Goal: Task Accomplishment & Management: Use online tool/utility

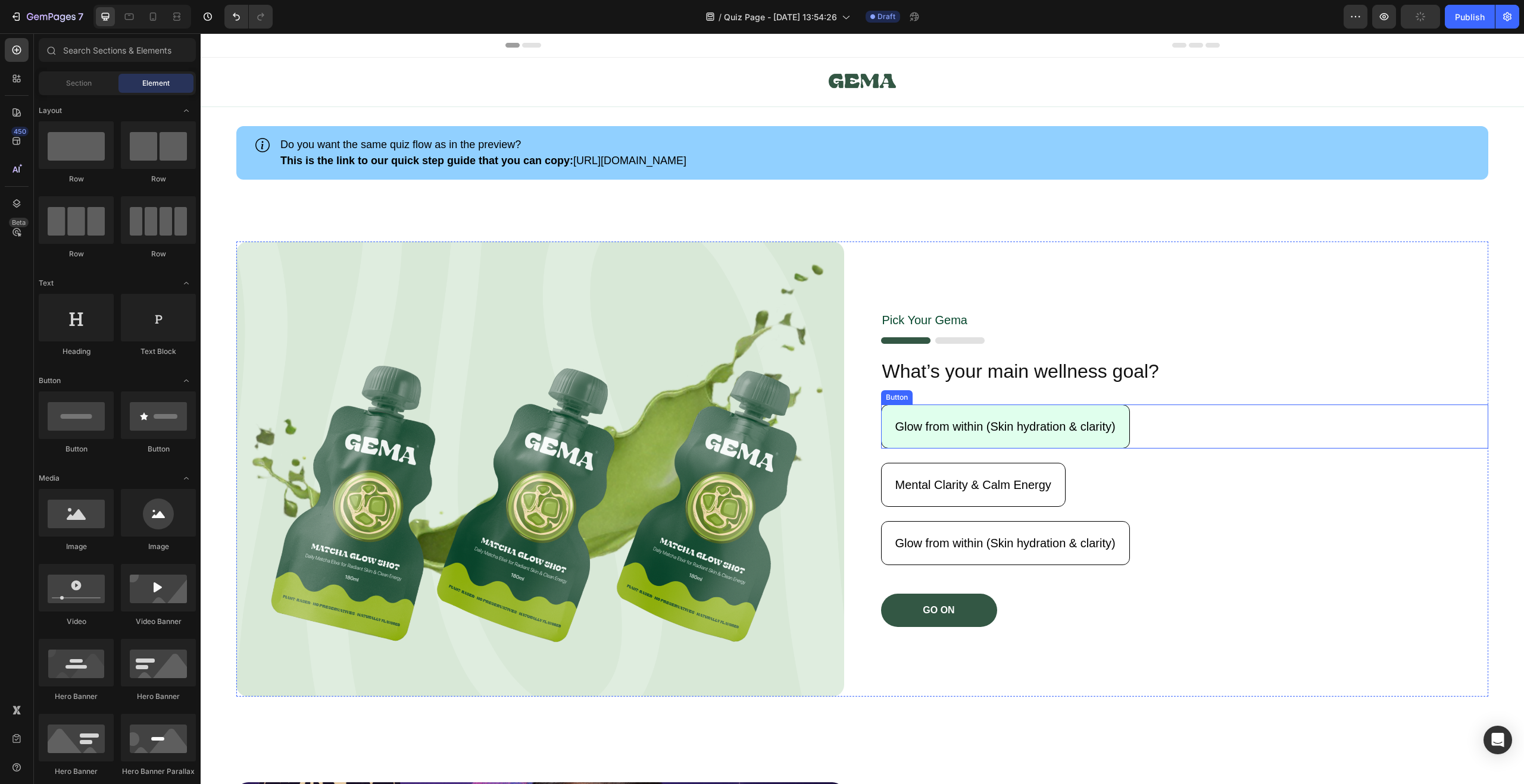
click at [976, 415] on button "Glow from within (Skin hydration & clarity)" at bounding box center [1005, 426] width 249 height 44
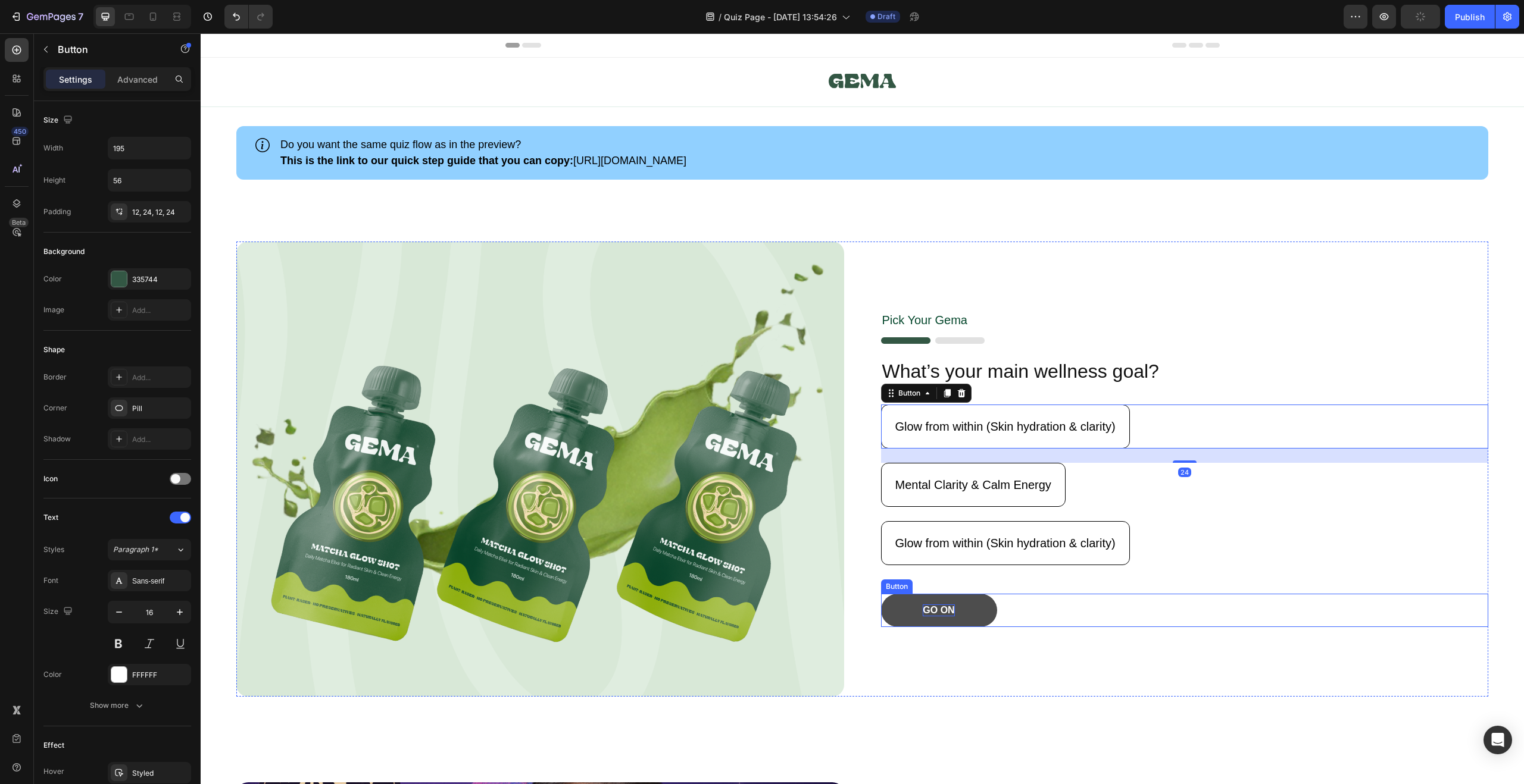
click at [948, 608] on p "GO ON" at bounding box center [938, 611] width 31 height 12
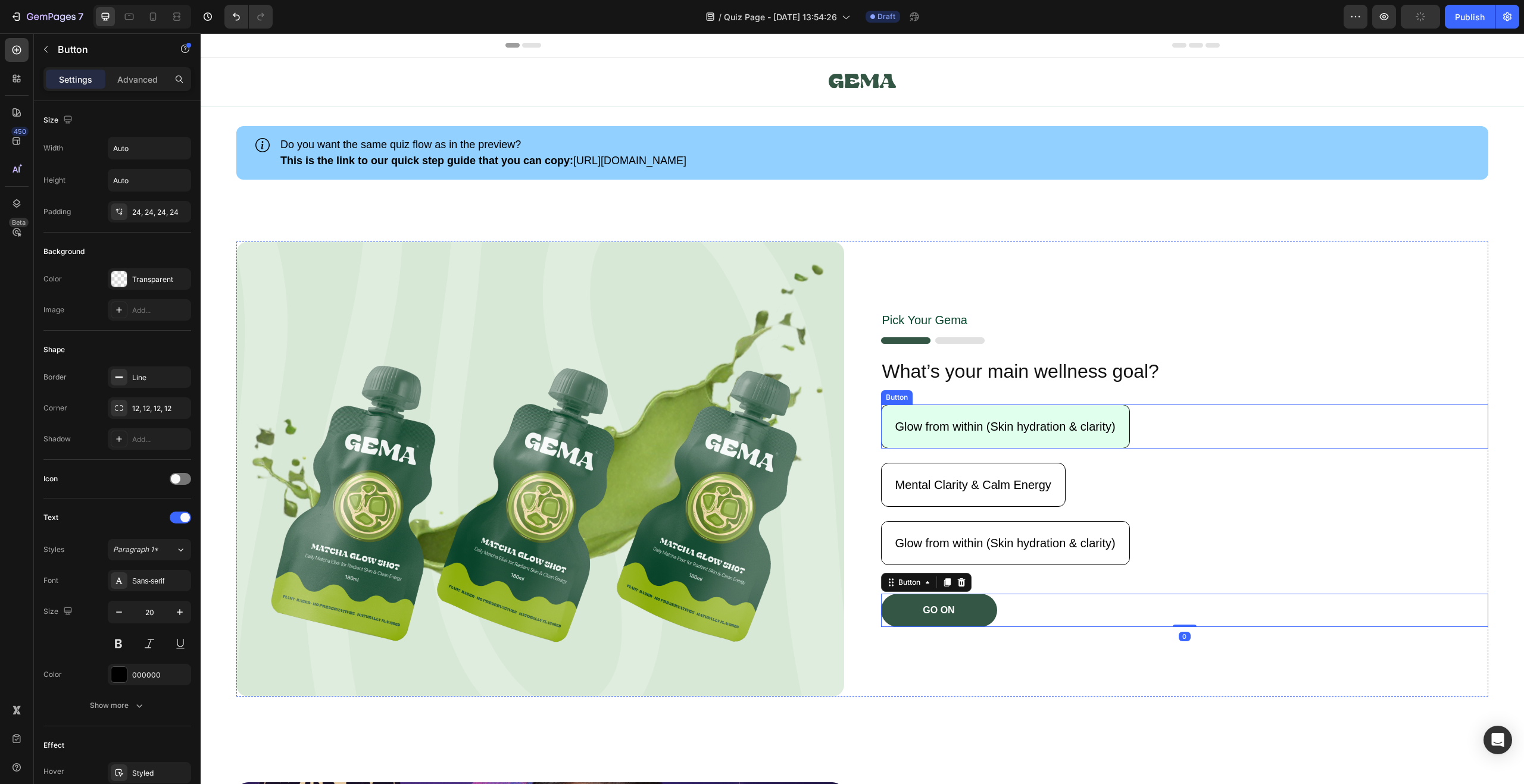
click at [951, 436] on button "Glow from within (Skin hydration & clarity)" at bounding box center [1005, 426] width 249 height 44
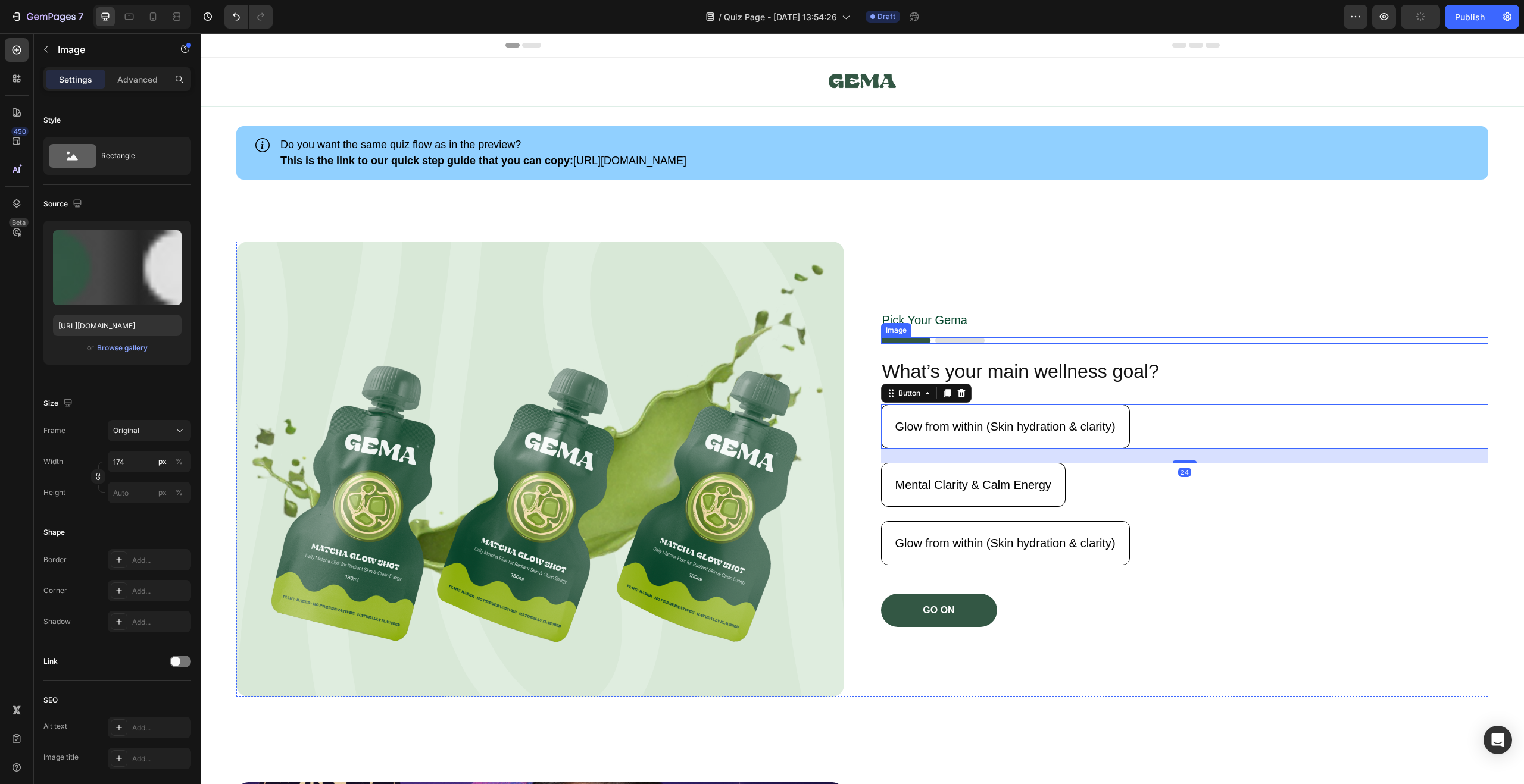
click at [952, 337] on img at bounding box center [933, 340] width 103 height 7
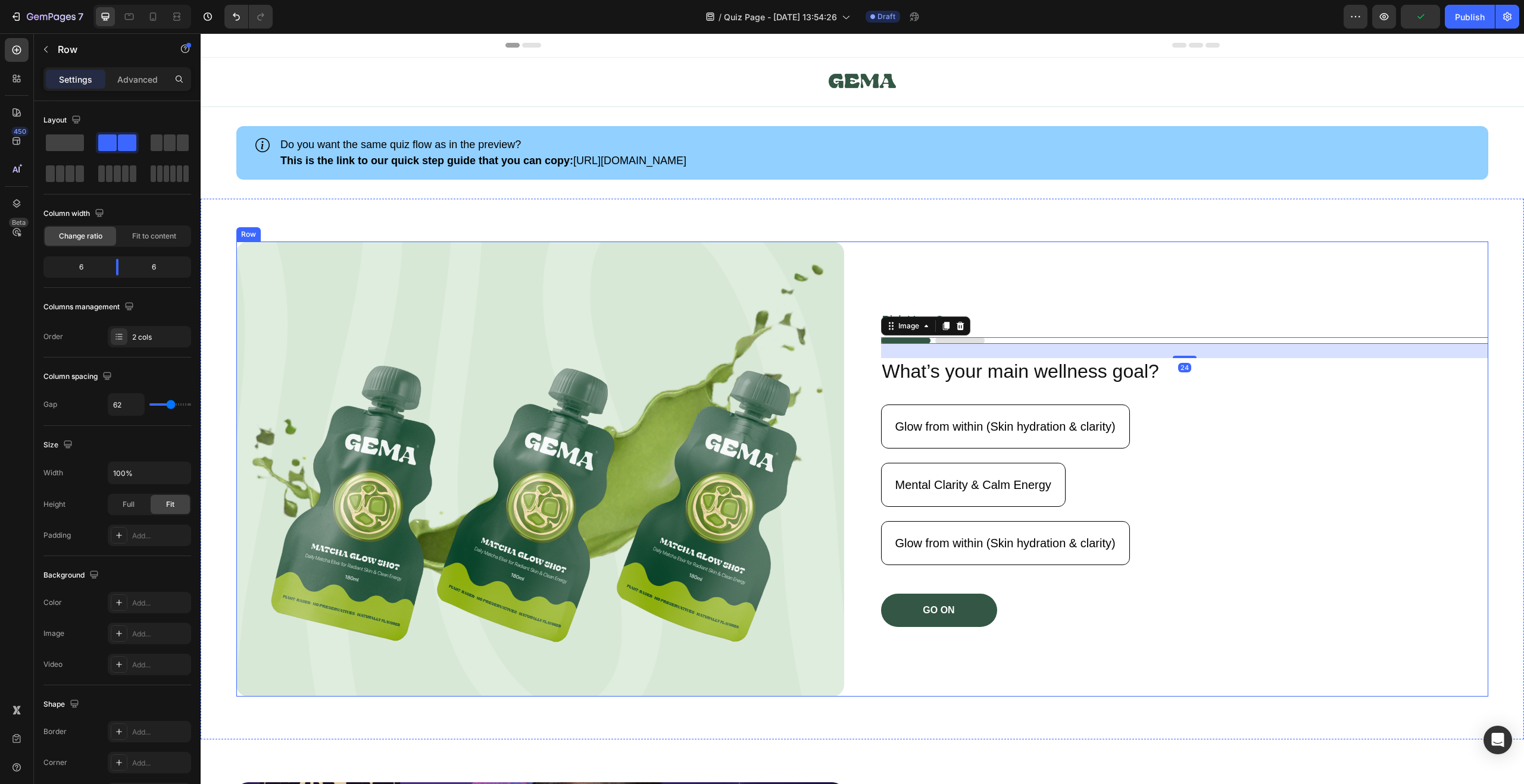
click at [971, 289] on div "Pick Your Gema Text Block Image 24 What’s your main wellness goal? Heading Glow…" at bounding box center [1185, 469] width 608 height 455
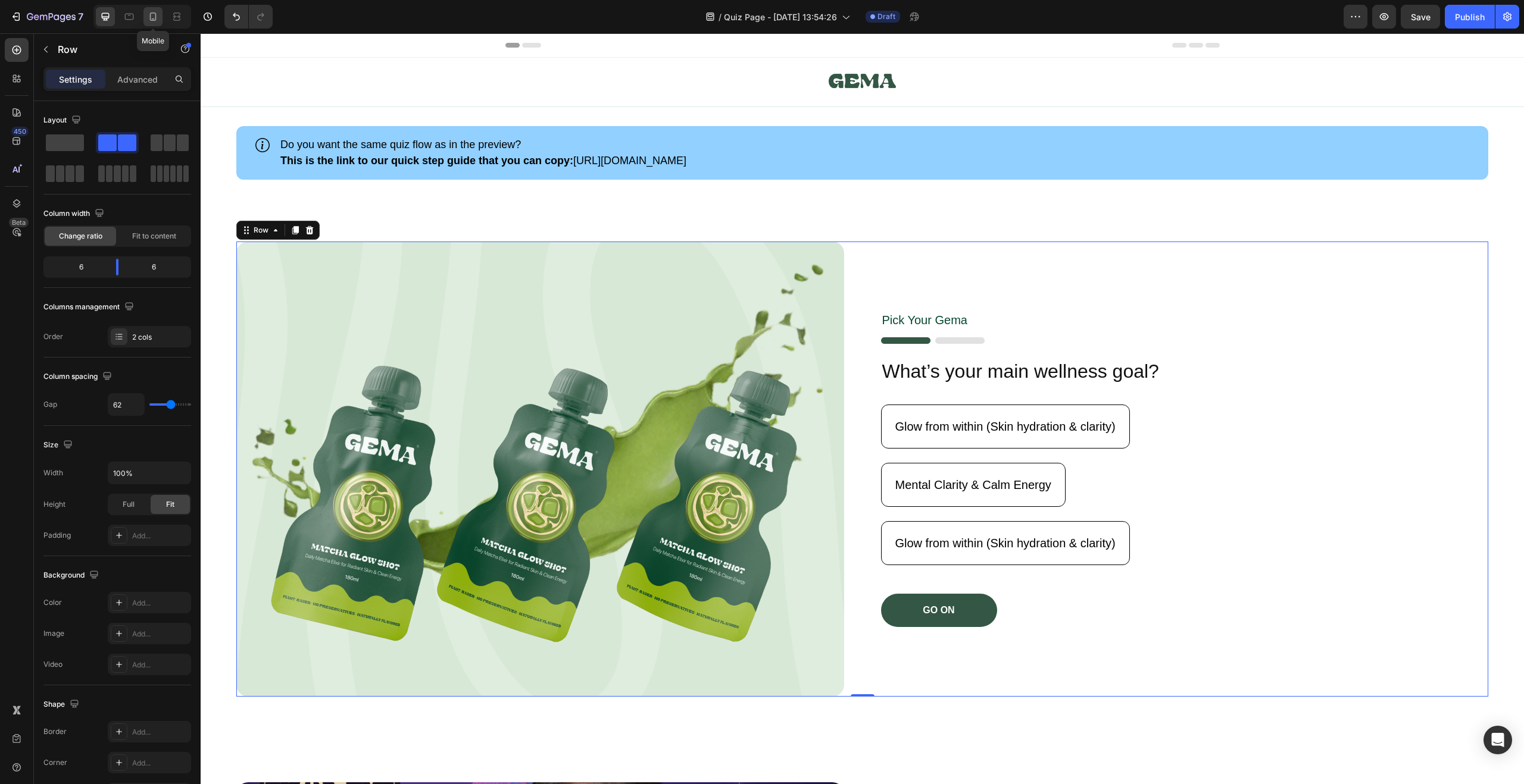
click at [159, 16] on div at bounding box center [152, 17] width 19 height 19
type input "0"
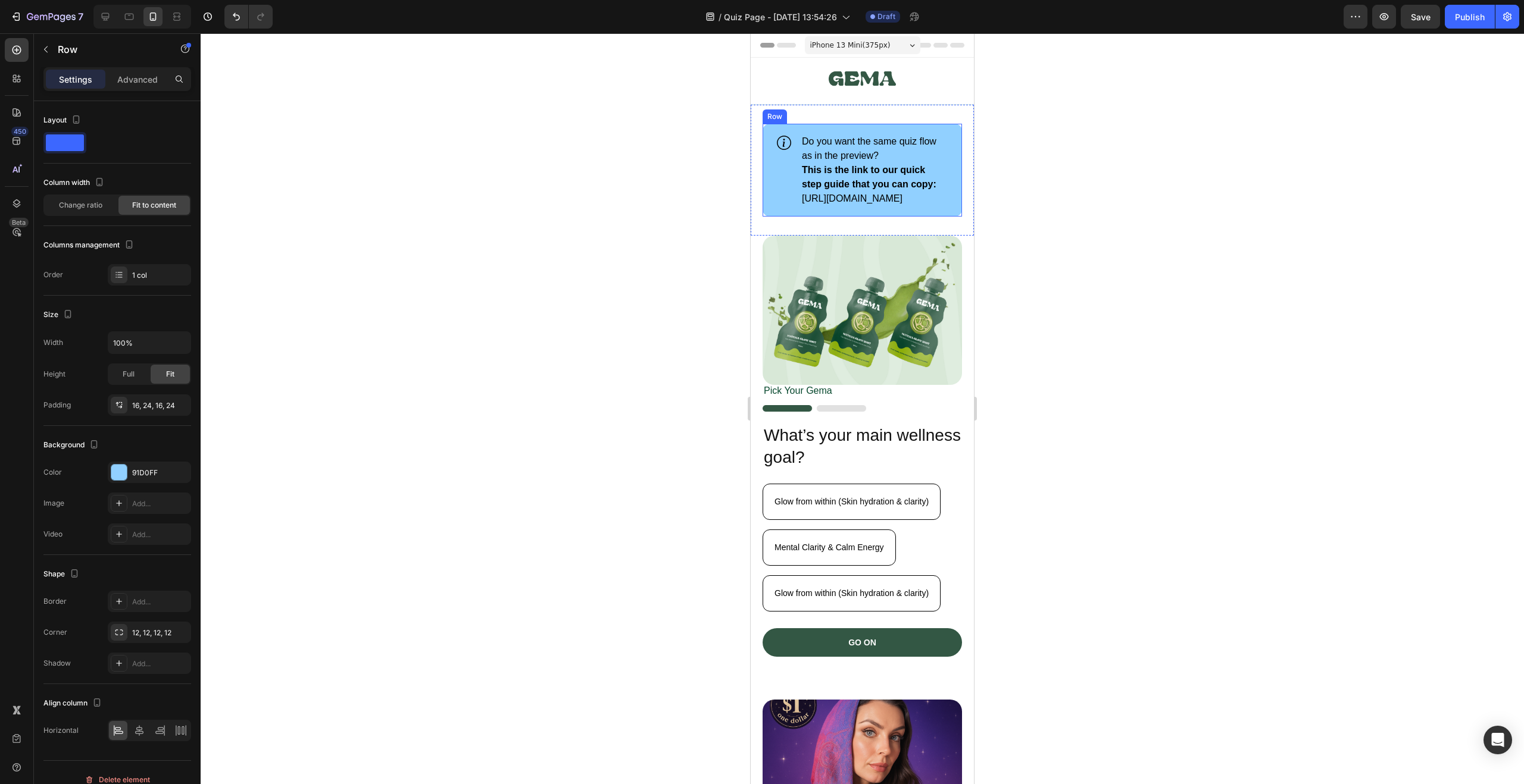
click at [947, 132] on div "Icon Do you want the same quiz flow as in the preview? This is the link to our …" at bounding box center [862, 170] width 199 height 93
click at [834, 110] on icon at bounding box center [836, 112] width 8 height 9
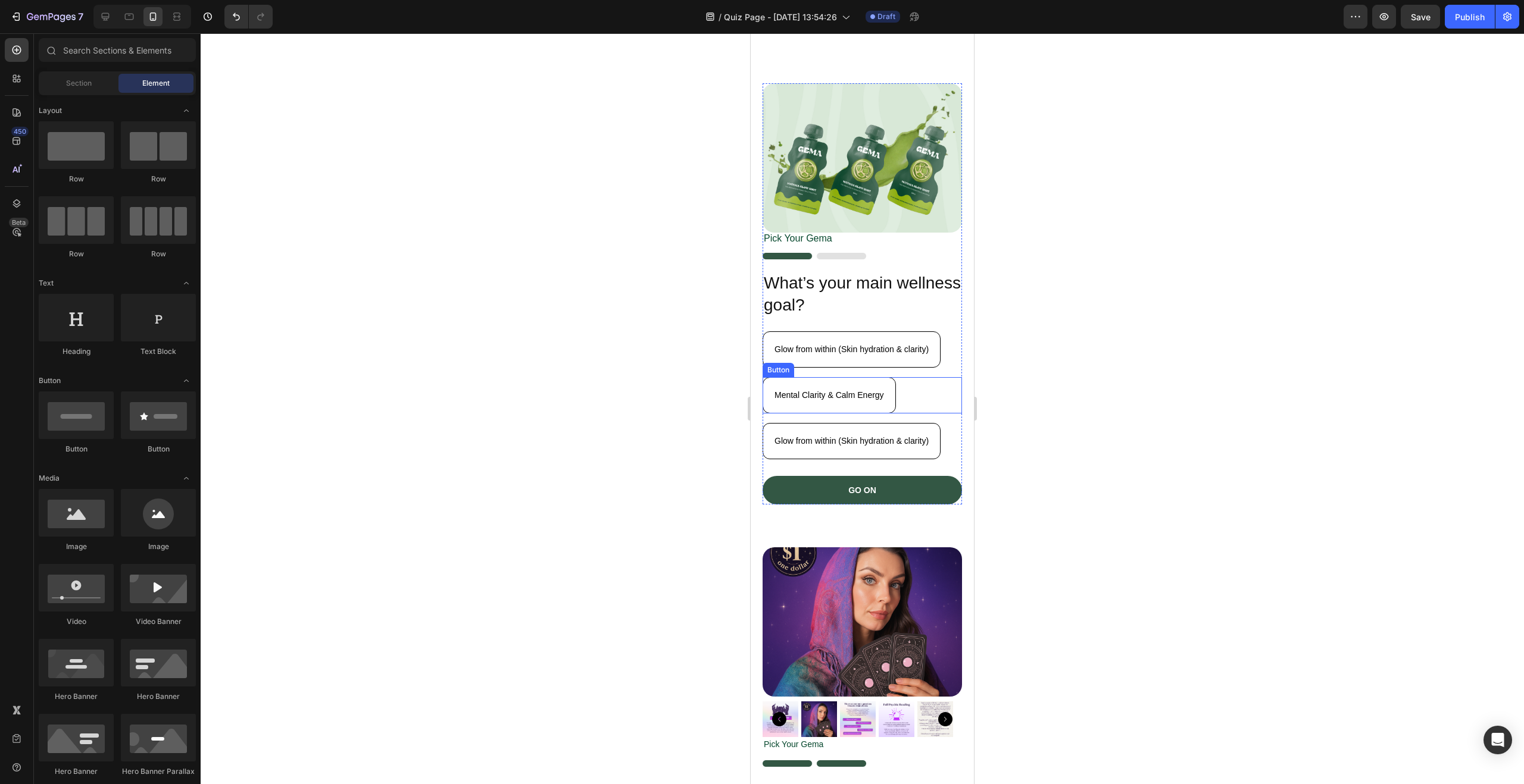
scroll to position [233, 0]
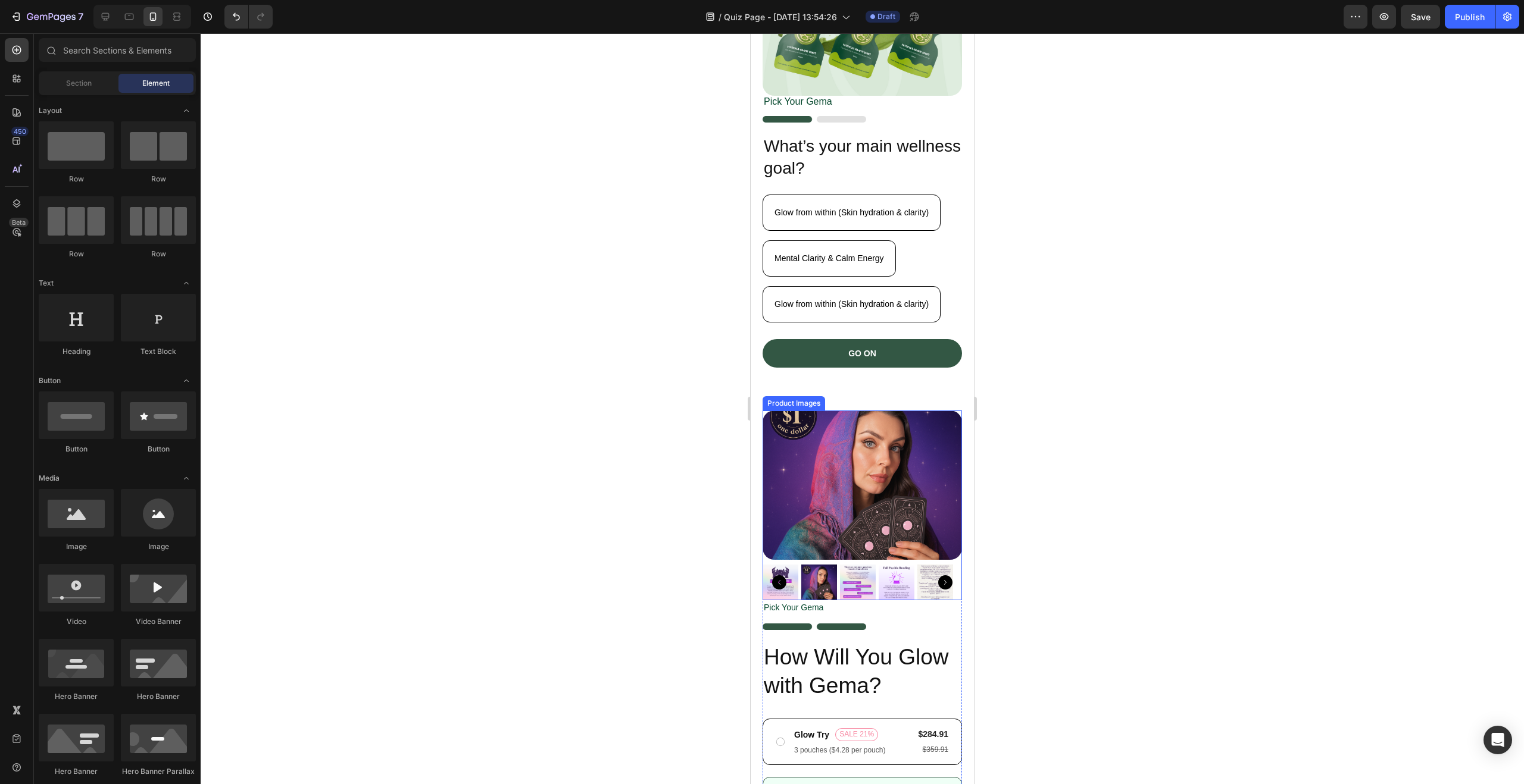
click at [950, 410] on div at bounding box center [862, 485] width 199 height 149
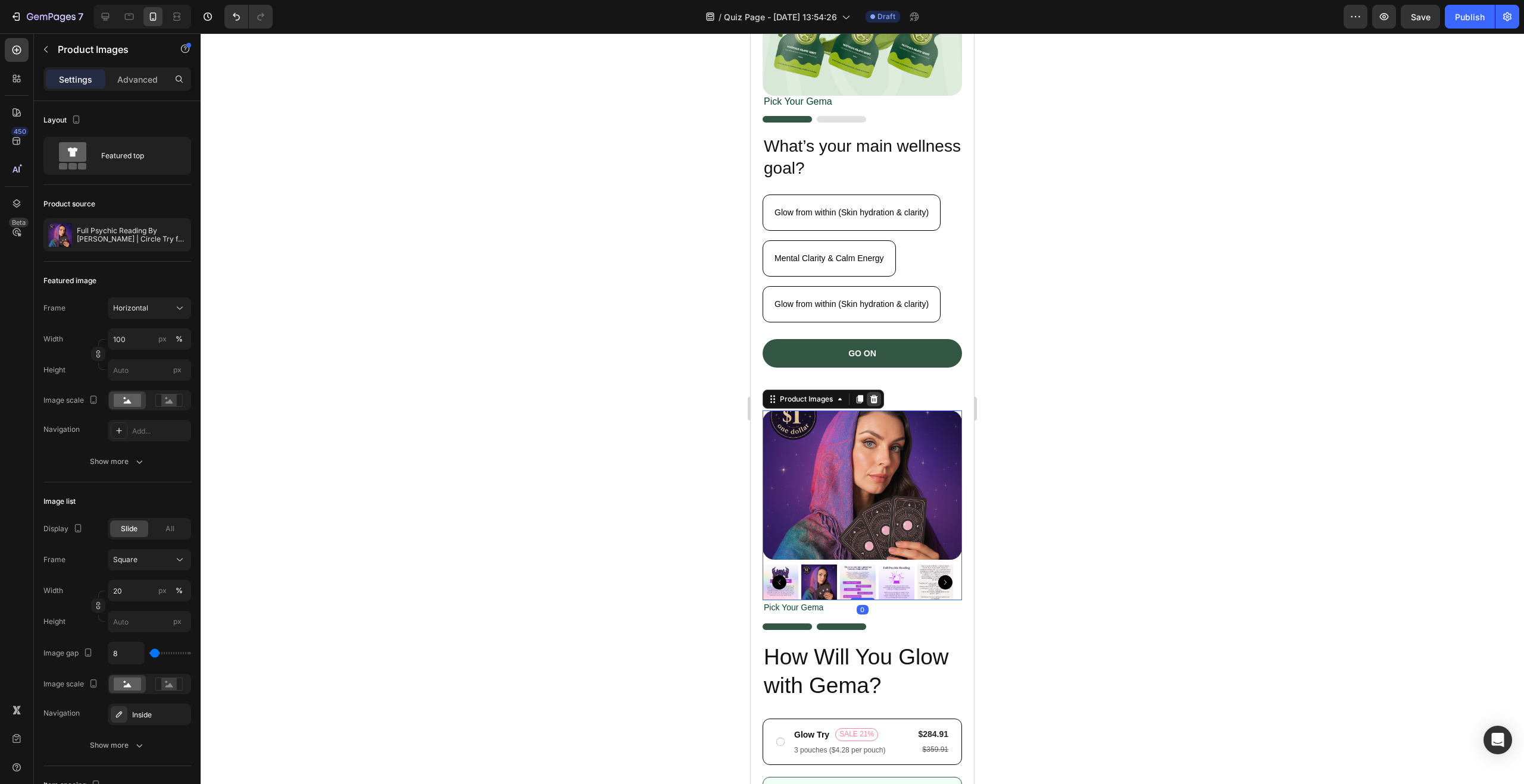
click at [878, 394] on icon at bounding box center [874, 399] width 9 height 9
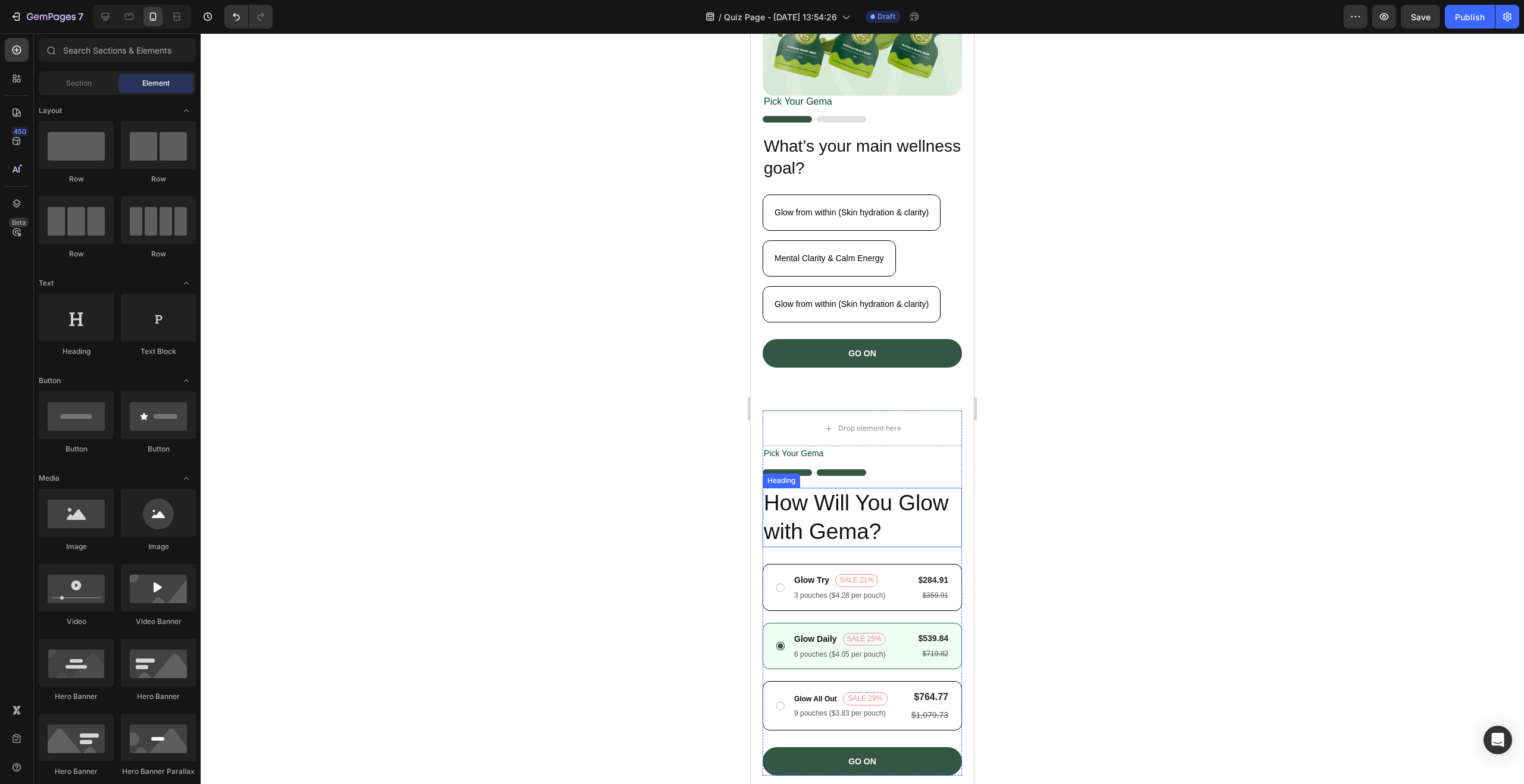
click at [923, 495] on h2 "How Will You Glow with Gema?" at bounding box center [862, 517] width 199 height 60
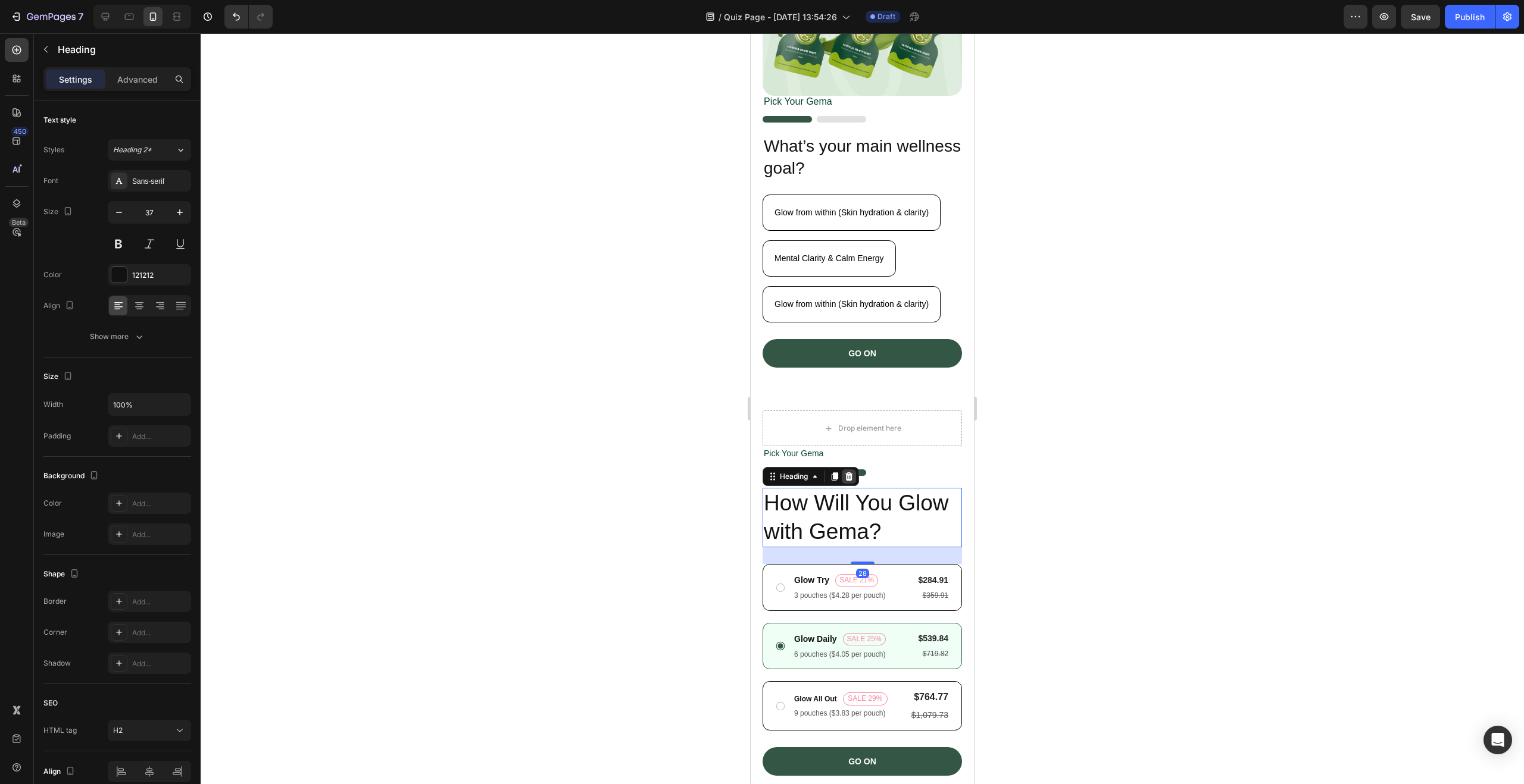
click at [850, 472] on icon at bounding box center [849, 477] width 8 height 9
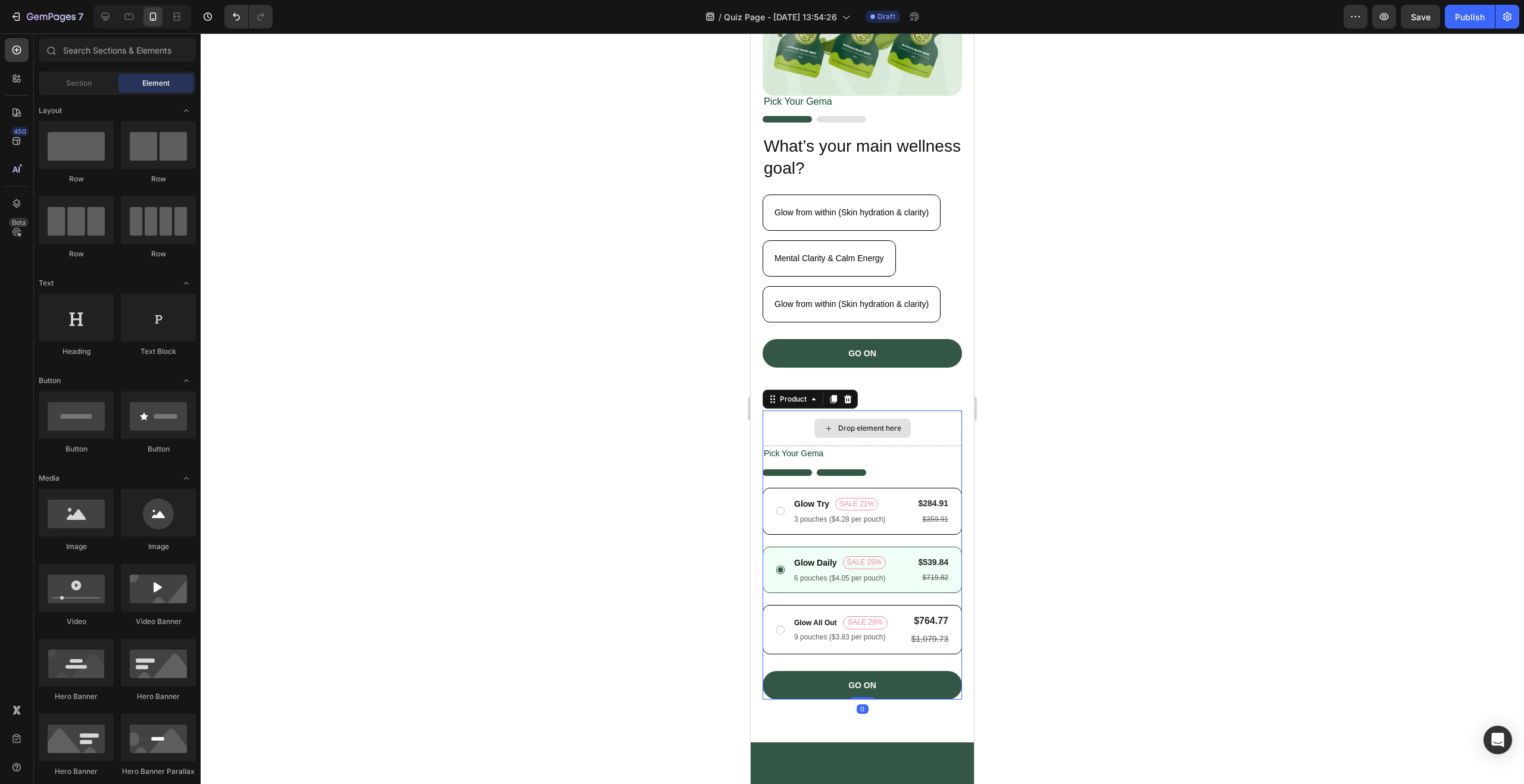
click at [946, 423] on div "Drop element here" at bounding box center [862, 428] width 199 height 36
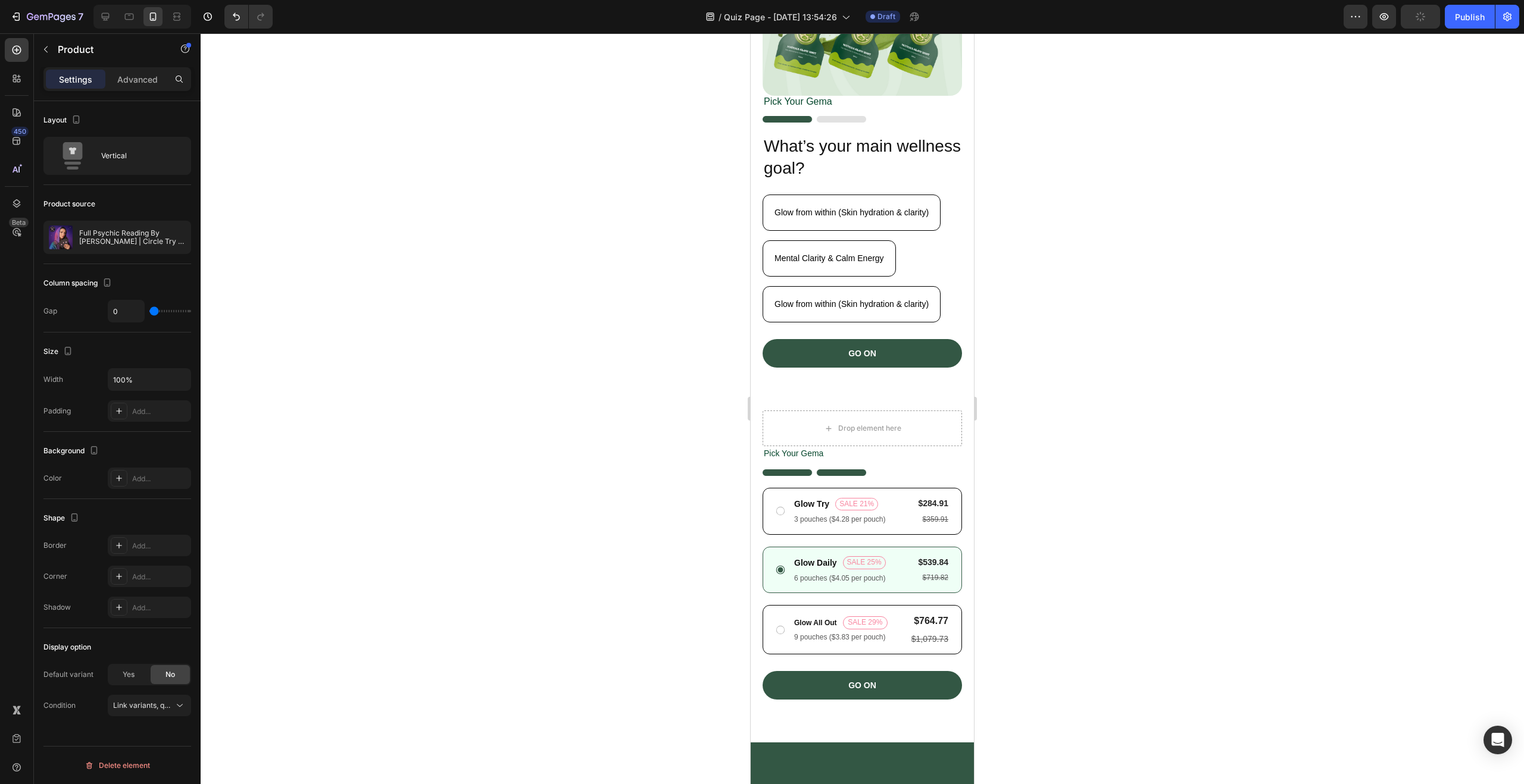
click at [949, 453] on div "Pick Your Gema" at bounding box center [862, 453] width 199 height 15
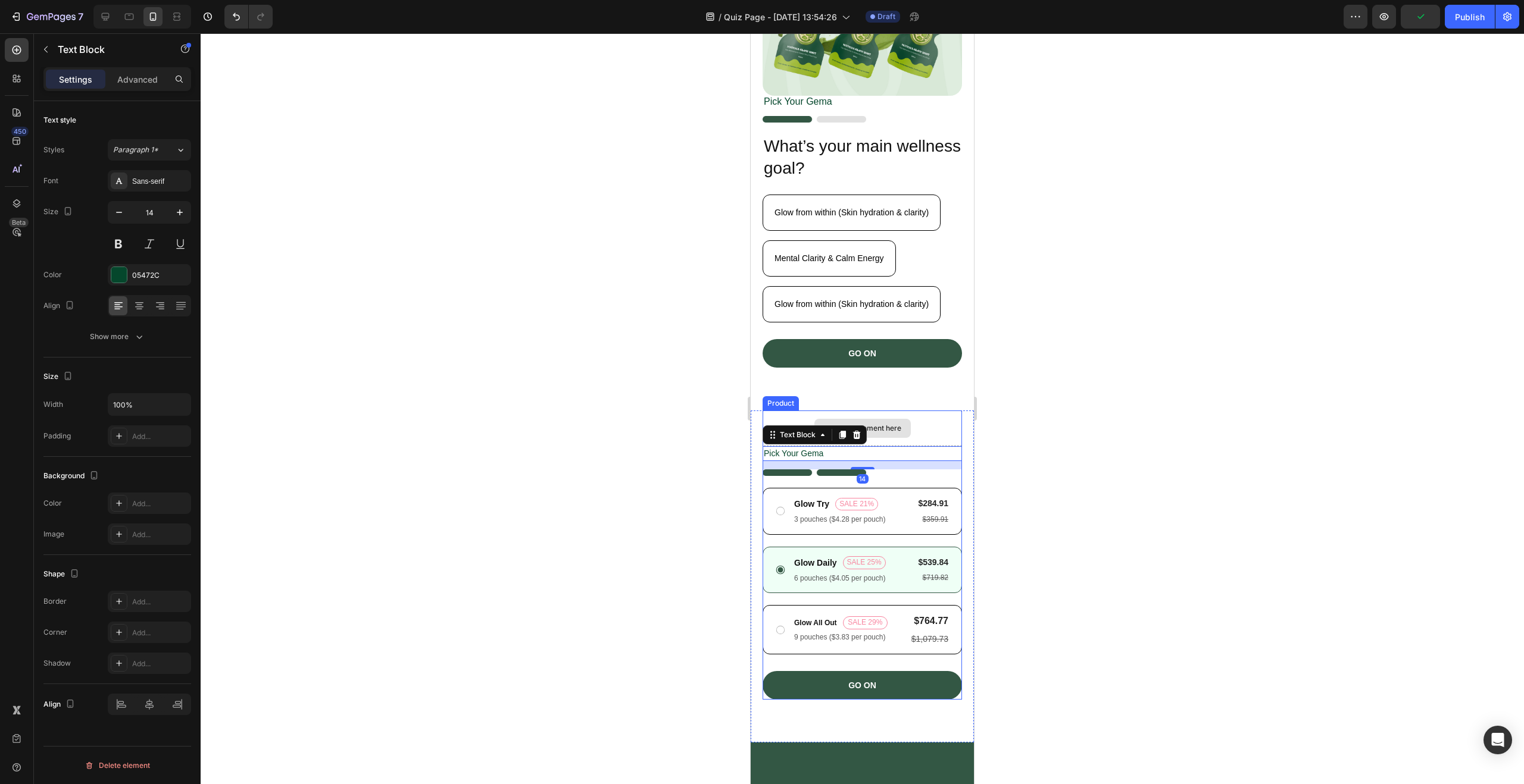
click at [860, 430] on icon at bounding box center [856, 434] width 9 height 9
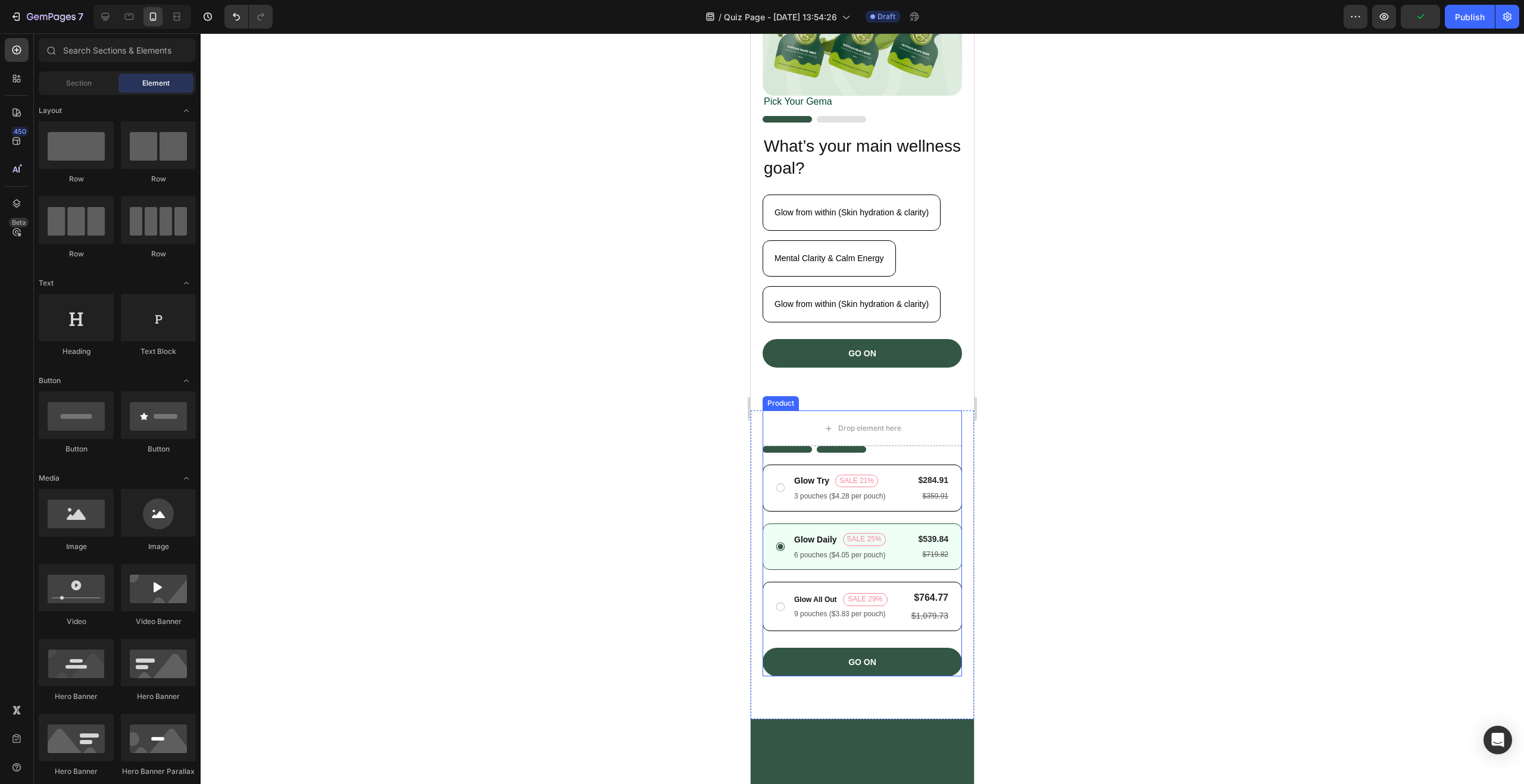
click at [932, 448] on div "Image Glow Try Text Block SALE 21% Product Badge Row 3 pouches ($4.28 per pouch…" at bounding box center [862, 561] width 199 height 230
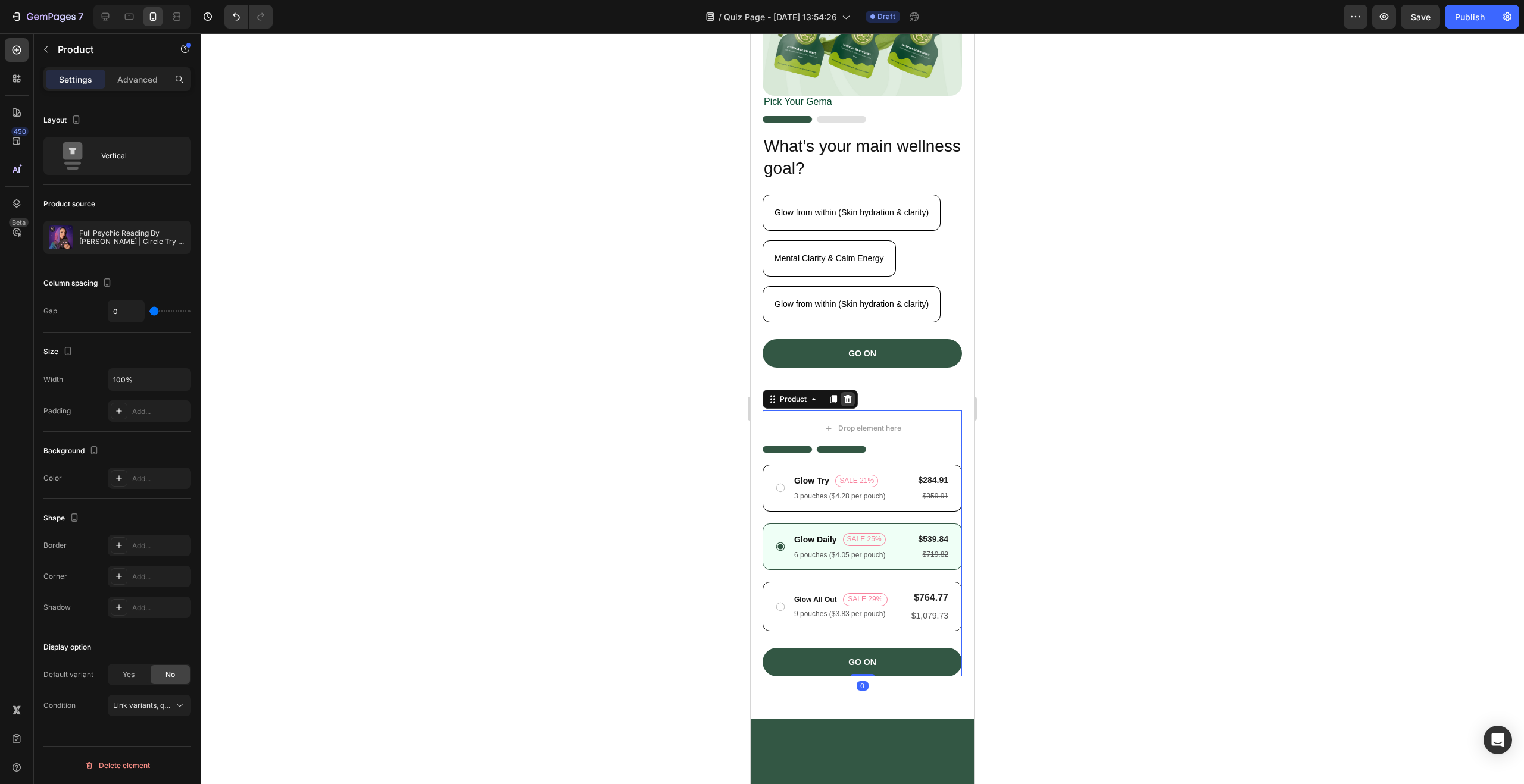
click at [843, 394] on icon at bounding box center [847, 399] width 9 height 9
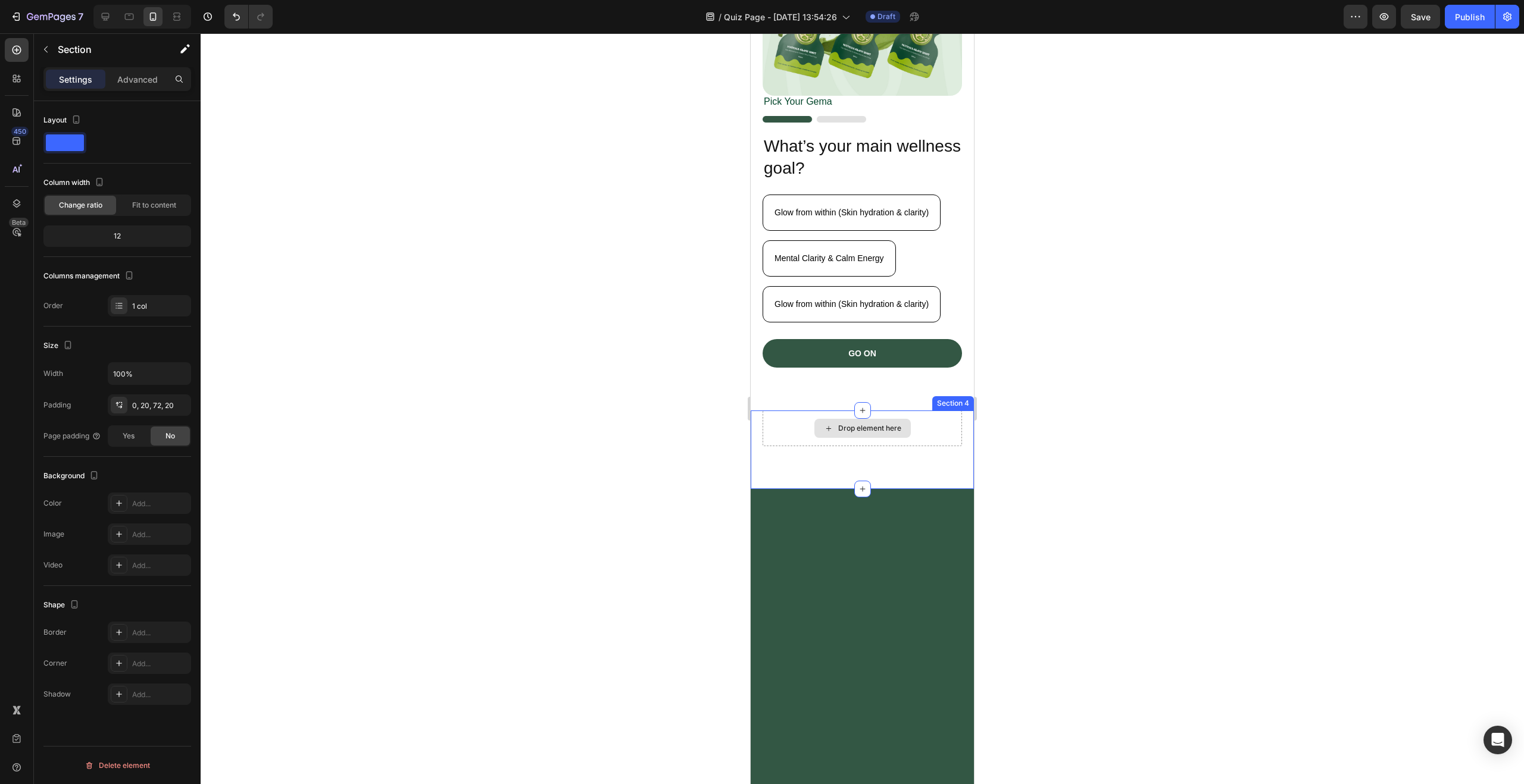
click at [943, 410] on div "Drop element here" at bounding box center [862, 428] width 199 height 36
click at [959, 394] on icon at bounding box center [963, 399] width 9 height 9
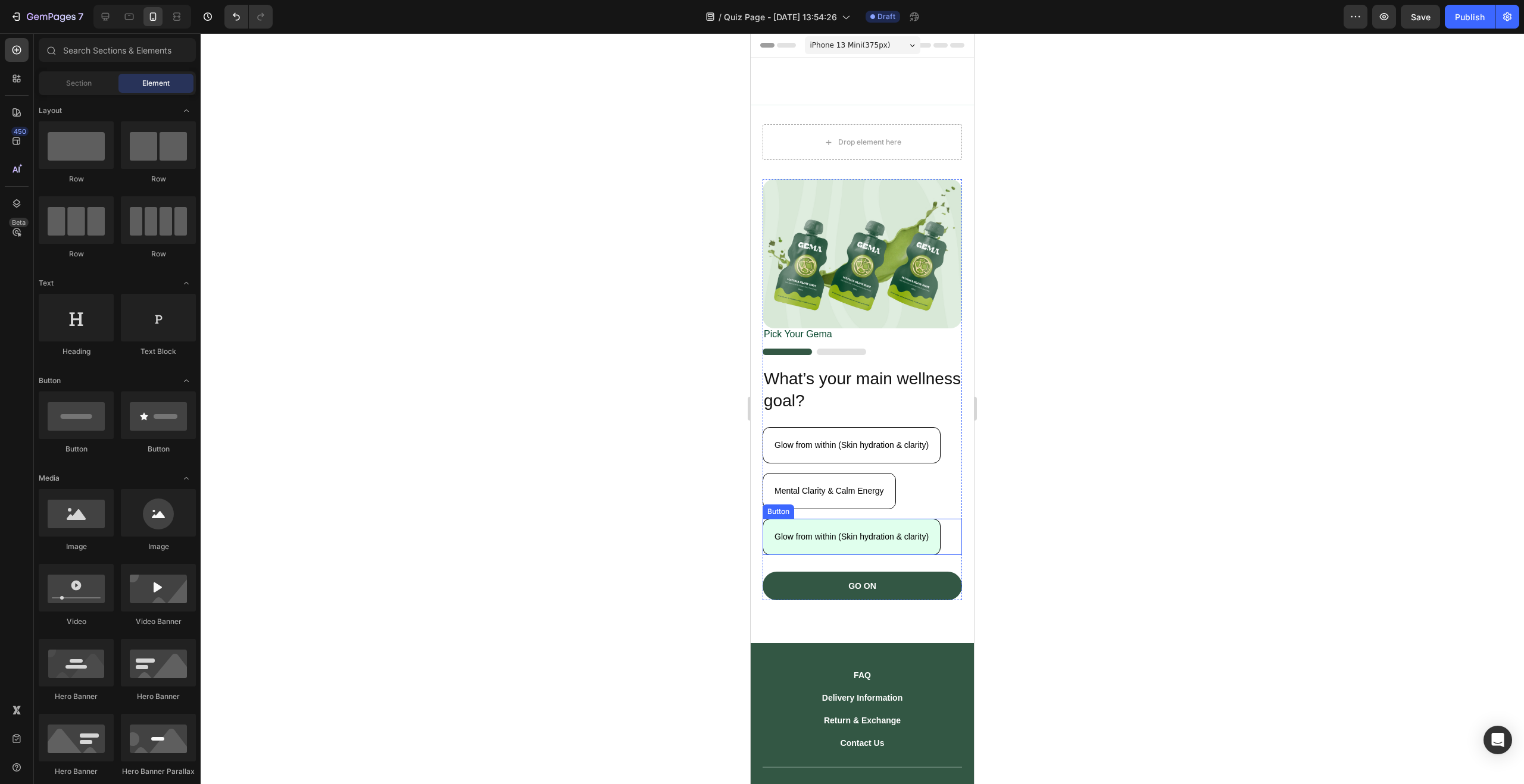
scroll to position [254, 0]
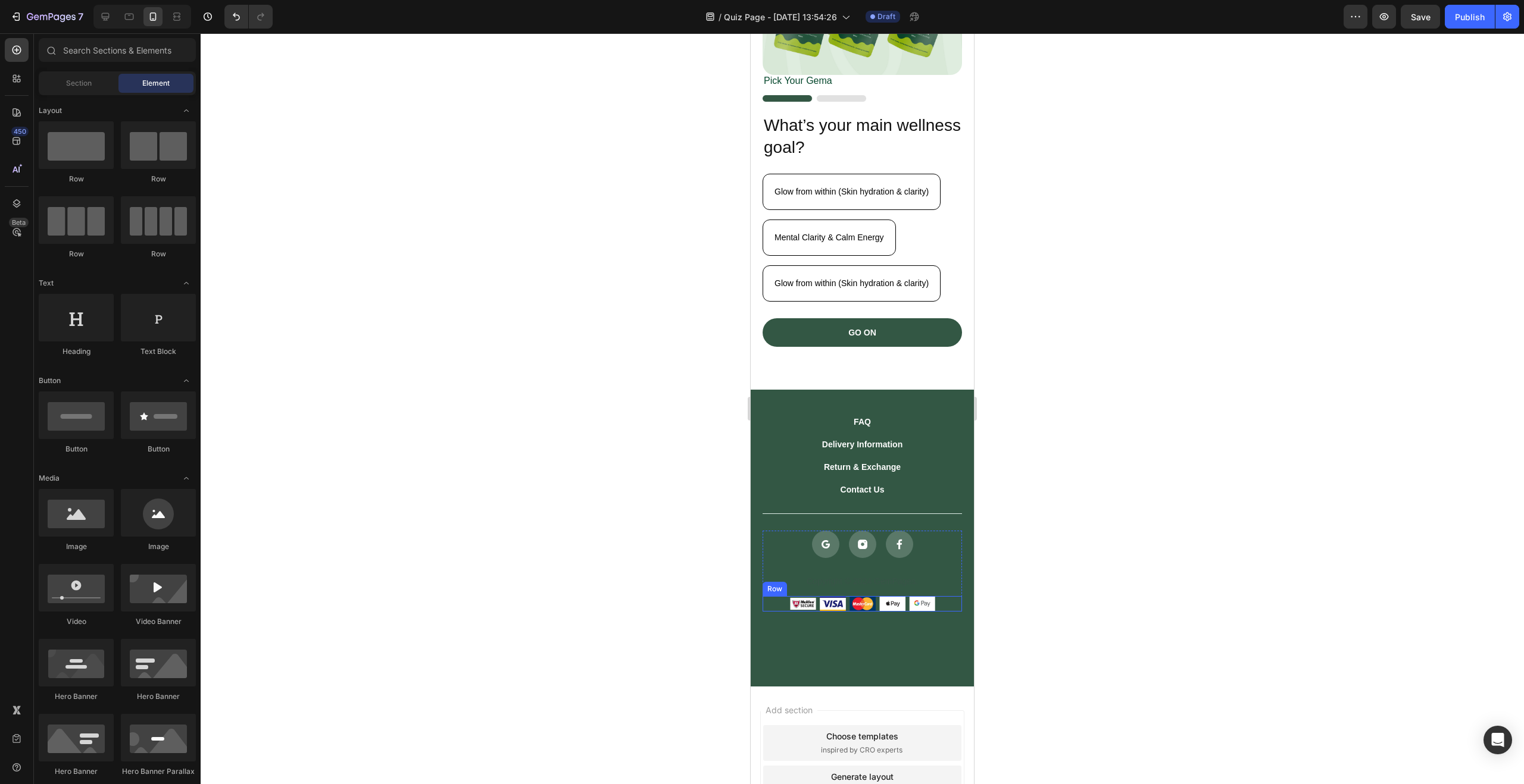
click at [939, 597] on div "Image Image Image Image Image Row" at bounding box center [862, 603] width 199 height 15
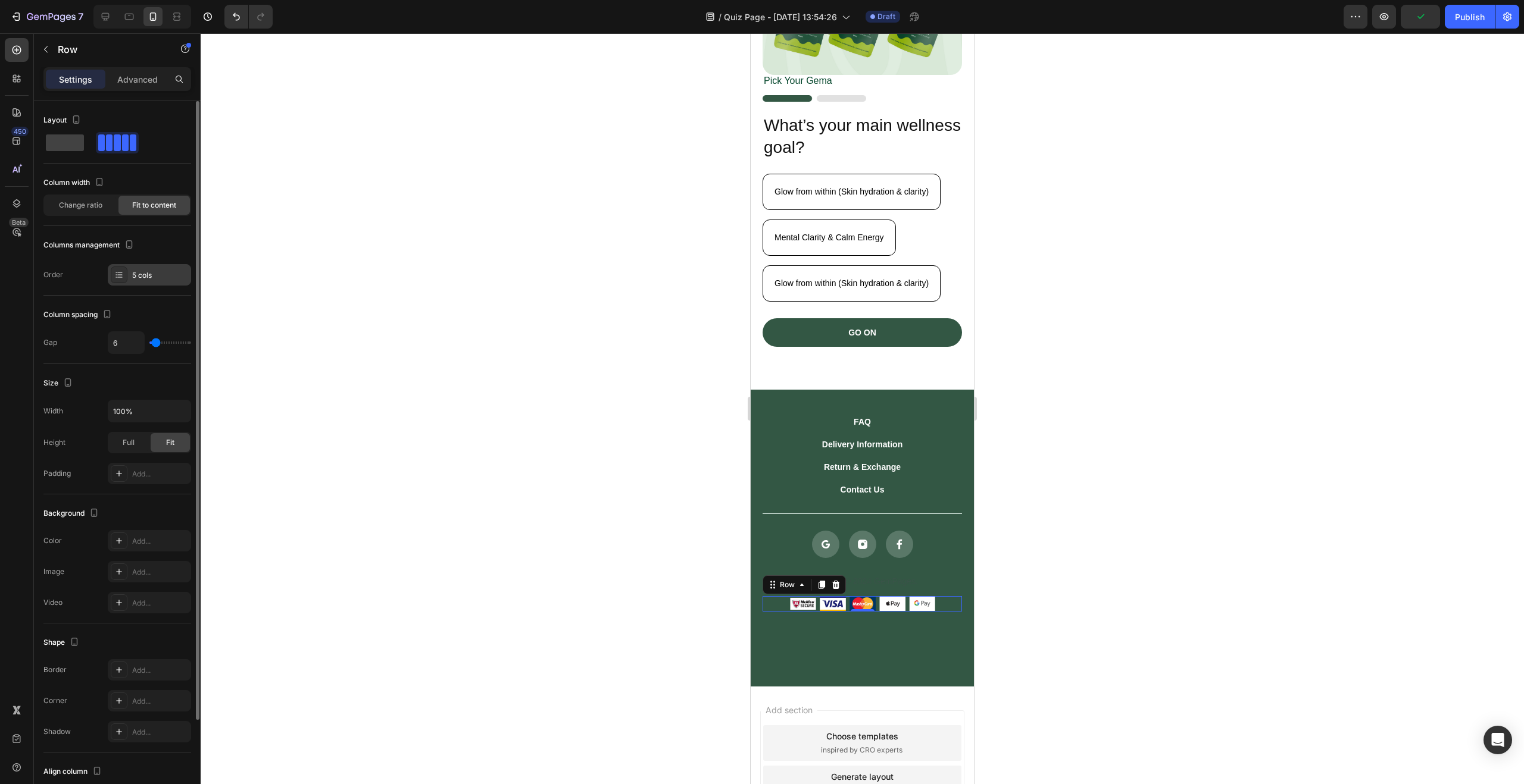
click at [144, 265] on div "5 cols" at bounding box center [149, 275] width 84 height 22
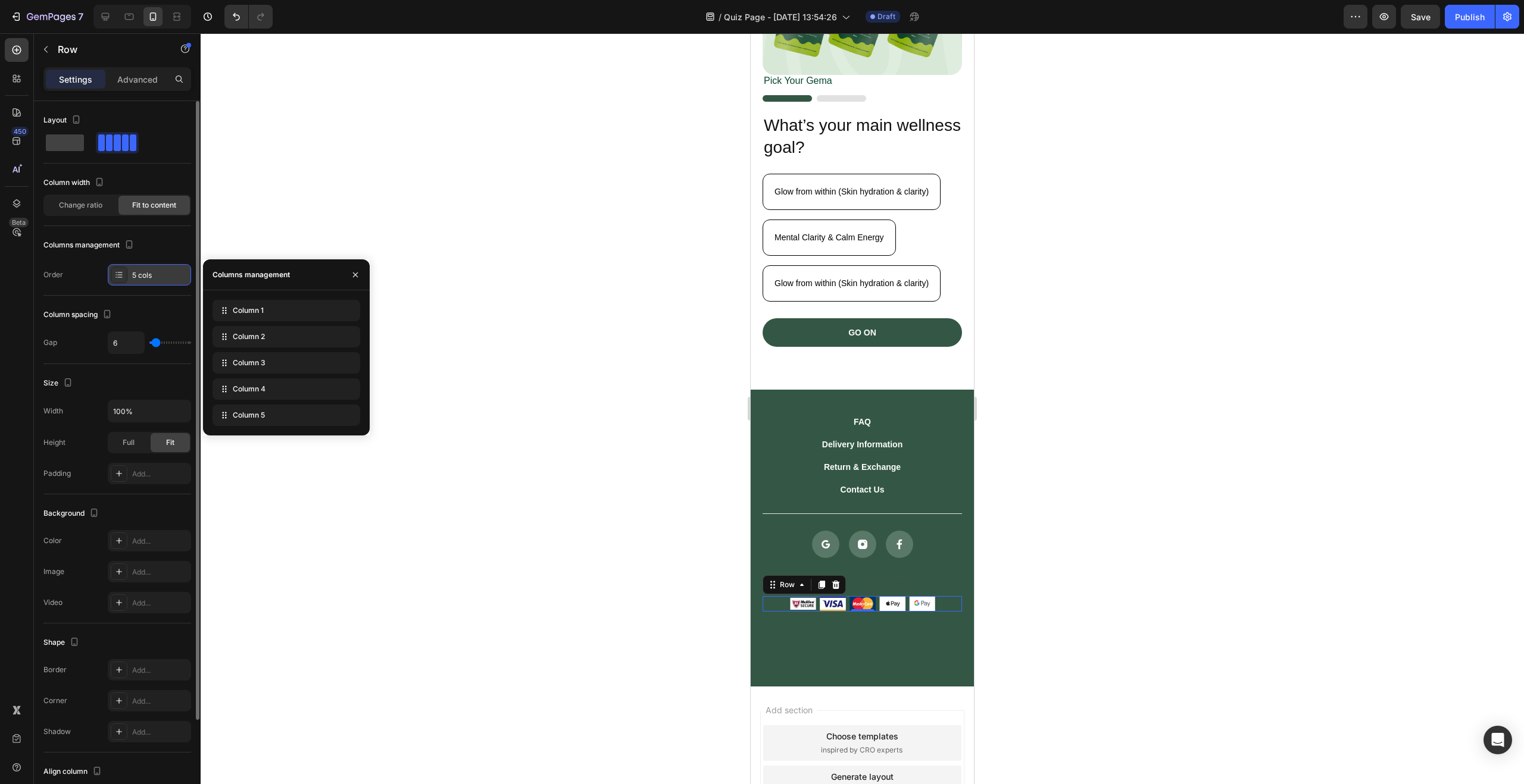
click at [144, 265] on div "5 cols" at bounding box center [149, 275] width 84 height 22
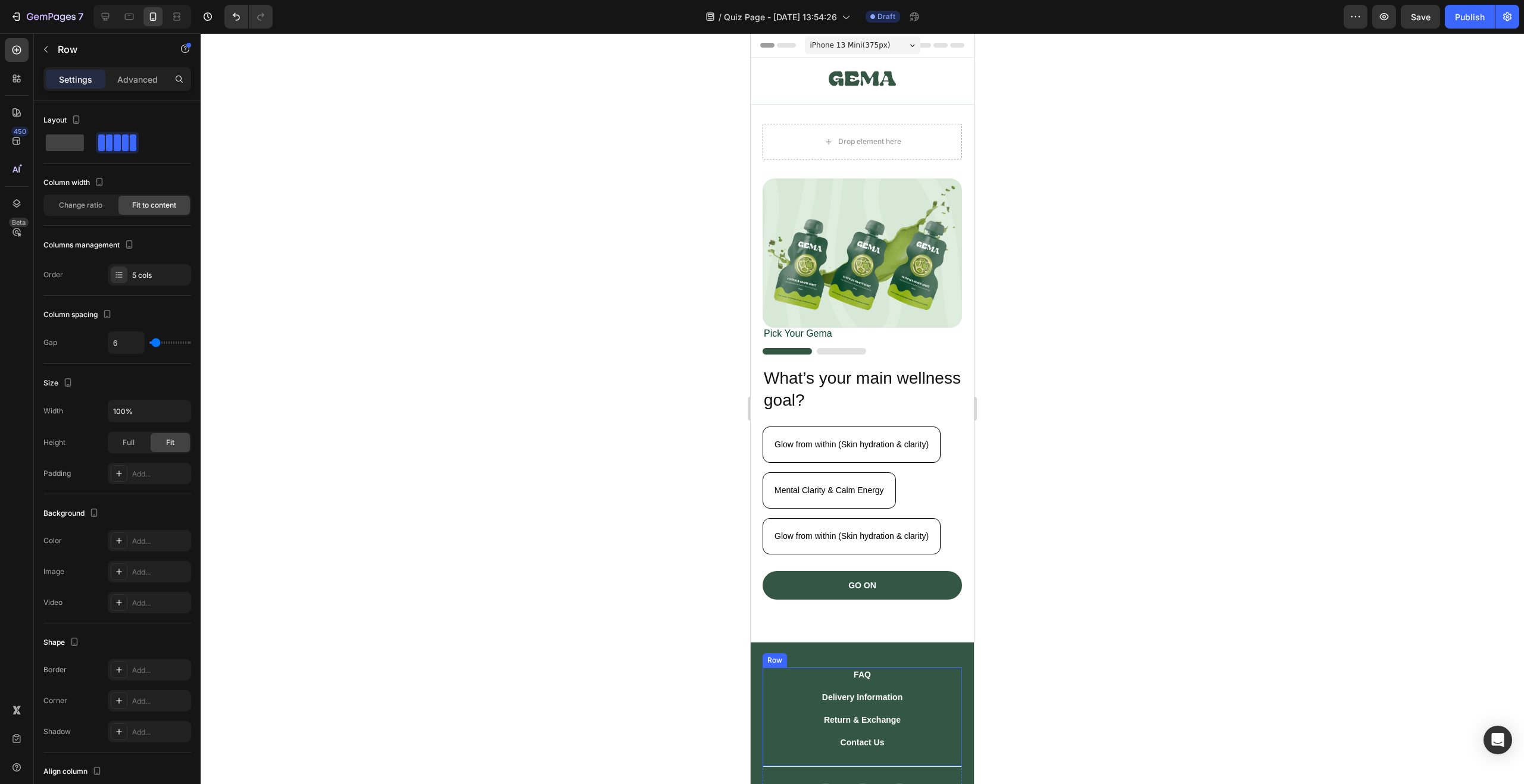
scroll to position [247, 0]
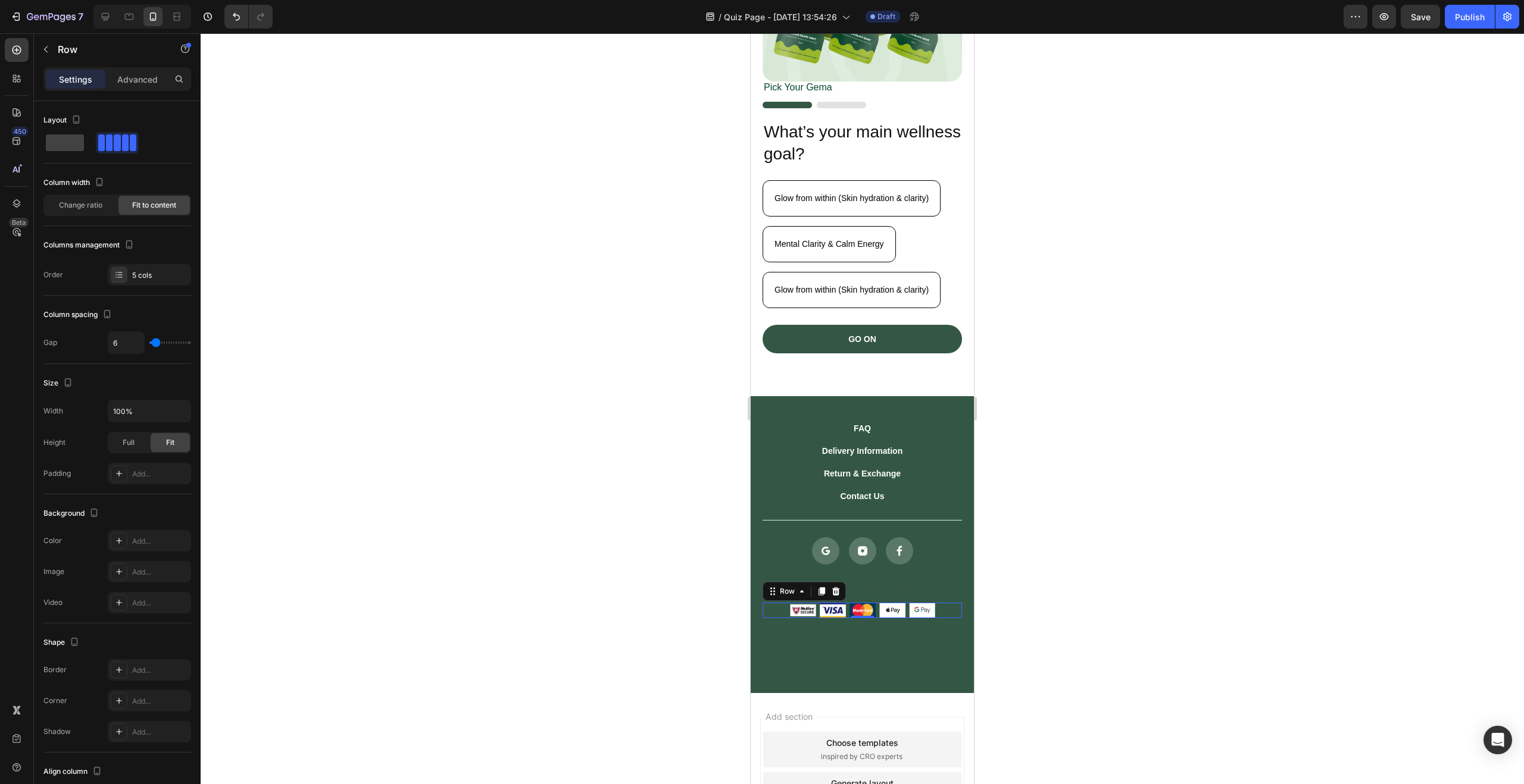
click at [945, 603] on div "Image Image Image Image Image Row 0" at bounding box center [862, 610] width 199 height 15
click at [954, 401] on div "FAQ Button Delivery Information Button Return & Exchange Button Contact Us Butt…" at bounding box center [862, 544] width 223 height 297
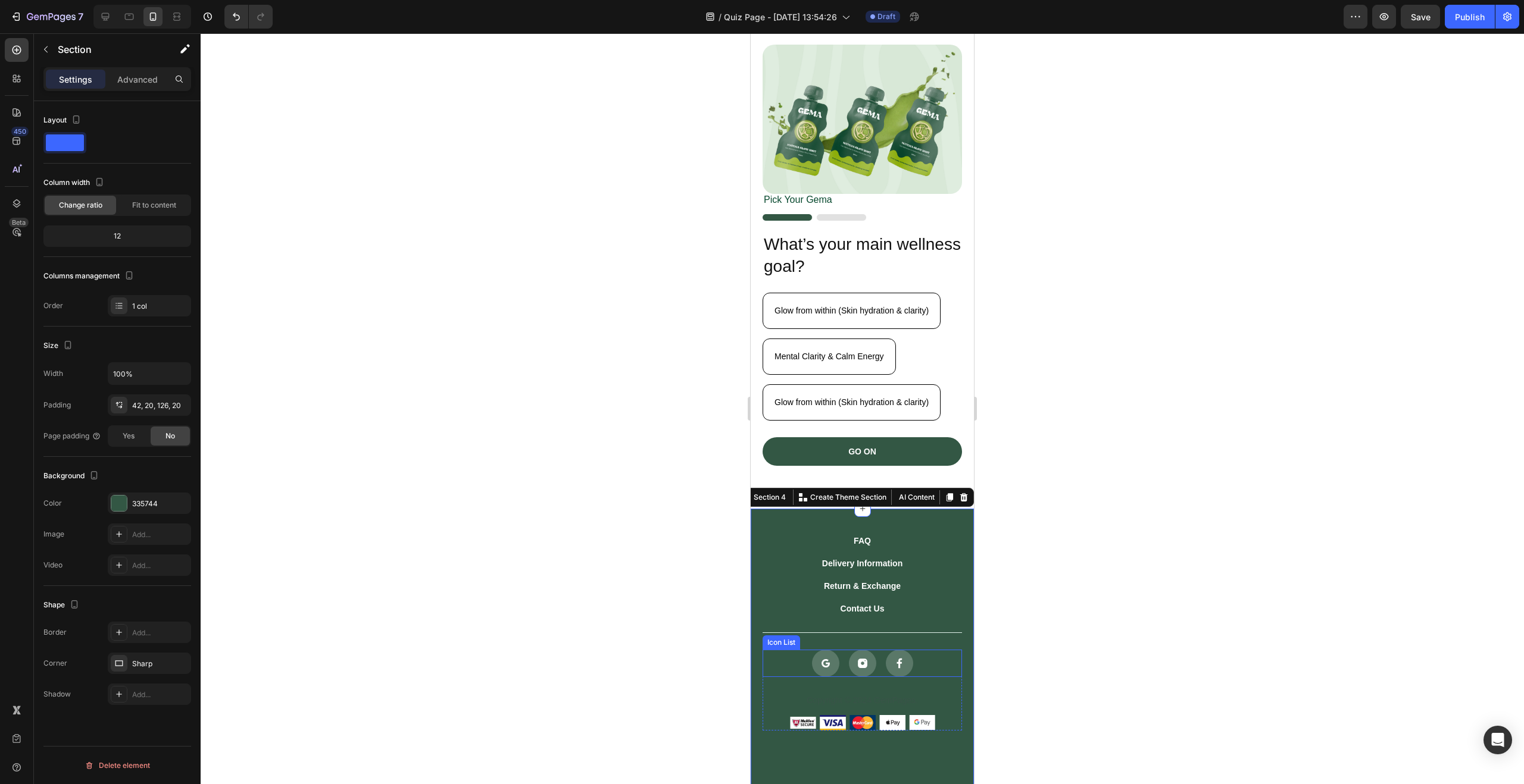
scroll to position [9, 0]
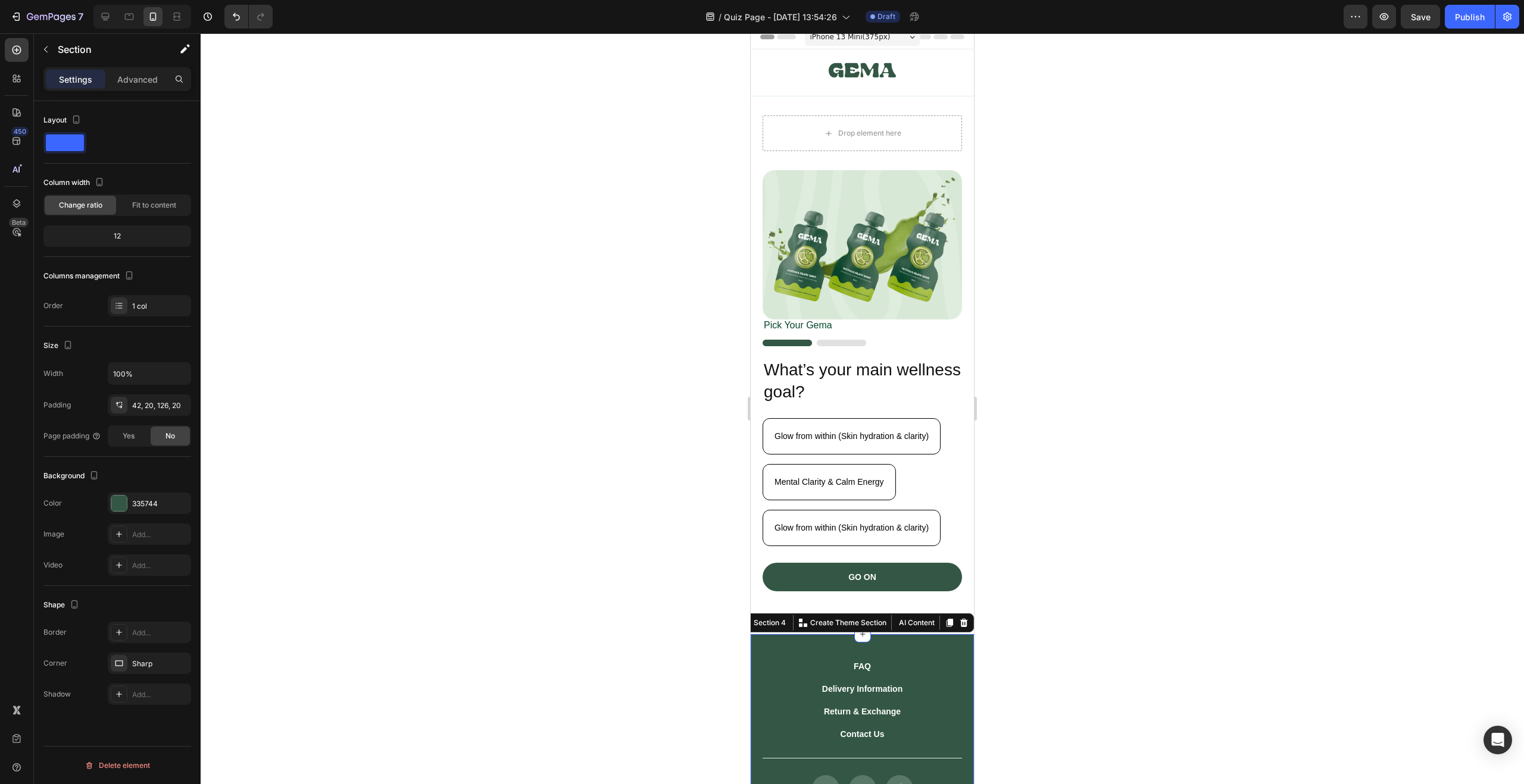
click at [1069, 472] on div at bounding box center [862, 409] width 1324 height 751
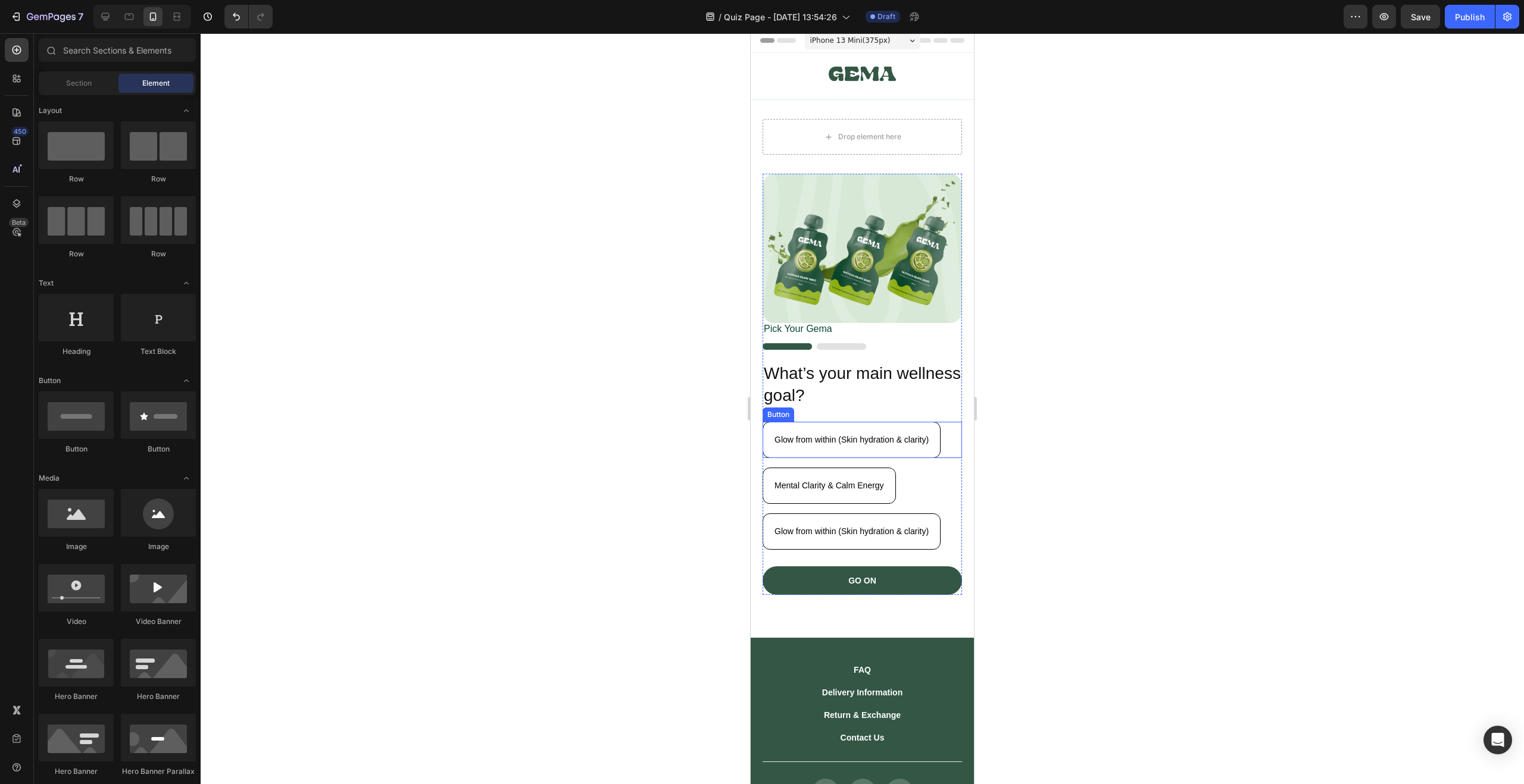
scroll to position [0, 0]
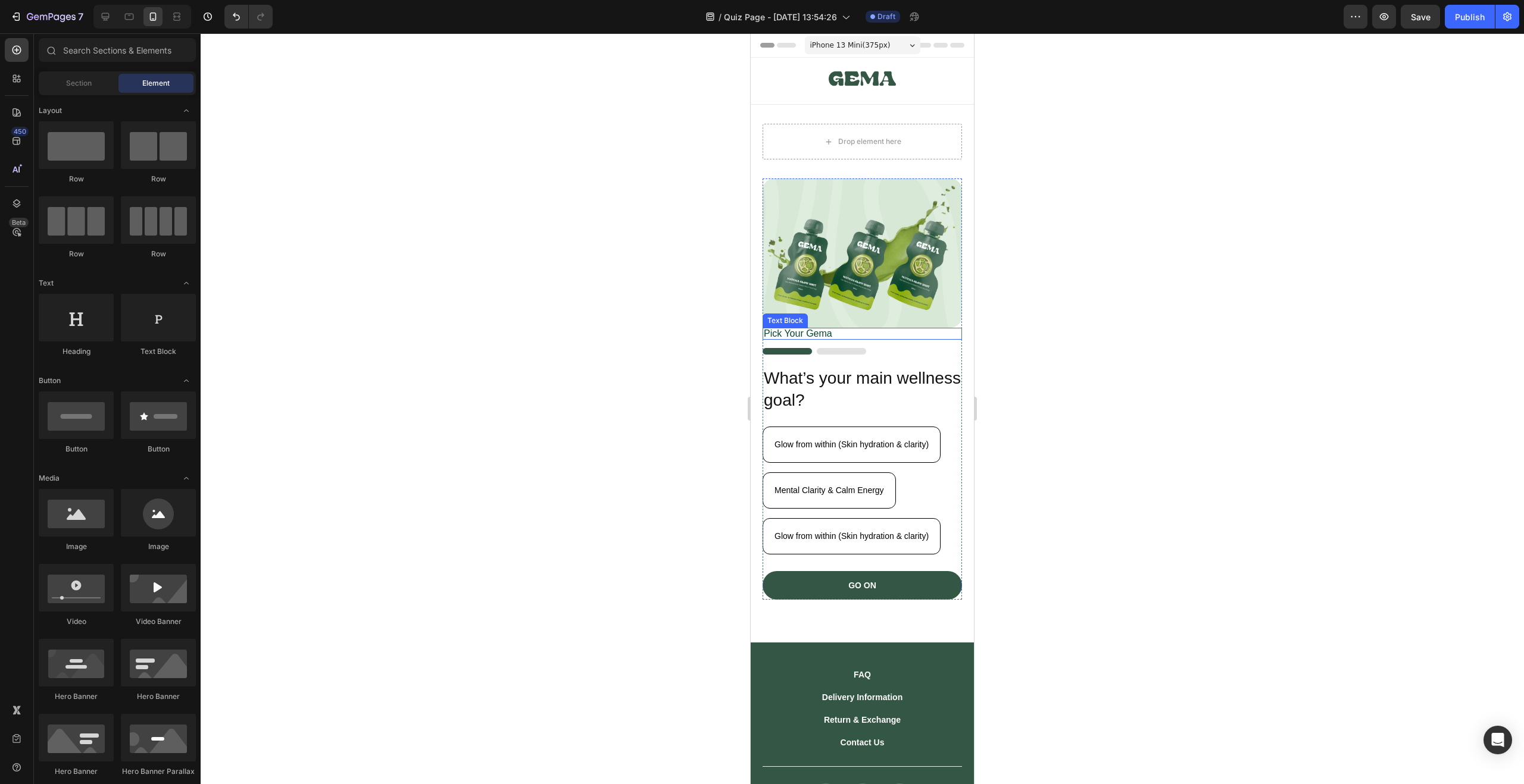
click at [928, 329] on p "Pick Your Gema" at bounding box center [862, 334] width 197 height 9
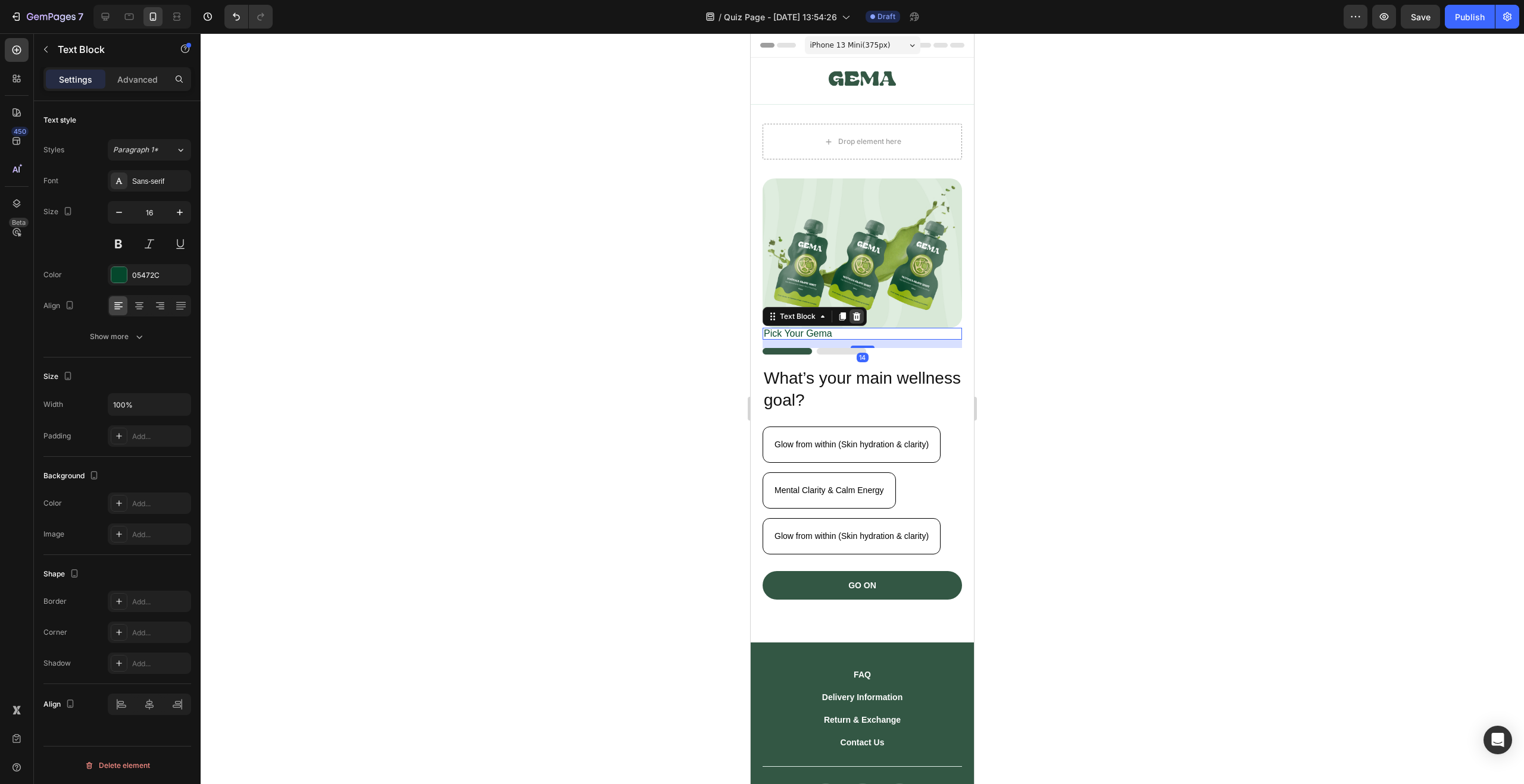
click at [853, 312] on icon at bounding box center [856, 316] width 9 height 9
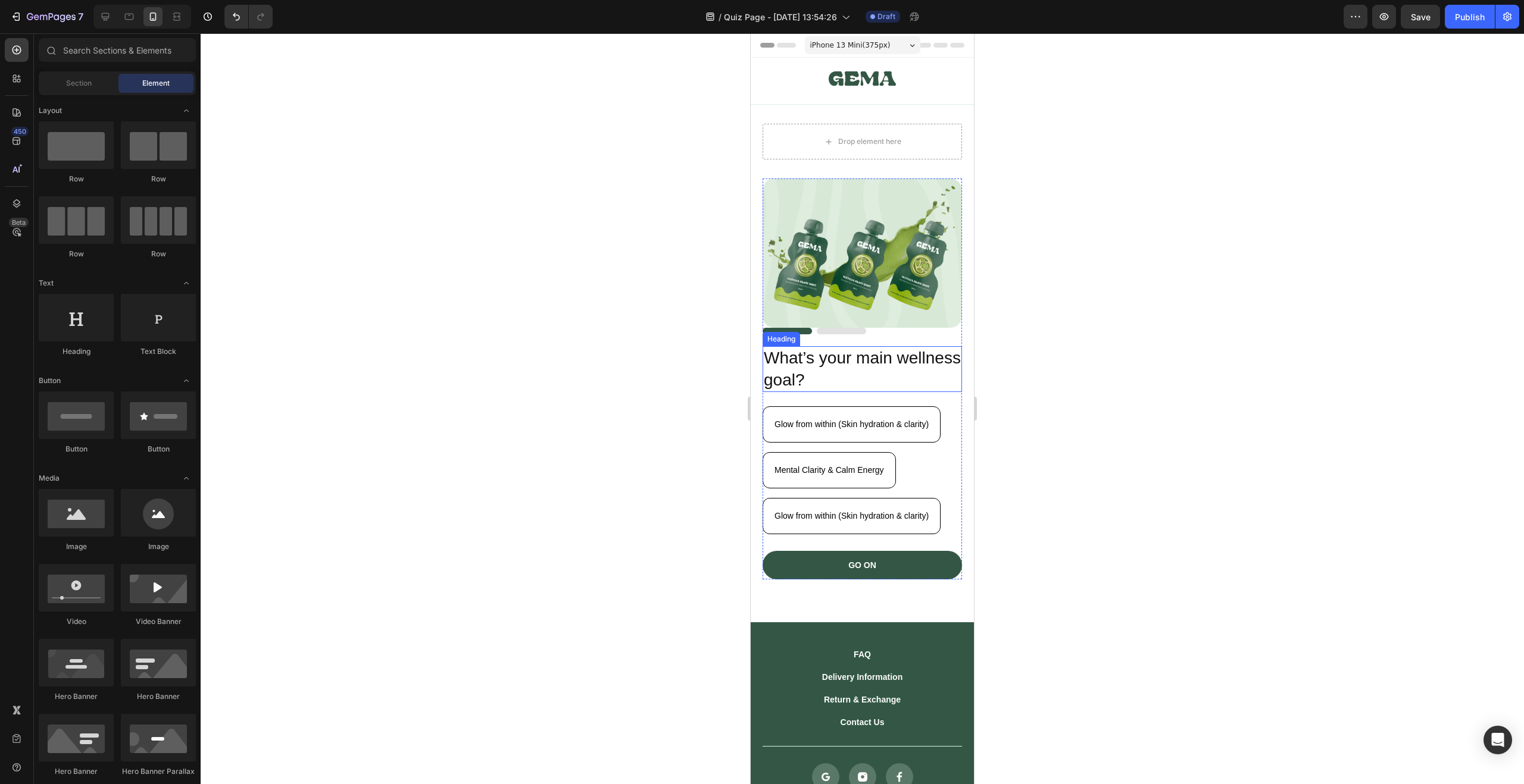
click at [916, 349] on h2 "What’s your main wellness goal?" at bounding box center [862, 369] width 199 height 46
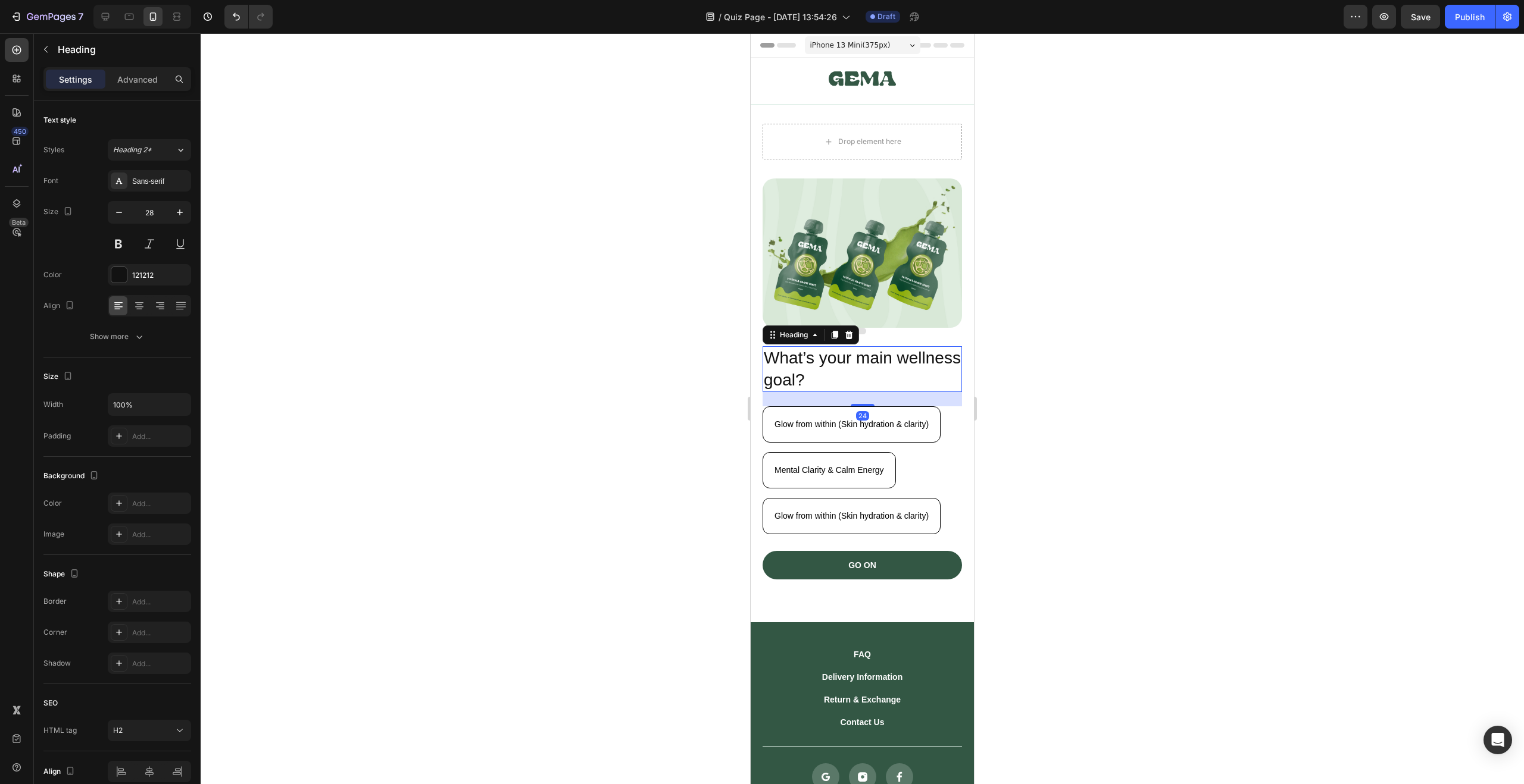
click at [851, 331] on icon at bounding box center [849, 335] width 8 height 9
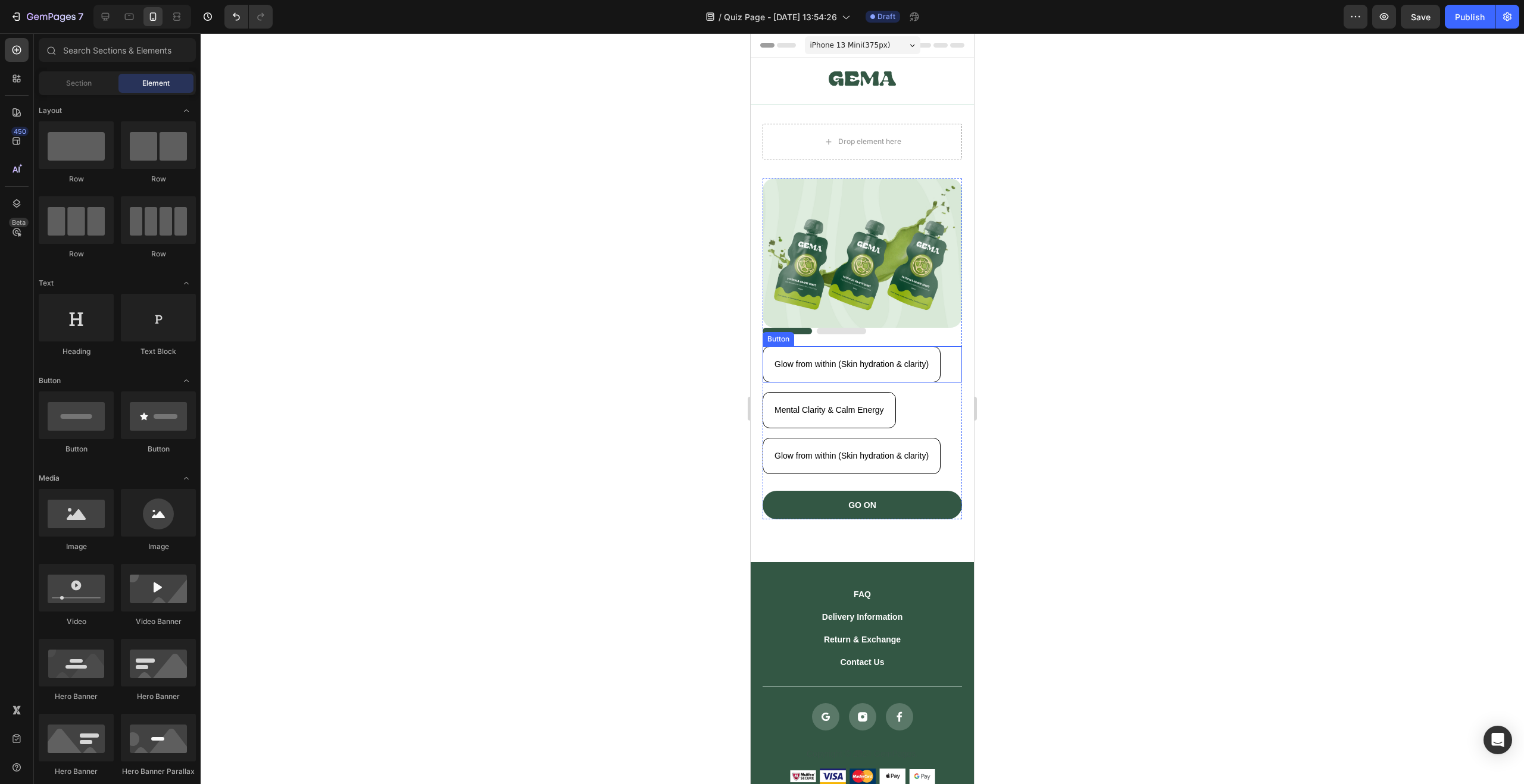
click at [950, 370] on div "Glow from within (Skin hydration & clarity) Button" at bounding box center [862, 364] width 199 height 36
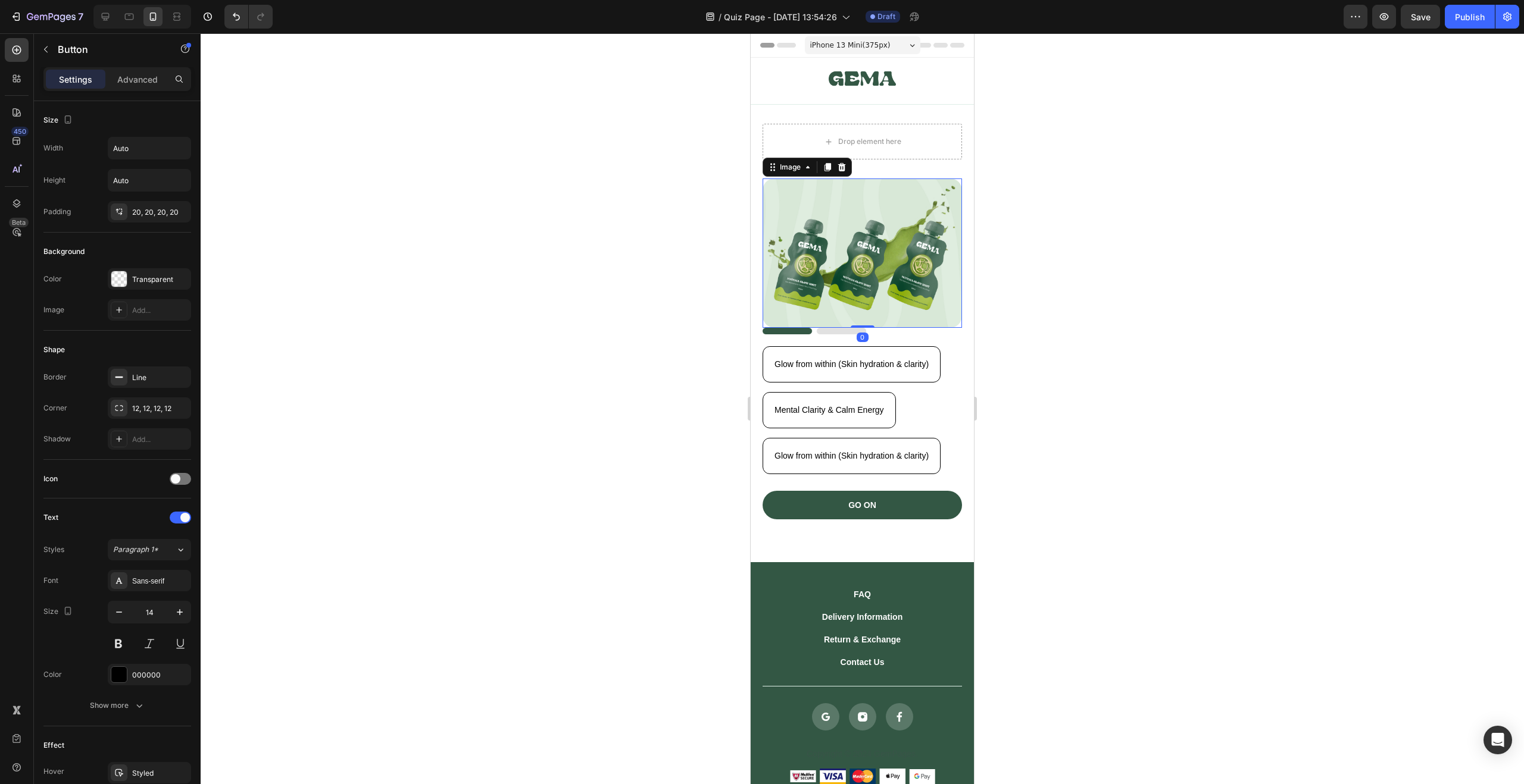
click at [951, 179] on div at bounding box center [862, 253] width 199 height 149
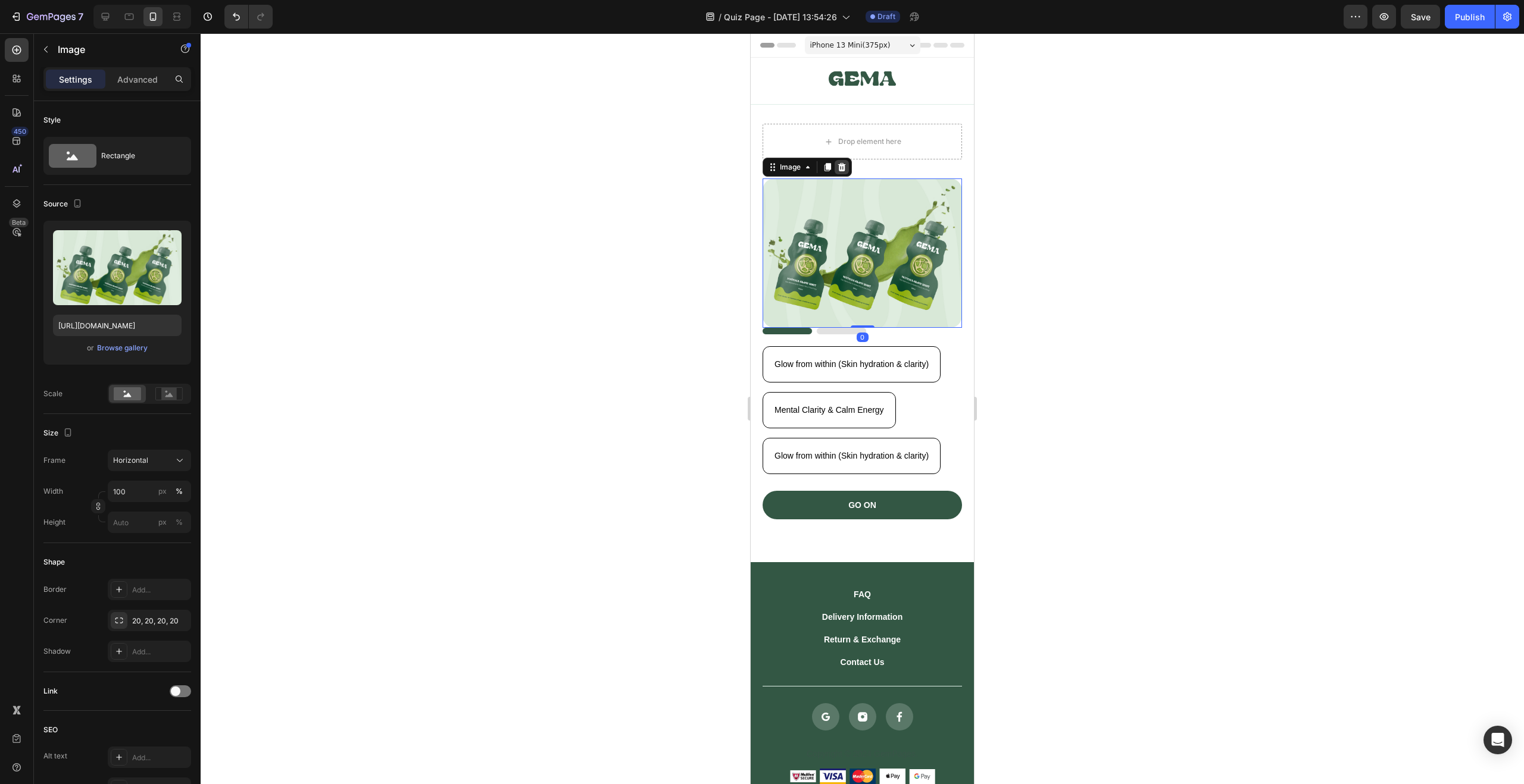
click at [840, 167] on icon at bounding box center [842, 167] width 8 height 9
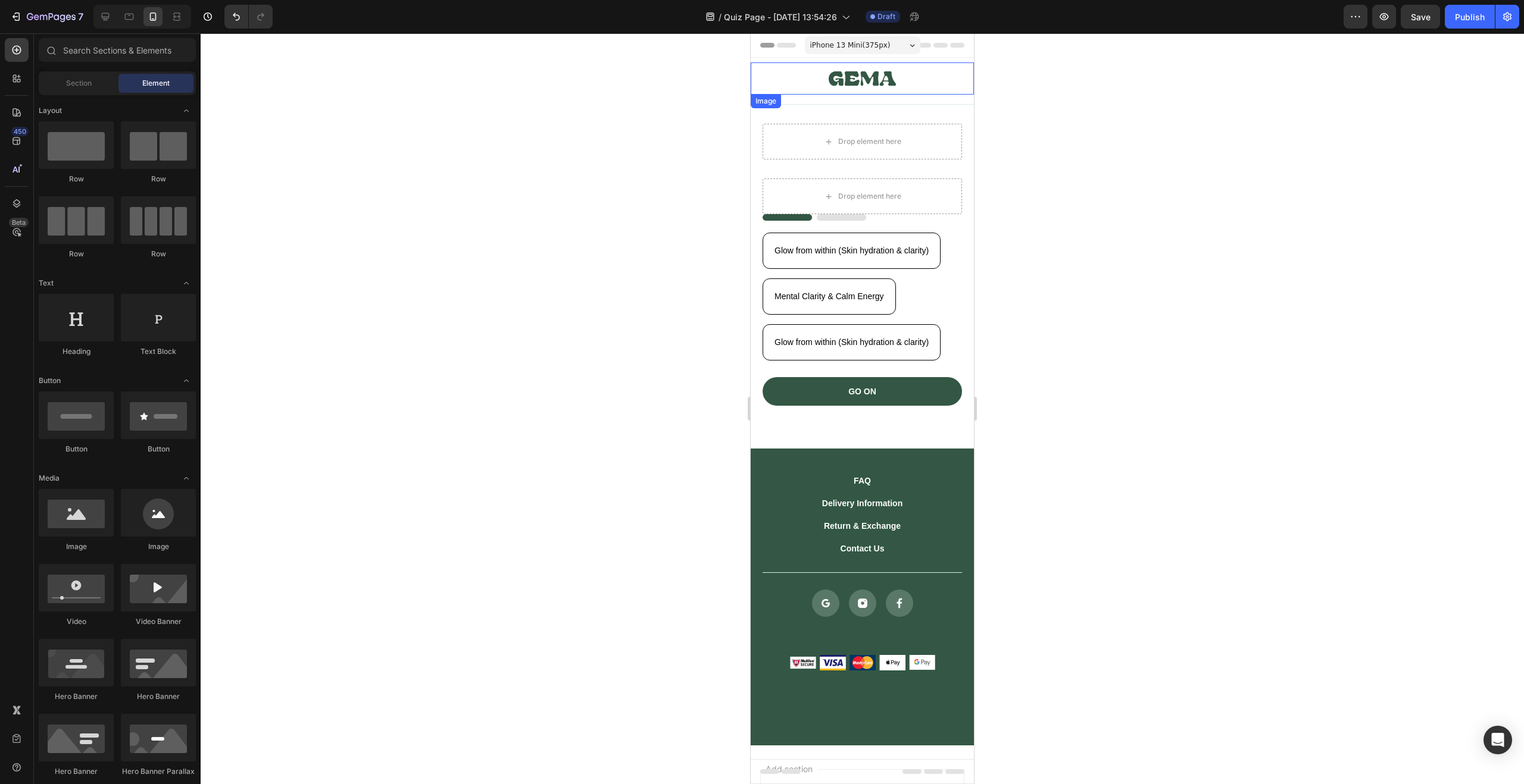
click at [872, 80] on img at bounding box center [862, 79] width 67 height 32
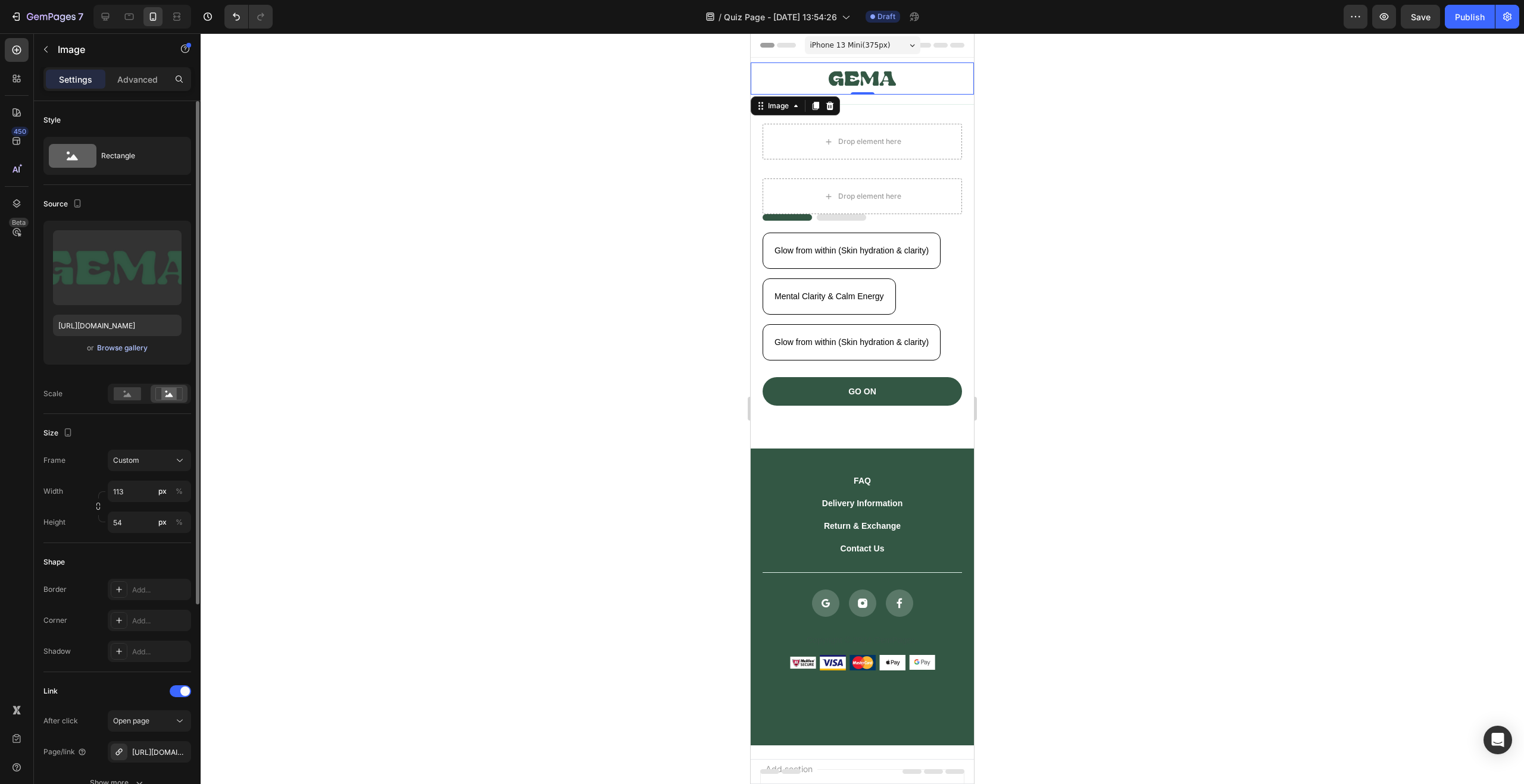
click at [126, 345] on div "Browse gallery" at bounding box center [122, 348] width 50 height 10
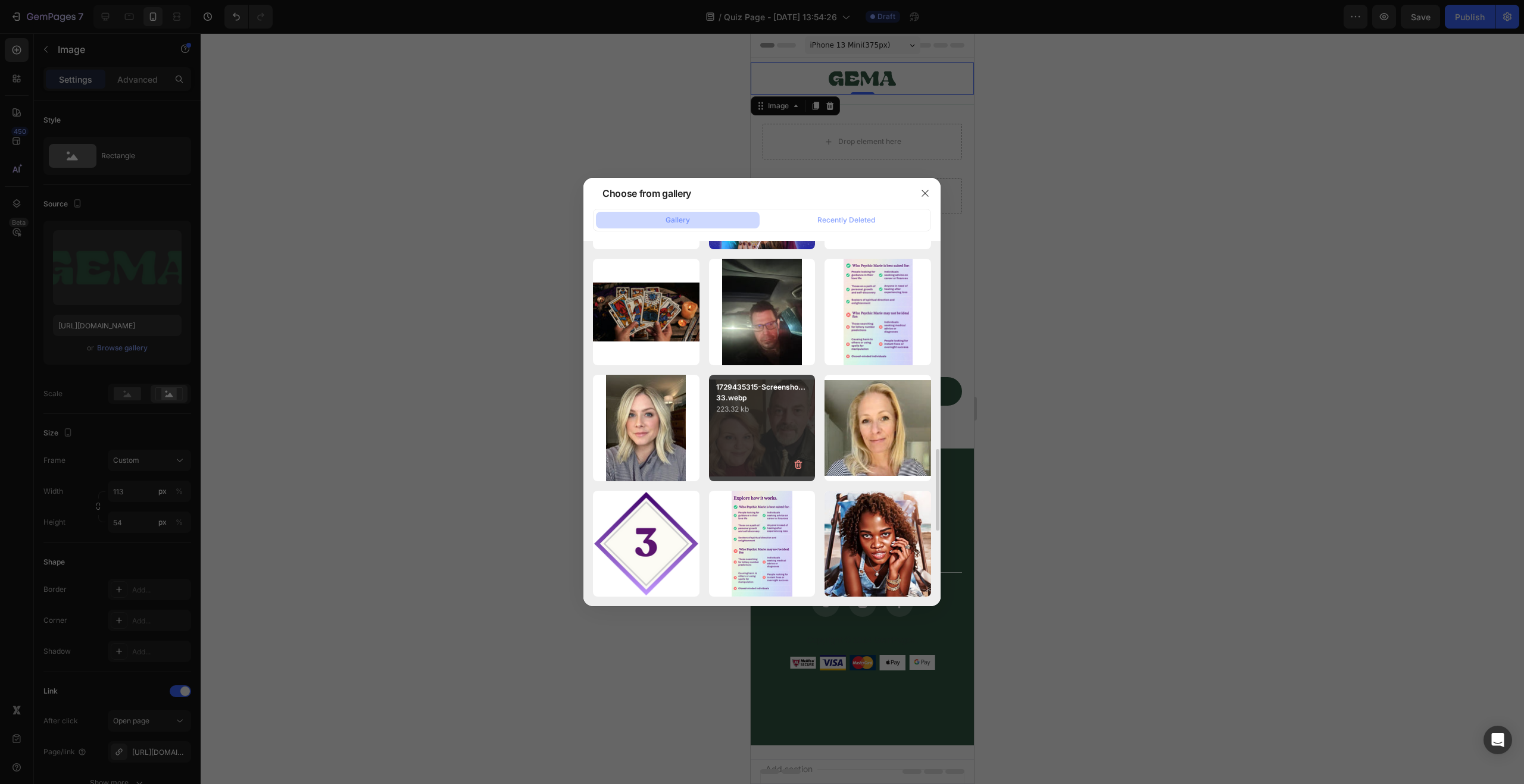
scroll to position [1266, 0]
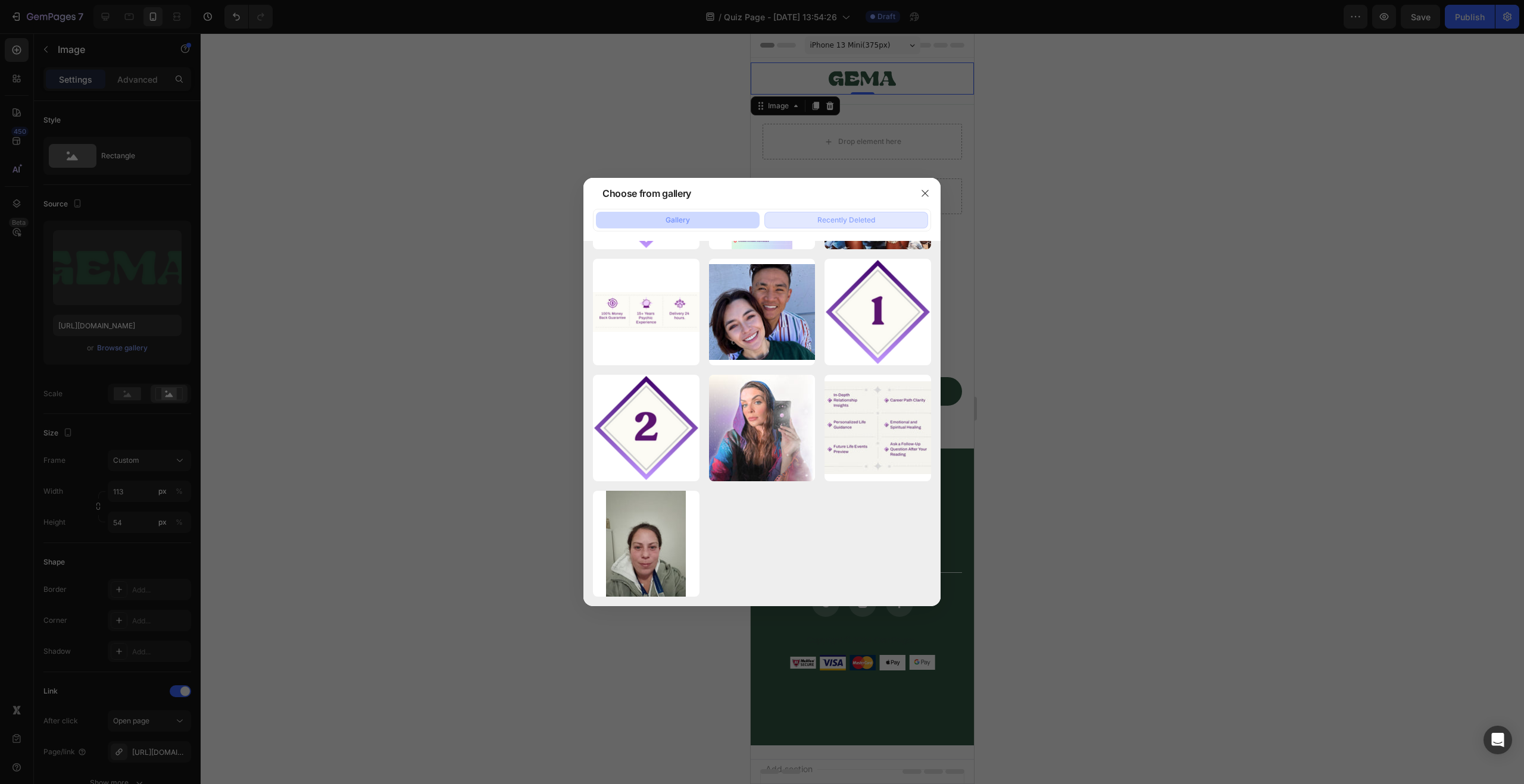
click at [845, 215] on div "Recently Deleted" at bounding box center [847, 220] width 58 height 10
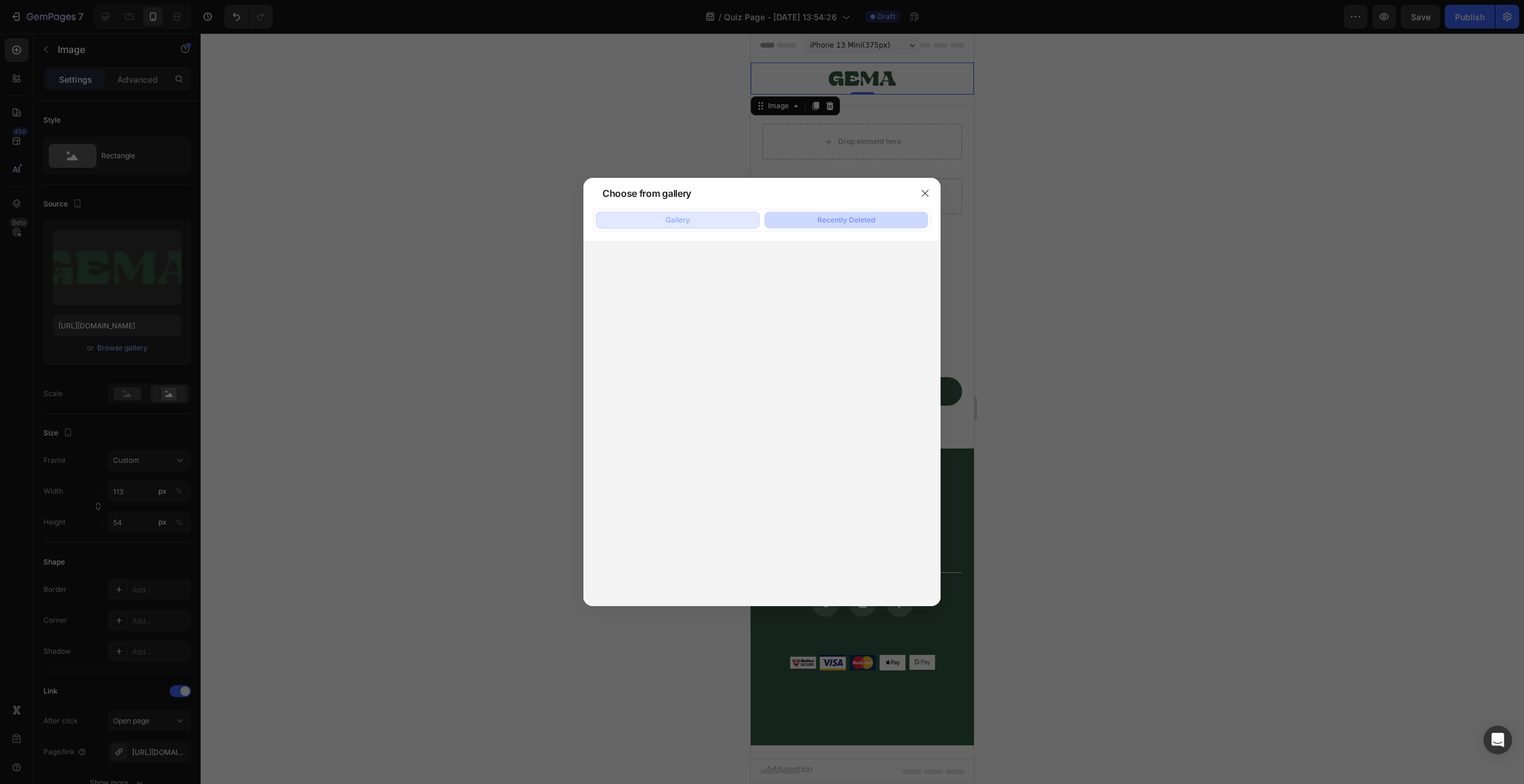
click at [732, 222] on button "Gallery" at bounding box center [677, 220] width 164 height 17
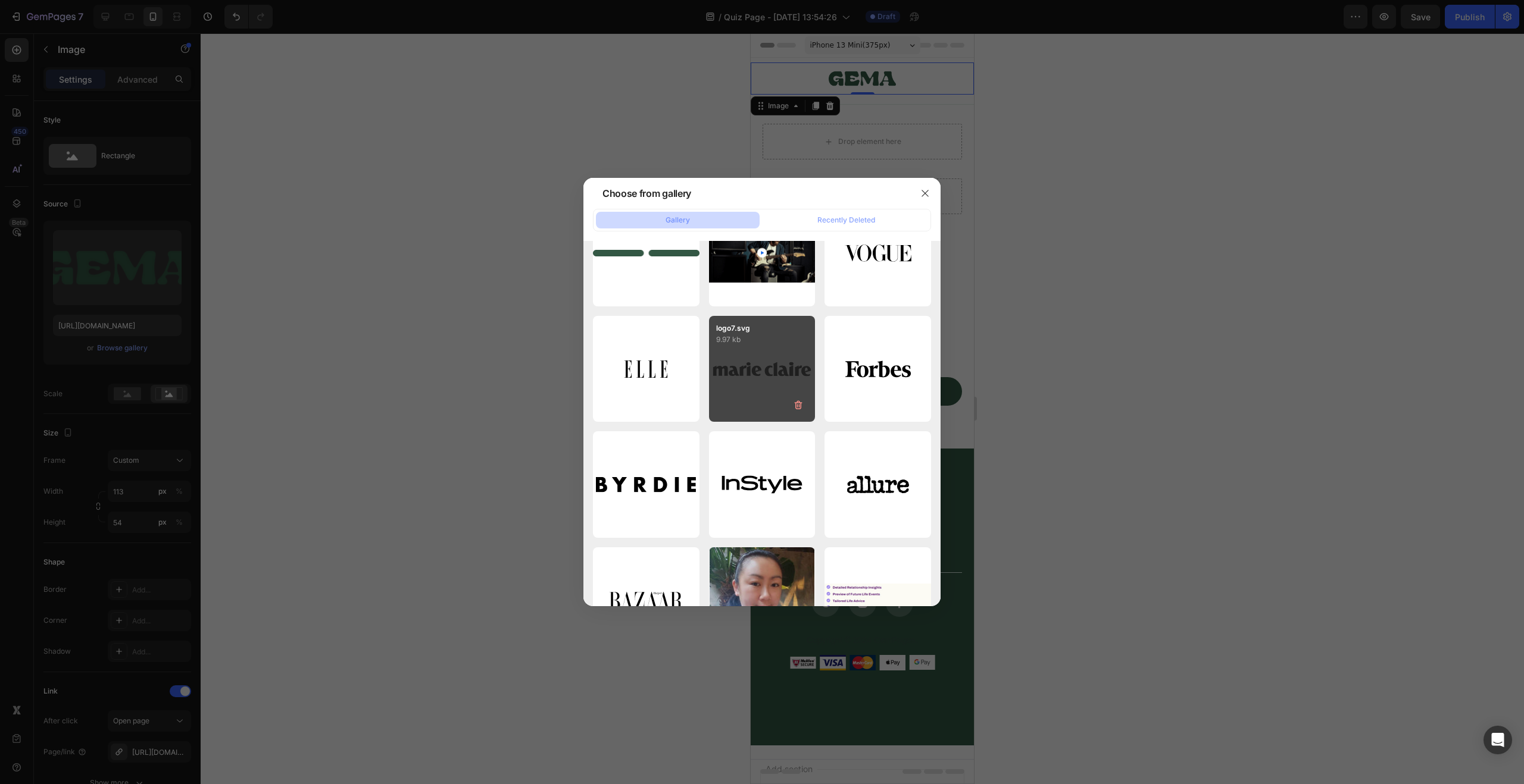
scroll to position [0, 0]
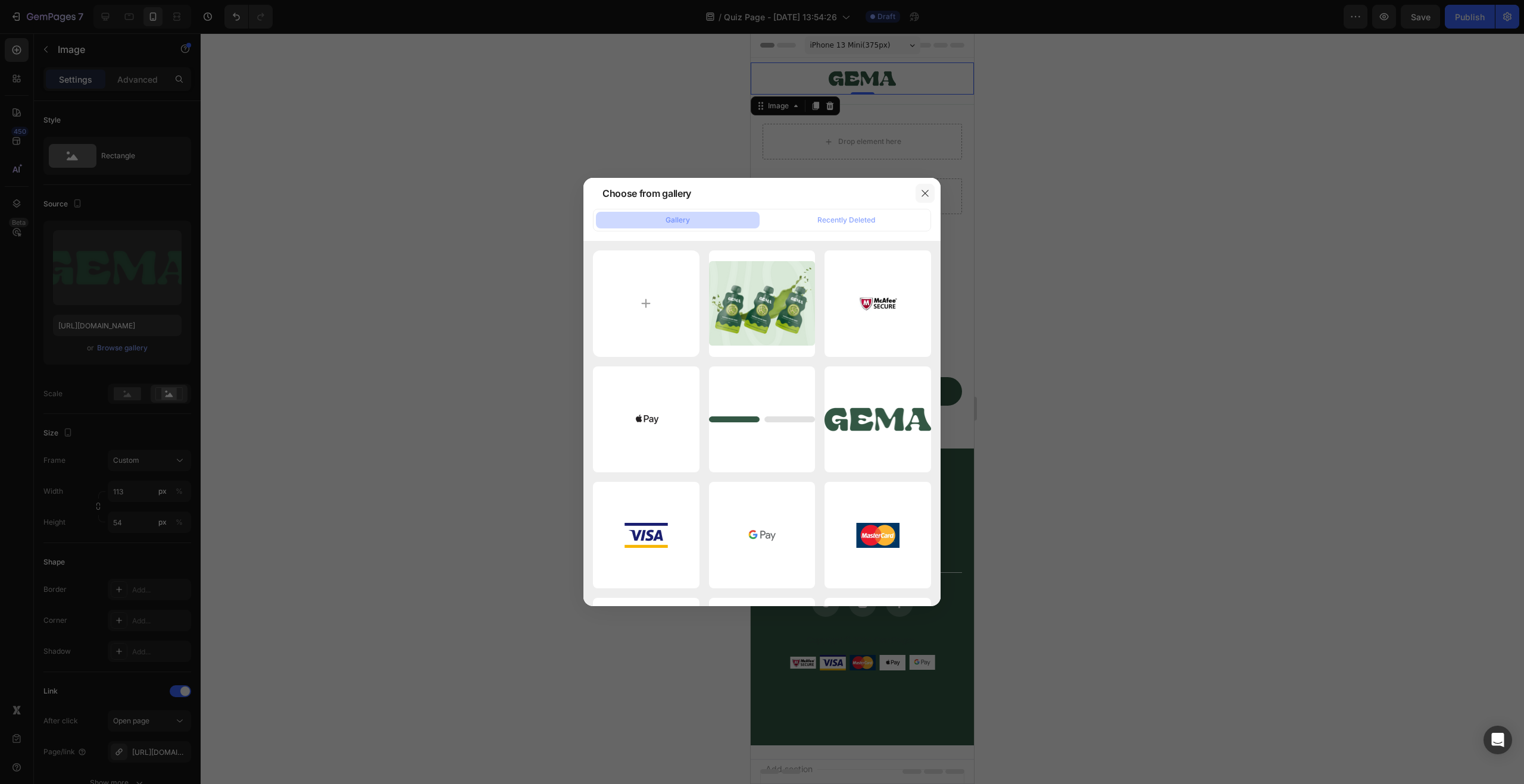
drag, startPoint x: 933, startPoint y: 191, endPoint x: 922, endPoint y: 192, distance: 11.0
click at [933, 191] on button "button" at bounding box center [925, 193] width 19 height 19
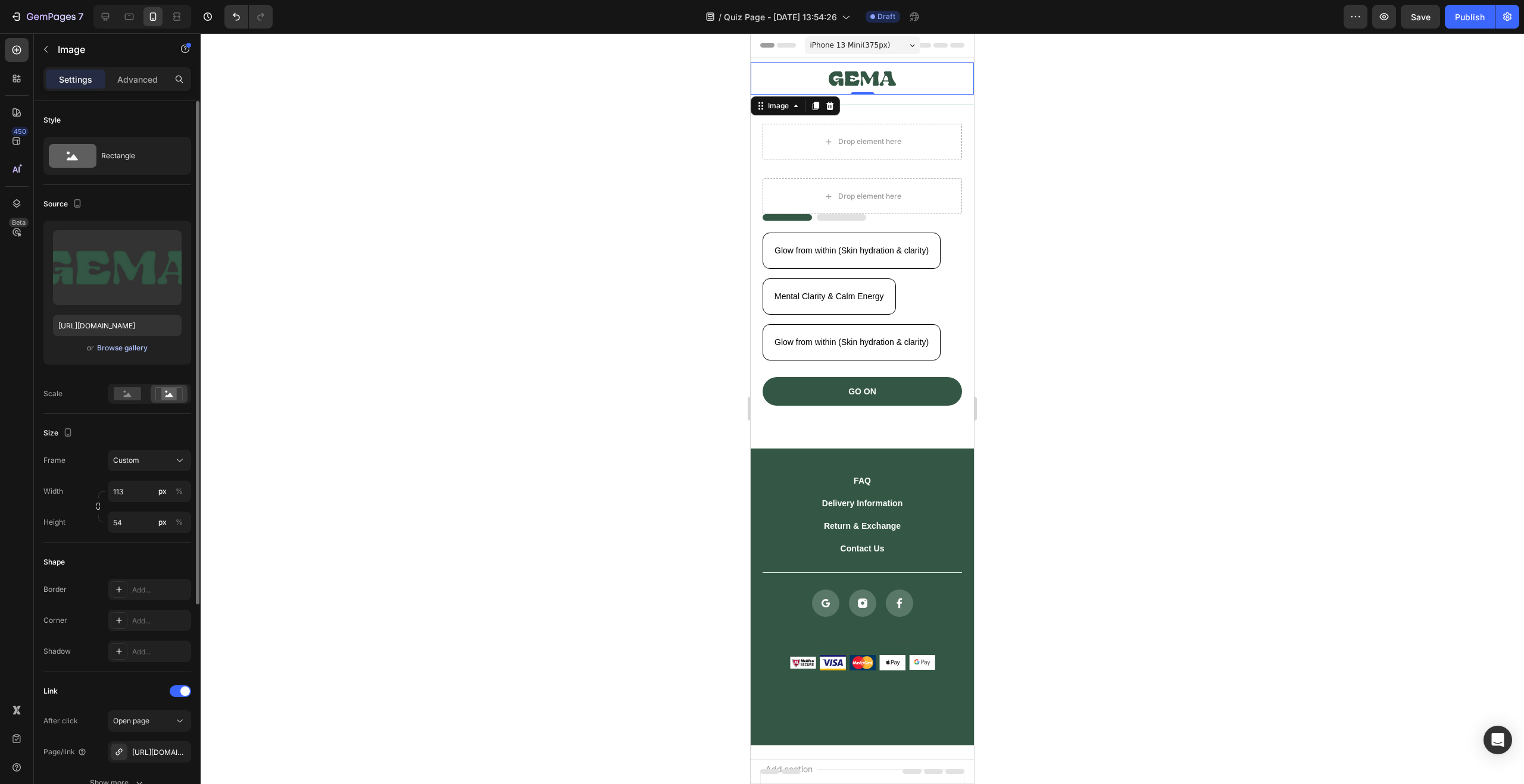
click at [140, 352] on div "Browse gallery" at bounding box center [122, 348] width 50 height 10
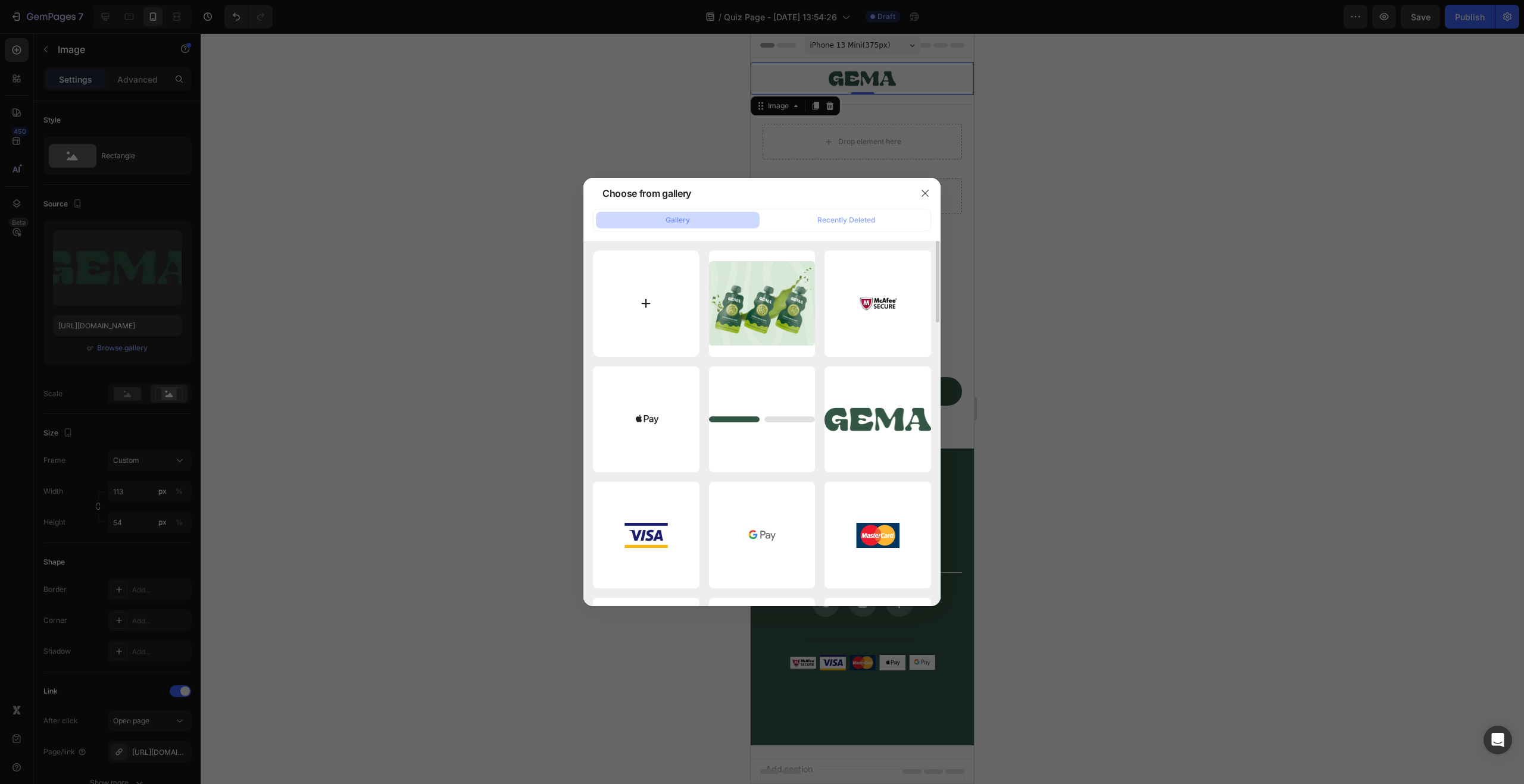
click at [679, 300] on input "file" at bounding box center [646, 304] width 106 height 106
type input "C:\fakepath\1725396713-Psychic Marie by SpiritualGlows.webp"
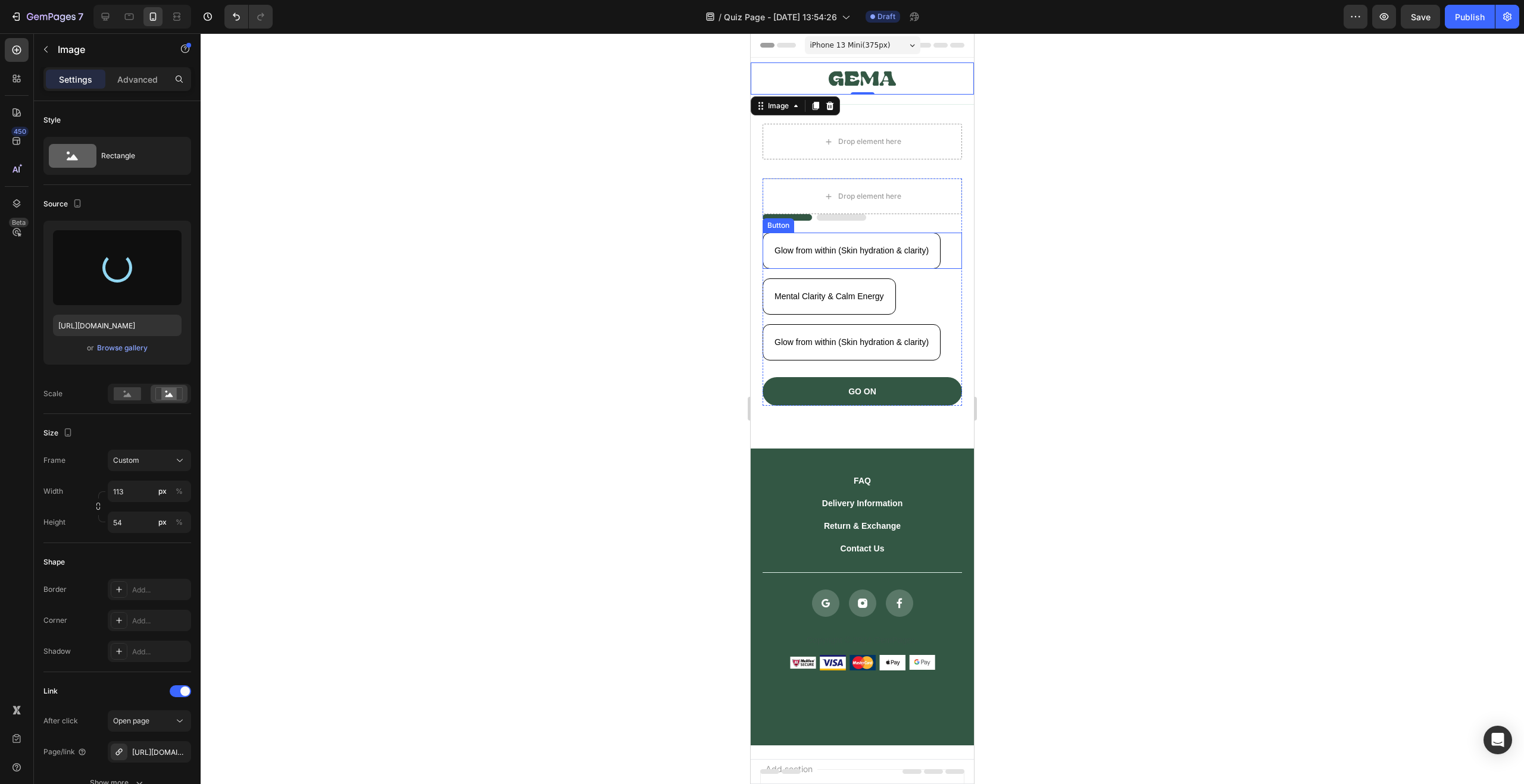
type input "https://cdn.shopify.com/s/files/1/0760/9113/0190/files/gempages_567767576227087…"
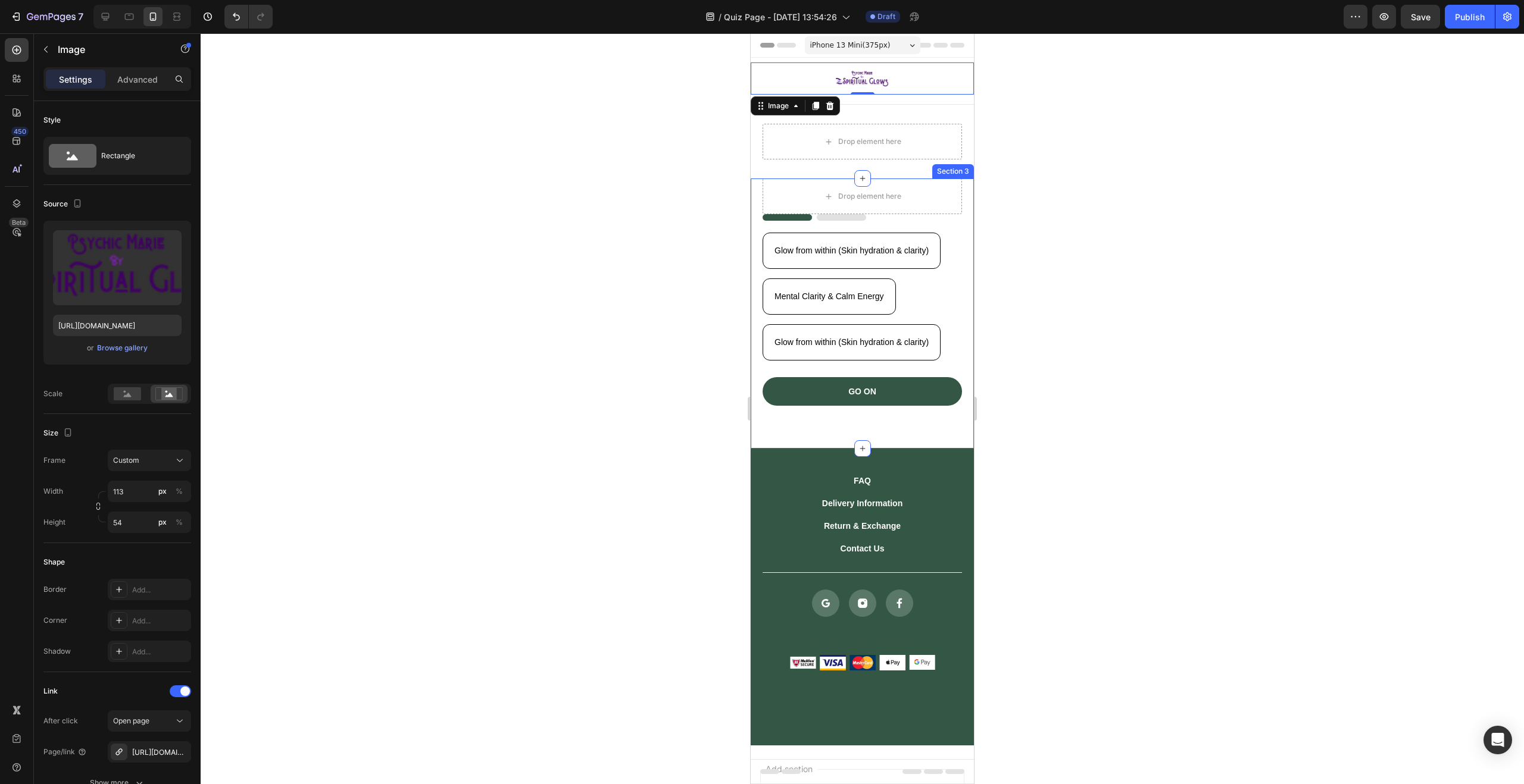
click at [954, 187] on div "Drop element here Image Glow from within (Skin hydration & clarity) Button Ment…" at bounding box center [862, 314] width 223 height 270
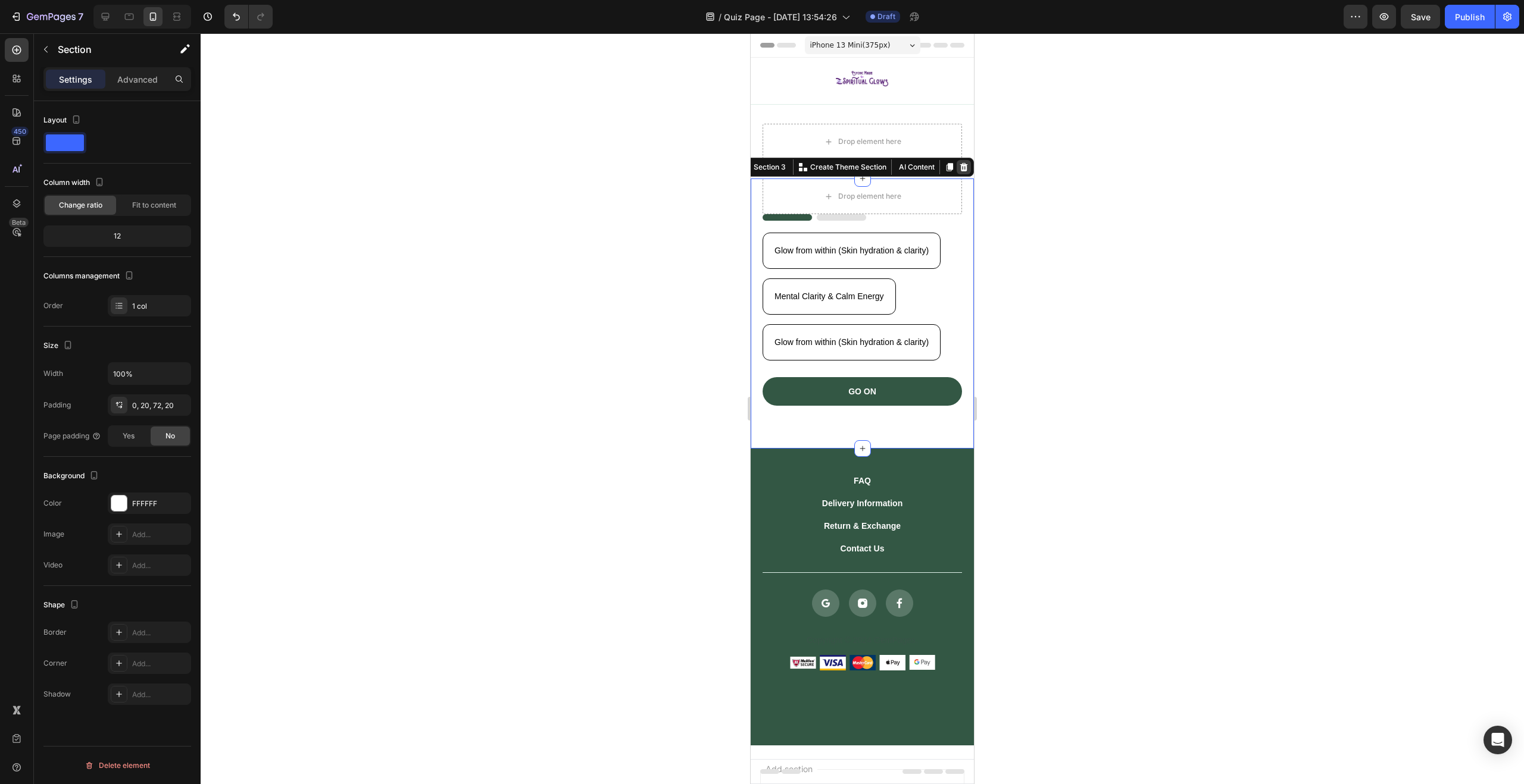
click at [957, 166] on div at bounding box center [963, 167] width 14 height 14
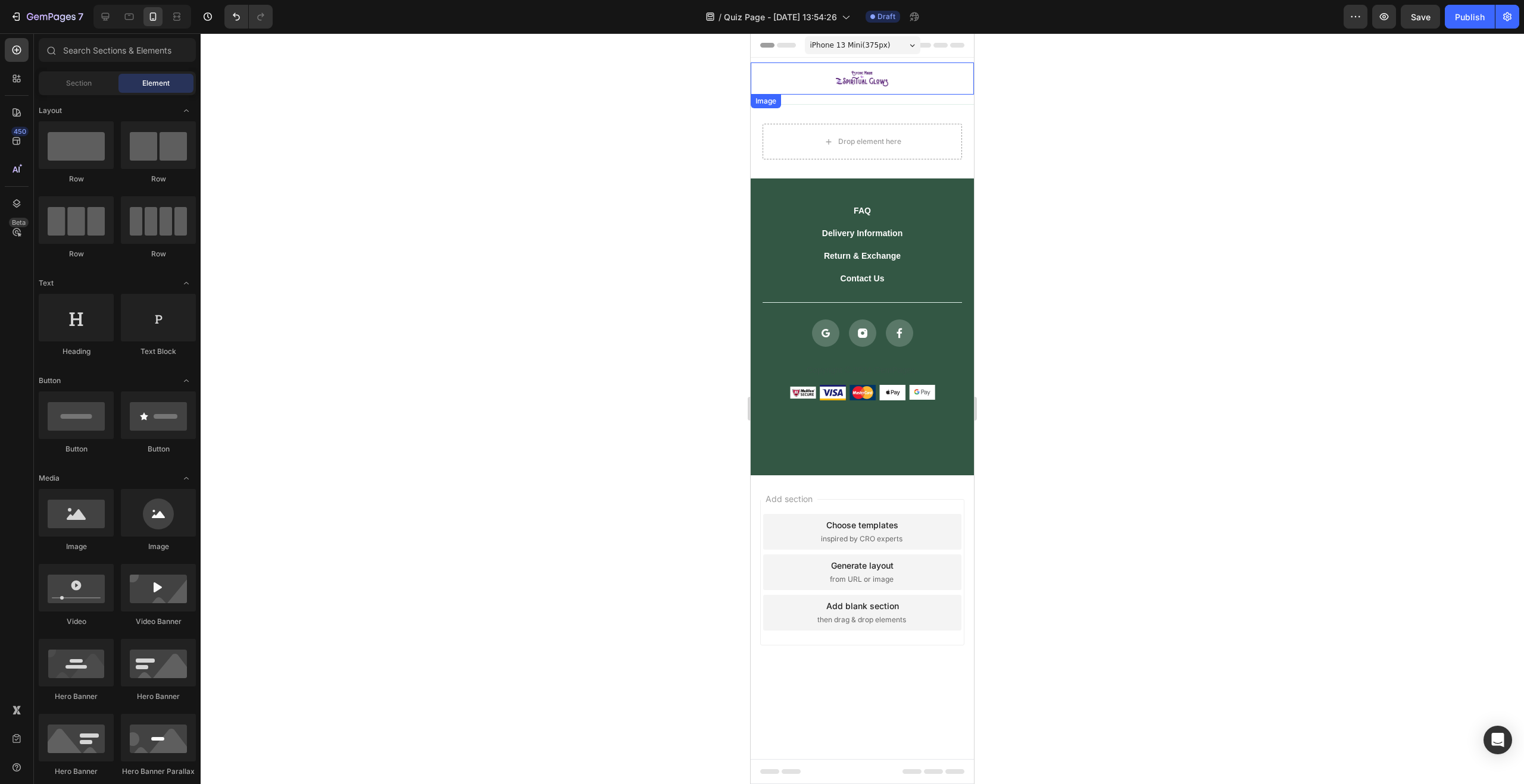
click at [877, 84] on img at bounding box center [862, 79] width 67 height 32
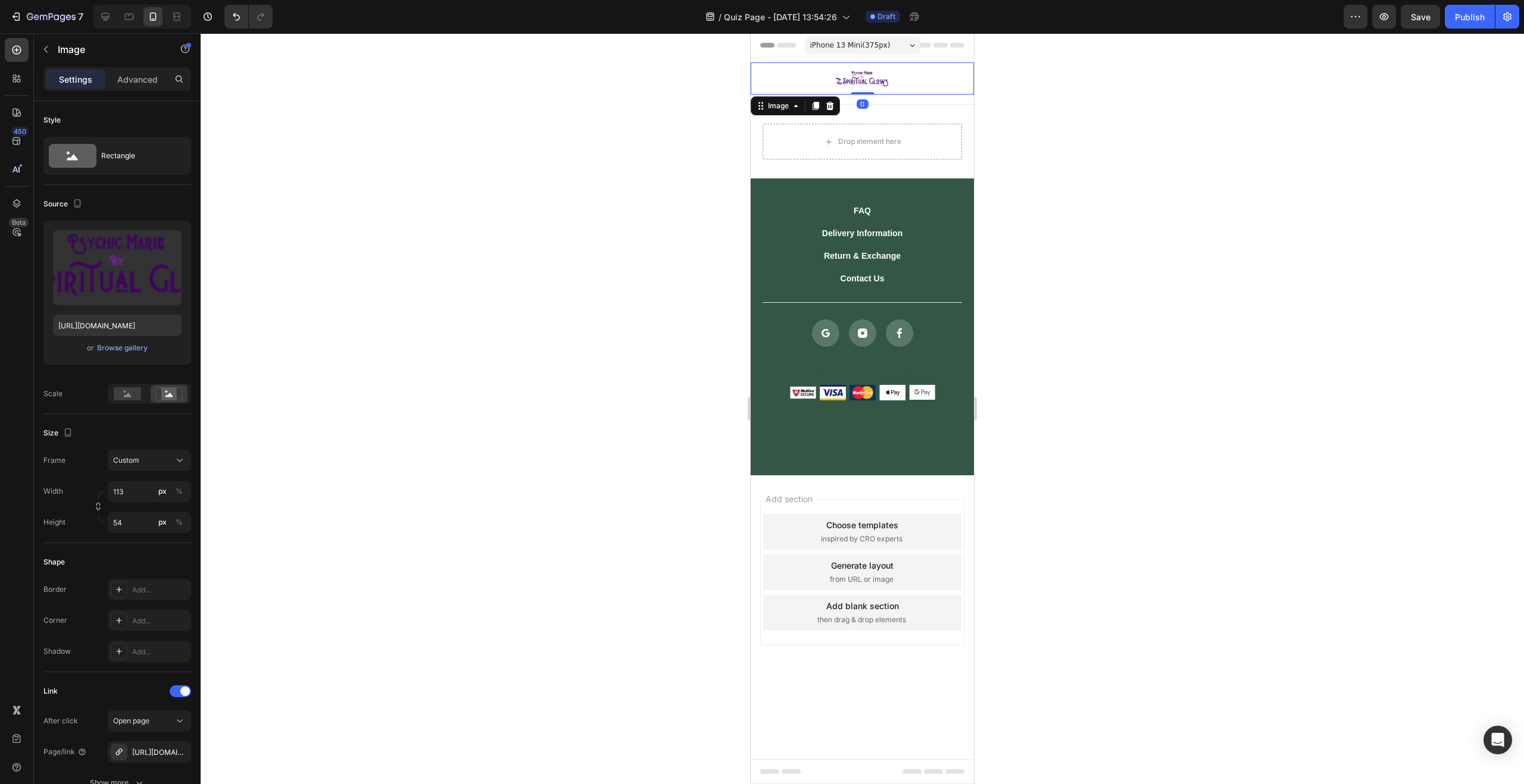
click at [648, 259] on div at bounding box center [862, 409] width 1324 height 751
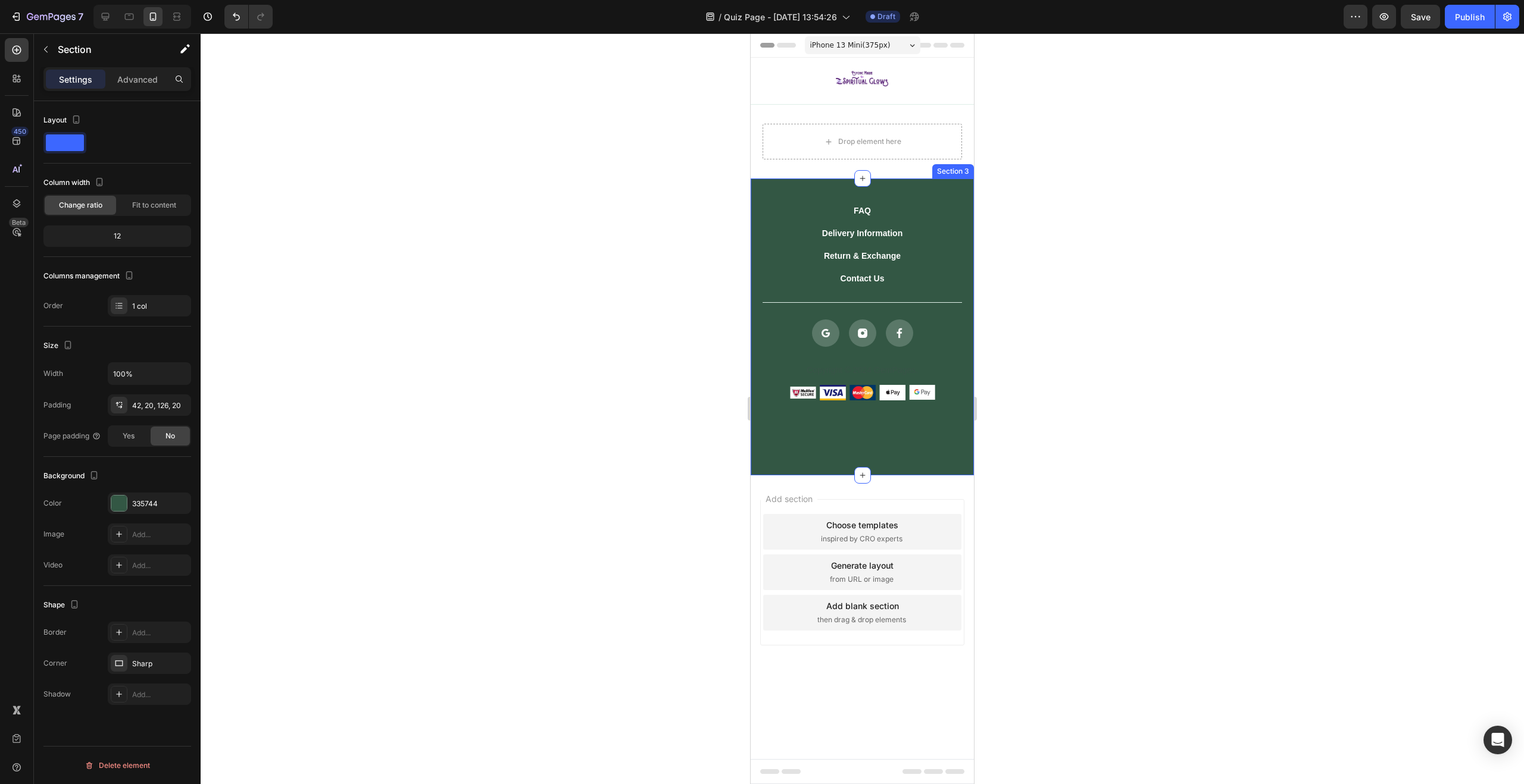
click at [968, 187] on div "FAQ Button Delivery Information Button Return & Exchange Button Contact Us Butt…" at bounding box center [862, 327] width 223 height 297
click at [921, 146] on div "Drop element here" at bounding box center [862, 141] width 199 height 36
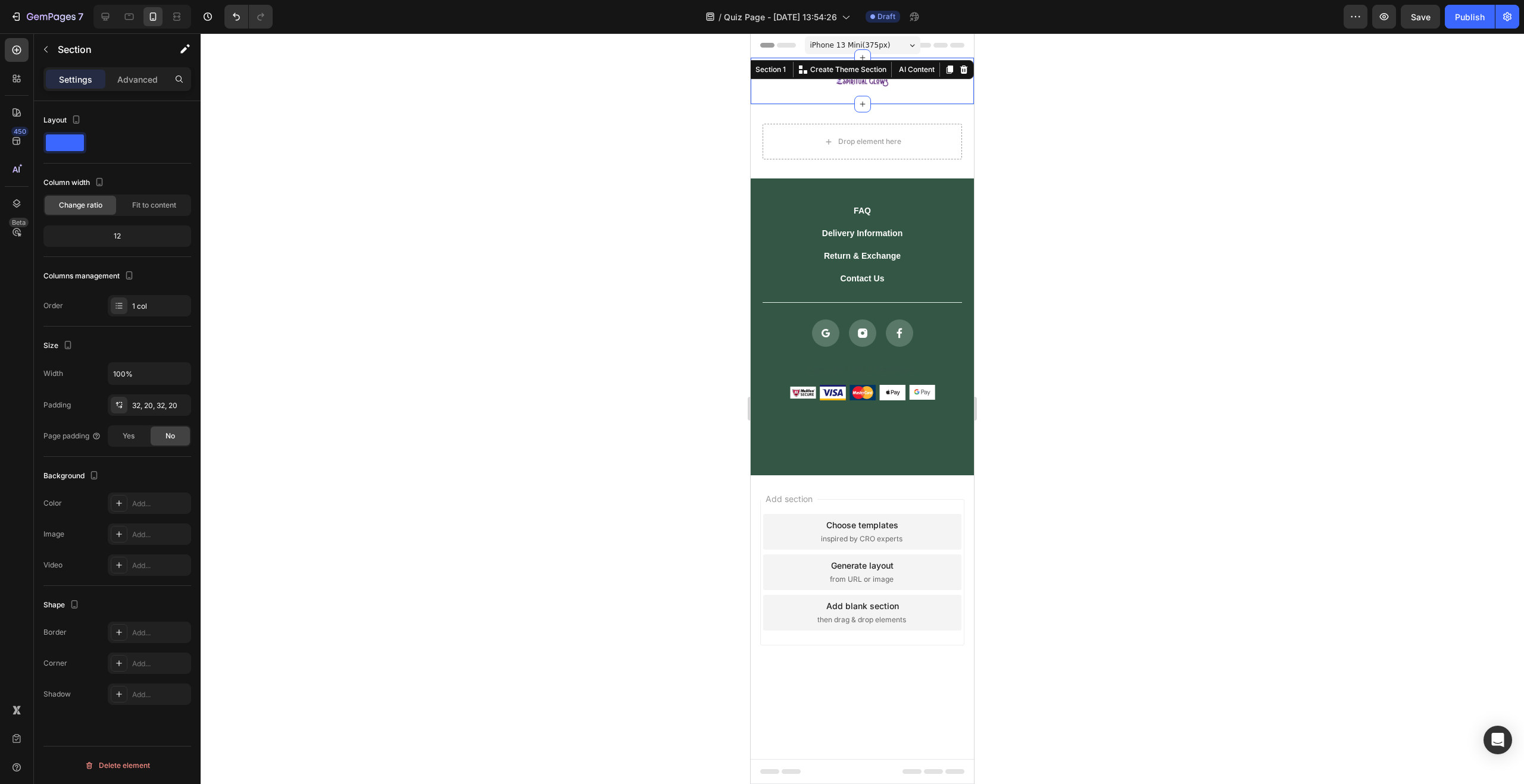
click at [768, 60] on div "Image Row Section 1 You can create reusable sections Create Theme Section AI Co…" at bounding box center [862, 81] width 223 height 47
click at [132, 84] on p "Advanced" at bounding box center [138, 79] width 41 height 12
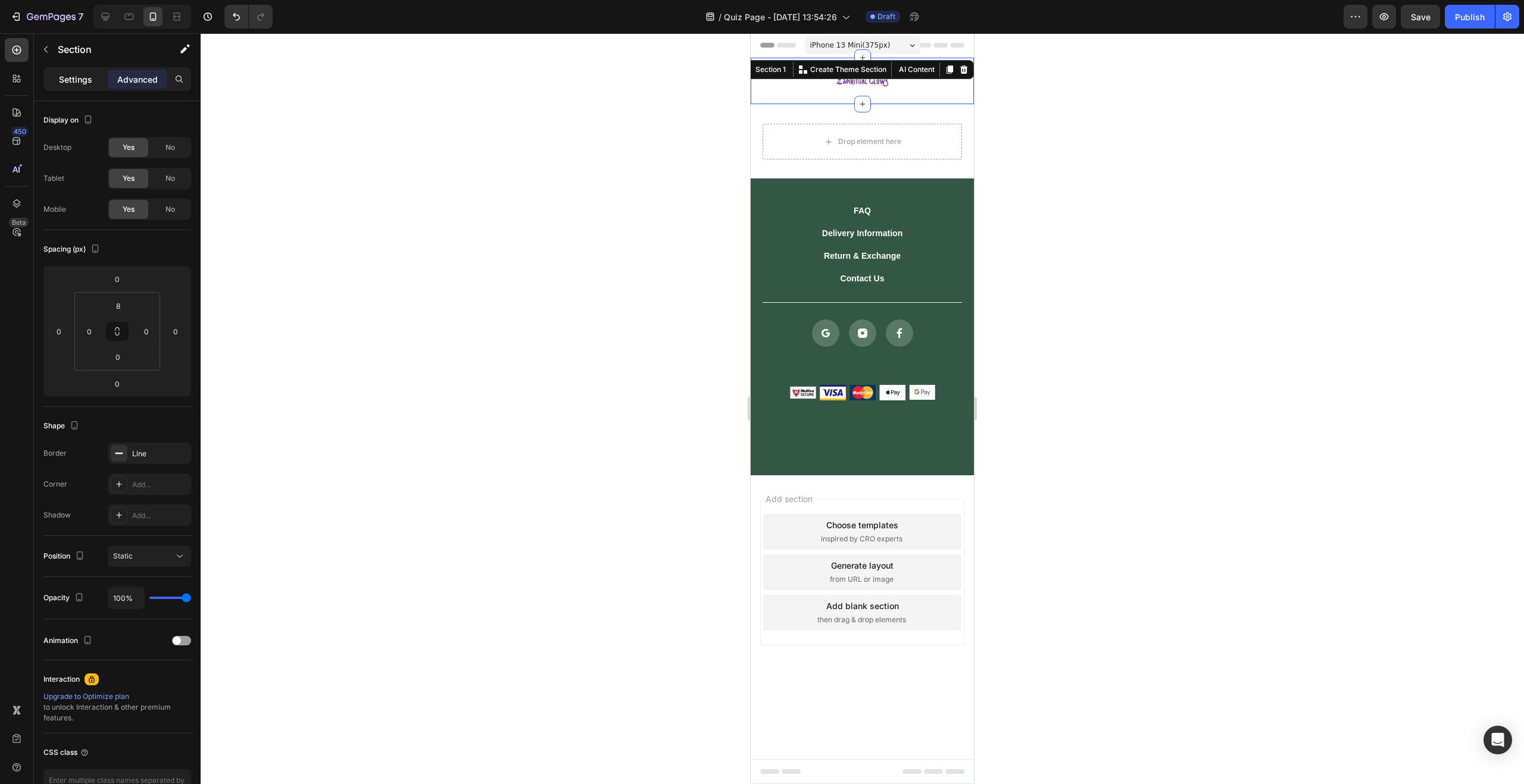
click at [81, 83] on p "Settings" at bounding box center [76, 79] width 33 height 12
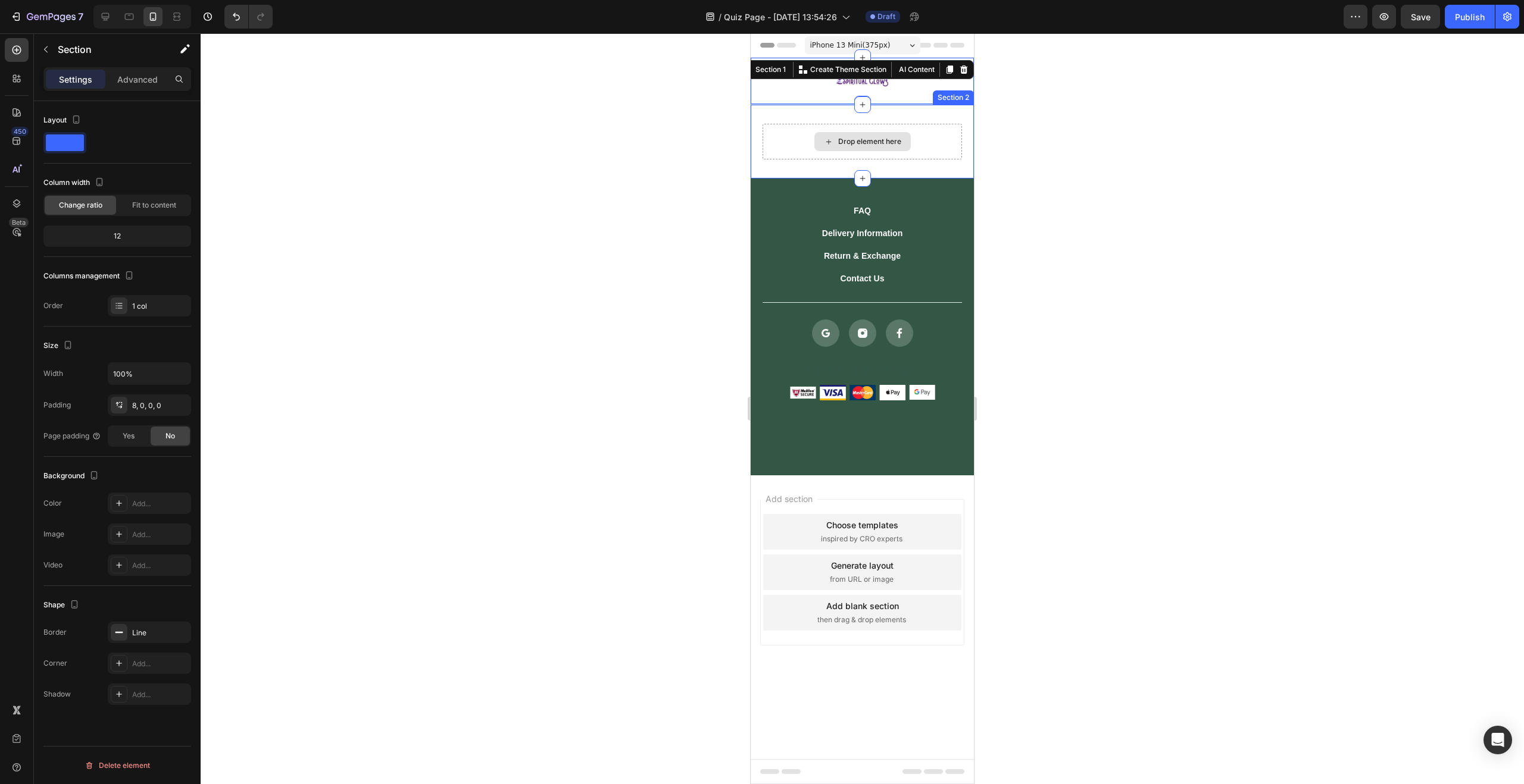
click at [852, 149] on div "Drop element here" at bounding box center [863, 141] width 97 height 19
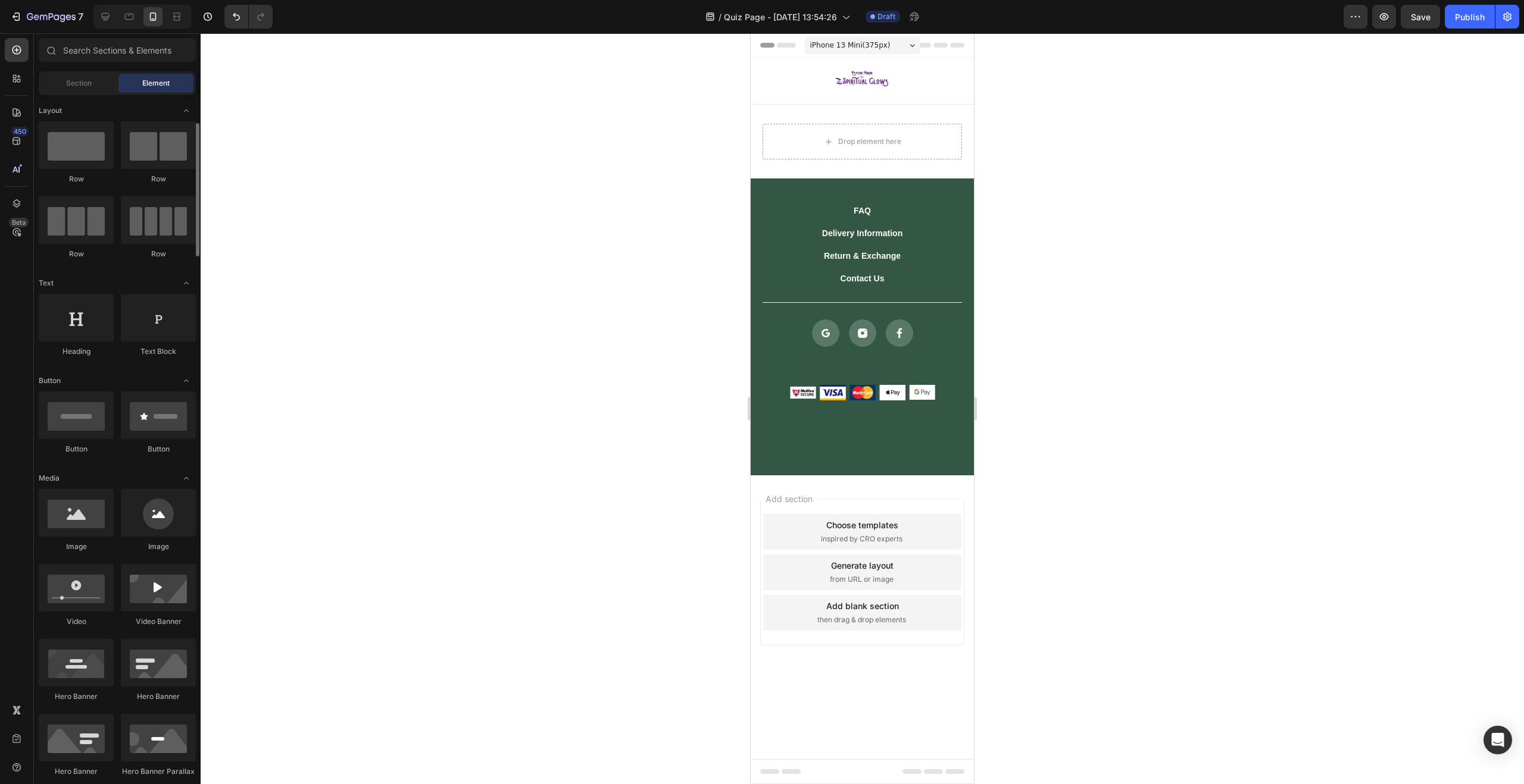
scroll to position [104, 0]
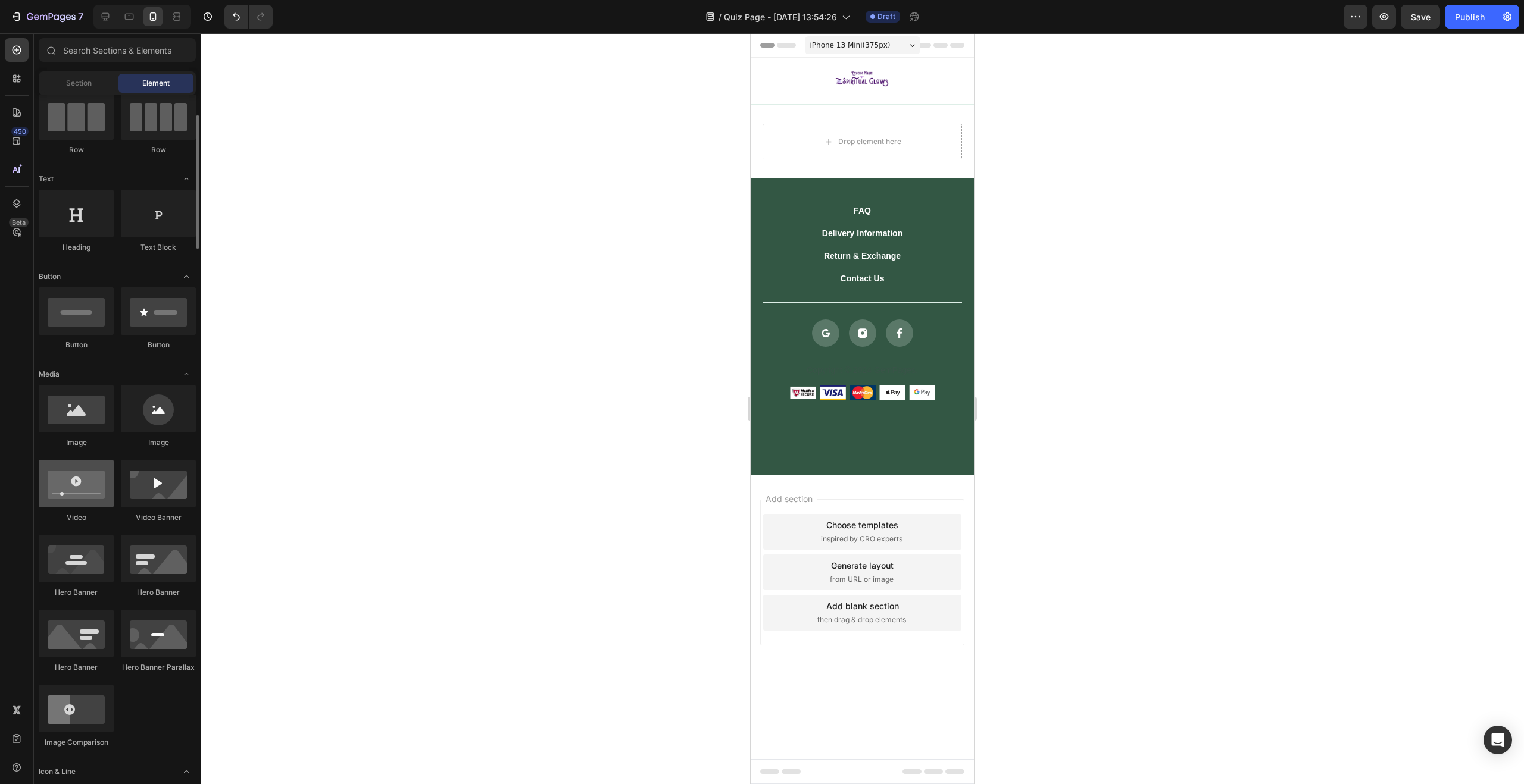
click at [99, 488] on div at bounding box center [76, 484] width 75 height 47
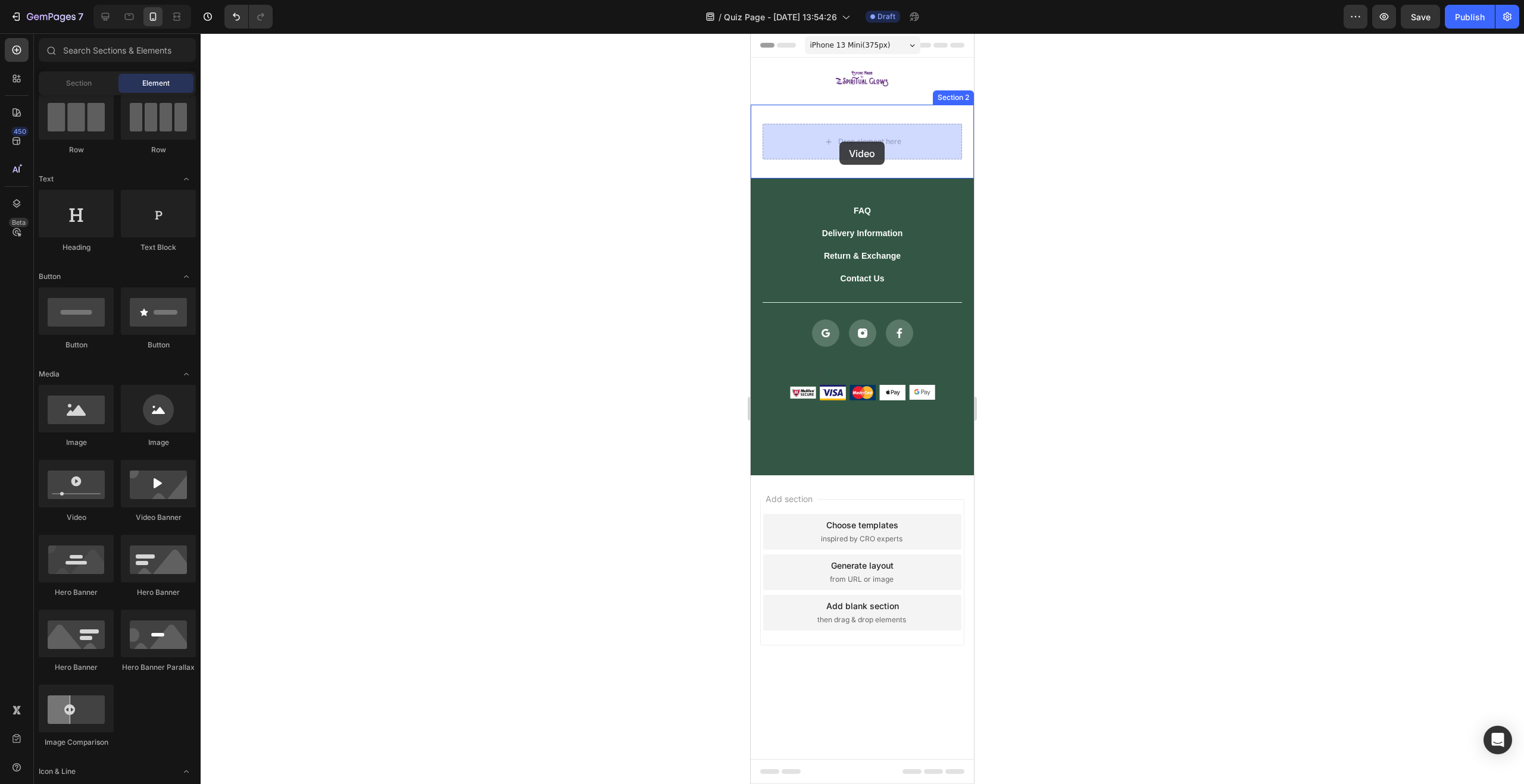
drag, startPoint x: 829, startPoint y: 515, endPoint x: 839, endPoint y: 141, distance: 374.1
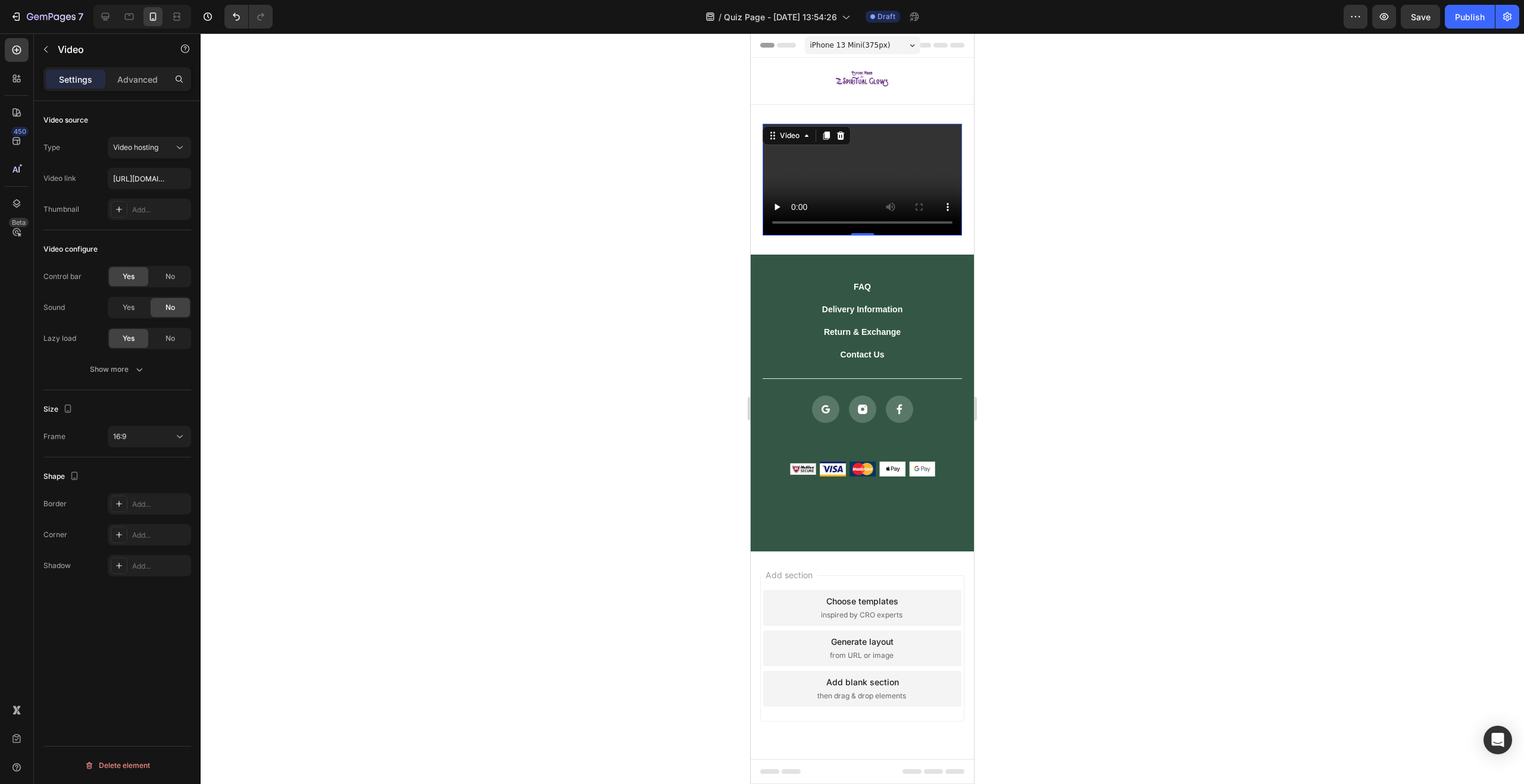
click at [862, 155] on video at bounding box center [862, 179] width 199 height 112
click at [143, 179] on input "https://cdn.shopify.com/videos/c/o/v/2cd3deb506b54b009063f7270ab5cf2e.mp4" at bounding box center [149, 178] width 84 height 22
click at [138, 184] on input "text" at bounding box center [149, 178] width 84 height 22
click at [250, 197] on div at bounding box center [862, 409] width 1324 height 751
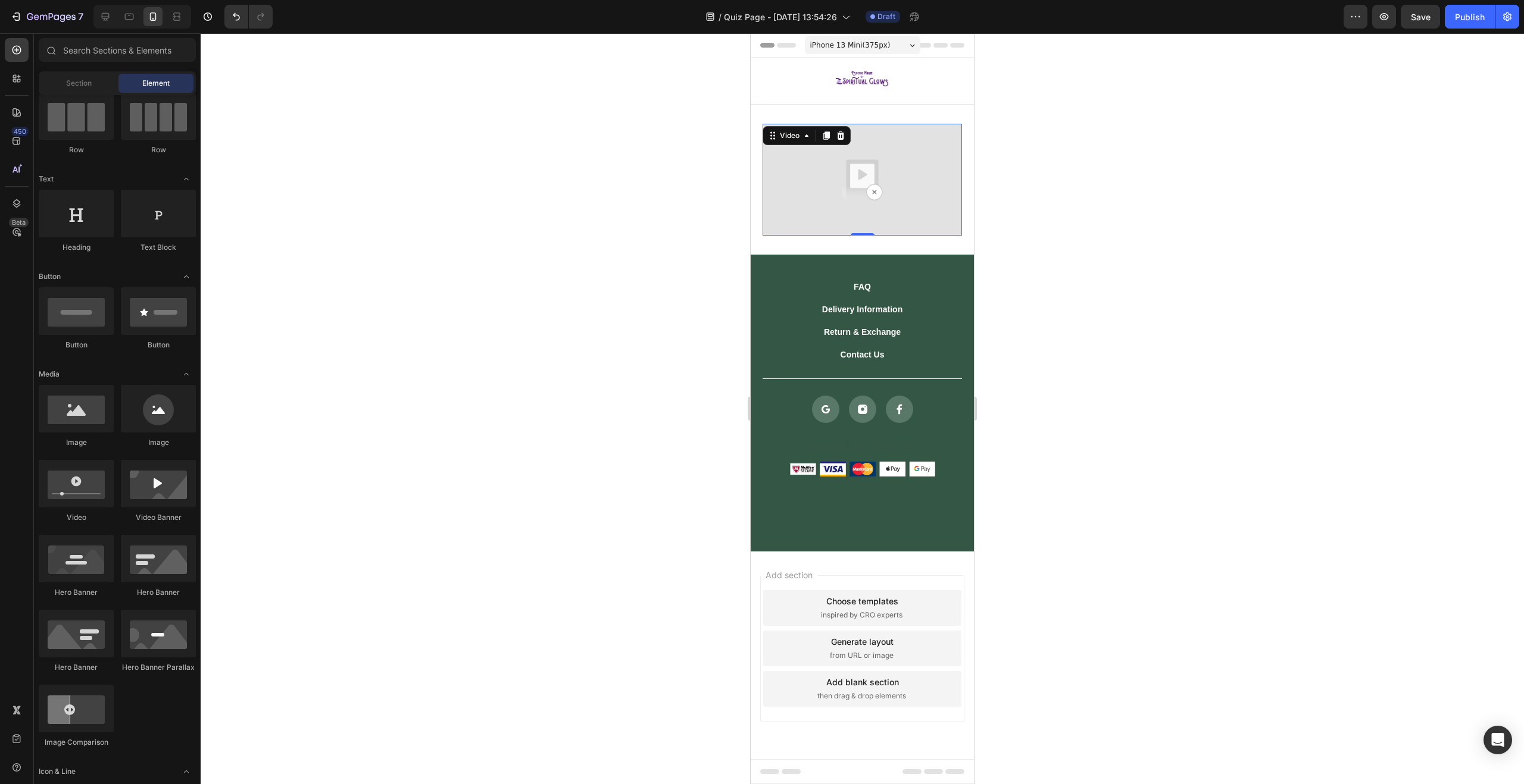
click at [786, 181] on img at bounding box center [862, 179] width 199 height 112
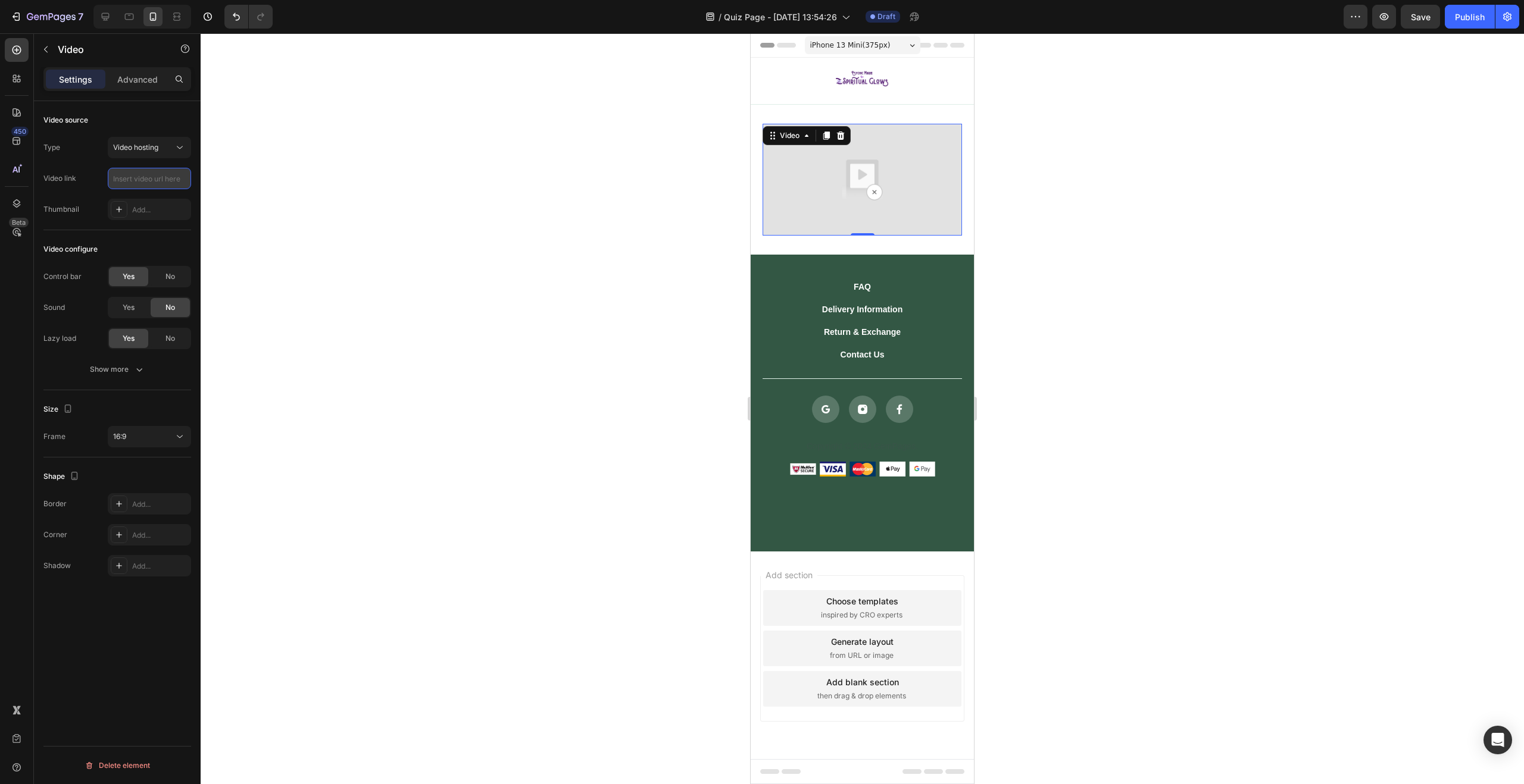
click at [157, 178] on input "text" at bounding box center [149, 178] width 84 height 22
click at [165, 147] on div "Video hosting" at bounding box center [143, 147] width 61 height 10
click at [155, 178] on p "YouTube" at bounding box center [147, 176] width 68 height 10
type input "https://www.youtube.com/watch?v=drIt4RH_kyQ"
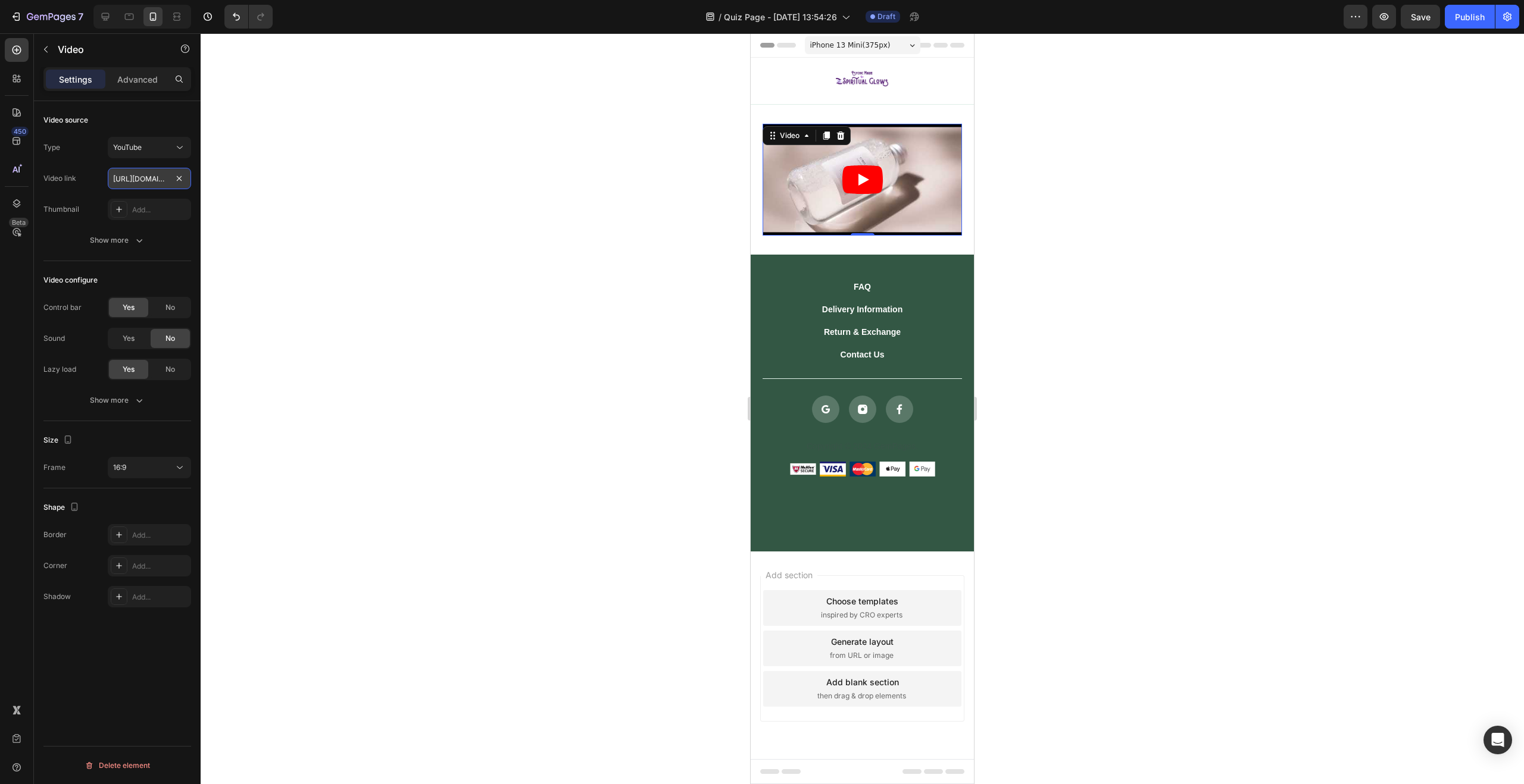
click at [154, 180] on input "https://www.youtube.com/watch?v=drIt4RH_kyQ" at bounding box center [149, 178] width 84 height 22
click at [156, 149] on div "YouTube" at bounding box center [143, 147] width 61 height 10
click at [162, 137] on button "YouTube" at bounding box center [149, 147] width 84 height 22
click at [149, 227] on span "Video hosting" at bounding box center [136, 221] width 45 height 10
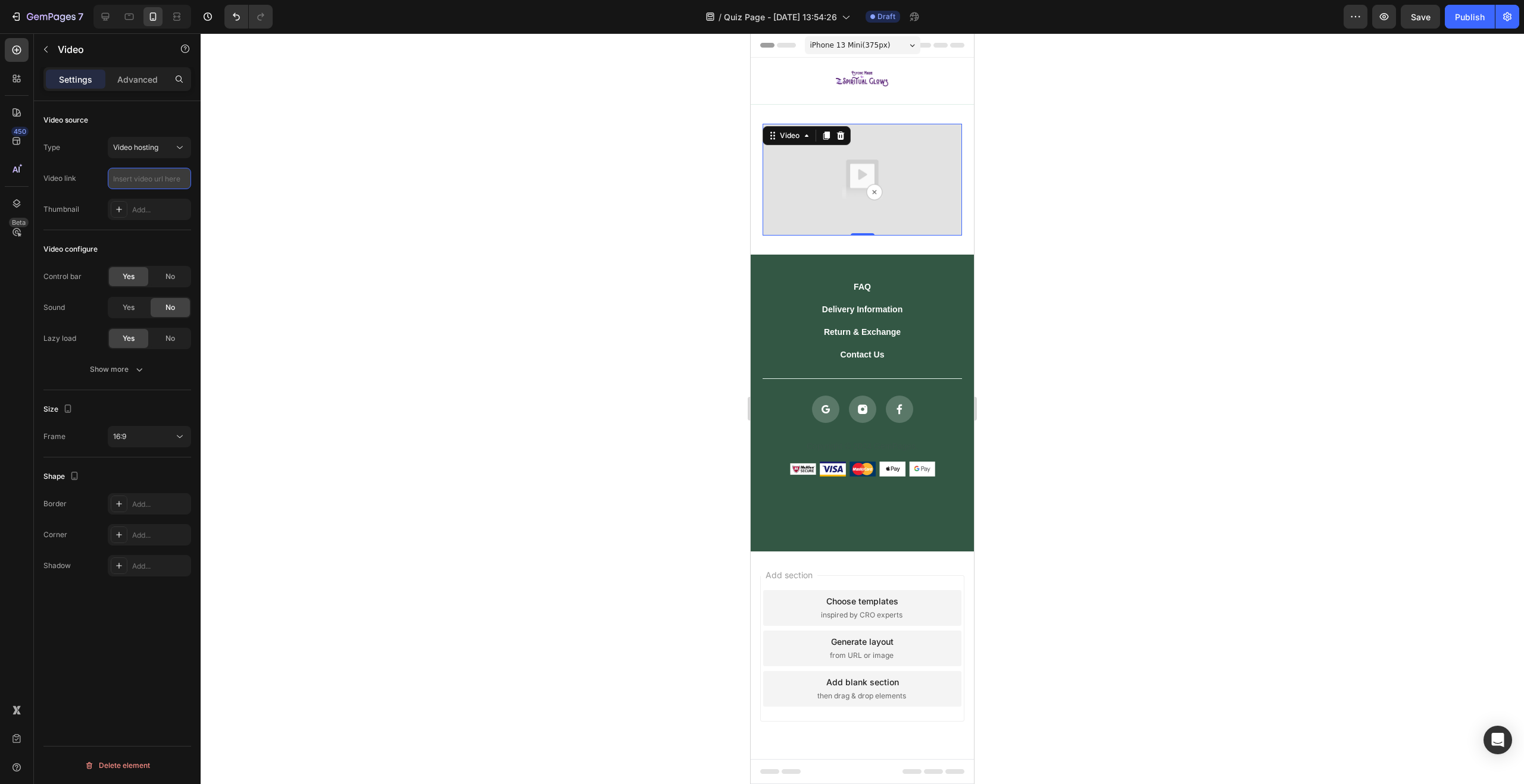
click at [140, 179] on input "text" at bounding box center [149, 178] width 84 height 22
click at [144, 146] on span "Video hosting" at bounding box center [136, 147] width 45 height 9
click at [124, 206] on div at bounding box center [119, 209] width 17 height 17
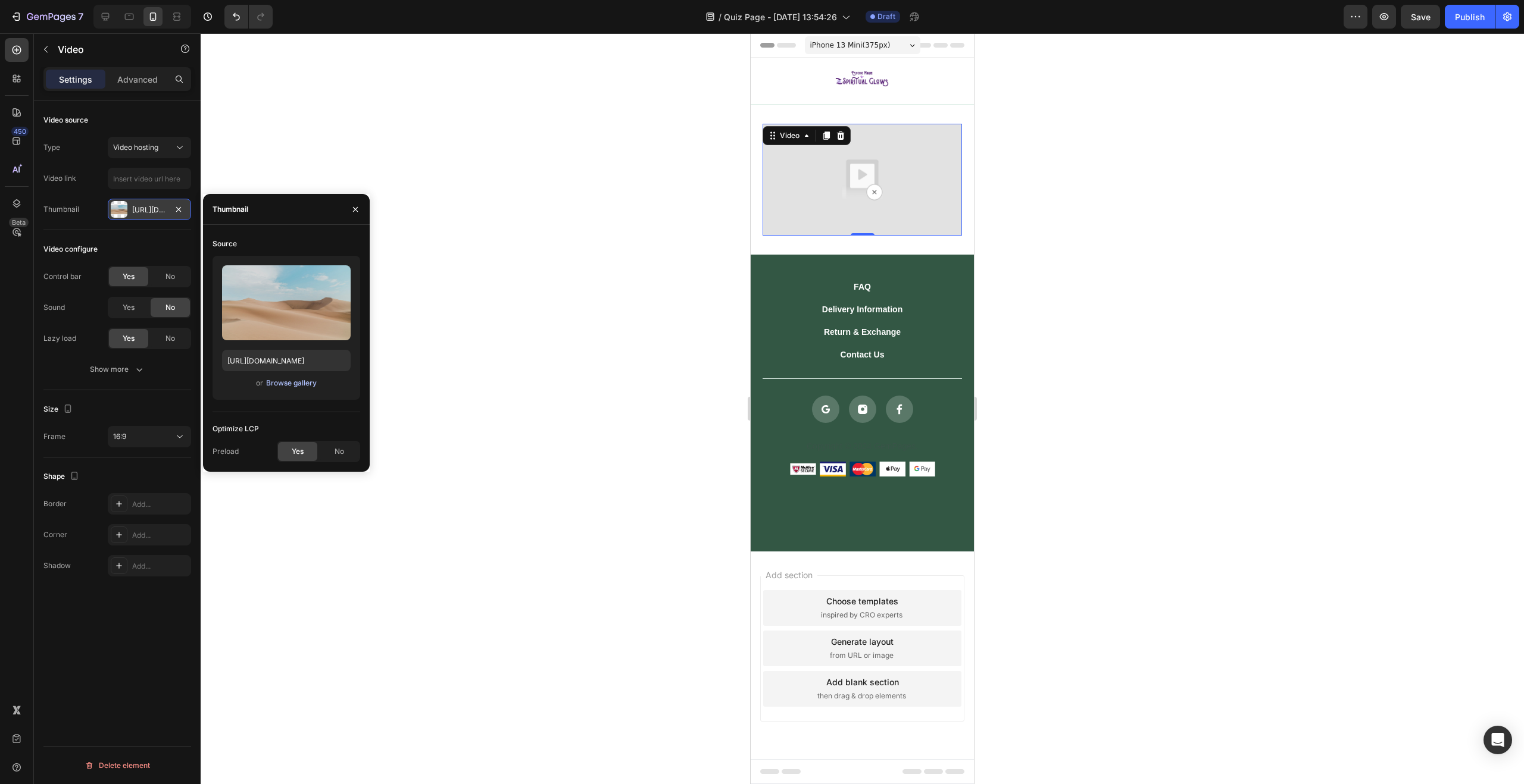
click at [297, 380] on div "Browse gallery" at bounding box center [291, 383] width 50 height 10
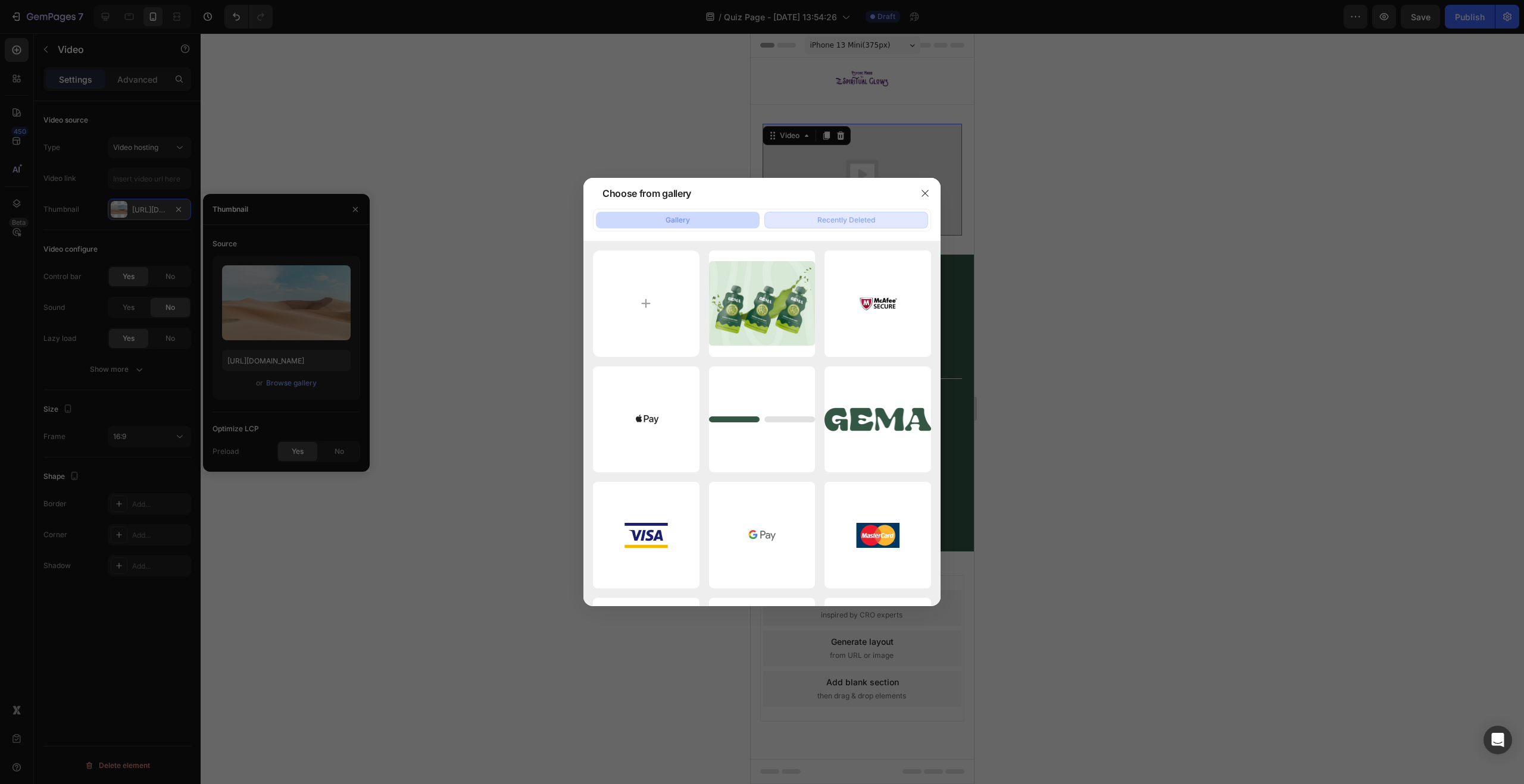
click at [829, 218] on div "Recently Deleted" at bounding box center [847, 220] width 58 height 10
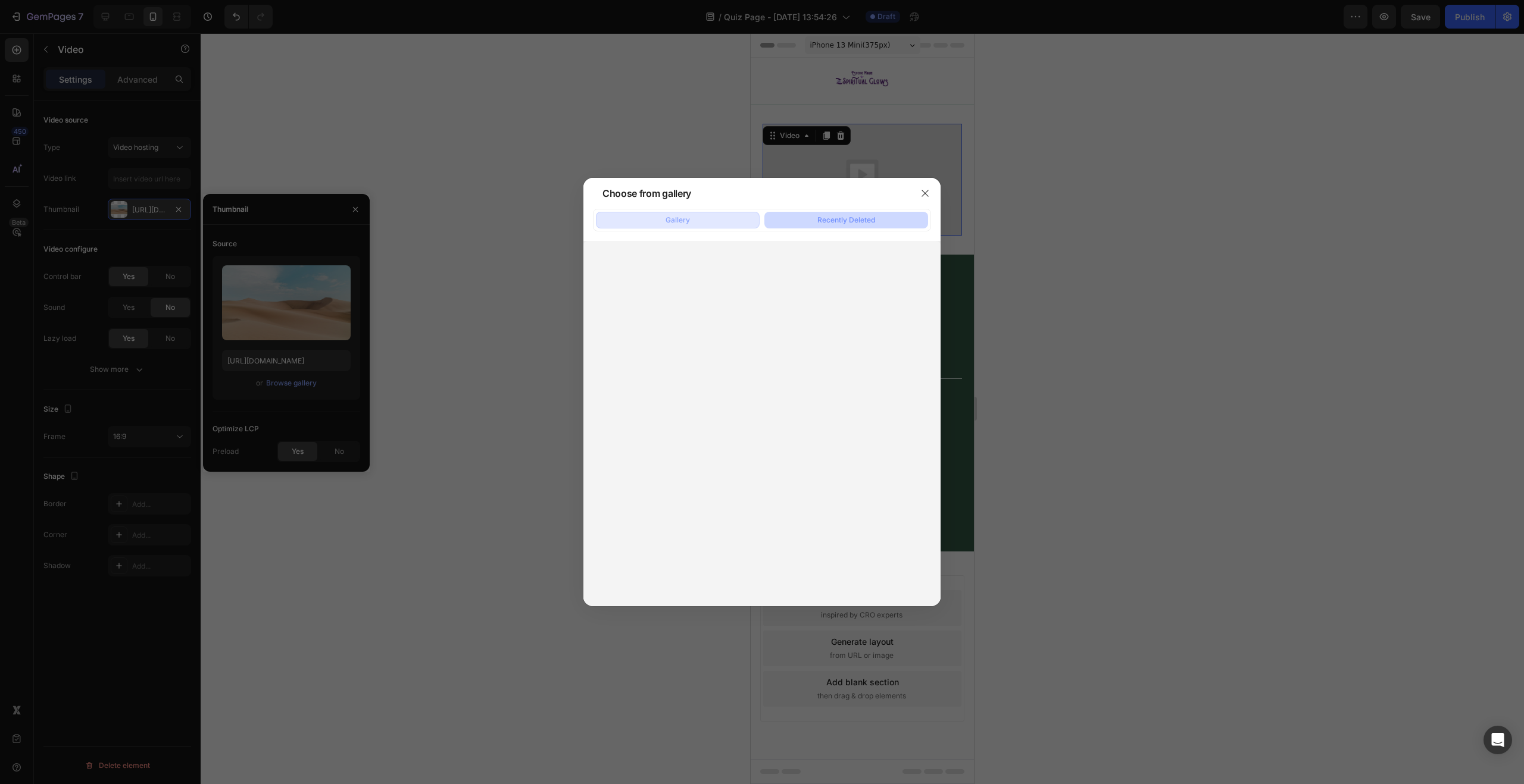
click at [708, 221] on button "Gallery" at bounding box center [677, 220] width 164 height 17
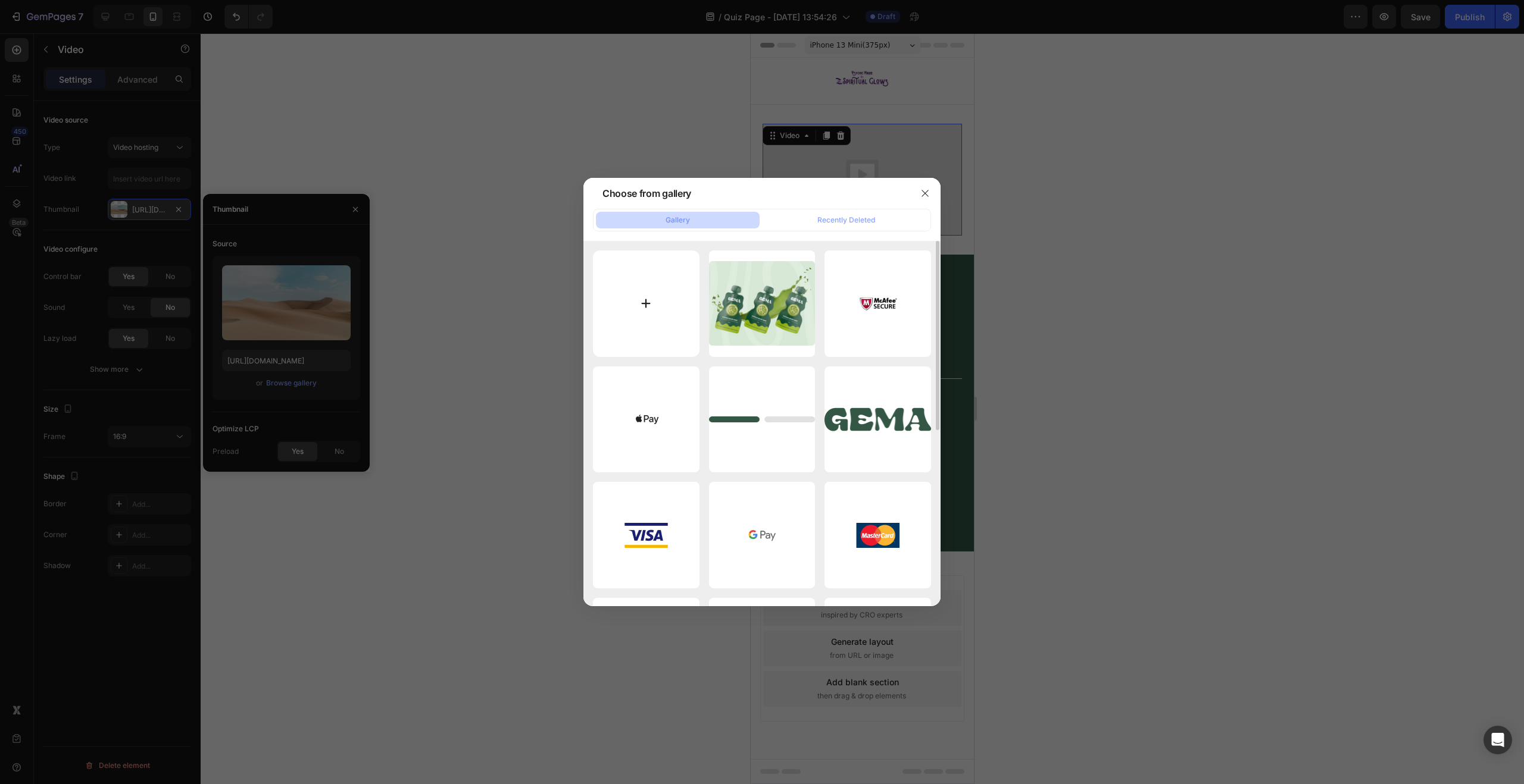
click at [632, 285] on input "file" at bounding box center [646, 304] width 106 height 106
type input "C:\fakepath\Copia di Senza titolo.jpg"
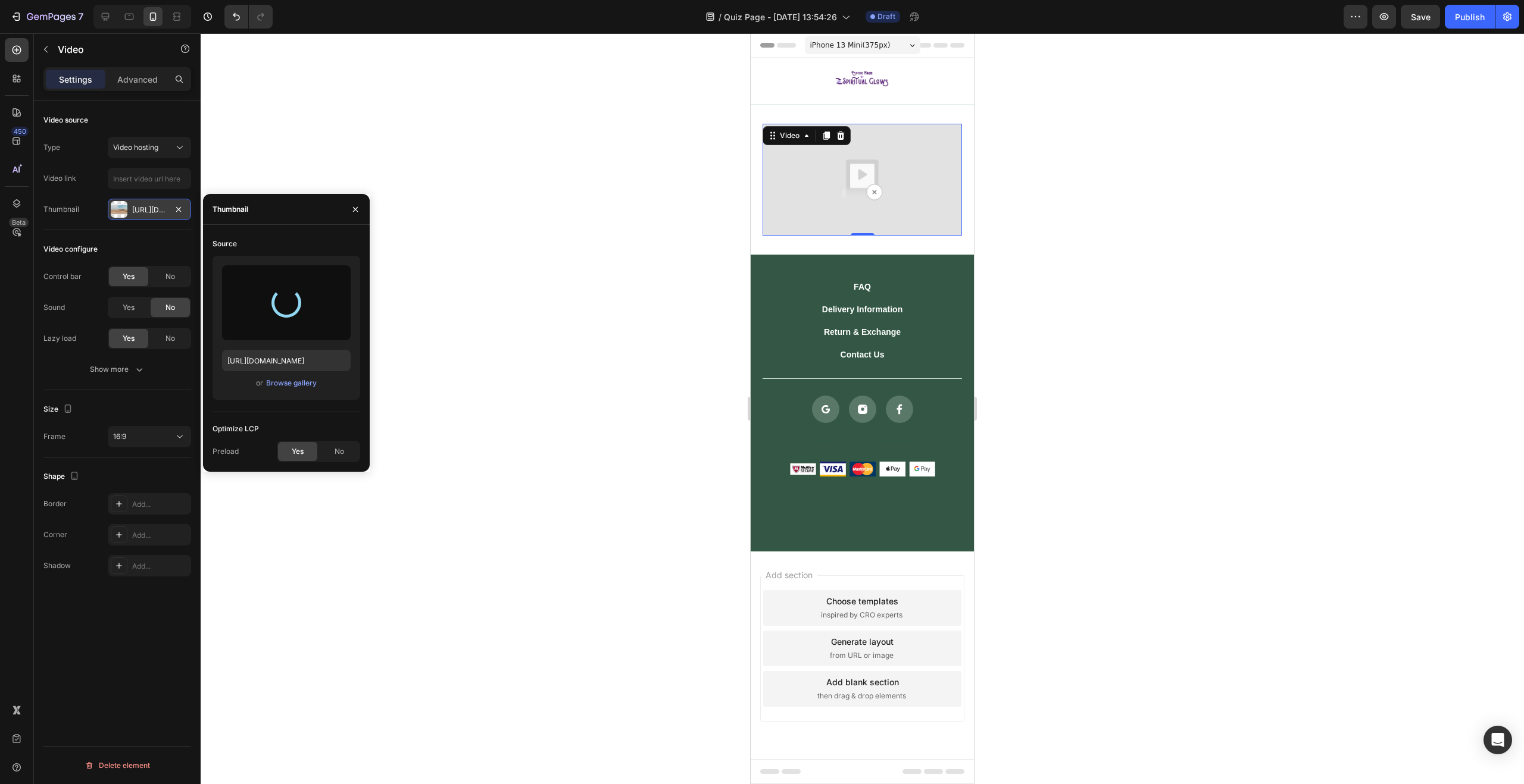
type input "https://cdn.shopify.com/s/files/1/0760/9113/0190/files/gempages_567767576227087…"
click at [299, 455] on span "Yes" at bounding box center [298, 451] width 12 height 10
click at [302, 484] on div at bounding box center [862, 409] width 1324 height 751
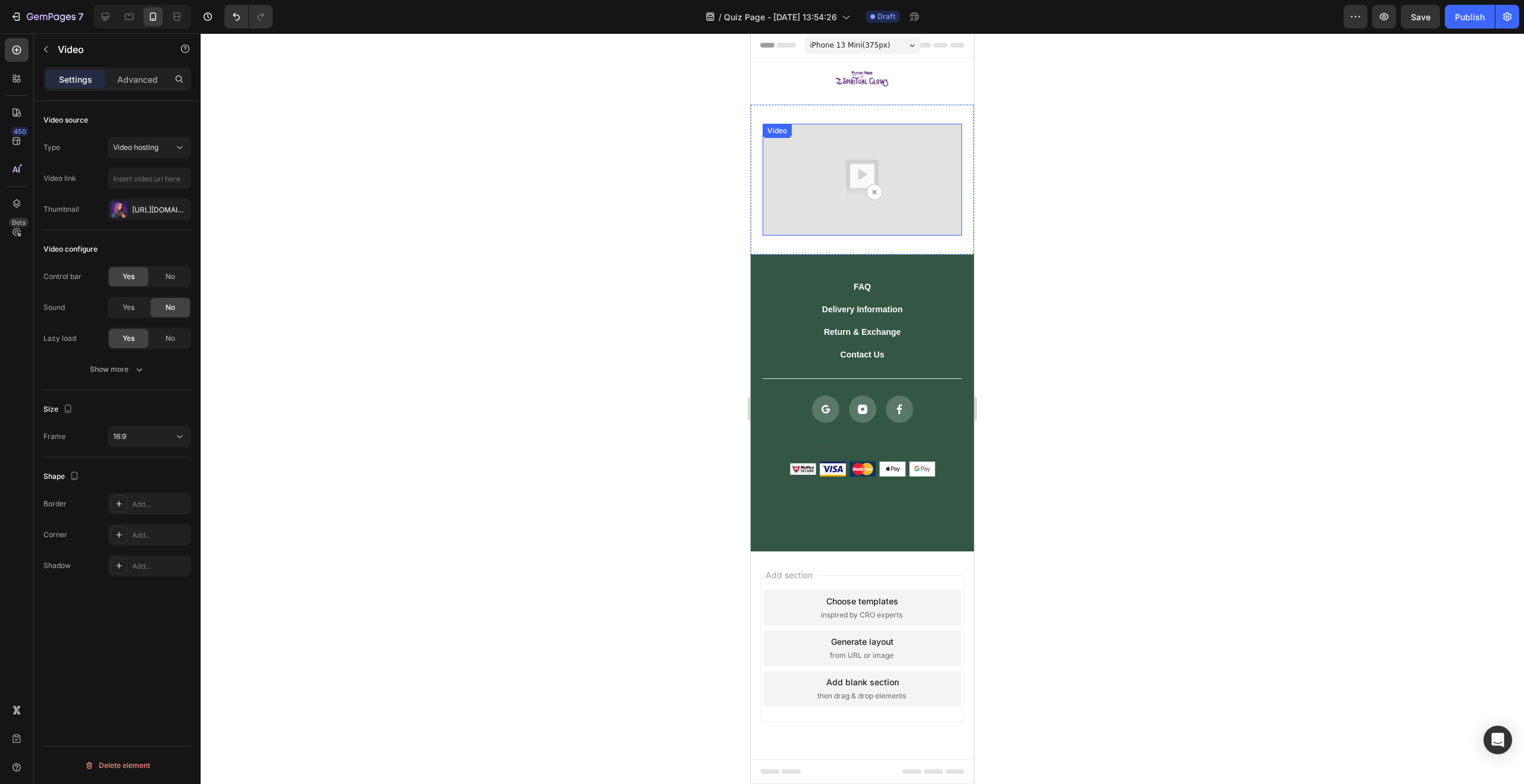
click at [772, 197] on img at bounding box center [862, 179] width 199 height 112
click at [140, 369] on icon "button" at bounding box center [139, 369] width 12 height 12
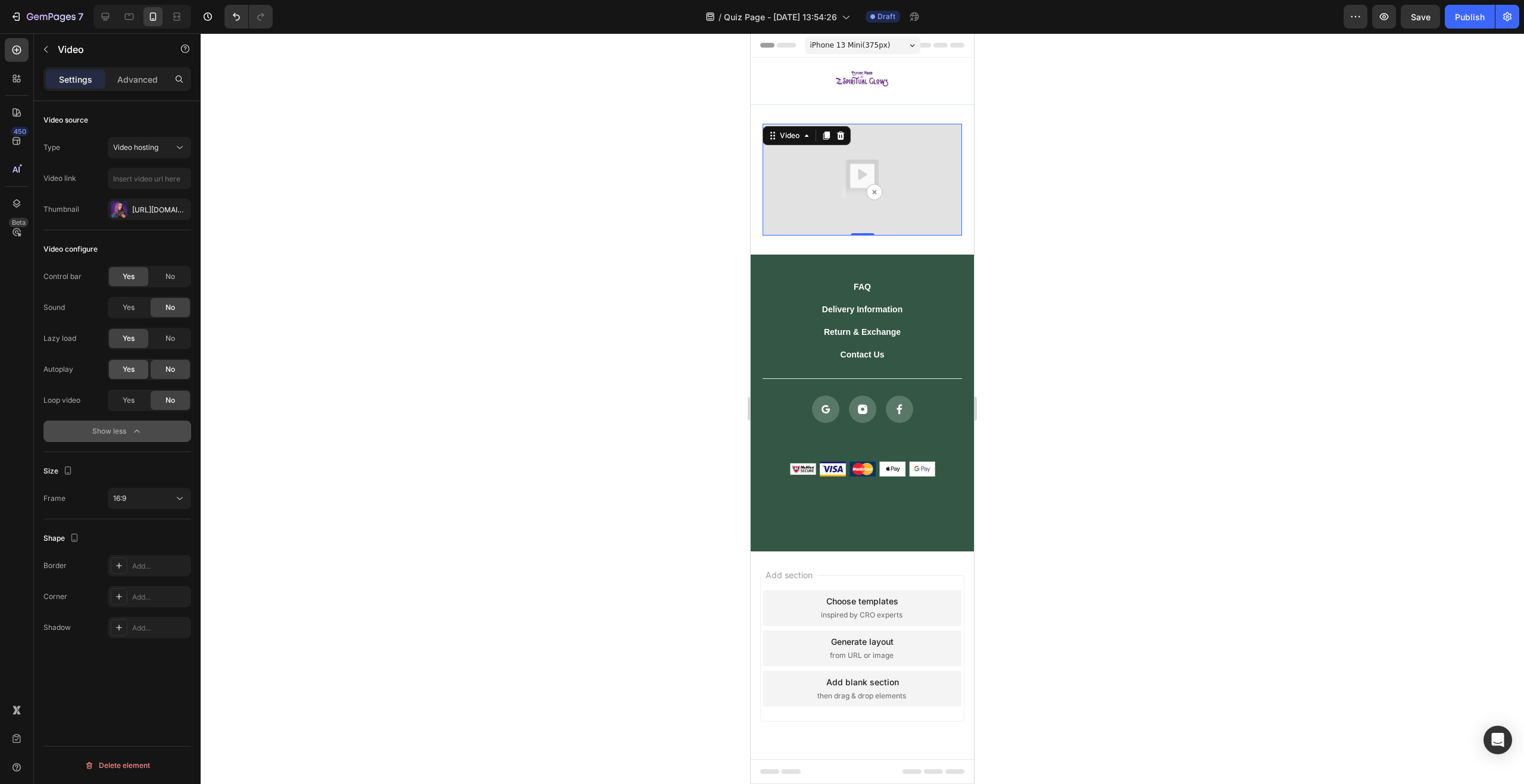
click at [133, 368] on span "Yes" at bounding box center [128, 369] width 12 height 10
click at [145, 312] on div "Yes" at bounding box center [128, 307] width 39 height 19
click at [866, 253] on icon at bounding box center [862, 254] width 9 height 9
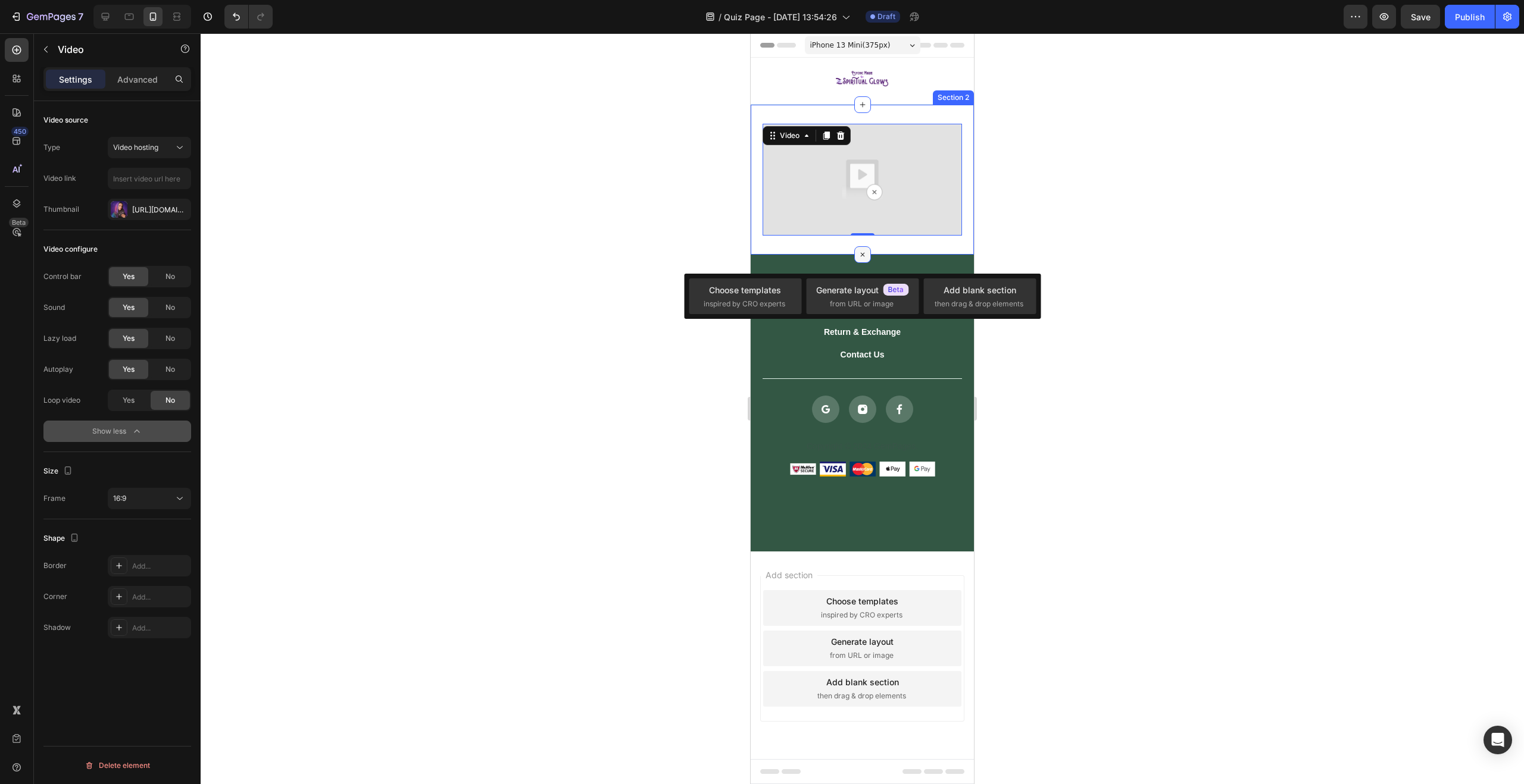
click at [866, 253] on icon at bounding box center [863, 255] width 14 height 14
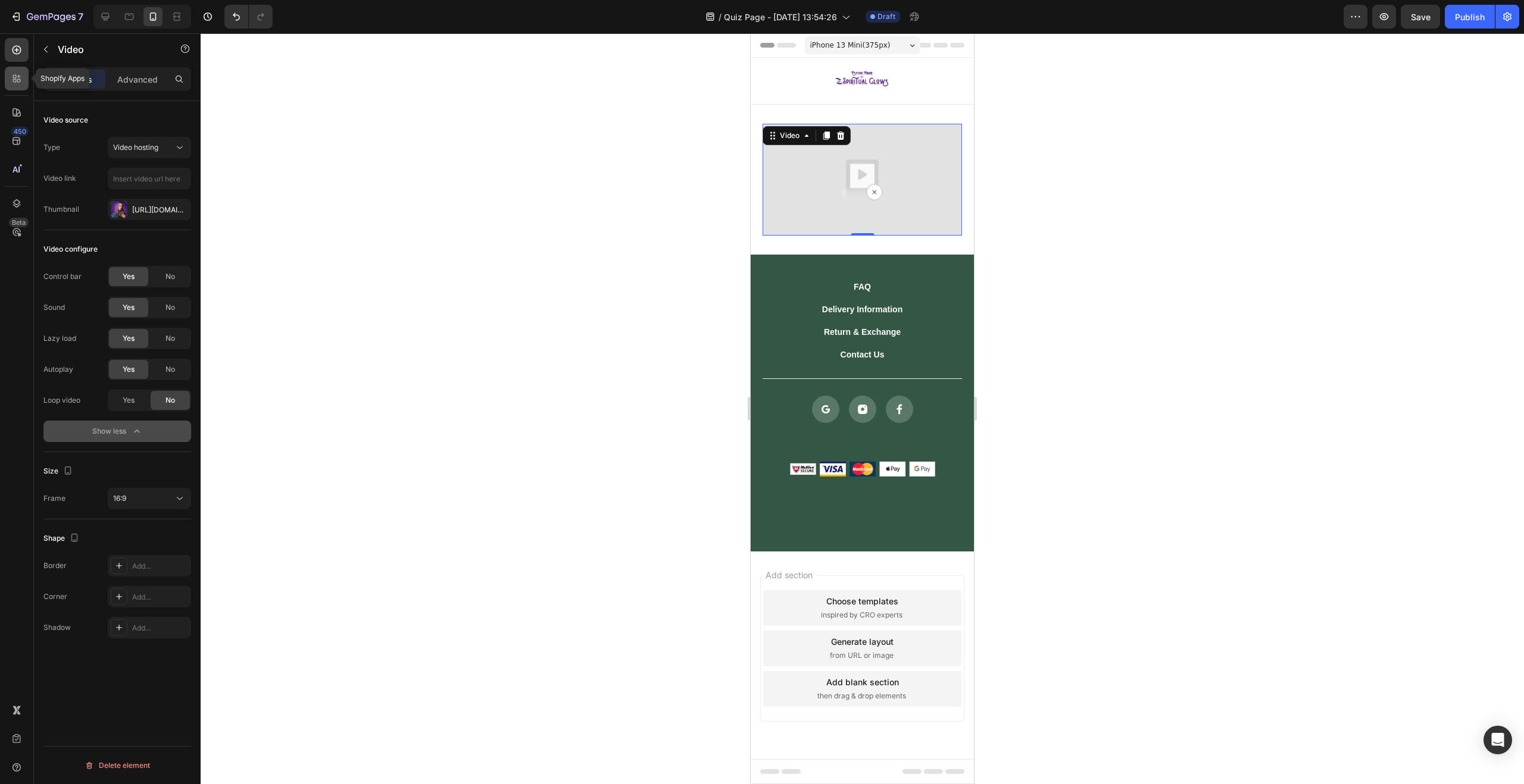
click at [23, 82] on div at bounding box center [17, 78] width 24 height 24
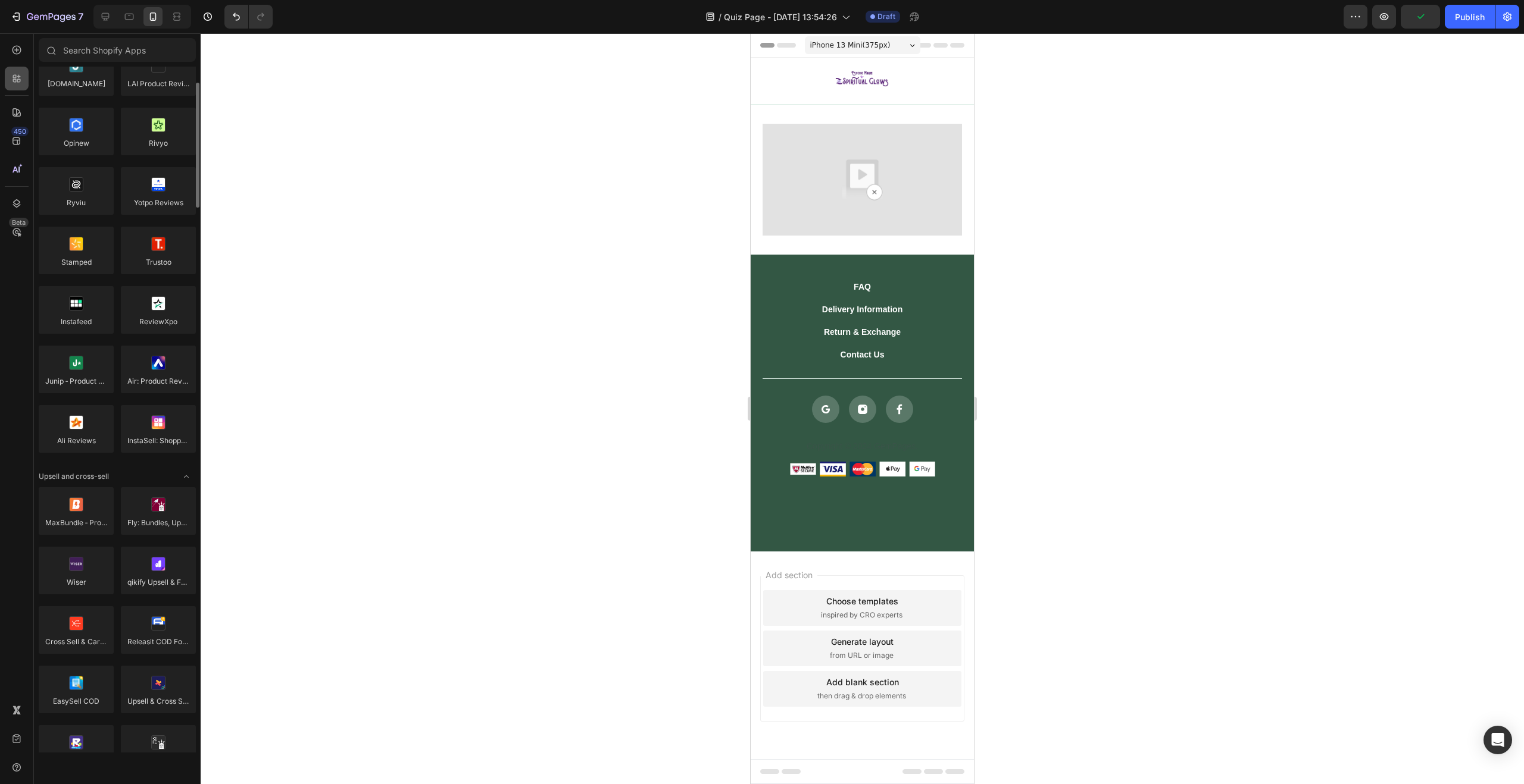
scroll to position [0, 0]
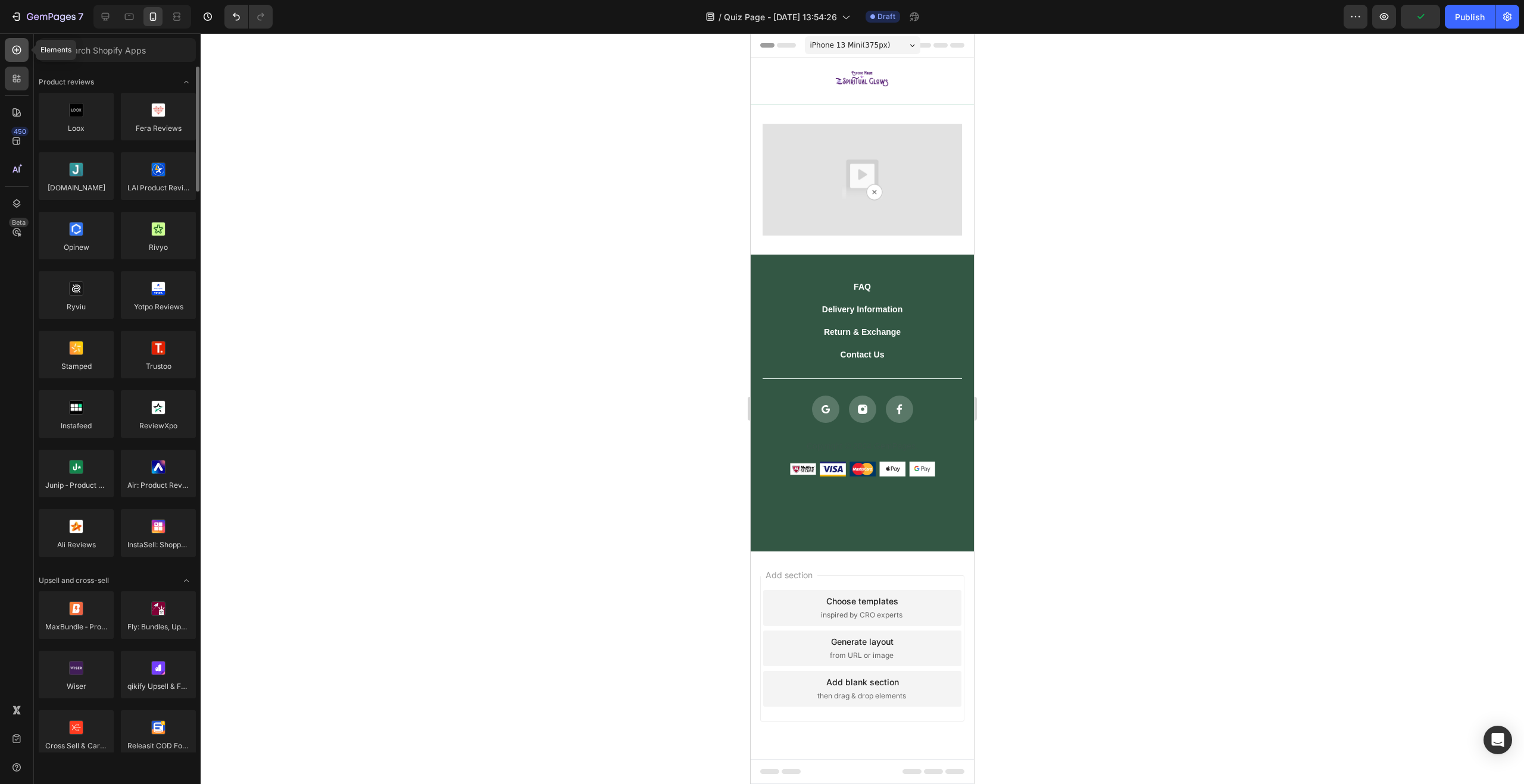
click at [9, 52] on div at bounding box center [17, 50] width 24 height 24
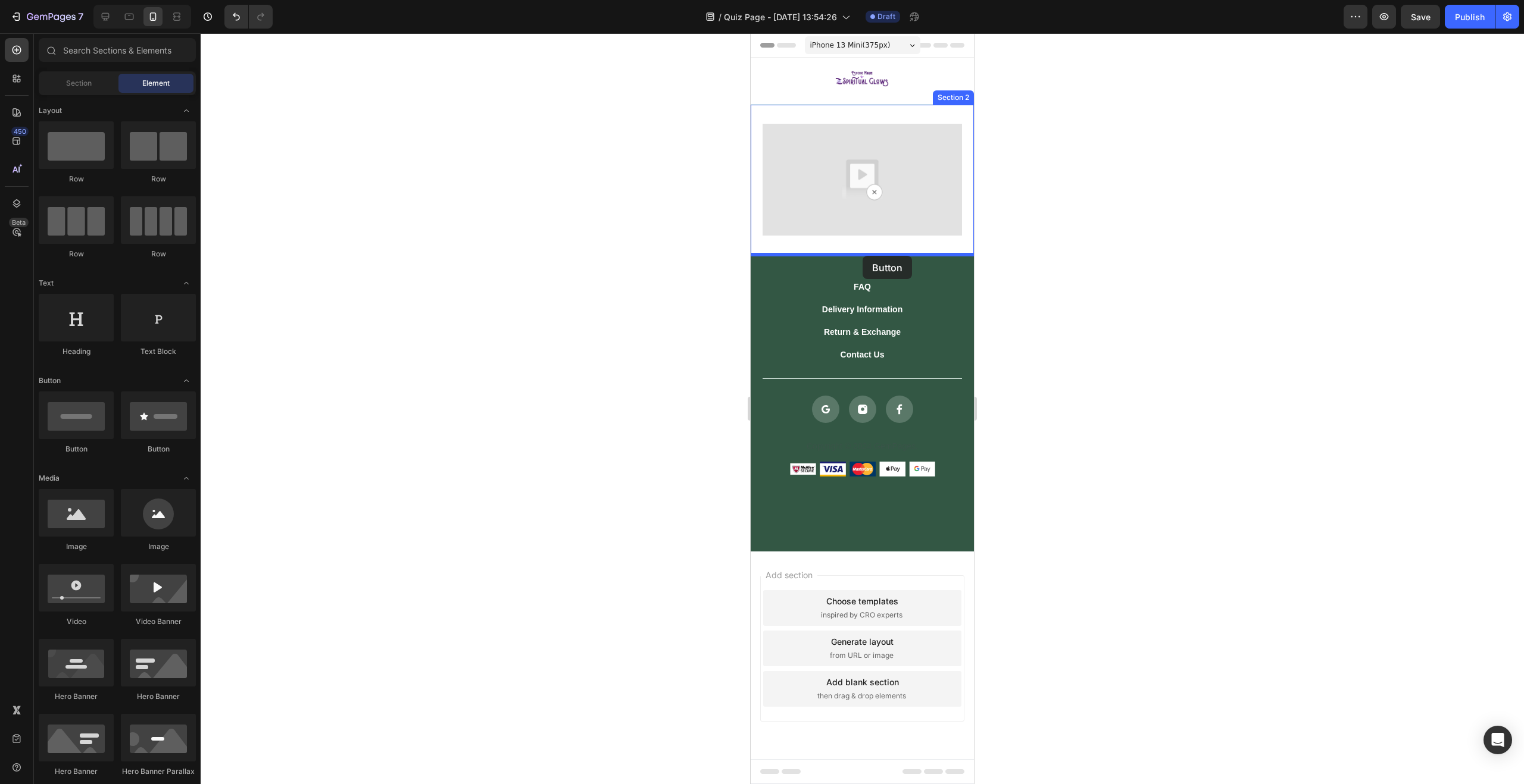
drag, startPoint x: 842, startPoint y: 460, endPoint x: 863, endPoint y: 256, distance: 205.1
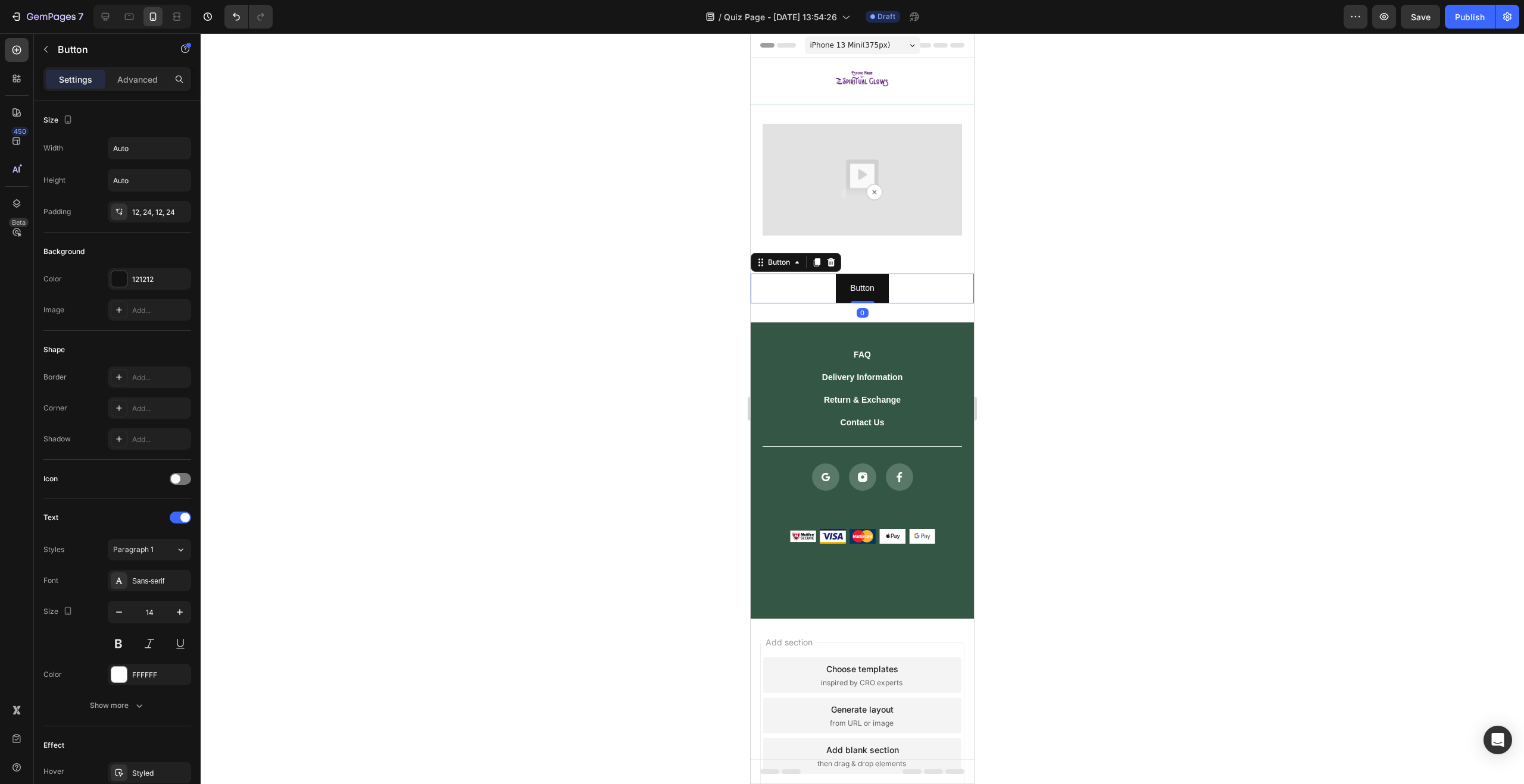
click at [897, 280] on div "Button Button 0" at bounding box center [862, 288] width 223 height 29
click at [840, 287] on button "Button" at bounding box center [862, 288] width 52 height 29
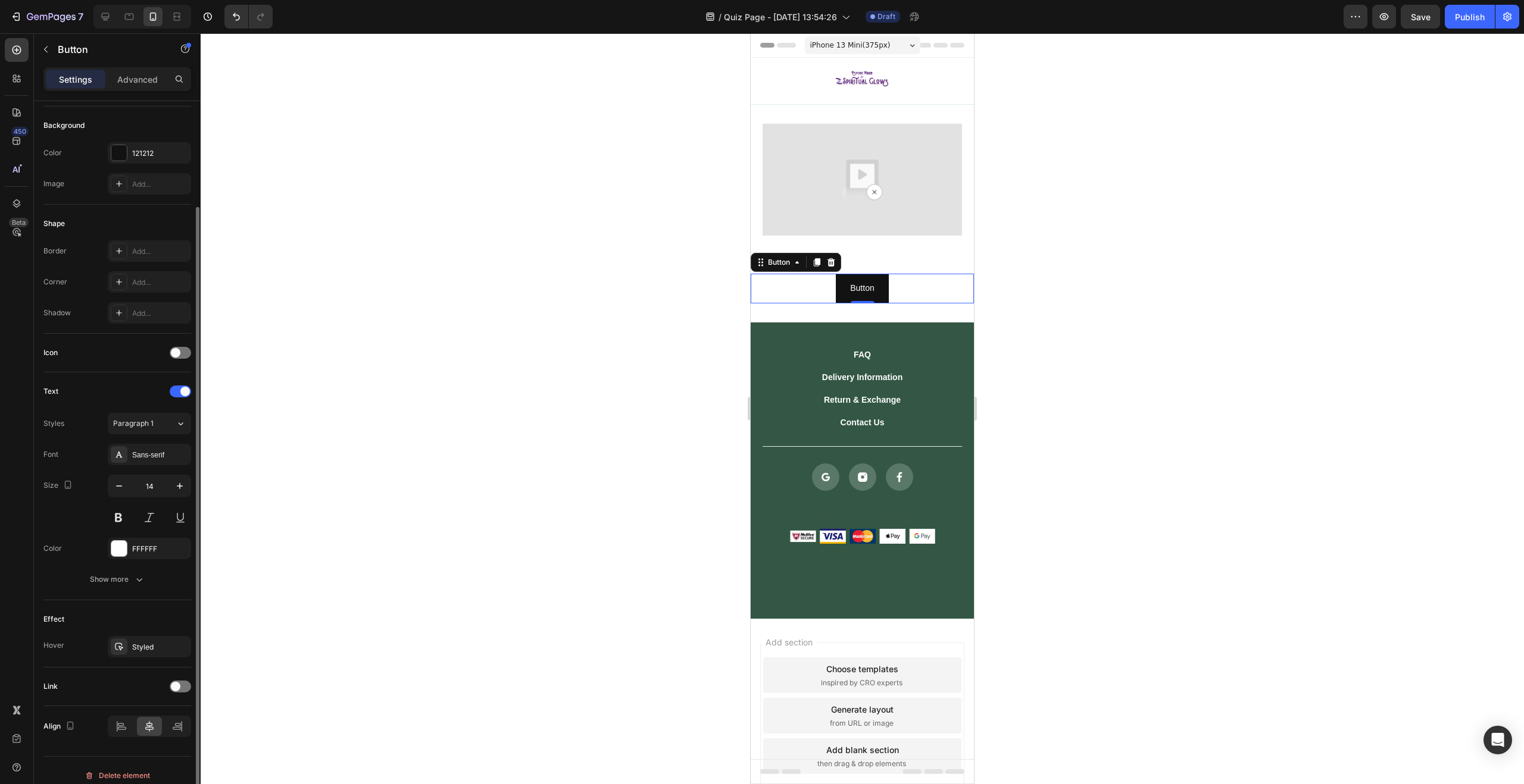
scroll to position [136, 0]
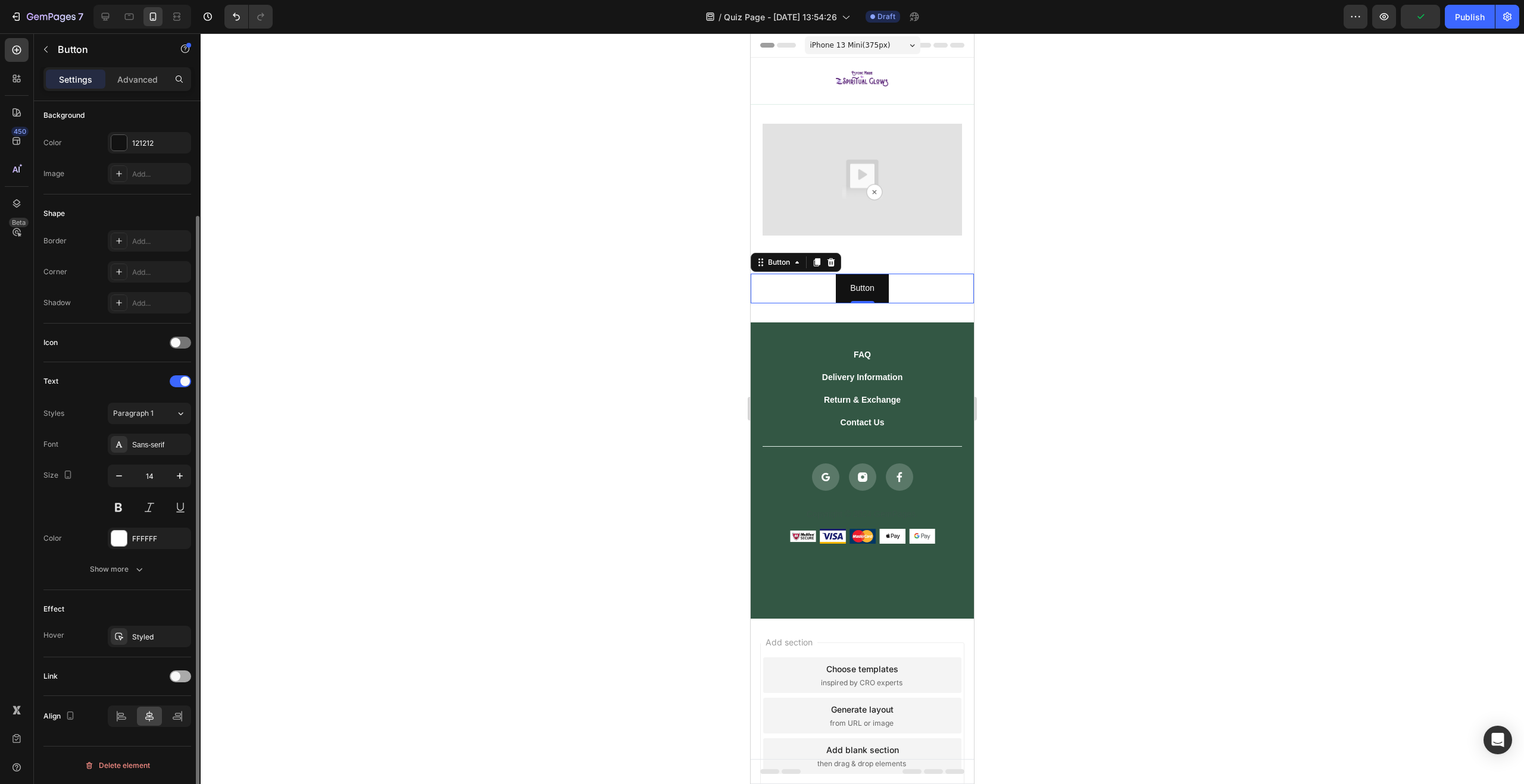
click at [180, 678] on div at bounding box center [180, 676] width 22 height 12
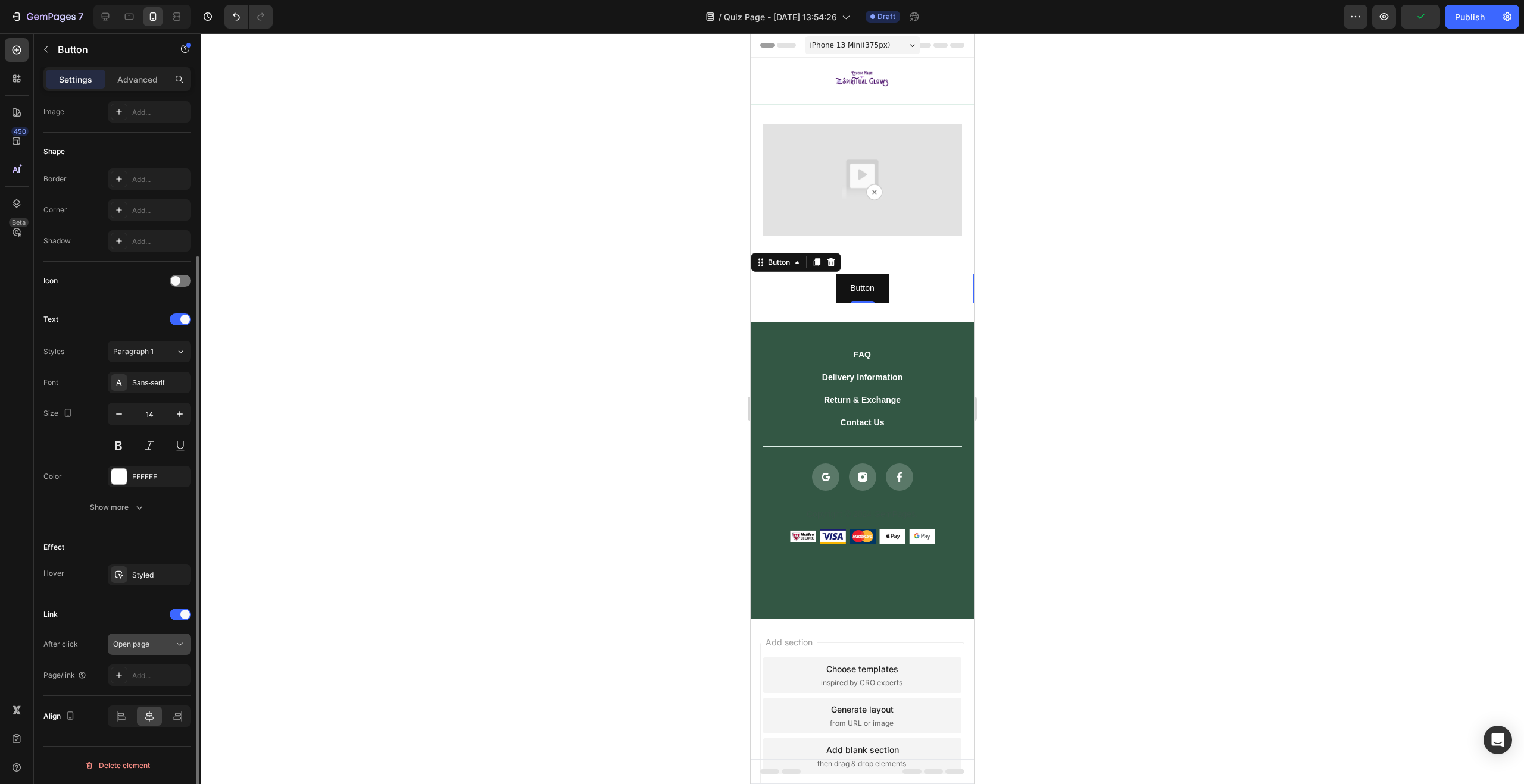
click at [166, 642] on div "Open page" at bounding box center [143, 644] width 61 height 10
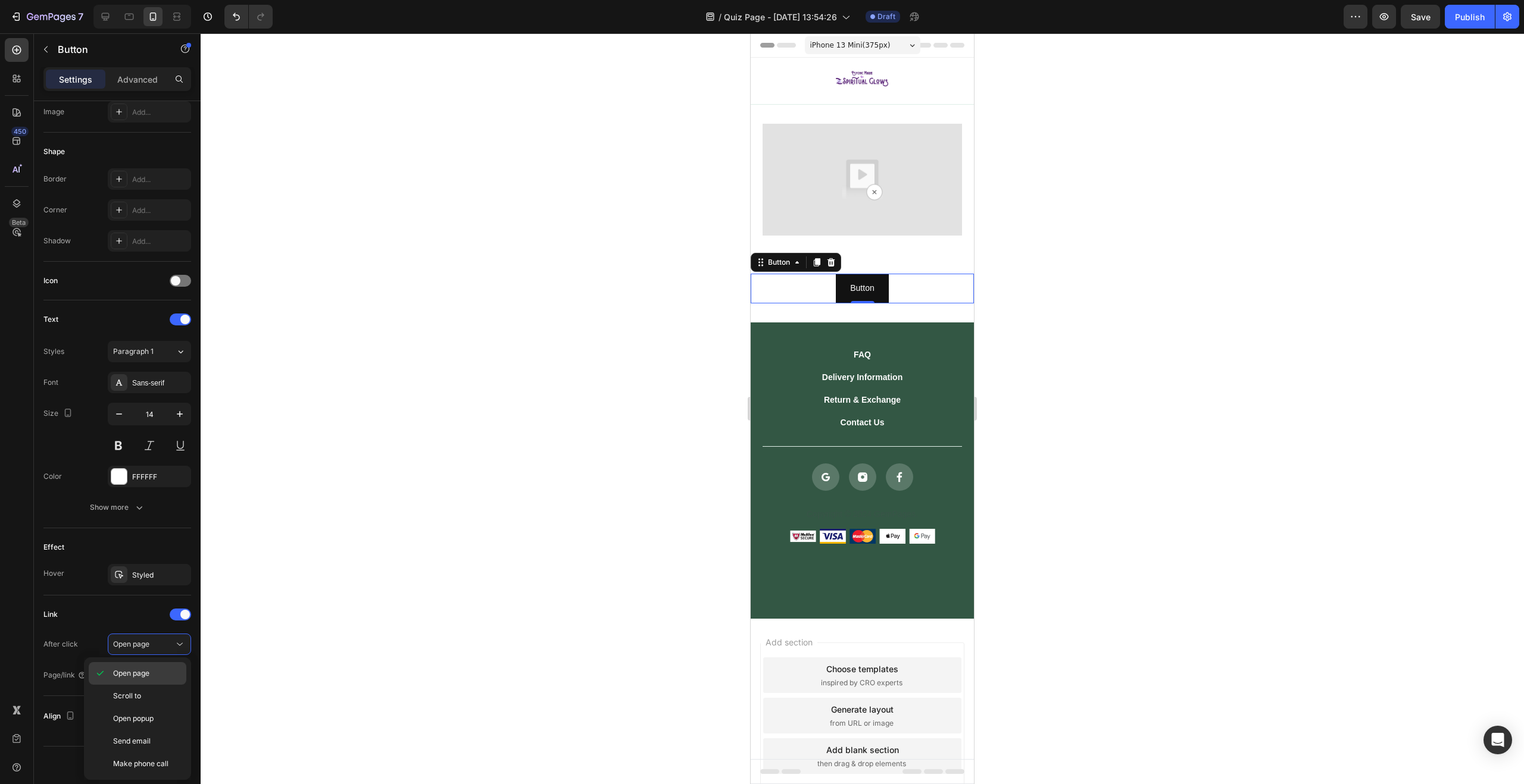
click at [159, 675] on p "Open page" at bounding box center [147, 673] width 68 height 10
click at [141, 678] on div "Add..." at bounding box center [160, 675] width 56 height 10
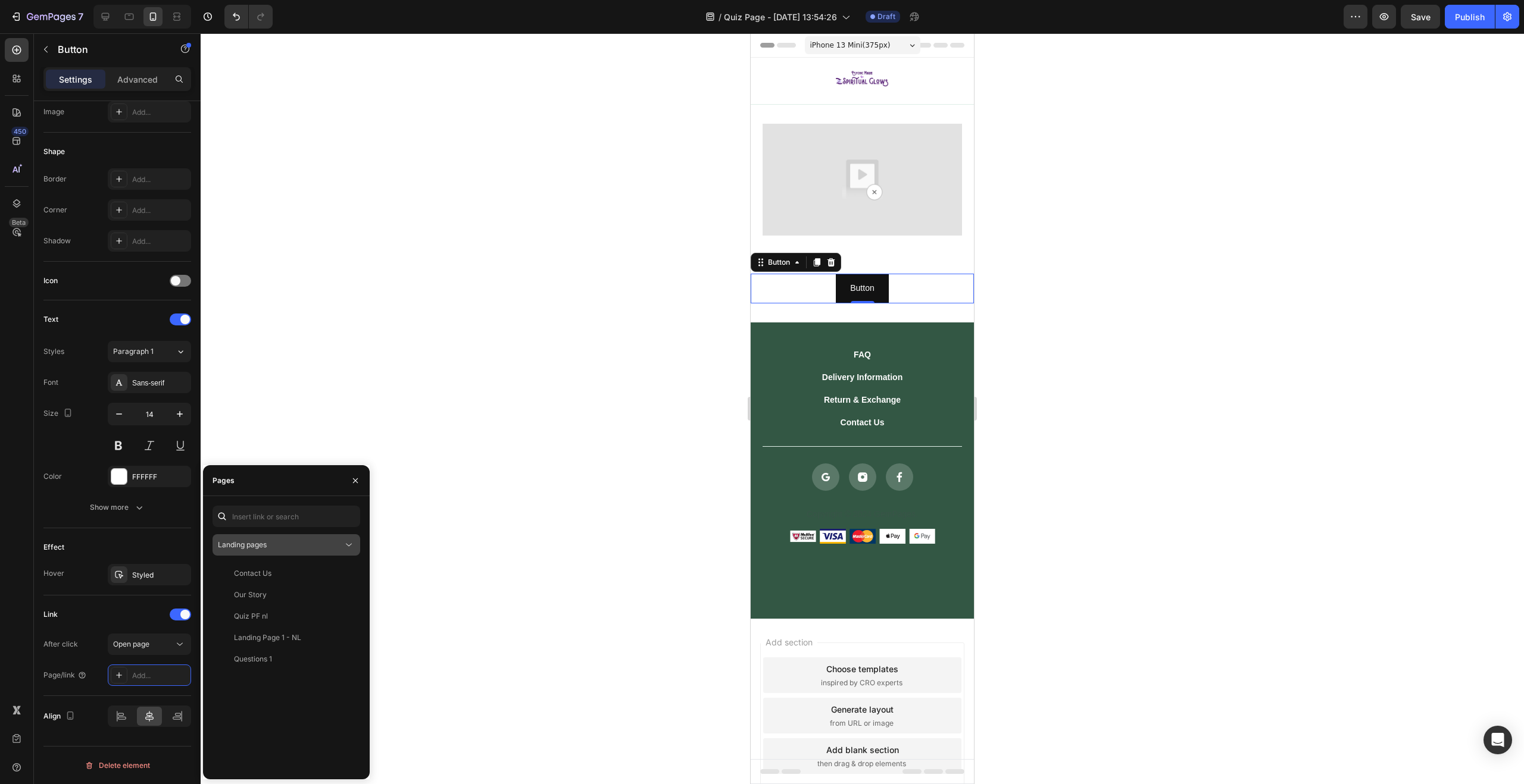
click at [283, 541] on div "Landing pages" at bounding box center [280, 544] width 125 height 10
click at [282, 544] on div "Landing pages" at bounding box center [280, 544] width 125 height 10
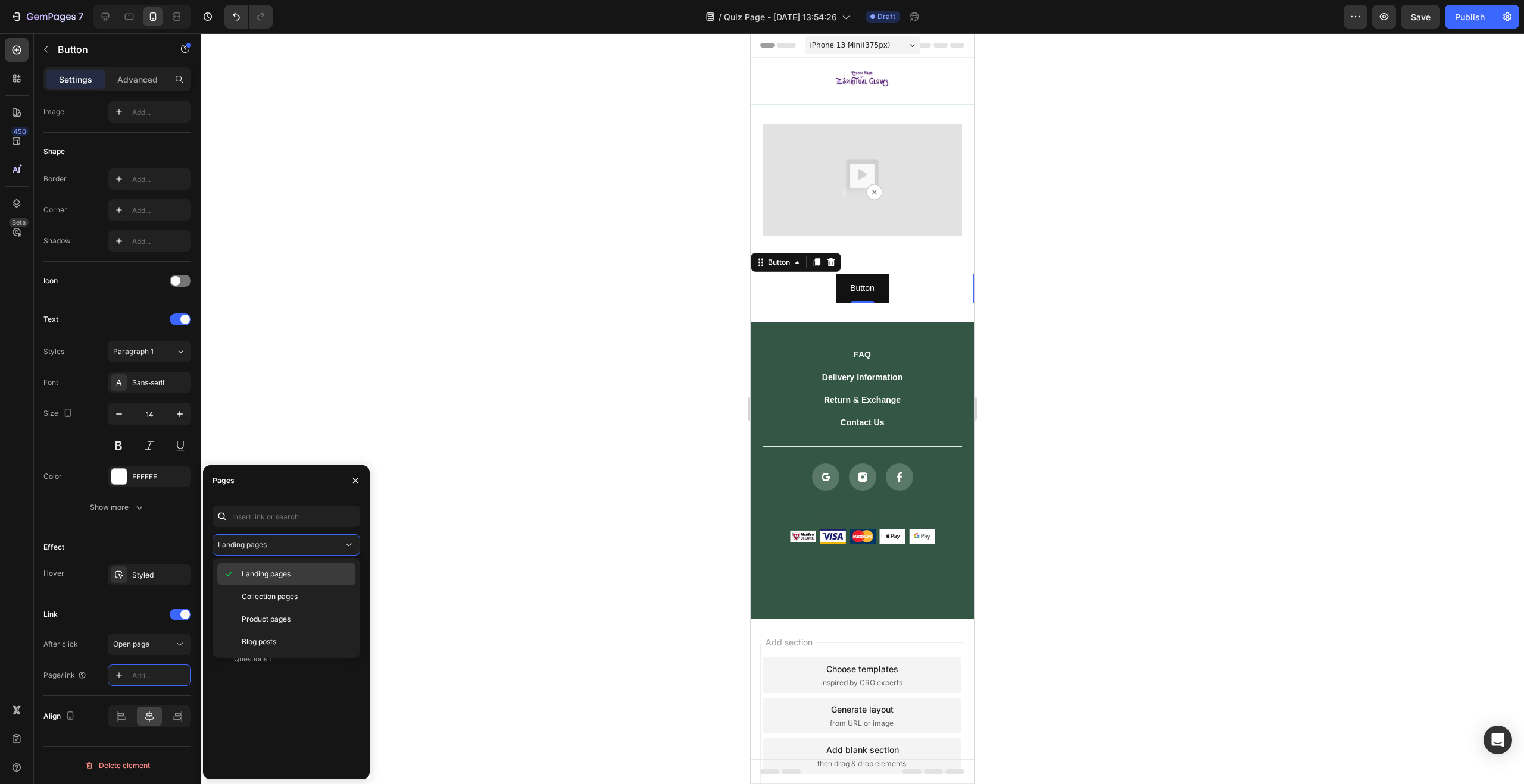
click at [272, 574] on span "Landing pages" at bounding box center [266, 574] width 49 height 10
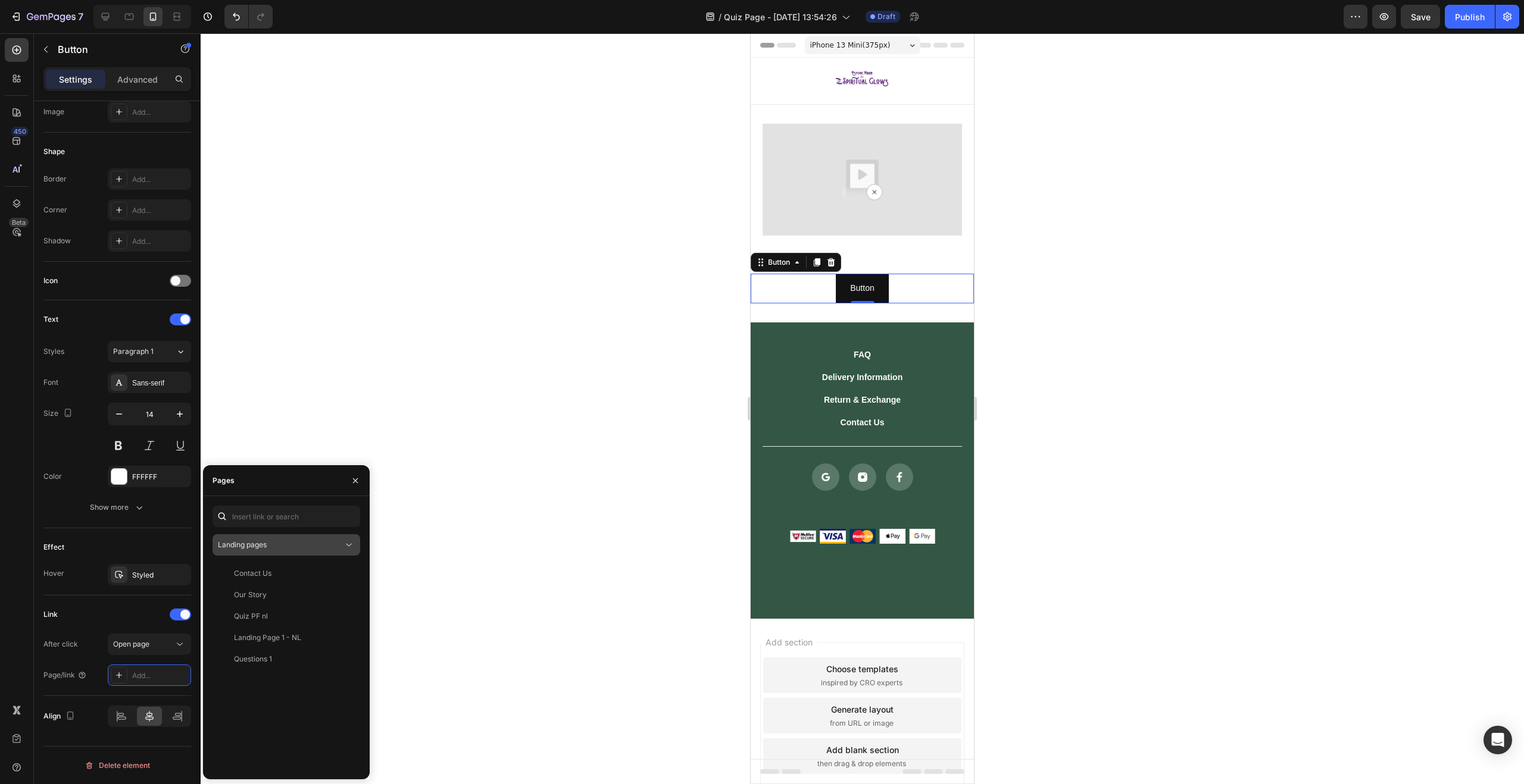
click at [266, 549] on span "Landing pages" at bounding box center [242, 544] width 49 height 9
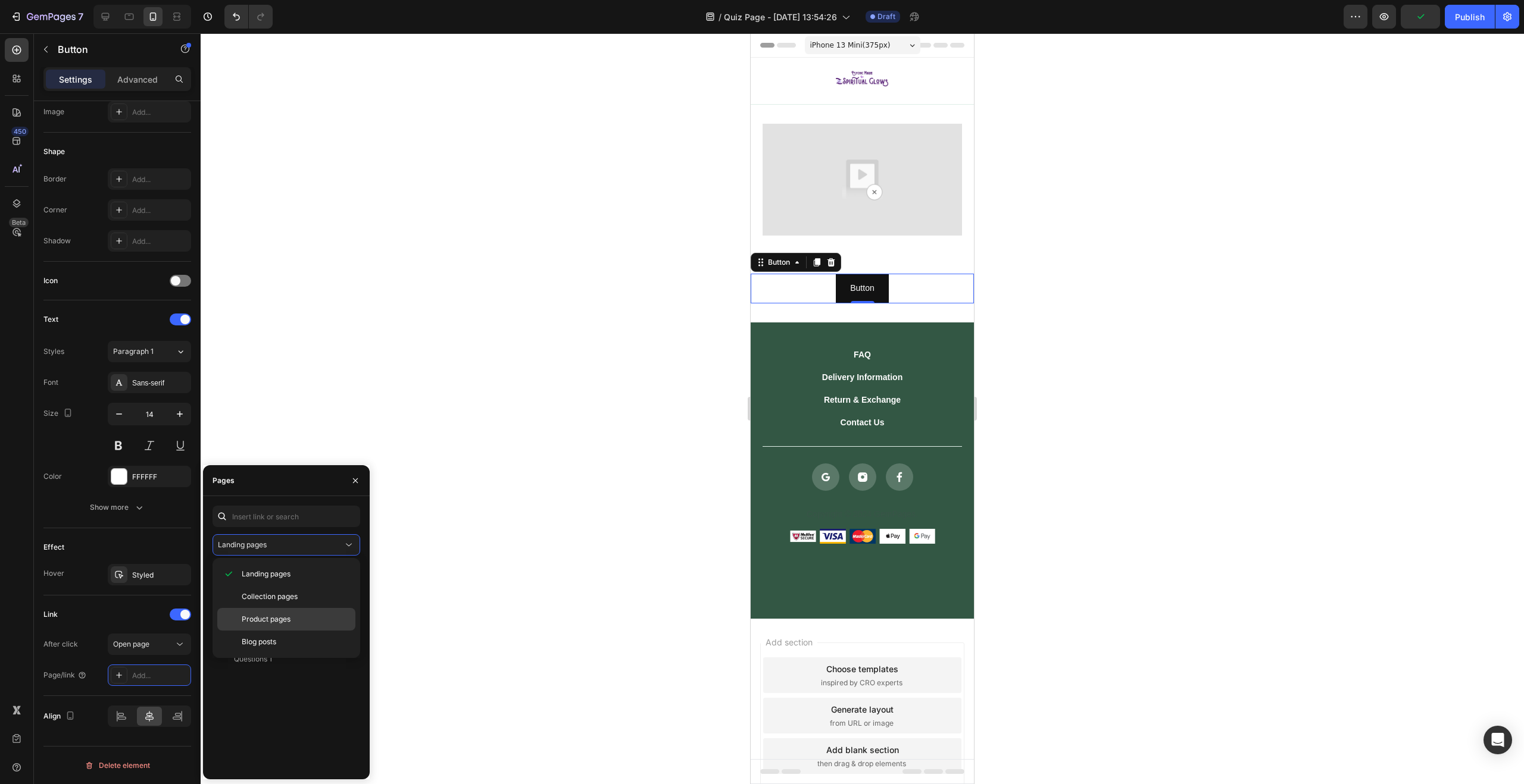
click at [269, 616] on span "Product pages" at bounding box center [266, 619] width 49 height 10
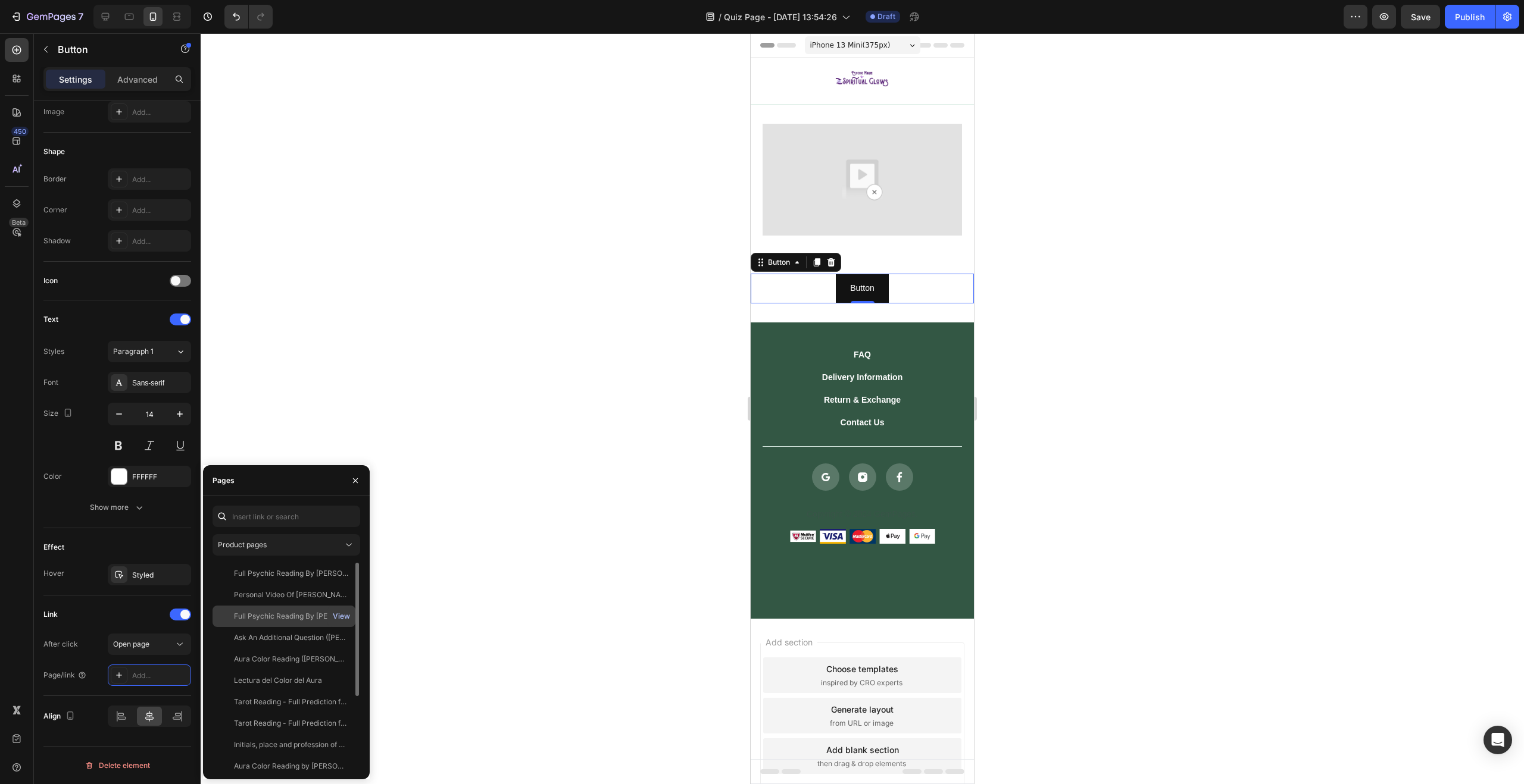
click at [344, 617] on div "View" at bounding box center [341, 616] width 17 height 10
click at [275, 611] on div "Full Psychic Reading By Marie | Circle" at bounding box center [291, 616] width 114 height 10
click at [353, 484] on icon "button" at bounding box center [355, 480] width 9 height 9
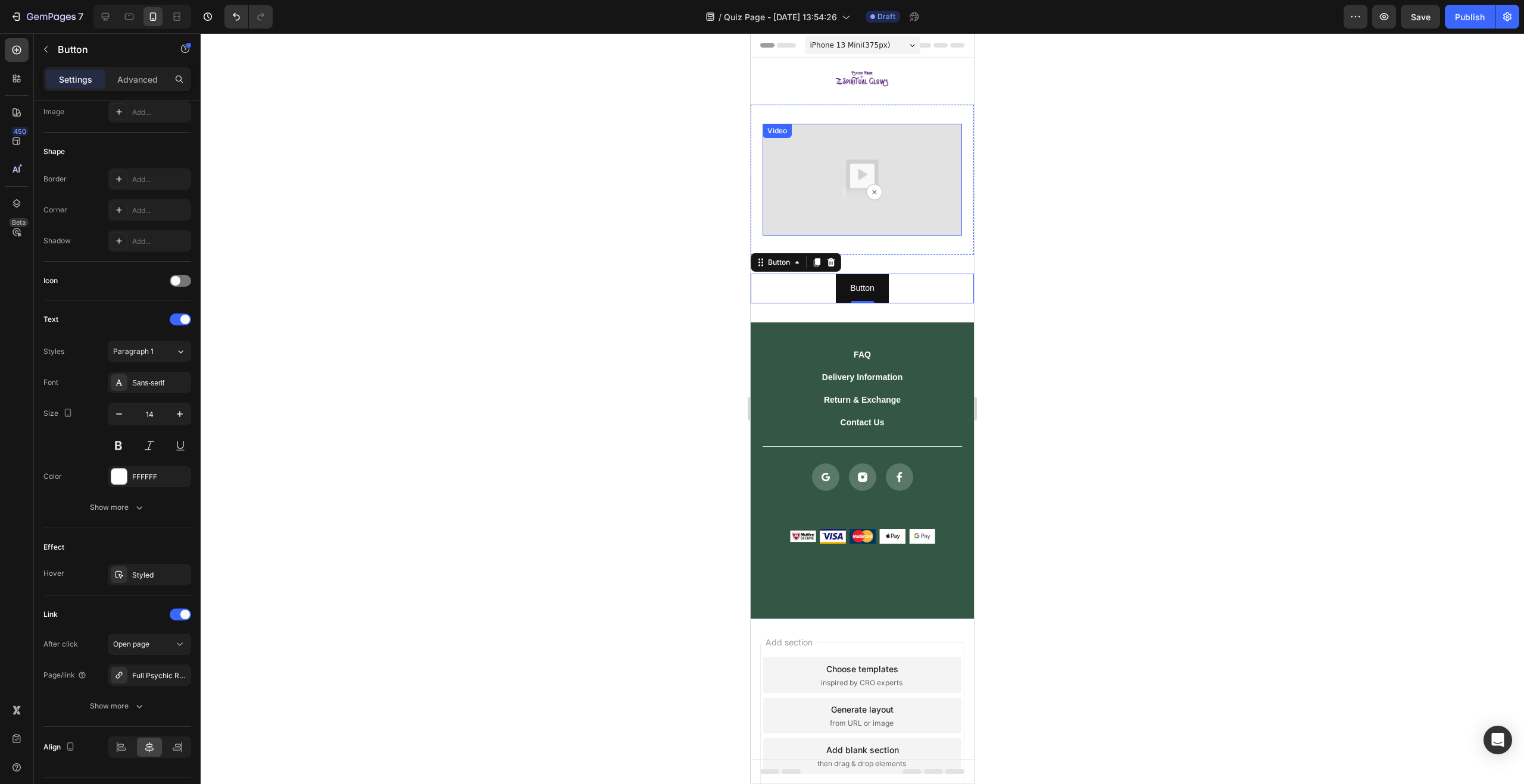
click at [930, 190] on img at bounding box center [862, 179] width 199 height 112
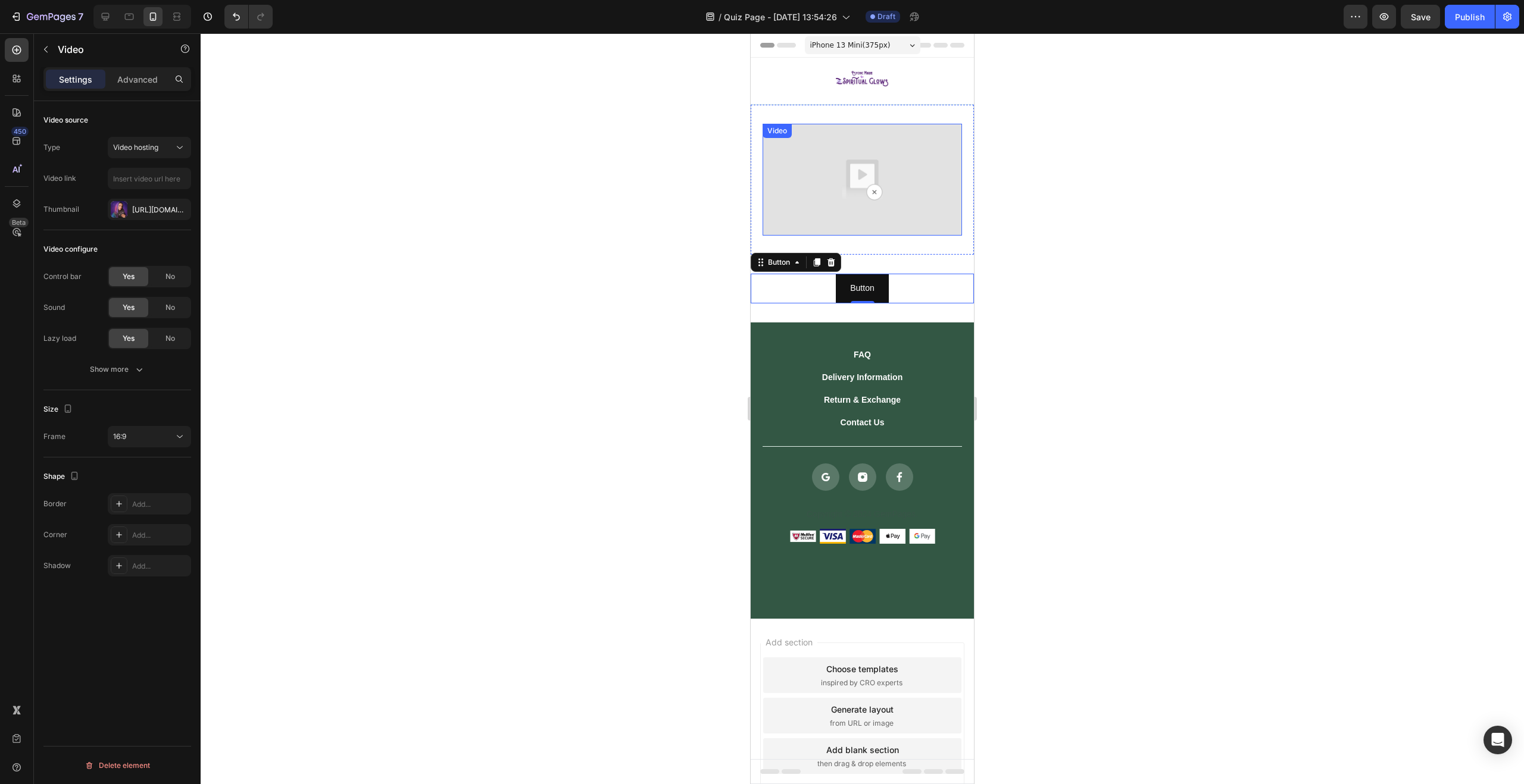
scroll to position [0, 0]
click at [141, 178] on input "text" at bounding box center [149, 178] width 84 height 22
paste input "[URL][DOMAIN_NAME]"
type input "[URL][DOMAIN_NAME]"
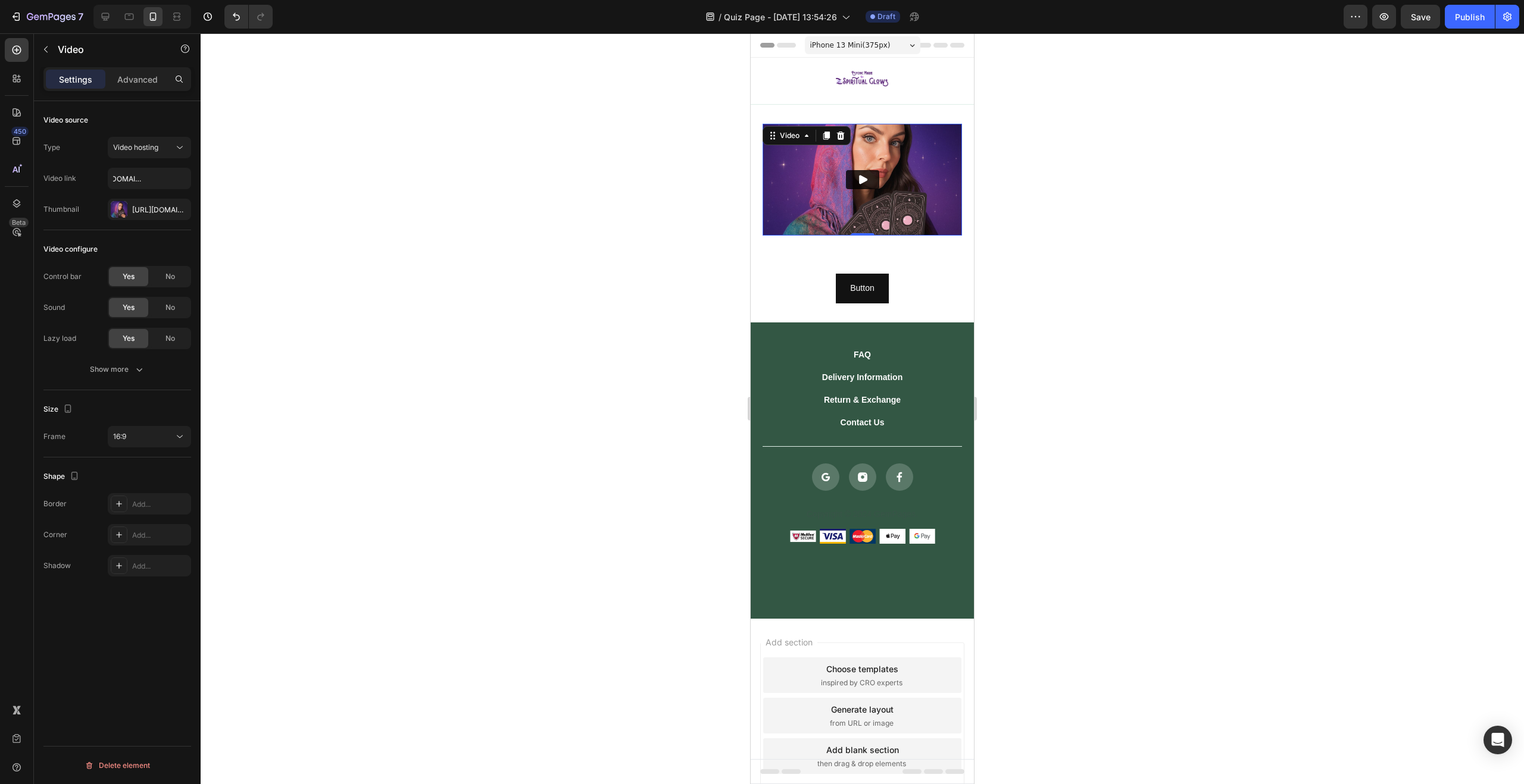
click at [400, 190] on div at bounding box center [862, 409] width 1324 height 751
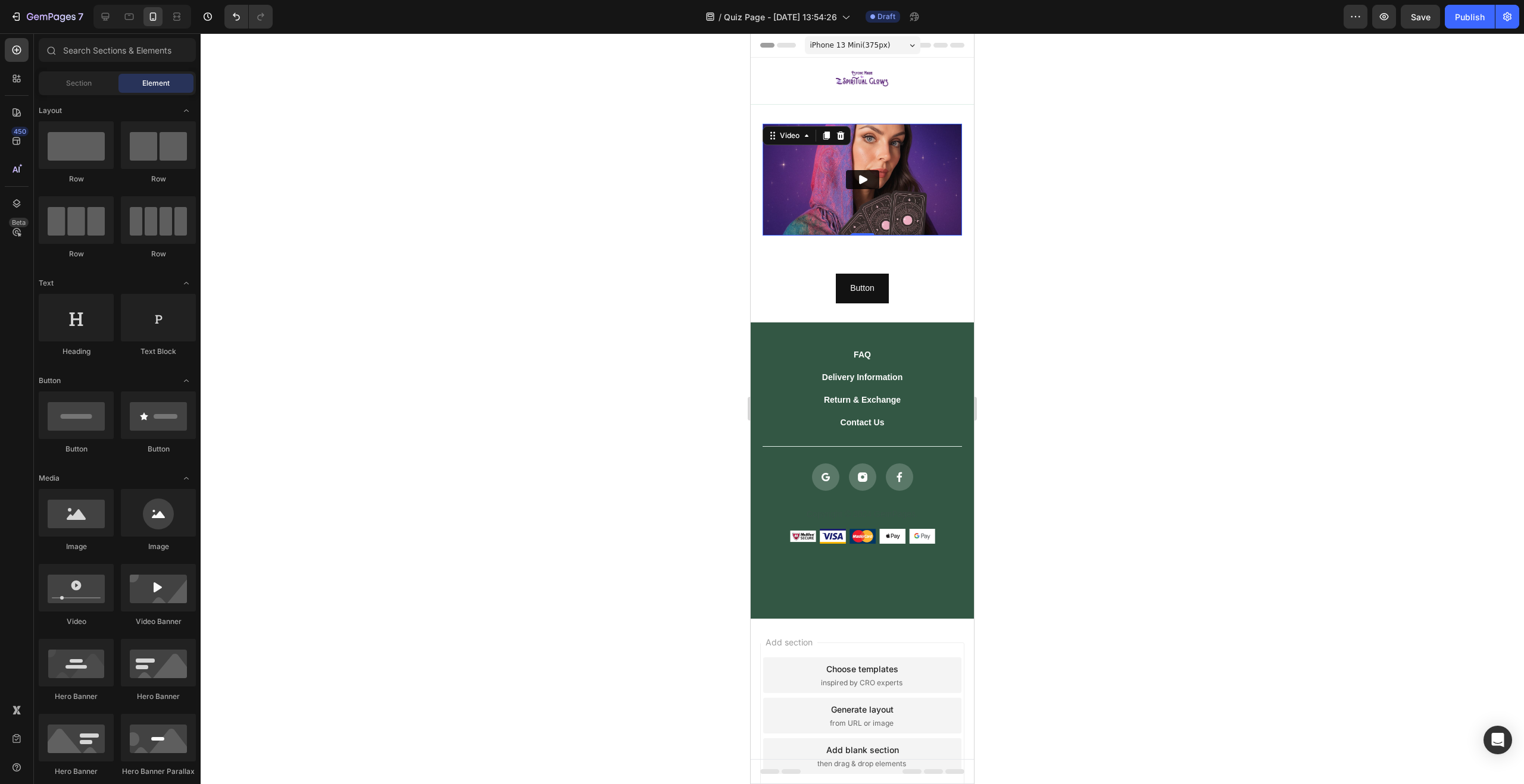
click at [781, 183] on img at bounding box center [862, 179] width 199 height 112
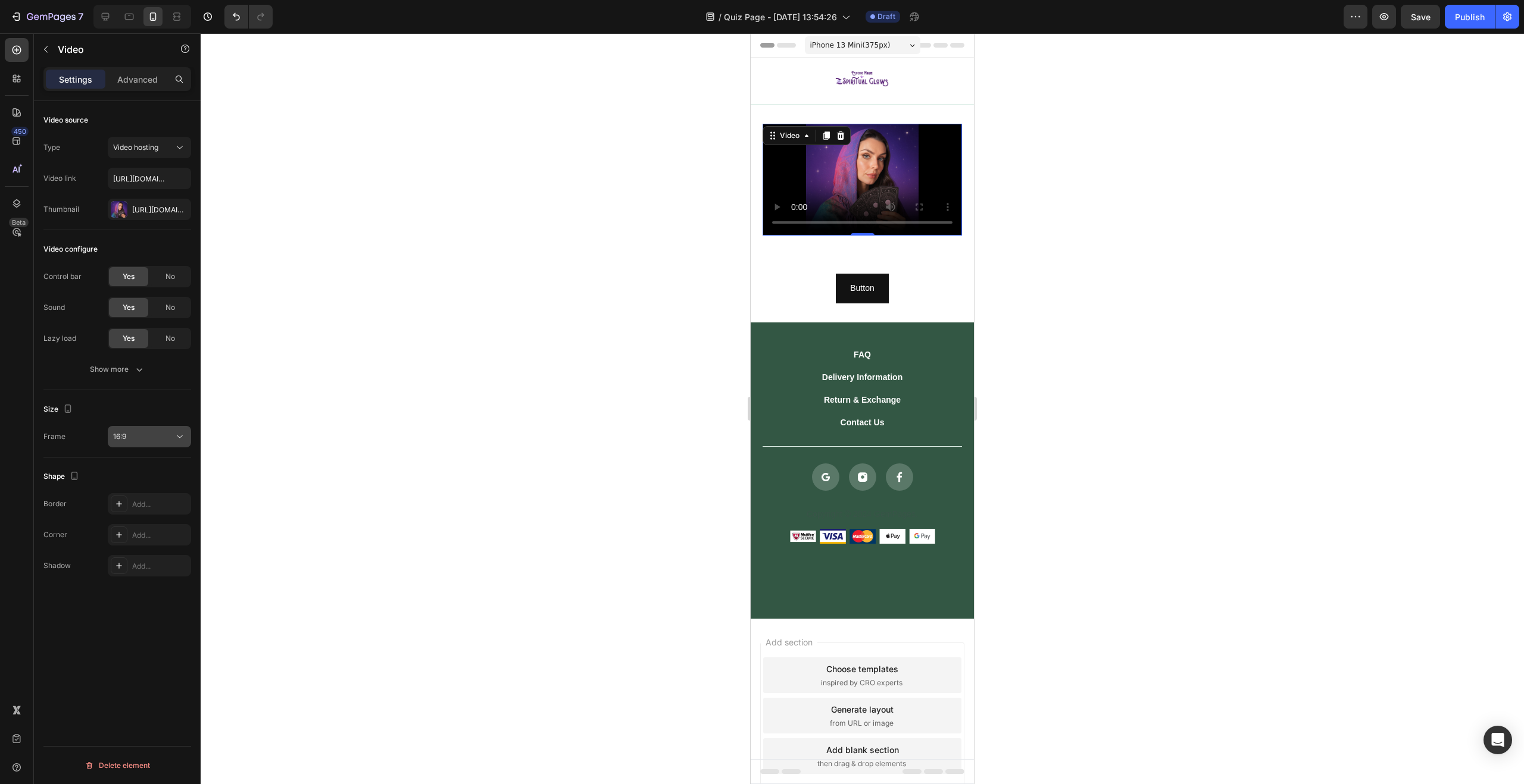
click at [140, 440] on div "16:9" at bounding box center [143, 436] width 61 height 10
click at [149, 528] on p "9:16" at bounding box center [144, 531] width 63 height 10
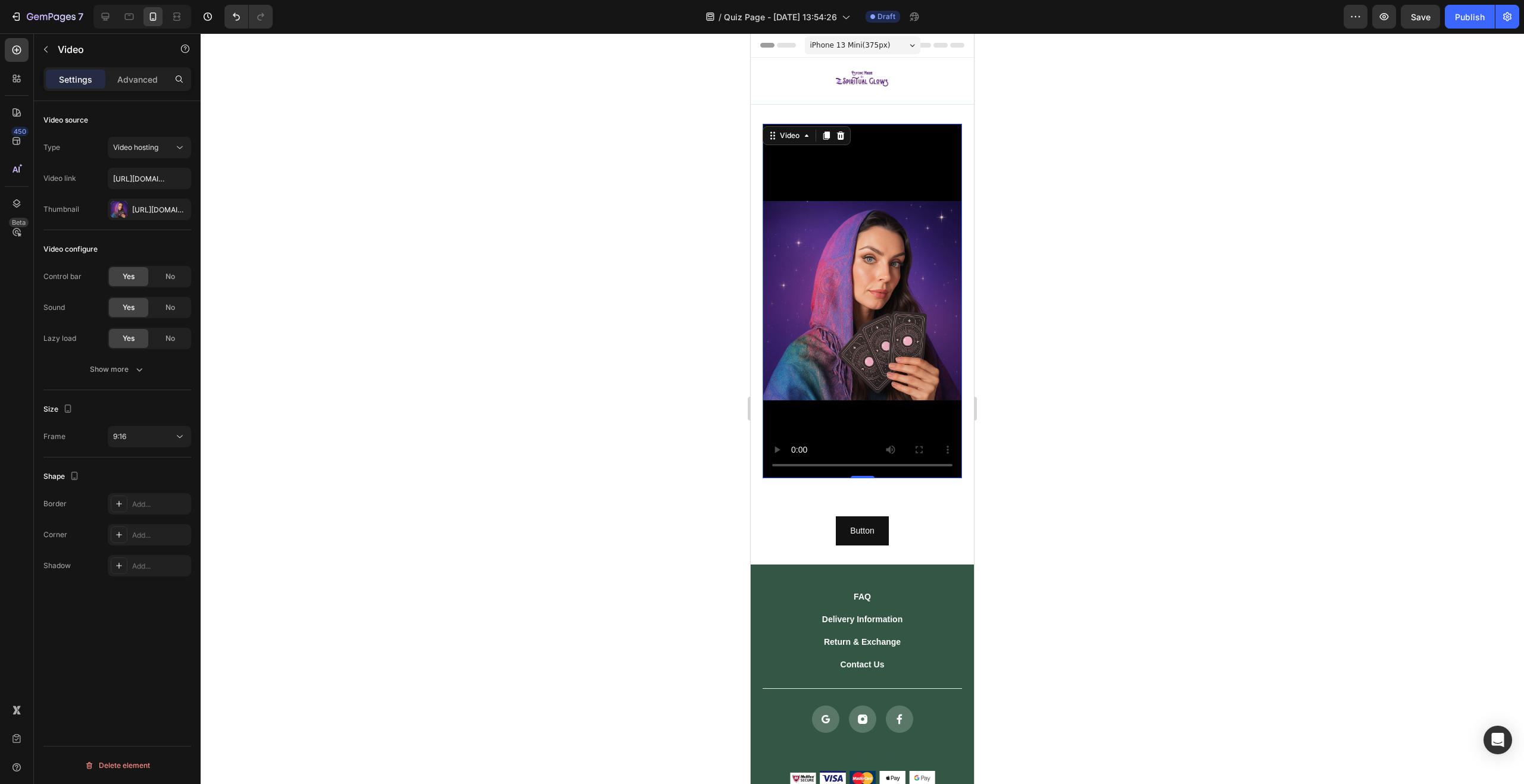
drag, startPoint x: 290, startPoint y: 436, endPoint x: 290, endPoint y: 417, distance: 19.0
click at [292, 433] on div at bounding box center [862, 409] width 1324 height 751
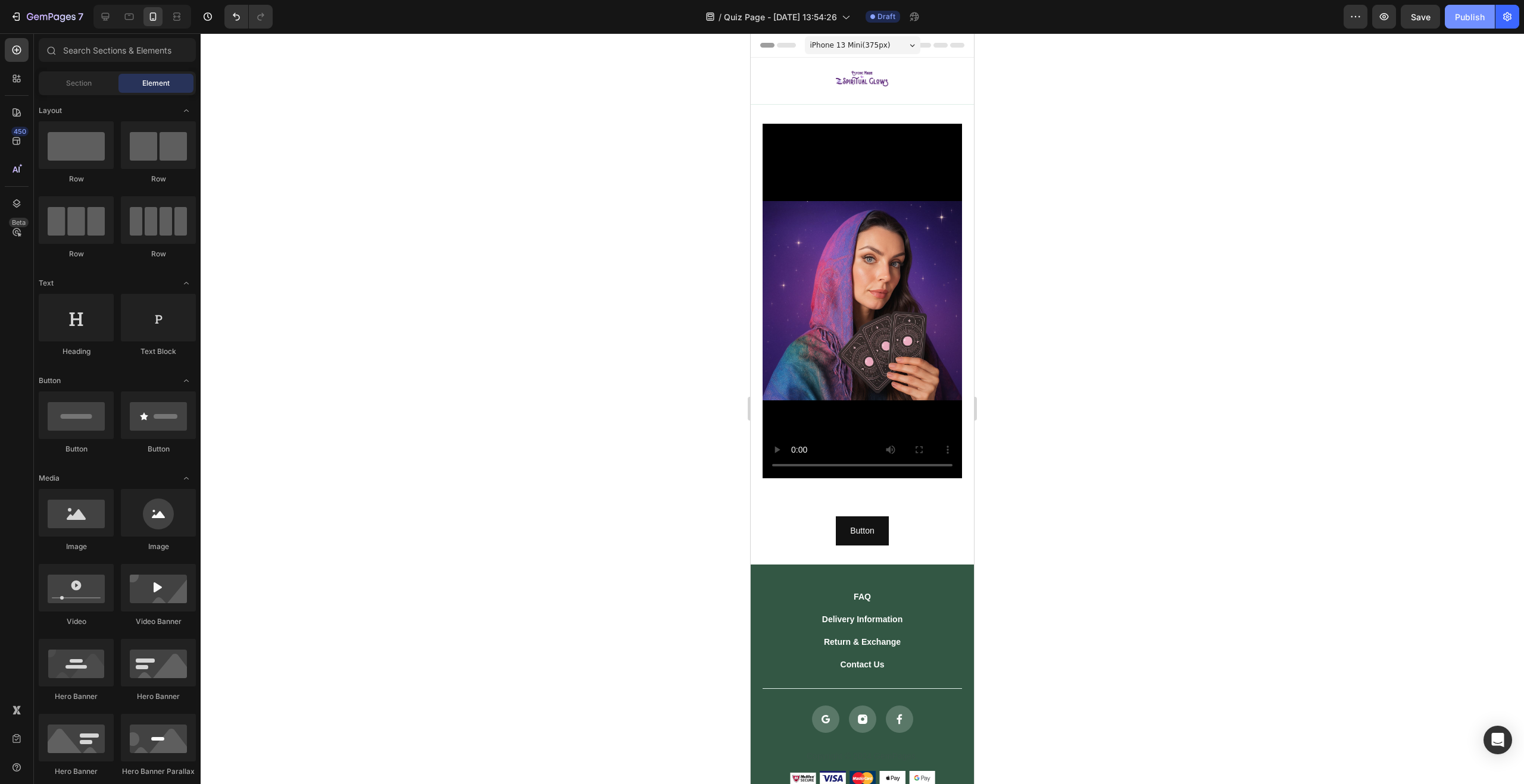
click at [1477, 23] on button "Publish" at bounding box center [1469, 17] width 50 height 24
click at [1366, 292] on div at bounding box center [862, 409] width 1324 height 751
click at [871, 82] on img at bounding box center [862, 79] width 67 height 32
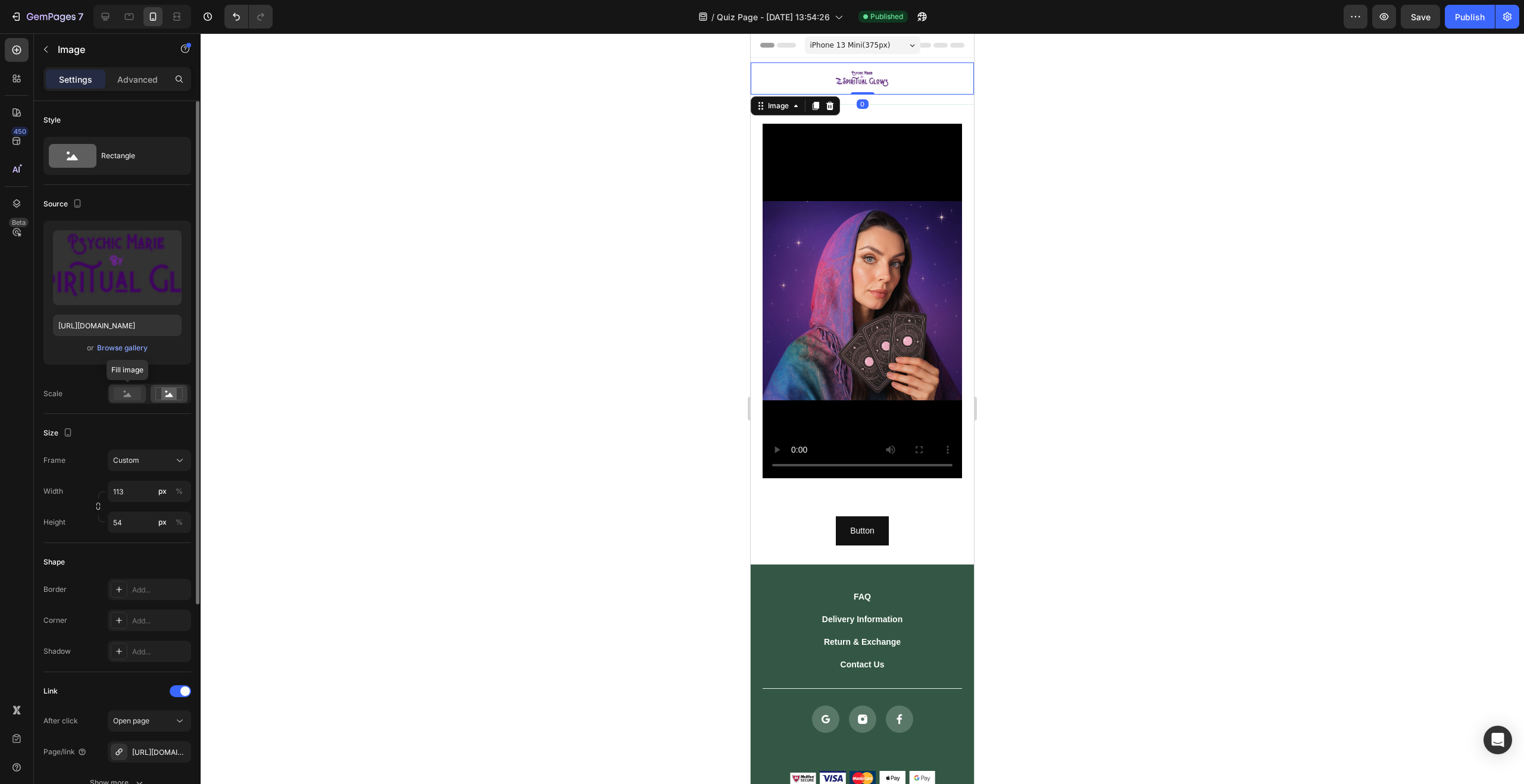
click at [137, 394] on rect at bounding box center [127, 393] width 28 height 13
click at [160, 401] on div at bounding box center [169, 394] width 37 height 18
click at [126, 399] on rect at bounding box center [127, 393] width 28 height 13
click at [166, 396] on icon at bounding box center [169, 394] width 8 height 4
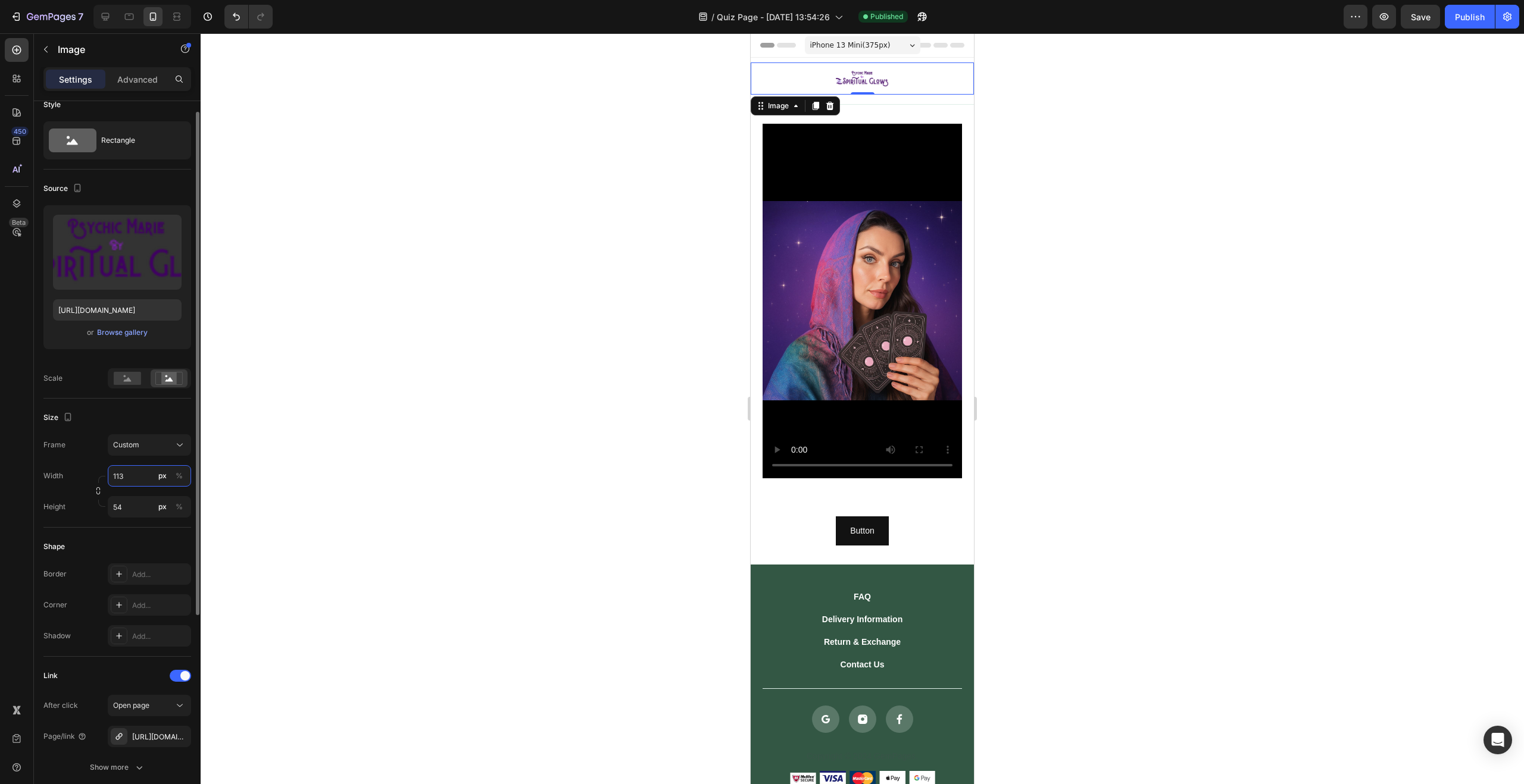
click at [127, 469] on input "113" at bounding box center [149, 476] width 84 height 22
click at [146, 449] on div "Custom" at bounding box center [142, 445] width 58 height 10
click at [148, 512] on div "Horizontal" at bounding box center [138, 519] width 95 height 23
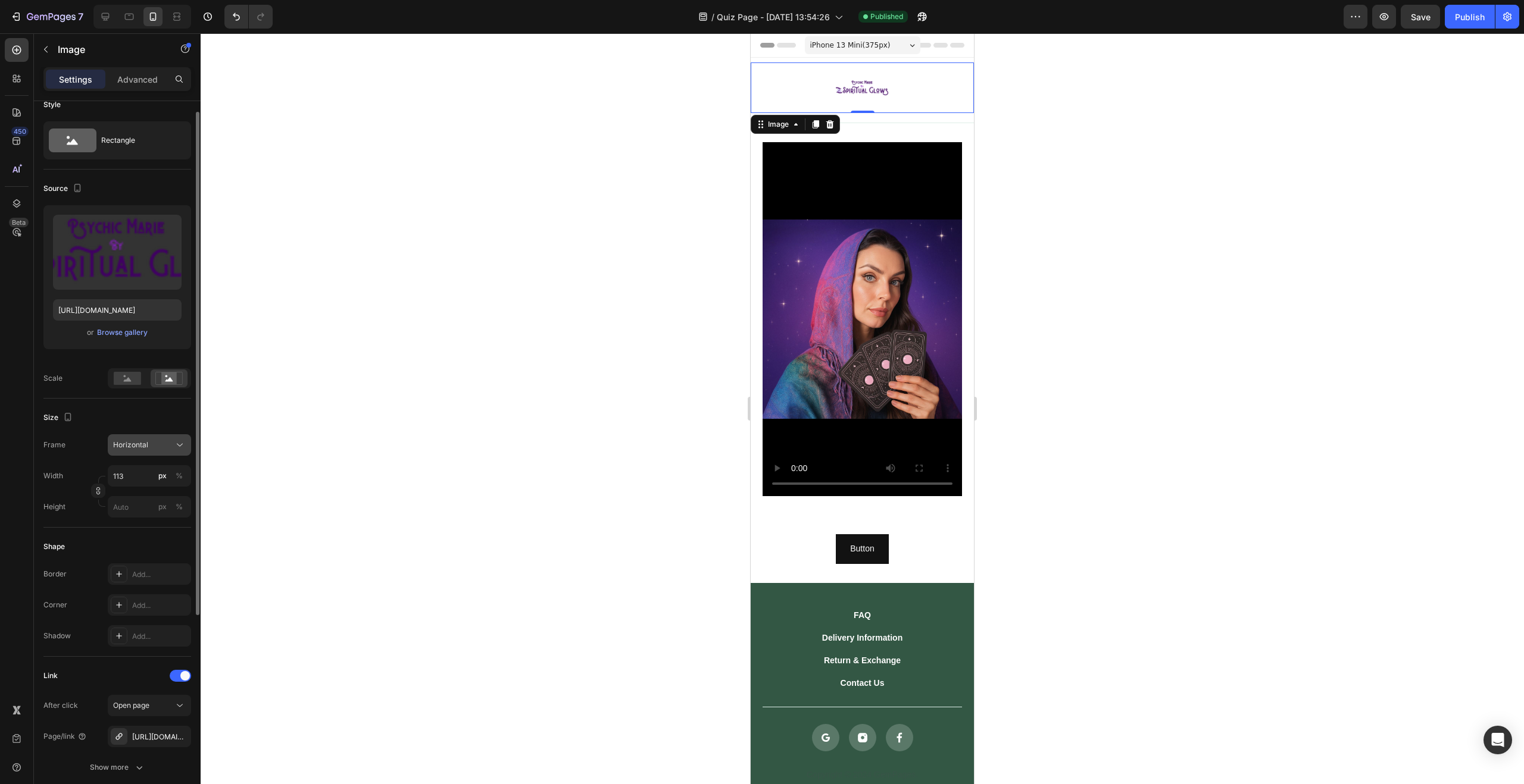
click at [156, 447] on div "Horizontal" at bounding box center [142, 445] width 58 height 10
click at [119, 558] on span "Custom" at bounding box center [125, 562] width 26 height 10
click at [134, 509] on input "px %" at bounding box center [149, 507] width 84 height 22
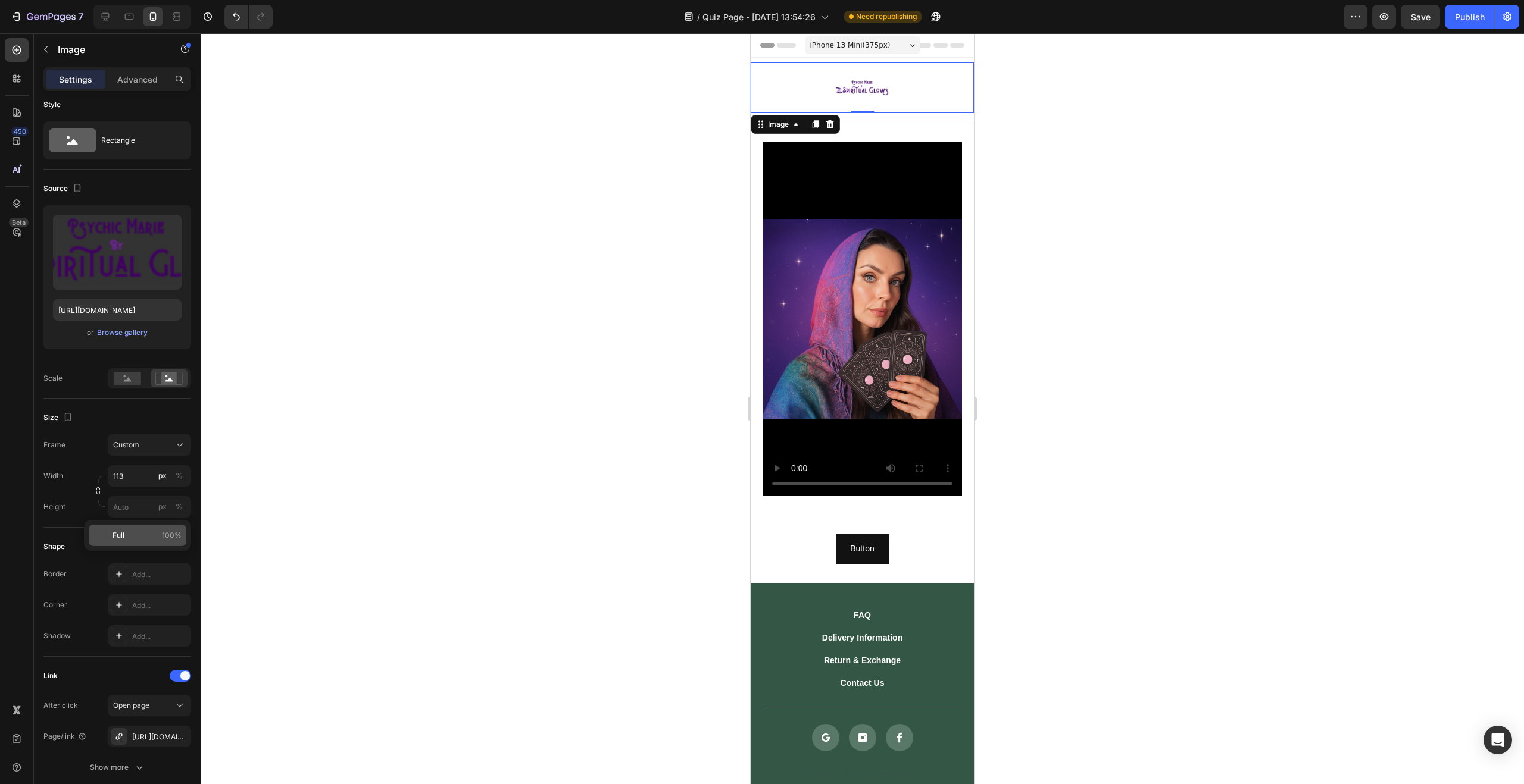
click at [135, 533] on p "Full 100%" at bounding box center [147, 535] width 69 height 10
type input "100"
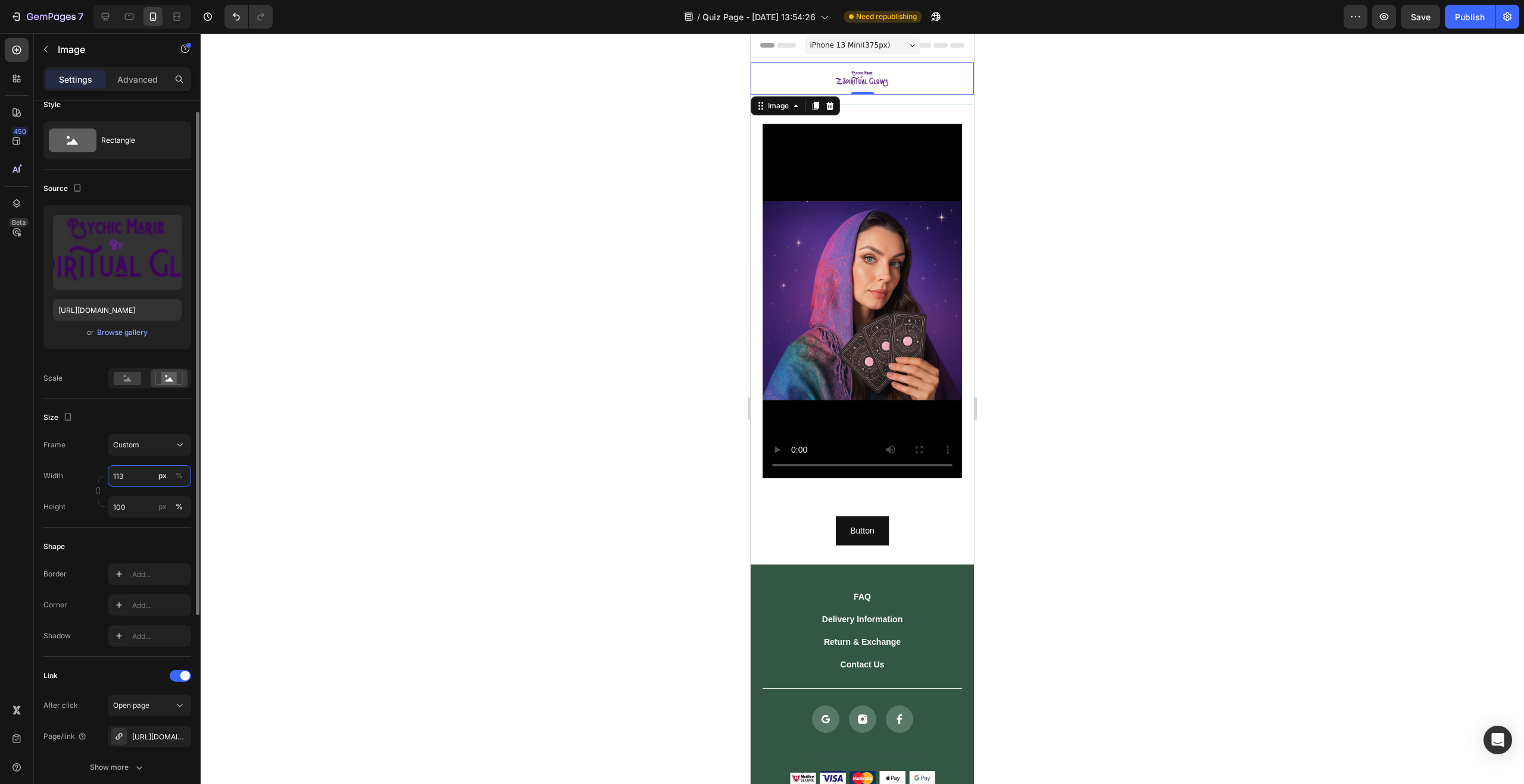
click at [135, 483] on input "113" at bounding box center [149, 476] width 84 height 22
drag, startPoint x: 128, startPoint y: 477, endPoint x: 107, endPoint y: 475, distance: 21.1
click at [108, 478] on input "113" at bounding box center [149, 476] width 84 height 22
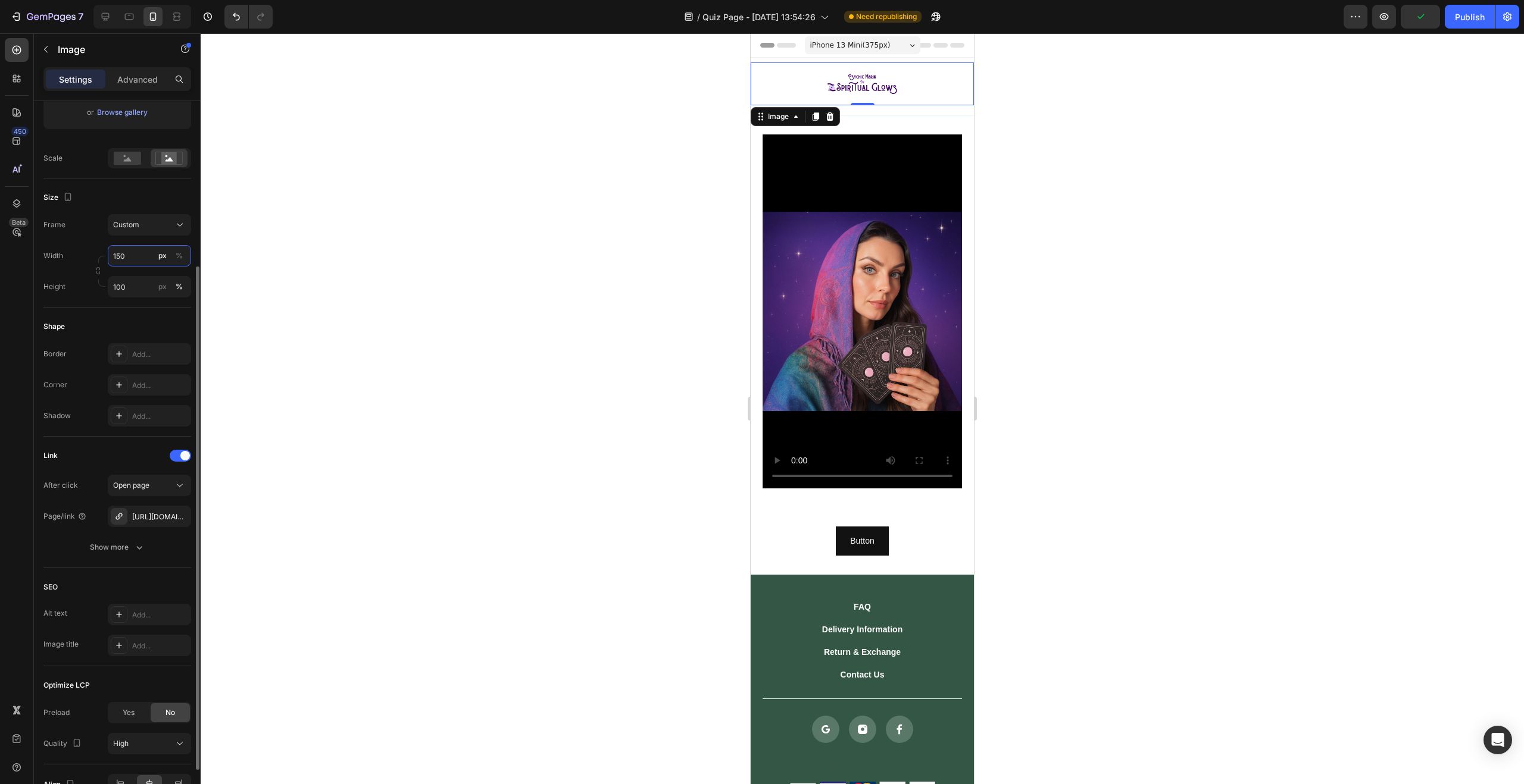
scroll to position [247, 0]
type input "150"
click at [581, 304] on div at bounding box center [862, 409] width 1324 height 751
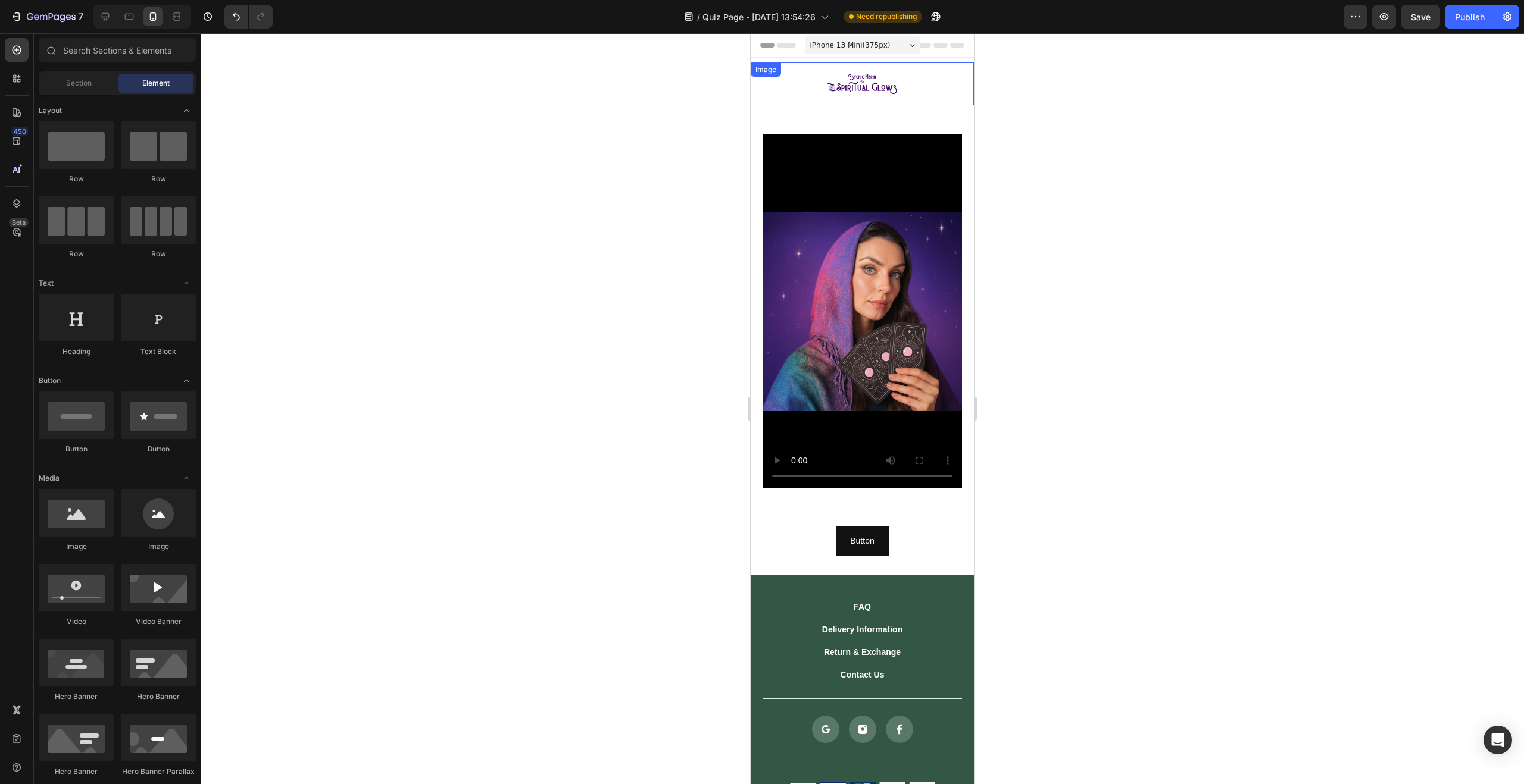
click at [845, 85] on img at bounding box center [863, 84] width 89 height 43
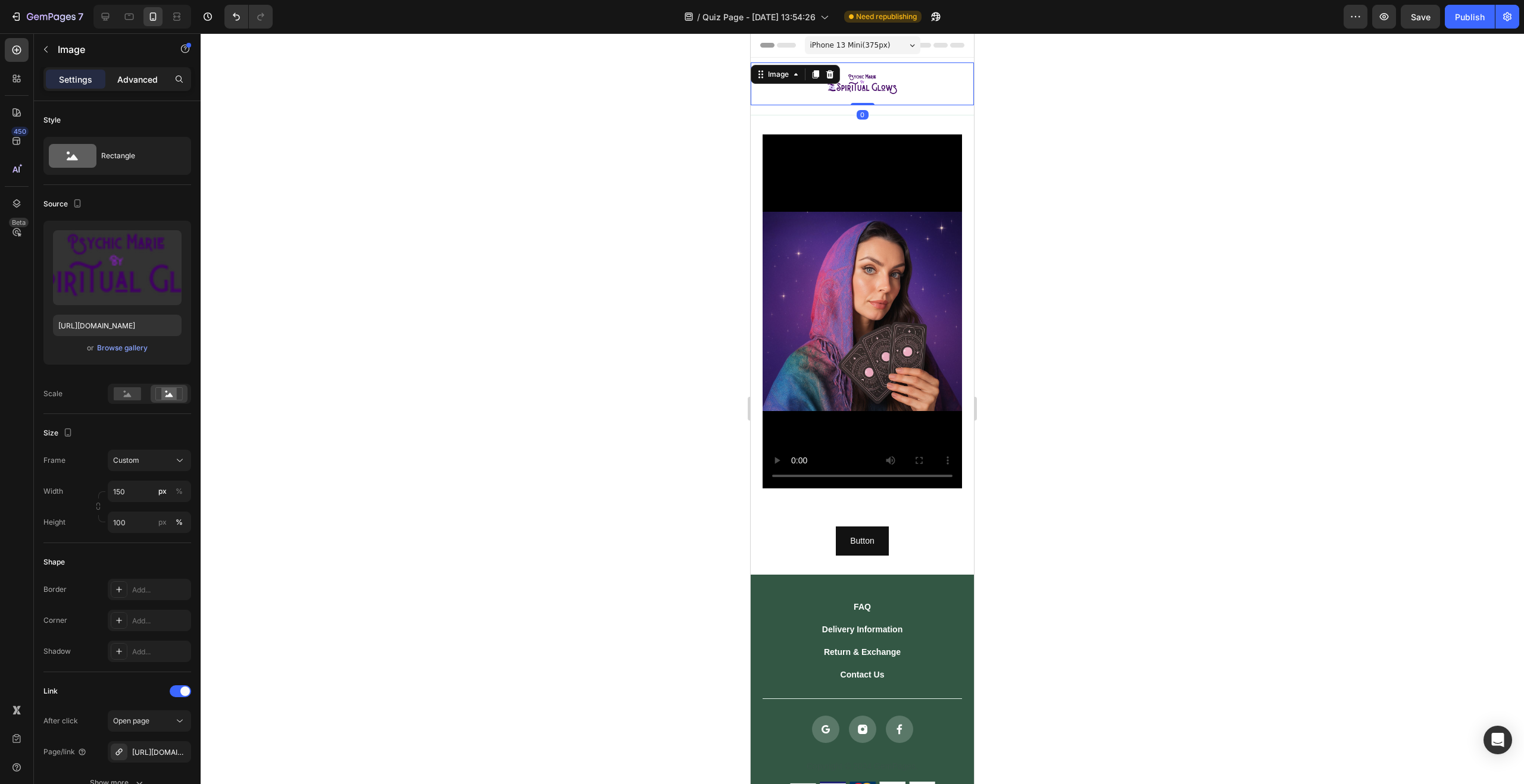
click at [148, 85] on div "Advanced" at bounding box center [137, 79] width 60 height 19
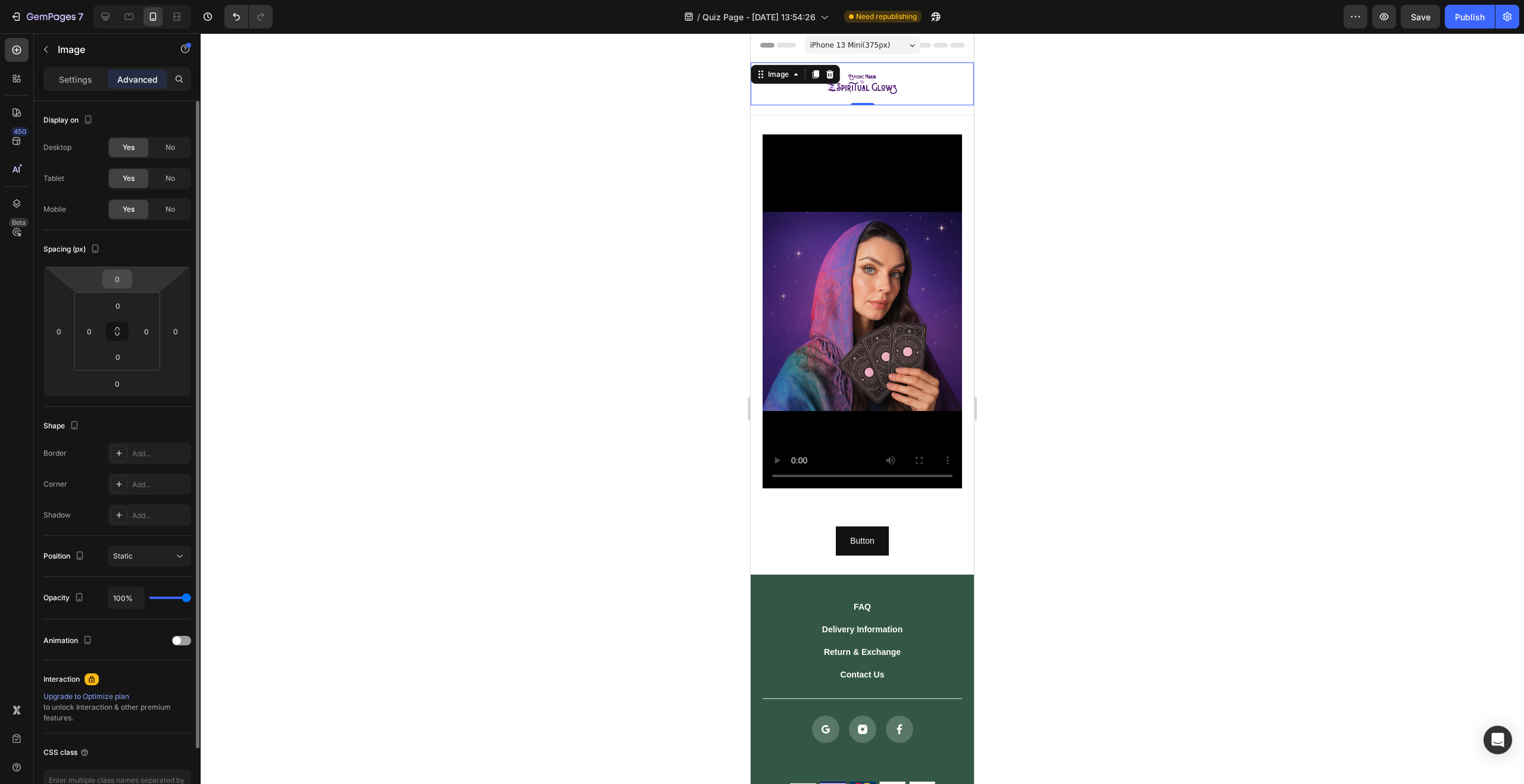
click at [124, 283] on input "0" at bounding box center [117, 279] width 24 height 18
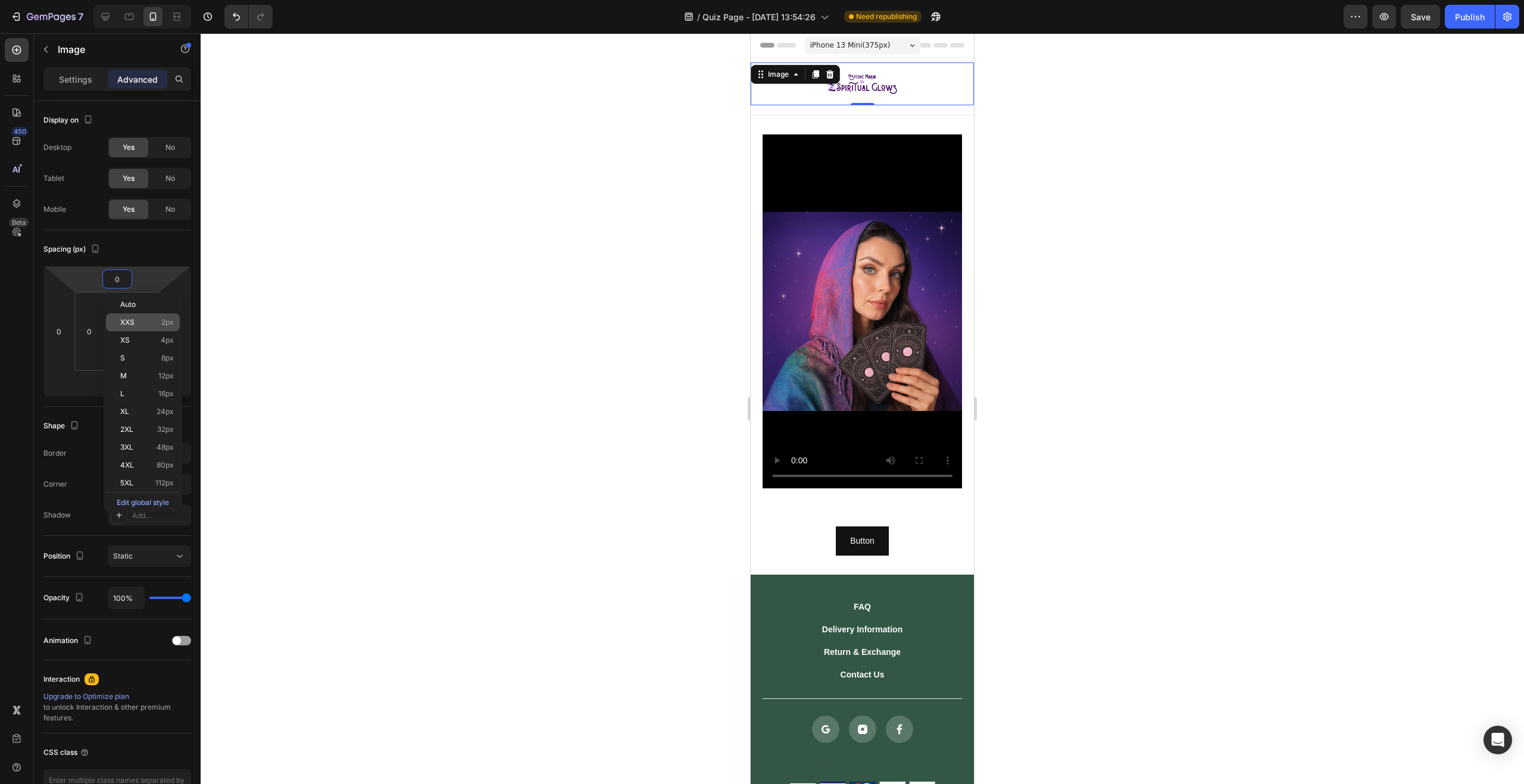
click at [139, 319] on p "XXS 2px" at bounding box center [147, 323] width 53 height 9
type input "2"
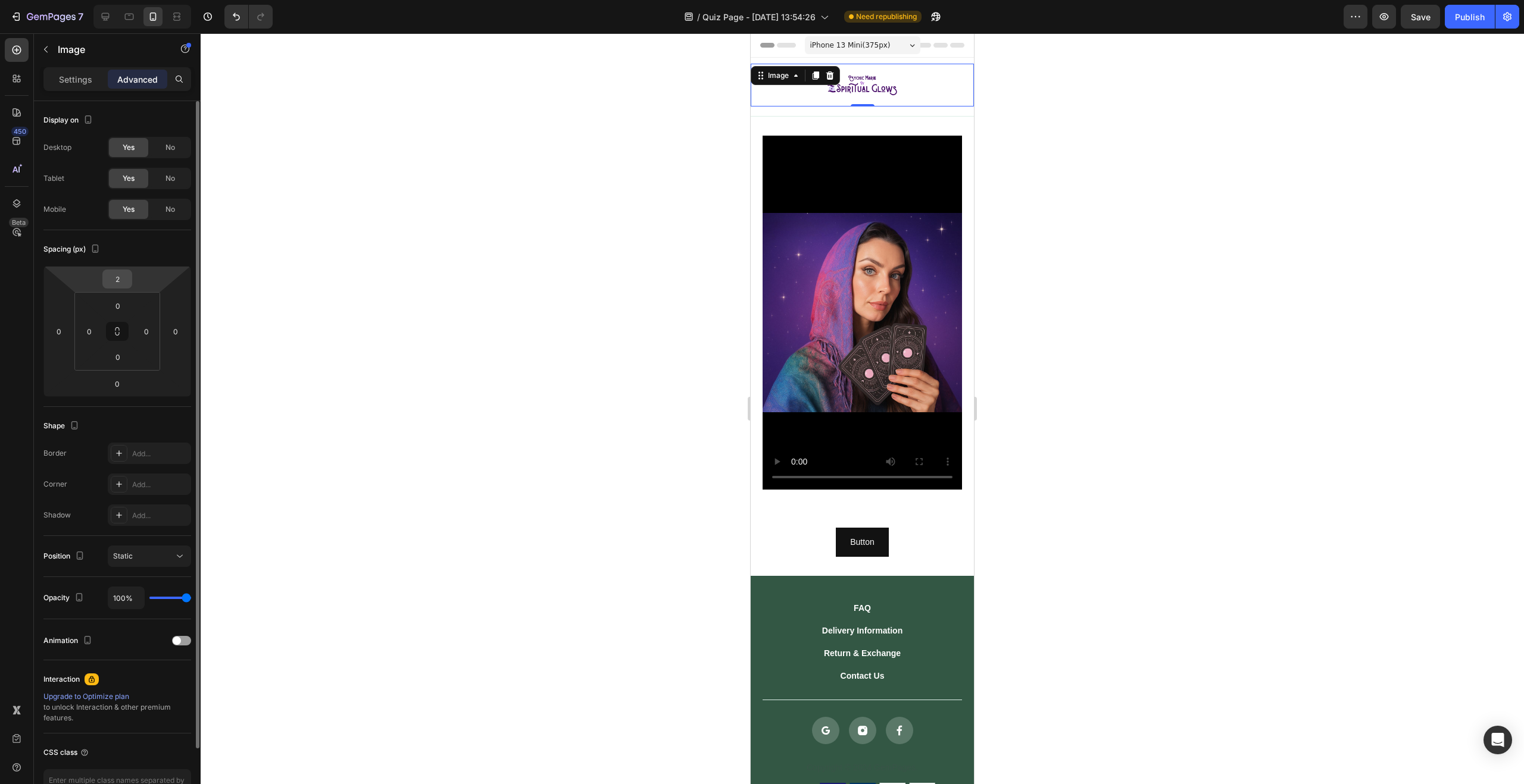
click at [126, 278] on input "2" at bounding box center [117, 279] width 24 height 18
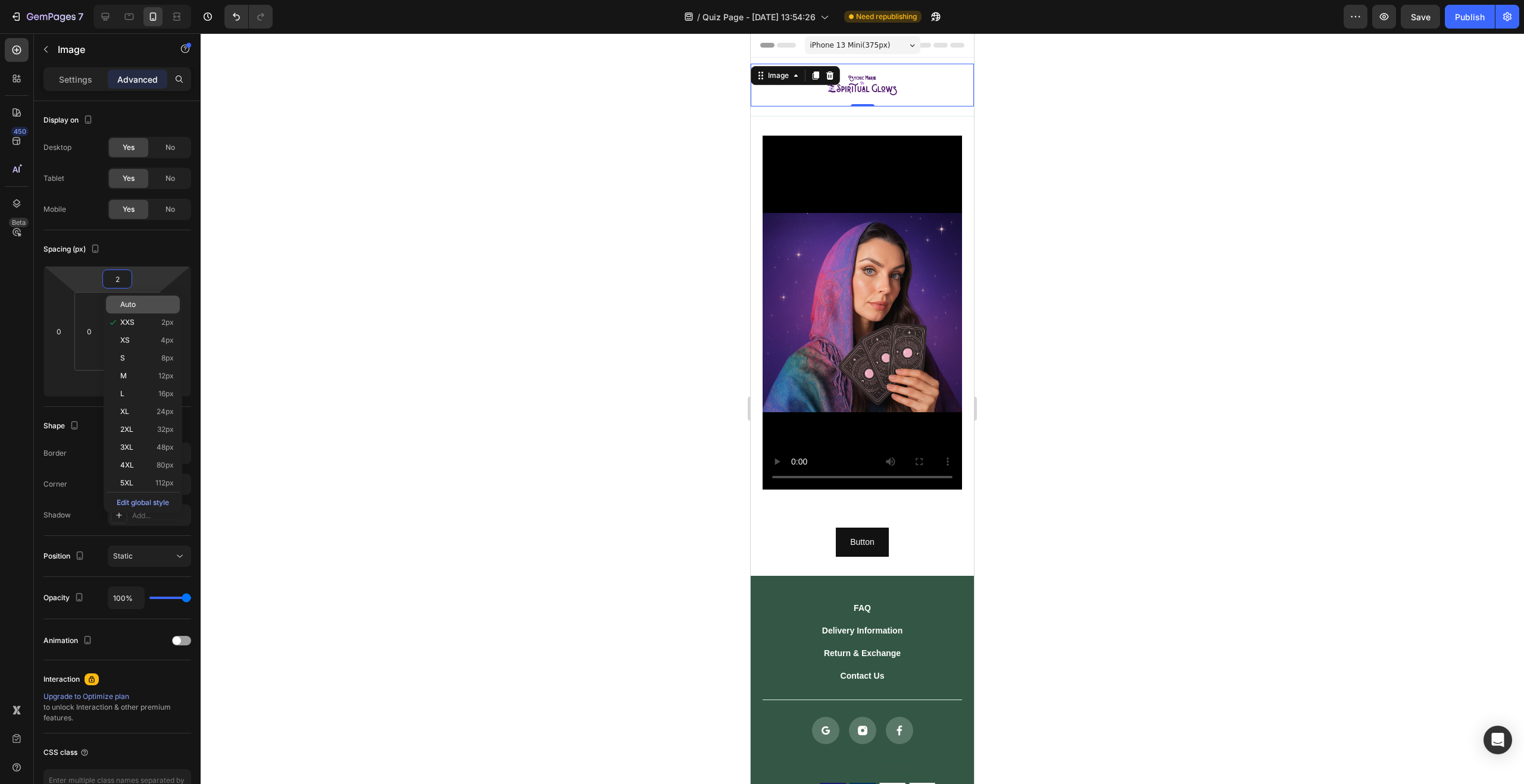
click at [143, 300] on p "Auto" at bounding box center [147, 305] width 53 height 9
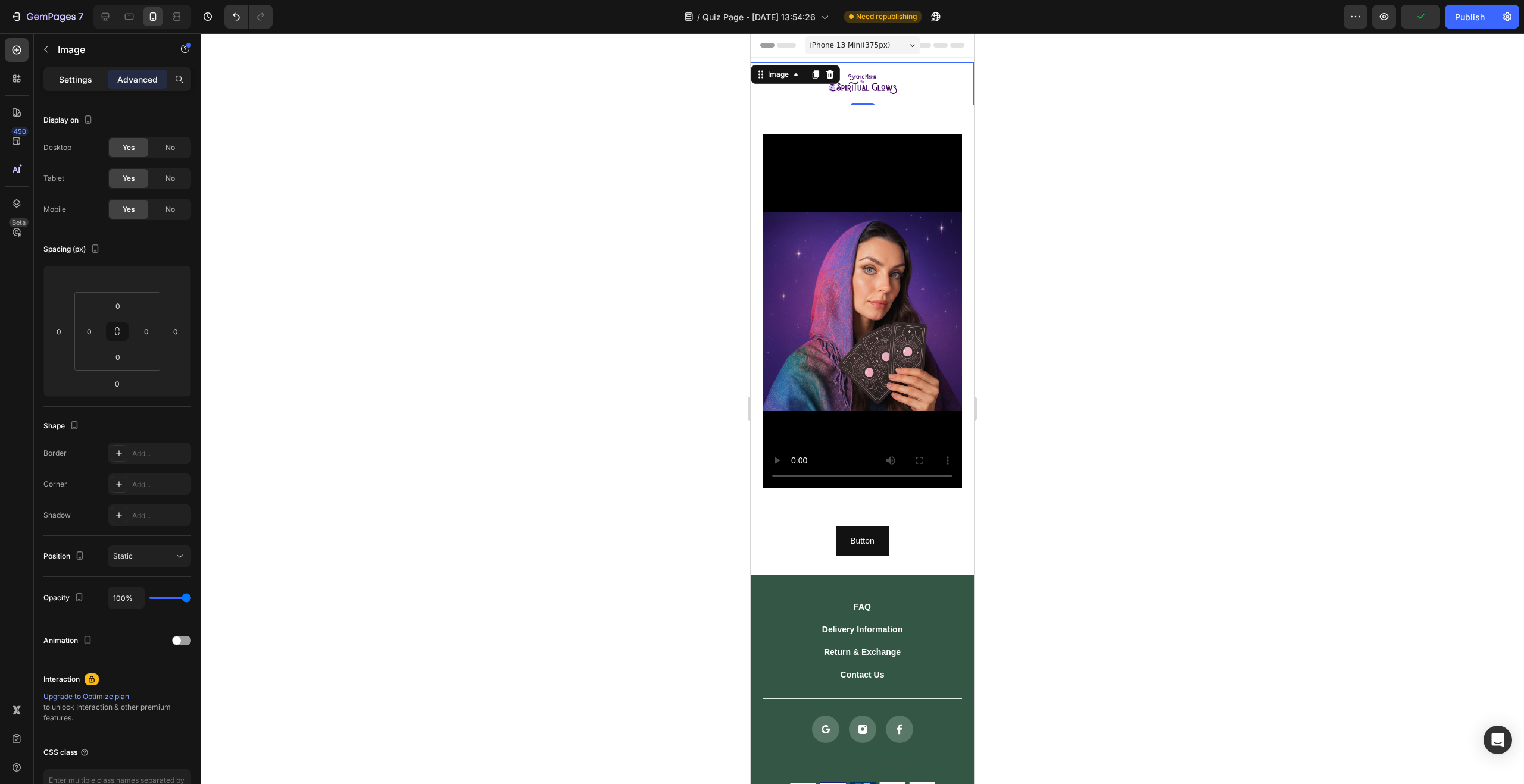
click at [87, 82] on p "Settings" at bounding box center [76, 79] width 33 height 12
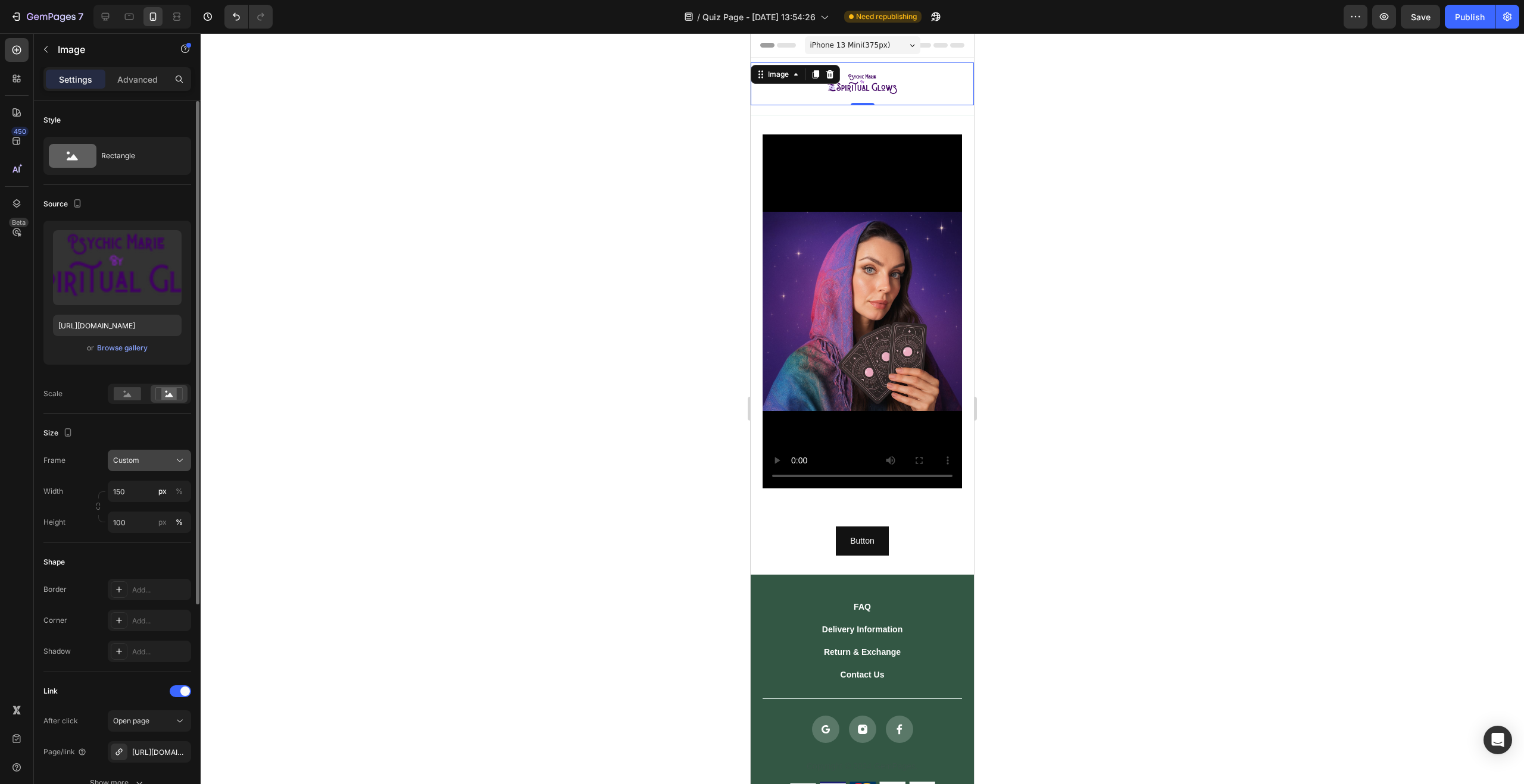
click at [149, 462] on div "Custom" at bounding box center [142, 460] width 58 height 10
click at [148, 485] on div "Square" at bounding box center [147, 489] width 69 height 12
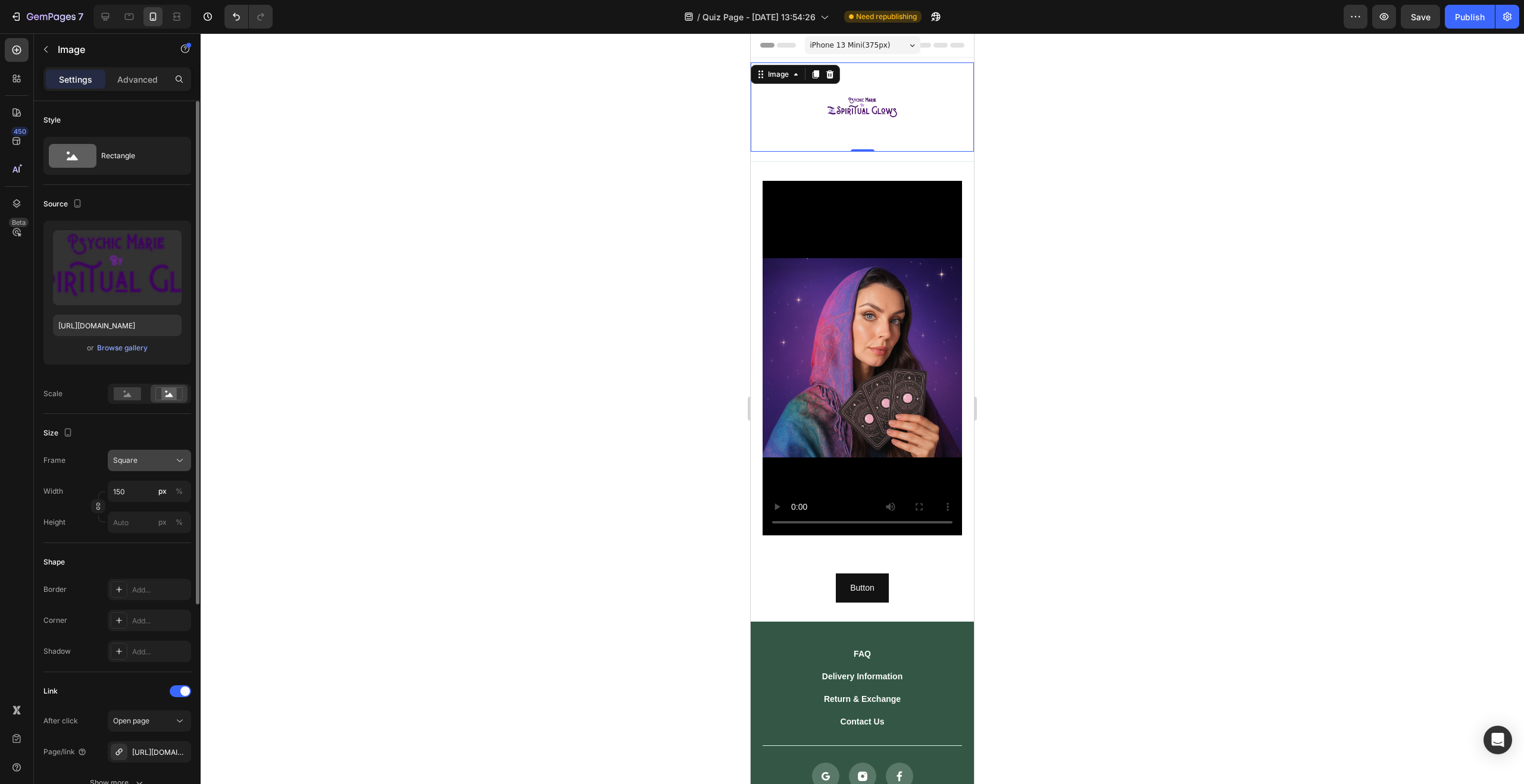
click at [139, 455] on div "Square" at bounding box center [142, 460] width 58 height 10
click at [139, 505] on div "Vertical" at bounding box center [138, 512] width 95 height 23
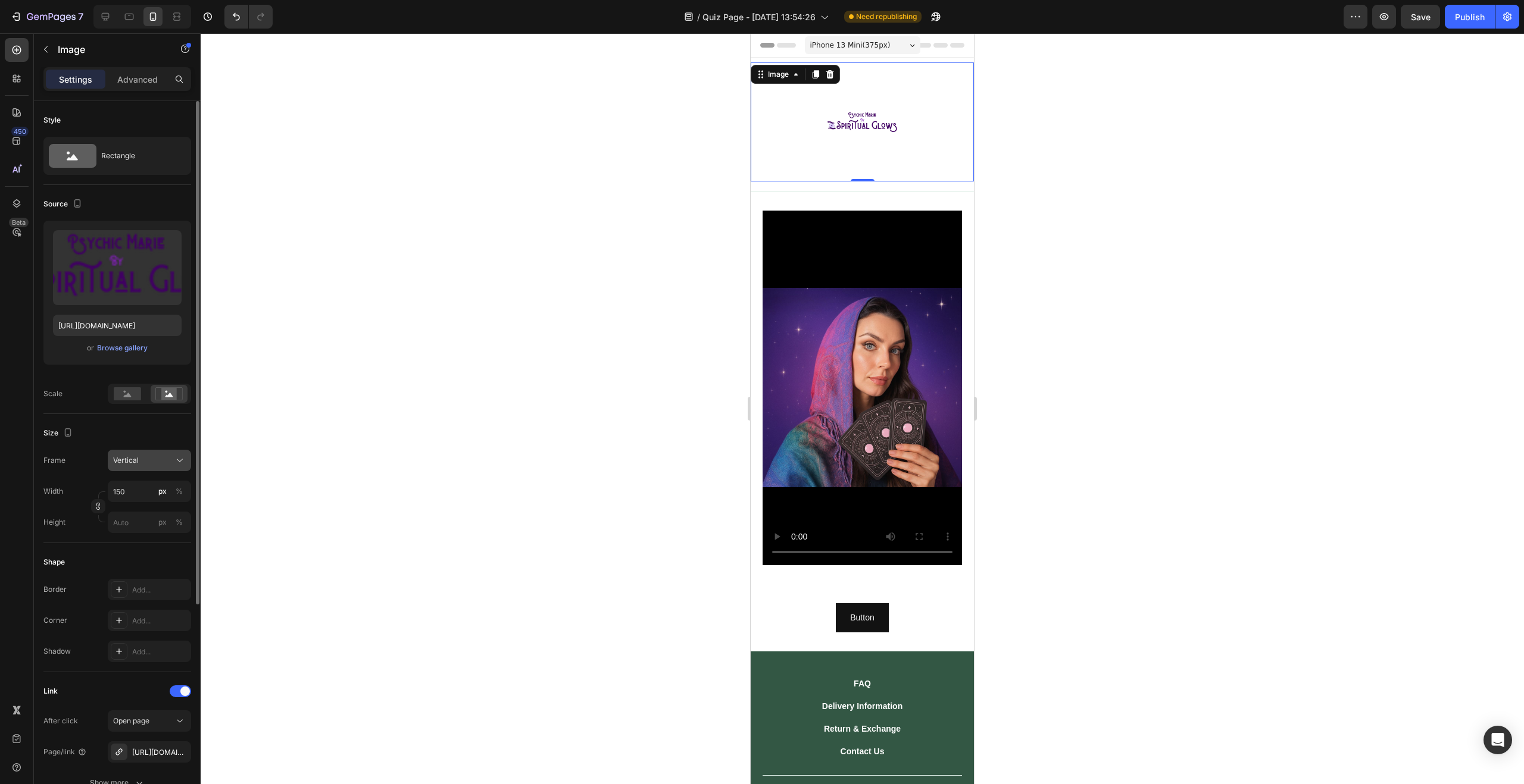
click at [146, 461] on div "Vertical" at bounding box center [142, 460] width 58 height 10
click at [136, 574] on span "Custom" at bounding box center [125, 578] width 26 height 10
click at [132, 492] on input "150" at bounding box center [149, 491] width 84 height 22
drag, startPoint x: 131, startPoint y: 497, endPoint x: 113, endPoint y: 492, distance: 18.7
click at [113, 492] on input "150" at bounding box center [149, 491] width 84 height 22
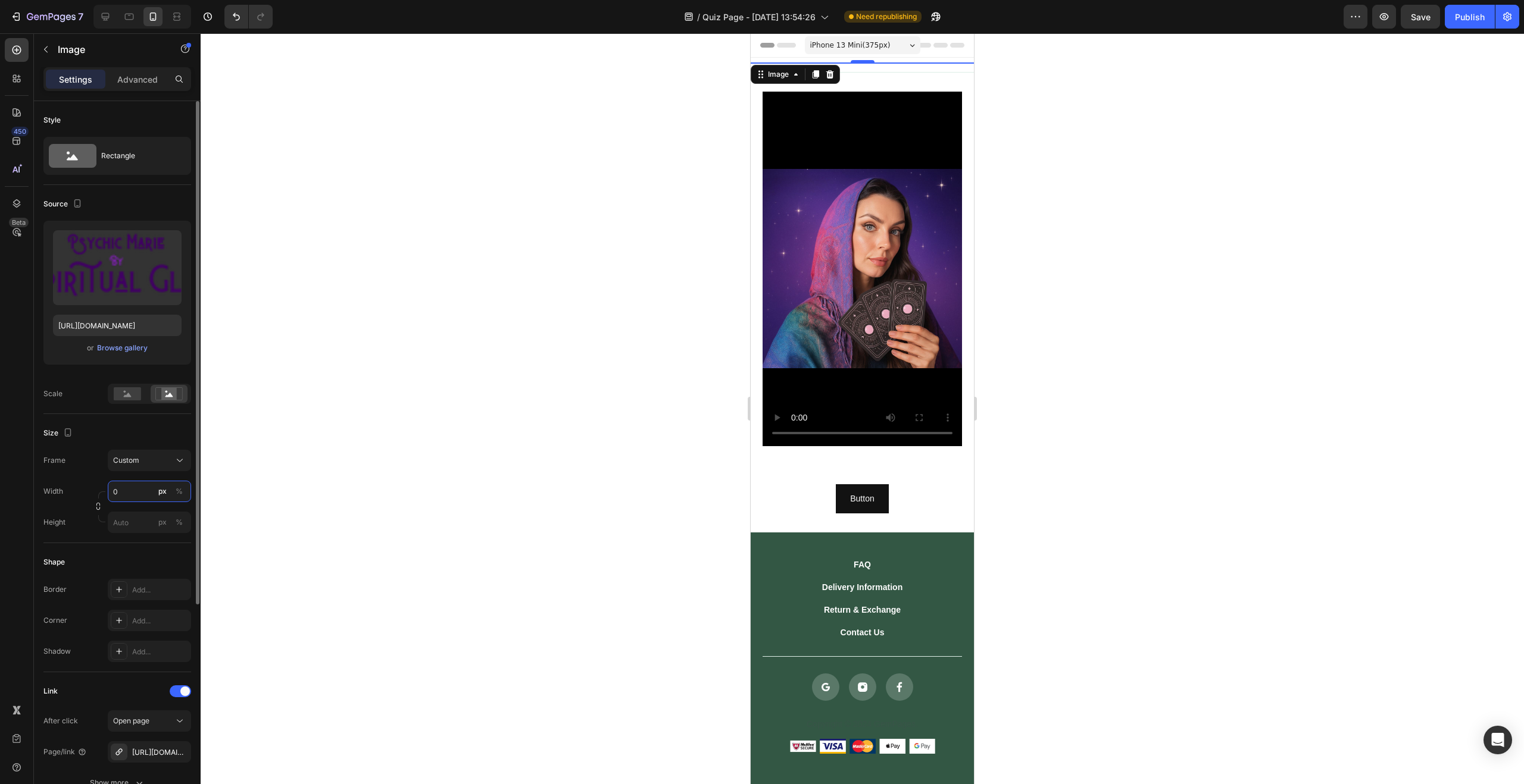
drag, startPoint x: 134, startPoint y: 494, endPoint x: 81, endPoint y: 488, distance: 53.3
click at [81, 488] on div "Width 0 px %" at bounding box center [117, 491] width 148 height 22
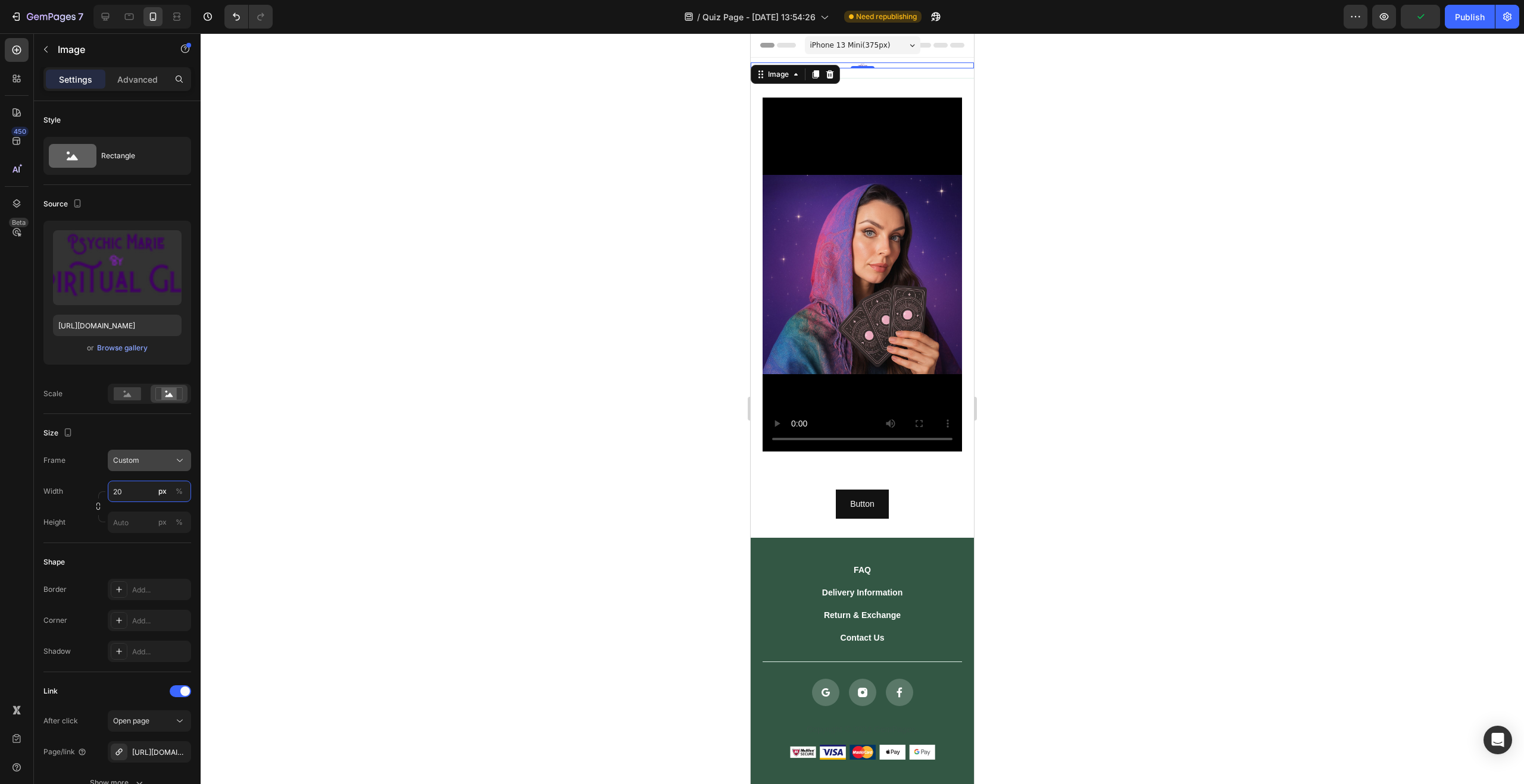
type input "20"
click at [130, 459] on span "Custom" at bounding box center [126, 460] width 26 height 10
click at [134, 554] on span "Original" at bounding box center [125, 557] width 26 height 10
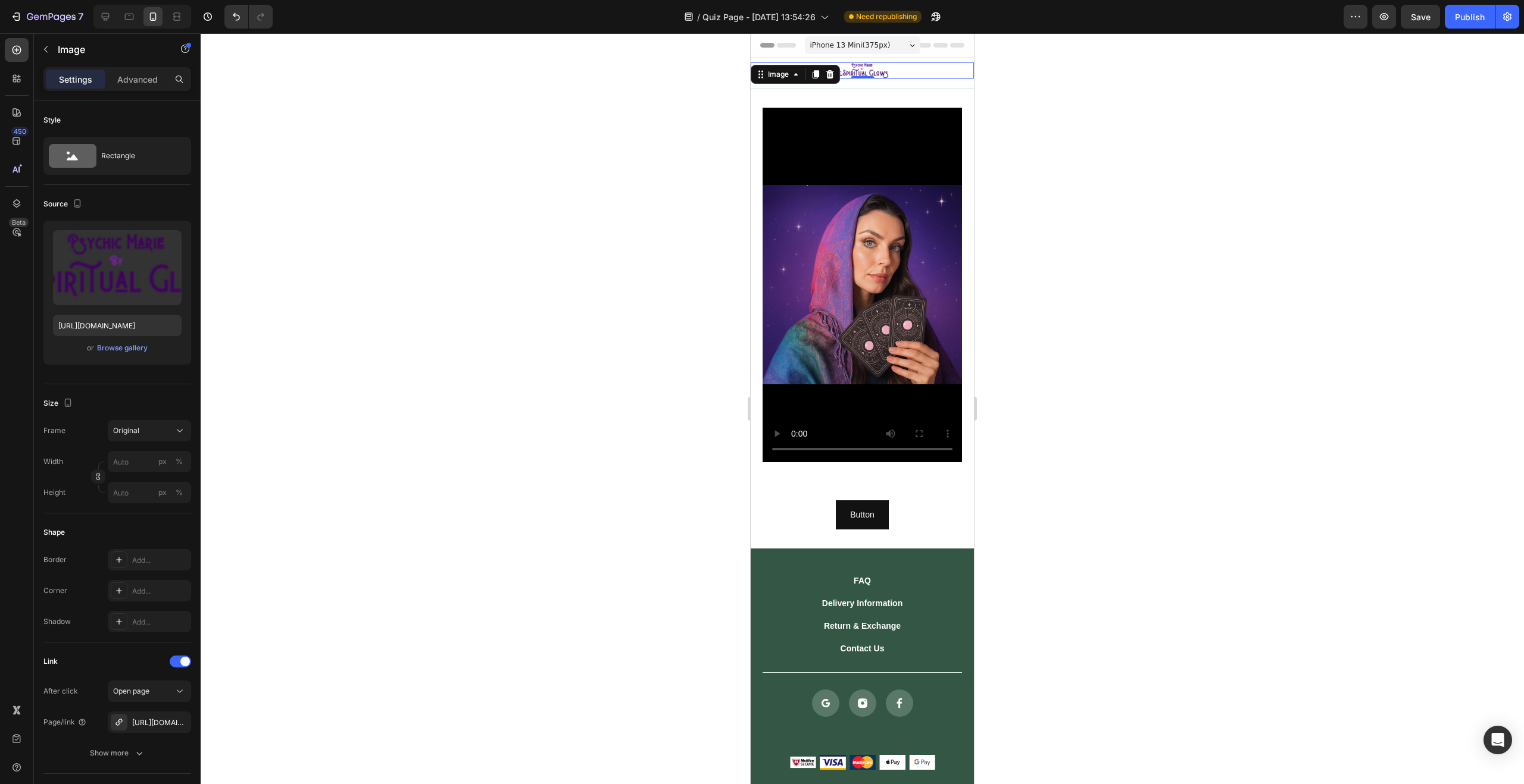
drag, startPoint x: 506, startPoint y: 376, endPoint x: 511, endPoint y: 372, distance: 6.4
click at [507, 376] on div at bounding box center [862, 409] width 1324 height 751
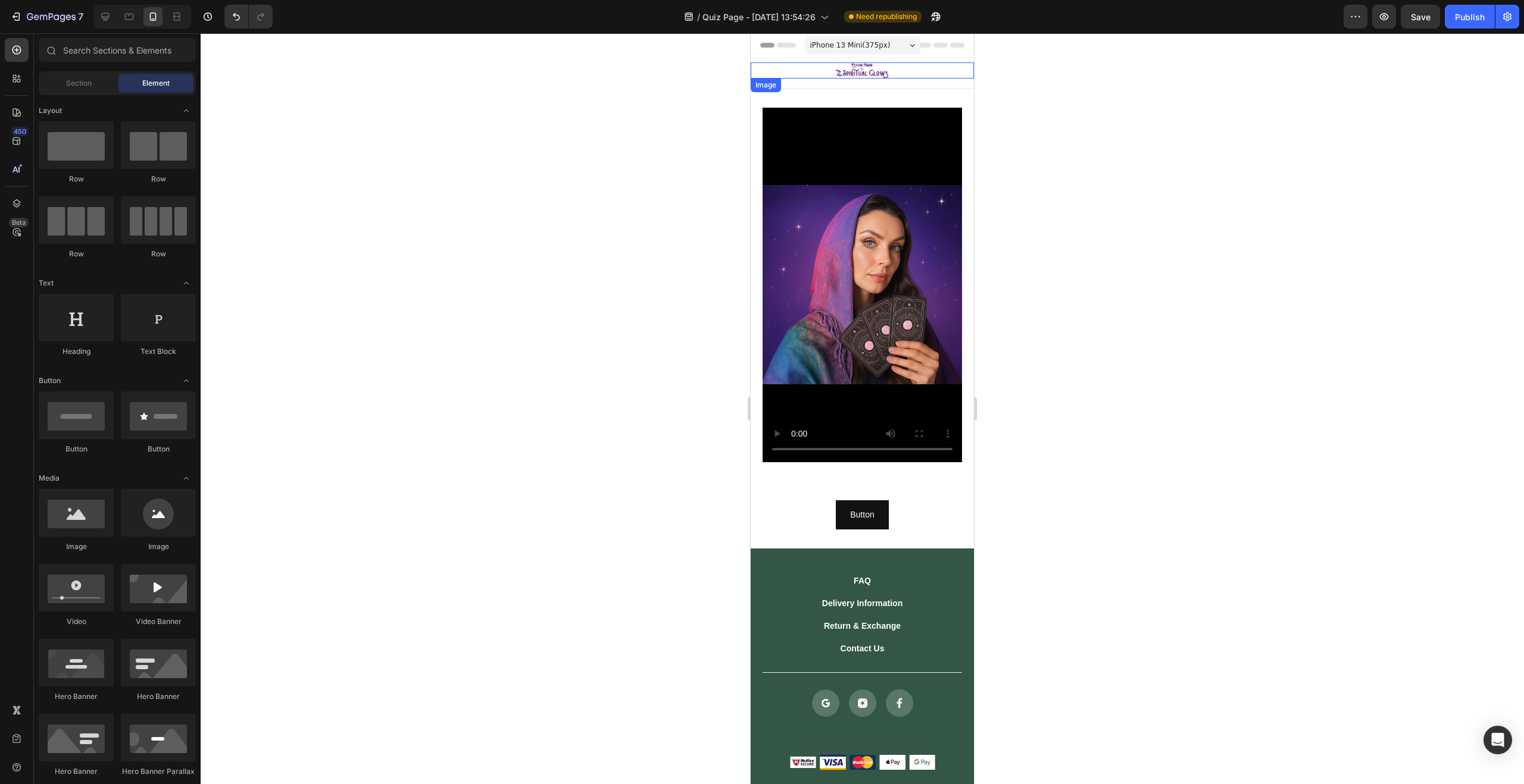
click at [886, 67] on img at bounding box center [862, 71] width 67 height 16
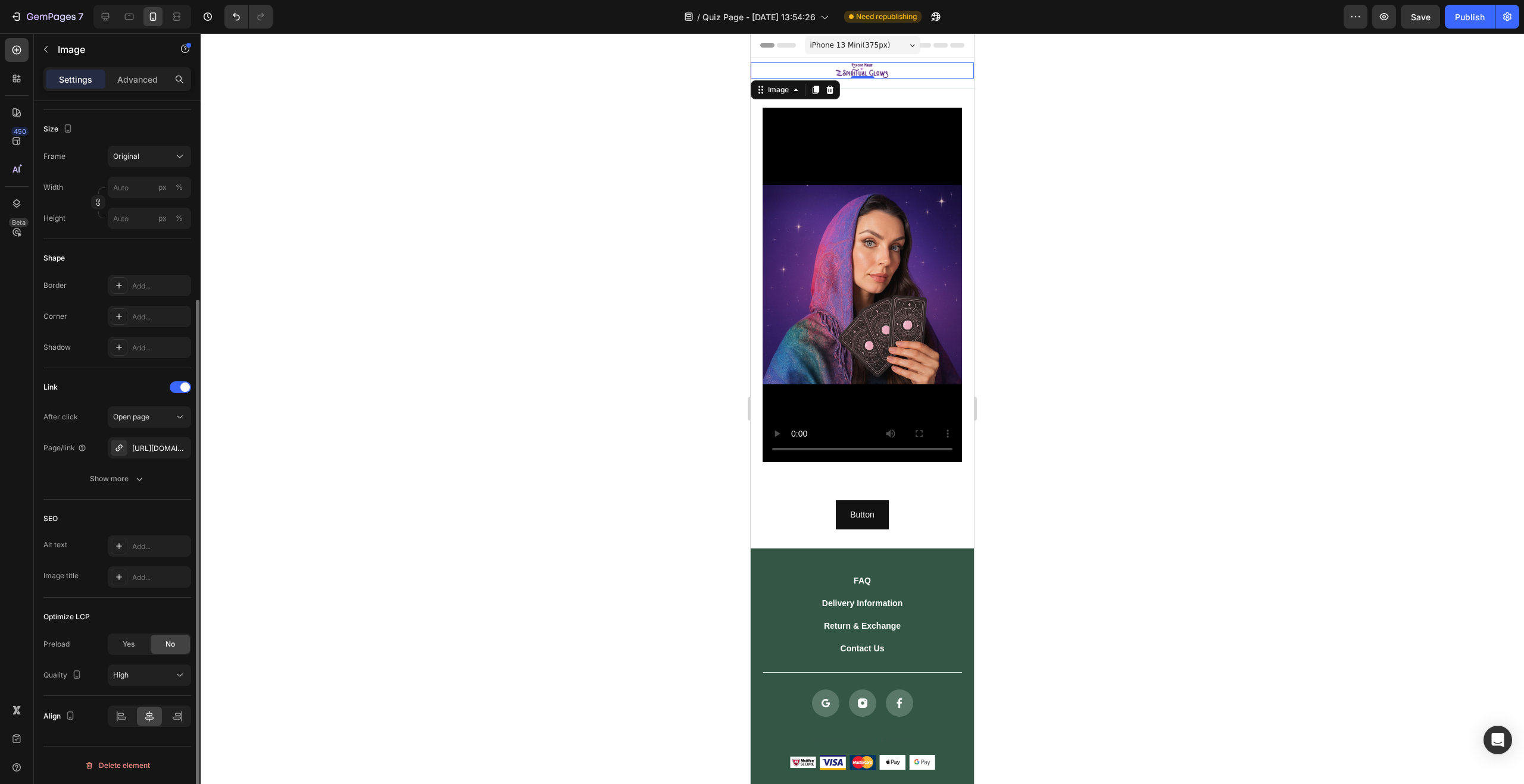
scroll to position [0, 0]
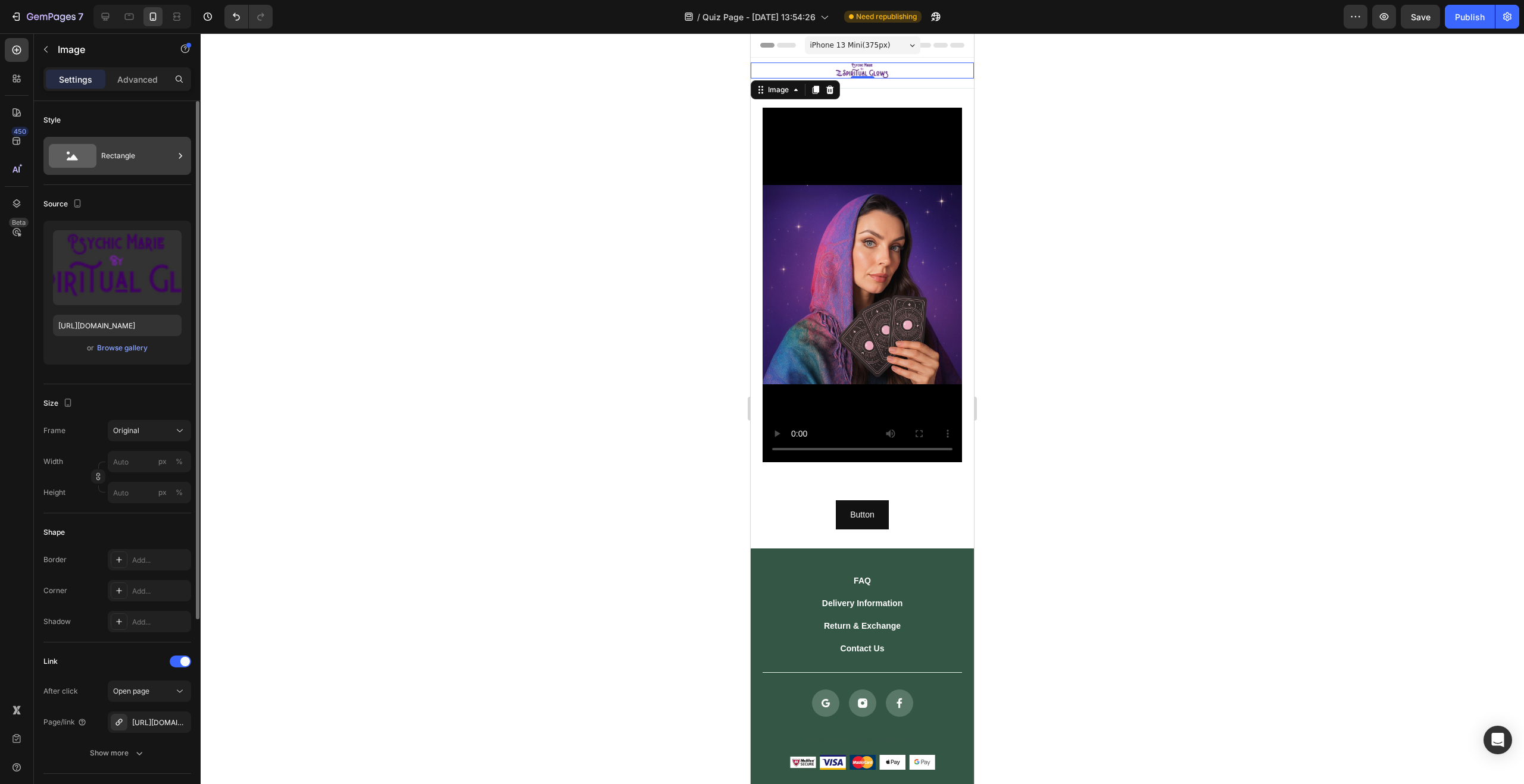
click at [122, 159] on div "Rectangle" at bounding box center [138, 155] width 73 height 28
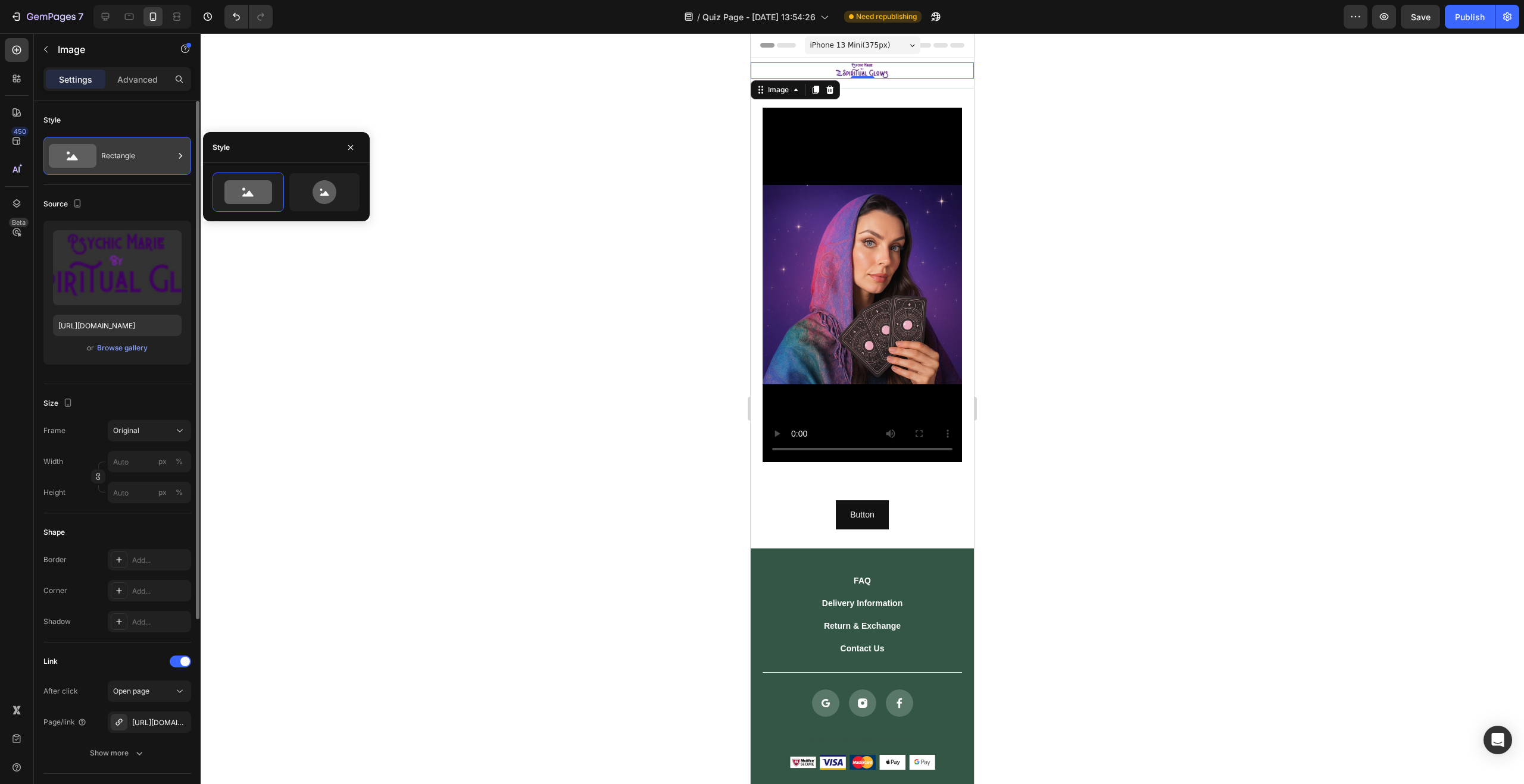
click at [122, 159] on div "Rectangle" at bounding box center [138, 155] width 73 height 28
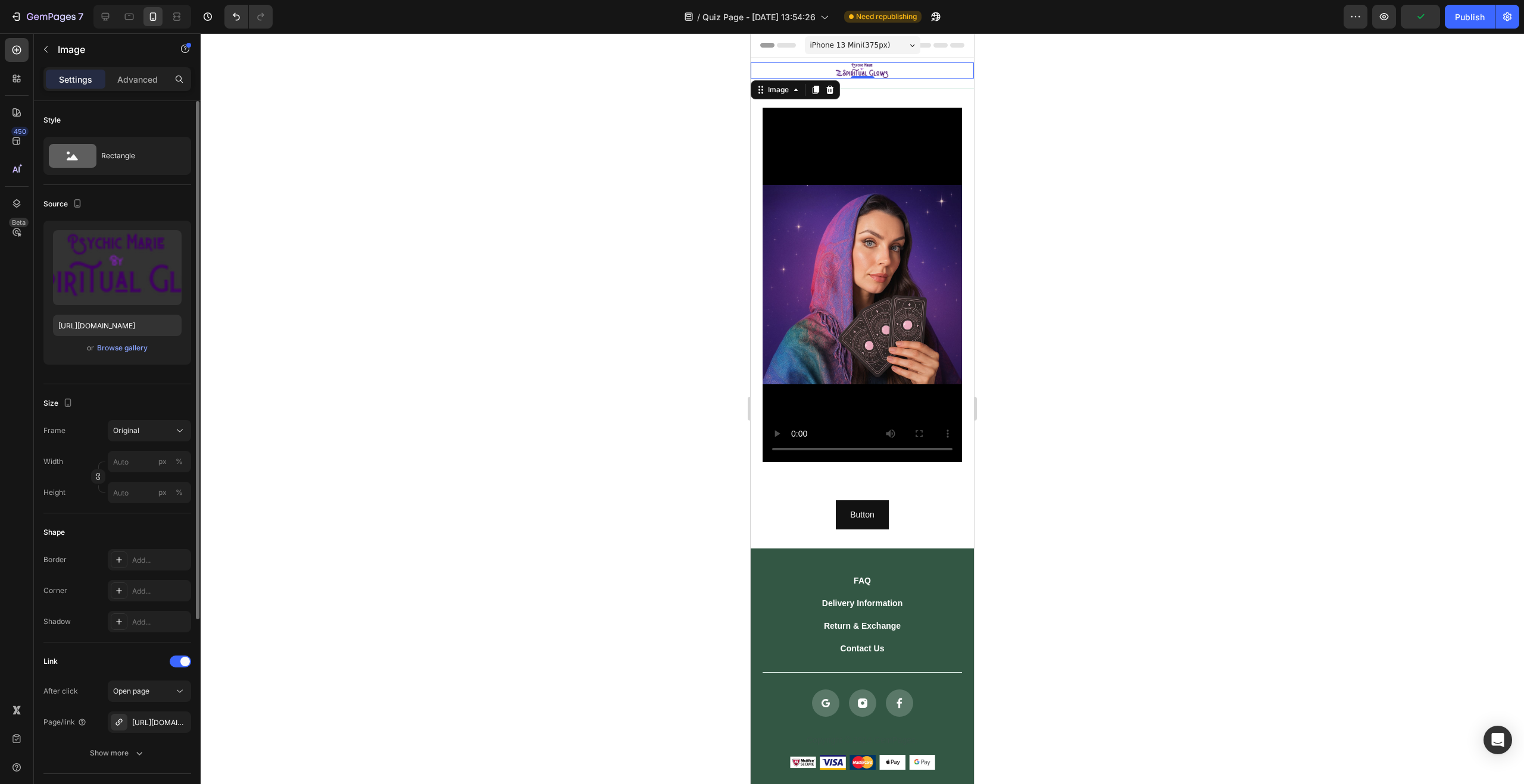
scroll to position [15, 0]
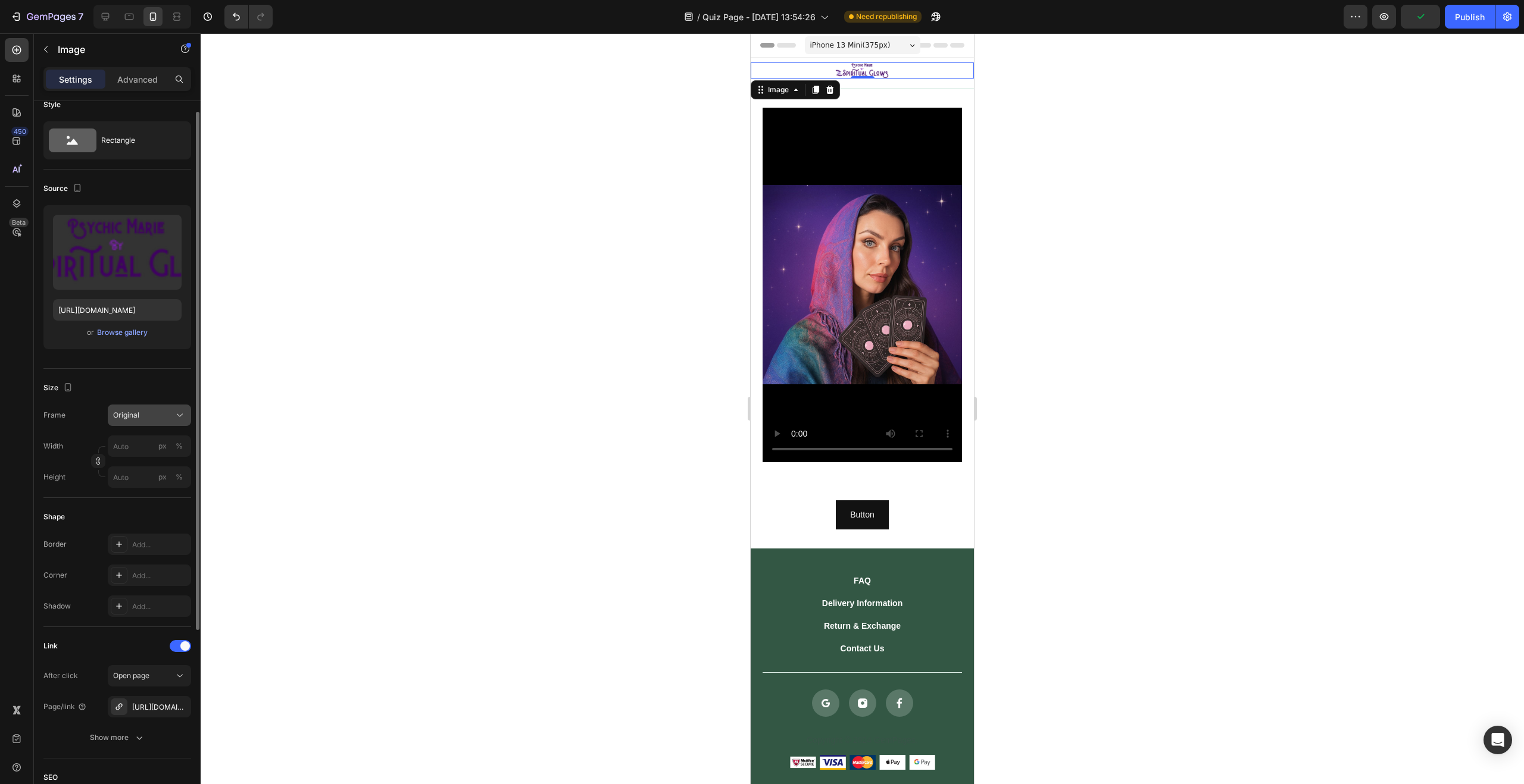
click at [160, 420] on div "Original" at bounding box center [142, 415] width 58 height 10
click at [160, 417] on div "Original" at bounding box center [142, 415] width 58 height 10
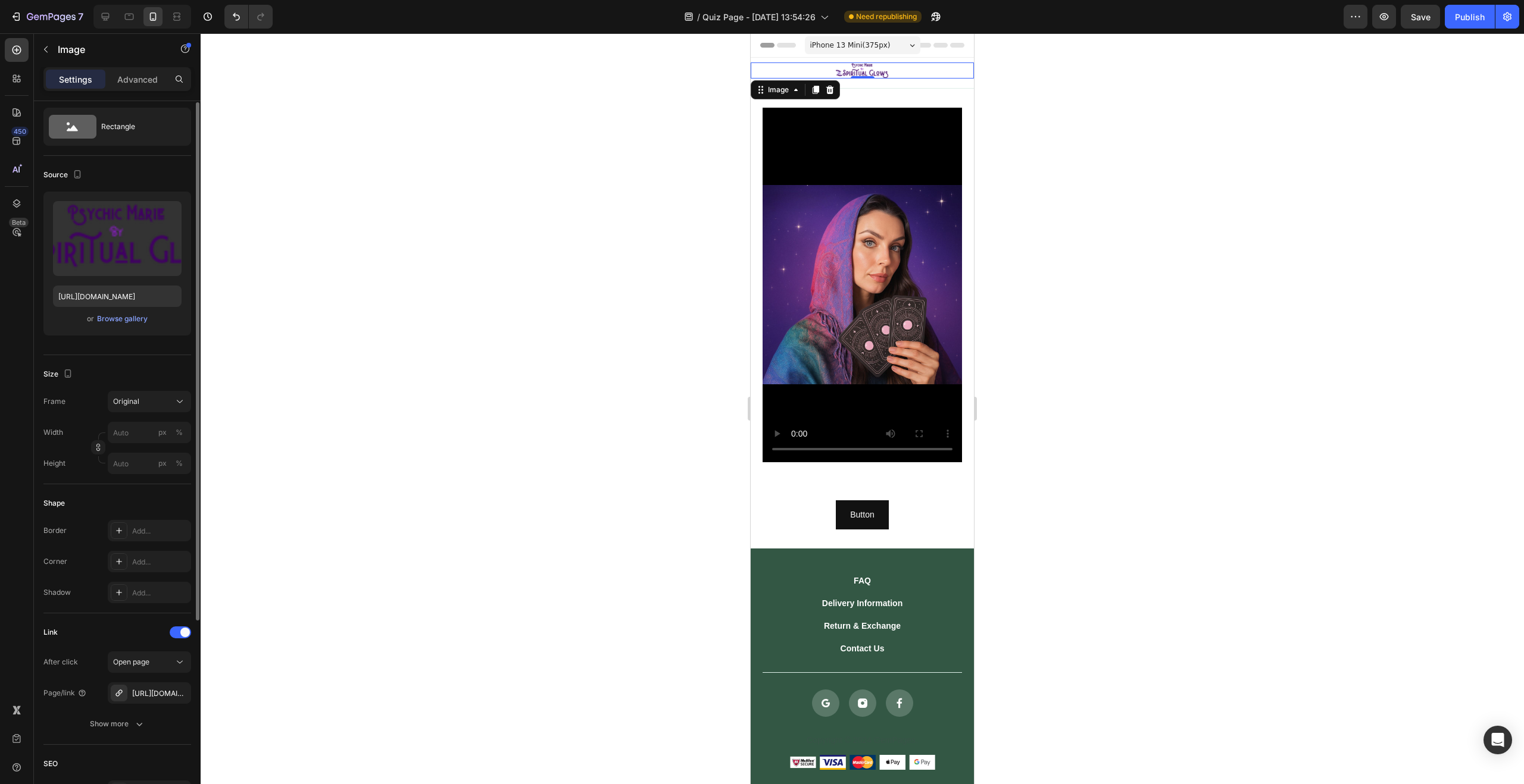
scroll to position [62, 0]
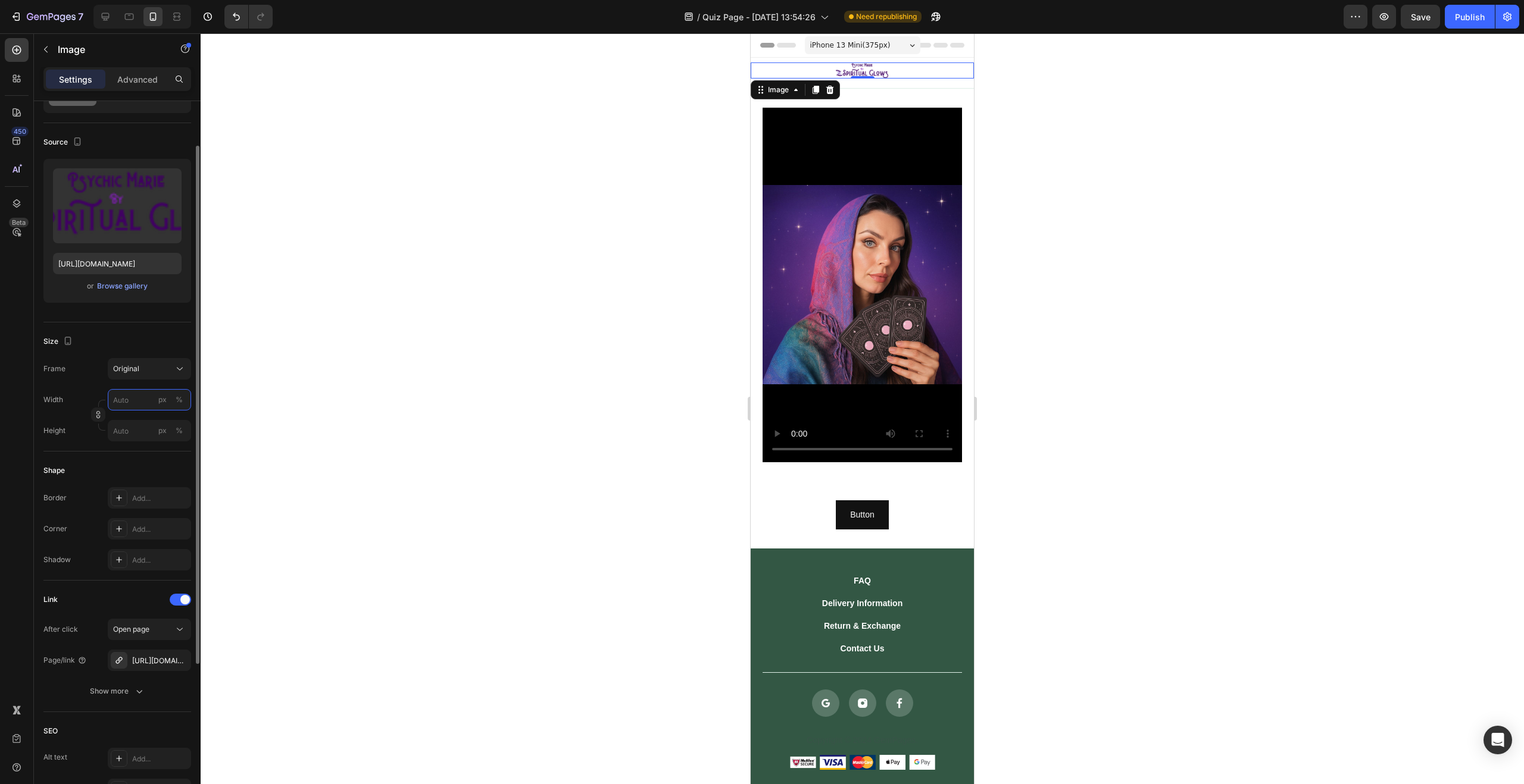
click at [138, 403] on input "px %" at bounding box center [149, 399] width 84 height 22
click at [135, 425] on p "Full 100%" at bounding box center [147, 428] width 69 height 10
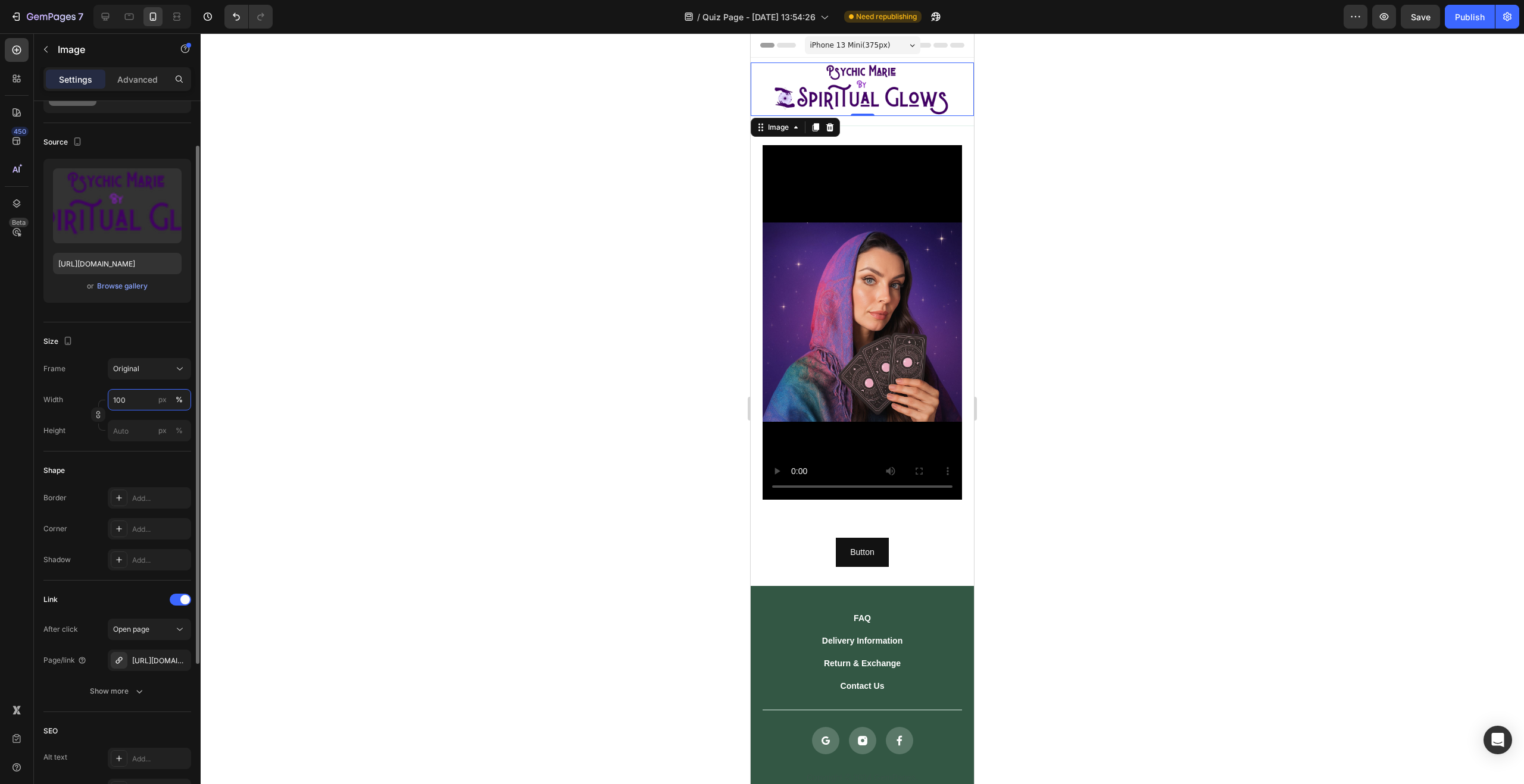
click at [141, 400] on input "100" at bounding box center [149, 399] width 84 height 22
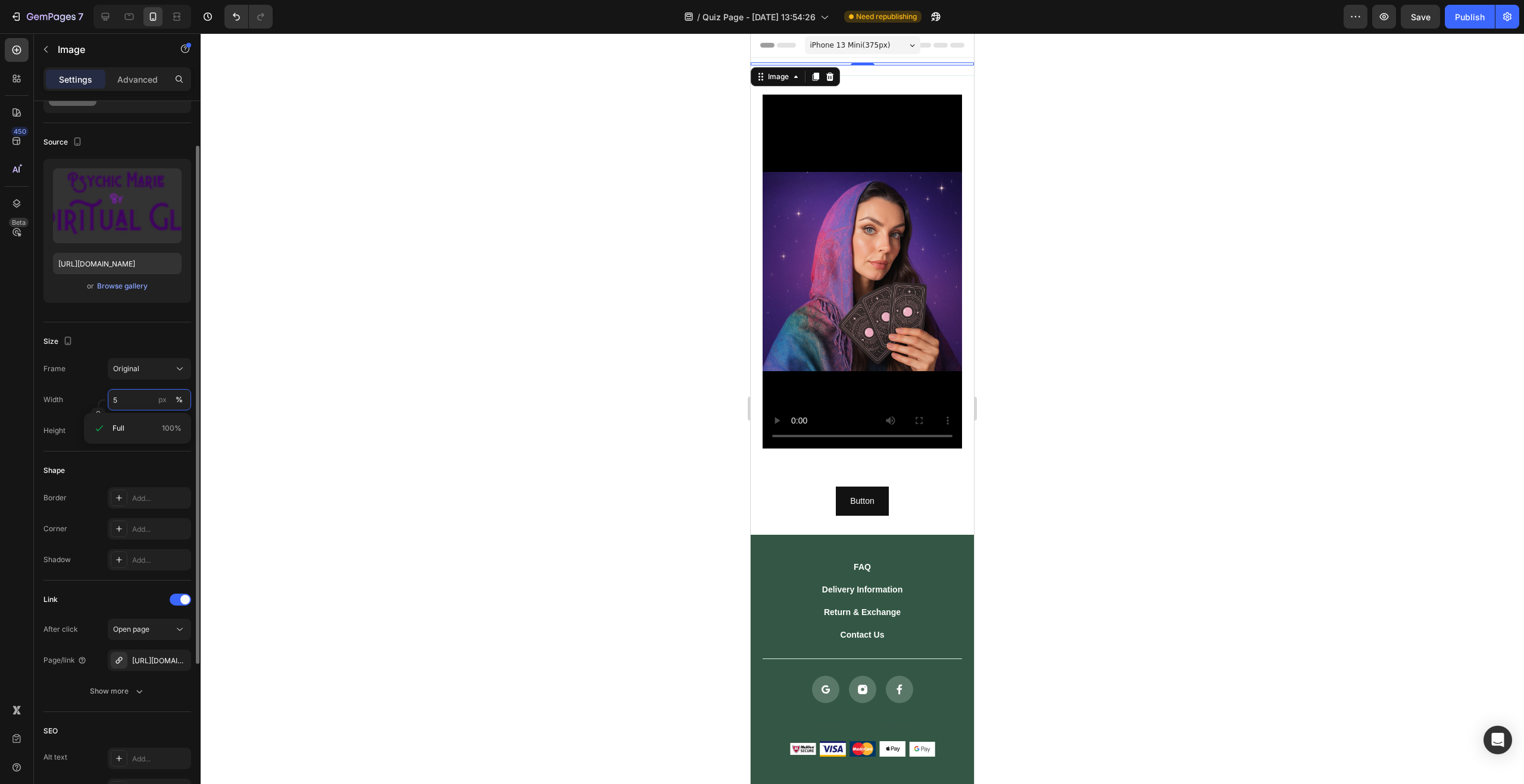
type input "50"
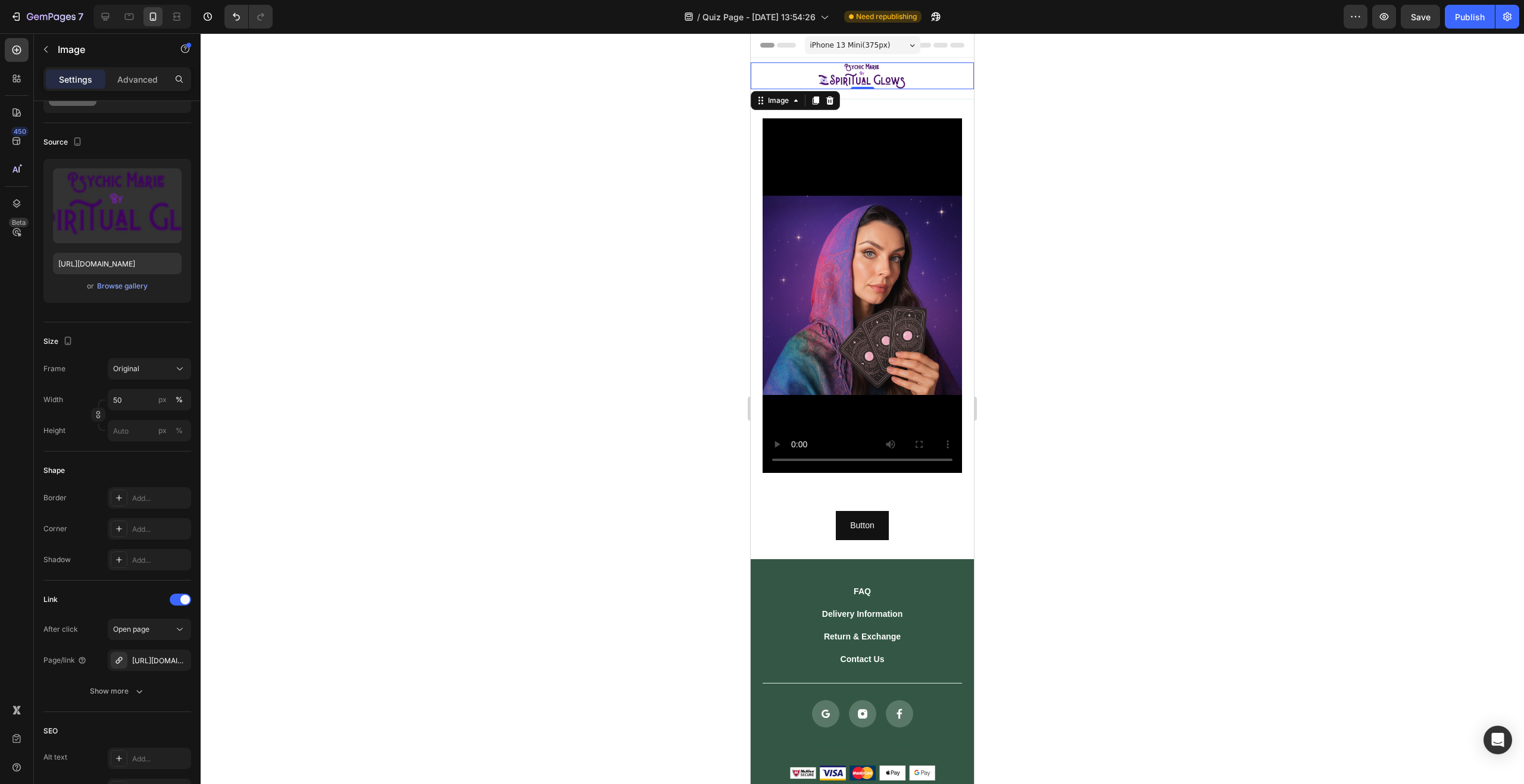
click at [373, 235] on div at bounding box center [862, 409] width 1324 height 751
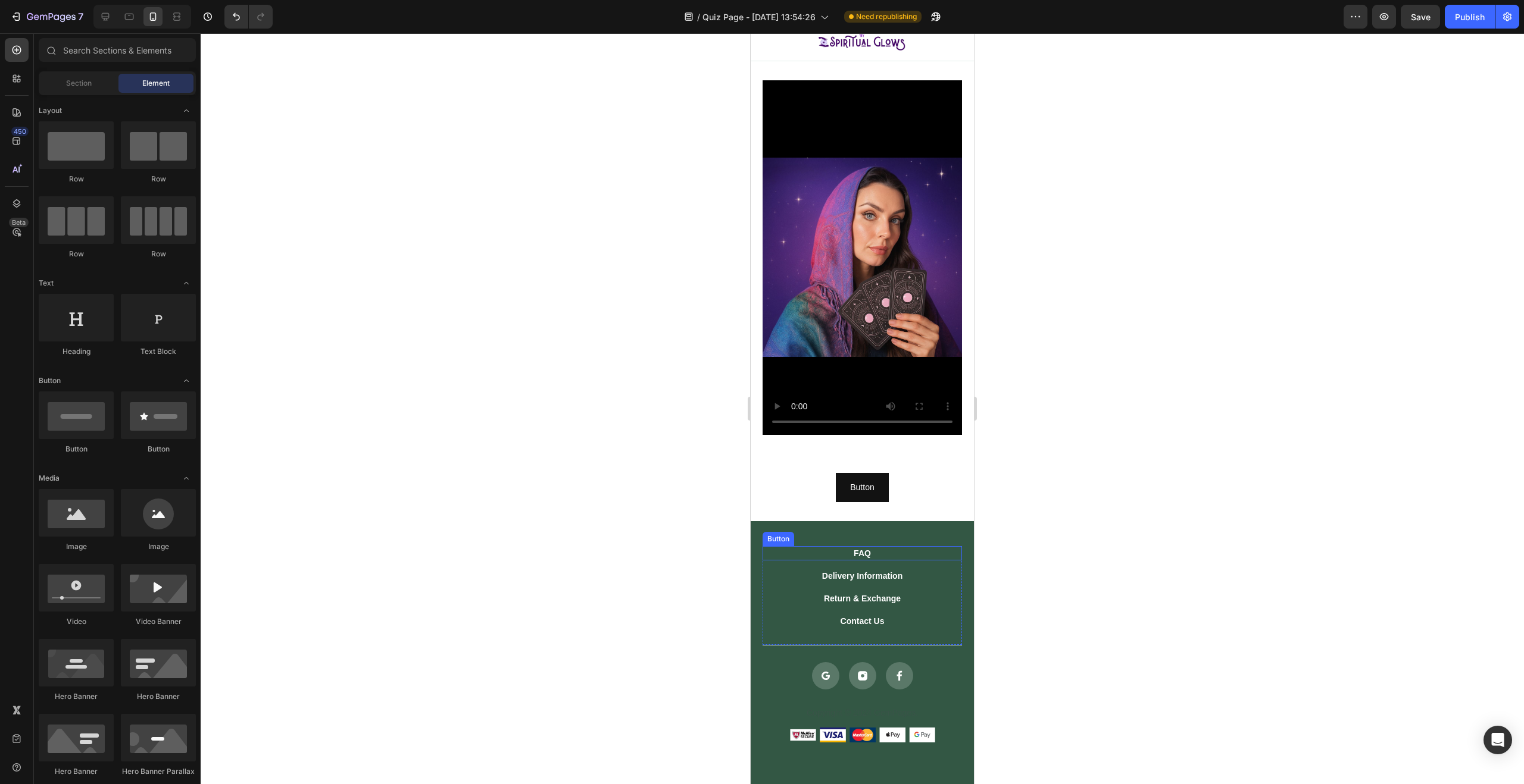
scroll to position [41, 0]
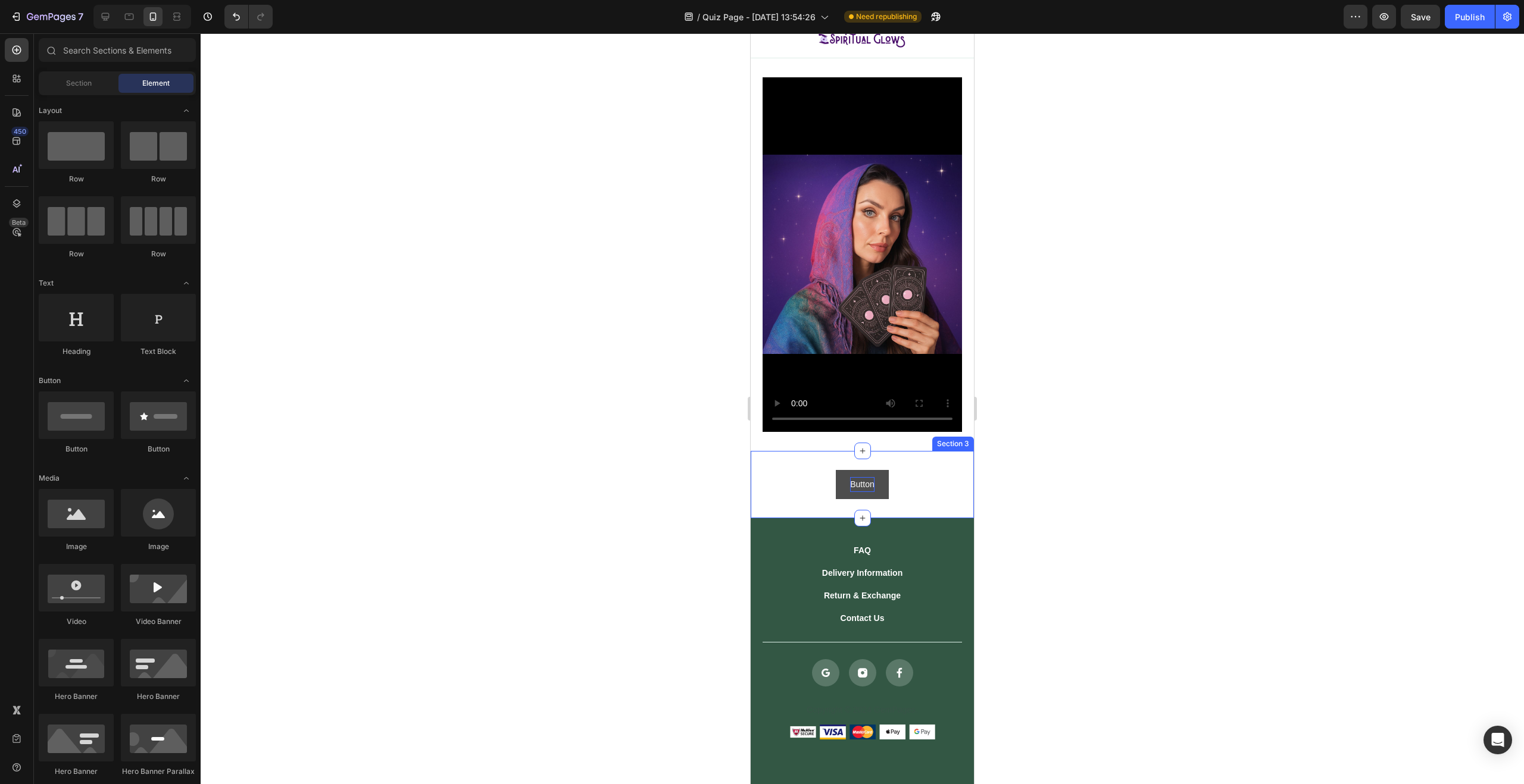
click at [863, 477] on p "Button" at bounding box center [862, 485] width 24 height 15
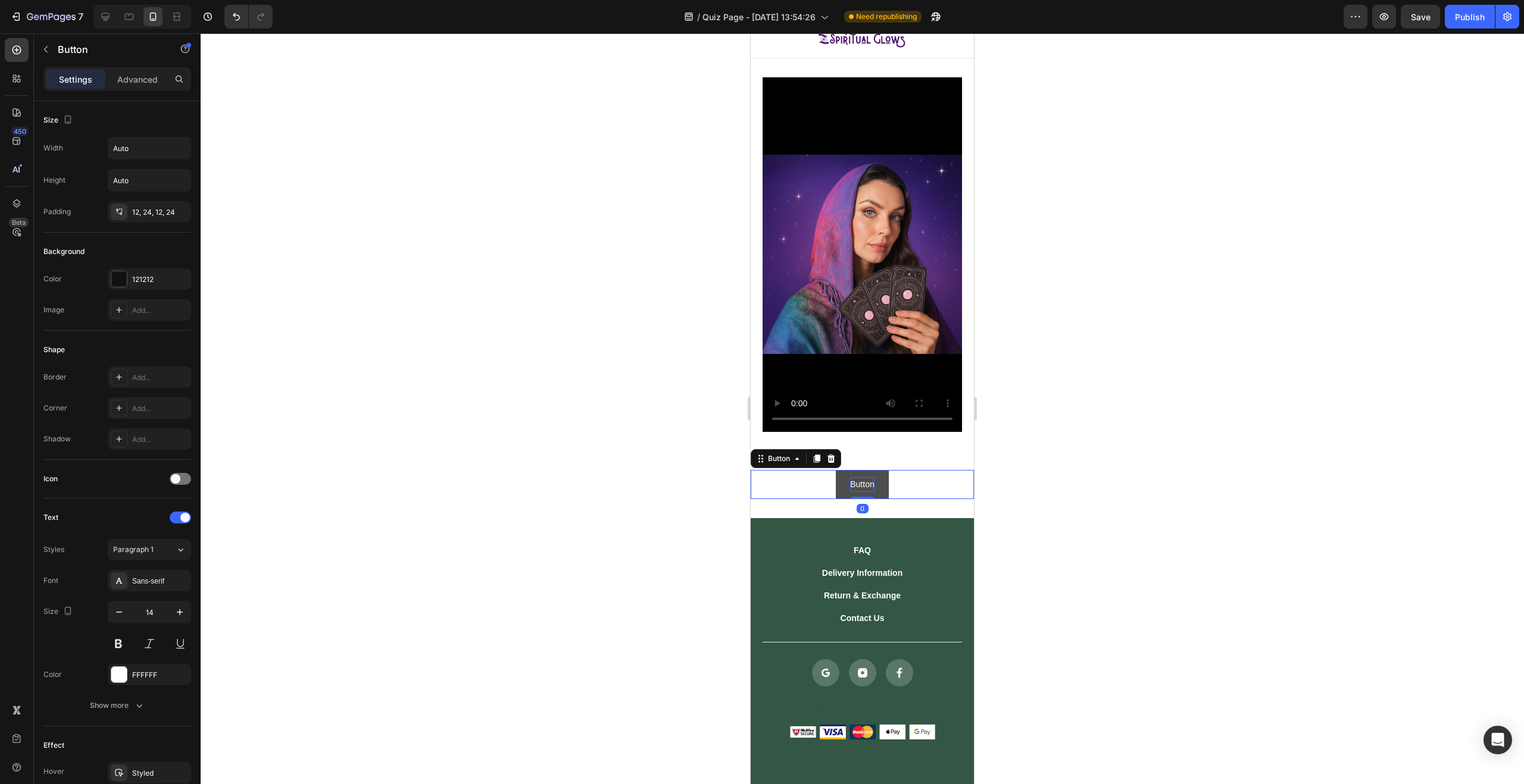
click at [866, 477] on p "Button" at bounding box center [862, 485] width 24 height 15
click at [915, 470] on link "GET YOUR READINGS" at bounding box center [862, 484] width 119 height 29
click at [585, 388] on div at bounding box center [862, 409] width 1324 height 751
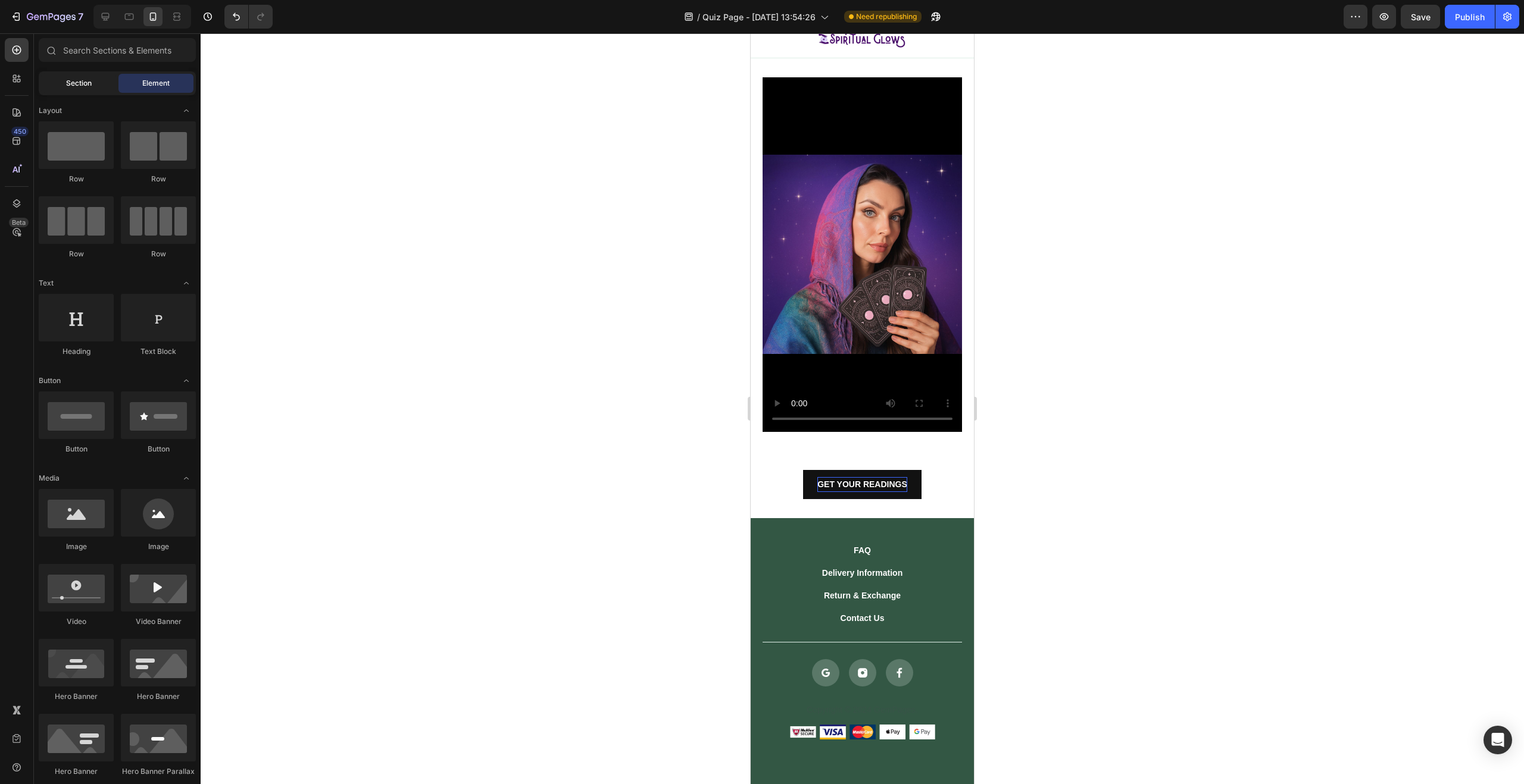
click at [54, 87] on div "Section" at bounding box center [79, 83] width 75 height 19
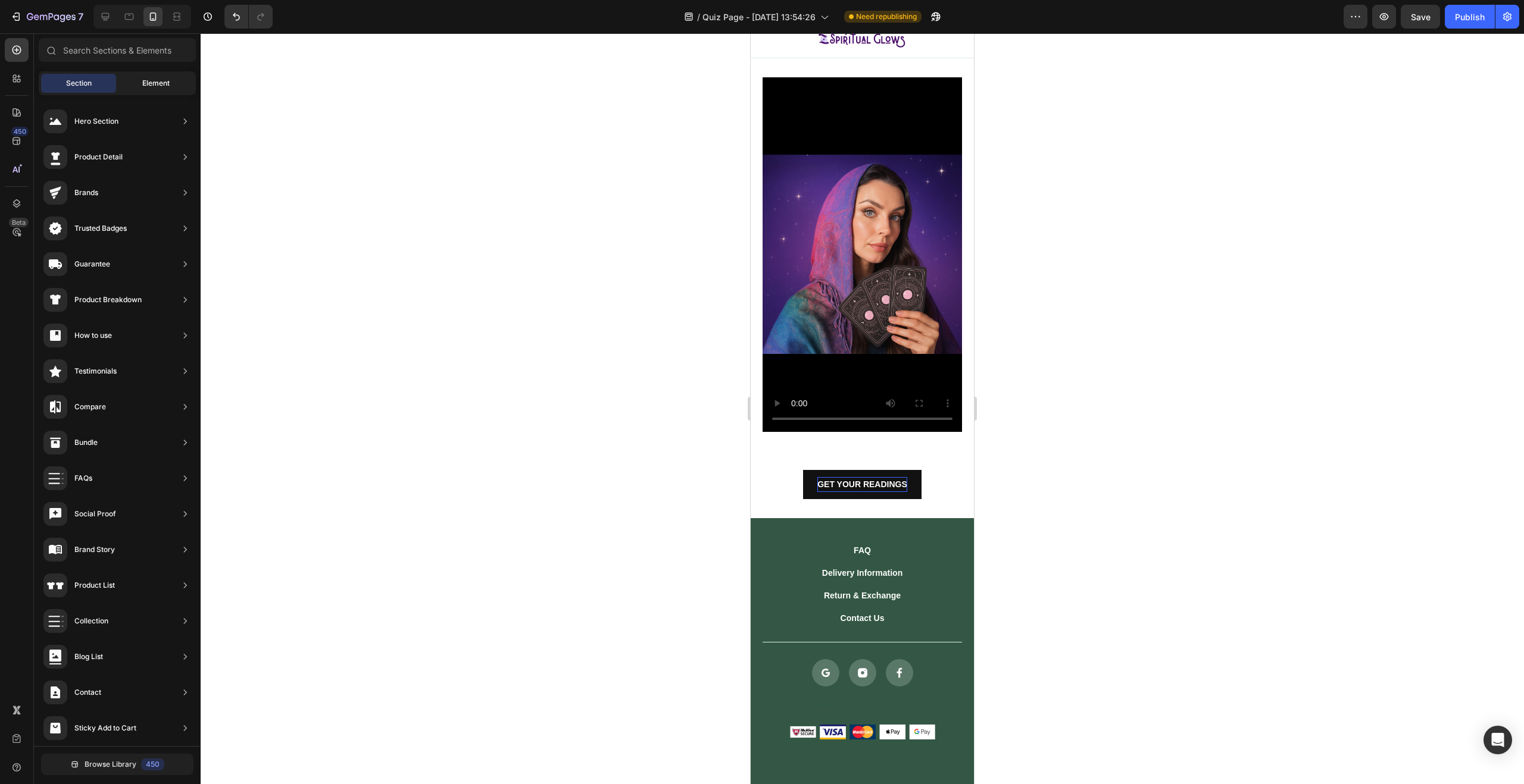
click at [141, 82] on div "Element" at bounding box center [156, 83] width 75 height 19
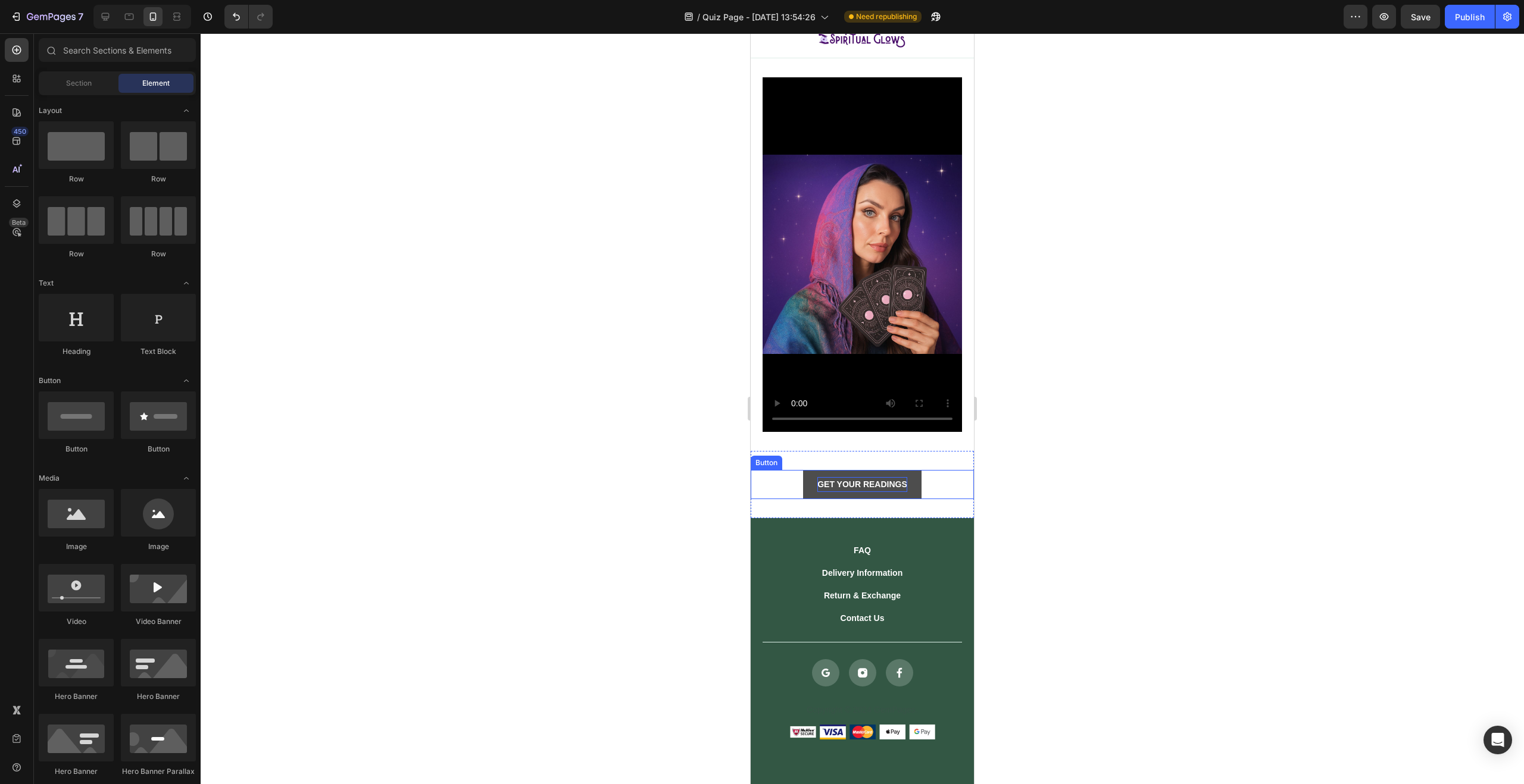
click at [805, 470] on link "GET YOUR READINGS" at bounding box center [862, 484] width 119 height 29
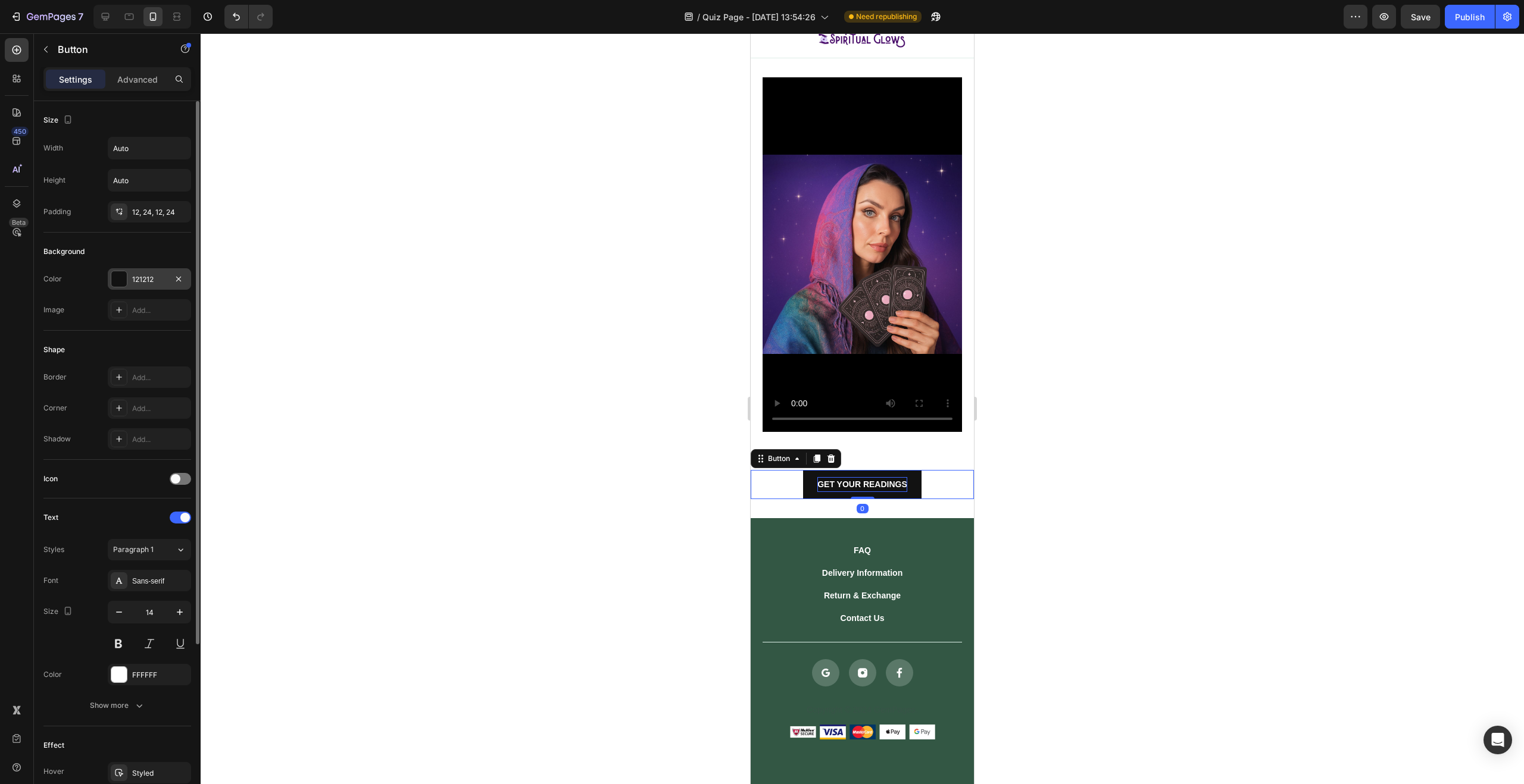
click at [119, 279] on div at bounding box center [119, 279] width 15 height 15
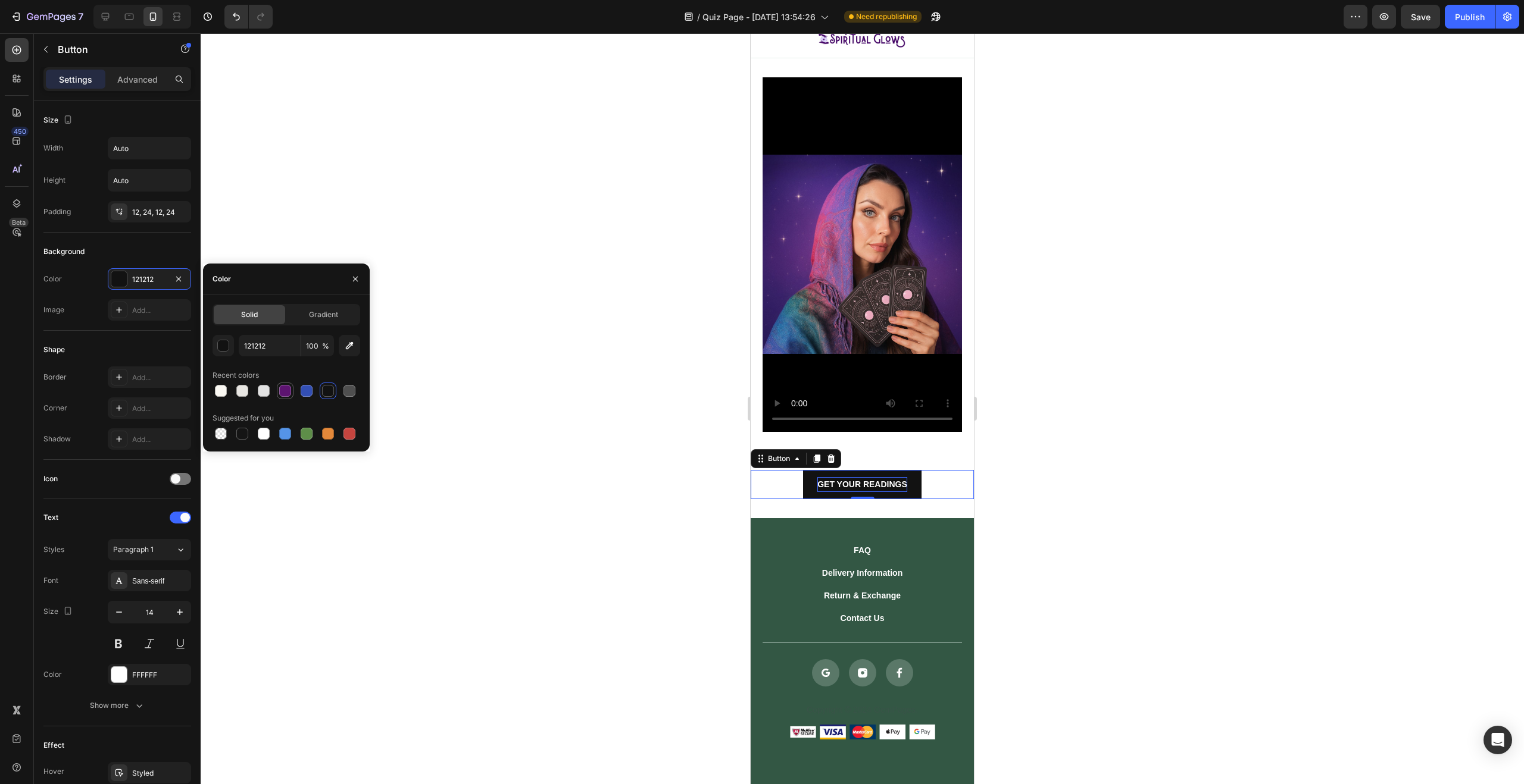
click at [282, 391] on div at bounding box center [285, 391] width 12 height 12
type input "5D1470"
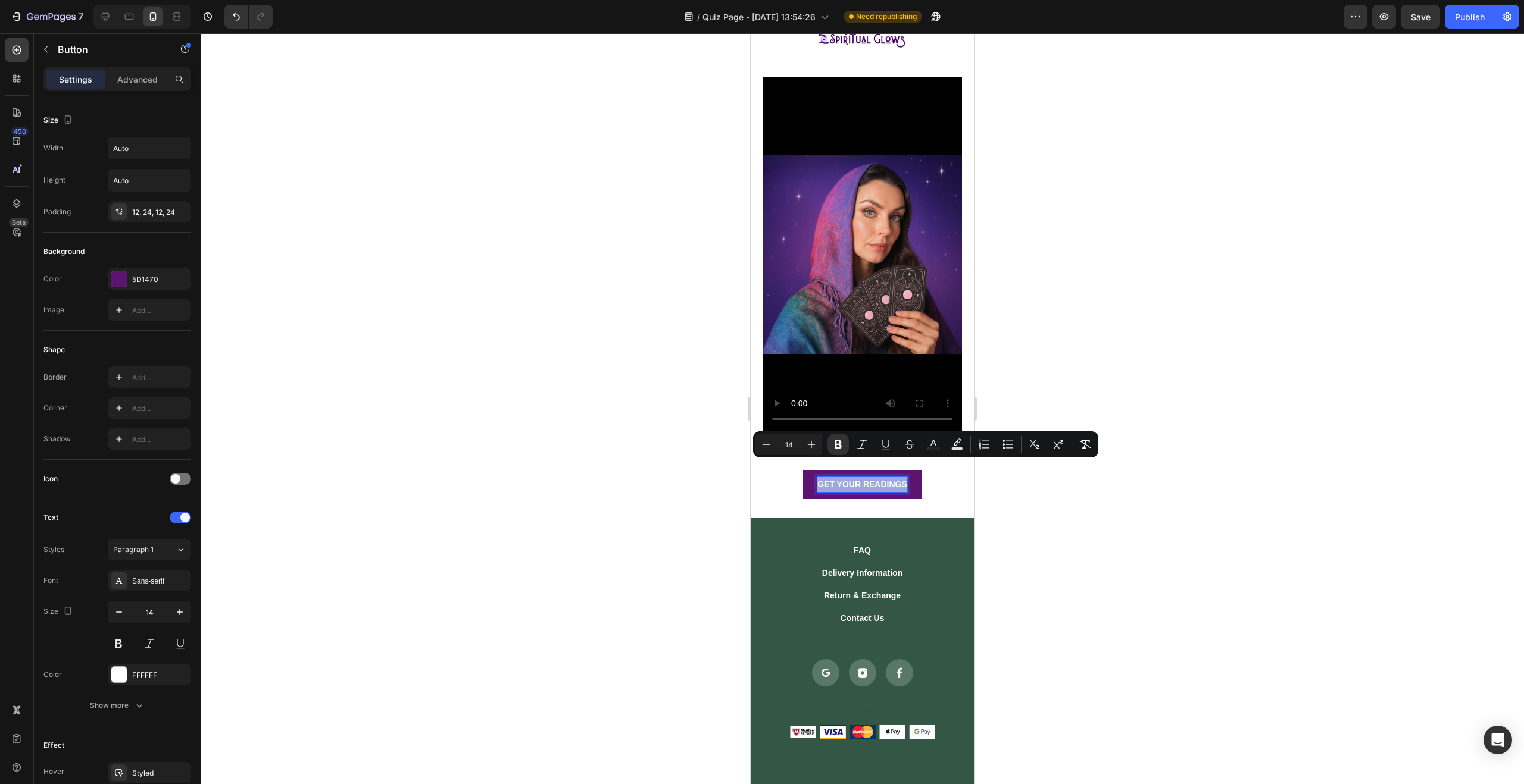
drag, startPoint x: 888, startPoint y: 469, endPoint x: 813, endPoint y: 468, distance: 75.0
click at [818, 480] on strong "GET YOUR READINGS" at bounding box center [863, 484] width 90 height 9
click at [157, 584] on div "Sans-serif" at bounding box center [160, 581] width 56 height 10
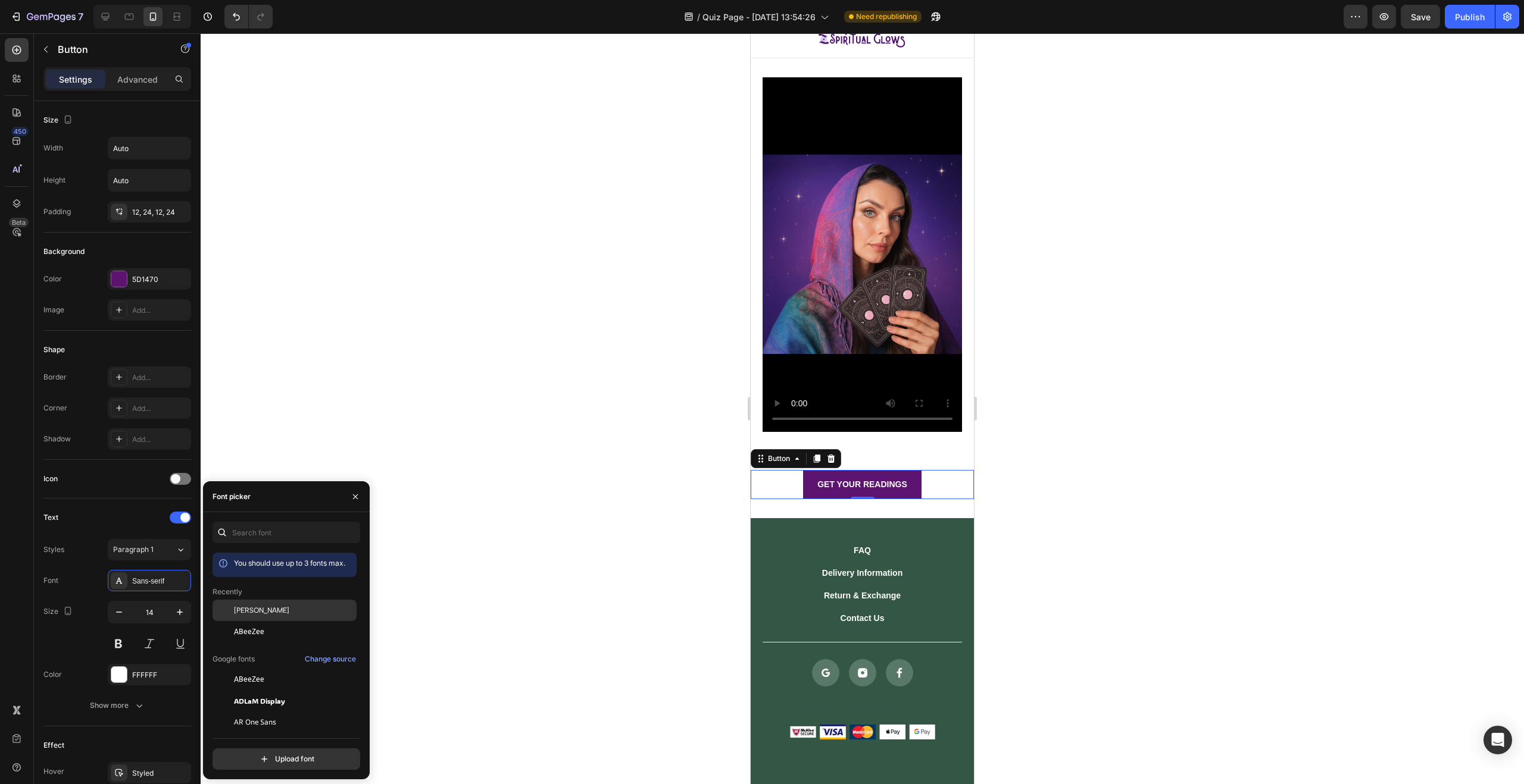
click at [285, 613] on div "Albert Sans" at bounding box center [294, 610] width 120 height 10
click at [281, 627] on div "ABeeZee" at bounding box center [294, 632] width 120 height 10
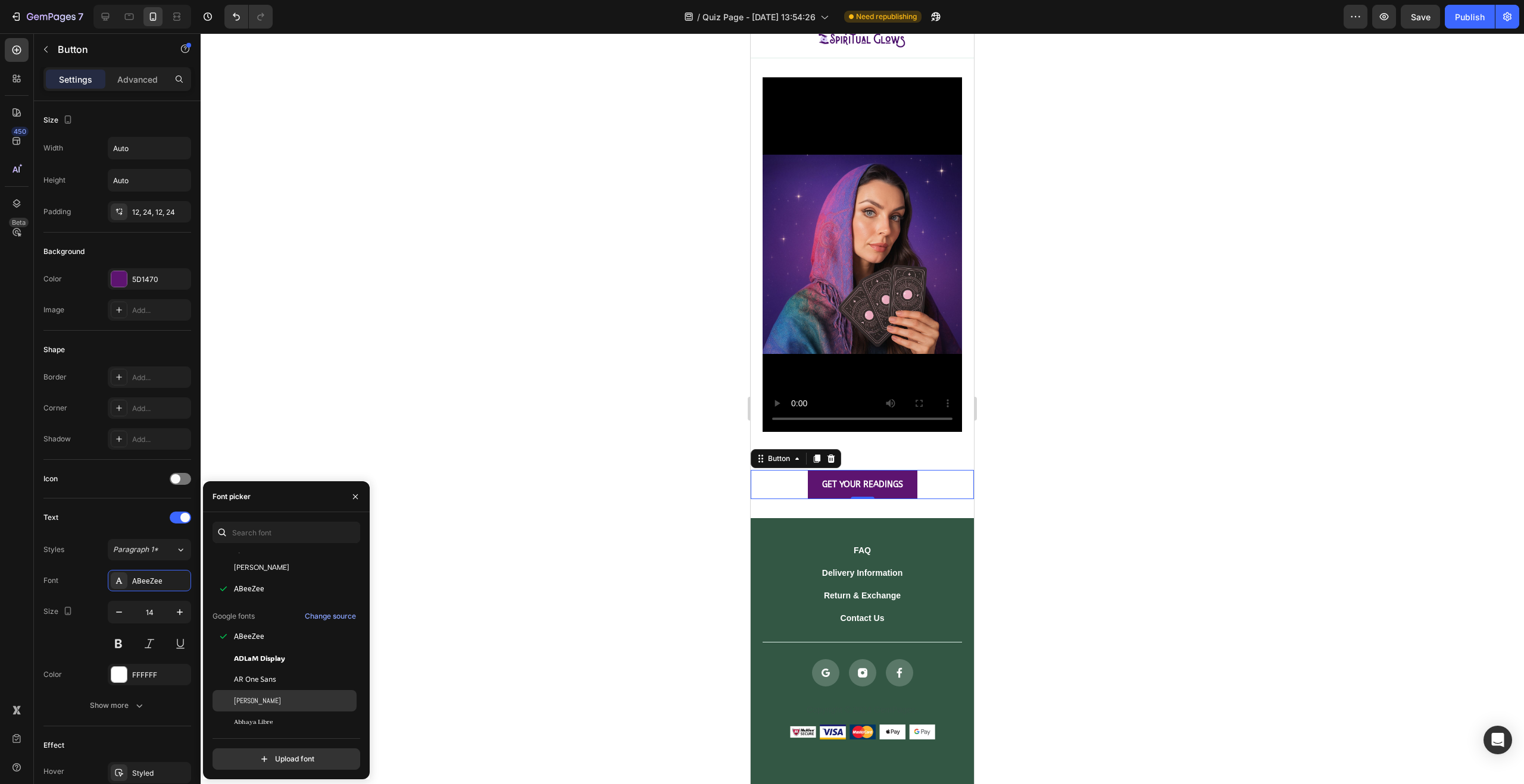
scroll to position [80, 0]
click at [275, 624] on span "ADLaM Display" at bounding box center [259, 621] width 51 height 10
click at [286, 645] on div "AR One Sans" at bounding box center [294, 645] width 120 height 10
click at [283, 606] on div "ABeeZee" at bounding box center [294, 602] width 120 height 10
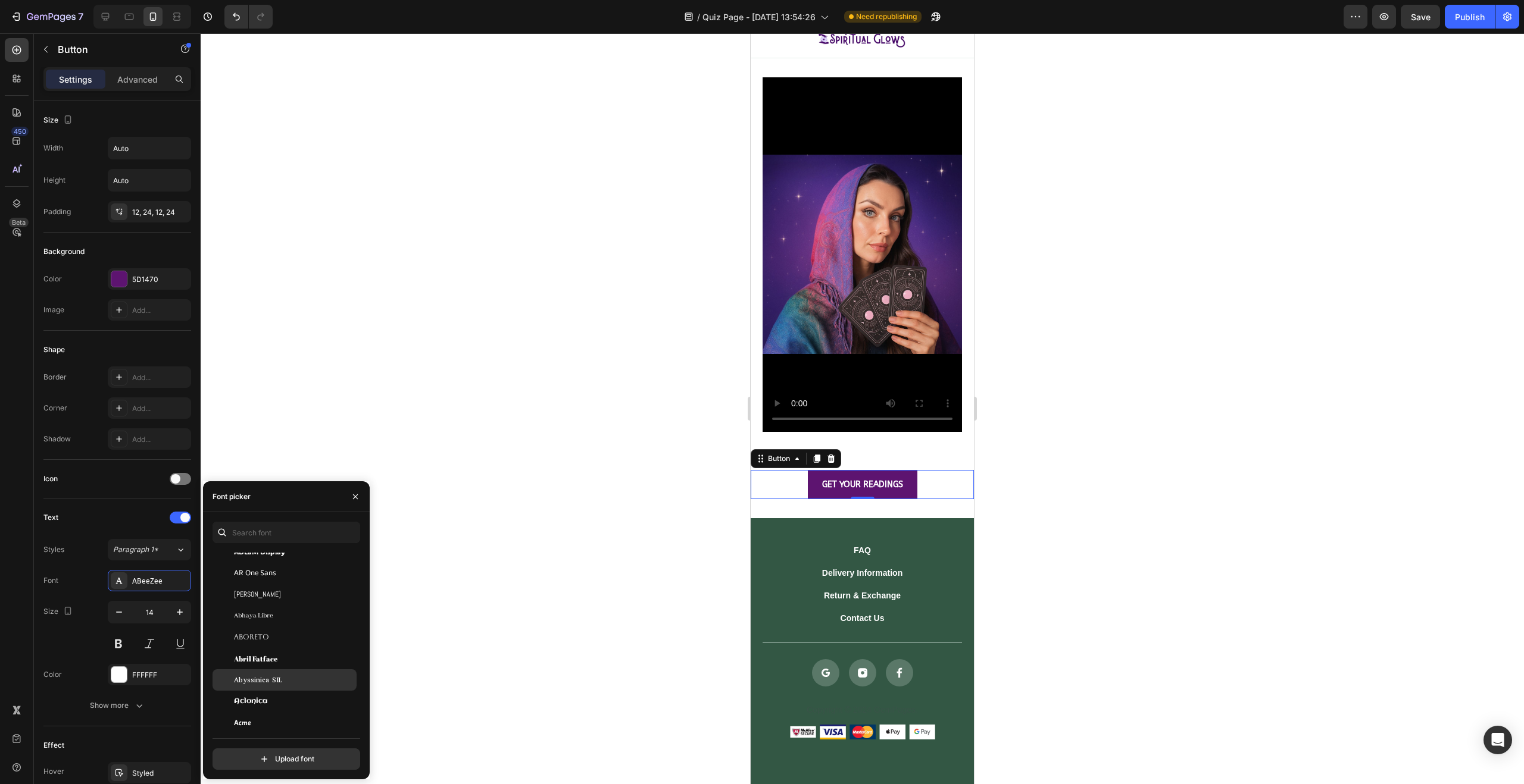
scroll to position [205, 0]
click at [285, 623] on div "Abril Fatface" at bounding box center [294, 624] width 120 height 10
click at [288, 645] on div "Aclonica" at bounding box center [294, 649] width 120 height 10
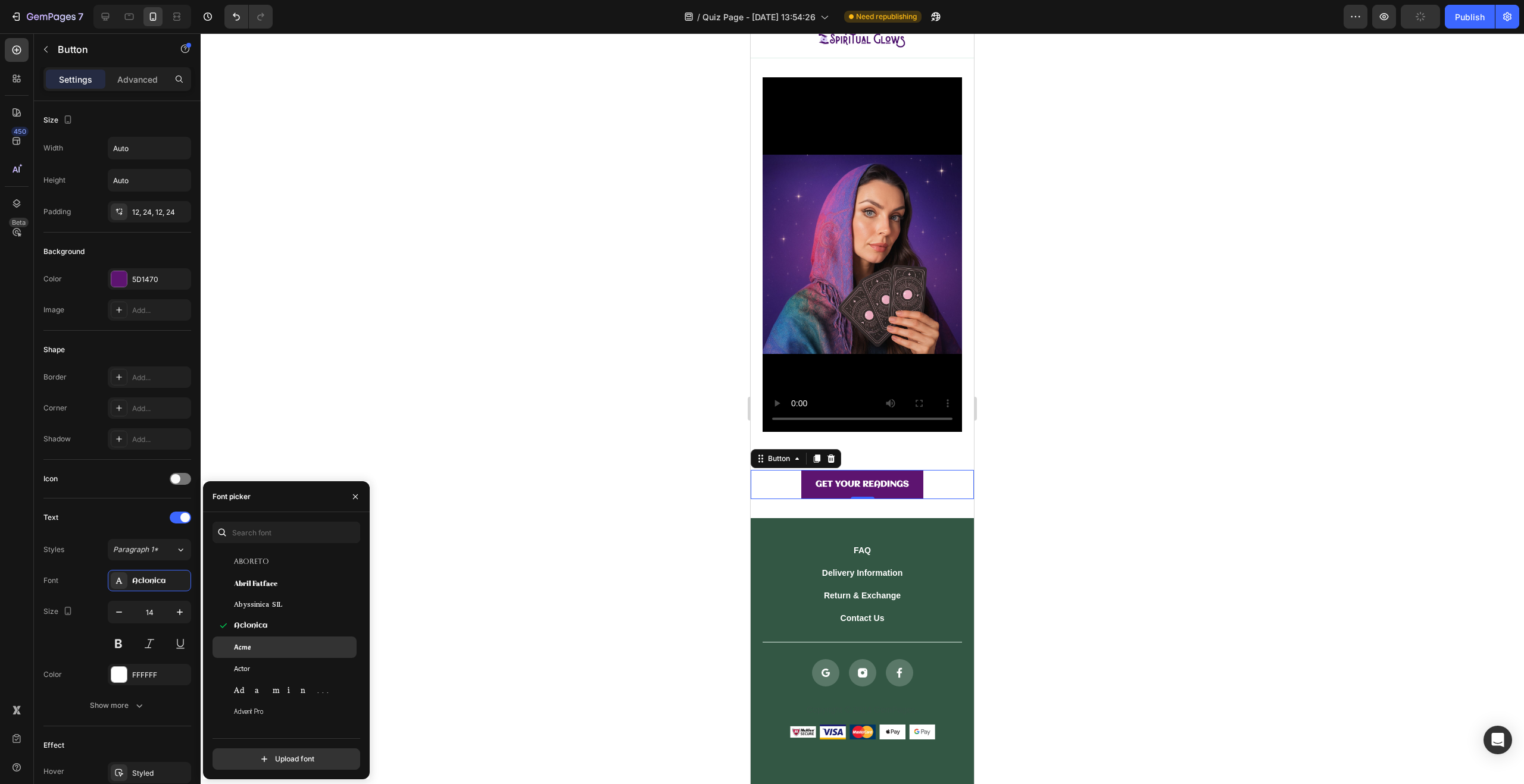
click at [281, 642] on div "Acme" at bounding box center [294, 647] width 120 height 10
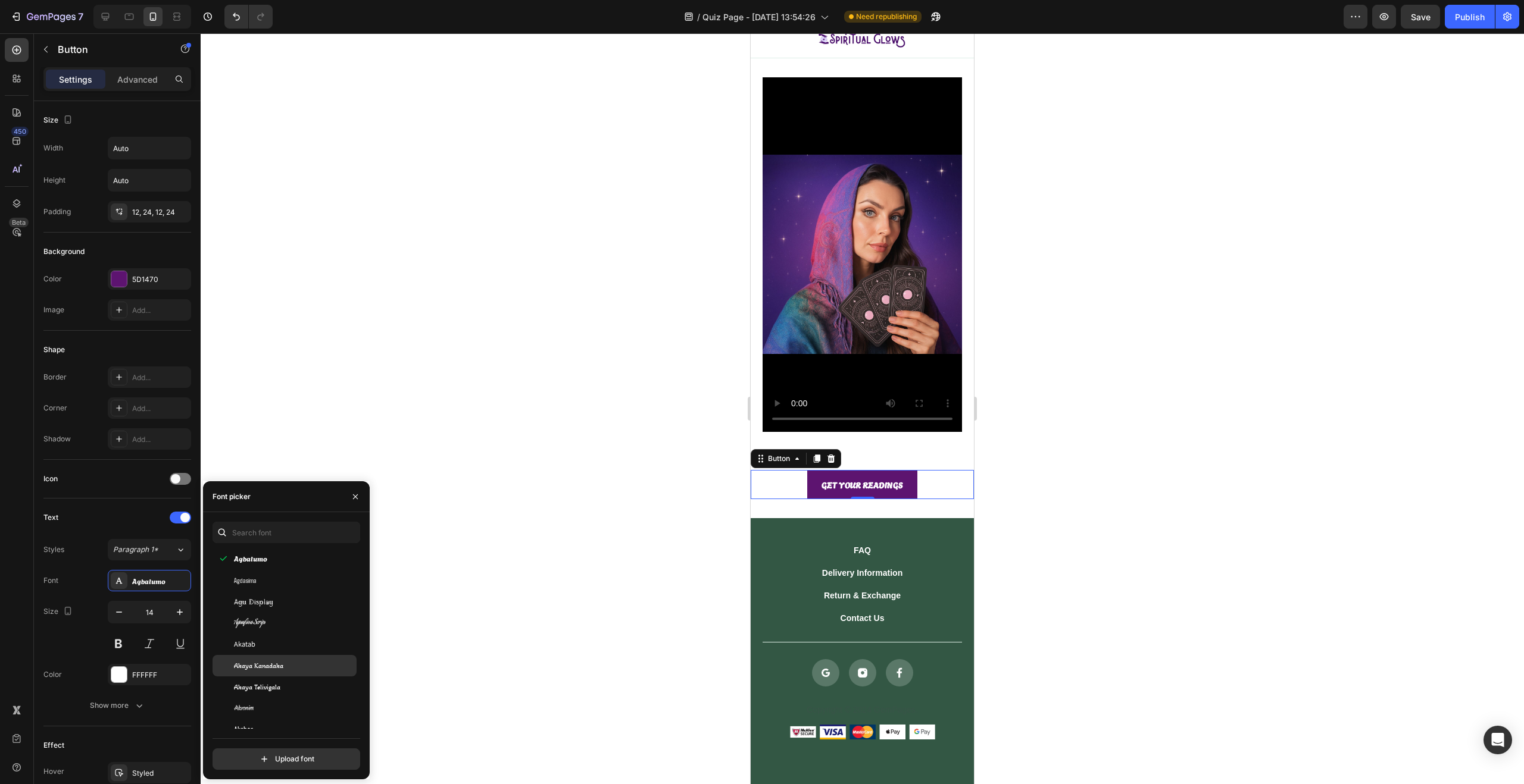
click at [281, 662] on span "Akaya Kanadaka" at bounding box center [259, 665] width 49 height 10
click at [283, 603] on div "Agu Display" at bounding box center [294, 601] width 120 height 10
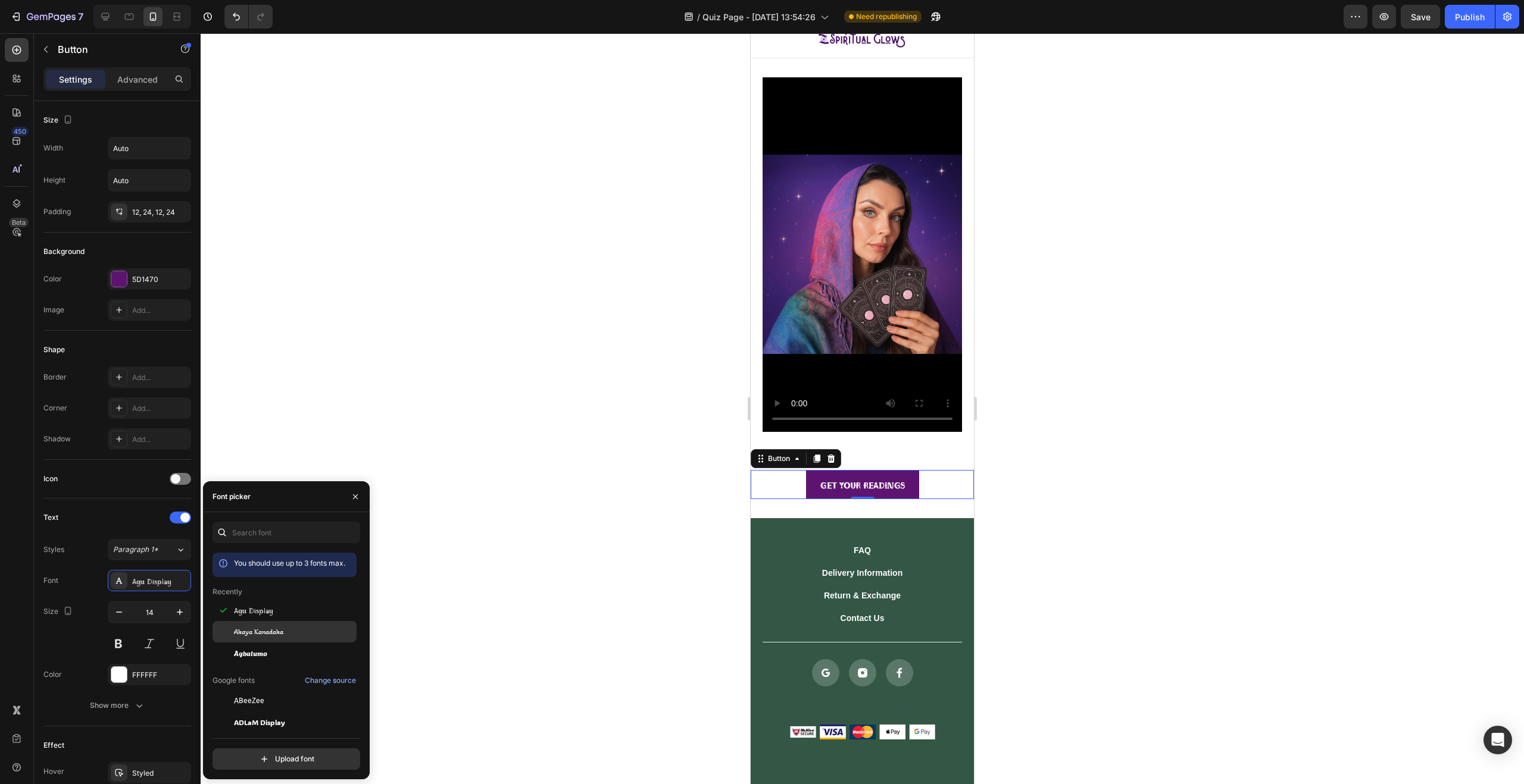
click at [277, 629] on span "Akaya Kanadaka" at bounding box center [259, 632] width 49 height 10
click at [261, 655] on span "Agbalumo" at bounding box center [251, 653] width 33 height 10
click at [278, 622] on span "ADLaM Display" at bounding box center [259, 625] width 51 height 10
click at [280, 608] on div "ABeeZee" at bounding box center [294, 604] width 120 height 10
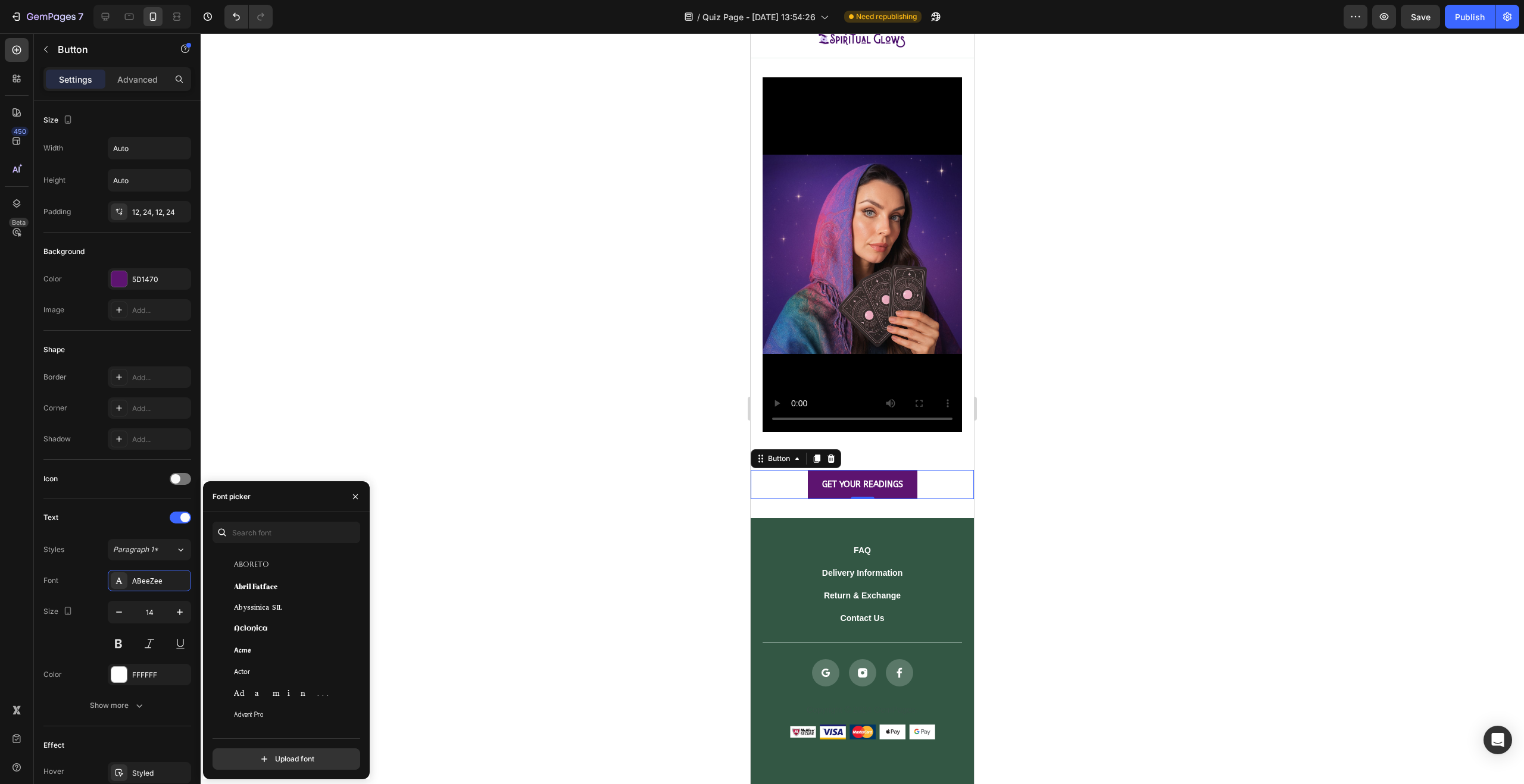
scroll to position [288, 0]
click at [278, 584] on div "Aclonica" at bounding box center [294, 583] width 120 height 10
click at [288, 650] on div "Ancizar Sans" at bounding box center [294, 648] width 120 height 10
click at [286, 587] on div "Amiri Quran" at bounding box center [294, 583] width 120 height 10
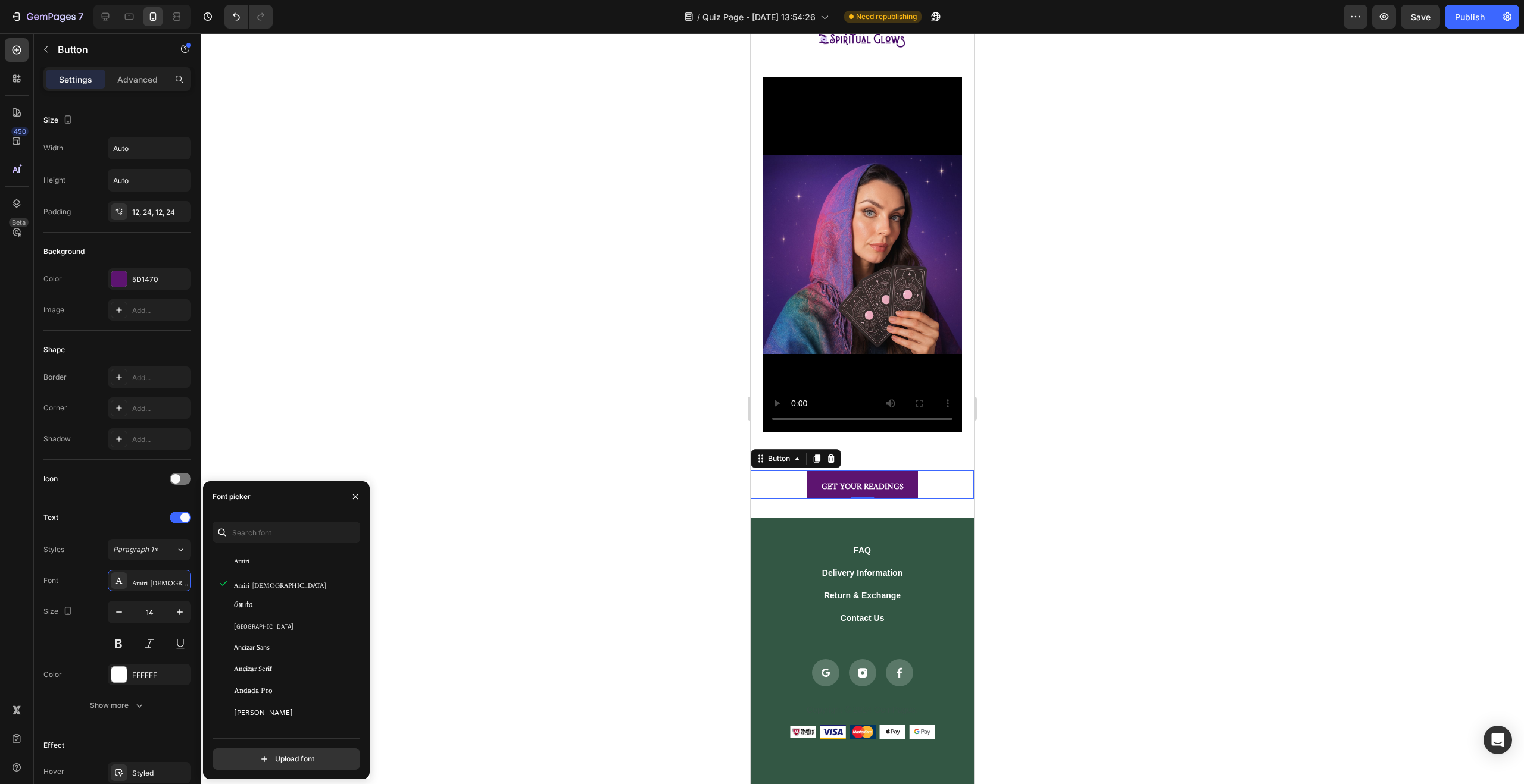
scroll to position [1671, 0]
click at [288, 634] on div "Anek Latin" at bounding box center [294, 630] width 120 height 10
click at [292, 651] on div "Anek Malayalam" at bounding box center [294, 652] width 120 height 10
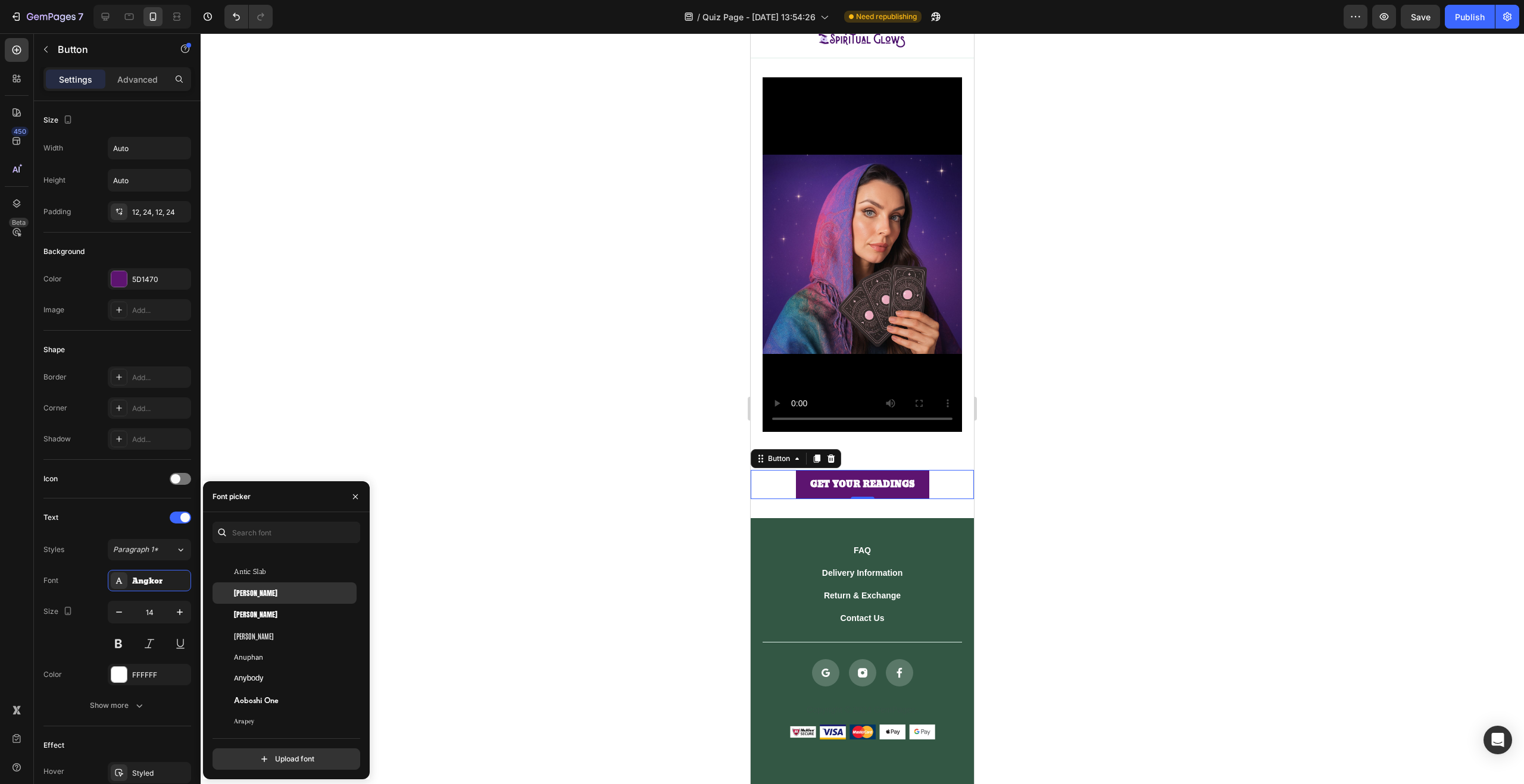
click at [286, 593] on div "Anton" at bounding box center [294, 593] width 120 height 10
click at [280, 634] on div "Antonio" at bounding box center [294, 635] width 120 height 10
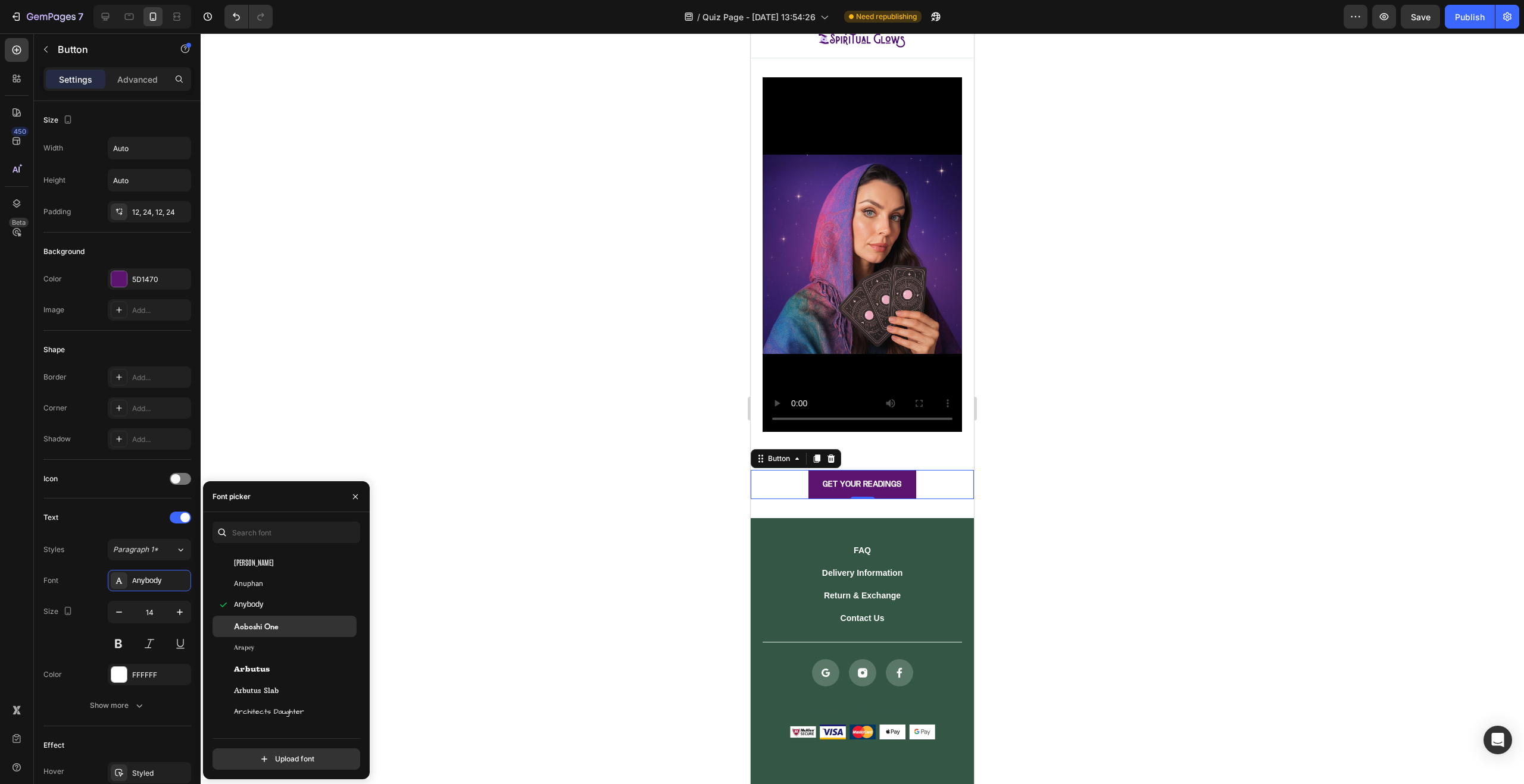
click at [280, 625] on div "Aoboshi One" at bounding box center [294, 626] width 120 height 10
click at [282, 629] on div "Aoboshi One" at bounding box center [294, 626] width 120 height 10
click at [284, 664] on span "Archivo Black" at bounding box center [261, 662] width 53 height 10
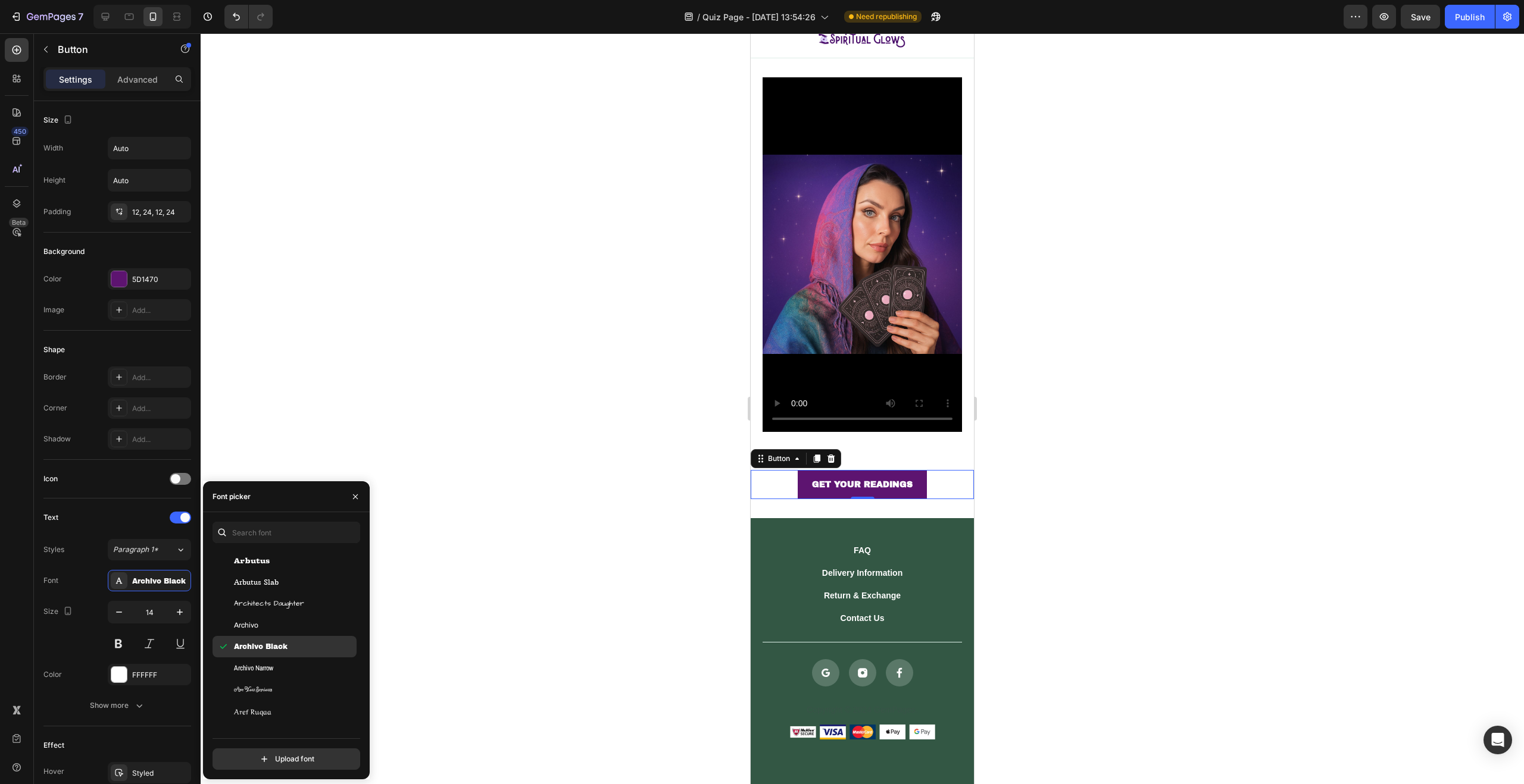
scroll to position [2170, 0]
click at [291, 663] on div "Archivo Narrow" at bounding box center [294, 667] width 120 height 10
click at [290, 649] on div "Archivo Black" at bounding box center [294, 646] width 120 height 10
click at [458, 323] on div at bounding box center [862, 409] width 1324 height 751
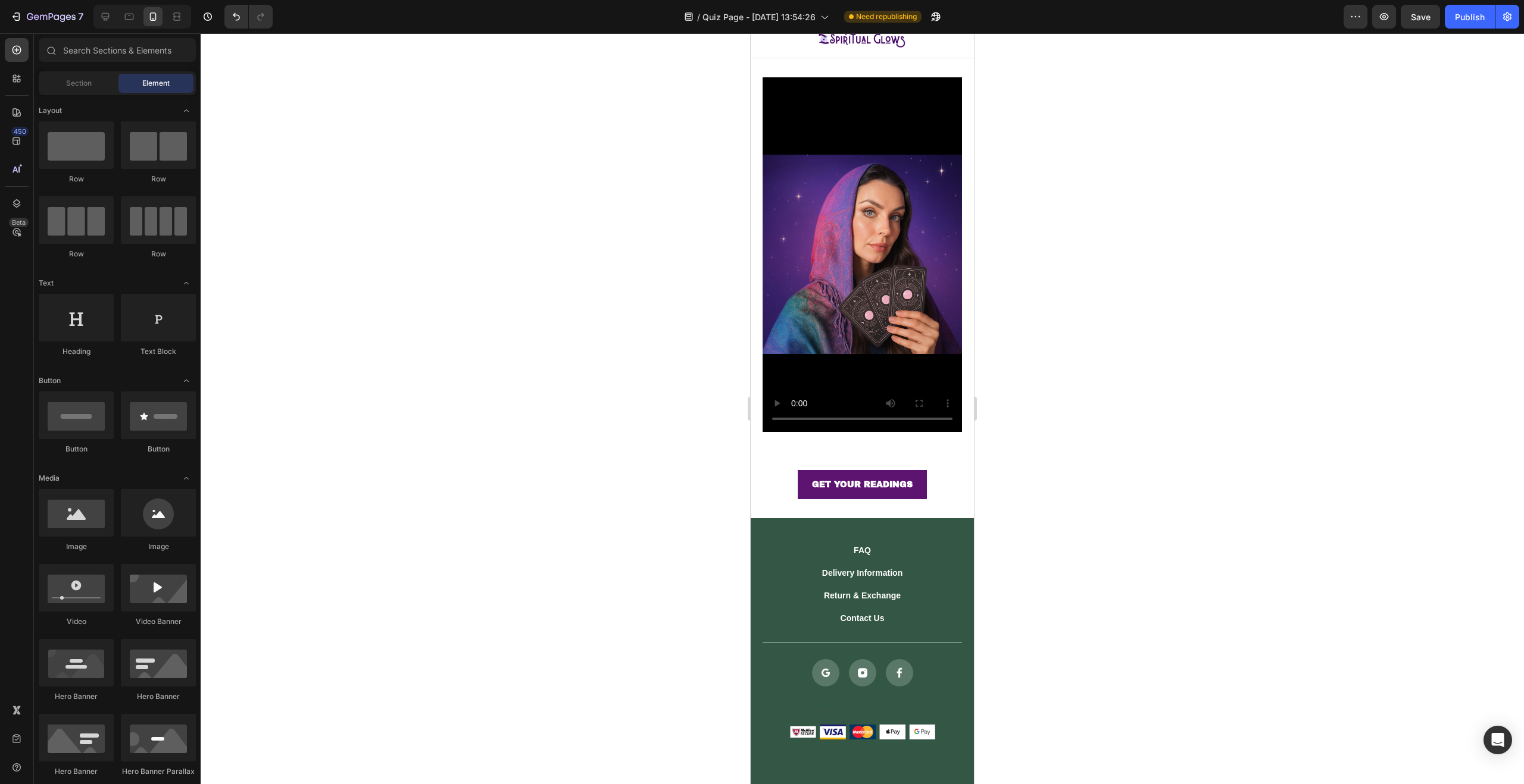
click at [470, 319] on div at bounding box center [862, 409] width 1324 height 751
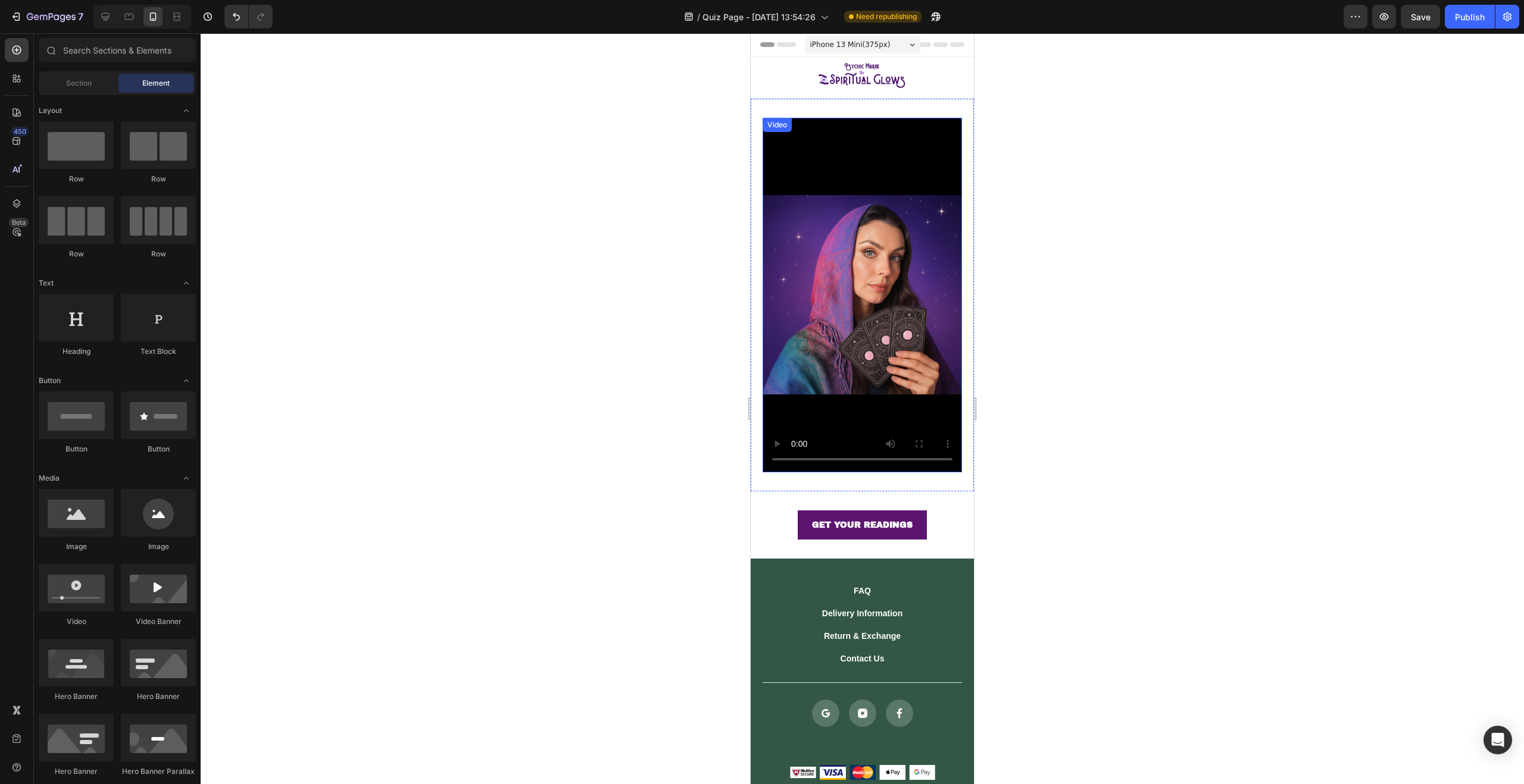
scroll to position [0, 0]
click at [881, 171] on video at bounding box center [862, 296] width 199 height 355
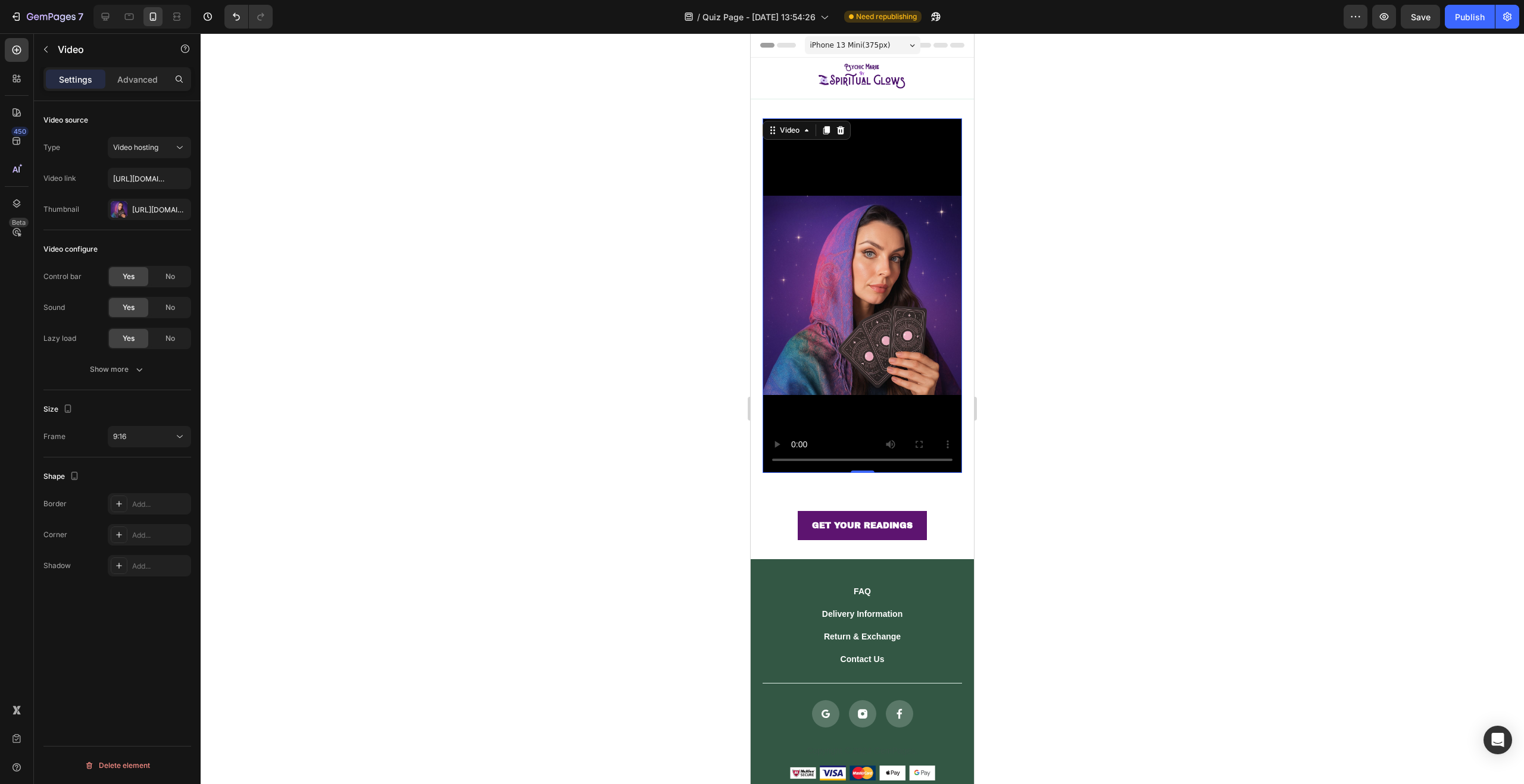
click at [852, 167] on video at bounding box center [862, 296] width 199 height 355
click at [177, 210] on icon "button" at bounding box center [178, 209] width 9 height 9
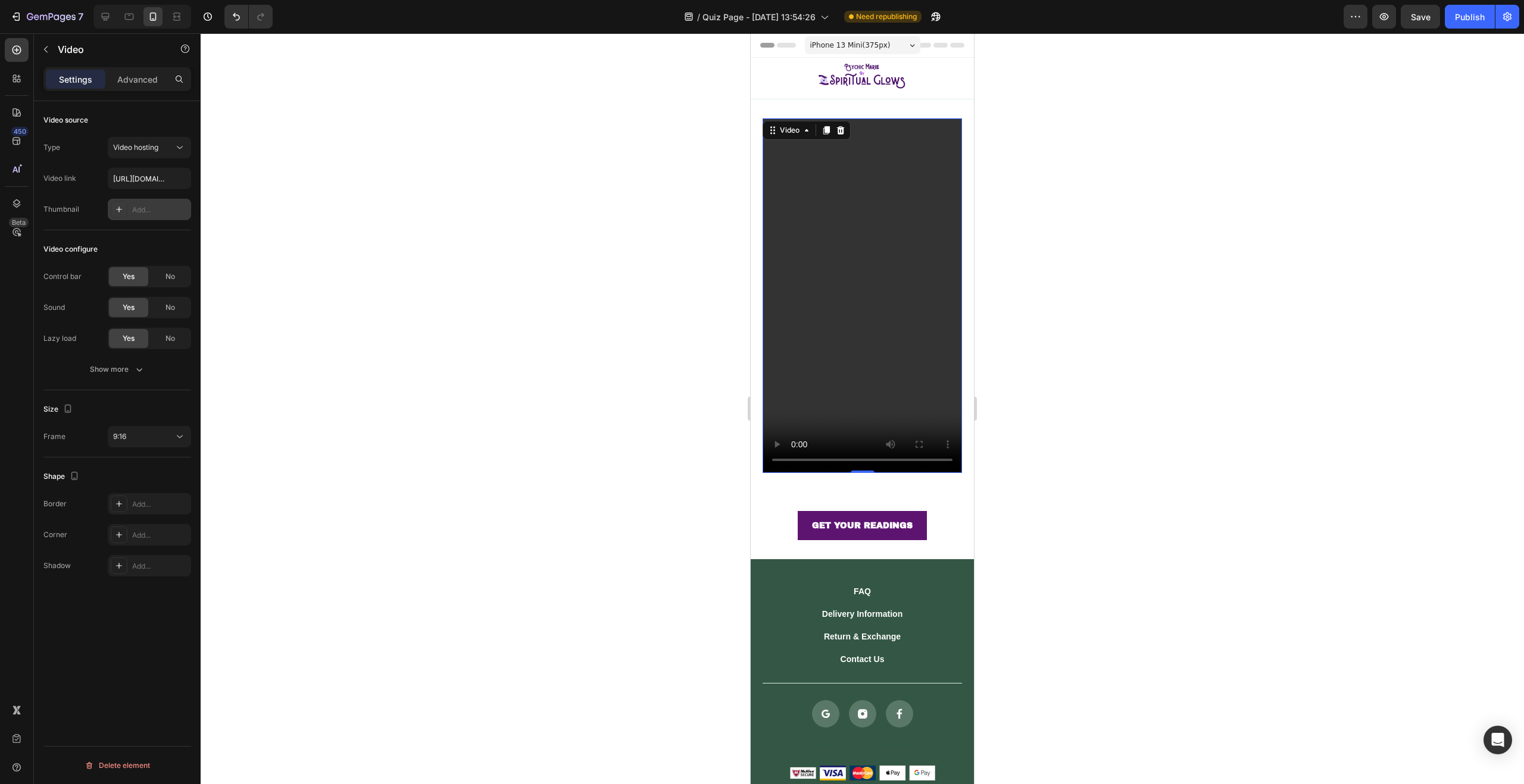
click at [141, 210] on div "Add..." at bounding box center [160, 210] width 56 height 10
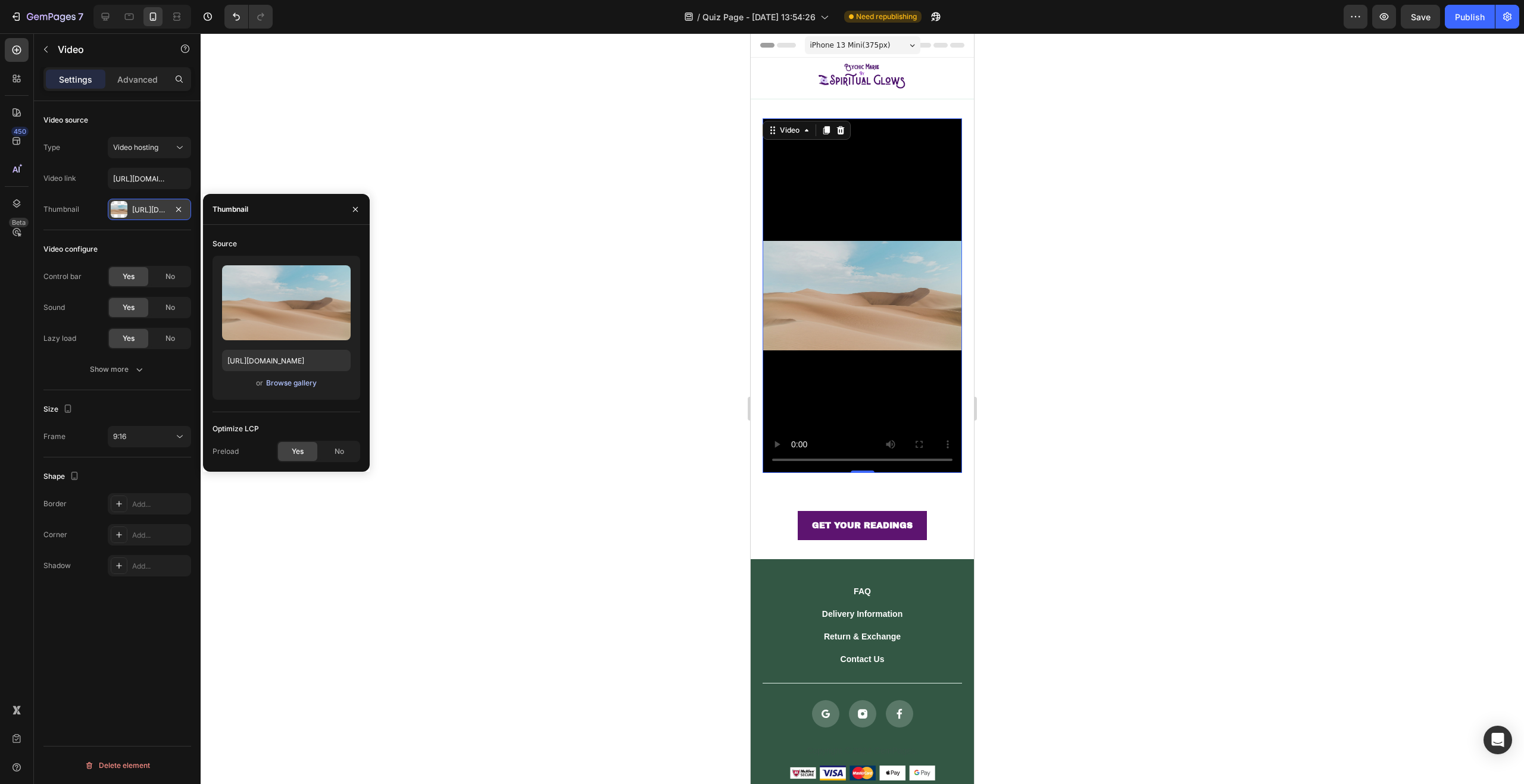
click at [307, 388] on button "Browse gallery" at bounding box center [291, 383] width 52 height 12
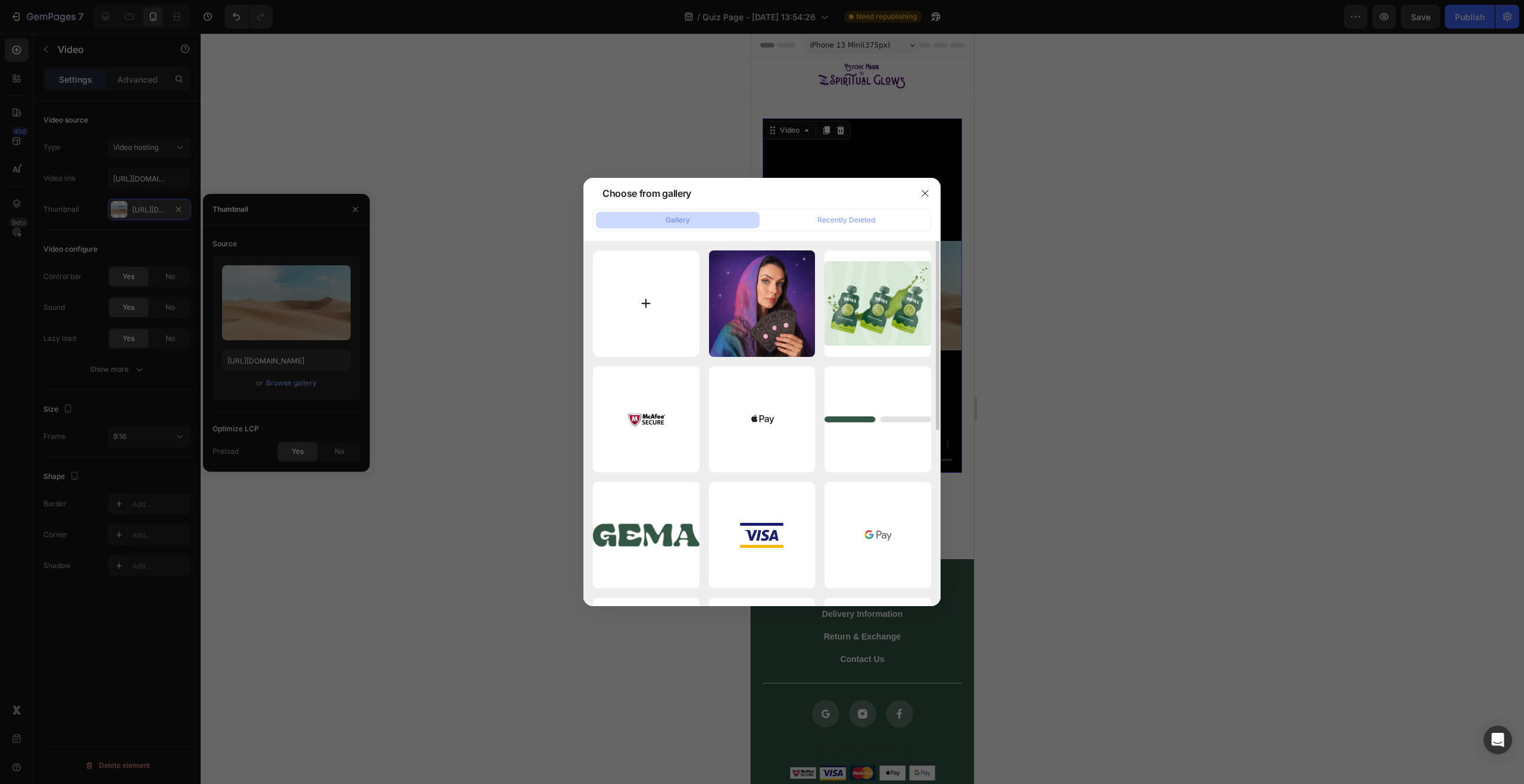
click at [644, 306] on input "file" at bounding box center [646, 304] width 106 height 106
type input "C:\fakepath\DD1AF17A-0568-4CA8-ABDD-12079B5A0F85.PNG"
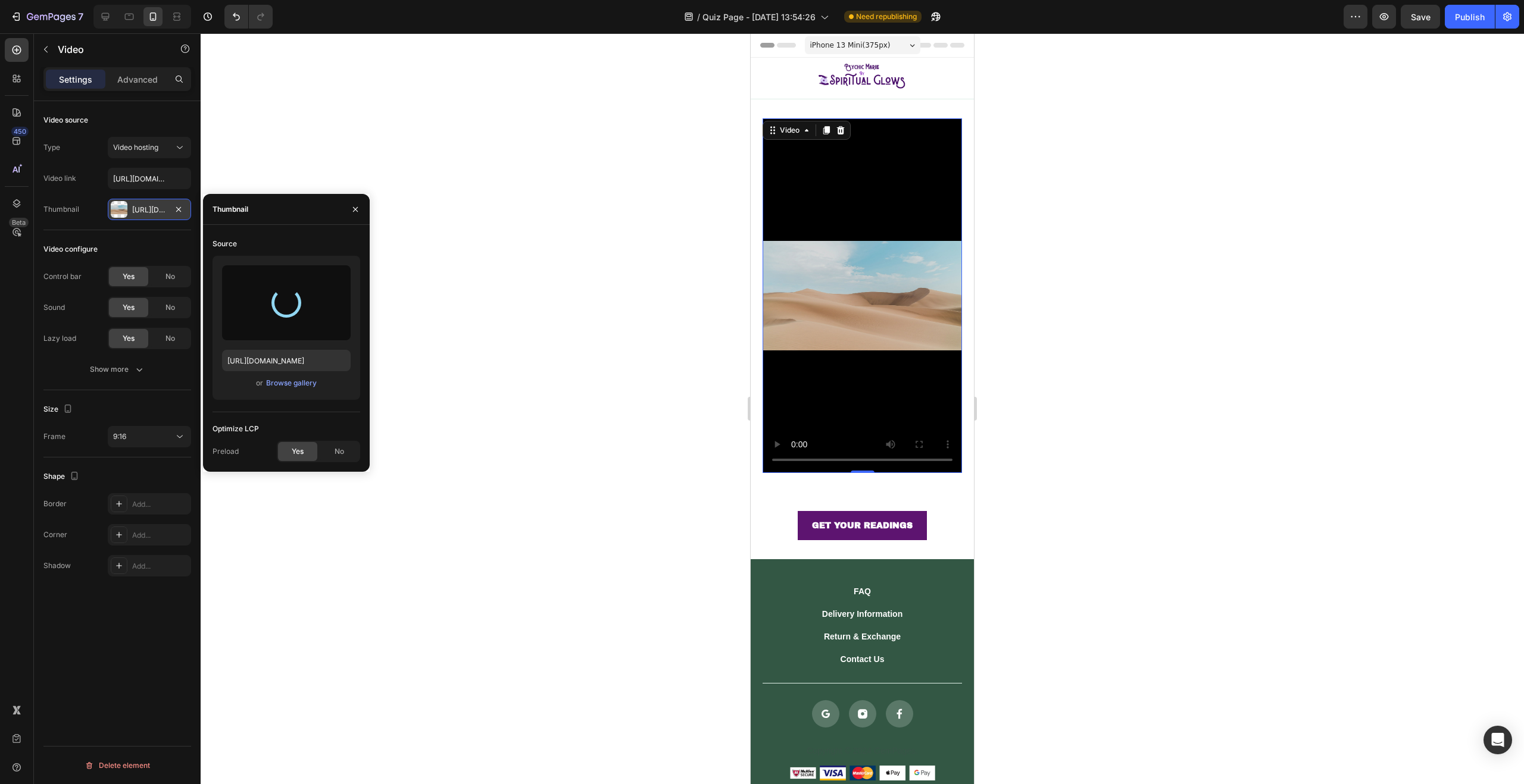
type input "https://cdn.shopify.com/s/files/1/0760/9113/0190/files/gempages_567767576227087…"
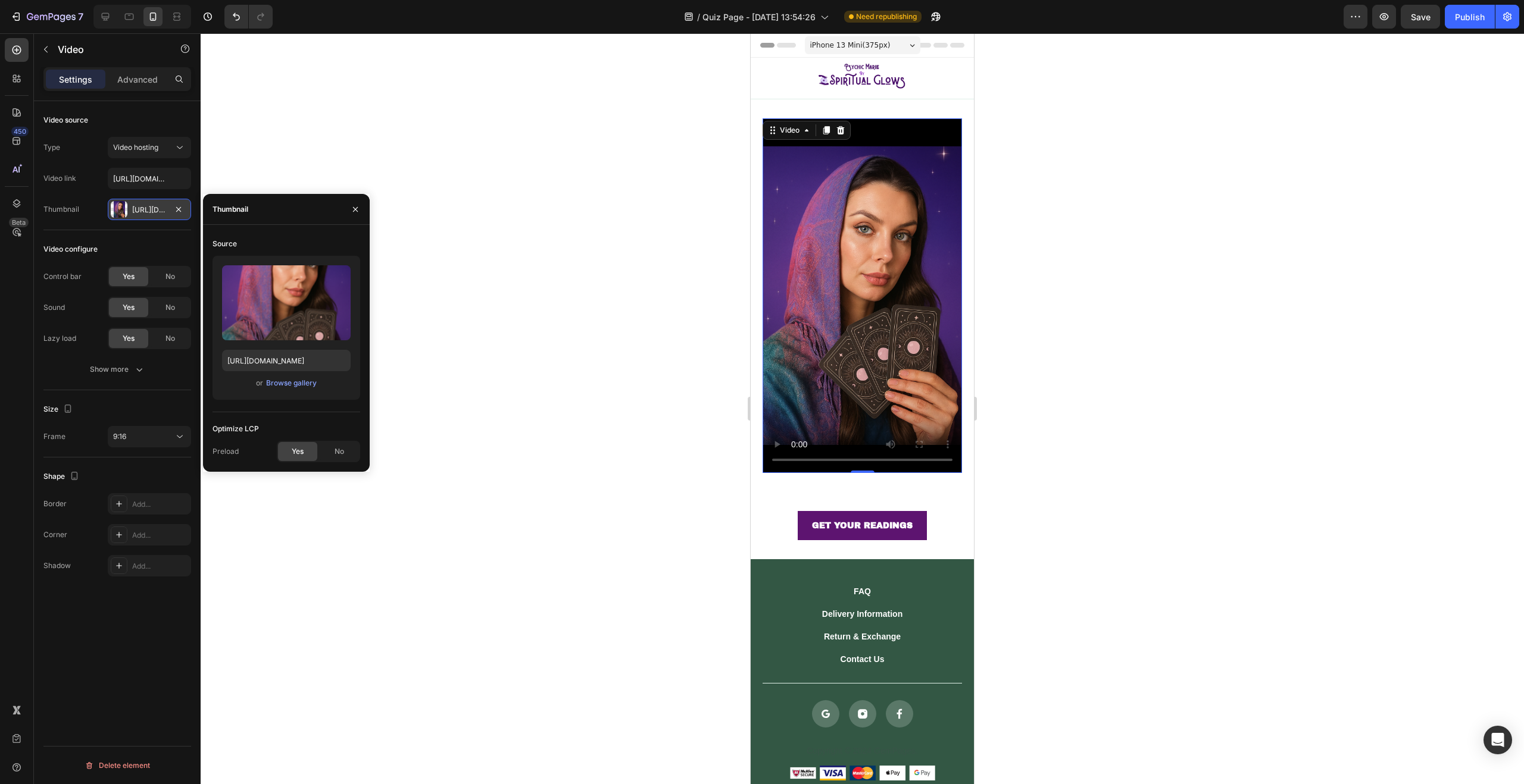
click at [482, 93] on div at bounding box center [862, 409] width 1324 height 751
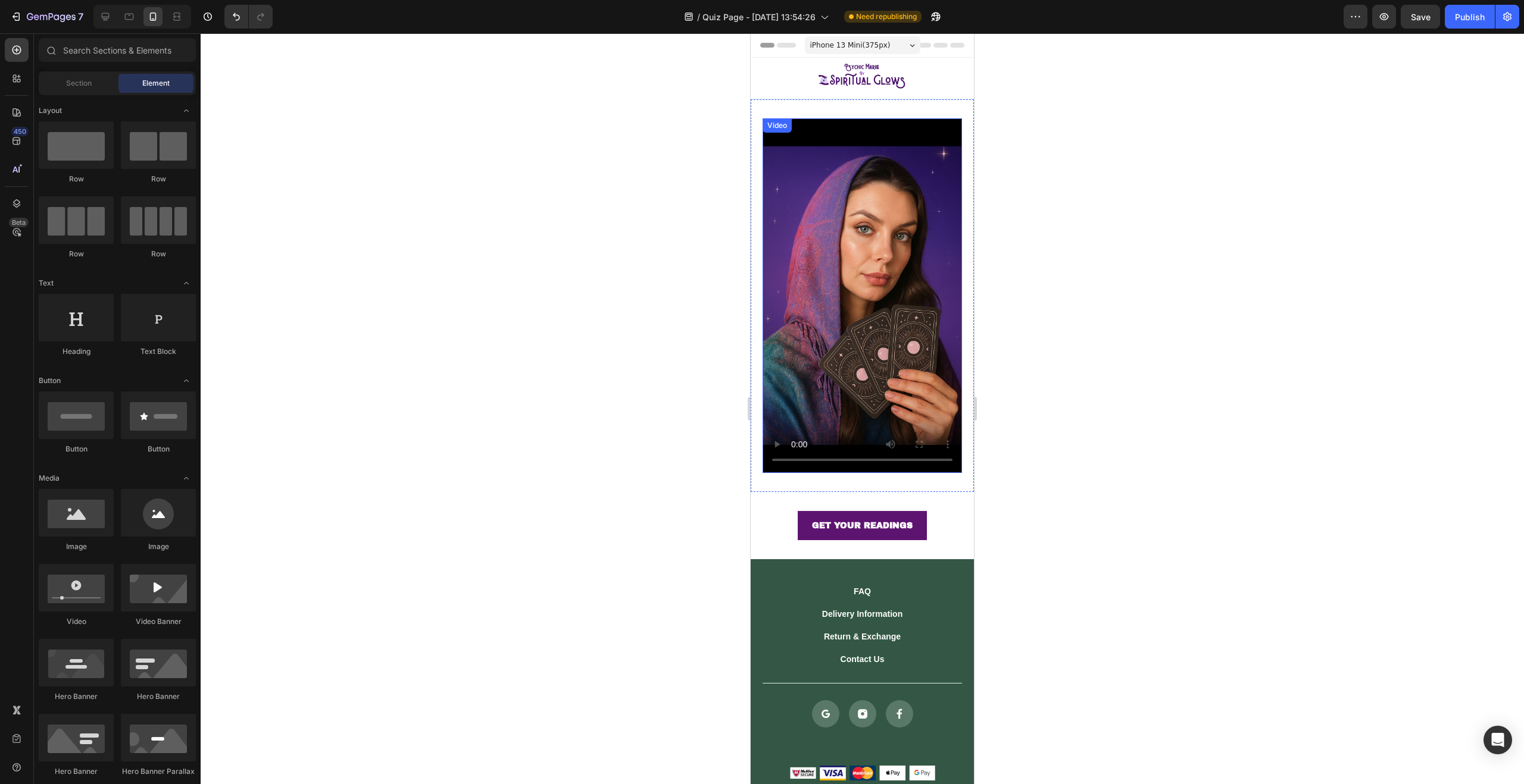
click at [897, 176] on video at bounding box center [862, 296] width 199 height 355
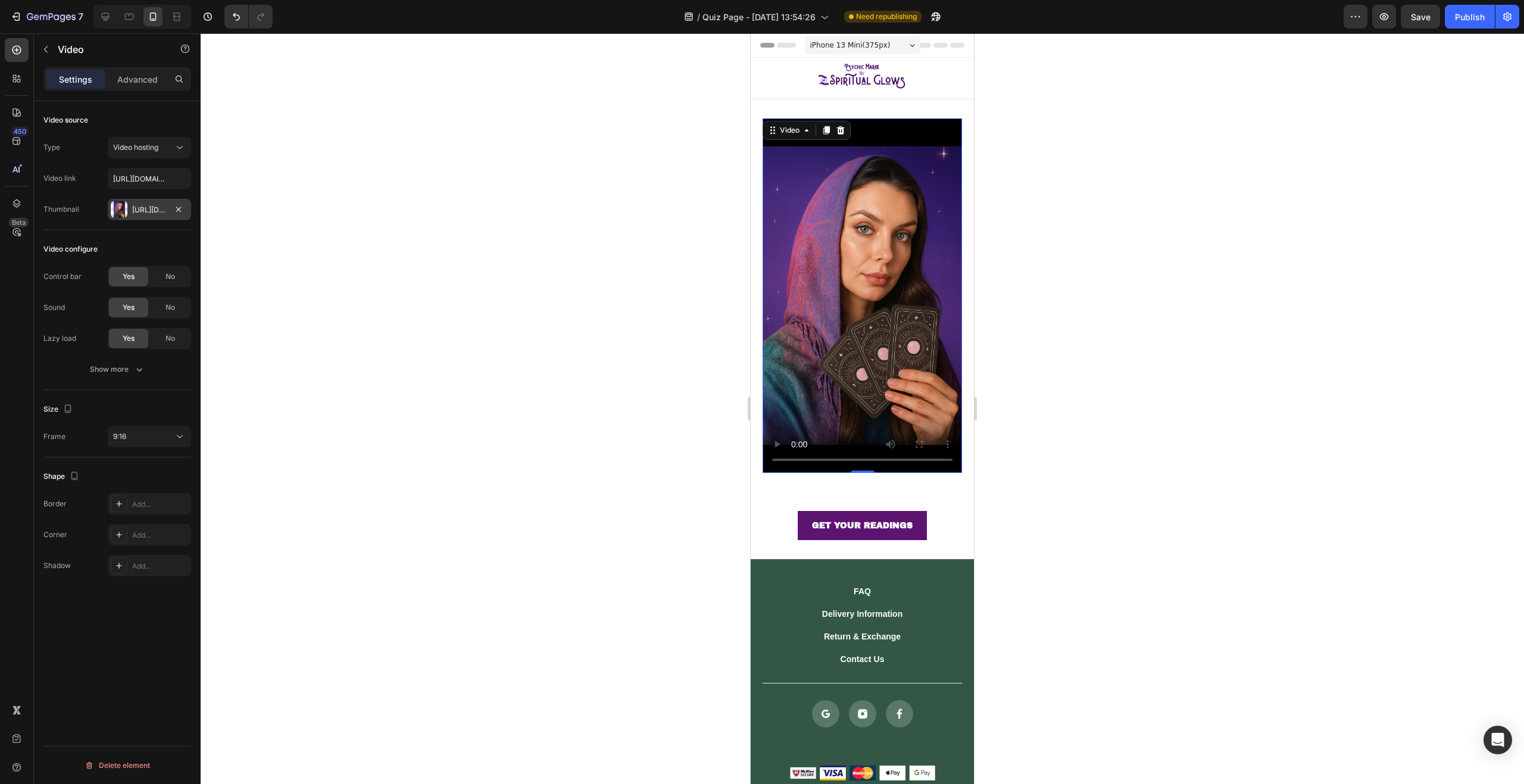
click at [162, 208] on div "Https://cdn.Shopify.Com/s/files/1/0760/9113/0190/files/gempages_567767576227087…" at bounding box center [149, 210] width 34 height 10
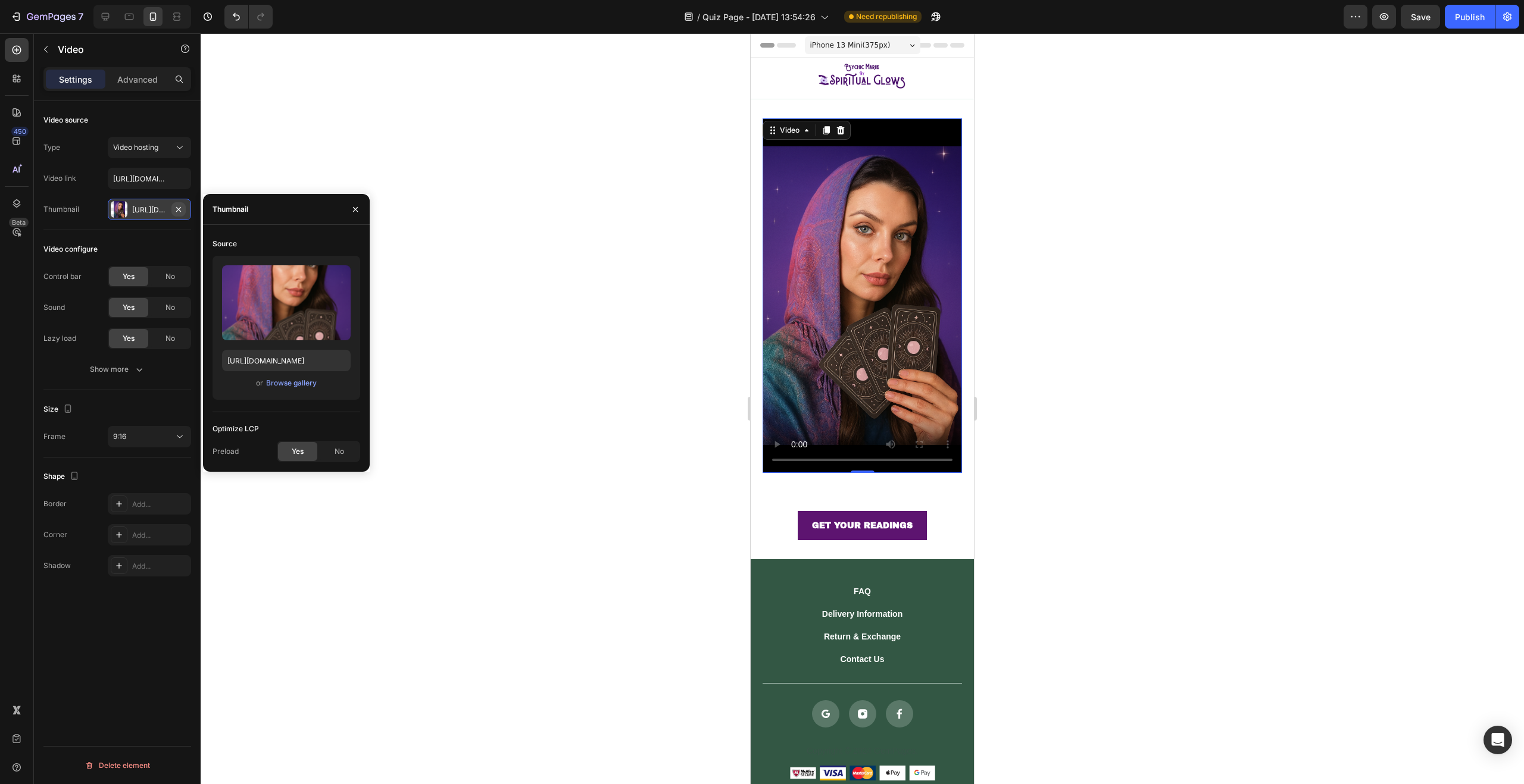
click at [180, 210] on icon "button" at bounding box center [178, 209] width 9 height 9
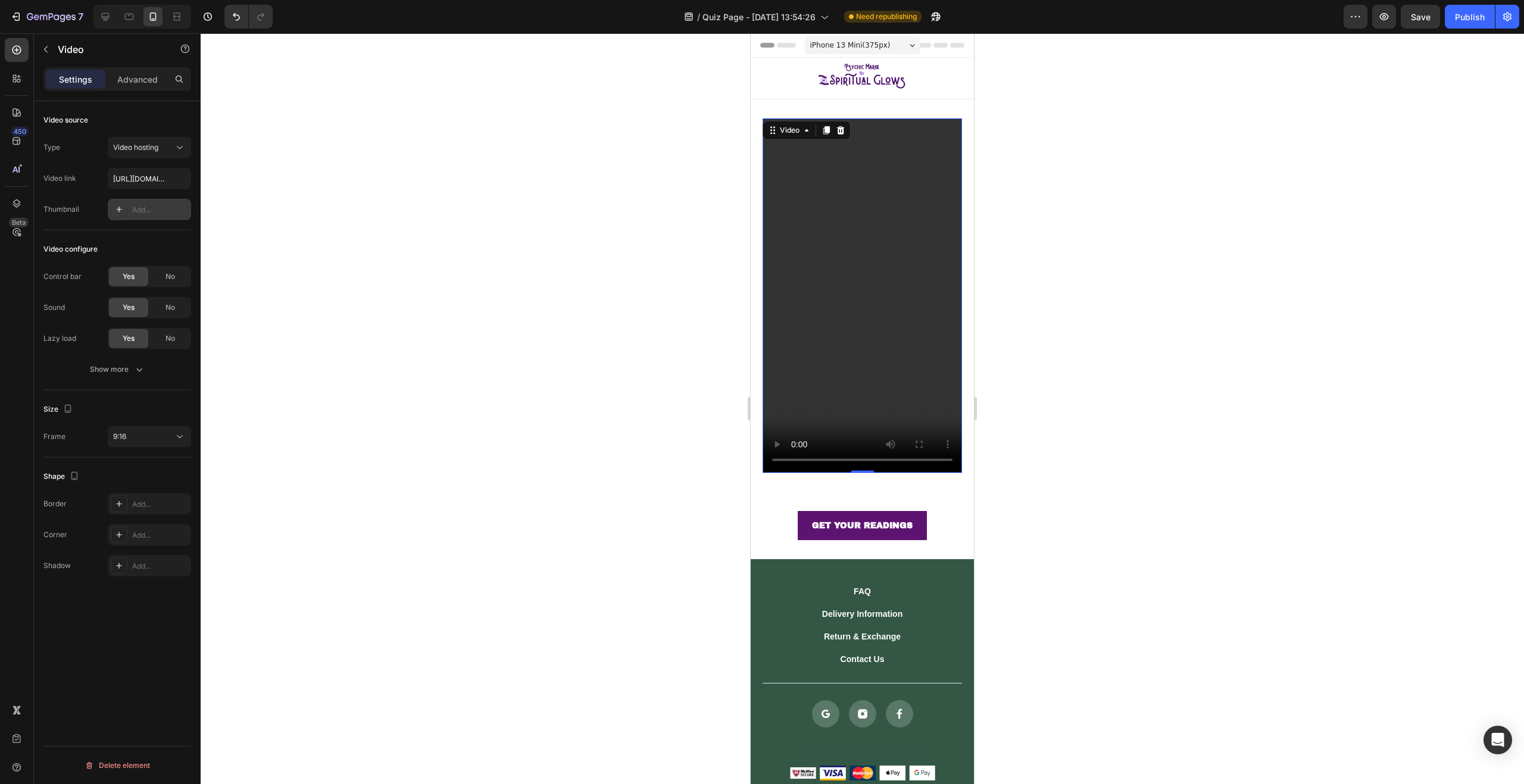
click at [144, 211] on div "Add..." at bounding box center [160, 210] width 56 height 10
type input "[URL][DOMAIN_NAME]"
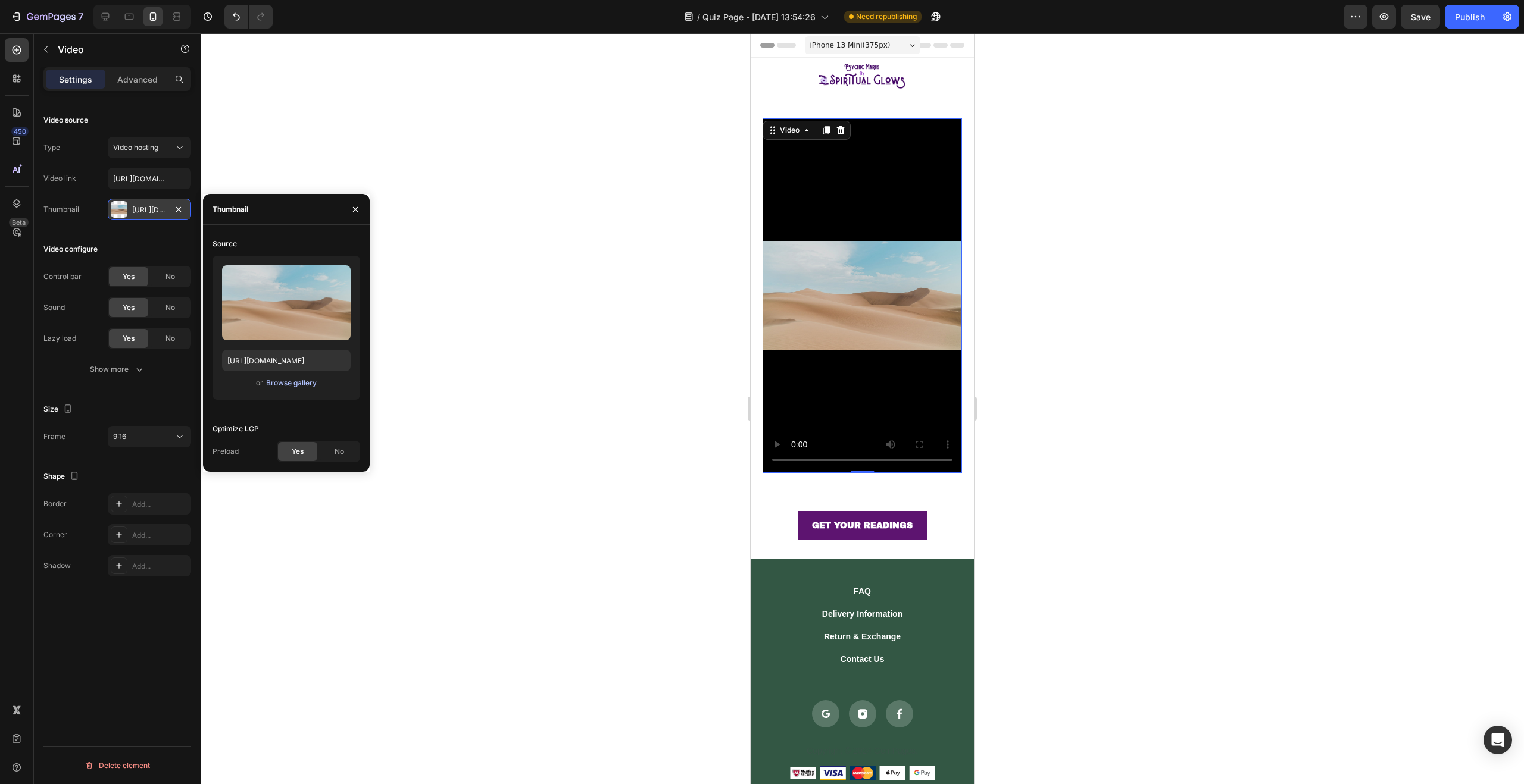
click at [286, 385] on div "Browse gallery" at bounding box center [291, 383] width 50 height 10
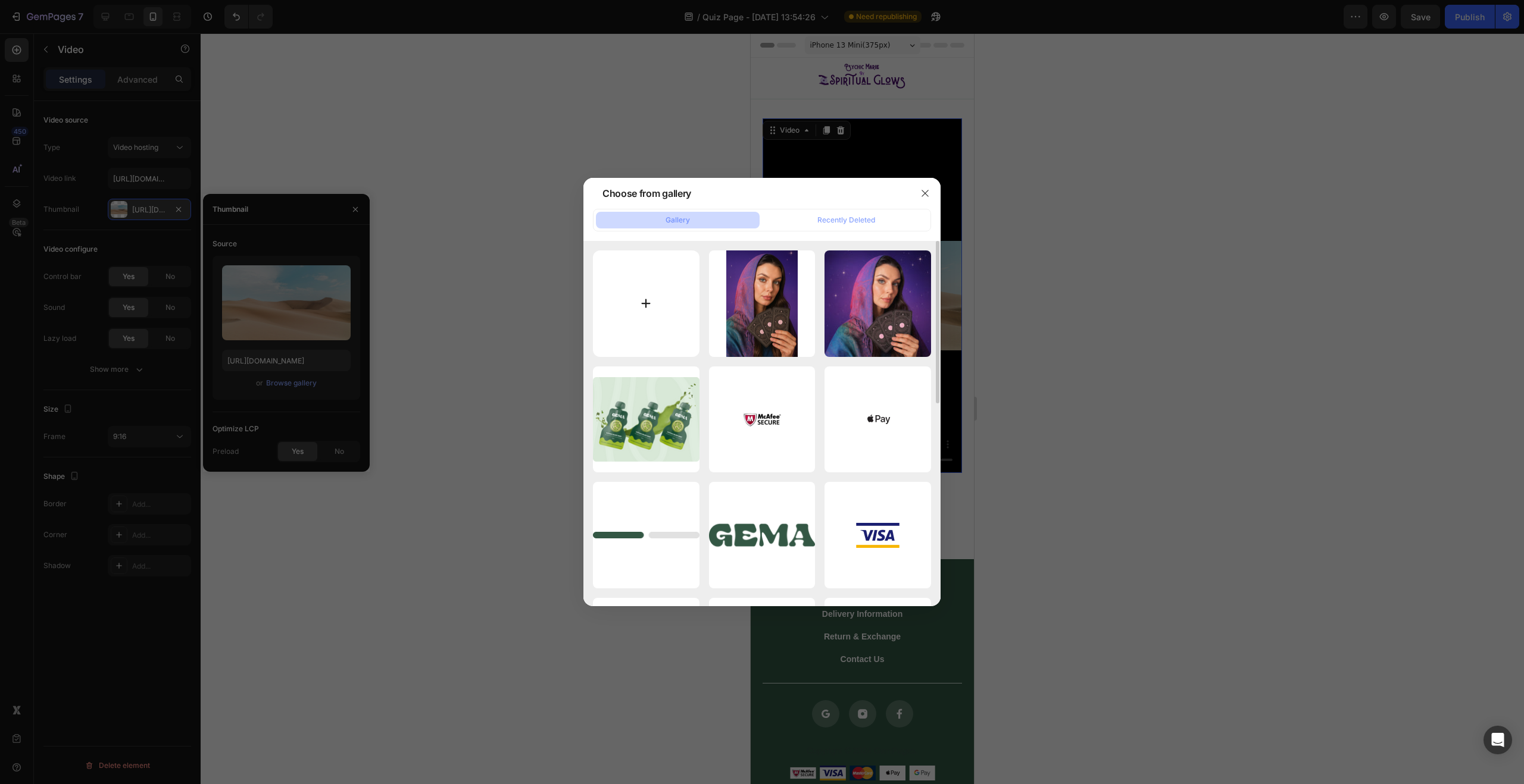
click at [698, 292] on input "file" at bounding box center [646, 304] width 106 height 106
type input "C:\fakepath\Photoroom_20250827_140836.JPG"
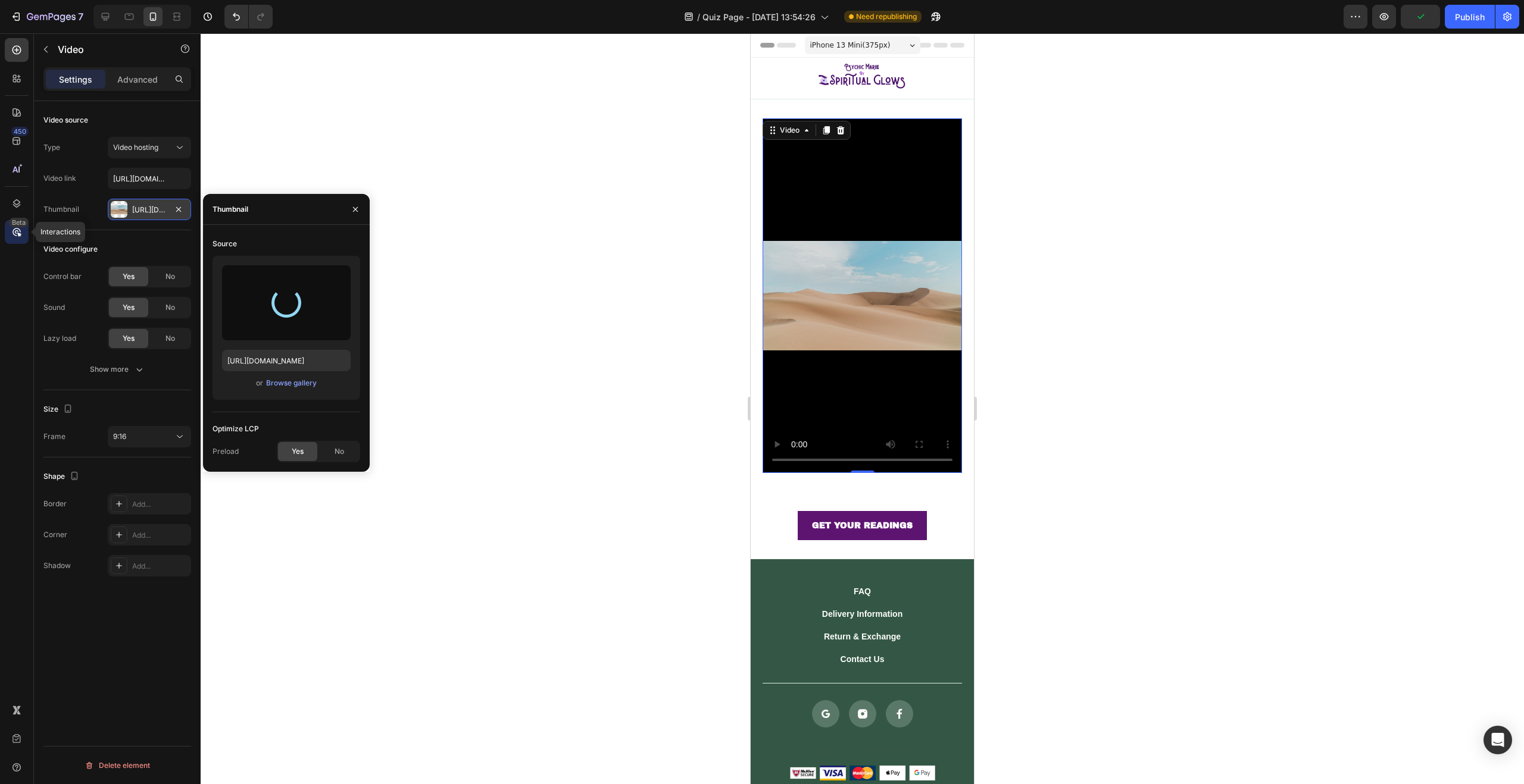
type input "[URL][DOMAIN_NAME]"
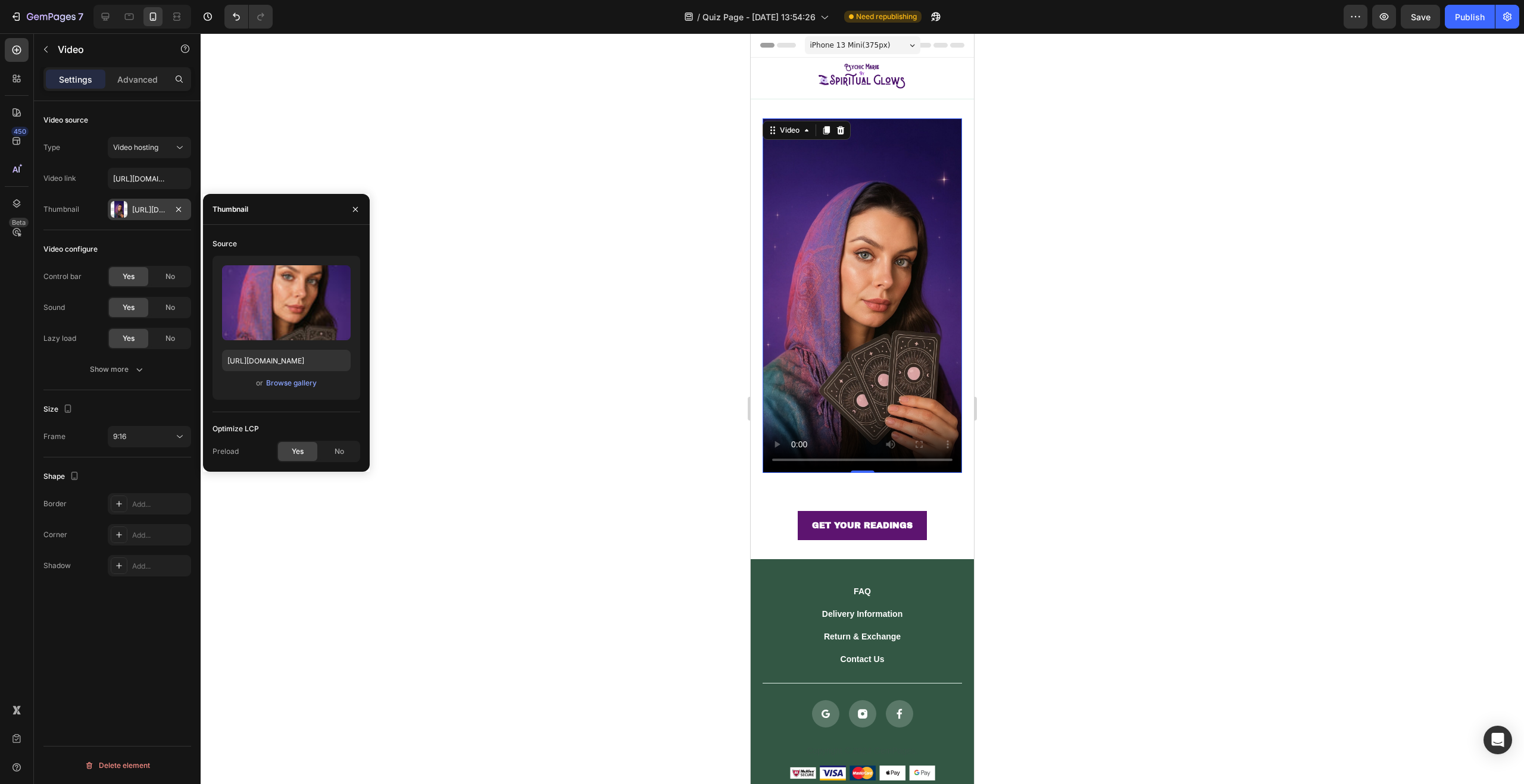
click at [513, 287] on div at bounding box center [862, 409] width 1324 height 751
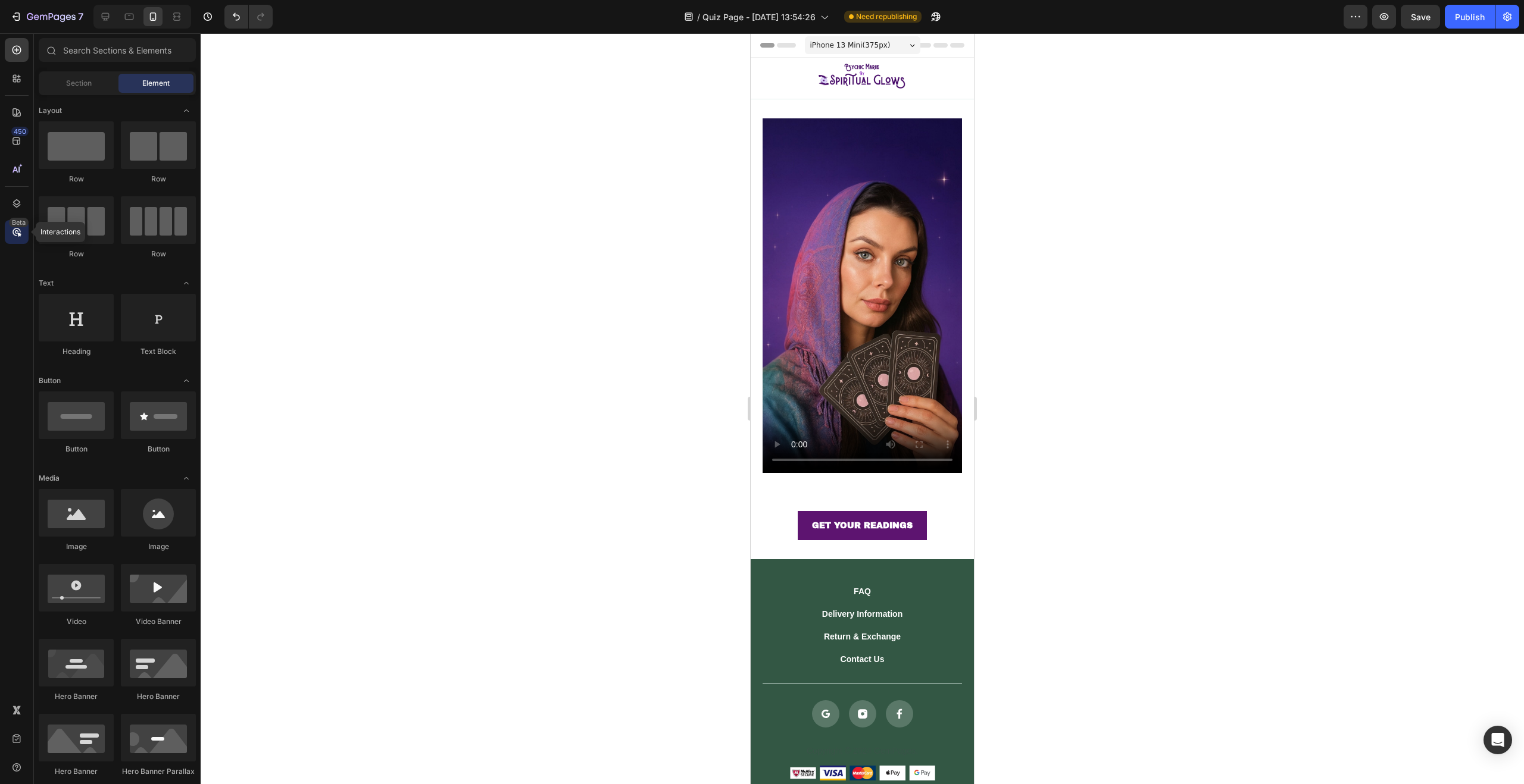
click at [15, 231] on icon at bounding box center [17, 232] width 4 height 4
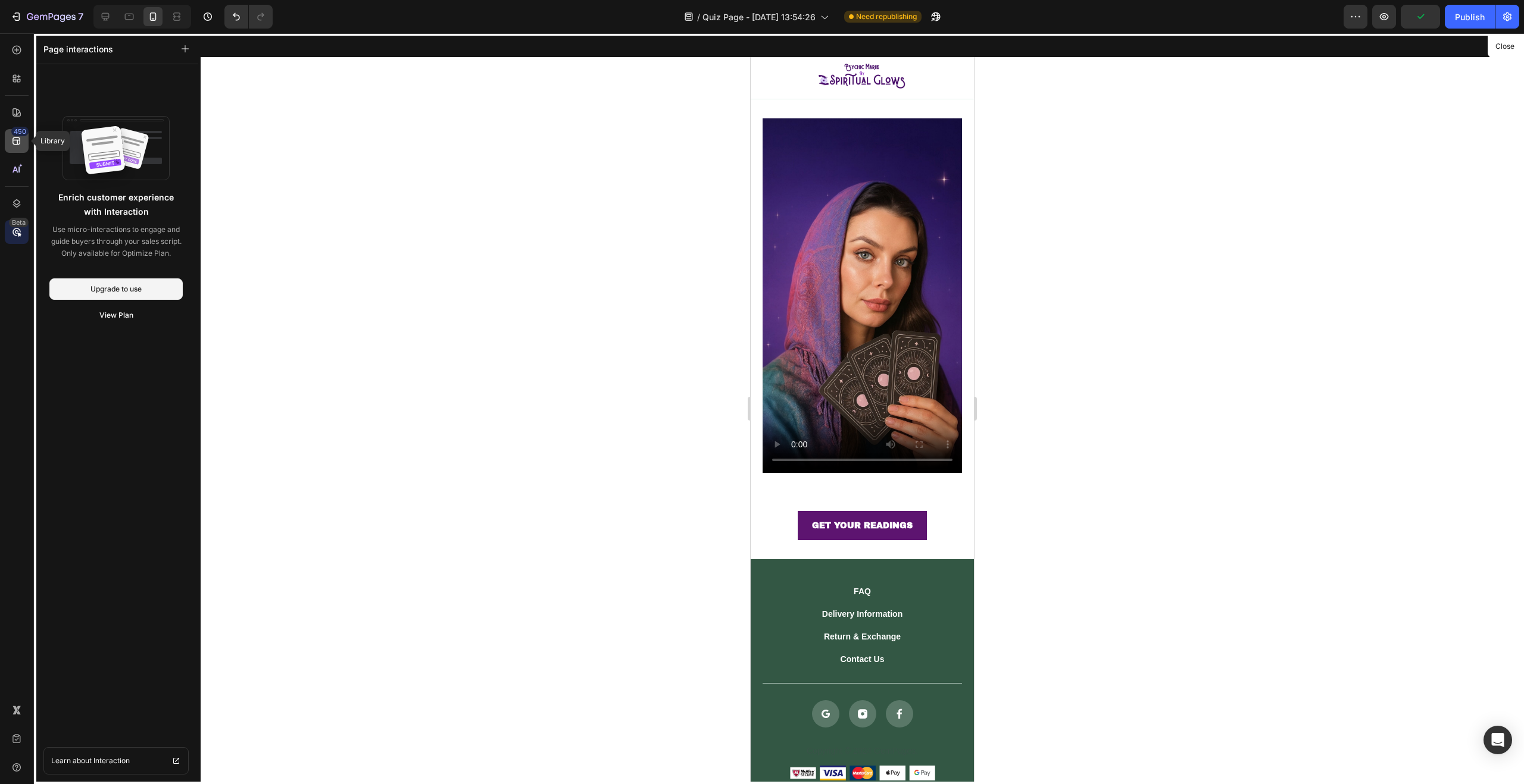
click at [20, 147] on div "450" at bounding box center [17, 141] width 24 height 24
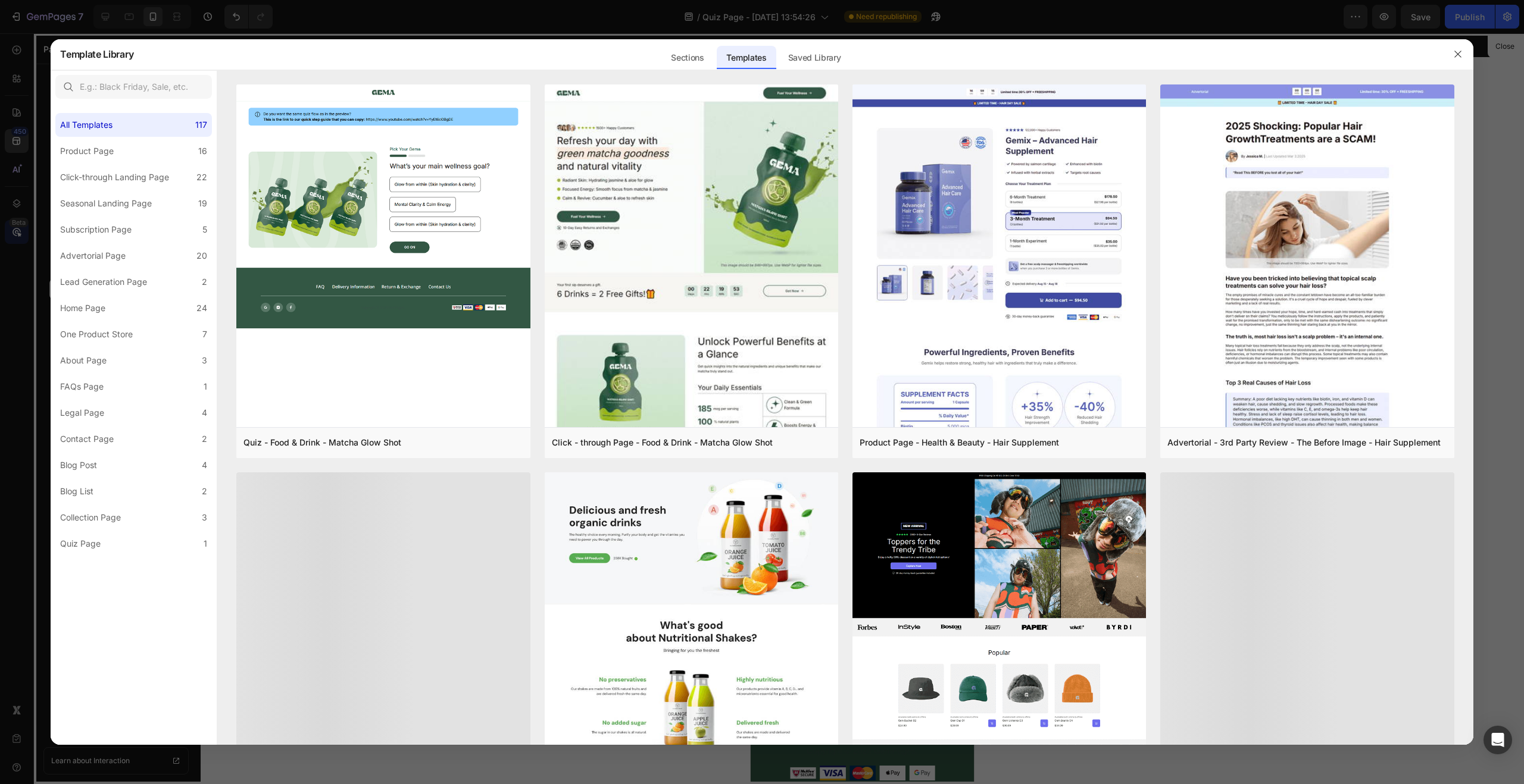
click at [17, 117] on div at bounding box center [762, 392] width 1524 height 784
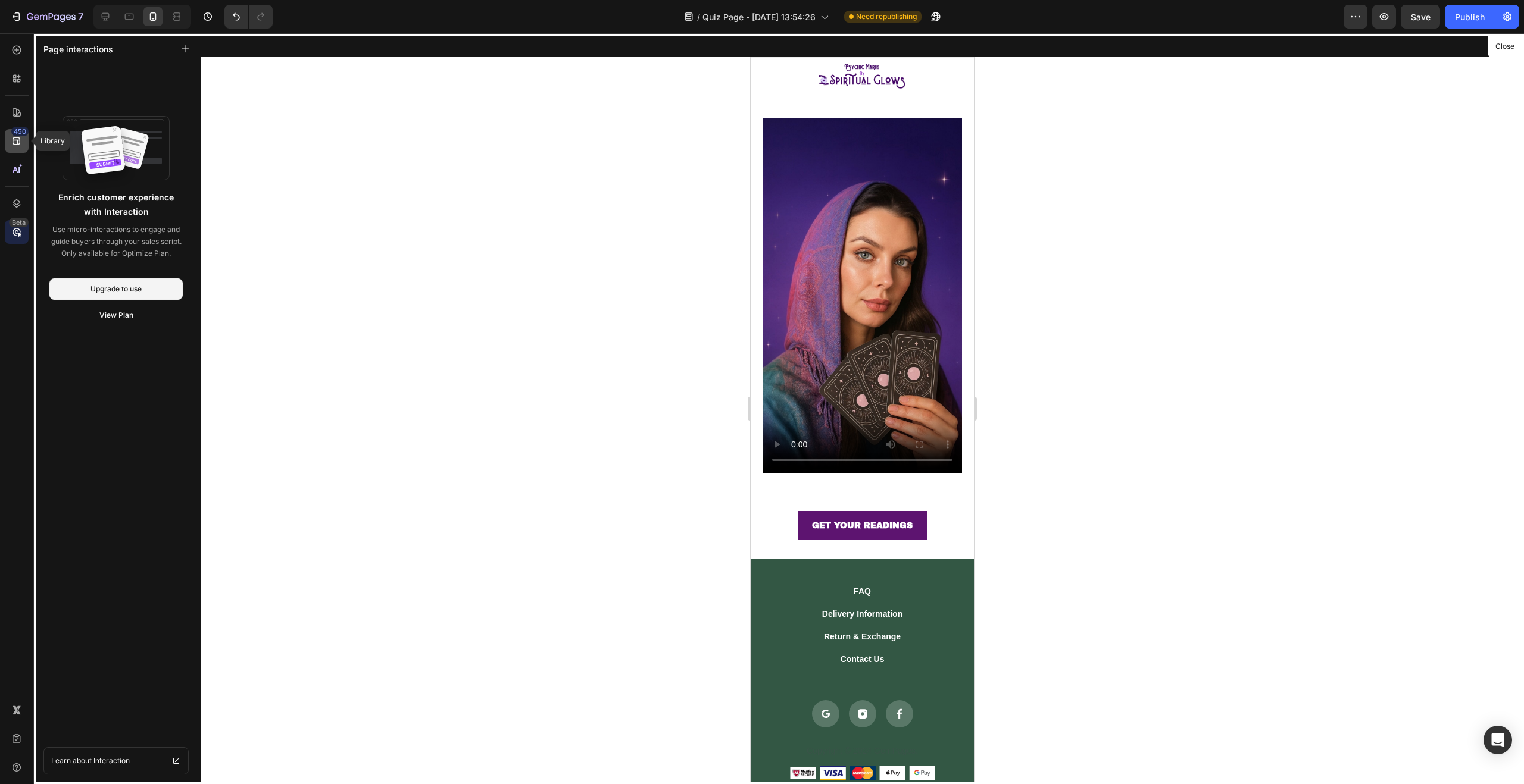
click at [16, 135] on div "450" at bounding box center [20, 131] width 17 height 9
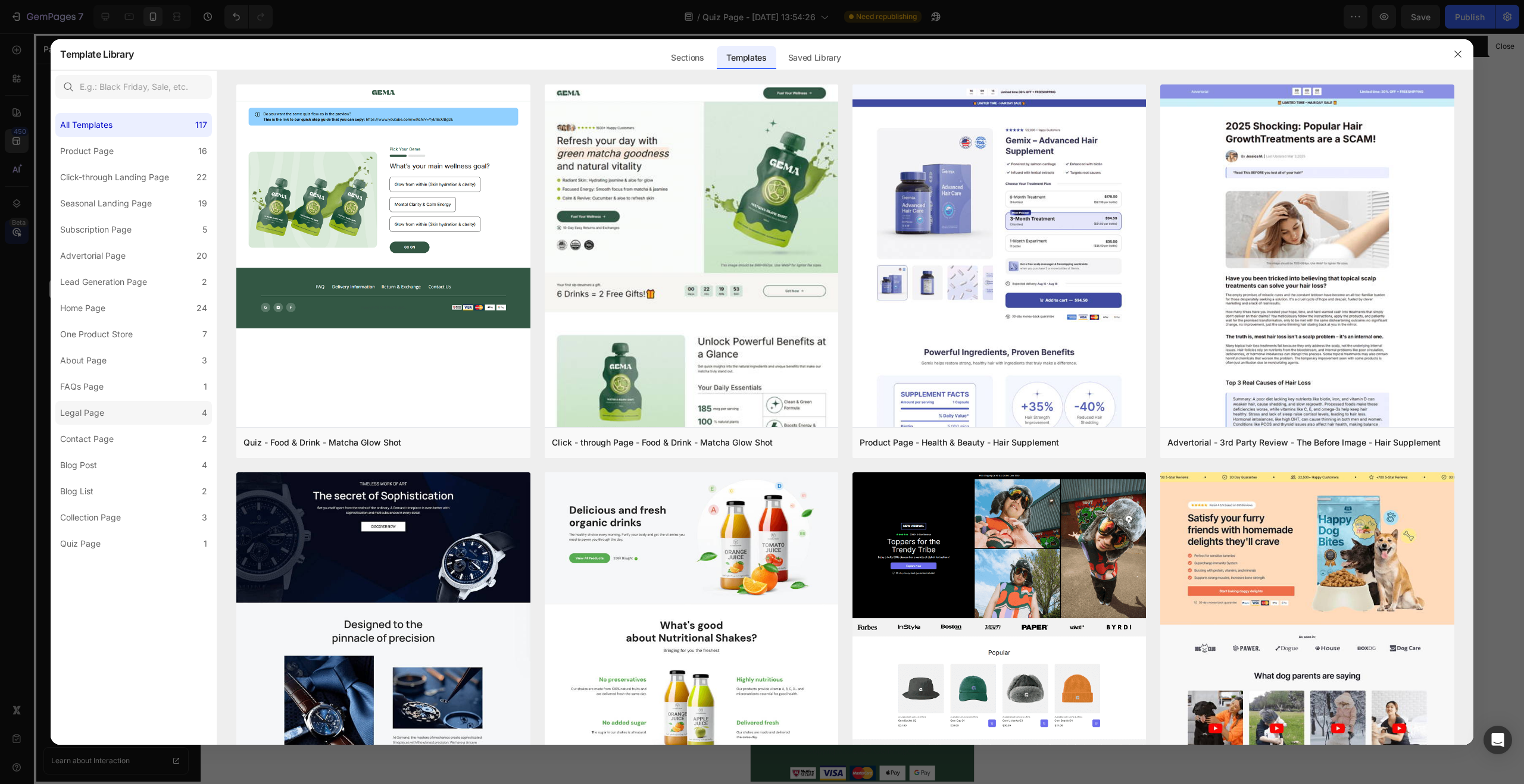
click at [103, 407] on div "Legal Page" at bounding box center [82, 412] width 44 height 14
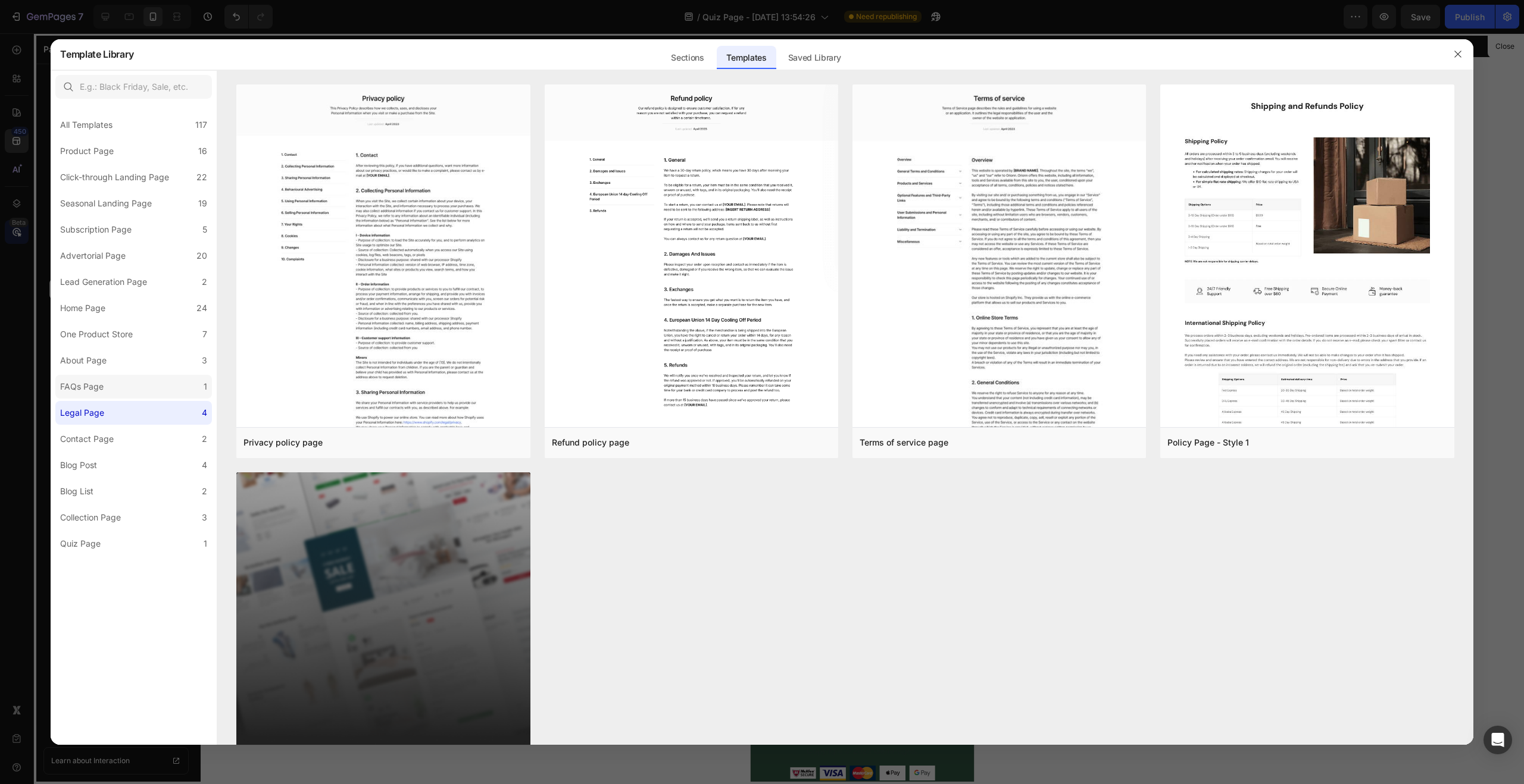
click at [104, 388] on div "FAQs Page" at bounding box center [84, 386] width 48 height 14
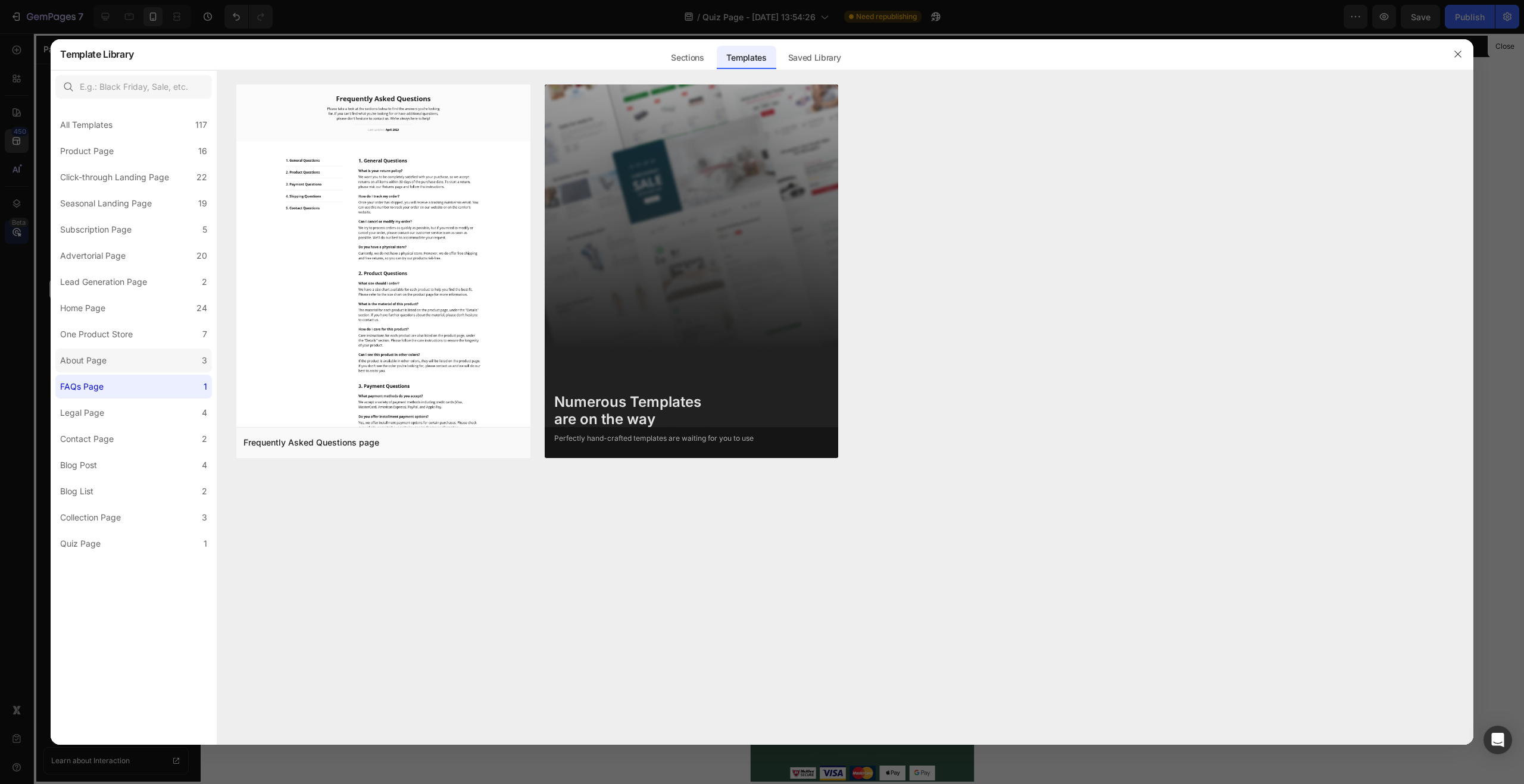
click at [102, 364] on div "About Page" at bounding box center [84, 360] width 47 height 14
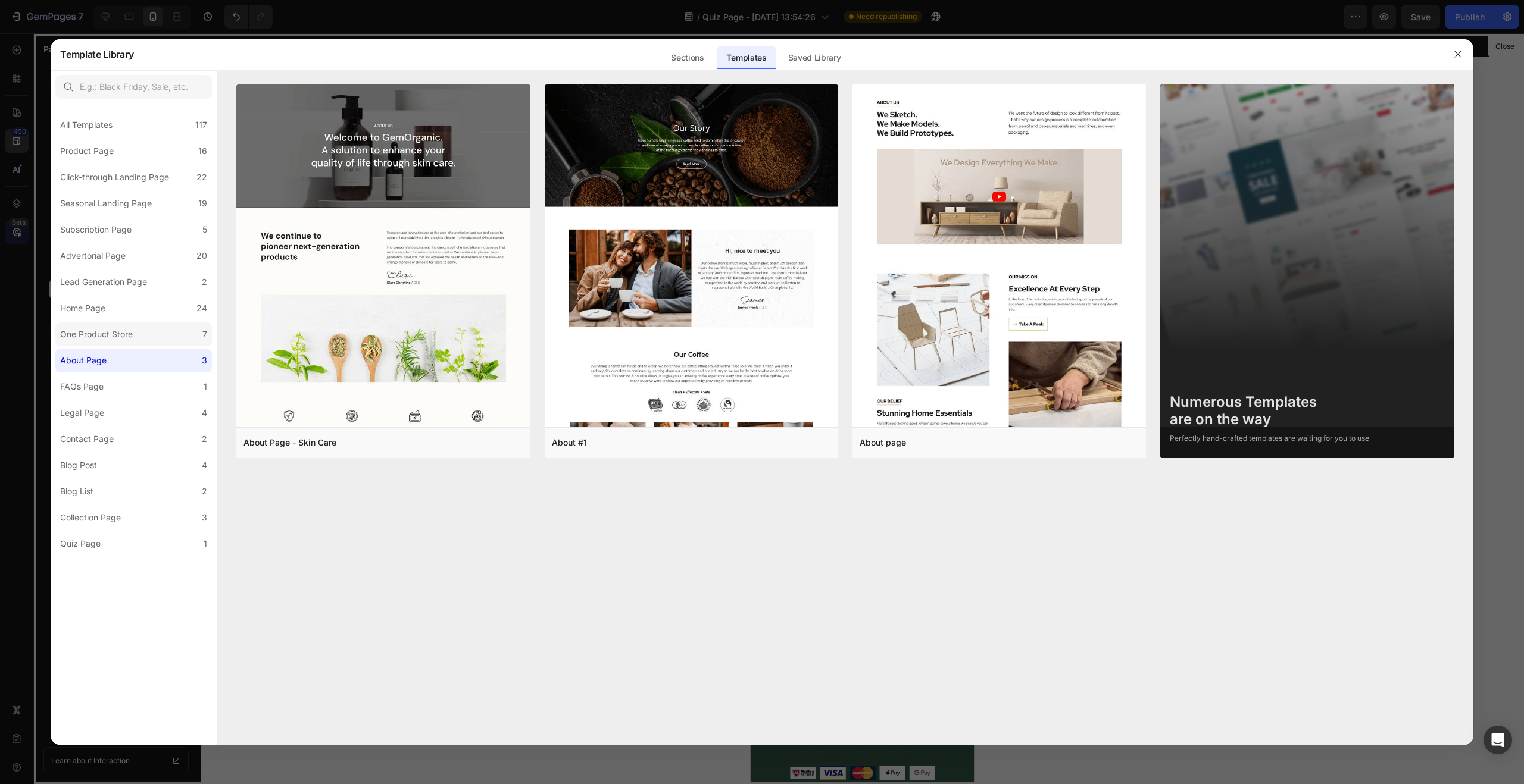
click at [103, 343] on label "One Product Store 7" at bounding box center [133, 334] width 157 height 24
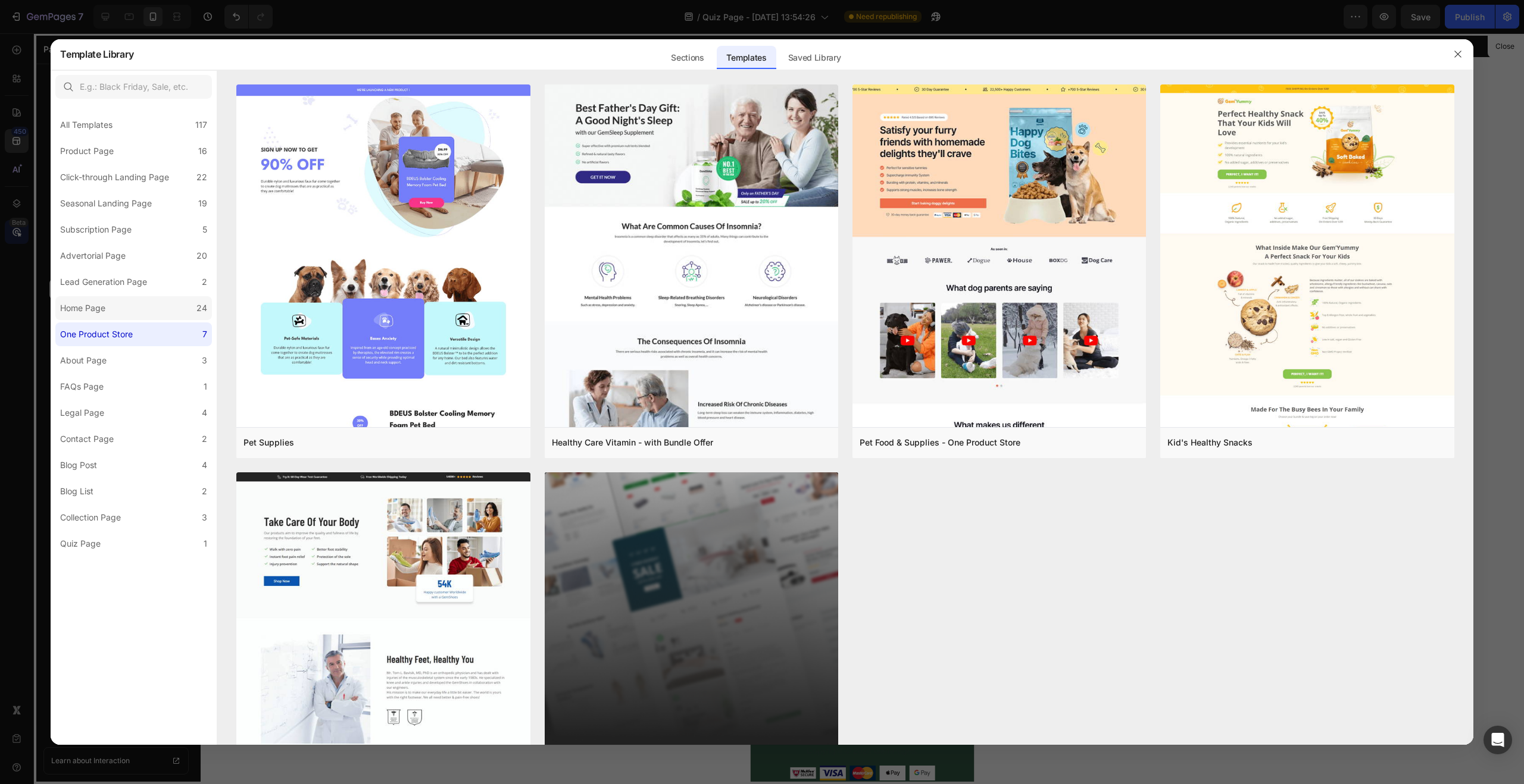
click at [101, 316] on label "Home Page 24" at bounding box center [133, 308] width 157 height 24
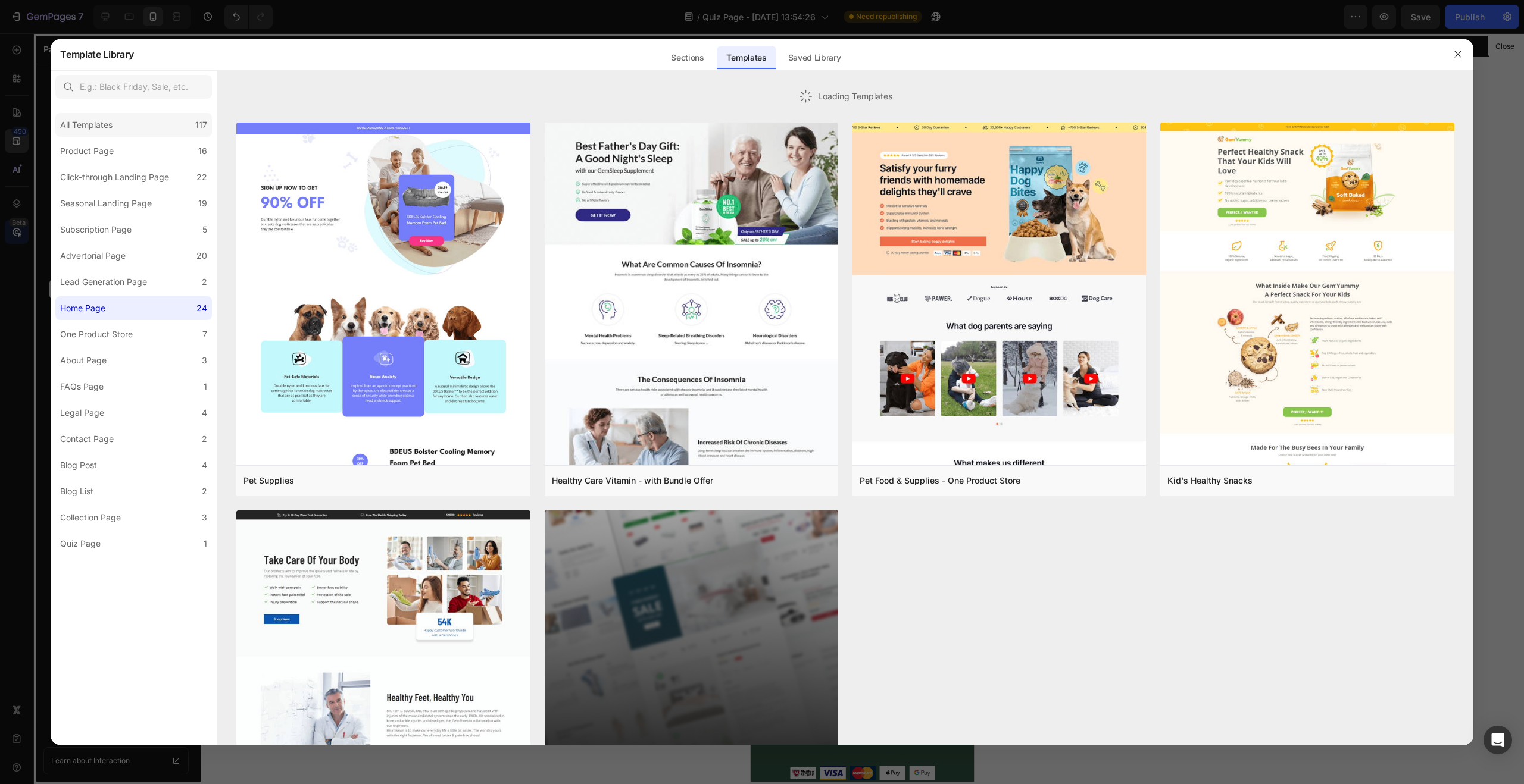
click at [73, 127] on div "All Templates" at bounding box center [86, 125] width 52 height 14
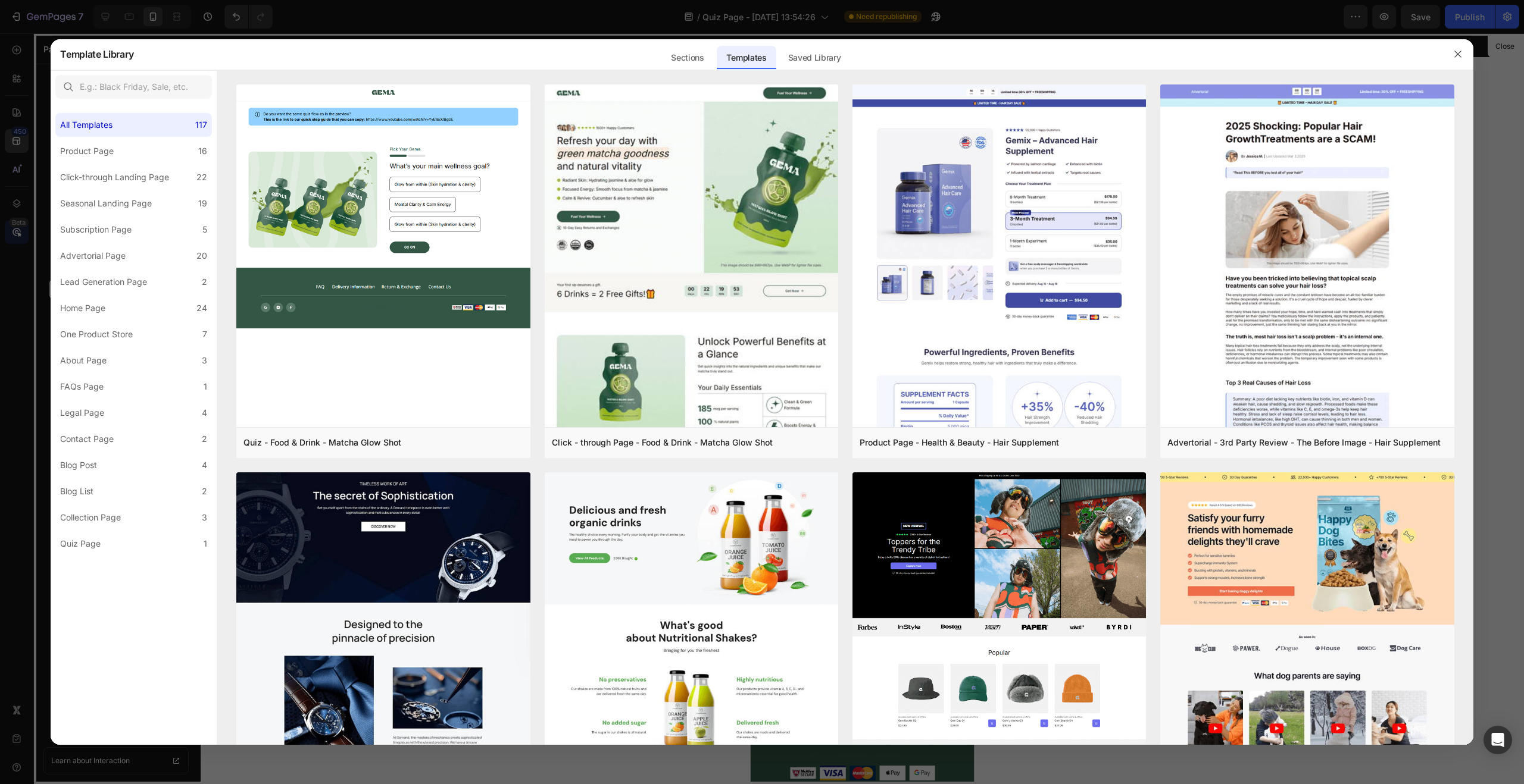
click at [22, 128] on div at bounding box center [762, 392] width 1524 height 784
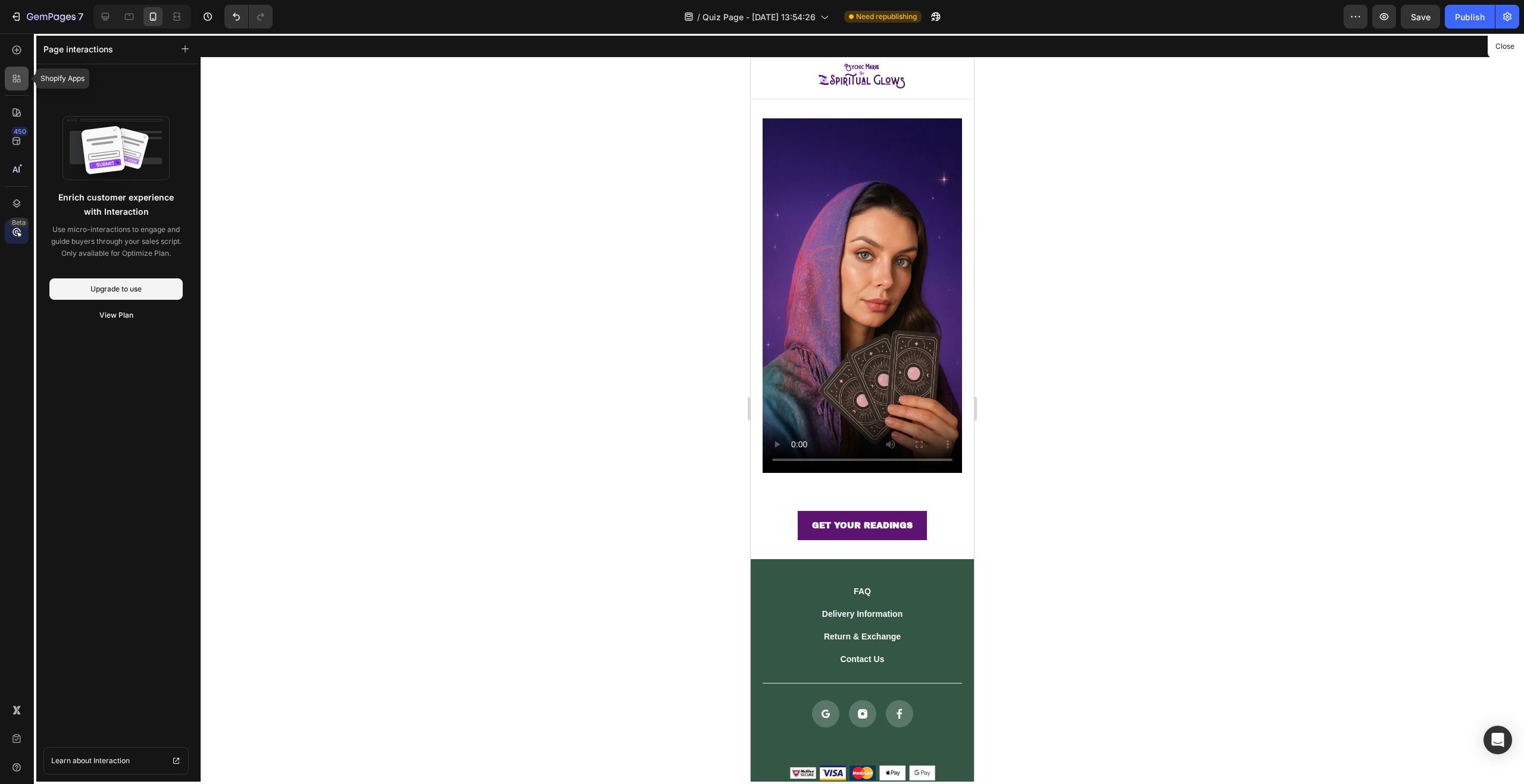
click at [14, 84] on icon at bounding box center [16, 78] width 12 height 12
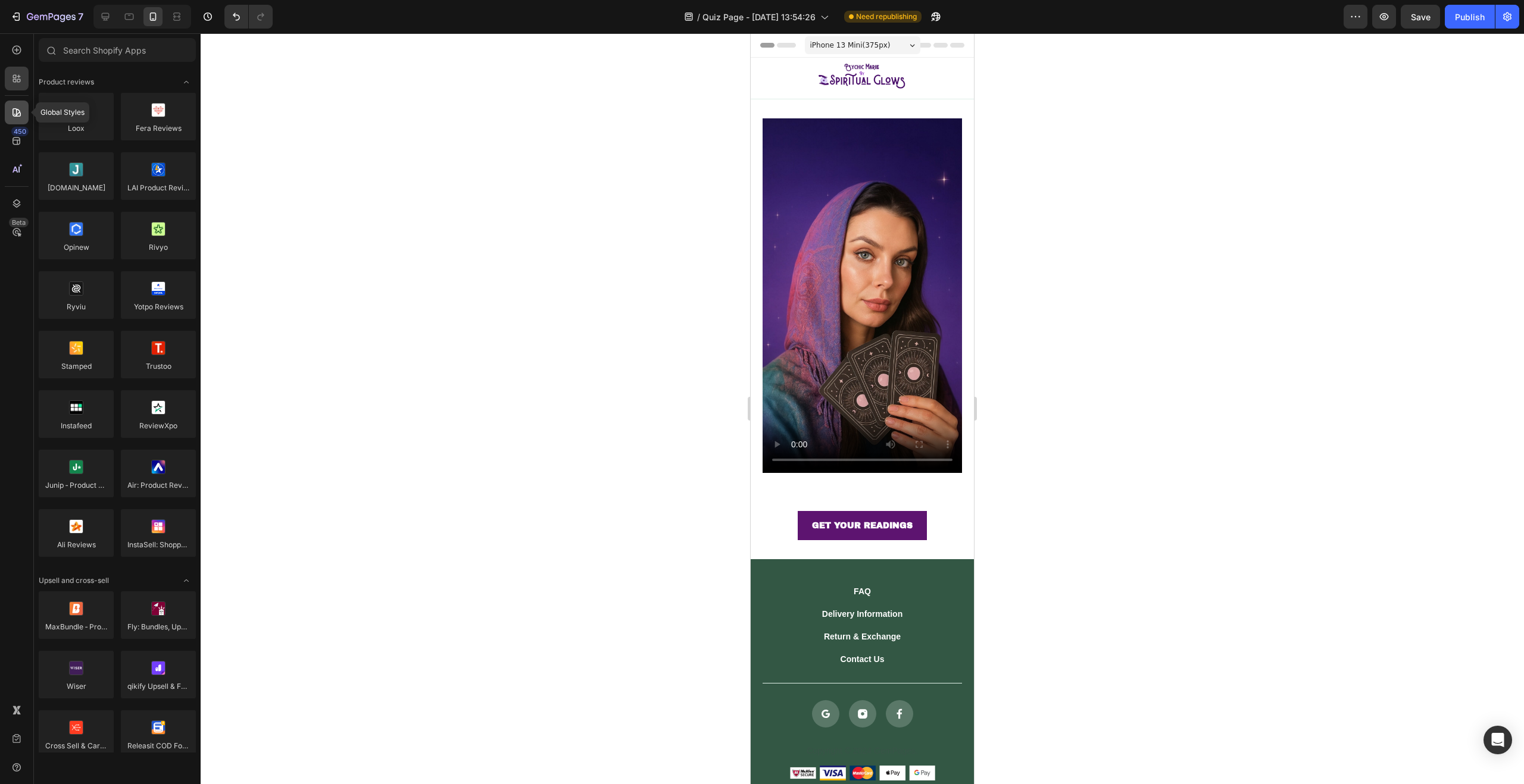
click at [15, 114] on icon at bounding box center [16, 112] width 12 height 12
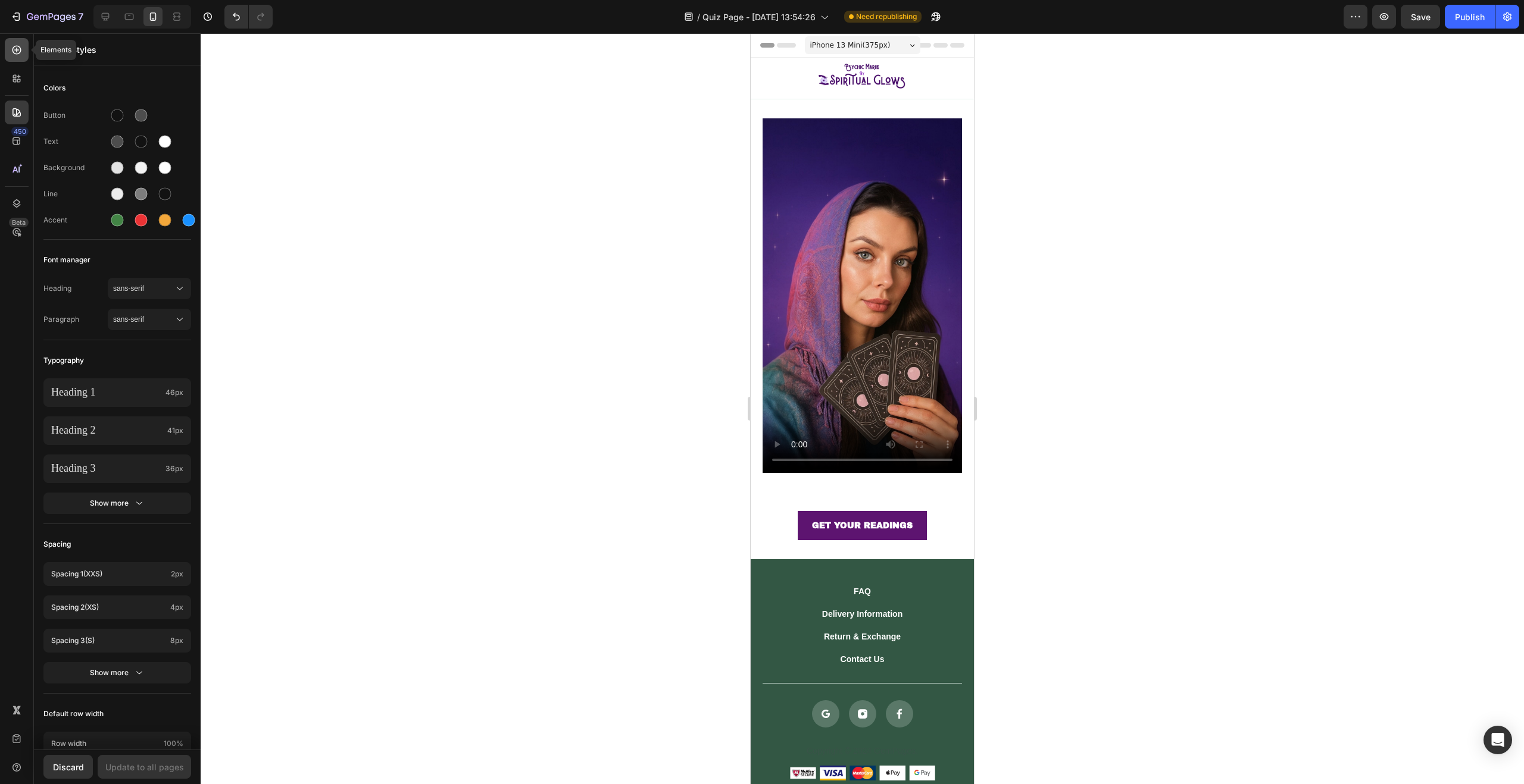
click at [18, 54] on icon at bounding box center [16, 50] width 12 height 12
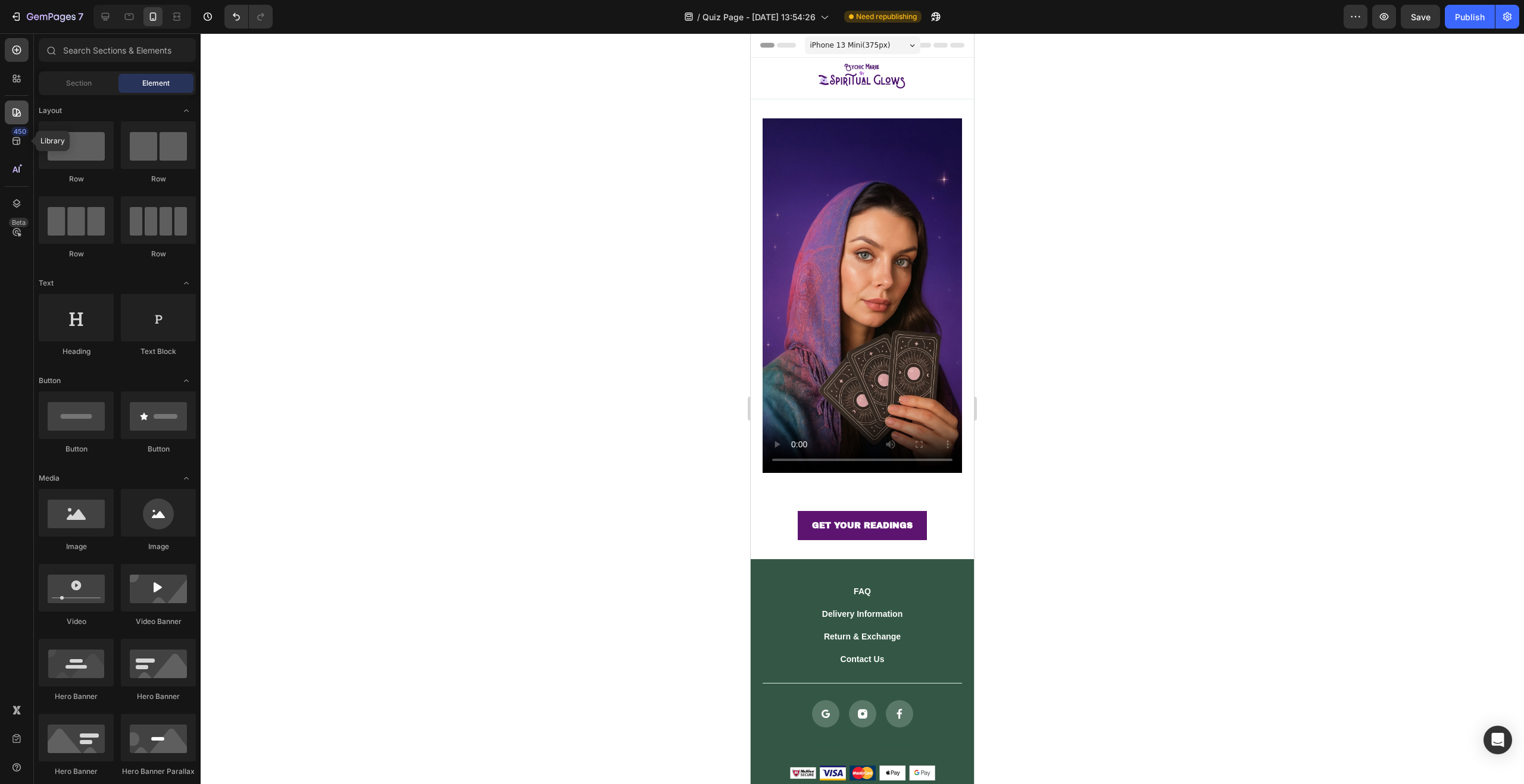
click at [21, 108] on icon at bounding box center [16, 112] width 12 height 12
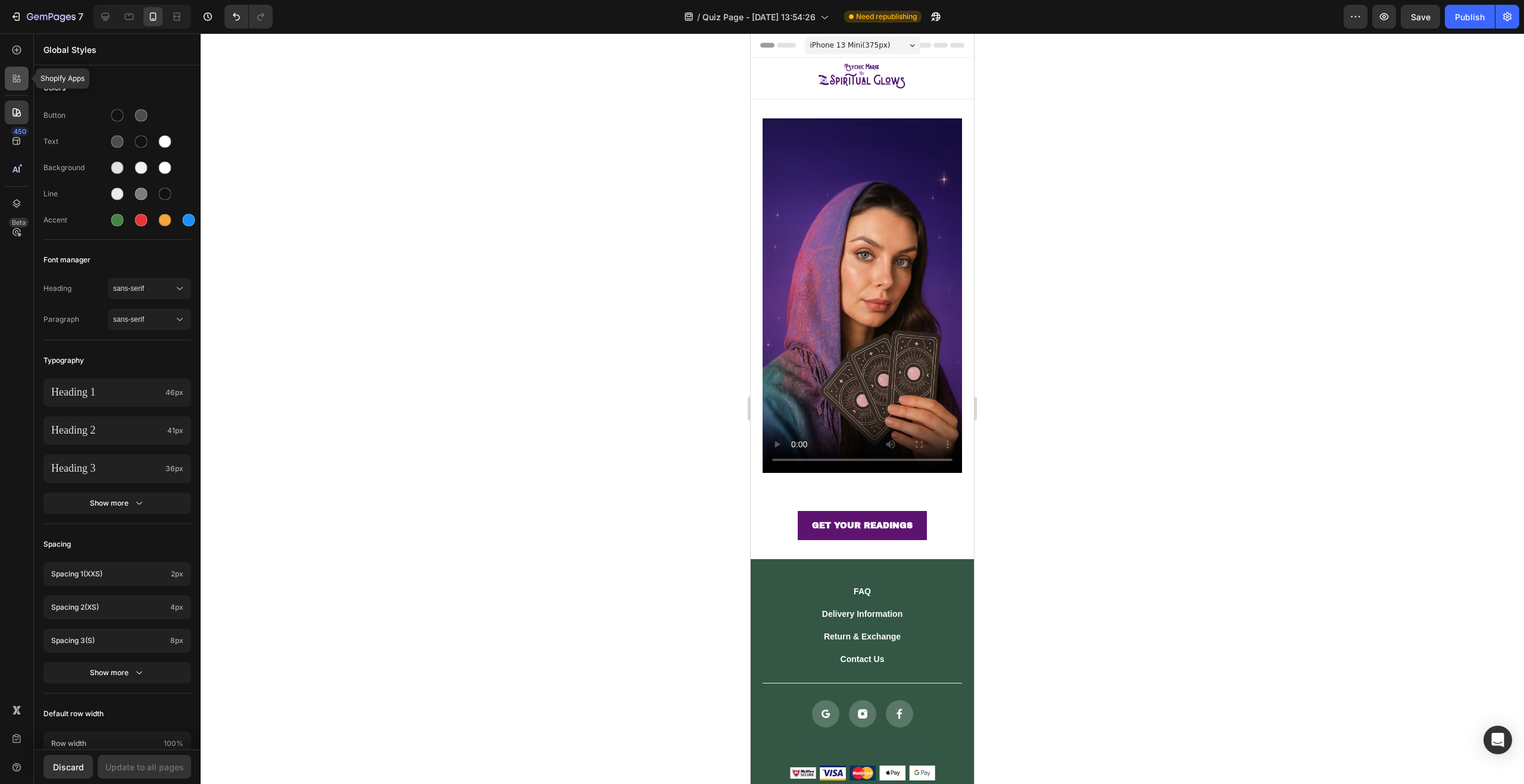
click at [18, 79] on icon at bounding box center [19, 81] width 4 height 4
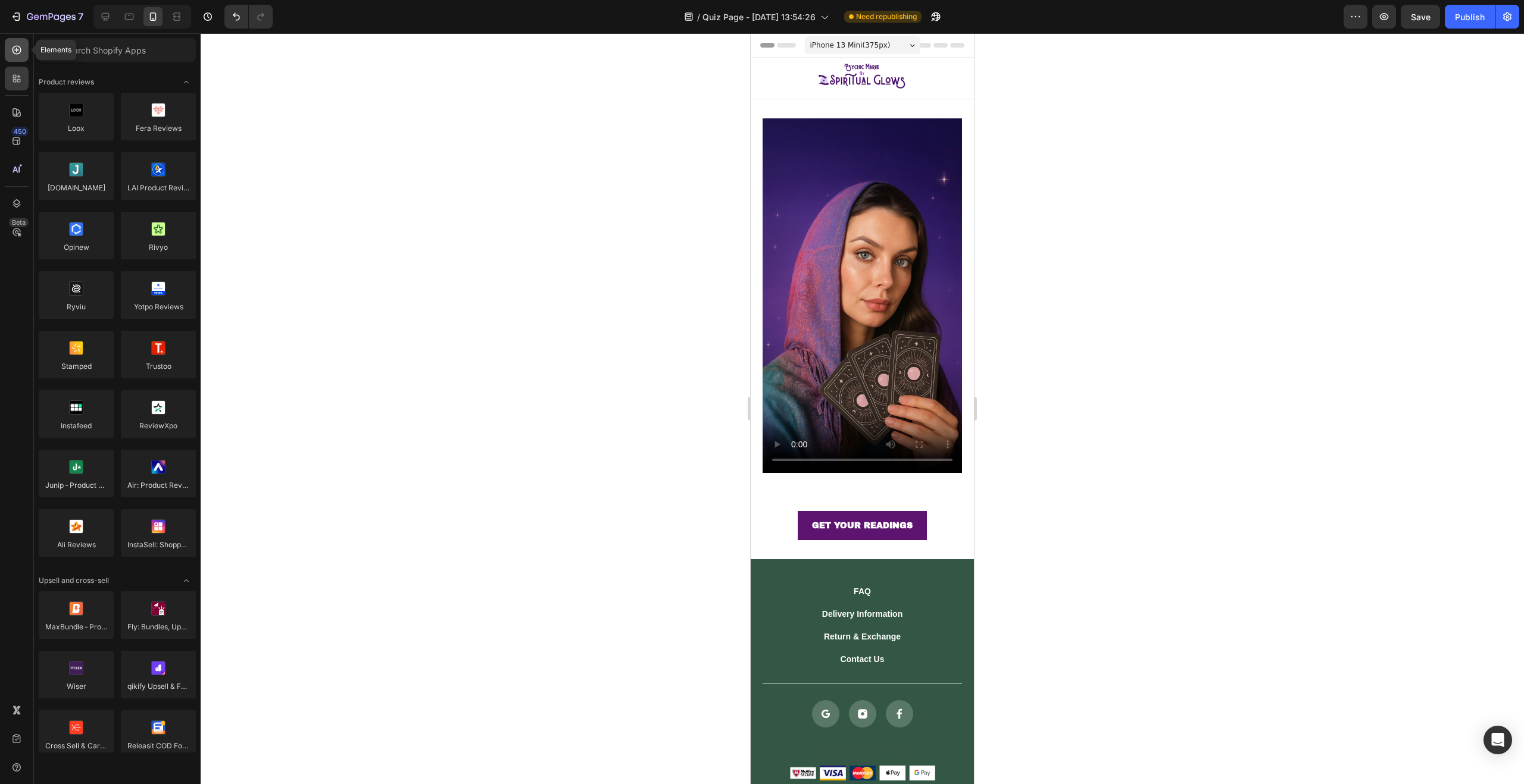
click at [17, 54] on icon at bounding box center [17, 50] width 9 height 9
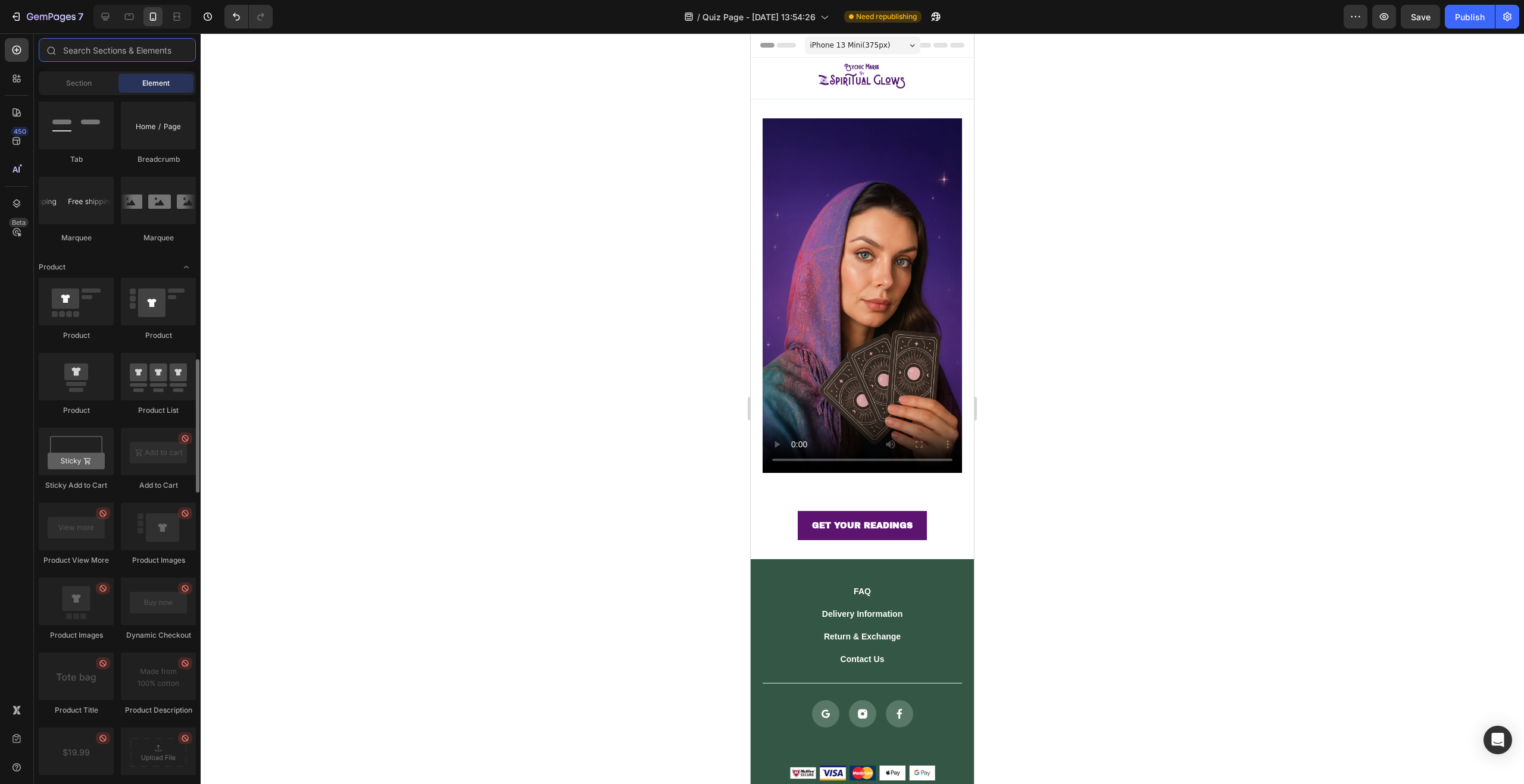
scroll to position [1935, 0]
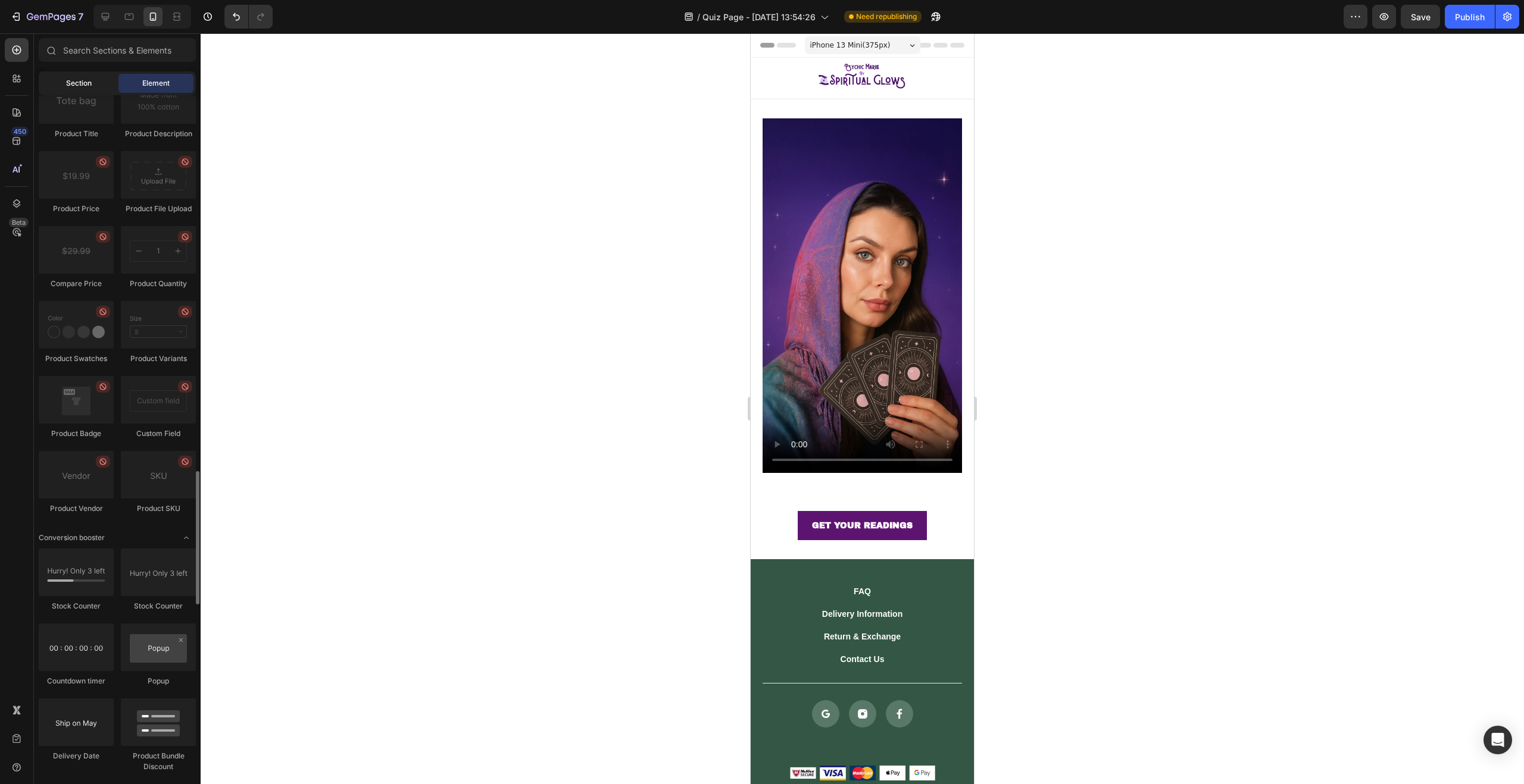
click at [88, 79] on span "Section" at bounding box center [79, 83] width 26 height 10
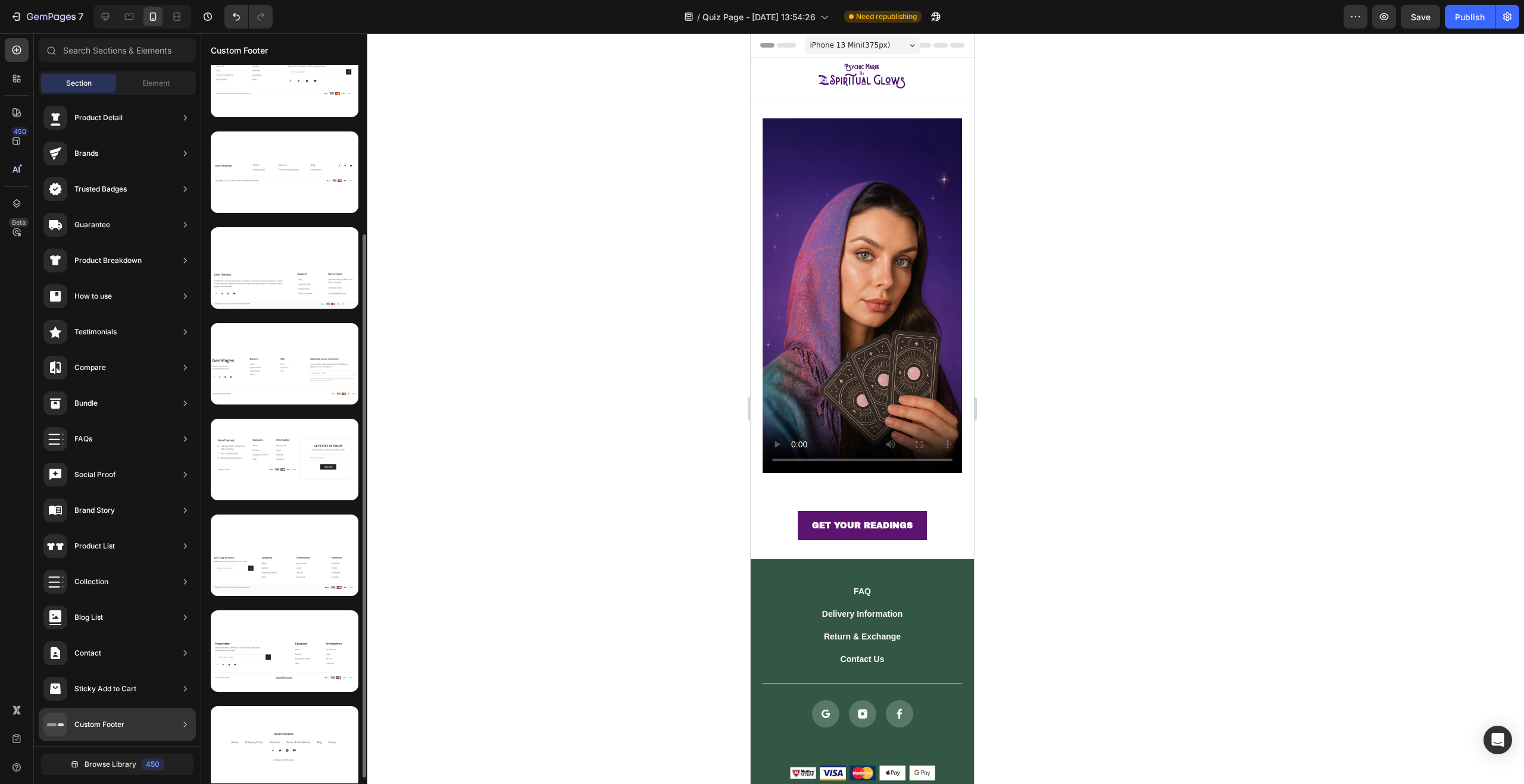
scroll to position [308, 0]
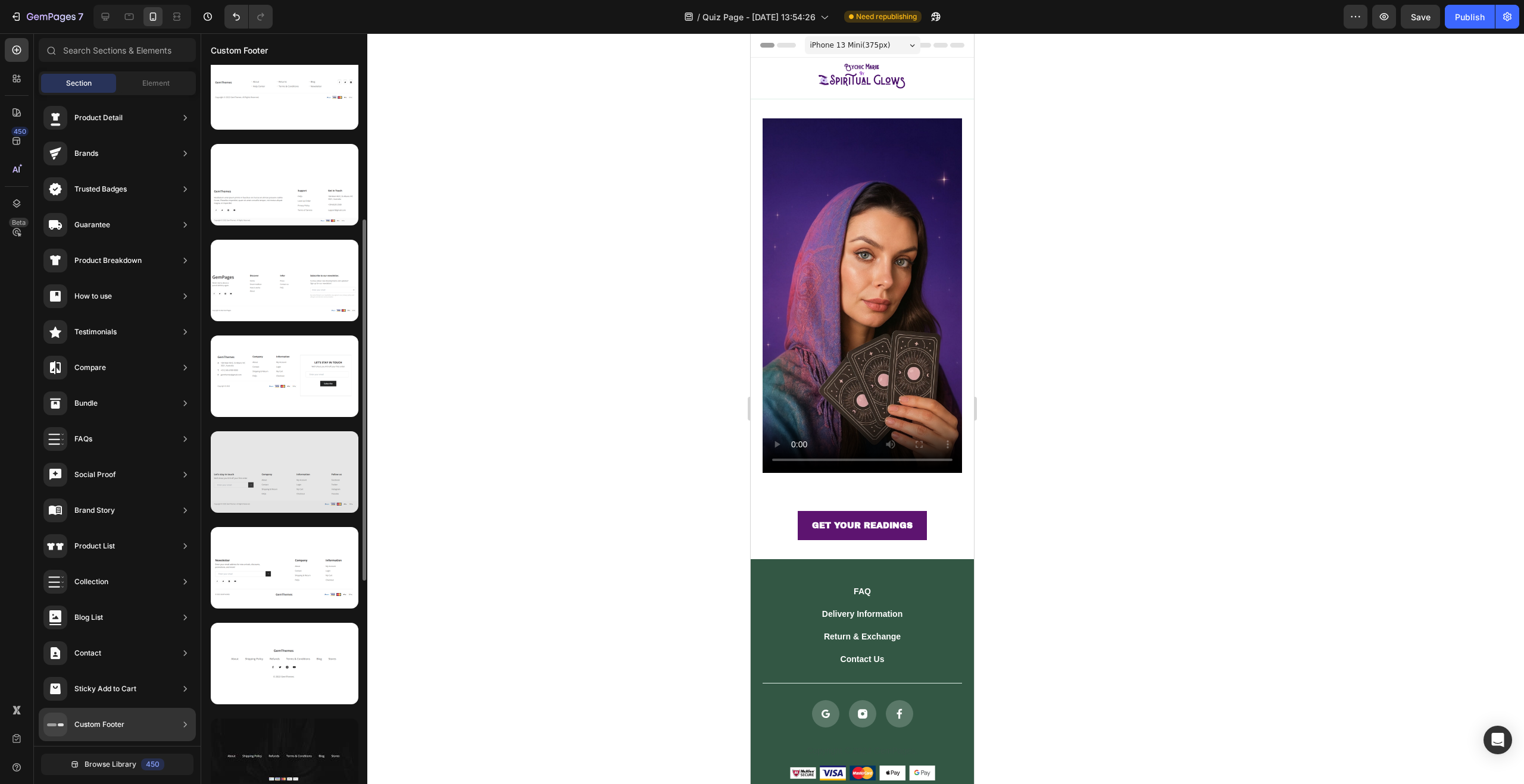
click at [279, 458] on div at bounding box center [285, 472] width 148 height 82
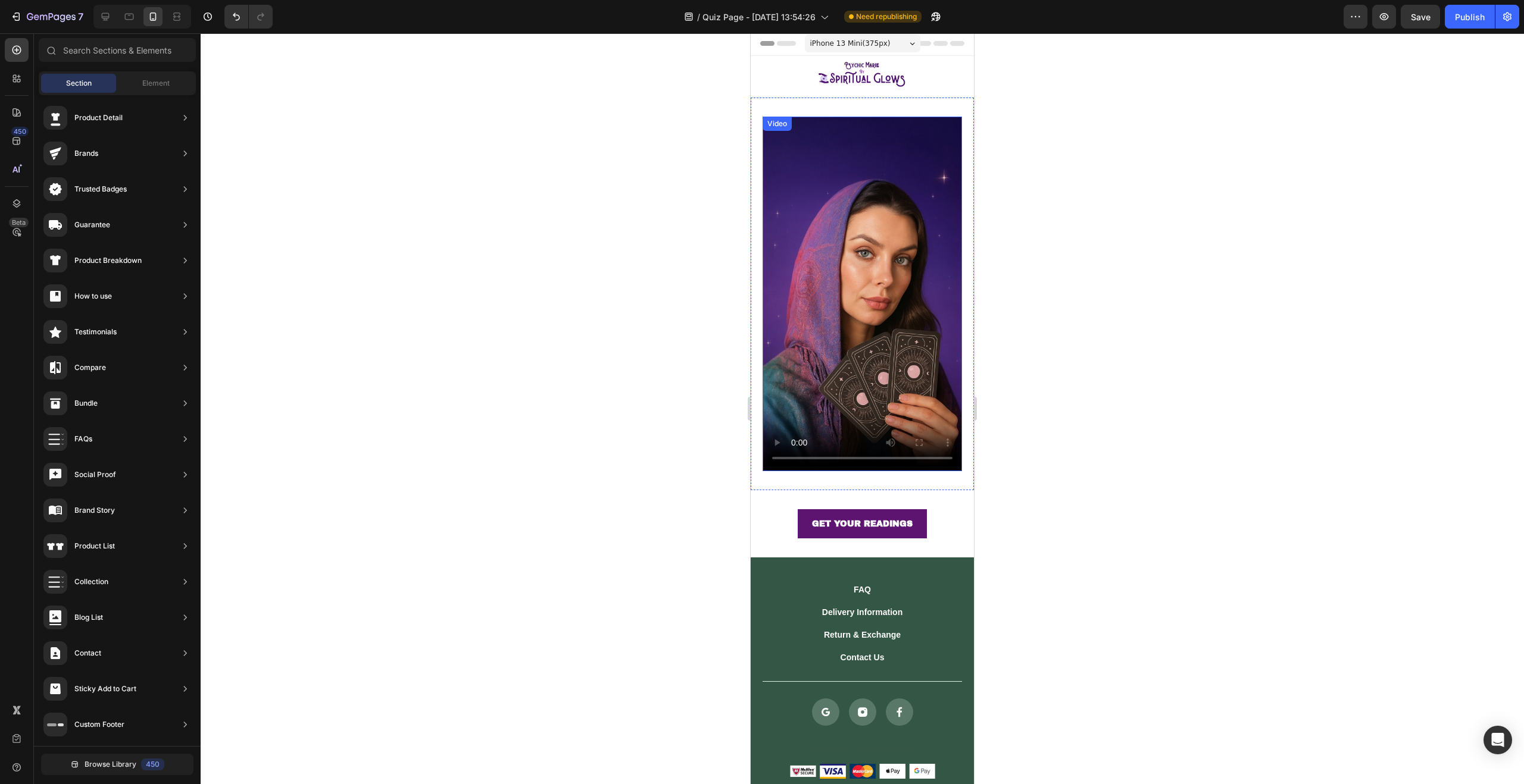
scroll to position [0, 0]
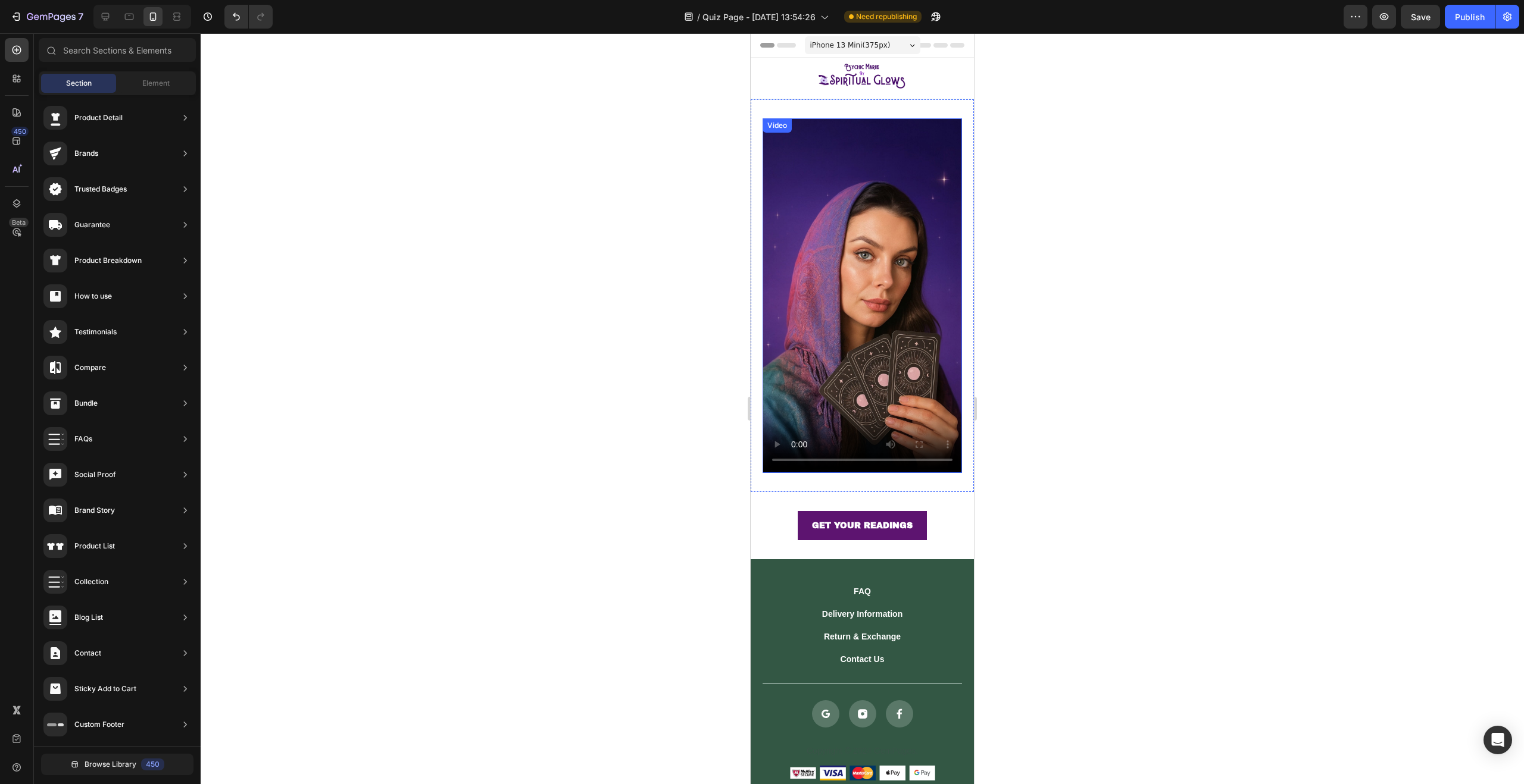
click at [615, 366] on div at bounding box center [862, 409] width 1324 height 751
click at [827, 224] on video at bounding box center [862, 296] width 199 height 355
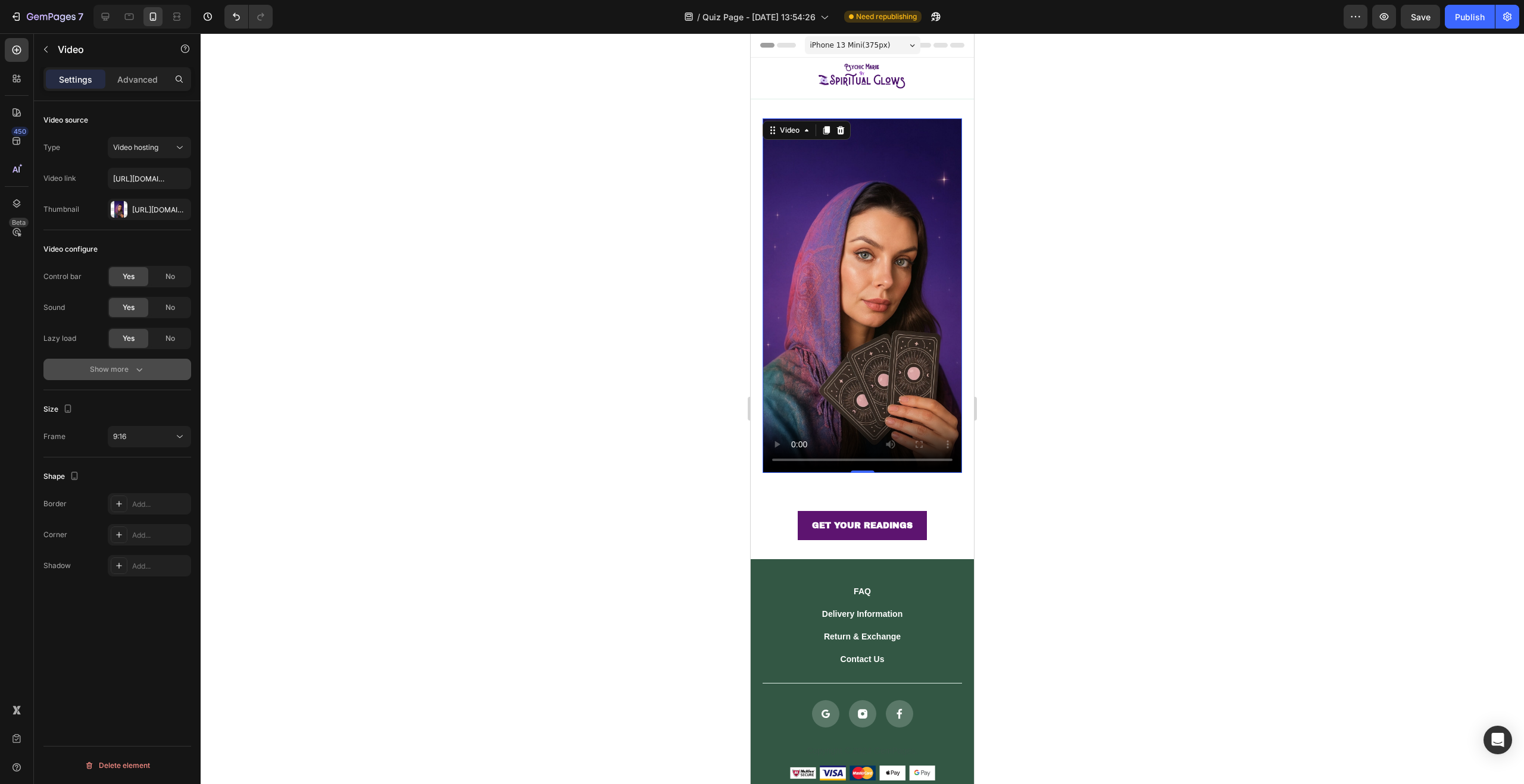
click at [136, 372] on icon "button" at bounding box center [139, 369] width 12 height 12
click at [136, 83] on p "Advanced" at bounding box center [138, 79] width 41 height 12
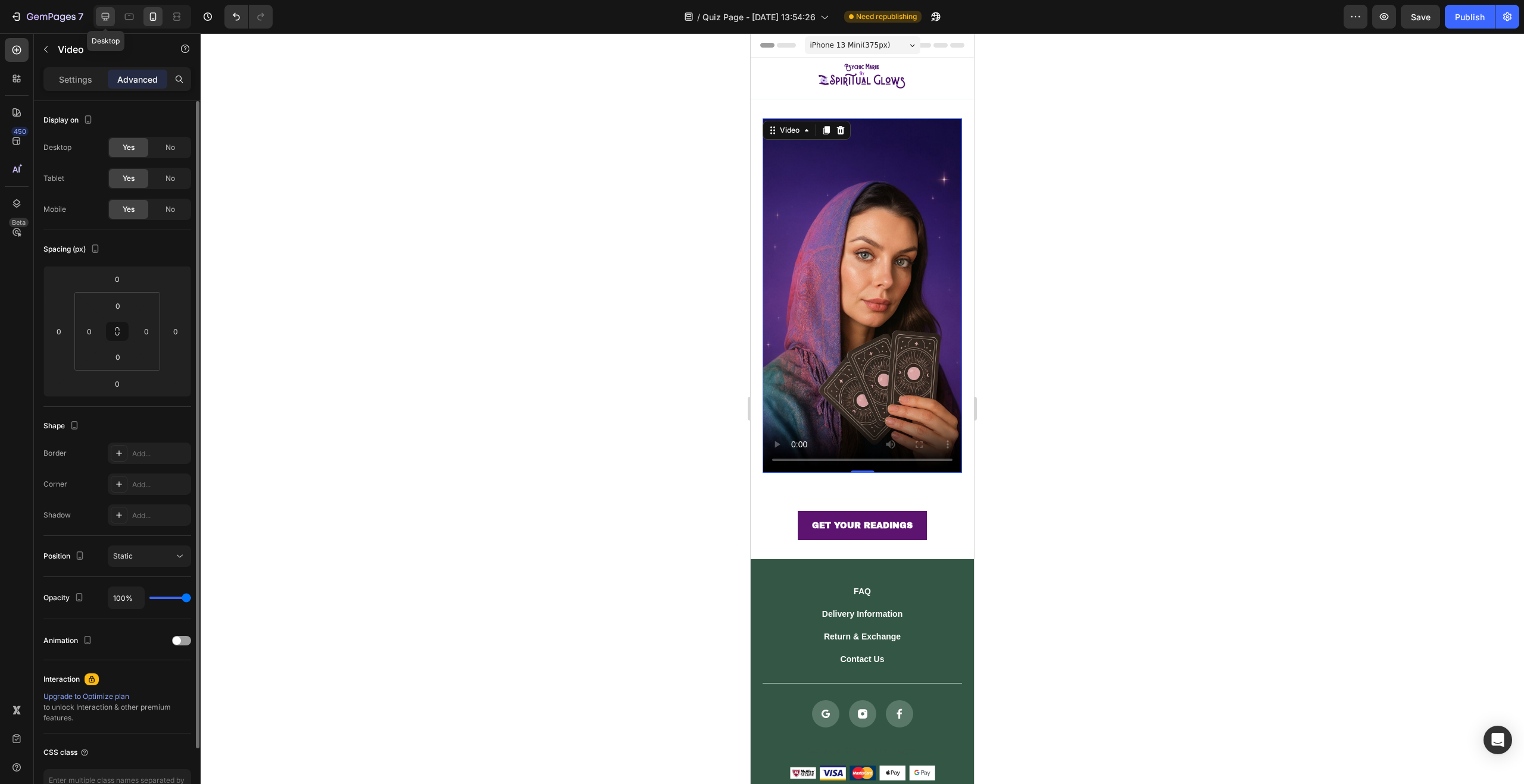
click at [108, 22] on icon at bounding box center [105, 16] width 12 height 12
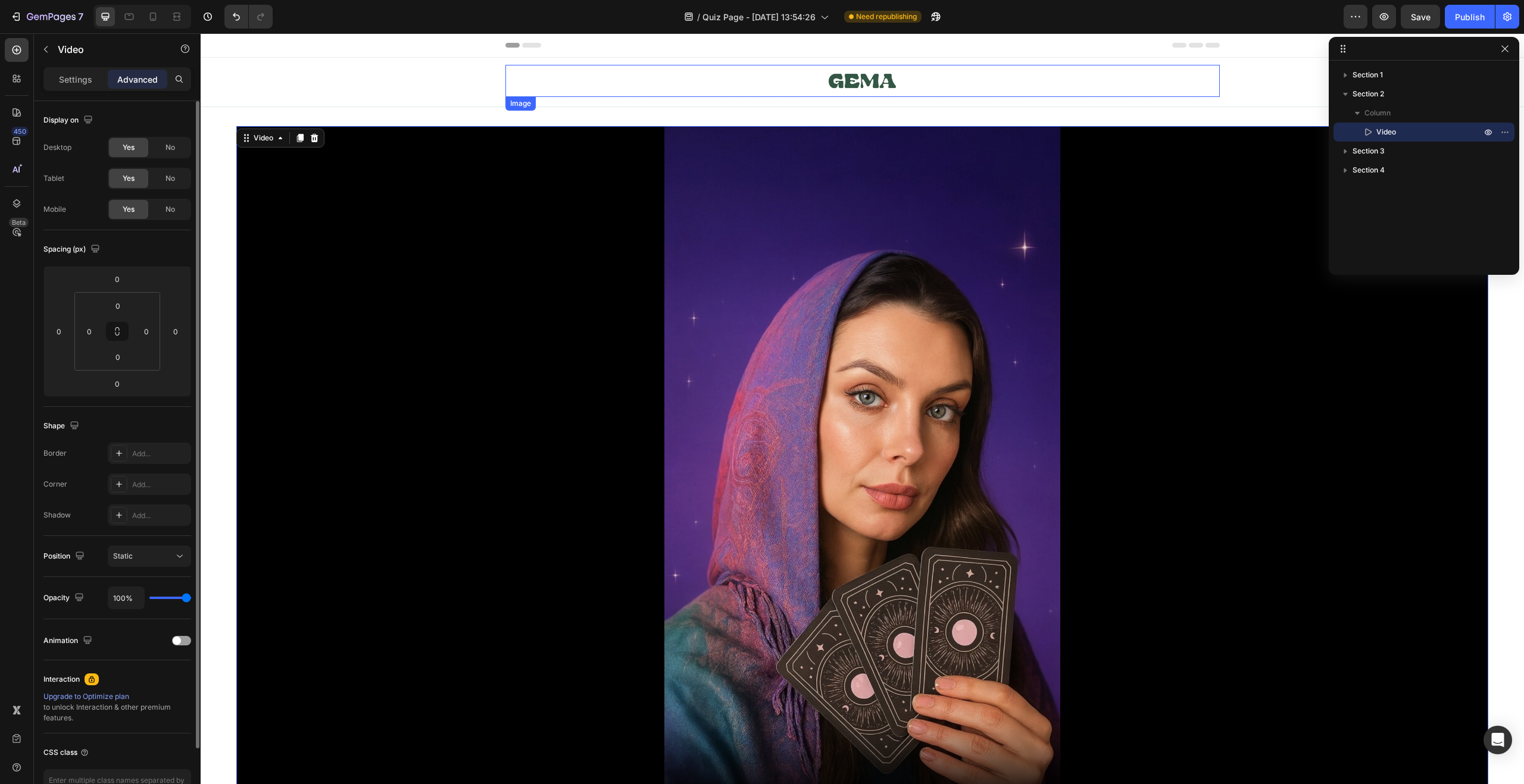
click at [883, 82] on img at bounding box center [862, 81] width 67 height 32
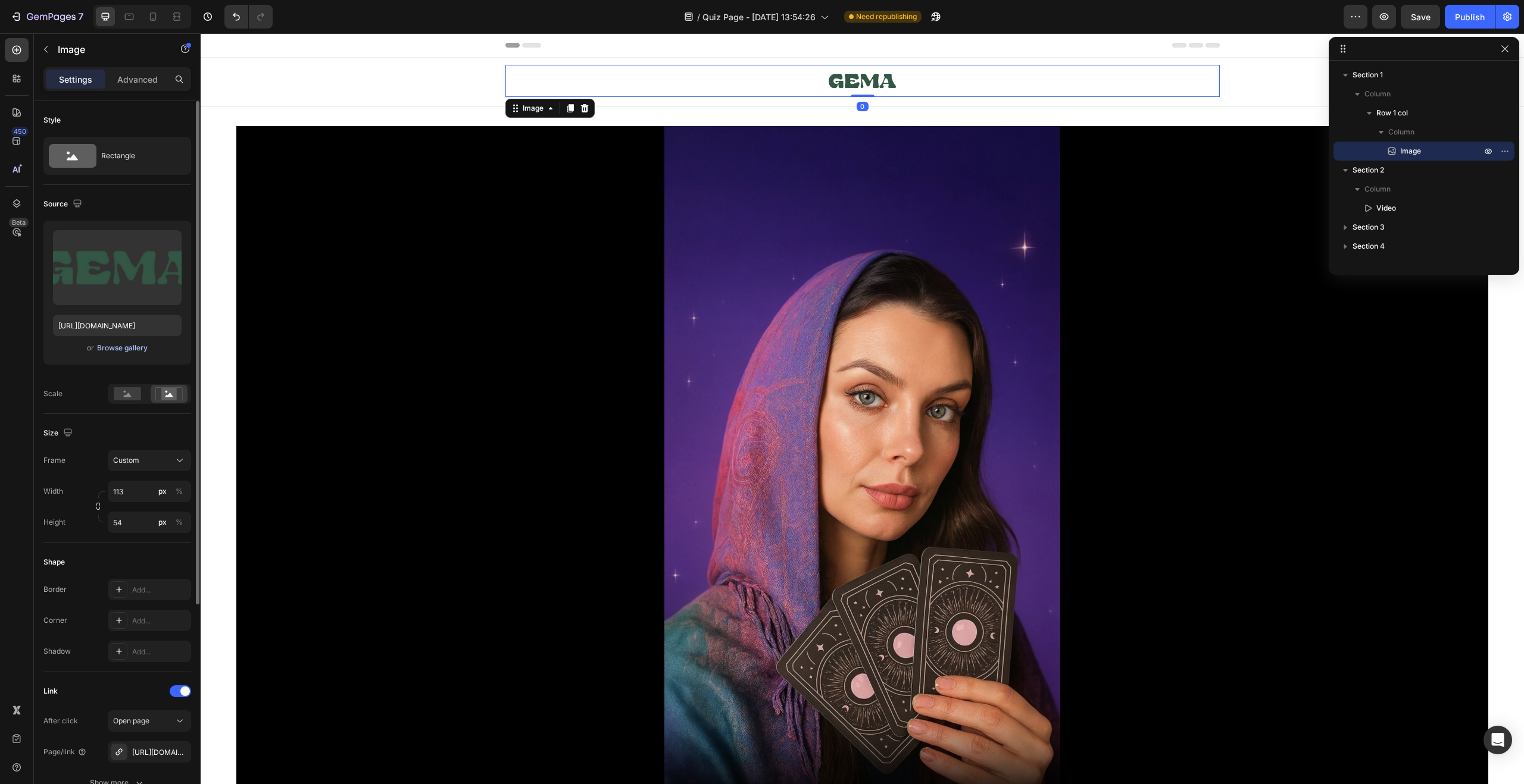
click at [143, 349] on div "Browse gallery" at bounding box center [122, 348] width 50 height 10
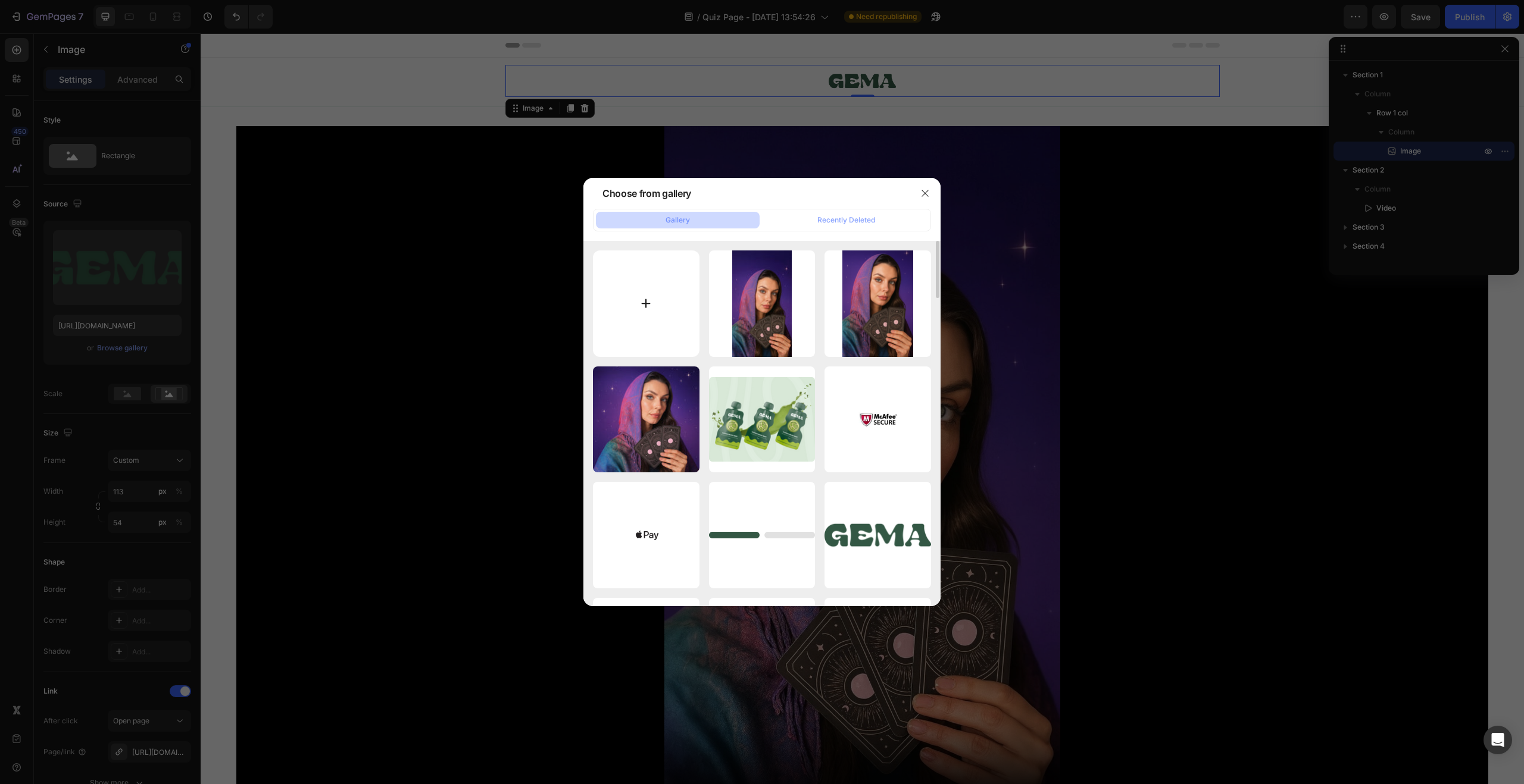
click at [685, 341] on input "file" at bounding box center [646, 304] width 106 height 106
type input "C:\fakepath\1725396713-Psychic Marie by SpiritualGlows.webp"
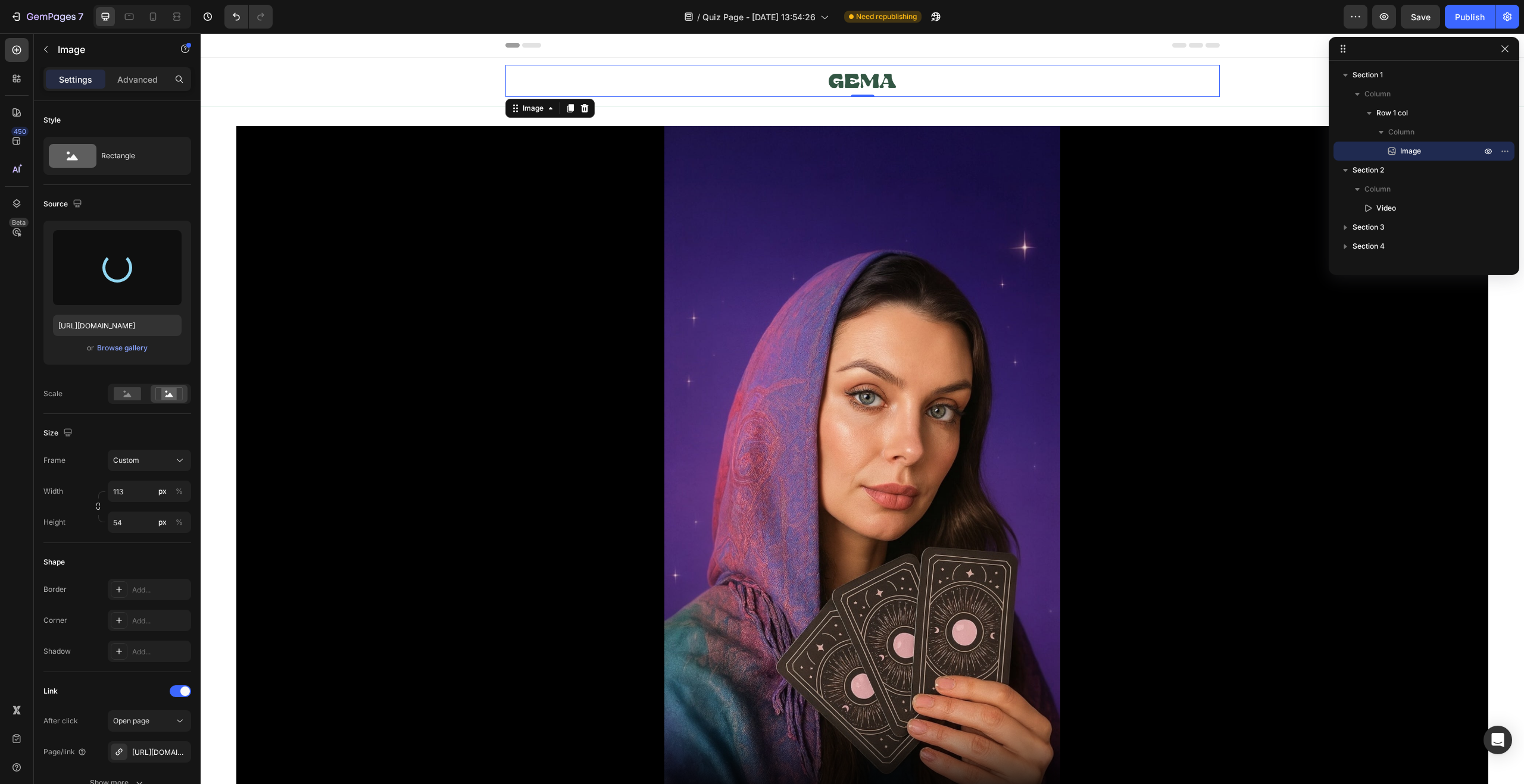
type input "https://cdn.shopify.com/s/files/1/0760/9113/0190/files/gempages_567767576227087…"
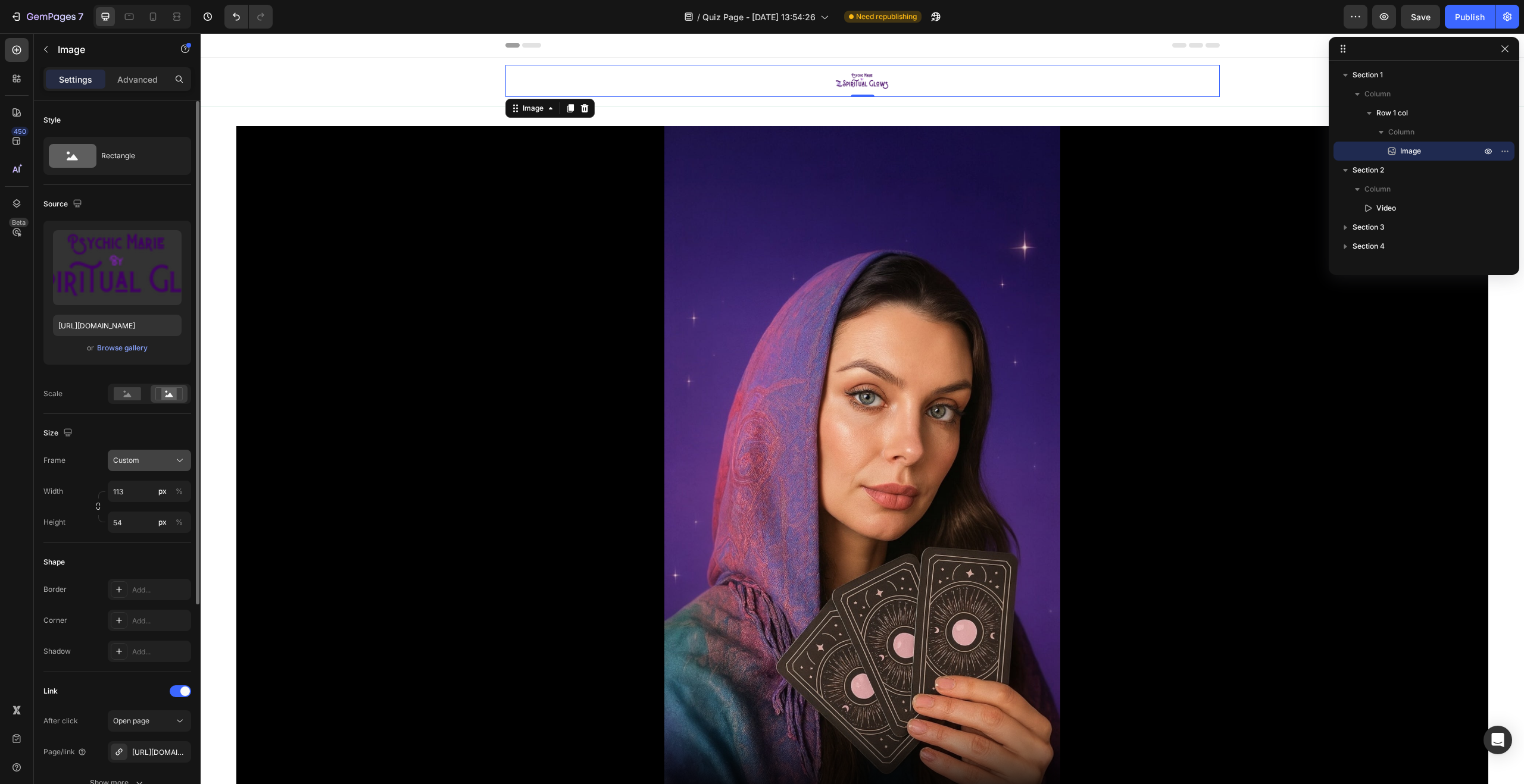
click at [146, 455] on div "Custom" at bounding box center [149, 460] width 73 height 12
click at [152, 556] on div "Original" at bounding box center [147, 557] width 69 height 10
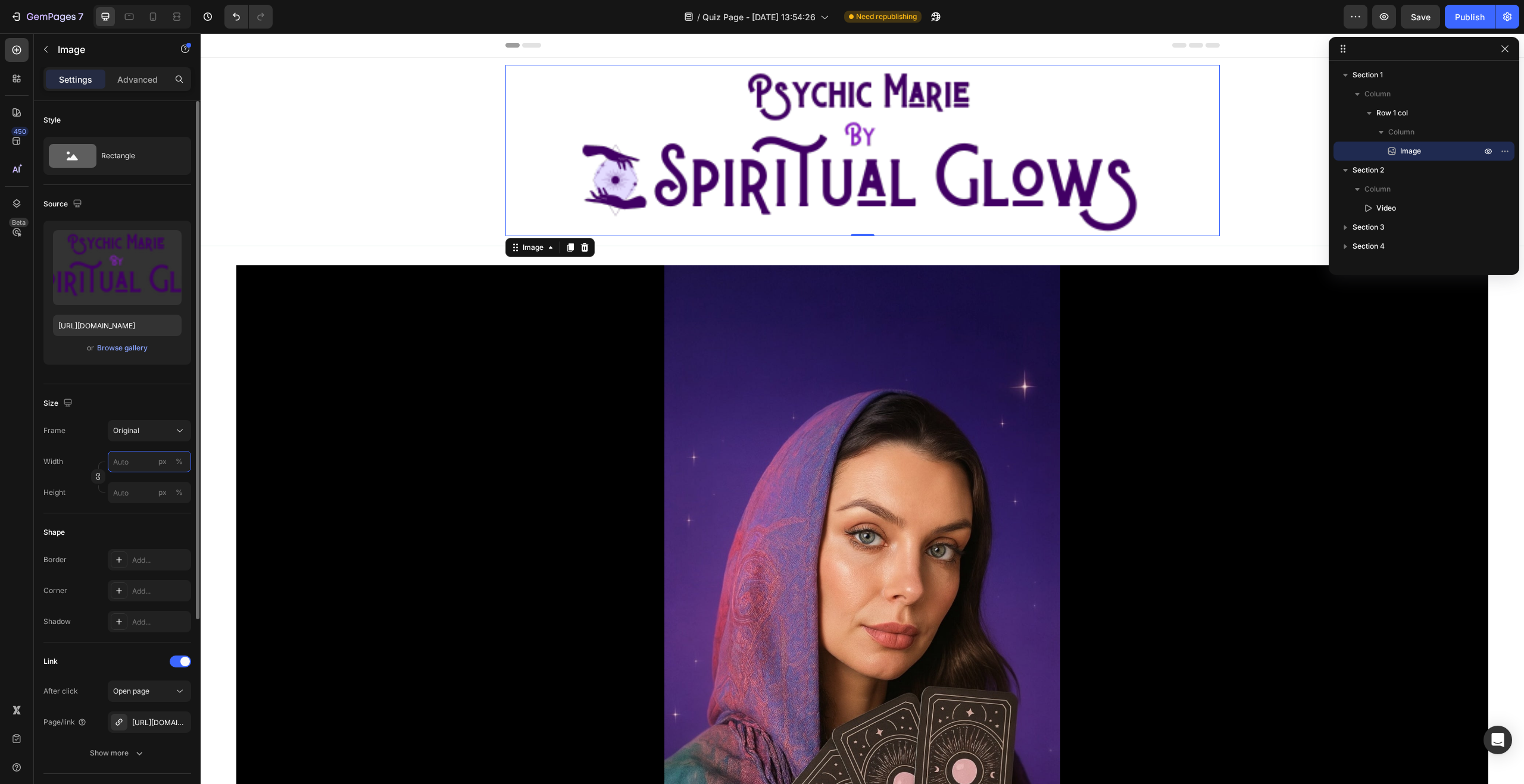
click at [137, 458] on input "px %" at bounding box center [149, 461] width 84 height 22
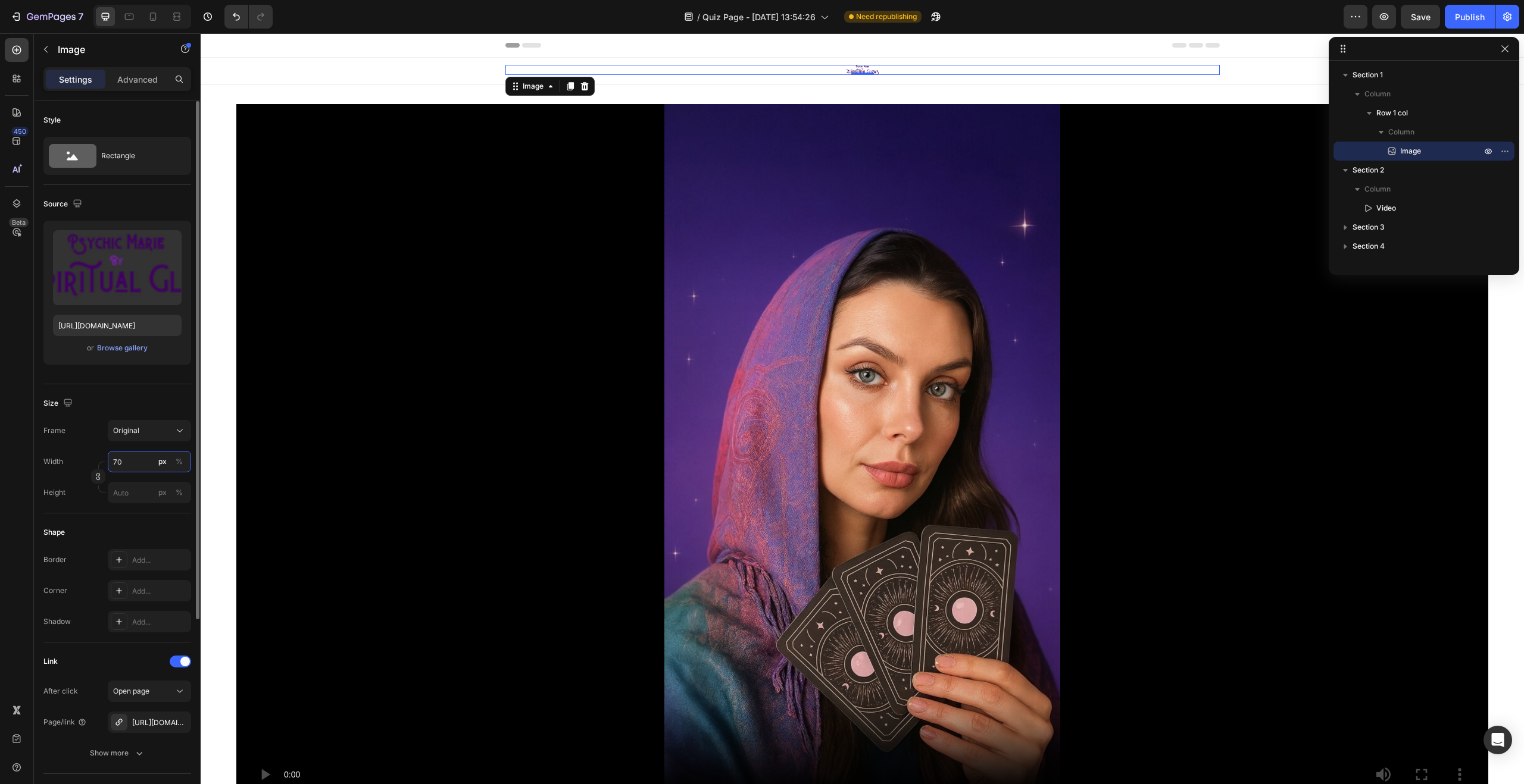
drag, startPoint x: 132, startPoint y: 463, endPoint x: 113, endPoint y: 462, distance: 19.0
click at [114, 462] on input "70" at bounding box center [149, 461] width 84 height 22
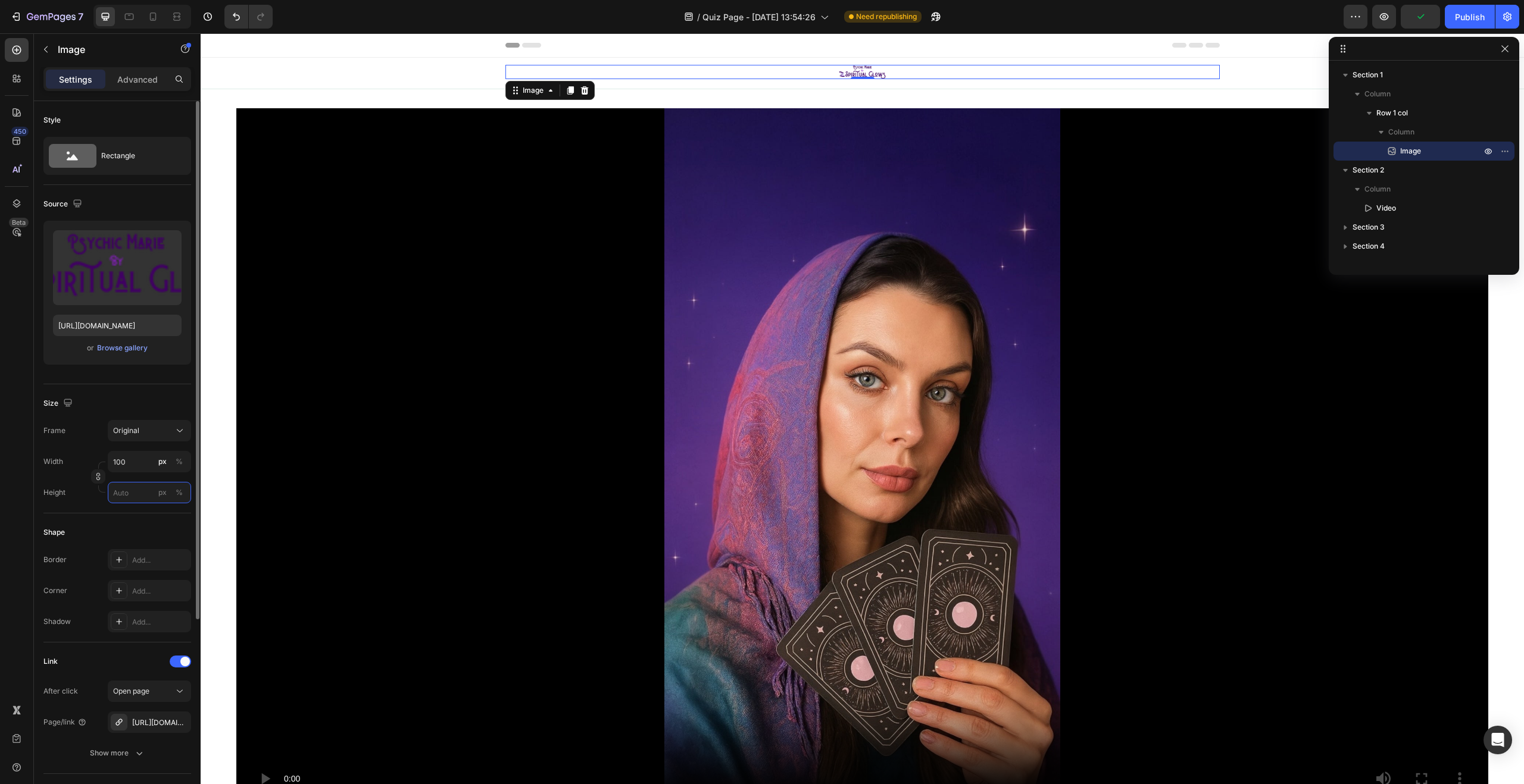
click at [135, 486] on input "px %" at bounding box center [149, 492] width 84 height 22
drag, startPoint x: 129, startPoint y: 464, endPoint x: 105, endPoint y: 460, distance: 24.3
click at [105, 460] on div "Width 100 px %" at bounding box center [117, 461] width 148 height 22
click at [137, 461] on input "100" at bounding box center [149, 461] width 84 height 22
click at [118, 491] on span "Full" at bounding box center [118, 490] width 12 height 10
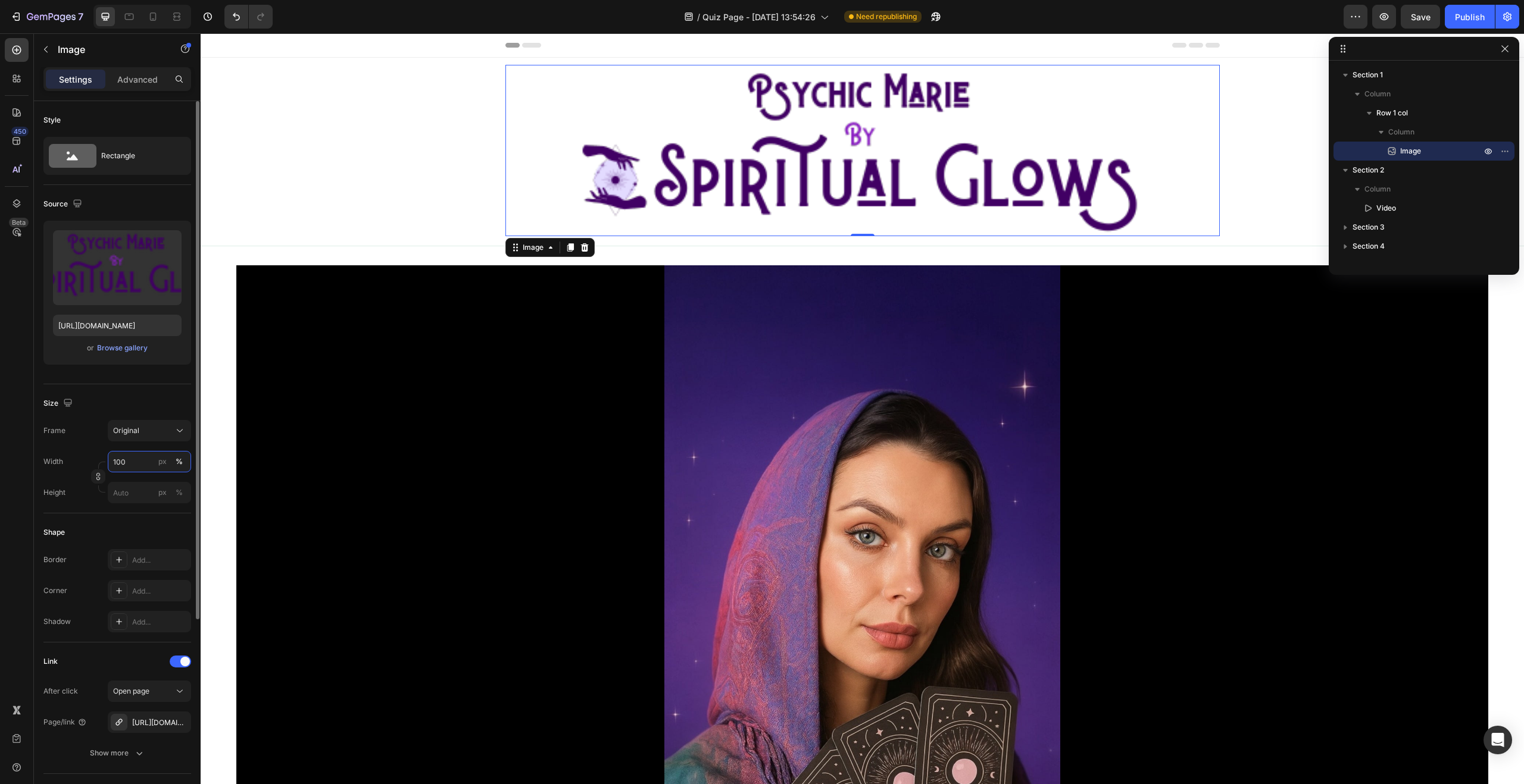
click at [144, 461] on input "100" at bounding box center [149, 461] width 84 height 22
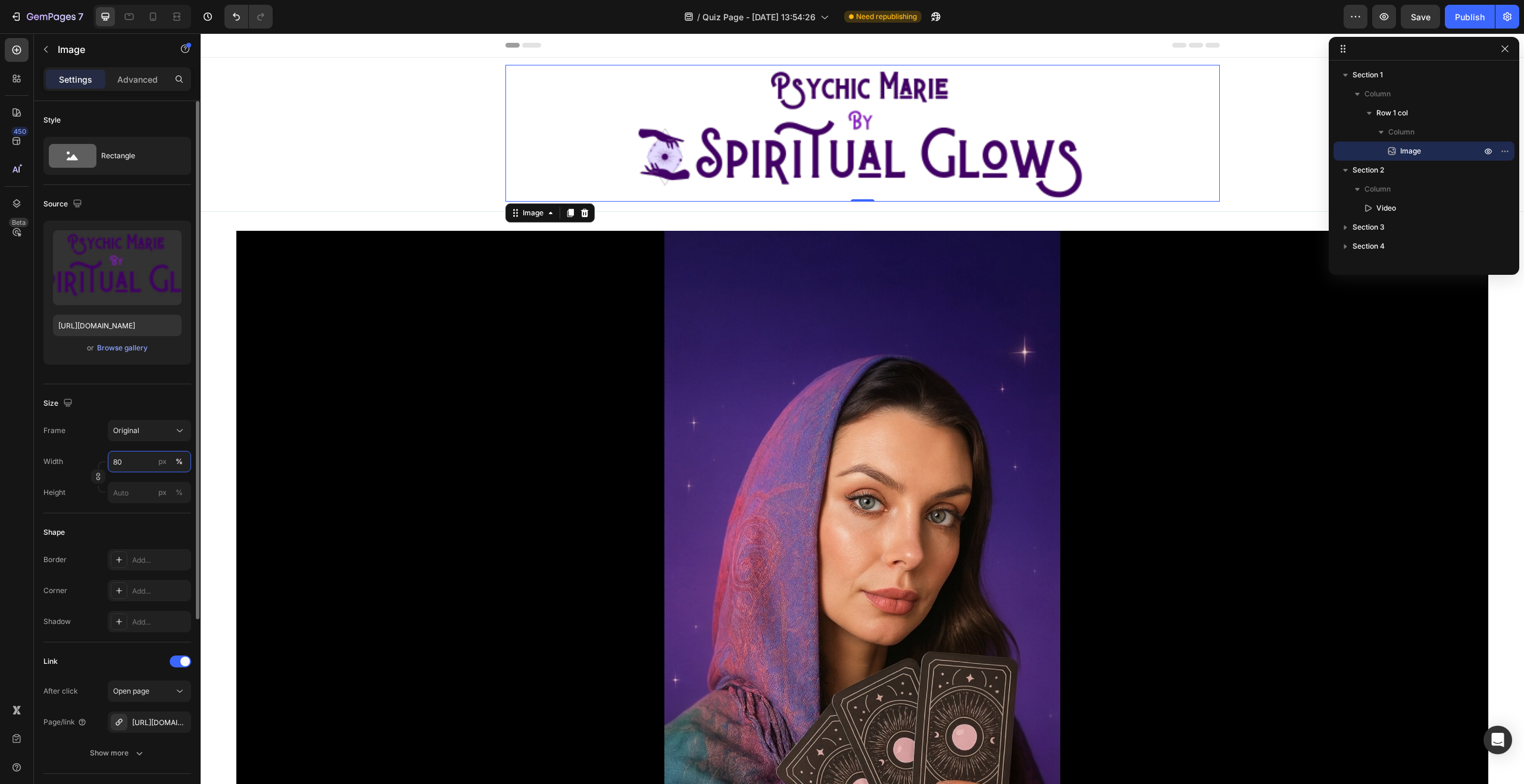
type input "8"
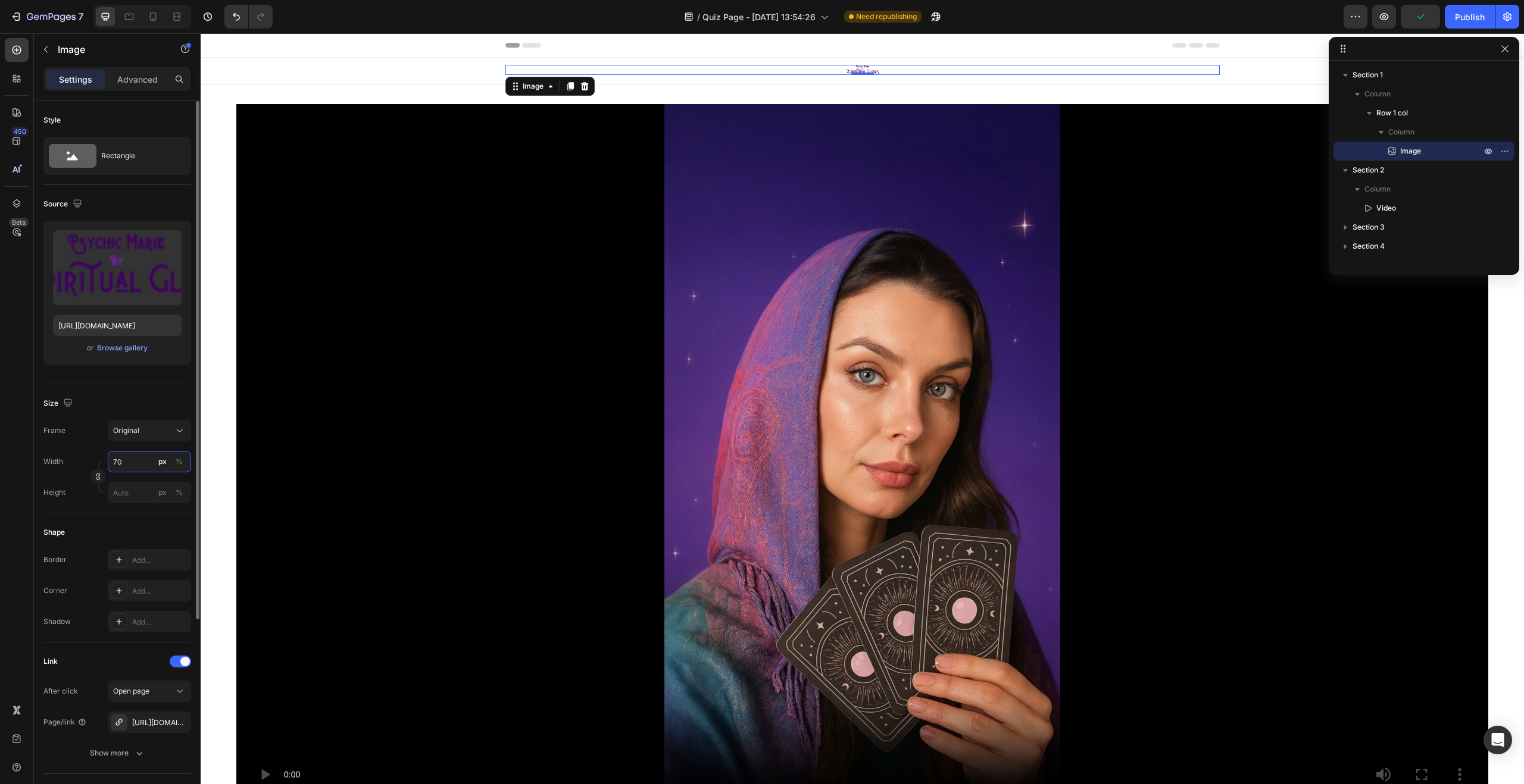
type input "7"
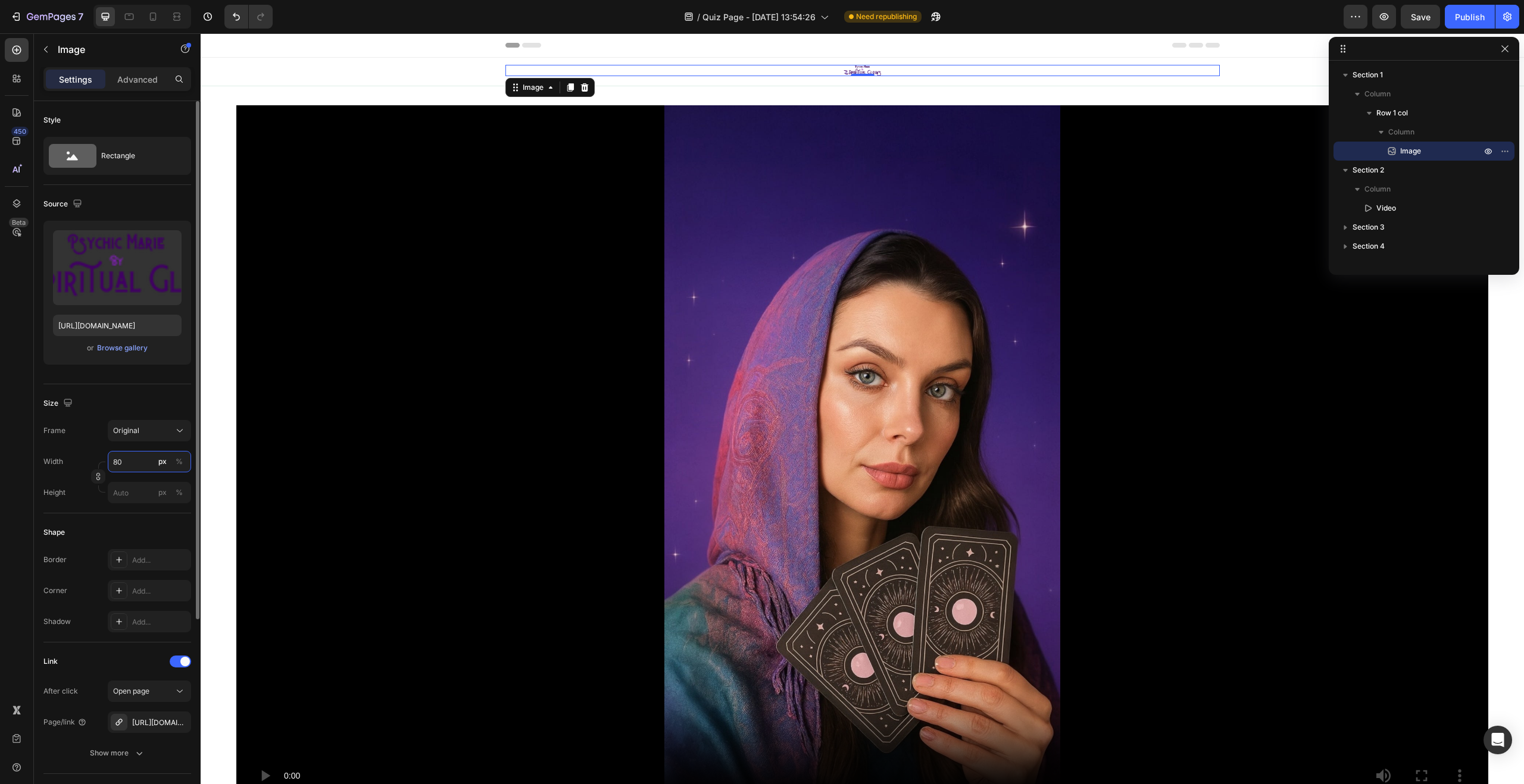
type input "8"
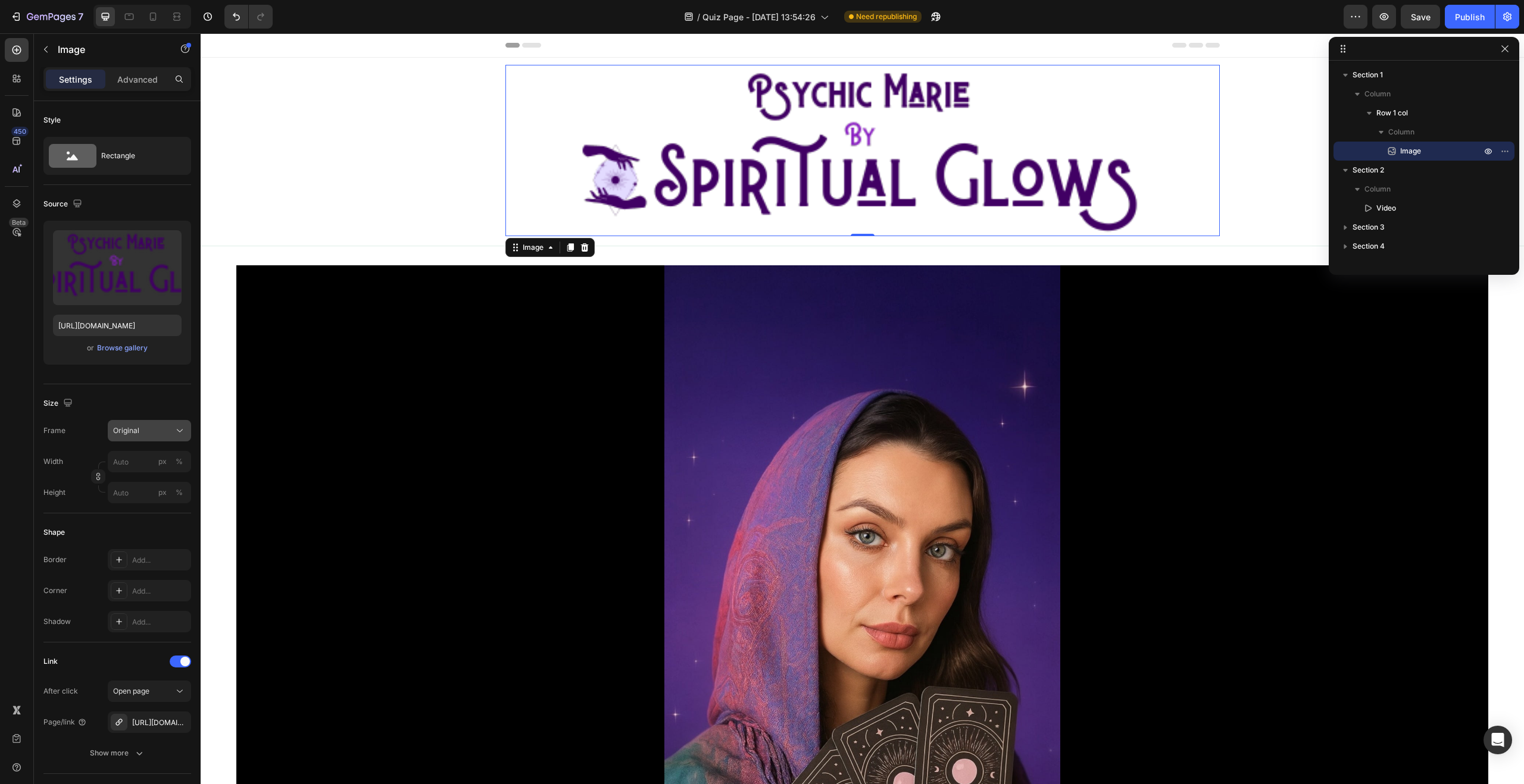
click at [156, 430] on div "Original" at bounding box center [142, 430] width 58 height 10
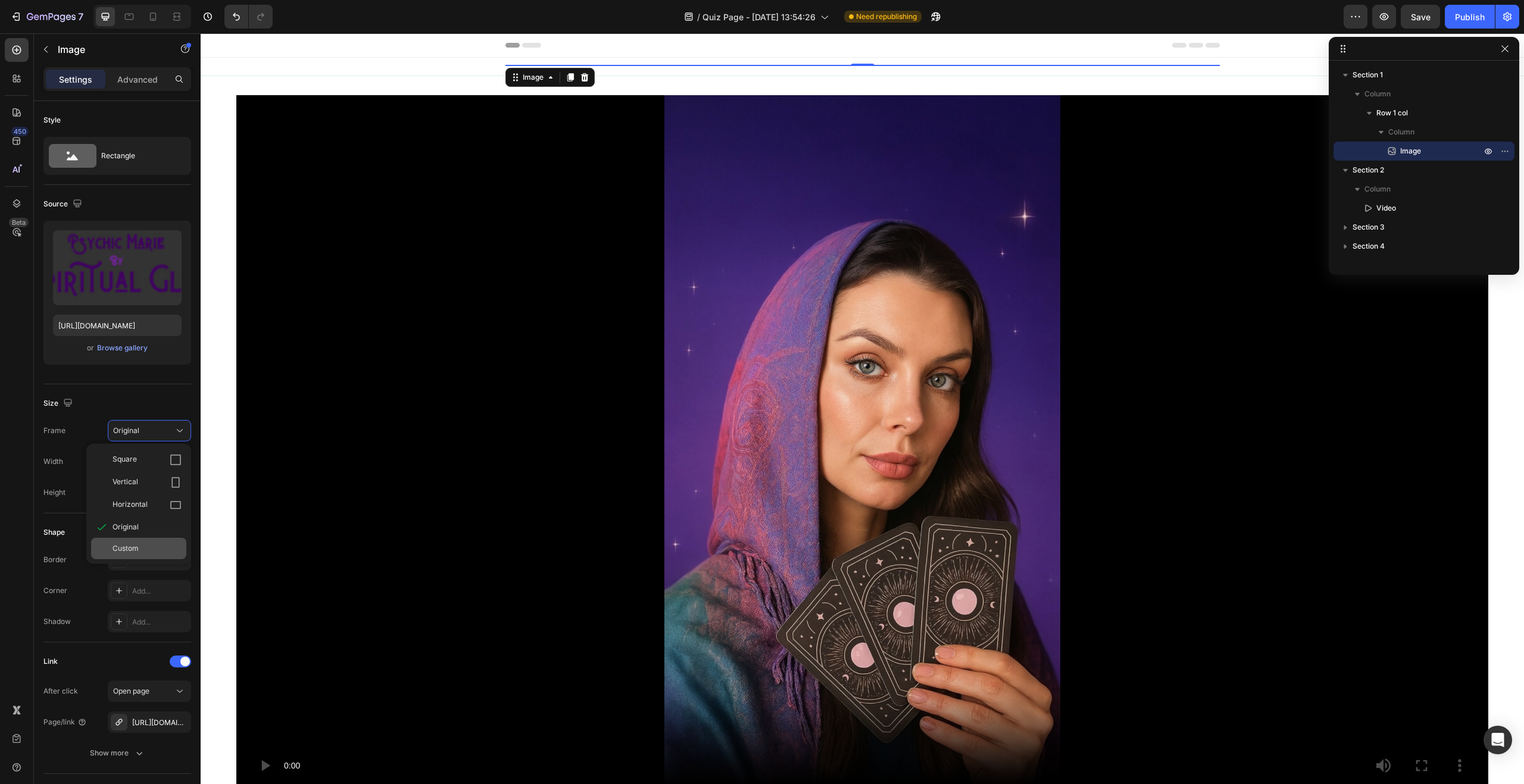
click at [134, 541] on div "Custom" at bounding box center [138, 548] width 95 height 22
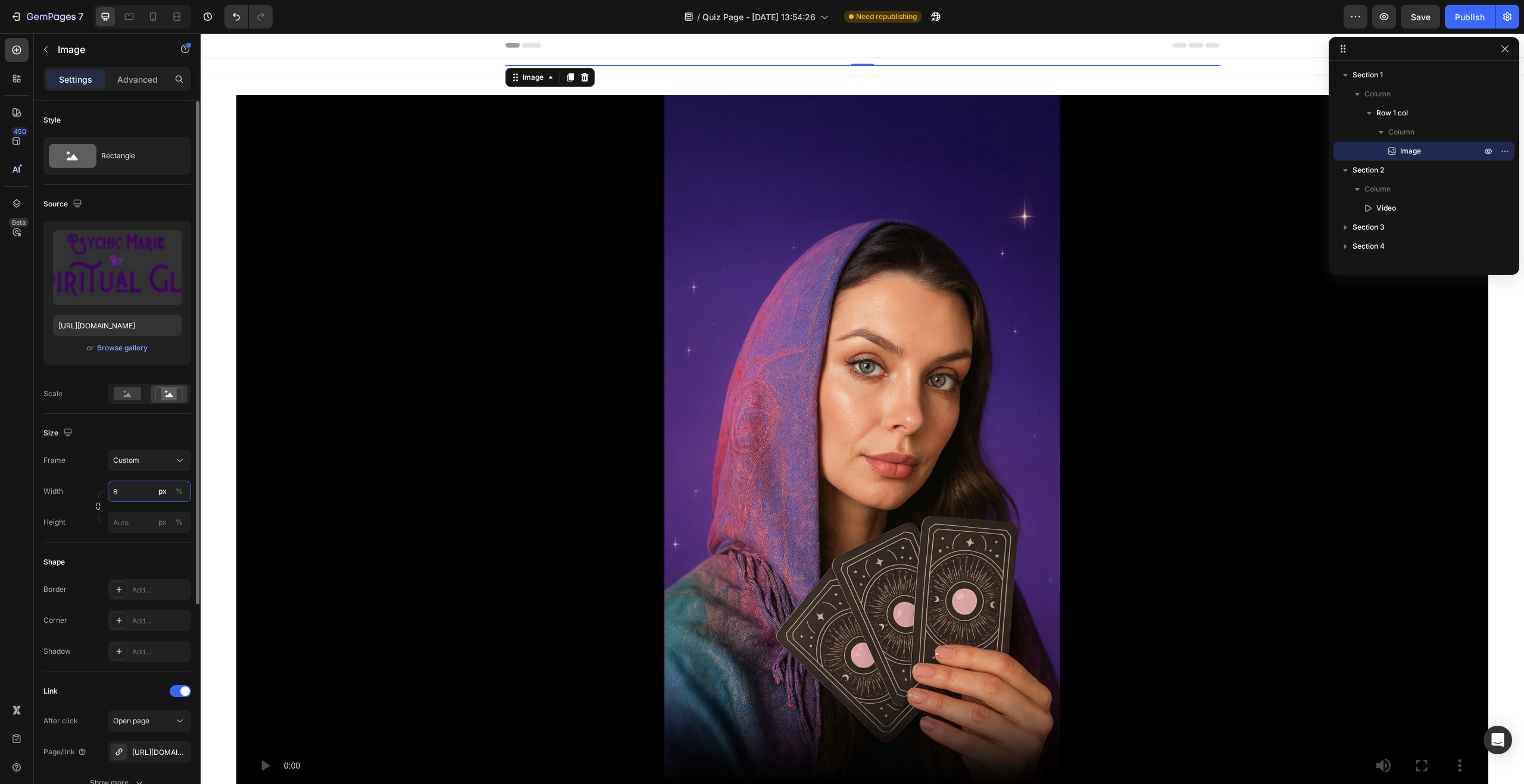
click at [137, 498] on input "8" at bounding box center [149, 491] width 84 height 22
click at [171, 517] on span "100%" at bounding box center [172, 520] width 20 height 10
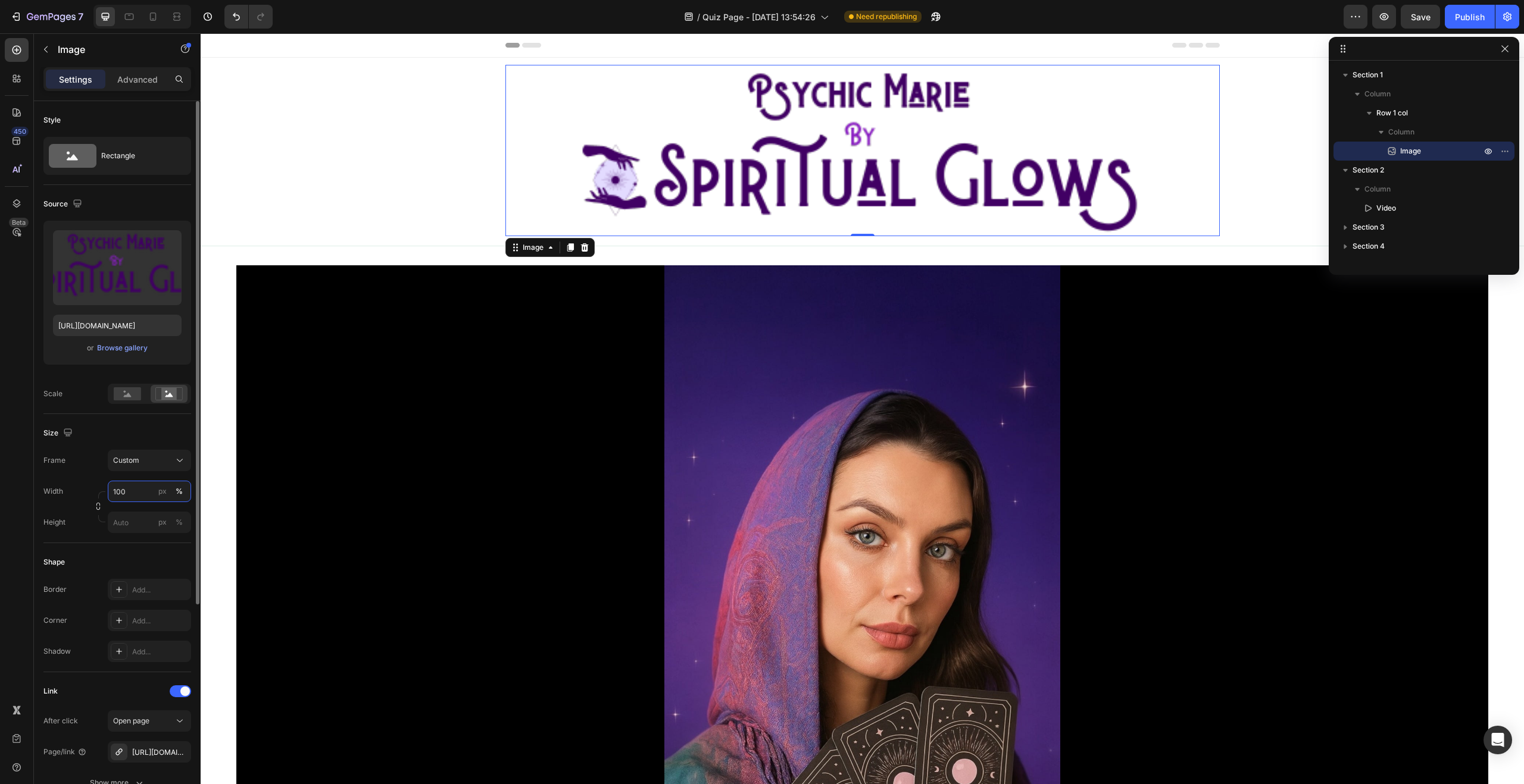
click at [120, 493] on input "100" at bounding box center [149, 491] width 84 height 22
drag, startPoint x: 124, startPoint y: 493, endPoint x: 114, endPoint y: 492, distance: 10.0
click at [114, 492] on input "100" at bounding box center [149, 491] width 84 height 22
drag, startPoint x: 132, startPoint y: 494, endPoint x: 109, endPoint y: 493, distance: 23.0
click at [109, 493] on input "100" at bounding box center [149, 491] width 84 height 22
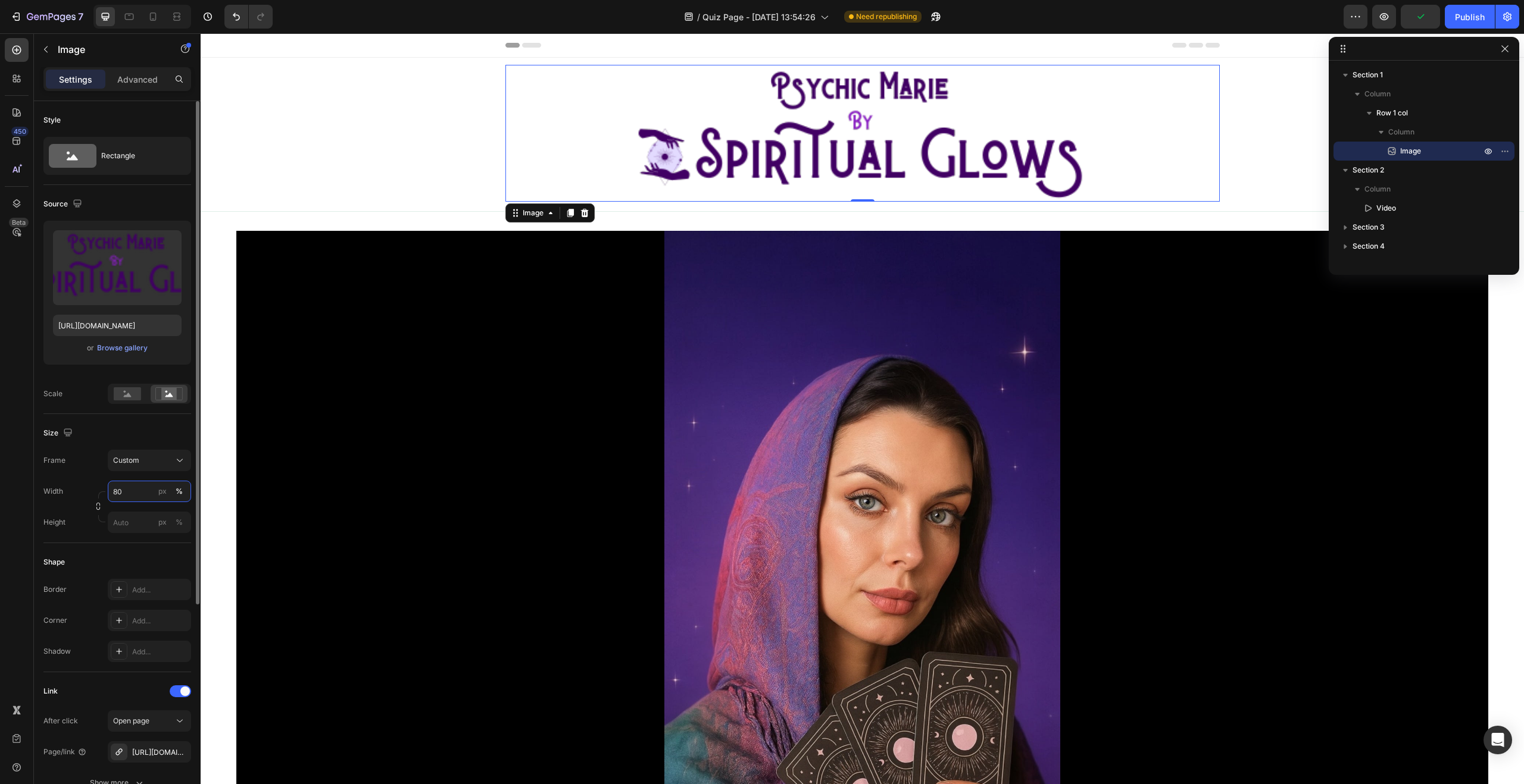
type input "8"
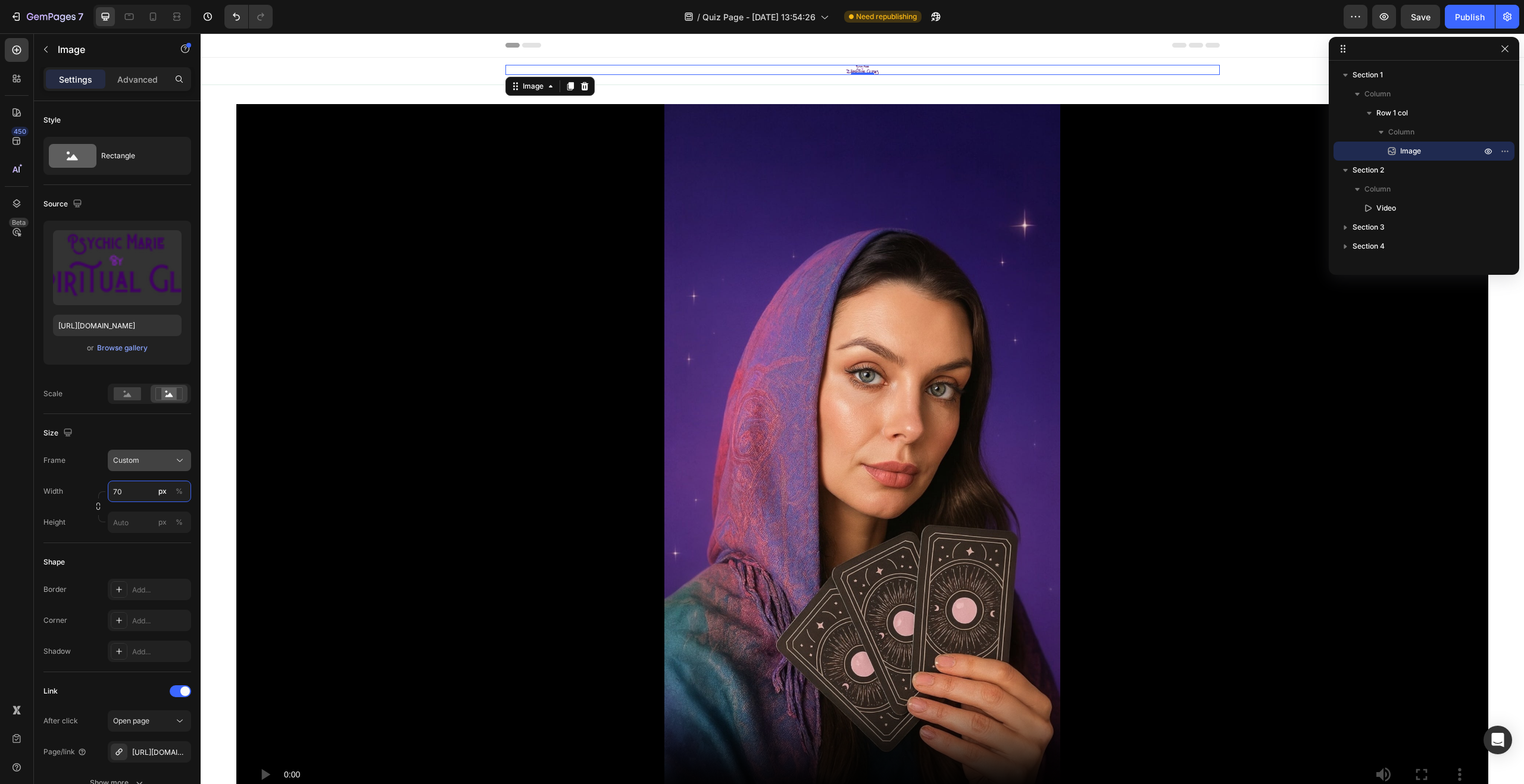
type input "70"
click at [155, 466] on button "Custom" at bounding box center [149, 460] width 84 height 22
click at [151, 516] on div "Vertical" at bounding box center [147, 512] width 69 height 12
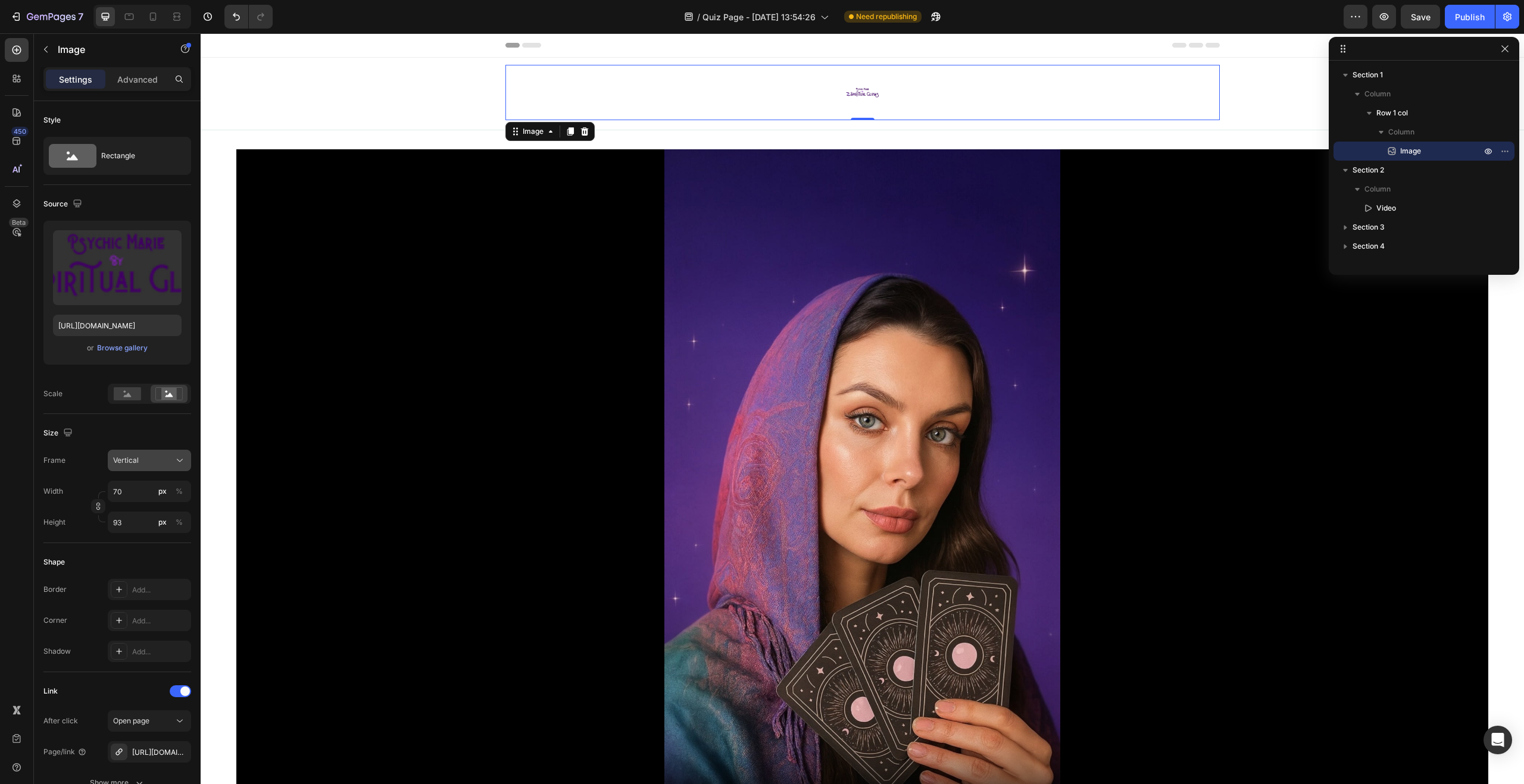
click at [149, 468] on button "Vertical" at bounding box center [149, 460] width 84 height 22
click at [141, 489] on div "Square" at bounding box center [147, 489] width 69 height 12
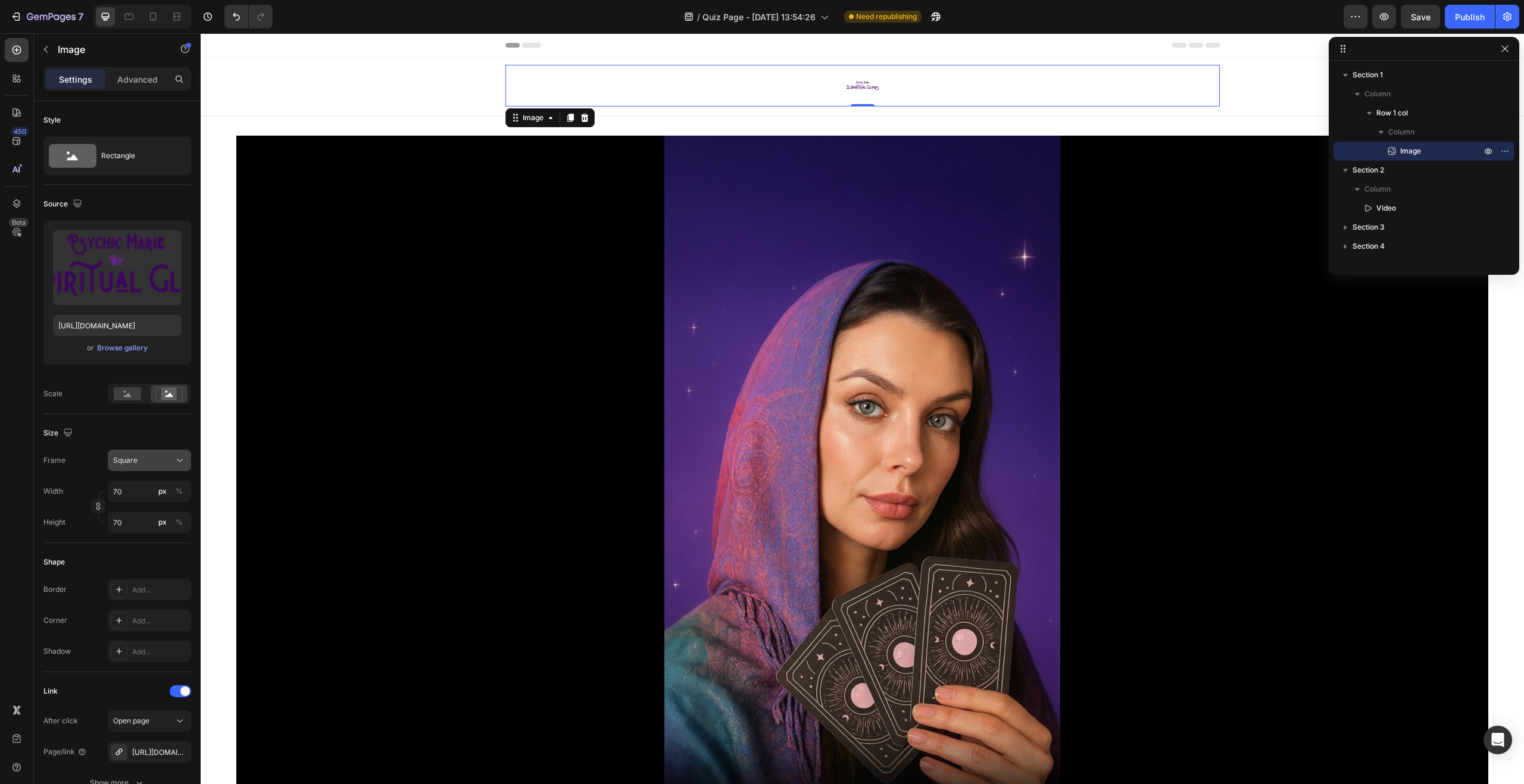
click at [149, 468] on button "Square" at bounding box center [149, 460] width 84 height 22
click at [143, 526] on div "Horizontal" at bounding box center [138, 535] width 95 height 23
type input "53"
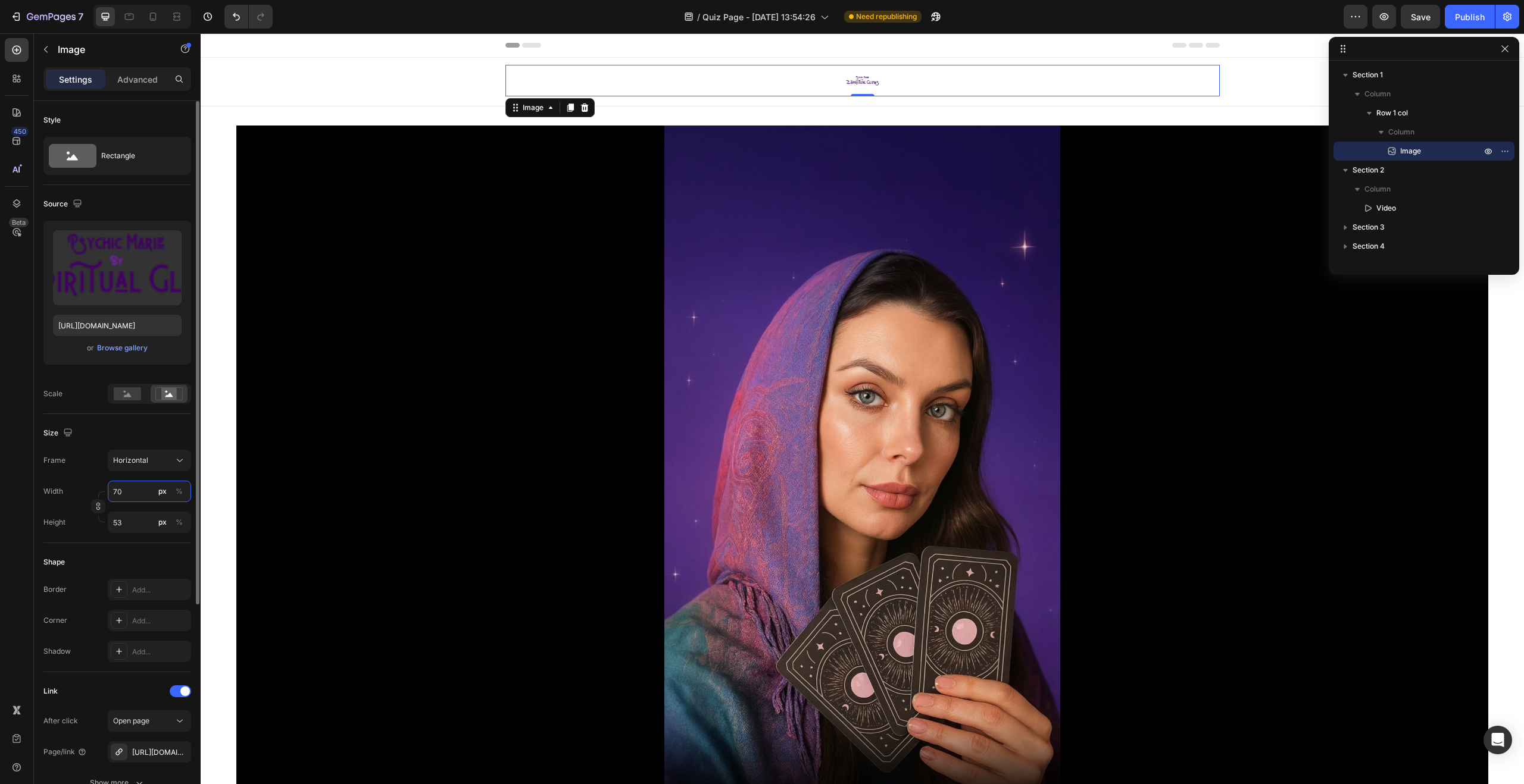
drag, startPoint x: 138, startPoint y: 498, endPoint x: 116, endPoint y: 493, distance: 22.6
click at [116, 493] on input "70" at bounding box center [149, 491] width 84 height 22
drag, startPoint x: 132, startPoint y: 493, endPoint x: 117, endPoint y: 490, distance: 15.3
click at [117, 490] on input "70" at bounding box center [149, 491] width 84 height 22
click at [141, 524] on p "Full 100%" at bounding box center [147, 520] width 69 height 10
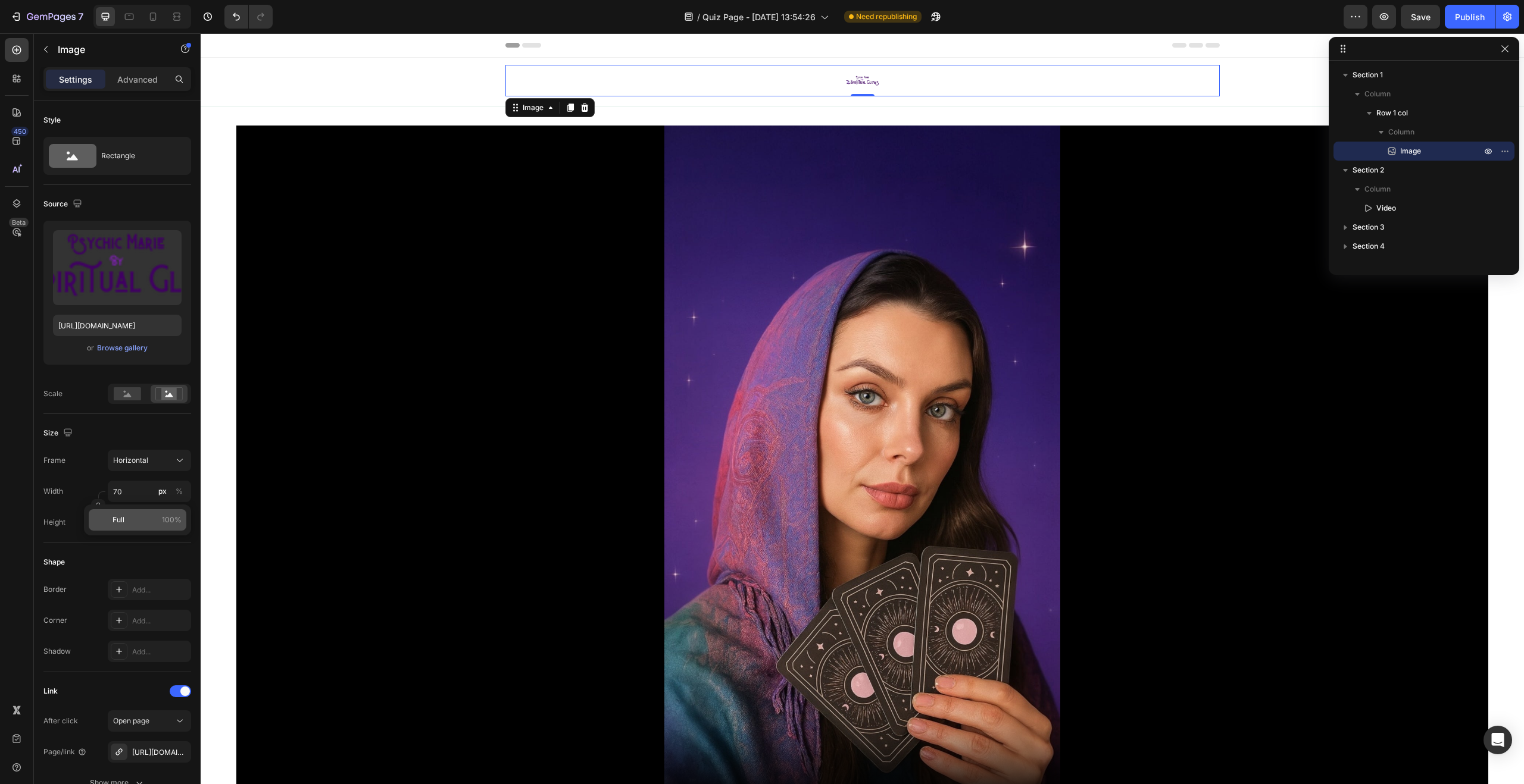
type input "100"
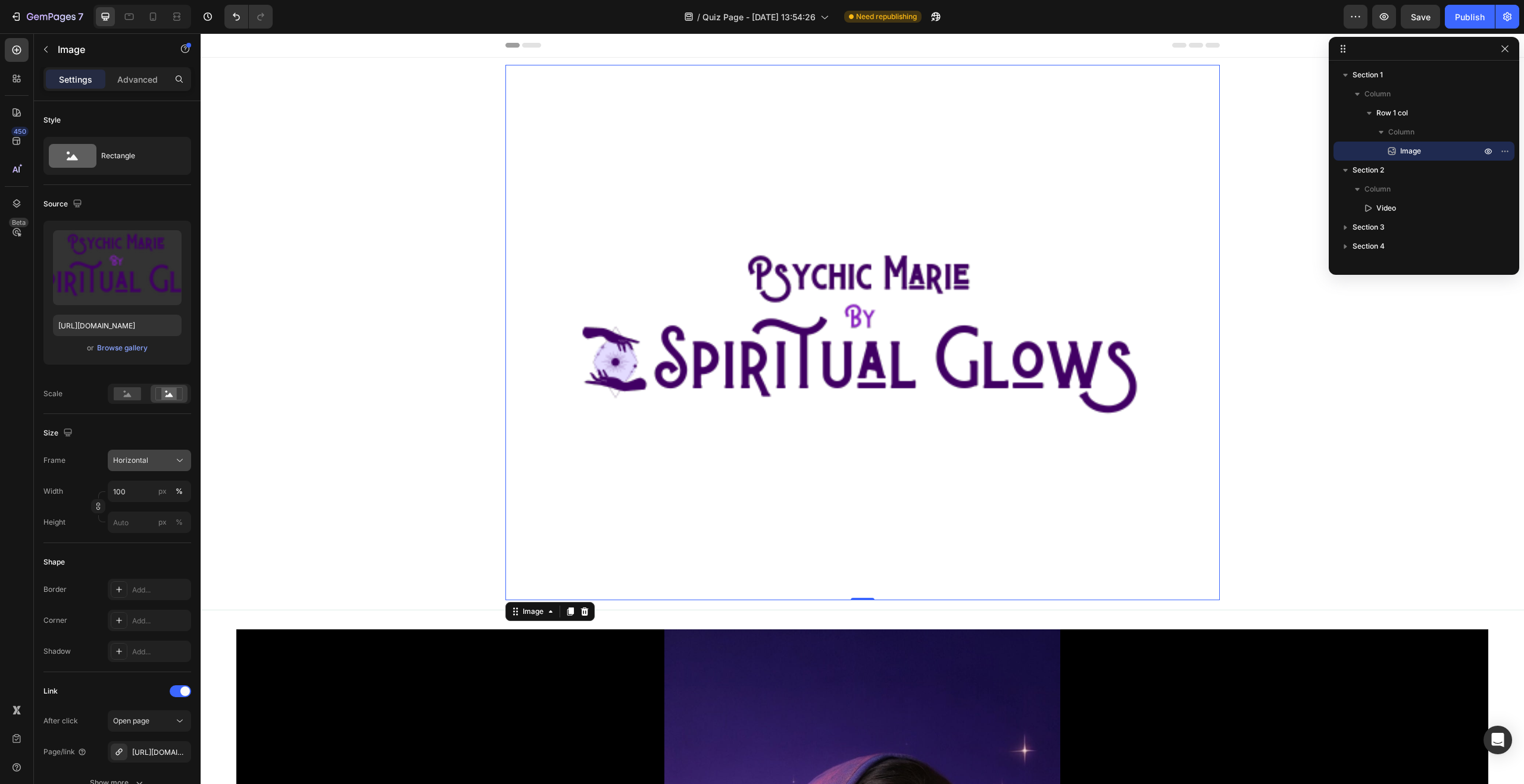
click at [141, 456] on span "Horizontal" at bounding box center [130, 460] width 35 height 10
click at [141, 561] on div "Original" at bounding box center [147, 557] width 69 height 10
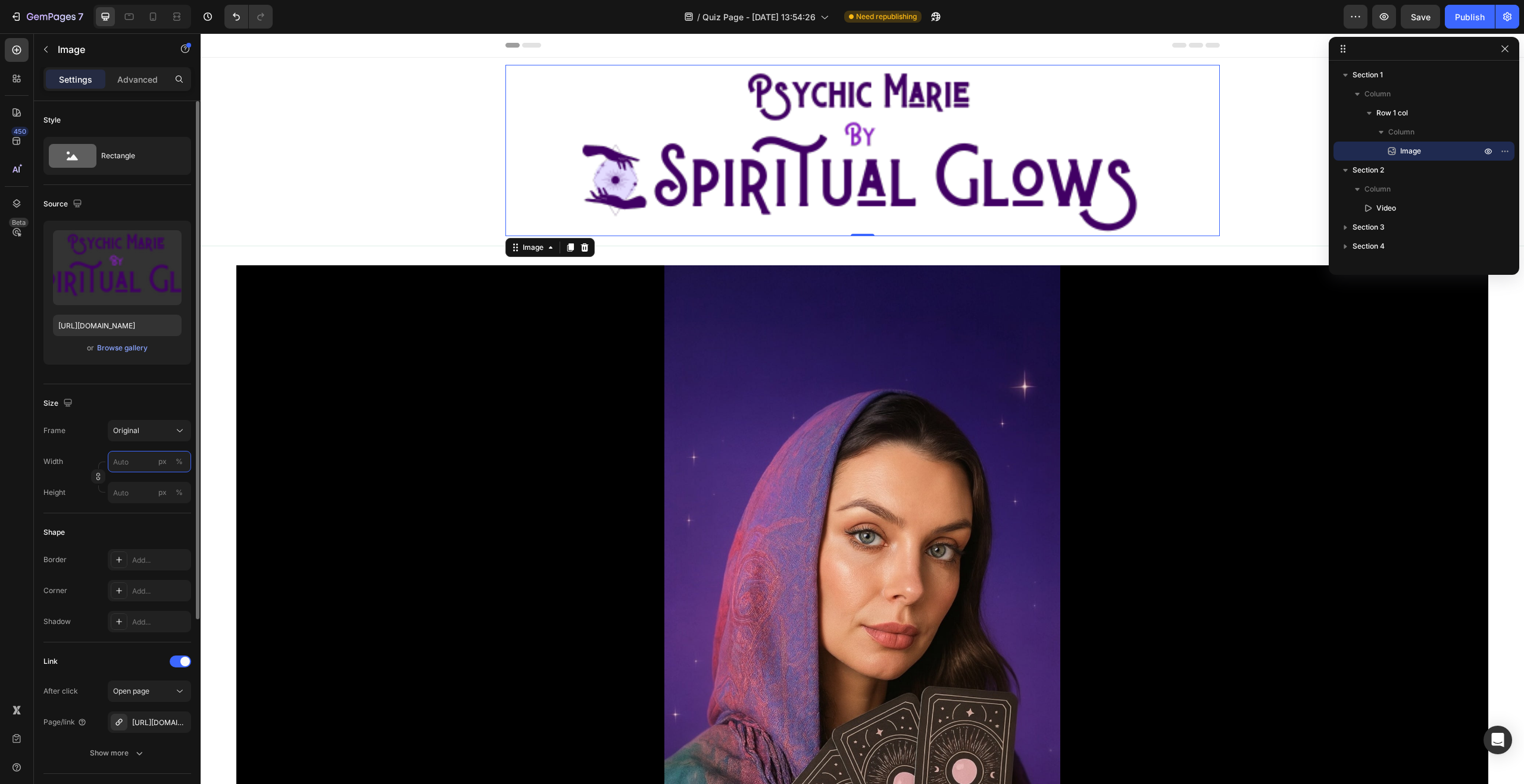
click at [142, 455] on input "px %" at bounding box center [149, 461] width 84 height 22
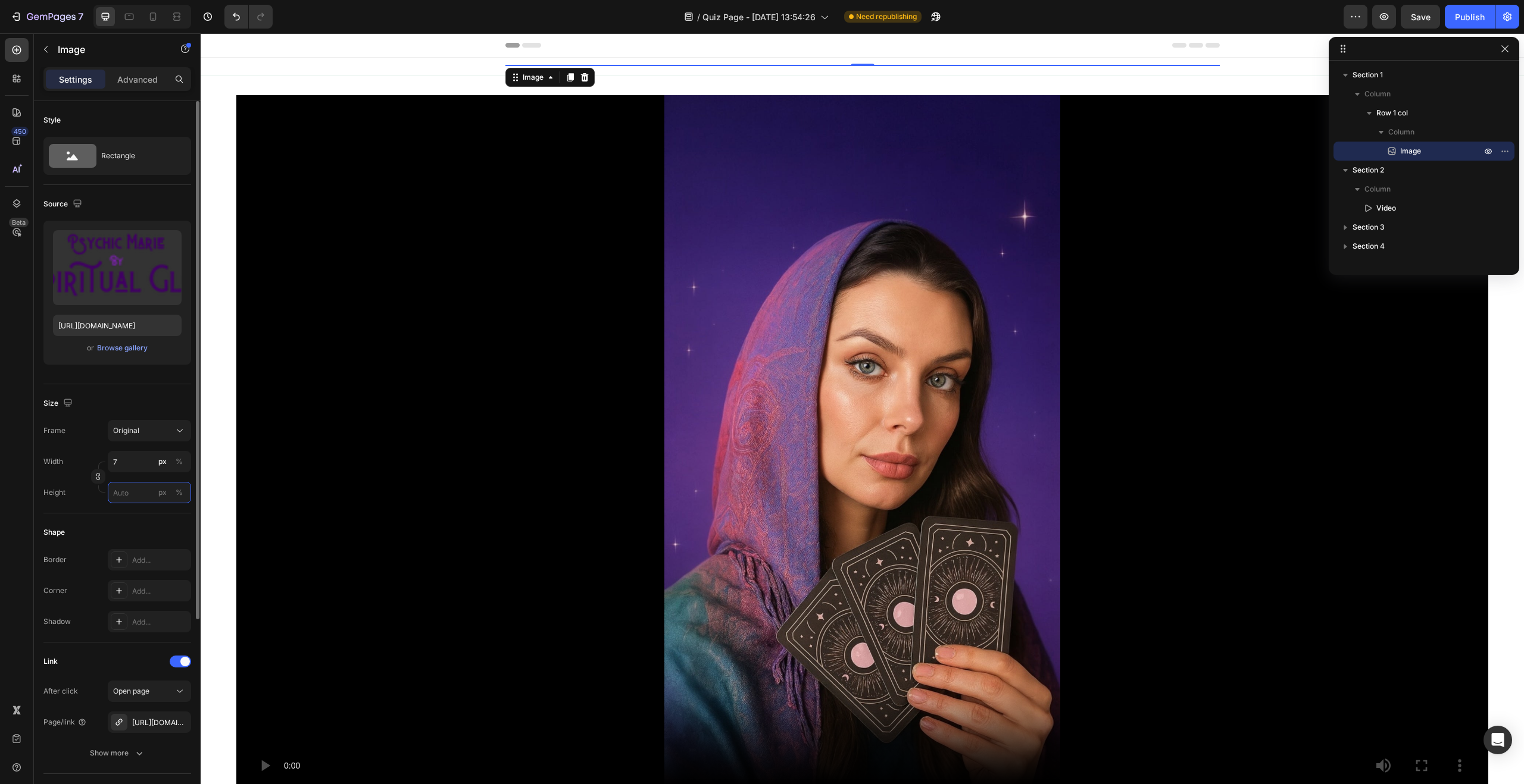
click at [128, 492] on input "px %" at bounding box center [149, 492] width 84 height 22
click at [134, 468] on input "7" at bounding box center [149, 461] width 84 height 22
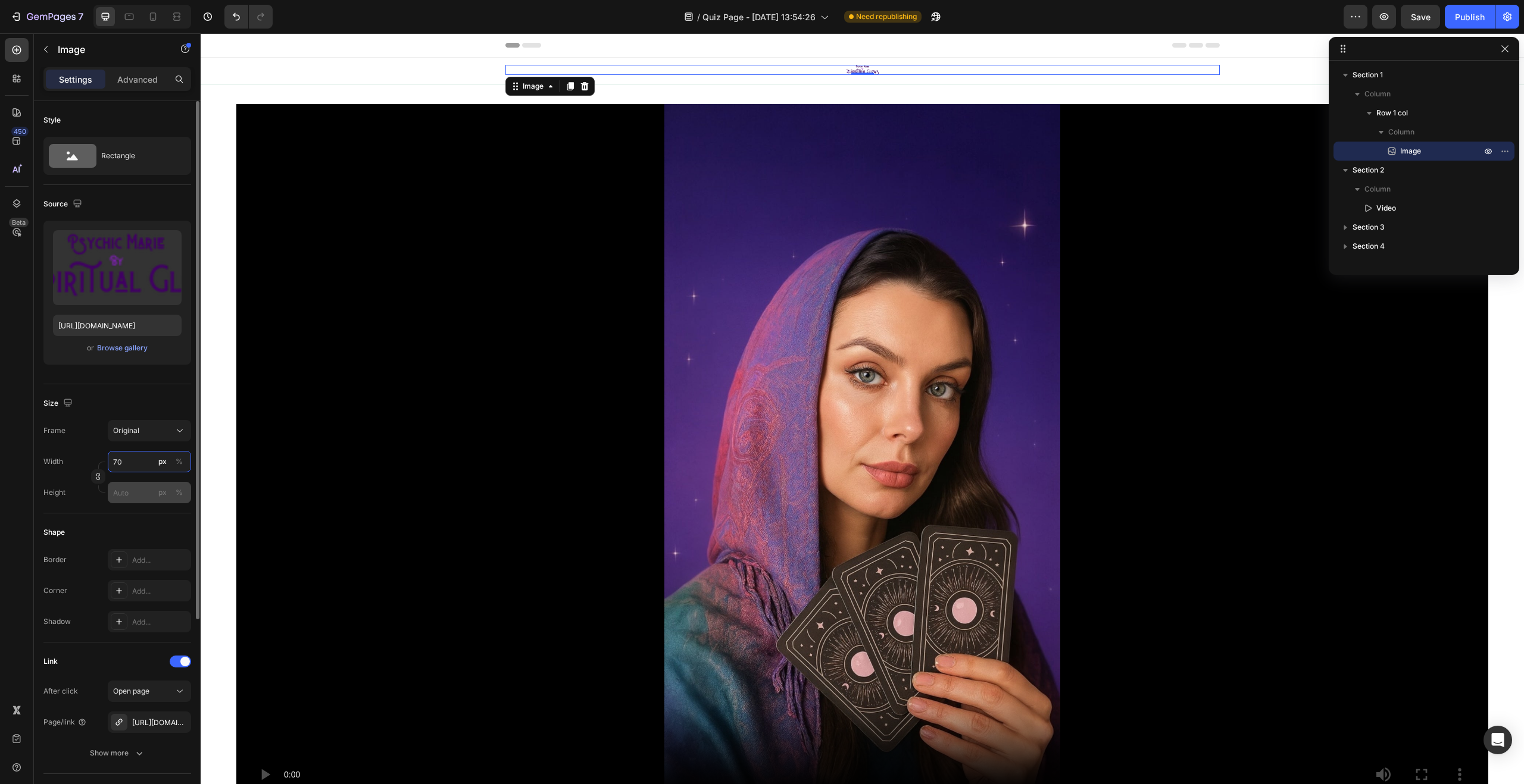
type input "70"
click at [132, 491] on input "px %" at bounding box center [149, 492] width 84 height 22
drag, startPoint x: 138, startPoint y: 461, endPoint x: 143, endPoint y: 450, distance: 12.1
click at [138, 461] on input "70" at bounding box center [149, 461] width 84 height 22
click at [136, 514] on div "Shape Border Add... Corner Add... Shadow Add..." at bounding box center [117, 578] width 148 height 129
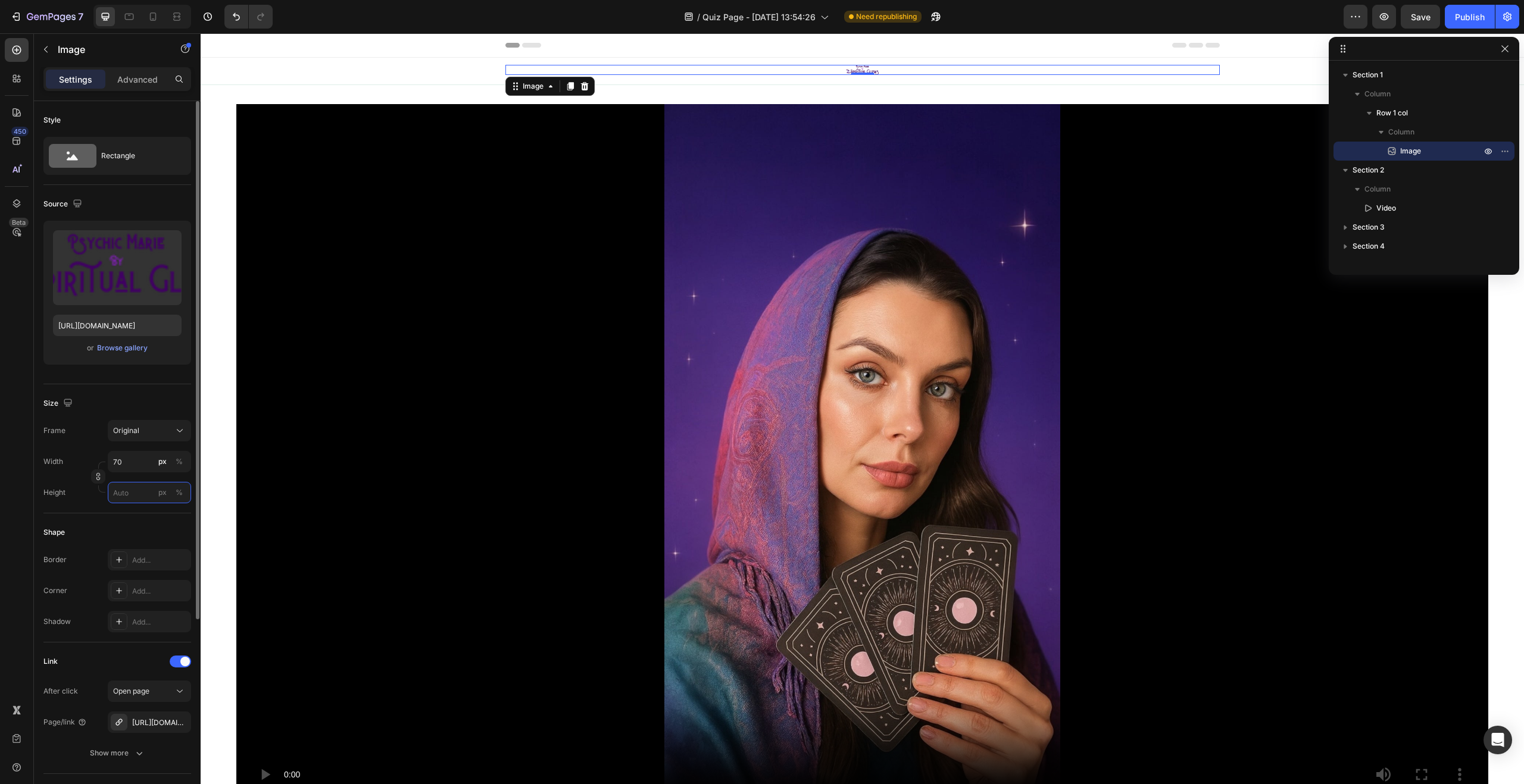
click at [145, 493] on input "px %" at bounding box center [149, 492] width 84 height 22
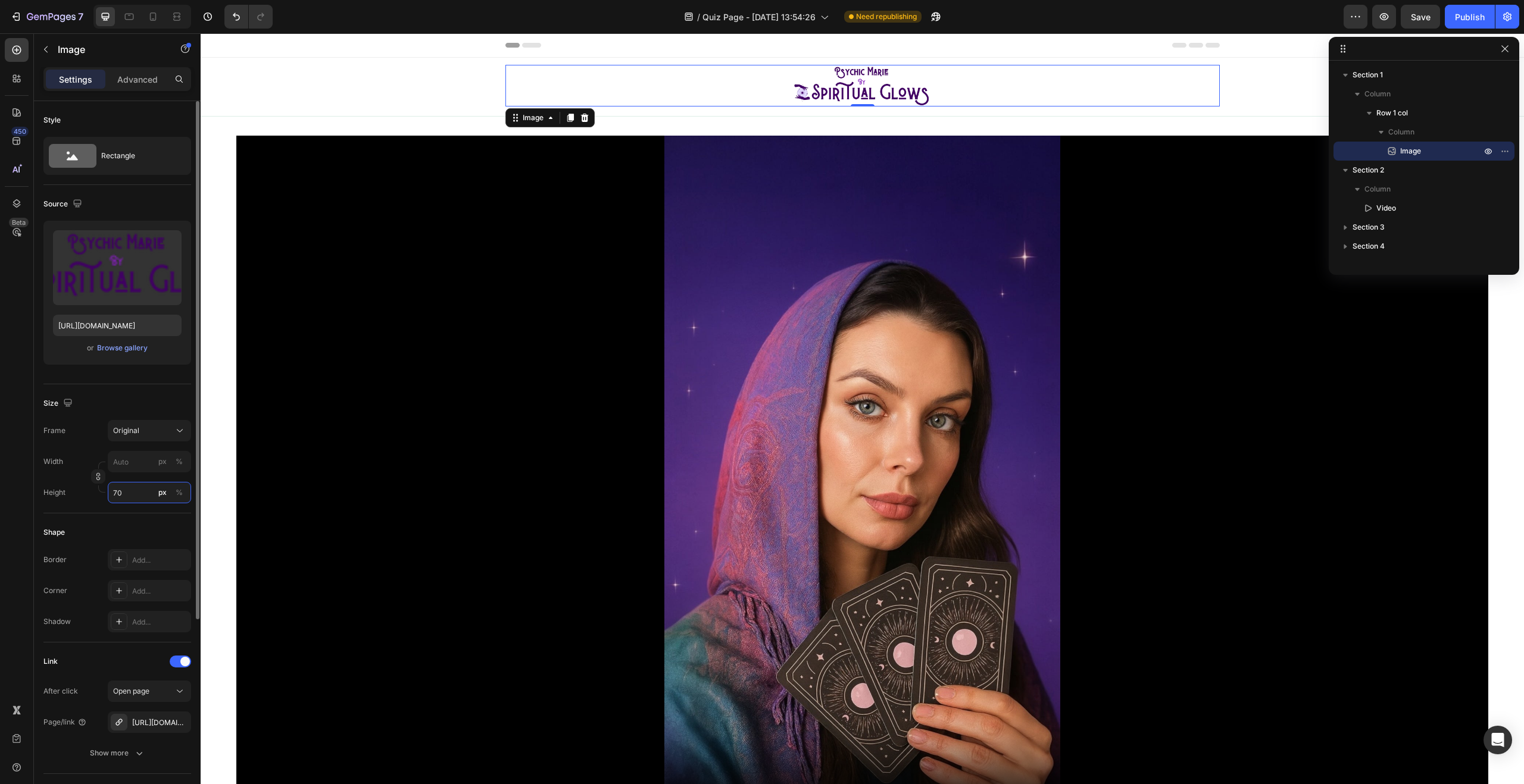
drag, startPoint x: 132, startPoint y: 492, endPoint x: 115, endPoint y: 490, distance: 17.1
click at [115, 490] on input "70" at bounding box center [149, 492] width 84 height 22
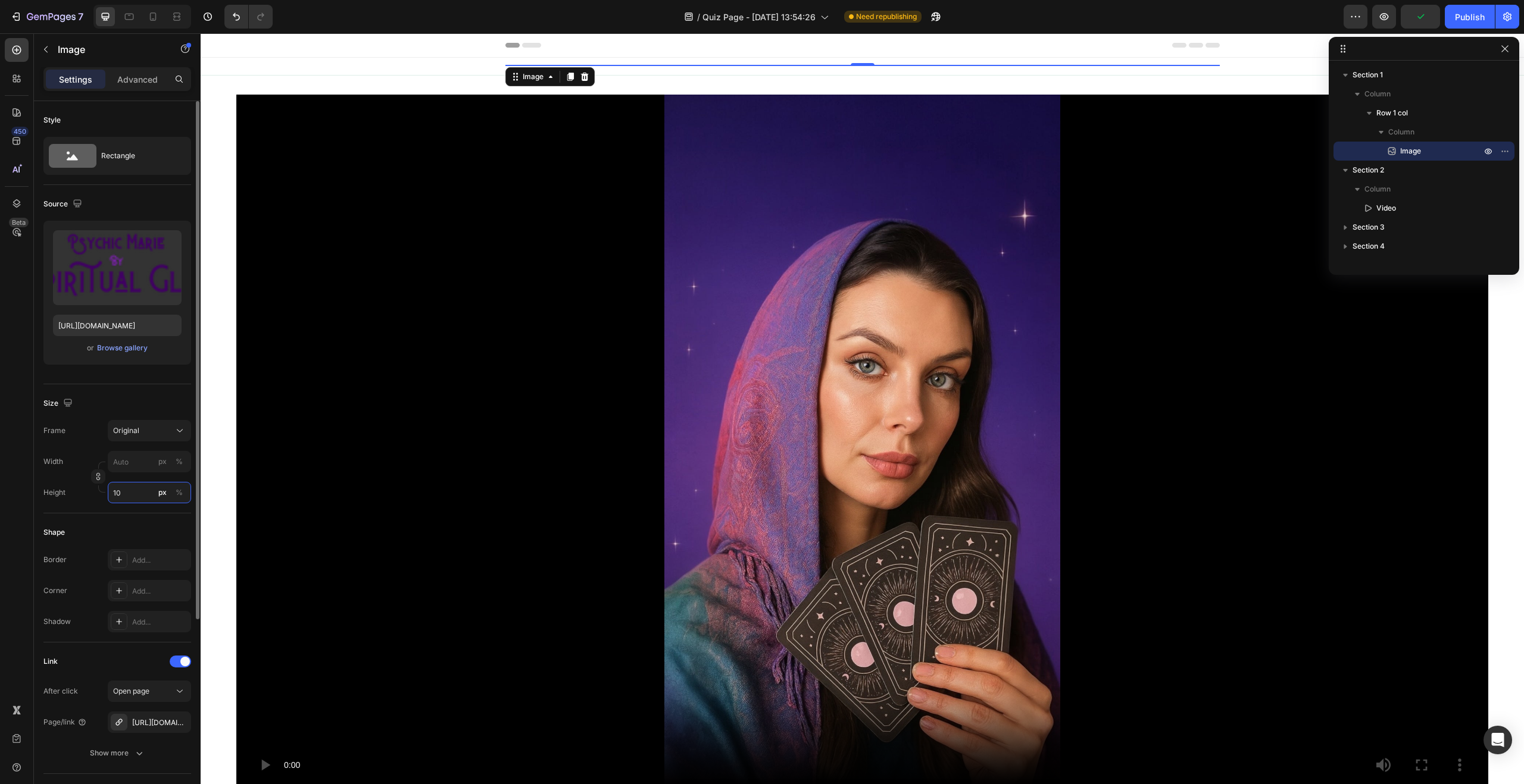
type input "100"
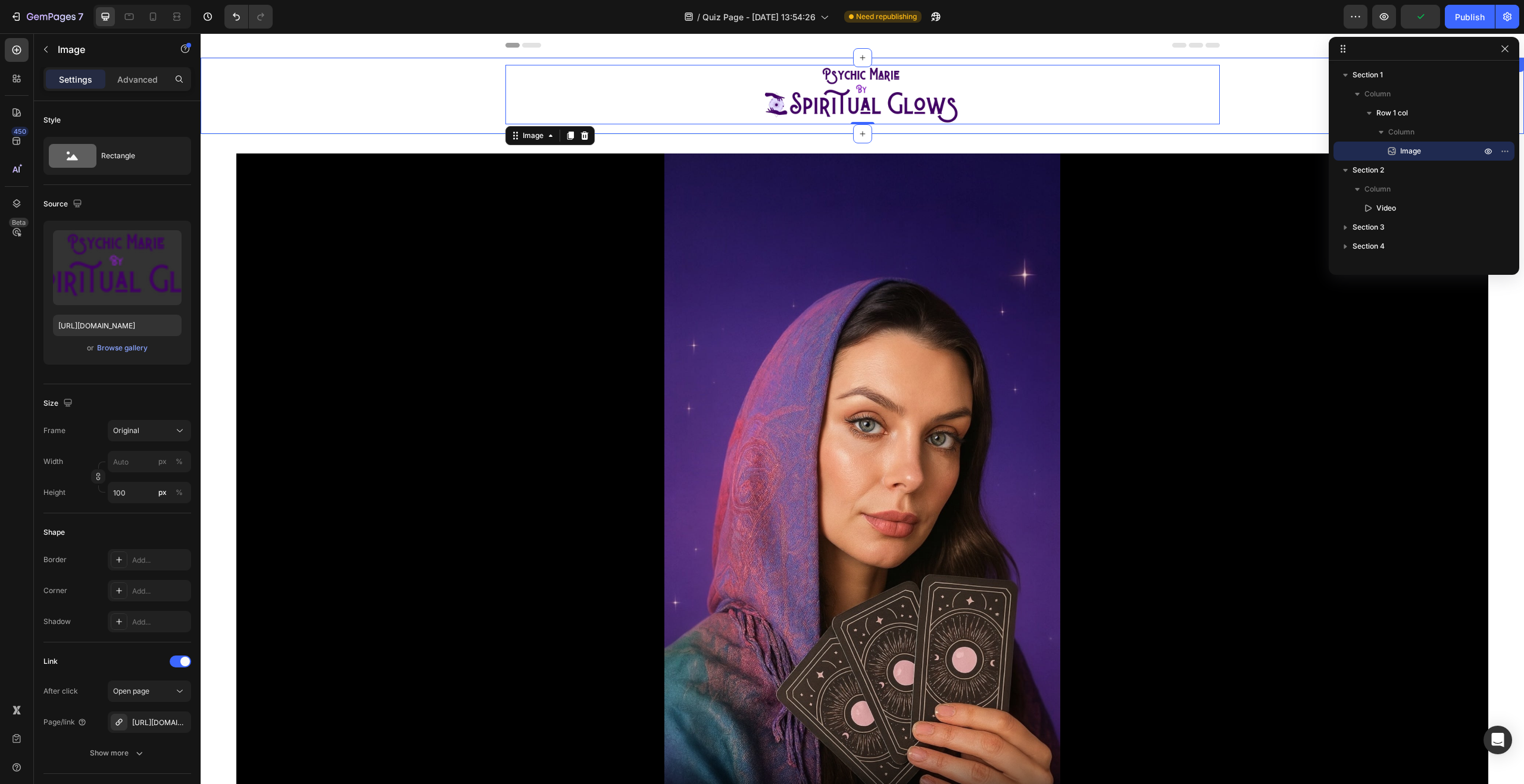
click at [443, 94] on div "Image 0 Row" at bounding box center [862, 100] width 1324 height 69
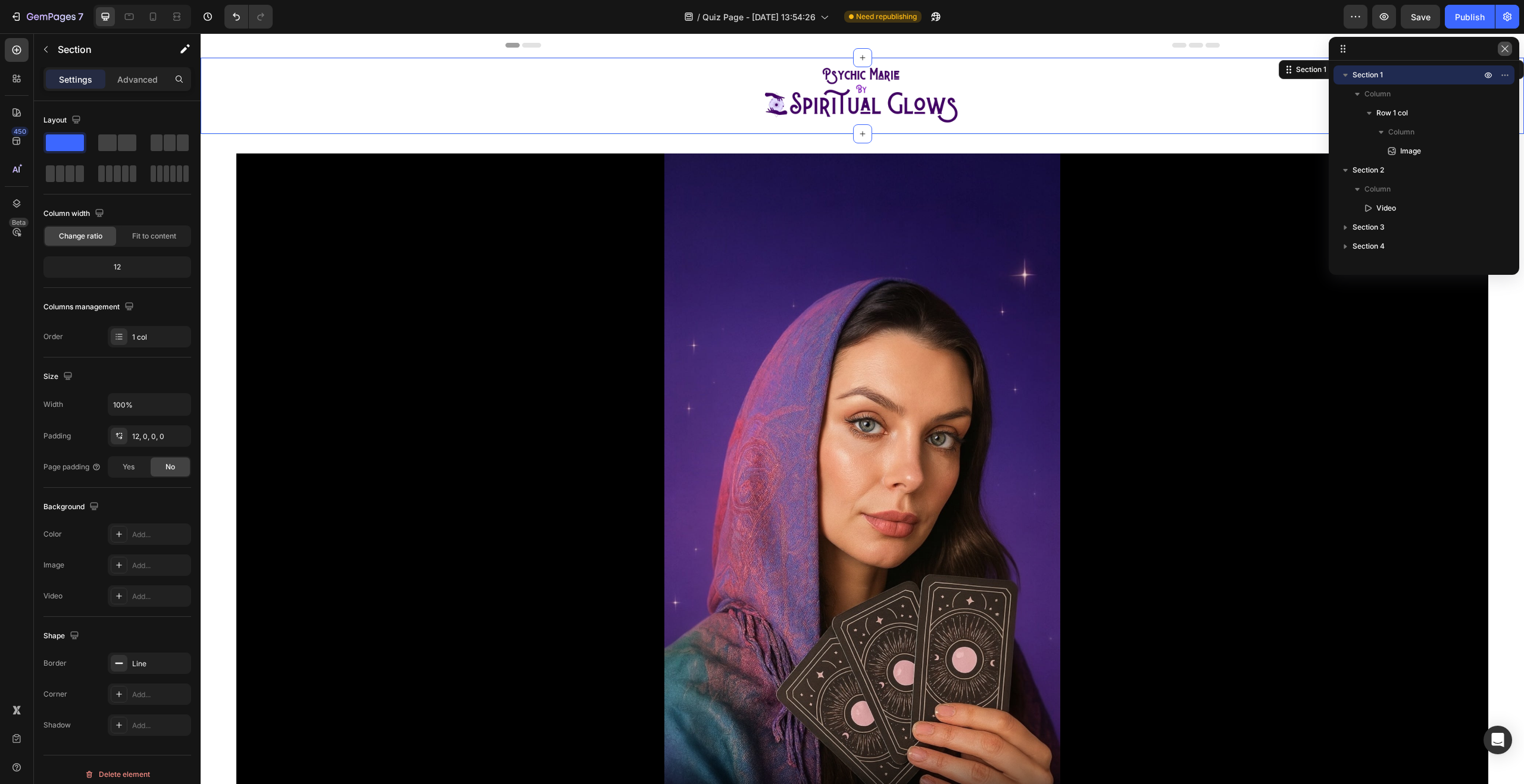
click at [1498, 50] on button "button" at bounding box center [1504, 49] width 14 height 14
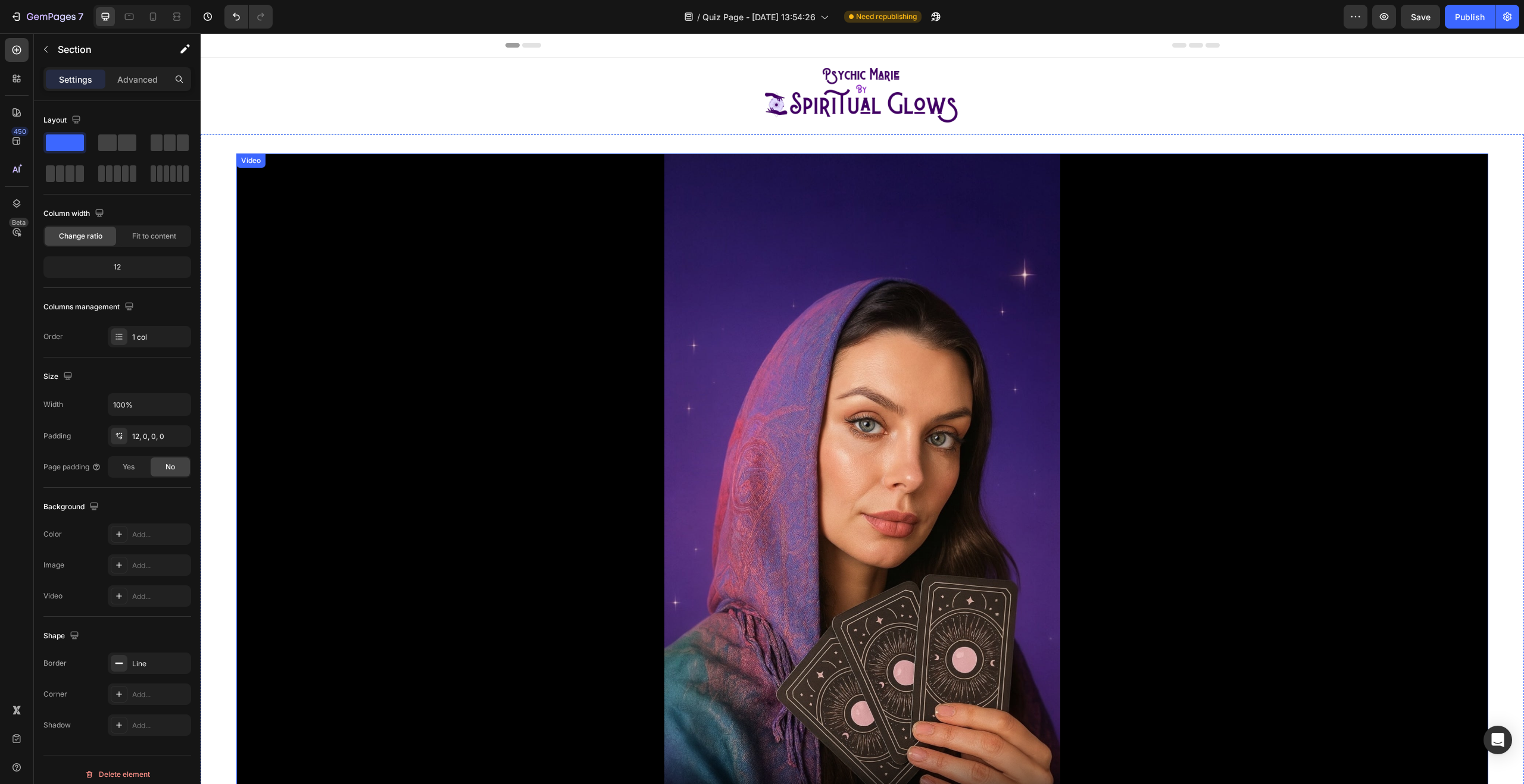
click at [1196, 348] on video at bounding box center [862, 506] width 1252 height 704
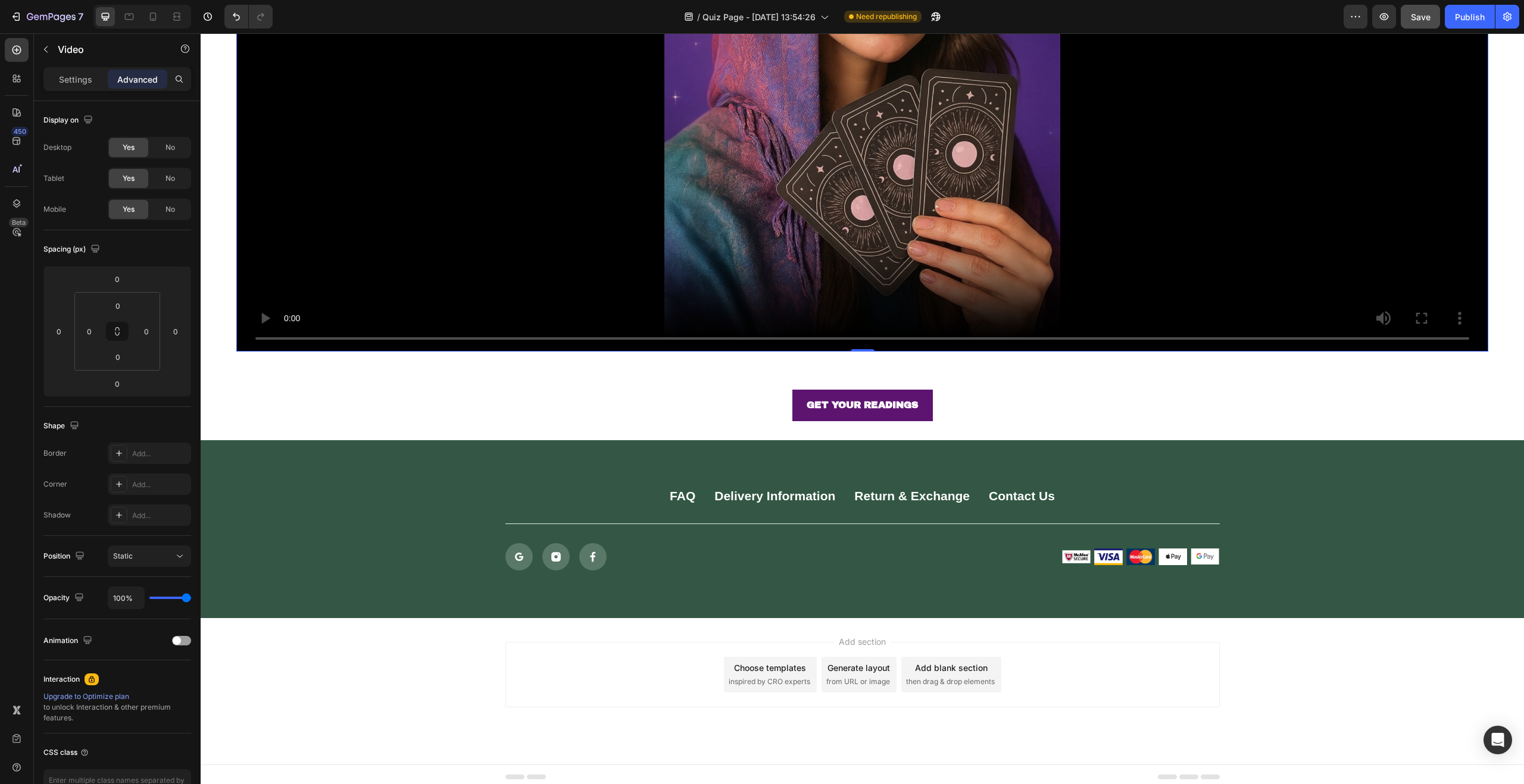
click at [1418, 27] on button "Save" at bounding box center [1421, 17] width 39 height 24
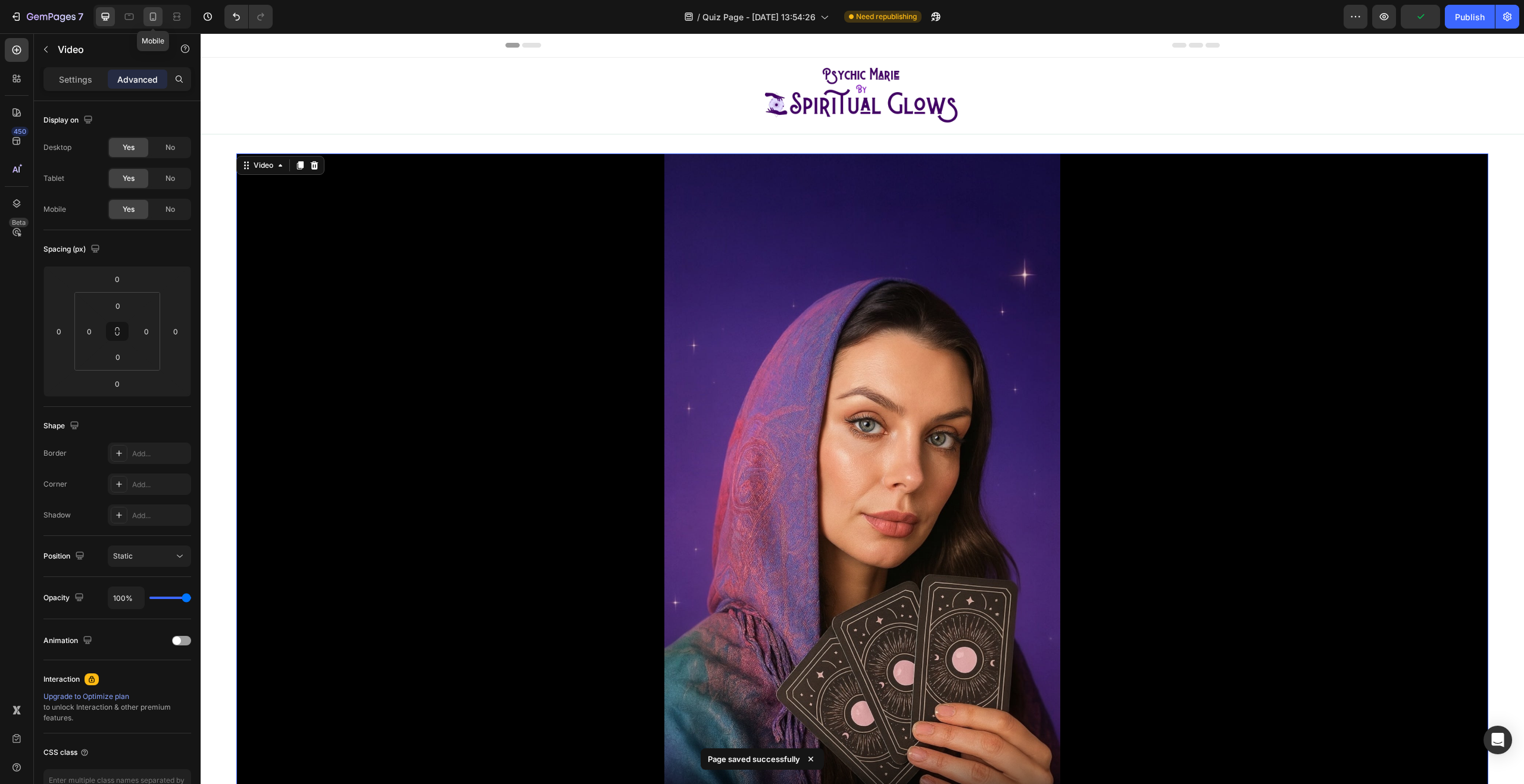
click at [154, 17] on icon at bounding box center [152, 16] width 12 height 12
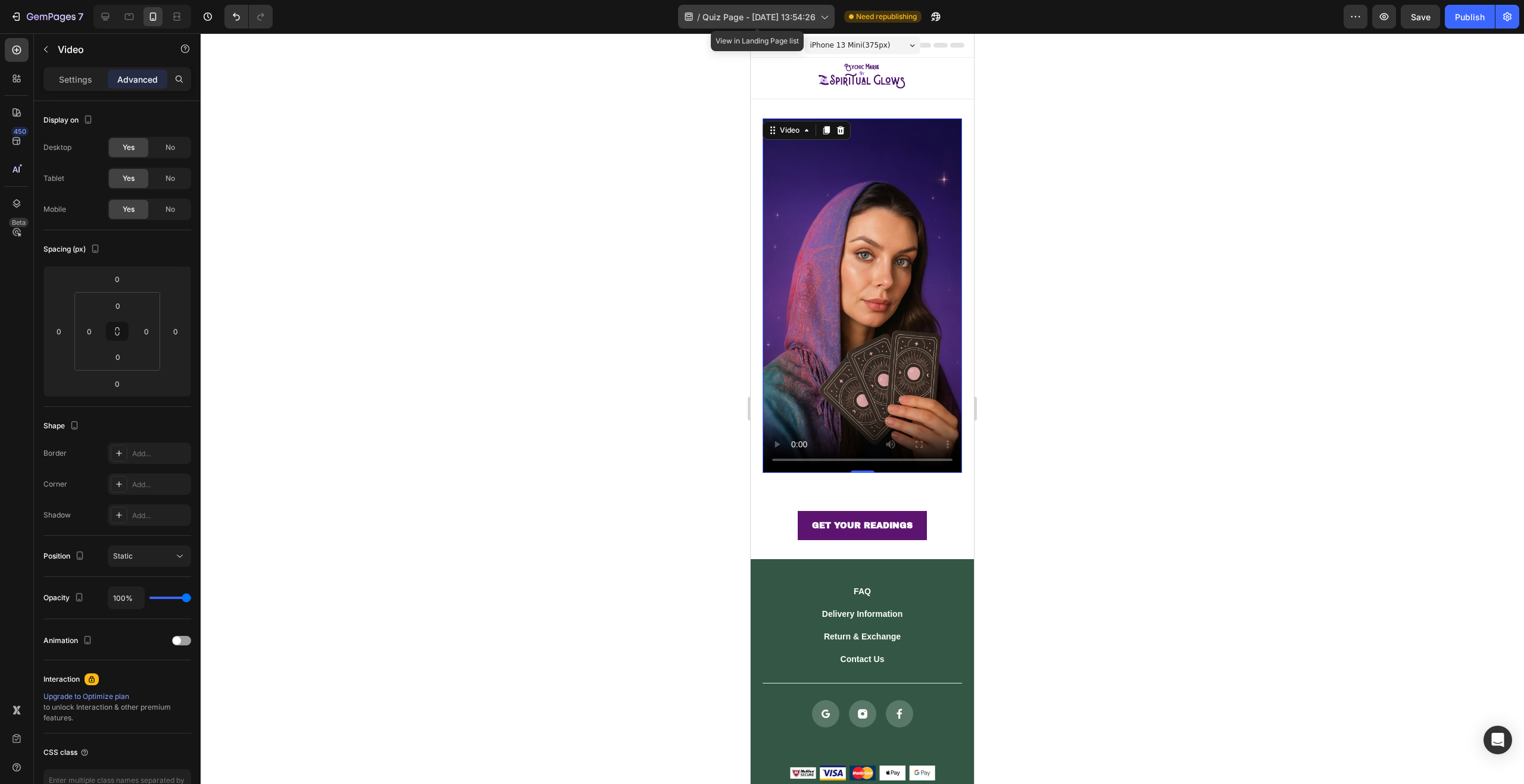
click at [819, 21] on icon at bounding box center [824, 16] width 12 height 12
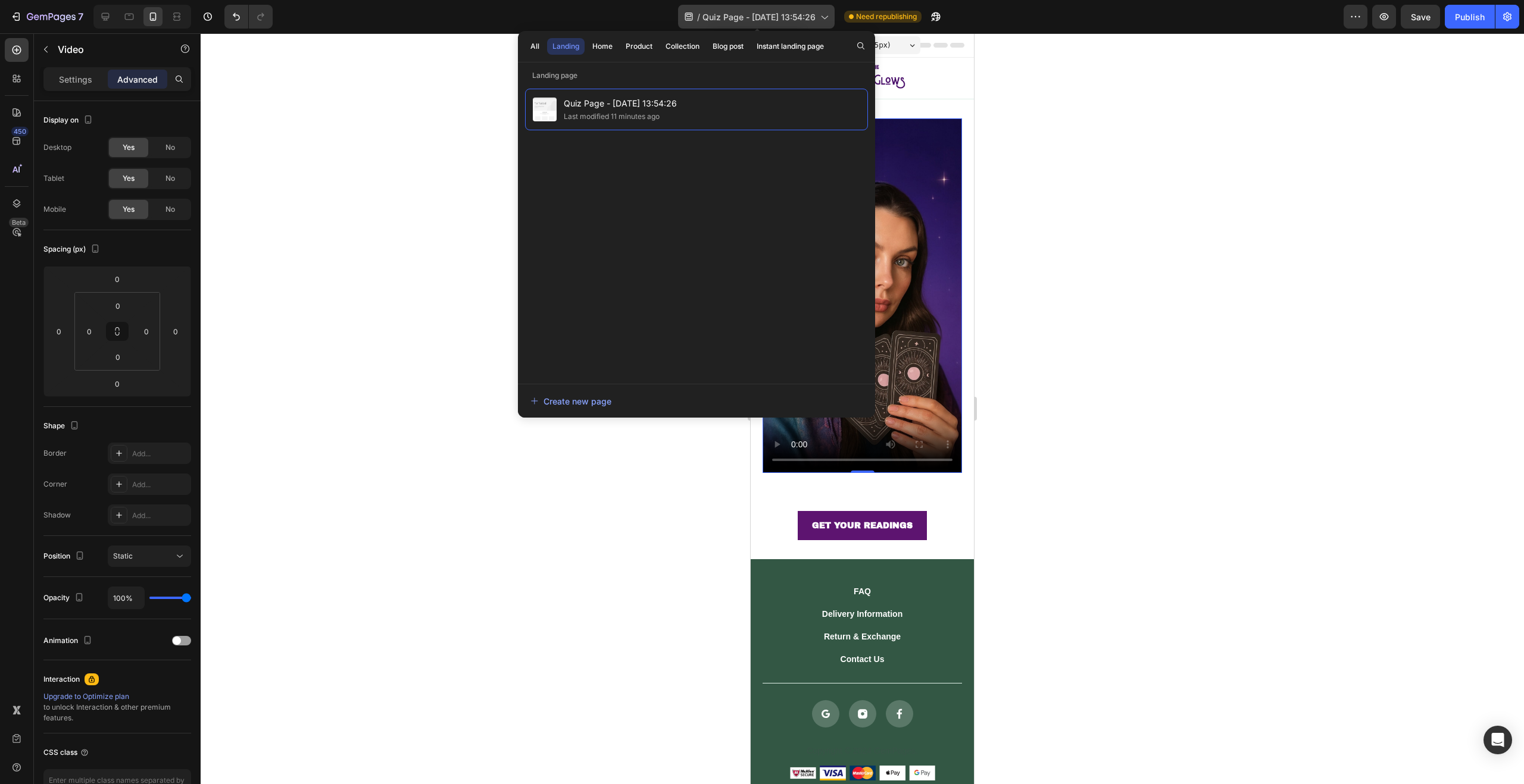
click at [819, 21] on icon at bounding box center [824, 16] width 12 height 12
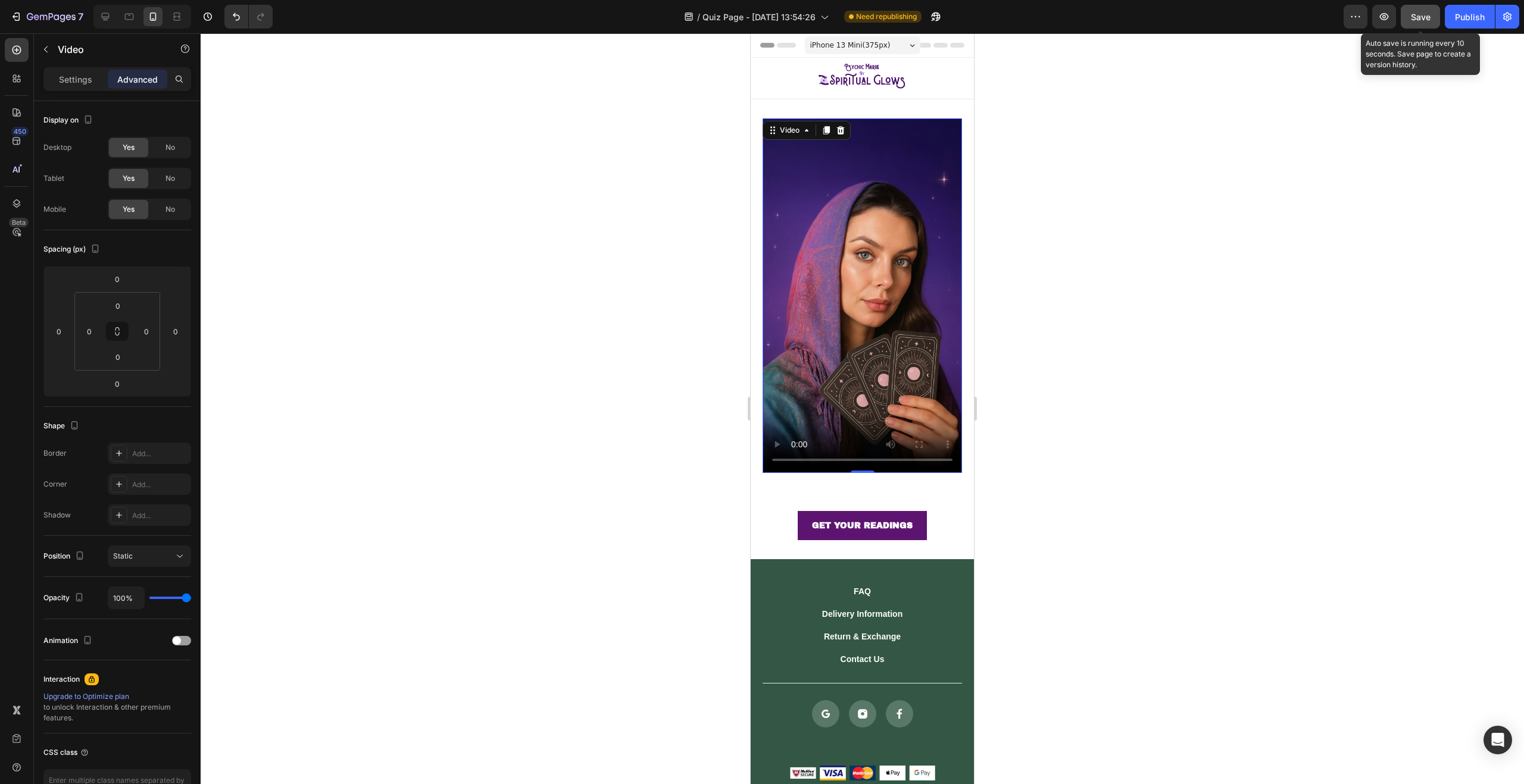
click at [1413, 17] on span "Save" at bounding box center [1421, 17] width 20 height 10
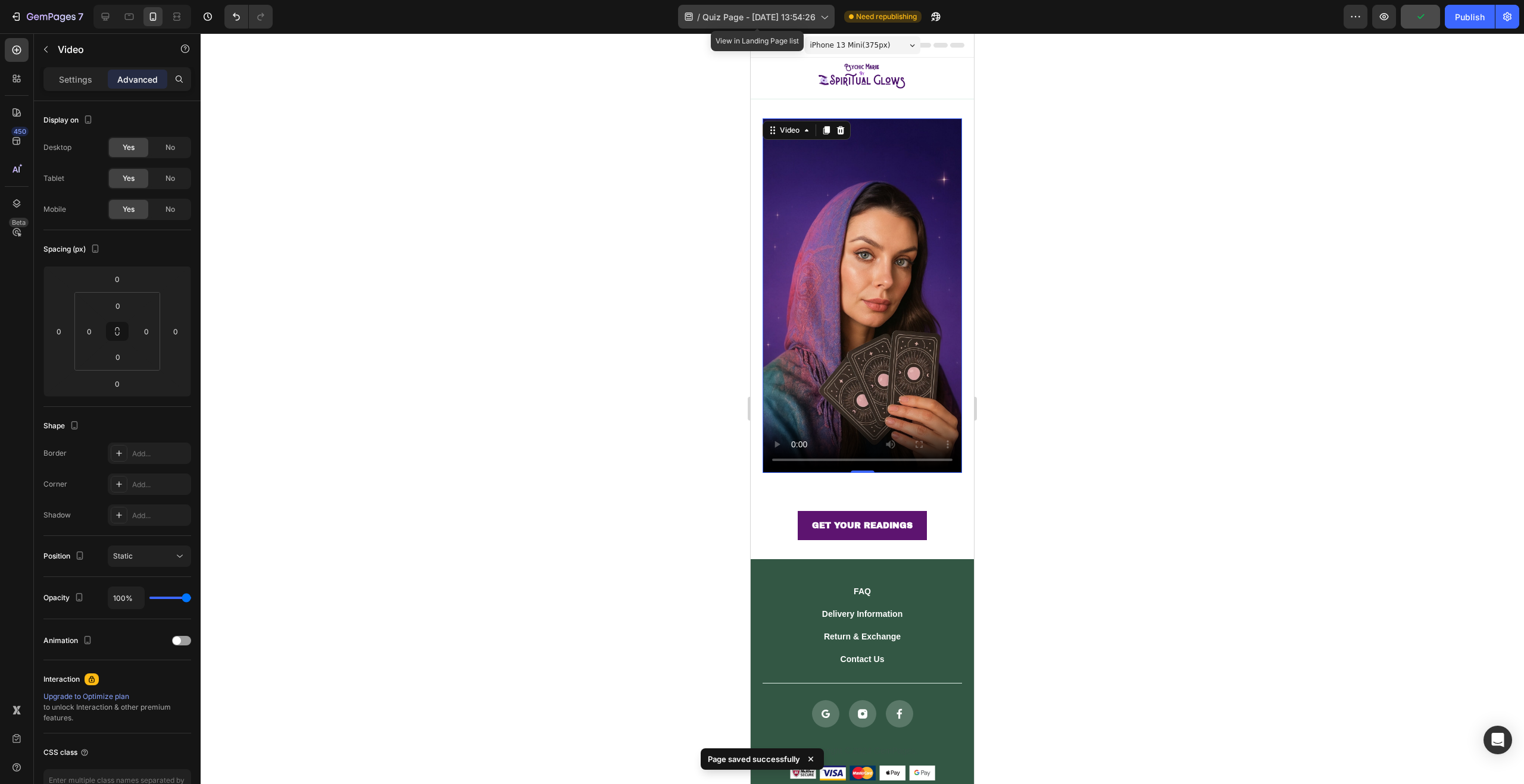
click at [768, 17] on span "Quiz Page - Aug 27, 13:54:26" at bounding box center [759, 17] width 113 height 12
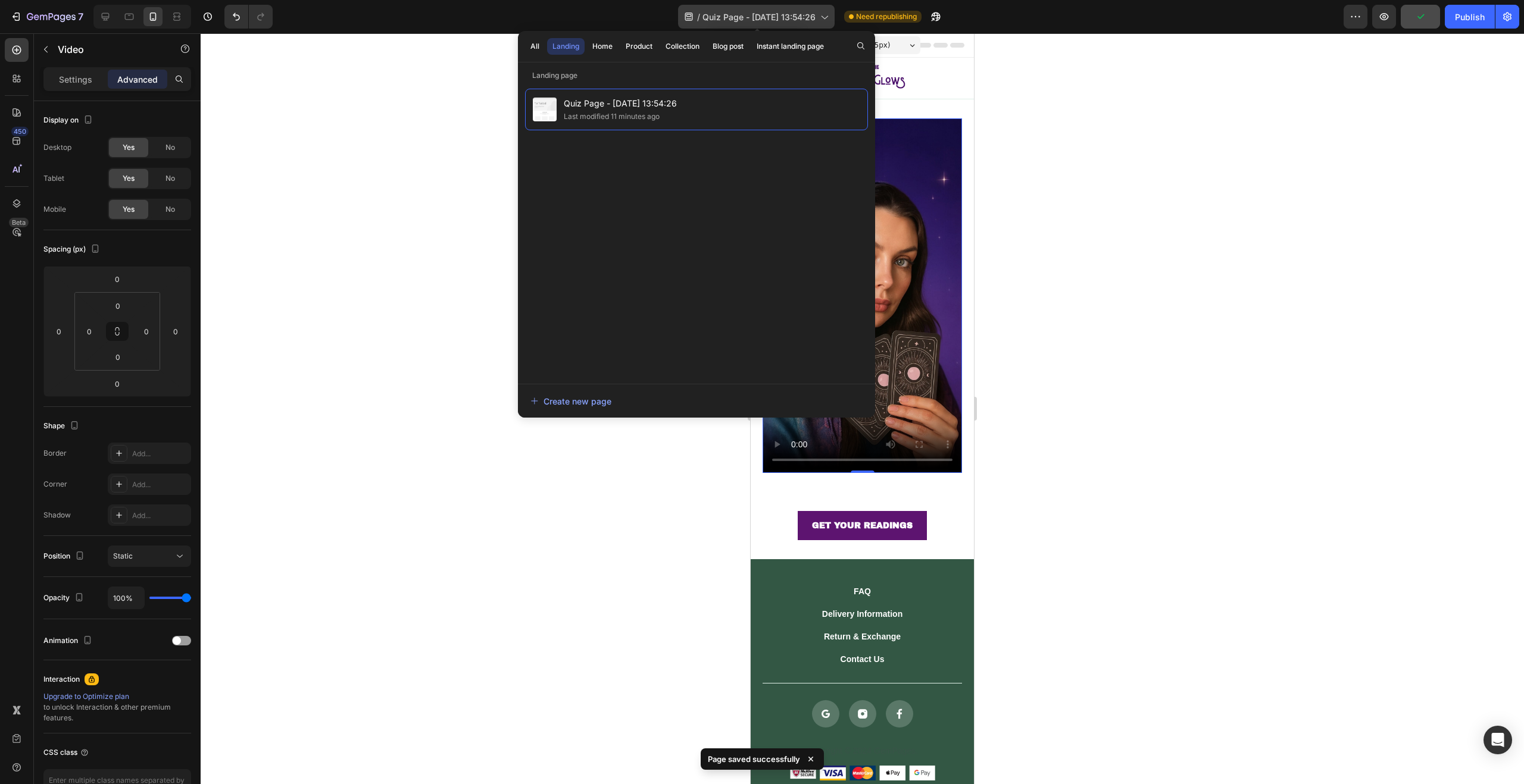
click at [768, 17] on span "Quiz Page - Aug 27, 13:54:26" at bounding box center [759, 17] width 113 height 12
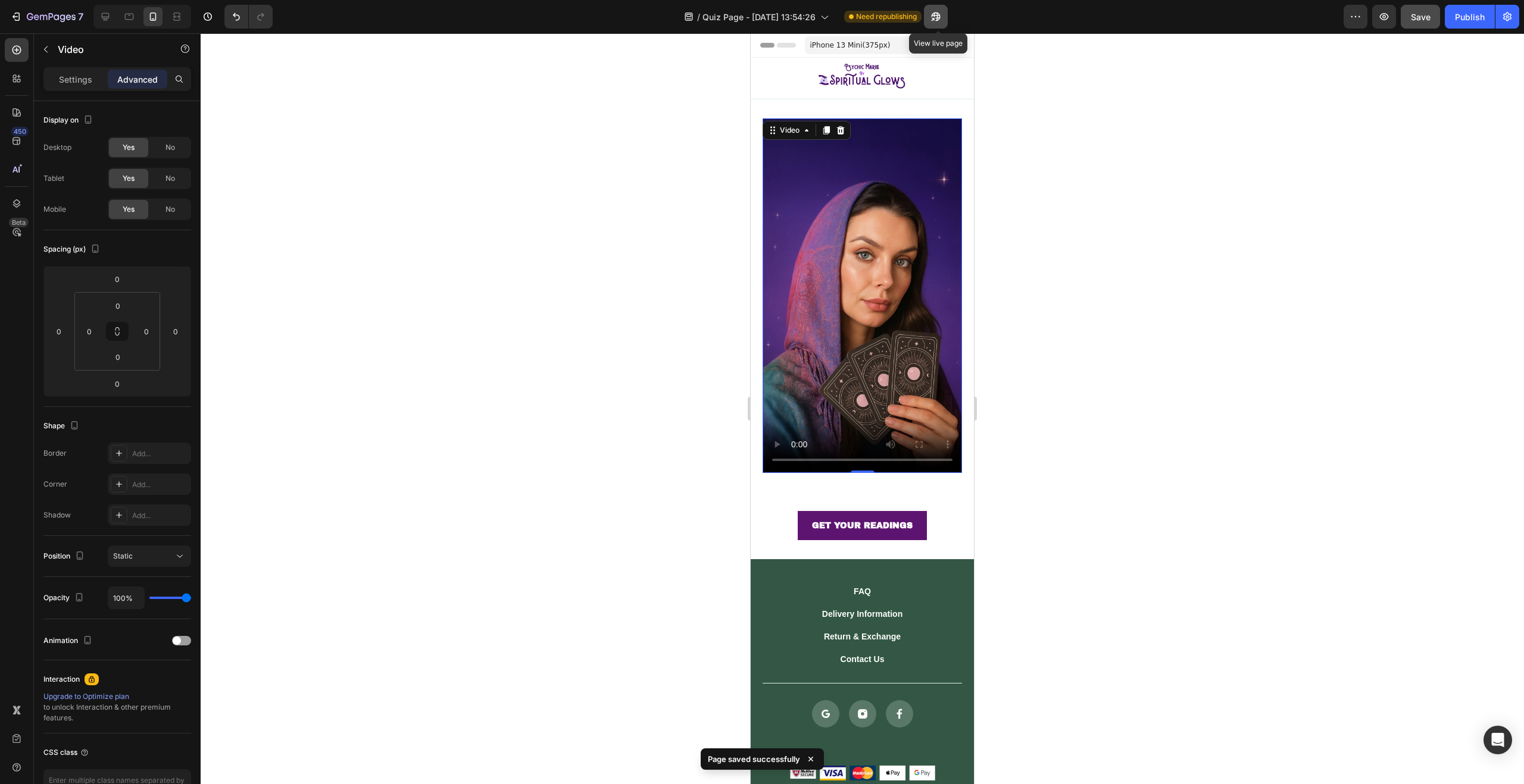
click at [937, 17] on icon "button" at bounding box center [936, 16] width 12 height 12
click at [914, 106] on div "Video 0 Section 2" at bounding box center [862, 296] width 223 height 393
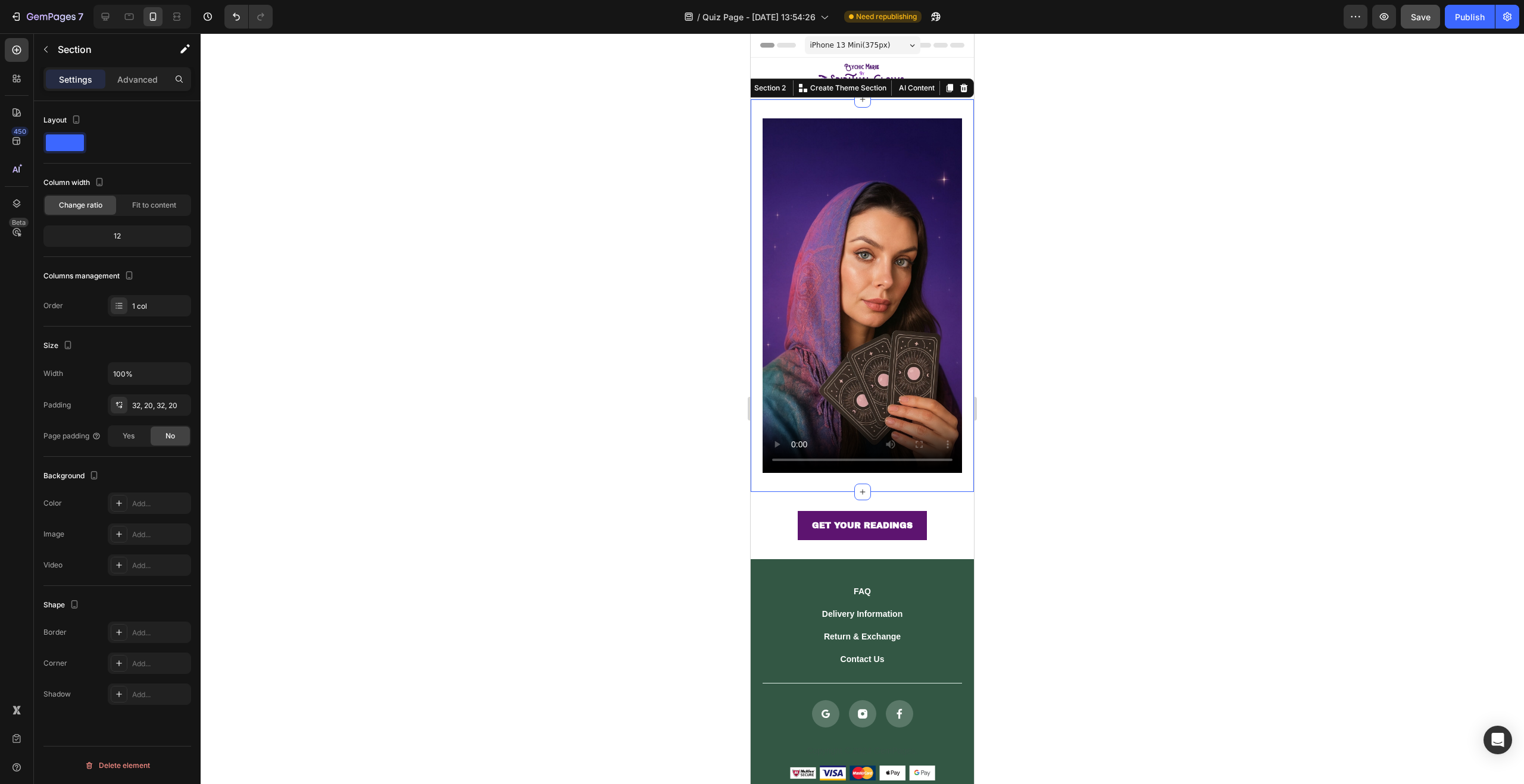
click at [658, 242] on div at bounding box center [862, 409] width 1324 height 751
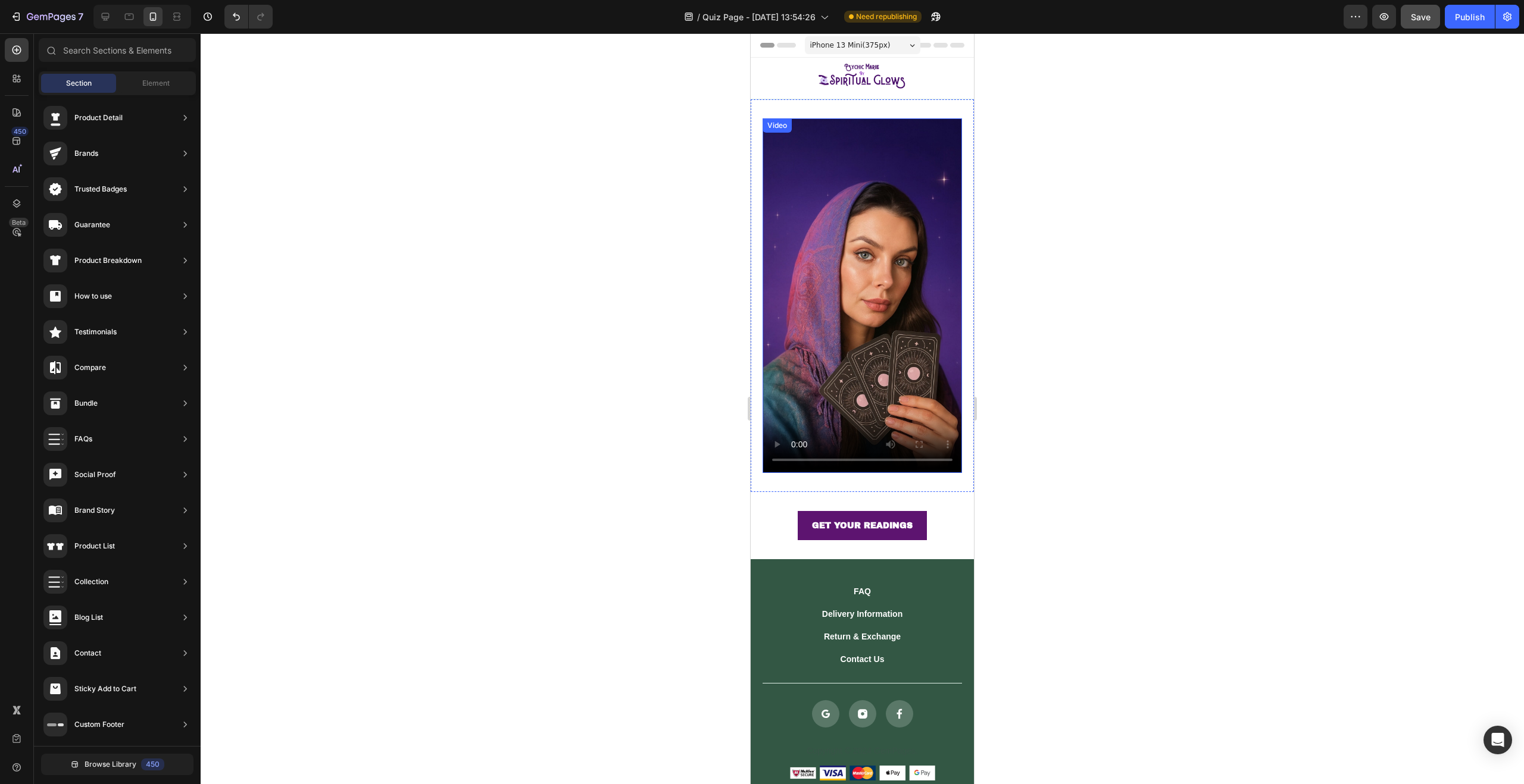
click at [910, 304] on video at bounding box center [862, 296] width 199 height 355
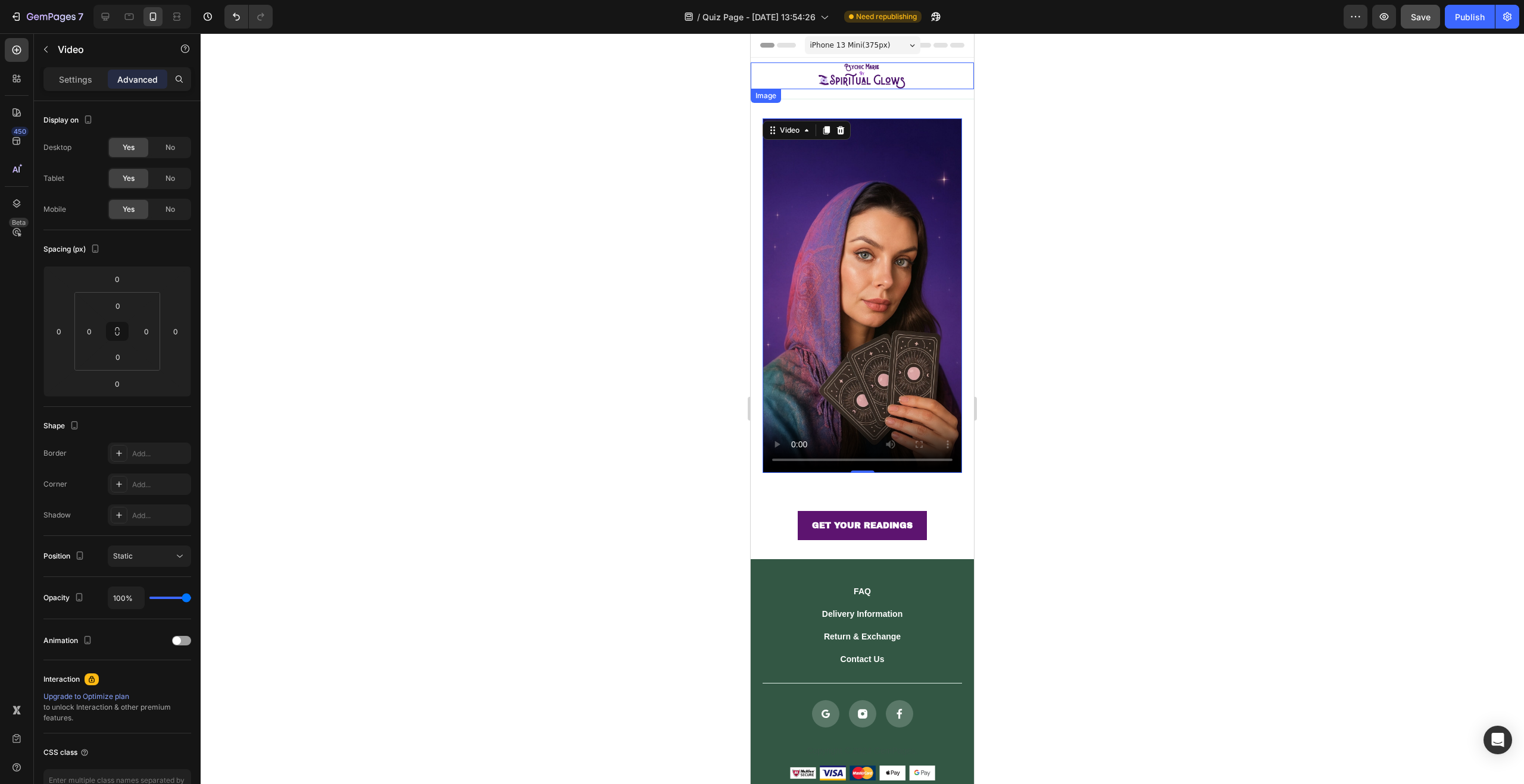
click at [840, 75] on img at bounding box center [863, 76] width 112 height 27
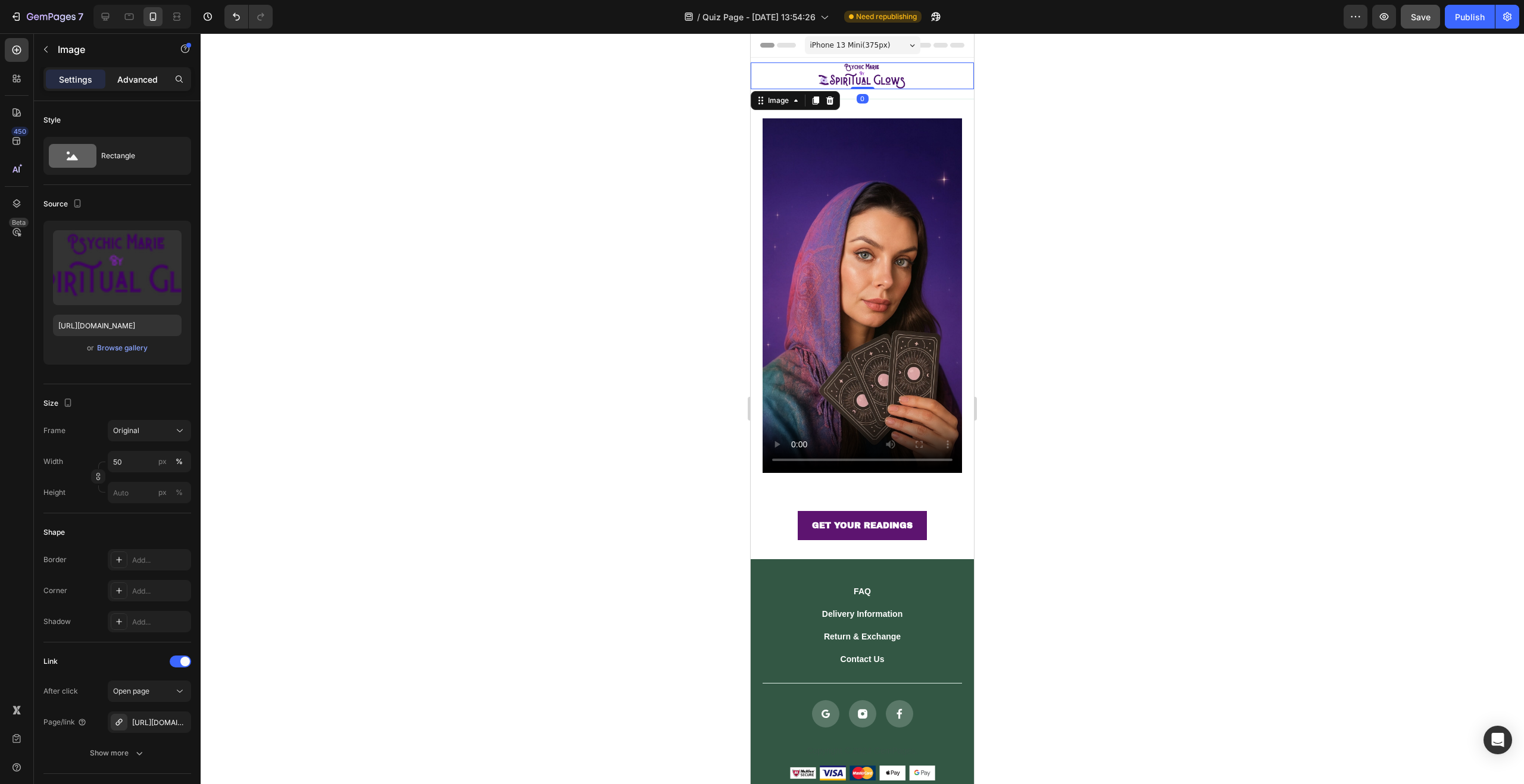
click at [108, 82] on div "Advanced" at bounding box center [137, 79] width 60 height 19
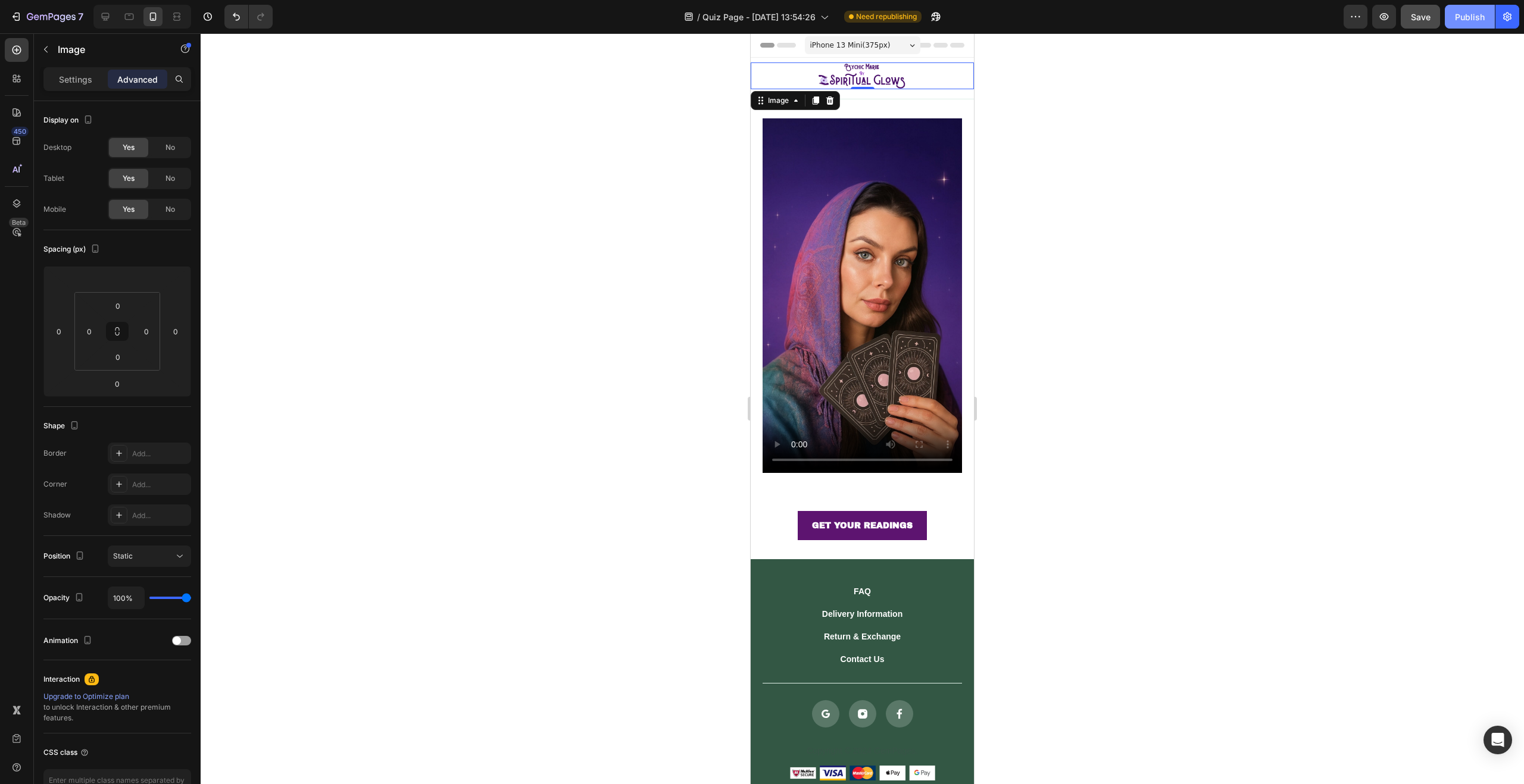
click at [1478, 18] on div "Publish" at bounding box center [1470, 17] width 30 height 12
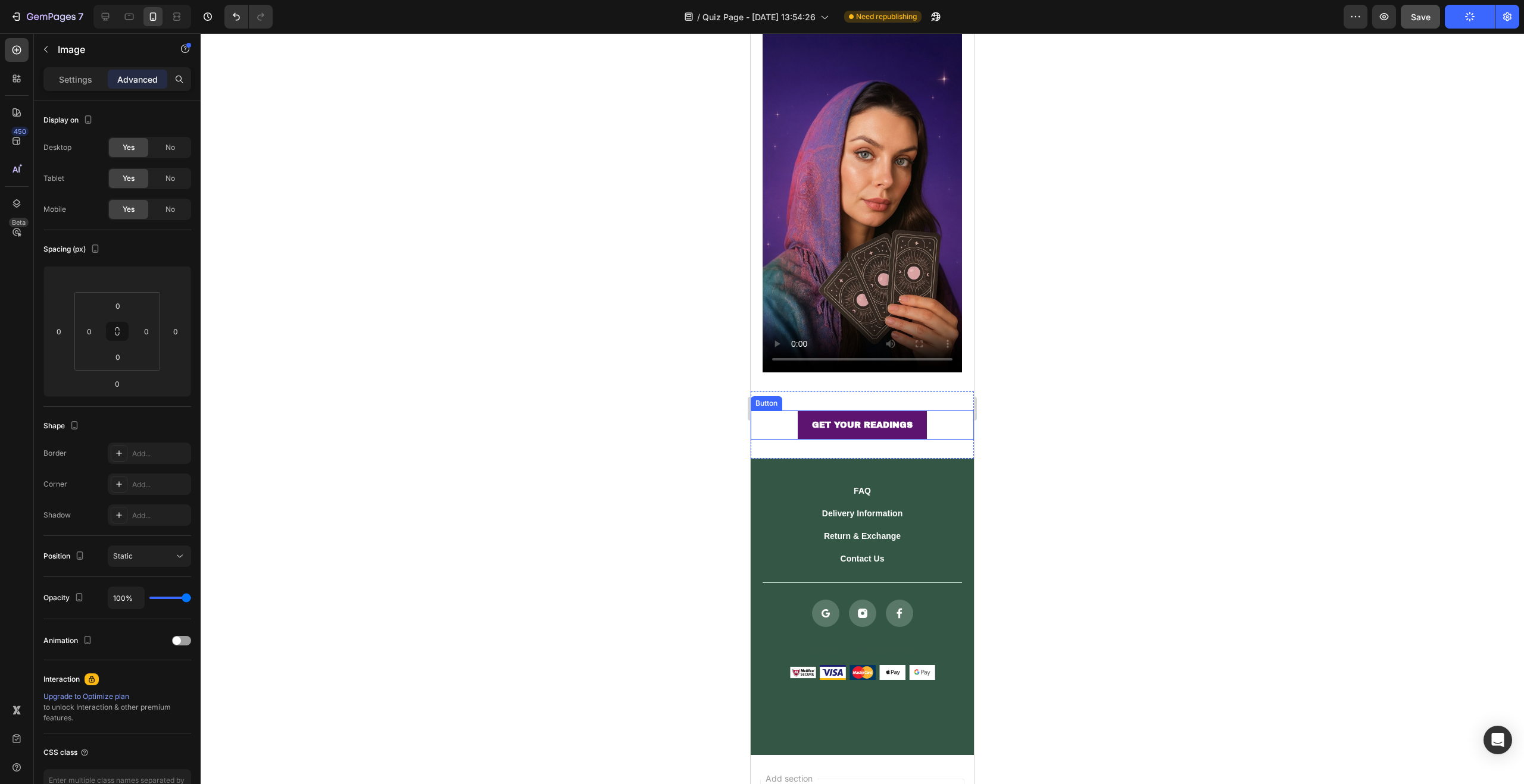
scroll to position [233, 0]
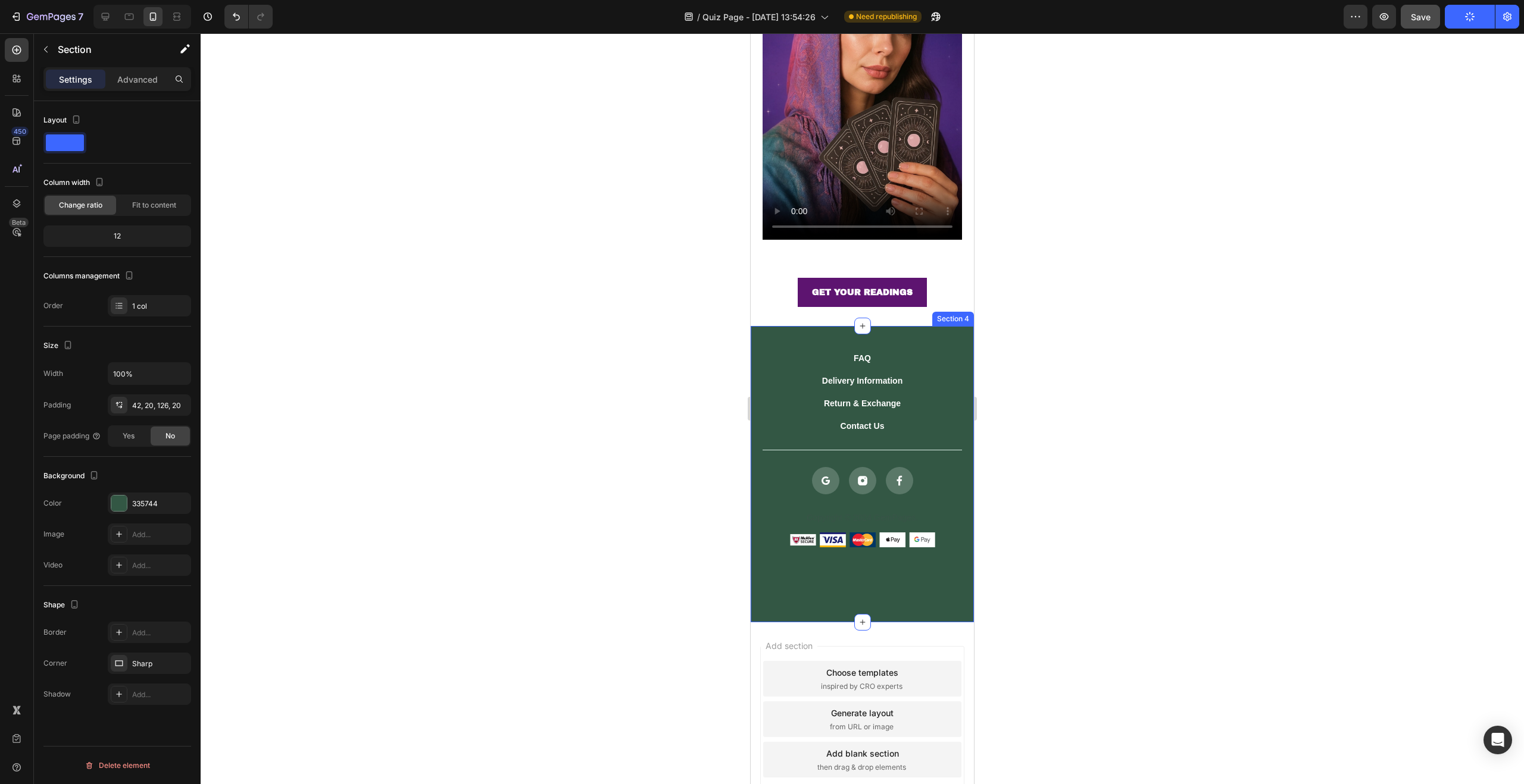
click at [948, 326] on div "FAQ Button Delivery Information Button Return & Exchange Button Contact Us Butt…" at bounding box center [862, 474] width 223 height 297
click at [960, 310] on icon at bounding box center [964, 315] width 8 height 9
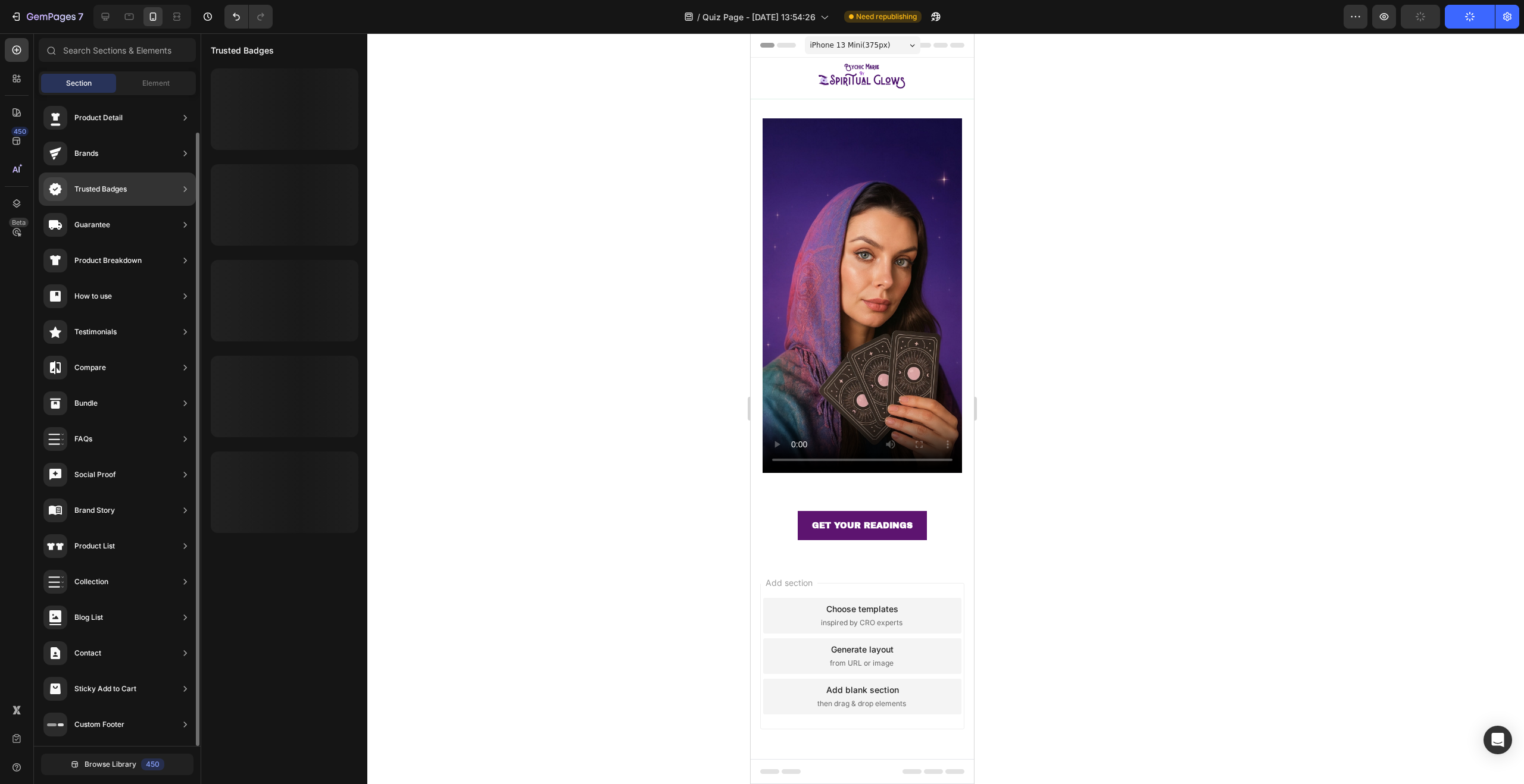
scroll to position [0, 0]
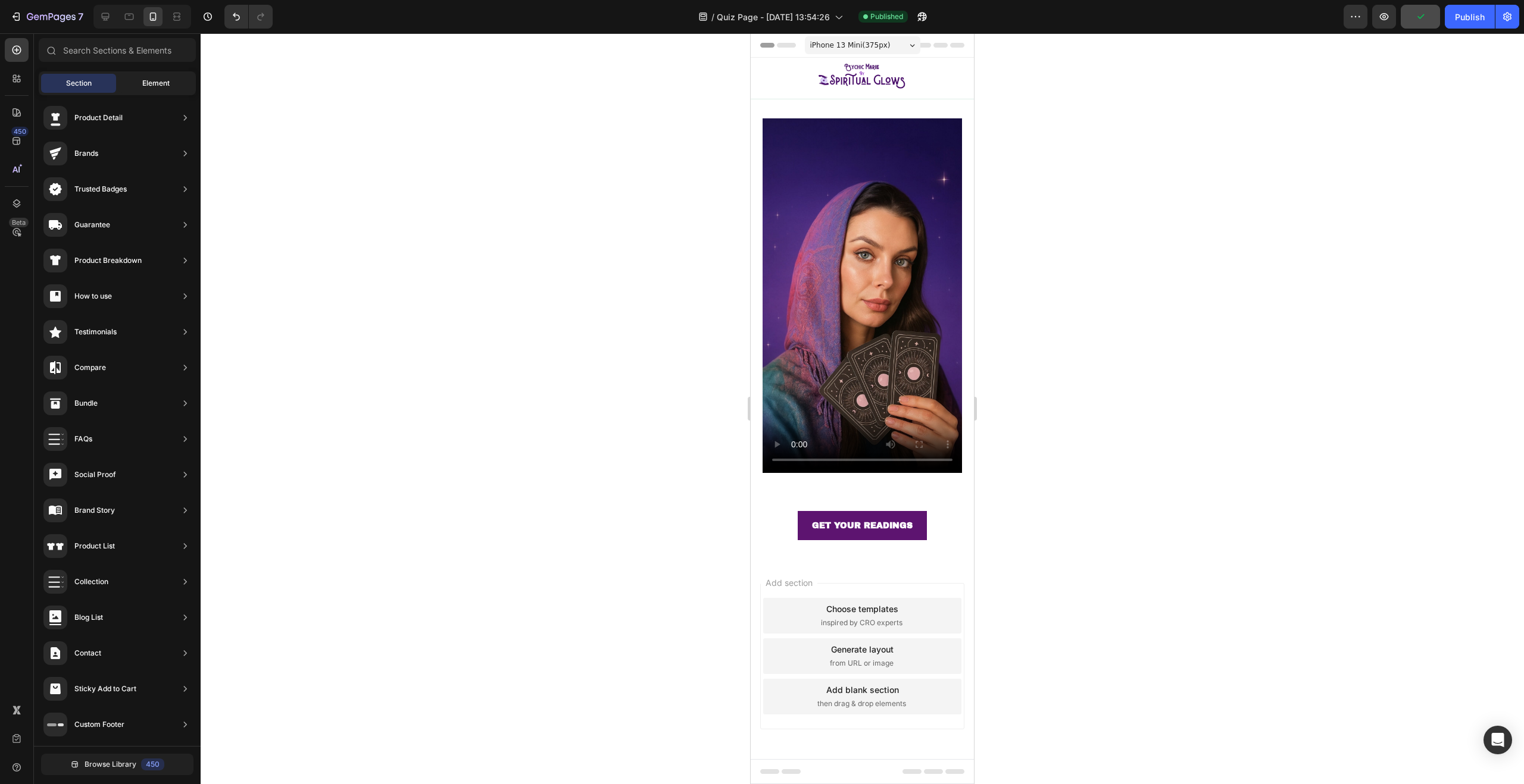
click at [138, 87] on div "Element" at bounding box center [156, 83] width 75 height 19
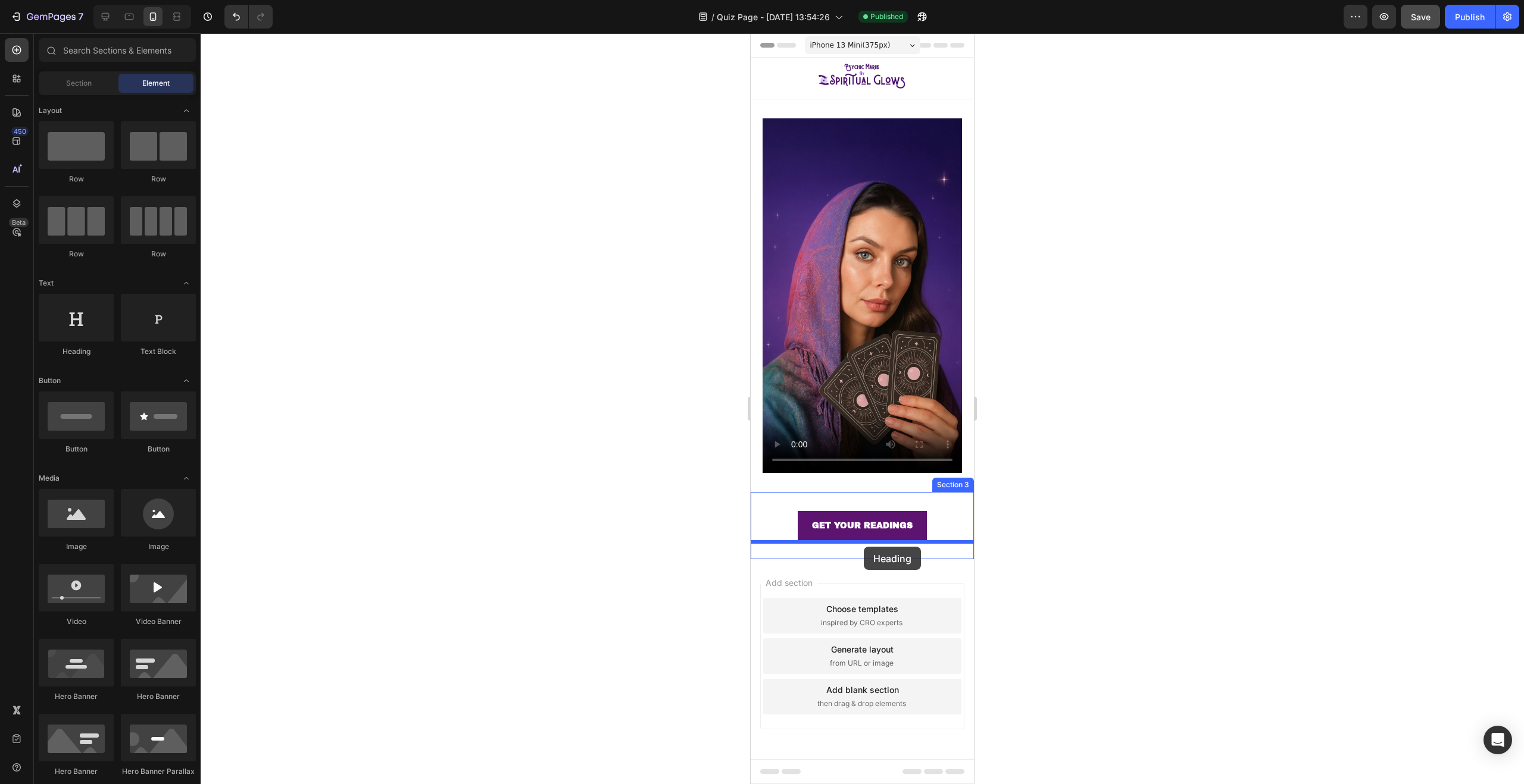
drag, startPoint x: 856, startPoint y: 358, endPoint x: 864, endPoint y: 547, distance: 189.2
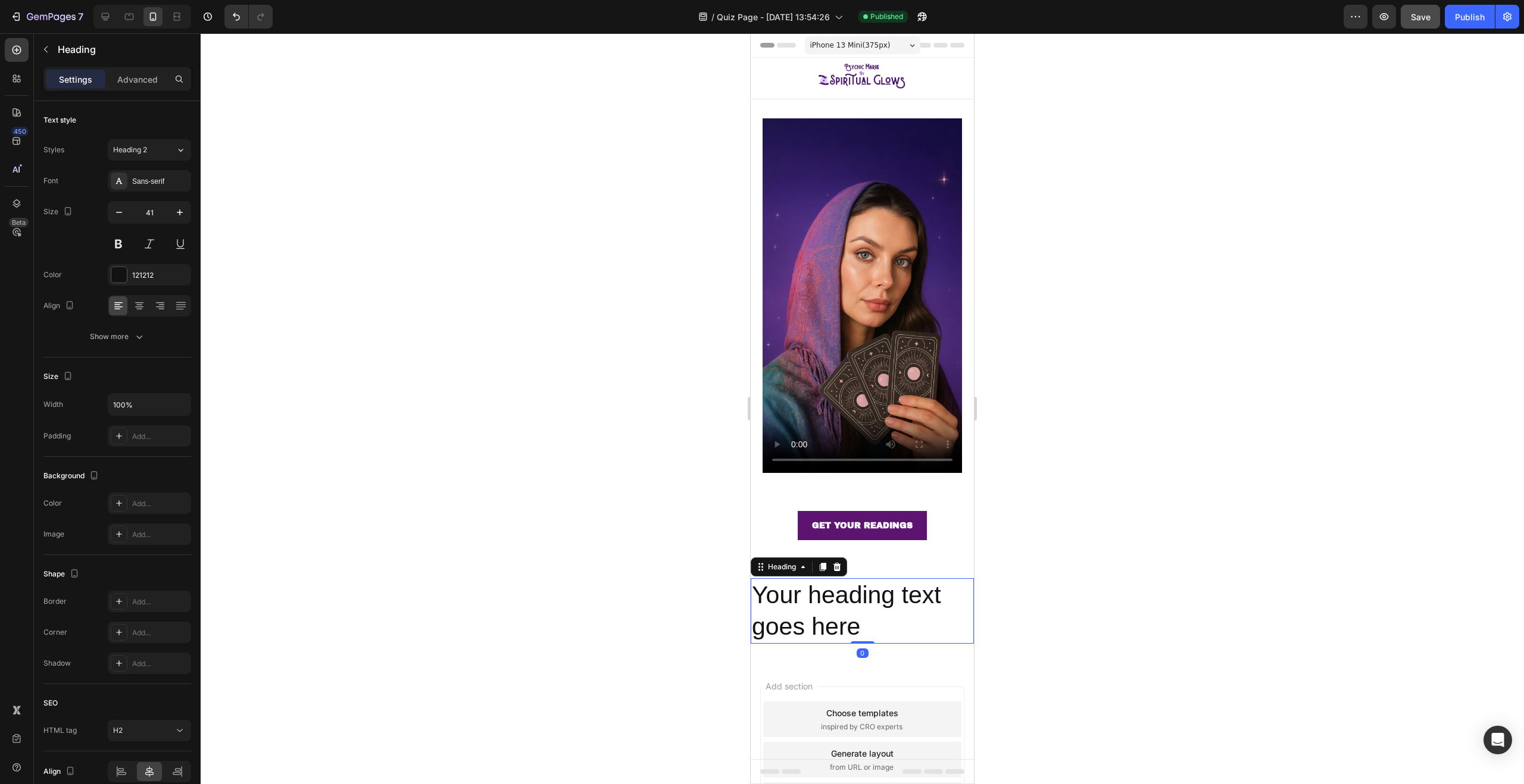
click at [885, 595] on h2 "Your heading text goes here" at bounding box center [862, 611] width 223 height 66
drag, startPoint x: 885, startPoint y: 611, endPoint x: 719, endPoint y: 556, distance: 174.9
click at [751, 556] on html "iPhone 13 Mini ( 375 px) iPhone 13 Mini iPhone 13 Pro iPhone 11 Pro Max iPhone …" at bounding box center [862, 461] width 223 height 857
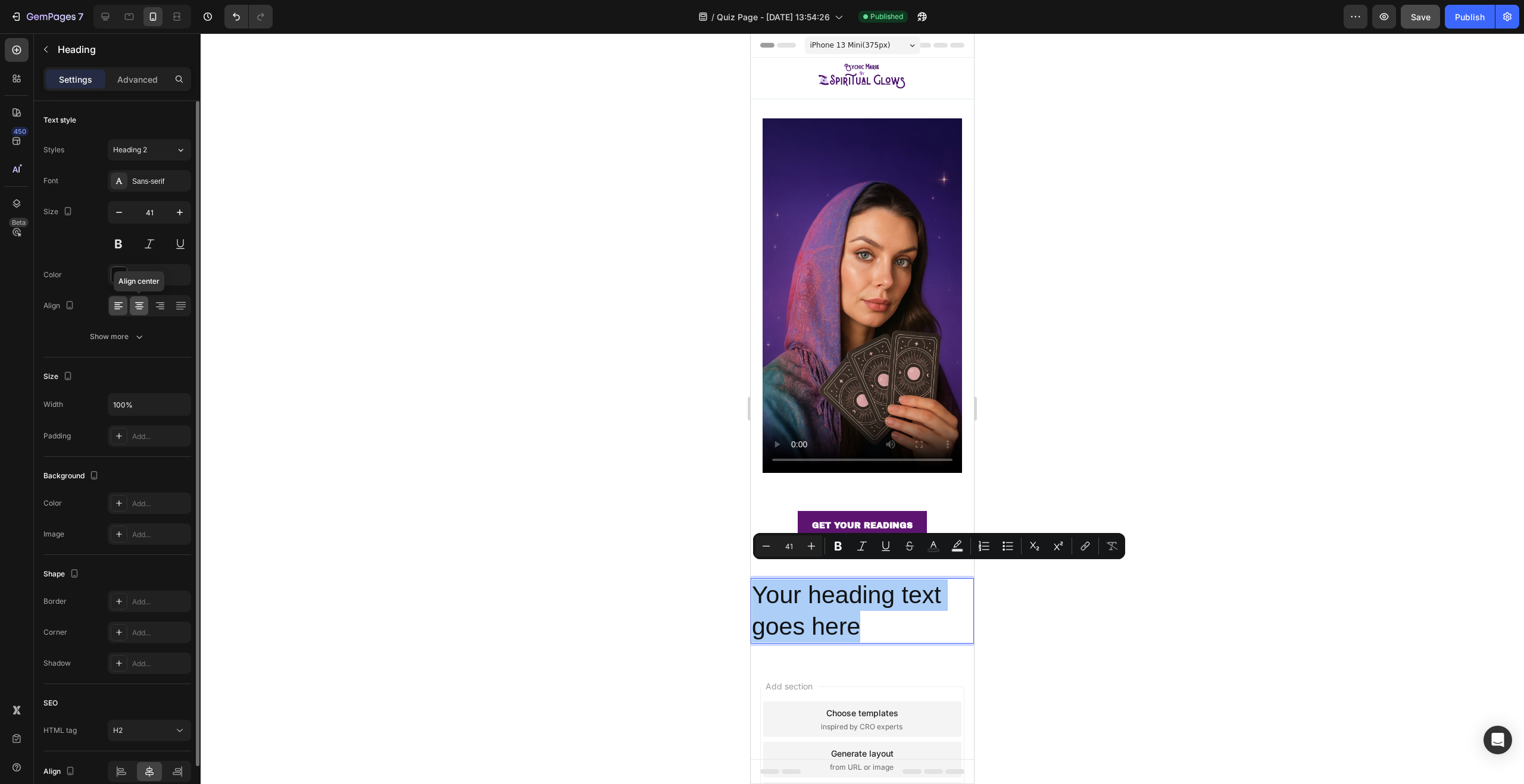
click at [141, 304] on icon at bounding box center [139, 305] width 12 height 12
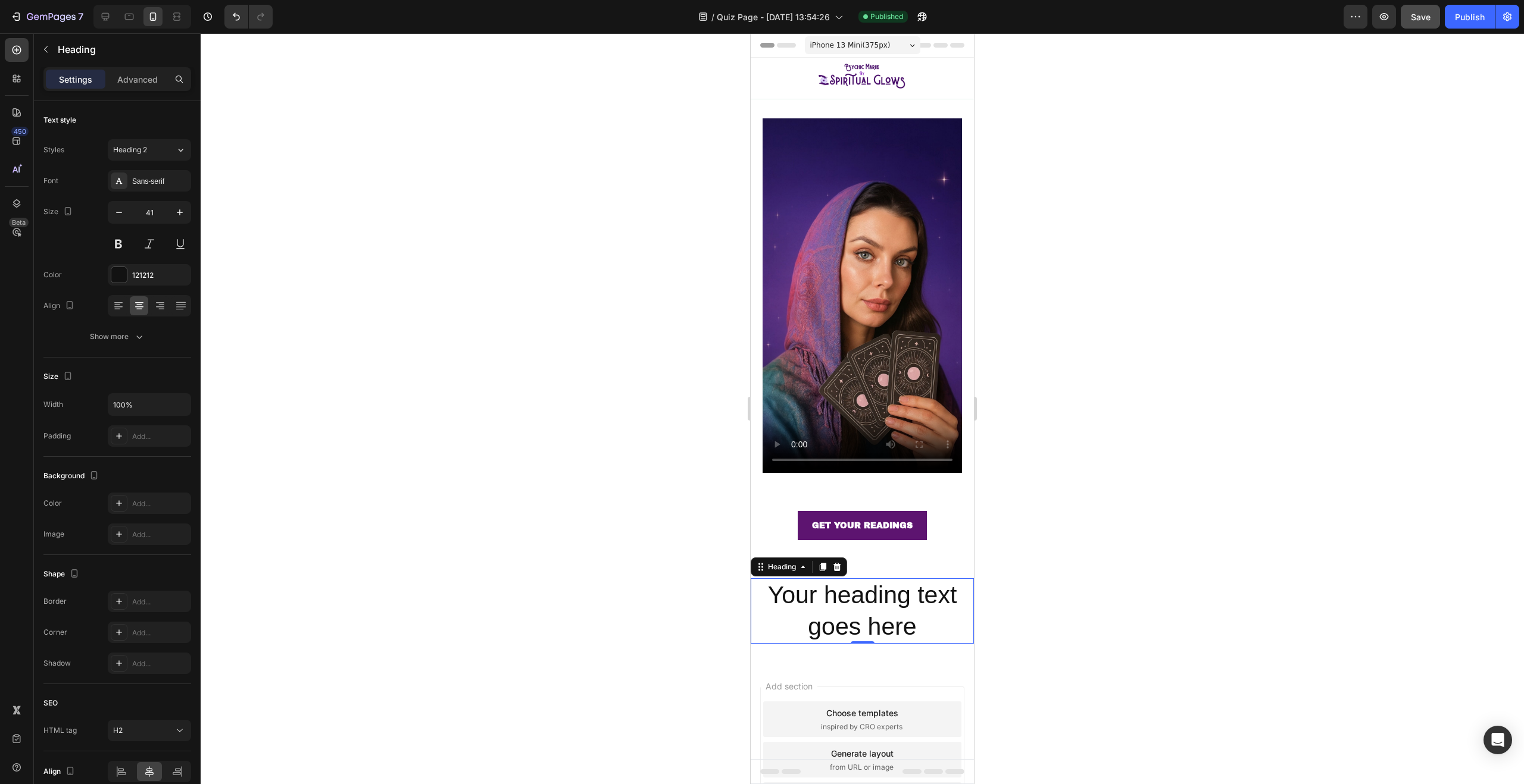
click at [829, 586] on p "Your heading text goes here" at bounding box center [862, 611] width 221 height 64
drag, startPoint x: 912, startPoint y: 609, endPoint x: 765, endPoint y: 574, distance: 151.1
click at [765, 579] on p "Your heading text goes here" at bounding box center [862, 611] width 221 height 64
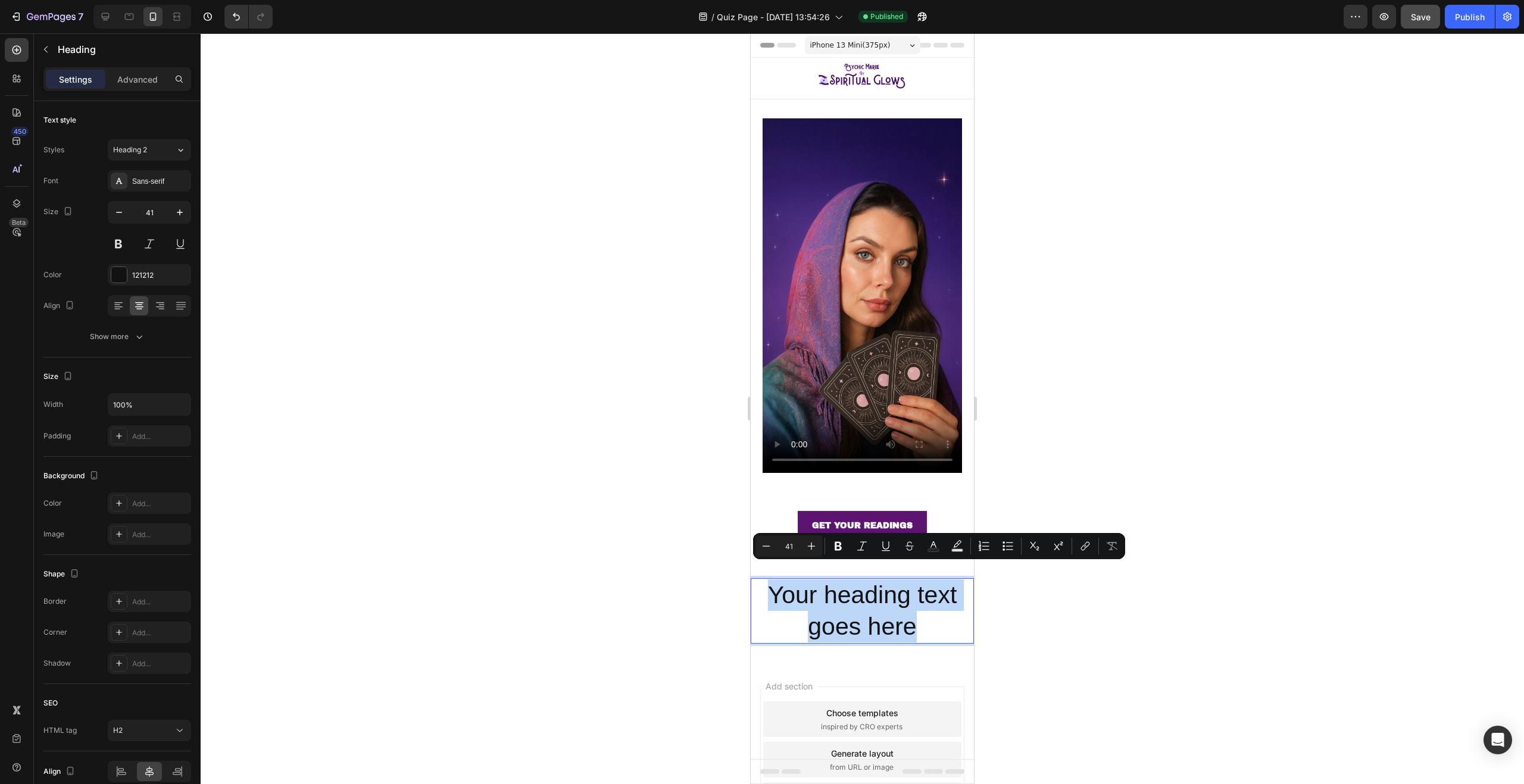
type input "19"
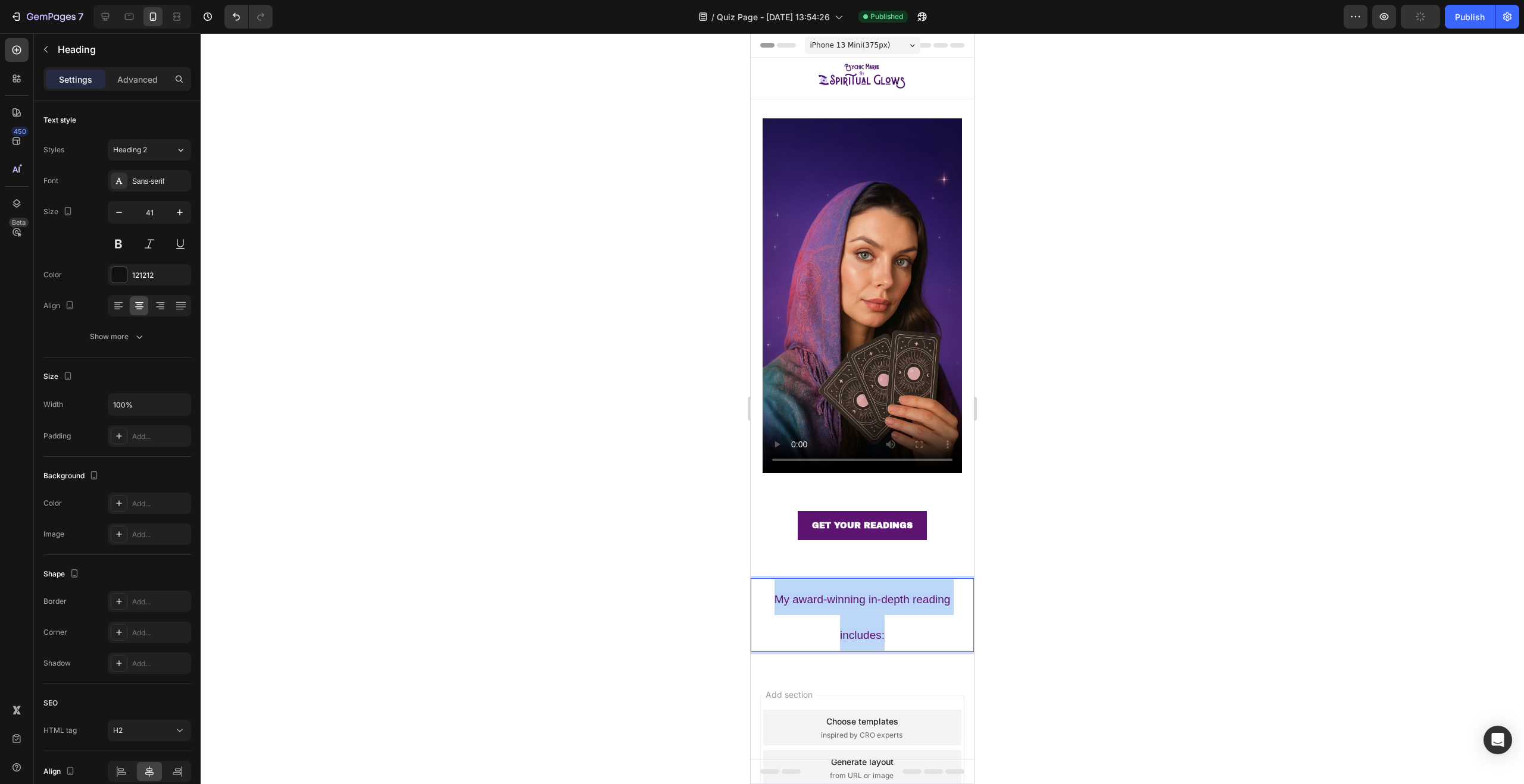
drag, startPoint x: 895, startPoint y: 618, endPoint x: 694, endPoint y: 541, distance: 215.2
click at [751, 541] on html "iPhone 13 Mini ( 375 px) iPhone 13 Mini iPhone 13 Pro iPhone 11 Pro Max iPhone …" at bounding box center [862, 466] width 223 height 865
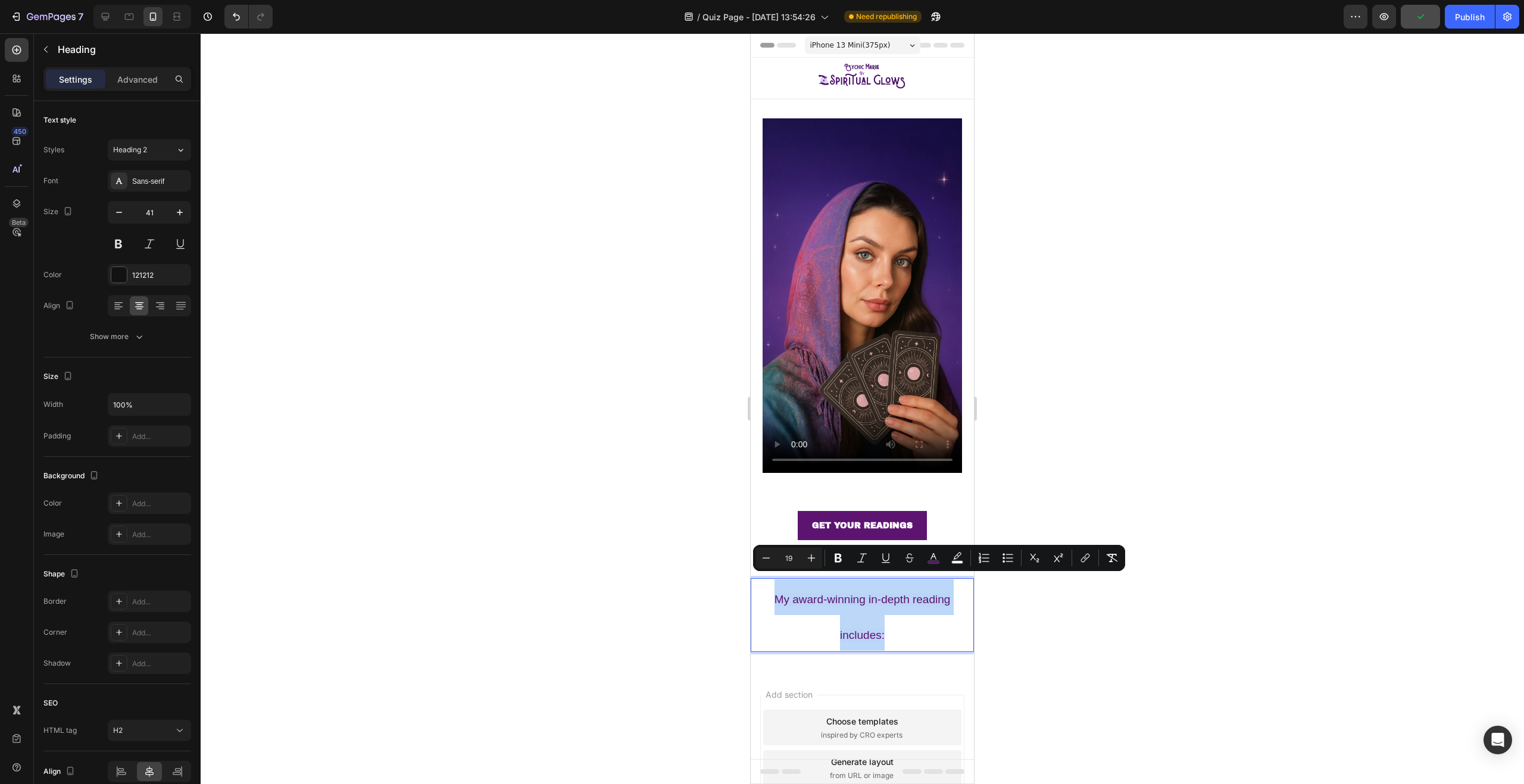
click at [807, 600] on p "My award-winning in-depth reading includes:" at bounding box center [862, 615] width 221 height 72
drag, startPoint x: 902, startPoint y: 619, endPoint x: 764, endPoint y: 576, distance: 144.5
click at [764, 579] on p "My award-winning in-depth reading includes:" at bounding box center [862, 615] width 221 height 72
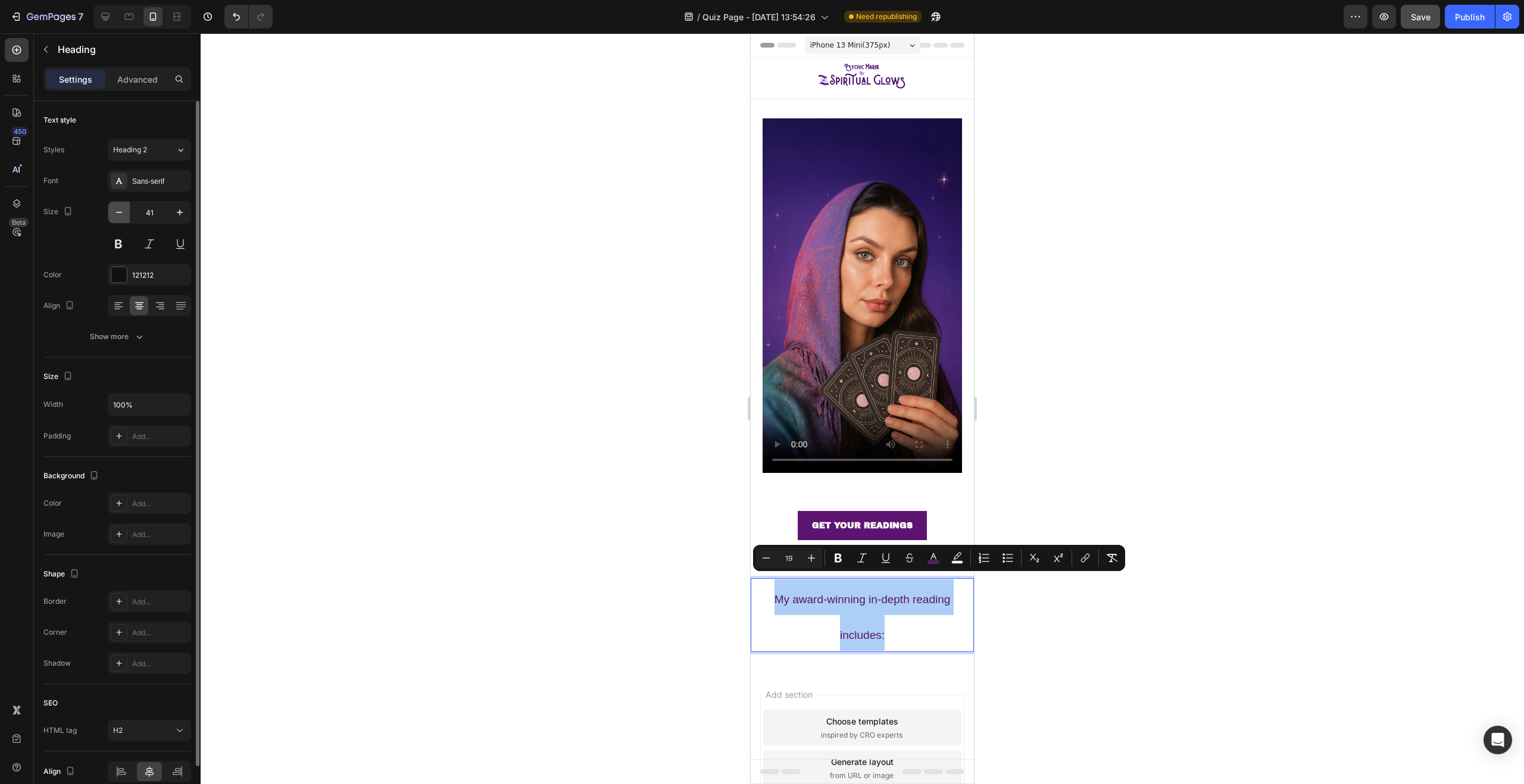
click at [117, 212] on icon "button" at bounding box center [119, 213] width 6 height 1
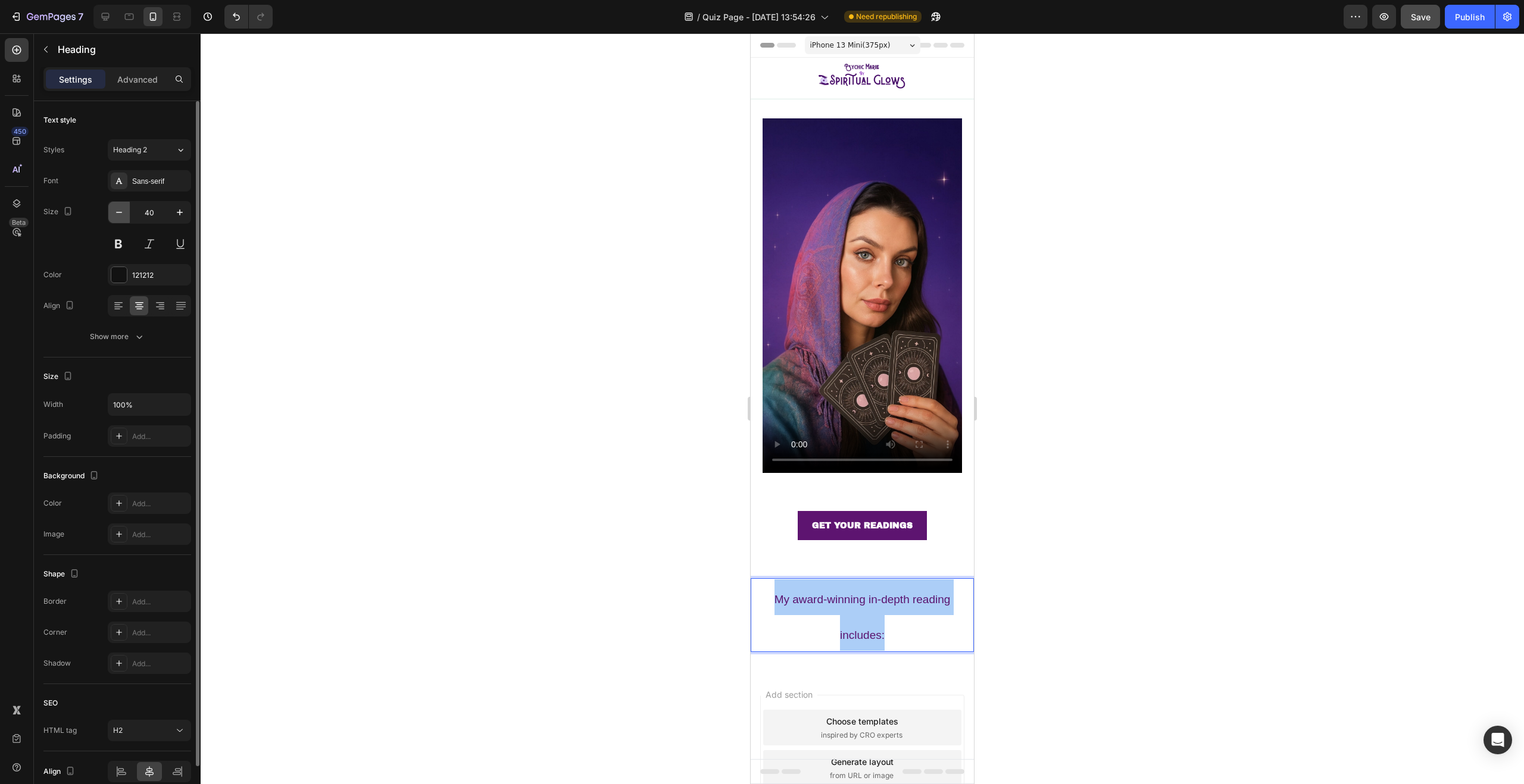
click at [117, 212] on icon "button" at bounding box center [119, 213] width 6 height 1
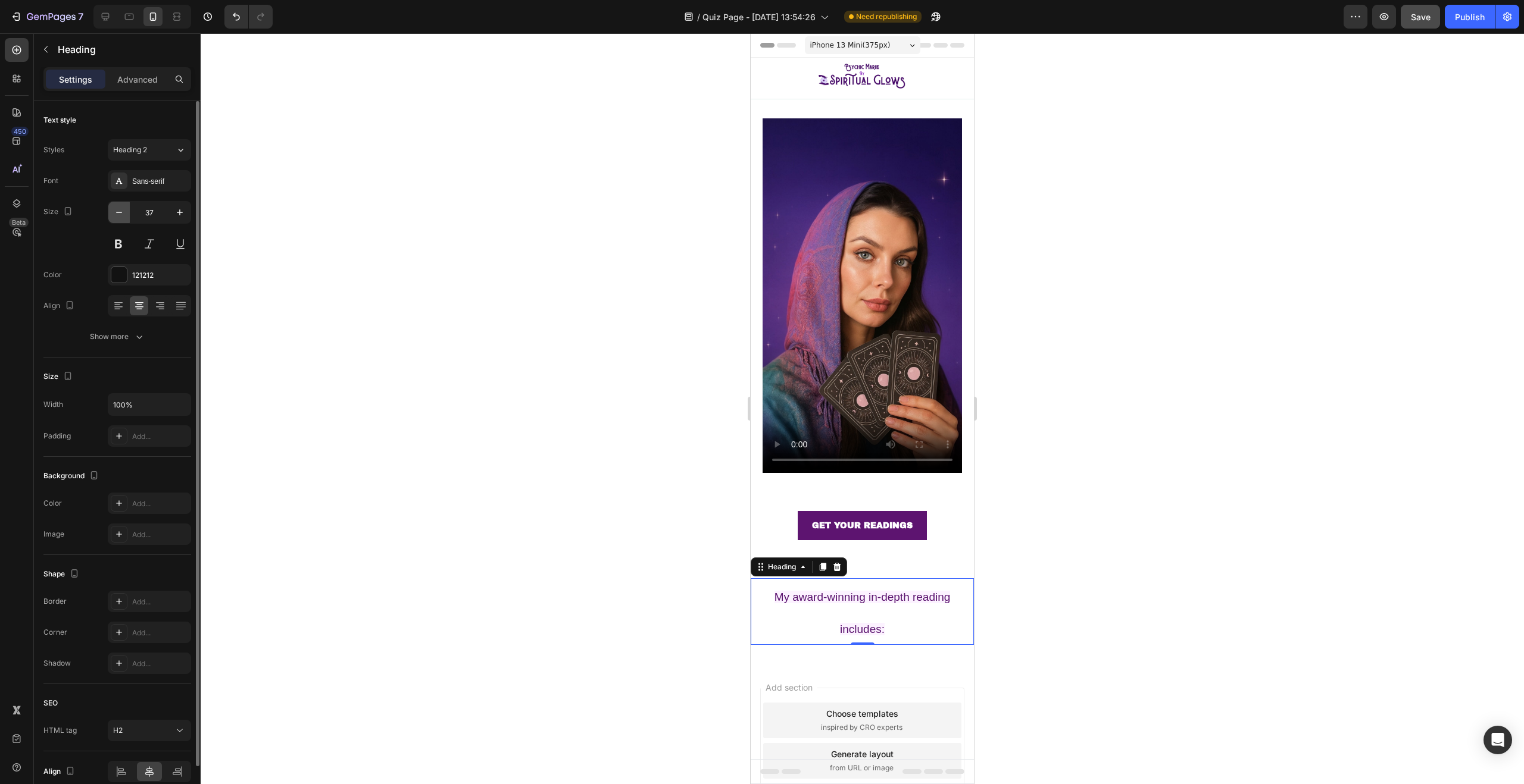
click at [117, 212] on icon "button" at bounding box center [119, 213] width 6 height 1
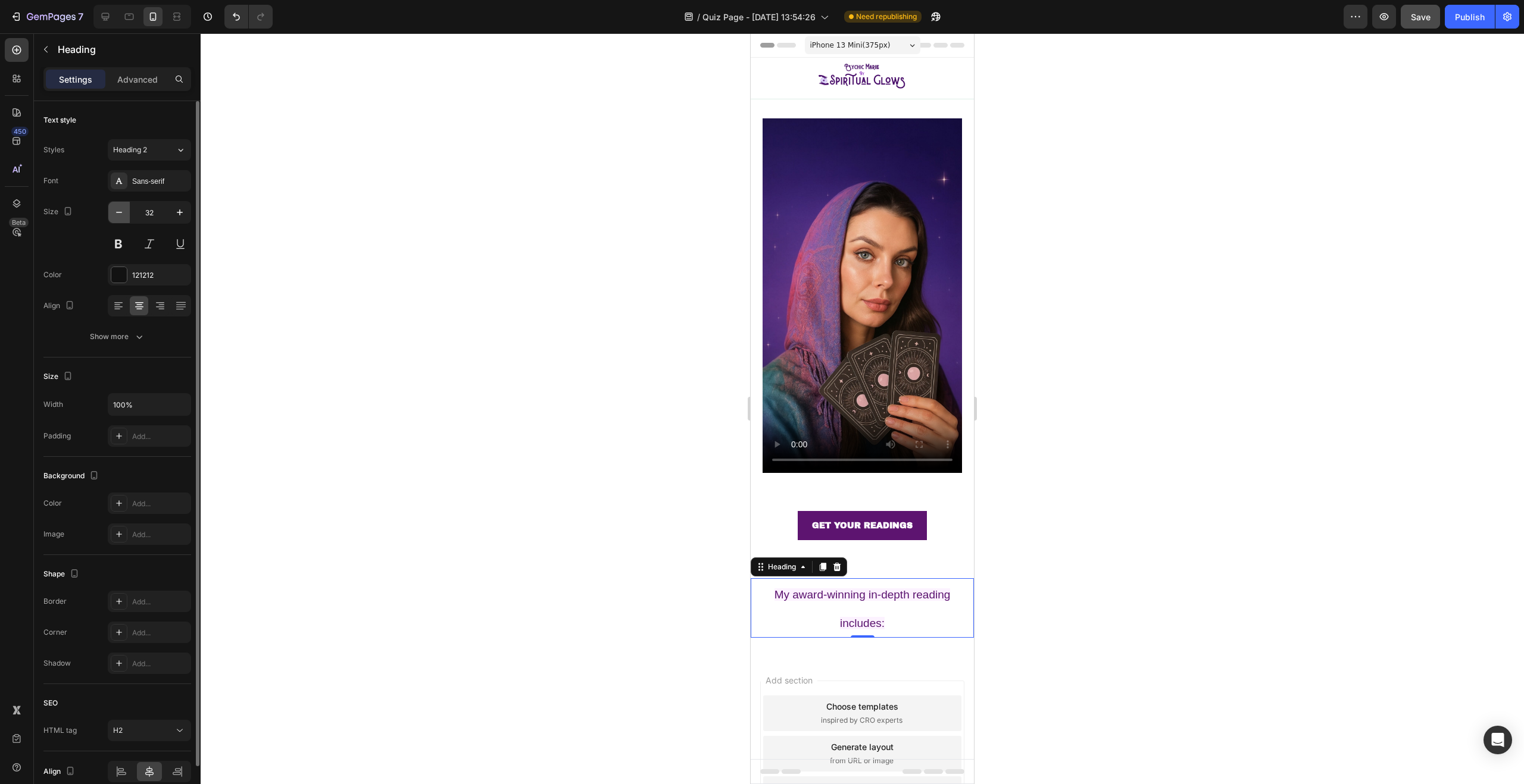
click at [117, 212] on icon "button" at bounding box center [119, 213] width 6 height 1
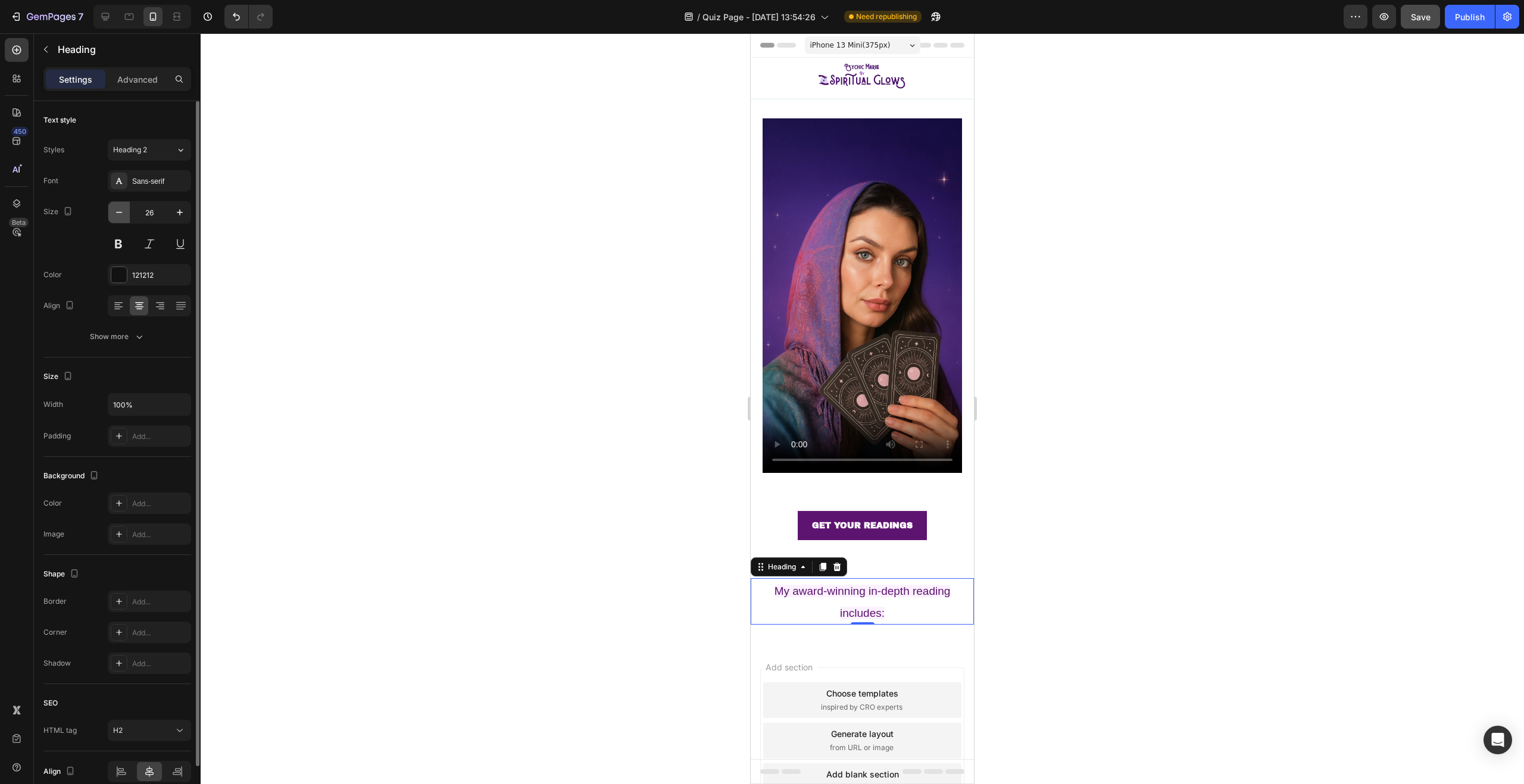
click at [117, 212] on icon "button" at bounding box center [119, 213] width 6 height 1
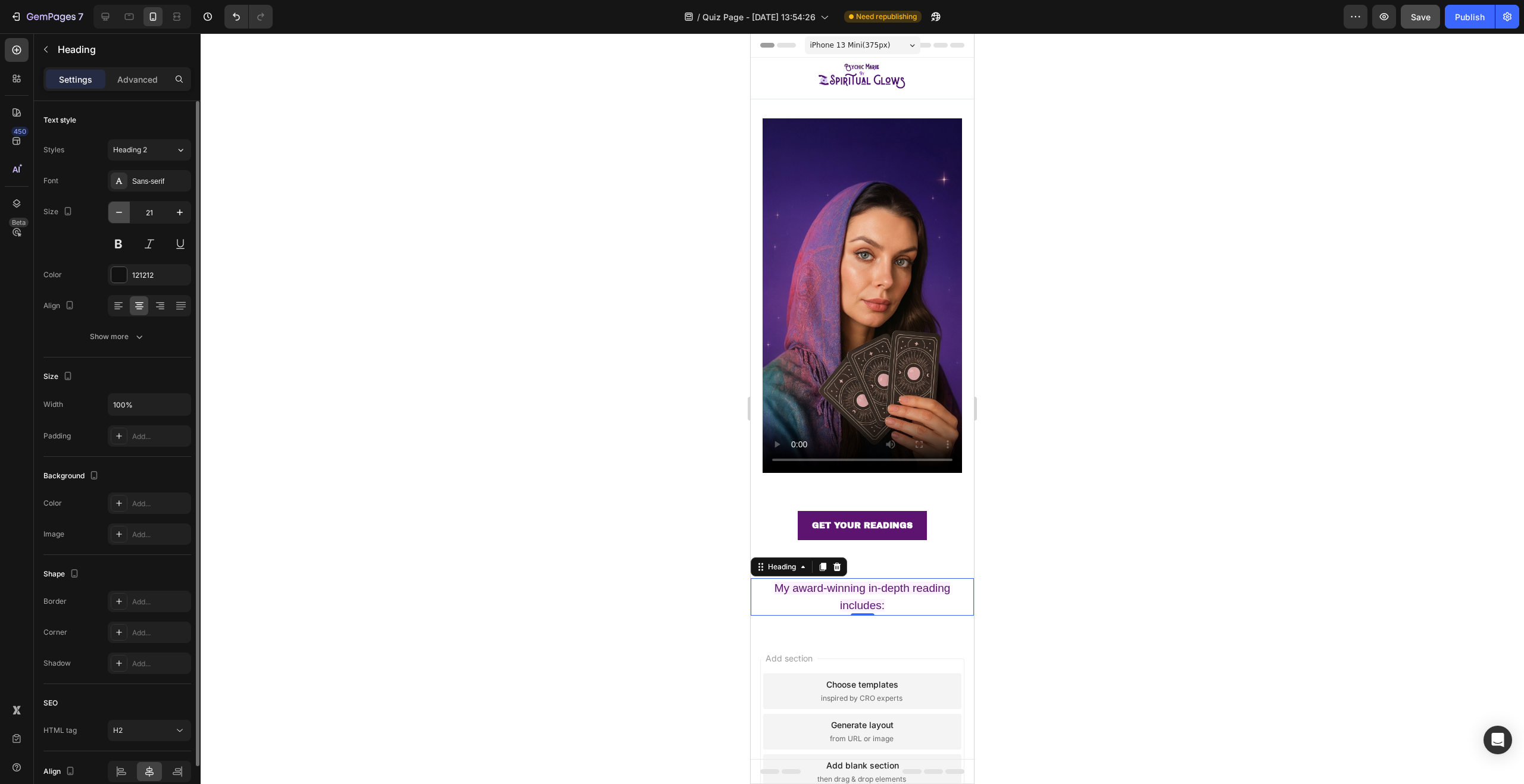
click at [117, 212] on icon "button" at bounding box center [119, 213] width 6 height 1
type input "20"
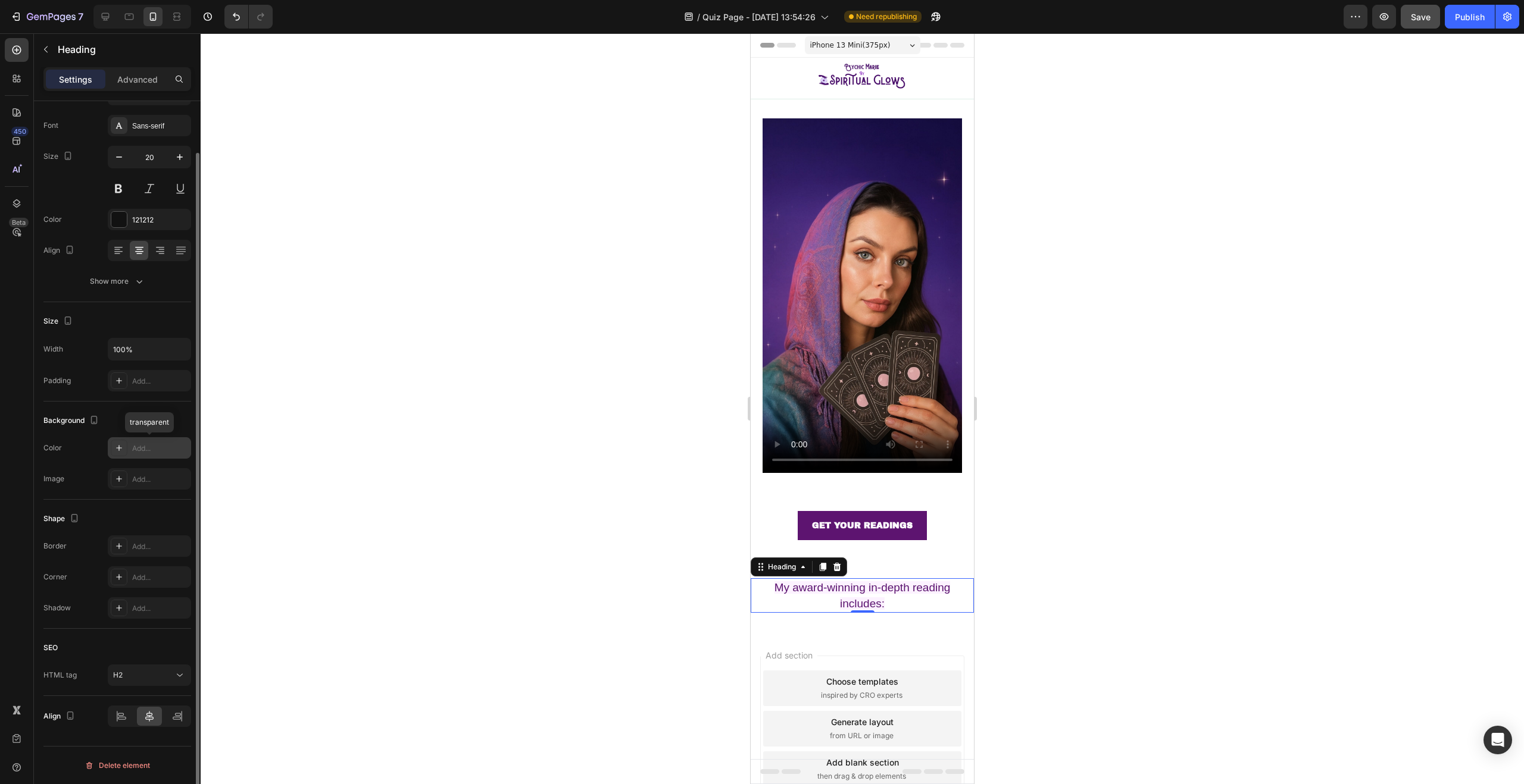
click at [119, 451] on icon at bounding box center [119, 447] width 9 height 9
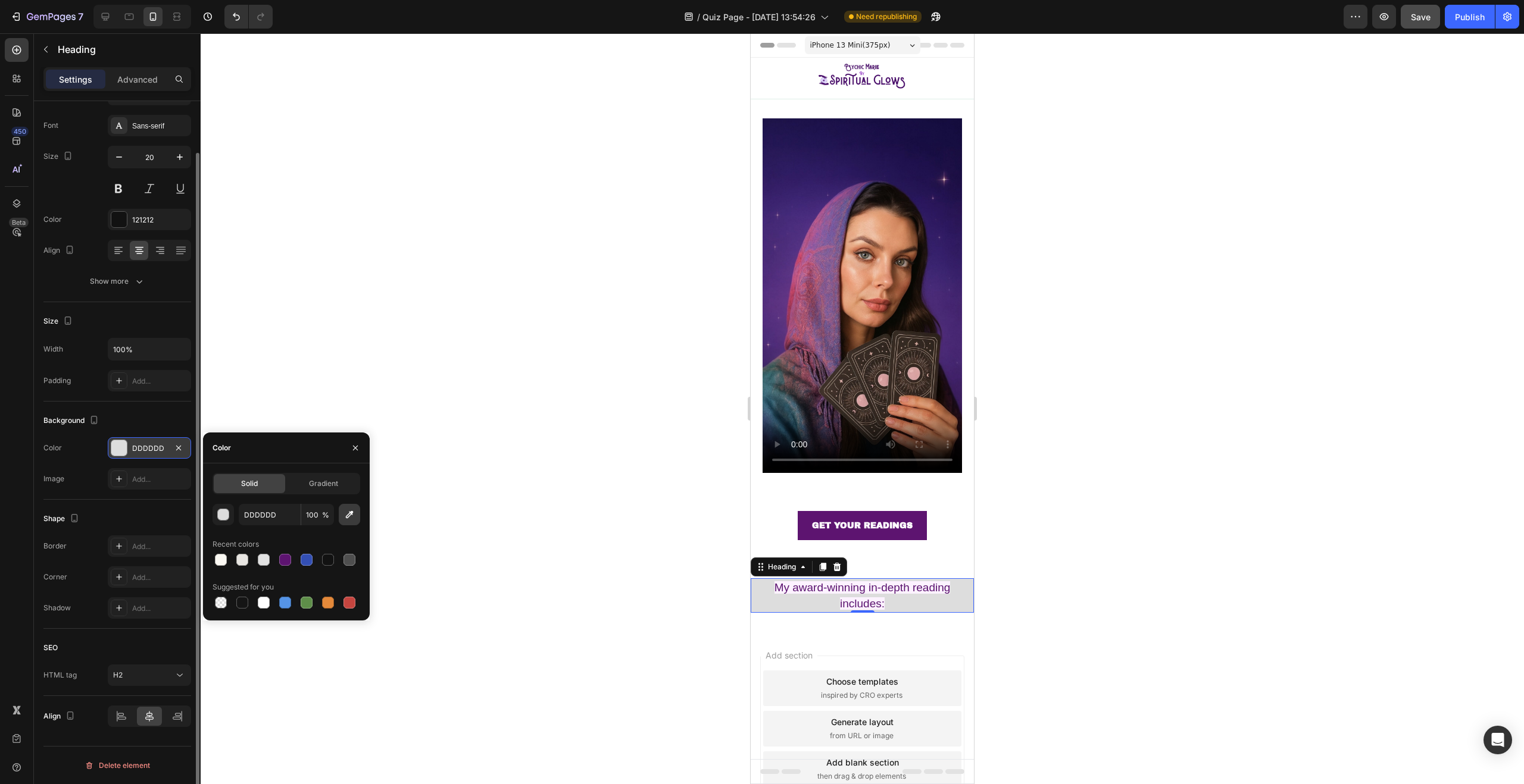
click at [355, 514] on button "button" at bounding box center [349, 514] width 22 height 22
type input "FCF2FF"
click at [469, 380] on div at bounding box center [862, 409] width 1324 height 751
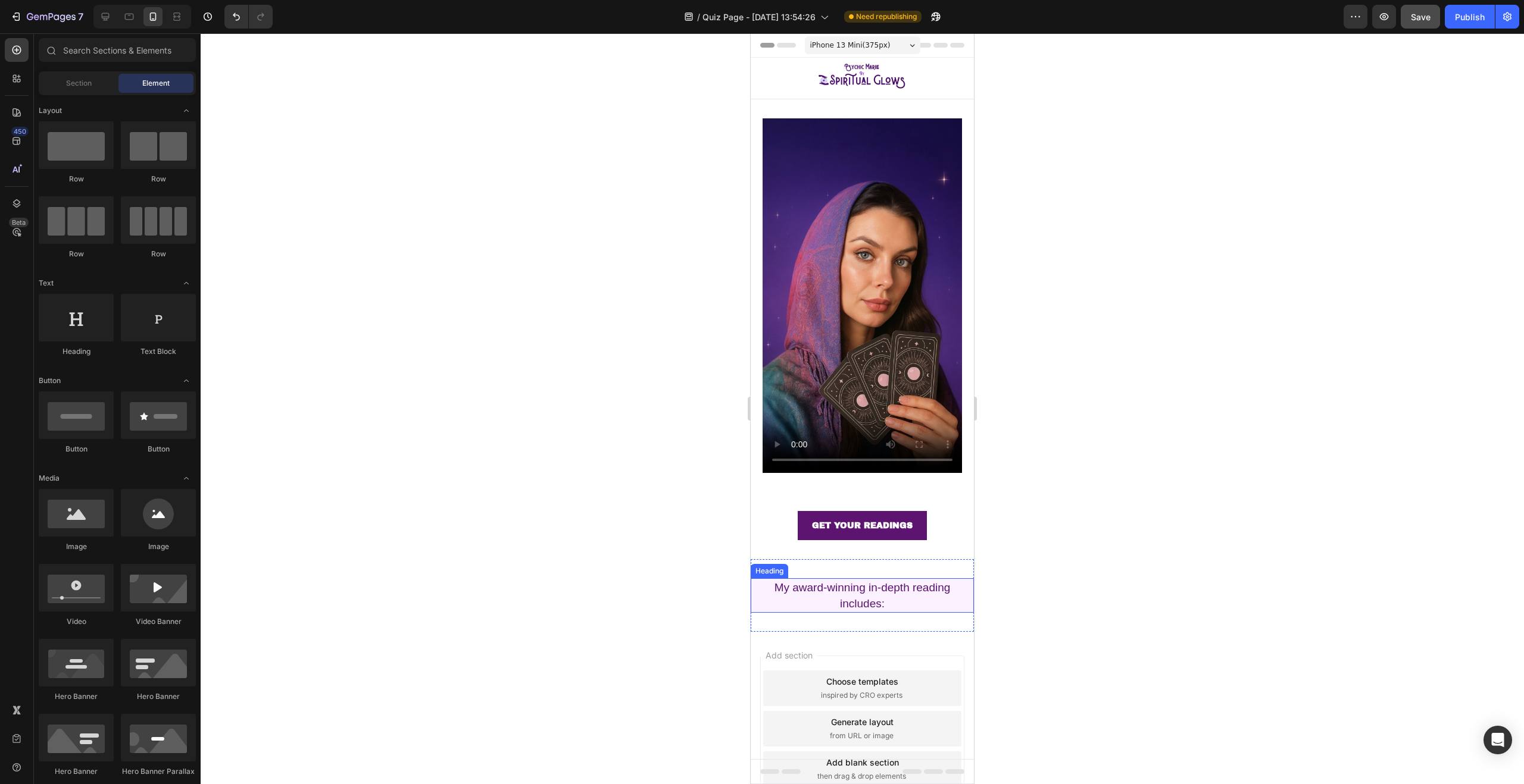
click at [895, 581] on span "My award-winning in-depth reading includes:" at bounding box center [863, 595] width 176 height 28
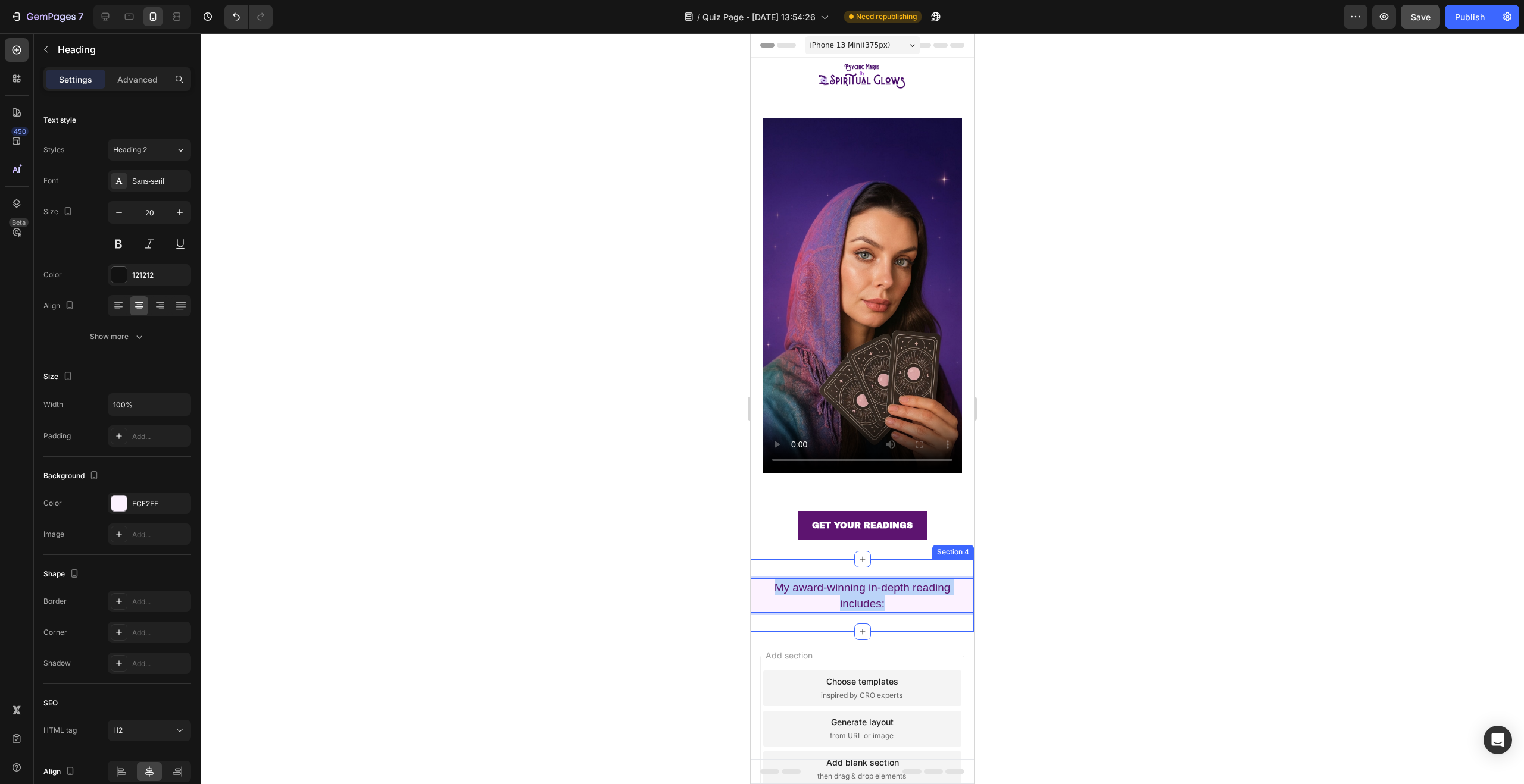
drag, startPoint x: 866, startPoint y: 579, endPoint x: 756, endPoint y: 557, distance: 112.2
click at [756, 559] on div "My award-winning in-depth reading includes: Heading 0 Section 4" at bounding box center [862, 595] width 223 height 73
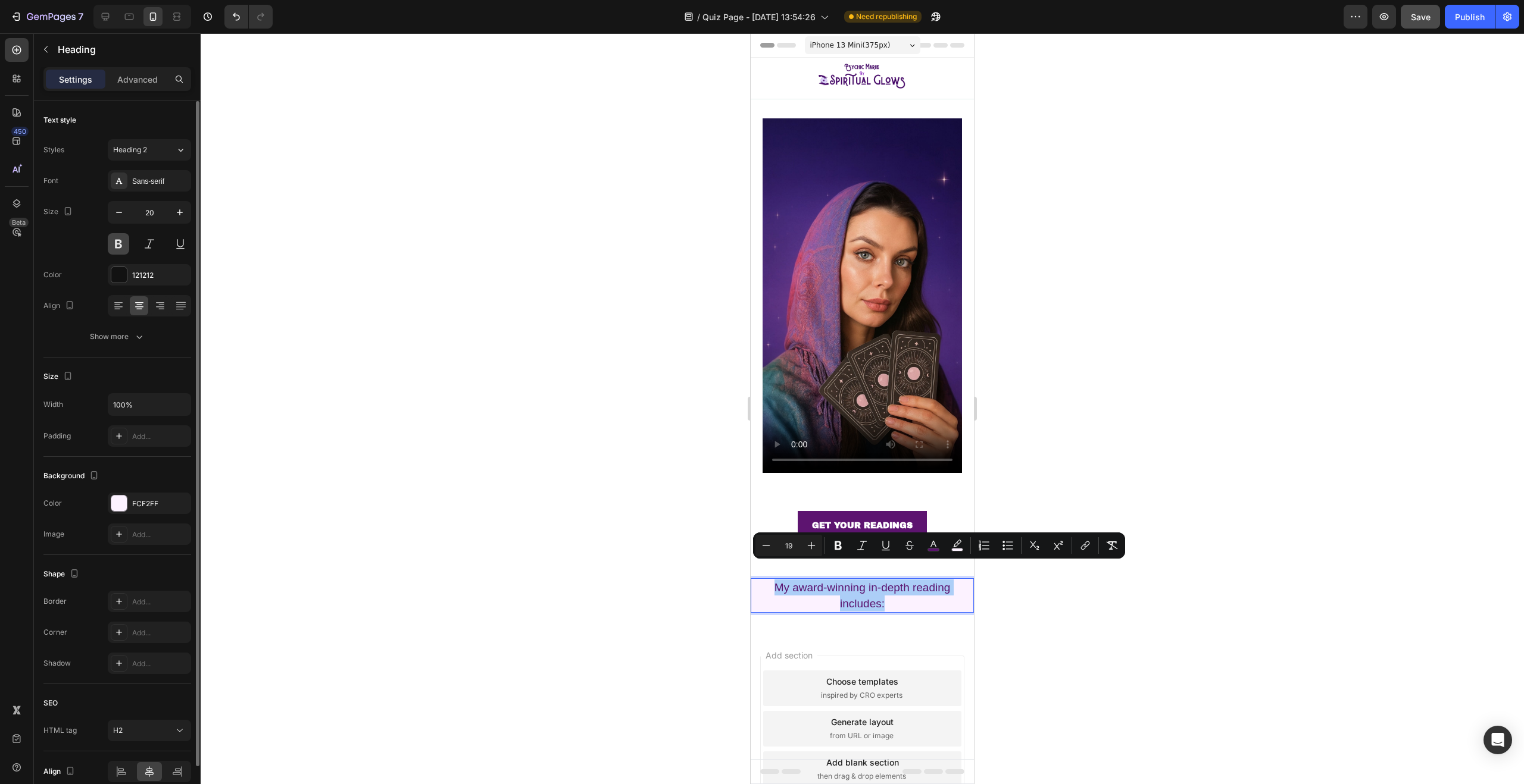
click at [118, 242] on button at bounding box center [118, 244] width 22 height 22
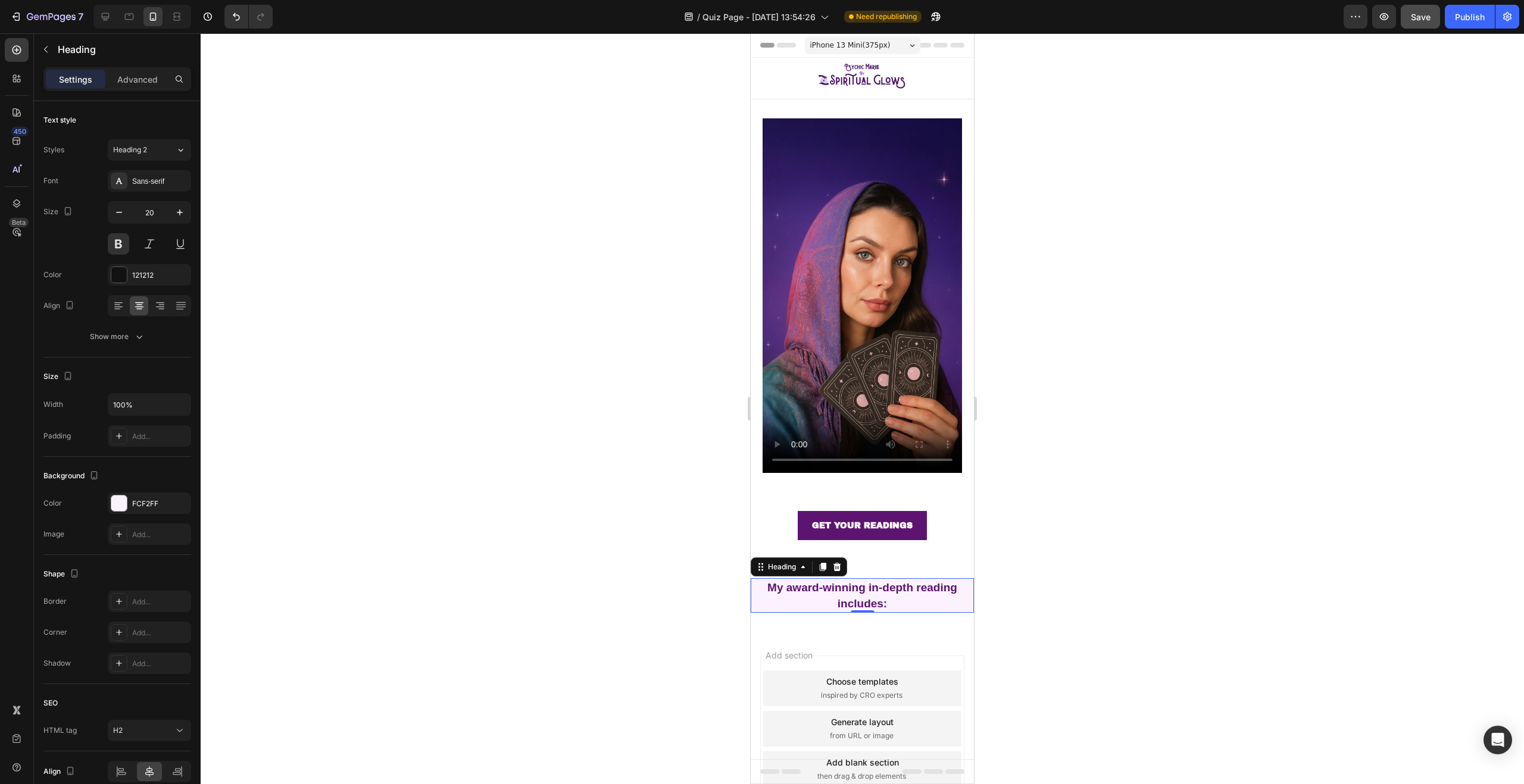
click at [888, 593] on p "My award-winning in-depth reading includes:" at bounding box center [862, 595] width 221 height 32
click at [896, 589] on p "My award-winning in-depth reading includes:" at bounding box center [862, 595] width 221 height 32
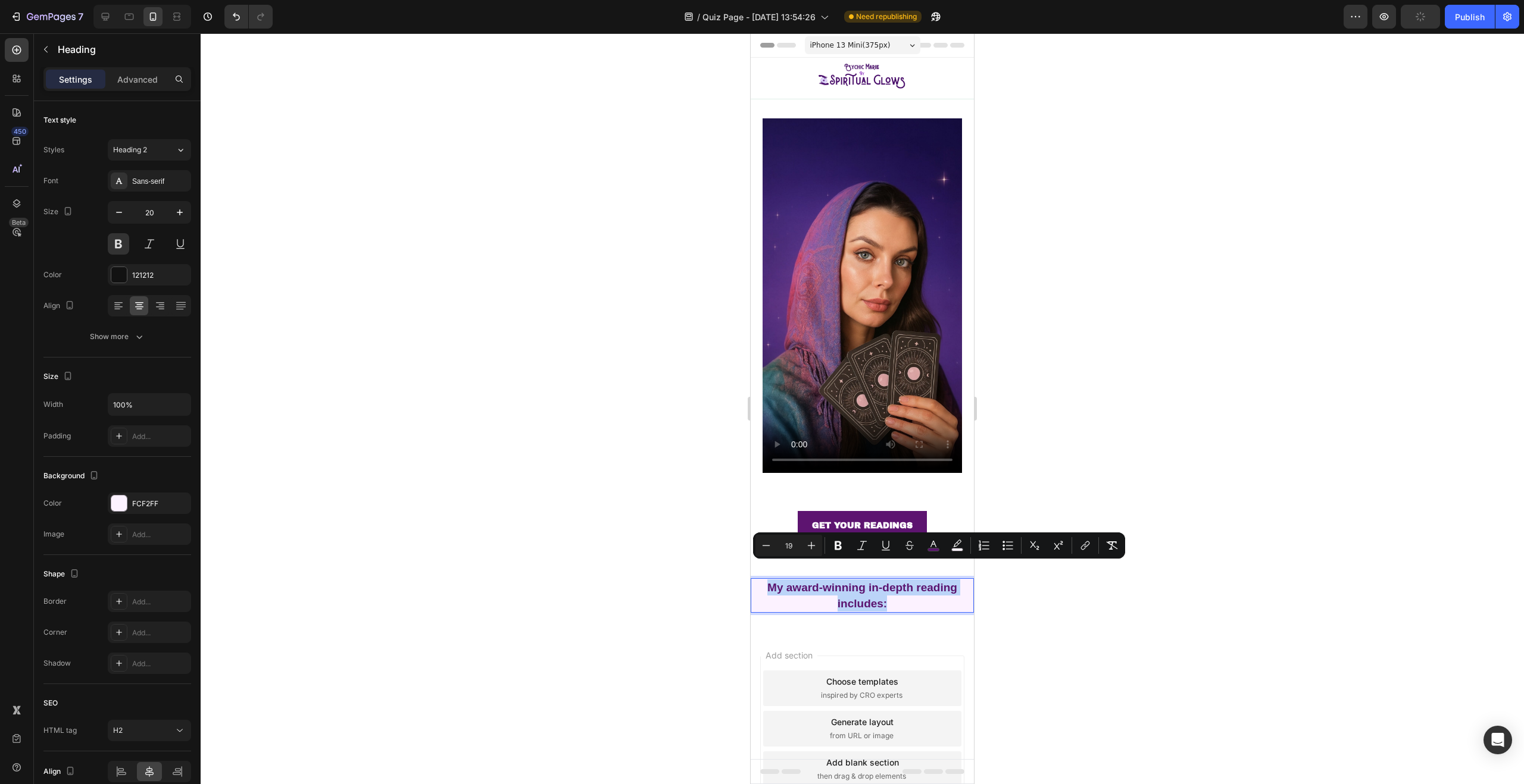
drag, startPoint x: 899, startPoint y: 587, endPoint x: 763, endPoint y: 569, distance: 137.2
click at [763, 579] on p "My award-winning in-depth reading includes:" at bounding box center [862, 595] width 221 height 32
click at [114, 212] on icon "button" at bounding box center [119, 212] width 12 height 12
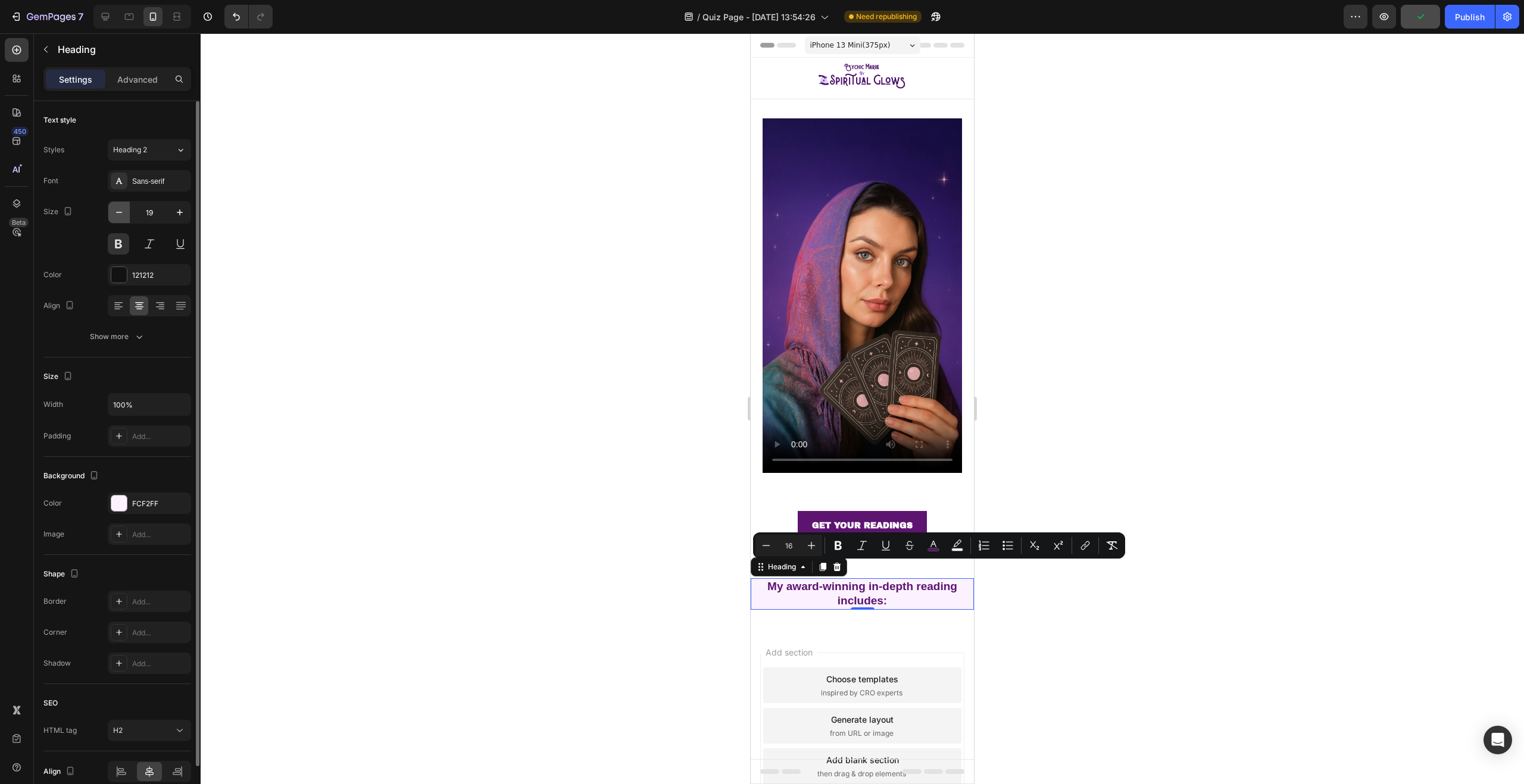
click at [116, 212] on icon "button" at bounding box center [119, 212] width 12 height 12
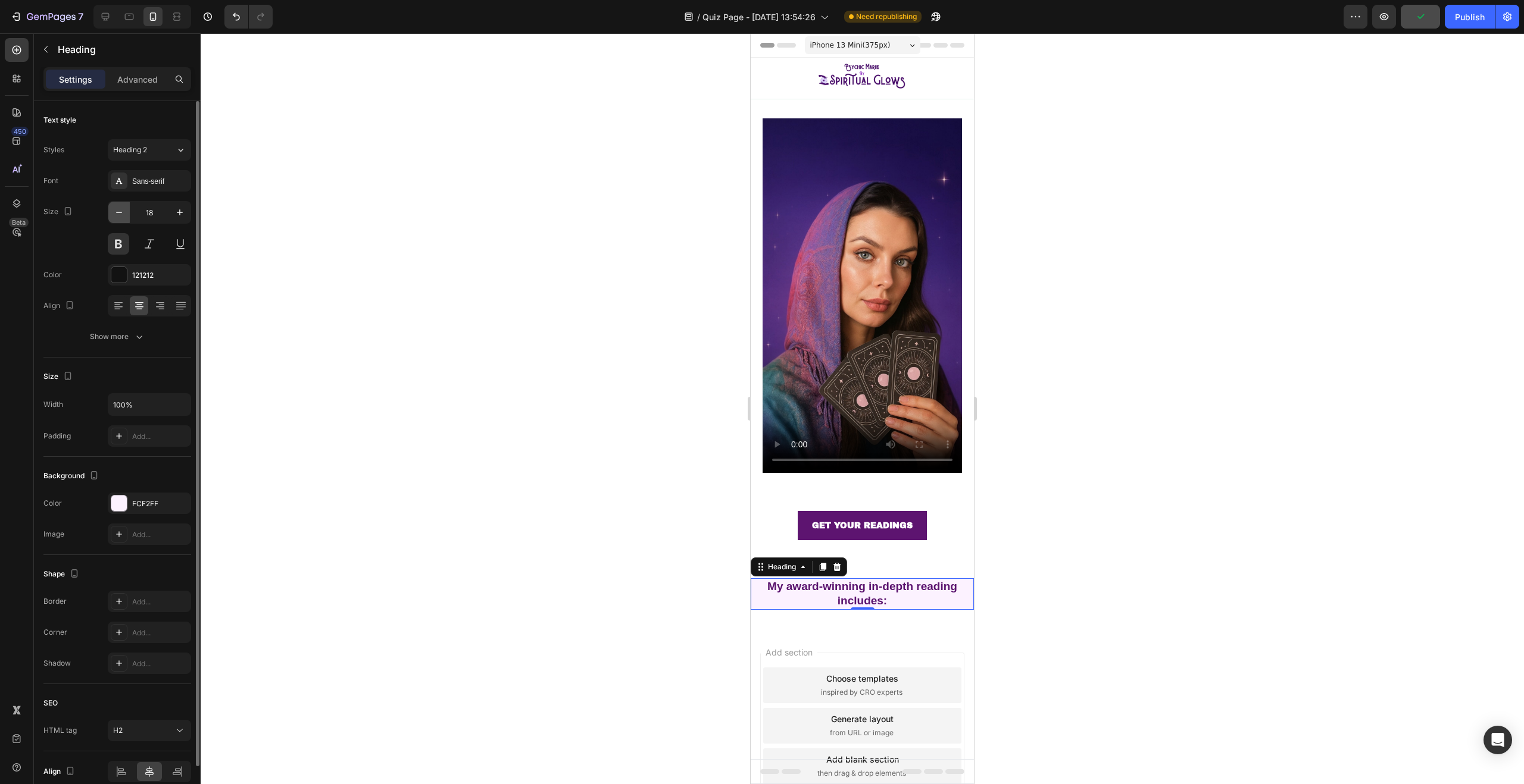
click at [116, 211] on icon "button" at bounding box center [119, 212] width 12 height 12
click at [117, 211] on icon "button" at bounding box center [119, 212] width 12 height 12
click at [117, 211] on icon "button" at bounding box center [119, 212] width 12 height 12
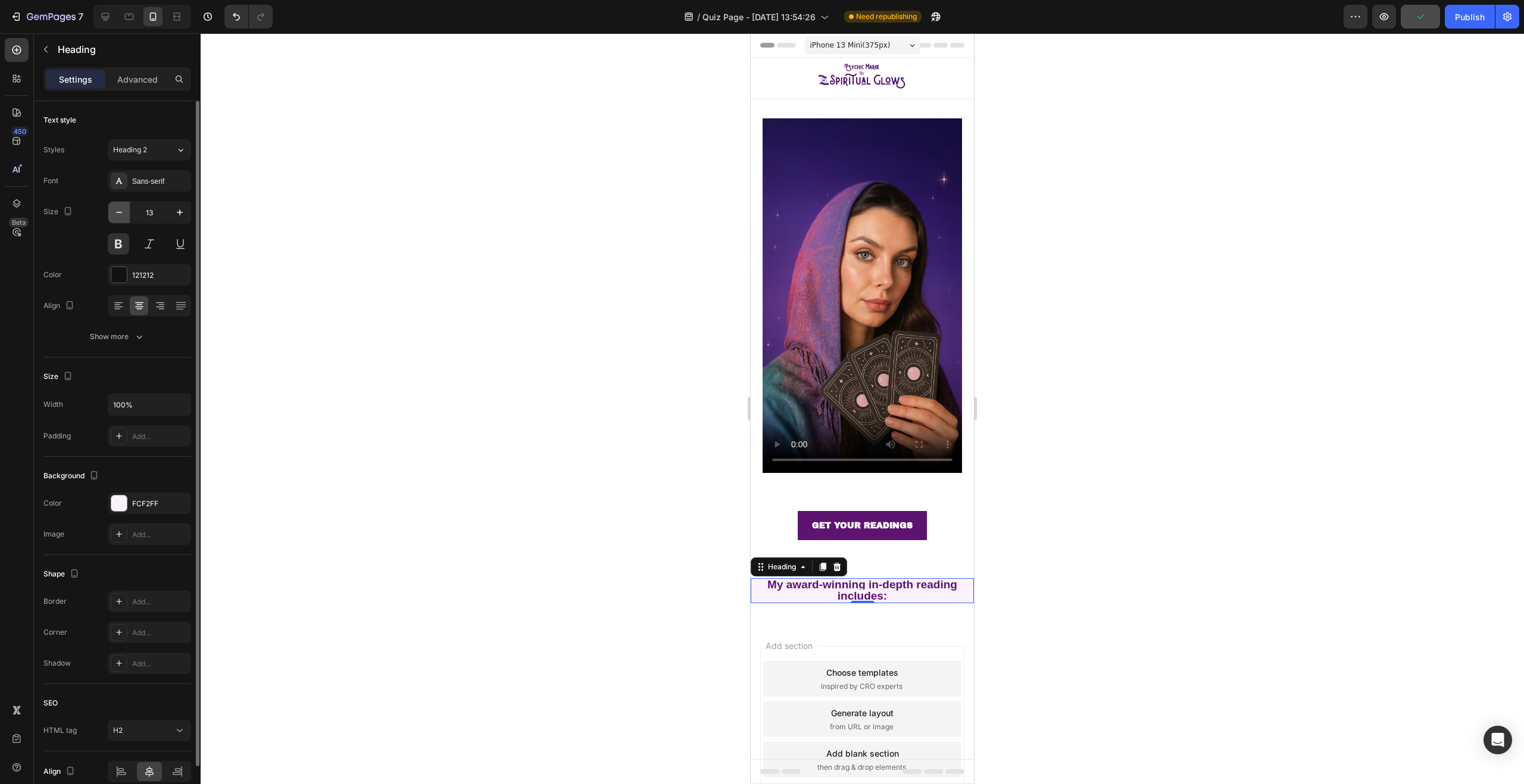
click at [118, 211] on icon "button" at bounding box center [119, 212] width 12 height 12
click at [119, 211] on icon "button" at bounding box center [119, 212] width 12 height 12
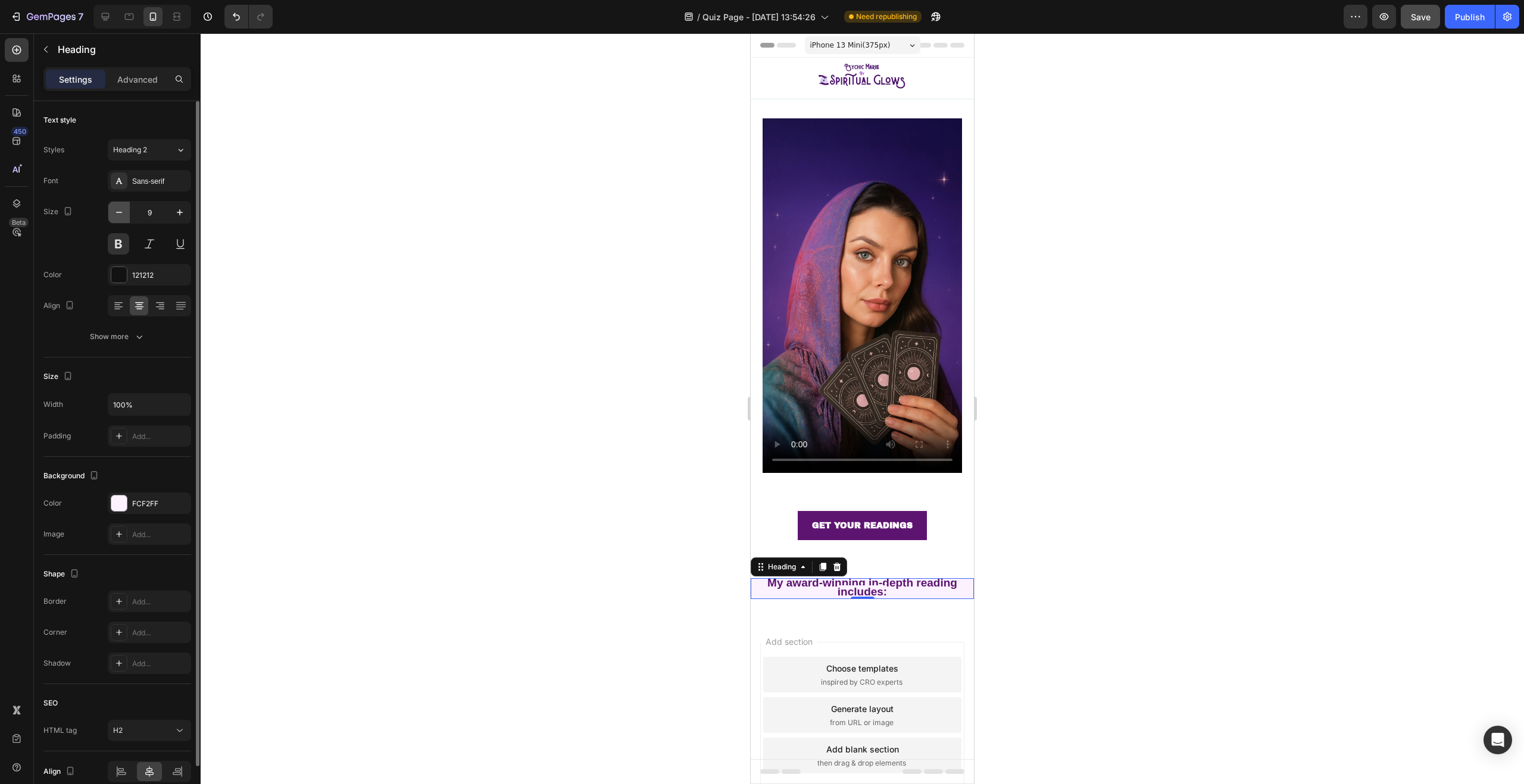
click at [119, 211] on icon "button" at bounding box center [119, 212] width 12 height 12
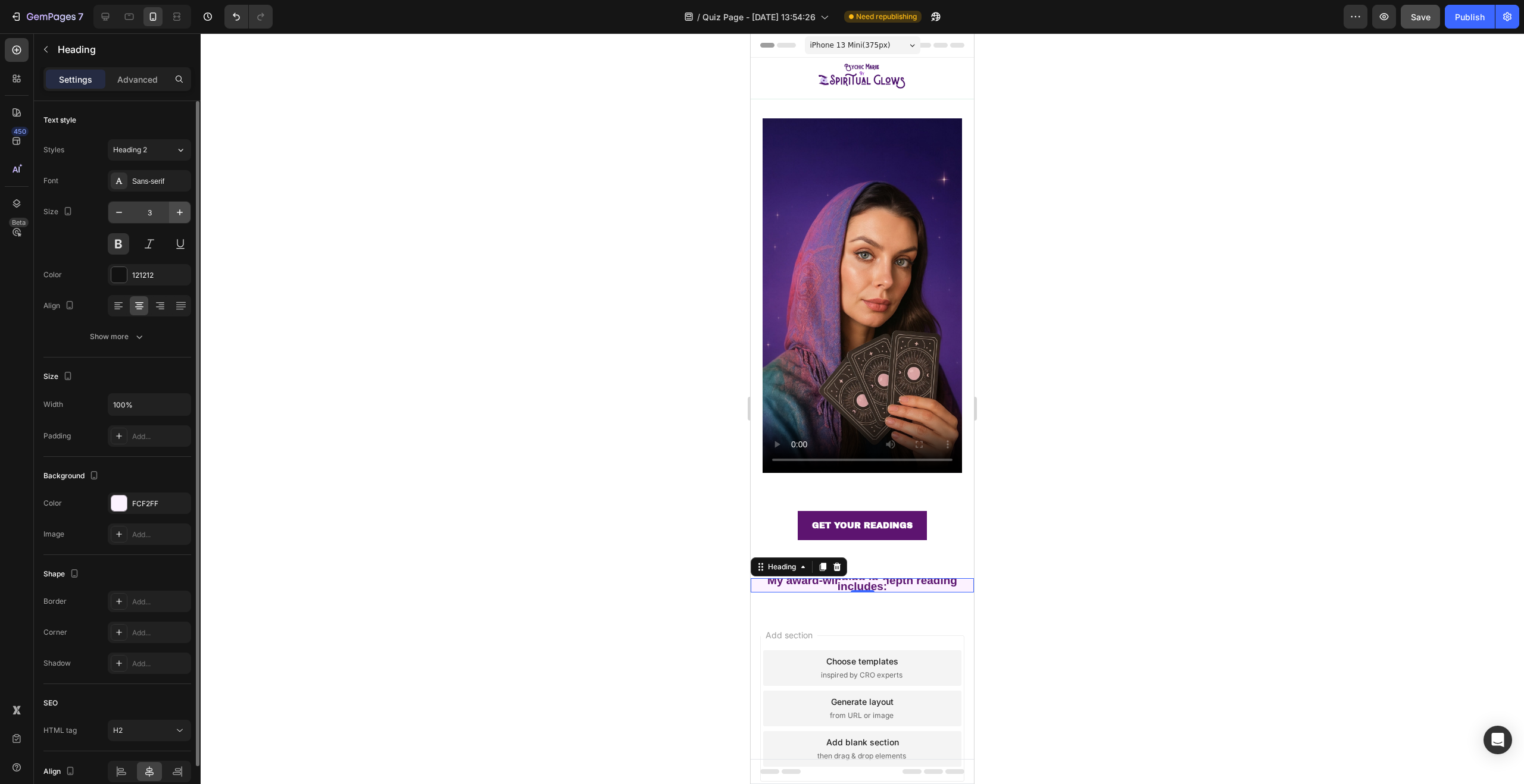
click at [175, 216] on icon "button" at bounding box center [180, 212] width 12 height 12
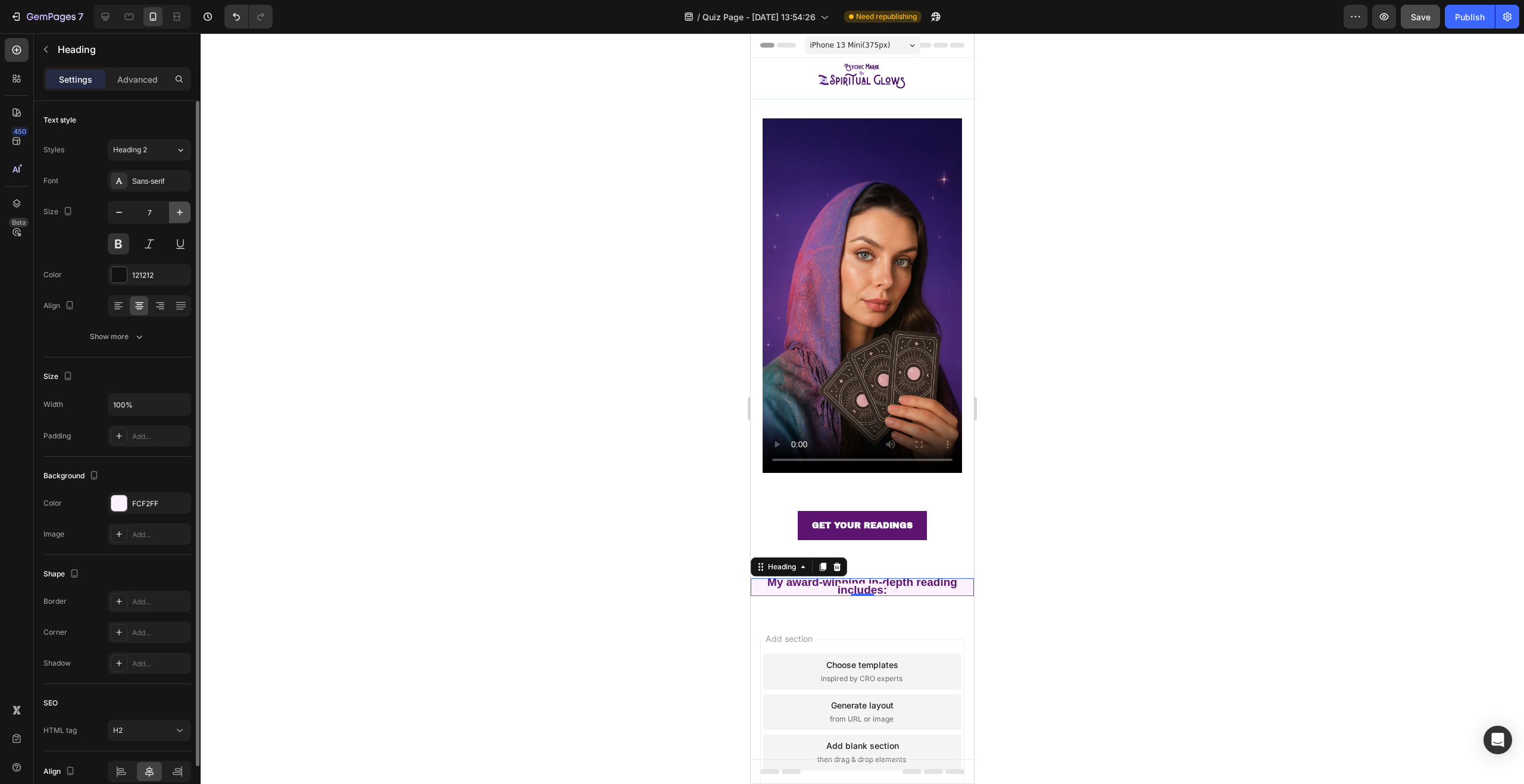
click at [175, 216] on icon "button" at bounding box center [180, 212] width 12 height 12
click at [175, 216] on icon "button" at bounding box center [180, 212] width 12 height 12
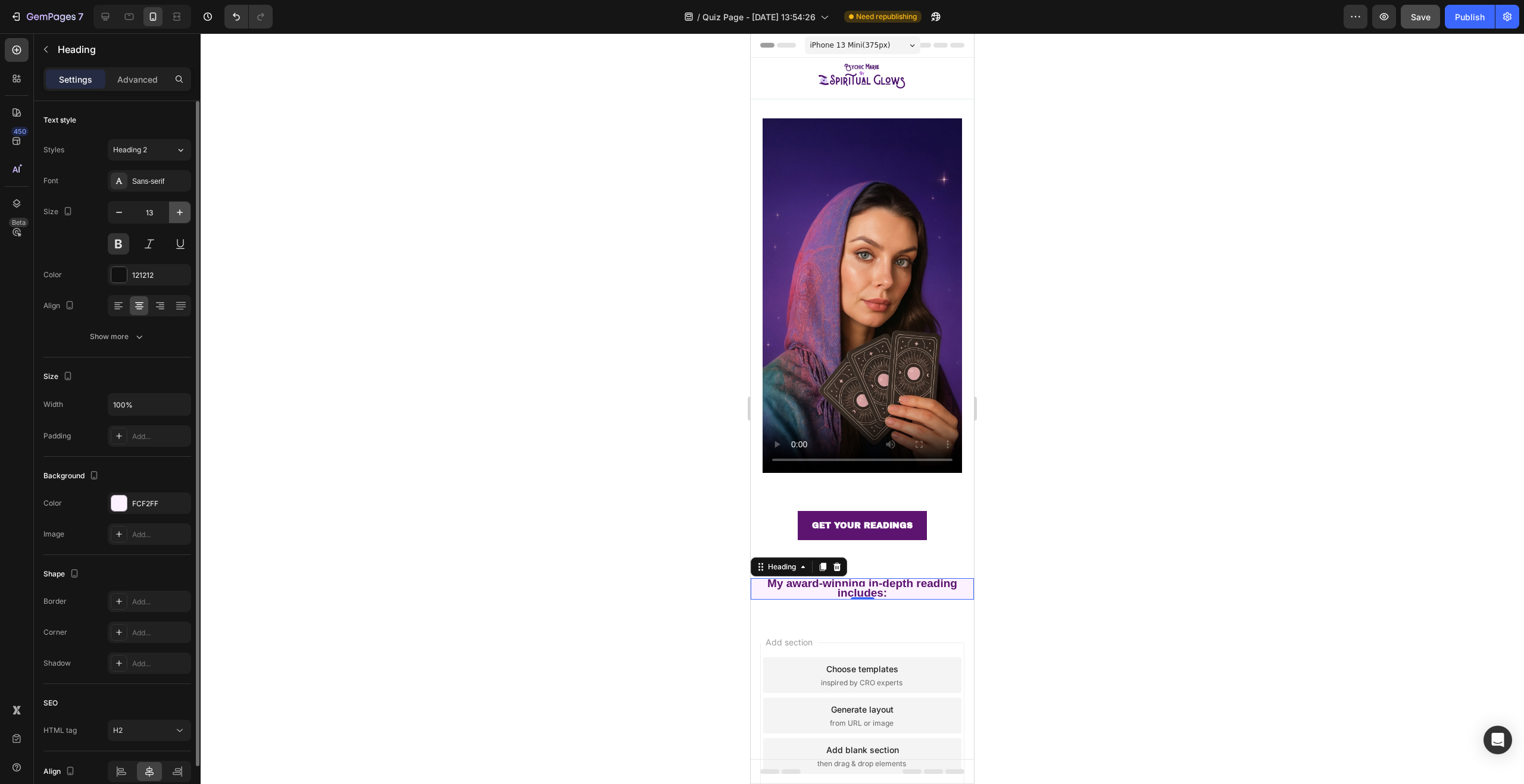
click at [175, 216] on icon "button" at bounding box center [180, 212] width 12 height 12
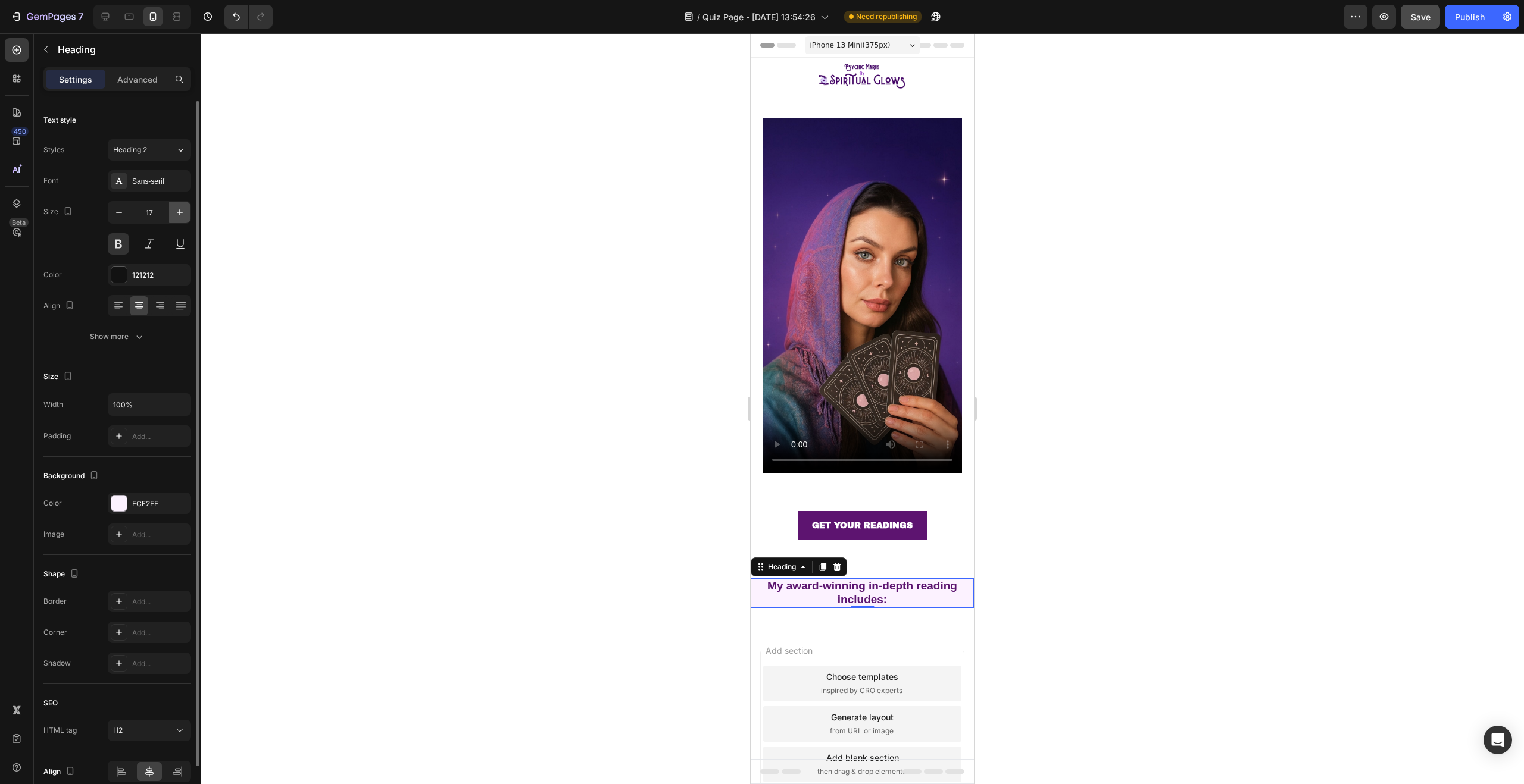
click at [175, 216] on icon "button" at bounding box center [180, 212] width 12 height 12
type input "19"
click at [173, 183] on div "Sans-serif" at bounding box center [160, 181] width 56 height 10
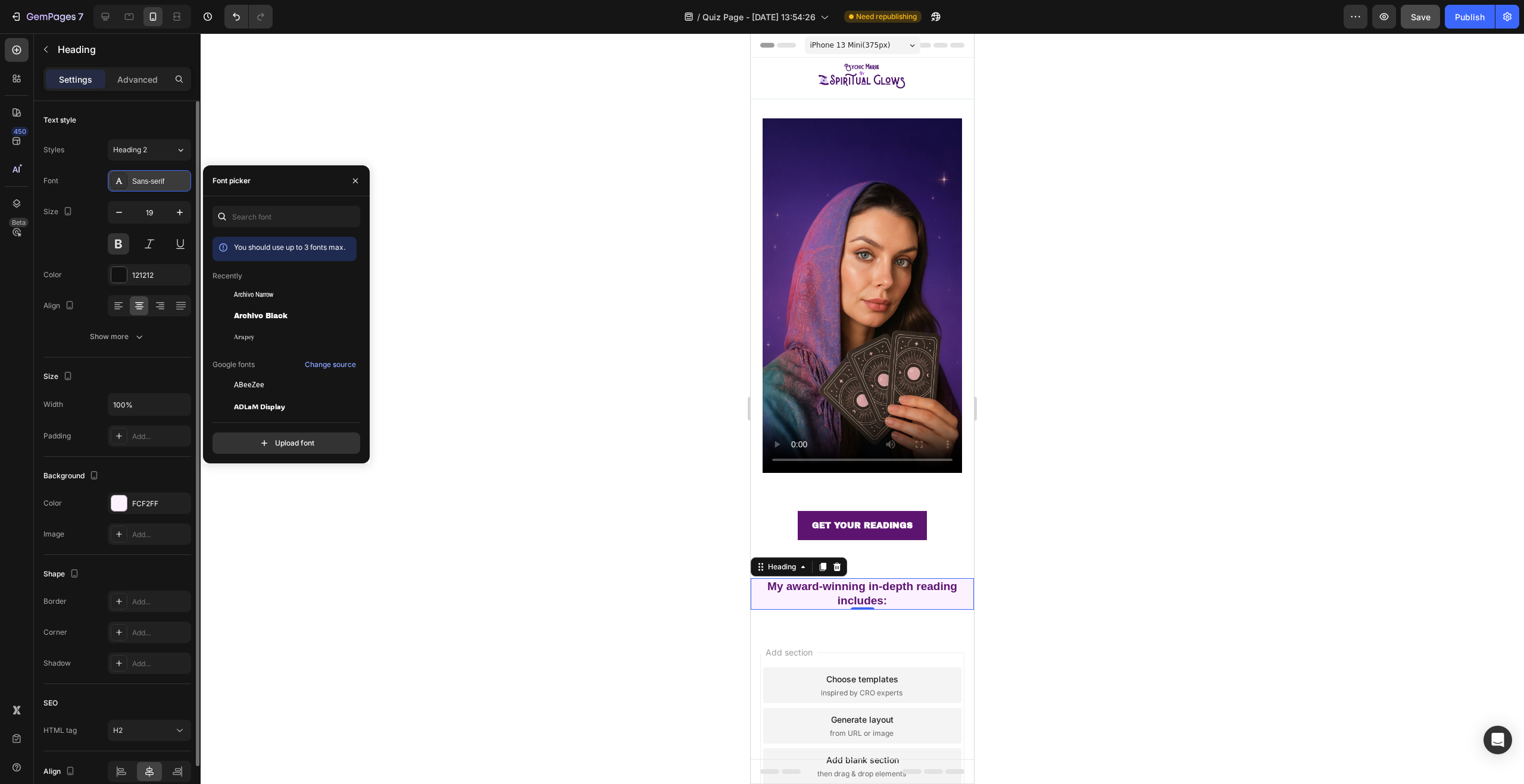
click at [173, 183] on div "Sans-serif" at bounding box center [160, 181] width 56 height 10
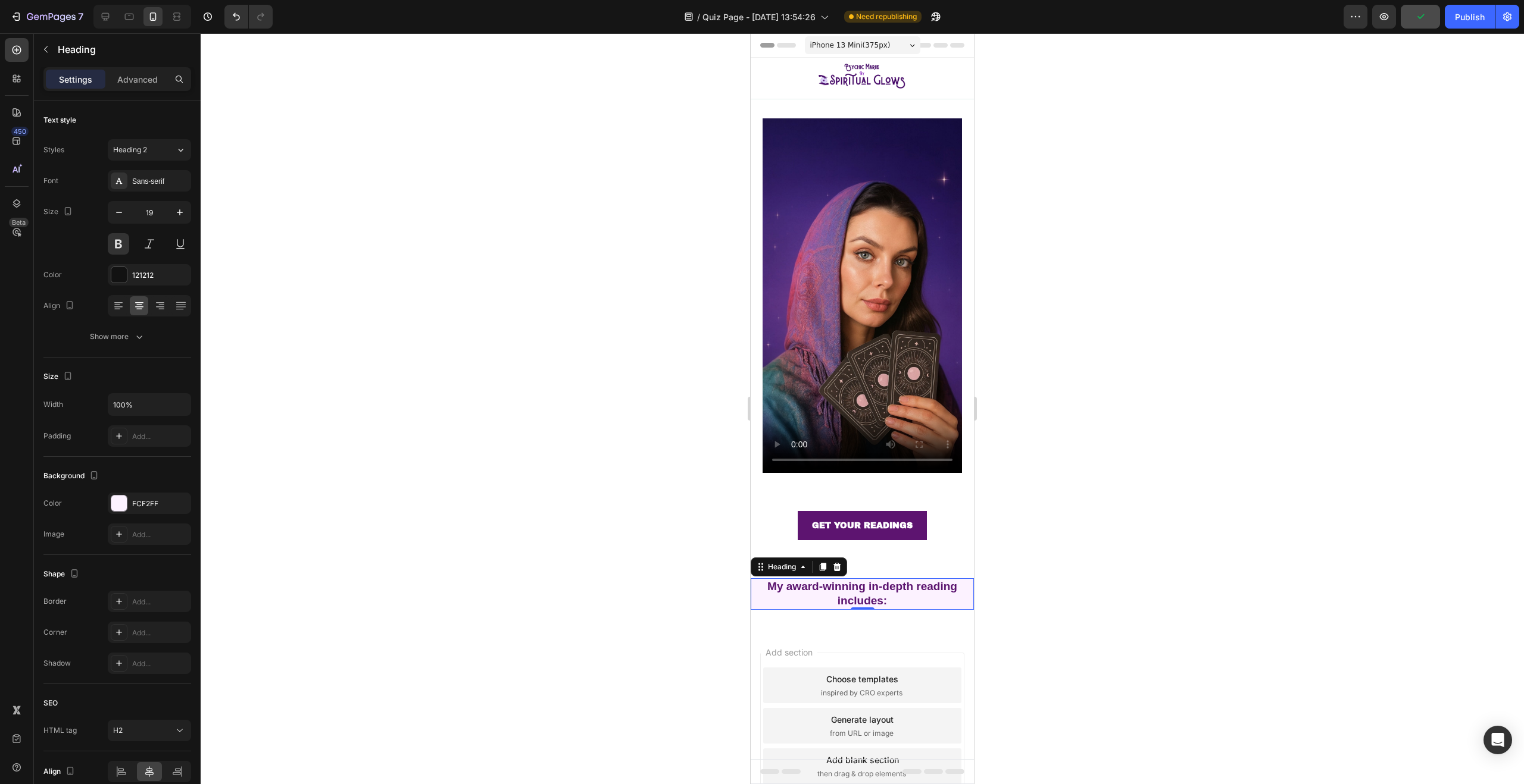
click at [400, 251] on div at bounding box center [862, 409] width 1324 height 751
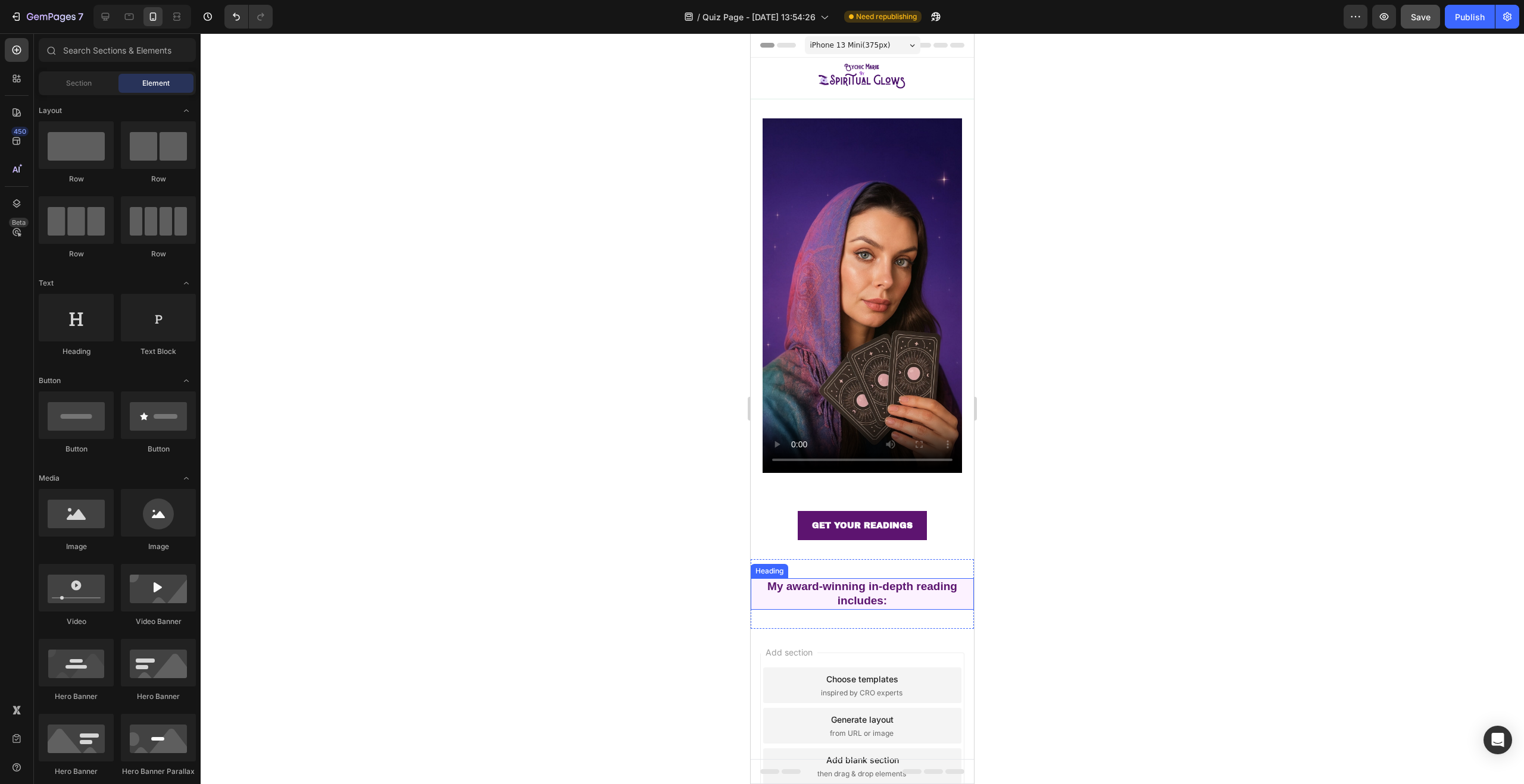
click at [924, 580] on p "⁠⁠⁠⁠⁠⁠⁠ My award-winning in-depth reading includes:" at bounding box center [862, 594] width 221 height 29
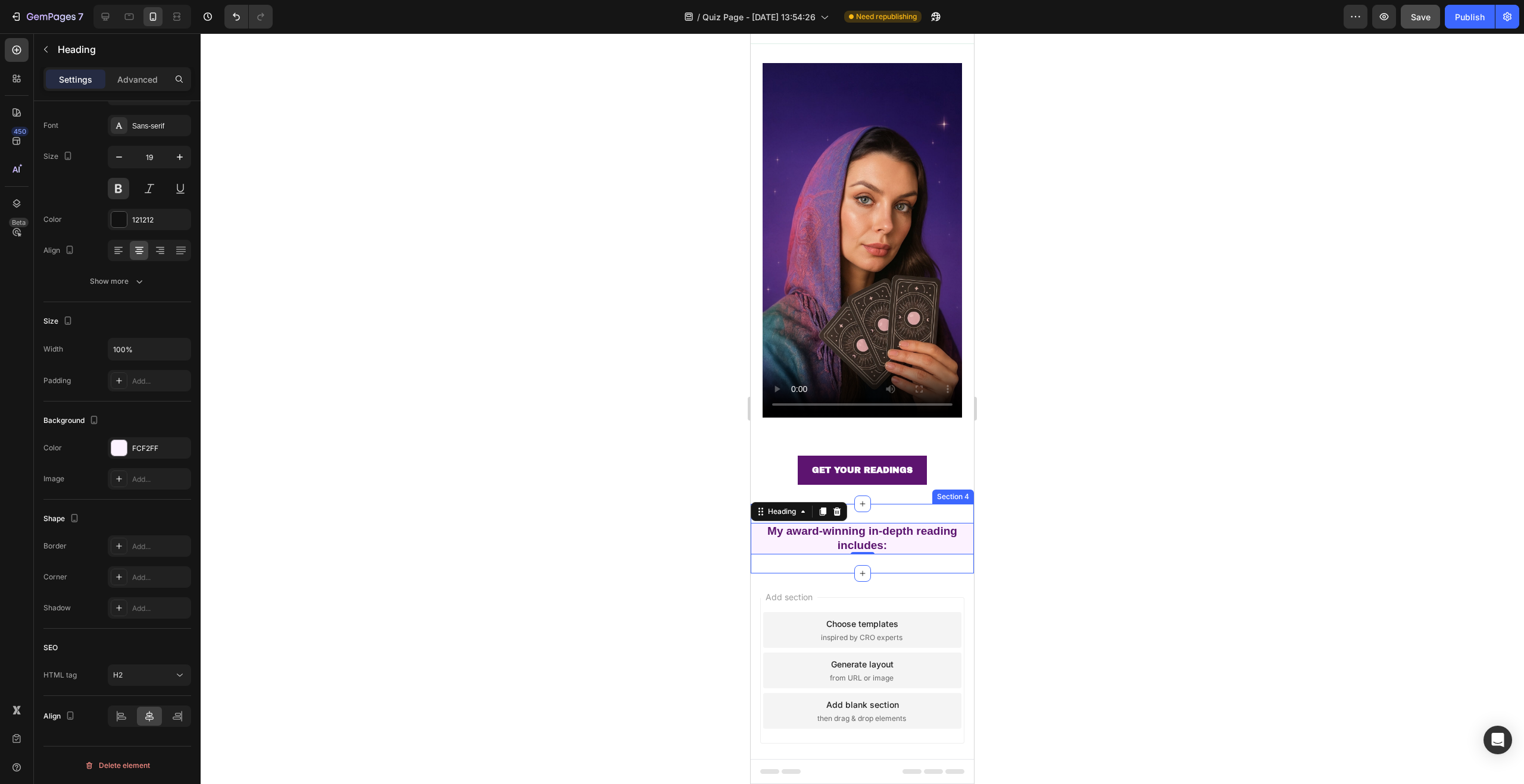
click at [821, 546] on div "⁠⁠⁠⁠⁠⁠⁠ My award-winning in-depth reading includes: Heading 0 Section 4" at bounding box center [862, 538] width 223 height 69
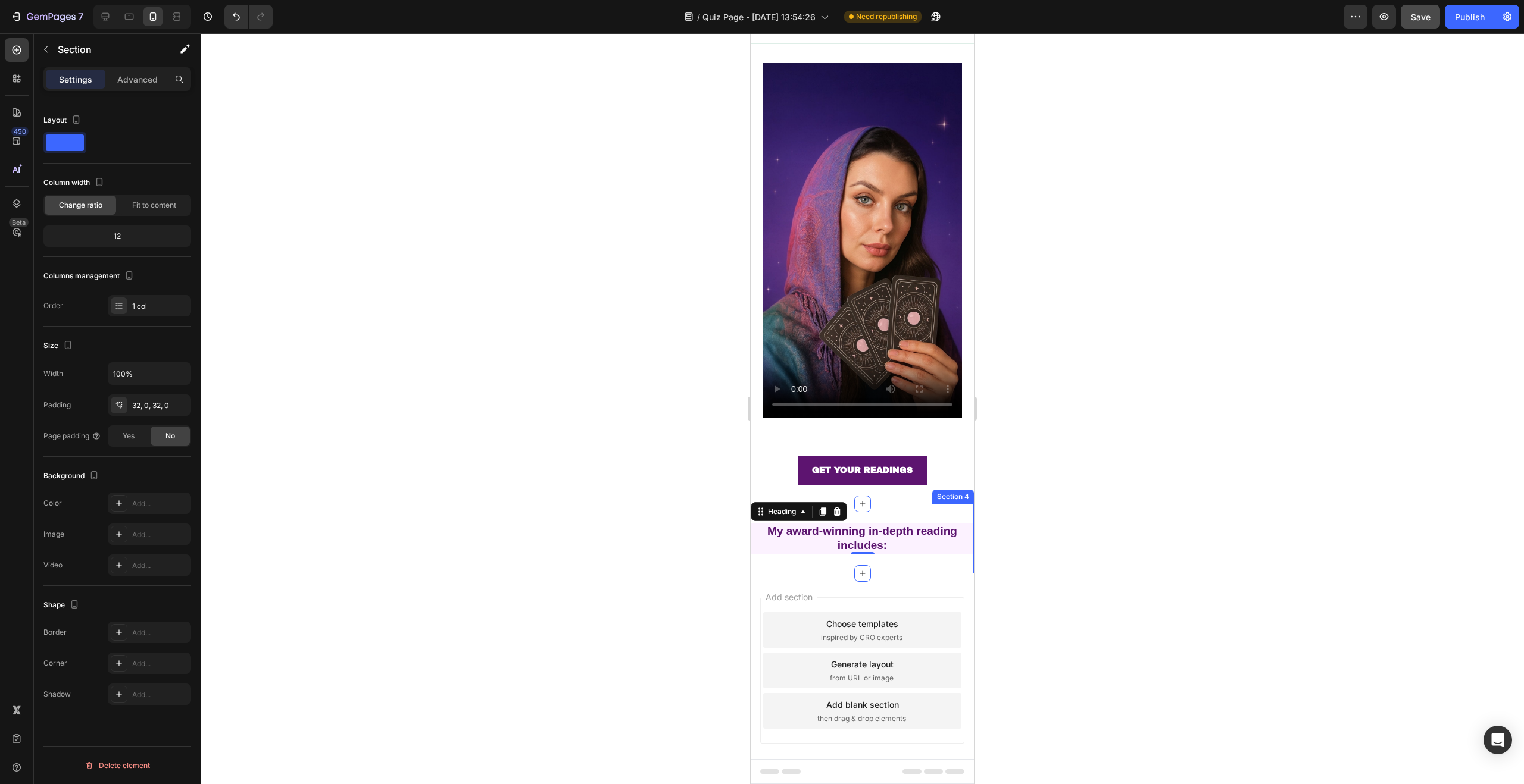
scroll to position [0, 0]
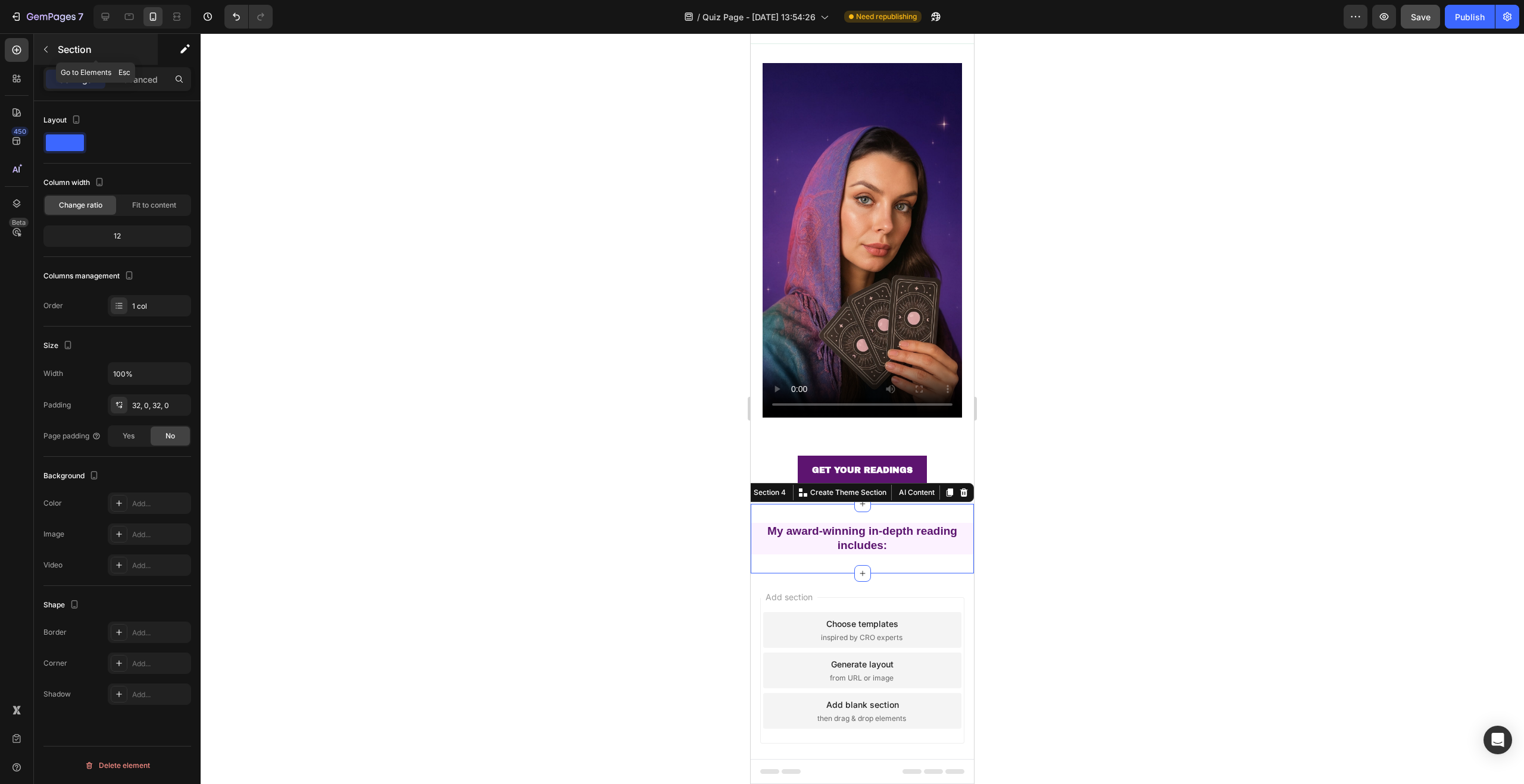
click at [48, 49] on icon "button" at bounding box center [45, 49] width 9 height 9
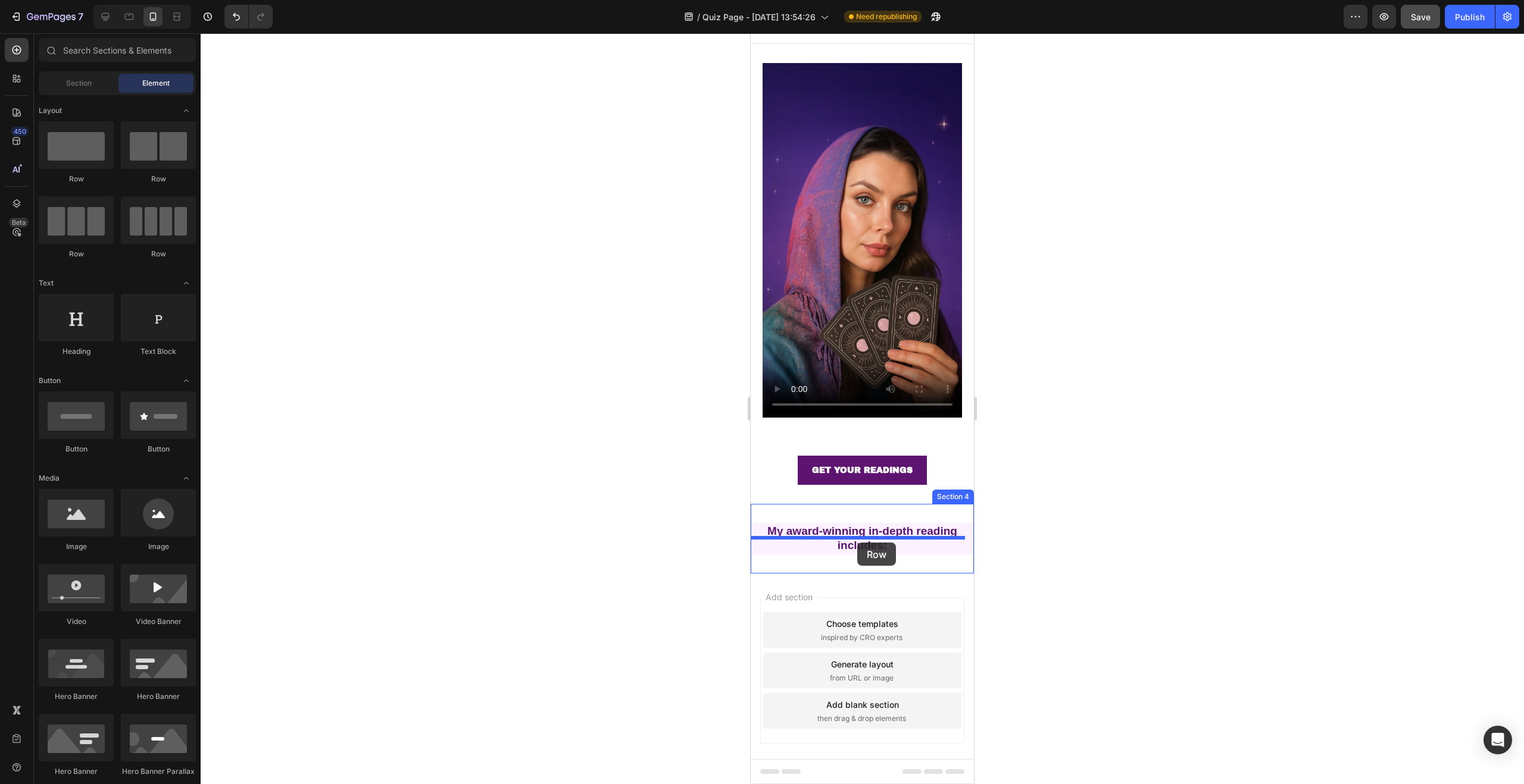
drag, startPoint x: 882, startPoint y: 253, endPoint x: 857, endPoint y: 543, distance: 291.1
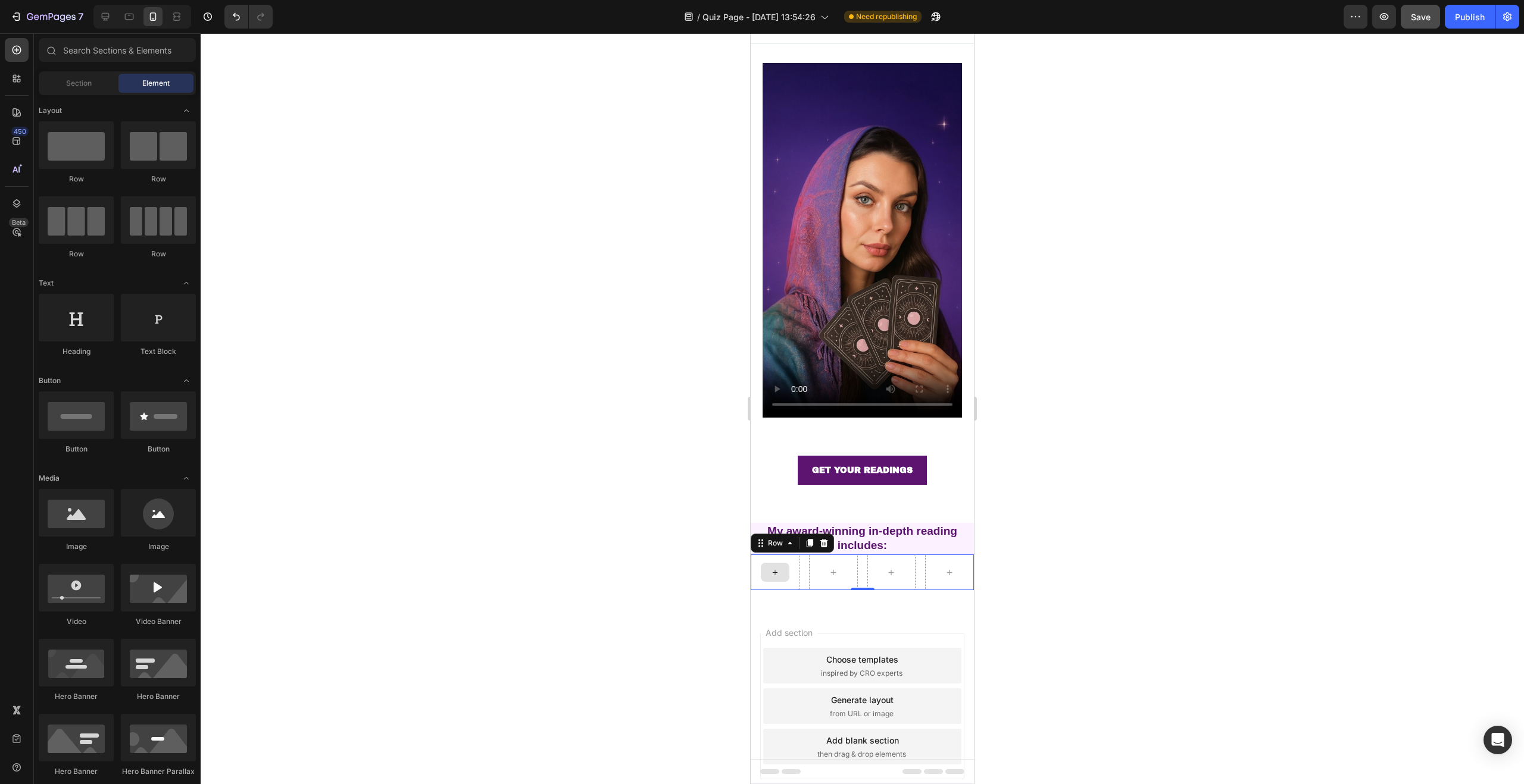
click at [771, 568] on icon at bounding box center [775, 573] width 9 height 10
click at [776, 563] on div at bounding box center [775, 572] width 28 height 19
click at [776, 568] on icon at bounding box center [775, 573] width 9 height 10
click at [802, 555] on div "Row" at bounding box center [862, 573] width 223 height 36
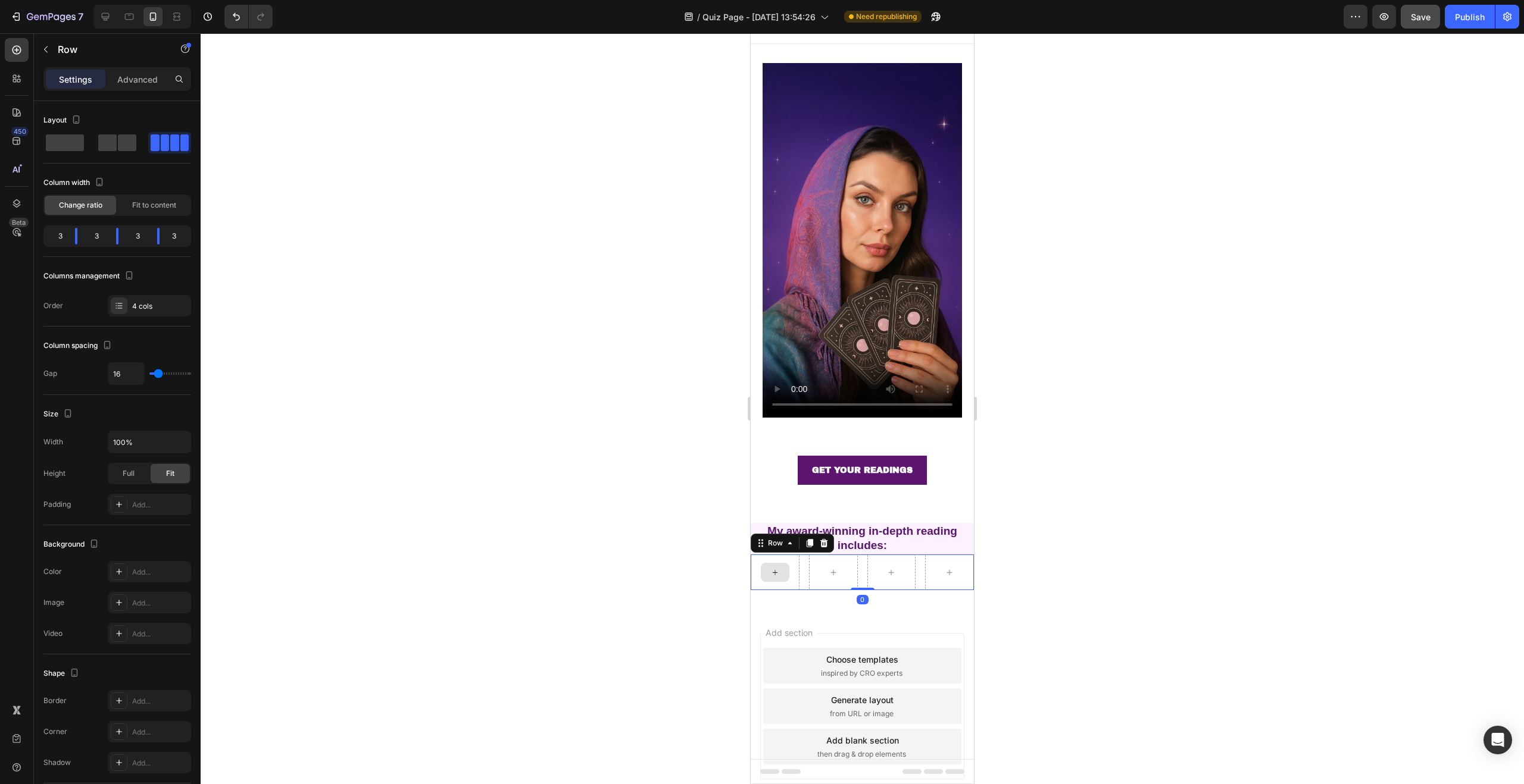
click at [791, 555] on div at bounding box center [775, 573] width 49 height 36
click at [776, 568] on icon at bounding box center [775, 573] width 9 height 10
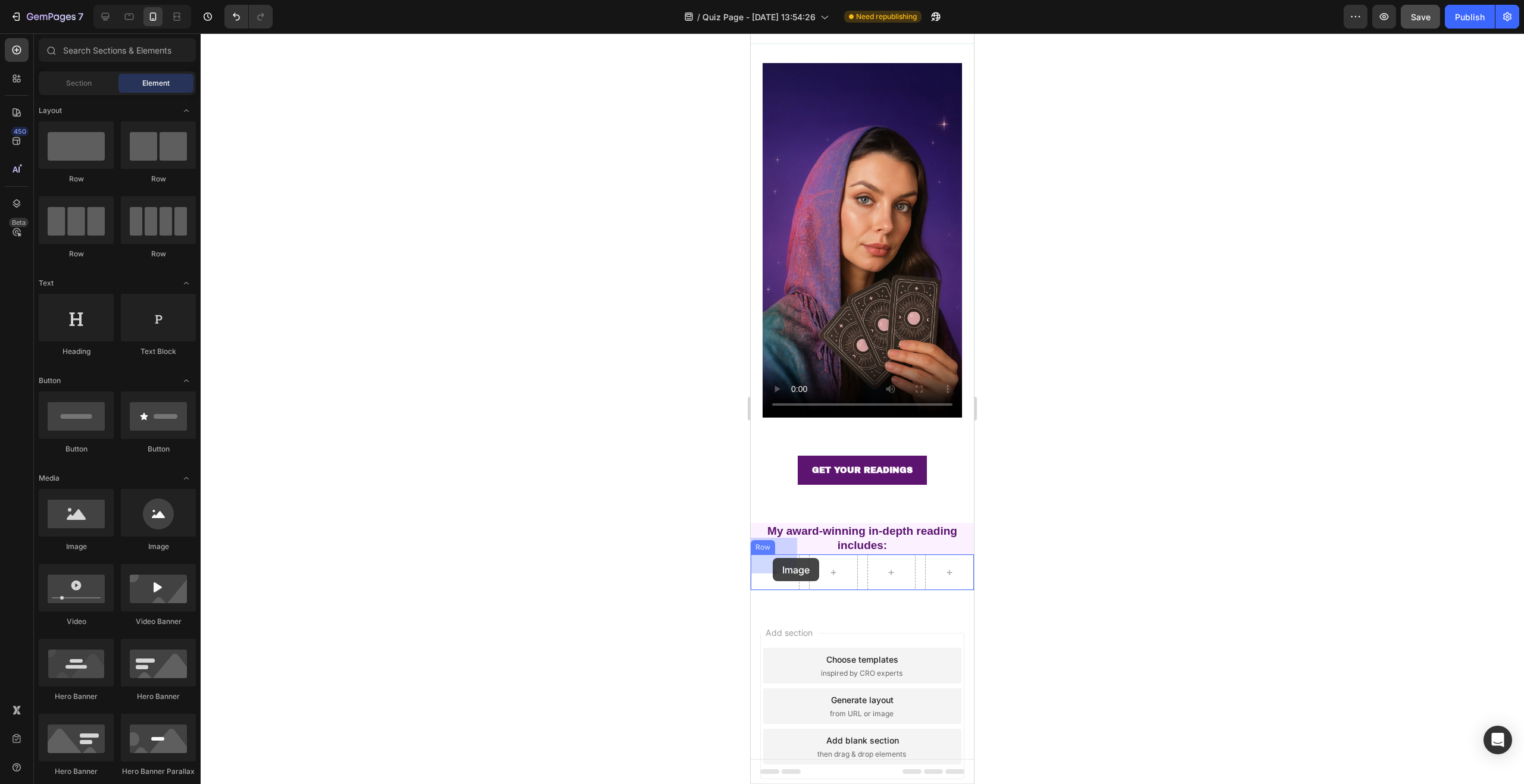
drag, startPoint x: 817, startPoint y: 530, endPoint x: 773, endPoint y: 559, distance: 52.7
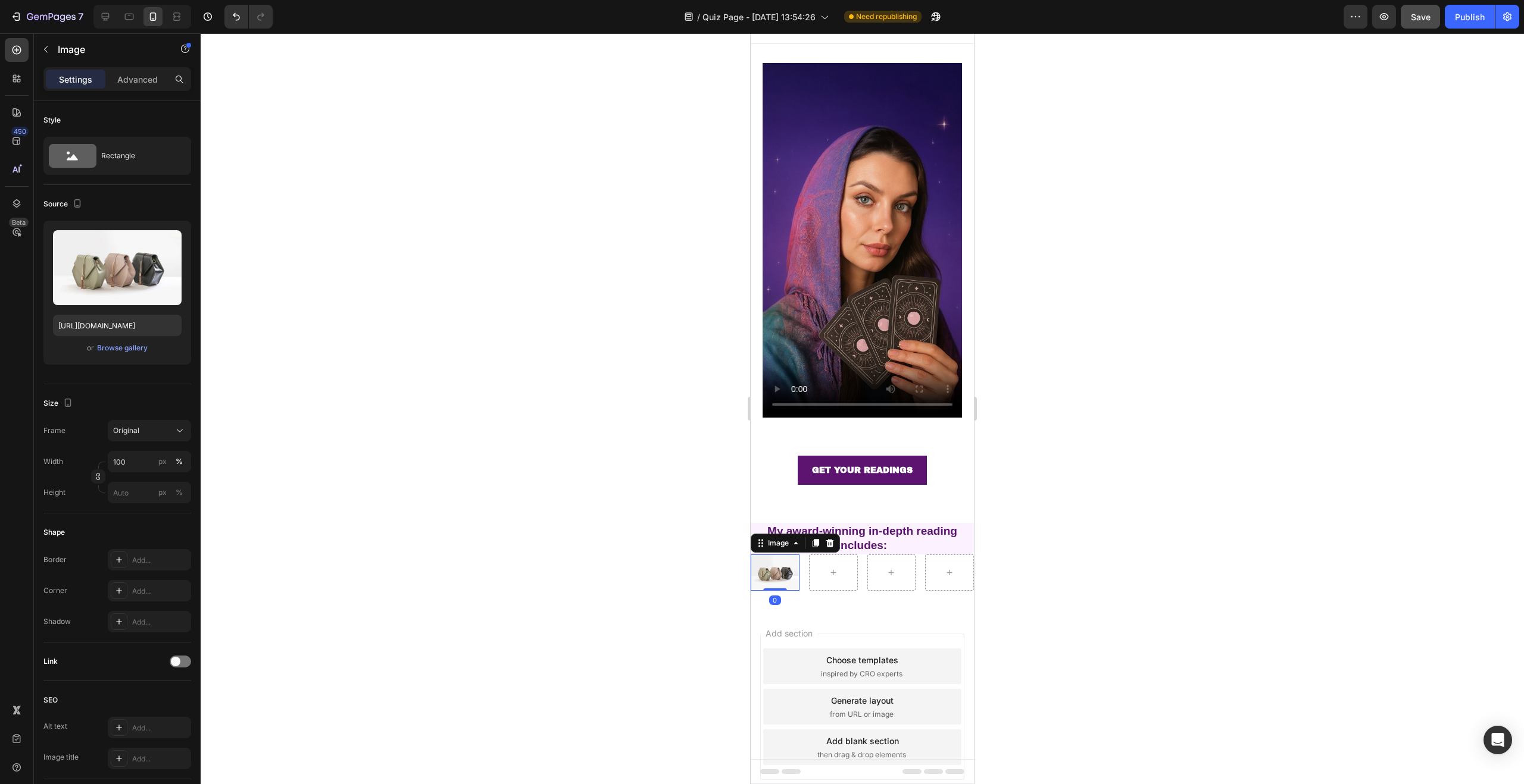
click at [781, 559] on img at bounding box center [775, 573] width 49 height 36
click at [144, 345] on div "Browse gallery" at bounding box center [122, 348] width 50 height 10
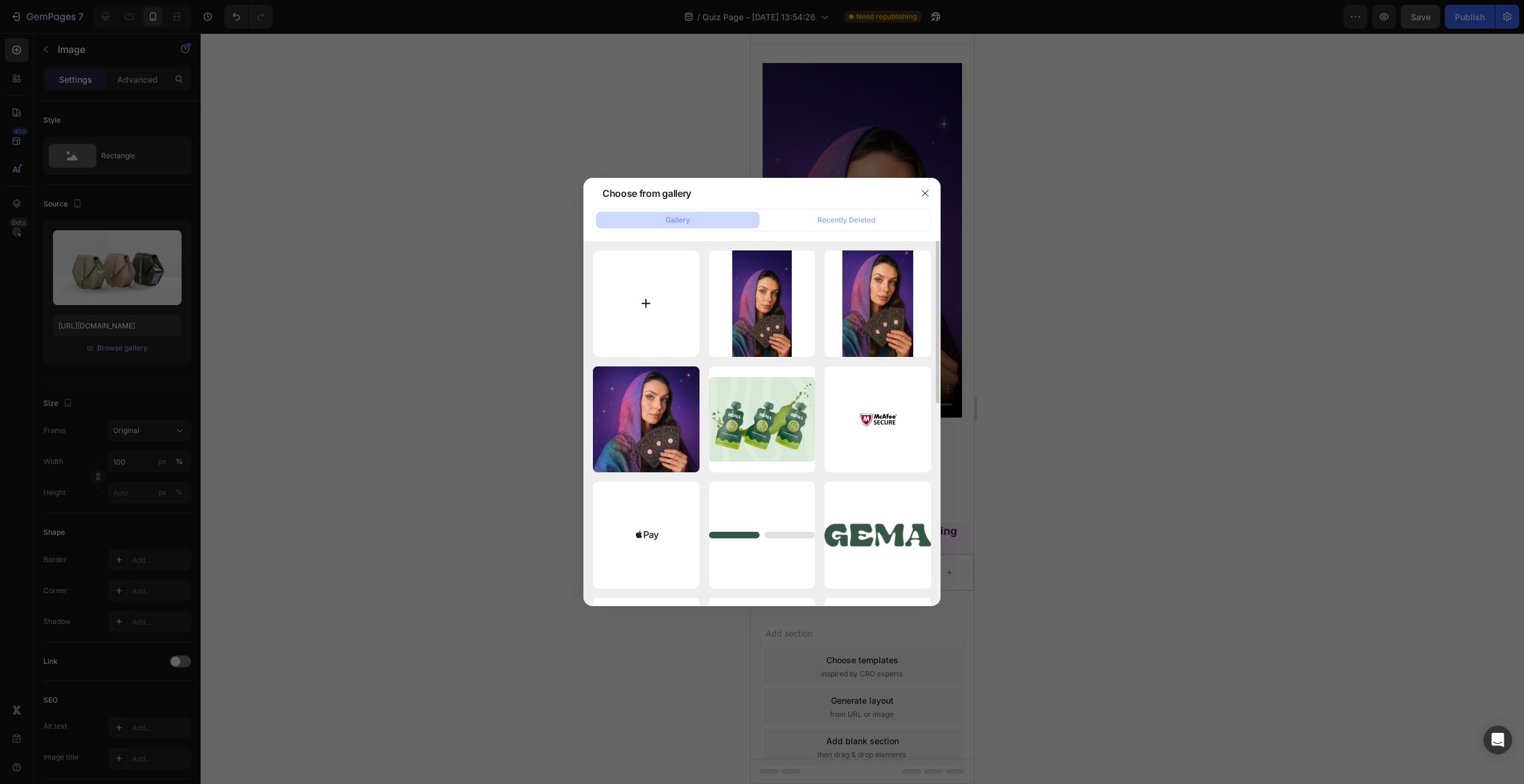
click at [650, 287] on input "file" at bounding box center [646, 304] width 106 height 106
type input "C:\fakepath\1686327409-Check Spunta Lilla.webp"
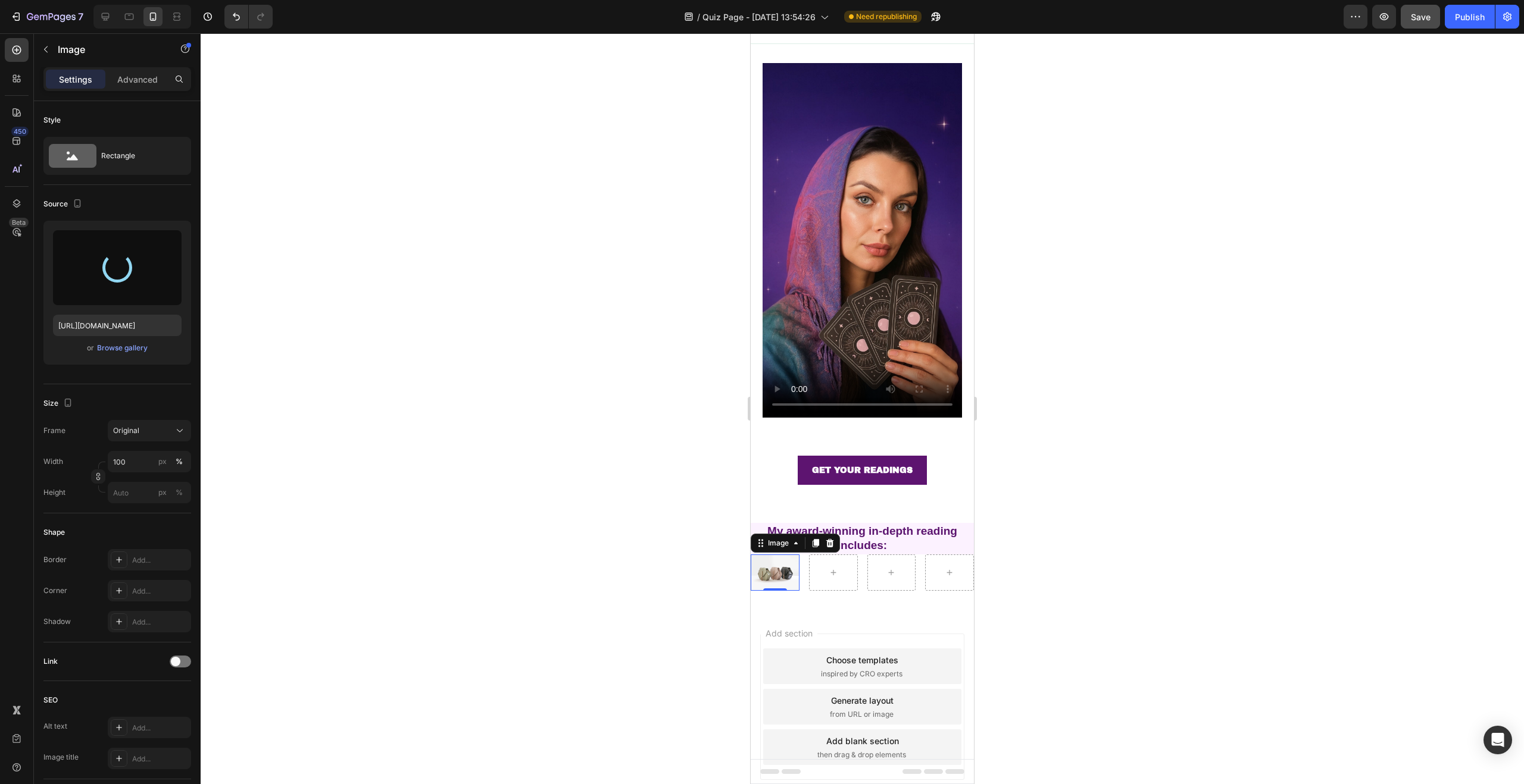
type input "https://cdn.shopify.com/s/files/1/0760/9113/0190/files/gempages_567767576227087…"
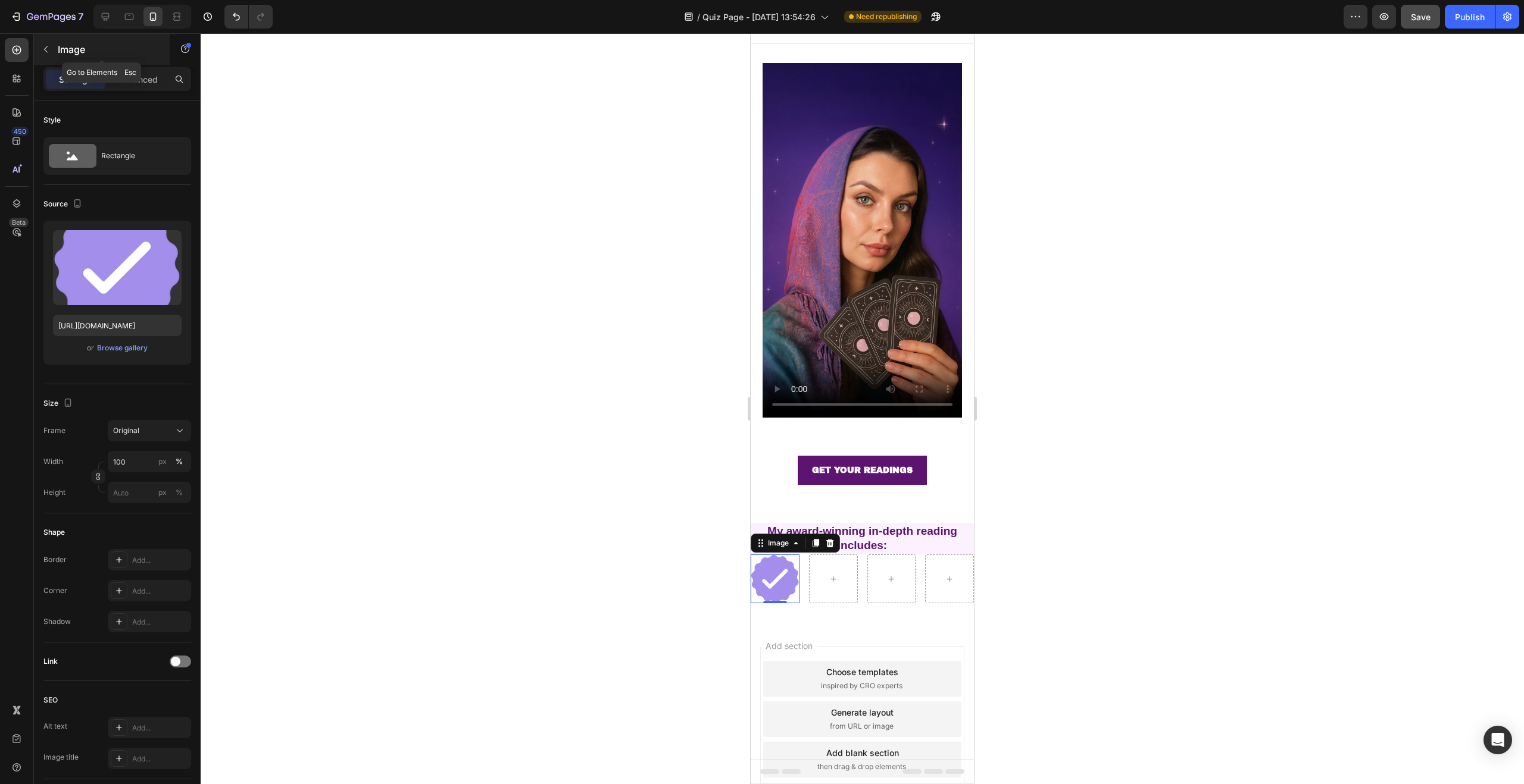
click at [44, 47] on icon "button" at bounding box center [45, 49] width 9 height 9
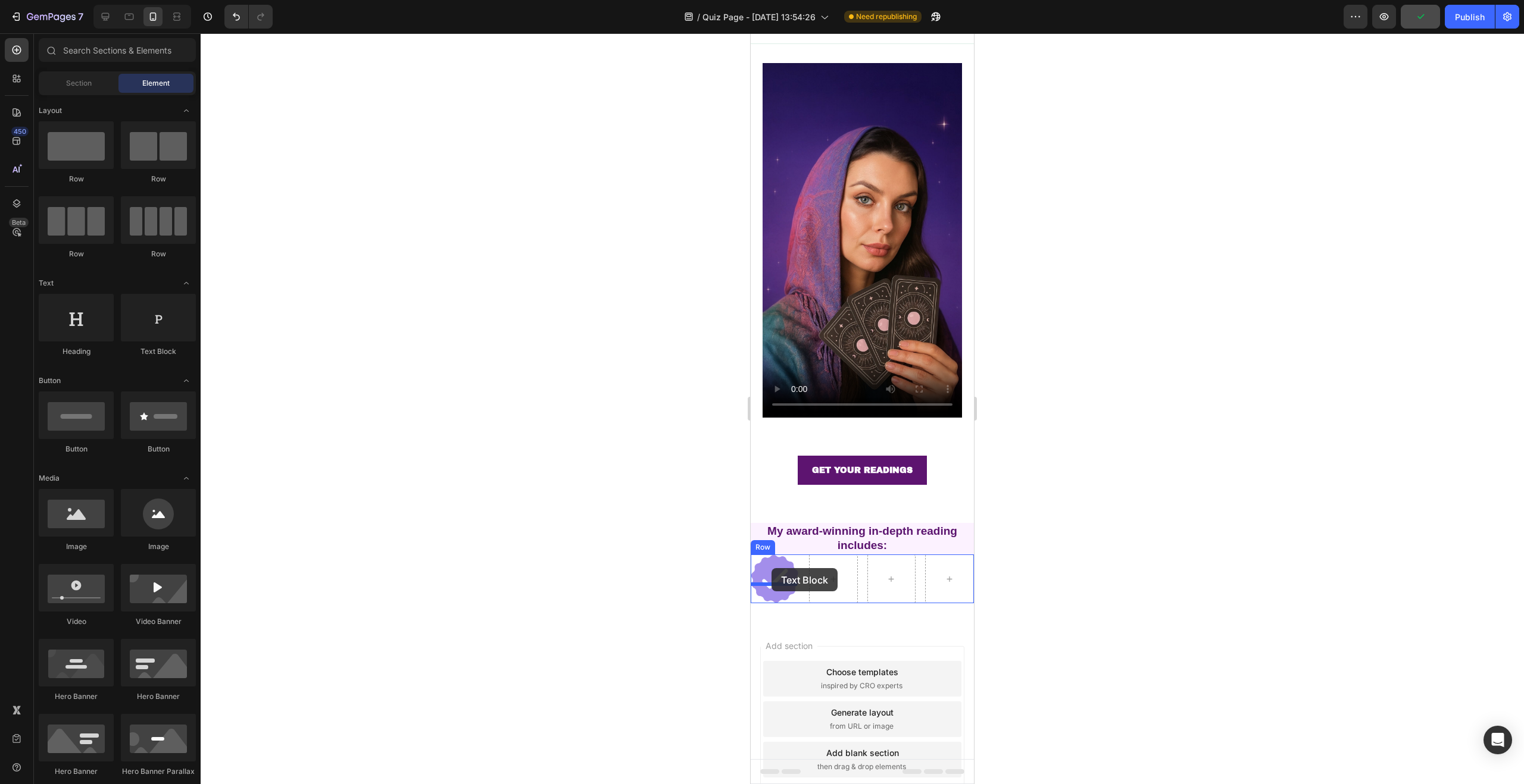
drag, startPoint x: 902, startPoint y: 365, endPoint x: 772, endPoint y: 568, distance: 241.1
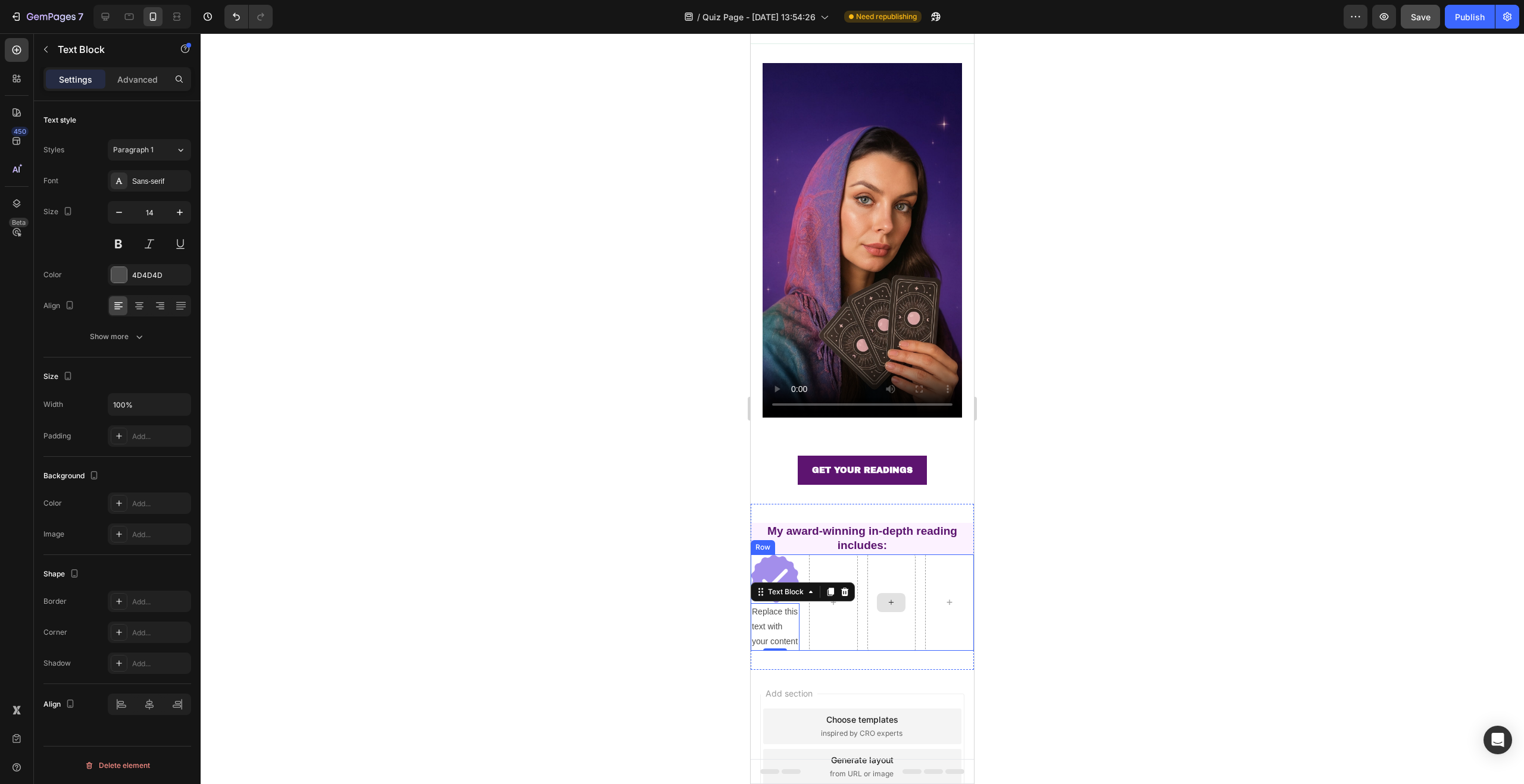
click at [859, 555] on div "Image Replace this text with your content Text Block 0 Row" at bounding box center [862, 603] width 223 height 96
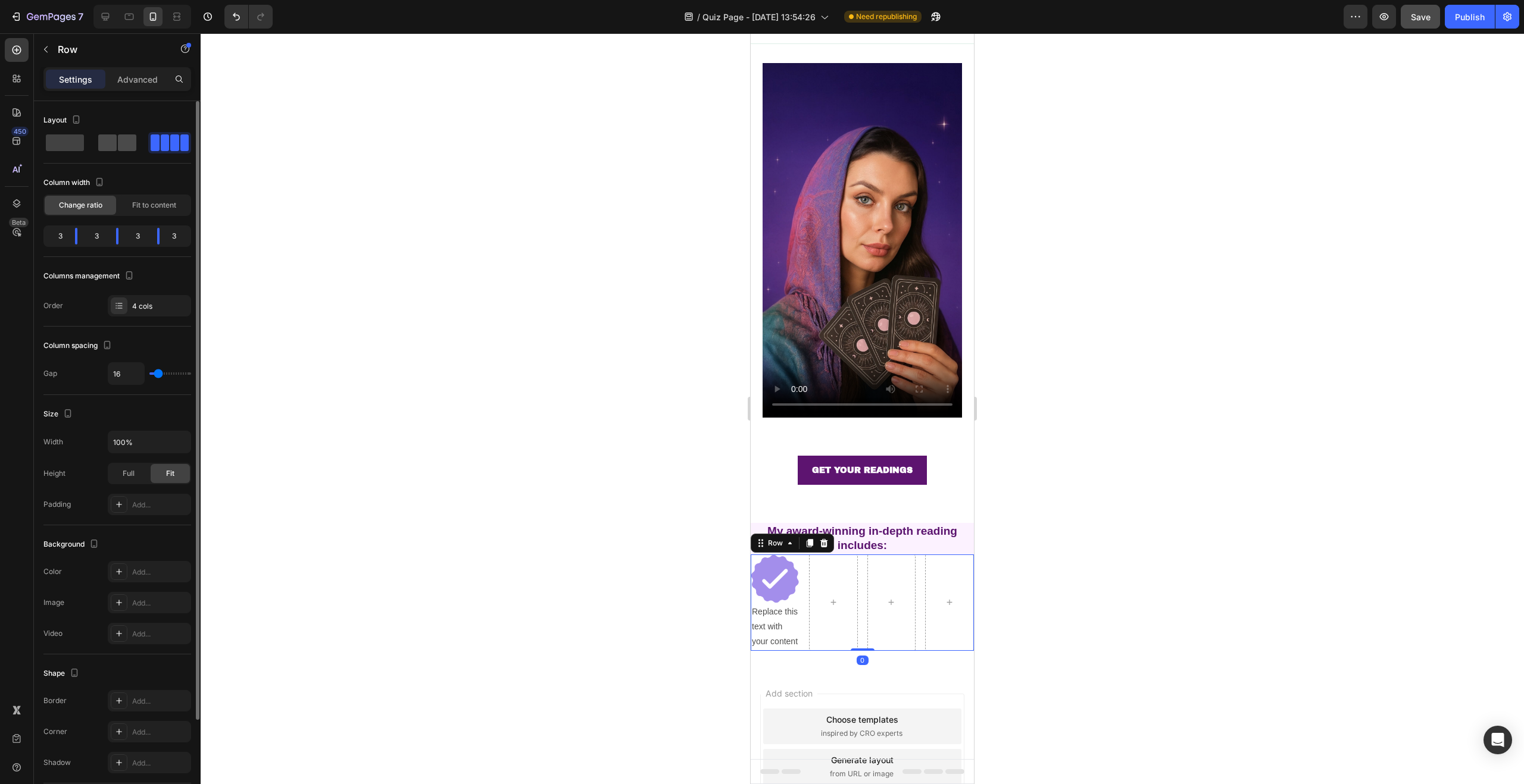
click at [118, 145] on span at bounding box center [127, 143] width 18 height 17
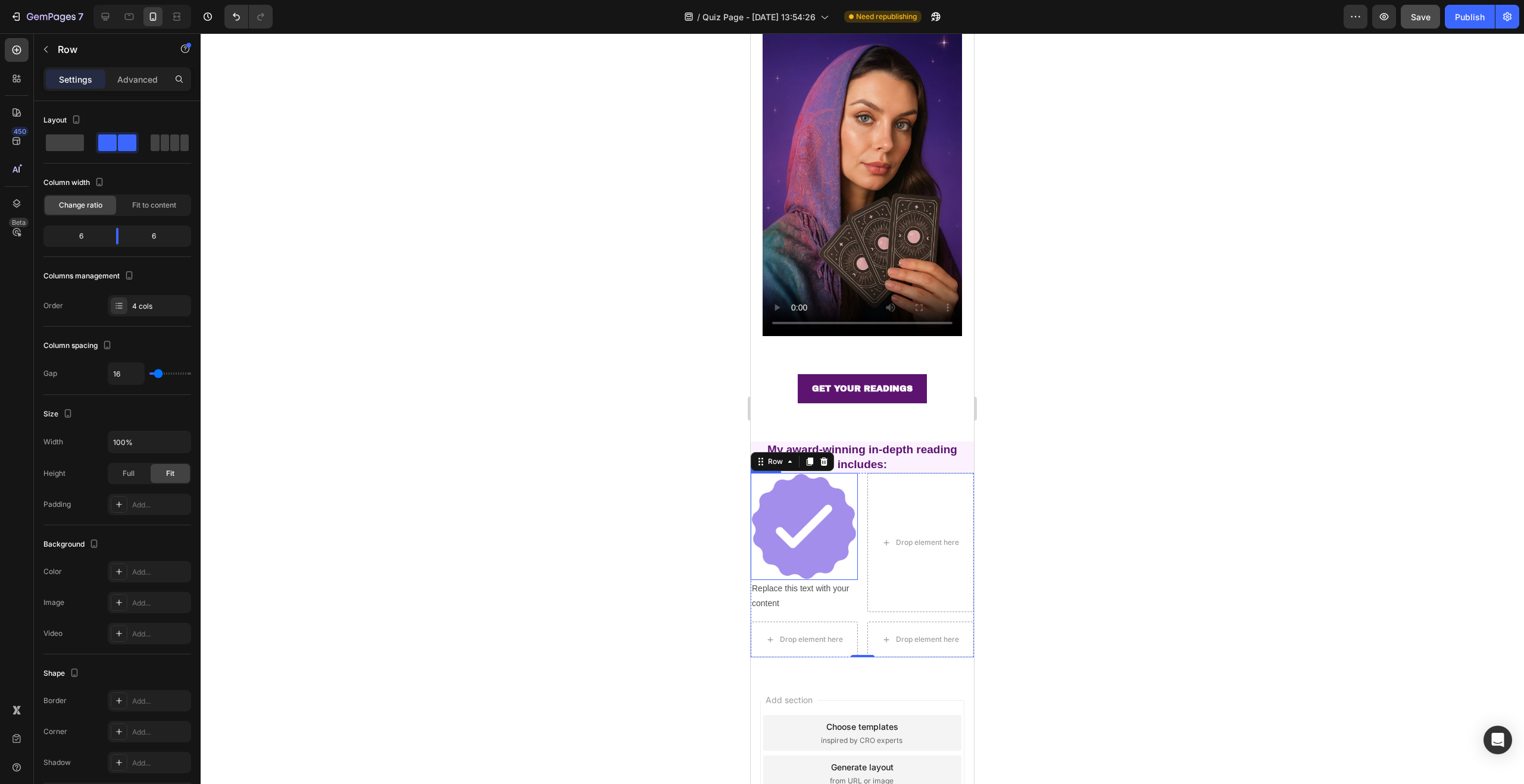
scroll to position [143, 0]
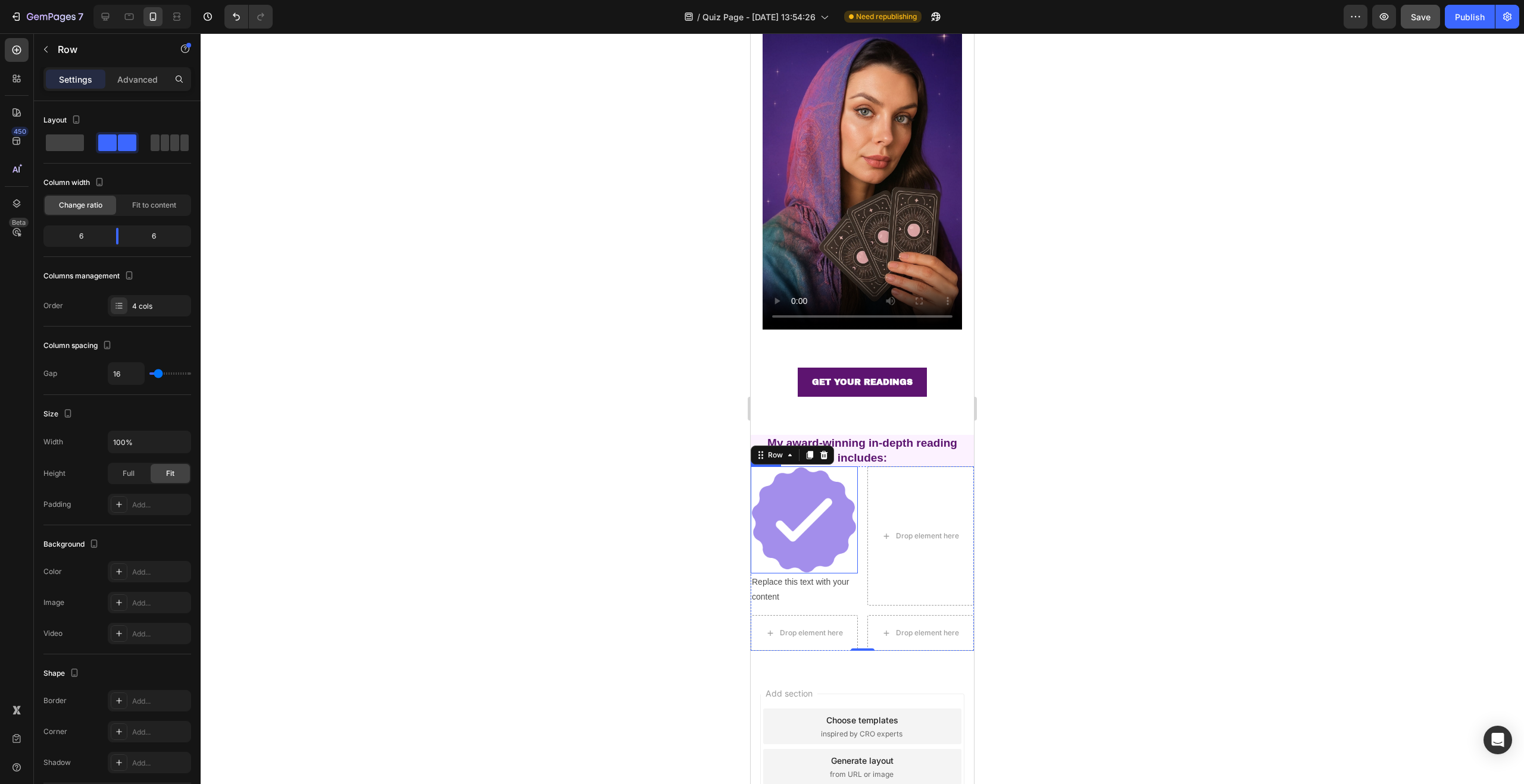
click at [831, 506] on img at bounding box center [804, 520] width 107 height 107
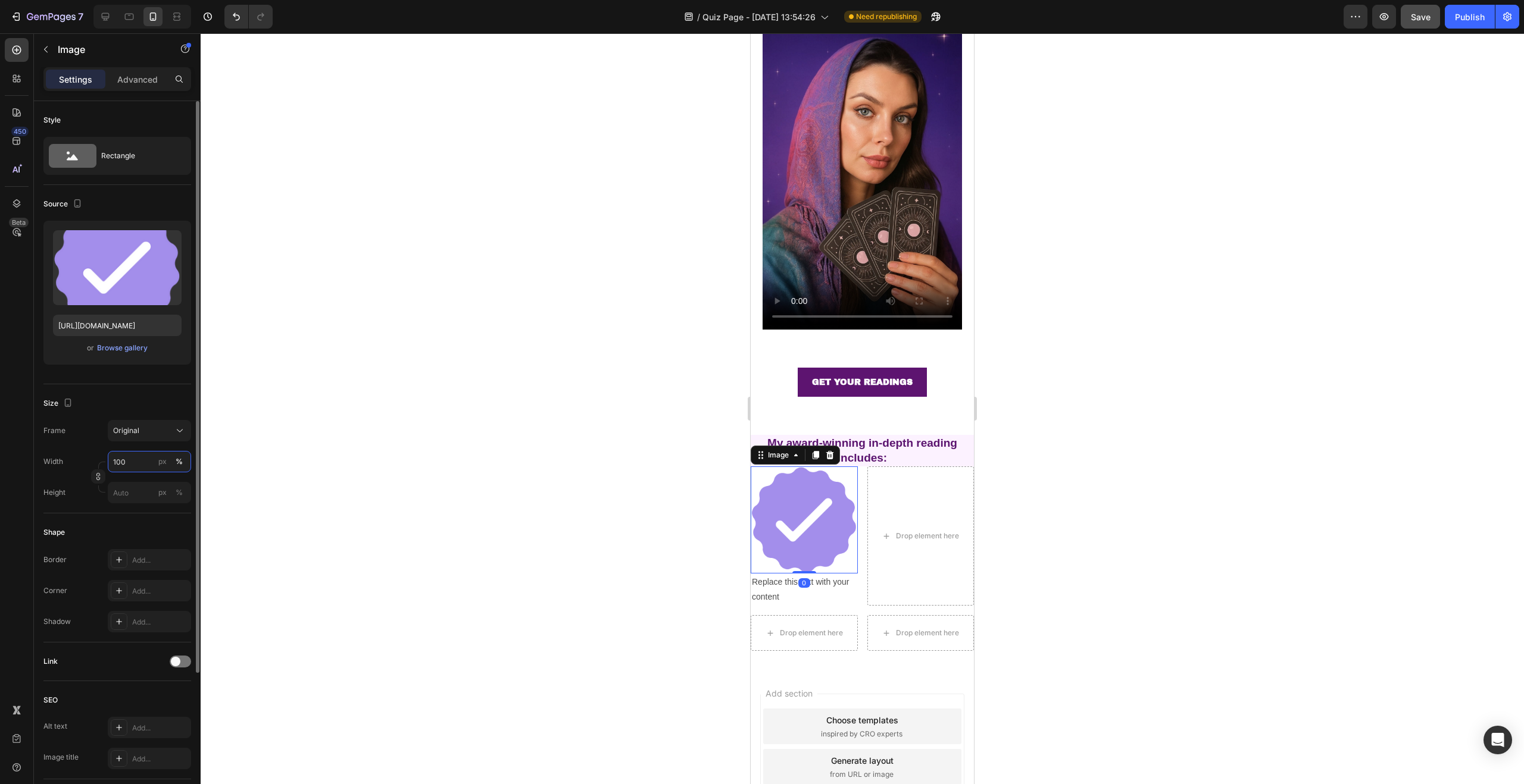
click at [141, 460] on input "100" at bounding box center [149, 461] width 84 height 22
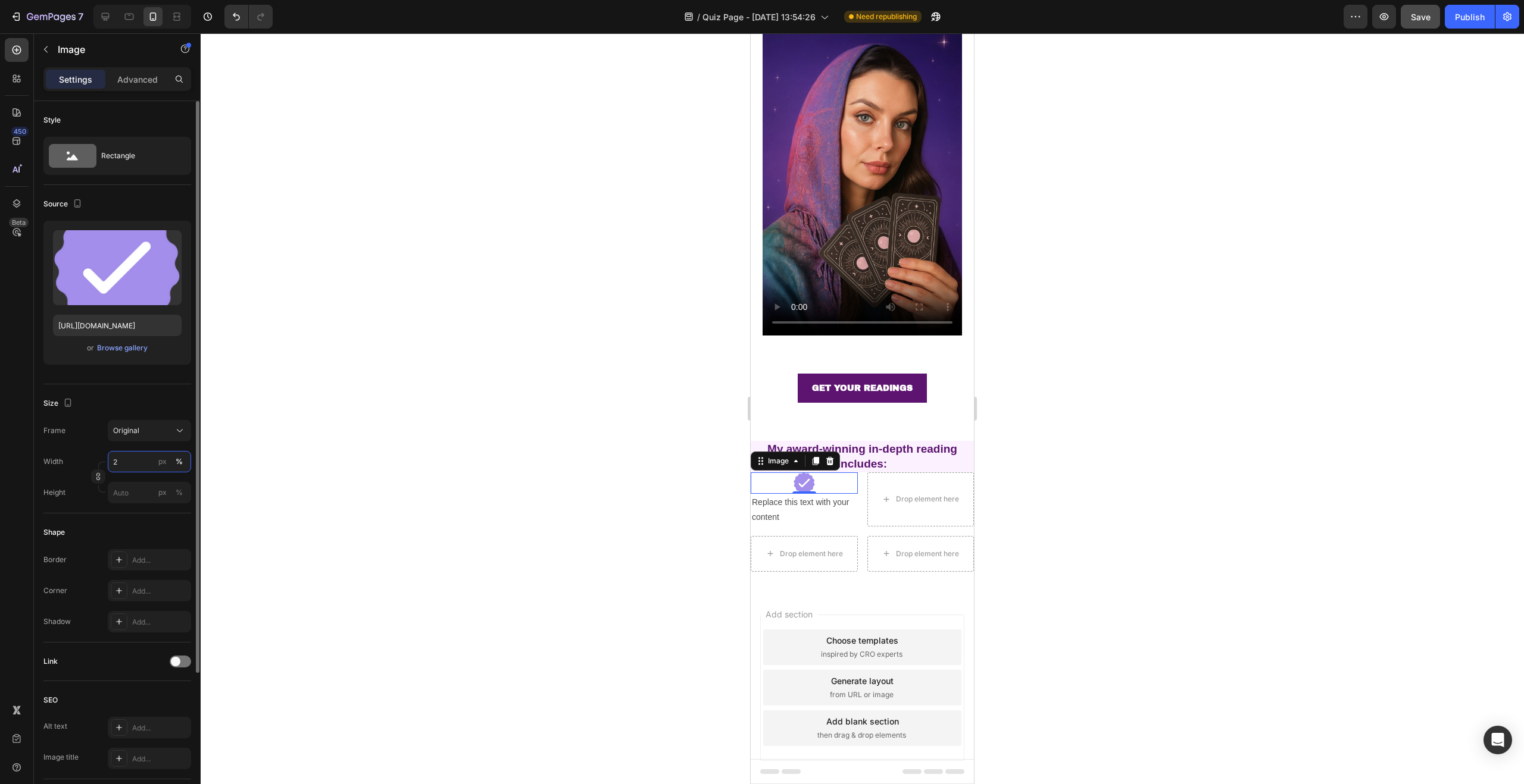
type input "2"
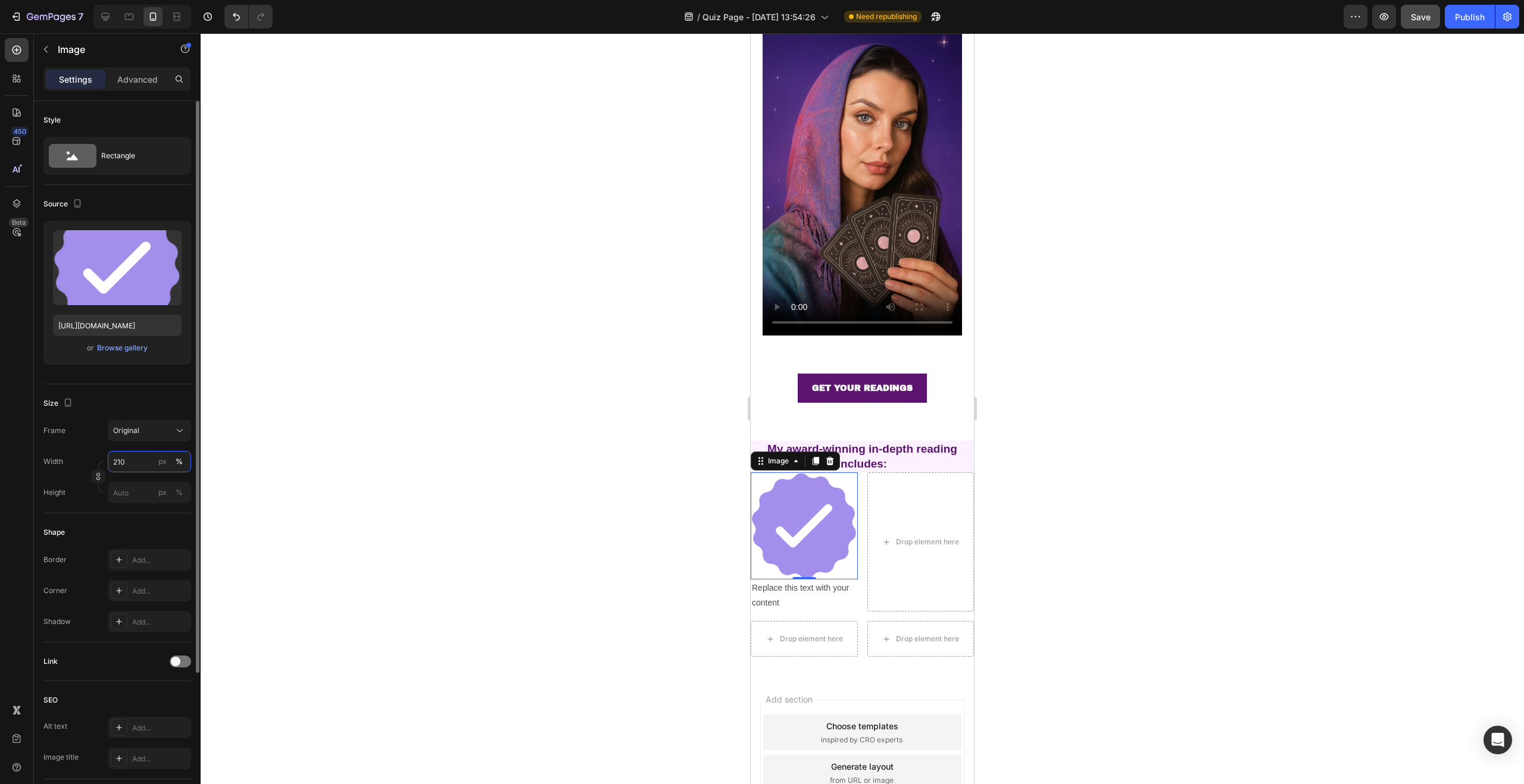
drag, startPoint x: 140, startPoint y: 466, endPoint x: 113, endPoint y: 463, distance: 27.2
click at [113, 463] on input "210" at bounding box center [149, 461] width 84 height 22
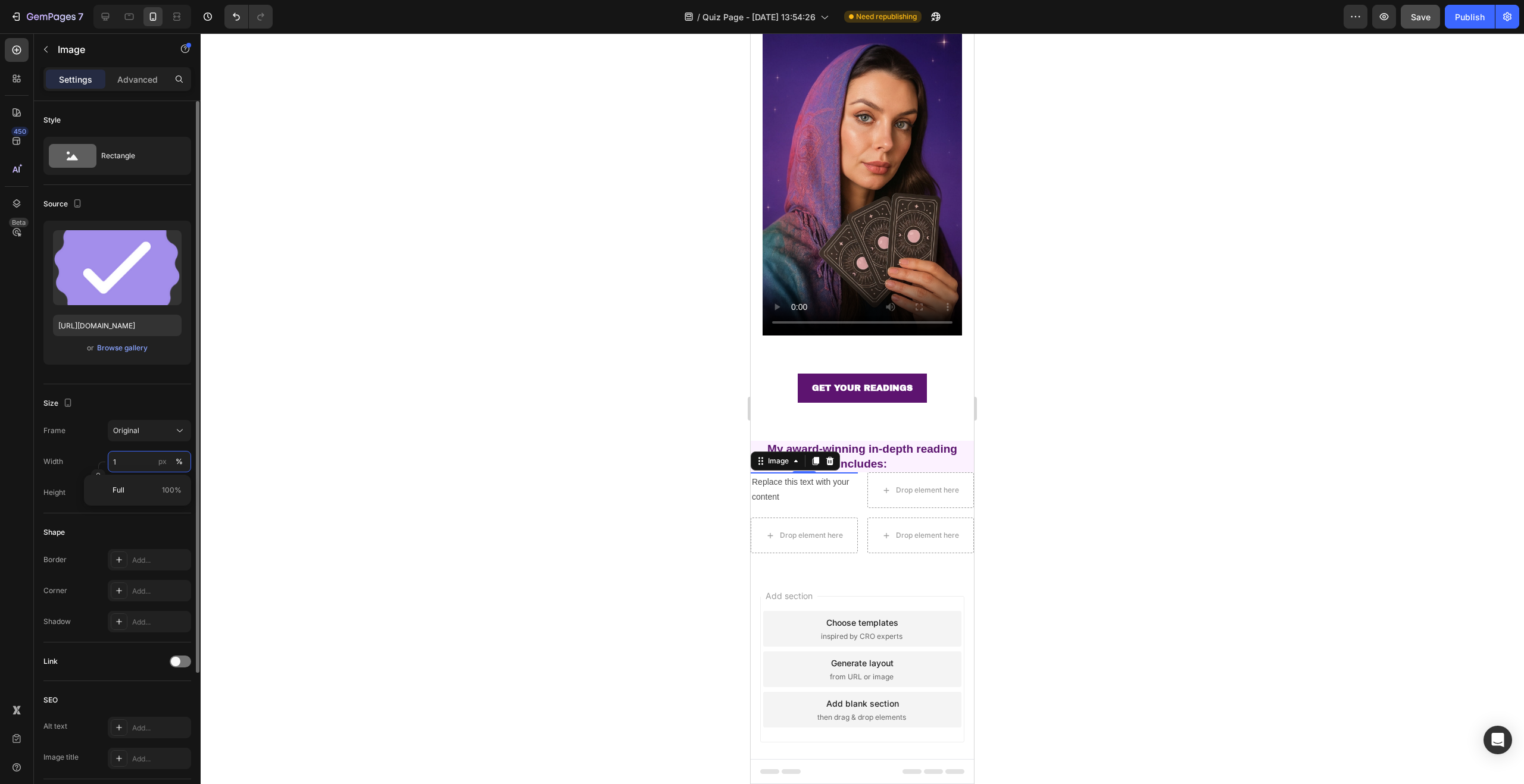
type input "10"
click at [784, 487] on div "Replace this text with your content" at bounding box center [804, 499] width 107 height 32
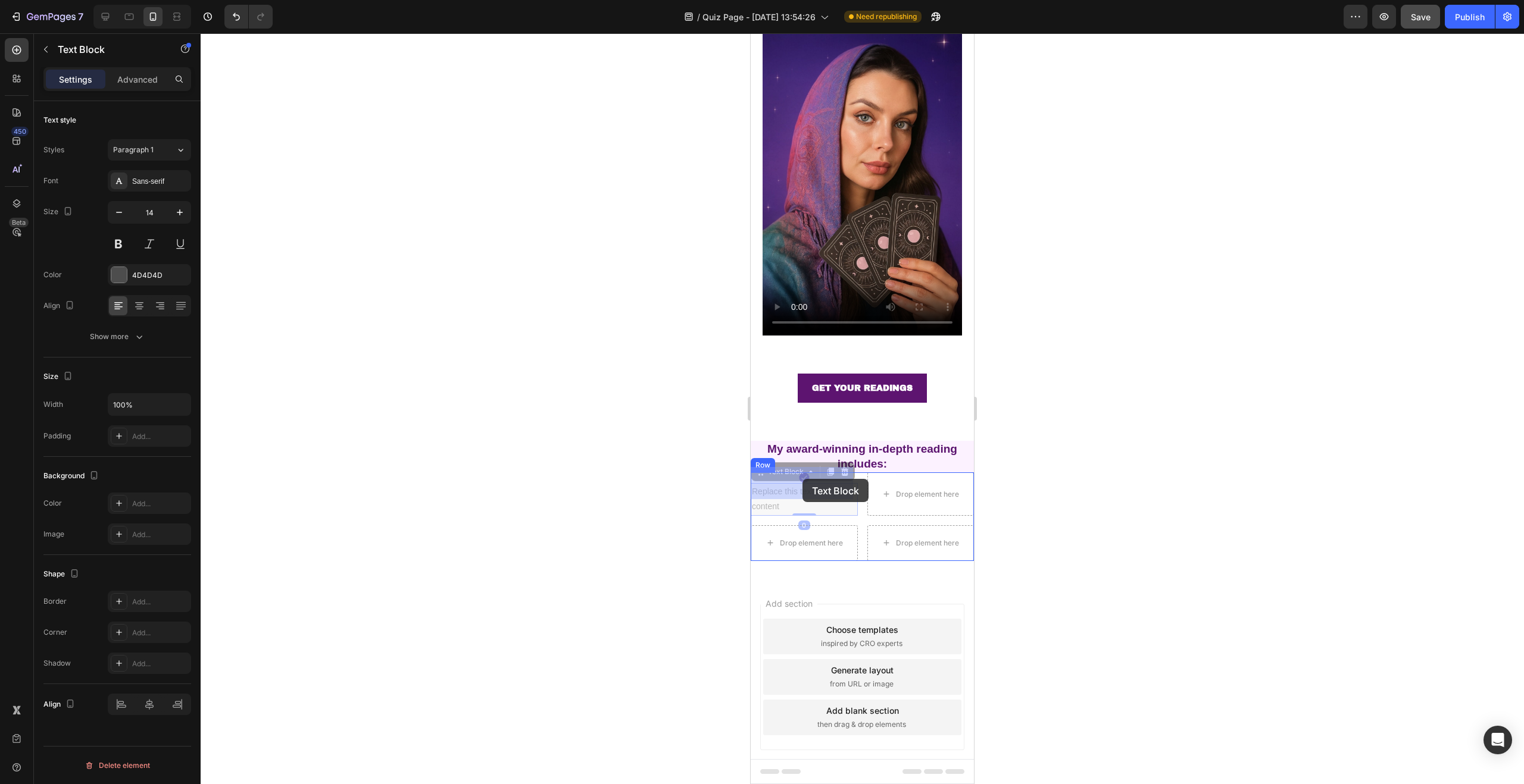
drag, startPoint x: 771, startPoint y: 481, endPoint x: 803, endPoint y: 479, distance: 32.1
click at [1067, 480] on div at bounding box center [862, 409] width 1324 height 751
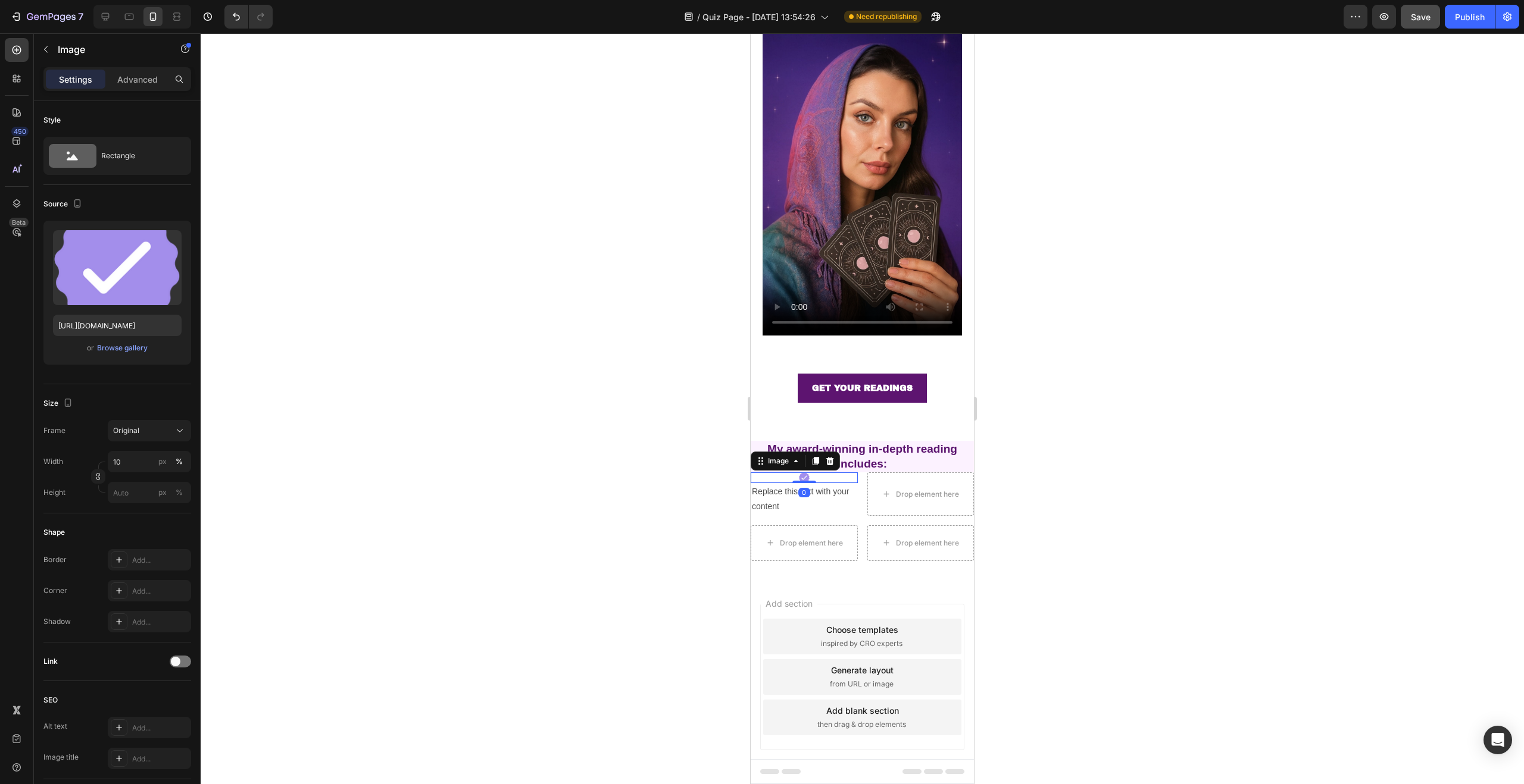
click at [813, 472] on div at bounding box center [804, 477] width 107 height 10
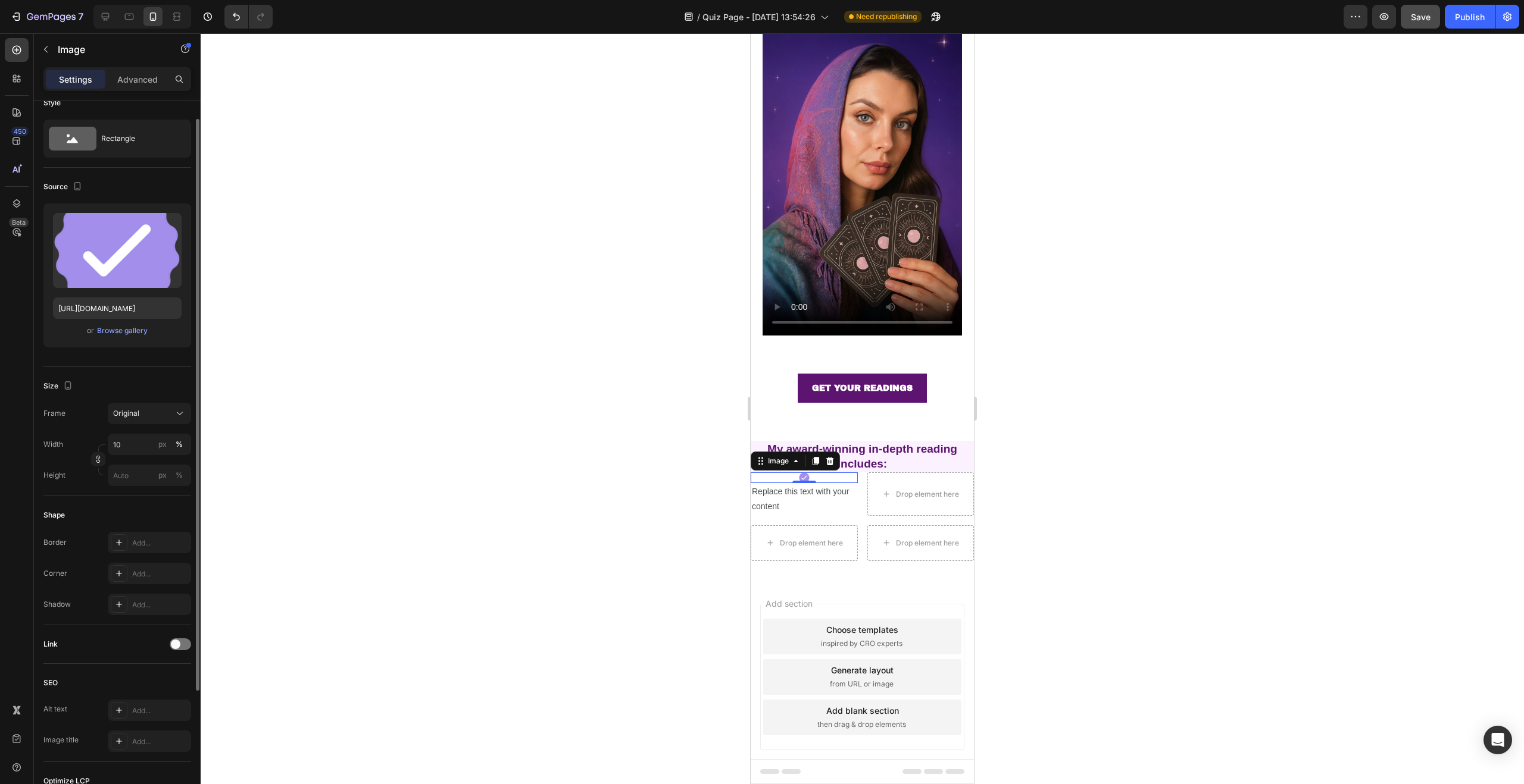
scroll to position [20, 0]
click at [808, 484] on p "Replace this text with your content" at bounding box center [804, 499] width 105 height 29
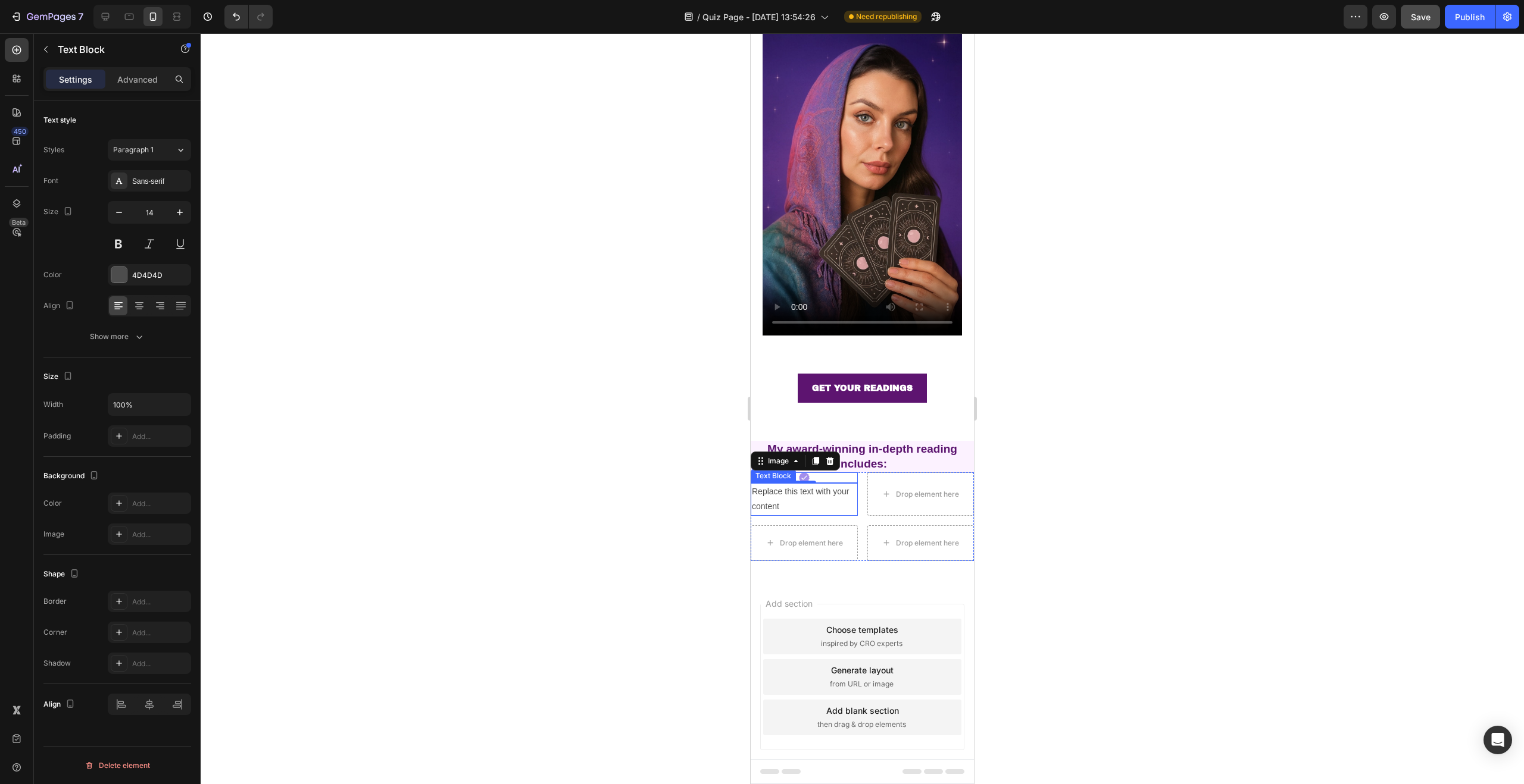
scroll to position [0, 0]
drag, startPoint x: 538, startPoint y: 490, endPoint x: 584, endPoint y: 480, distance: 47.1
click at [538, 490] on div at bounding box center [862, 409] width 1324 height 751
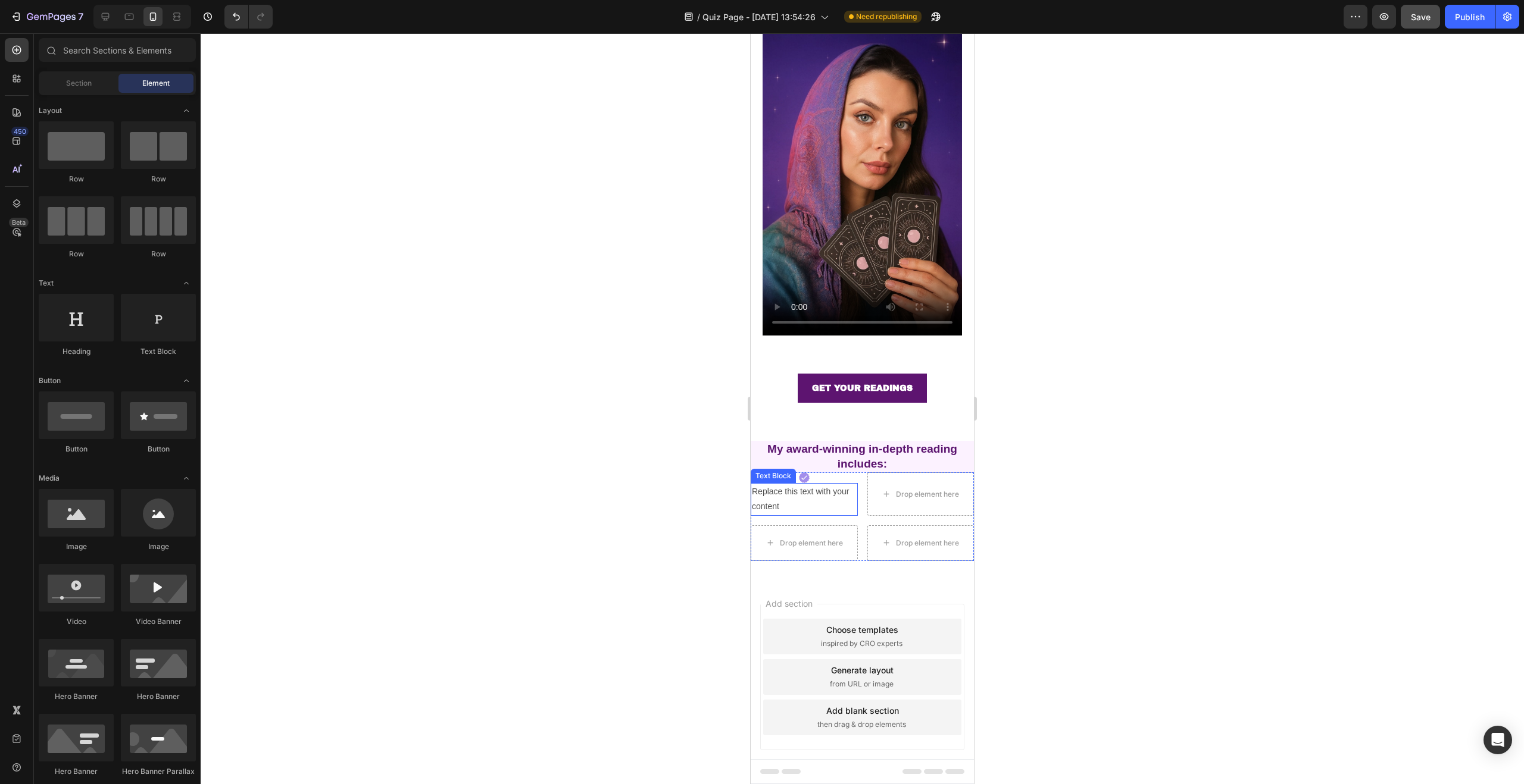
click at [804, 490] on p "Replace this text with your content" at bounding box center [804, 499] width 105 height 29
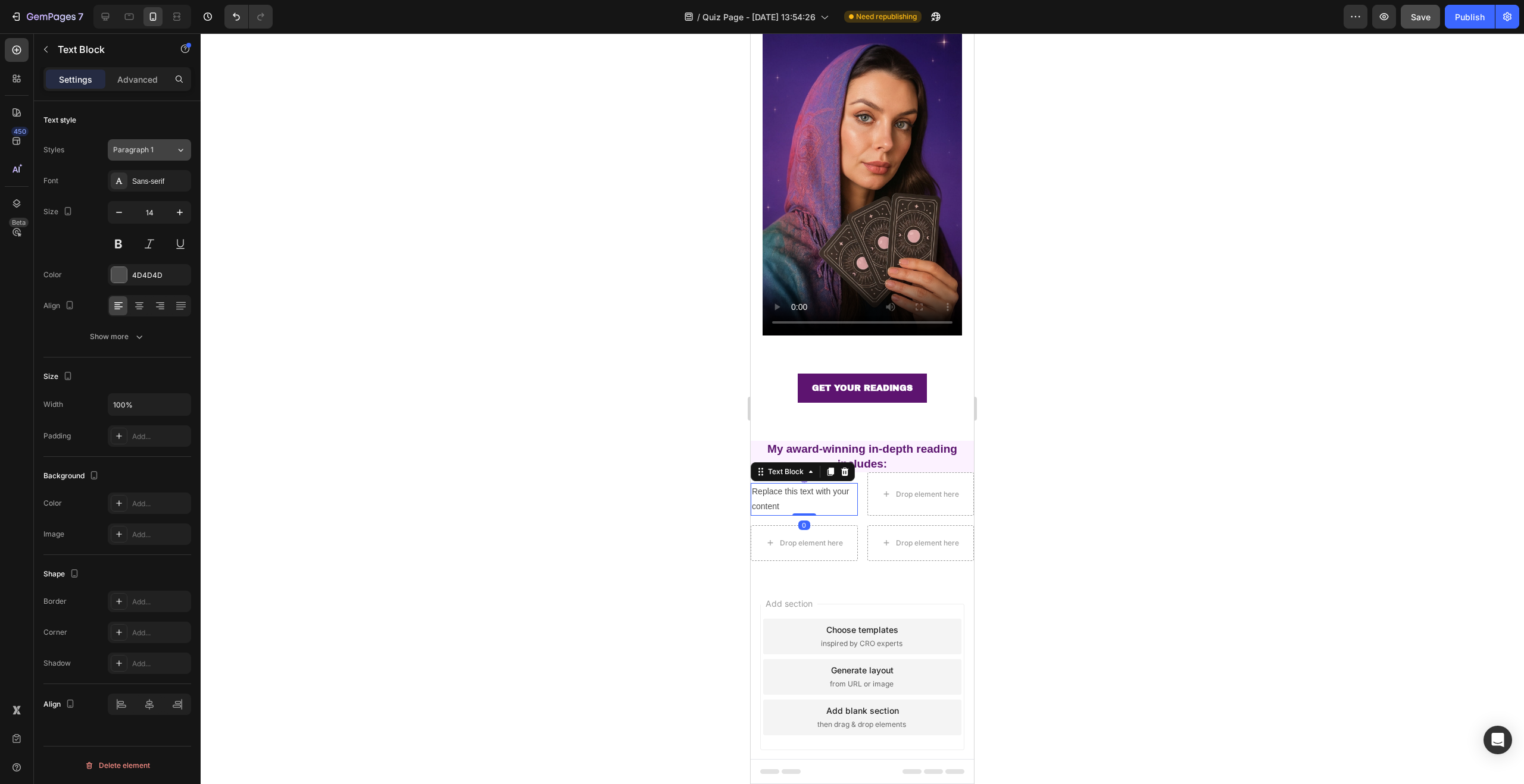
click at [161, 141] on button "Paragraph 1" at bounding box center [149, 150] width 84 height 22
click at [165, 116] on div "Text style" at bounding box center [117, 120] width 148 height 19
click at [827, 472] on div at bounding box center [804, 477] width 107 height 10
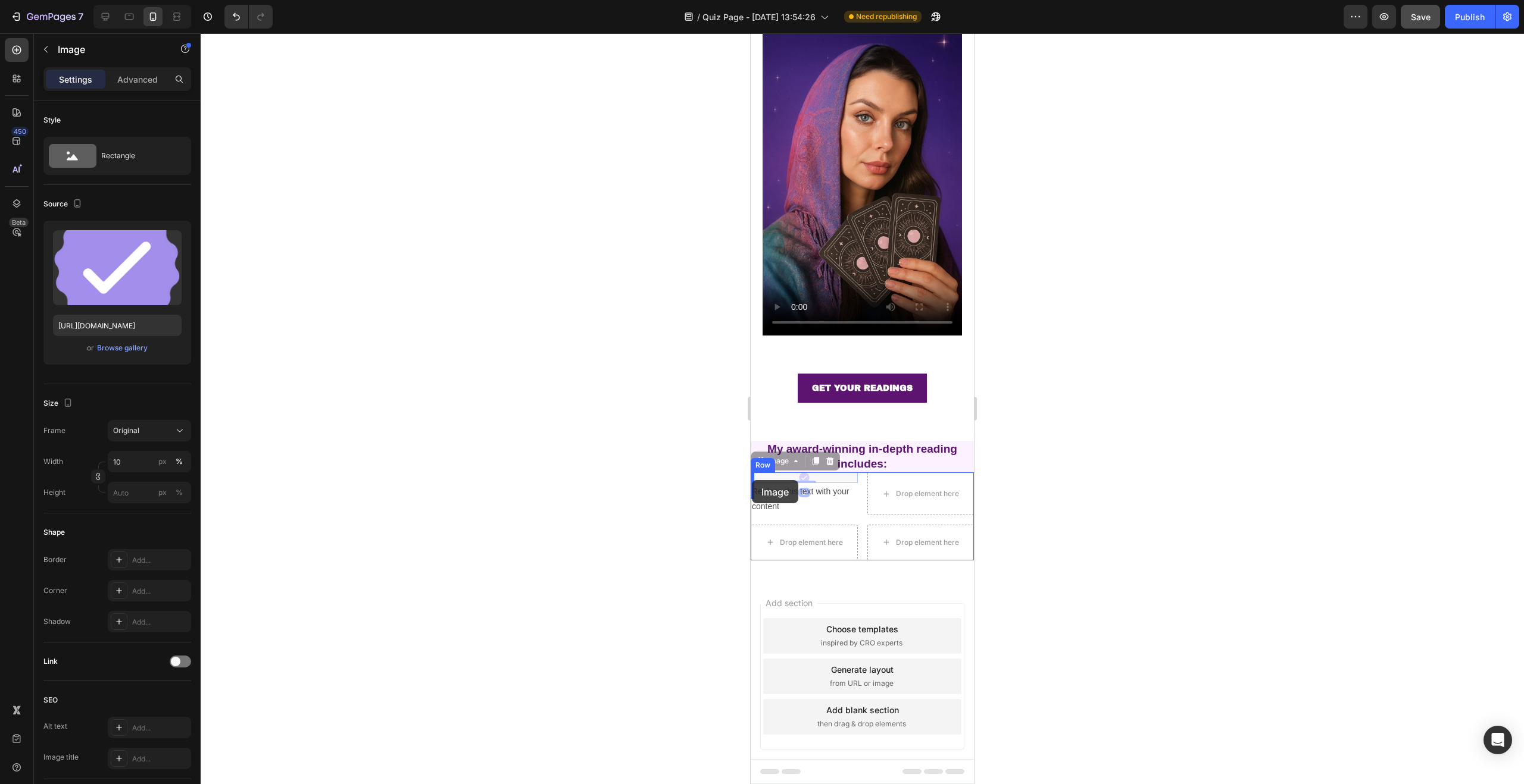
drag, startPoint x: 804, startPoint y: 461, endPoint x: 752, endPoint y: 480, distance: 55.4
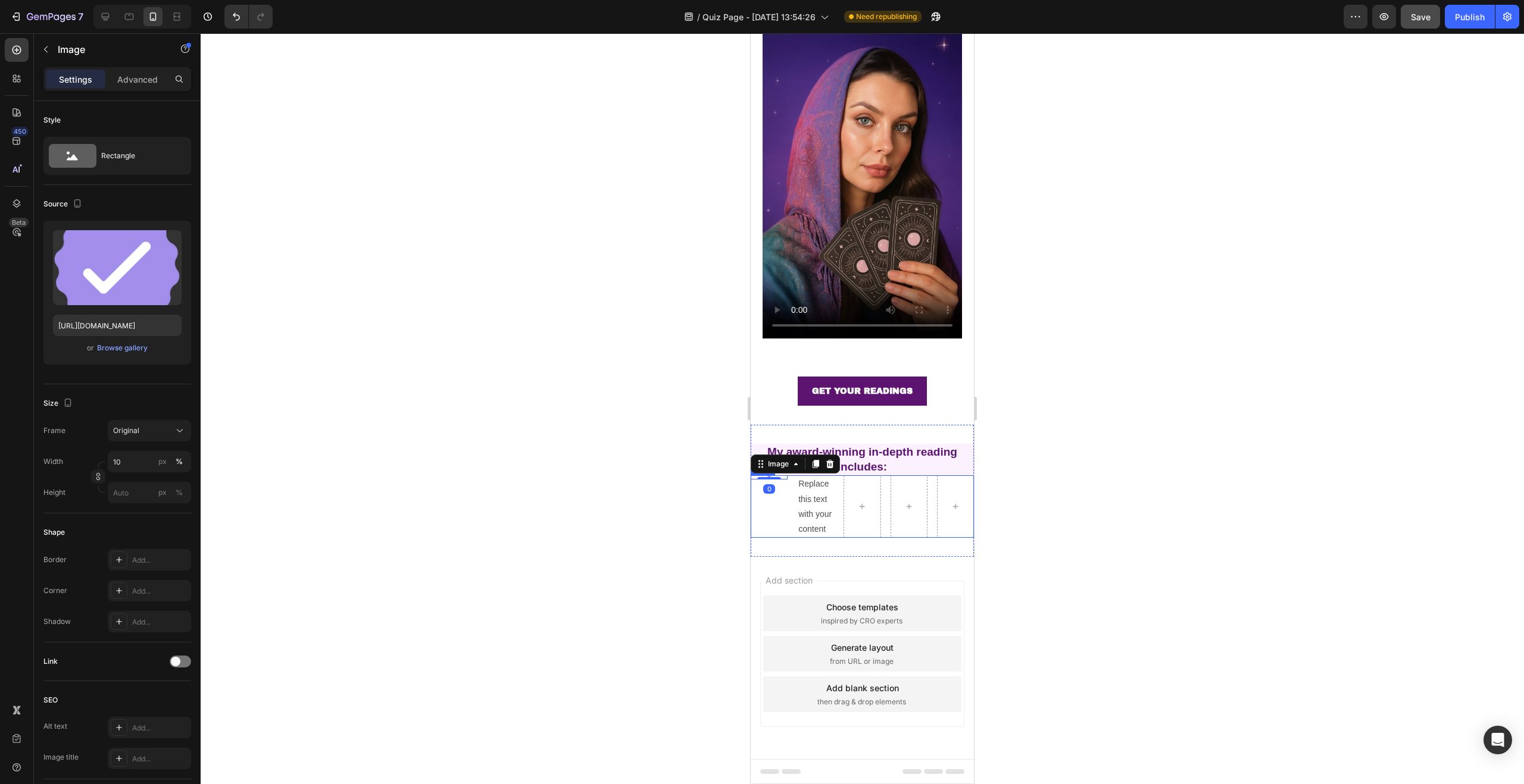
scroll to position [133, 0]
drag, startPoint x: 698, startPoint y: 487, endPoint x: 717, endPoint y: 488, distance: 19.0
click at [698, 487] on div at bounding box center [862, 409] width 1324 height 751
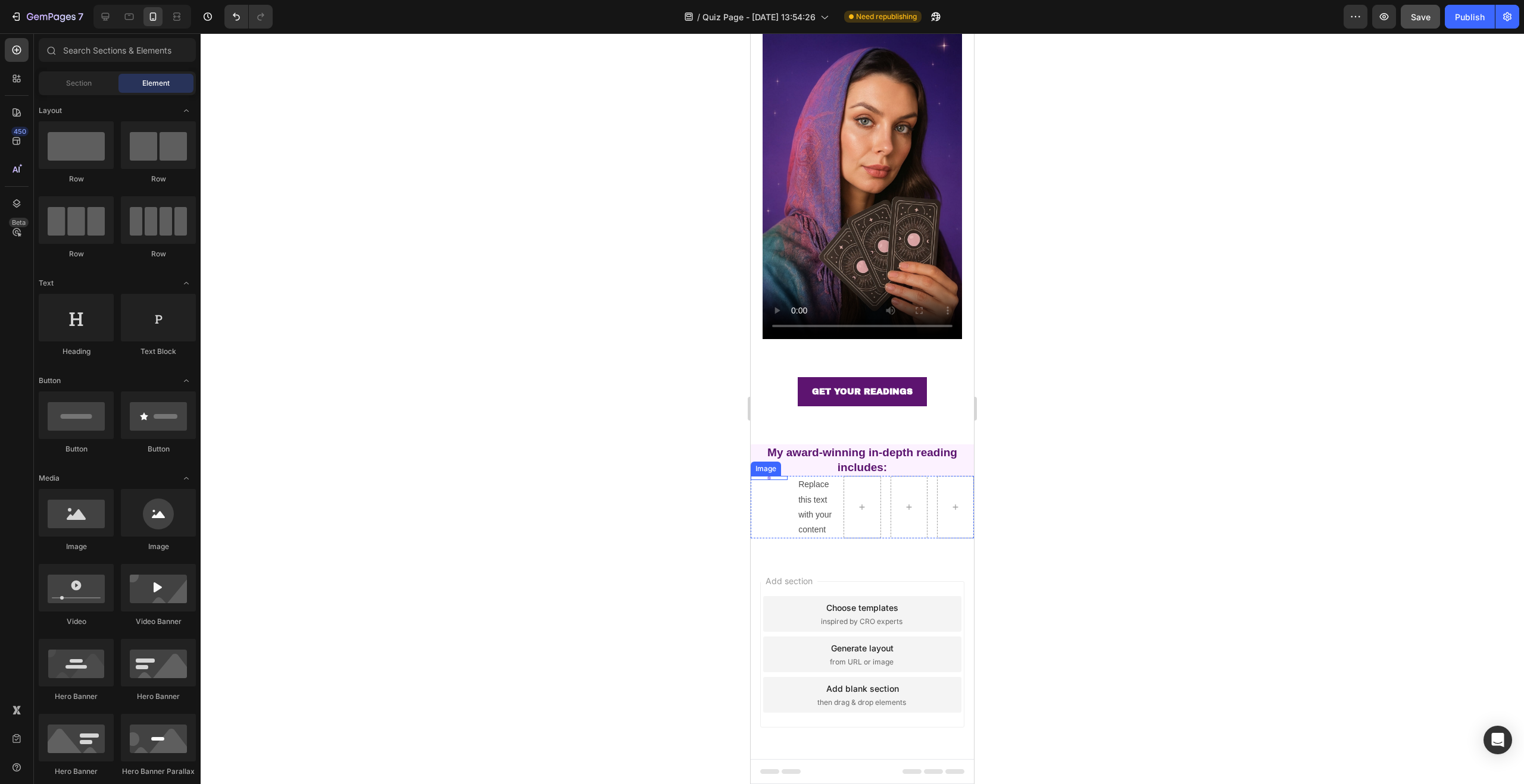
click at [775, 476] on div at bounding box center [769, 478] width 37 height 4
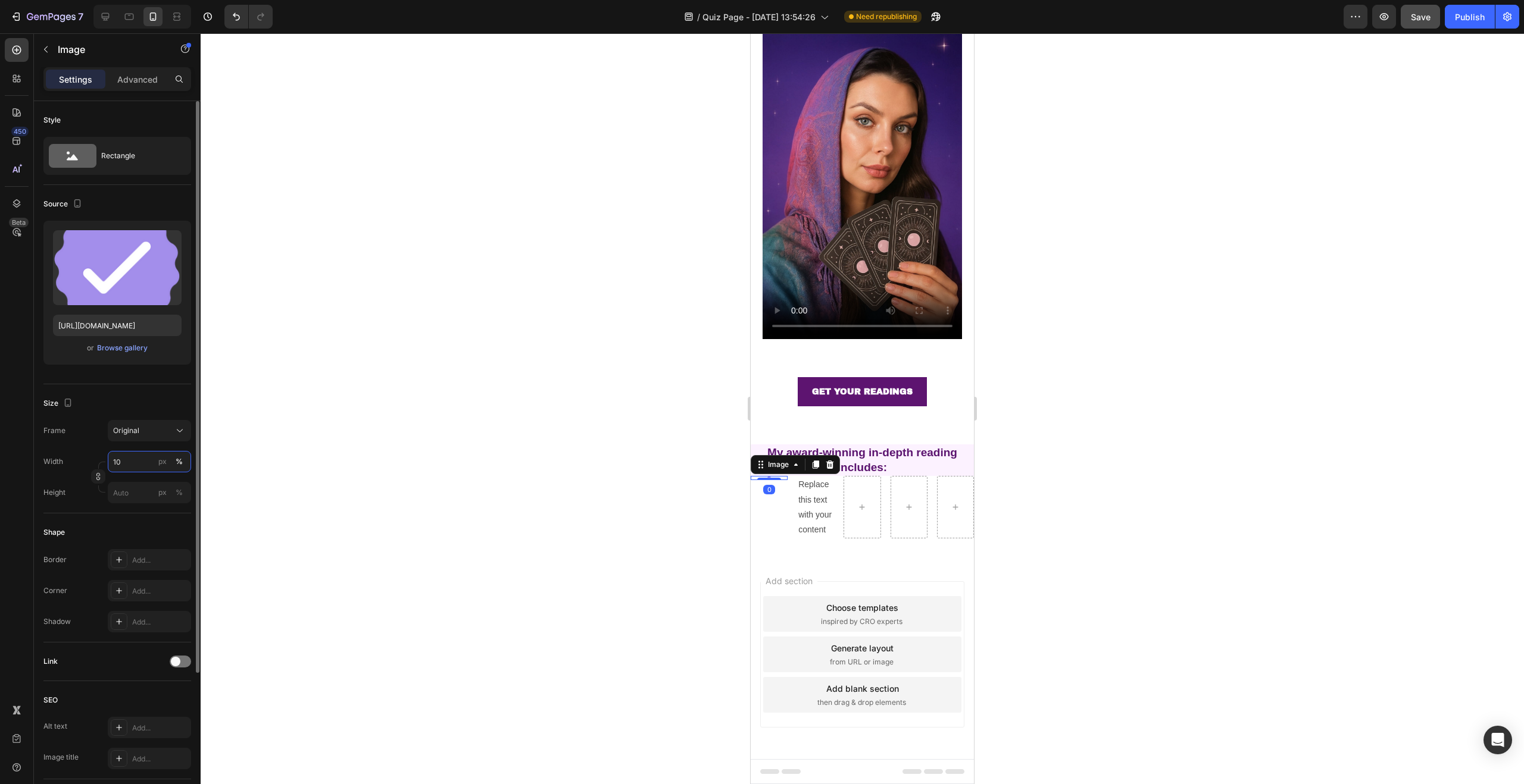
drag, startPoint x: 128, startPoint y: 461, endPoint x: 98, endPoint y: 460, distance: 30.0
click at [98, 460] on div "Width 10 px %" at bounding box center [117, 461] width 148 height 22
drag, startPoint x: 127, startPoint y: 458, endPoint x: 113, endPoint y: 458, distance: 14.0
click at [113, 458] on input "10" at bounding box center [149, 461] width 84 height 22
type input "50"
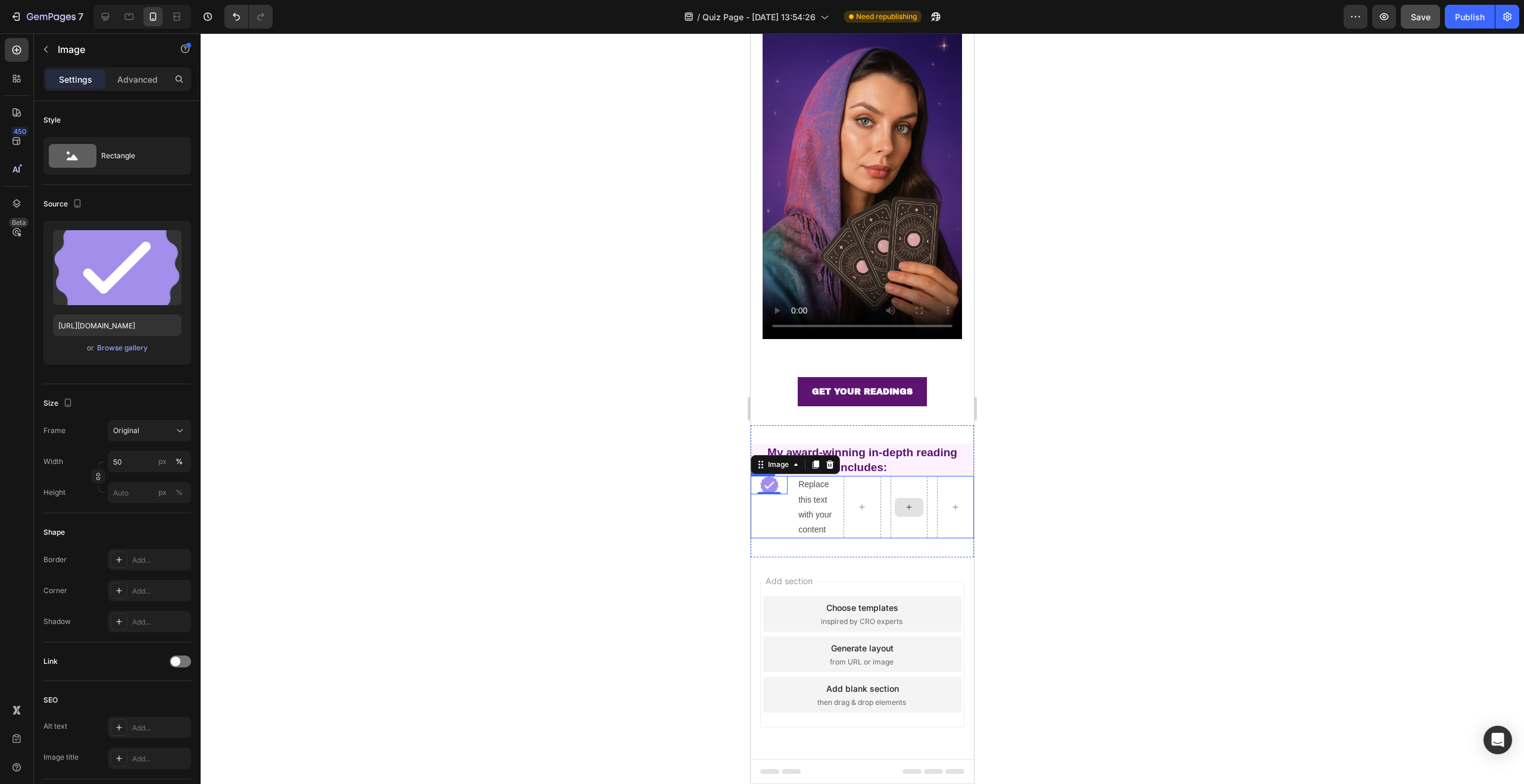
click at [891, 476] on div at bounding box center [909, 508] width 37 height 63
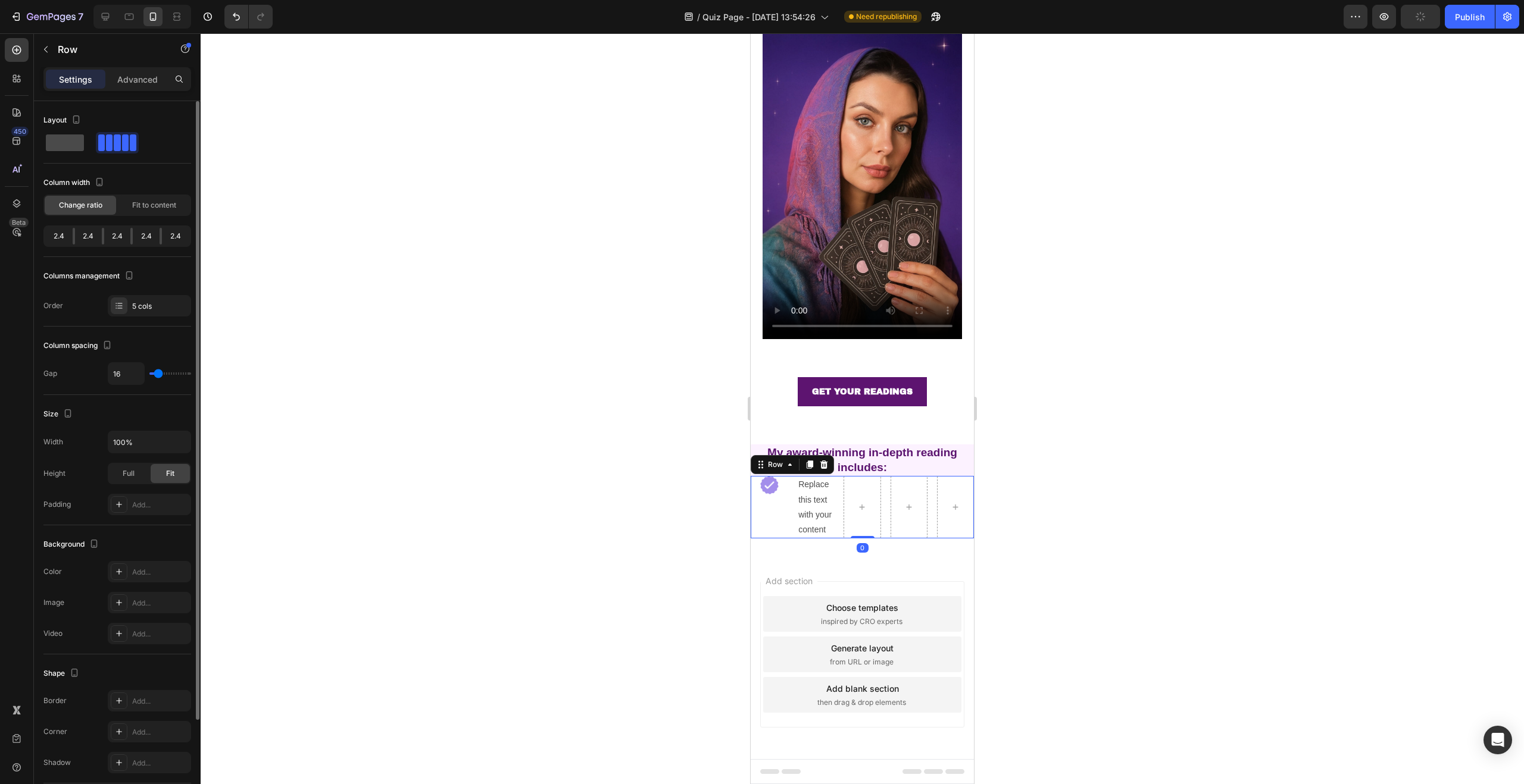
click at [68, 143] on span at bounding box center [65, 143] width 38 height 17
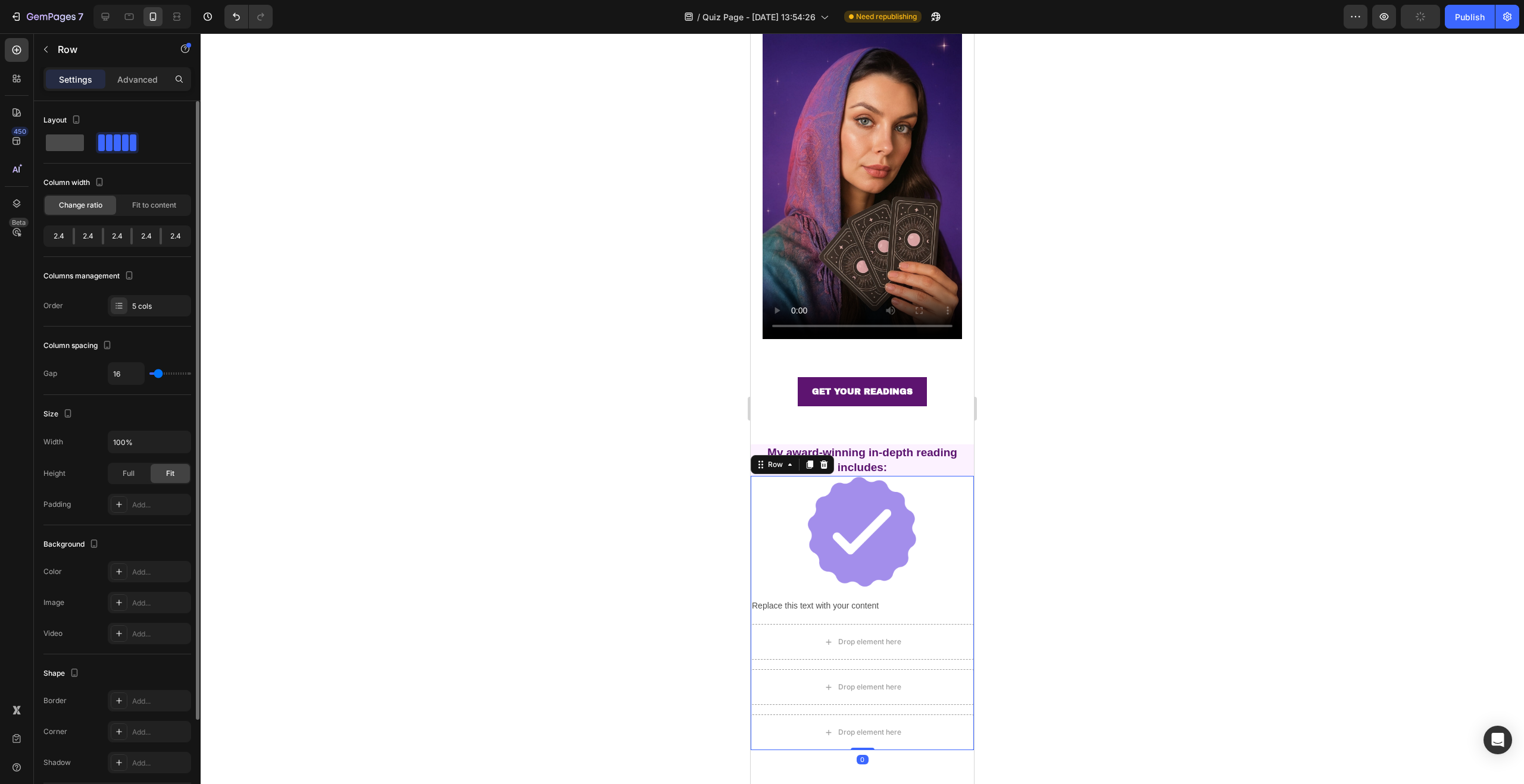
scroll to position [137, 0]
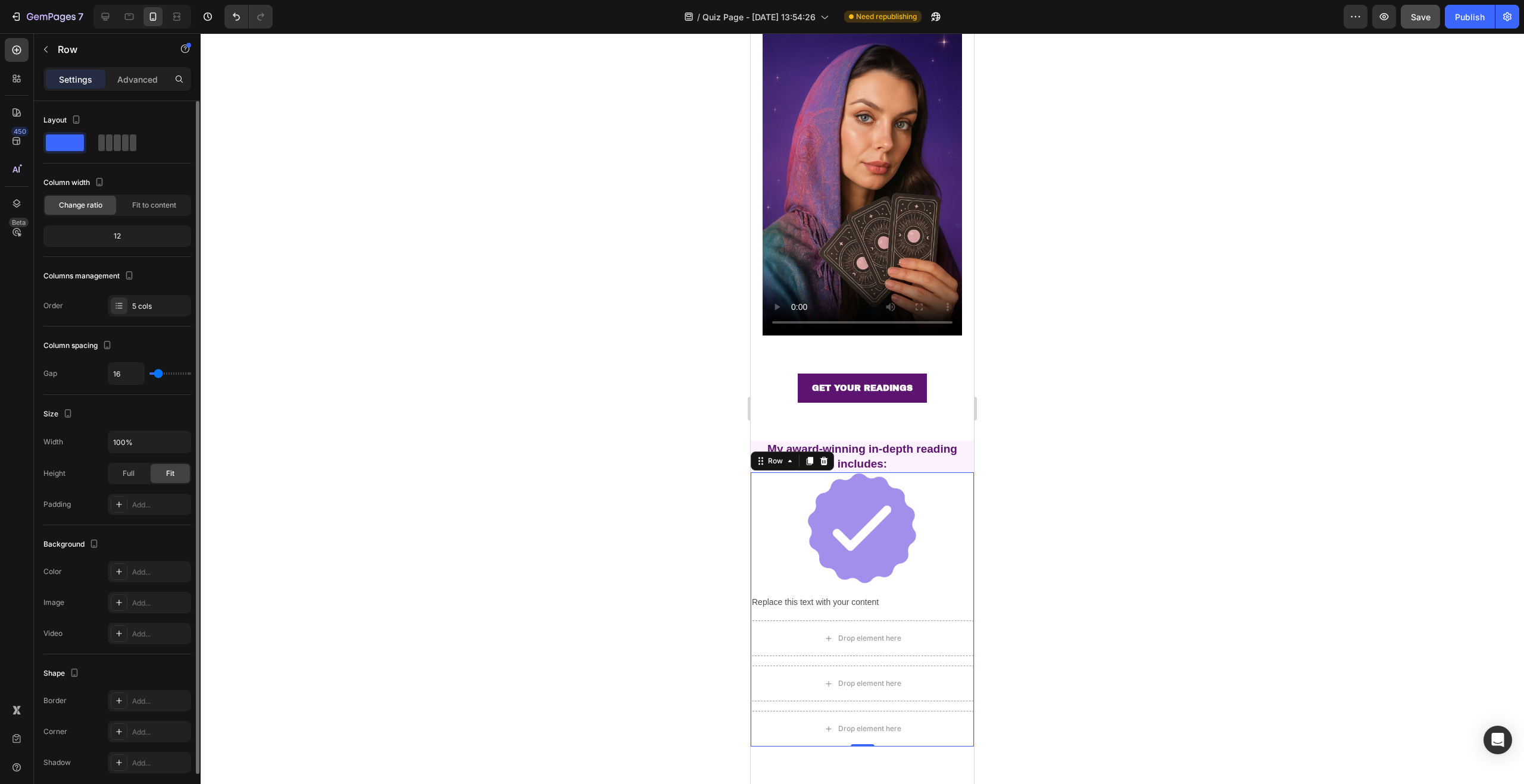
click at [128, 144] on div at bounding box center [117, 143] width 38 height 17
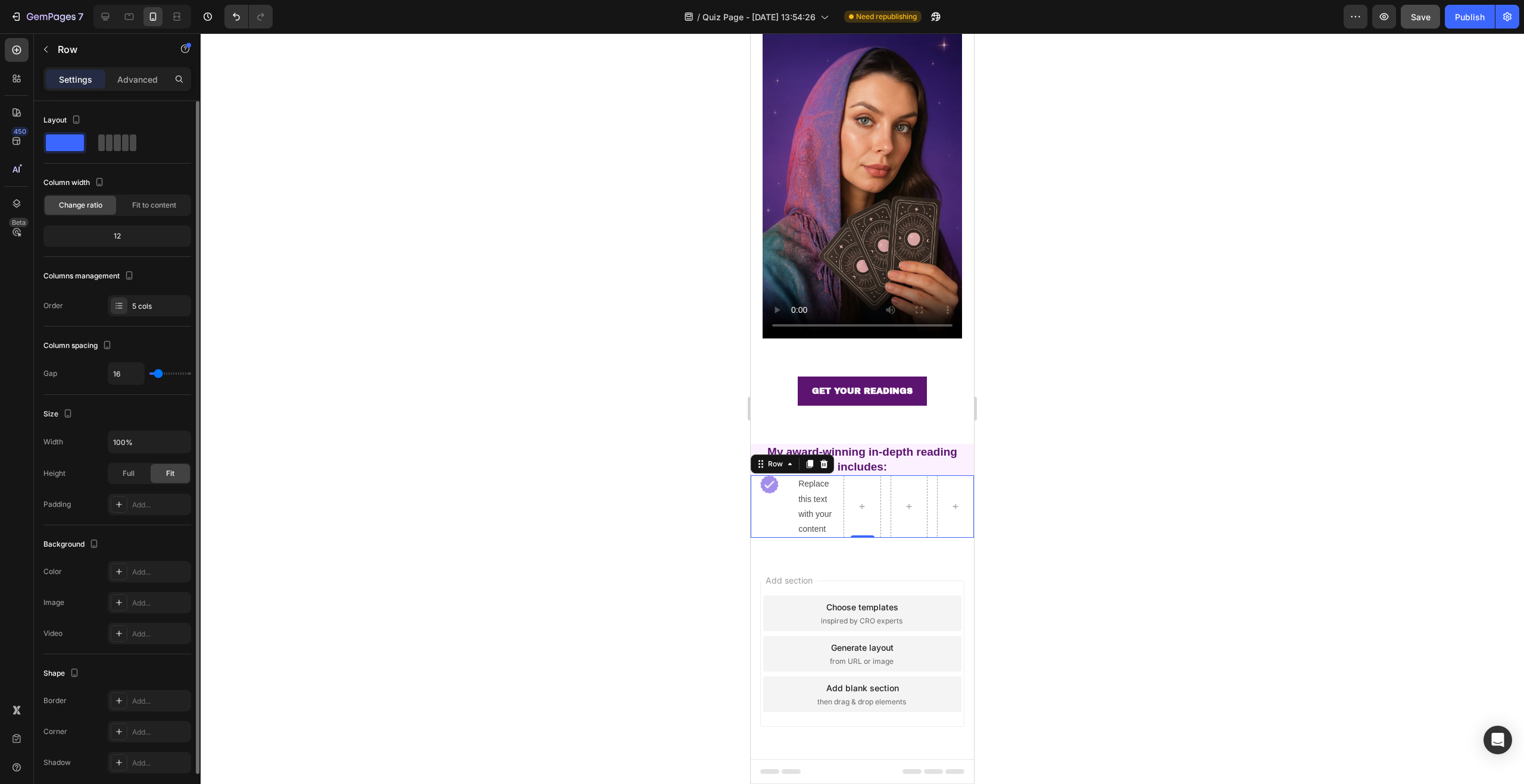
scroll to position [133, 0]
click at [872, 479] on div at bounding box center [862, 508] width 37 height 63
click at [133, 237] on div "2.4" at bounding box center [146, 236] width 27 height 17
click at [144, 211] on div "Fit to content" at bounding box center [154, 205] width 71 height 19
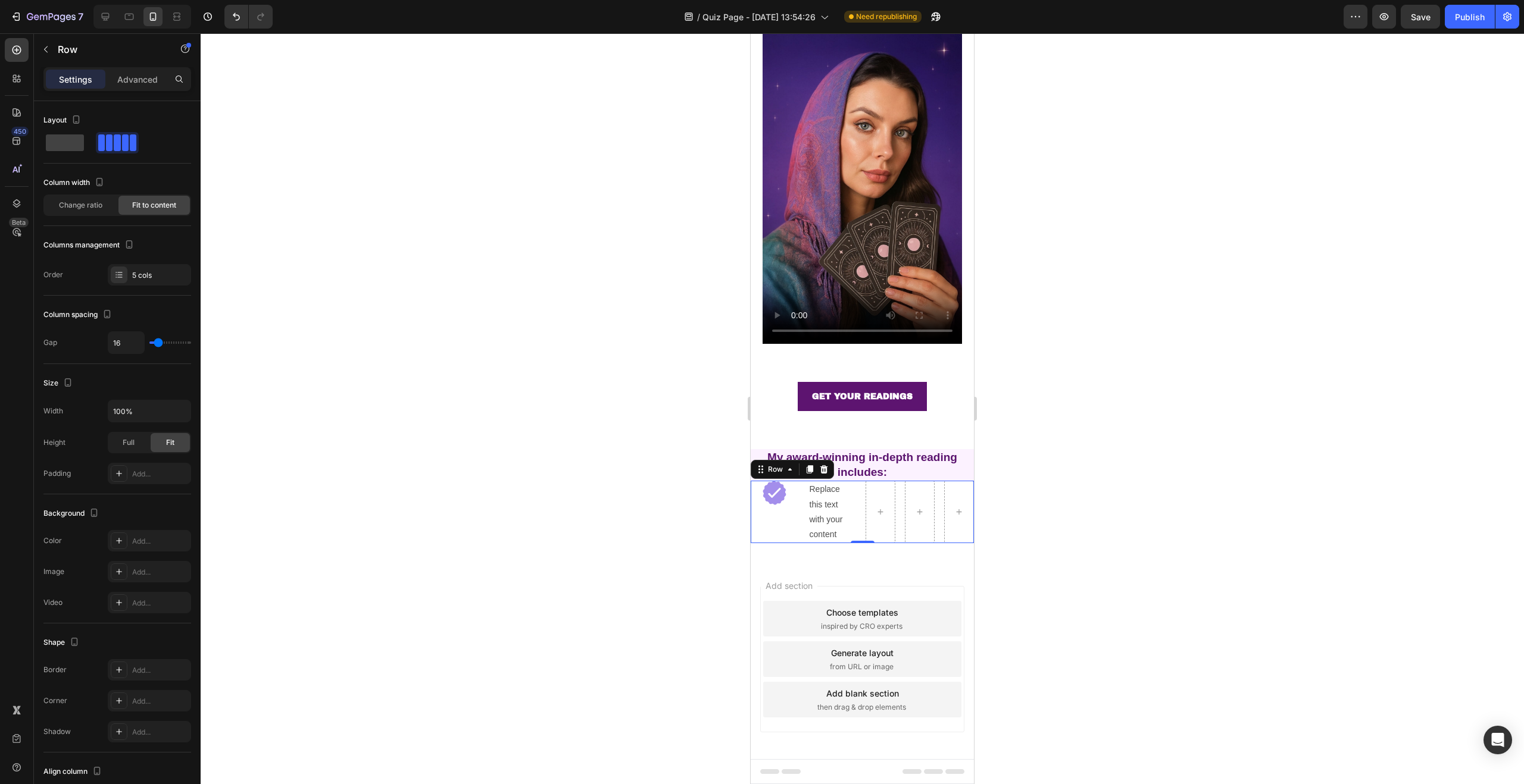
click at [101, 209] on span "Change ratio" at bounding box center [81, 205] width 44 height 10
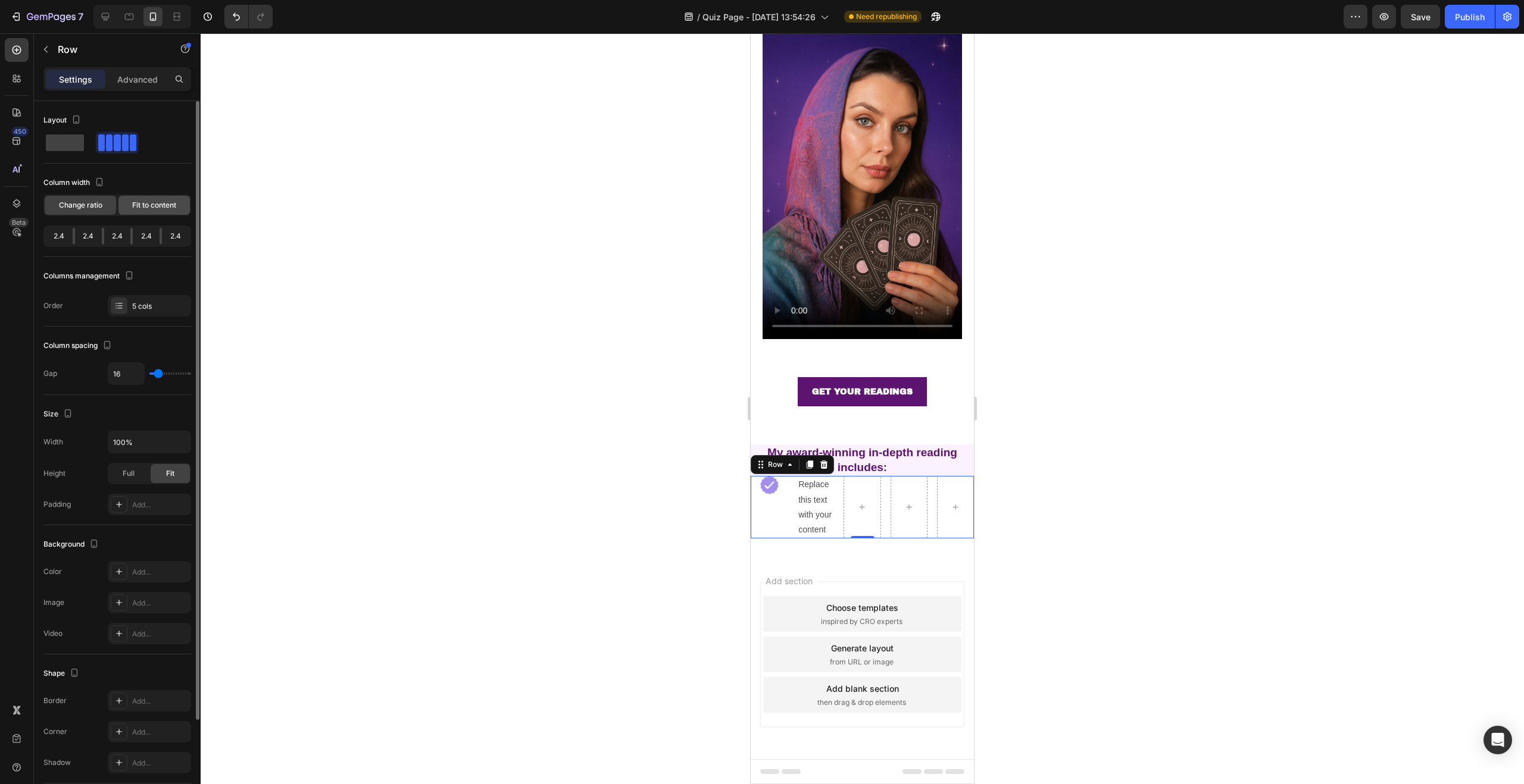
click at [129, 206] on div "Fit to content" at bounding box center [154, 205] width 71 height 19
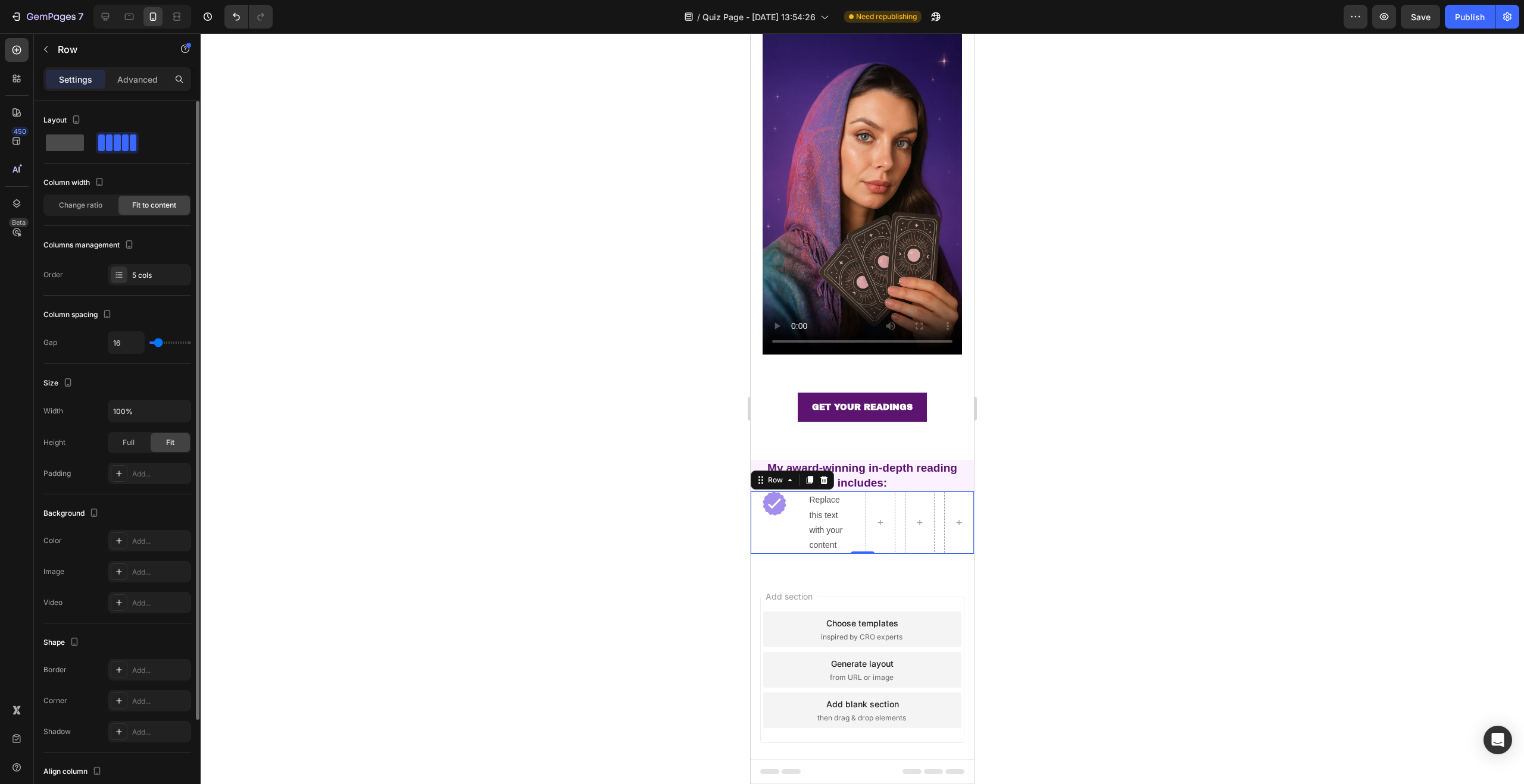
click at [74, 146] on span at bounding box center [65, 143] width 38 height 17
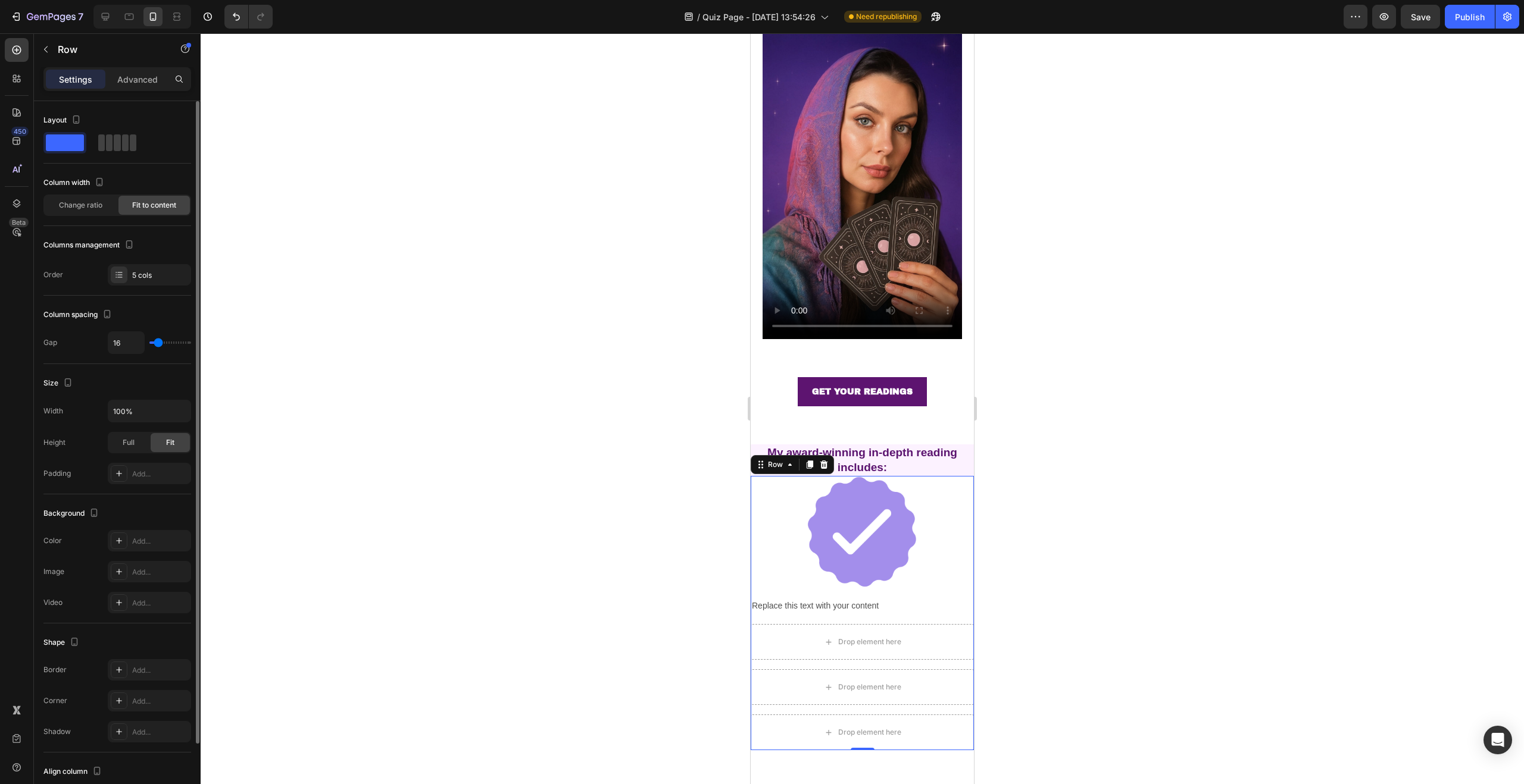
click at [143, 145] on div at bounding box center [117, 143] width 148 height 22
click at [134, 144] on span at bounding box center [133, 143] width 7 height 17
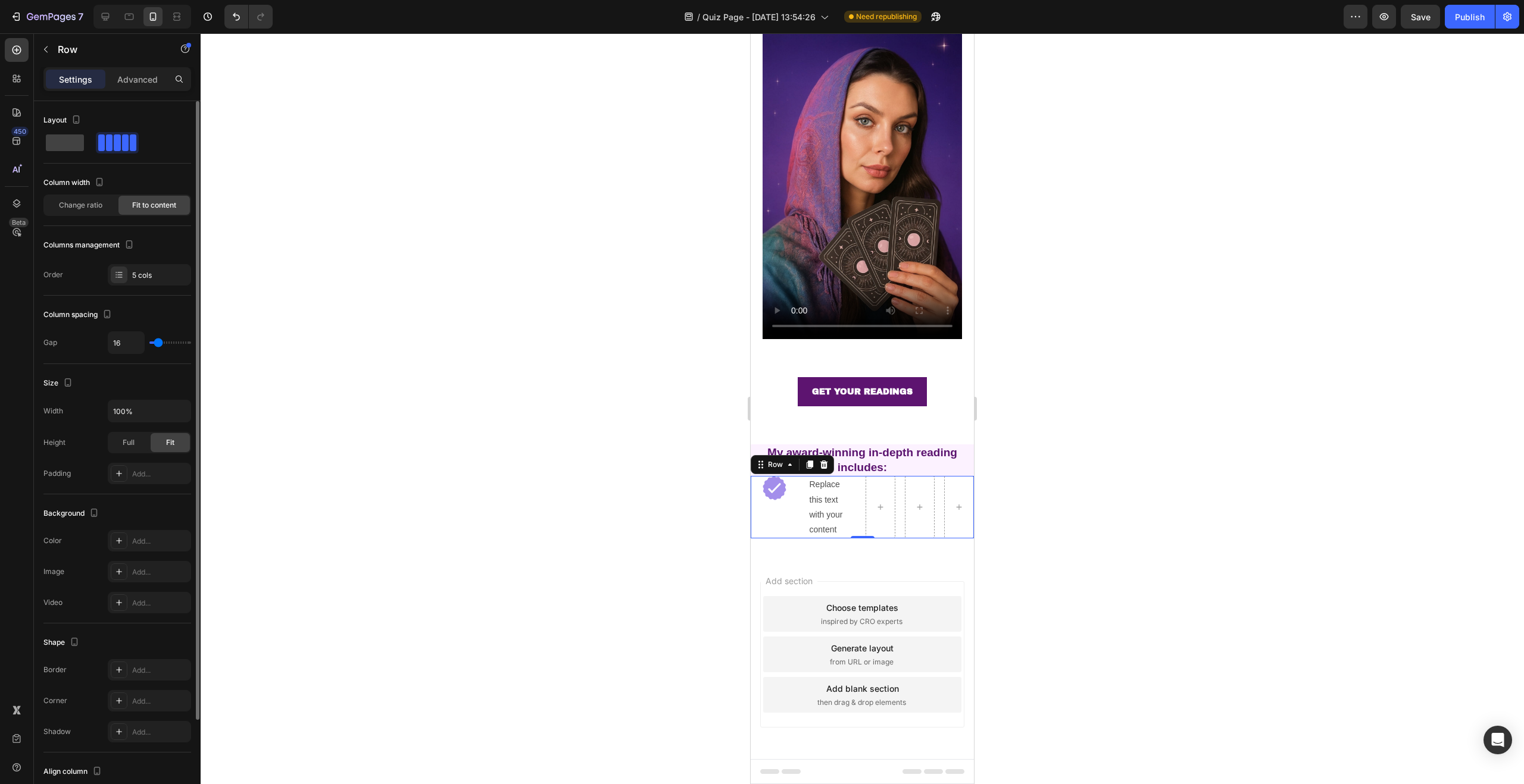
scroll to position [118, 0]
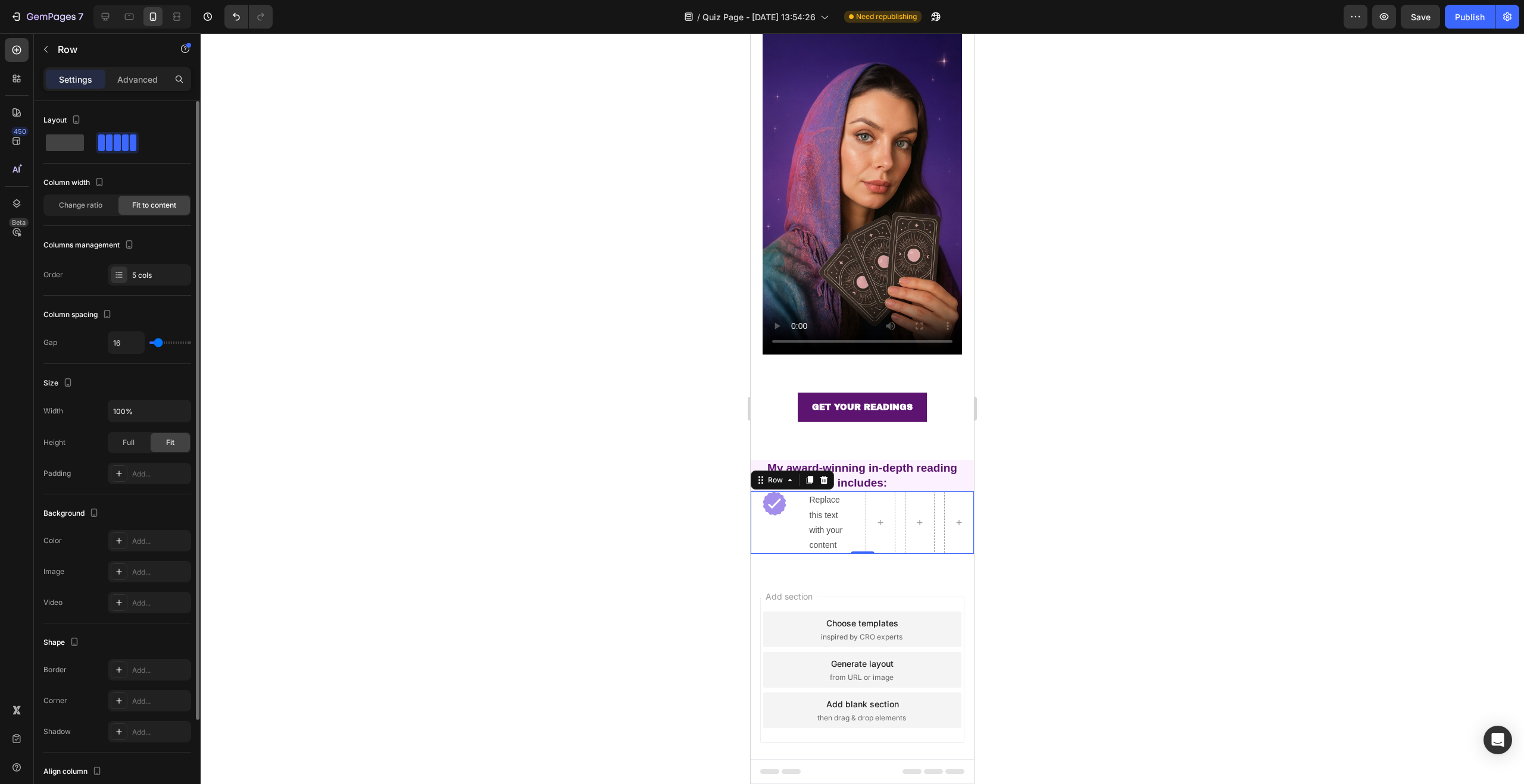
click at [122, 141] on span at bounding box center [125, 143] width 7 height 17
click at [151, 278] on div "5 cols" at bounding box center [160, 275] width 56 height 10
click at [170, 233] on div "Layout Column width Change ratio Fit to content Columns management Order 5 cols" at bounding box center [117, 198] width 148 height 175
type input "21"
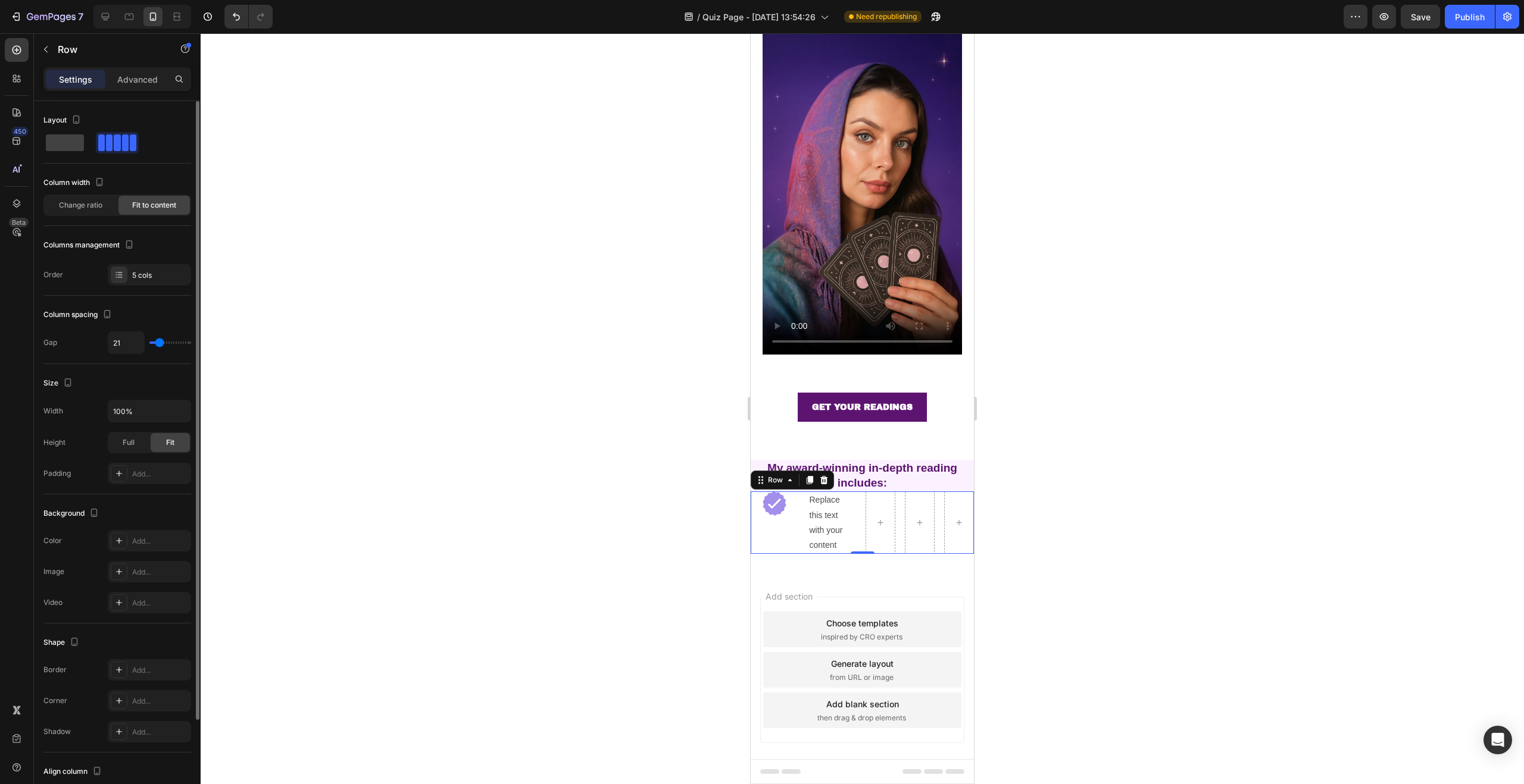
type input "17"
type input "14"
type input "11"
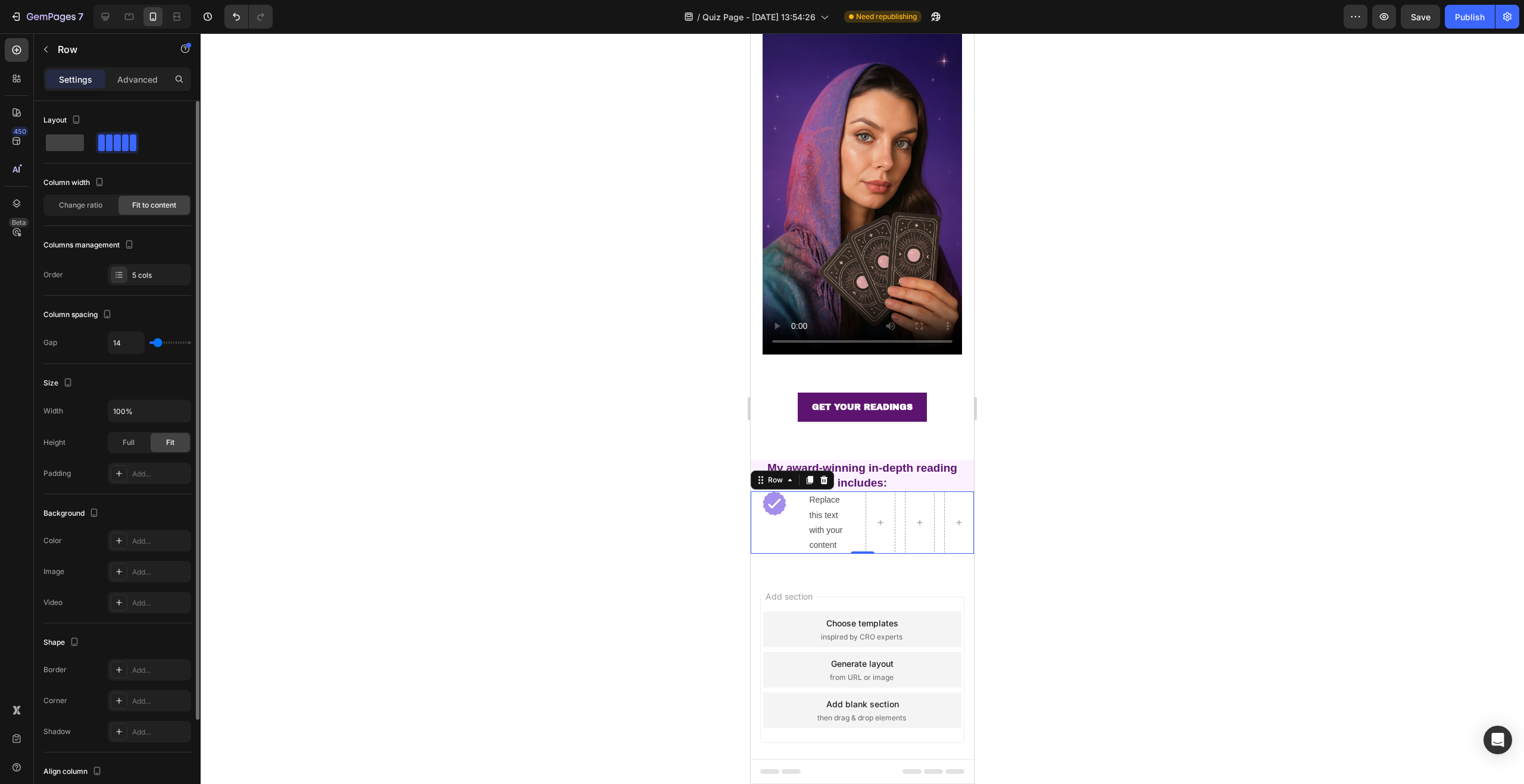
type input "11"
type input "10"
type input "9"
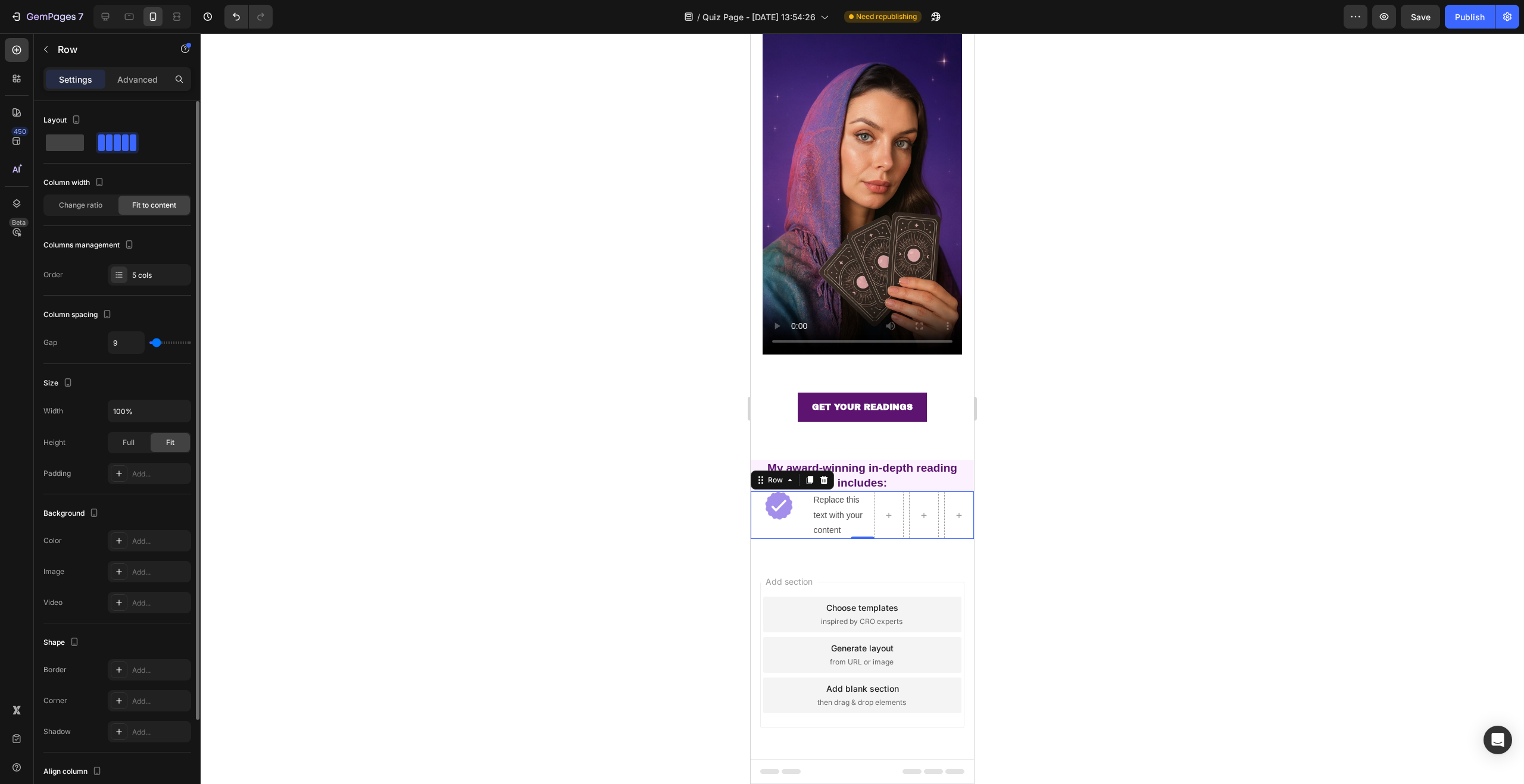
type input "8"
type input "7"
type input "6"
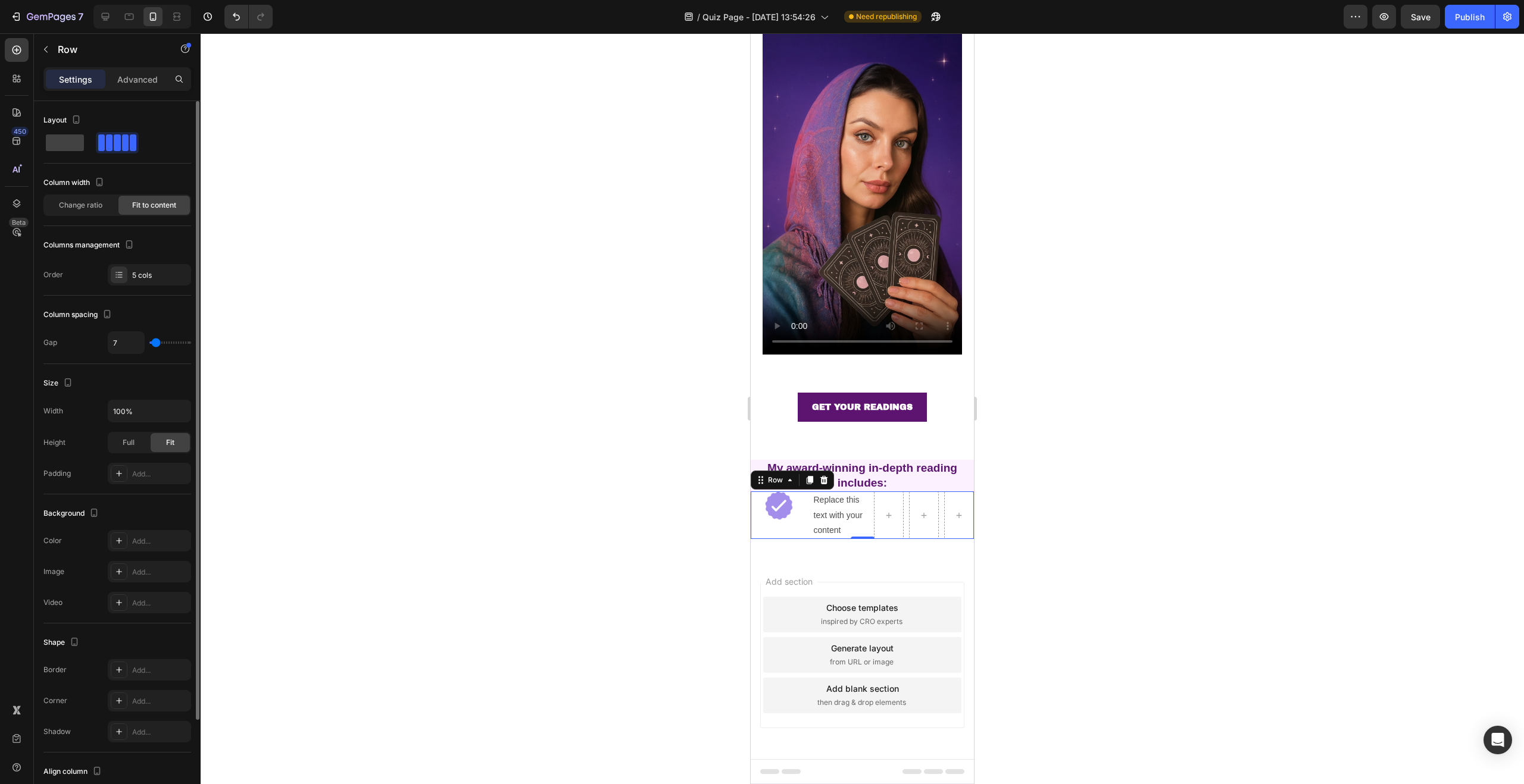
type input "6"
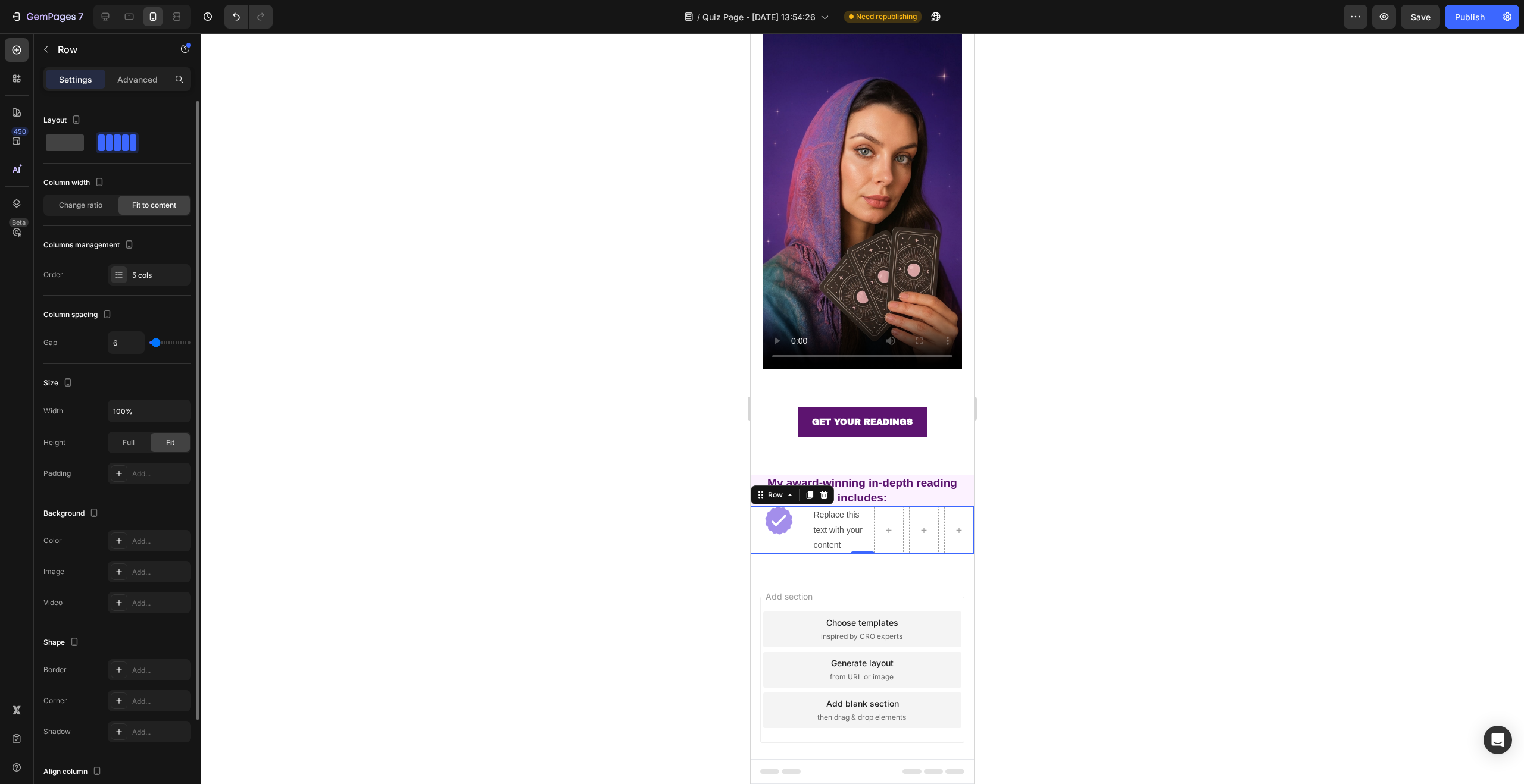
type input "5"
type input "4"
type input "3"
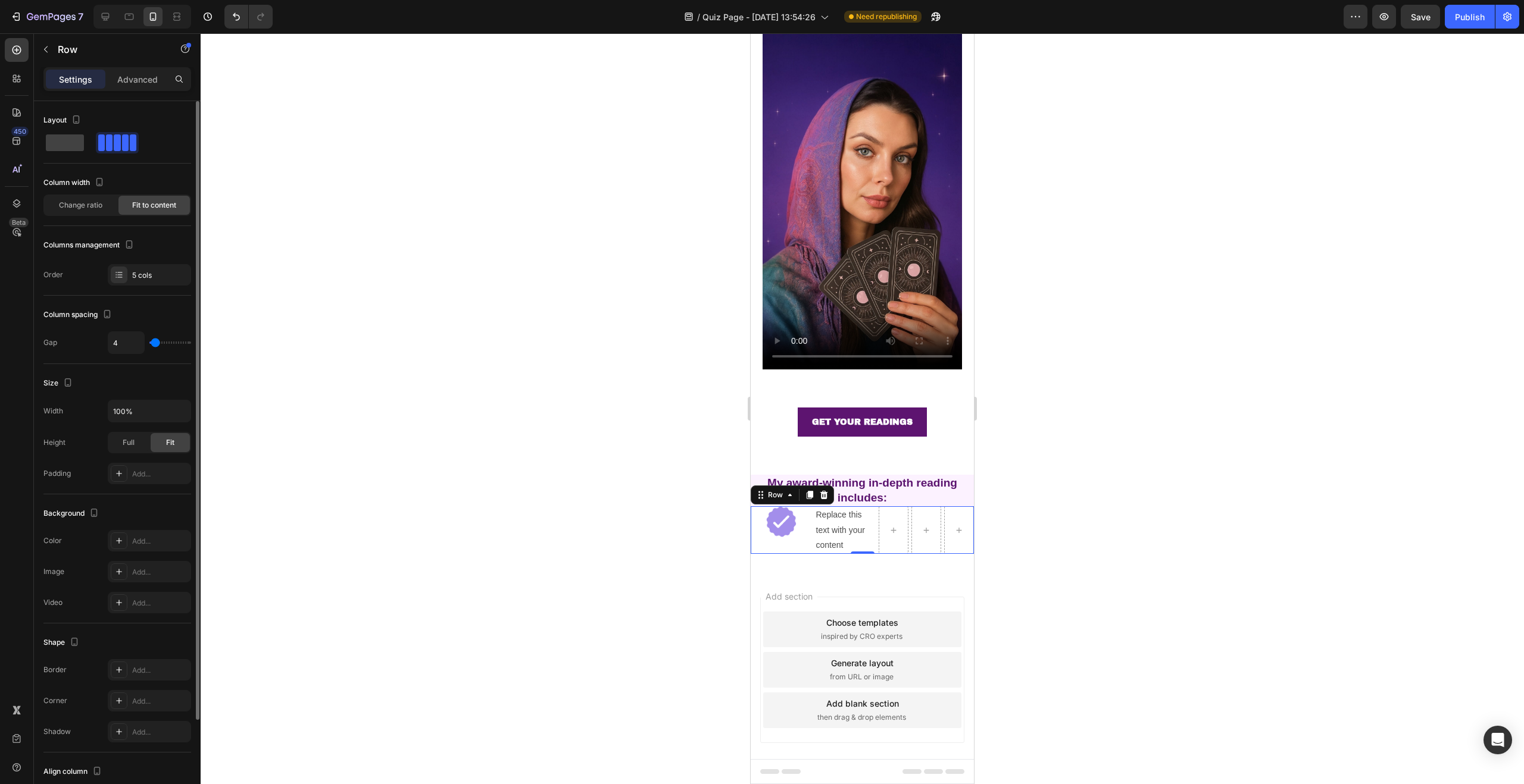
type input "3"
type input "1"
type input "0"
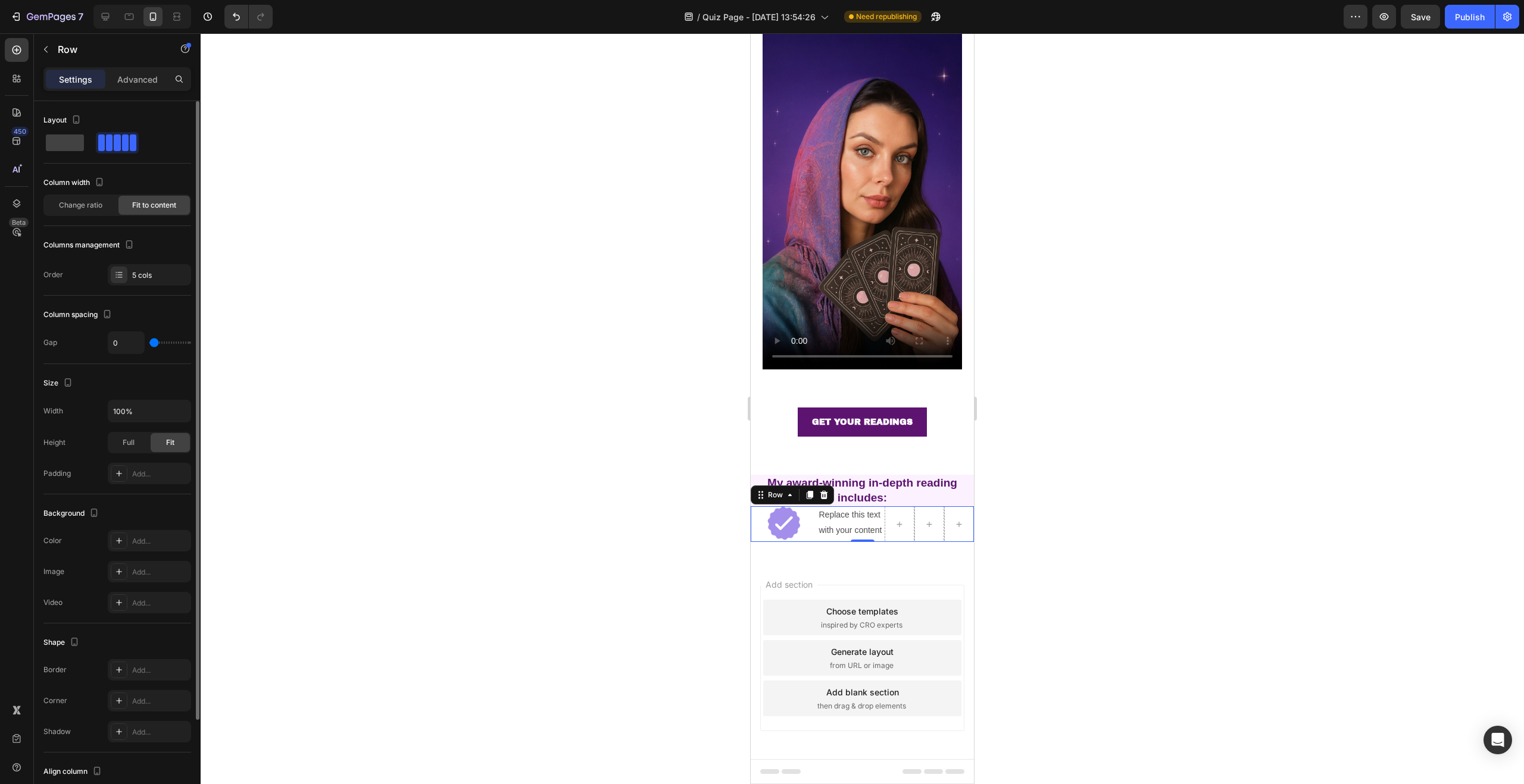
type input "1"
type input "2"
type input "3"
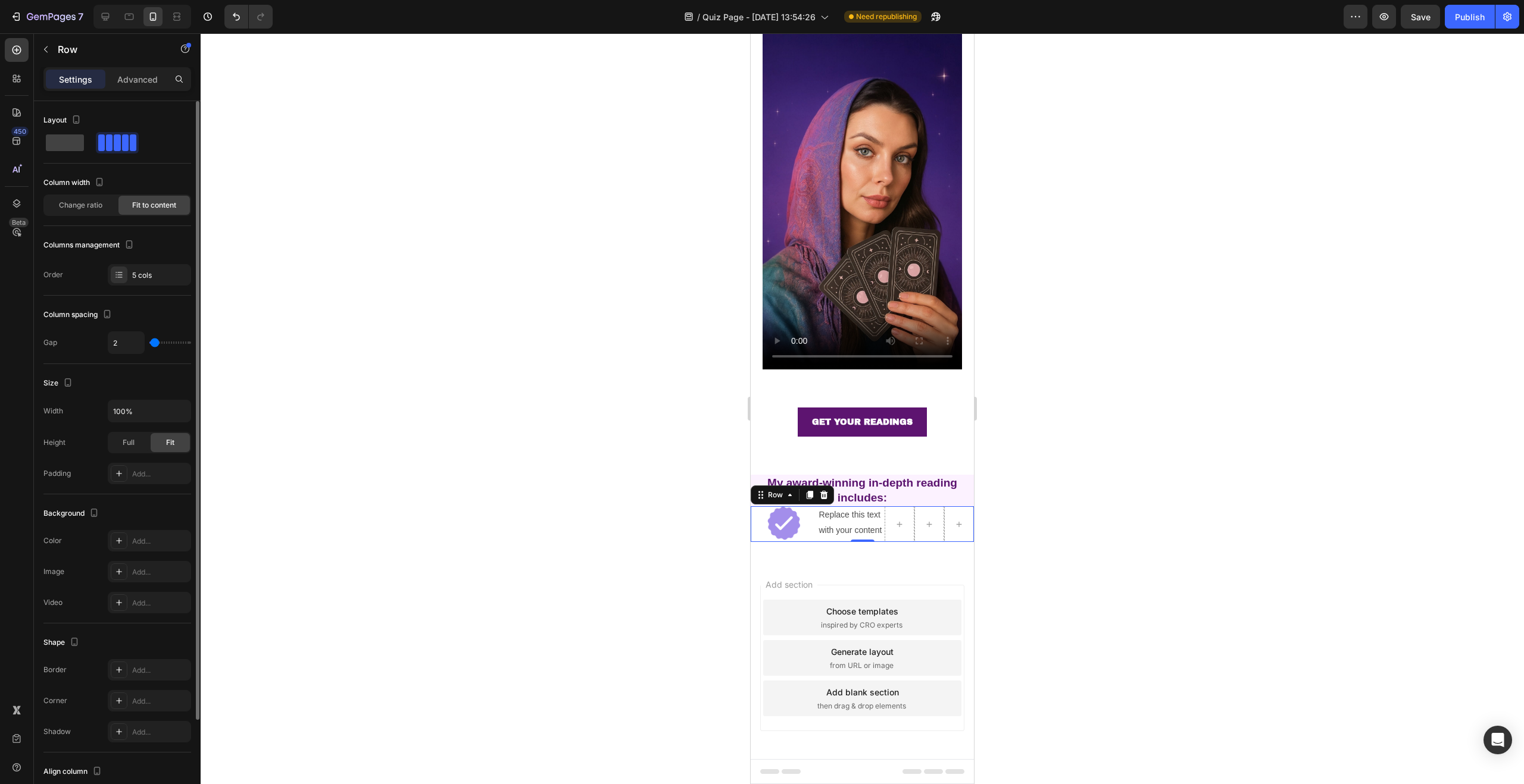
type input "3"
type input "4"
type input "5"
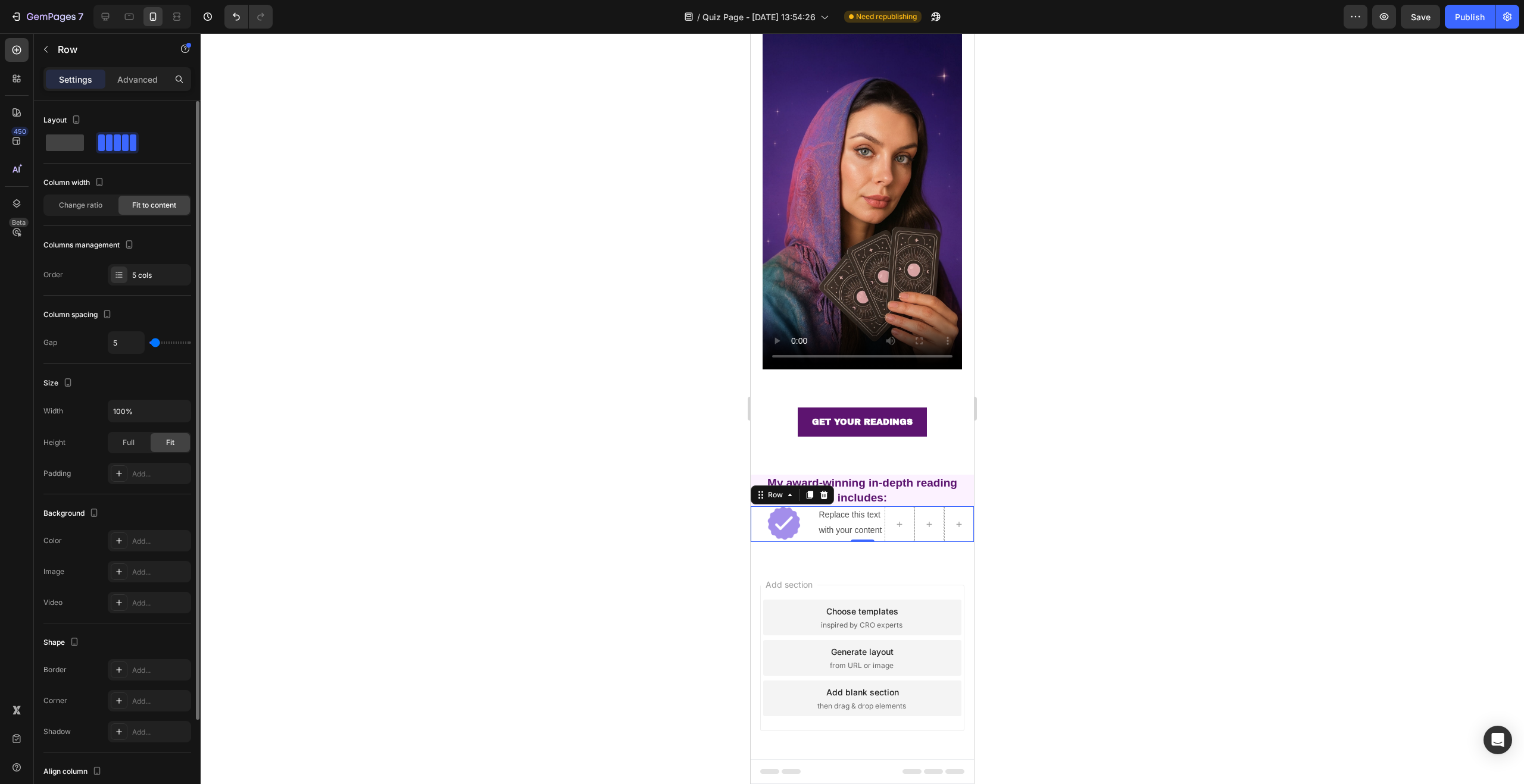
type input "6"
type input "7"
type input "8"
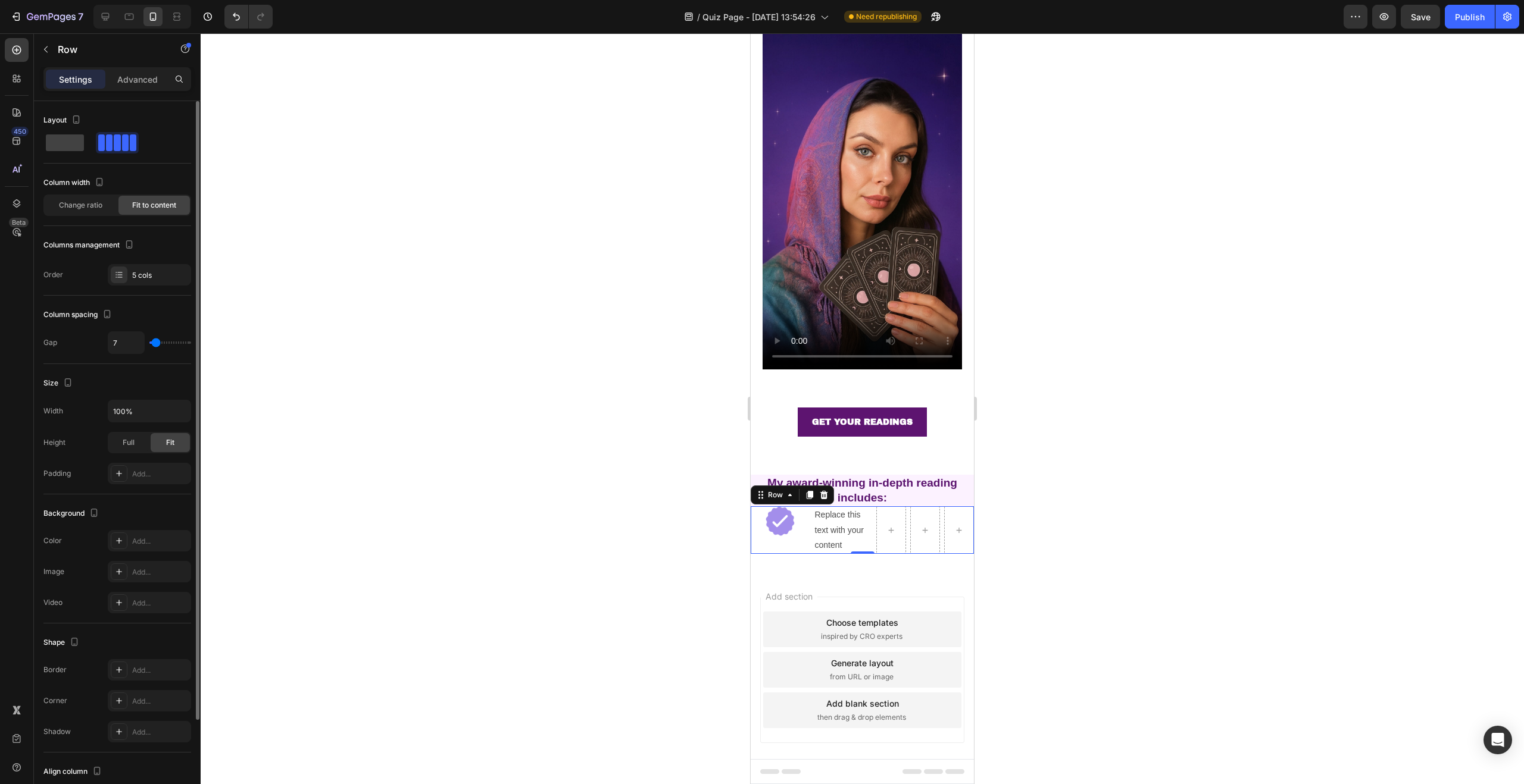
type input "8"
type input "9"
type input "10"
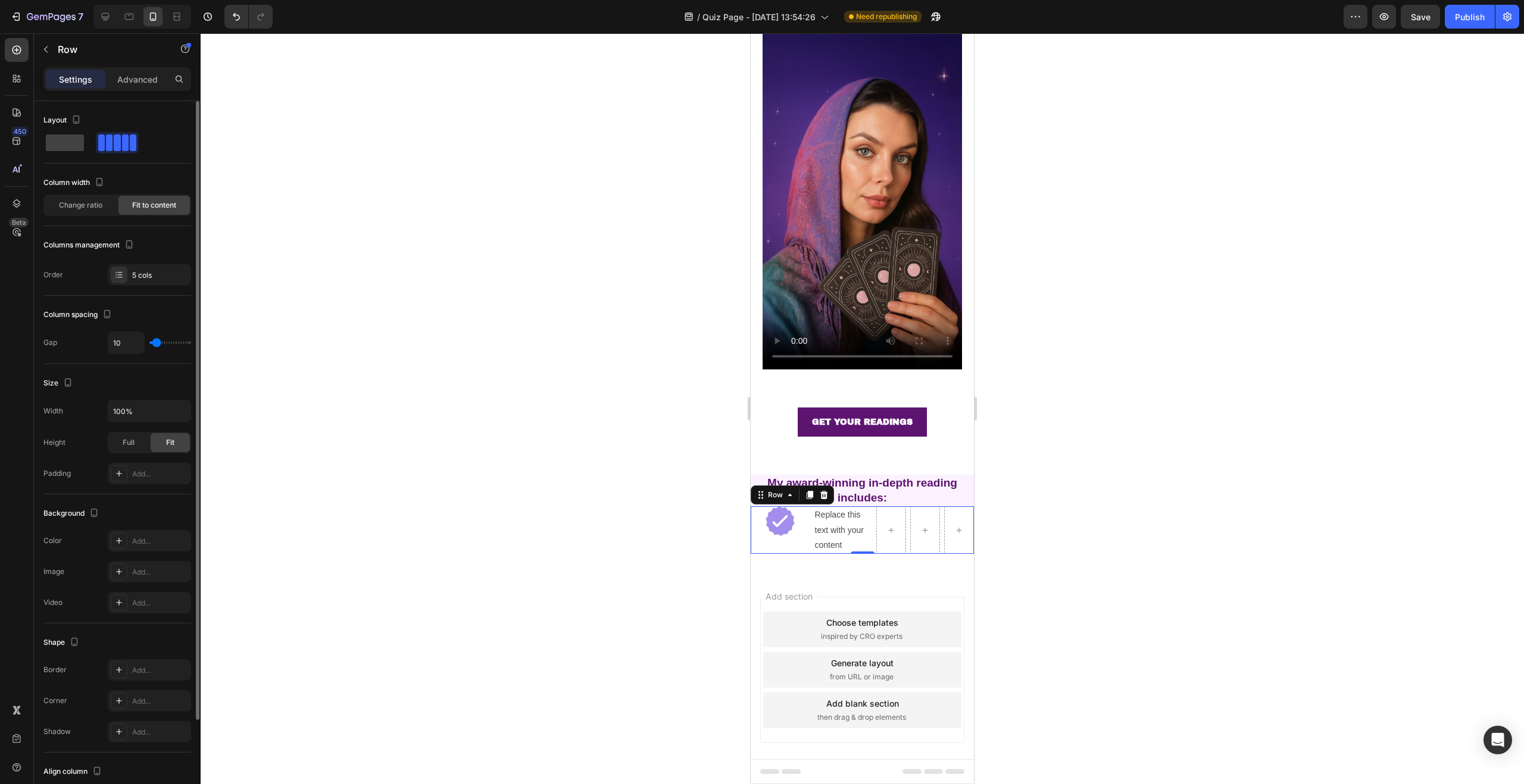
type input "11"
type input "12"
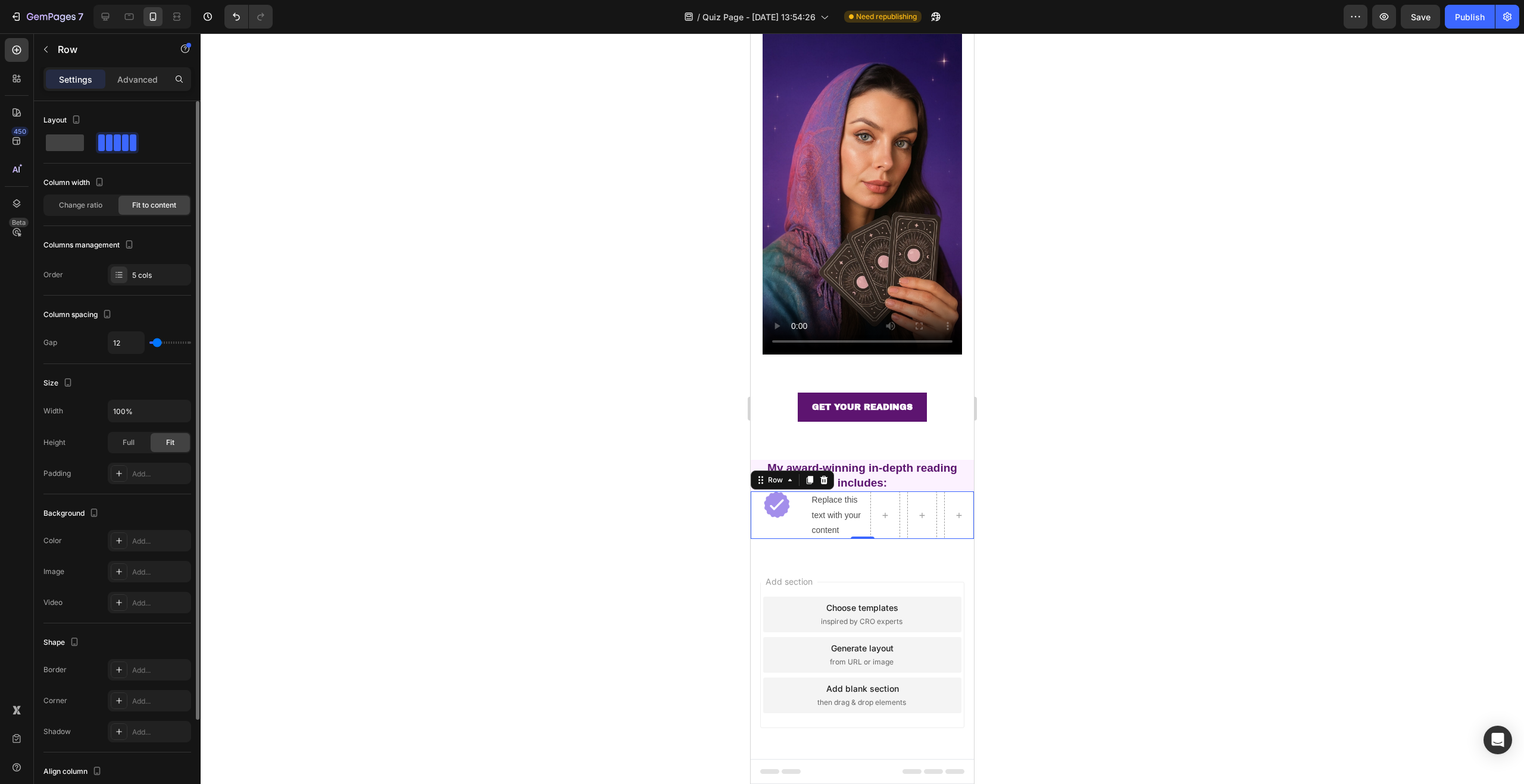
type input "13"
type input "12"
type input "11"
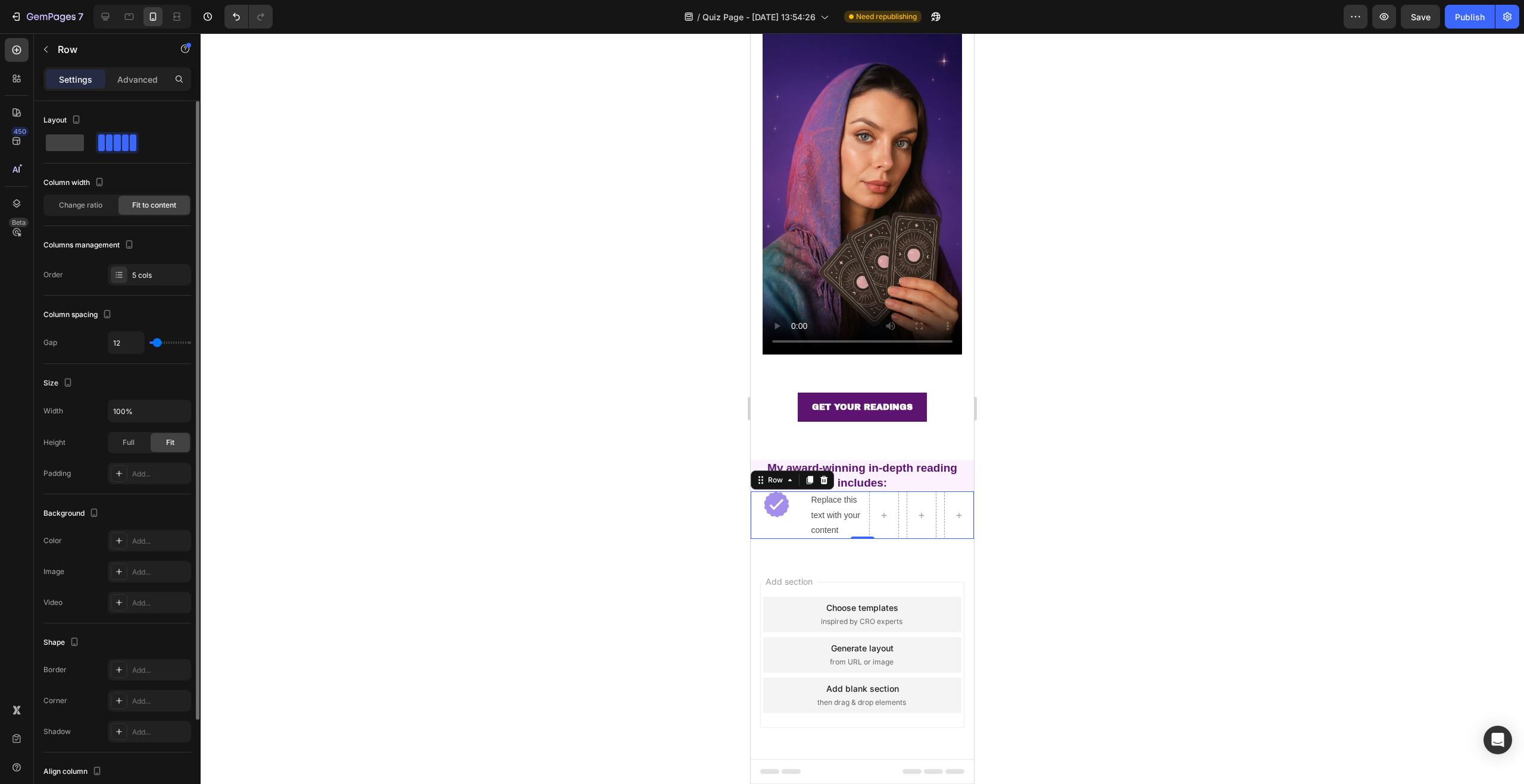
type input "11"
type input "10"
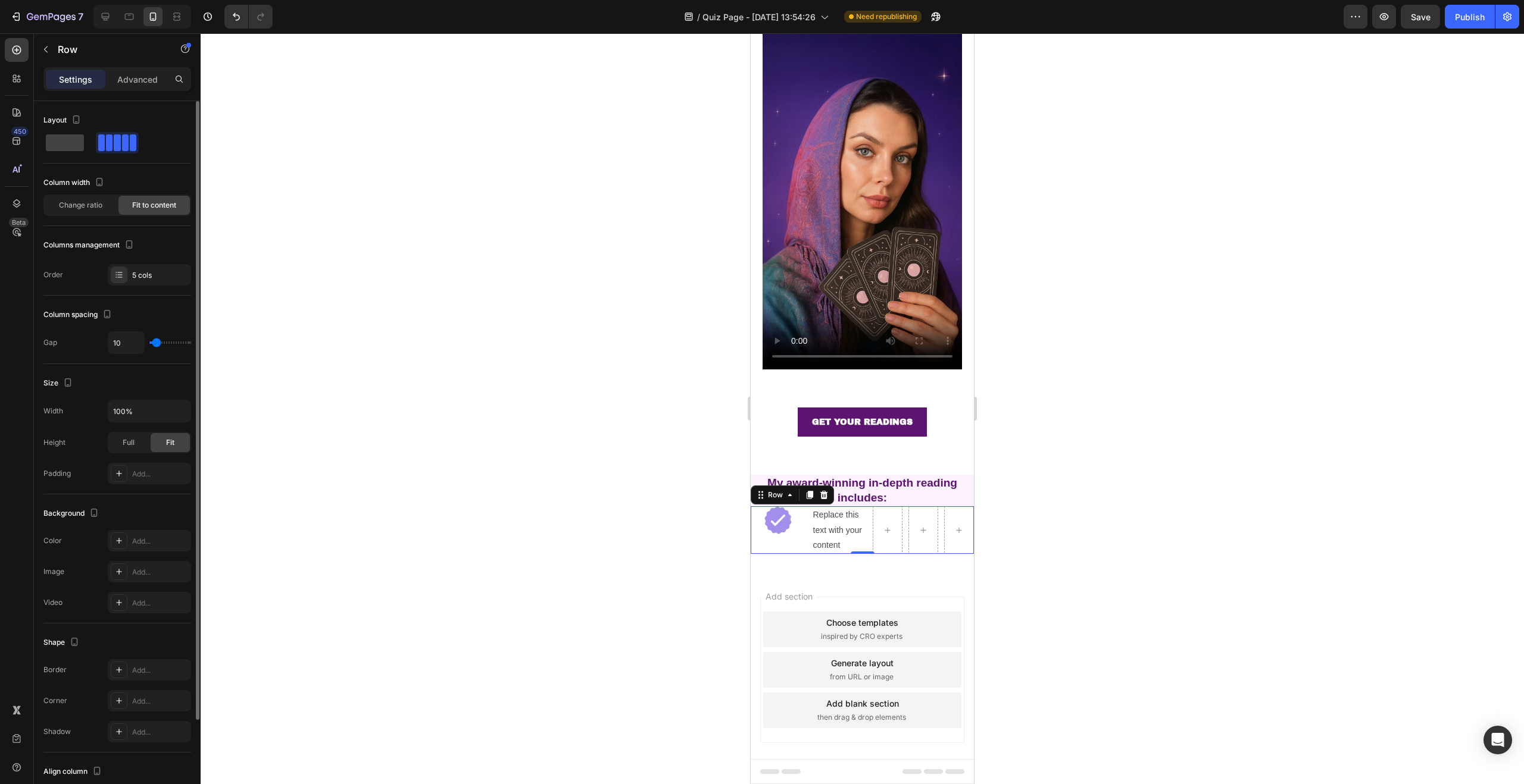
type input "11"
type input "18"
type input "21"
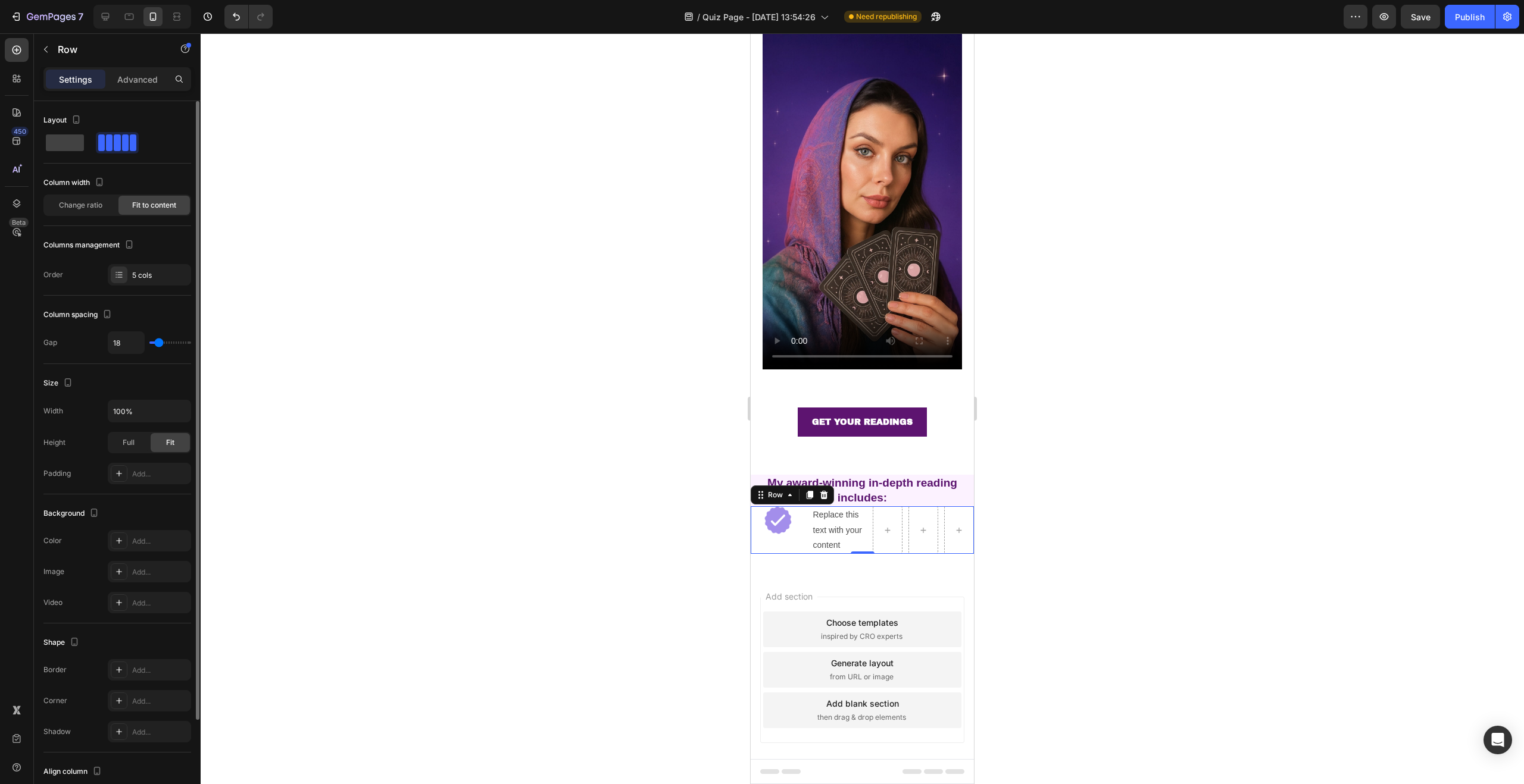
type input "21"
type input "23"
type input "24"
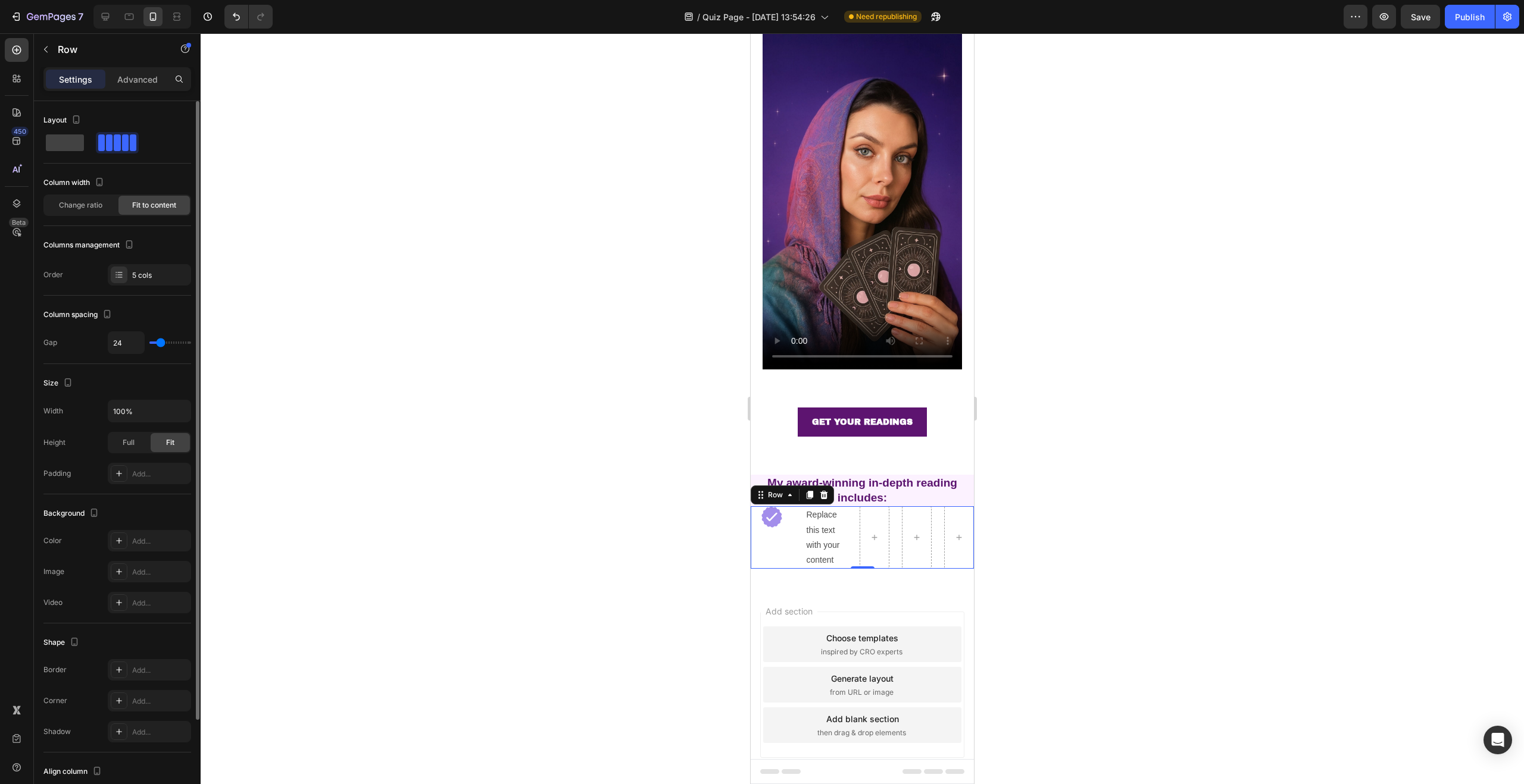
type input "26"
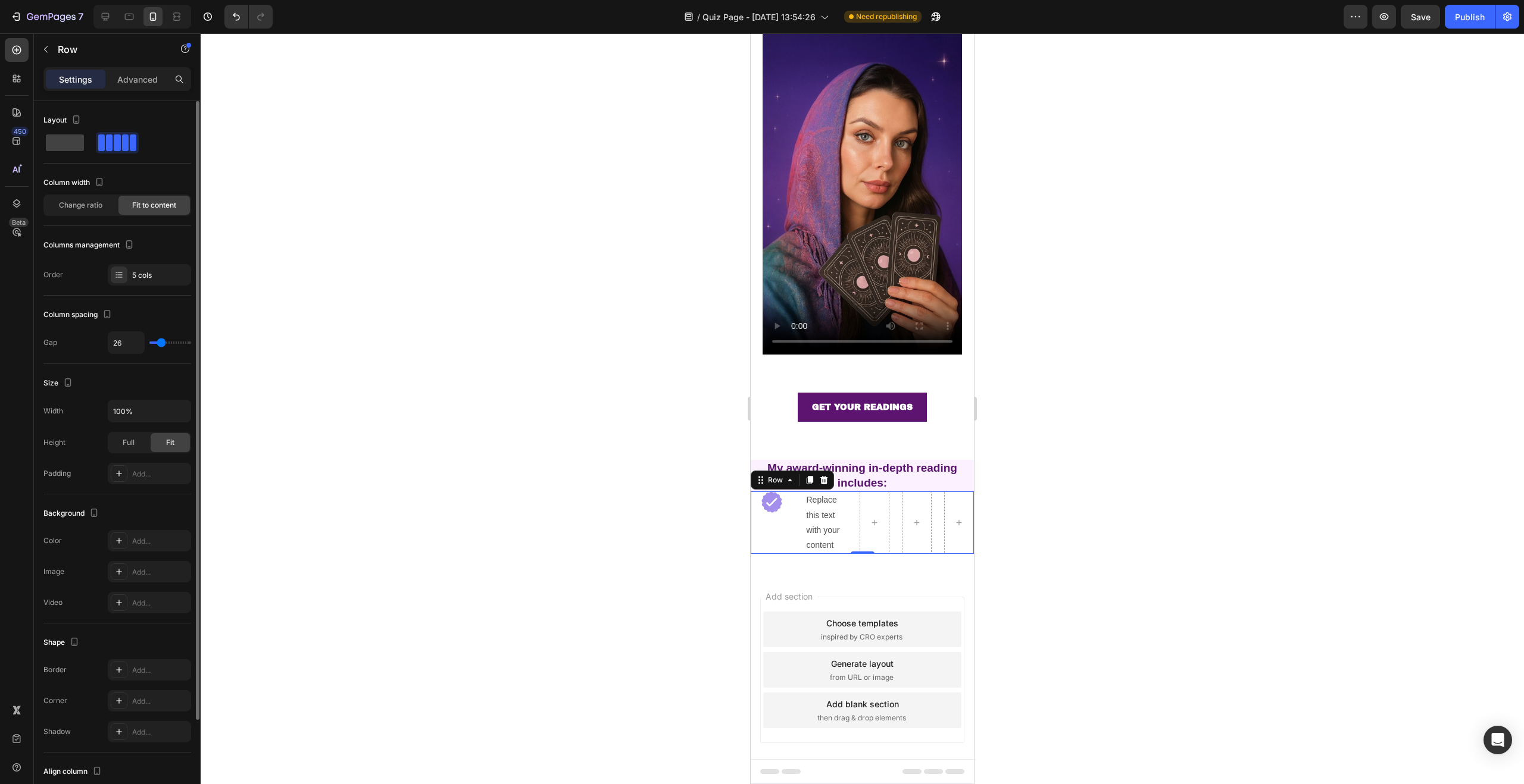
type input "27"
type input "28"
type input "29"
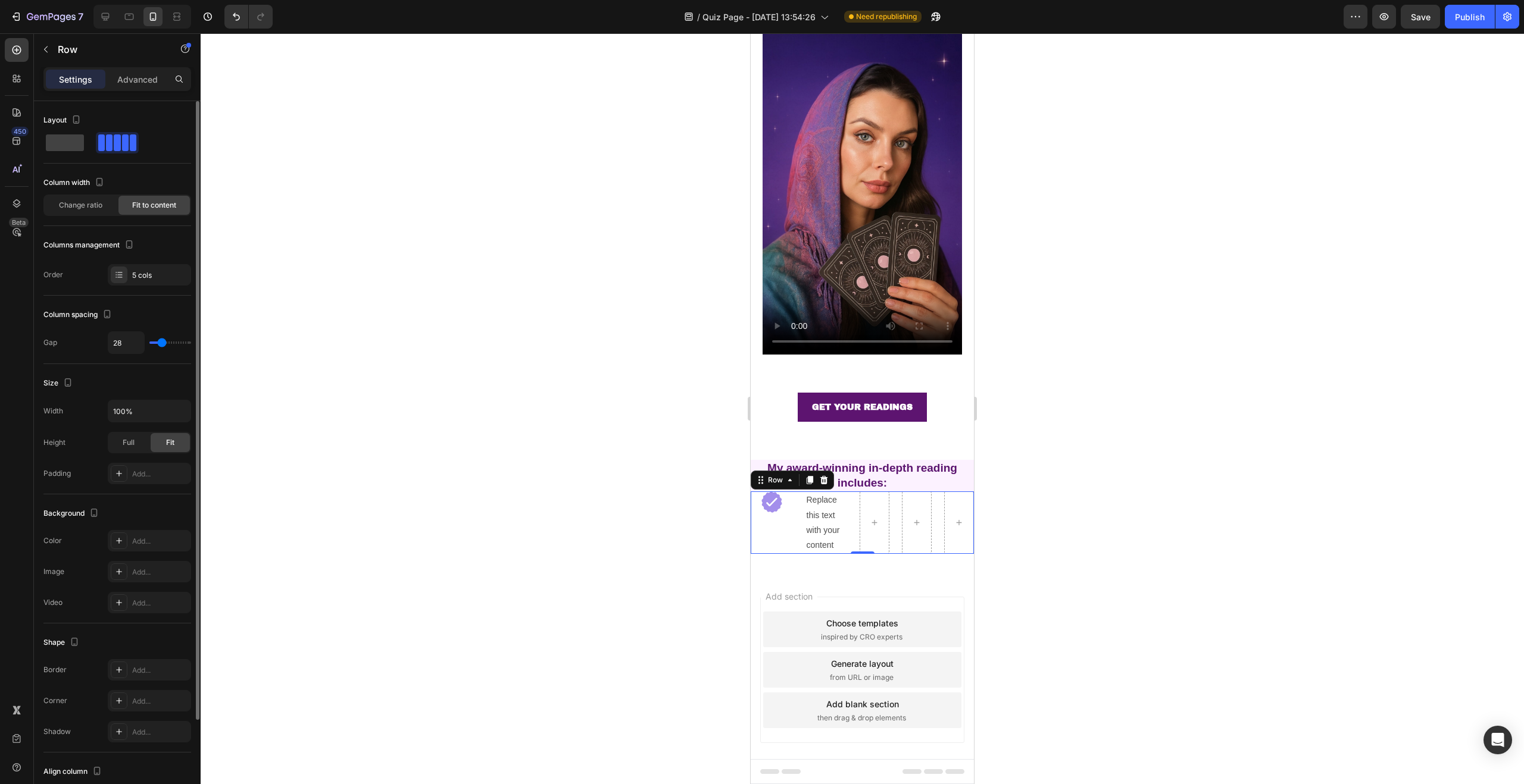
type input "29"
type input "30"
type input "31"
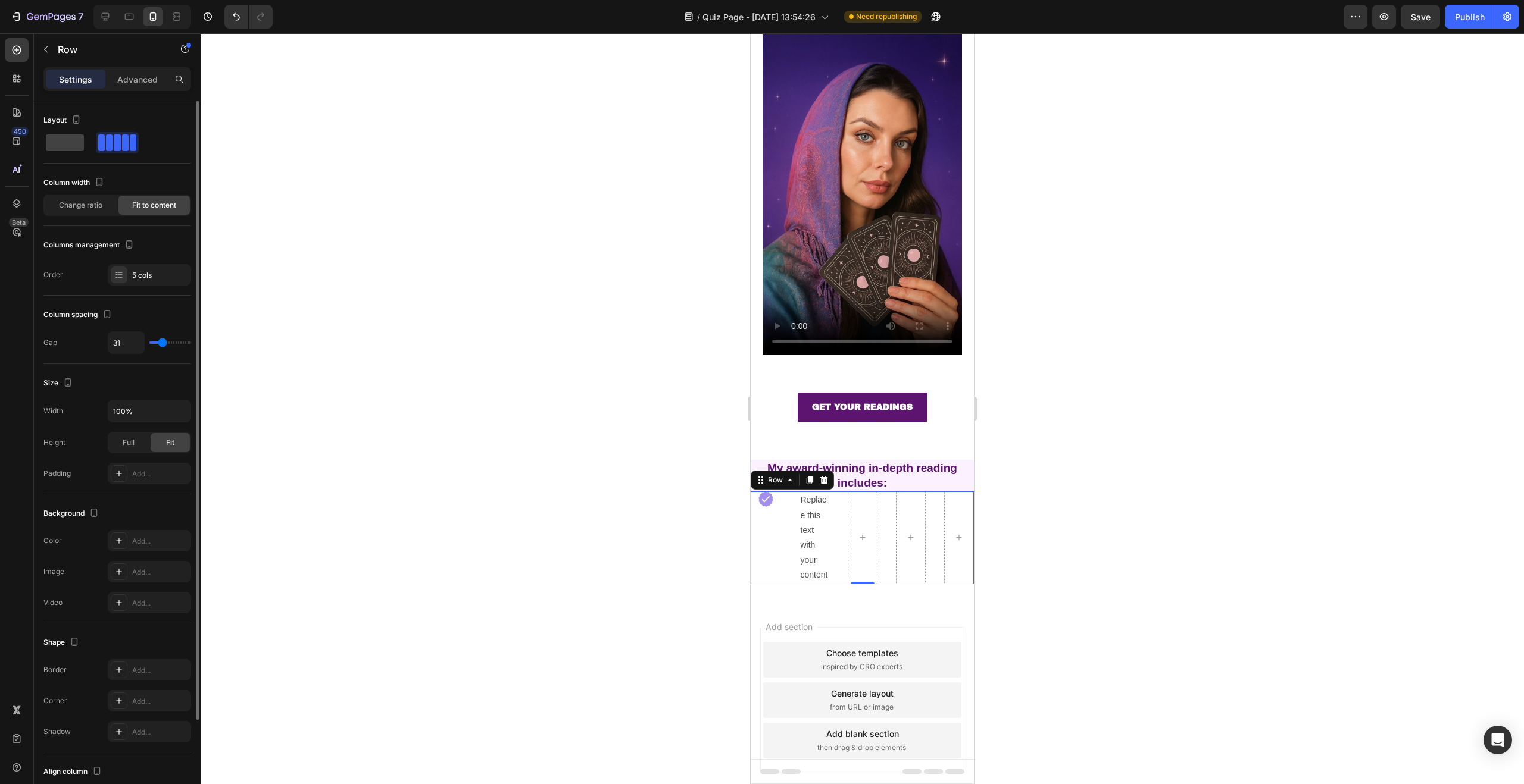
type input "29"
type input "25"
type input "23"
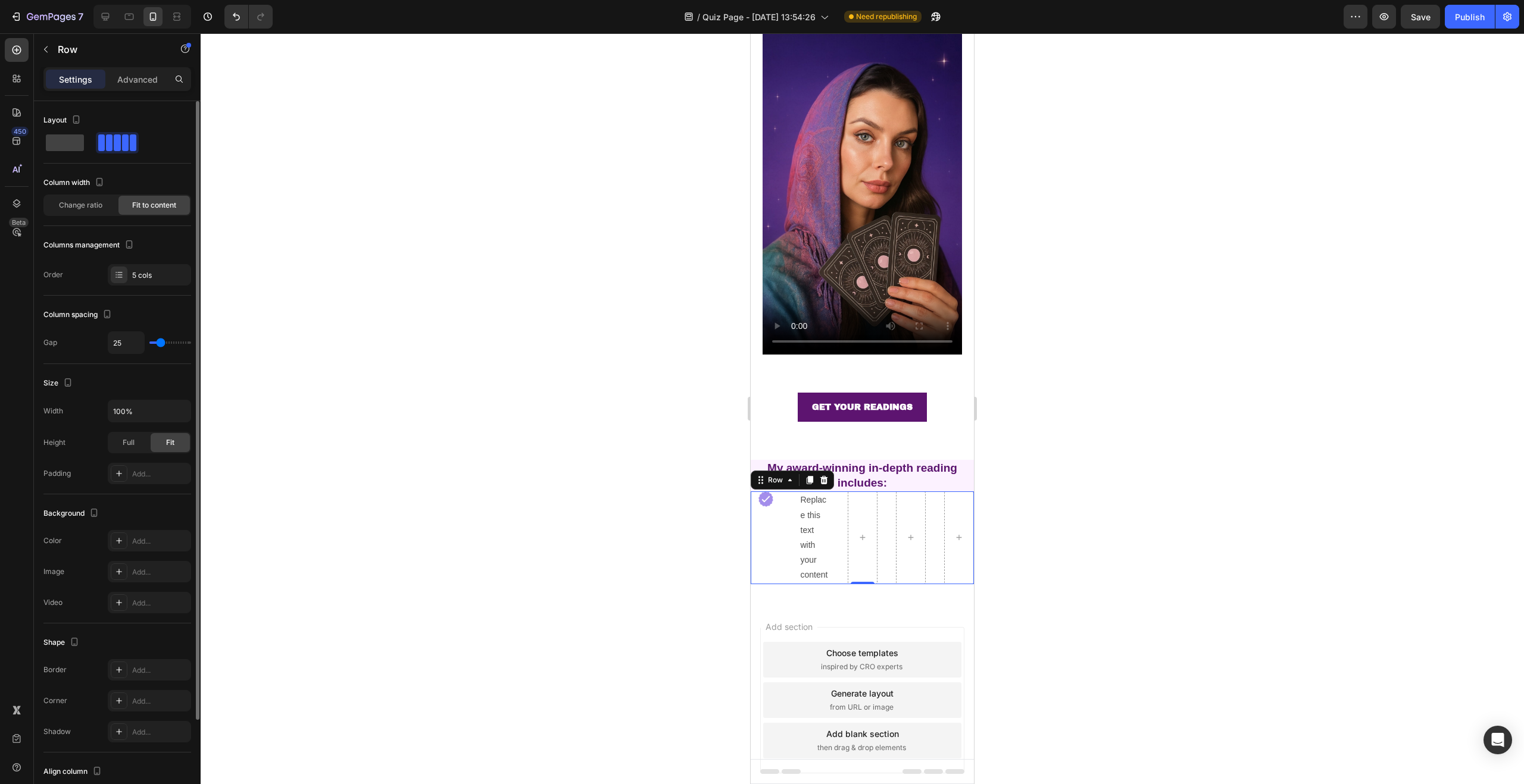
type input "23"
type input "22"
type input "21"
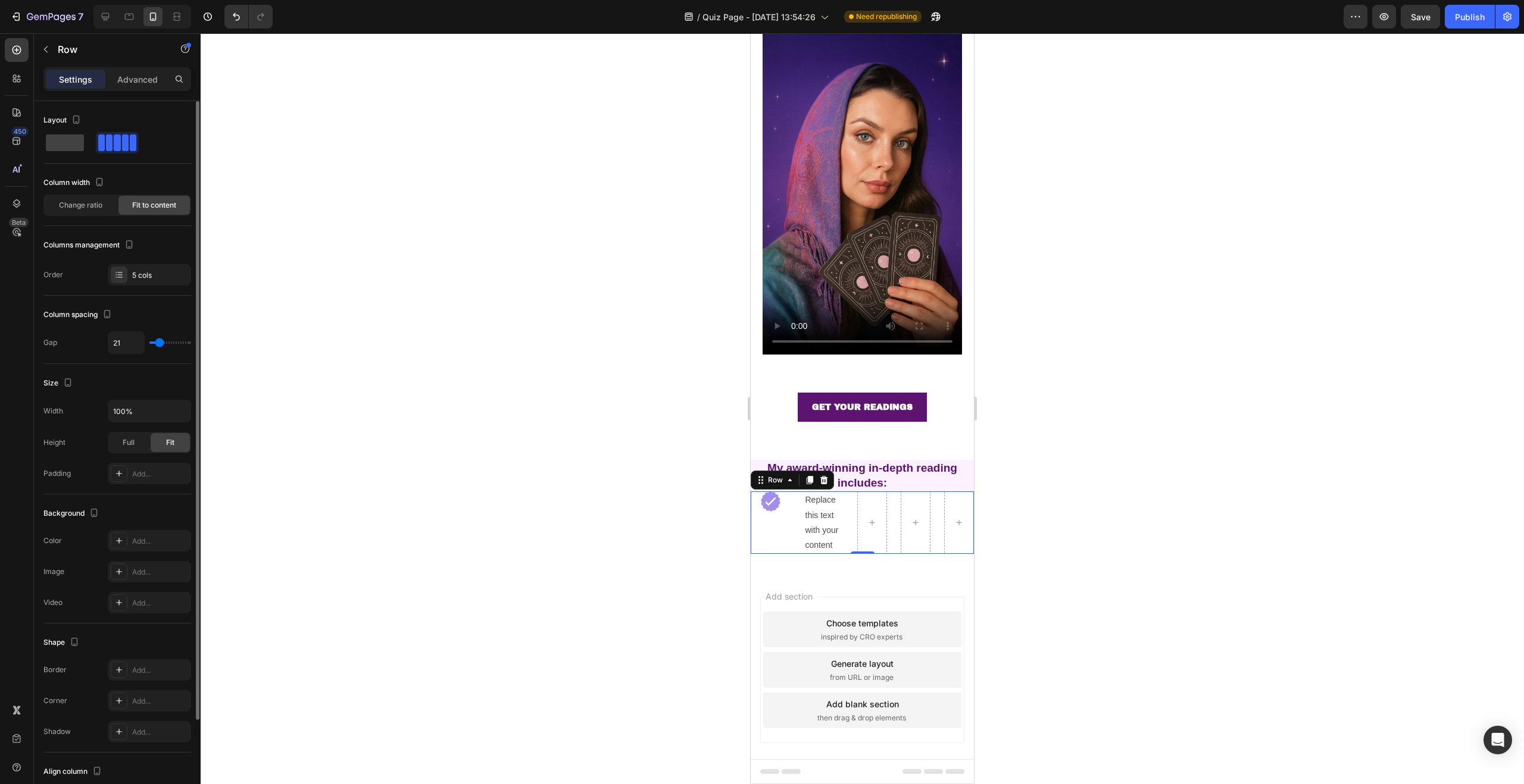
type input "20"
type input "19"
type input "18"
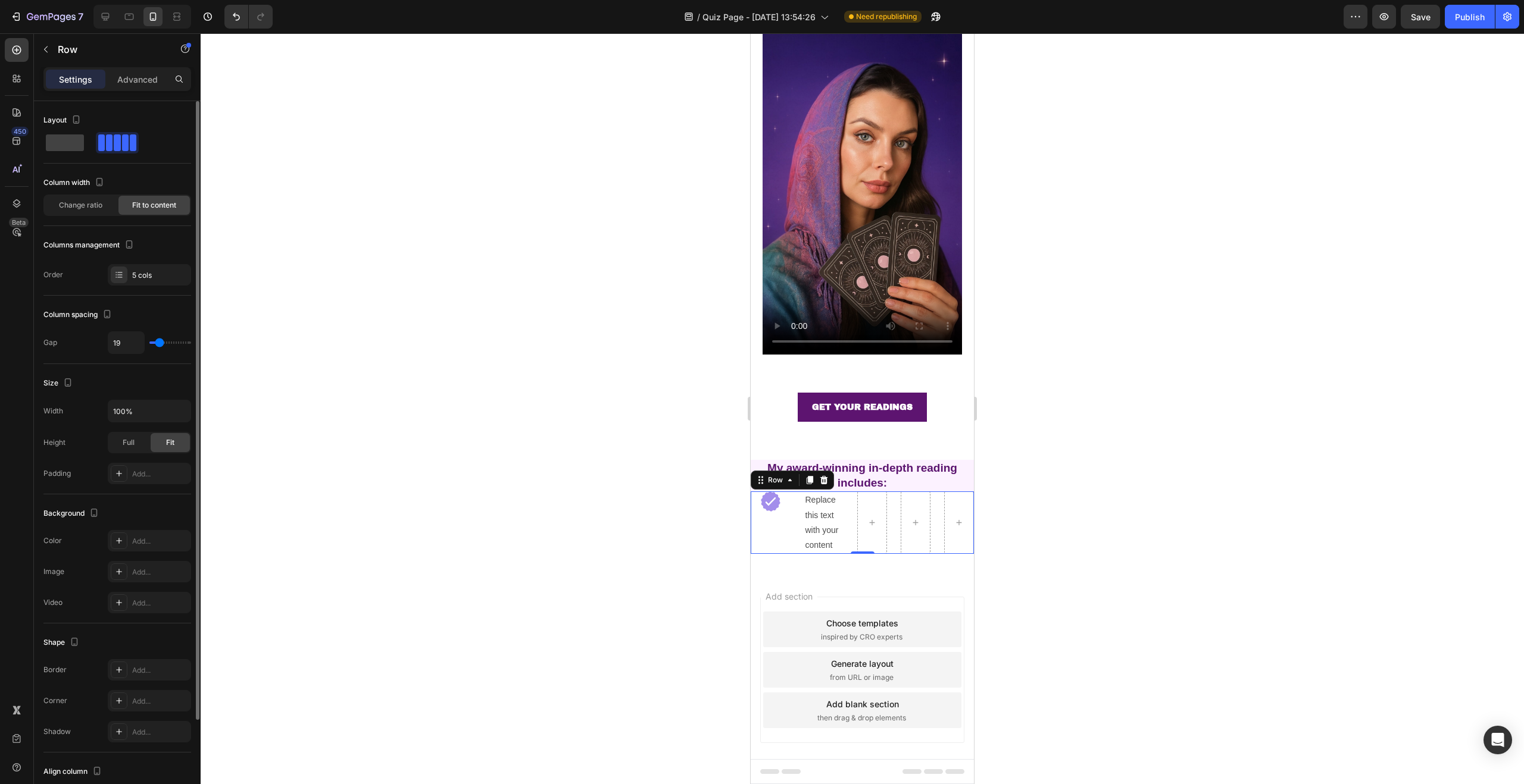
type input "18"
type input "17"
type input "16"
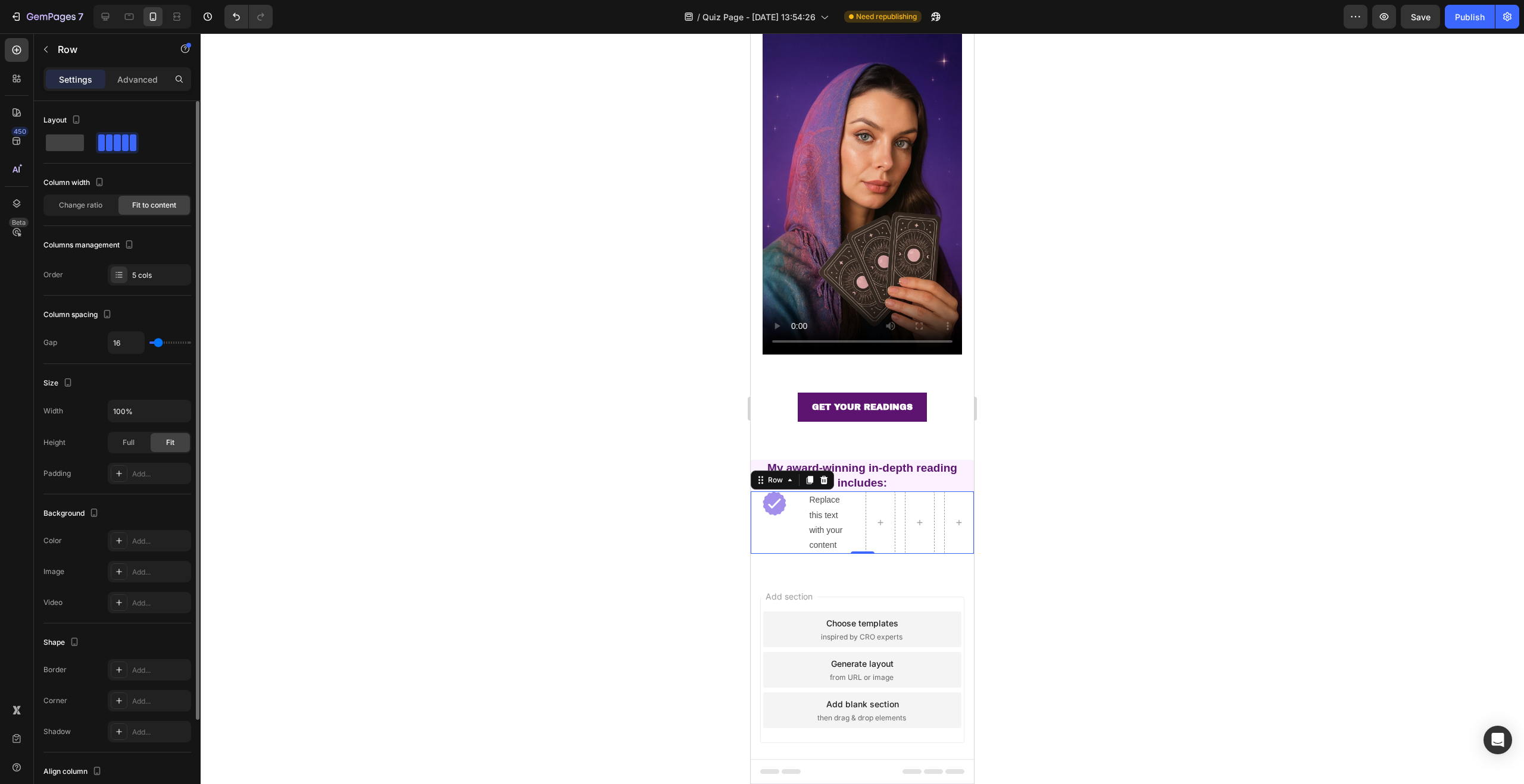
type input "15"
type input "14"
click at [158, 344] on input "range" at bounding box center [170, 343] width 42 height 2
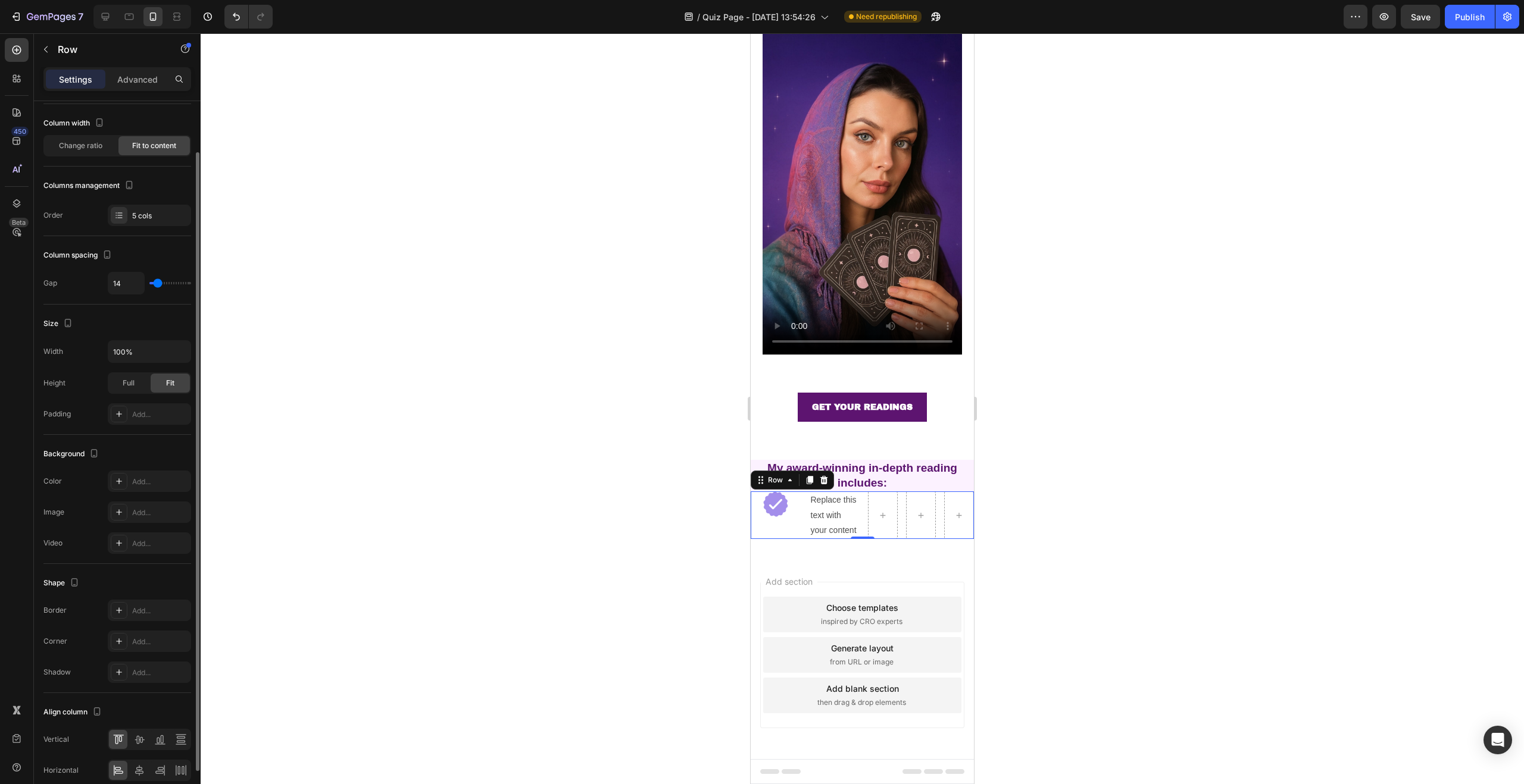
scroll to position [114, 0]
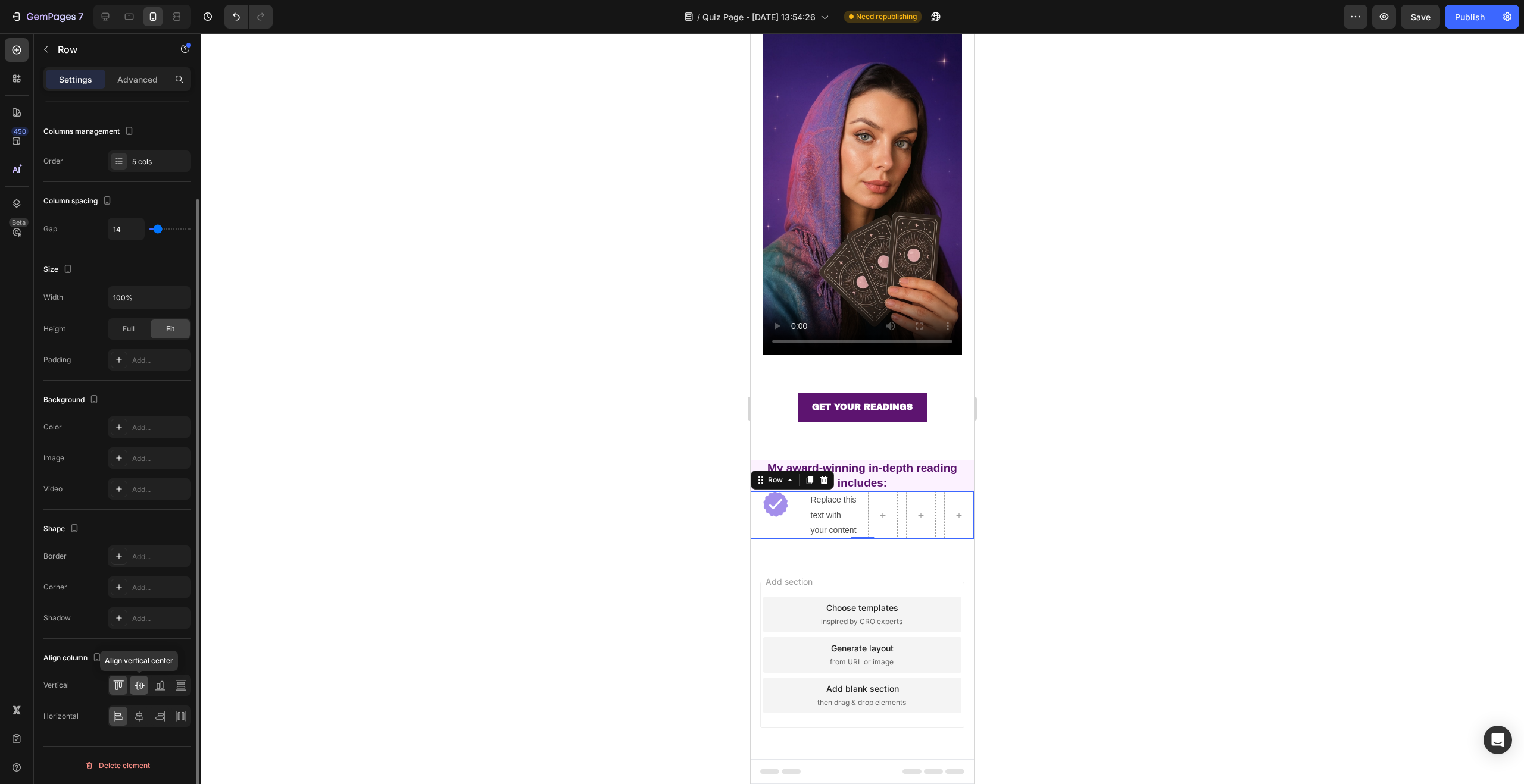
click at [141, 685] on icon at bounding box center [139, 685] width 12 height 12
click at [120, 686] on icon at bounding box center [118, 685] width 12 height 12
click at [141, 687] on icon at bounding box center [139, 686] width 9 height 9
click at [141, 715] on icon at bounding box center [140, 716] width 9 height 10
click at [124, 714] on icon at bounding box center [118, 716] width 12 height 12
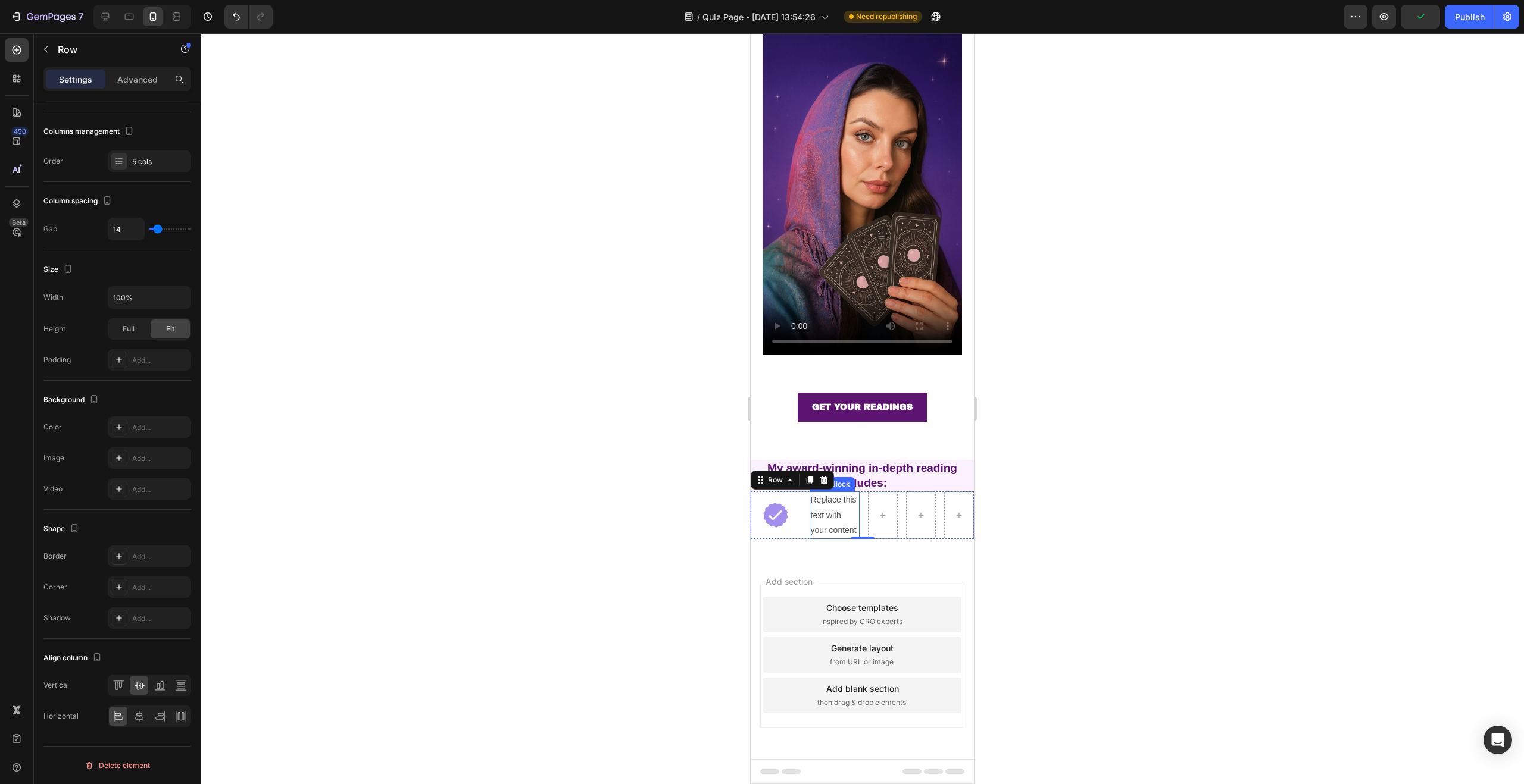
click at [839, 504] on p "Replace this text with your content" at bounding box center [835, 515] width 48 height 45
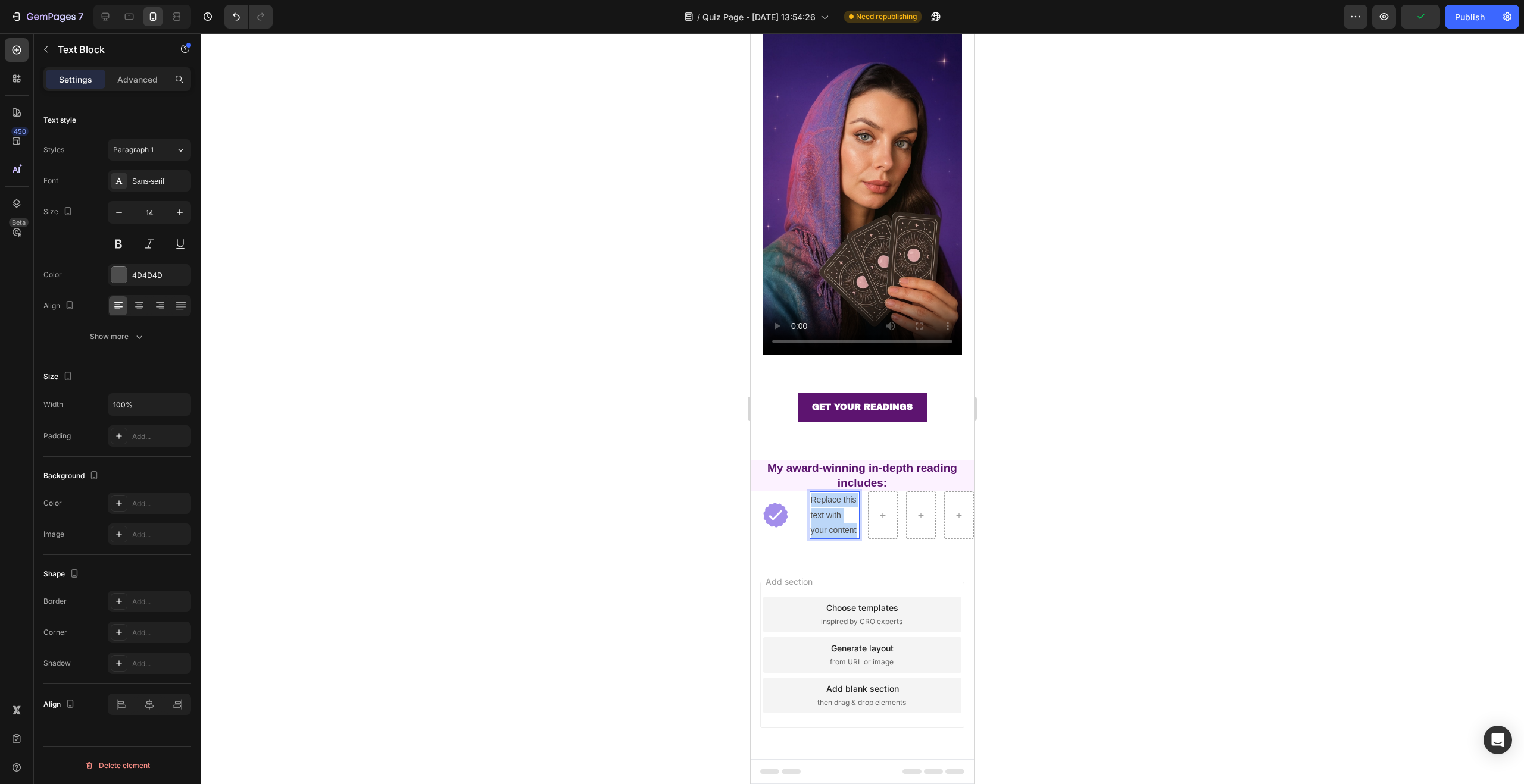
drag, startPoint x: 837, startPoint y: 531, endPoint x: 806, endPoint y: 487, distance: 53.8
click at [811, 493] on p "Replace this text with your content" at bounding box center [835, 515] width 48 height 45
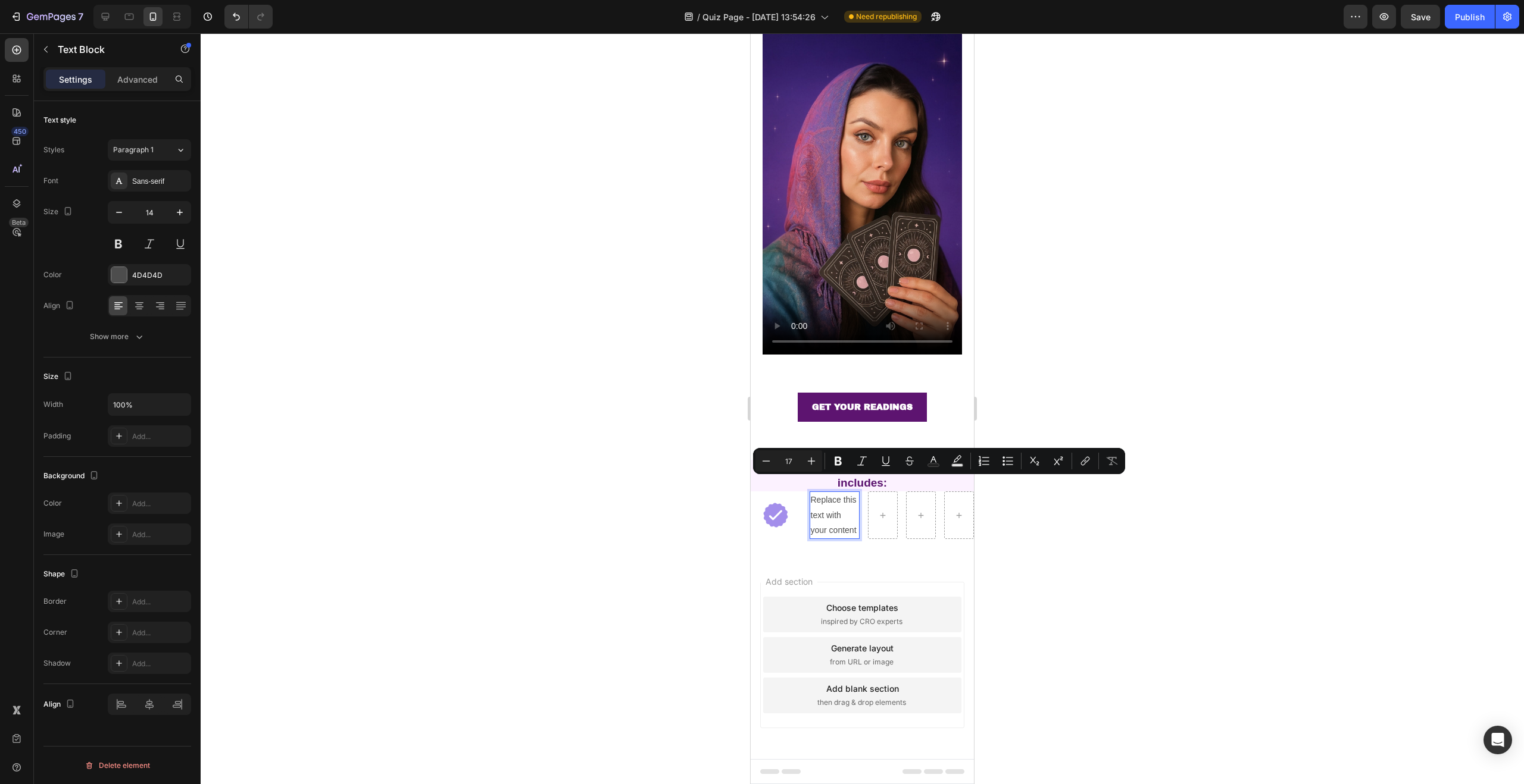
scroll to position [104, 0]
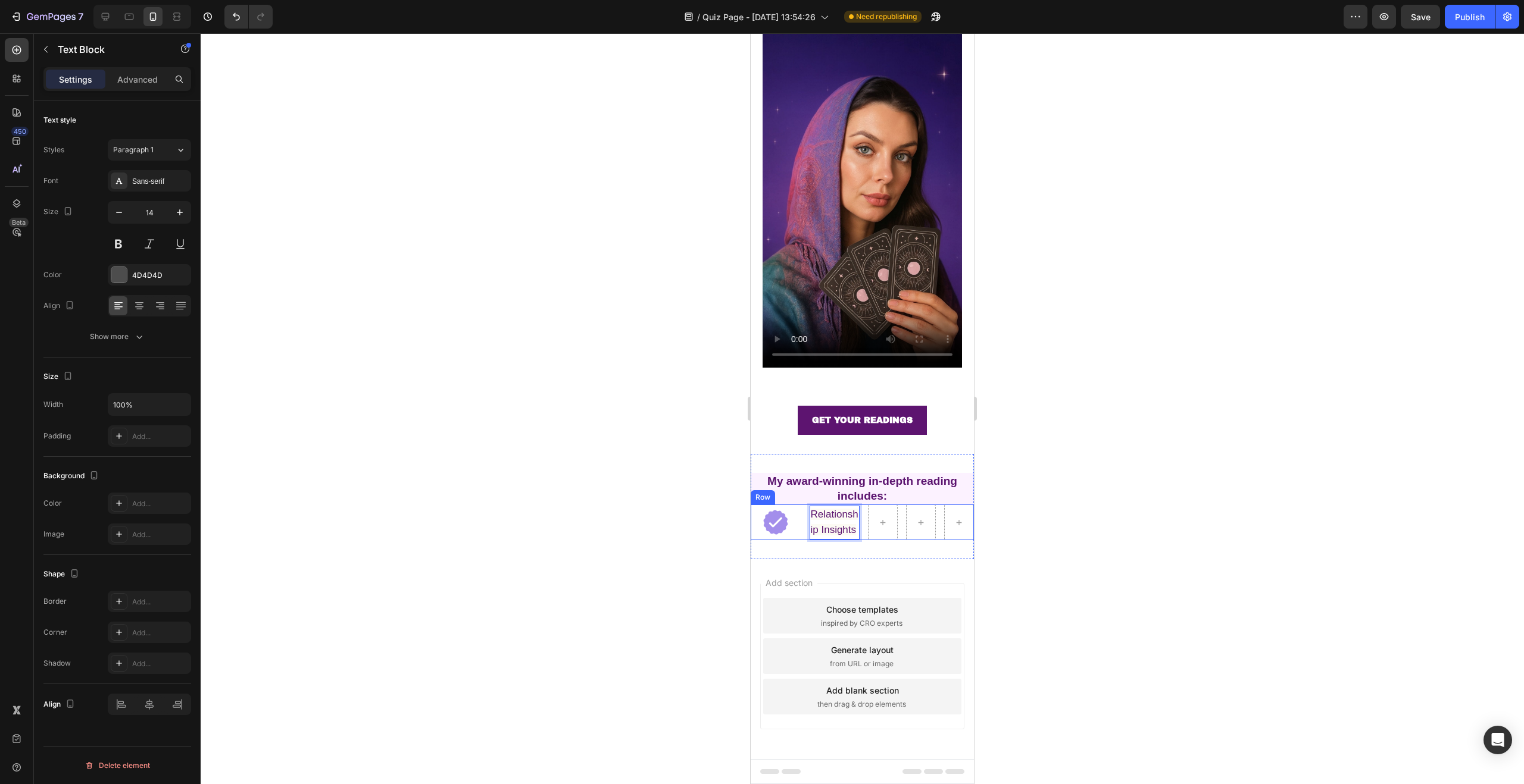
click at [1215, 487] on div at bounding box center [862, 409] width 1324 height 751
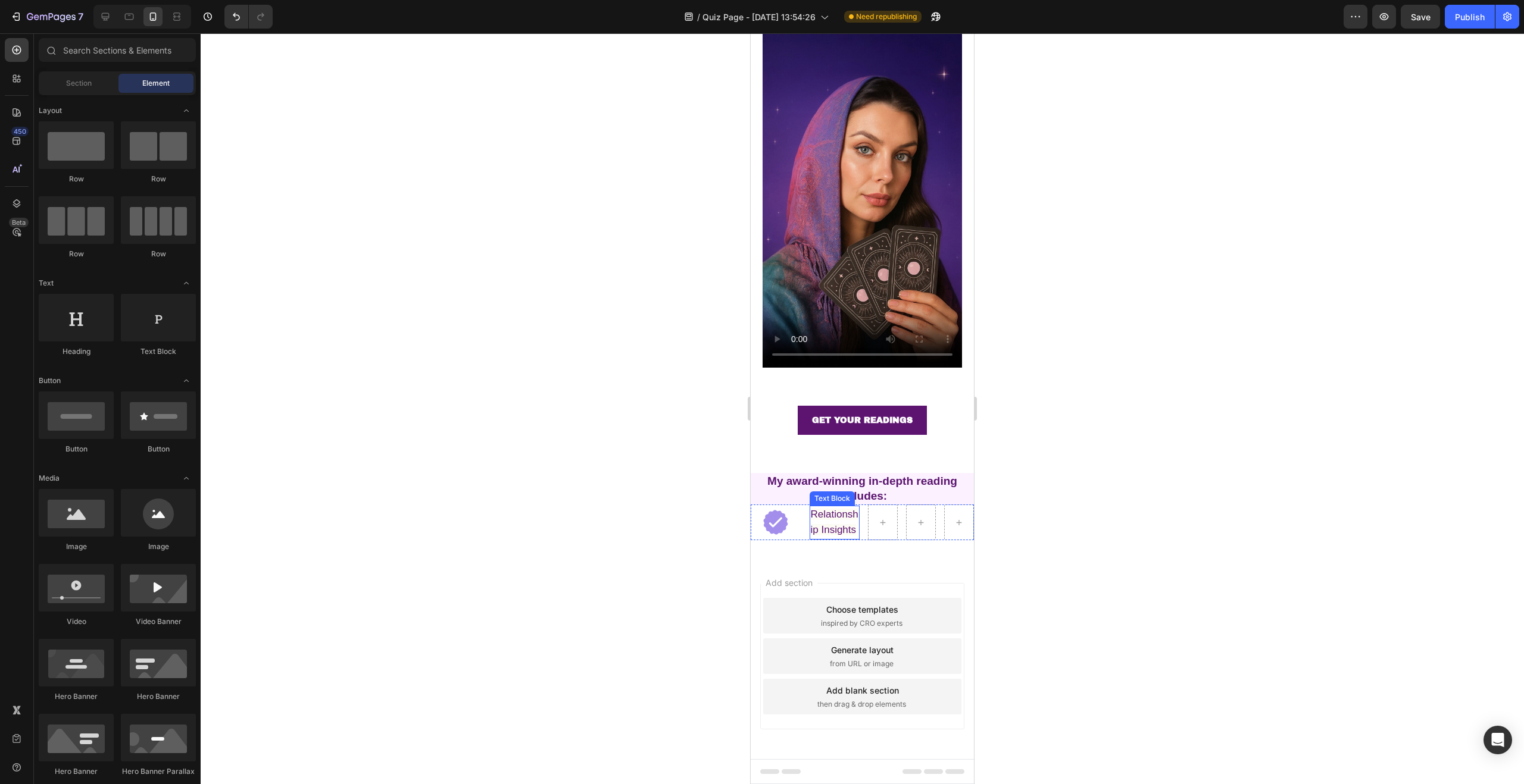
click at [819, 507] on p "Relationship Insights" at bounding box center [835, 522] width 48 height 31
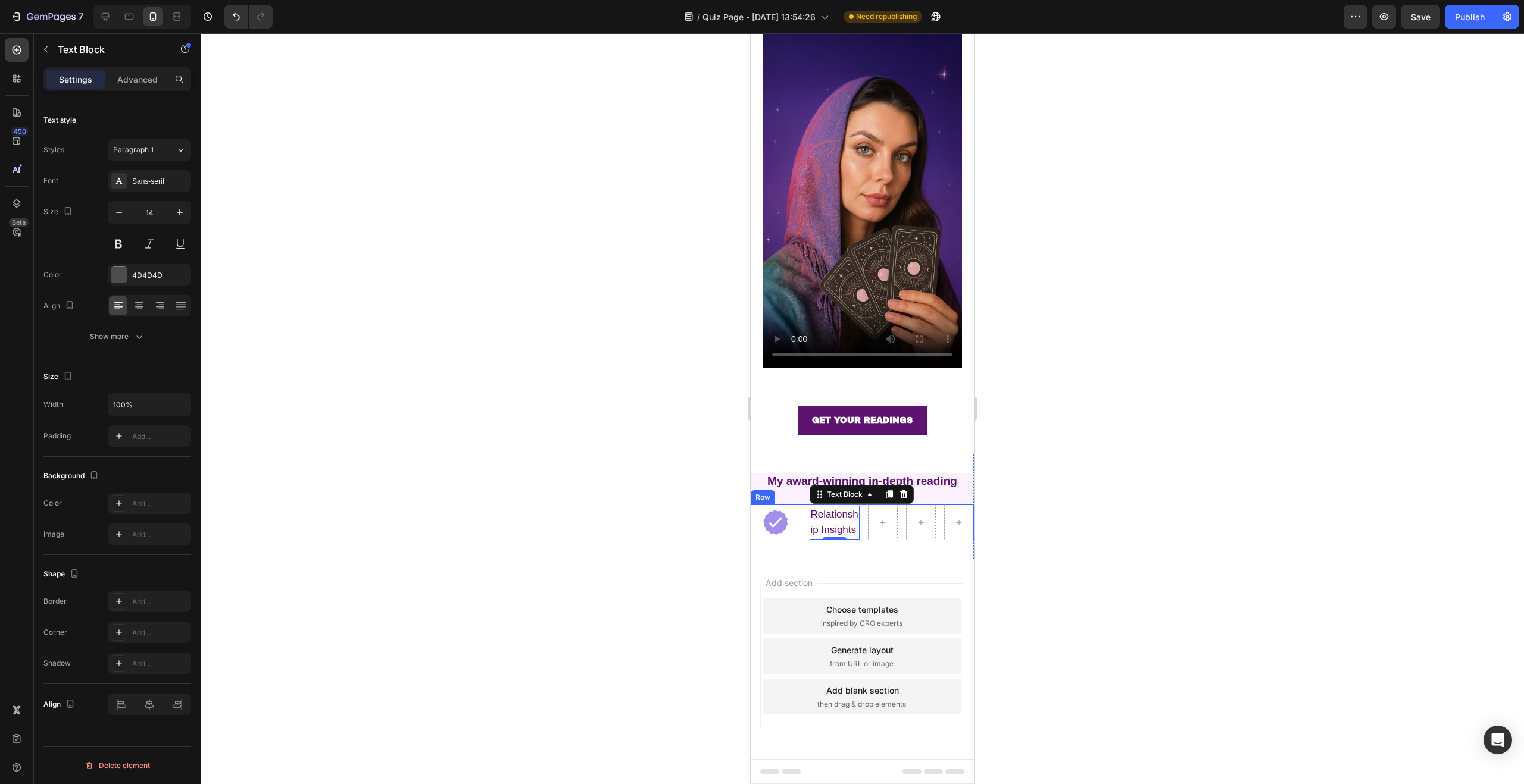
click at [892, 504] on div "Image Relationship Insights Text Block 0 Row" at bounding box center [862, 522] width 223 height 36
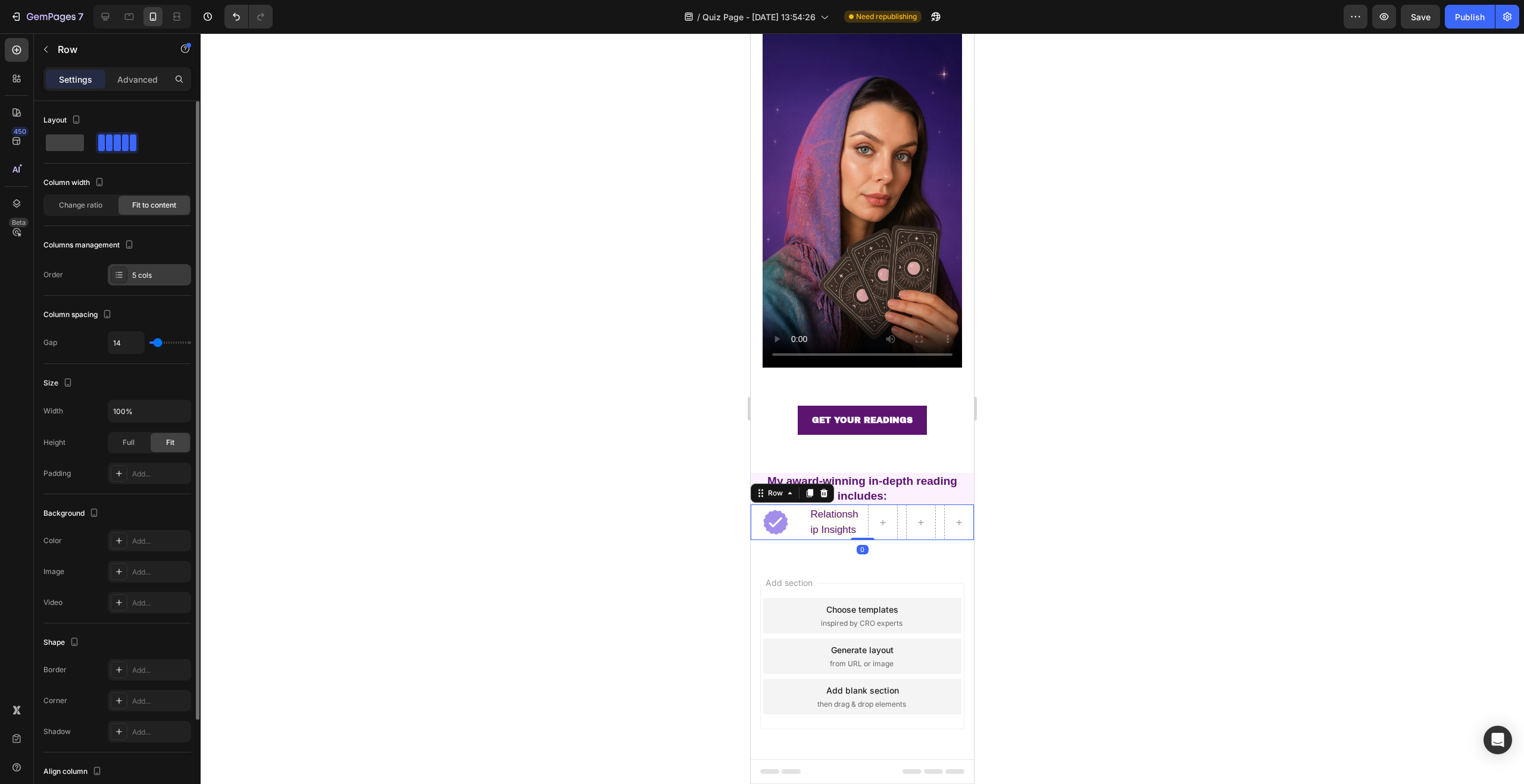
click at [157, 281] on div "5 cols" at bounding box center [149, 275] width 84 height 22
drag, startPoint x: 135, startPoint y: 276, endPoint x: 141, endPoint y: 276, distance: 6.0
click at [135, 276] on div "5 cols" at bounding box center [160, 275] width 56 height 10
click at [886, 504] on div at bounding box center [883, 522] width 30 height 36
click at [883, 504] on div at bounding box center [883, 522] width 30 height 36
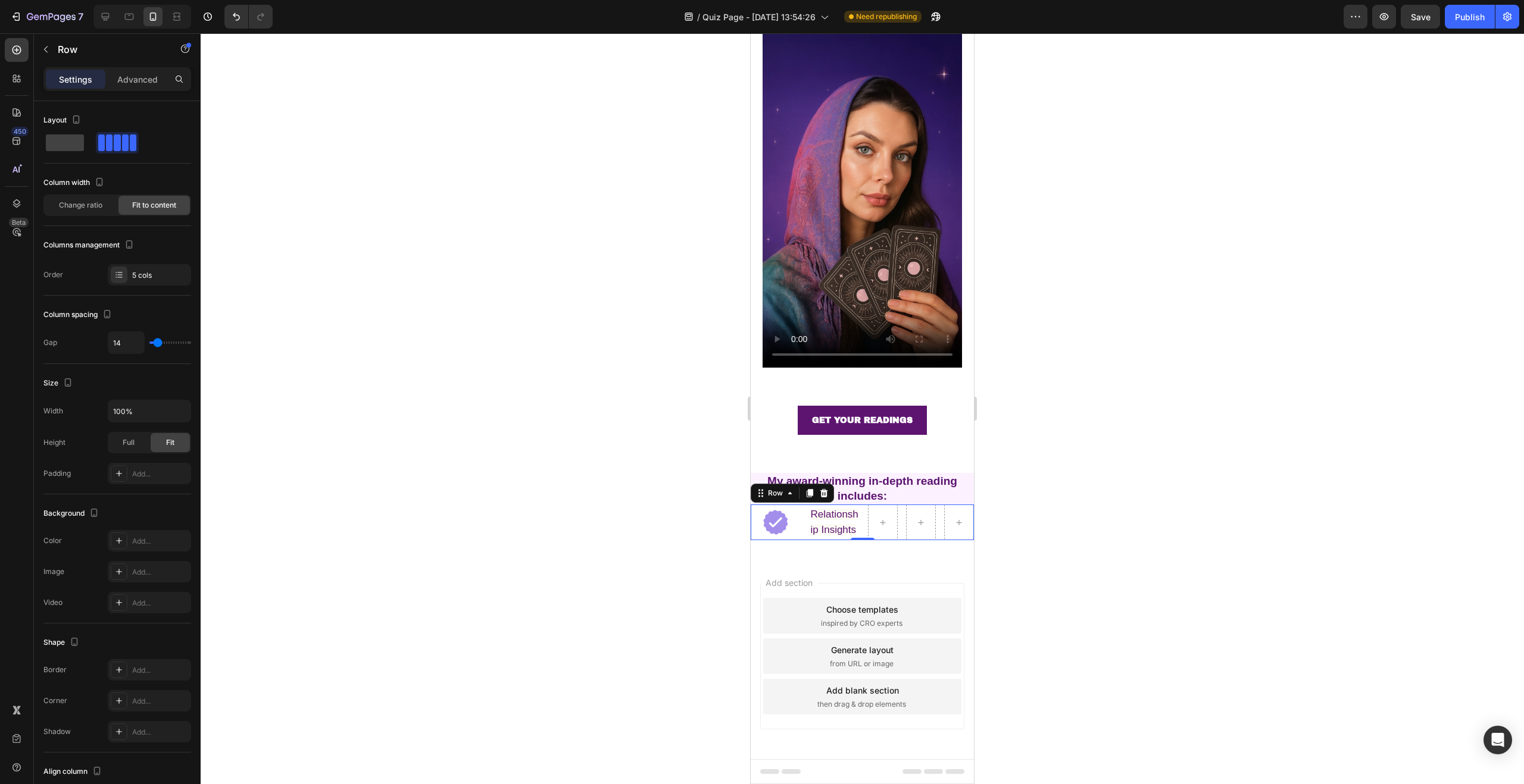
click at [923, 573] on div "Add section Choose templates inspired by CRO experts Generate layout from URL o…" at bounding box center [862, 673] width 223 height 227
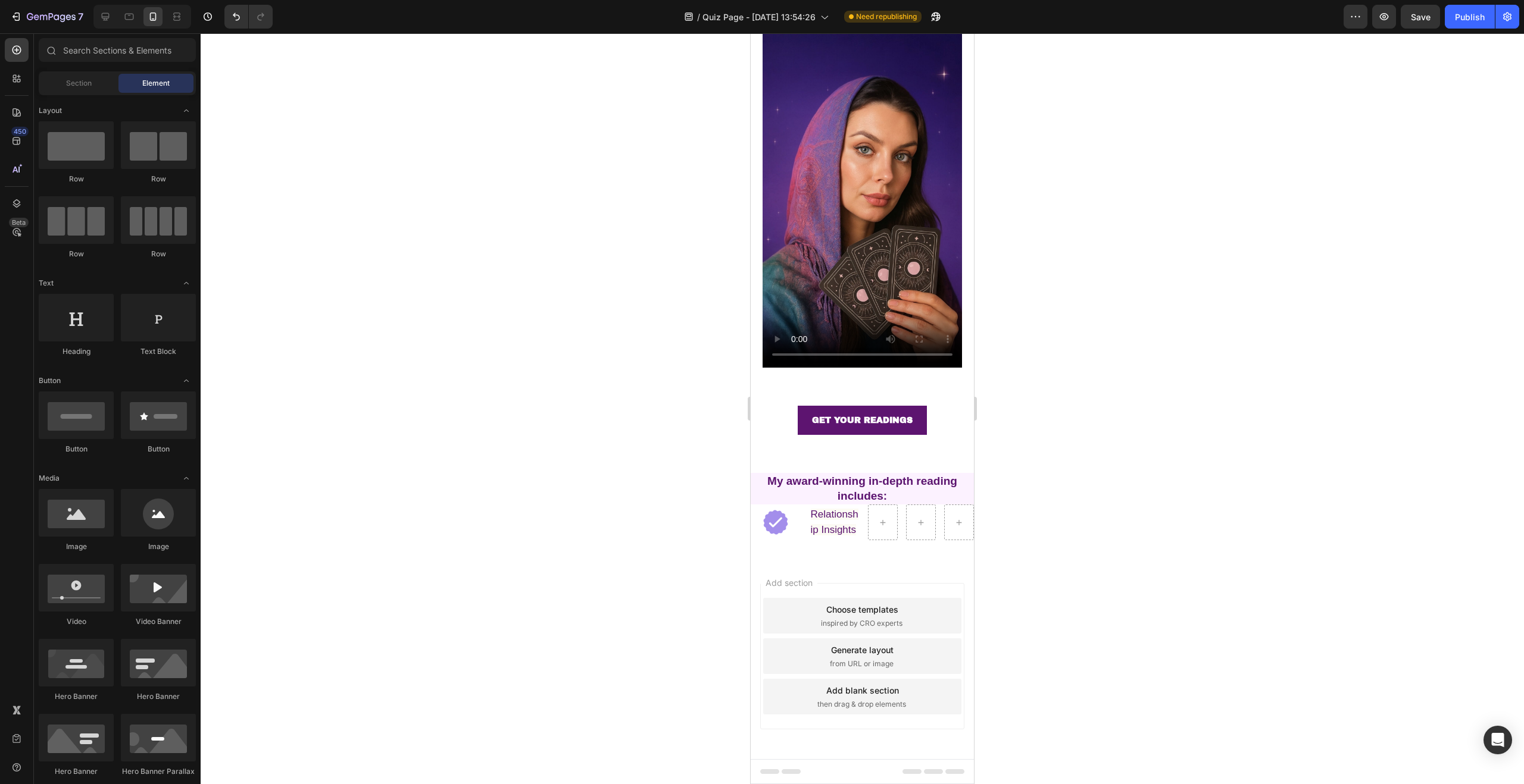
click at [906, 530] on div at bounding box center [921, 522] width 30 height 36
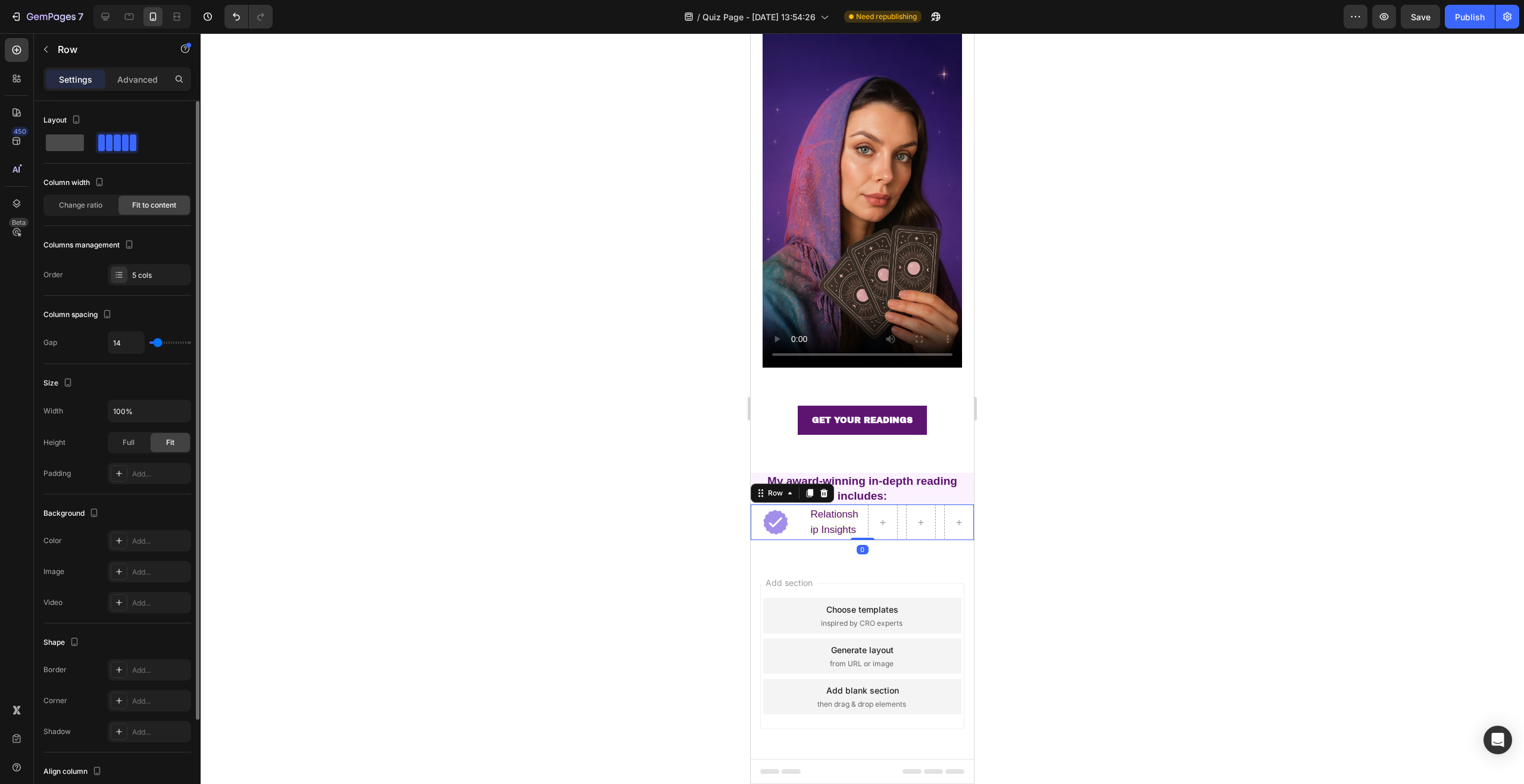
click at [96, 147] on div at bounding box center [117, 143] width 43 height 22
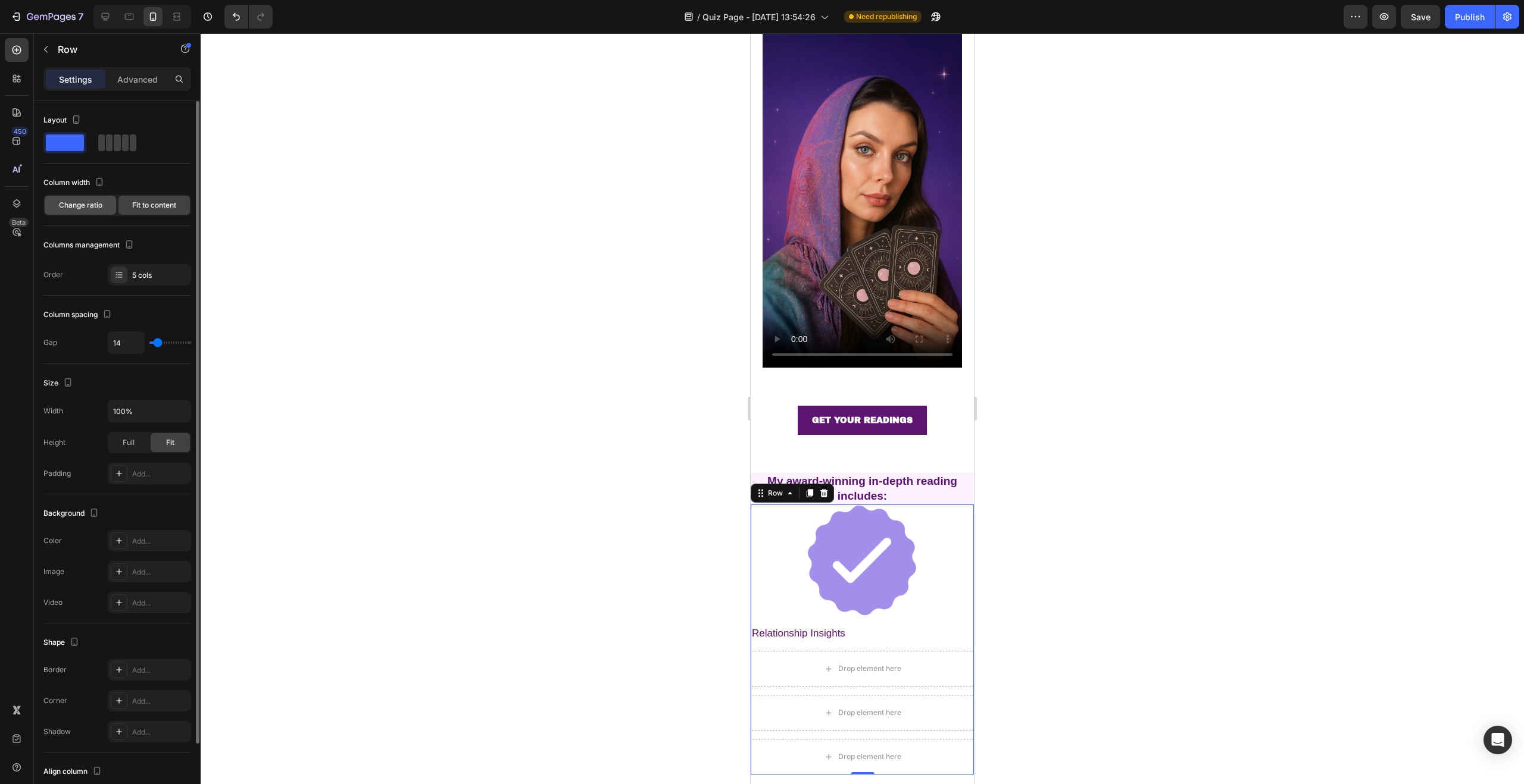
click at [95, 205] on span "Change ratio" at bounding box center [81, 205] width 44 height 10
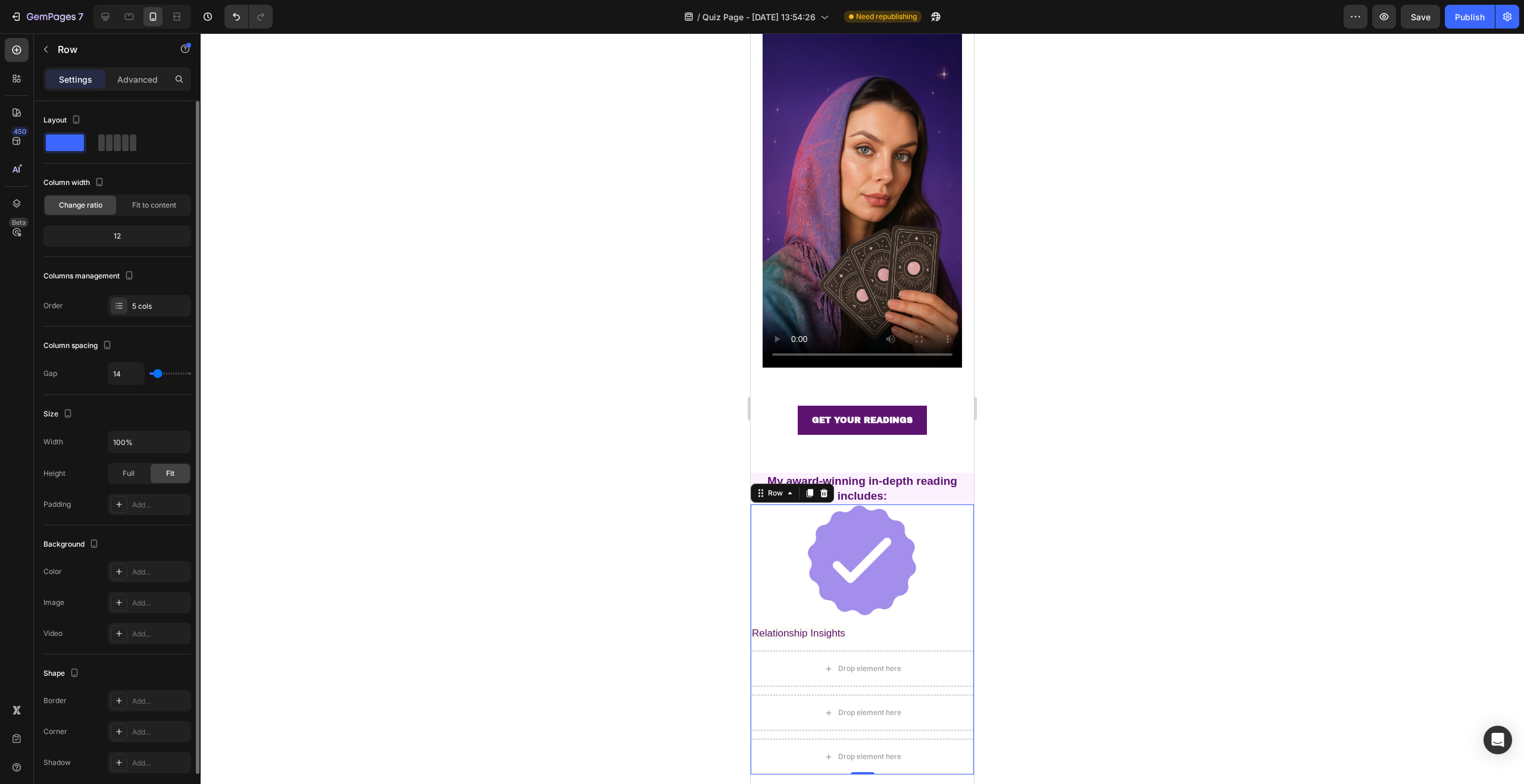
click at [132, 232] on div "12" at bounding box center [117, 236] width 143 height 17
click at [119, 236] on div "12" at bounding box center [117, 236] width 143 height 17
drag, startPoint x: 116, startPoint y: 236, endPoint x: 151, endPoint y: 217, distance: 39.8
click at [145, 233] on div "12" at bounding box center [117, 236] width 143 height 17
click at [152, 211] on div "Fit to content" at bounding box center [154, 205] width 71 height 19
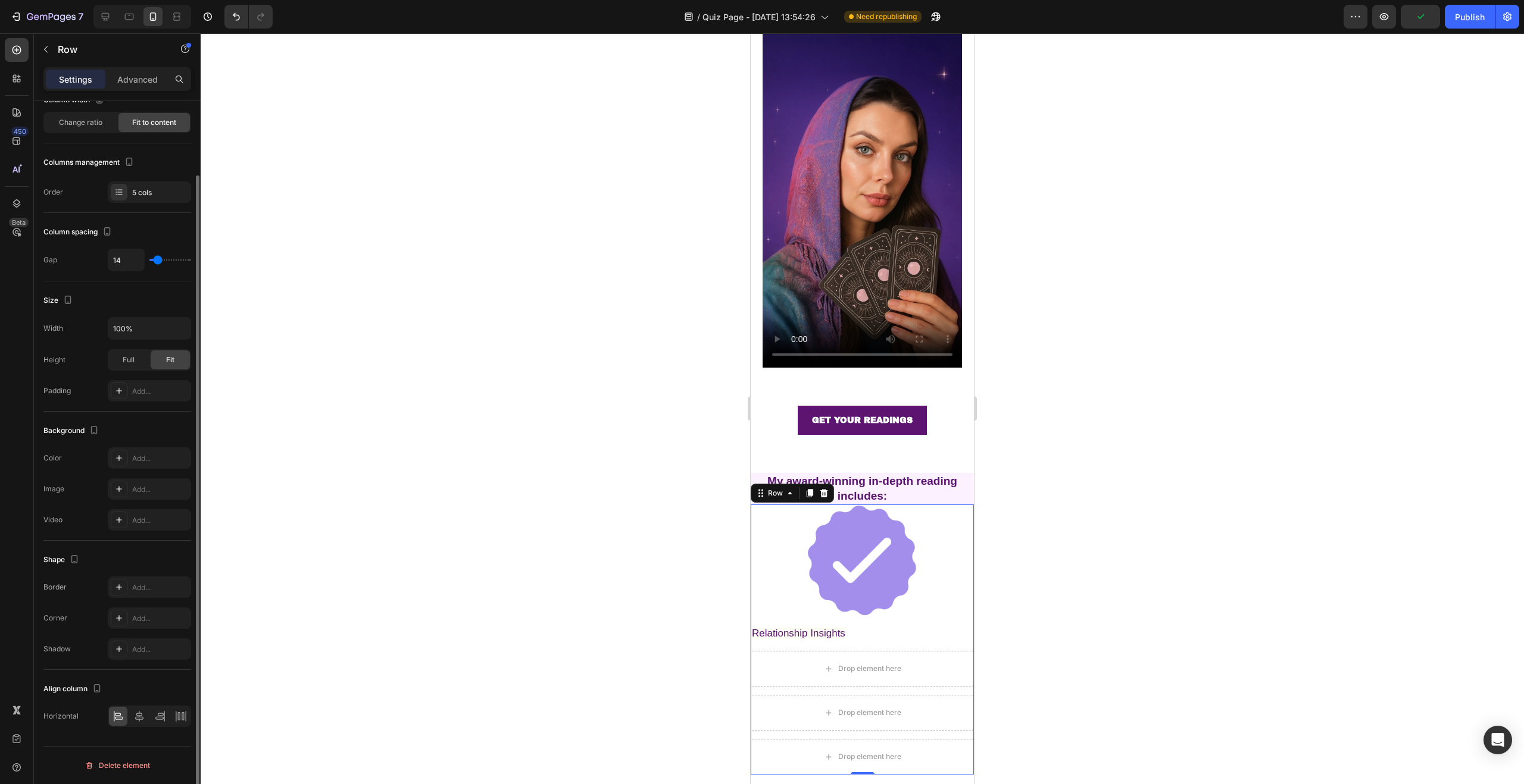
scroll to position [0, 0]
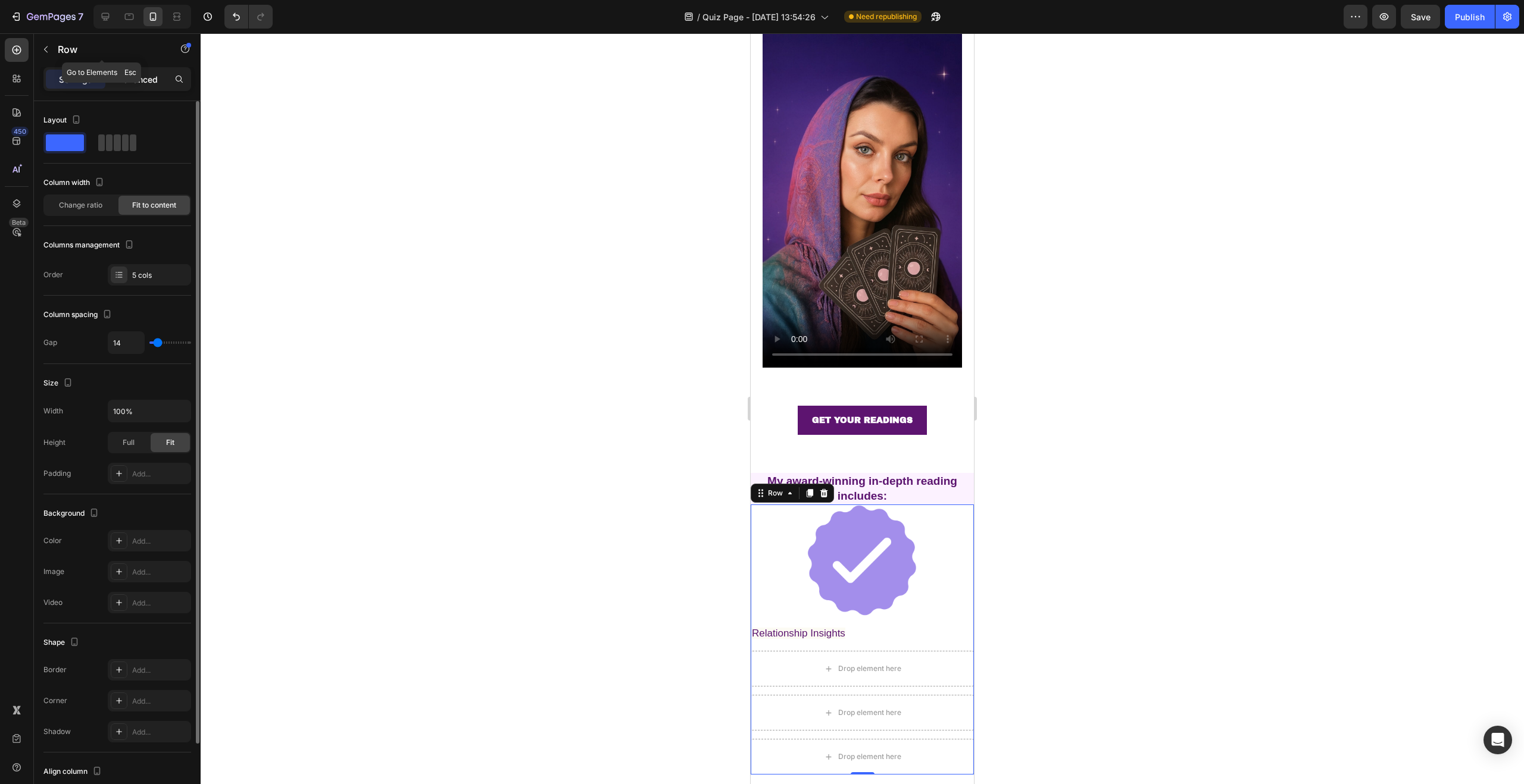
click at [125, 74] on p "Advanced" at bounding box center [138, 79] width 41 height 12
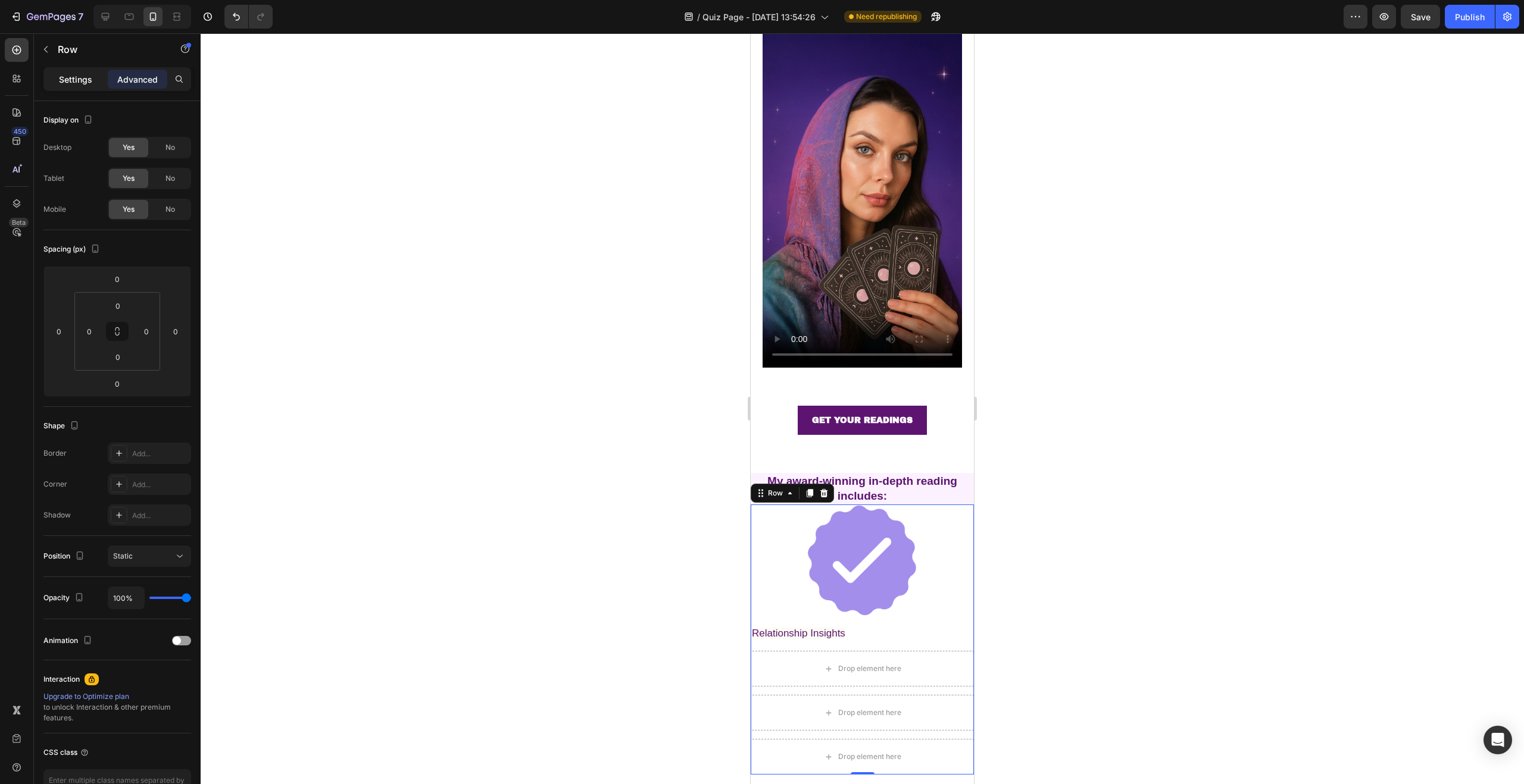
click at [76, 73] on p "Settings" at bounding box center [76, 79] width 33 height 12
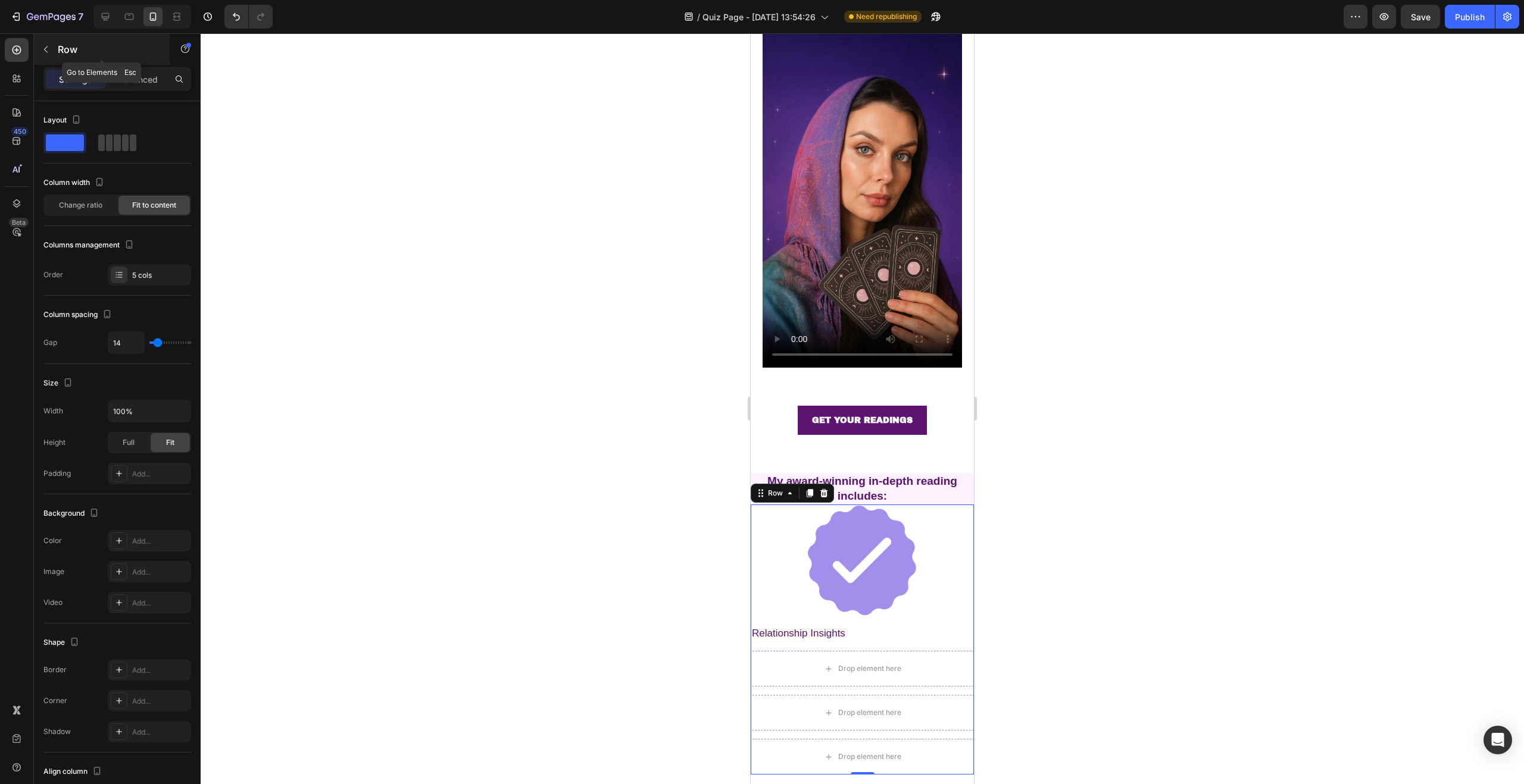
click at [52, 51] on button "button" at bounding box center [45, 49] width 19 height 19
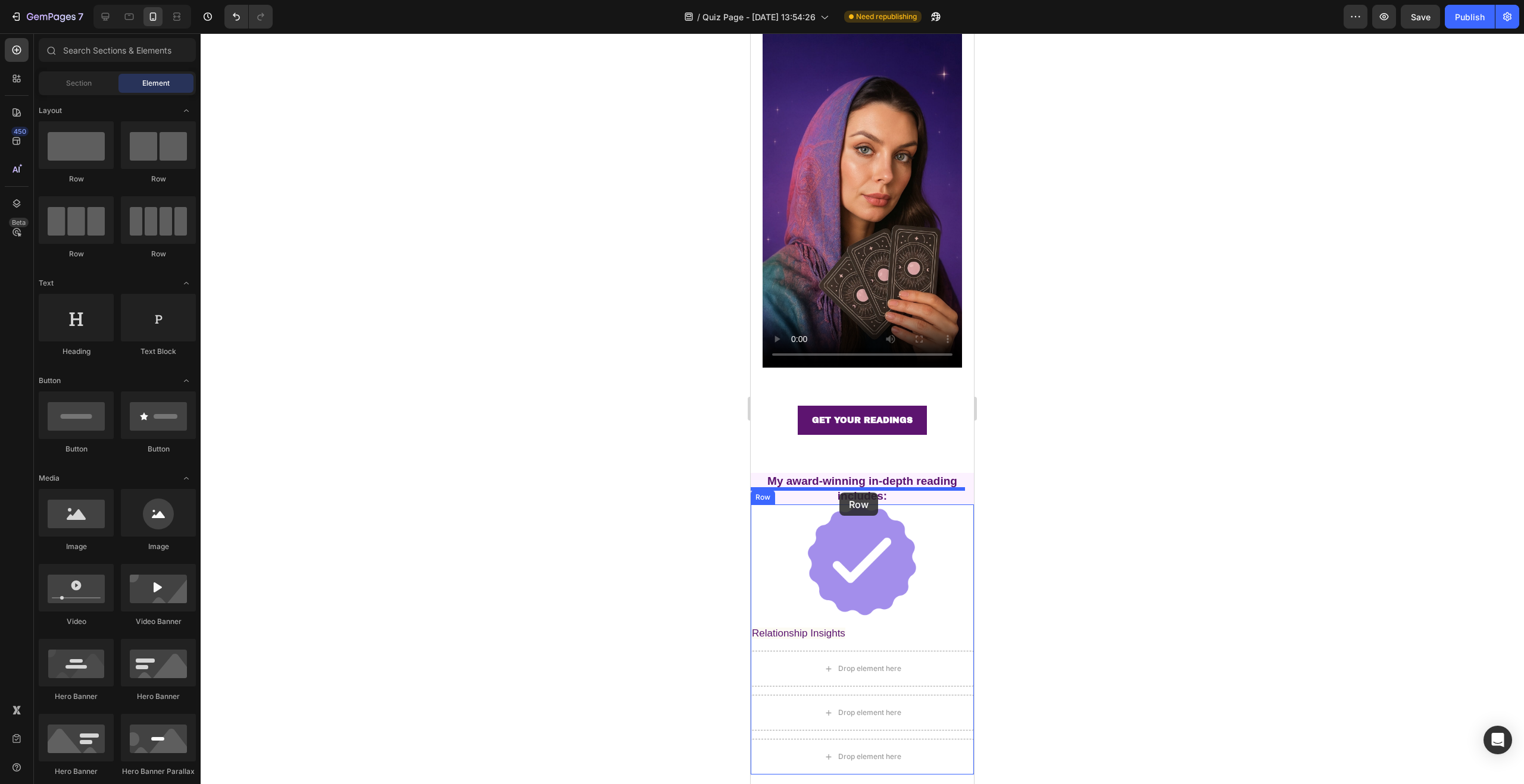
drag, startPoint x: 904, startPoint y: 196, endPoint x: 839, endPoint y: 493, distance: 304.0
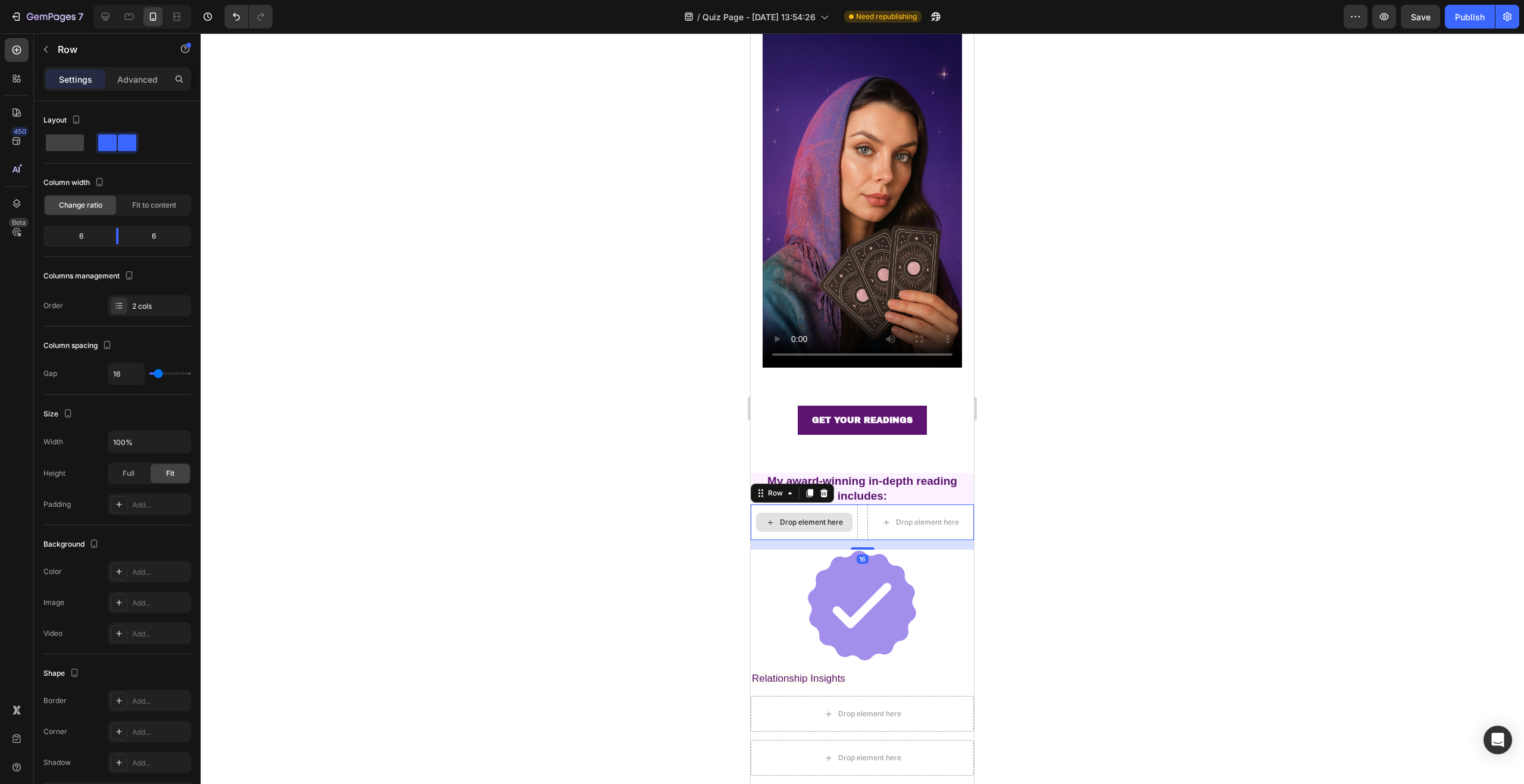
click at [835, 517] on div "Drop element here" at bounding box center [811, 522] width 63 height 9
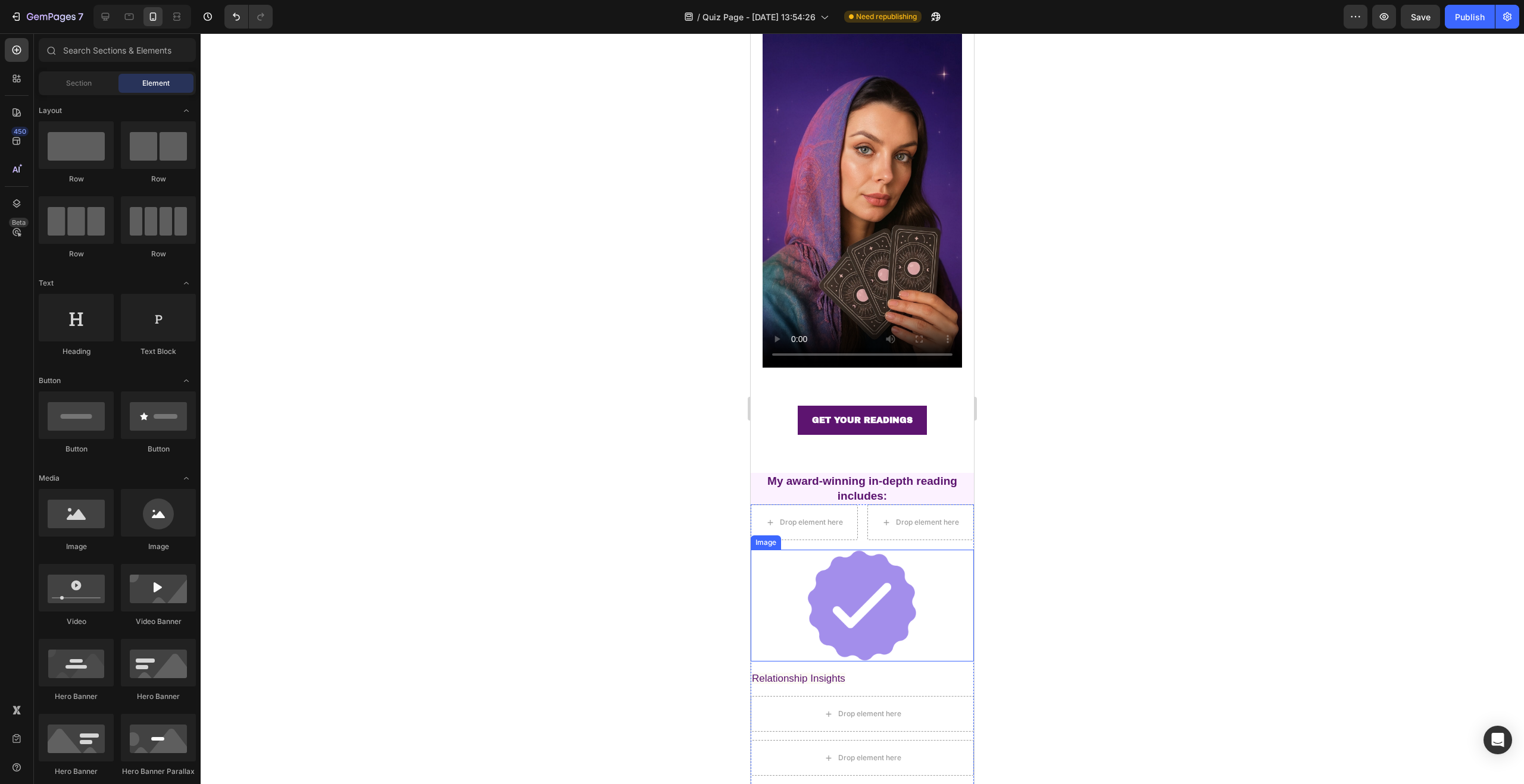
click at [843, 574] on img at bounding box center [863, 606] width 112 height 112
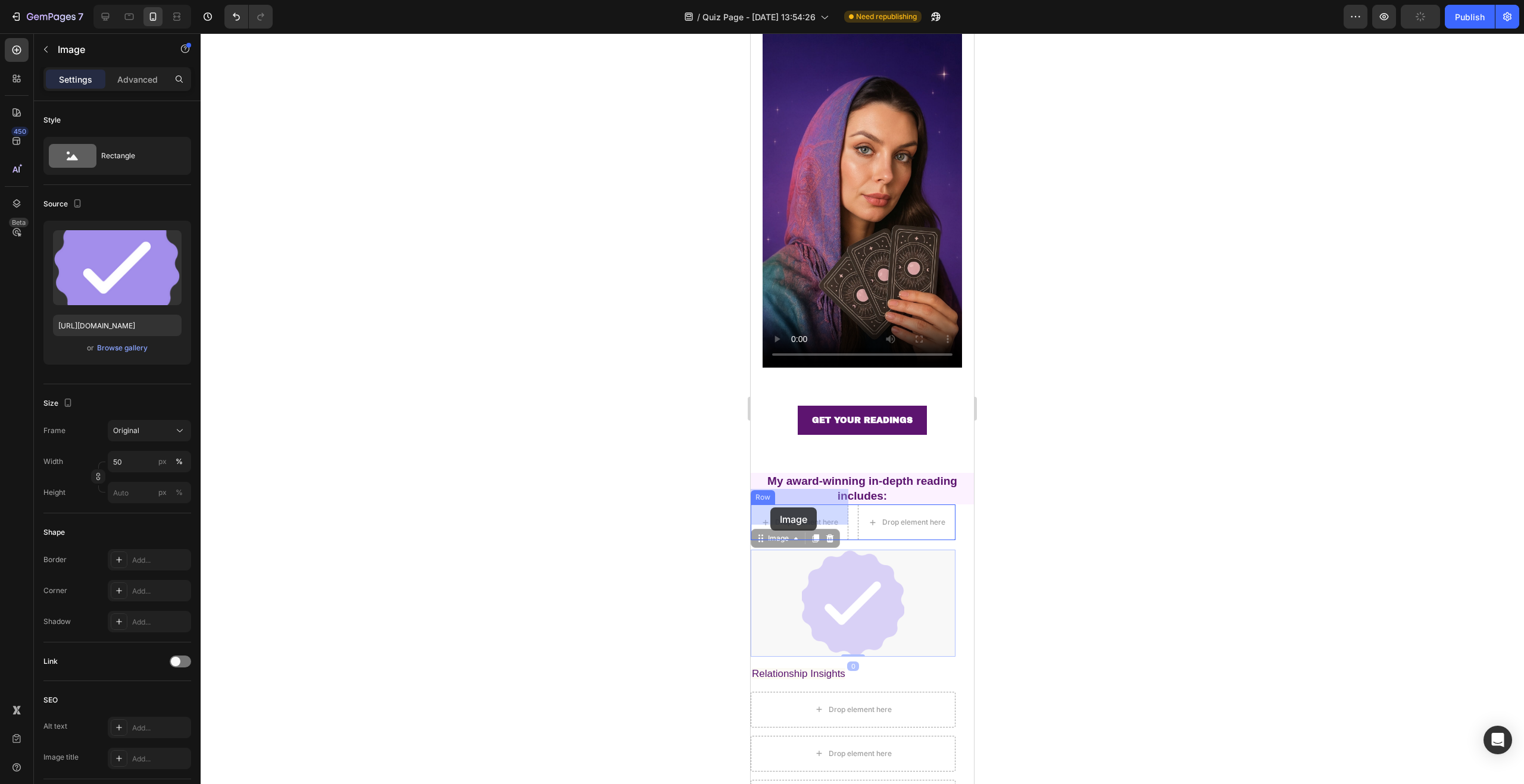
drag, startPoint x: 845, startPoint y: 579, endPoint x: 770, endPoint y: 508, distance: 103.3
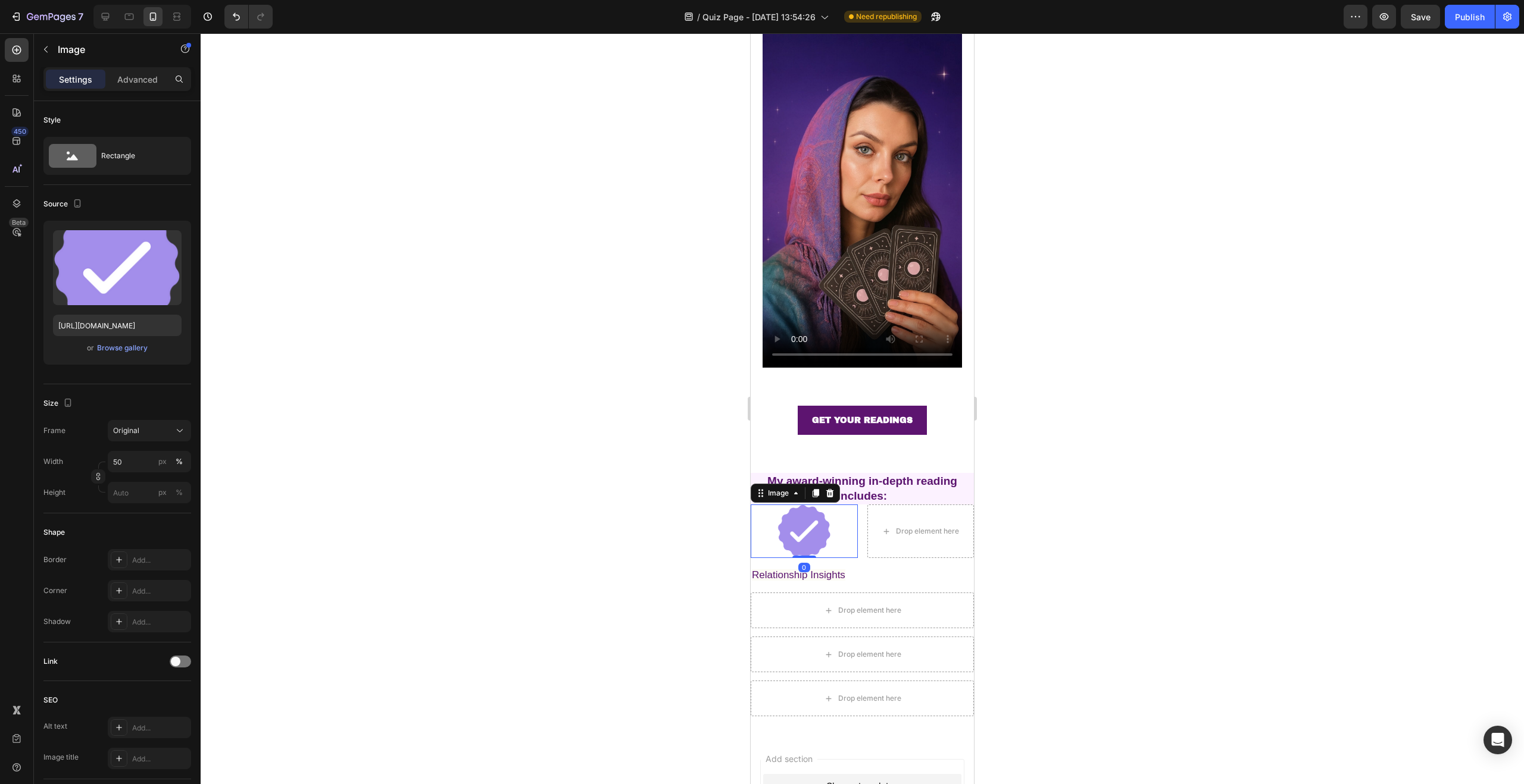
click at [848, 517] on div at bounding box center [804, 531] width 107 height 53
click at [896, 527] on div "Drop element here" at bounding box center [927, 531] width 63 height 9
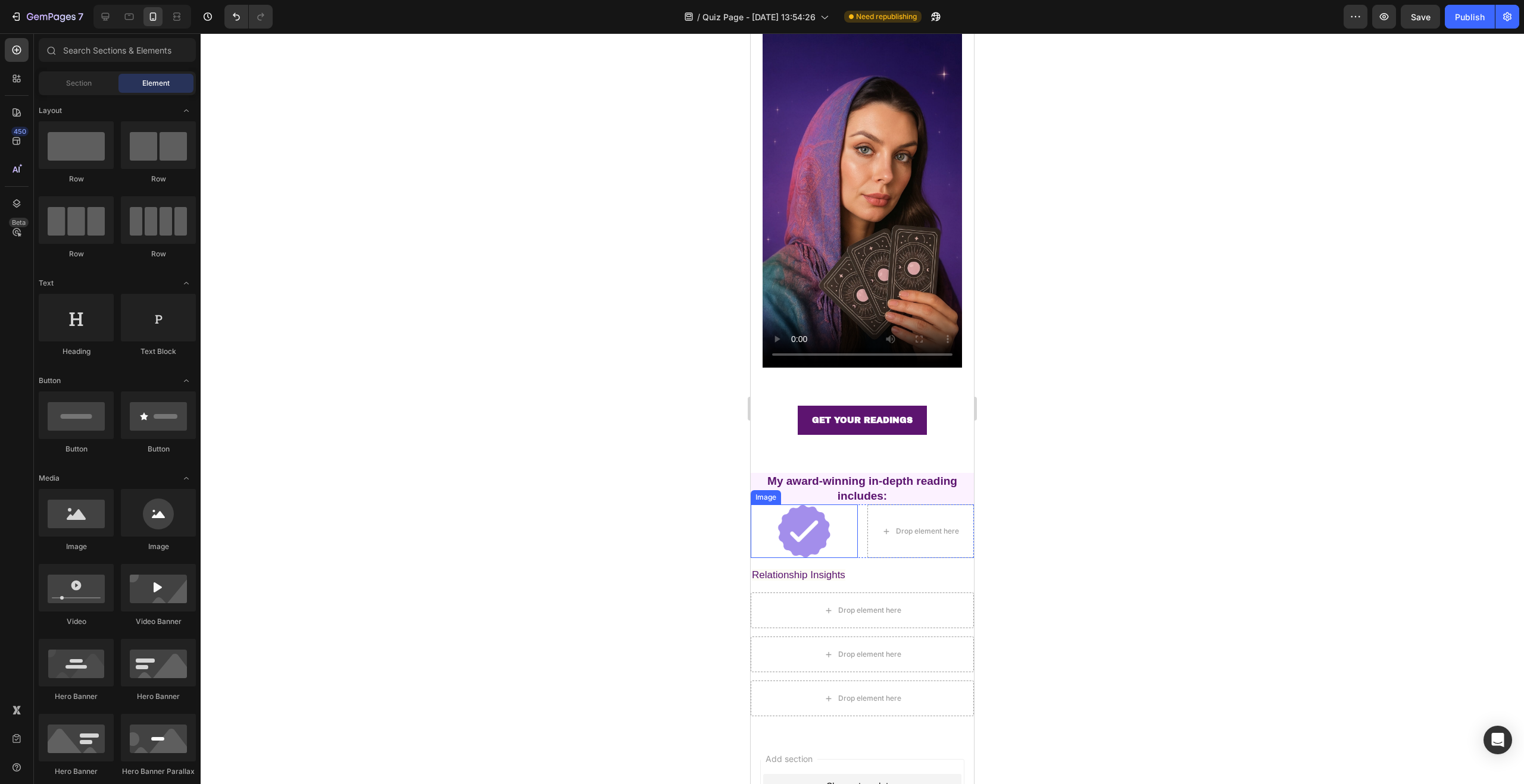
click at [848, 524] on div at bounding box center [804, 531] width 107 height 53
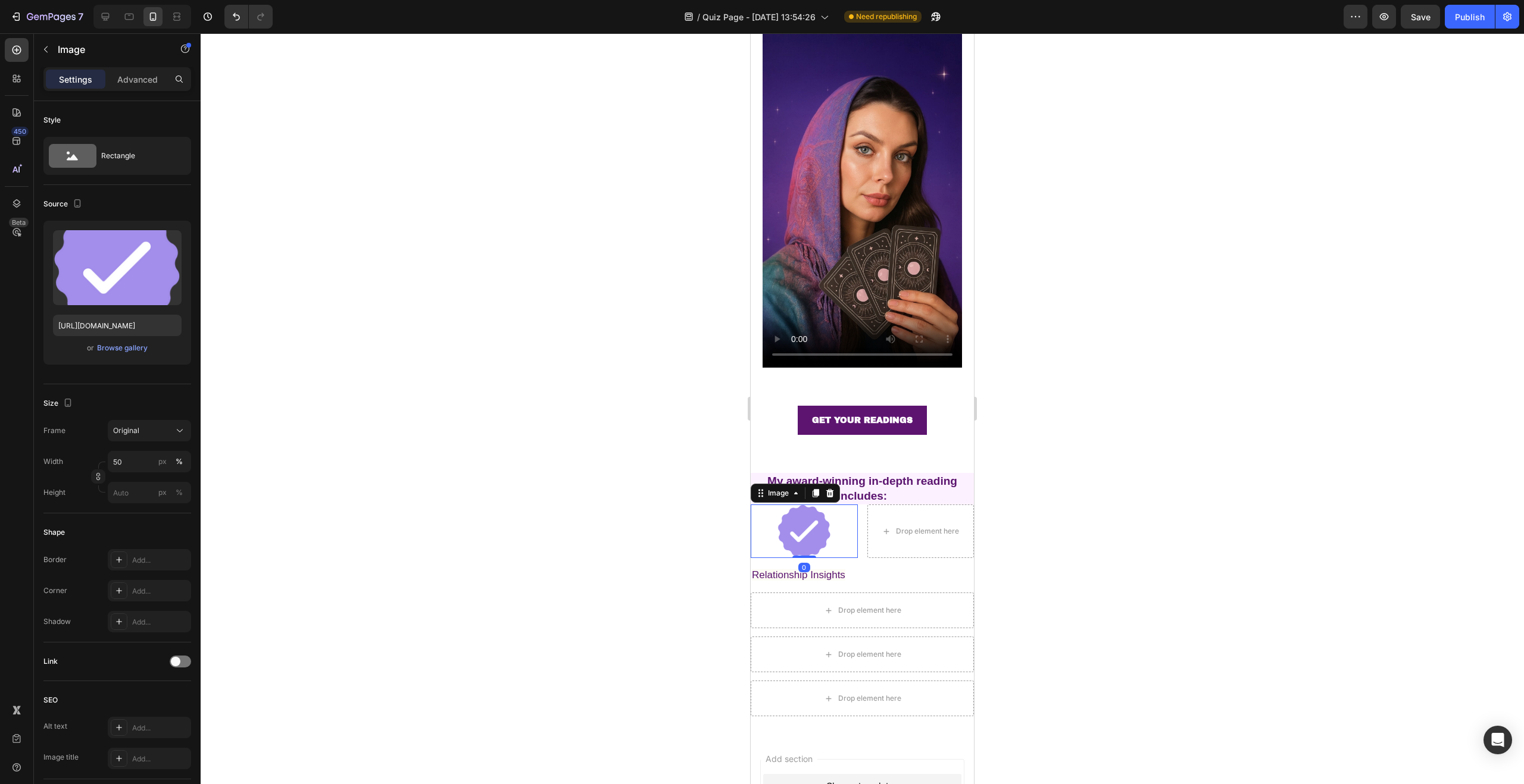
click at [838, 521] on div at bounding box center [804, 531] width 107 height 53
click at [831, 520] on div at bounding box center [804, 531] width 107 height 53
click at [125, 459] on input "50" at bounding box center [149, 461] width 84 height 22
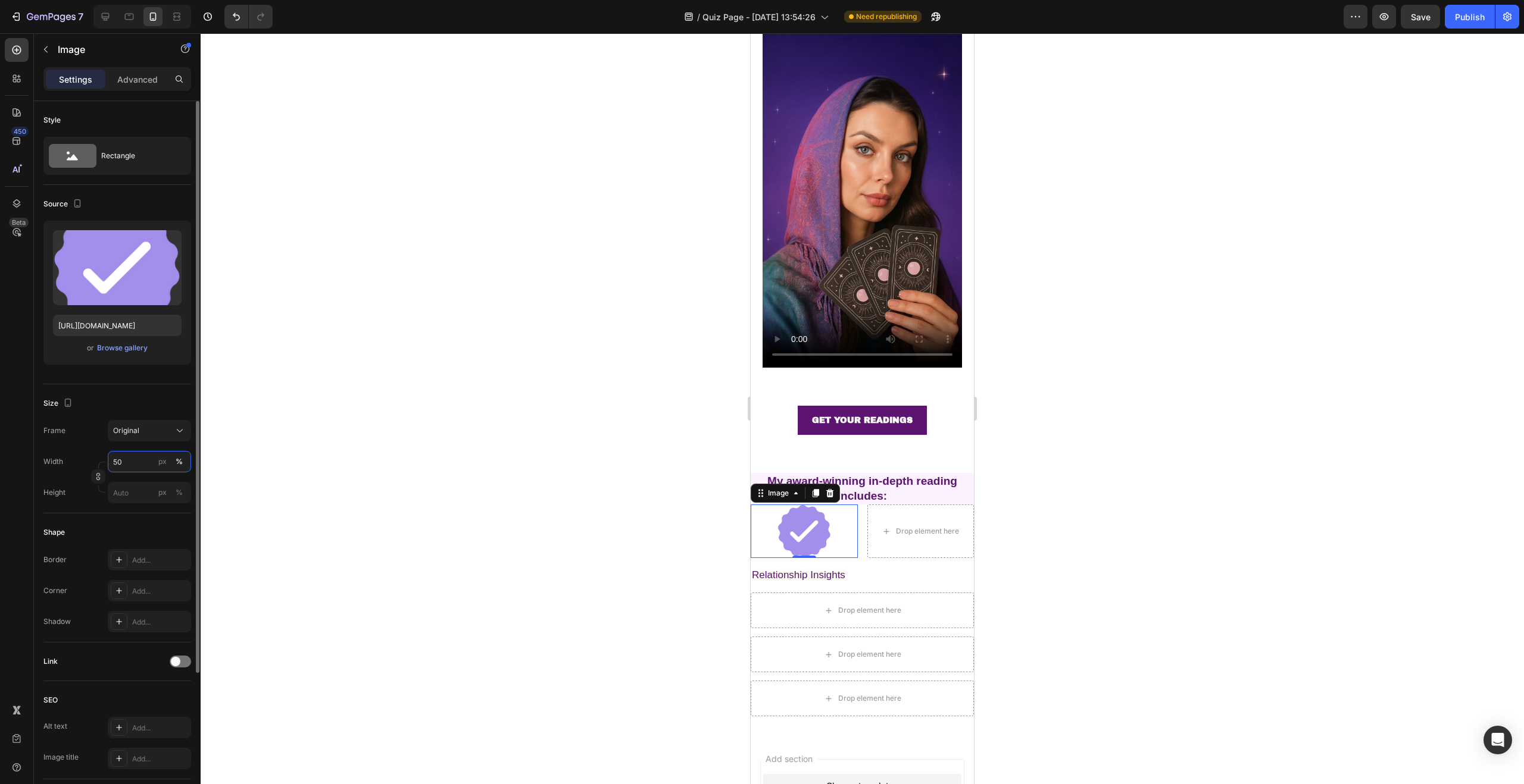
drag, startPoint x: 125, startPoint y: 459, endPoint x: 115, endPoint y: 460, distance: 10.0
click at [115, 460] on input "50" at bounding box center [149, 461] width 84 height 22
type input "5"
type input "10"
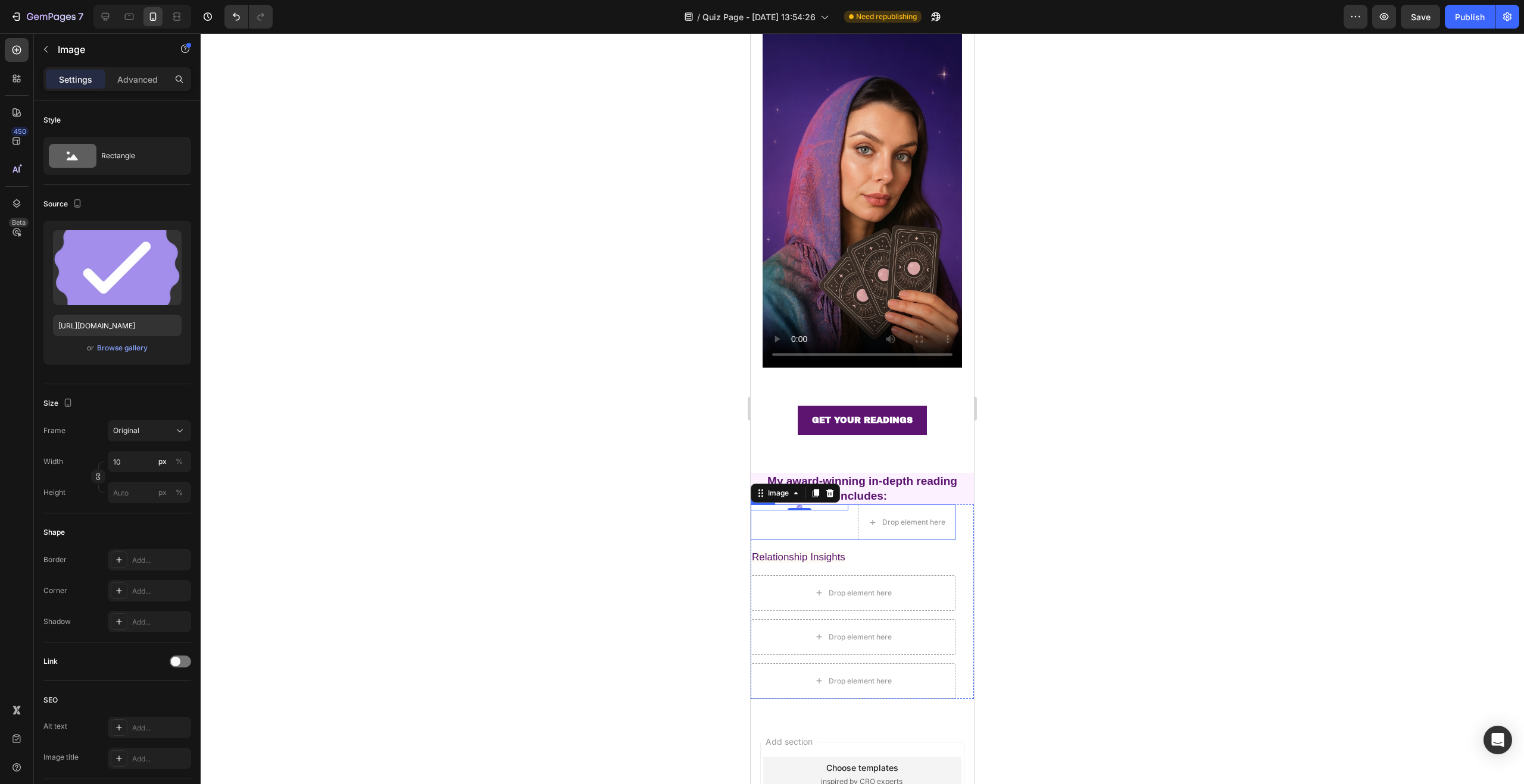
click at [824, 515] on div "Image 0" at bounding box center [799, 522] width 98 height 36
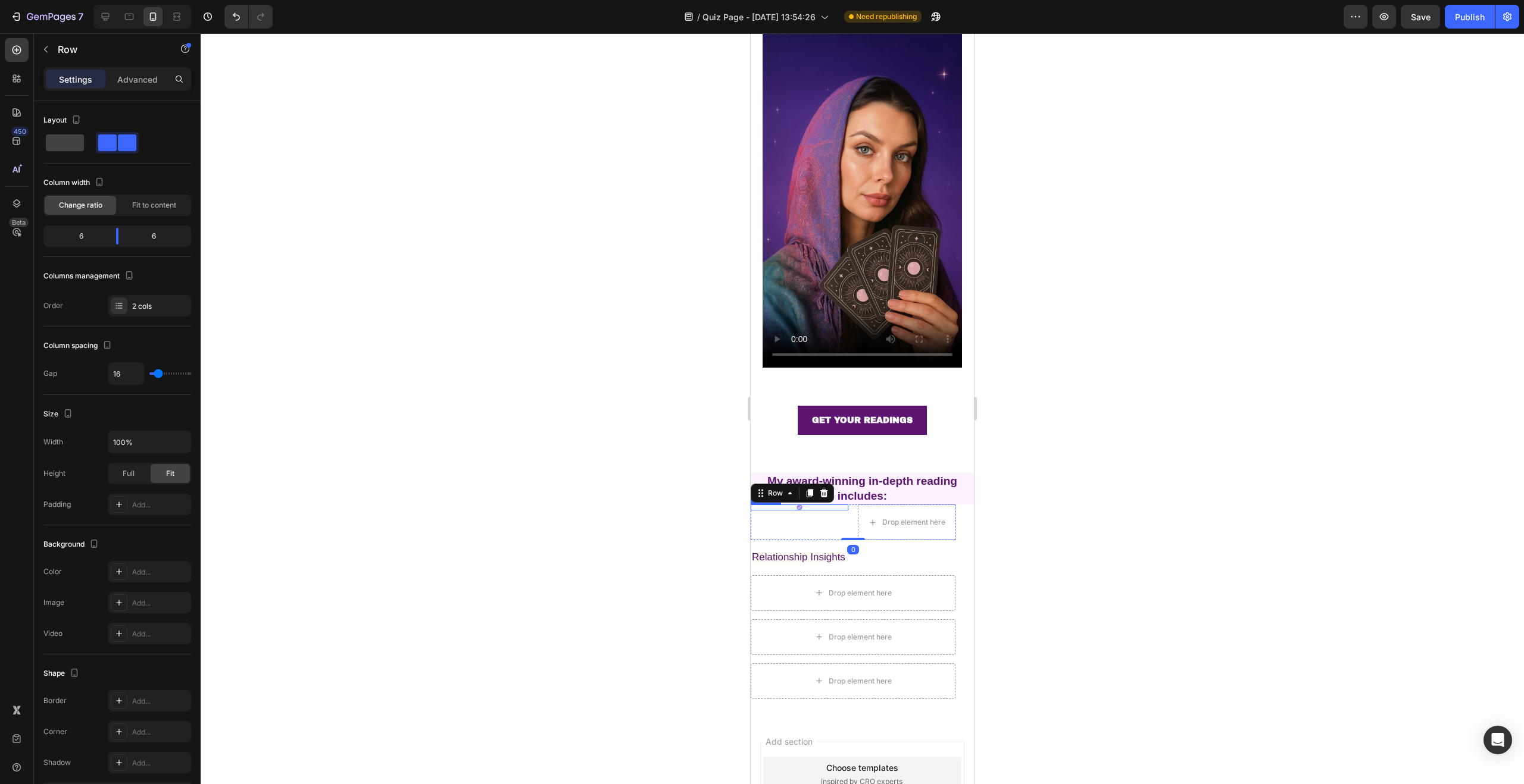
click at [820, 504] on div at bounding box center [799, 508] width 98 height 6
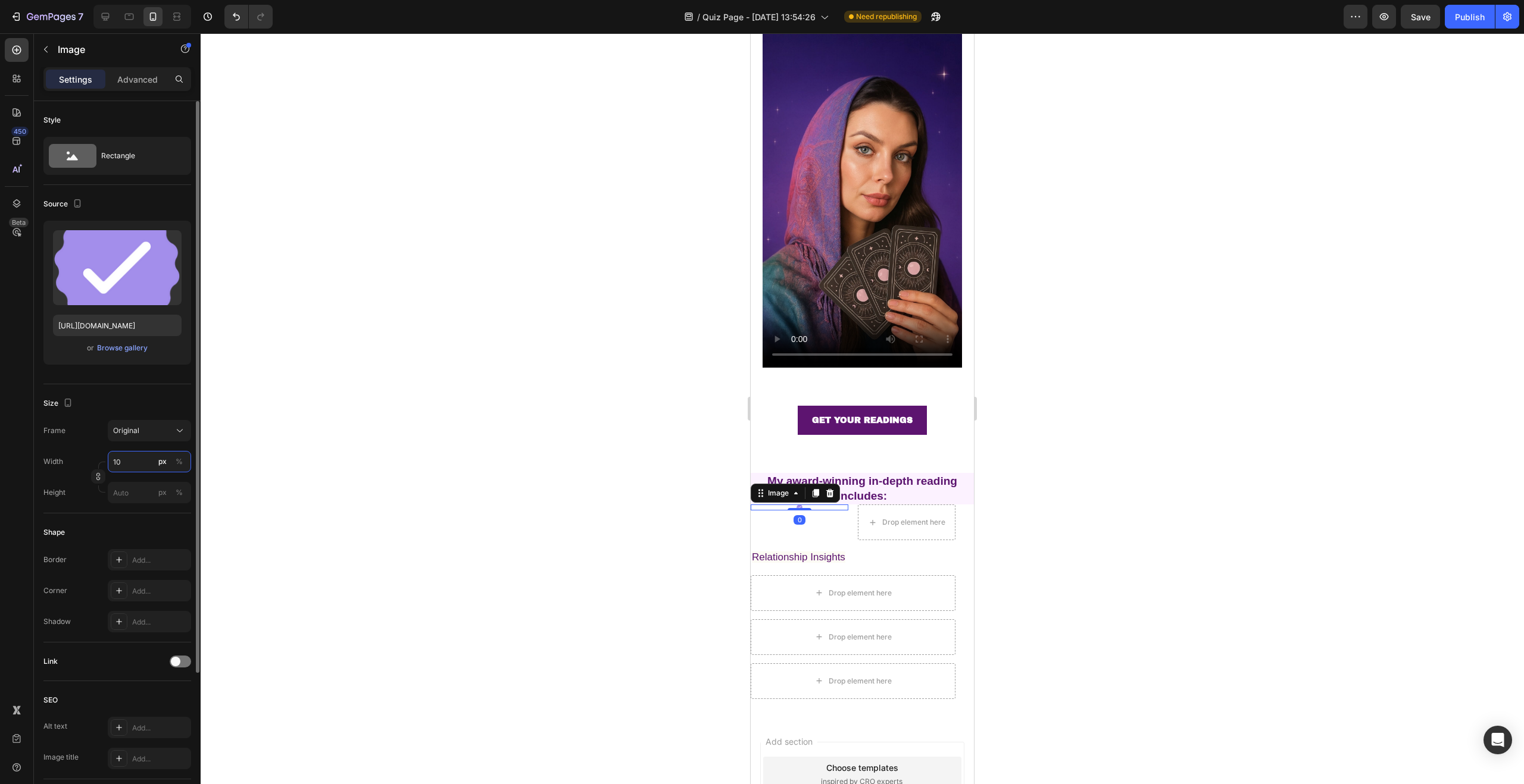
drag, startPoint x: 128, startPoint y: 460, endPoint x: 112, endPoint y: 459, distance: 16.0
click at [112, 459] on input "10" at bounding box center [149, 461] width 84 height 22
click at [116, 460] on input "10" at bounding box center [149, 461] width 84 height 22
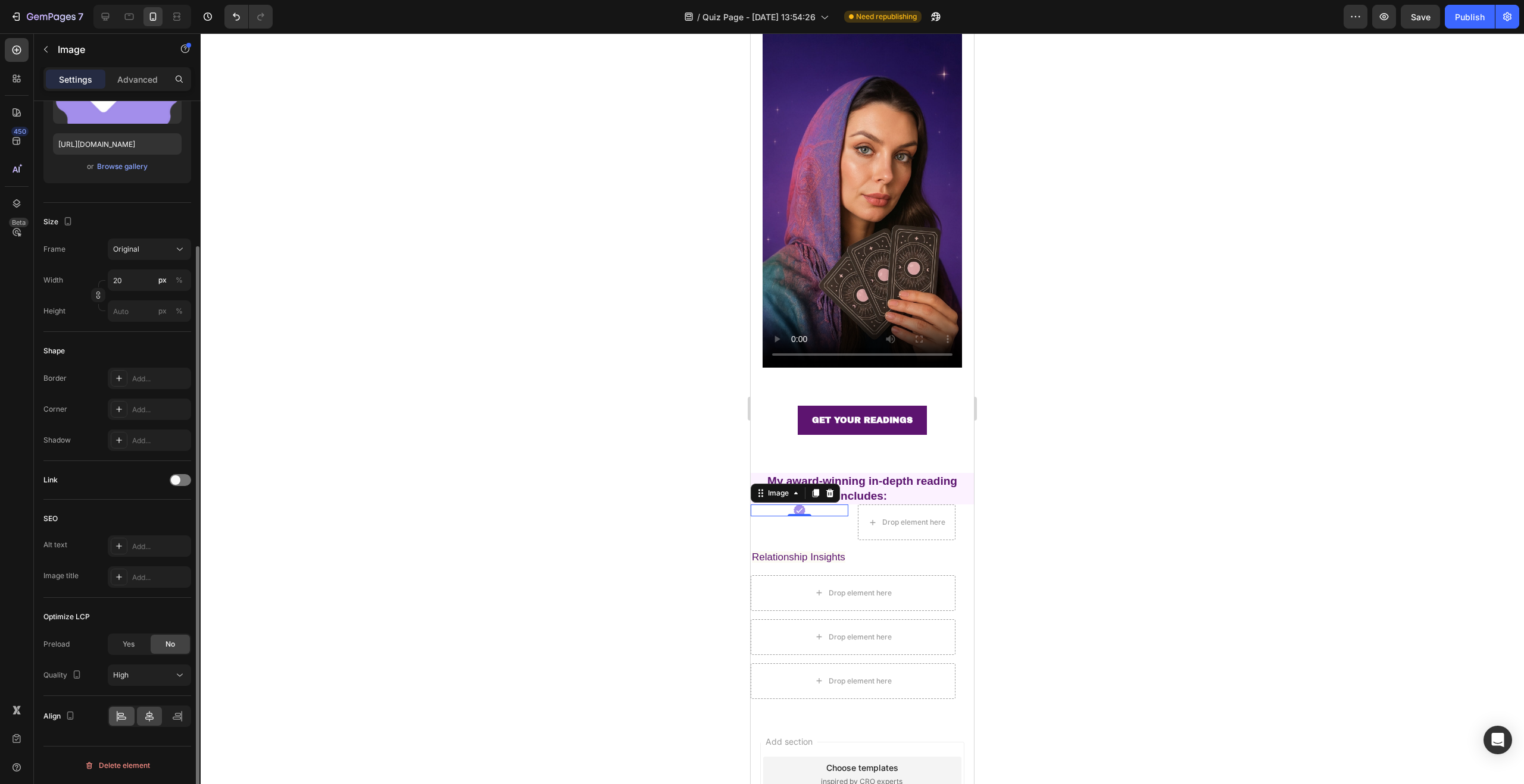
click at [124, 724] on div at bounding box center [122, 716] width 26 height 19
click at [783, 504] on div at bounding box center [799, 510] width 98 height 12
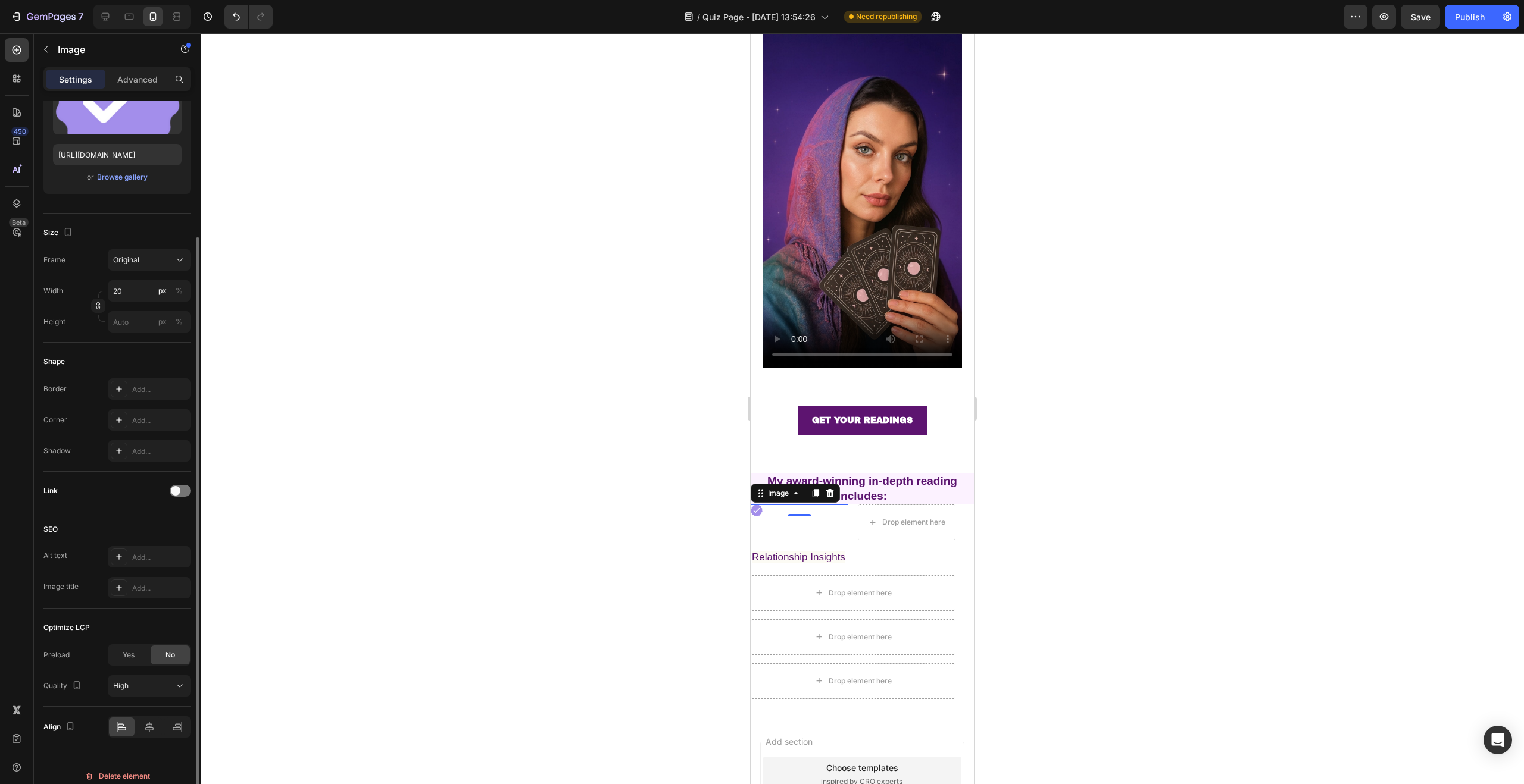
click at [164, 228] on div "Size" at bounding box center [117, 232] width 148 height 19
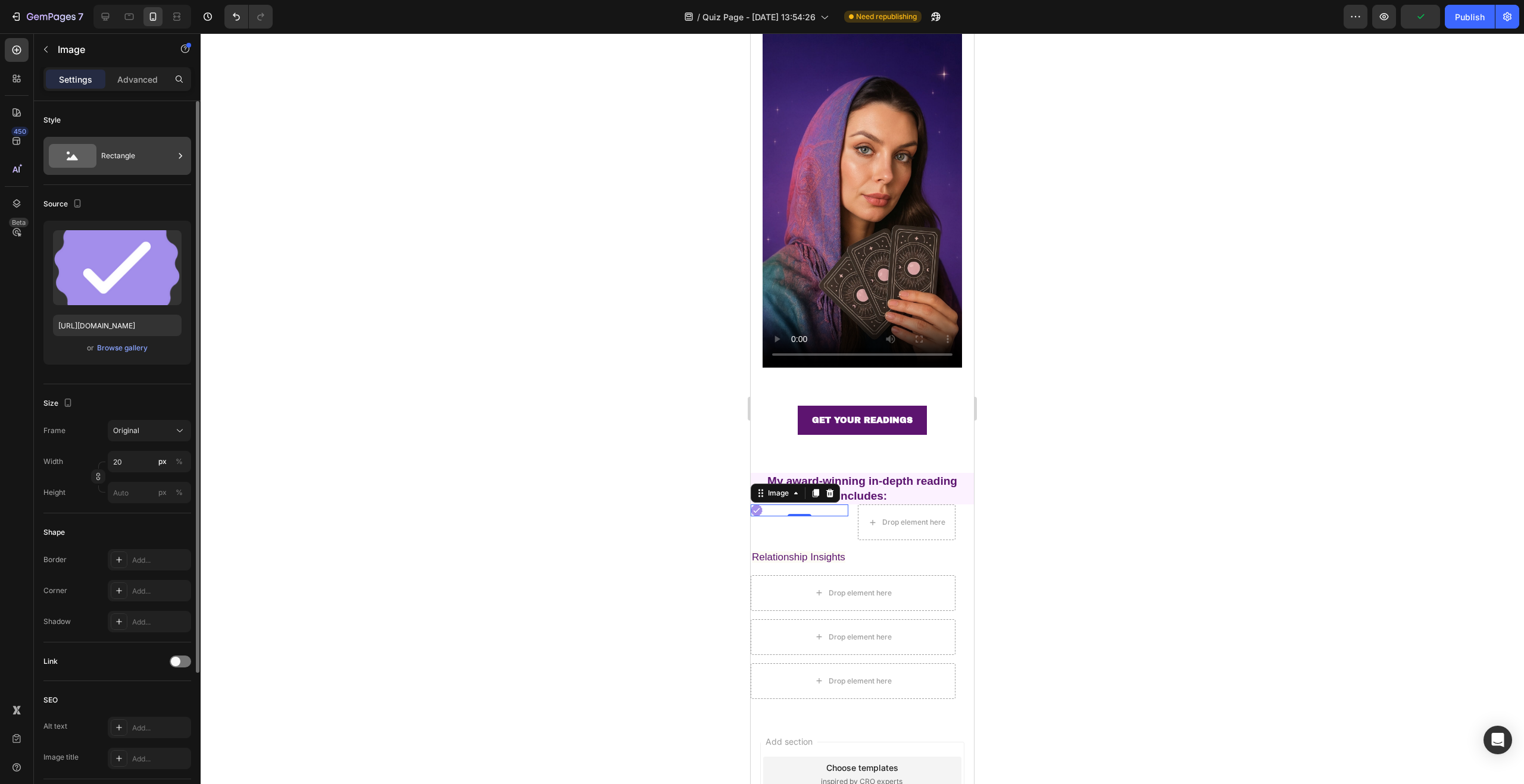
click at [130, 153] on div "Rectangle" at bounding box center [138, 155] width 73 height 28
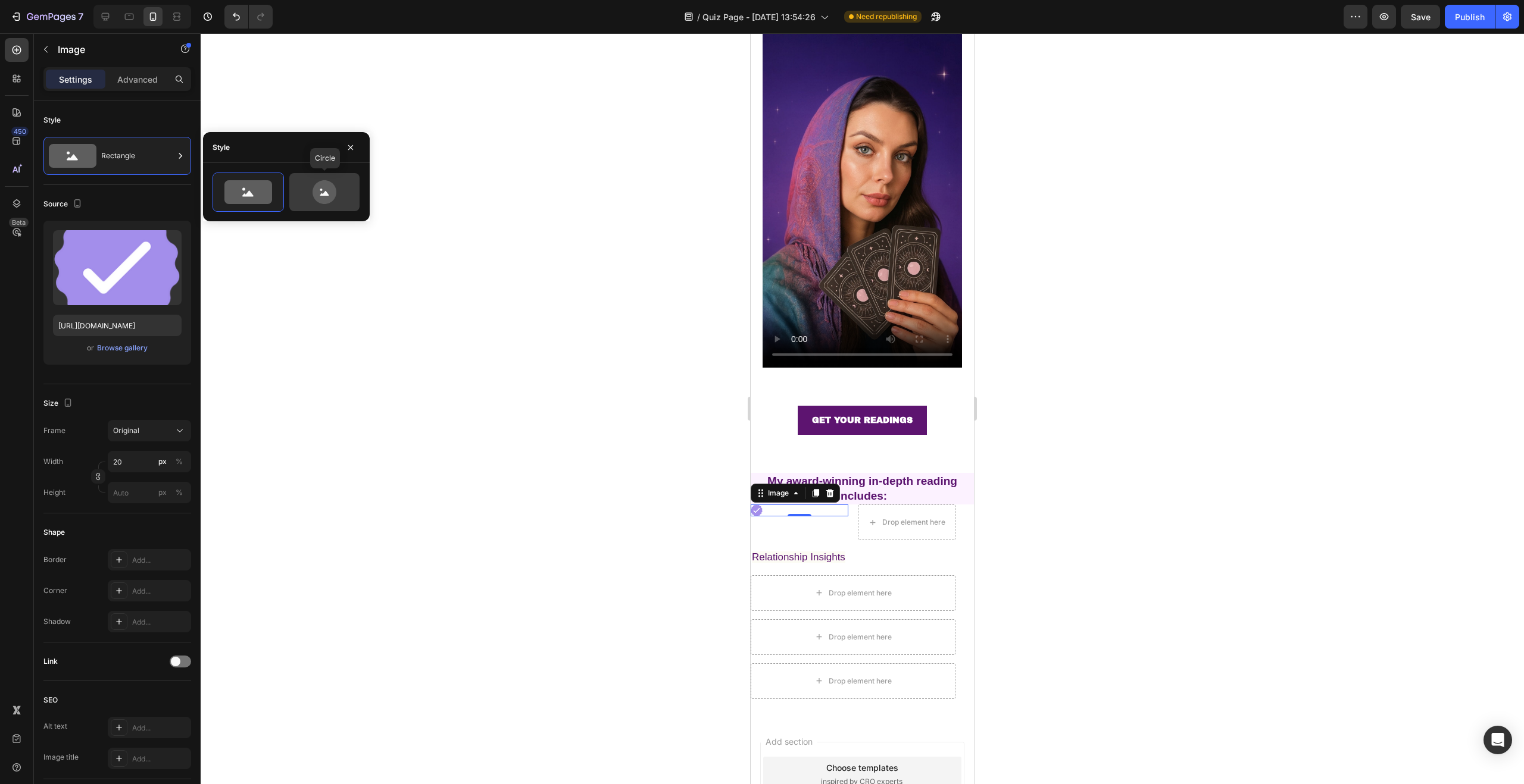
click at [342, 194] on icon at bounding box center [324, 192] width 56 height 24
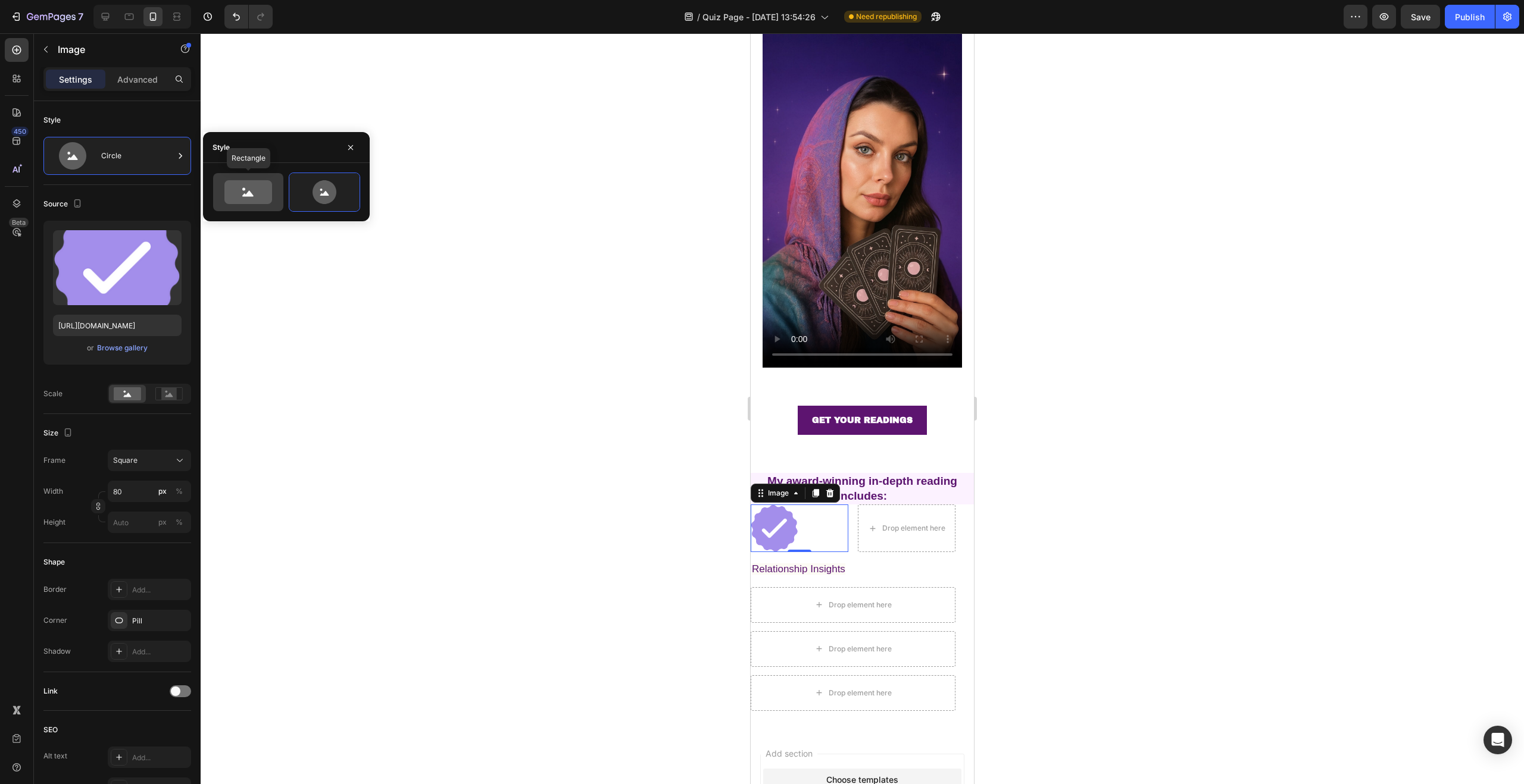
click at [274, 199] on icon at bounding box center [248, 192] width 56 height 24
type input "100"
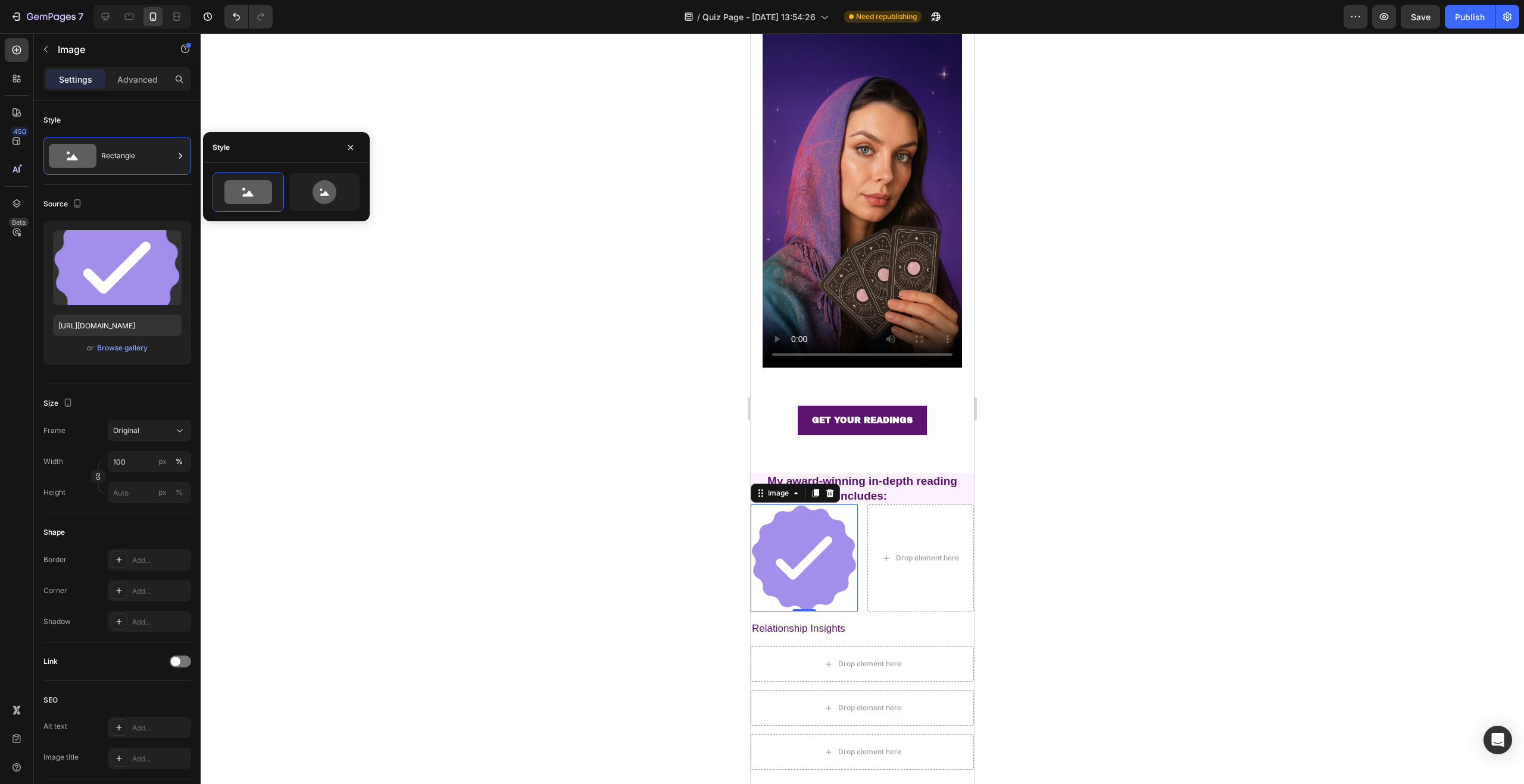
click at [358, 94] on div at bounding box center [862, 409] width 1324 height 751
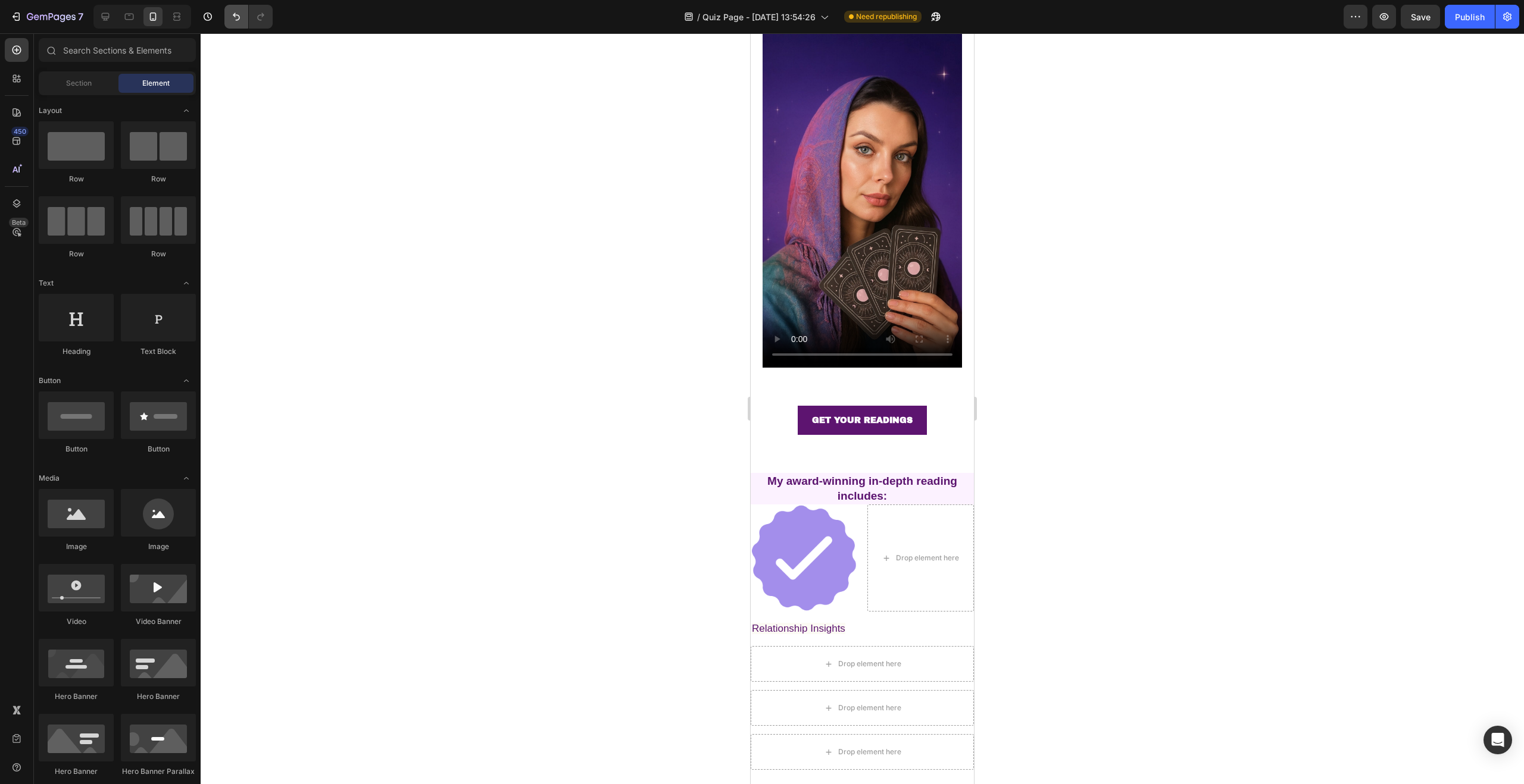
click at [232, 16] on icon "Undo/Redo" at bounding box center [236, 16] width 12 height 12
click at [231, 16] on icon "Undo/Redo" at bounding box center [236, 16] width 12 height 12
click at [235, 15] on icon "Undo/Redo" at bounding box center [237, 17] width 7 height 8
click at [806, 530] on img at bounding box center [804, 558] width 107 height 107
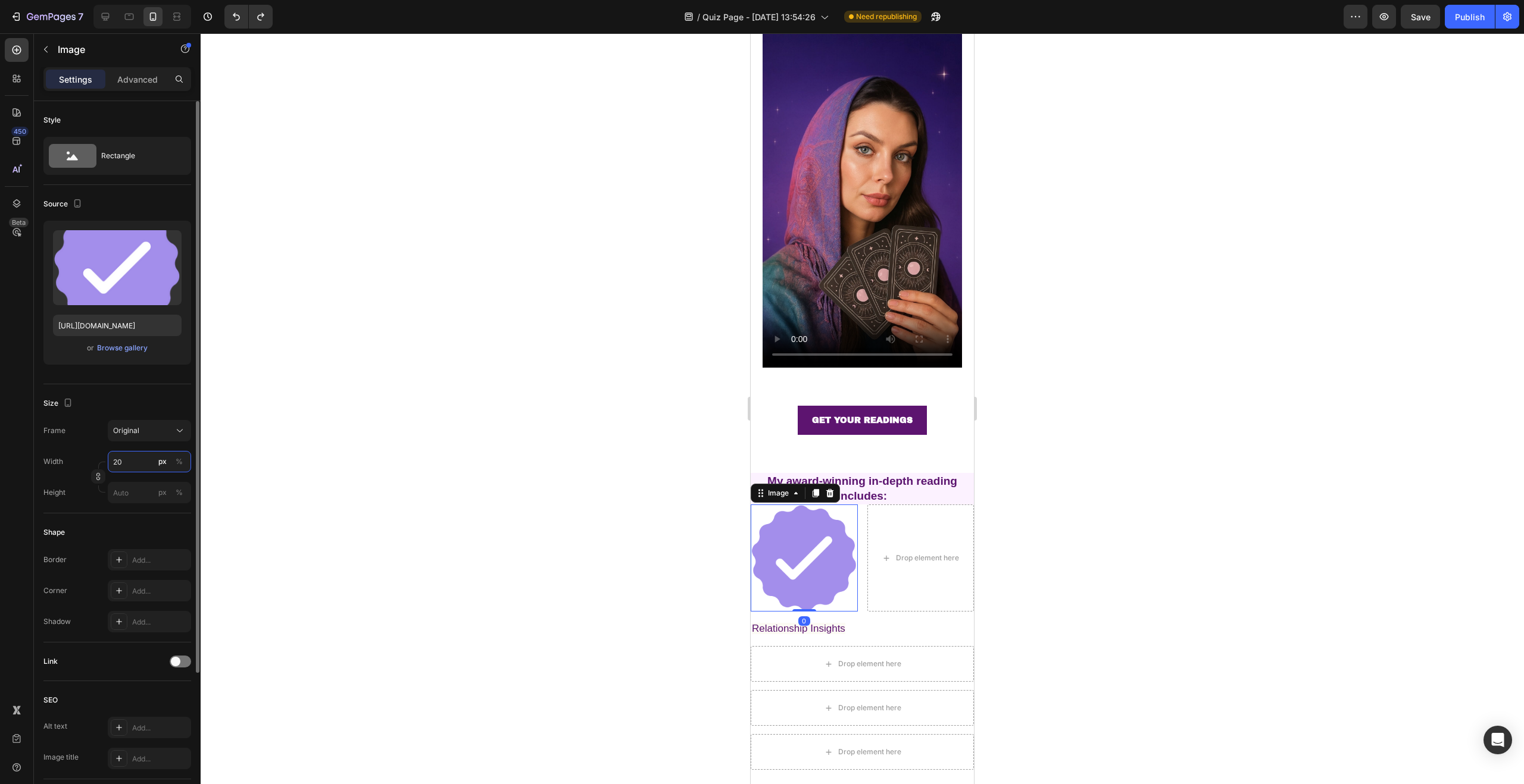
click at [127, 463] on input "20" at bounding box center [149, 461] width 84 height 22
drag, startPoint x: 120, startPoint y: 463, endPoint x: 111, endPoint y: 461, distance: 9.2
click at [111, 461] on input "20" at bounding box center [149, 461] width 84 height 22
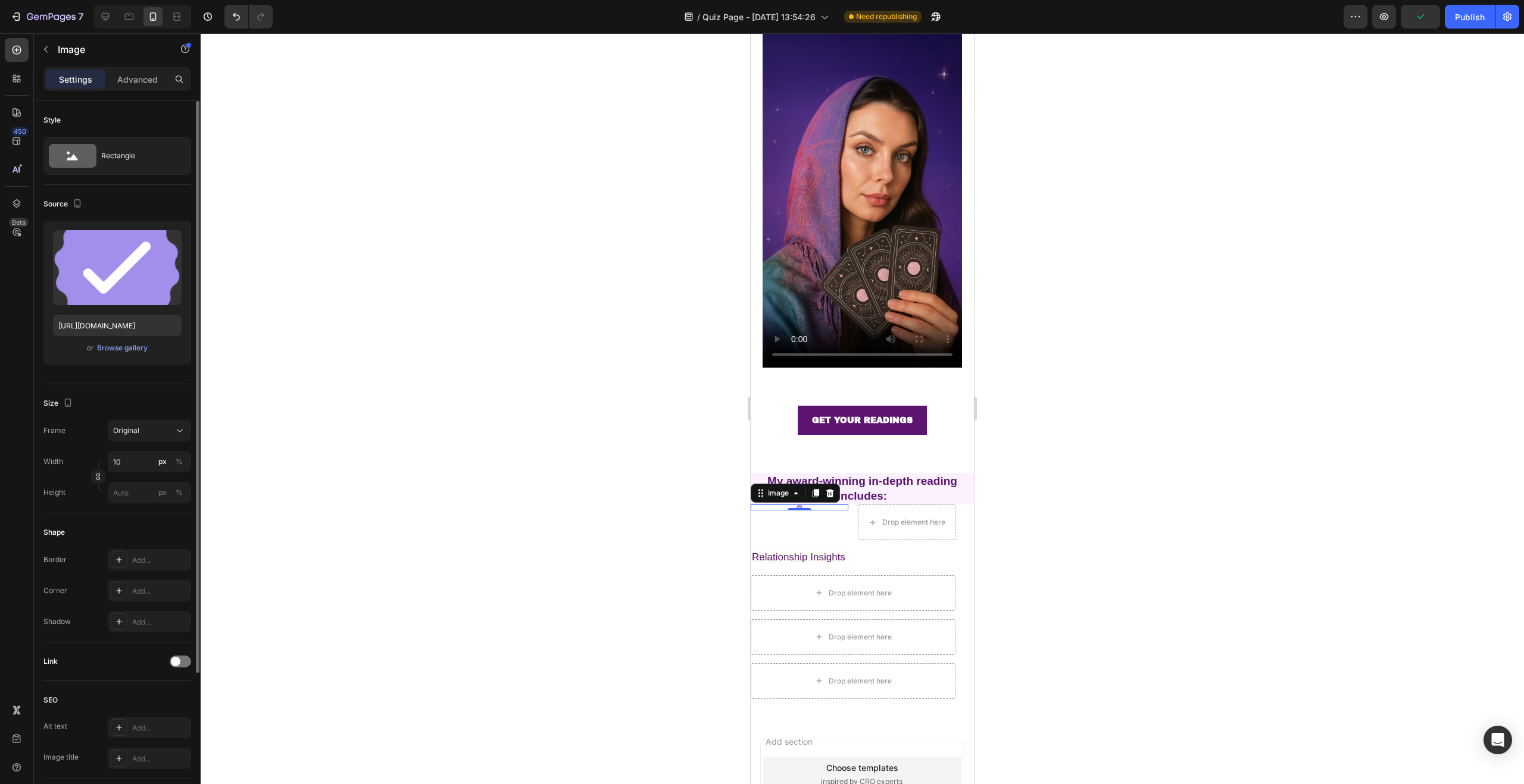
click at [160, 681] on div "Source Upload Image https://cdn.shopify.com/s/files/1/0760/9113/0190/files/gemp…" at bounding box center [117, 731] width 148 height 98
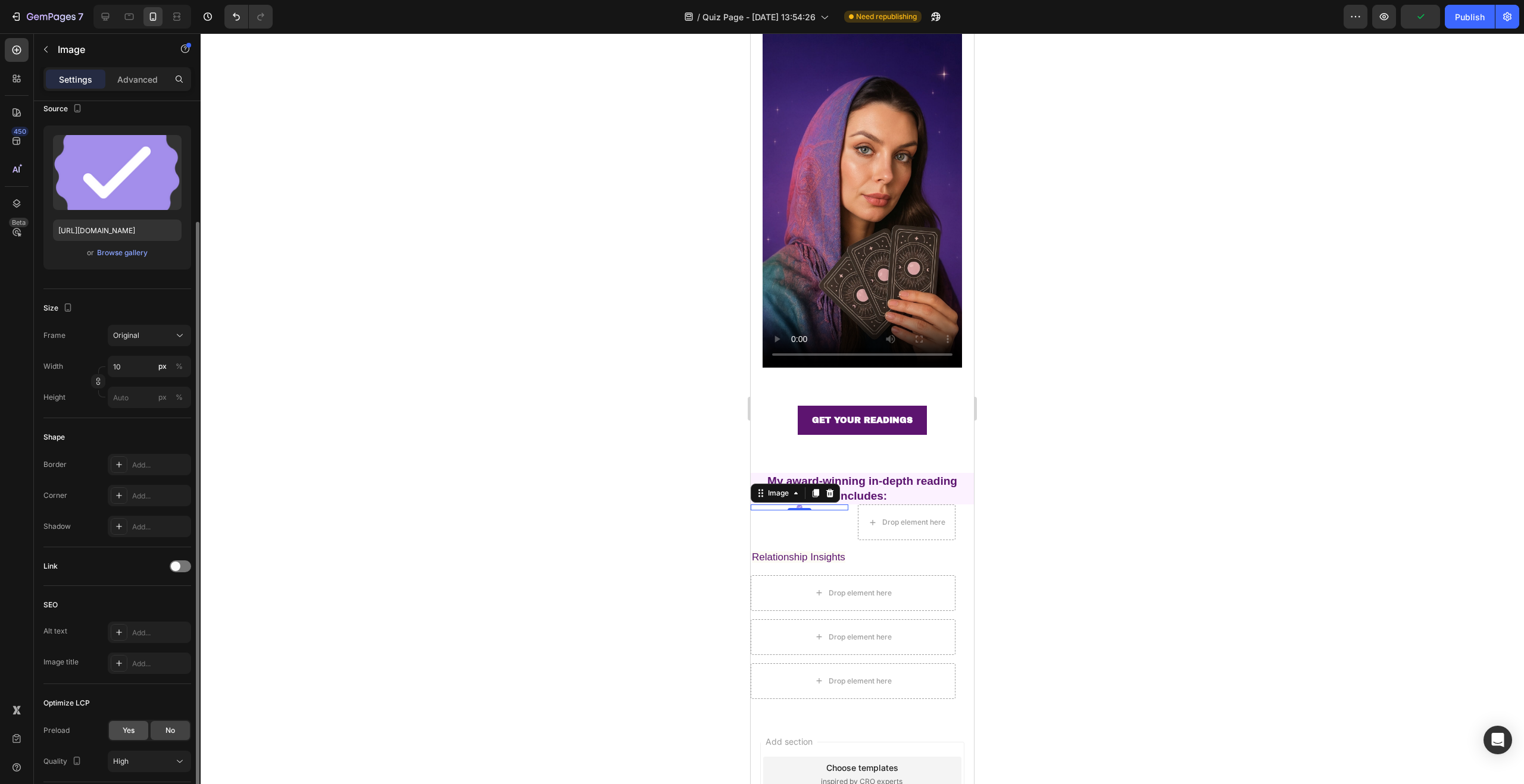
scroll to position [181, 0]
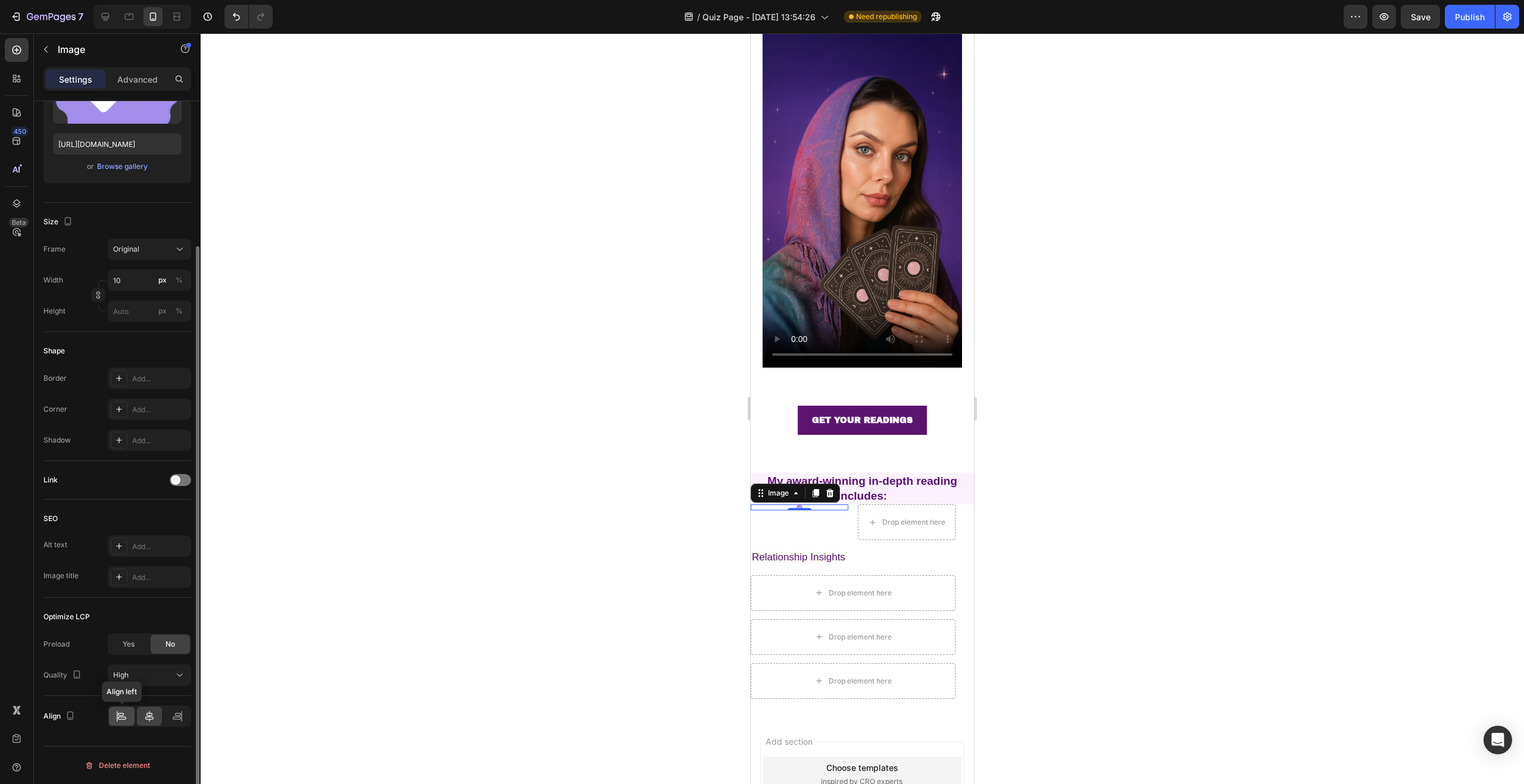
click at [122, 716] on icon at bounding box center [121, 716] width 12 height 12
click at [118, 283] on input "10" at bounding box center [149, 280] width 84 height 22
type input "20"
click at [1091, 484] on div at bounding box center [862, 409] width 1324 height 751
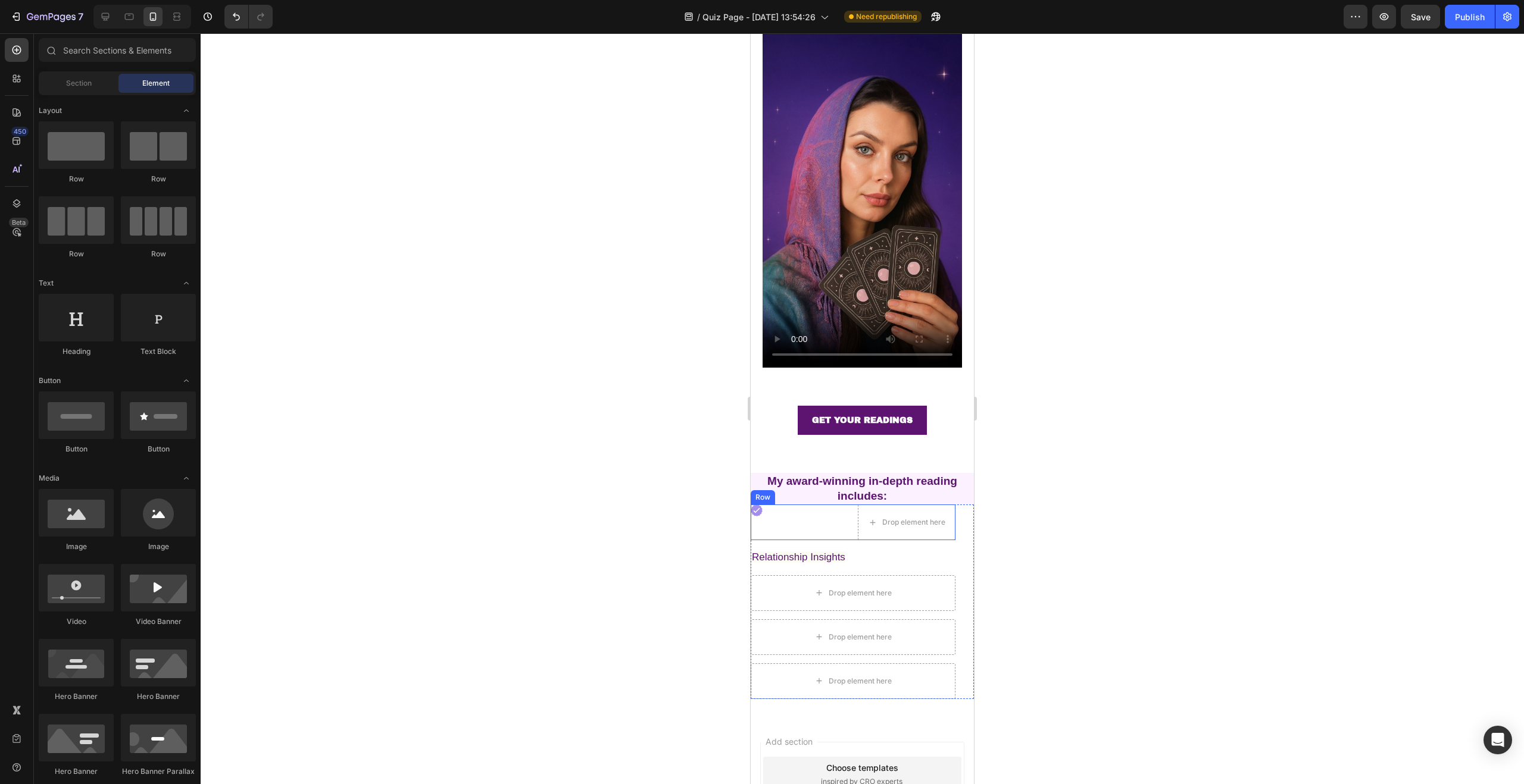
click at [799, 504] on div "Image" at bounding box center [799, 522] width 98 height 36
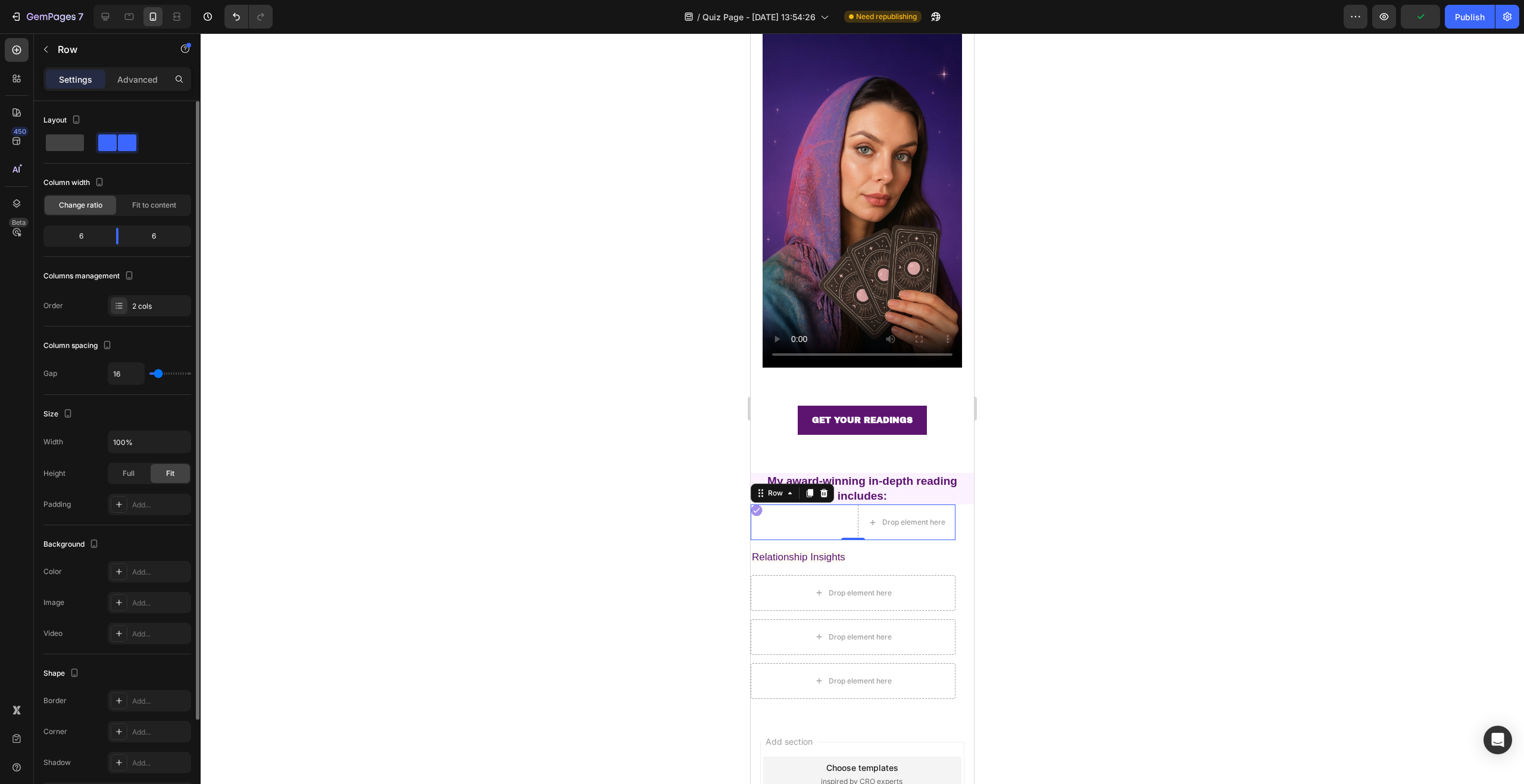
click at [95, 240] on div "6" at bounding box center [76, 236] width 61 height 17
drag, startPoint x: 81, startPoint y: 236, endPoint x: 129, endPoint y: 233, distance: 48.1
click at [129, 234] on div "6 6" at bounding box center [117, 236] width 148 height 22
drag, startPoint x: 119, startPoint y: 235, endPoint x: 67, endPoint y: 238, distance: 52.1
click at [67, 0] on body "7 Version history / Quiz Page - Aug 27, 13:54:26 Need republishing Preview Save…" at bounding box center [762, 0] width 1524 height 0
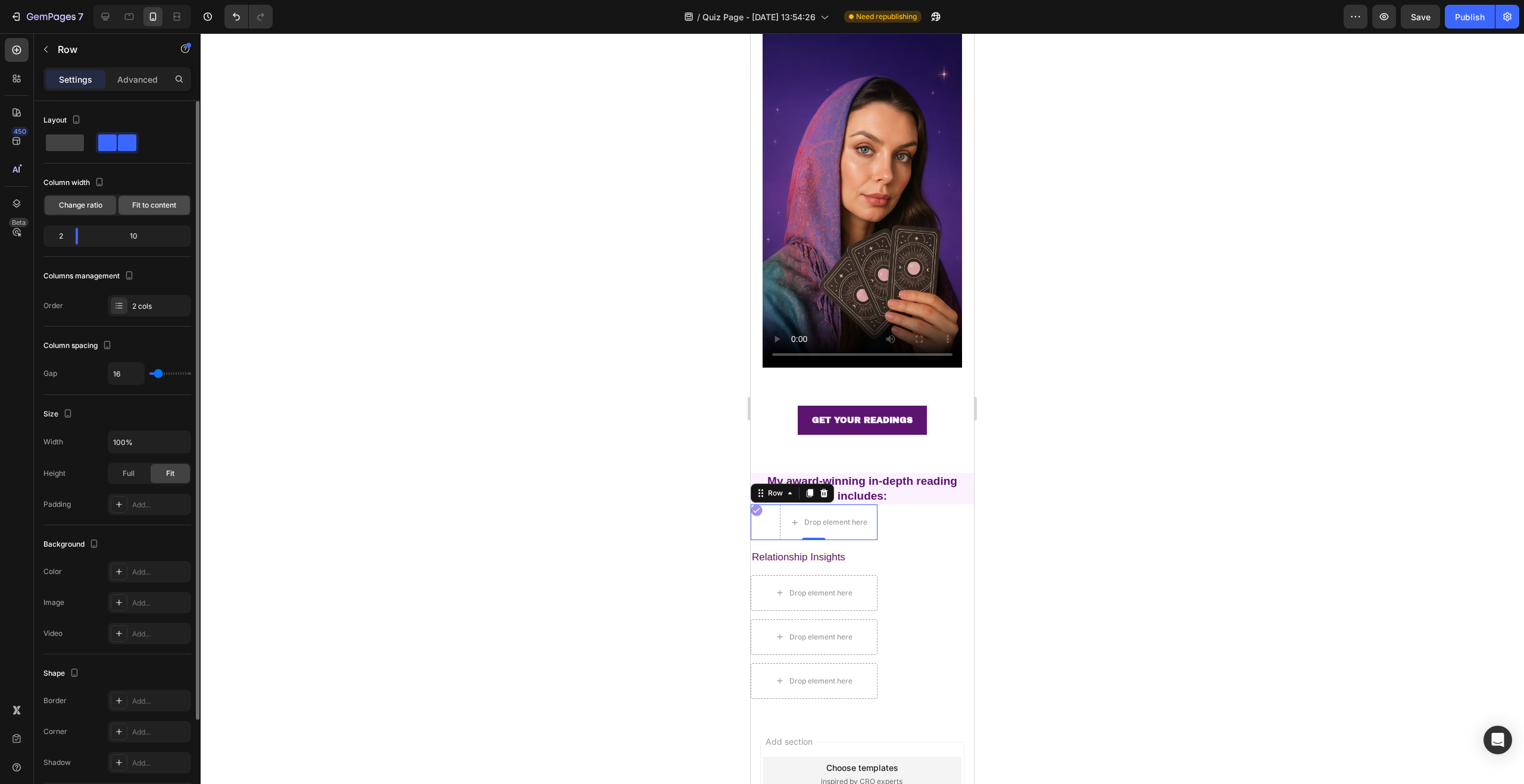
click at [140, 206] on span "Fit to content" at bounding box center [154, 205] width 44 height 10
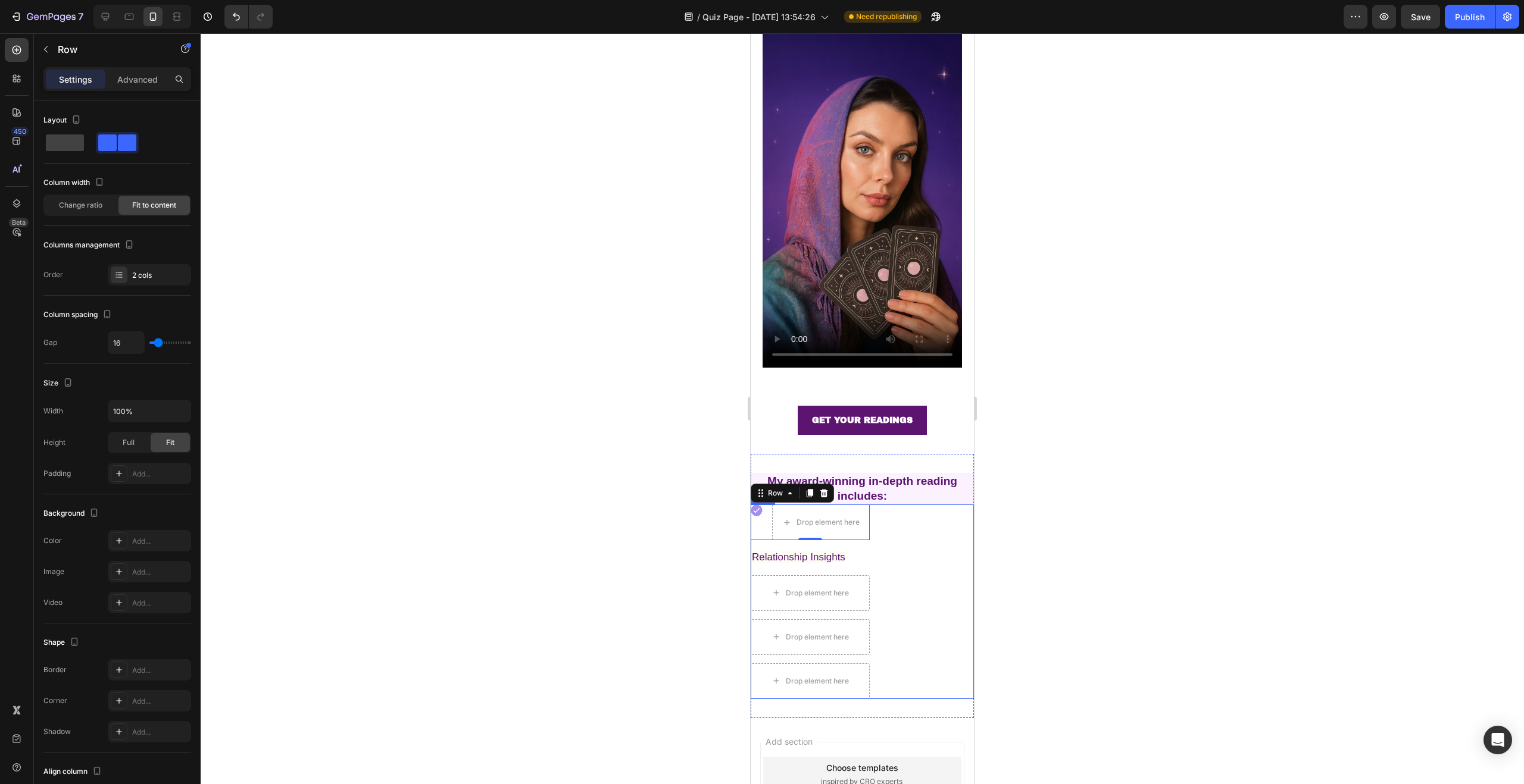
click at [911, 512] on div "Image Drop element here Row 0 Relationship Insights Text Block Drop element her…" at bounding box center [862, 602] width 223 height 194
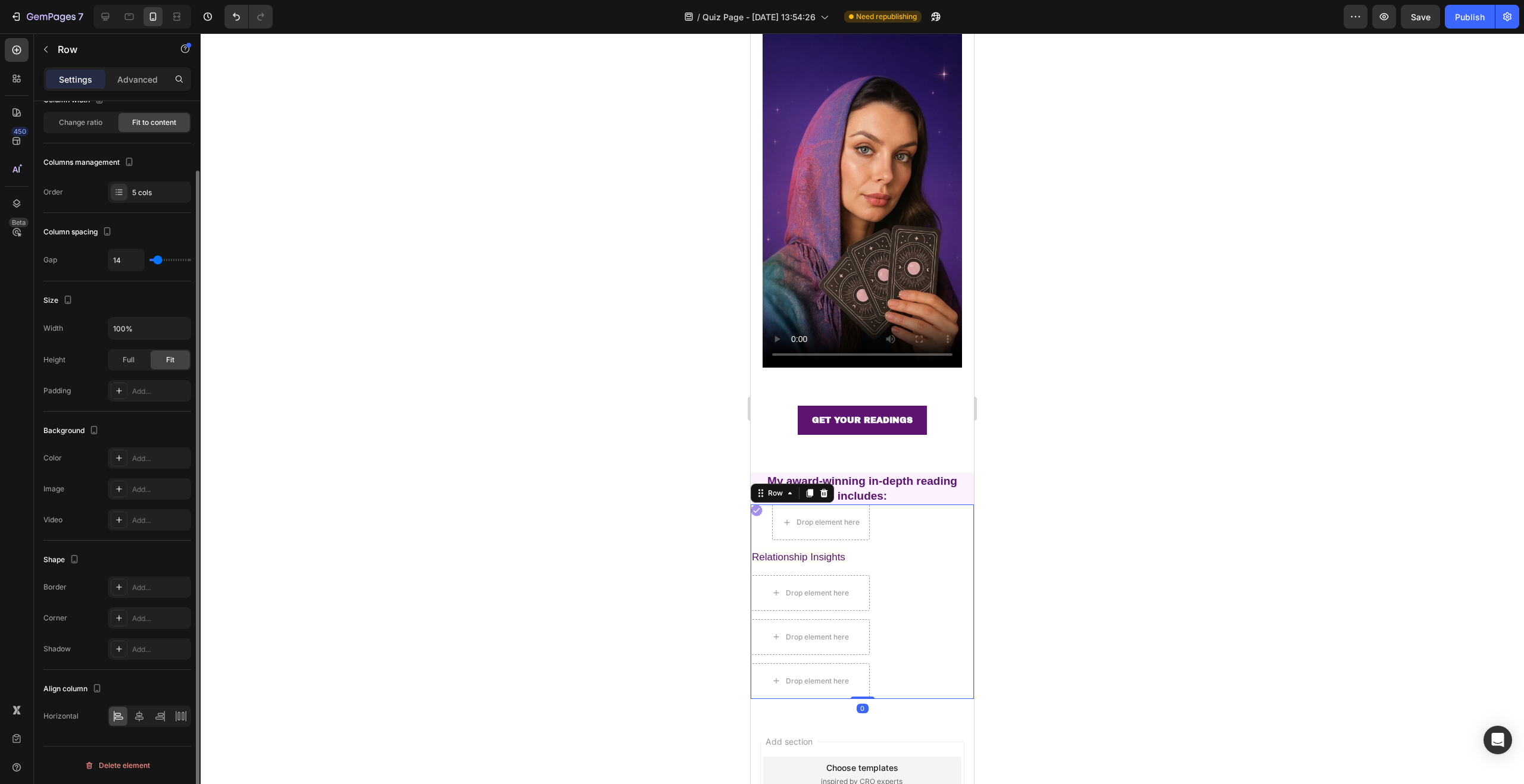
scroll to position [0, 0]
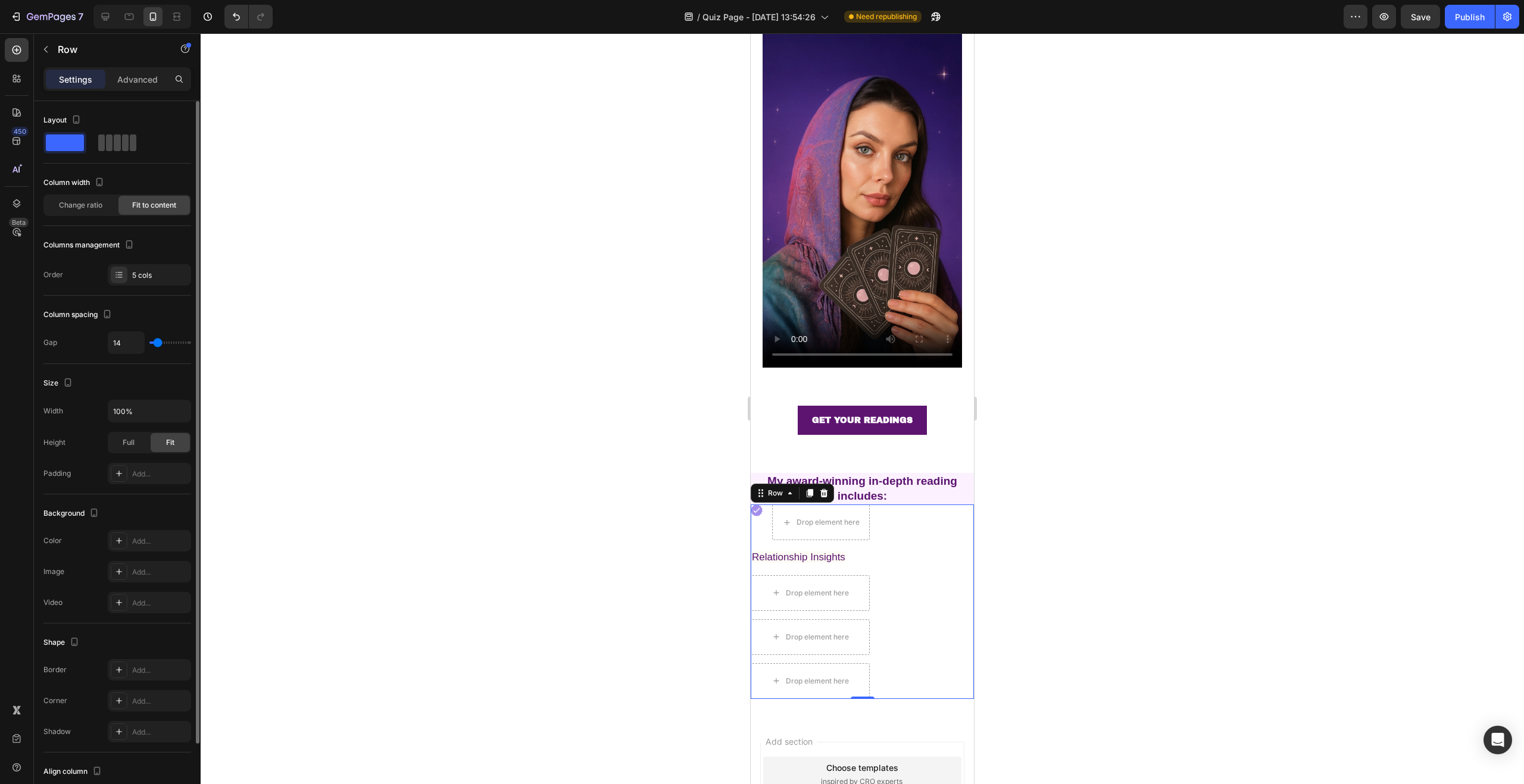
click at [130, 146] on span at bounding box center [133, 143] width 7 height 17
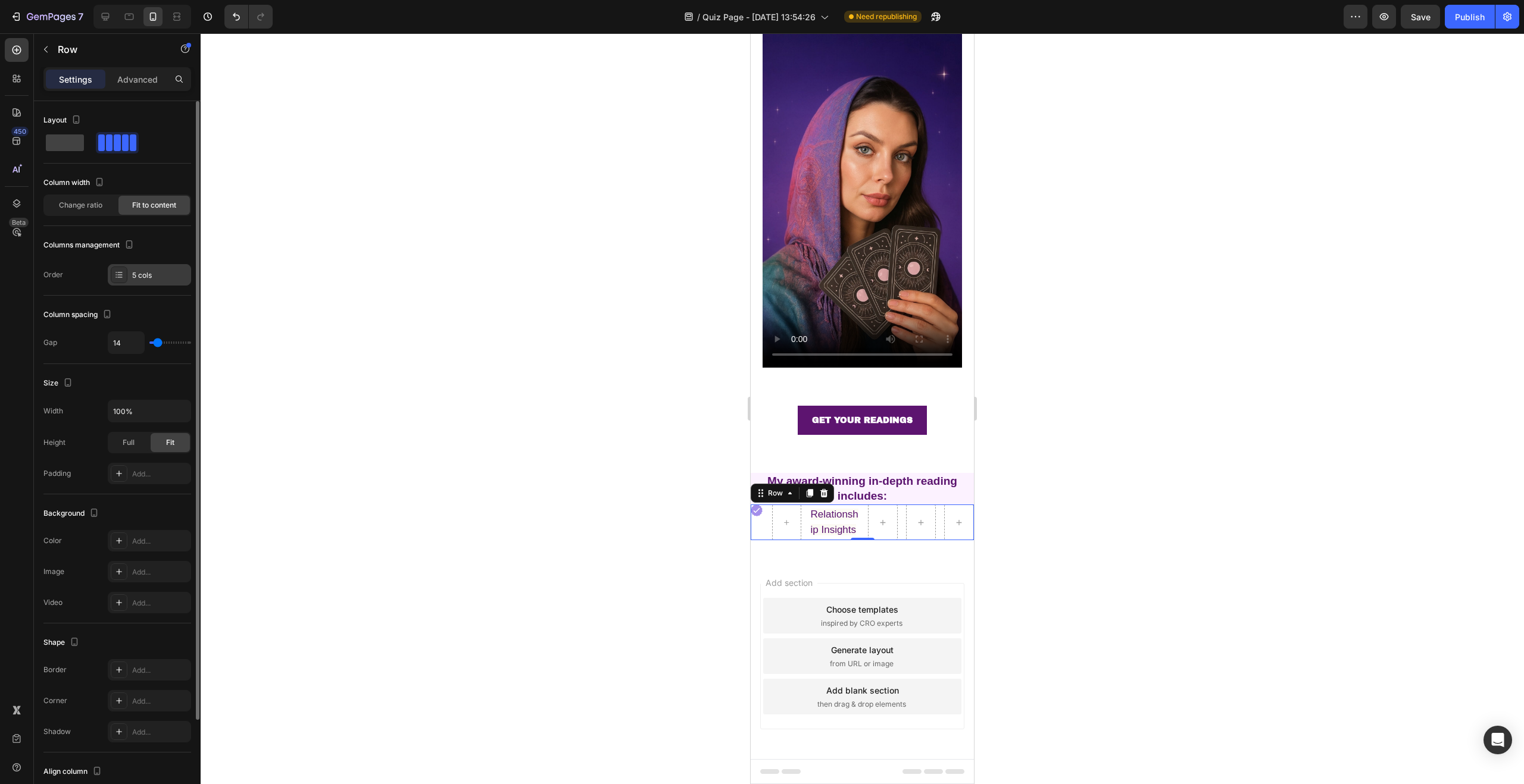
click at [140, 277] on div "5 cols" at bounding box center [160, 275] width 56 height 10
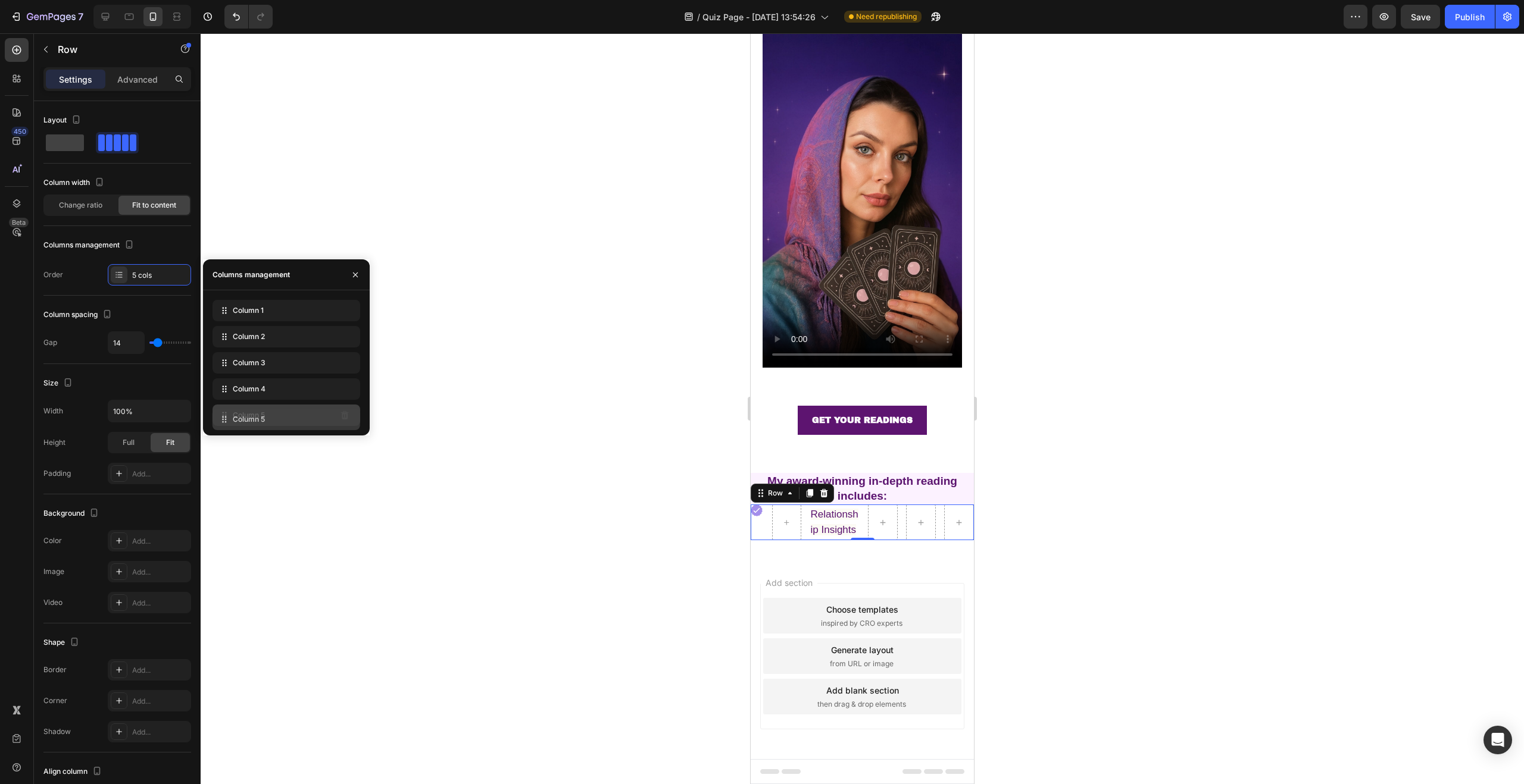
drag, startPoint x: 284, startPoint y: 394, endPoint x: 284, endPoint y: 420, distance: 26.0
click at [357, 273] on icon "button" at bounding box center [355, 275] width 9 height 9
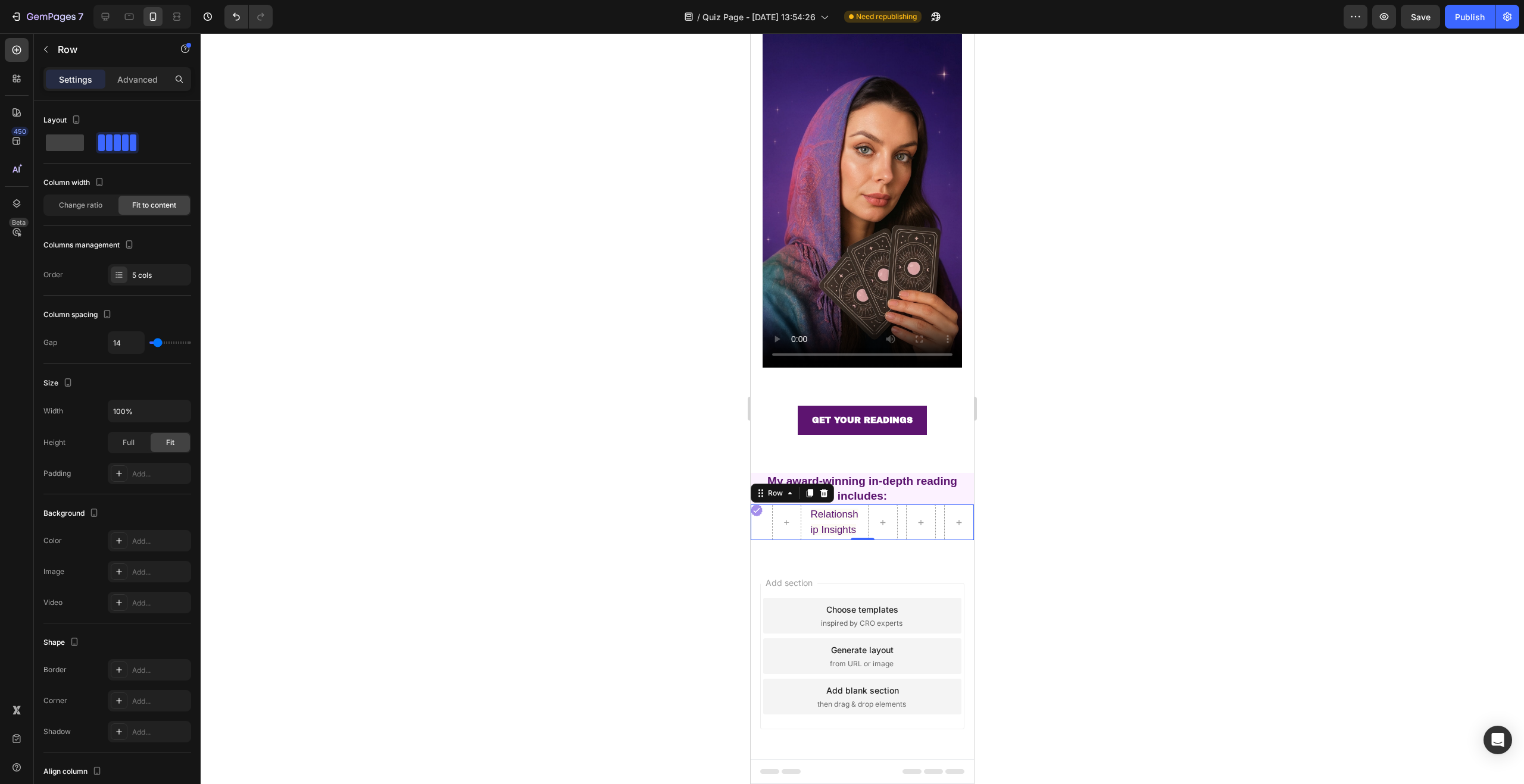
click at [800, 504] on div "Image Row Relationship Insights Text Block Row 0" at bounding box center [862, 522] width 223 height 36
click at [822, 489] on icon at bounding box center [824, 493] width 8 height 9
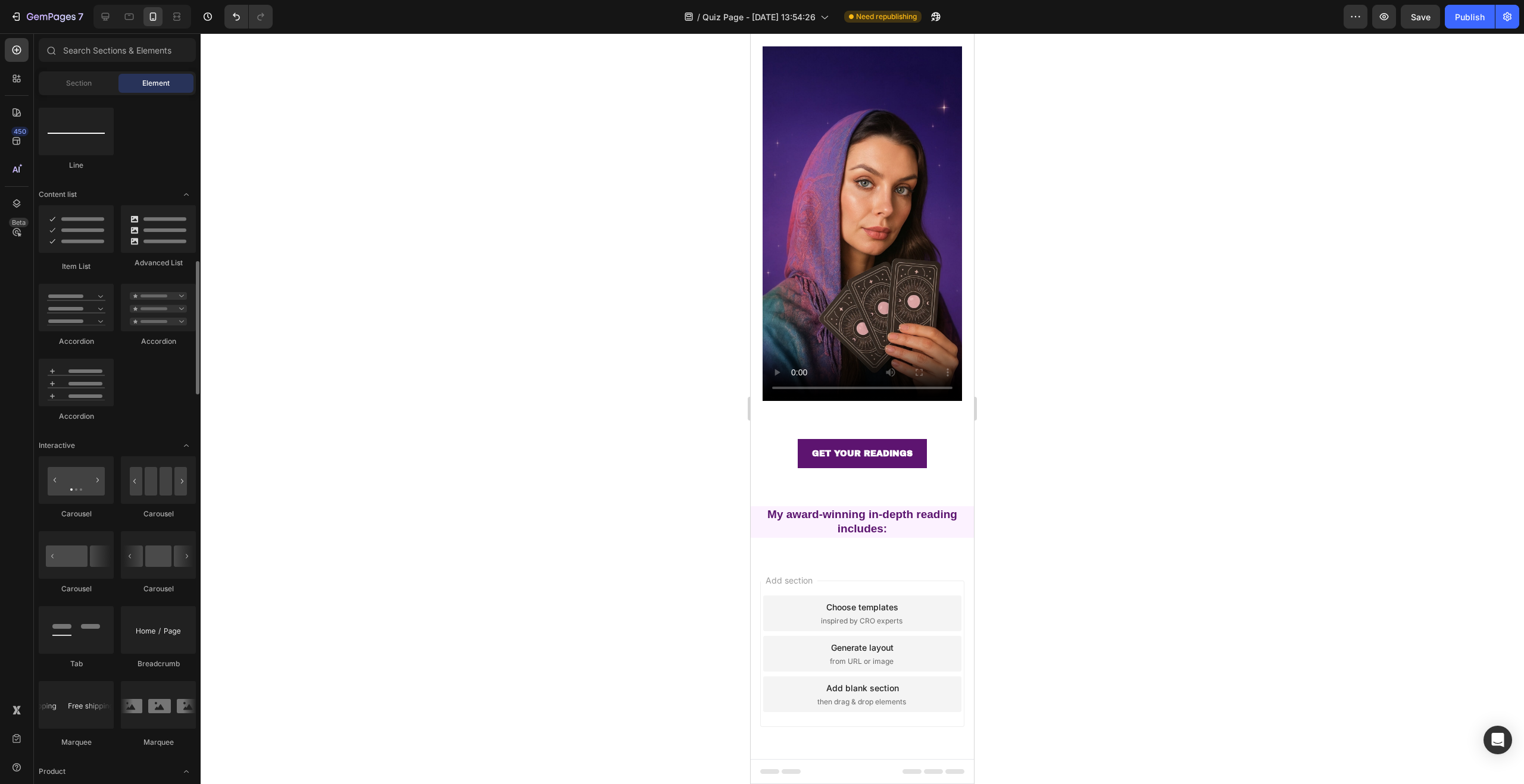
scroll to position [852, 0]
drag, startPoint x: 891, startPoint y: 267, endPoint x: 850, endPoint y: 548, distance: 284.0
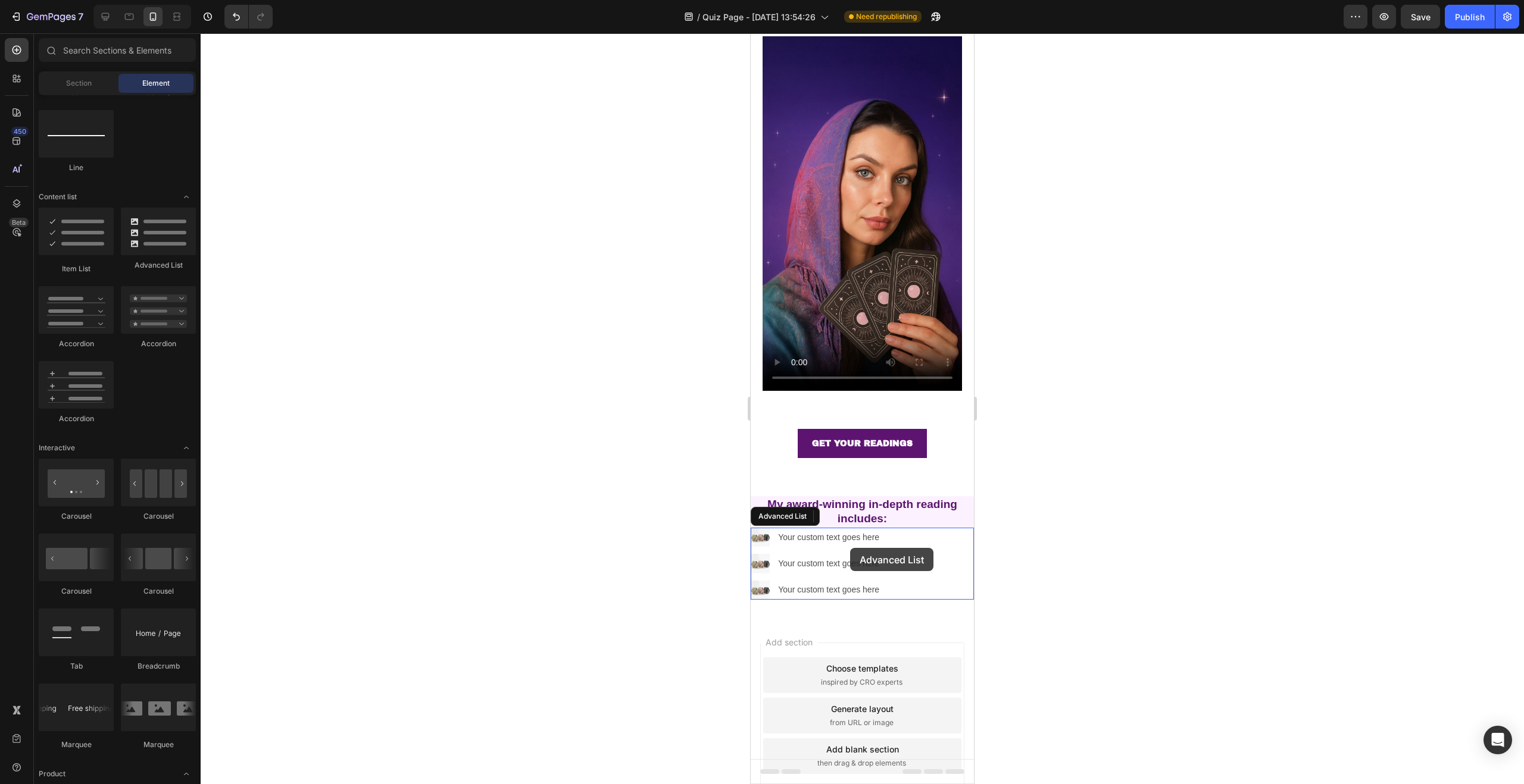
scroll to position [104, 0]
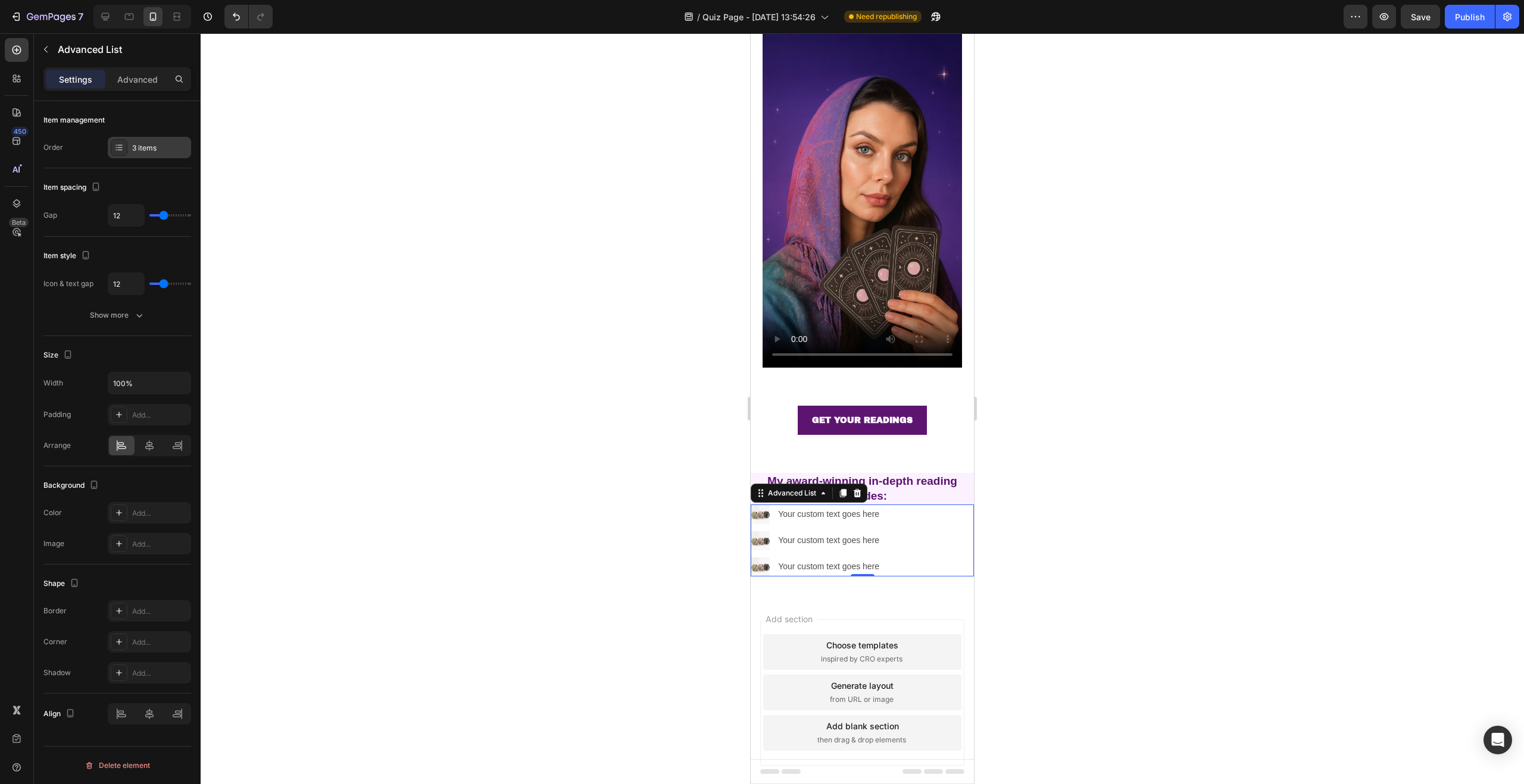
click at [148, 155] on div "3 items" at bounding box center [149, 147] width 84 height 22
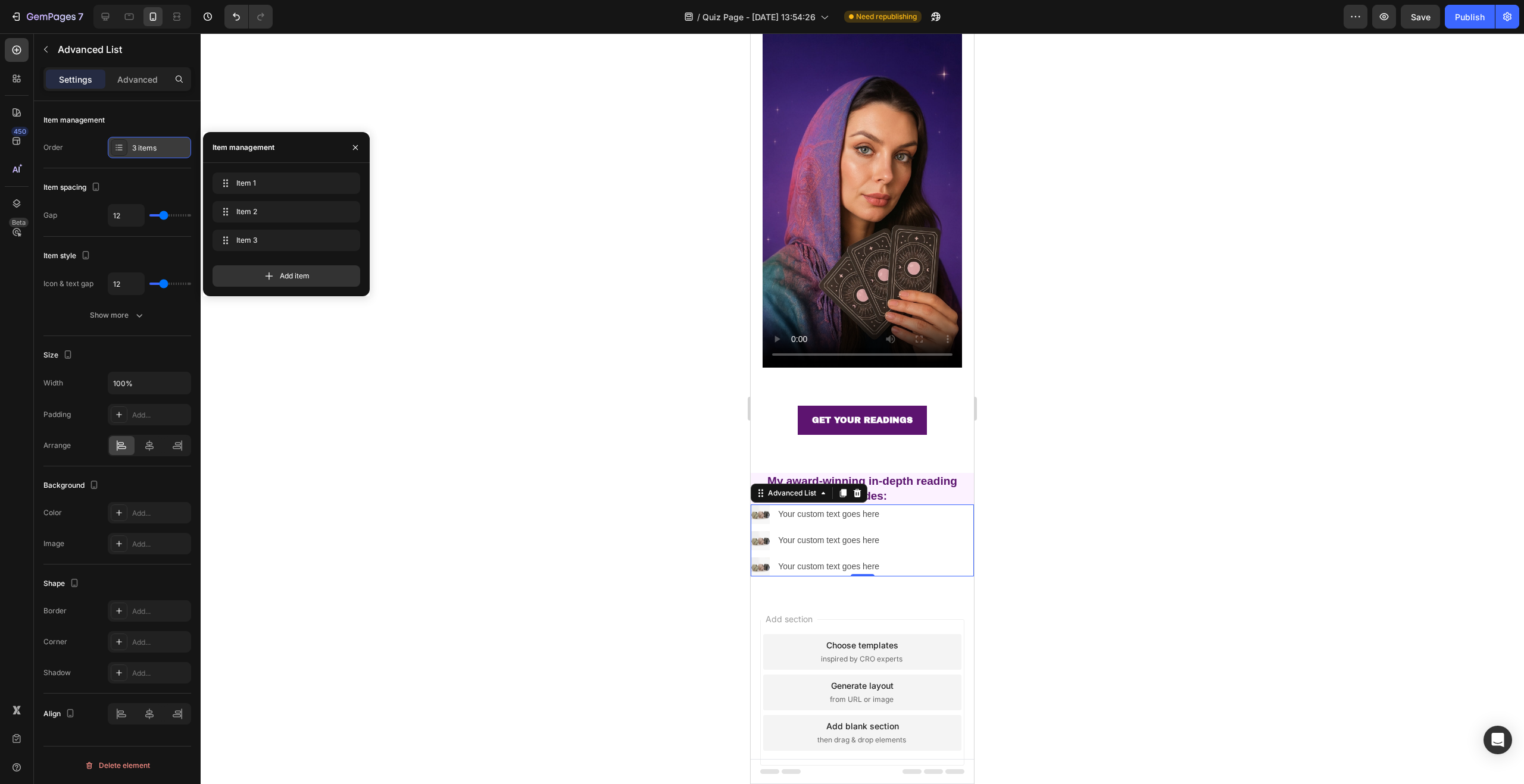
click at [148, 155] on div "3 items" at bounding box center [149, 147] width 84 height 22
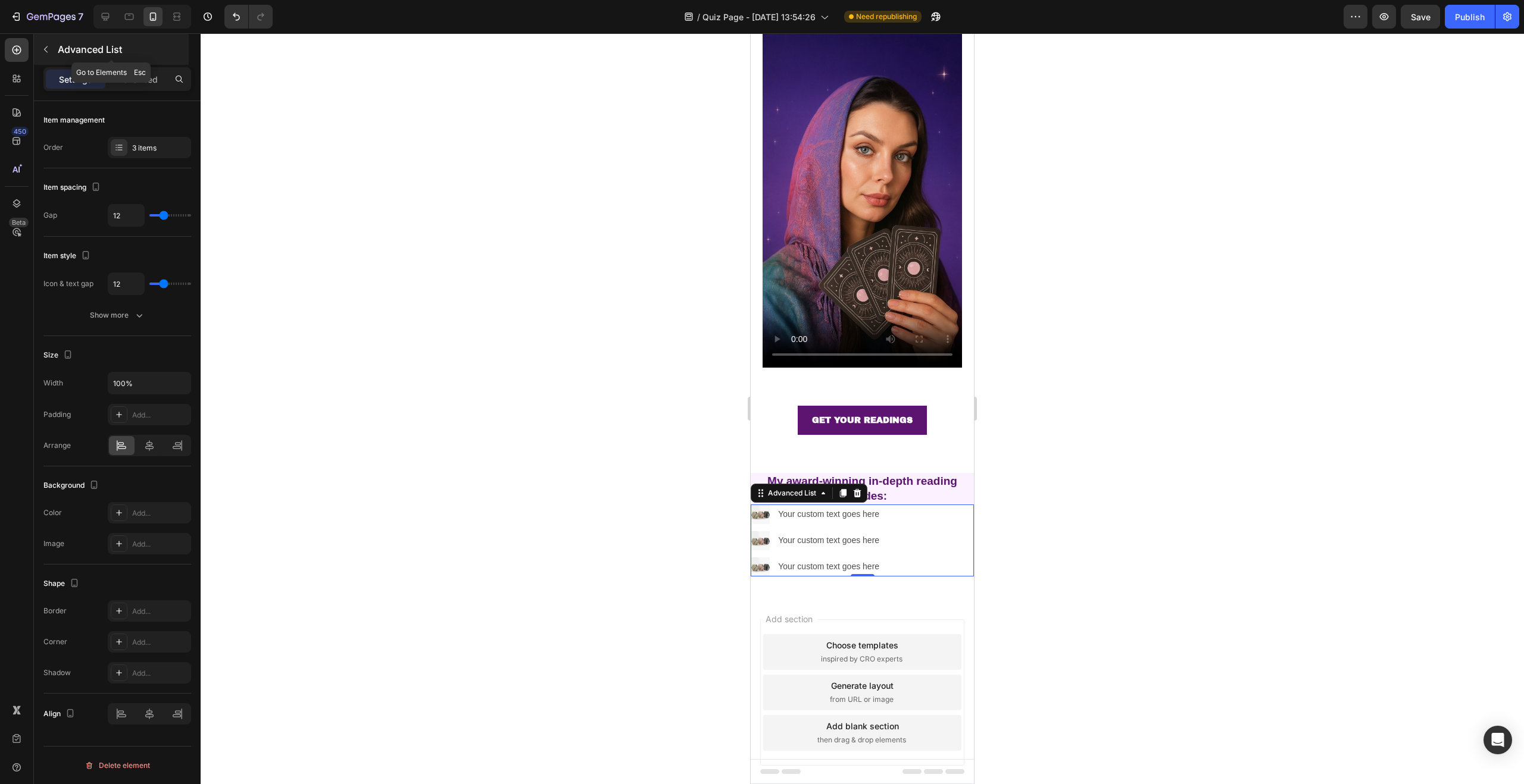
click at [51, 49] on button "button" at bounding box center [45, 49] width 19 height 19
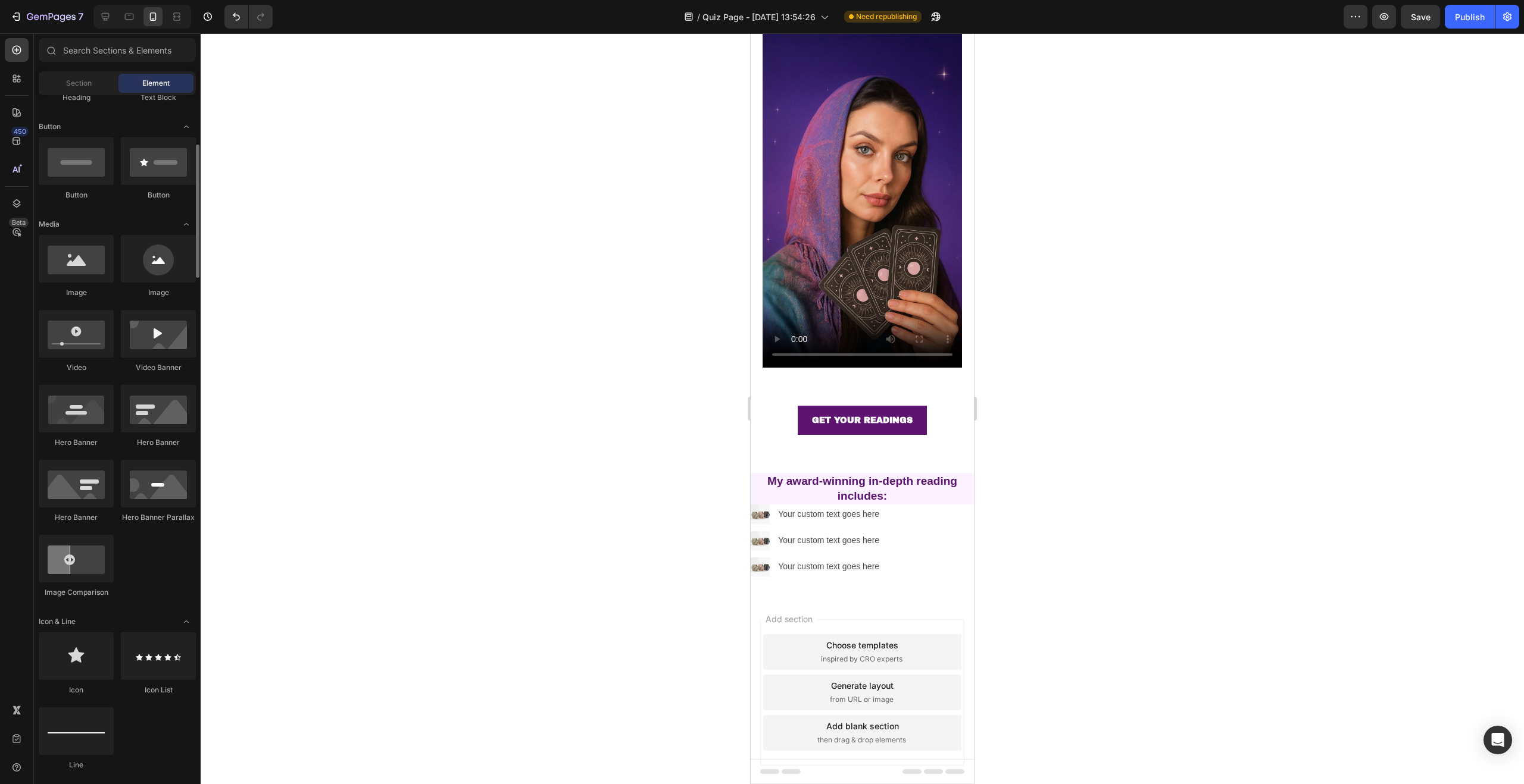
scroll to position [0, 0]
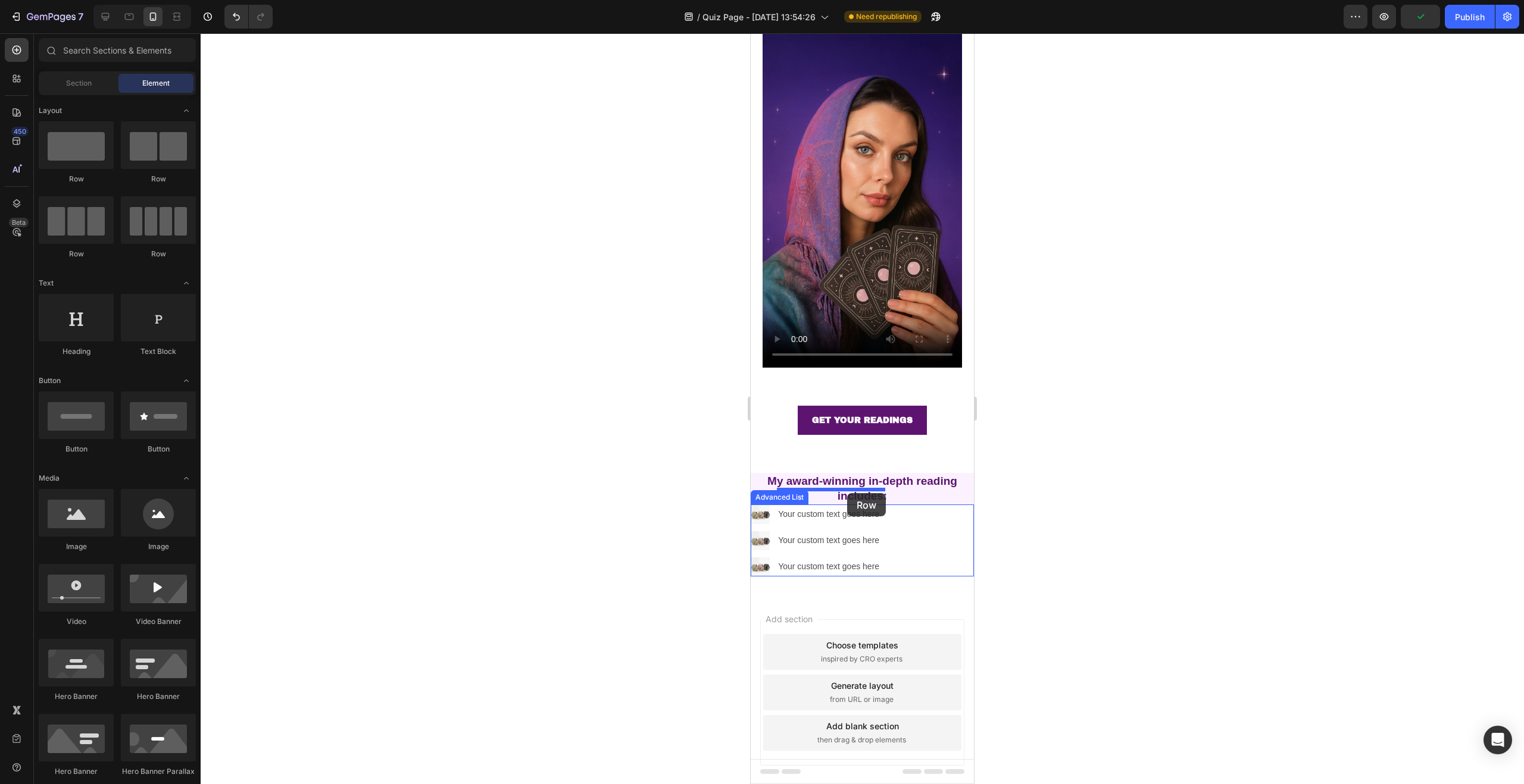
drag, startPoint x: 890, startPoint y: 183, endPoint x: 847, endPoint y: 493, distance: 313.0
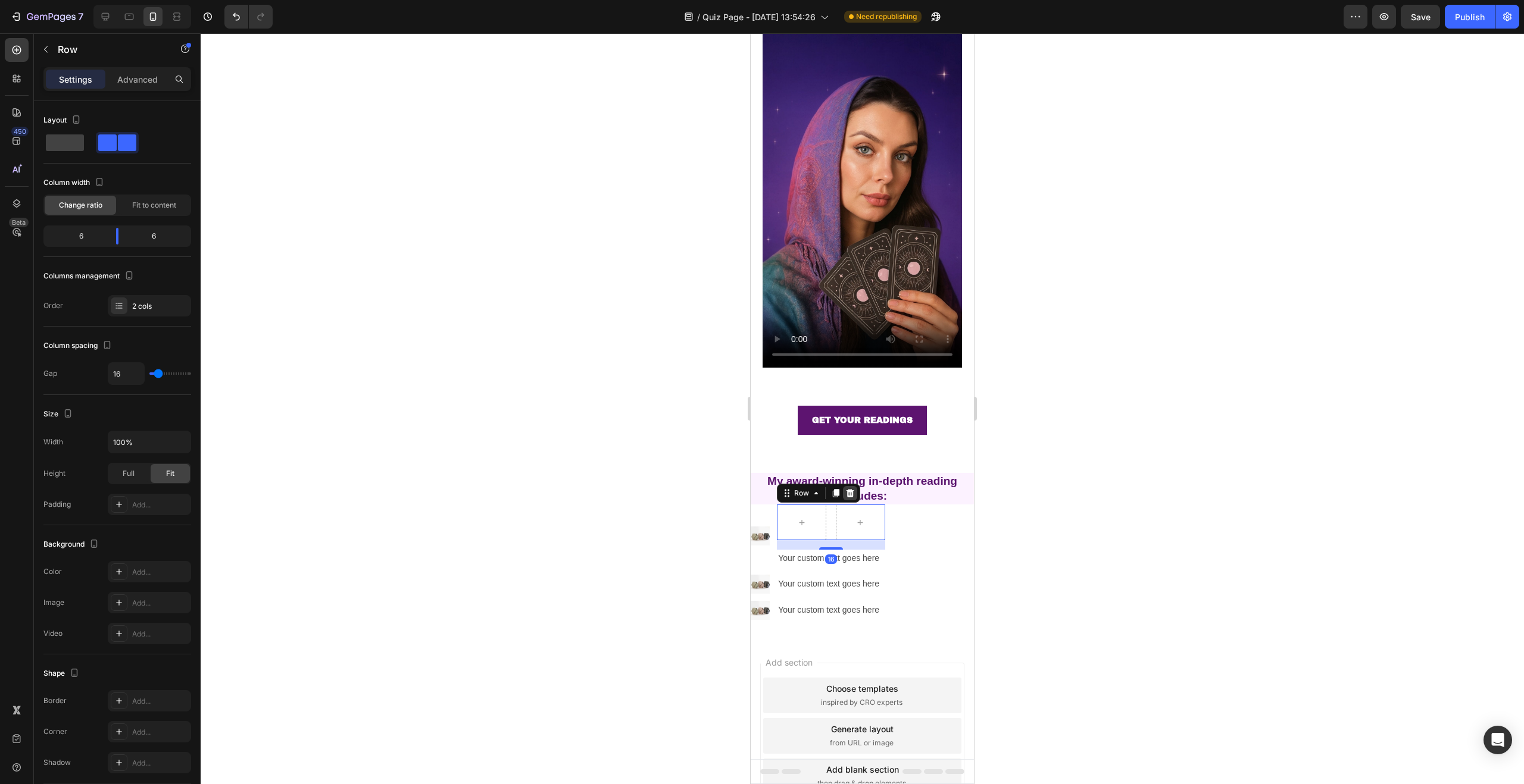
click at [845, 488] on icon at bounding box center [850, 493] width 9 height 9
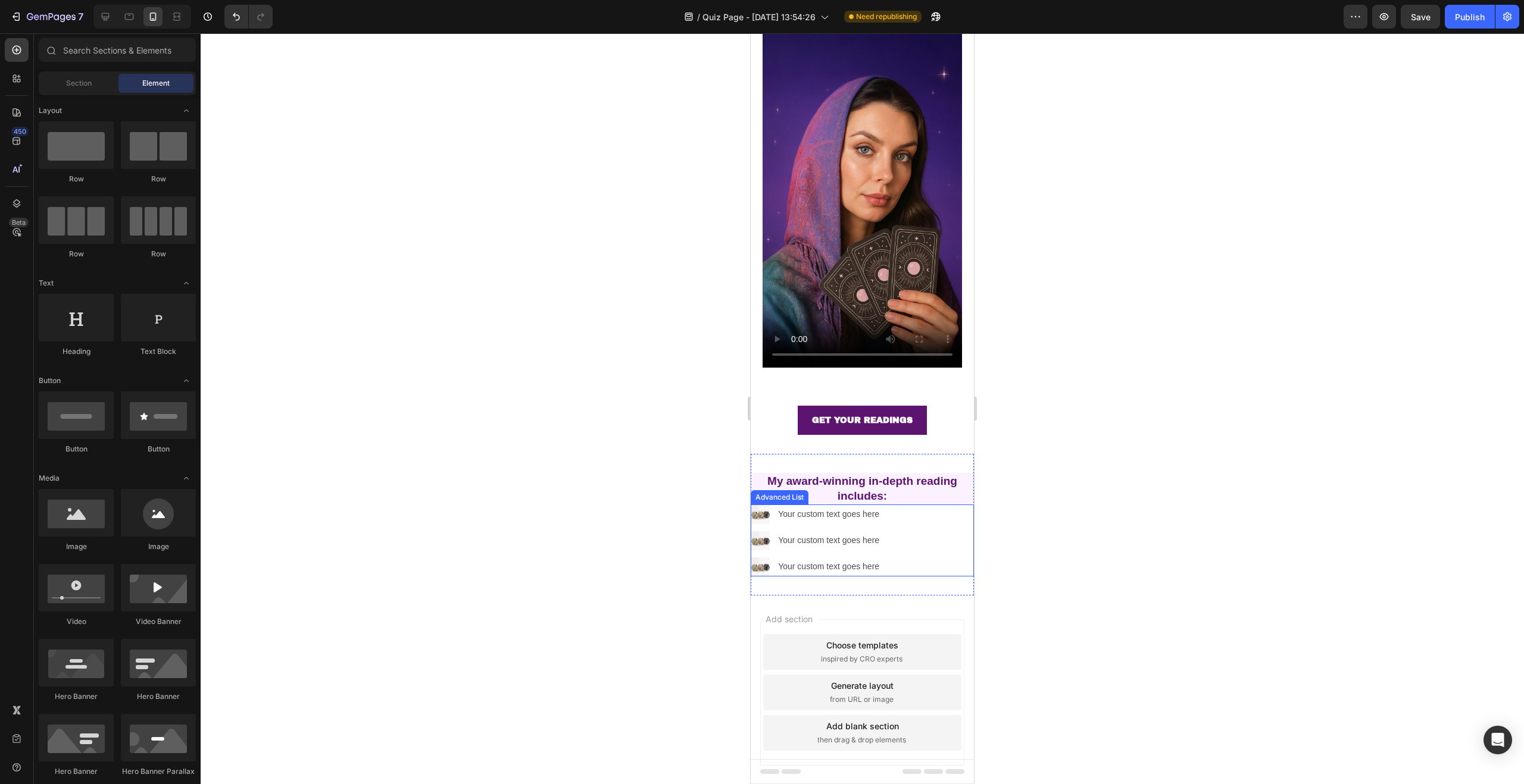
click at [926, 504] on div "Image Your custom text goes here Text Block Image Your custom text goes here Te…" at bounding box center [862, 540] width 223 height 72
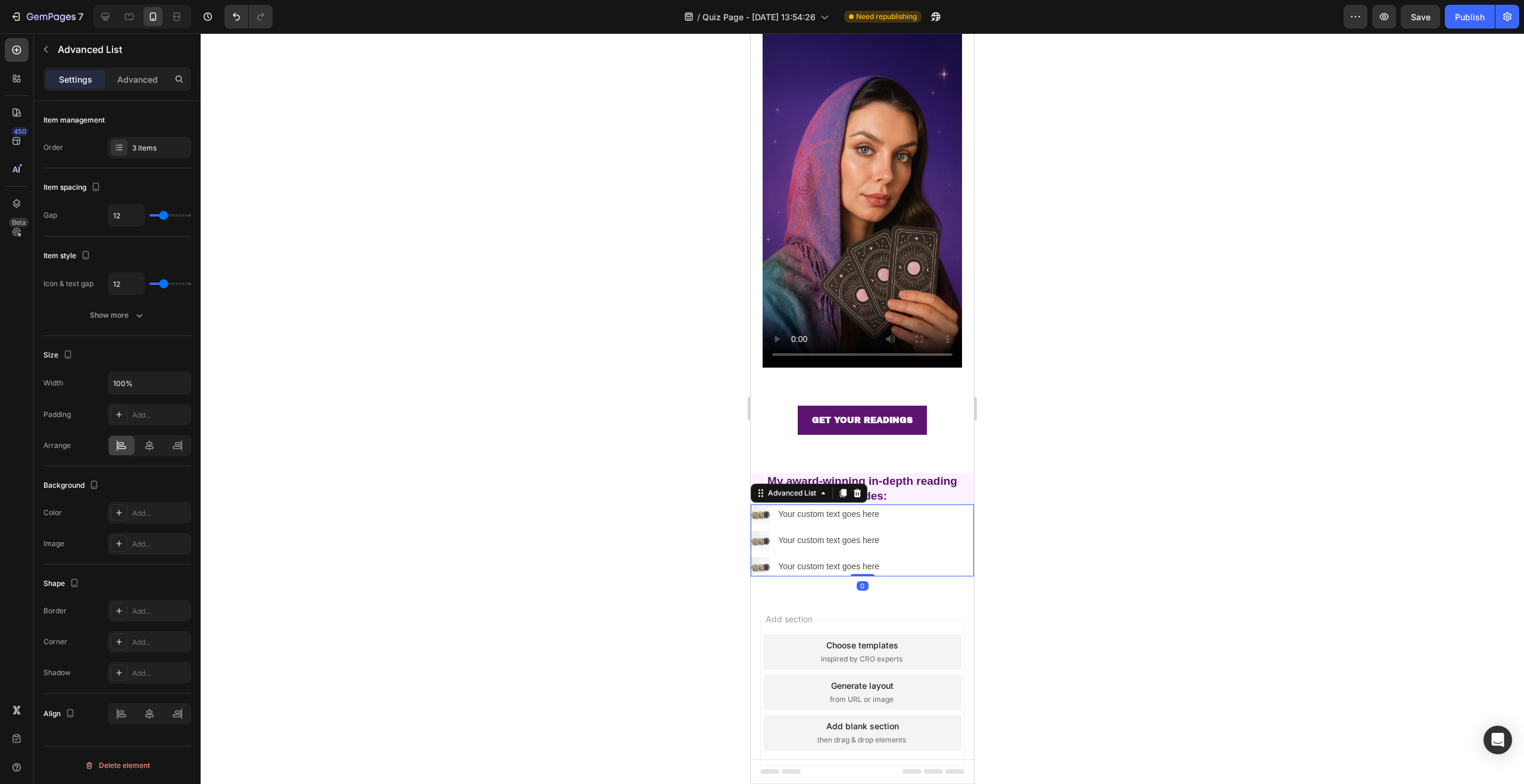
click at [857, 488] on icon at bounding box center [857, 493] width 9 height 9
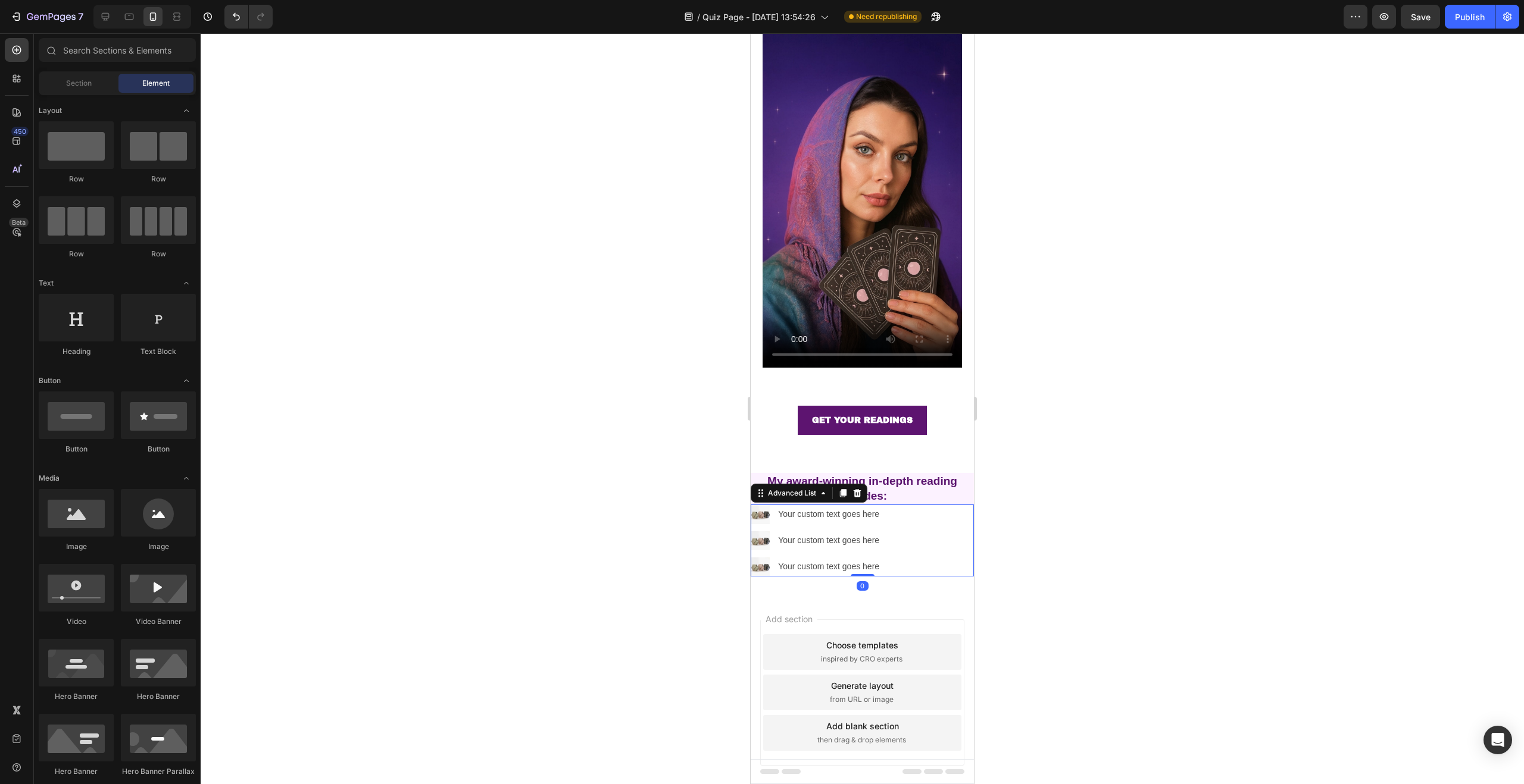
scroll to position [55, 0]
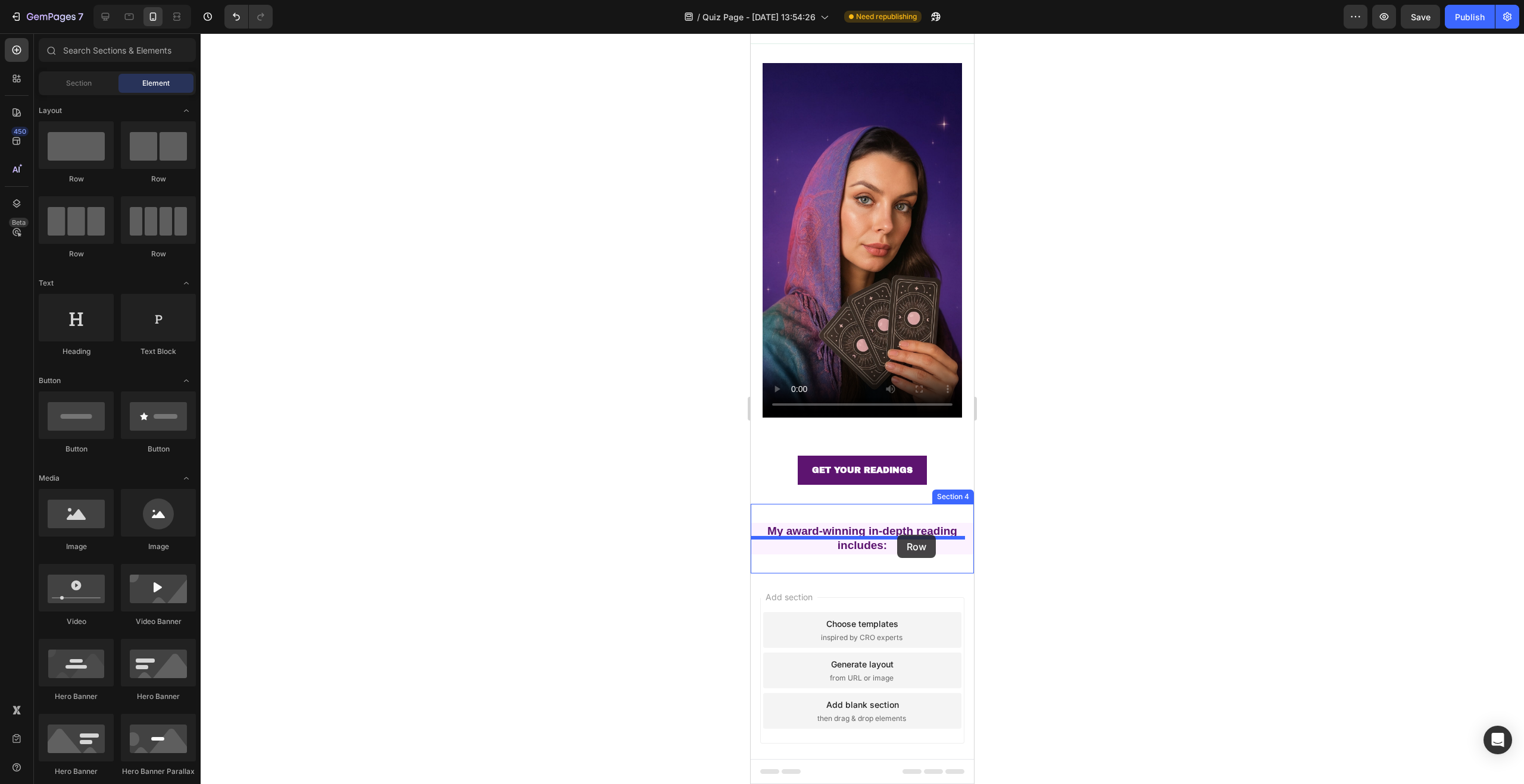
drag, startPoint x: 875, startPoint y: 183, endPoint x: 897, endPoint y: 535, distance: 352.7
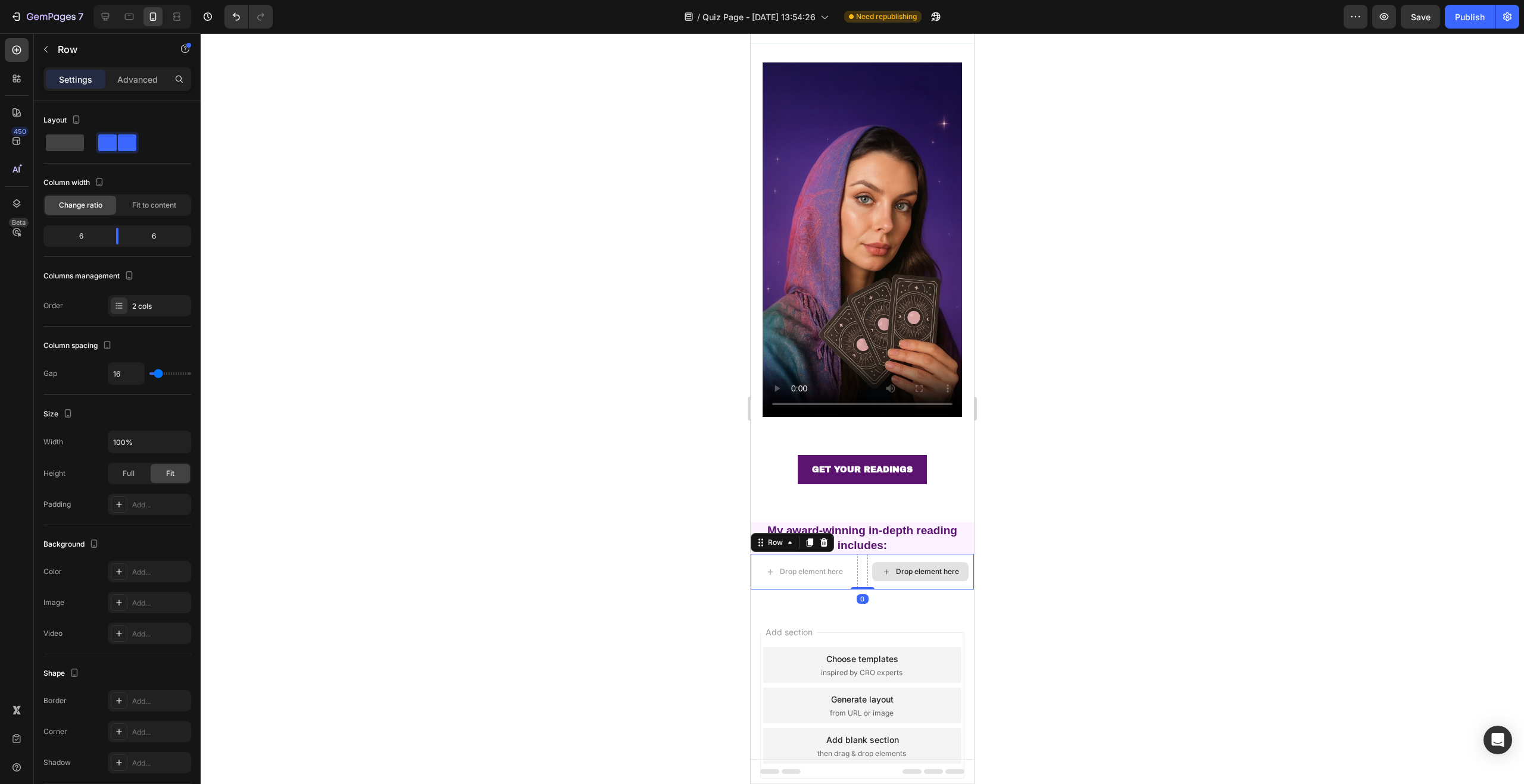
scroll to position [92, 0]
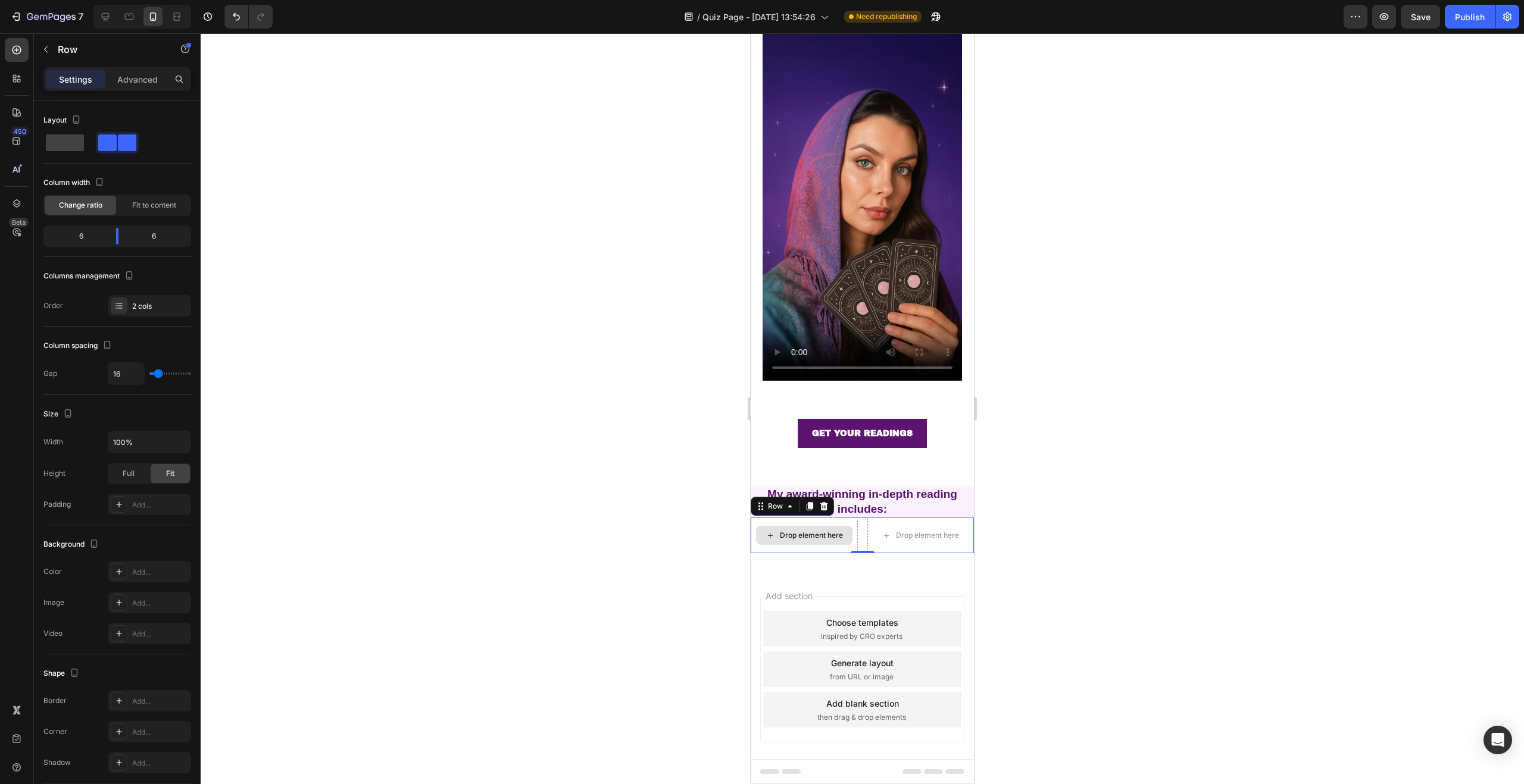
click at [828, 531] on div "Drop element here" at bounding box center [811, 535] width 63 height 9
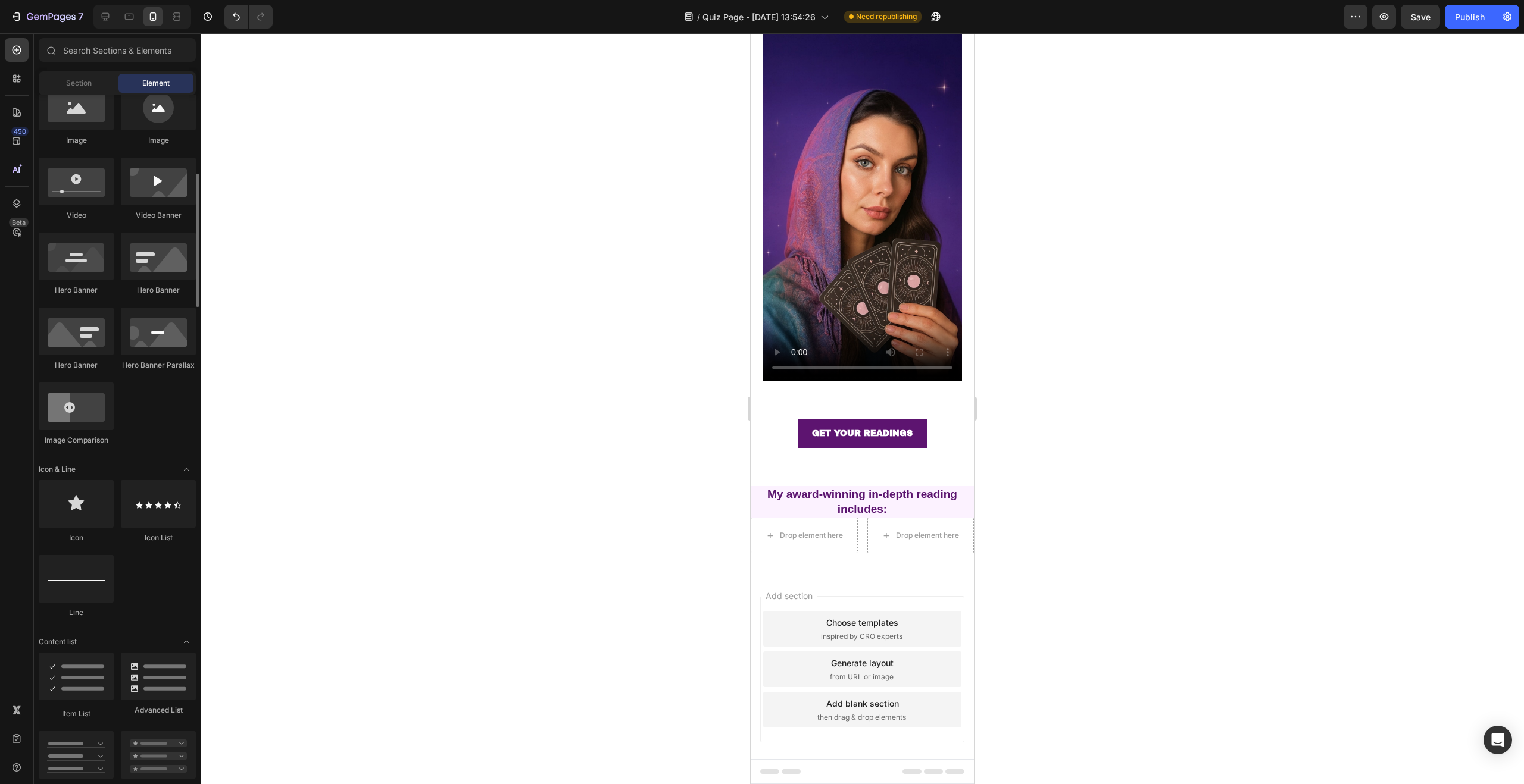
scroll to position [515, 0]
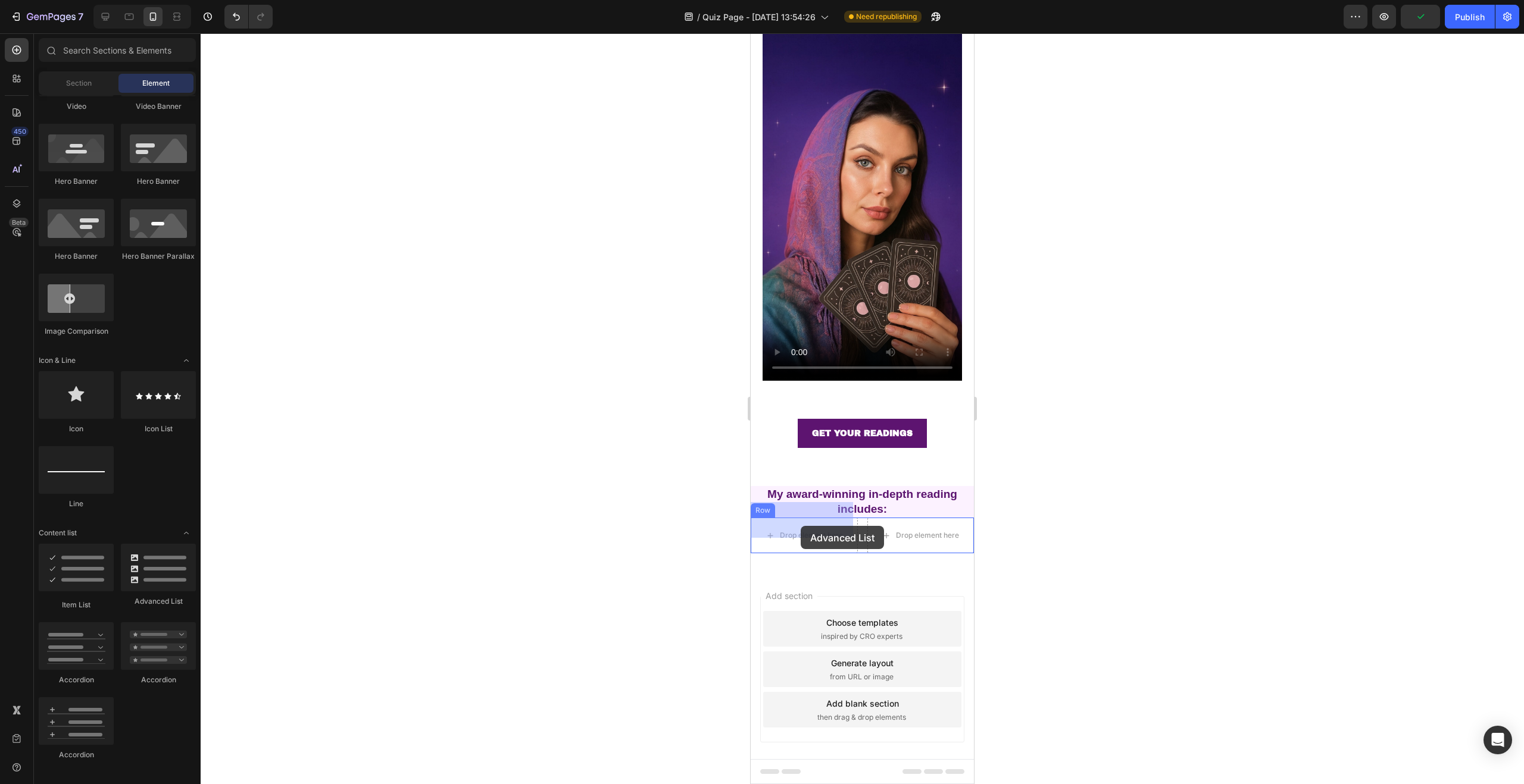
drag, startPoint x: 894, startPoint y: 599, endPoint x: 800, endPoint y: 526, distance: 119.0
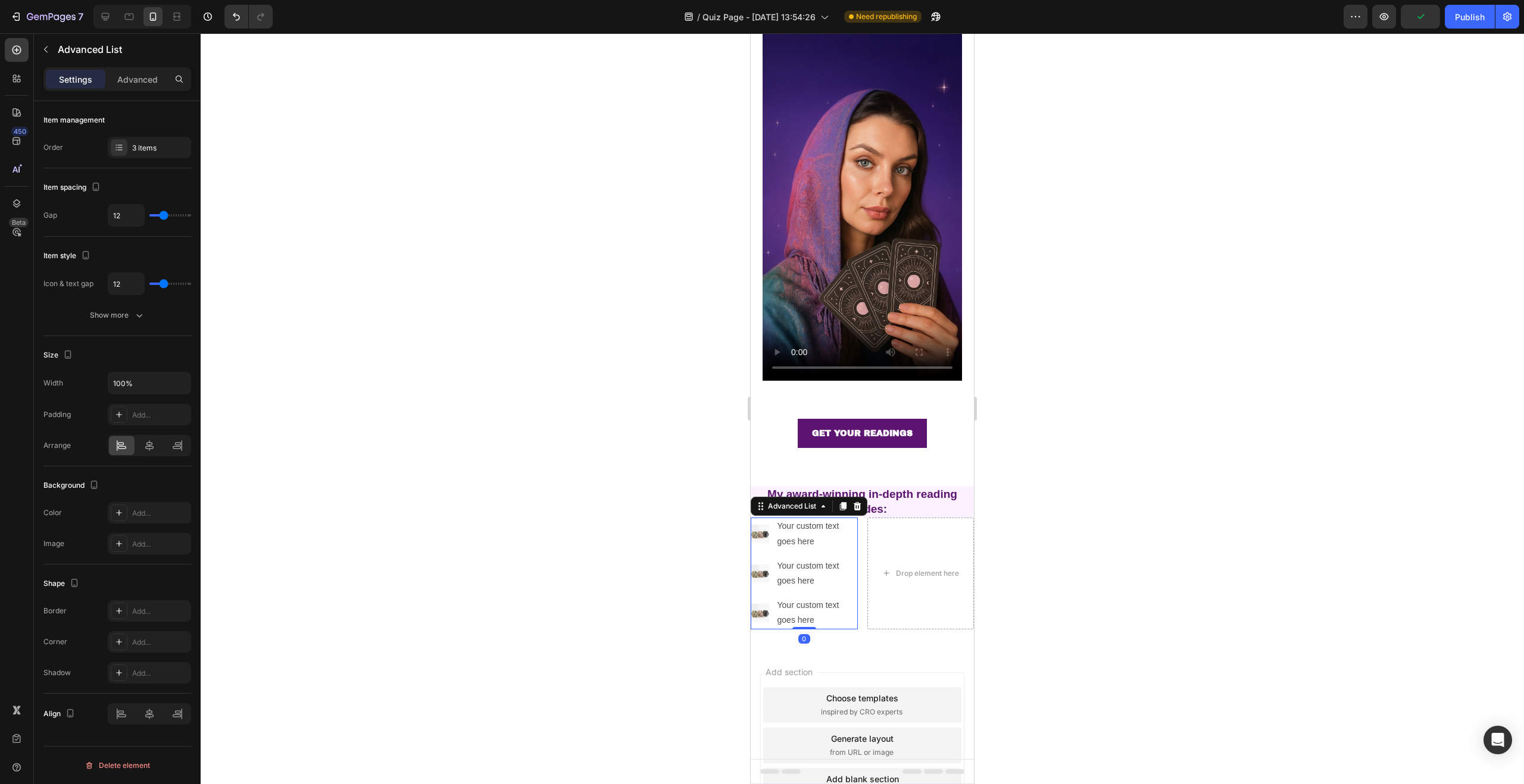
scroll to position [104, 0]
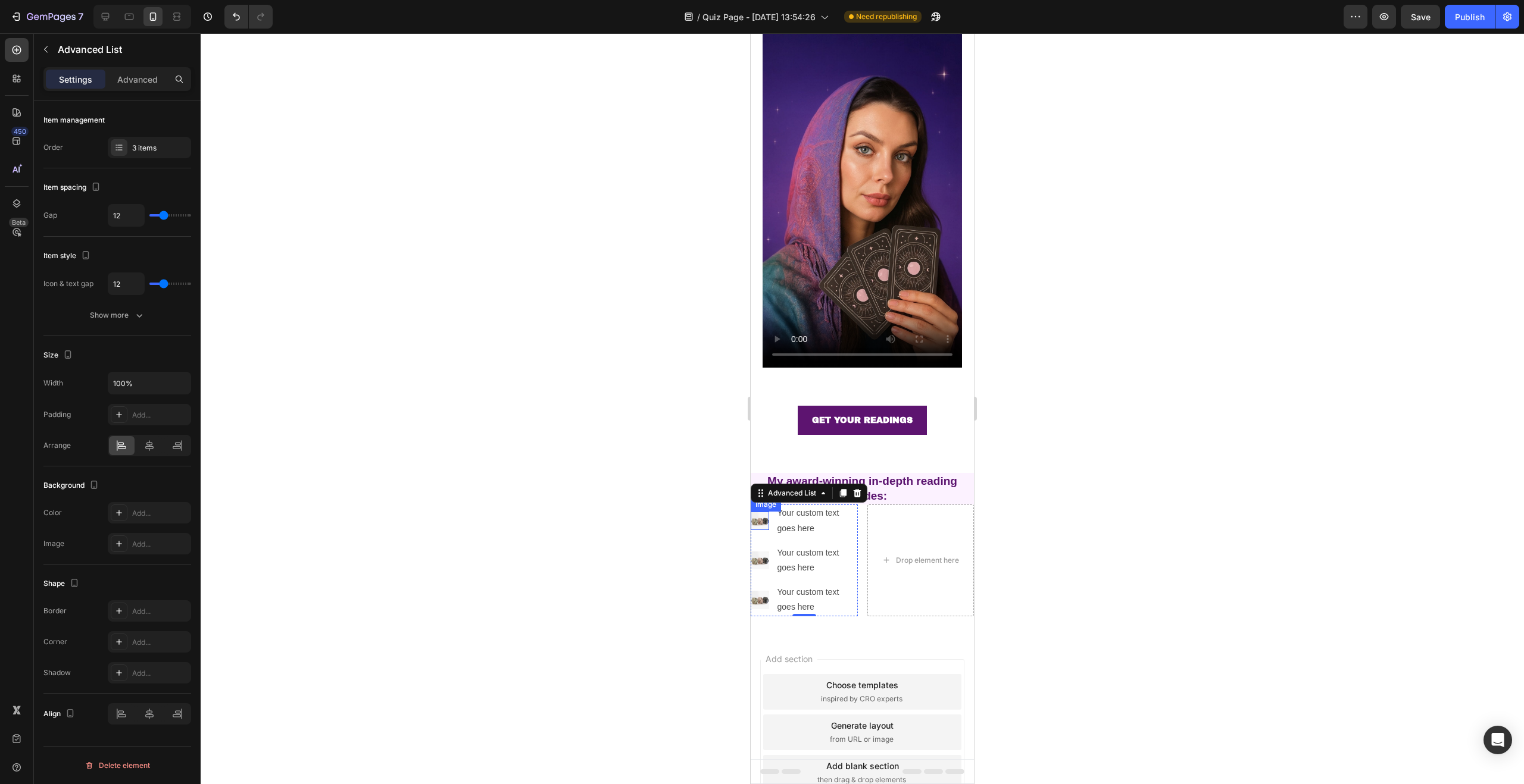
click at [759, 512] on img at bounding box center [760, 521] width 18 height 18
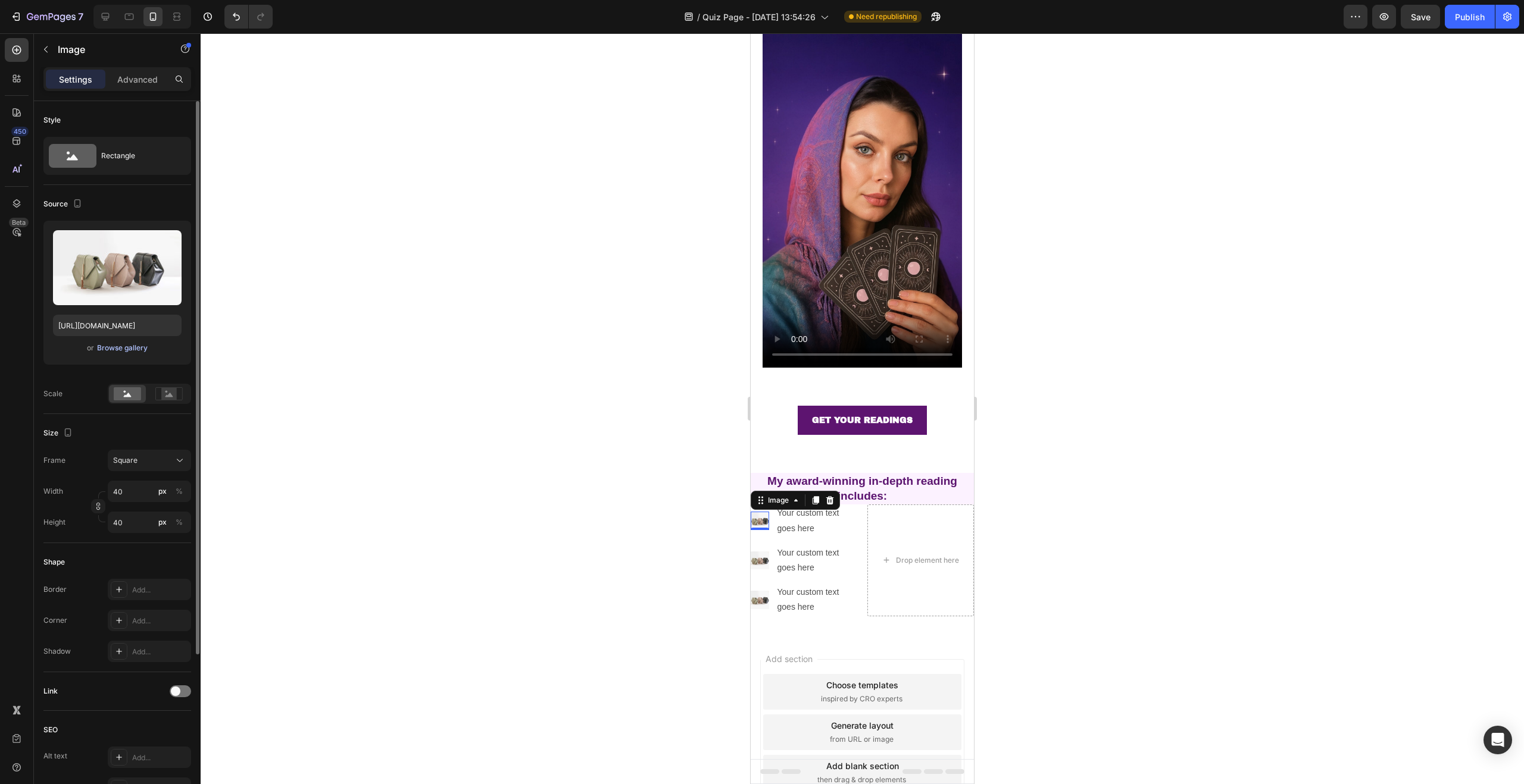
click at [107, 343] on div "Browse gallery" at bounding box center [122, 348] width 50 height 10
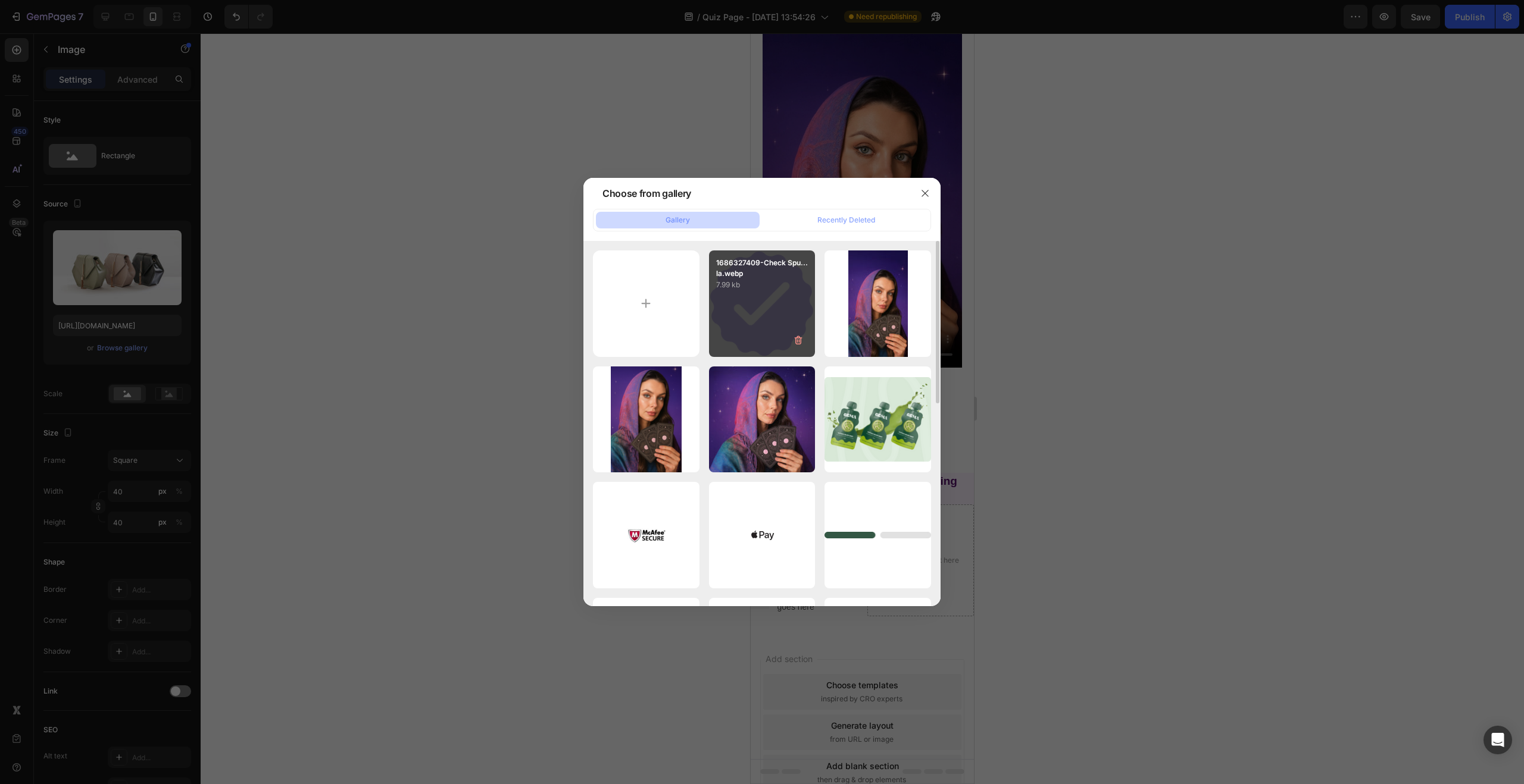
click at [727, 299] on div "1686327409-Check Spu...la.webp 7.99 kb" at bounding box center [762, 304] width 106 height 106
type input "https://cdn.shopify.com/s/files/1/0760/9113/0190/files/gempages_567767576227087…"
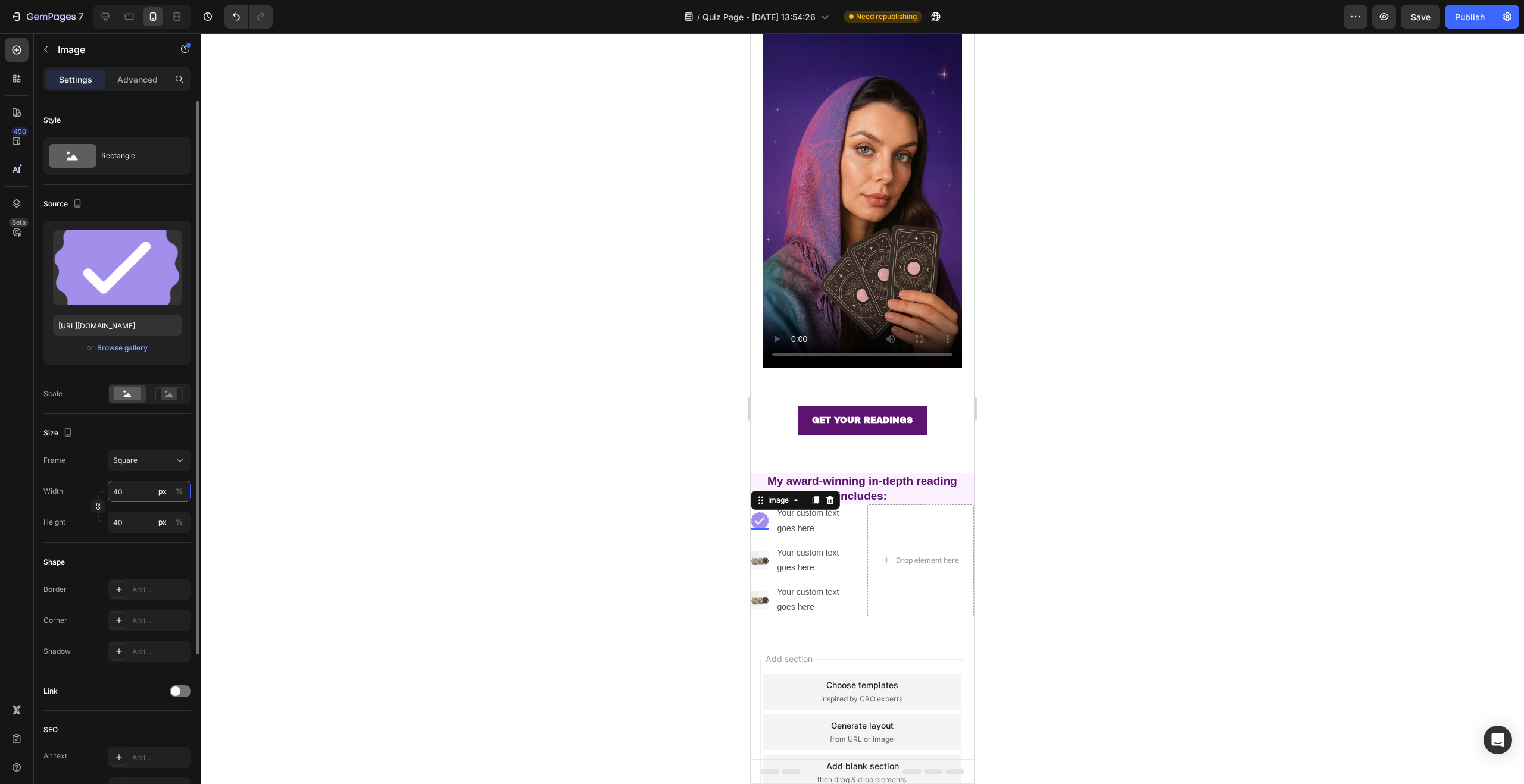
drag, startPoint x: 137, startPoint y: 486, endPoint x: 125, endPoint y: 490, distance: 12.6
click at [124, 490] on input "40" at bounding box center [149, 491] width 84 height 22
type input "1"
type input "15"
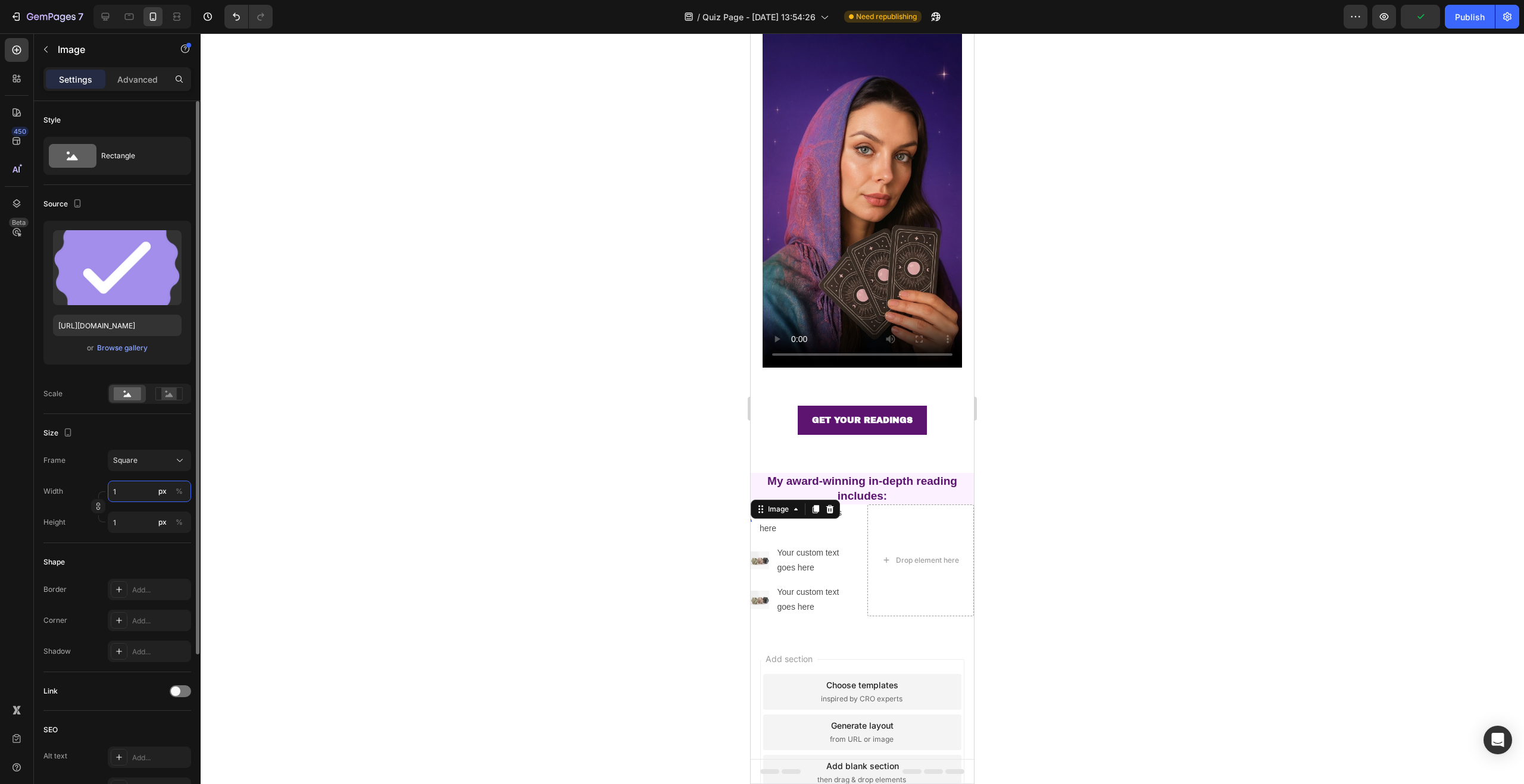
type input "15"
drag, startPoint x: 117, startPoint y: 490, endPoint x: 106, endPoint y: 490, distance: 11.0
click at [106, 490] on div "Width 15 px %" at bounding box center [117, 491] width 148 height 22
type input "2"
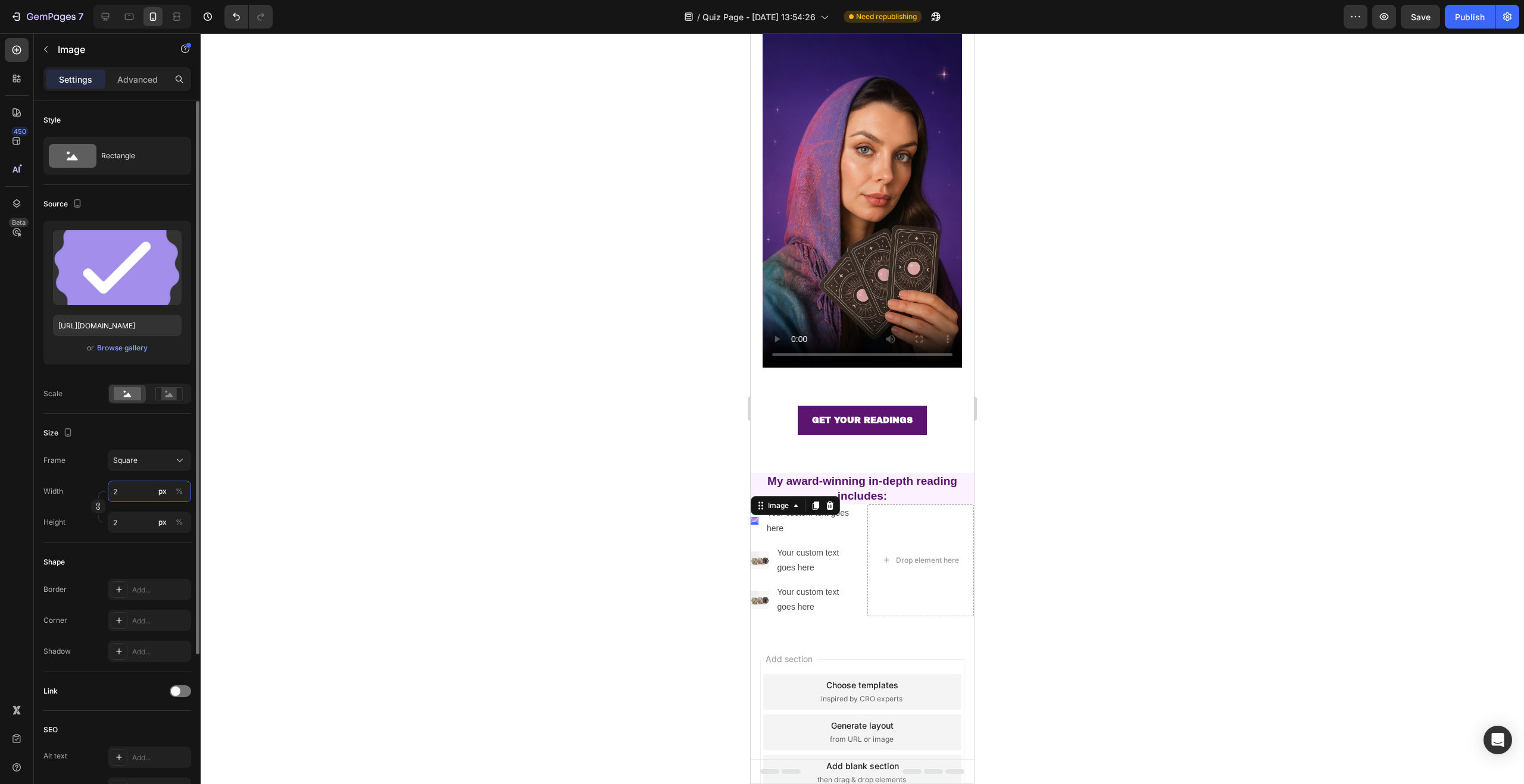
type input "20"
click at [373, 426] on div at bounding box center [862, 409] width 1324 height 751
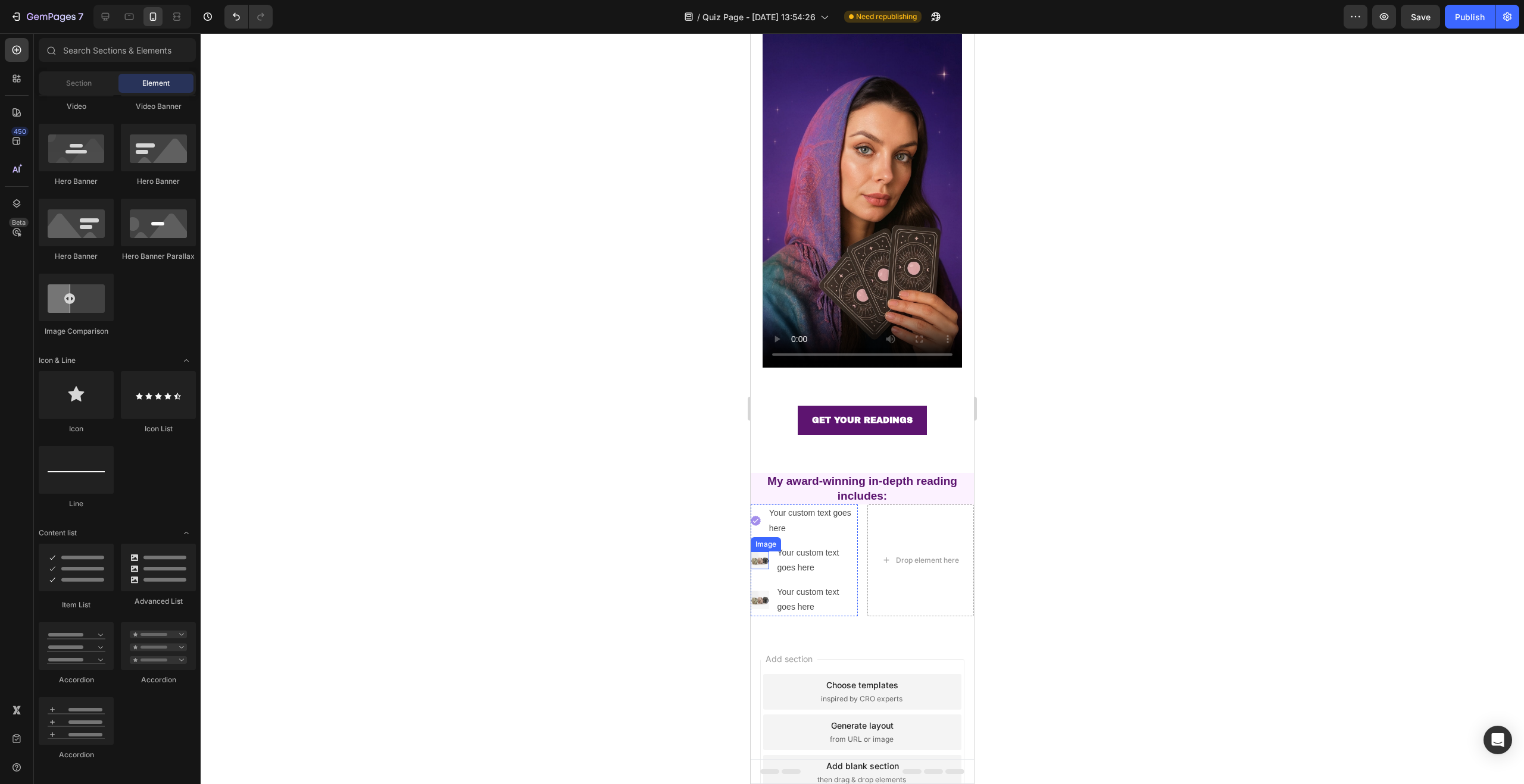
click at [765, 552] on img at bounding box center [760, 561] width 18 height 18
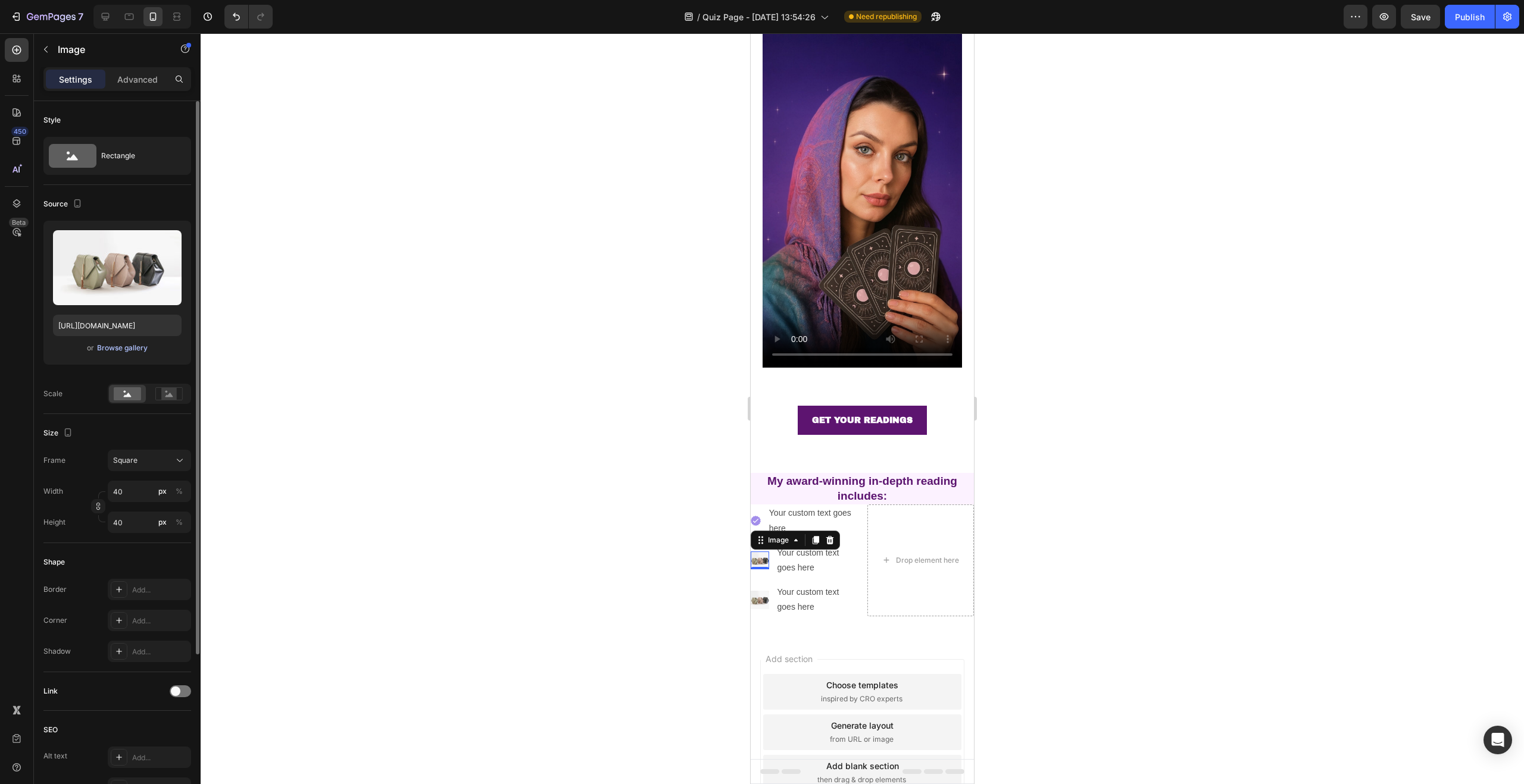
click at [115, 348] on div "Browse gallery" at bounding box center [122, 348] width 50 height 10
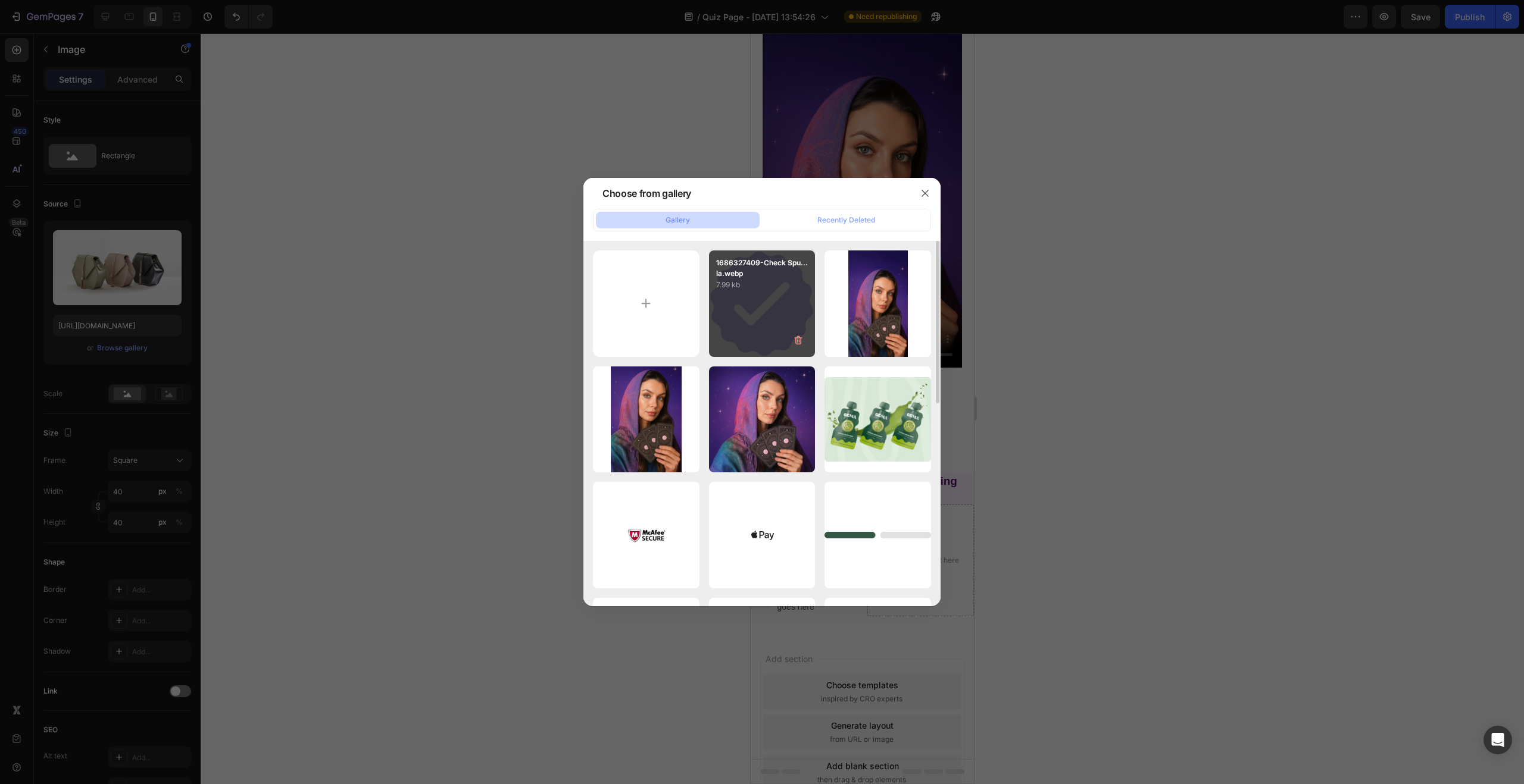
click at [752, 324] on div "1686327409-Check Spu...la.webp 7.99 kb" at bounding box center [762, 304] width 106 height 106
type input "https://cdn.shopify.com/s/files/1/0760/9113/0190/files/gempages_567767576227087…"
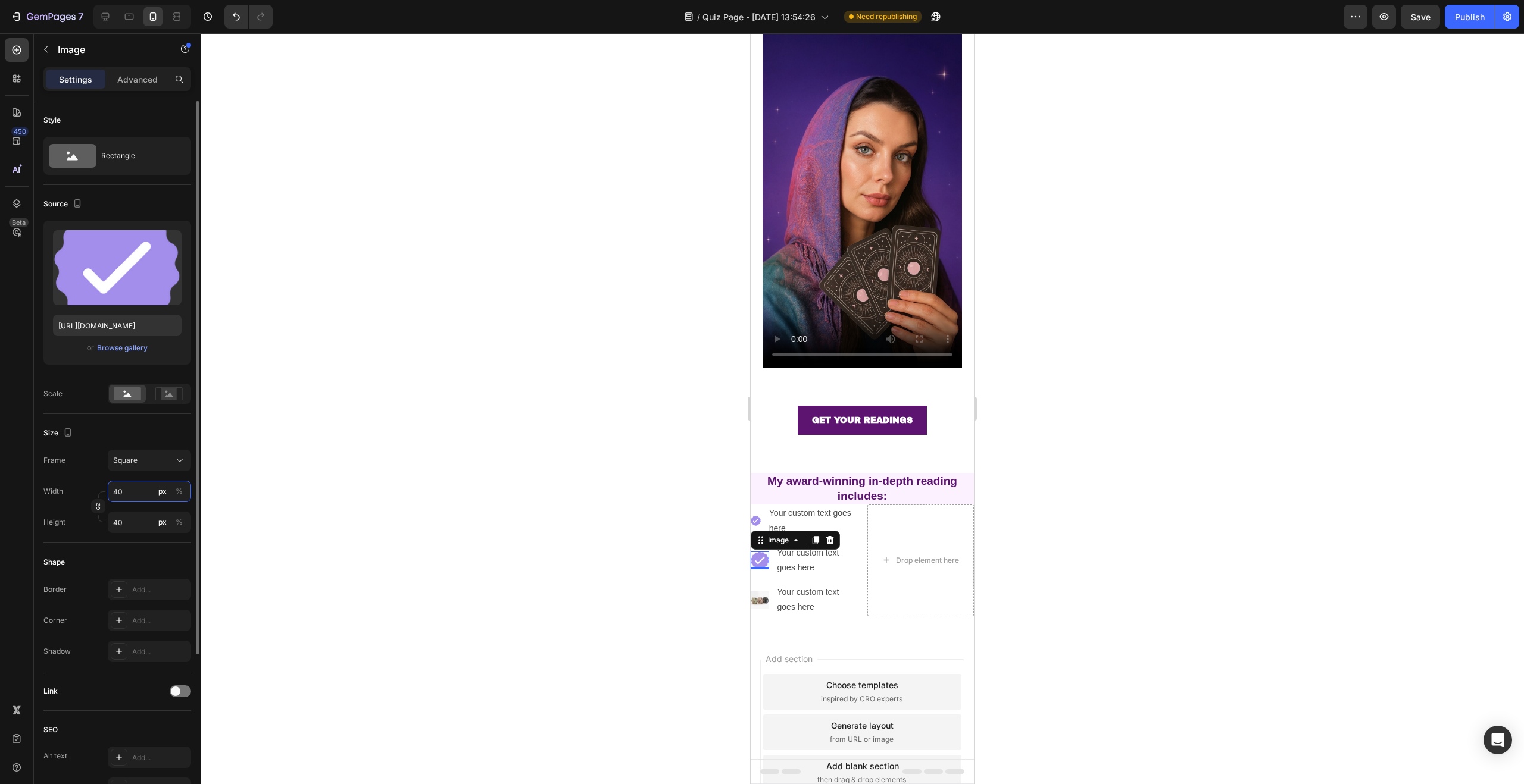
click at [138, 497] on input "40" at bounding box center [149, 491] width 84 height 22
type input "2"
type input "20"
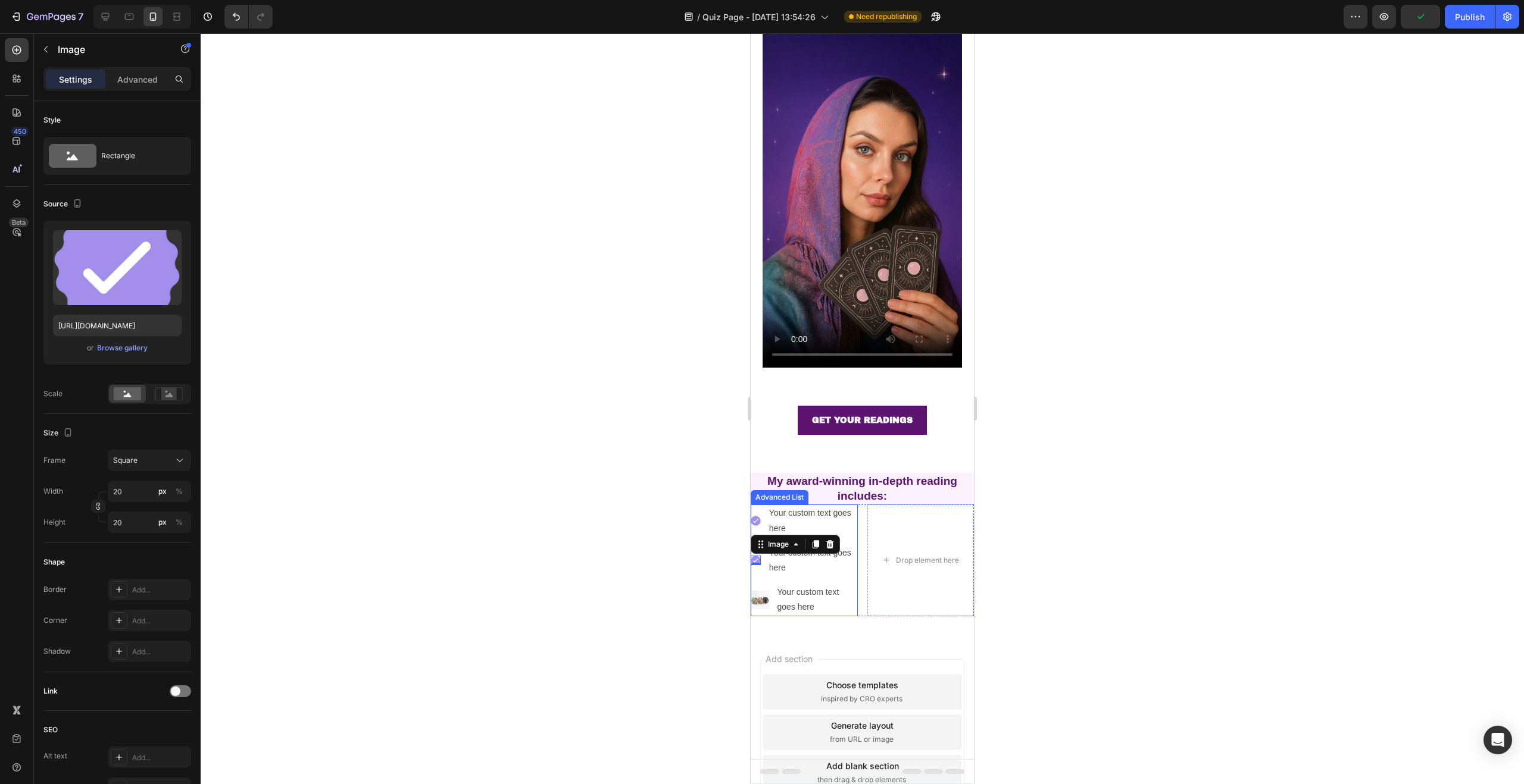
click at [768, 591] on img at bounding box center [760, 600] width 18 height 18
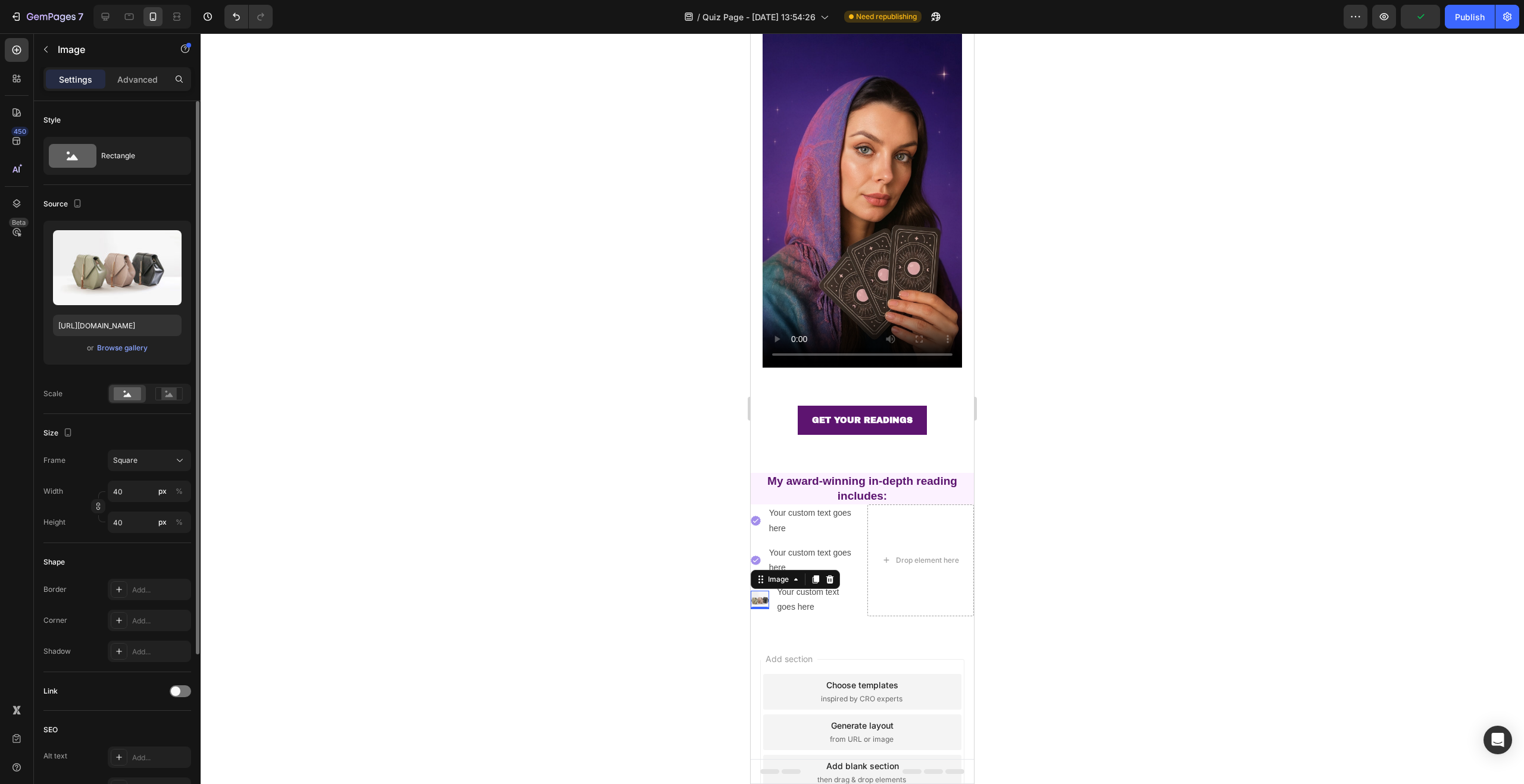
click at [152, 347] on div "or Browse gallery" at bounding box center [117, 348] width 128 height 14
click at [143, 347] on div "Browse gallery" at bounding box center [122, 348] width 50 height 10
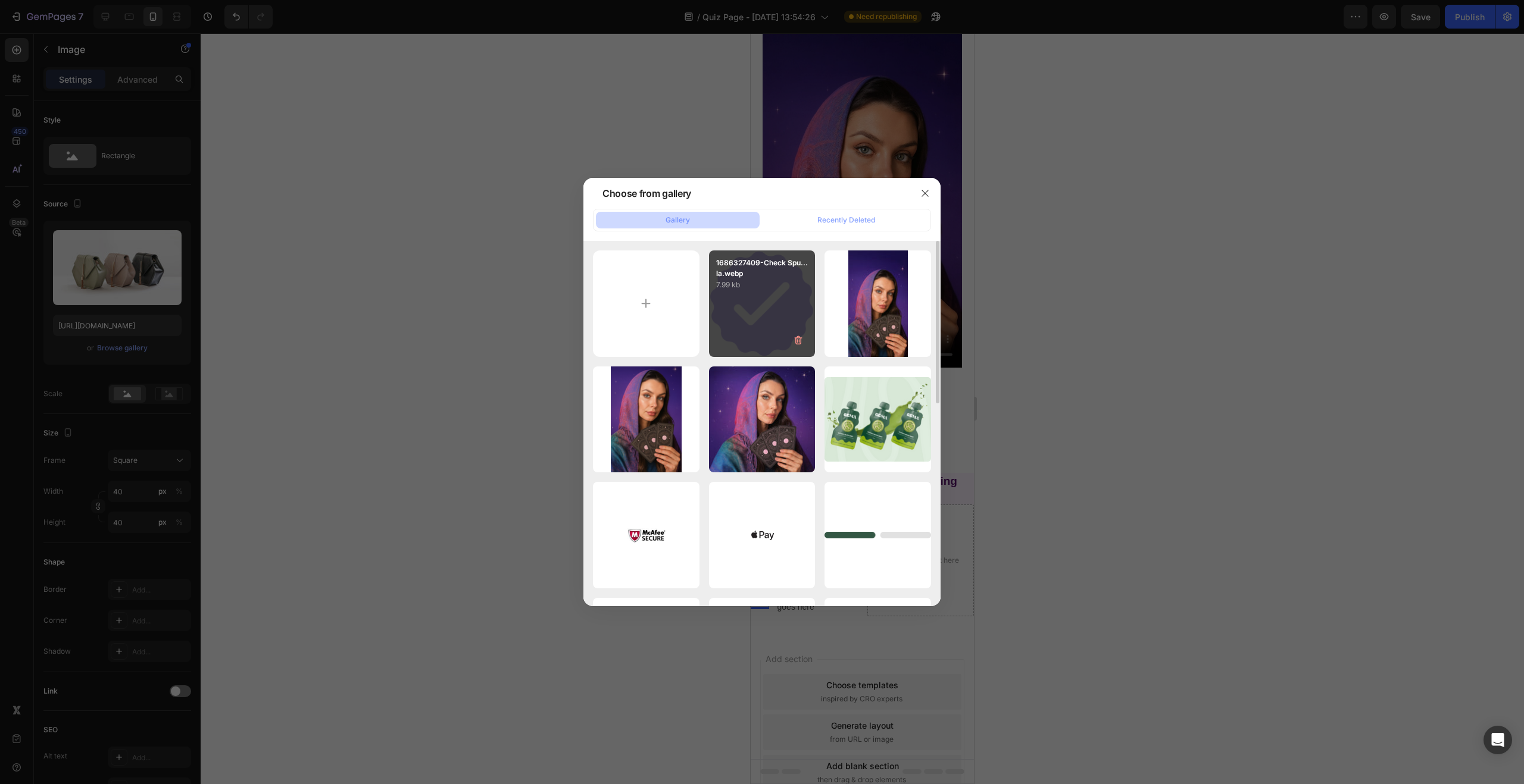
click at [748, 303] on div "1686327409-Check Spu...la.webp 7.99 kb" at bounding box center [762, 304] width 106 height 106
type input "https://cdn.shopify.com/s/files/1/0760/9113/0190/files/gempages_567767576227087…"
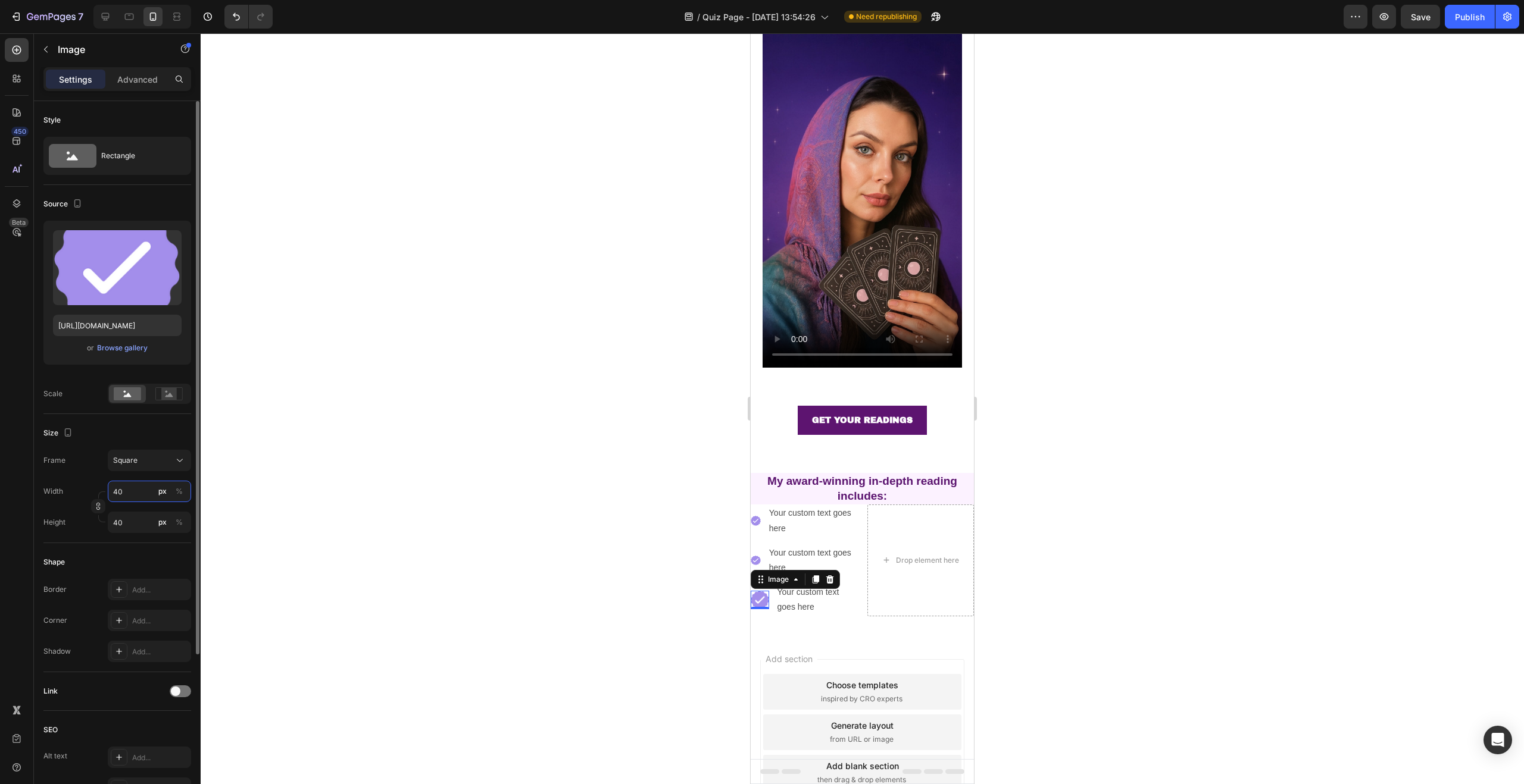
click at [128, 493] on input "40" at bounding box center [149, 491] width 84 height 22
type input "2"
type input "20"
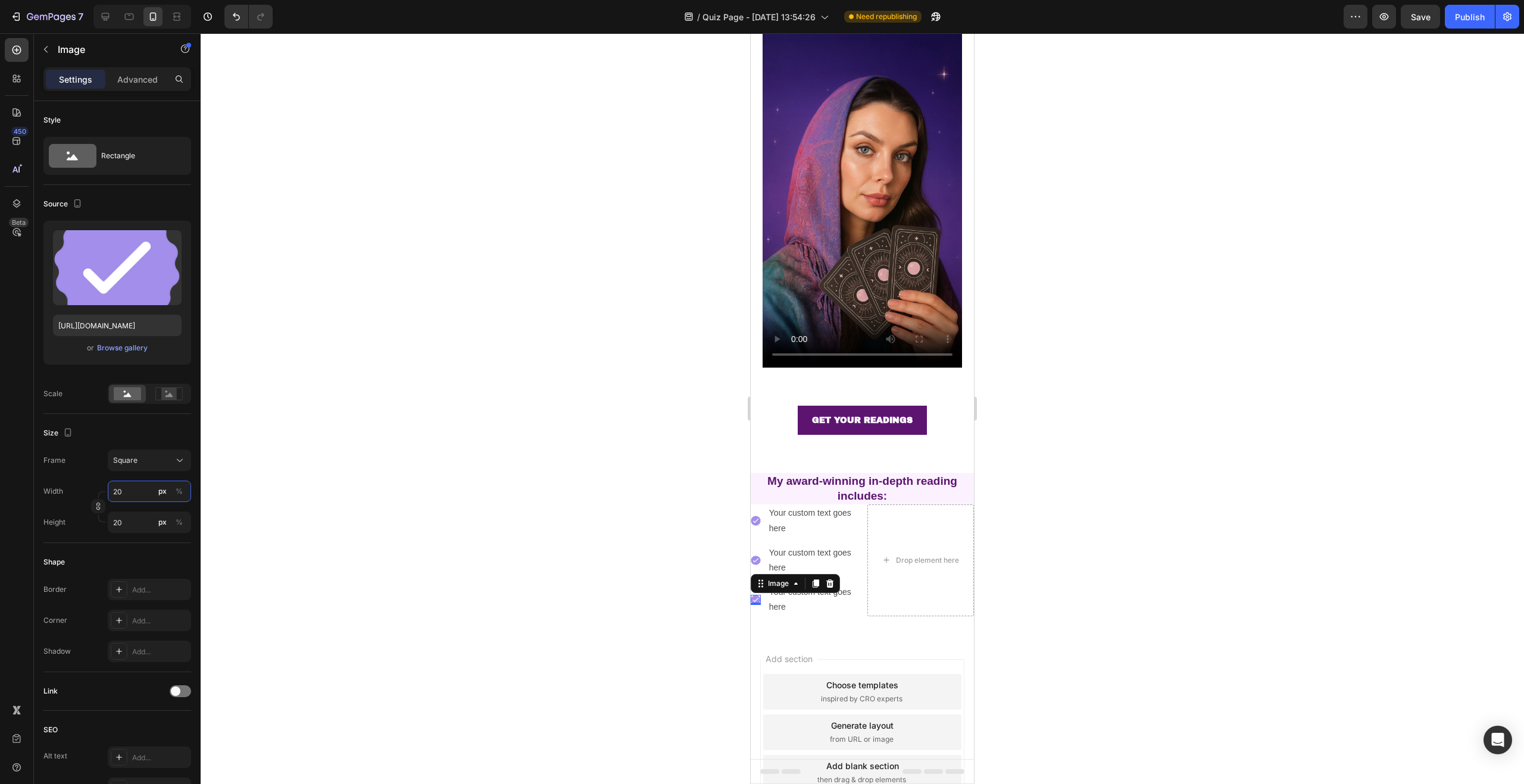
type input "20"
click at [389, 356] on div at bounding box center [862, 409] width 1324 height 751
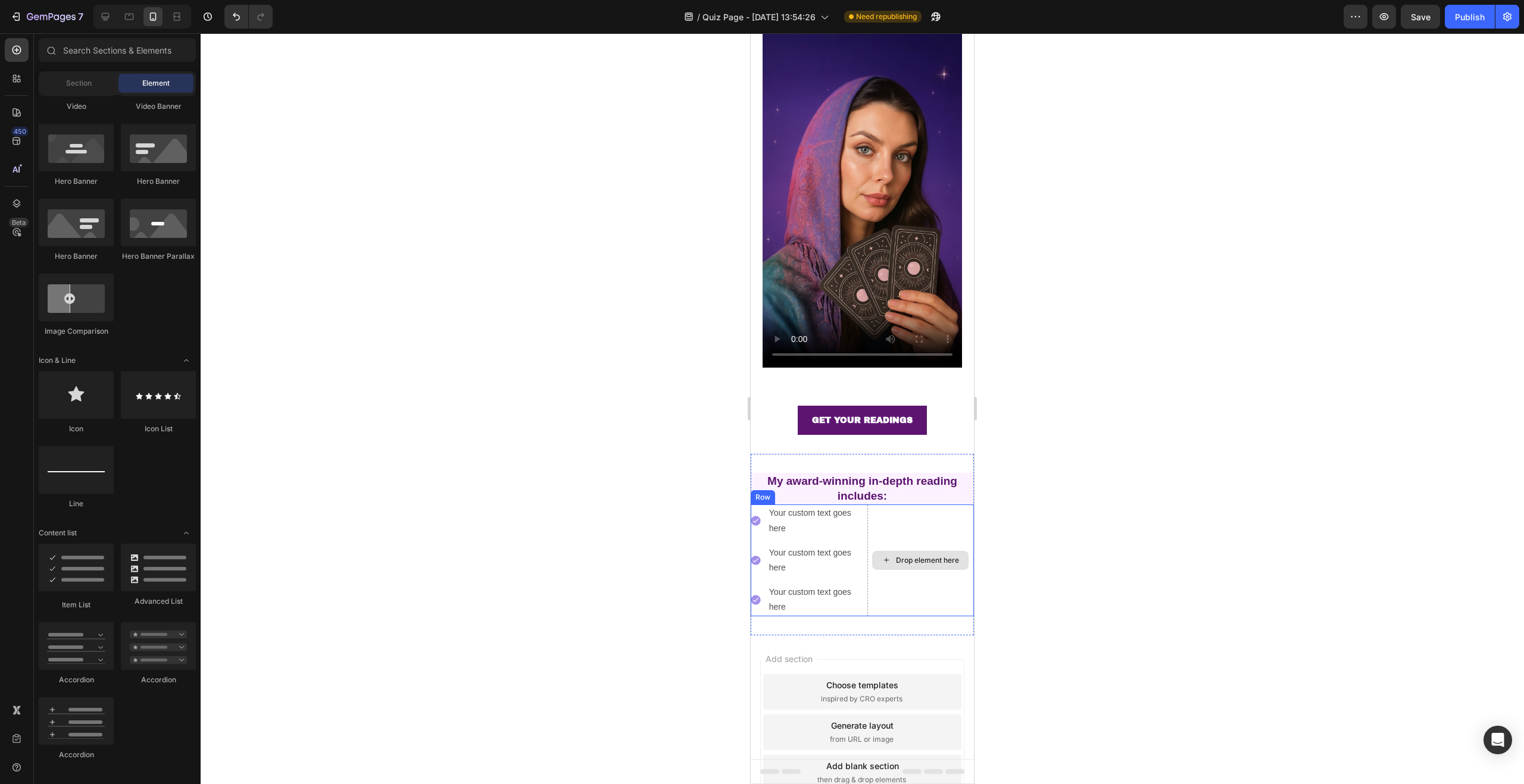
click at [885, 509] on div "Drop element here" at bounding box center [921, 560] width 107 height 111
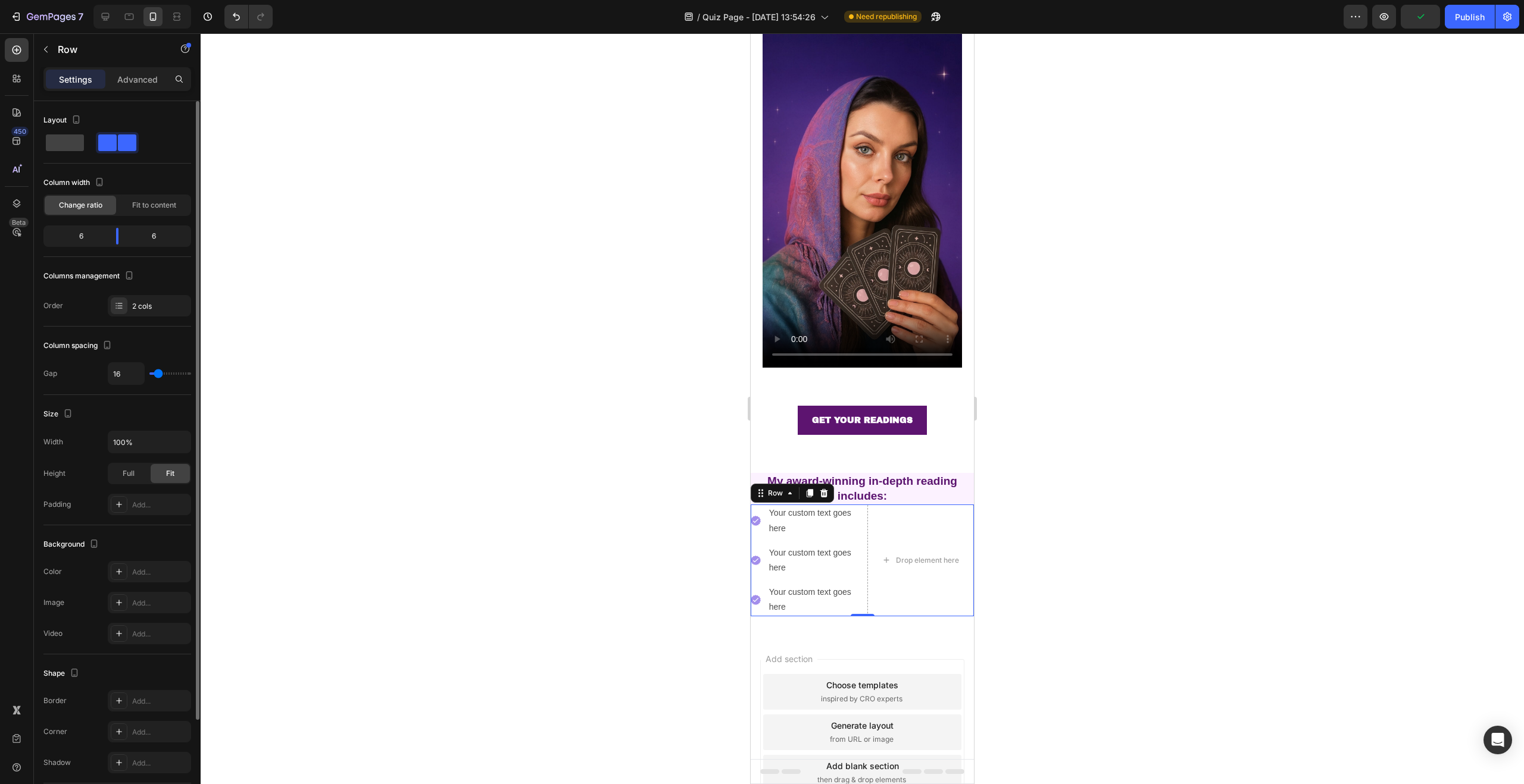
type input "25"
type input "24"
type input "21"
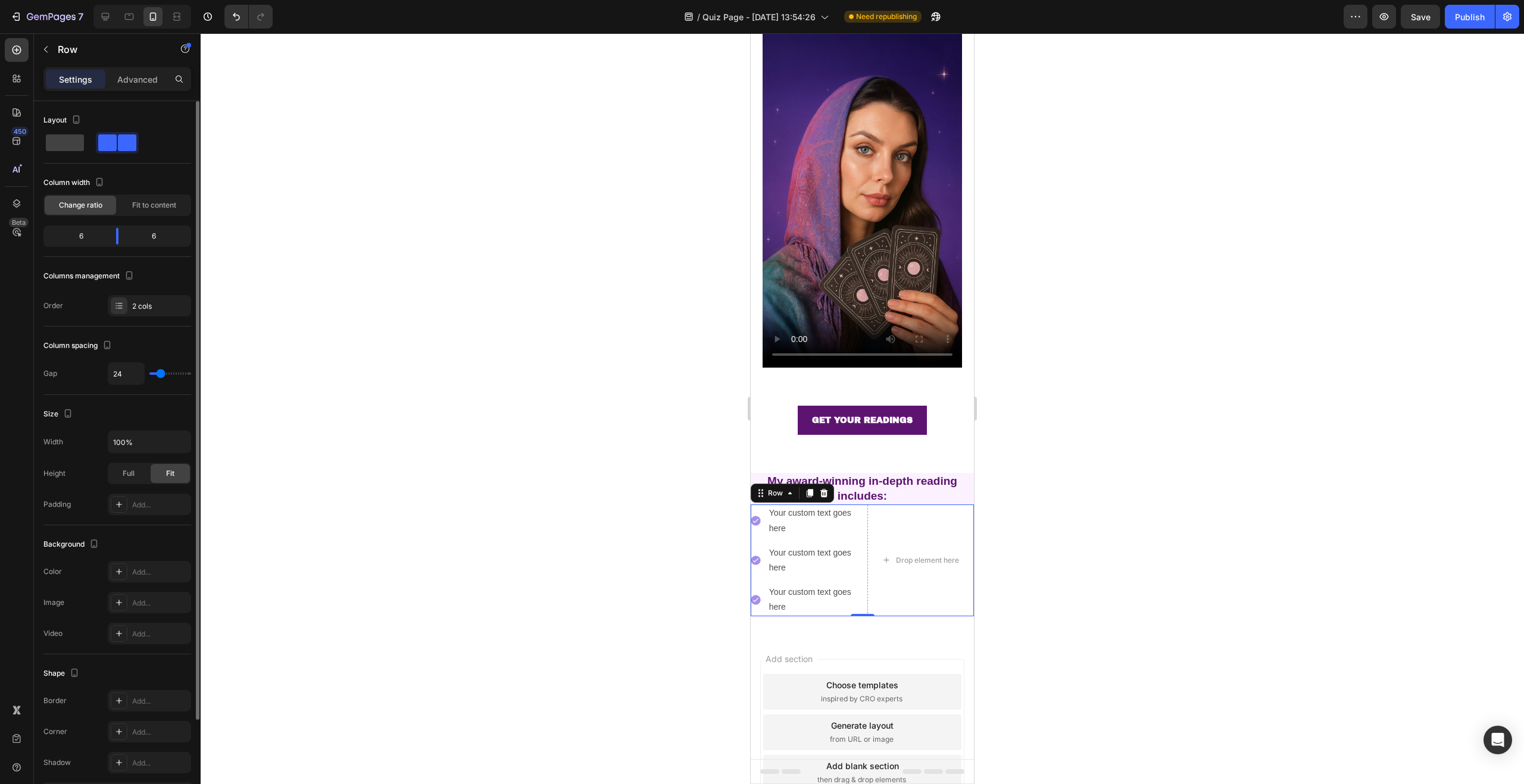
type input "21"
type input "20"
type input "18"
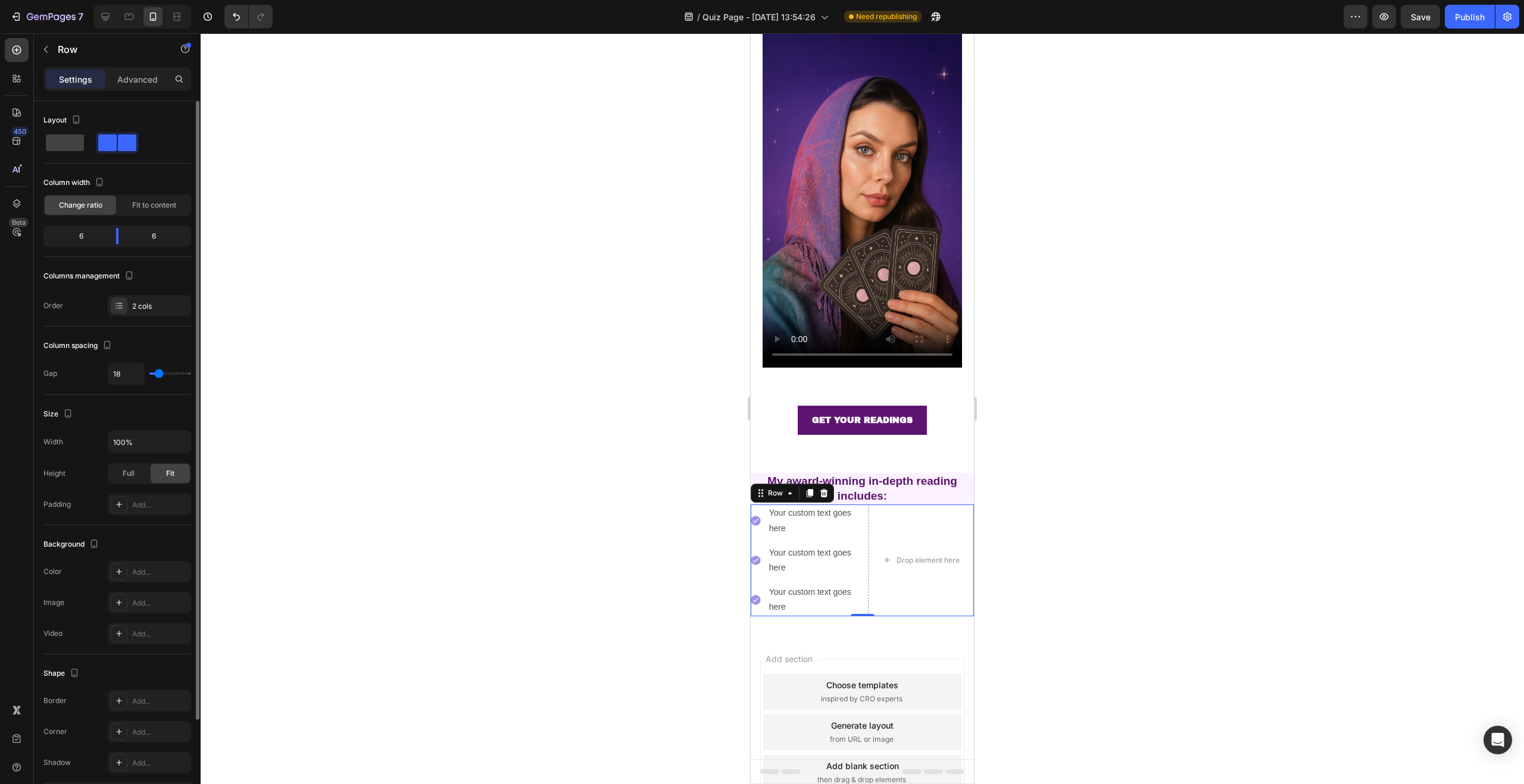
type input "17"
type input "15"
type input "14"
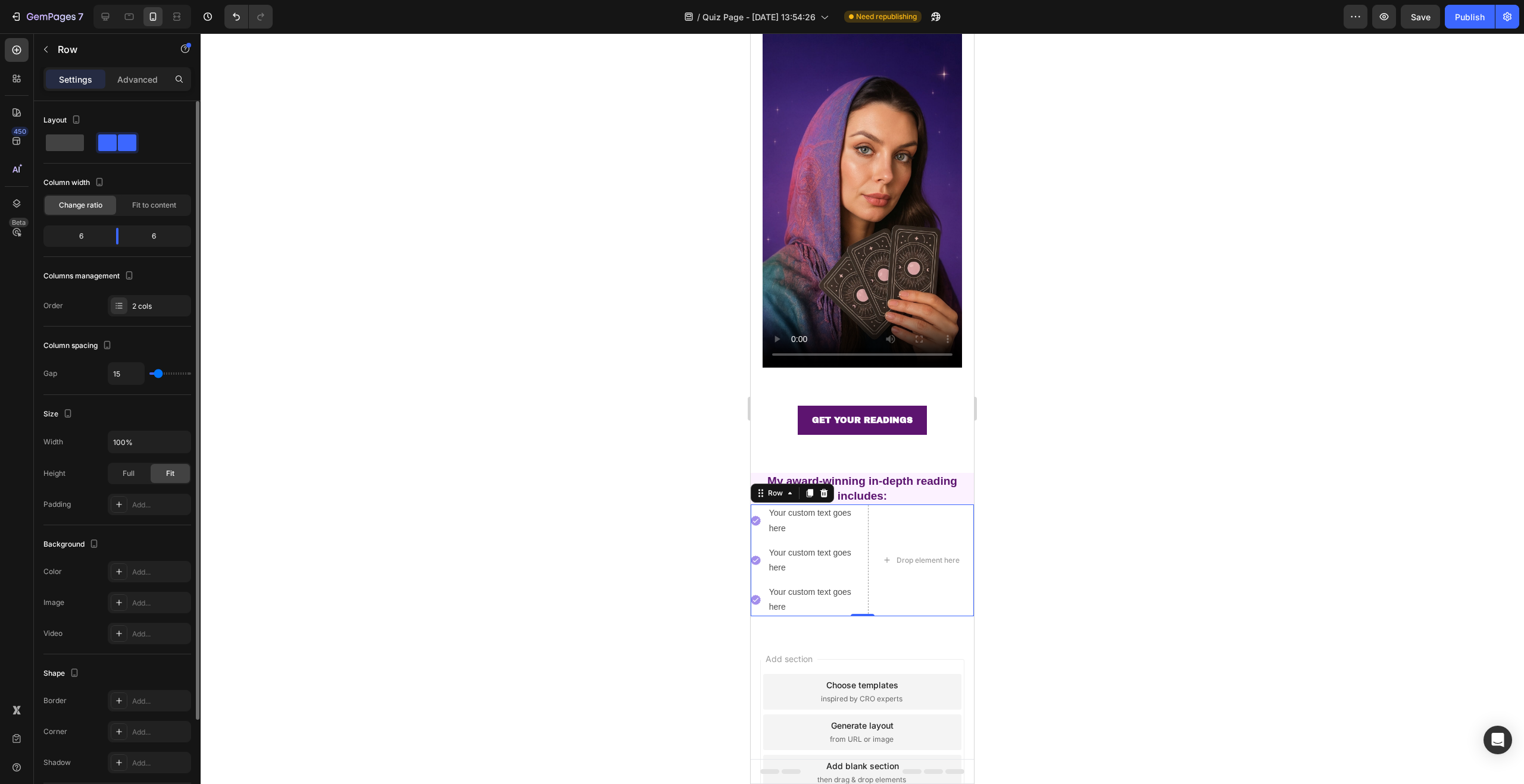
type input "14"
type input "13"
type input "12"
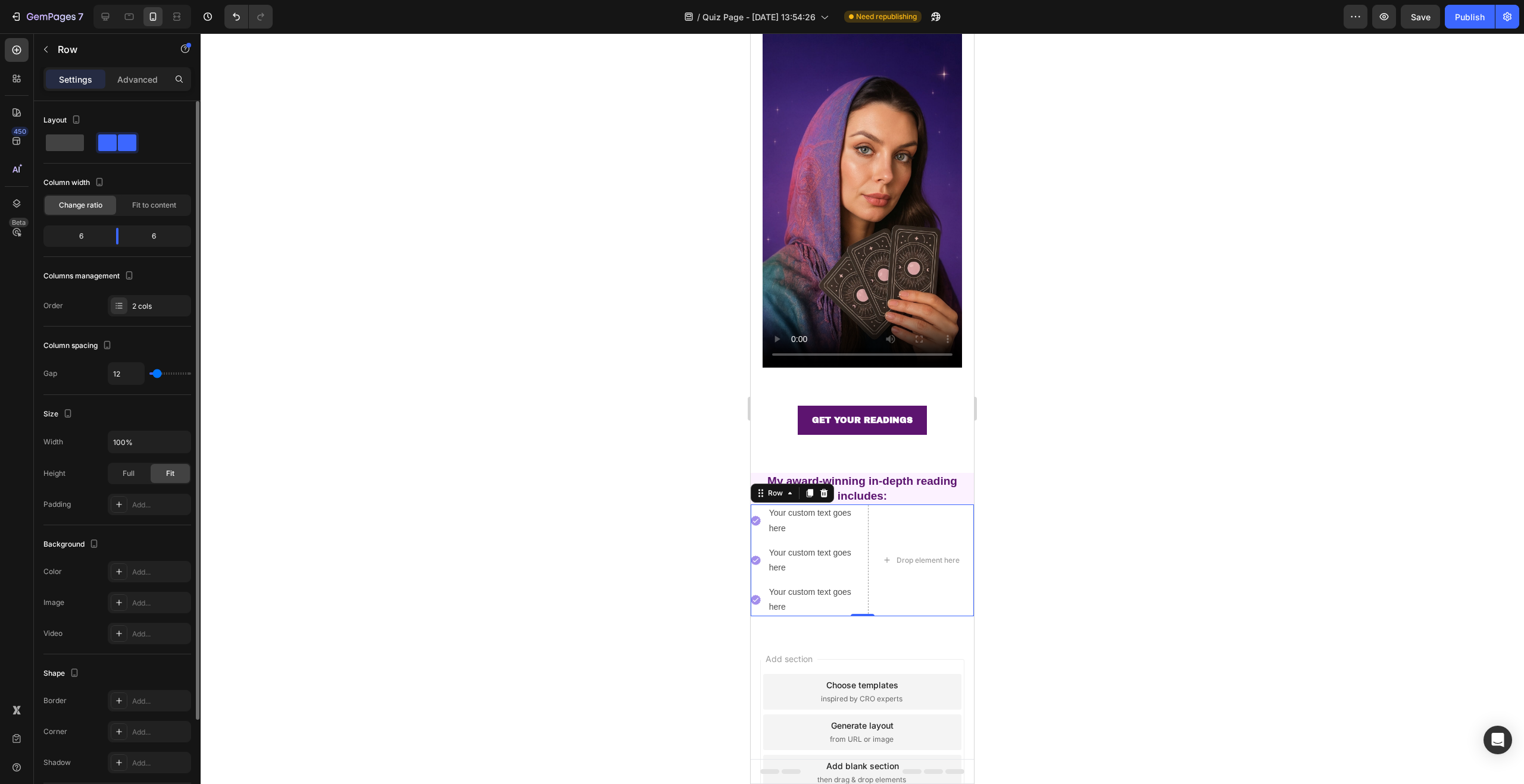
type input "11"
type input "9"
type input "3"
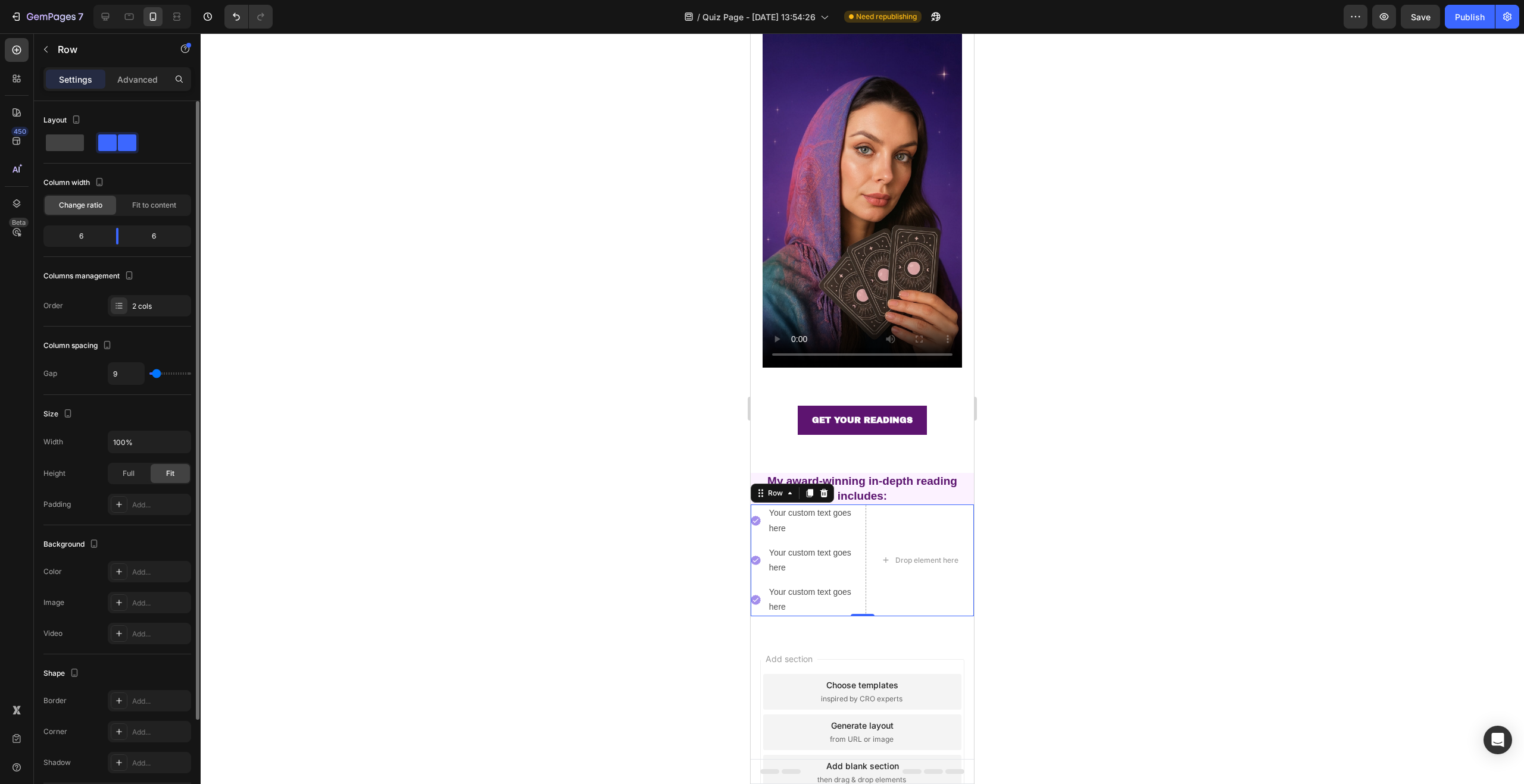
type input "3"
type input "2"
type input "1"
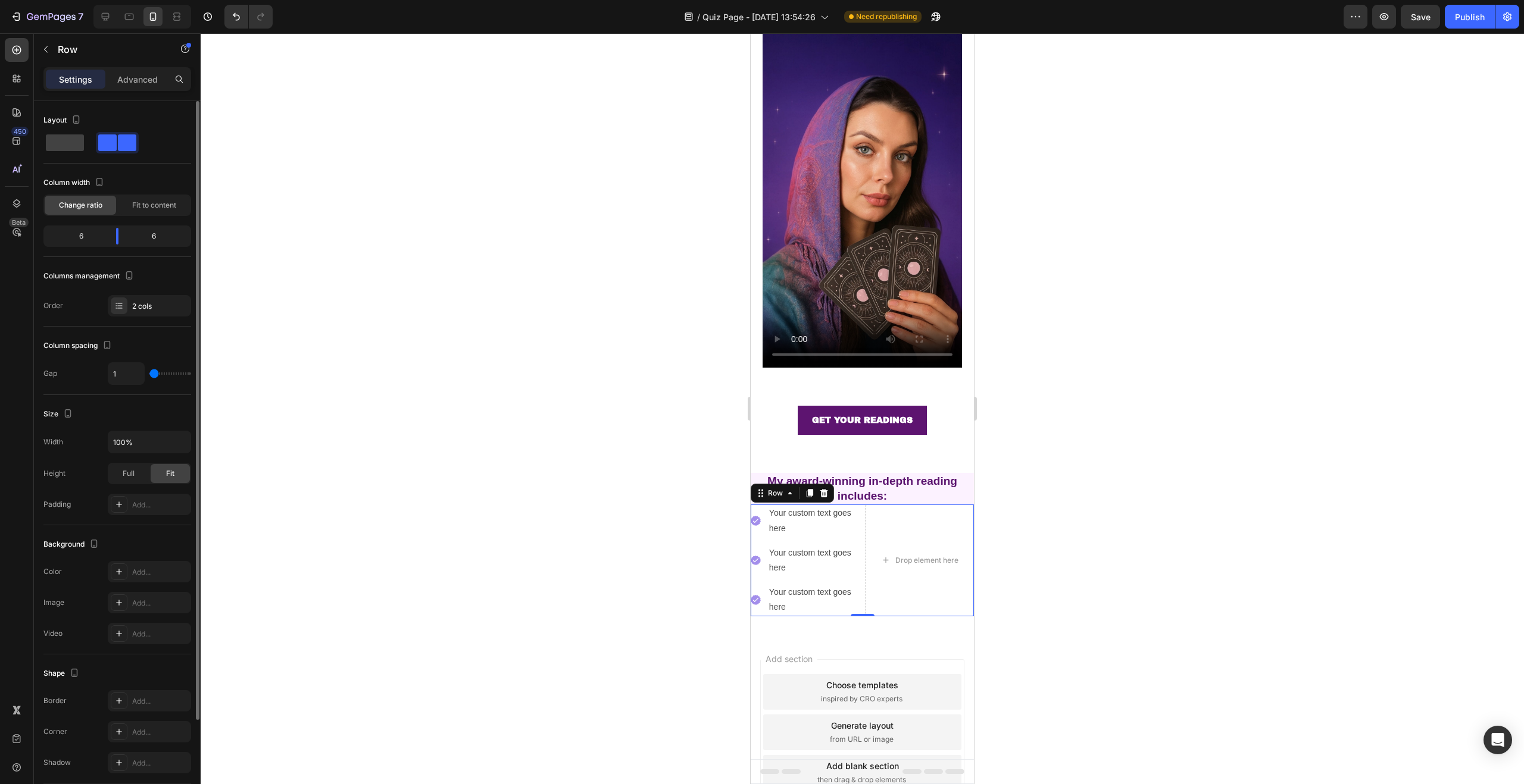
type input "0"
type input "2"
type input "10"
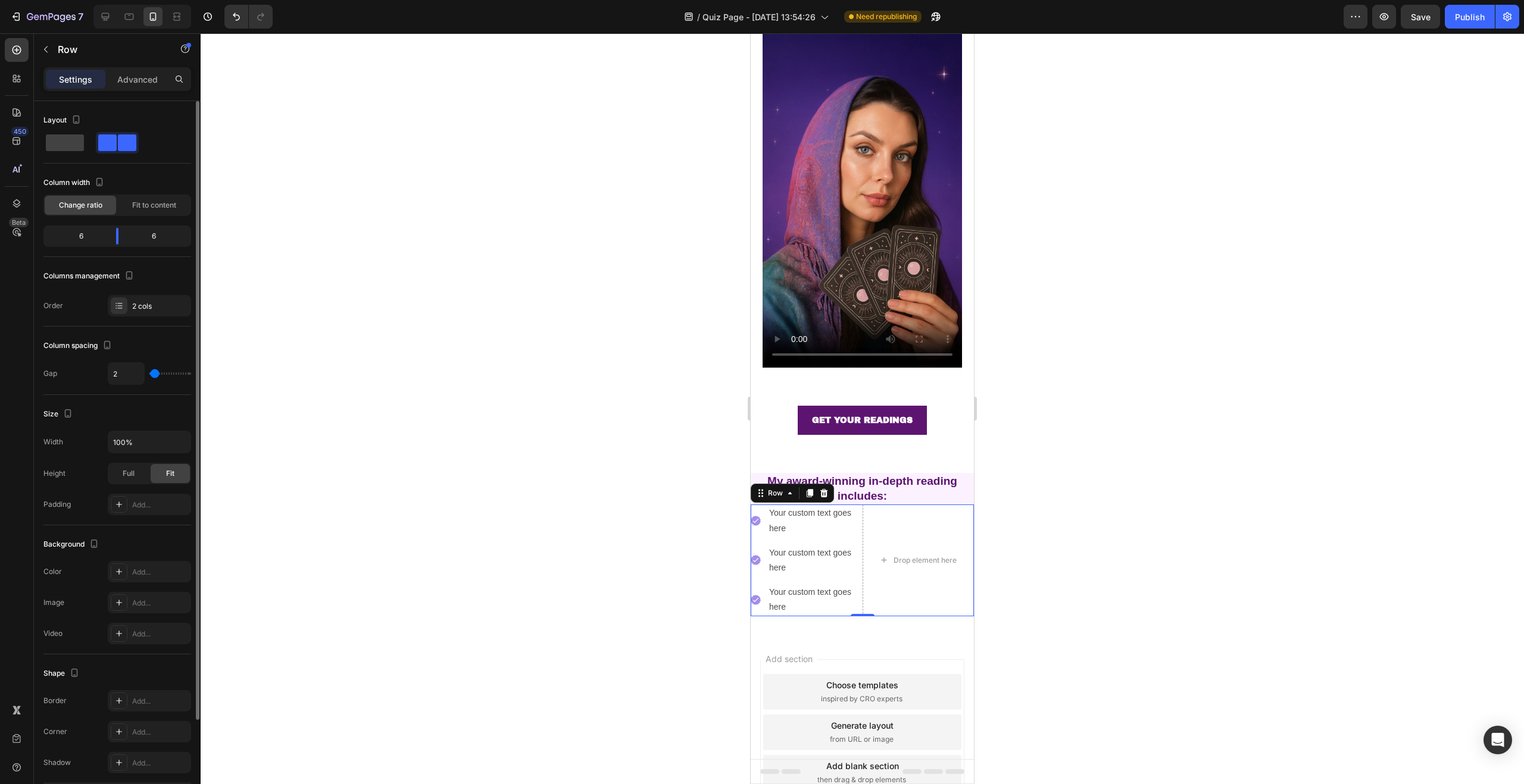
type input "10"
type input "14"
type input "16"
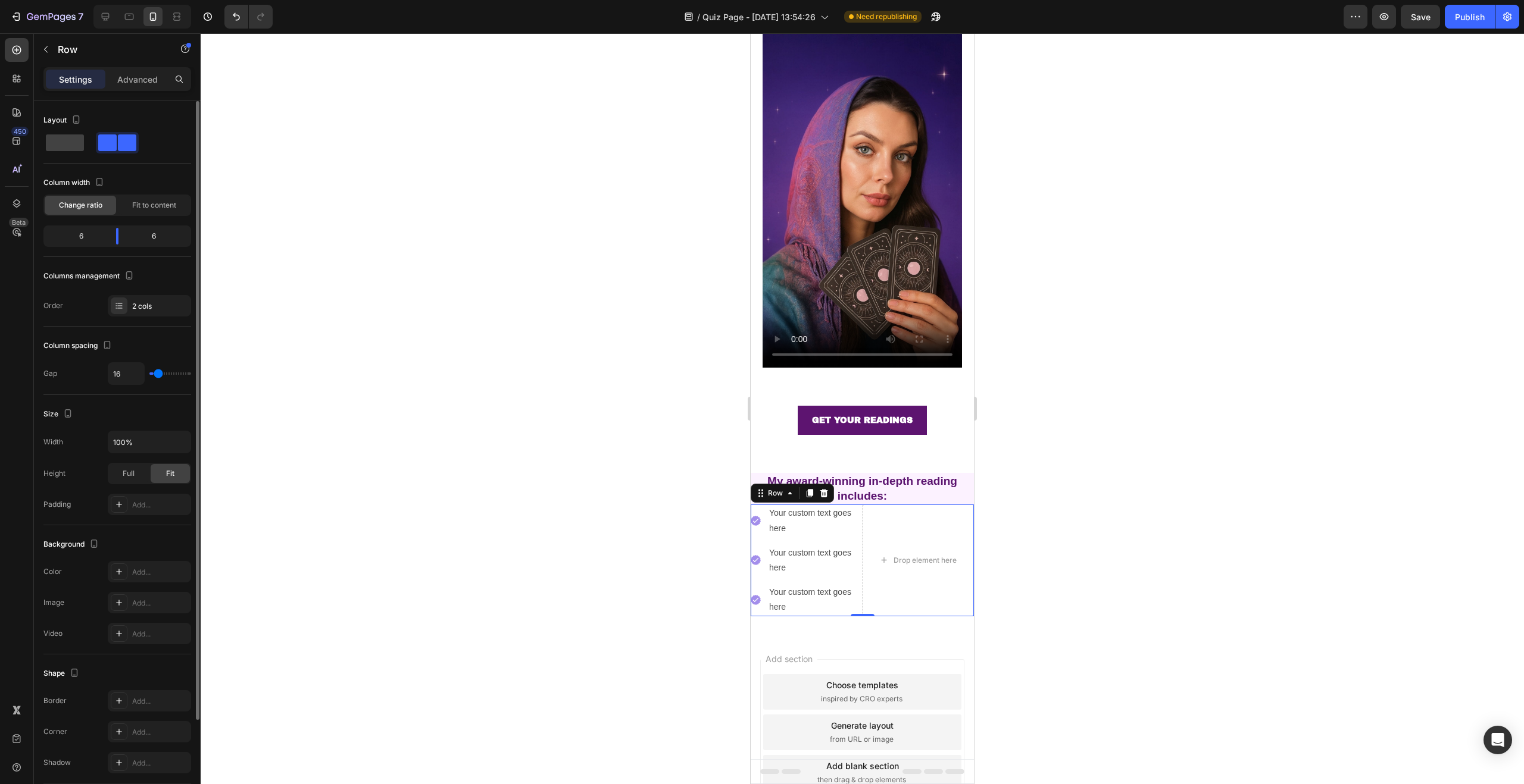
type input "18"
type input "20"
type input "21"
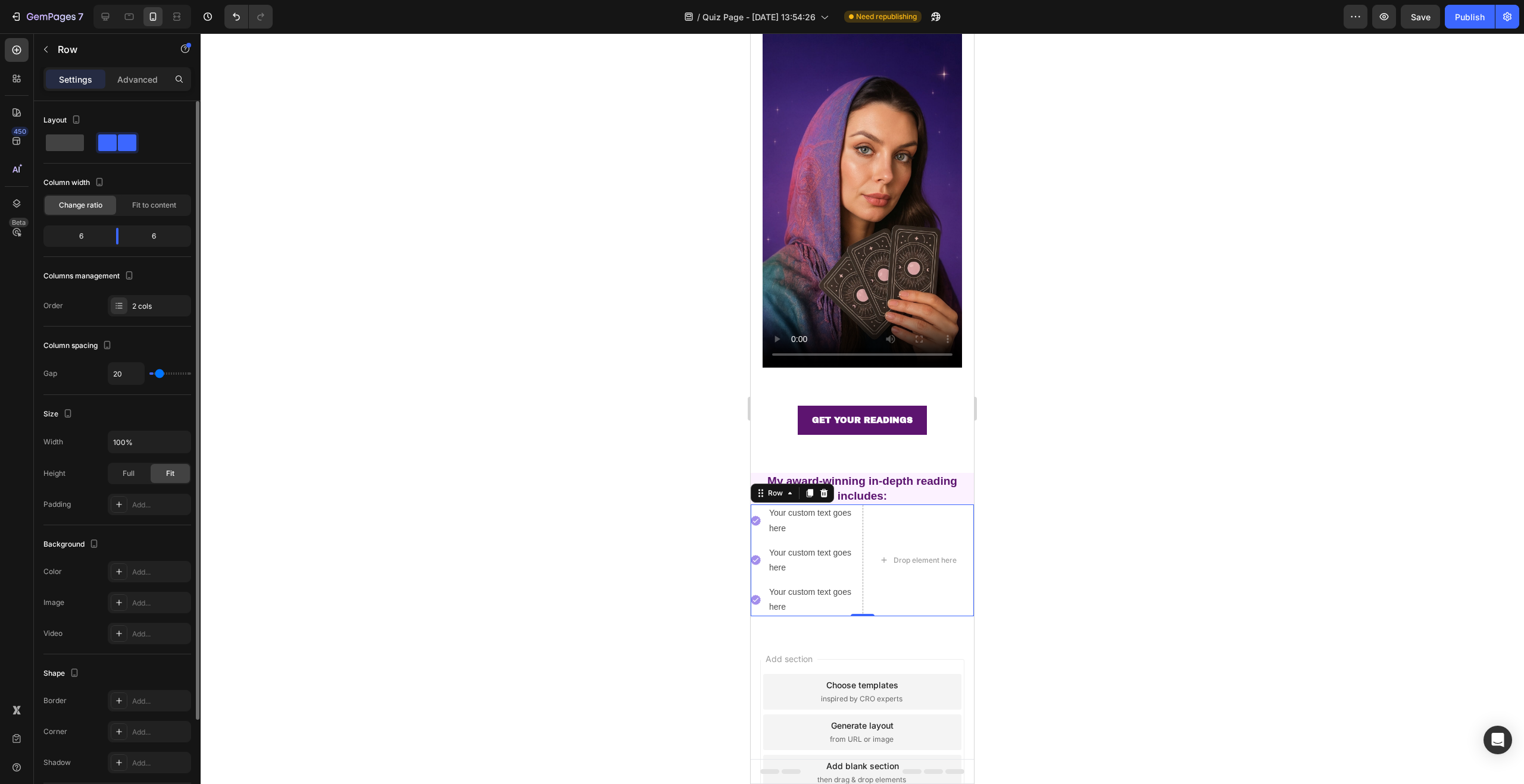
type input "21"
type input "22"
type input "23"
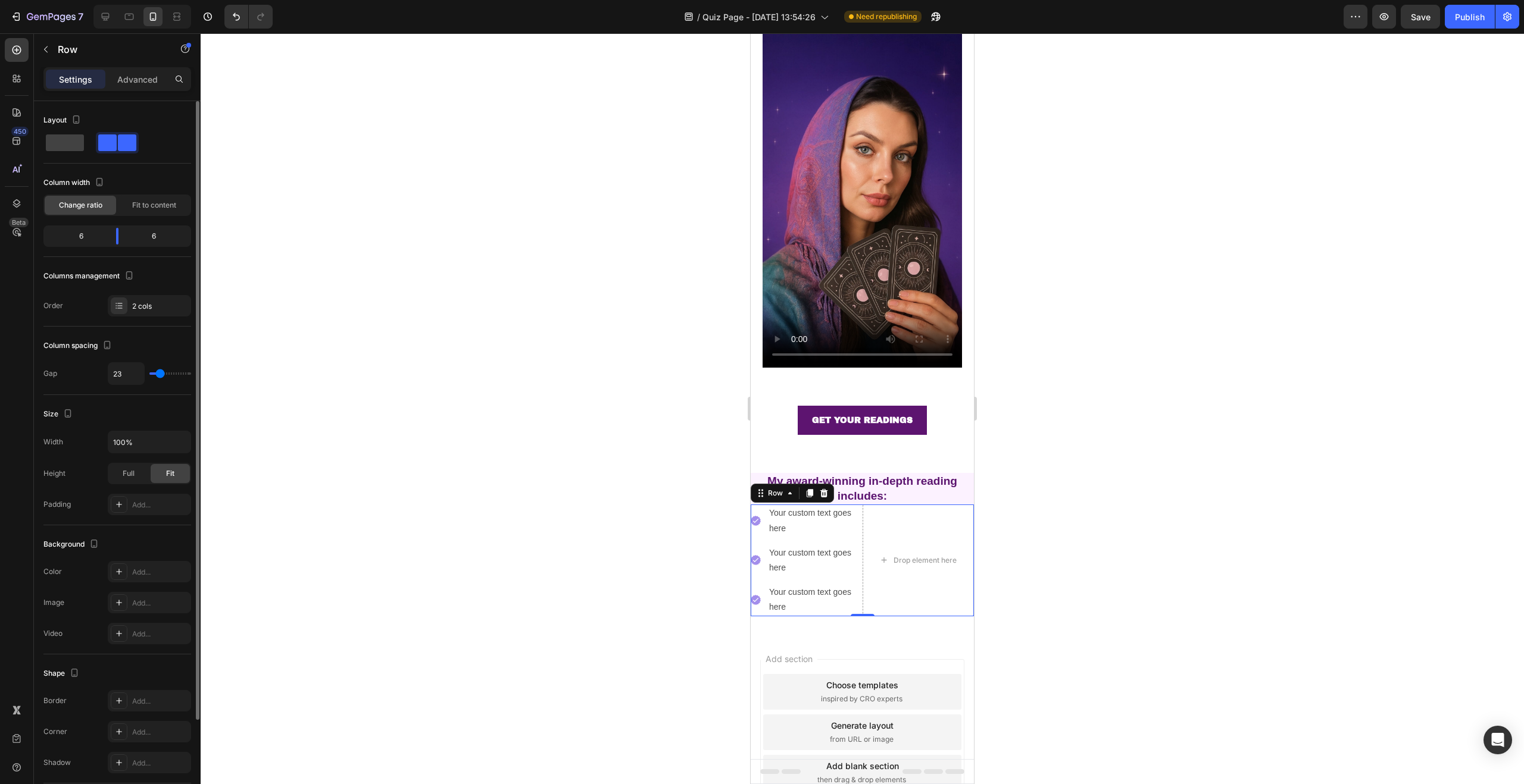
type input "25"
type input "27"
type input "29"
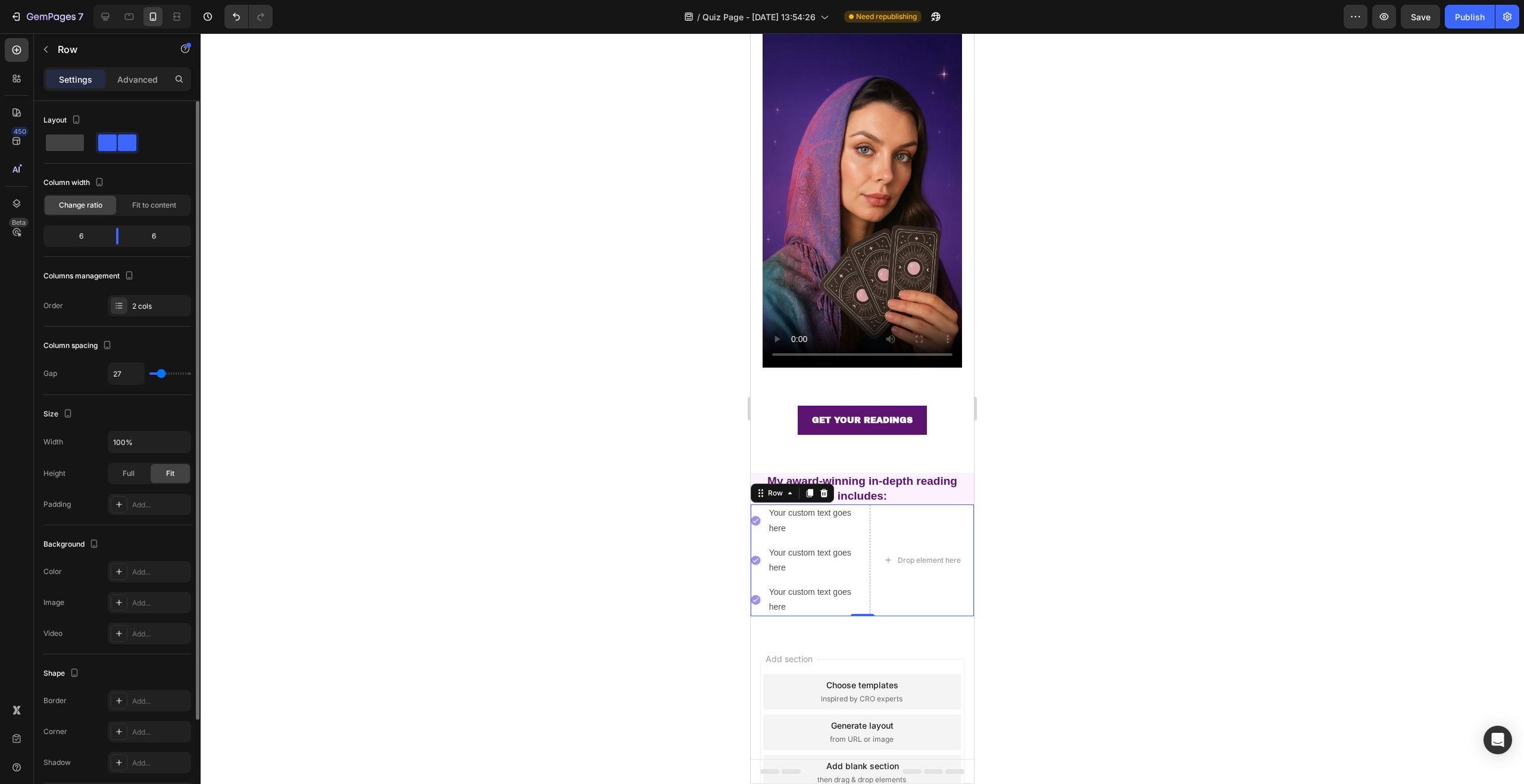
type input "29"
type input "26"
type input "23"
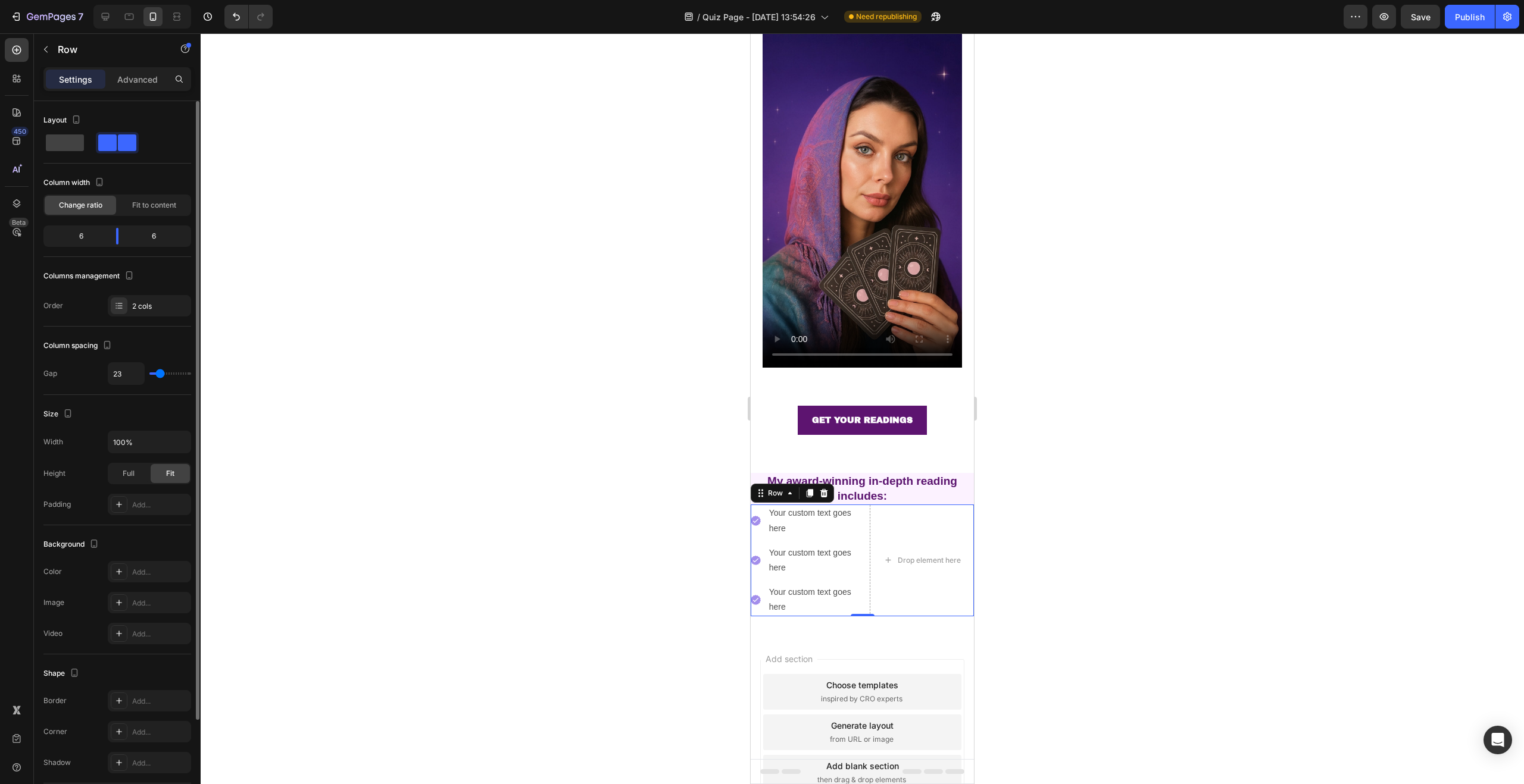
type input "18"
type input "16"
type input "15"
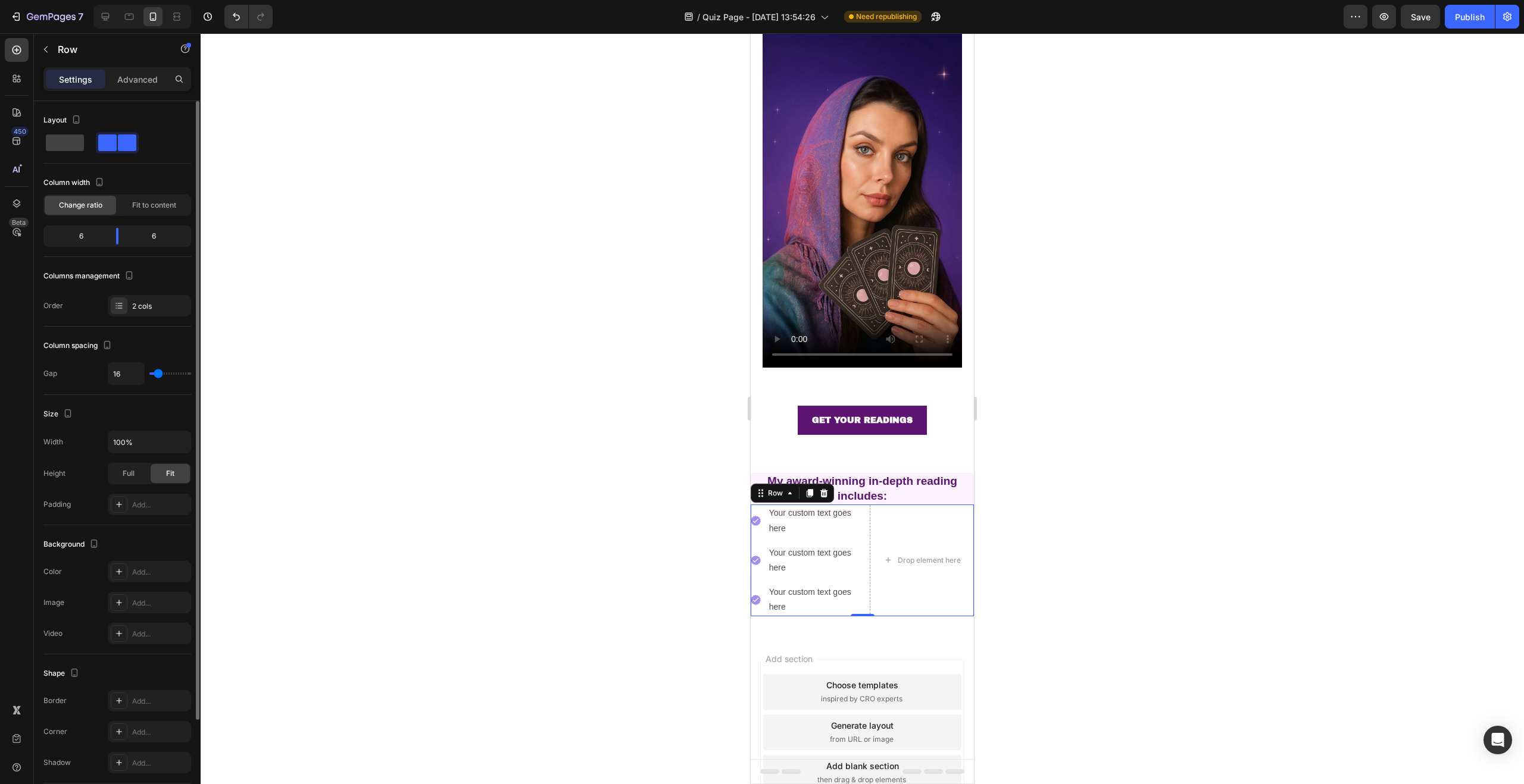
type input "15"
type input "14"
drag, startPoint x: 160, startPoint y: 375, endPoint x: 149, endPoint y: 375, distance: 11.0
click at [149, 375] on input "range" at bounding box center [170, 374] width 42 height 2
click at [789, 504] on div "Your custom text goes here" at bounding box center [815, 520] width 95 height 32
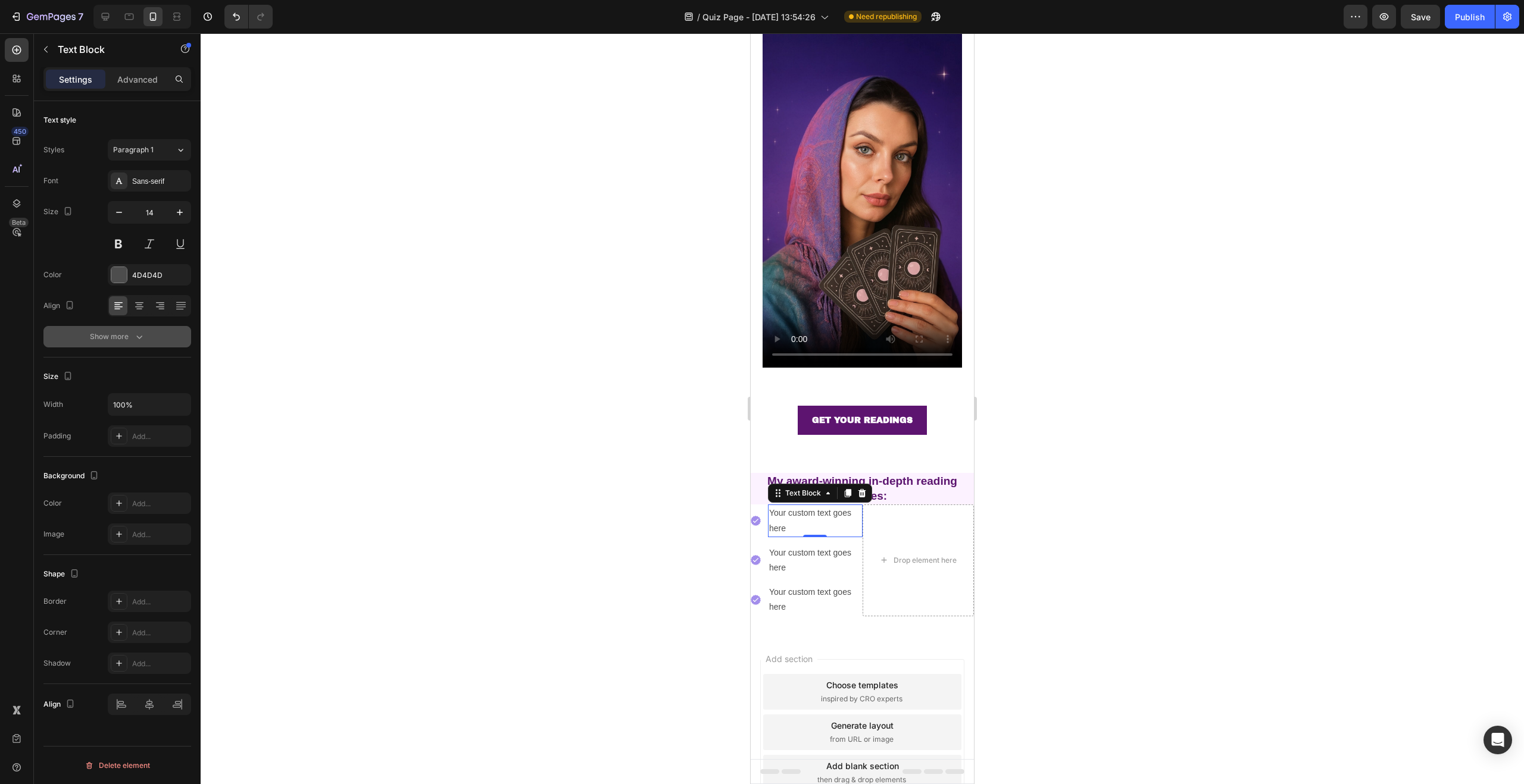
click at [146, 333] on button "Show more" at bounding box center [117, 337] width 148 height 22
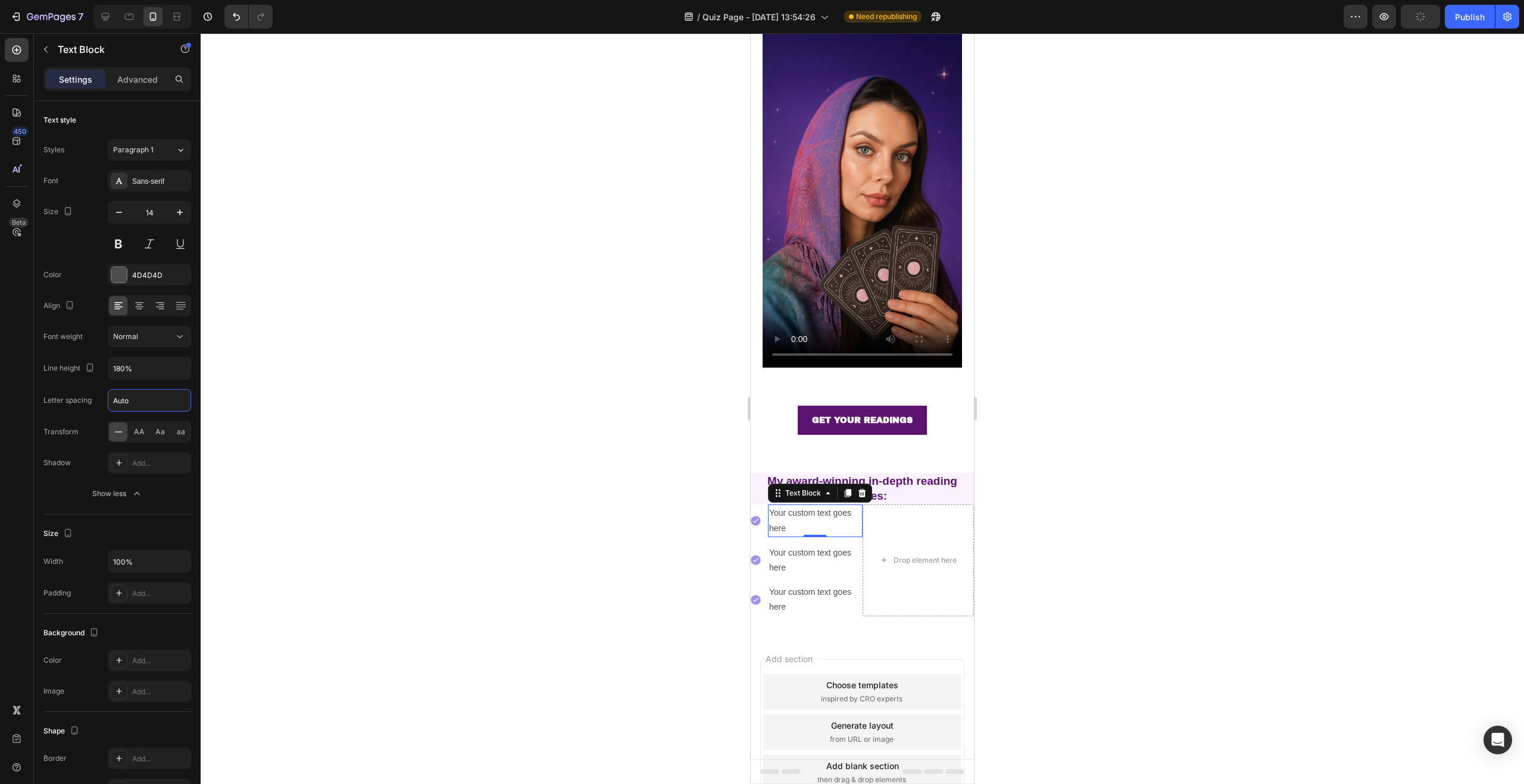
click at [148, 398] on input "Auto" at bounding box center [149, 400] width 82 height 22
click at [148, 376] on input "180%" at bounding box center [149, 368] width 82 height 22
click at [819, 531] on div "Your custom text goes here" at bounding box center [815, 547] width 95 height 32
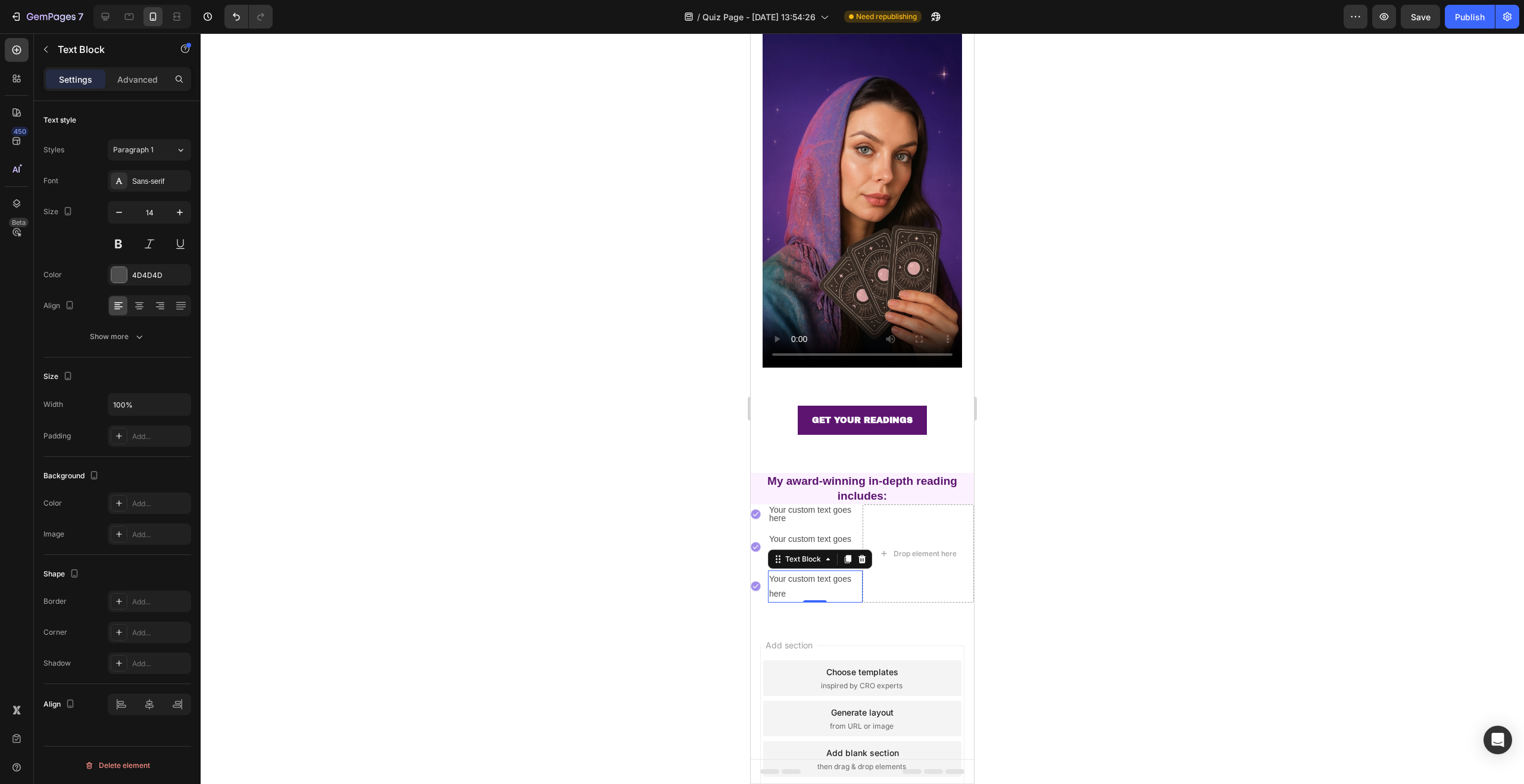
click at [800, 571] on div "Your custom text goes here" at bounding box center [815, 587] width 95 height 32
click at [783, 531] on div "Your custom text goes here" at bounding box center [815, 547] width 95 height 32
click at [789, 571] on div "Your custom text goes here" at bounding box center [815, 587] width 95 height 32
click at [802, 531] on div "Your custom text goes here" at bounding box center [815, 547] width 95 height 32
click at [151, 217] on input "14" at bounding box center [149, 212] width 39 height 22
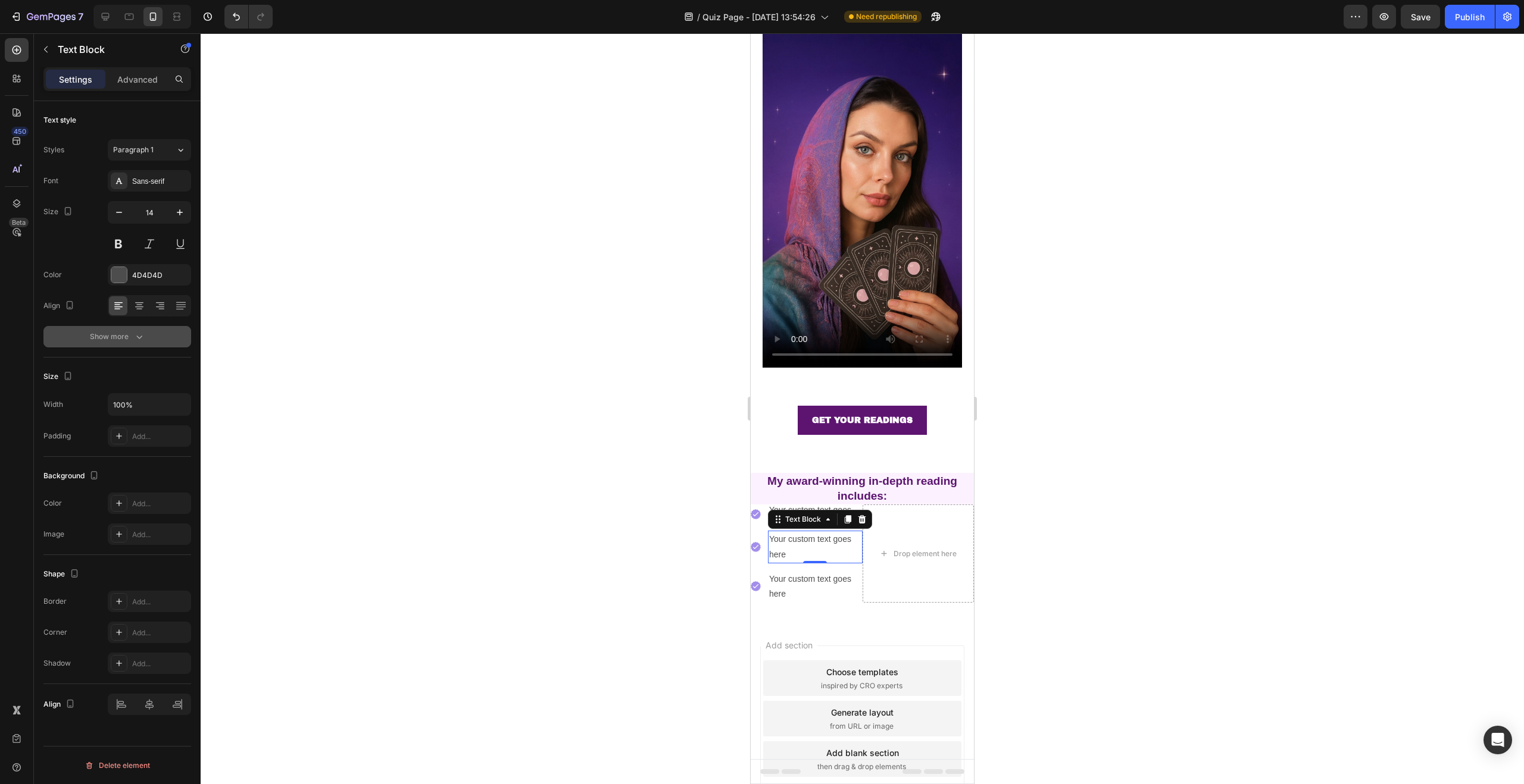
click at [145, 337] on button "Show more" at bounding box center [117, 337] width 148 height 22
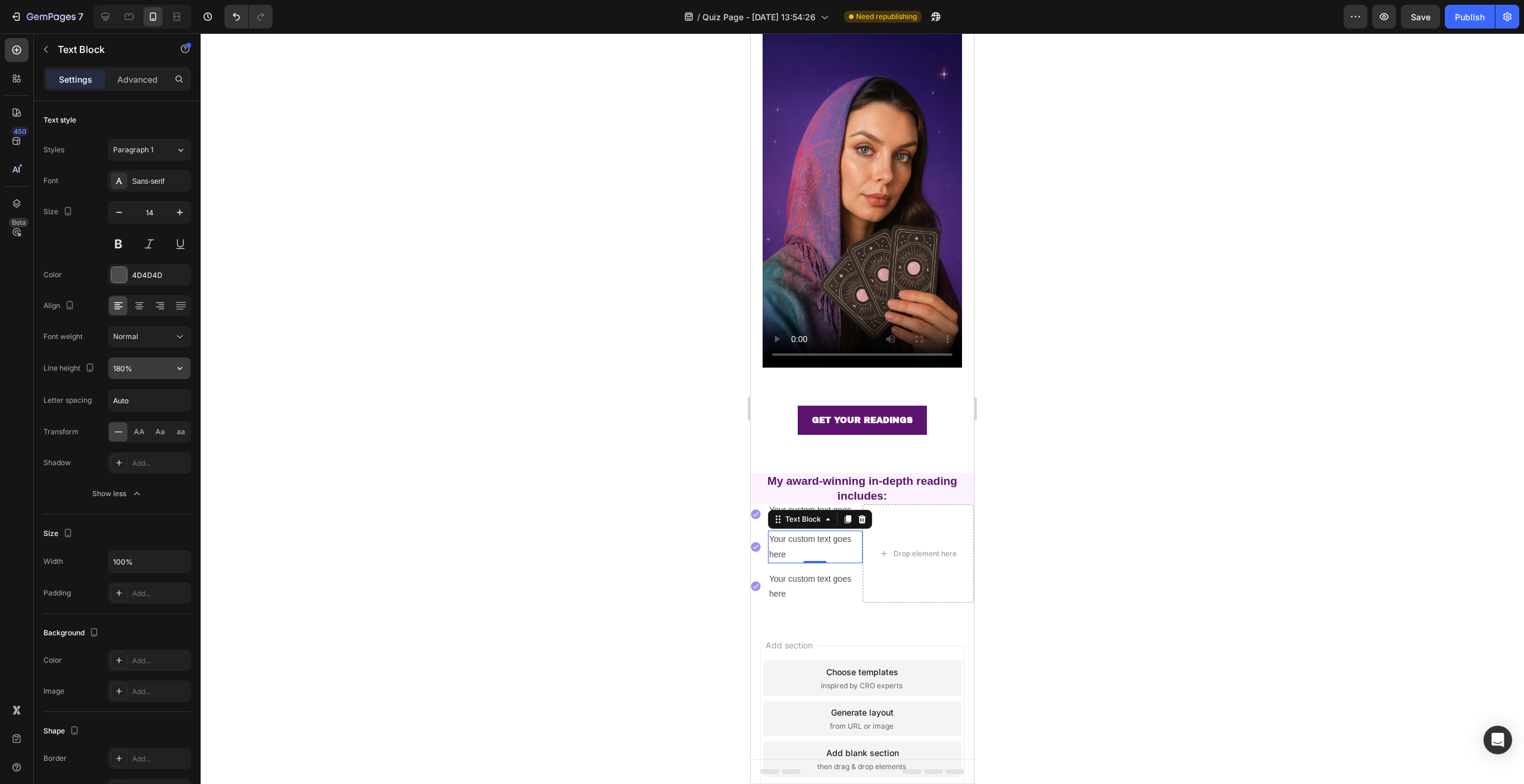
click at [141, 366] on input "180%" at bounding box center [149, 368] width 82 height 22
click at [788, 565] on div "Your custom text goes here" at bounding box center [815, 573] width 95 height 32
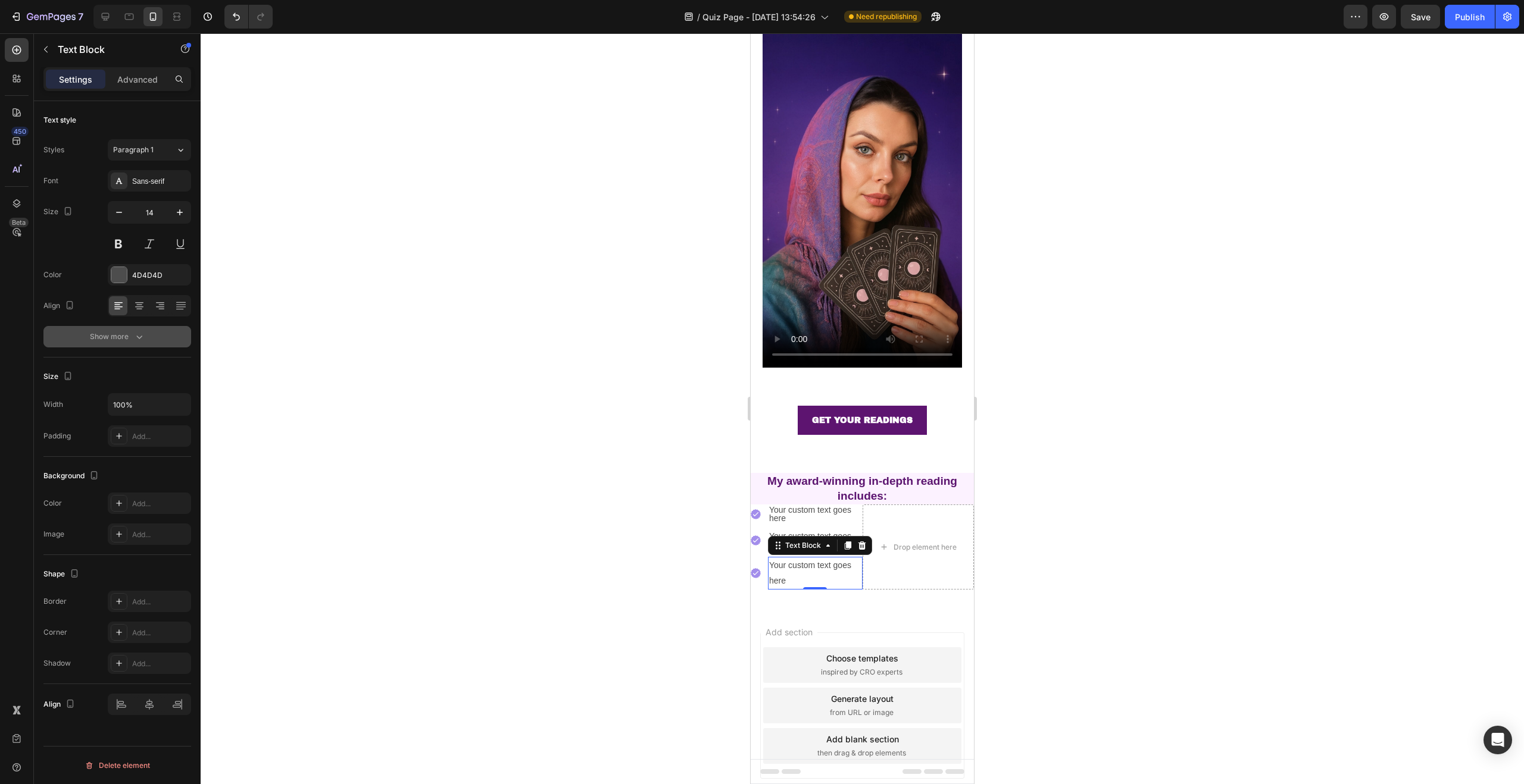
click at [140, 332] on icon "button" at bounding box center [139, 336] width 12 height 12
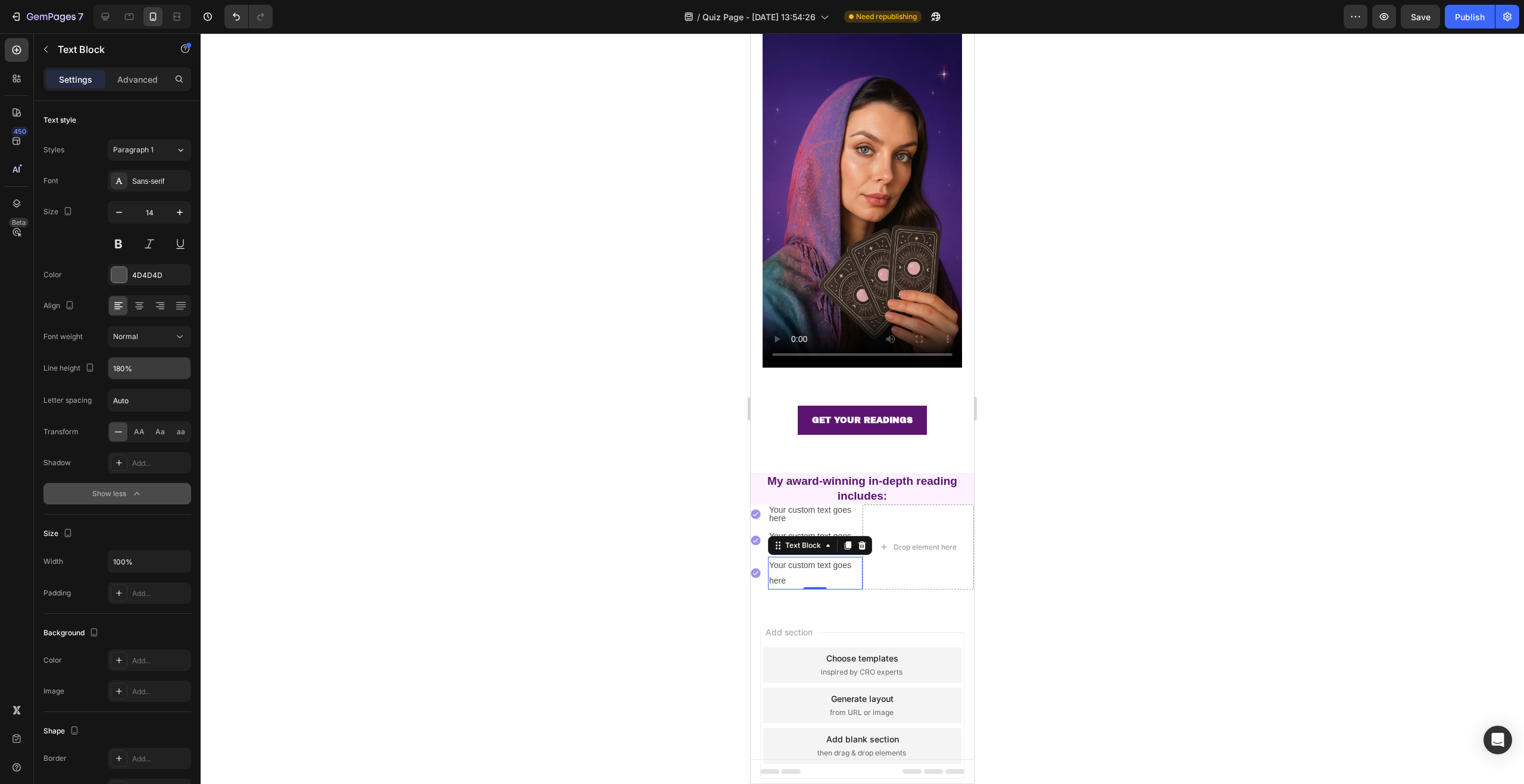
click at [142, 372] on input "180%" at bounding box center [149, 368] width 82 height 22
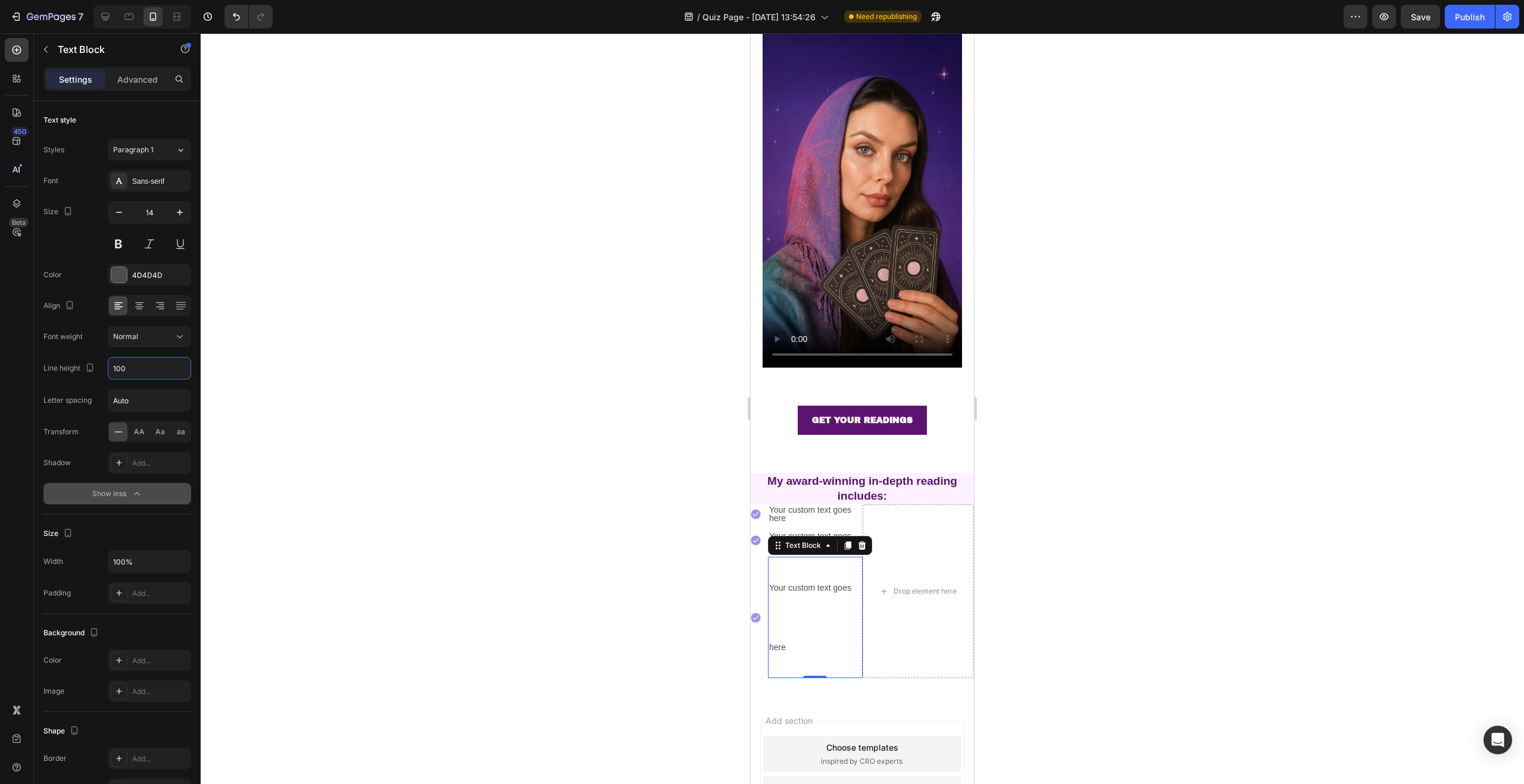
click at [326, 426] on div at bounding box center [862, 409] width 1324 height 751
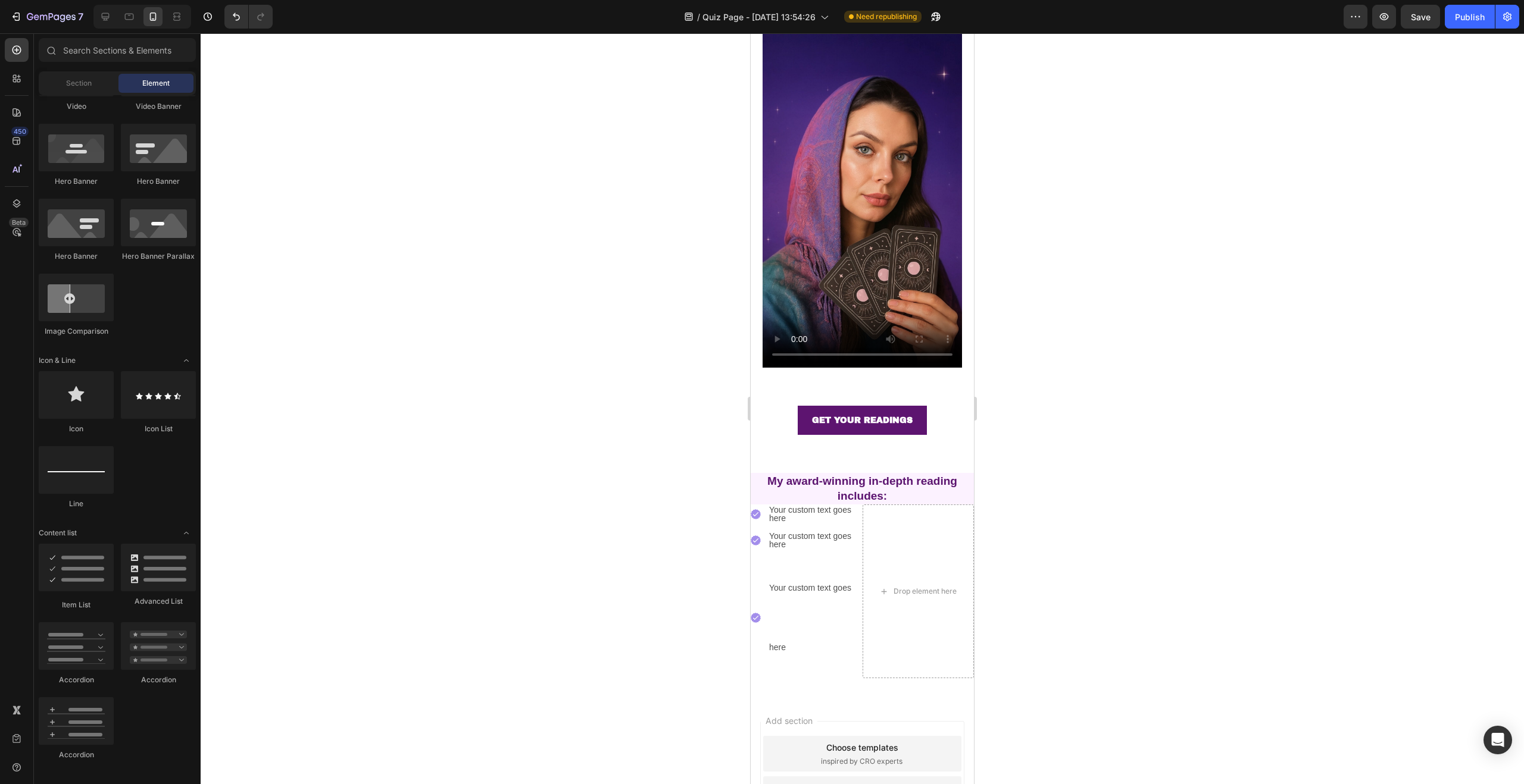
click at [791, 580] on div "Your custom text goes here" at bounding box center [815, 617] width 95 height 122
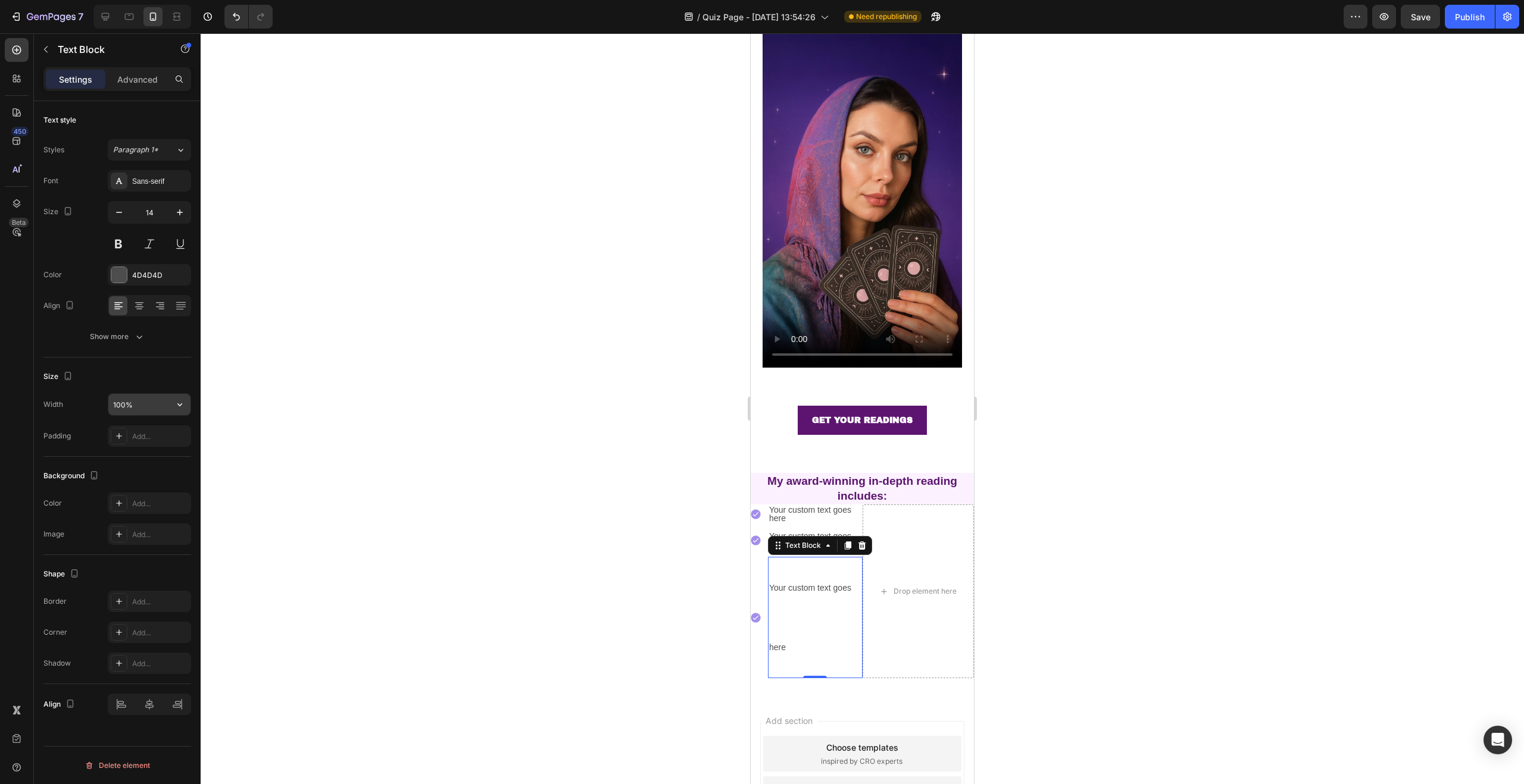
click at [152, 405] on input "100%" at bounding box center [149, 404] width 82 height 22
click at [639, 525] on div at bounding box center [862, 409] width 1324 height 751
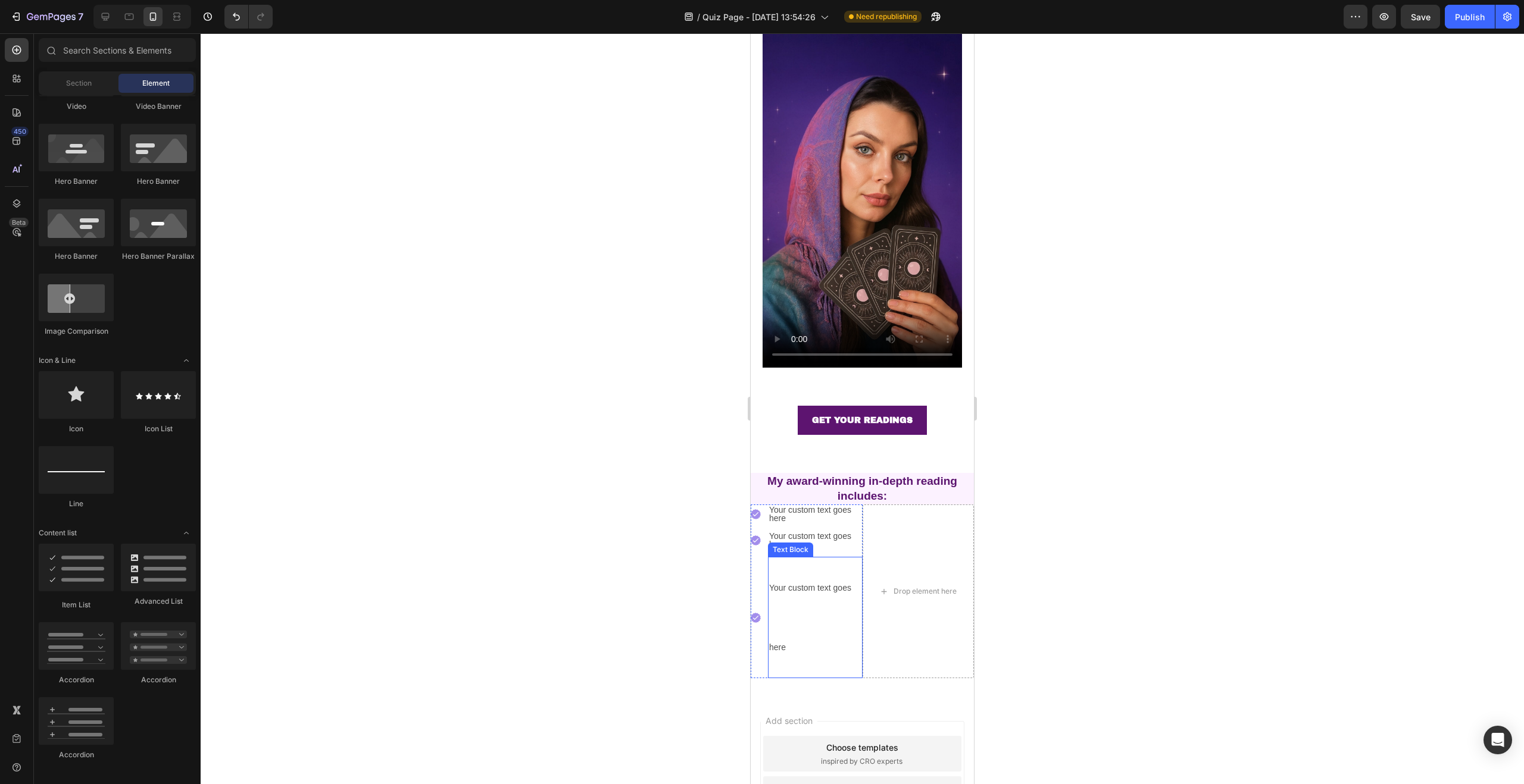
click at [786, 557] on div "Your custom text goes here" at bounding box center [815, 617] width 95 height 122
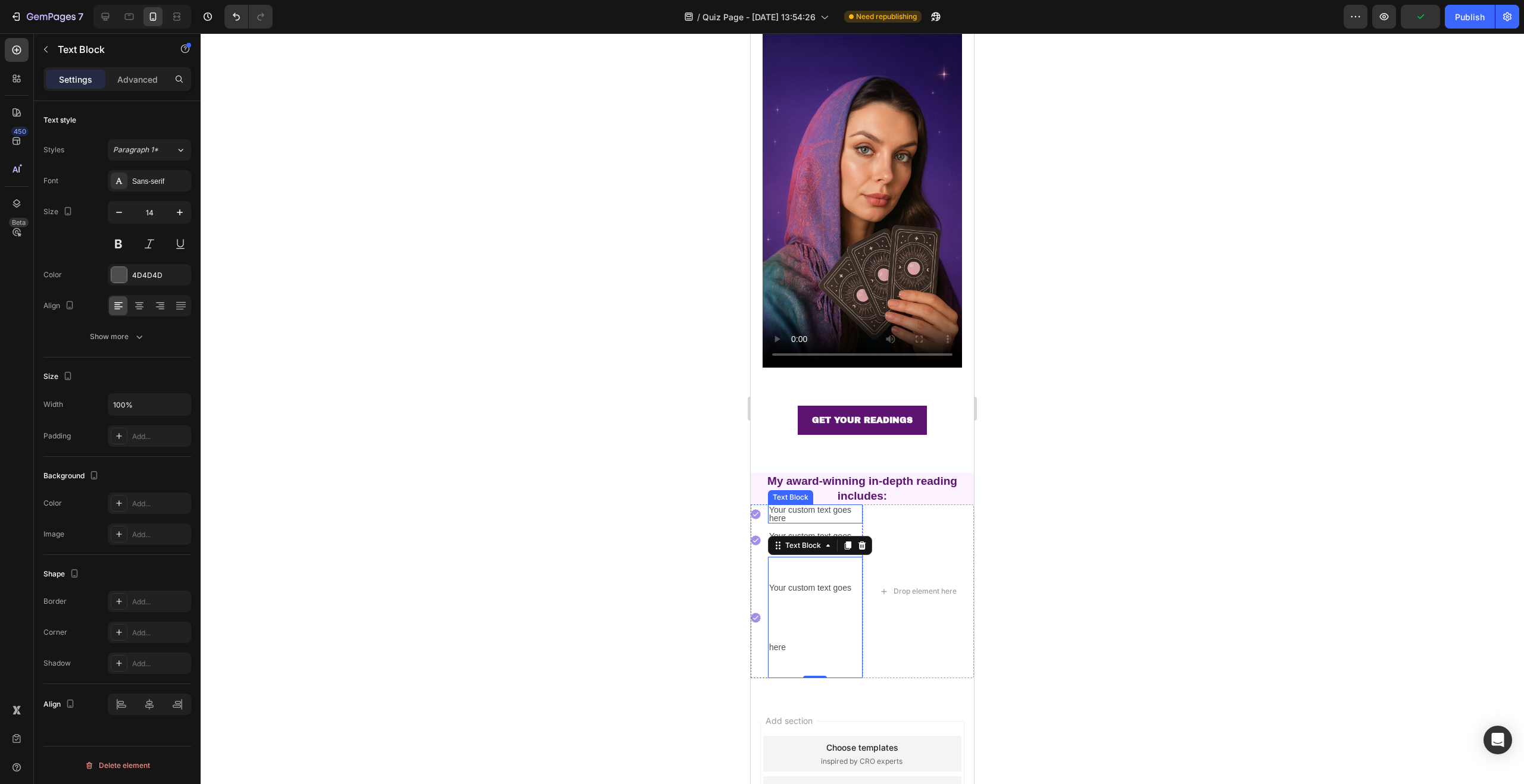
click at [821, 504] on div "Your custom text goes here" at bounding box center [815, 514] width 95 height 19
click at [808, 504] on div "Your custom text goes here" at bounding box center [815, 514] width 95 height 19
click at [803, 595] on div "Your custom text goes here" at bounding box center [815, 617] width 95 height 122
click at [235, 16] on icon "Undo/Redo" at bounding box center [236, 16] width 12 height 12
click at [645, 568] on div at bounding box center [862, 409] width 1324 height 751
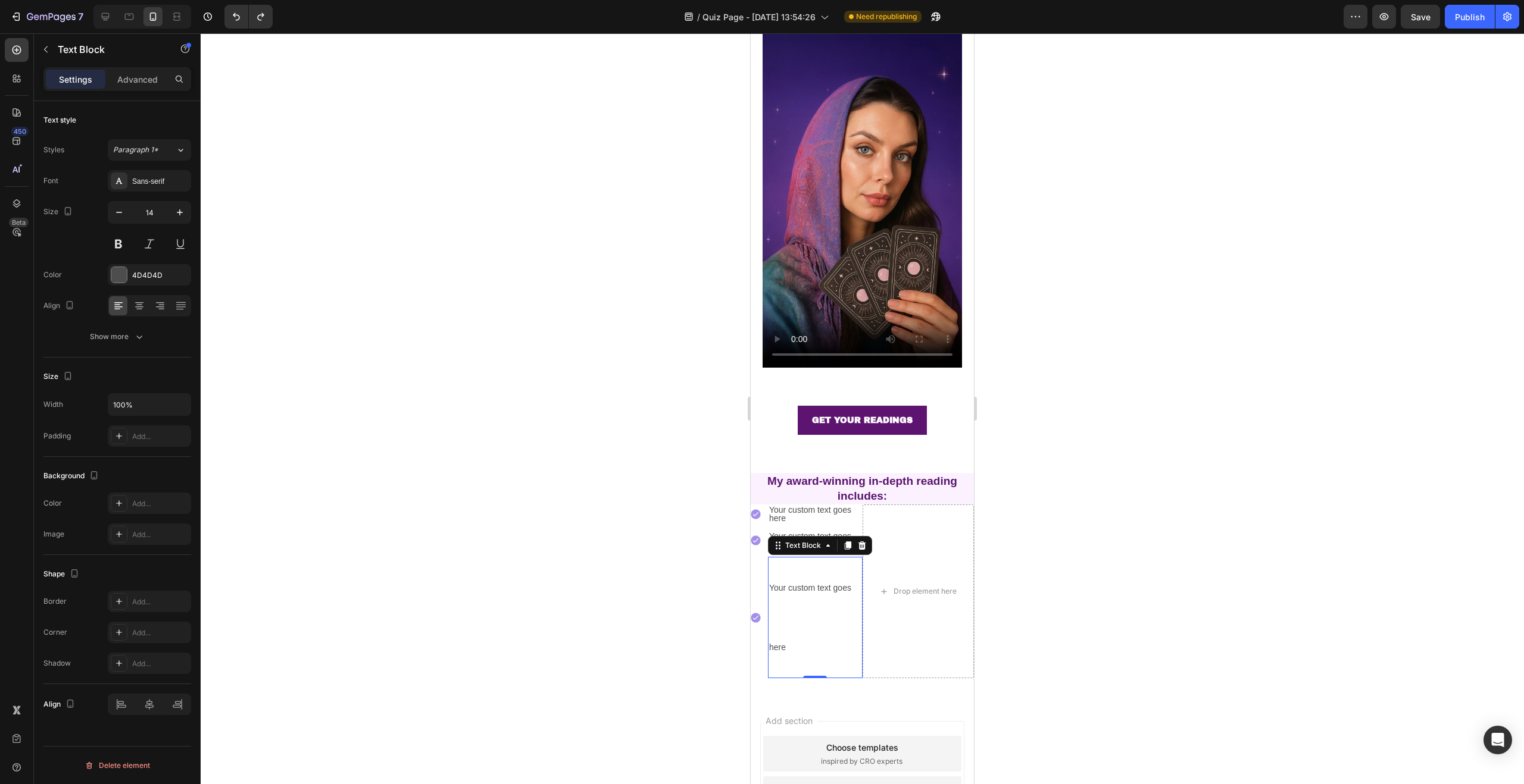
click at [823, 588] on div "Your custom text goes here" at bounding box center [815, 617] width 95 height 122
click at [677, 574] on div at bounding box center [862, 409] width 1324 height 751
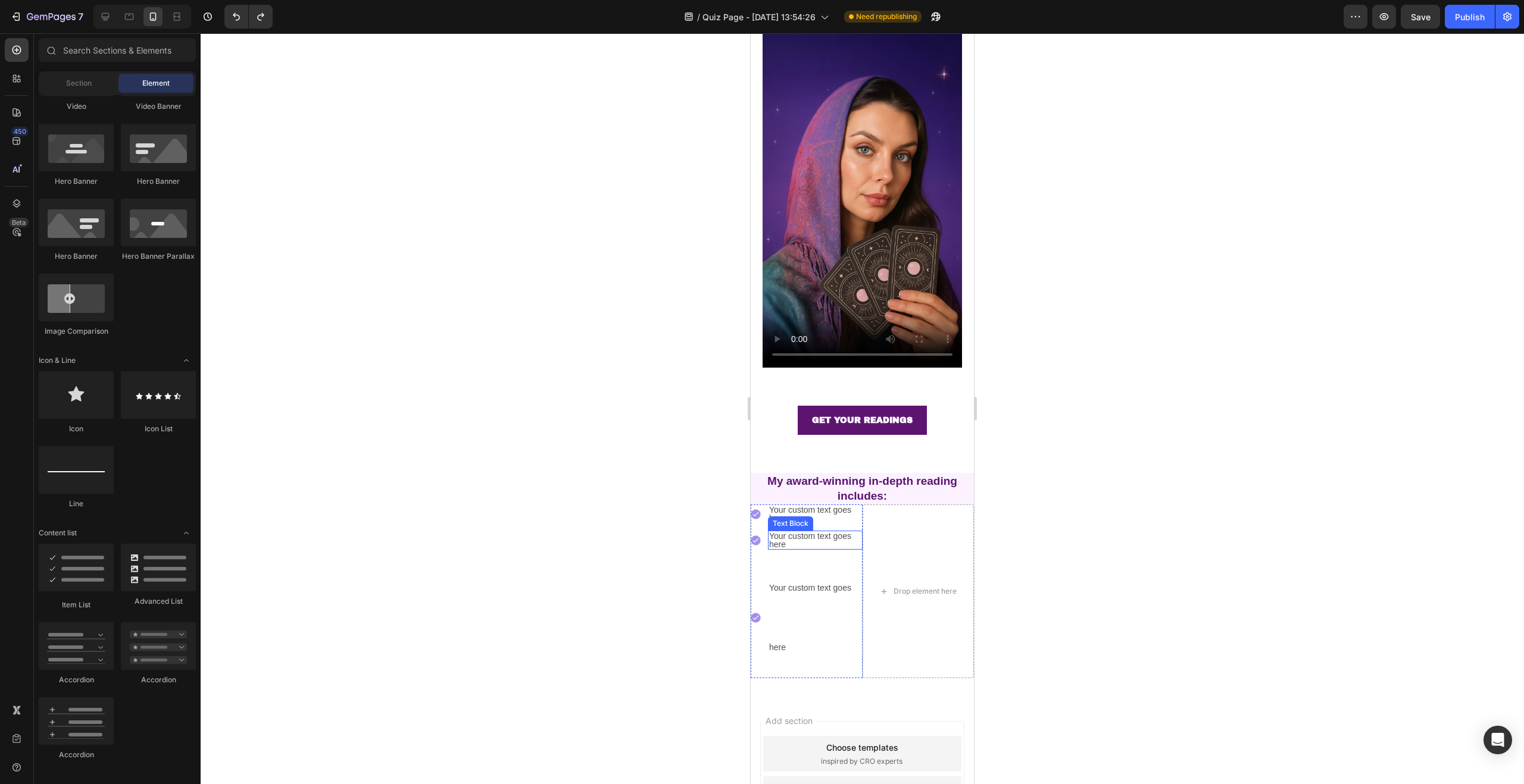
click at [805, 531] on div "Your custom text goes here" at bounding box center [815, 540] width 95 height 19
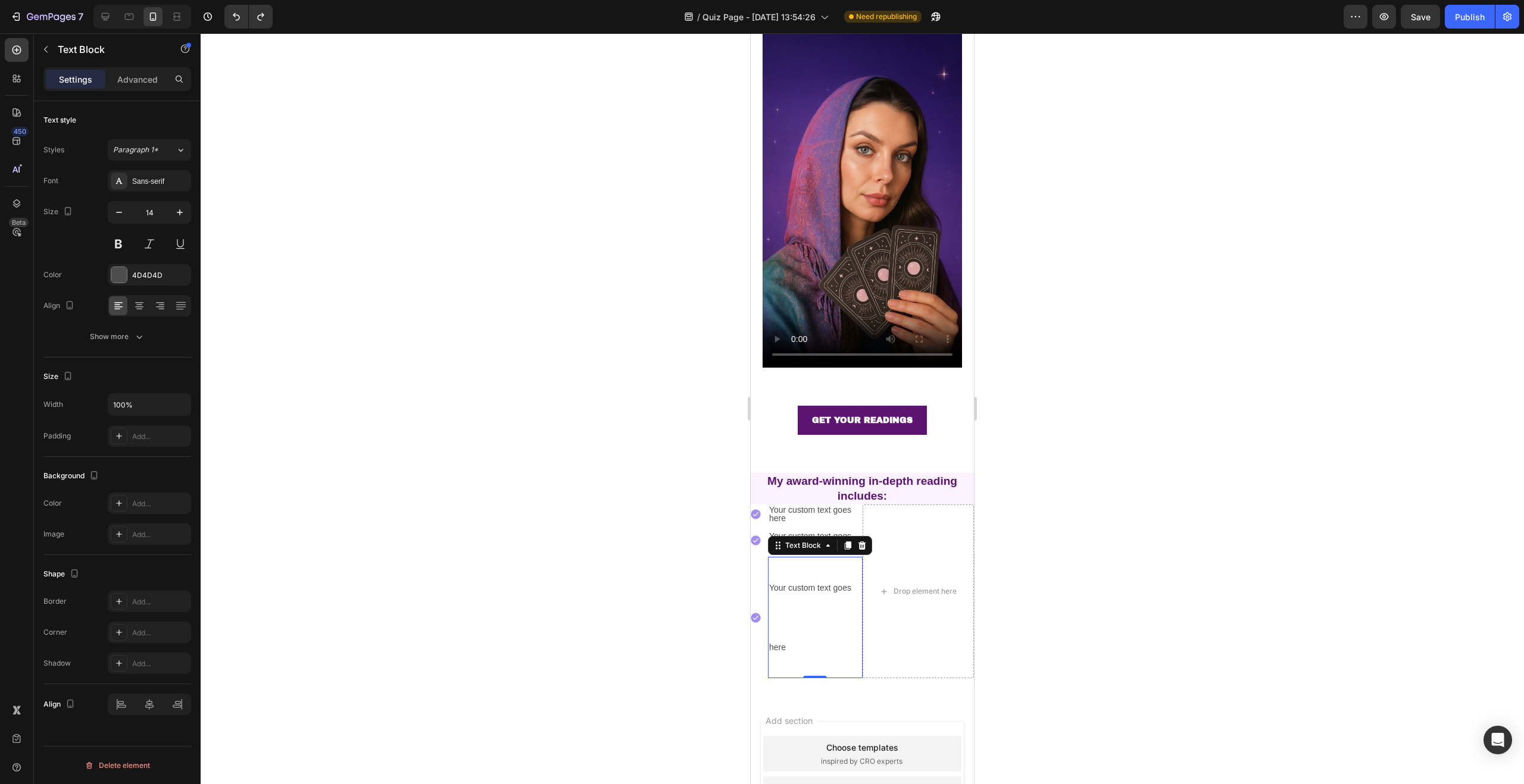
click at [800, 581] on div "Your custom text goes here" at bounding box center [815, 617] width 95 height 122
click at [800, 581] on p "Your custom text goes here" at bounding box center [815, 617] width 92 height 119
click at [803, 635] on p "Your custom text goes here" at bounding box center [815, 617] width 92 height 119
drag, startPoint x: 805, startPoint y: 641, endPoint x: 788, endPoint y: 608, distance: 37.1
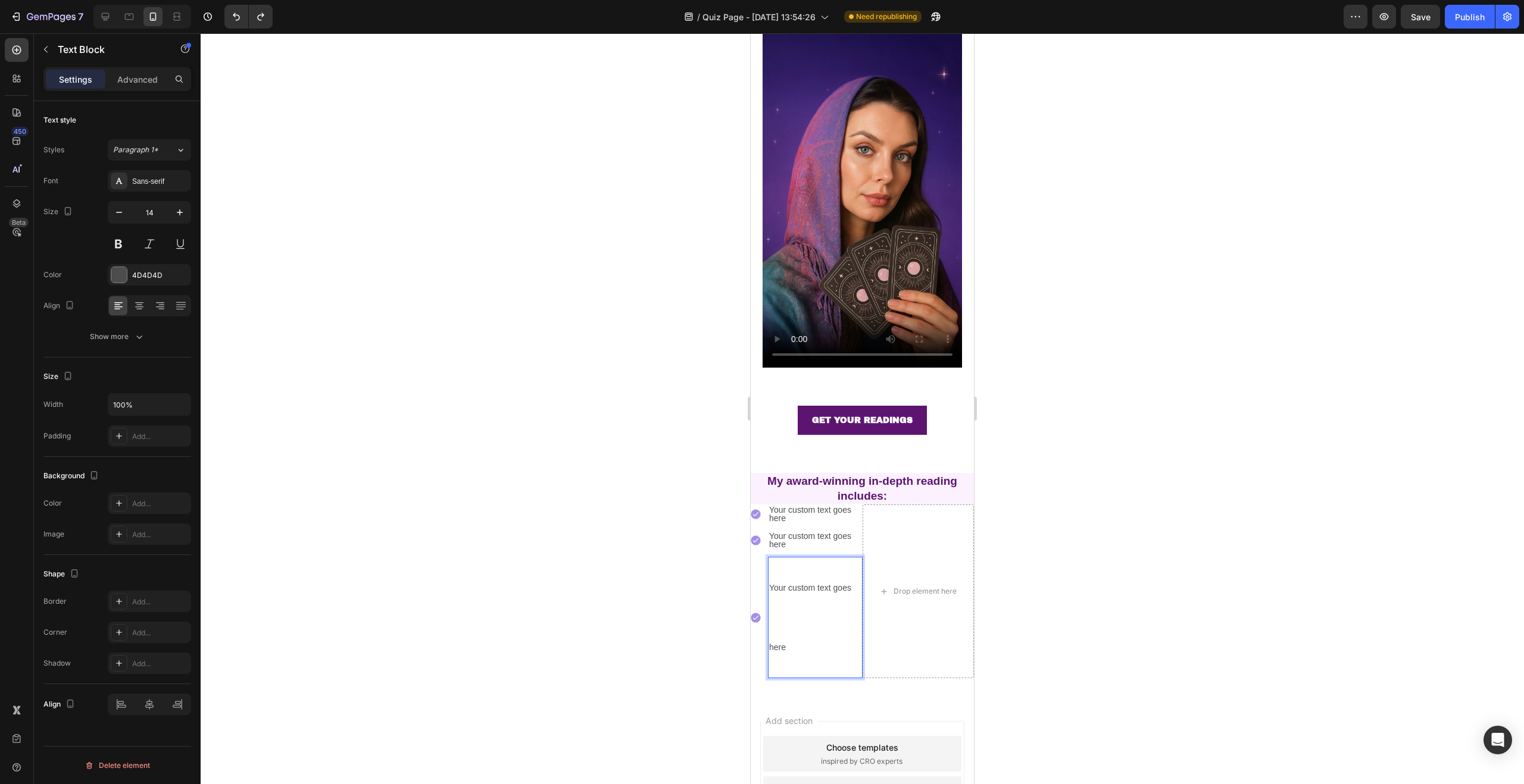
click at [788, 608] on p "Your custom text goes here" at bounding box center [815, 617] width 92 height 119
drag, startPoint x: 807, startPoint y: 638, endPoint x: 794, endPoint y: 614, distance: 27.3
click at [794, 614] on p "Your custom text goes here" at bounding box center [815, 617] width 92 height 119
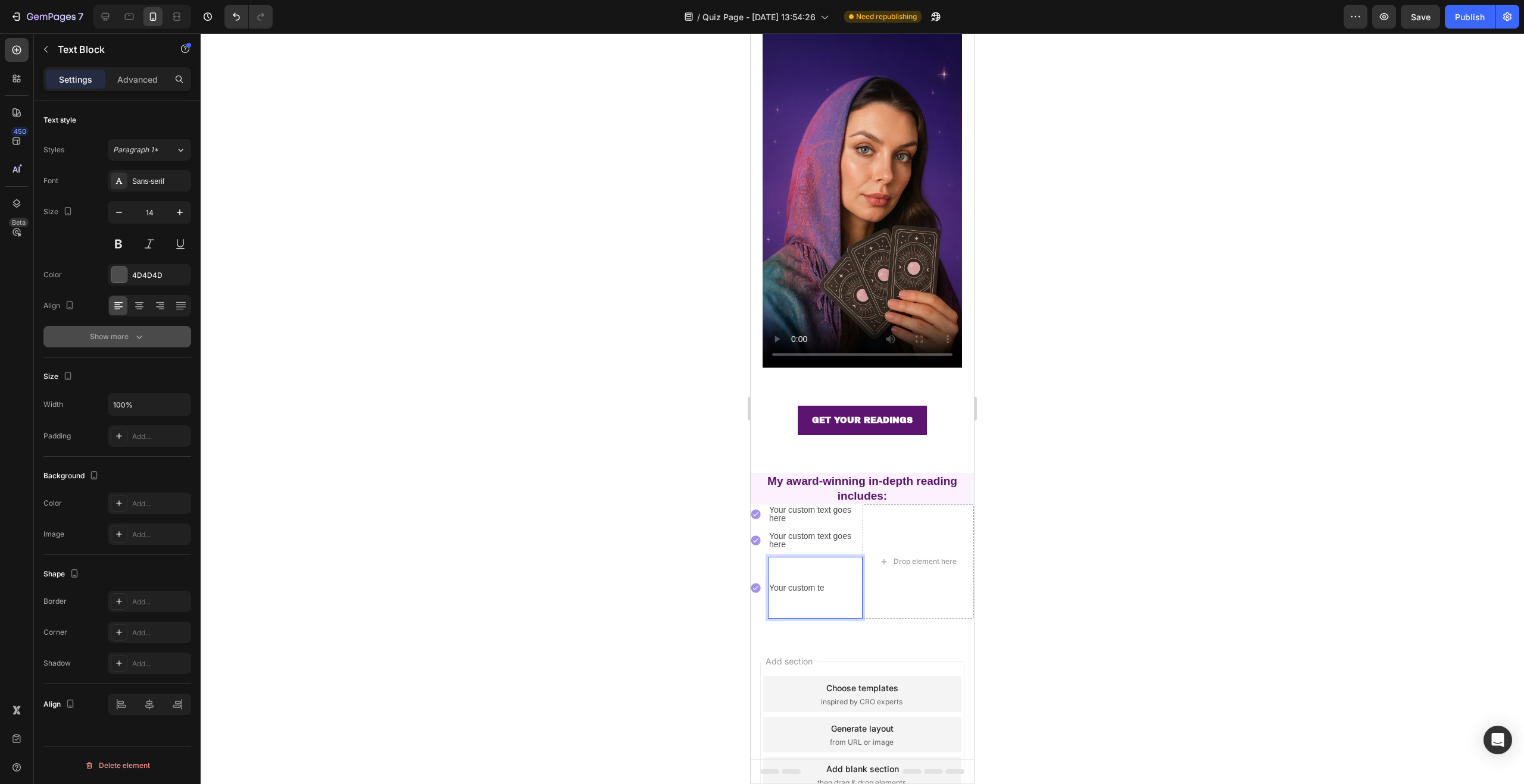
click at [130, 341] on div "Show more" at bounding box center [117, 336] width 55 height 12
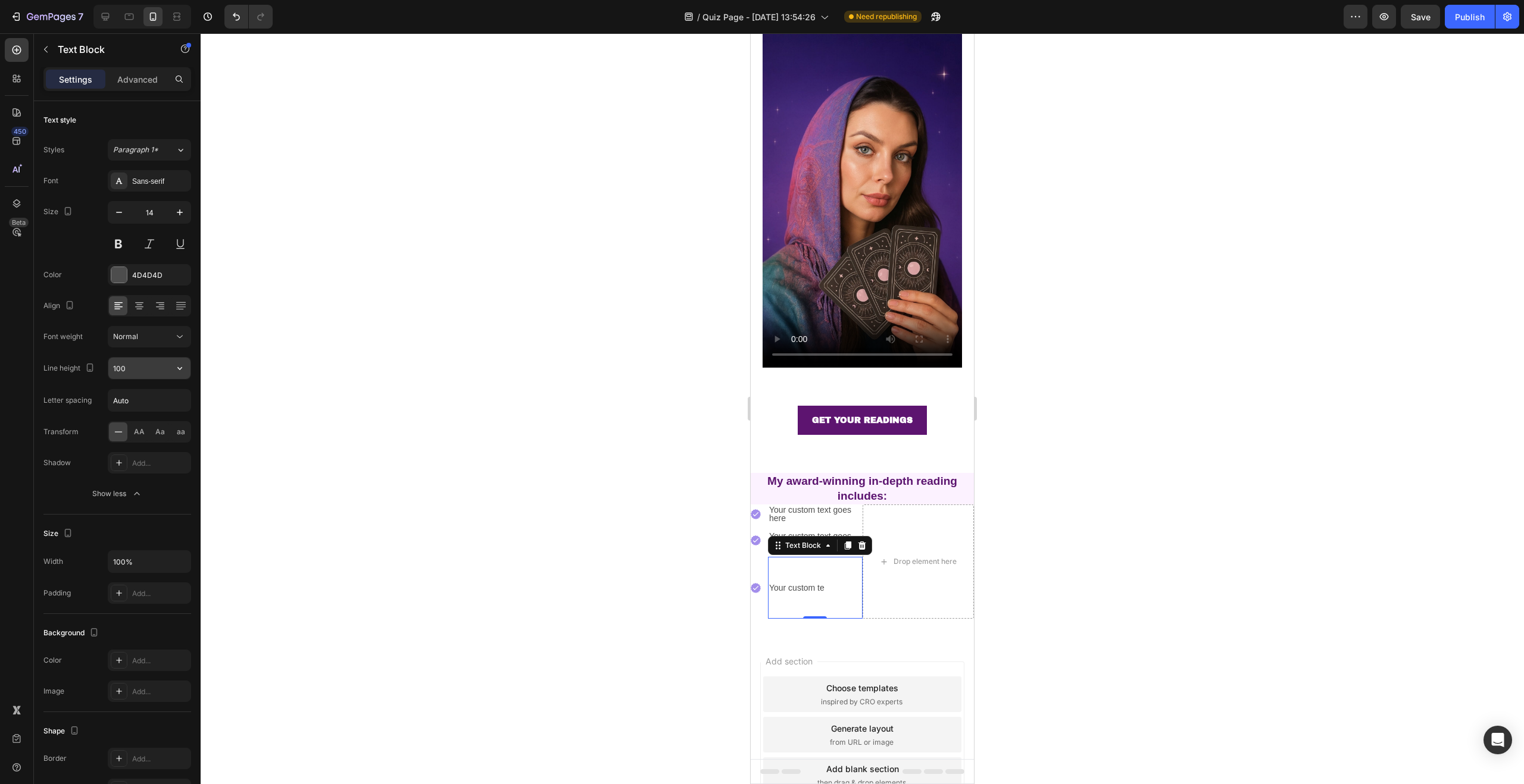
click at [137, 370] on input "100" at bounding box center [149, 368] width 82 height 22
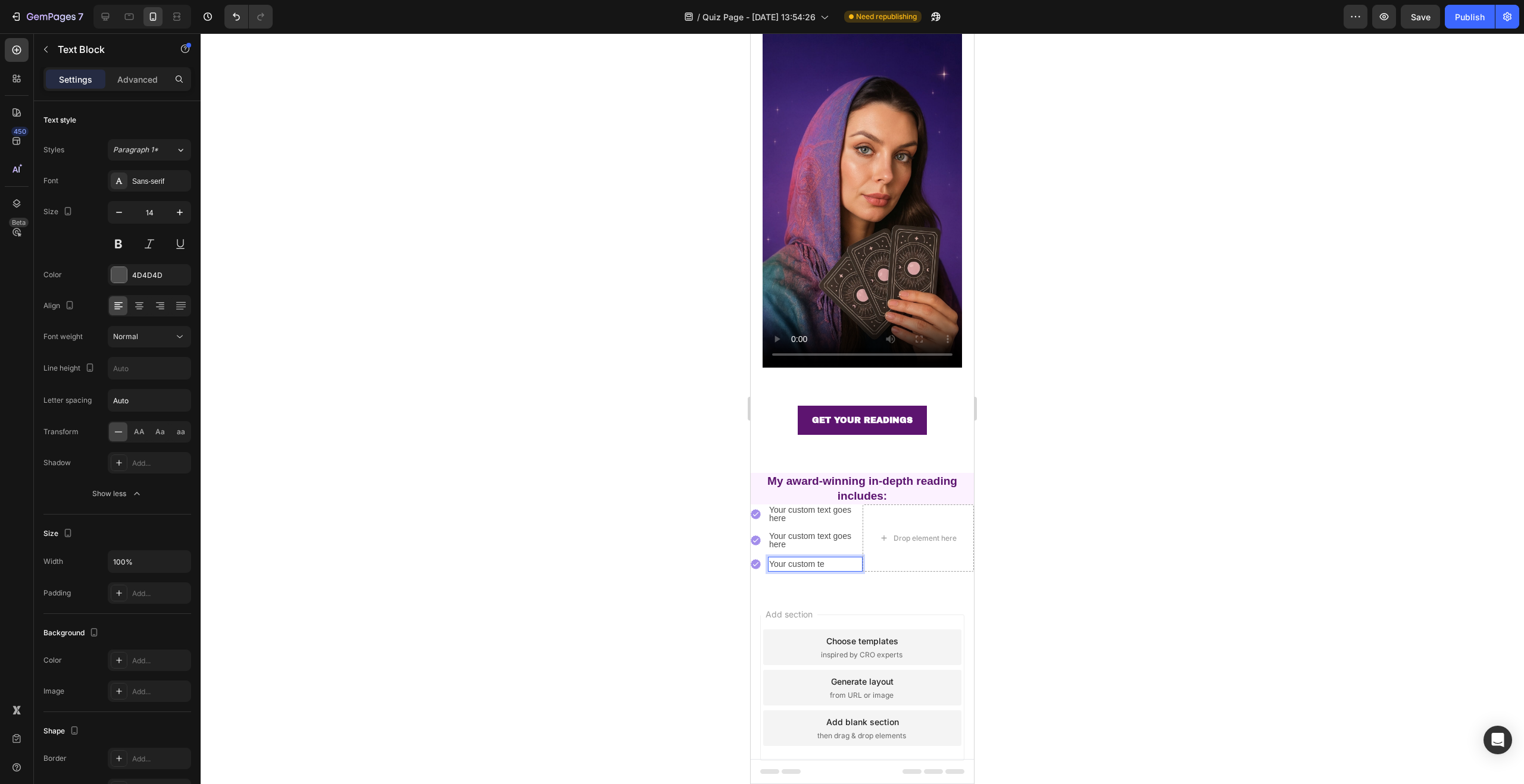
click at [1091, 526] on div at bounding box center [862, 409] width 1324 height 751
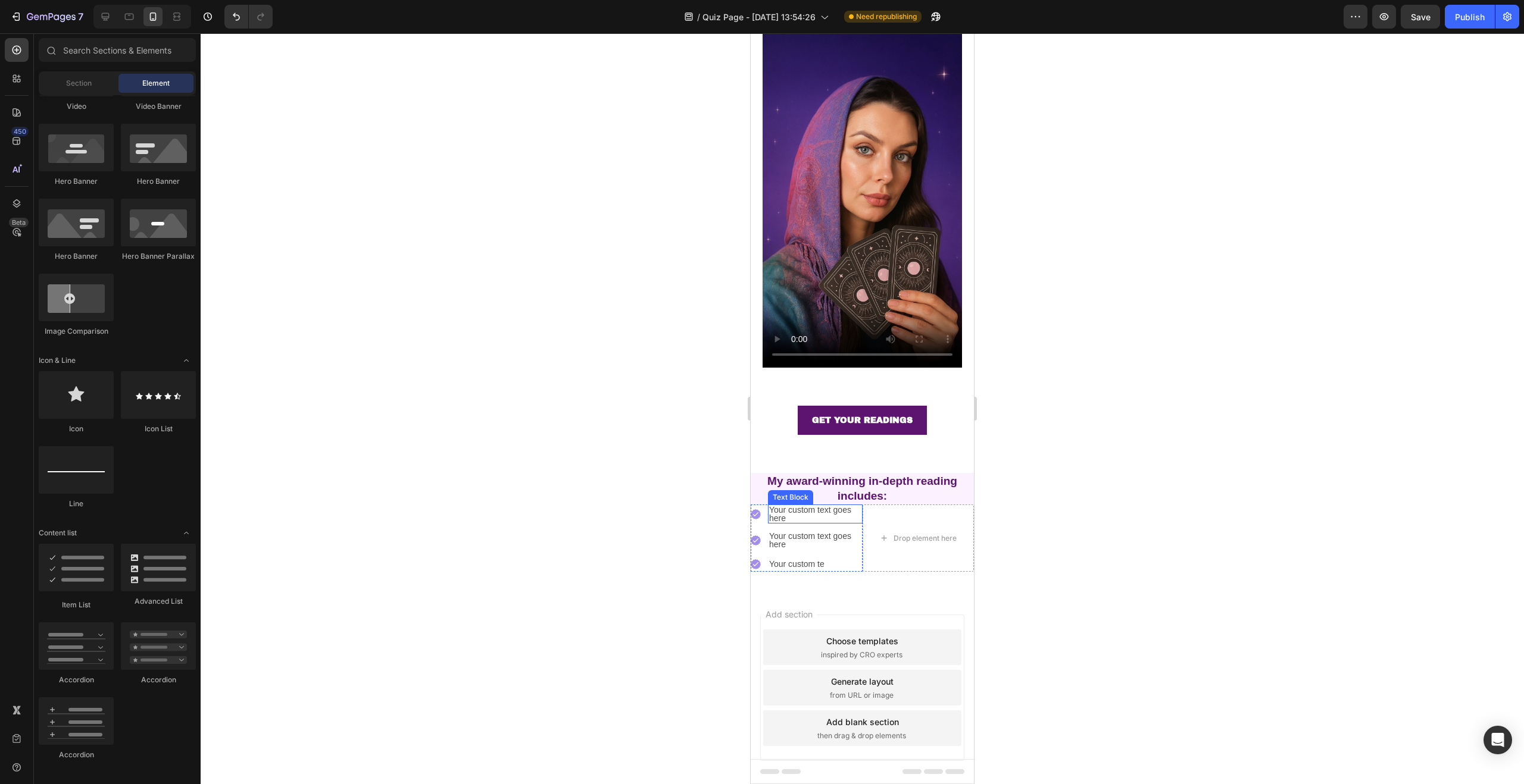
click at [811, 506] on p "Your custom text goes here" at bounding box center [815, 514] width 92 height 17
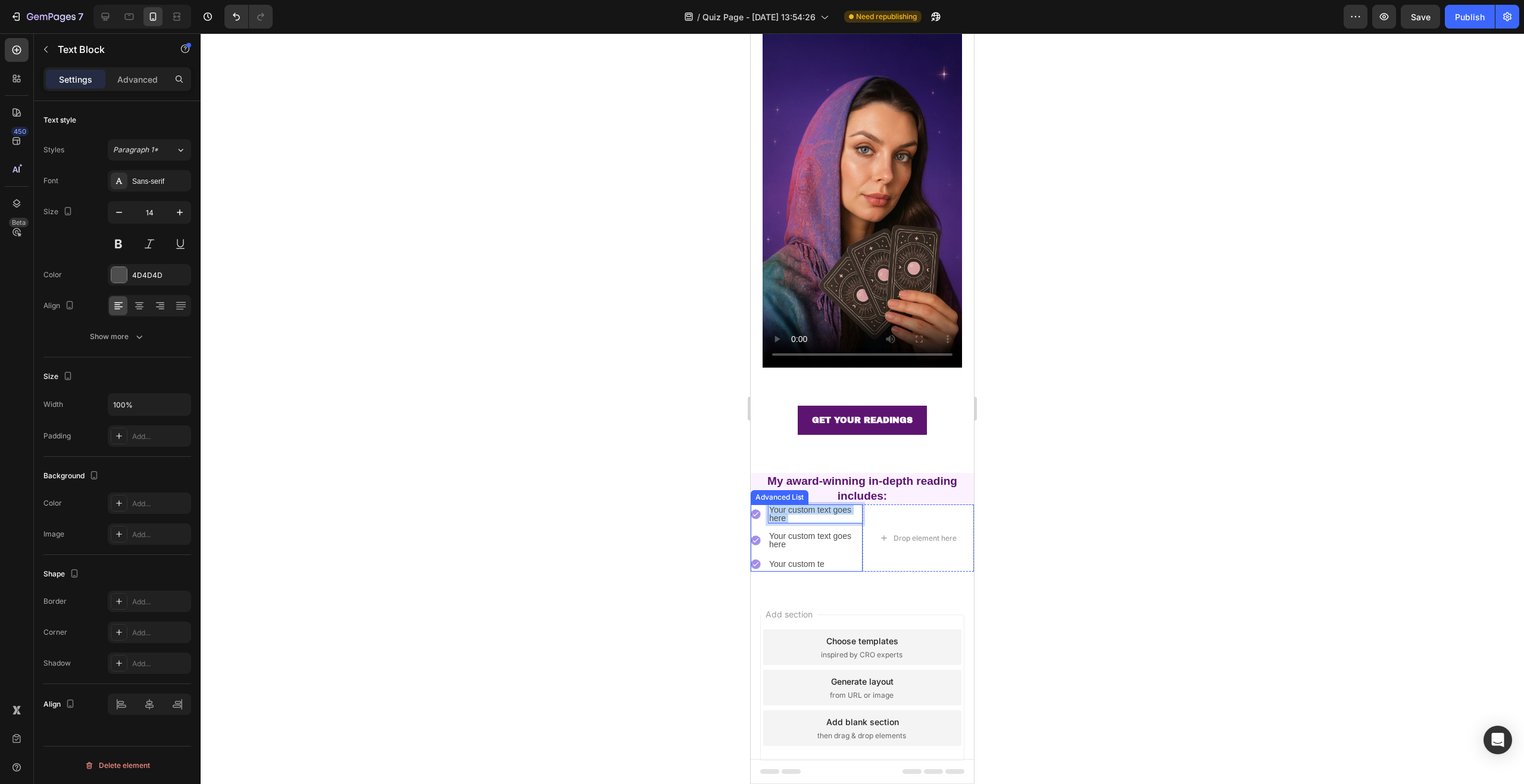
drag, startPoint x: 773, startPoint y: 498, endPoint x: 764, endPoint y: 494, distance: 9.8
click at [764, 504] on li "Image Your custom text goes here Text Block 0" at bounding box center [807, 514] width 112 height 19
drag, startPoint x: 786, startPoint y: 499, endPoint x: 769, endPoint y: 493, distance: 18.0
click at [769, 506] on p "Your custom text goes here" at bounding box center [815, 514] width 92 height 17
drag, startPoint x: 809, startPoint y: 503, endPoint x: 771, endPoint y: 492, distance: 39.6
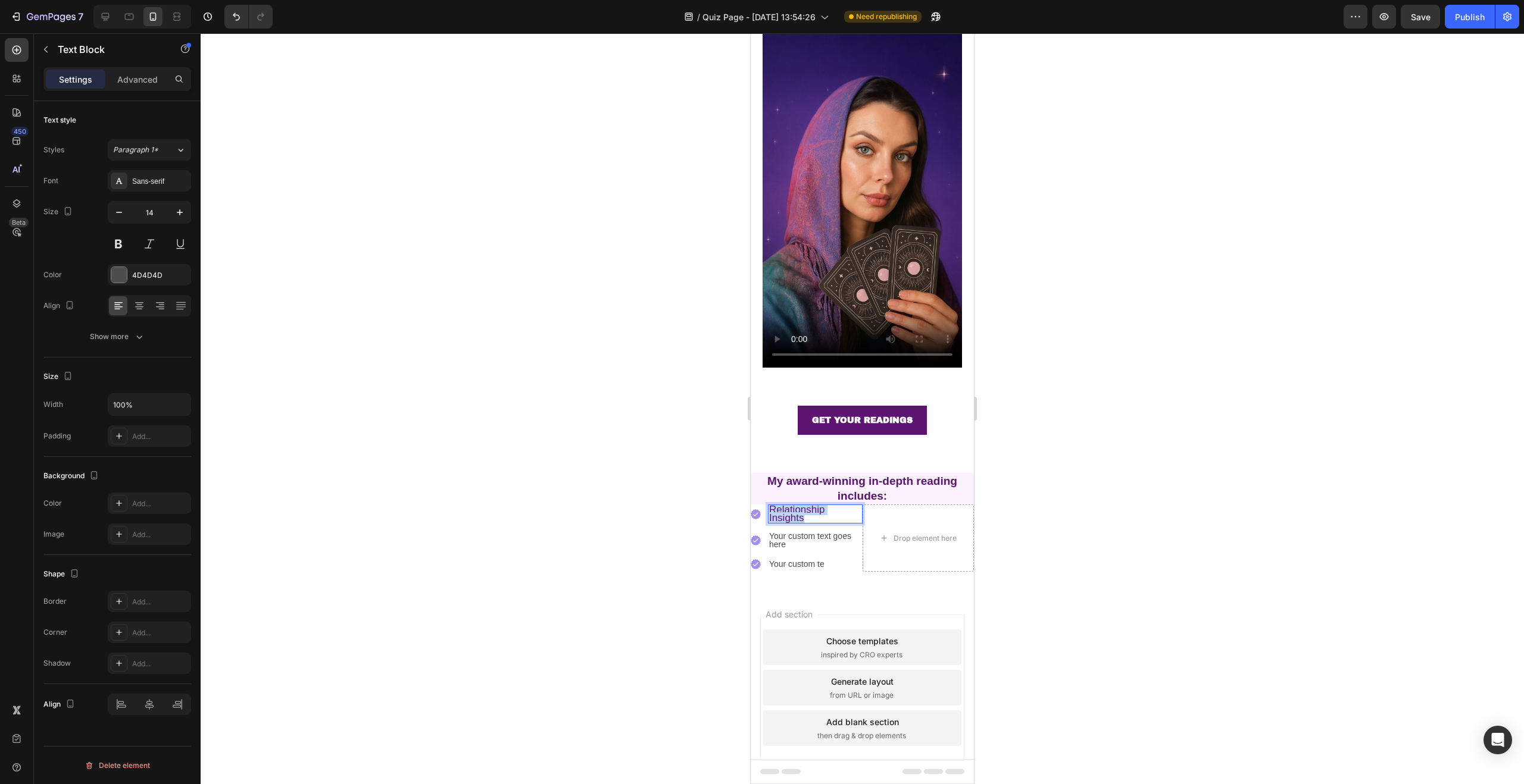
click at [771, 506] on p "Relationship Insights" at bounding box center [815, 514] width 92 height 17
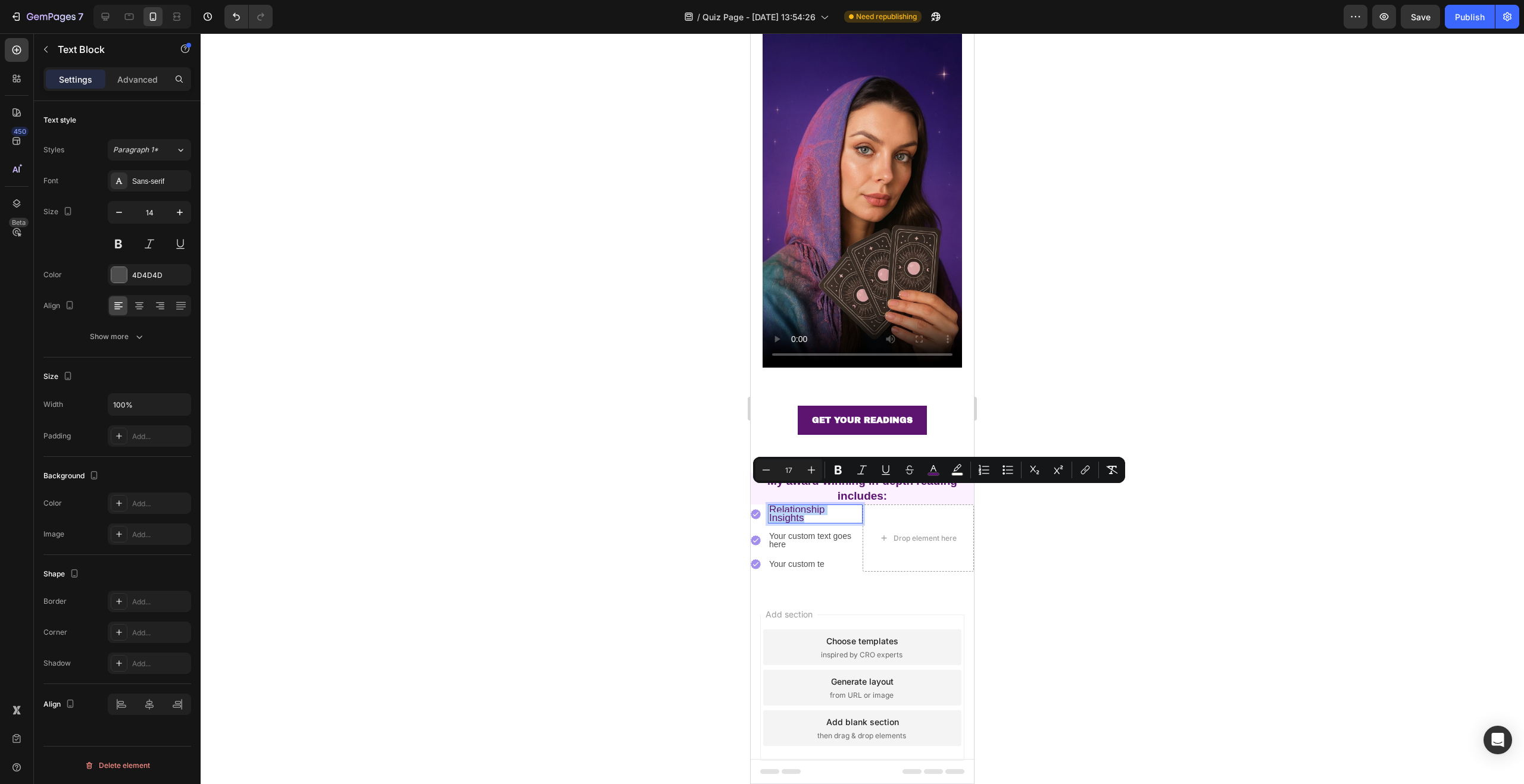
click at [807, 506] on p "Relationship Insights" at bounding box center [815, 514] width 92 height 17
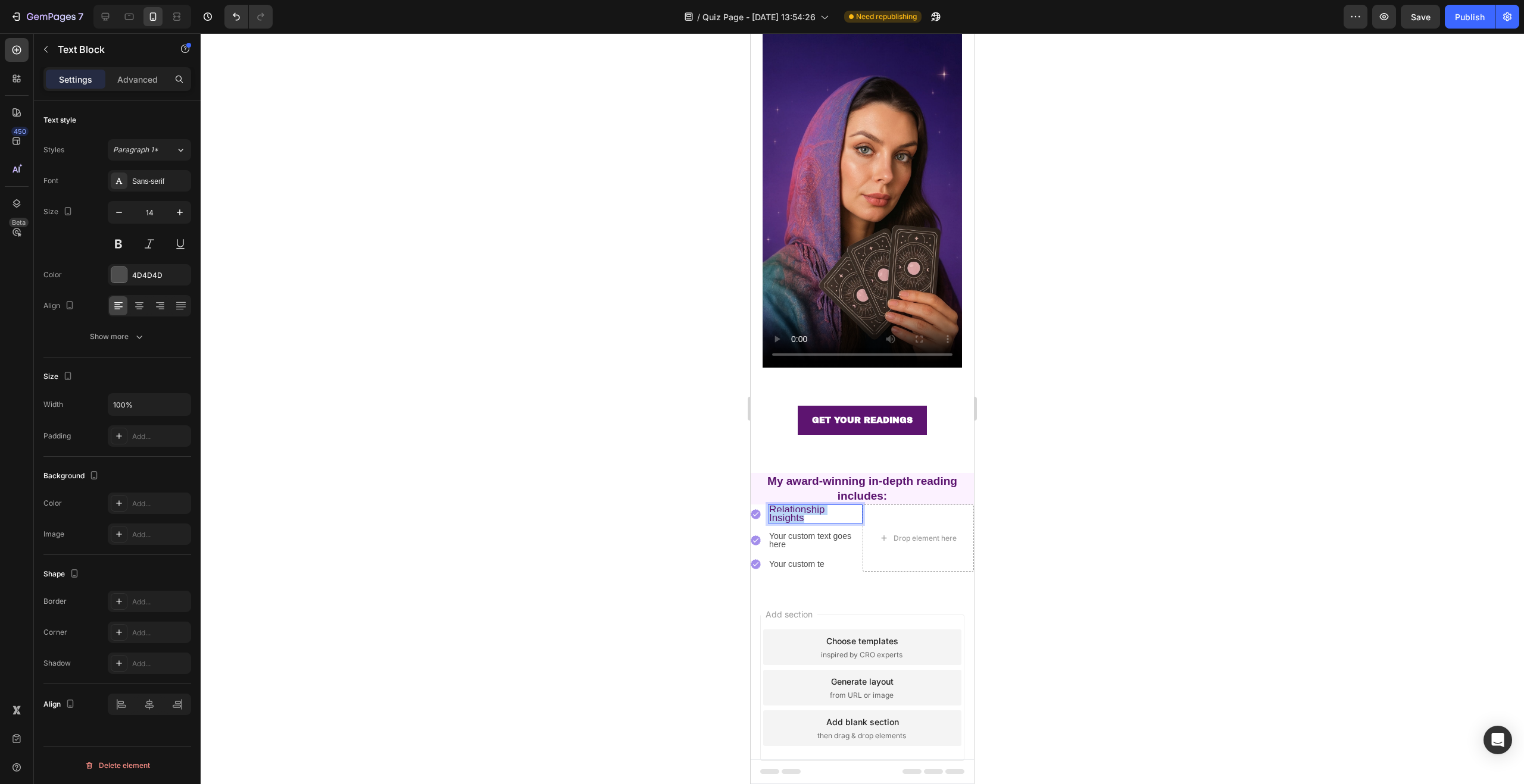
drag, startPoint x: 784, startPoint y: 497, endPoint x: 768, endPoint y: 492, distance: 16.8
click at [769, 506] on p "Relationship Insights" at bounding box center [815, 514] width 92 height 17
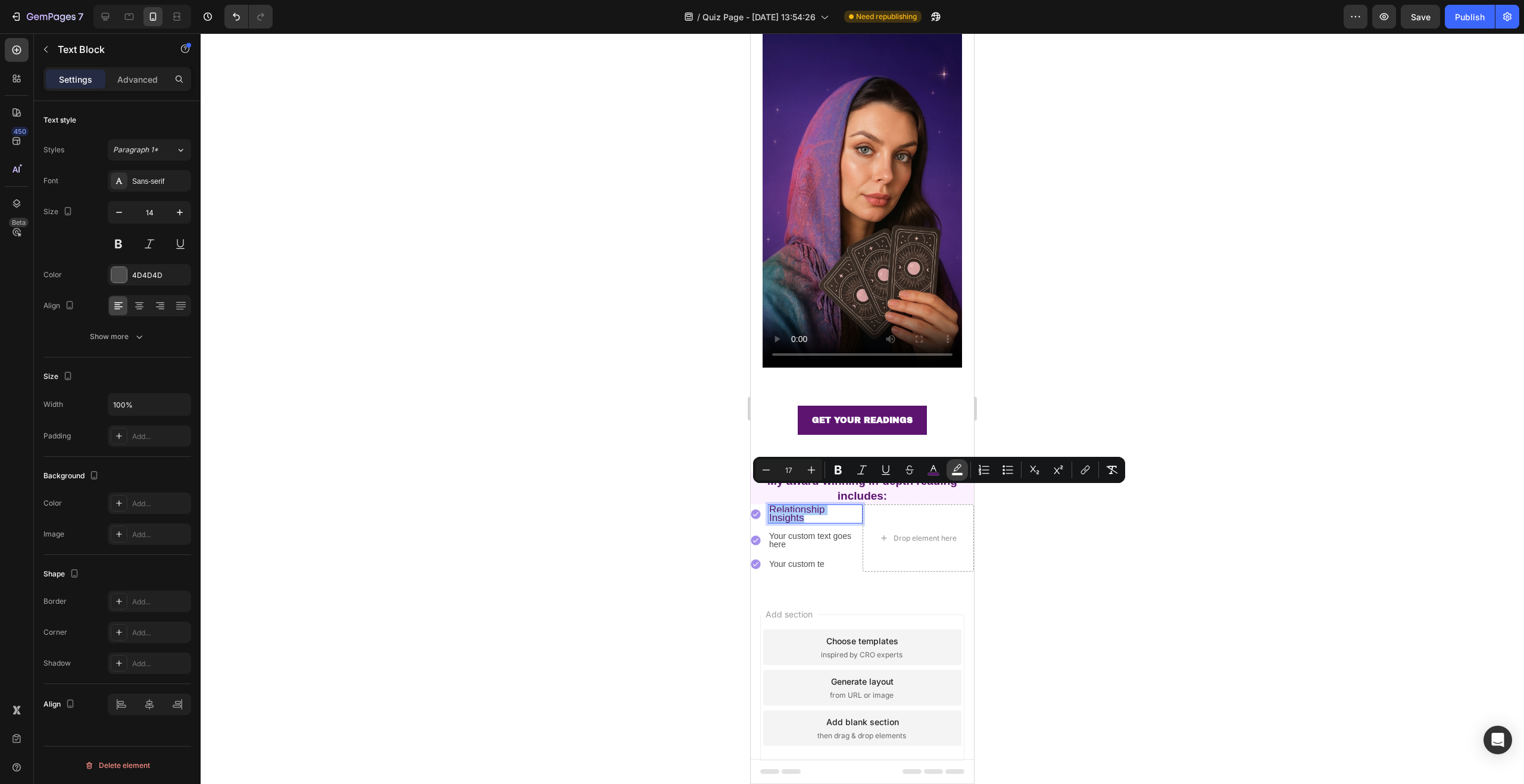
click at [957, 473] on rect "Editor contextual toolbar" at bounding box center [957, 474] width 11 height 3
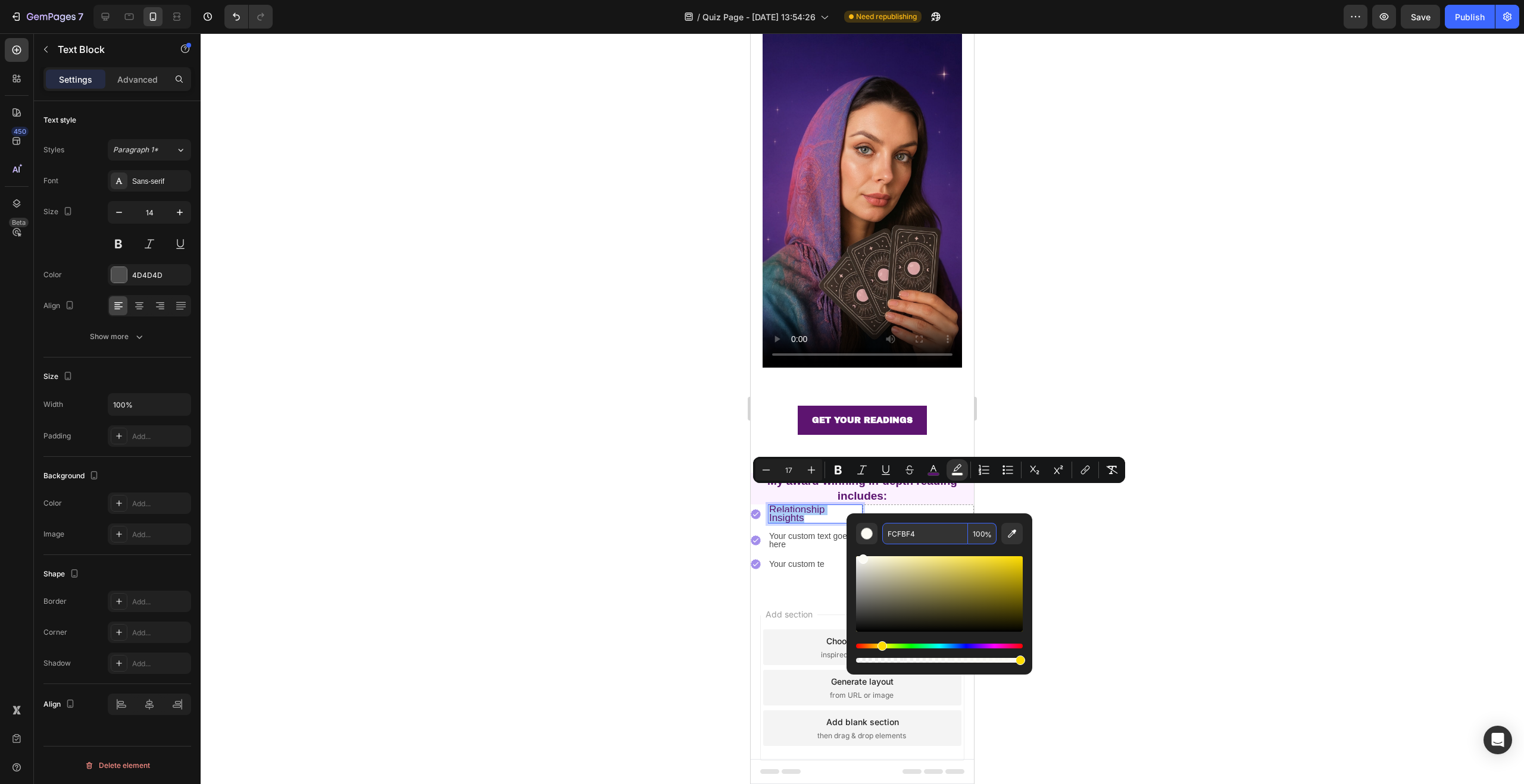
drag, startPoint x: 926, startPoint y: 530, endPoint x: 934, endPoint y: 535, distance: 9.4
click at [934, 535] on input "FCFBF4" at bounding box center [925, 533] width 85 height 22
drag, startPoint x: 930, startPoint y: 535, endPoint x: 881, endPoint y: 532, distance: 49.1
click at [881, 532] on div "FCFBF4 100 %" at bounding box center [939, 533] width 167 height 22
click at [658, 452] on div at bounding box center [862, 409] width 1324 height 751
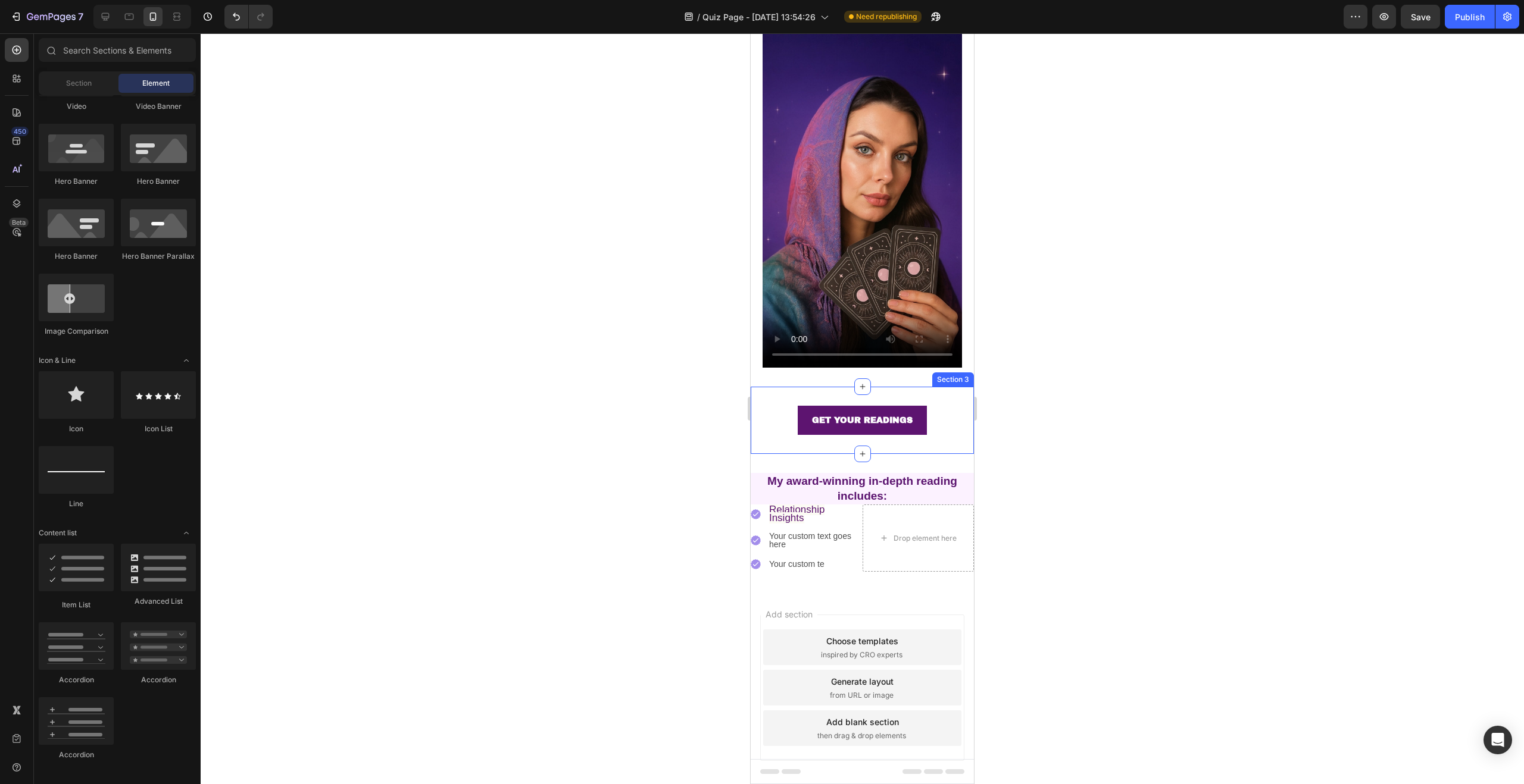
click at [776, 429] on div "GET YOUR READINGS Button Section 3" at bounding box center [862, 420] width 223 height 67
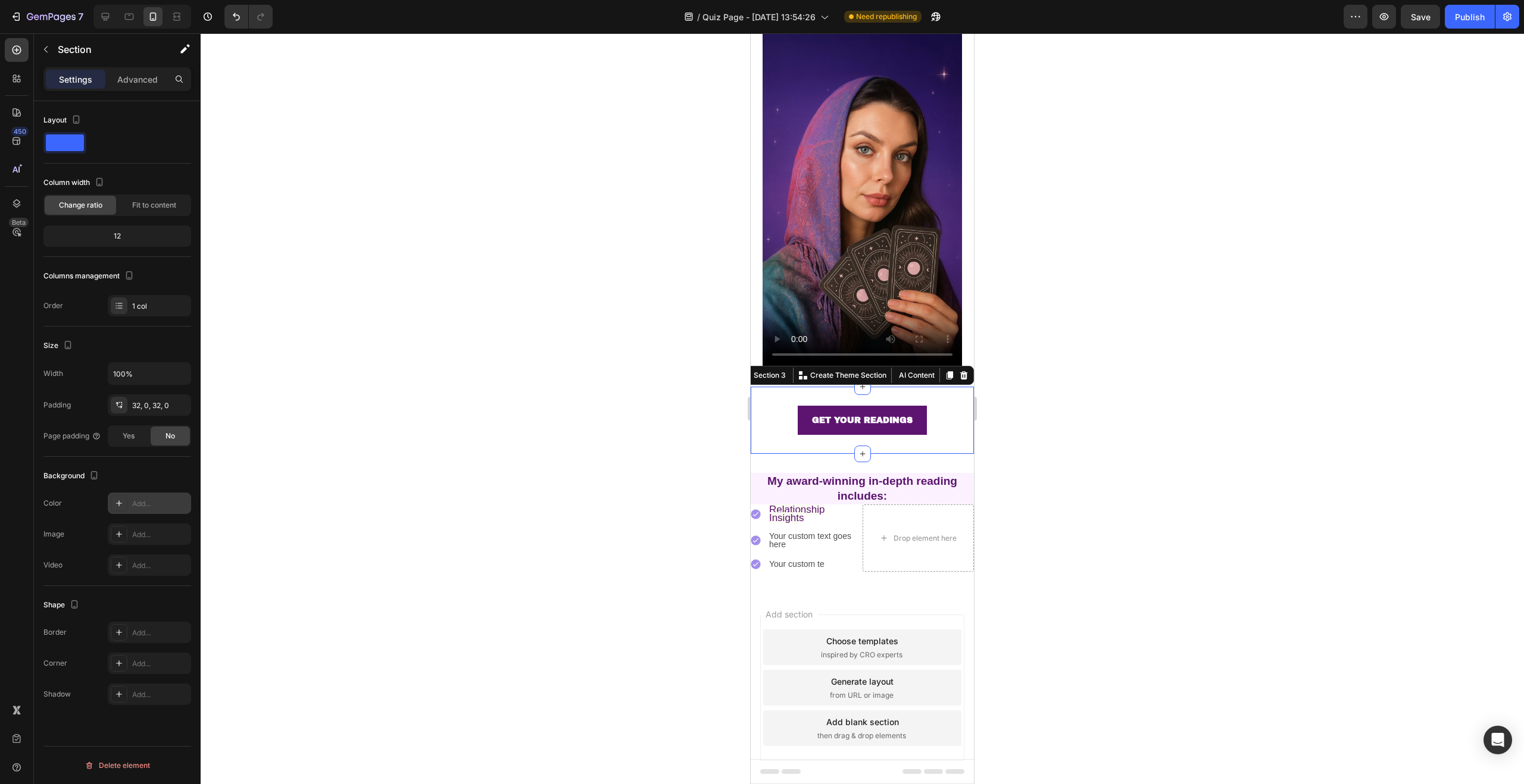
click at [121, 499] on icon at bounding box center [119, 503] width 9 height 9
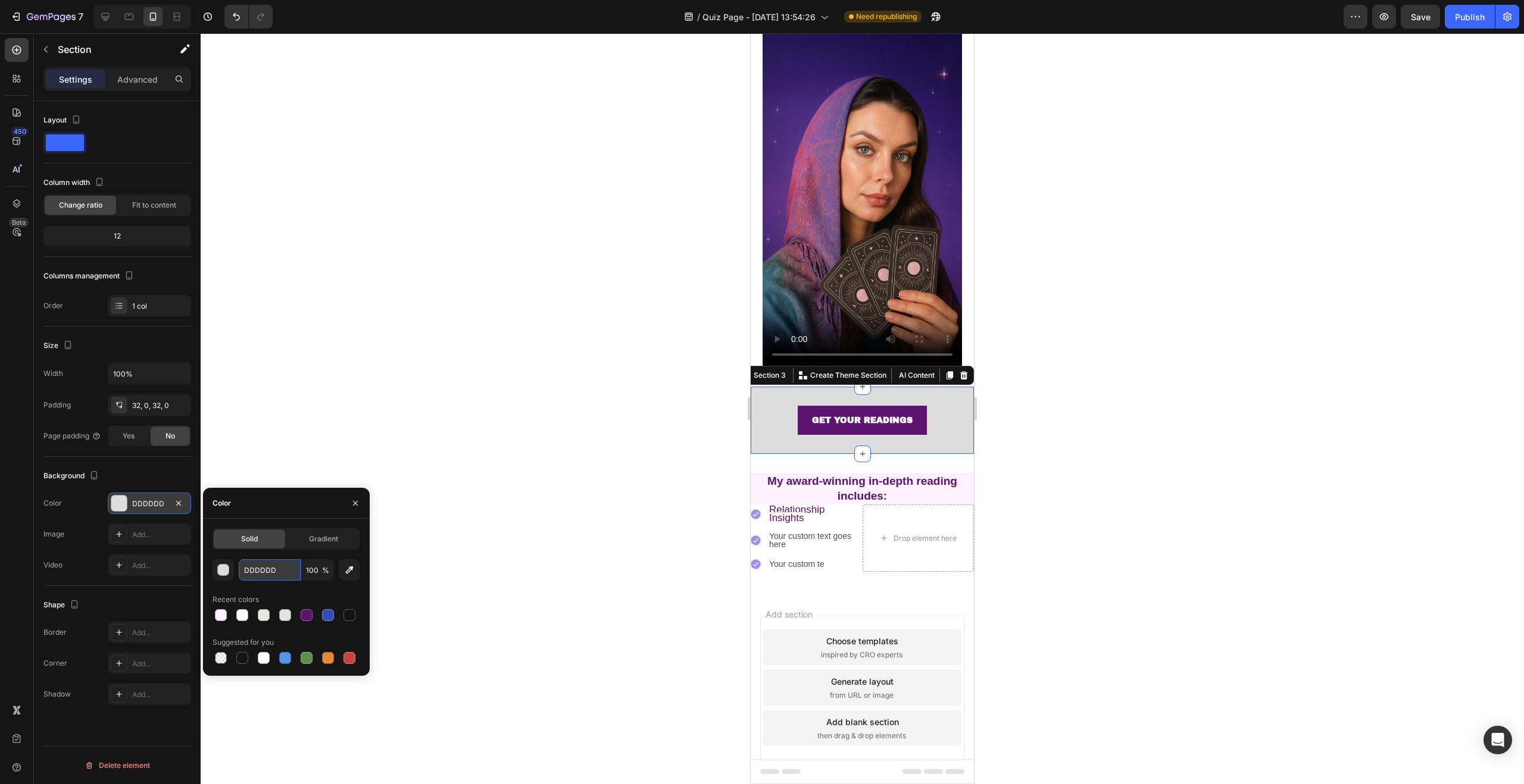
click at [267, 574] on input "DDDDDD" at bounding box center [269, 570] width 62 height 22
paste input "FCFBF4"
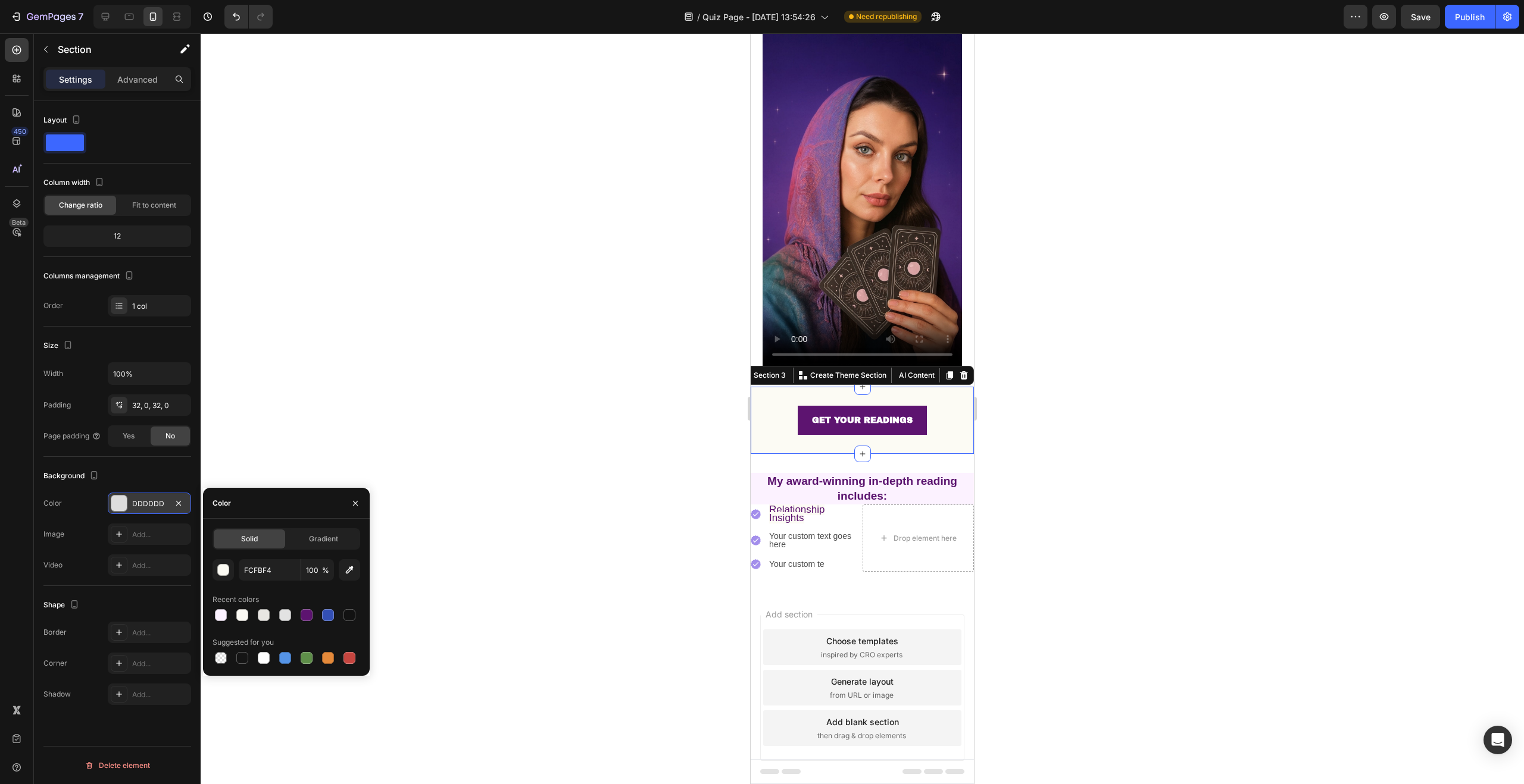
click at [571, 487] on div at bounding box center [862, 409] width 1324 height 751
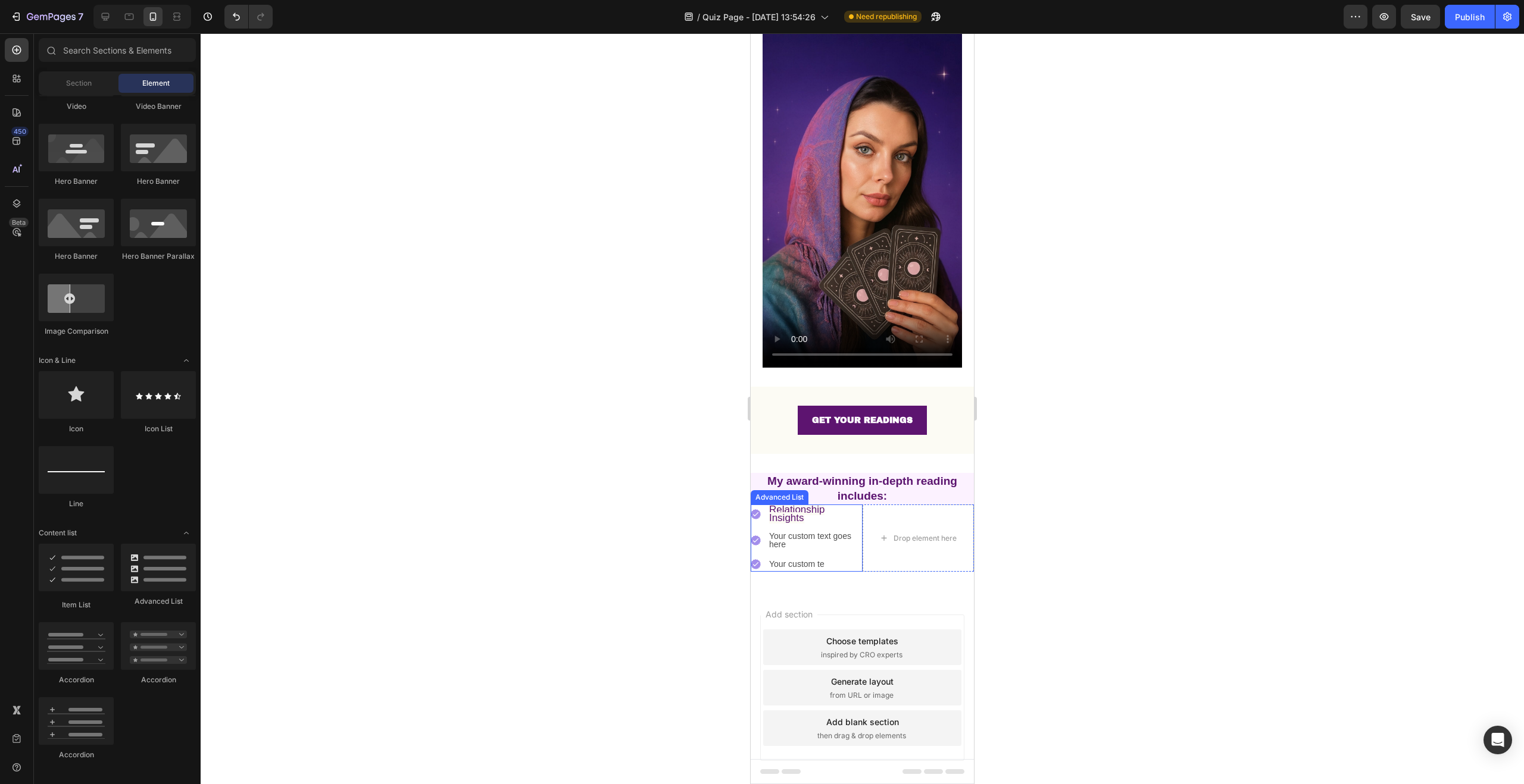
click at [824, 531] on div "Your custom text goes here" at bounding box center [815, 540] width 95 height 19
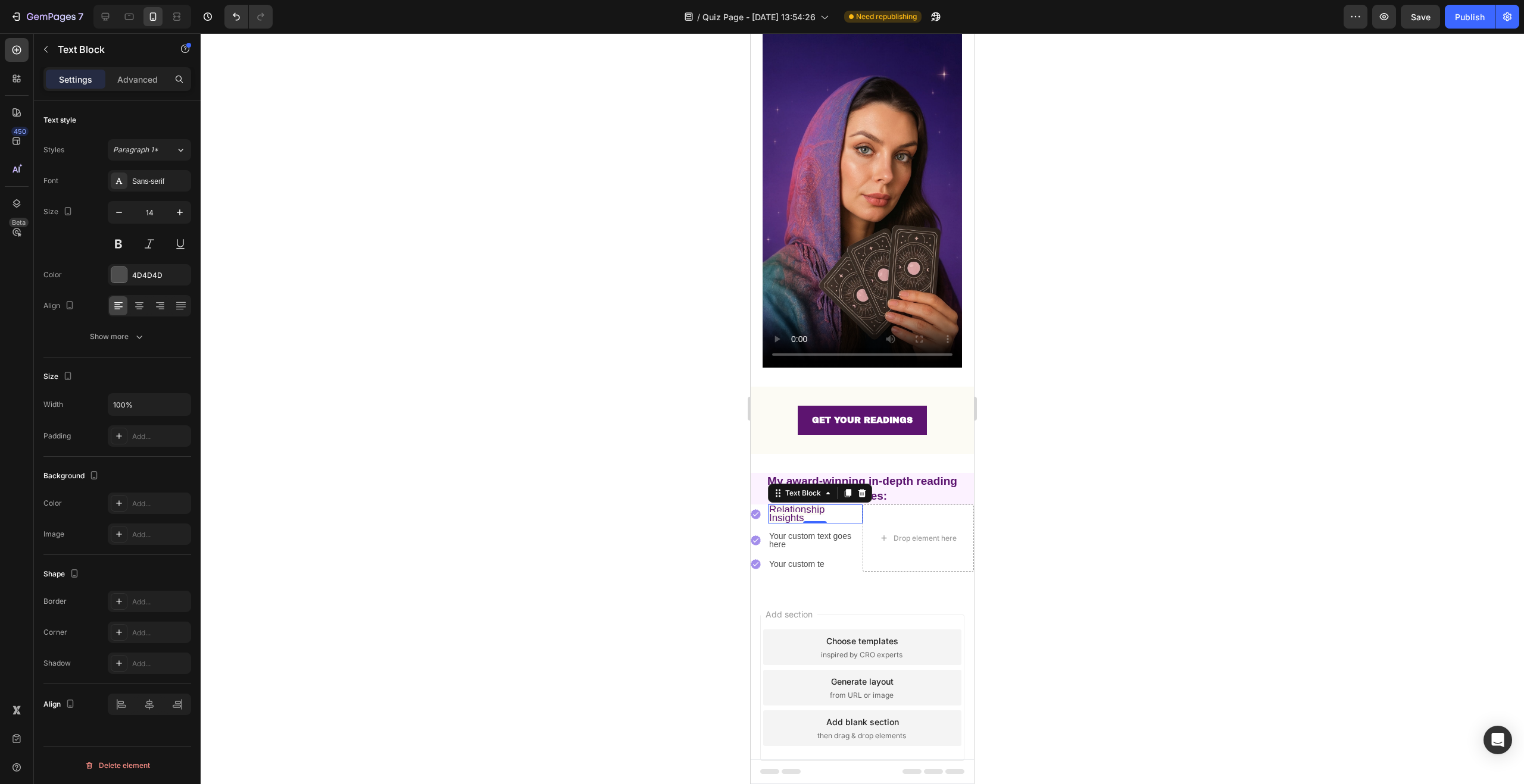
click at [809, 504] on span "Relationship Insights" at bounding box center [797, 514] width 56 height 20
click at [807, 506] on p "Relationship Insights" at bounding box center [815, 514] width 92 height 17
drag, startPoint x: 807, startPoint y: 501, endPoint x: 767, endPoint y: 492, distance: 41.0
click at [767, 504] on li "Image Relationship Insights Text Block 0" at bounding box center [807, 514] width 112 height 19
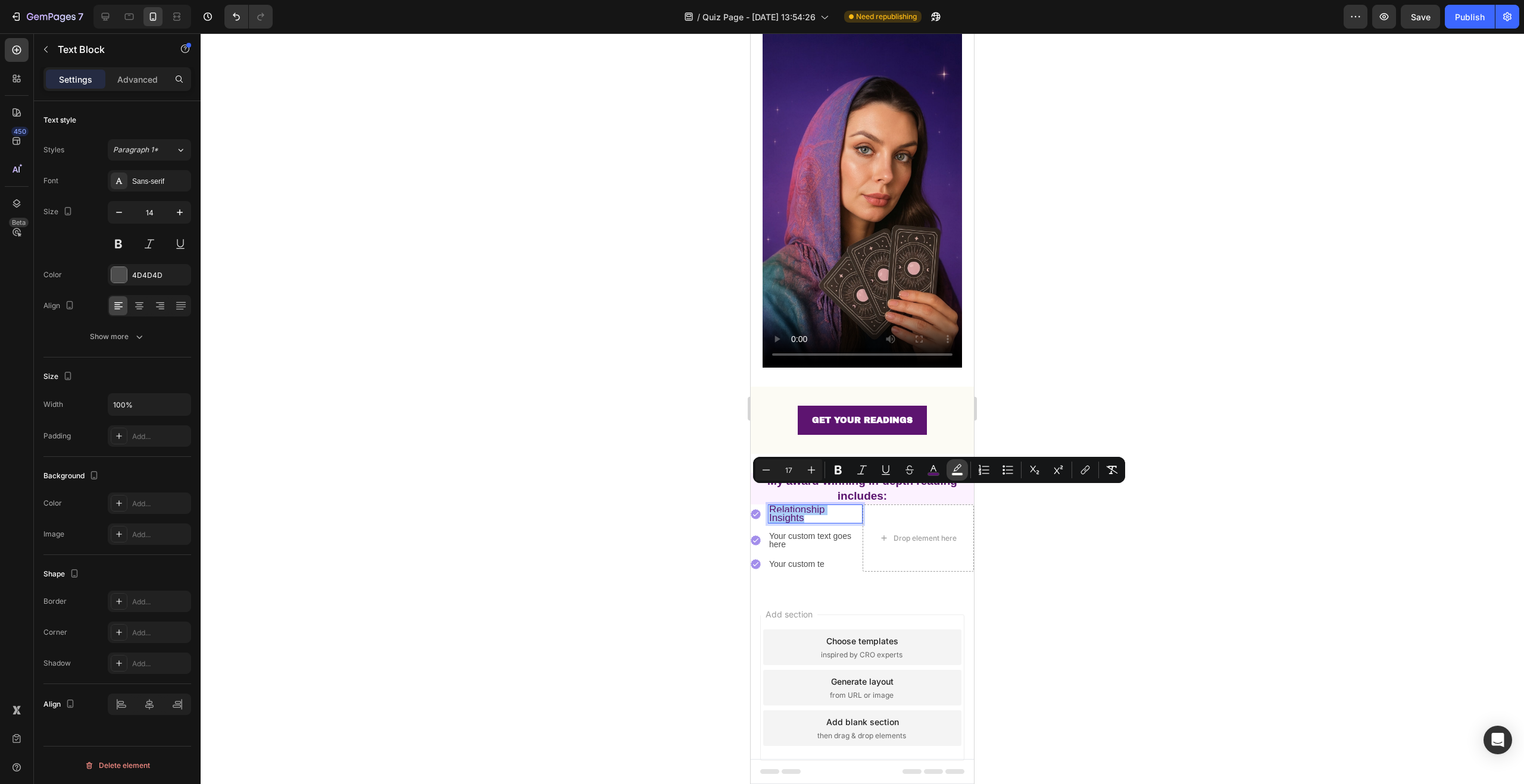
click at [958, 467] on icon "Editor contextual toolbar" at bounding box center [957, 469] width 12 height 12
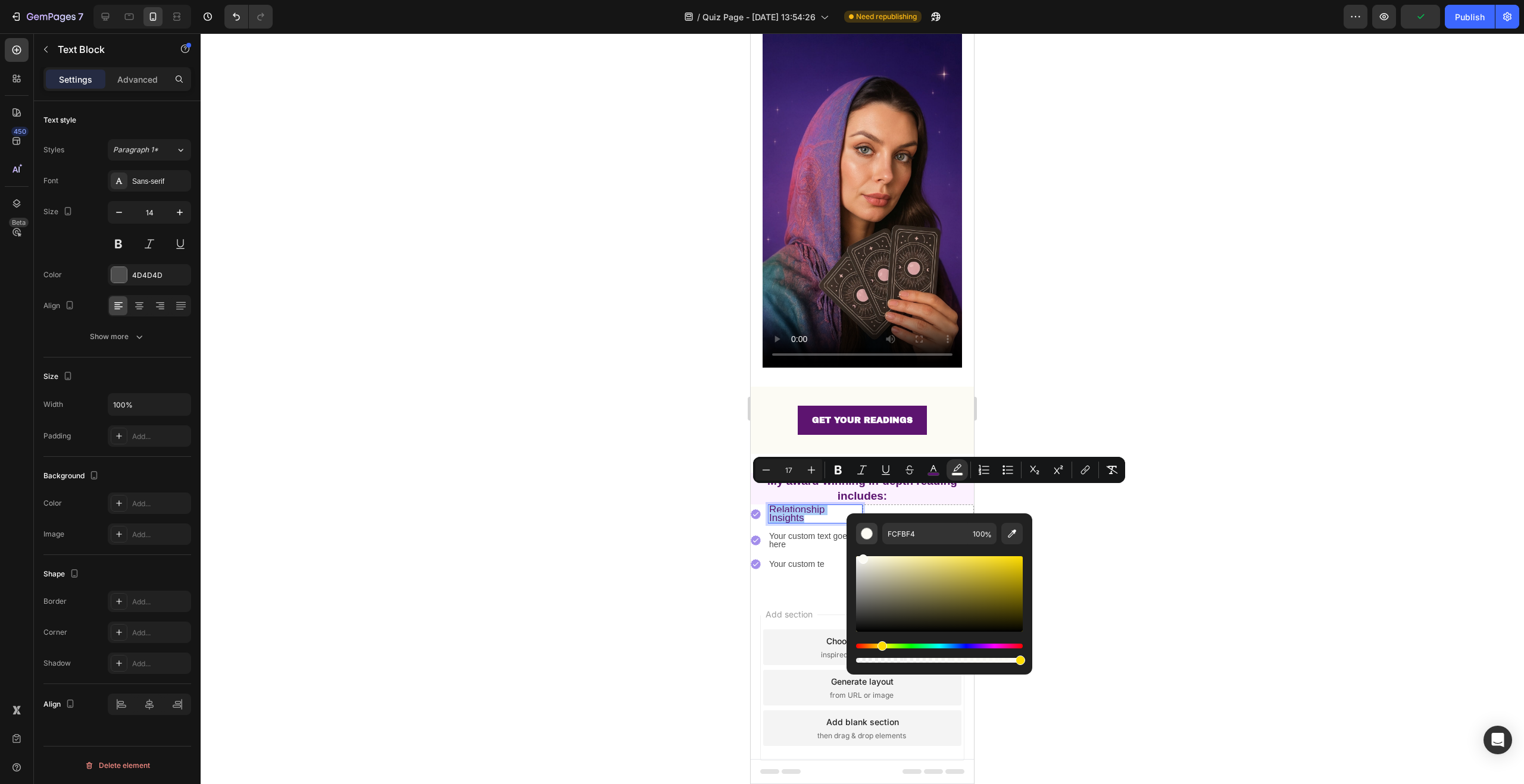
click at [872, 532] on div "Editor contextual toolbar" at bounding box center [866, 533] width 12 height 12
click at [927, 527] on input "FCFBF4" at bounding box center [925, 533] width 85 height 22
drag, startPoint x: 1633, startPoint y: 694, endPoint x: 786, endPoint y: 658, distance: 847.8
click at [957, 471] on icon "Editor contextual toolbar" at bounding box center [957, 469] width 12 height 12
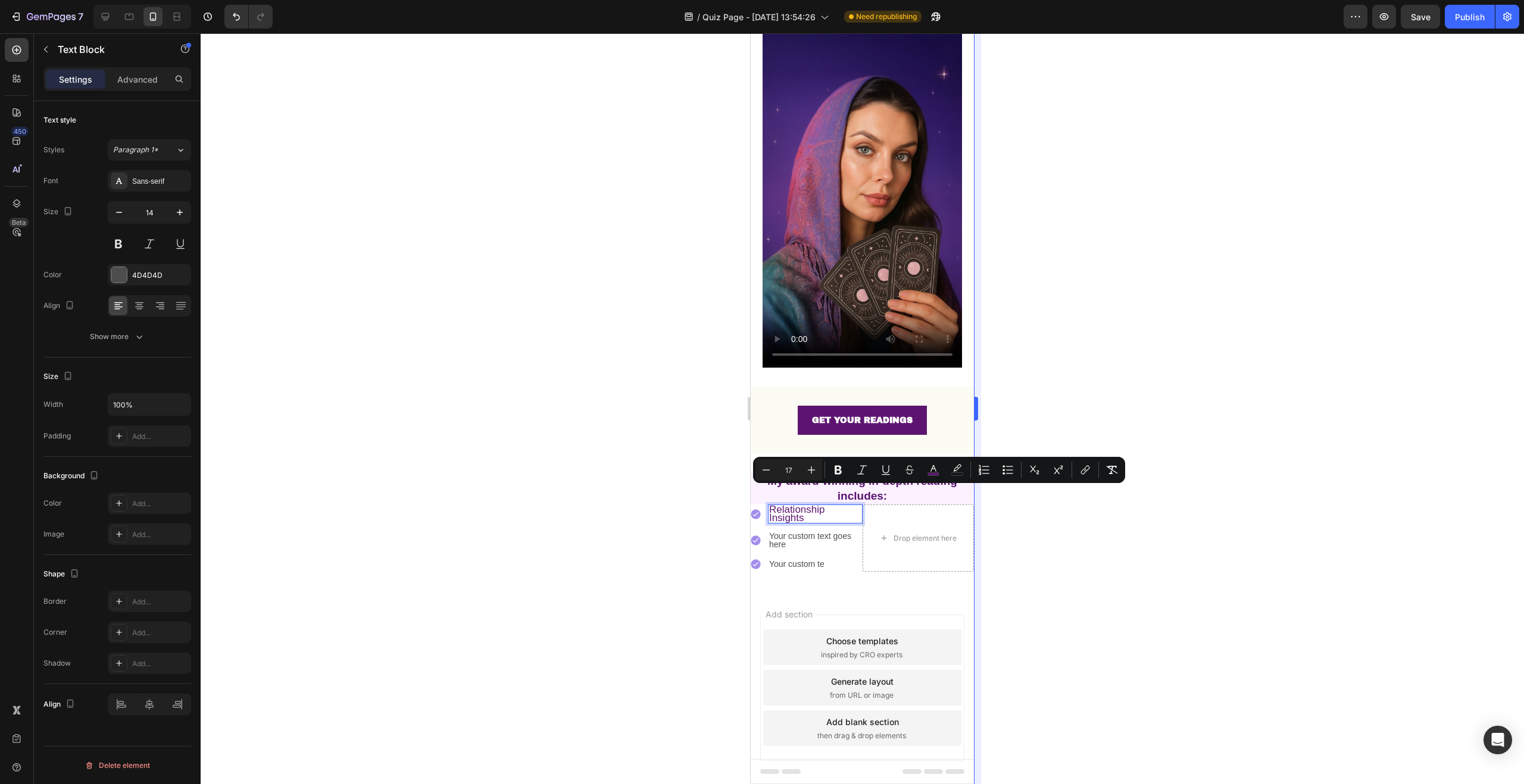
drag, startPoint x: 1059, startPoint y: 592, endPoint x: 973, endPoint y: 568, distance: 89.3
click at [1059, 592] on div at bounding box center [862, 409] width 1324 height 751
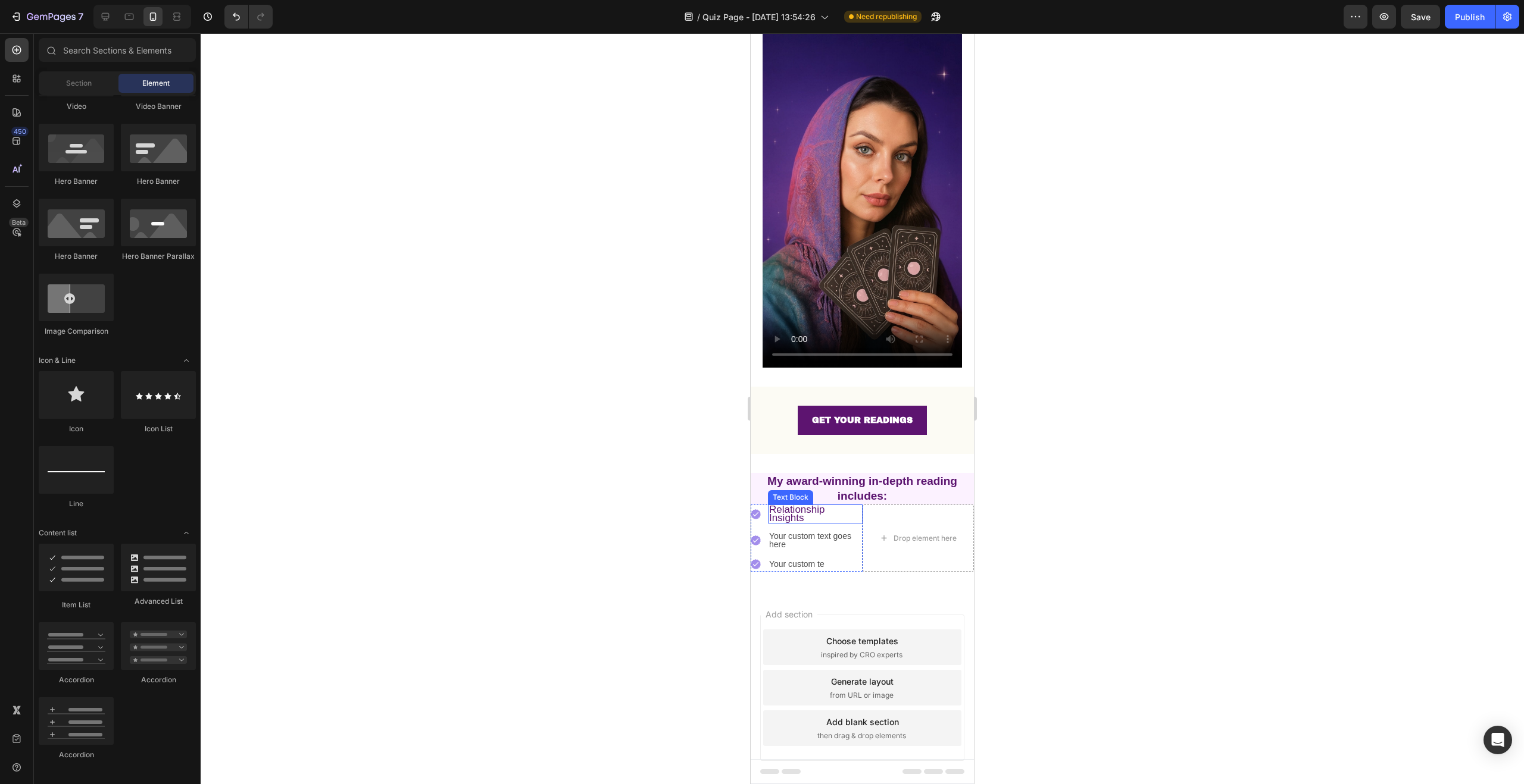
click at [808, 506] on p "Relationship Insights" at bounding box center [815, 514] width 92 height 17
click at [809, 519] on div "0" at bounding box center [815, 523] width 12 height 9
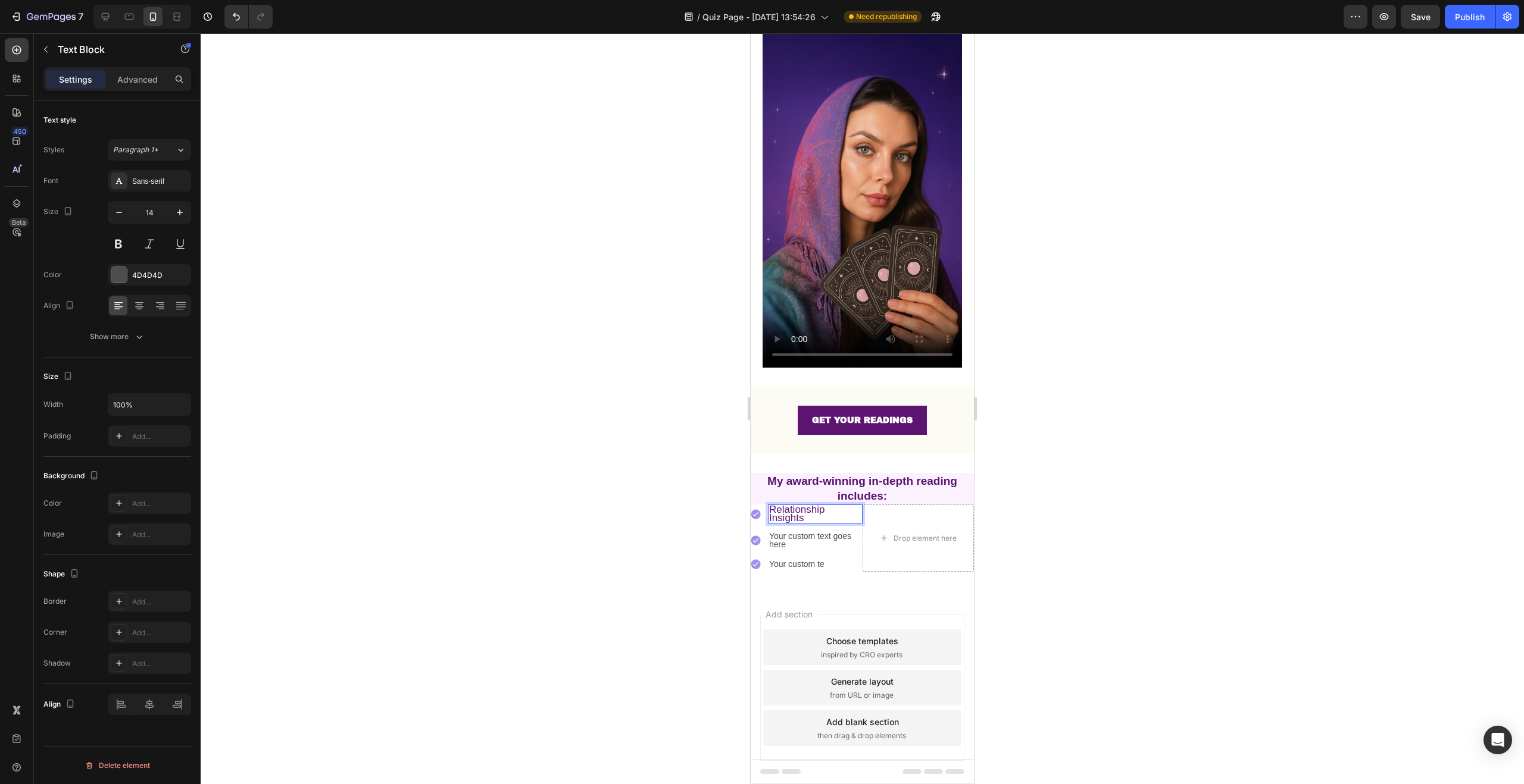
click at [824, 506] on p "Relationship Insights" at bounding box center [815, 514] width 92 height 17
click at [625, 495] on div at bounding box center [862, 409] width 1324 height 751
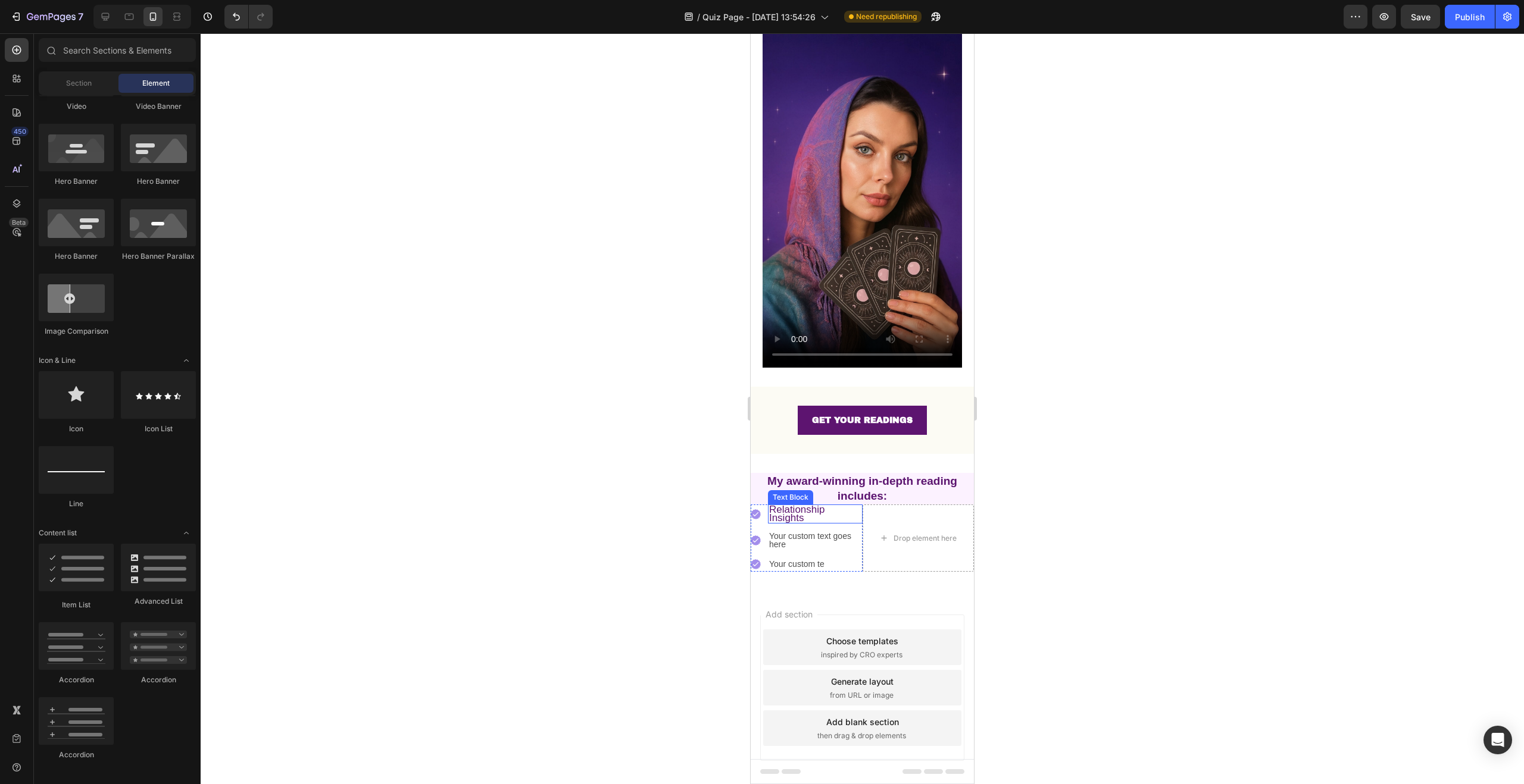
click at [797, 504] on span "Relationship Insights" at bounding box center [797, 514] width 56 height 20
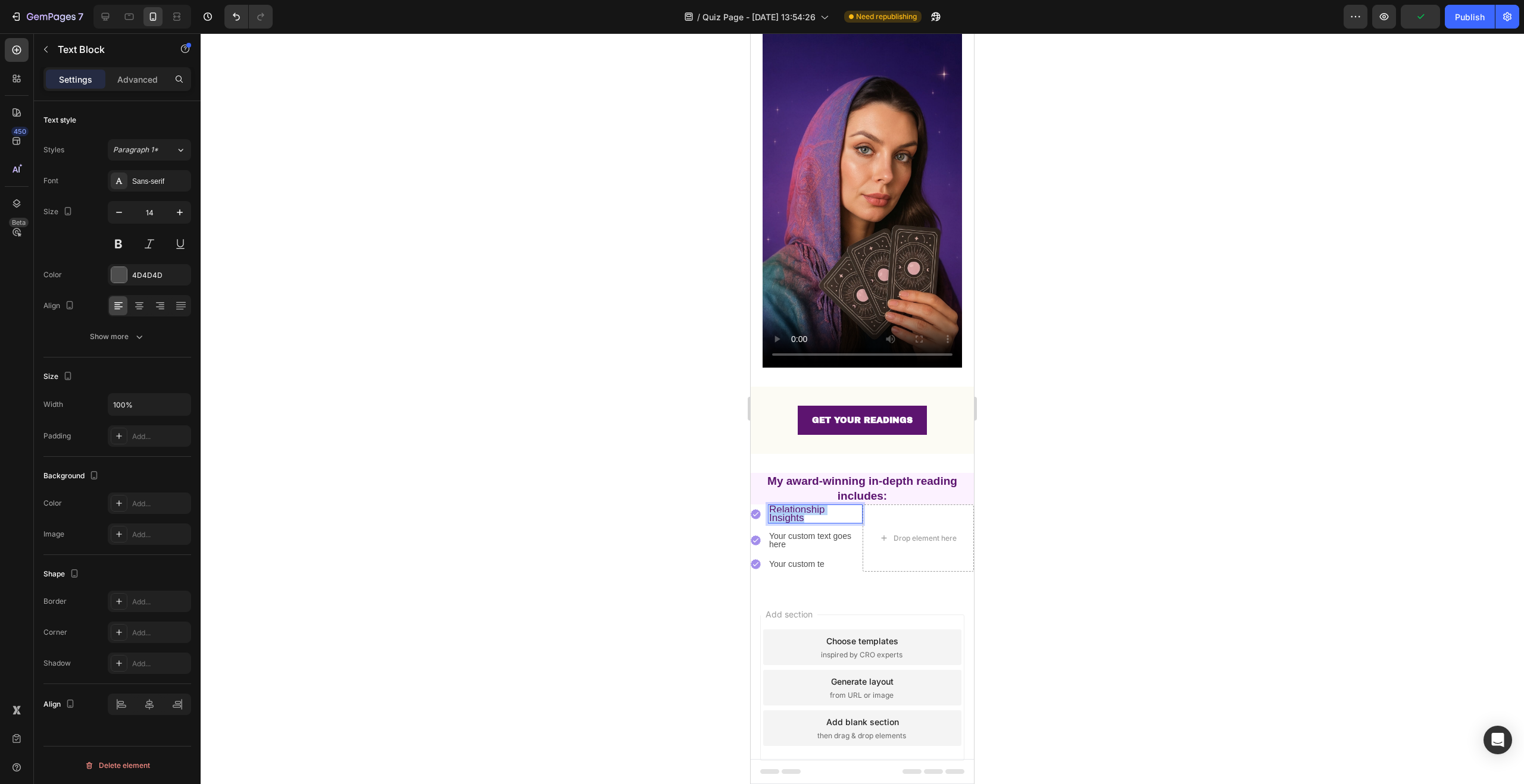
drag, startPoint x: 818, startPoint y: 503, endPoint x: 768, endPoint y: 492, distance: 51.2
click at [769, 506] on p "Relationship Insights" at bounding box center [815, 514] width 92 height 17
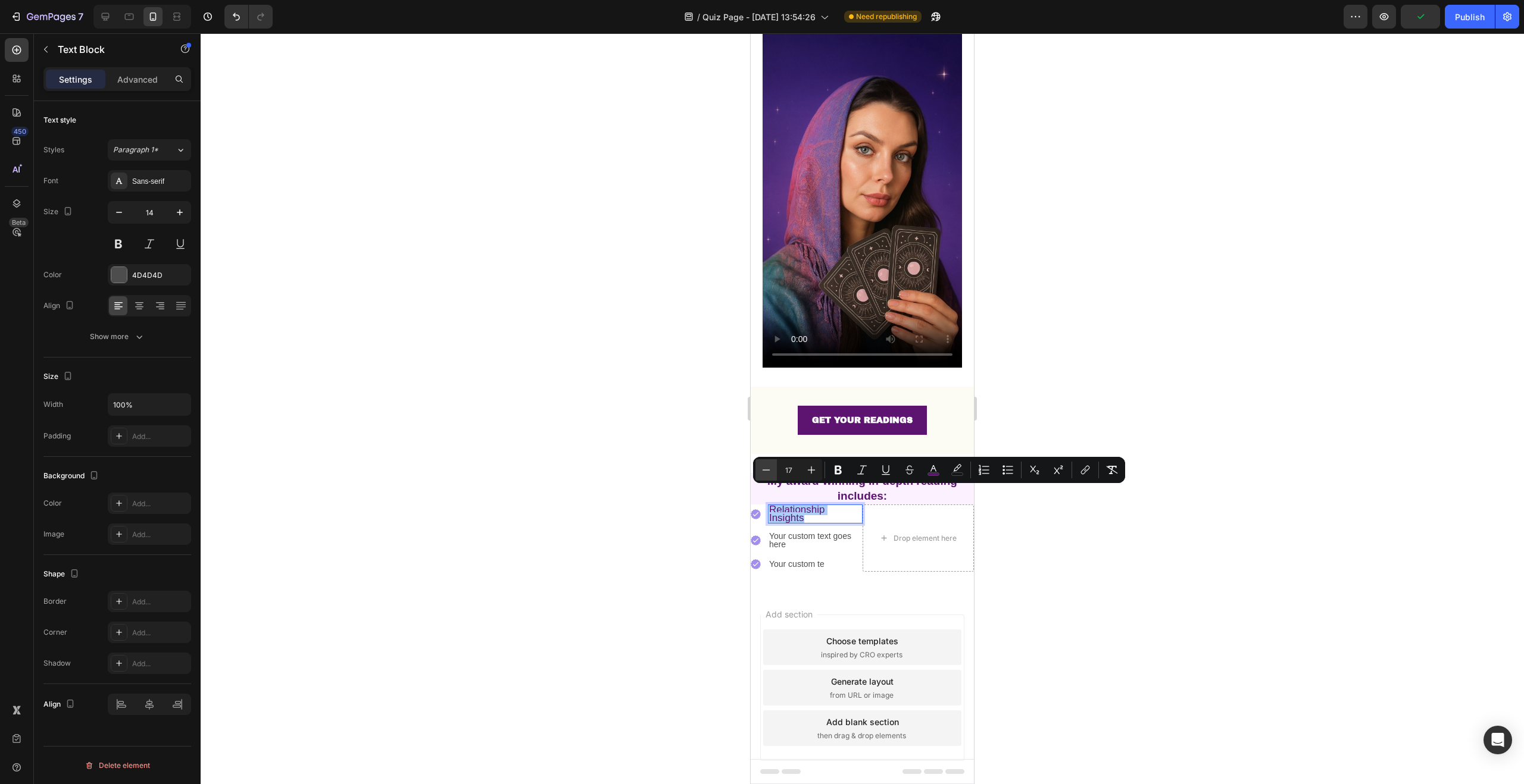
click at [770, 472] on icon "Editor contextual toolbar" at bounding box center [766, 469] width 12 height 12
click at [634, 496] on div at bounding box center [862, 409] width 1324 height 751
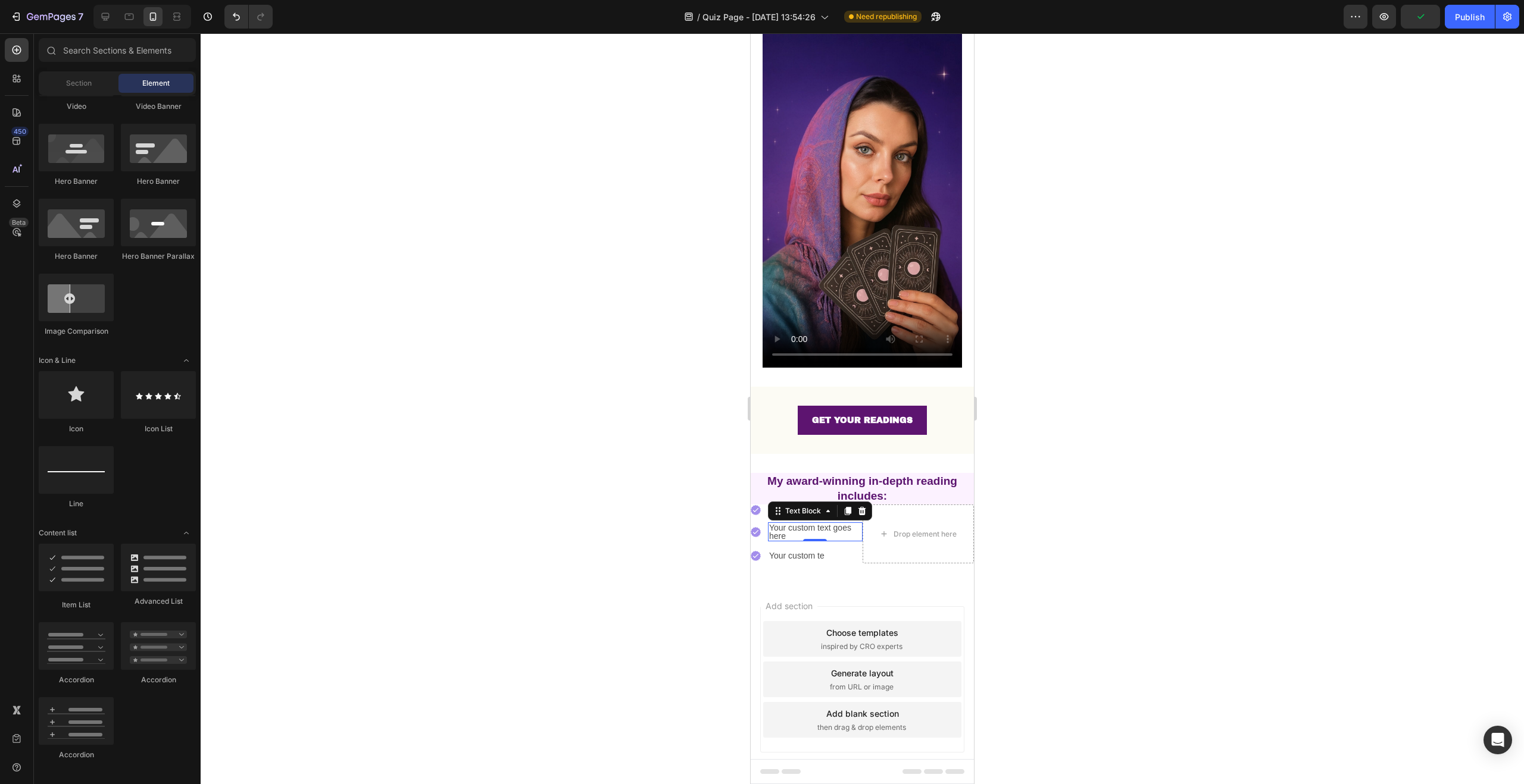
click at [826, 522] on div "Your custom text goes here" at bounding box center [815, 531] width 95 height 19
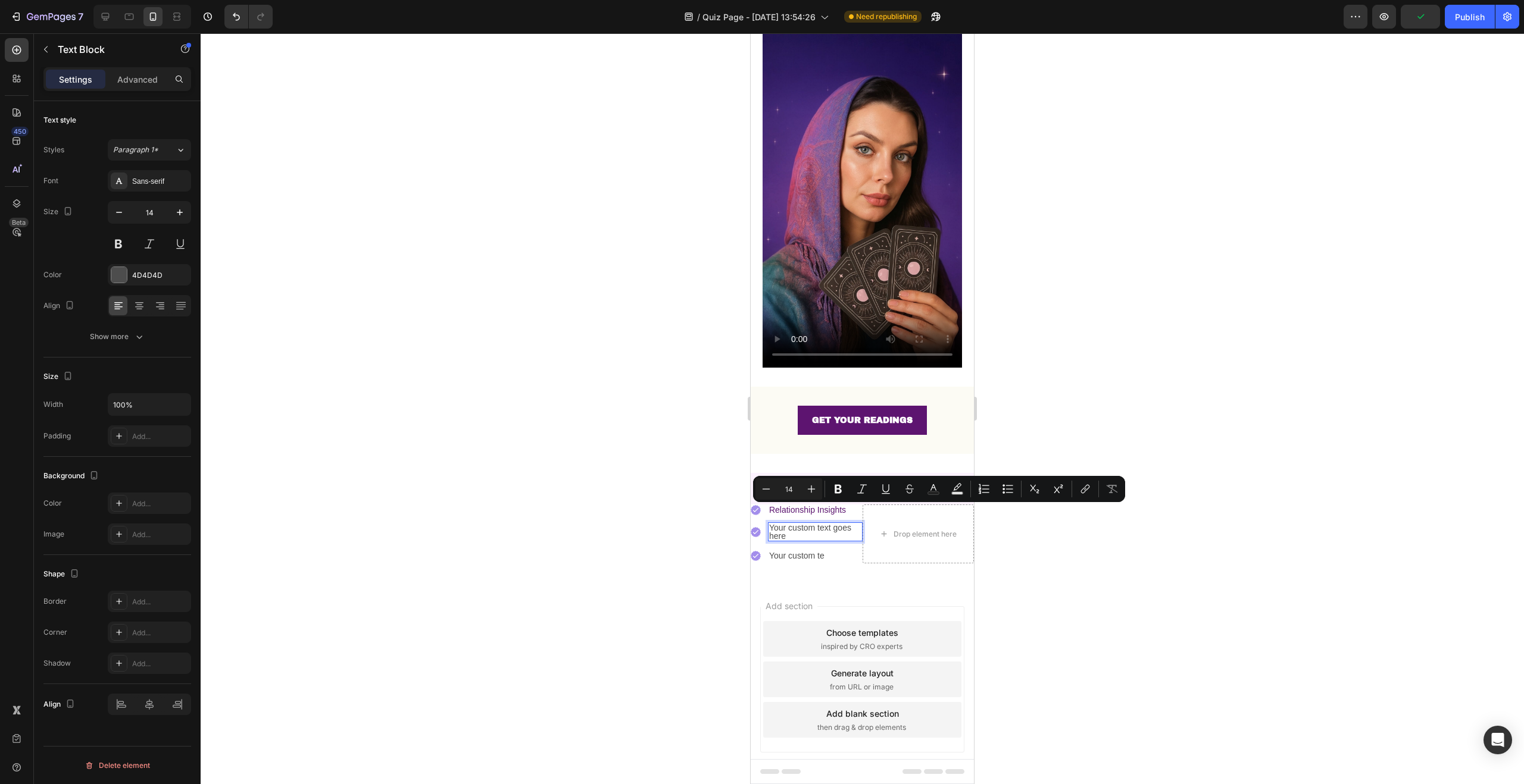
drag, startPoint x: 804, startPoint y: 517, endPoint x: 794, endPoint y: 519, distance: 10.2
click at [802, 523] on p "Your custom text goes here" at bounding box center [815, 531] width 92 height 17
drag, startPoint x: 786, startPoint y: 517, endPoint x: 768, endPoint y: 512, distance: 18.7
click at [768, 522] on div "Your custom text goes here" at bounding box center [815, 531] width 95 height 19
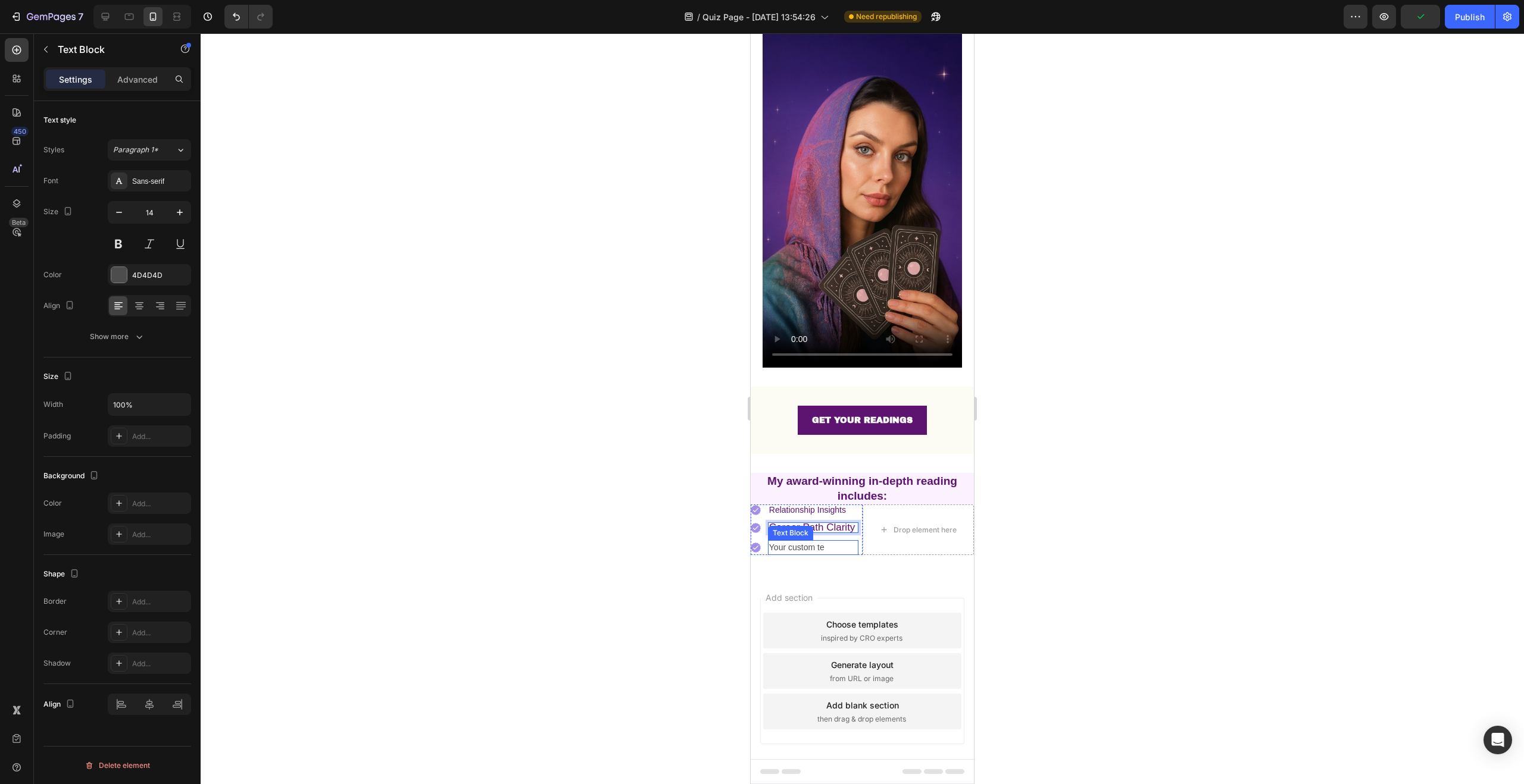
click at [792, 541] on p "Your custom te" at bounding box center [813, 547] width 88 height 12
click at [825, 541] on p "Your custom te" at bounding box center [813, 547] width 88 height 12
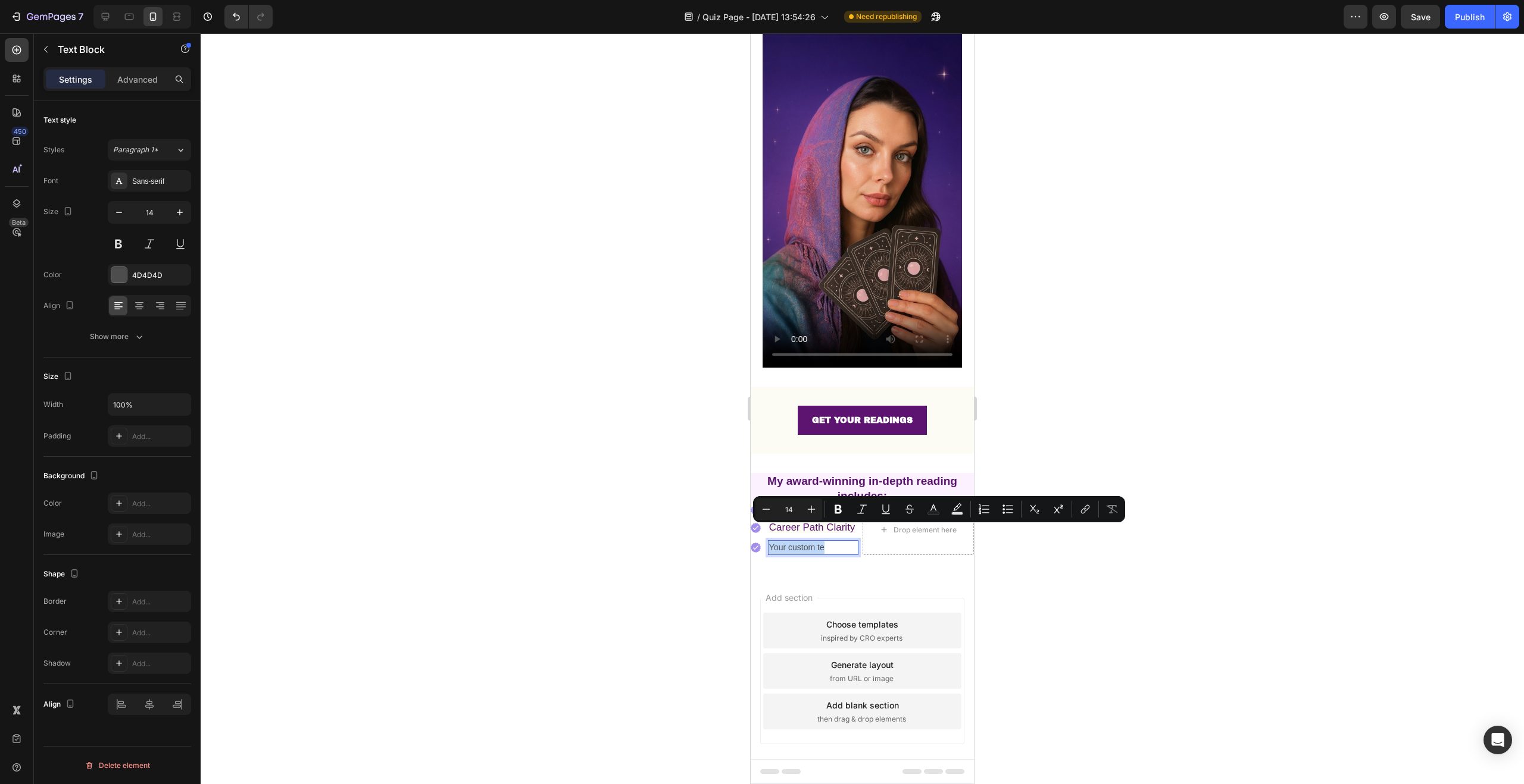
drag, startPoint x: 826, startPoint y: 533, endPoint x: 770, endPoint y: 533, distance: 56.0
click at [770, 541] on p "Your custom te" at bounding box center [813, 547] width 88 height 12
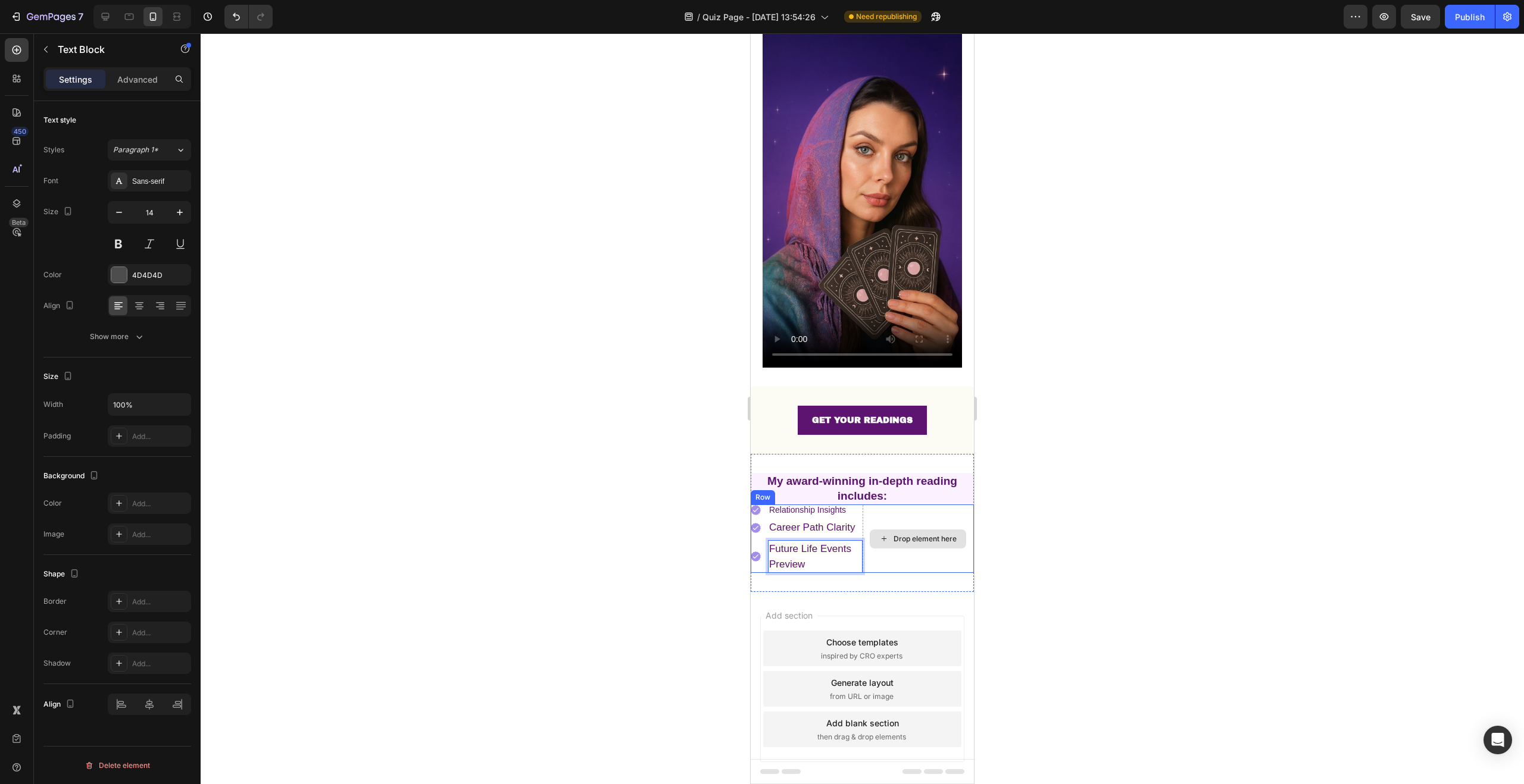
click at [894, 535] on div "Drop element here" at bounding box center [925, 539] width 63 height 9
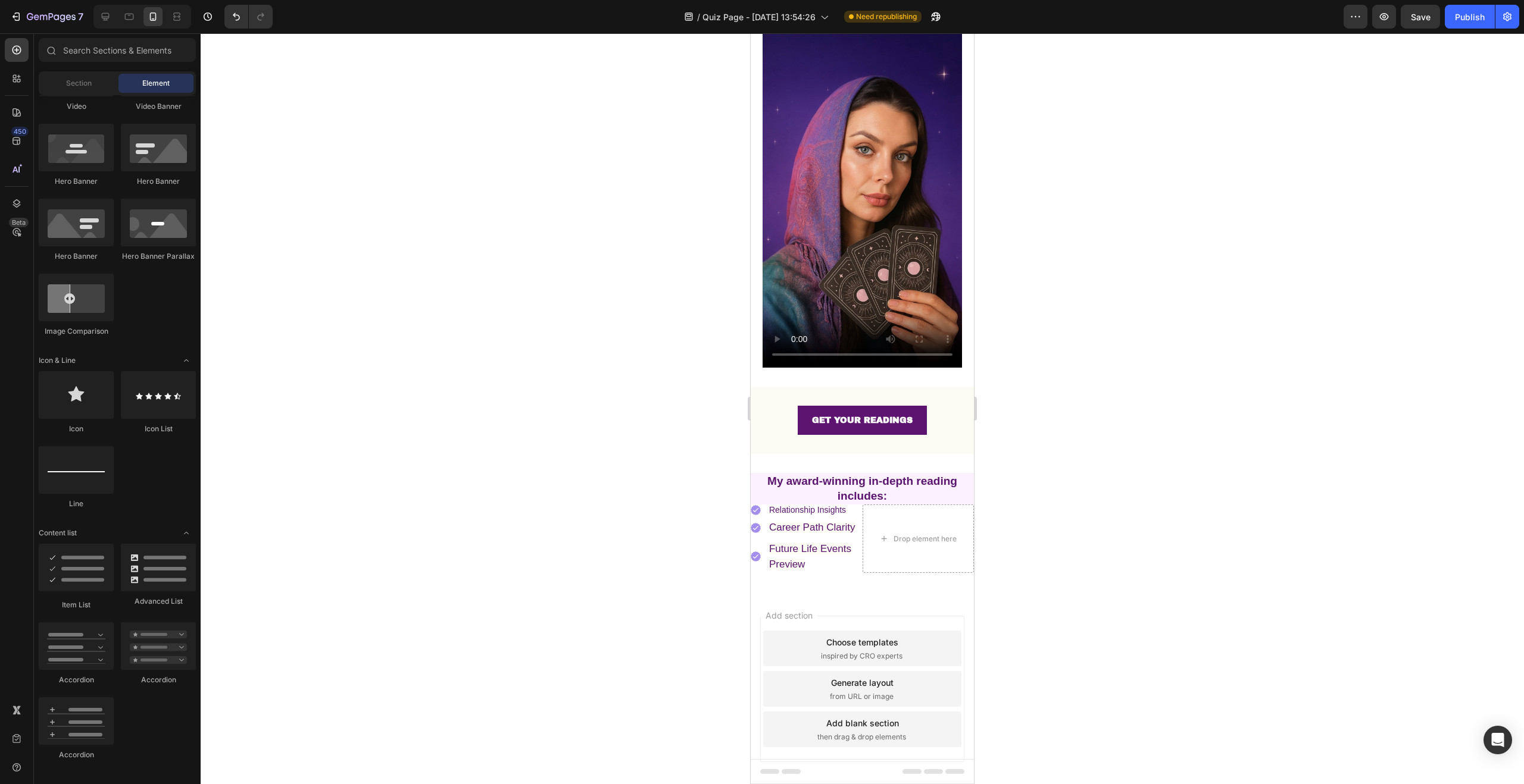
click at [1059, 505] on div at bounding box center [862, 409] width 1324 height 751
click at [850, 504] on ul "Image Relationship Insights Text Block Image Career Path Clarity Text Block Ima…" at bounding box center [807, 538] width 112 height 68
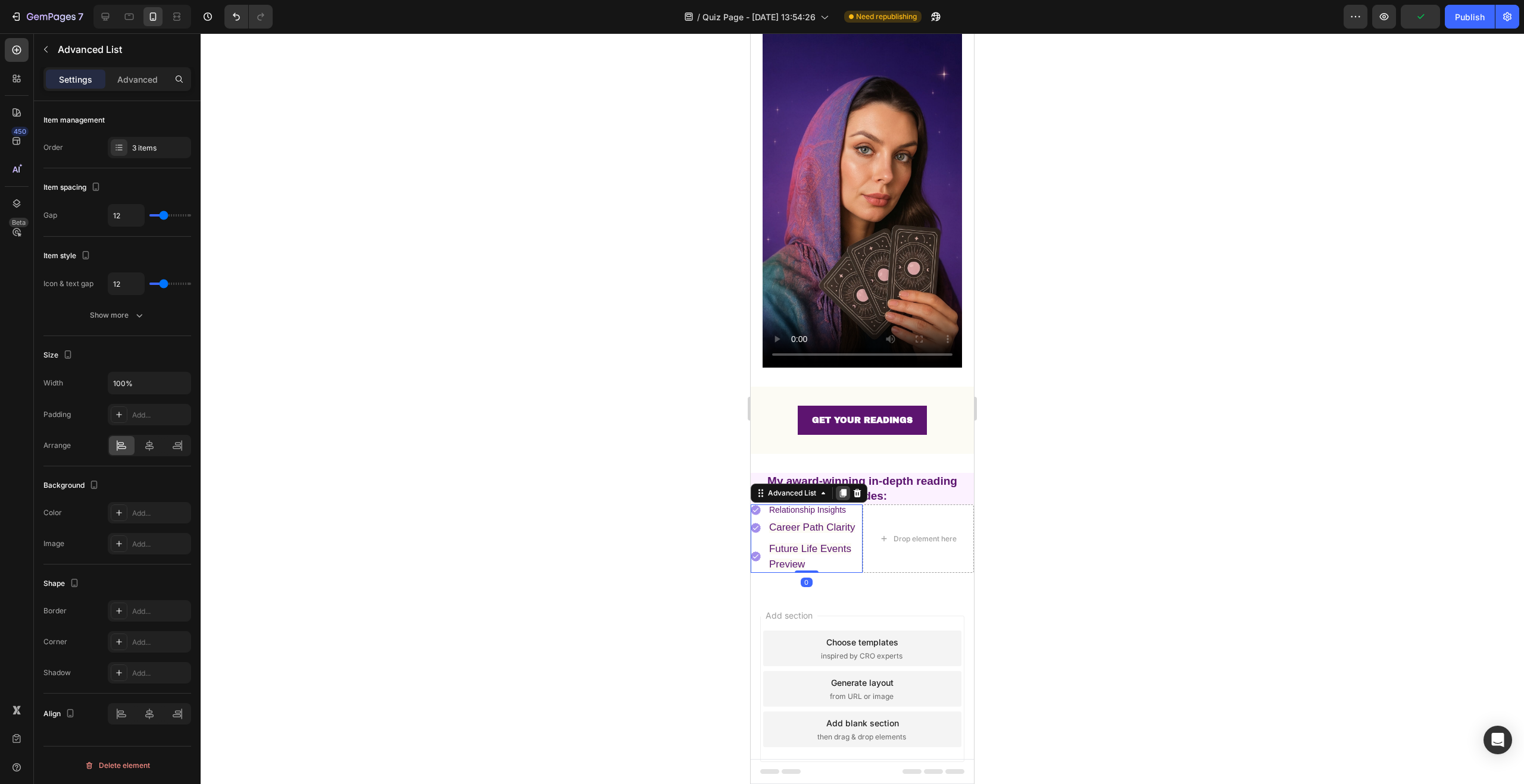
click at [845, 490] on icon at bounding box center [843, 494] width 7 height 9
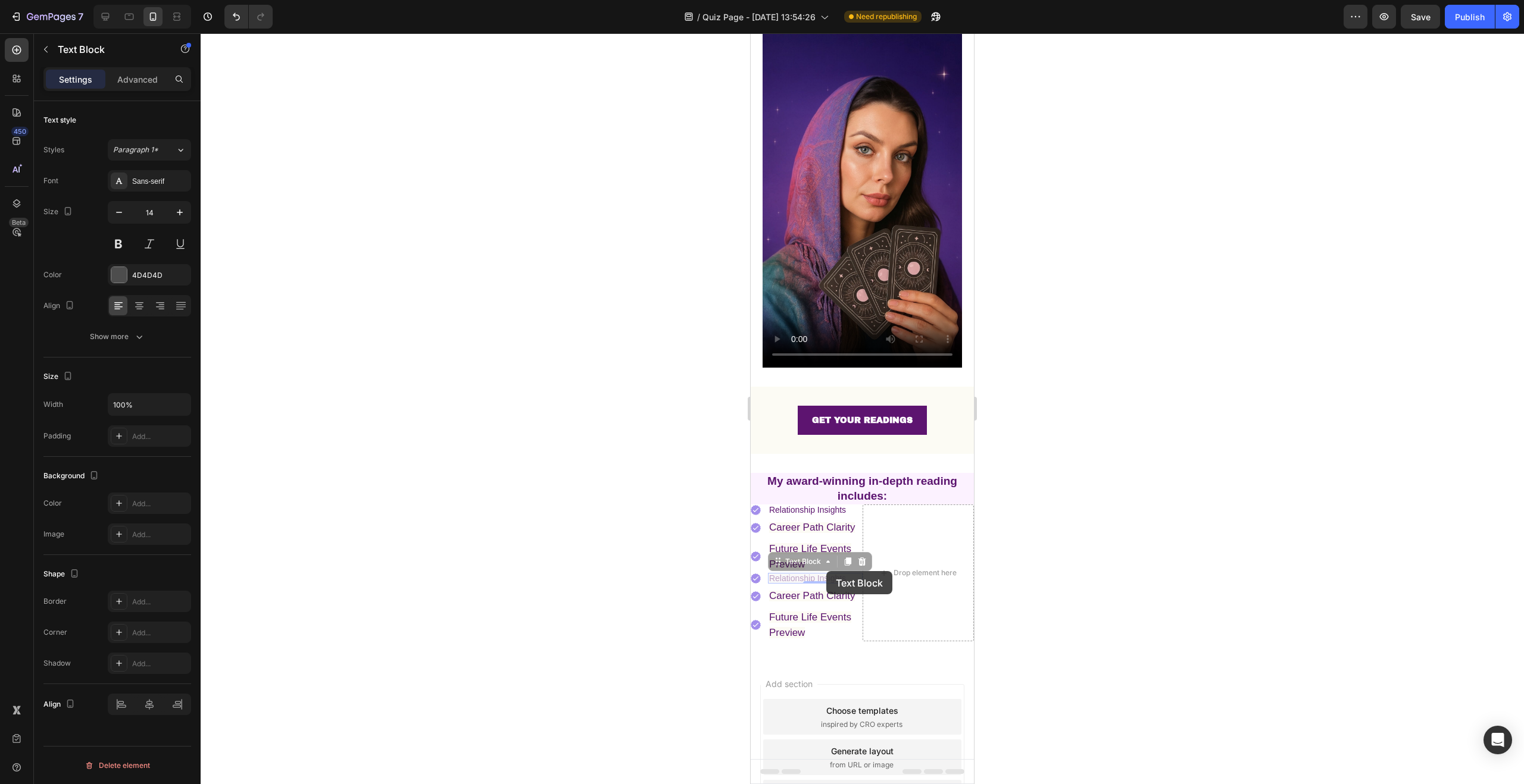
drag, startPoint x: 808, startPoint y: 565, endPoint x: 826, endPoint y: 571, distance: 19.0
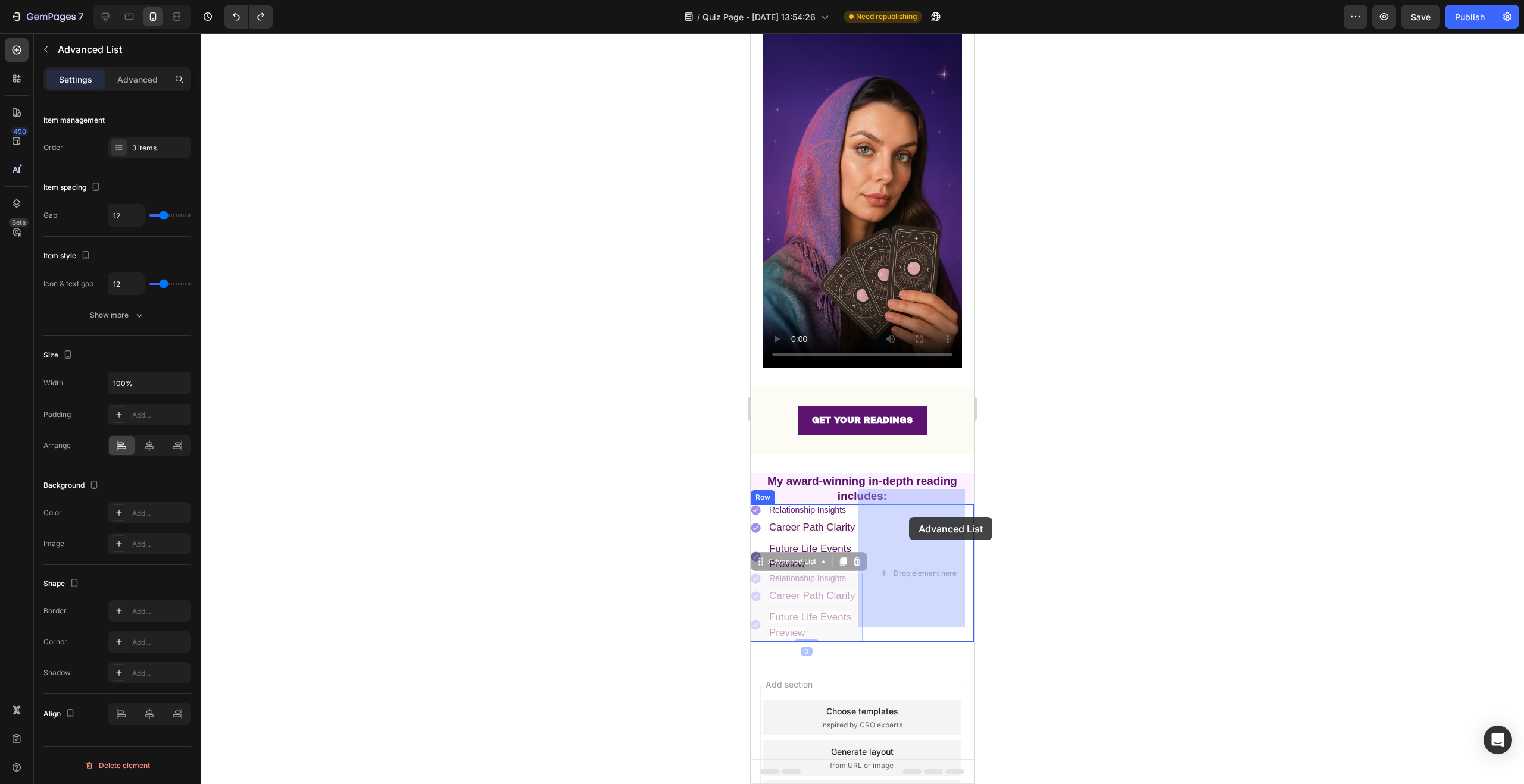
drag, startPoint x: 847, startPoint y: 570, endPoint x: 909, endPoint y: 517, distance: 81.6
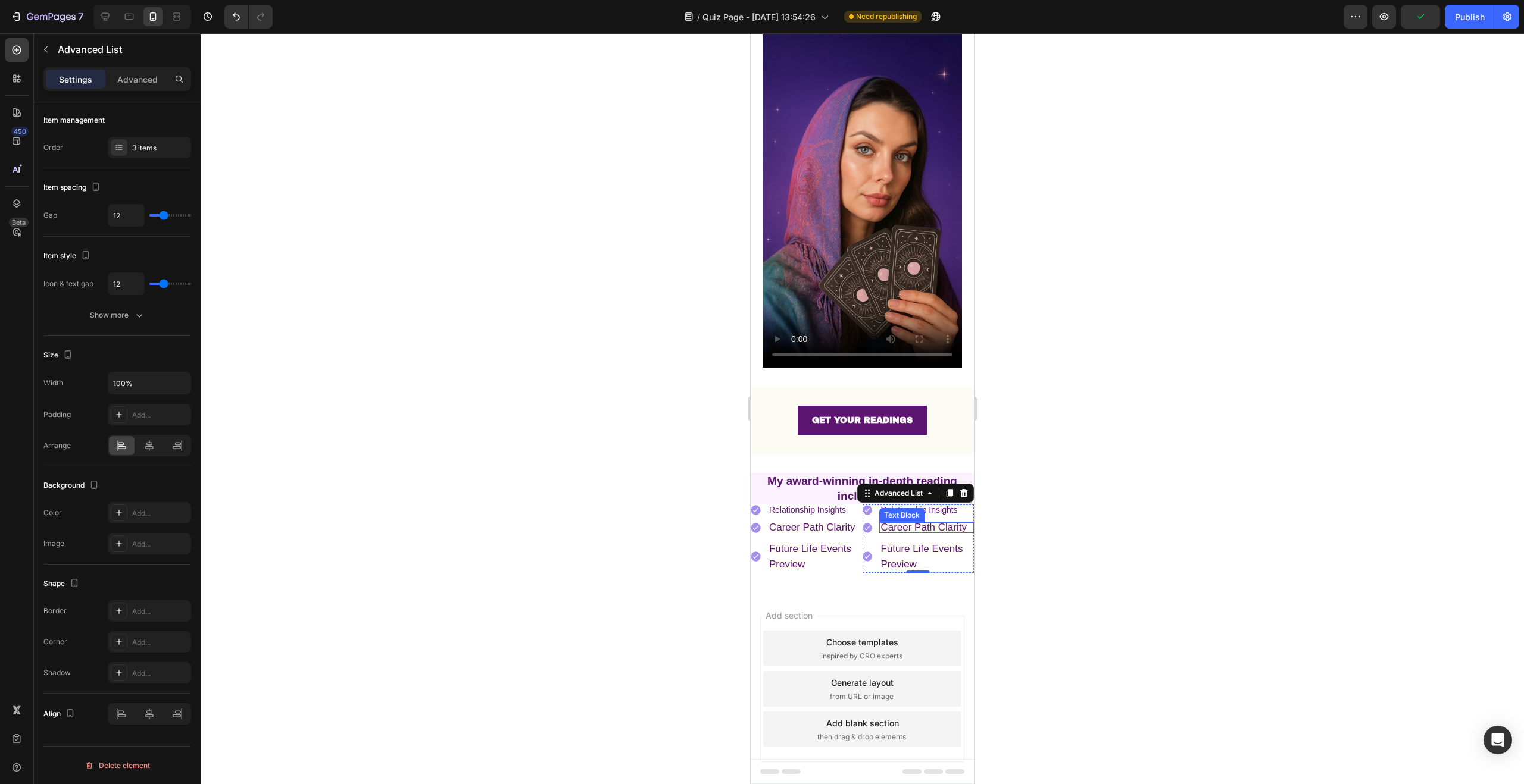
click at [909, 522] on span "Career Path Clarity" at bounding box center [923, 527] width 86 height 11
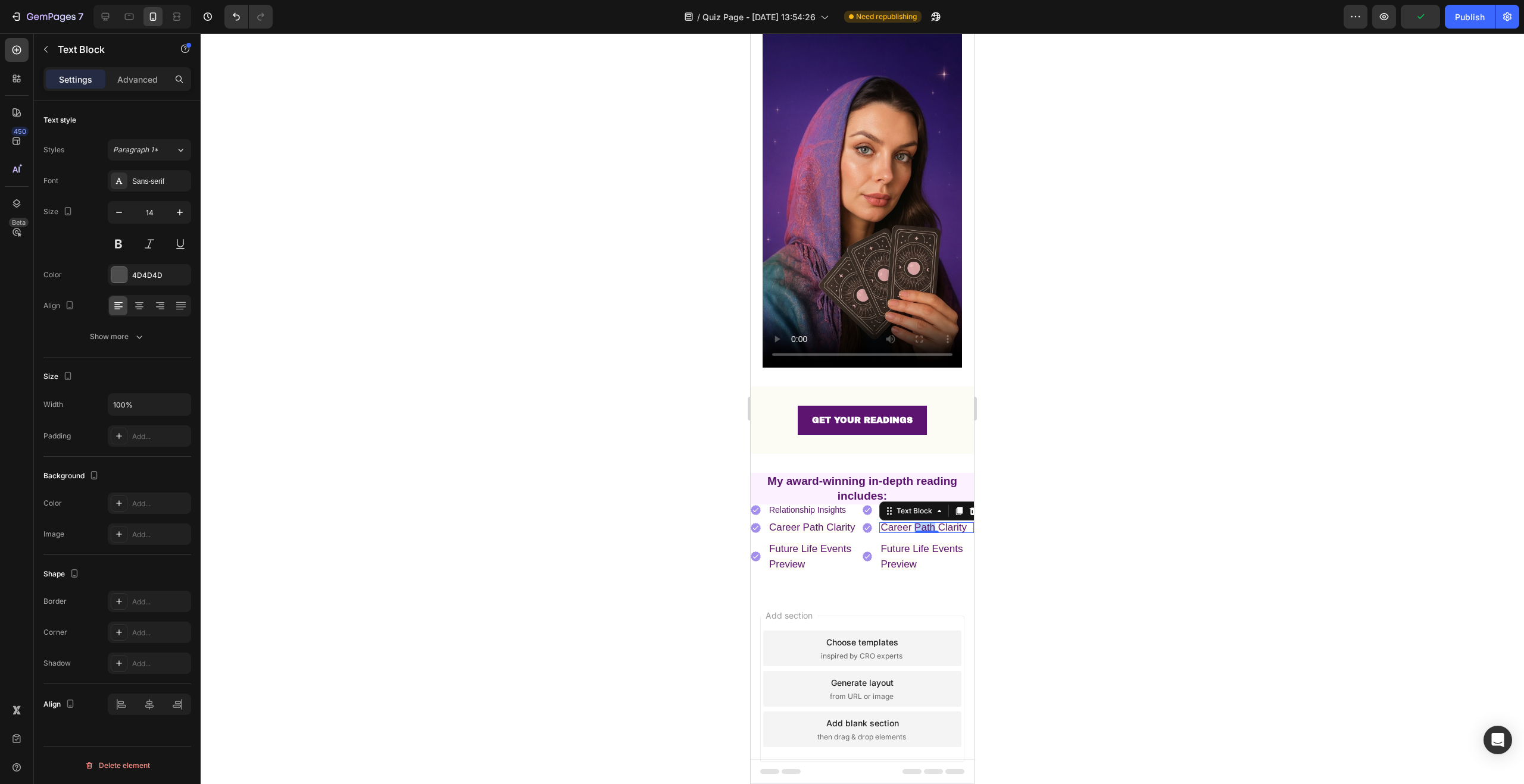
click at [909, 522] on span "Career Path Clarity" at bounding box center [923, 527] width 86 height 11
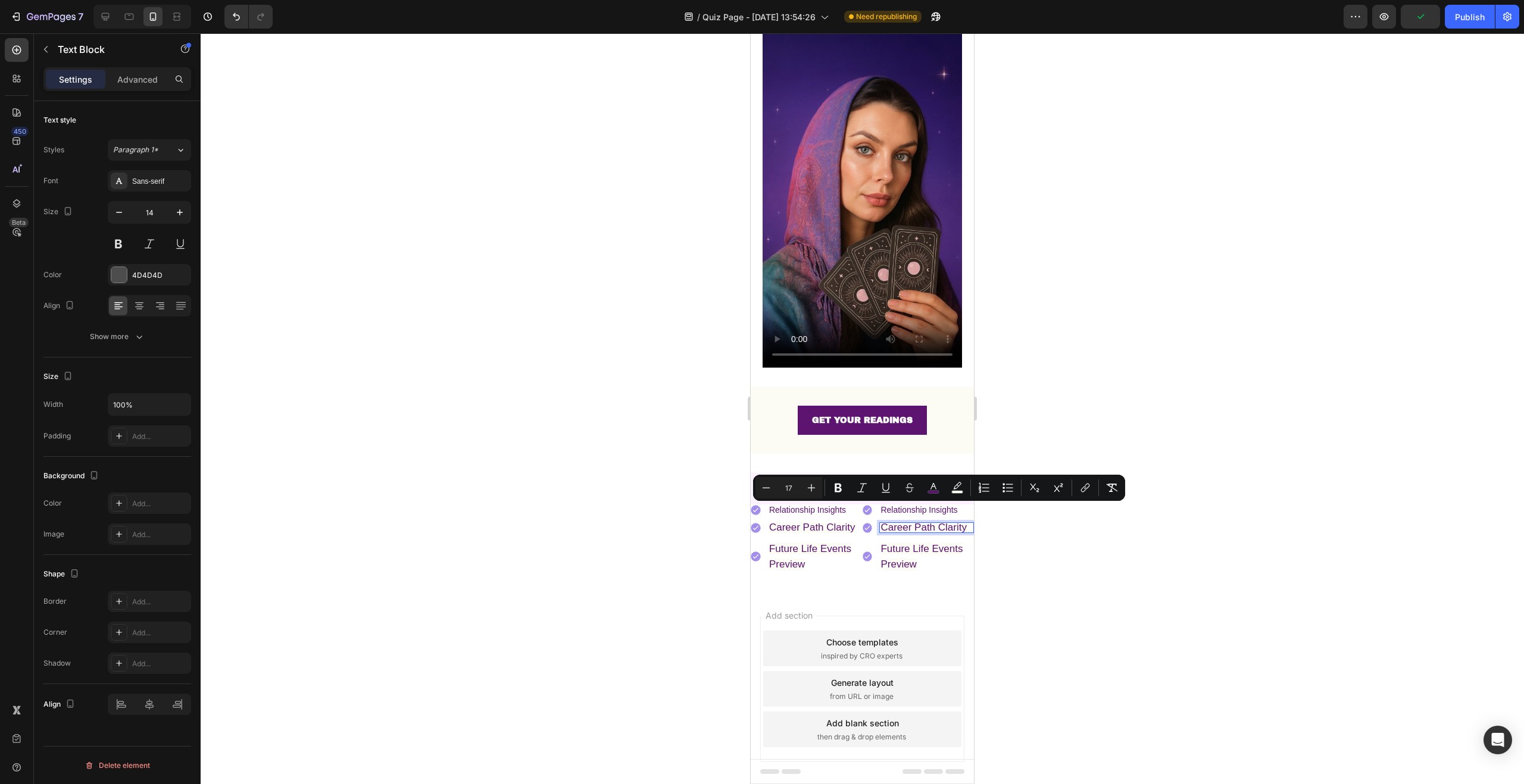
click at [954, 522] on span "Career Path Clarity" at bounding box center [923, 527] width 86 height 11
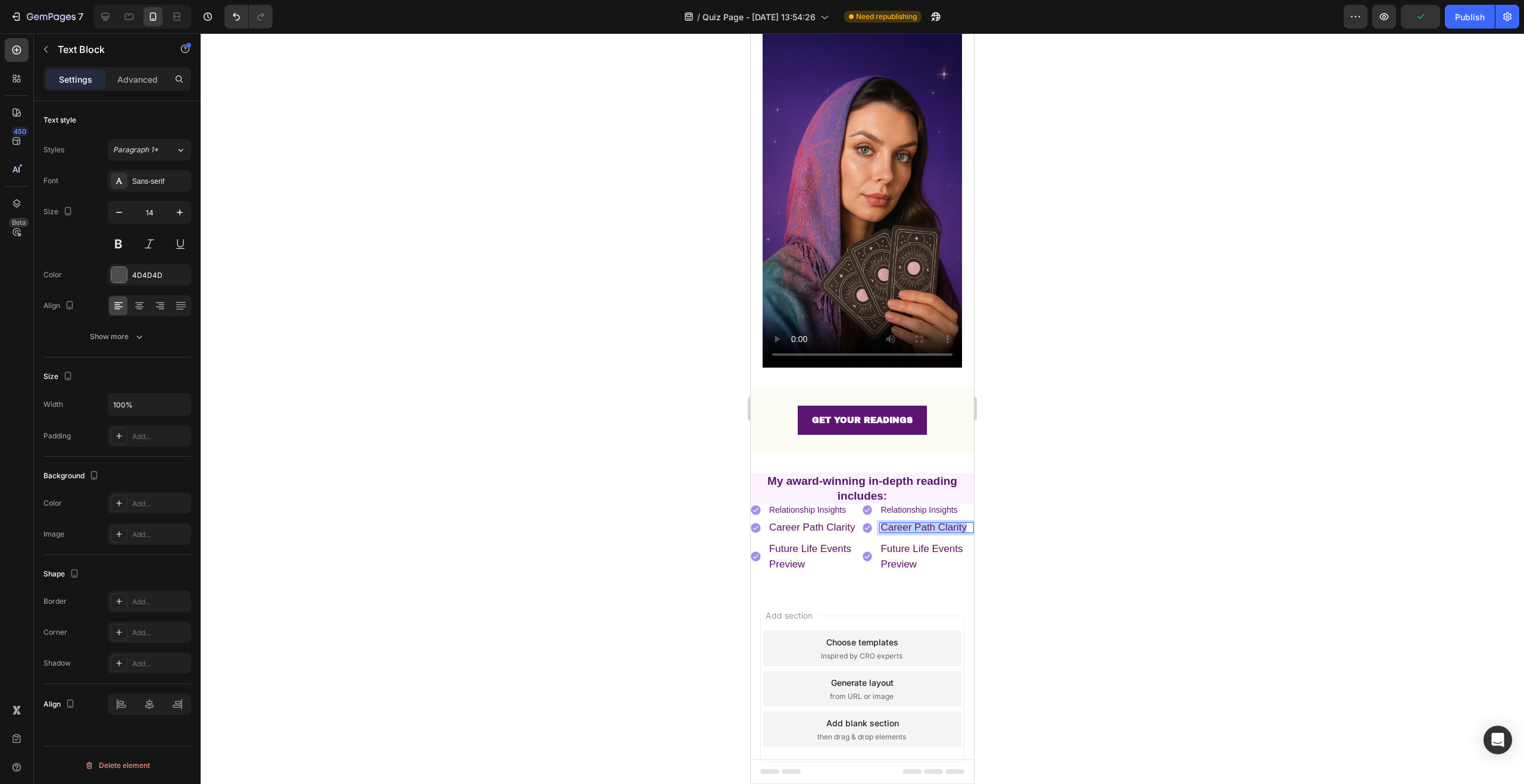
drag, startPoint x: 963, startPoint y: 515, endPoint x: 878, endPoint y: 511, distance: 85.1
click at [880, 523] on p "Career Path Clarity" at bounding box center [926, 528] width 92 height 9
click at [907, 550] on p "Future Life Events Preview" at bounding box center [926, 565] width 92 height 30
click at [909, 562] on span "Future Life Events Preview" at bounding box center [922, 565] width 82 height 27
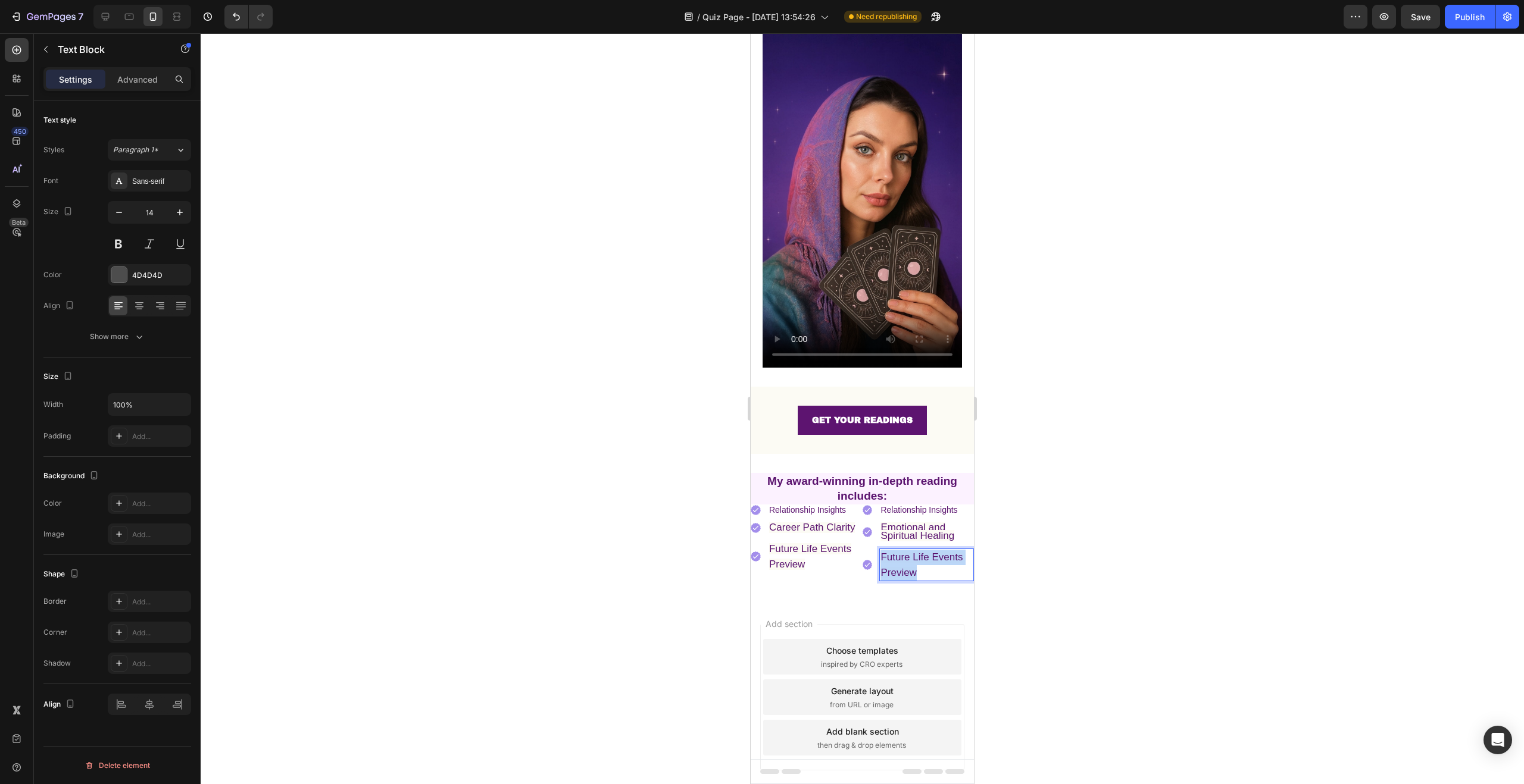
drag, startPoint x: 910, startPoint y: 555, endPoint x: 878, endPoint y: 544, distance: 33.8
click at [880, 550] on p "Future Life Events Preview" at bounding box center [926, 565] width 92 height 30
click at [932, 555] on p "Personalized Life Guidance" at bounding box center [926, 565] width 92 height 30
drag, startPoint x: 920, startPoint y: 557, endPoint x: 873, endPoint y: 540, distance: 50.0
click at [873, 549] on li "Image Personalized Life Guidance Text Block 0" at bounding box center [918, 565] width 112 height 33
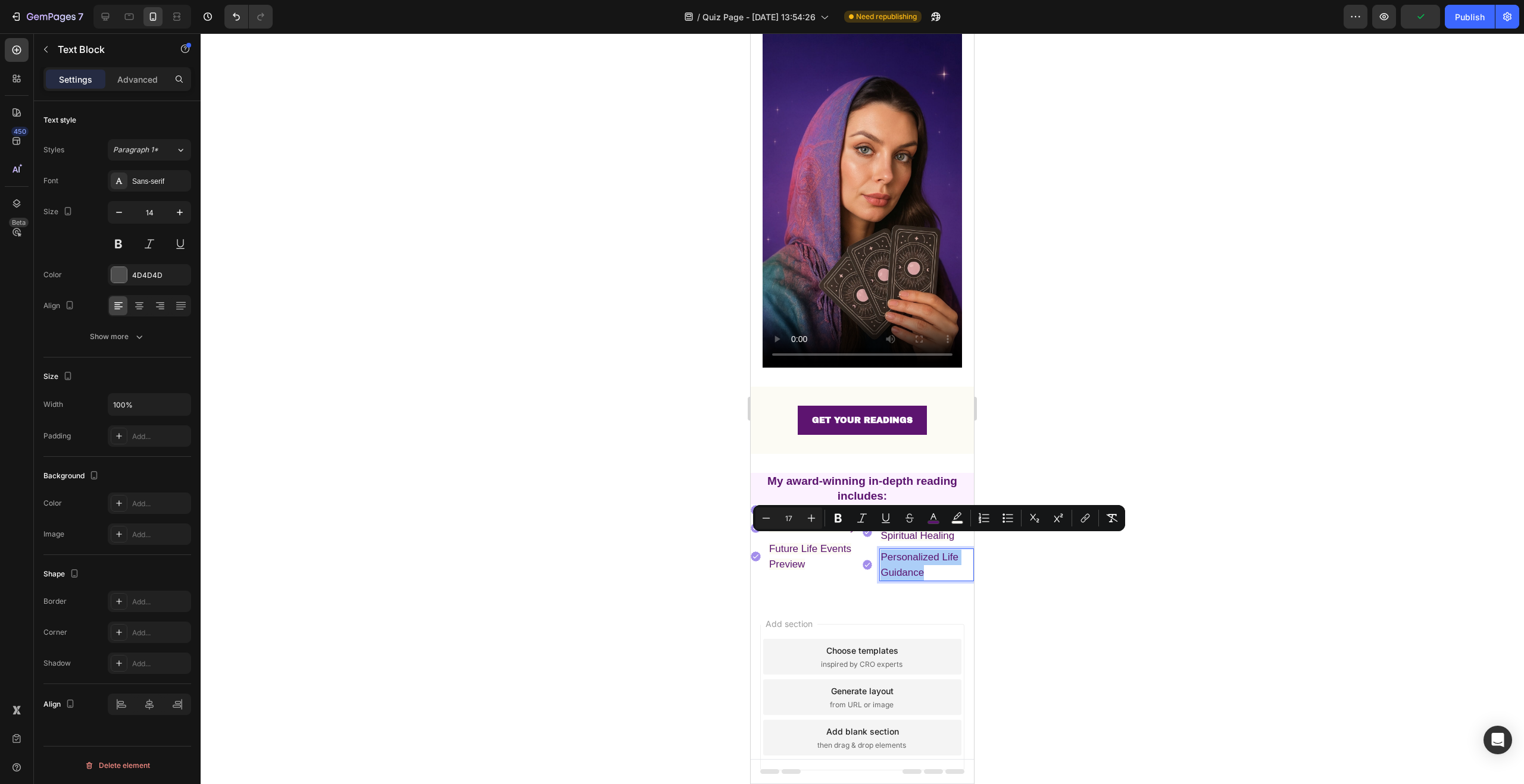
click at [1196, 551] on div at bounding box center [862, 409] width 1324 height 751
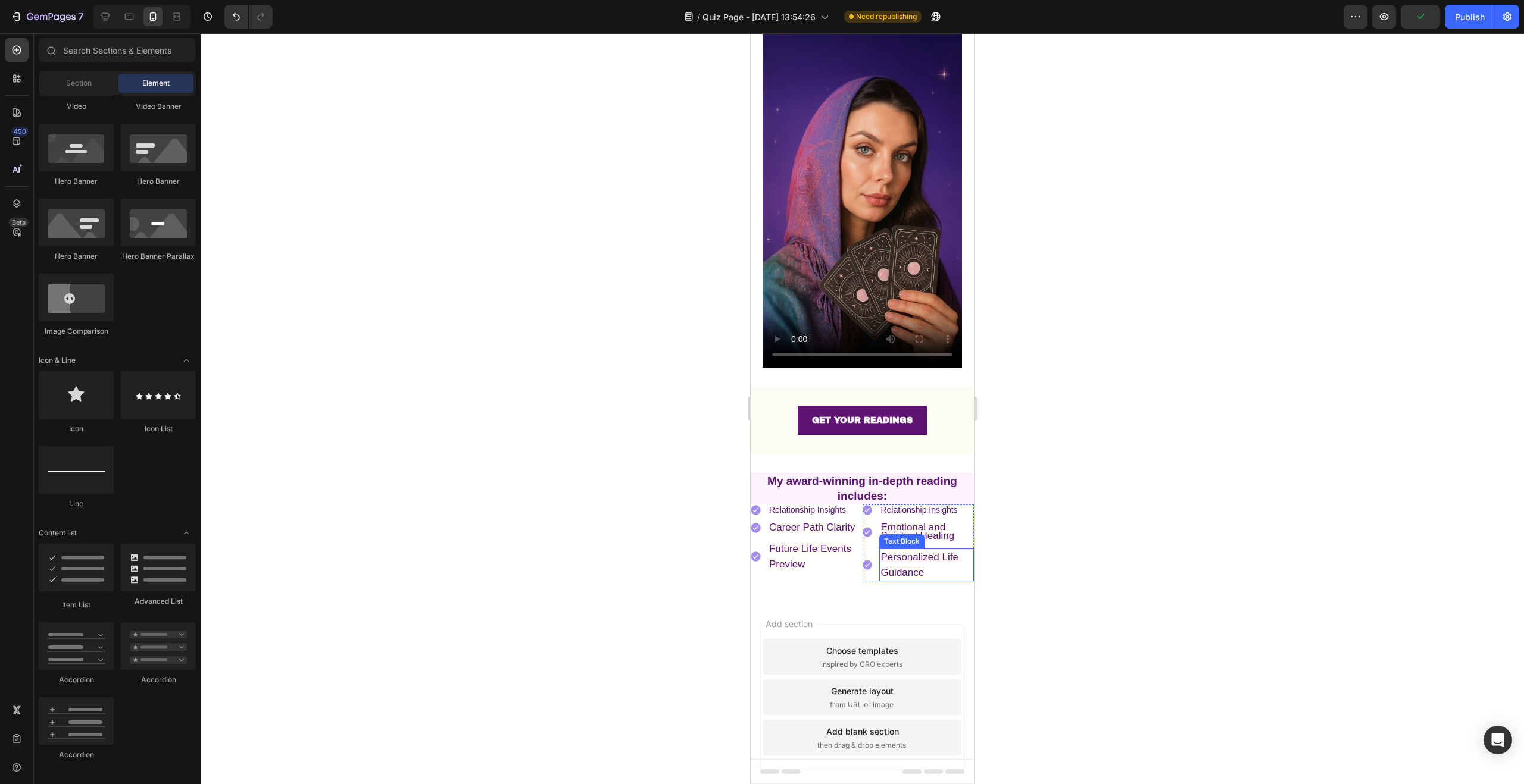
click at [904, 558] on span "Personalized Life Guidance" at bounding box center [919, 565] width 77 height 27
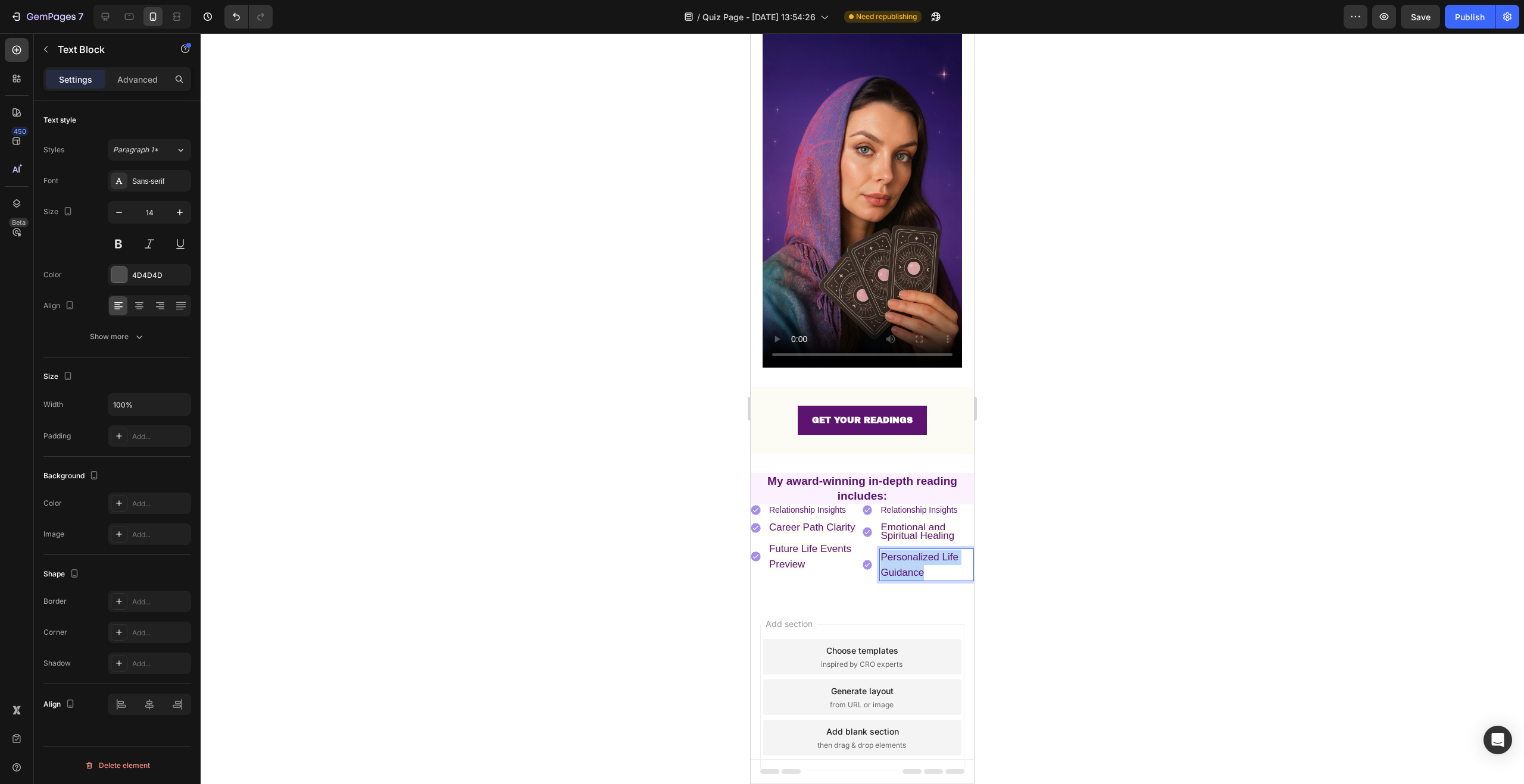
drag, startPoint x: 904, startPoint y: 558, endPoint x: 878, endPoint y: 540, distance: 31.6
click at [880, 550] on p "Personalized Life Guidance" at bounding box center [926, 565] width 92 height 30
click at [1059, 549] on div at bounding box center [862, 409] width 1324 height 751
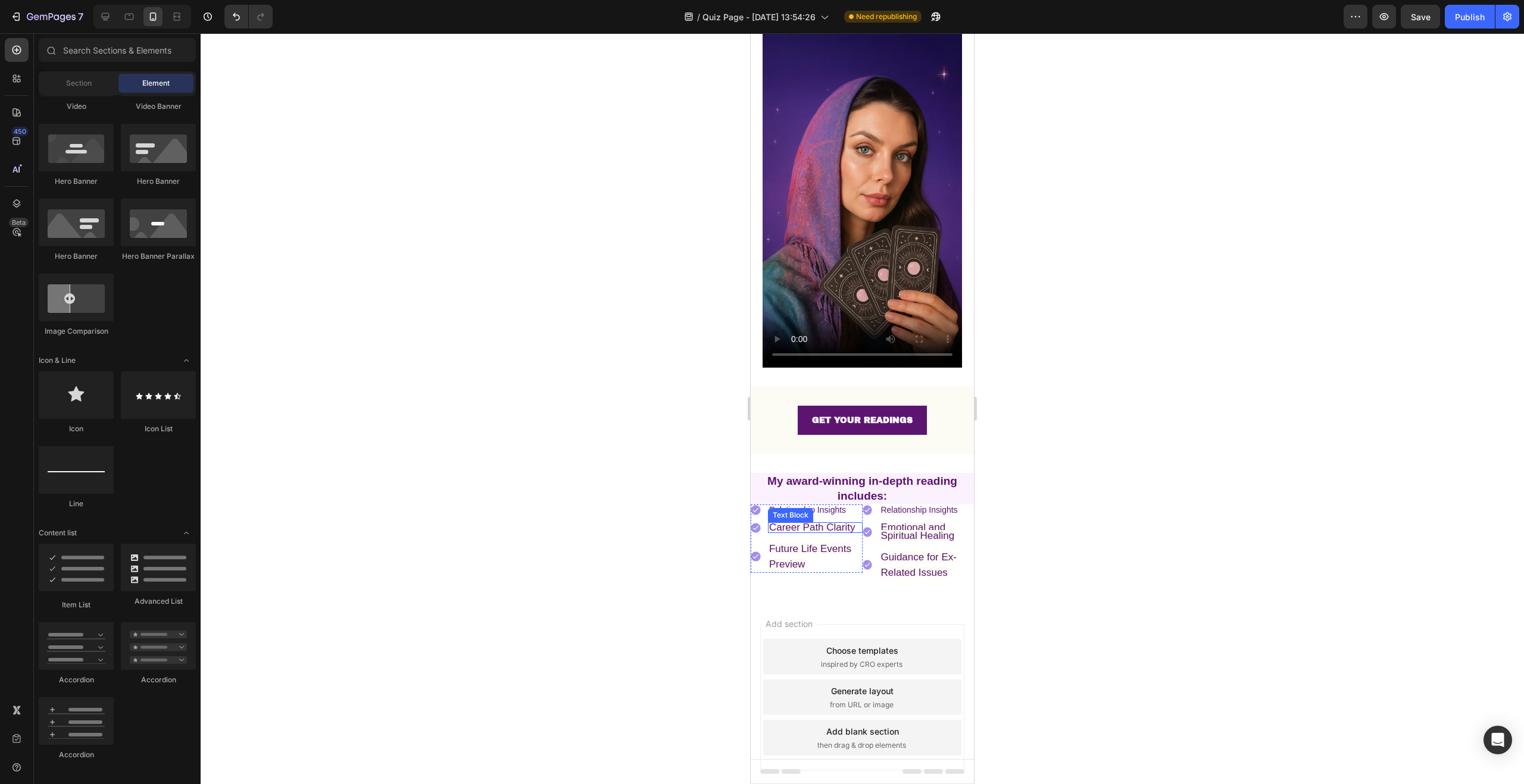
click at [828, 522] on span "Career Path Clarity" at bounding box center [812, 527] width 86 height 11
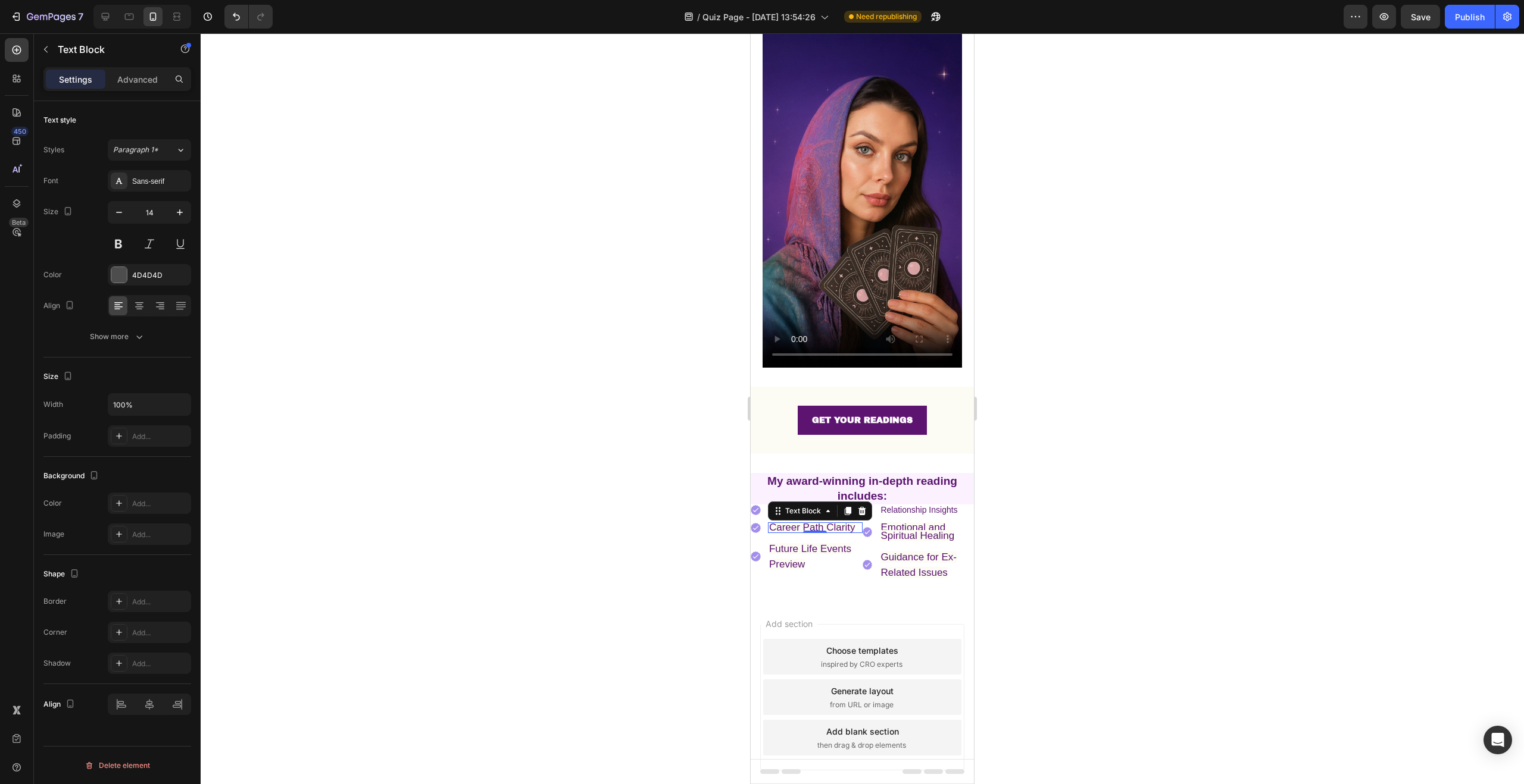
click at [1032, 506] on div at bounding box center [862, 409] width 1324 height 751
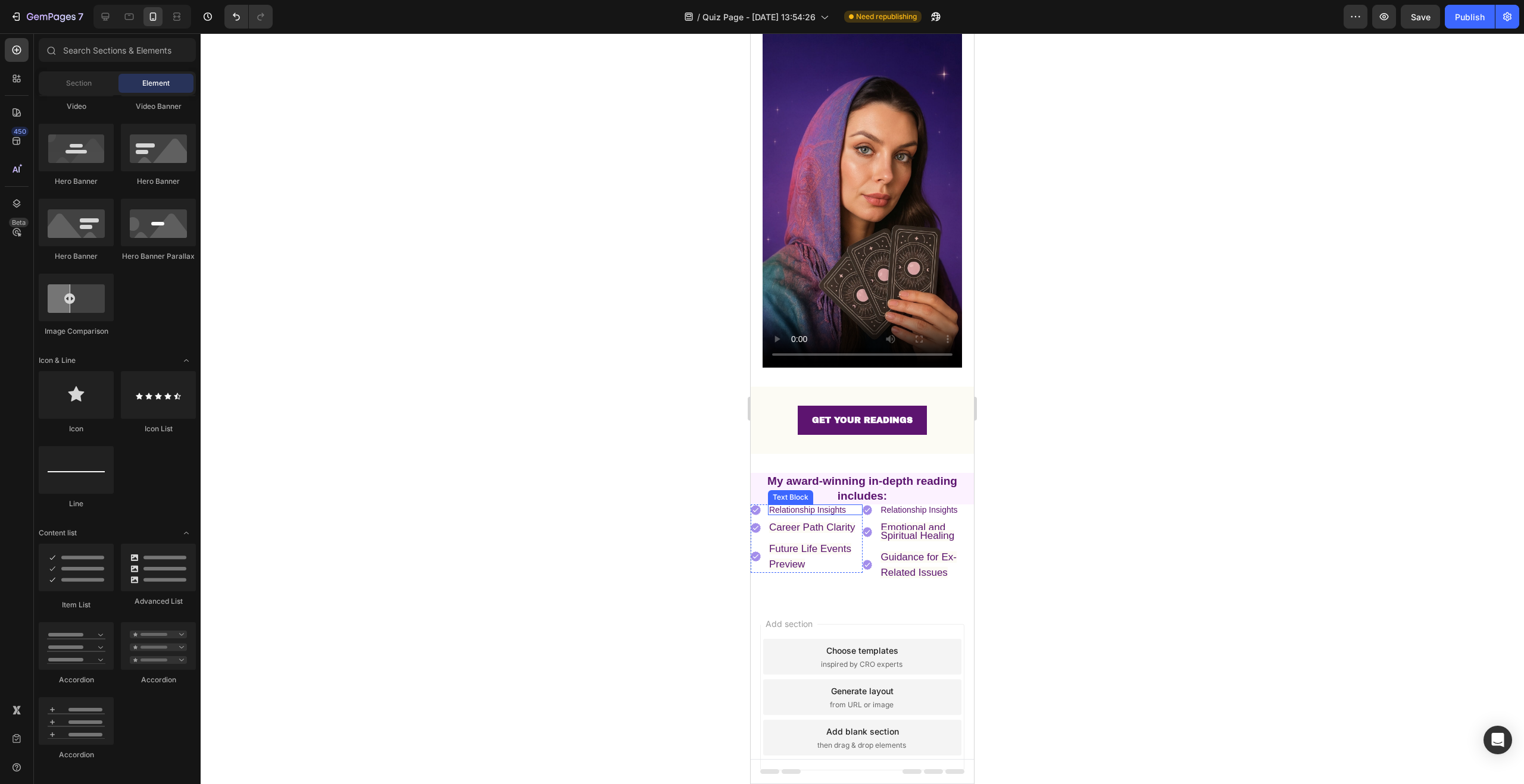
click at [829, 505] on span "Relationship Insights" at bounding box center [807, 509] width 77 height 9
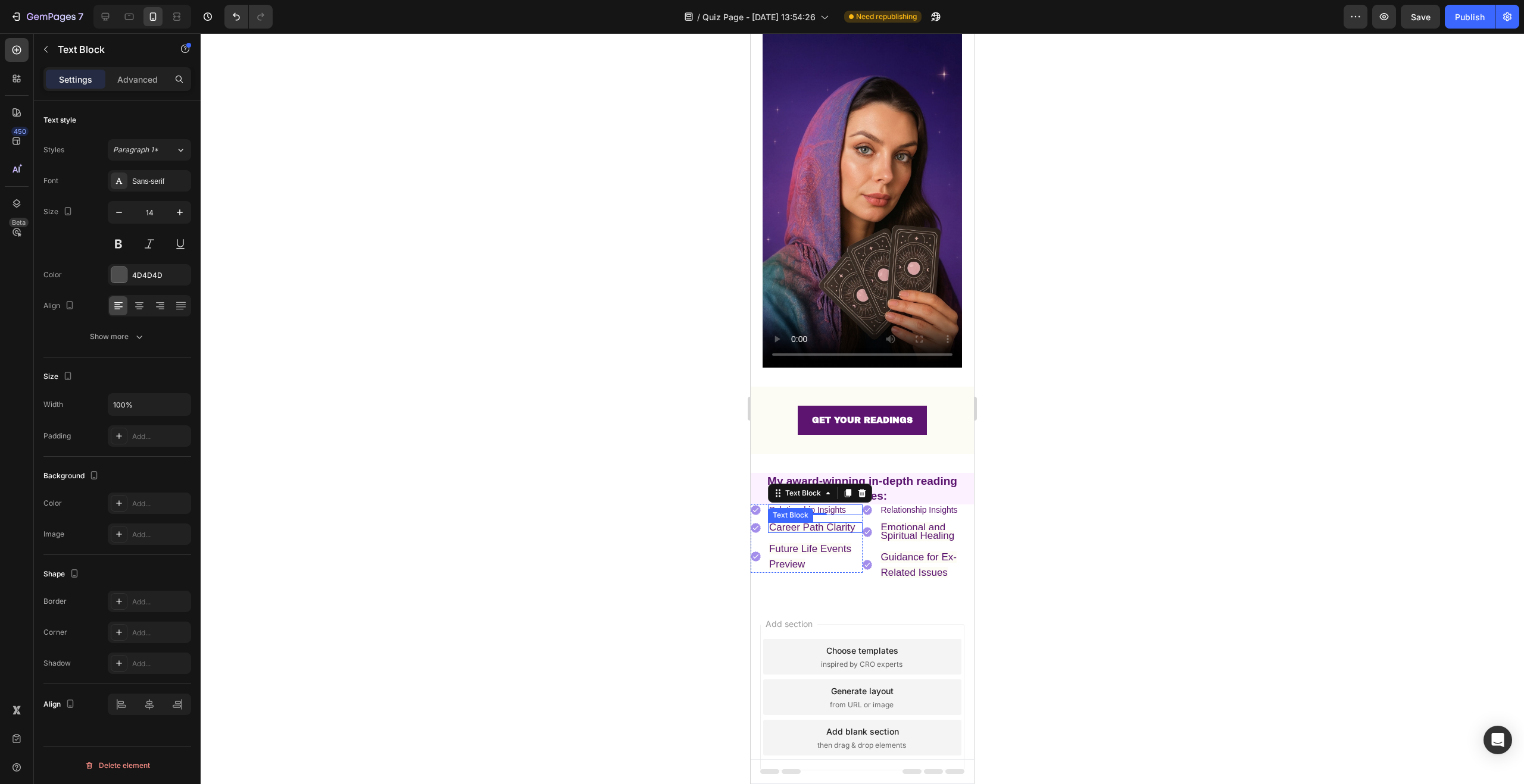
click at [798, 522] on span "Career Path Clarity" at bounding box center [812, 527] width 86 height 11
click at [706, 514] on div at bounding box center [862, 409] width 1324 height 751
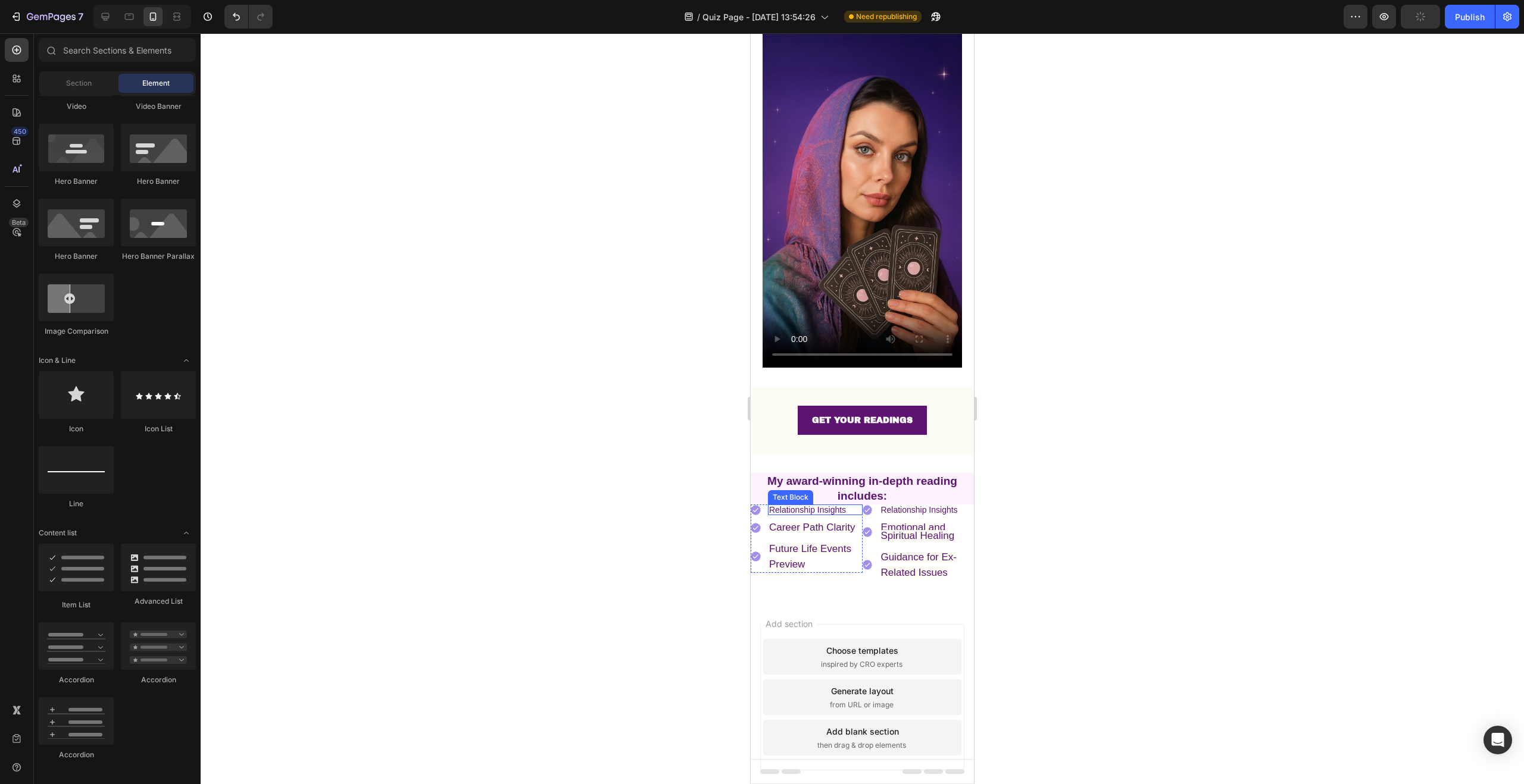
click at [832, 505] on span "Relationship Insights" at bounding box center [807, 509] width 77 height 9
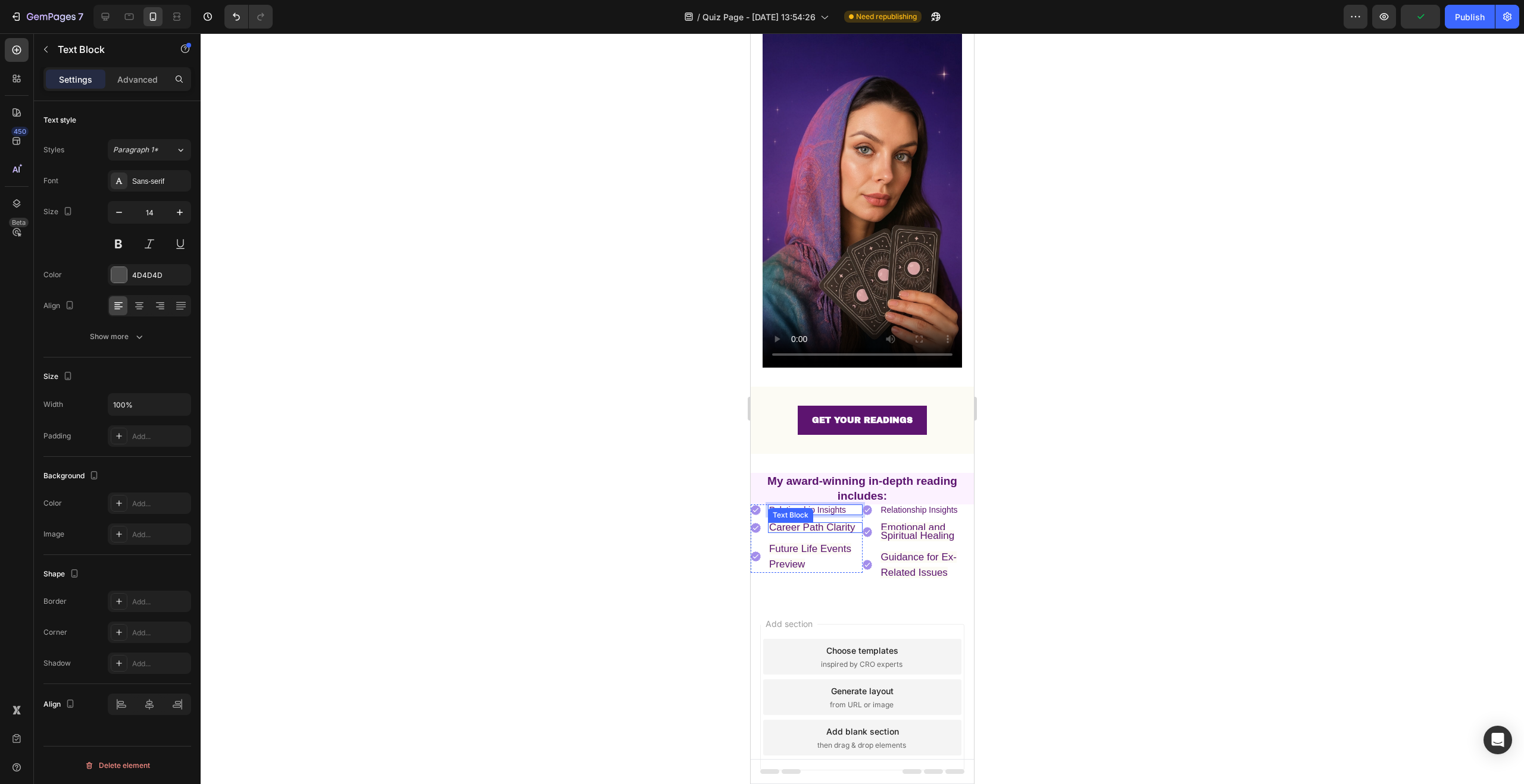
click at [800, 522] on span "Career Path Clarity" at bounding box center [812, 527] width 86 height 11
click at [799, 522] on span "Career Path Clarity" at bounding box center [812, 527] width 86 height 11
click at [811, 522] on span "Career Path Clarity" at bounding box center [812, 527] width 86 height 11
drag, startPoint x: 832, startPoint y: 514, endPoint x: 778, endPoint y: 514, distance: 54.0
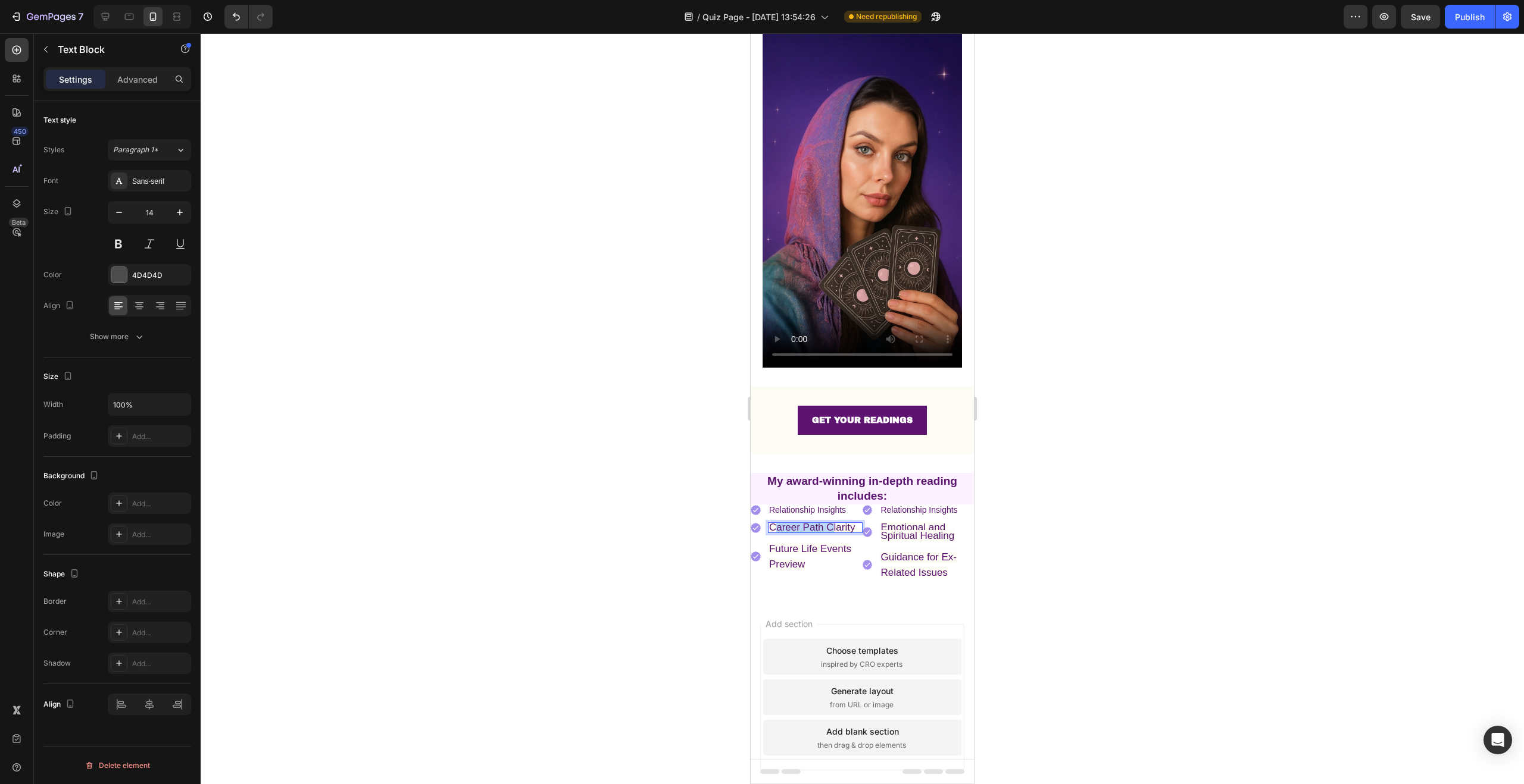
click at [778, 522] on span "Career Path Clarity" at bounding box center [812, 527] width 86 height 11
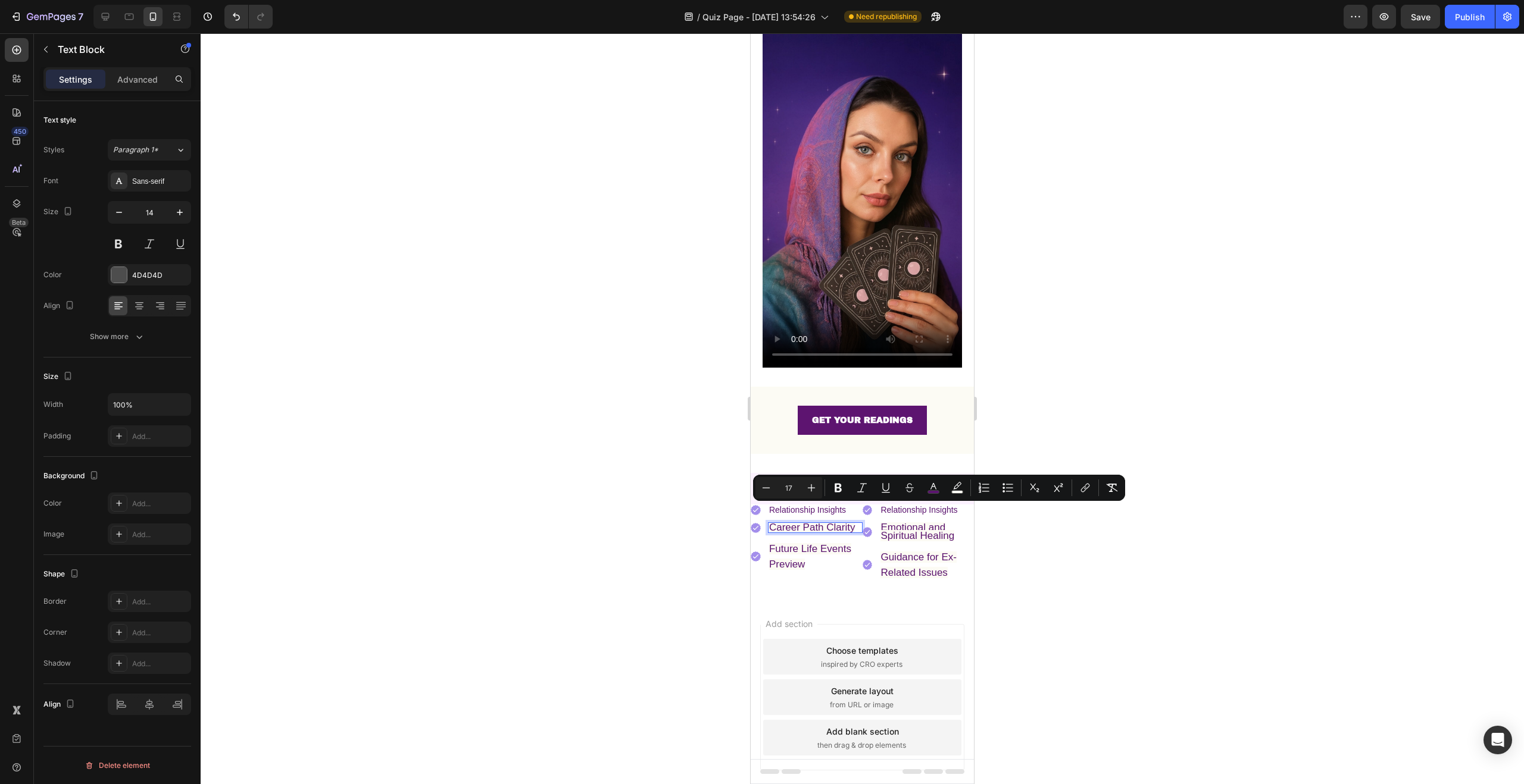
click at [848, 522] on span "Career Path Clarity" at bounding box center [812, 527] width 86 height 11
drag, startPoint x: 855, startPoint y: 514, endPoint x: 770, endPoint y: 511, distance: 85.1
click at [770, 523] on p "Career Path Clarity" at bounding box center [815, 528] width 92 height 9
click at [768, 487] on icon "Editor contextual toolbar" at bounding box center [766, 487] width 8 height 1
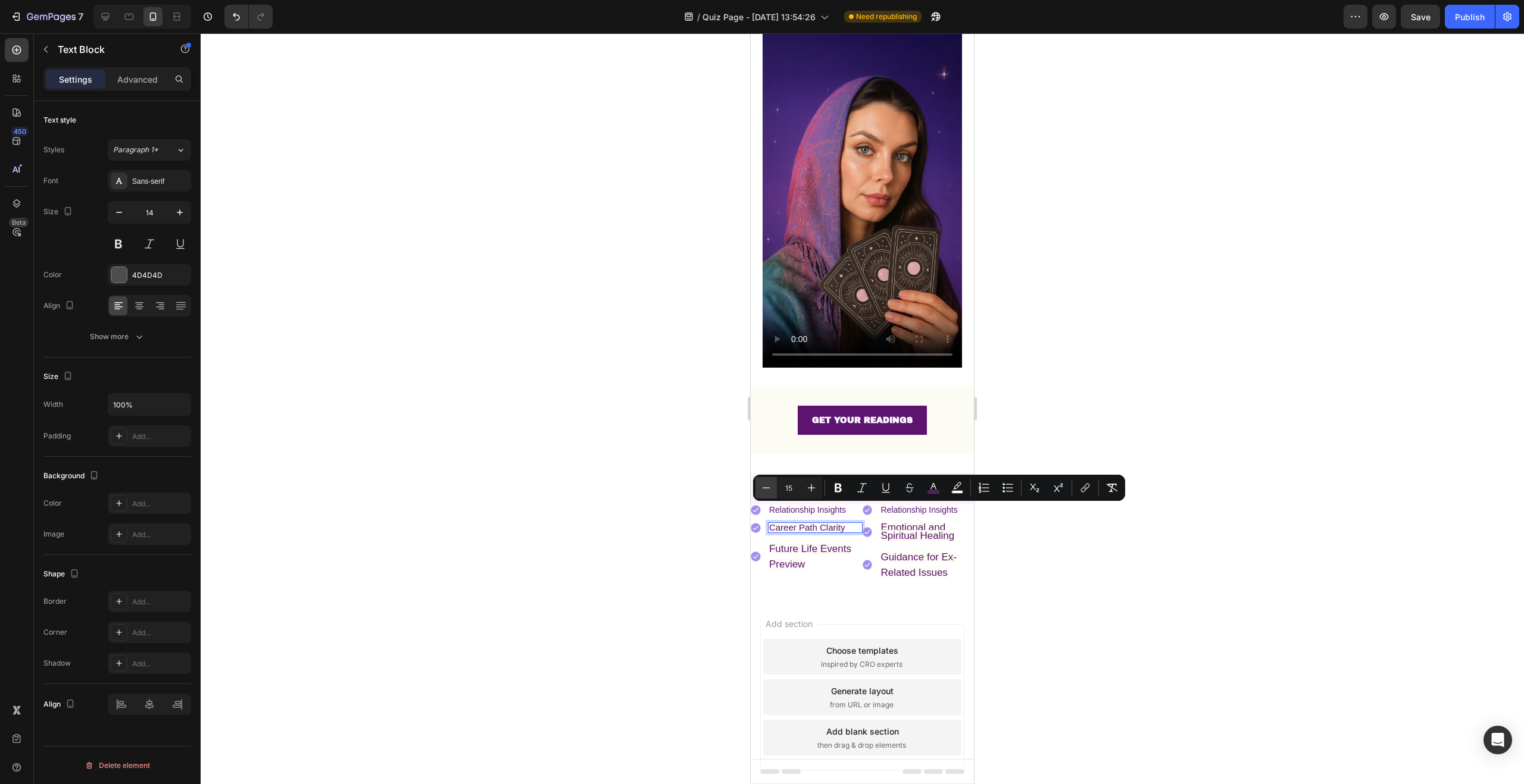
click at [768, 487] on icon "Editor contextual toolbar" at bounding box center [766, 487] width 8 height 1
click at [795, 543] on span "Future Life Events Preview" at bounding box center [810, 557] width 82 height 27
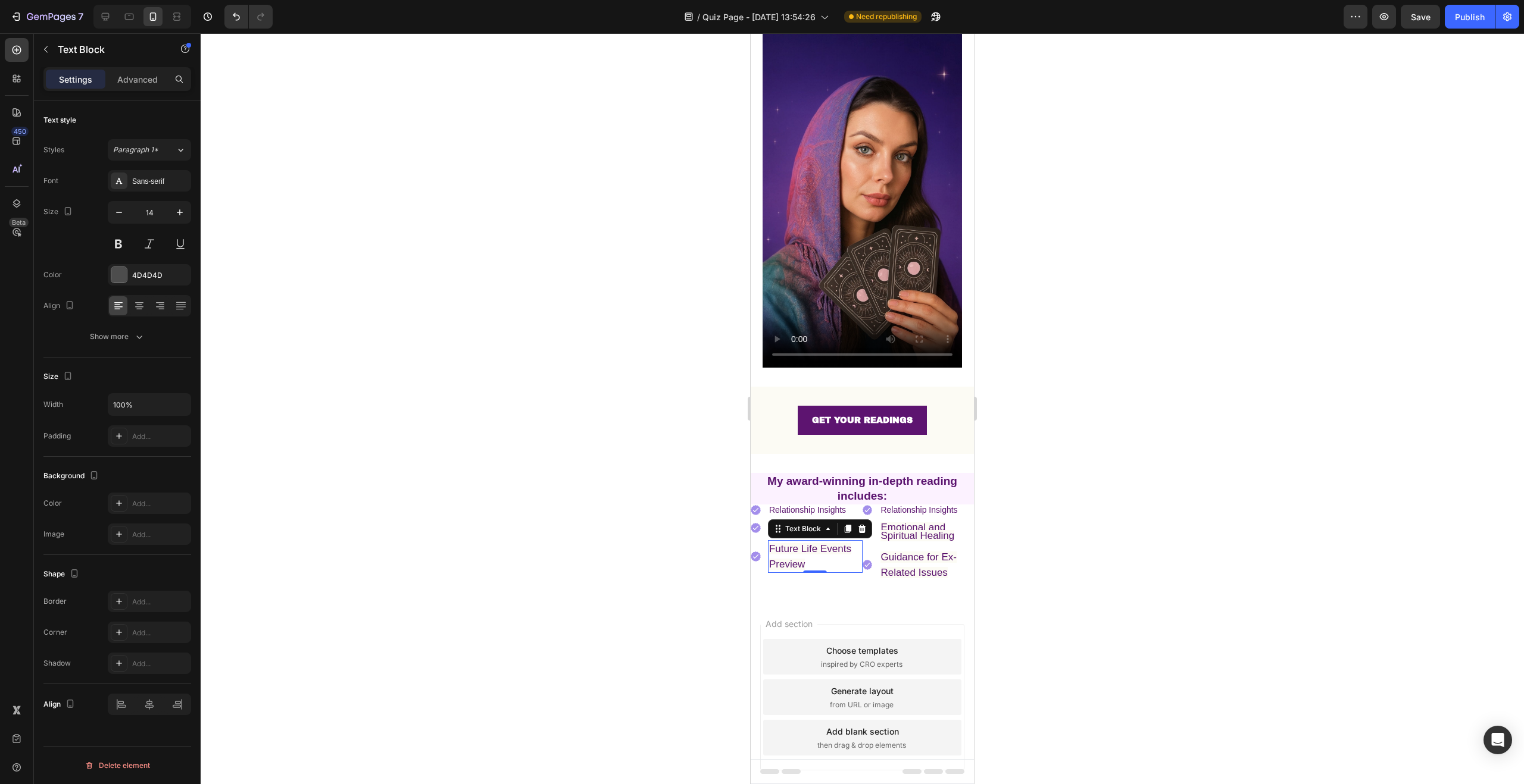
click at [696, 480] on div at bounding box center [862, 409] width 1324 height 751
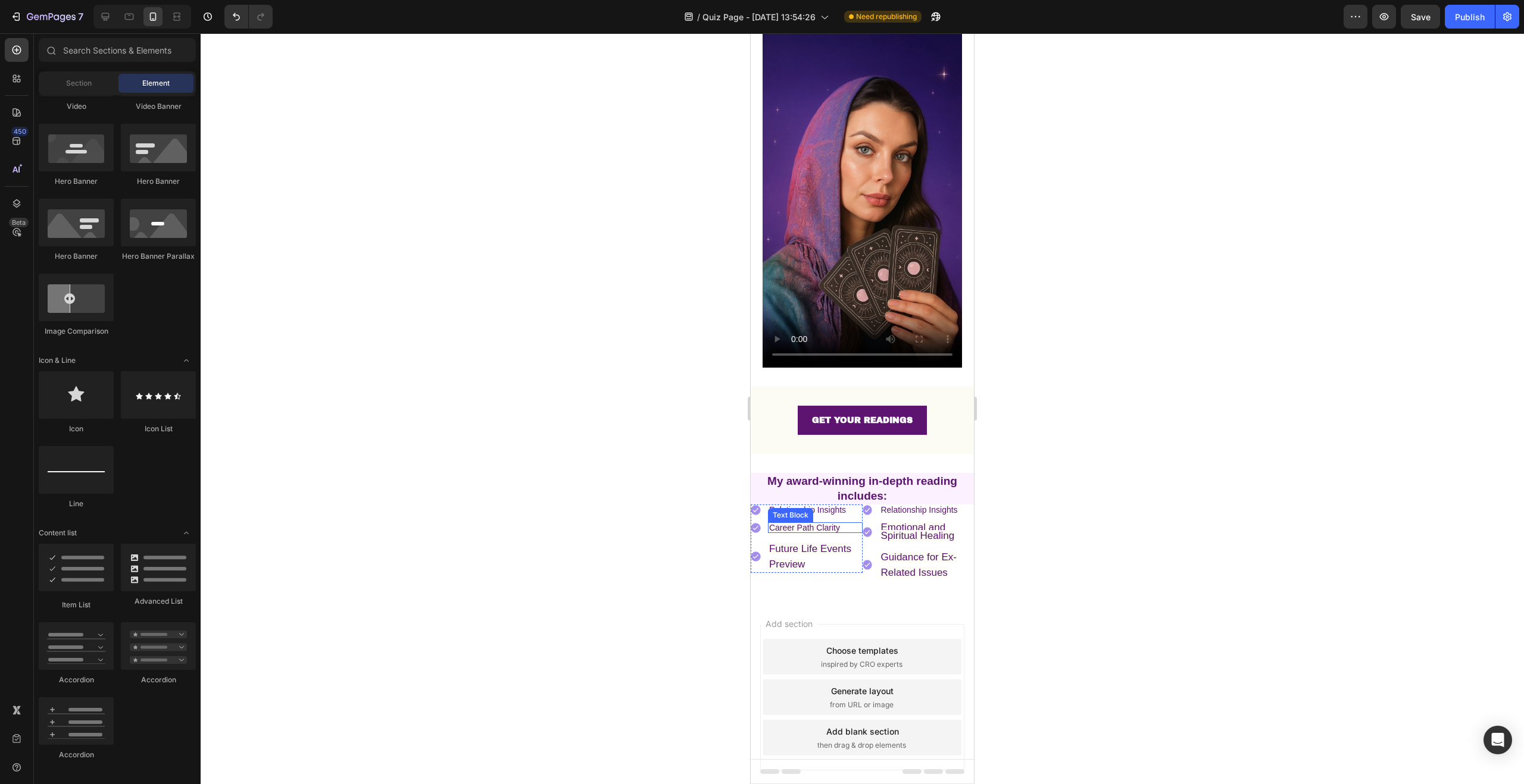
click at [807, 523] on span "Career Path Clarity" at bounding box center [804, 527] width 71 height 9
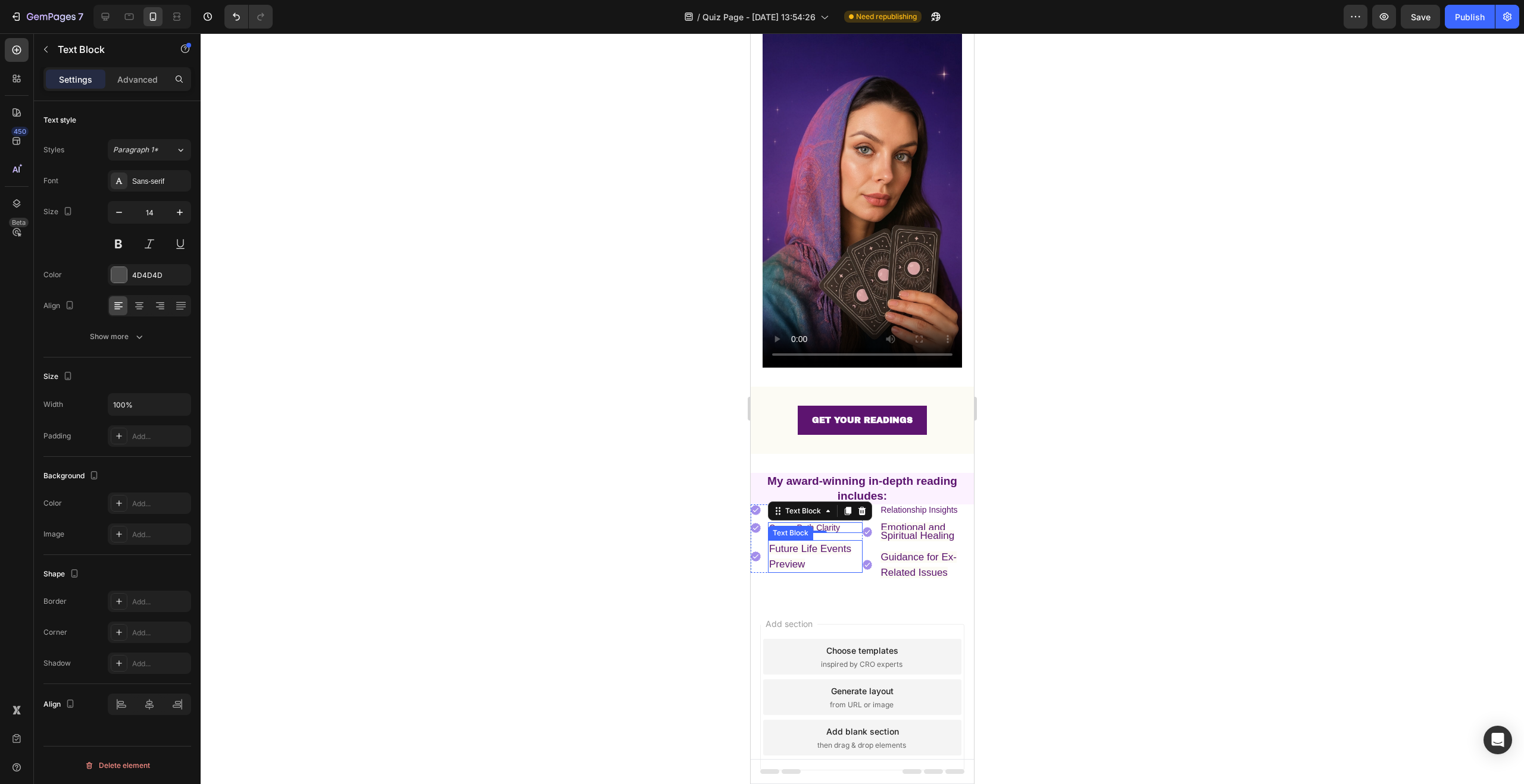
click at [812, 543] on p "Future Life Events Preview" at bounding box center [815, 556] width 92 height 30
drag, startPoint x: 812, startPoint y: 543, endPoint x: 773, endPoint y: 531, distance: 40.8
click at [773, 541] on p "Future Life Events Preview" at bounding box center [815, 556] width 92 height 30
drag, startPoint x: 815, startPoint y: 549, endPoint x: 771, endPoint y: 531, distance: 47.5
click at [771, 541] on p "Future Life Events Preview" at bounding box center [815, 556] width 92 height 30
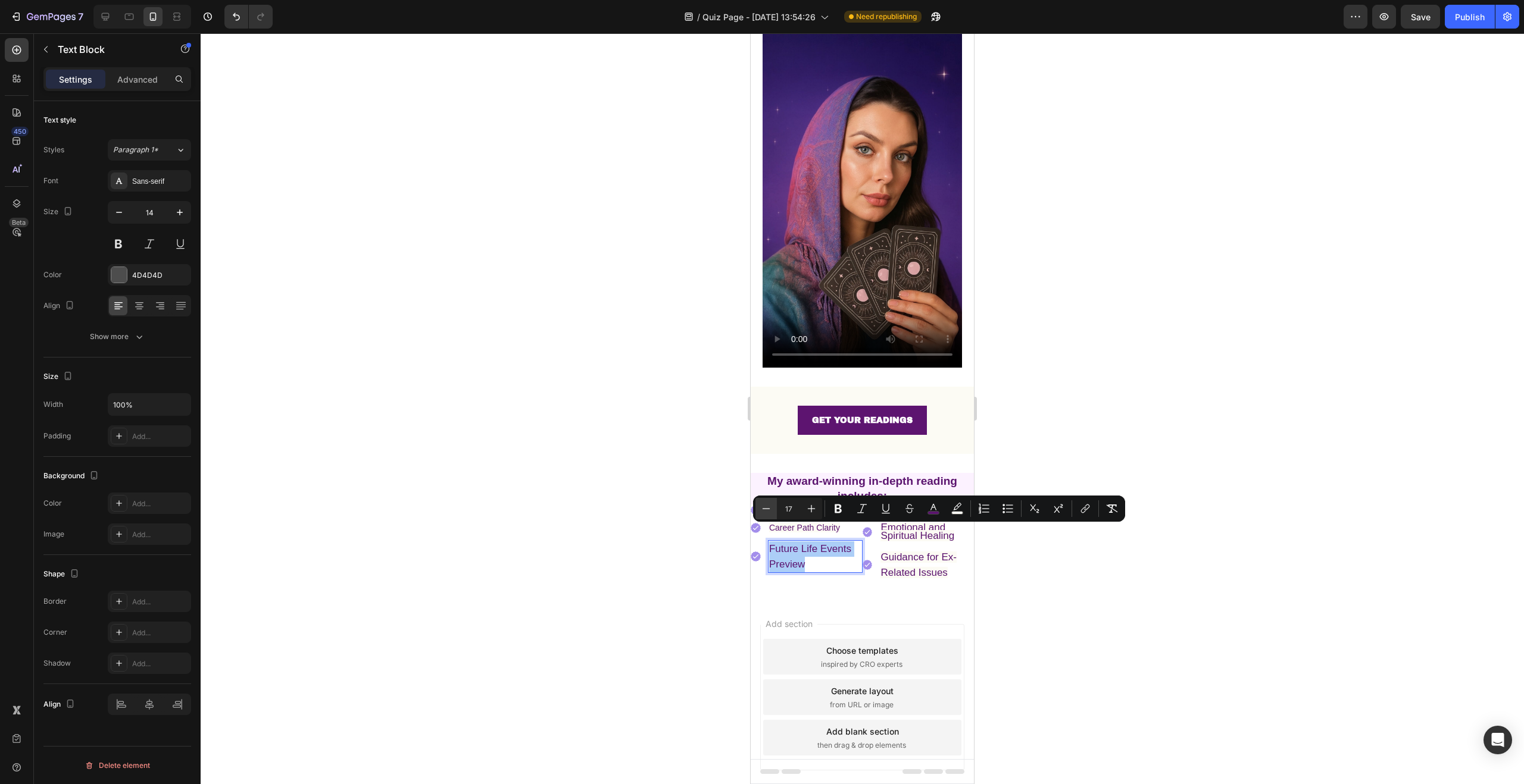
click at [762, 508] on icon "Editor contextual toolbar" at bounding box center [766, 508] width 12 height 12
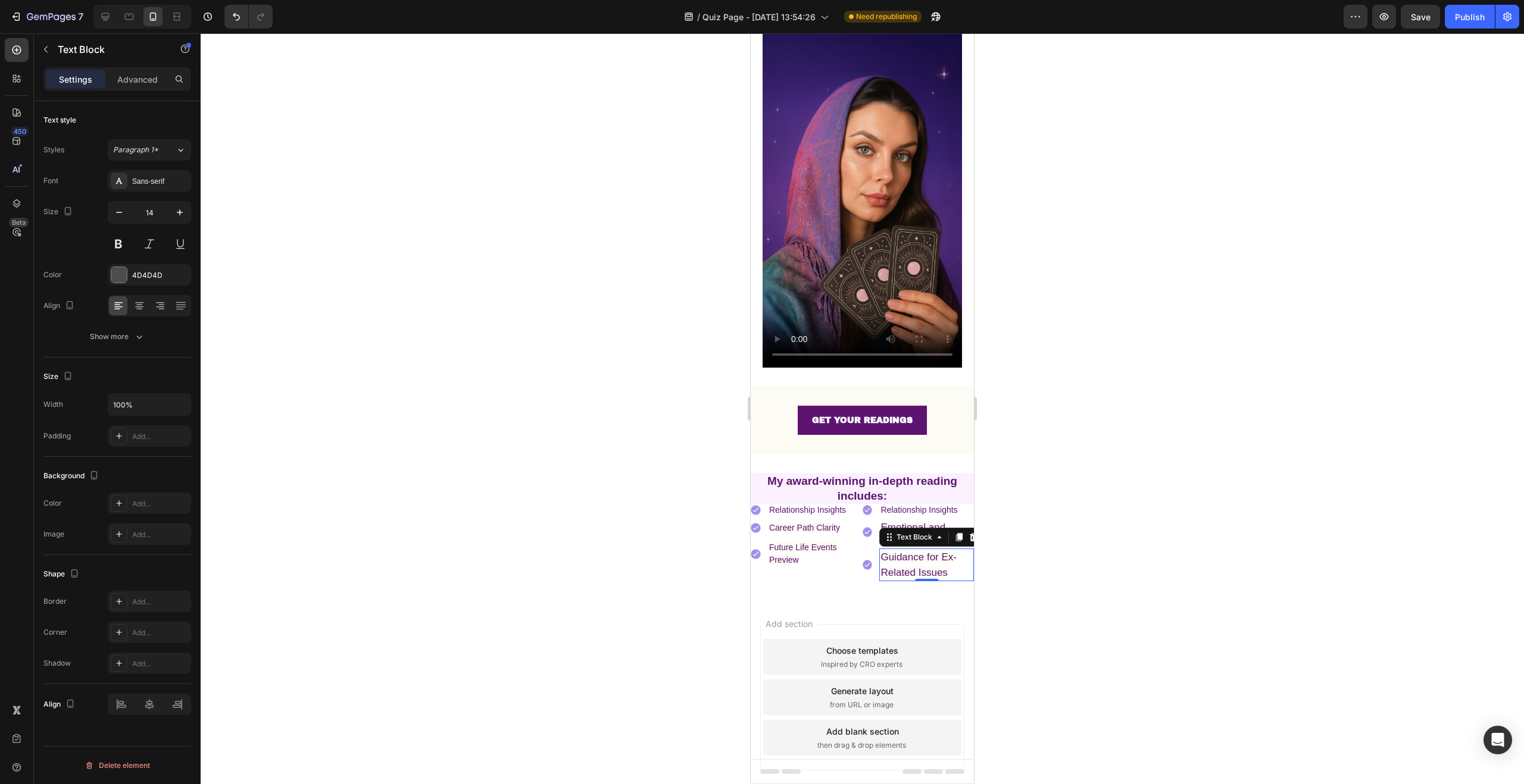
click at [919, 552] on span "Guidance for Ex- Related Issues" at bounding box center [918, 565] width 76 height 27
click at [907, 510] on div "Text Block" at bounding box center [902, 515] width 41 height 10
click at [931, 522] on span "Emotional and Spiritual Healing" at bounding box center [917, 531] width 74 height 20
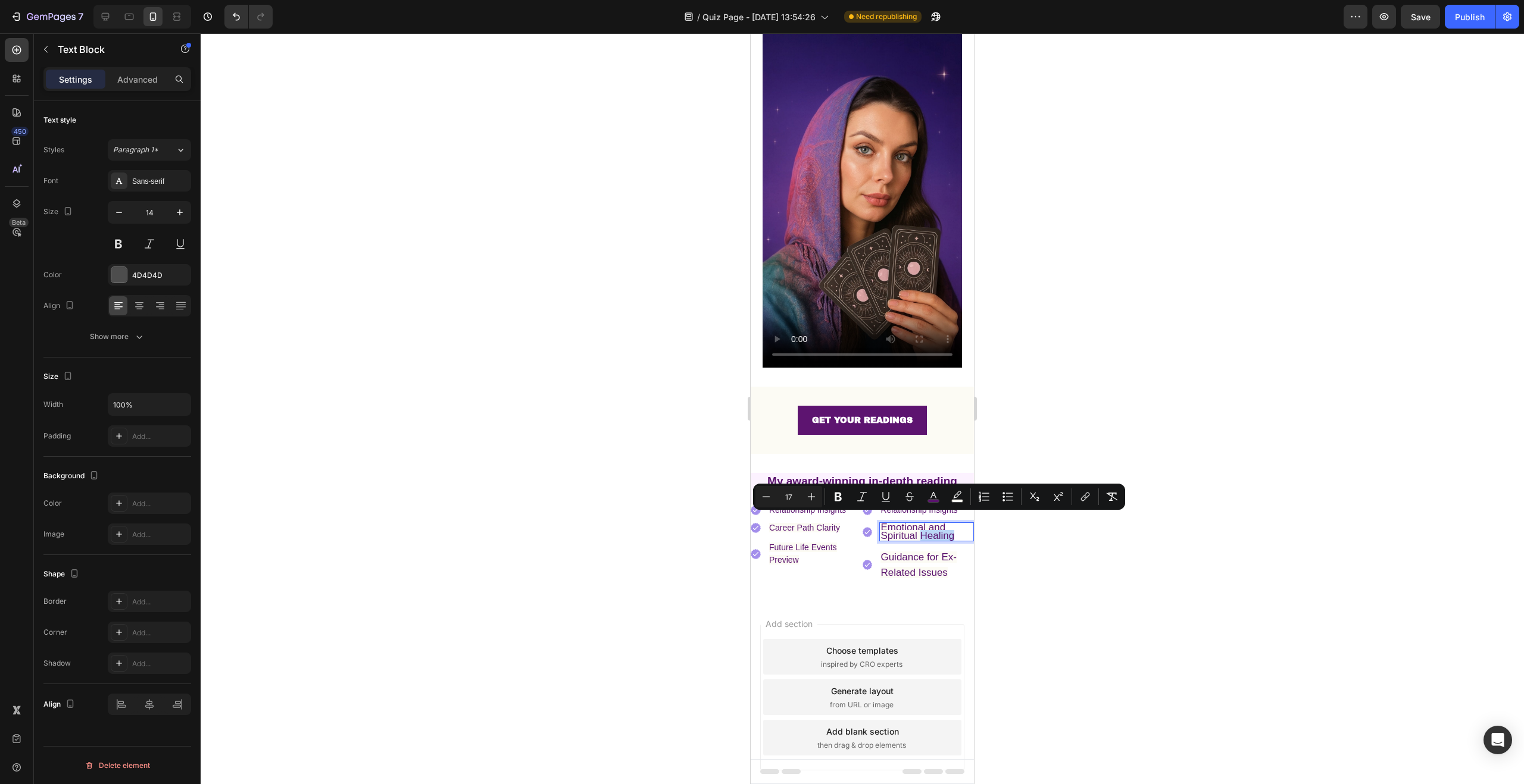
click at [949, 522] on span "Emotional and Spiritual Healing" at bounding box center [917, 531] width 74 height 20
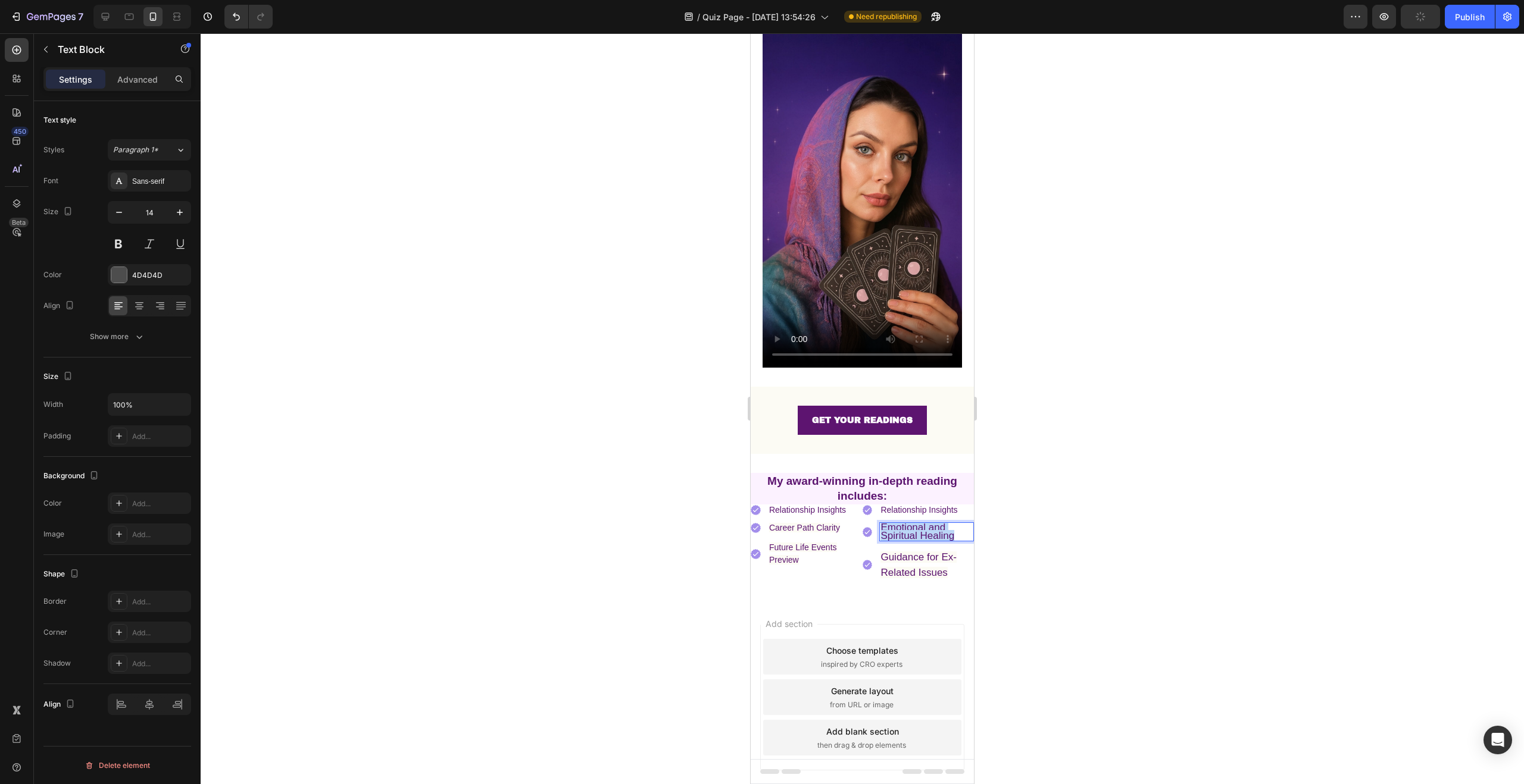
drag, startPoint x: 953, startPoint y: 521, endPoint x: 878, endPoint y: 512, distance: 75.5
click at [880, 523] on p "Emotional and Spiritual Healing" at bounding box center [926, 531] width 92 height 17
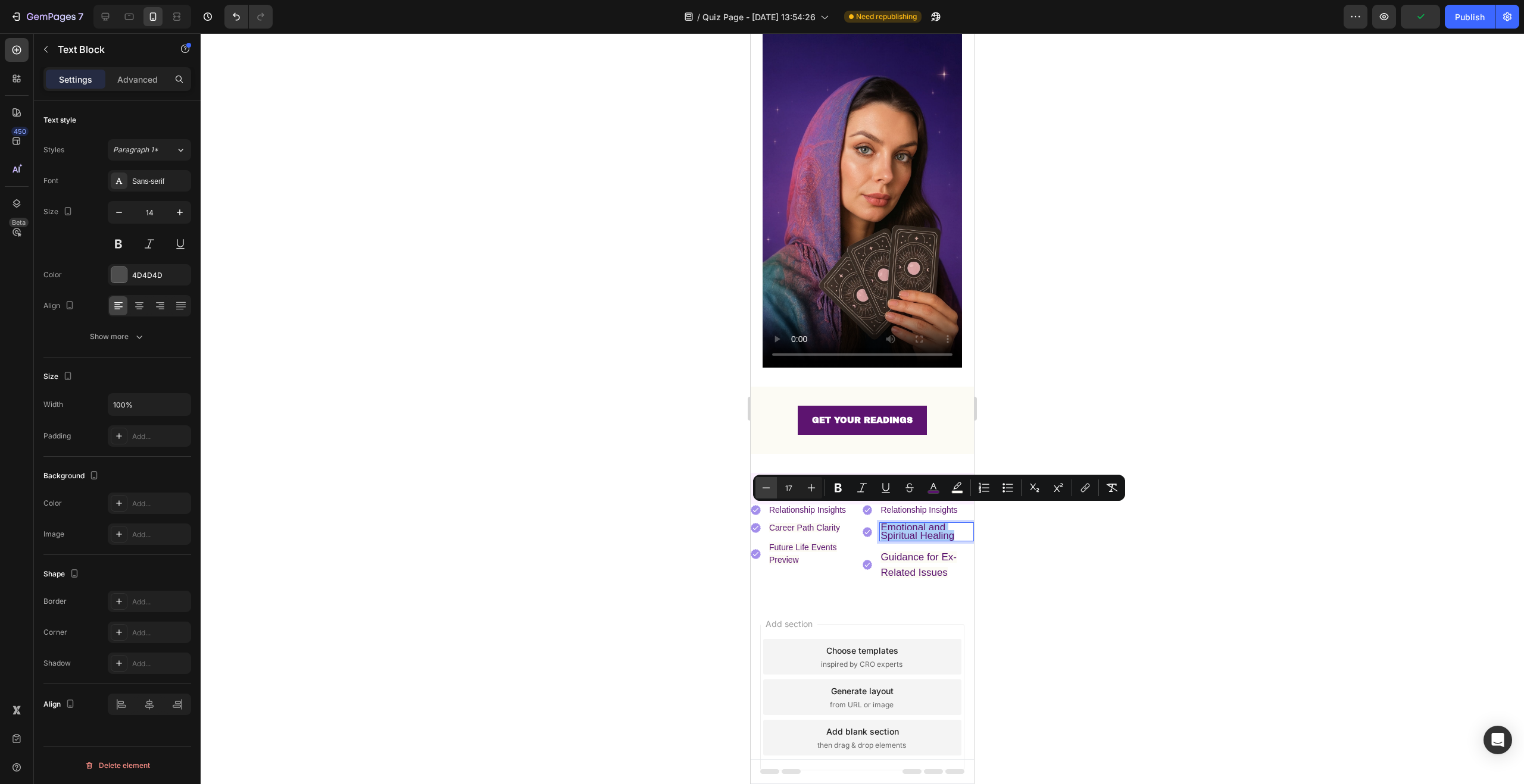
click at [766, 490] on icon "Editor contextual toolbar" at bounding box center [766, 487] width 12 height 12
click at [767, 490] on icon "Editor contextual toolbar" at bounding box center [766, 487] width 12 height 12
click at [909, 552] on span "Guidance for Ex- Related Issues" at bounding box center [918, 565] width 76 height 27
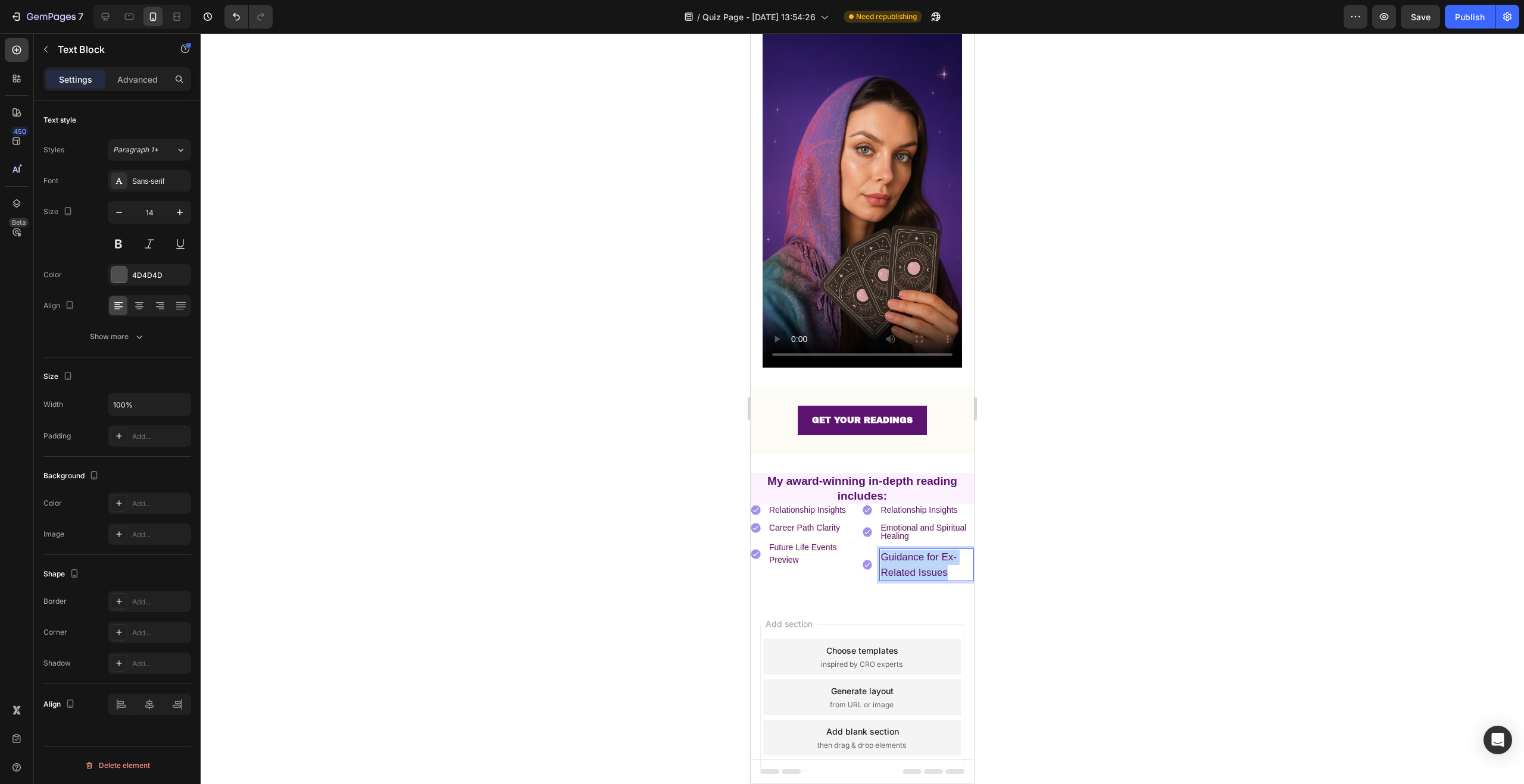
drag, startPoint x: 930, startPoint y: 552, endPoint x: 877, endPoint y: 539, distance: 54.6
click at [880, 550] on p "Guidance for Ex- Related Issues" at bounding box center [926, 565] width 92 height 30
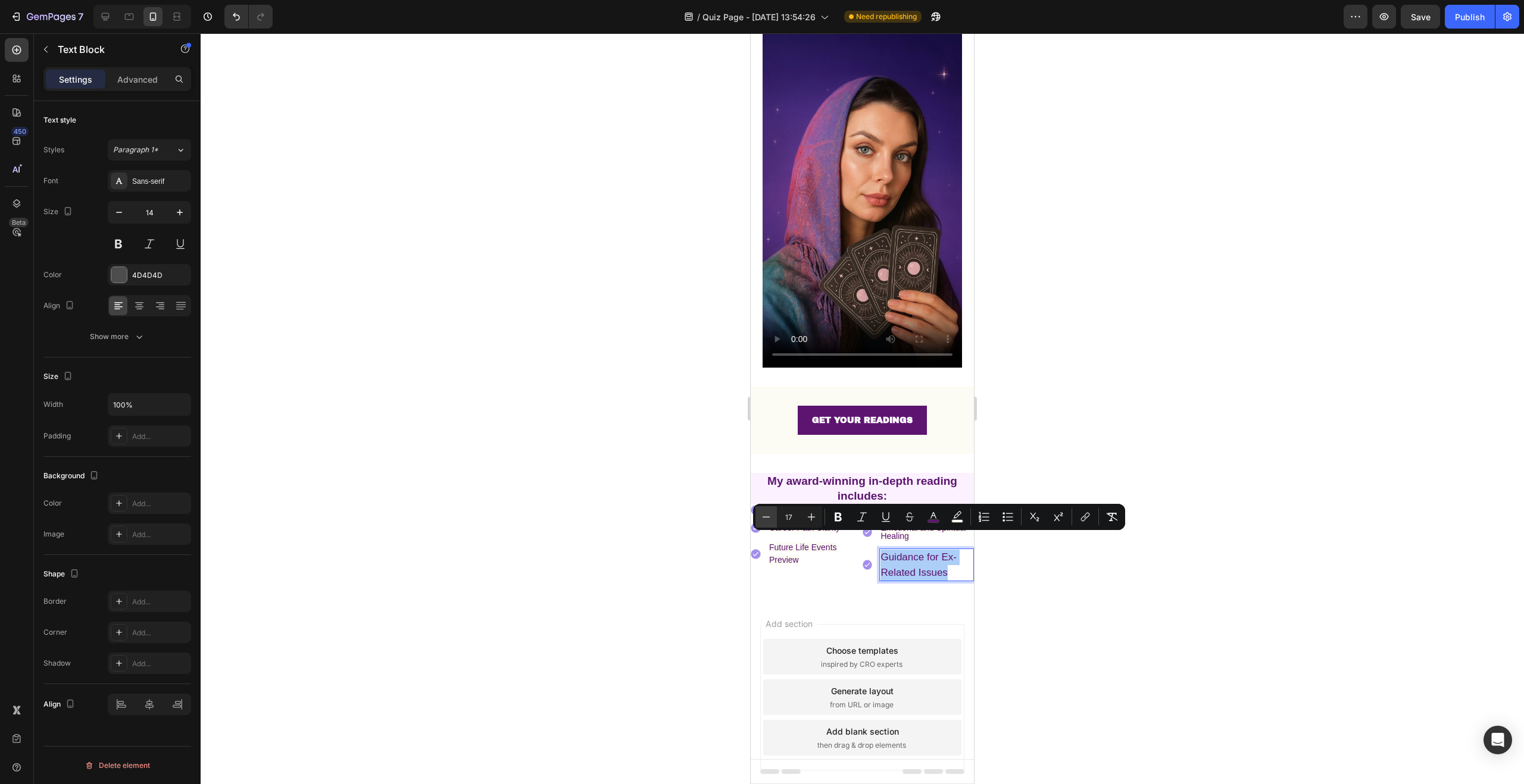
click at [767, 517] on icon "Editor contextual toolbar" at bounding box center [766, 517] width 12 height 12
drag, startPoint x: 810, startPoint y: 517, endPoint x: 916, endPoint y: 512, distance: 106.1
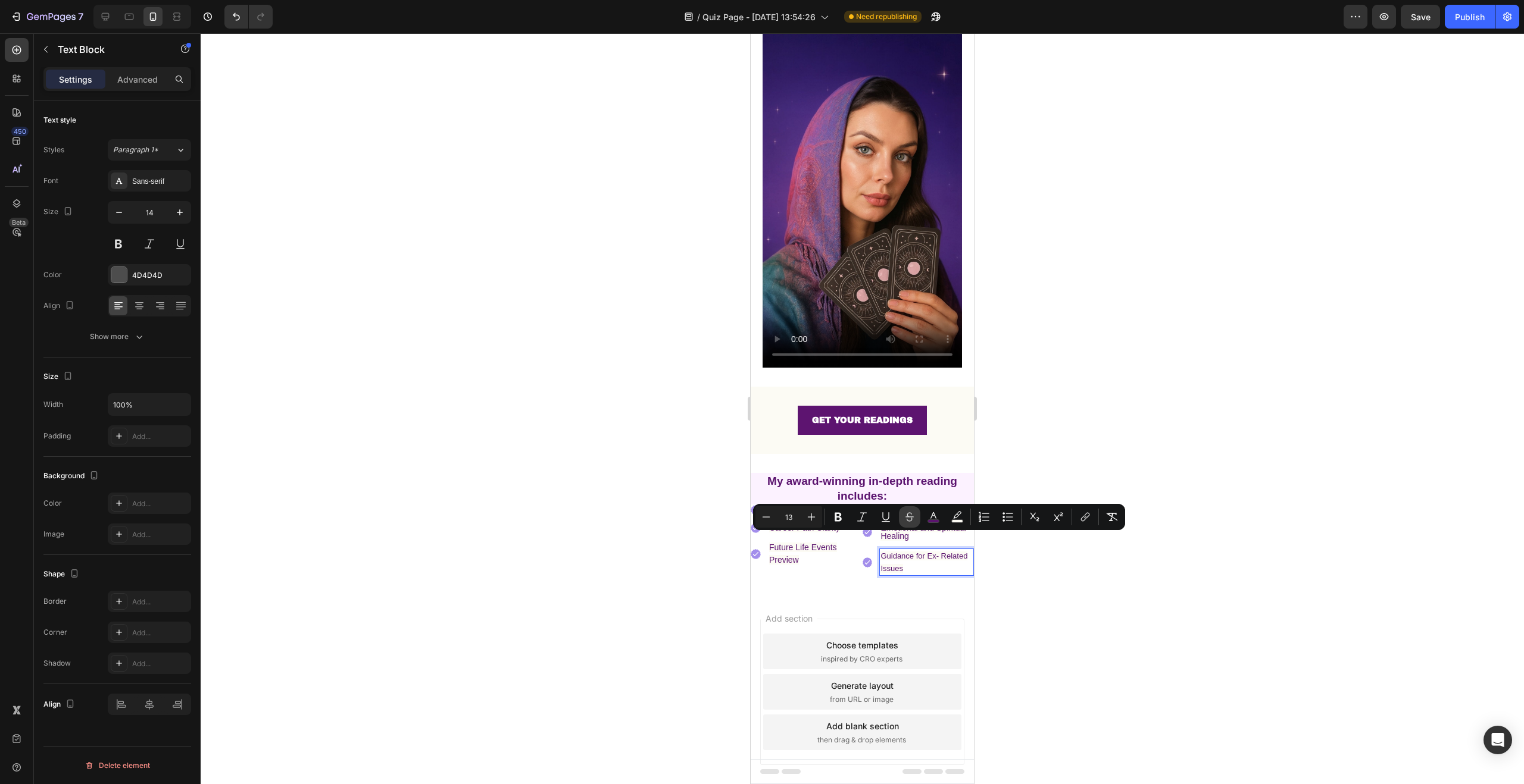
click at [810, 517] on icon "Editor contextual toolbar" at bounding box center [811, 517] width 12 height 12
click at [1148, 465] on div at bounding box center [862, 409] width 1324 height 751
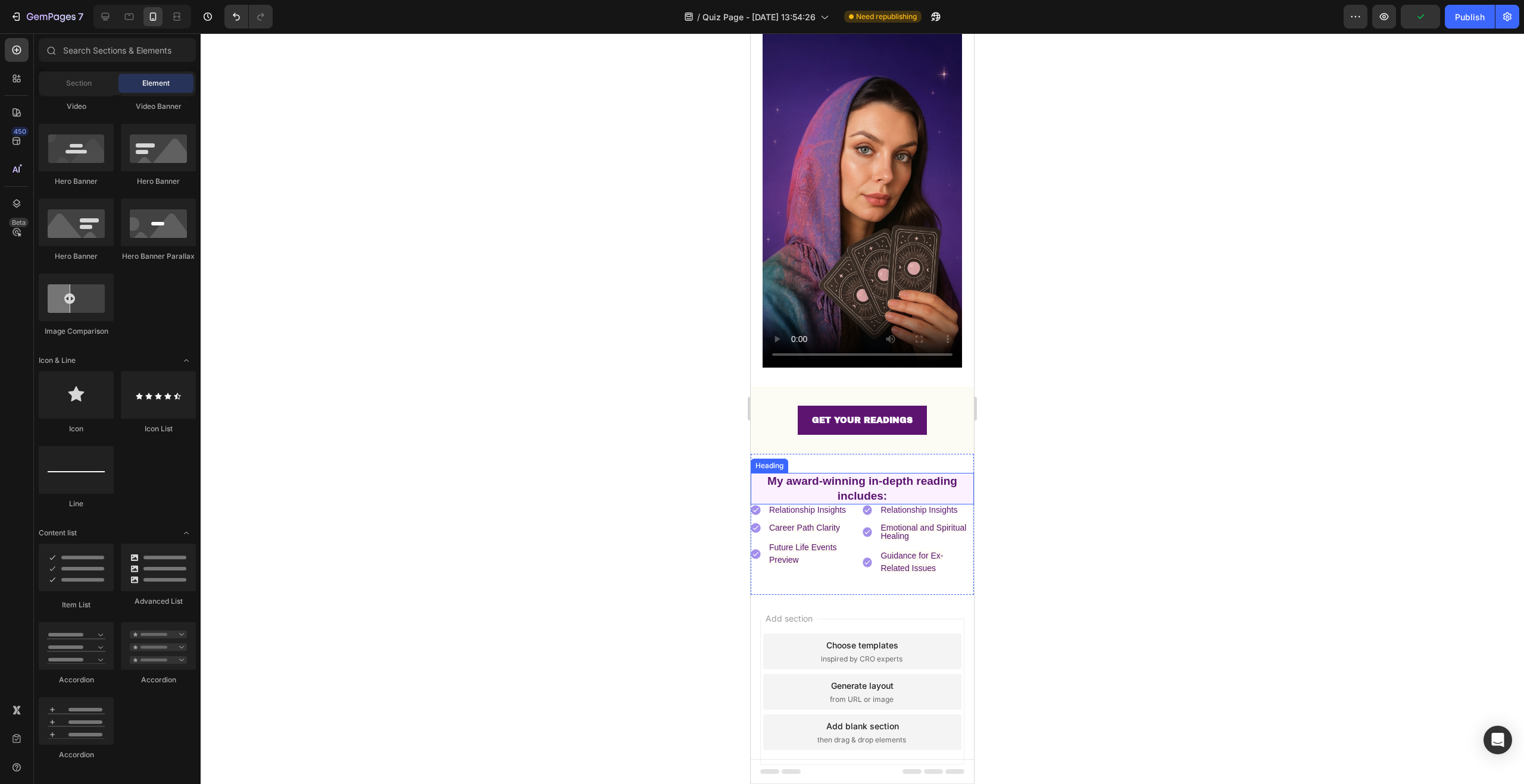
click at [955, 477] on p "⁠⁠⁠⁠⁠⁠⁠ My award-winning in-depth reading includes:" at bounding box center [862, 488] width 221 height 29
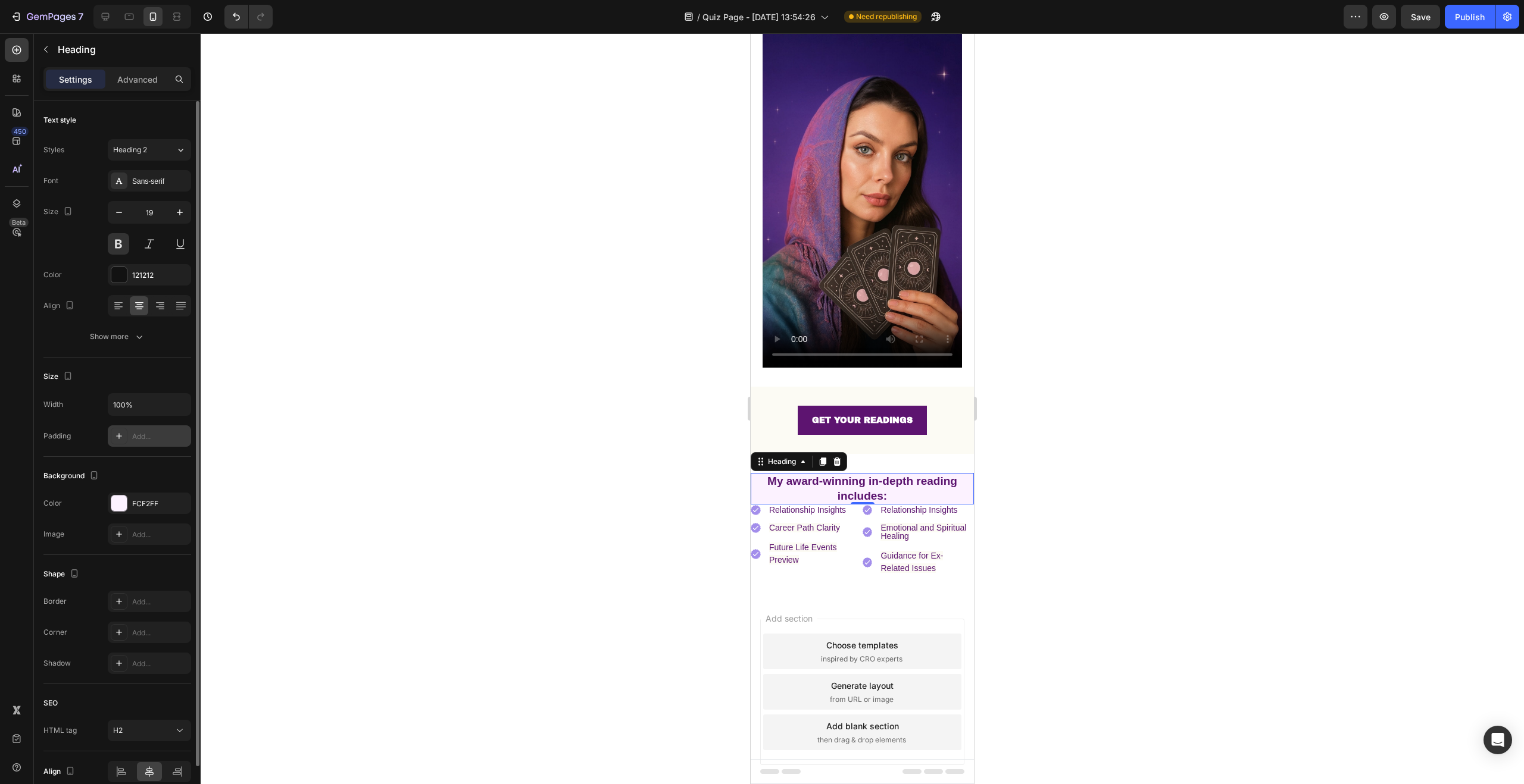
click at [159, 444] on div "Add..." at bounding box center [149, 436] width 84 height 22
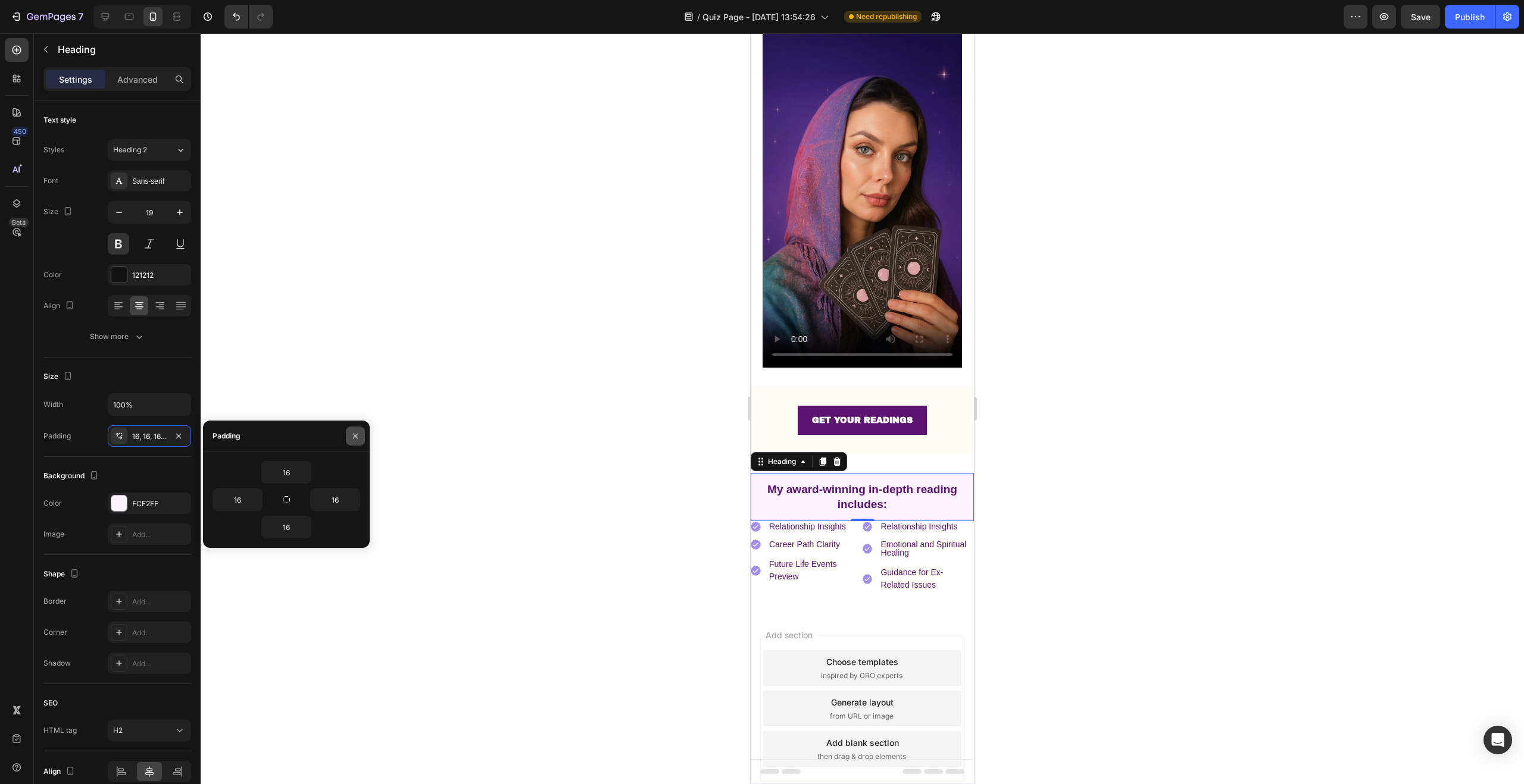
click at [355, 436] on icon "button" at bounding box center [355, 436] width 5 height 5
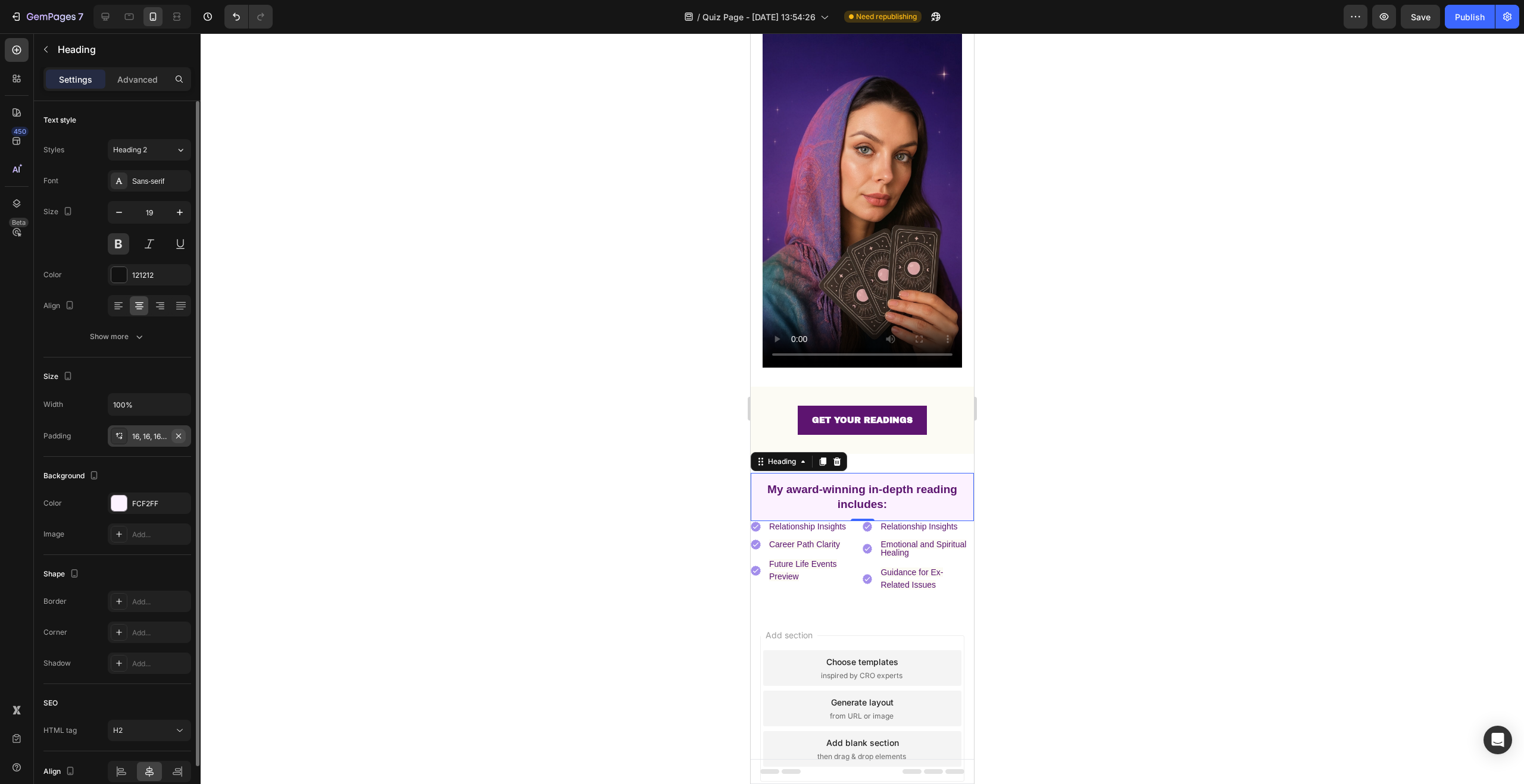
click at [180, 436] on icon "button" at bounding box center [178, 436] width 9 height 9
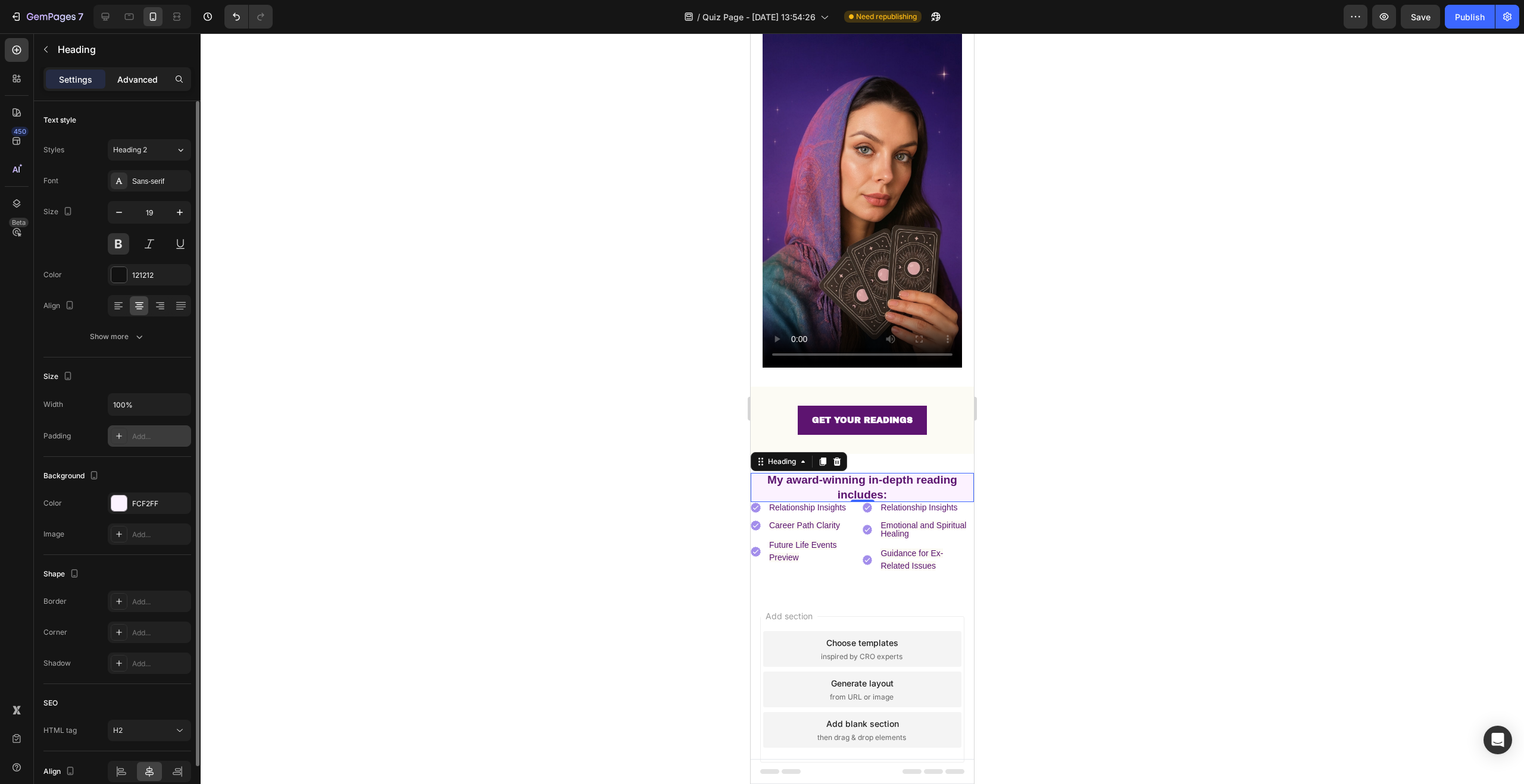
click at [140, 76] on p "Advanced" at bounding box center [138, 79] width 41 height 12
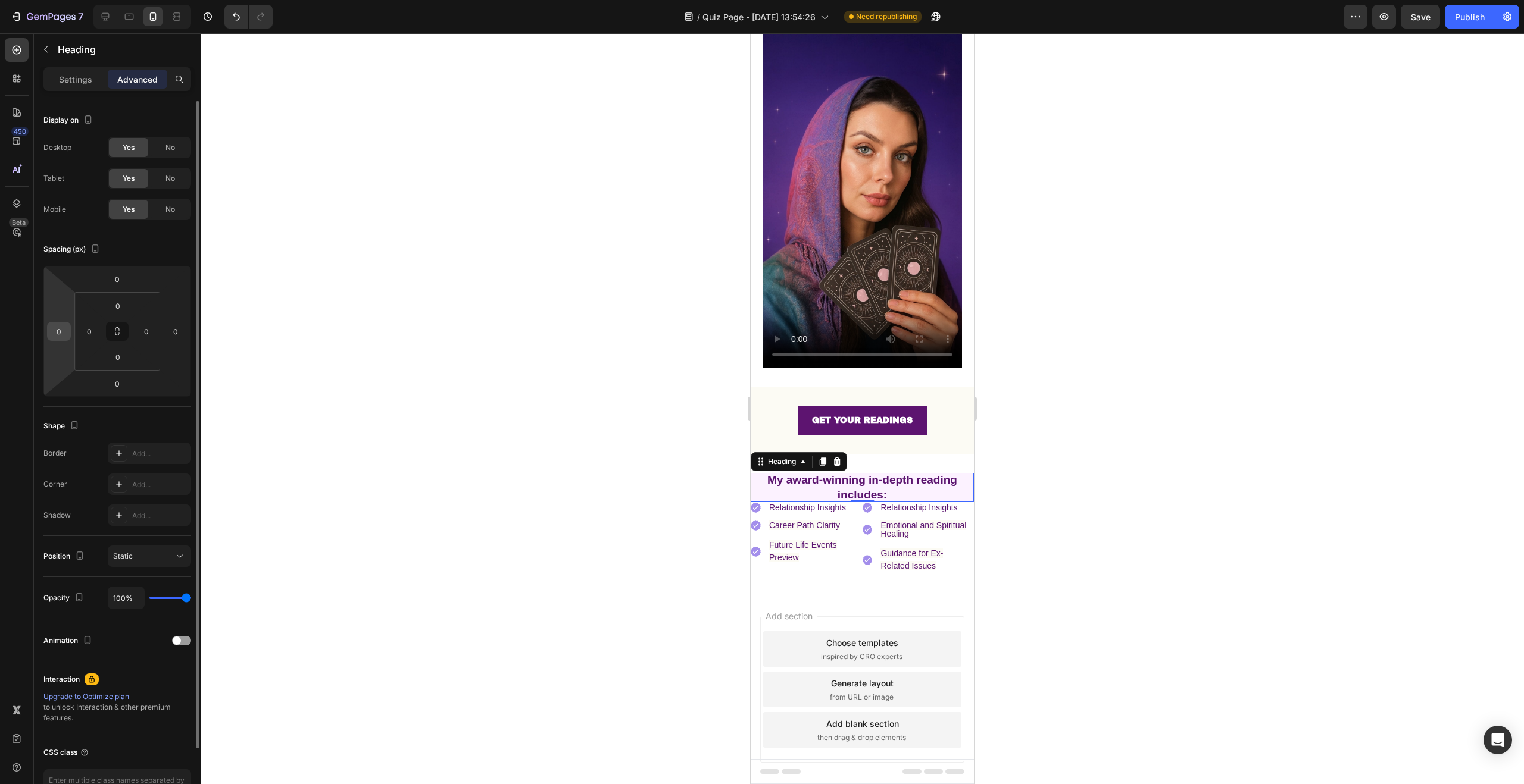
click at [68, 329] on div "0" at bounding box center [59, 331] width 24 height 19
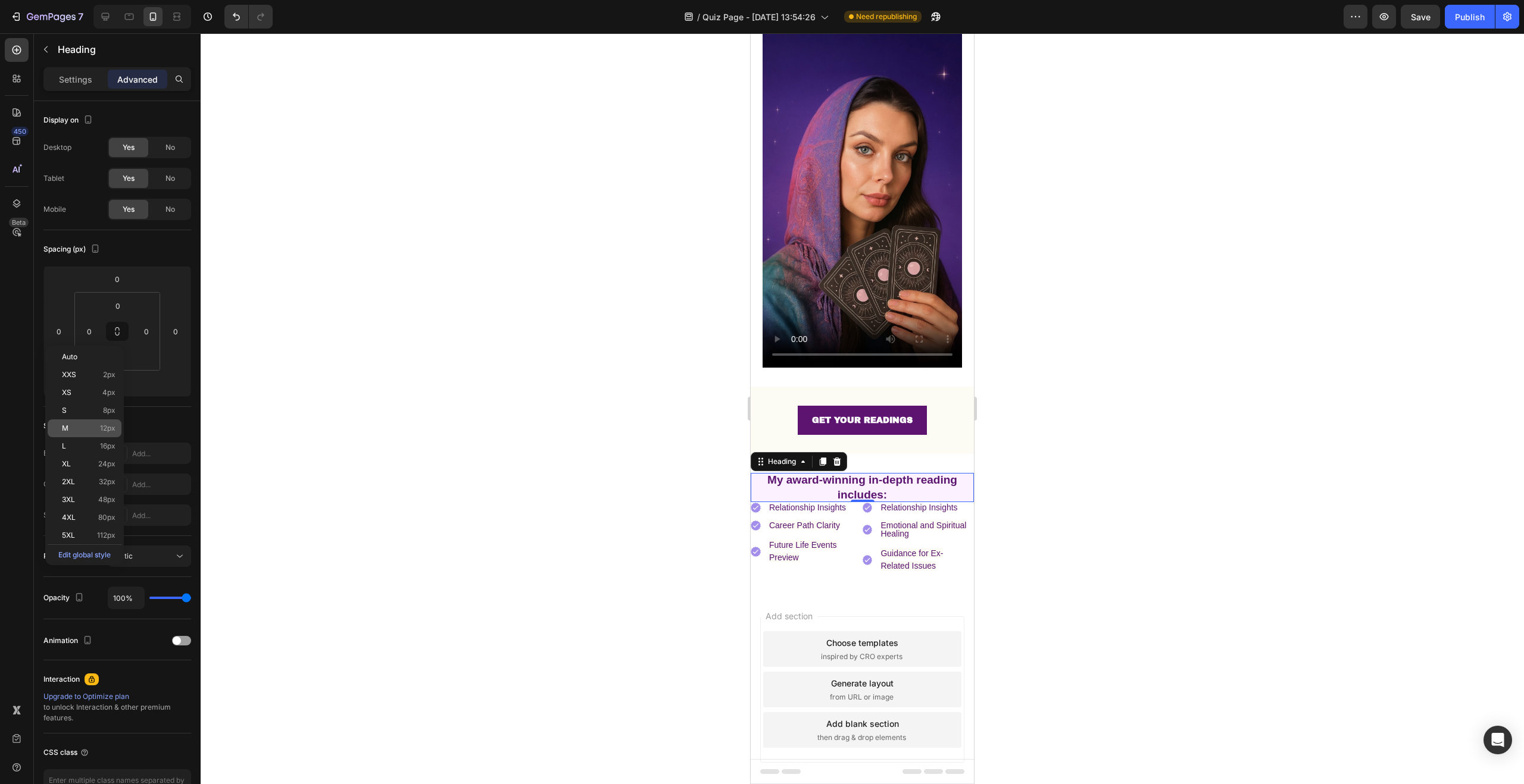
click at [100, 421] on div "M 12px" at bounding box center [84, 428] width 74 height 18
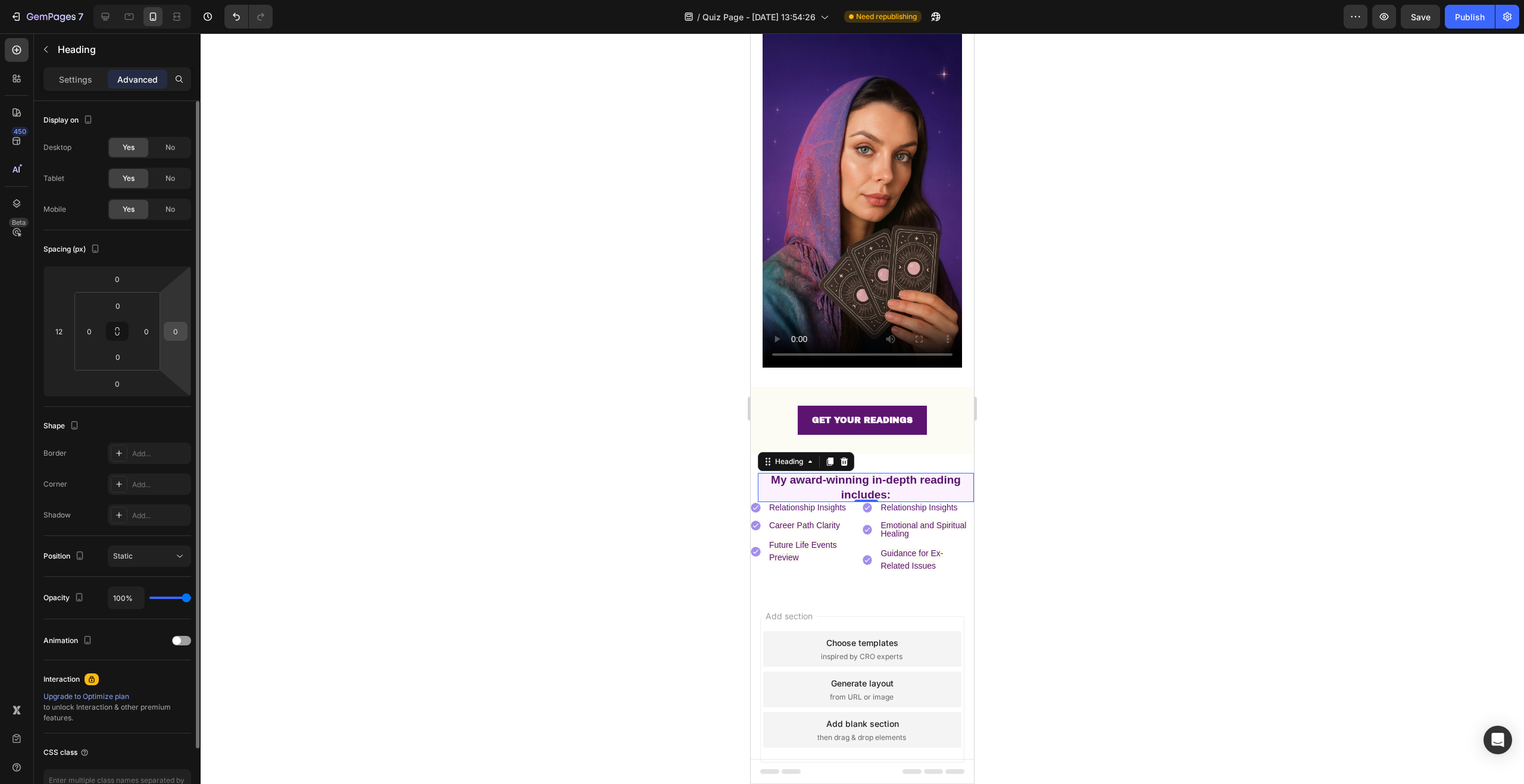
click at [180, 333] on input "0" at bounding box center [175, 331] width 18 height 18
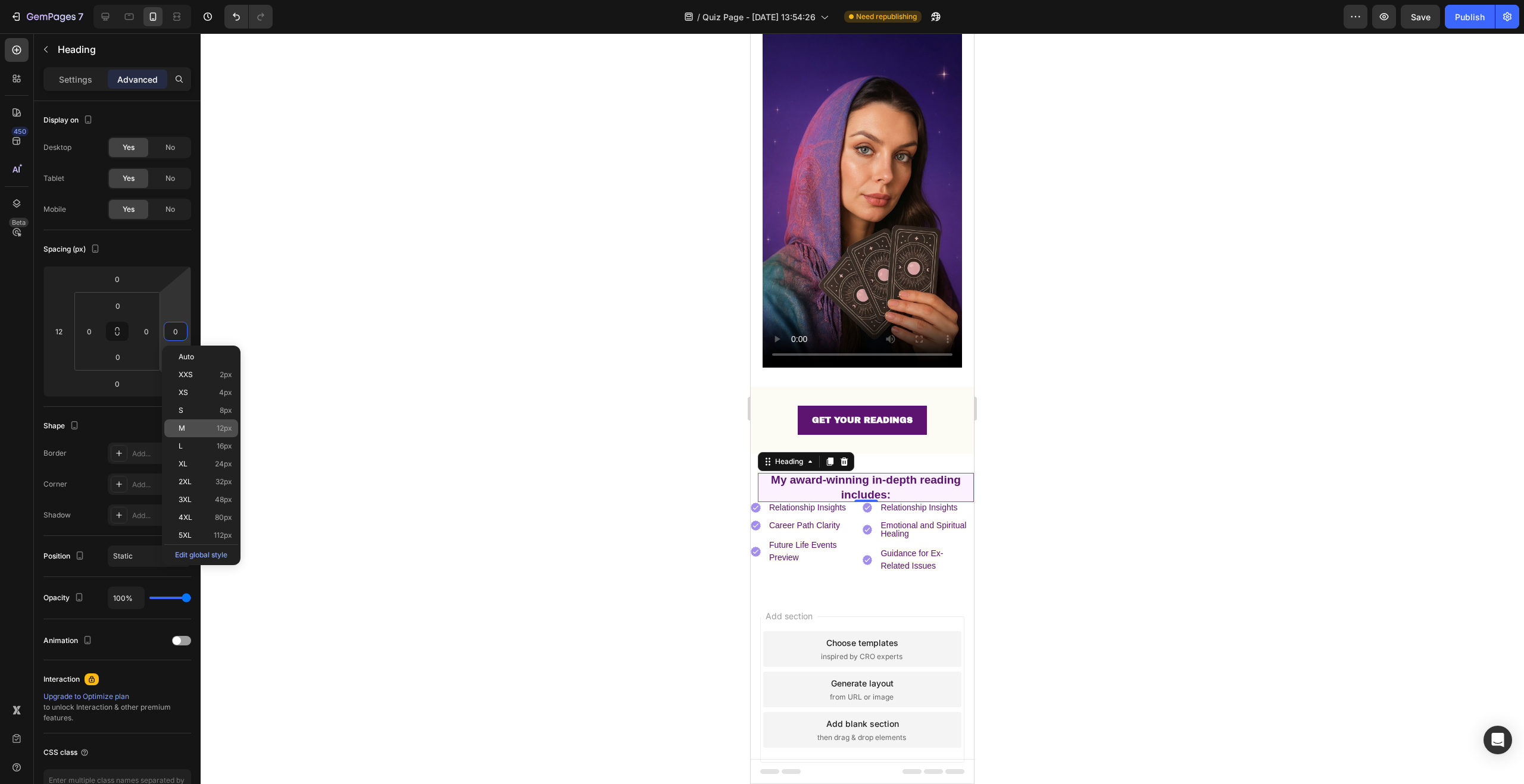
click at [194, 428] on p "M 12px" at bounding box center [205, 428] width 53 height 9
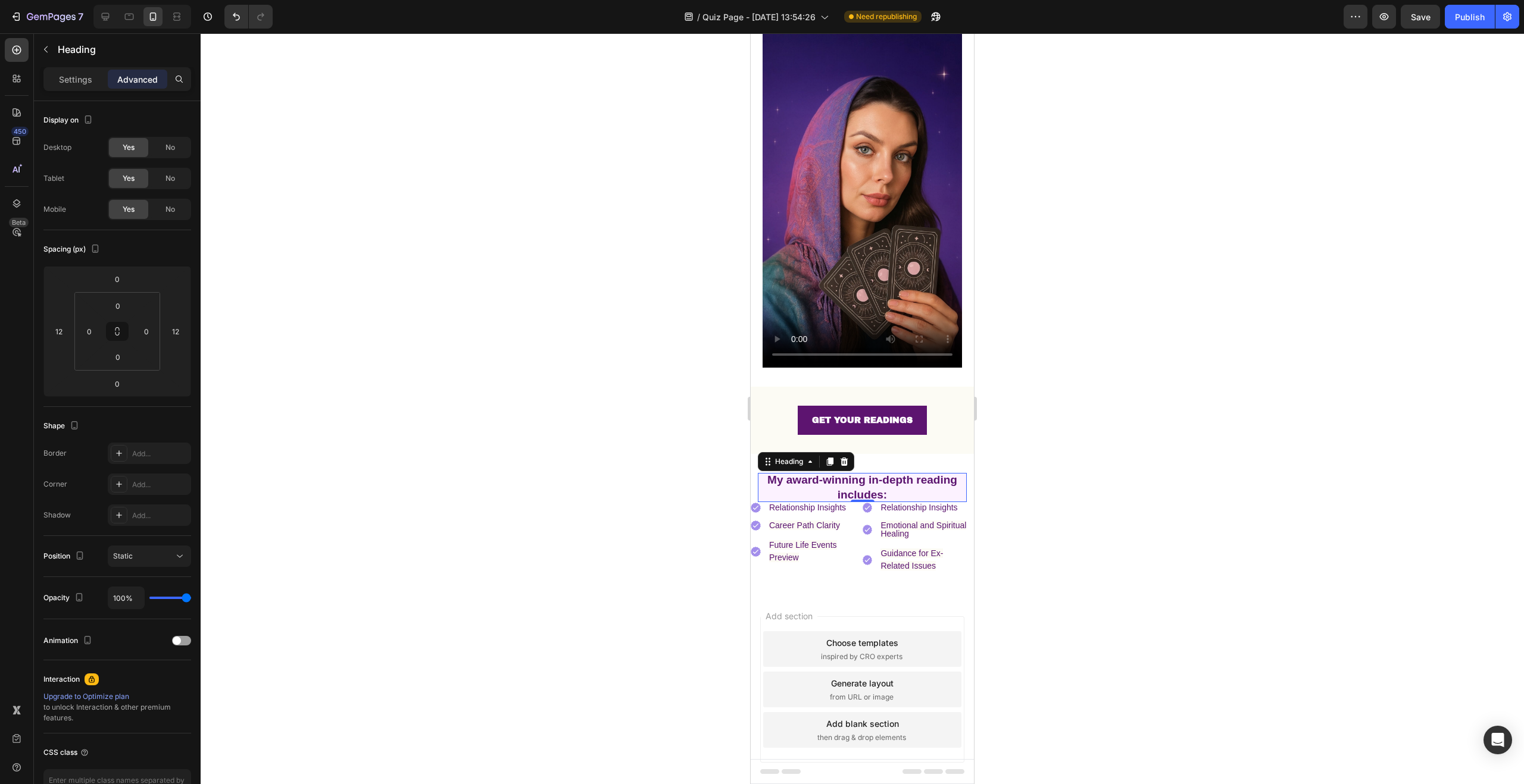
click at [372, 355] on div at bounding box center [862, 409] width 1324 height 751
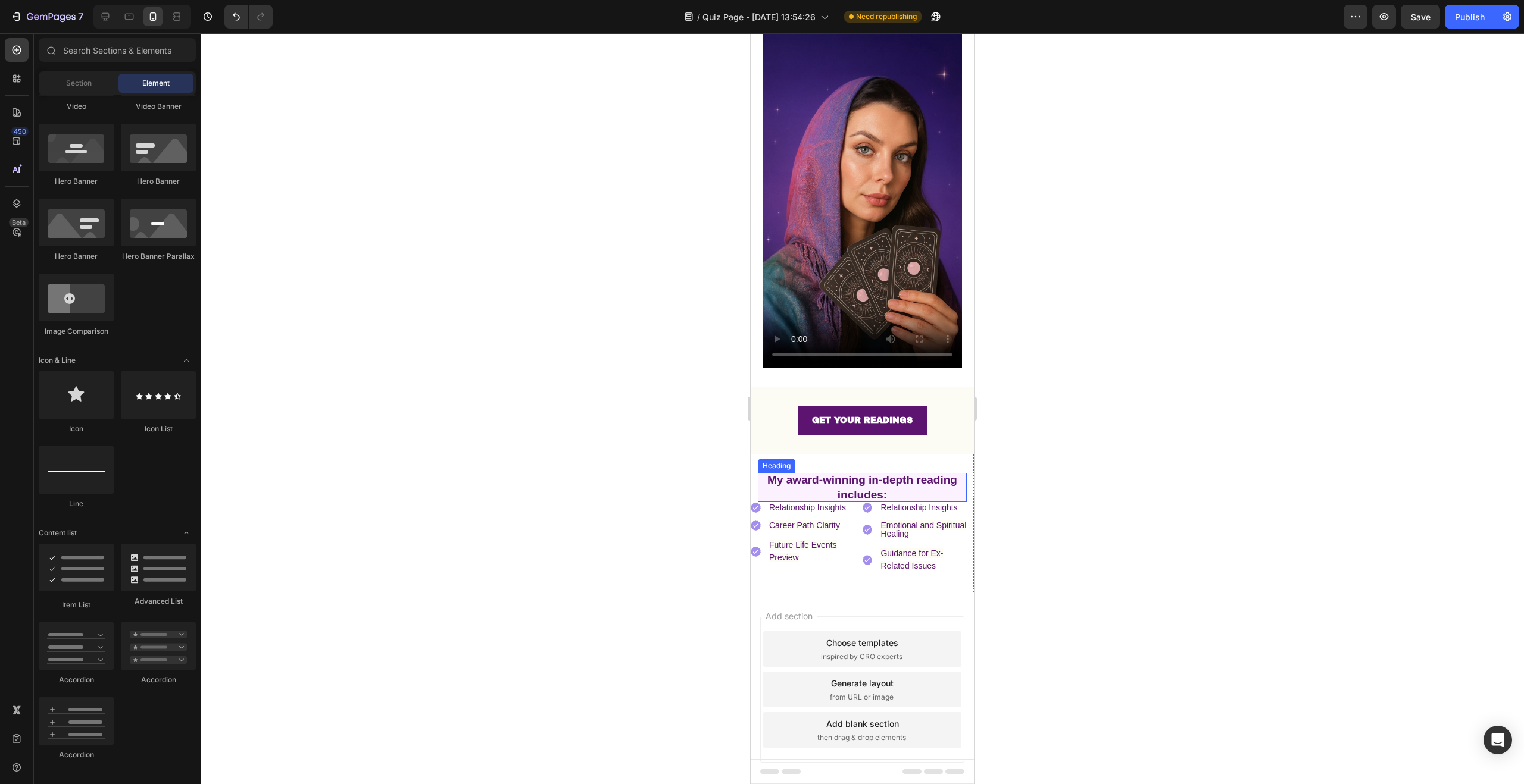
click at [955, 481] on p "⁠⁠⁠⁠⁠⁠⁠ My award-winning in-depth reading includes:" at bounding box center [863, 487] width 209 height 29
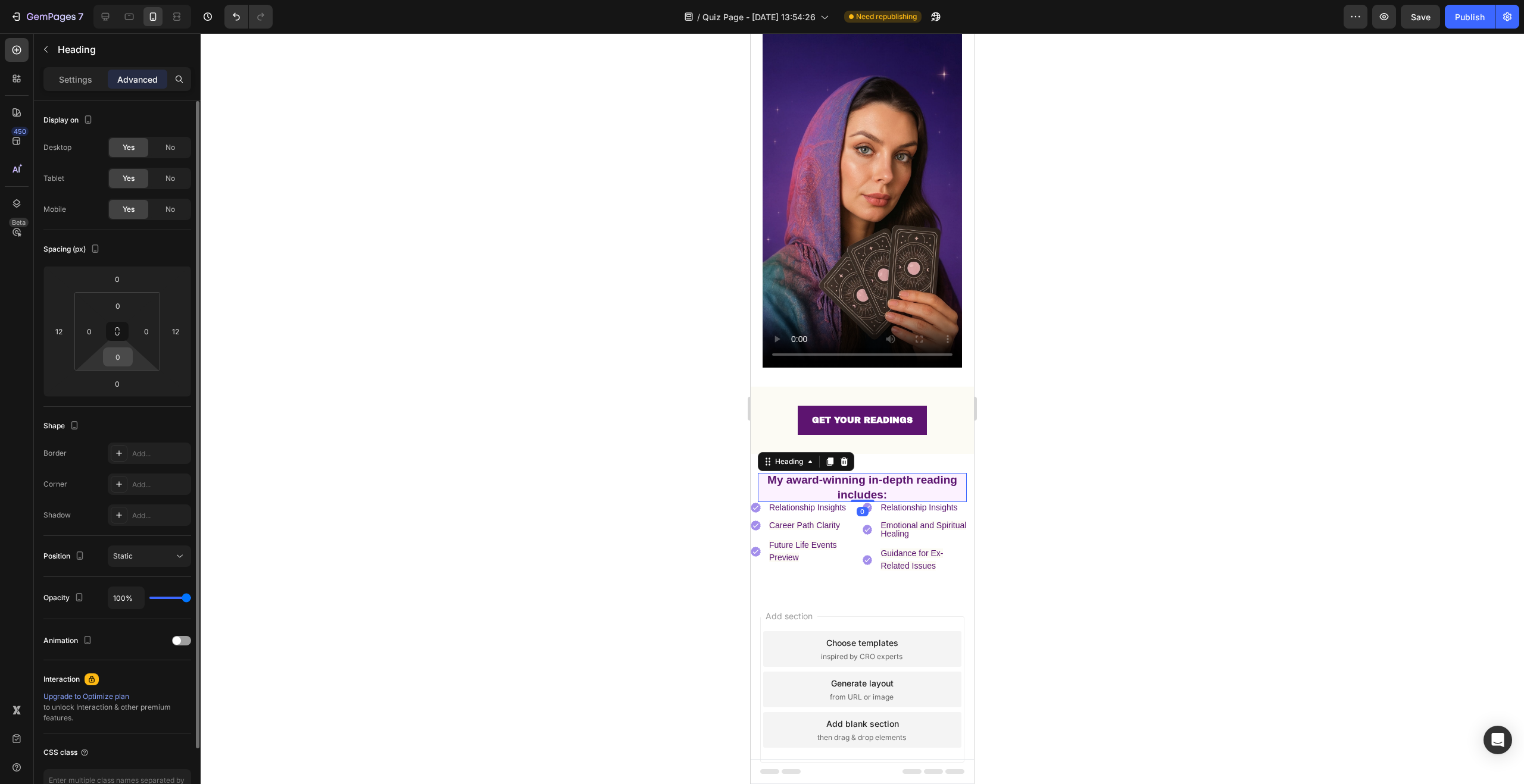
click at [121, 361] on input "0" at bounding box center [117, 357] width 24 height 18
drag, startPoint x: 128, startPoint y: 356, endPoint x: 103, endPoint y: 351, distance: 25.5
click at [101, 351] on div "0 0 5 0" at bounding box center [117, 331] width 85 height 79
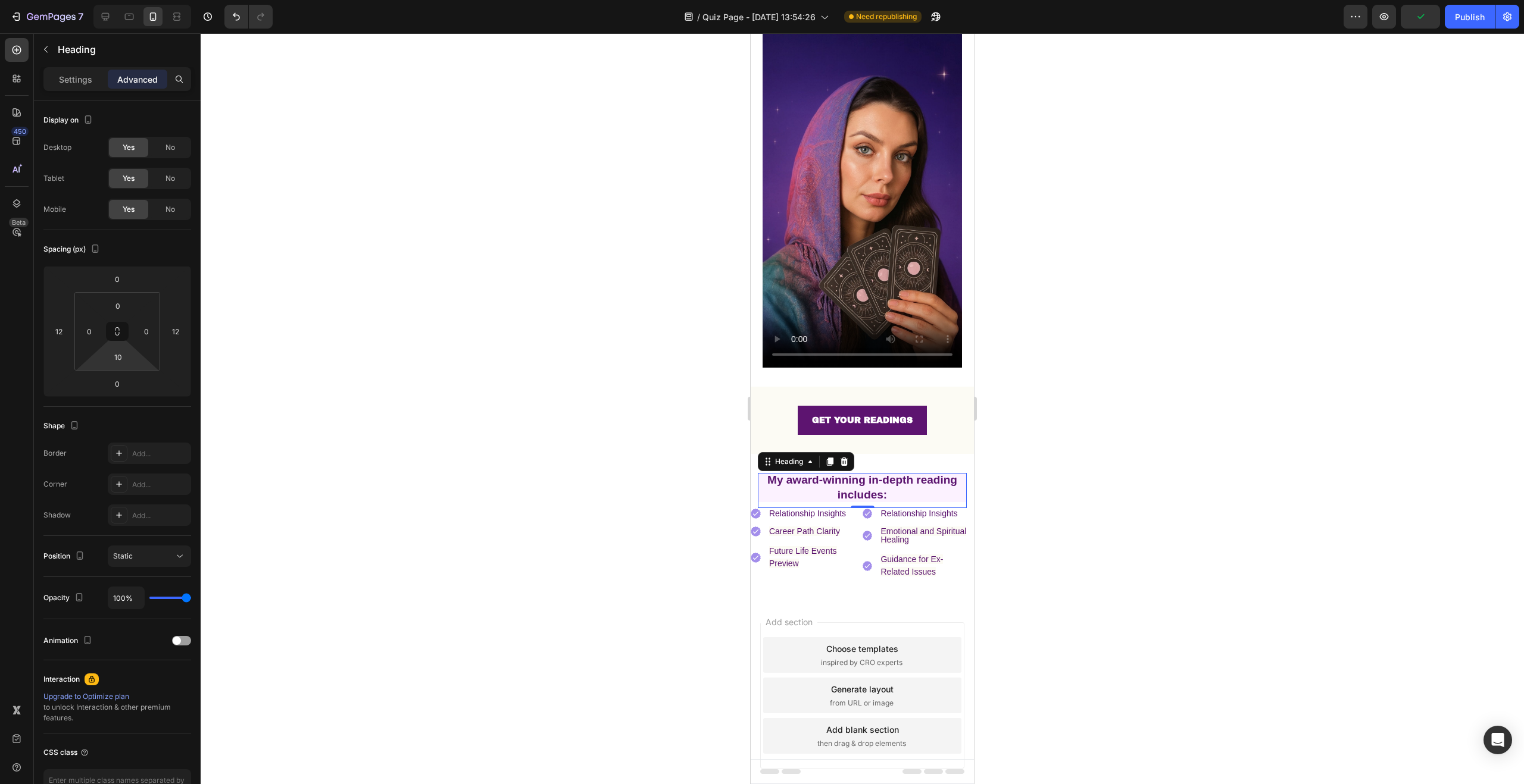
drag, startPoint x: 476, startPoint y: 372, endPoint x: 470, endPoint y: 370, distance: 6.3
click at [476, 372] on div at bounding box center [862, 409] width 1324 height 751
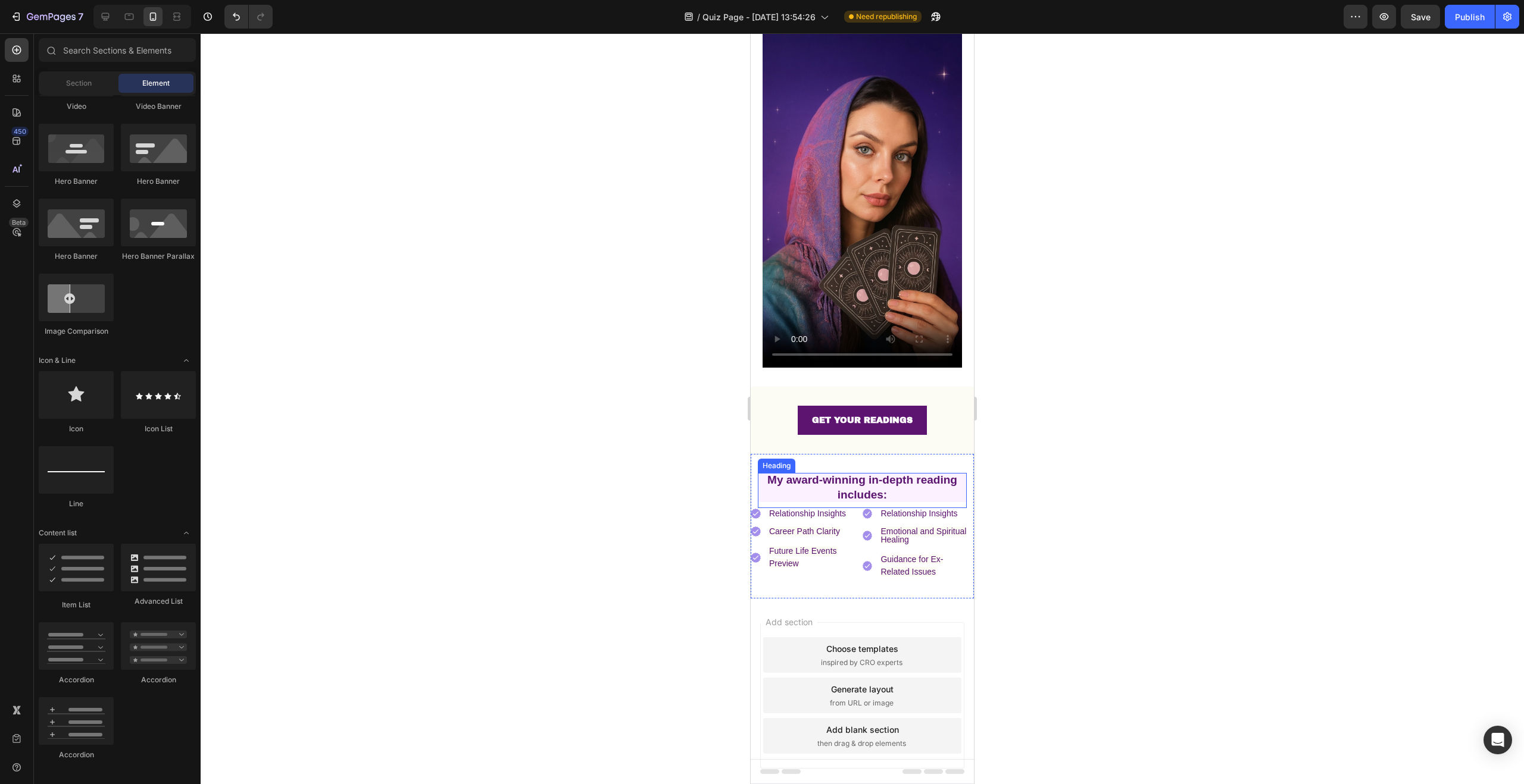
click at [862, 476] on span "My award-winning in-depth reading includes:" at bounding box center [862, 487] width 190 height 28
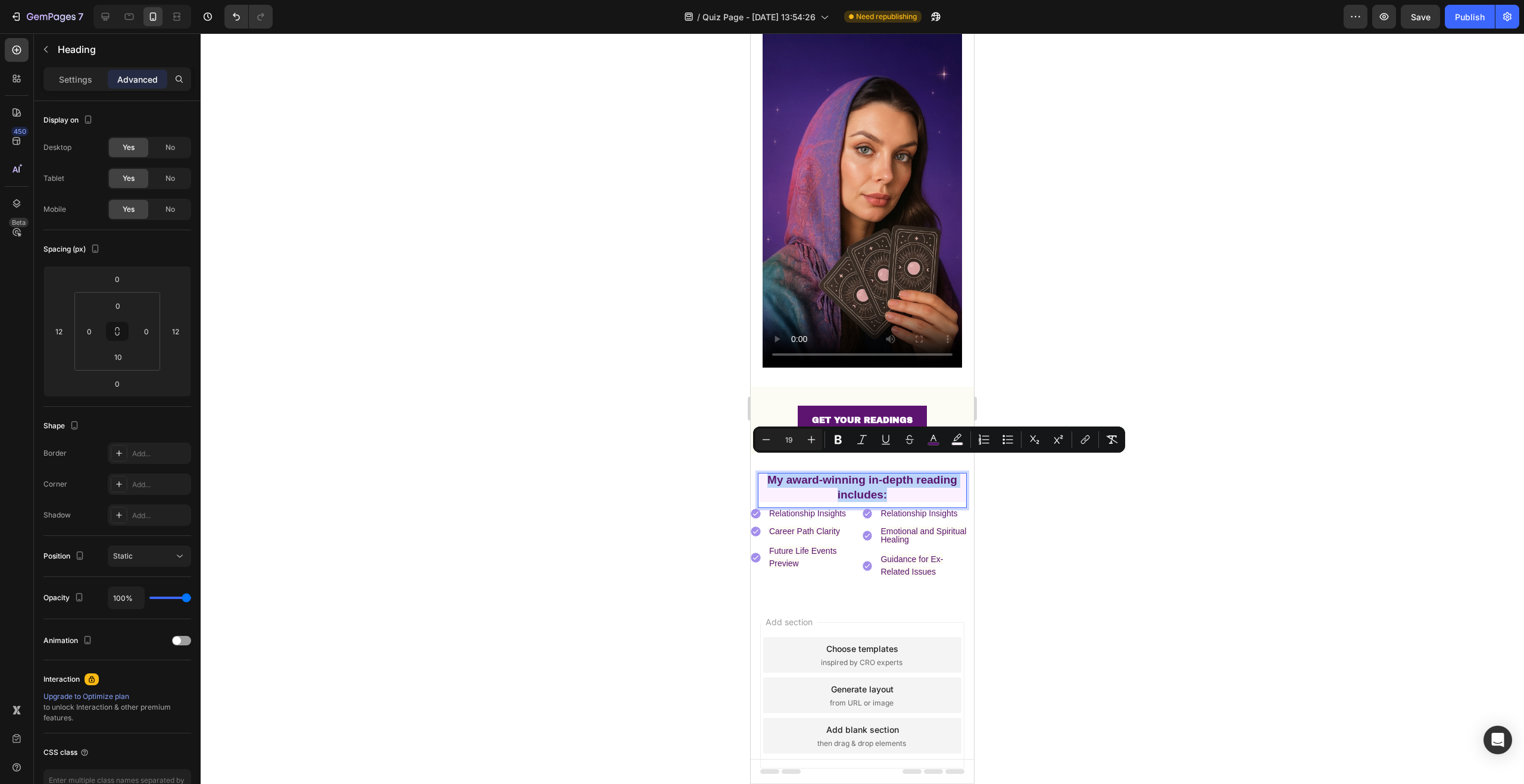
drag, startPoint x: 891, startPoint y: 479, endPoint x: 765, endPoint y: 463, distance: 127.0
click at [765, 473] on p "My award-winning in-depth reading includes:" at bounding box center [863, 487] width 209 height 29
click at [84, 83] on p "Settings" at bounding box center [76, 79] width 33 height 12
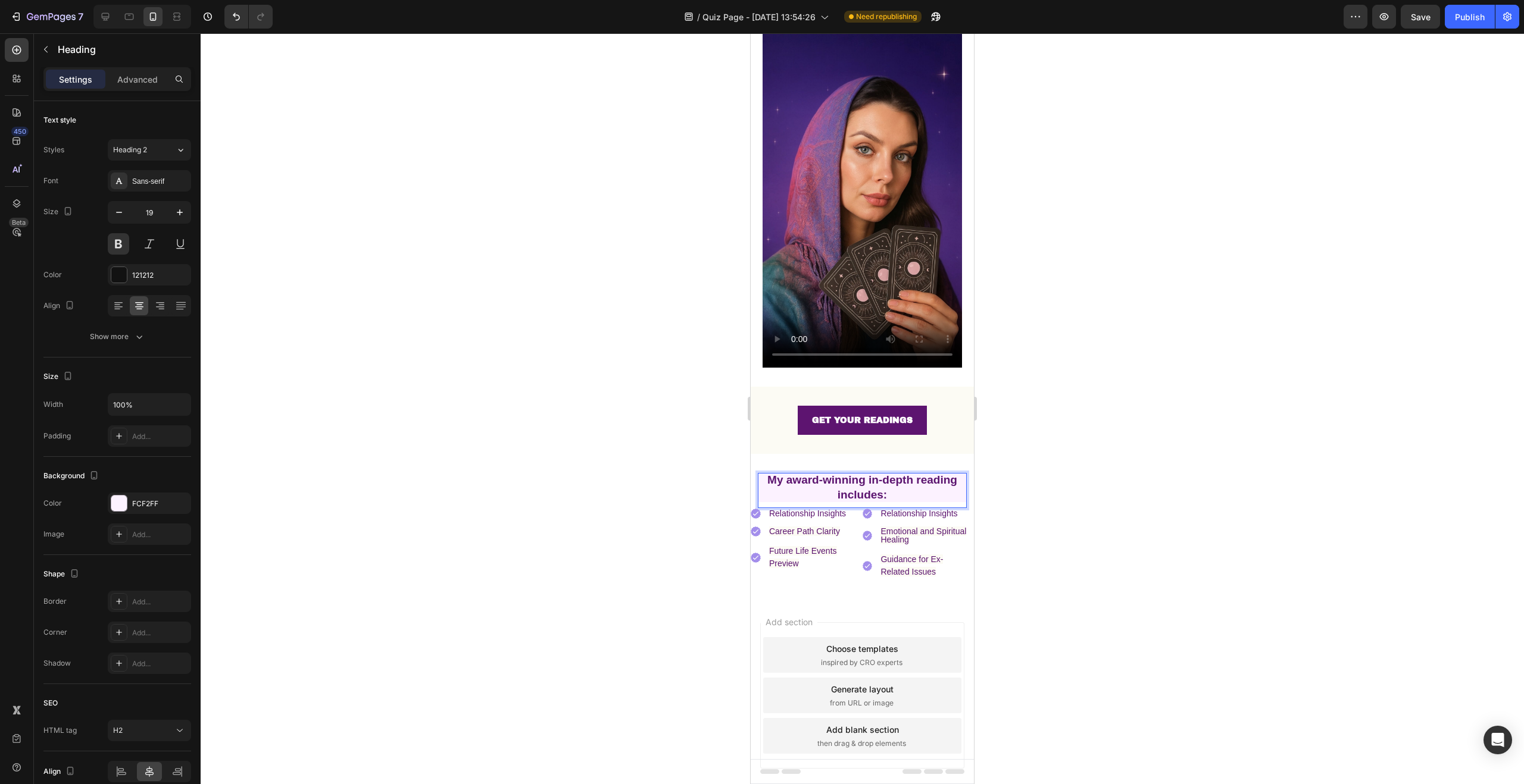
drag, startPoint x: 838, startPoint y: 463, endPoint x: 902, endPoint y: 479, distance: 66.0
click at [838, 474] on span "My award-winning in-depth reading includes:" at bounding box center [862, 487] width 190 height 28
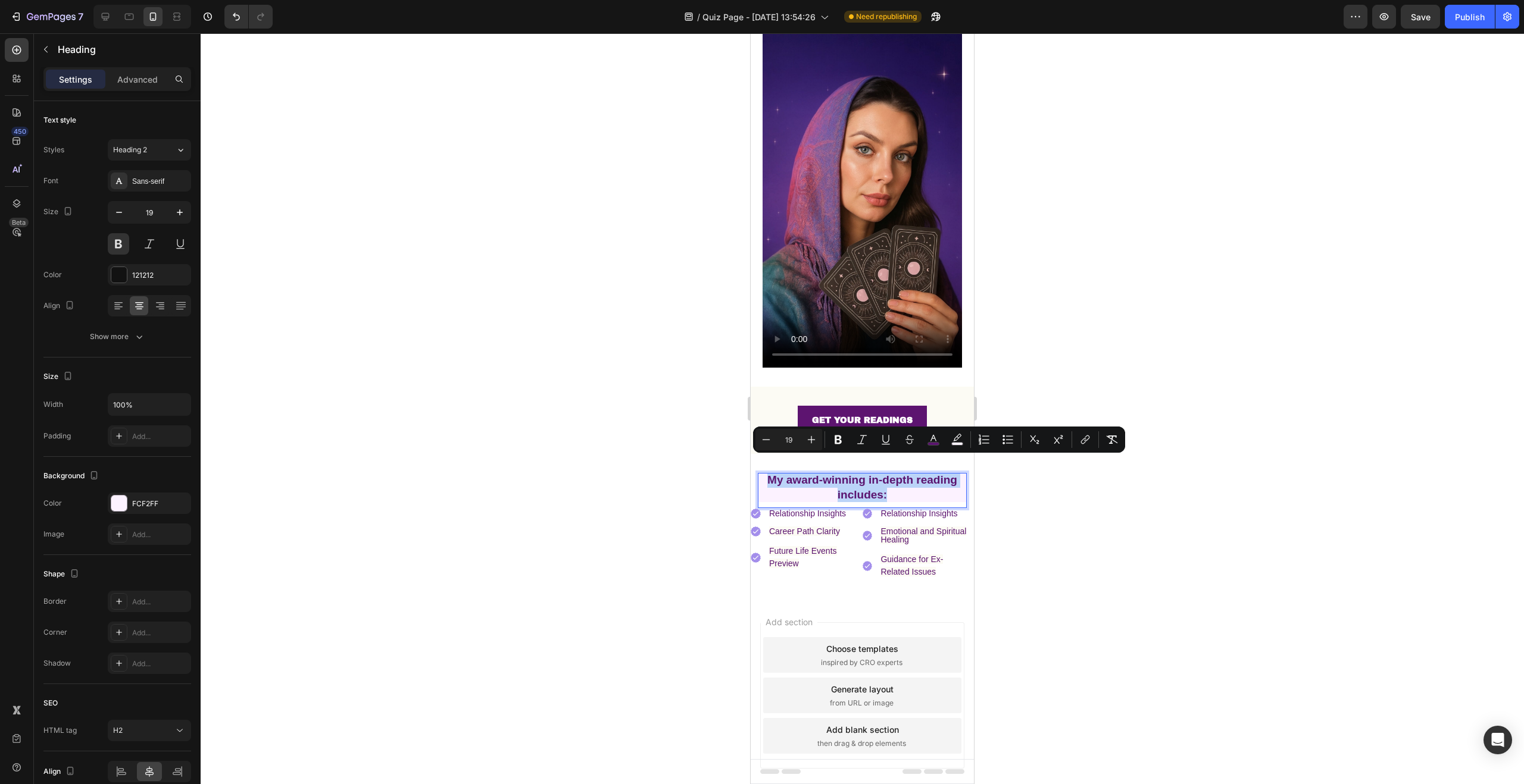
drag, startPoint x: 905, startPoint y: 479, endPoint x: 764, endPoint y: 461, distance: 142.1
click at [764, 473] on p "My award-winning in-depth reading includes:" at bounding box center [863, 487] width 209 height 29
click at [841, 441] on icon "Editor contextual toolbar" at bounding box center [839, 440] width 7 height 9
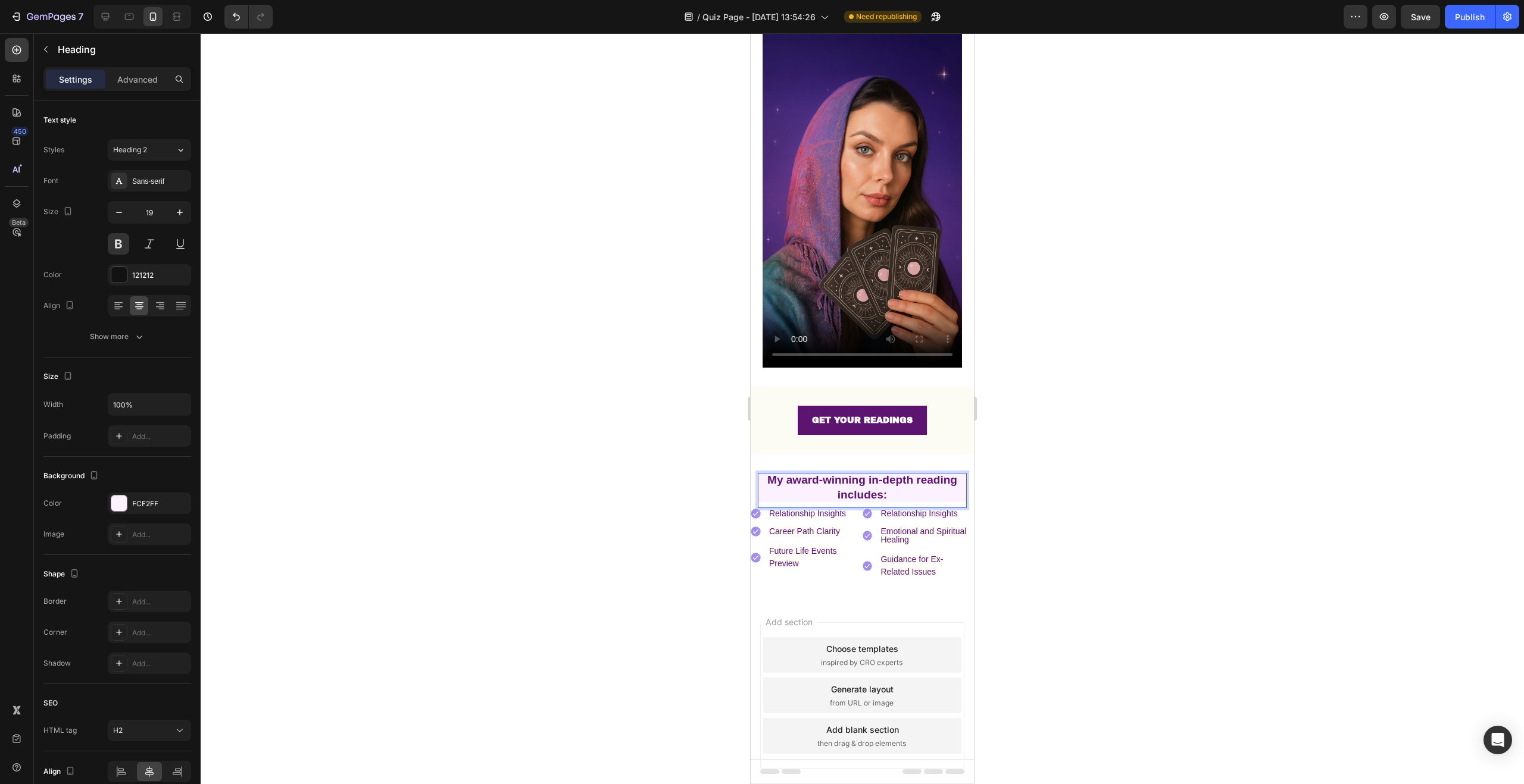
click at [876, 474] on strong "My award-winning in-depth reading includes:" at bounding box center [862, 487] width 190 height 28
click at [885, 476] on p "My award-winning in-depth reading includes:" at bounding box center [863, 487] width 209 height 29
drag, startPoint x: 890, startPoint y: 479, endPoint x: 764, endPoint y: 461, distance: 127.3
click at [764, 473] on p "My award-winning in-depth reading includes:" at bounding box center [863, 487] width 209 height 29
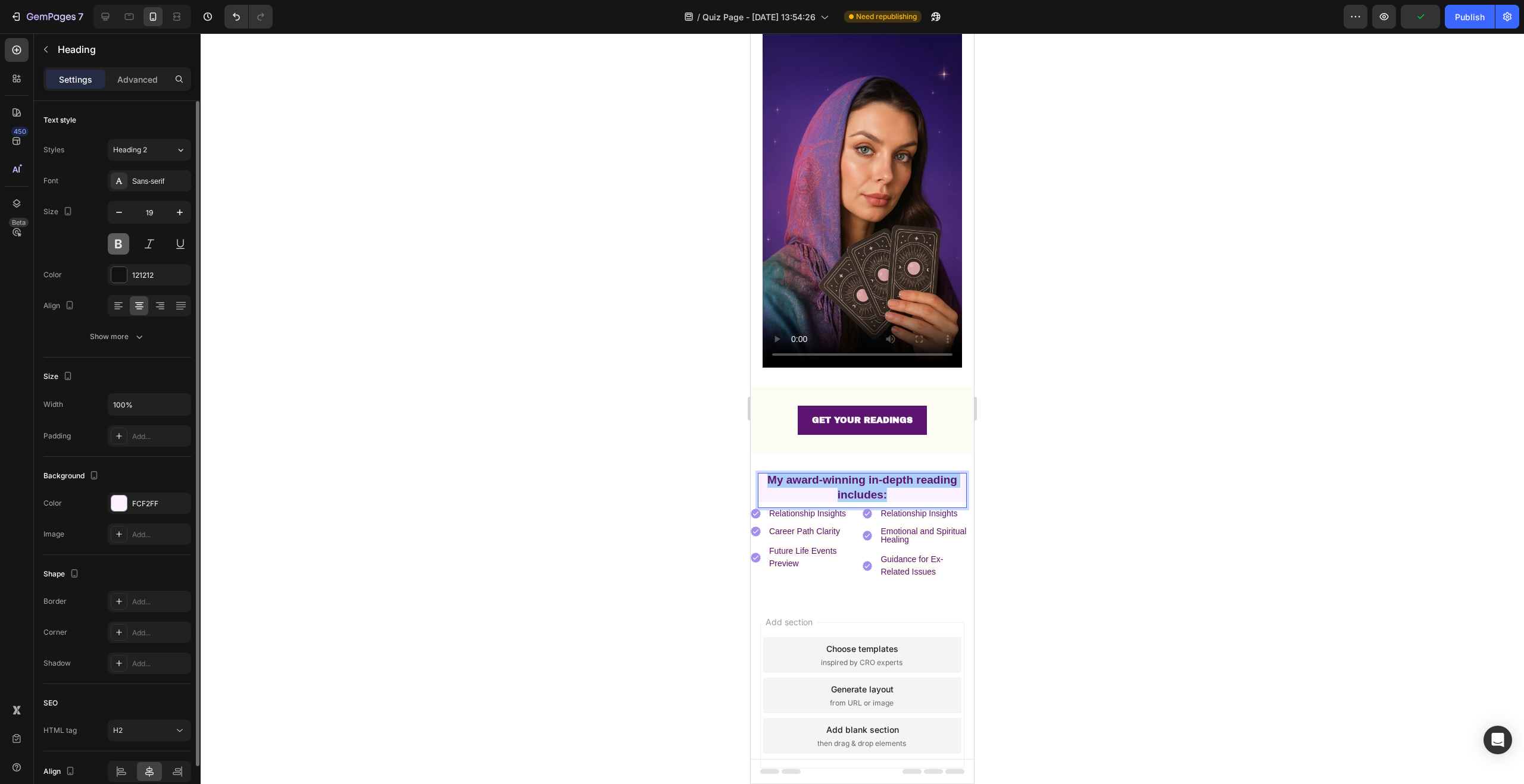
click at [119, 241] on button at bounding box center [118, 244] width 22 height 22
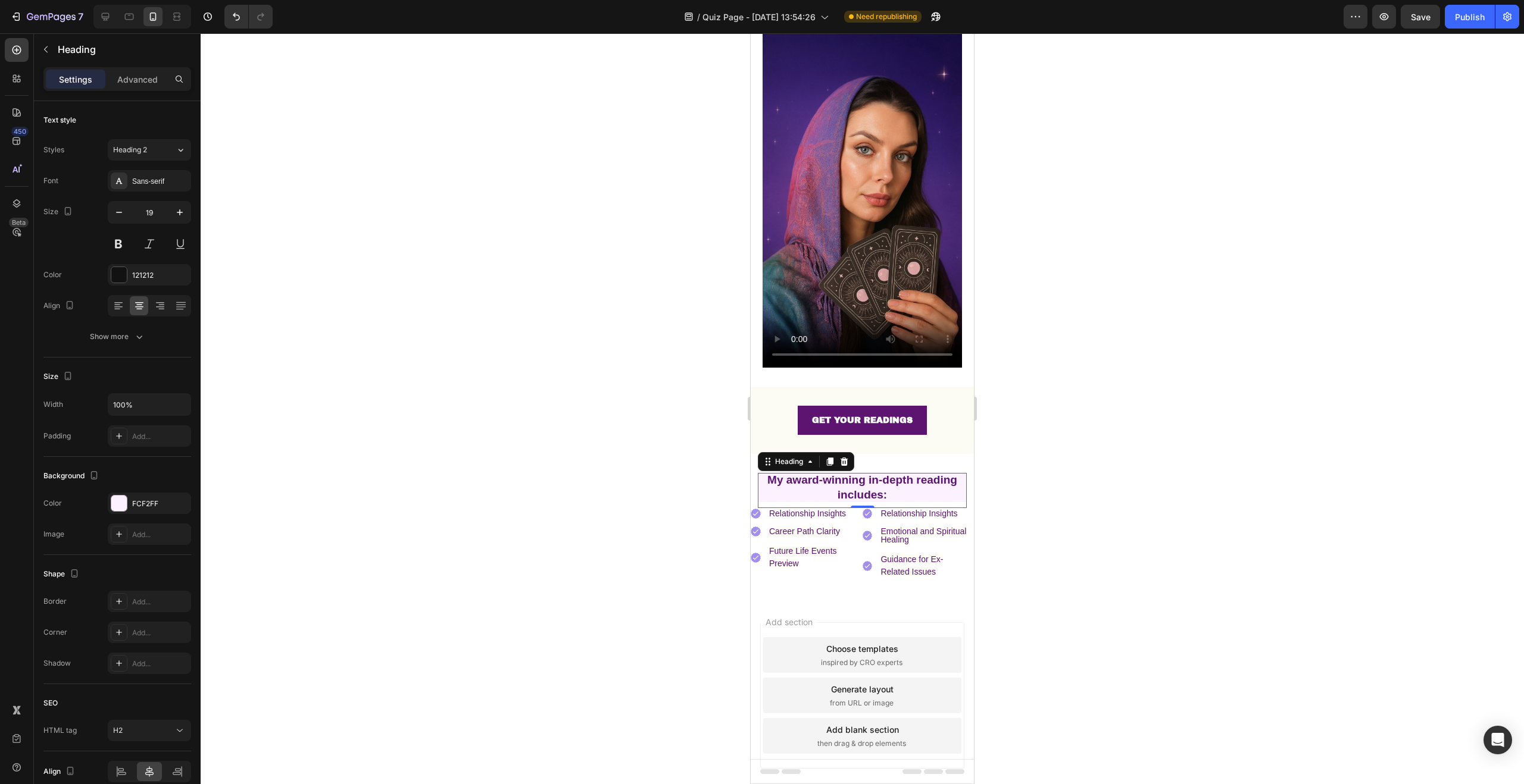
click at [824, 476] on p "My award-winning in-depth reading includes:" at bounding box center [863, 487] width 209 height 29
click at [824, 477] on p "My award-winning in-depth reading includes:" at bounding box center [863, 487] width 209 height 29
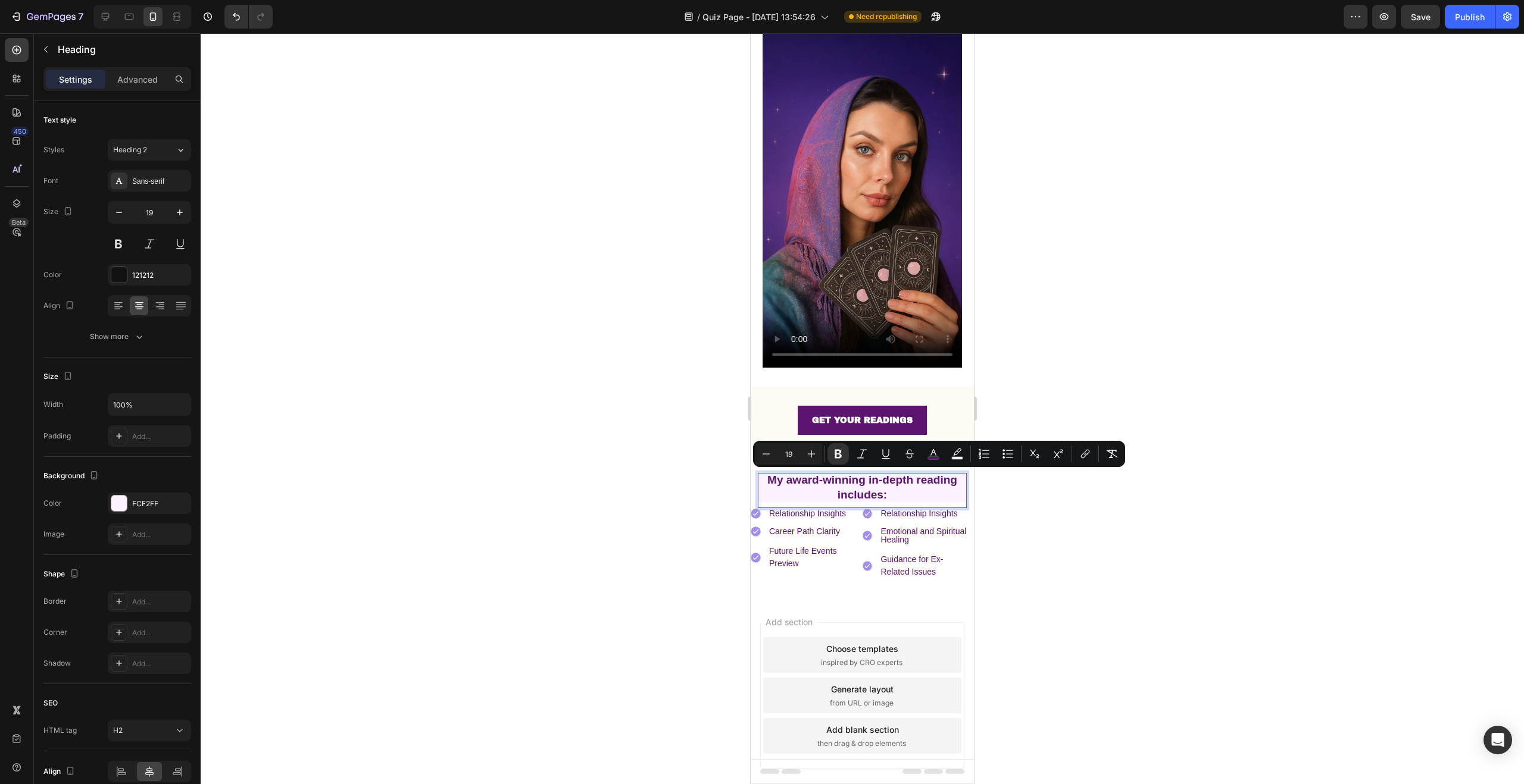
click at [905, 483] on p "My award-winning in-depth reading includes:" at bounding box center [863, 487] width 209 height 29
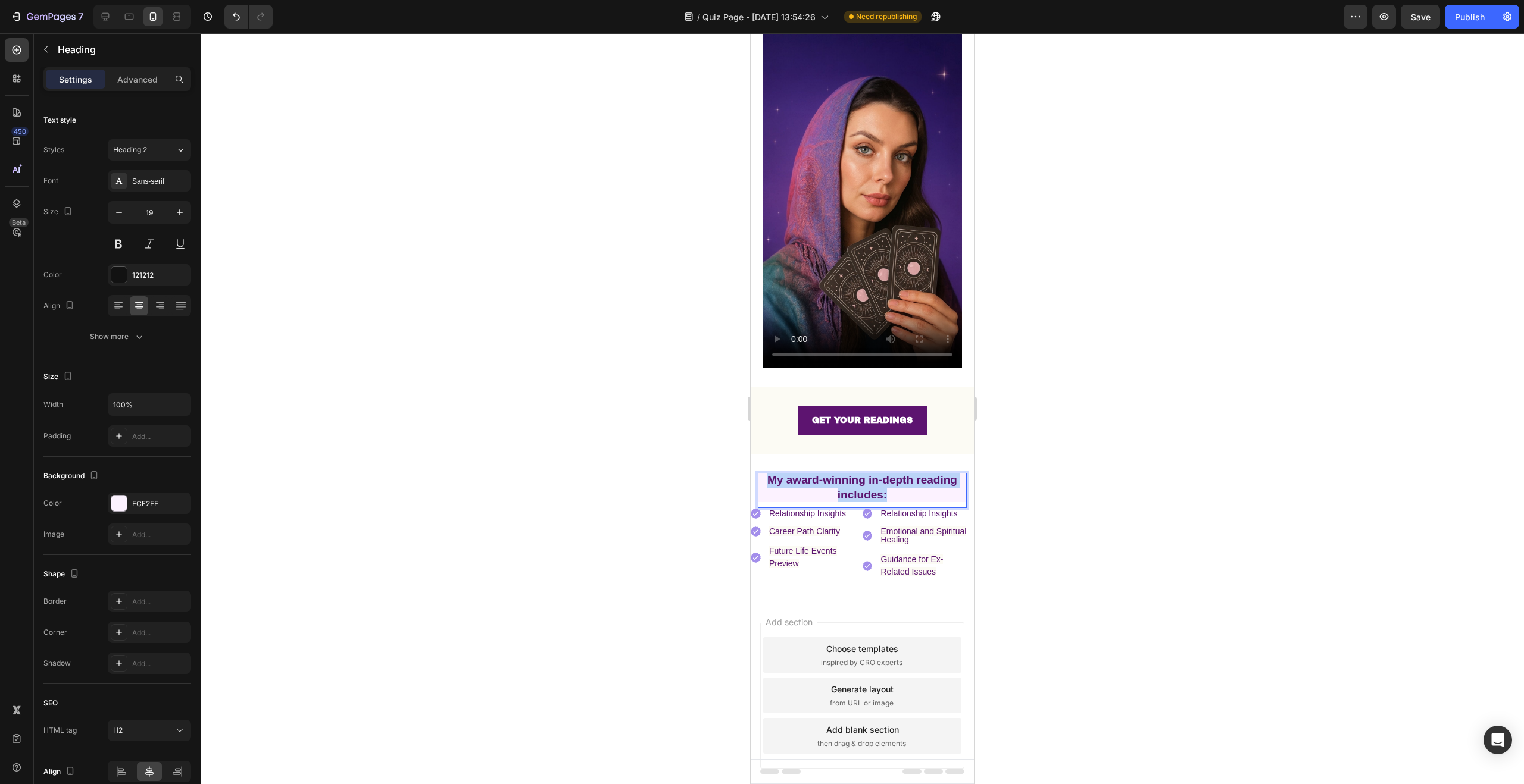
drag, startPoint x: 900, startPoint y: 480, endPoint x: 1466, endPoint y: 470, distance: 566.1
click at [765, 473] on p "My award-winning in-depth reading includes:" at bounding box center [863, 487] width 209 height 29
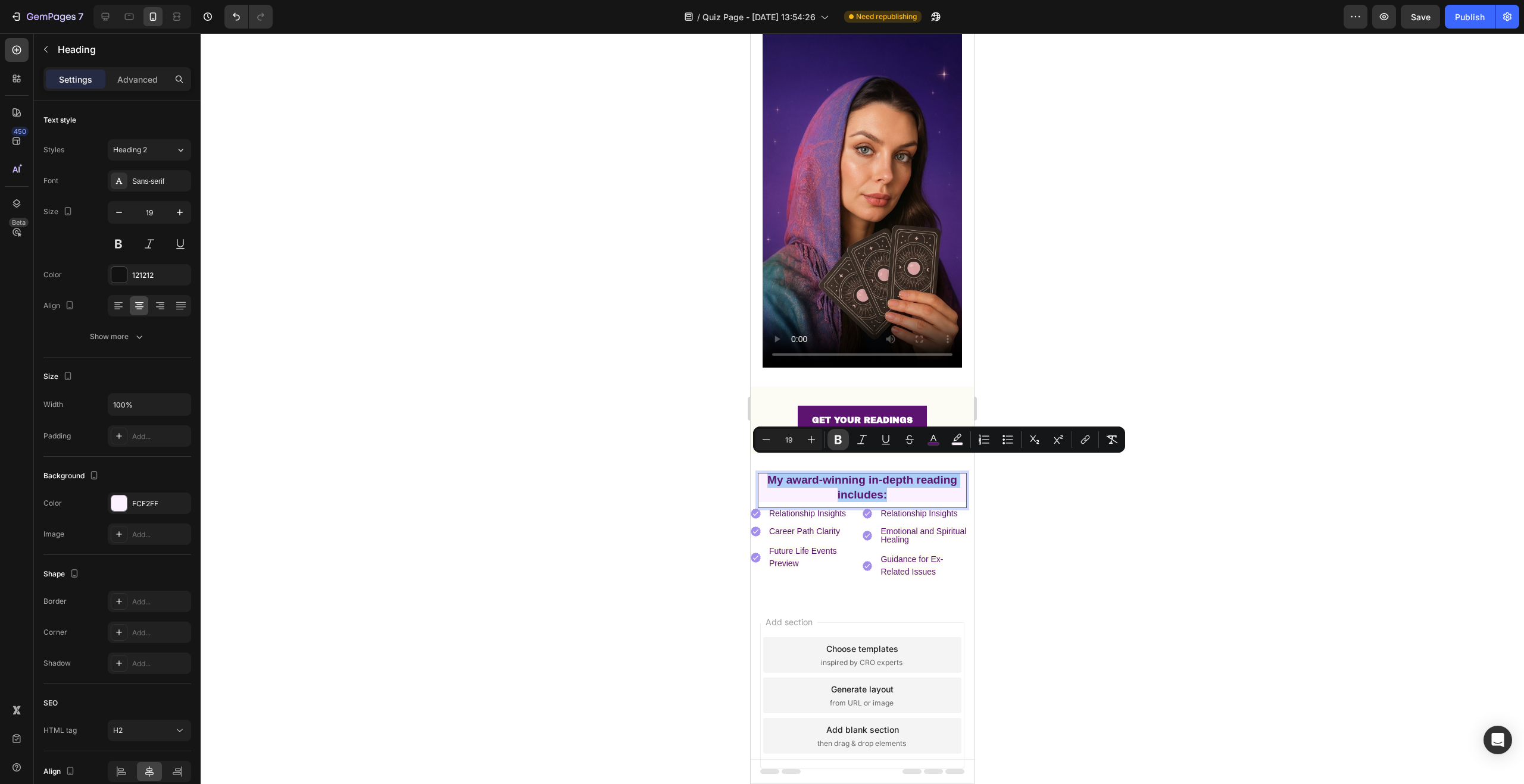
click at [839, 440] on icon "Editor contextual toolbar" at bounding box center [839, 440] width 7 height 9
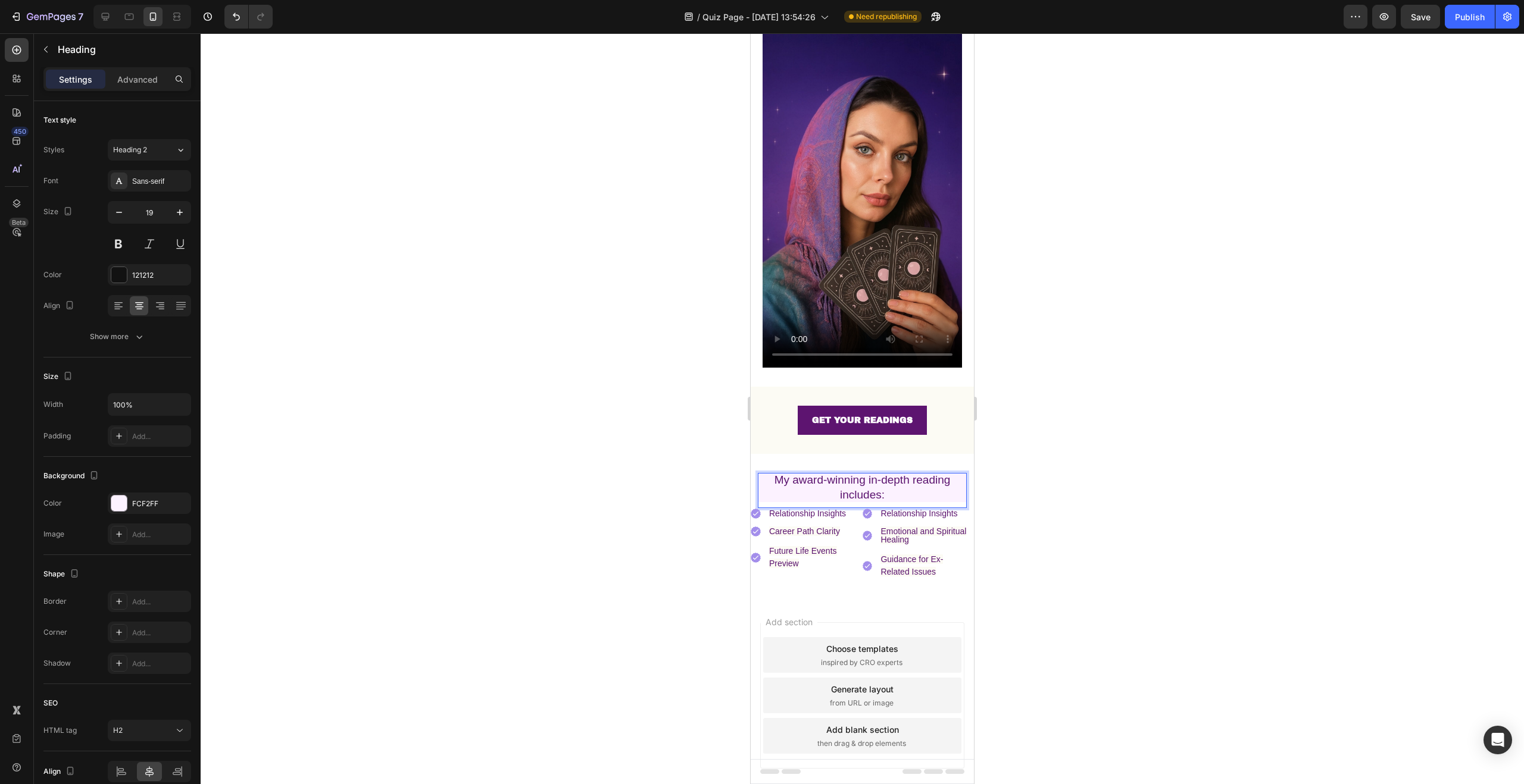
click at [1181, 527] on div at bounding box center [862, 409] width 1324 height 751
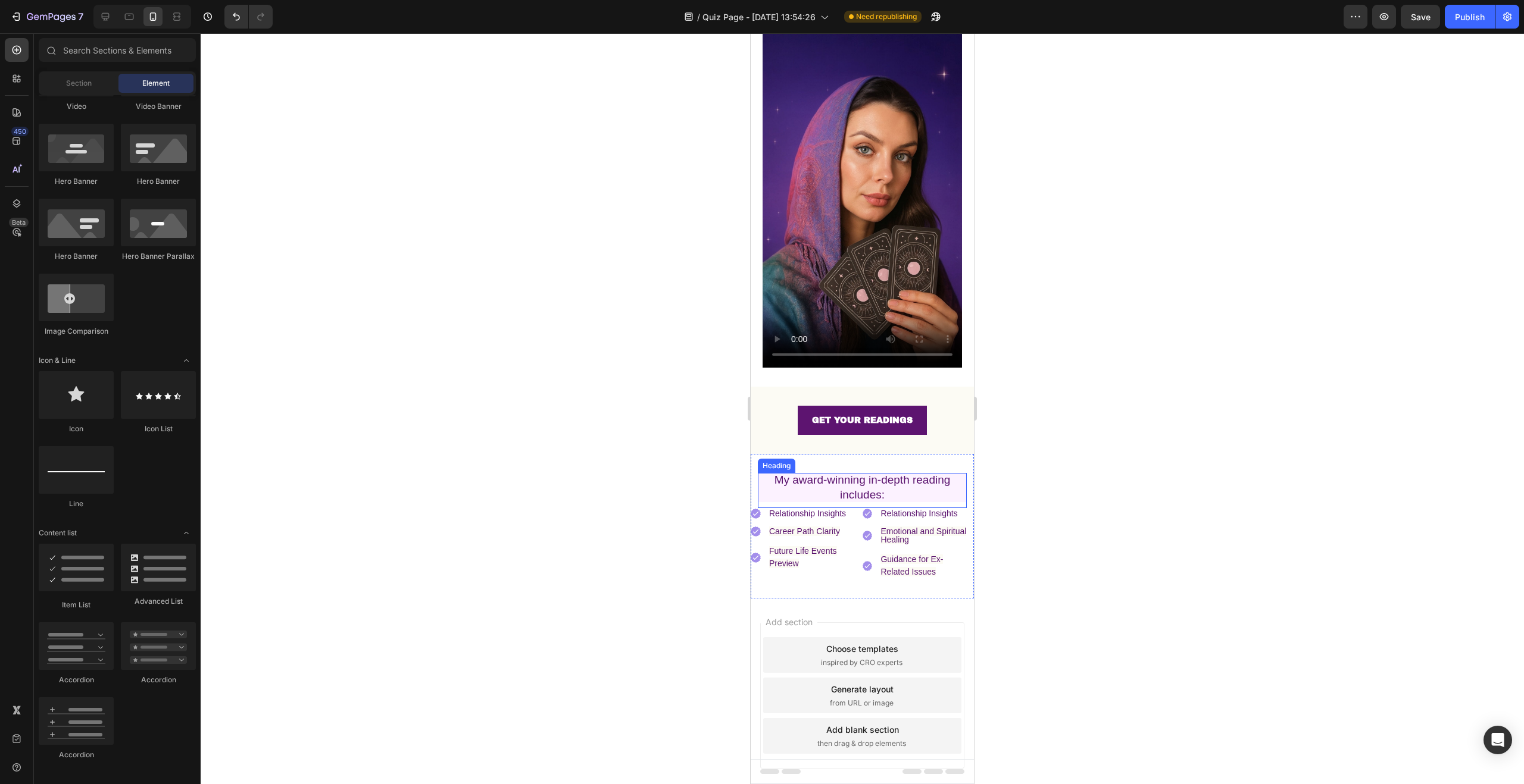
click at [899, 473] on p "⁠⁠⁠⁠⁠⁠⁠ My award-winning in-depth reading includes:" at bounding box center [863, 487] width 209 height 29
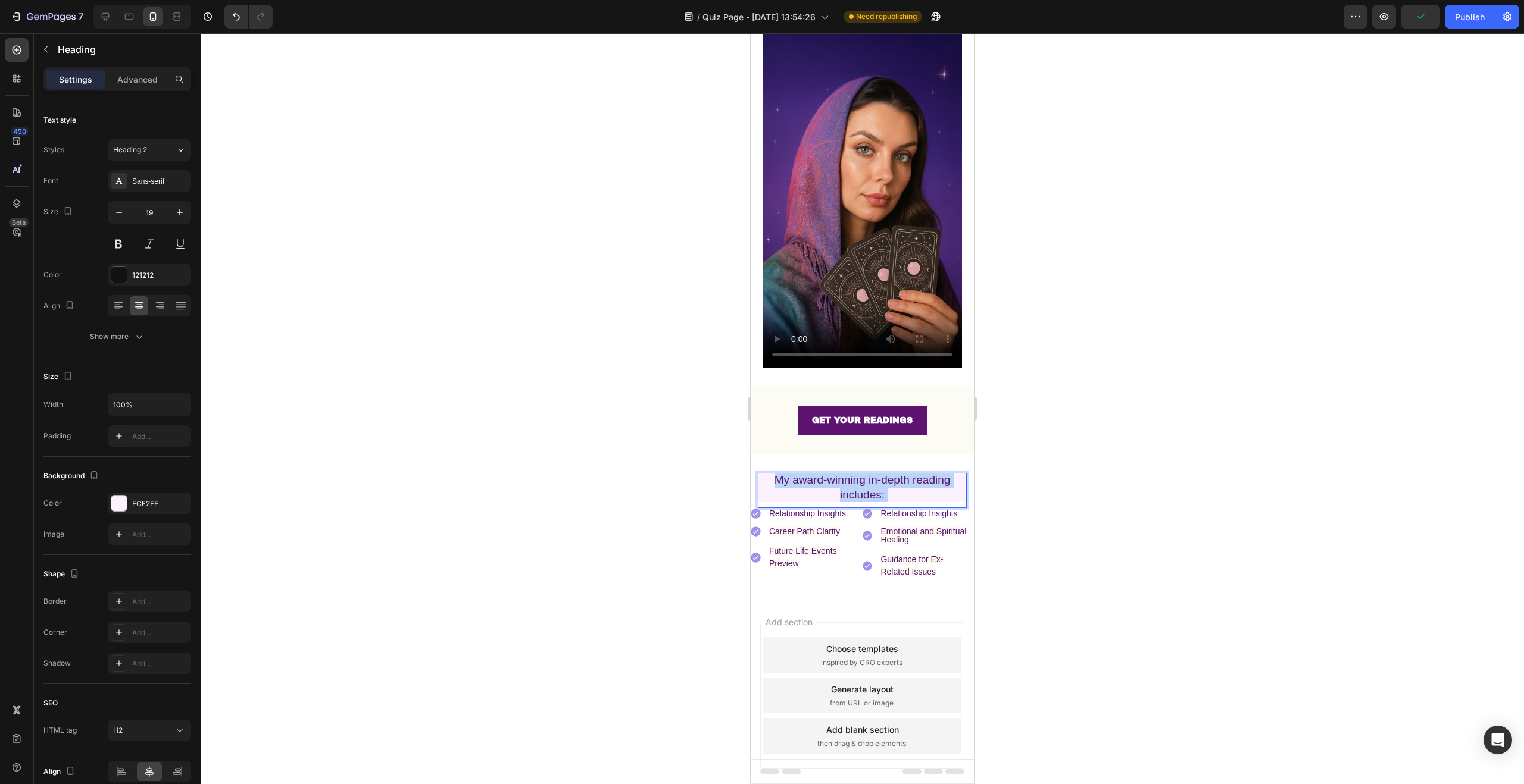
drag, startPoint x: 889, startPoint y: 477, endPoint x: 768, endPoint y: 463, distance: 121.8
click at [768, 473] on p "My award-winning in-depth reading includes:" at bounding box center [863, 487] width 209 height 29
drag, startPoint x: 769, startPoint y: 463, endPoint x: 883, endPoint y: 479, distance: 115.1
click at [883, 479] on p "My award-winning in-depth reading includes:" at bounding box center [863, 487] width 209 height 29
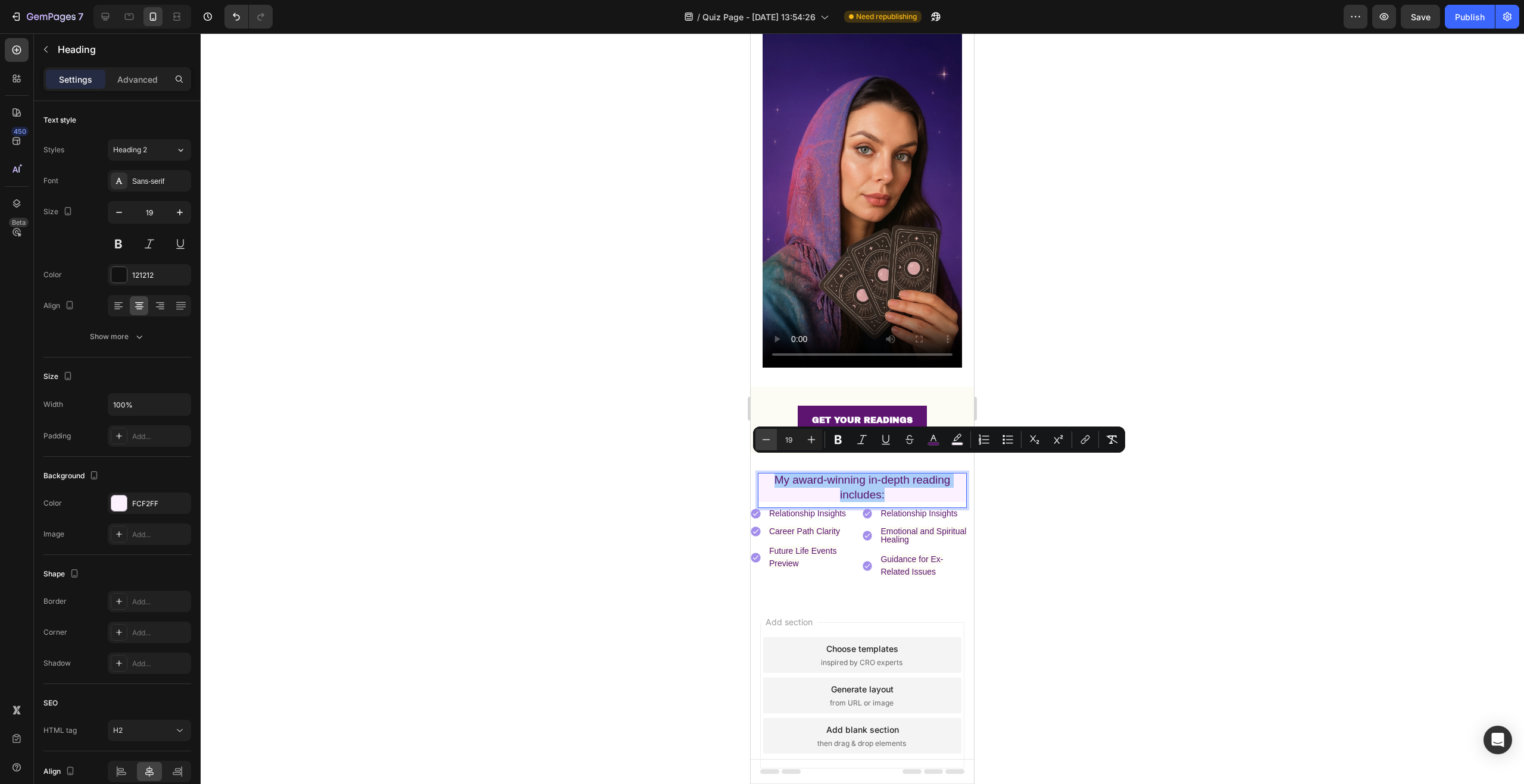
click at [769, 438] on icon "Editor contextual toolbar" at bounding box center [766, 439] width 12 height 12
click at [770, 438] on icon "Editor contextual toolbar" at bounding box center [766, 439] width 12 height 12
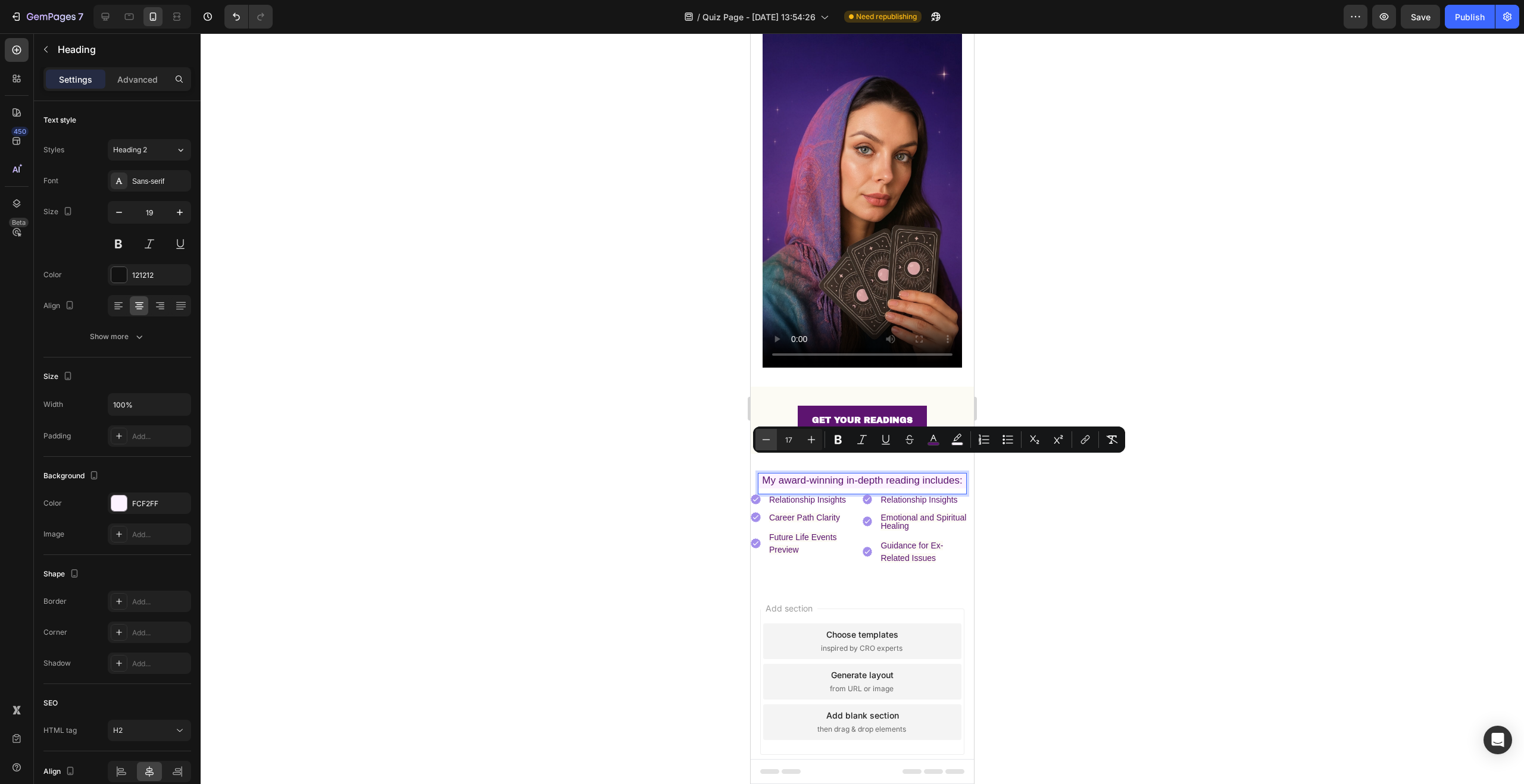
click at [770, 438] on icon "Editor contextual toolbar" at bounding box center [766, 439] width 12 height 12
click at [813, 441] on icon "Editor contextual toolbar" at bounding box center [811, 439] width 12 height 12
click at [1136, 485] on div at bounding box center [862, 409] width 1324 height 751
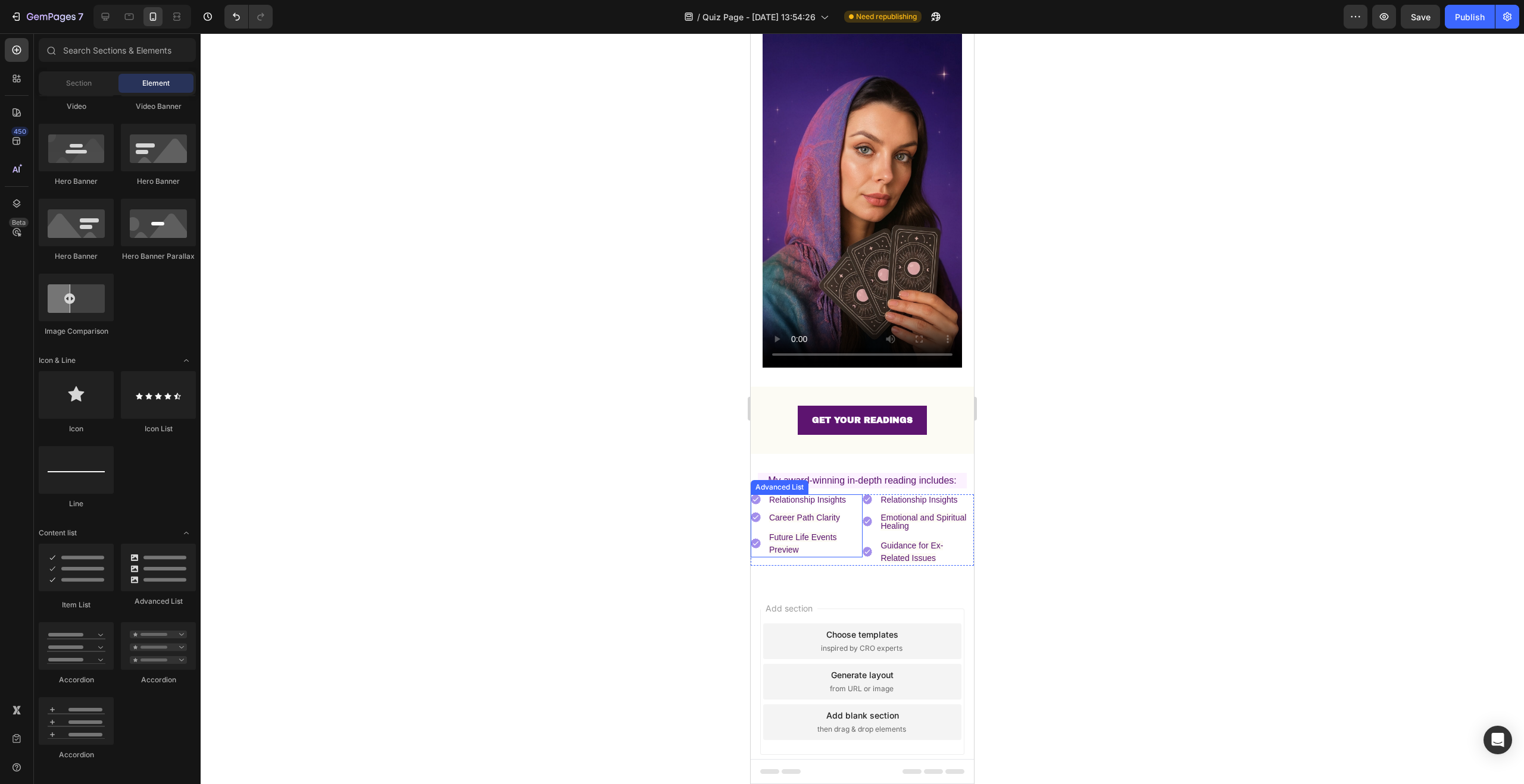
click at [763, 495] on li "Image Relationship Insights Text Block" at bounding box center [807, 500] width 112 height 10
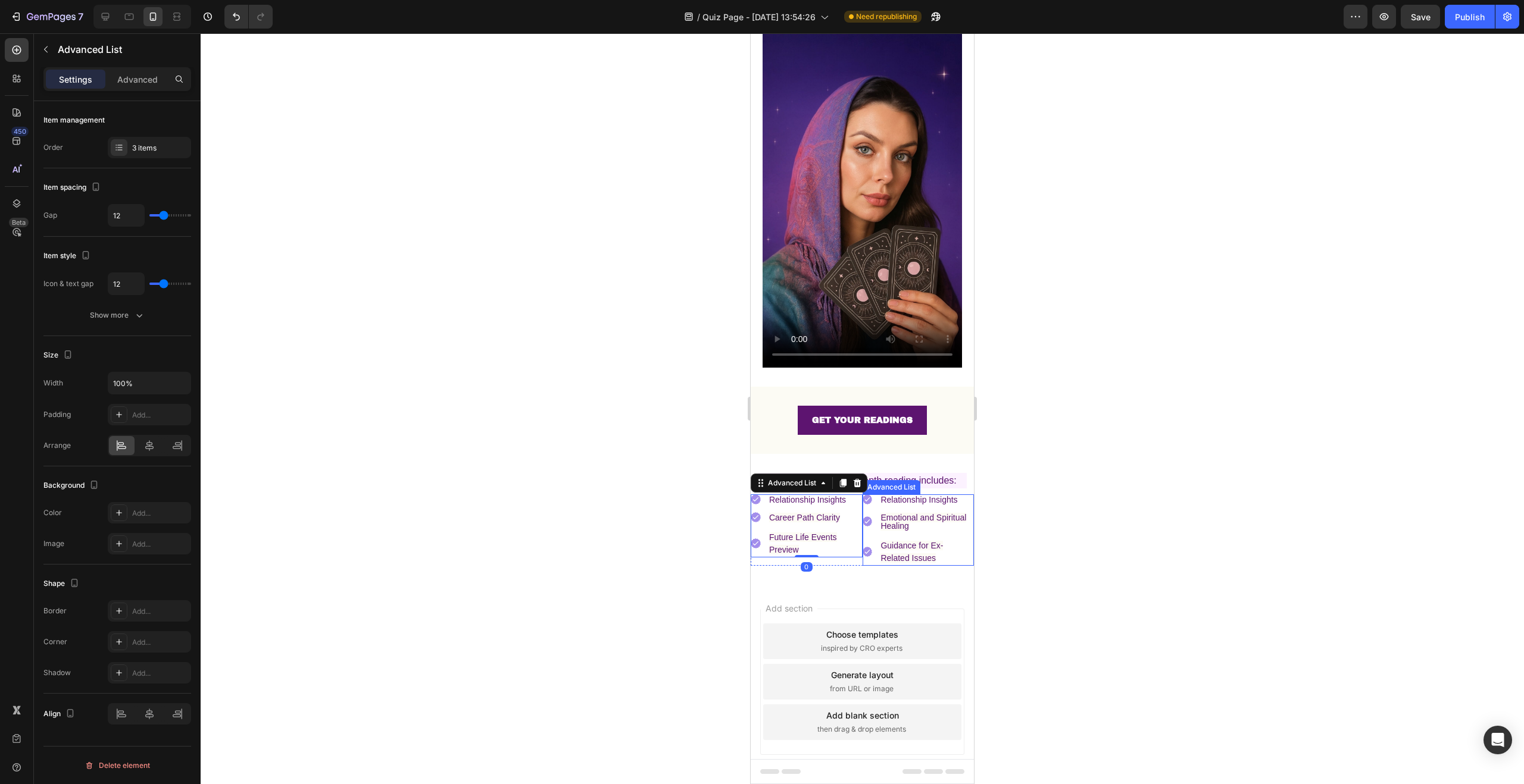
click at [863, 542] on li "Image Guidance for Ex- Related Issues Text Block" at bounding box center [918, 552] width 112 height 28
click at [851, 546] on div "Image Relationship Insights Text Block Image Career Path Clarity Text Block Ima…" at bounding box center [807, 530] width 112 height 71
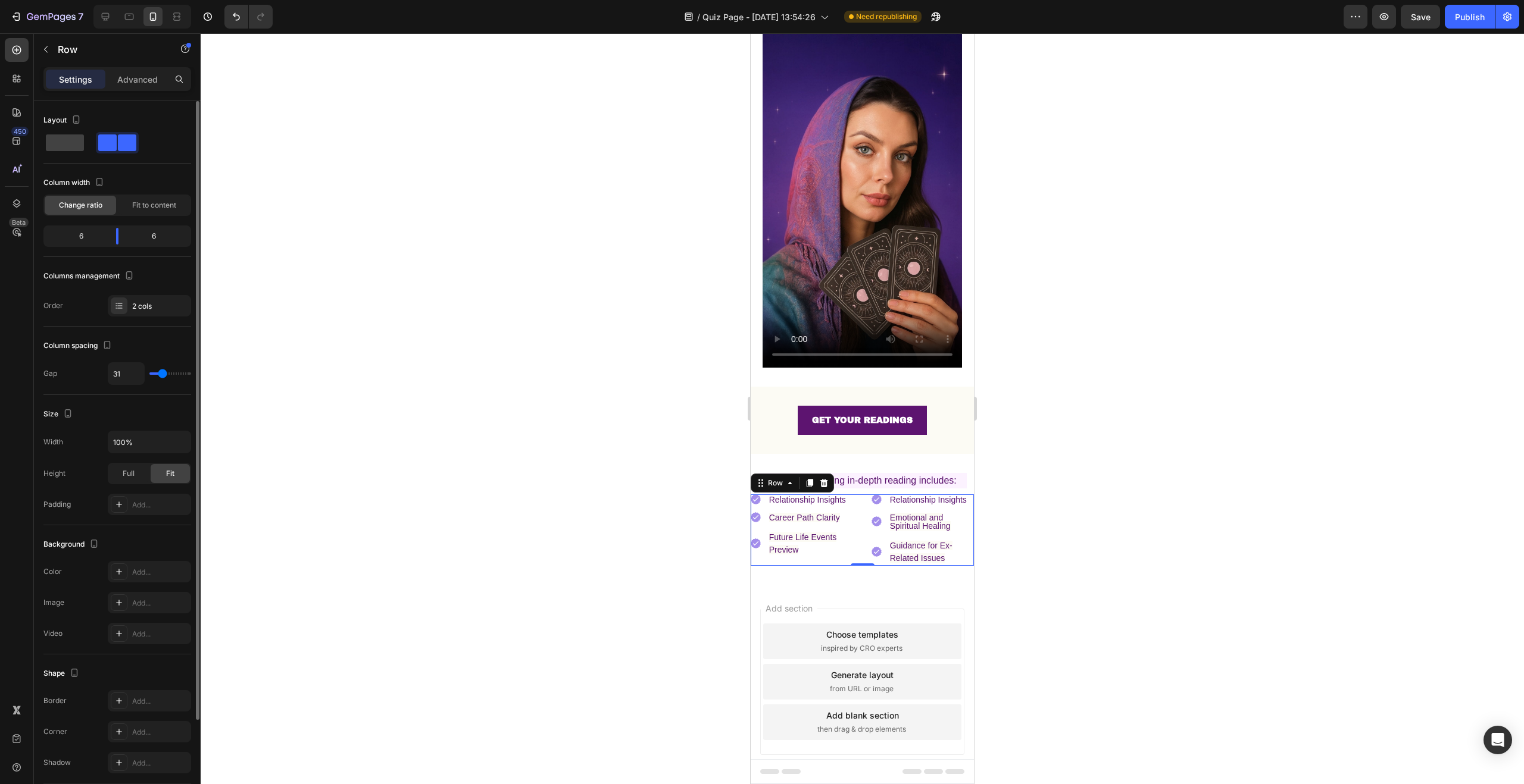
click at [162, 375] on input "range" at bounding box center [170, 374] width 42 height 2
click at [119, 0] on body "7 Version history / Quiz Page - Aug 27, 13:54:26 Need republishing Preview Save…" at bounding box center [762, 0] width 1524 height 0
click at [147, 210] on span "Fit to content" at bounding box center [154, 205] width 44 height 10
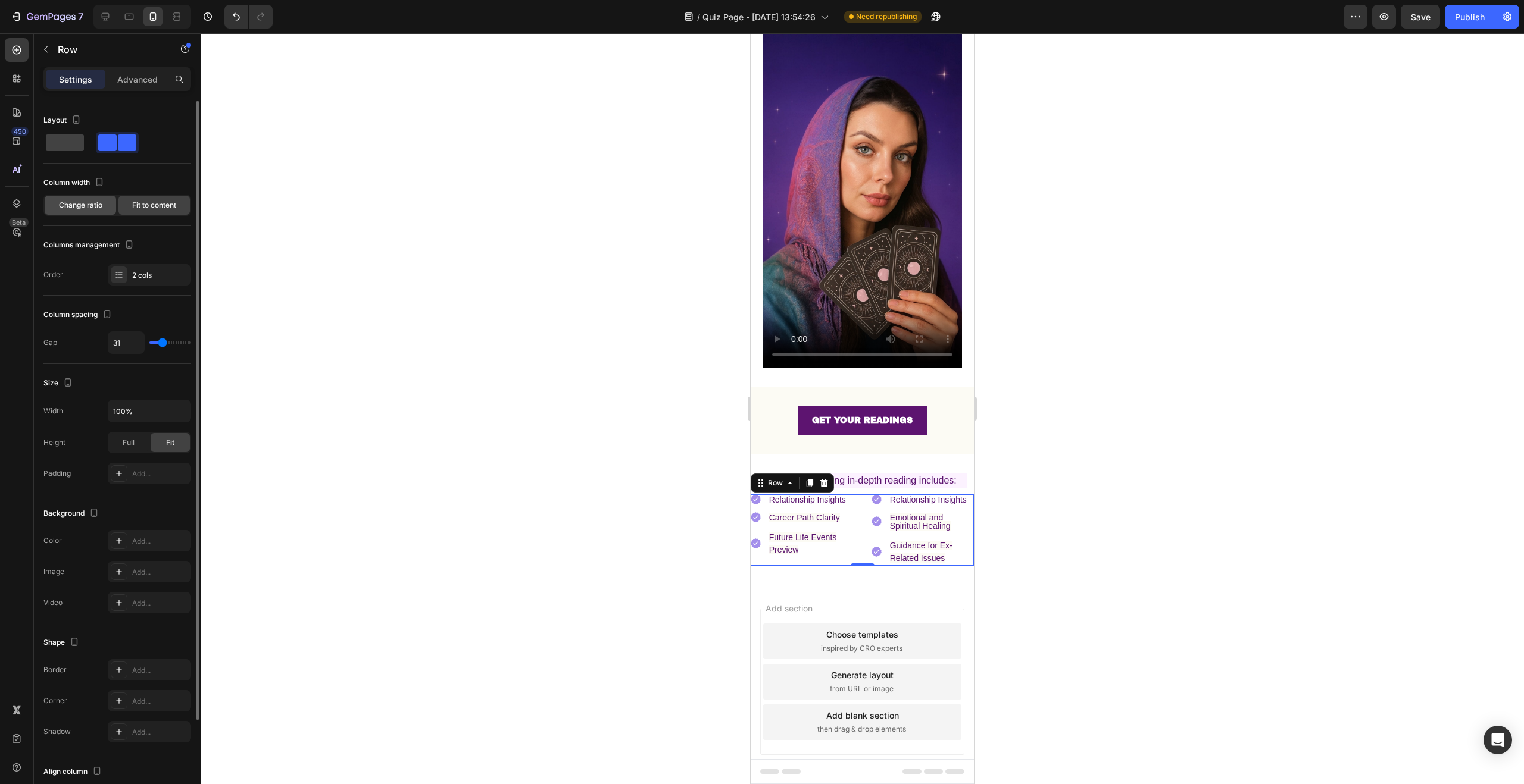
click at [87, 210] on span "Change ratio" at bounding box center [81, 205] width 44 height 10
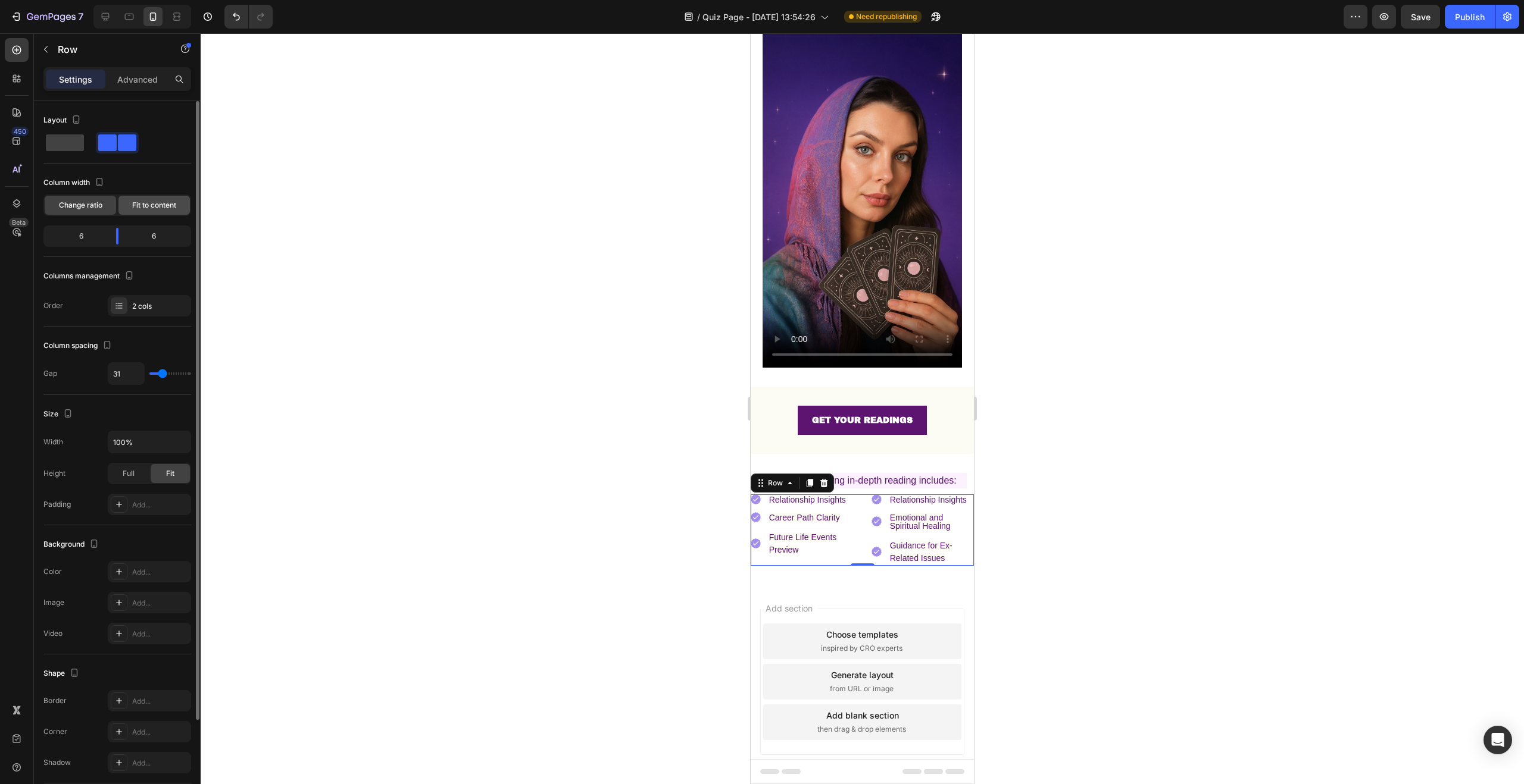
click at [131, 211] on div "Fit to content" at bounding box center [154, 205] width 71 height 19
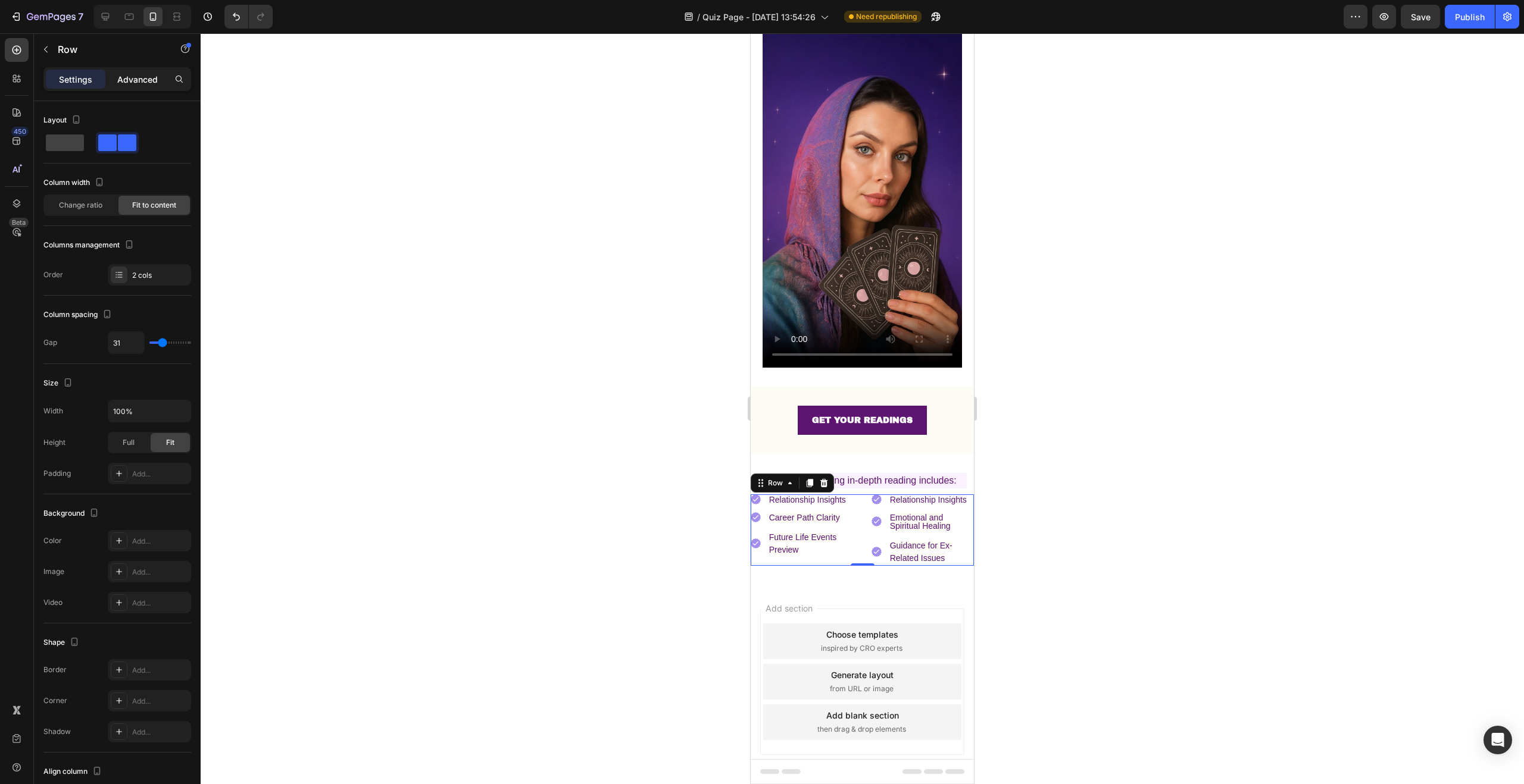
click at [143, 85] on p "Advanced" at bounding box center [138, 79] width 41 height 12
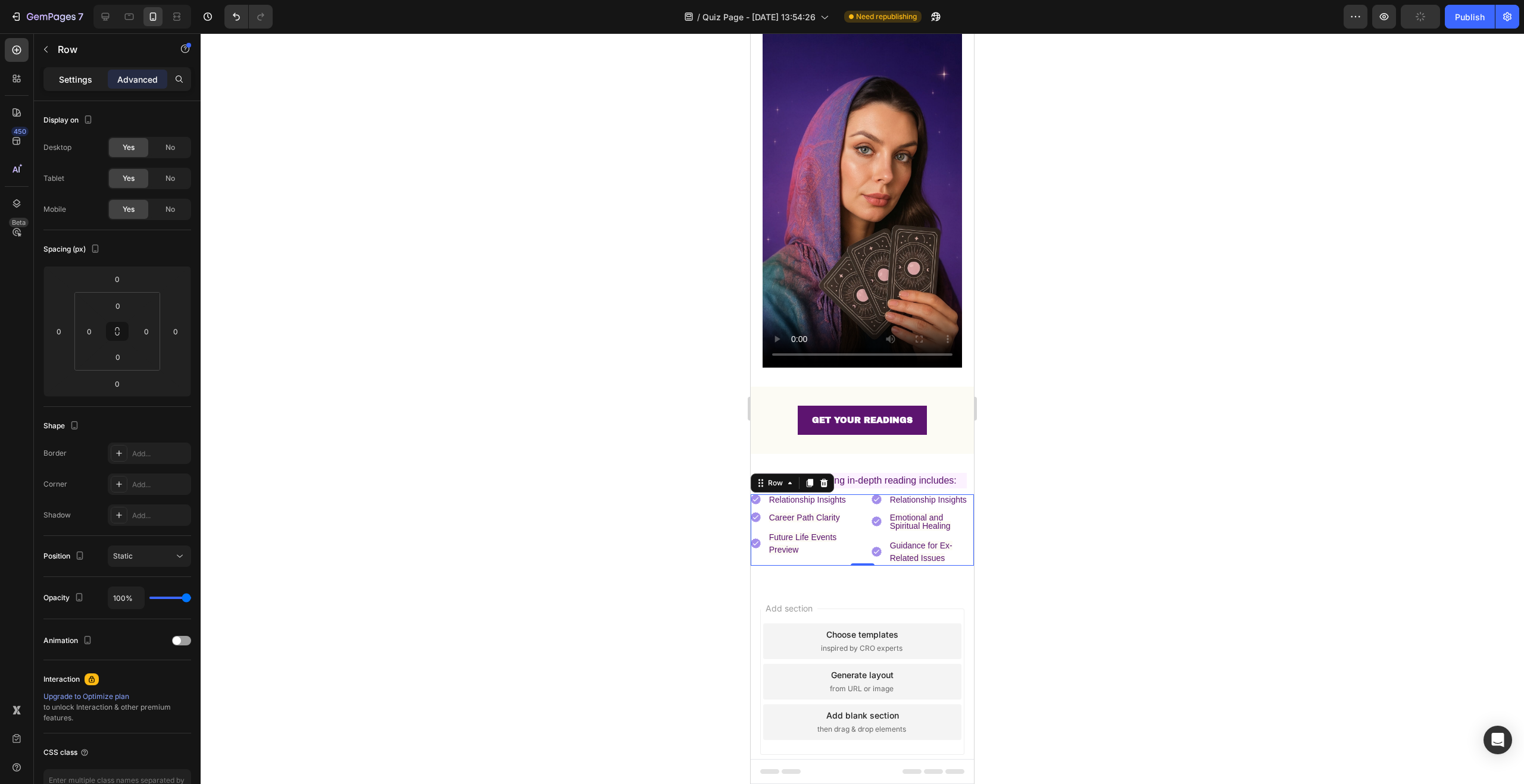
click at [90, 78] on p "Settings" at bounding box center [76, 79] width 33 height 12
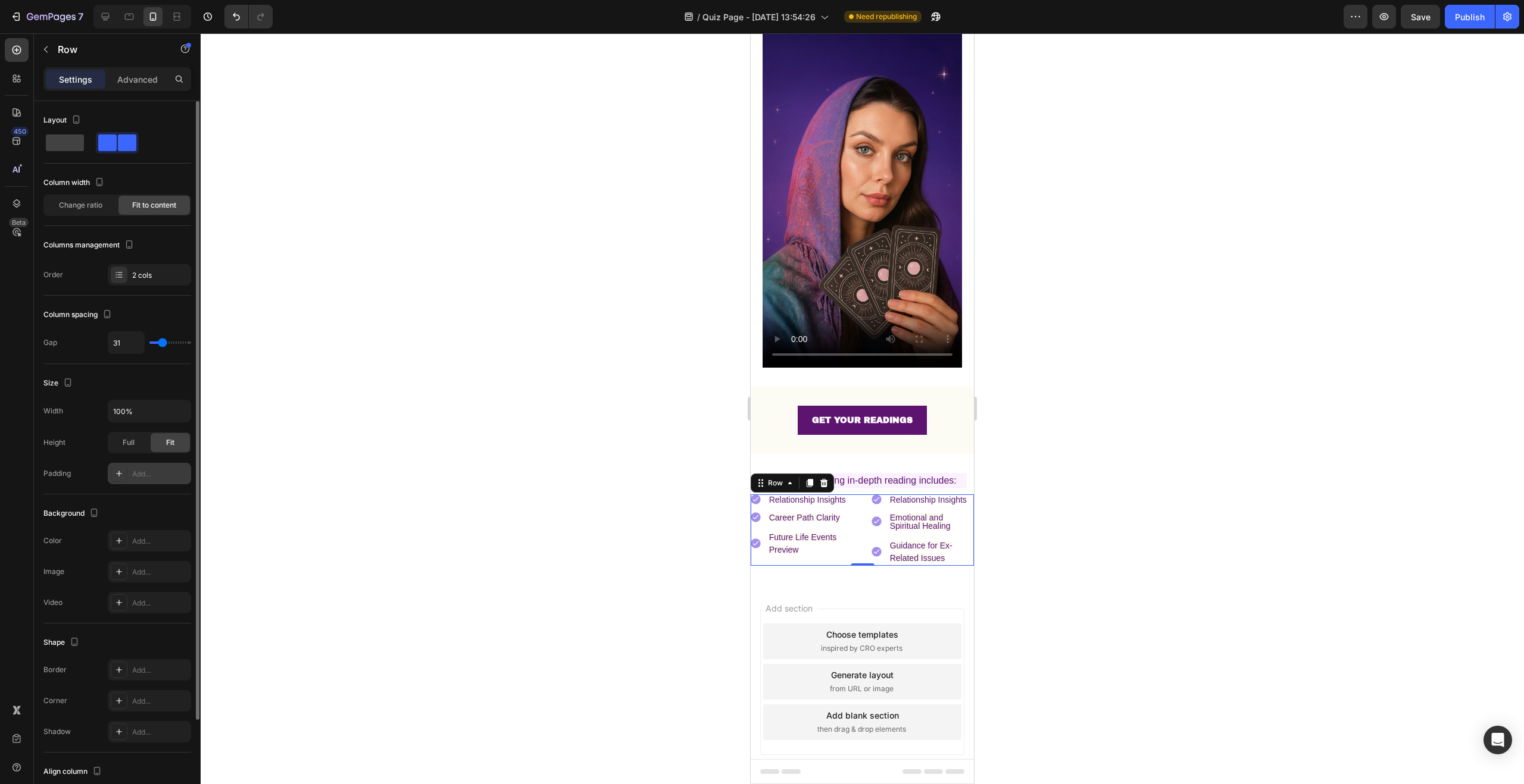
click at [160, 477] on div "Add..." at bounding box center [160, 474] width 56 height 10
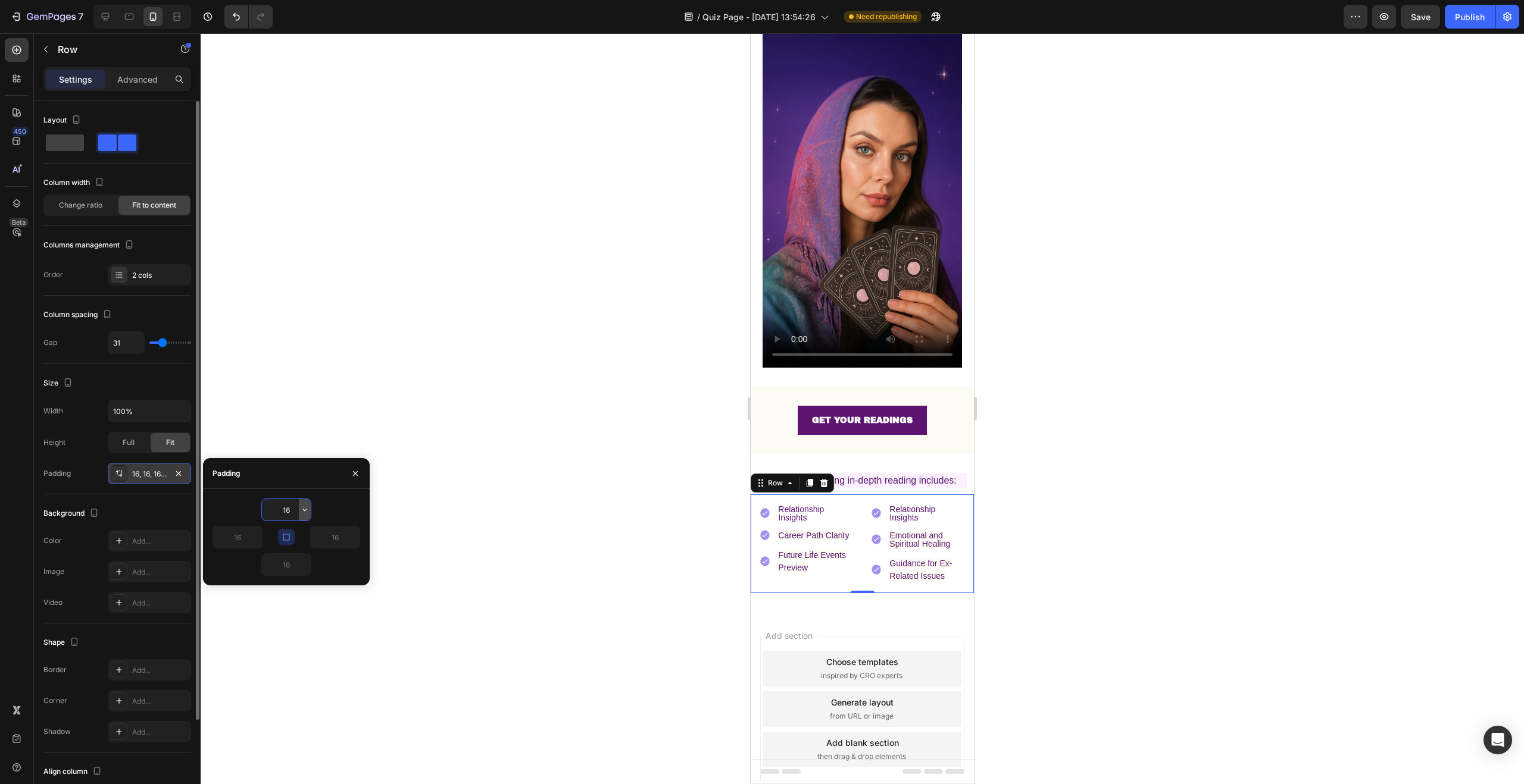
click at [303, 511] on icon "button" at bounding box center [304, 509] width 9 height 9
click at [285, 484] on div "Padding" at bounding box center [286, 474] width 167 height 31
click at [291, 539] on icon "button" at bounding box center [286, 537] width 9 height 9
click at [293, 511] on input "16" at bounding box center [286, 509] width 49 height 22
click at [286, 559] on input "16" at bounding box center [286, 565] width 49 height 22
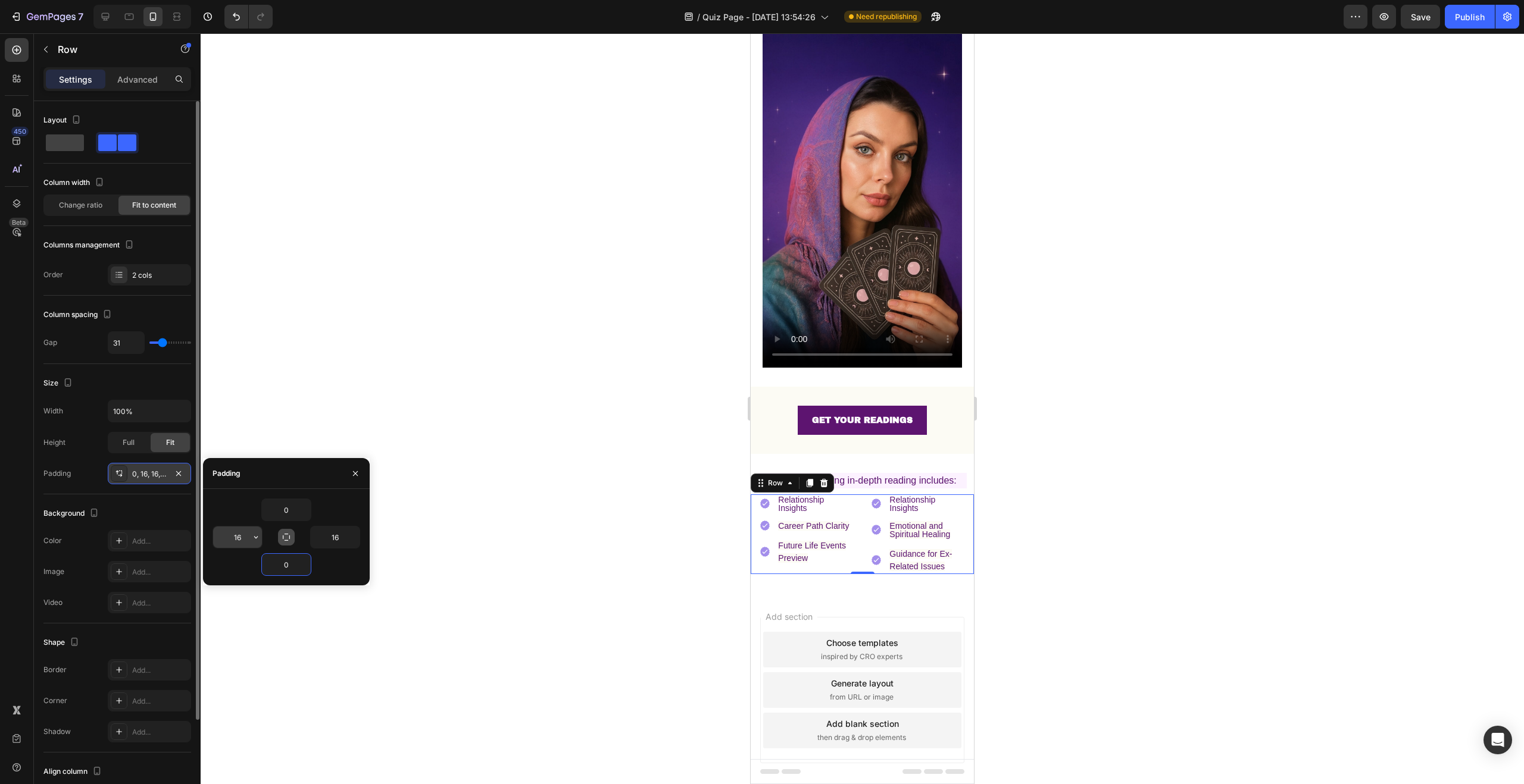
click at [243, 537] on input "16" at bounding box center [237, 537] width 49 height 22
drag, startPoint x: 480, startPoint y: 399, endPoint x: 498, endPoint y: 391, distance: 19.7
click at [480, 399] on div at bounding box center [862, 409] width 1324 height 751
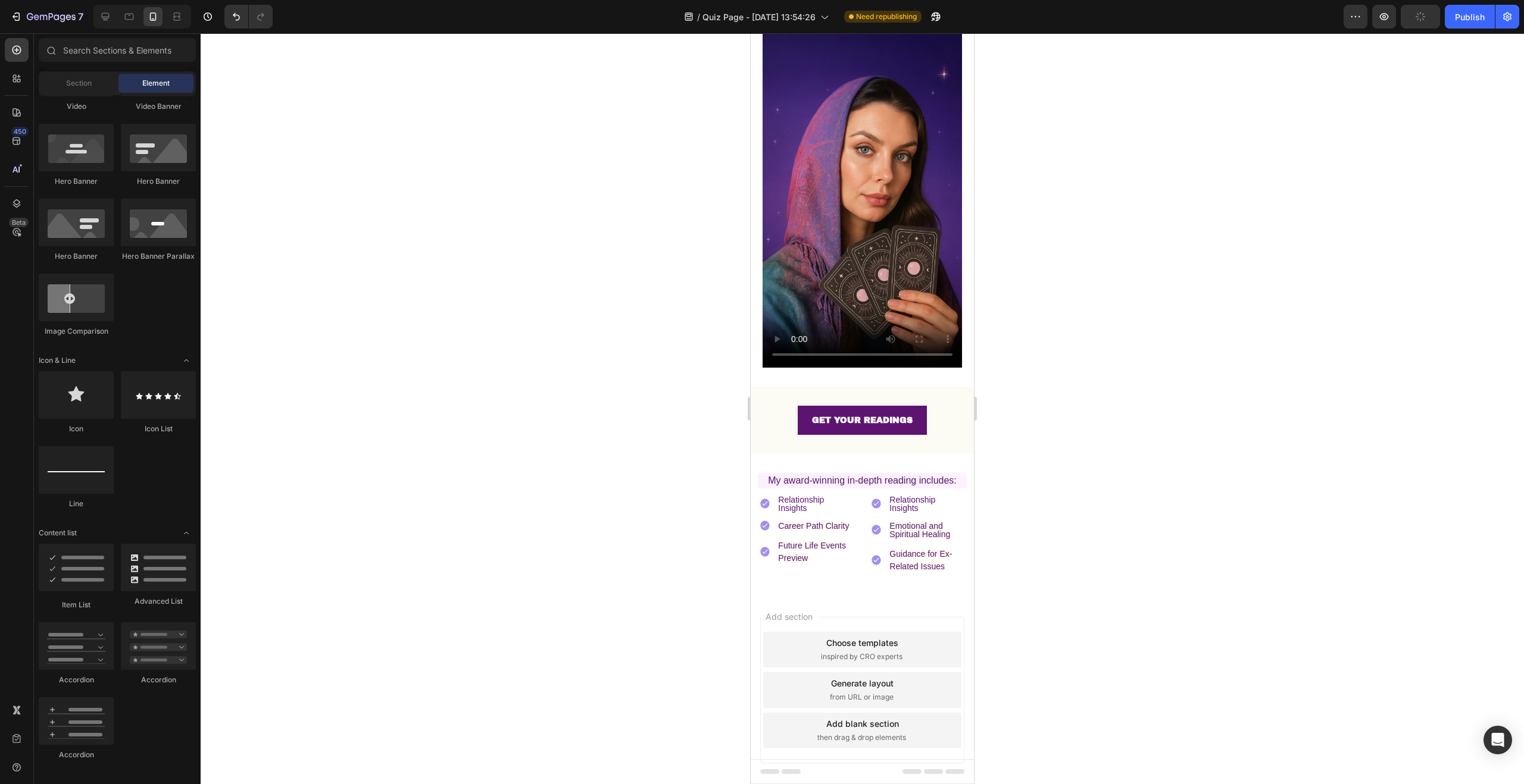
click at [508, 381] on div at bounding box center [862, 409] width 1324 height 751
click at [824, 522] on p "Career Path Clarity" at bounding box center [815, 526] width 74 height 9
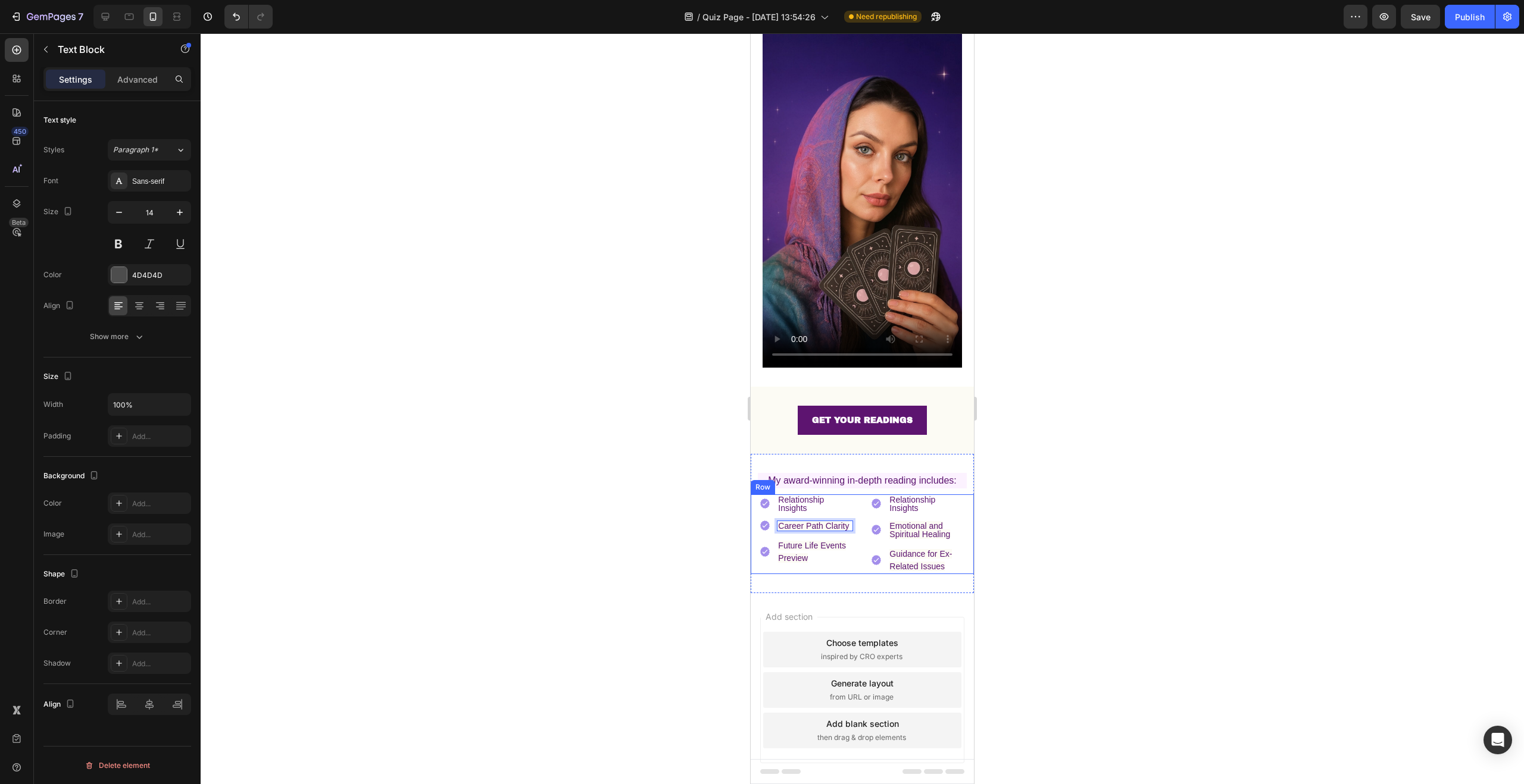
click at [853, 495] on div "Image Relationship Insights Text Block Image Career Path Clarity Text Block 0 I…" at bounding box center [862, 535] width 223 height 80
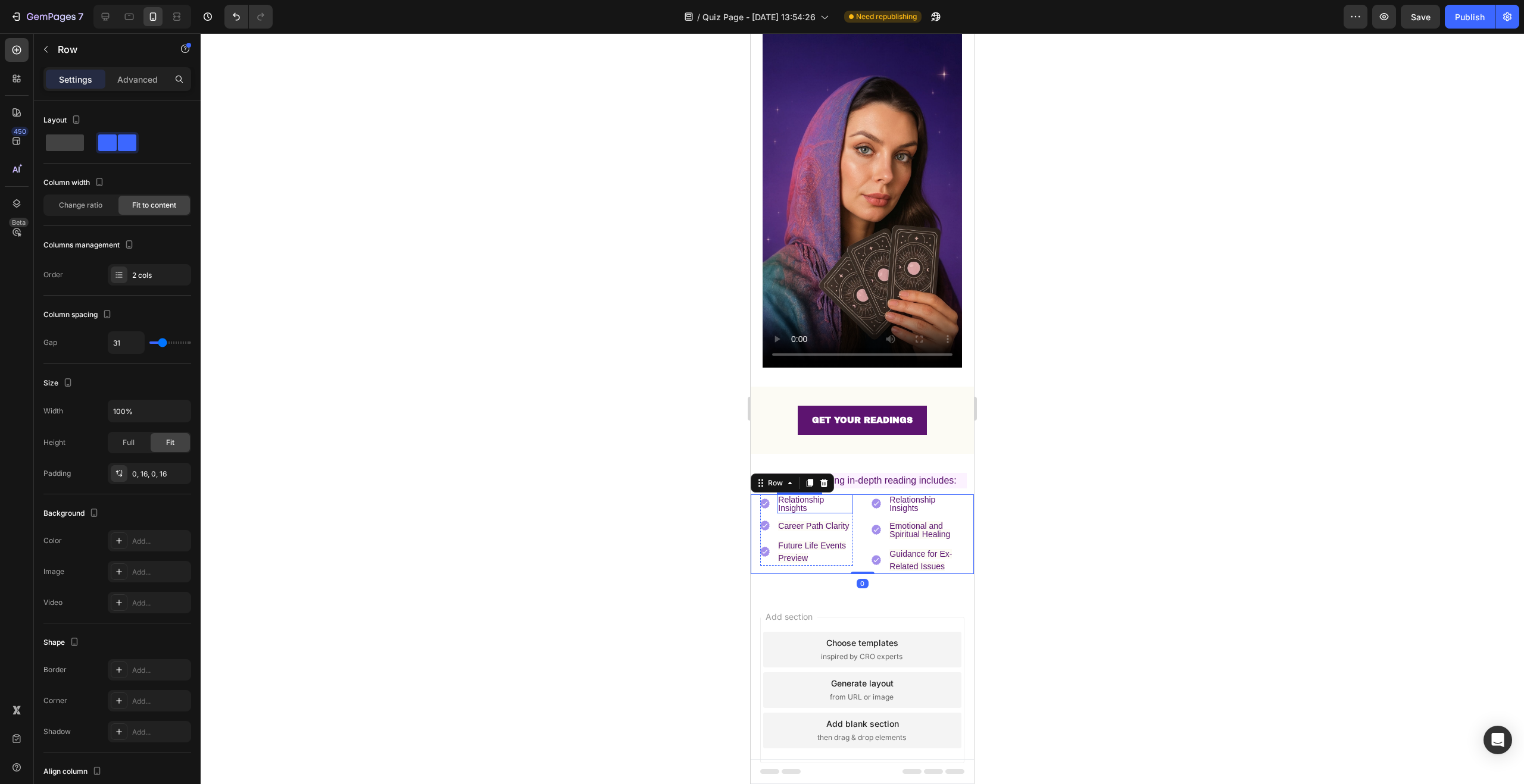
click at [829, 496] on p "Relationship Insights" at bounding box center [815, 504] width 74 height 17
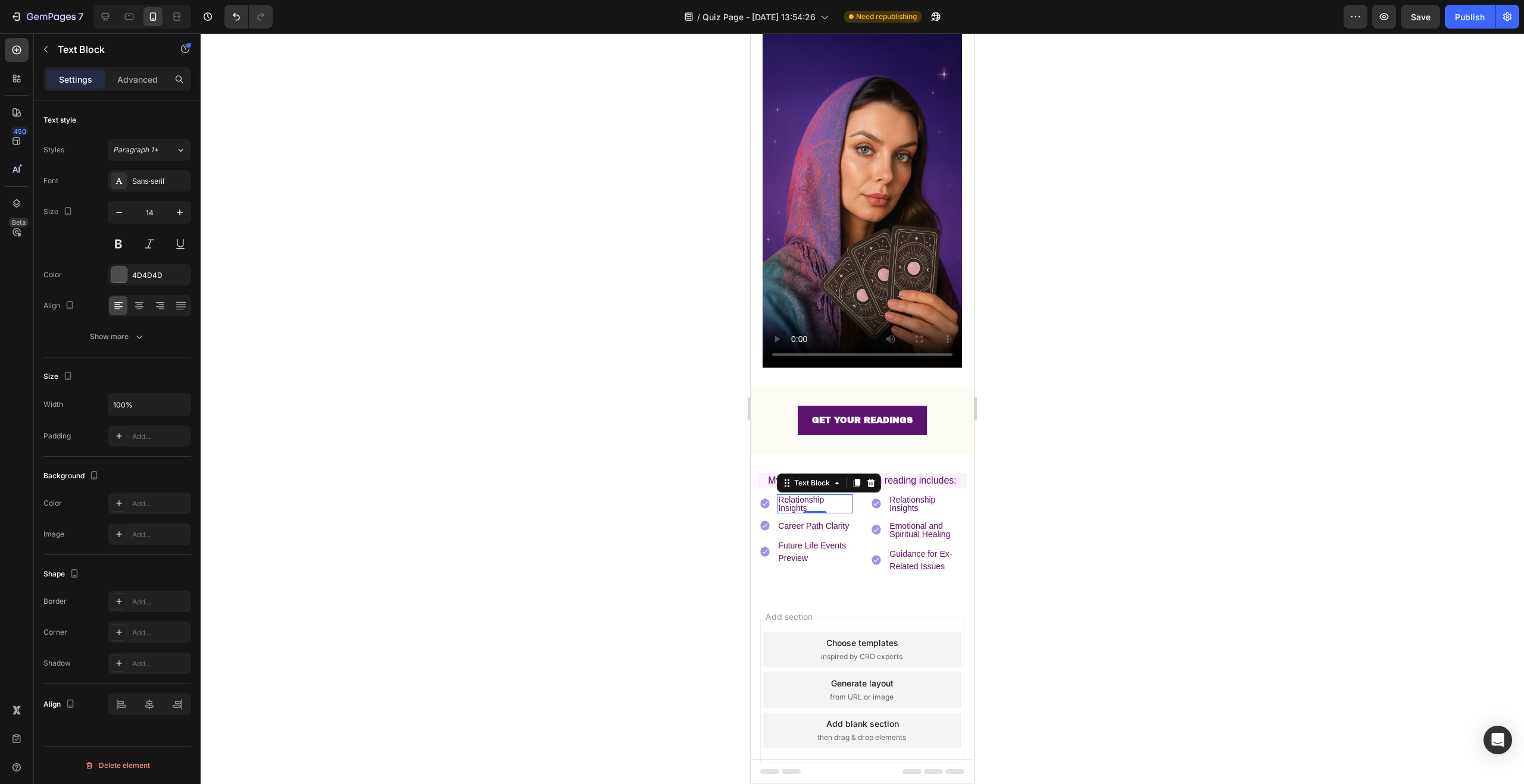
click at [1207, 520] on div at bounding box center [862, 409] width 1324 height 751
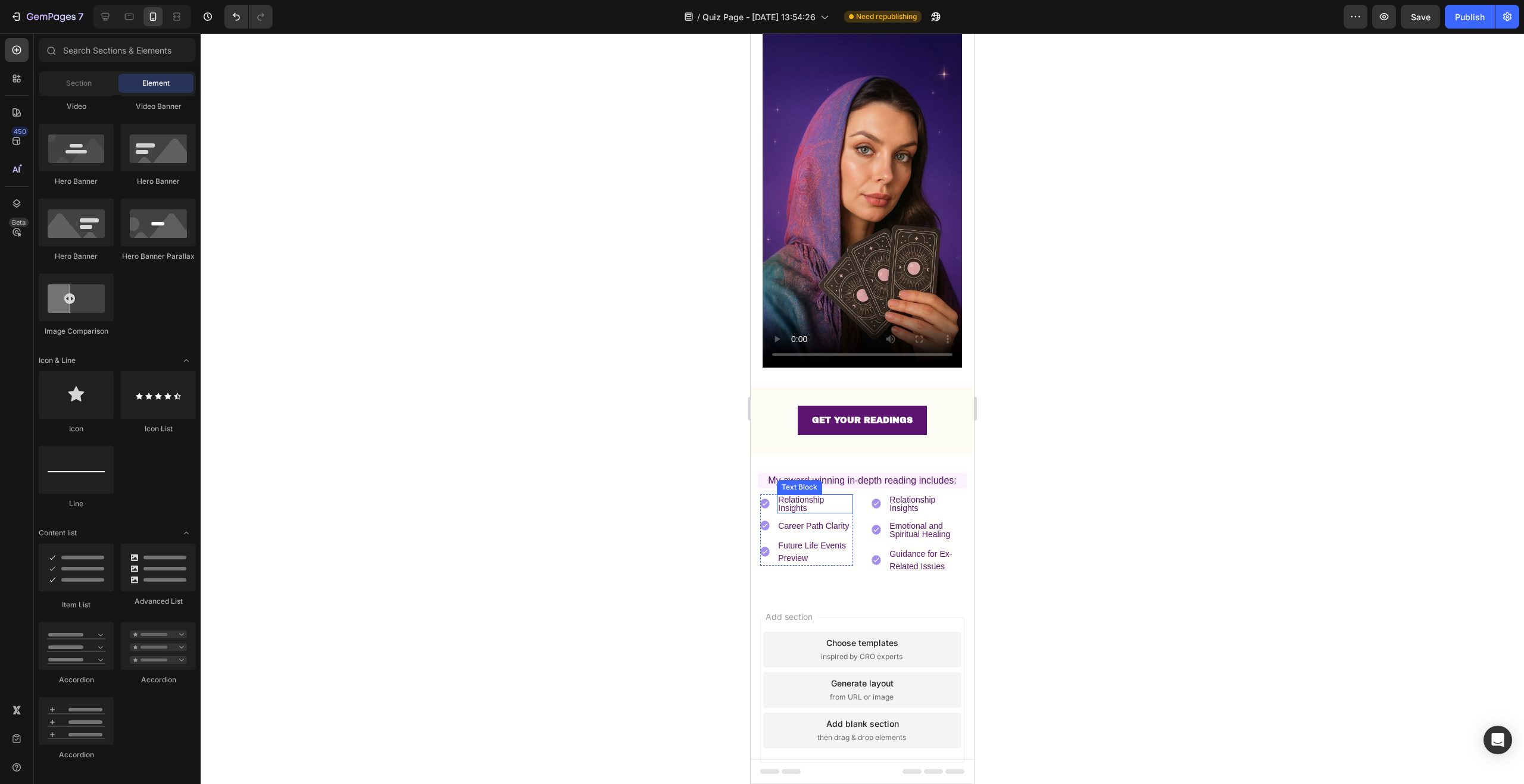
click at [813, 496] on p "Relationship Insights" at bounding box center [815, 504] width 74 height 17
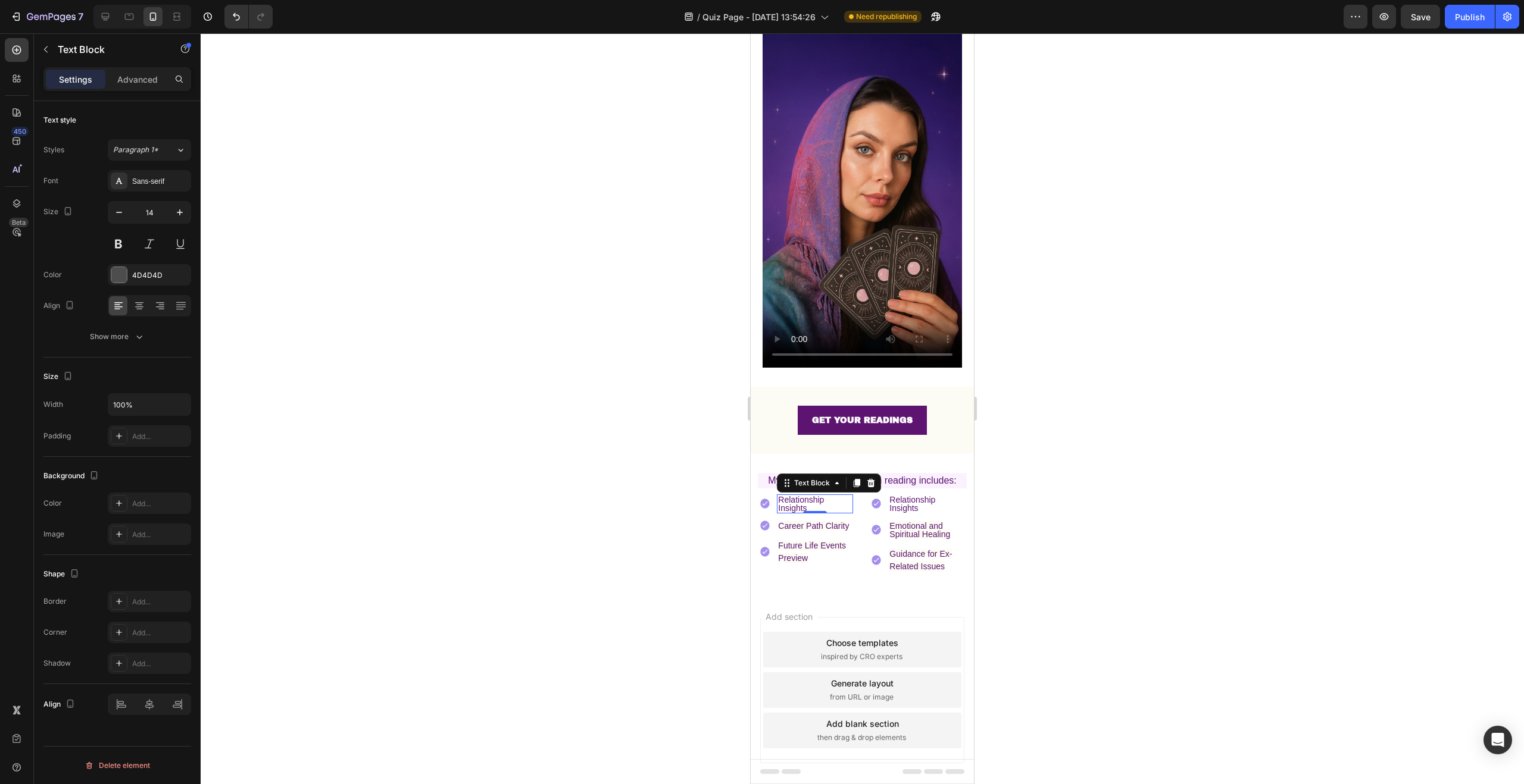
click at [820, 496] on p "Relationship Insights" at bounding box center [815, 504] width 74 height 17
drag, startPoint x: 818, startPoint y: 491, endPoint x: 777, endPoint y: 484, distance: 41.6
click at [777, 495] on div "Relationship Insights" at bounding box center [815, 504] width 76 height 19
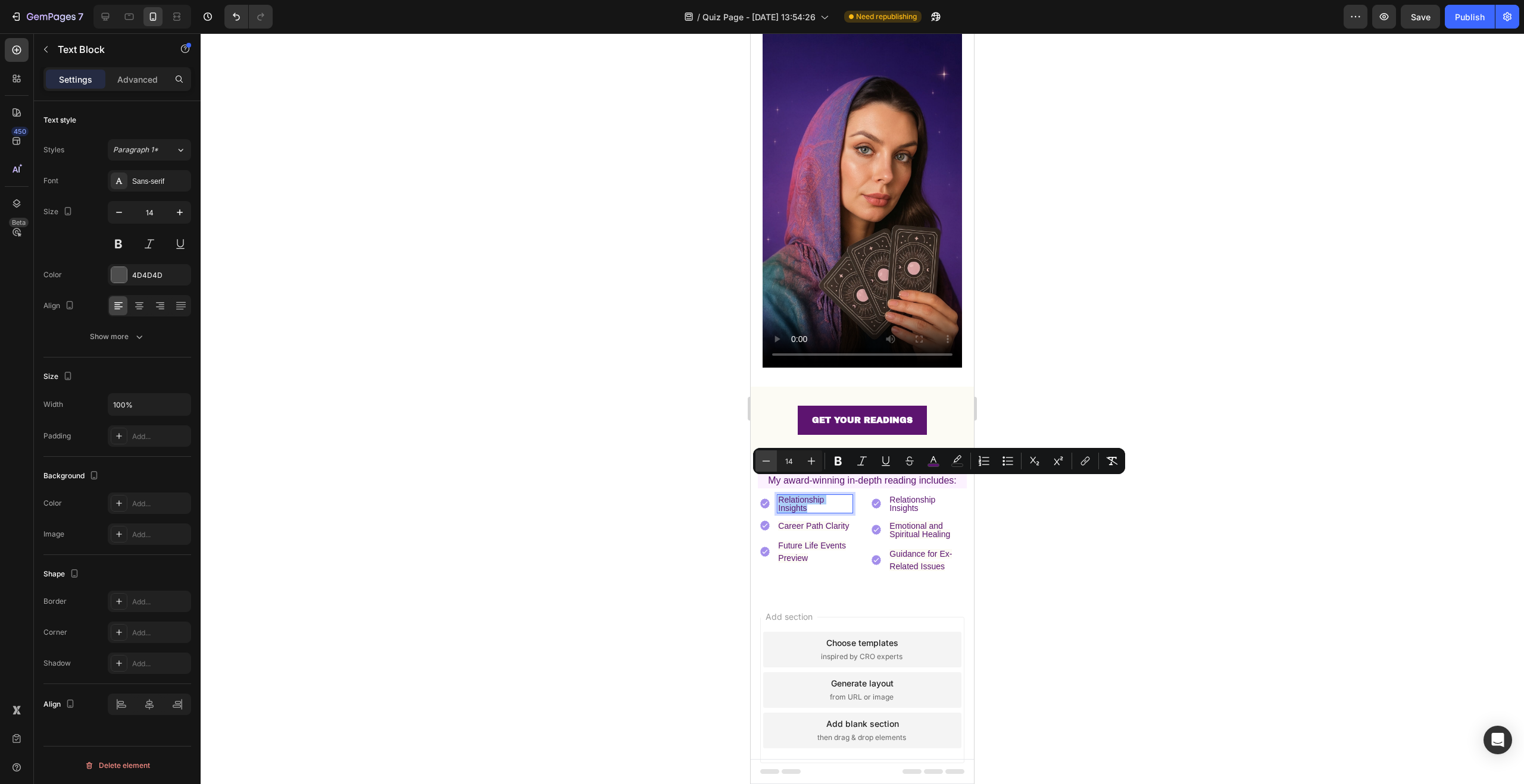
click at [762, 461] on icon "Editor contextual toolbar" at bounding box center [766, 461] width 12 height 12
click at [806, 461] on icon "Editor contextual toolbar" at bounding box center [811, 461] width 12 height 12
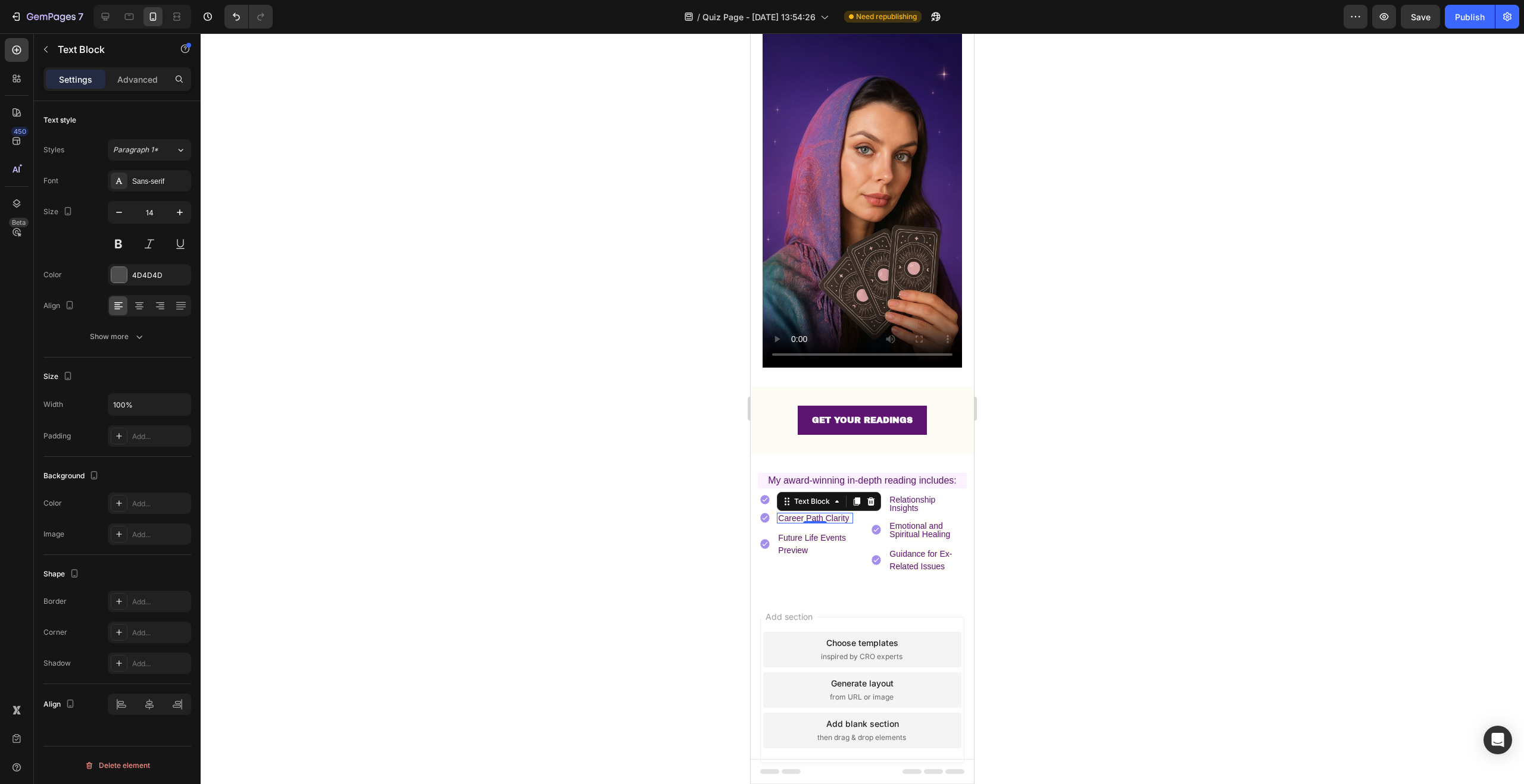
click at [835, 514] on p "Career Path Clarity" at bounding box center [815, 519] width 74 height 9
click at [1160, 501] on div at bounding box center [862, 409] width 1324 height 751
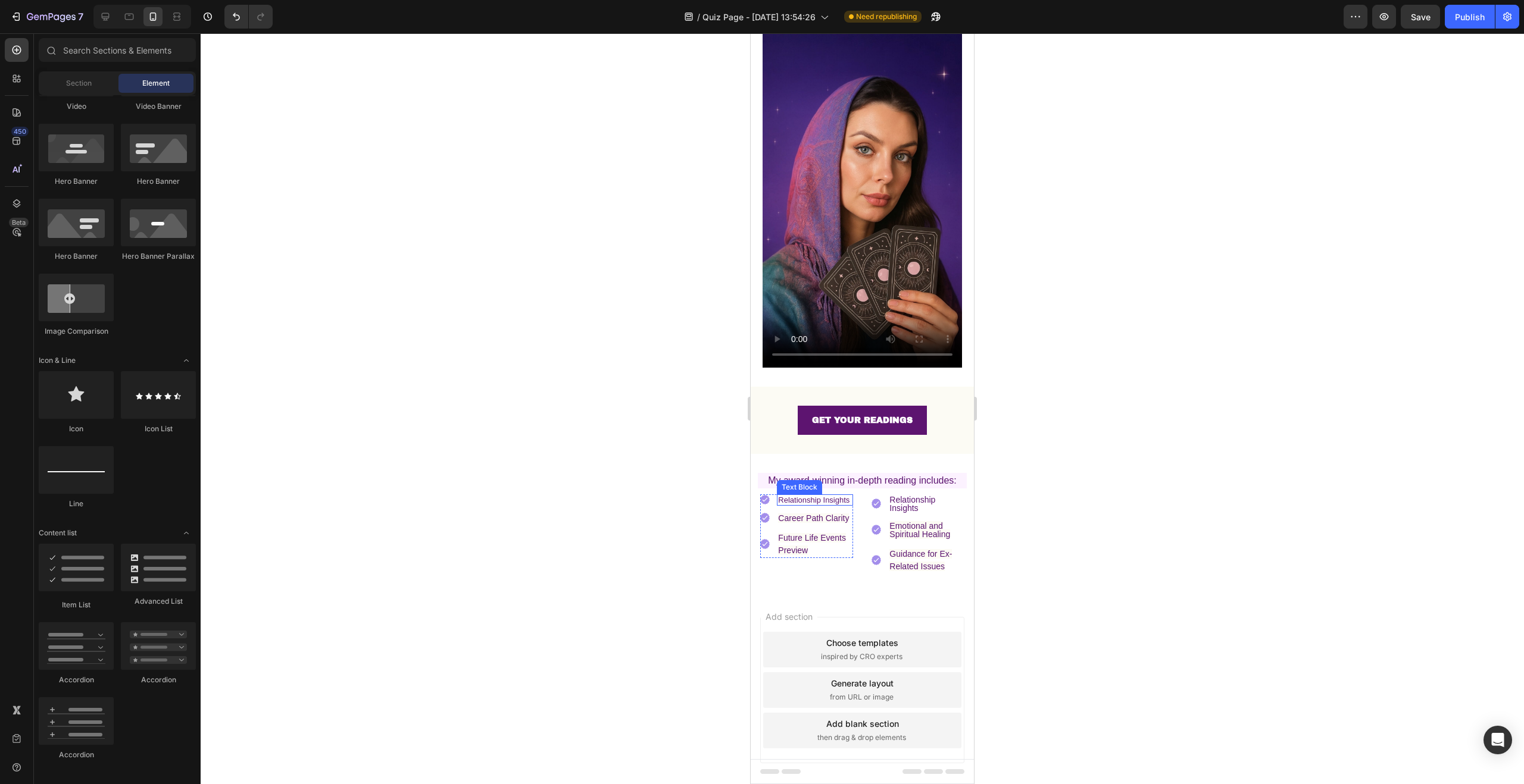
click at [837, 496] on p "Relationship Insights" at bounding box center [815, 500] width 74 height 9
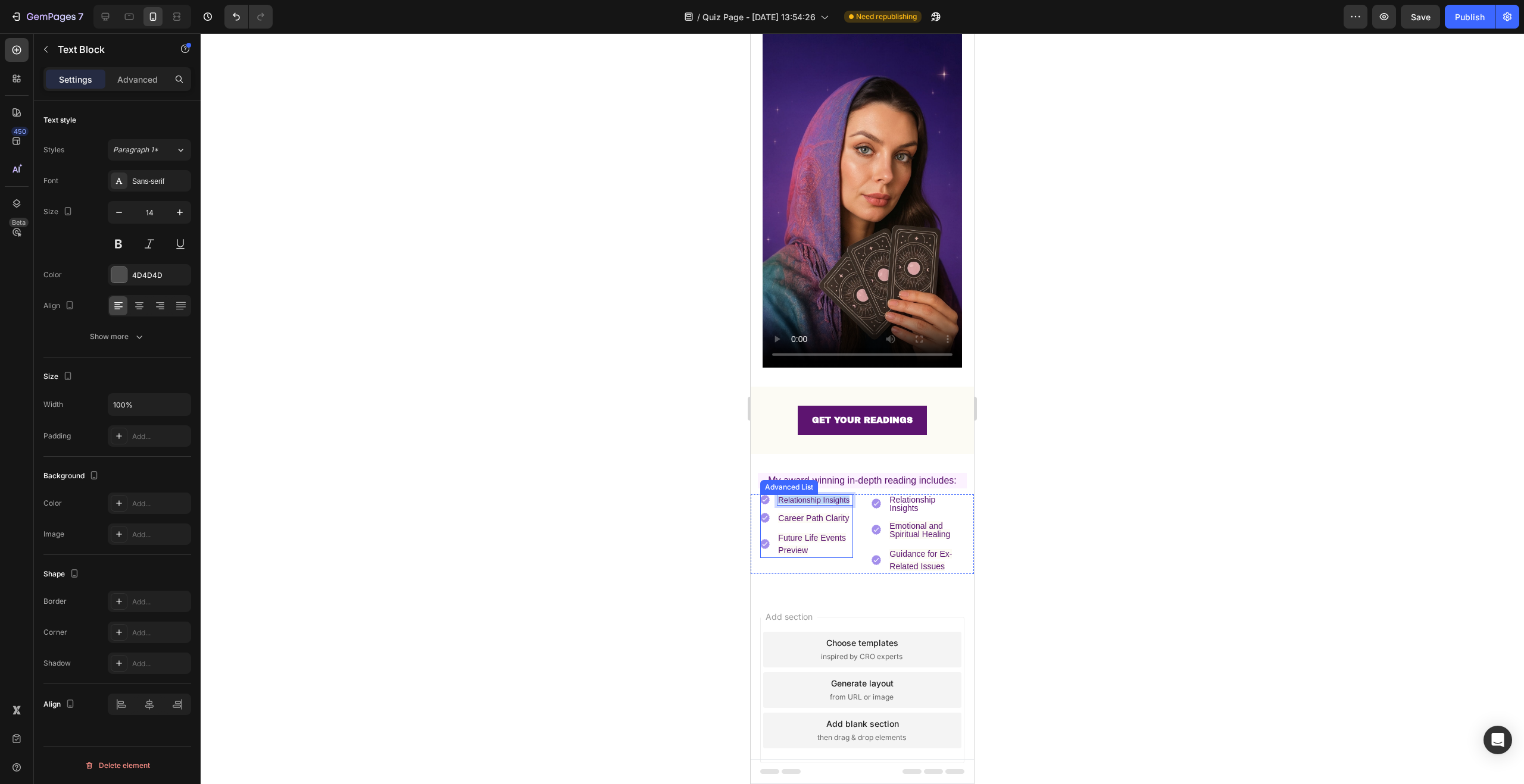
drag, startPoint x: 819, startPoint y: 492, endPoint x: 776, endPoint y: 487, distance: 43.3
click at [776, 495] on li "Image Relationship Insights Text Block 0" at bounding box center [807, 500] width 93 height 11
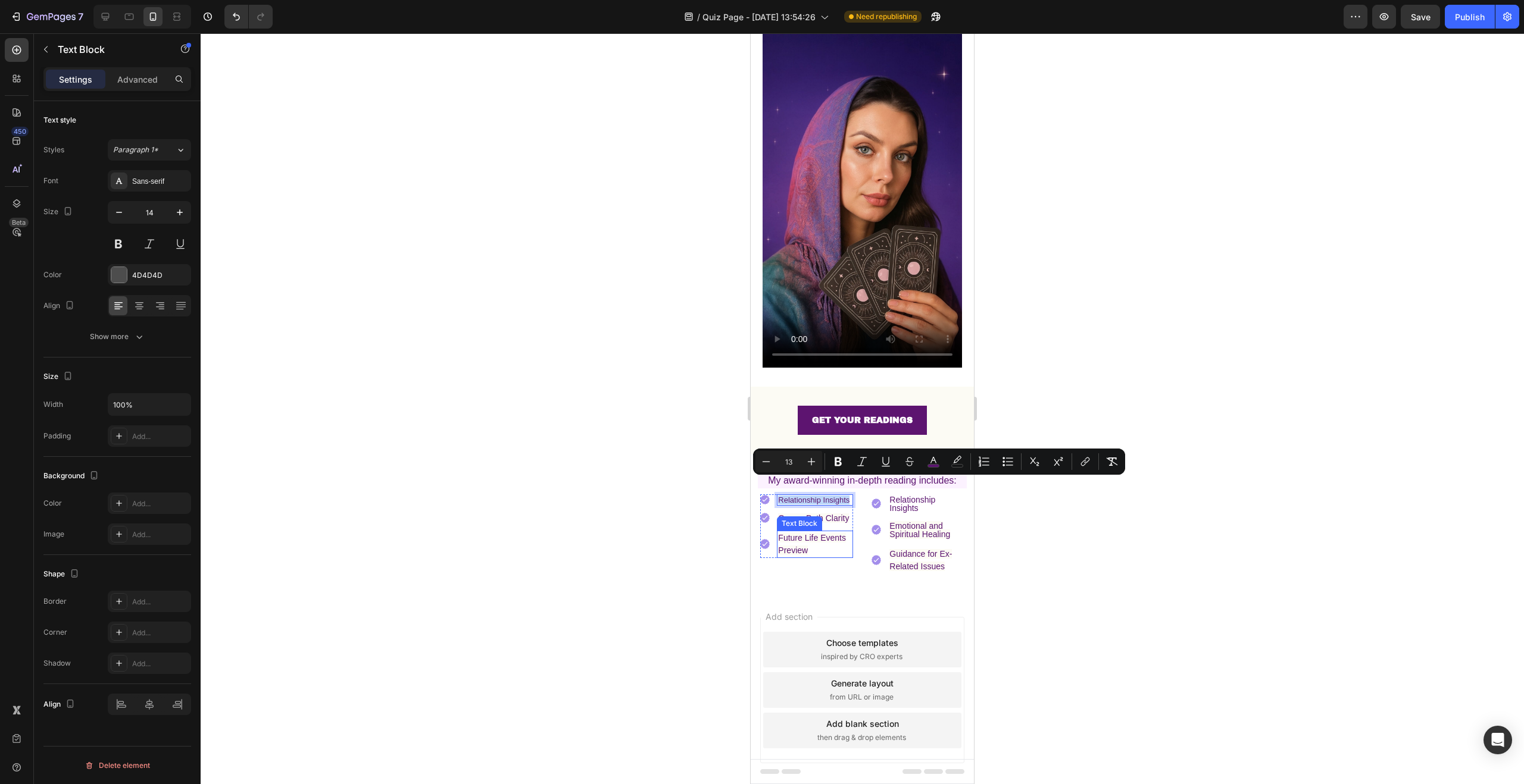
click at [810, 521] on div "Text Block" at bounding box center [800, 523] width 41 height 10
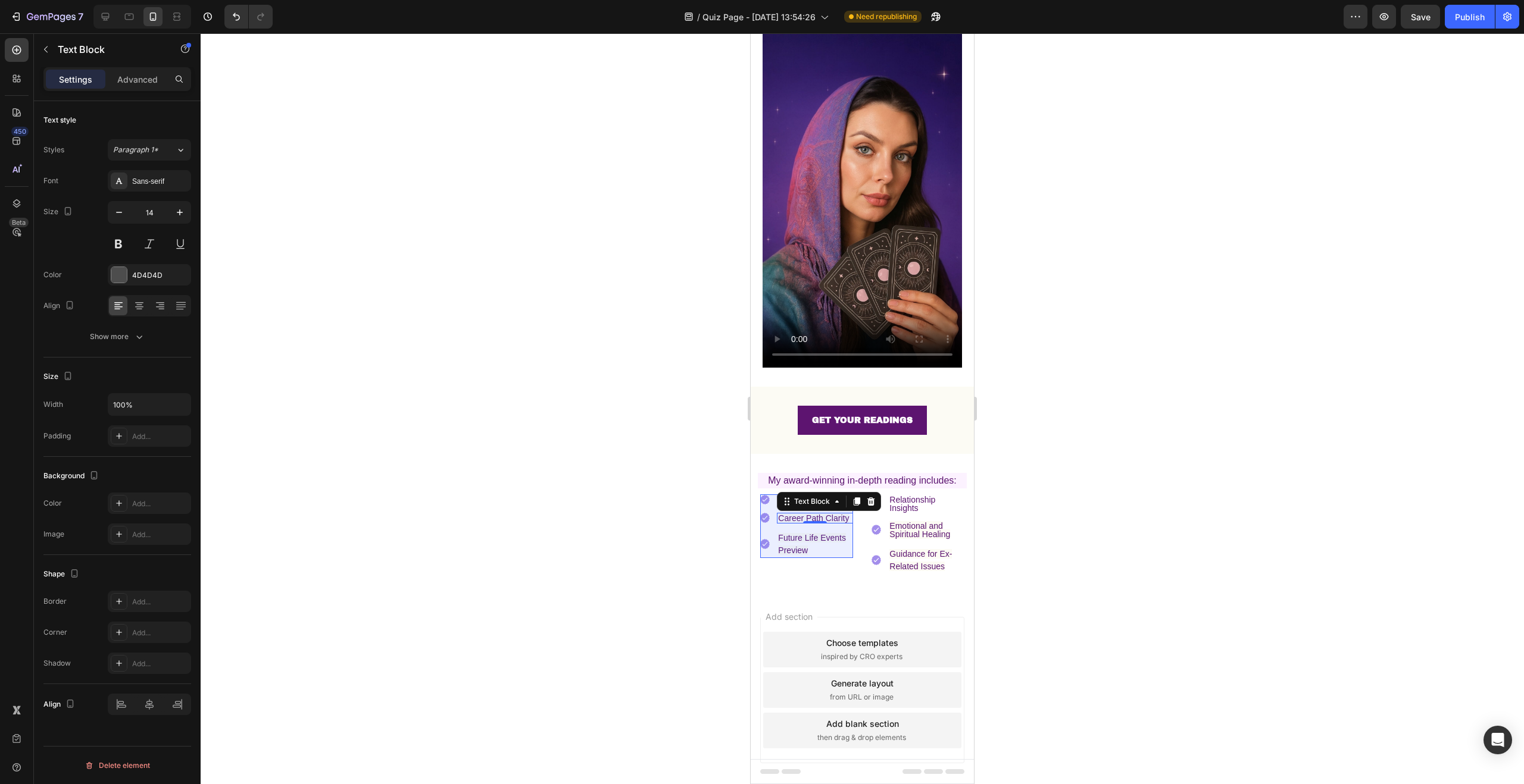
click at [817, 517] on p "Career Path Clarity" at bounding box center [815, 519] width 74 height 9
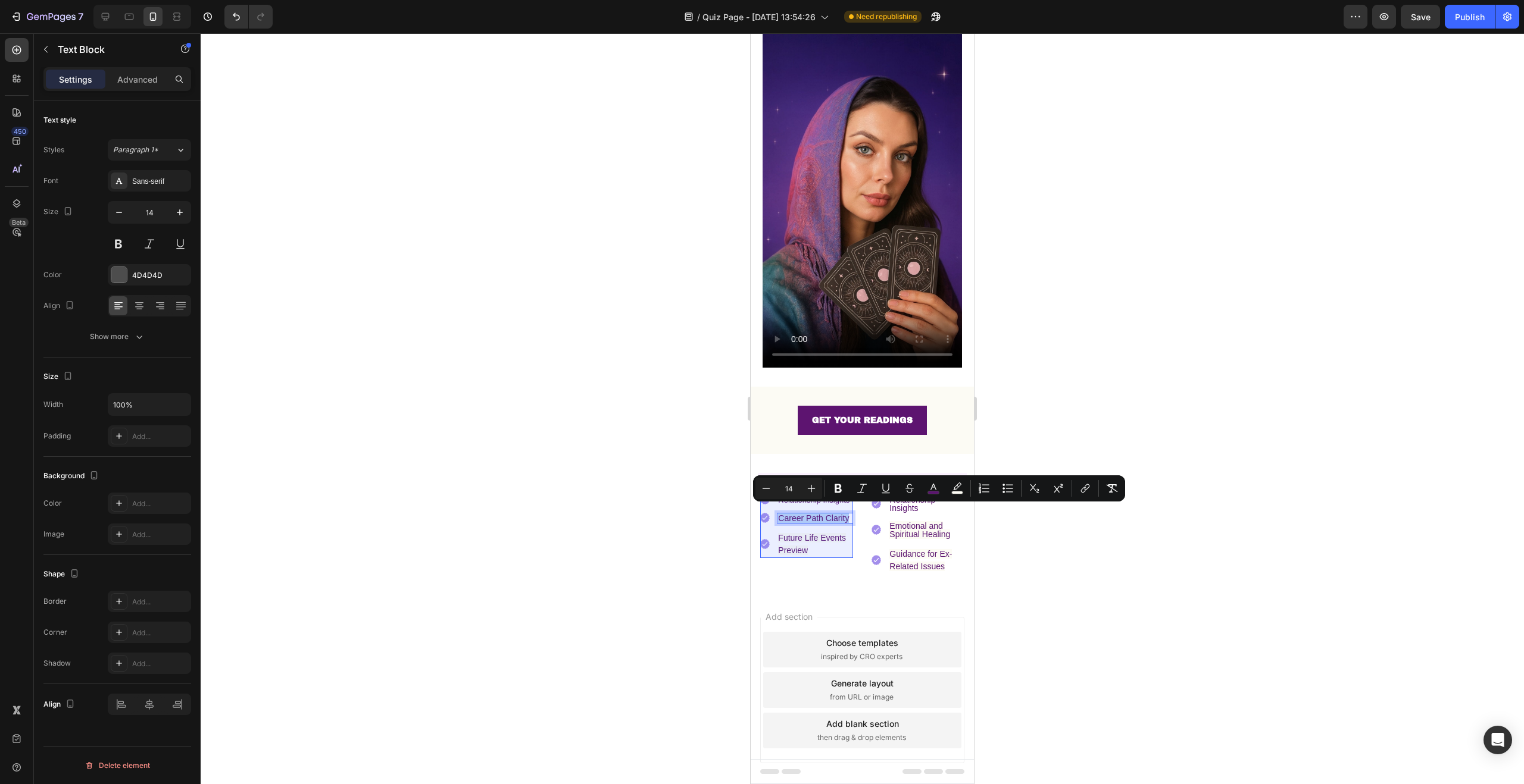
drag, startPoint x: 797, startPoint y: 512, endPoint x: 786, endPoint y: 508, distance: 11.7
click at [786, 514] on p "Career Path Clarity" at bounding box center [815, 519] width 74 height 9
click at [845, 536] on span "Future Life Events Preview" at bounding box center [812, 544] width 68 height 22
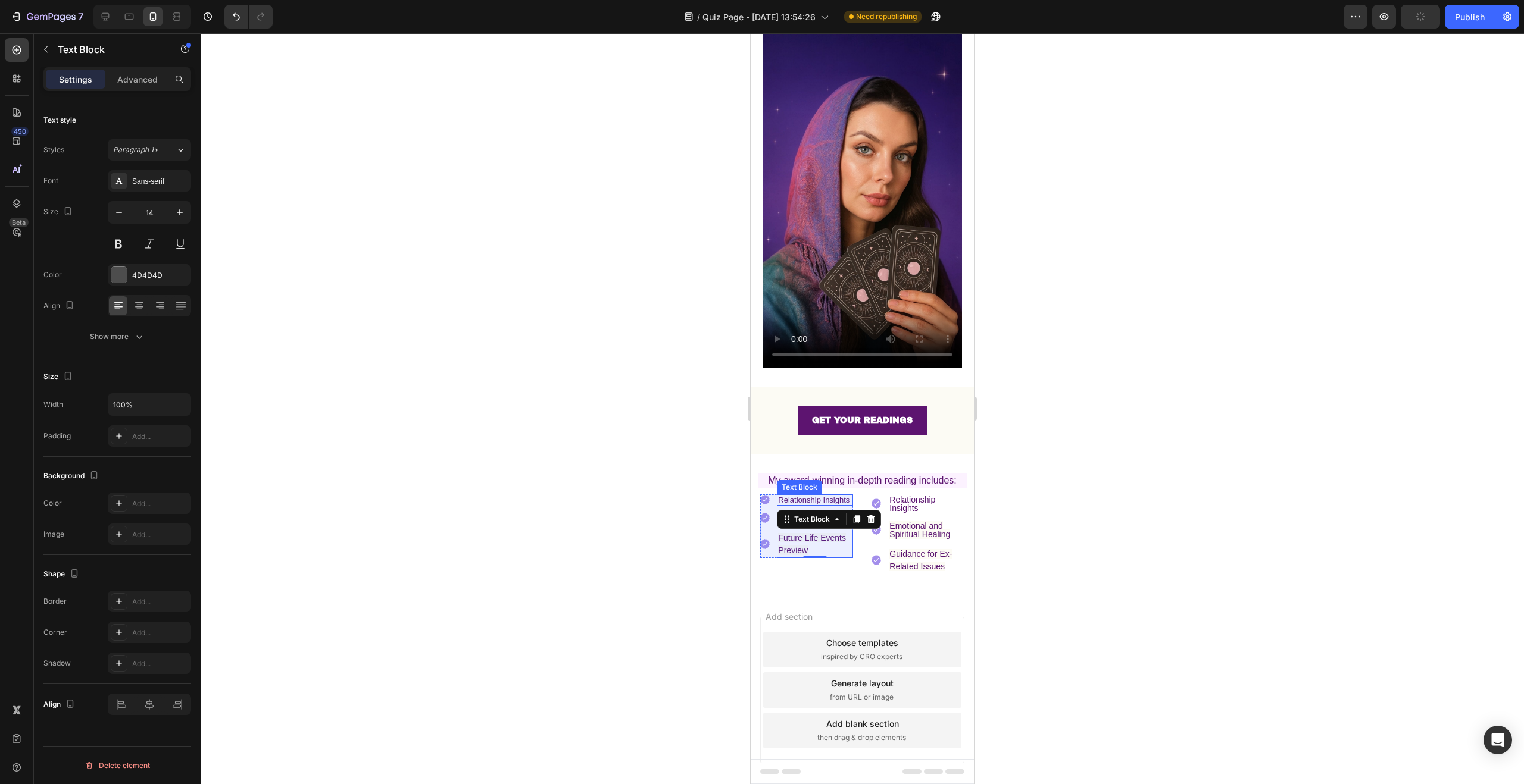
click at [819, 496] on p "Relationship Insights" at bounding box center [815, 500] width 74 height 9
drag, startPoint x: 802, startPoint y: 490, endPoint x: 780, endPoint y: 485, distance: 22.6
click at [777, 495] on div "Relationship Insights" at bounding box center [815, 500] width 76 height 11
click at [802, 496] on span "Relationship Insights" at bounding box center [814, 500] width 71 height 9
drag, startPoint x: 813, startPoint y: 491, endPoint x: 778, endPoint y: 482, distance: 36.1
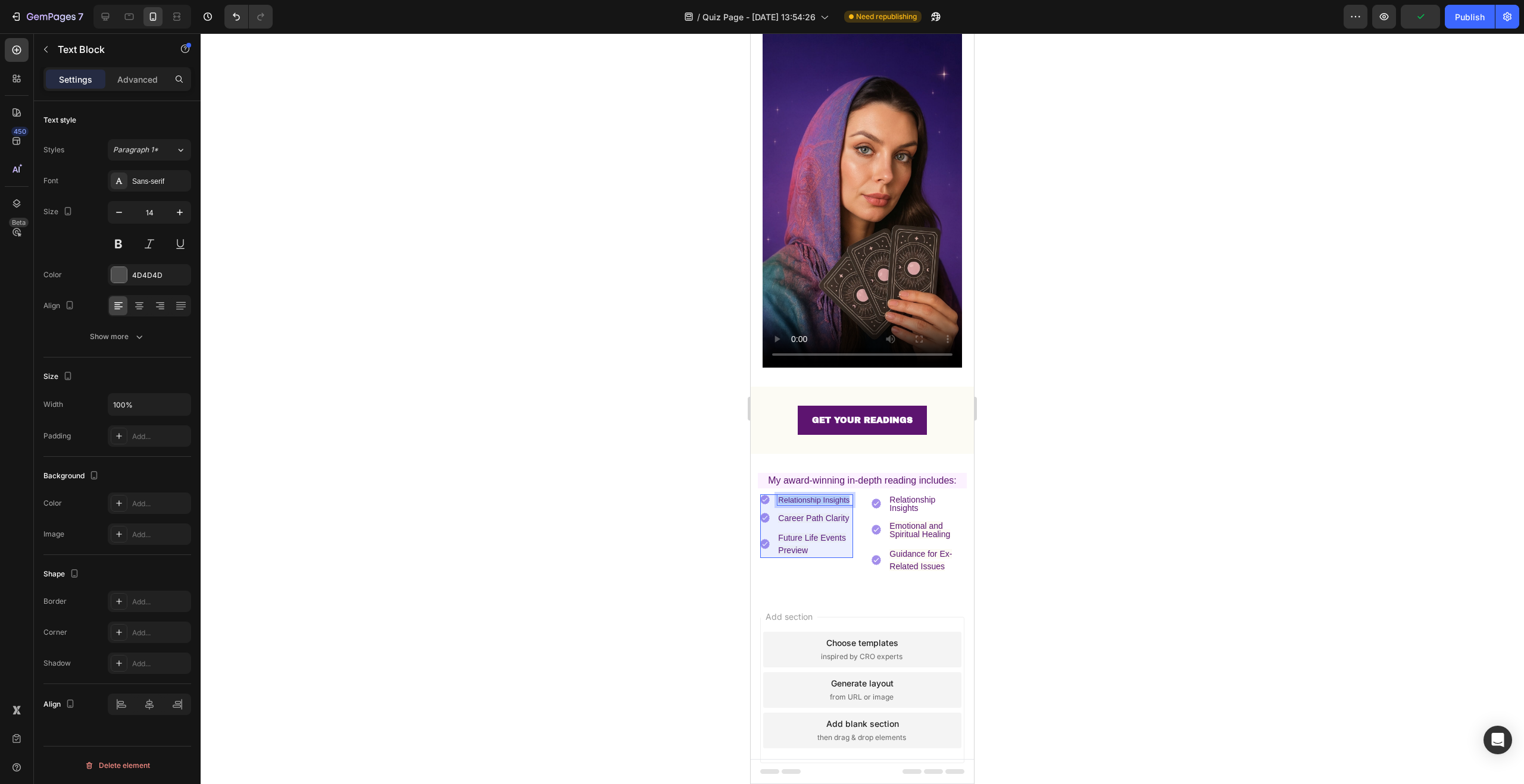
click at [778, 496] on p "Relationship Insights" at bounding box center [815, 500] width 74 height 9
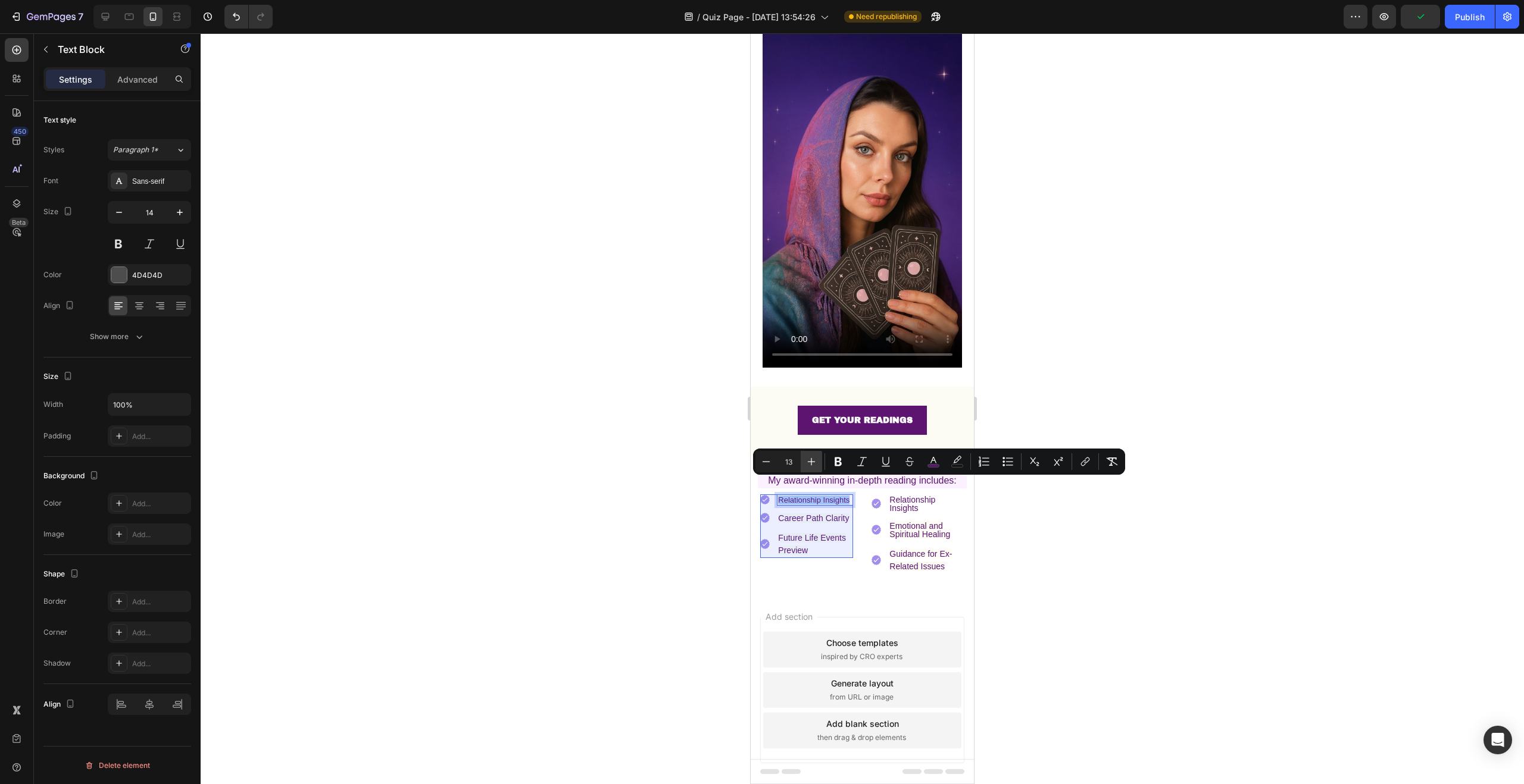
click at [812, 461] on icon "Editor contextual toolbar" at bounding box center [811, 461] width 12 height 12
click at [537, 474] on div at bounding box center [862, 409] width 1324 height 751
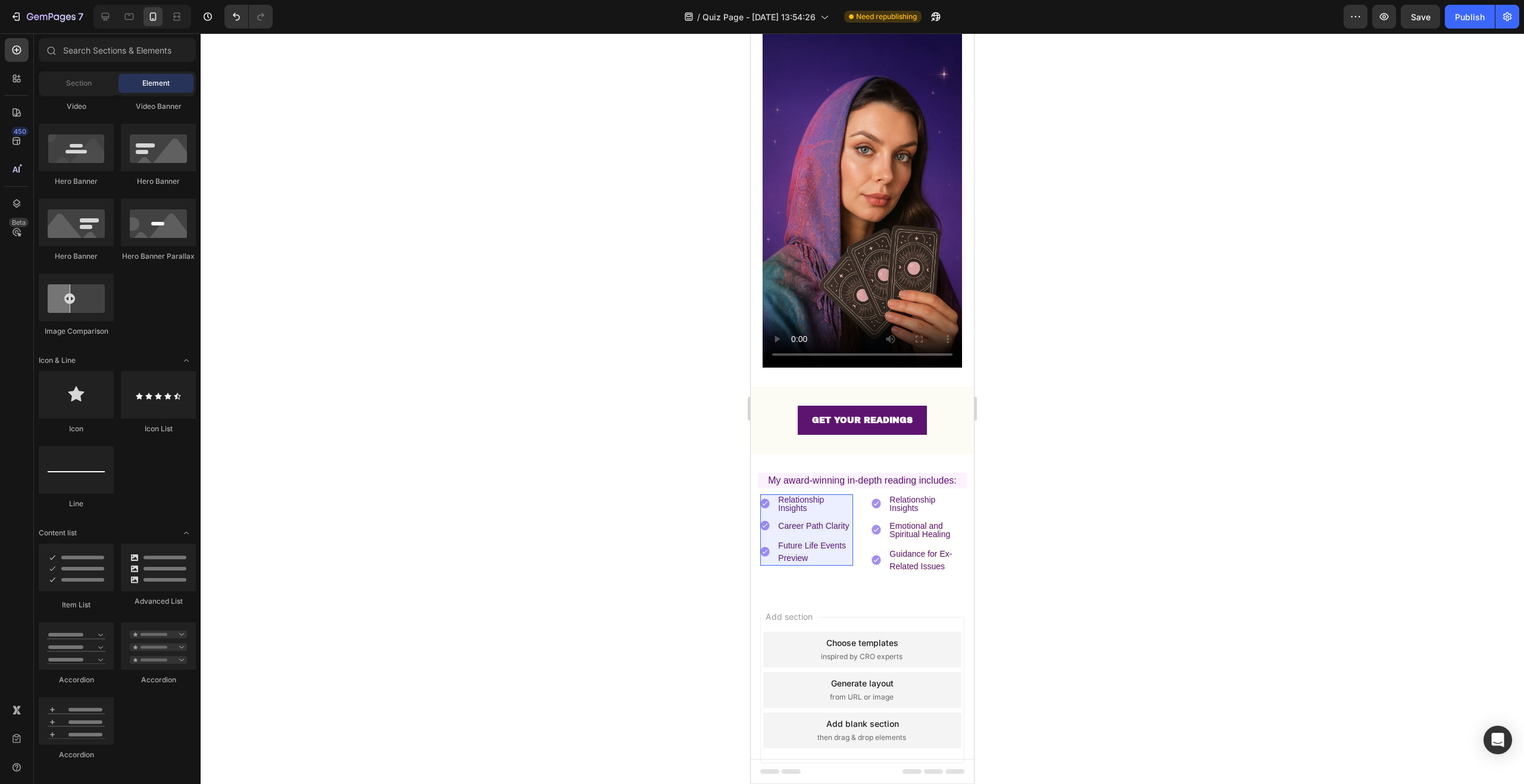
click at [547, 468] on div at bounding box center [862, 409] width 1324 height 751
drag, startPoint x: 1087, startPoint y: 511, endPoint x: 222, endPoint y: 480, distance: 865.6
click at [1087, 511] on div at bounding box center [862, 409] width 1324 height 751
click at [872, 520] on li "Image Emotional and Spiritual Healing Text Block" at bounding box center [918, 530] width 93 height 19
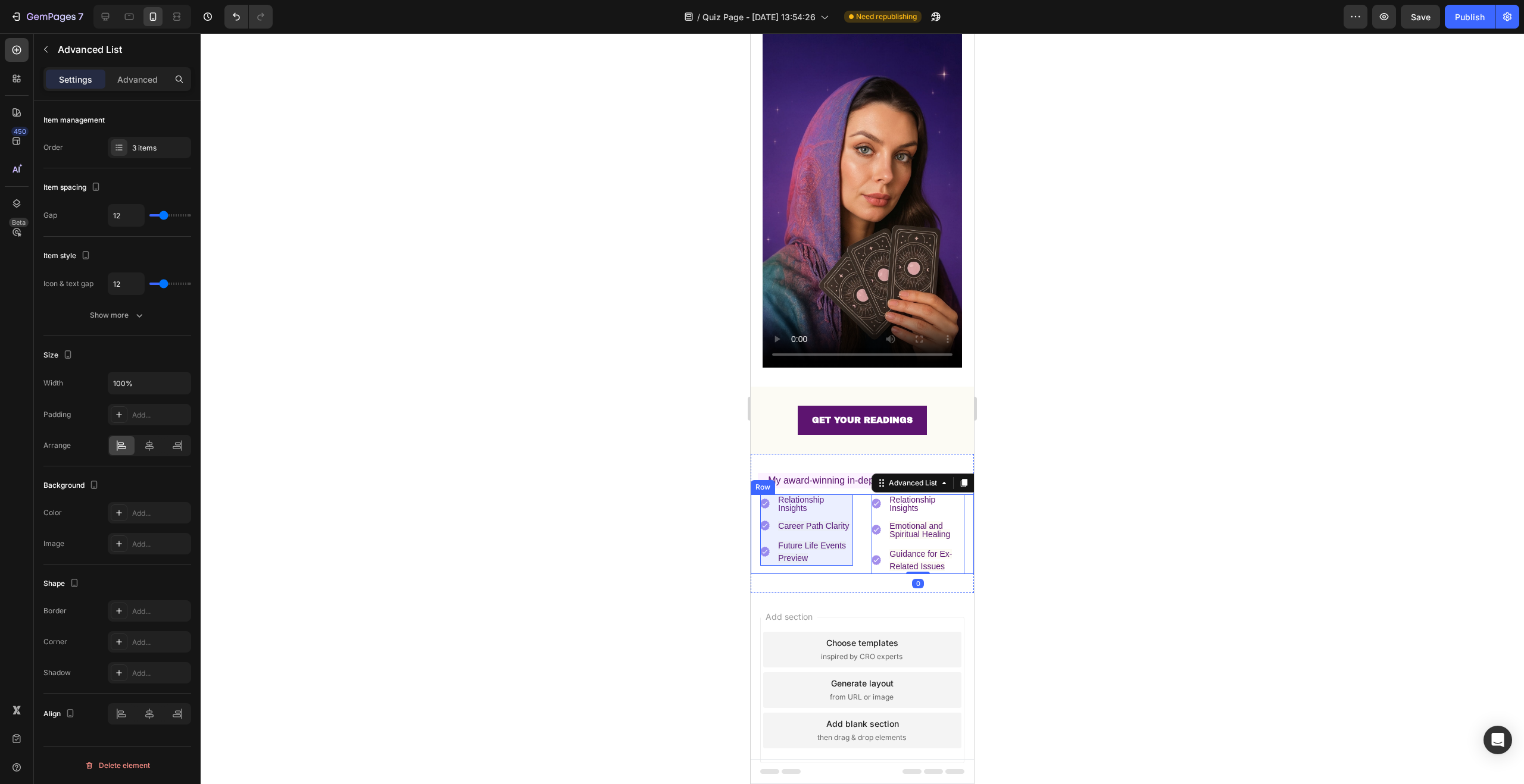
click at [855, 495] on div "Image Relationship Insights Text Block Image Career Path Clarity Text Block Ima…" at bounding box center [862, 535] width 223 height 80
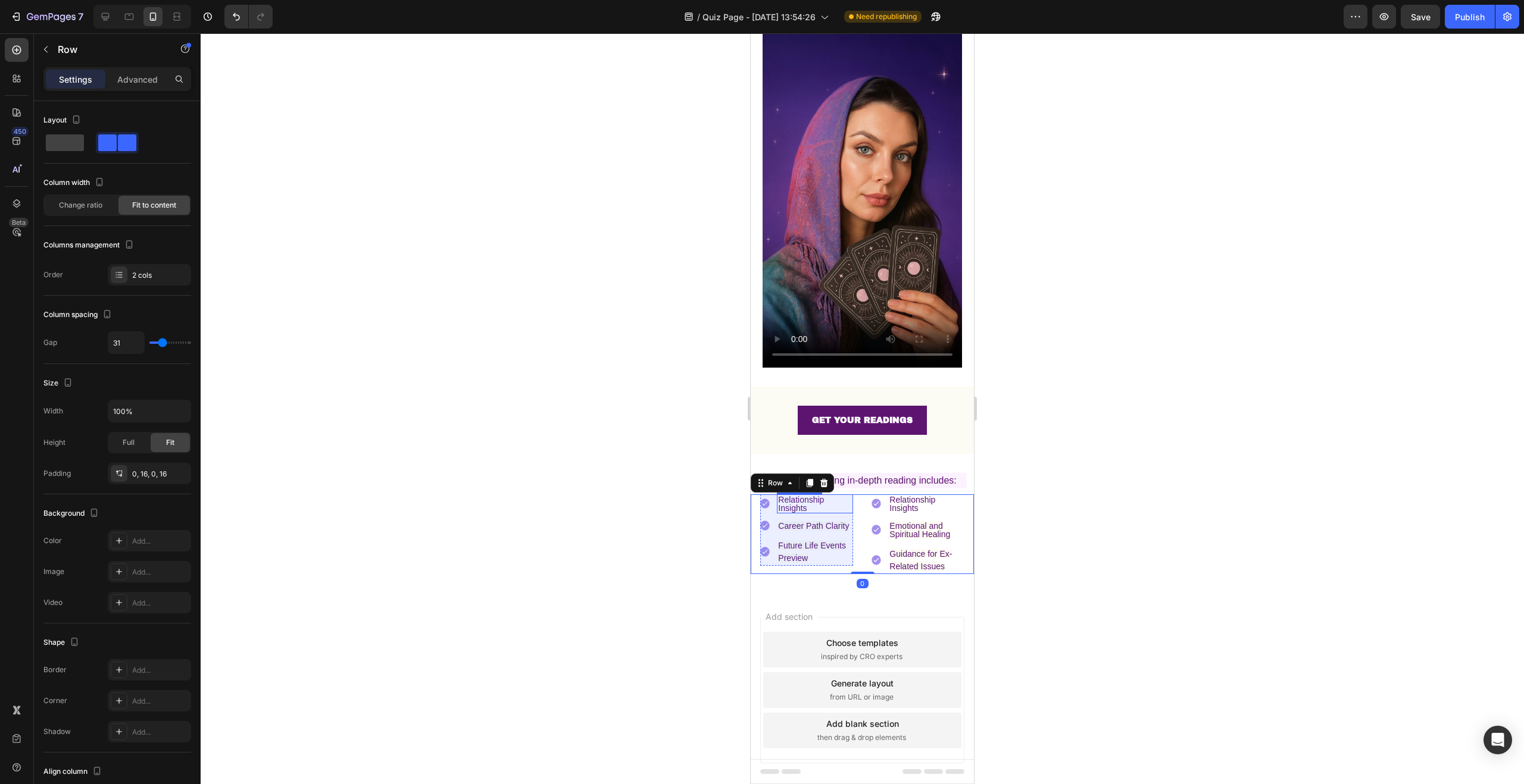
click at [840, 496] on p "Relationship Insights" at bounding box center [815, 504] width 74 height 17
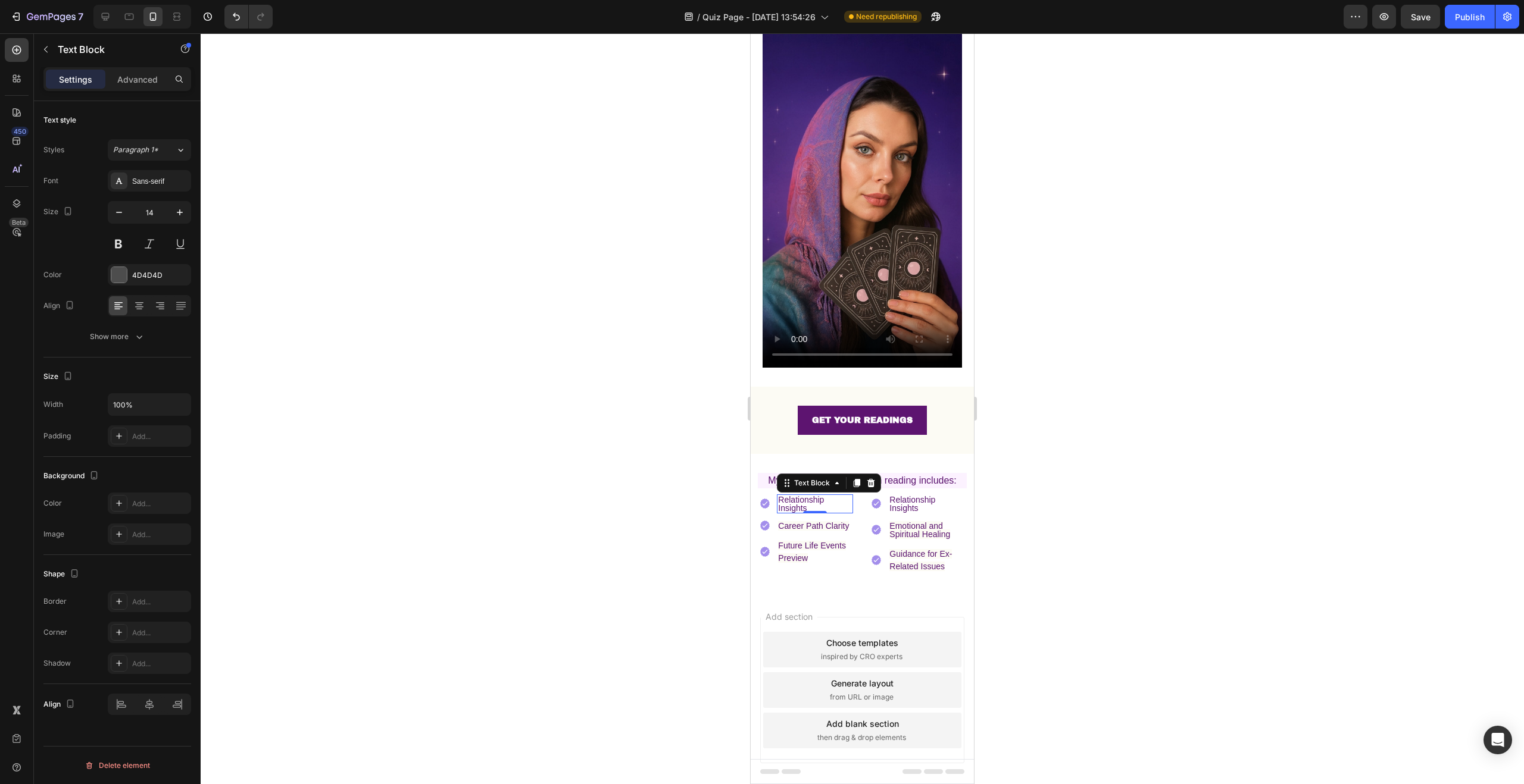
click at [1150, 474] on div at bounding box center [862, 409] width 1324 height 751
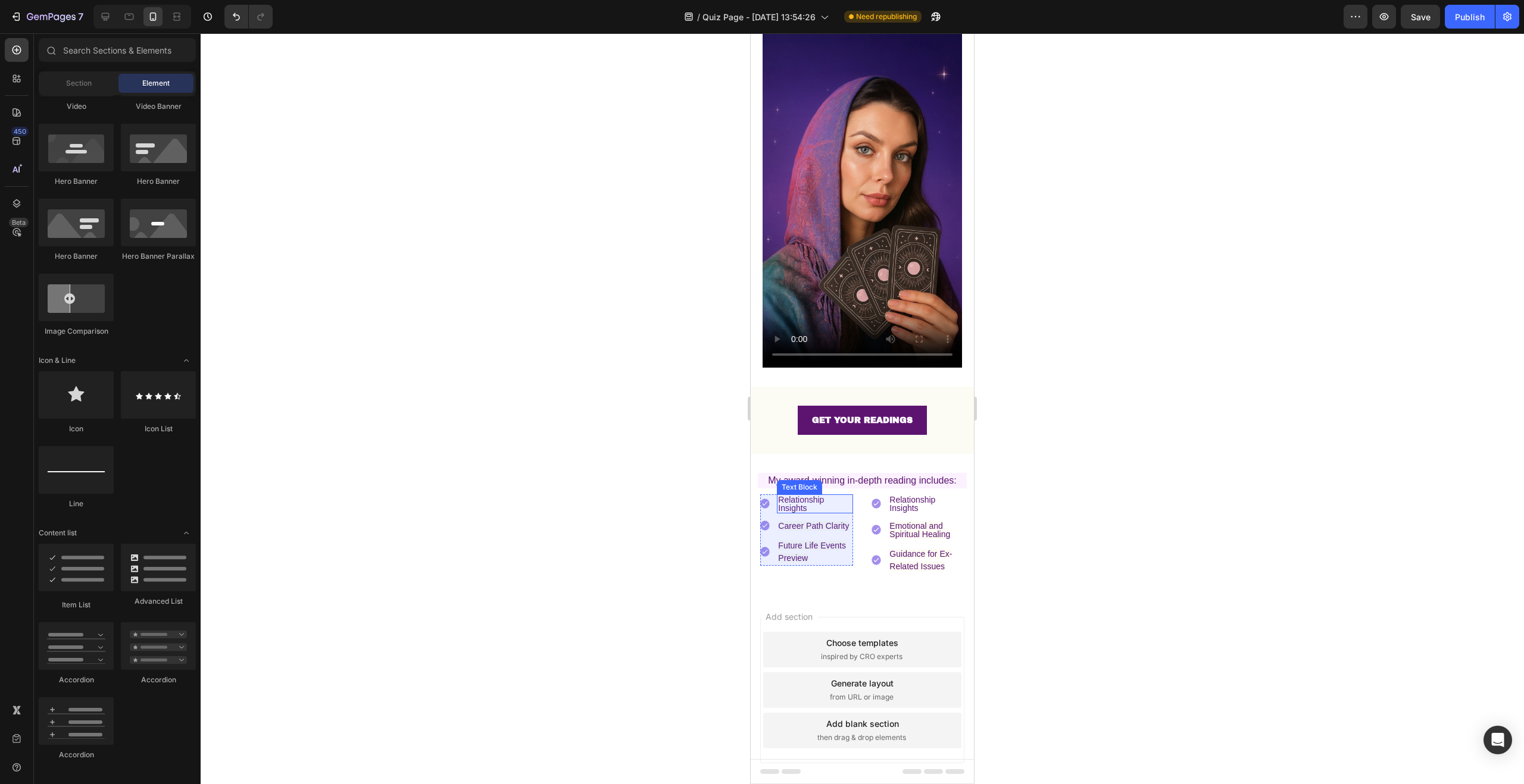
click at [848, 495] on div "Relationship Insights" at bounding box center [815, 504] width 76 height 19
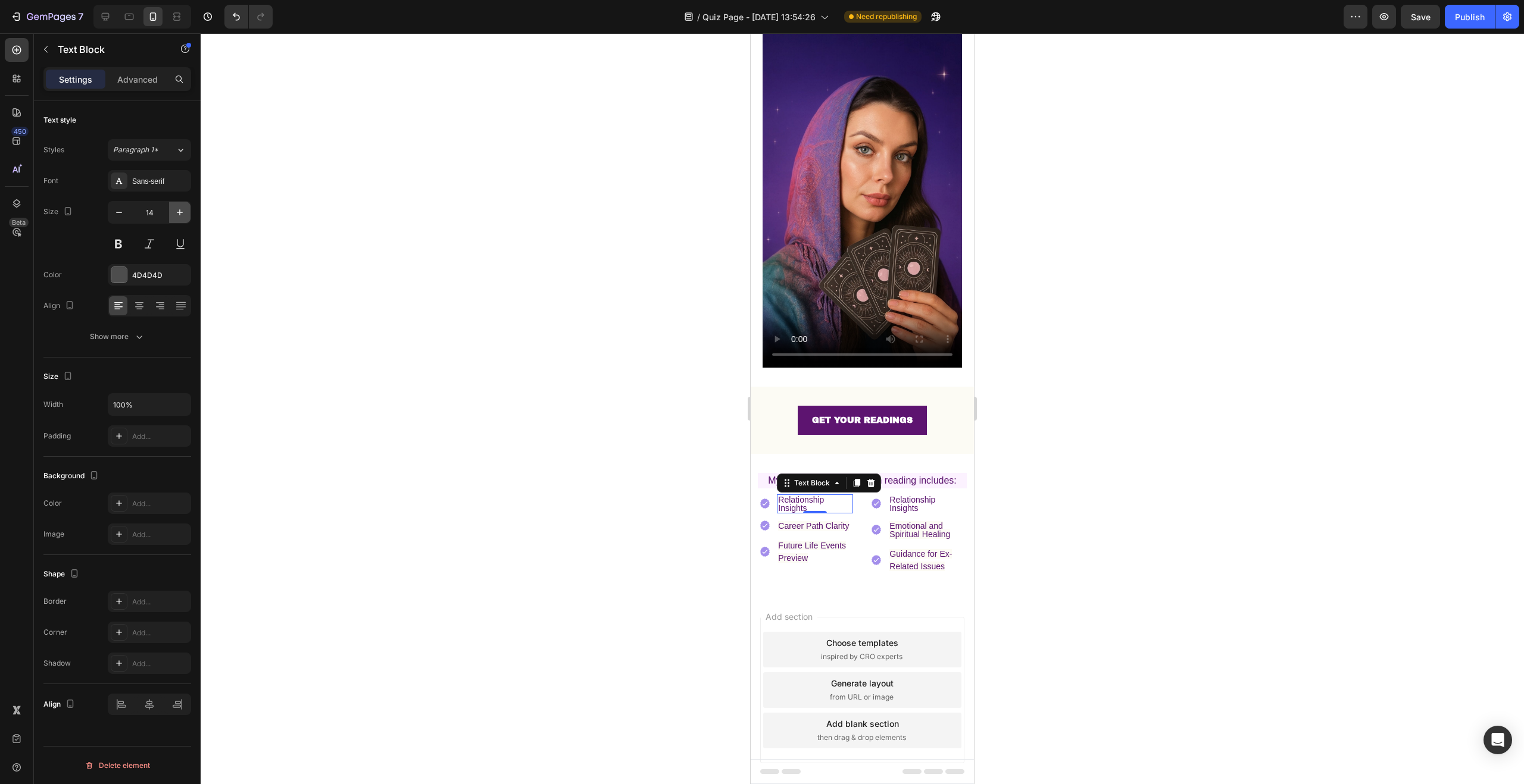
click at [183, 213] on icon "button" at bounding box center [180, 212] width 12 height 12
click at [180, 214] on icon "button" at bounding box center [180, 212] width 12 height 12
click at [116, 215] on icon "button" at bounding box center [119, 212] width 12 height 12
click at [571, 346] on div at bounding box center [862, 409] width 1324 height 751
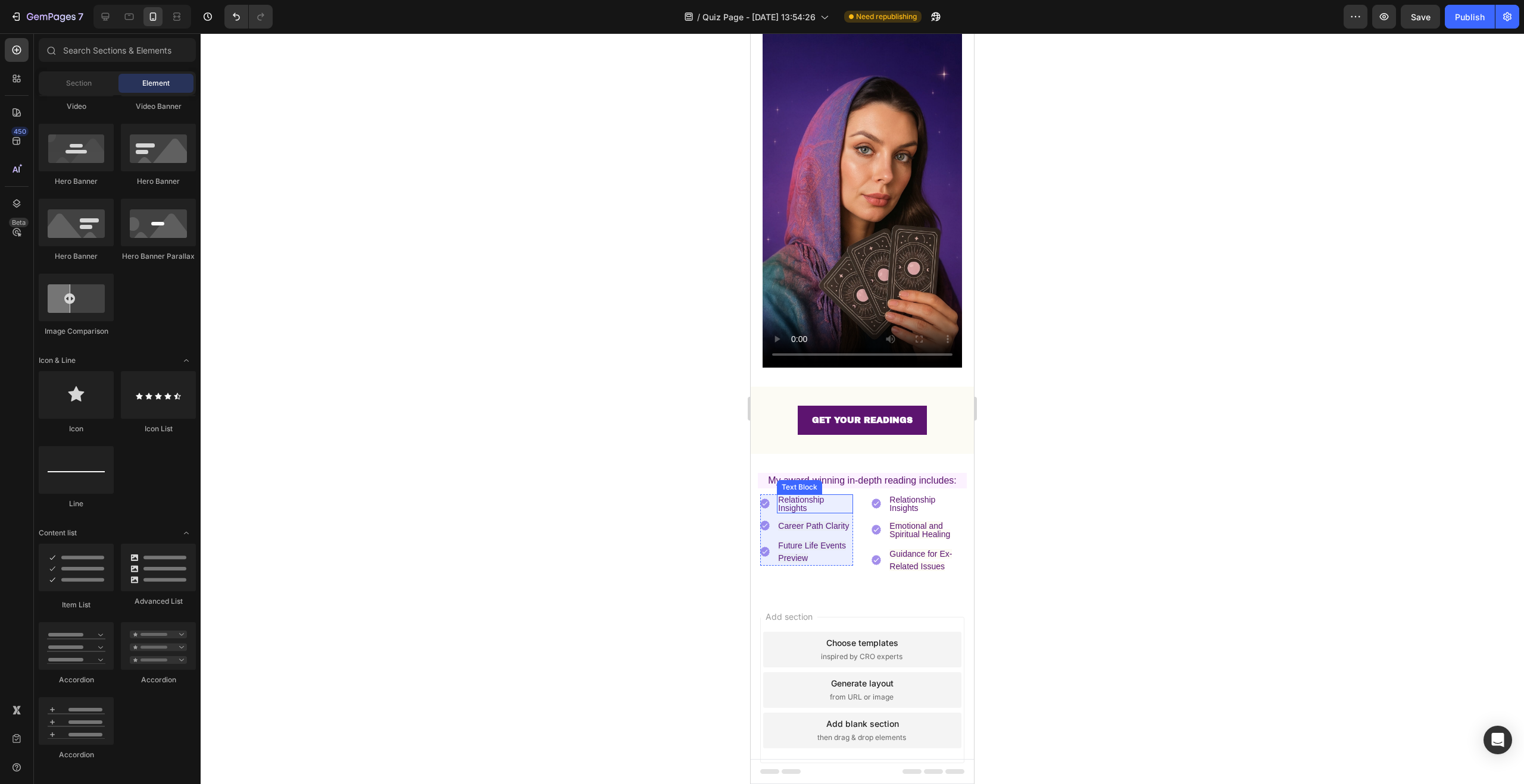
click at [830, 496] on p "Relationship Insights" at bounding box center [815, 504] width 74 height 17
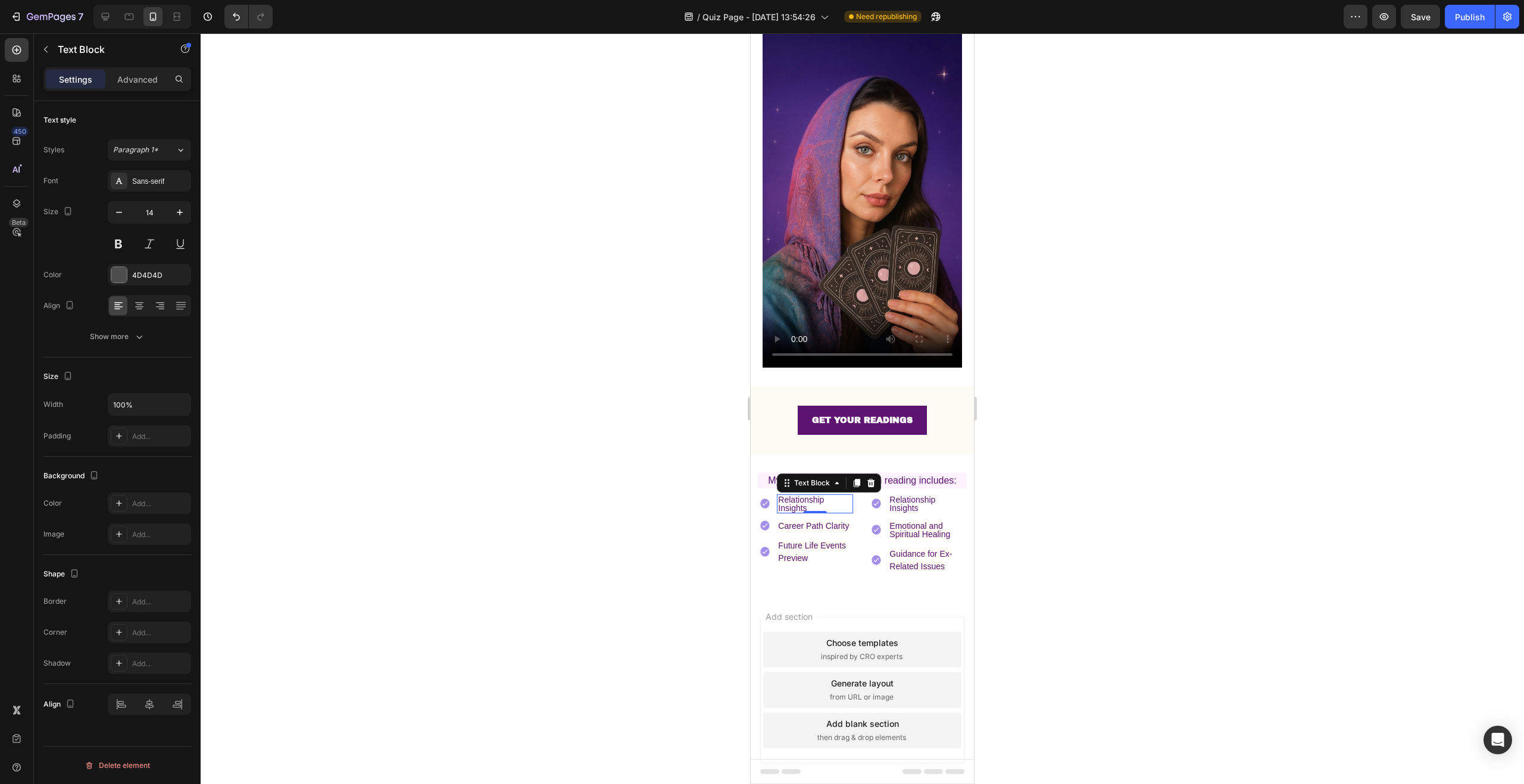
click at [1160, 476] on div at bounding box center [862, 409] width 1324 height 751
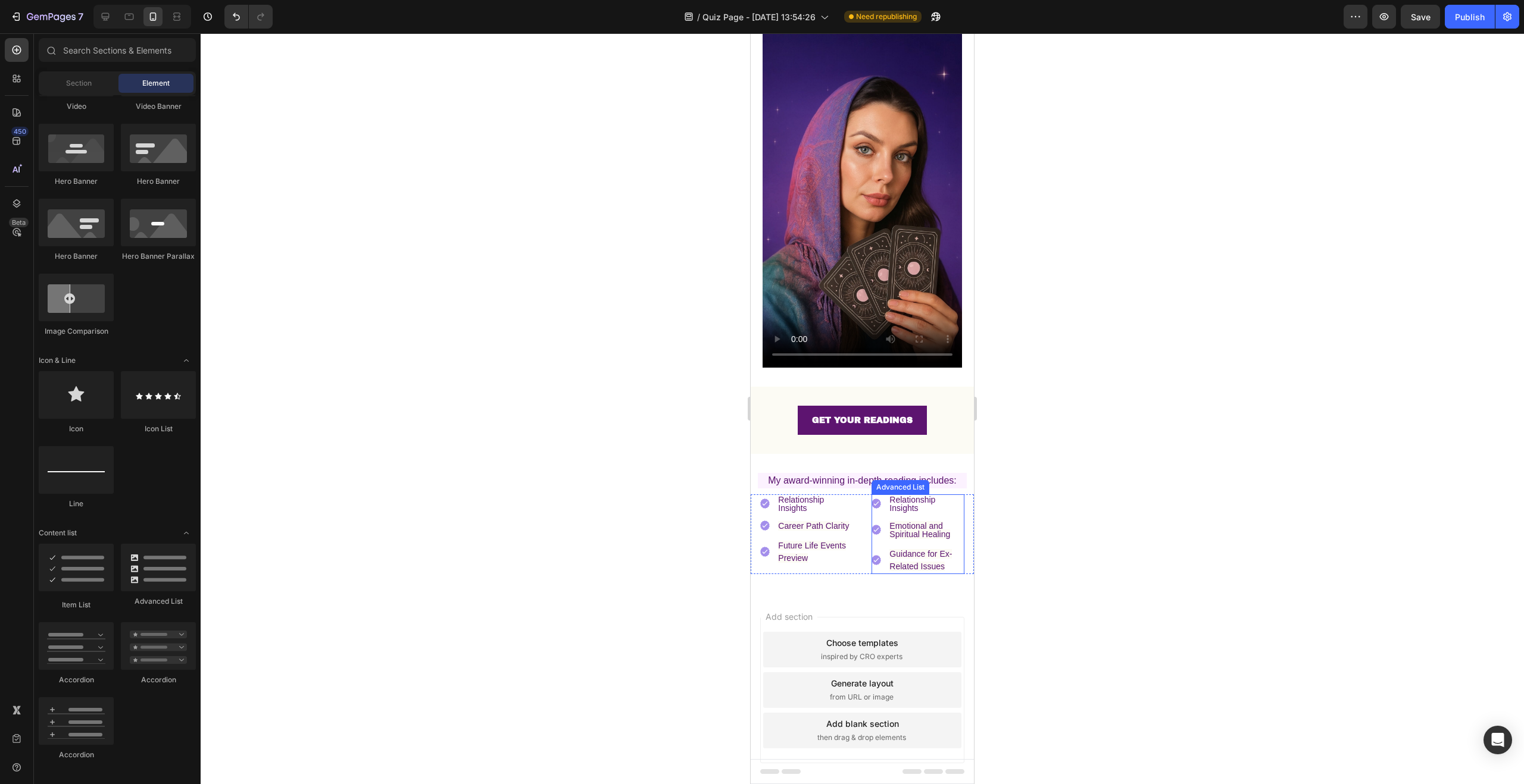
click at [880, 547] on li "Image Guidance for Ex- Related Issues Text Block" at bounding box center [918, 560] width 93 height 28
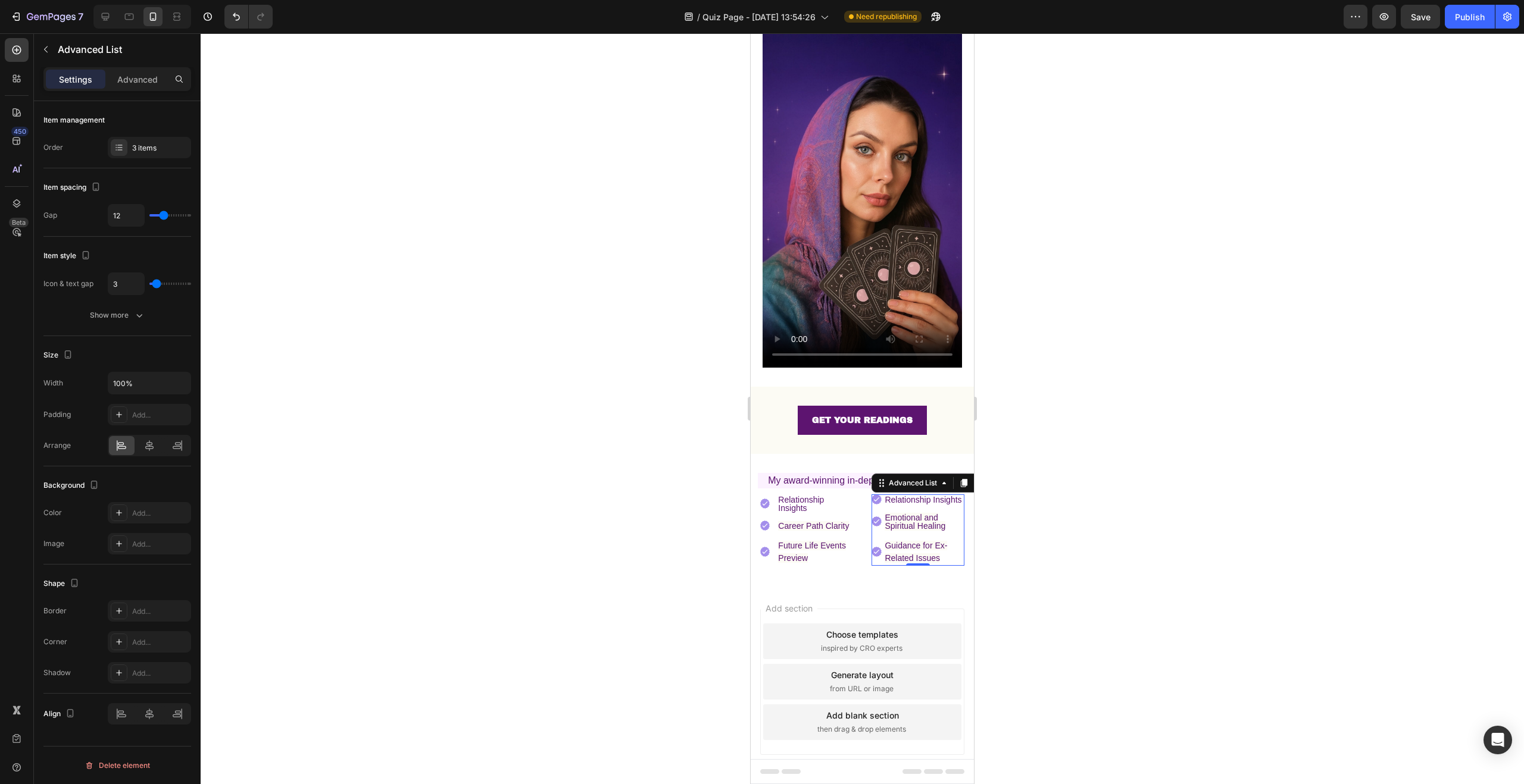
drag, startPoint x: 165, startPoint y: 284, endPoint x: 156, endPoint y: 282, distance: 9.2
click at [156, 283] on input "range" at bounding box center [170, 284] width 42 height 2
click at [775, 495] on li "Image Relationship Insights Text Block" at bounding box center [807, 504] width 93 height 19
click at [159, 285] on input "range" at bounding box center [170, 284] width 42 height 2
click at [938, 496] on p "Relationship Insights" at bounding box center [924, 500] width 79 height 9
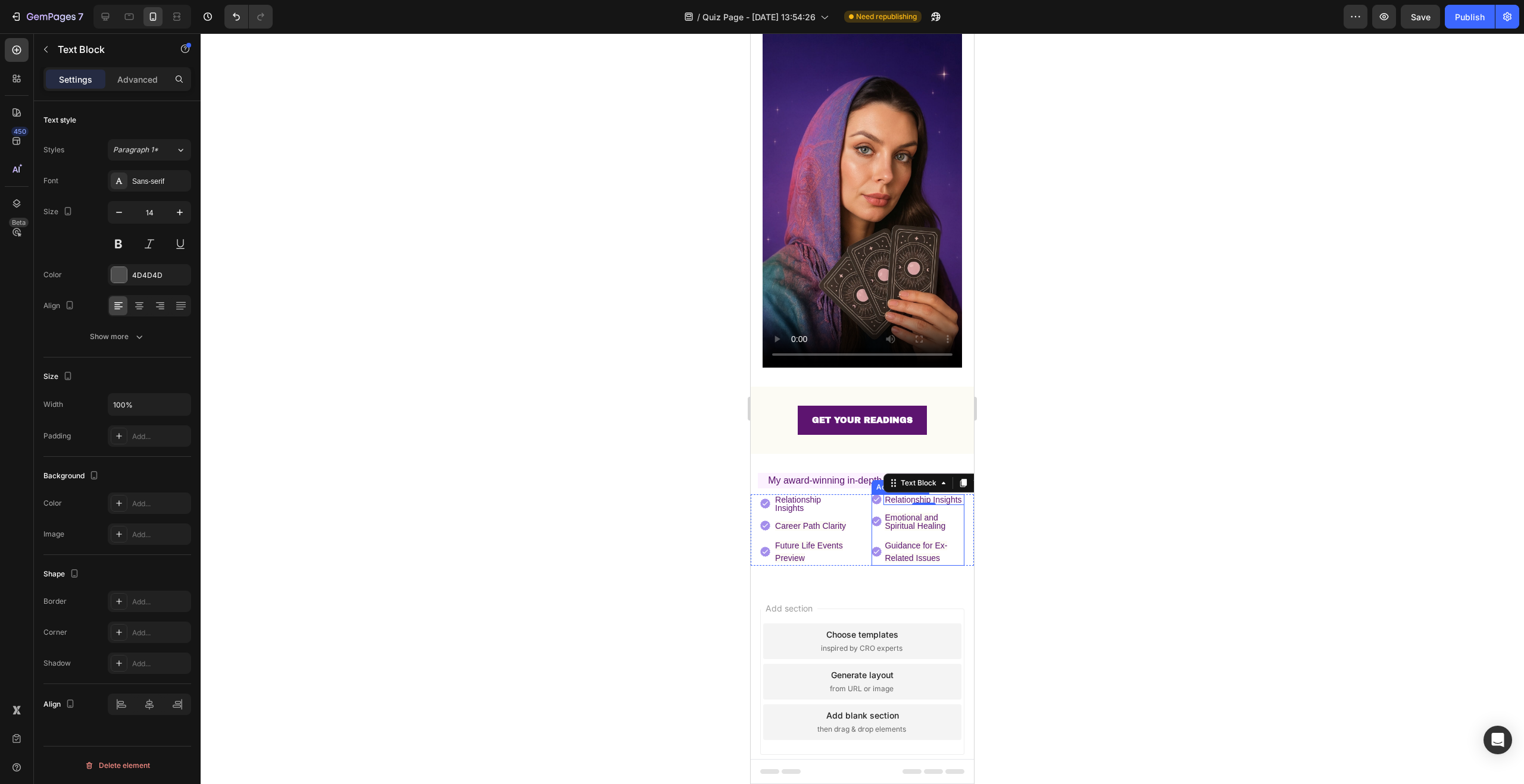
click at [1096, 513] on div at bounding box center [862, 409] width 1324 height 751
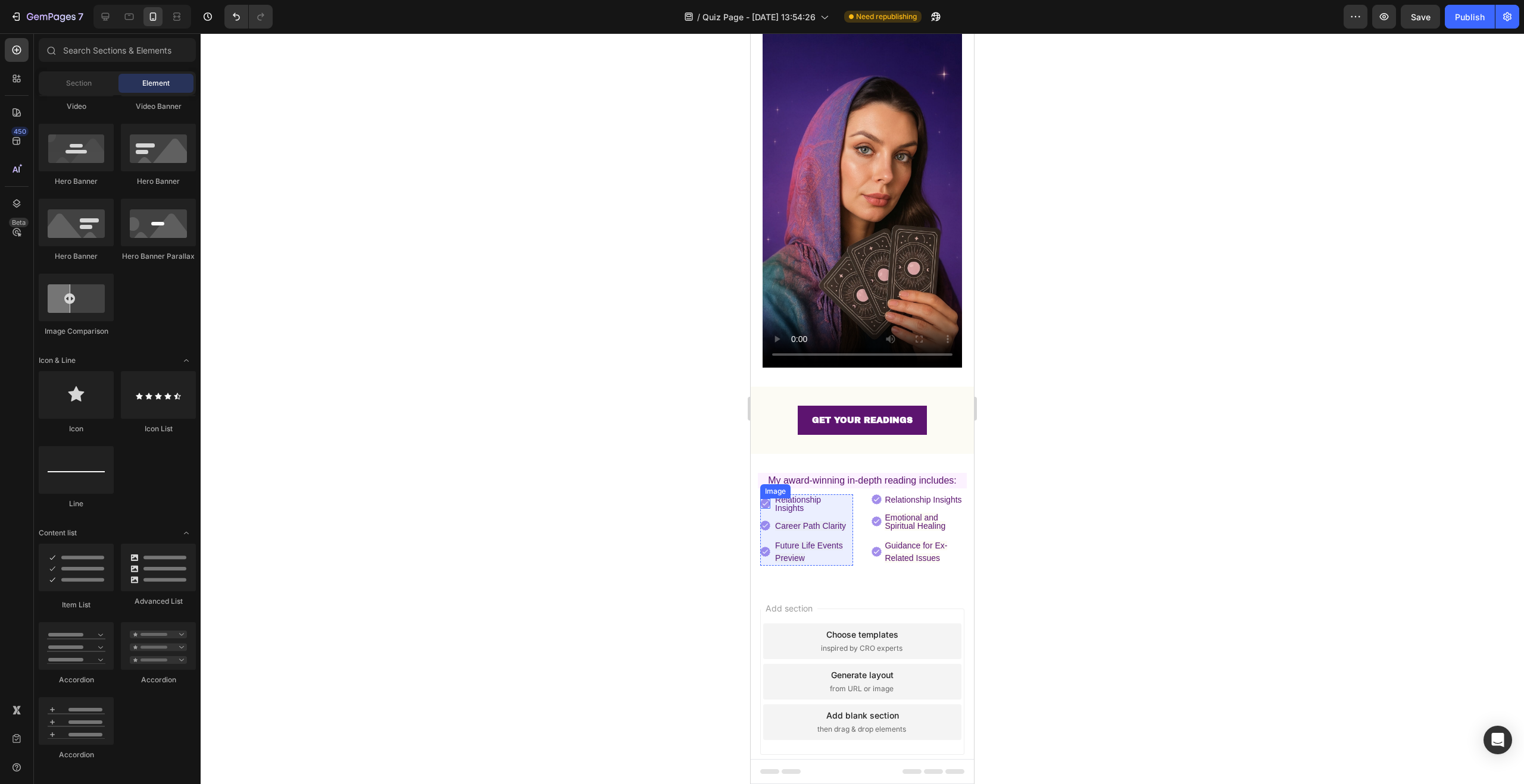
click at [769, 499] on img at bounding box center [765, 504] width 10 height 10
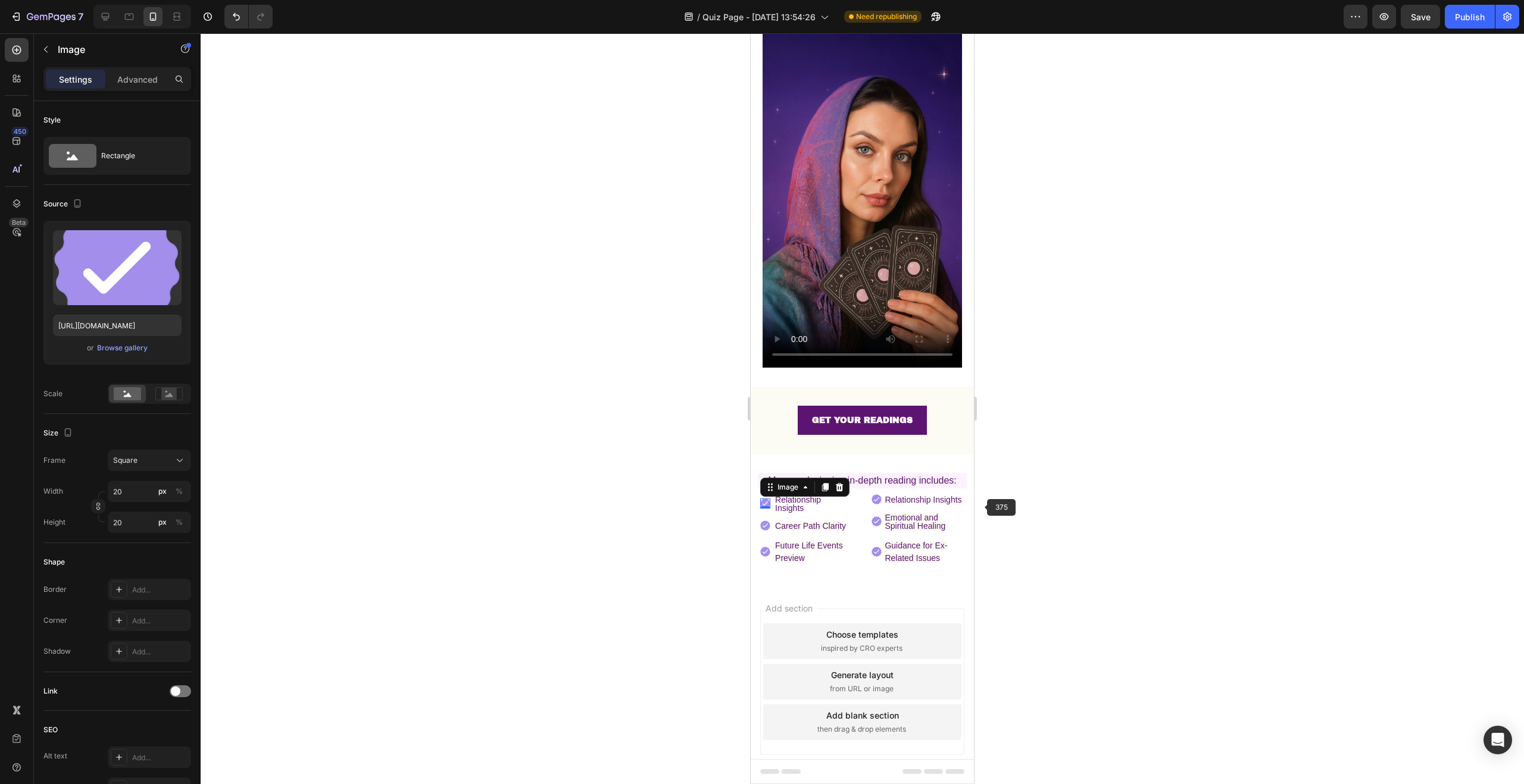
click at [1157, 511] on div at bounding box center [862, 409] width 1324 height 751
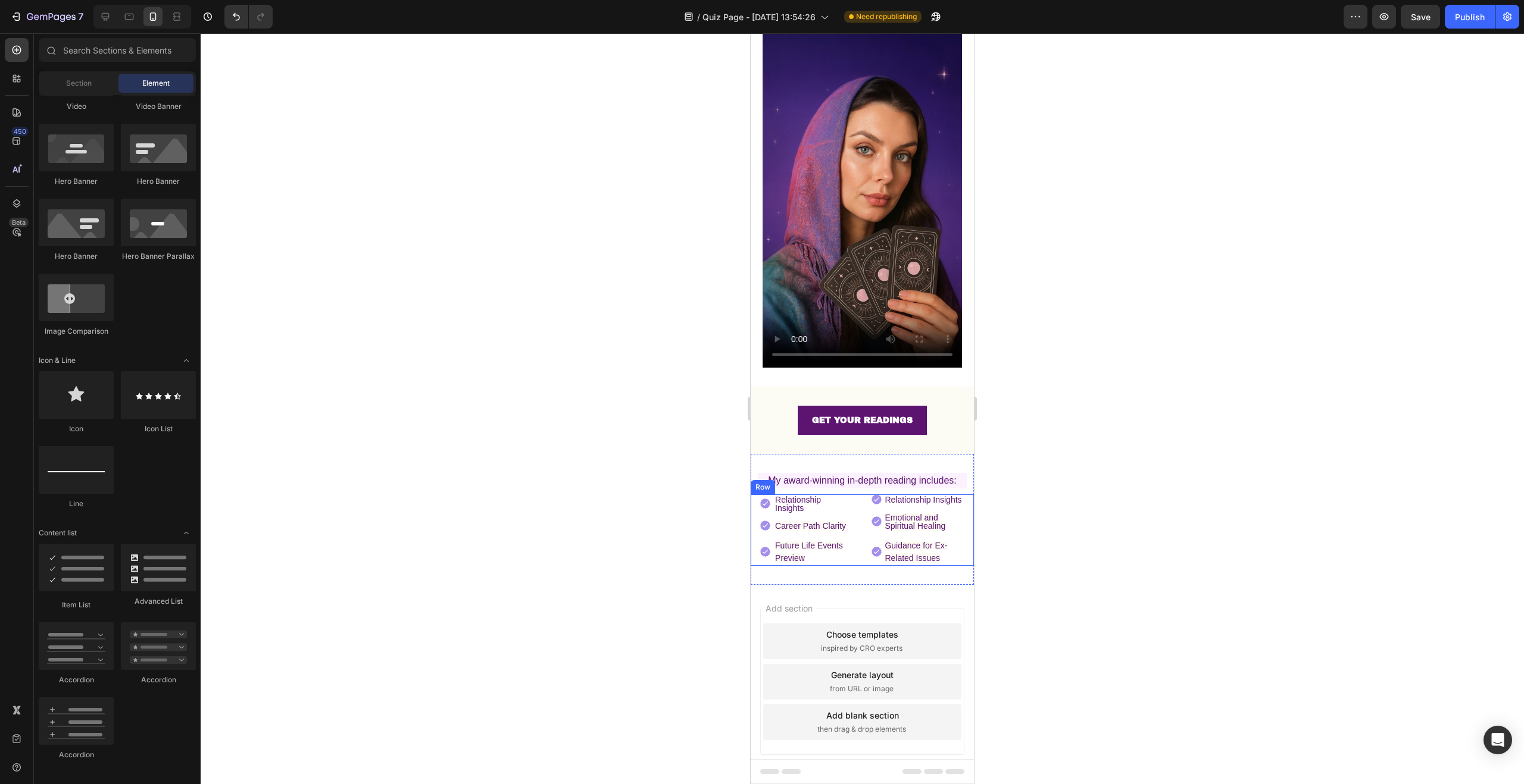
click at [855, 500] on div "Image Relationship Insights Text Block Image Career Path Clarity Text Block Ima…" at bounding box center [862, 530] width 223 height 71
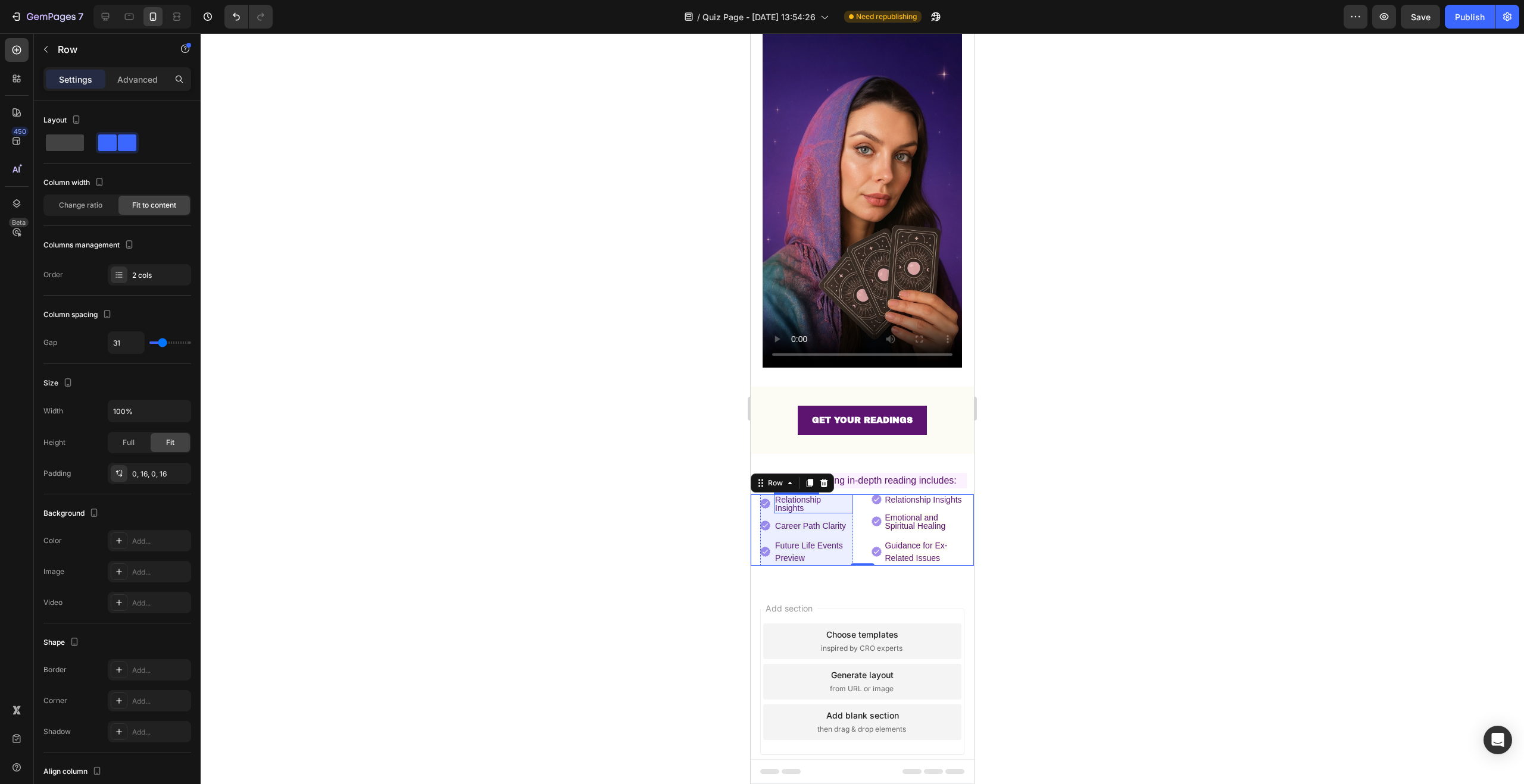
click at [839, 496] on p "Relationship Insights" at bounding box center [813, 504] width 77 height 17
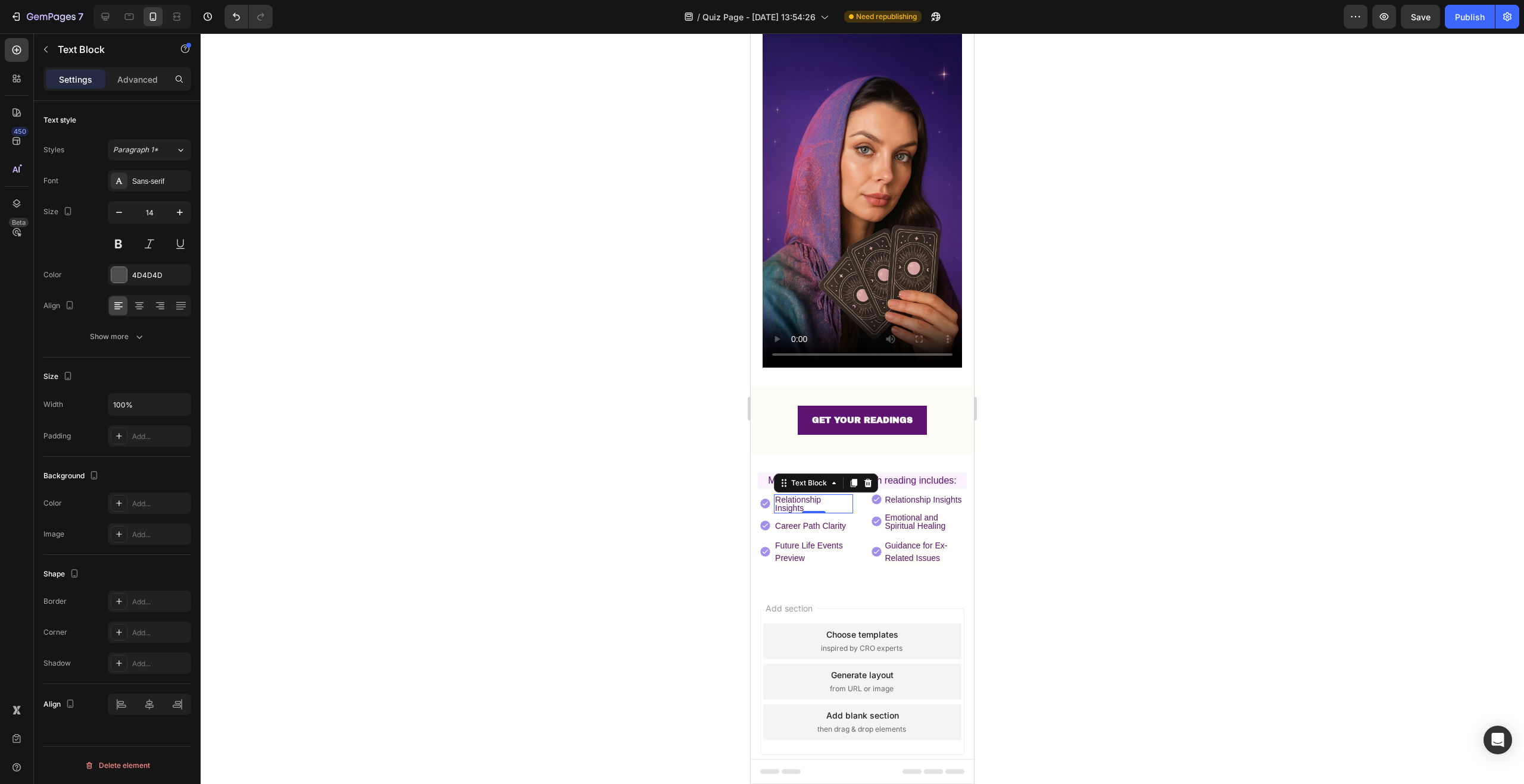
click at [1127, 498] on div at bounding box center [862, 409] width 1324 height 751
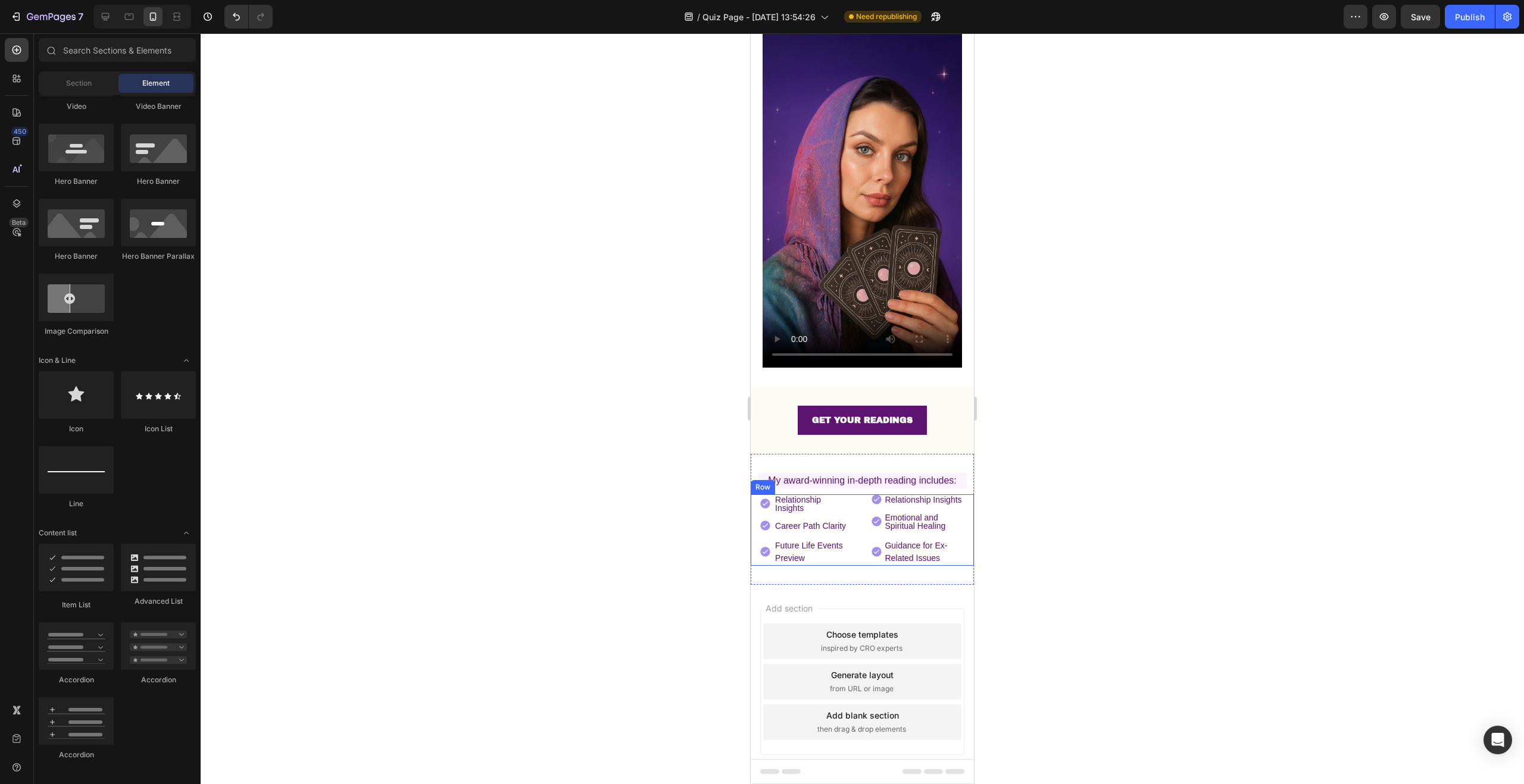
click at [956, 495] on div "Image Relationship Insights Text Block Image Career Path Clarity Text Block Ima…" at bounding box center [862, 530] width 223 height 71
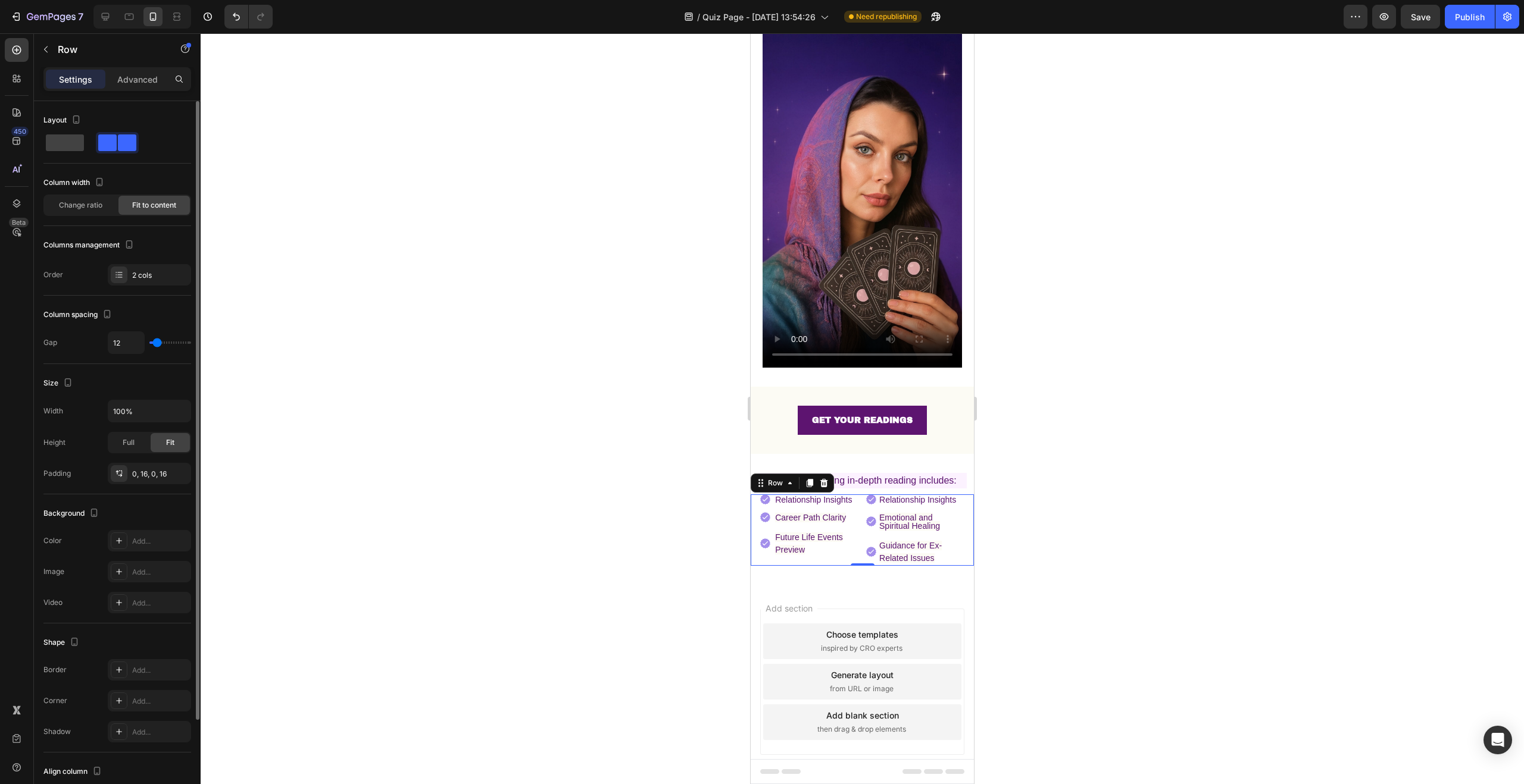
drag, startPoint x: 165, startPoint y: 342, endPoint x: 157, endPoint y: 345, distance: 8.5
click at [157, 344] on input "range" at bounding box center [170, 343] width 42 height 2
click at [1116, 446] on div at bounding box center [862, 409] width 1324 height 751
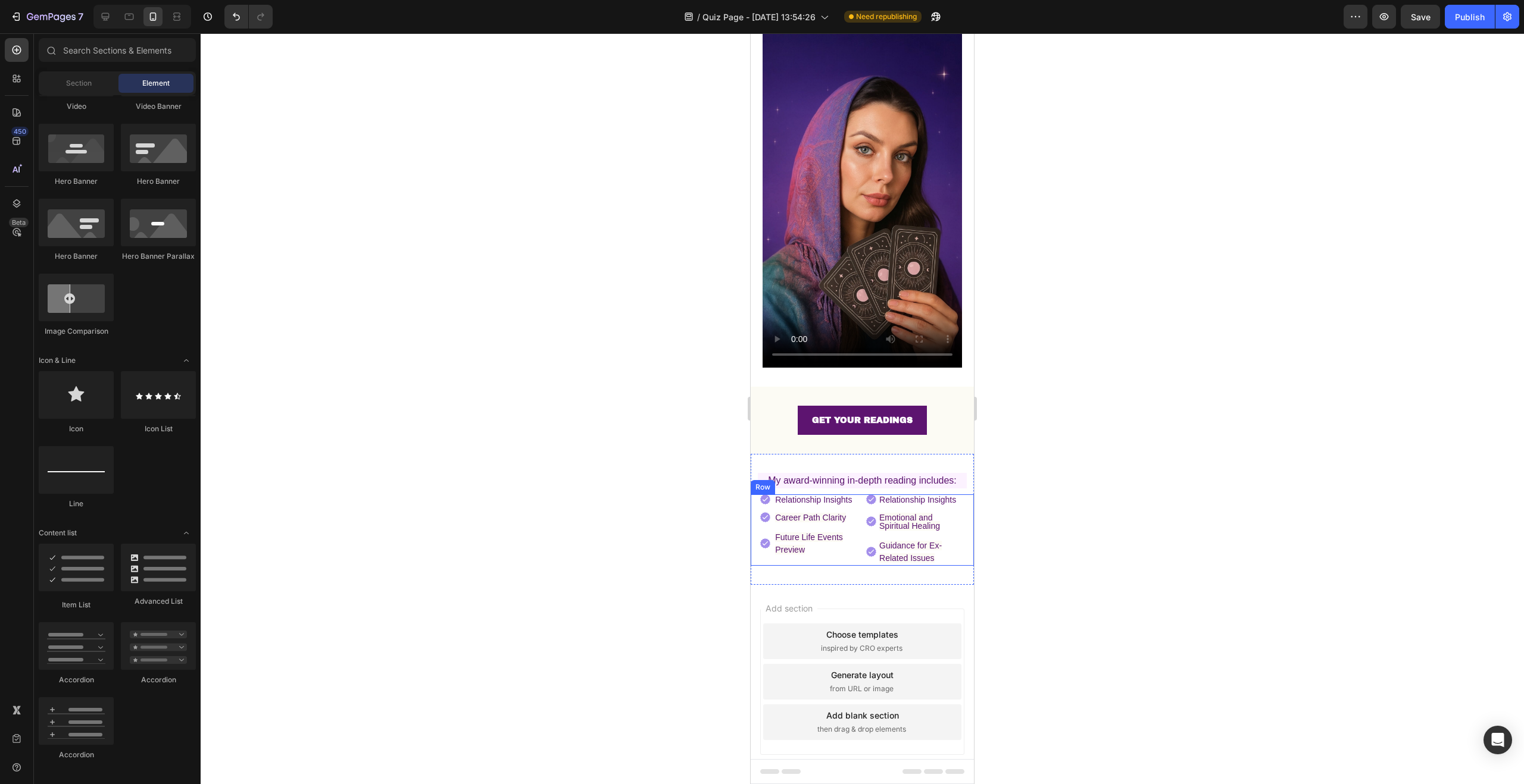
click at [857, 495] on div "Image Relationship Insights Text Block Image Career Path Clarity Text Block Ima…" at bounding box center [862, 530] width 223 height 71
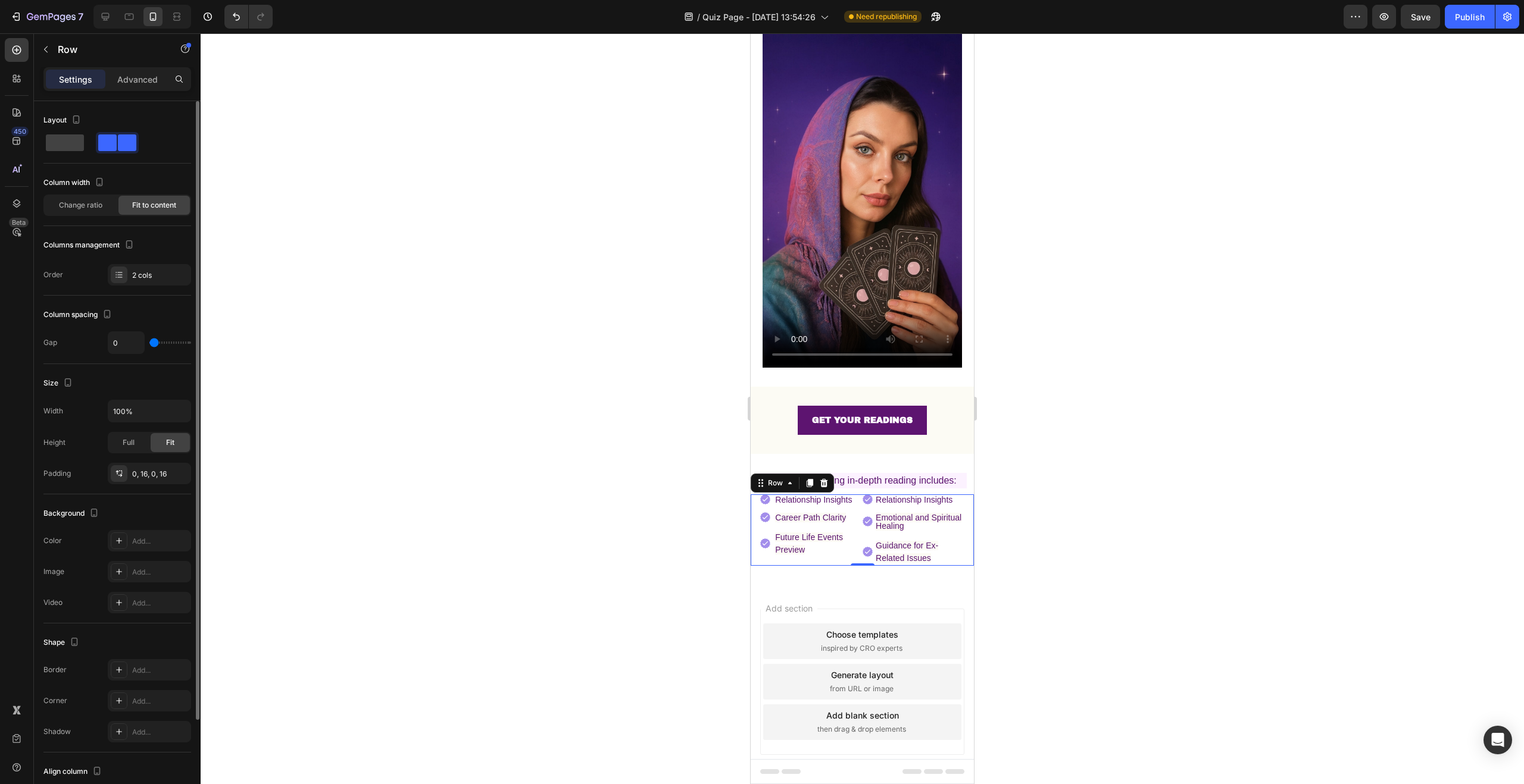
drag, startPoint x: 160, startPoint y: 343, endPoint x: 151, endPoint y: 345, distance: 9.2
click at [151, 344] on input "range" at bounding box center [170, 343] width 42 height 2
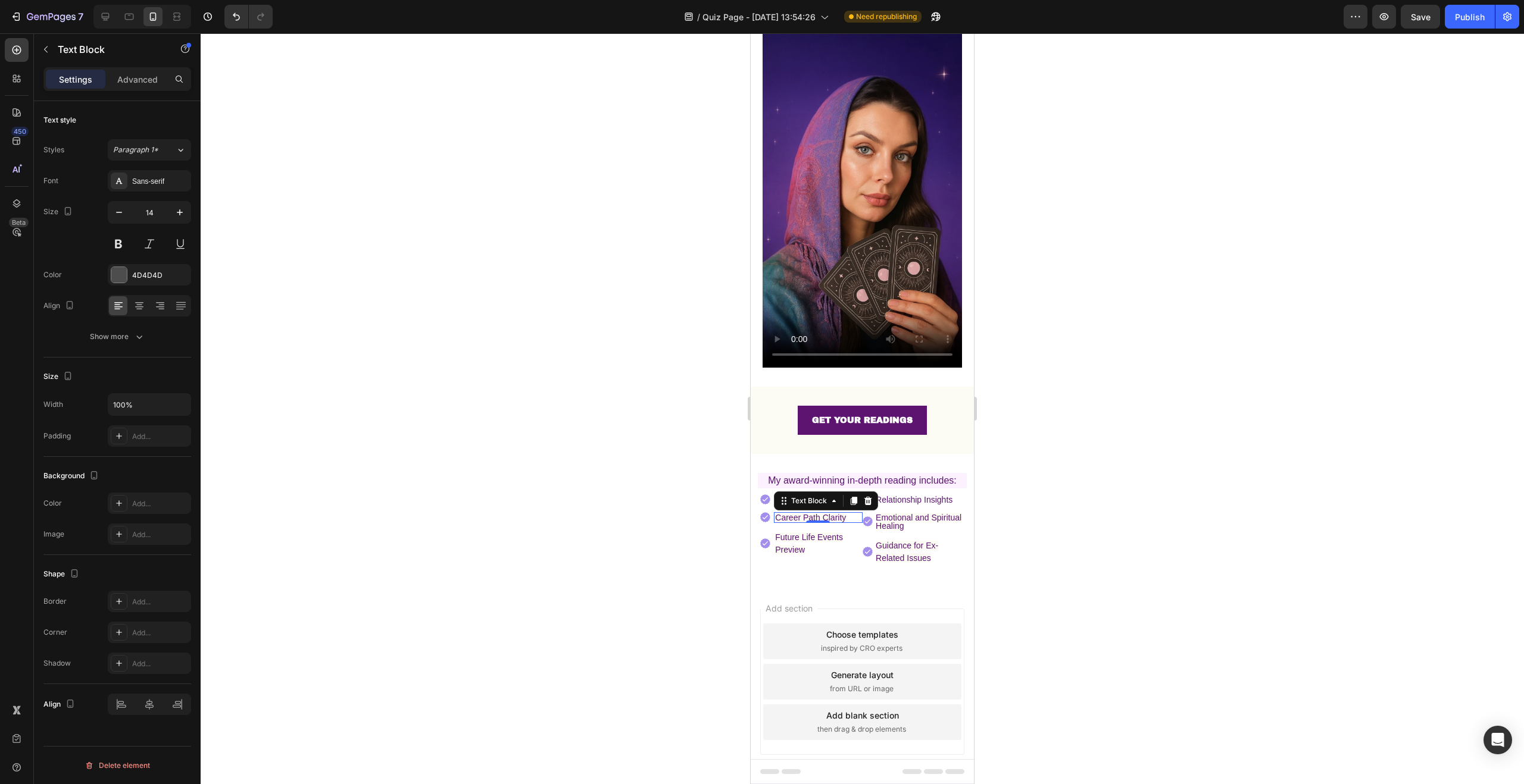
click at [842, 513] on span "Career Path Clarity" at bounding box center [810, 517] width 71 height 9
click at [1209, 441] on div at bounding box center [862, 409] width 1324 height 751
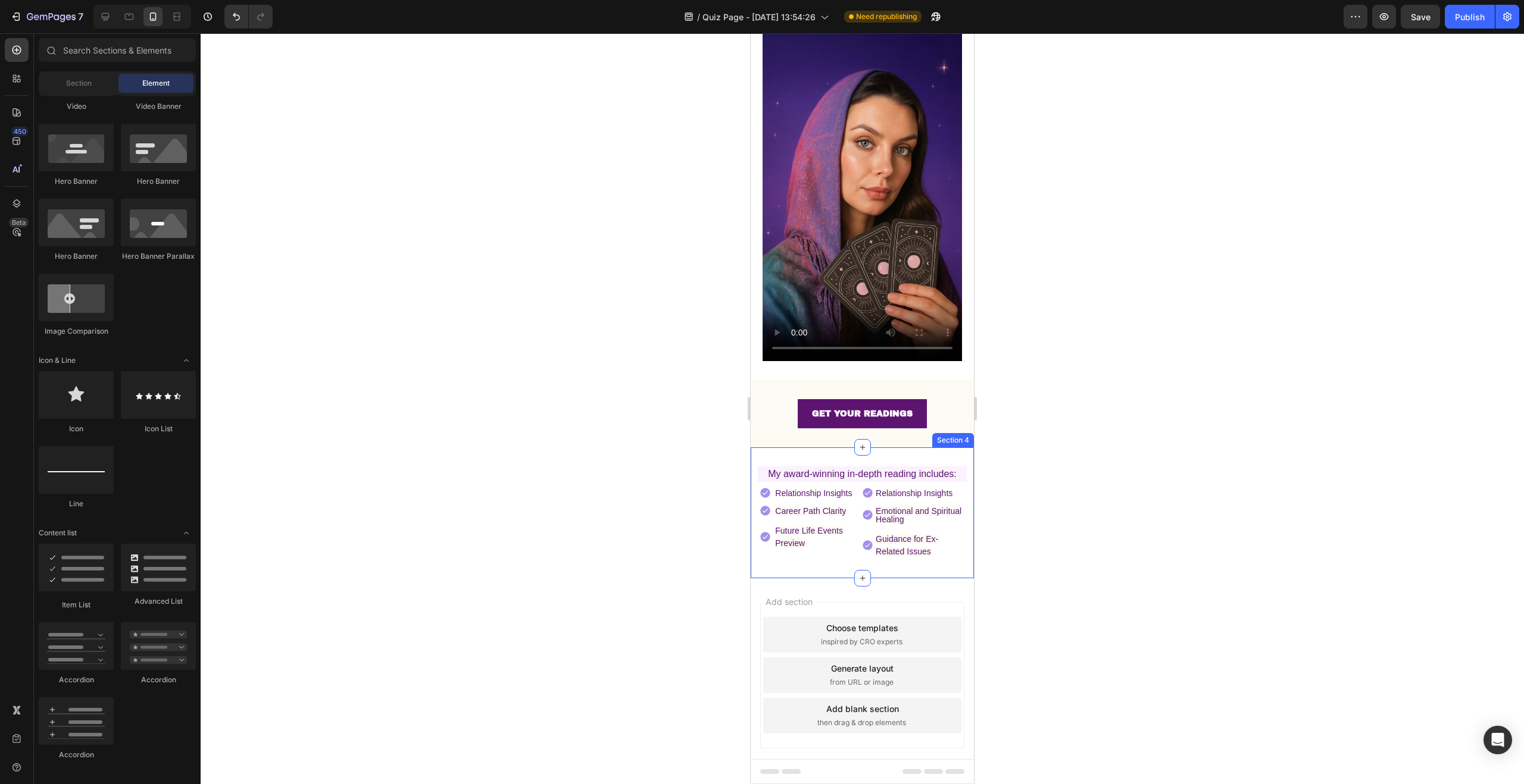
scroll to position [117, 0]
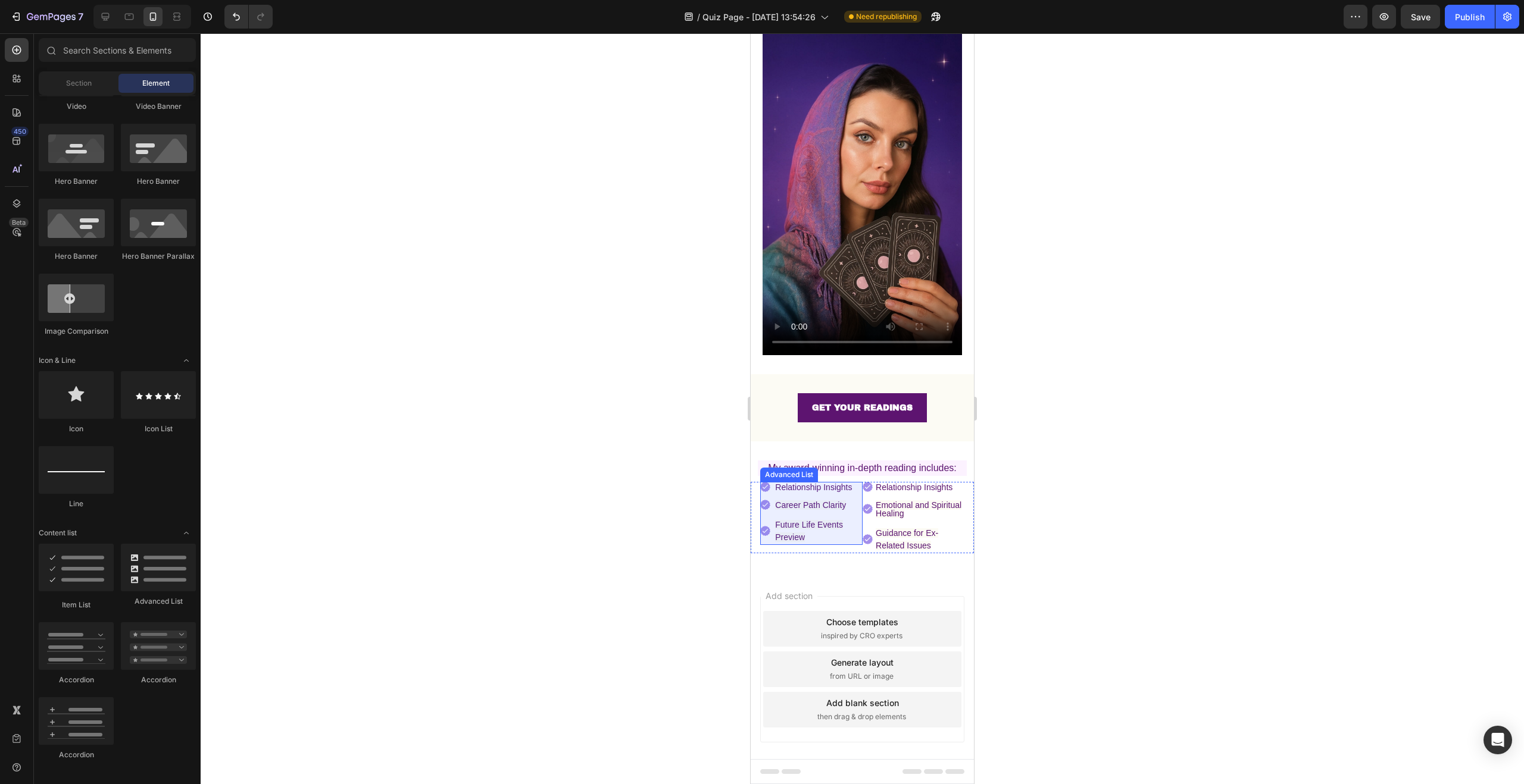
click at [839, 500] on span "Career Path Clarity" at bounding box center [810, 504] width 71 height 9
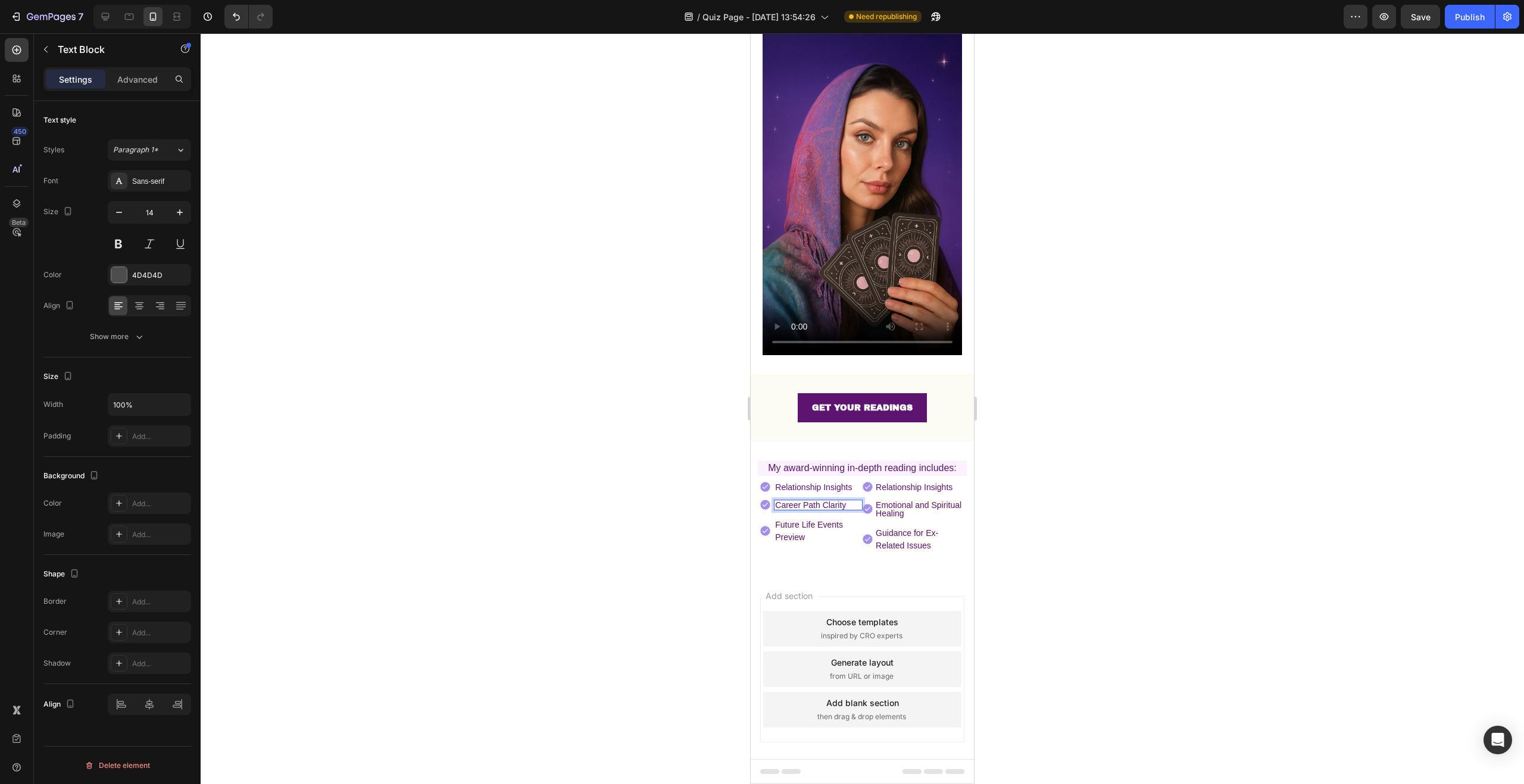
click at [1049, 504] on div at bounding box center [862, 409] width 1324 height 751
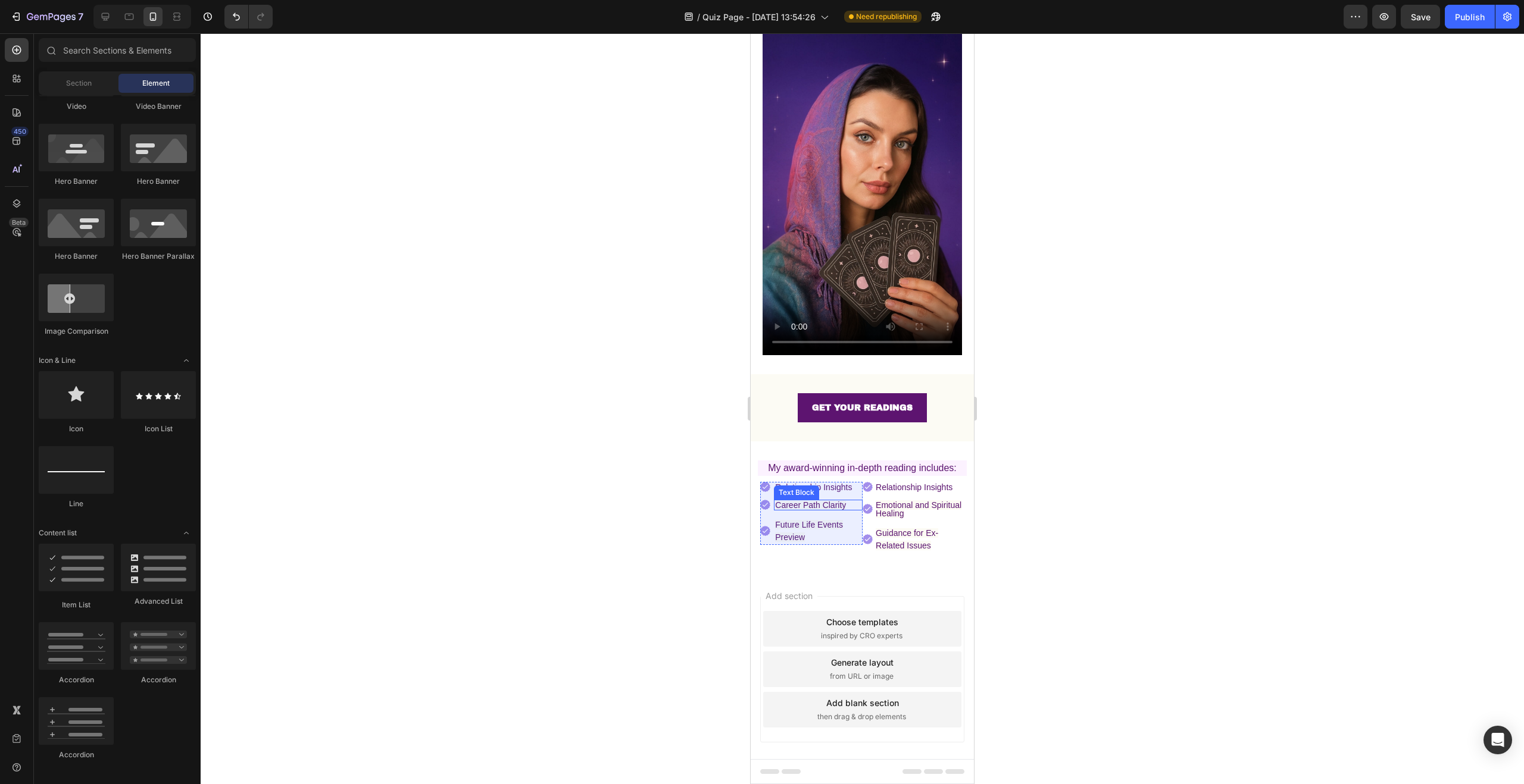
click at [838, 500] on span "Career Path Clarity" at bounding box center [810, 504] width 71 height 9
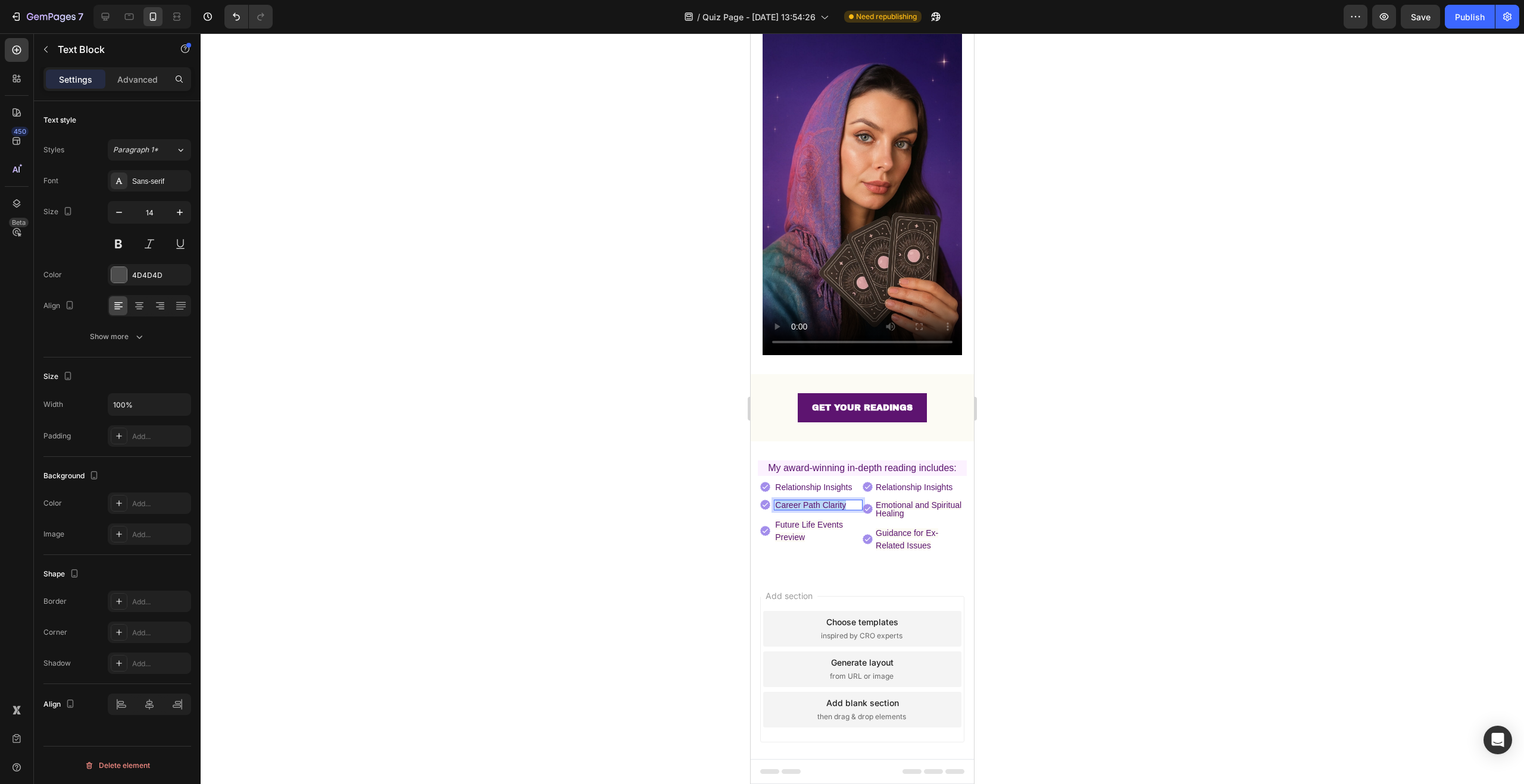
drag, startPoint x: 847, startPoint y: 490, endPoint x: 776, endPoint y: 489, distance: 71.0
click at [776, 501] on p "Career Path Clarity" at bounding box center [818, 505] width 85 height 9
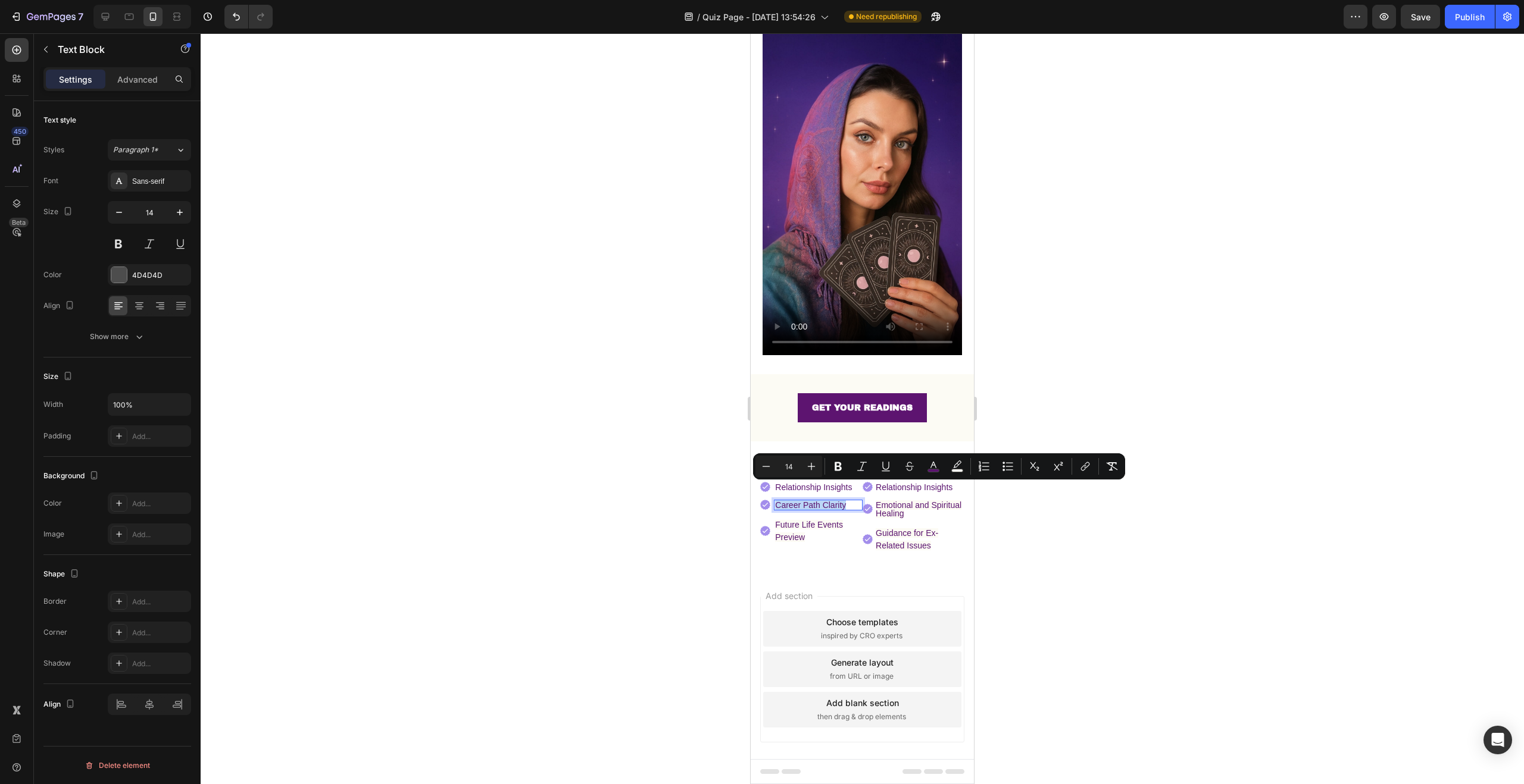
copy span "Career Path Clarity"
click at [1163, 536] on div at bounding box center [862, 409] width 1324 height 751
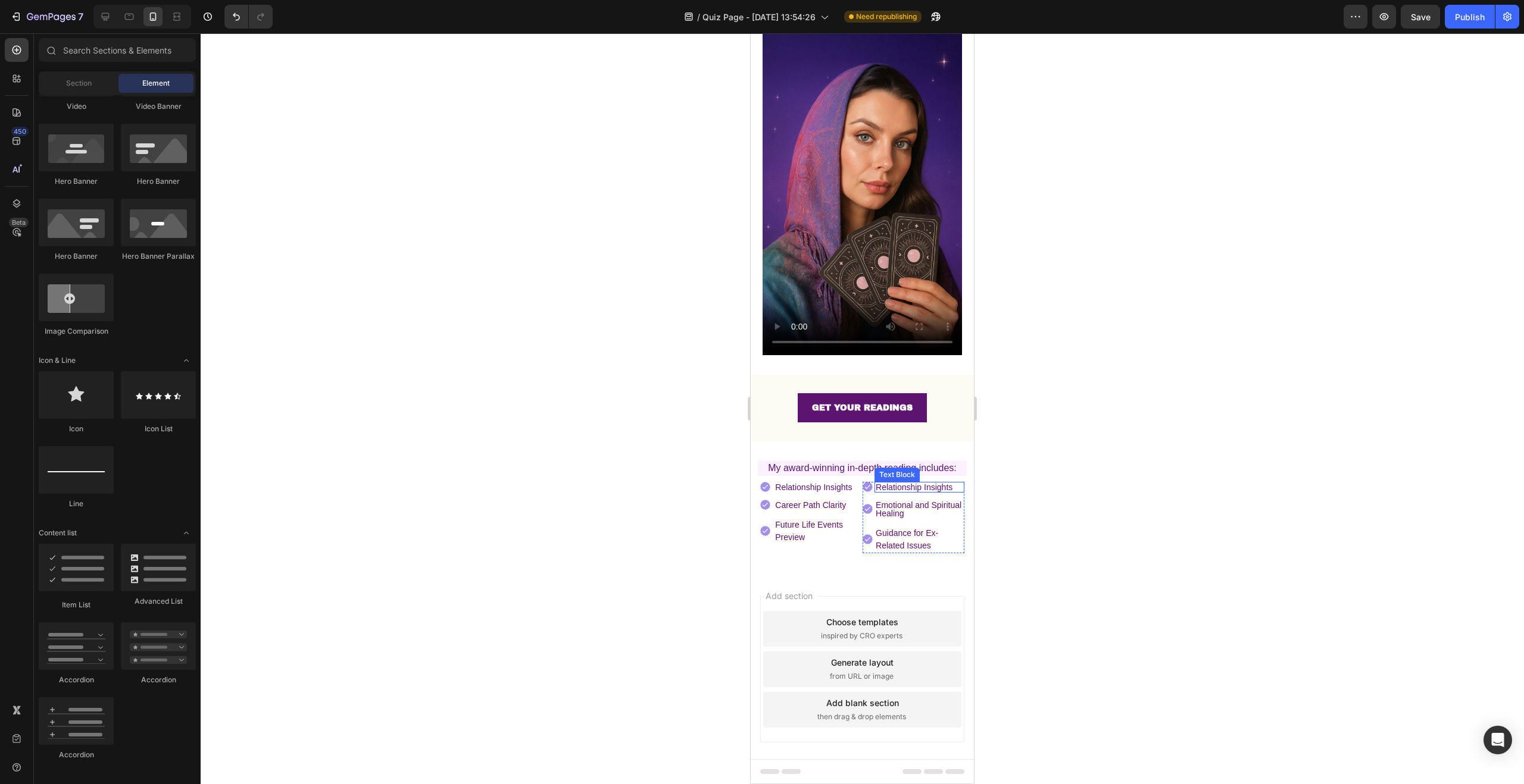
click at [914, 482] on span "Relationship Insights" at bounding box center [914, 487] width 77 height 9
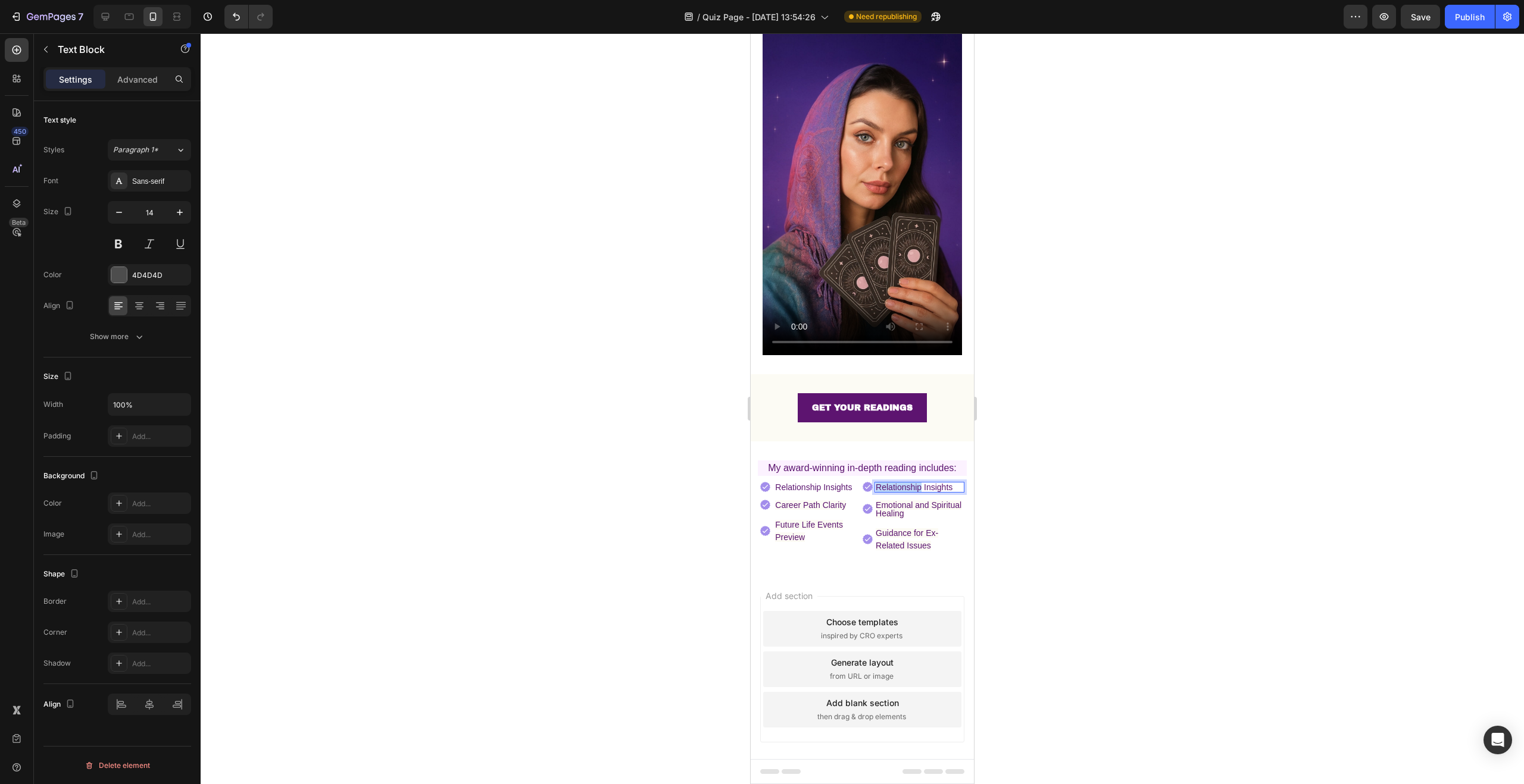
click at [914, 482] on span "Relationship Insights" at bounding box center [914, 487] width 77 height 9
drag, startPoint x: 950, startPoint y: 472, endPoint x: 874, endPoint y: 472, distance: 76.0
click at [875, 483] on p "Relationship Insights" at bounding box center [919, 487] width 87 height 9
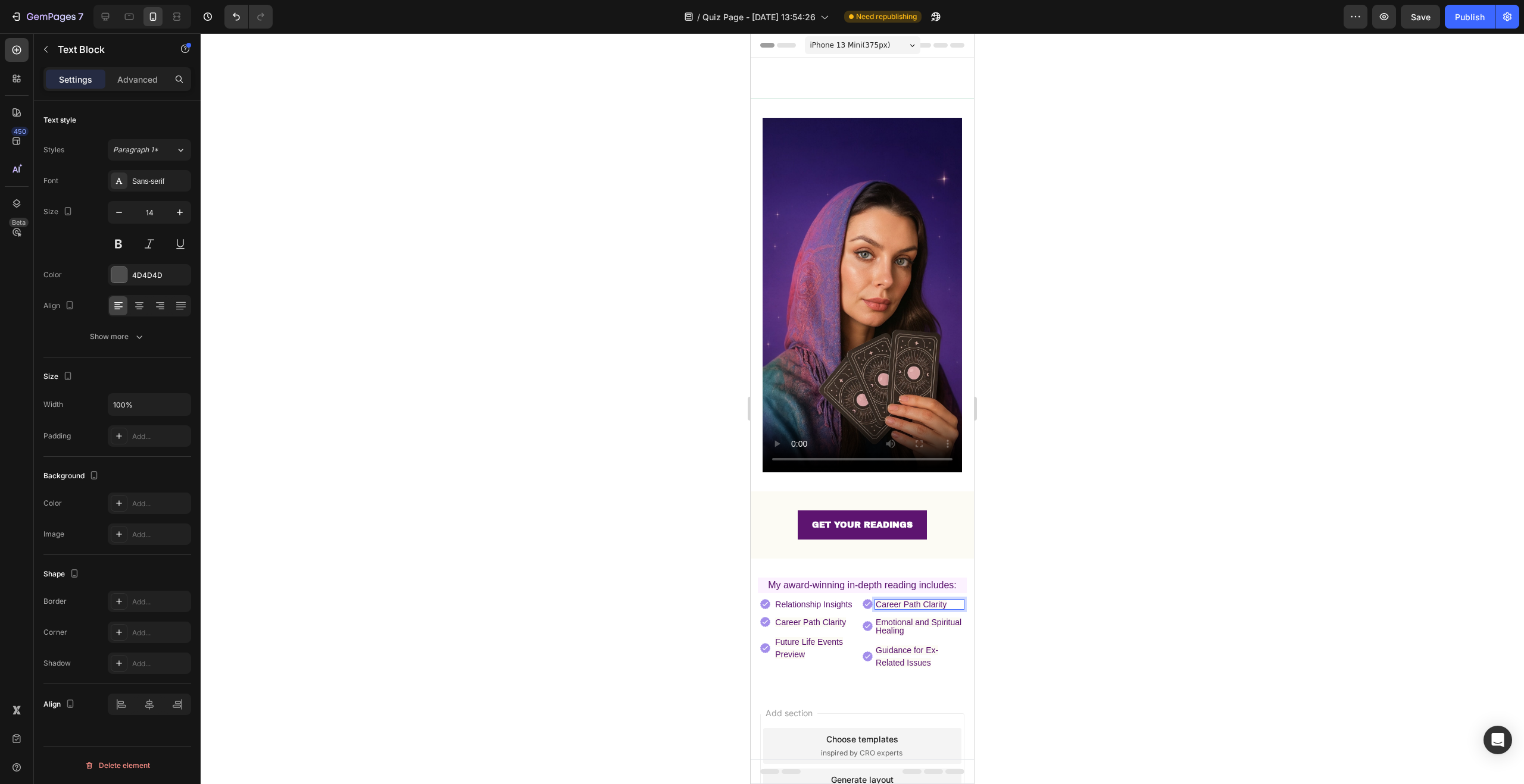
scroll to position [117, 0]
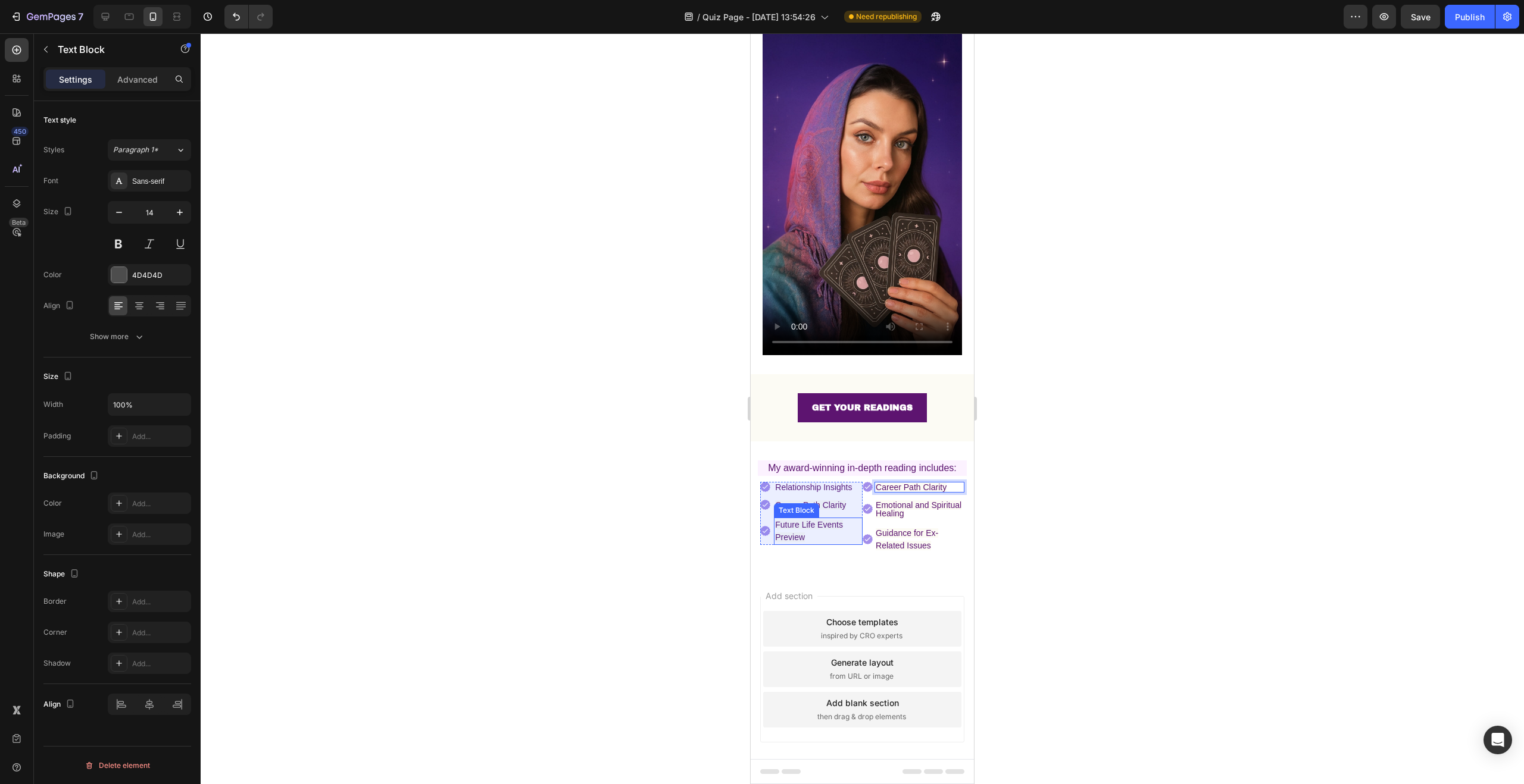
click at [816, 505] on div "Text Block" at bounding box center [797, 510] width 41 height 10
click at [816, 501] on div "Text Block" at bounding box center [809, 506] width 41 height 10
click at [846, 501] on p "Career Path Clarity" at bounding box center [818, 505] width 85 height 9
drag, startPoint x: 821, startPoint y: 487, endPoint x: 781, endPoint y: 488, distance: 40.0
click at [781, 501] on p "Career Path Clarity" at bounding box center [818, 505] width 85 height 9
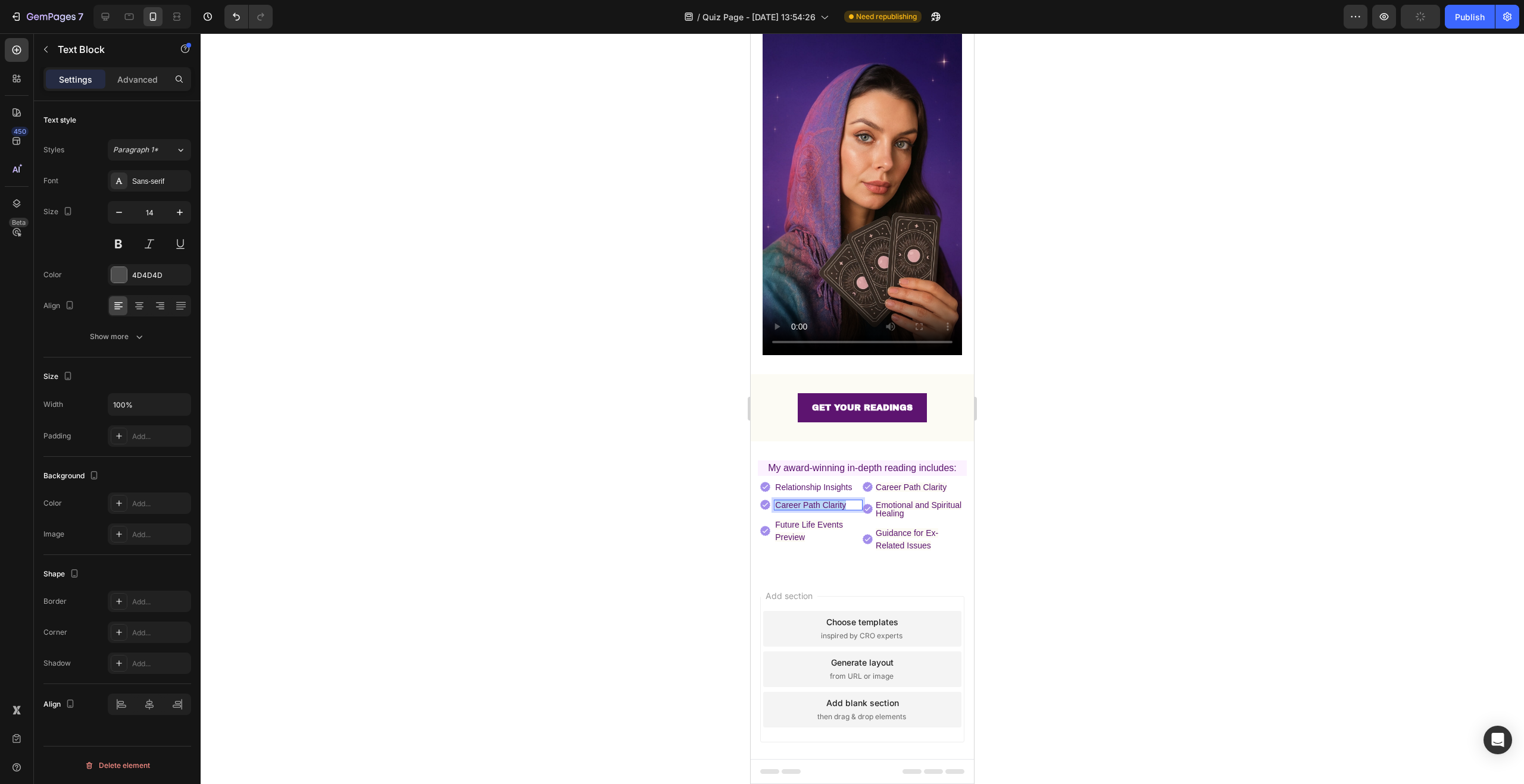
drag, startPoint x: 776, startPoint y: 489, endPoint x: 848, endPoint y: 489, distance: 72.0
click at [1051, 510] on div at bounding box center [862, 409] width 1324 height 751
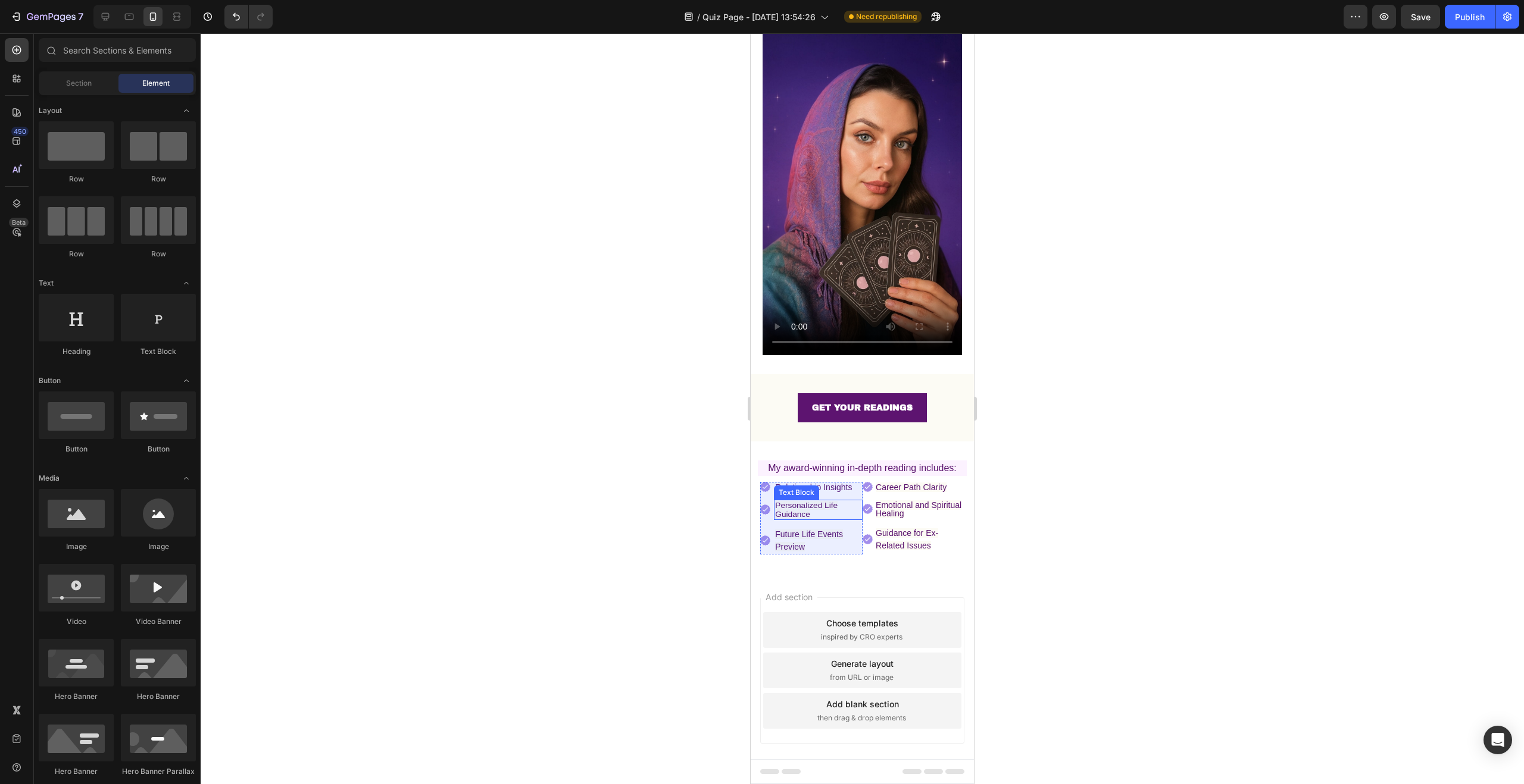
click at [816, 501] on span "Personalized Life Guidance" at bounding box center [807, 509] width 63 height 18
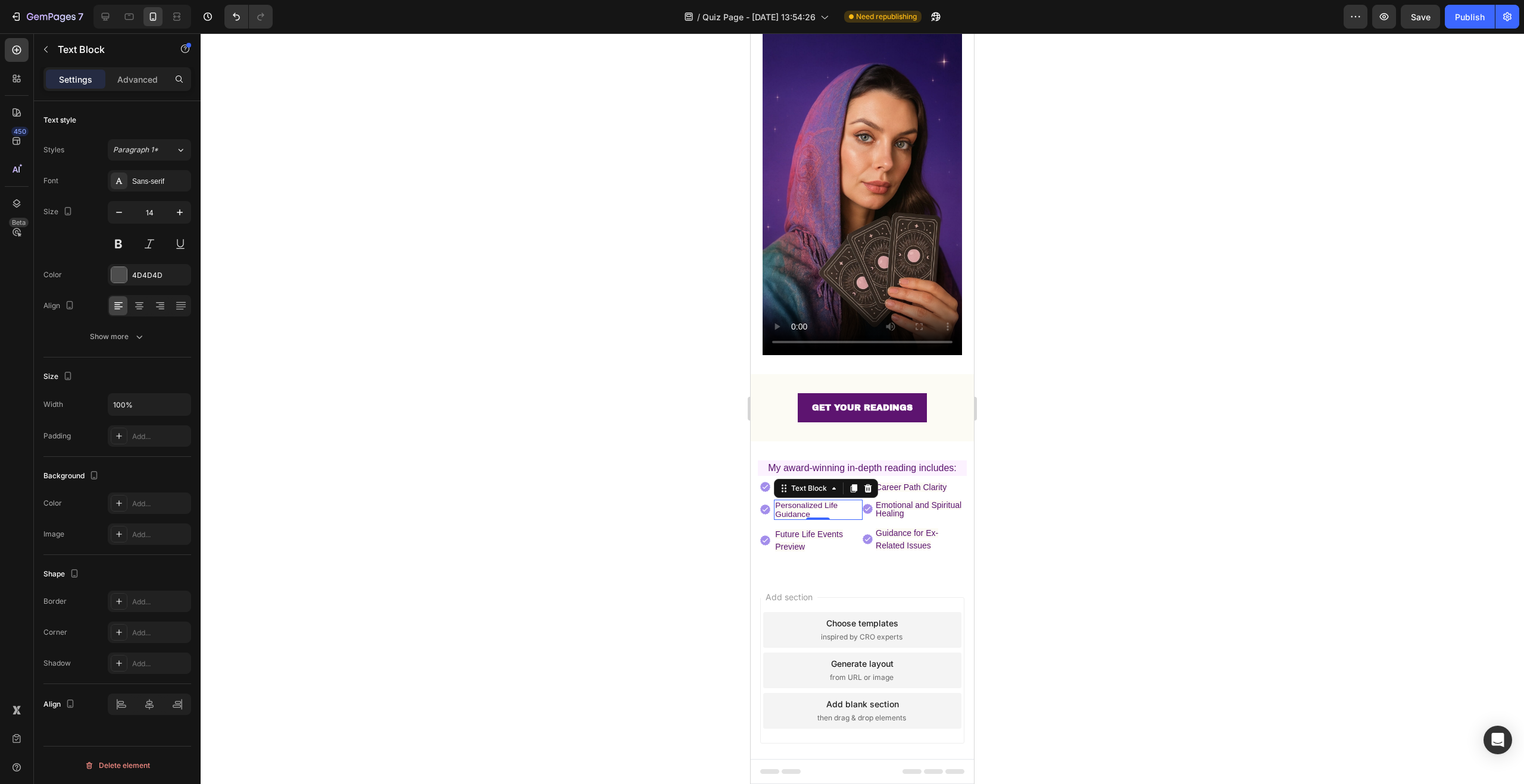
drag, startPoint x: 1080, startPoint y: 503, endPoint x: 212, endPoint y: 466, distance: 868.8
click at [1080, 503] on div at bounding box center [862, 409] width 1324 height 751
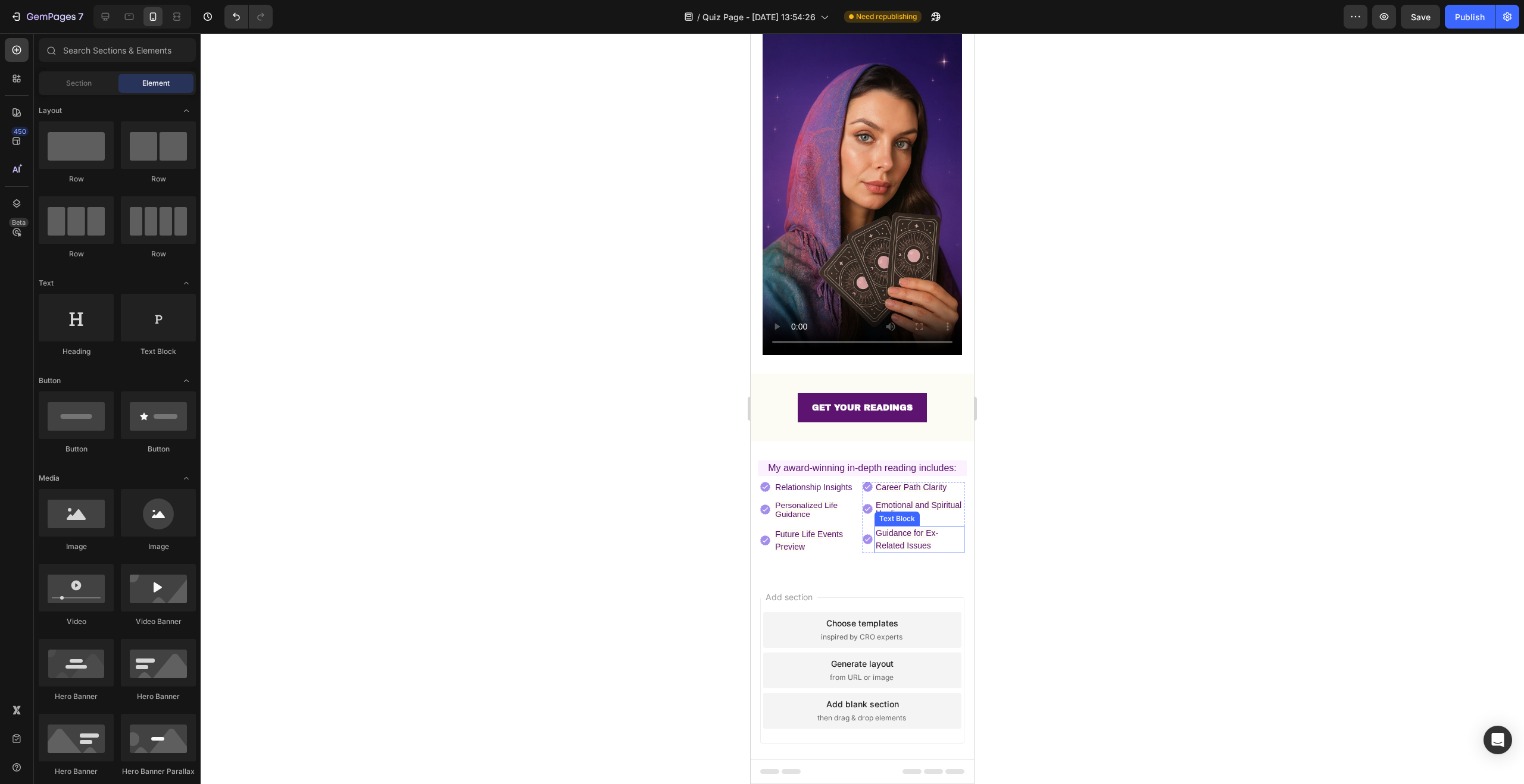
click at [932, 531] on p "Guidance for Ex- Related Issues" at bounding box center [919, 539] width 87 height 25
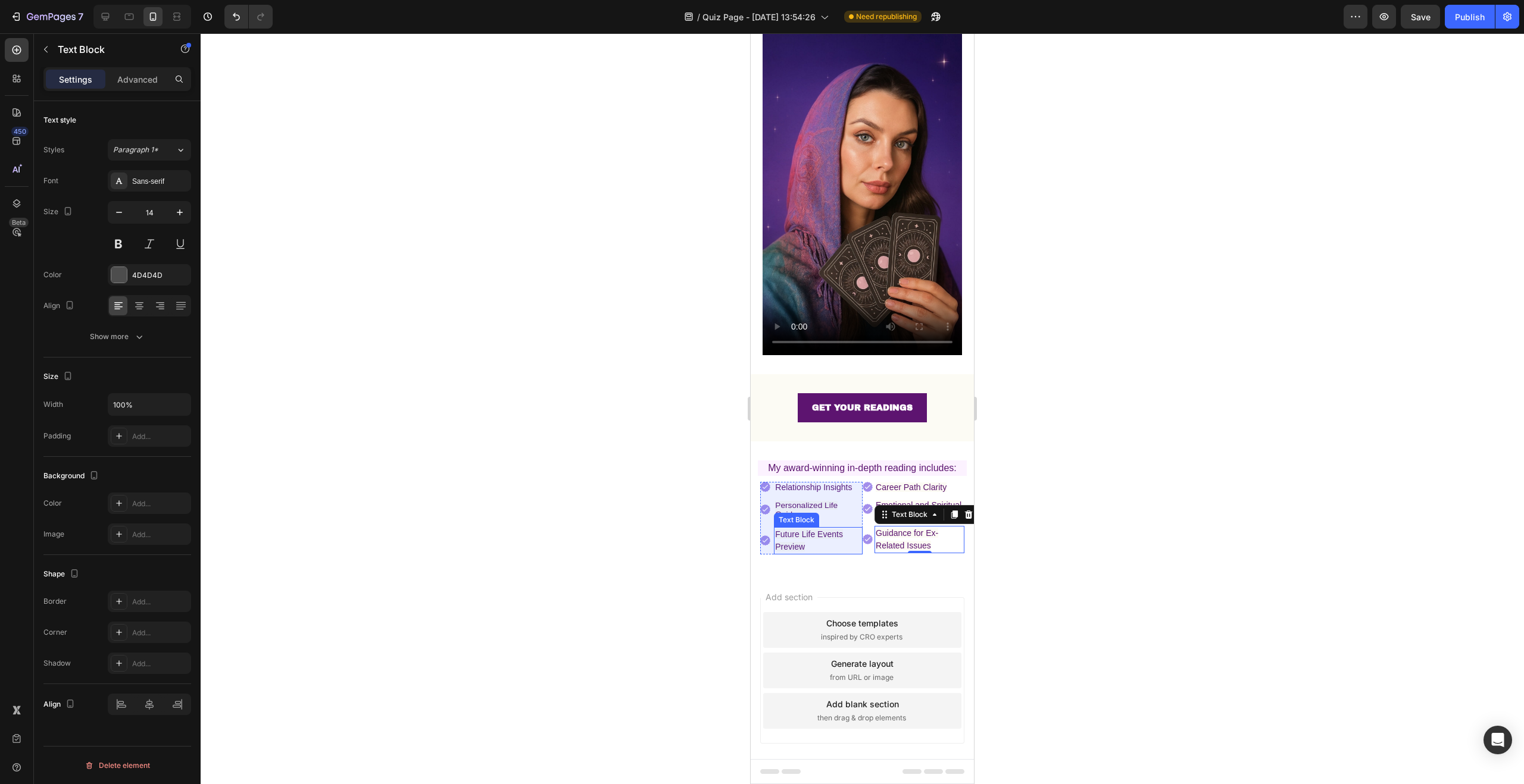
click at [811, 530] on span "Future Life Events Preview" at bounding box center [809, 541] width 68 height 22
click at [818, 529] on p "Future Life Events Preview" at bounding box center [818, 541] width 85 height 25
drag, startPoint x: 810, startPoint y: 528, endPoint x: 773, endPoint y: 517, distance: 38.6
click at [774, 527] on div "Future Life Events Preview" at bounding box center [818, 541] width 88 height 28
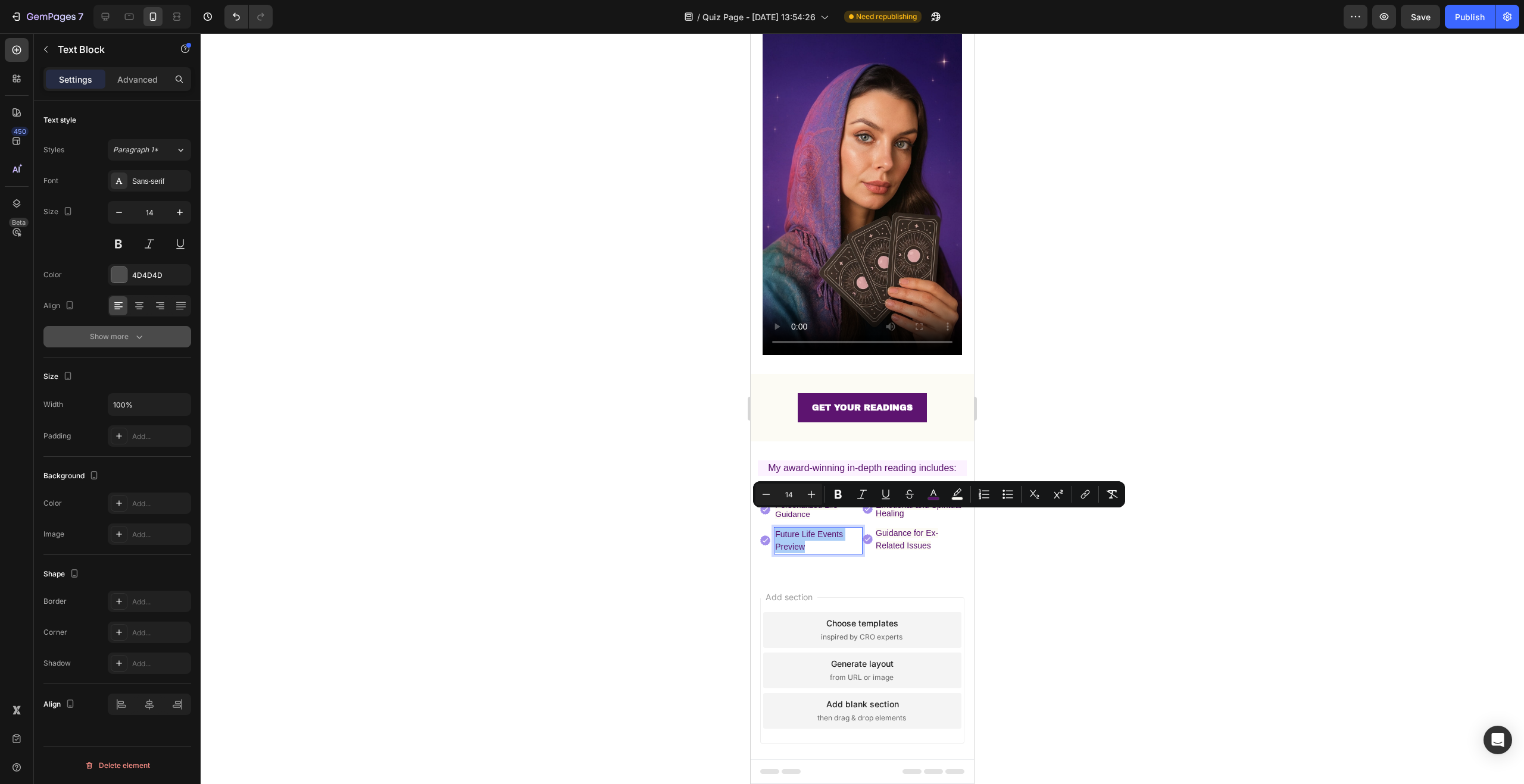
click at [127, 339] on div "Show more" at bounding box center [117, 336] width 55 height 12
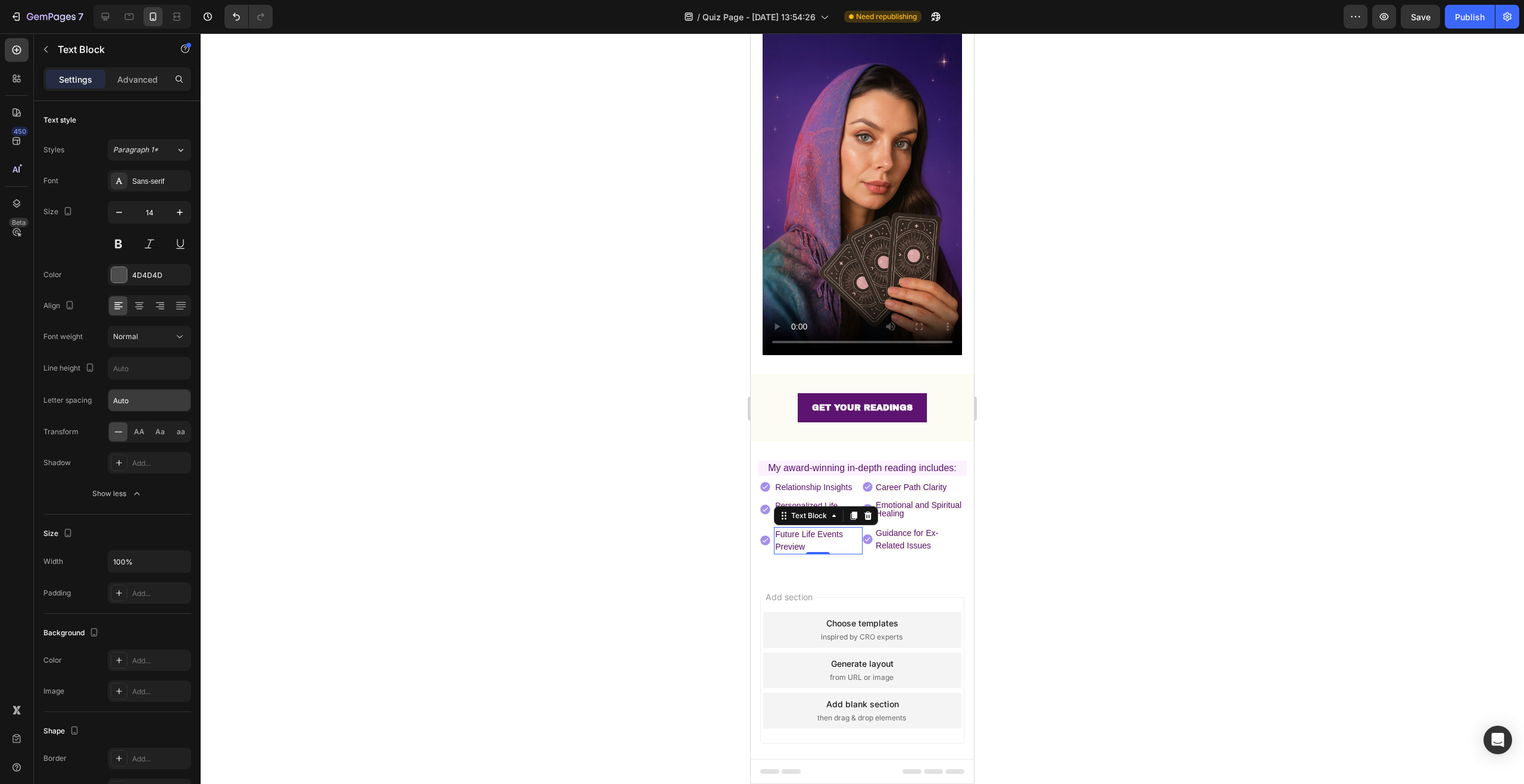
click at [154, 402] on input "Auto" at bounding box center [149, 400] width 82 height 22
click at [164, 369] on input "text" at bounding box center [149, 368] width 82 height 22
click at [184, 370] on icon "button" at bounding box center [180, 368] width 12 height 12
click at [159, 396] on p "100%" at bounding box center [146, 398] width 68 height 10
type input "100%"
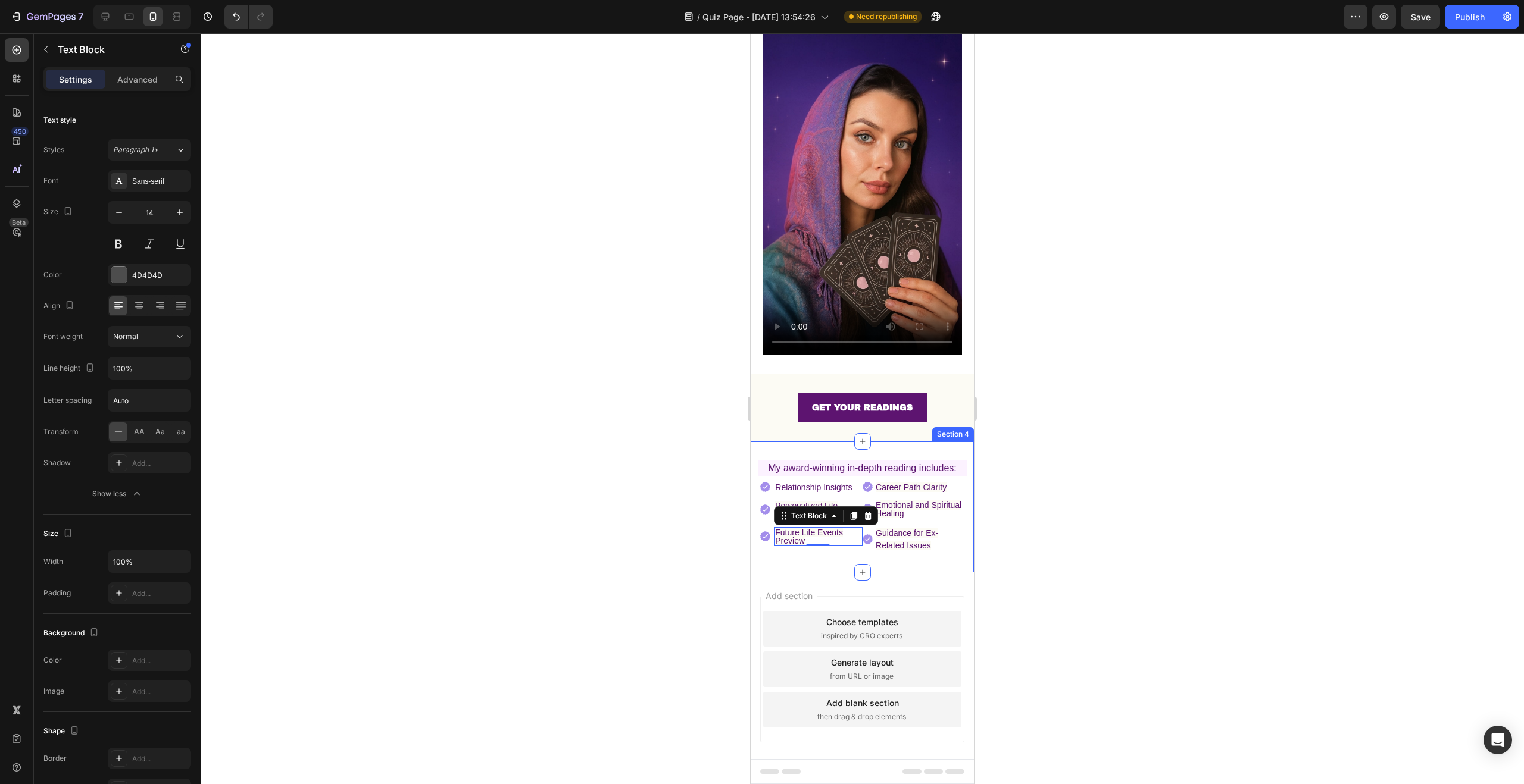
click at [930, 529] on p "Guidance for Ex- Related Issues" at bounding box center [919, 539] width 87 height 25
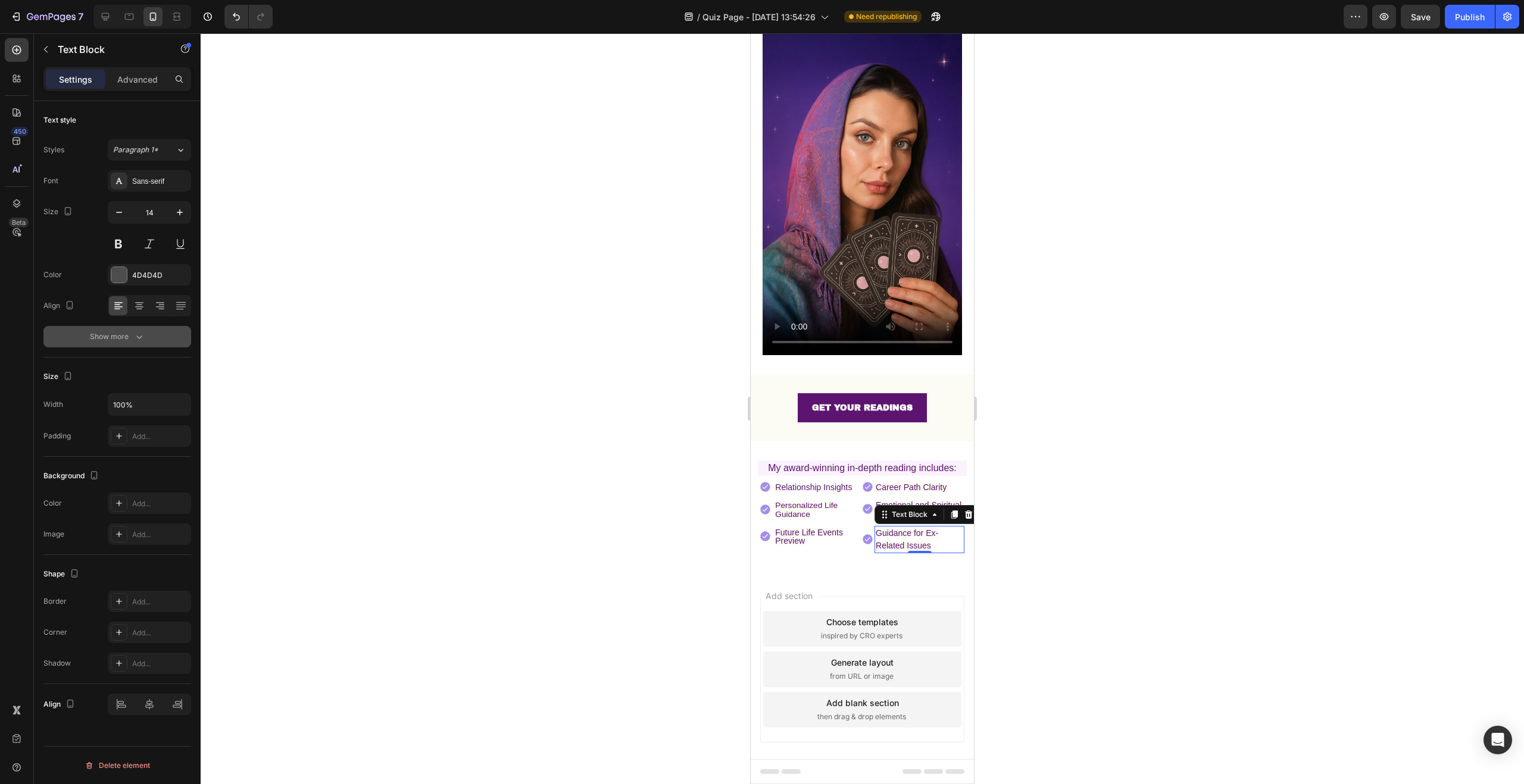
click at [117, 345] on button "Show more" at bounding box center [117, 337] width 148 height 22
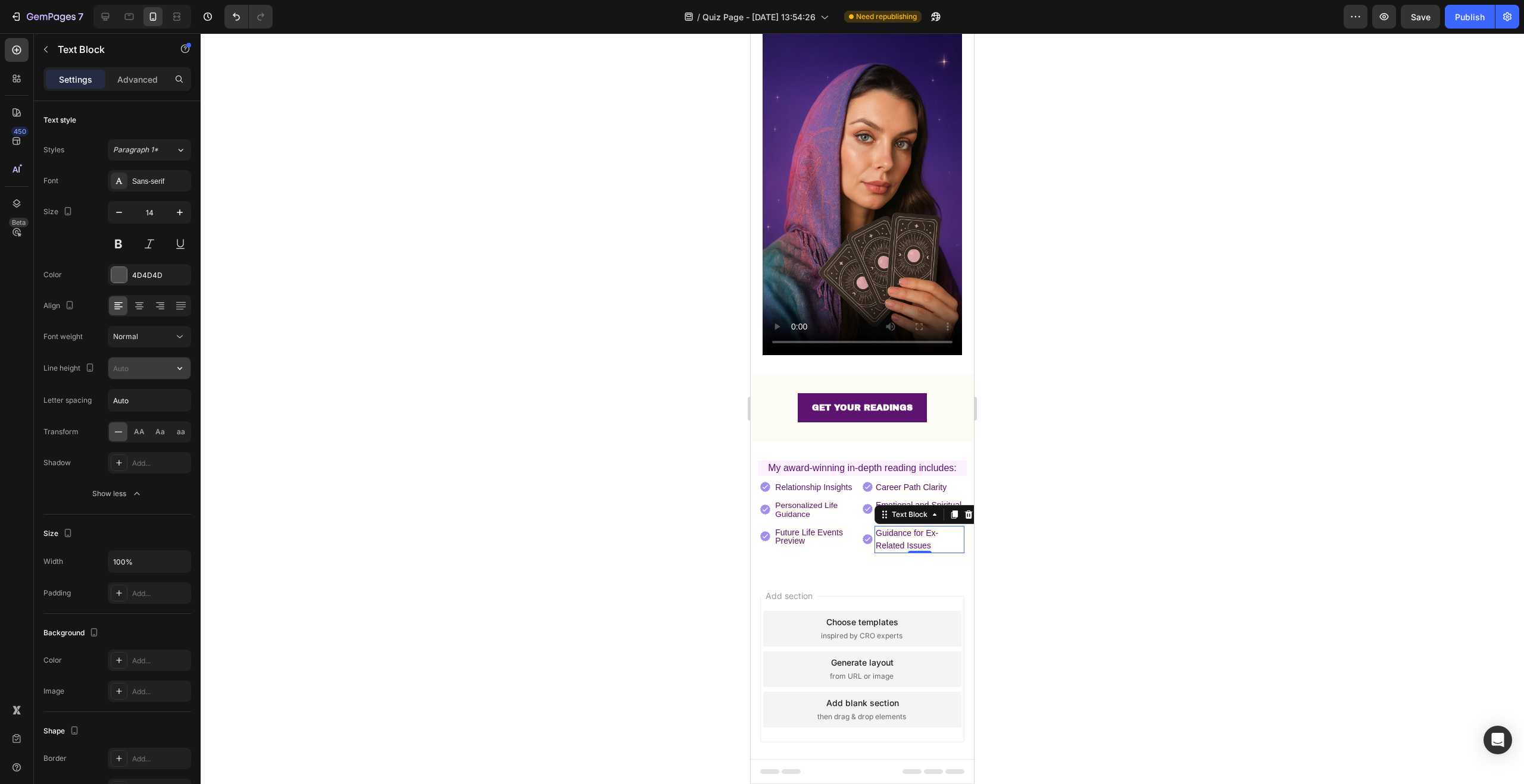
click at [143, 370] on input "text" at bounding box center [149, 368] width 82 height 22
click at [178, 368] on icon "button" at bounding box center [180, 368] width 12 height 12
click at [164, 393] on p "100%" at bounding box center [146, 398] width 68 height 10
type input "100%"
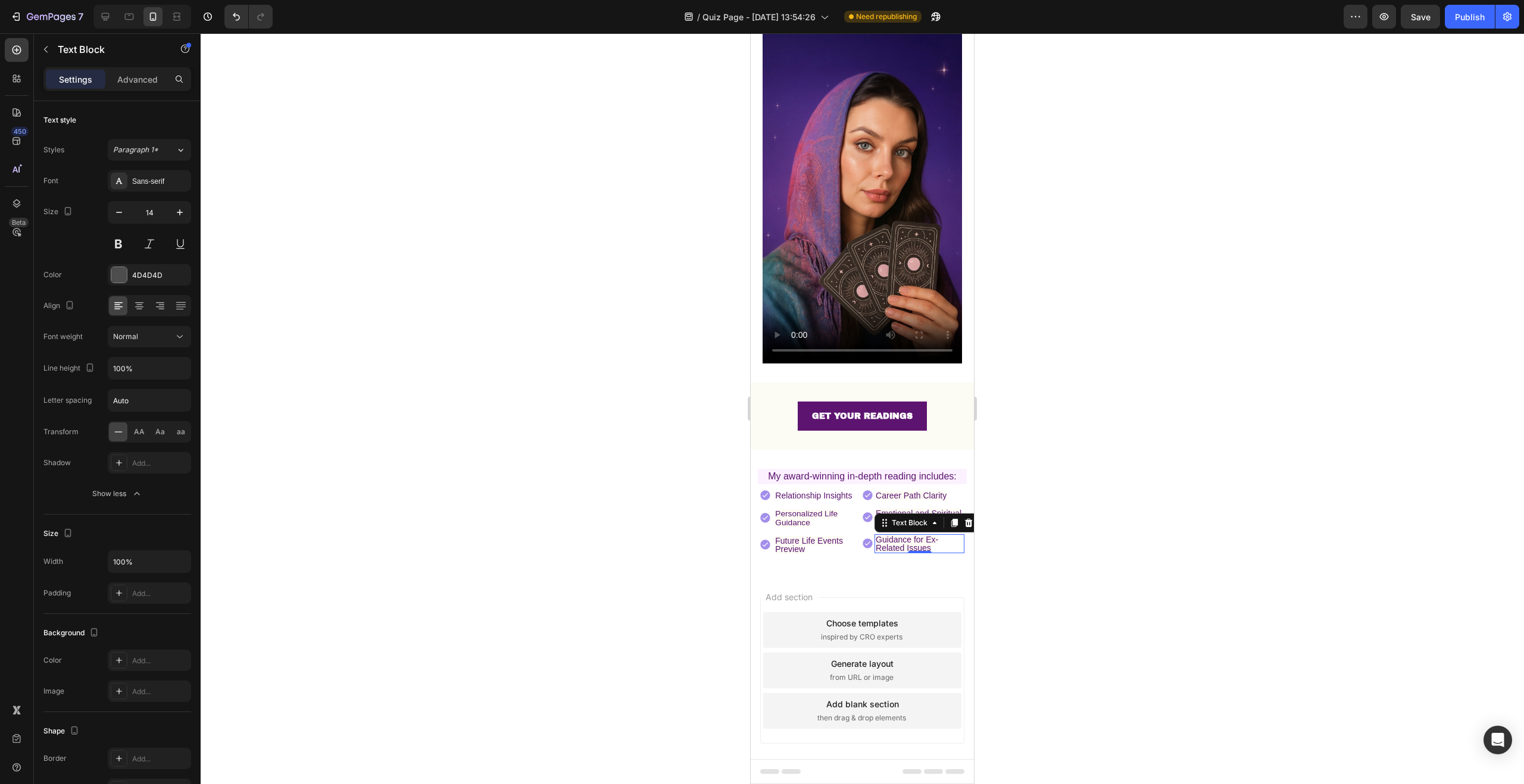
click at [1224, 508] on div at bounding box center [862, 409] width 1324 height 751
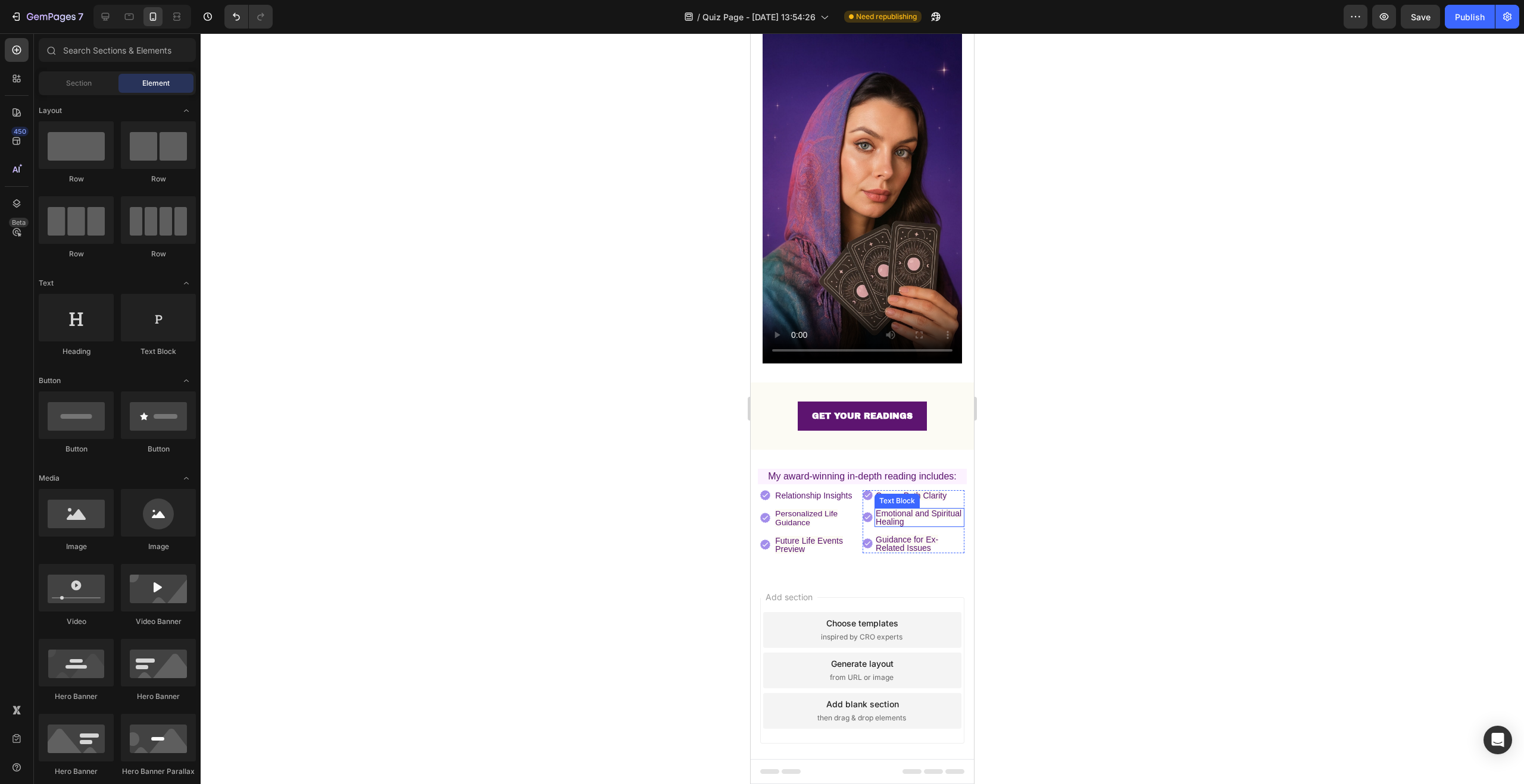
click at [894, 509] on span "Emotional and Spiritual Healing" at bounding box center [918, 517] width 85 height 18
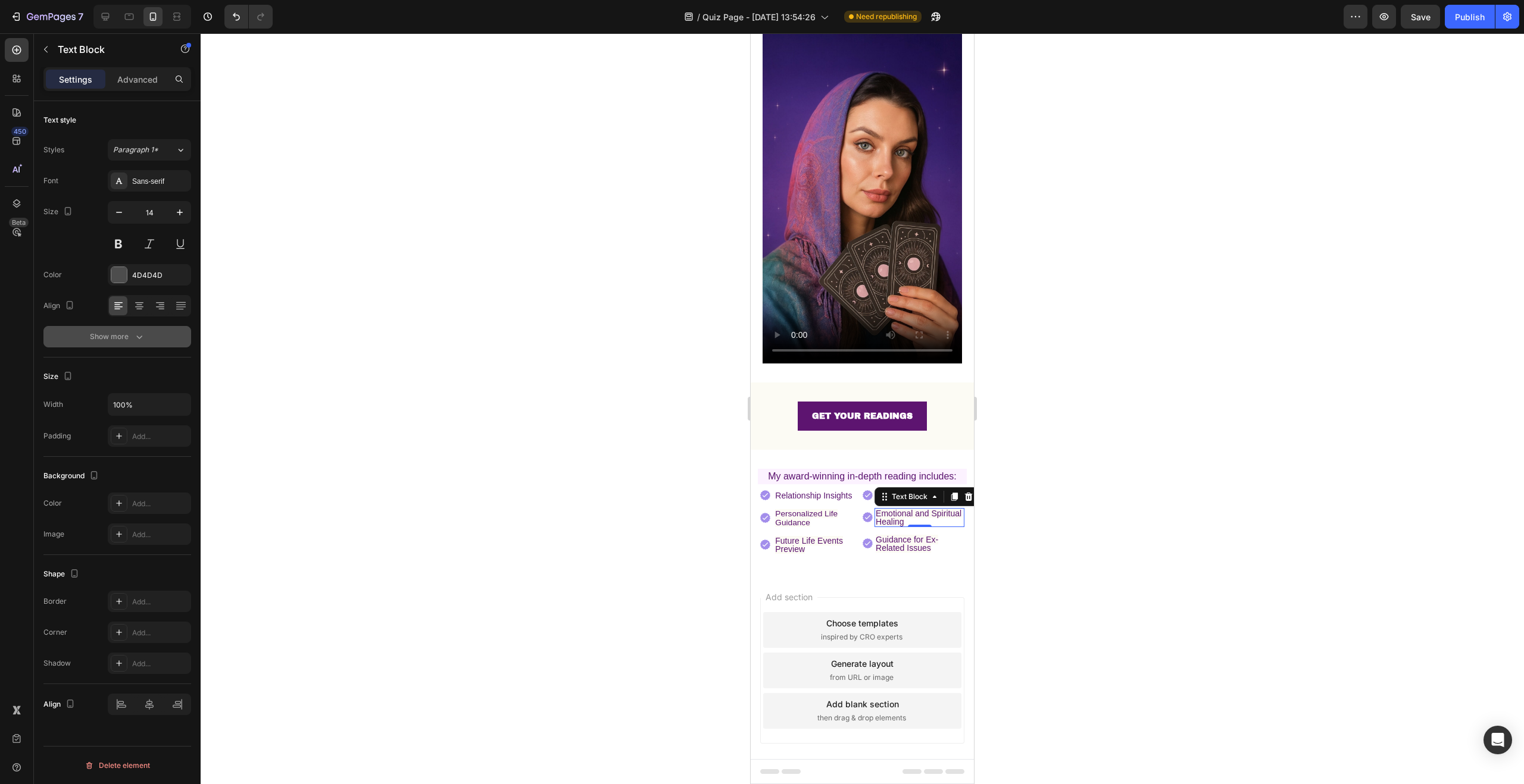
click at [138, 341] on icon "button" at bounding box center [139, 336] width 12 height 12
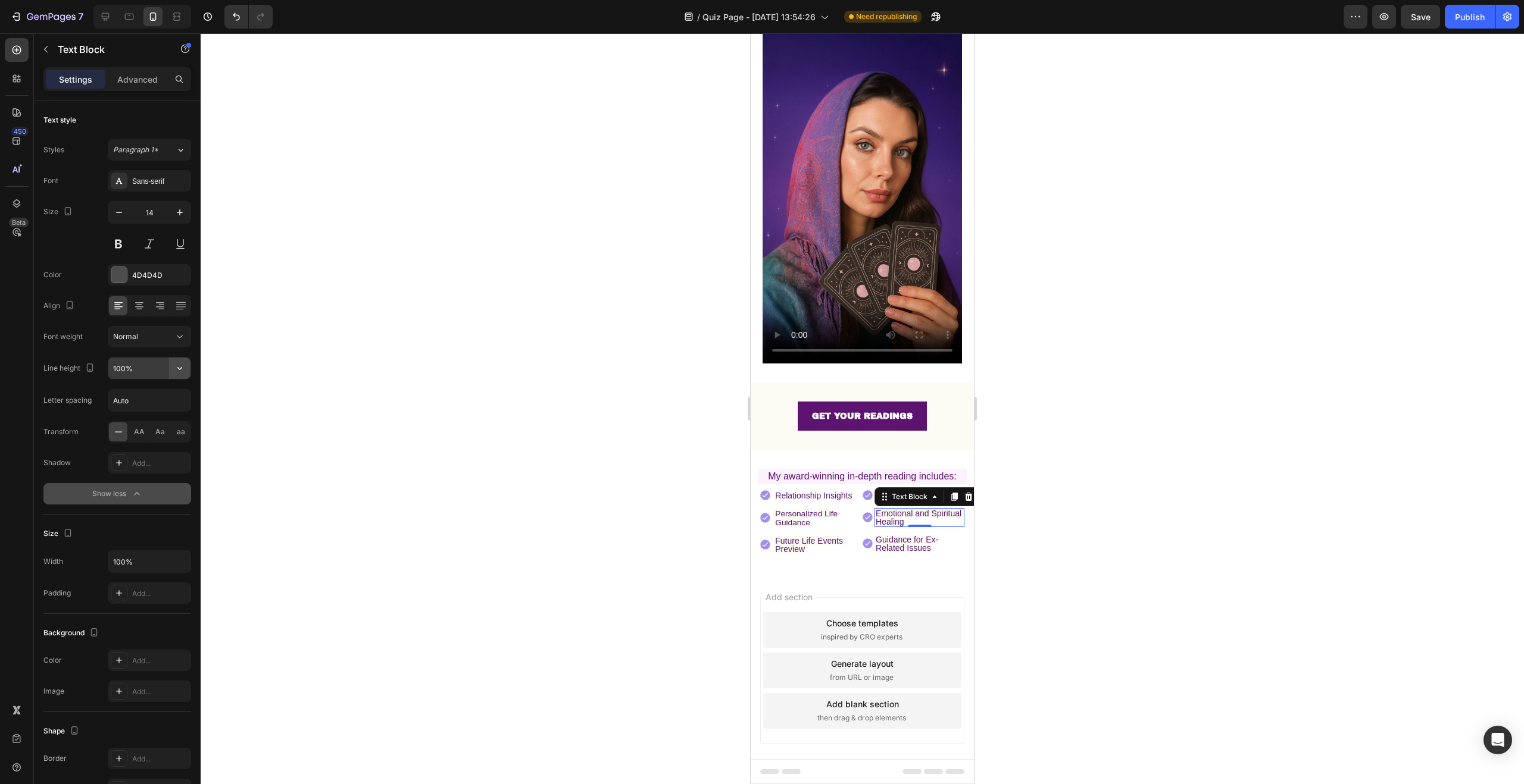
click at [170, 370] on button "button" at bounding box center [180, 368] width 22 height 22
click at [146, 394] on p "100%" at bounding box center [146, 398] width 68 height 10
drag, startPoint x: 1122, startPoint y: 476, endPoint x: 85, endPoint y: 410, distance: 1039.1
click at [1122, 476] on div at bounding box center [862, 409] width 1324 height 751
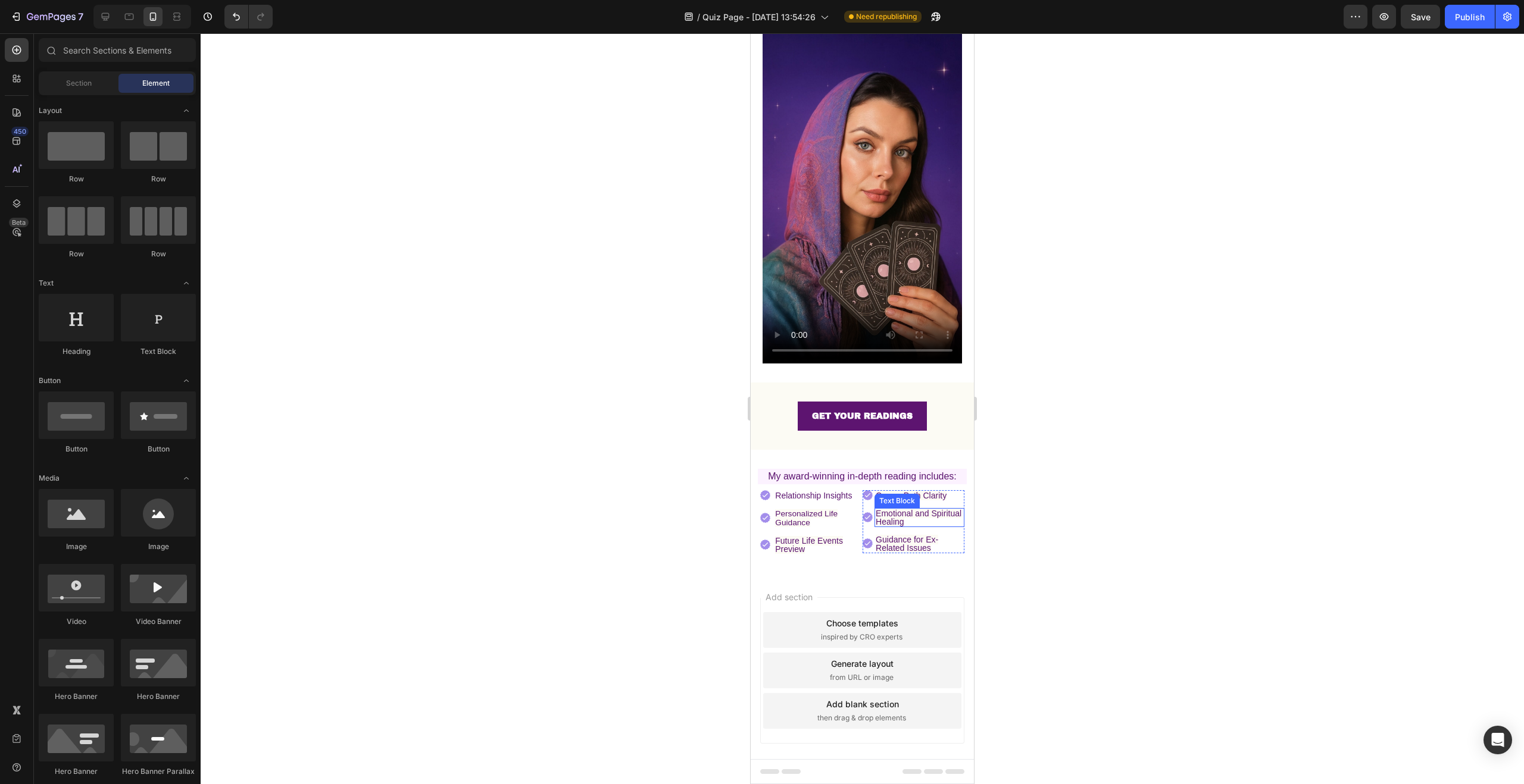
click at [951, 509] on p "Emotional and Spiritual Healing" at bounding box center [919, 517] width 87 height 17
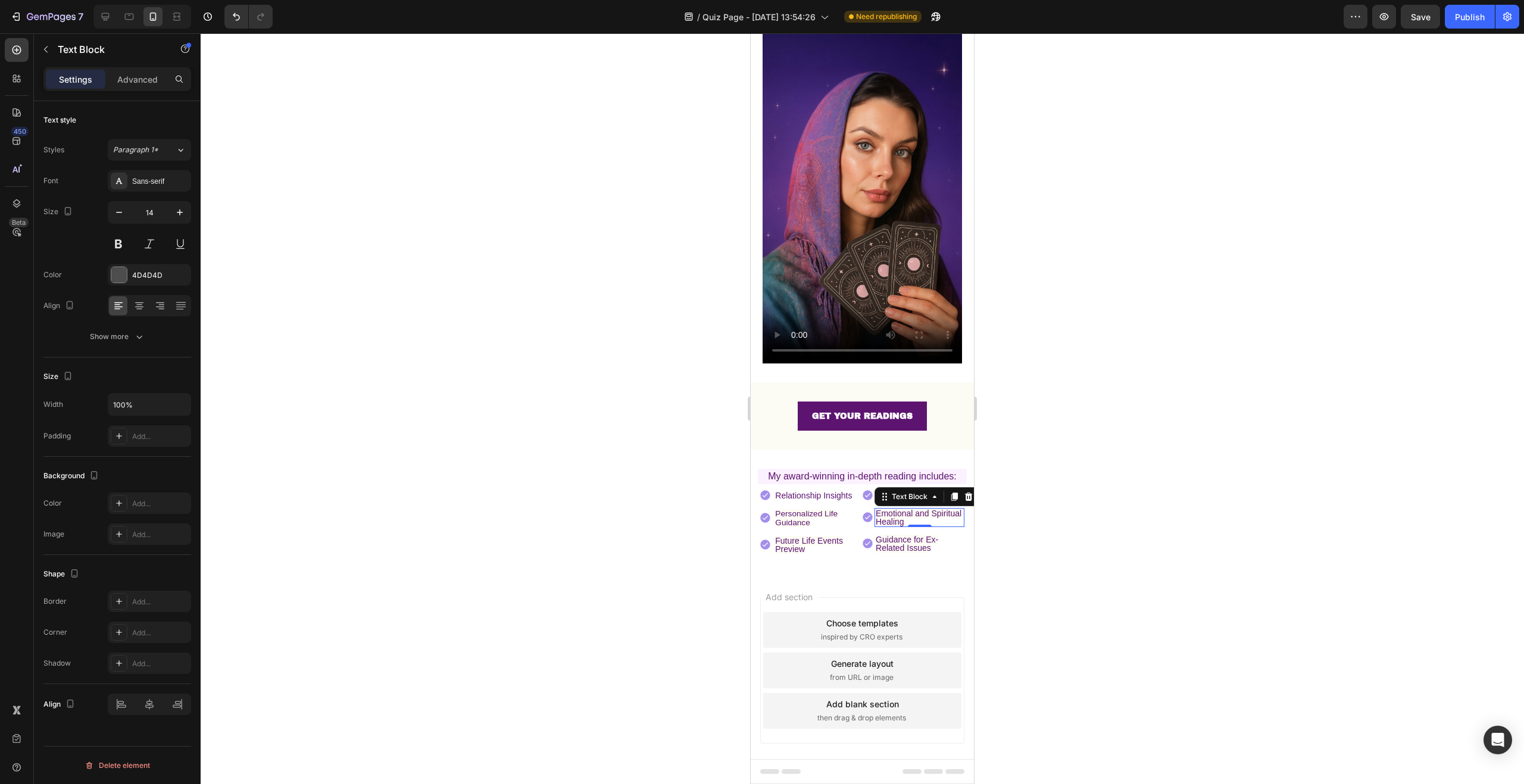
click at [1113, 468] on div at bounding box center [862, 409] width 1324 height 751
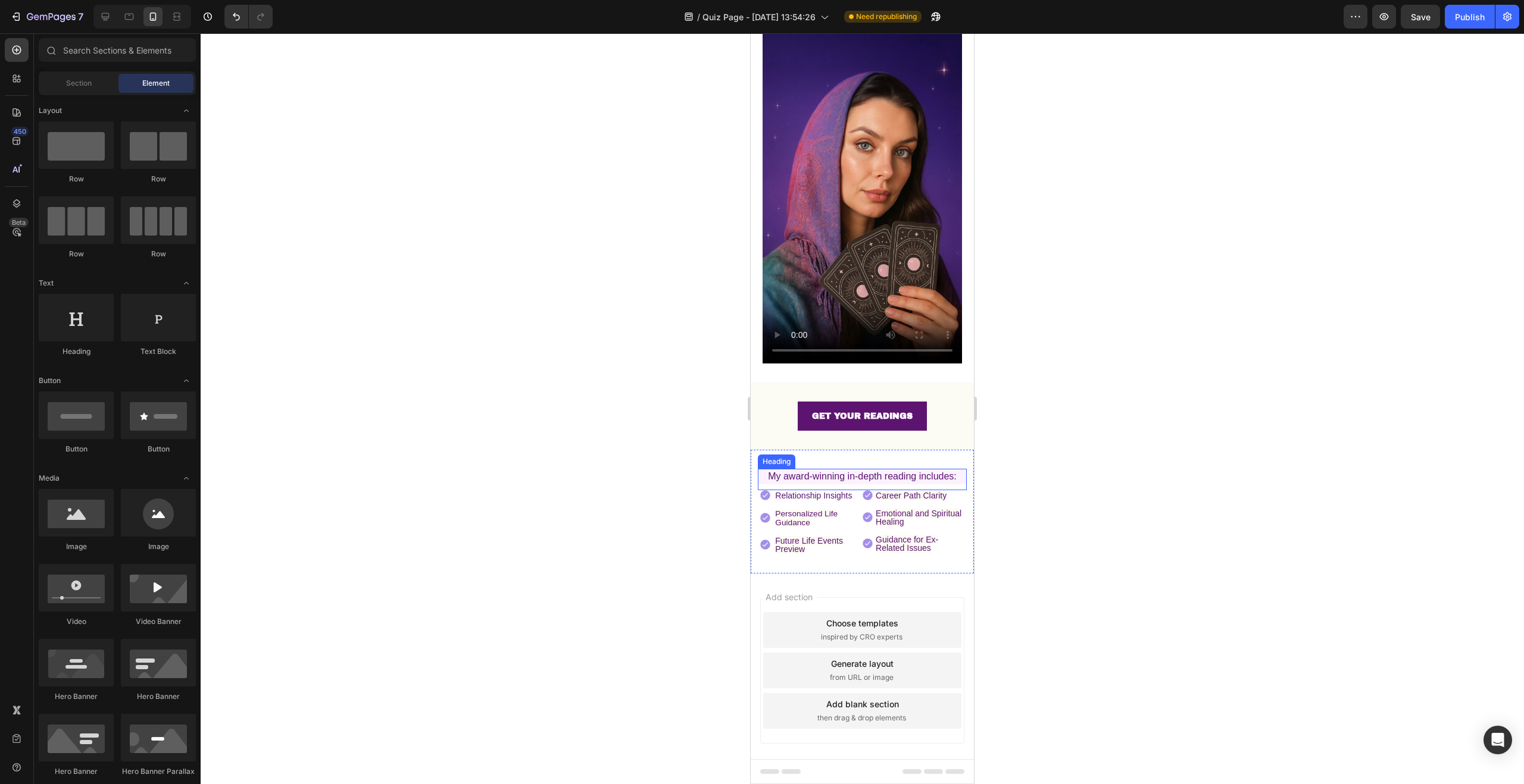
click at [823, 473] on div "⁠⁠⁠⁠⁠⁠⁠ My award-winning in-depth reading includes: Heading" at bounding box center [863, 479] width 209 height 22
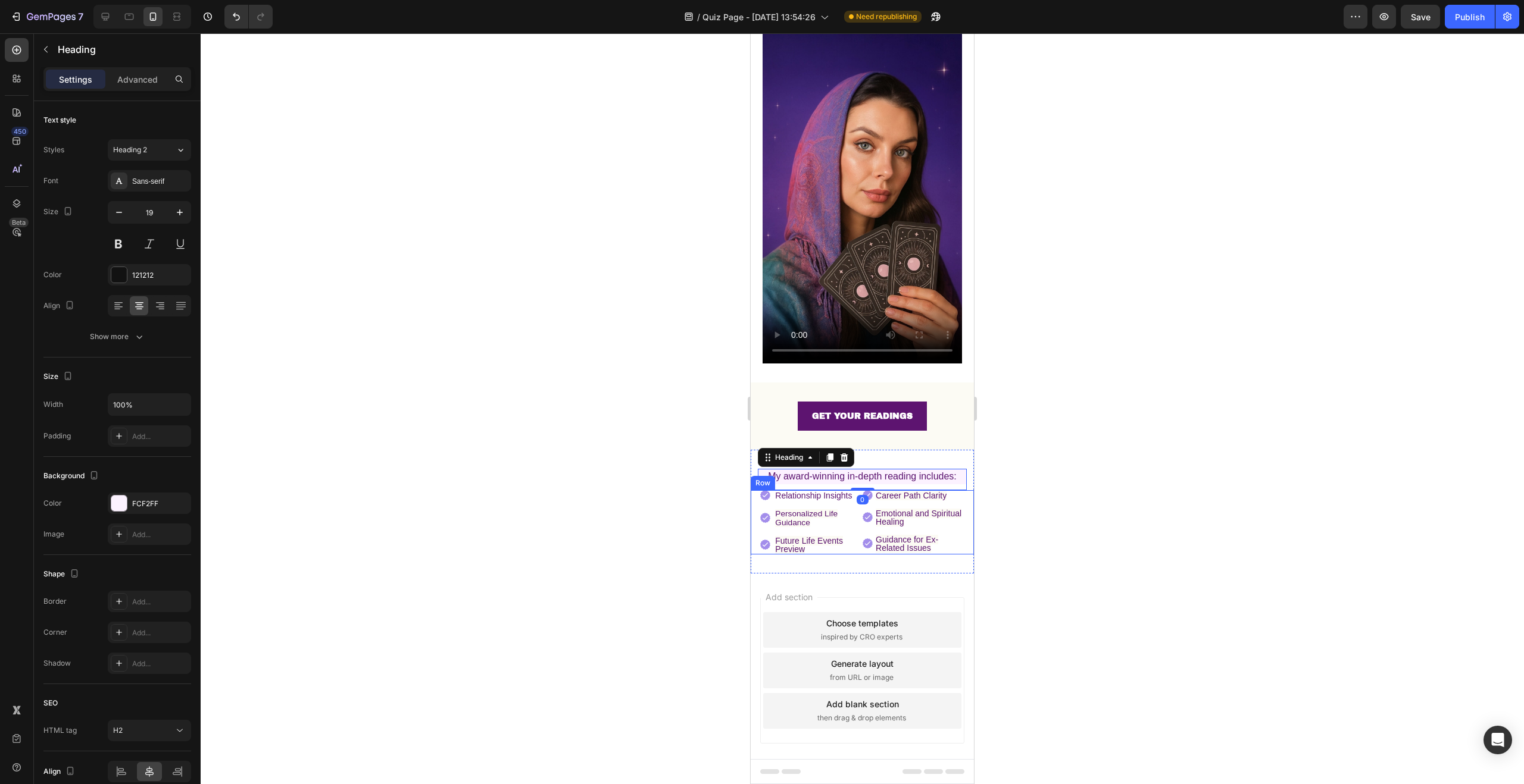
click at [757, 490] on div "Image Relationship Insights Text Block Image Personalized Life Guidance Text Bl…" at bounding box center [862, 522] width 223 height 65
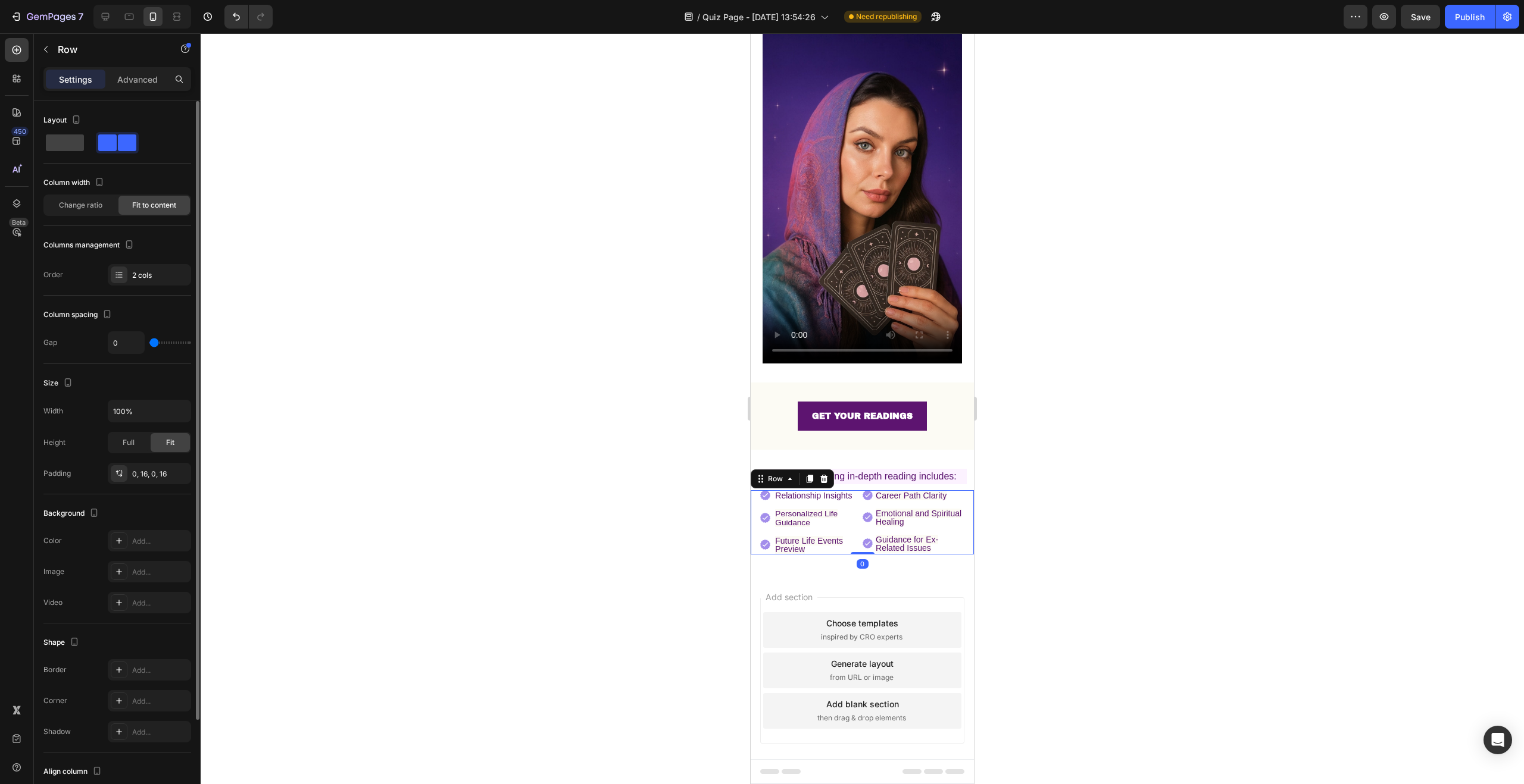
type input "2"
type input "3"
type input "4"
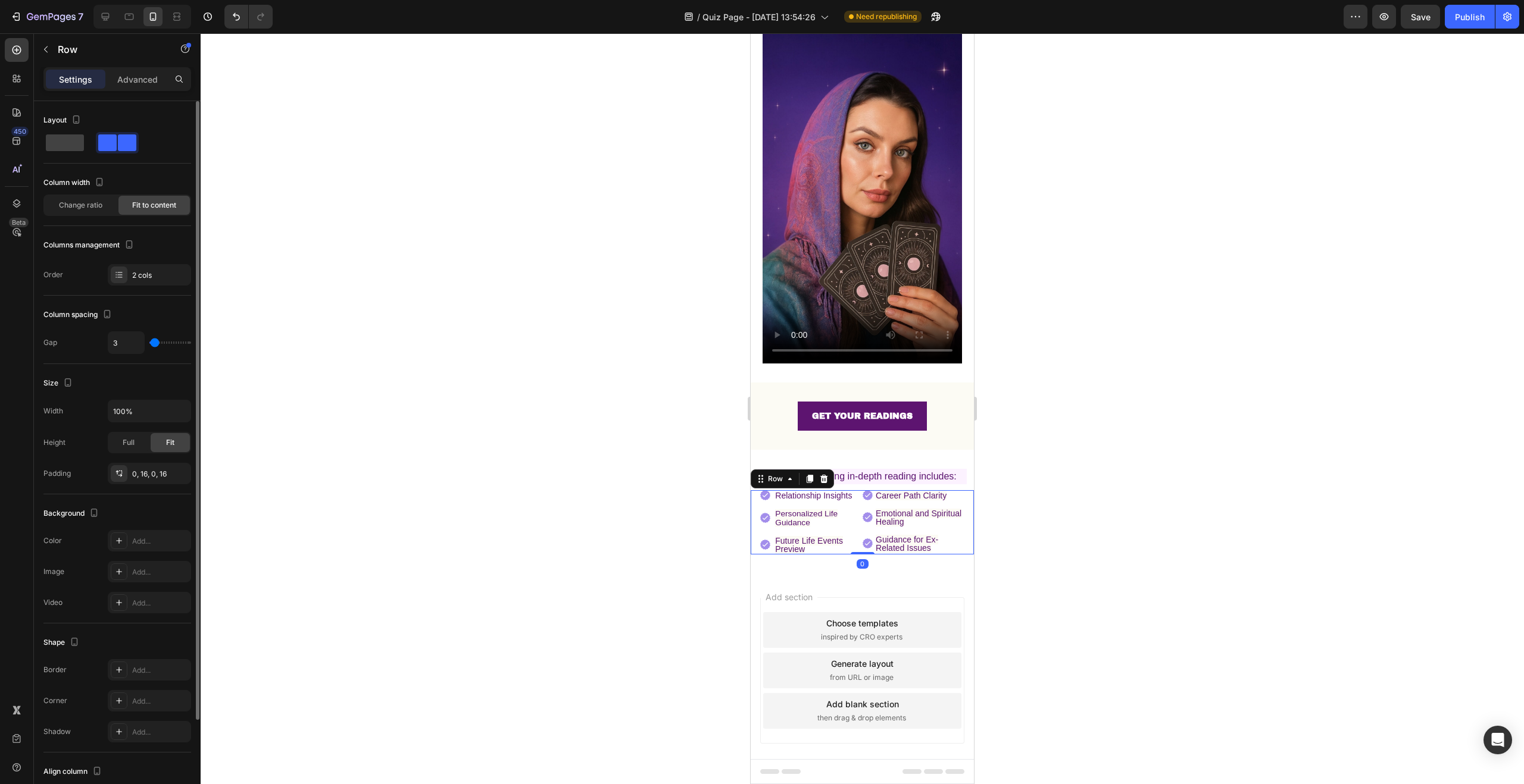
type input "4"
type input "5"
type input "6"
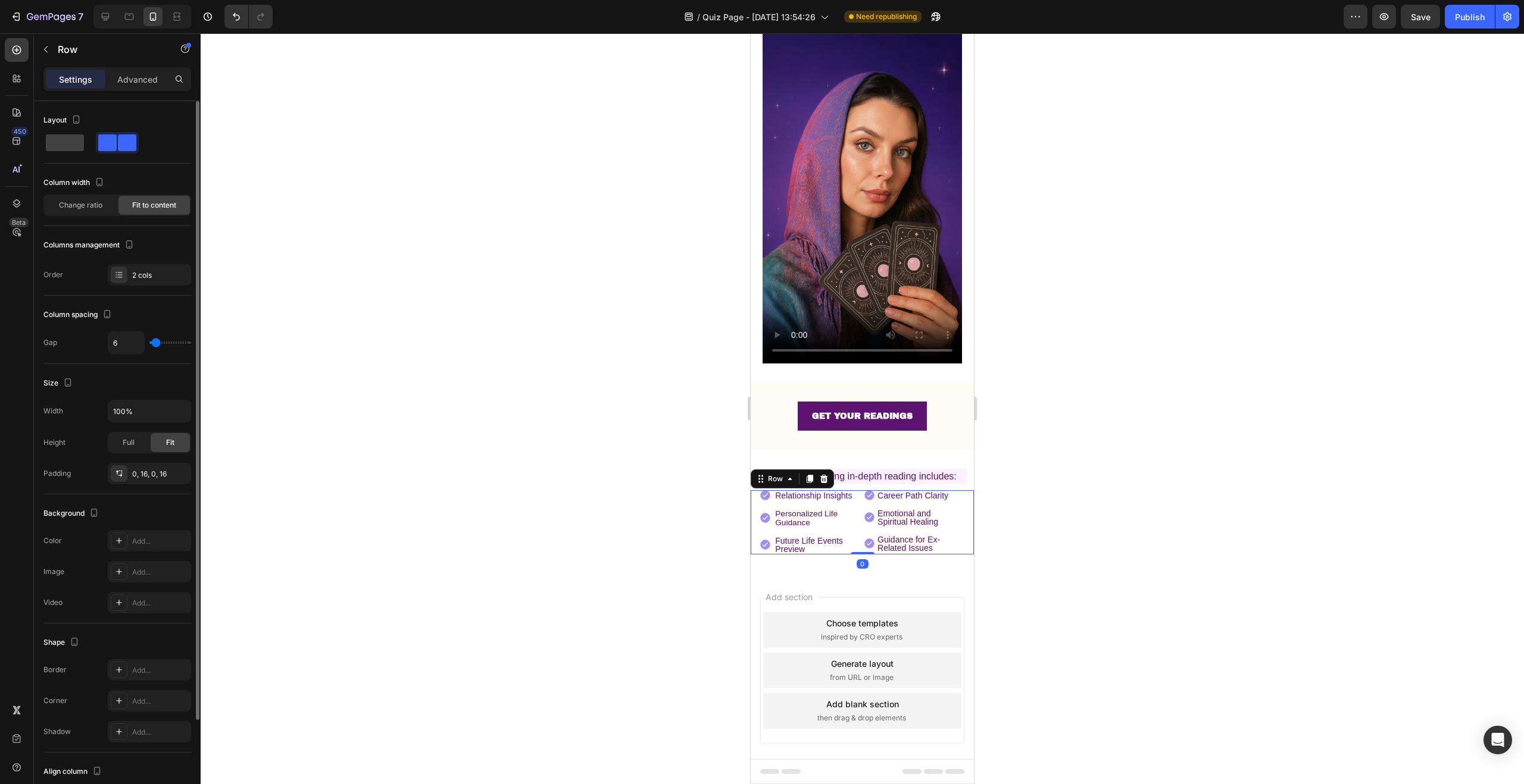
type input "7"
type input "8"
type input "9"
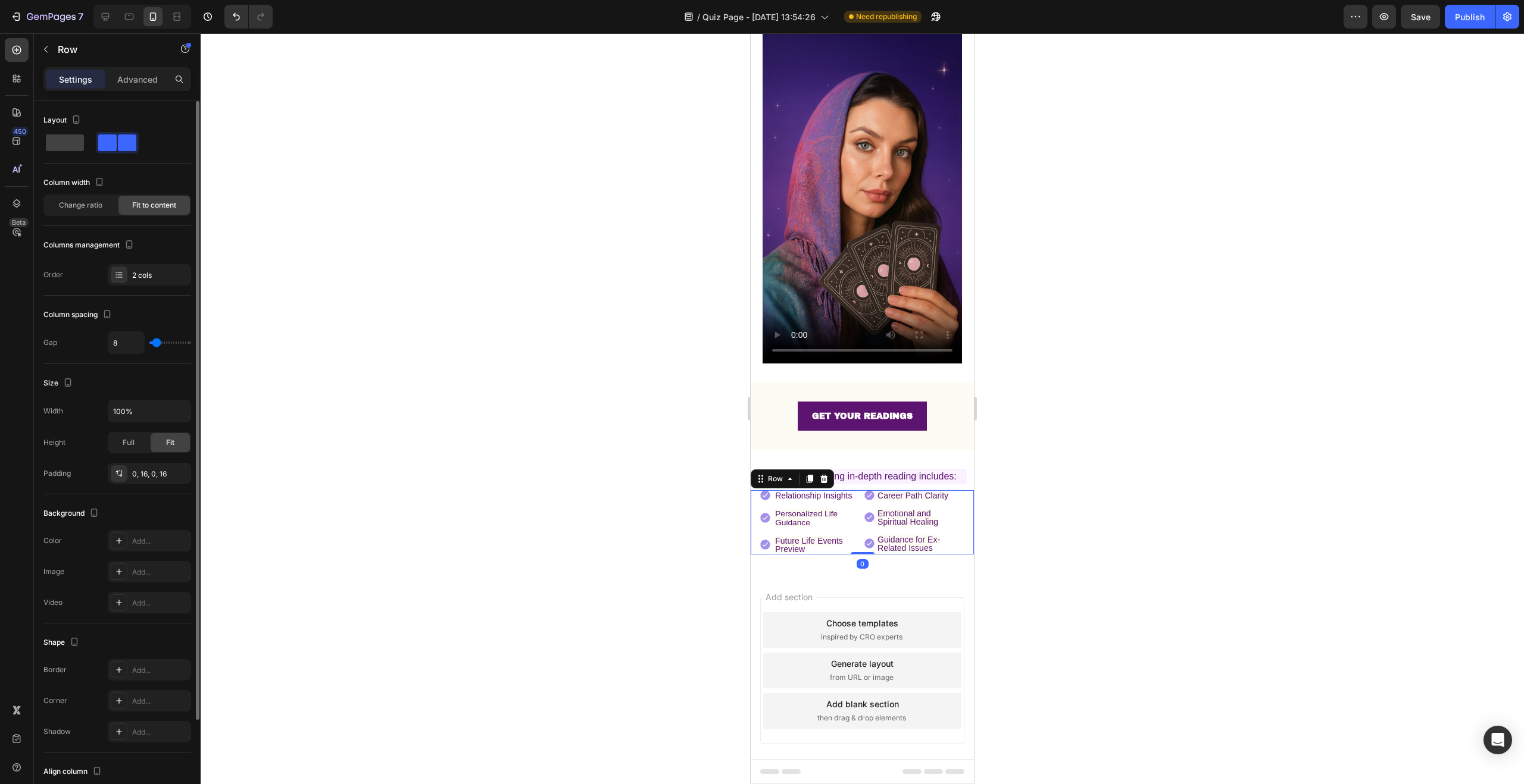
type input "9"
type input "10"
type input "11"
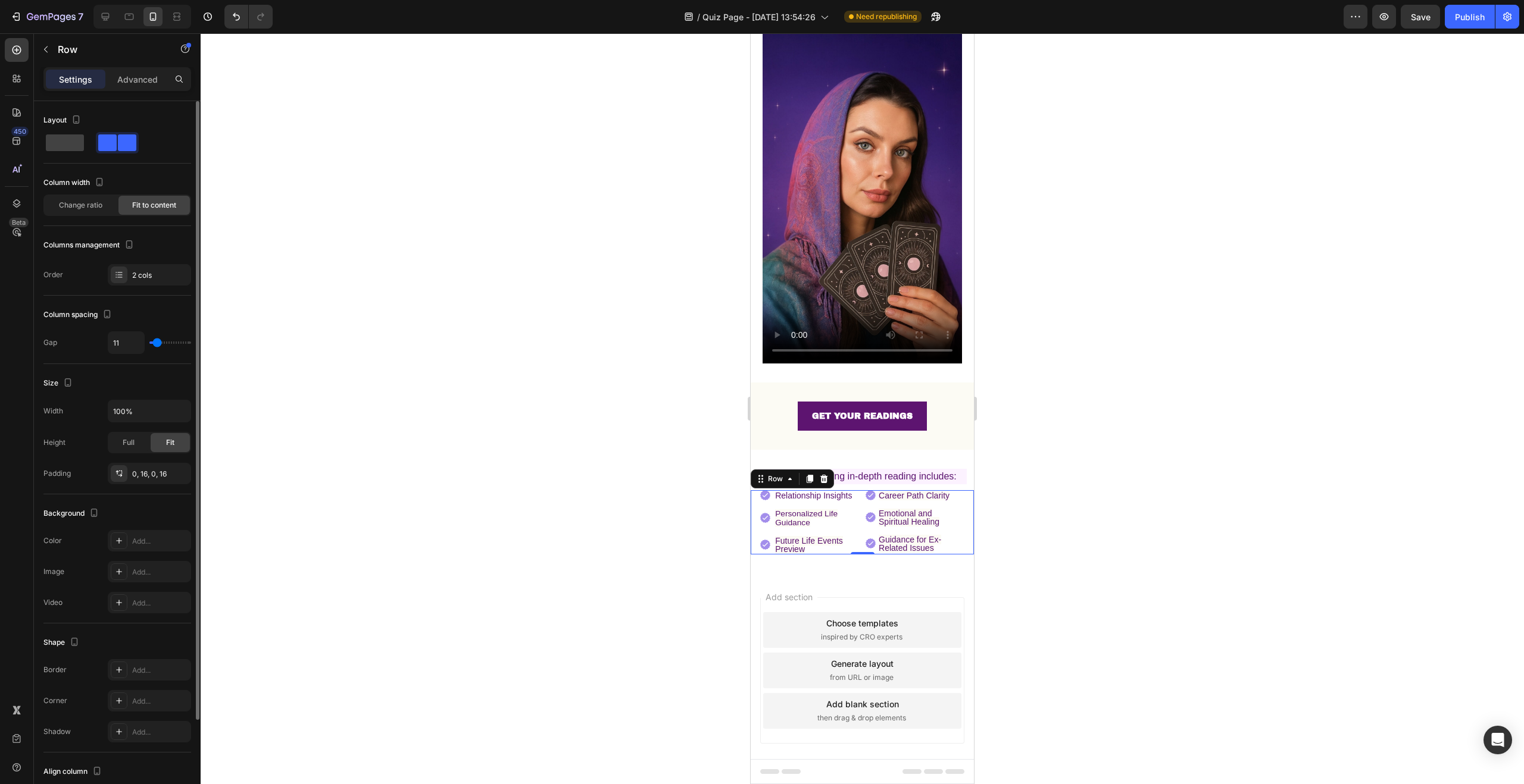
type input "12"
type input "13"
type input "14"
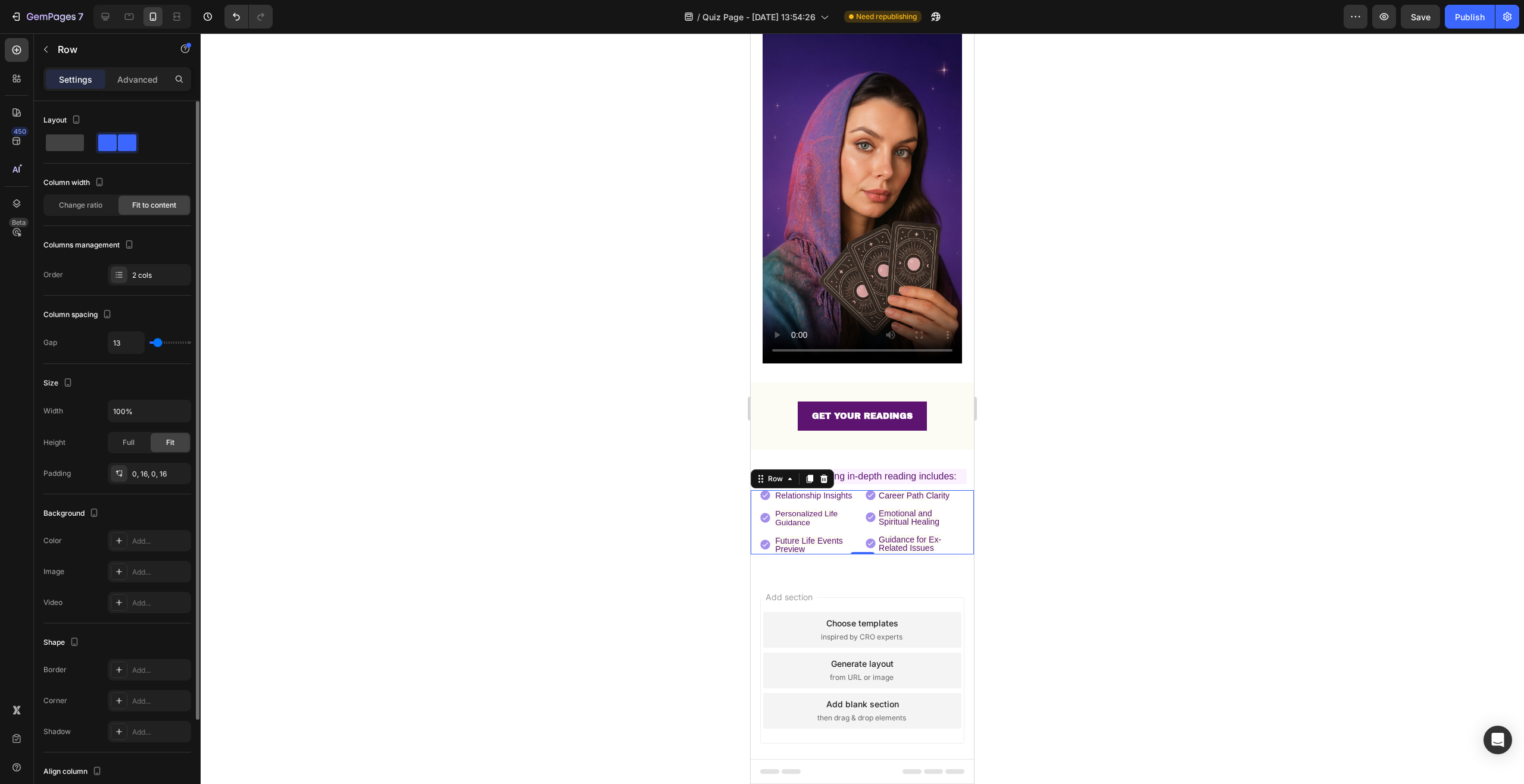
type input "14"
type input "15"
type input "16"
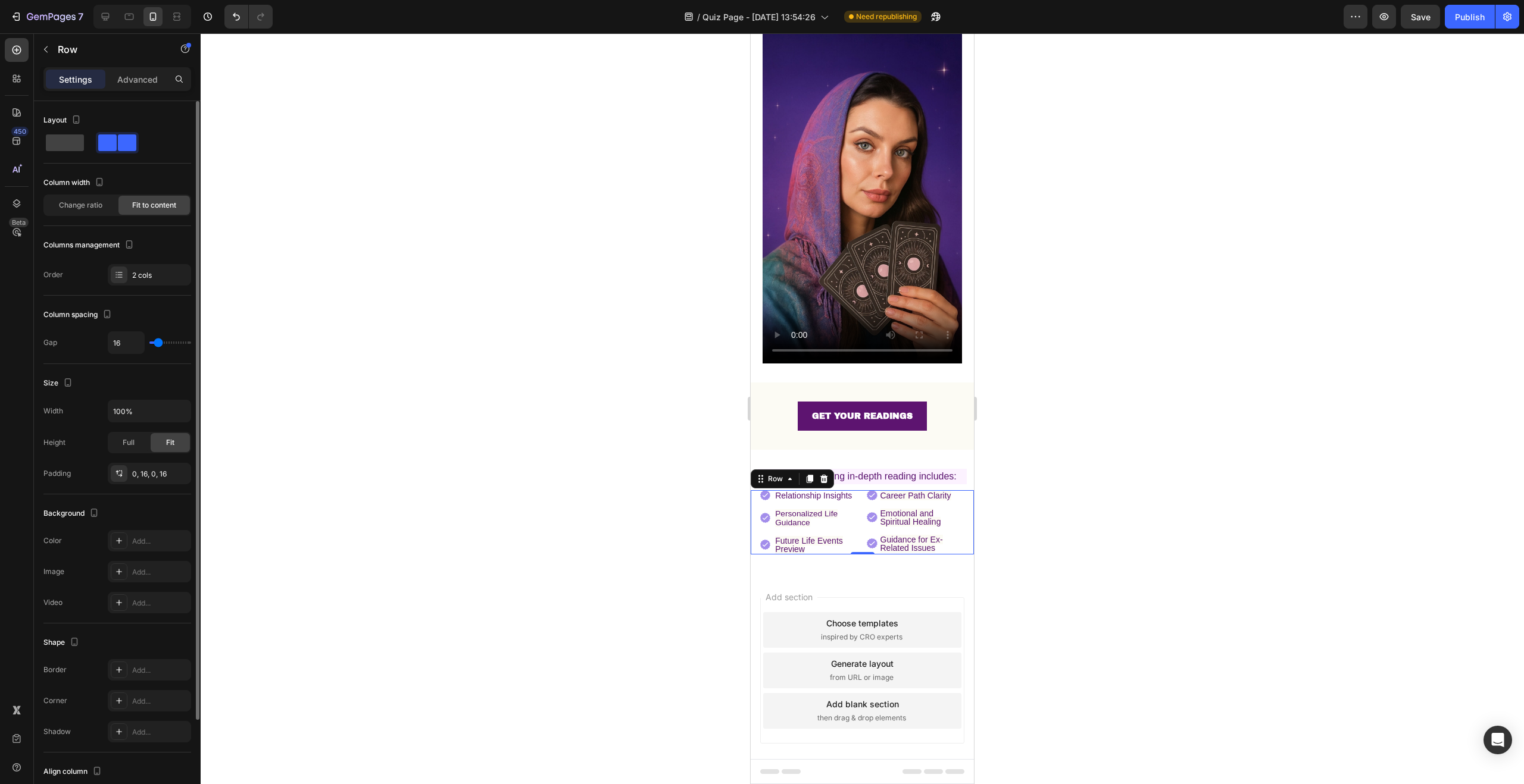
scroll to position [117, 0]
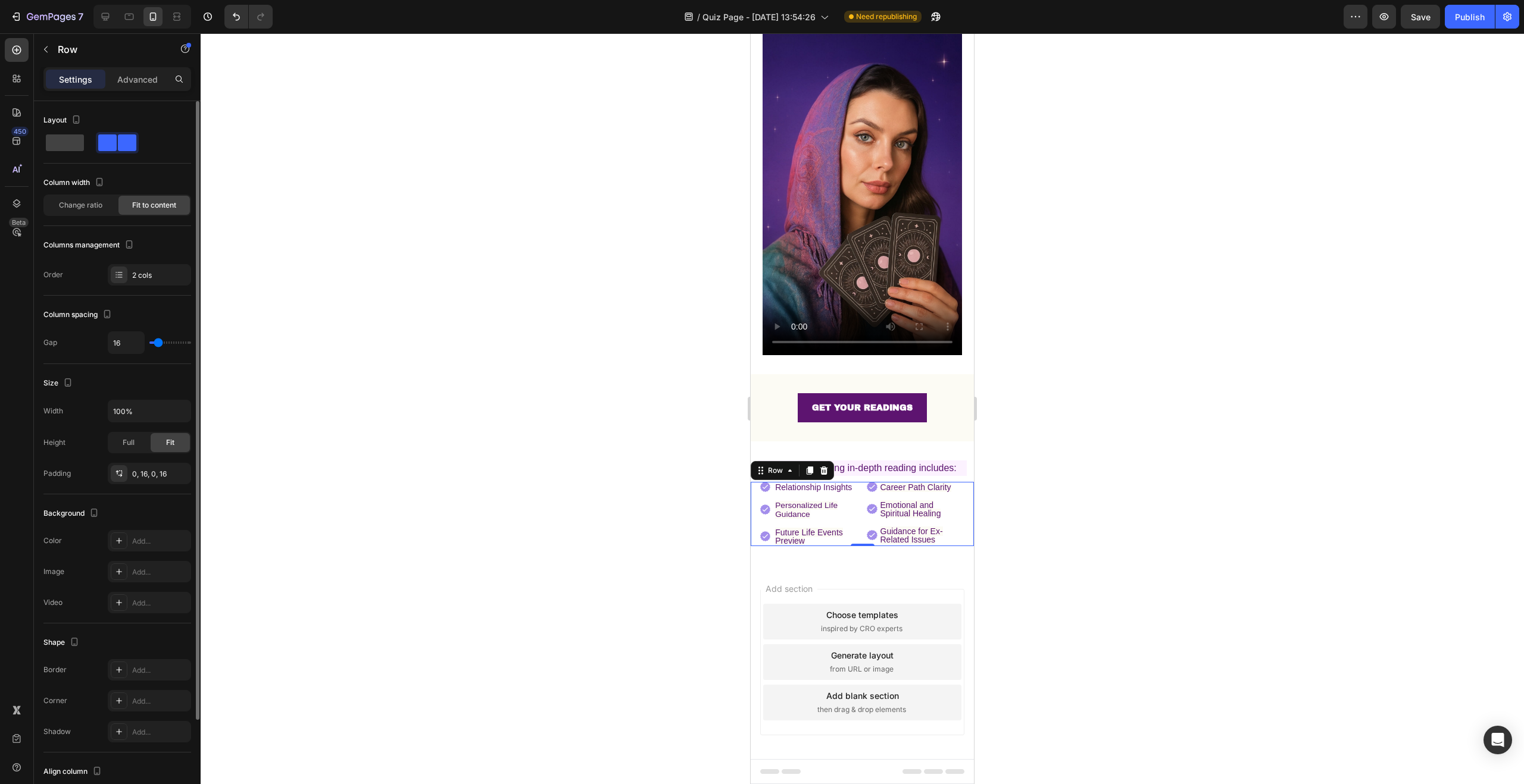
type input "17"
type input "18"
type input "19"
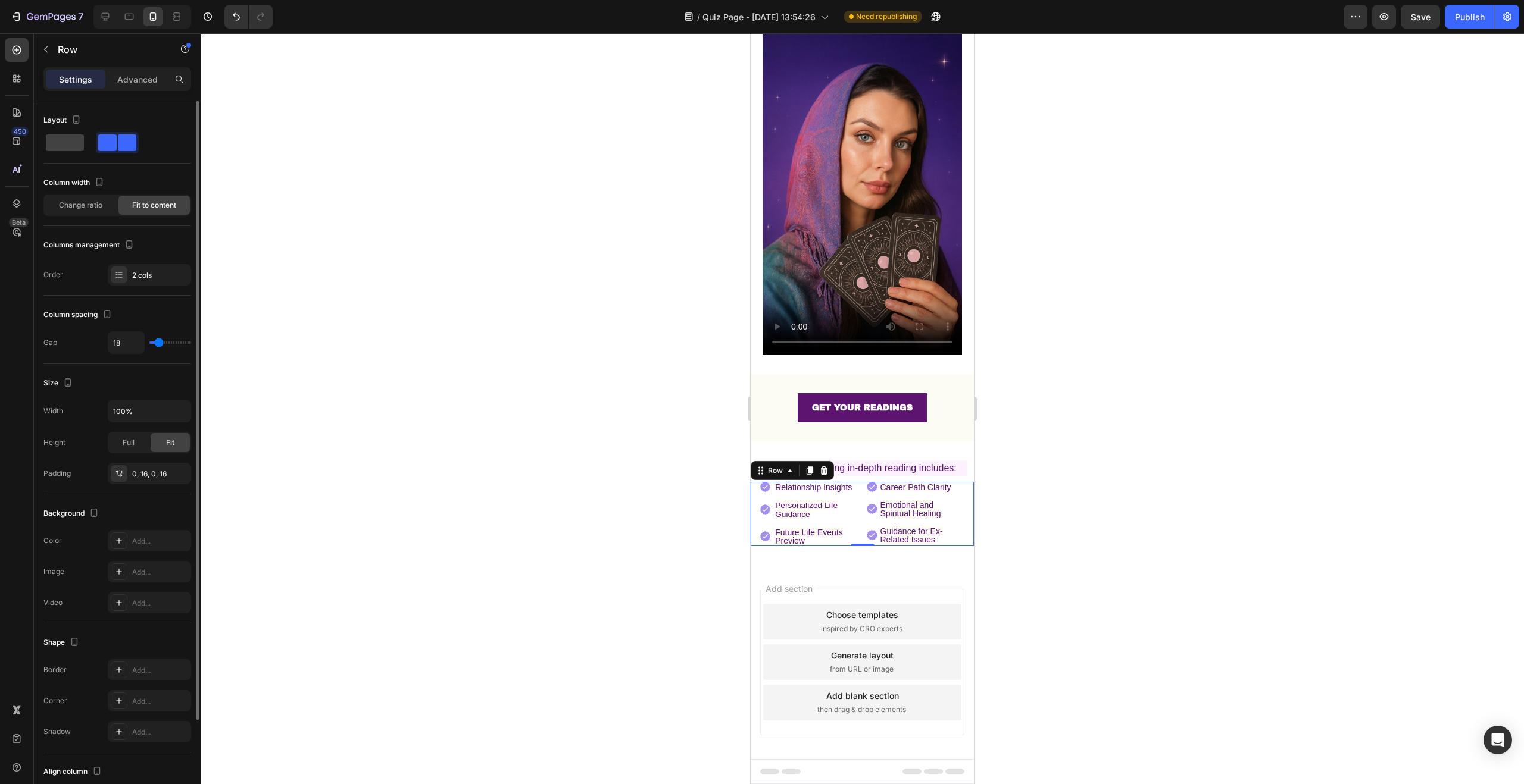
type input "19"
type input "20"
type input "21"
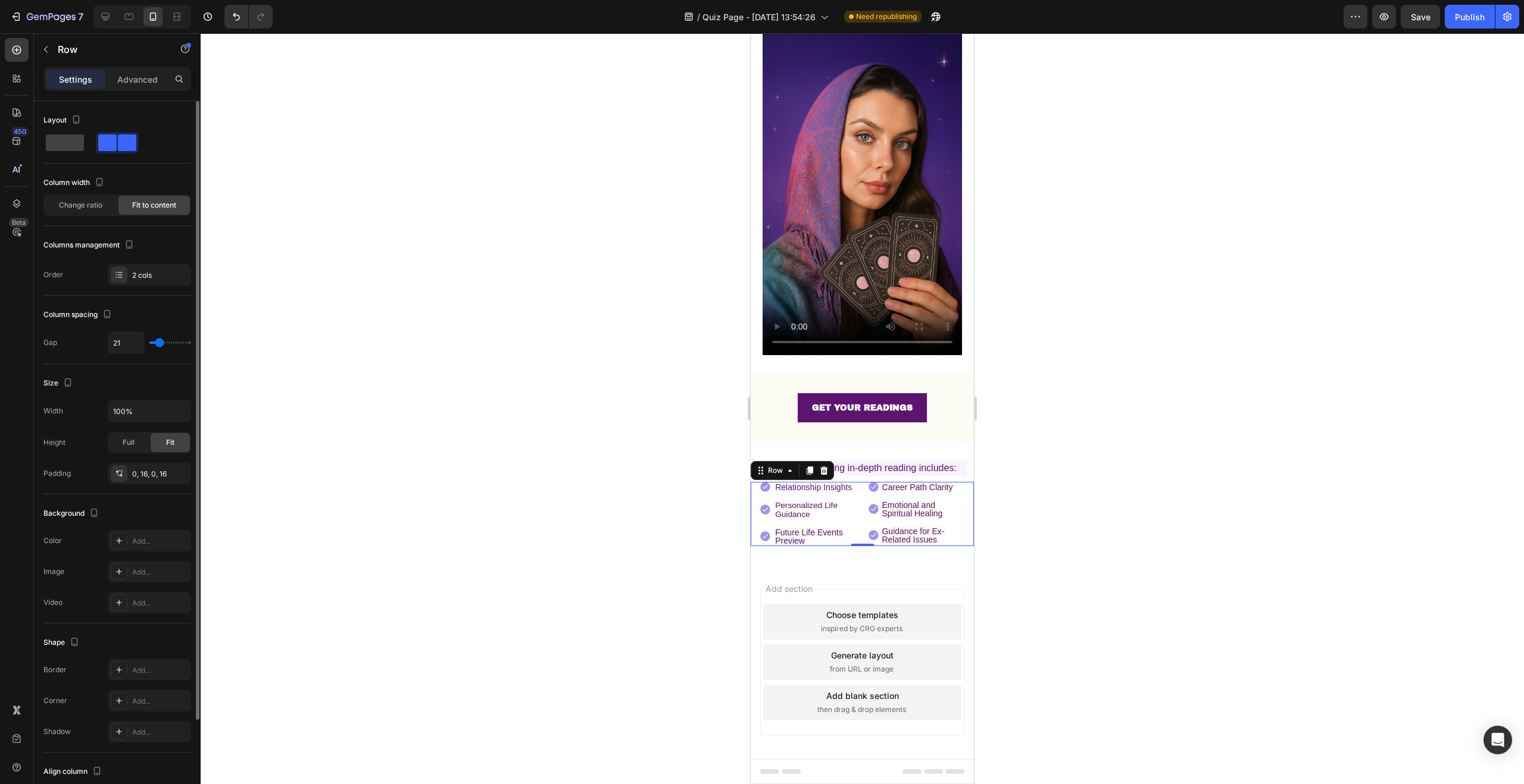
type input "19"
type input "18"
type input "17"
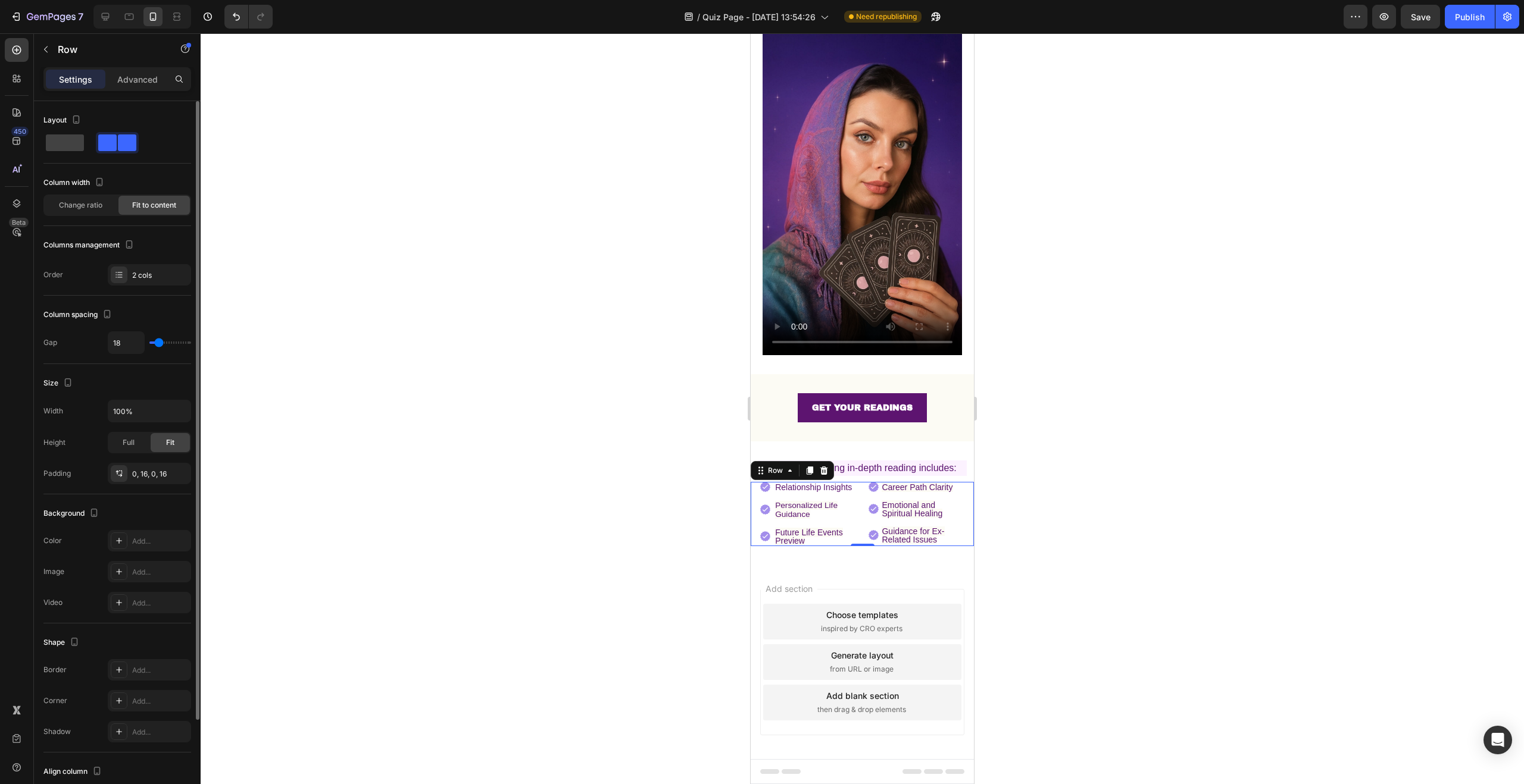
type input "17"
type input "16"
type input "15"
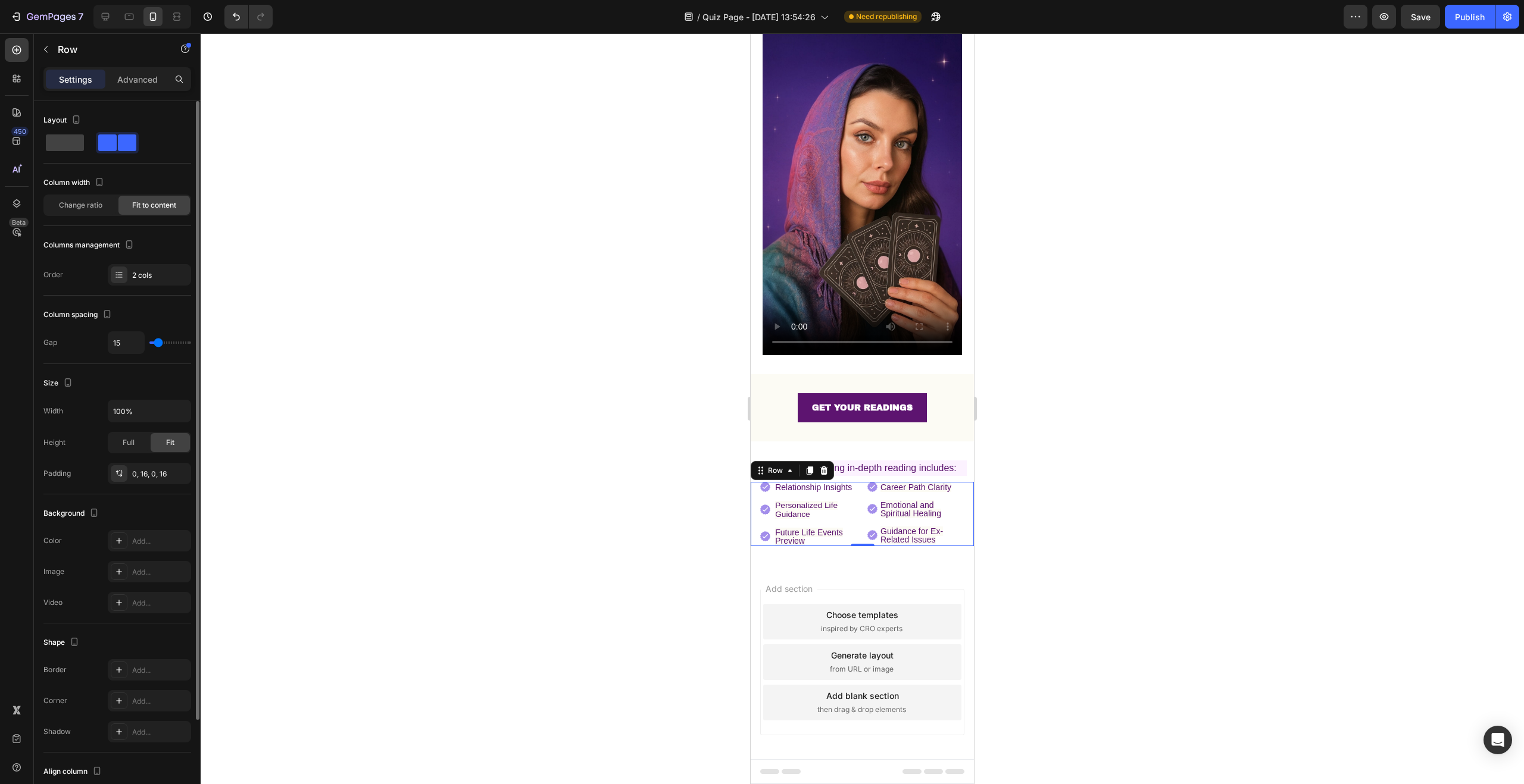
type input "14"
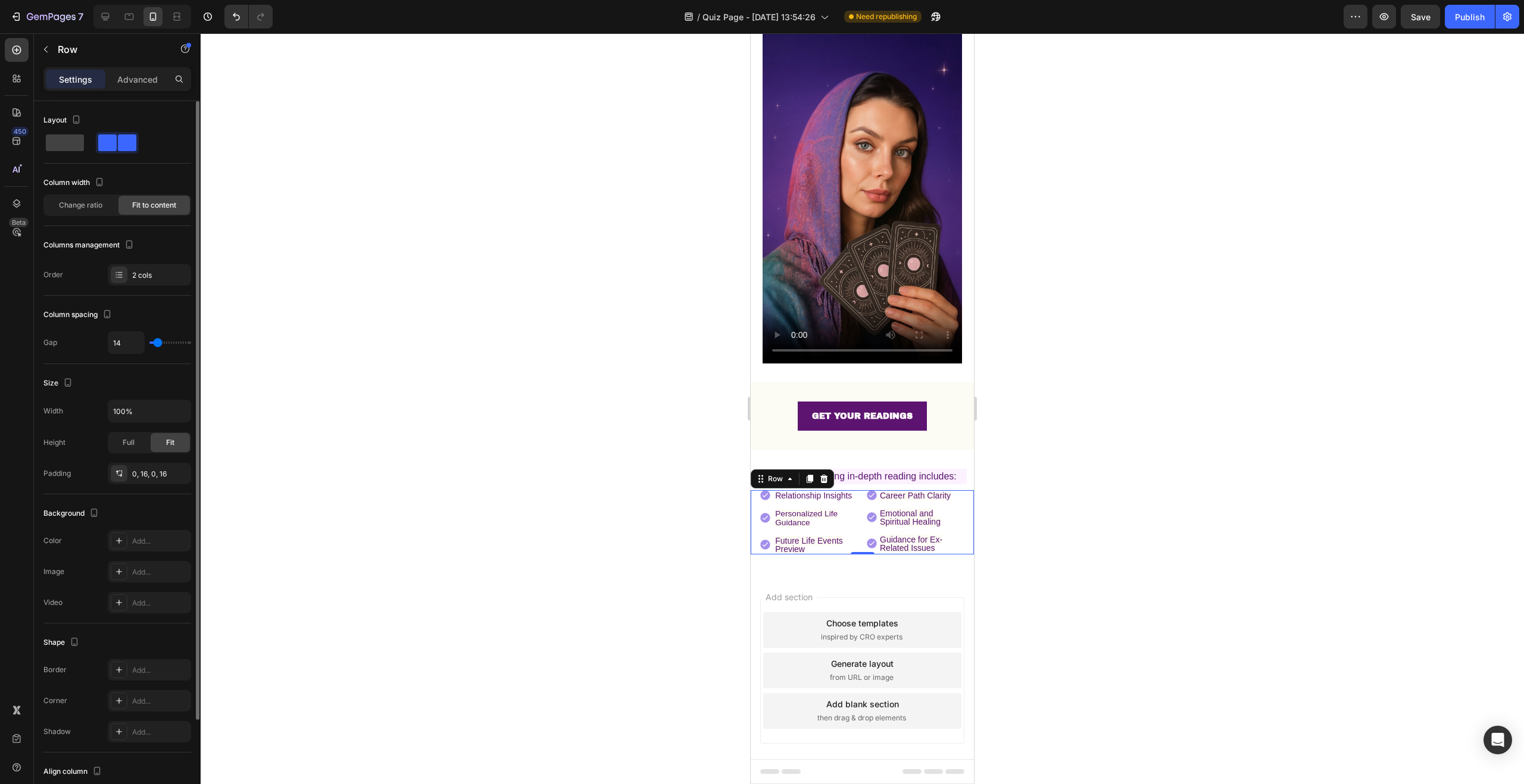
type input "13"
type input "15"
type input "16"
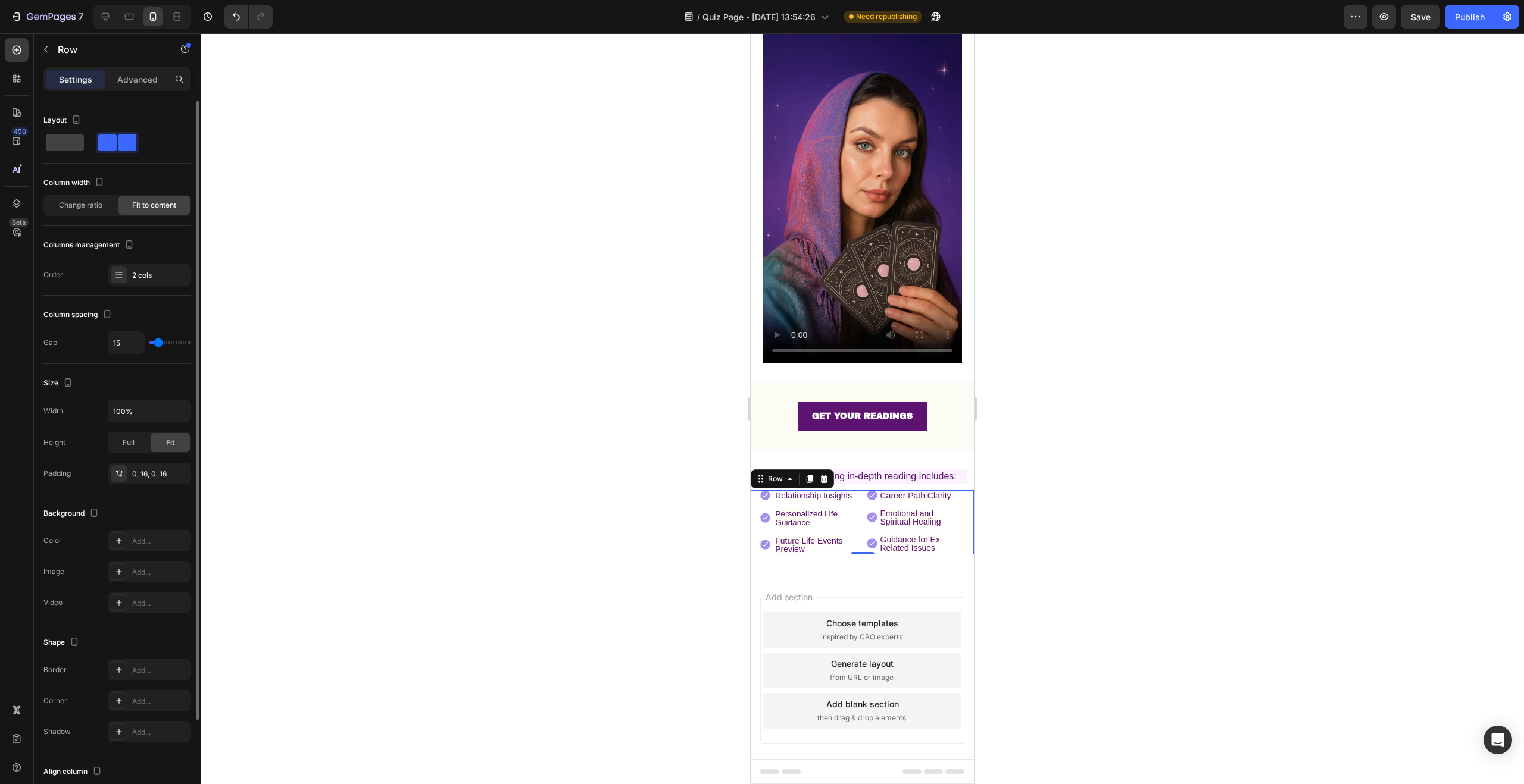
type input "16"
type input "17"
type input "18"
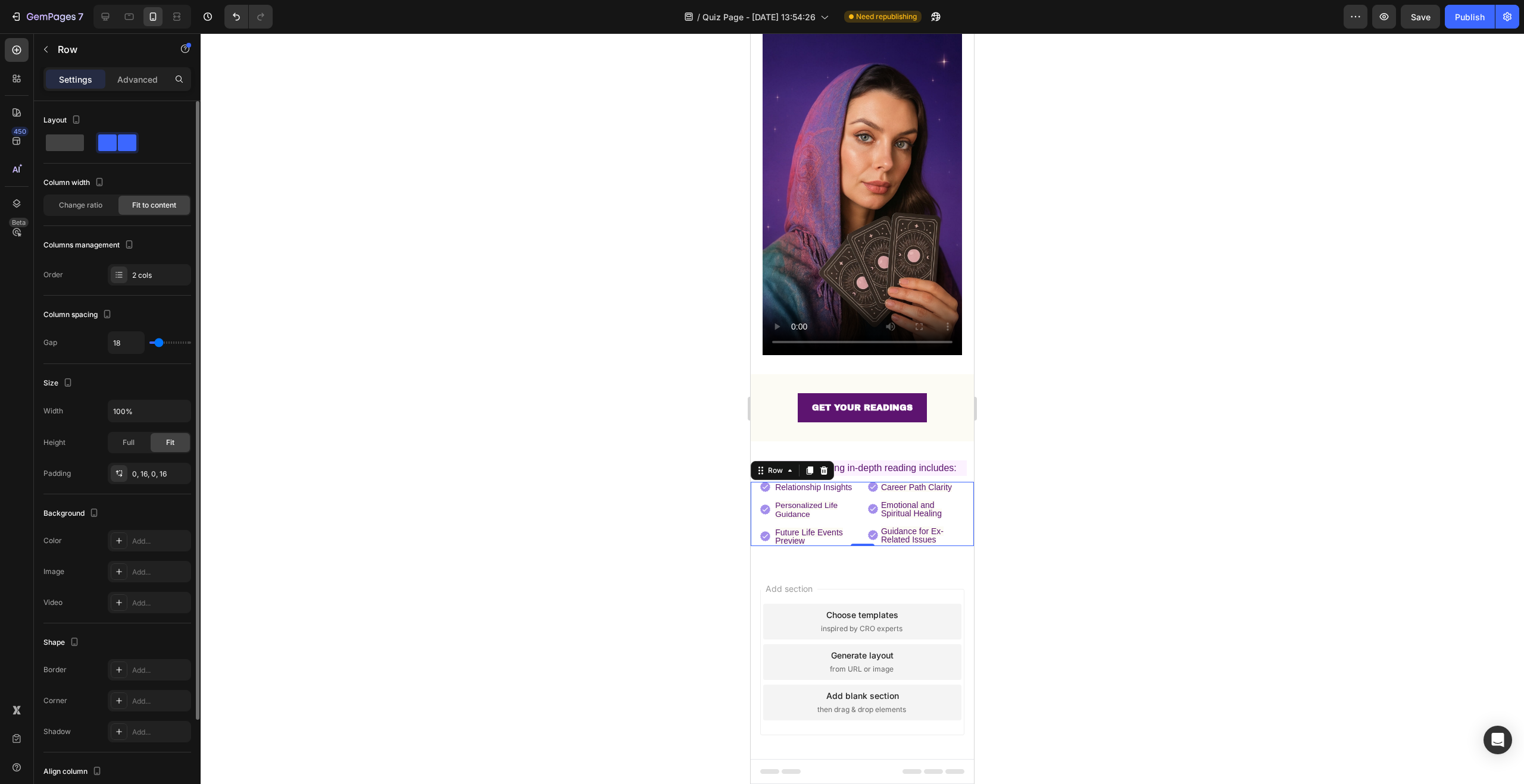
type input "19"
type input "20"
type input "21"
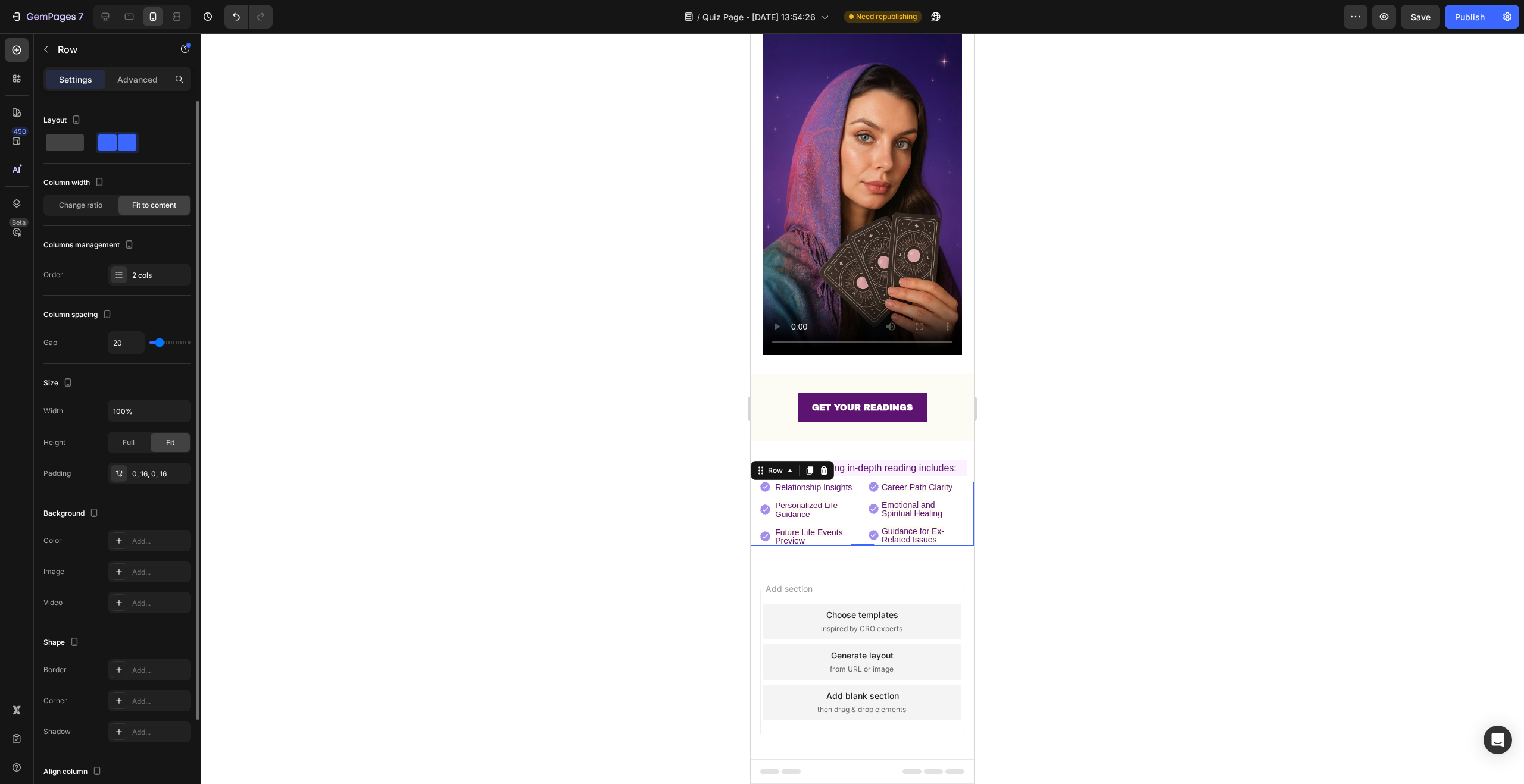
type input "21"
type input "22"
type input "23"
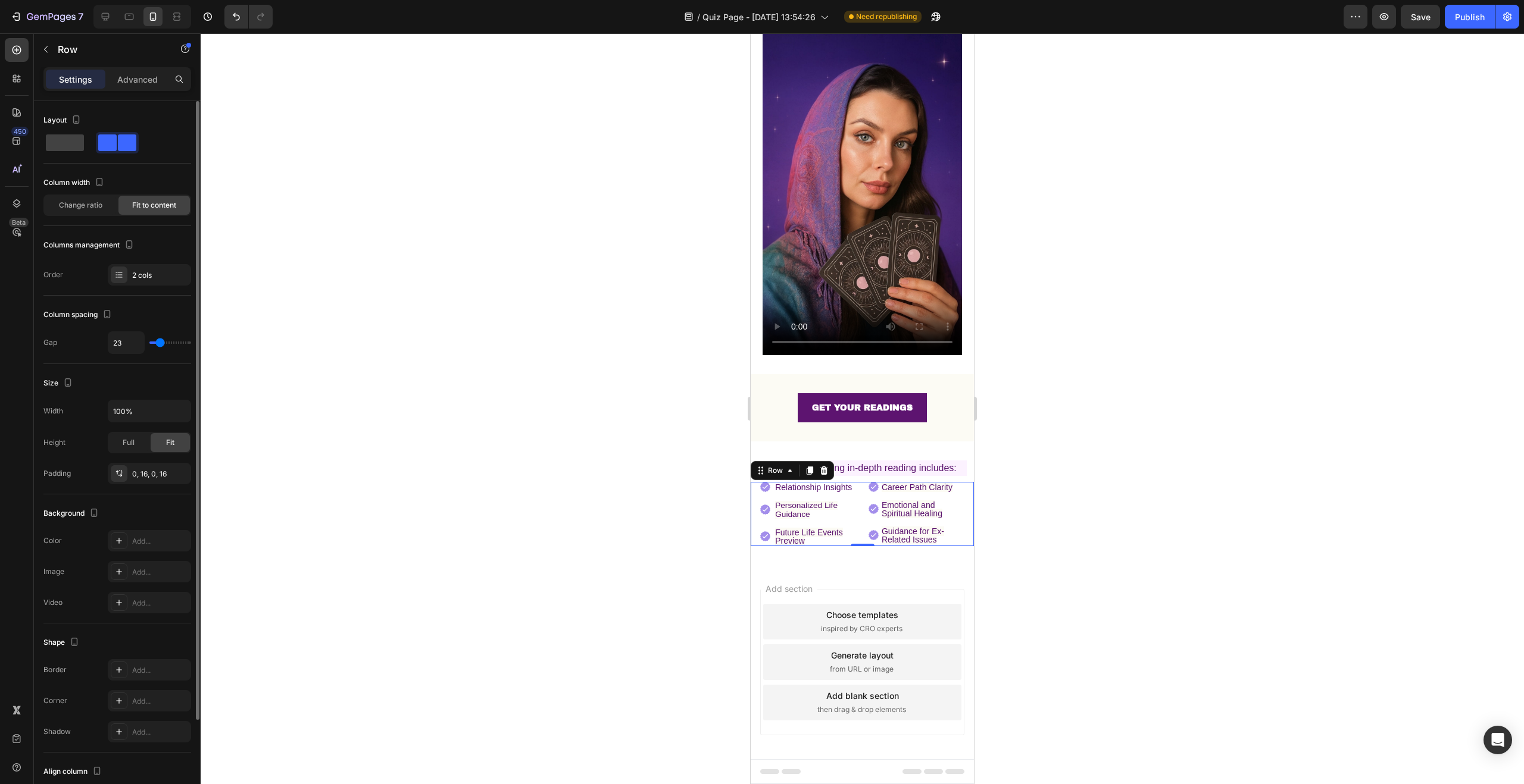
type input "24"
type input "27"
type input "29"
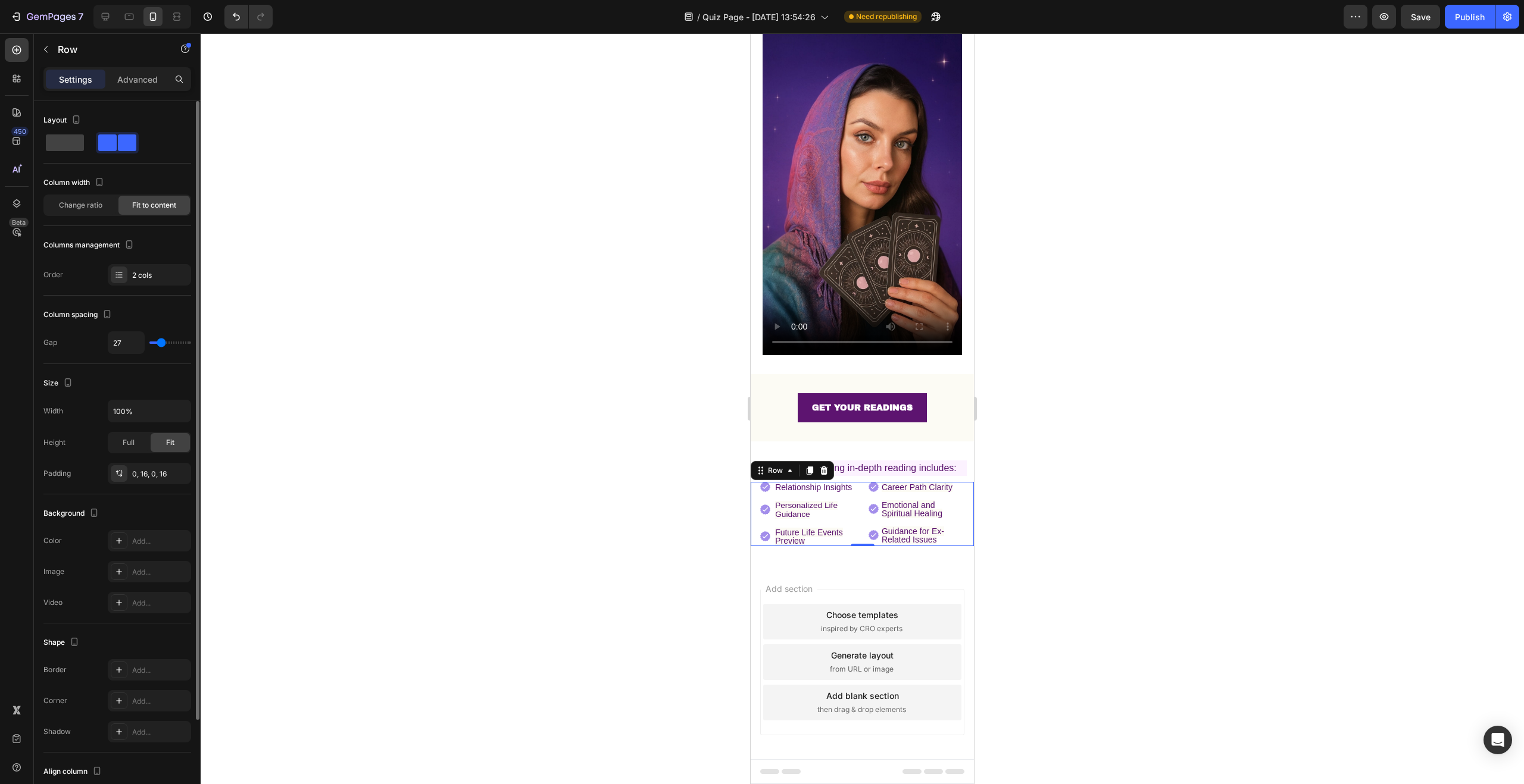
type input "29"
type input "31"
type input "33"
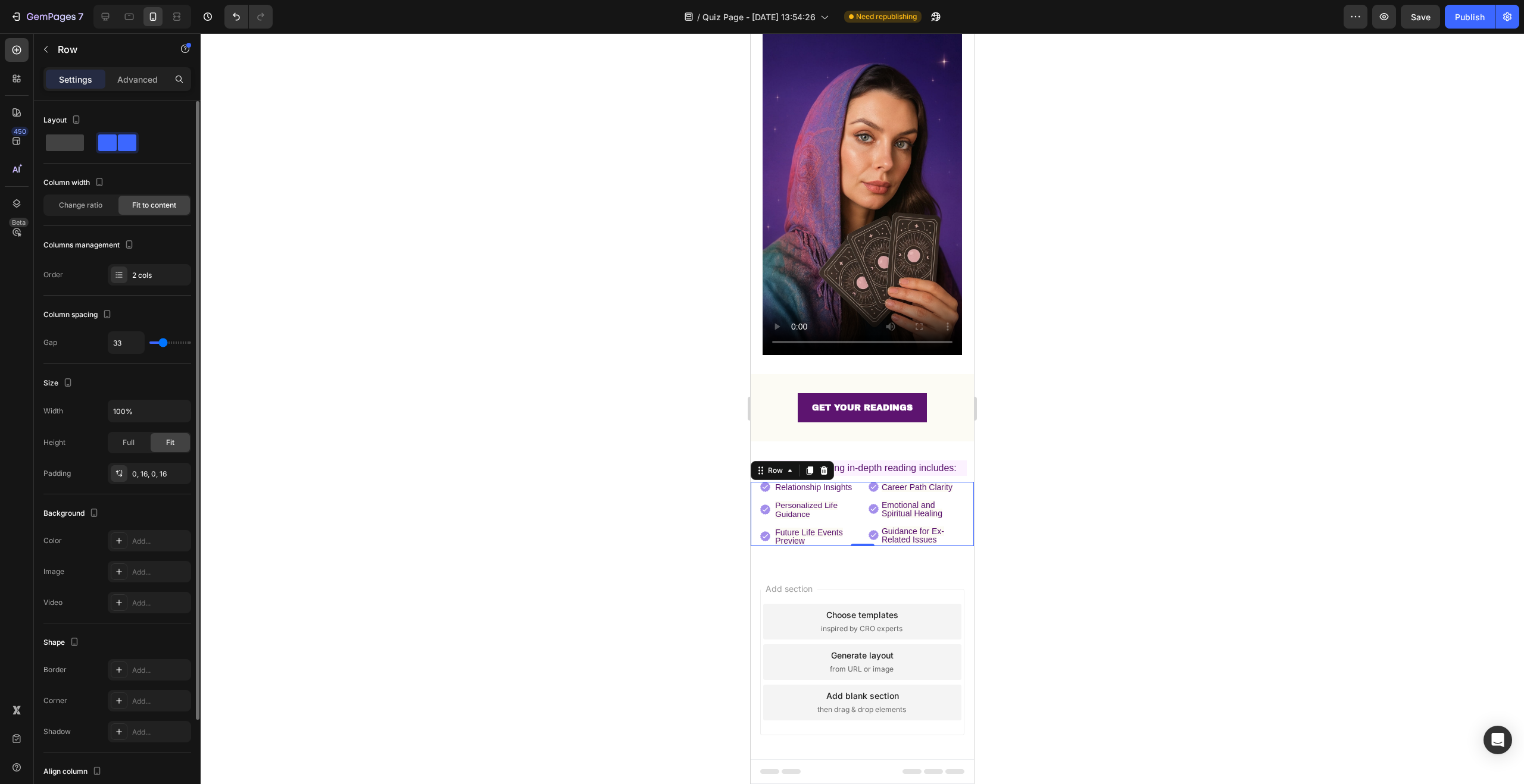
type input "34"
type input "36"
type input "37"
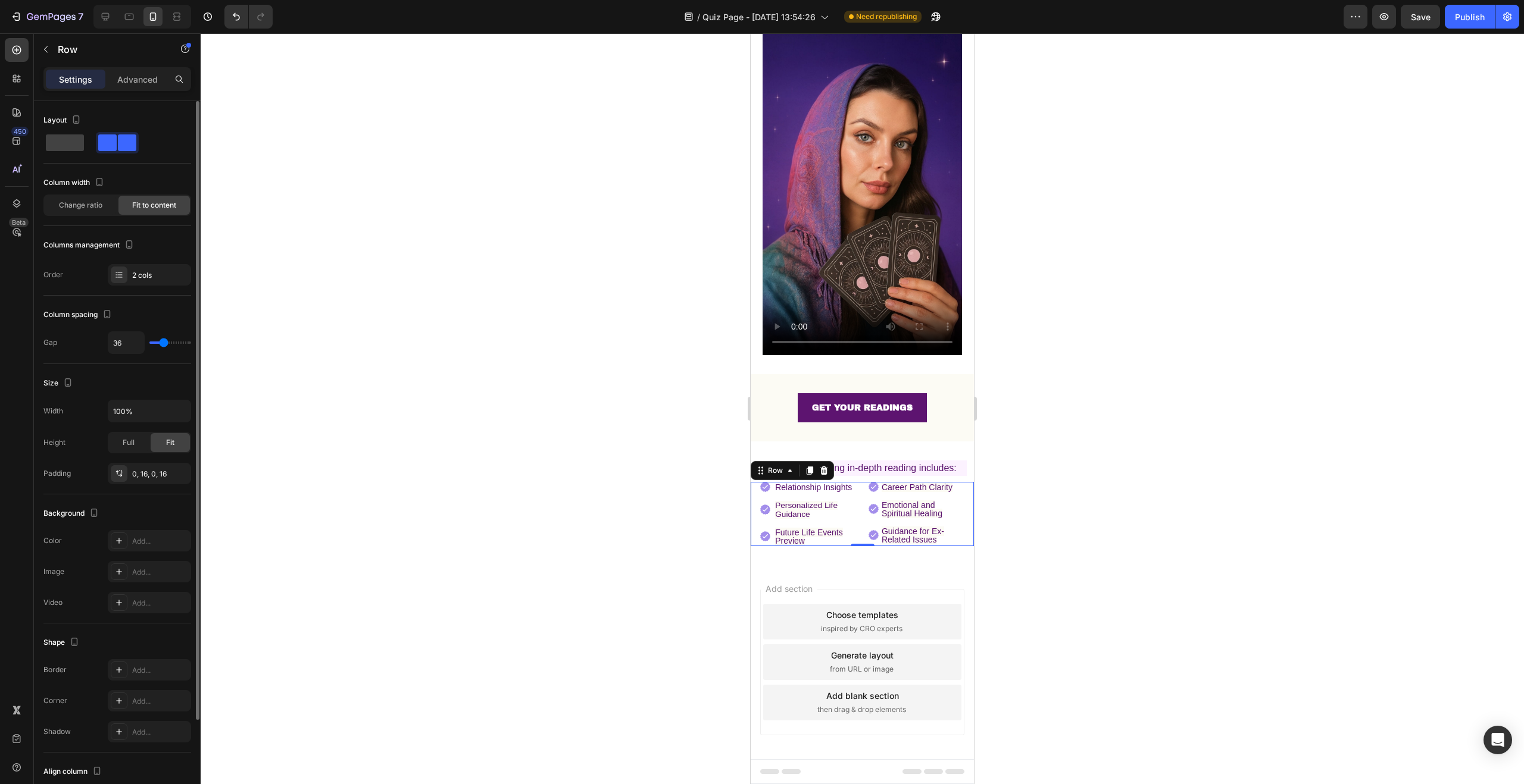
type input "37"
type input "38"
type input "40"
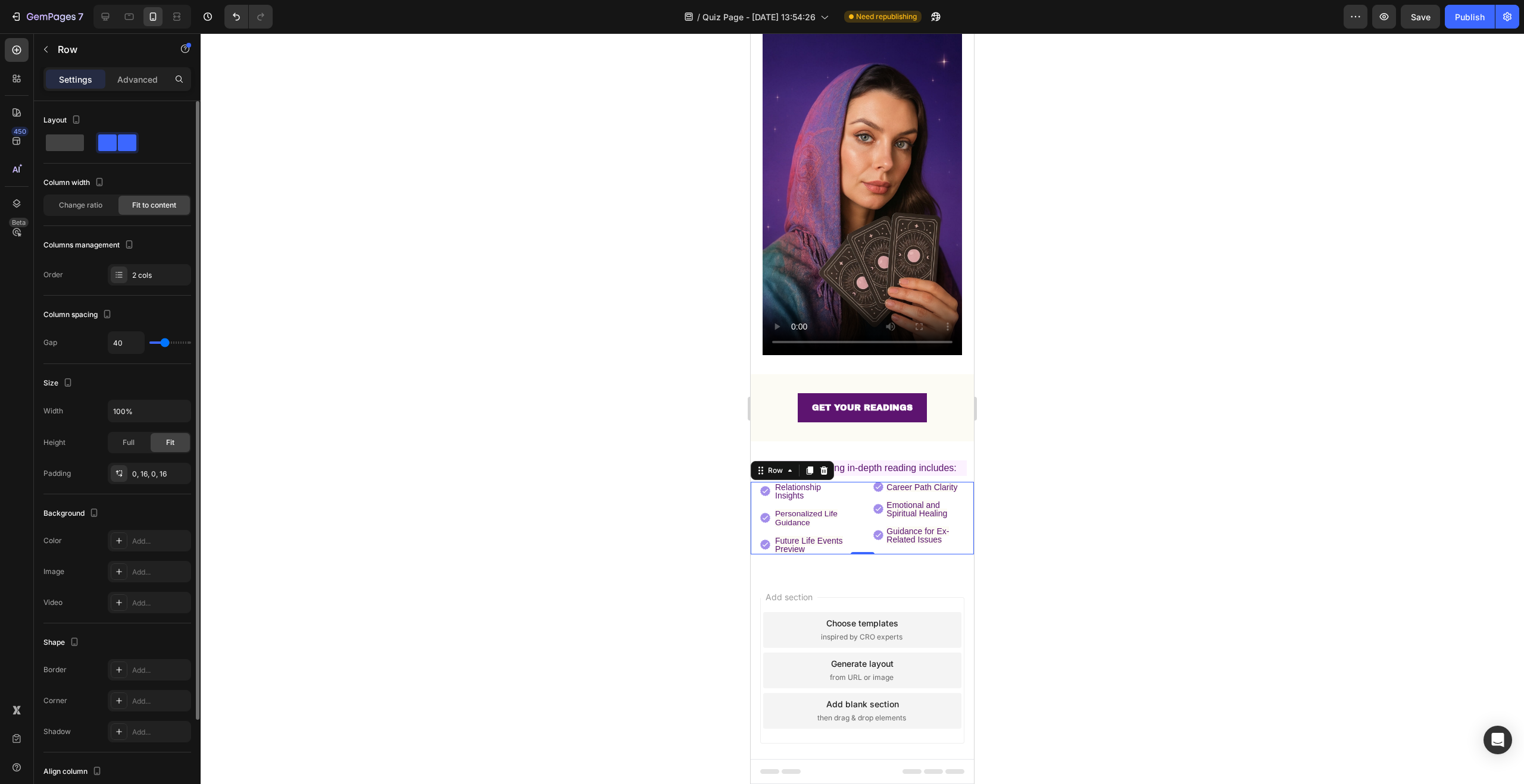
type input "41"
type input "42"
type input "43"
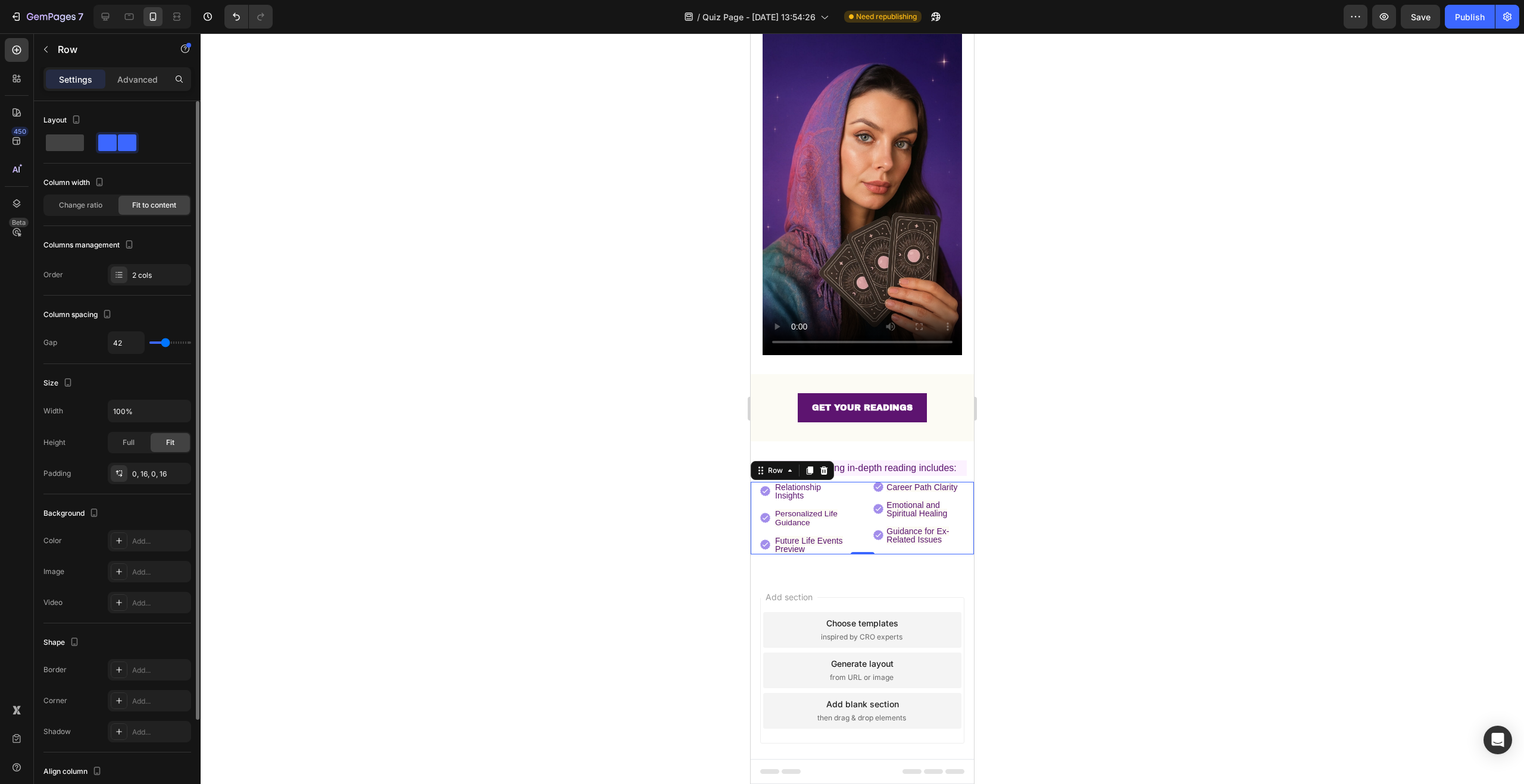
type input "43"
type input "44"
type input "45"
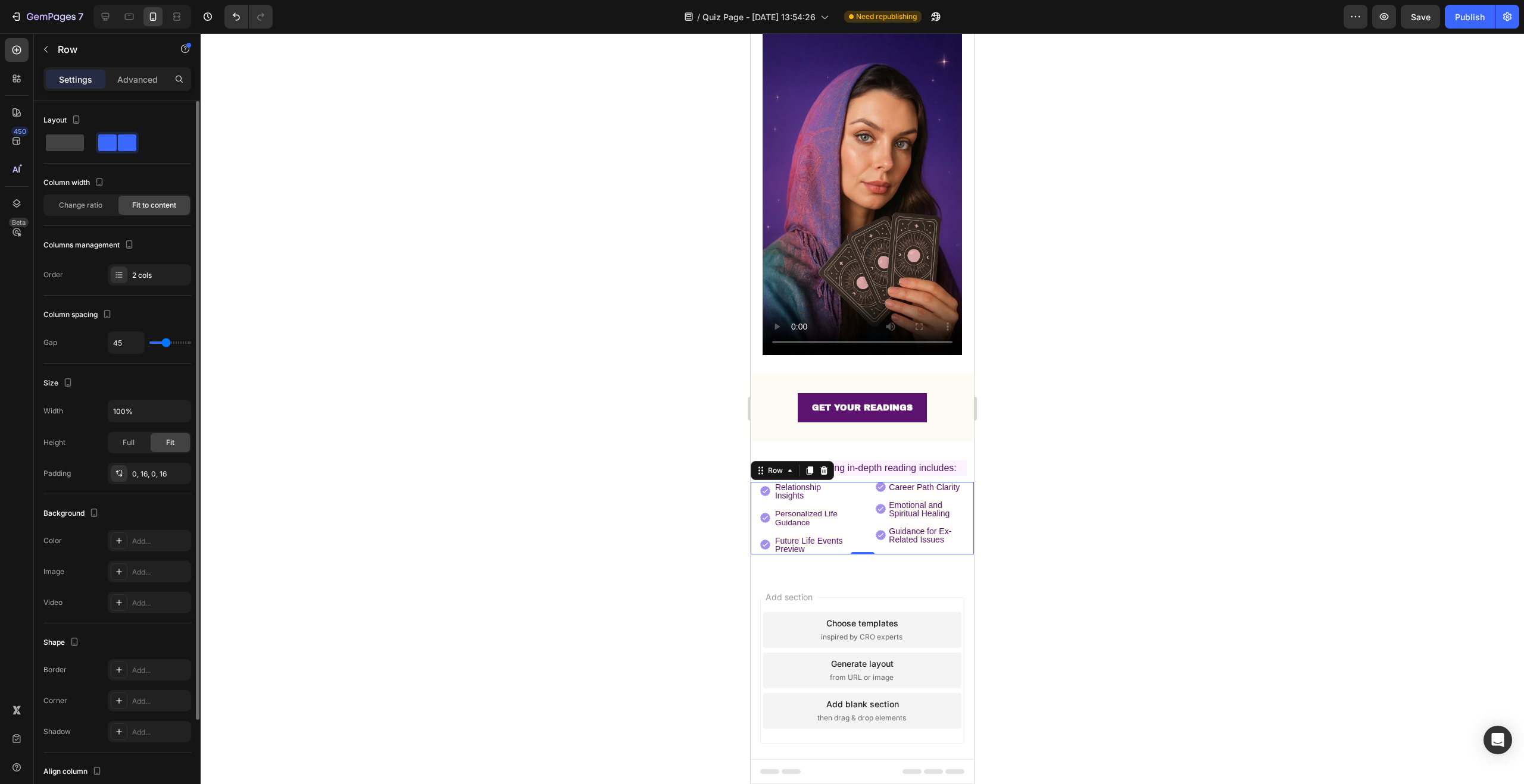
type input "44"
type input "43"
type input "42"
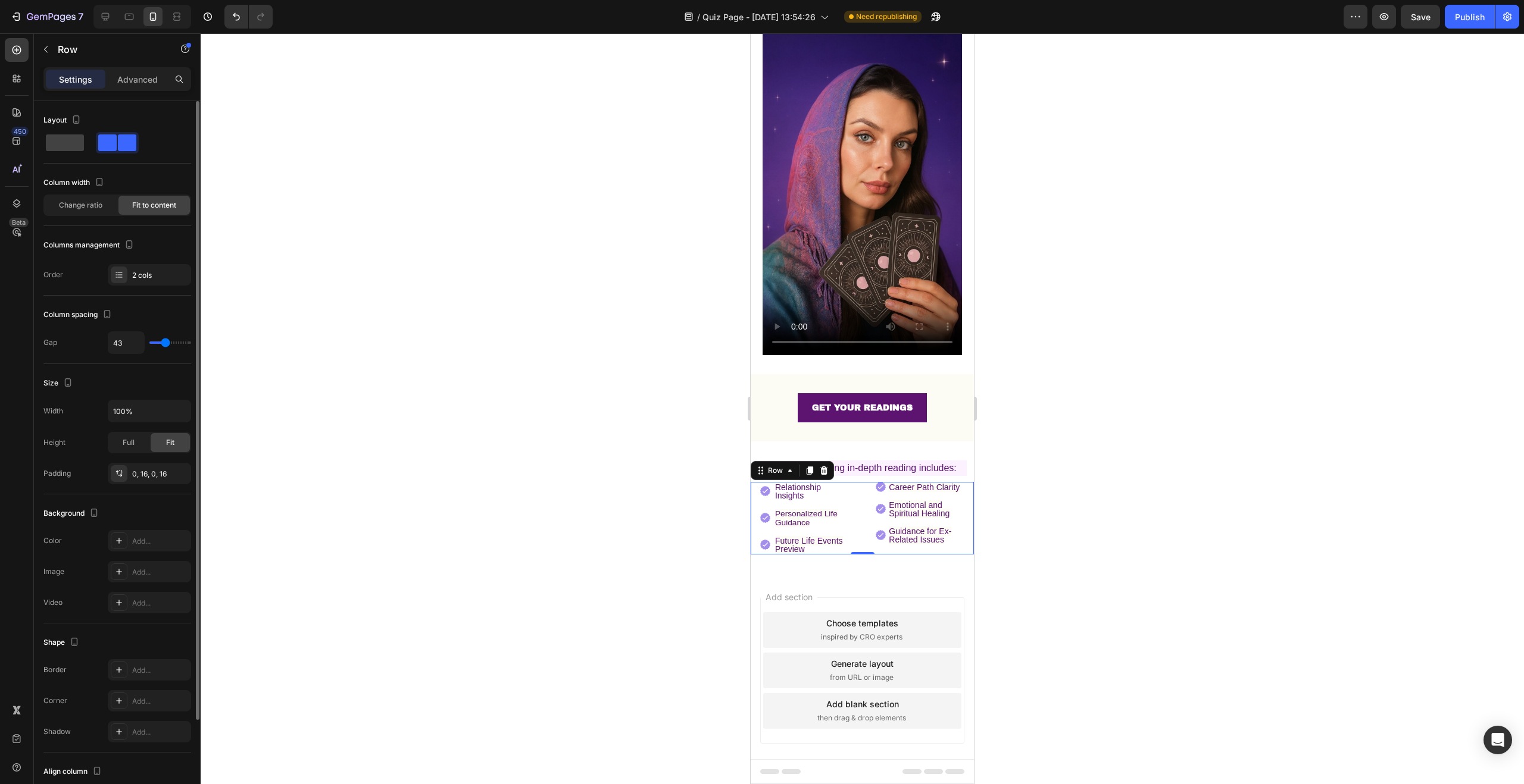
type input "42"
type input "41"
type input "40"
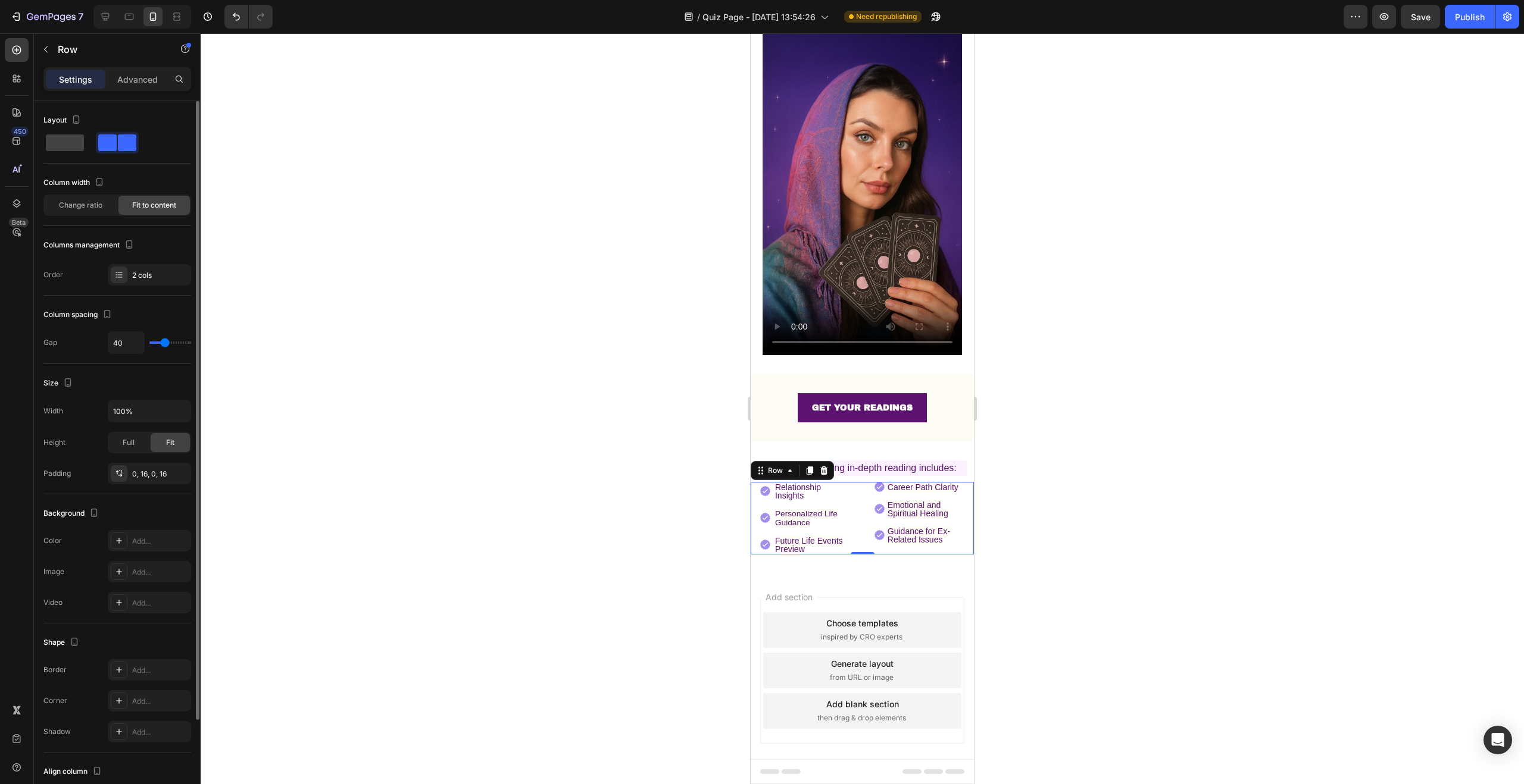
type input "39"
type input "38"
type input "37"
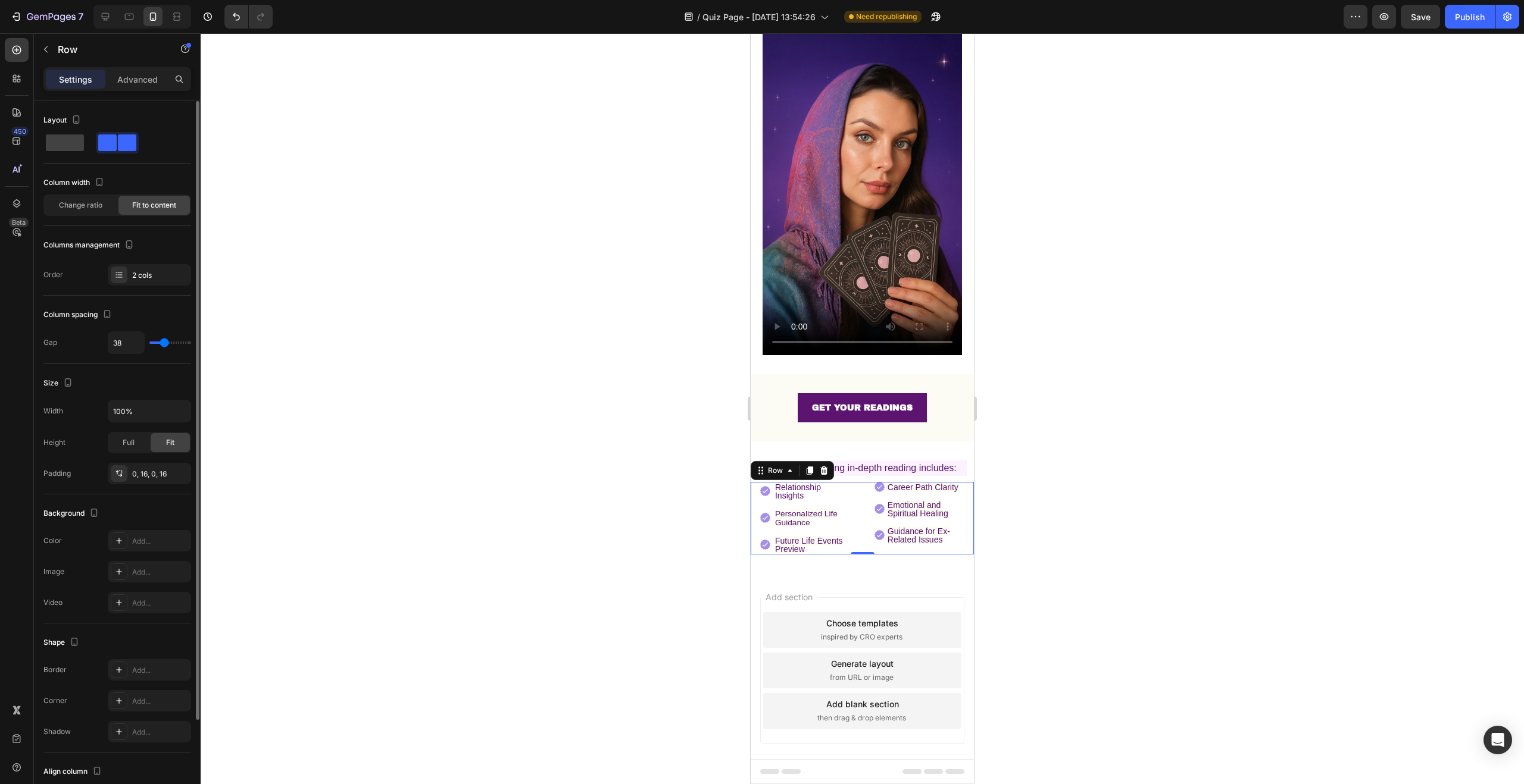
type input "37"
type input "36"
type input "35"
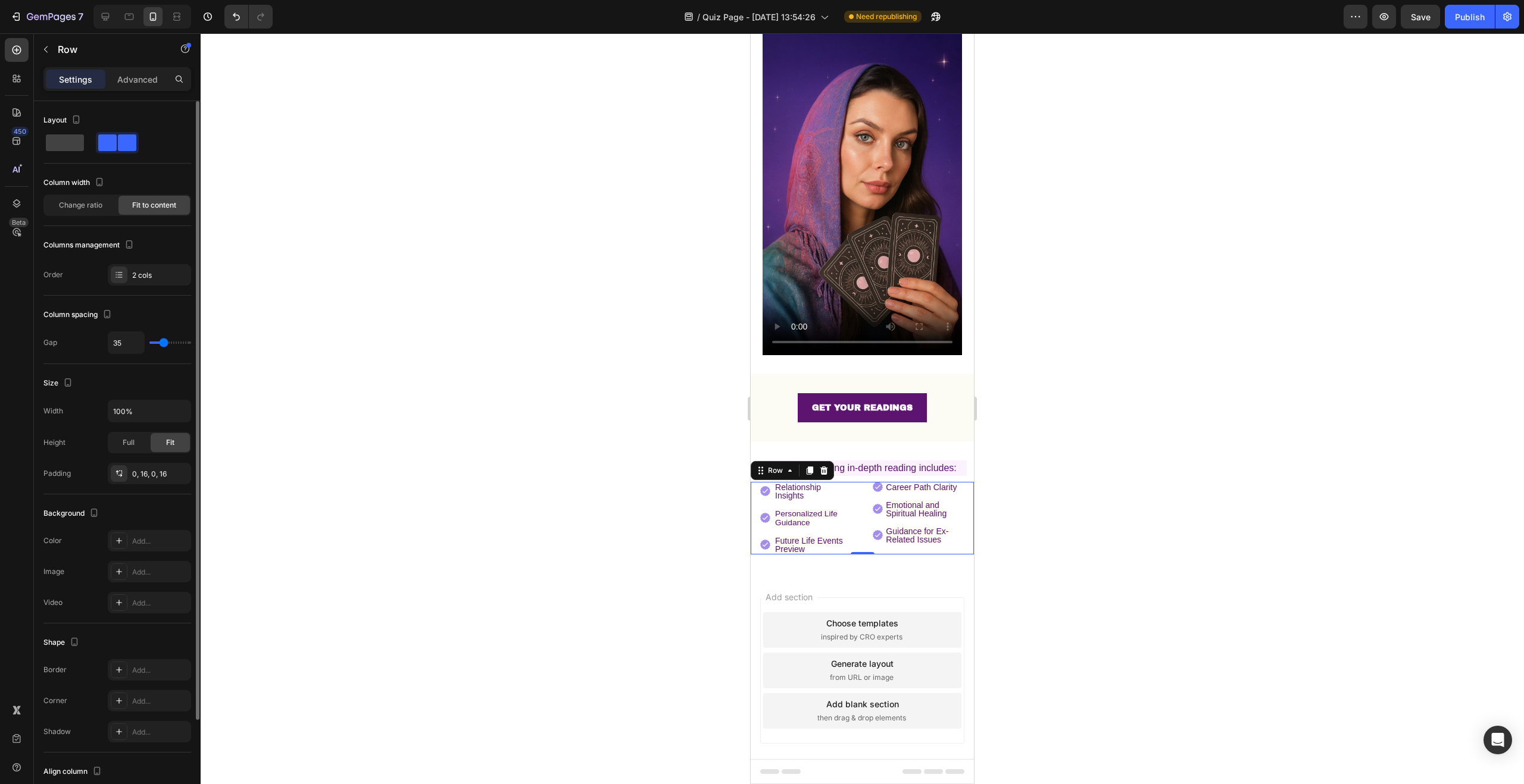
type input "34"
type input "33"
type input "32"
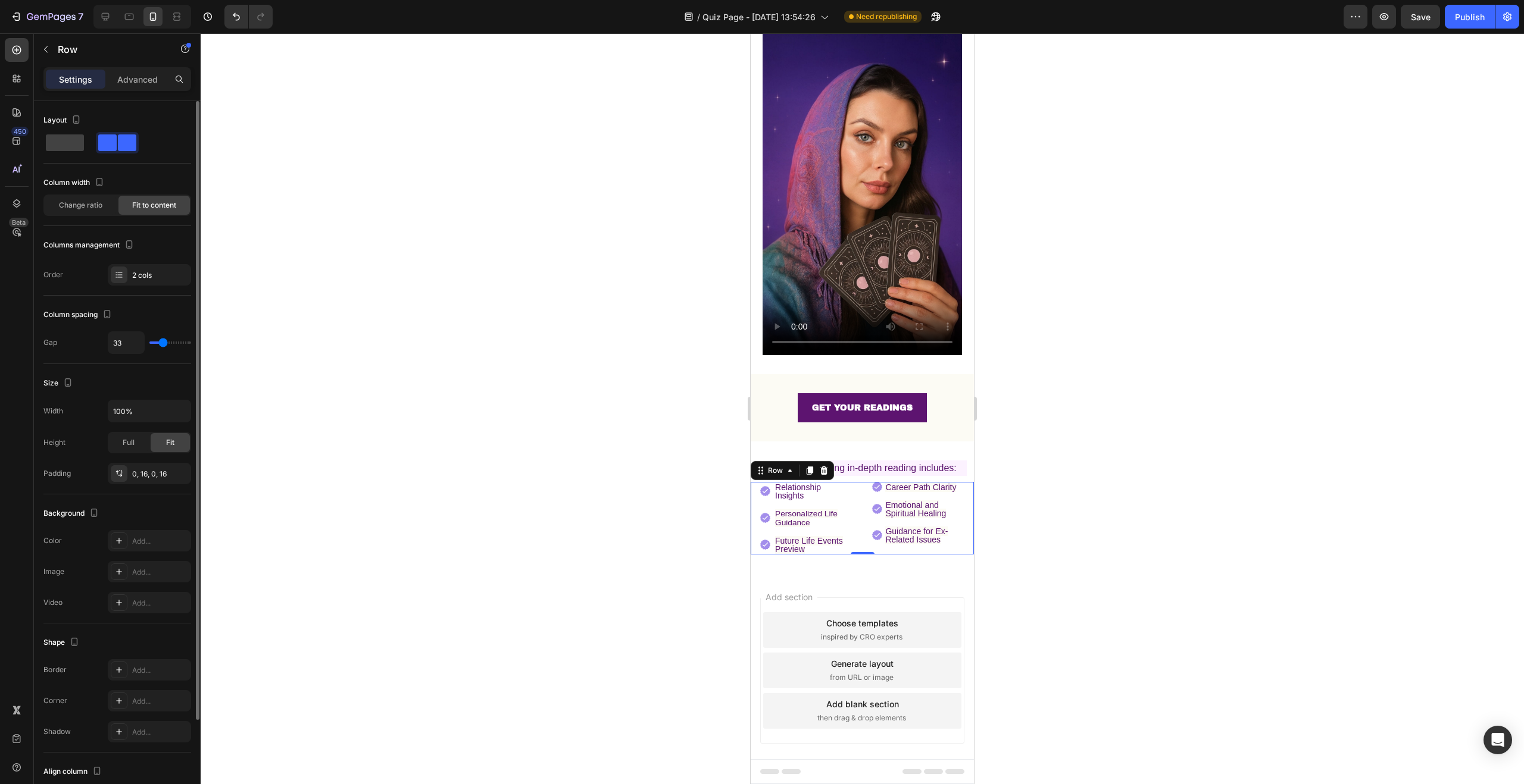
type input "32"
type input "31"
type input "32"
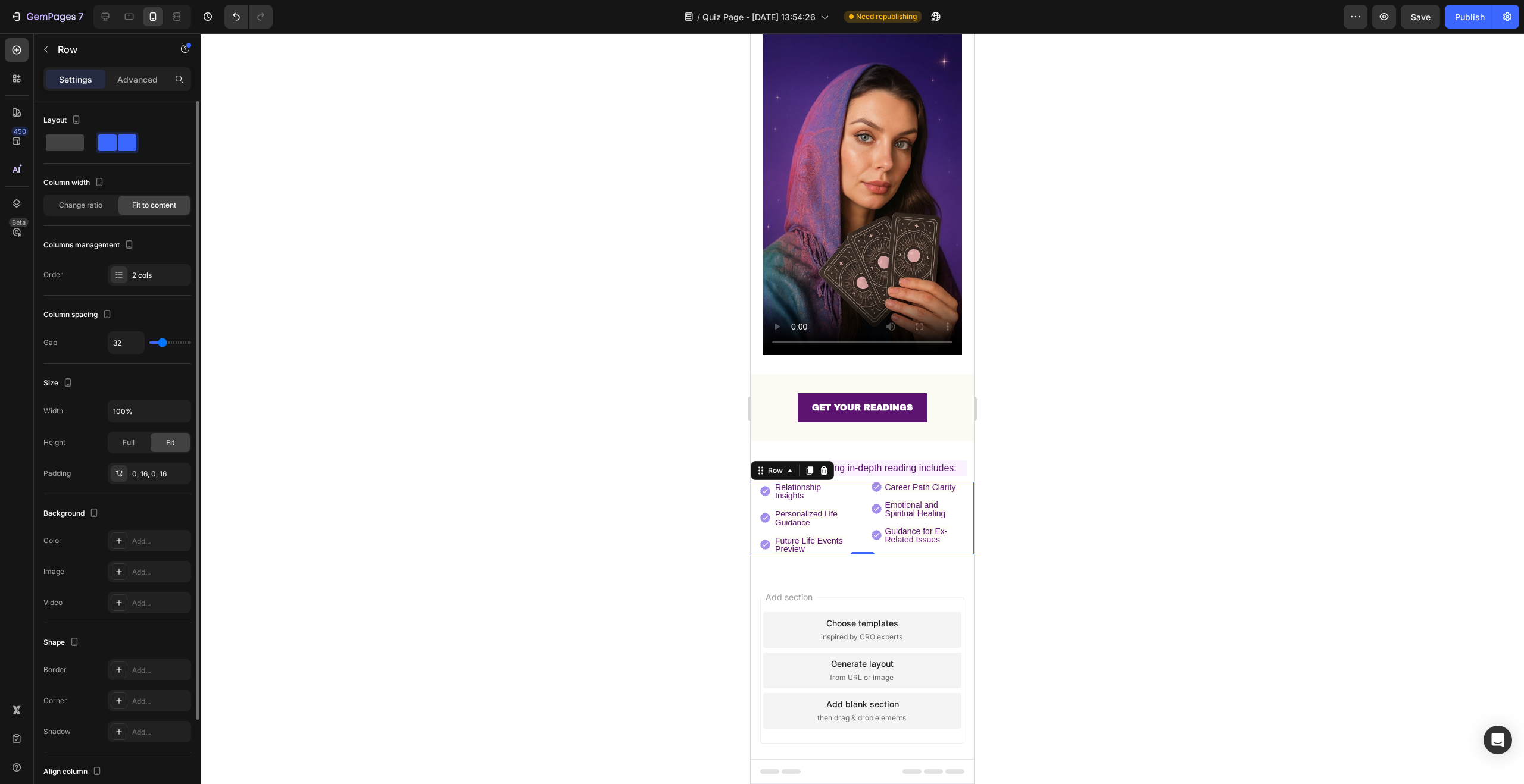
type input "33"
type input "35"
type input "36"
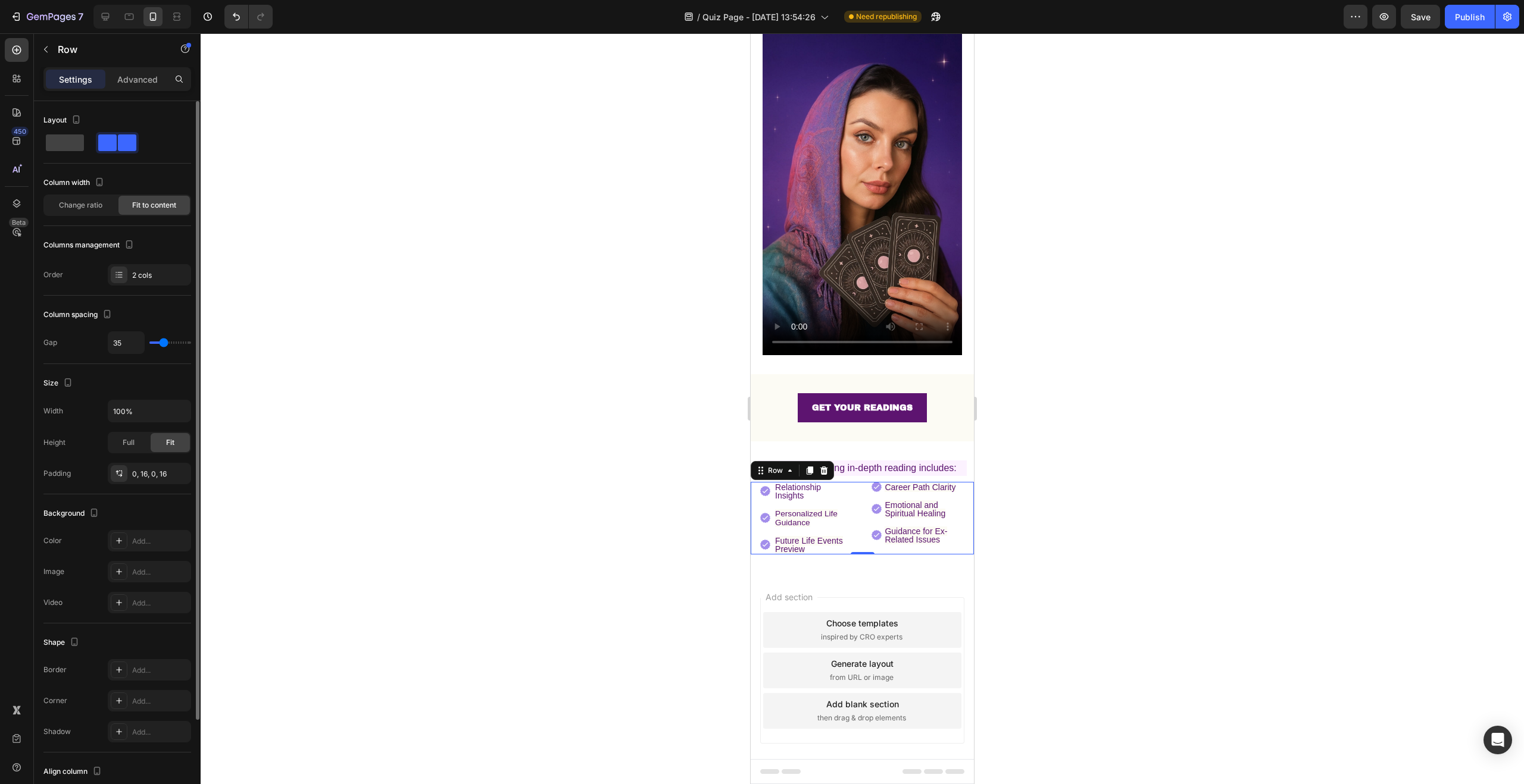
type input "36"
type input "37"
type input "39"
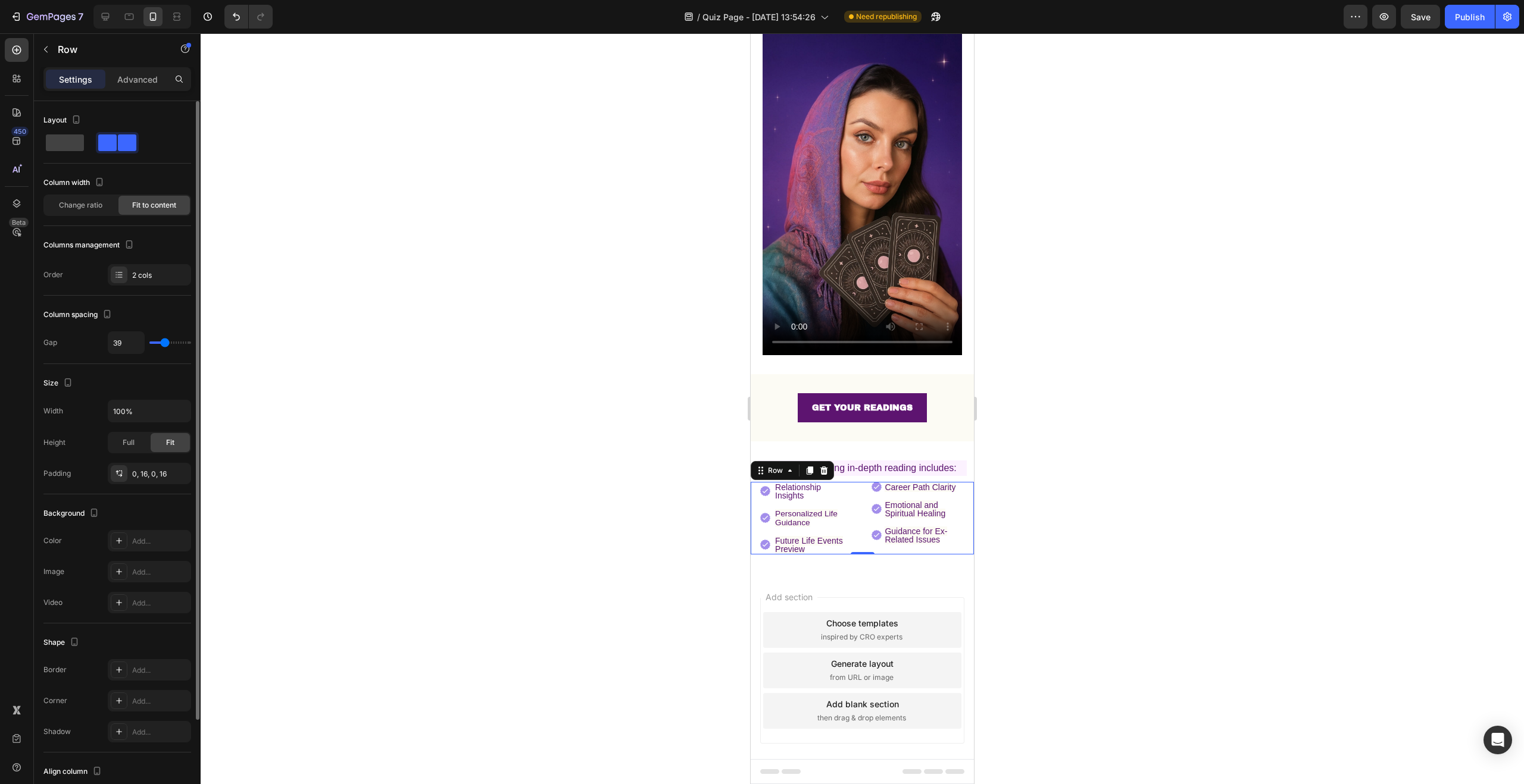
type input "40"
type input "41"
type input "42"
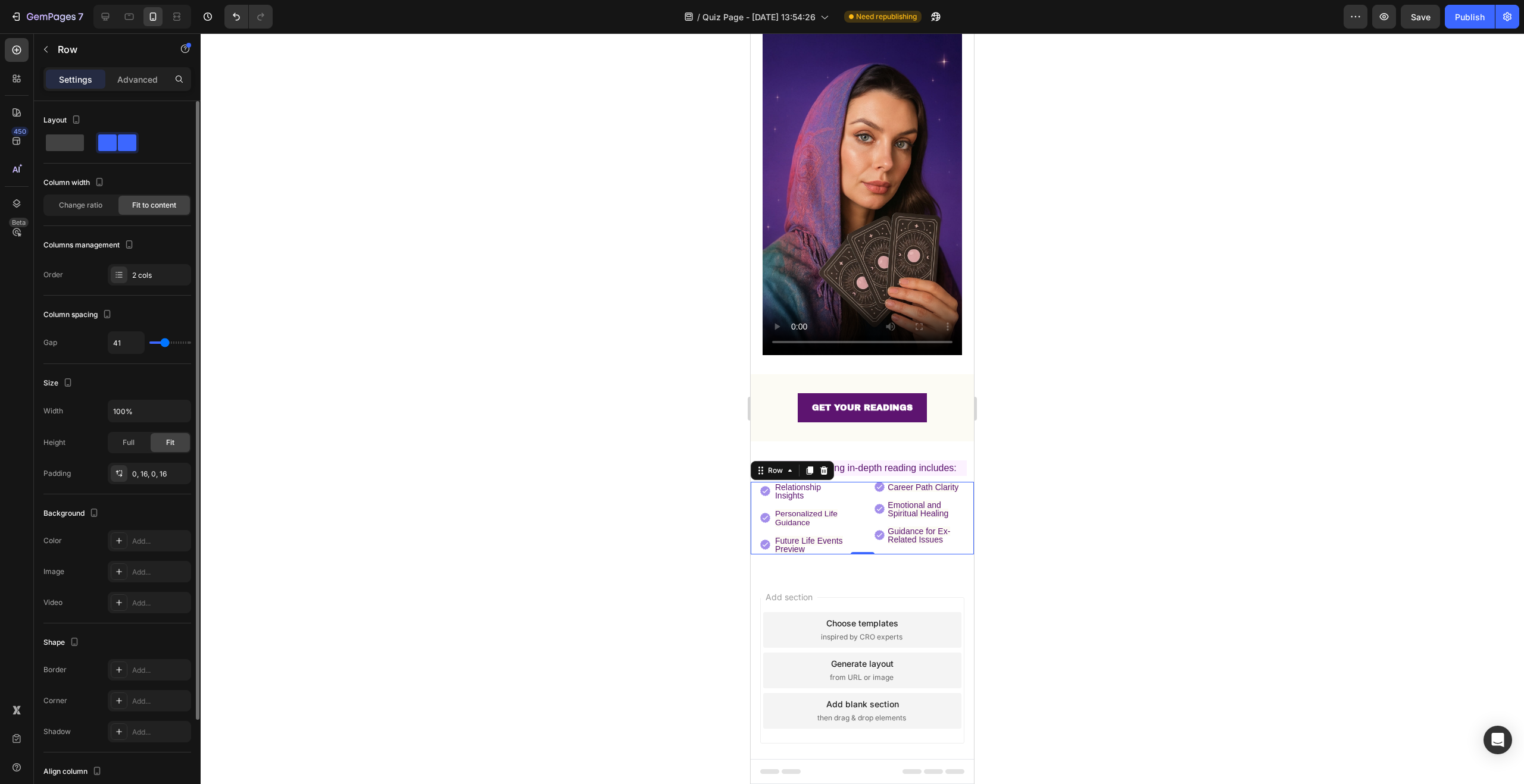
type input "42"
type input "43"
type input "44"
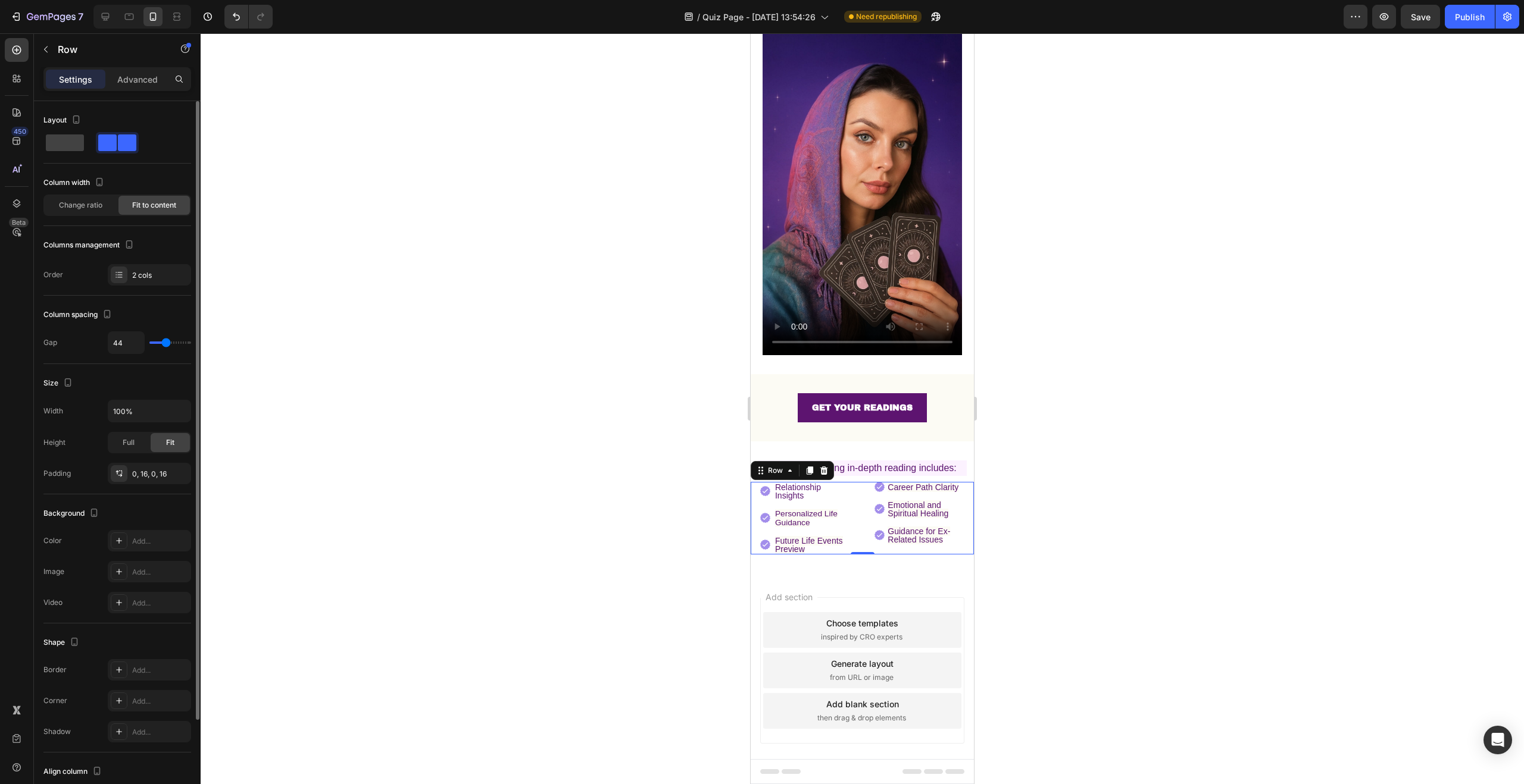
type input "45"
type input "46"
type input "47"
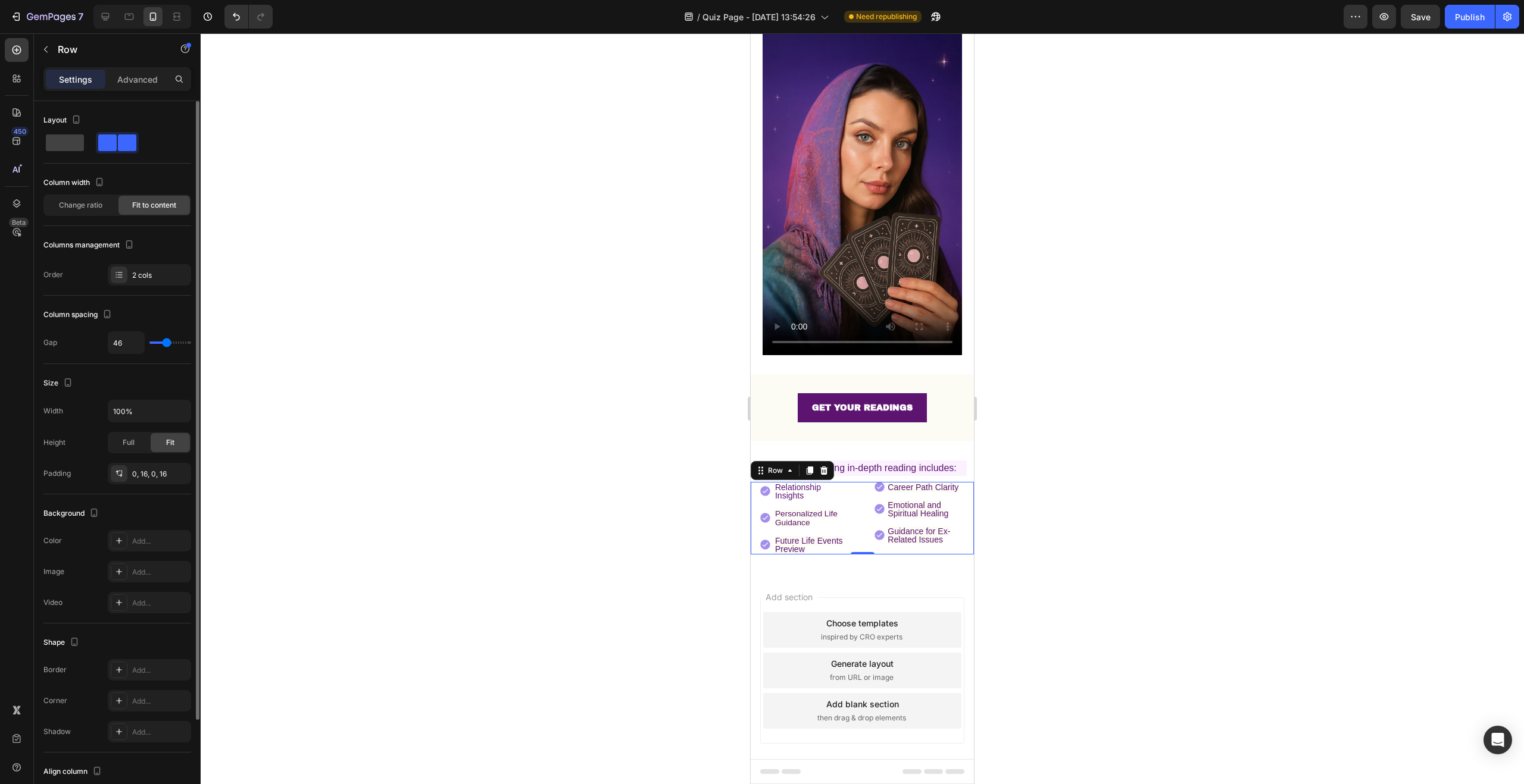
type input "47"
type input "48"
type input "49"
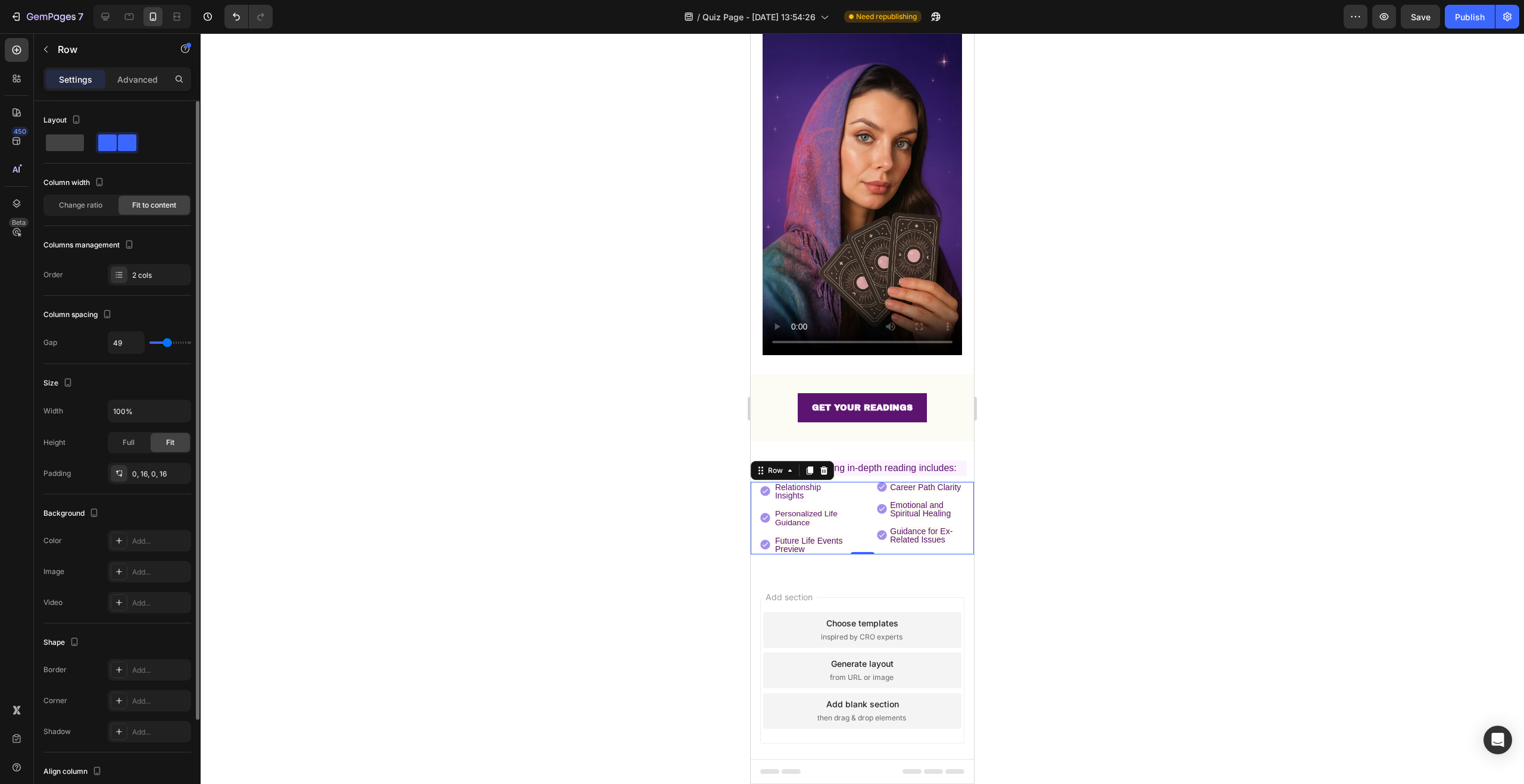
type input "50"
type input "51"
type input "52"
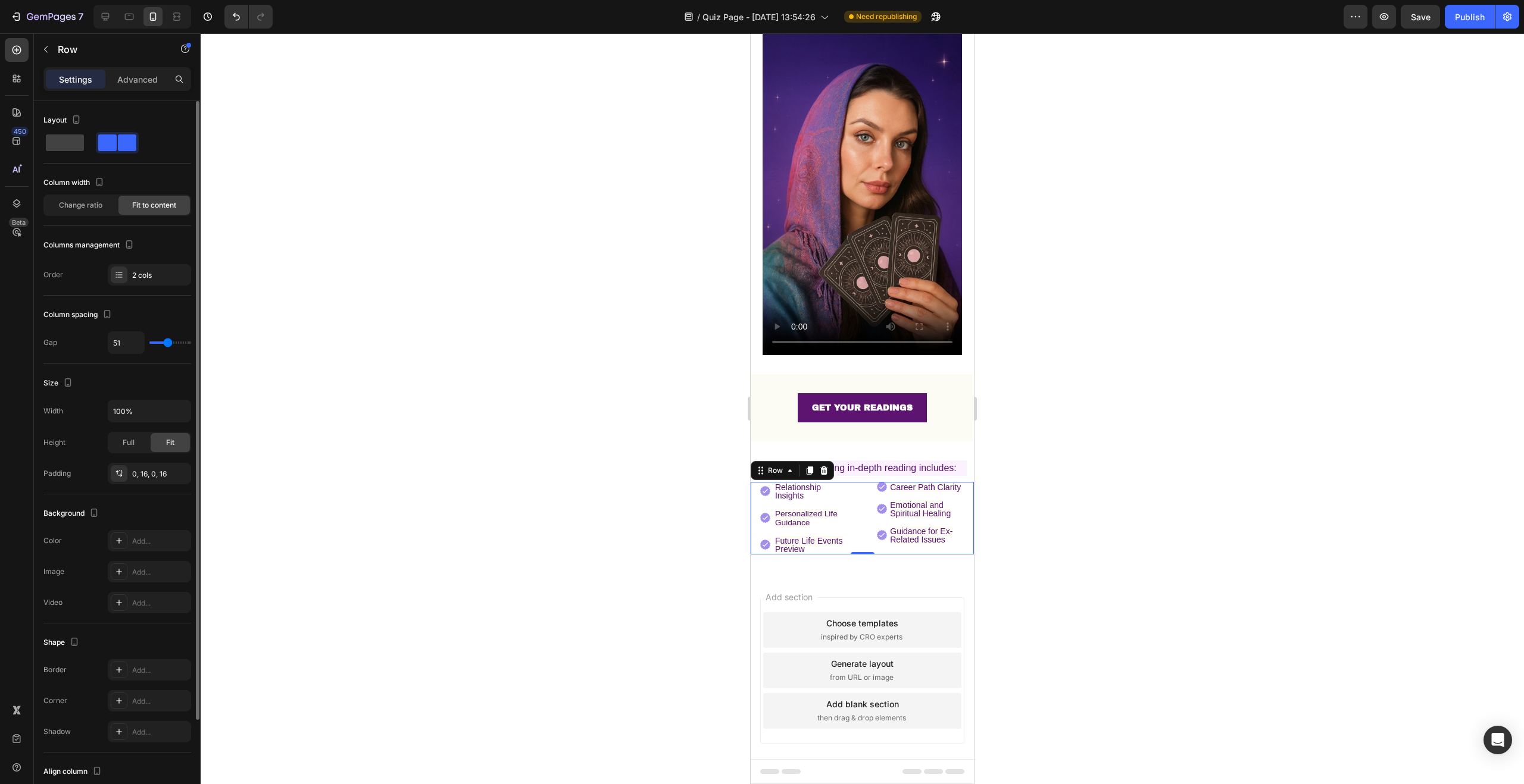
type input "52"
type input "53"
type input "54"
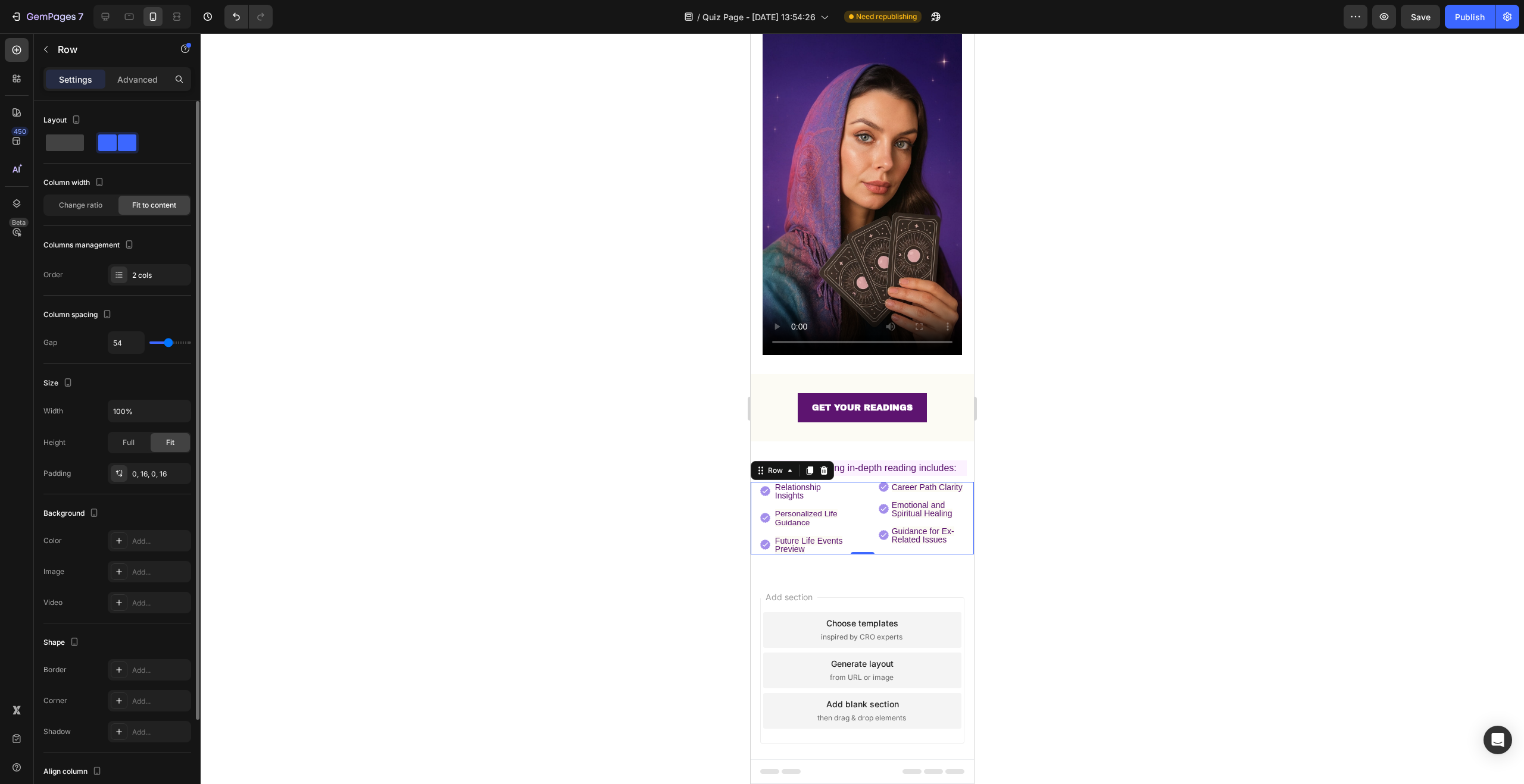
type input "55"
type input "56"
type input "52"
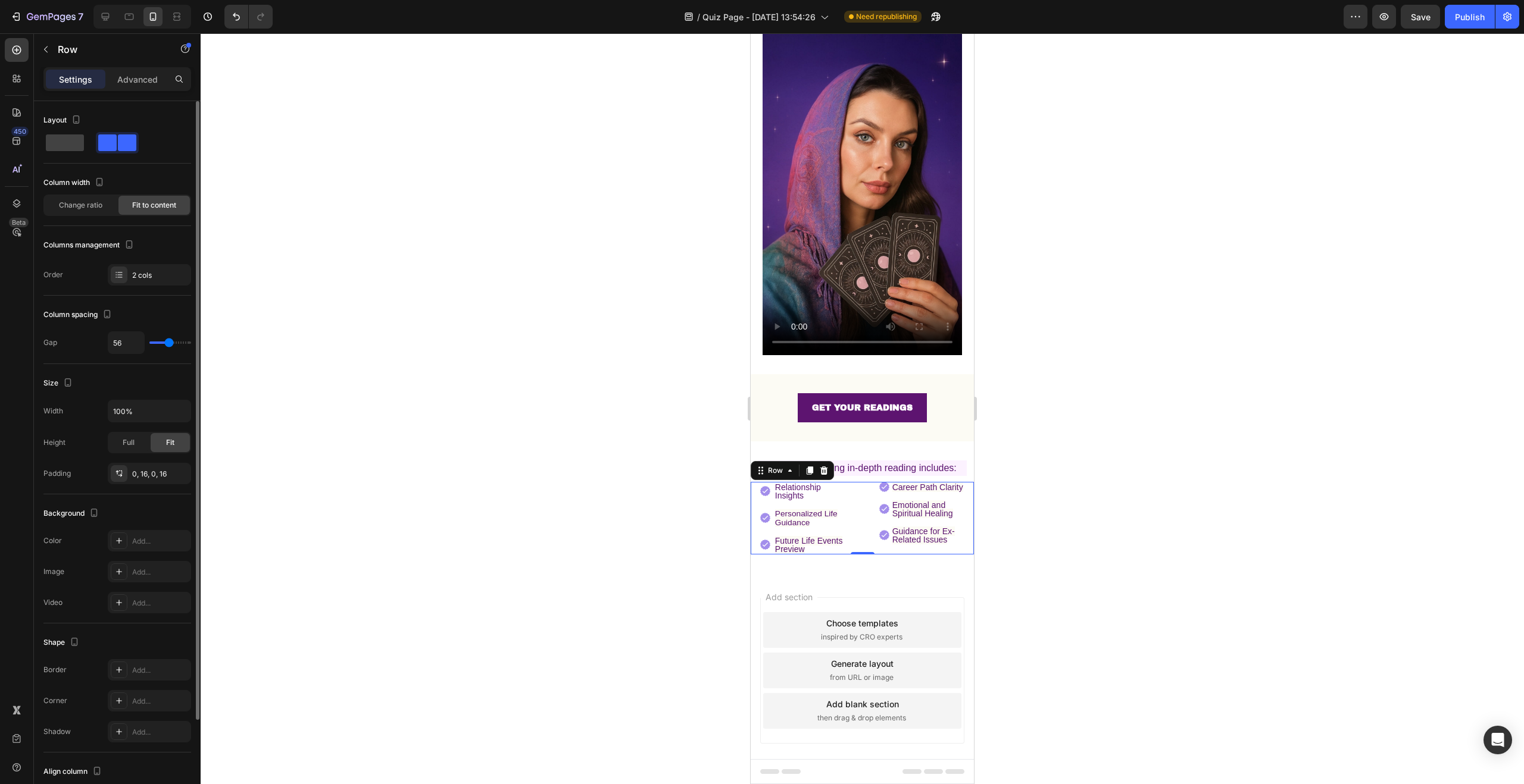
type input "52"
type input "43"
type input "41"
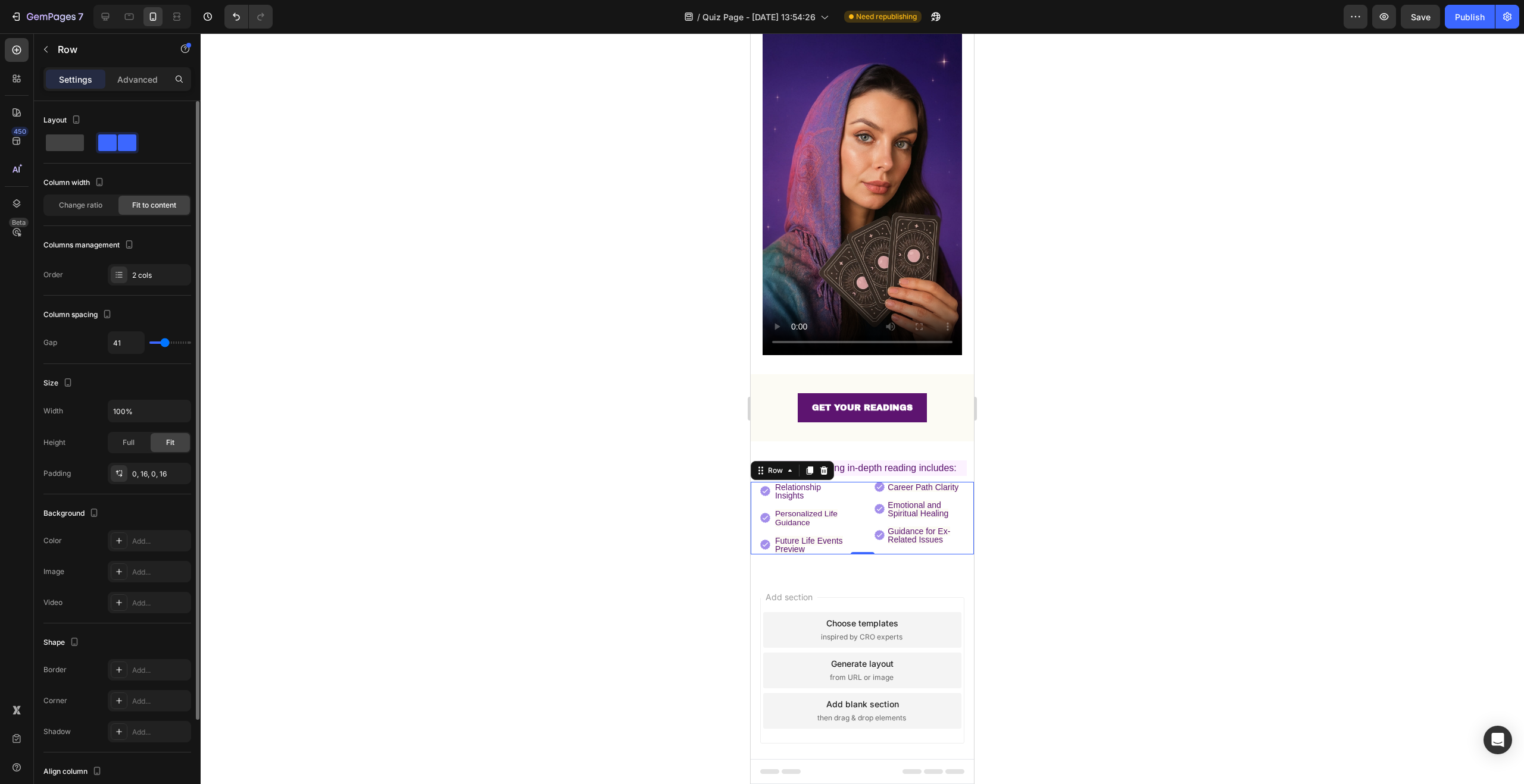
type input "40"
type input "39"
type input "38"
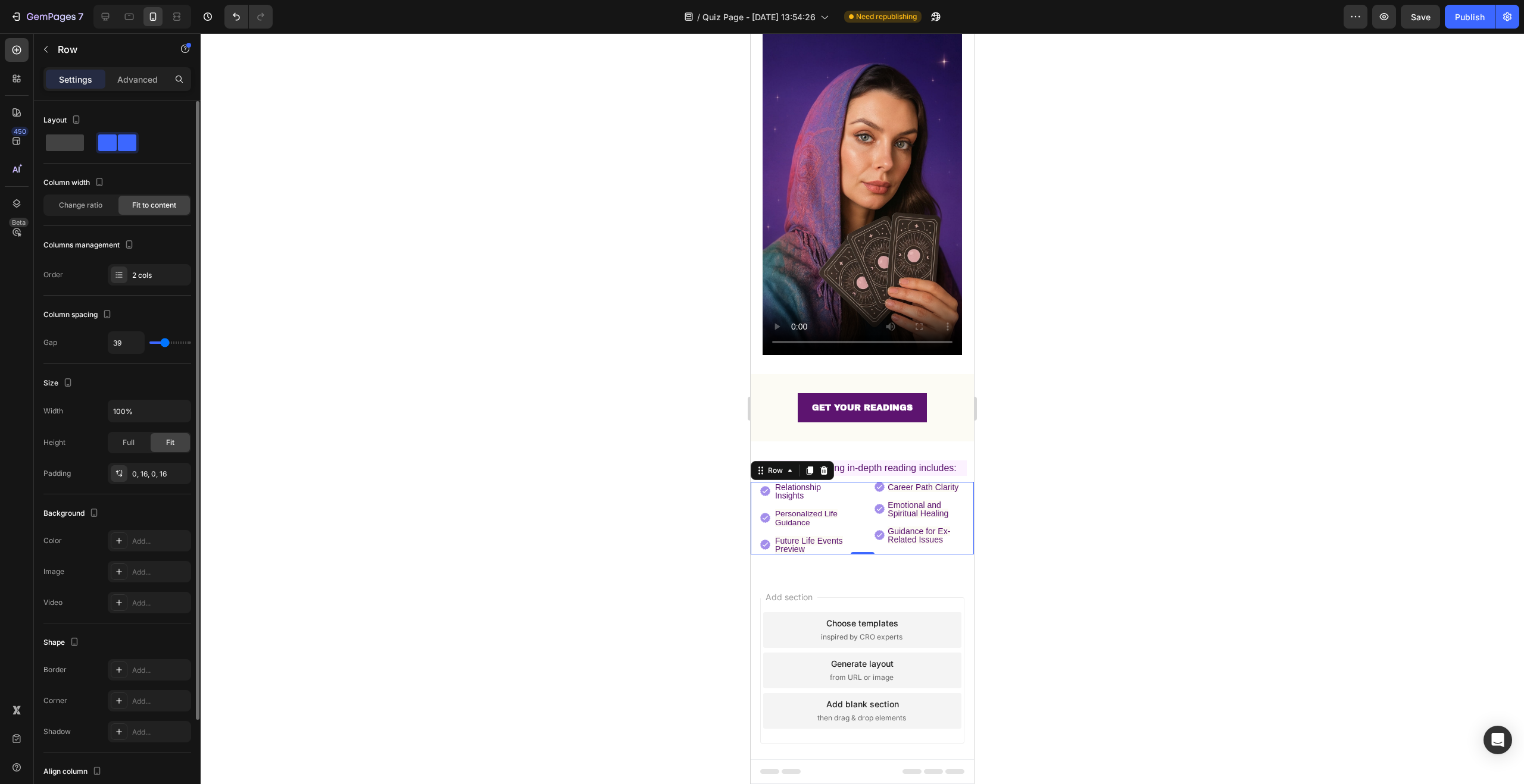
type input "38"
type input "37"
type input "35"
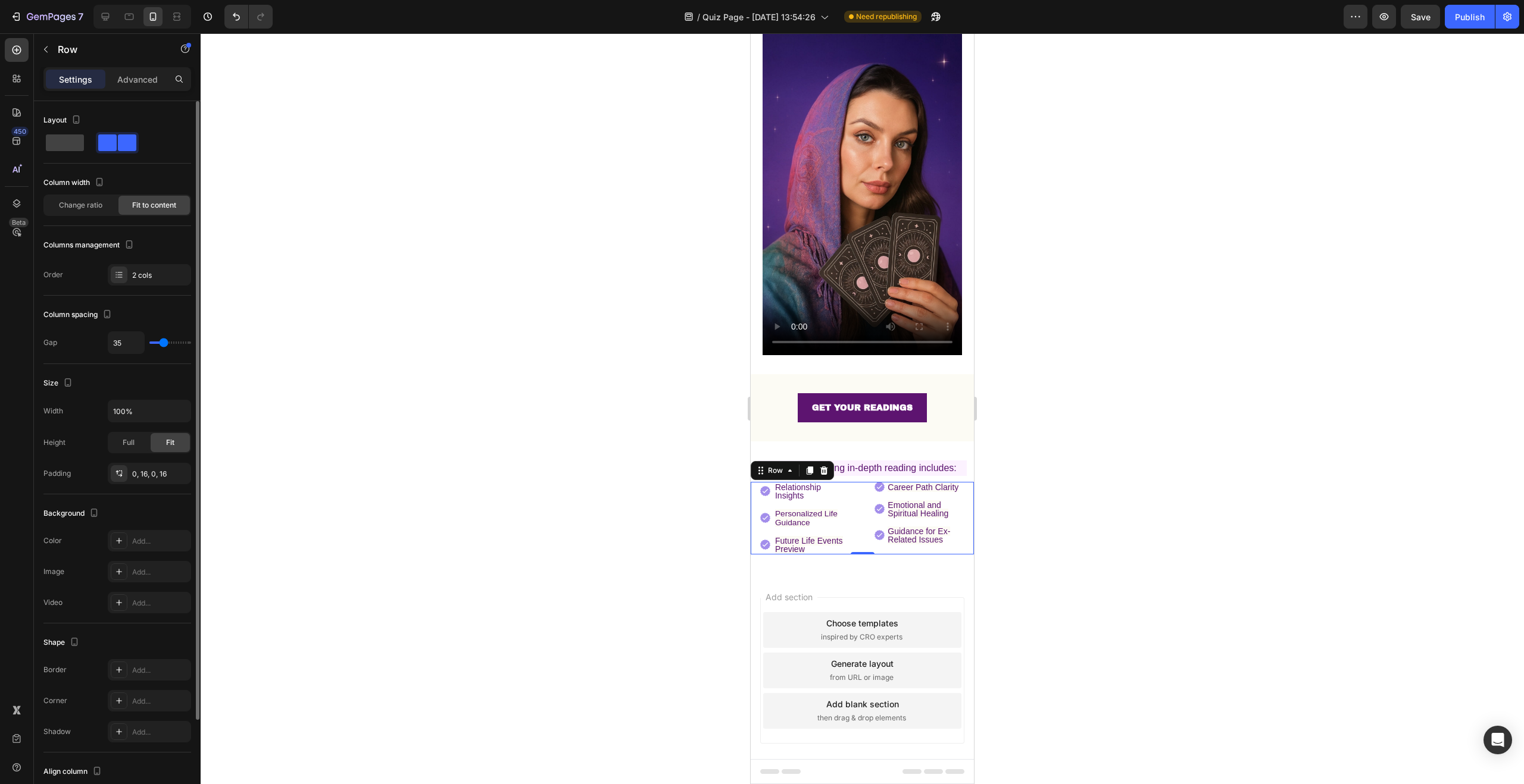
type input "34"
type input "33"
type input "32"
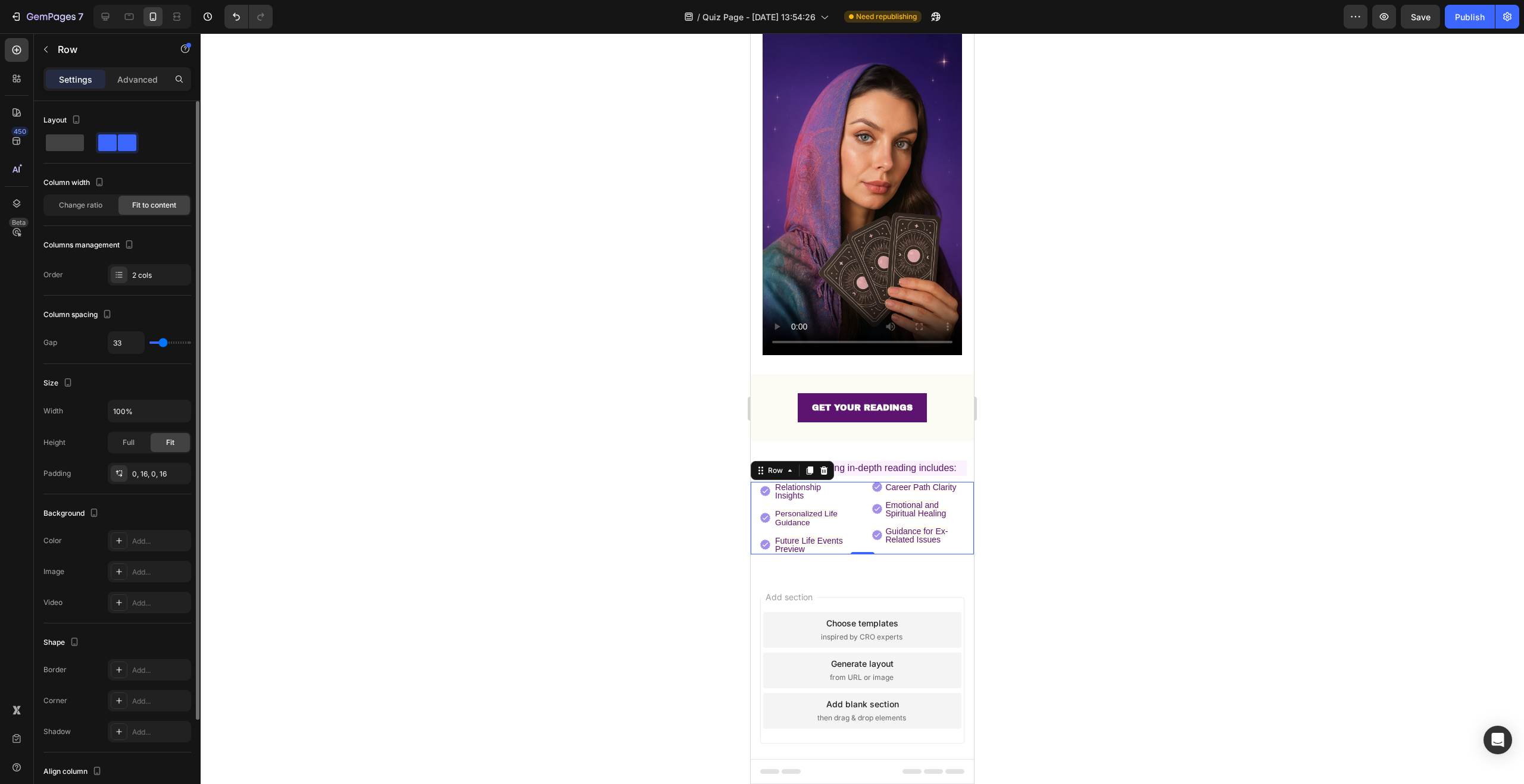
type input "32"
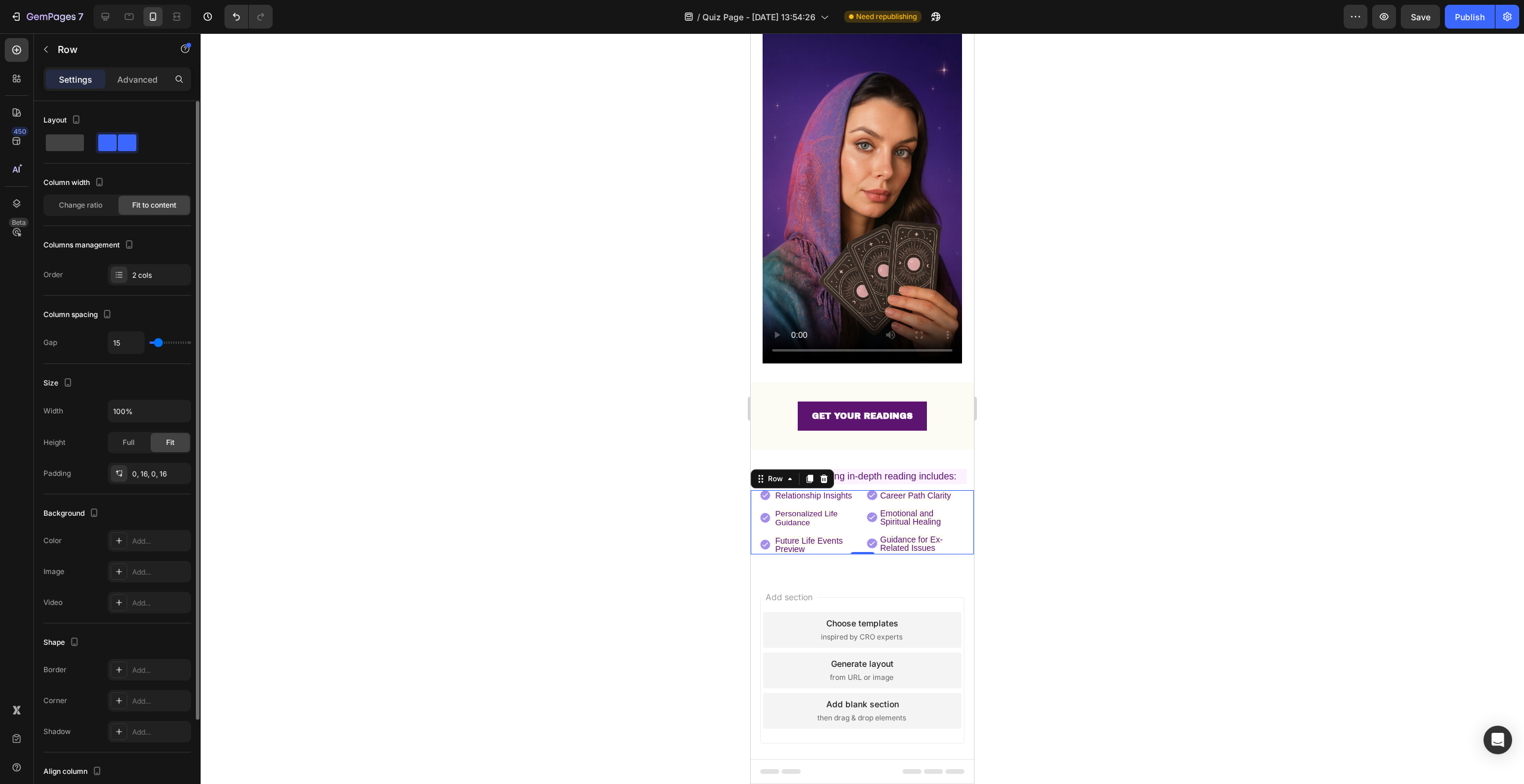
click at [158, 344] on input "range" at bounding box center [170, 343] width 42 height 2
click at [531, 380] on div at bounding box center [862, 409] width 1324 height 751
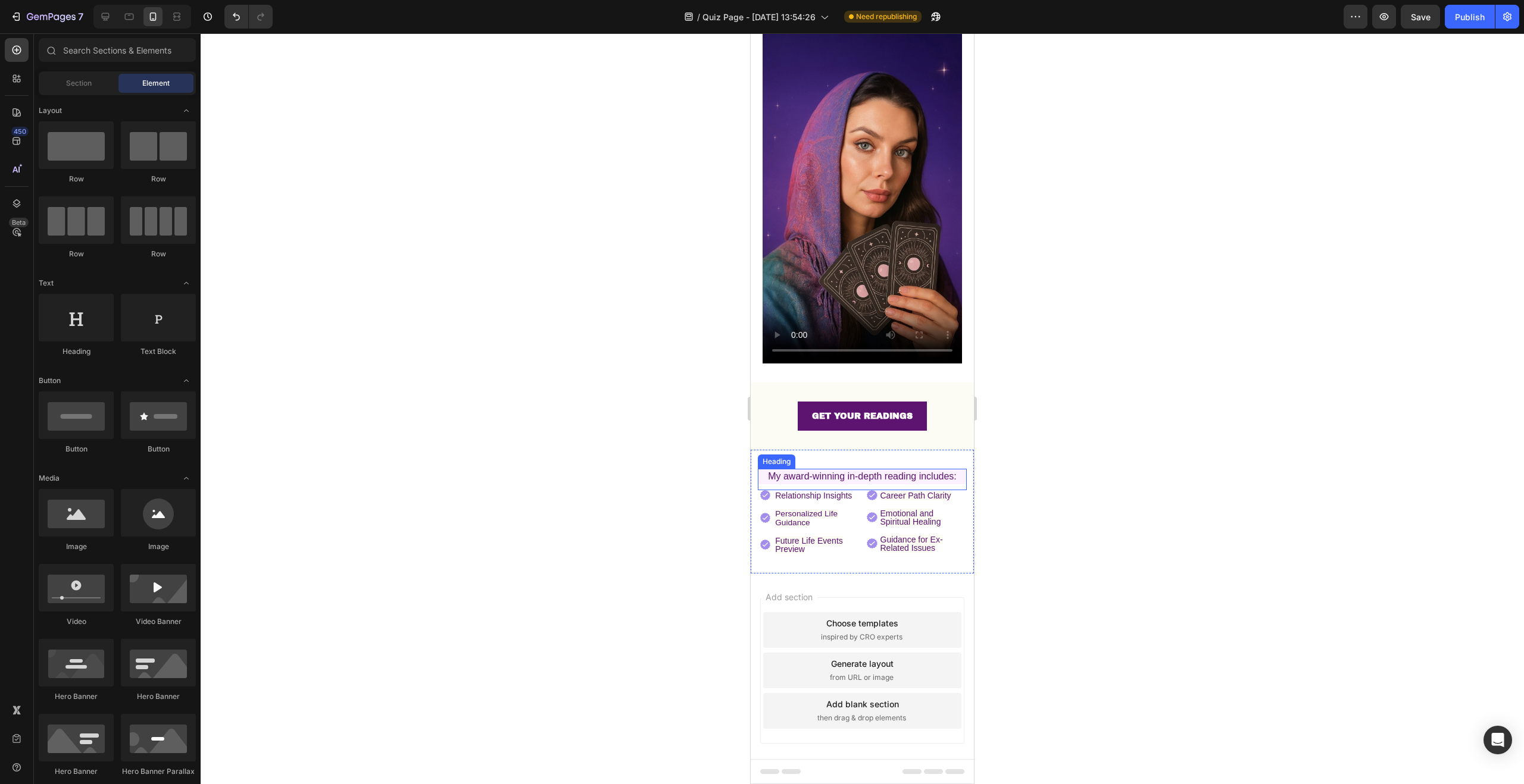
click at [953, 469] on p "⁠⁠⁠⁠⁠⁠⁠ My award-winning in-depth reading includes:" at bounding box center [863, 476] width 209 height 15
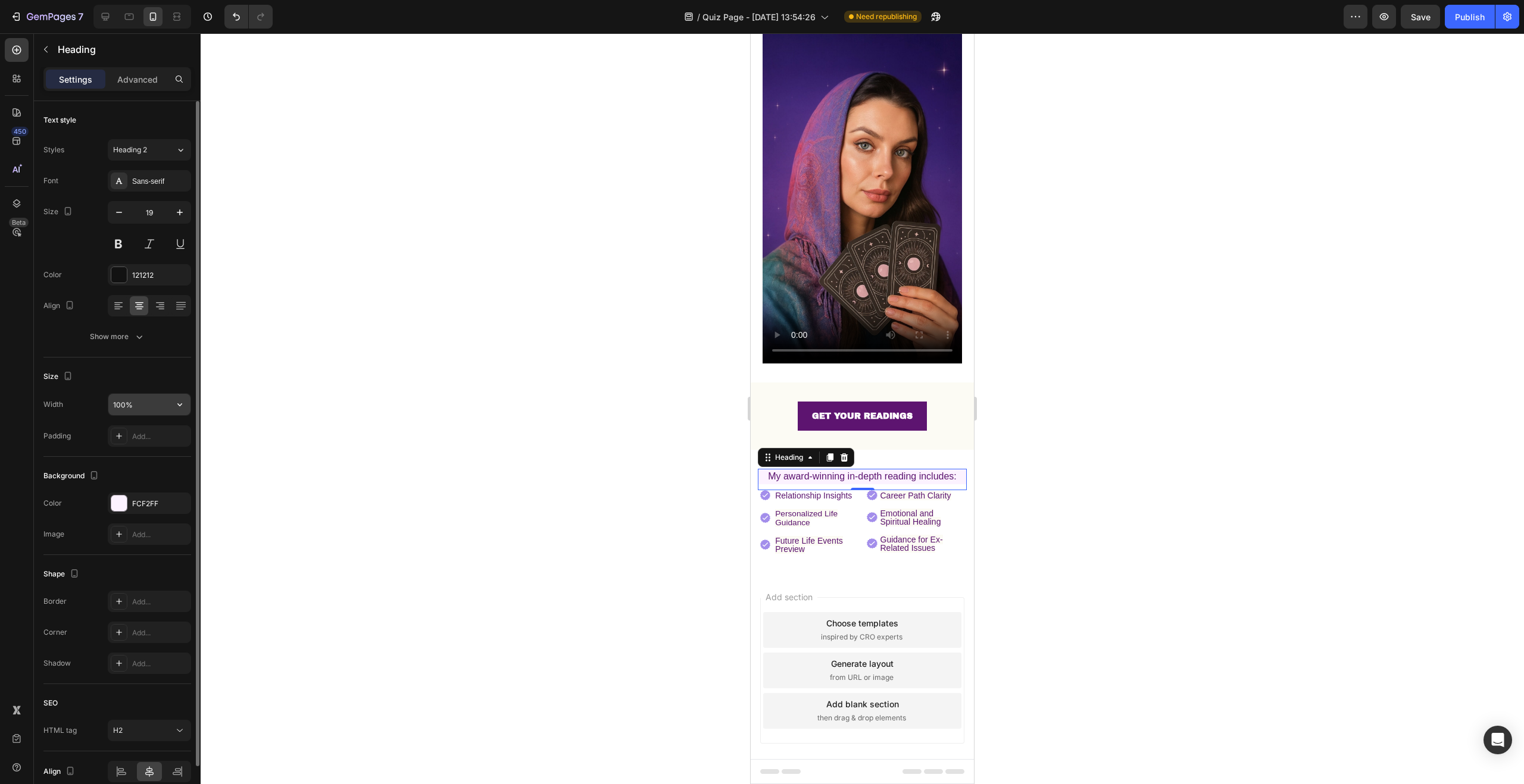
click at [153, 404] on input "100%" at bounding box center [149, 404] width 82 height 22
click at [154, 406] on input "100%" at bounding box center [149, 404] width 82 height 22
drag, startPoint x: 153, startPoint y: 406, endPoint x: 114, endPoint y: 403, distance: 39.1
click at [114, 403] on input "100%" at bounding box center [149, 404] width 82 height 22
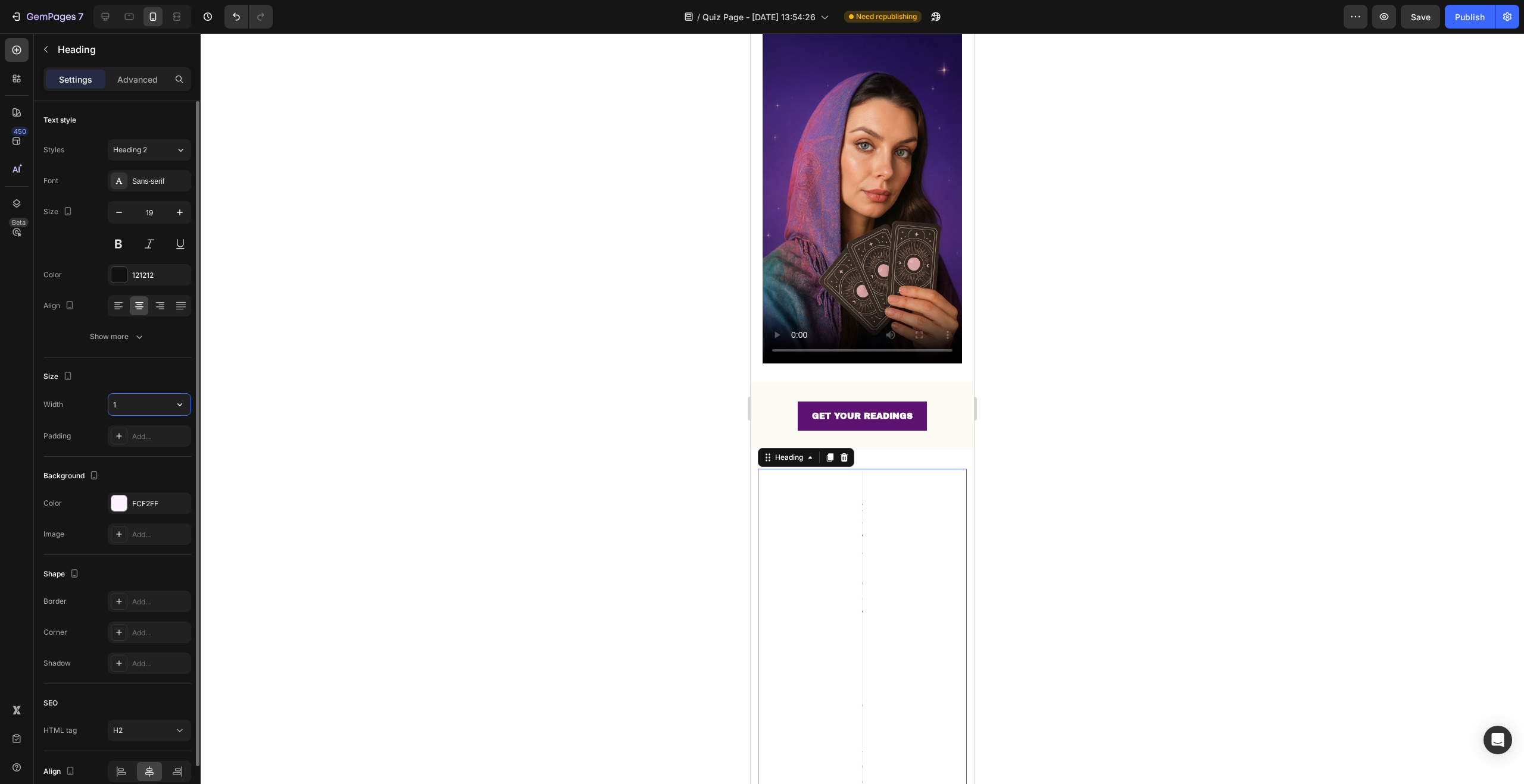
scroll to position [117, 0]
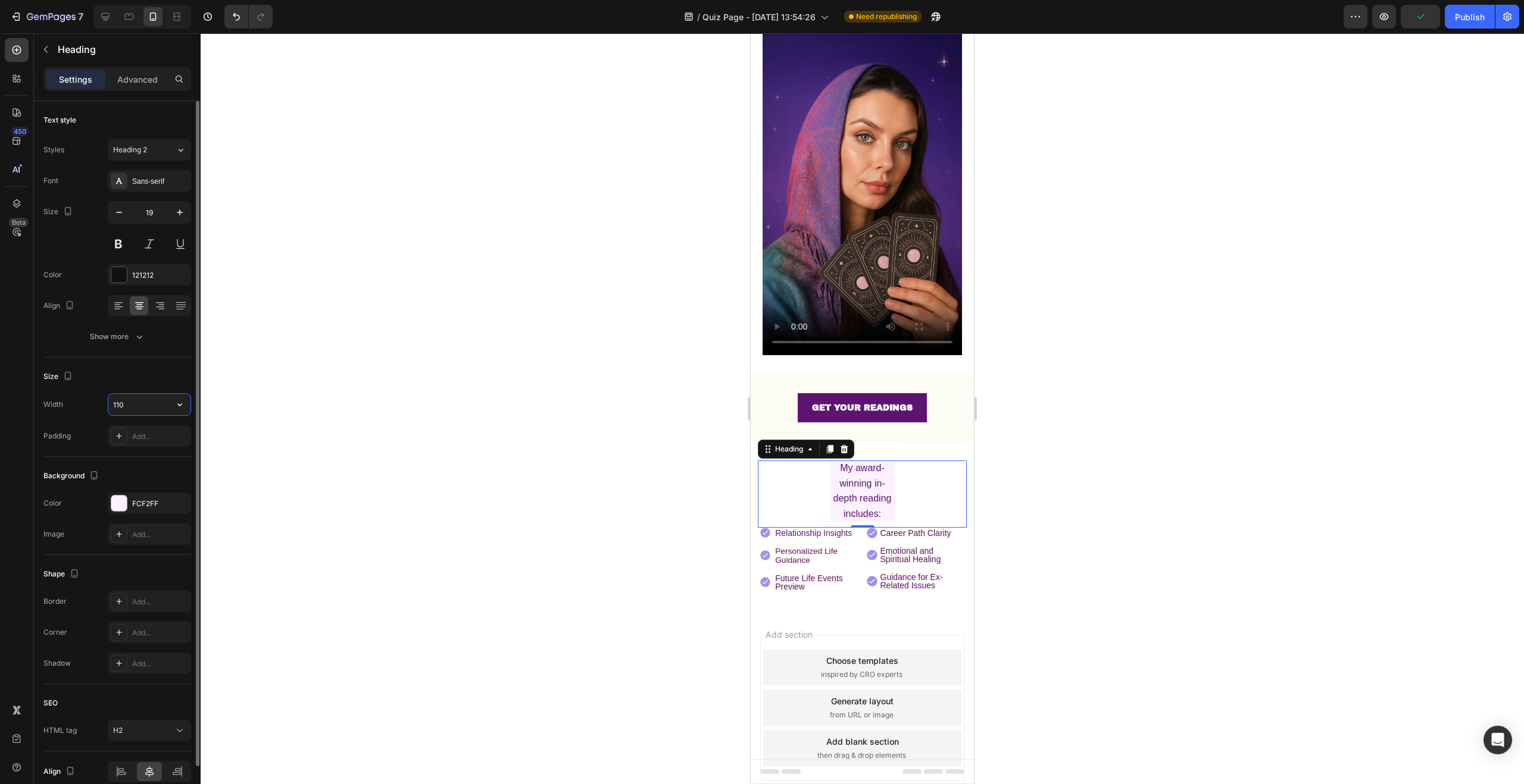
click at [138, 405] on input "110" at bounding box center [149, 404] width 82 height 22
click at [174, 404] on icon "button" at bounding box center [180, 404] width 12 height 12
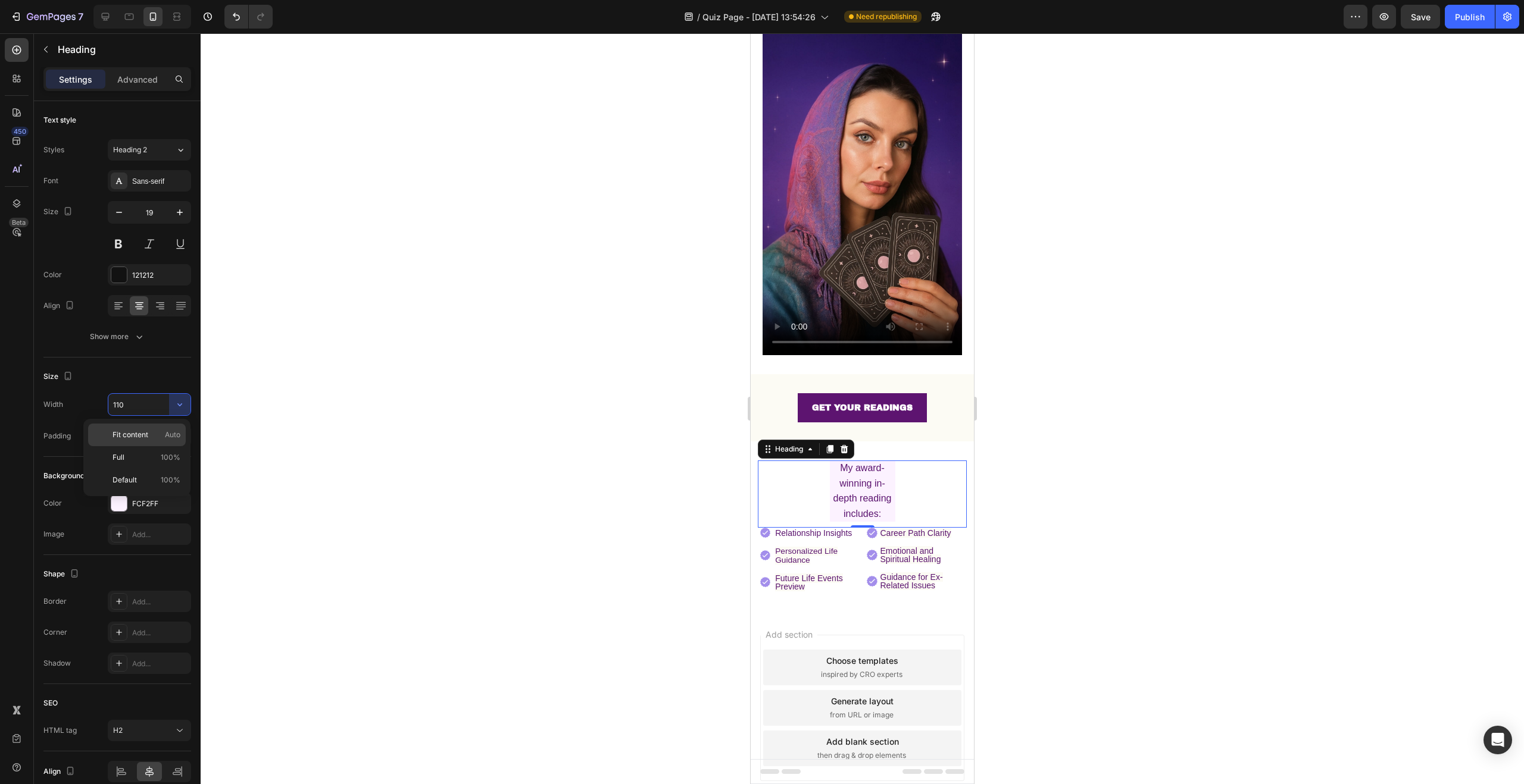
click at [158, 439] on p "Fit content Auto" at bounding box center [146, 434] width 68 height 10
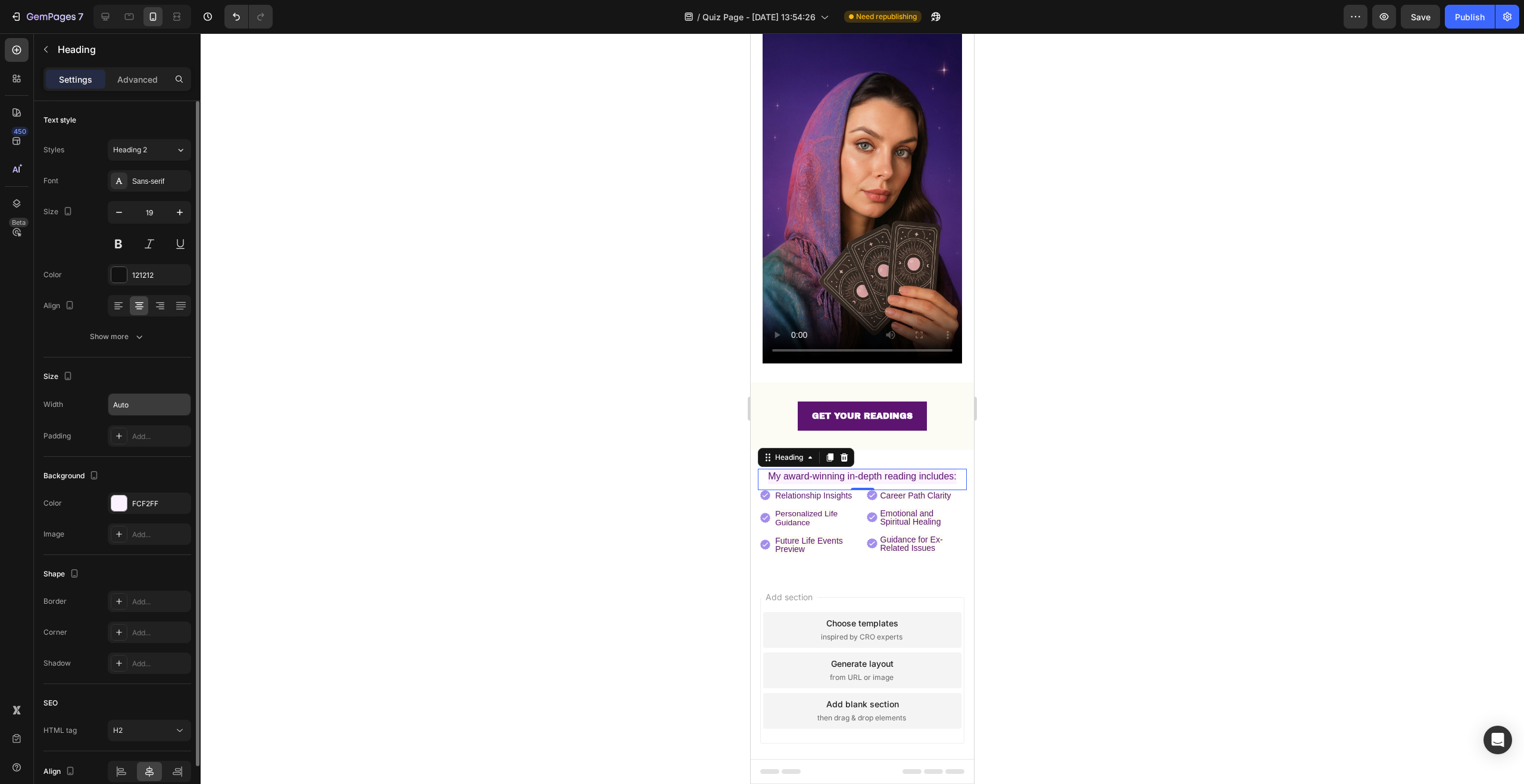
click at [149, 413] on input "Auto" at bounding box center [149, 404] width 82 height 22
click at [146, 407] on input "Auto" at bounding box center [149, 404] width 82 height 22
click at [177, 407] on icon "button" at bounding box center [180, 404] width 12 height 12
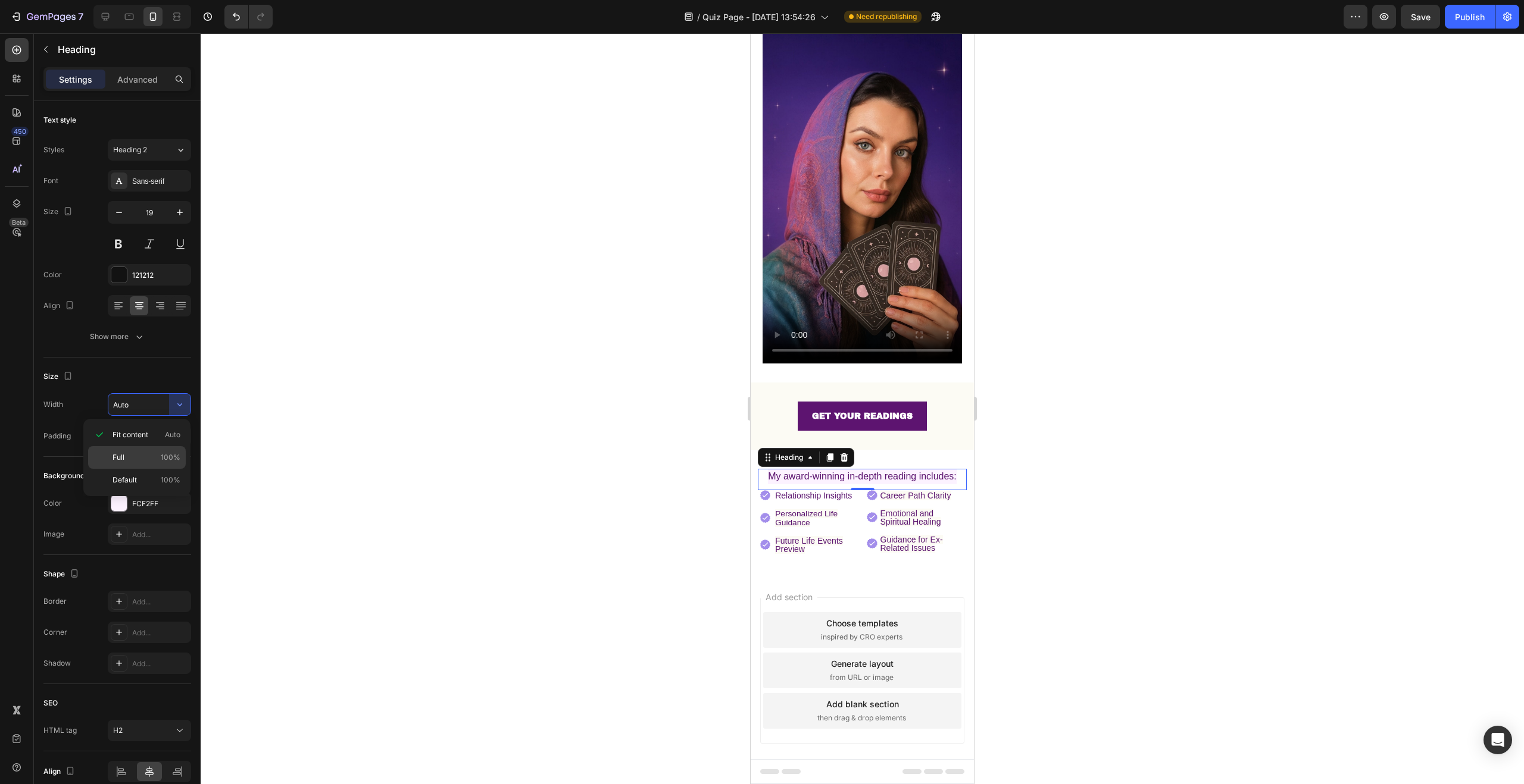
click at [146, 461] on p "Full 100%" at bounding box center [146, 457] width 68 height 10
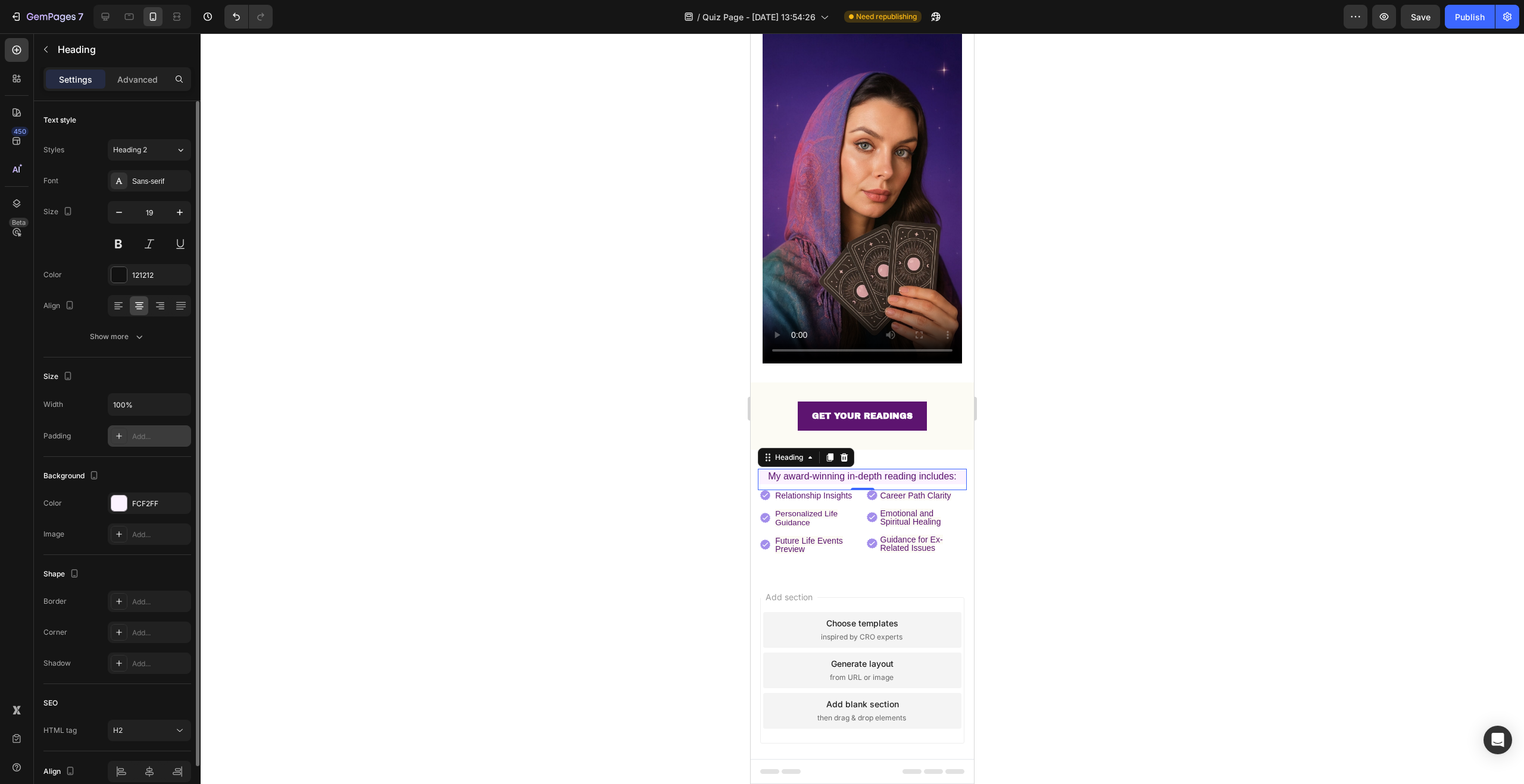
click at [144, 438] on div "Add..." at bounding box center [160, 436] width 56 height 10
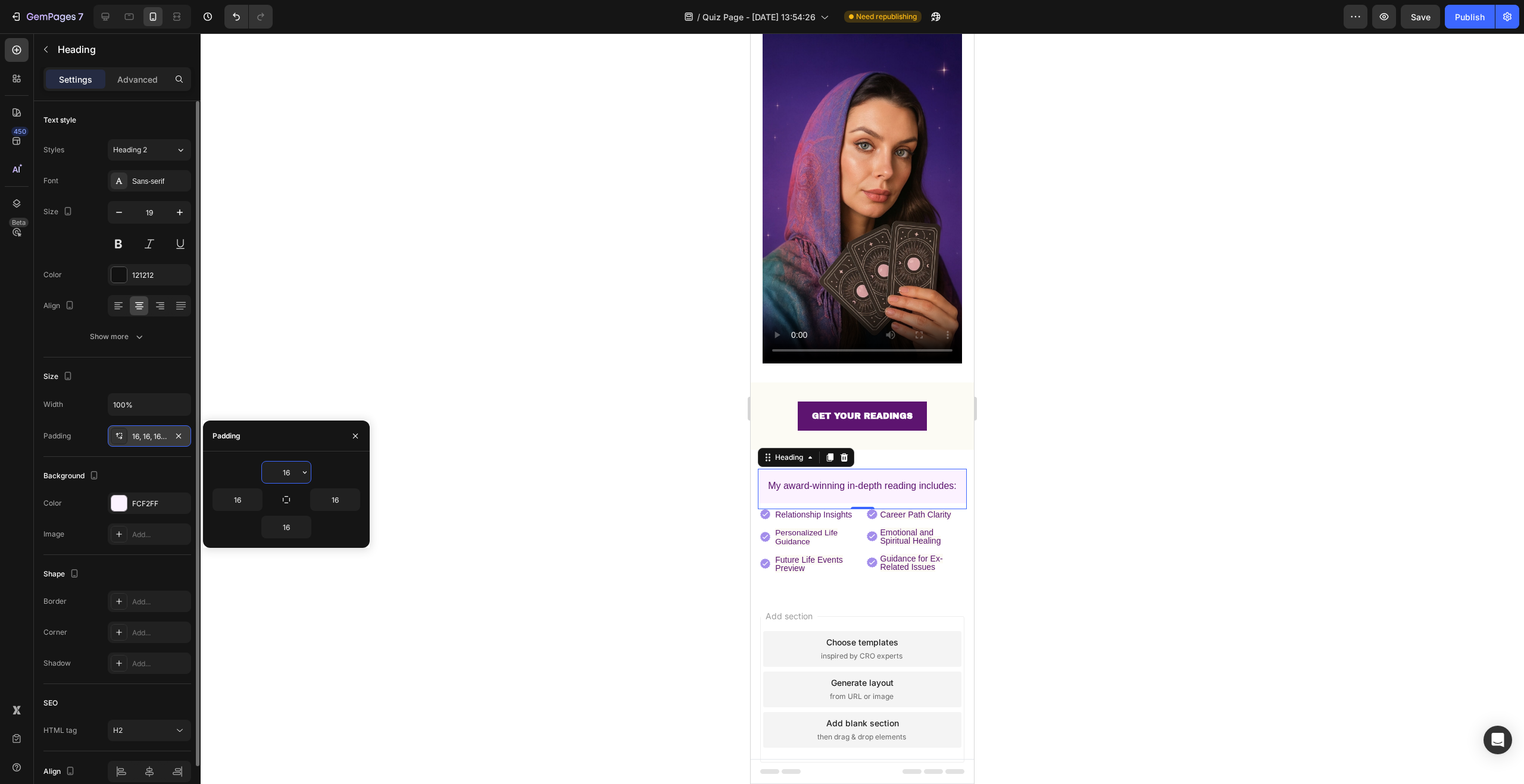
scroll to position [117, 0]
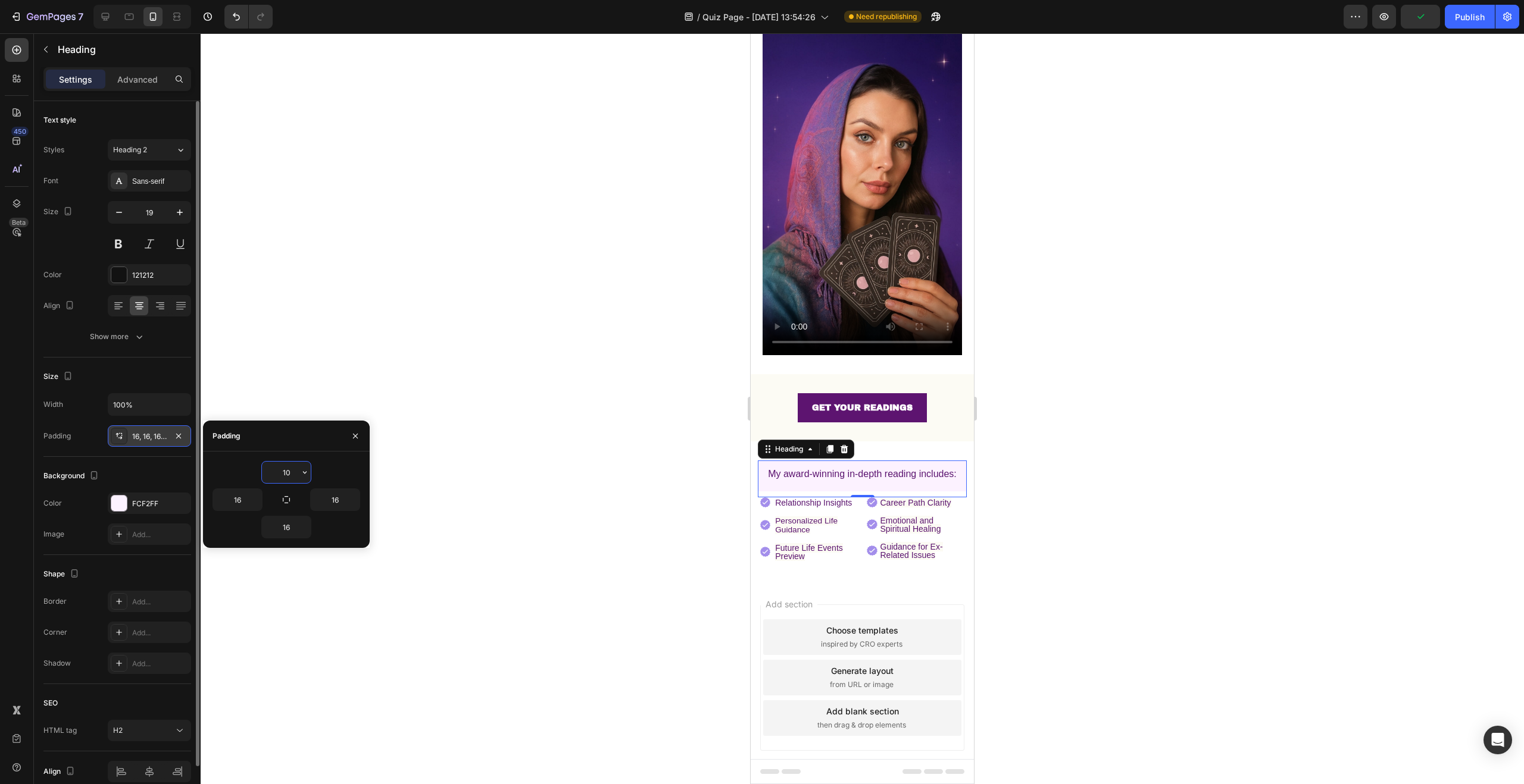
drag, startPoint x: 293, startPoint y: 472, endPoint x: 262, endPoint y: 468, distance: 31.3
click at [262, 468] on input "10" at bounding box center [286, 472] width 49 height 22
drag, startPoint x: 287, startPoint y: 470, endPoint x: 275, endPoint y: 469, distance: 12.0
click at [276, 469] on input "1" at bounding box center [286, 472] width 49 height 22
click at [291, 524] on input "16" at bounding box center [286, 527] width 49 height 22
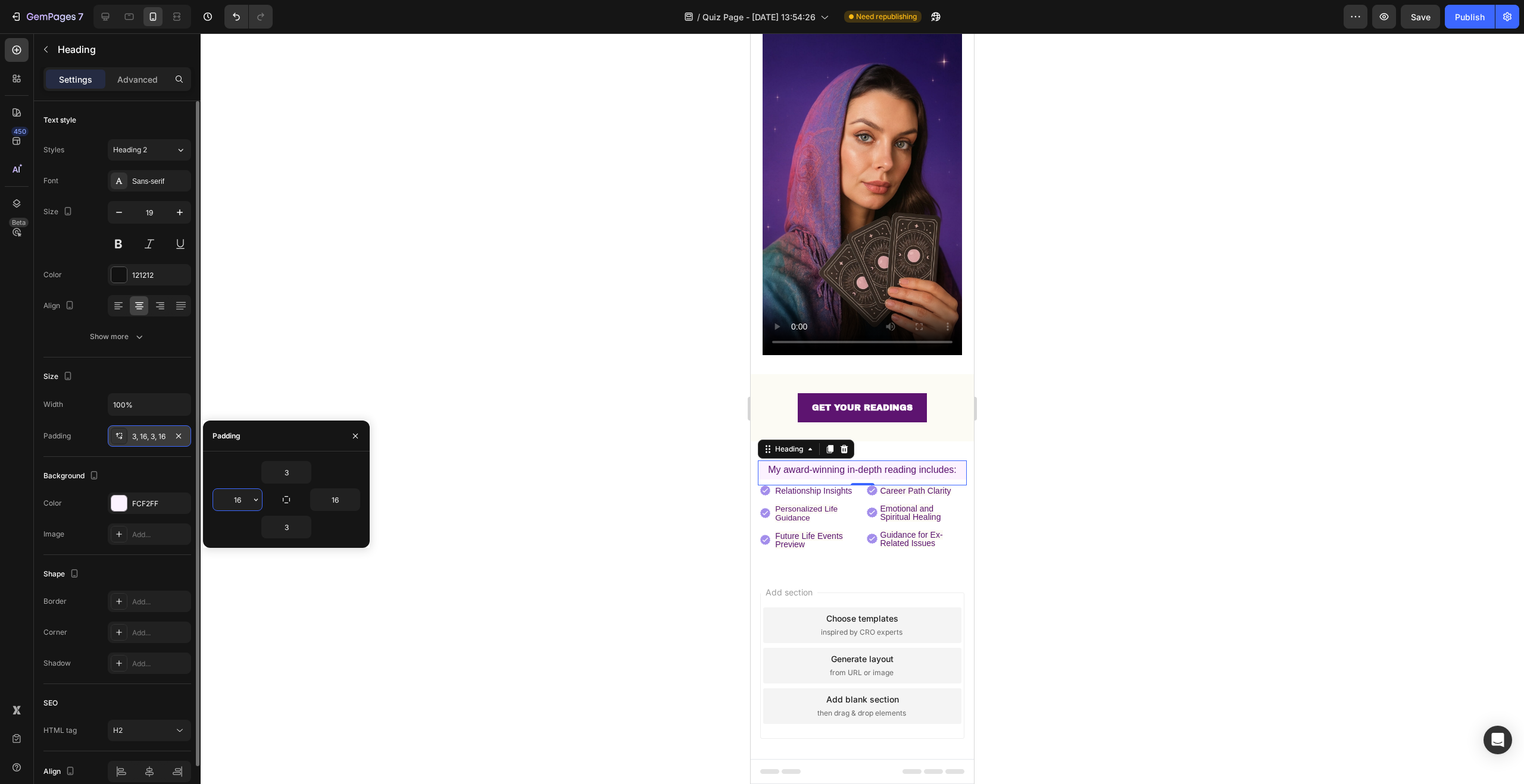
click at [243, 498] on input "16" at bounding box center [237, 500] width 49 height 22
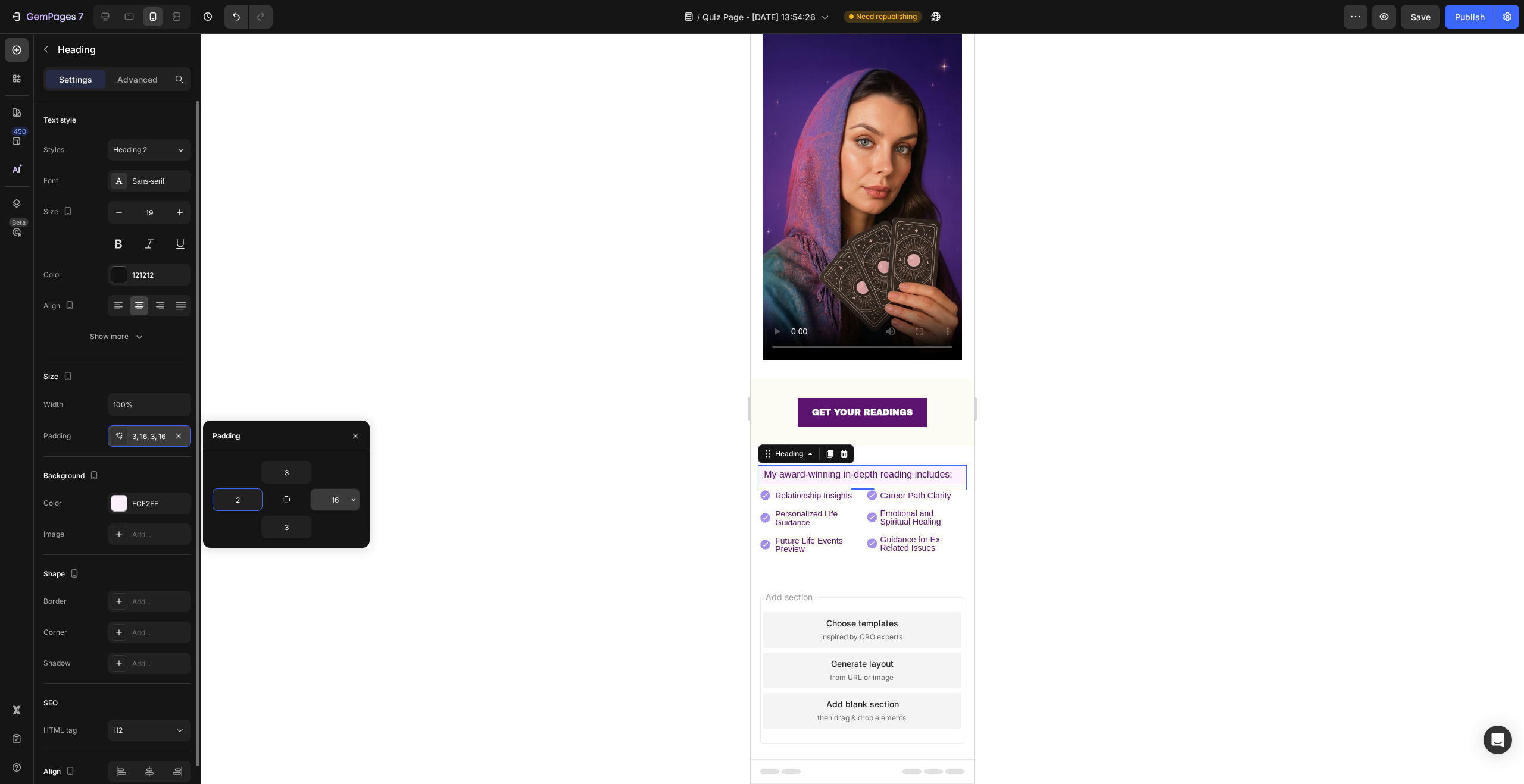
click at [339, 503] on input "16" at bounding box center [334, 500] width 49 height 22
click at [556, 436] on div at bounding box center [862, 409] width 1324 height 751
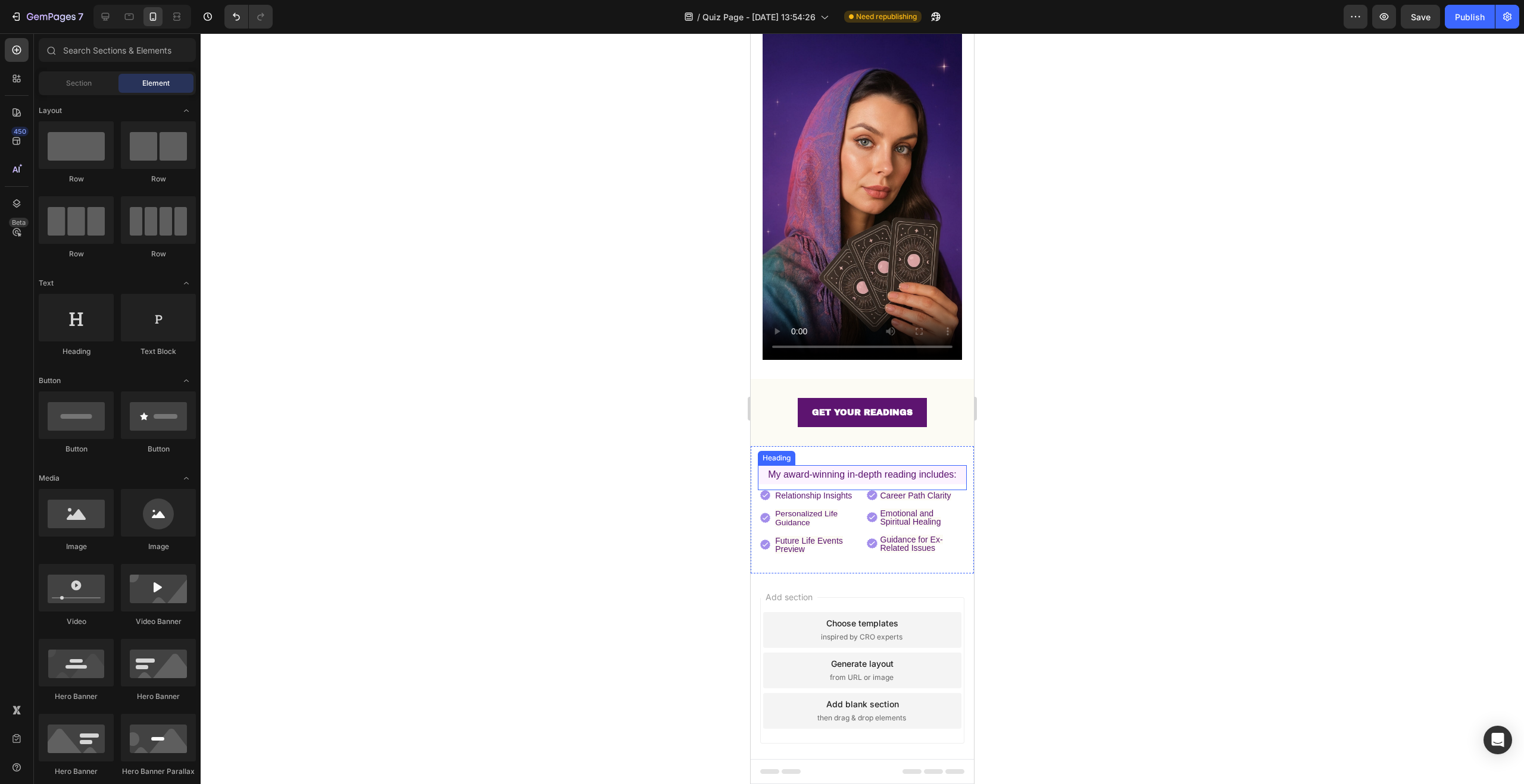
click at [947, 469] on span "My award-winning in-depth reading includes:" at bounding box center [862, 474] width 189 height 10
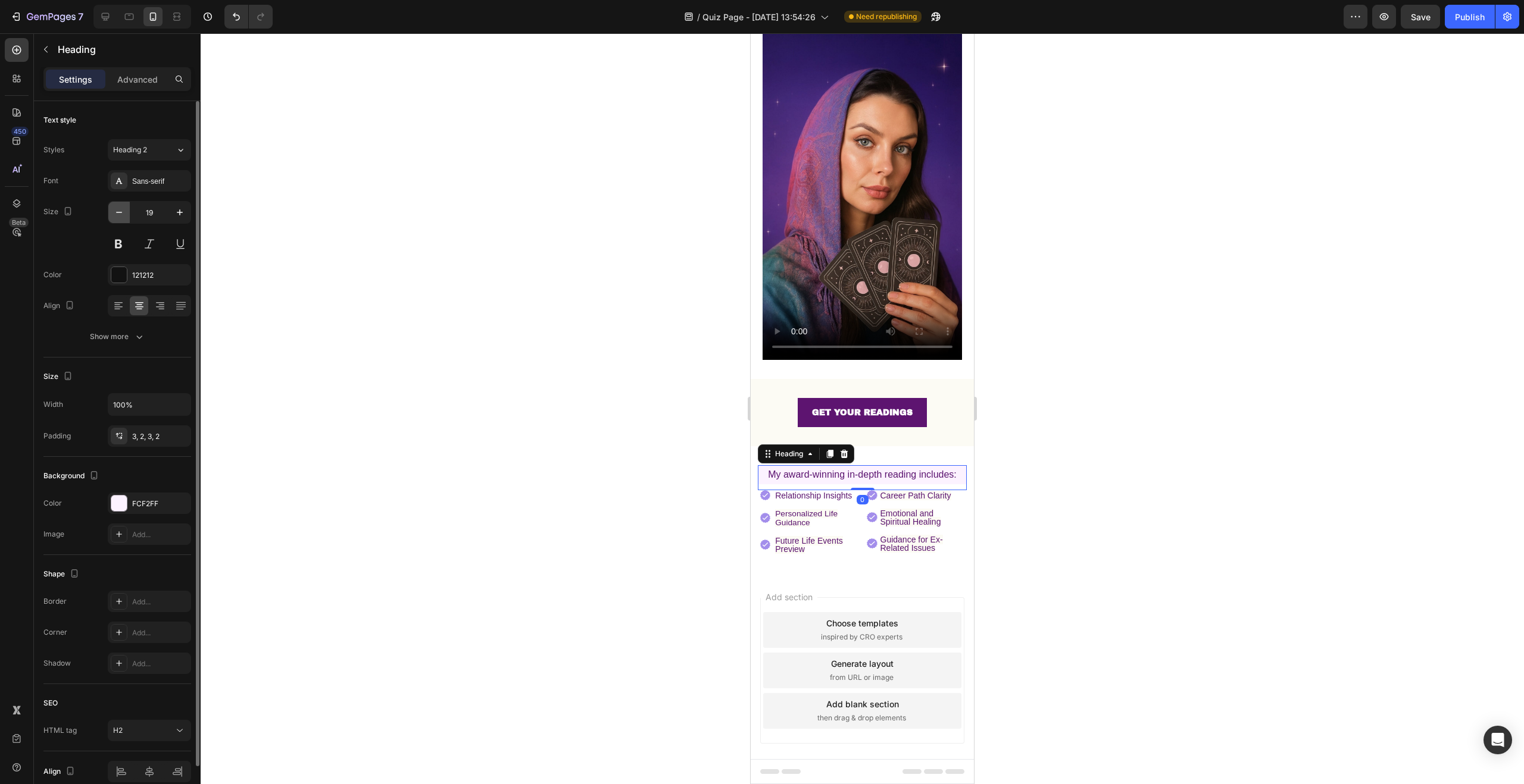
click at [118, 215] on icon "button" at bounding box center [119, 212] width 12 height 12
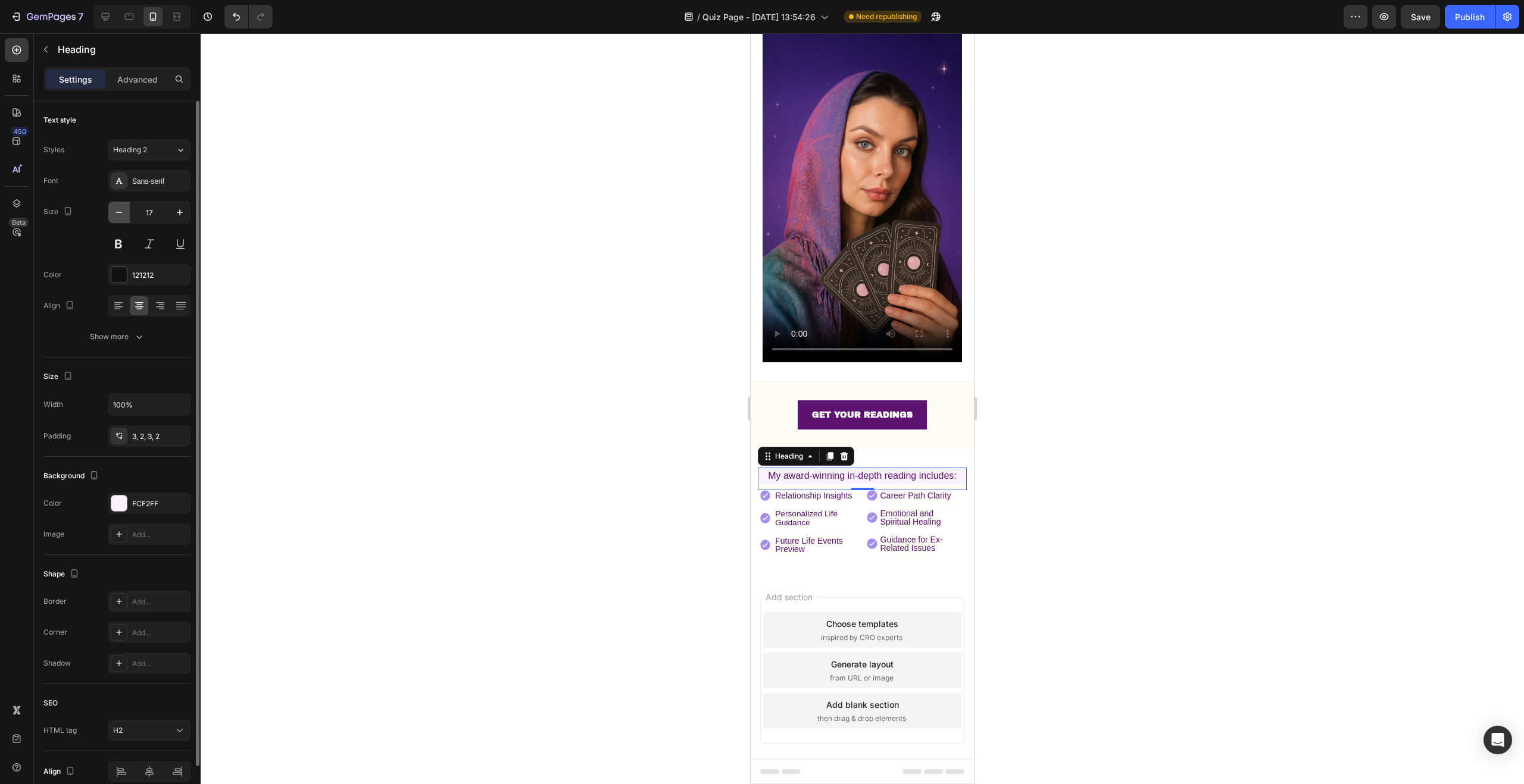
click at [118, 215] on icon "button" at bounding box center [119, 212] width 12 height 12
click at [178, 215] on icon "button" at bounding box center [180, 212] width 12 height 12
click at [848, 471] on span "My award-winning in-depth reading includes:" at bounding box center [862, 476] width 189 height 10
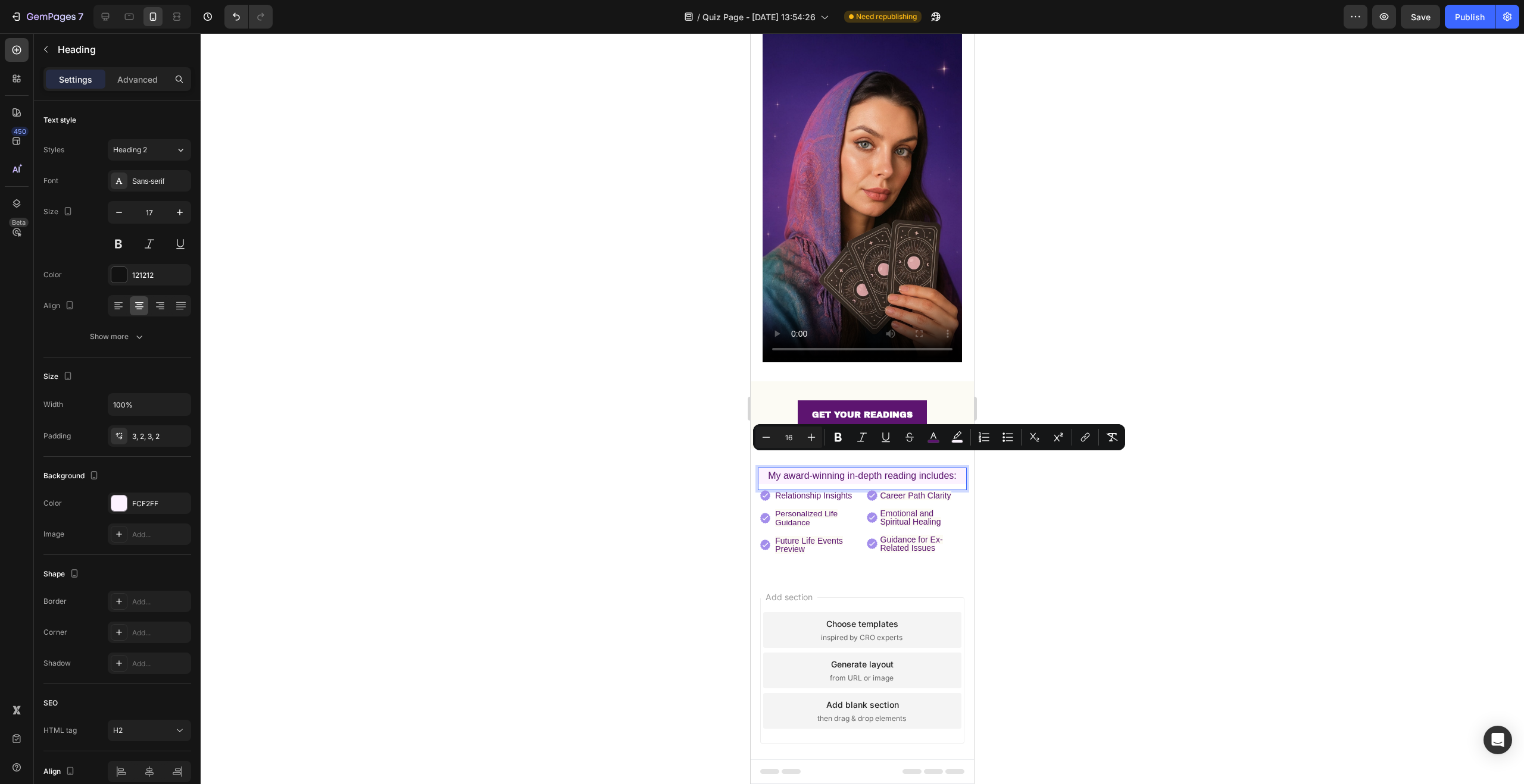
click at [946, 471] on span "My award-winning in-depth reading includes:" at bounding box center [862, 476] width 189 height 10
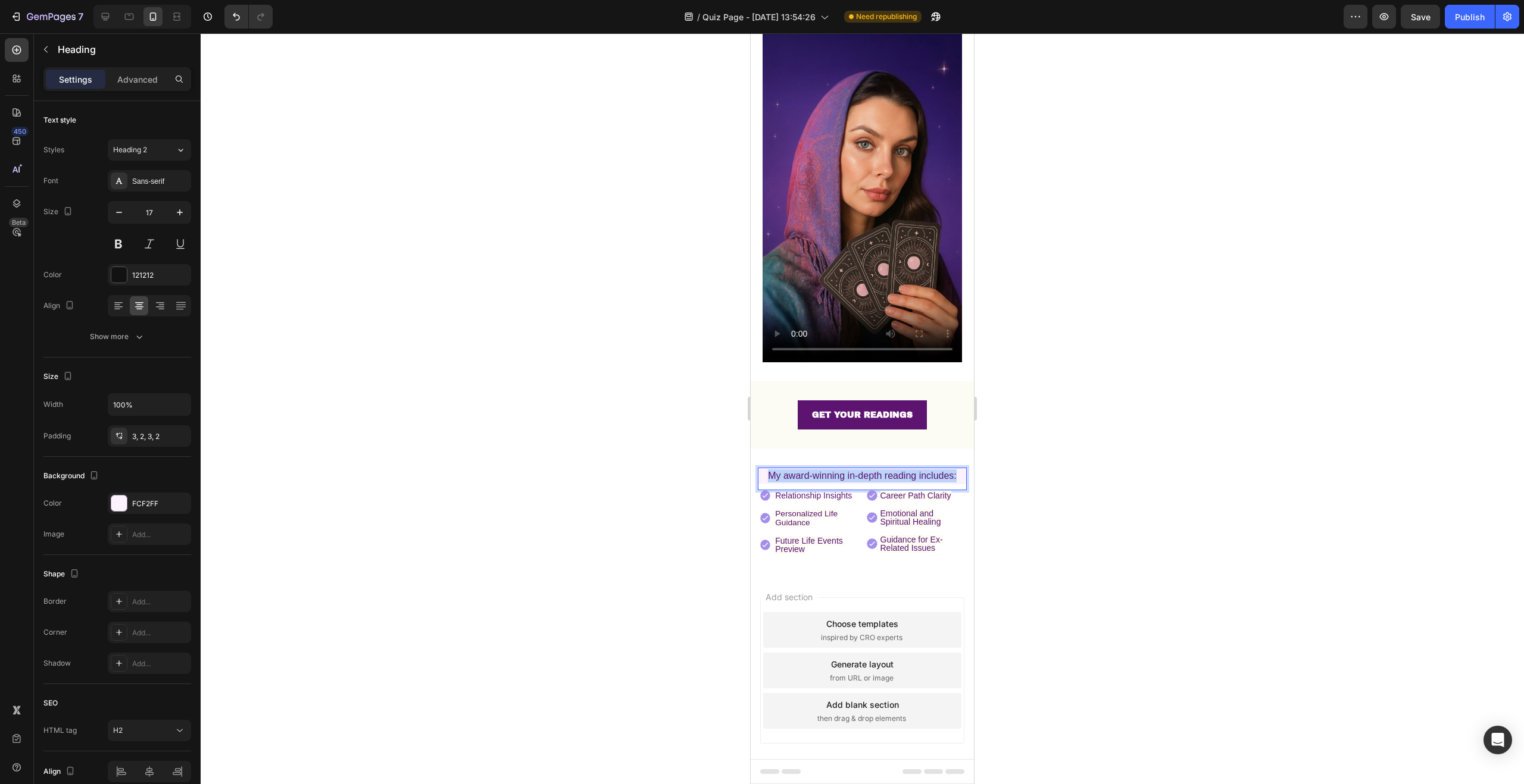
drag, startPoint x: 953, startPoint y: 461, endPoint x: 765, endPoint y: 461, distance: 188.0
click at [765, 469] on p "My award-winning in-depth reading includes:" at bounding box center [863, 476] width 207 height 13
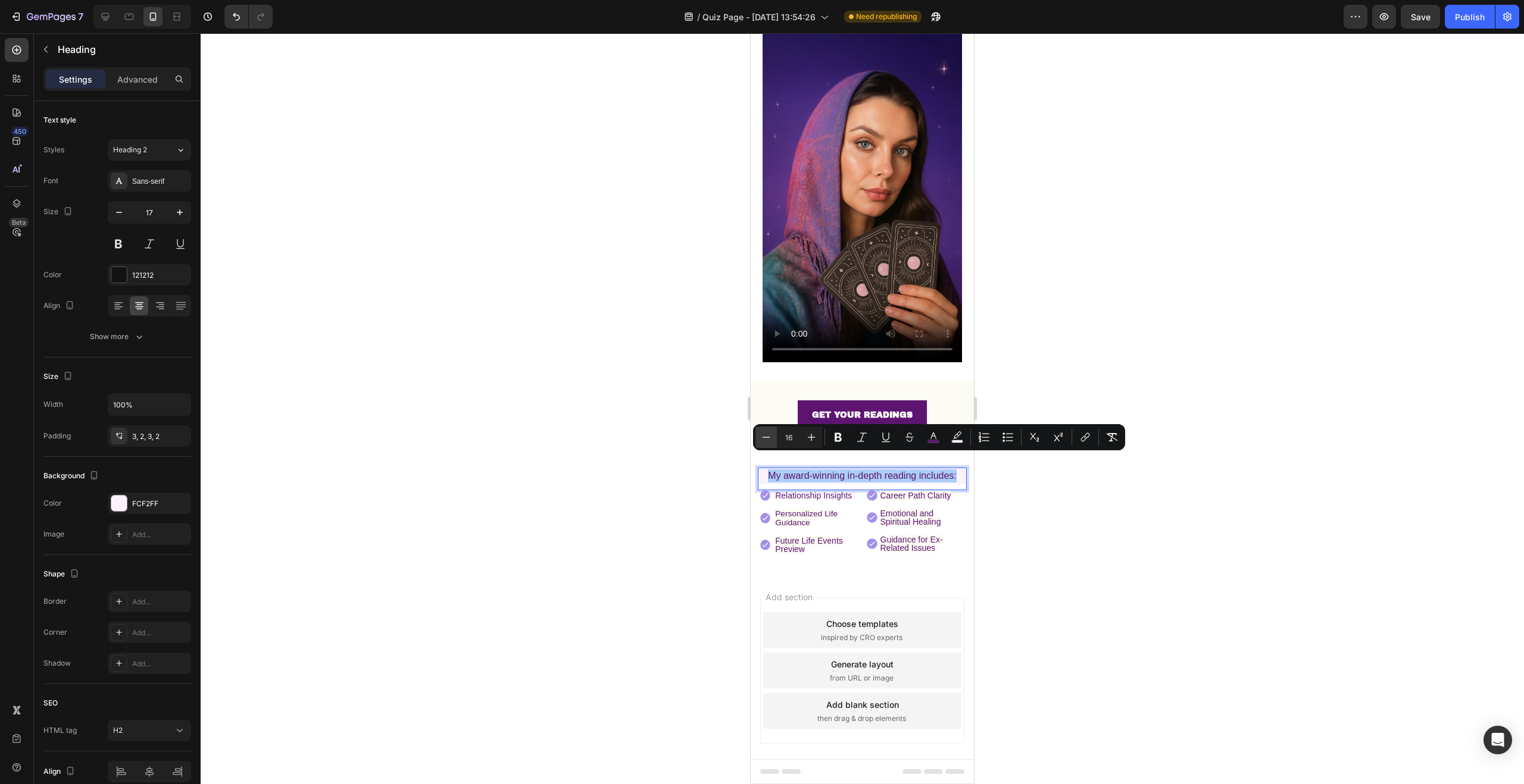
click at [765, 435] on icon "Editor contextual toolbar" at bounding box center [766, 437] width 12 height 12
click at [1188, 515] on div at bounding box center [862, 409] width 1324 height 751
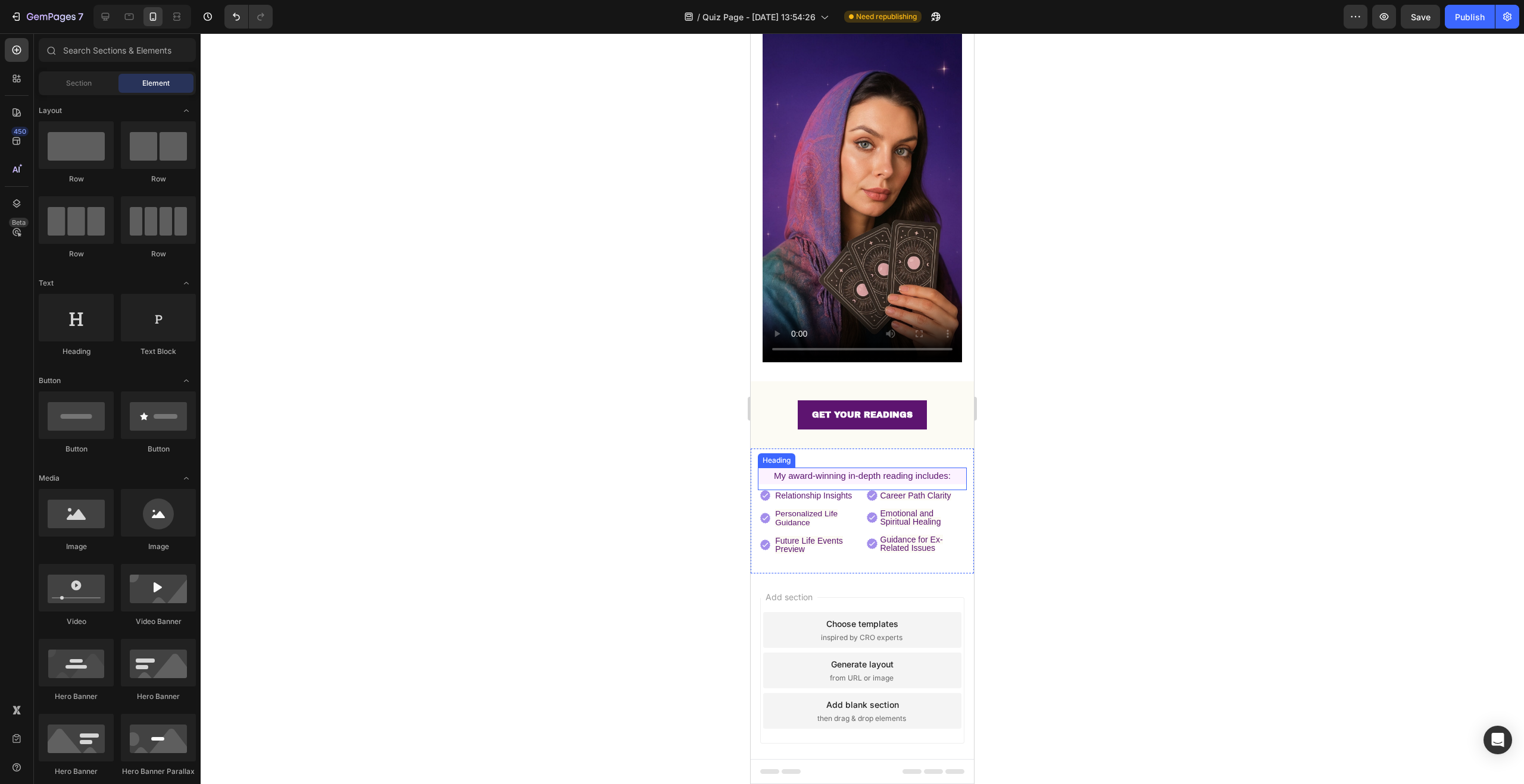
click at [926, 471] on span "My award-winning in-depth reading includes:" at bounding box center [863, 476] width 177 height 10
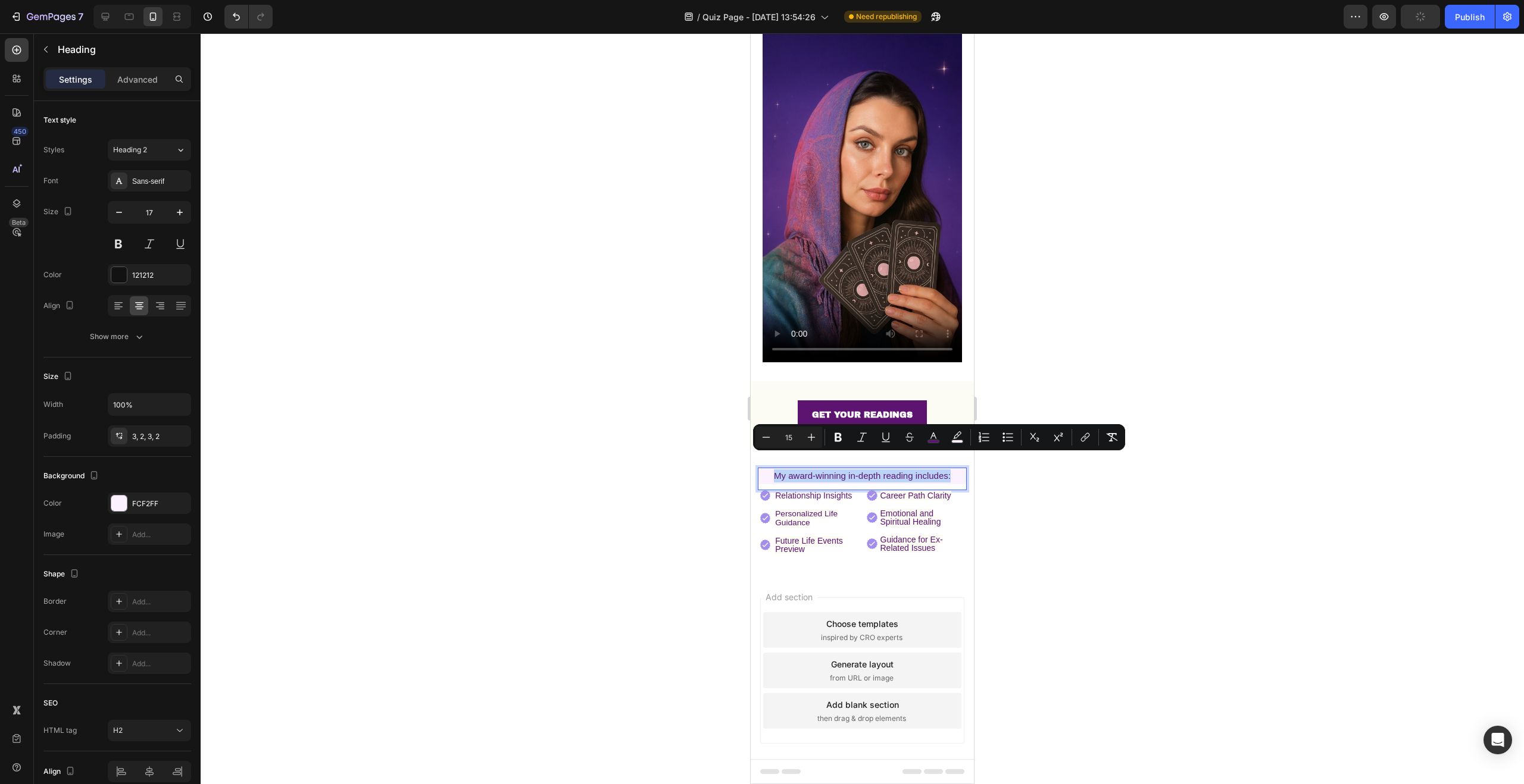
drag, startPoint x: 949, startPoint y: 461, endPoint x: 1498, endPoint y: 493, distance: 549.9
click at [751, 461] on html "iPhone 13 Mini ( 375 px) iPhone 13 Mini iPhone 13 Pro iPhone 11 Pro Max iPhone …" at bounding box center [862, 362] width 223 height 877
click at [1118, 512] on div at bounding box center [862, 409] width 1324 height 751
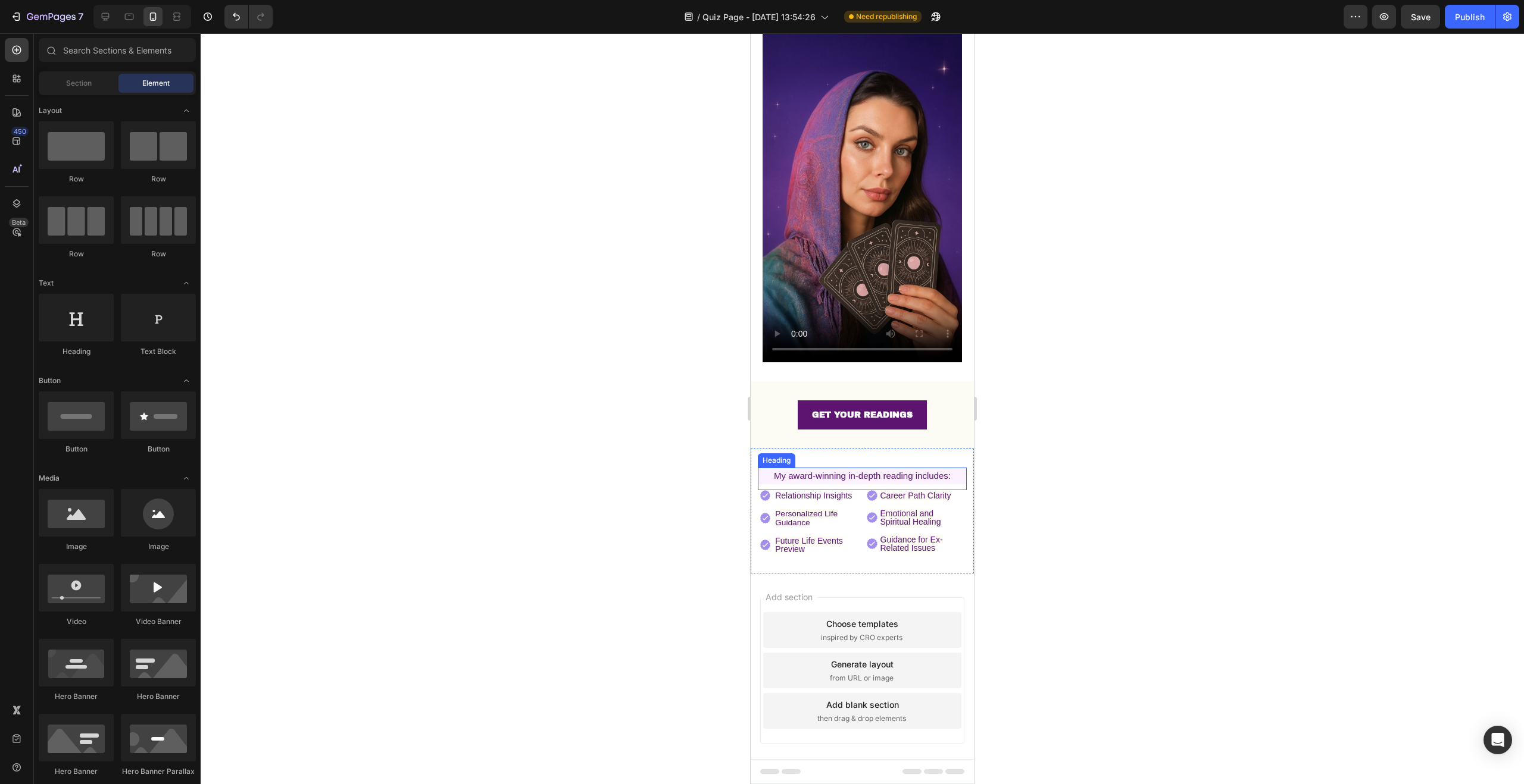
click at [879, 471] on span "My award-winning in-depth reading includes:" at bounding box center [863, 476] width 177 height 10
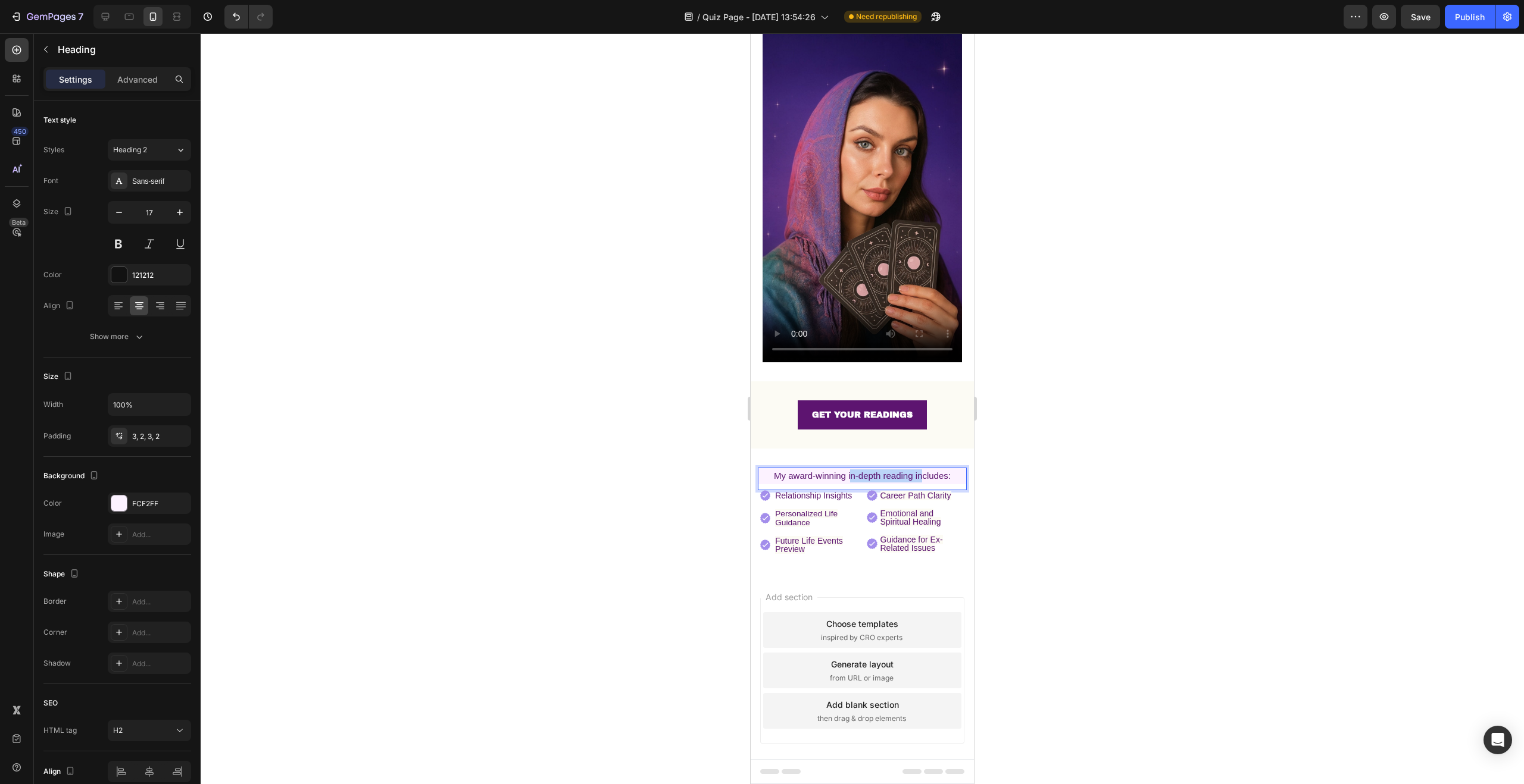
drag, startPoint x: 917, startPoint y: 463, endPoint x: 848, endPoint y: 458, distance: 69.2
click at [848, 471] on span "My award-winning in-depth reading includes:" at bounding box center [863, 476] width 177 height 10
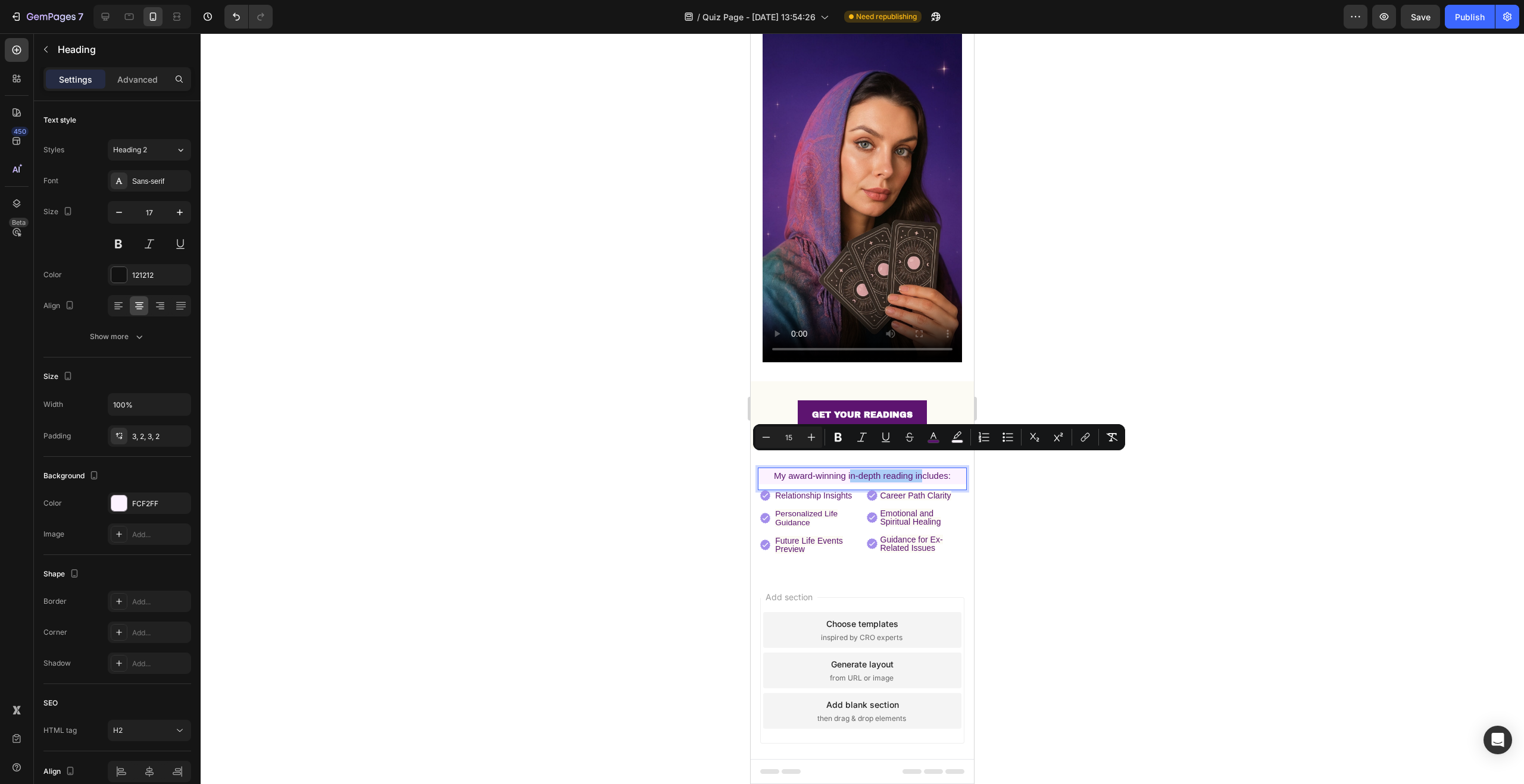
click at [1000, 487] on div at bounding box center [862, 409] width 1324 height 751
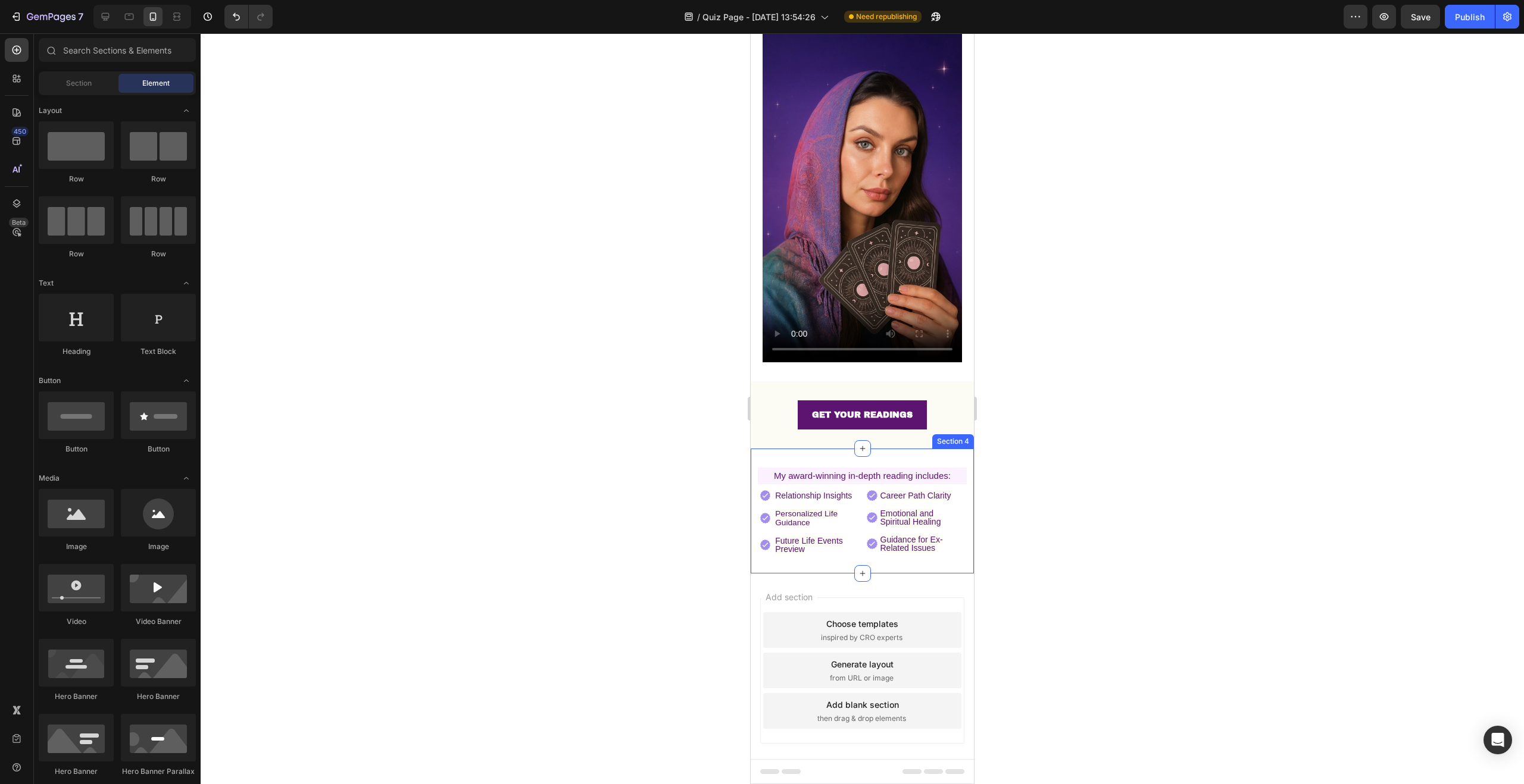
click at [943, 449] on div "⁠⁠⁠⁠⁠⁠⁠ My award-winning in-depth reading includes: Heading Image Relationship …" at bounding box center [862, 511] width 223 height 125
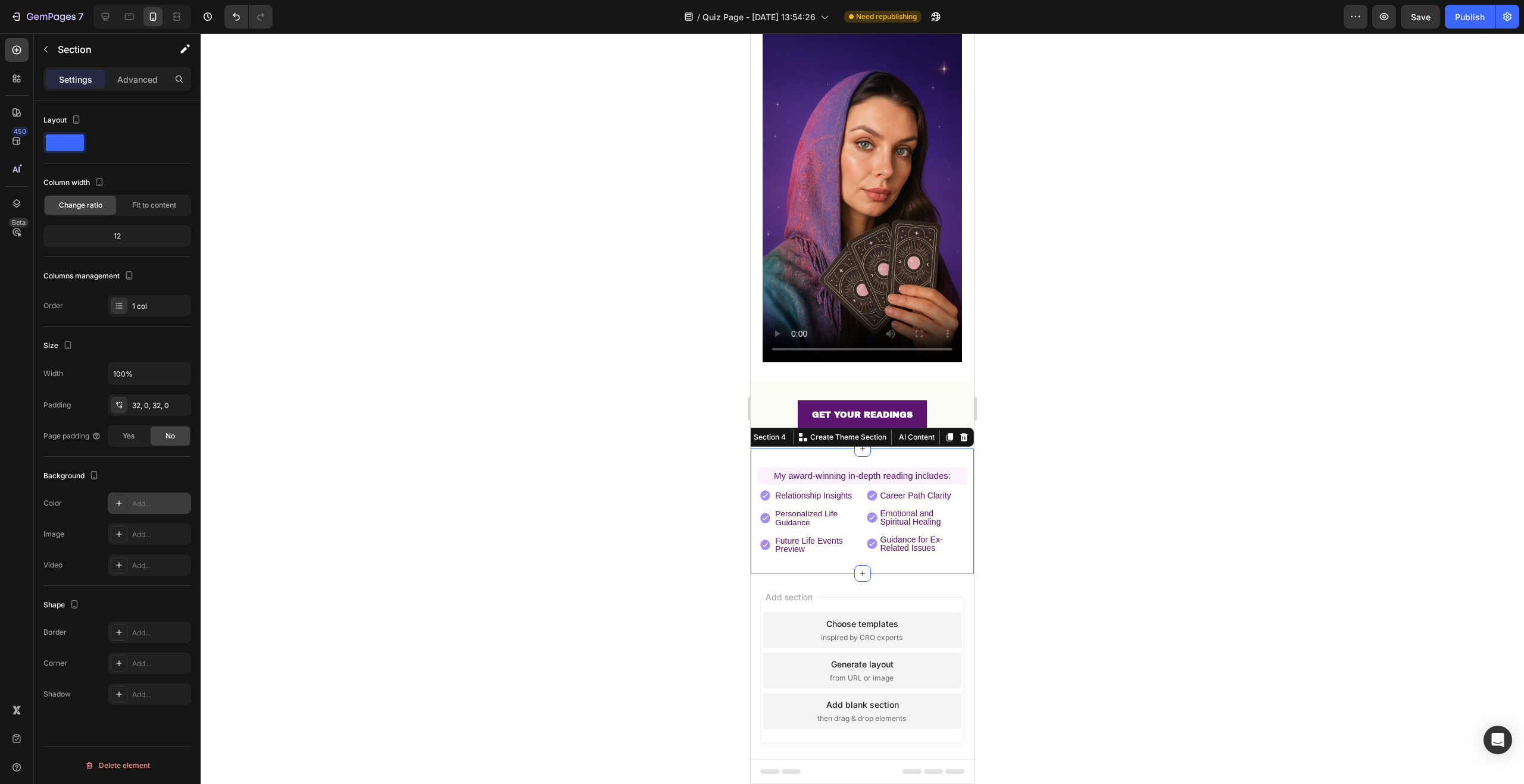
click at [128, 498] on div "Add..." at bounding box center [149, 503] width 84 height 22
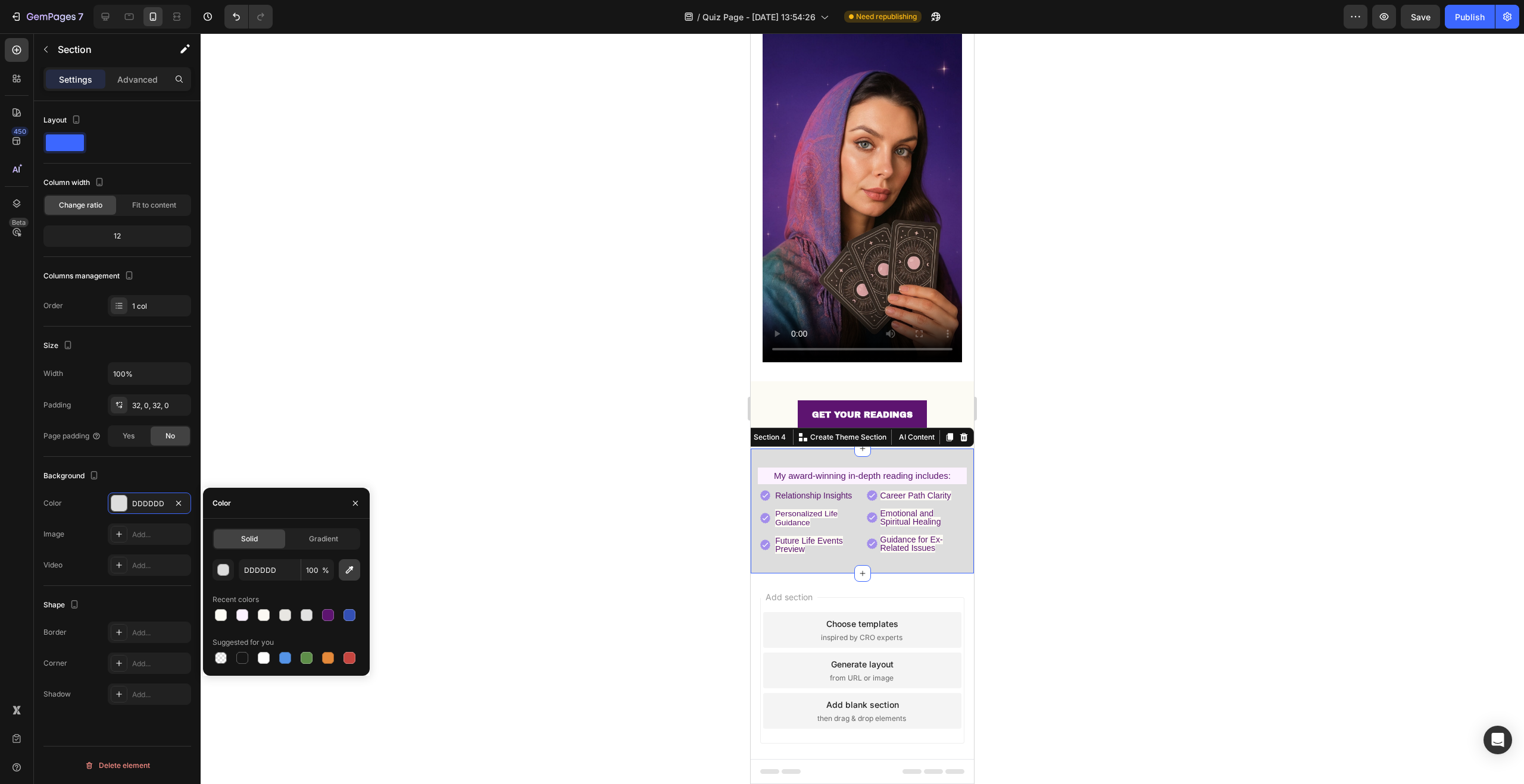
click at [352, 568] on icon "button" at bounding box center [349, 570] width 12 height 12
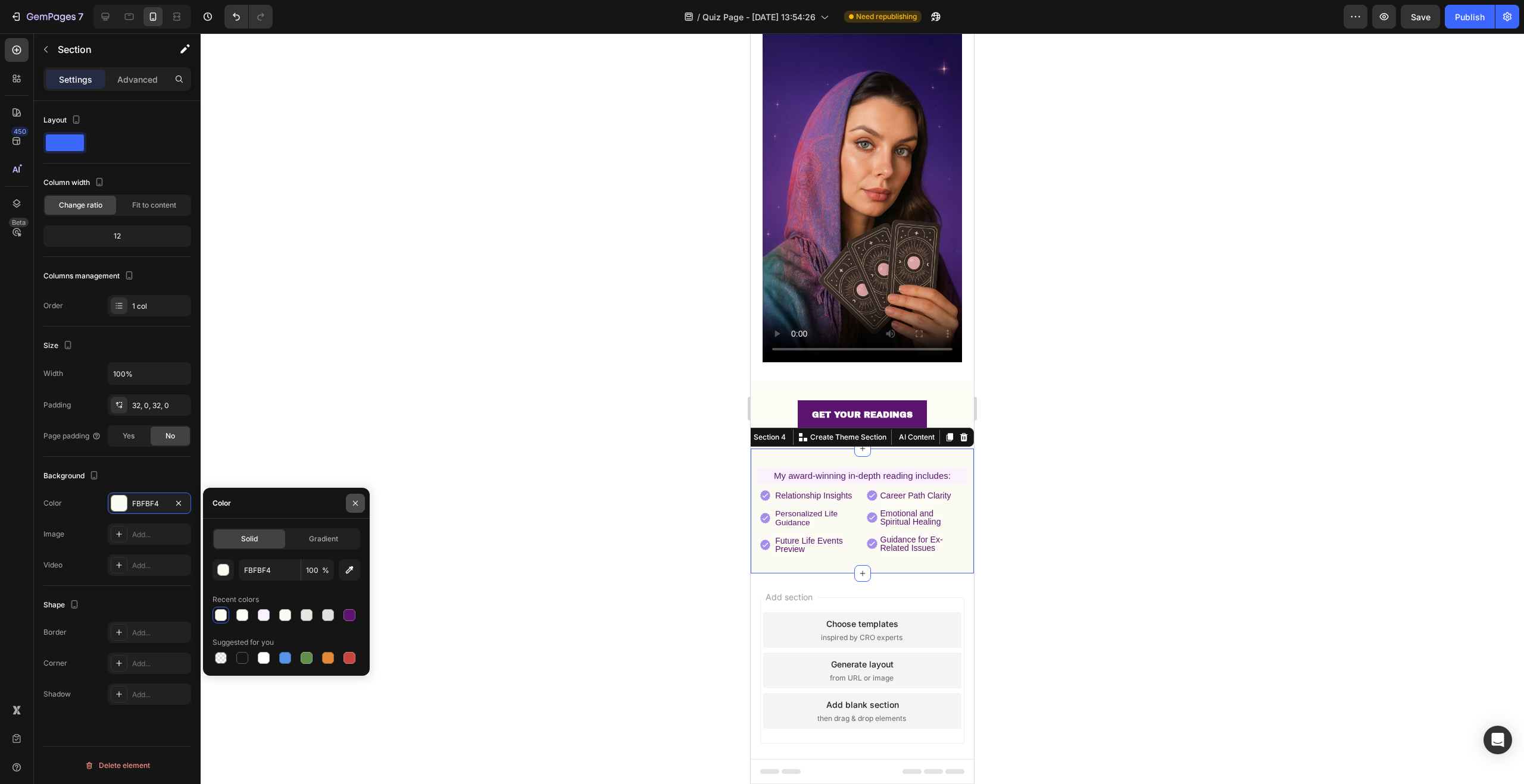
click at [354, 503] on icon "button" at bounding box center [355, 503] width 5 height 5
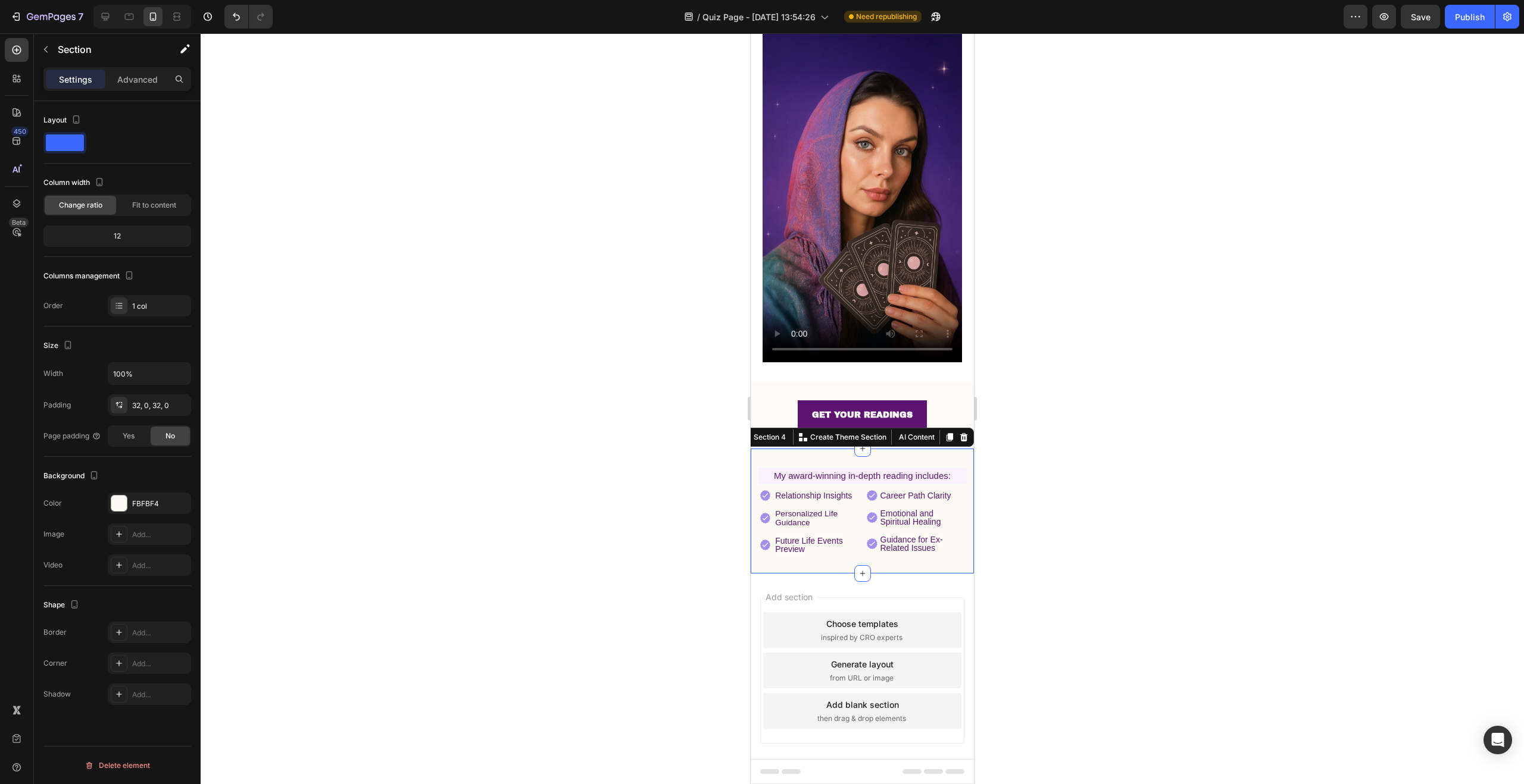
click at [705, 547] on div at bounding box center [862, 409] width 1324 height 751
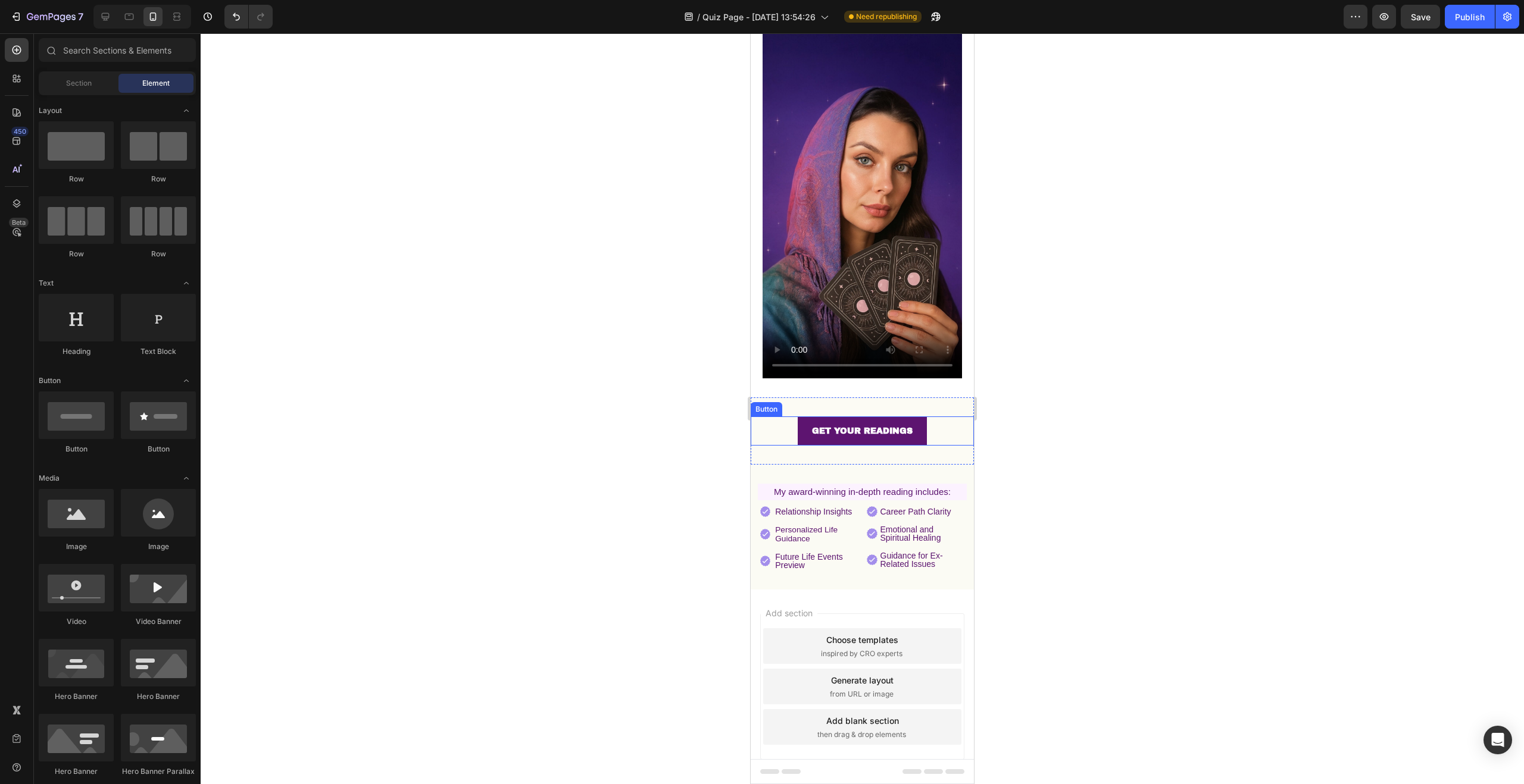
scroll to position [0, 0]
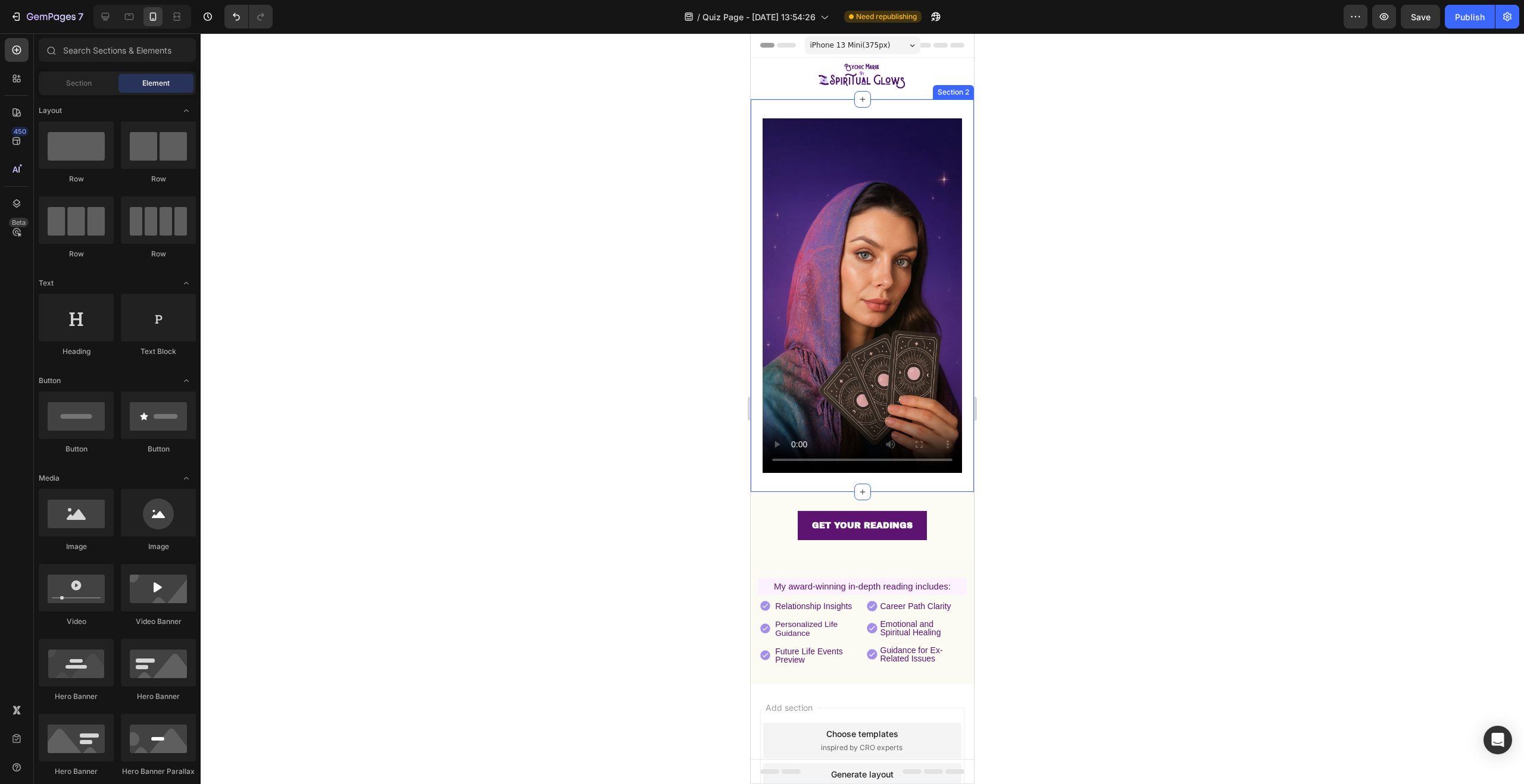
click at [756, 104] on div "Video Section 2" at bounding box center [862, 296] width 223 height 393
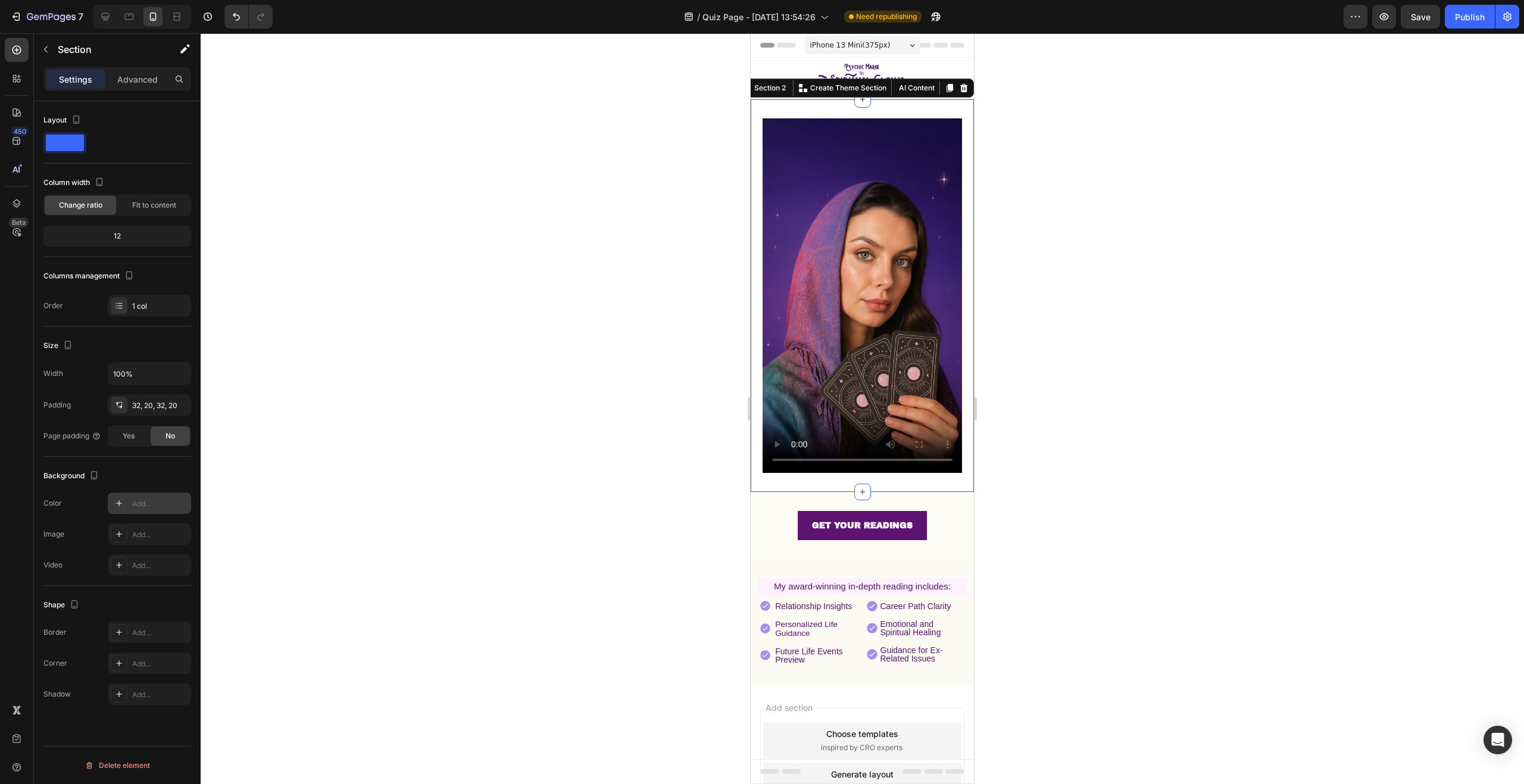
click at [127, 503] on div at bounding box center [119, 503] width 17 height 17
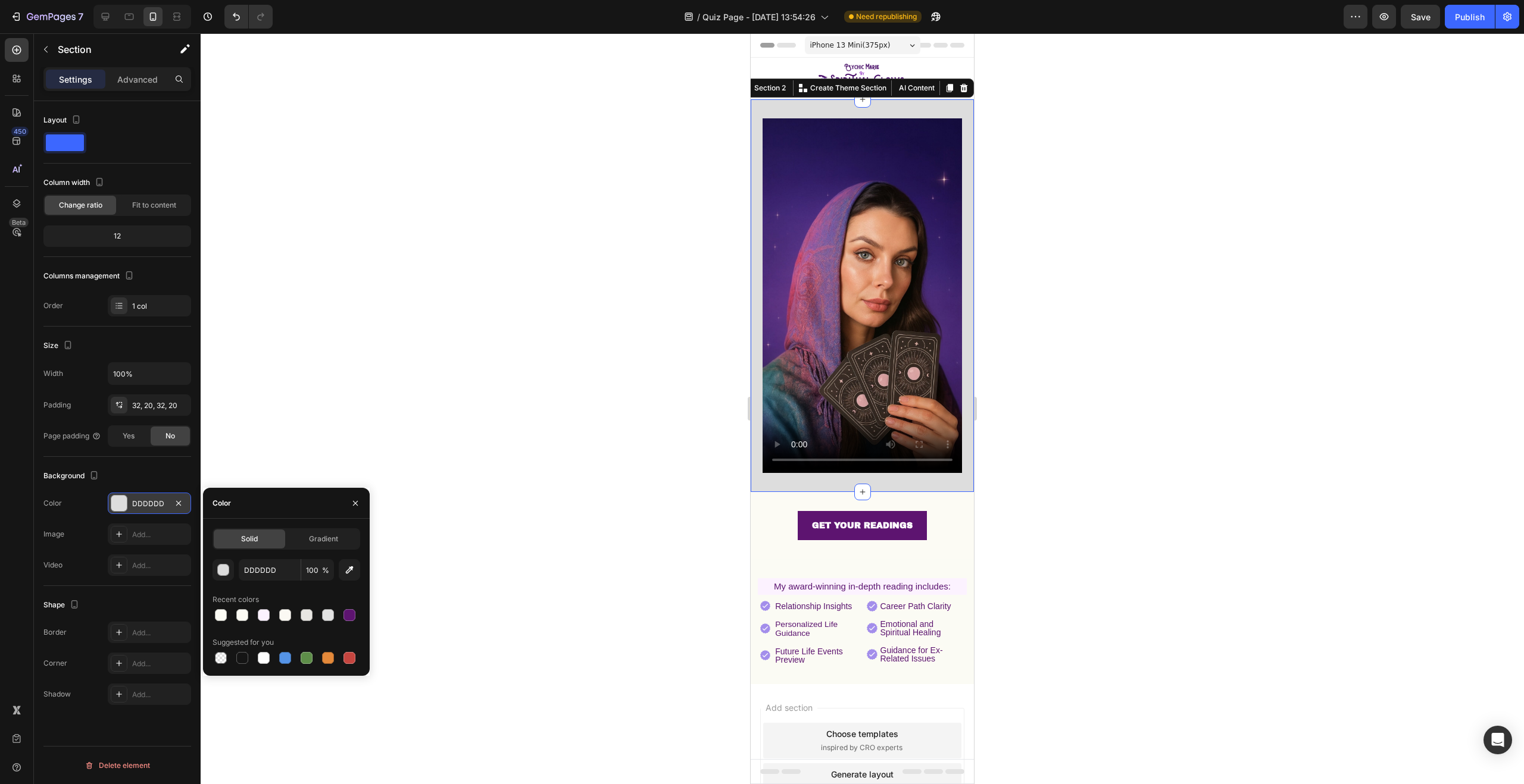
drag, startPoint x: 349, startPoint y: 567, endPoint x: 444, endPoint y: 552, distance: 96.2
click at [349, 567] on icon "button" at bounding box center [349, 570] width 12 height 12
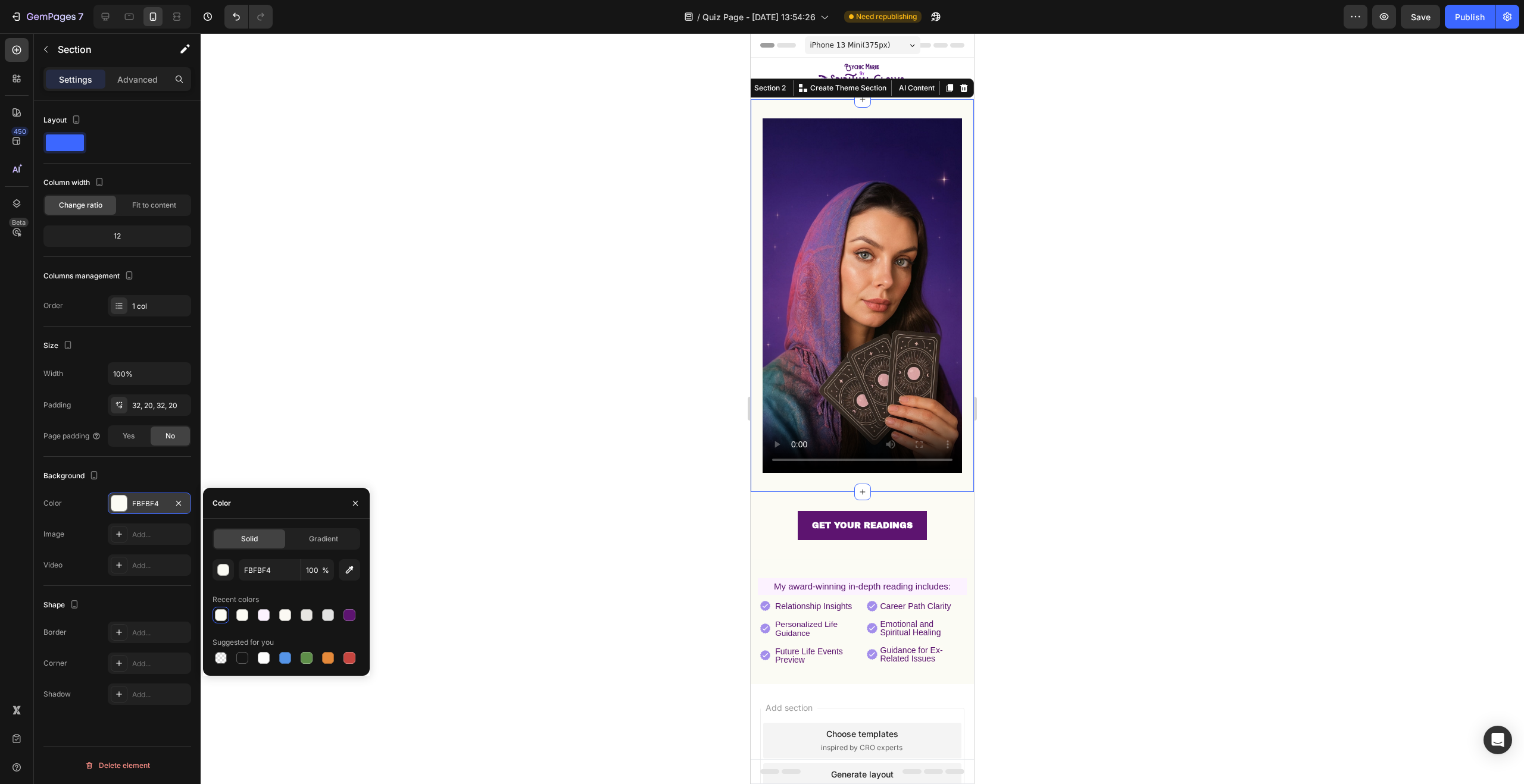
click at [625, 420] on div at bounding box center [862, 409] width 1324 height 751
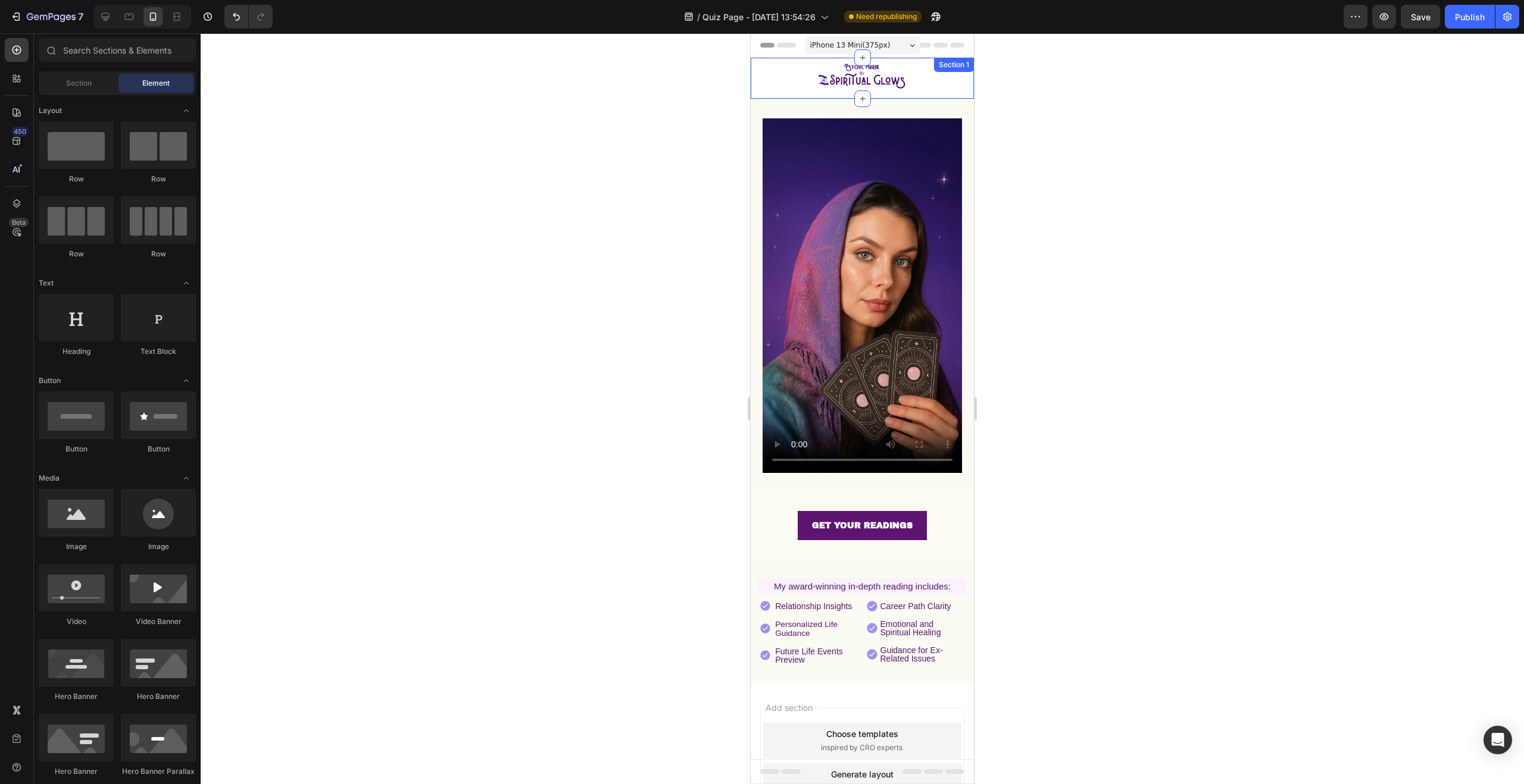
click at [947, 91] on div "Image Row" at bounding box center [862, 80] width 223 height 36
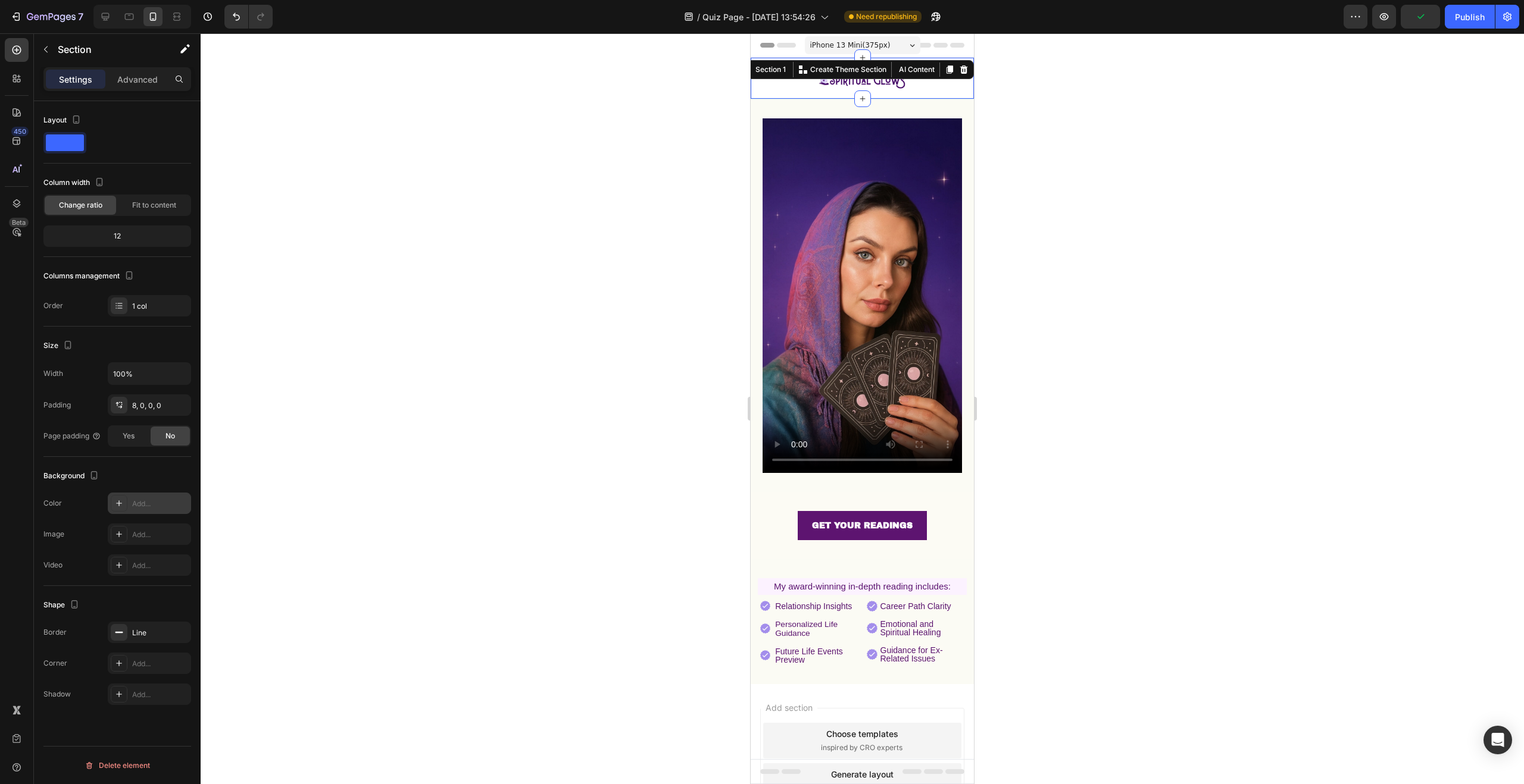
click at [120, 506] on icon at bounding box center [119, 503] width 9 height 9
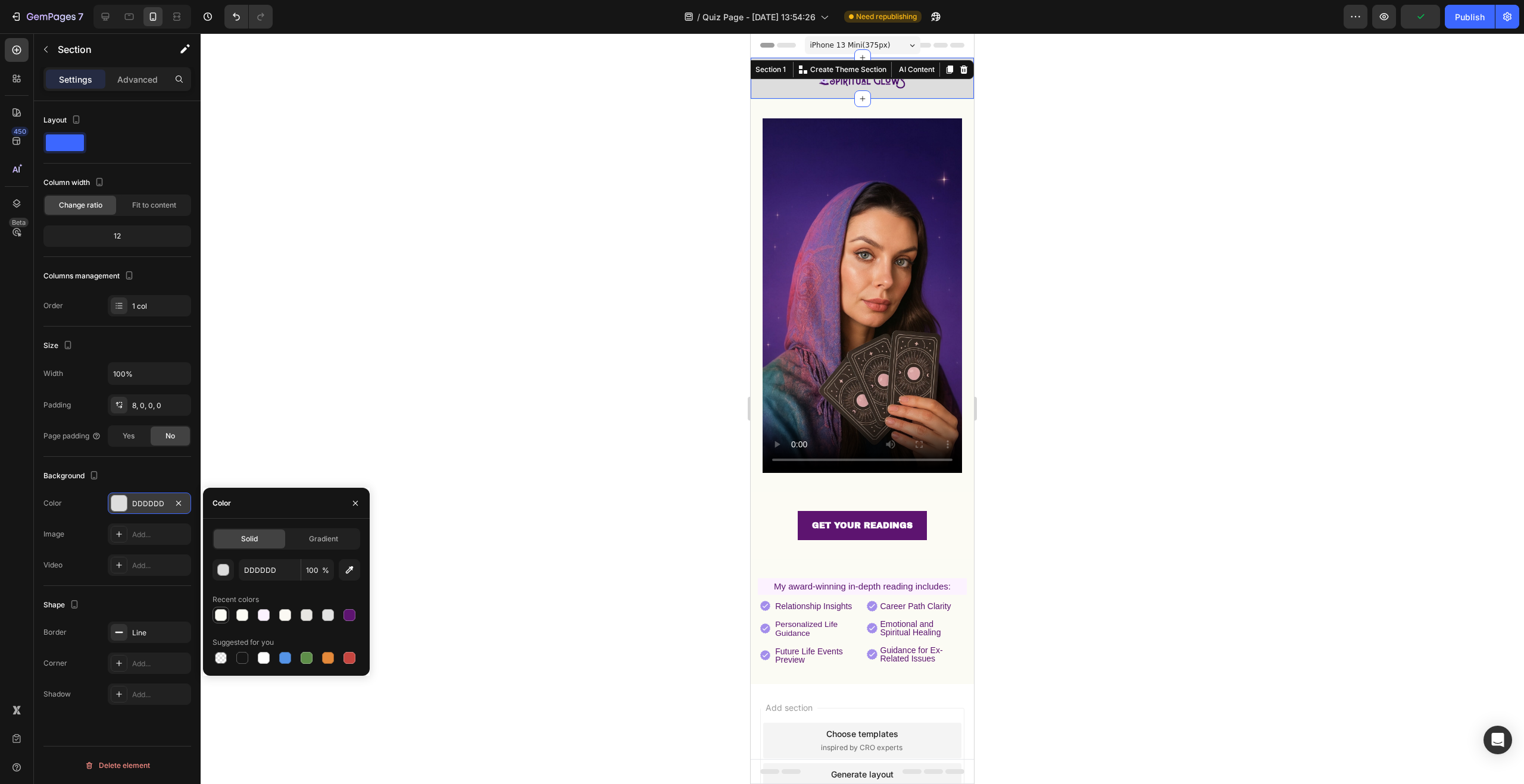
click at [221, 615] on div at bounding box center [221, 615] width 12 height 12
click at [489, 350] on div at bounding box center [862, 409] width 1324 height 751
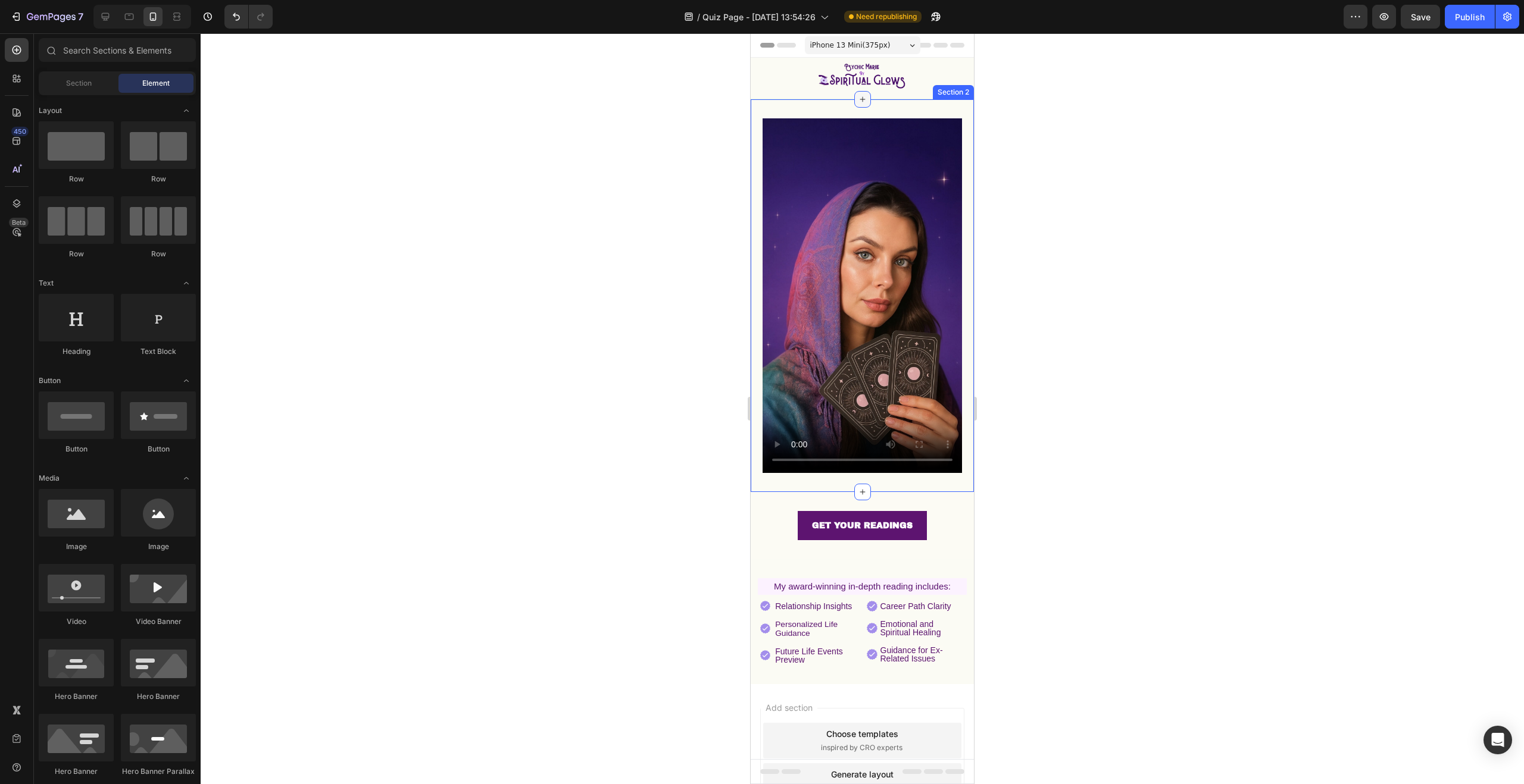
click at [859, 102] on icon at bounding box center [862, 99] width 9 height 9
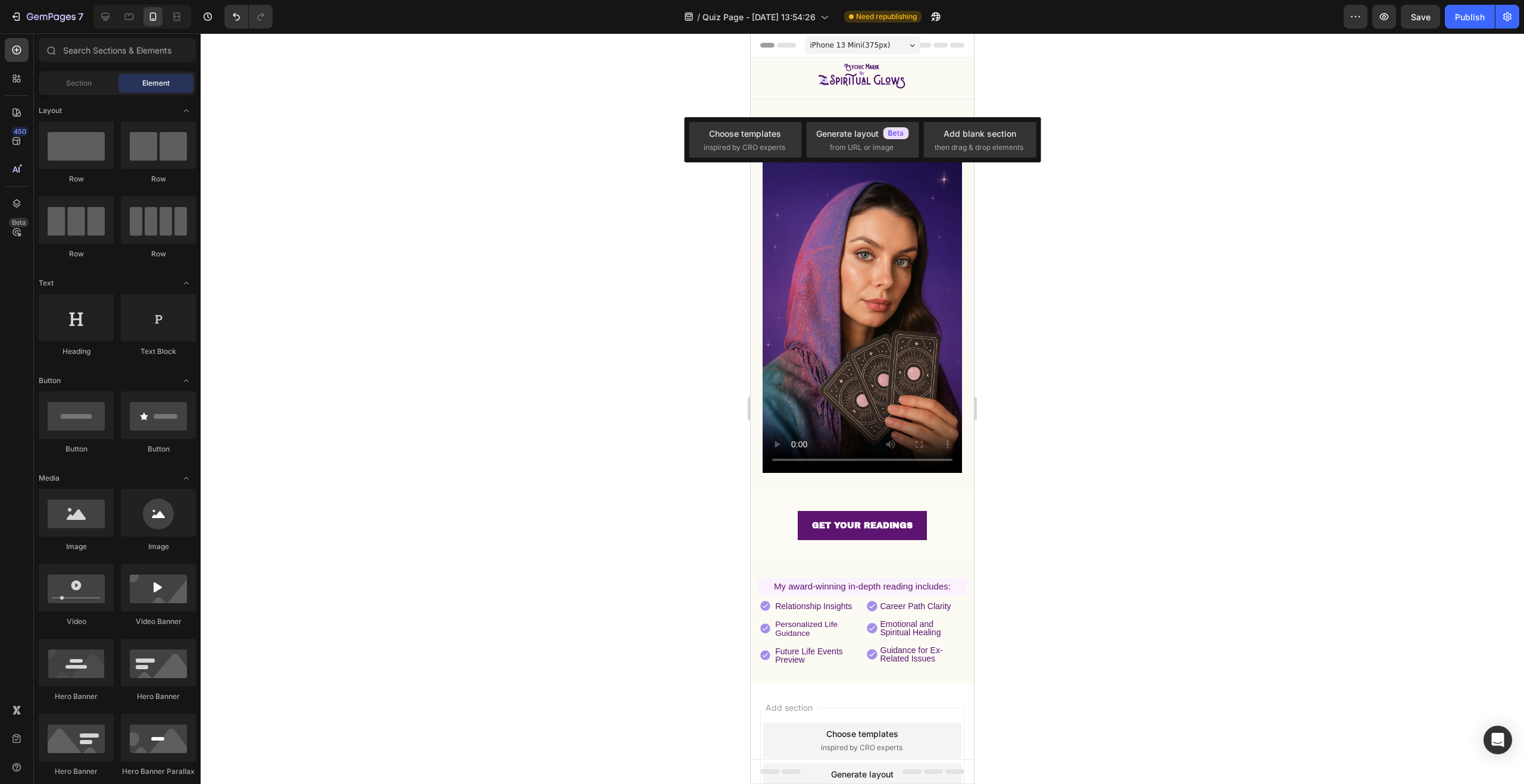
click at [265, 127] on div at bounding box center [862, 409] width 1324 height 751
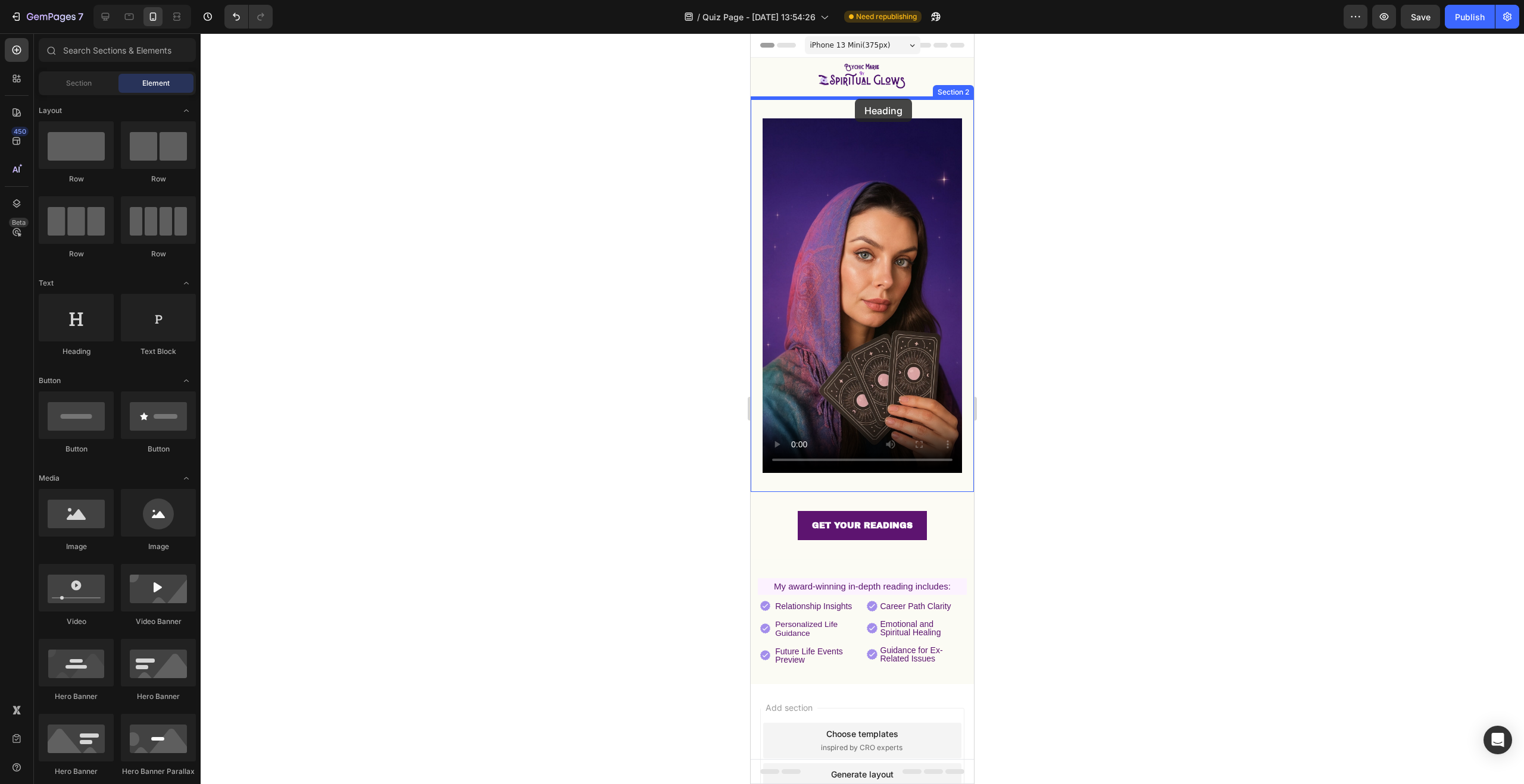
drag, startPoint x: 968, startPoint y: 315, endPoint x: 855, endPoint y: 98, distance: 244.7
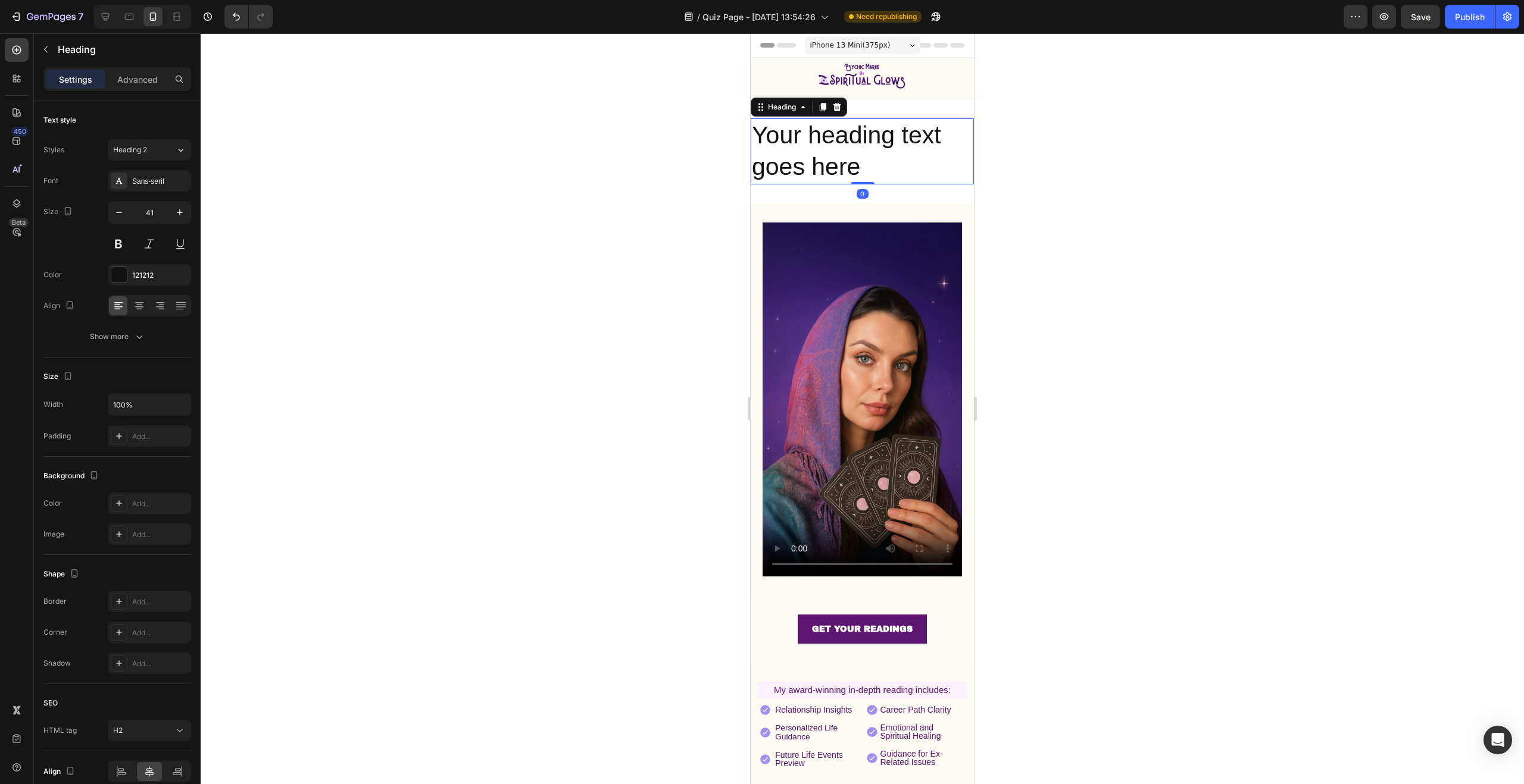
click at [865, 148] on h2 "Your heading text goes here" at bounding box center [862, 151] width 223 height 66
click at [862, 159] on p "Your heading text goes here" at bounding box center [862, 152] width 221 height 64
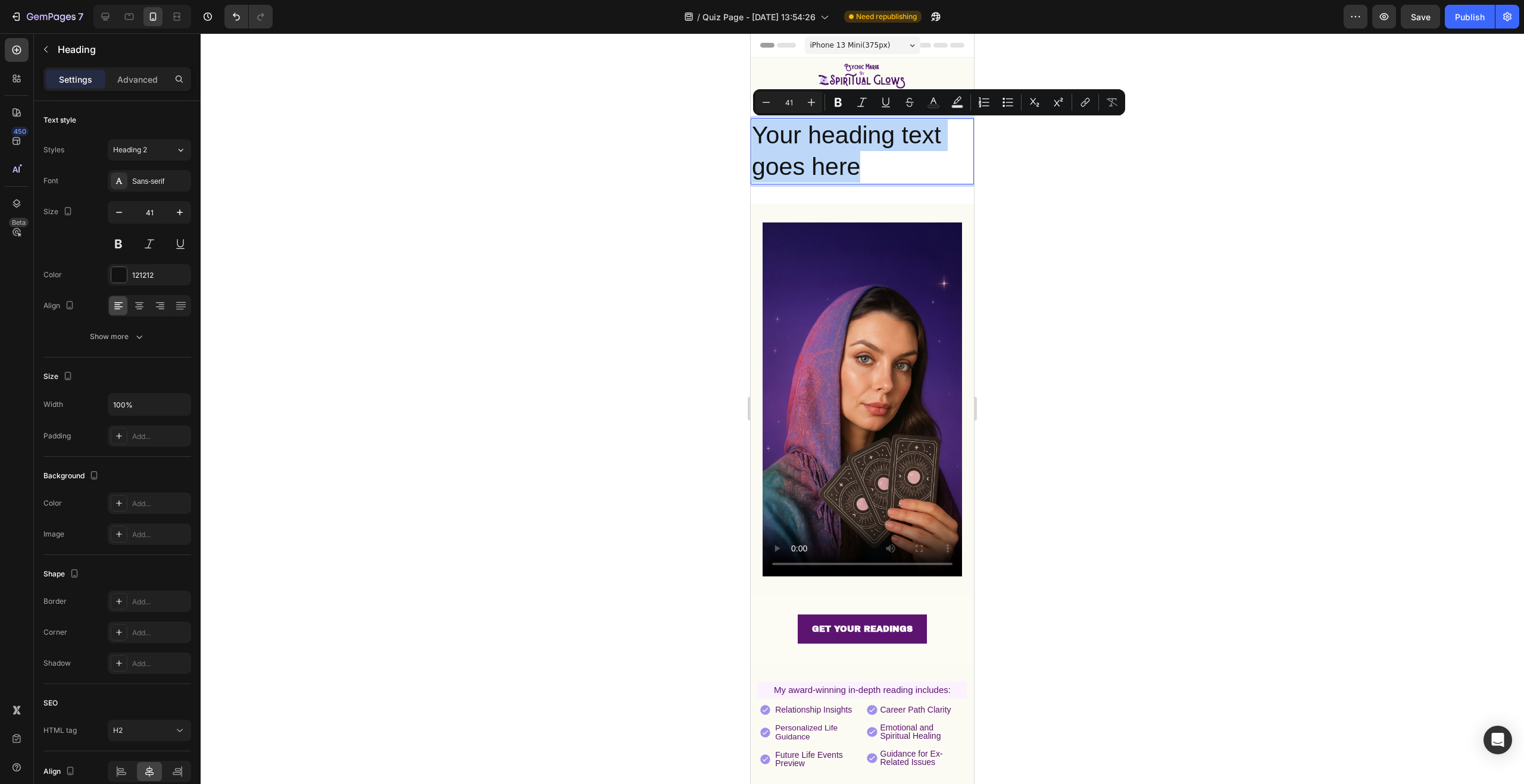
drag, startPoint x: 831, startPoint y: 160, endPoint x: 758, endPoint y: 136, distance: 76.8
click at [758, 136] on p "Your heading text goes here" at bounding box center [862, 152] width 221 height 64
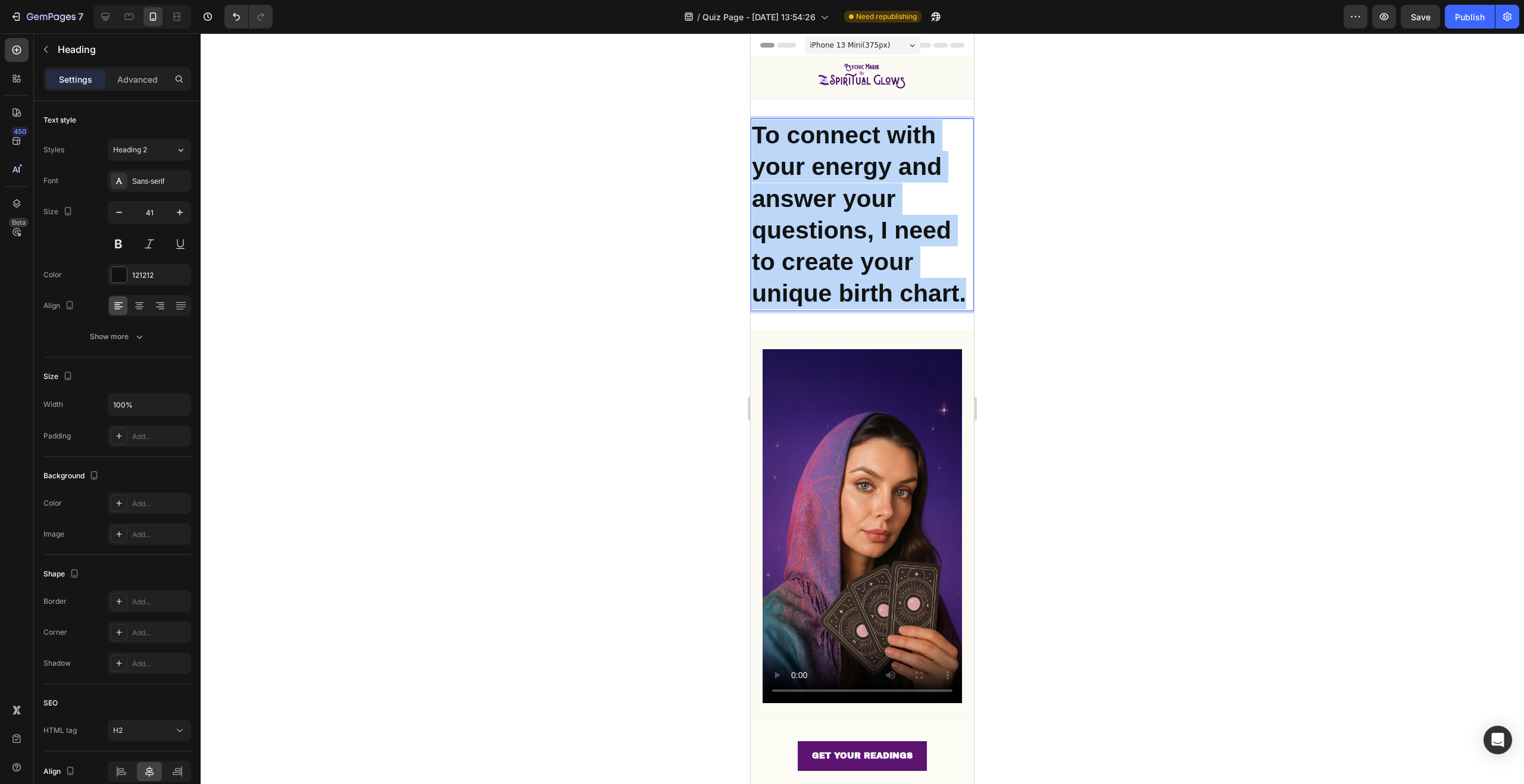
drag, startPoint x: 834, startPoint y: 319, endPoint x: 734, endPoint y: 119, distance: 223.6
click at [751, 119] on html "iPhone 13 Mini ( 375 px) iPhone 13 Mini iPhone 13 Pro iPhone 11 Pro Max iPhone …" at bounding box center [862, 600] width 223 height 1134
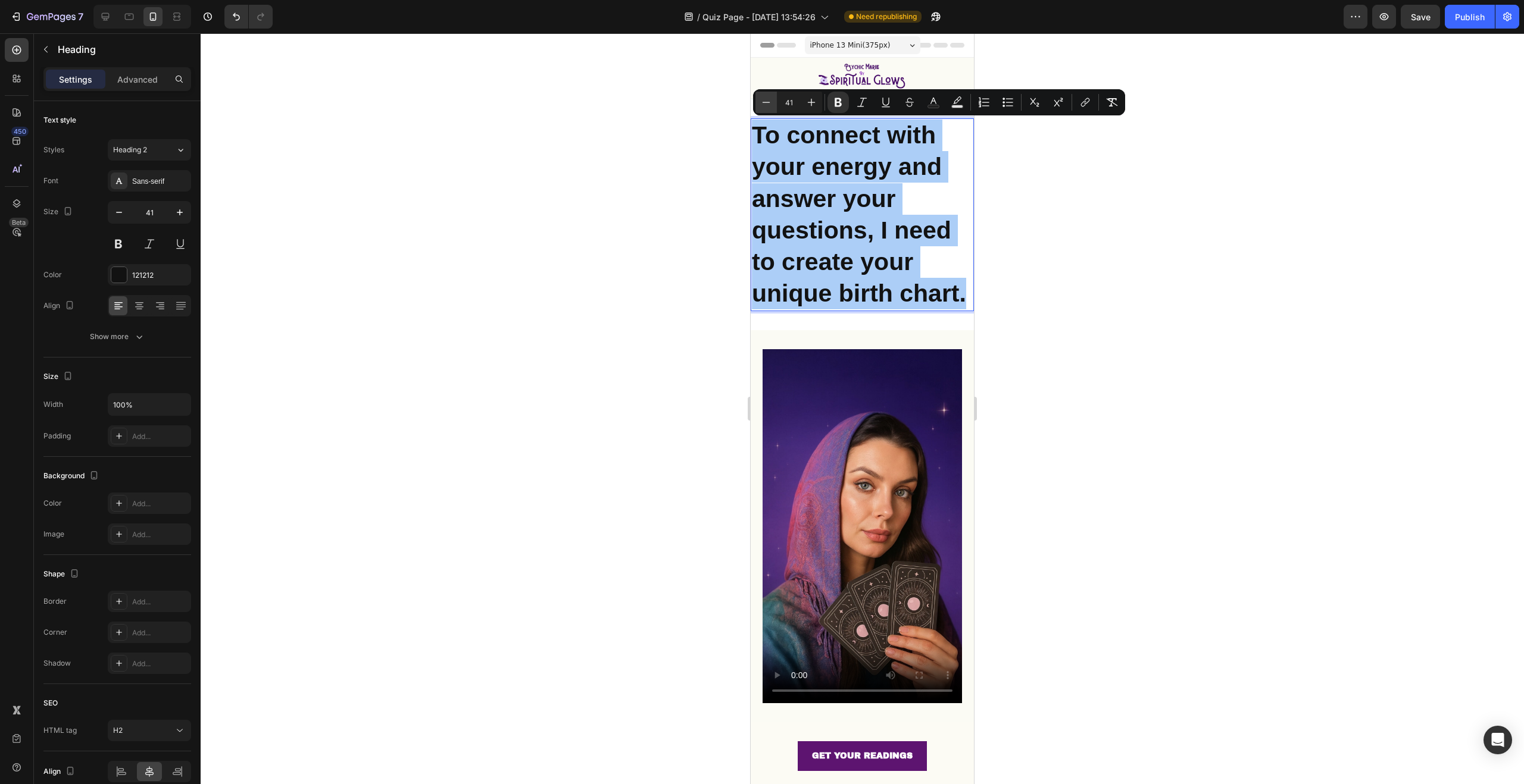
click at [767, 101] on icon "Editor contextual toolbar" at bounding box center [766, 102] width 12 height 12
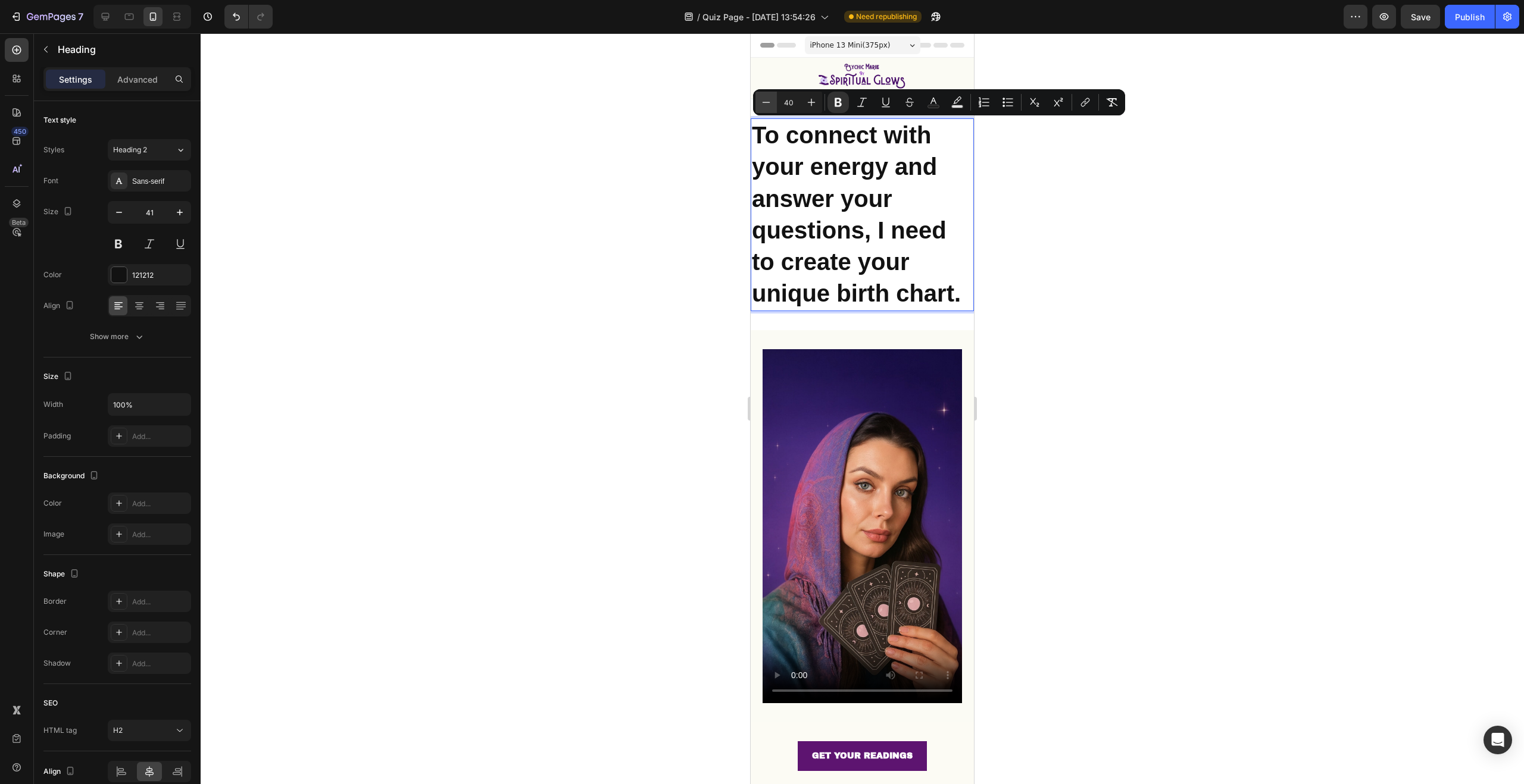
click at [767, 101] on icon "Editor contextual toolbar" at bounding box center [766, 102] width 12 height 12
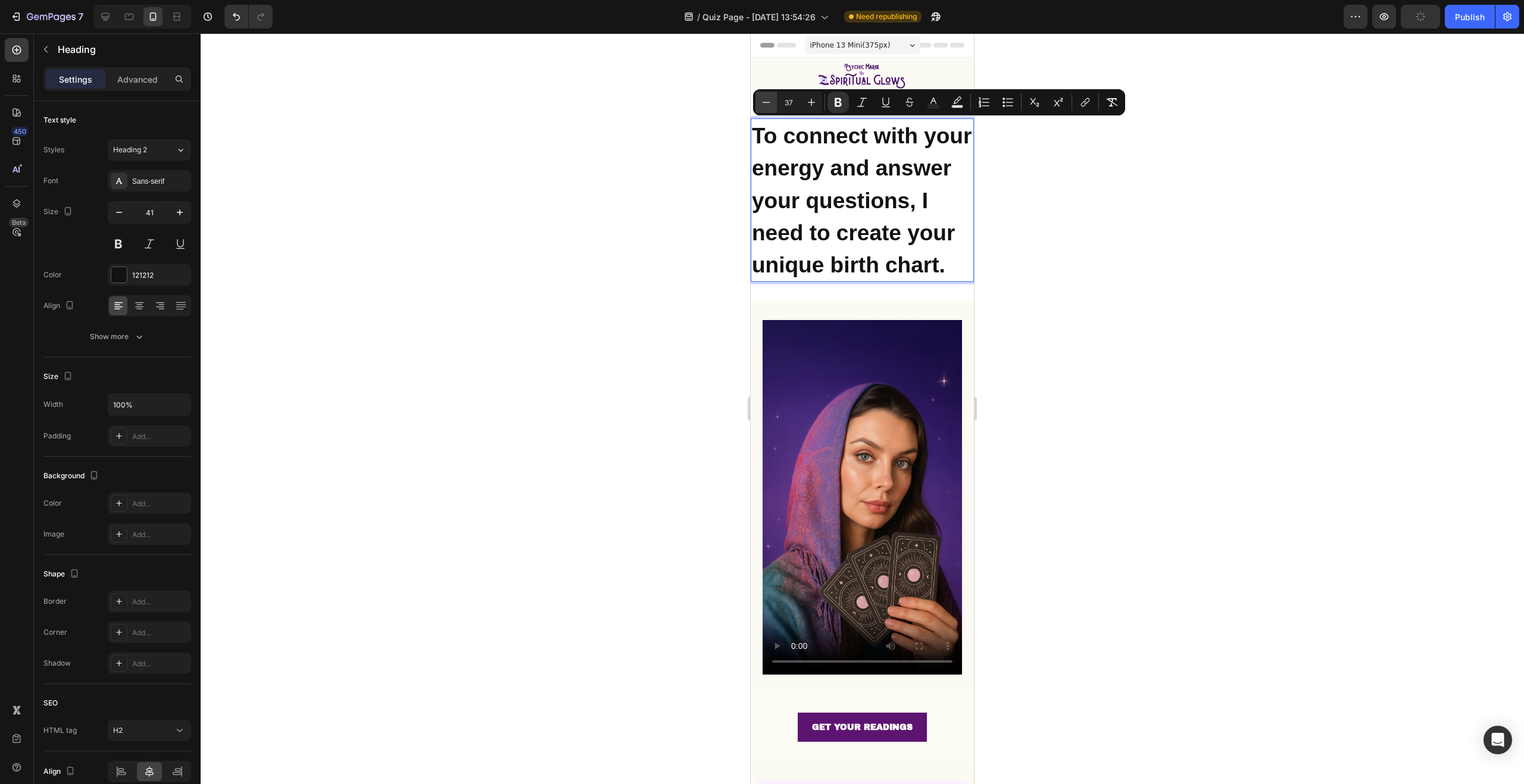
click at [767, 101] on icon "Editor contextual toolbar" at bounding box center [766, 102] width 12 height 12
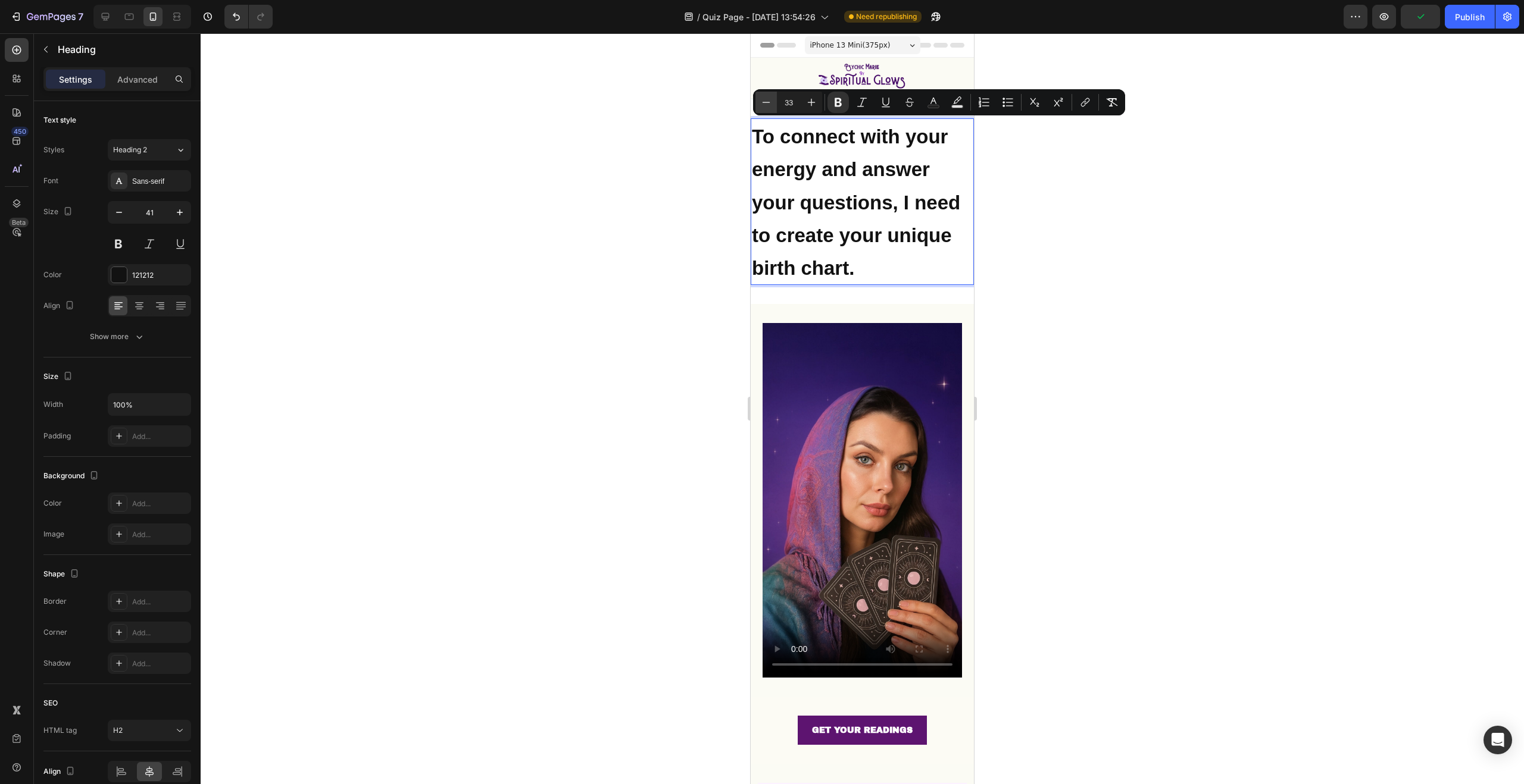
click at [767, 101] on icon "Editor contextual toolbar" at bounding box center [766, 102] width 12 height 12
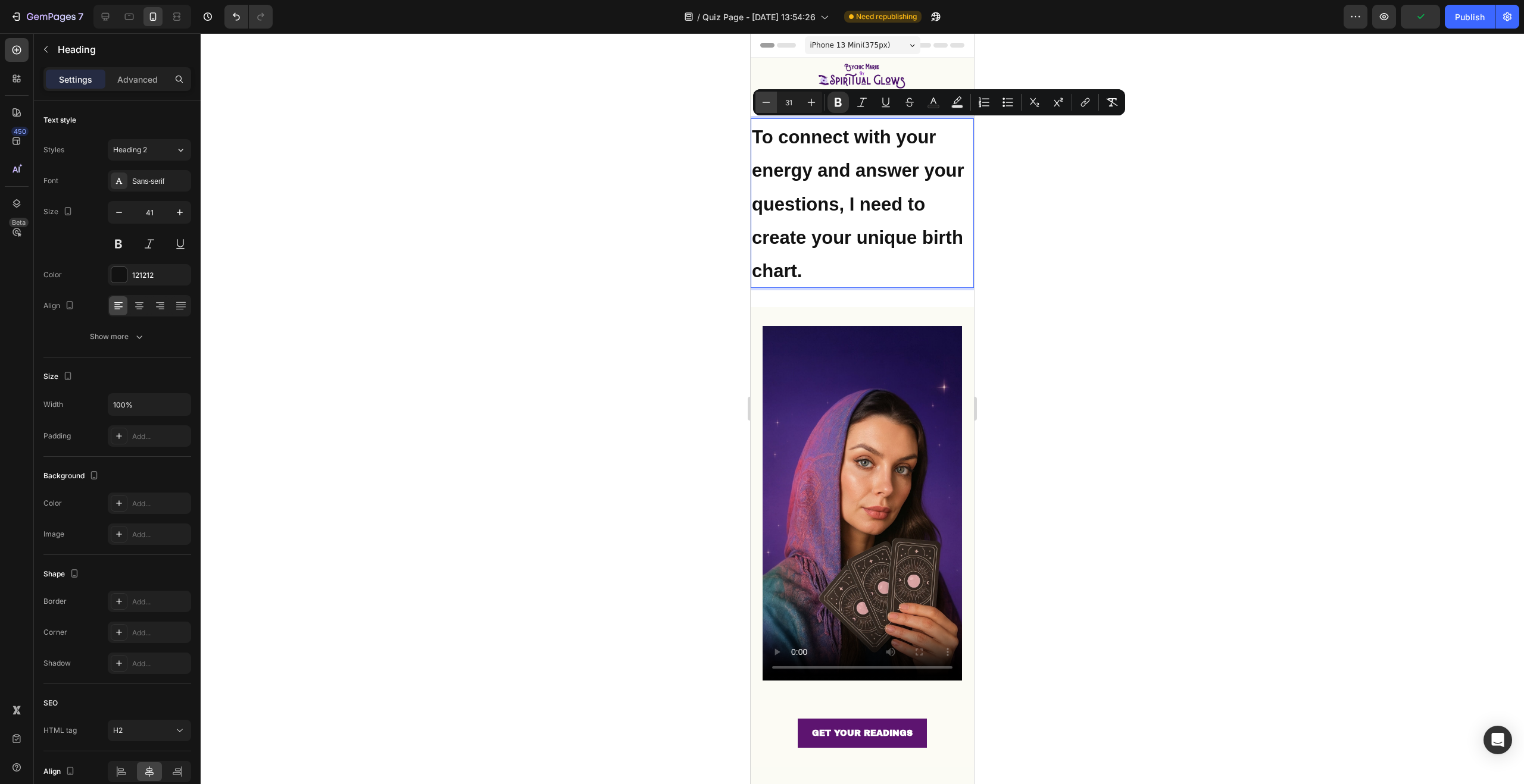
click at [767, 101] on icon "Editor contextual toolbar" at bounding box center [766, 102] width 12 height 12
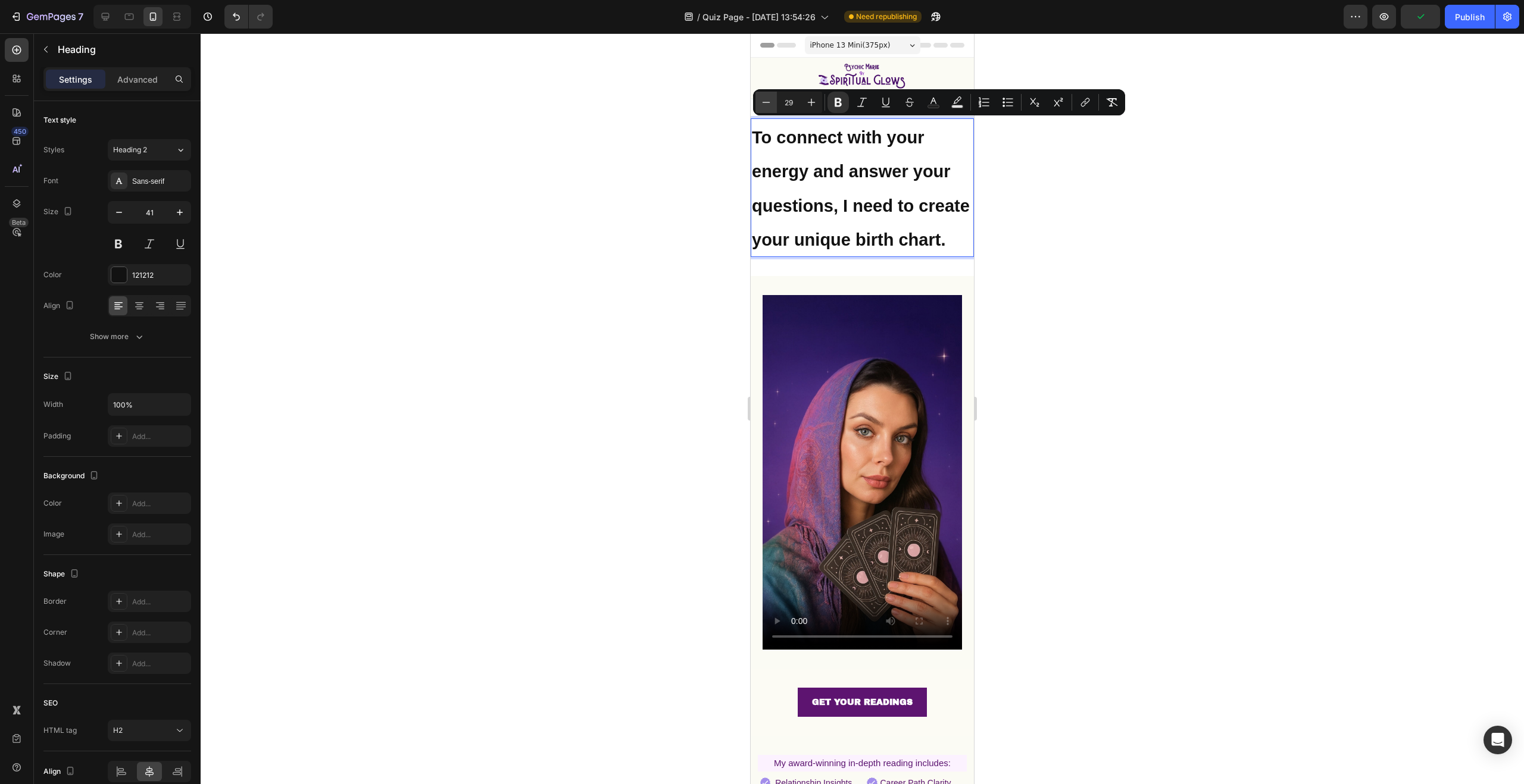
click at [767, 101] on icon "Editor contextual toolbar" at bounding box center [766, 102] width 12 height 12
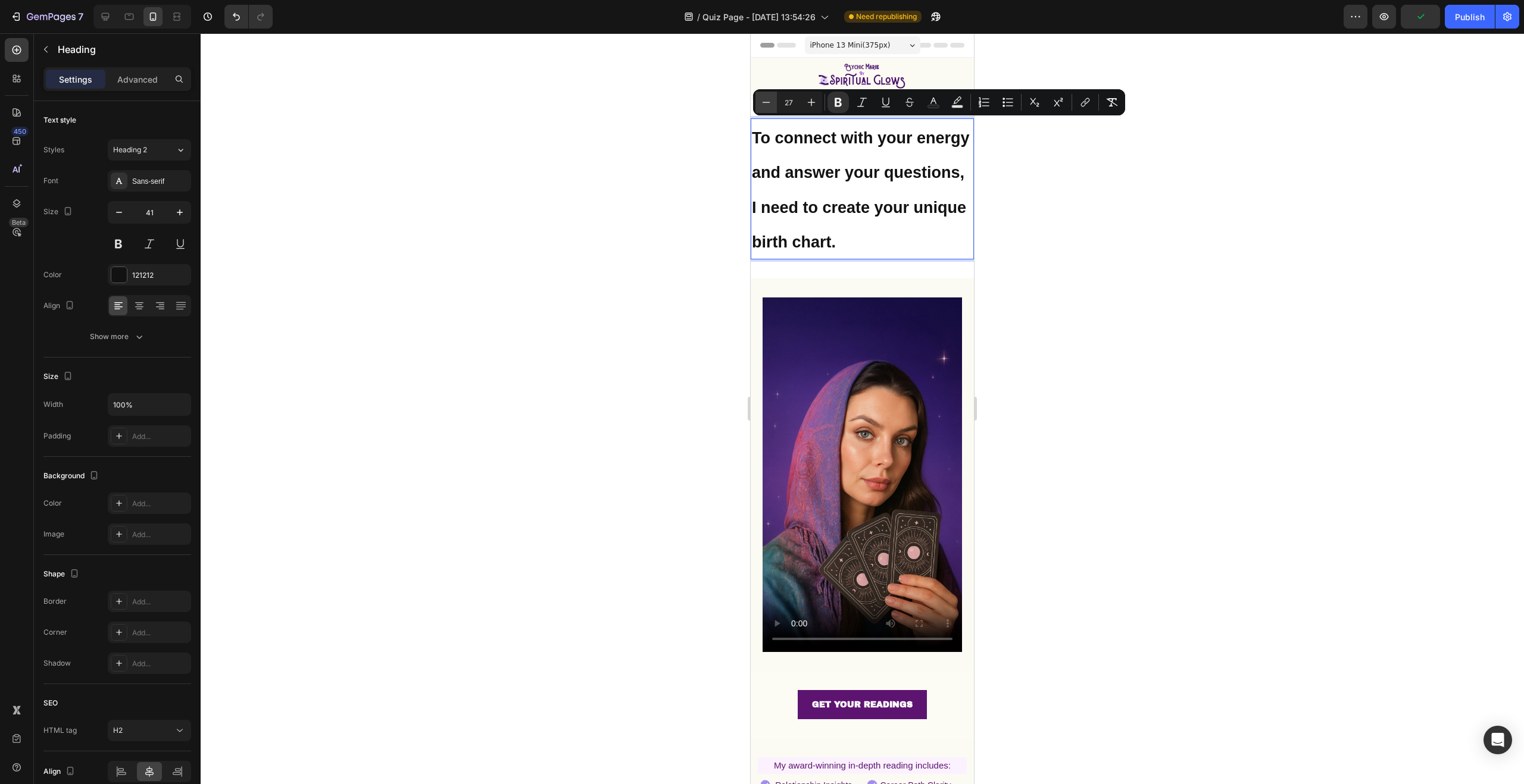
click at [767, 101] on icon "Editor contextual toolbar" at bounding box center [766, 102] width 12 height 12
click at [768, 101] on icon "Editor contextual toolbar" at bounding box center [766, 102] width 12 height 12
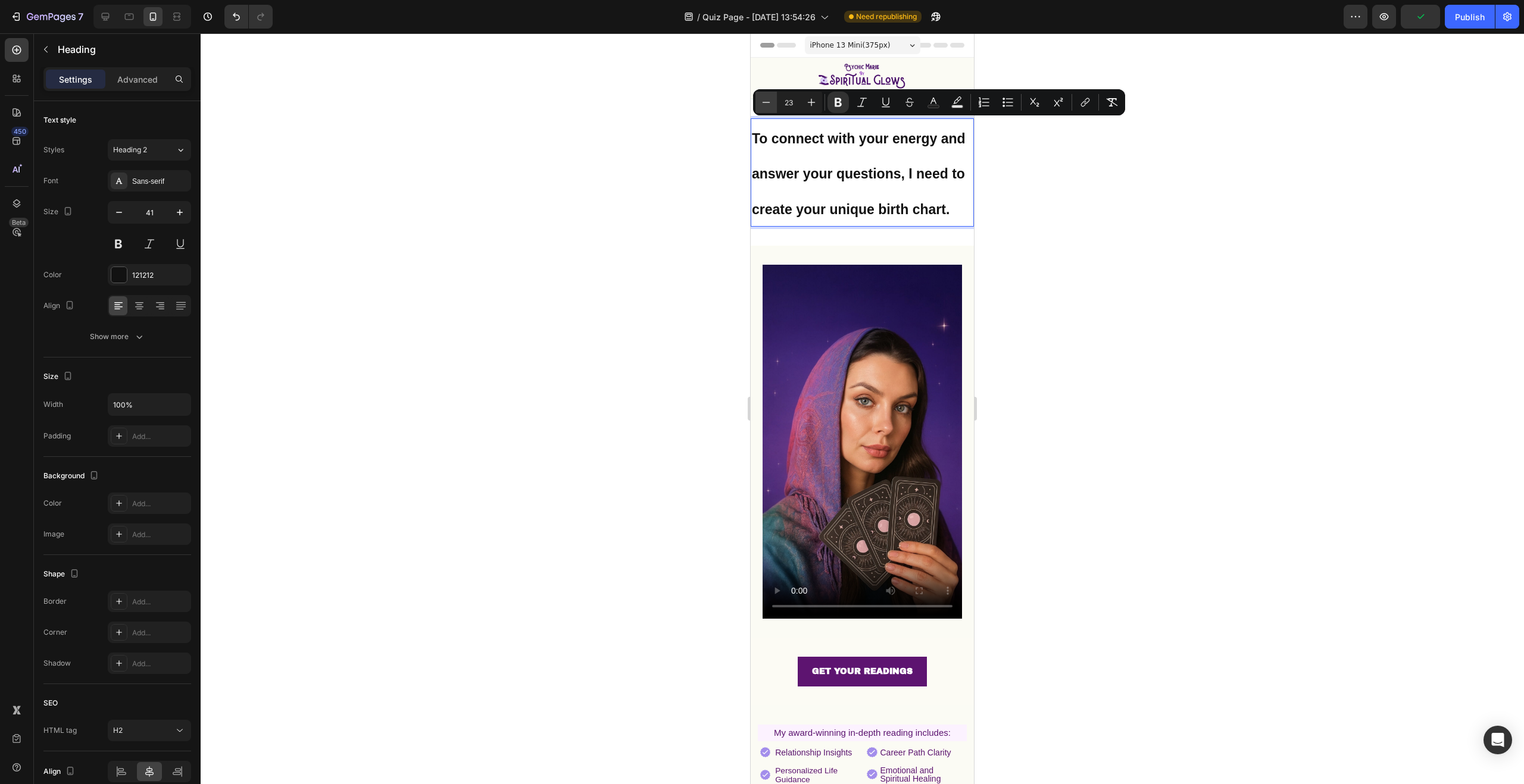
click at [768, 101] on icon "Editor contextual toolbar" at bounding box center [766, 102] width 12 height 12
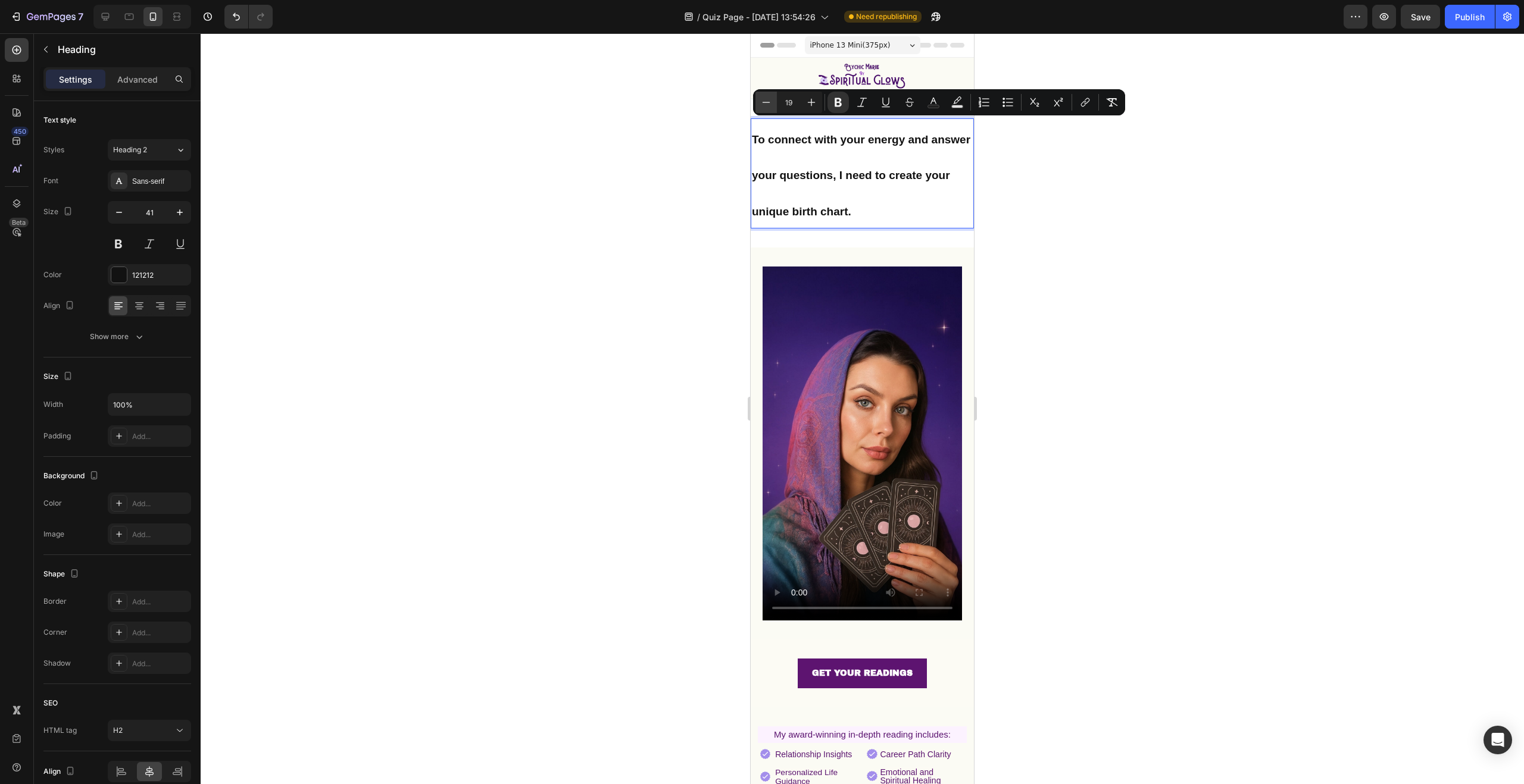
click at [768, 101] on icon "Editor contextual toolbar" at bounding box center [766, 102] width 12 height 12
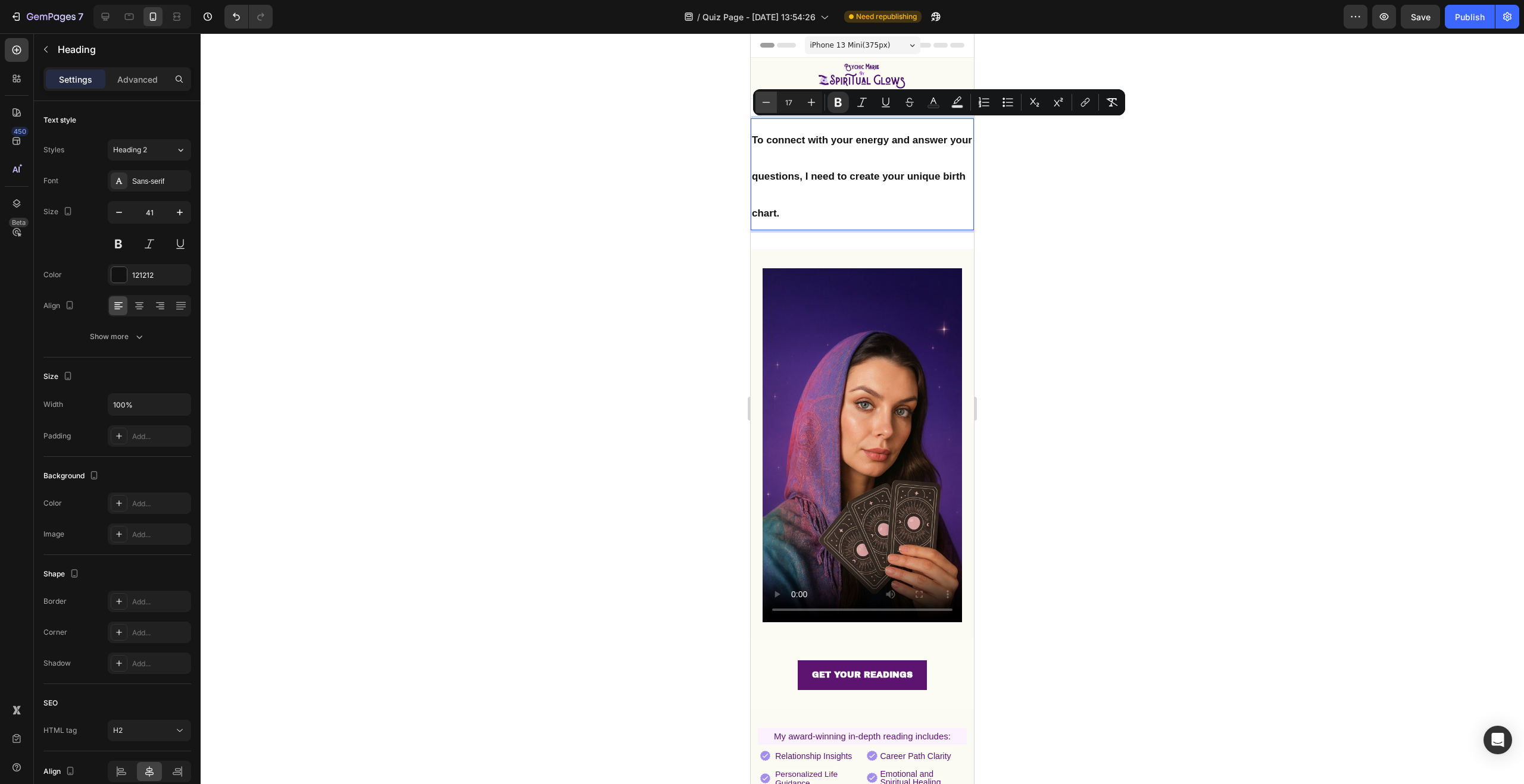
click at [768, 101] on icon "Editor contextual toolbar" at bounding box center [766, 102] width 12 height 12
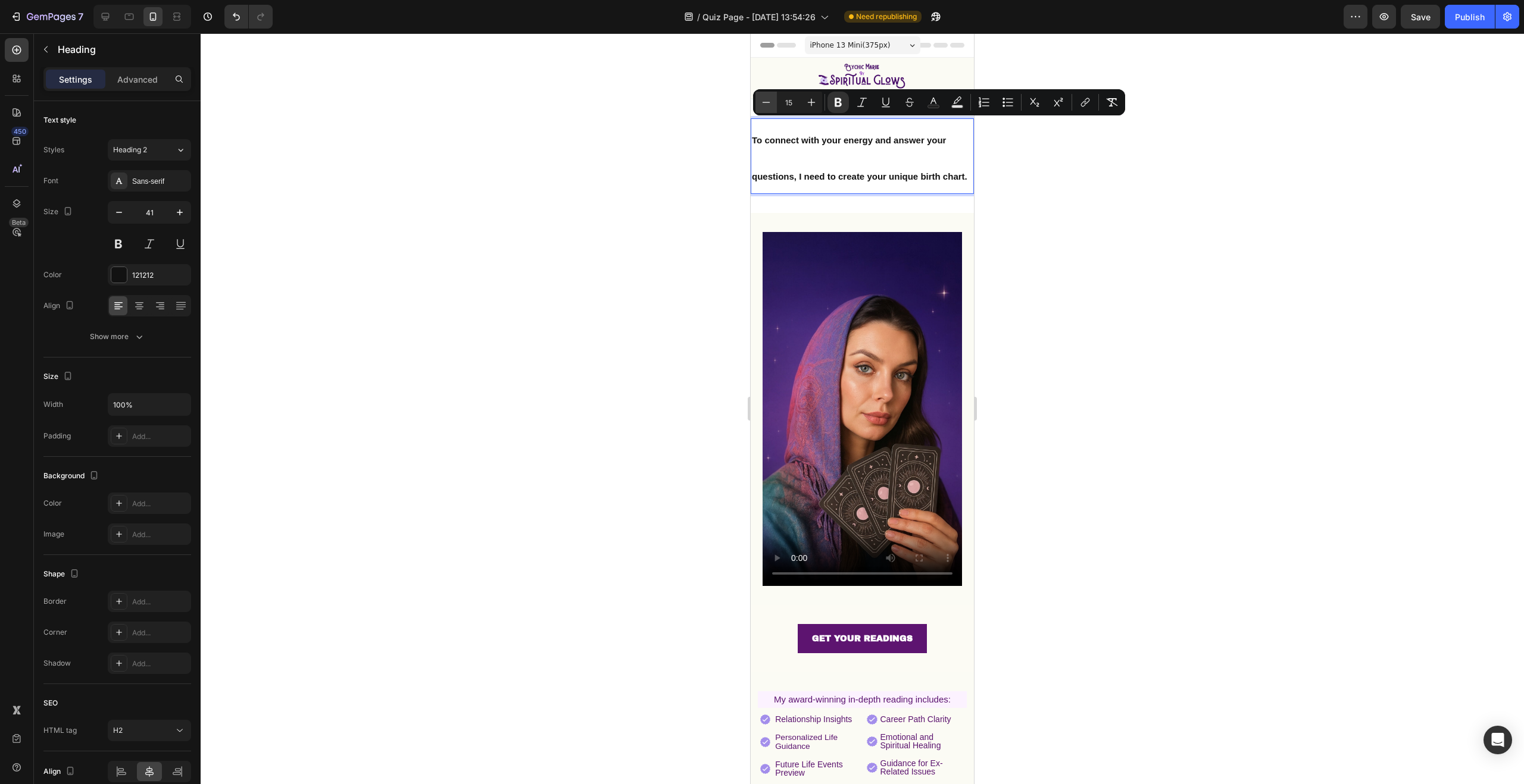
click at [768, 101] on icon "Editor contextual toolbar" at bounding box center [766, 102] width 12 height 12
click at [1052, 171] on div at bounding box center [862, 409] width 1324 height 751
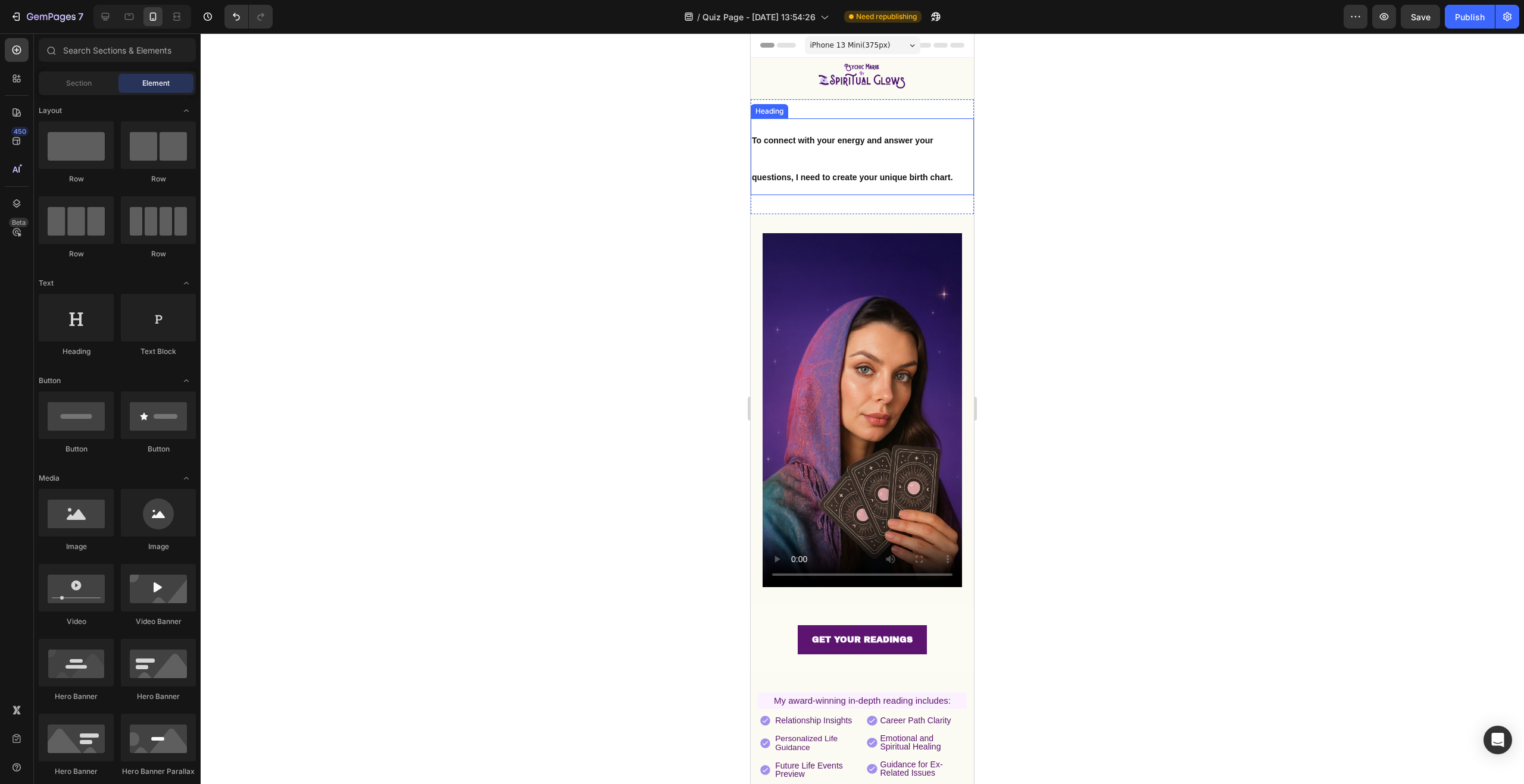
click at [959, 165] on p "⁠⁠⁠⁠⁠⁠⁠ To connect with your energy and answer your questions, I need to create…" at bounding box center [862, 157] width 221 height 74
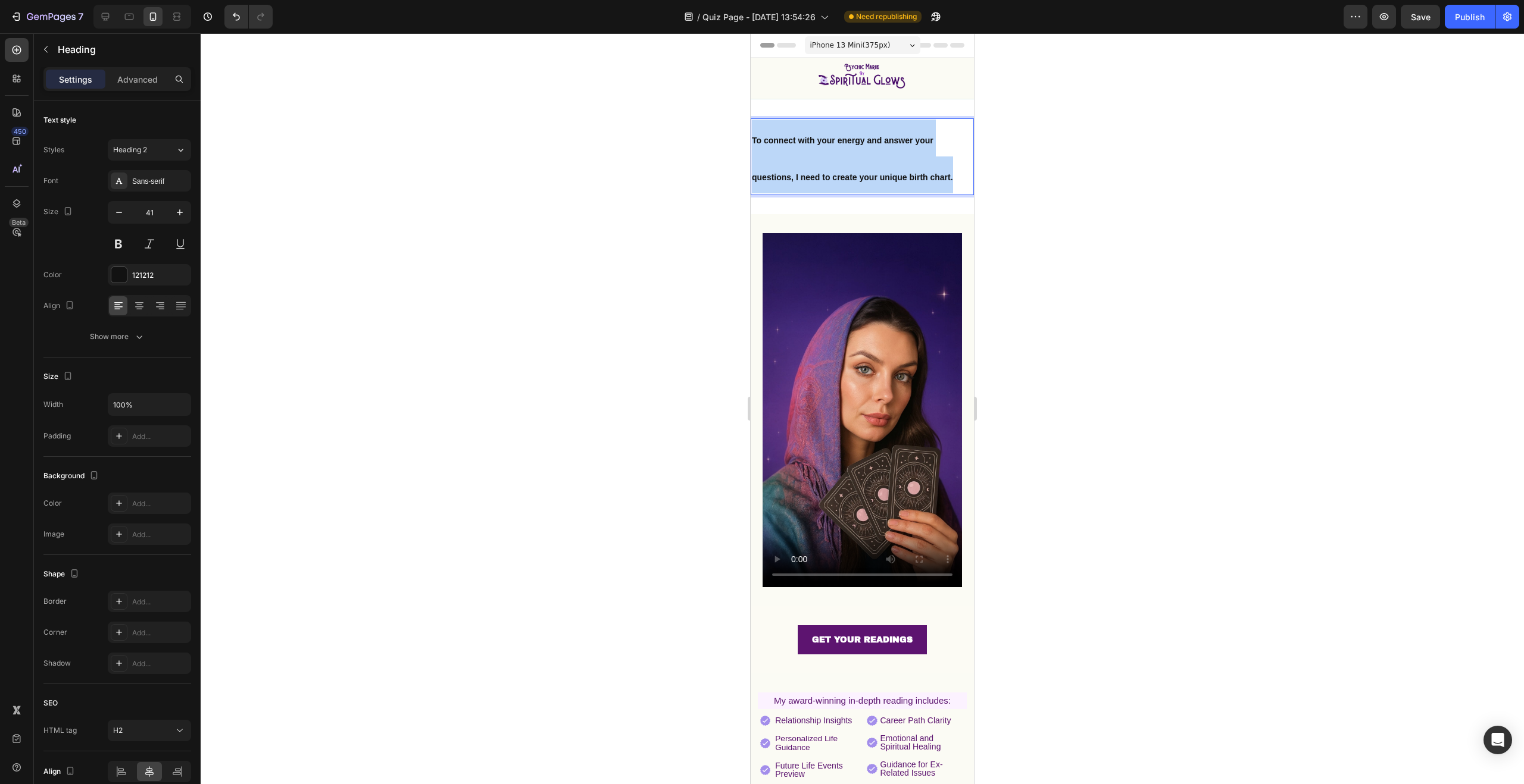
drag, startPoint x: 958, startPoint y: 178, endPoint x: 741, endPoint y: 132, distance: 221.8
click at [751, 132] on html "iPhone 13 Mini ( 375 px) iPhone 13 Mini iPhone 13 Pro iPhone 11 Pro Max iPhone …" at bounding box center [862, 542] width 223 height 1017
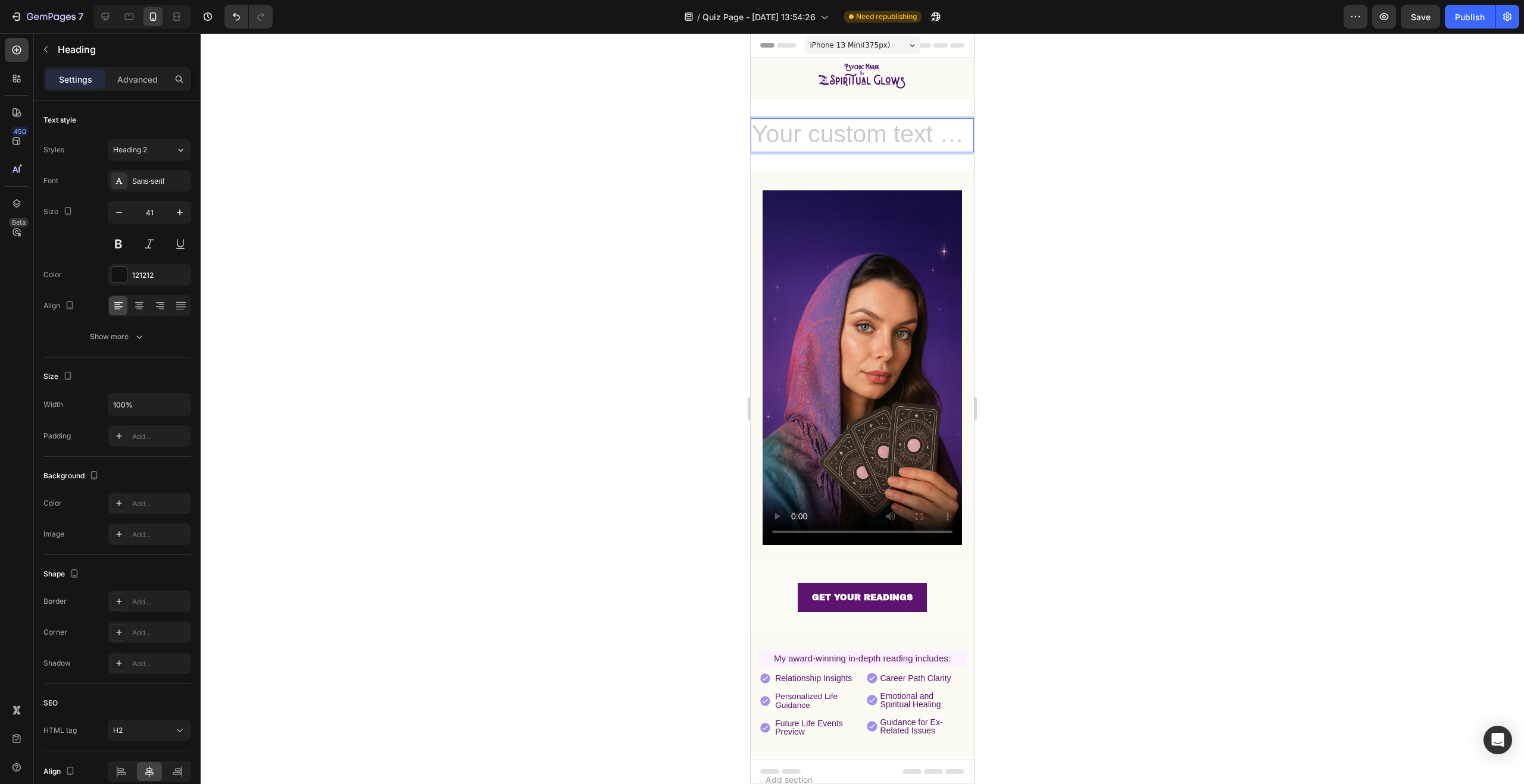
click at [807, 130] on h2 "Rich Text Editor. Editing area: main" at bounding box center [862, 135] width 223 height 34
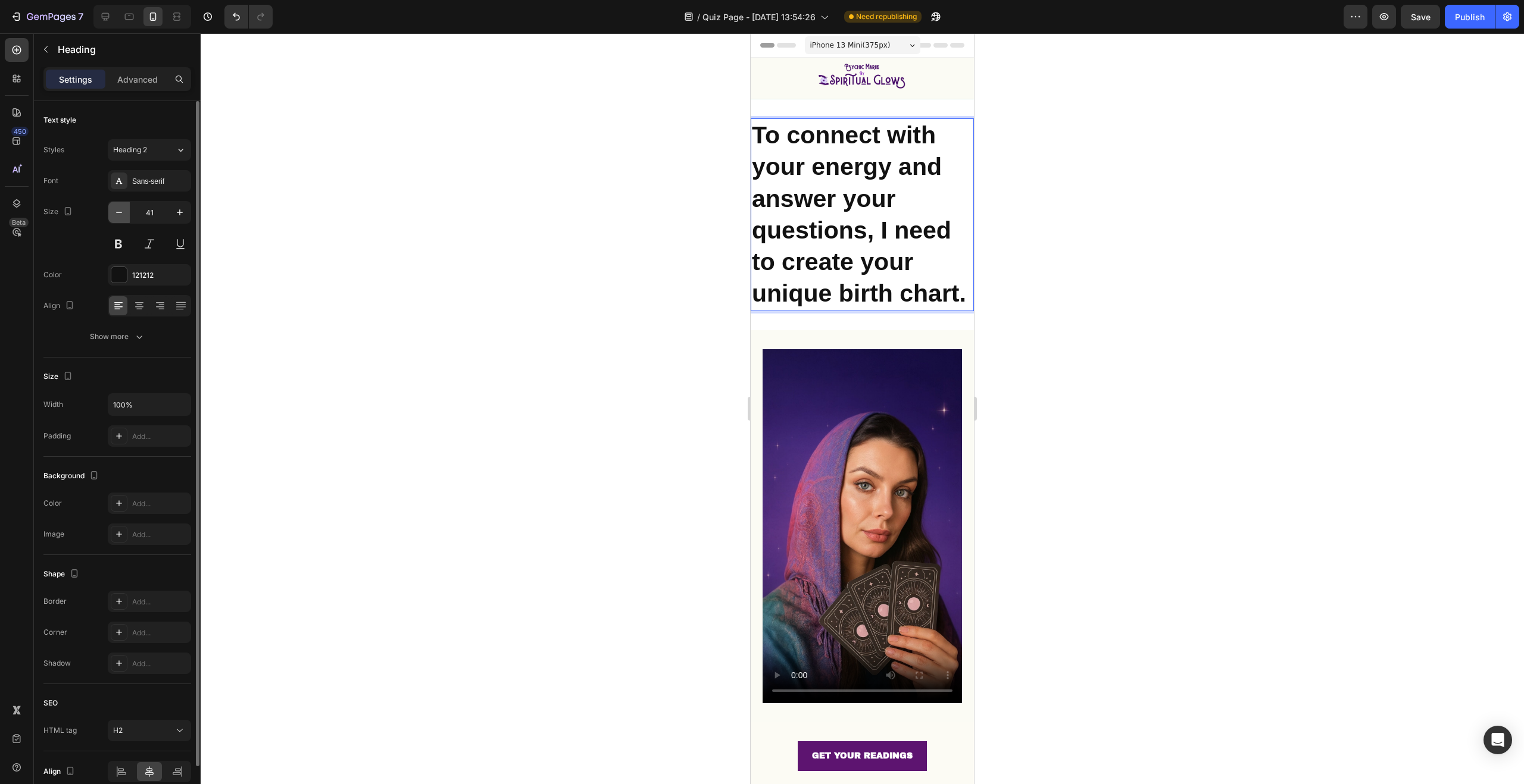
click at [127, 212] on button "button" at bounding box center [119, 212] width 22 height 22
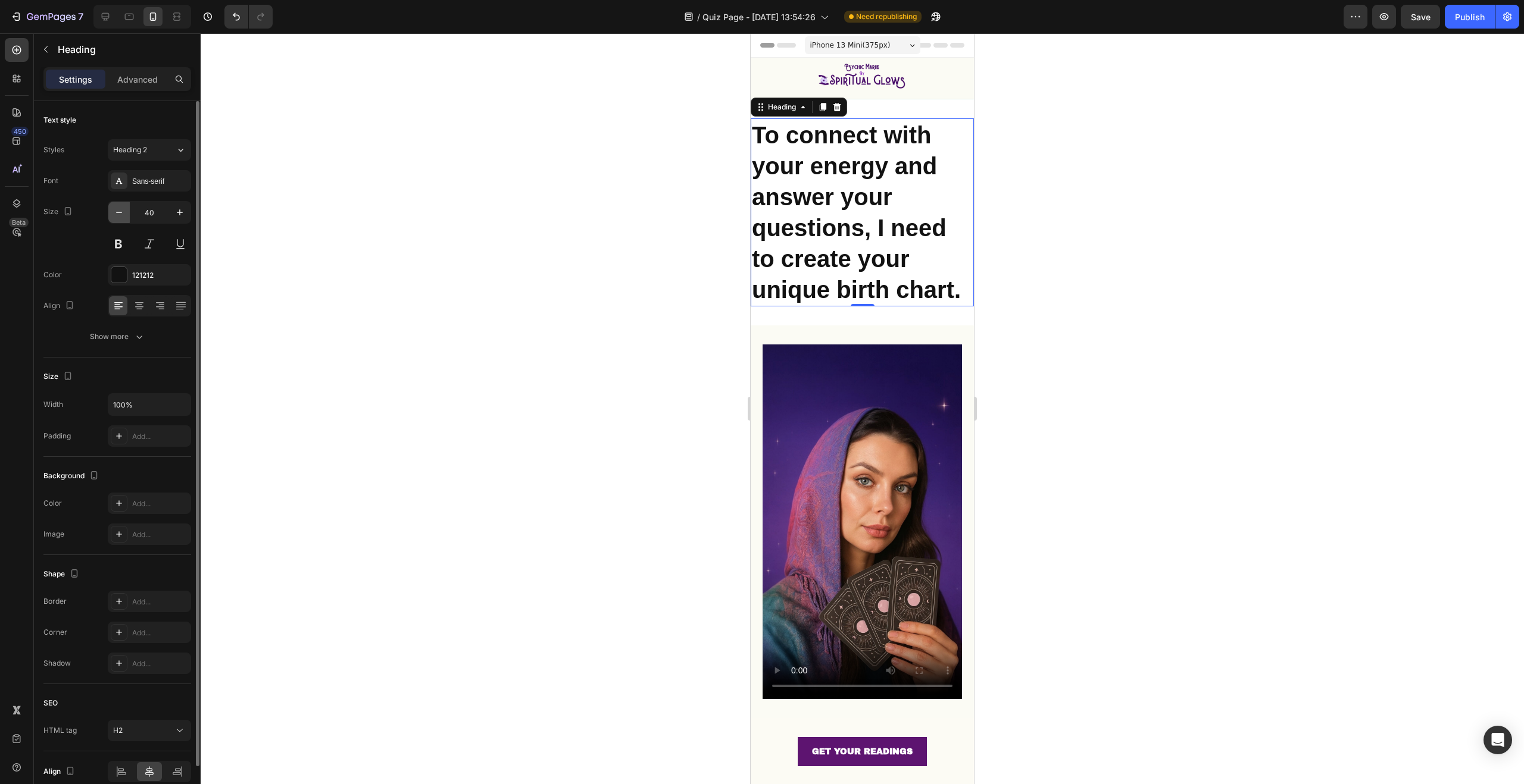
click at [127, 212] on button "button" at bounding box center [119, 212] width 22 height 22
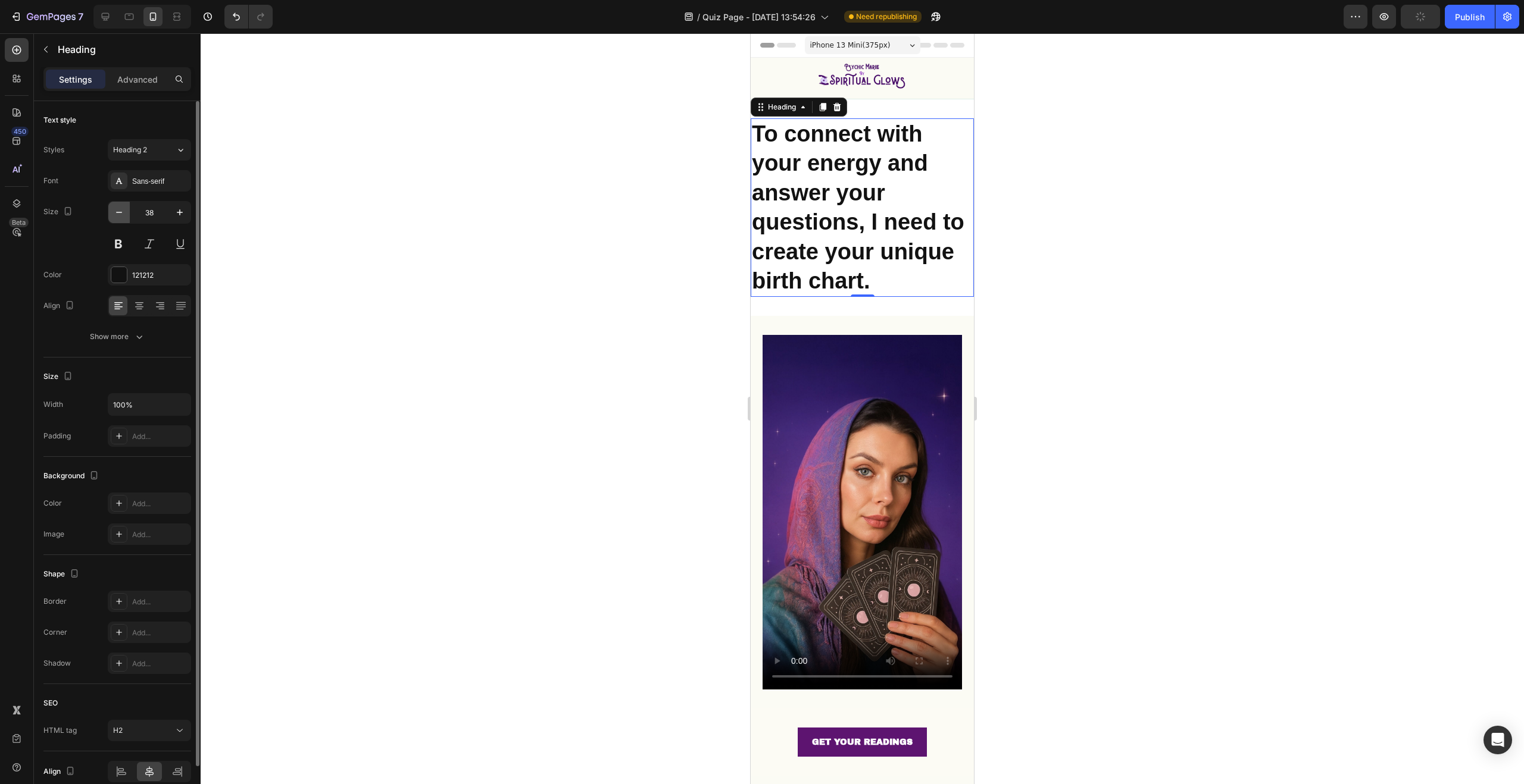
click at [127, 212] on button "button" at bounding box center [119, 212] width 22 height 22
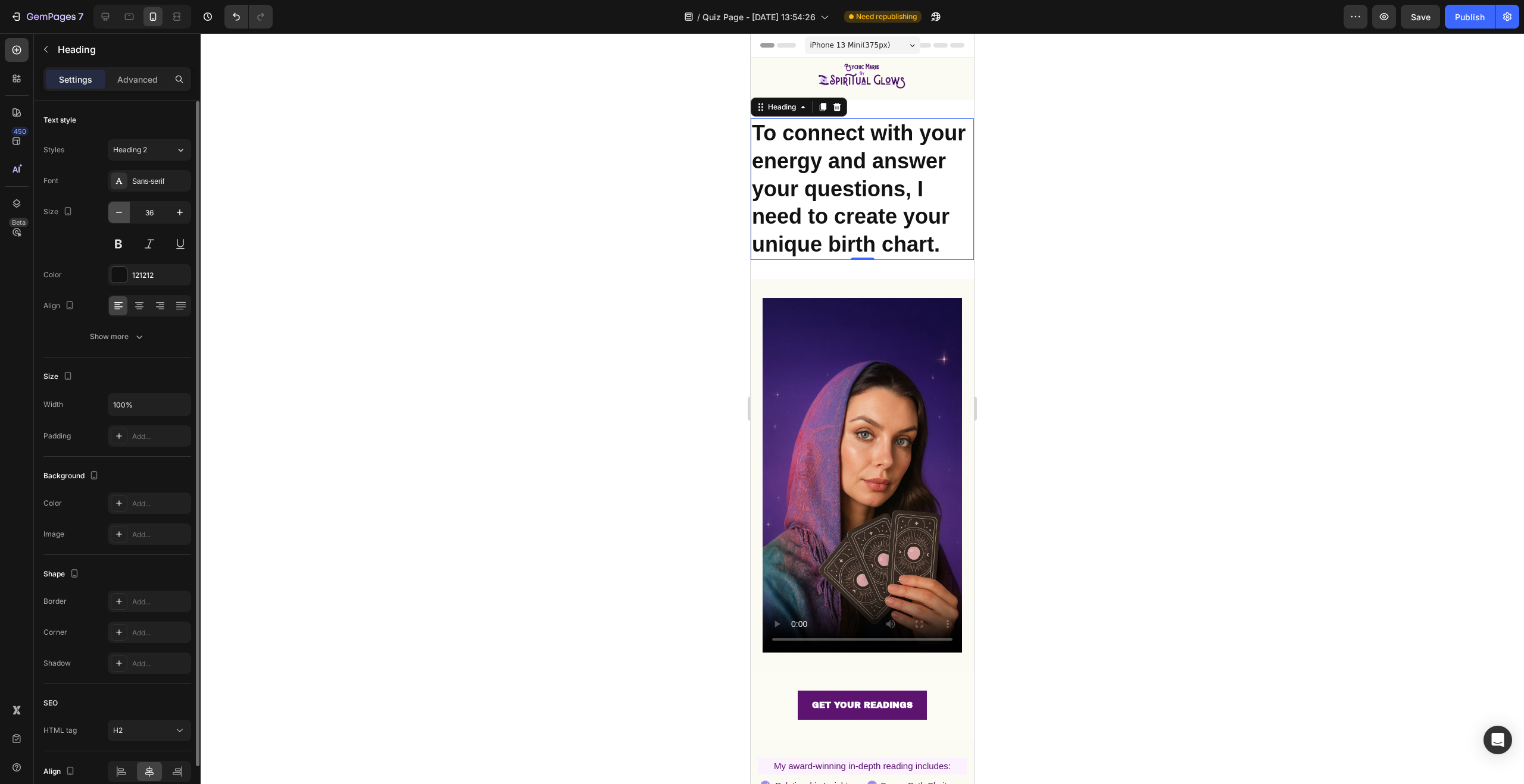
click at [127, 212] on button "button" at bounding box center [119, 212] width 22 height 22
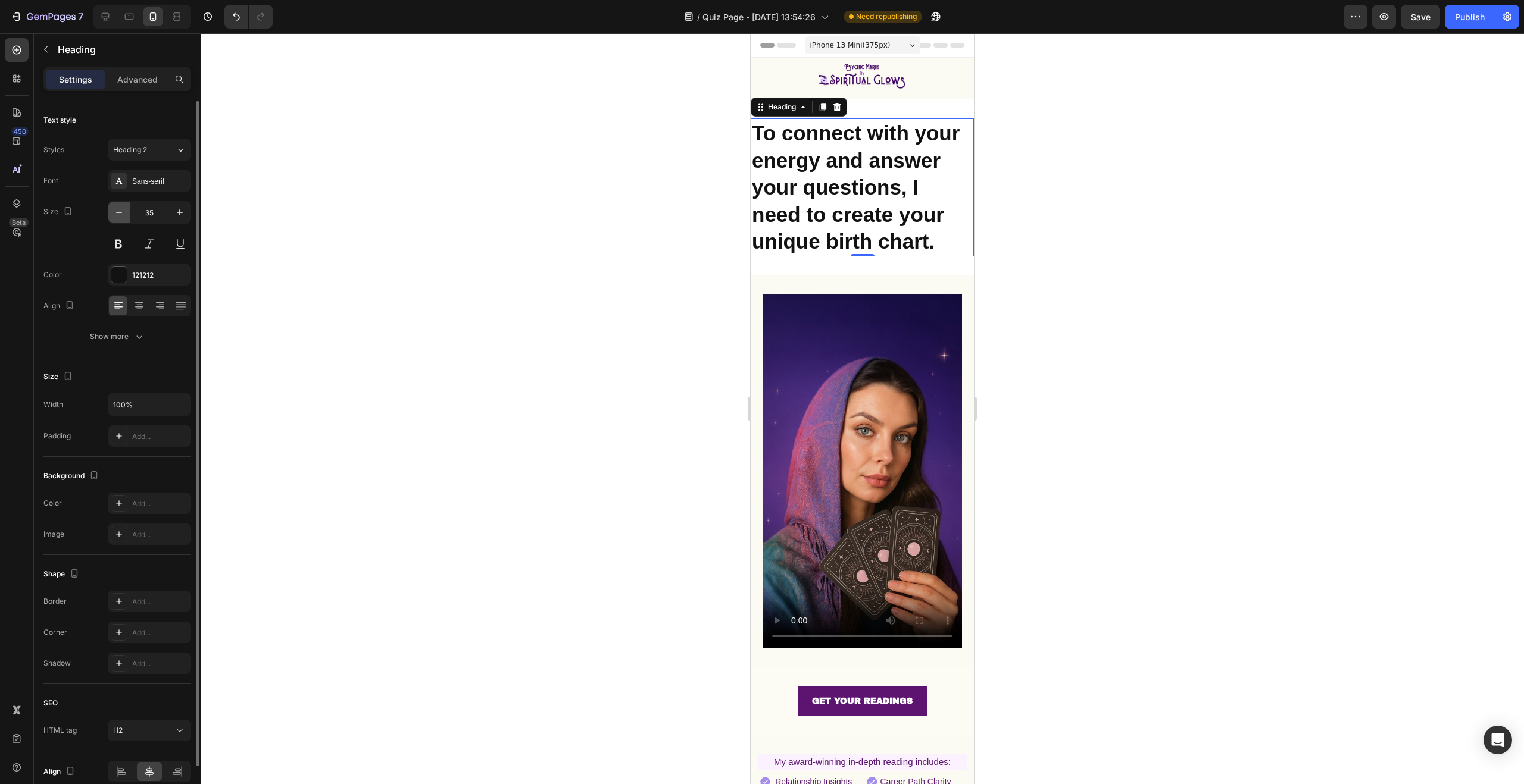
click at [127, 212] on button "button" at bounding box center [119, 212] width 22 height 22
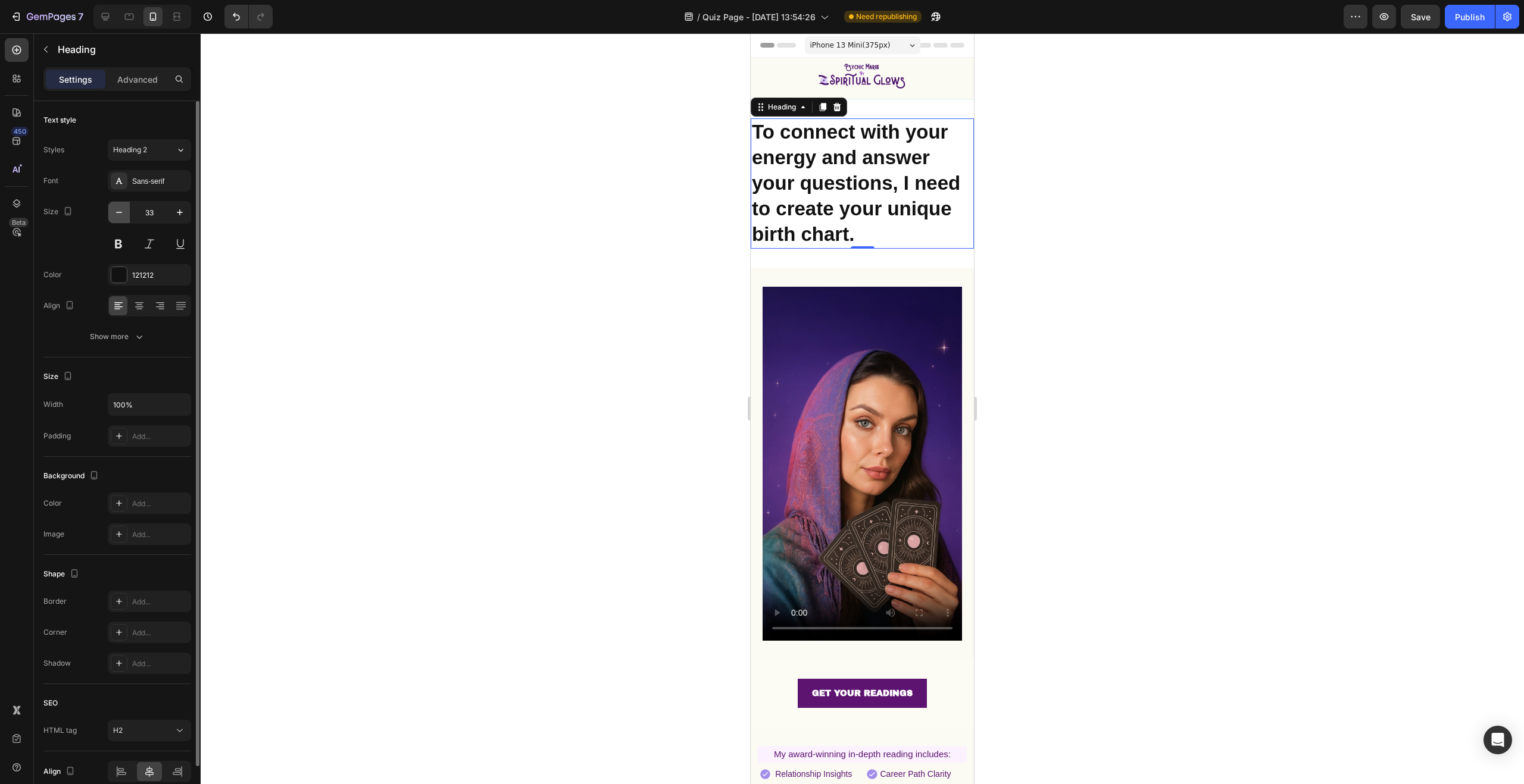
click at [127, 212] on button "button" at bounding box center [119, 212] width 22 height 22
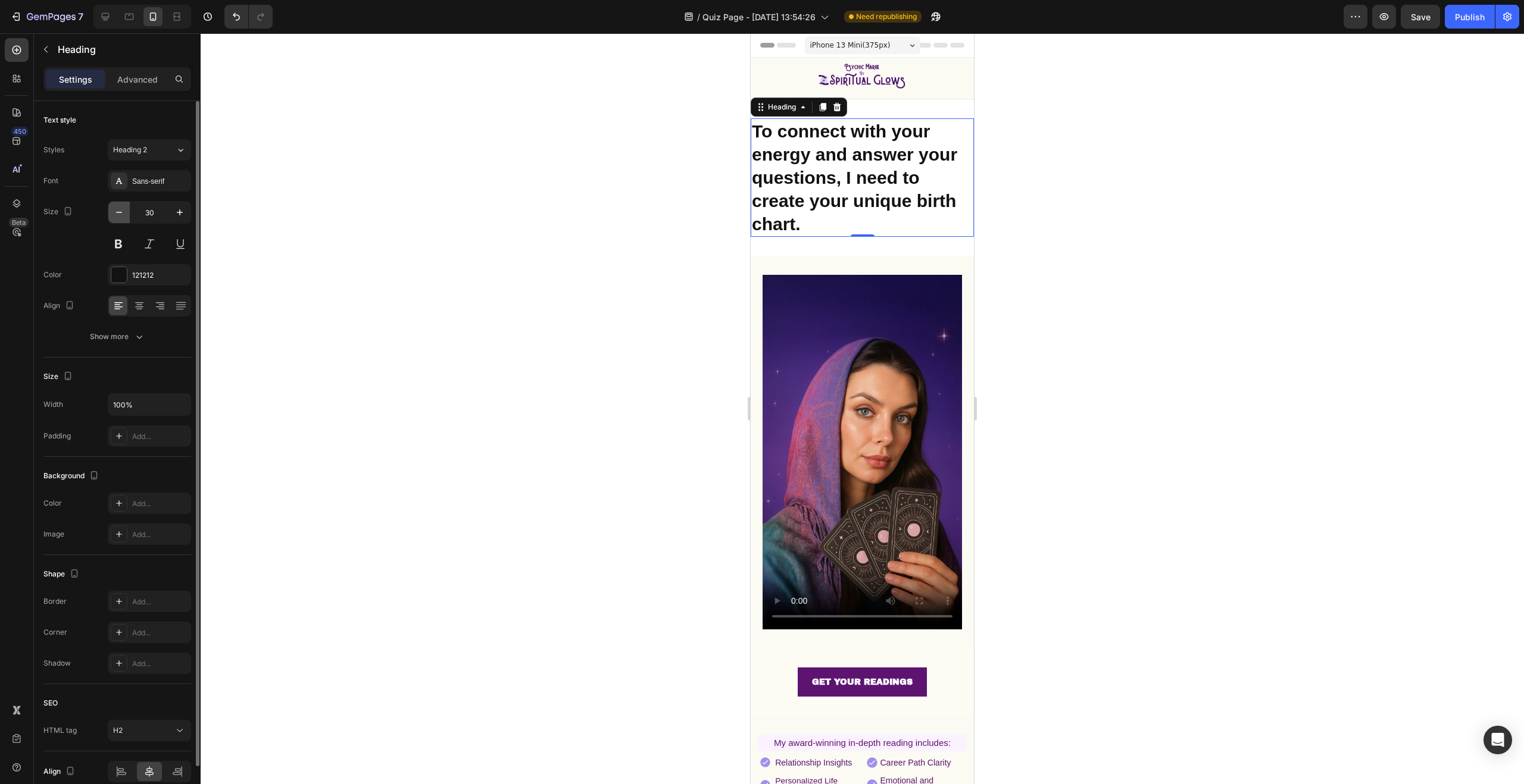
click at [127, 212] on button "button" at bounding box center [119, 212] width 22 height 22
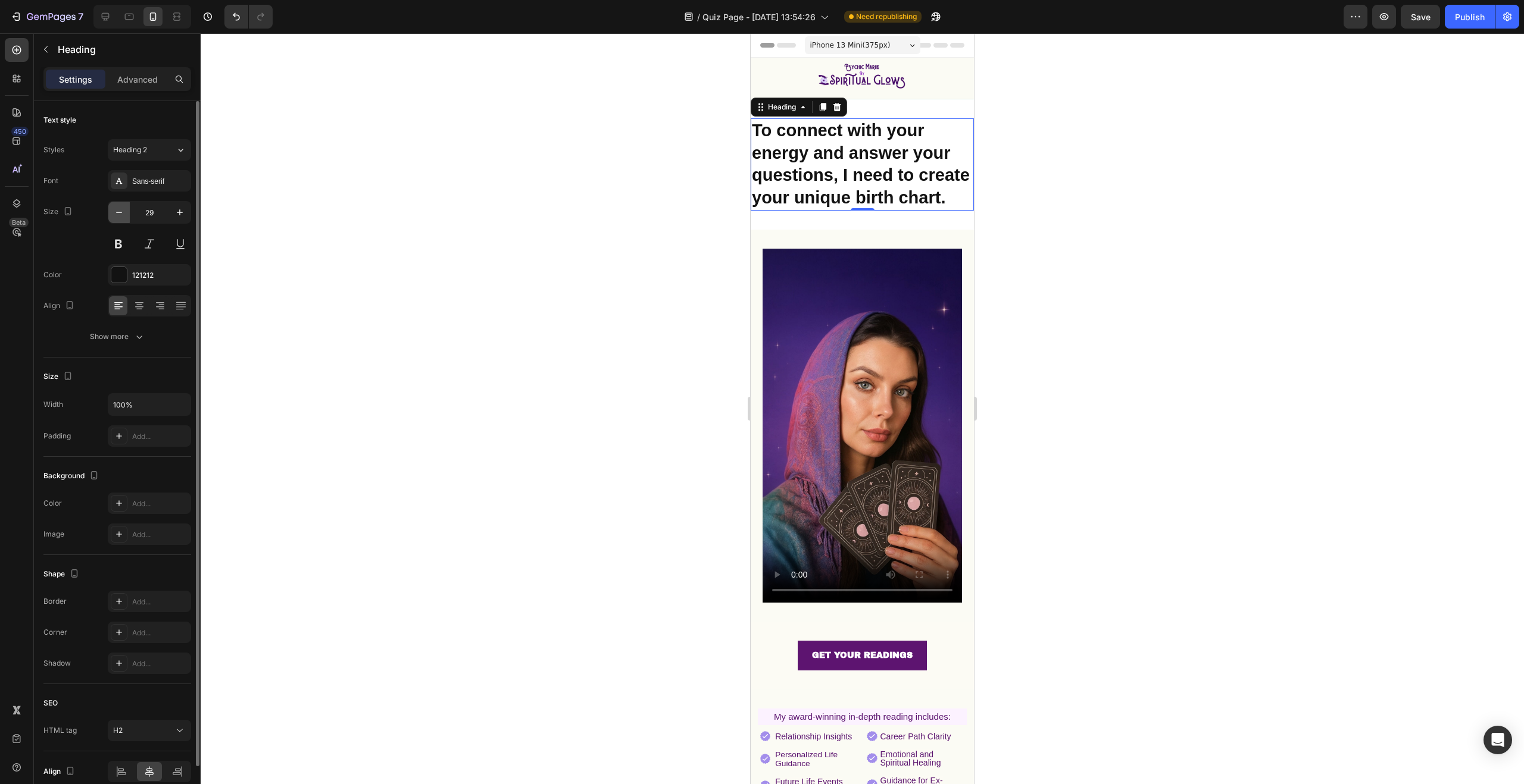
click at [127, 212] on button "button" at bounding box center [119, 212] width 22 height 22
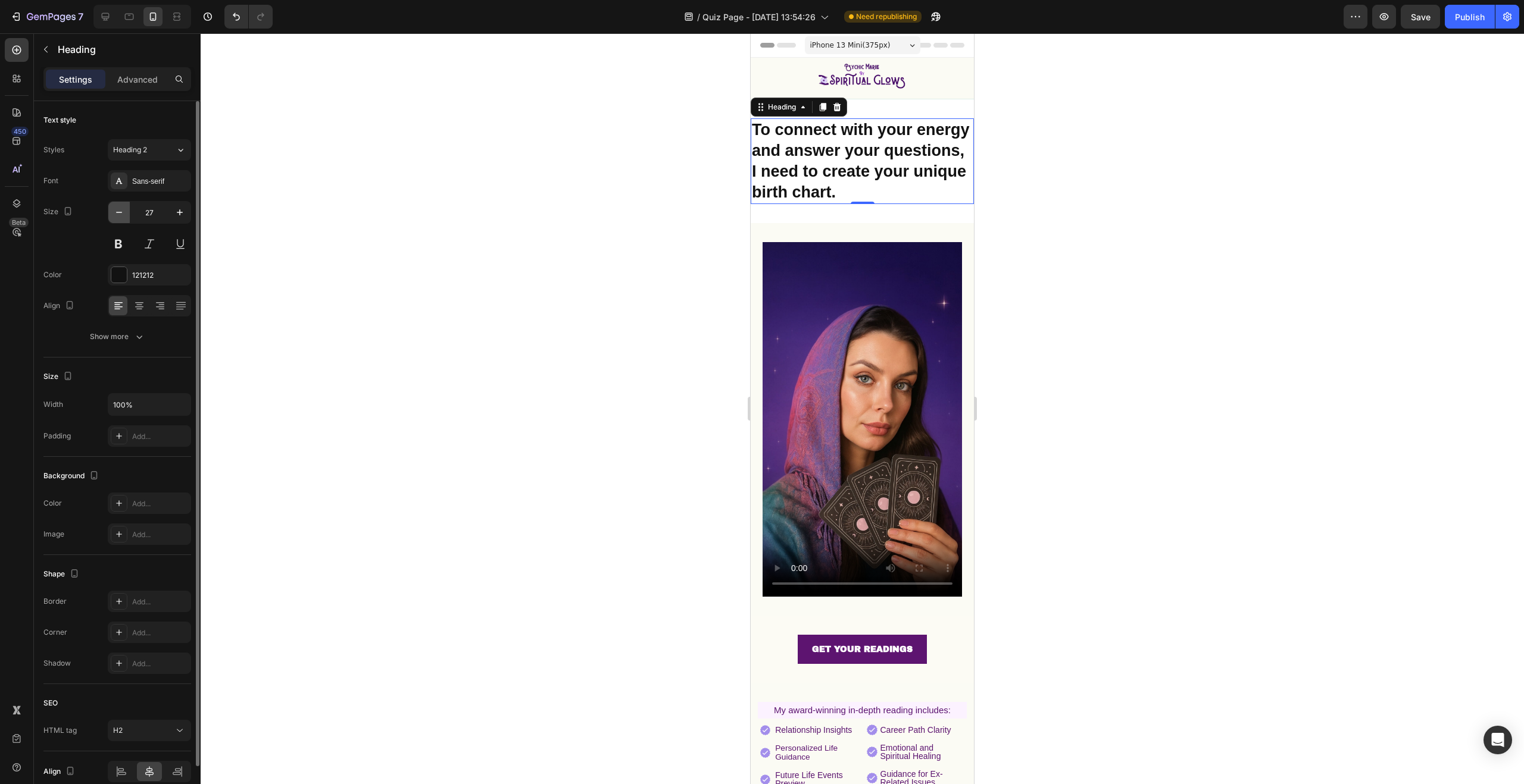
click at [127, 212] on button "button" at bounding box center [119, 212] width 22 height 22
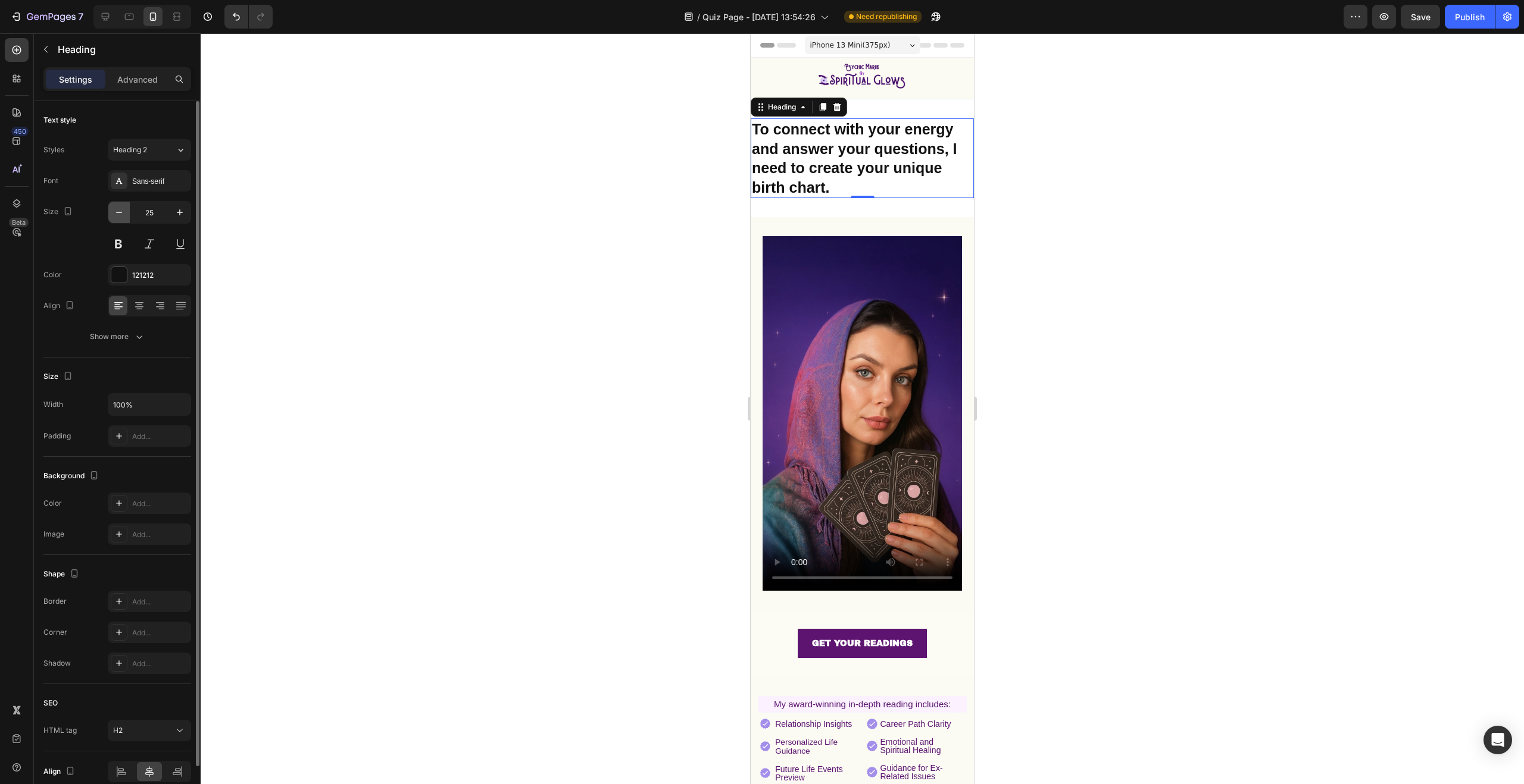
click at [127, 212] on button "button" at bounding box center [119, 212] width 22 height 22
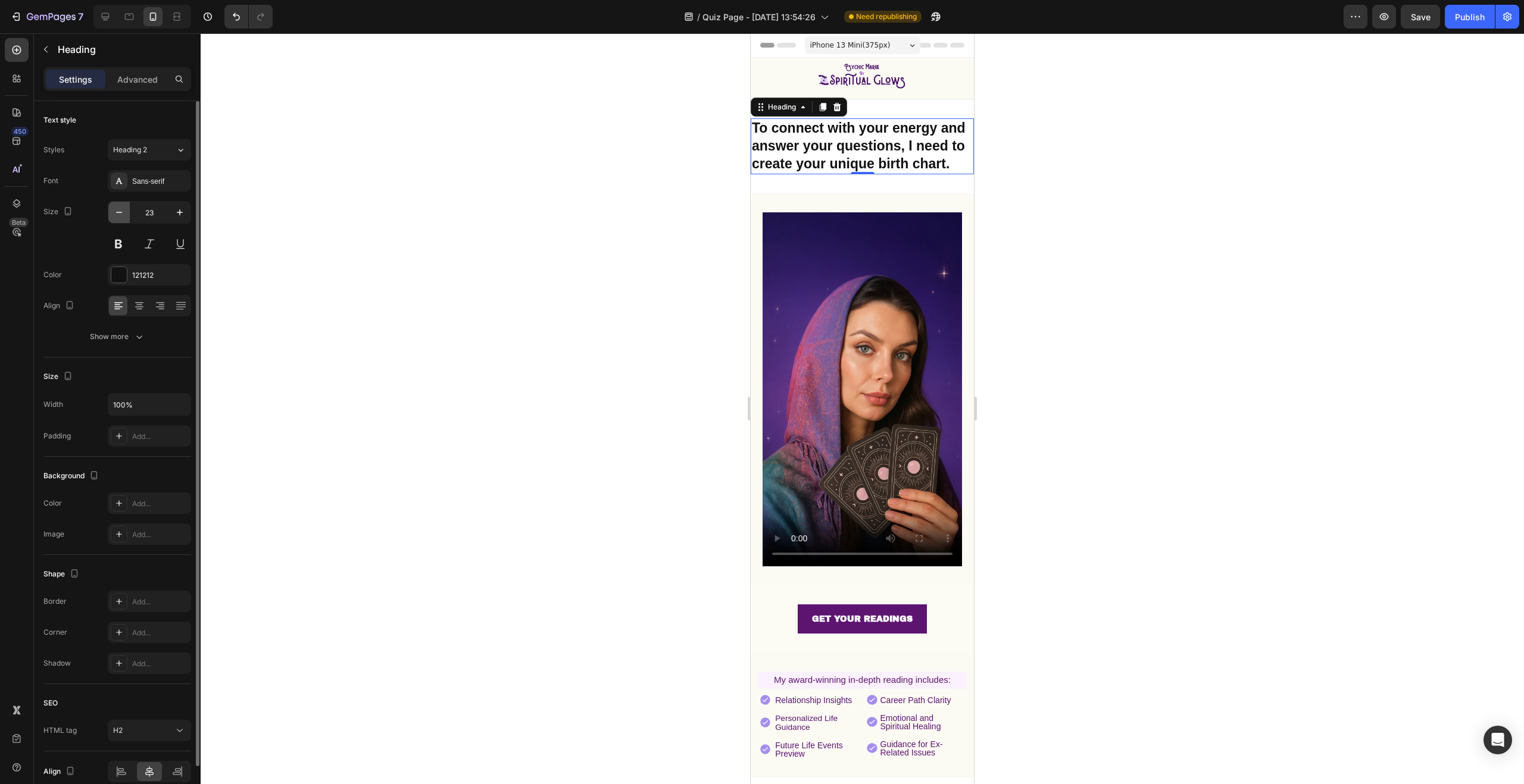
click at [127, 212] on button "button" at bounding box center [119, 212] width 22 height 22
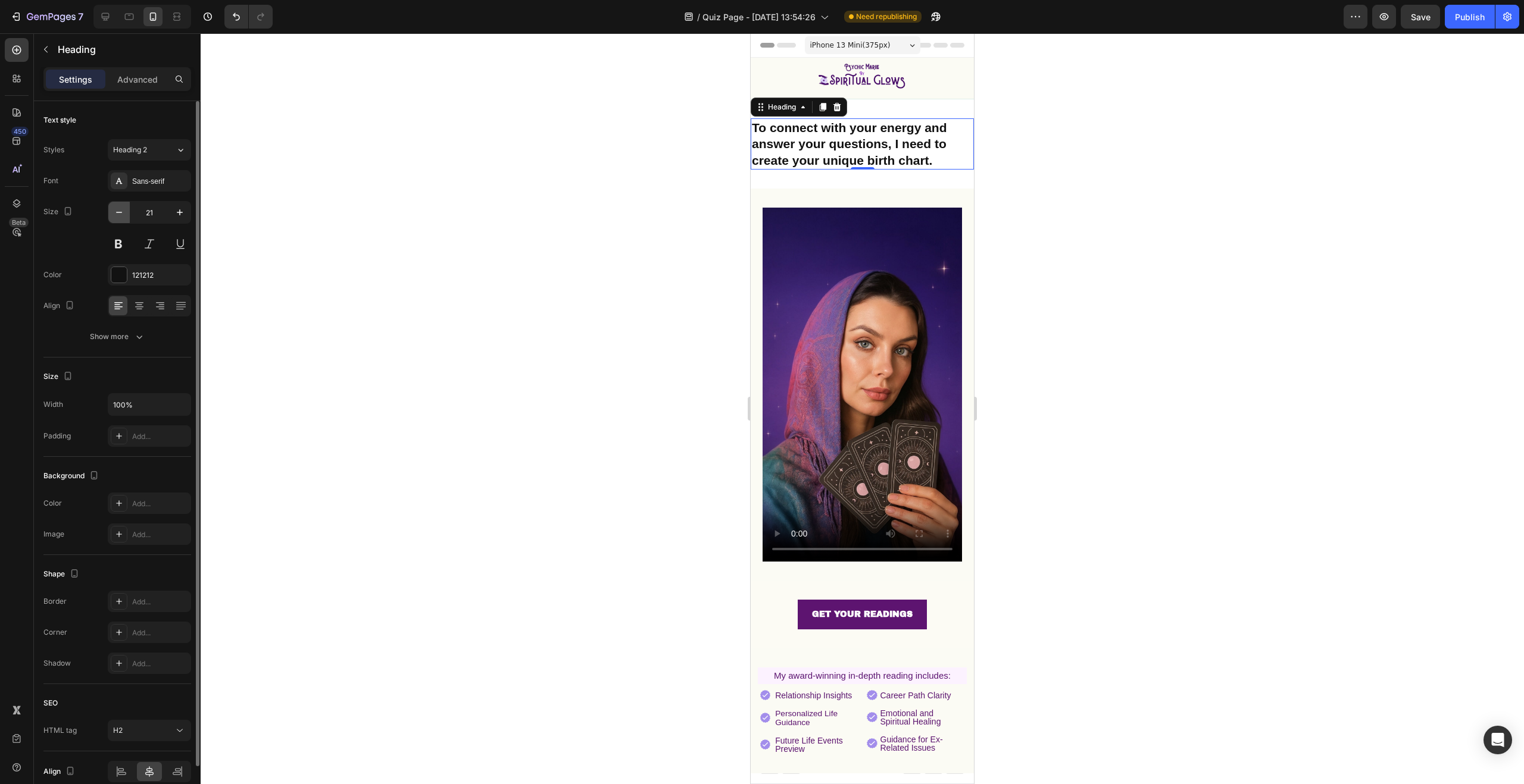
click at [127, 212] on button "button" at bounding box center [119, 212] width 22 height 22
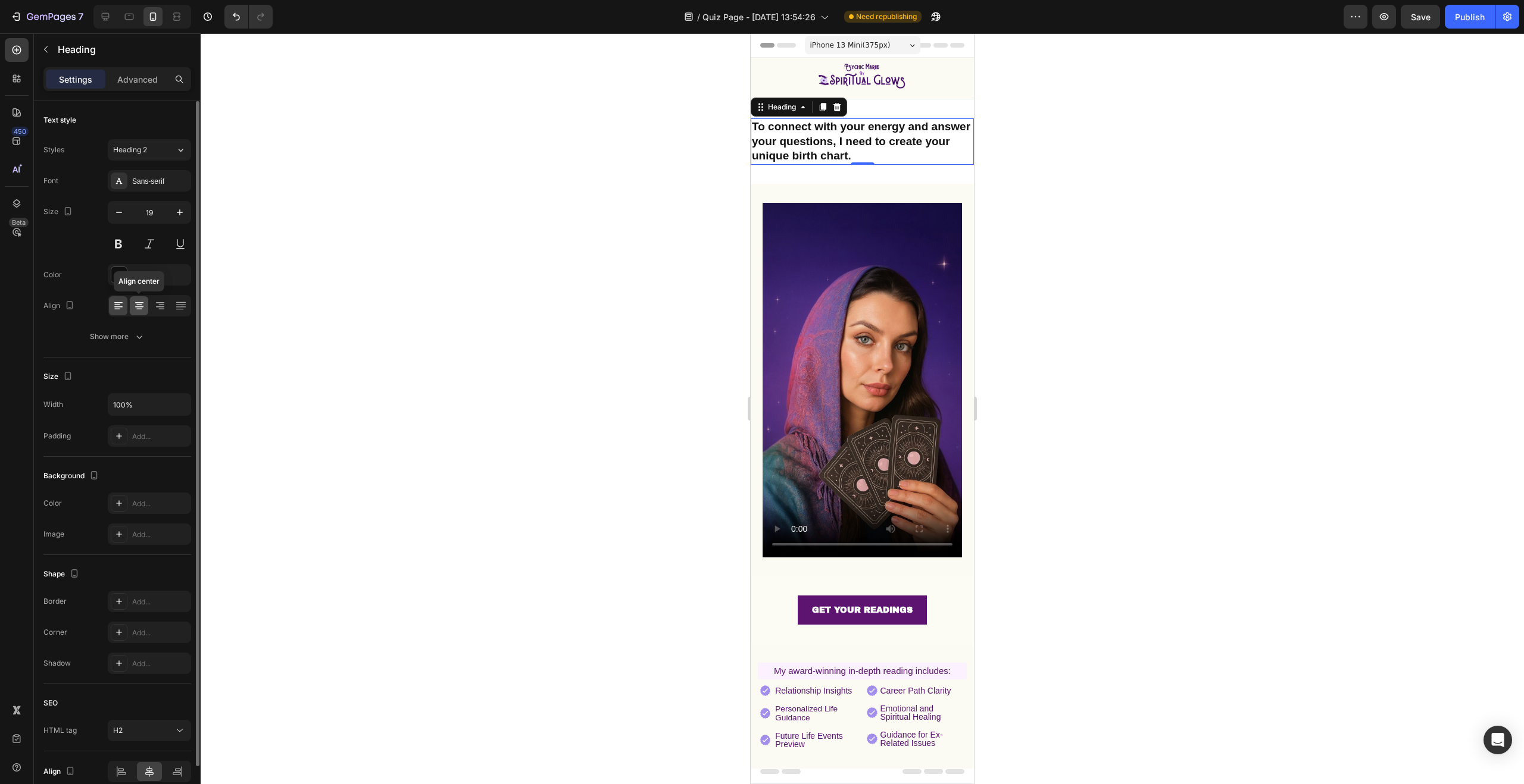
click at [141, 306] on icon at bounding box center [139, 305] width 12 height 12
click at [121, 273] on div at bounding box center [119, 275] width 15 height 15
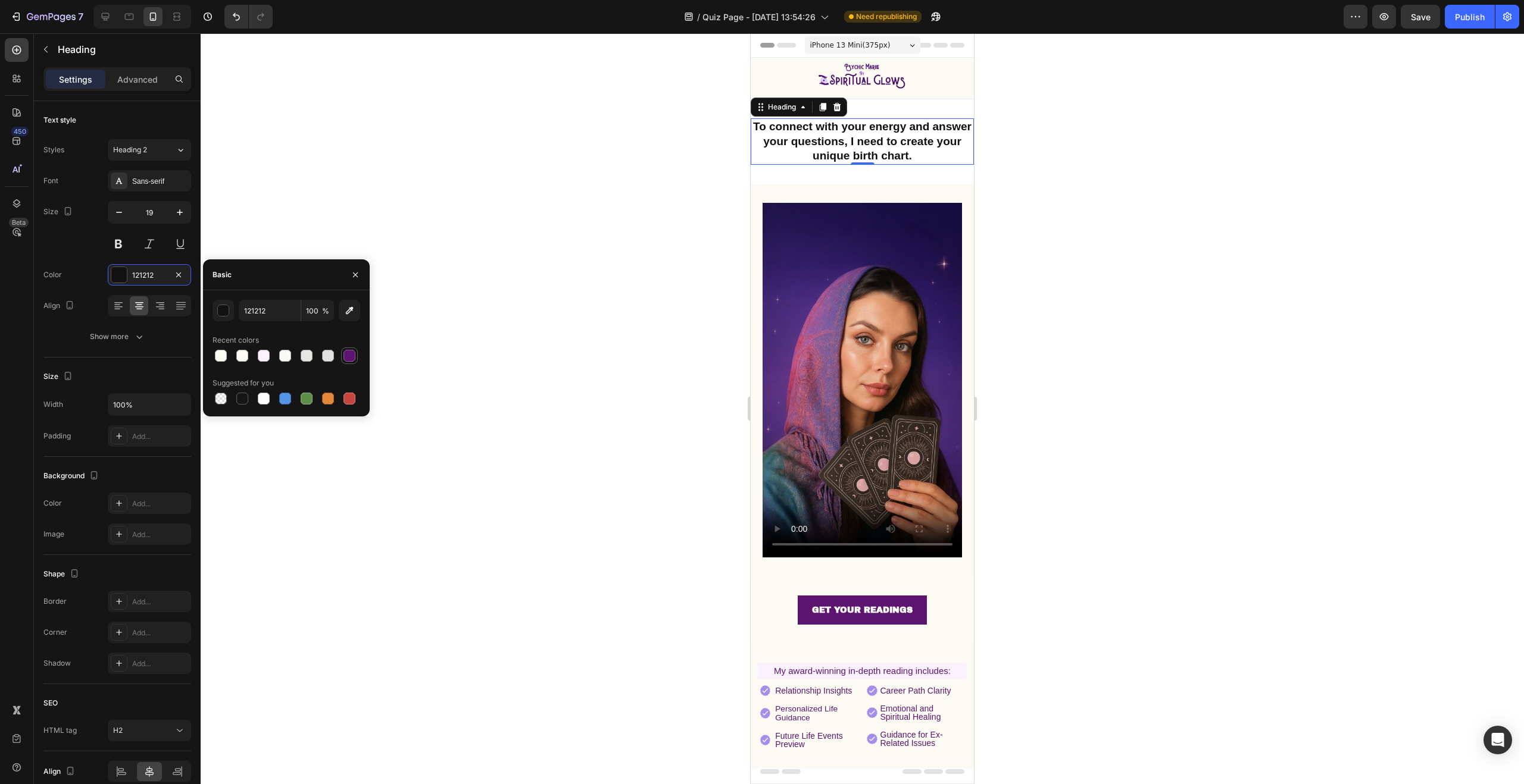
click at [349, 355] on div at bounding box center [349, 355] width 12 height 12
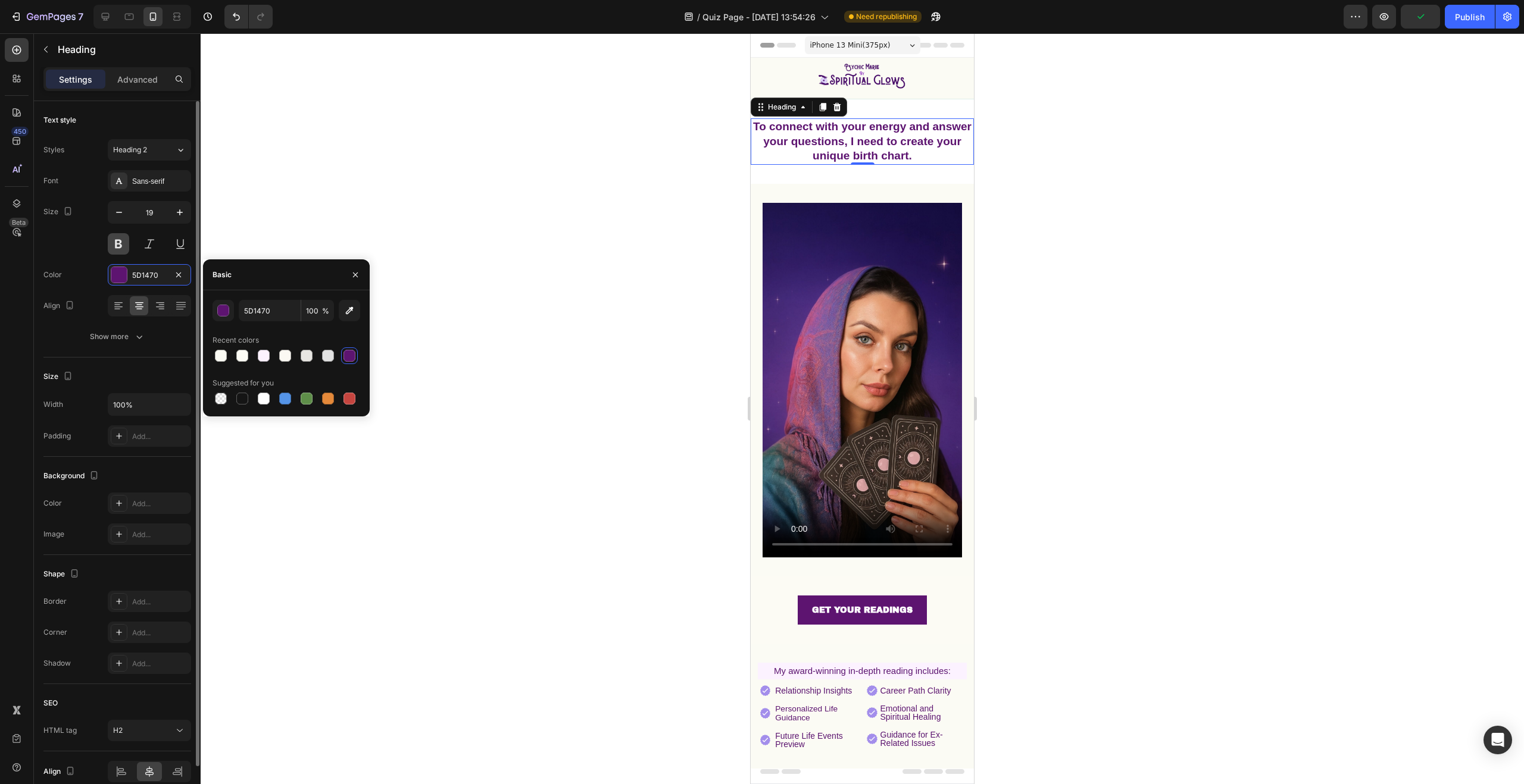
click at [117, 241] on button at bounding box center [118, 244] width 22 height 22
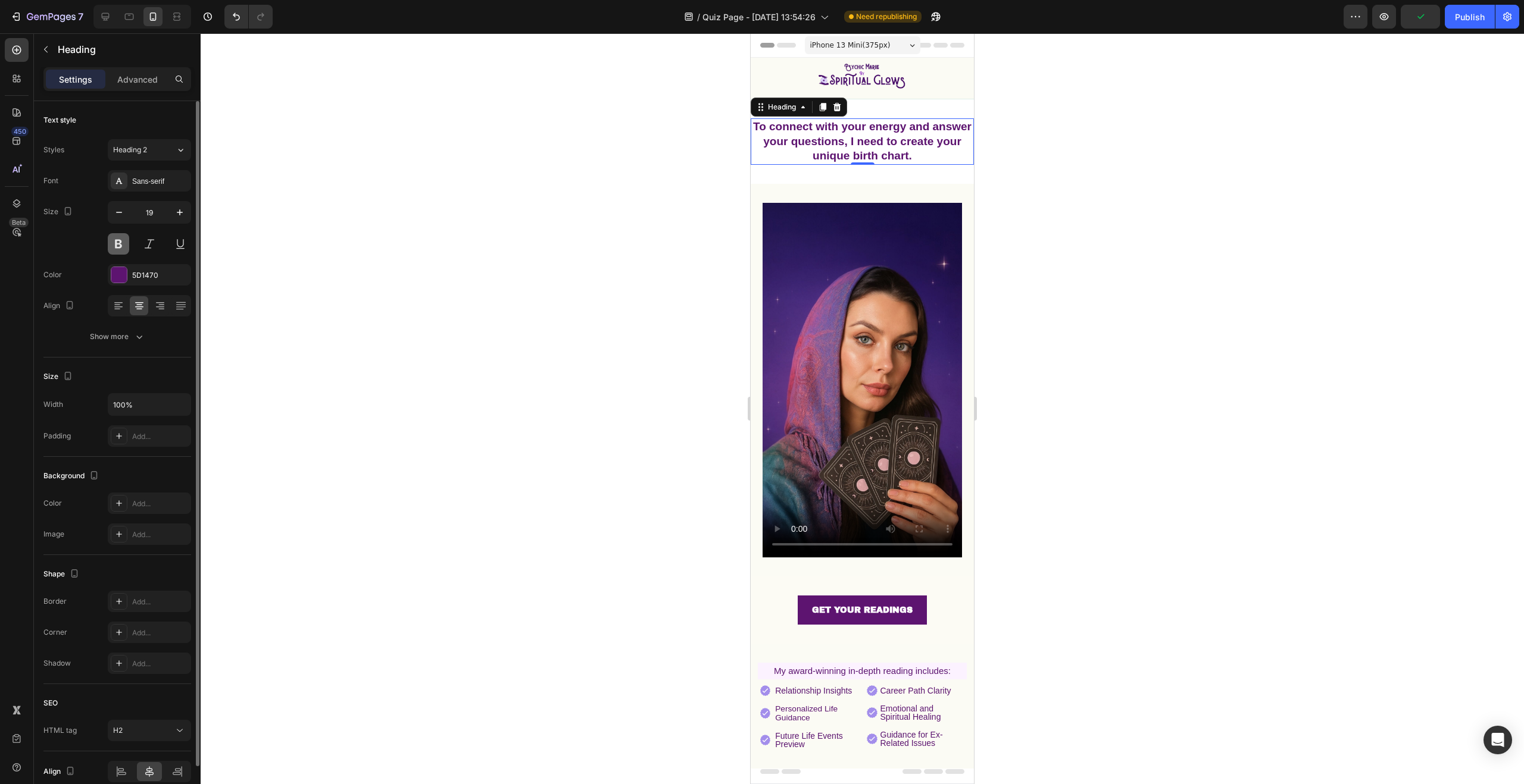
click at [117, 241] on button at bounding box center [118, 244] width 22 height 22
click at [112, 244] on button at bounding box center [118, 244] width 22 height 22
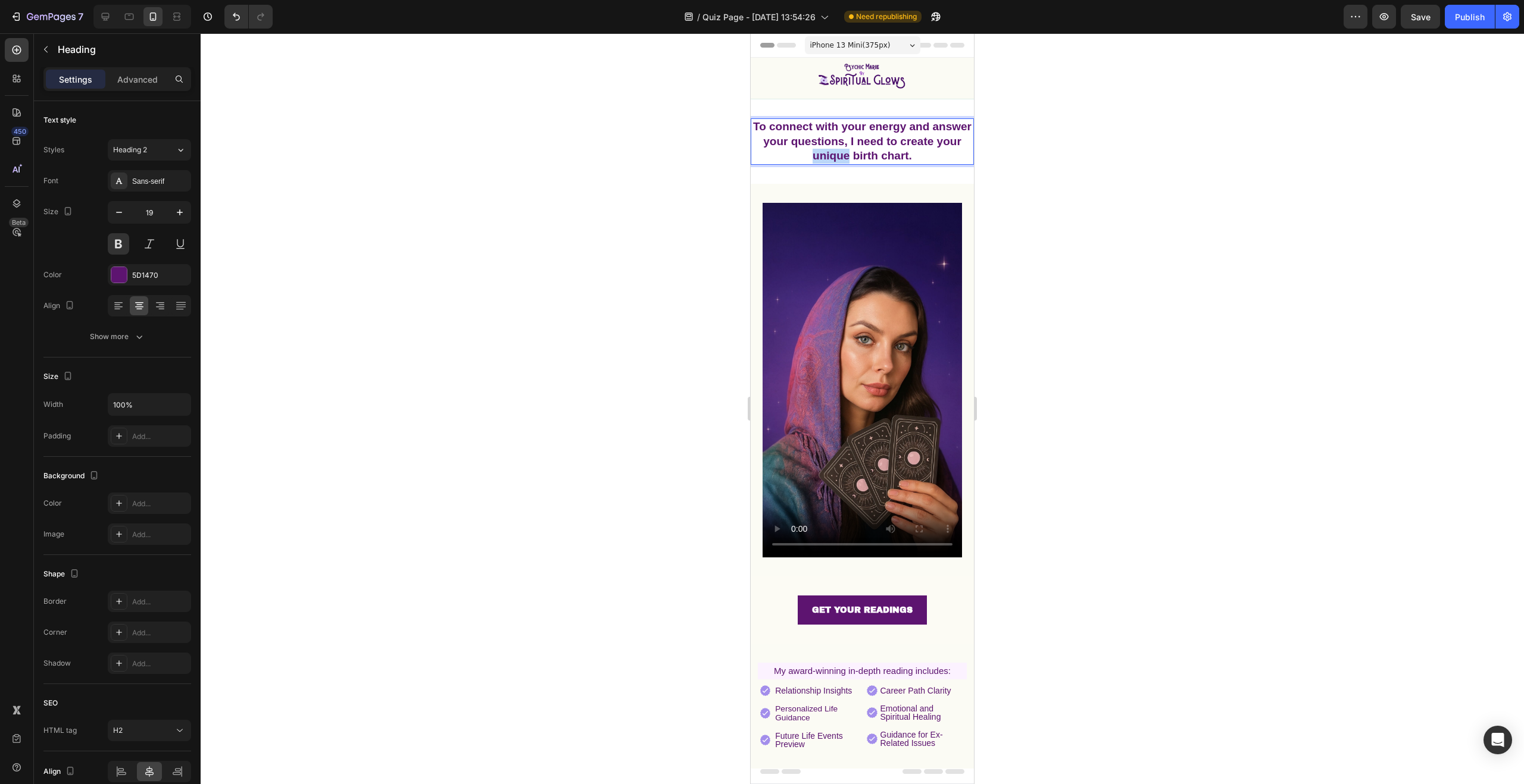
click at [862, 153] on strong "To connect with your energy and answer your questions, I need to create your un…" at bounding box center [862, 141] width 218 height 42
drag, startPoint x: 931, startPoint y: 155, endPoint x: 741, endPoint y: 128, distance: 191.9
click at [751, 128] on html "iPhone 13 Mini ( 375 px) iPhone 13 Mini iPhone 13 Pro iPhone 11 Pro Max iPhone …" at bounding box center [862, 514] width 223 height 963
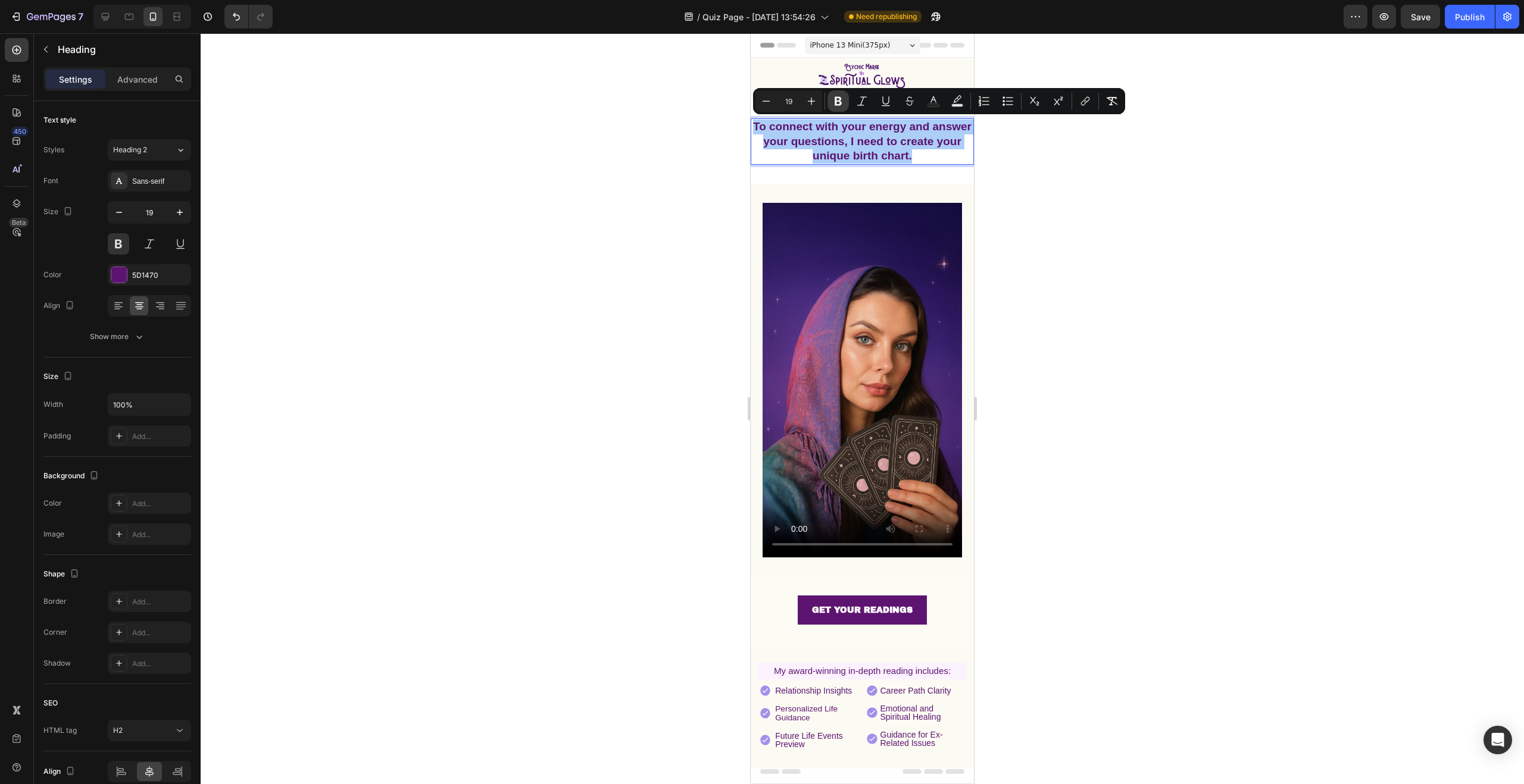
click at [833, 94] on button "Bold" at bounding box center [838, 101] width 22 height 22
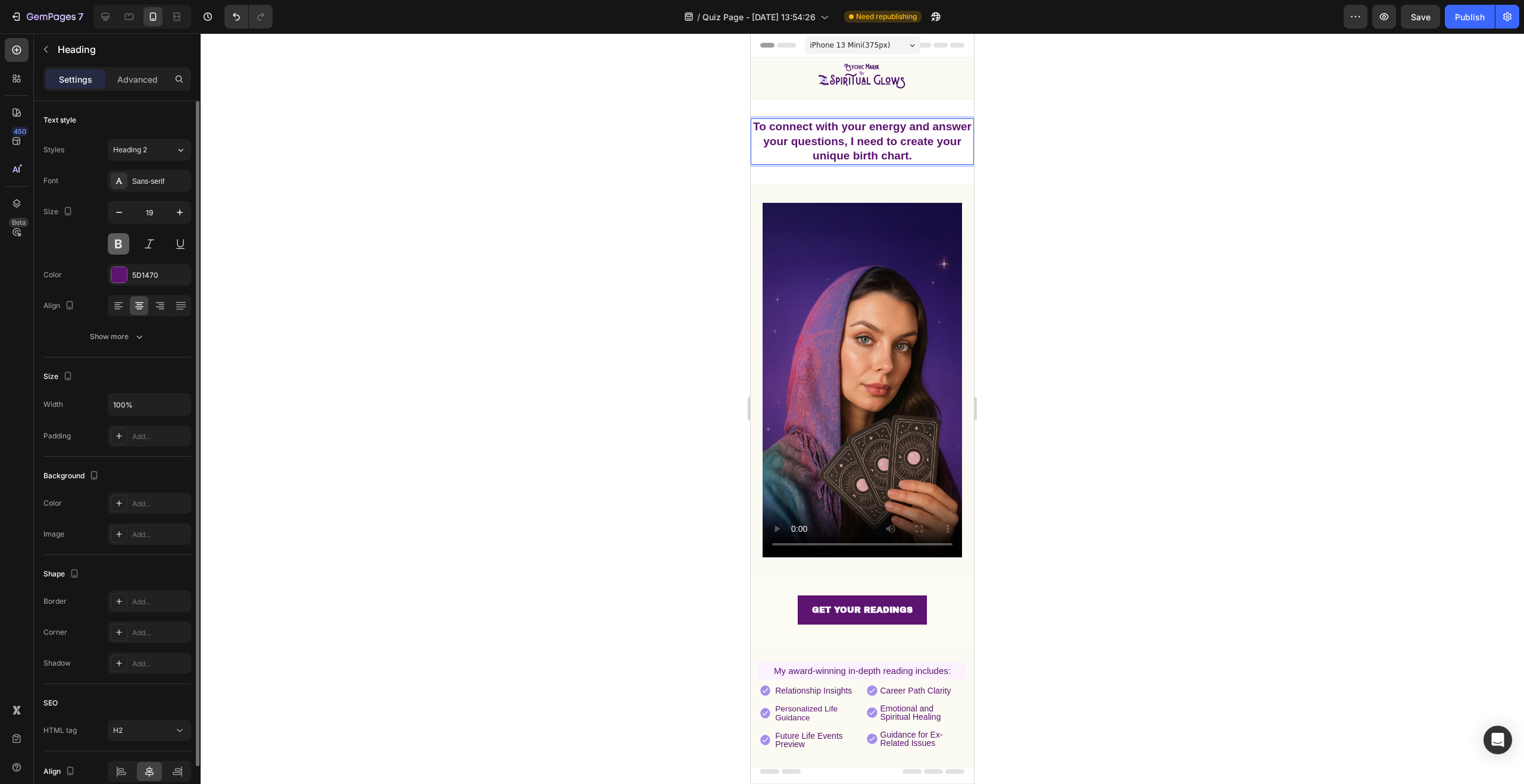
click at [119, 244] on button at bounding box center [118, 244] width 22 height 22
click at [819, 146] on p "To connect with your energy and answer your questions, I need to create your un…" at bounding box center [862, 142] width 221 height 44
click at [1312, 183] on div at bounding box center [862, 409] width 1324 height 751
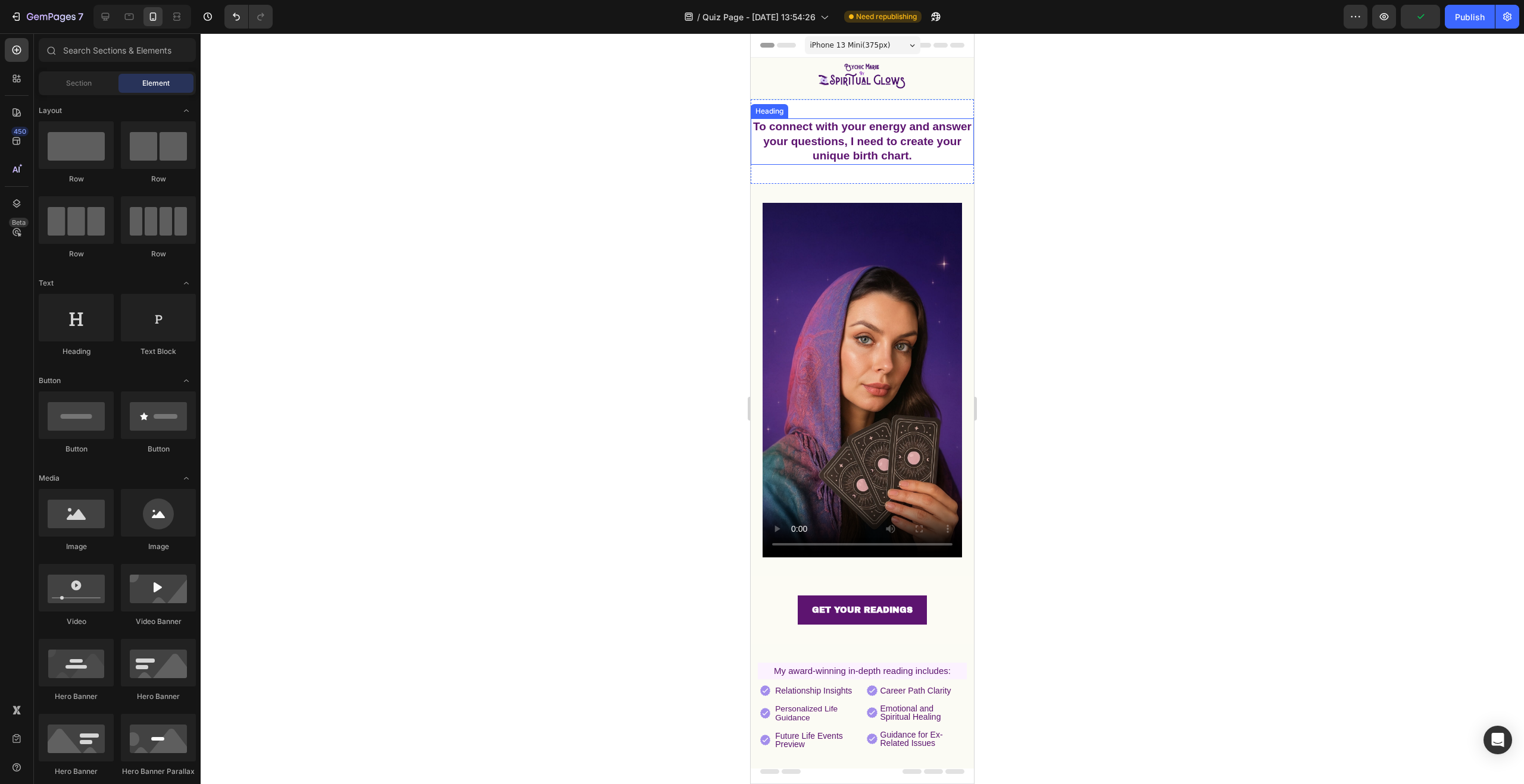
click at [926, 146] on p "To connect with your energy and answer your questions, I need to create your un…" at bounding box center [862, 142] width 221 height 44
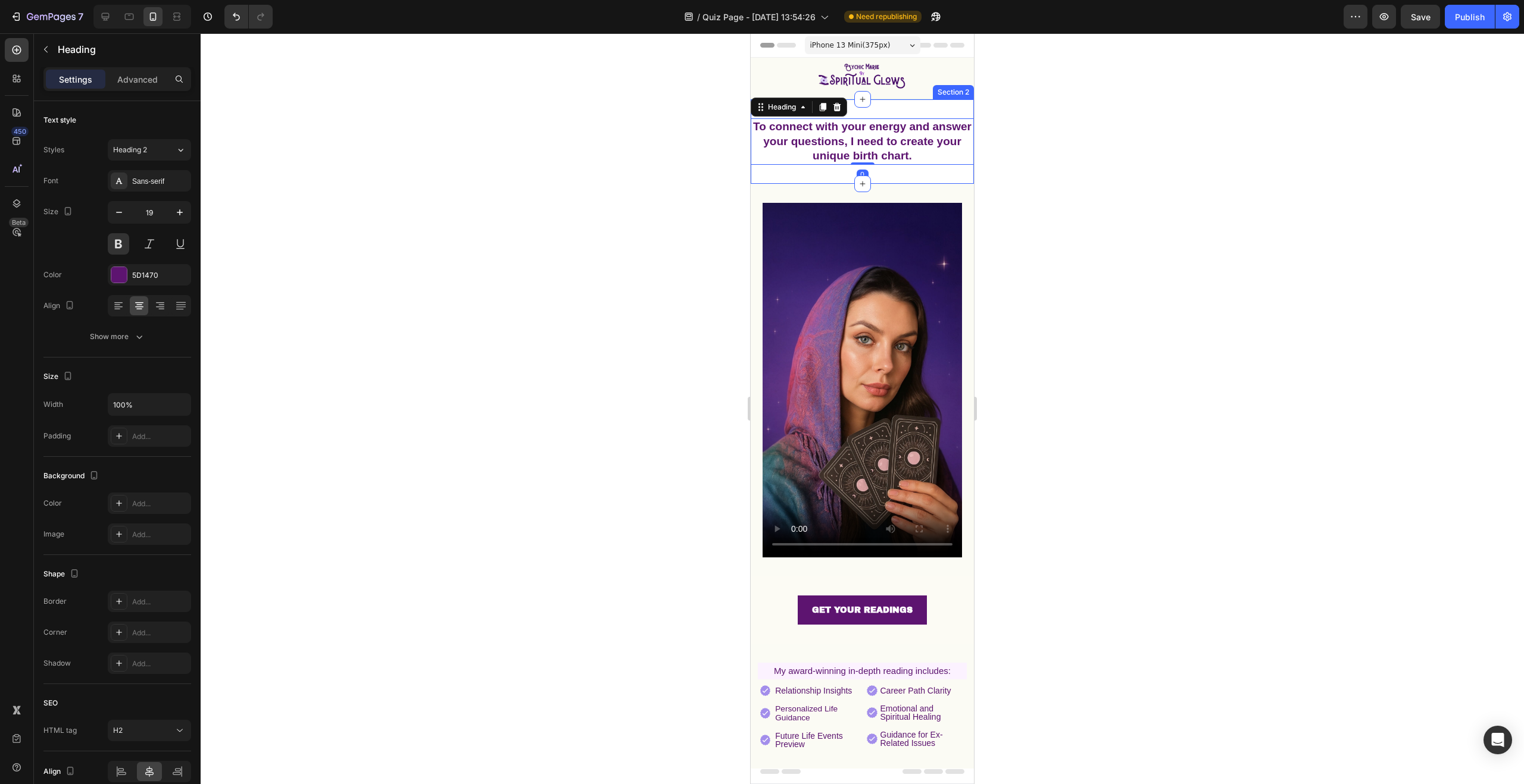
click at [792, 174] on div "To connect with your energy and answer your questions, I need to create your un…" at bounding box center [862, 142] width 223 height 85
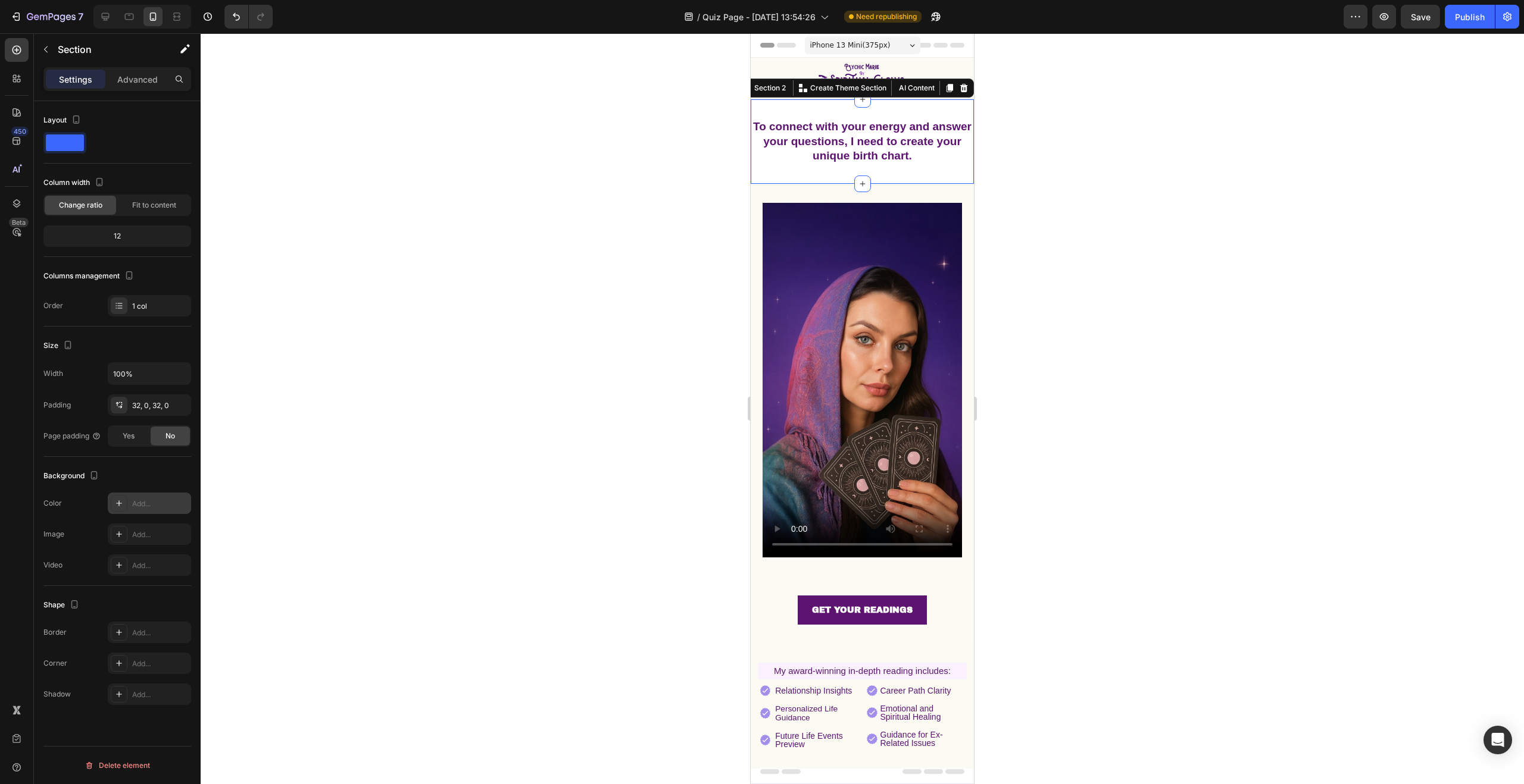
click at [119, 504] on icon at bounding box center [119, 503] width 6 height 6
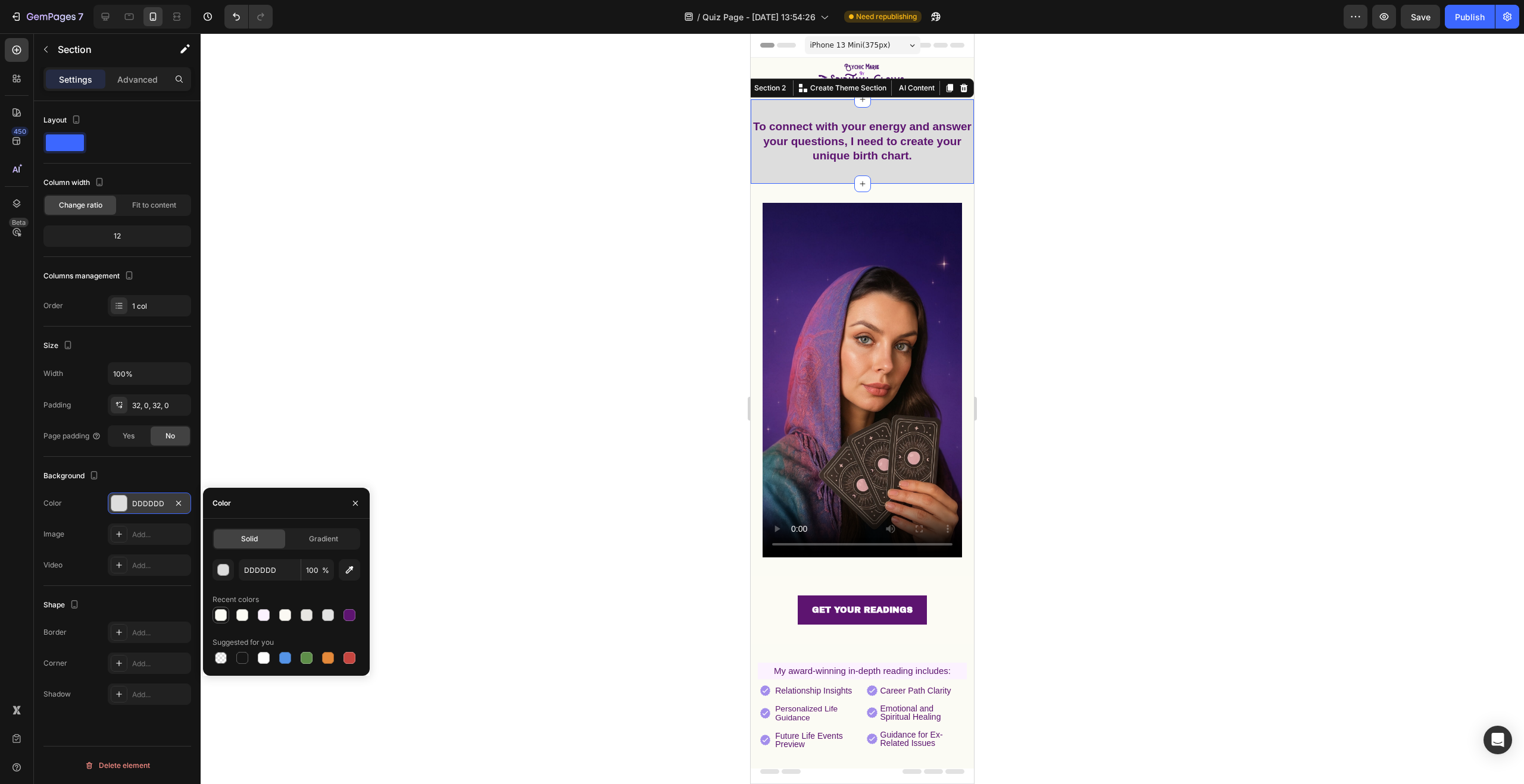
click at [223, 614] on div at bounding box center [221, 615] width 12 height 12
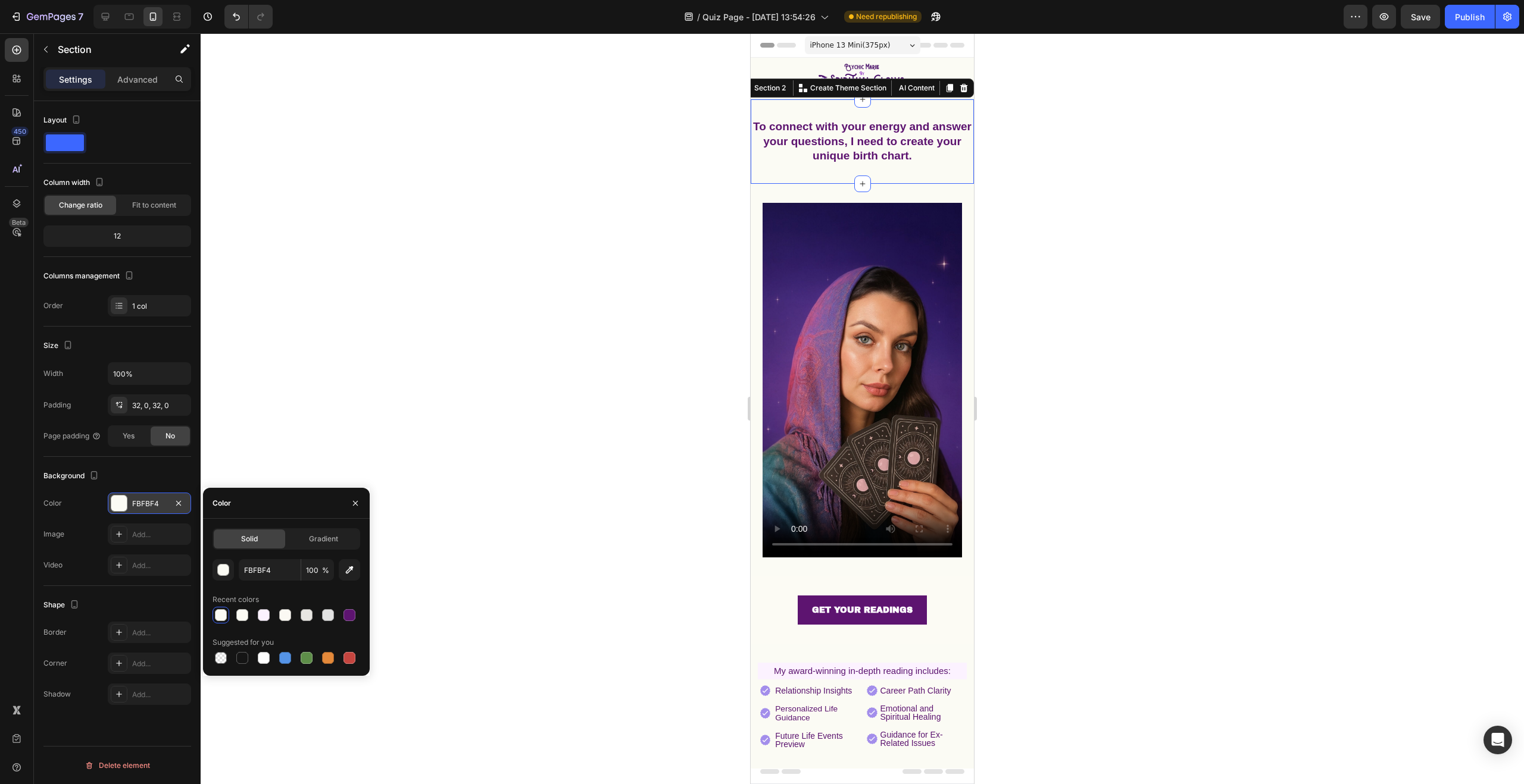
click at [502, 282] on div at bounding box center [862, 409] width 1324 height 751
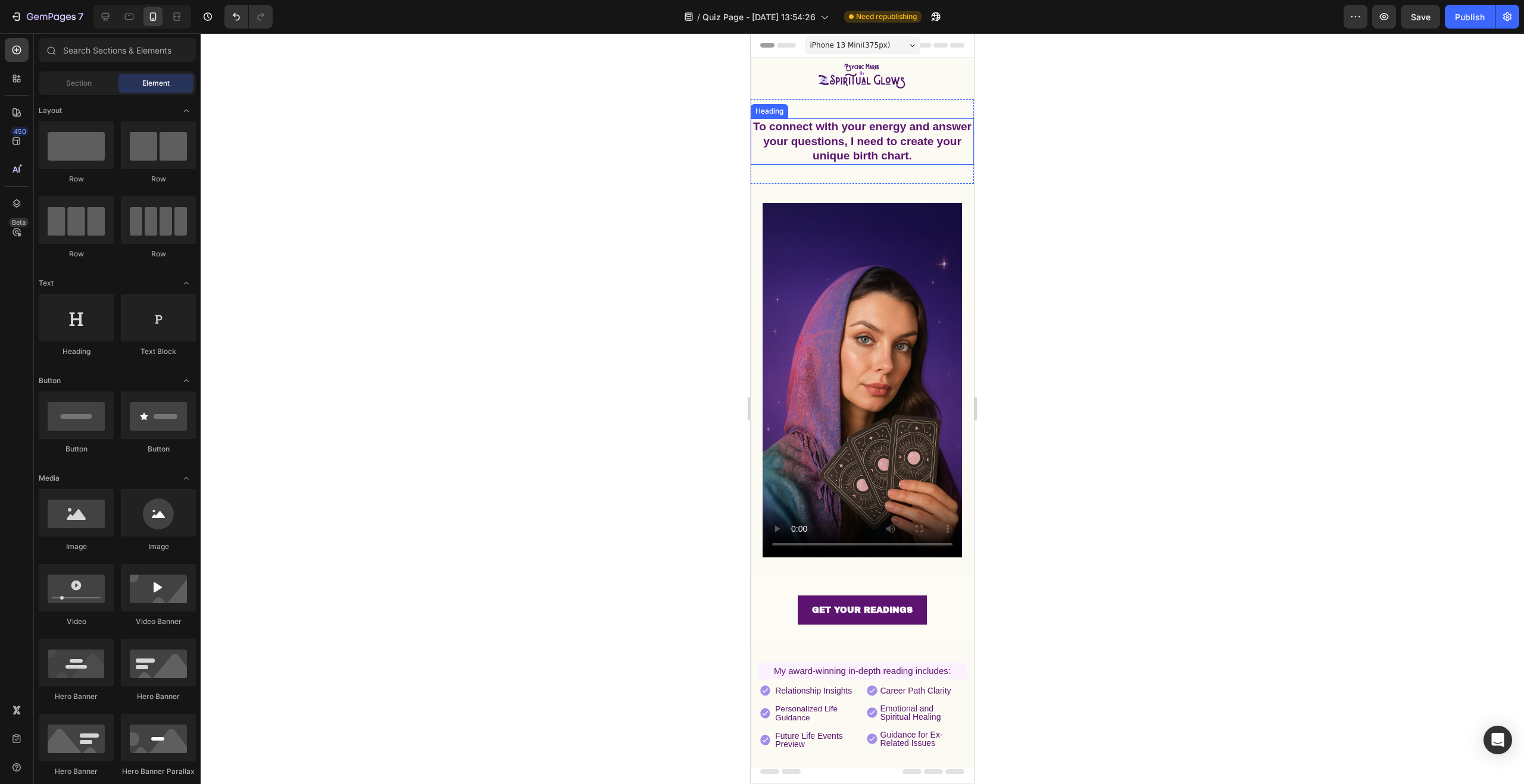
click at [821, 148] on p "To connect with your energy and answer your questions, I need to create your un…" at bounding box center [862, 142] width 221 height 44
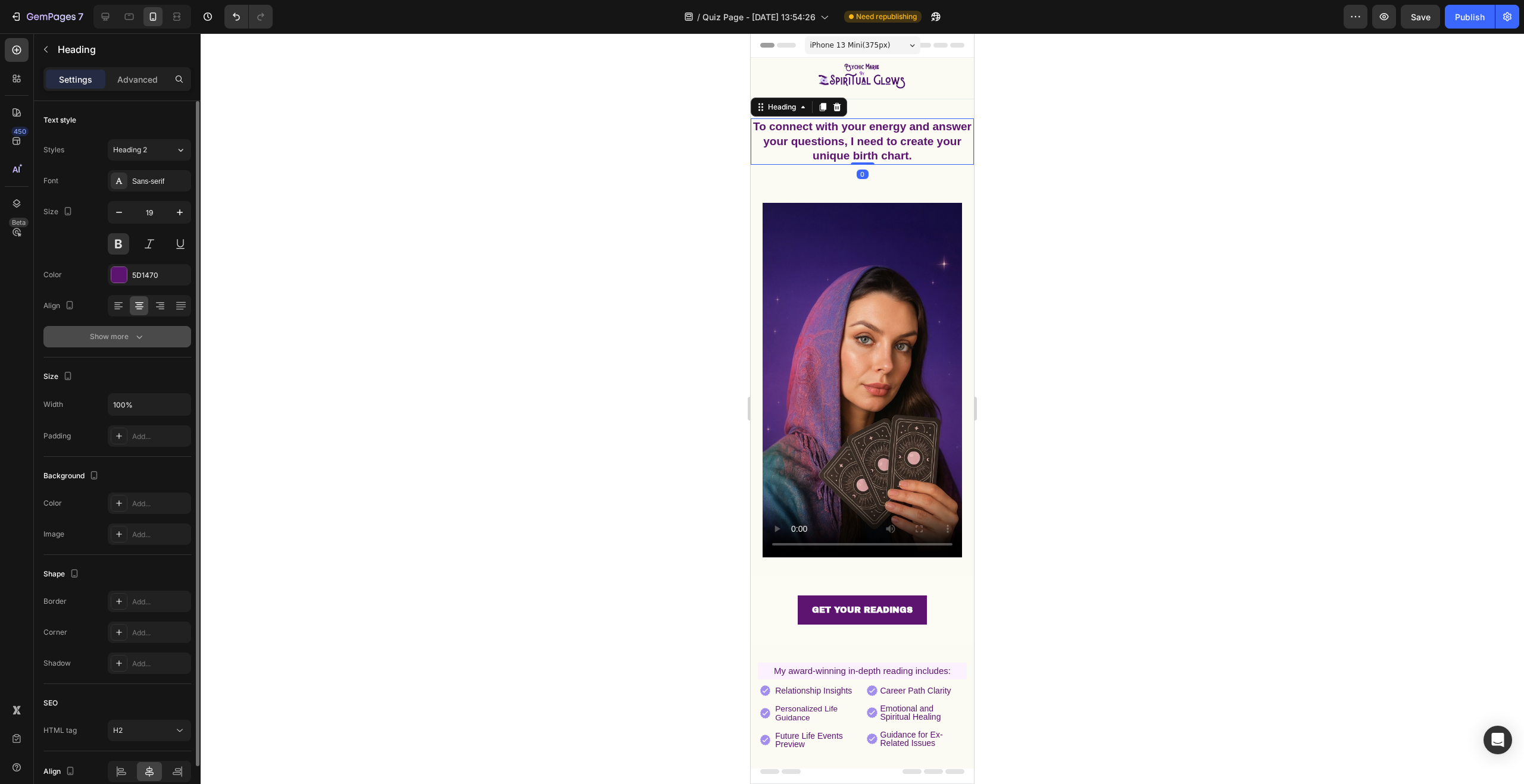
click at [129, 335] on div "Show more" at bounding box center [117, 336] width 55 height 12
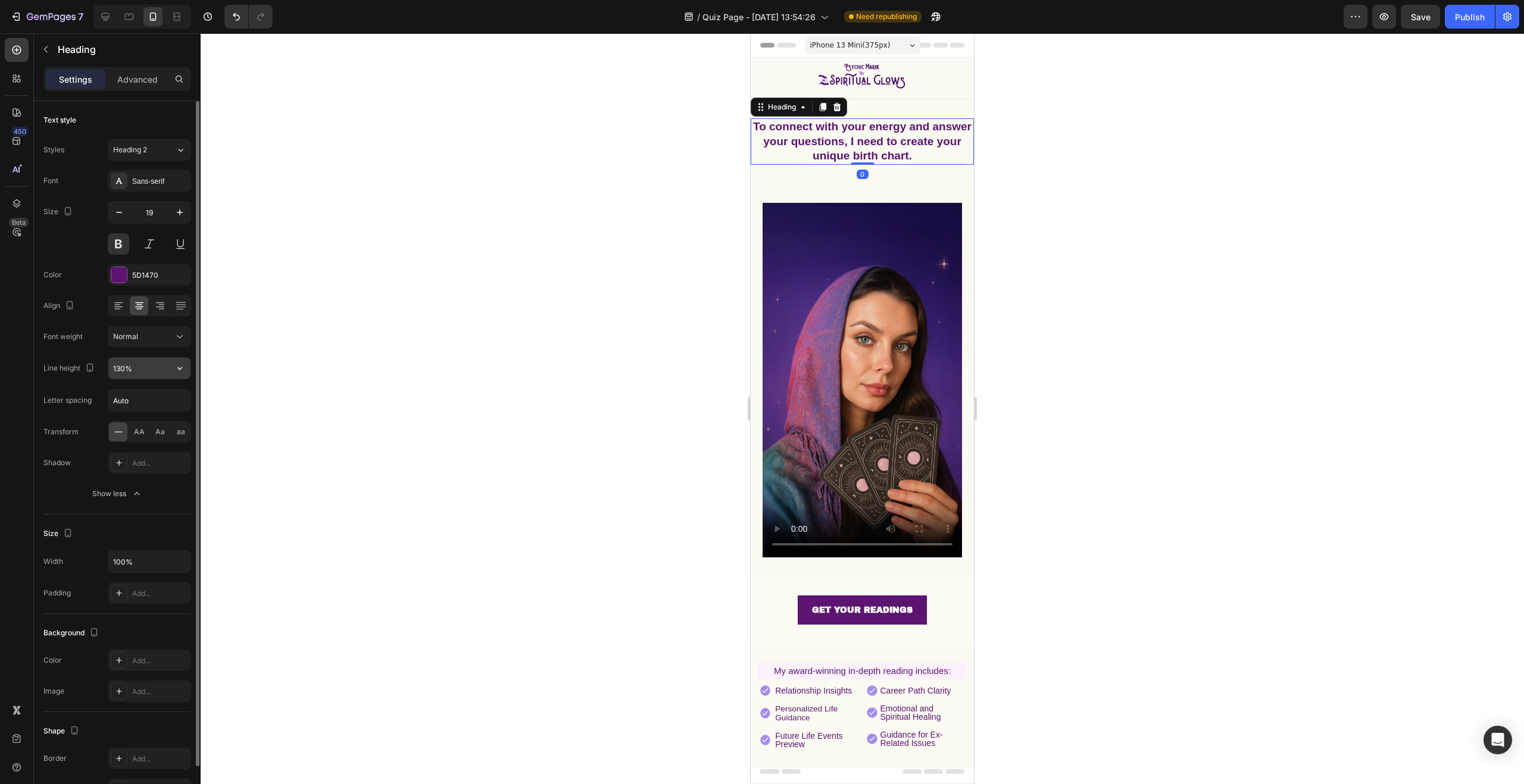
click at [144, 368] on input "130%" at bounding box center [149, 368] width 82 height 22
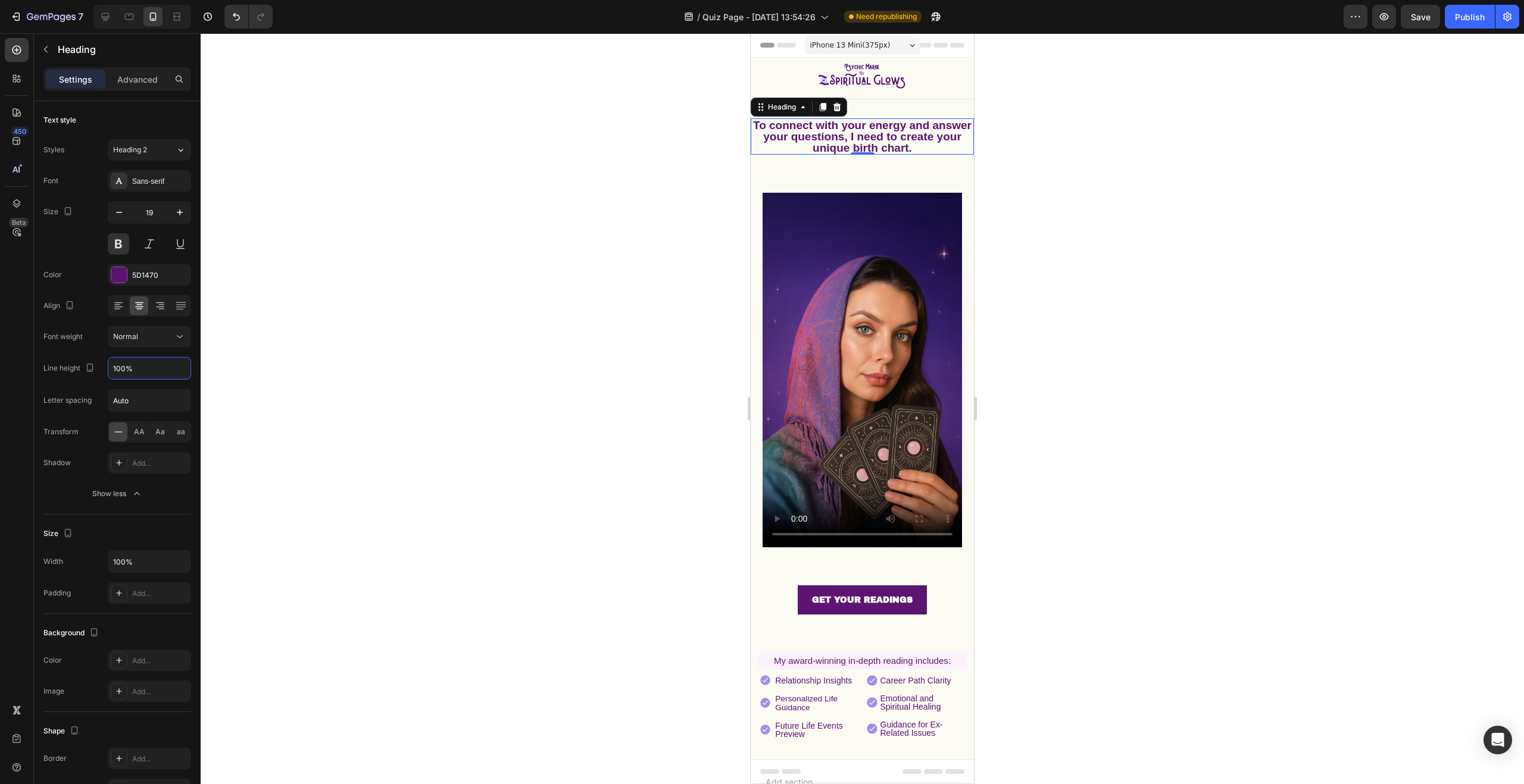
click at [535, 291] on div at bounding box center [862, 409] width 1324 height 751
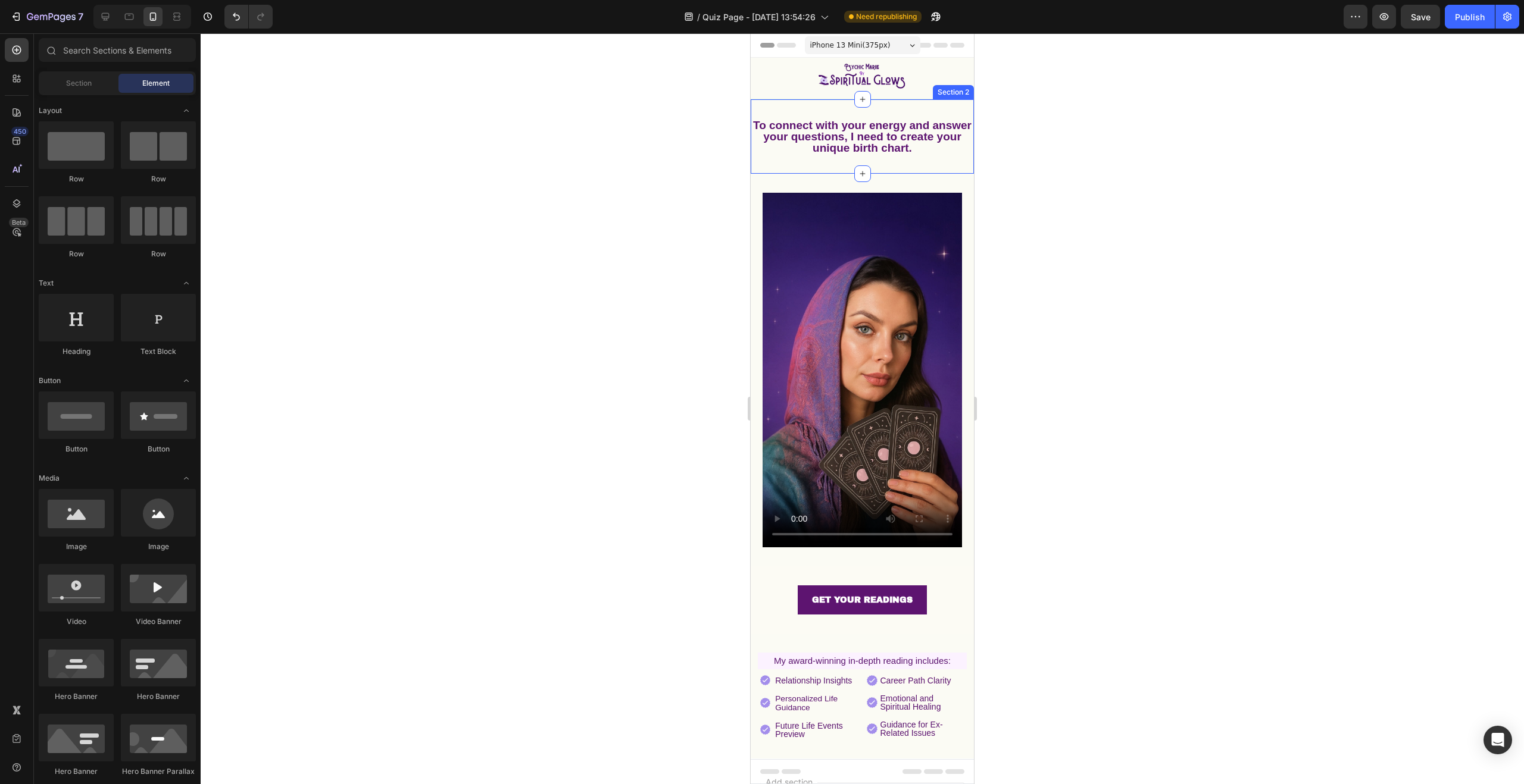
click at [893, 163] on div "To connect with your energy and answer your questions, I need to create your un…" at bounding box center [862, 136] width 223 height 74
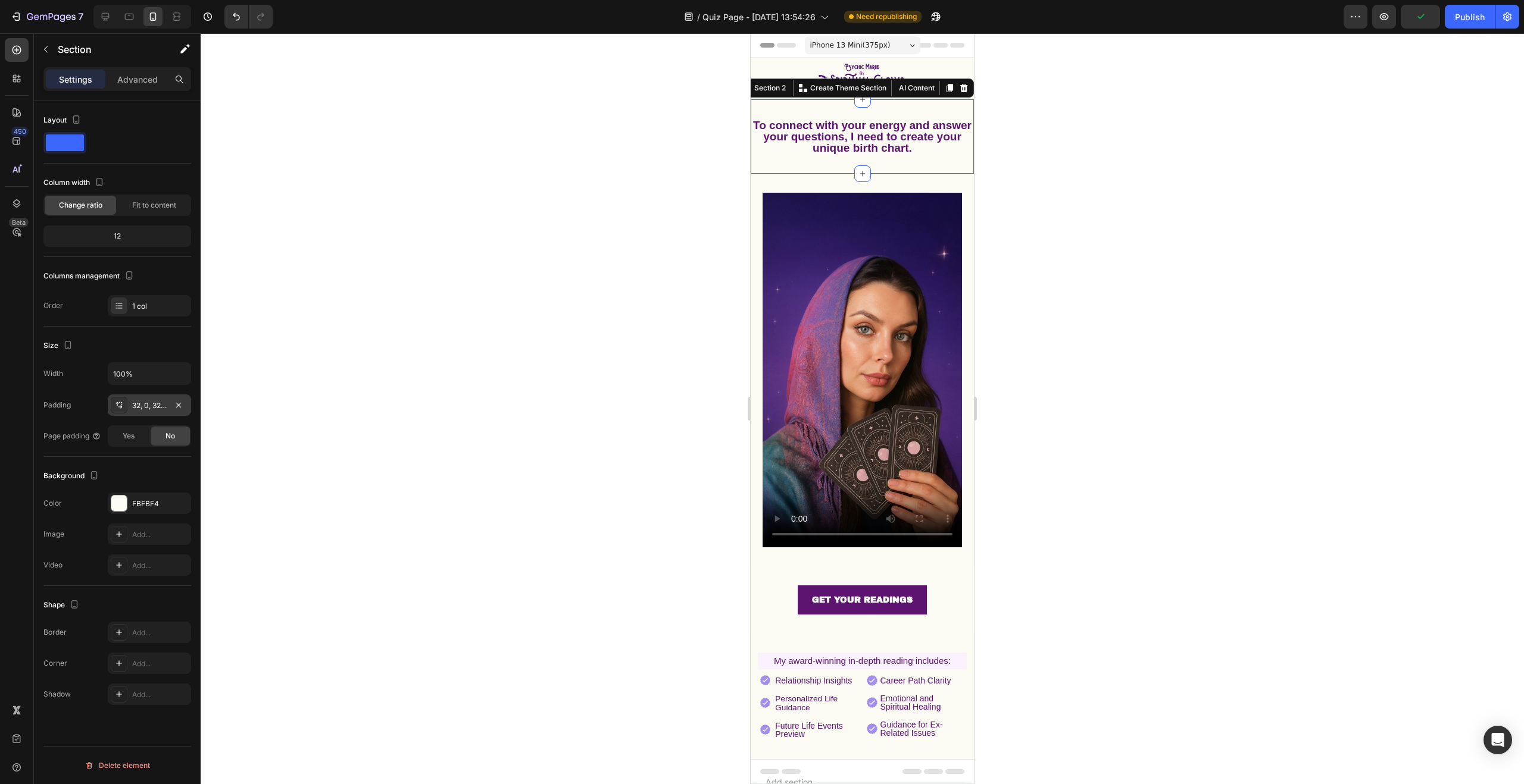
click at [142, 408] on div "32, 0, 32, 0" at bounding box center [149, 406] width 34 height 10
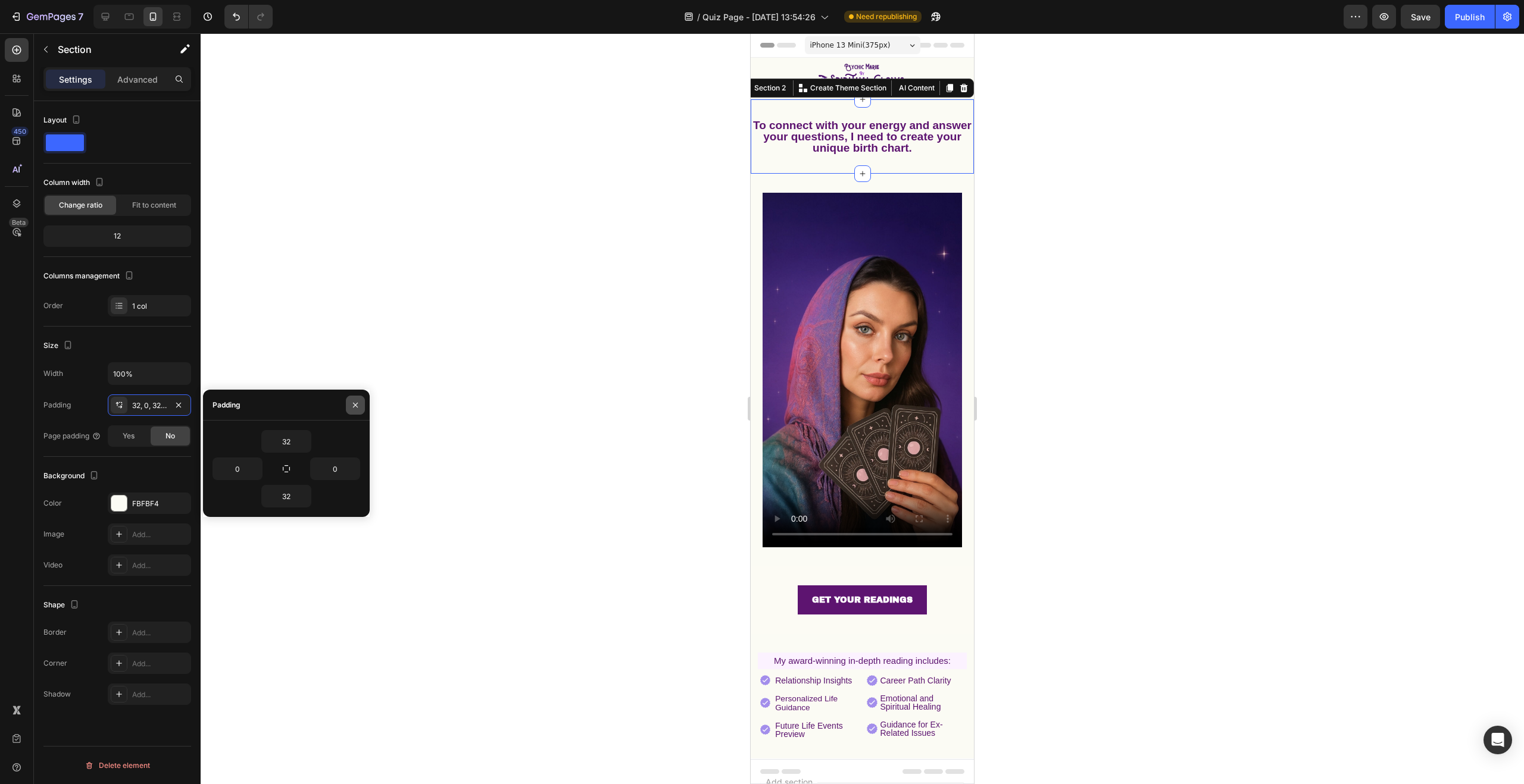
click at [350, 404] on icon "button" at bounding box center [355, 405] width 9 height 9
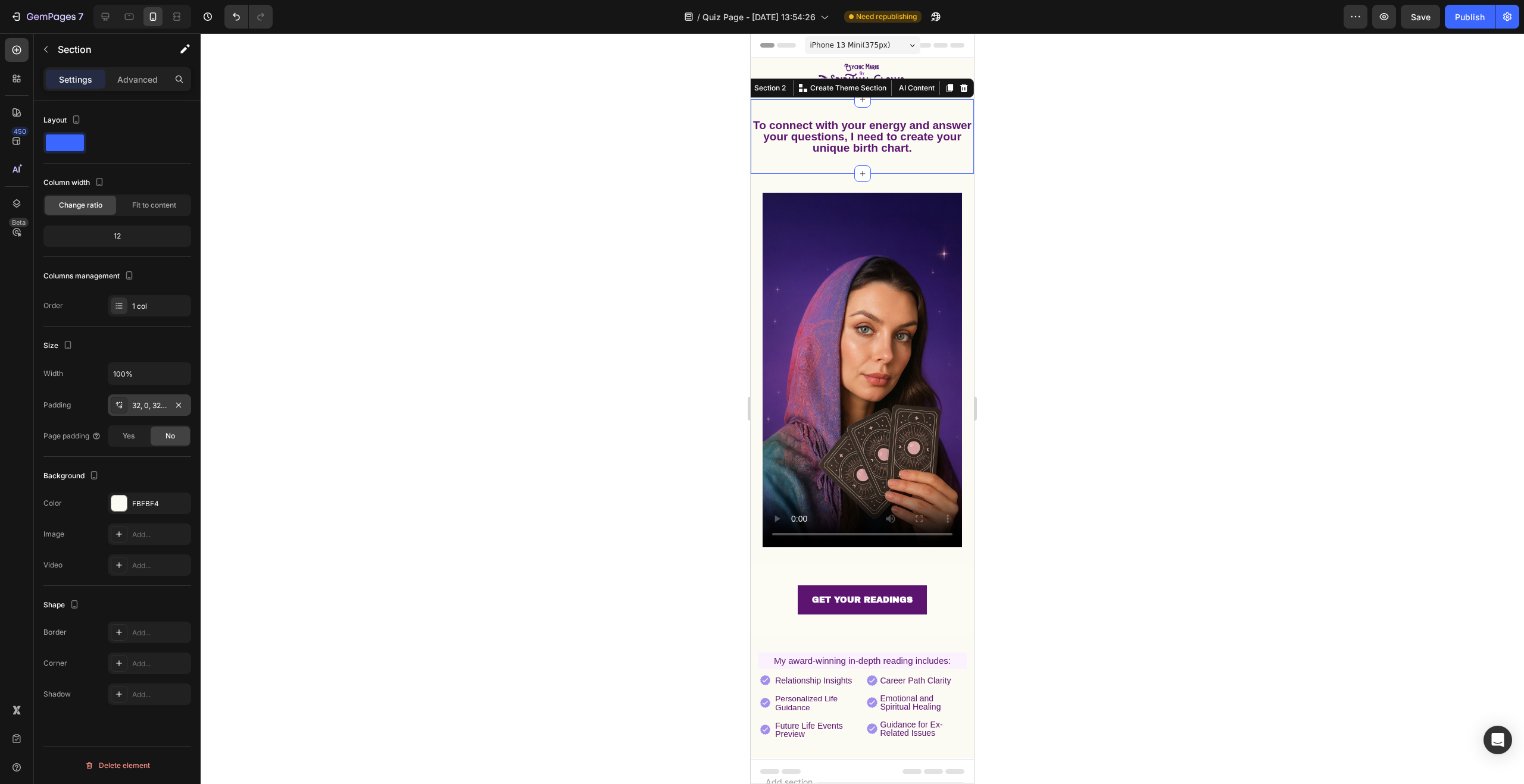
click at [124, 407] on div at bounding box center [119, 405] width 17 height 17
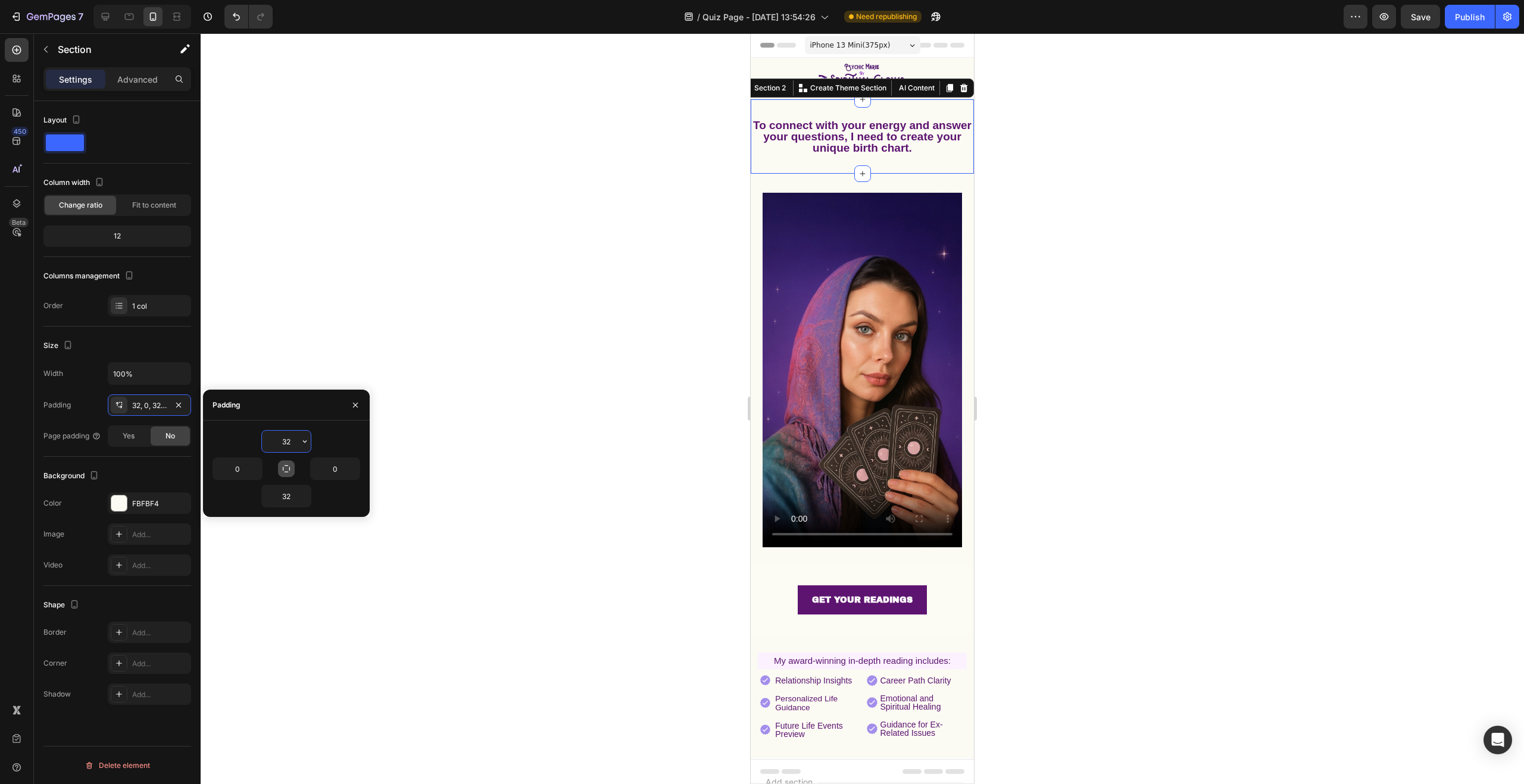
click at [292, 468] on button "button" at bounding box center [286, 469] width 17 height 17
click at [297, 442] on input "32" at bounding box center [286, 441] width 49 height 22
click at [307, 442] on icon "button" at bounding box center [304, 441] width 9 height 9
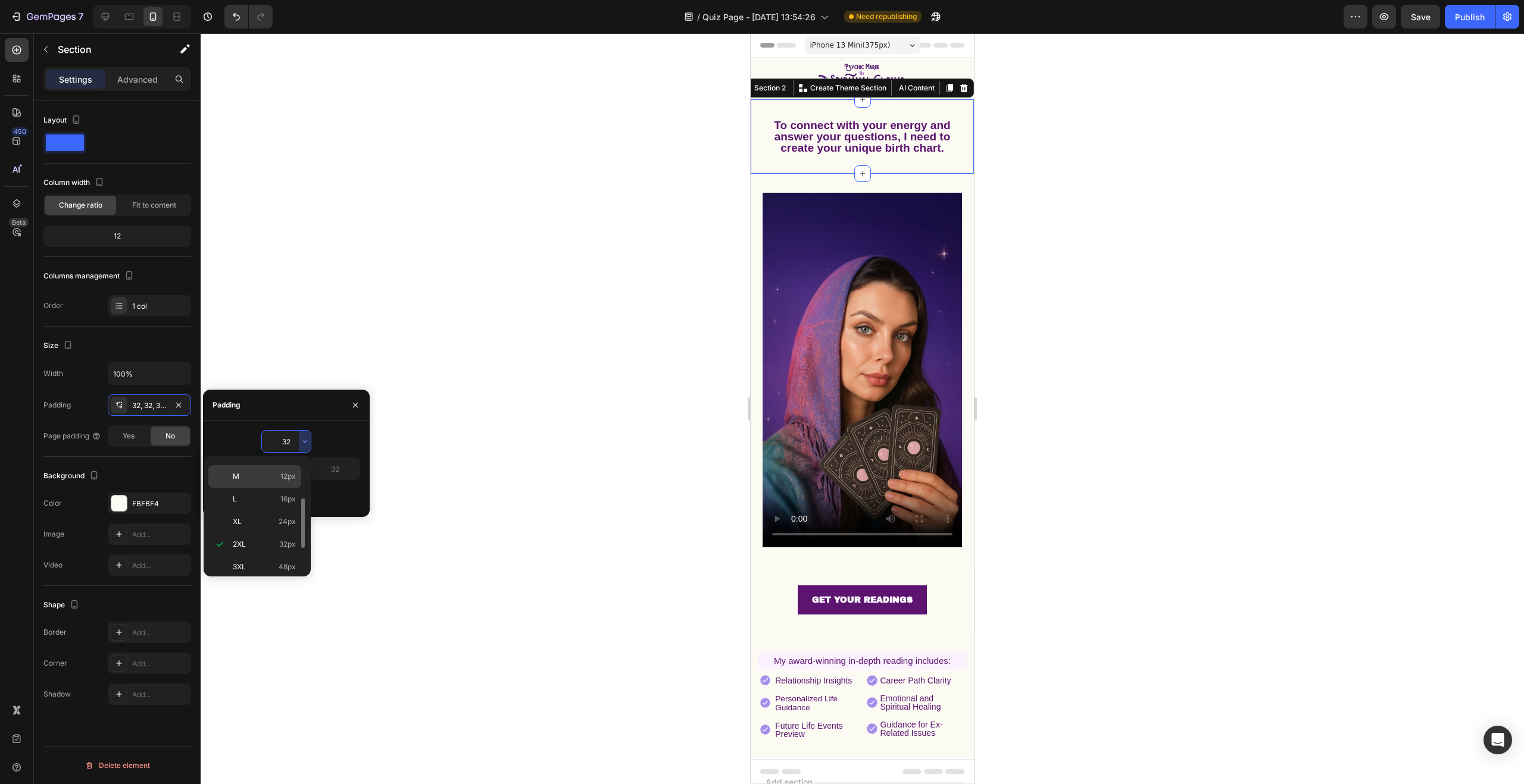
click at [274, 479] on p "M 12px" at bounding box center [264, 476] width 63 height 10
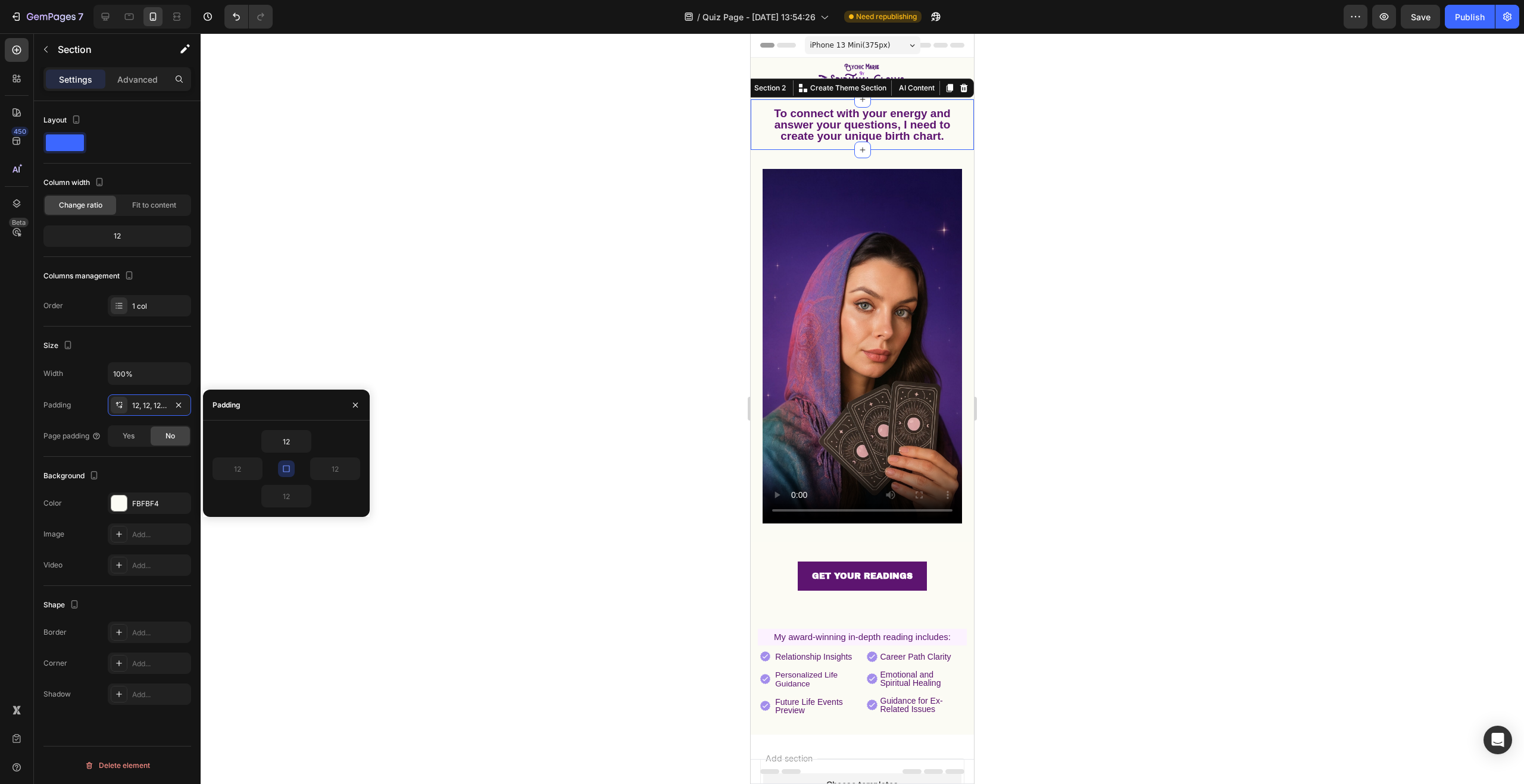
click at [571, 284] on div at bounding box center [862, 409] width 1324 height 751
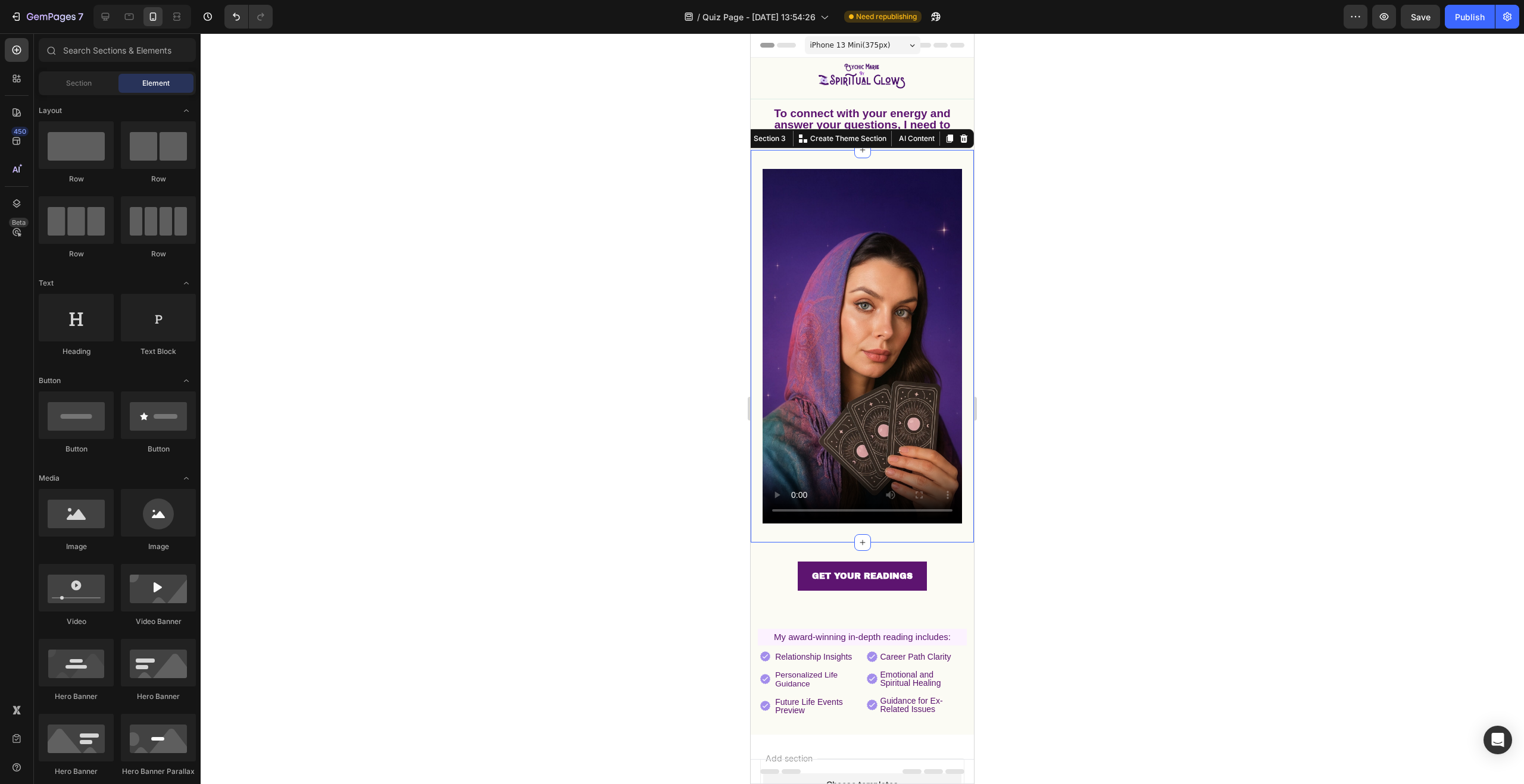
click at [821, 154] on div "Video Section 3 You can create reusable sections Create Theme Section AI Conten…" at bounding box center [862, 346] width 223 height 393
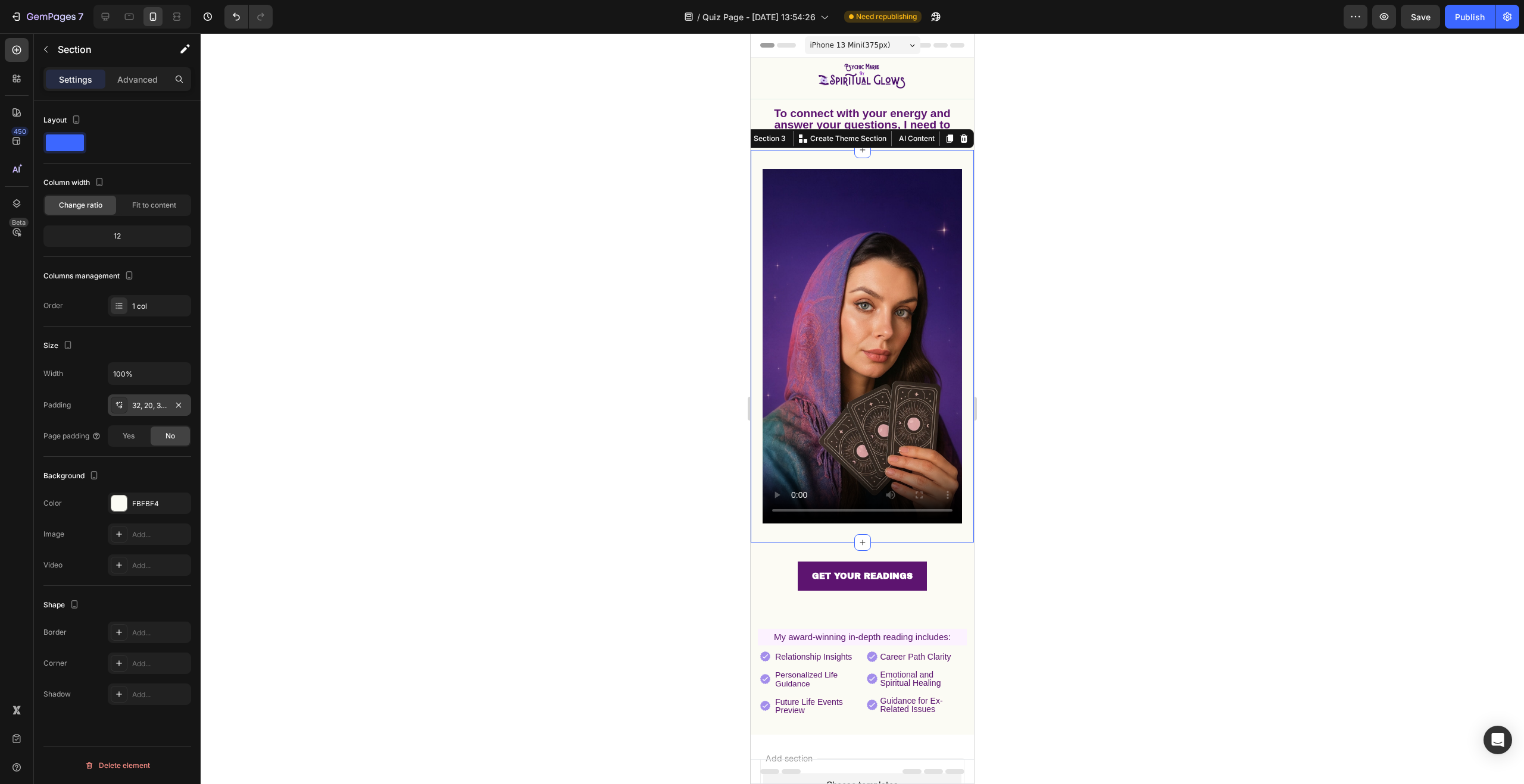
click at [120, 406] on icon at bounding box center [120, 407] width 4 height 3
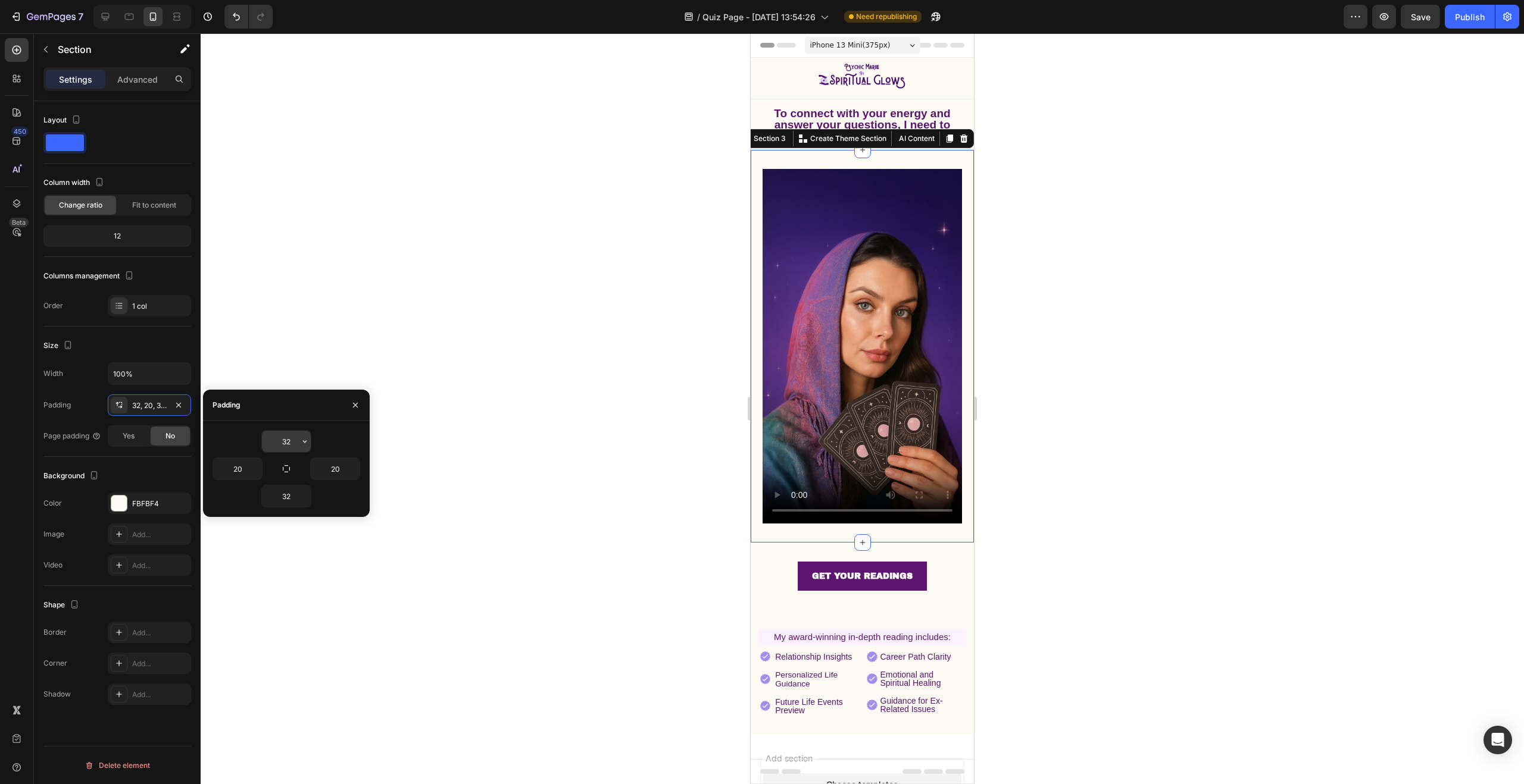
click at [296, 444] on input "32" at bounding box center [286, 441] width 49 height 22
click at [291, 468] on button "button" at bounding box center [286, 469] width 17 height 17
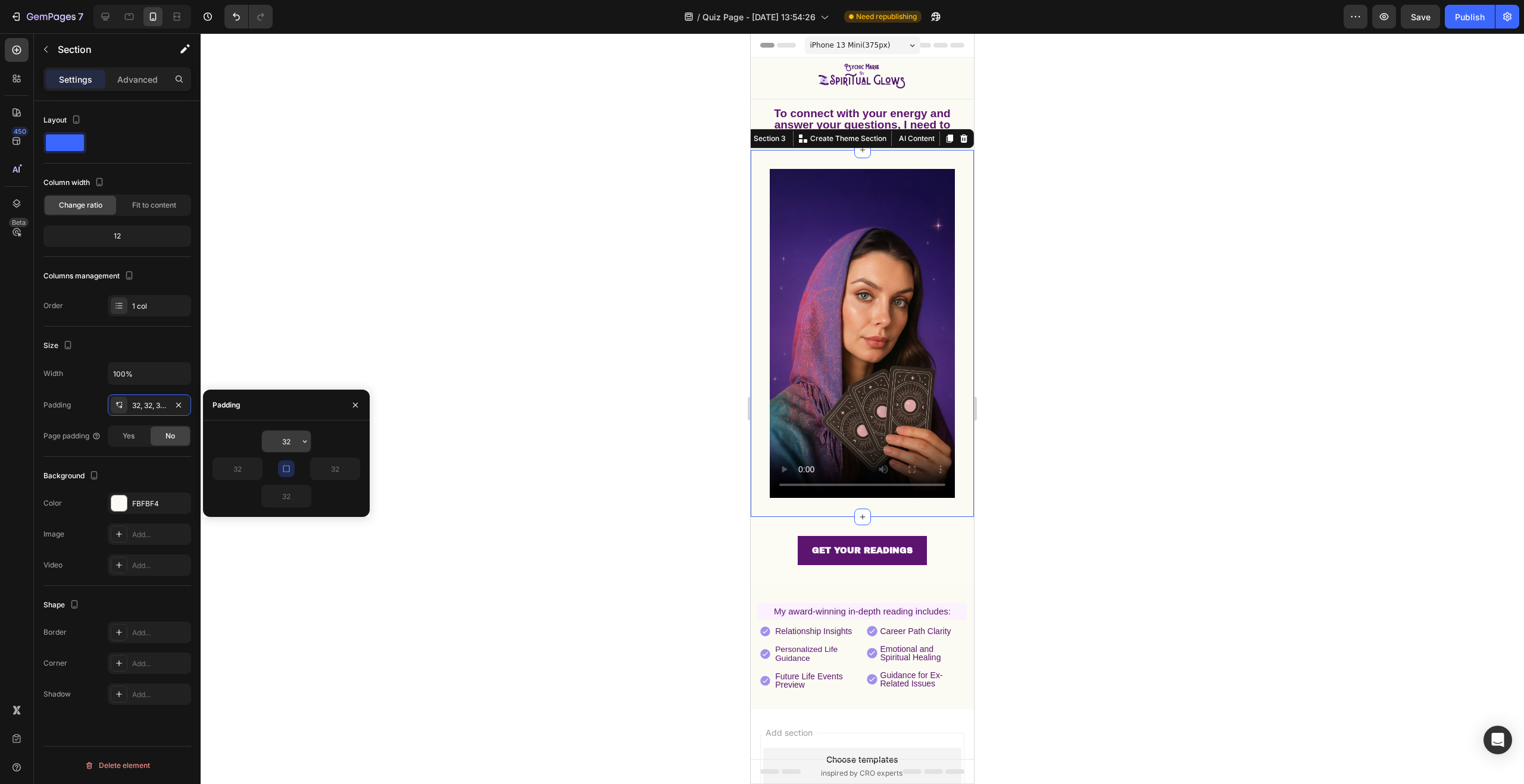
click at [294, 442] on input "32" at bounding box center [286, 441] width 49 height 22
drag, startPoint x: 294, startPoint y: 442, endPoint x: 286, endPoint y: 442, distance: 8.0
click at [286, 442] on input "32" at bounding box center [286, 441] width 49 height 22
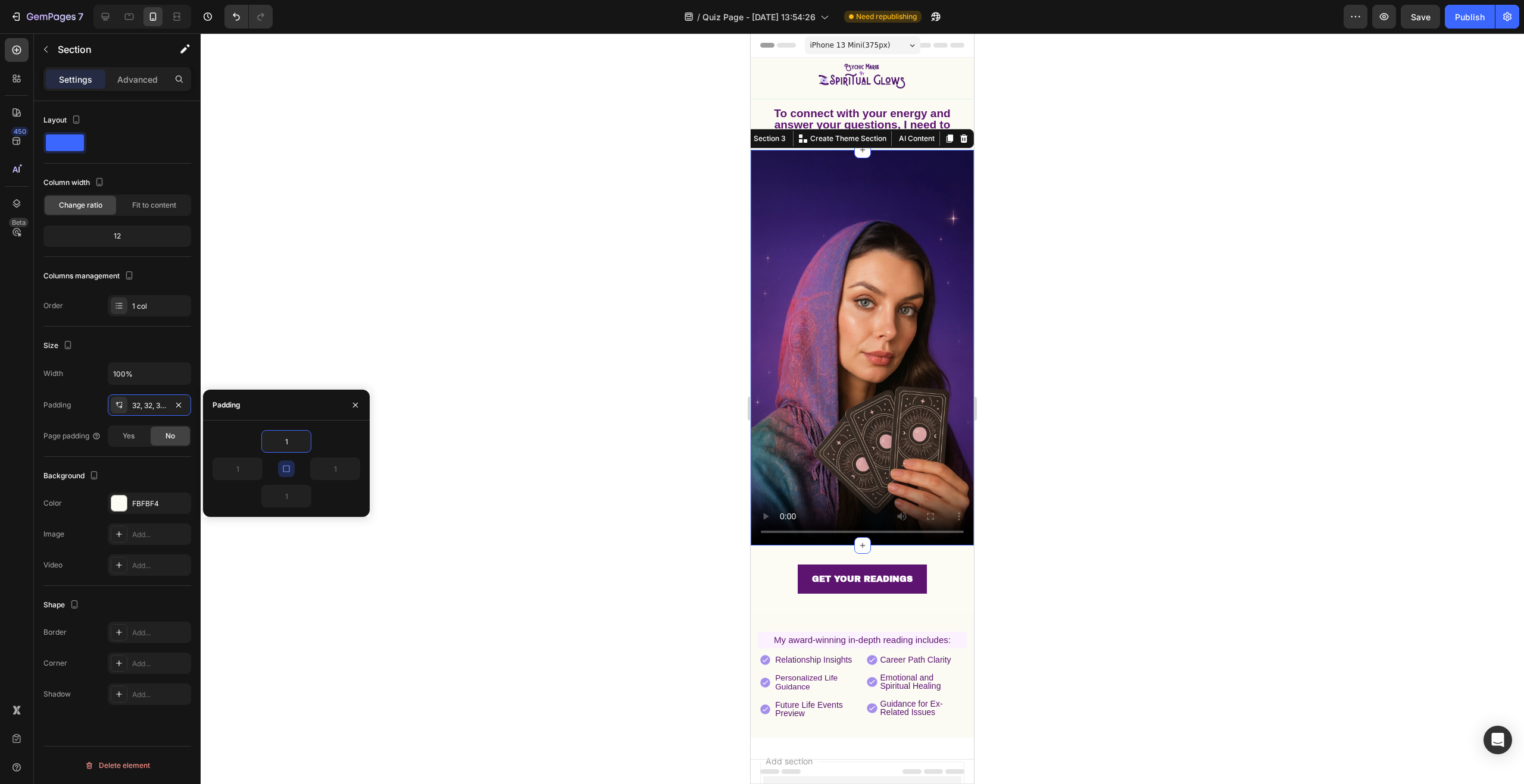
click at [612, 155] on div at bounding box center [862, 409] width 1324 height 751
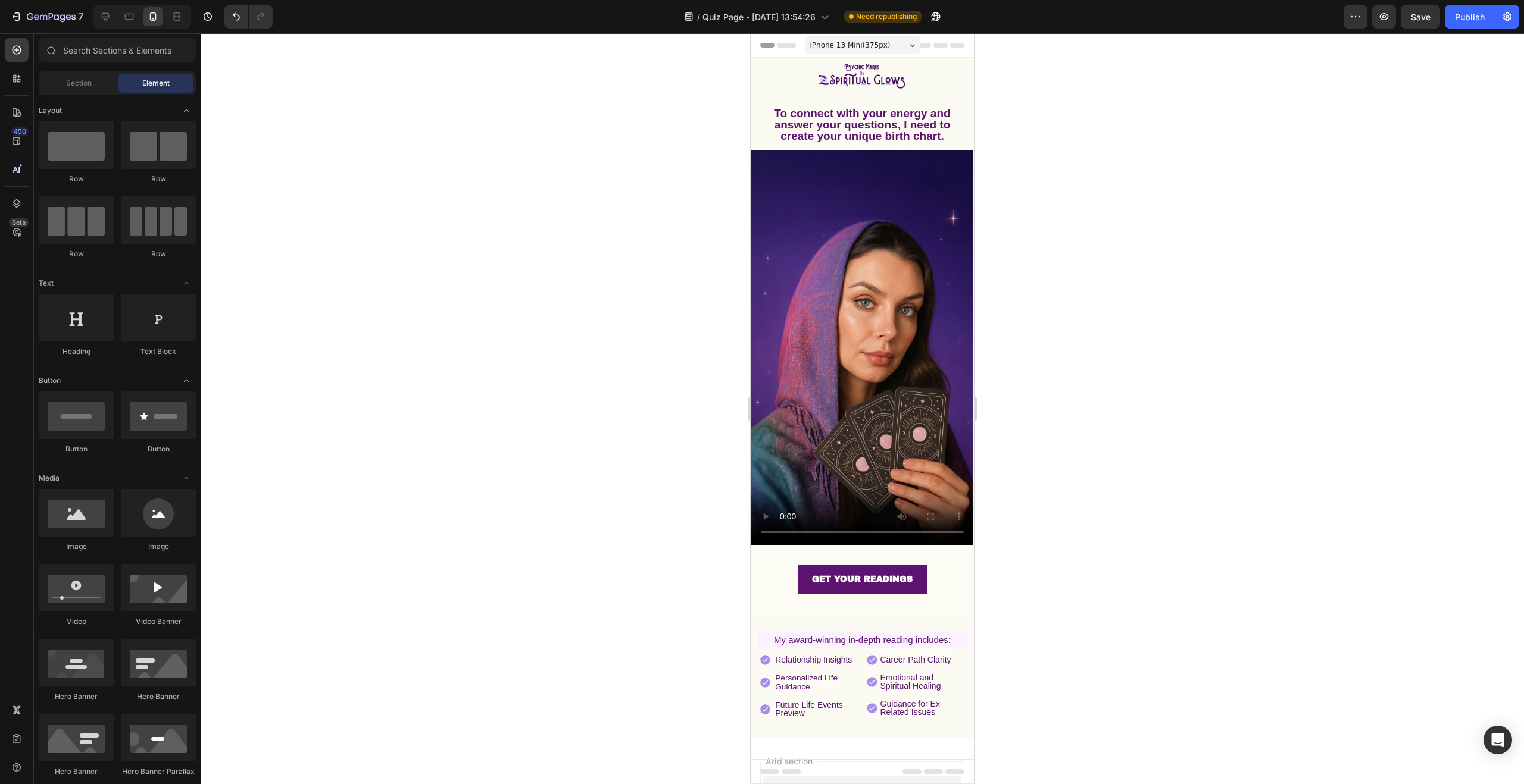
click at [650, 392] on div at bounding box center [862, 409] width 1324 height 751
click at [808, 323] on video at bounding box center [862, 348] width 222 height 394
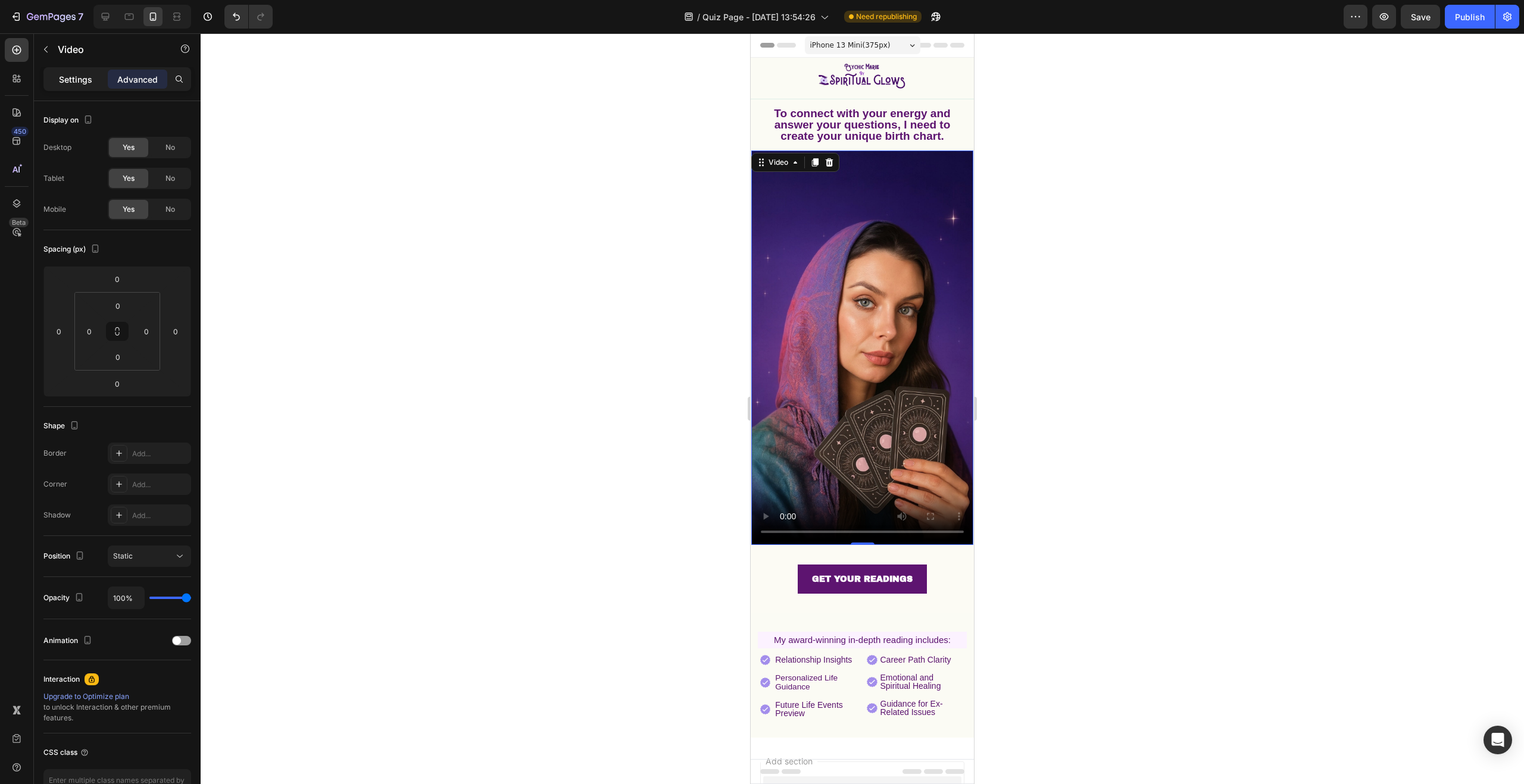
click at [70, 81] on p "Settings" at bounding box center [76, 79] width 33 height 12
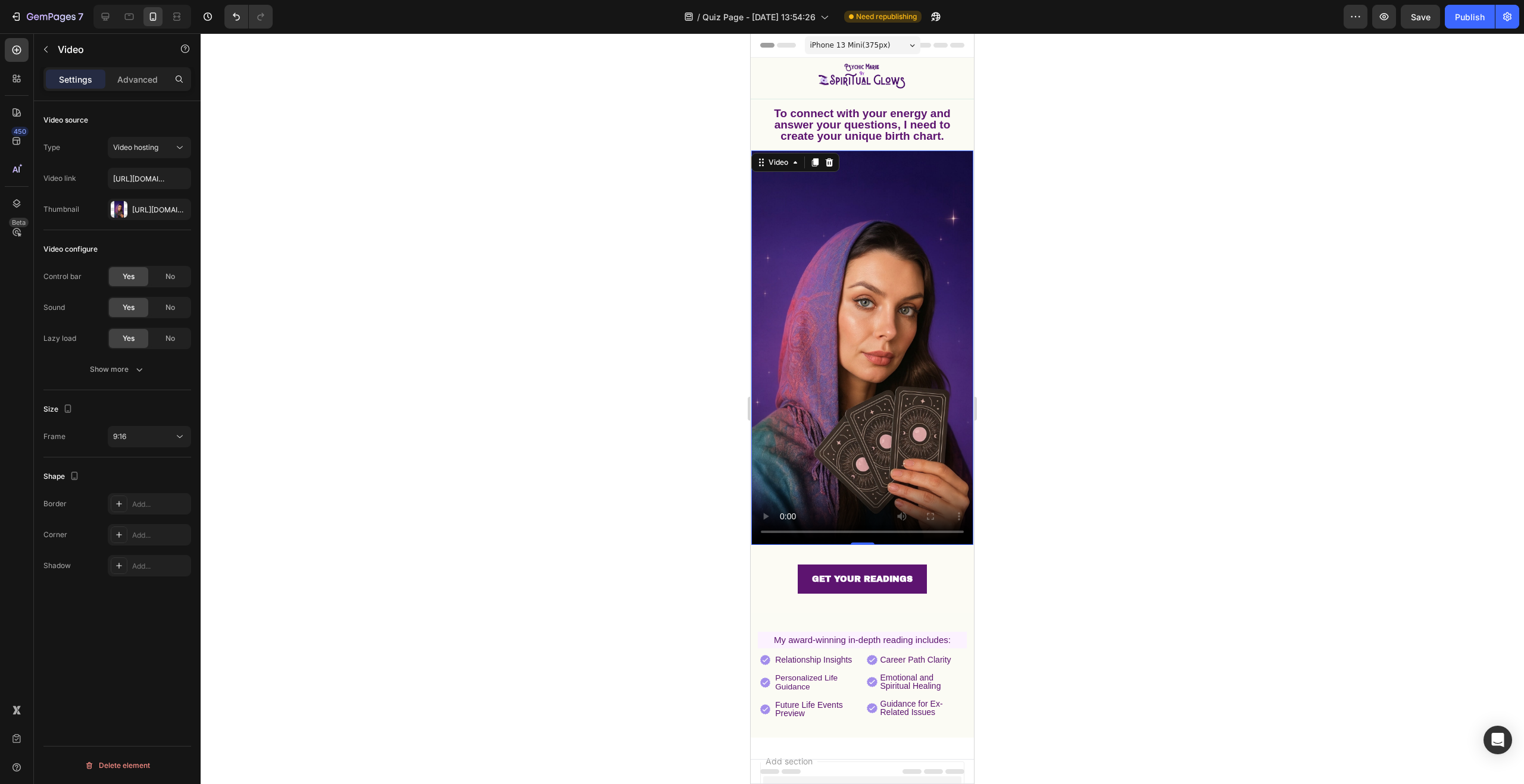
click at [888, 157] on video at bounding box center [862, 348] width 222 height 394
click at [144, 370] on icon "button" at bounding box center [139, 369] width 12 height 12
drag, startPoint x: 454, startPoint y: 184, endPoint x: 711, endPoint y: 145, distance: 259.9
click at [459, 183] on div at bounding box center [862, 409] width 1324 height 751
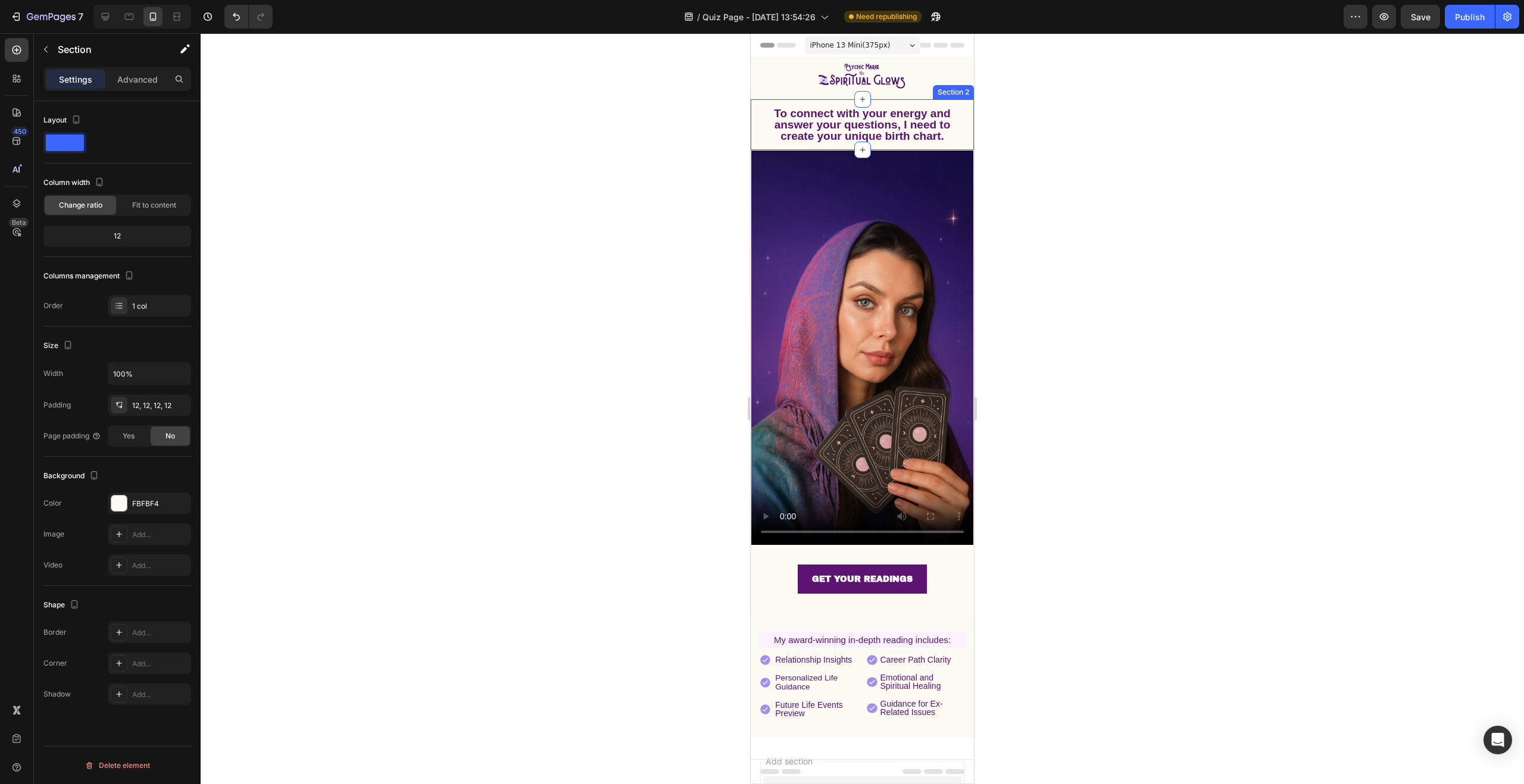
click at [877, 146] on div "To connect with your energy and answer your questions, I need to create your un…" at bounding box center [862, 125] width 223 height 50
click at [959, 153] on video at bounding box center [862, 348] width 222 height 394
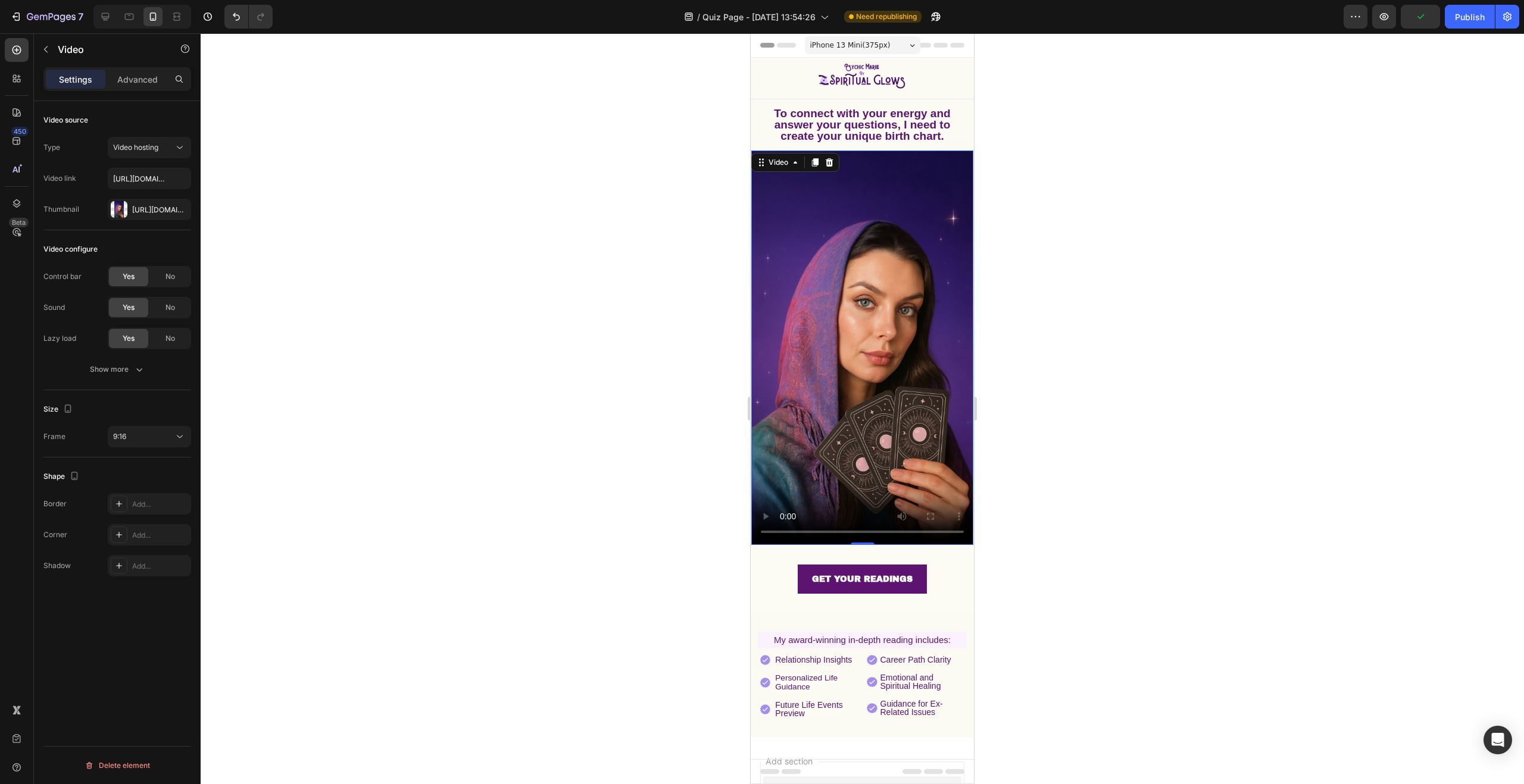
click at [1080, 139] on div at bounding box center [862, 409] width 1324 height 751
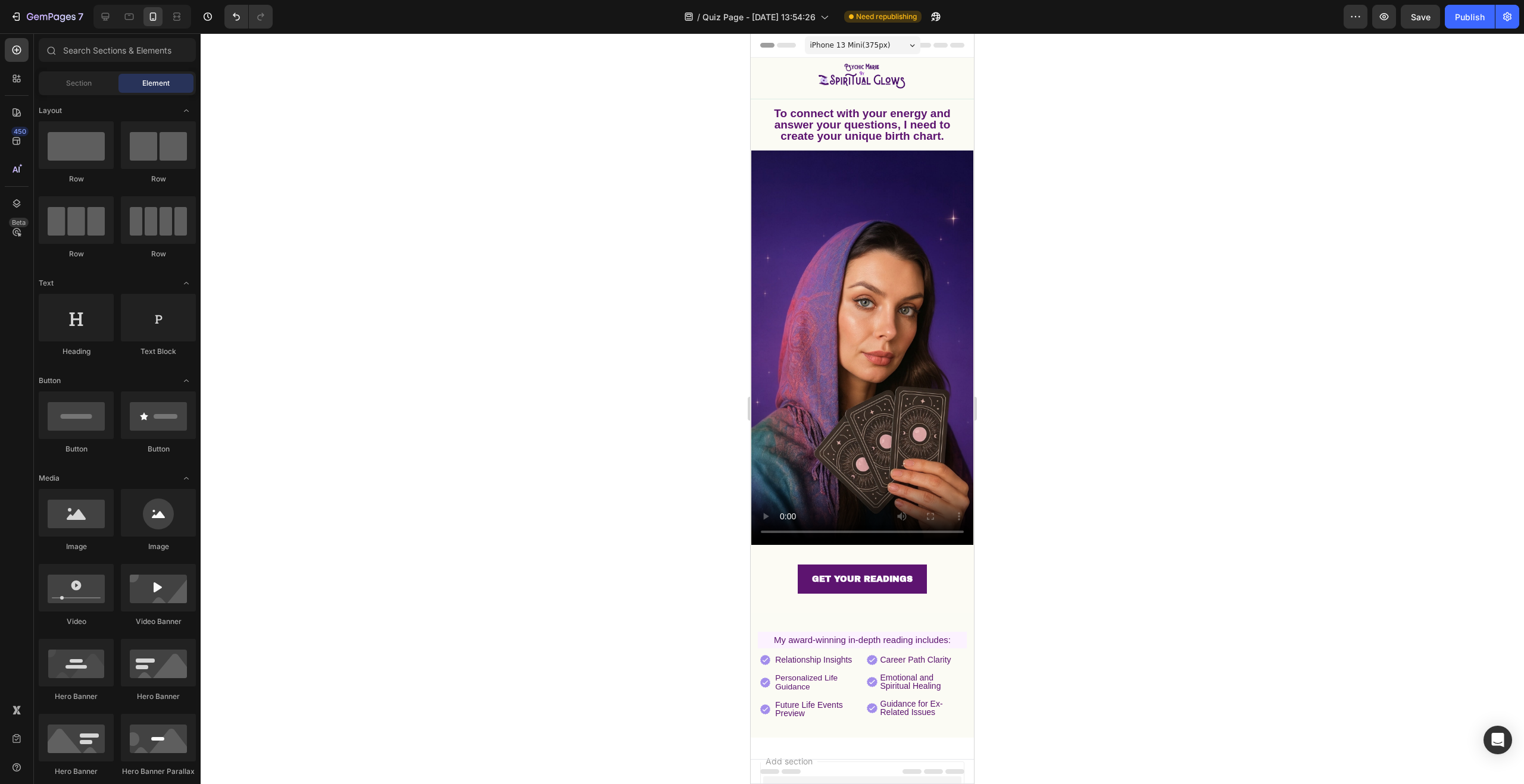
click at [668, 312] on div at bounding box center [862, 409] width 1324 height 751
click at [1102, 219] on div at bounding box center [862, 409] width 1324 height 751
click at [1432, 20] on button "Save" at bounding box center [1421, 17] width 39 height 24
drag, startPoint x: 1471, startPoint y: 22, endPoint x: 1392, endPoint y: 65, distance: 89.9
click at [1471, 22] on div "Publish" at bounding box center [1470, 17] width 30 height 12
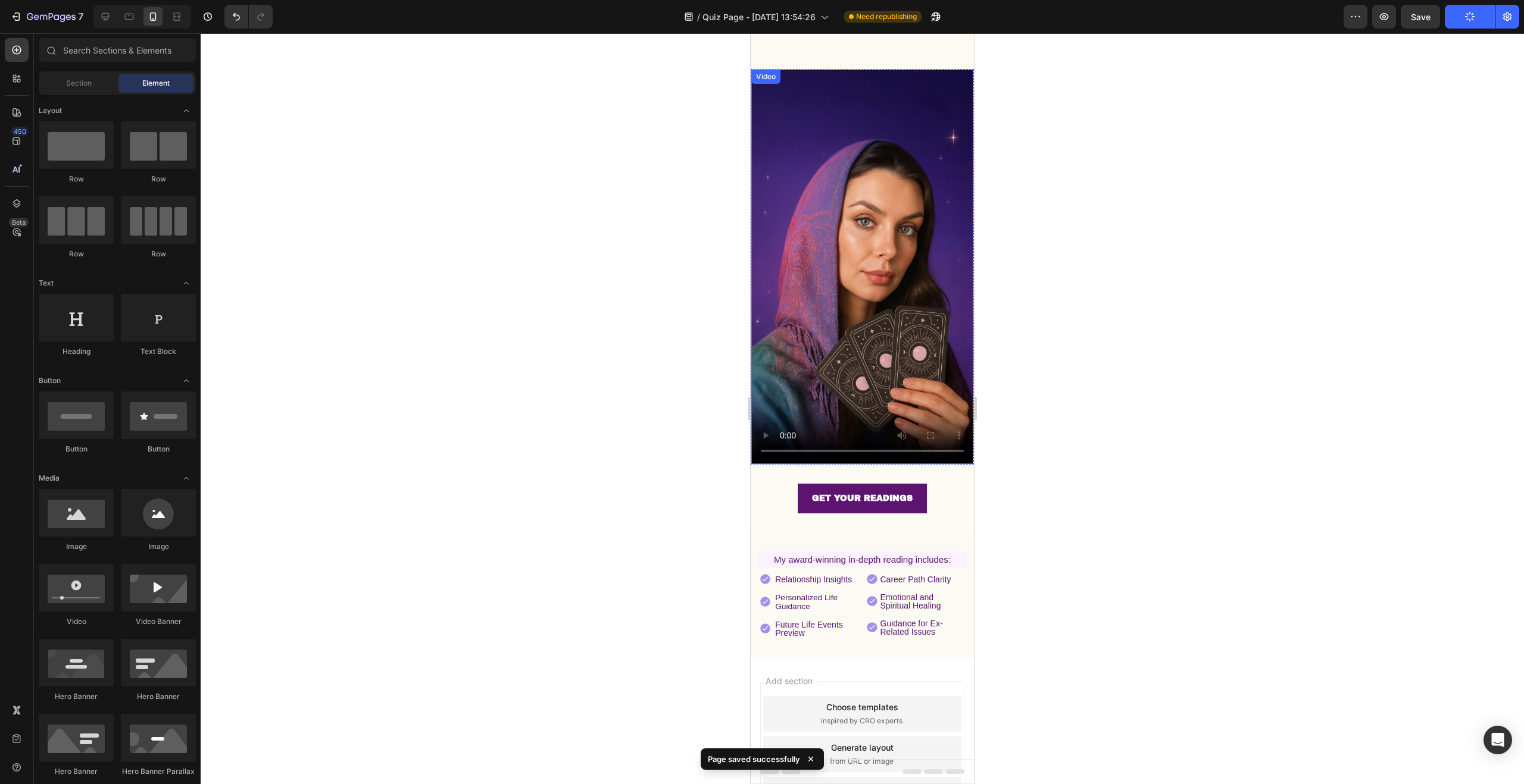
scroll to position [164, 0]
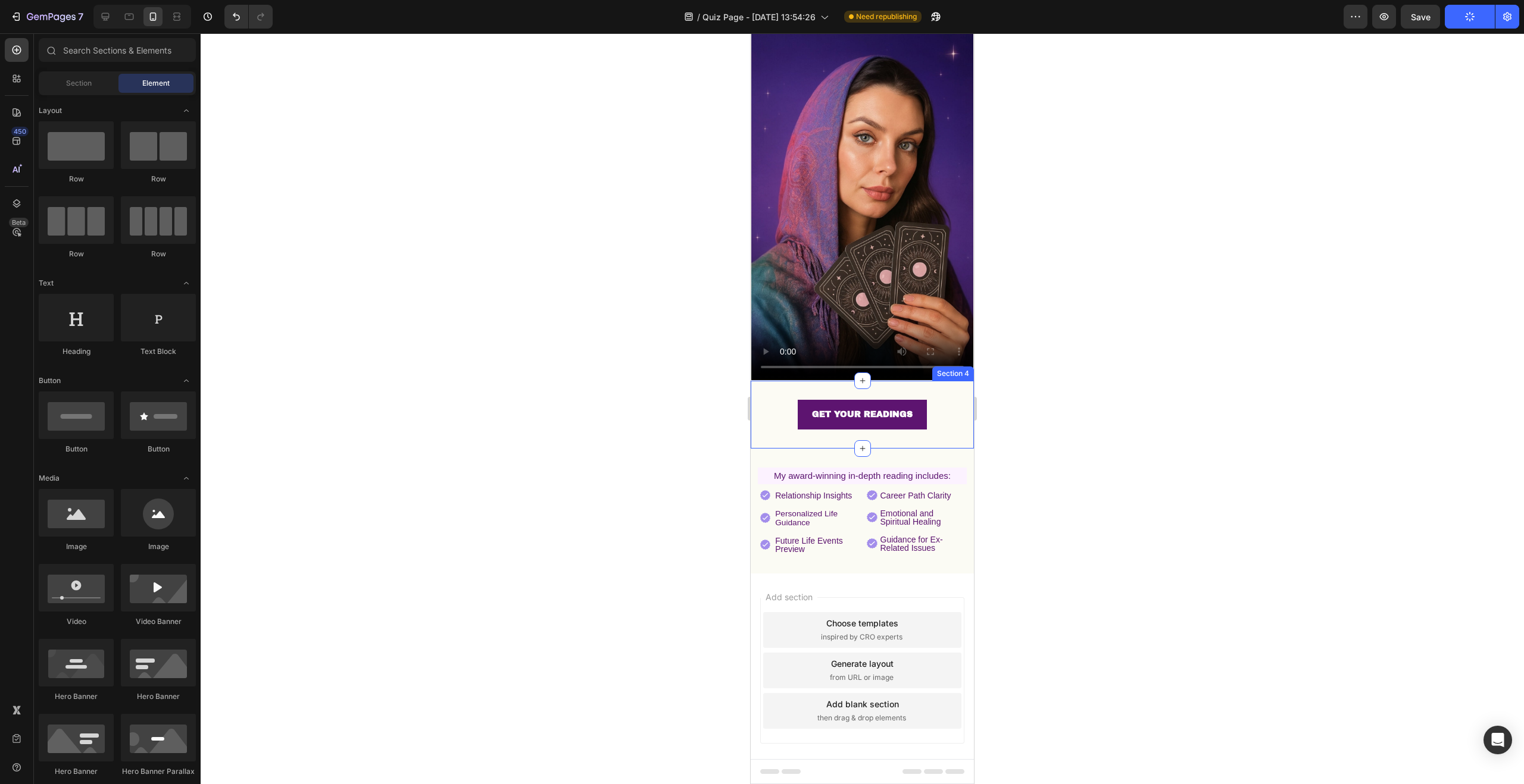
click at [895, 425] on div "GET YOUR READINGS Button Section 4" at bounding box center [862, 414] width 223 height 67
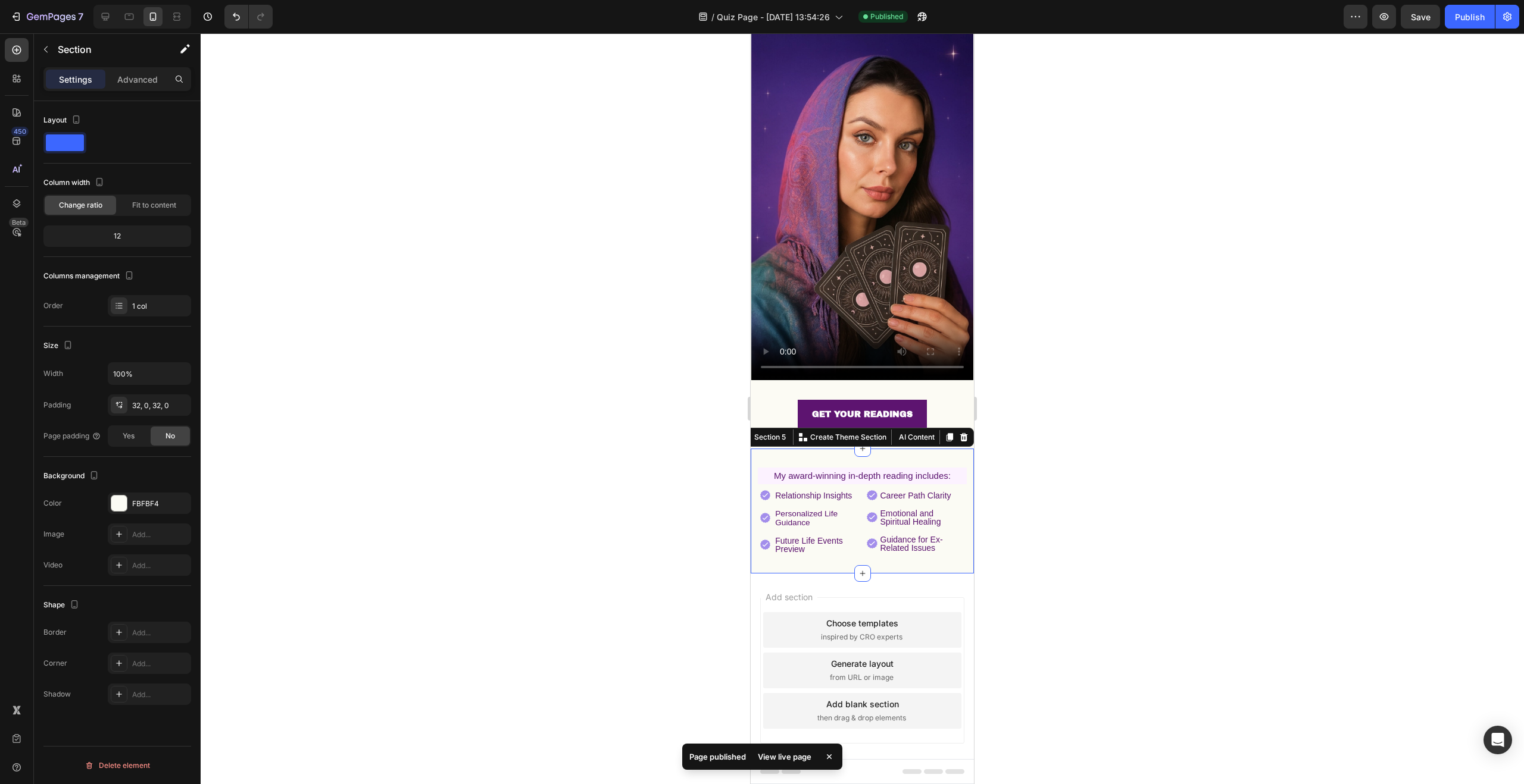
click at [808, 449] on div "⁠⁠⁠⁠⁠⁠⁠ My award-winning in-depth reading includes: Heading Image Relationship …" at bounding box center [862, 511] width 223 height 125
click at [152, 404] on div "32, 0, 32, 0" at bounding box center [149, 406] width 34 height 10
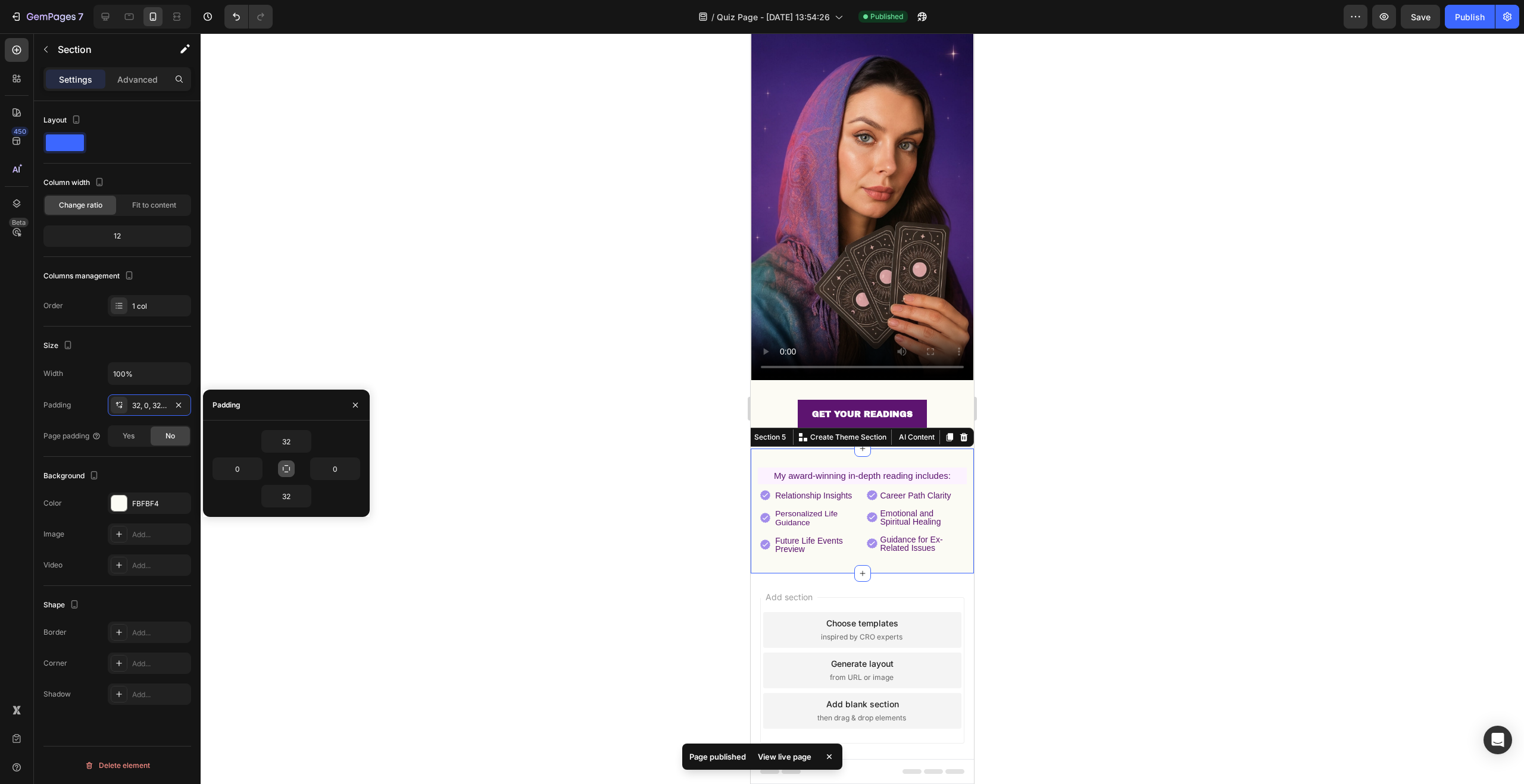
click at [293, 465] on button "button" at bounding box center [286, 469] width 17 height 17
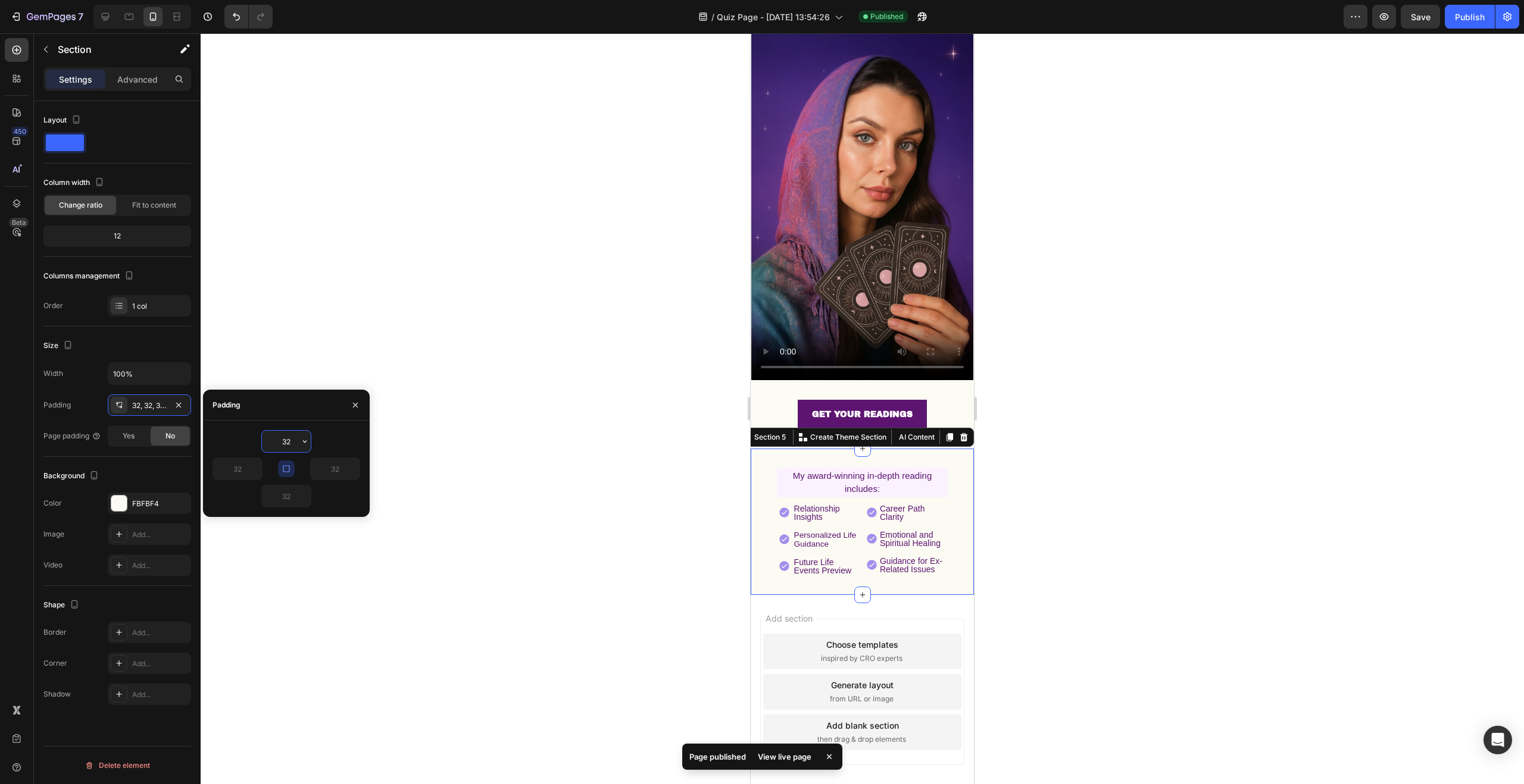
click at [294, 442] on input "32" at bounding box center [286, 441] width 49 height 22
click at [292, 470] on button "button" at bounding box center [286, 469] width 17 height 17
click at [234, 15] on icon "Undo/Redo" at bounding box center [237, 17] width 7 height 8
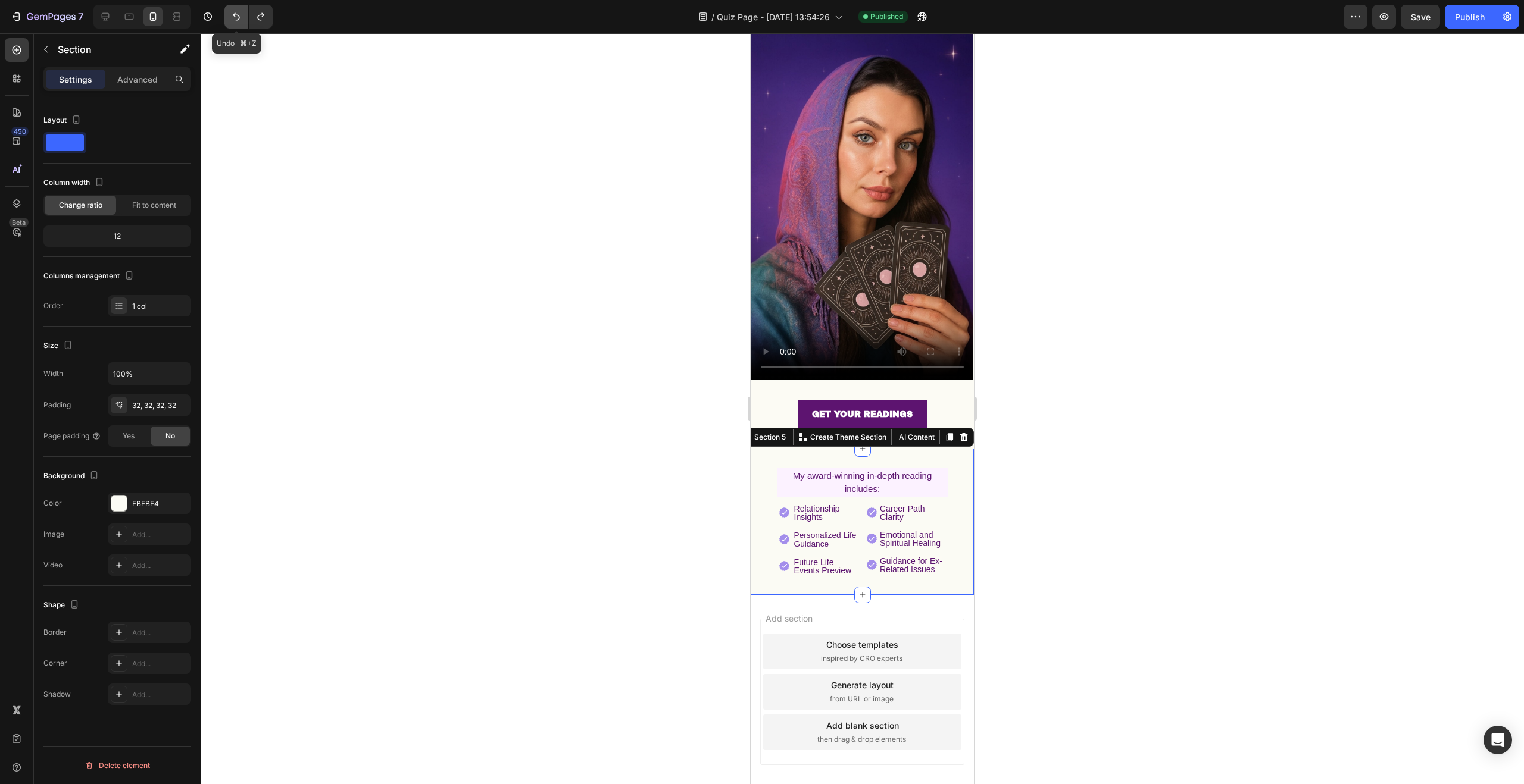
click at [235, 18] on icon "Undo/Redo" at bounding box center [236, 16] width 12 height 12
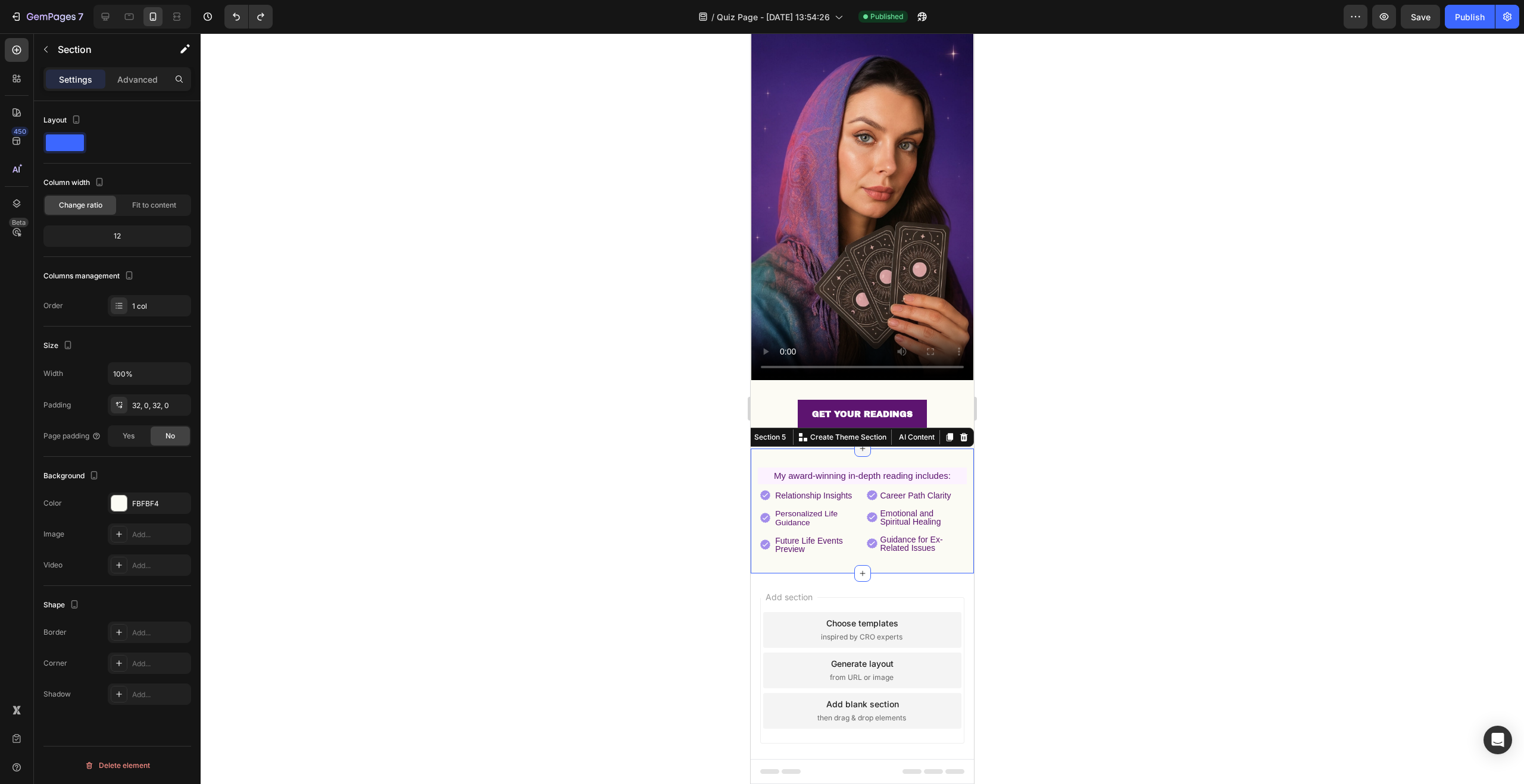
click at [858, 444] on icon at bounding box center [862, 448] width 9 height 9
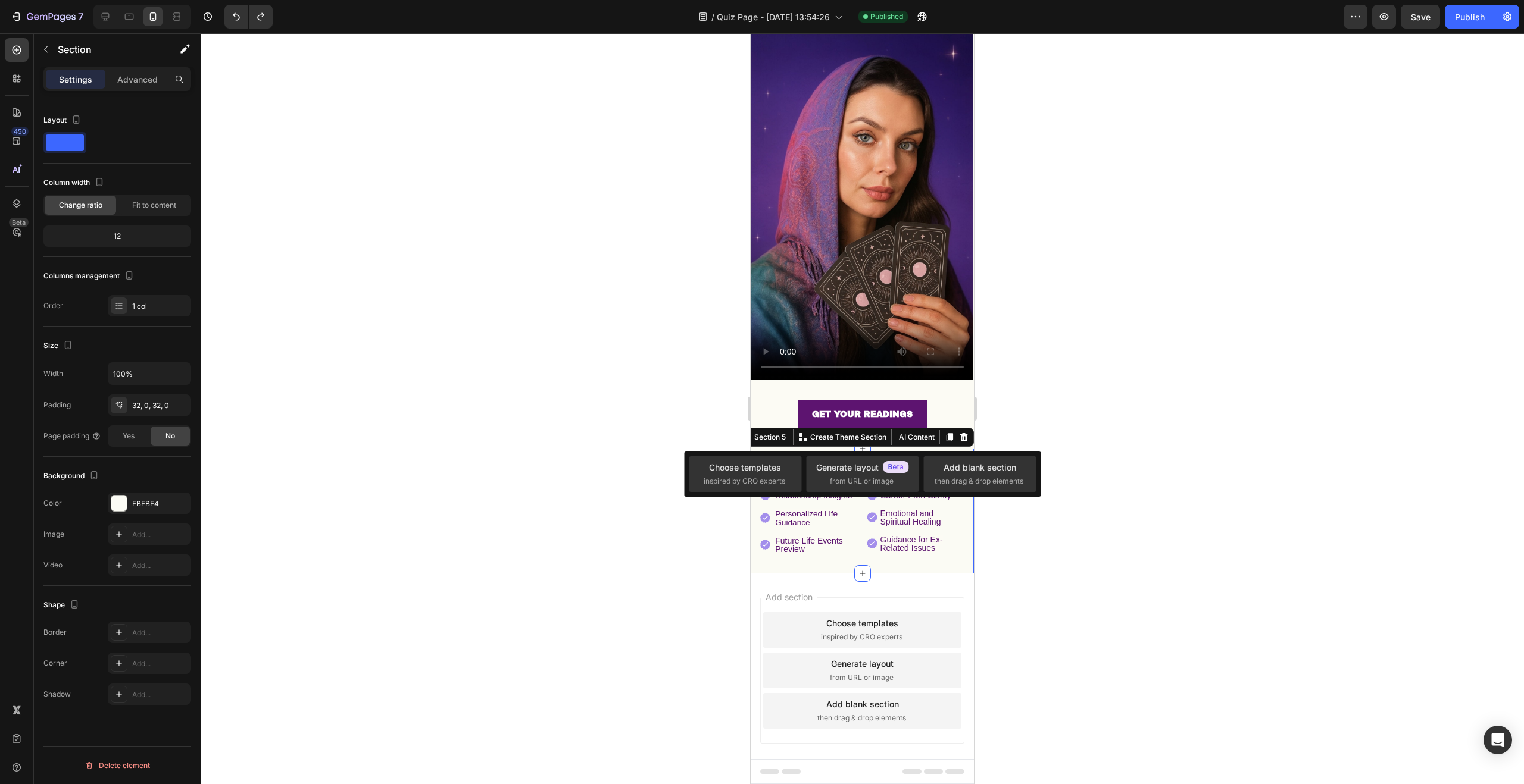
click at [306, 409] on div at bounding box center [862, 409] width 1324 height 751
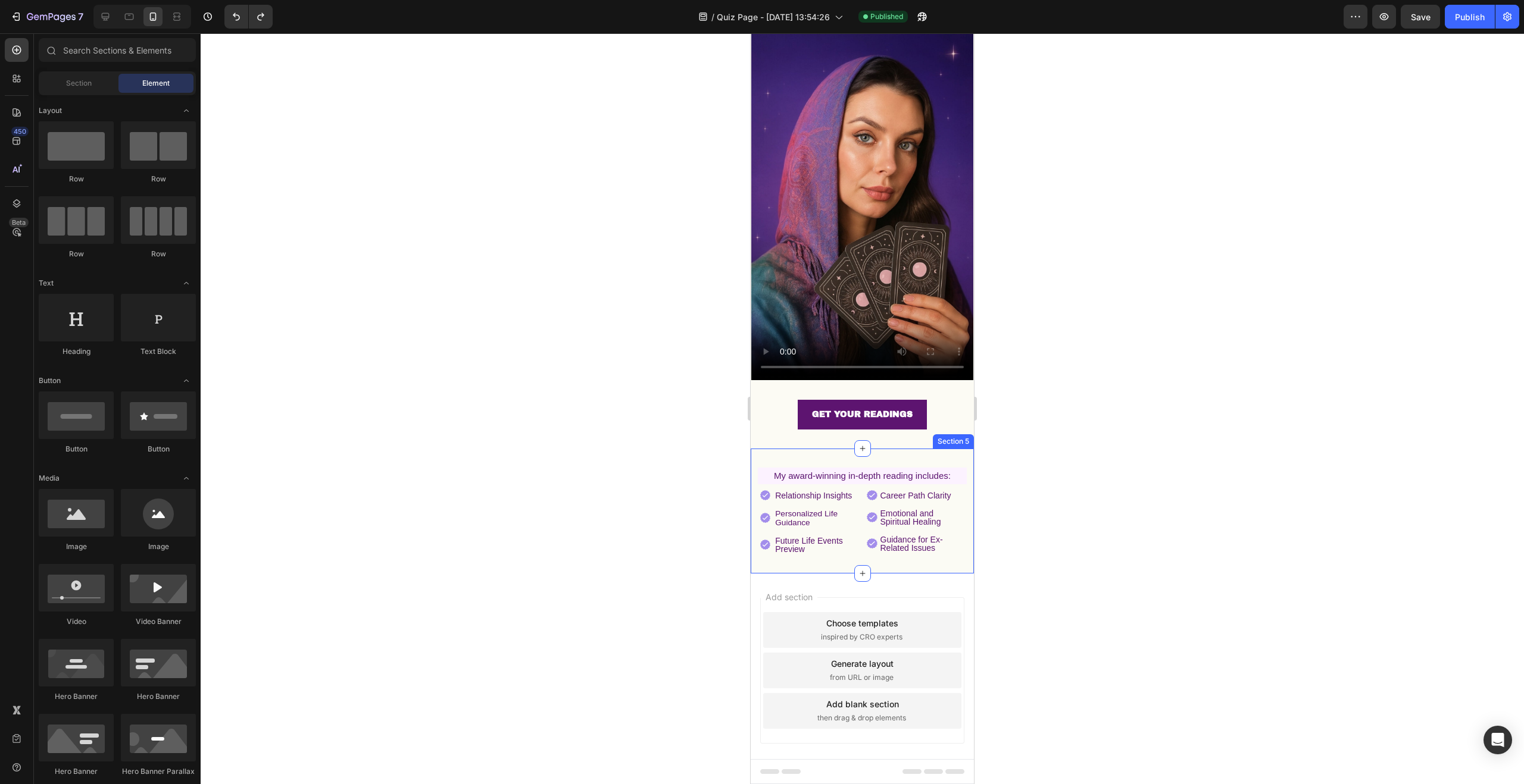
click at [817, 449] on div "⁠⁠⁠⁠⁠⁠⁠ My award-winning in-depth reading includes: Heading Image Relationship …" at bounding box center [862, 511] width 223 height 125
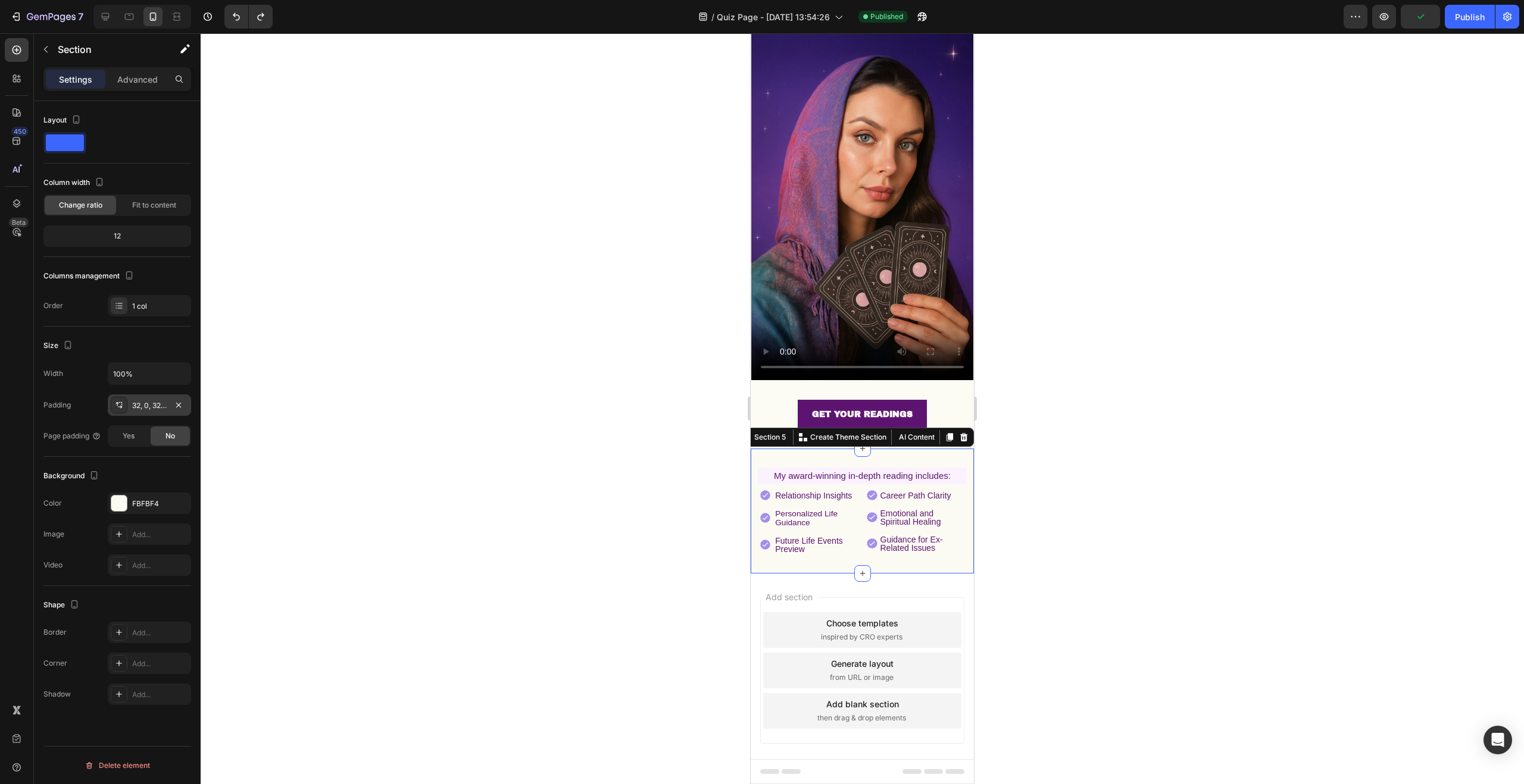
click at [119, 403] on icon at bounding box center [119, 405] width 9 height 9
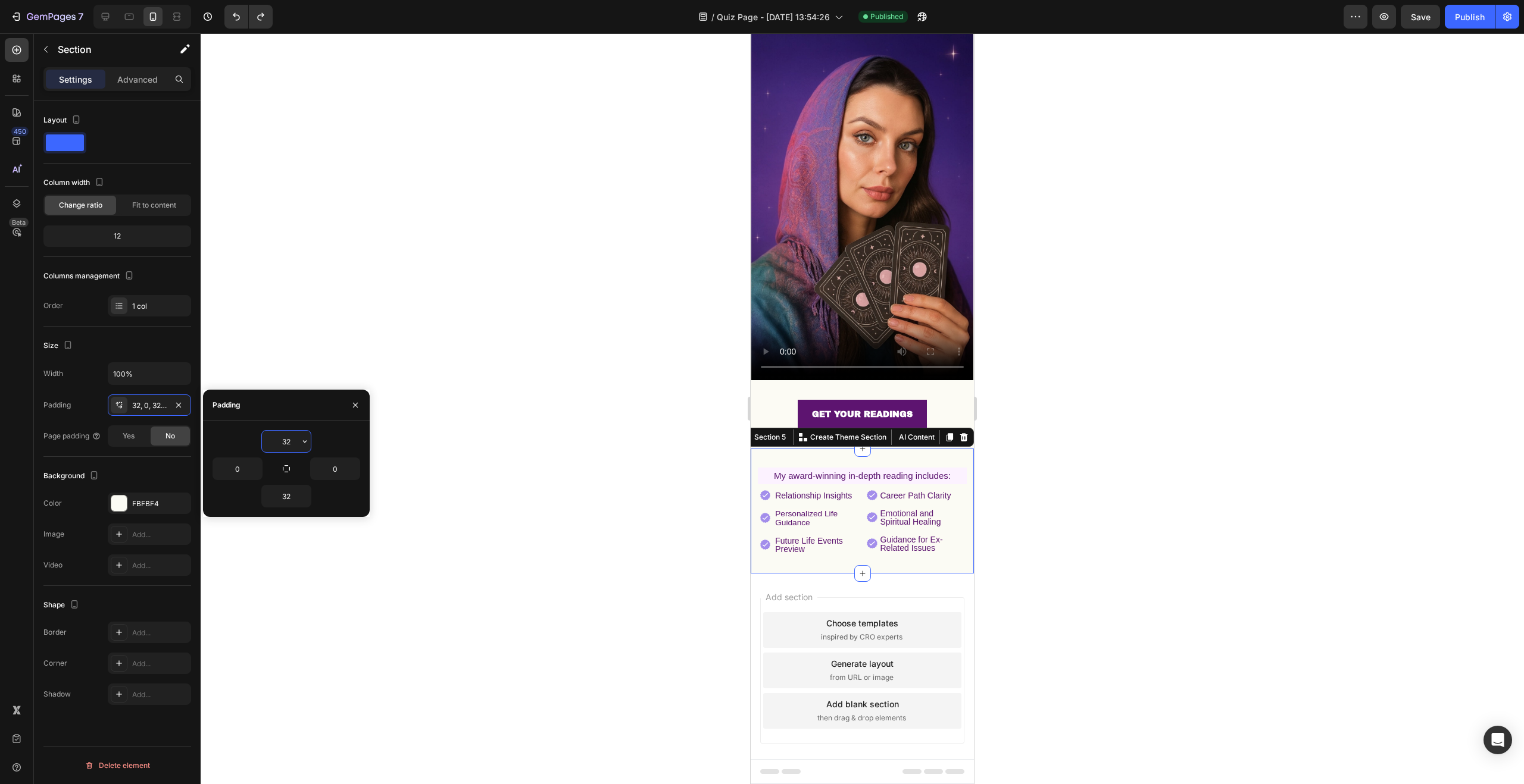
click at [292, 441] on input "32" at bounding box center [286, 441] width 49 height 22
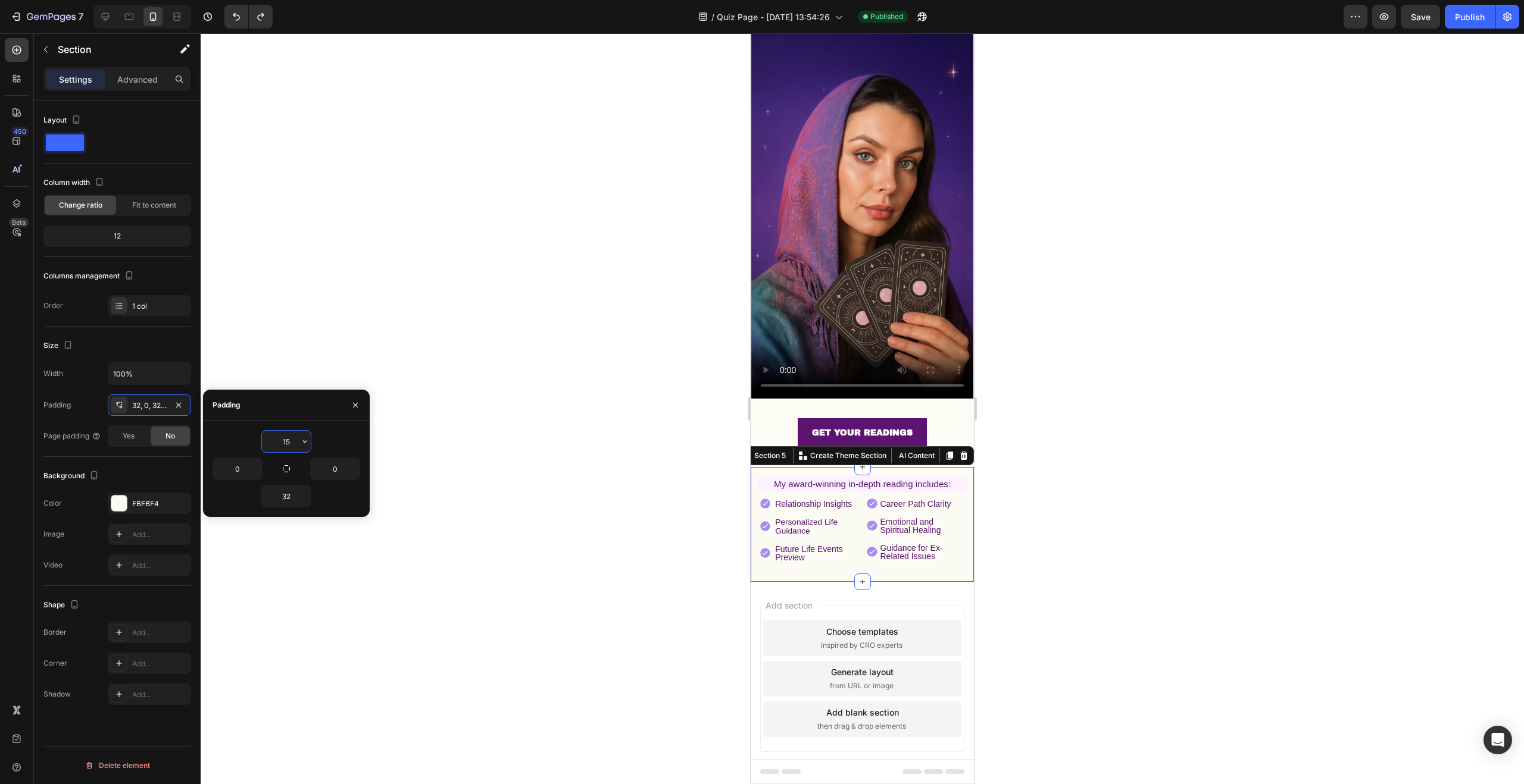
scroll to position [154, 0]
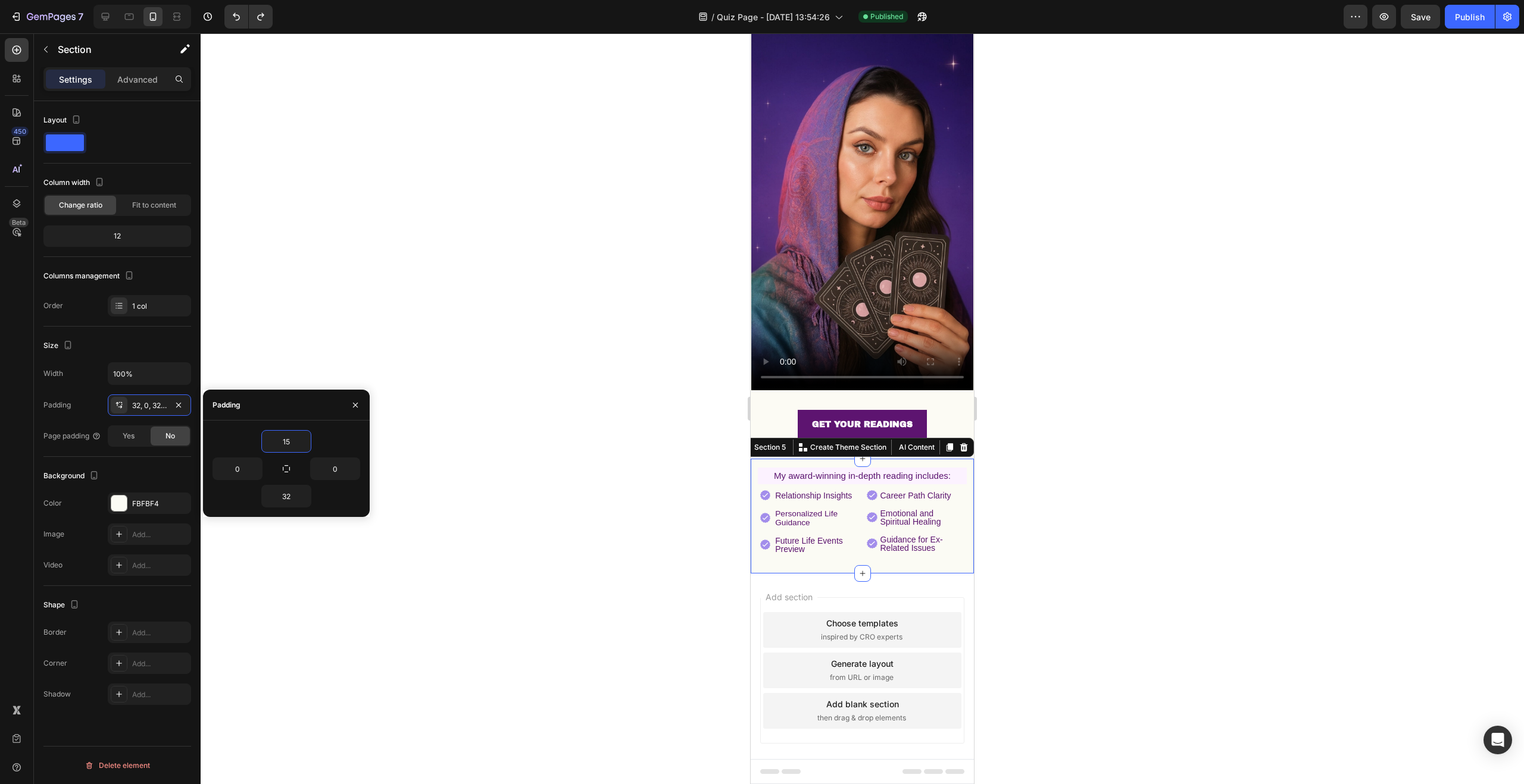
click at [419, 356] on div at bounding box center [862, 409] width 1324 height 751
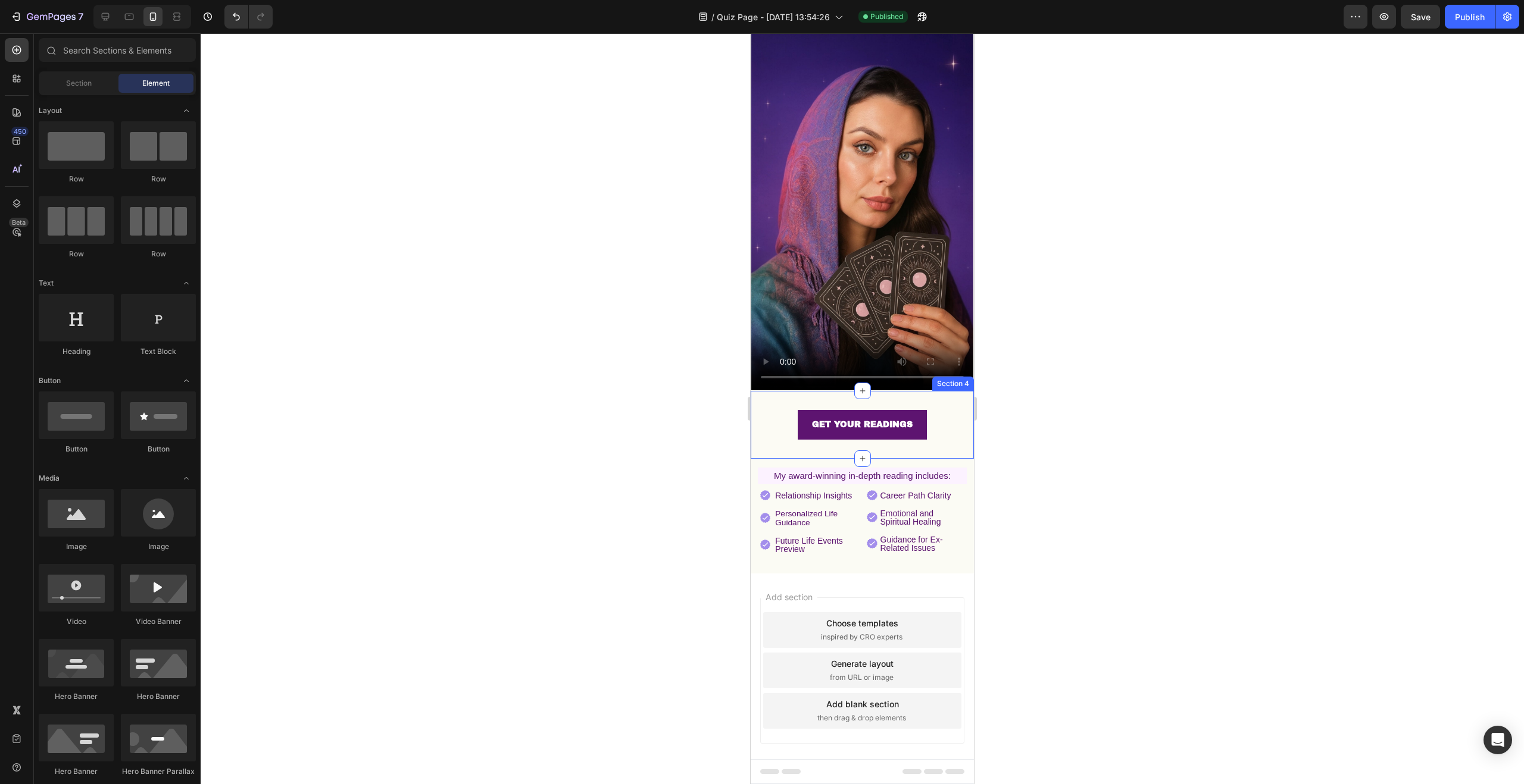
click at [903, 430] on div "GET YOUR READINGS Button Section 4" at bounding box center [862, 424] width 223 height 67
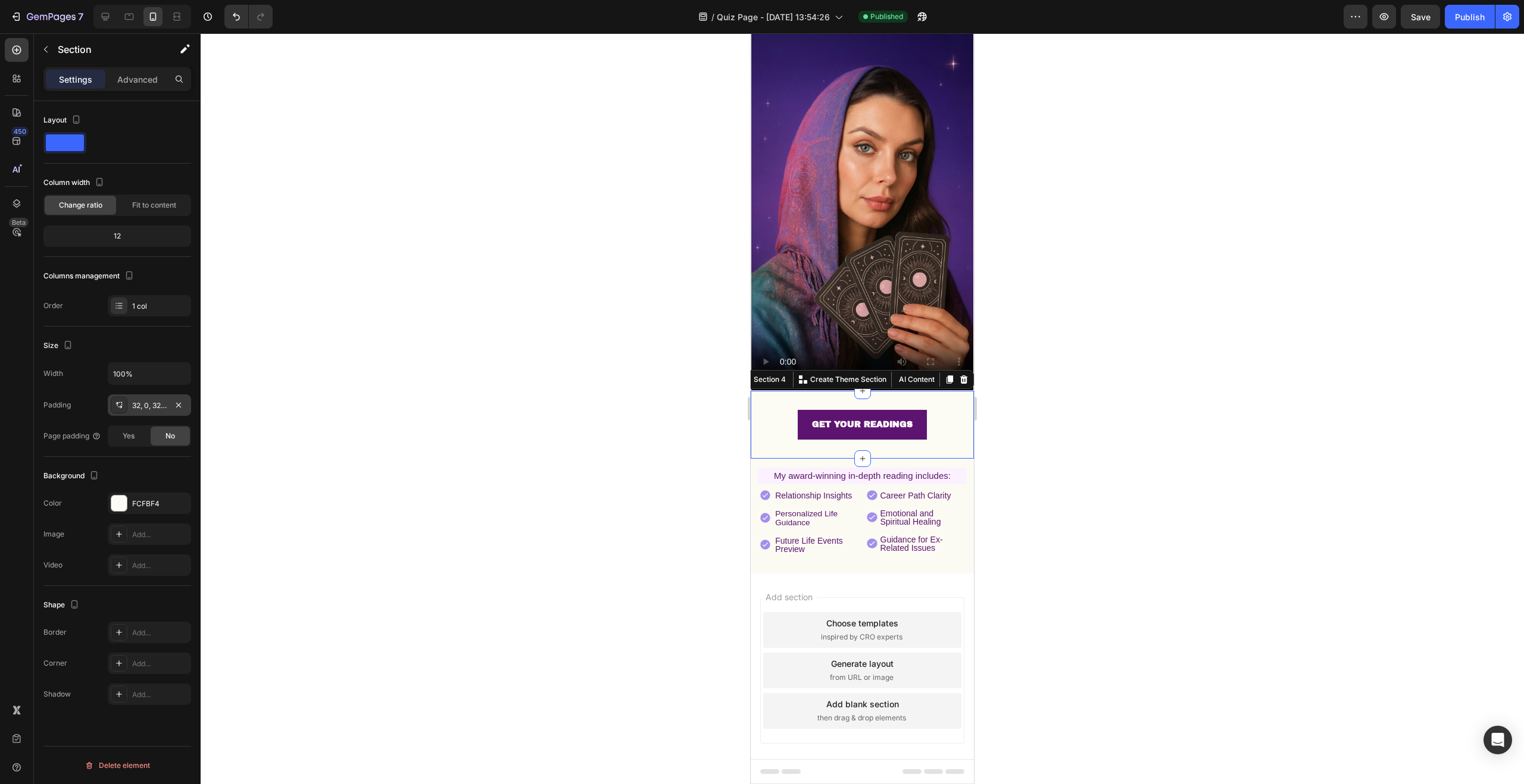
click at [148, 409] on div "32, 0, 32, 0" at bounding box center [149, 406] width 34 height 10
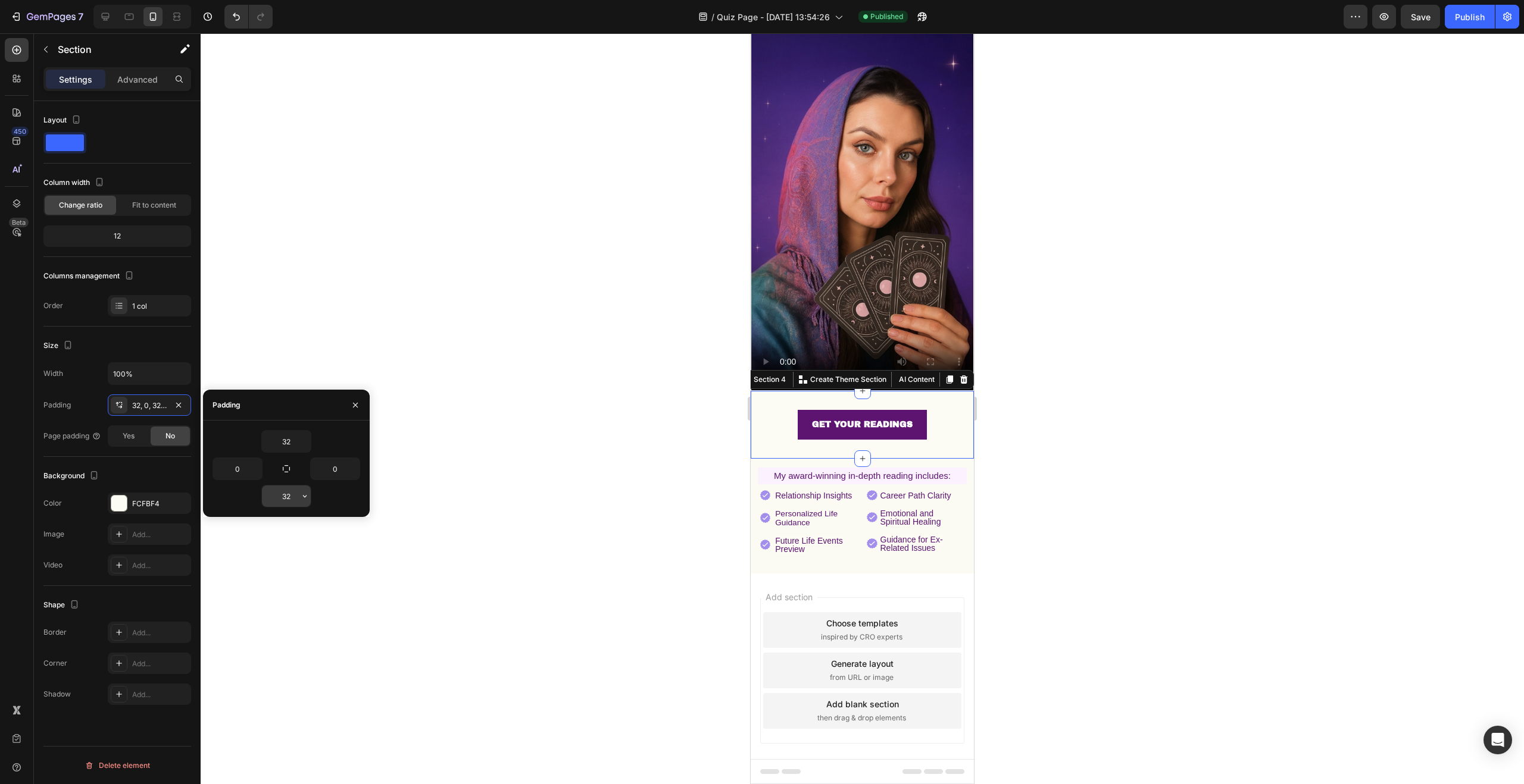
click at [291, 493] on input "32" at bounding box center [286, 496] width 49 height 22
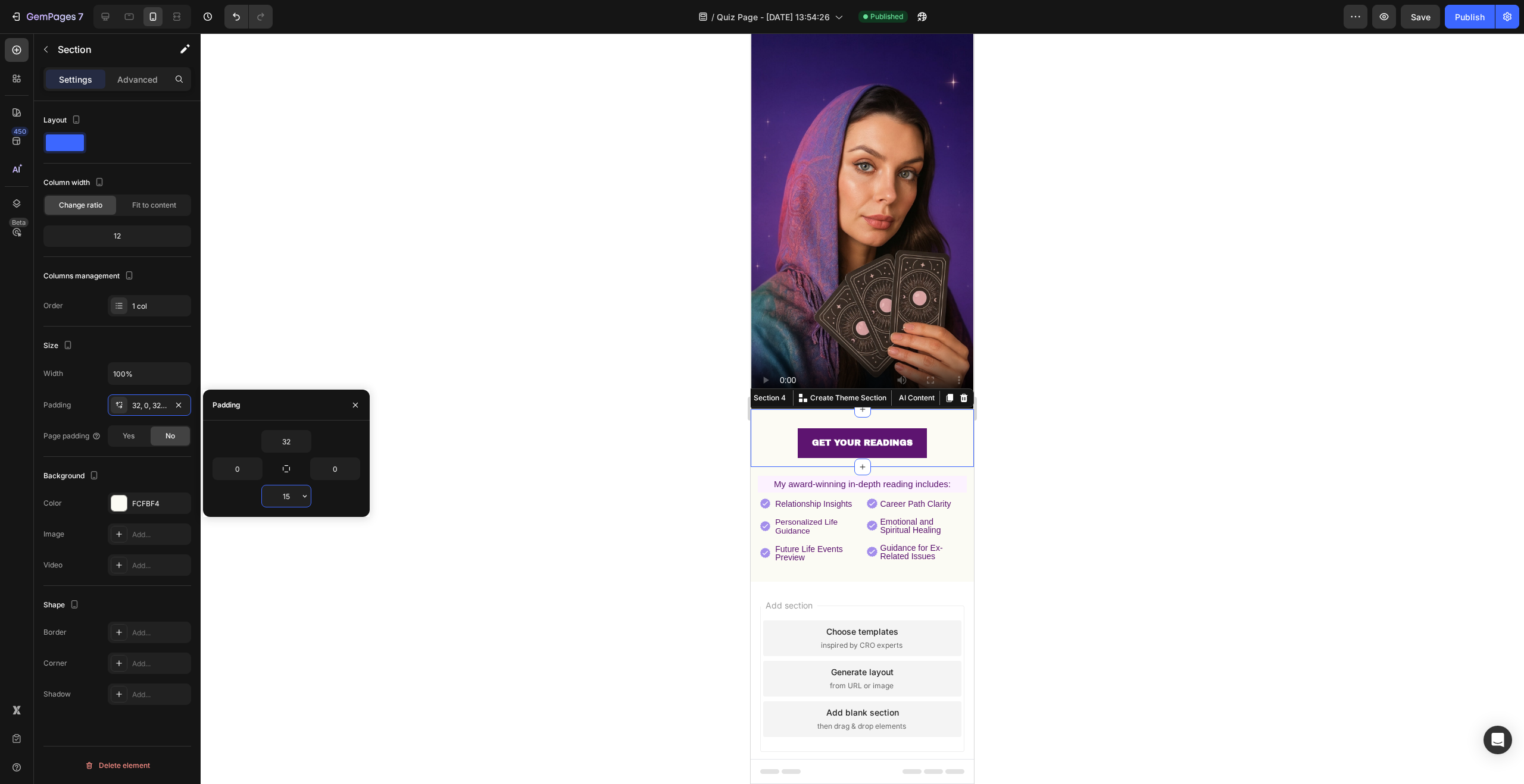
scroll to position [144, 0]
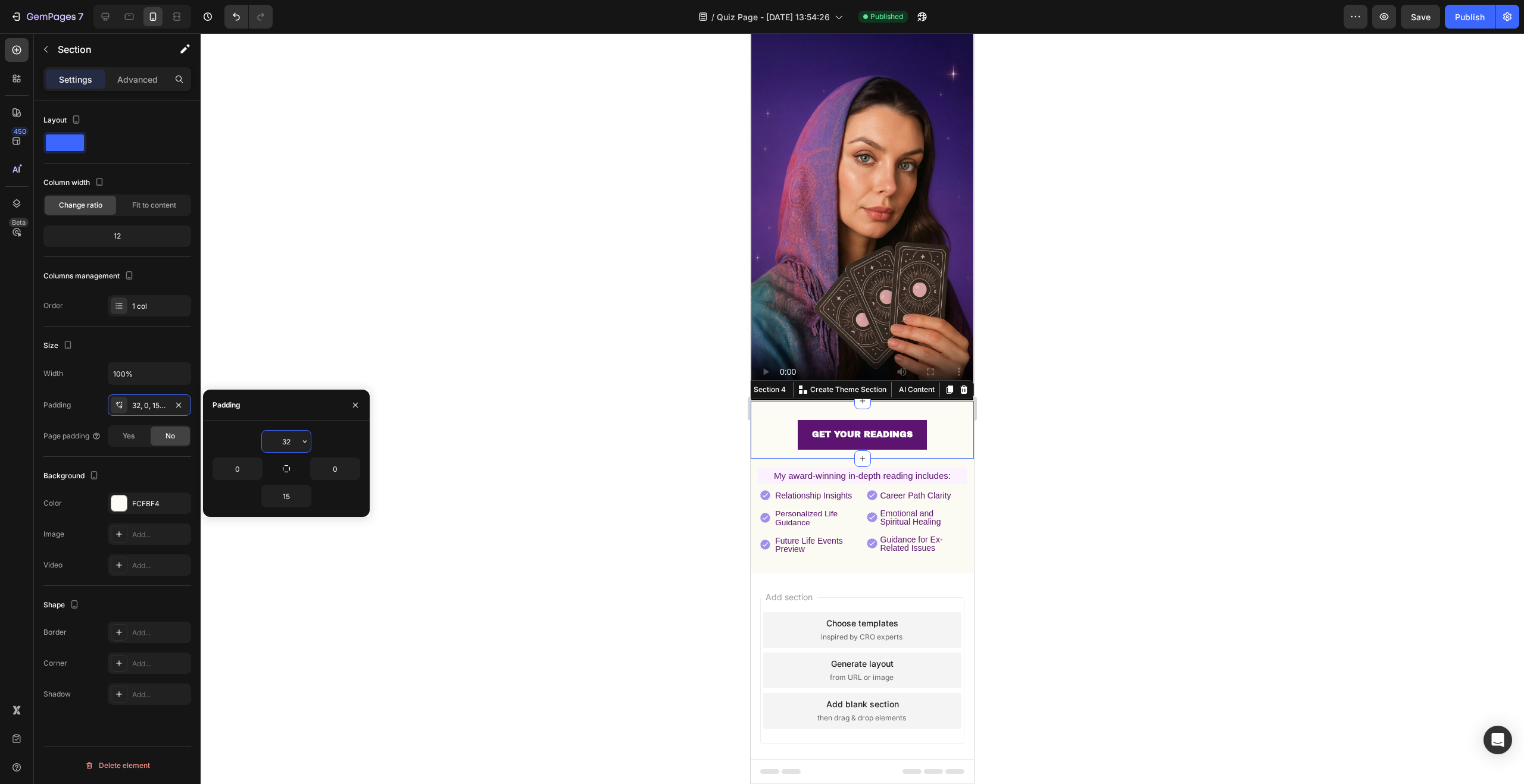
click at [289, 441] on input "32" at bounding box center [286, 441] width 49 height 22
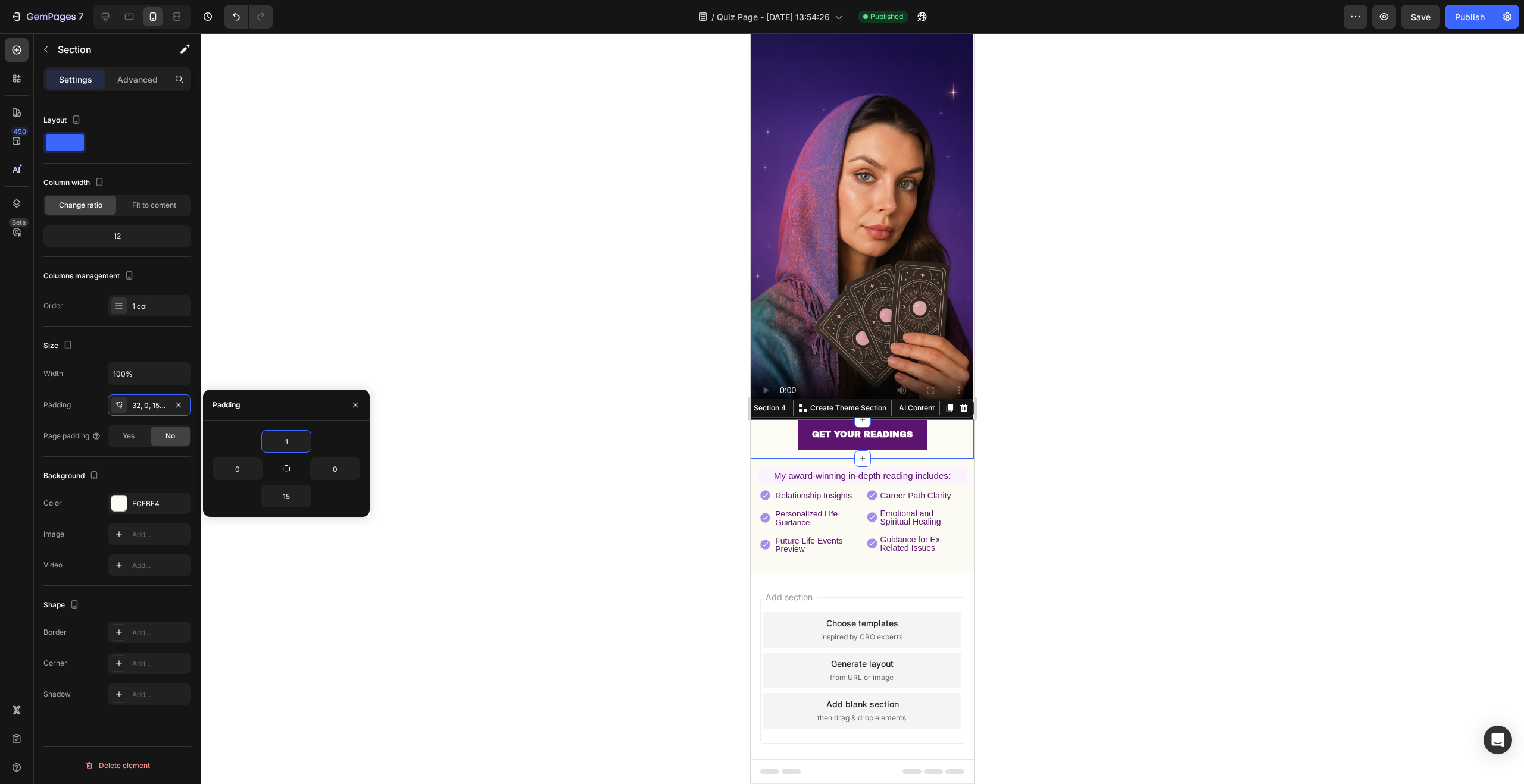
scroll to position [134, 0]
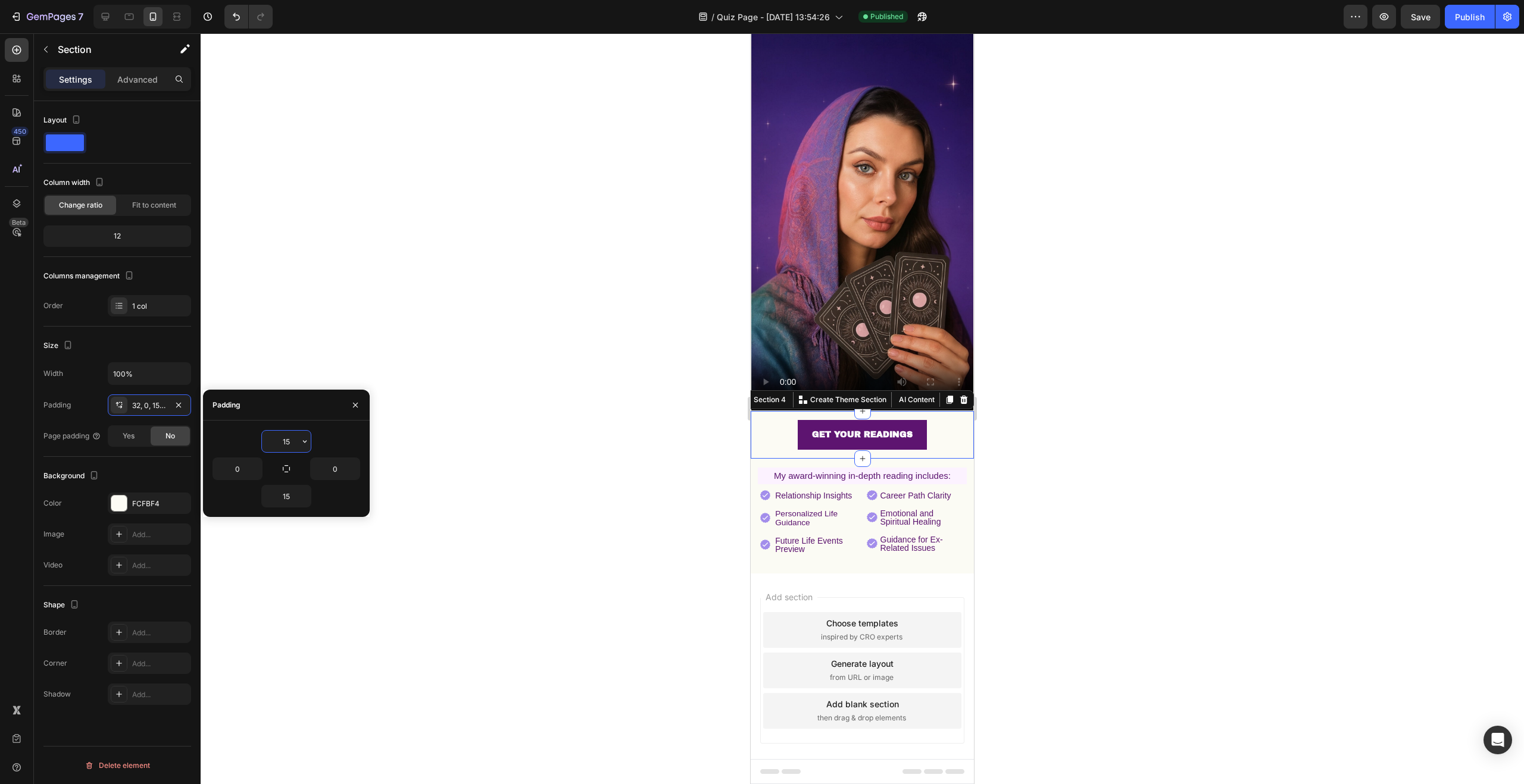
drag, startPoint x: 283, startPoint y: 441, endPoint x: 273, endPoint y: 441, distance: 10.0
click at [273, 441] on input "15" at bounding box center [286, 441] width 49 height 22
drag, startPoint x: 285, startPoint y: 439, endPoint x: 278, endPoint y: 439, distance: 7.0
click at [279, 439] on input "15" at bounding box center [286, 441] width 49 height 22
click at [295, 500] on input "15" at bounding box center [286, 496] width 49 height 22
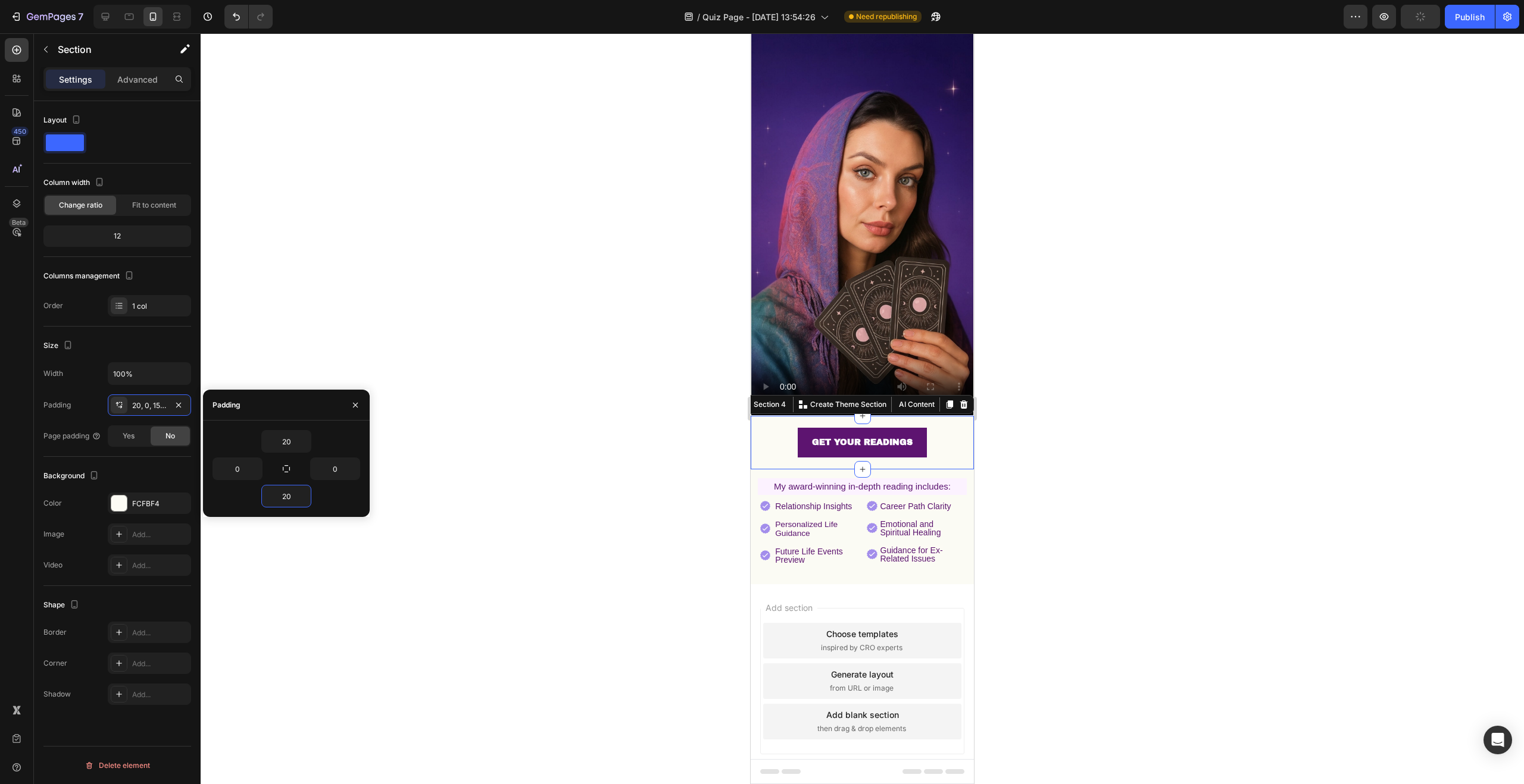
scroll to position [140, 0]
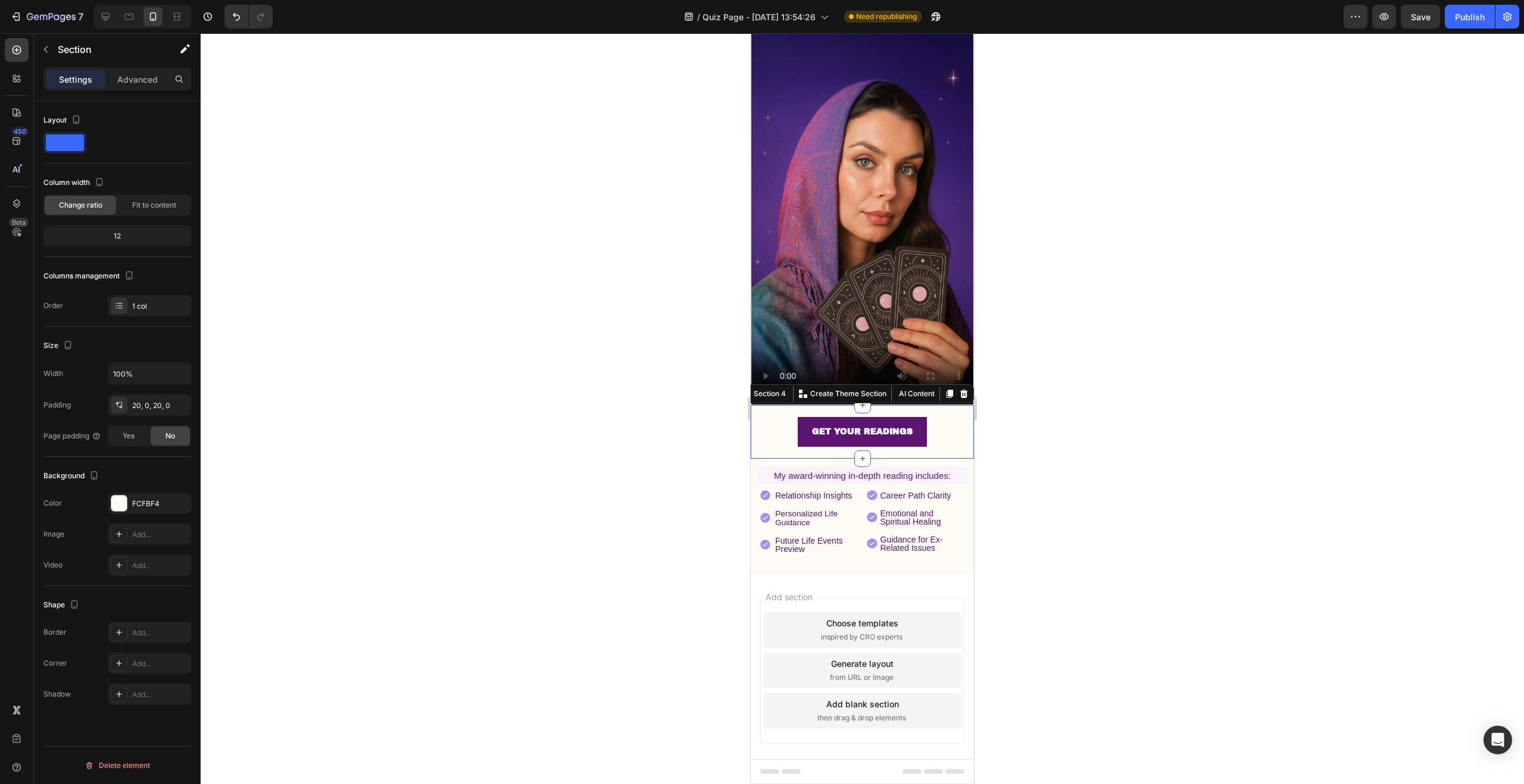
drag, startPoint x: 553, startPoint y: 312, endPoint x: 554, endPoint y: 298, distance: 14.0
click at [553, 312] on div at bounding box center [862, 409] width 1324 height 751
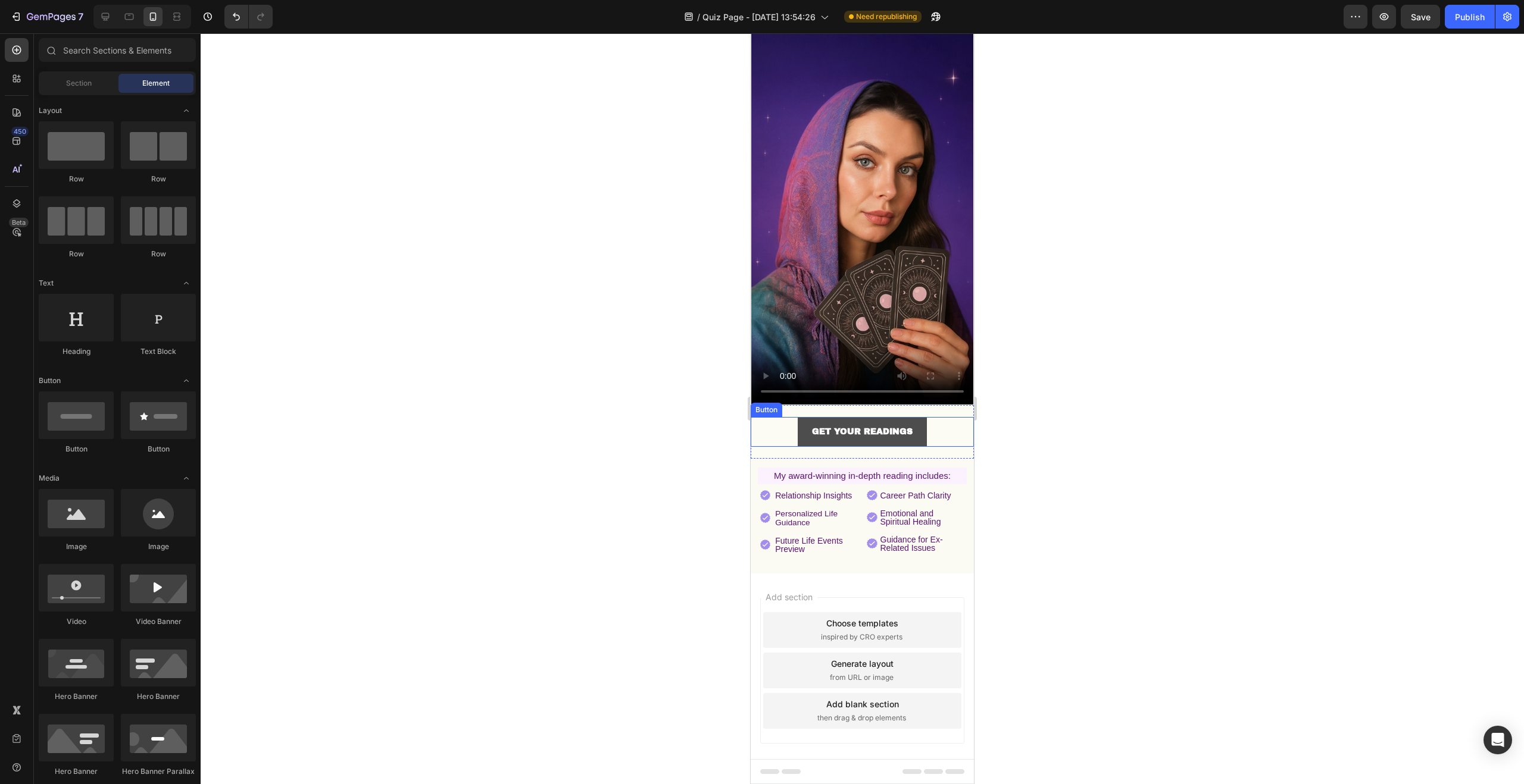
click at [920, 417] on link "GET YOUR READINGS" at bounding box center [863, 431] width 129 height 29
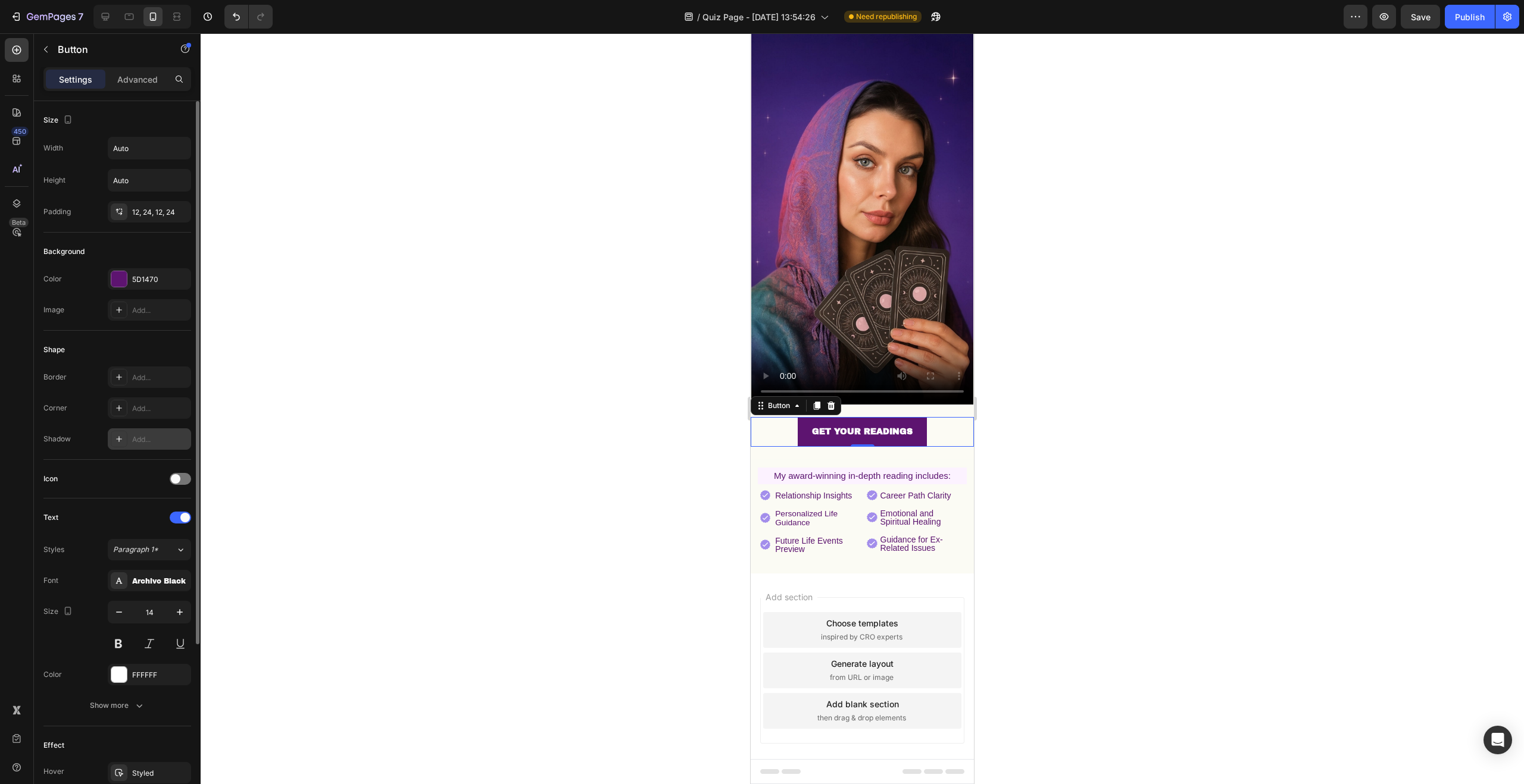
click at [121, 442] on icon at bounding box center [119, 439] width 9 height 9
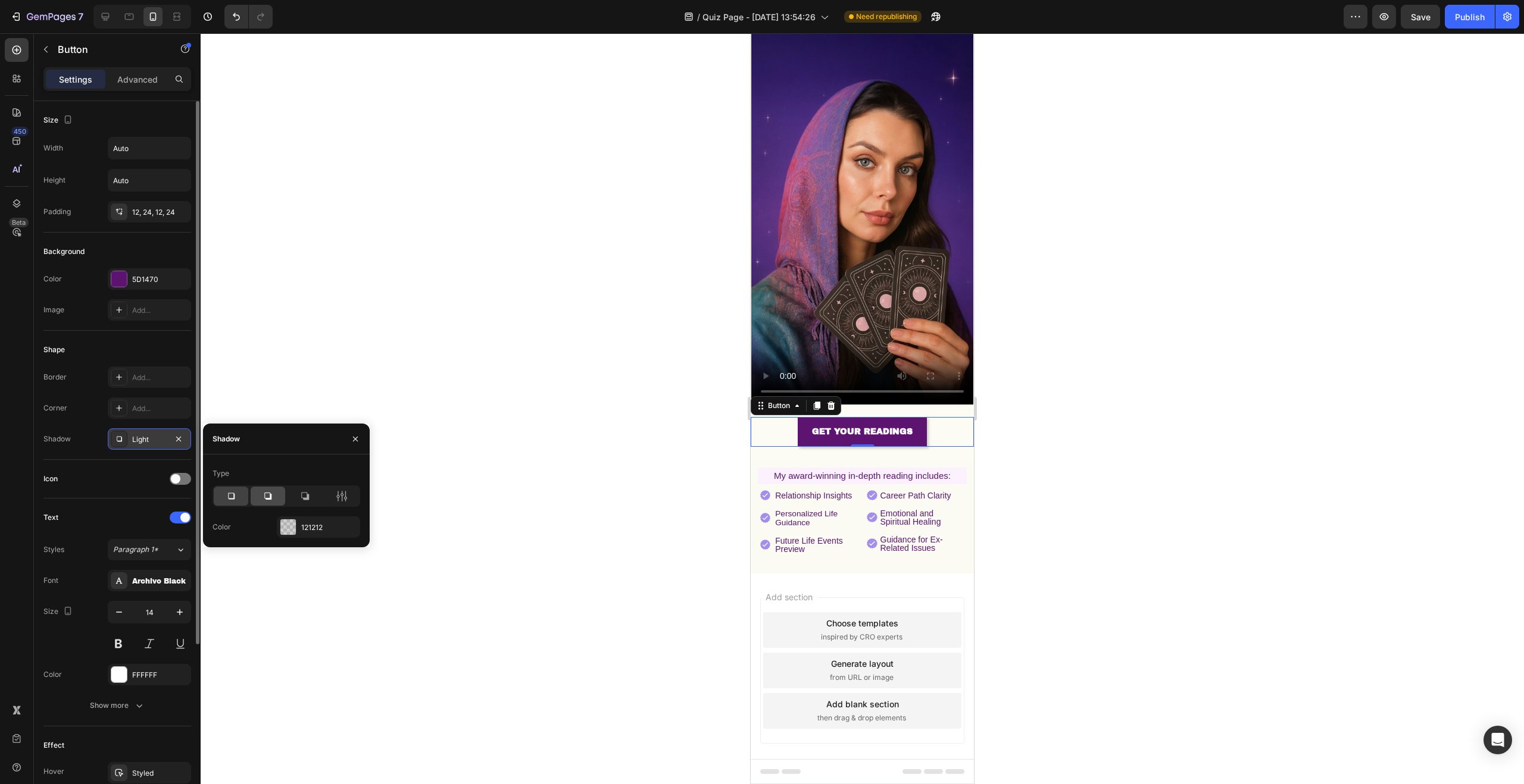
click at [268, 499] on icon at bounding box center [268, 496] width 7 height 7
click at [299, 496] on icon at bounding box center [304, 496] width 12 height 12
click at [239, 494] on div at bounding box center [231, 496] width 34 height 19
click at [489, 282] on div at bounding box center [862, 409] width 1324 height 751
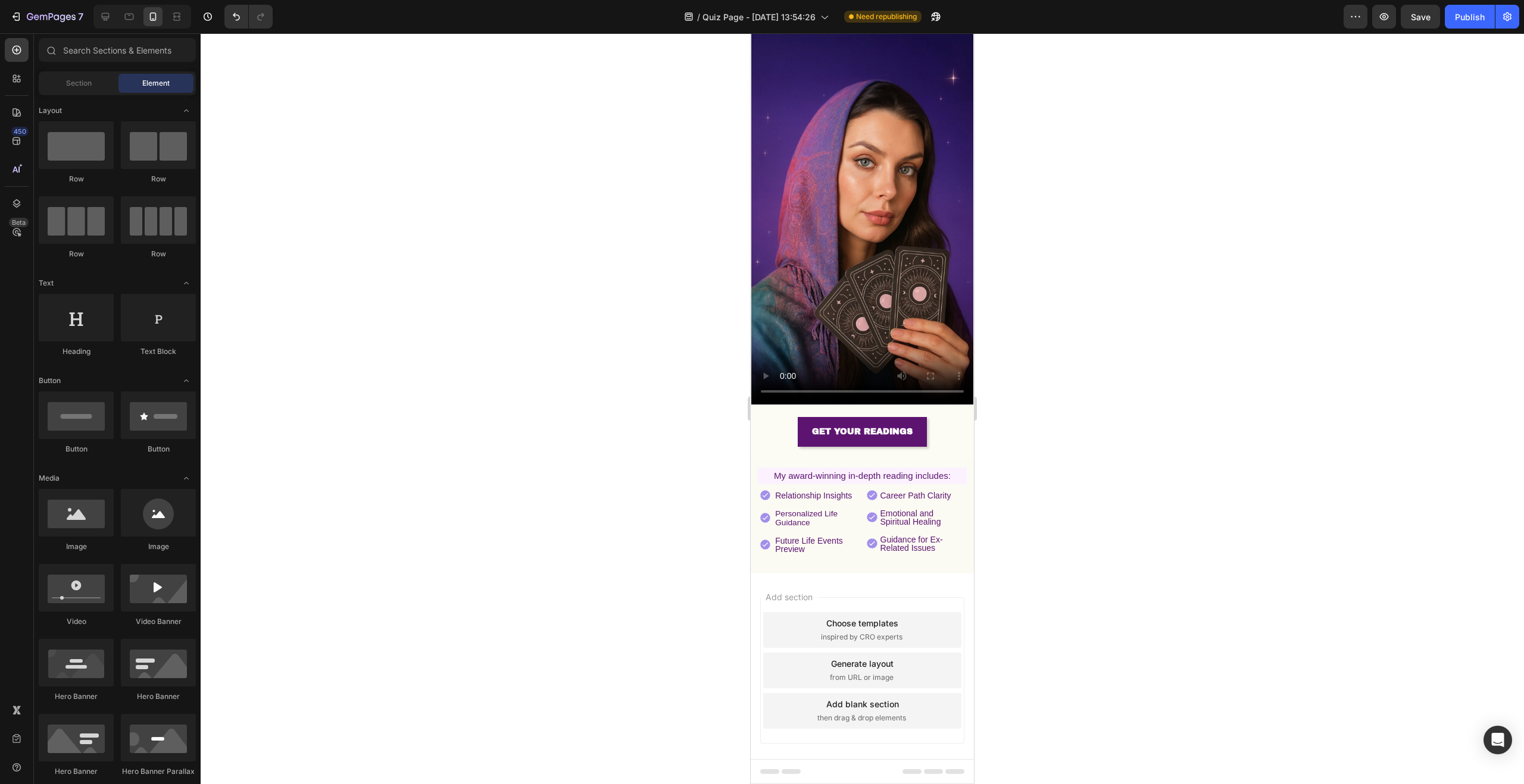
click at [489, 281] on div at bounding box center [862, 409] width 1324 height 751
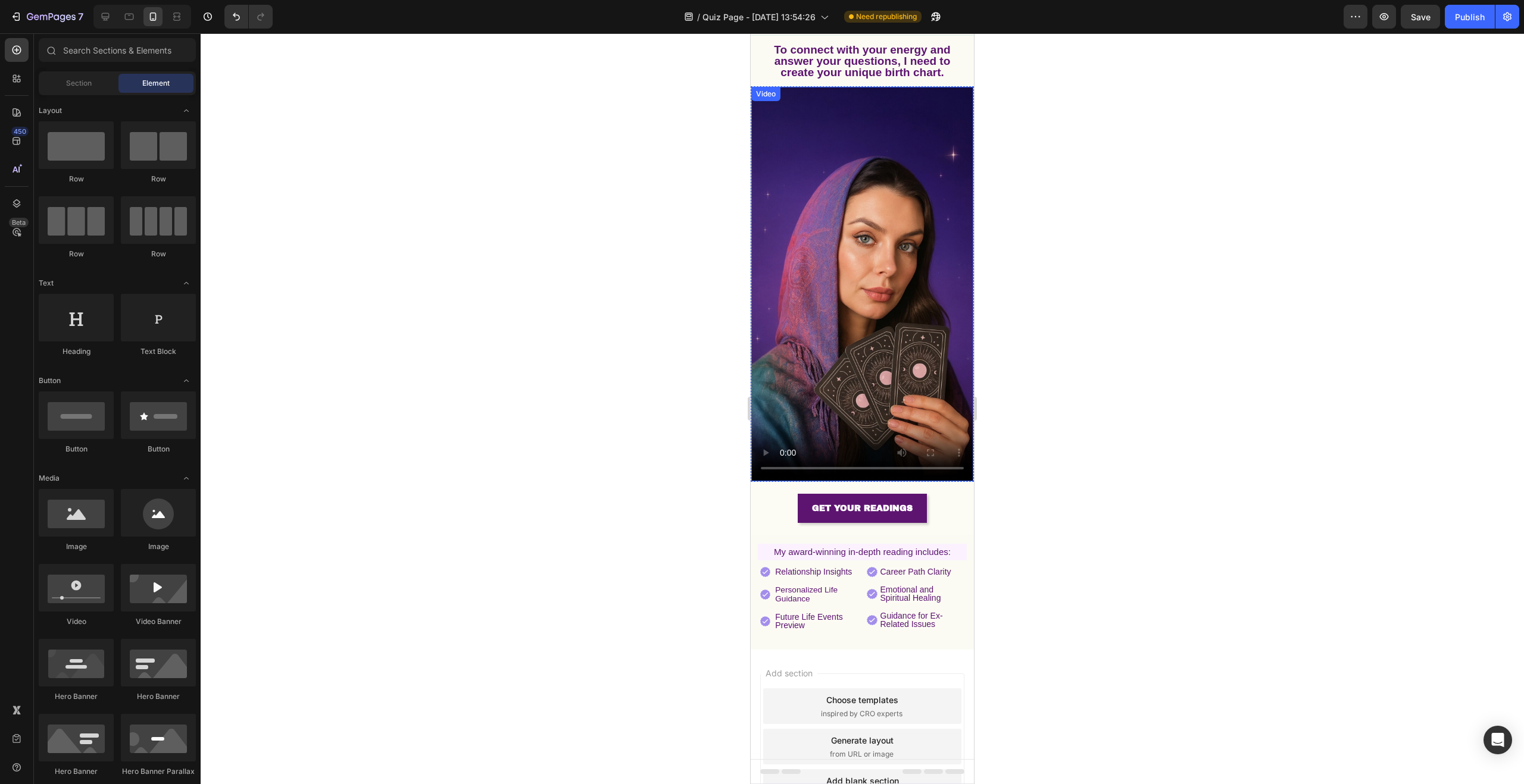
scroll to position [0, 0]
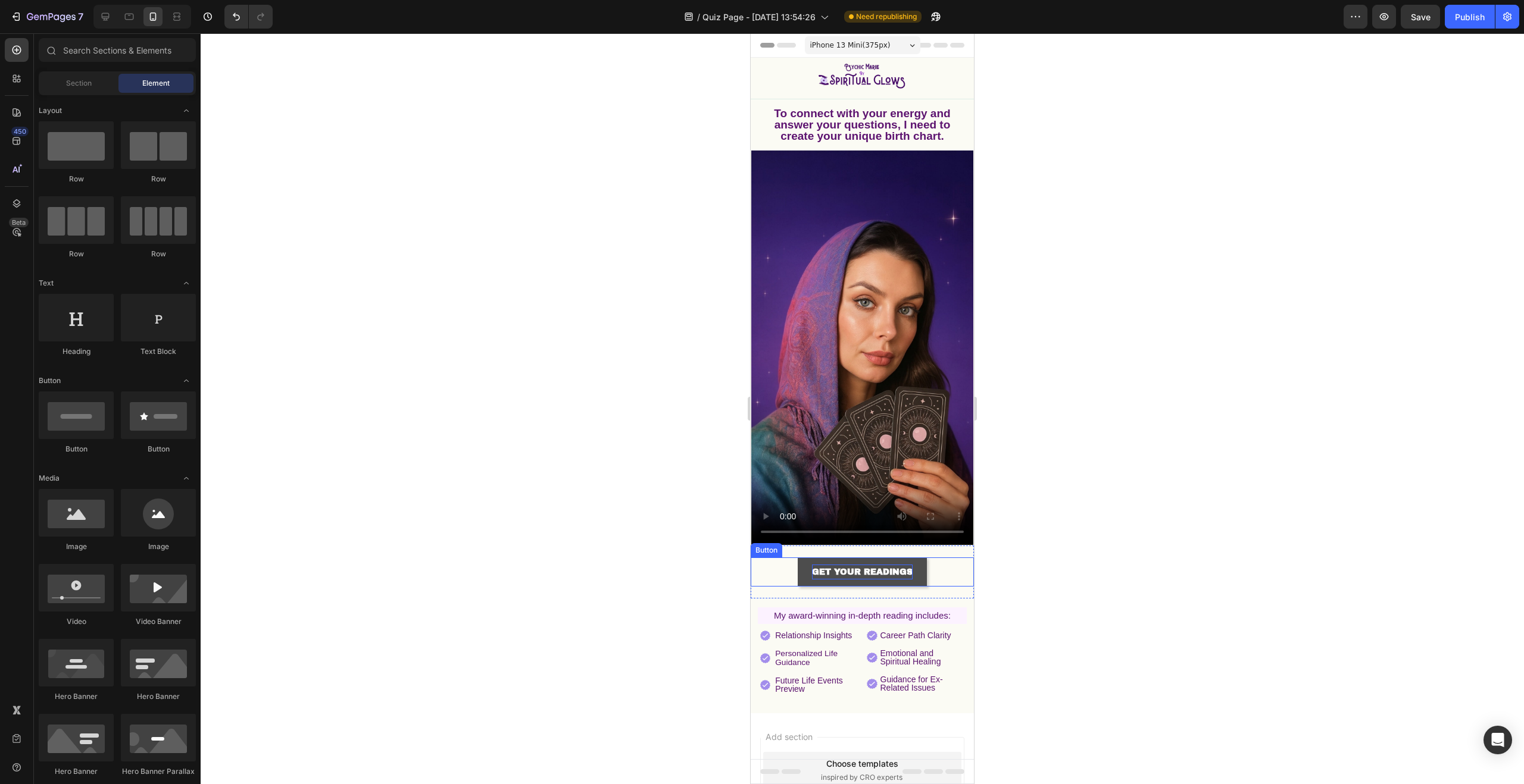
click at [863, 568] on strong "GET YOUR READINGS" at bounding box center [863, 572] width 101 height 9
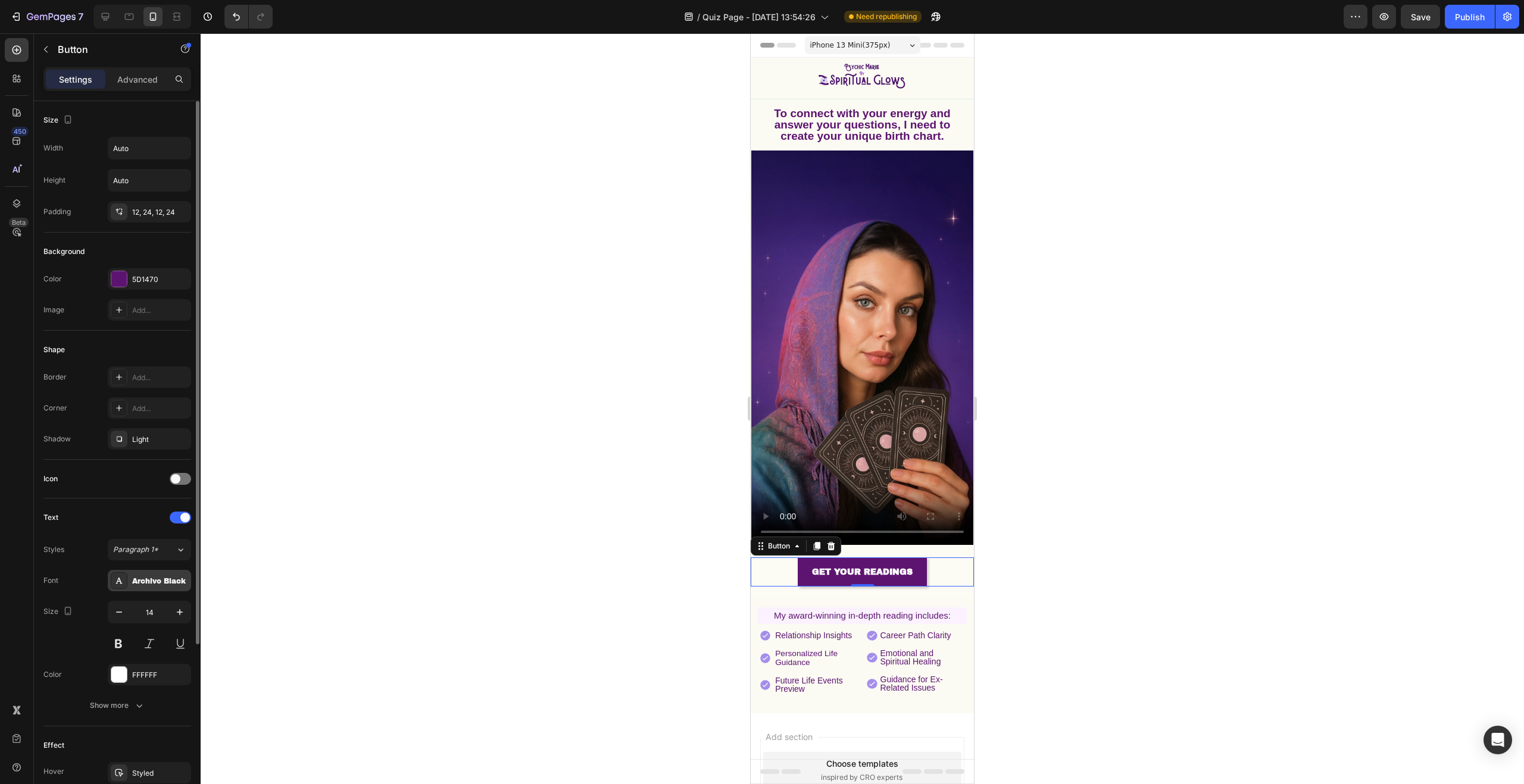
click at [158, 580] on div "Archivo Black" at bounding box center [160, 581] width 56 height 10
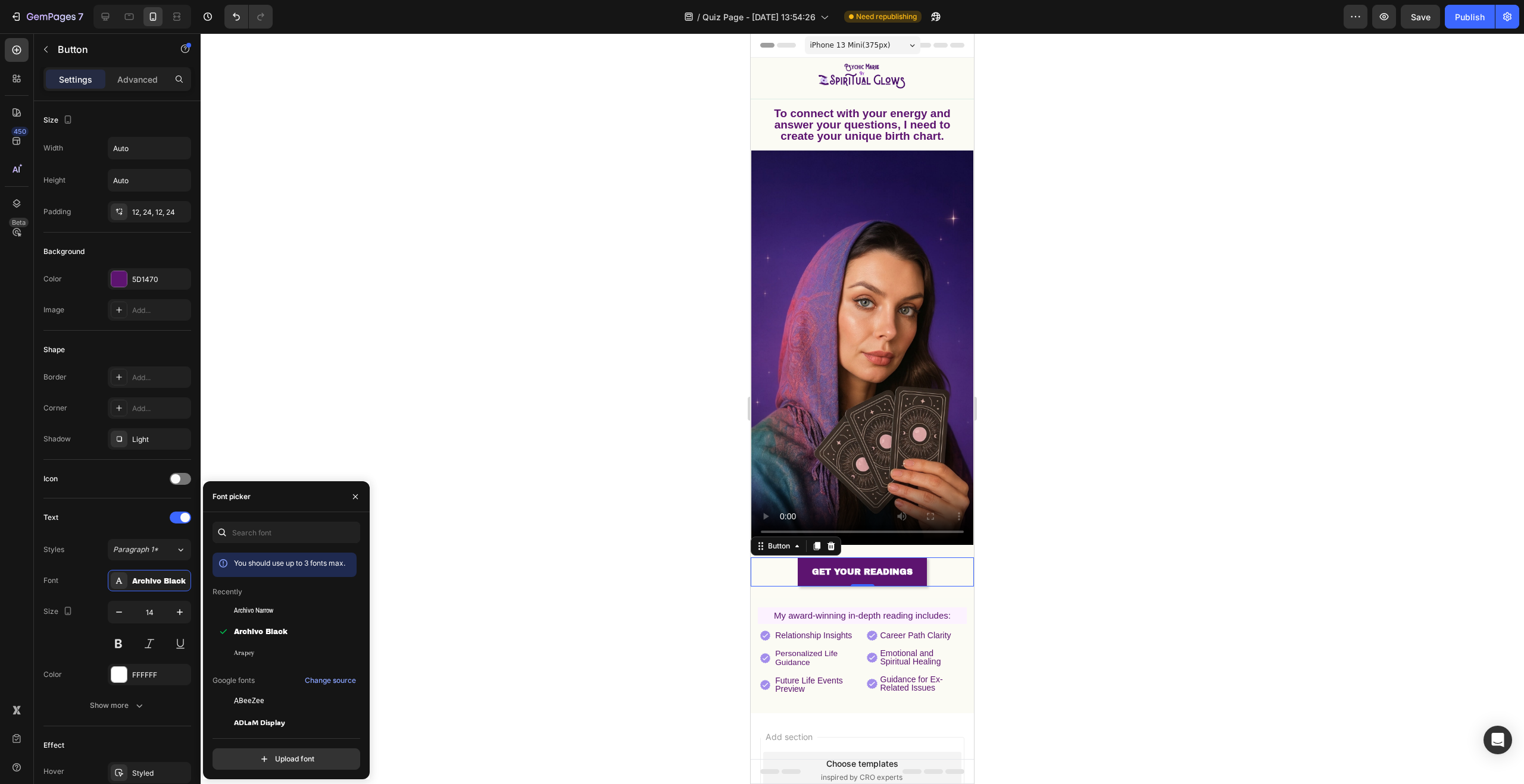
click at [478, 589] on div at bounding box center [862, 409] width 1324 height 751
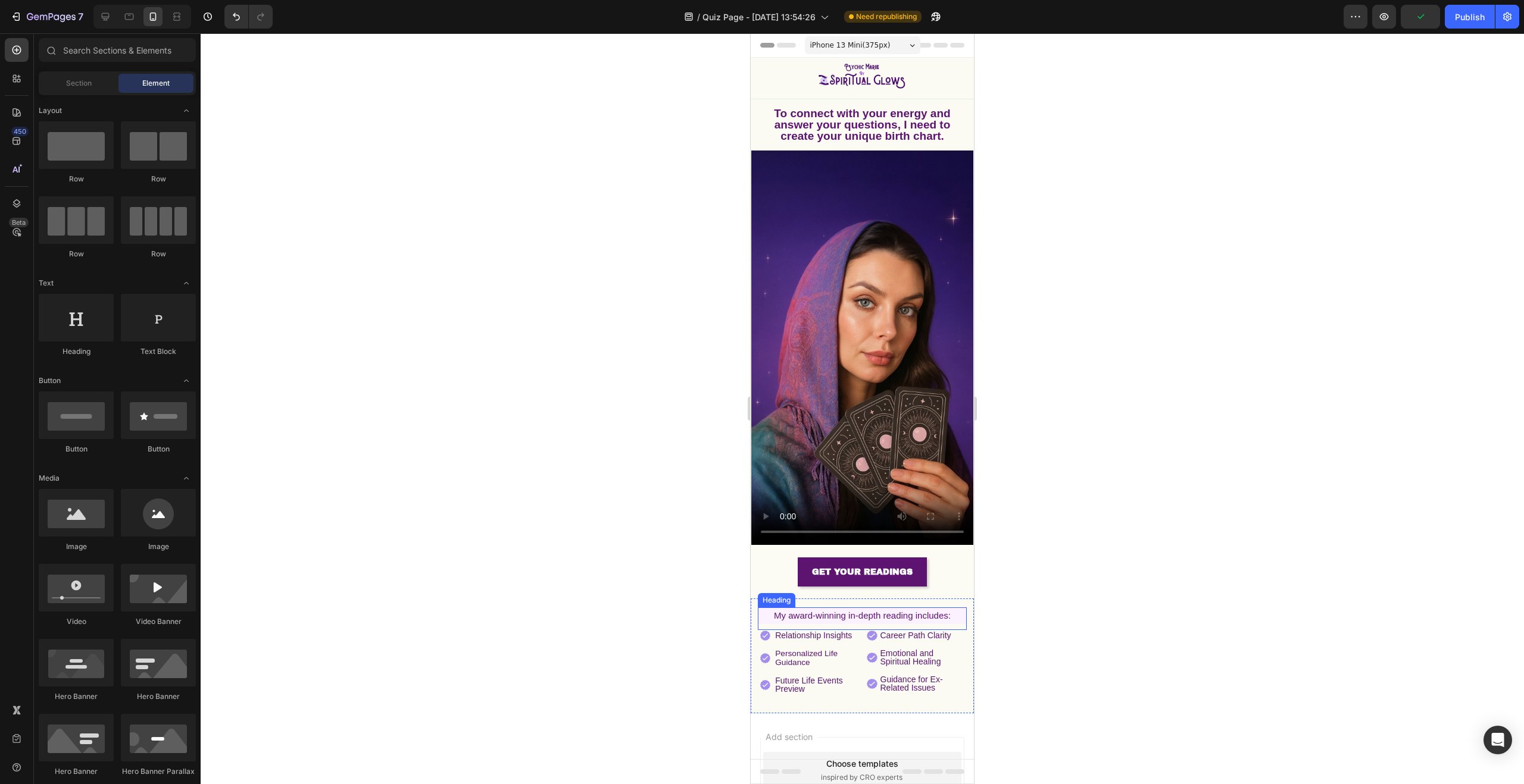
click at [803, 611] on span "My award-winning in-depth reading includes:" at bounding box center [863, 616] width 177 height 10
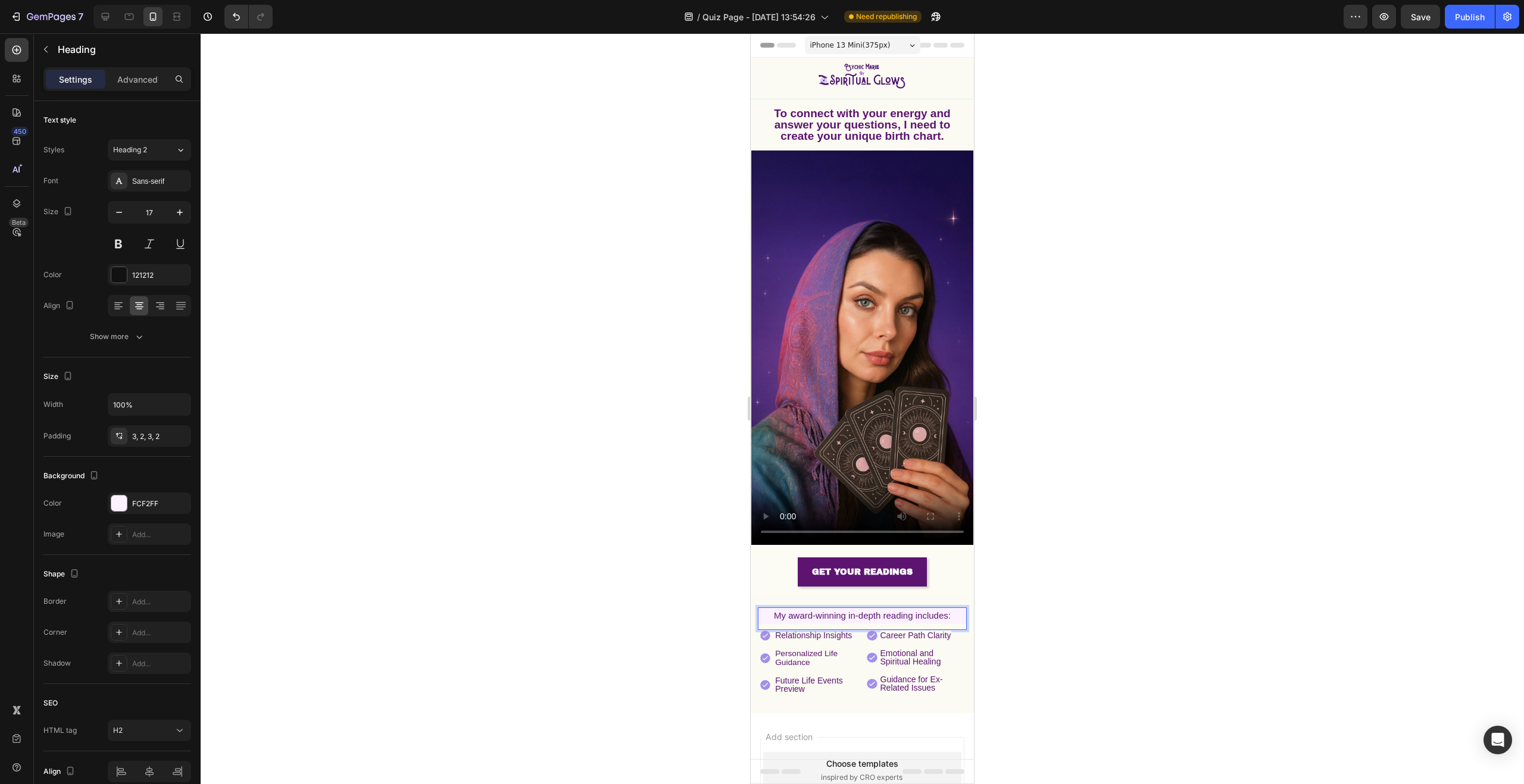
click at [803, 611] on span "My award-winning in-depth reading includes:" at bounding box center [863, 616] width 177 height 10
click at [616, 545] on div at bounding box center [862, 409] width 1324 height 751
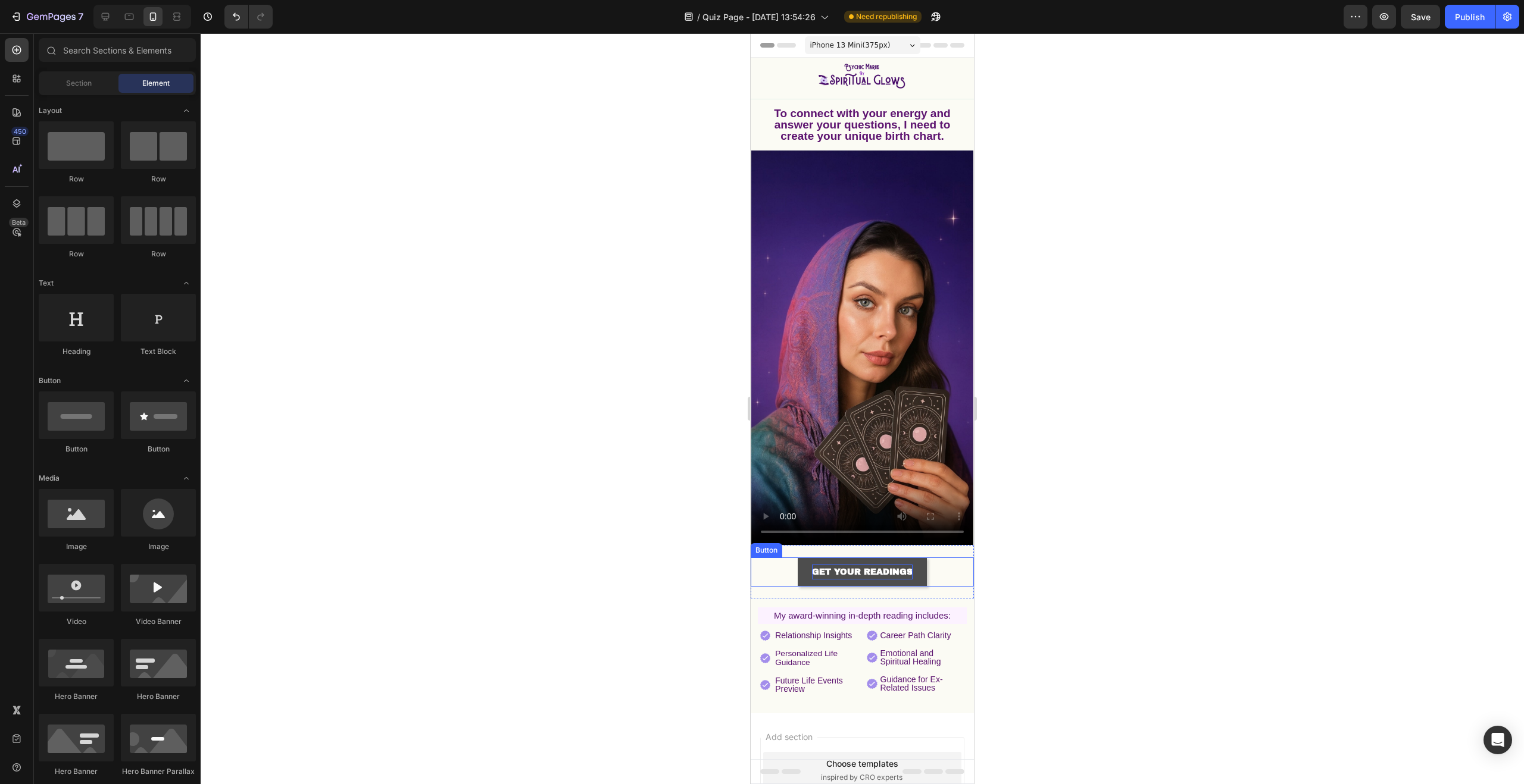
click at [853, 568] on strong "GET YOUR READINGS" at bounding box center [863, 572] width 101 height 9
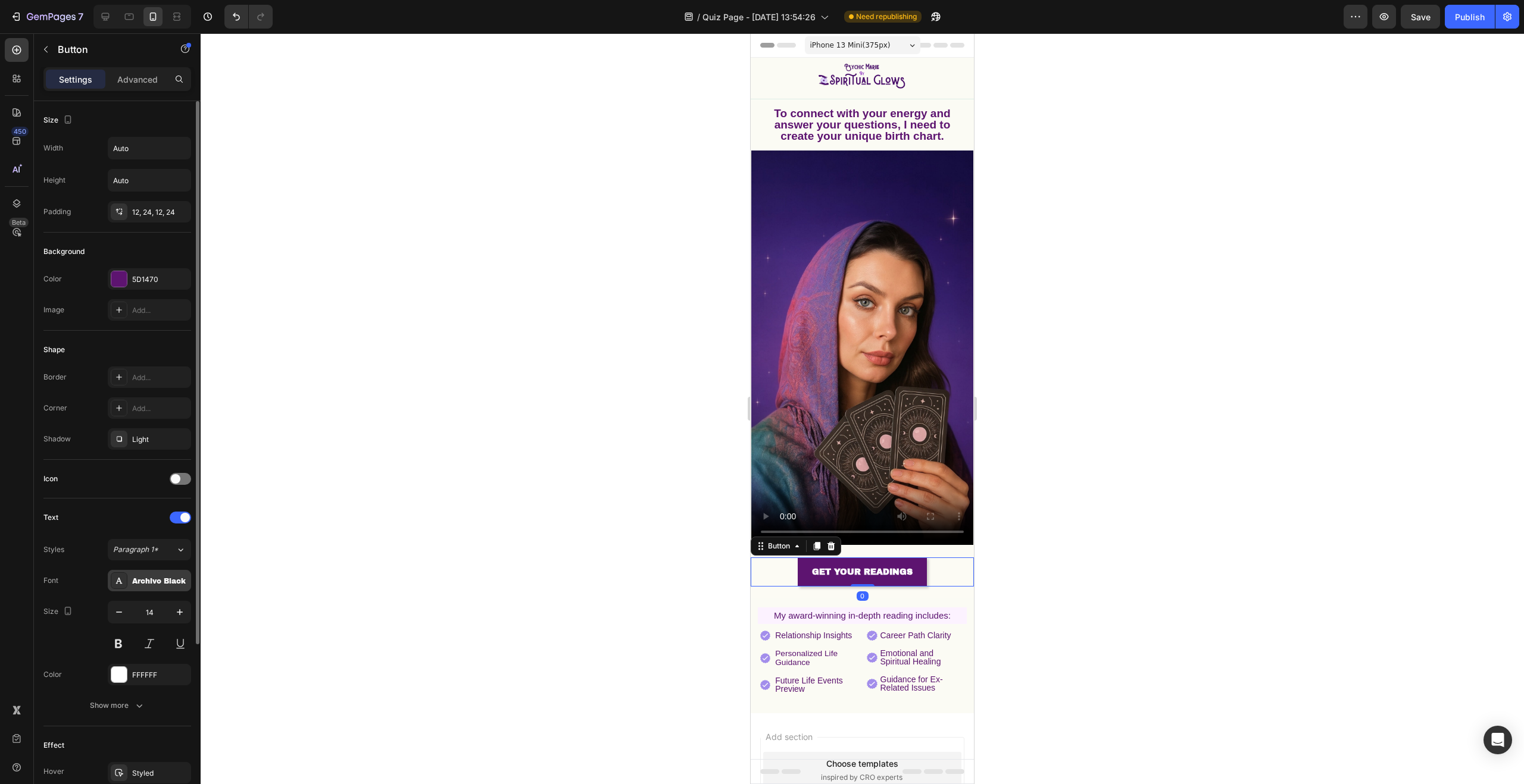
click at [148, 577] on div "Archivo Black" at bounding box center [160, 581] width 56 height 10
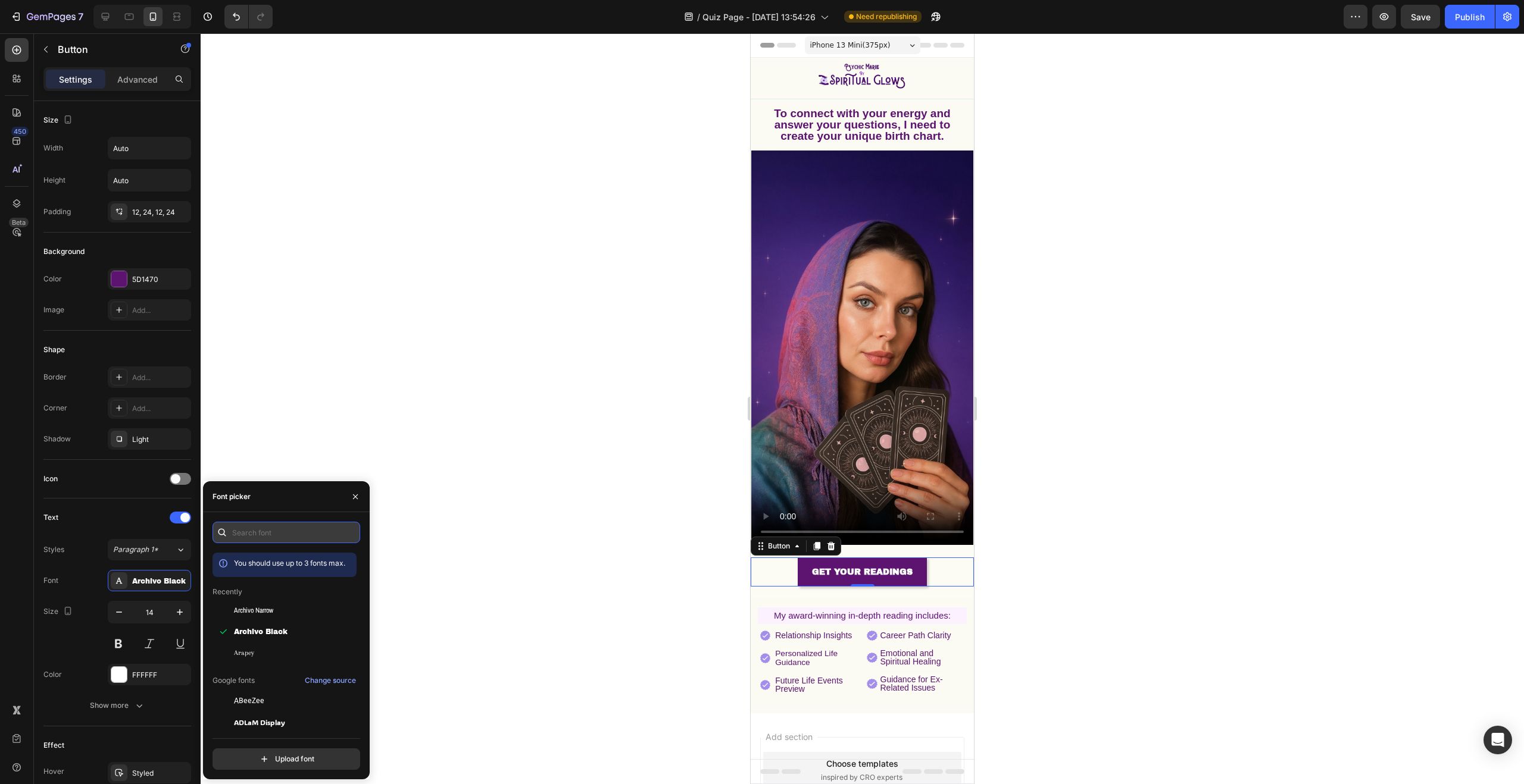
click at [277, 533] on input "text" at bounding box center [286, 532] width 148 height 22
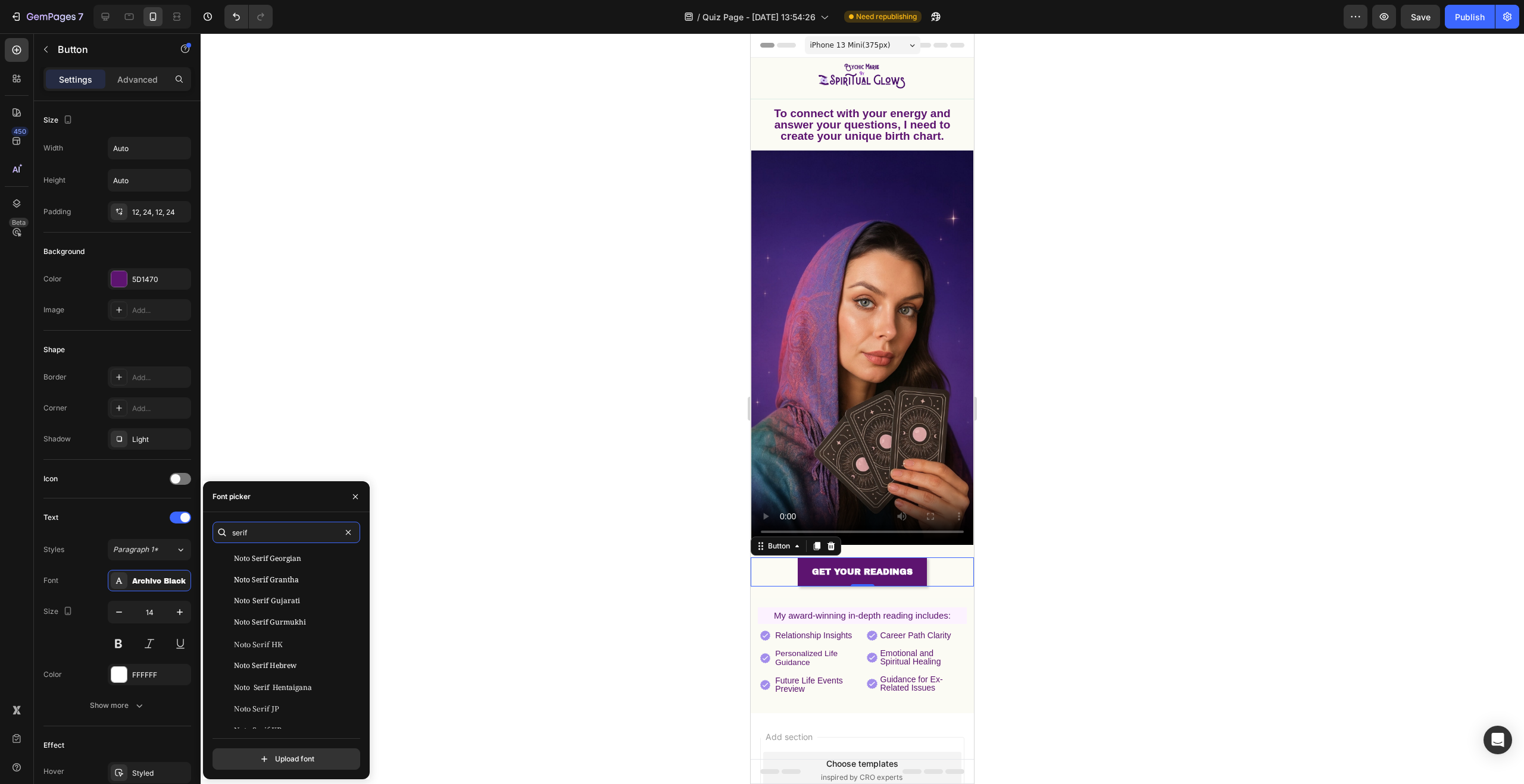
drag, startPoint x: 241, startPoint y: 532, endPoint x: 221, endPoint y: 531, distance: 20.0
click at [227, 531] on div "serif" at bounding box center [286, 532] width 148 height 22
click at [427, 294] on div at bounding box center [862, 409] width 1324 height 751
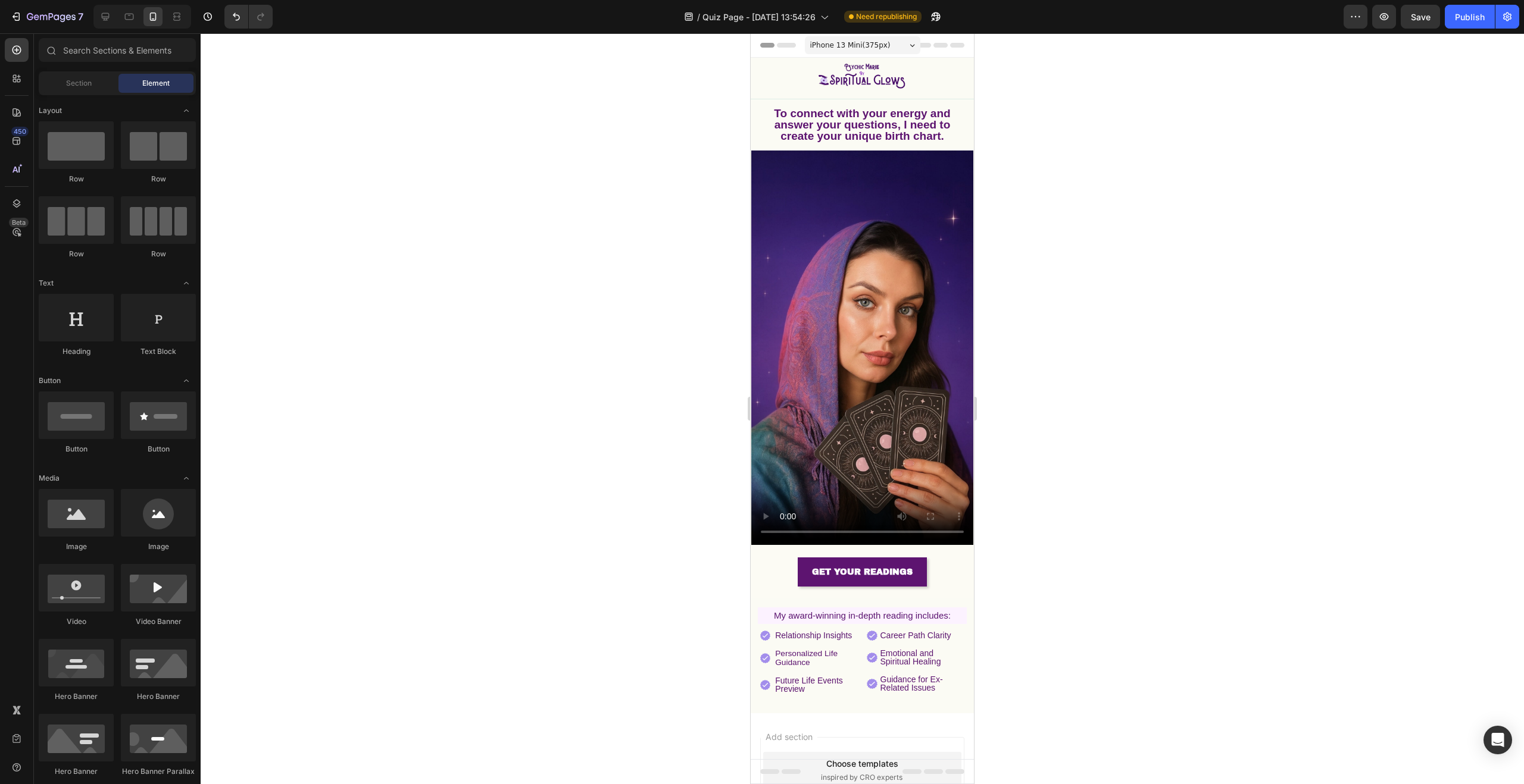
click at [427, 294] on div at bounding box center [862, 409] width 1324 height 751
click at [1437, 17] on button "Save" at bounding box center [1421, 17] width 39 height 24
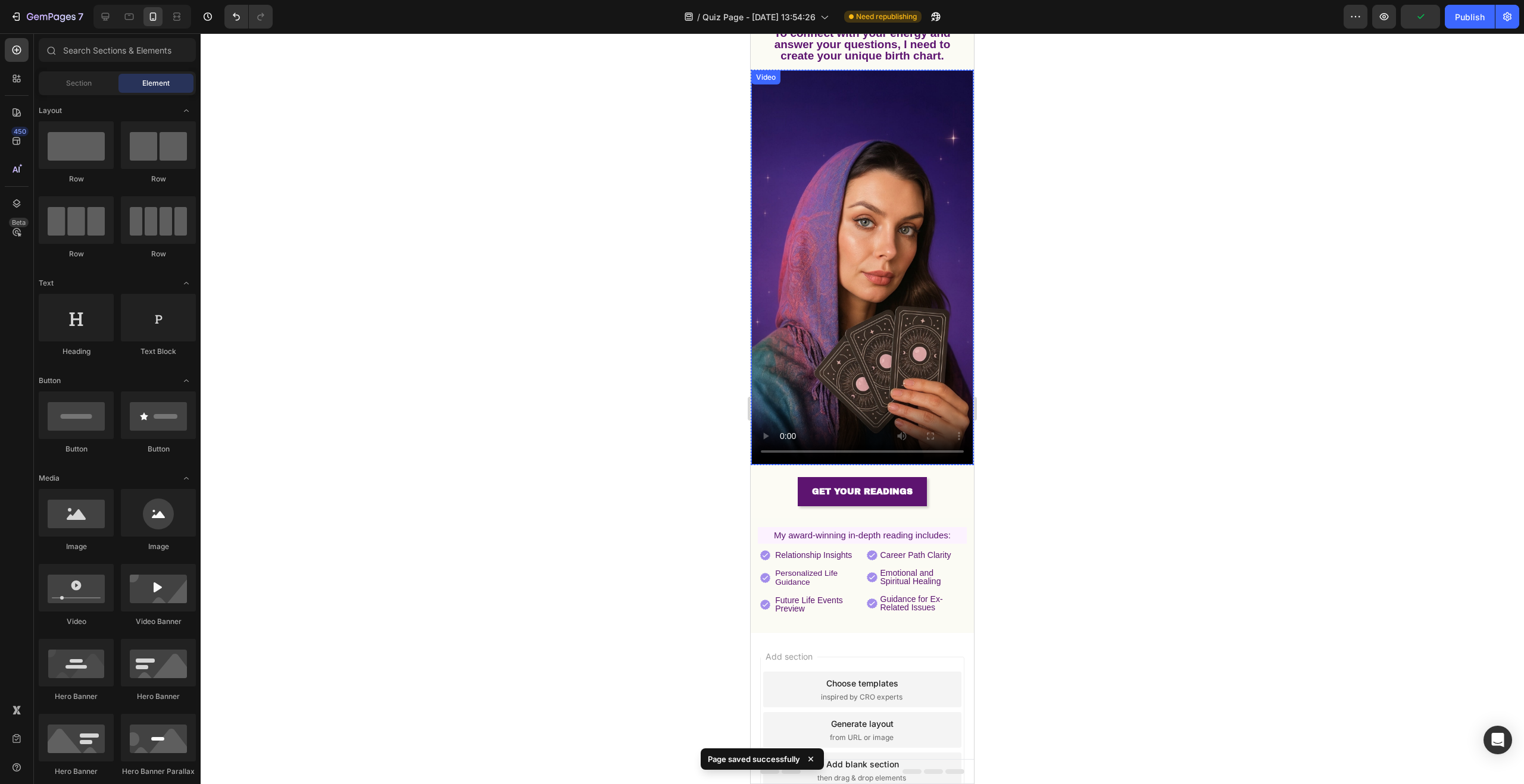
scroll to position [140, 0]
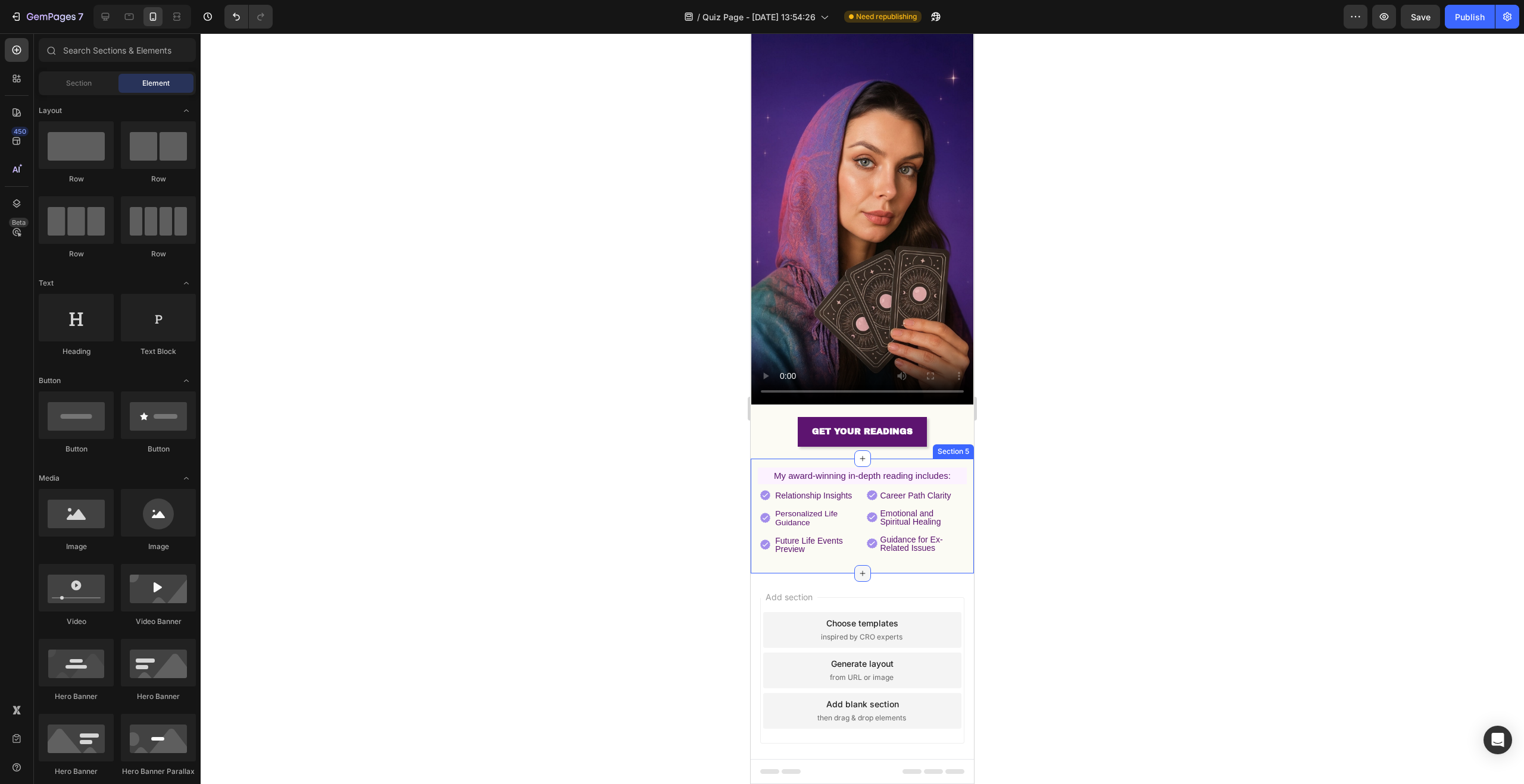
click at [859, 569] on icon at bounding box center [862, 573] width 9 height 9
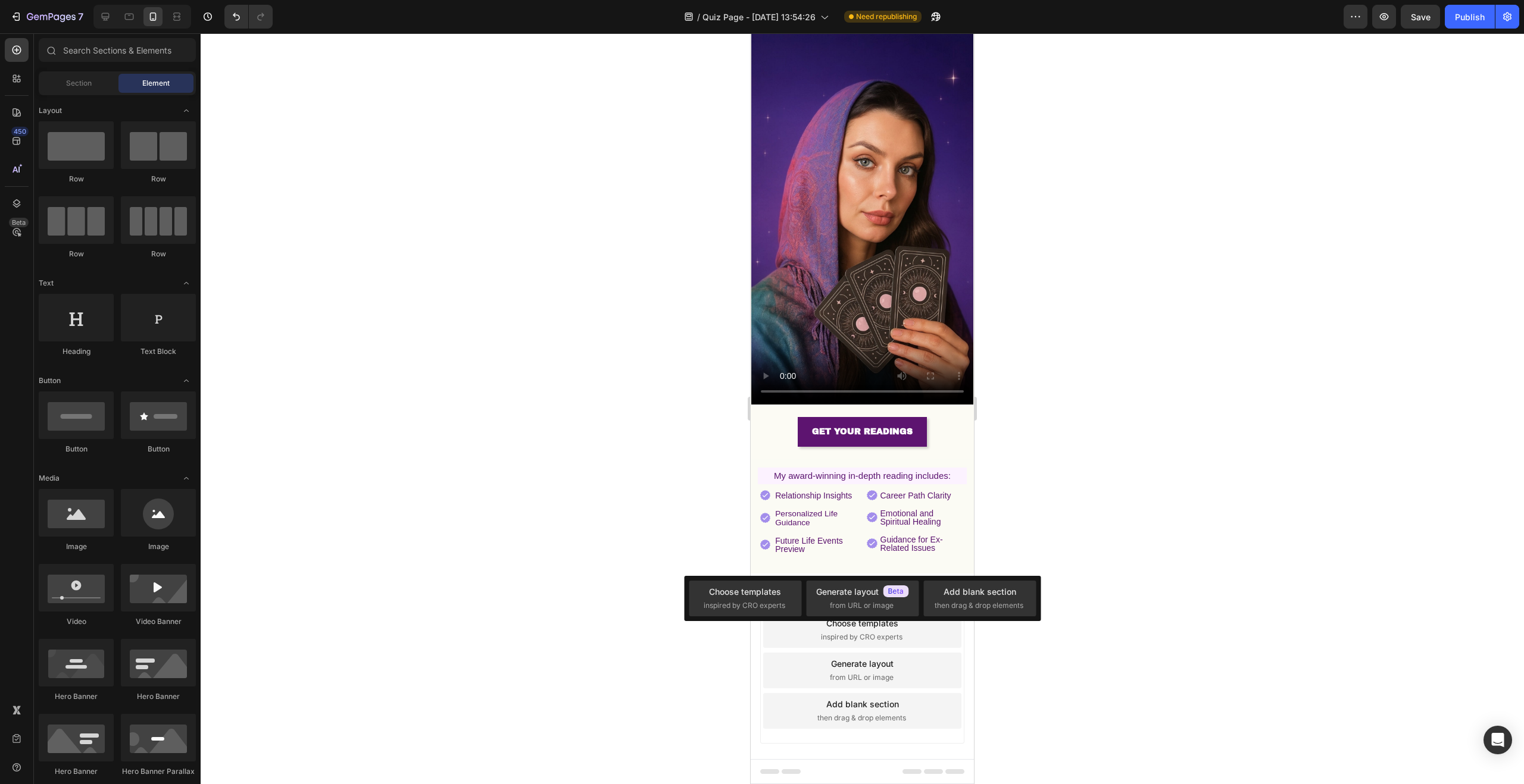
click at [443, 394] on div at bounding box center [862, 409] width 1324 height 751
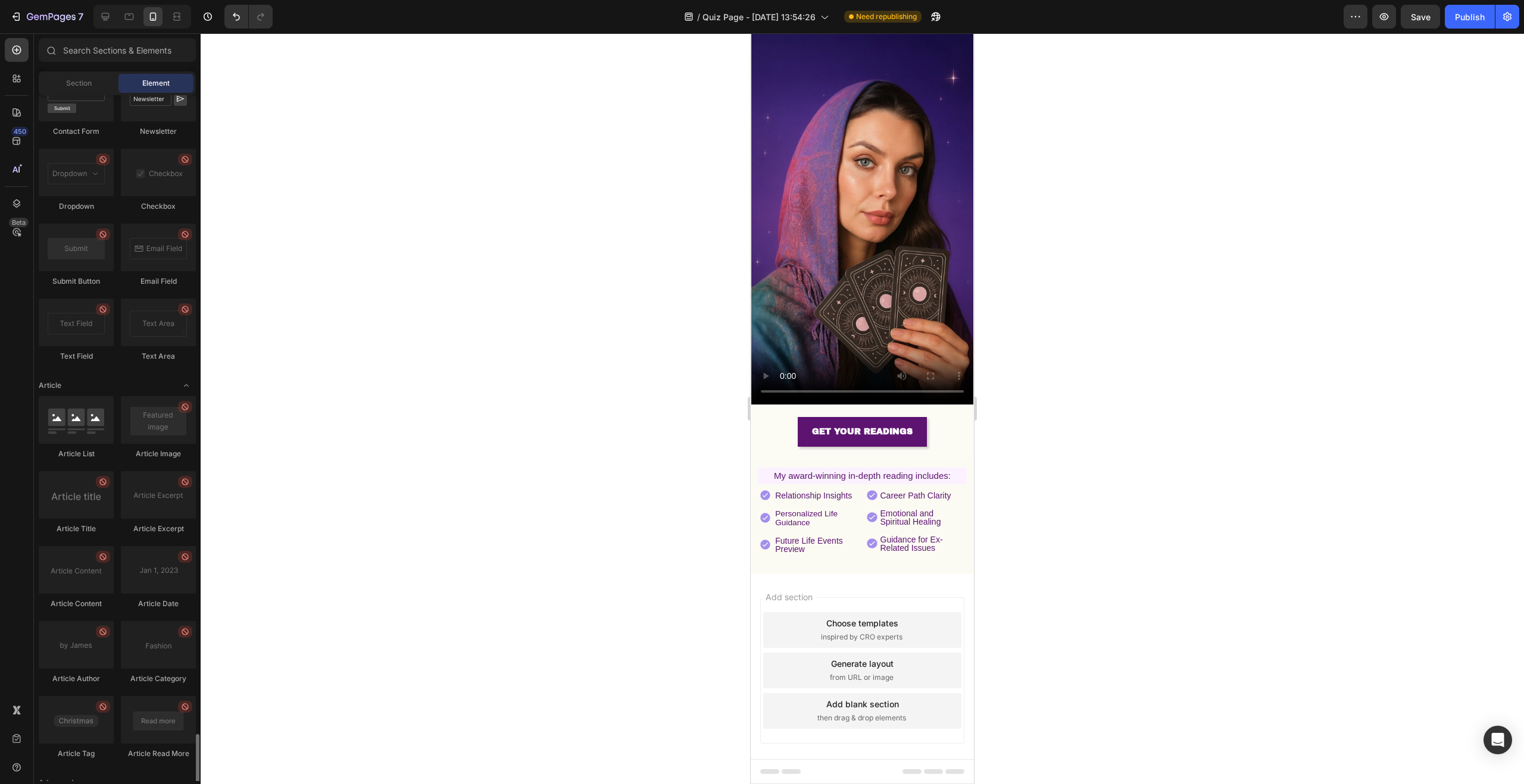
scroll to position [2840, 0]
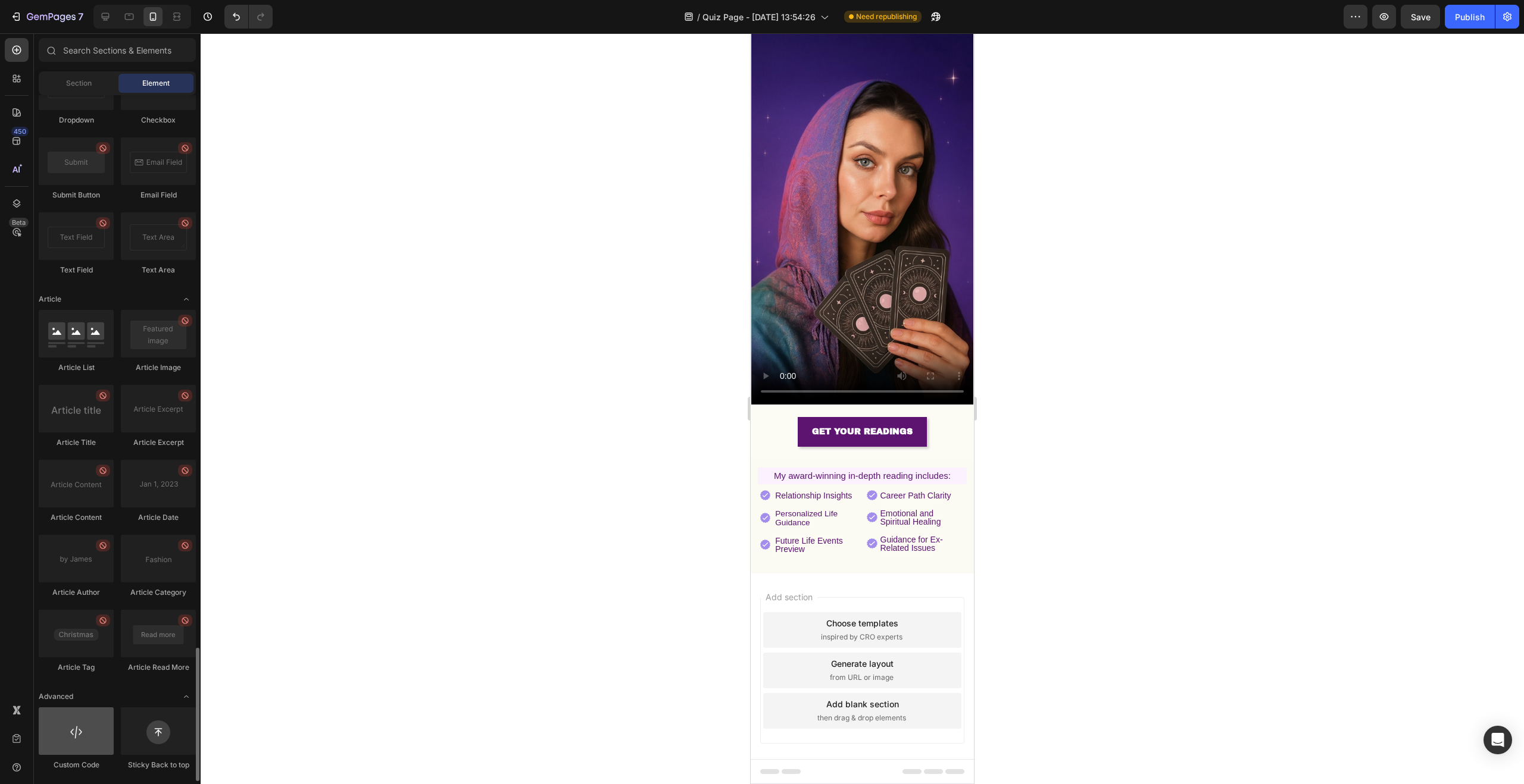
click at [62, 743] on div at bounding box center [76, 731] width 75 height 47
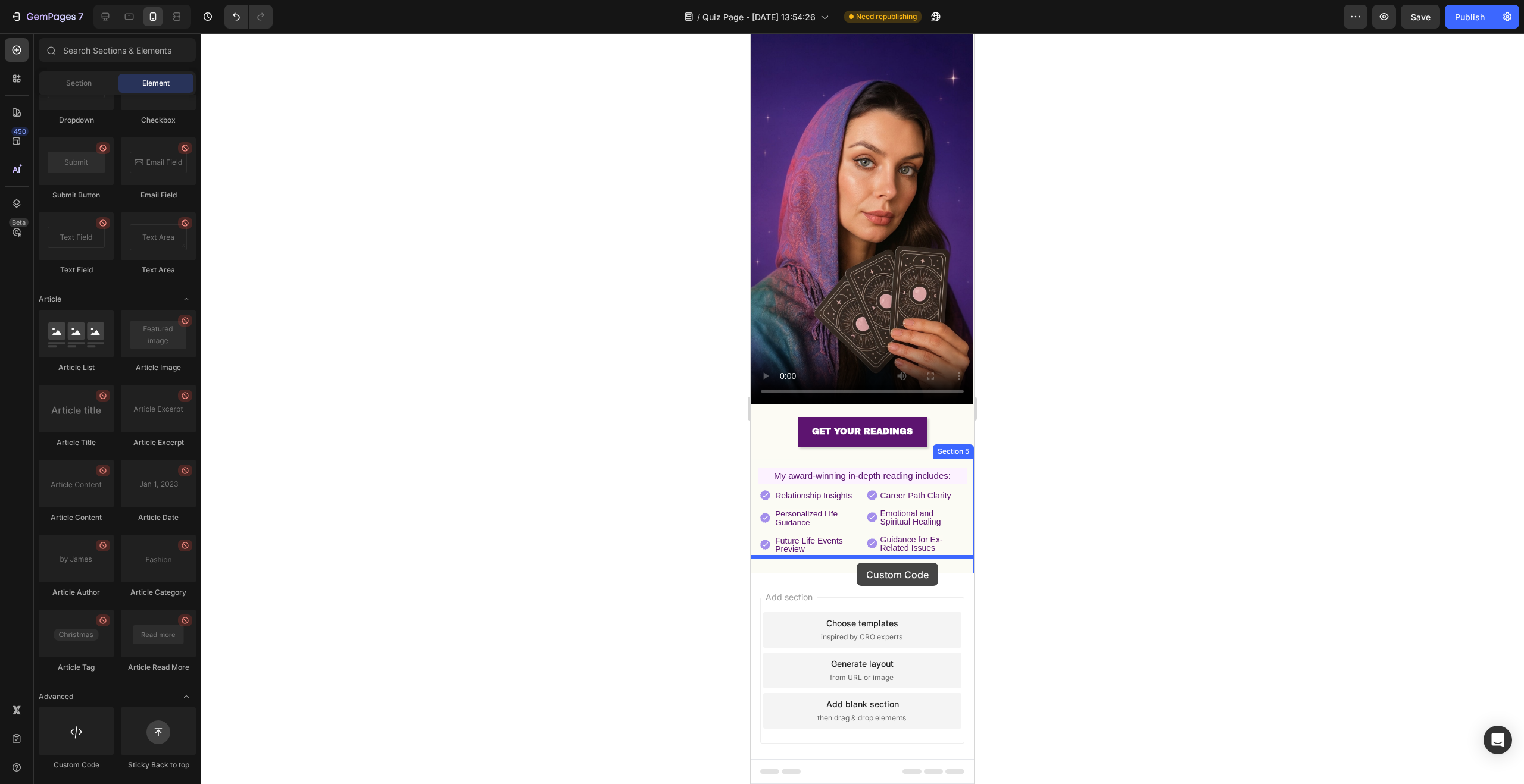
drag, startPoint x: 947, startPoint y: 704, endPoint x: 856, endPoint y: 563, distance: 167.8
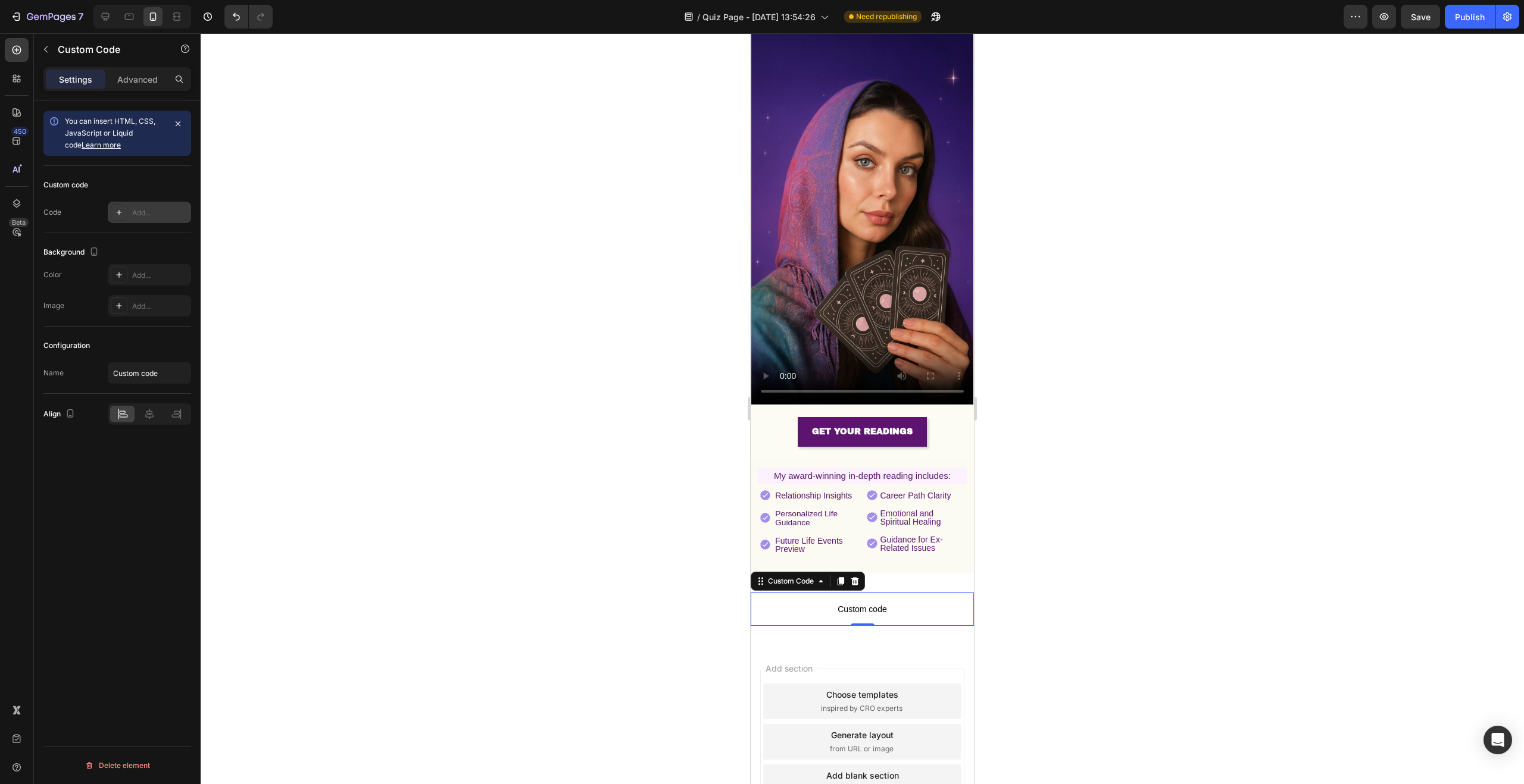
click at [116, 217] on div at bounding box center [119, 212] width 17 height 17
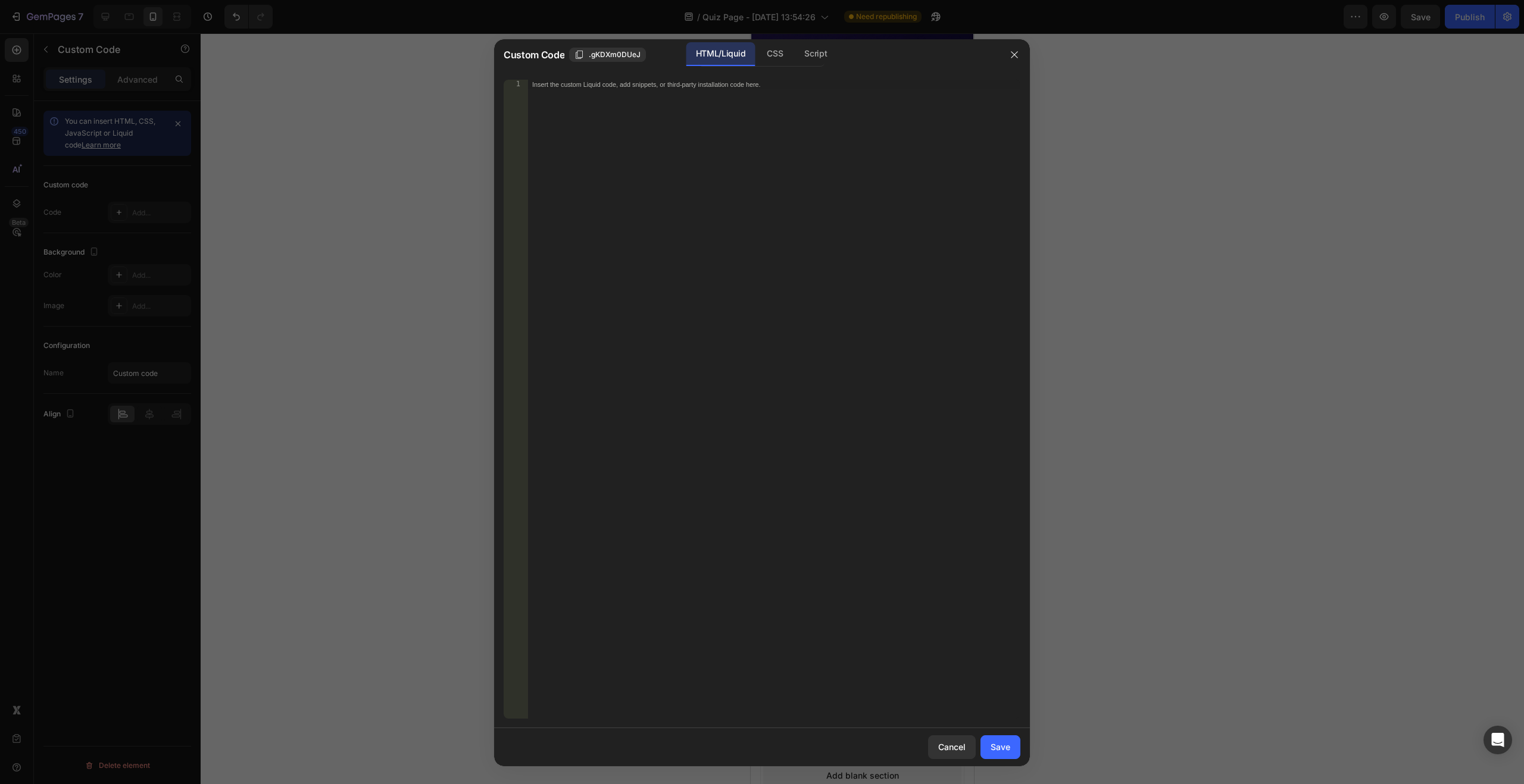
click at [646, 193] on div "Insert the custom Liquid code, add snippets, or third-party installation code h…" at bounding box center [774, 409] width 493 height 658
paste textarea "</div>"
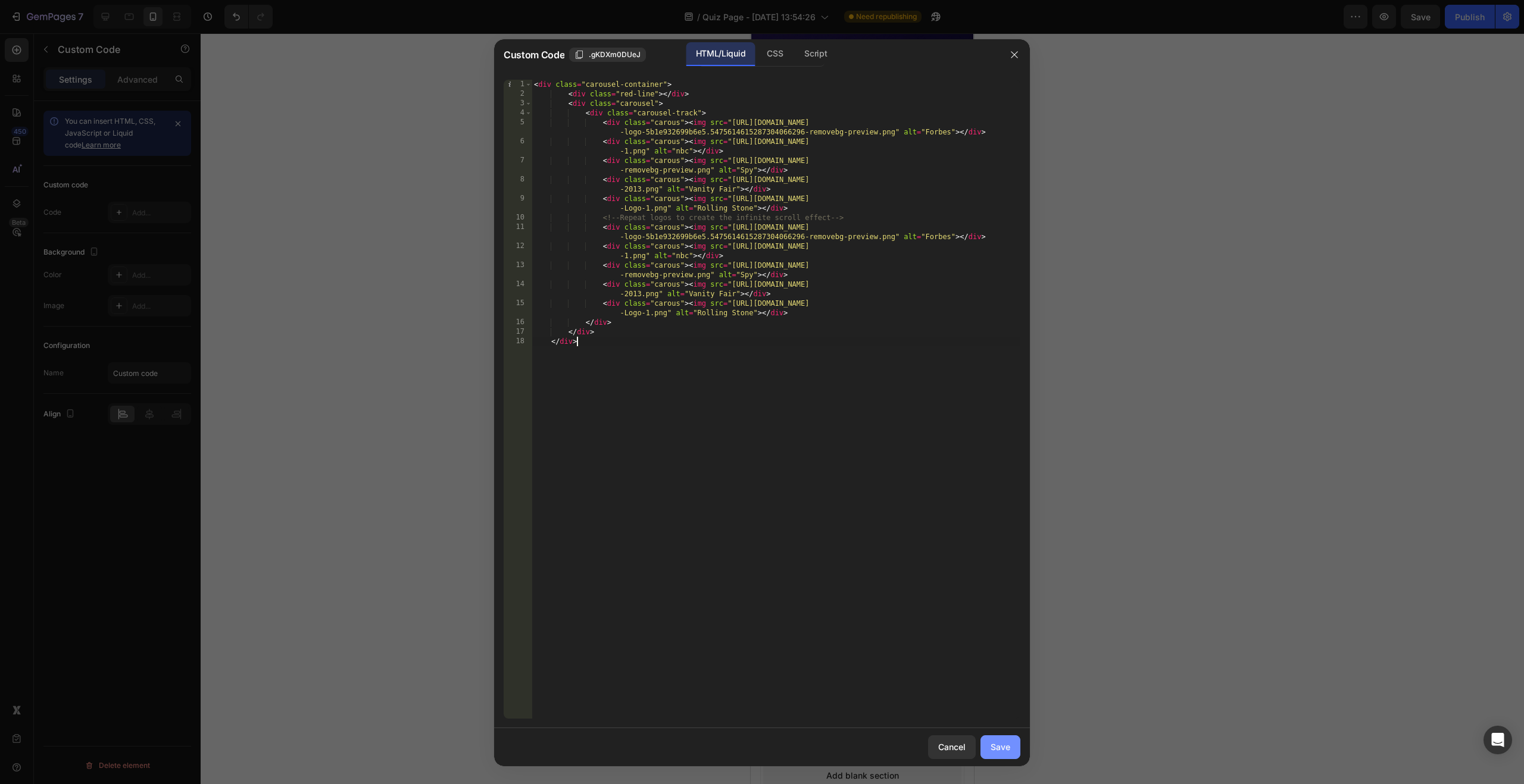
click at [998, 747] on div "Save" at bounding box center [1000, 747] width 20 height 12
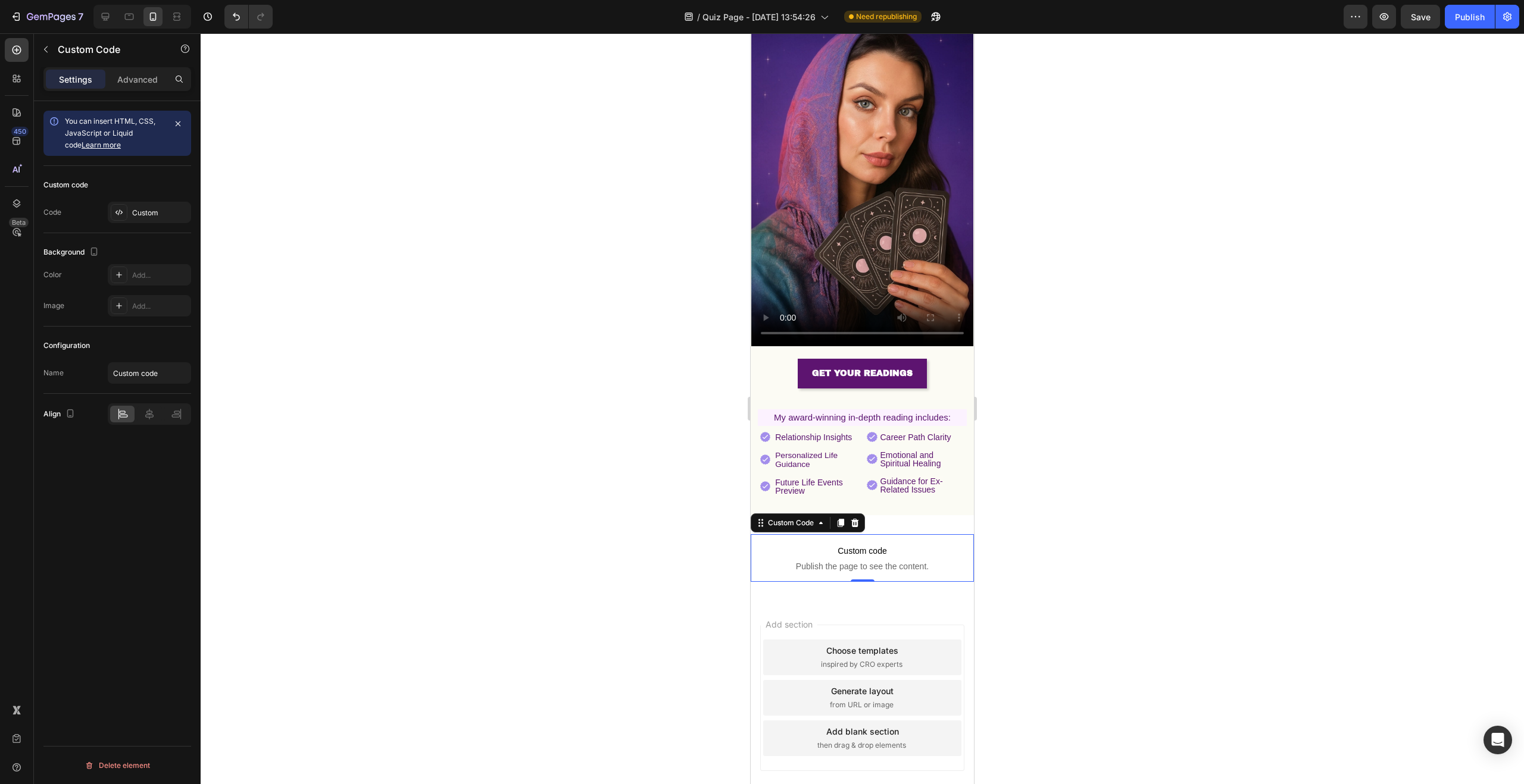
scroll to position [251, 0]
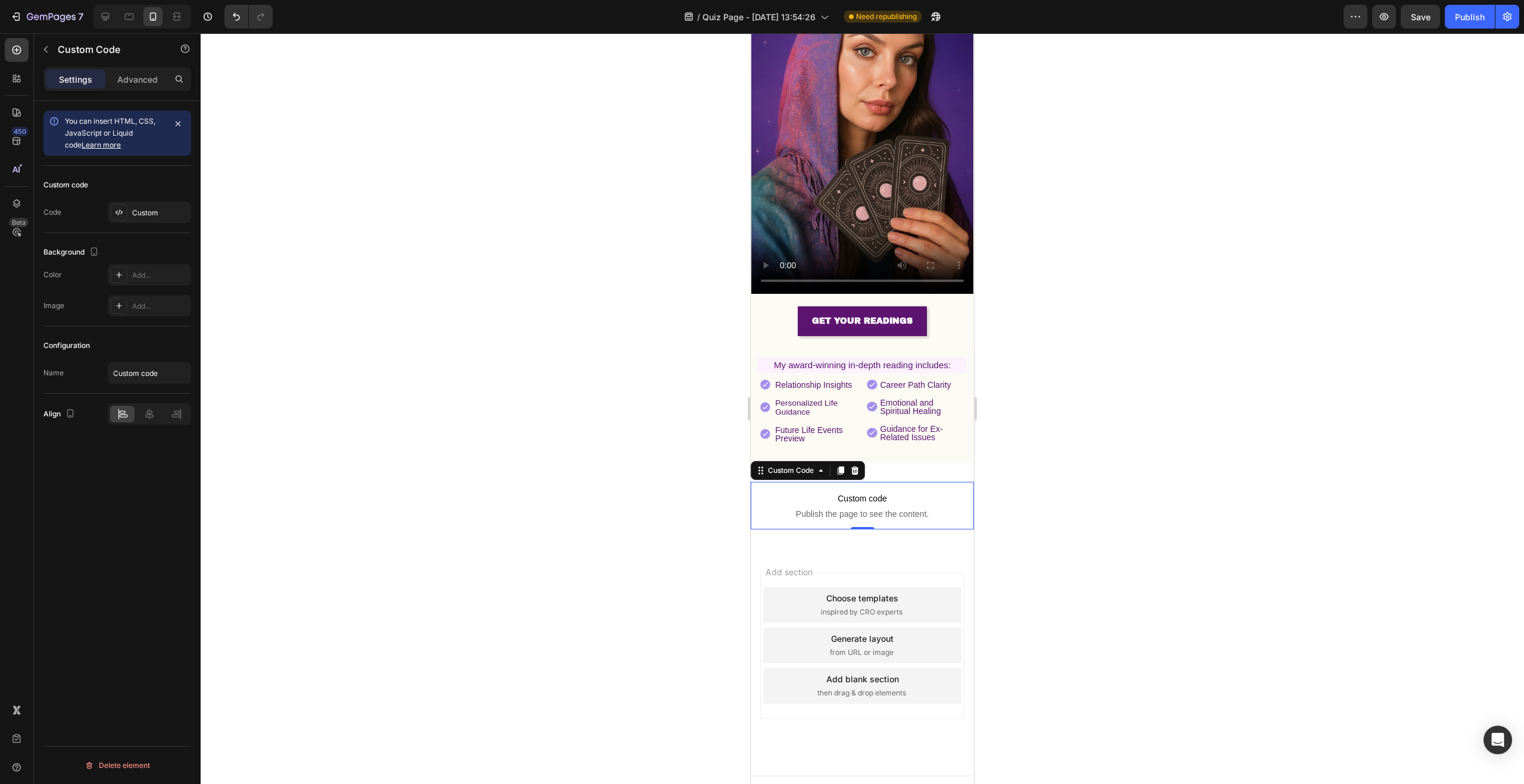
click at [1171, 523] on div at bounding box center [862, 409] width 1324 height 751
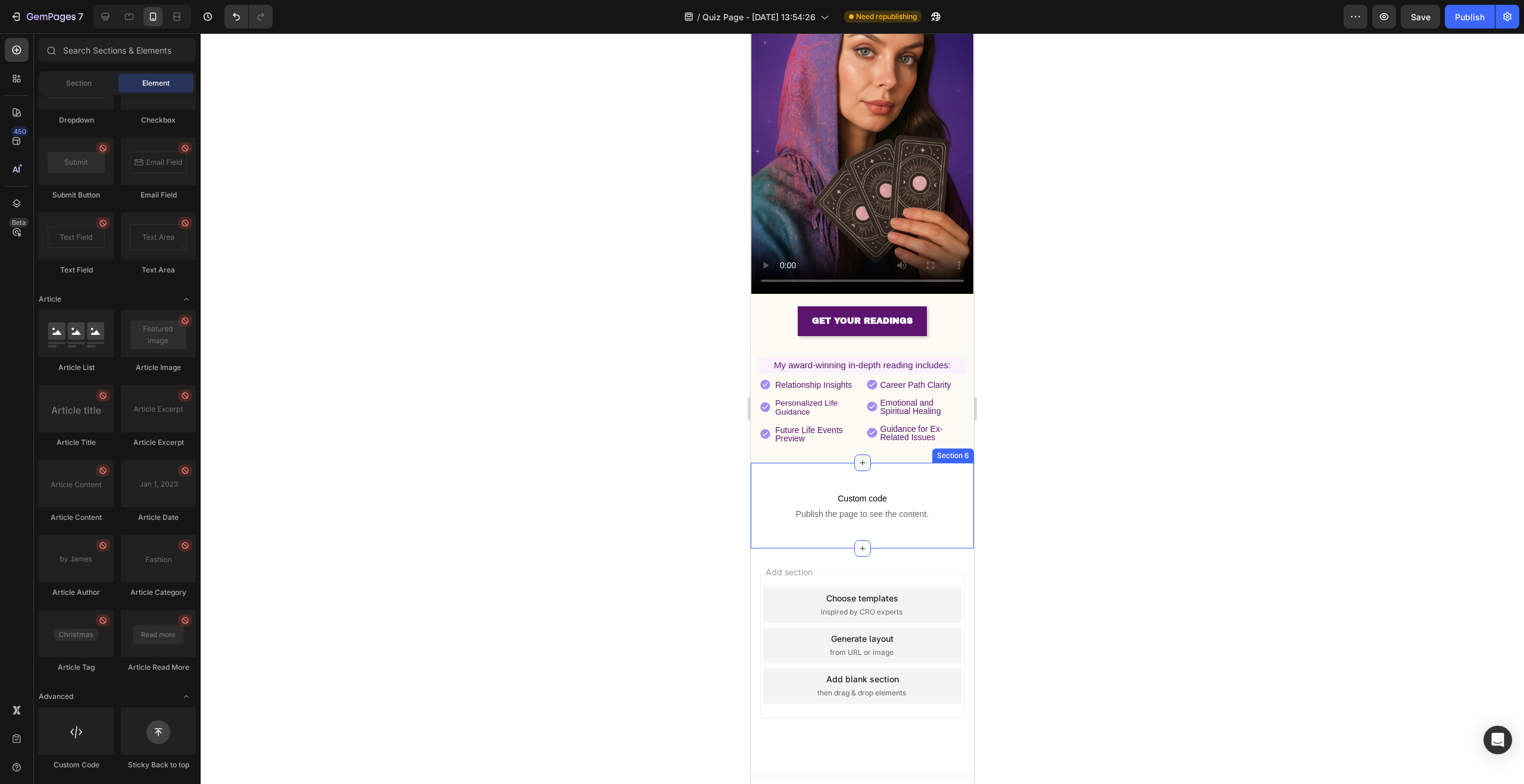
click at [858, 458] on icon at bounding box center [862, 463] width 9 height 9
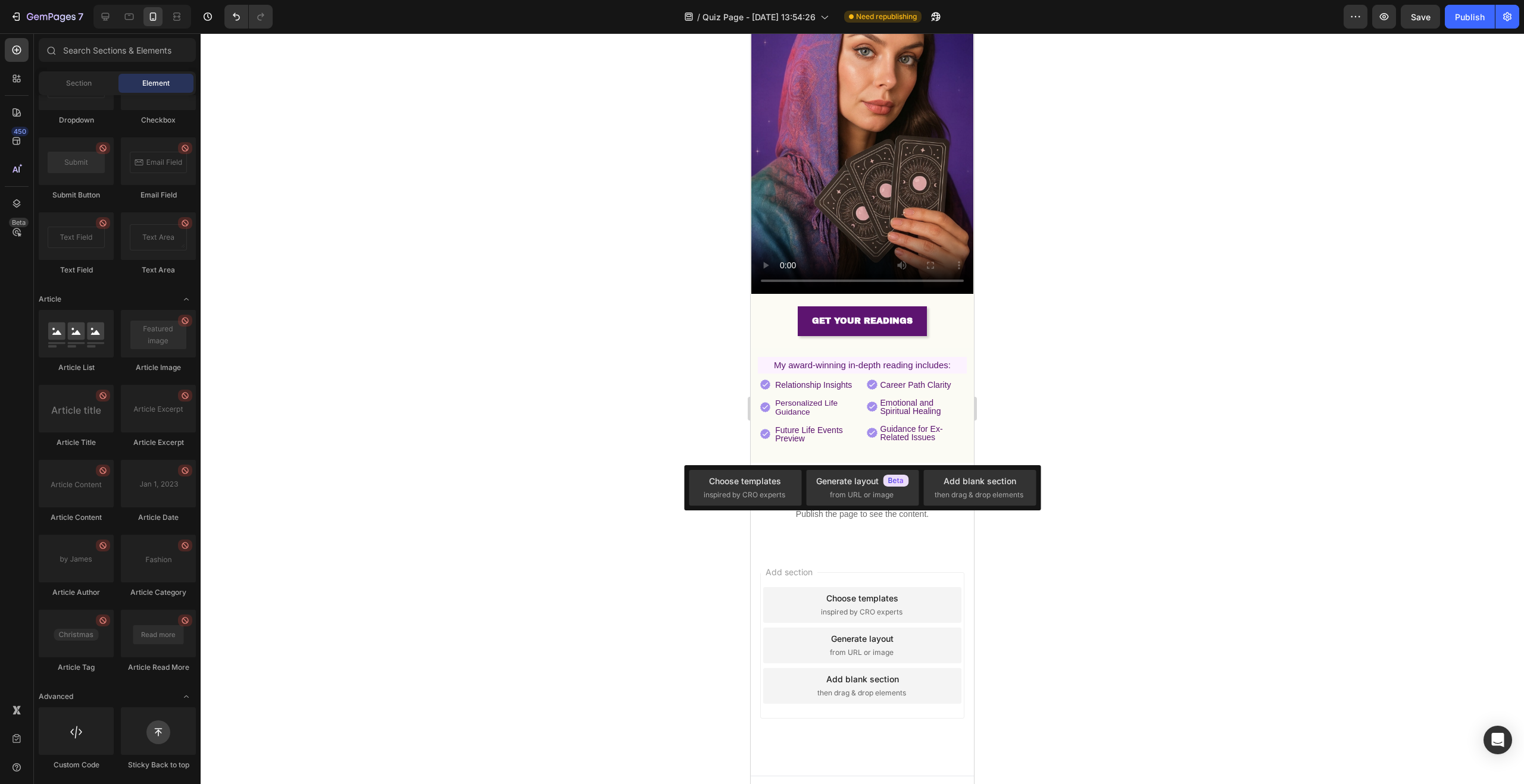
click at [331, 386] on div at bounding box center [862, 409] width 1324 height 751
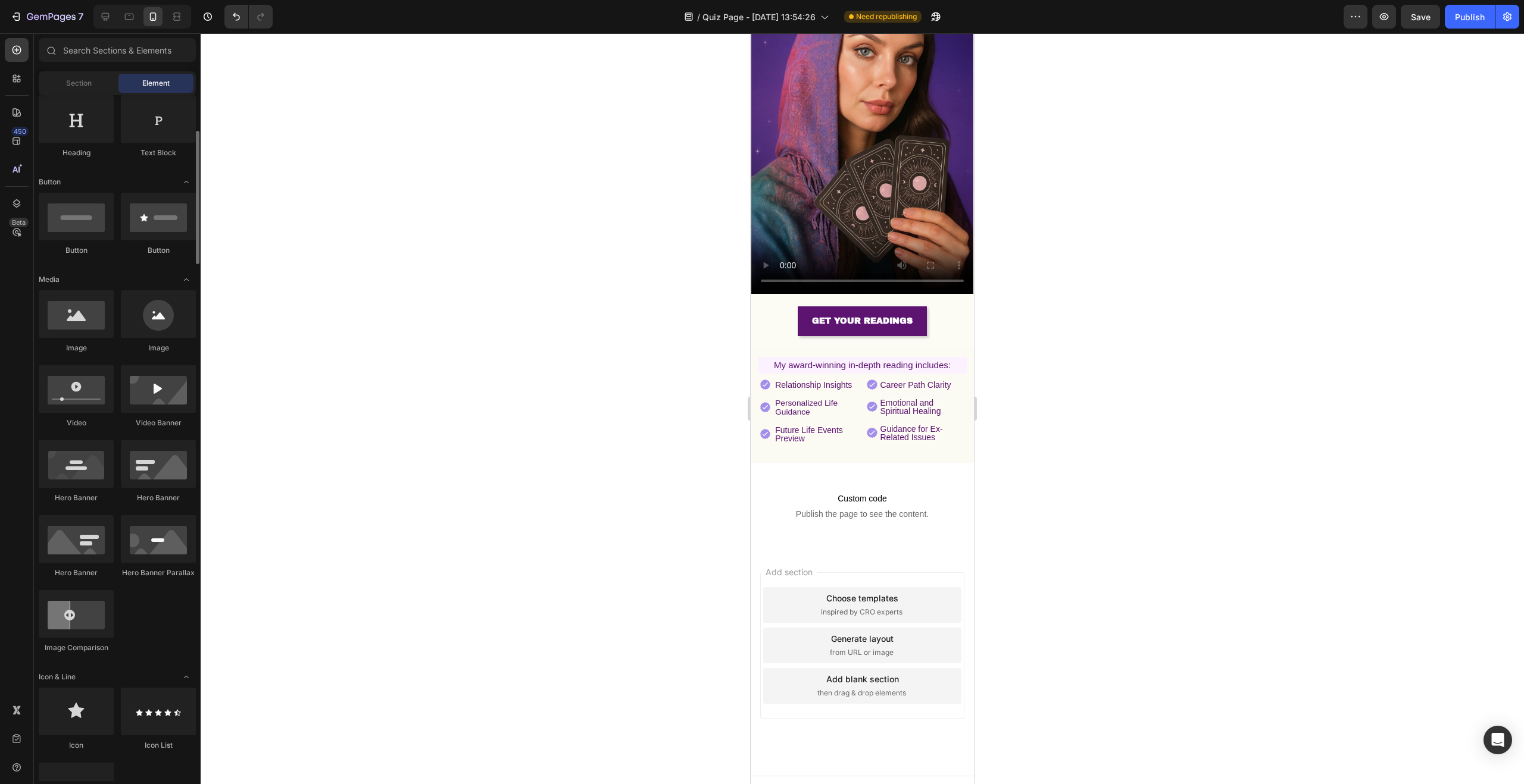
scroll to position [0, 0]
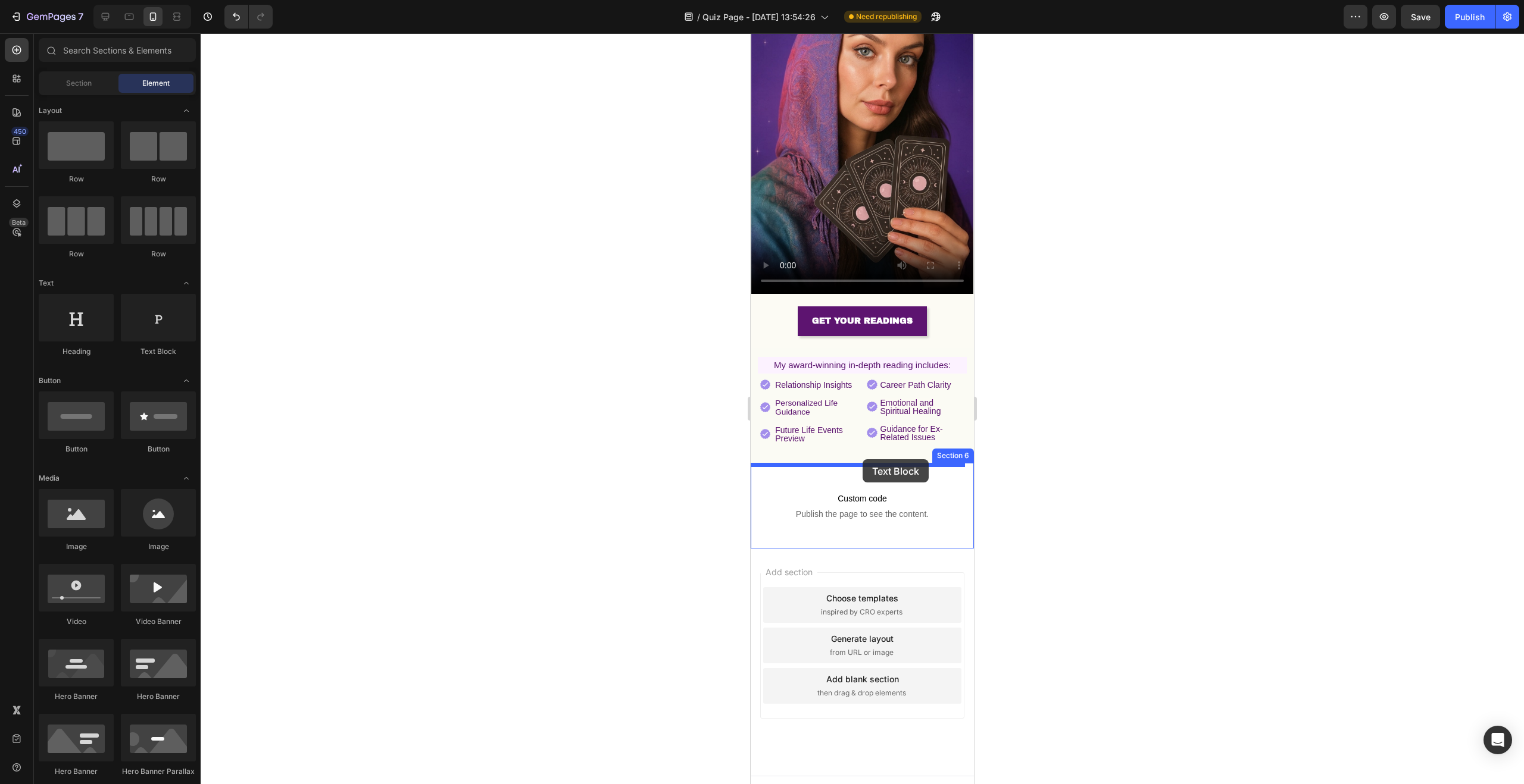
drag, startPoint x: 933, startPoint y: 363, endPoint x: 860, endPoint y: 463, distance: 123.8
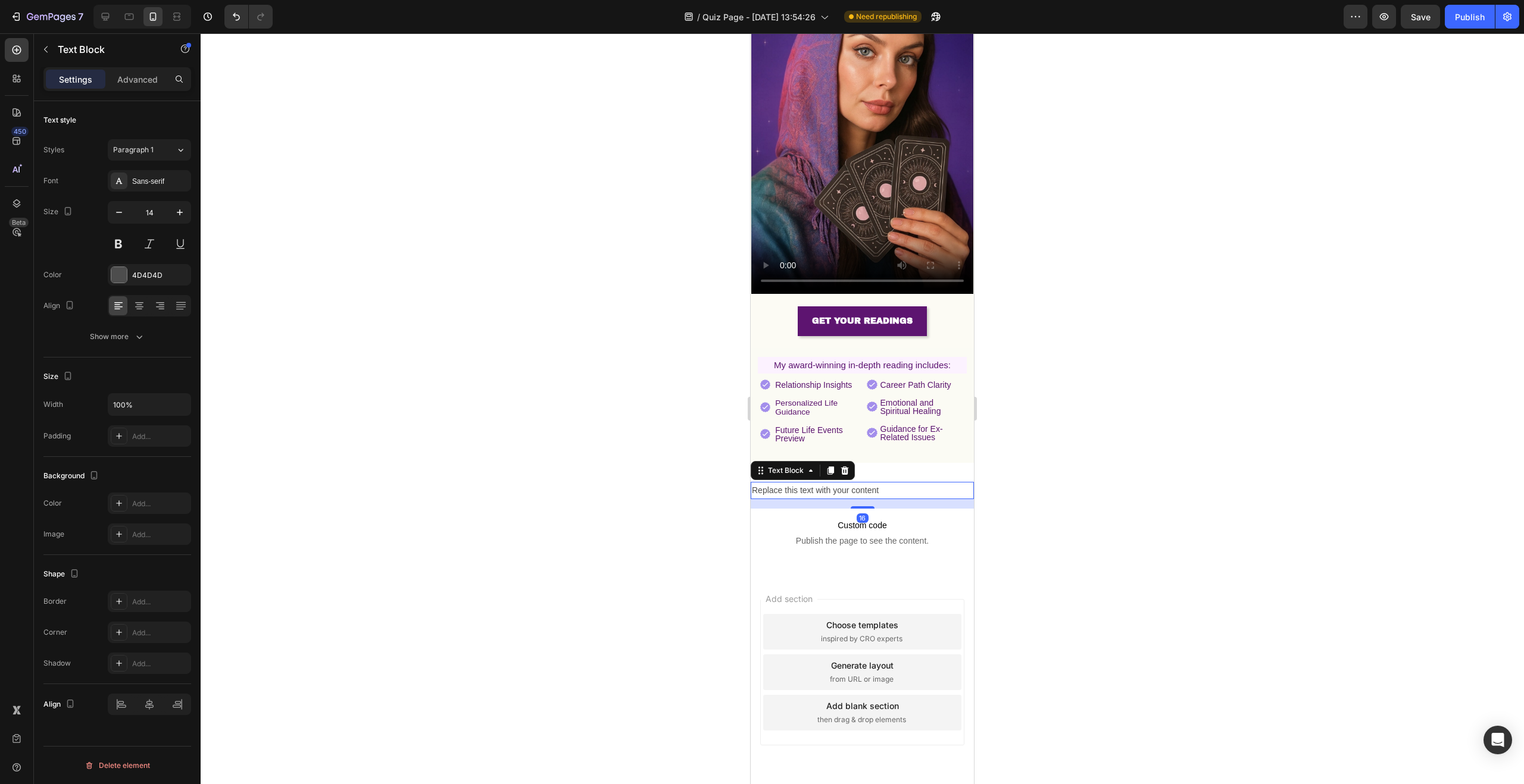
click at [861, 482] on div "Replace this text with your content" at bounding box center [862, 490] width 223 height 17
click at [861, 483] on p "Replace this text with your content" at bounding box center [862, 490] width 221 height 15
drag, startPoint x: 867, startPoint y: 471, endPoint x: 765, endPoint y: 472, distance: 102.0
click at [767, 483] on p "Replace this text with your content" at bounding box center [862, 490] width 221 height 15
click at [765, 483] on p "Replace this text with your content" at bounding box center [862, 490] width 221 height 15
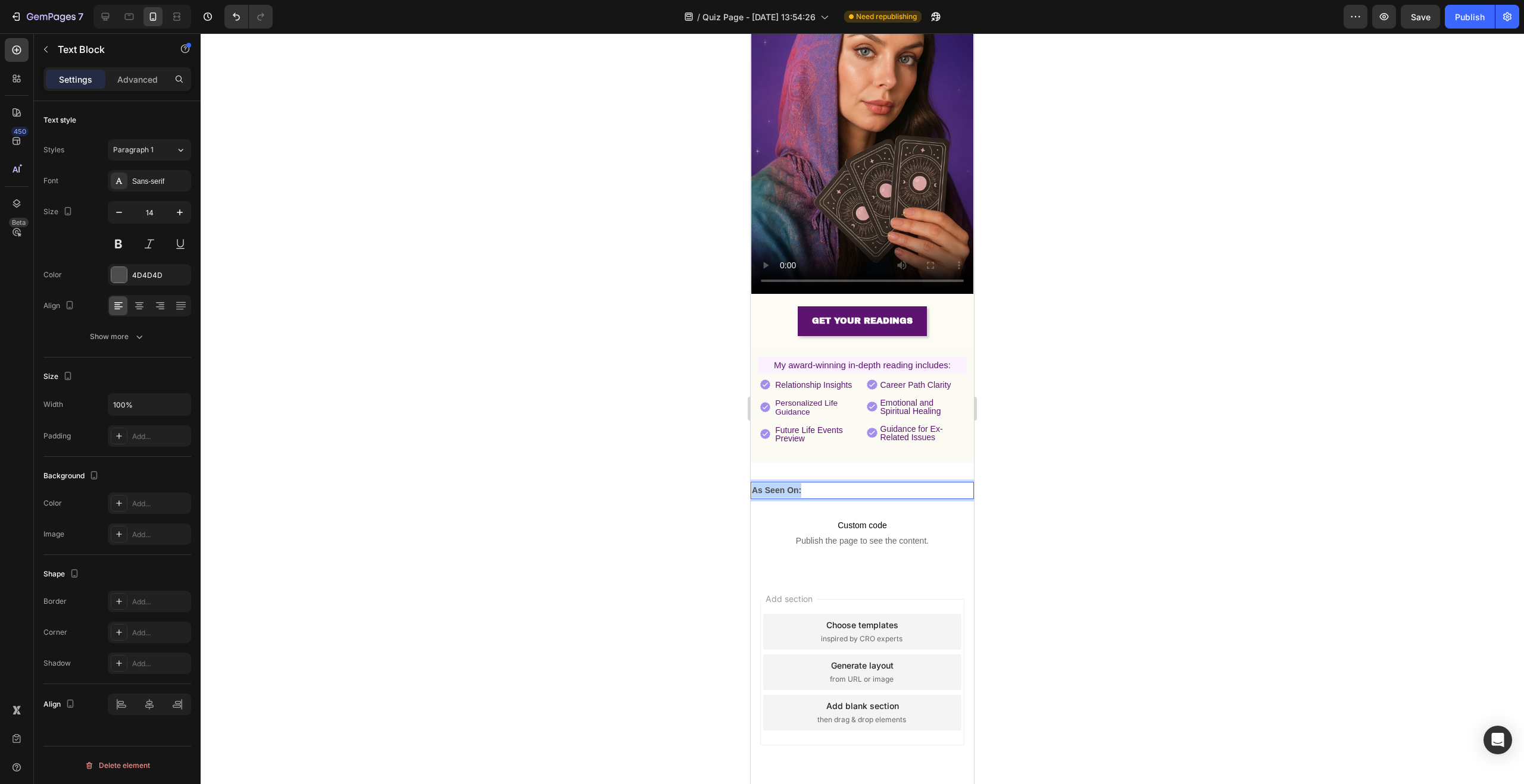
drag, startPoint x: 838, startPoint y: 474, endPoint x: 745, endPoint y: 472, distance: 93.0
click at [751, 472] on html "iPhone 13 Mini ( 375 px) iPhone 13 Mini iPhone 13 Pro iPhone 11 Pro Max iPhone …" at bounding box center [862, 305] width 223 height 1045
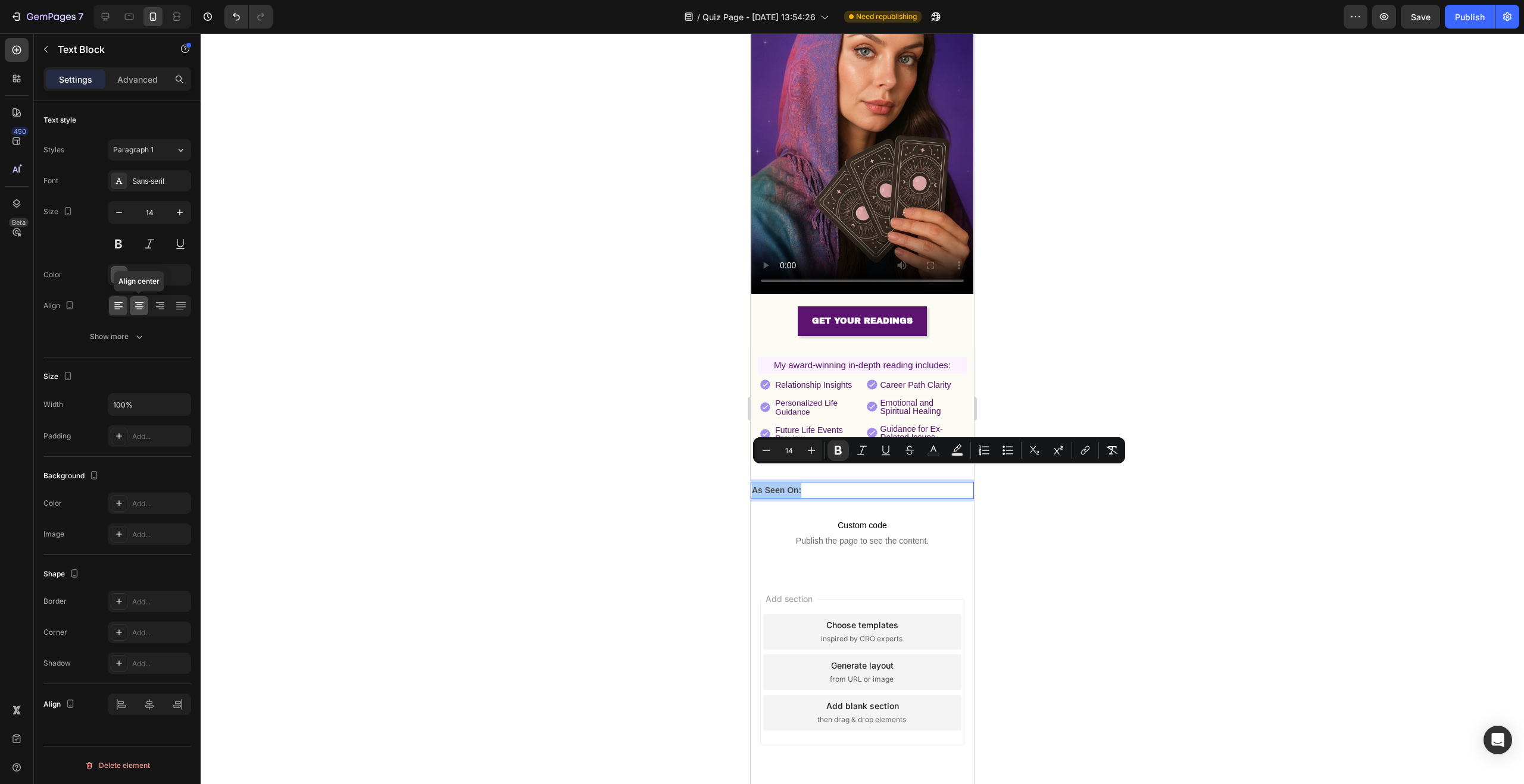
click at [138, 306] on icon at bounding box center [139, 305] width 12 height 12
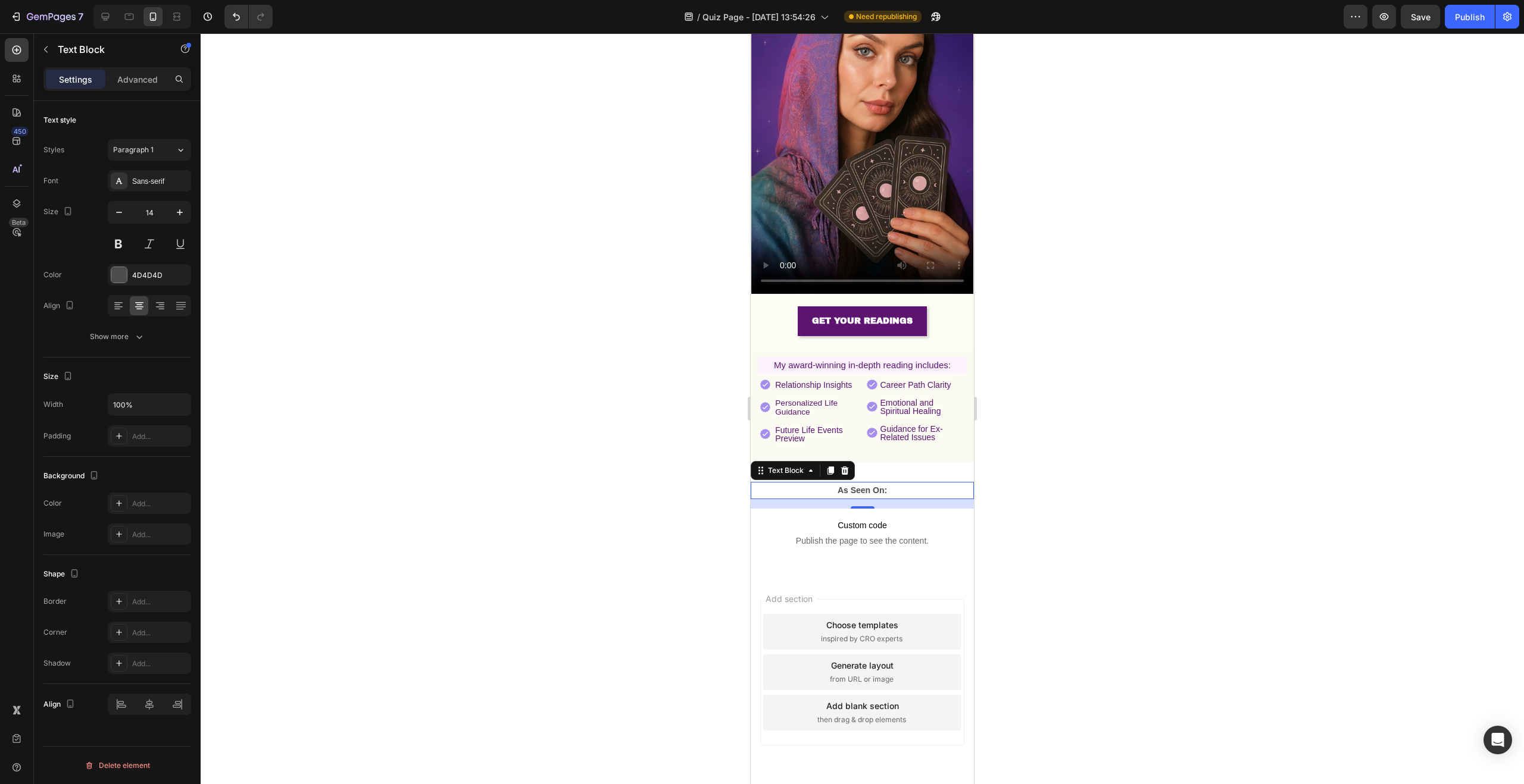
click at [897, 483] on p "As Seen On:" at bounding box center [862, 490] width 221 height 15
drag, startPoint x: 902, startPoint y: 474, endPoint x: 762, endPoint y: 471, distance: 140.0
click at [762, 483] on p "As Seen On:" at bounding box center [862, 490] width 221 height 15
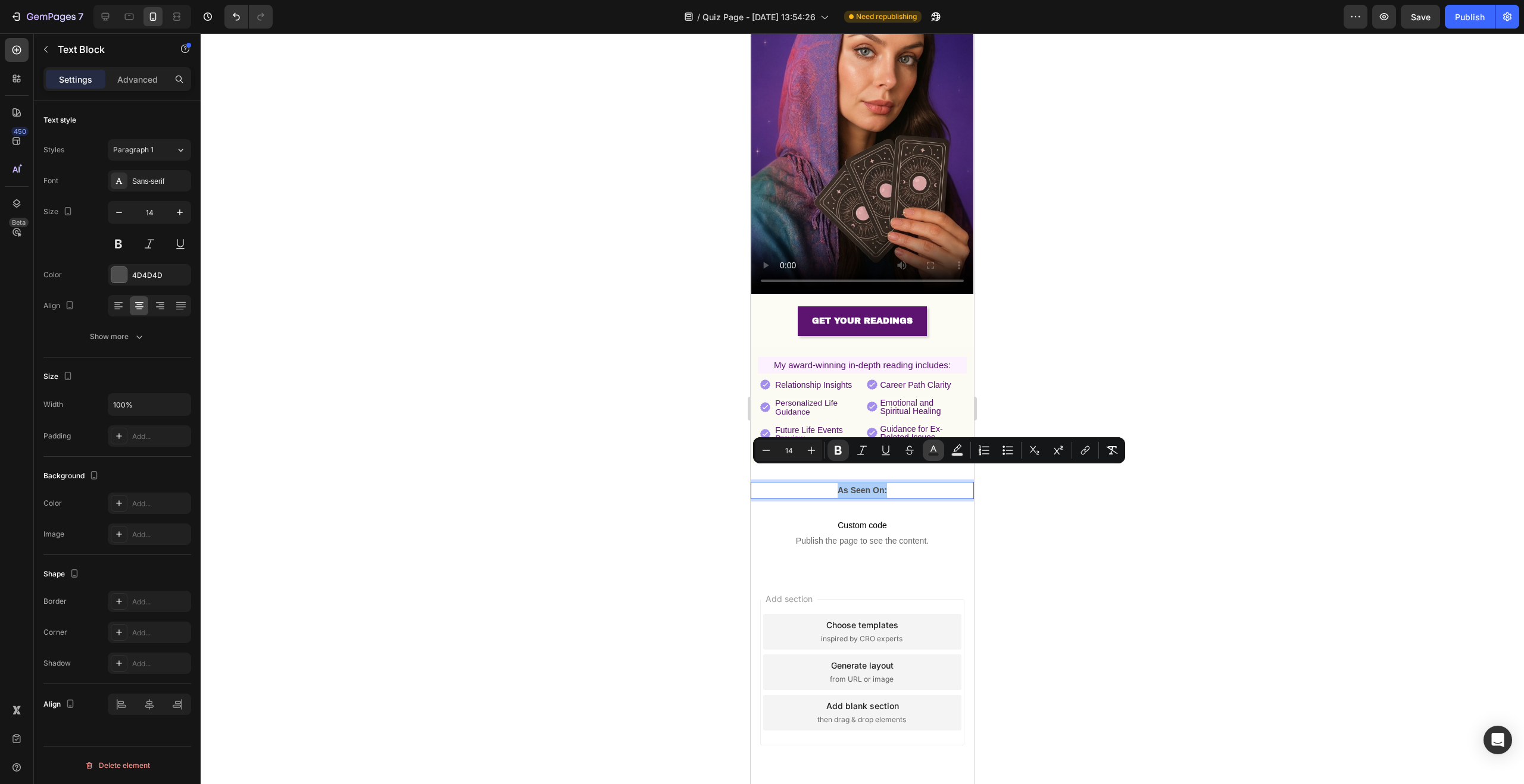
click at [926, 448] on button "Text Color" at bounding box center [933, 450] width 22 height 22
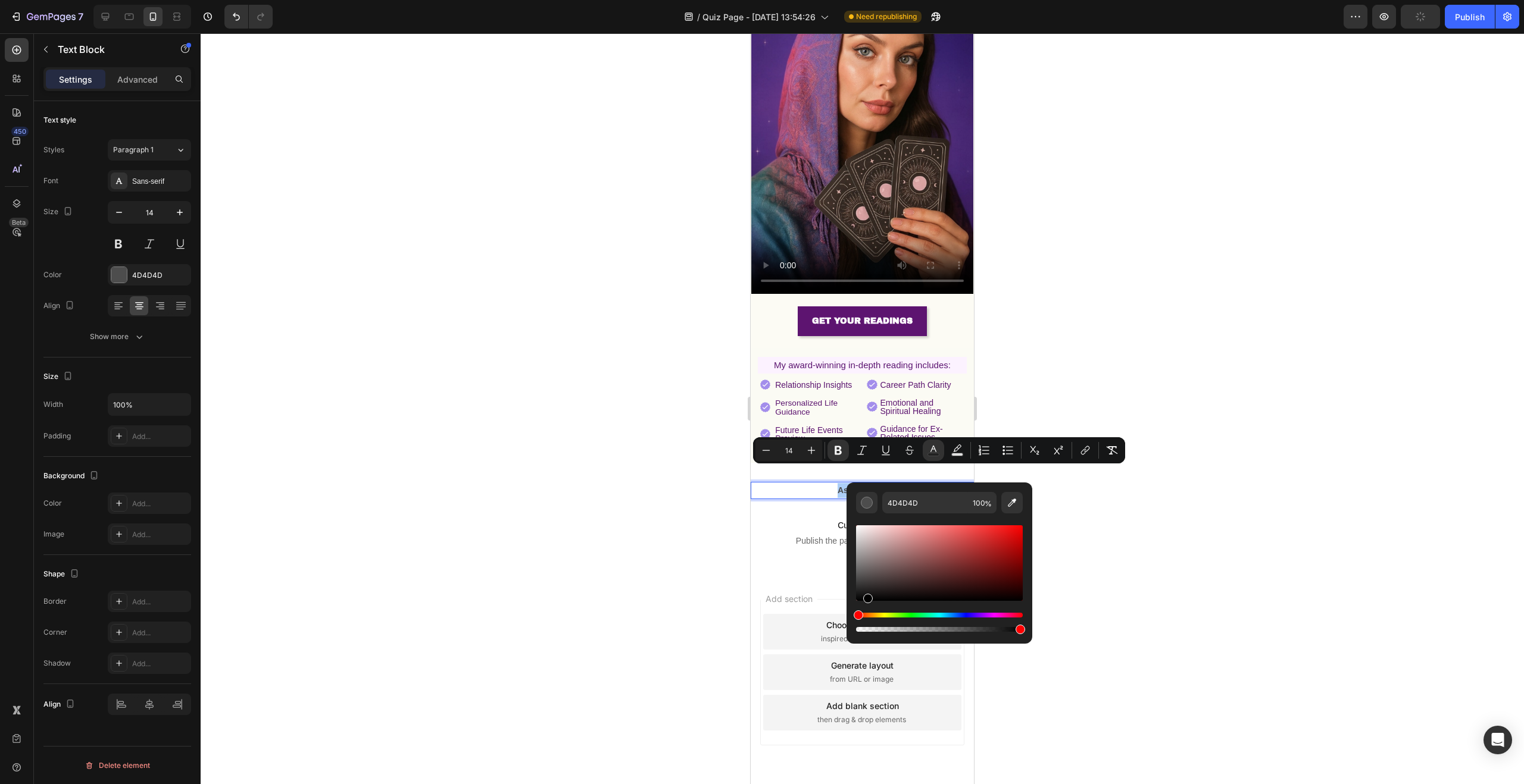
drag, startPoint x: 880, startPoint y: 584, endPoint x: 859, endPoint y: 621, distance: 42.5
click at [861, 621] on div "Editor contextual toolbar" at bounding box center [939, 578] width 167 height 111
click at [653, 559] on div at bounding box center [862, 409] width 1324 height 751
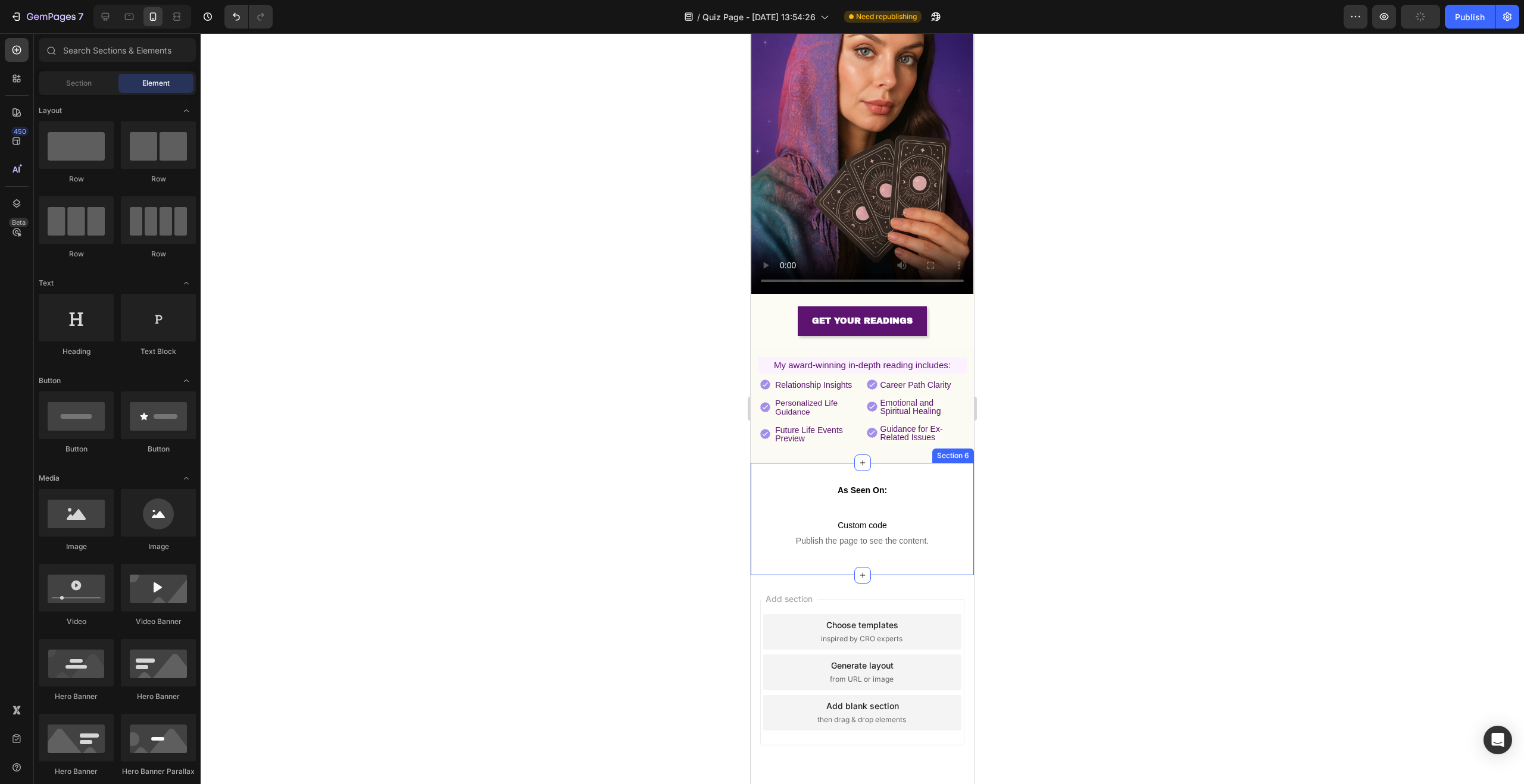
click at [892, 463] on div "As Seen On: Text Block Custom code Publish the page to see the content. Custom …" at bounding box center [862, 519] width 223 height 112
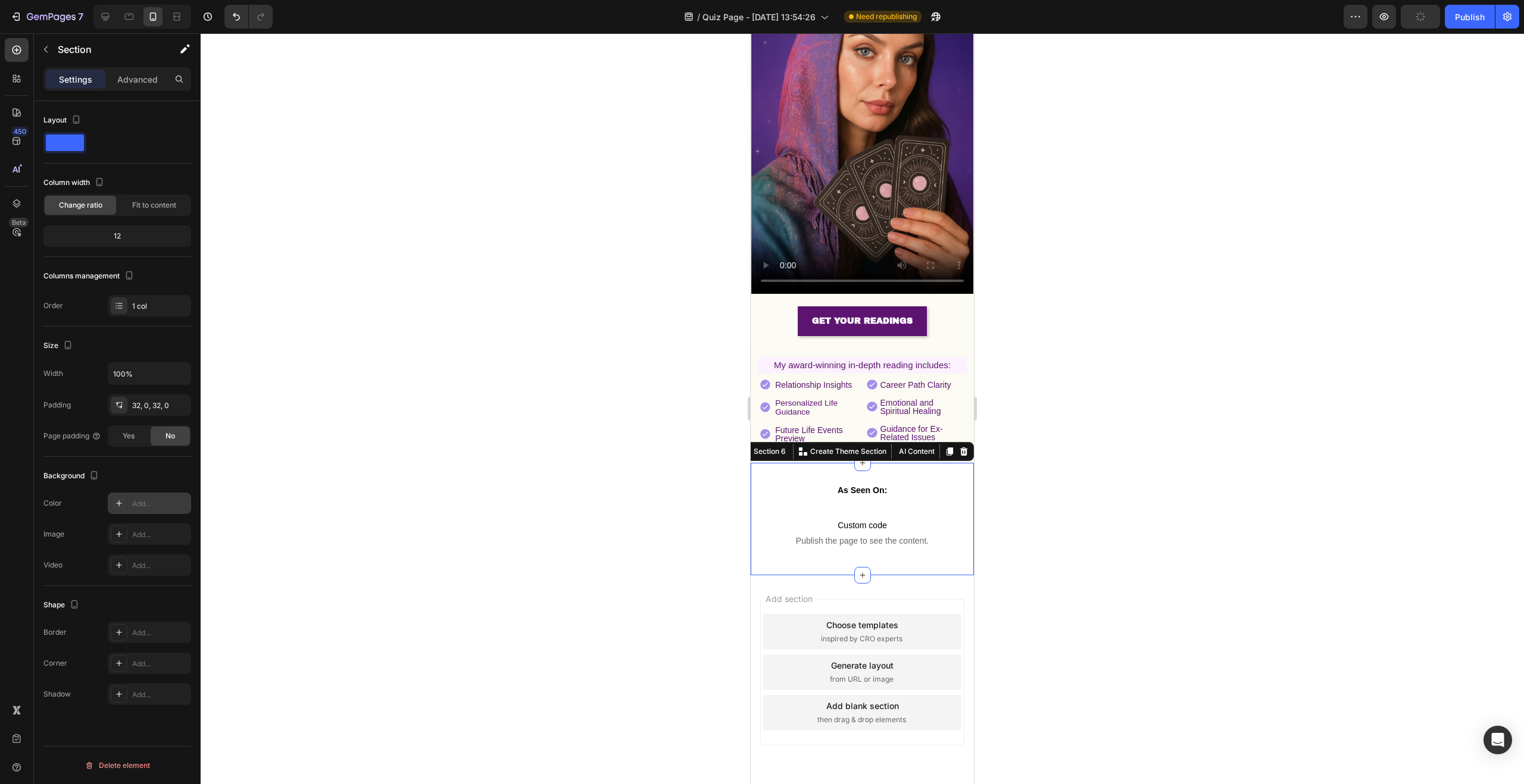
click at [129, 504] on div "Add..." at bounding box center [149, 503] width 84 height 22
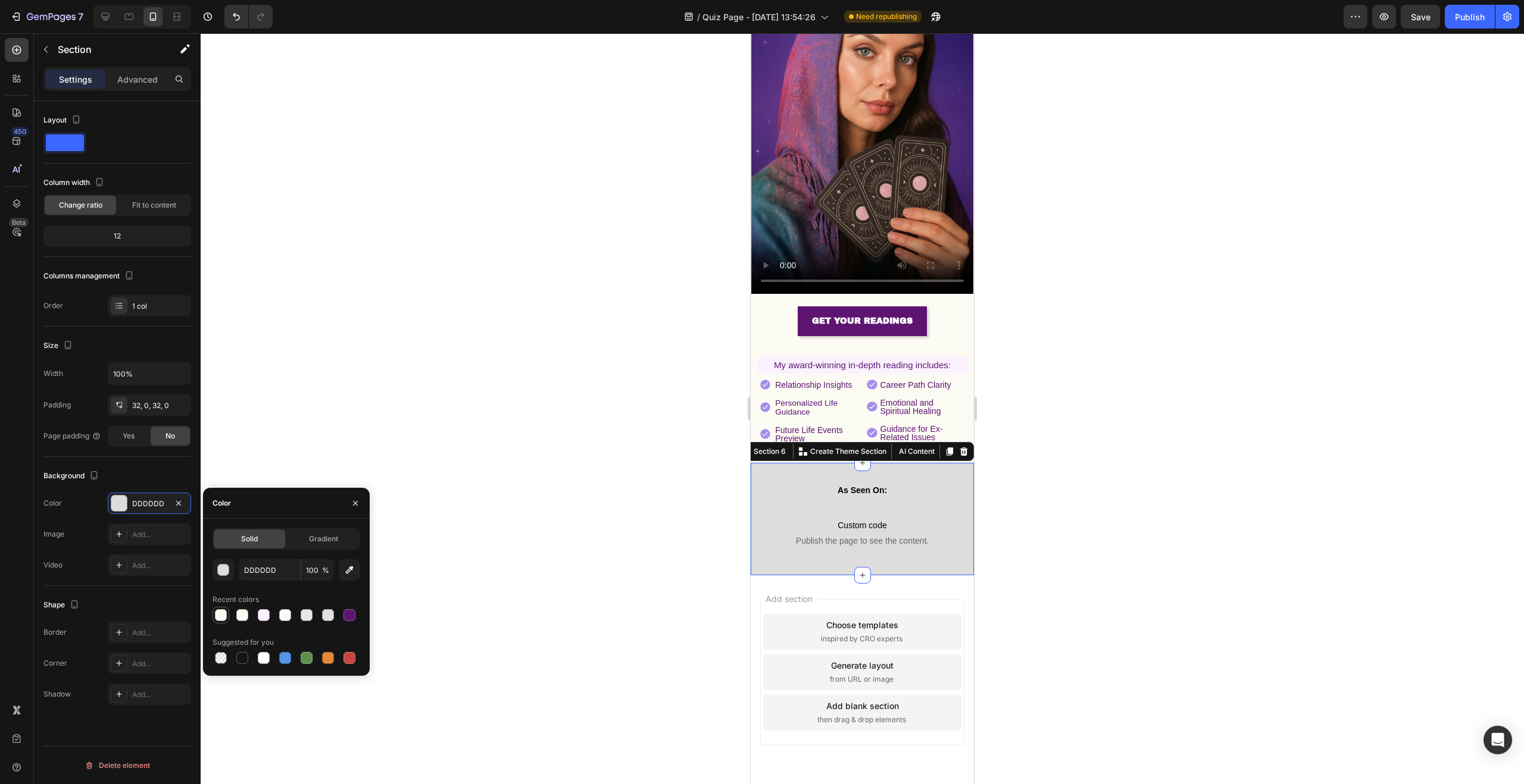
click at [225, 614] on div at bounding box center [221, 615] width 12 height 12
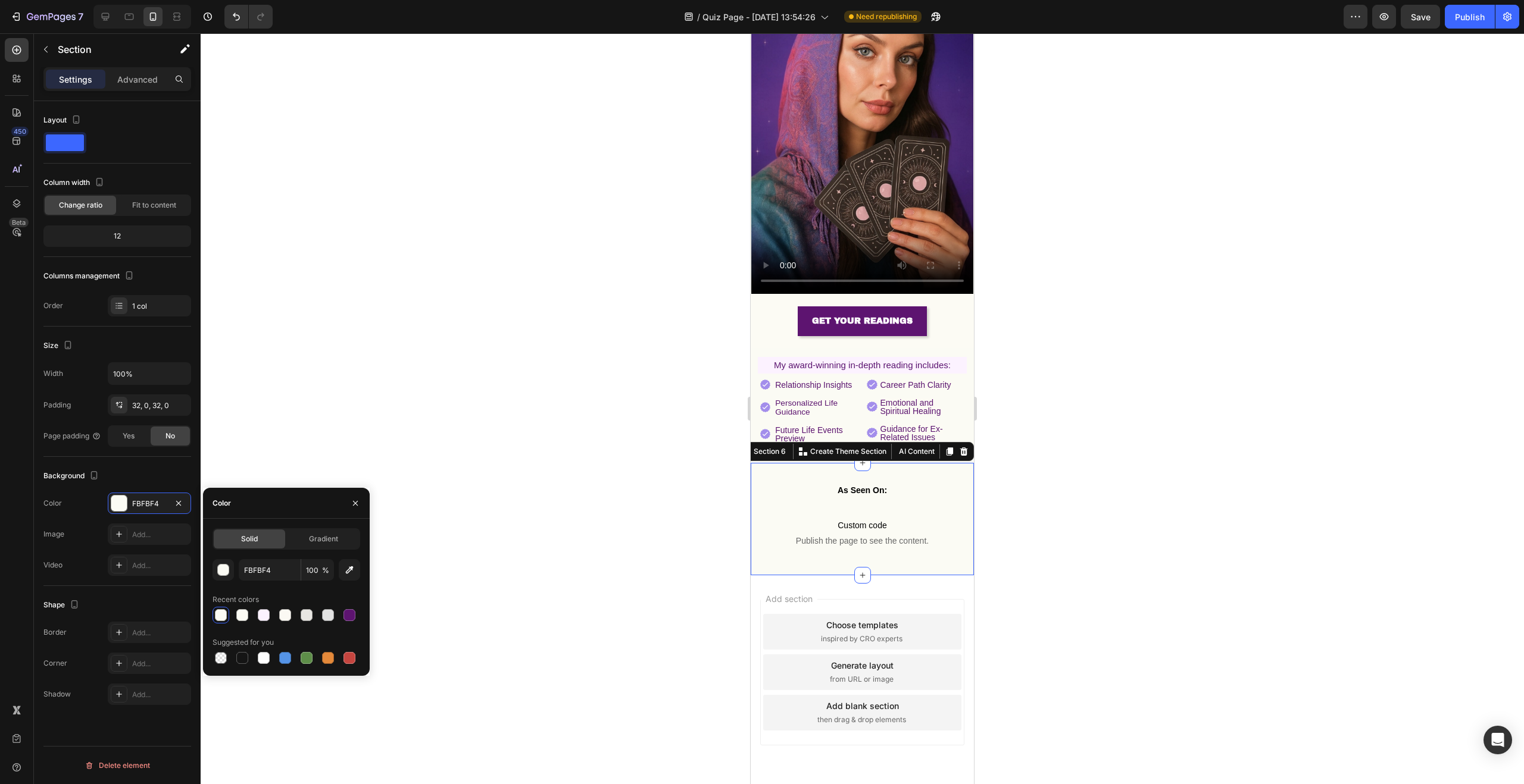
click at [397, 332] on div at bounding box center [862, 409] width 1324 height 751
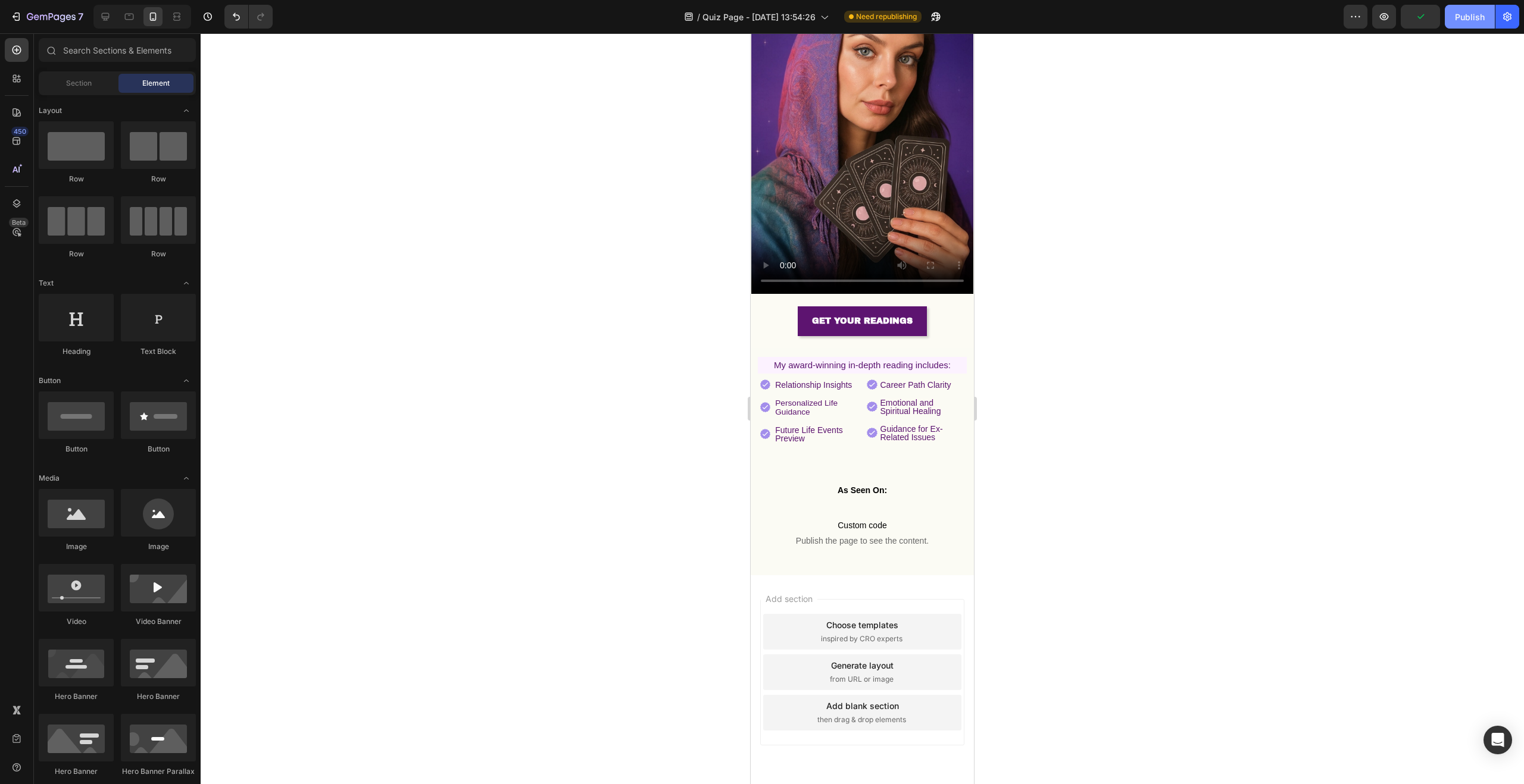
click at [1474, 23] on button "Publish" at bounding box center [1469, 17] width 50 height 24
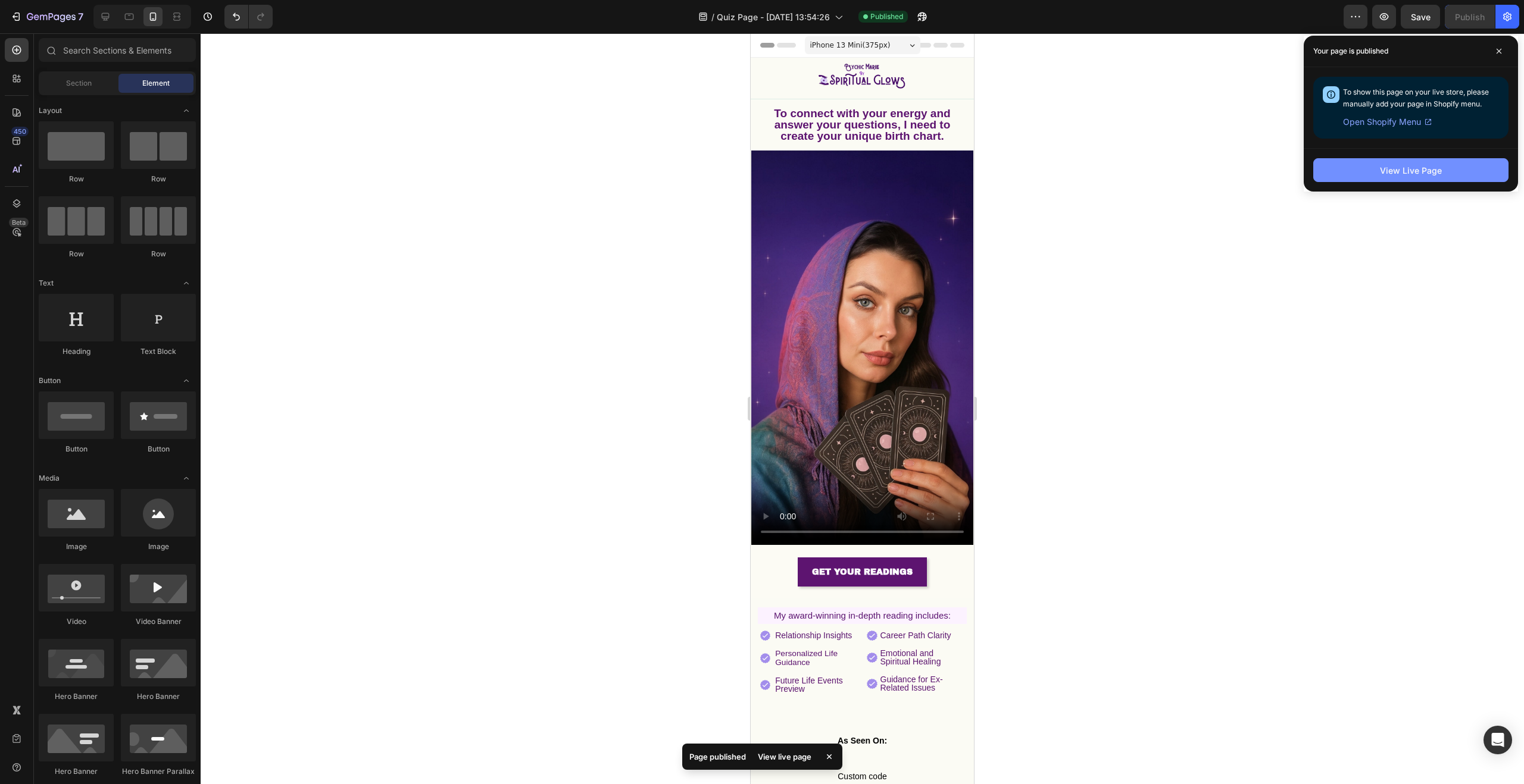
click at [1473, 177] on button "View Live Page" at bounding box center [1411, 170] width 195 height 24
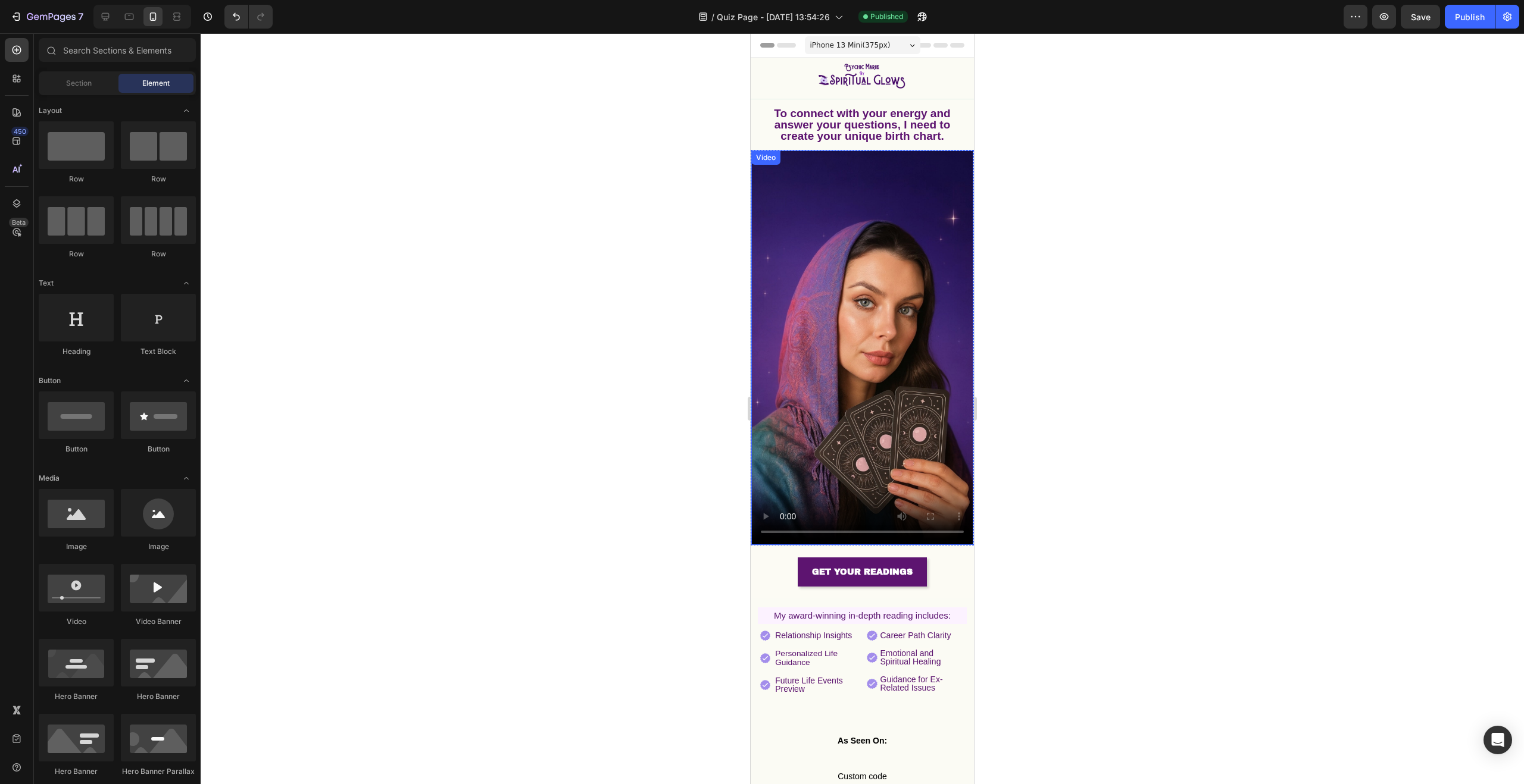
click at [850, 319] on video at bounding box center [862, 348] width 222 height 394
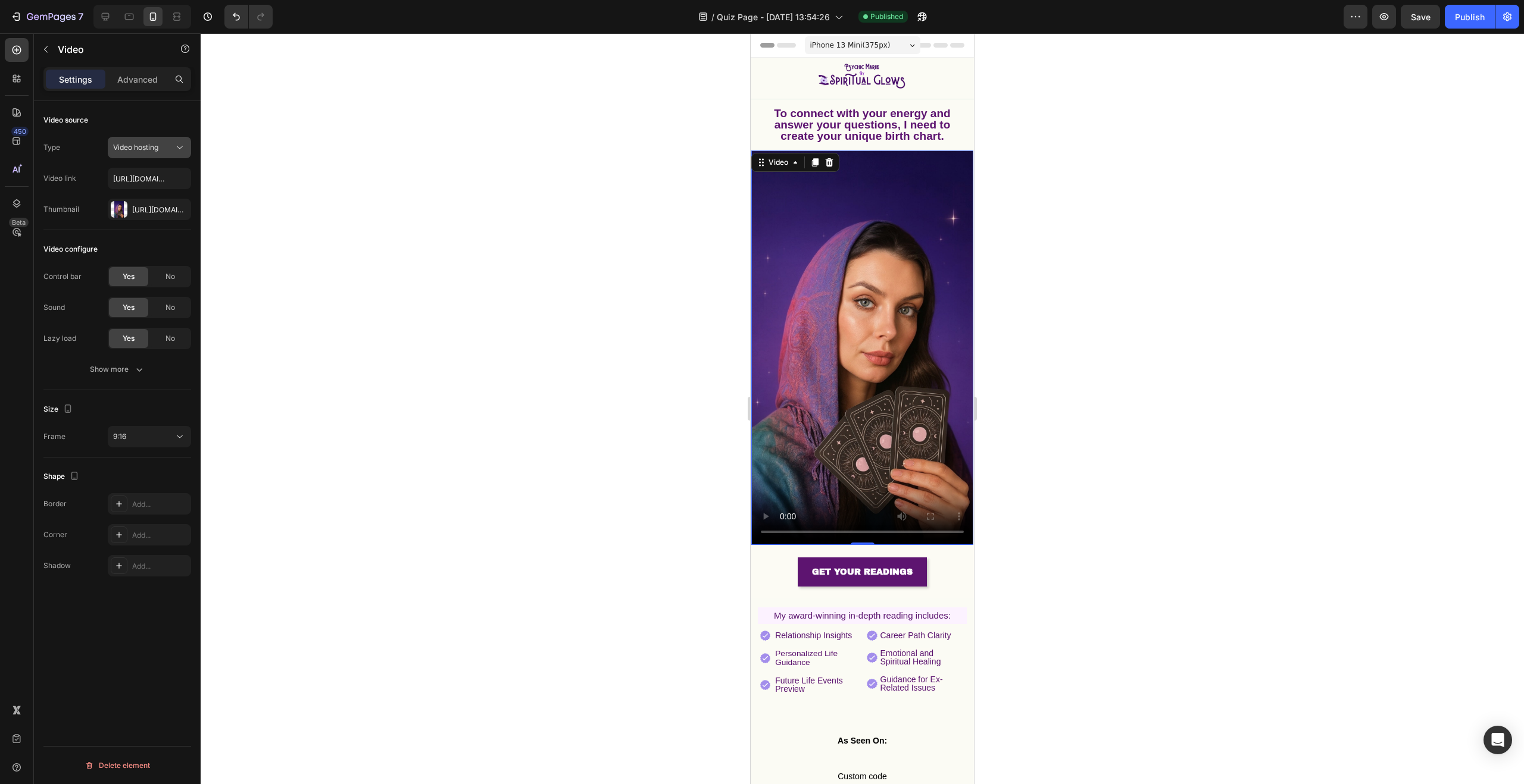
click at [162, 142] on div "Video hosting" at bounding box center [143, 147] width 61 height 10
click at [156, 175] on p "YouTube" at bounding box center [147, 176] width 68 height 10
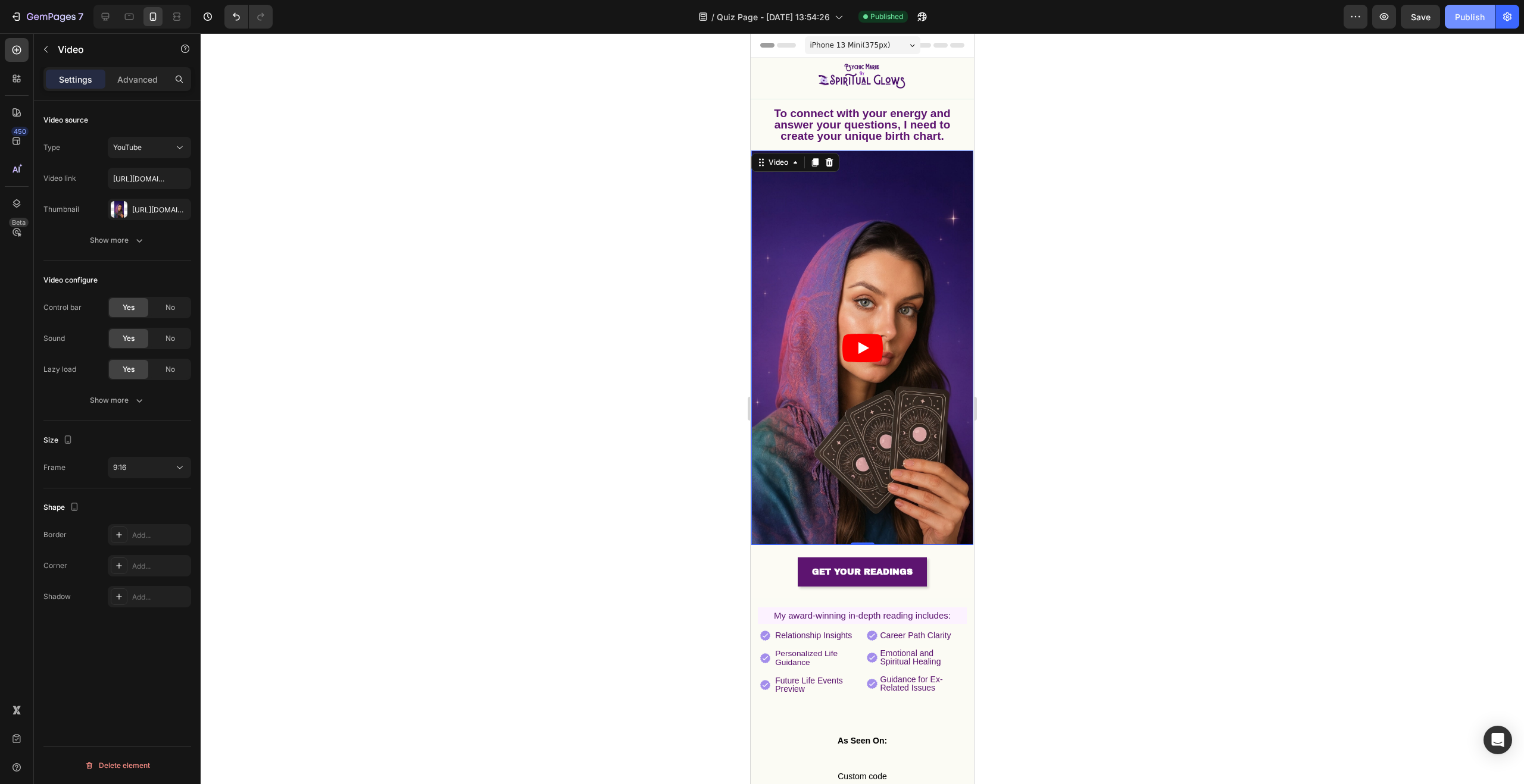
click at [1471, 12] on div "Publish" at bounding box center [1470, 17] width 30 height 12
click at [133, 400] on icon "button" at bounding box center [139, 400] width 12 height 12
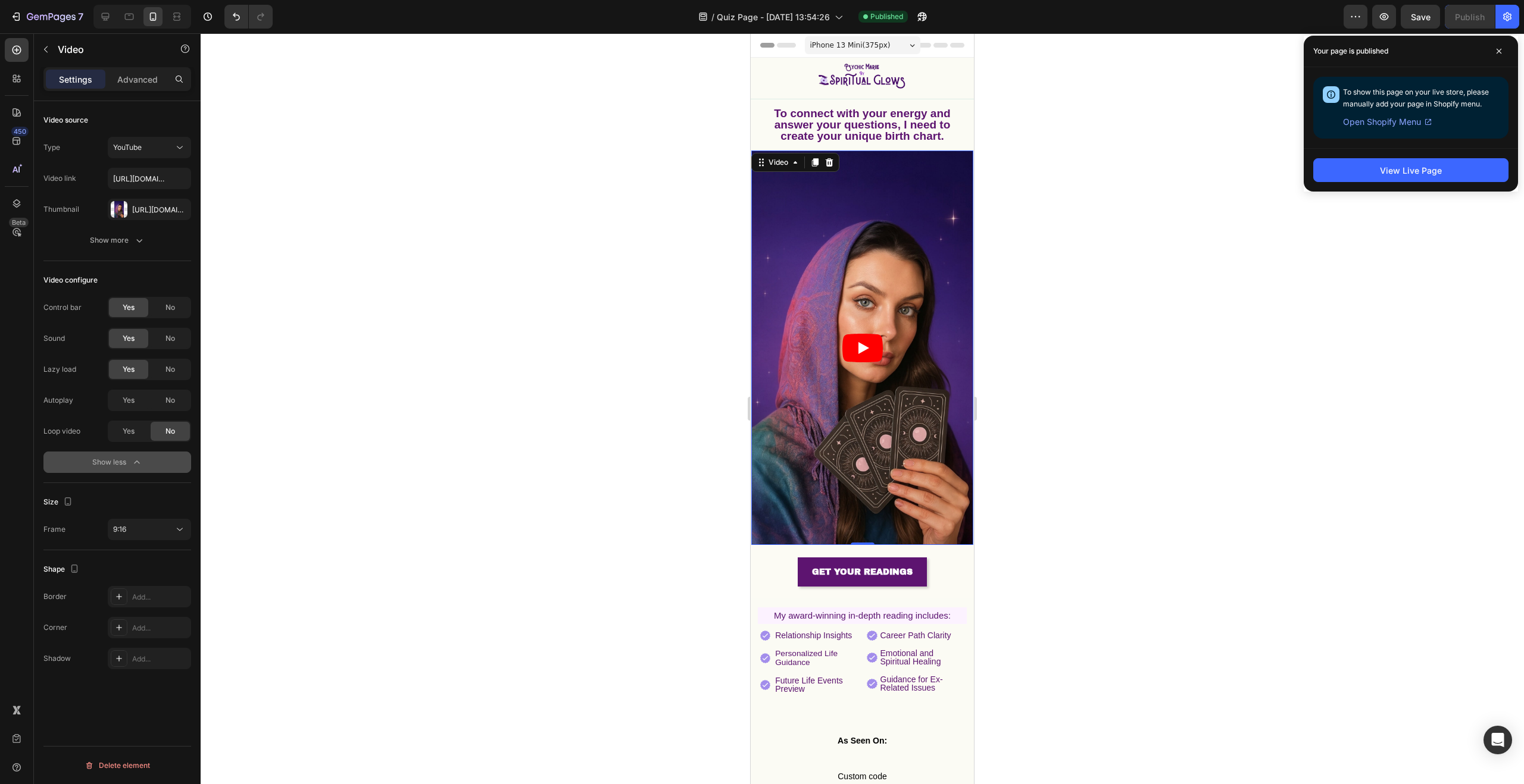
click at [853, 343] on icon "Play" at bounding box center [863, 348] width 41 height 28
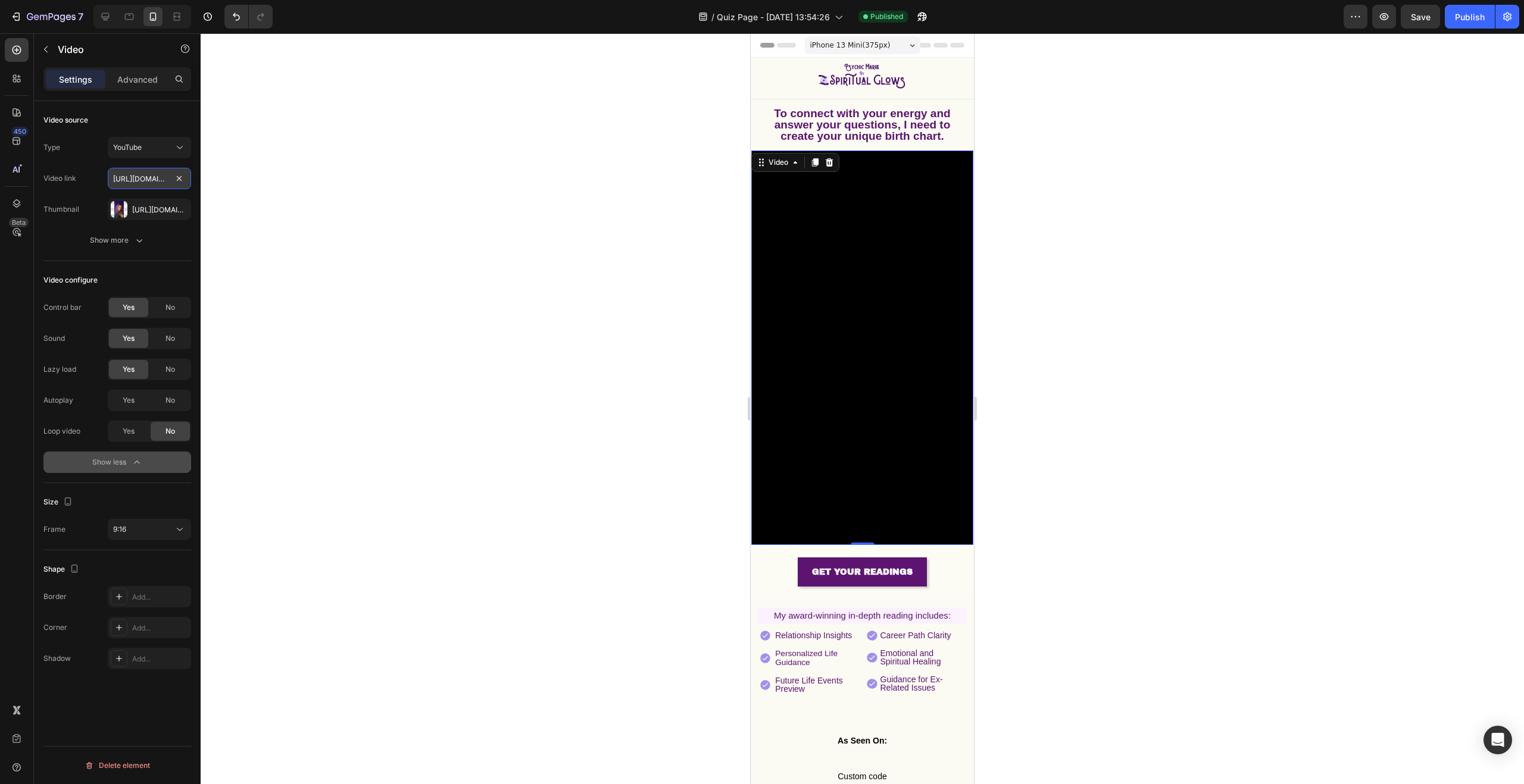
click at [160, 182] on input "https://www.youtube.com/watch?v=drIt4RH_kyQ" at bounding box center [149, 178] width 84 height 22
click at [143, 179] on input "text" at bounding box center [149, 178] width 84 height 22
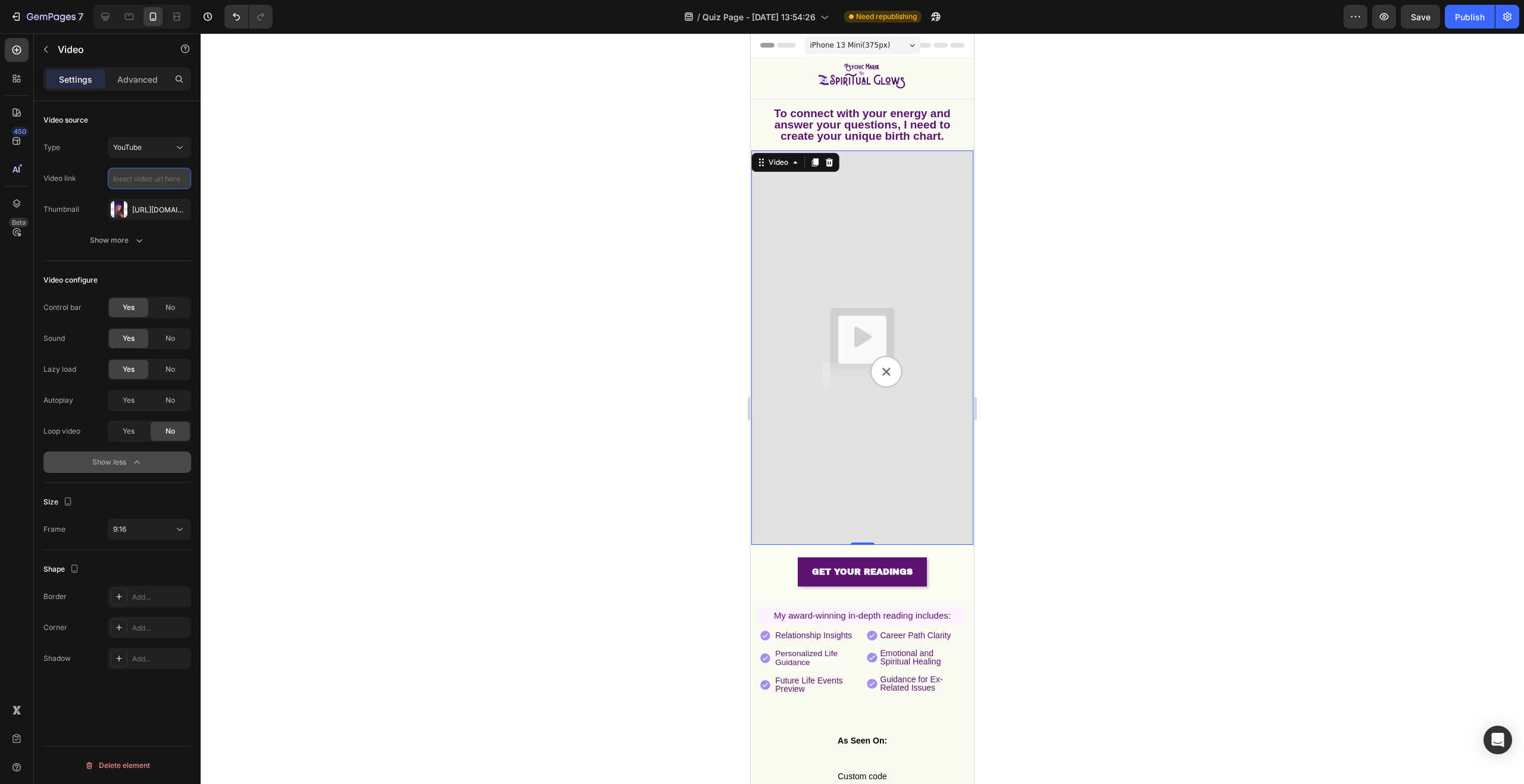
paste input "[URL][DOMAIN_NAME]"
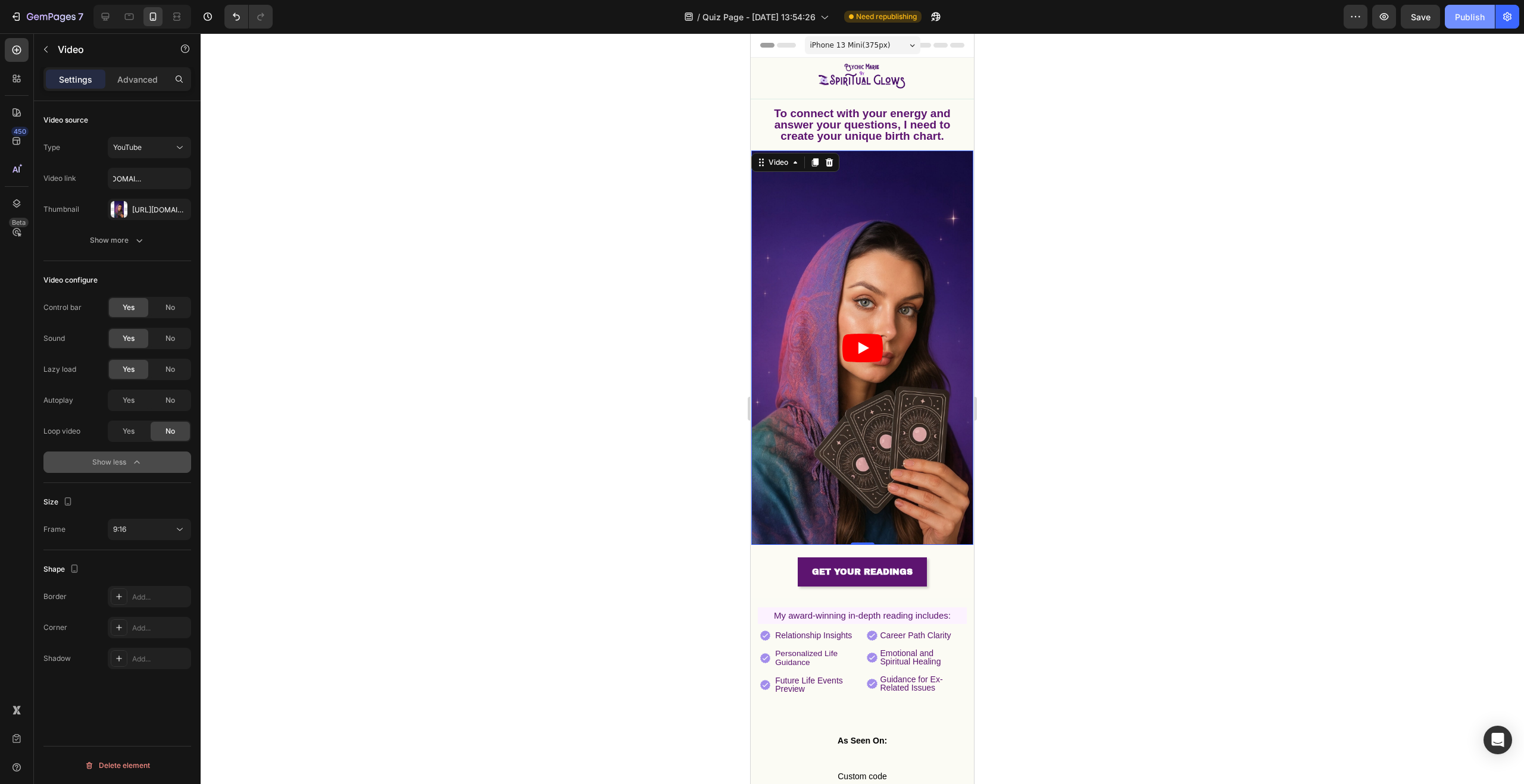
click at [1471, 18] on div "Publish" at bounding box center [1470, 17] width 30 height 12
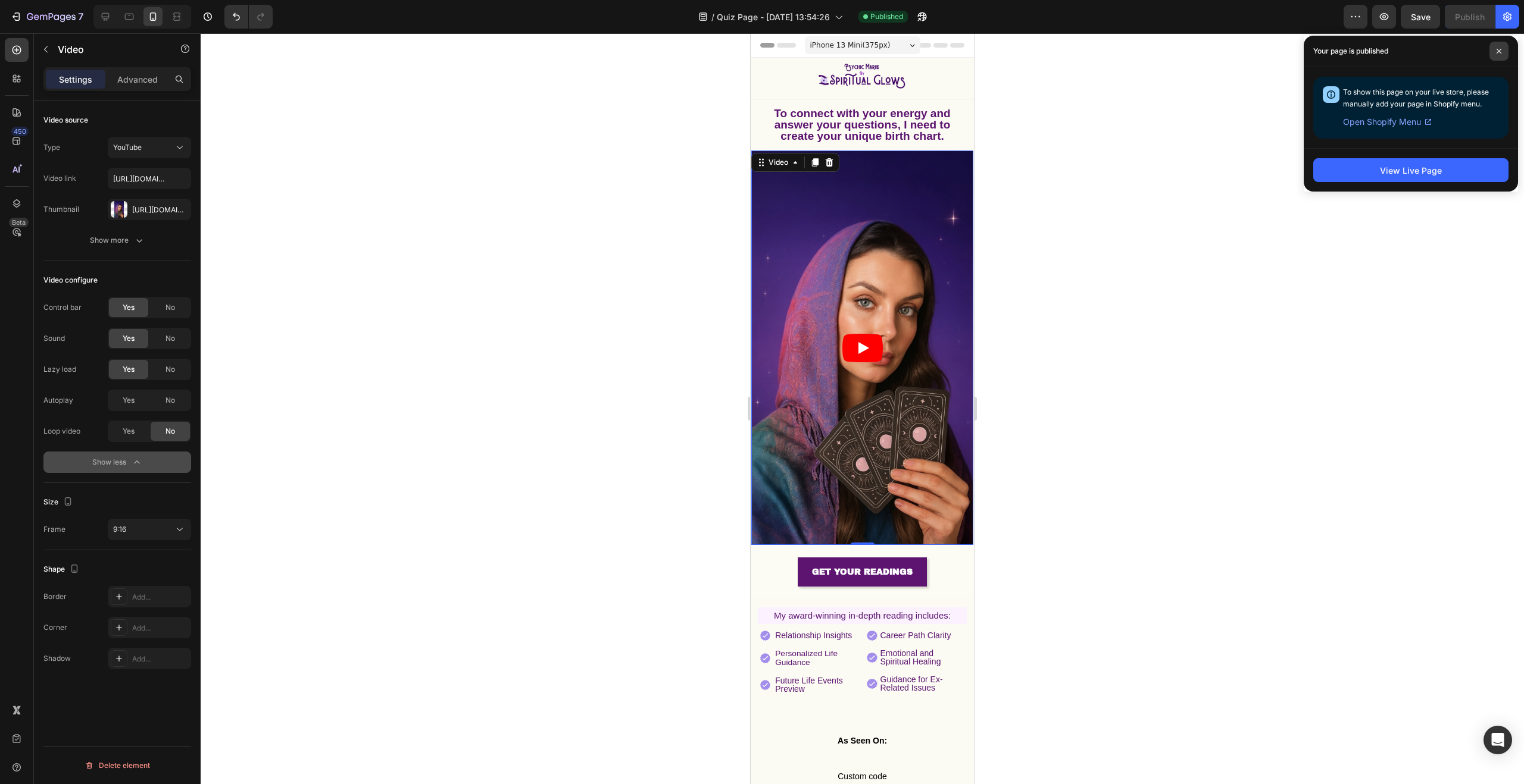
click at [1507, 53] on span at bounding box center [1499, 51] width 19 height 19
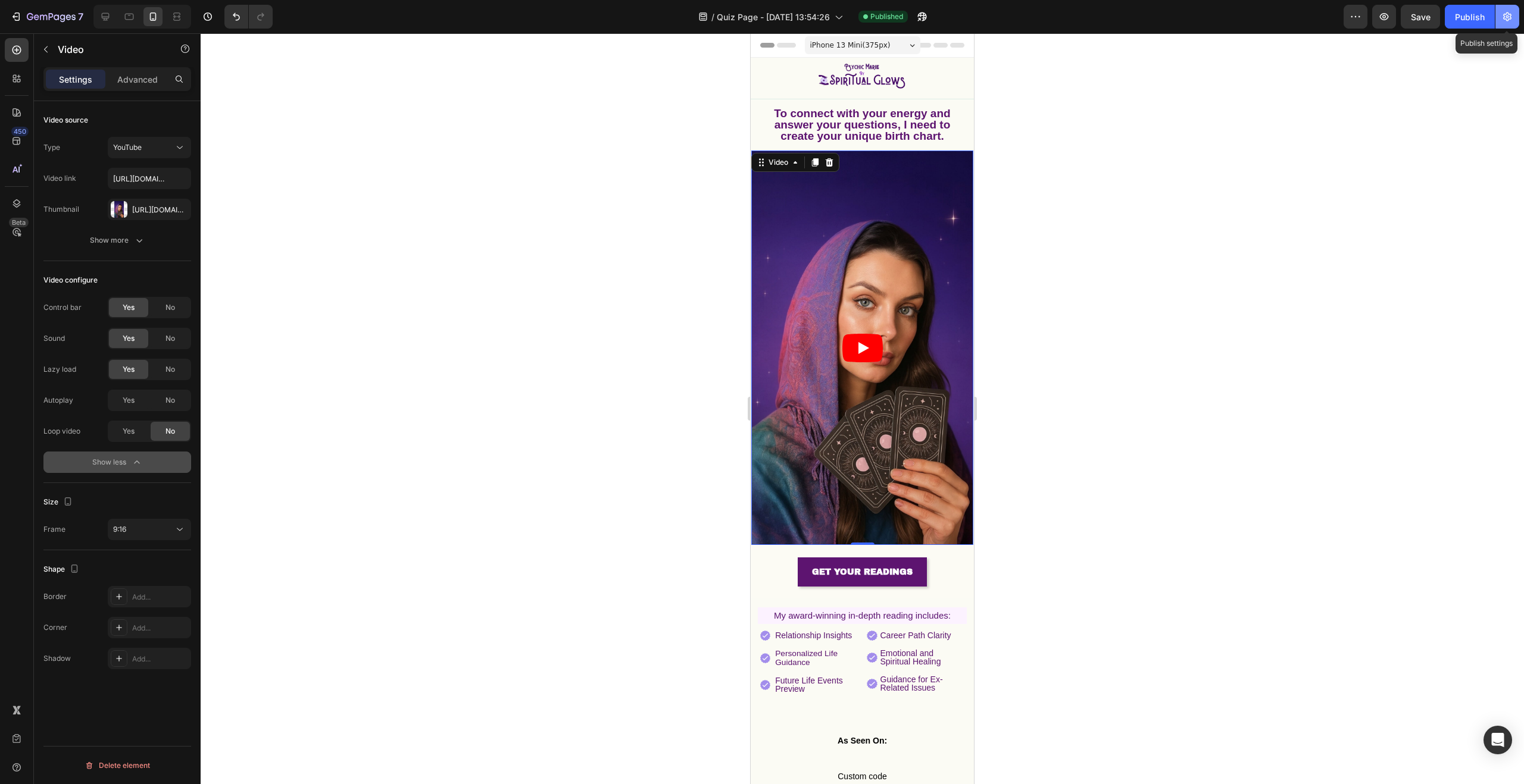
click at [1503, 19] on icon "button" at bounding box center [1507, 16] width 12 height 12
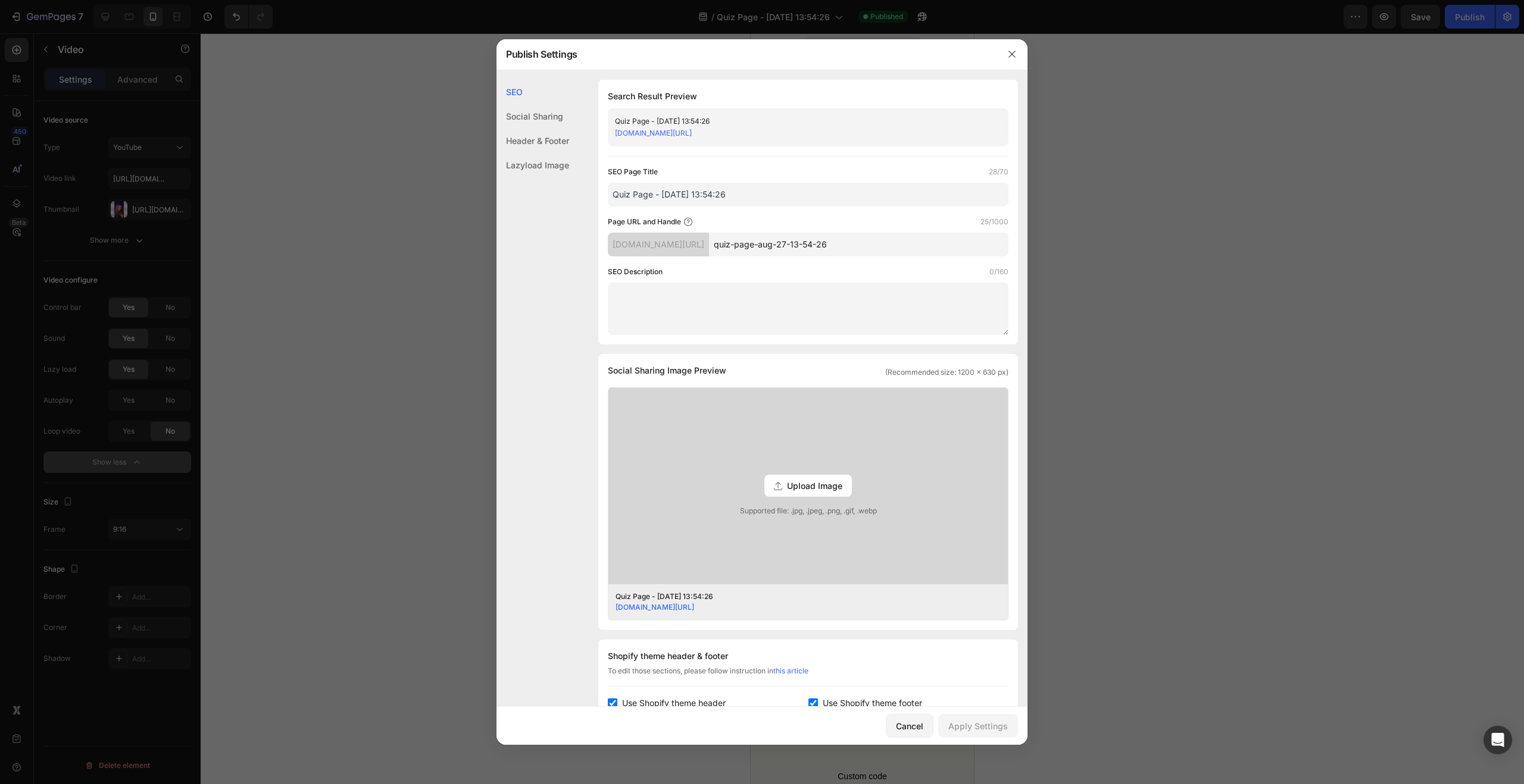
click at [760, 195] on input "Quiz Page - Aug 27, 13:54:26" at bounding box center [808, 194] width 401 height 24
drag, startPoint x: 680, startPoint y: 198, endPoint x: 606, endPoint y: 195, distance: 74.1
click at [606, 195] on div "Search Result Preview Quiz Page - Aug 27, 13:54:26 02563e.myshopify.com/pages/q…" at bounding box center [808, 212] width 420 height 265
click at [727, 197] on input "Quiz Page - Aug 27, 13:54:26" at bounding box center [808, 194] width 401 height 24
drag, startPoint x: 729, startPoint y: 195, endPoint x: 517, endPoint y: 190, distance: 212.1
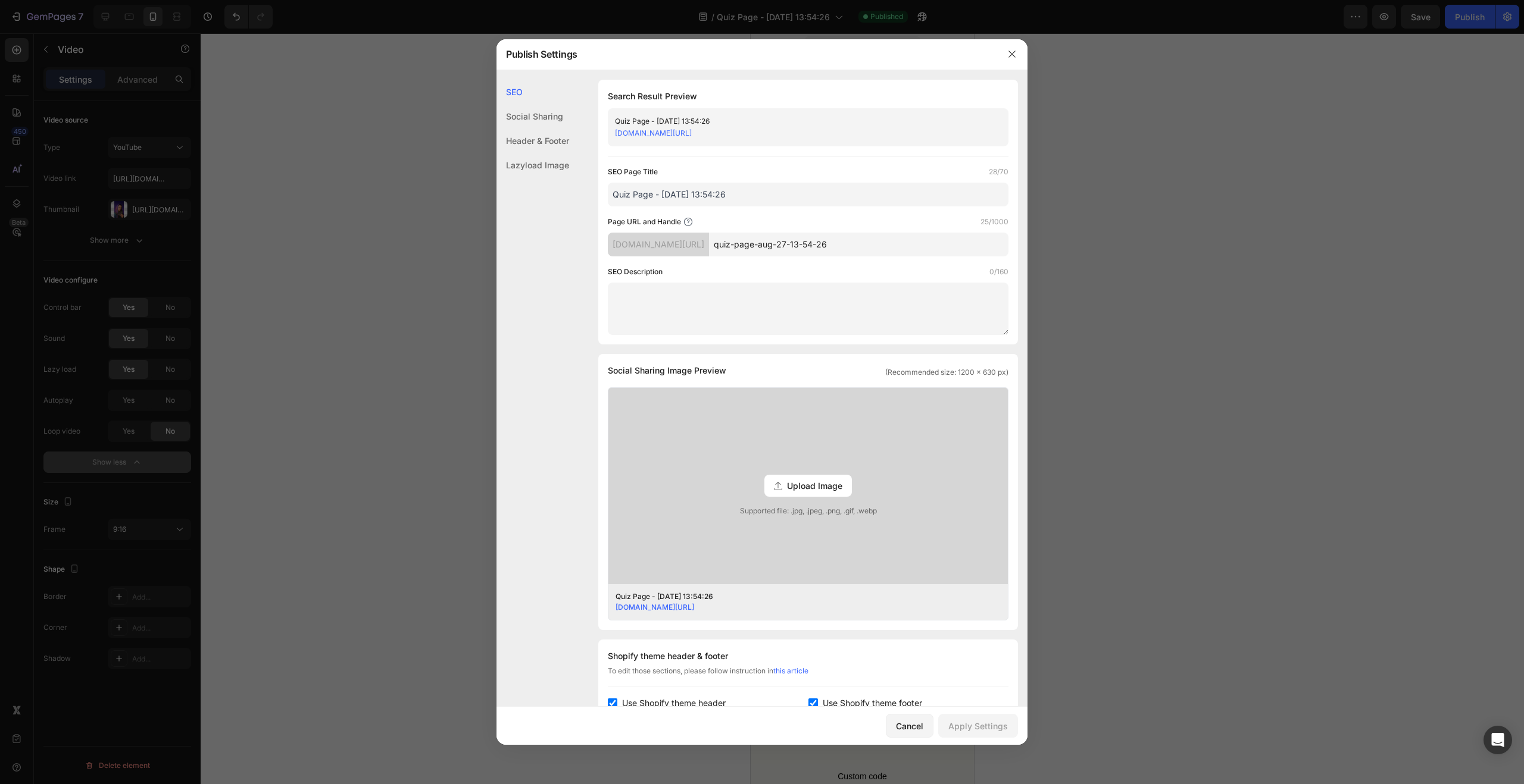
click at [517, 190] on div "SEO Social Sharing Header & Footer Lazyload Image SEO Search Result Preview Qui…" at bounding box center [762, 543] width 531 height 925
drag, startPoint x: 679, startPoint y: 198, endPoint x: 638, endPoint y: 196, distance: 41.0
click at [637, 196] on input "MarieEnergy" at bounding box center [808, 194] width 401 height 24
click at [739, 194] on input "MarieEnergy" at bounding box center [808, 194] width 401 height 24
click at [741, 170] on div "SEO Page Title 11/70" at bounding box center [808, 171] width 401 height 12
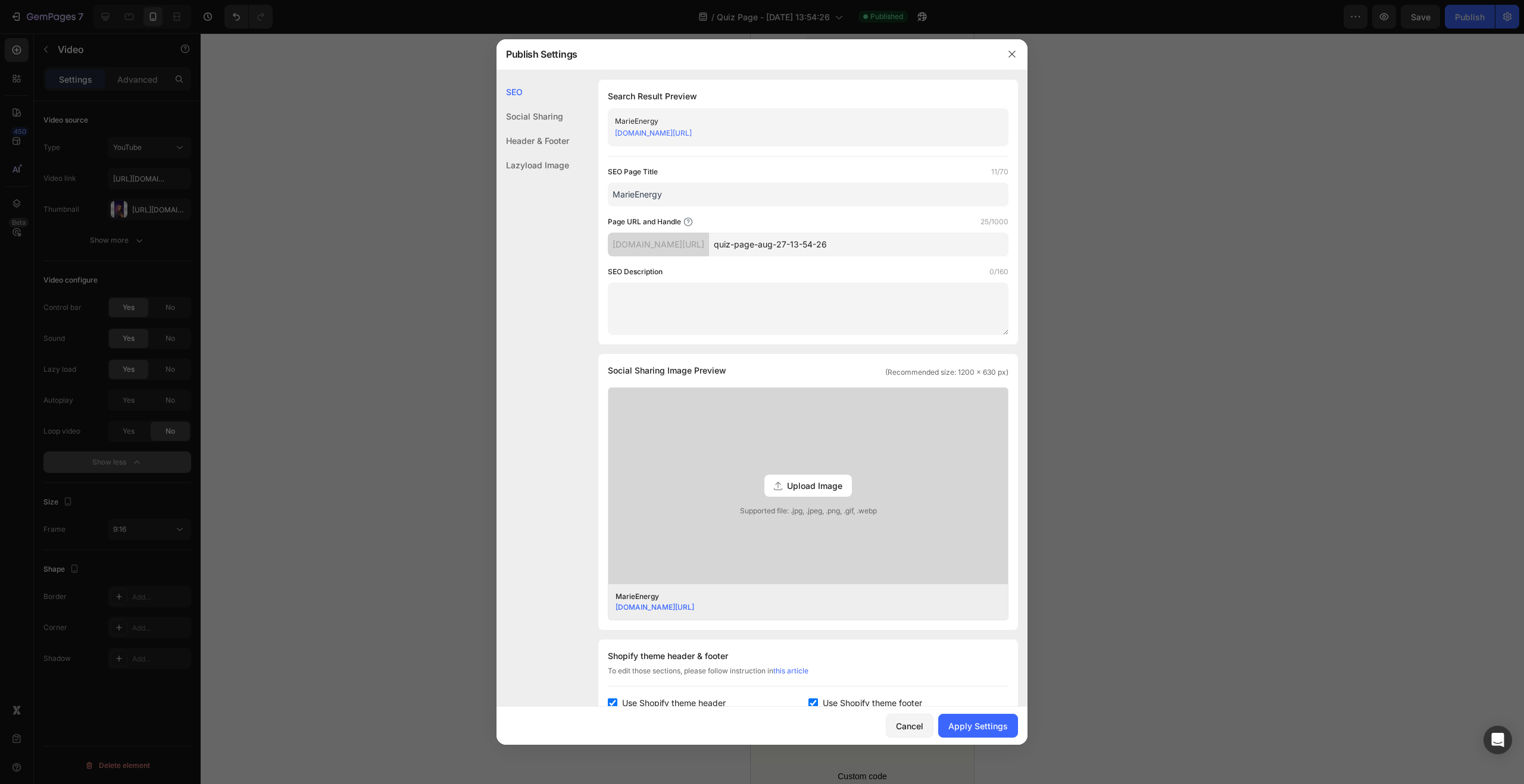
click at [898, 238] on input "quiz-page-aug-27-13-54-26" at bounding box center [858, 245] width 299 height 24
drag, startPoint x: 788, startPoint y: 243, endPoint x: 767, endPoint y: 248, distance: 21.6
click at [767, 248] on input "quiz-page-aug-27-13-54-26" at bounding box center [858, 245] width 299 height 24
click at [791, 223] on div "Page URL and Handle 11/1000" at bounding box center [808, 222] width 401 height 12
click at [961, 722] on div "Apply Settings" at bounding box center [978, 726] width 60 height 12
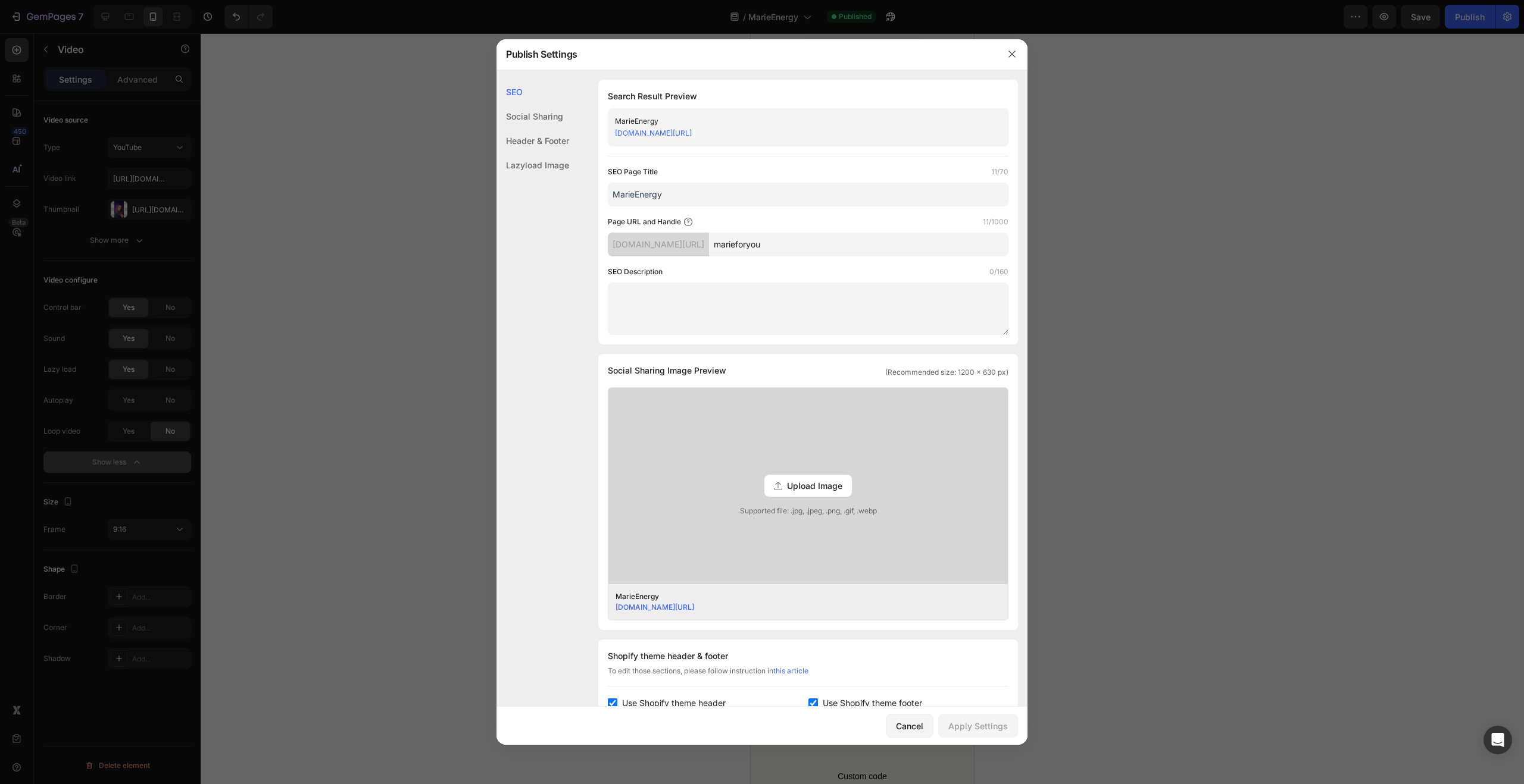
drag, startPoint x: 750, startPoint y: 242, endPoint x: 735, endPoint y: 241, distance: 15.0
click at [737, 241] on div "02563e.myshopify.com/pages/ marieforyou" at bounding box center [808, 245] width 401 height 24
drag, startPoint x: 676, startPoint y: 194, endPoint x: 610, endPoint y: 192, distance: 66.0
click at [611, 193] on input "MarieEnergy" at bounding box center [808, 194] width 401 height 24
paste input "marieforyou"
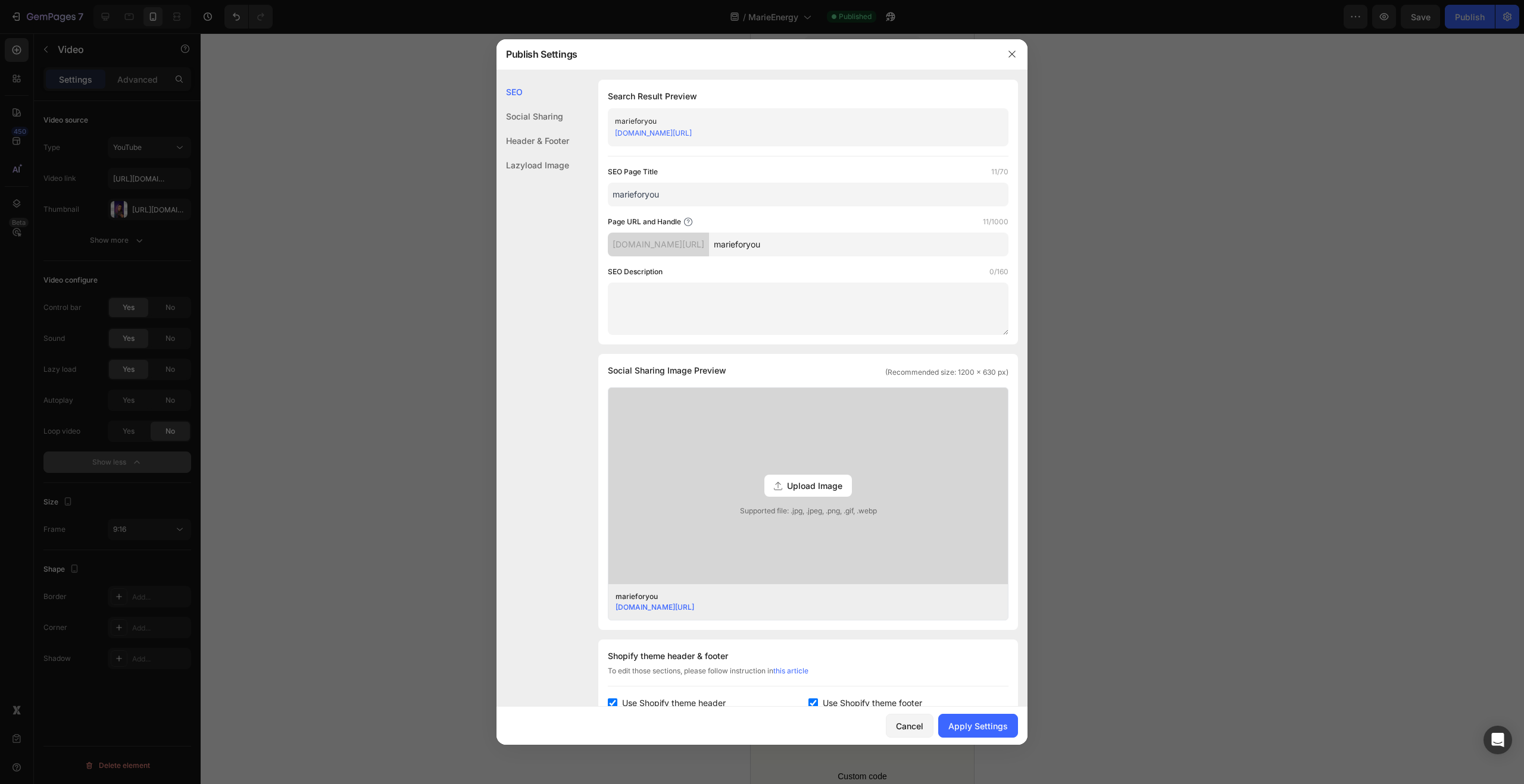
click at [619, 197] on input "marieforyou" at bounding box center [808, 194] width 401 height 24
click at [637, 195] on input "Marieforyou" at bounding box center [808, 194] width 401 height 24
click at [652, 195] on input "MarieForyou" at bounding box center [808, 194] width 401 height 24
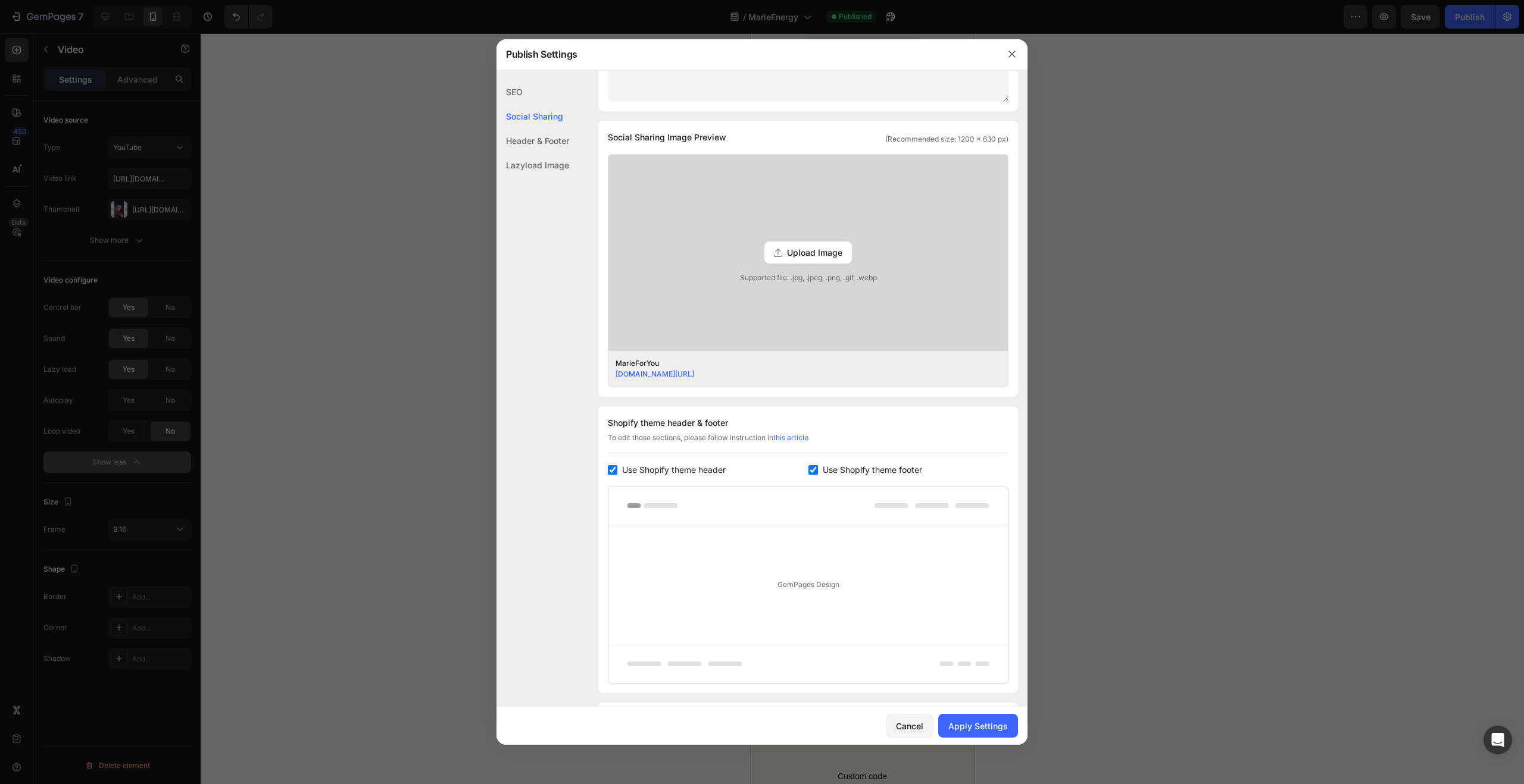
scroll to position [308, 0]
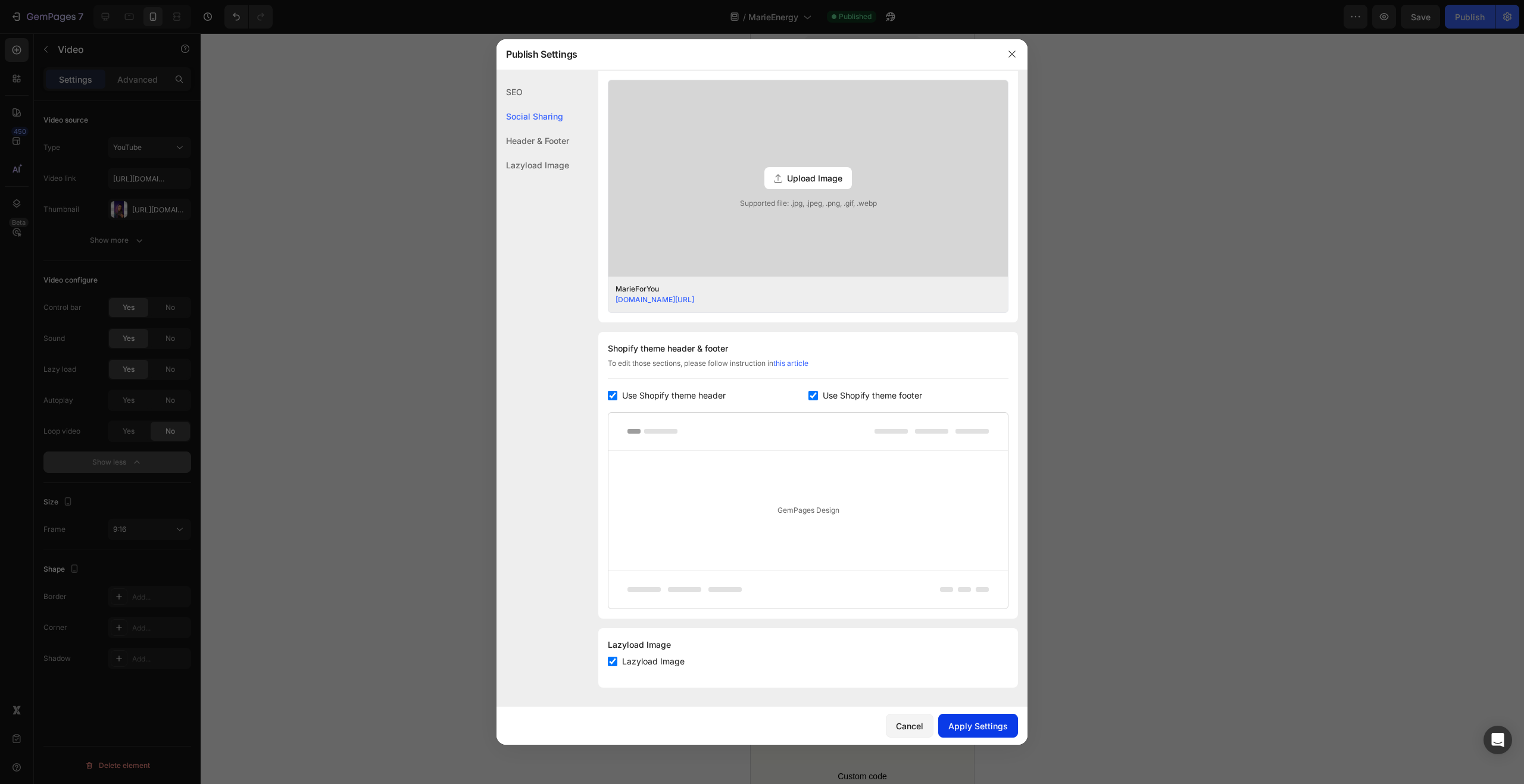
click at [985, 732] on button "Apply Settings" at bounding box center [978, 726] width 80 height 24
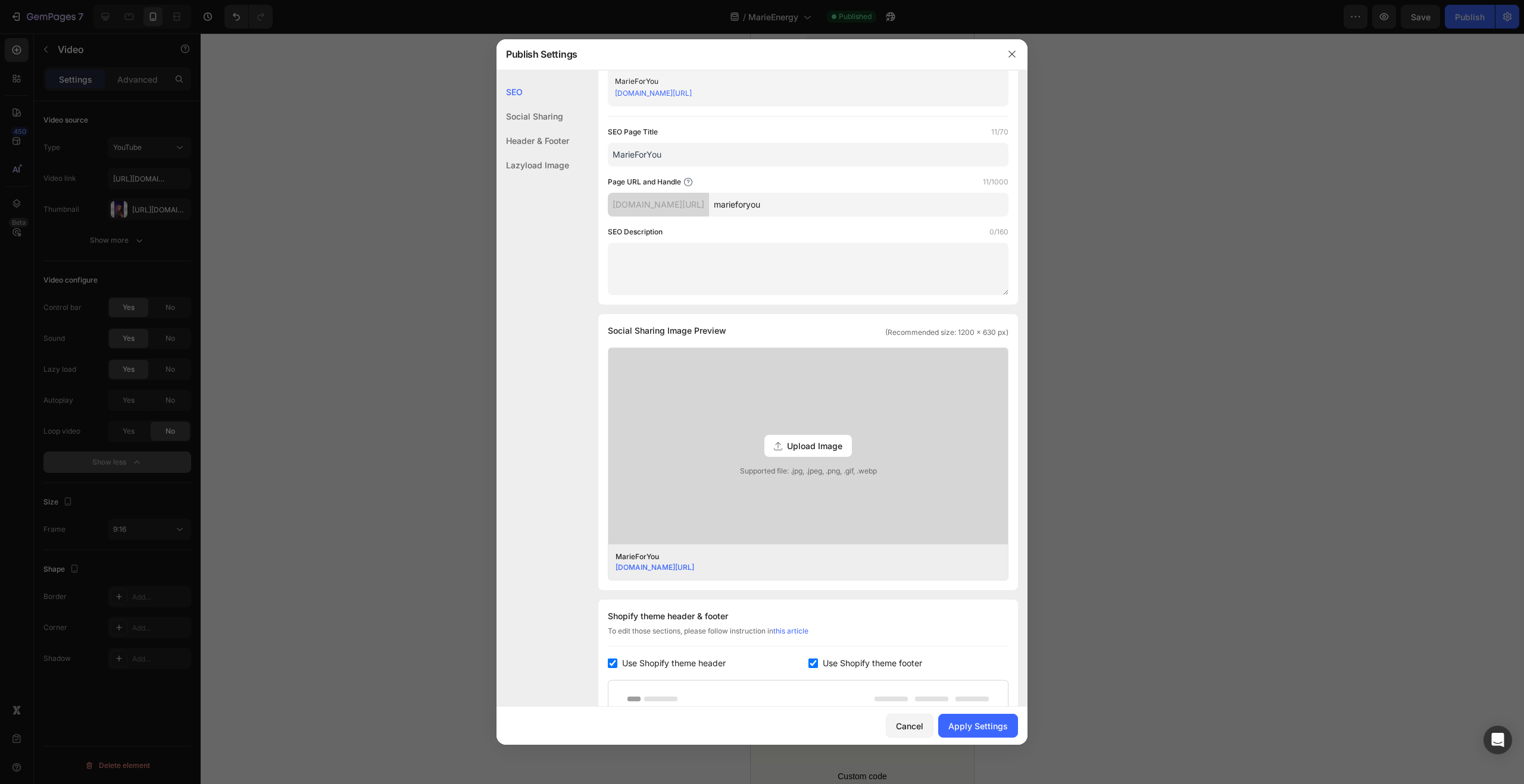
scroll to position [0, 0]
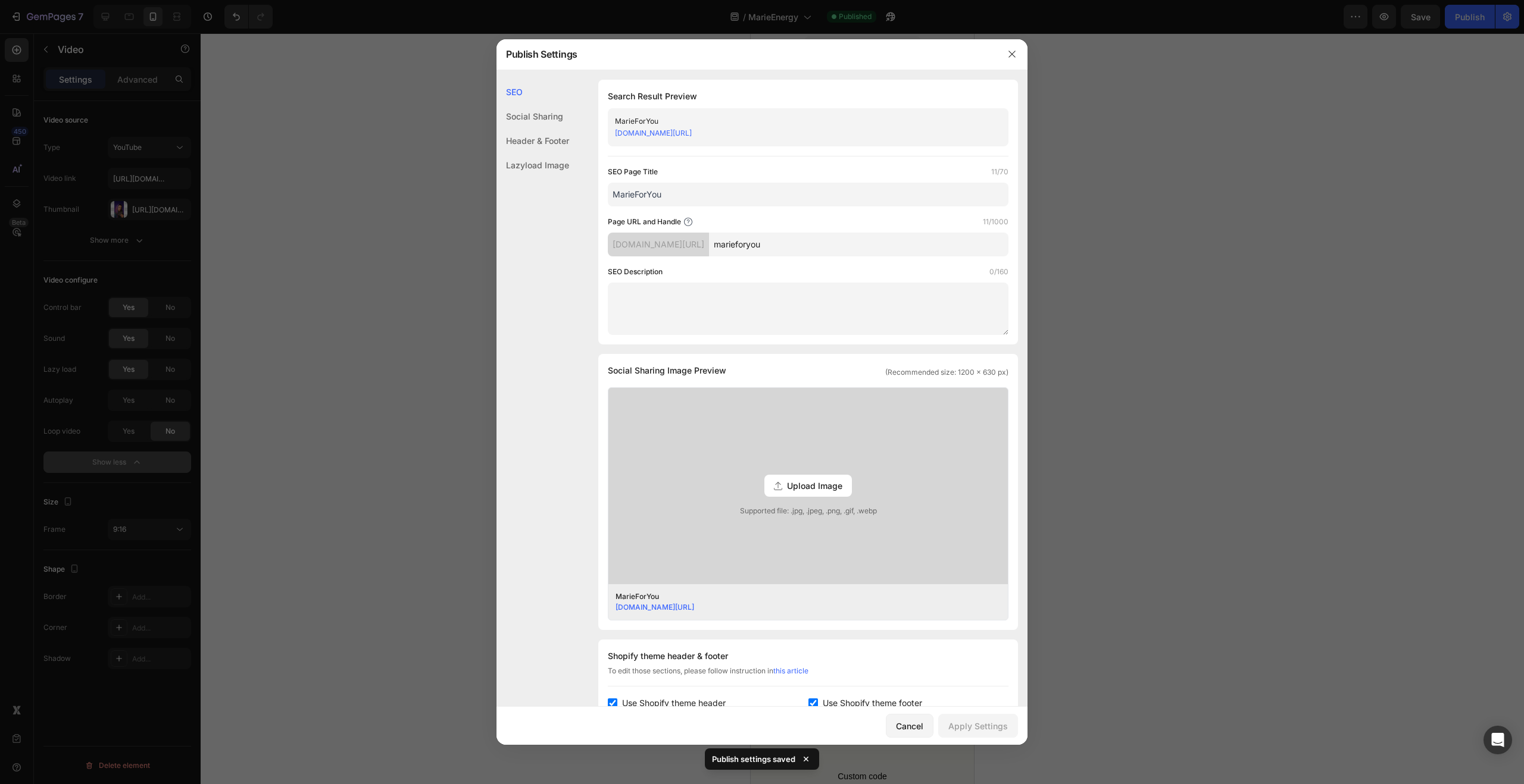
drag, startPoint x: 1189, startPoint y: 107, endPoint x: 1207, endPoint y: 96, distance: 21.1
click at [1189, 107] on div at bounding box center [762, 392] width 1524 height 784
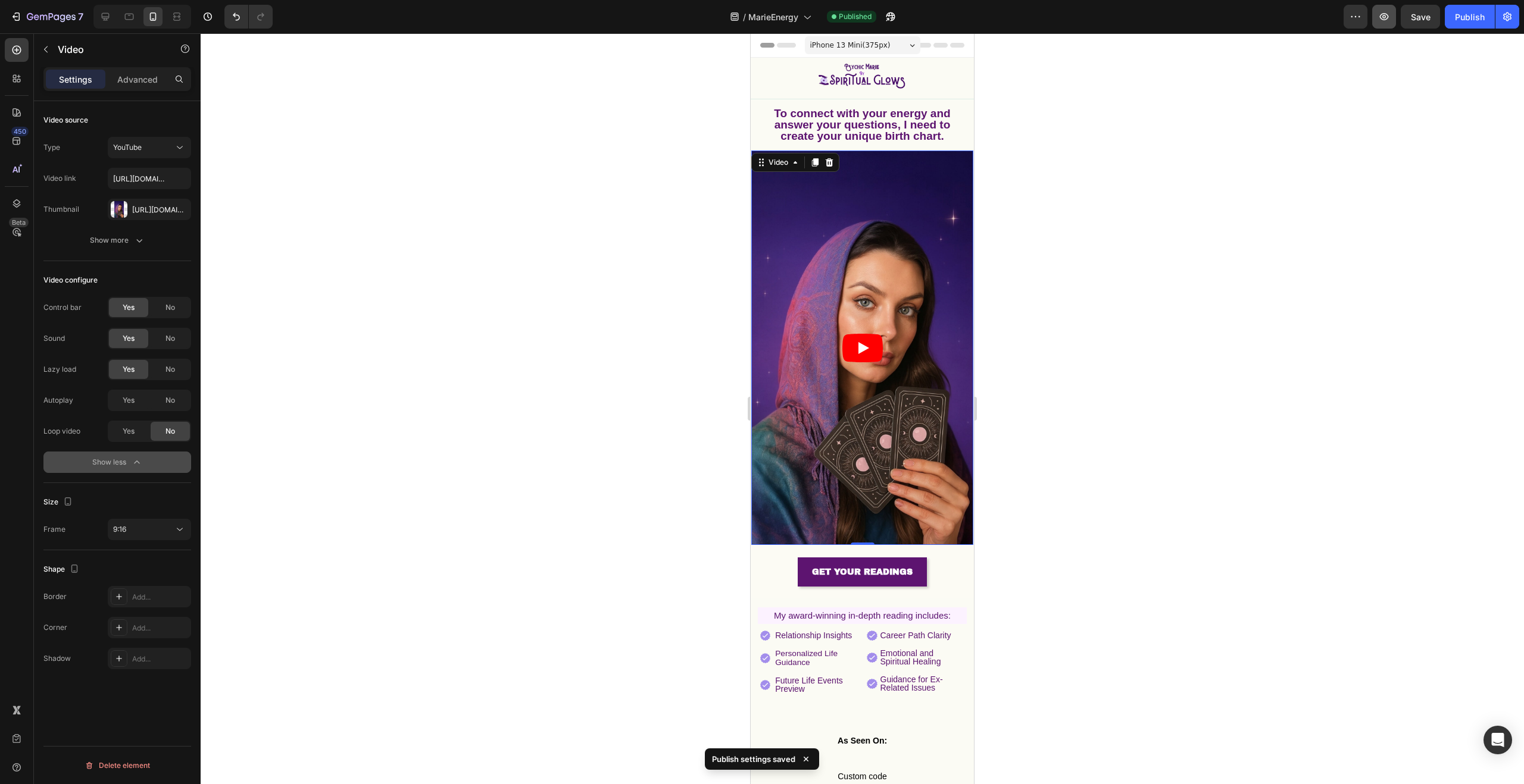
click at [1381, 26] on button "button" at bounding box center [1384, 17] width 24 height 24
click at [1498, 16] on button "button" at bounding box center [1507, 17] width 24 height 24
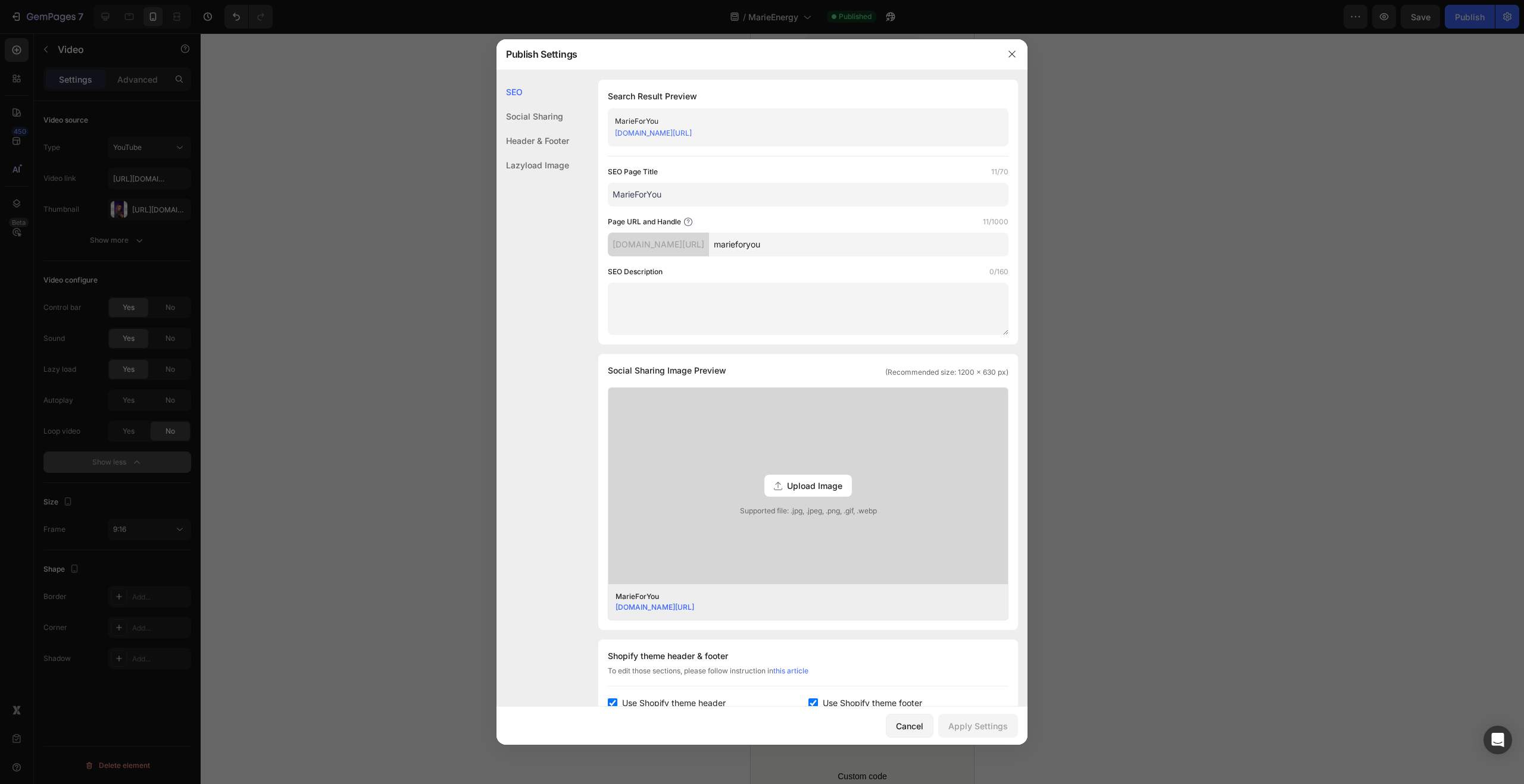
click at [550, 128] on div "Social Sharing" at bounding box center [533, 141] width 73 height 25
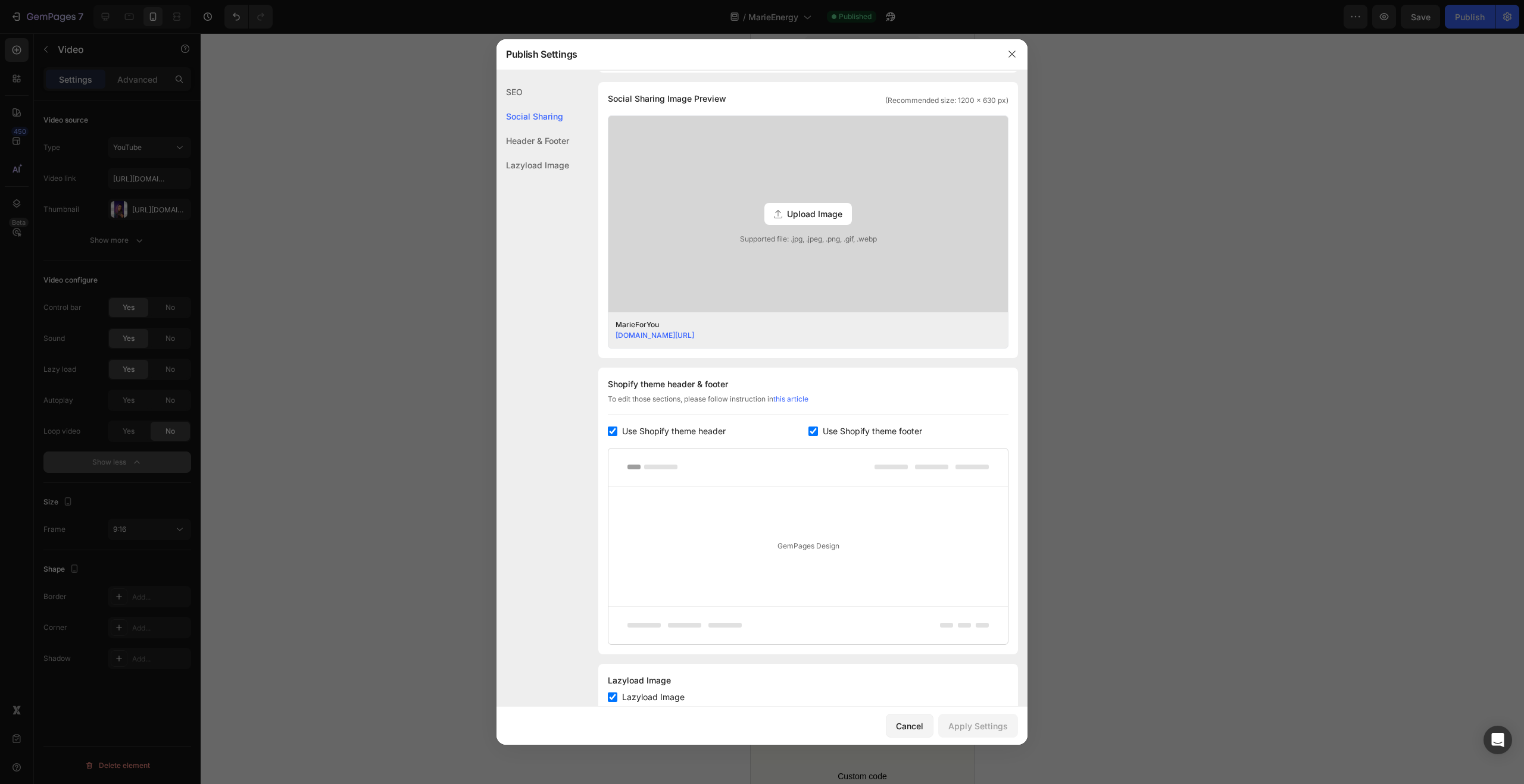
click at [546, 153] on div "Header & Footer" at bounding box center [533, 165] width 73 height 25
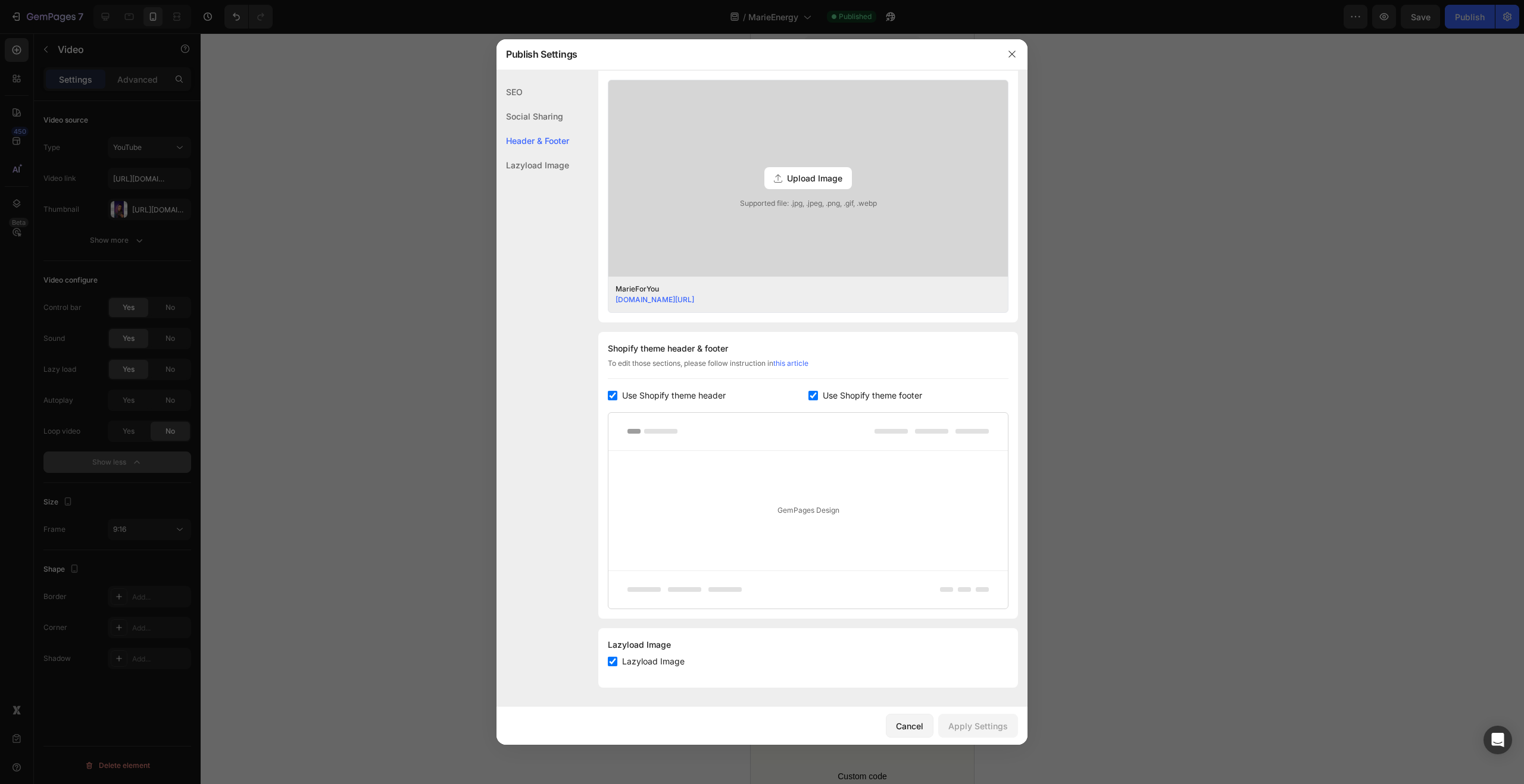
click at [553, 163] on div "Lazyload Image" at bounding box center [533, 165] width 73 height 25
click at [550, 153] on div "Header & Footer" at bounding box center [533, 165] width 73 height 25
click at [548, 128] on div "Social Sharing" at bounding box center [533, 141] width 73 height 25
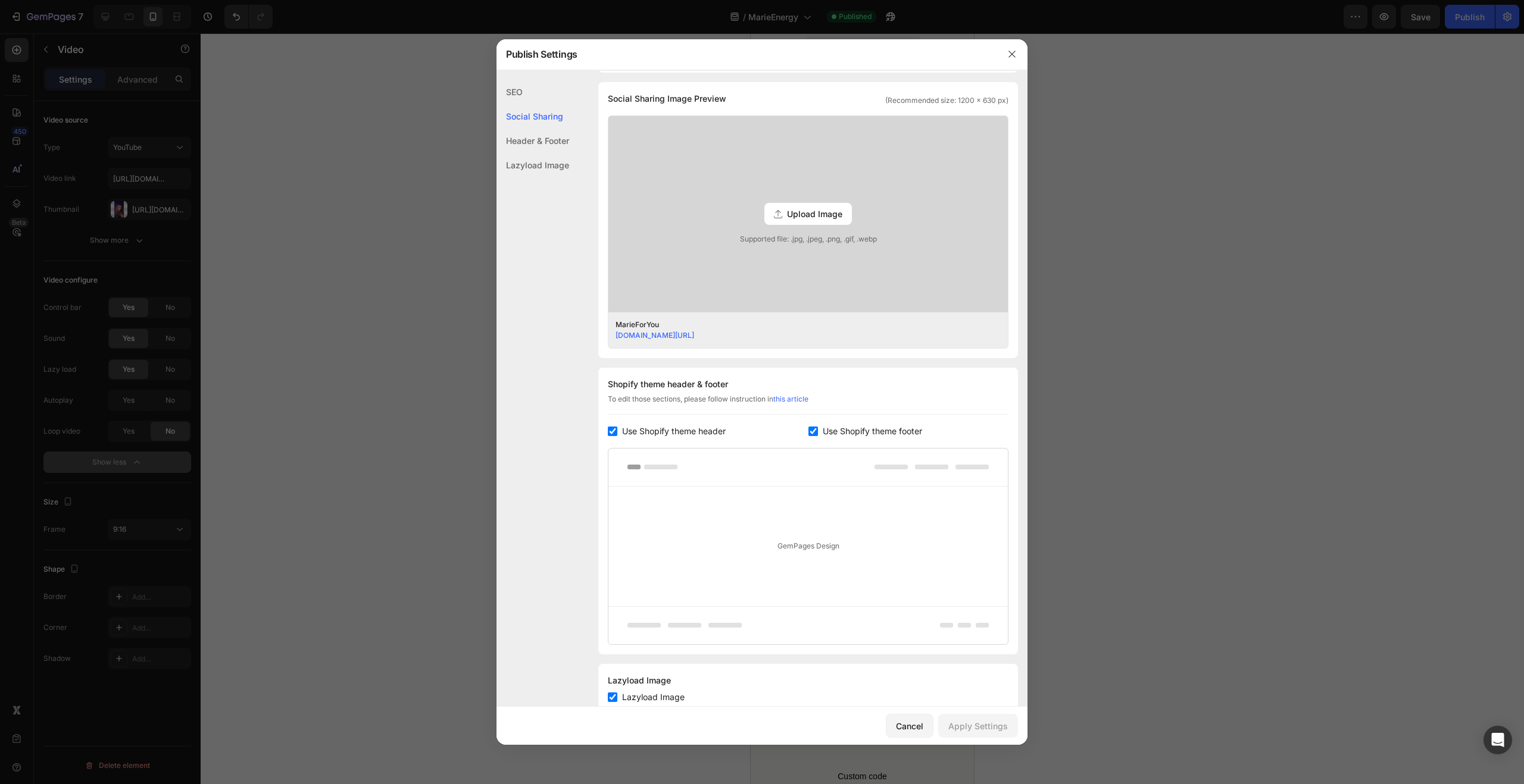
click at [547, 153] on div "Header & Footer" at bounding box center [533, 165] width 73 height 25
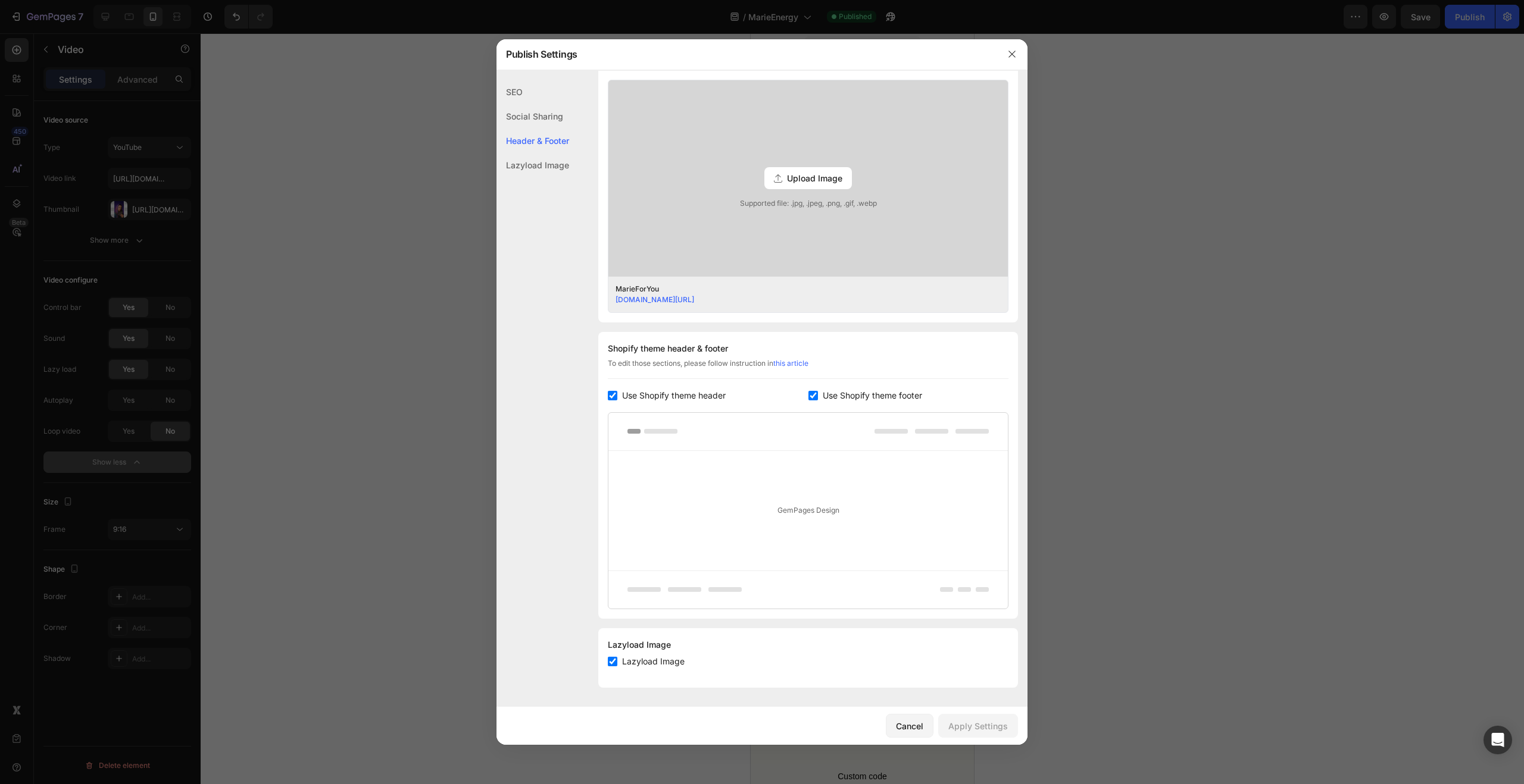
click at [664, 393] on span "Use Shopify theme header" at bounding box center [674, 395] width 103 height 14
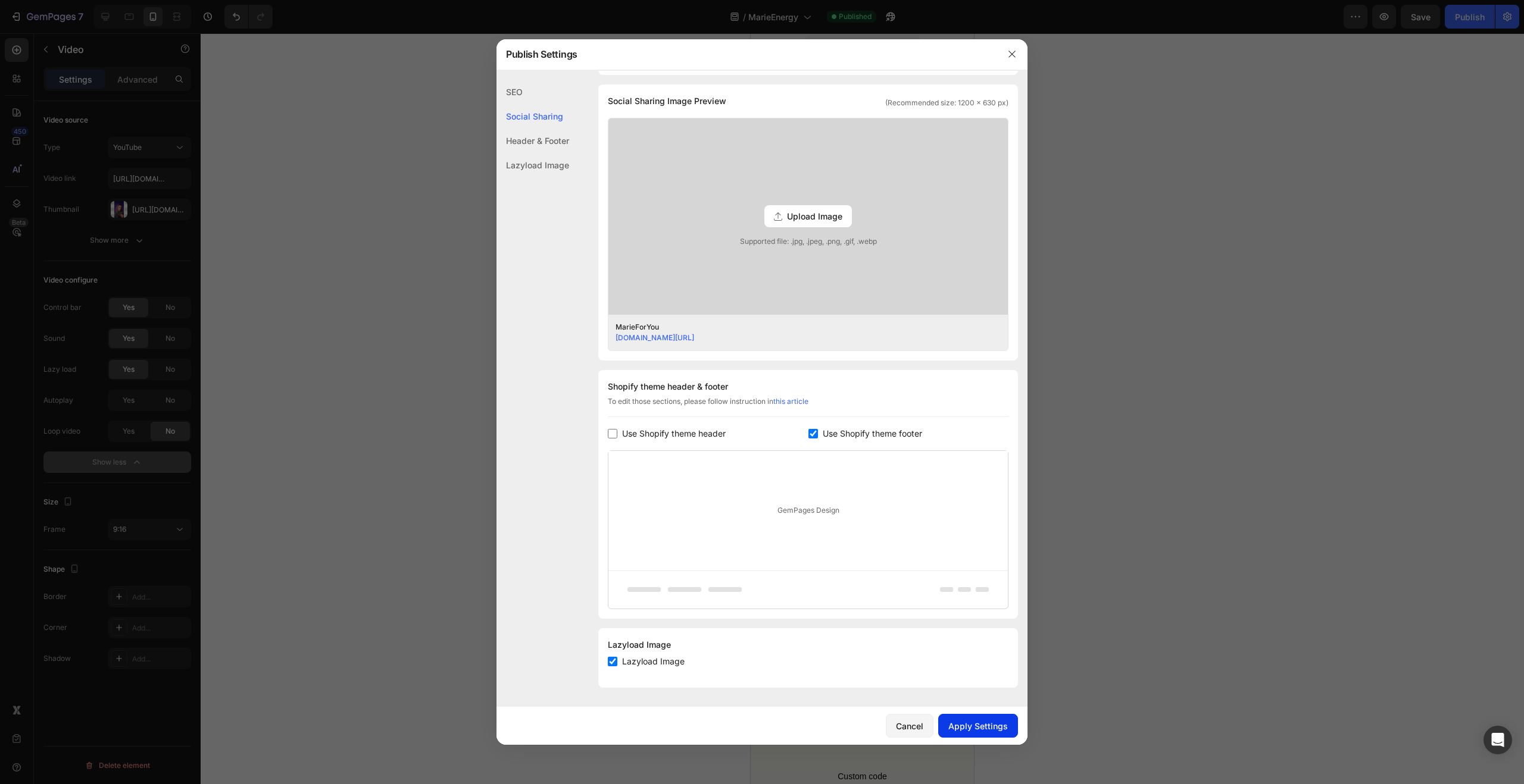
click at [981, 729] on div "Apply Settings" at bounding box center [978, 726] width 60 height 12
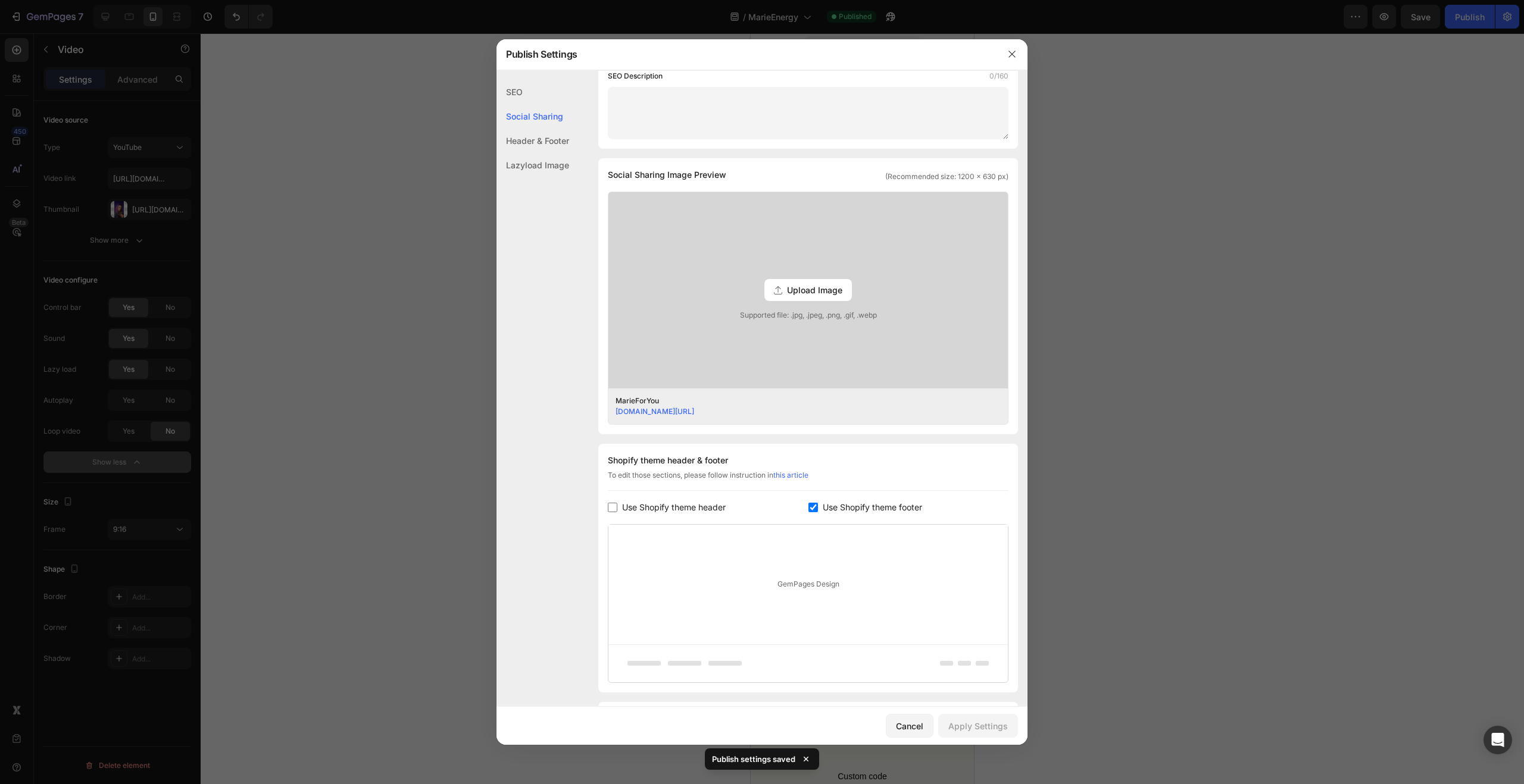
scroll to position [0, 0]
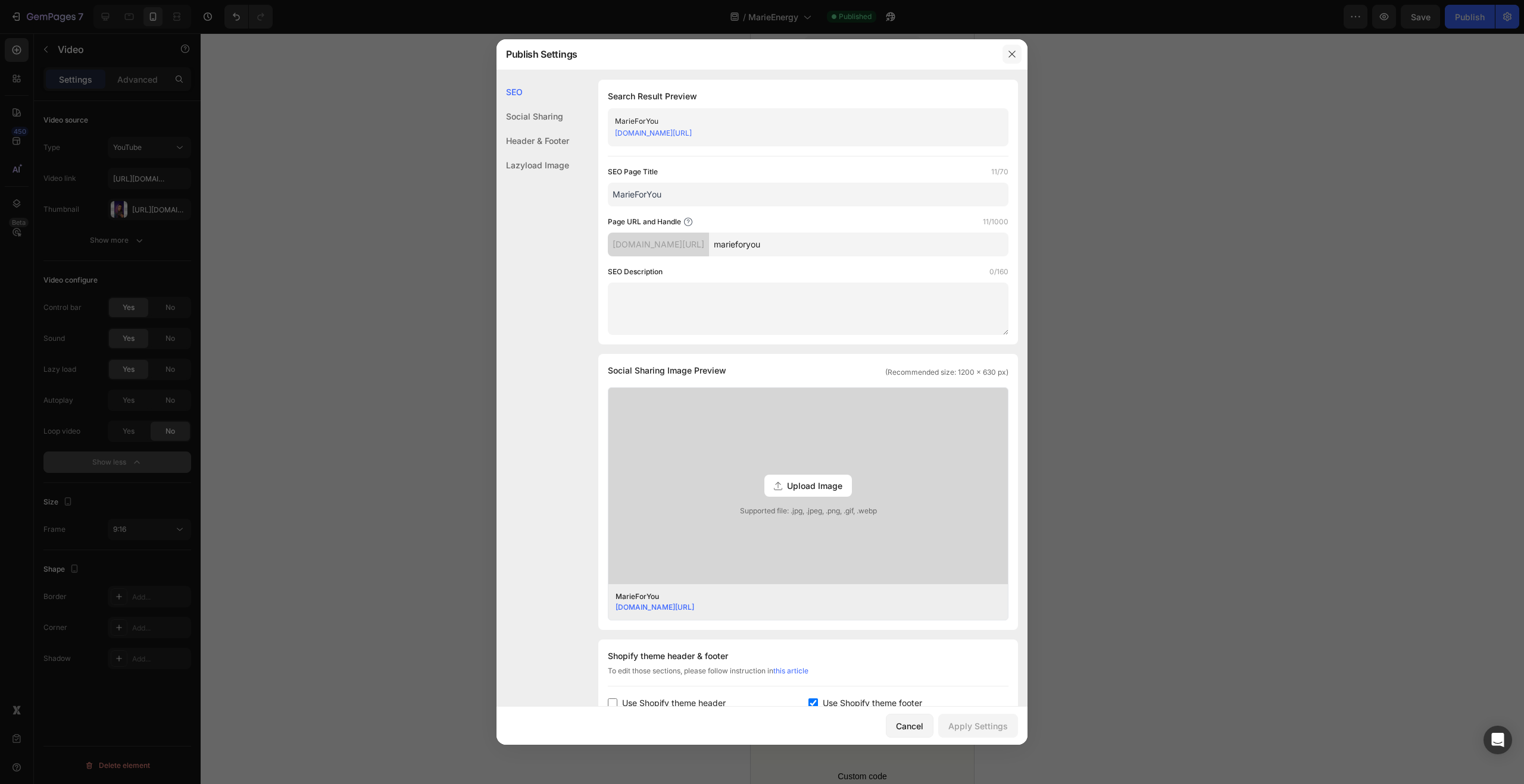
click at [1007, 52] on icon "button" at bounding box center [1011, 53] width 9 height 9
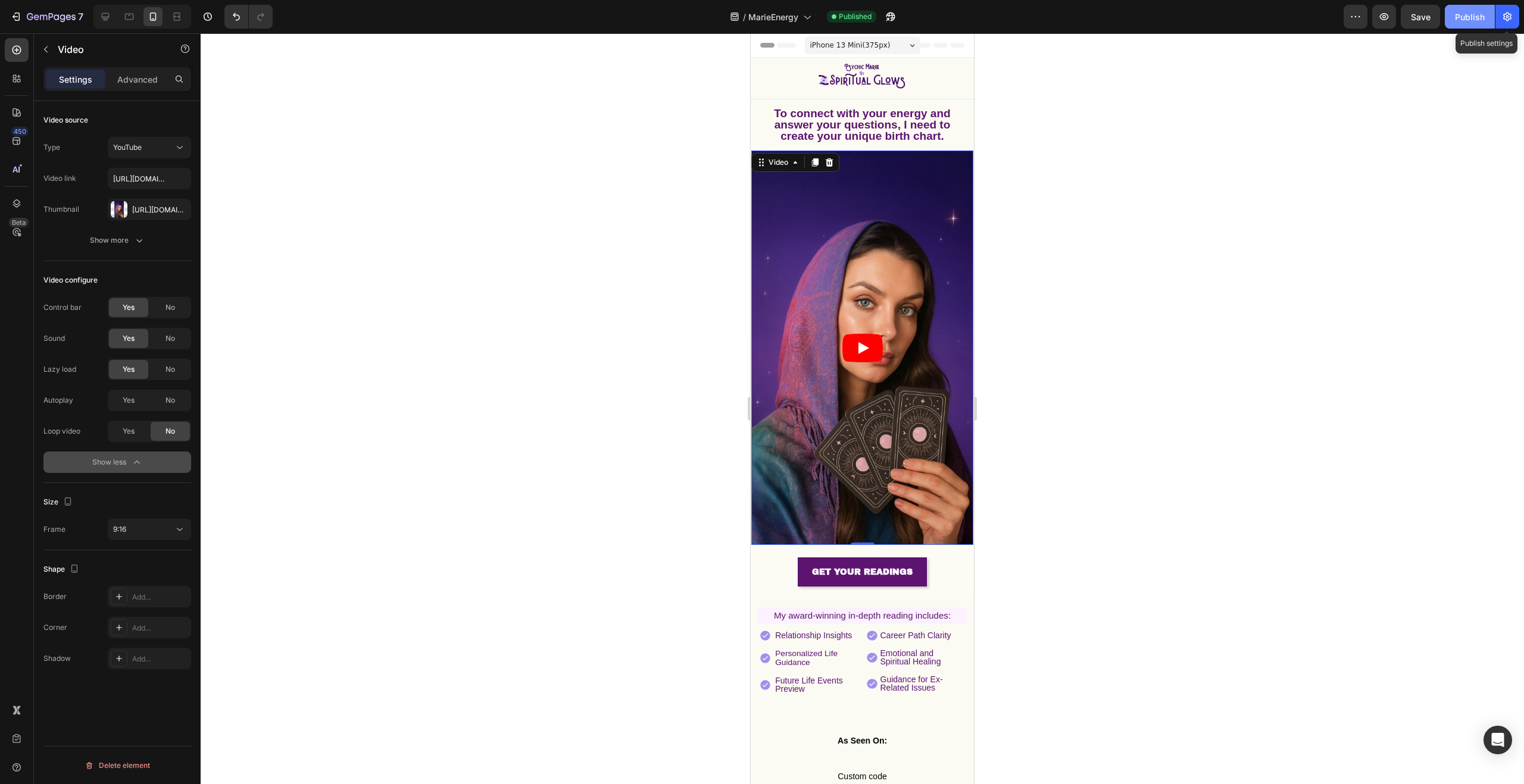
click at [1480, 20] on div "Publish" at bounding box center [1470, 17] width 30 height 12
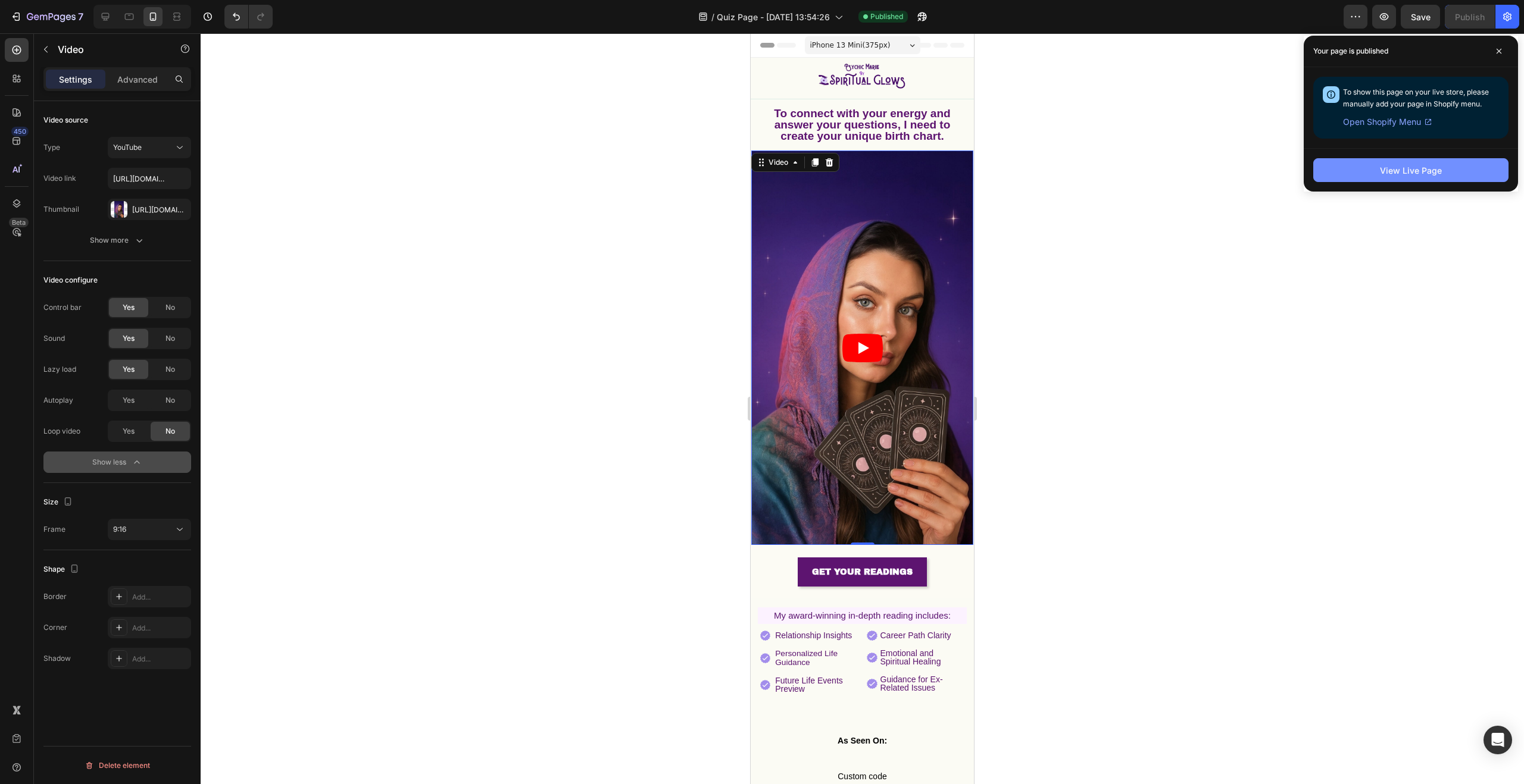
click at [1457, 174] on button "View Live Page" at bounding box center [1411, 170] width 195 height 24
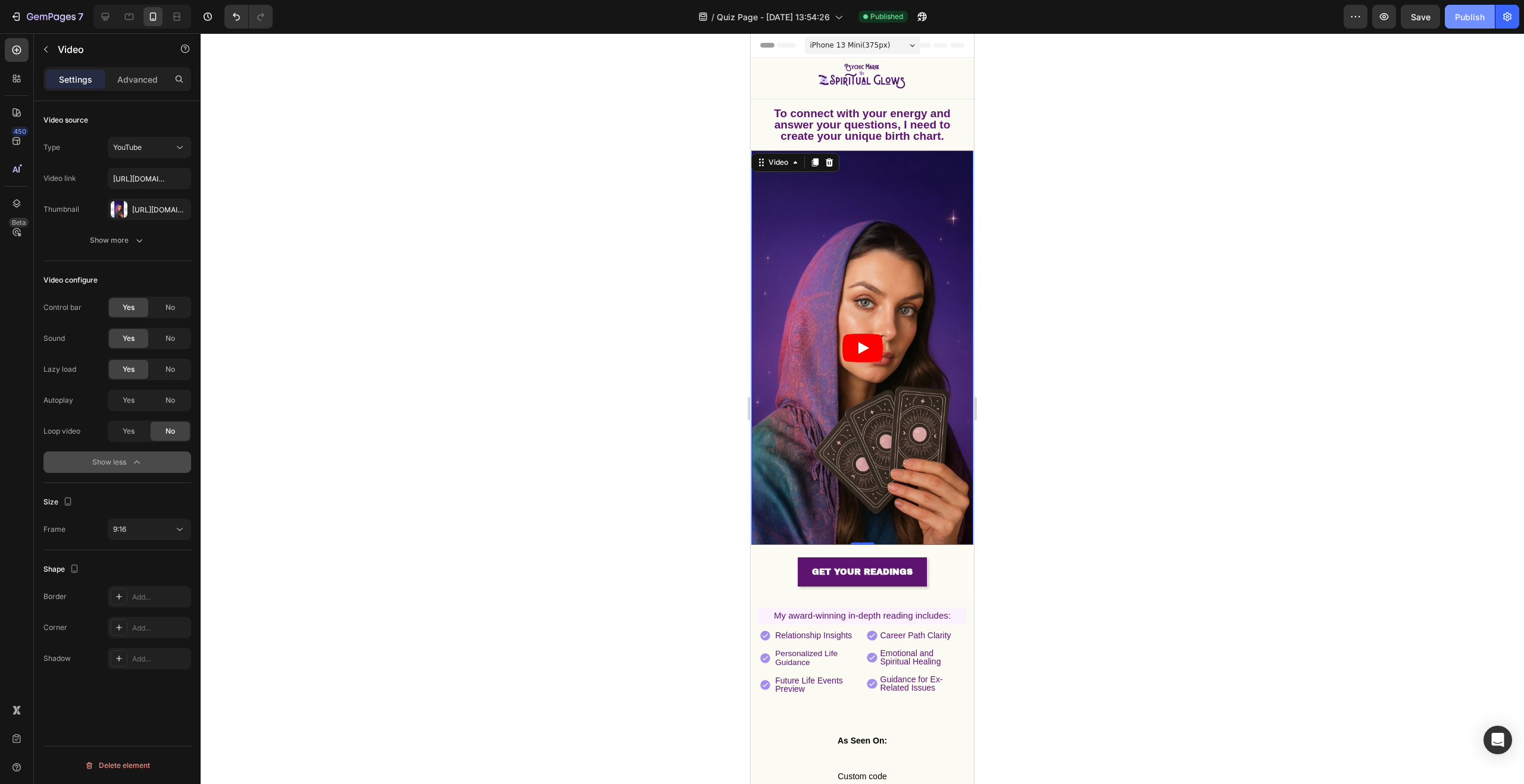
click at [1478, 28] on button "Publish" at bounding box center [1469, 17] width 50 height 24
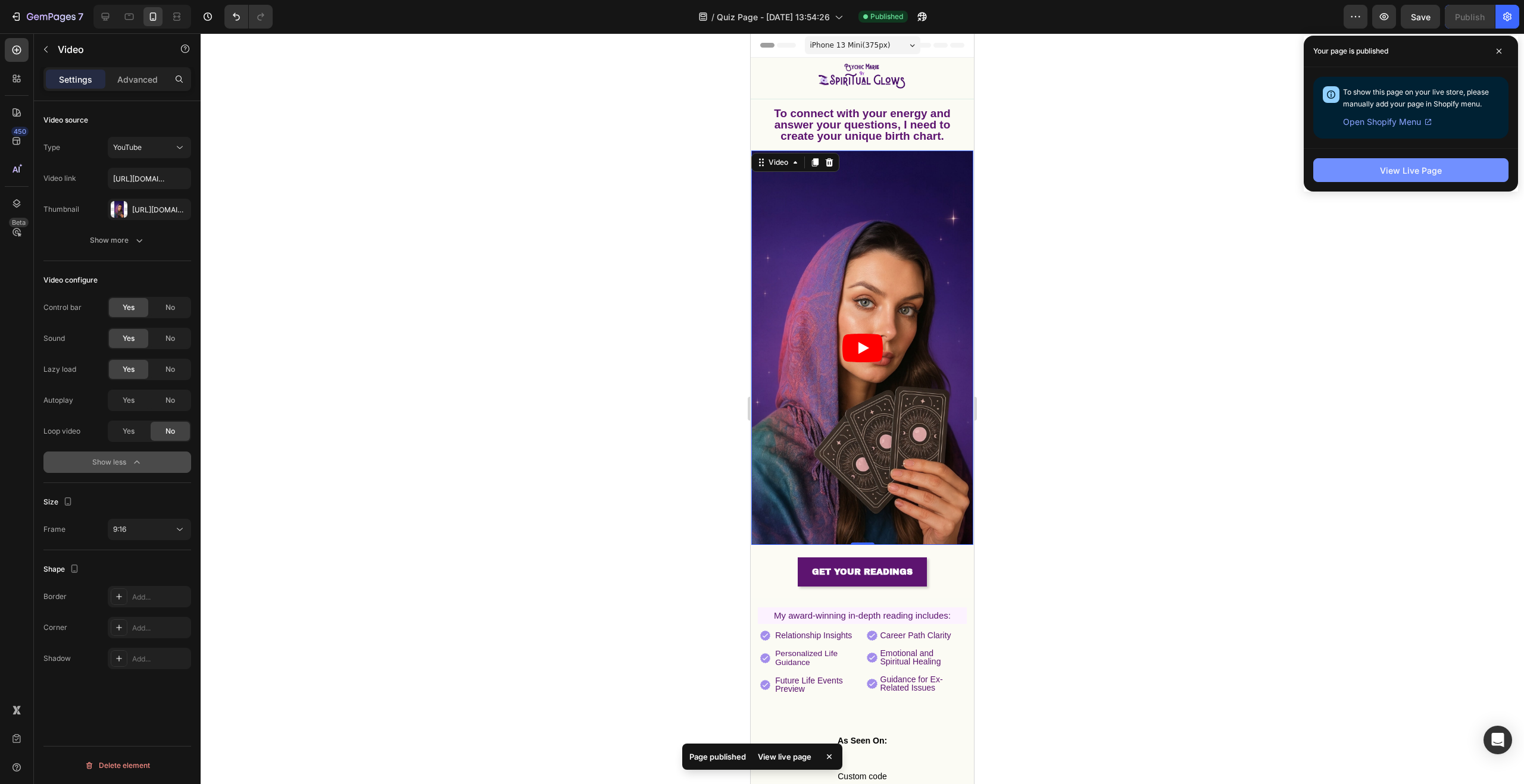
click at [1448, 170] on button "View Live Page" at bounding box center [1411, 170] width 195 height 24
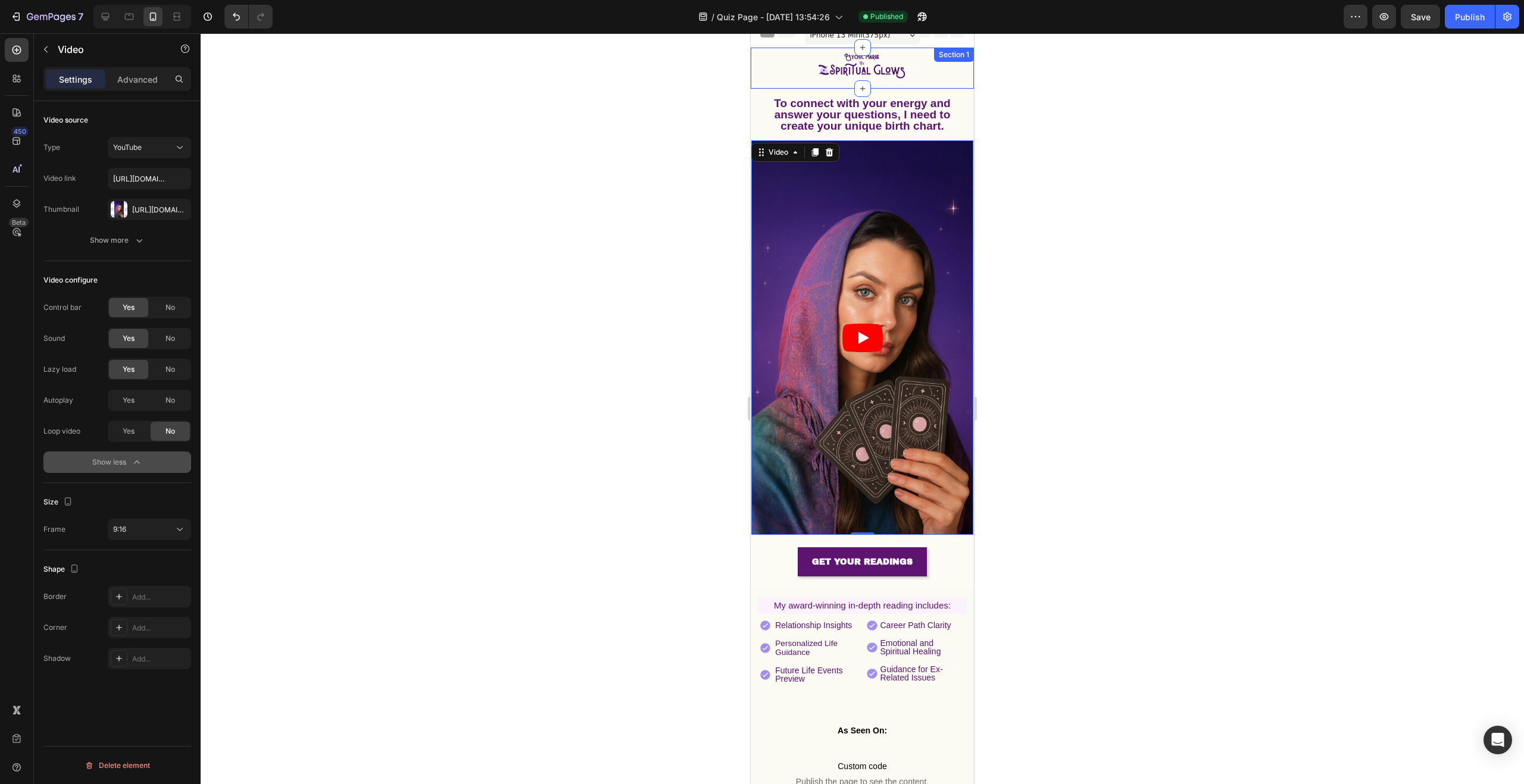
scroll to position [19, 0]
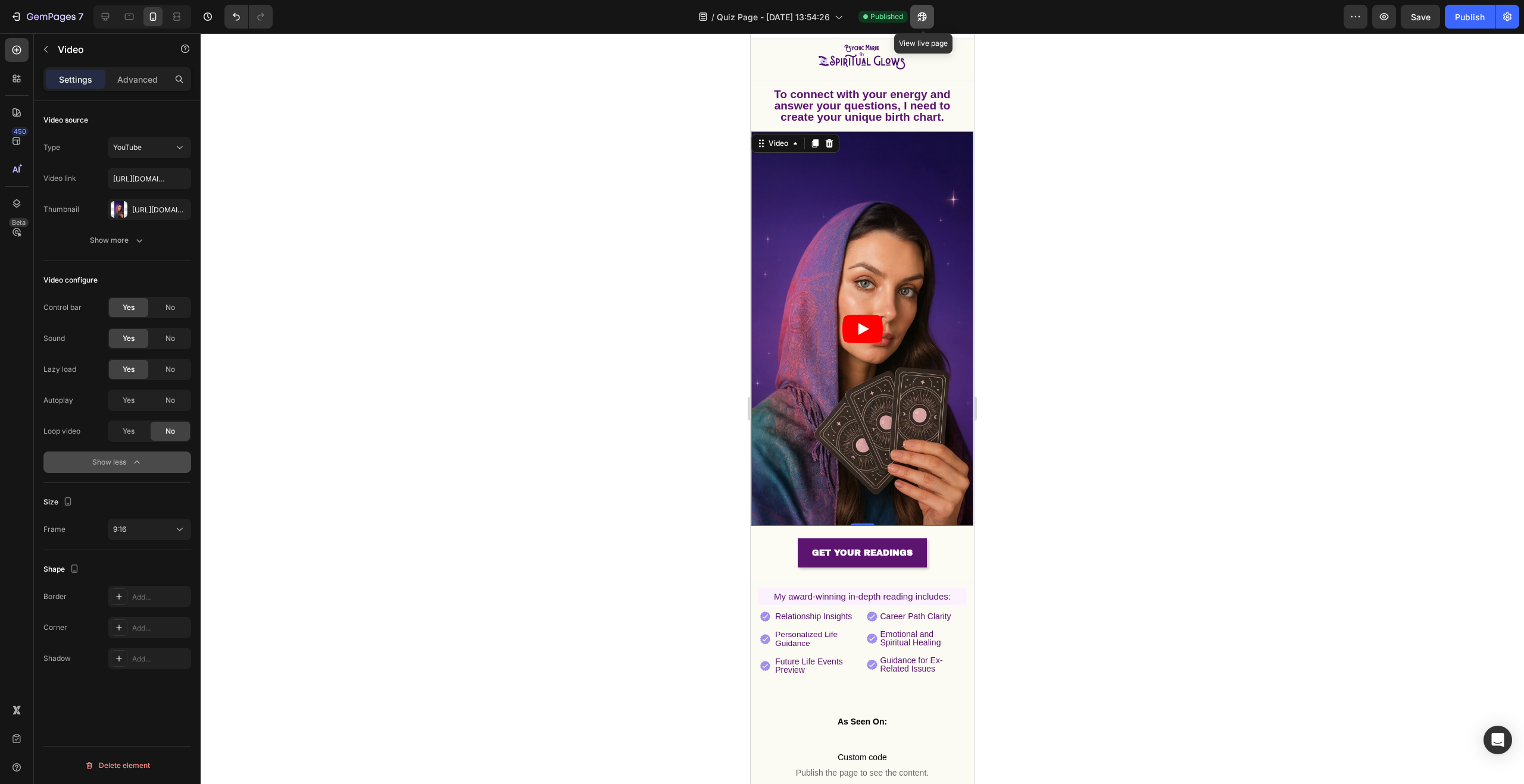
click at [923, 18] on icon "button" at bounding box center [922, 16] width 12 height 12
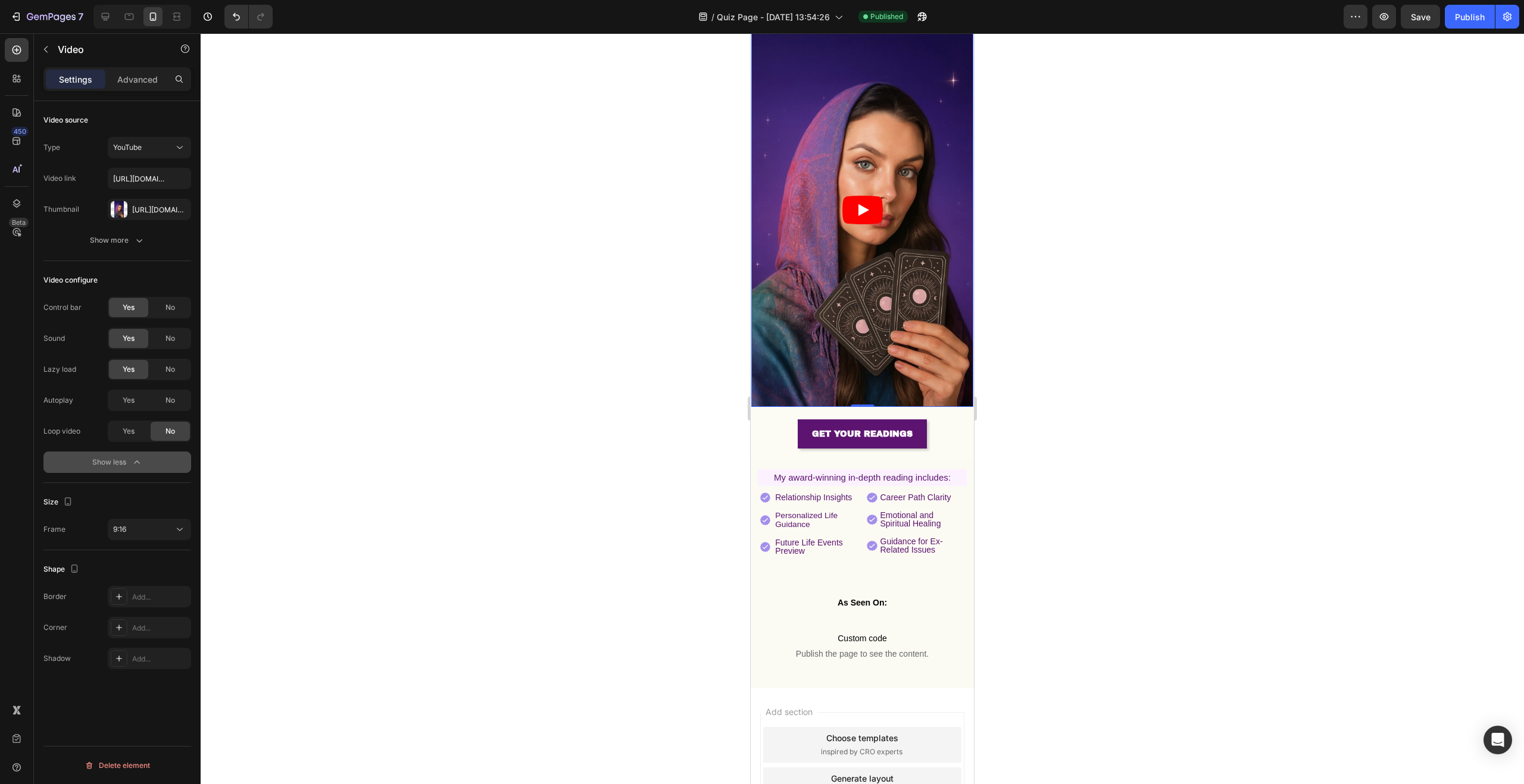
scroll to position [0, 0]
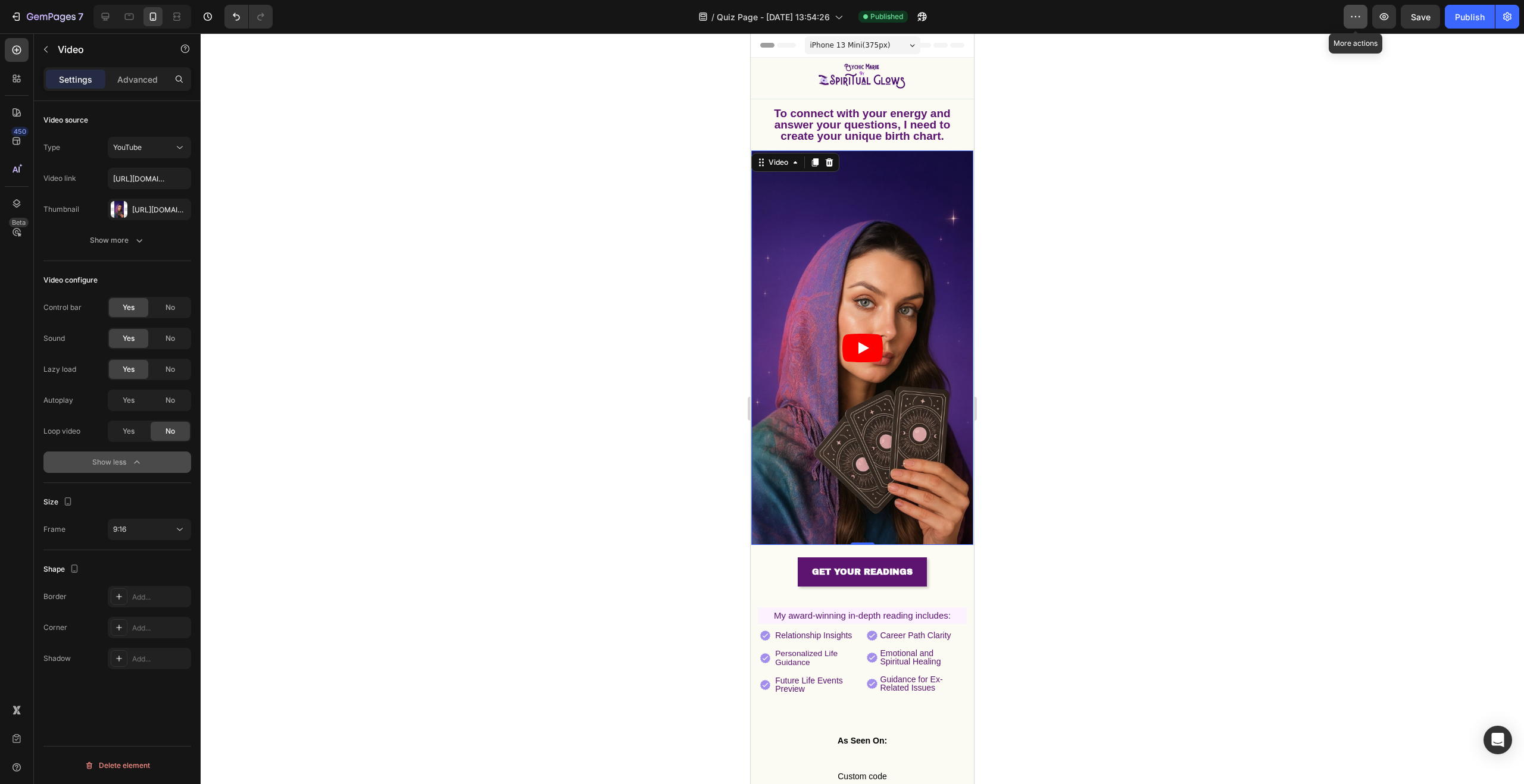
click at [1356, 24] on button "button" at bounding box center [1356, 17] width 24 height 24
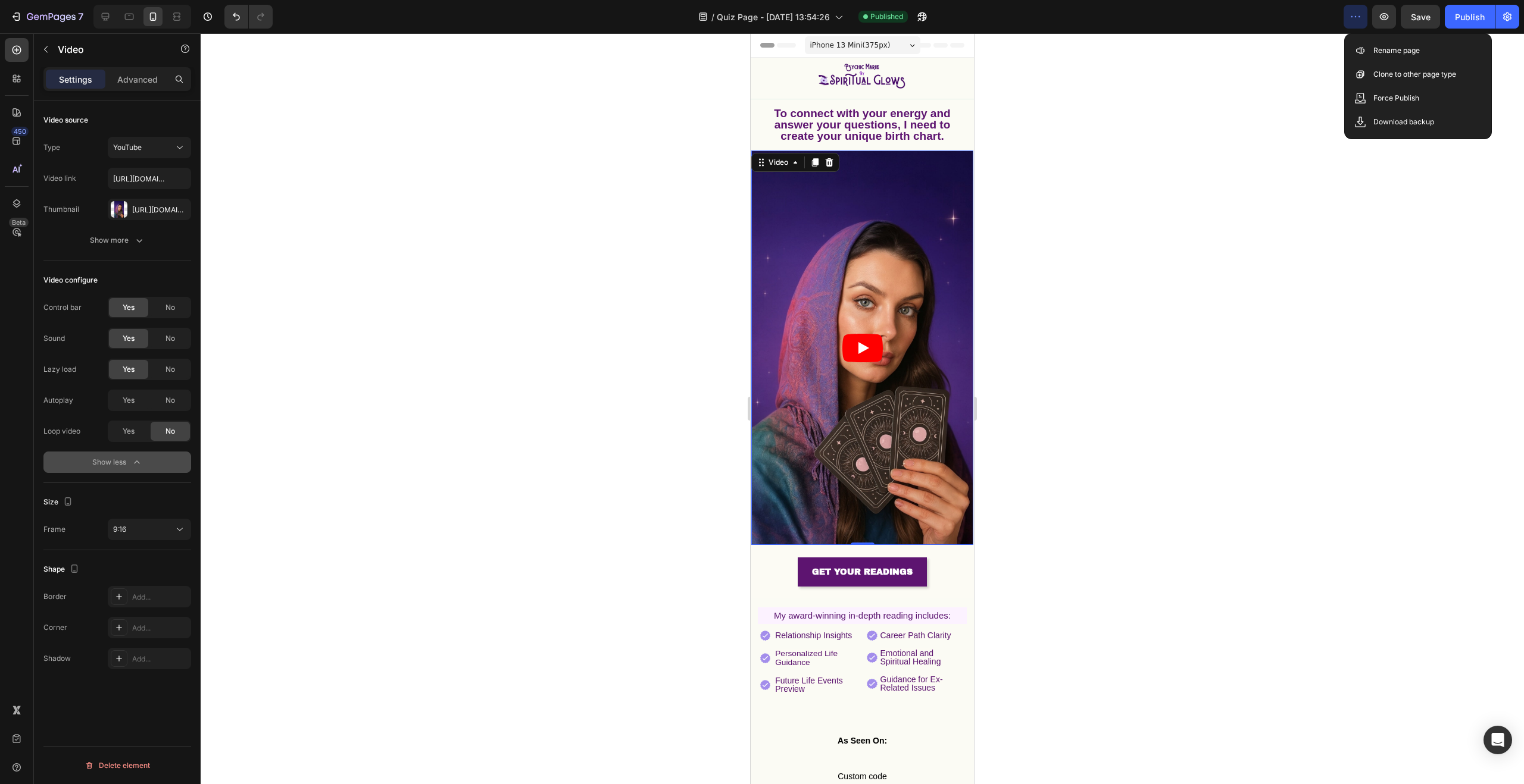
click at [1357, 24] on button "button" at bounding box center [1356, 17] width 24 height 24
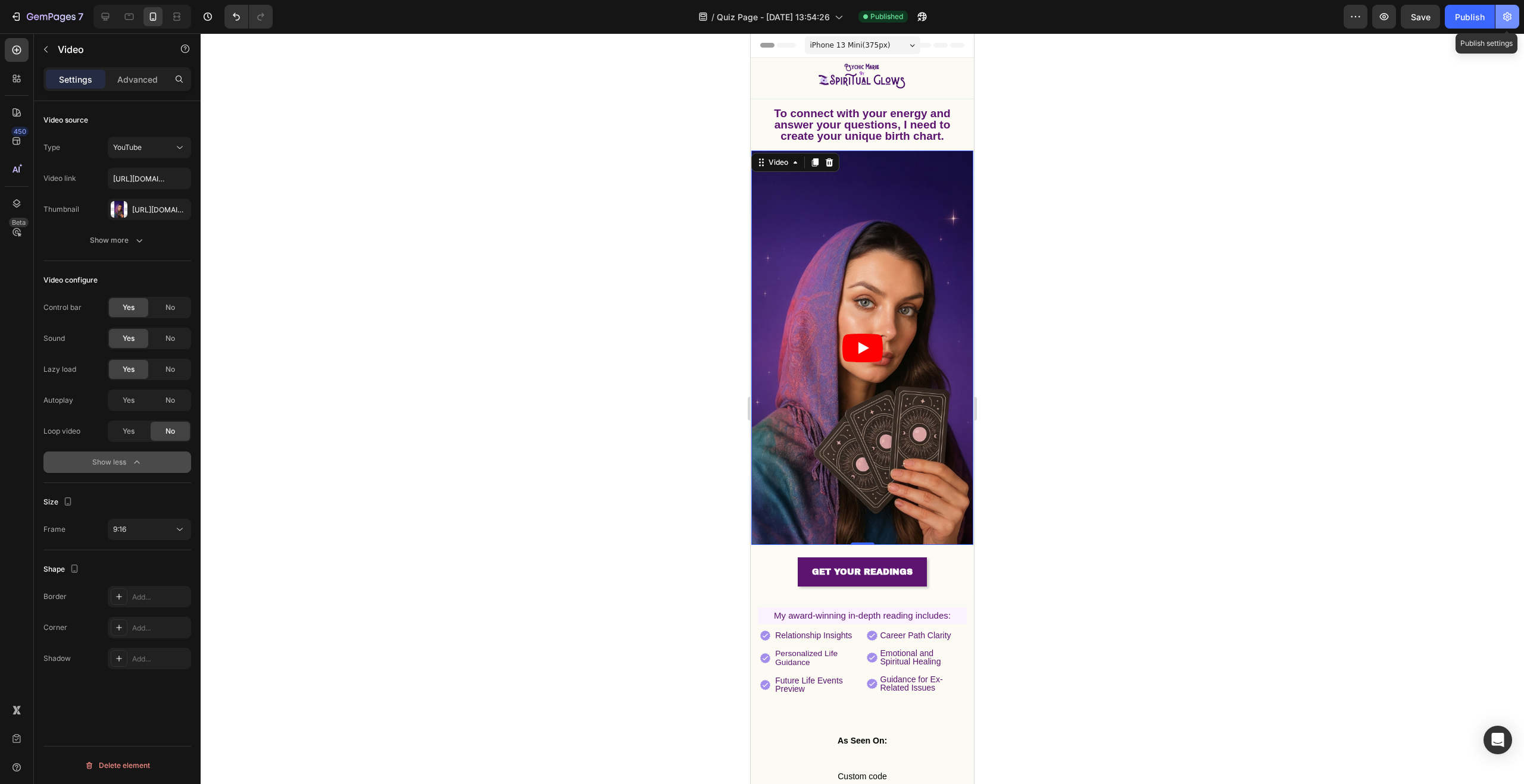
click at [1513, 18] on icon "button" at bounding box center [1507, 16] width 12 height 12
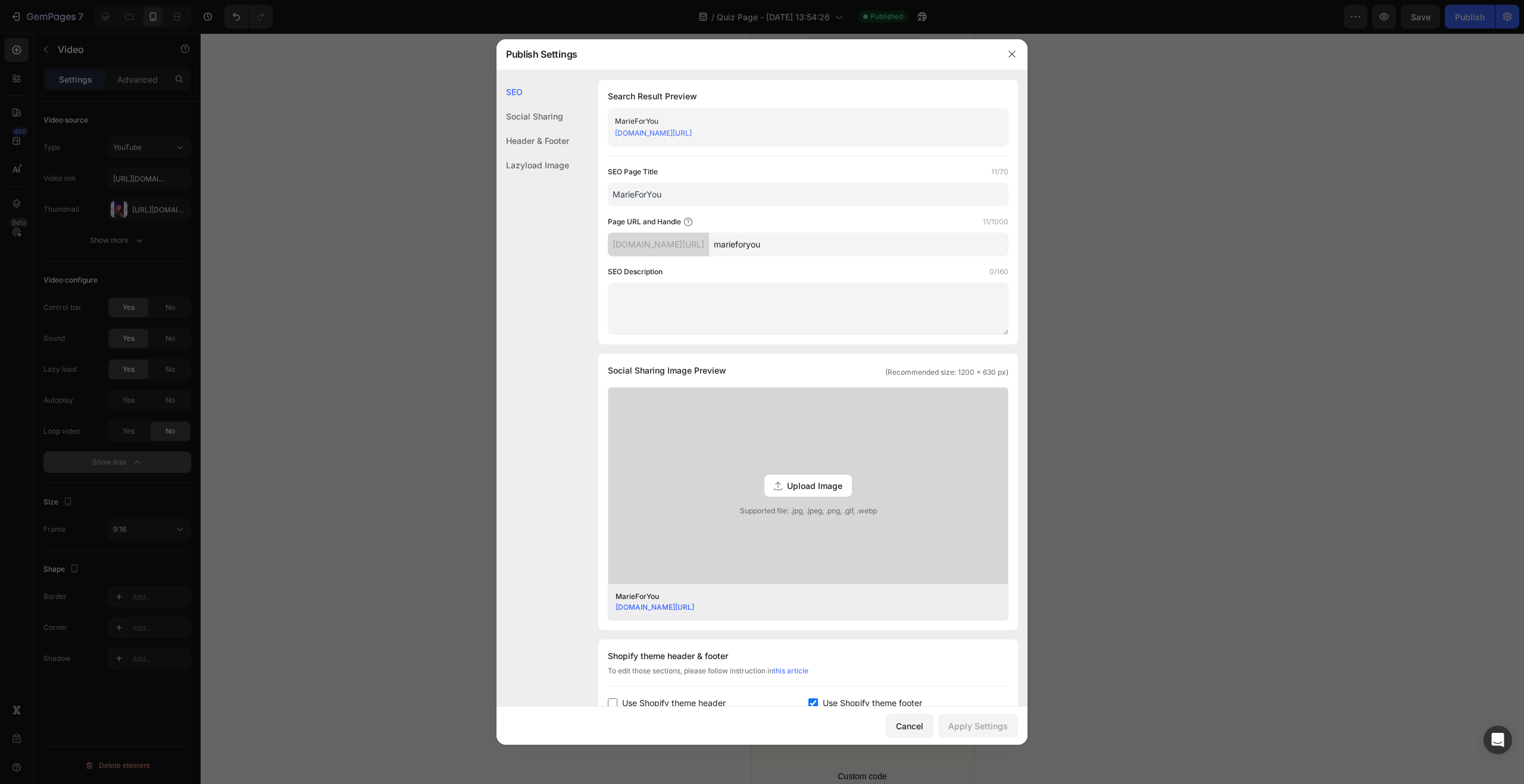
scroll to position [270, 0]
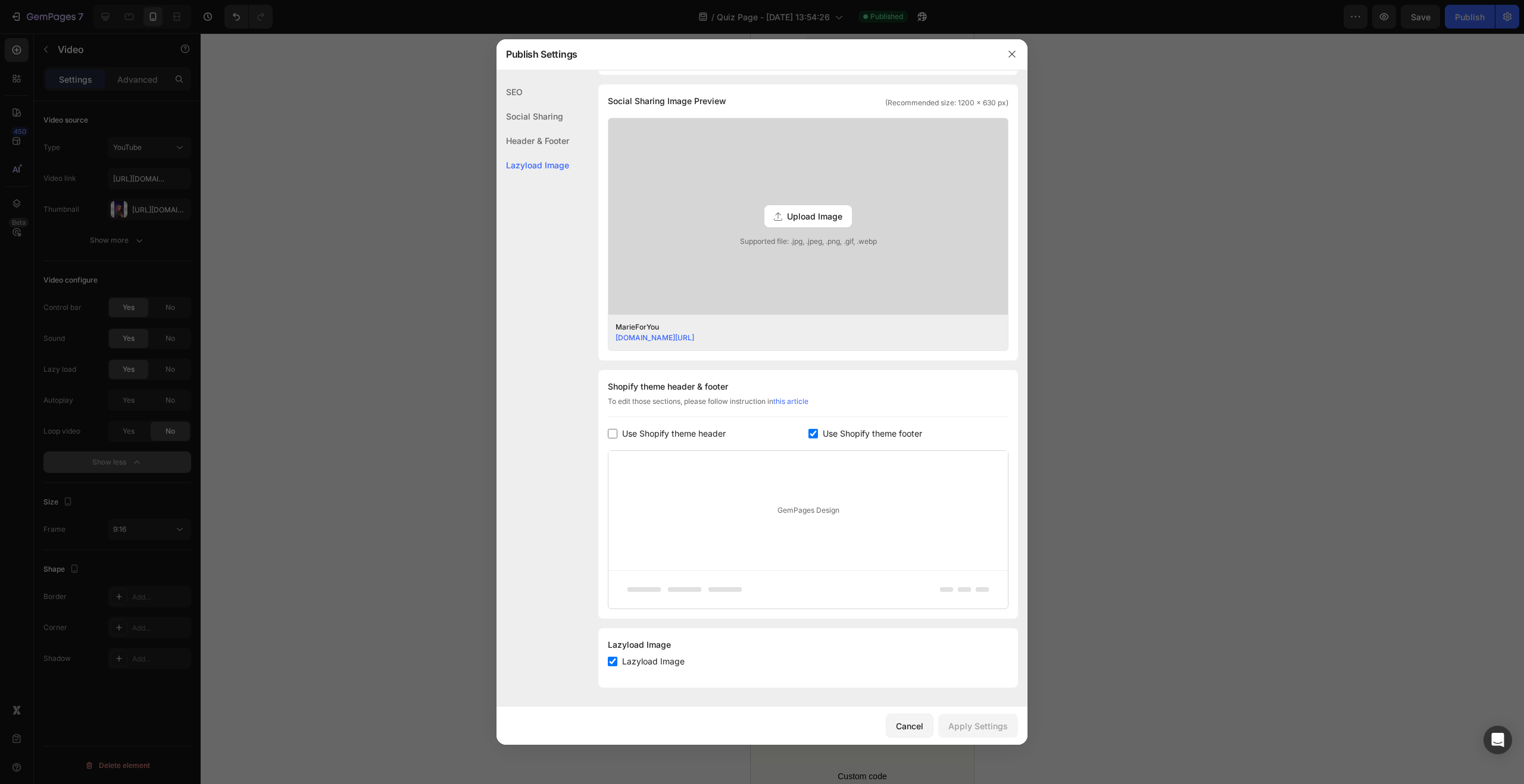
click at [1212, 355] on div at bounding box center [762, 392] width 1524 height 784
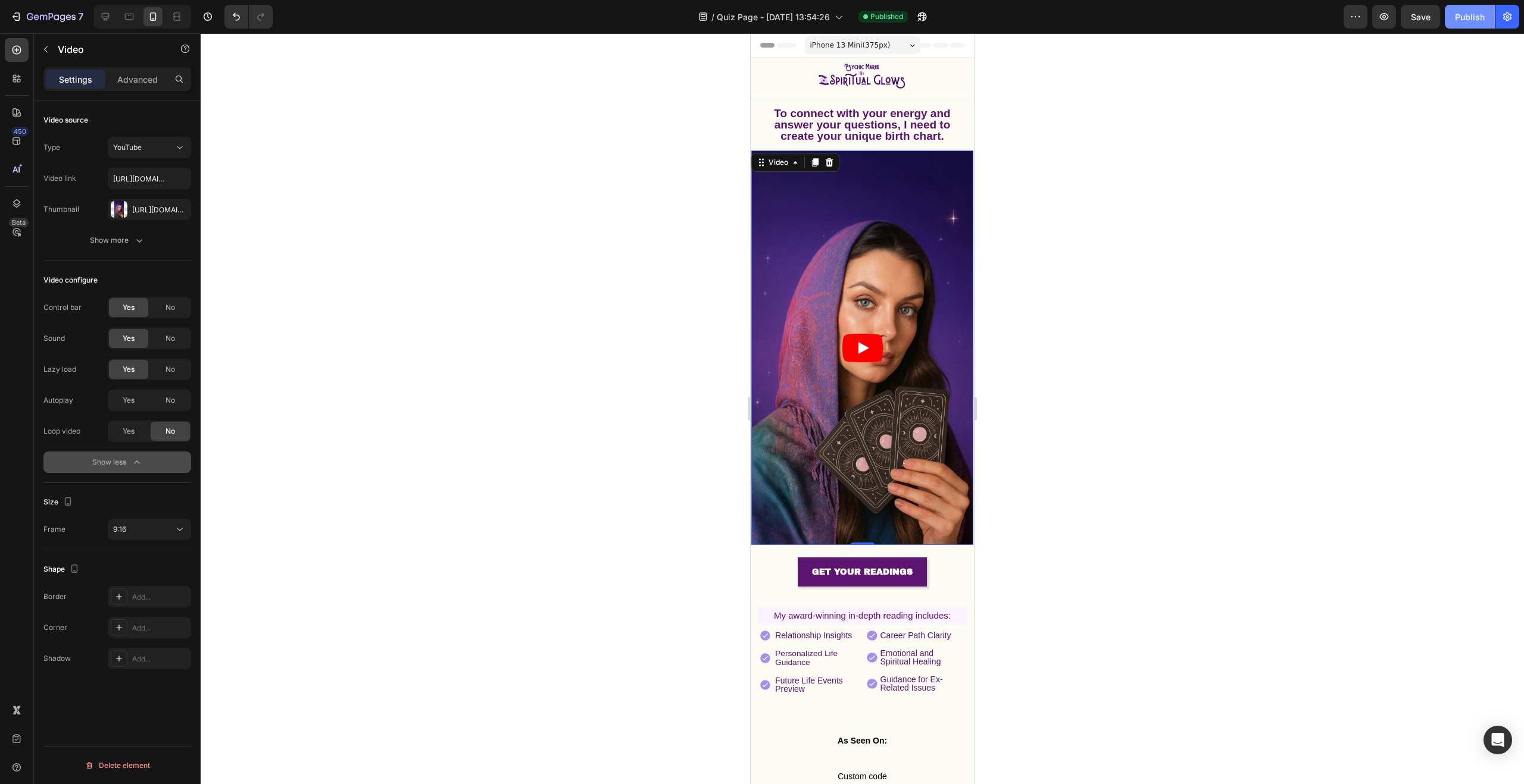
click at [1462, 14] on div "Publish" at bounding box center [1470, 17] width 30 height 12
click at [481, 316] on div at bounding box center [862, 409] width 1324 height 751
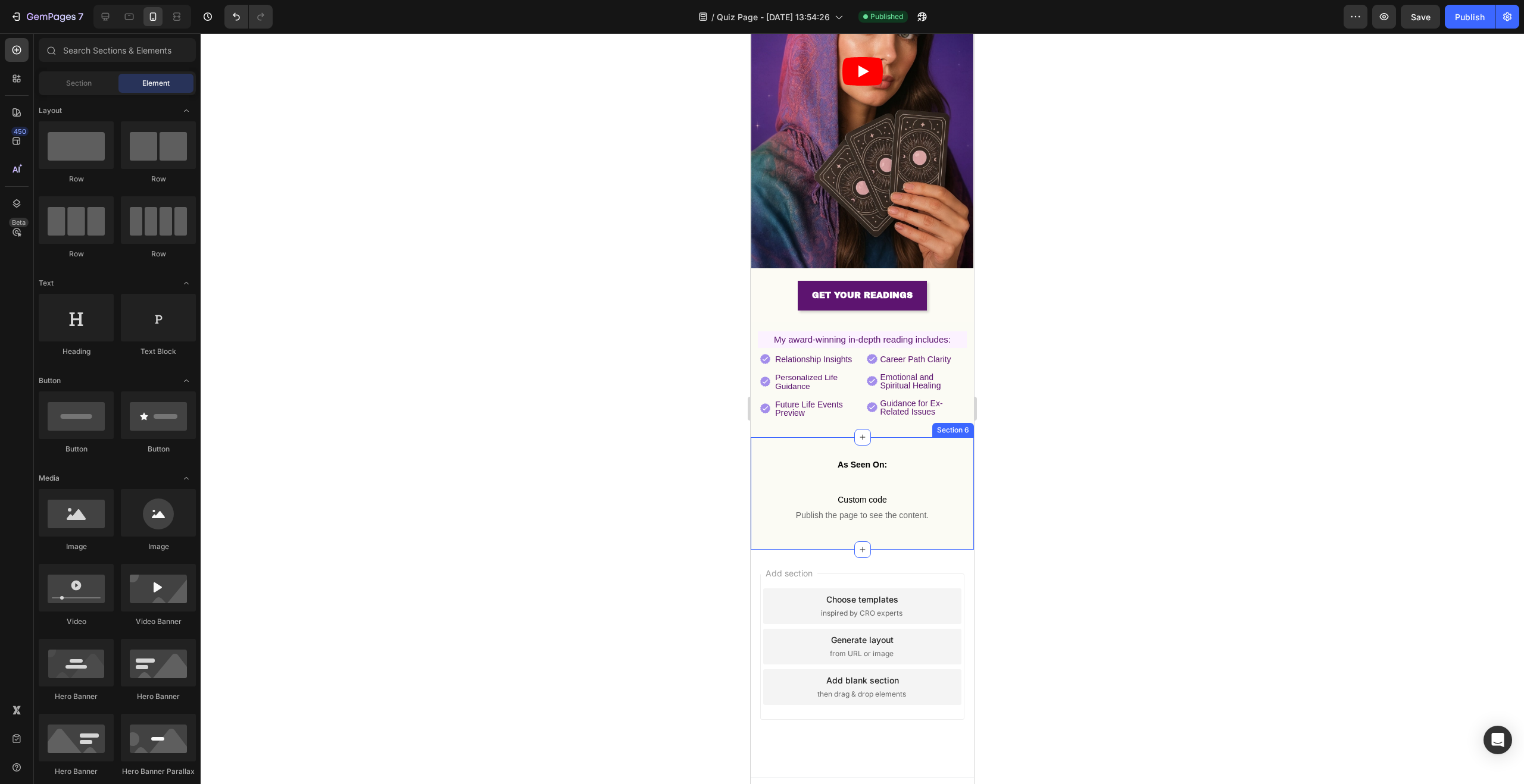
scroll to position [275, 0]
click at [885, 494] on span "Custom code" at bounding box center [862, 501] width 223 height 14
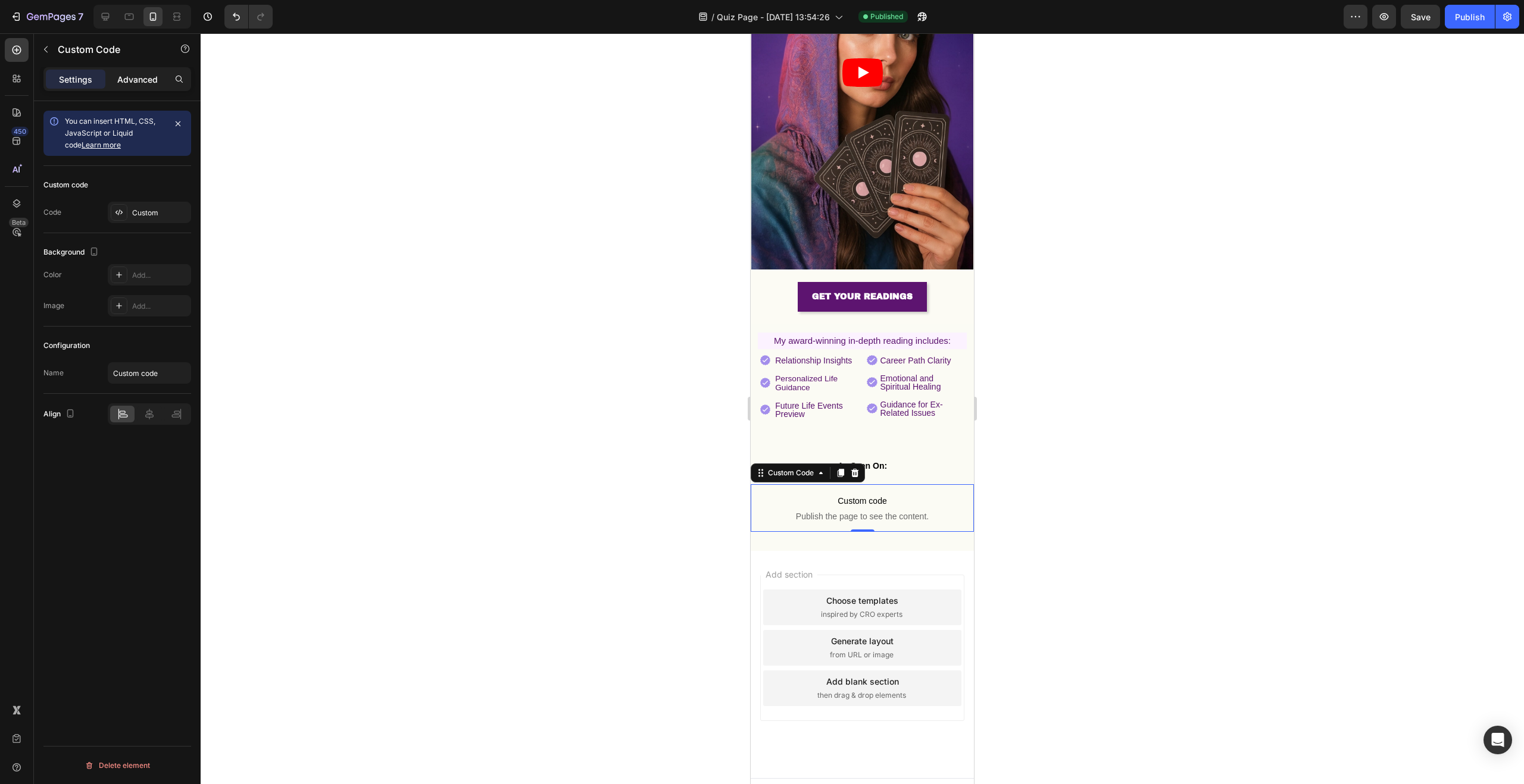
click at [142, 80] on p "Advanced" at bounding box center [138, 79] width 41 height 12
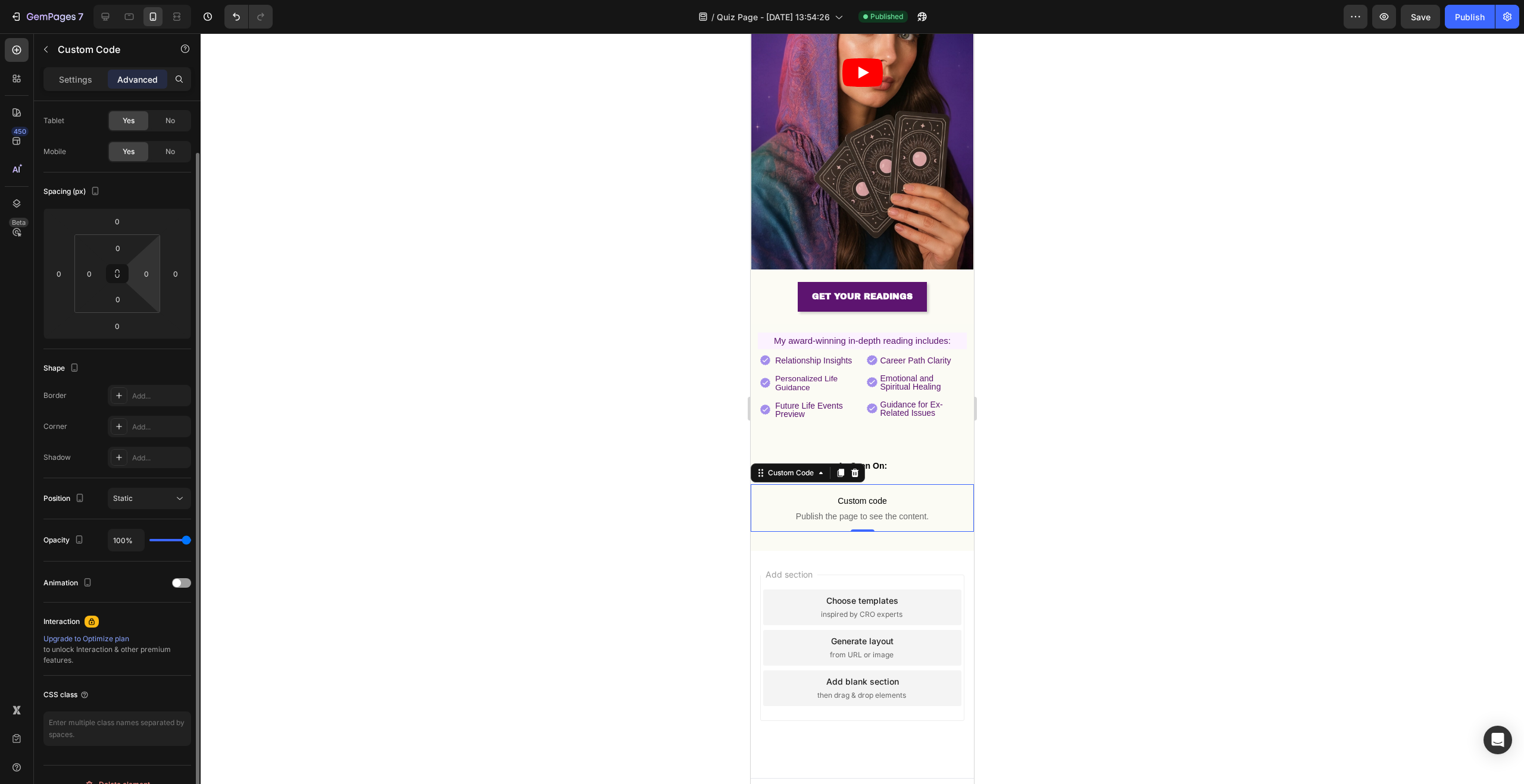
scroll to position [77, 0]
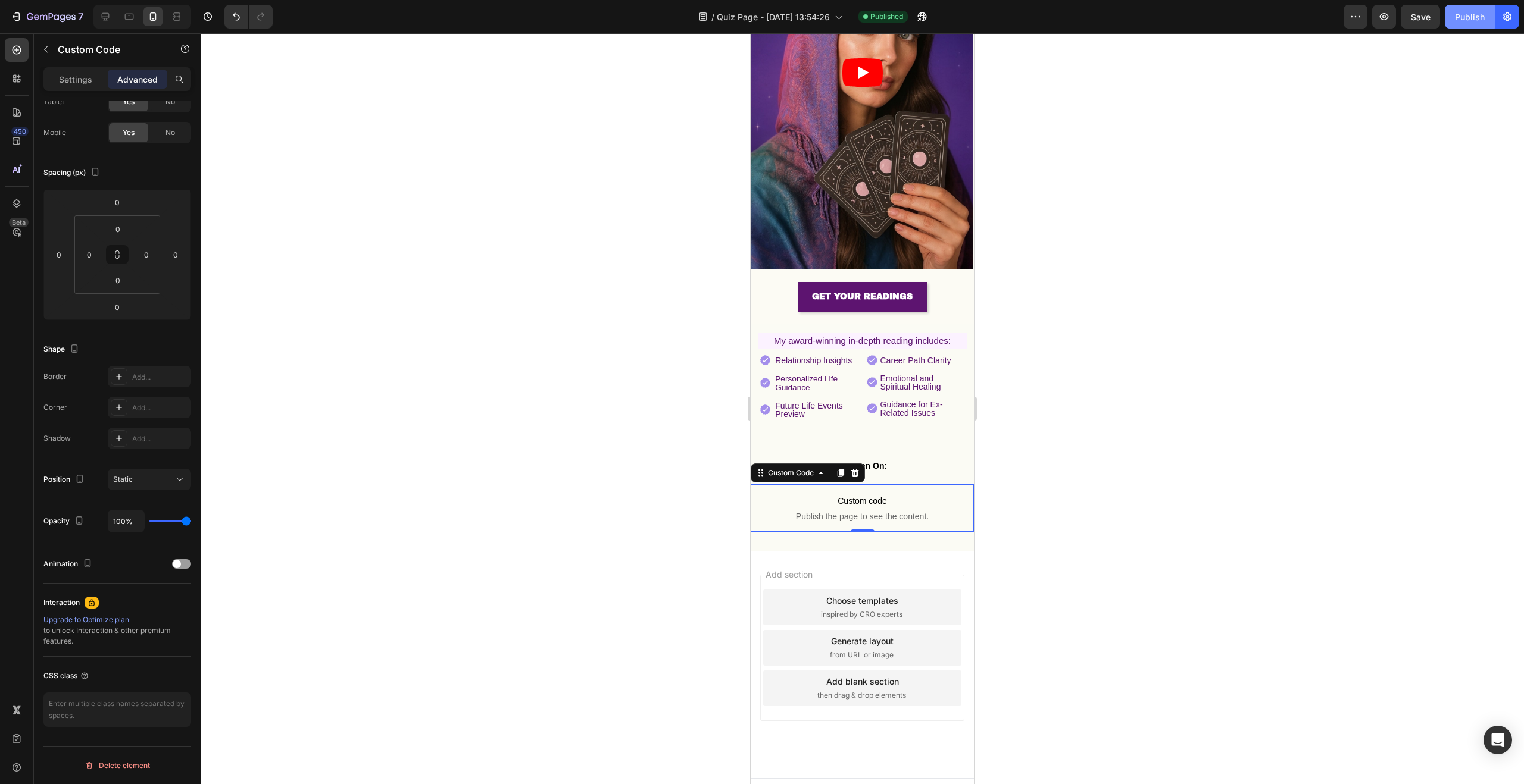
click at [1465, 26] on button "Publish" at bounding box center [1469, 17] width 50 height 24
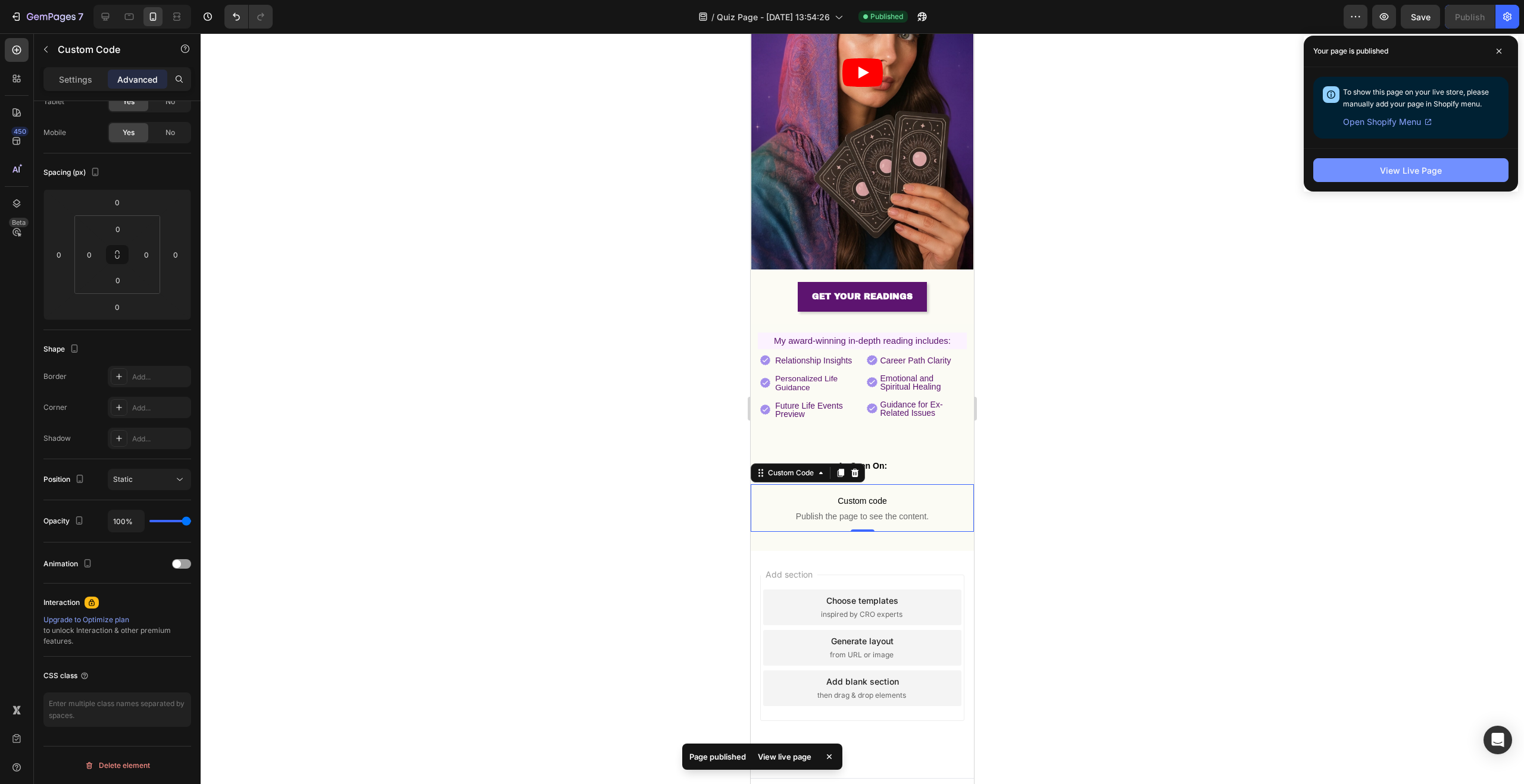
click at [1424, 171] on div "View Live Page" at bounding box center [1411, 170] width 62 height 12
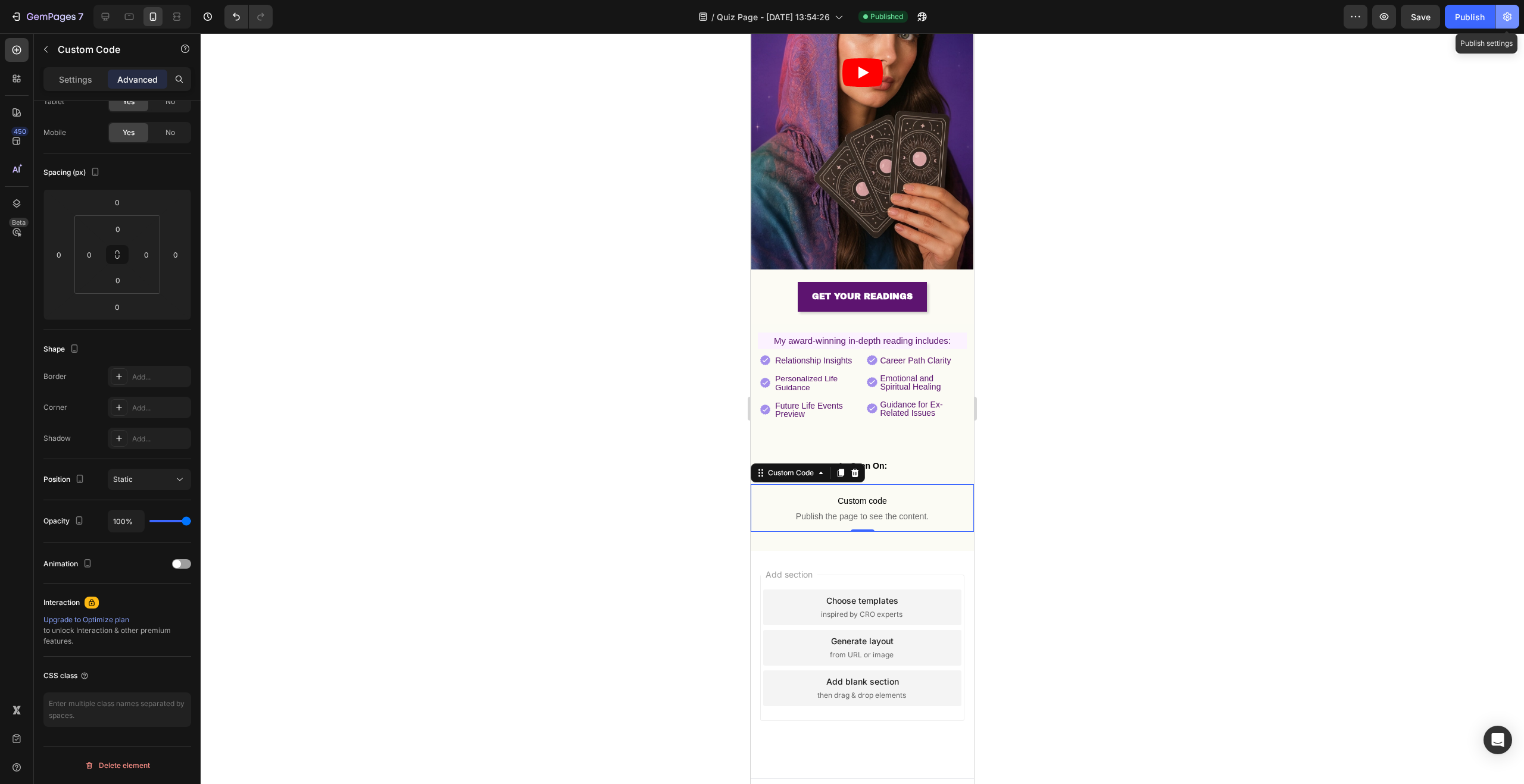
click at [1514, 18] on button "button" at bounding box center [1507, 17] width 24 height 24
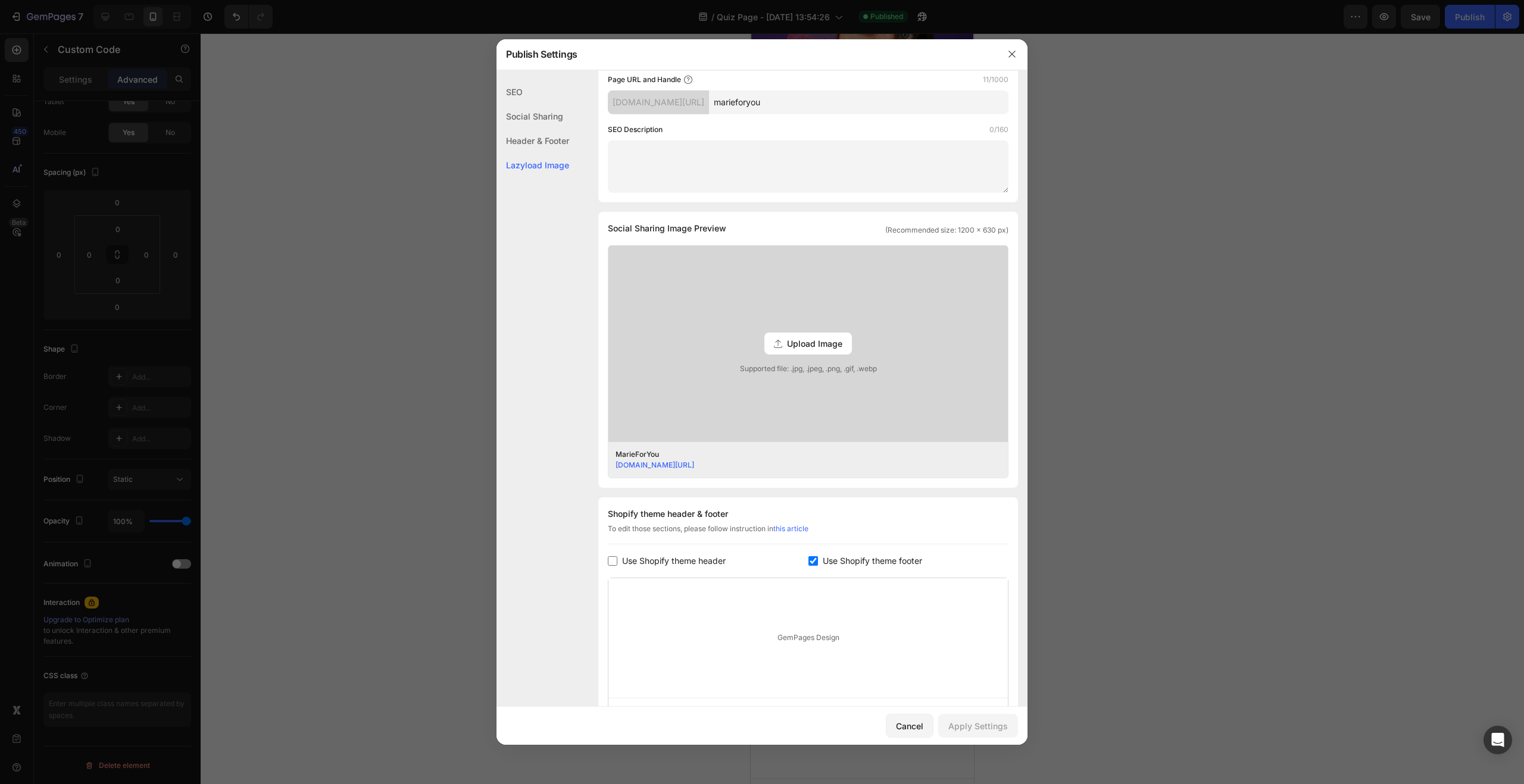
scroll to position [270, 0]
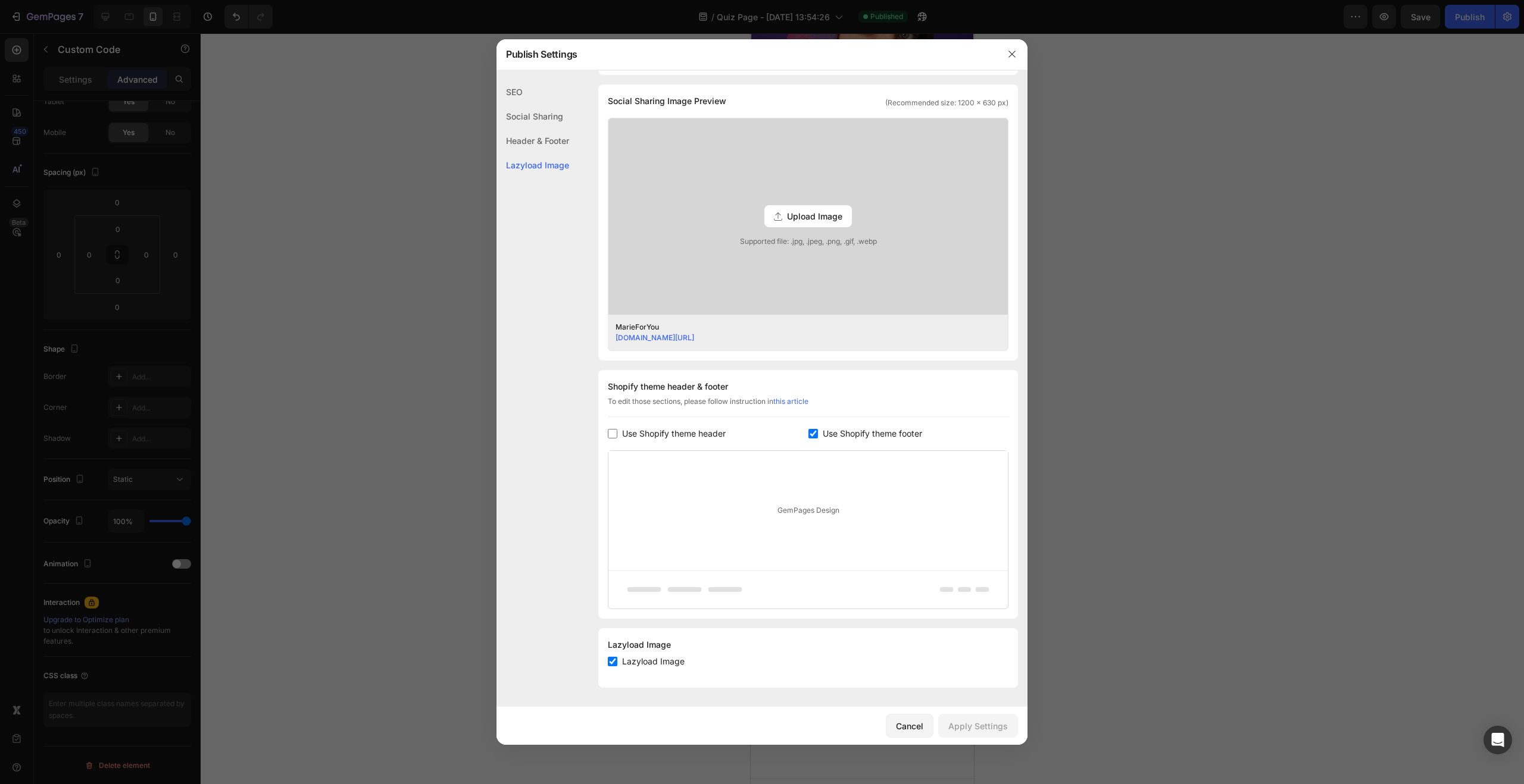
click at [687, 436] on span "Use Shopify theme header" at bounding box center [674, 433] width 103 height 14
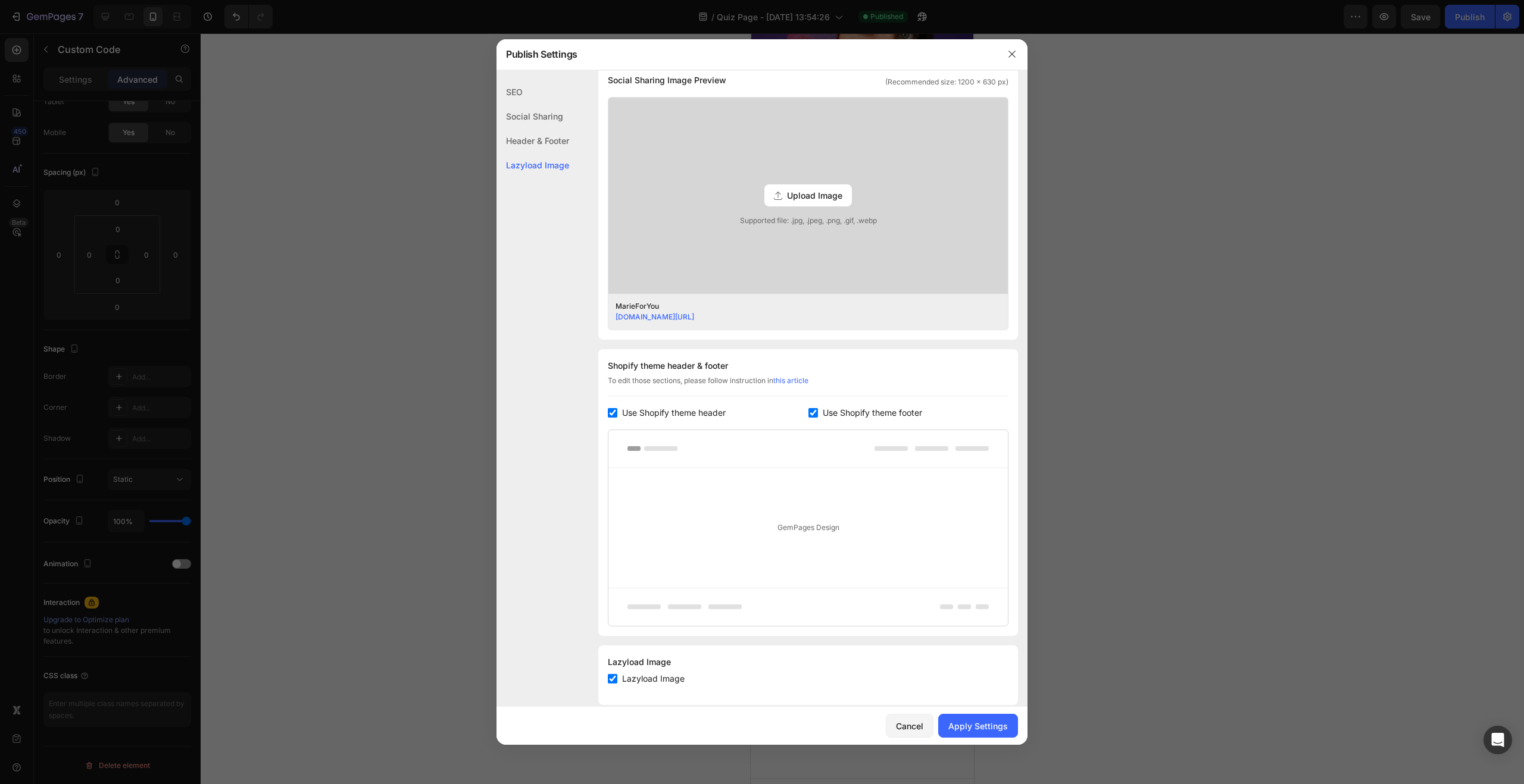
scroll to position [308, 0]
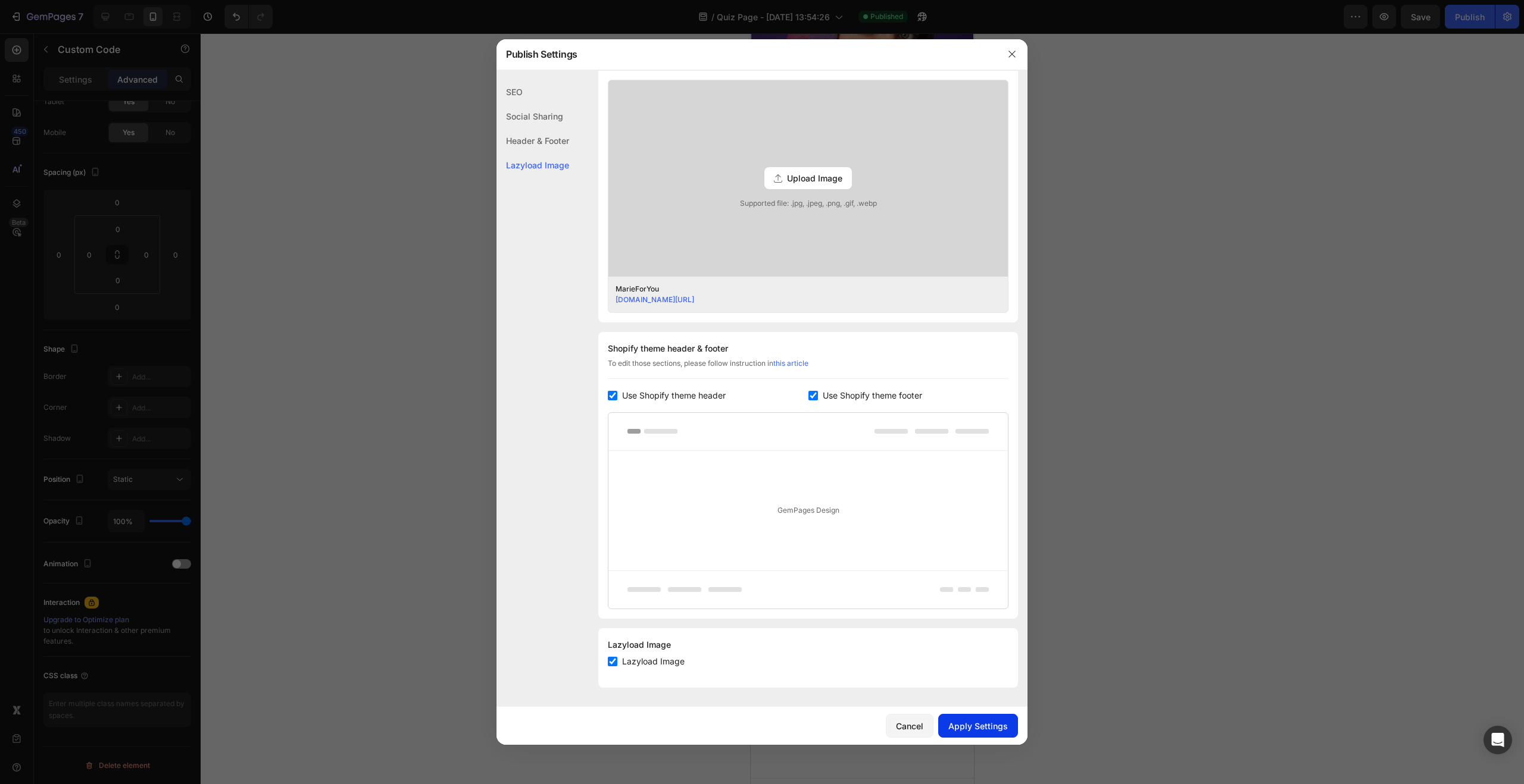
click at [965, 721] on div "Apply Settings" at bounding box center [978, 726] width 60 height 12
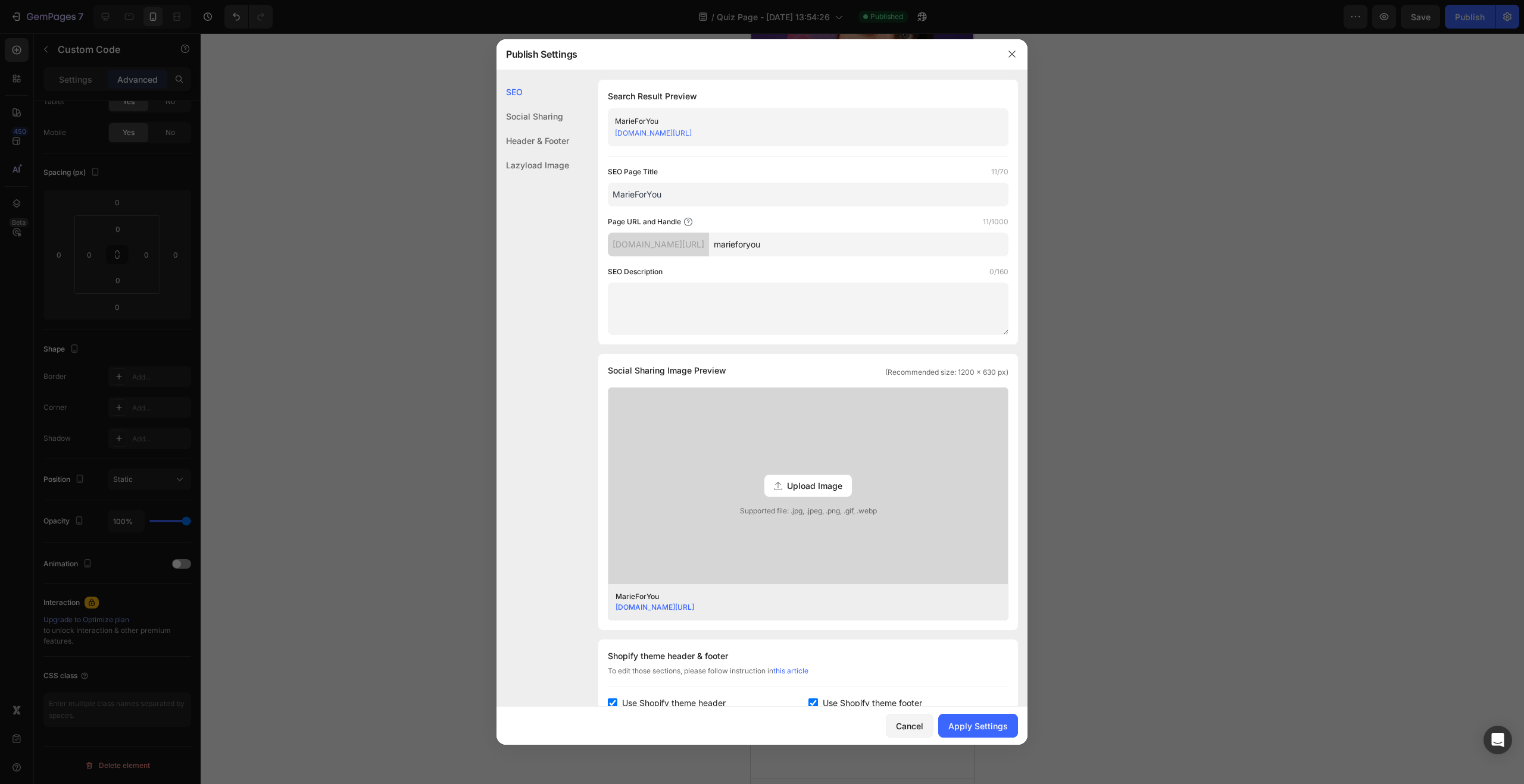
click at [537, 153] on div "Header & Footer" at bounding box center [533, 165] width 73 height 25
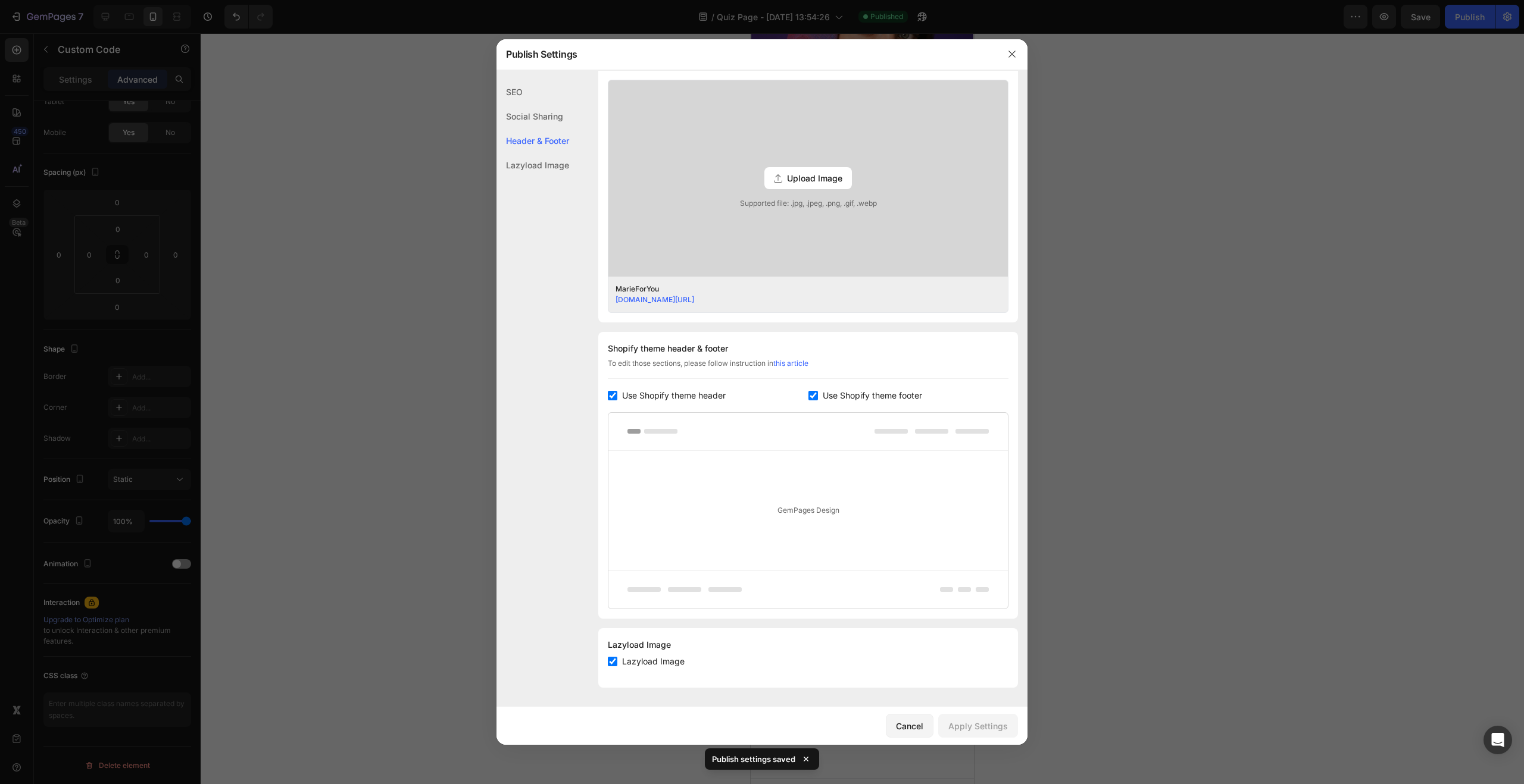
click at [537, 128] on div "Social Sharing" at bounding box center [533, 141] width 73 height 25
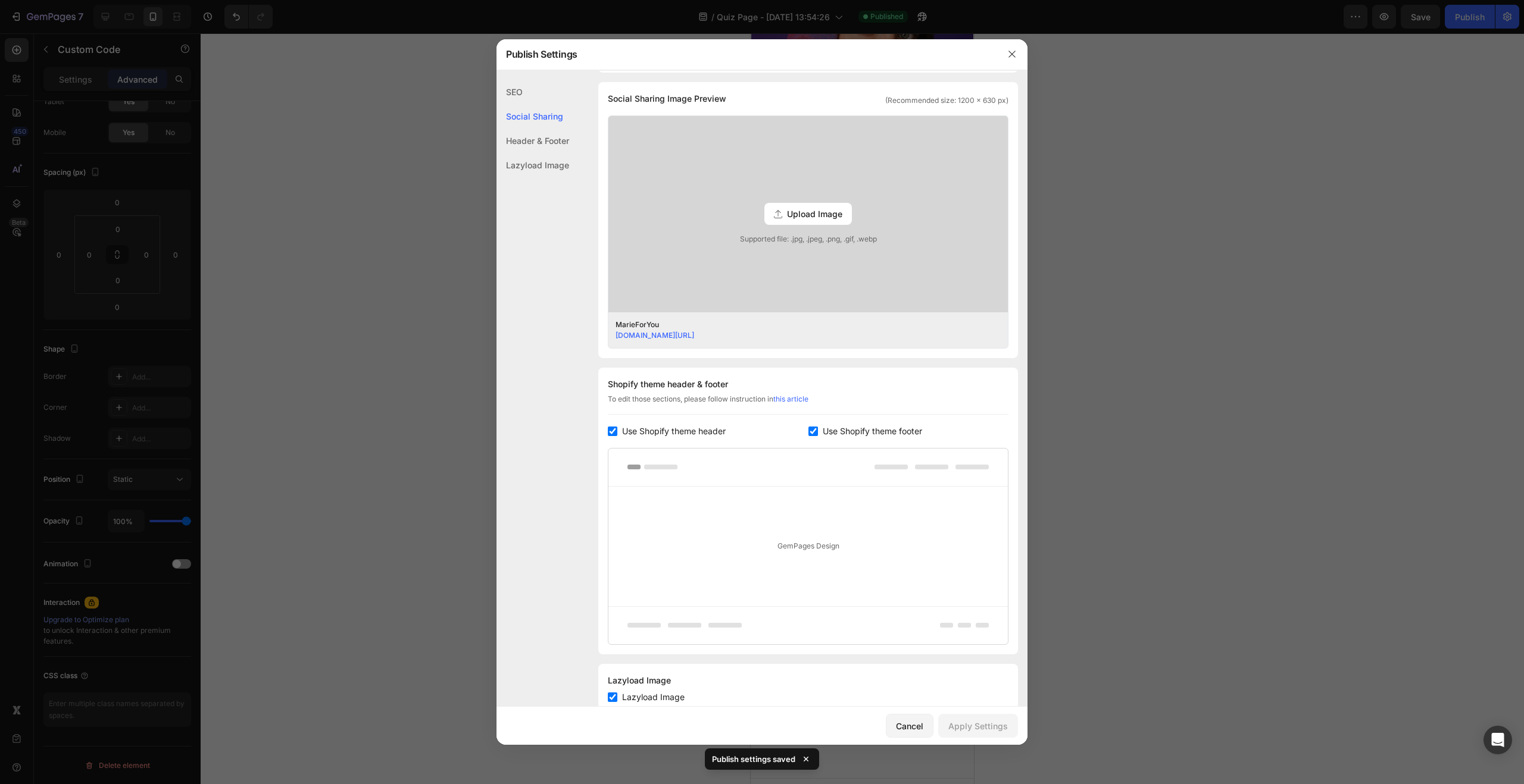
click at [525, 104] on div "SEO" at bounding box center [533, 116] width 73 height 25
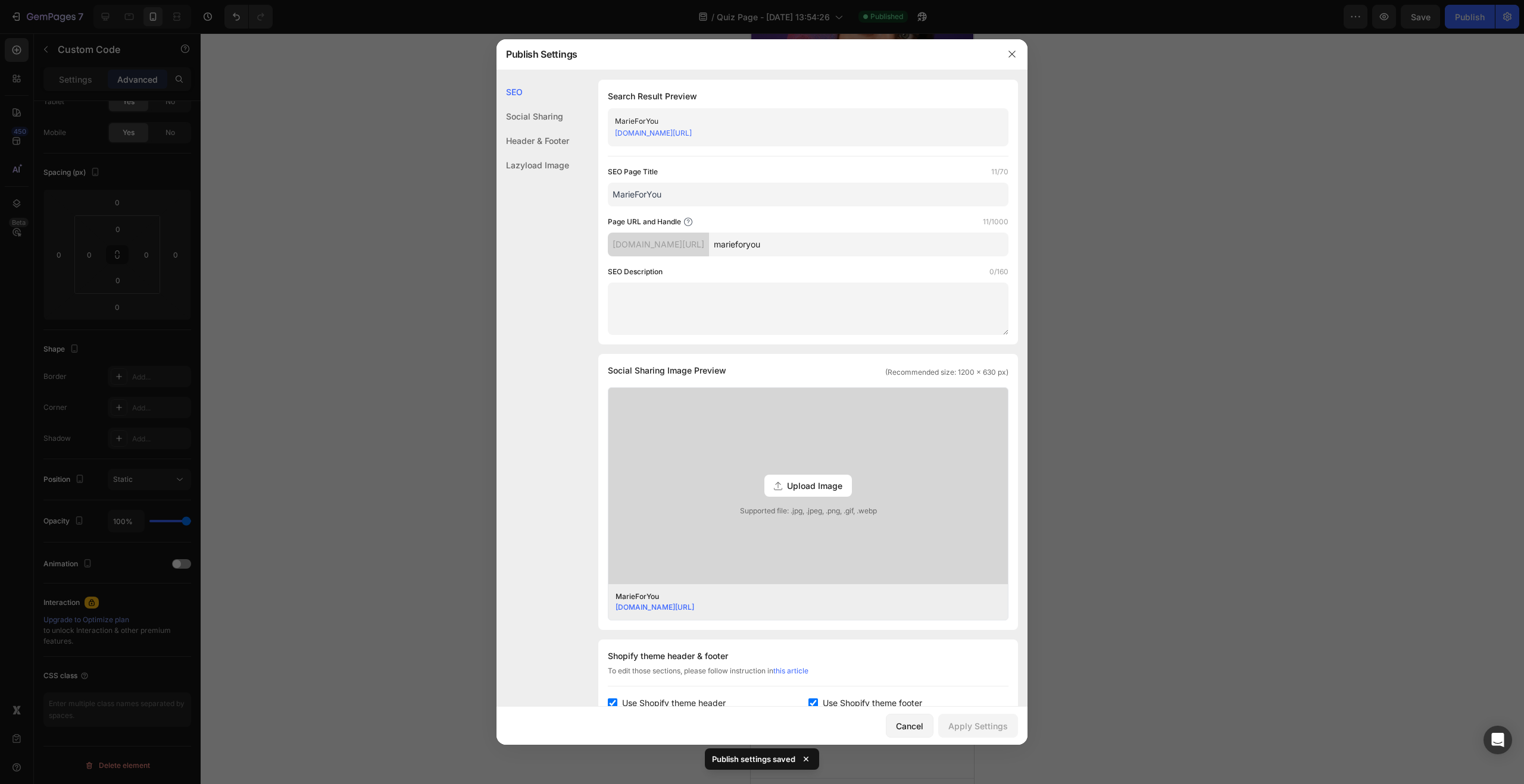
click at [692, 135] on link "02563e.myshopify.com/pages/marieforyou" at bounding box center [653, 133] width 77 height 9
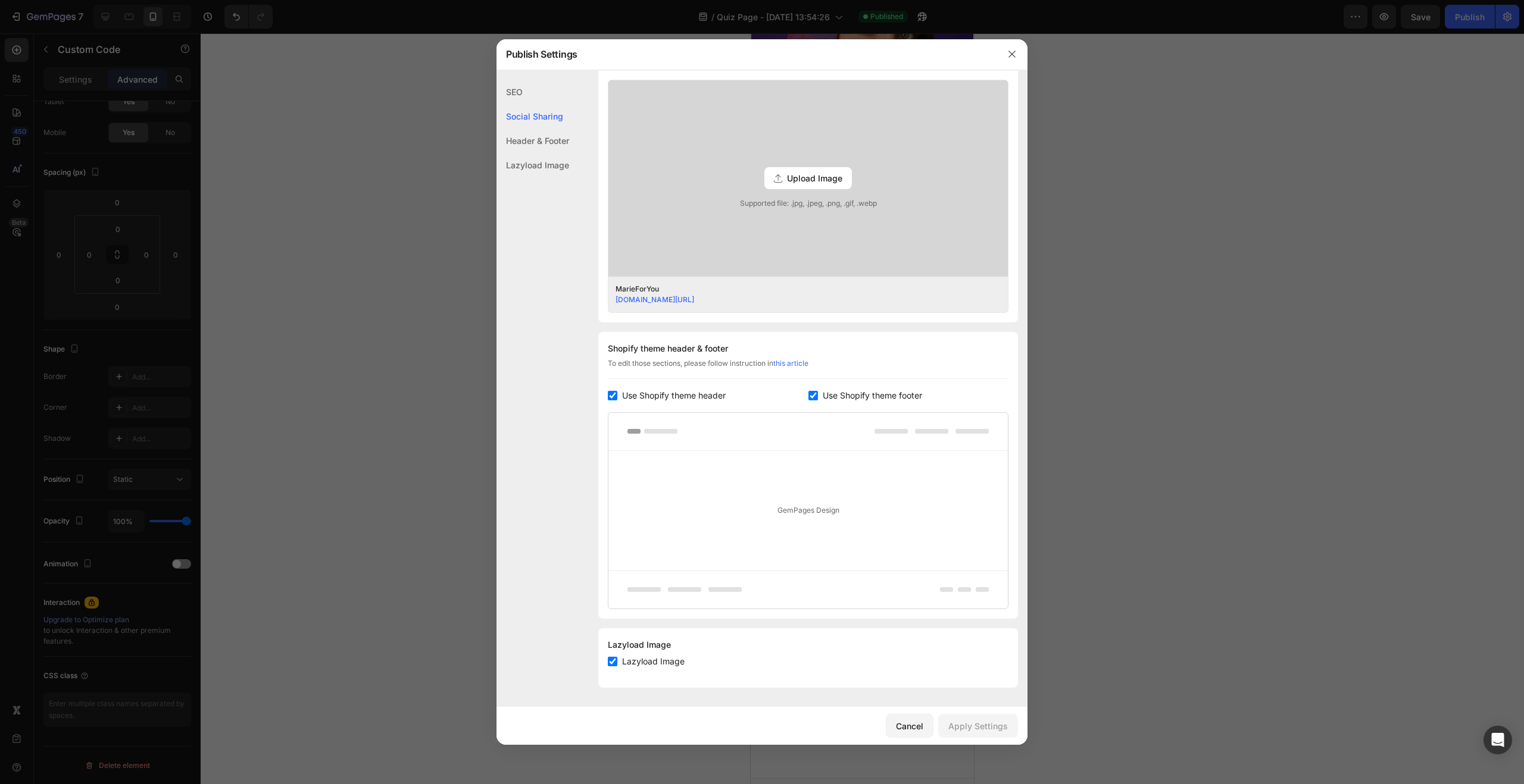
click at [650, 397] on span "Use Shopify theme header" at bounding box center [674, 395] width 103 height 14
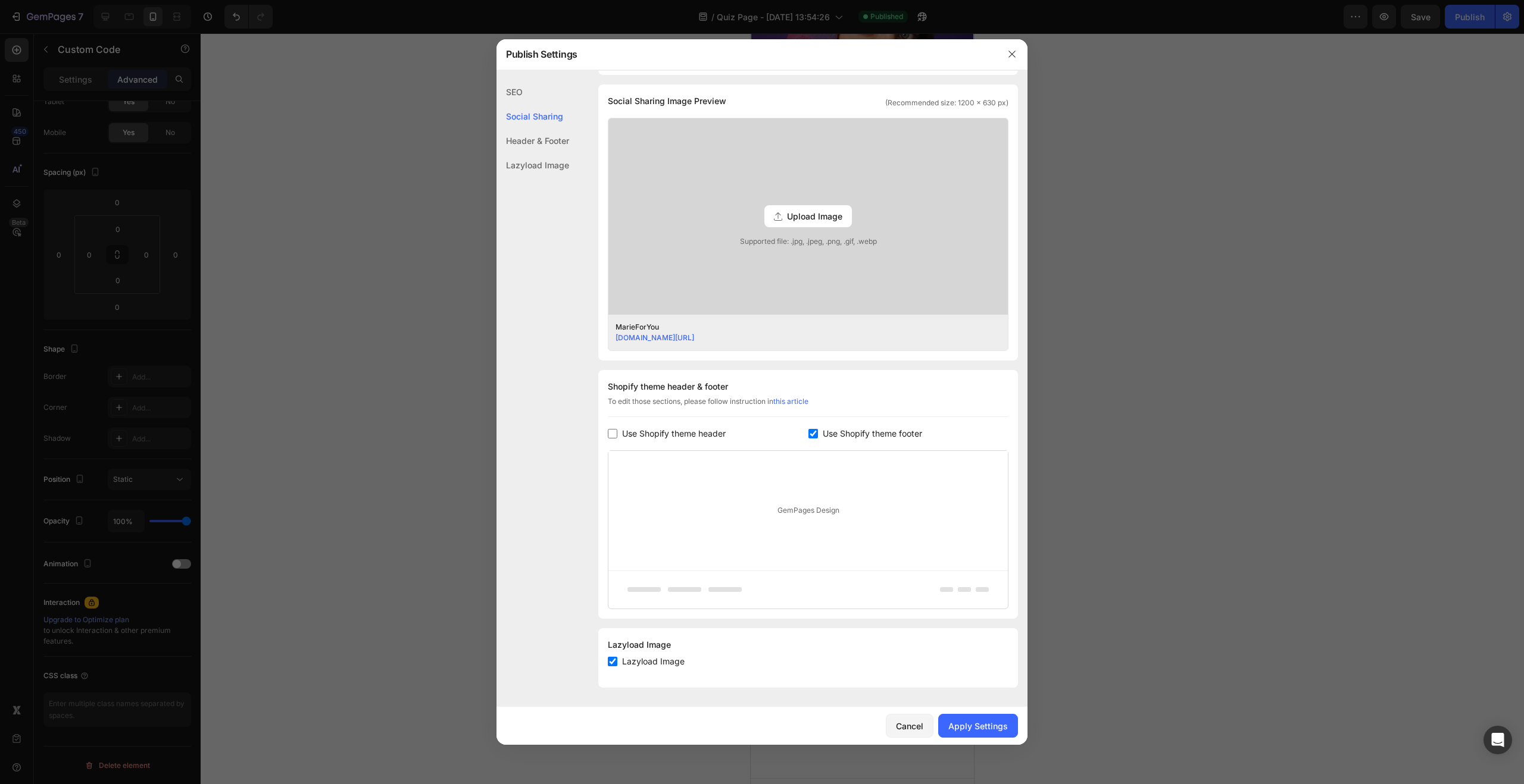
scroll to position [270, 0]
click at [955, 721] on div "Apply Settings" at bounding box center [978, 726] width 60 height 12
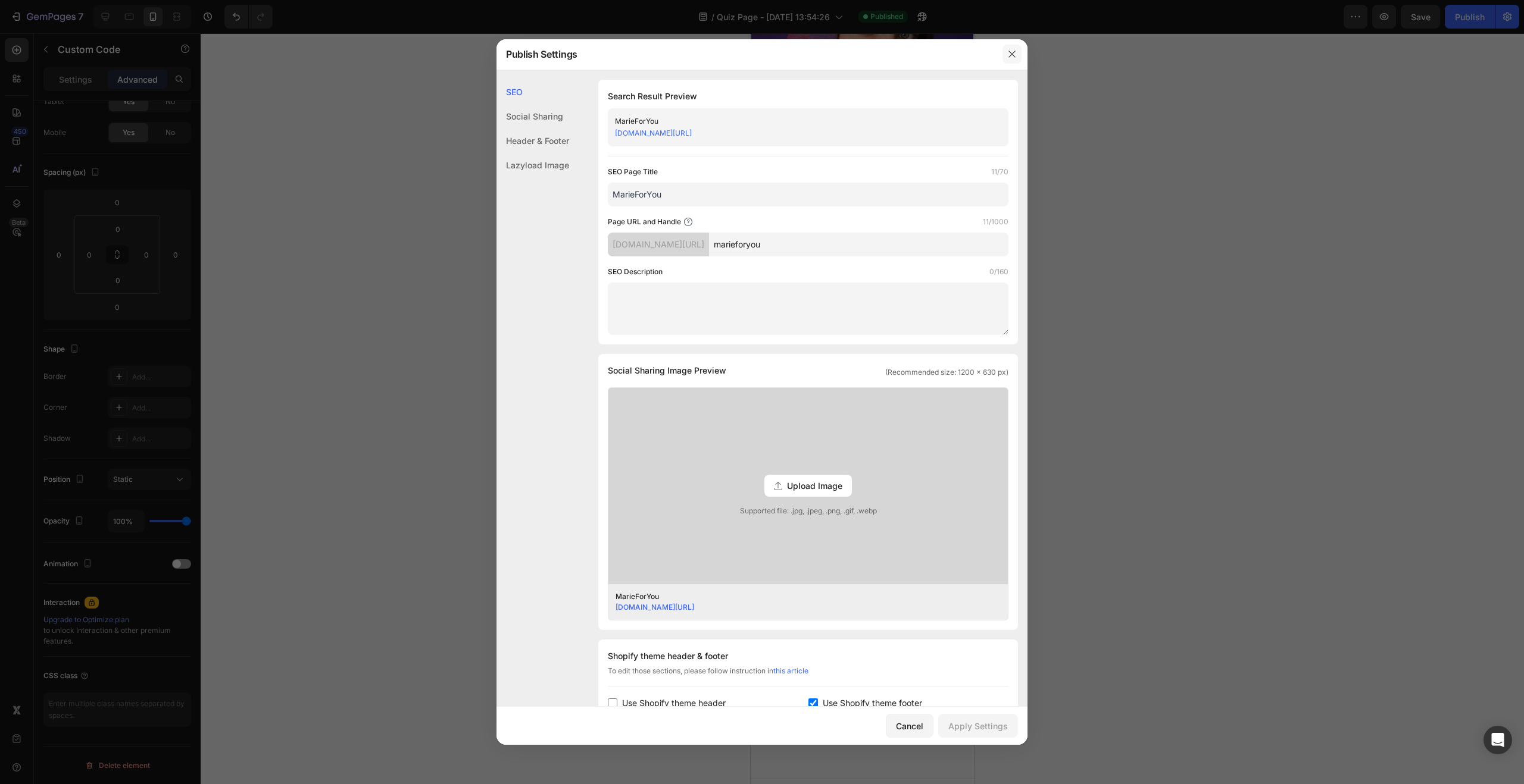
click at [1009, 57] on icon "button" at bounding box center [1011, 53] width 9 height 9
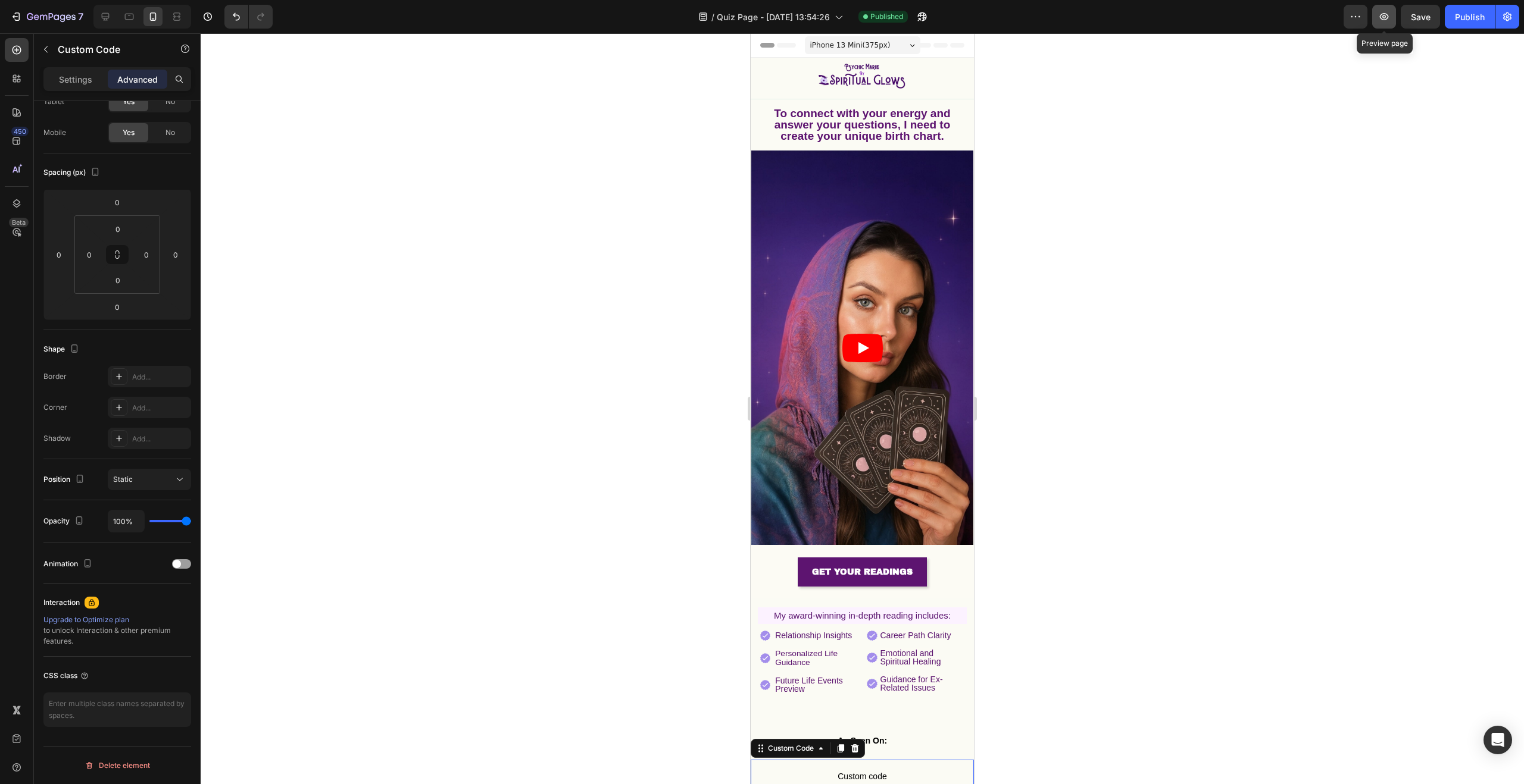
click at [1386, 17] on icon "button" at bounding box center [1384, 16] width 12 height 12
click at [1363, 15] on button "button" at bounding box center [1356, 17] width 24 height 24
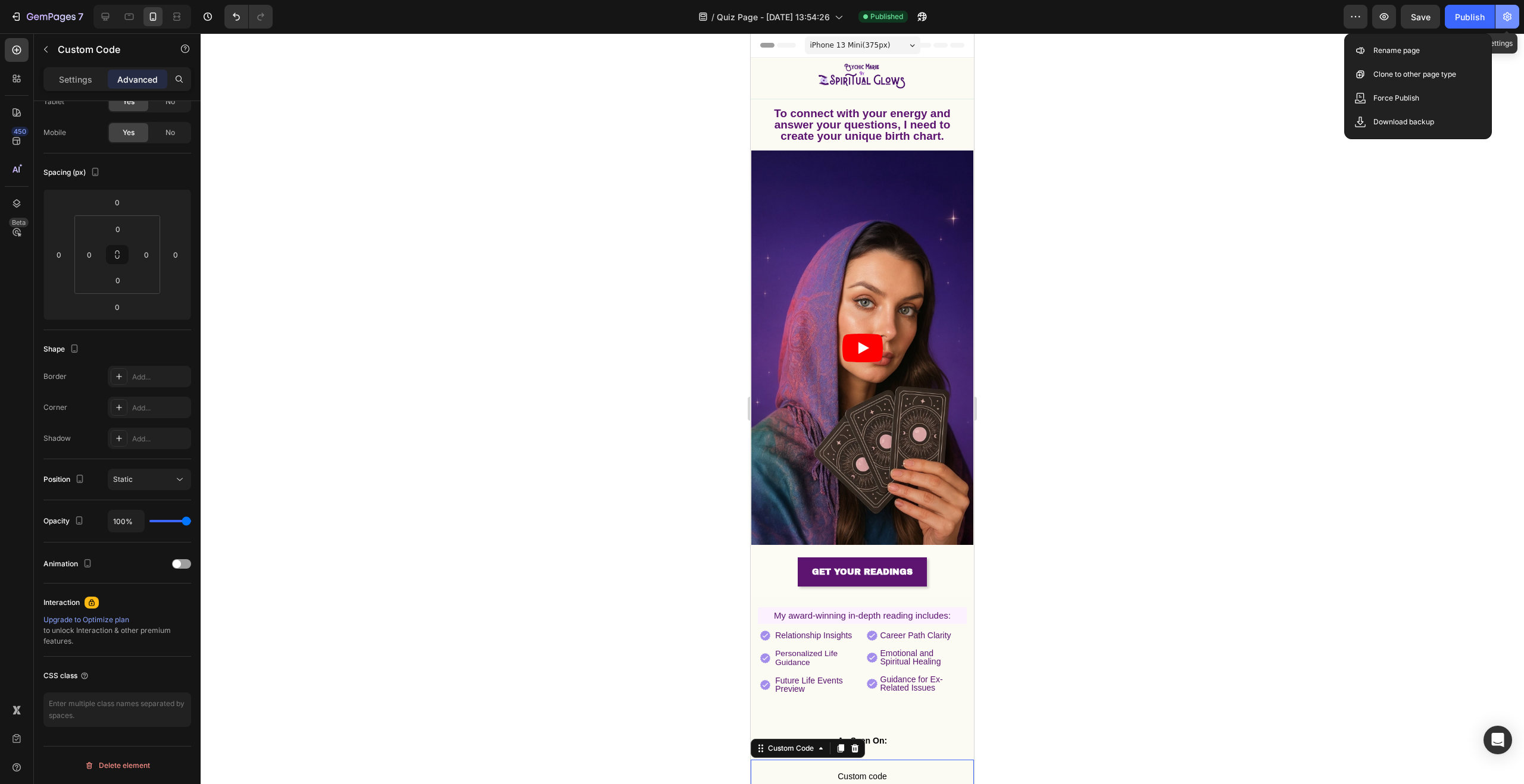
click at [1511, 20] on icon "button" at bounding box center [1507, 16] width 12 height 12
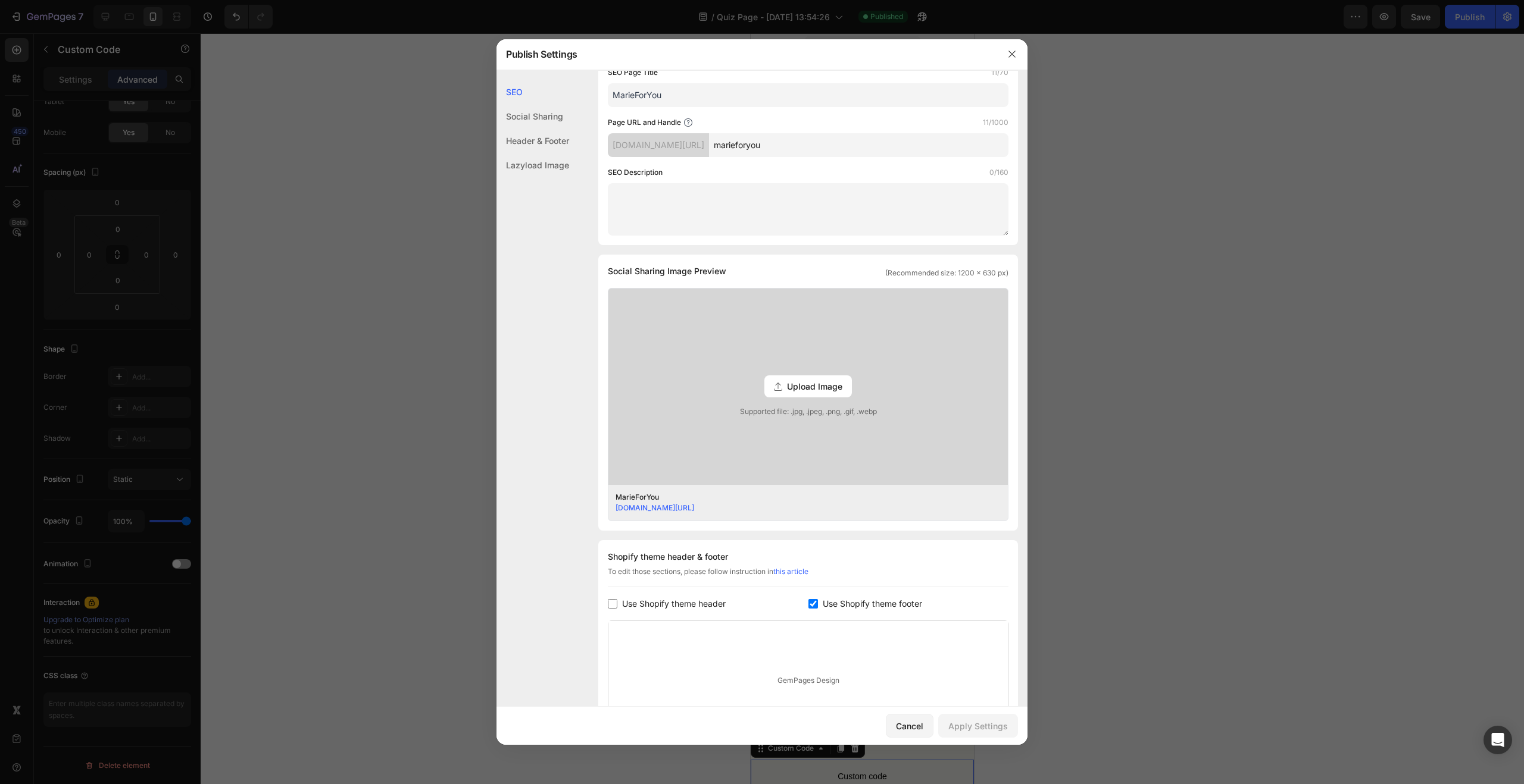
scroll to position [270, 0]
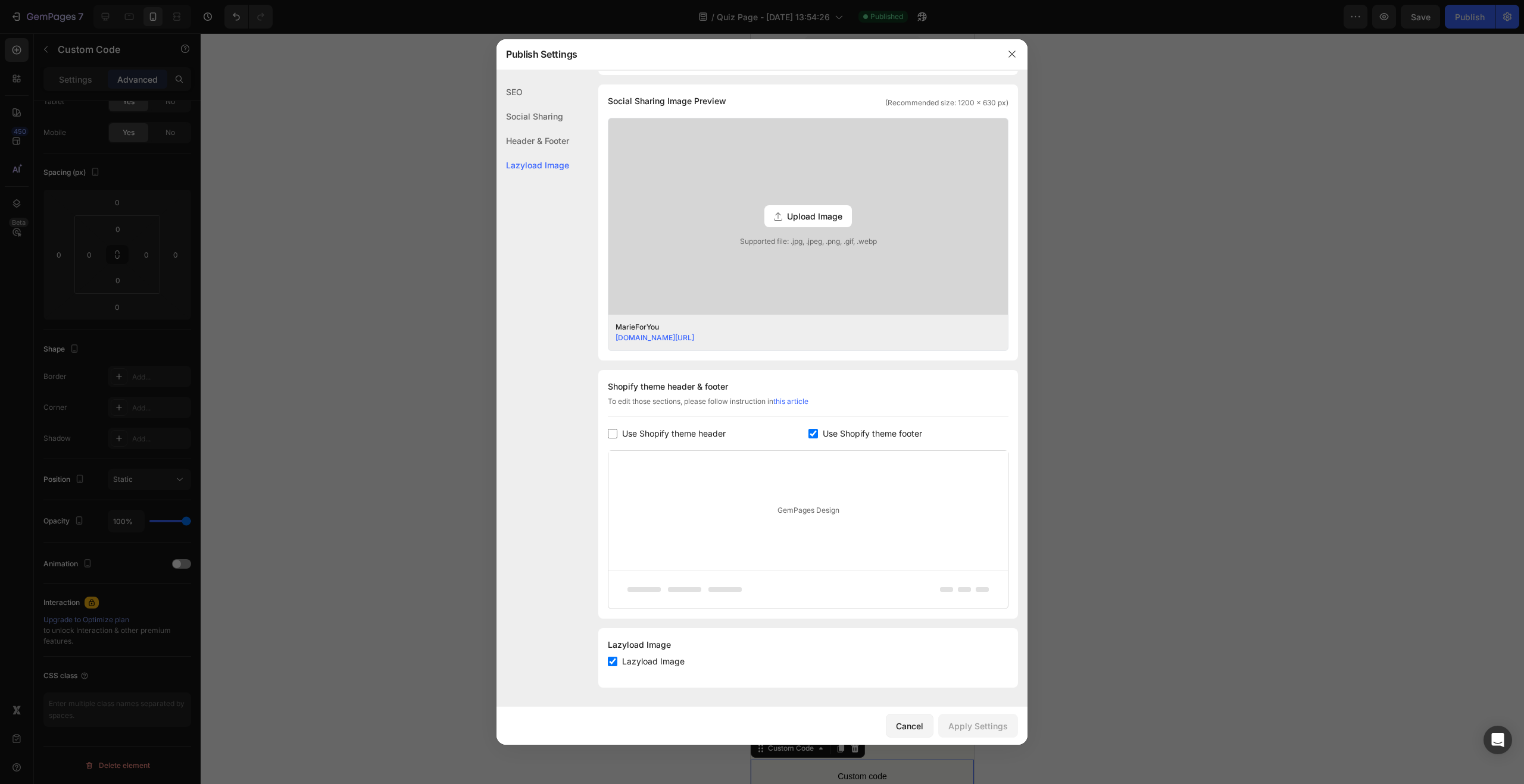
click at [658, 435] on span "Use Shopify theme header" at bounding box center [674, 433] width 103 height 14
click at [981, 716] on button "Apply Settings" at bounding box center [978, 726] width 80 height 24
click at [1009, 55] on icon "button" at bounding box center [1011, 53] width 9 height 9
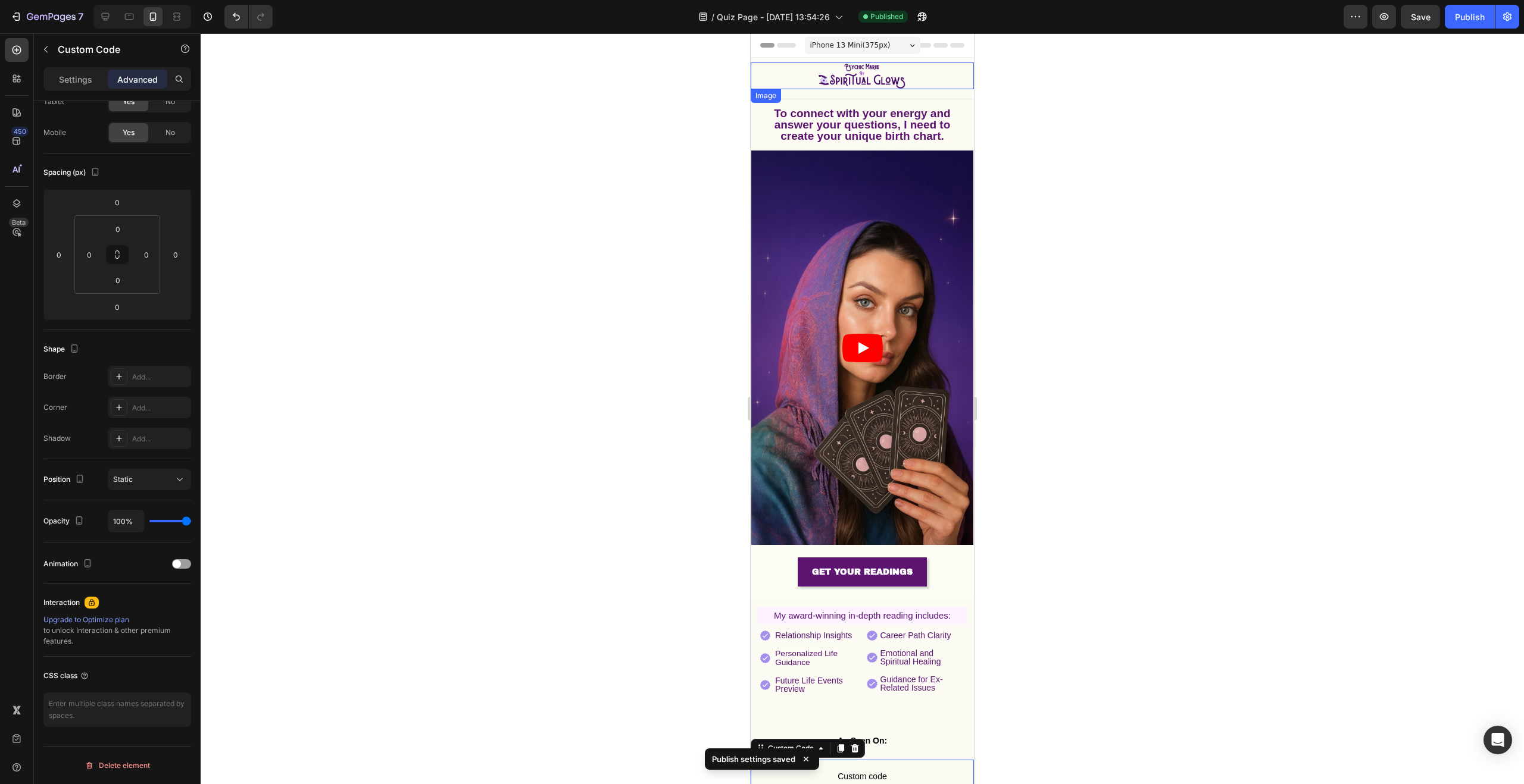
click at [883, 71] on img at bounding box center [863, 76] width 112 height 27
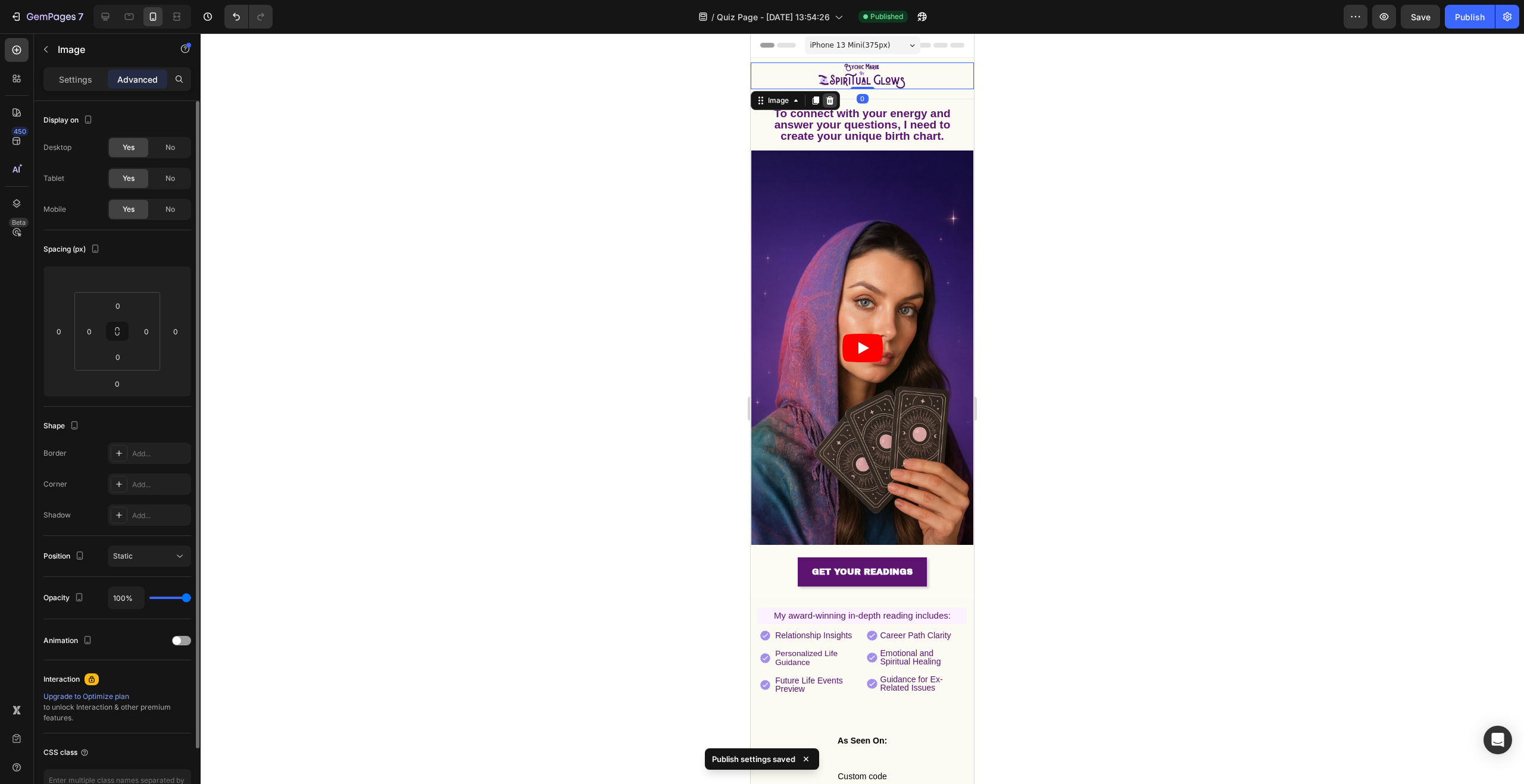
click at [825, 103] on icon at bounding box center [829, 100] width 9 height 9
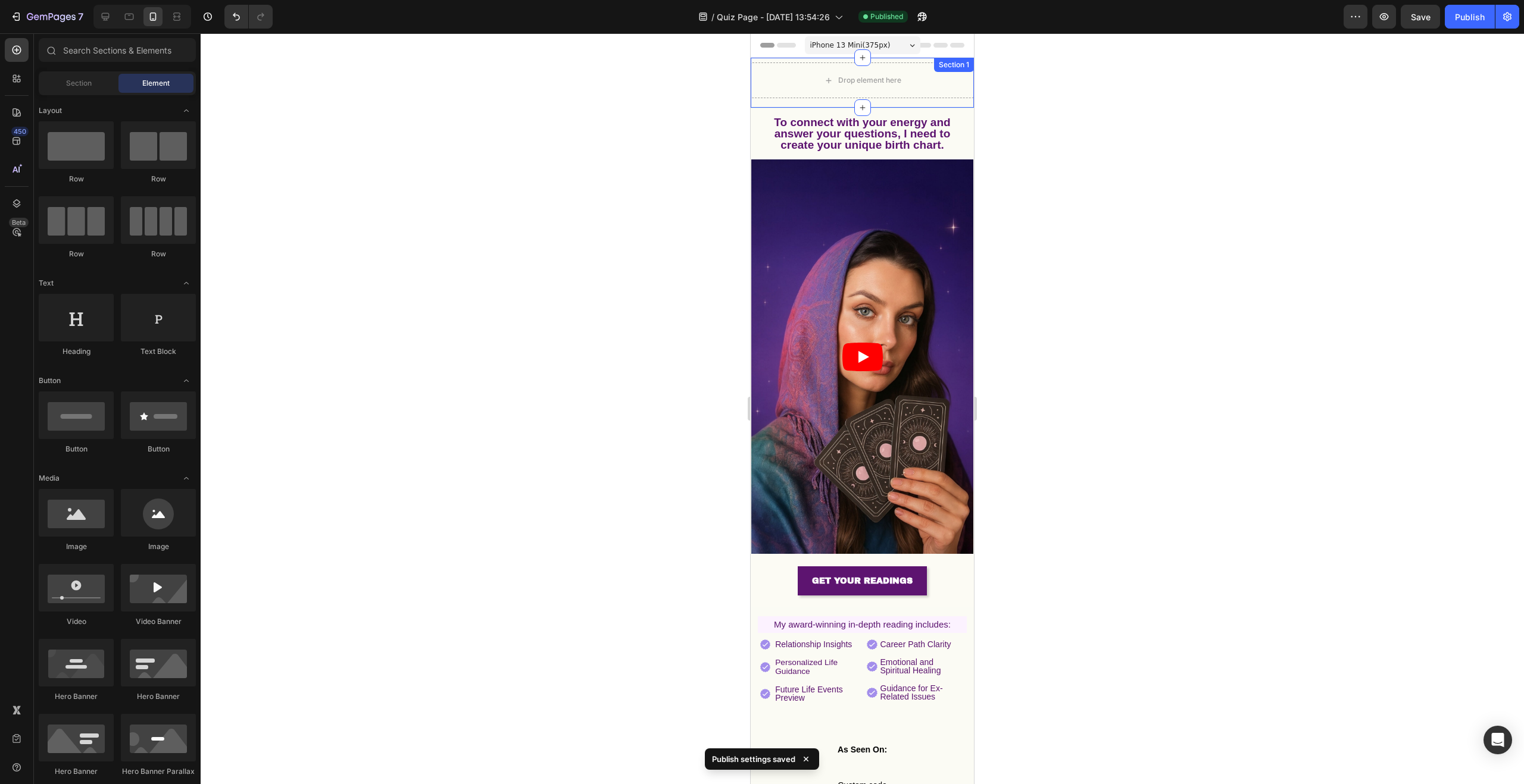
click at [961, 103] on div "Drop element here Row" at bounding box center [862, 85] width 223 height 45
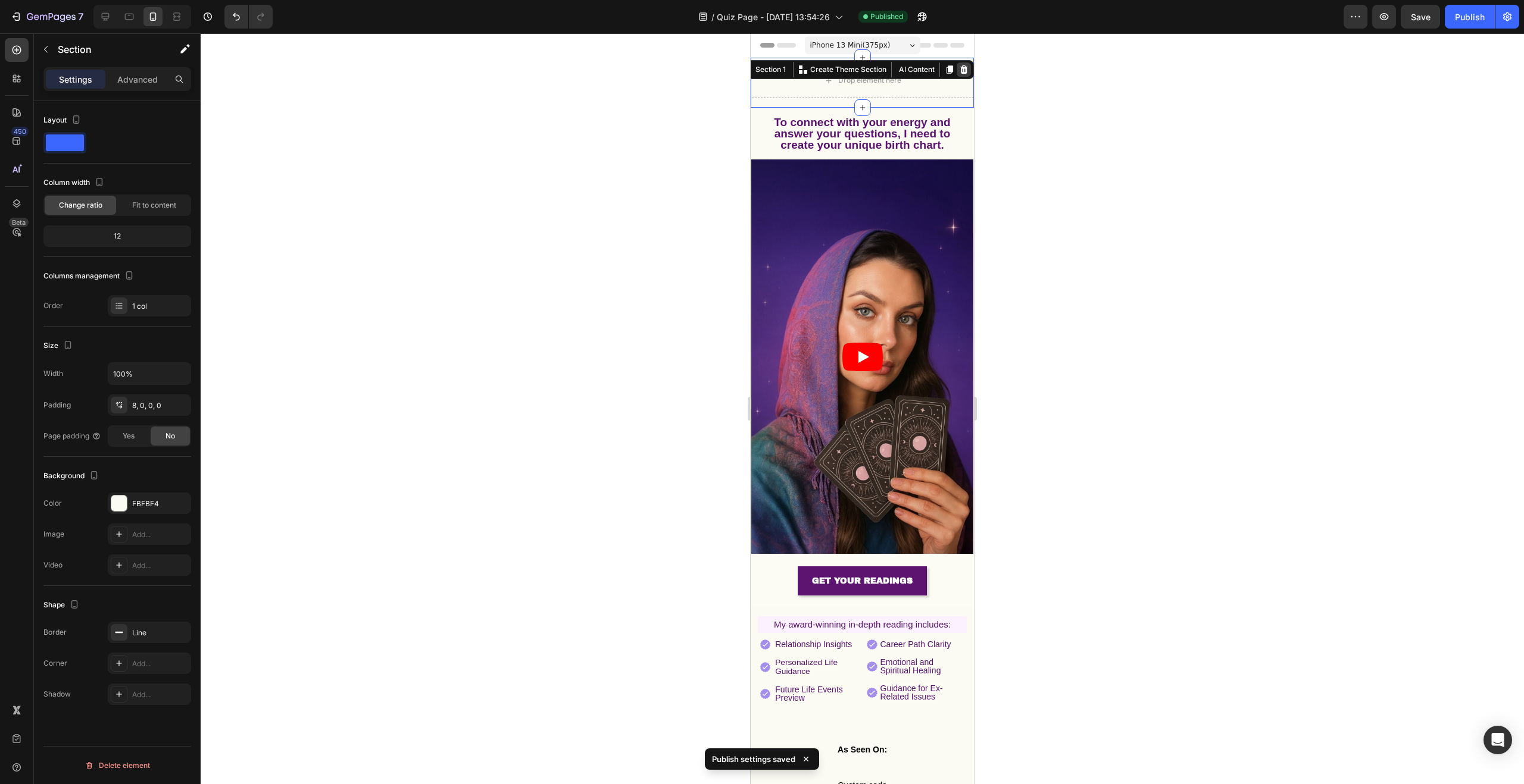
click at [959, 69] on icon at bounding box center [963, 69] width 9 height 9
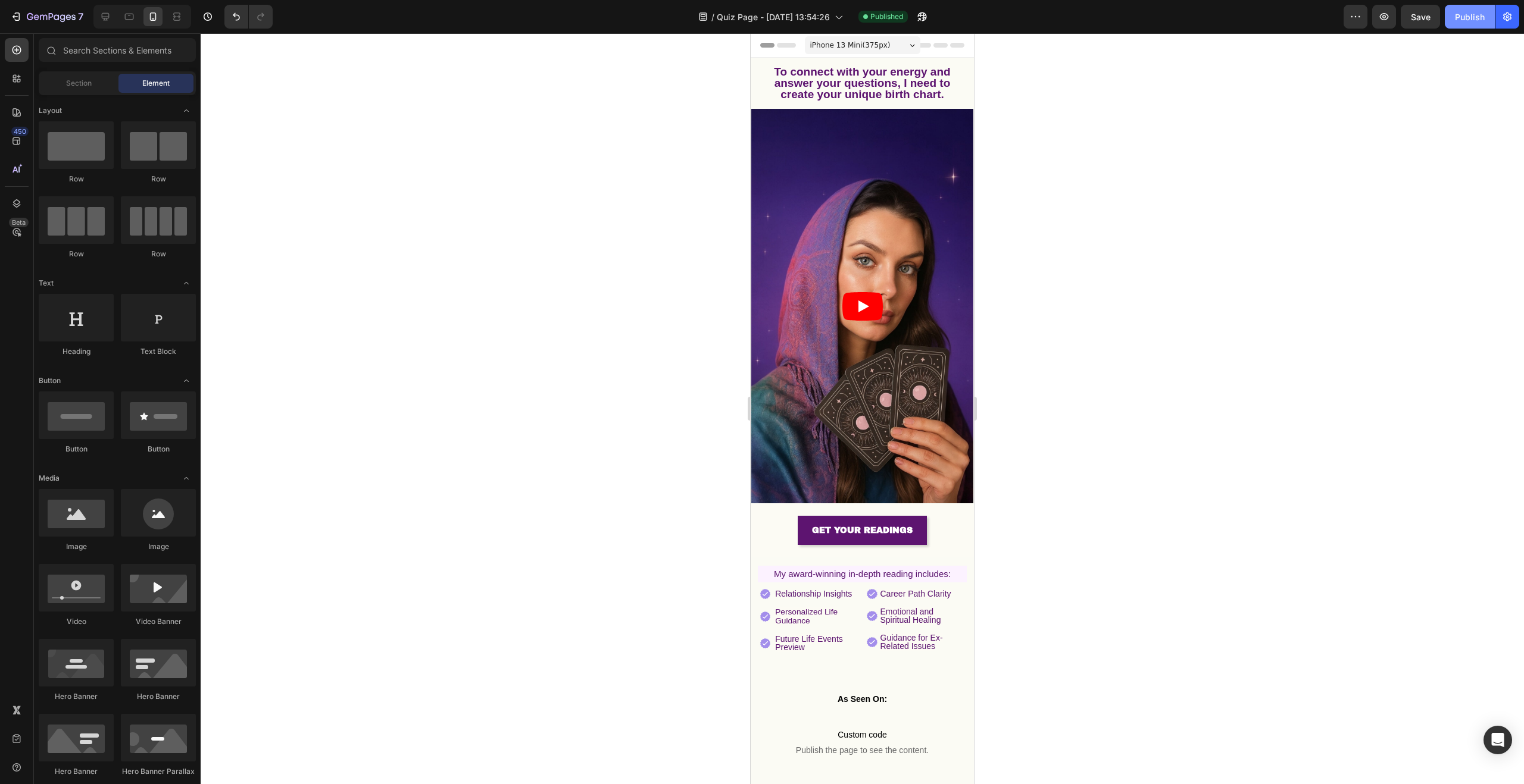
click at [1471, 12] on div "Publish" at bounding box center [1470, 17] width 30 height 12
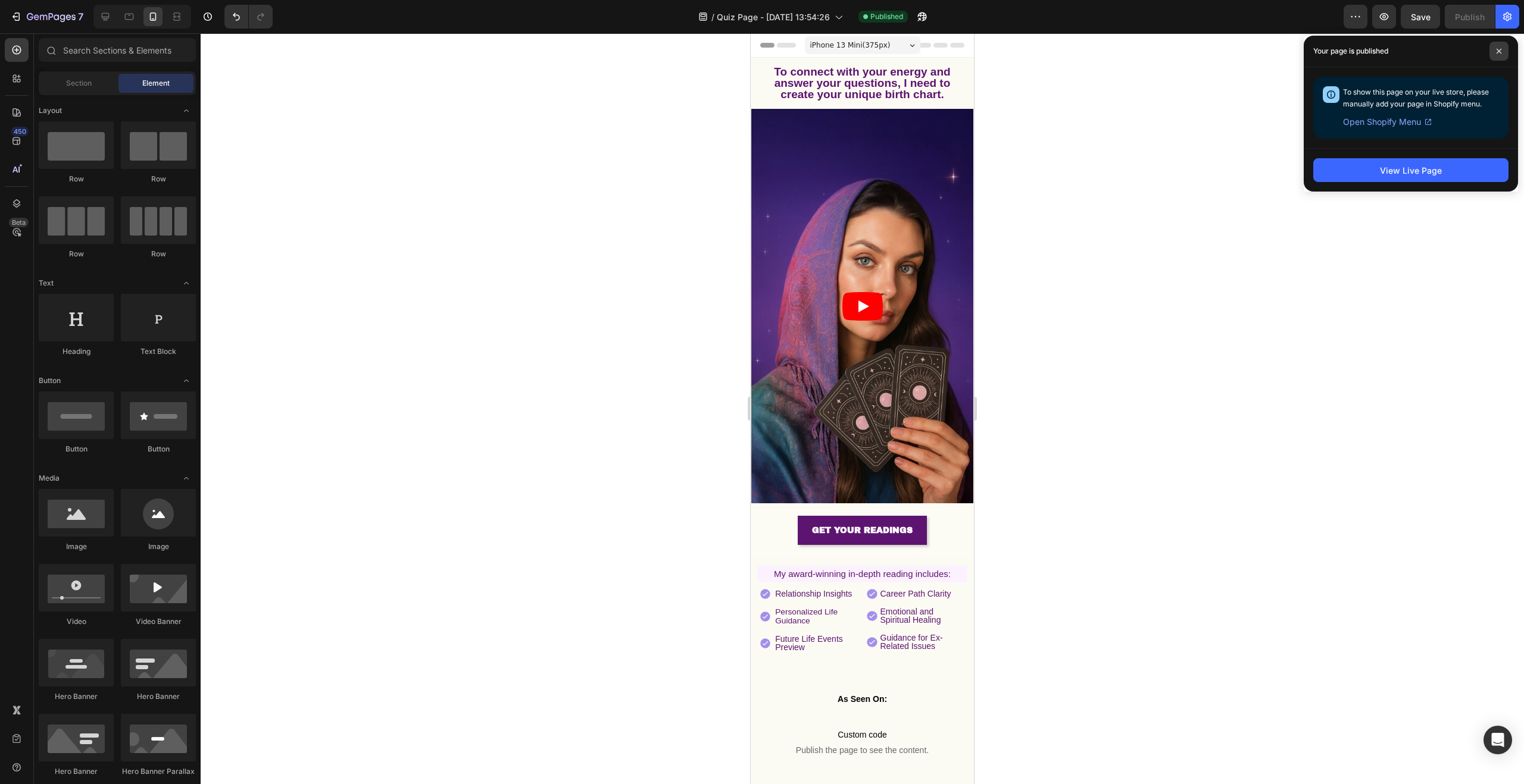
click at [1501, 47] on span at bounding box center [1499, 51] width 19 height 19
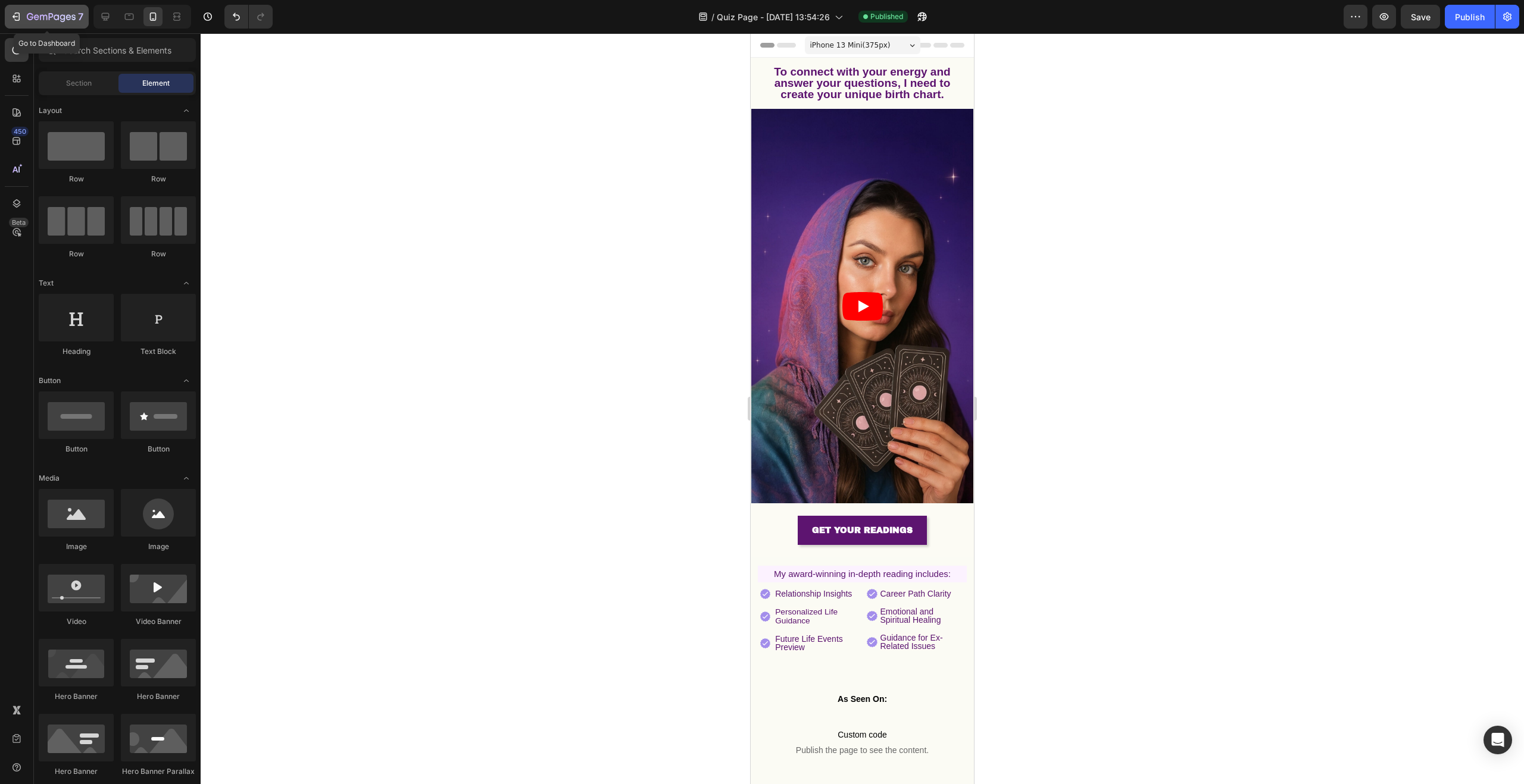
click at [24, 21] on div "7" at bounding box center [46, 16] width 73 height 14
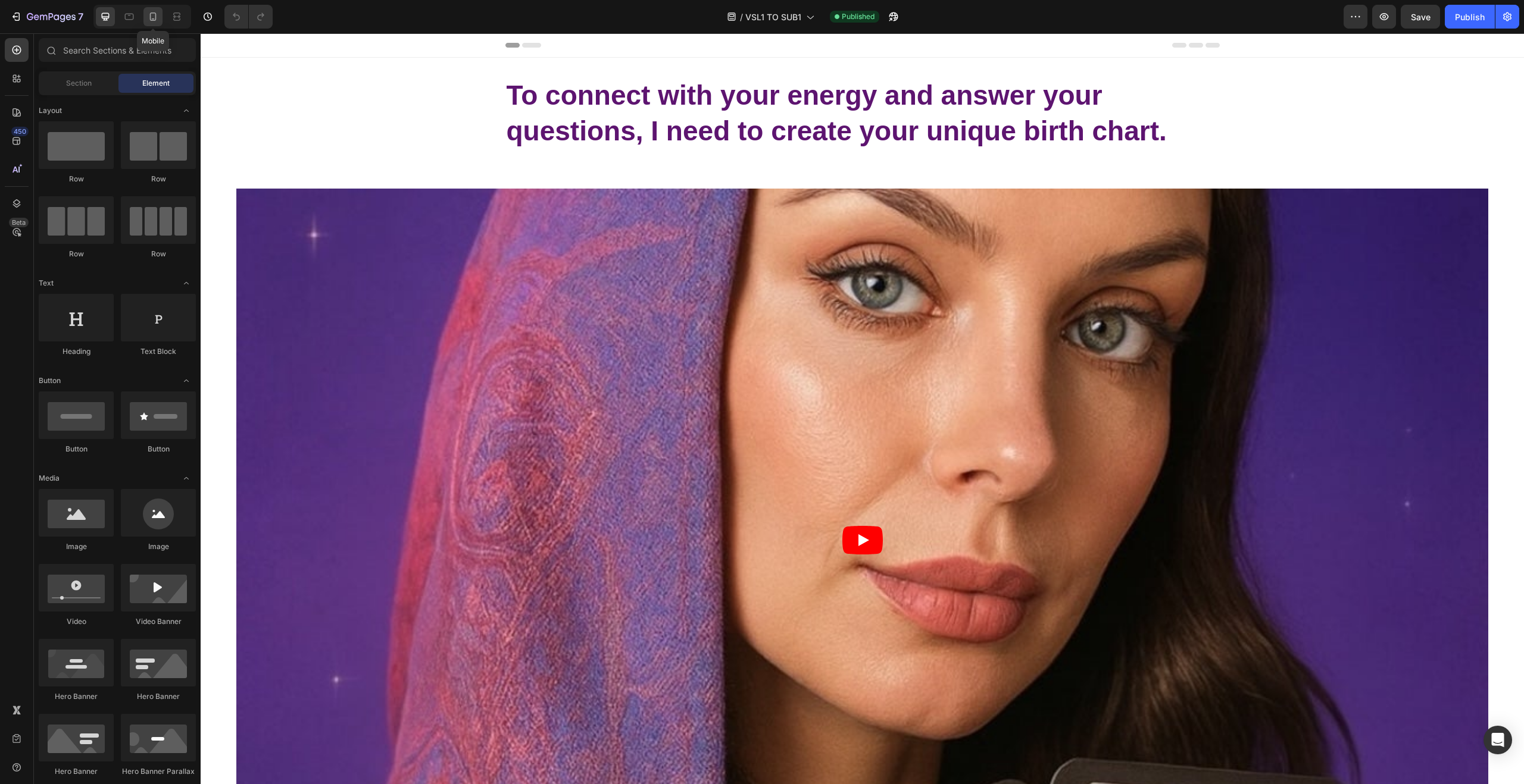
click at [152, 18] on icon at bounding box center [152, 16] width 12 height 12
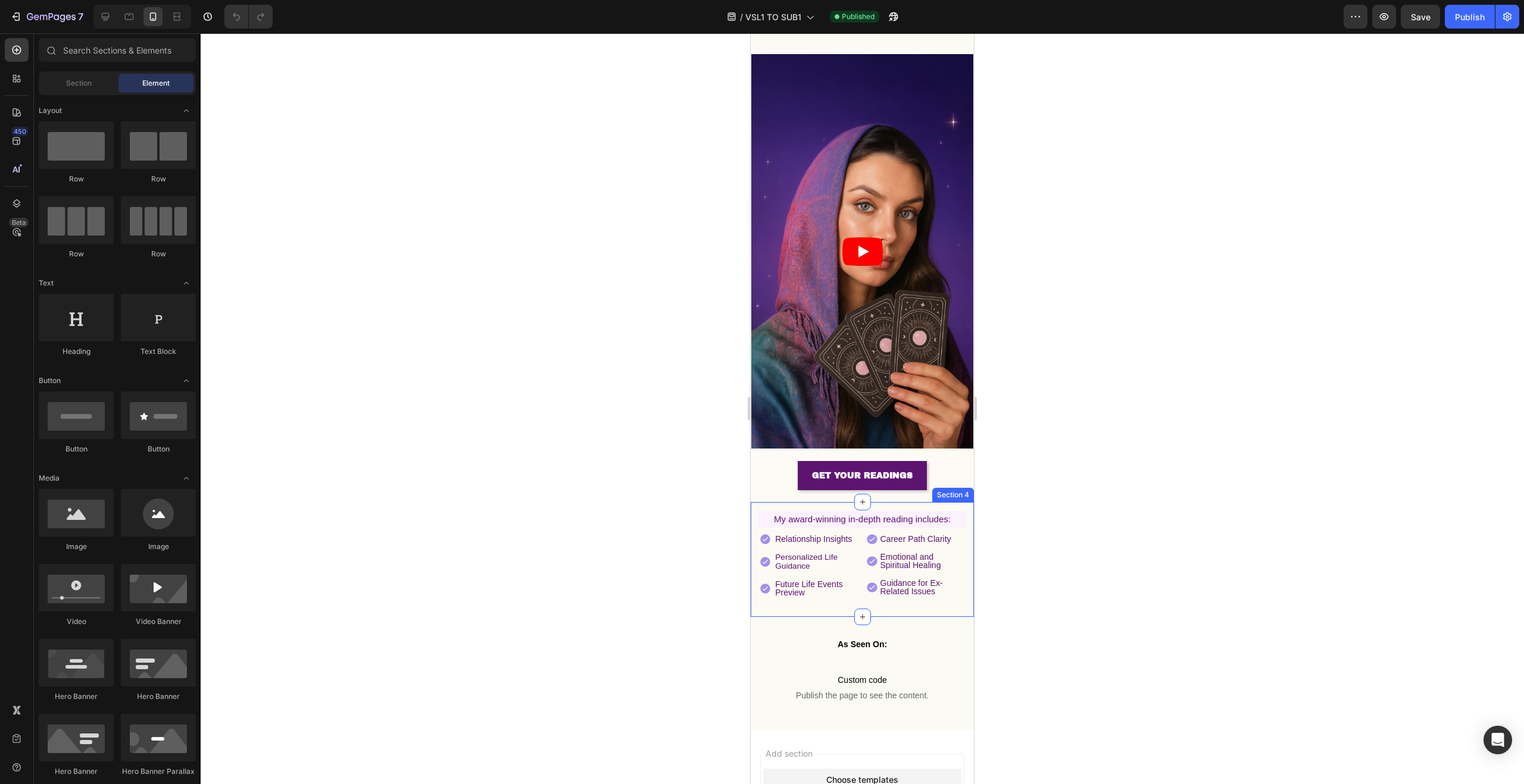
scroll to position [111, 0]
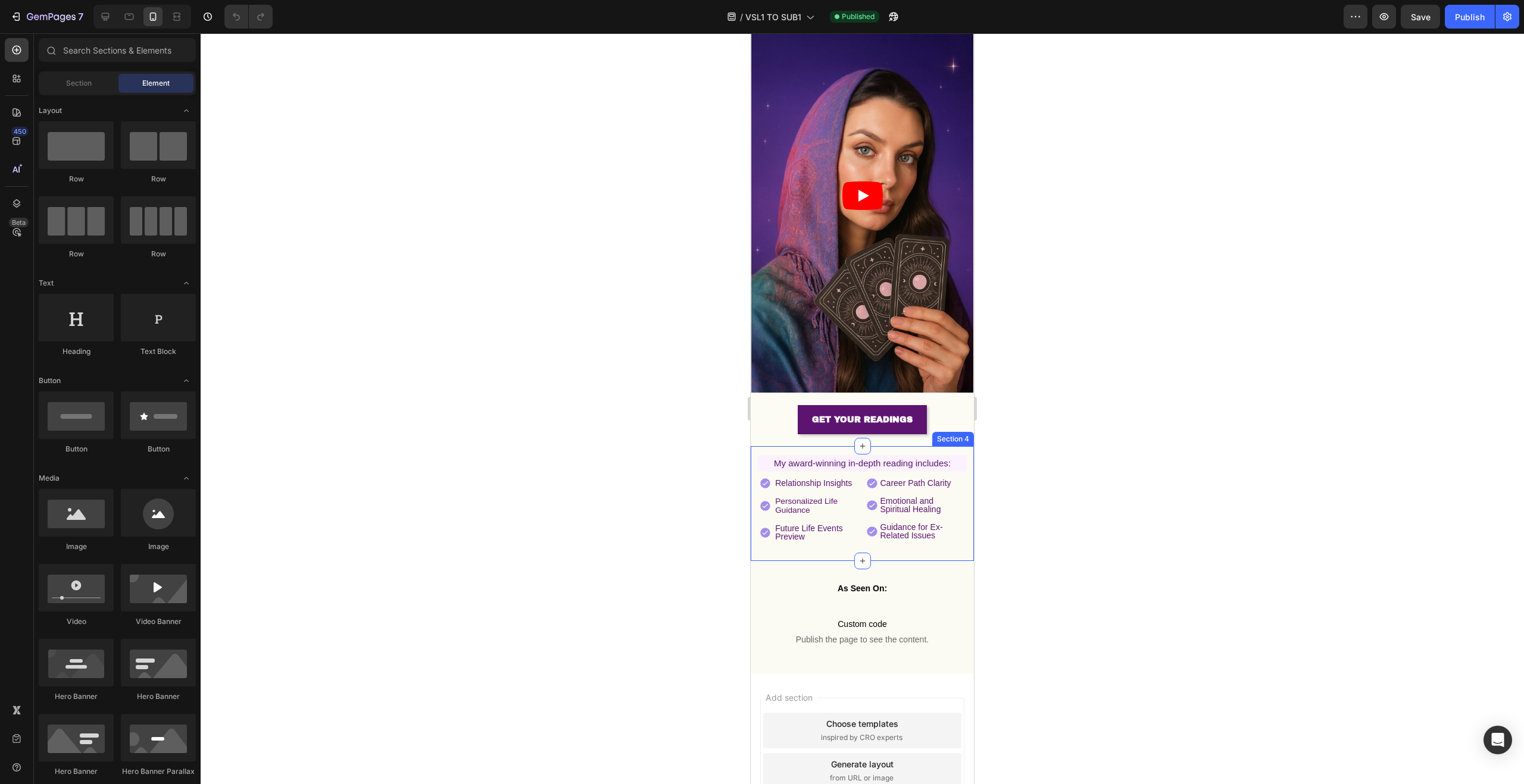
click at [956, 446] on div "My award-winning in-depth reading includes: Heading Image Relationship Insights…" at bounding box center [862, 503] width 223 height 115
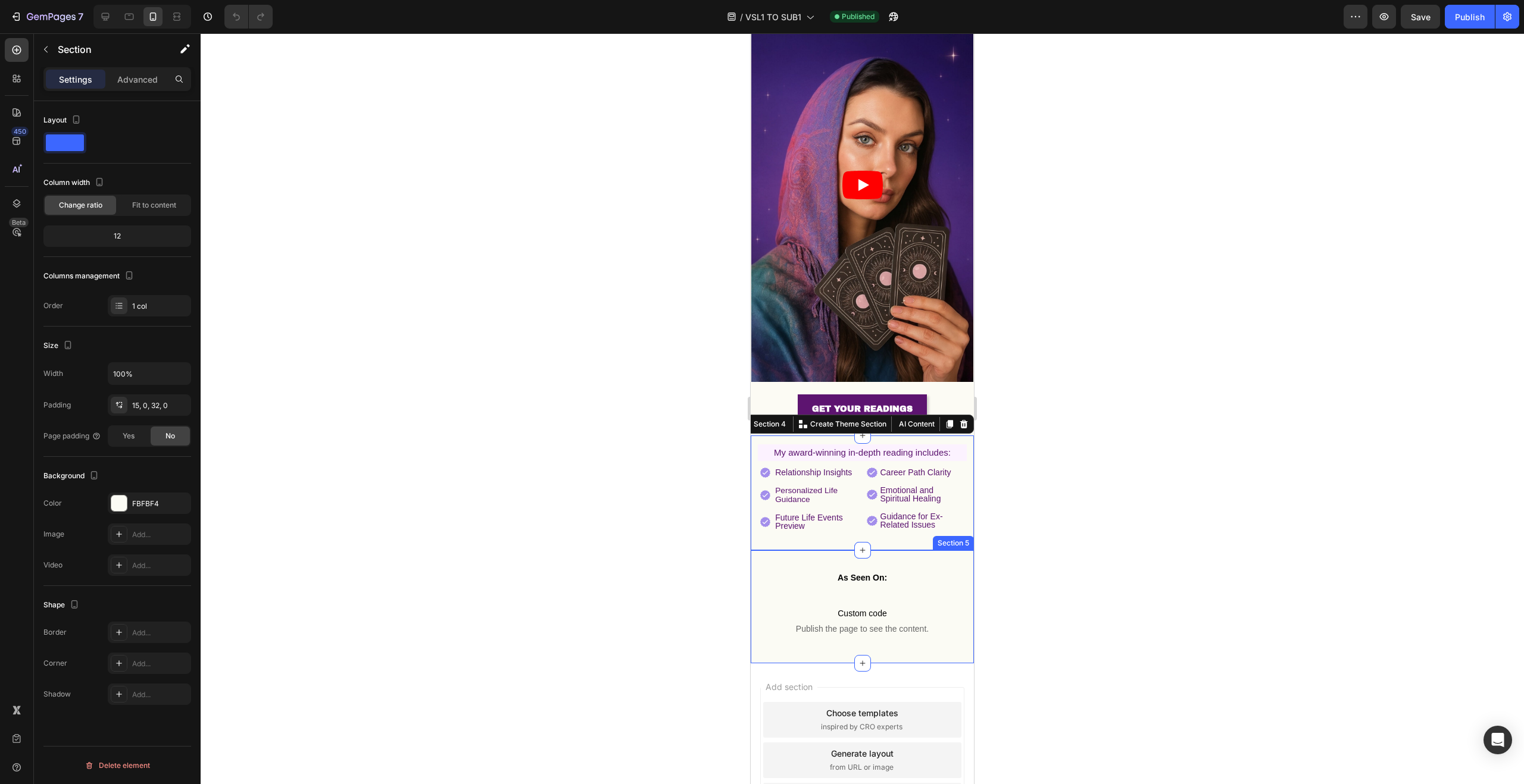
scroll to position [236, 0]
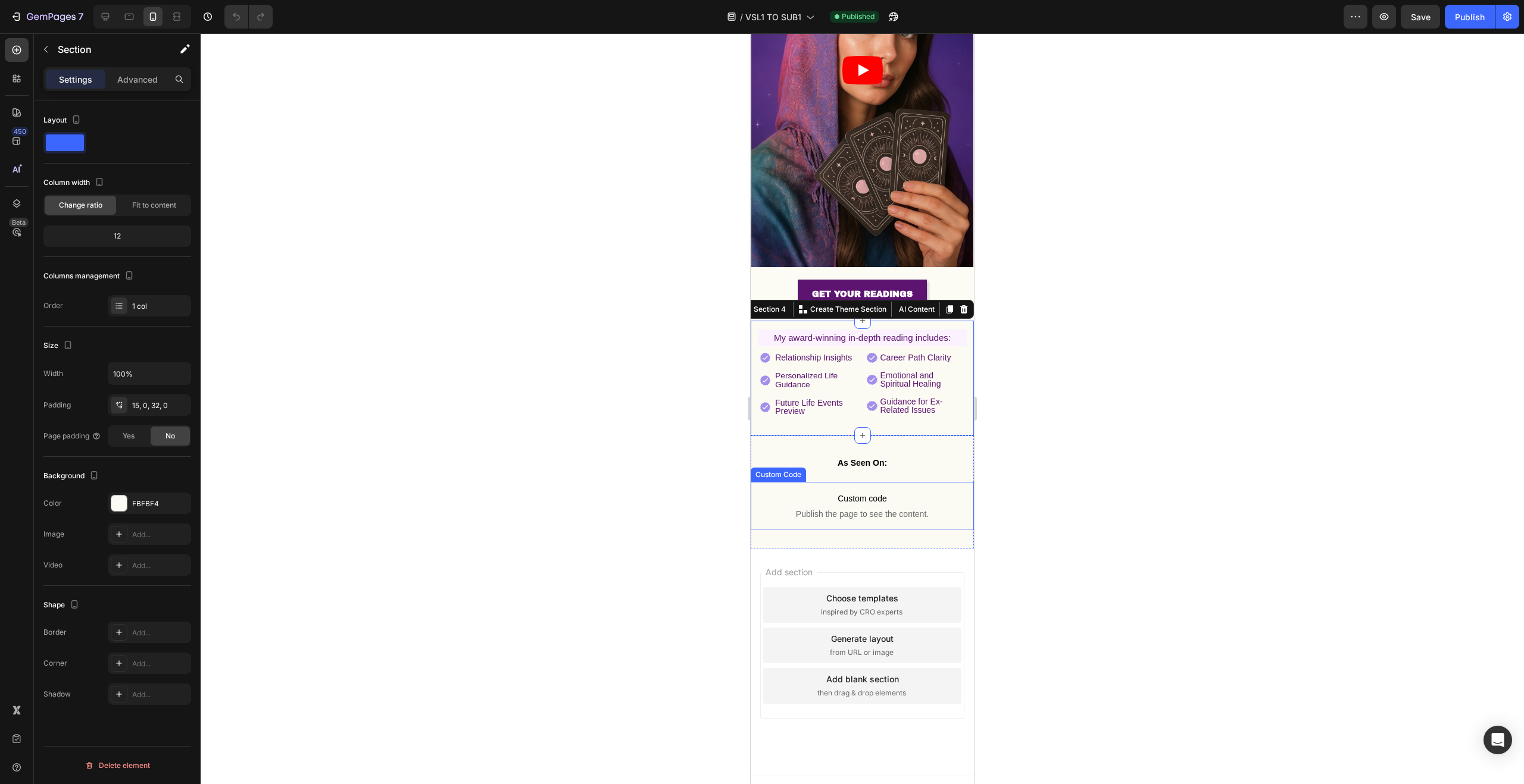
click at [891, 492] on span "Custom code" at bounding box center [862, 498] width 223 height 14
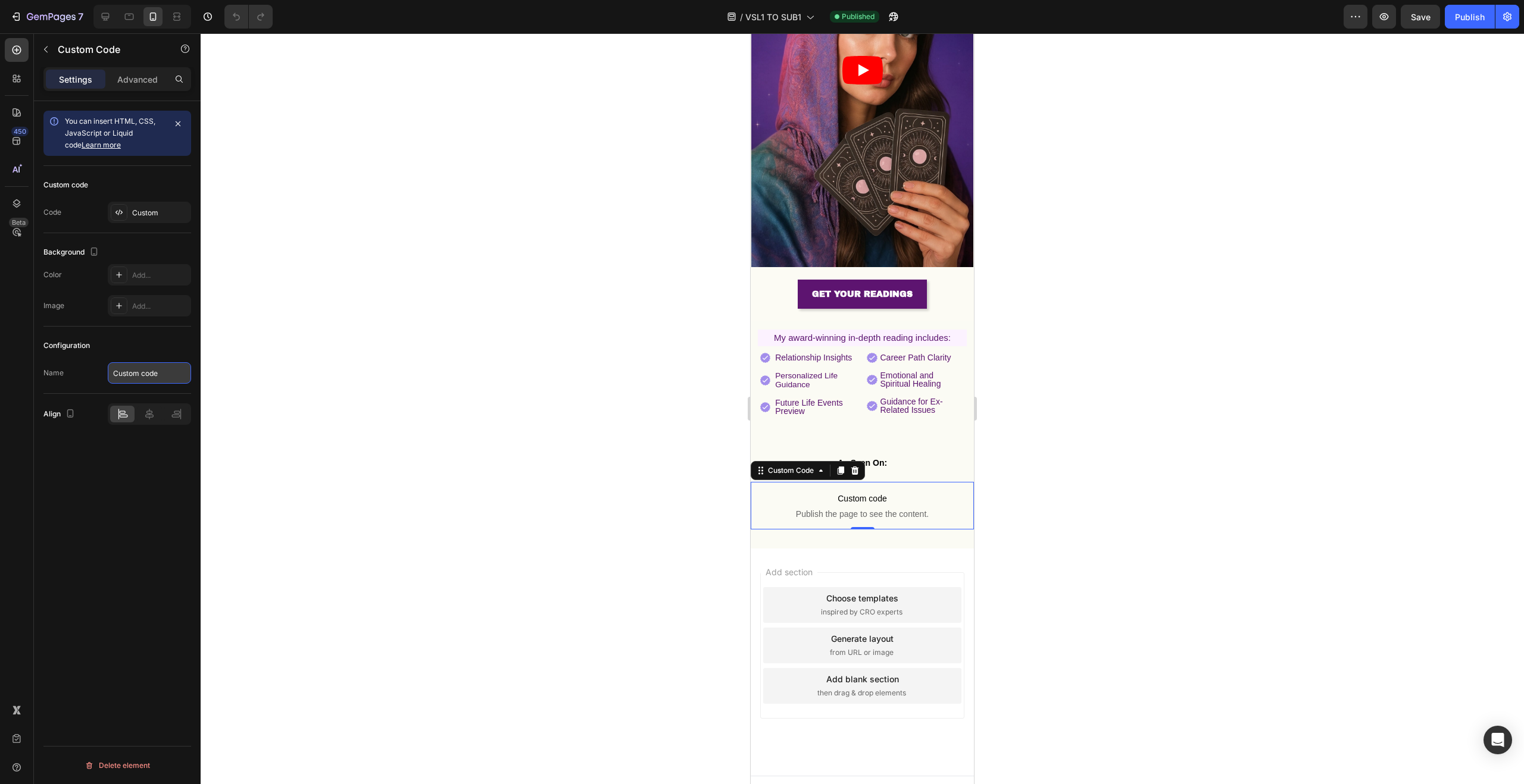
click at [147, 375] on input "Custom code" at bounding box center [149, 373] width 84 height 22
click at [125, 469] on div "You can insert HTML, CSS, JavaScript or Liquid code Learn more Custom code Code…" at bounding box center [117, 460] width 167 height 717
click at [134, 85] on p "Advanced" at bounding box center [138, 79] width 41 height 12
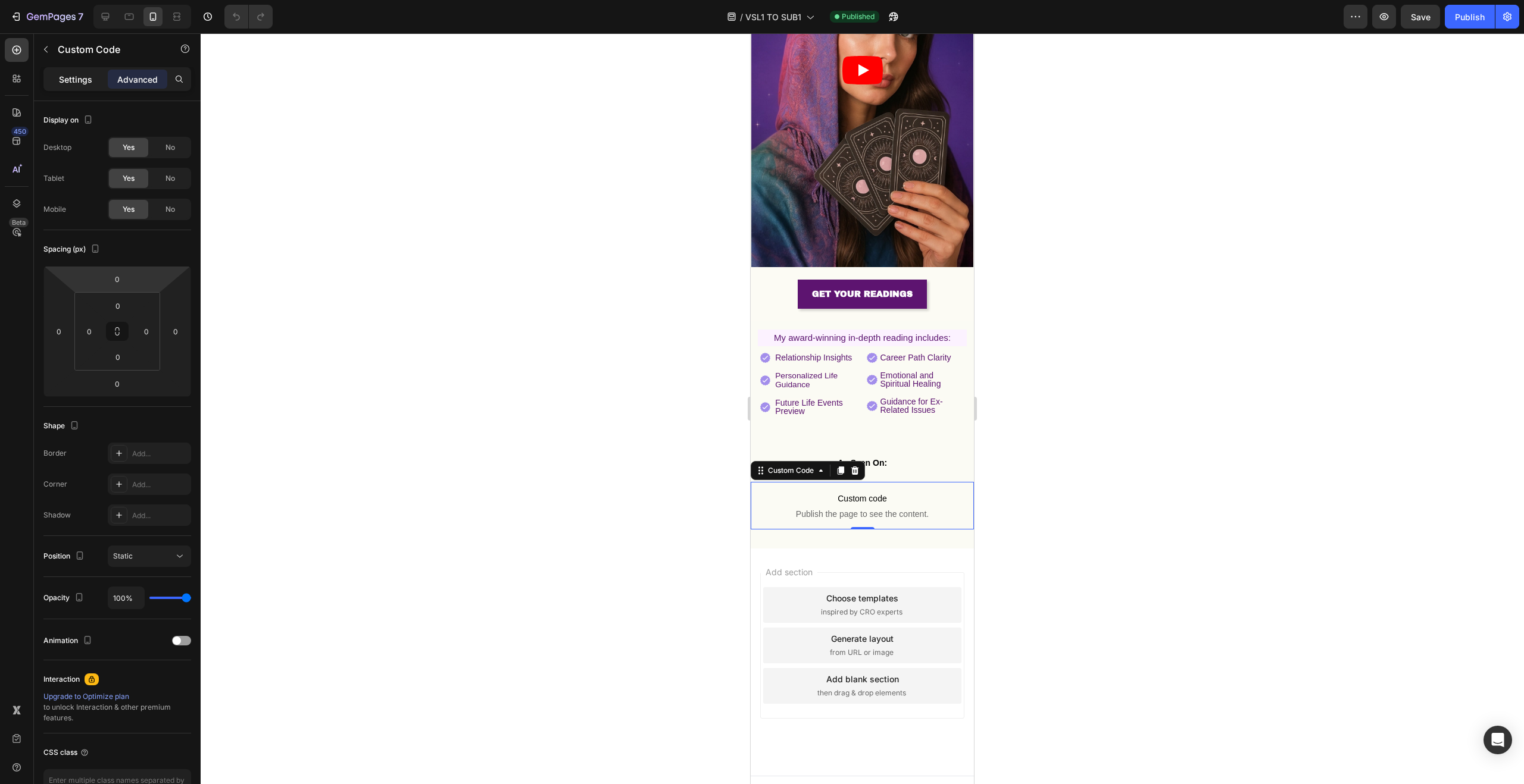
click at [73, 84] on p "Settings" at bounding box center [76, 79] width 33 height 12
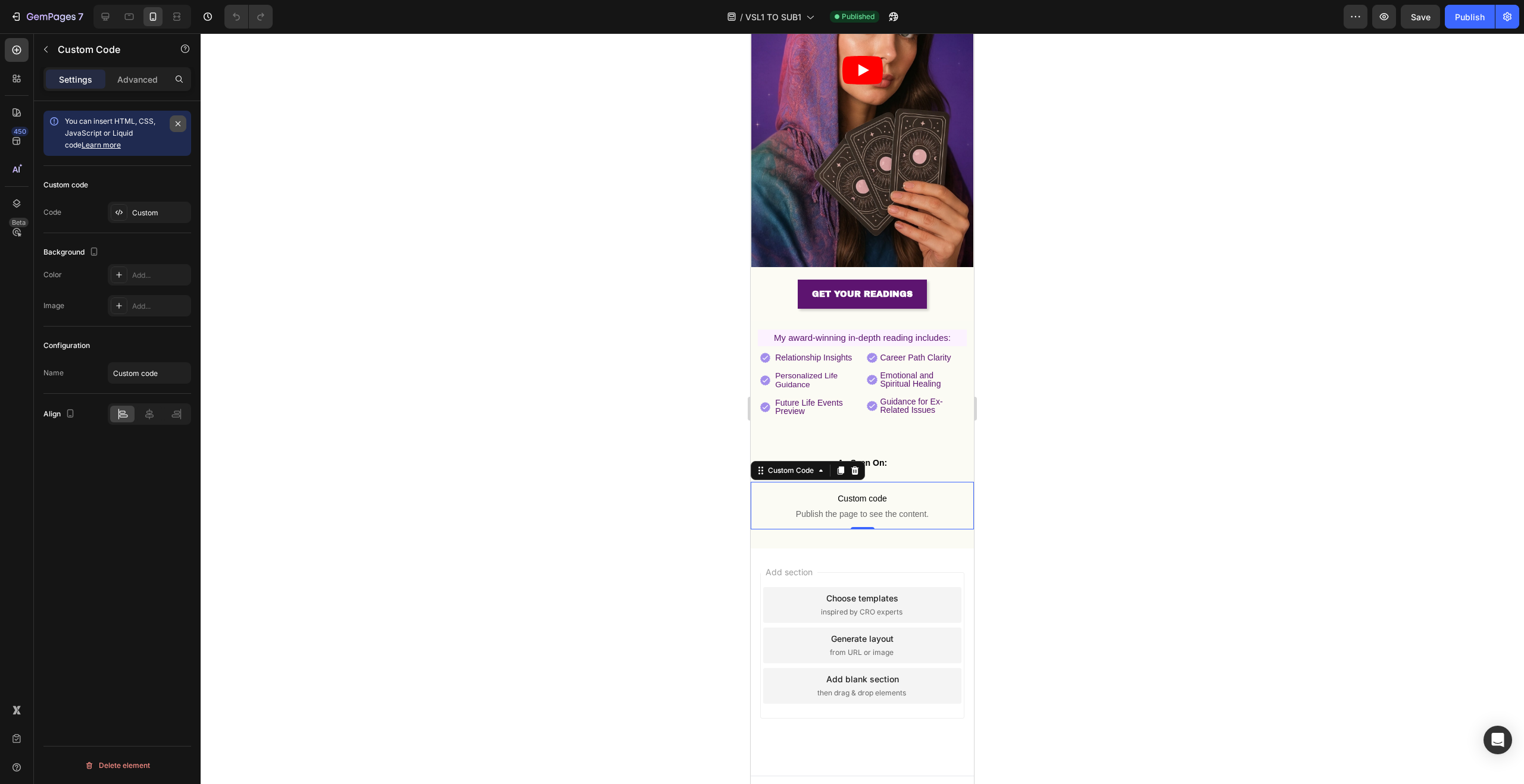
click at [179, 126] on icon "button" at bounding box center [178, 123] width 9 height 9
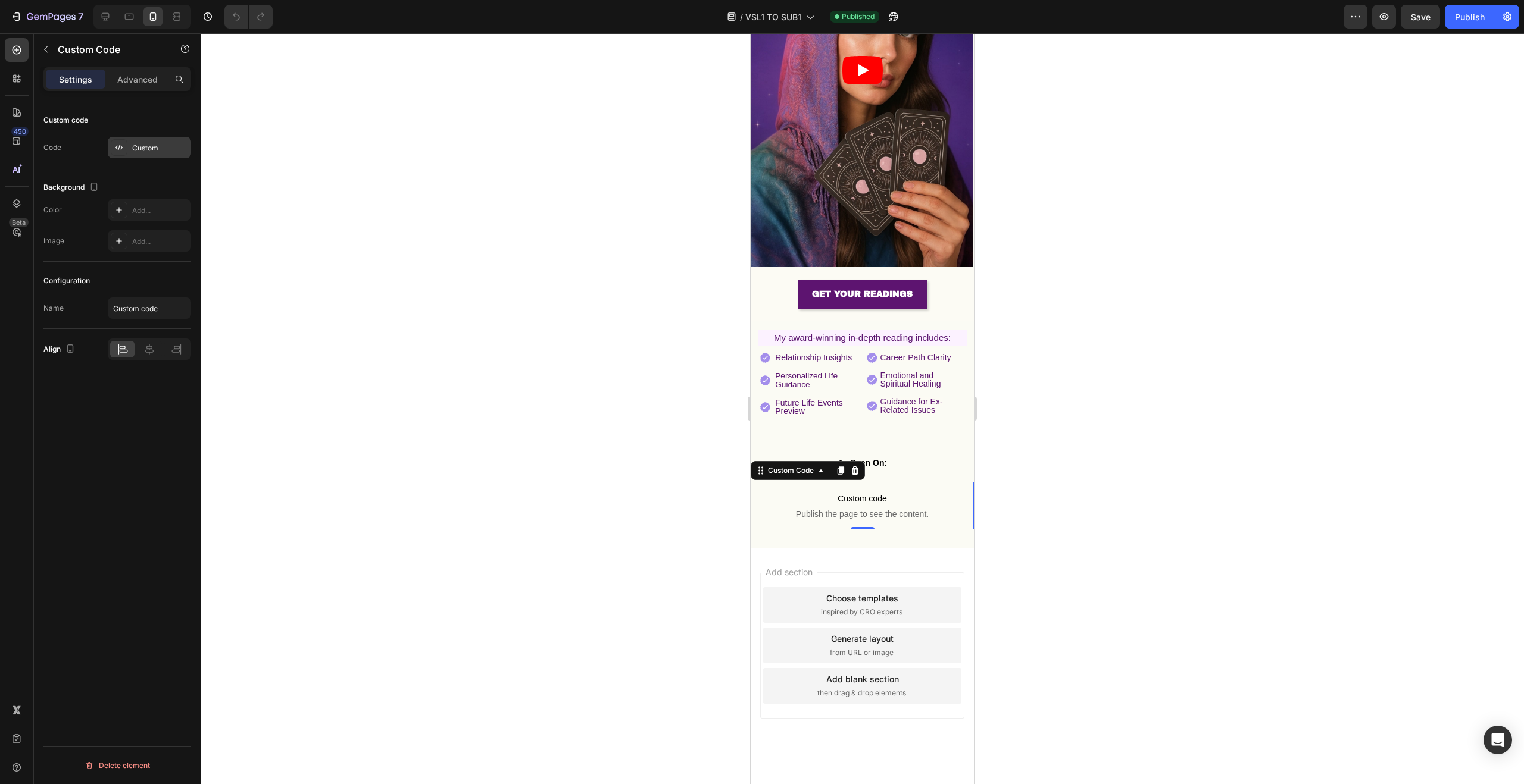
click at [158, 155] on div "Custom" at bounding box center [149, 147] width 84 height 22
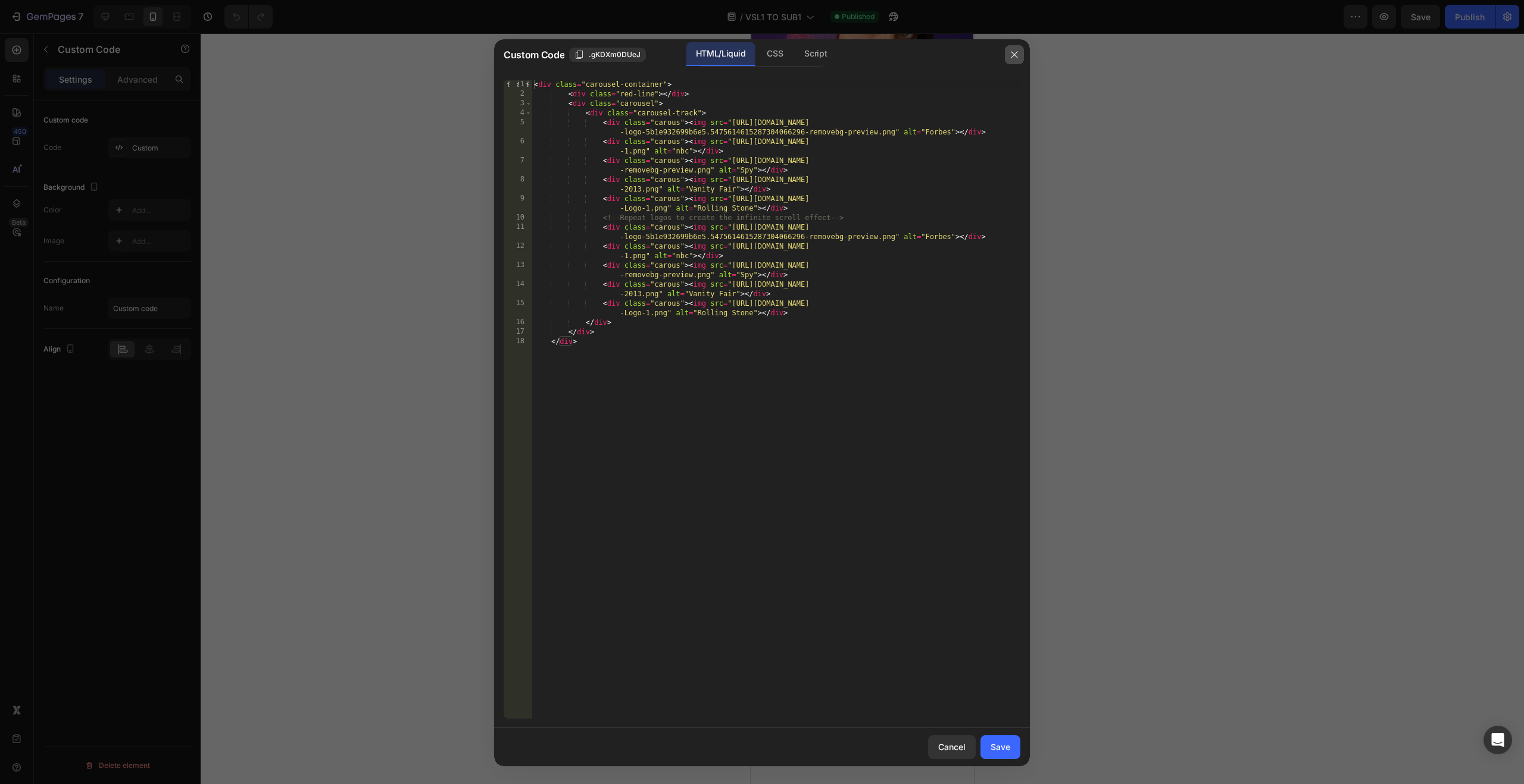
click at [1016, 55] on icon "button" at bounding box center [1014, 54] width 9 height 9
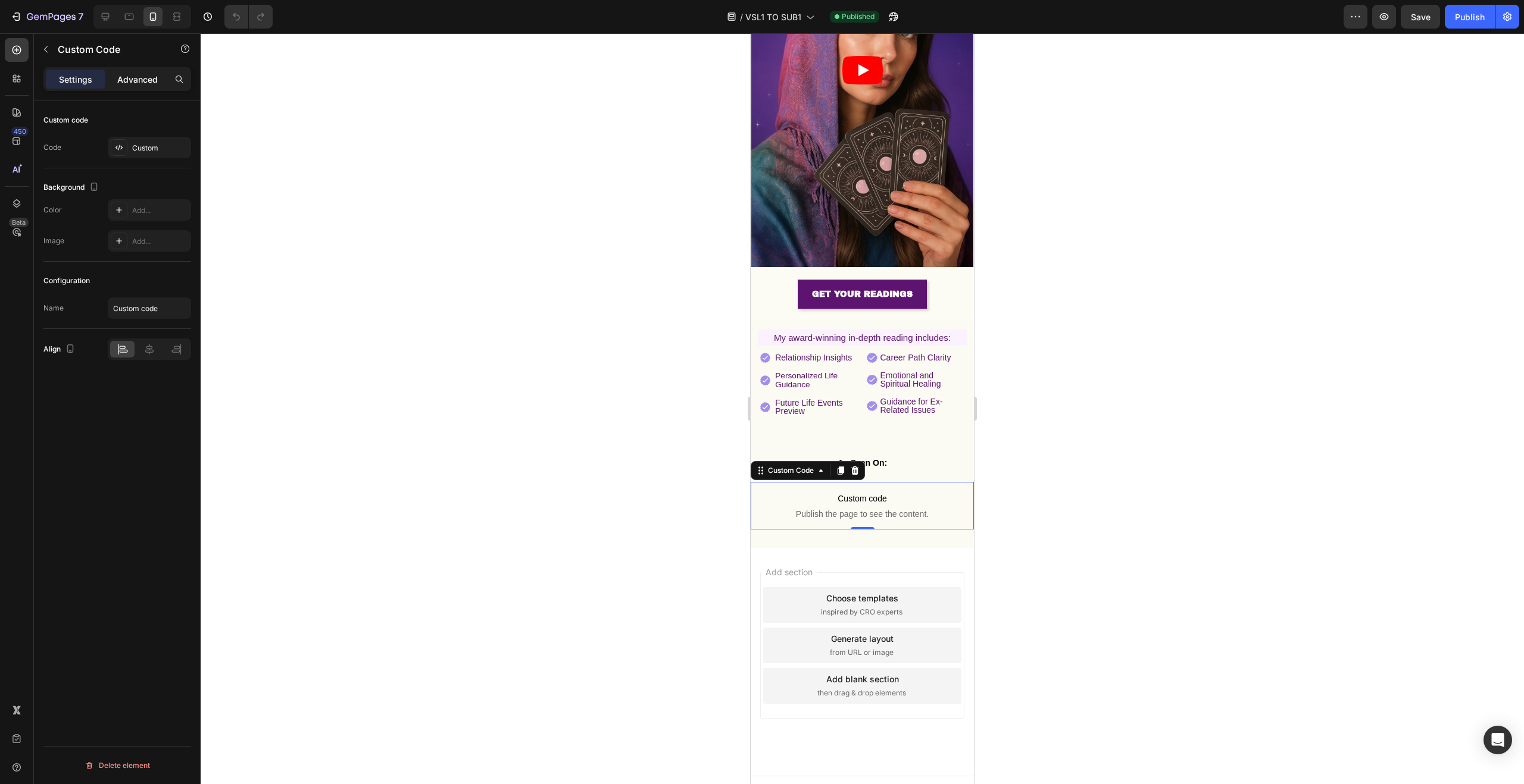
click at [141, 76] on p "Advanced" at bounding box center [138, 79] width 41 height 12
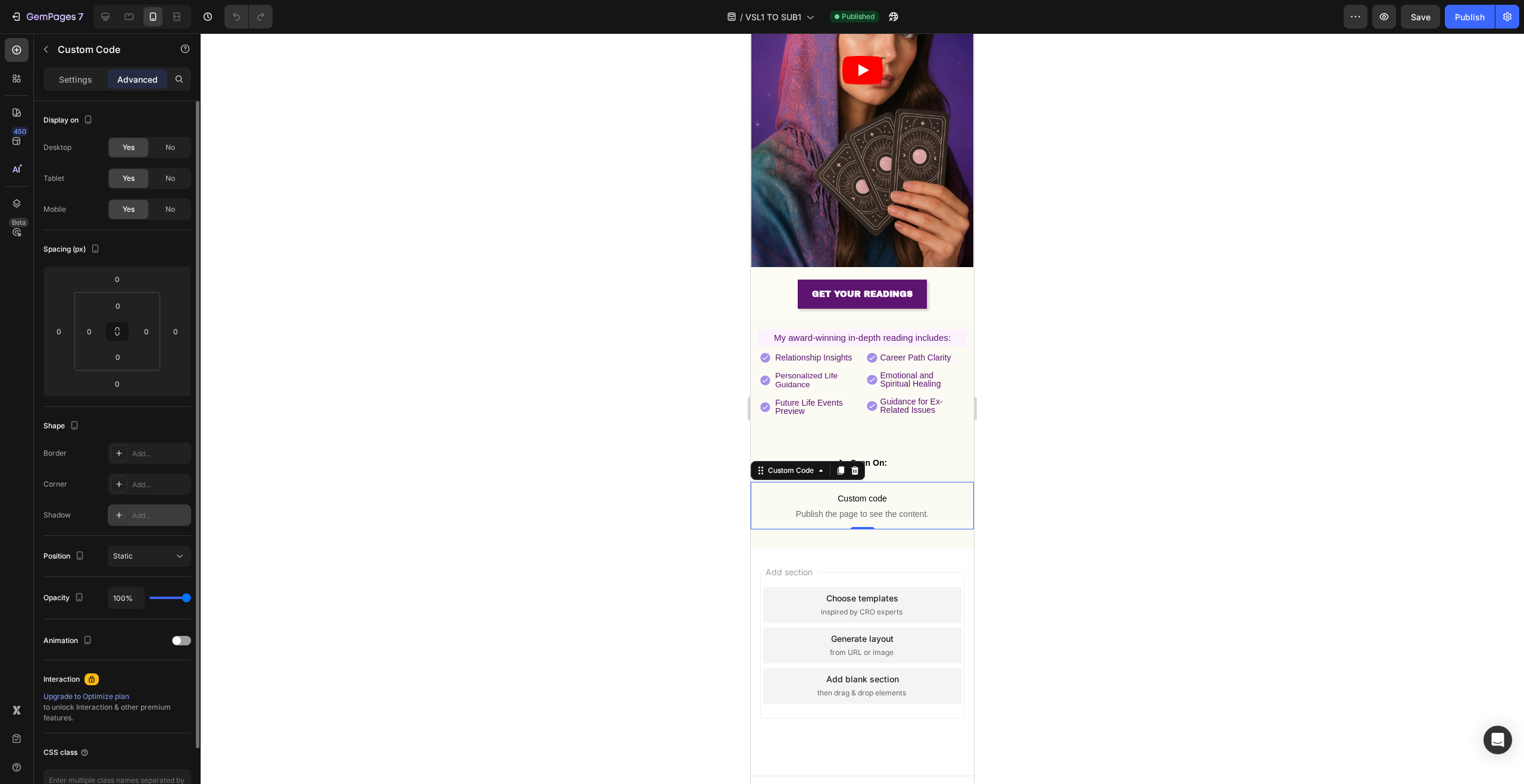
scroll to position [77, 0]
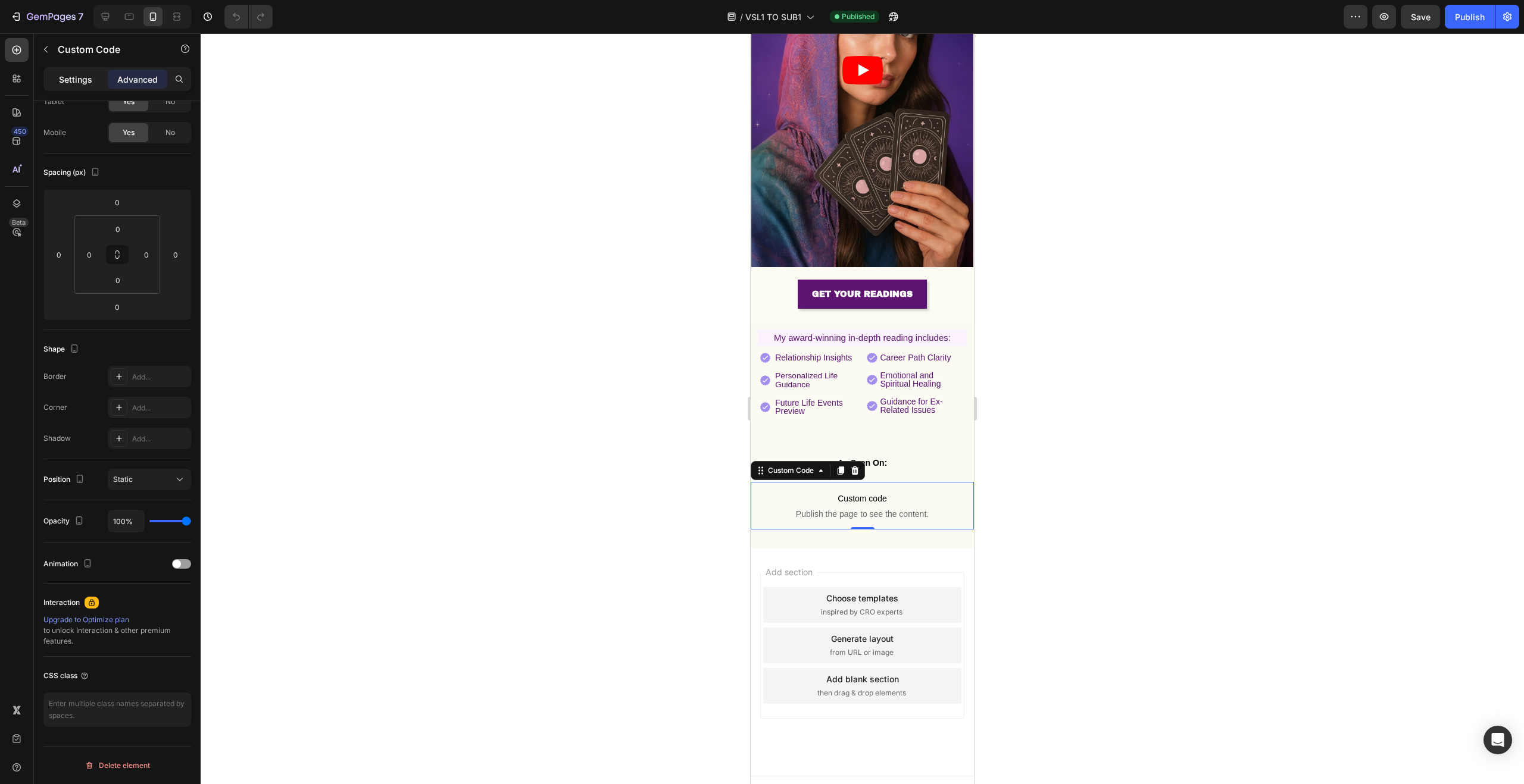
click at [78, 85] on p "Settings" at bounding box center [76, 79] width 33 height 12
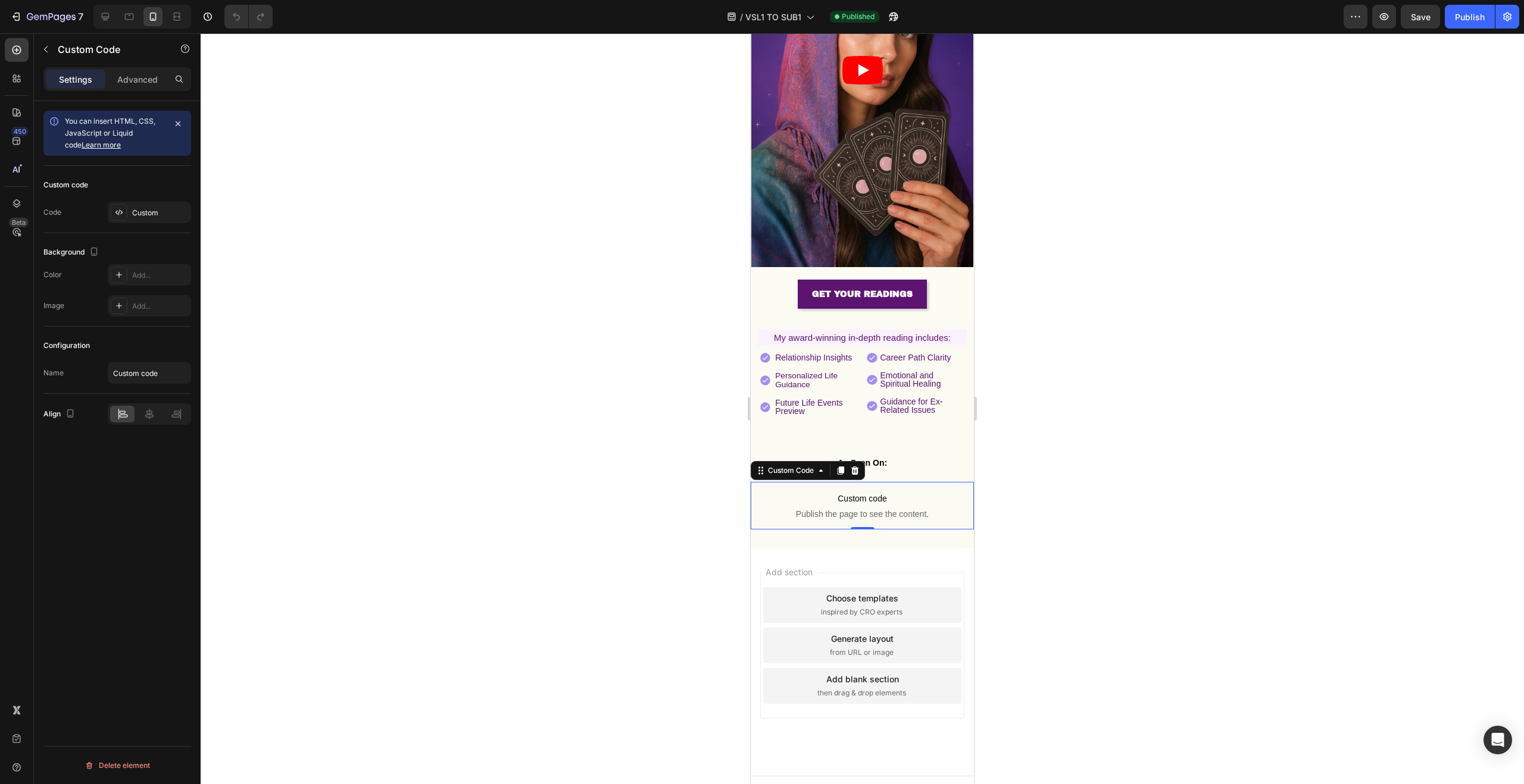
click at [863, 492] on span "Custom code" at bounding box center [862, 498] width 223 height 14
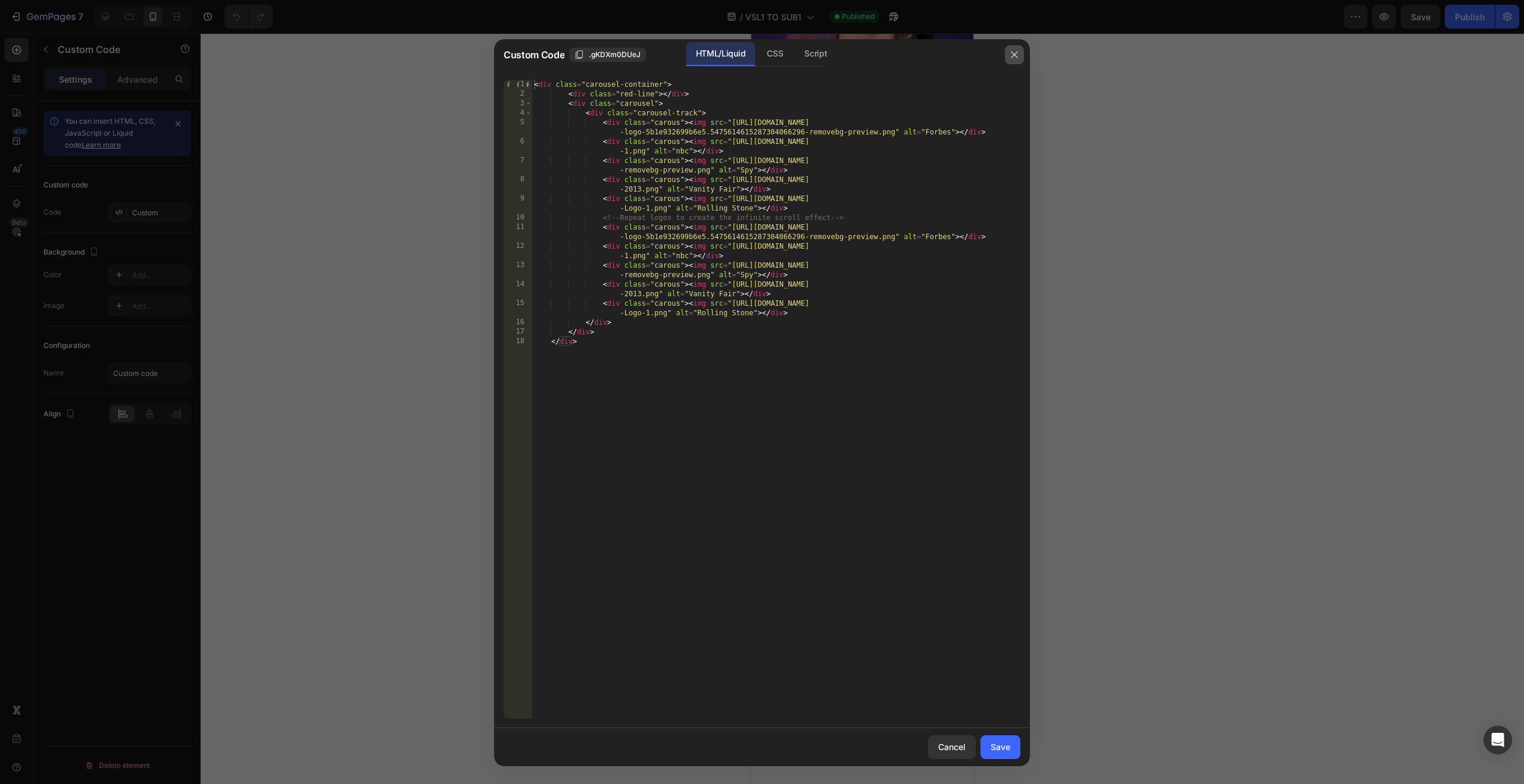
click at [1015, 55] on icon "button" at bounding box center [1014, 54] width 7 height 7
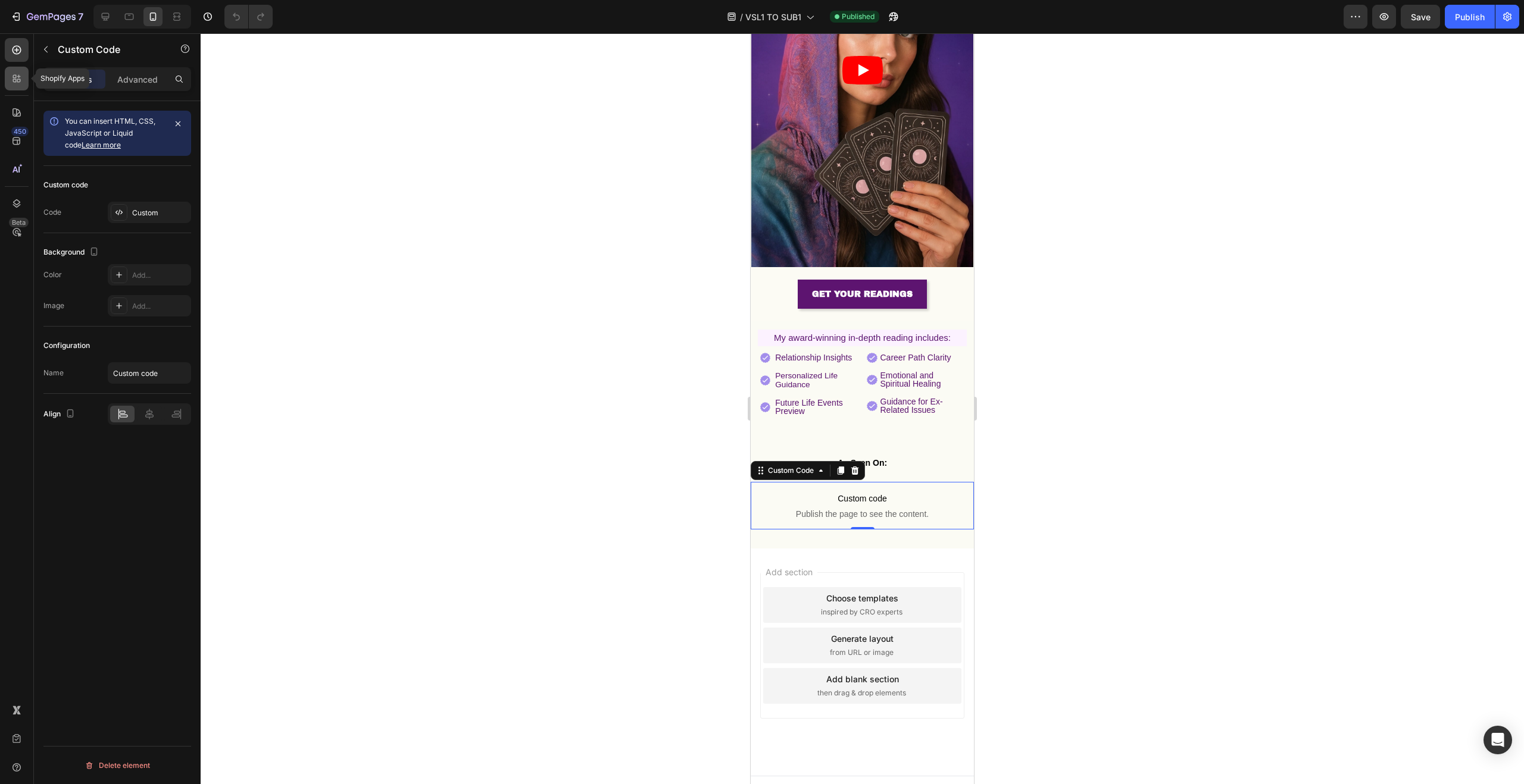
click at [12, 71] on div at bounding box center [17, 78] width 24 height 24
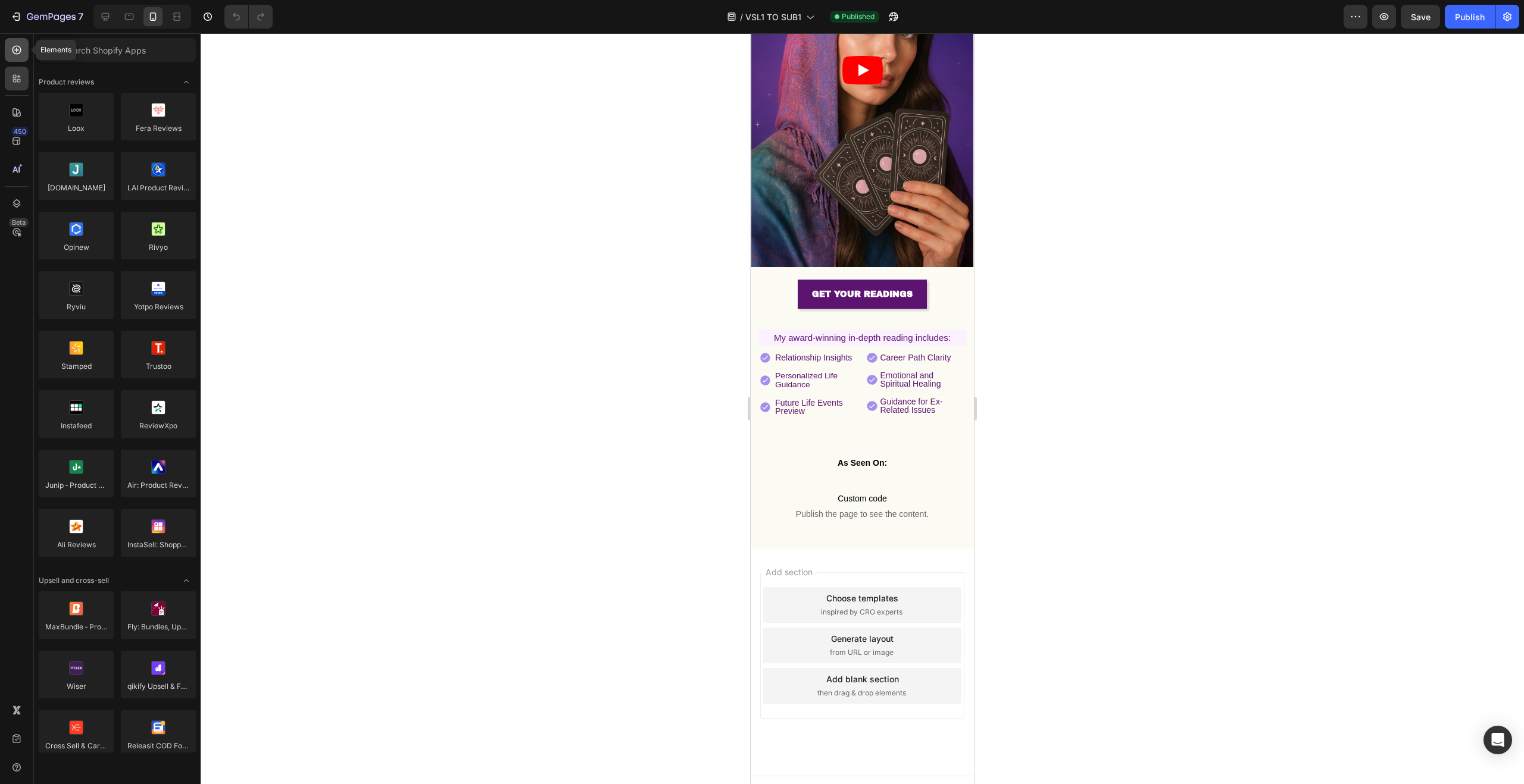
click at [13, 54] on icon at bounding box center [16, 50] width 12 height 12
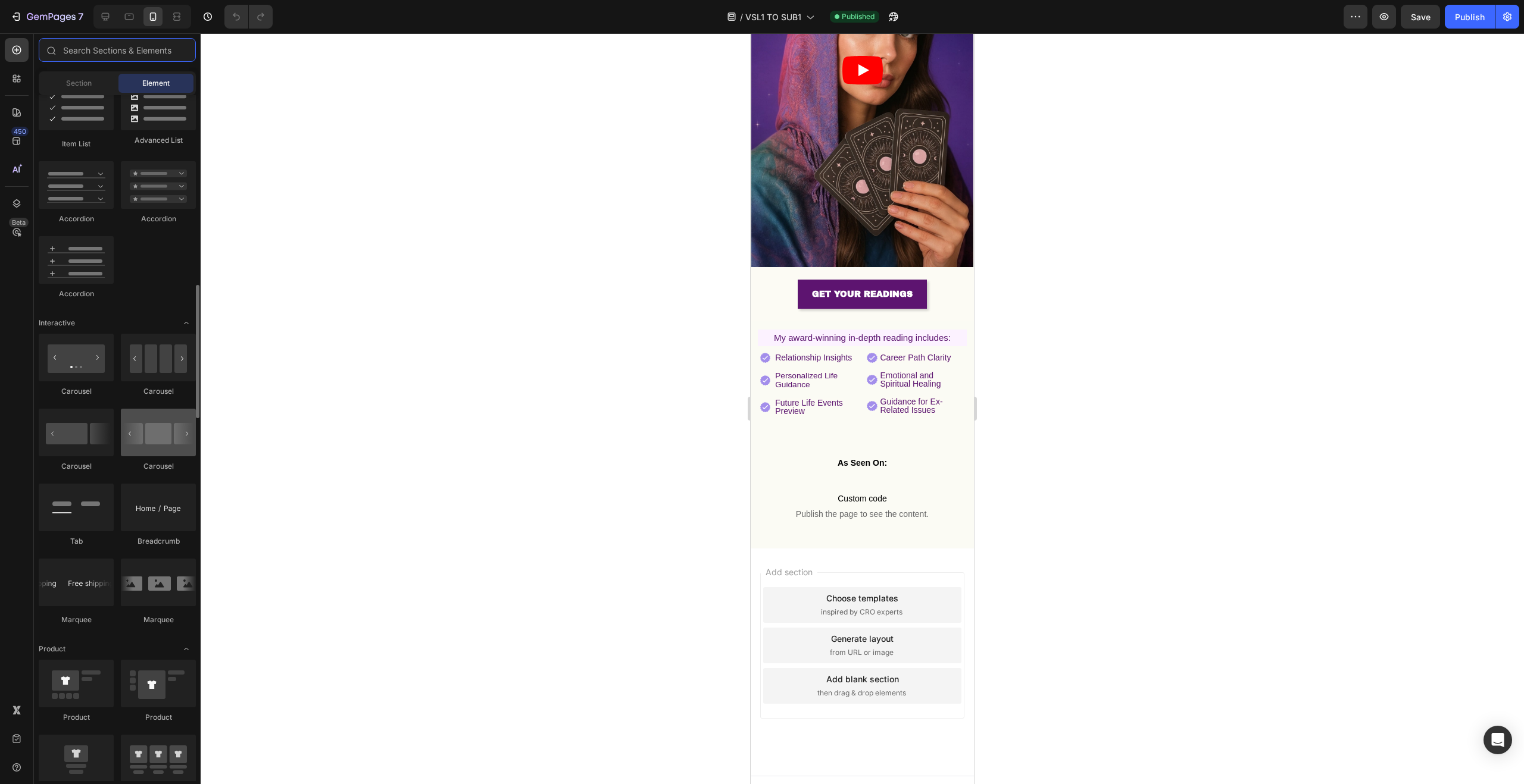
scroll to position [1067, 0]
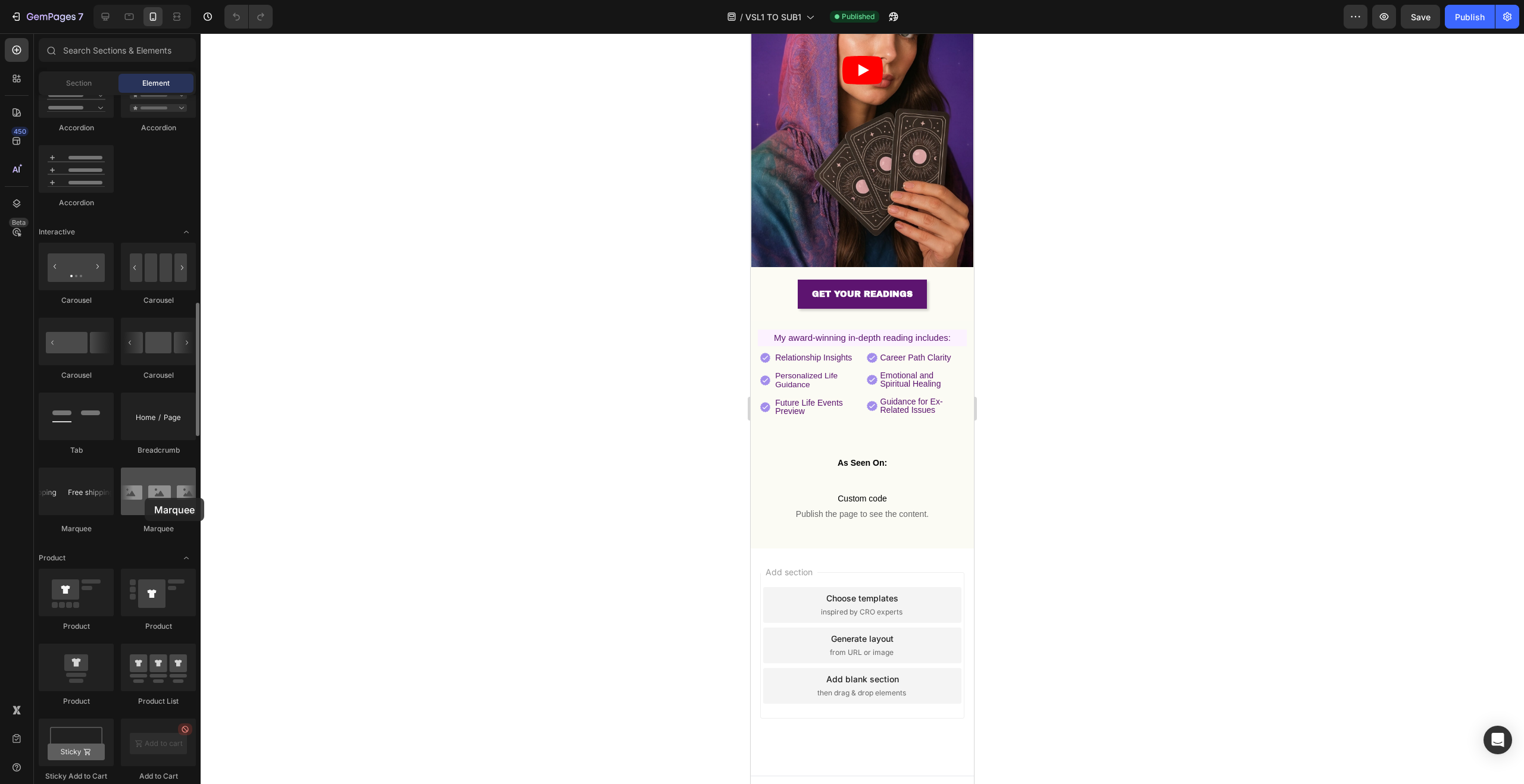
drag, startPoint x: 160, startPoint y: 497, endPoint x: 144, endPoint y: 498, distance: 16.0
click at [144, 498] on div at bounding box center [159, 491] width 75 height 47
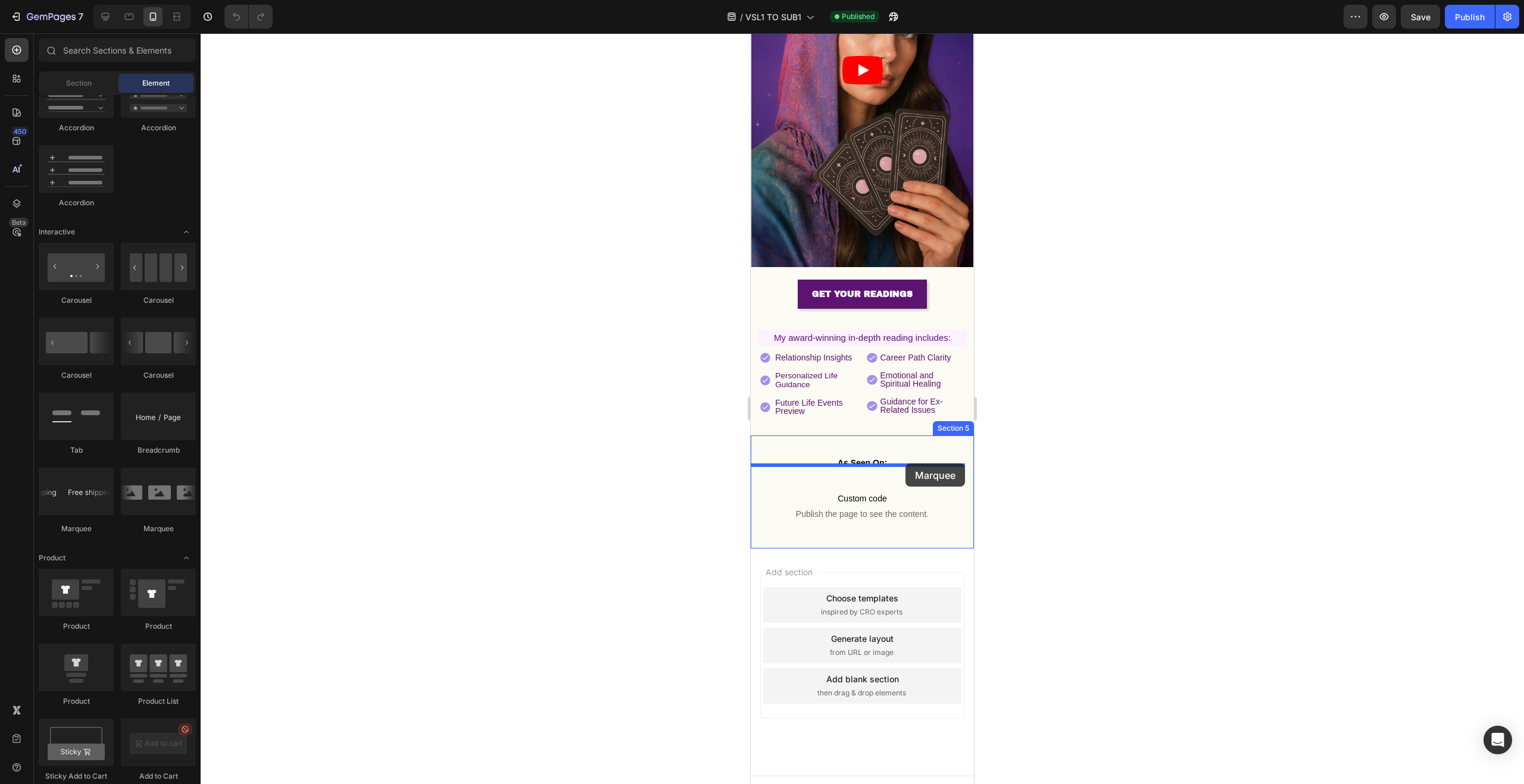
drag, startPoint x: 897, startPoint y: 535, endPoint x: 906, endPoint y: 463, distance: 72.6
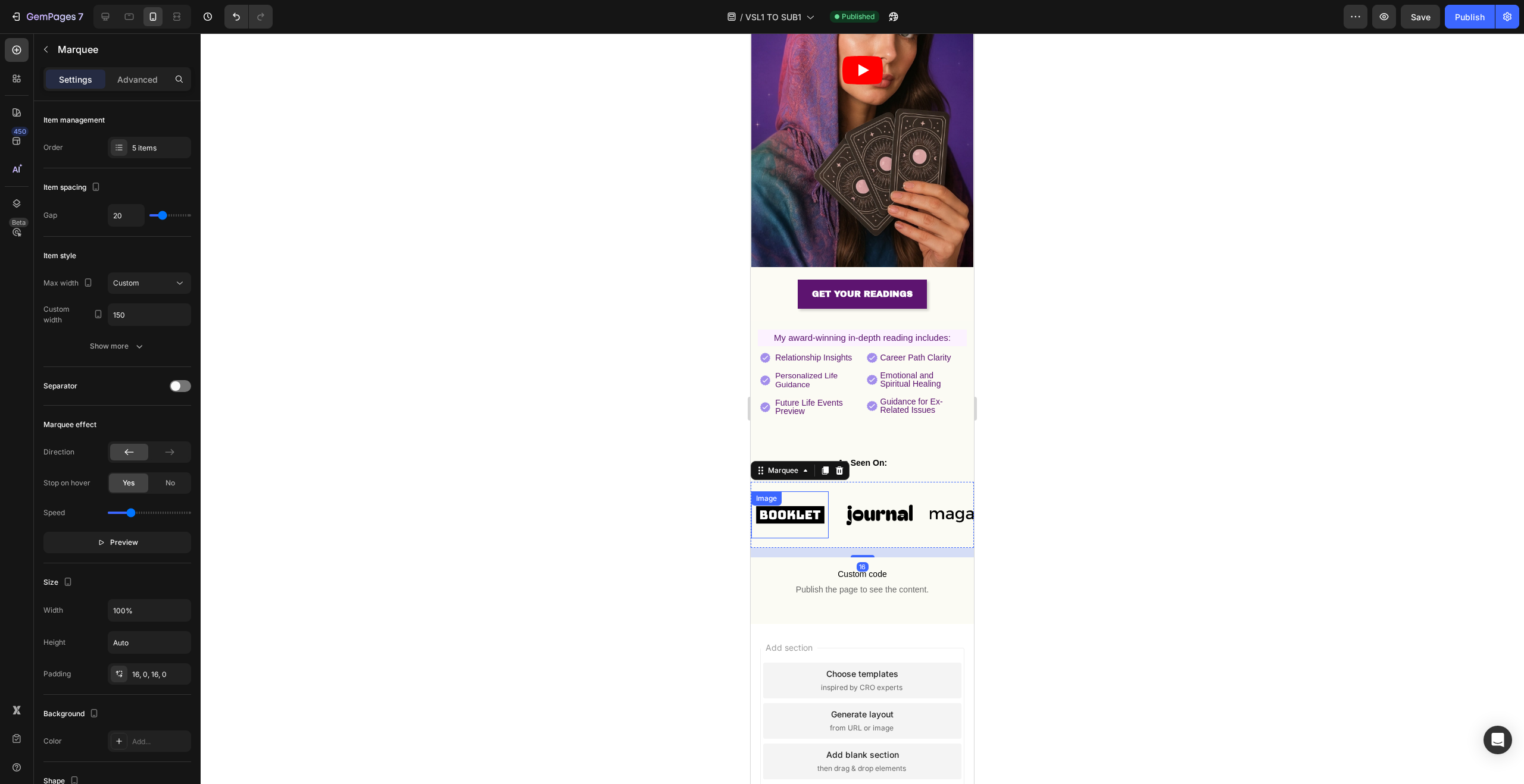
click at [805, 499] on img at bounding box center [790, 515] width 77 height 33
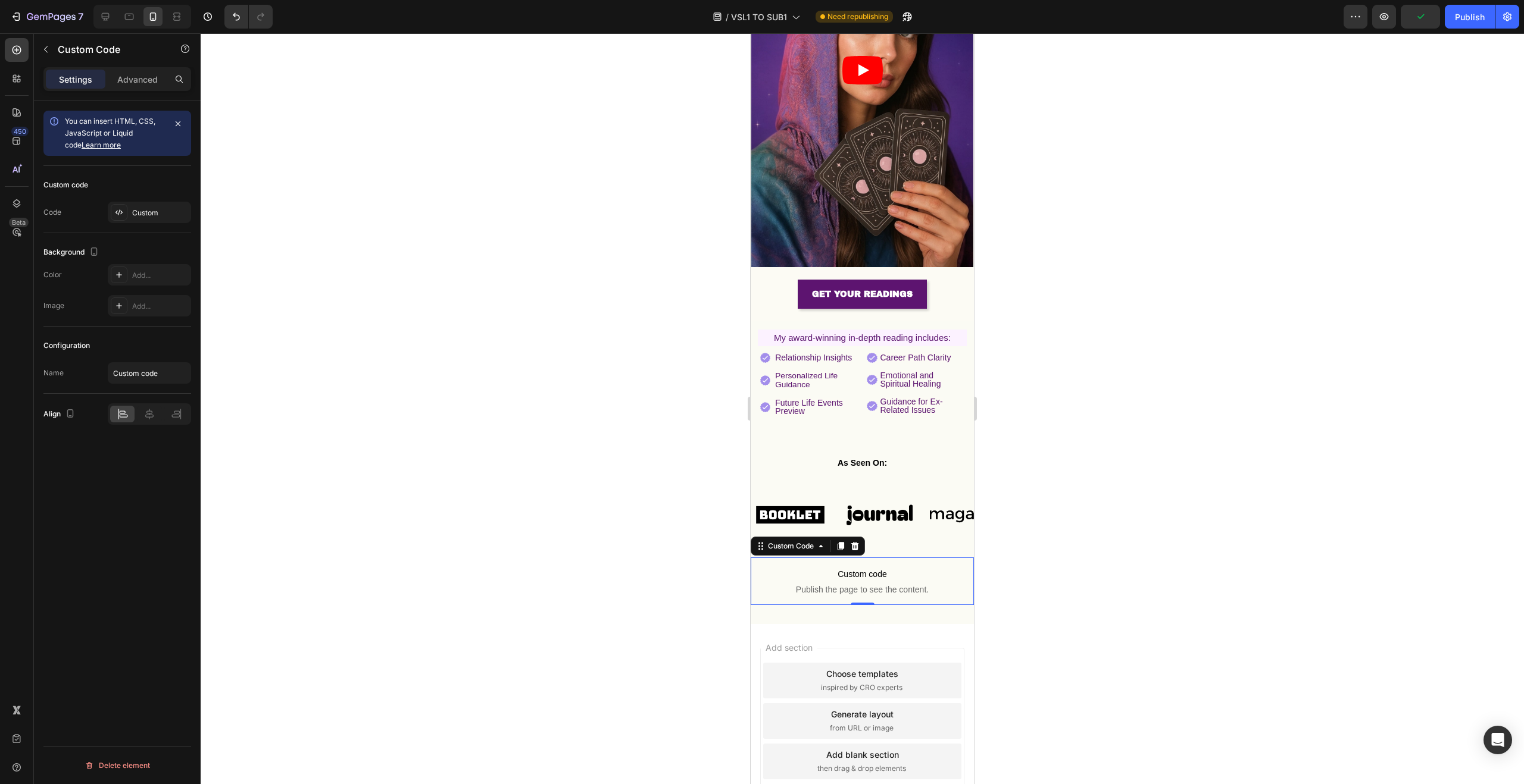
click at [865, 567] on span "Custom code" at bounding box center [862, 574] width 223 height 14
click at [143, 211] on div "Custom" at bounding box center [160, 213] width 56 height 10
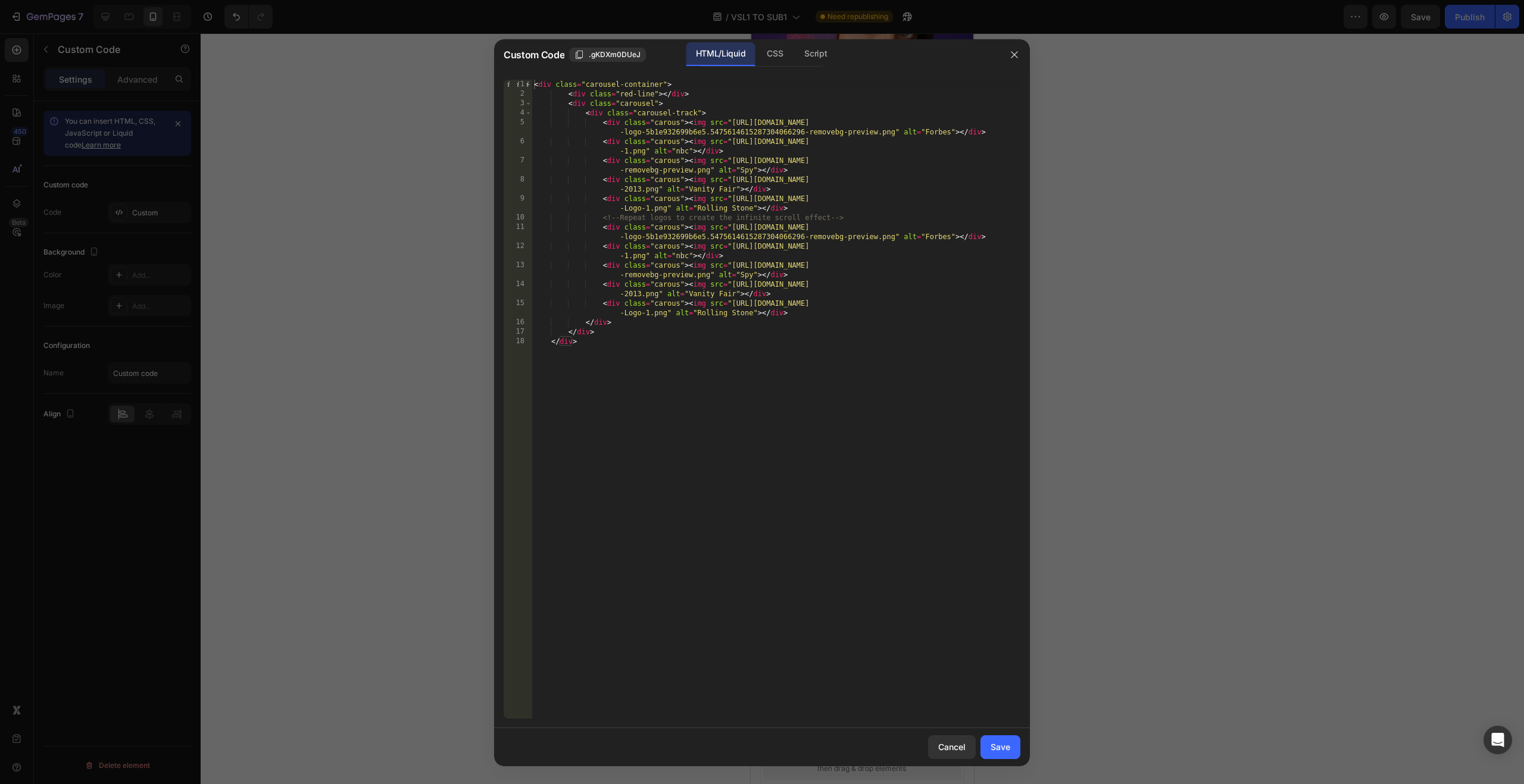
type textarea "<div class="carous"><img src="https://img.funnelish.com/21128/355059/1718136573…"
drag, startPoint x: 731, startPoint y: 122, endPoint x: 894, endPoint y: 133, distance: 163.4
click at [894, 133] on div "< div class = "carousel-container" > < div class = "red-line" > </ div > < div …" at bounding box center [776, 409] width 489 height 658
click at [1012, 52] on icon "button" at bounding box center [1014, 54] width 7 height 7
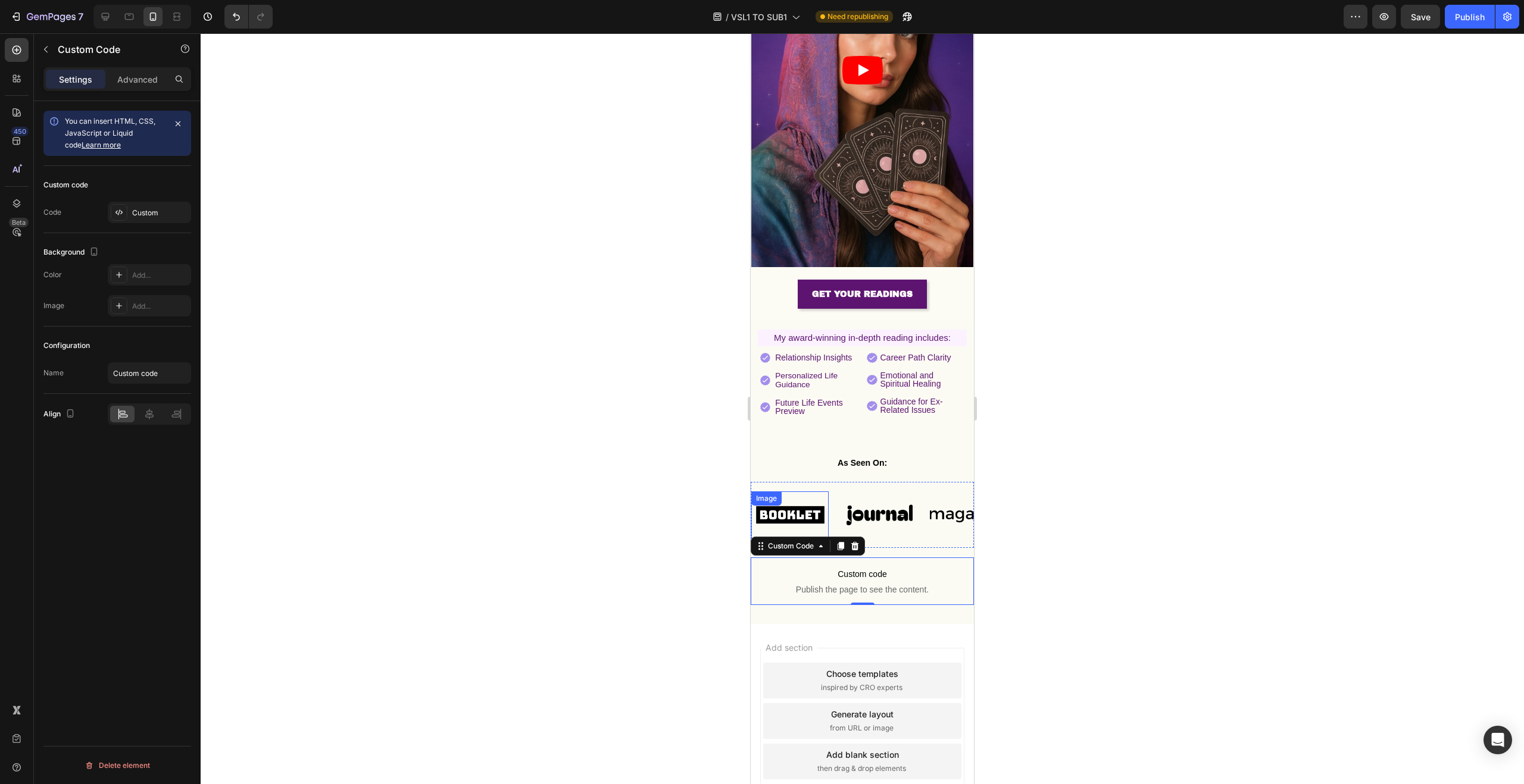
click at [798, 499] on img at bounding box center [790, 515] width 77 height 33
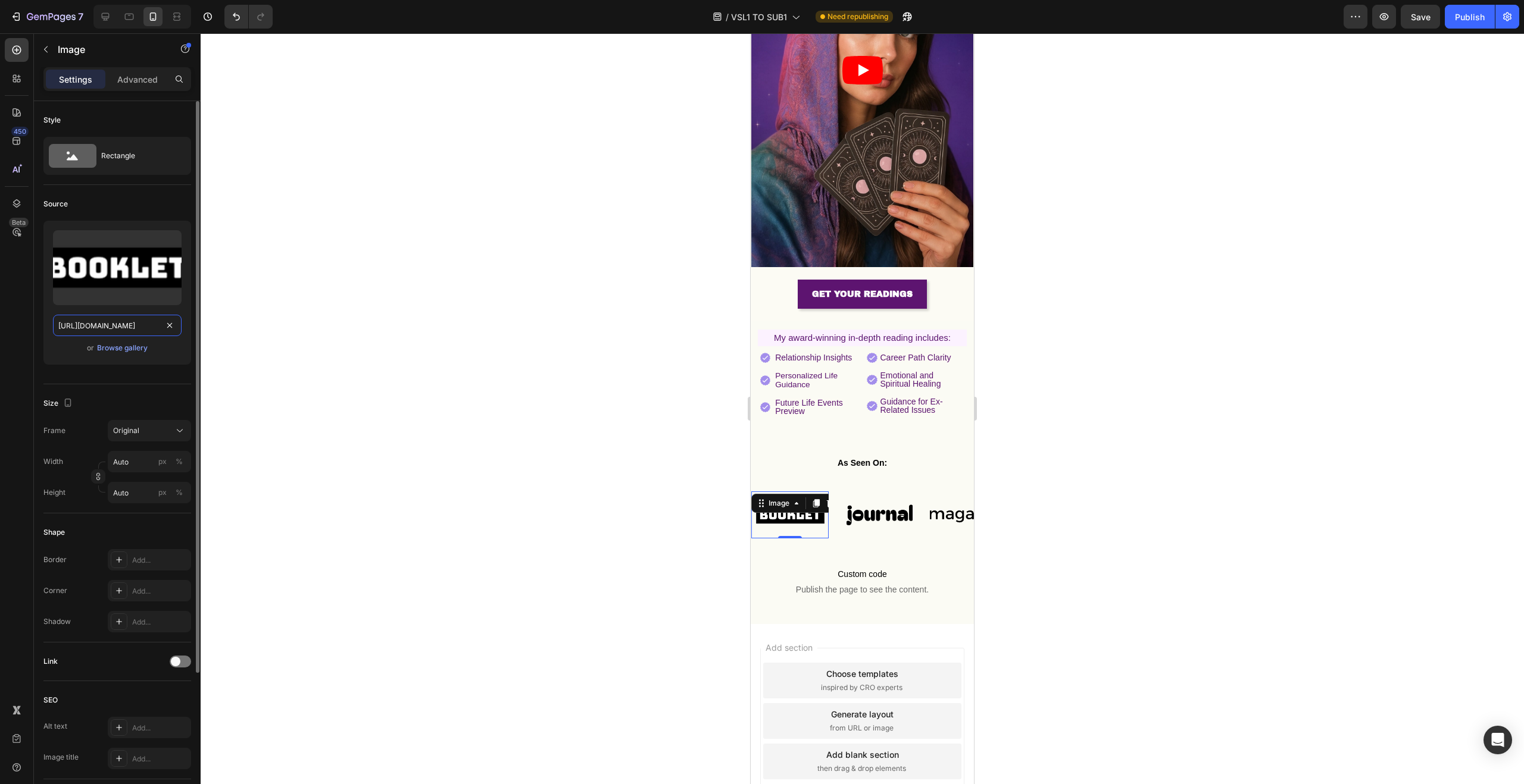
click at [120, 329] on input "https://cdn.shopify.com/s/files/1/0703/5214/2562/files/gempages_518090459516502…" at bounding box center [117, 325] width 128 height 22
paste input "https://img.funnelish.com/21128/355059/1718136573-kisspng-forbes-logo-5b1e93269…"
type input "https://img.funnelish.com/21128/355059/1718136573-kisspng-forbes-logo-5b1e93269…"
click at [519, 273] on div at bounding box center [862, 409] width 1324 height 751
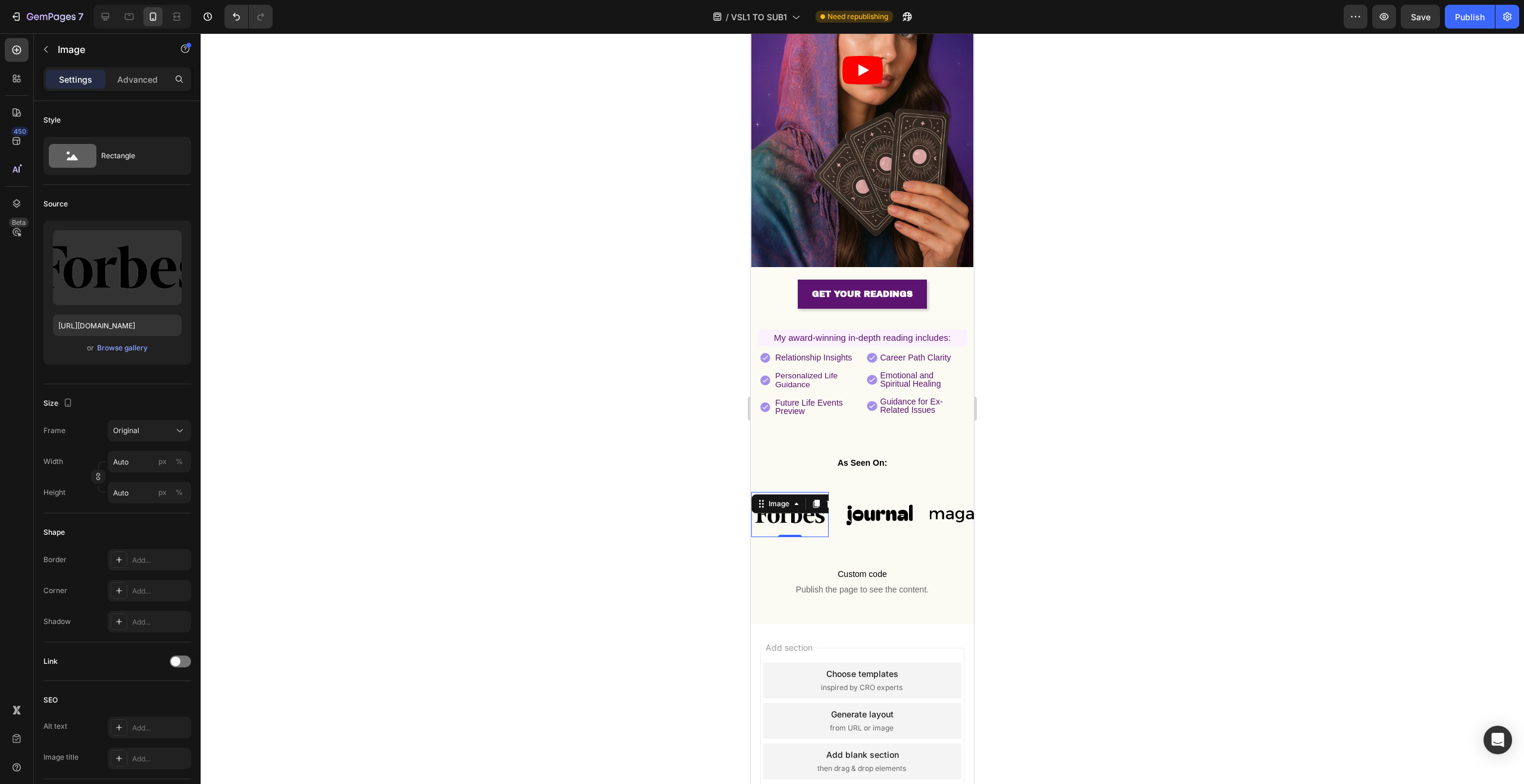
scroll to position [0, 0]
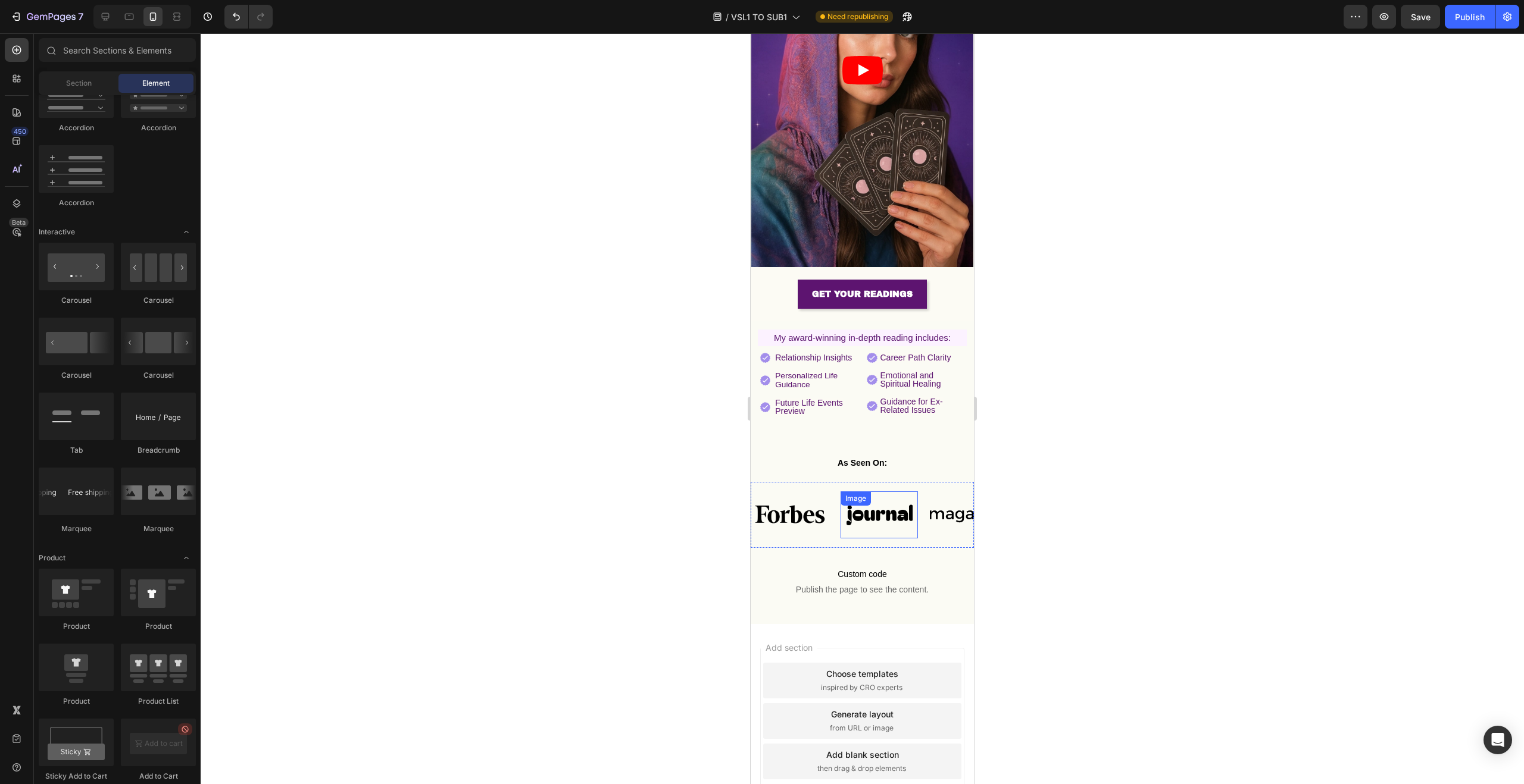
click at [882, 499] on img at bounding box center [879, 515] width 77 height 33
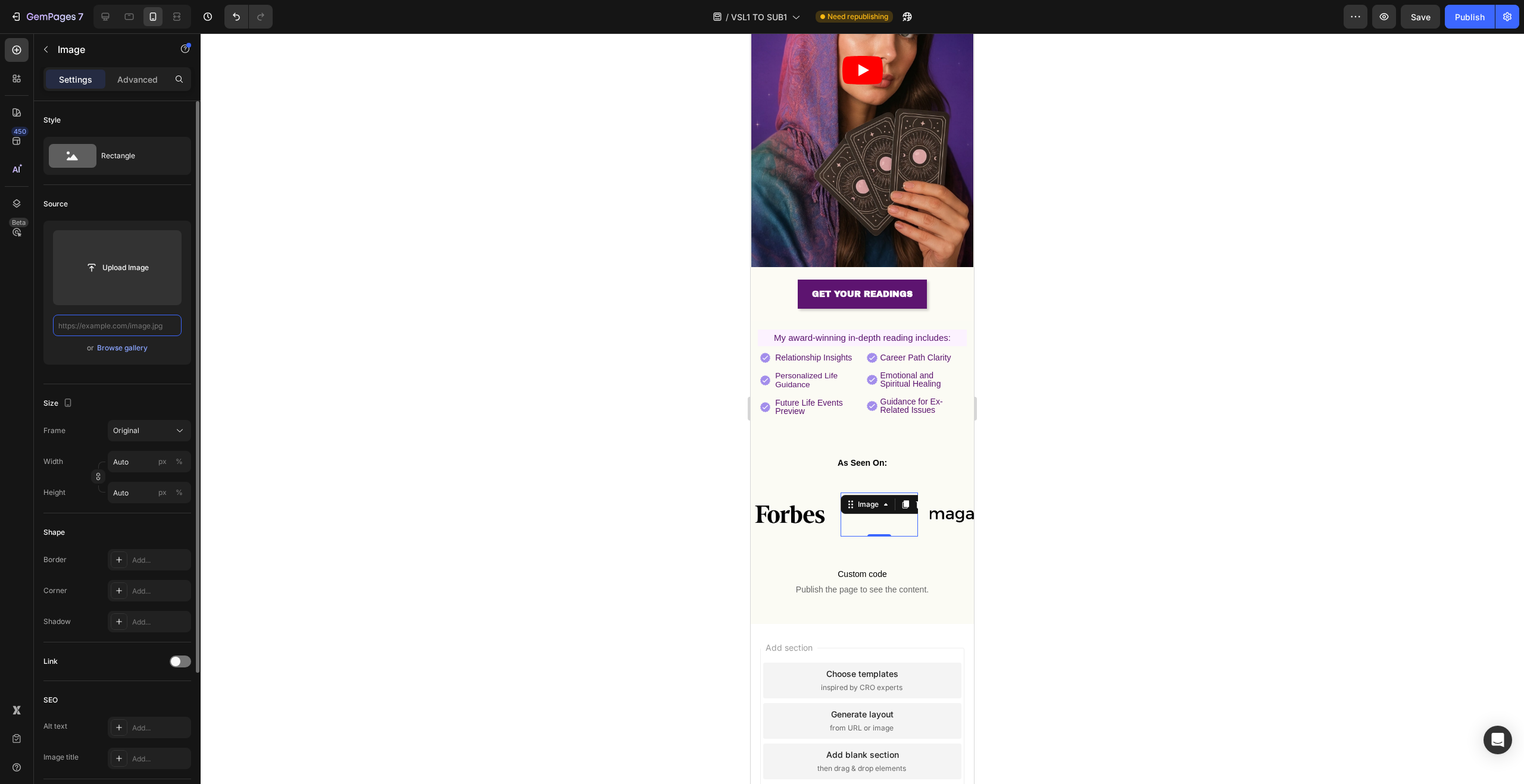
paste input "https://img.funnelish.com/10614/595606/1732523781-NBC-Logo-500x281-1.png"
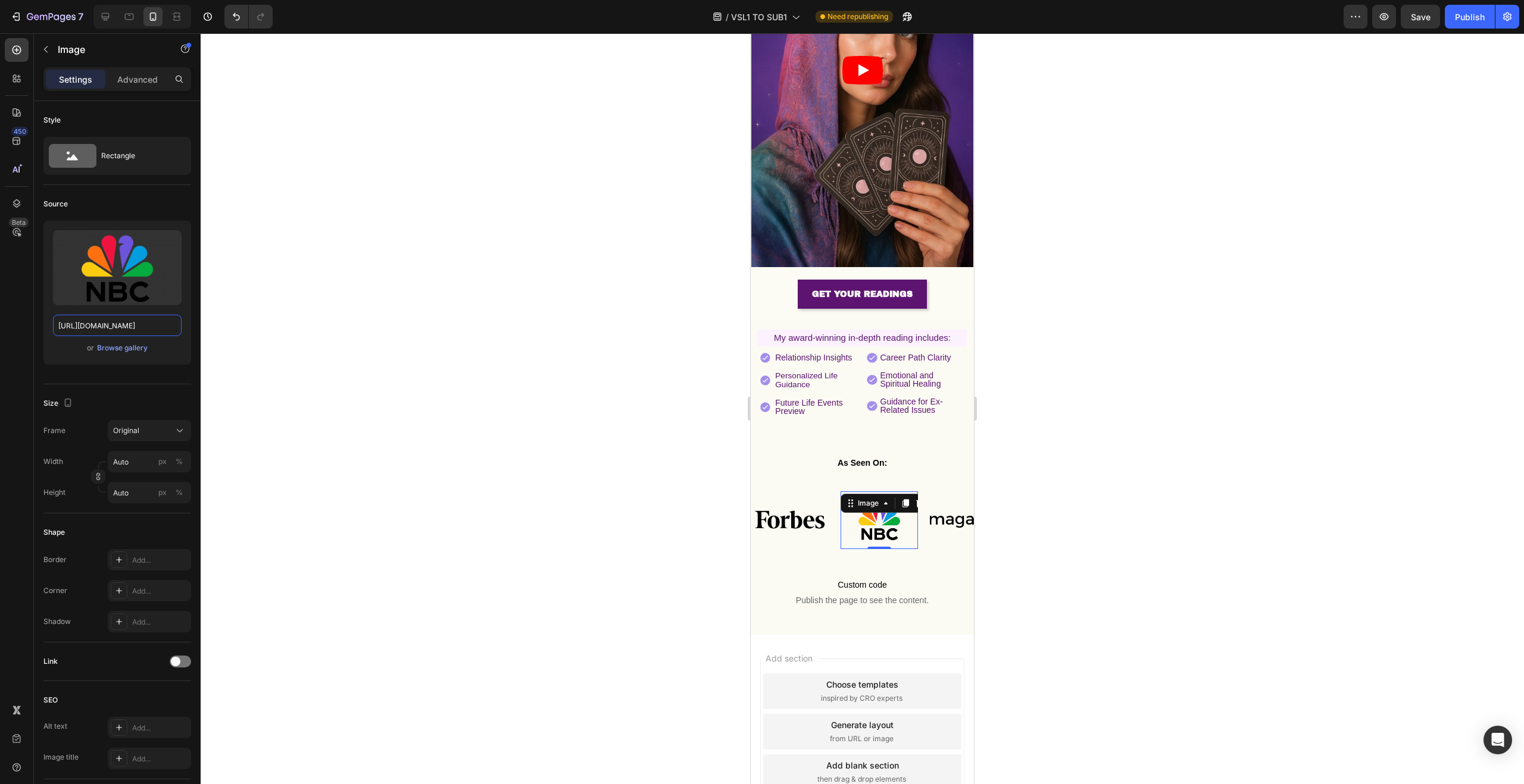
type input "https://img.funnelish.com/10614/595606/1732523781-NBC-Logo-500x281-1.png"
click at [523, 332] on div at bounding box center [862, 409] width 1324 height 751
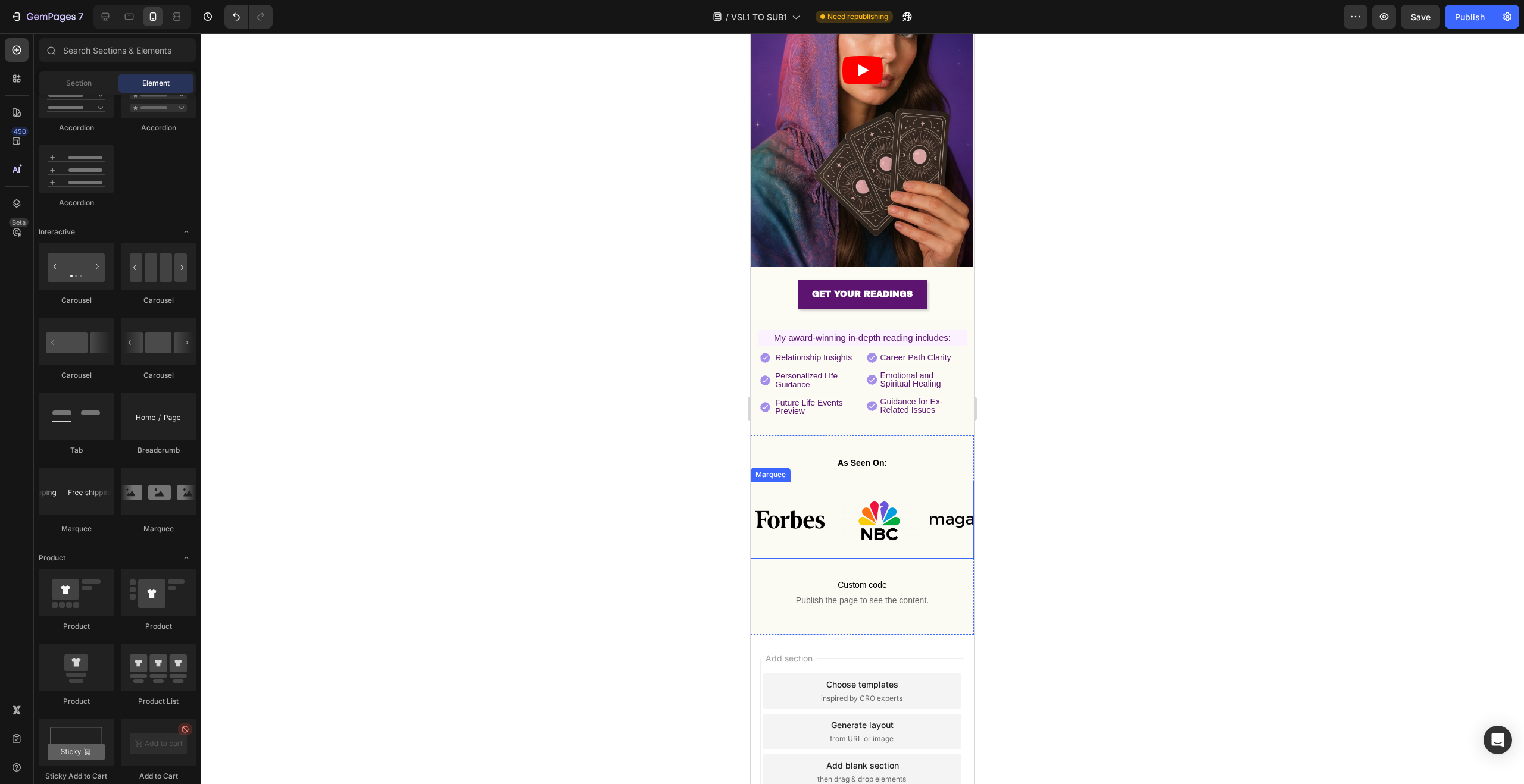
click at [938, 504] on img at bounding box center [969, 520] width 77 height 33
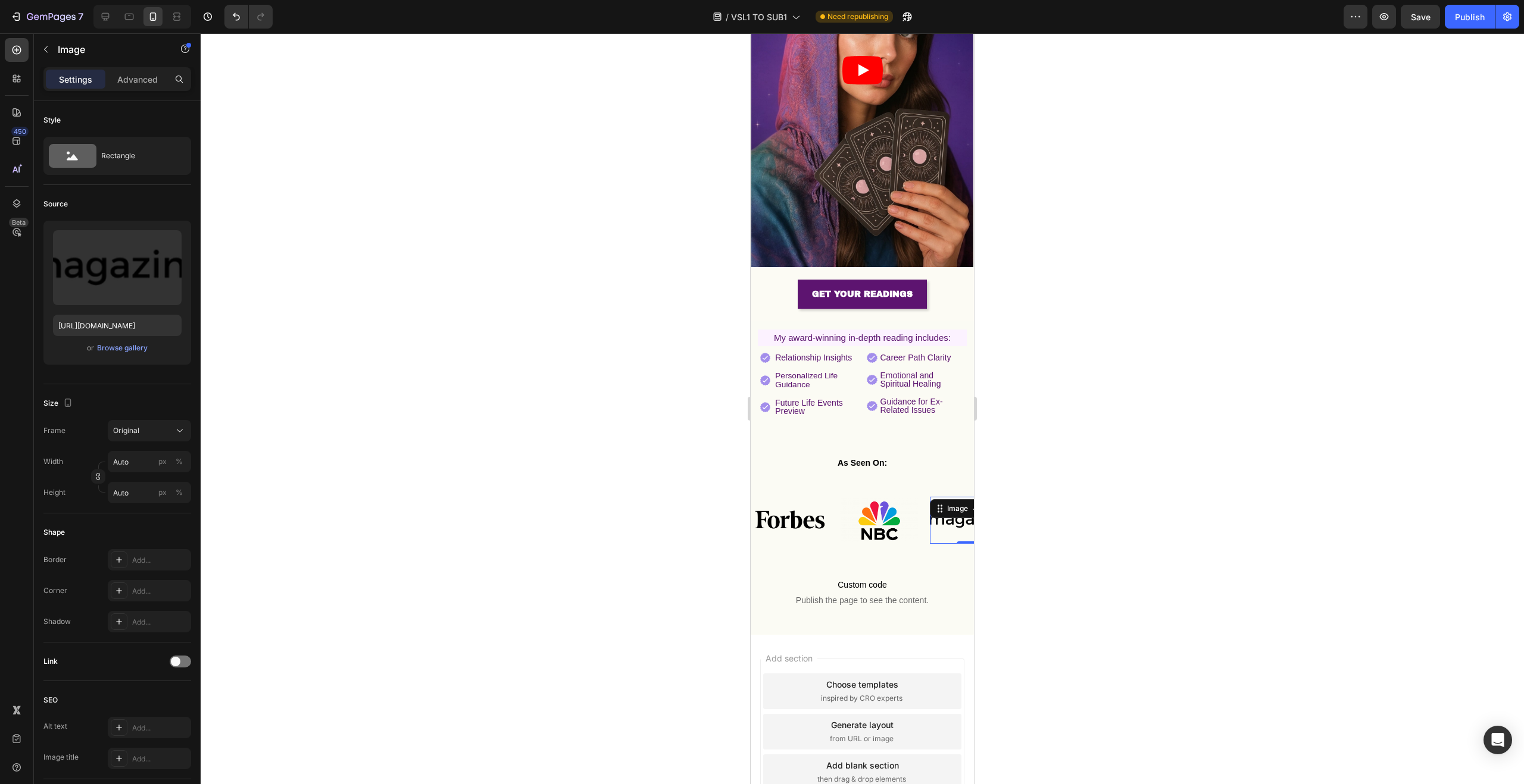
click at [943, 509] on img at bounding box center [969, 520] width 77 height 33
click at [135, 325] on input "https://cdn.shopify.com/s/files/1/0703/5214/2562/files/gempages_518090459516502…" at bounding box center [117, 325] width 128 height 22
paste input "https://img.funnelish.com/21128/355059/1718136578-Spy-logo-removebg-preview.png"
type input "https://img.funnelish.com/21128/355059/1718136578-Spy-logo-removebg-preview.png"
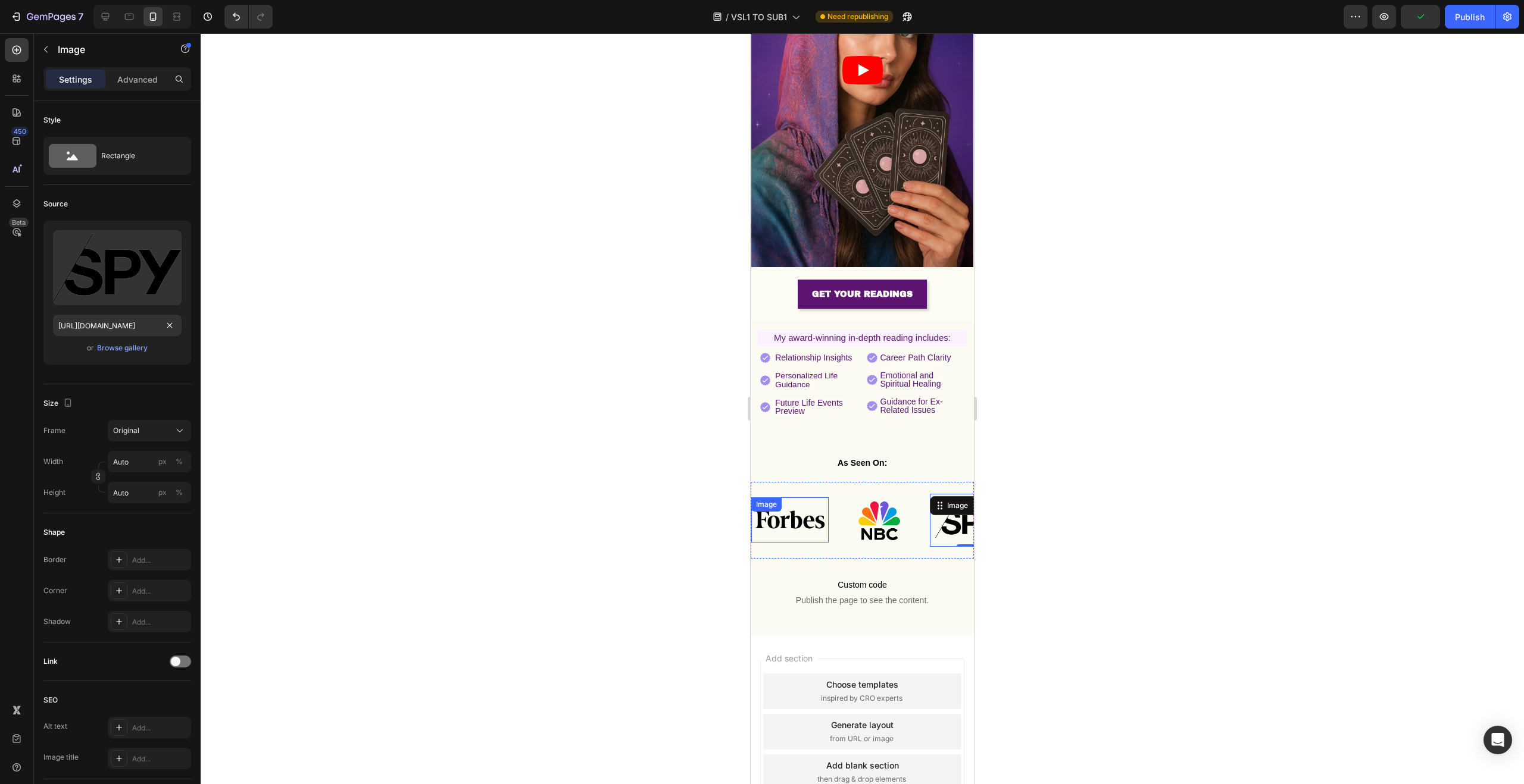
drag, startPoint x: 721, startPoint y: 500, endPoint x: 735, endPoint y: 500, distance: 14.0
click at [721, 500] on div at bounding box center [862, 409] width 1324 height 751
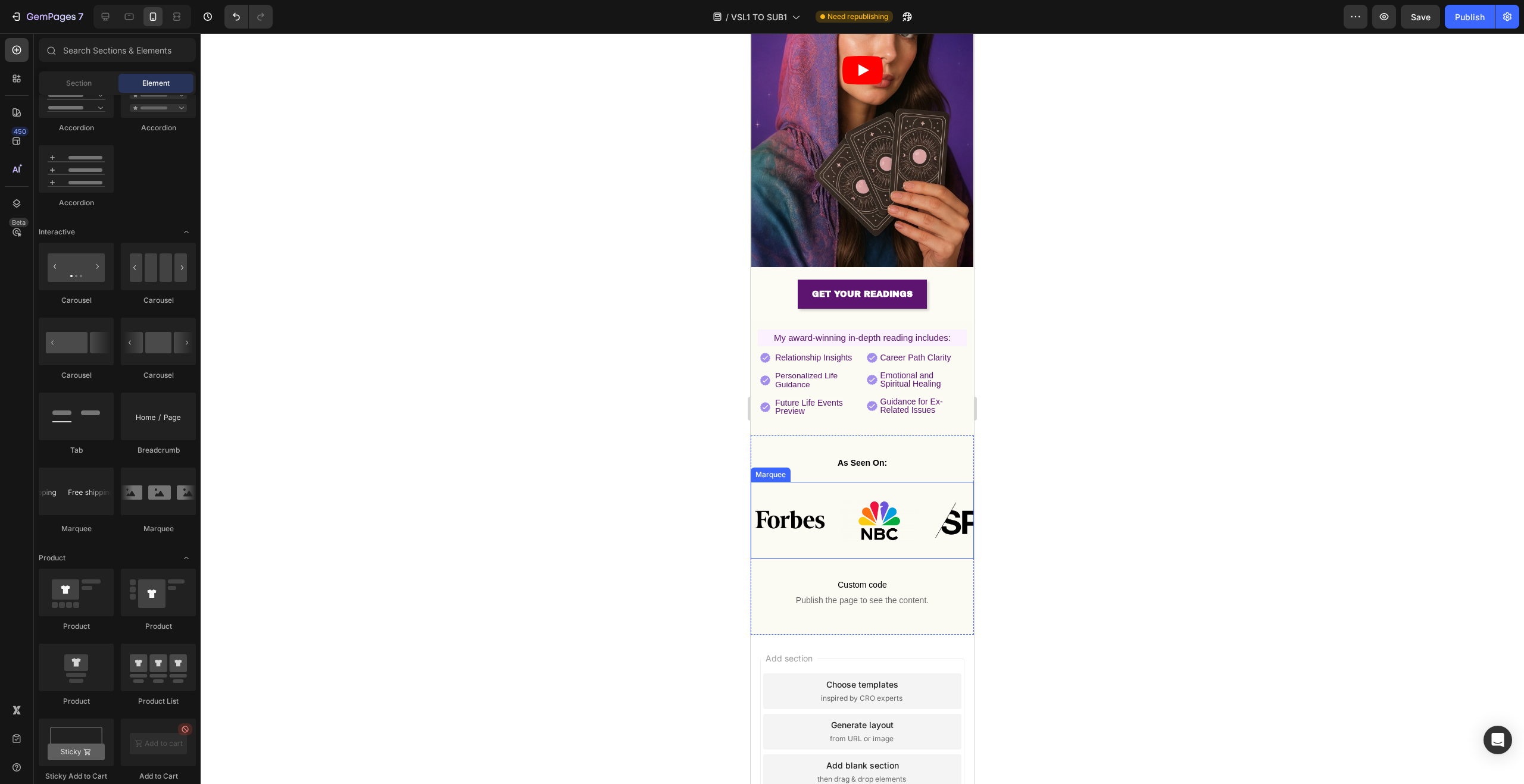
click at [906, 482] on div "Image Image Image Image Image Image Image Image Image Image Marquee" at bounding box center [862, 520] width 223 height 77
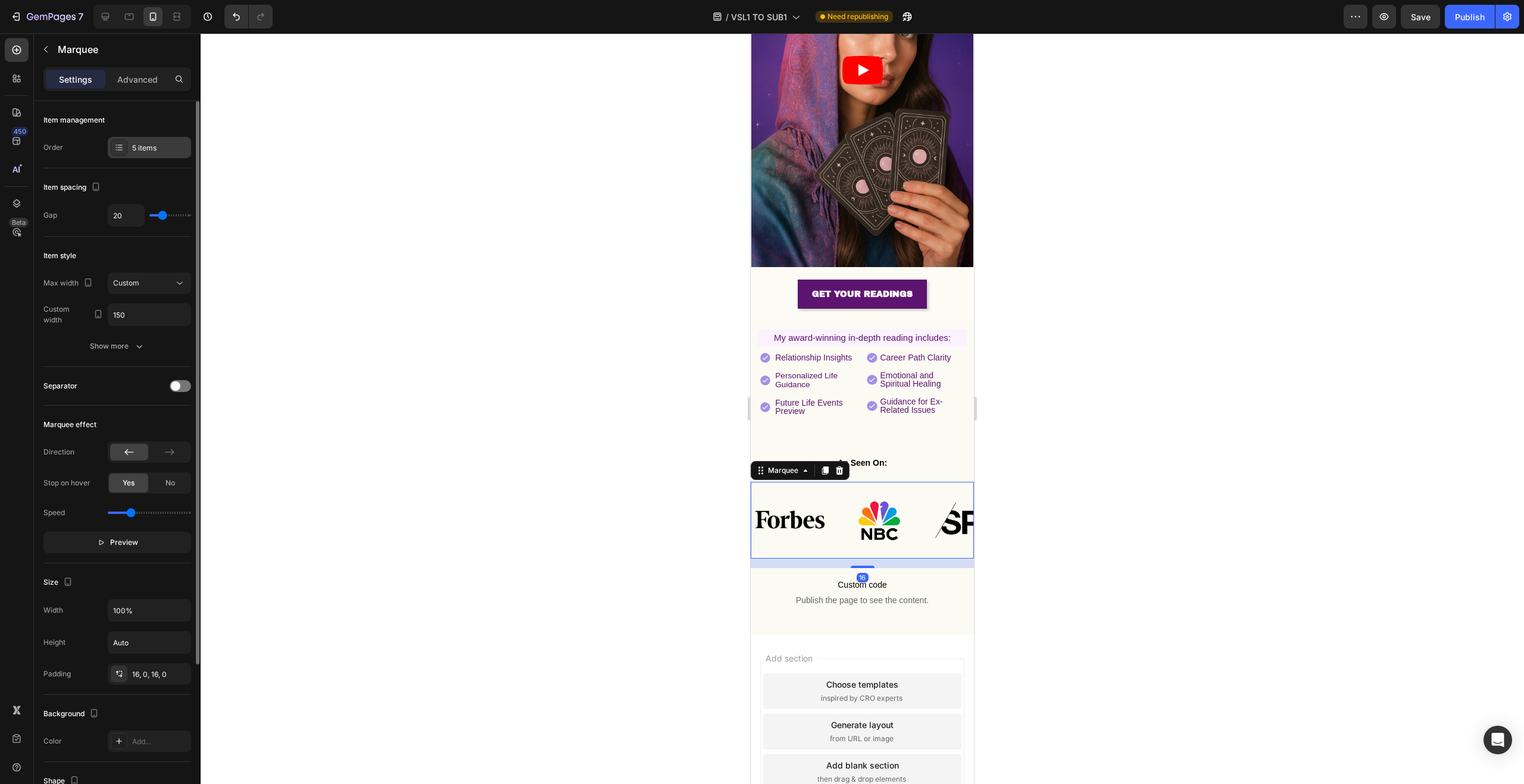
click at [133, 155] on div "5 items" at bounding box center [149, 147] width 84 height 22
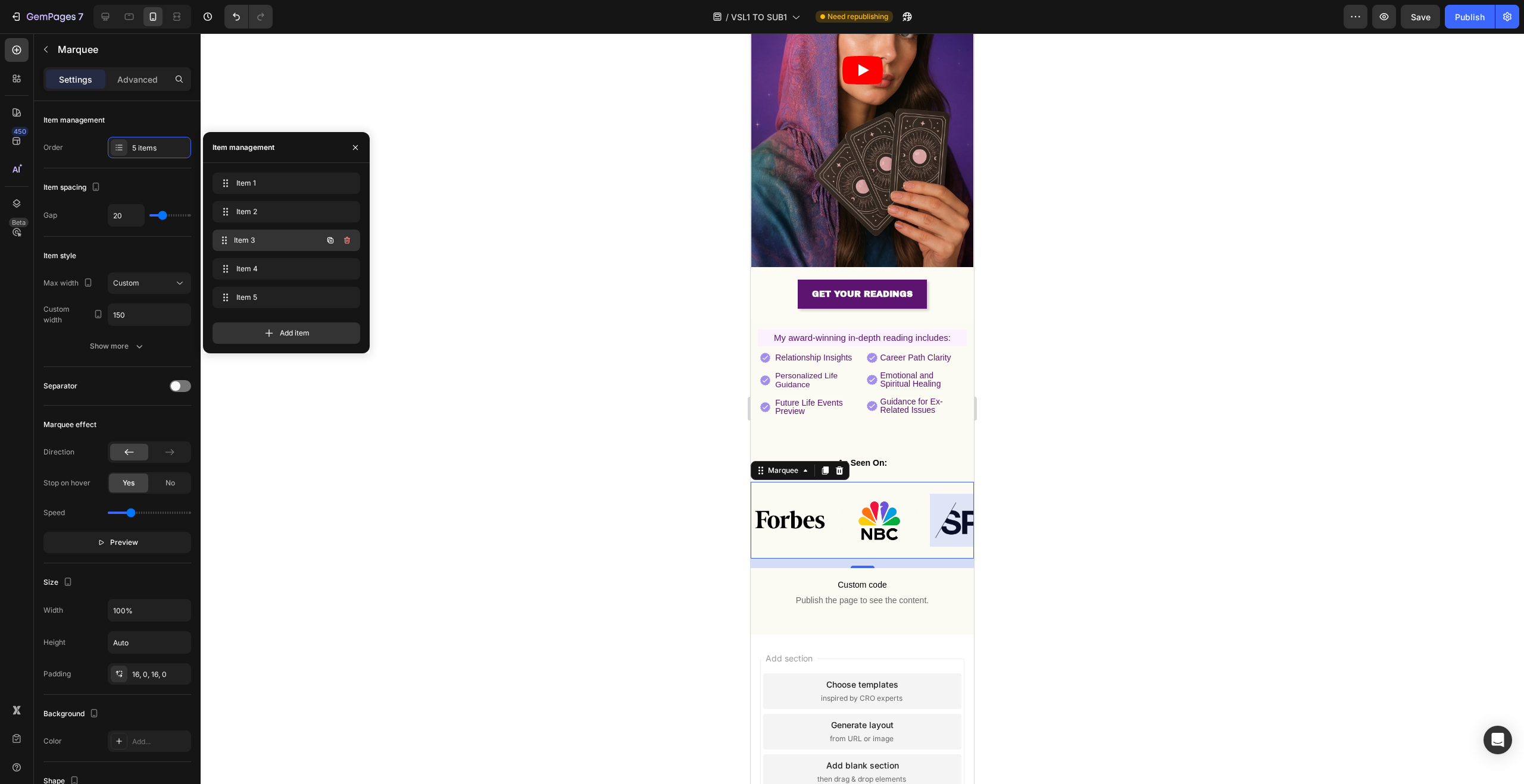
click at [266, 245] on span "Item 3" at bounding box center [278, 240] width 88 height 10
click at [267, 259] on div "Item 4 Item 4" at bounding box center [286, 269] width 148 height 22
click at [266, 271] on span "Item 4" at bounding box center [269, 269] width 67 height 10
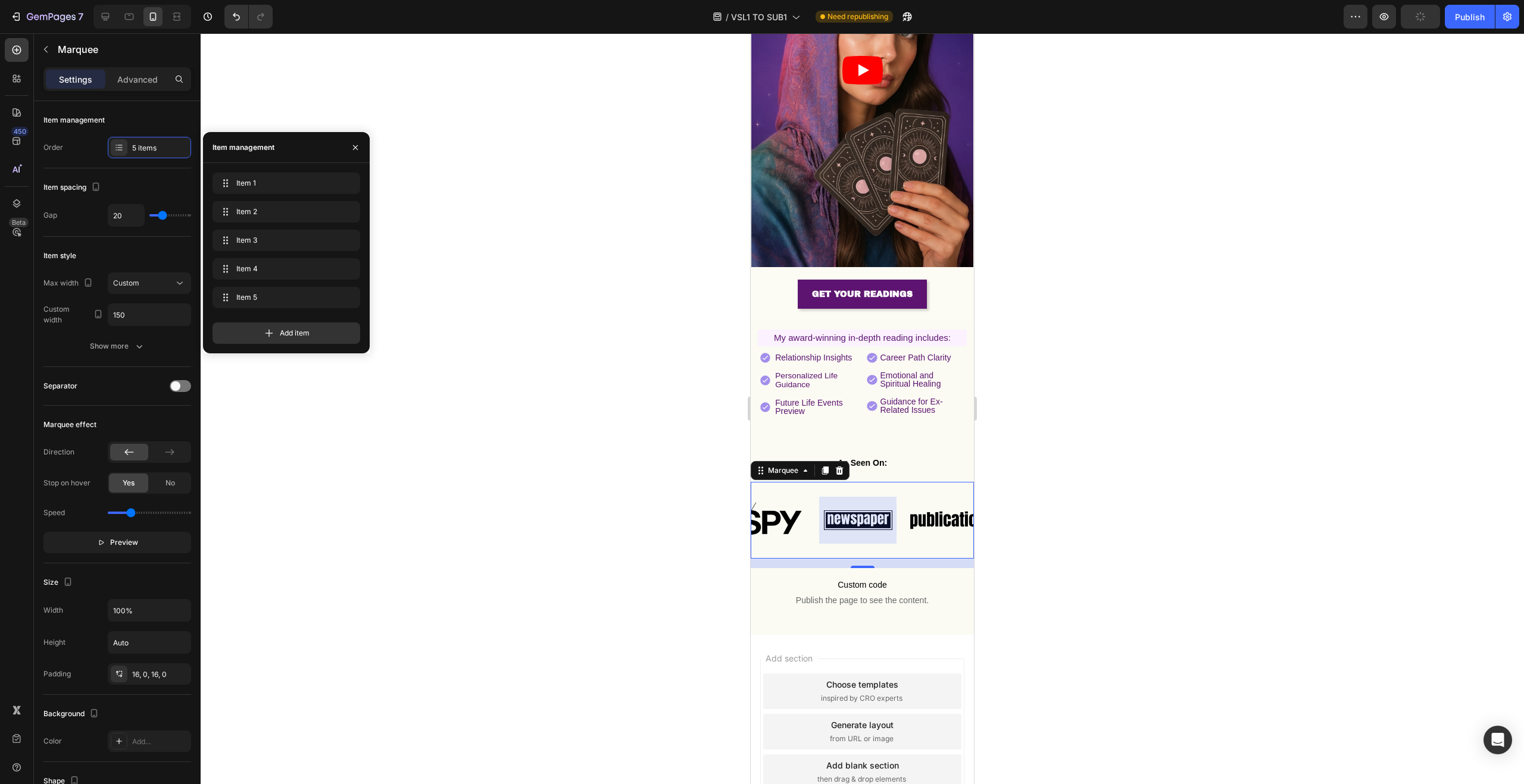
click at [840, 498] on div at bounding box center [858, 520] width 77 height 47
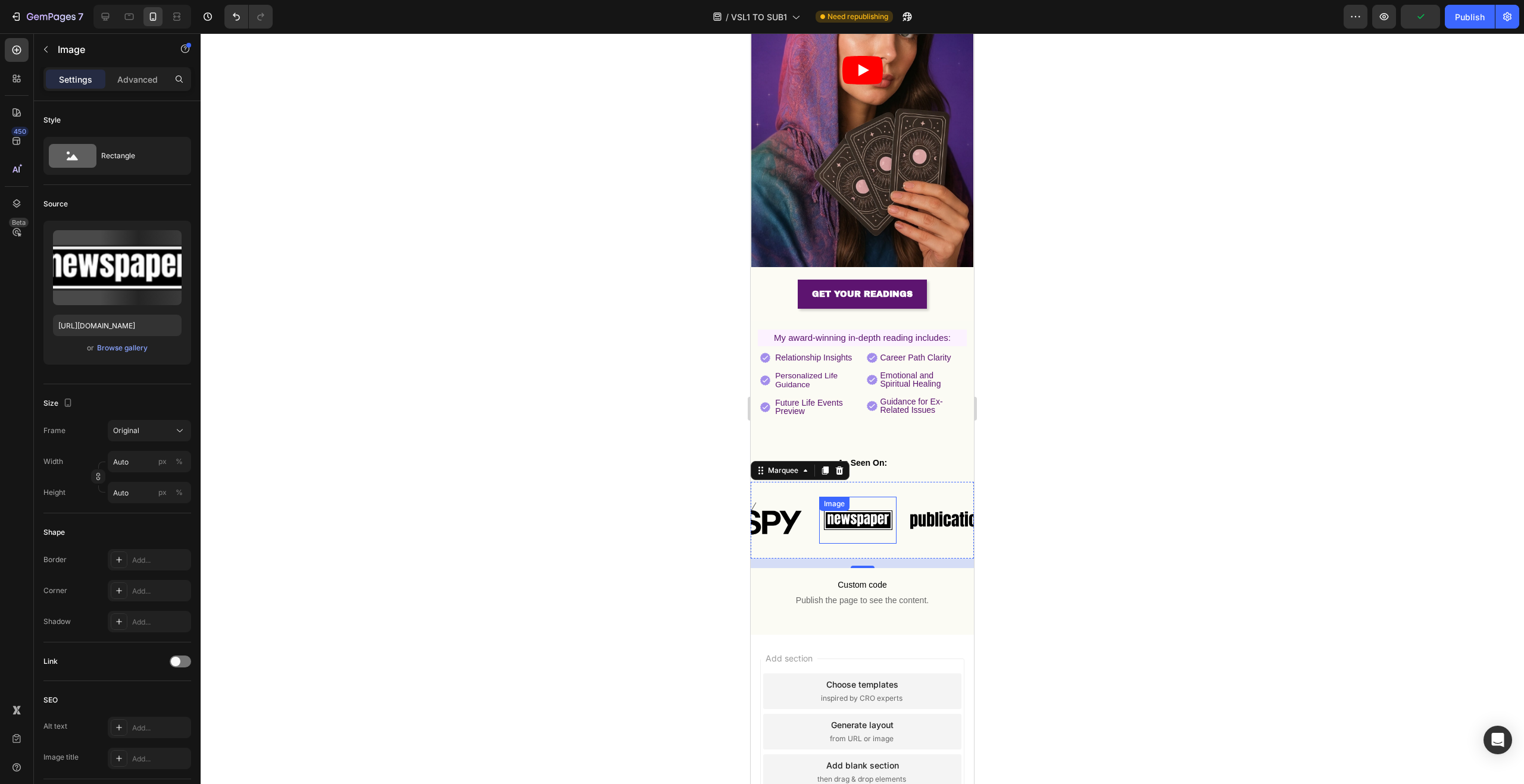
click at [855, 504] on img at bounding box center [858, 520] width 77 height 33
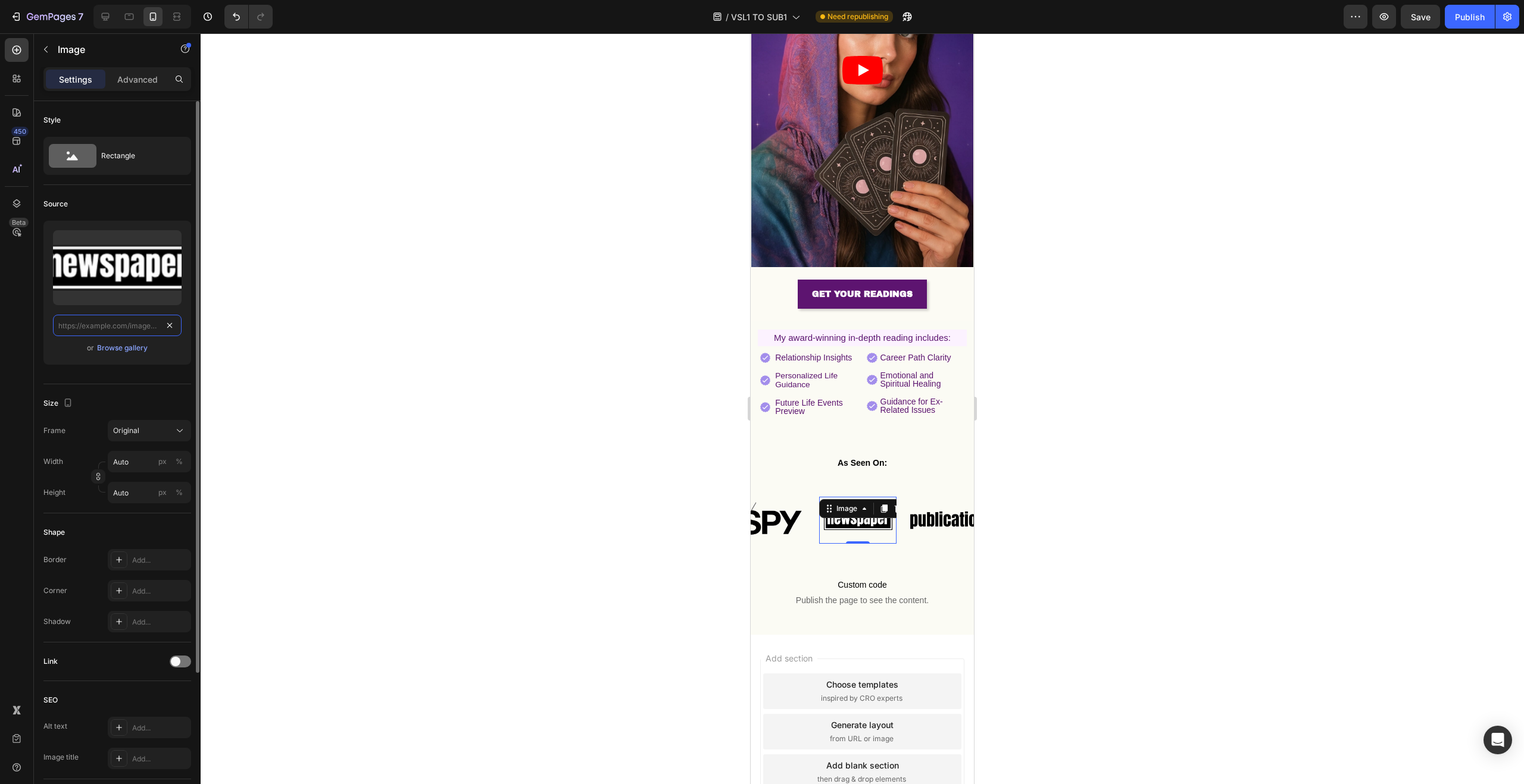
scroll to position [0, 0]
paste input "https://img.funnelish.com/10614/595606/1732523778-Vanity-Fair-Logo-2013.png"
type input "https://img.funnelish.com/10614/595606/1732523778-Vanity-Fair-Logo-2013.png"
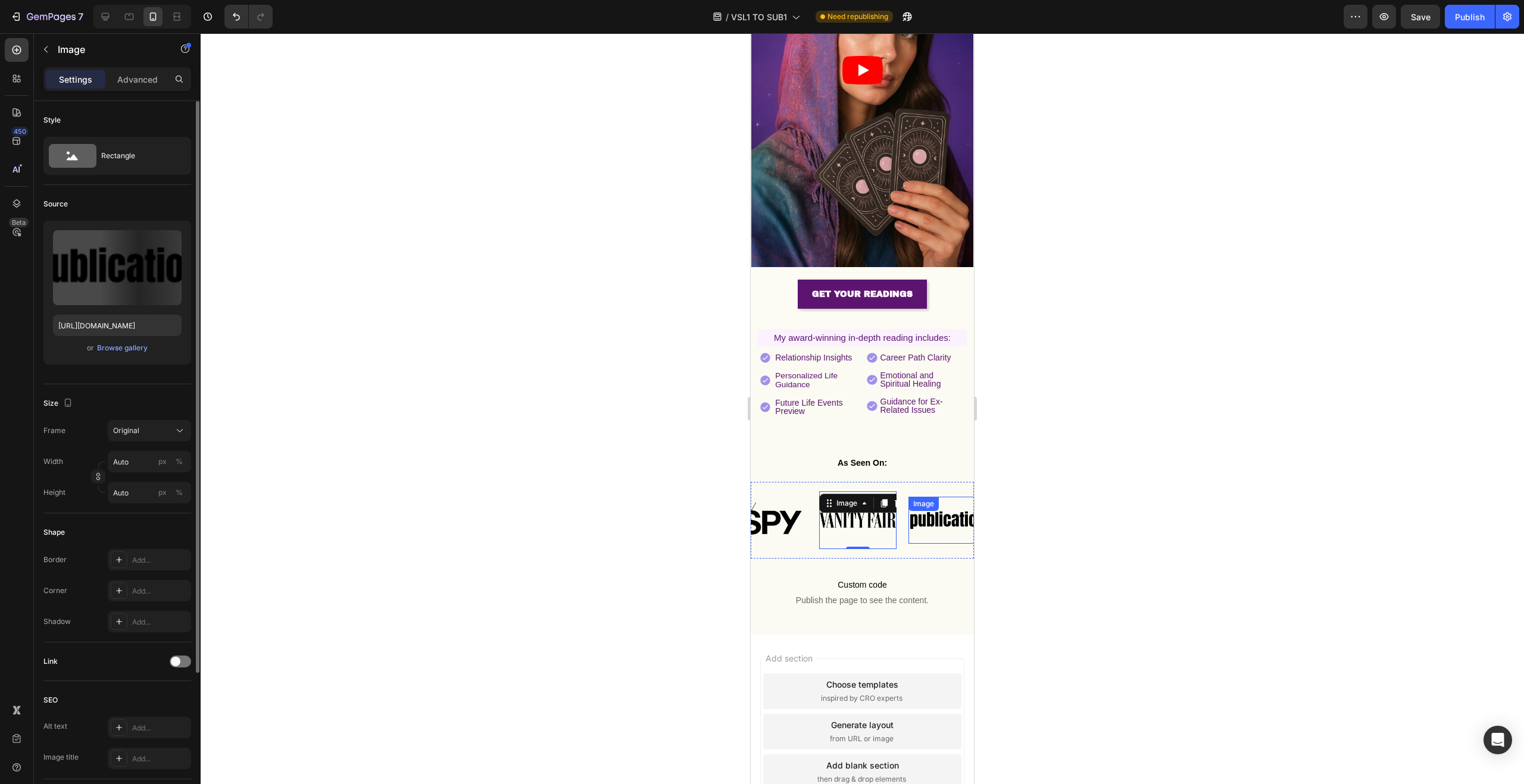
click at [927, 504] on img at bounding box center [947, 520] width 77 height 33
click at [931, 512] on img at bounding box center [947, 520] width 77 height 33
click at [136, 323] on input "https://cdn.shopify.com/s/files/1/0703/5214/2562/files/gempages_518090459516502…" at bounding box center [117, 325] width 128 height 22
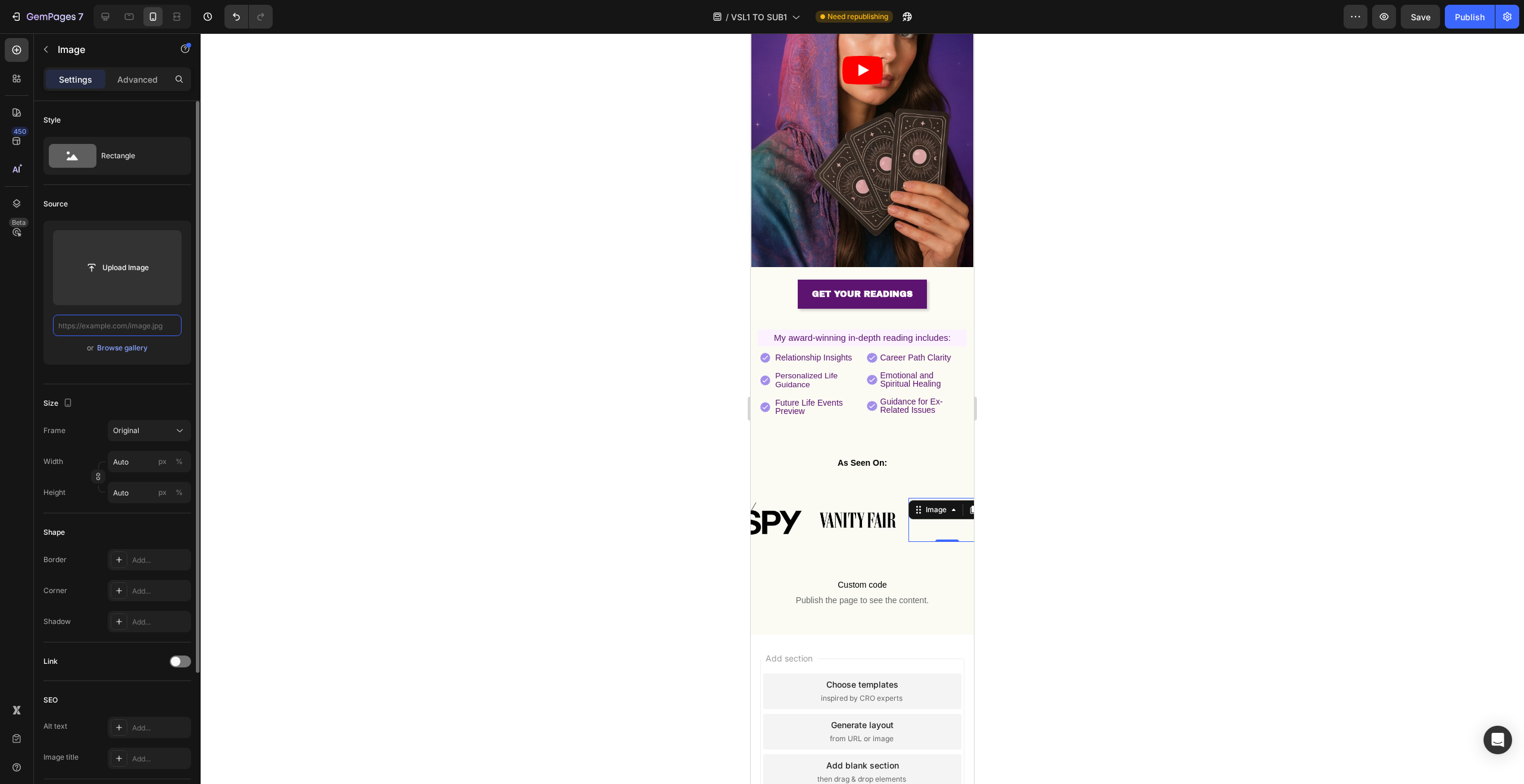
paste input "https://img.funnelish.com/21128/355059/1718136652-Rolling-Stone-Logo-1.png""
type input "https://img.funnelish.com/21128/355059/1718136652-Rolling-Stone-Logo-1.png"
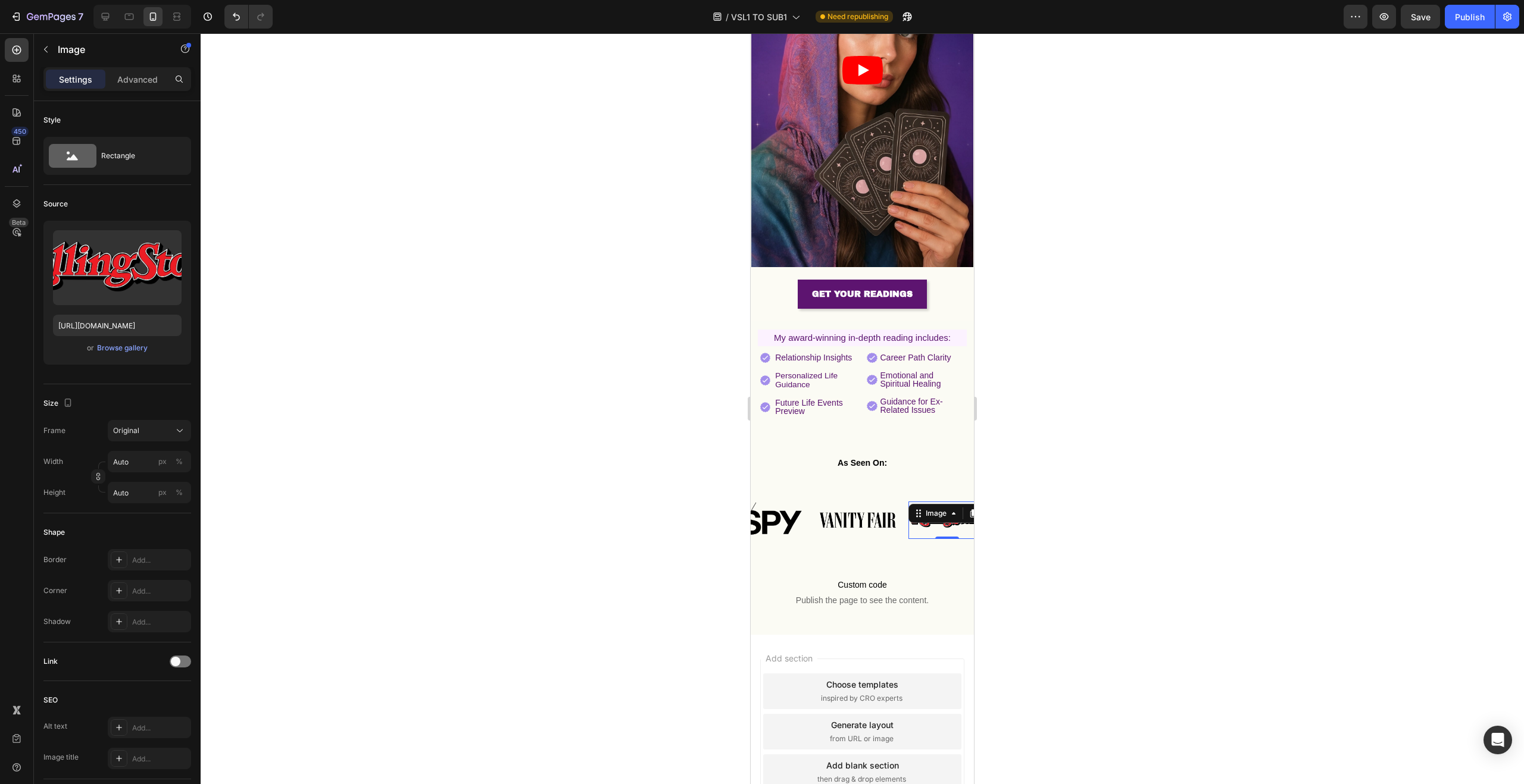
click at [326, 413] on div at bounding box center [862, 409] width 1324 height 751
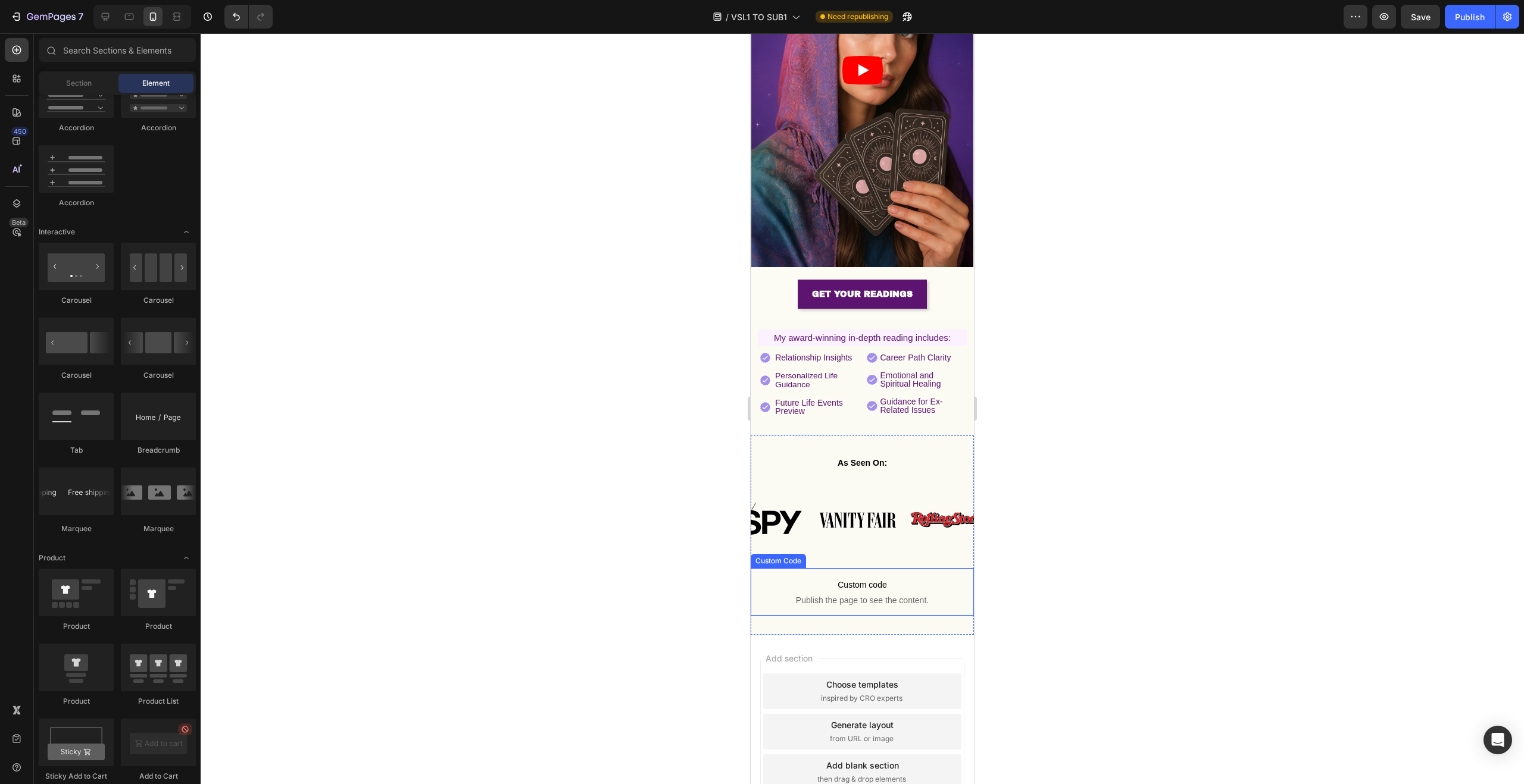
click at [899, 578] on span "Custom code" at bounding box center [862, 584] width 223 height 14
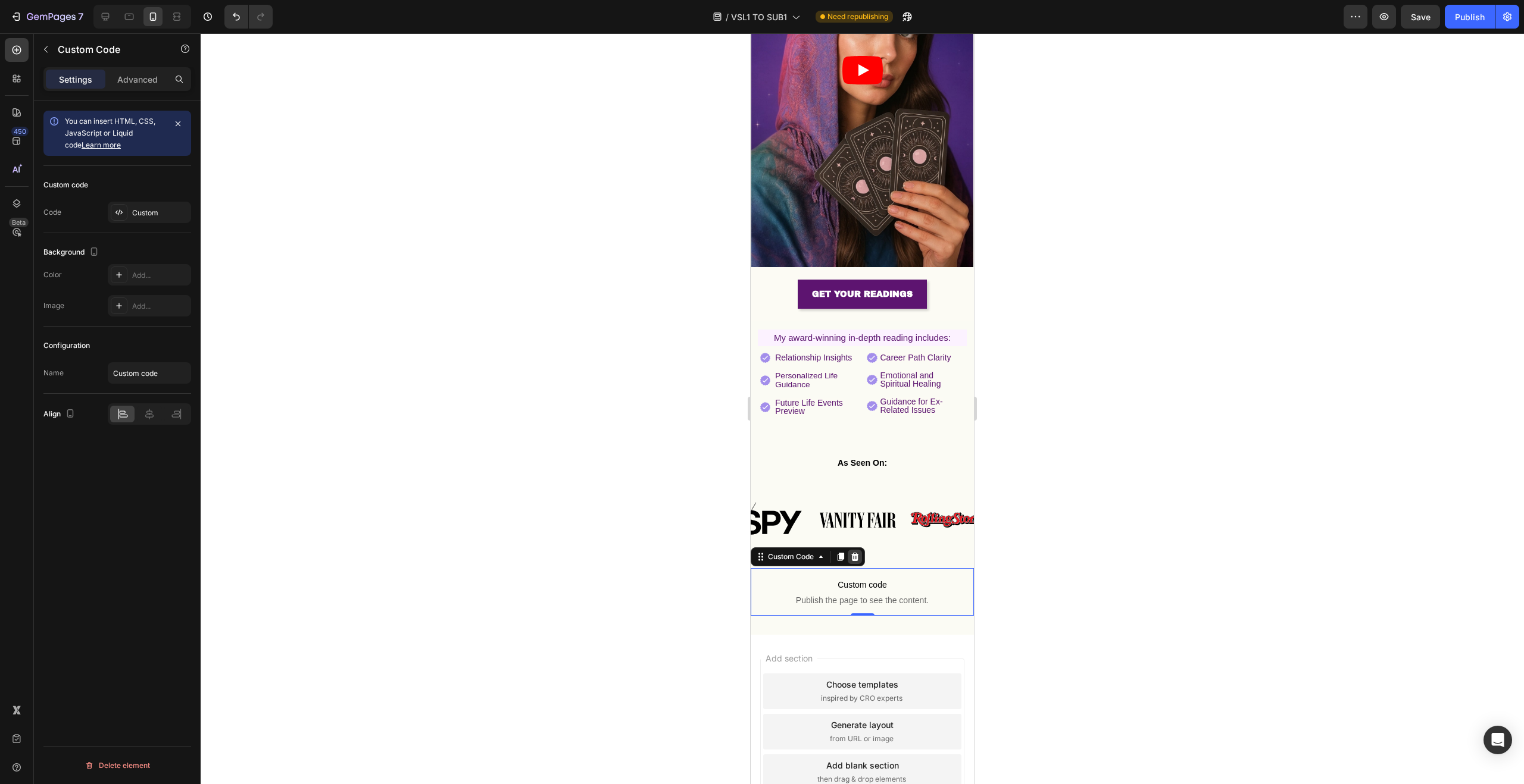
click at [853, 553] on icon at bounding box center [855, 557] width 8 height 9
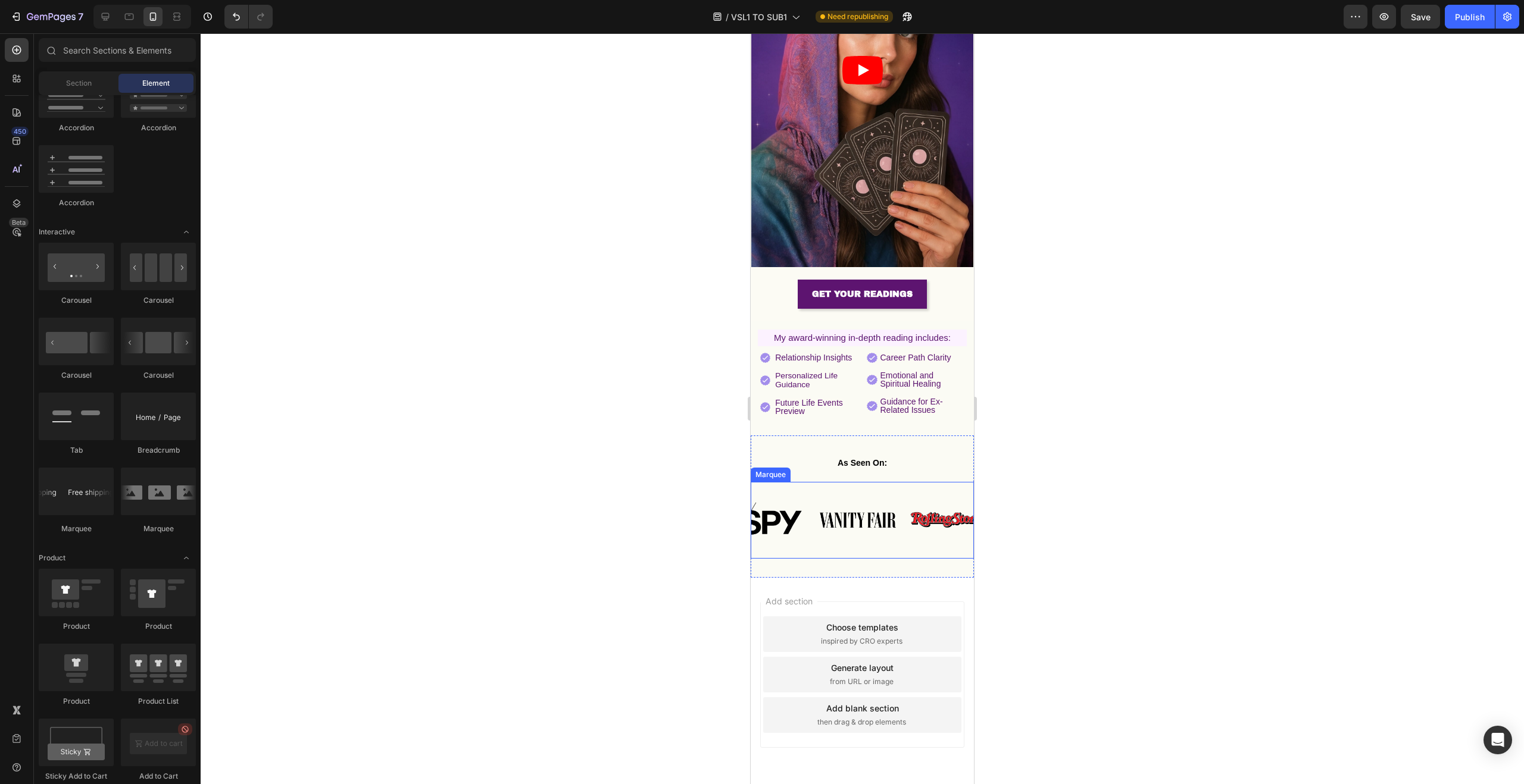
click at [896, 482] on div "Image Image Image Image Image Image Image Image Image Image Marquee" at bounding box center [862, 520] width 223 height 77
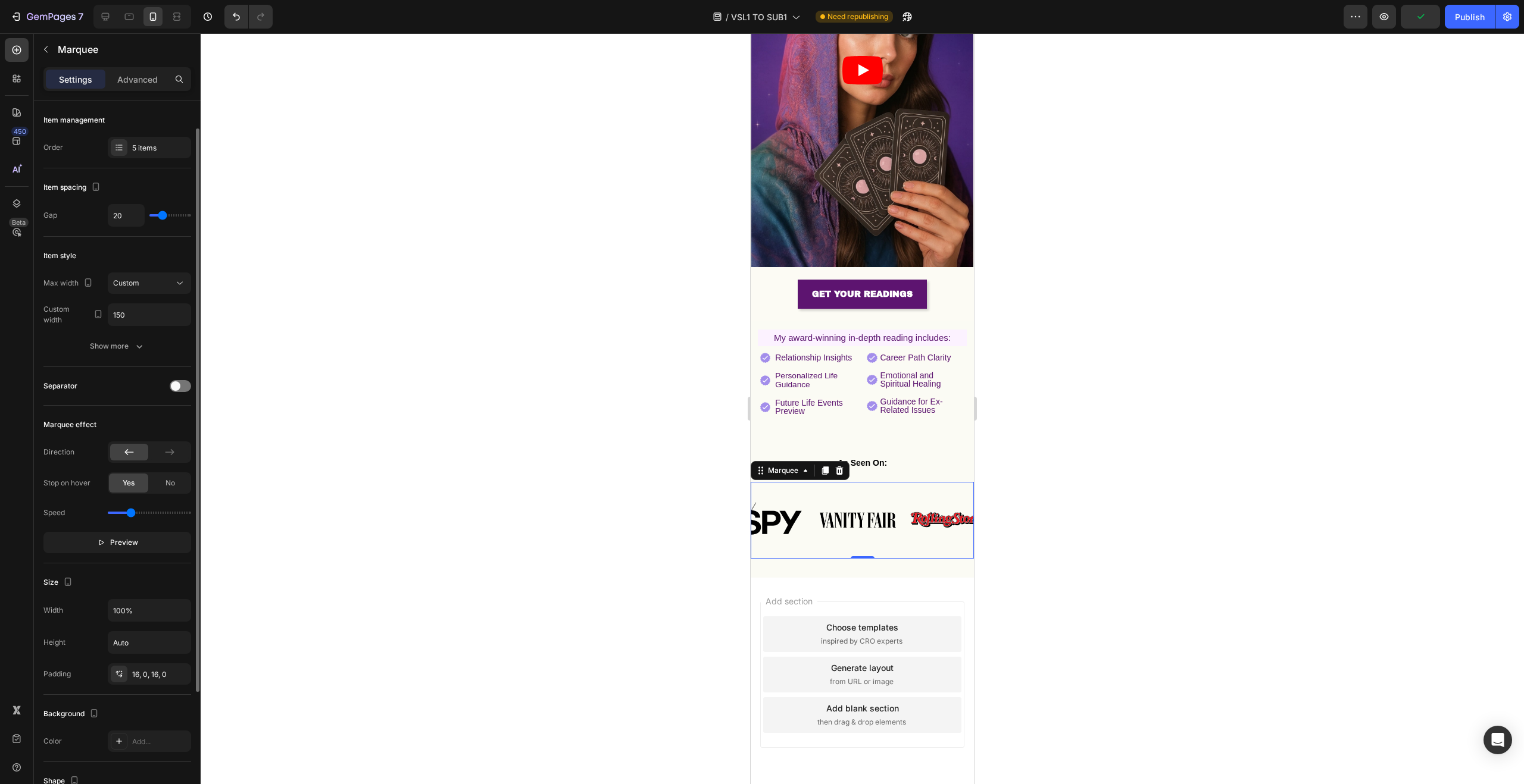
scroll to position [15, 0]
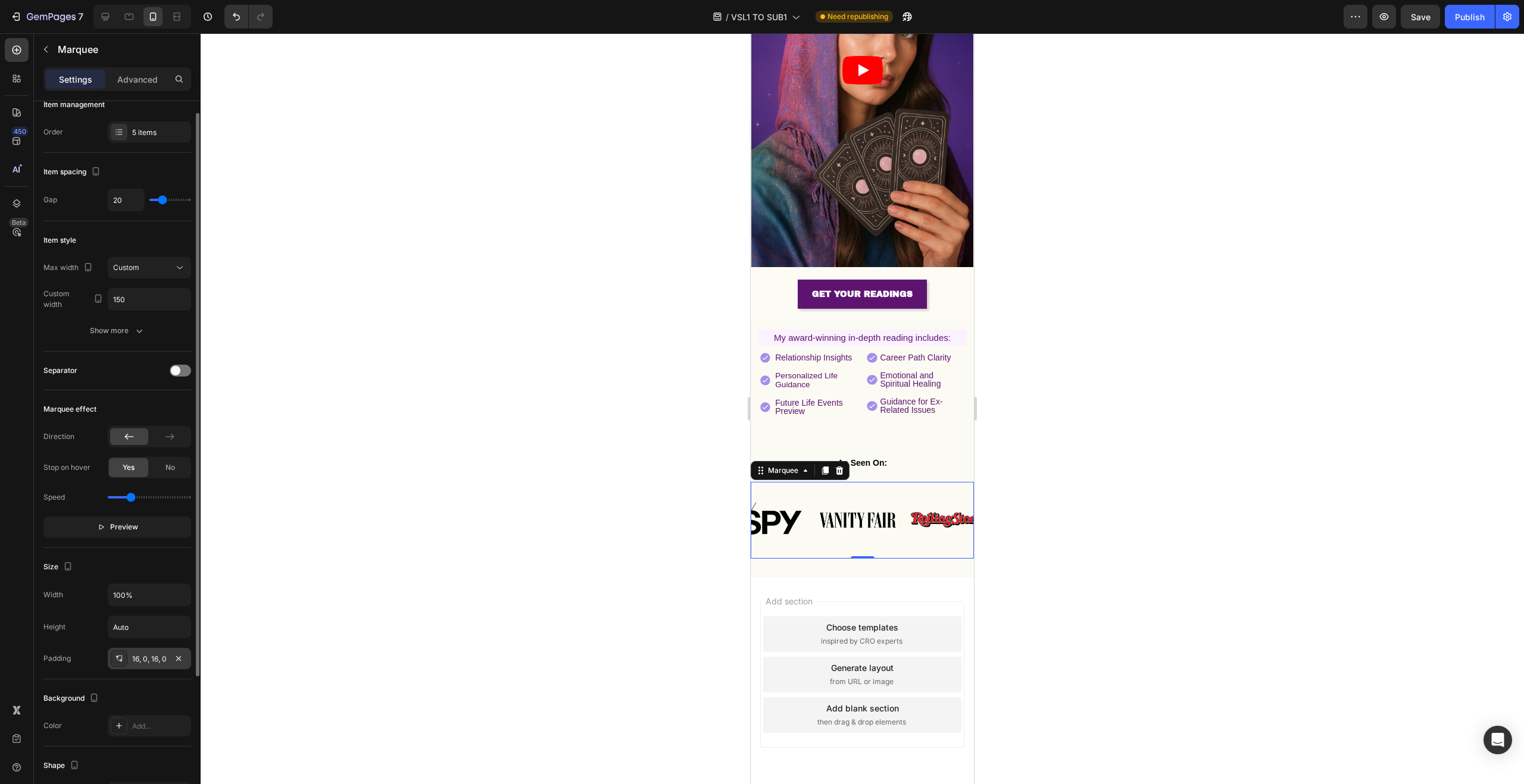
click at [157, 661] on div "16, 0, 16, 0" at bounding box center [149, 659] width 34 height 10
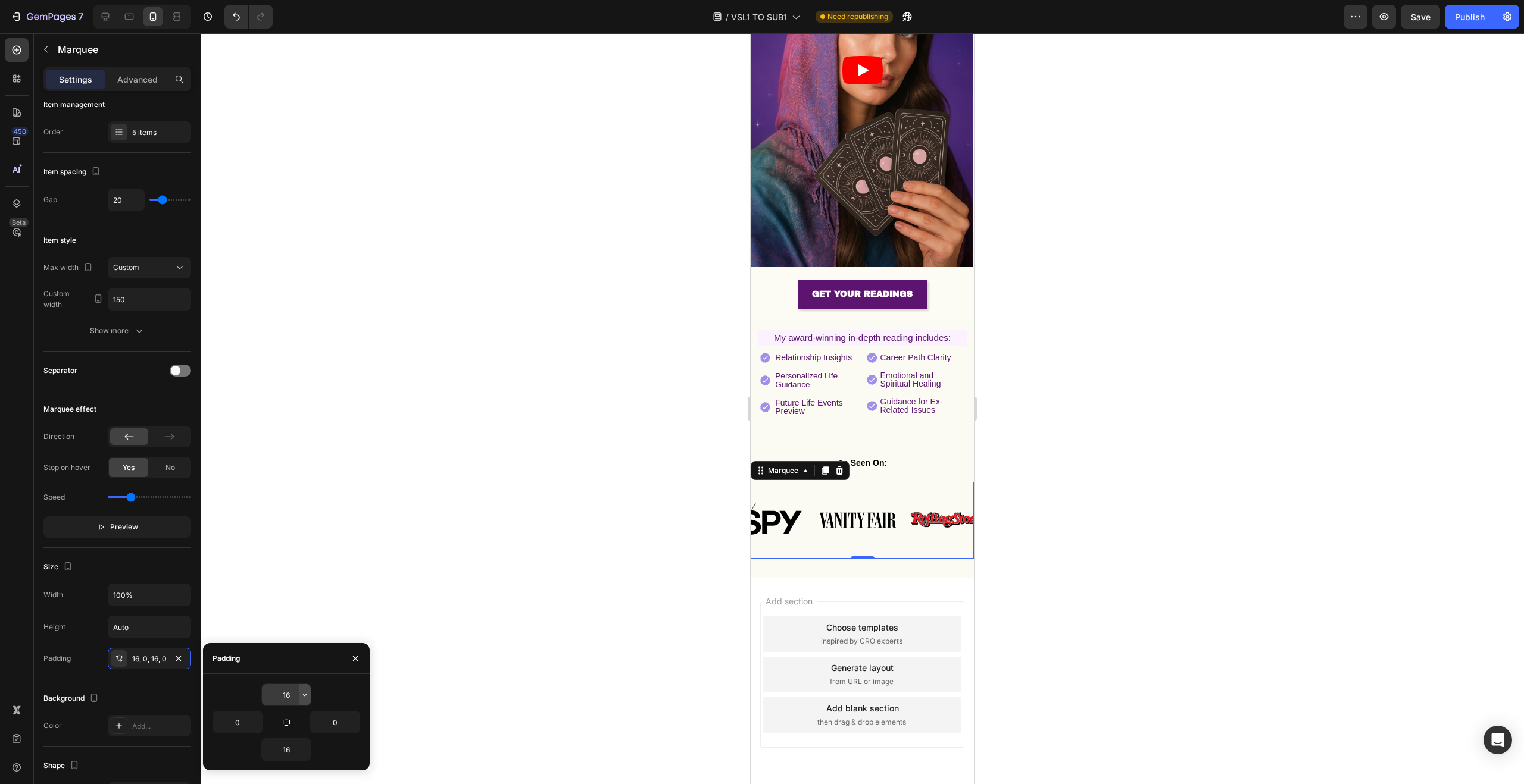
click at [299, 697] on button "button" at bounding box center [304, 695] width 12 height 22
click at [274, 619] on p "XS 4px" at bounding box center [264, 618] width 63 height 10
type input "4"
drag, startPoint x: 623, startPoint y: 455, endPoint x: 745, endPoint y: 457, distance: 122.0
click at [625, 455] on div at bounding box center [862, 409] width 1324 height 751
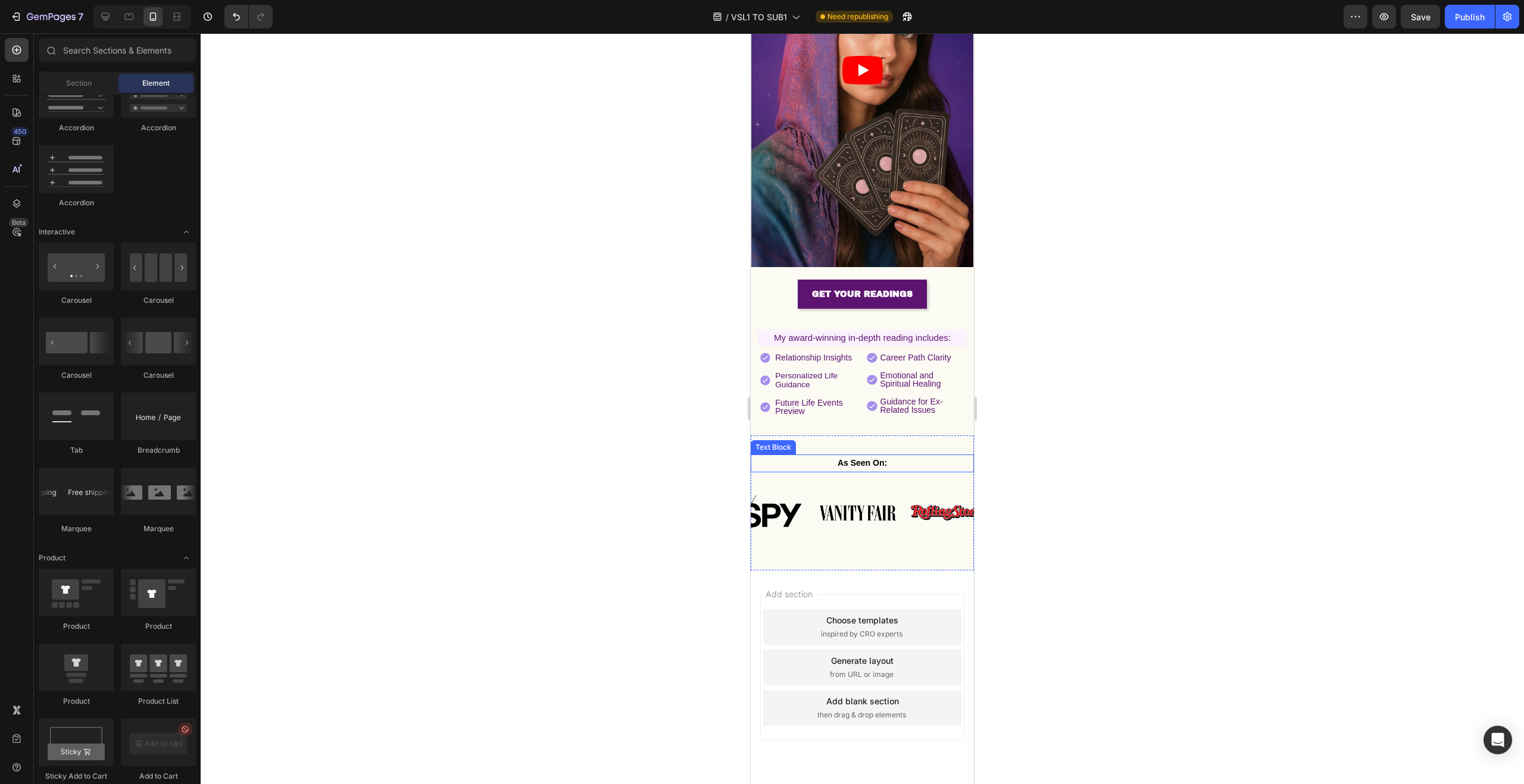
click at [899, 456] on p "As Seen On:" at bounding box center [862, 463] width 221 height 15
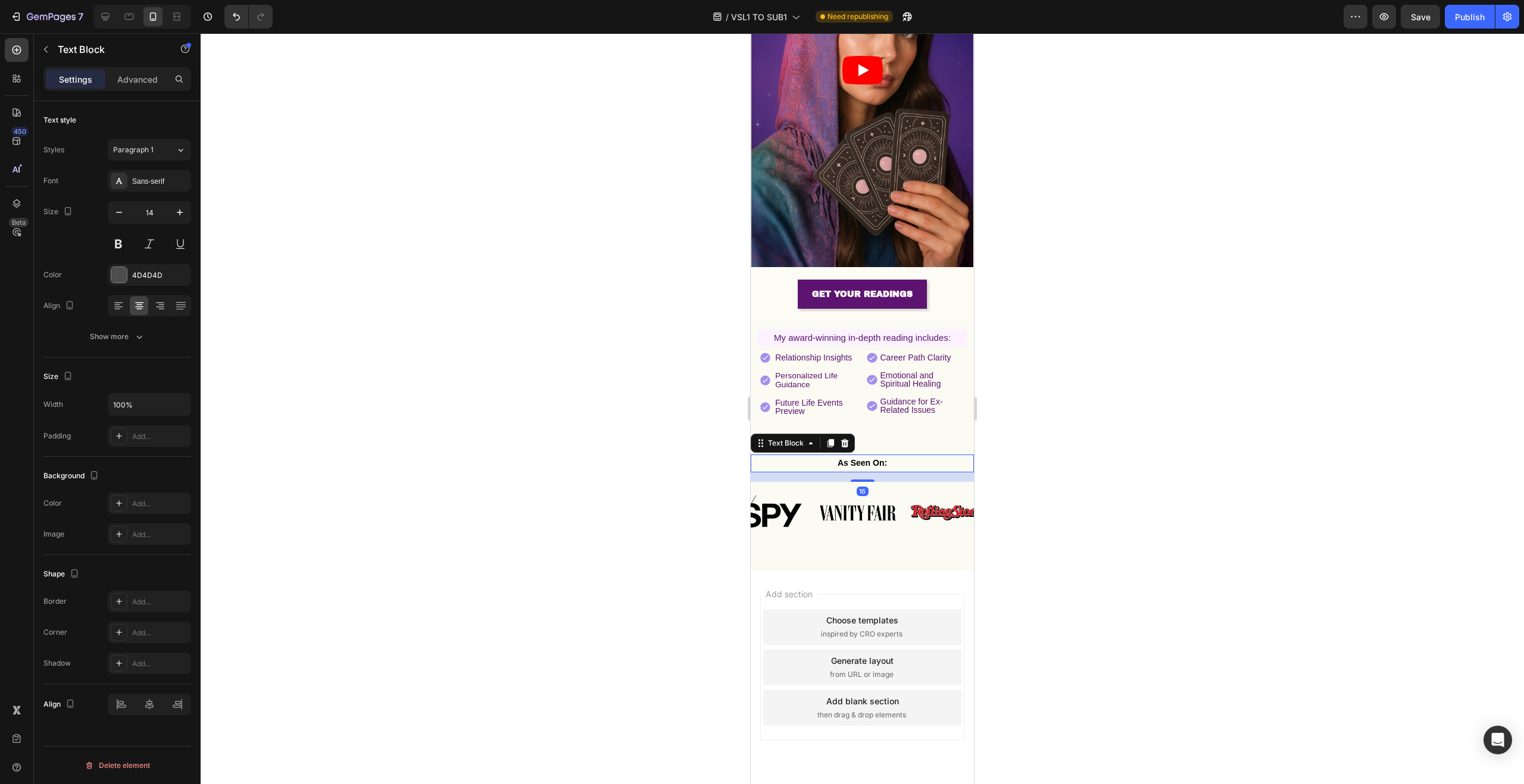
click at [894, 456] on p "As Seen On:" at bounding box center [862, 463] width 221 height 15
drag, startPoint x: 849, startPoint y: 443, endPoint x: 825, endPoint y: 442, distance: 24.0
click at [826, 456] on p "As Seen On:" at bounding box center [862, 463] width 221 height 15
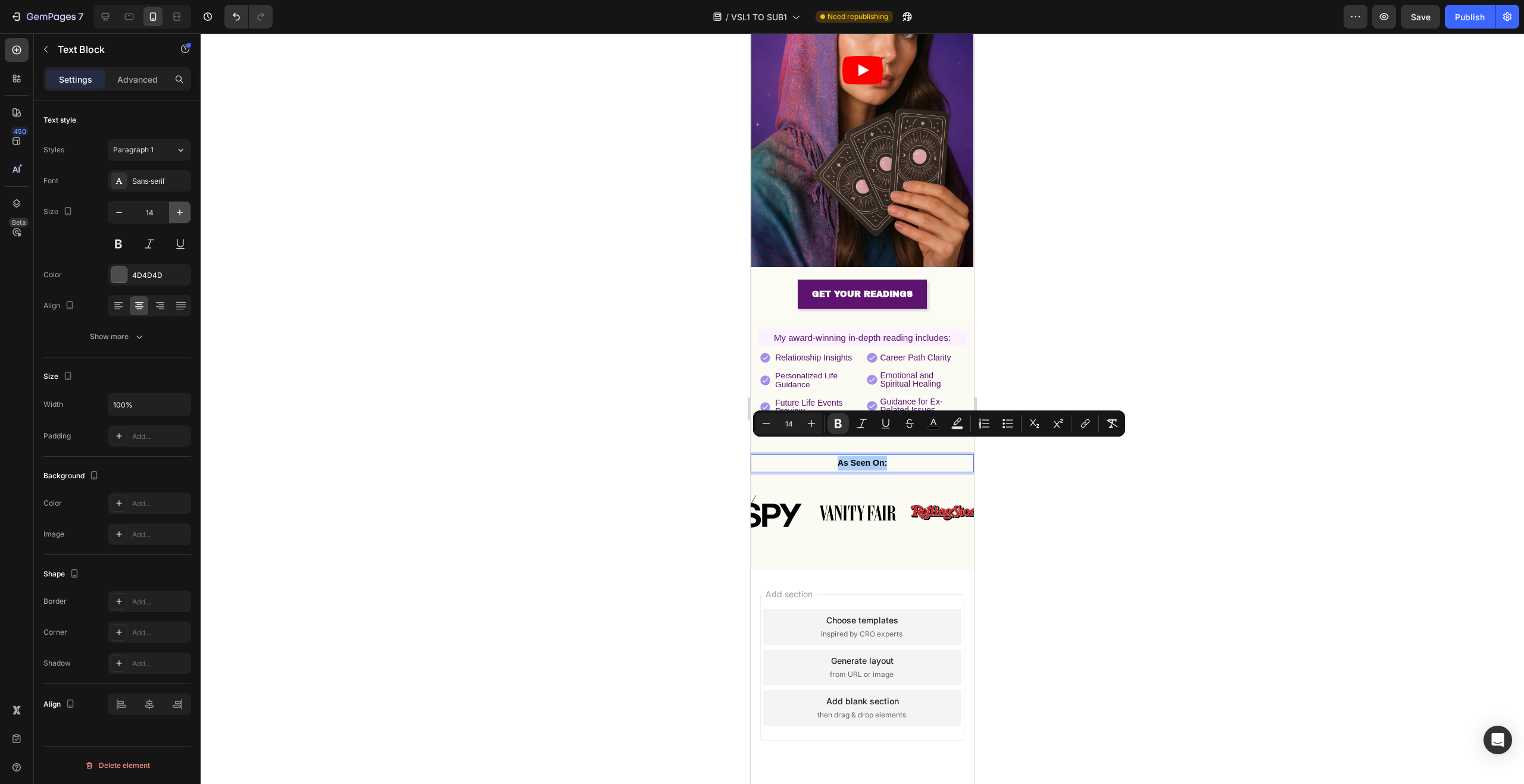
click at [178, 214] on icon "button" at bounding box center [180, 212] width 12 height 12
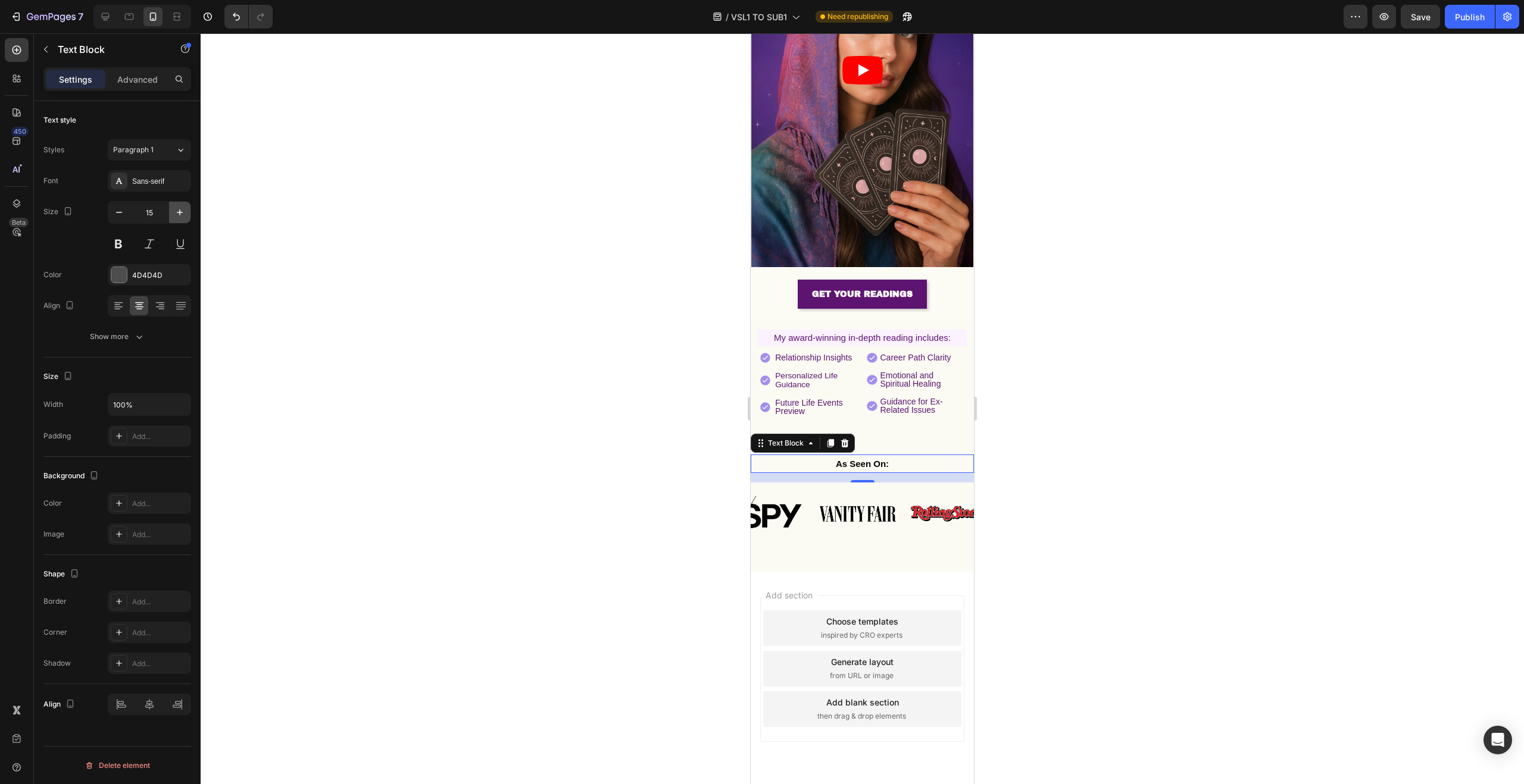
click at [178, 214] on icon "button" at bounding box center [180, 212] width 12 height 12
type input "16"
click at [529, 286] on div at bounding box center [862, 409] width 1324 height 751
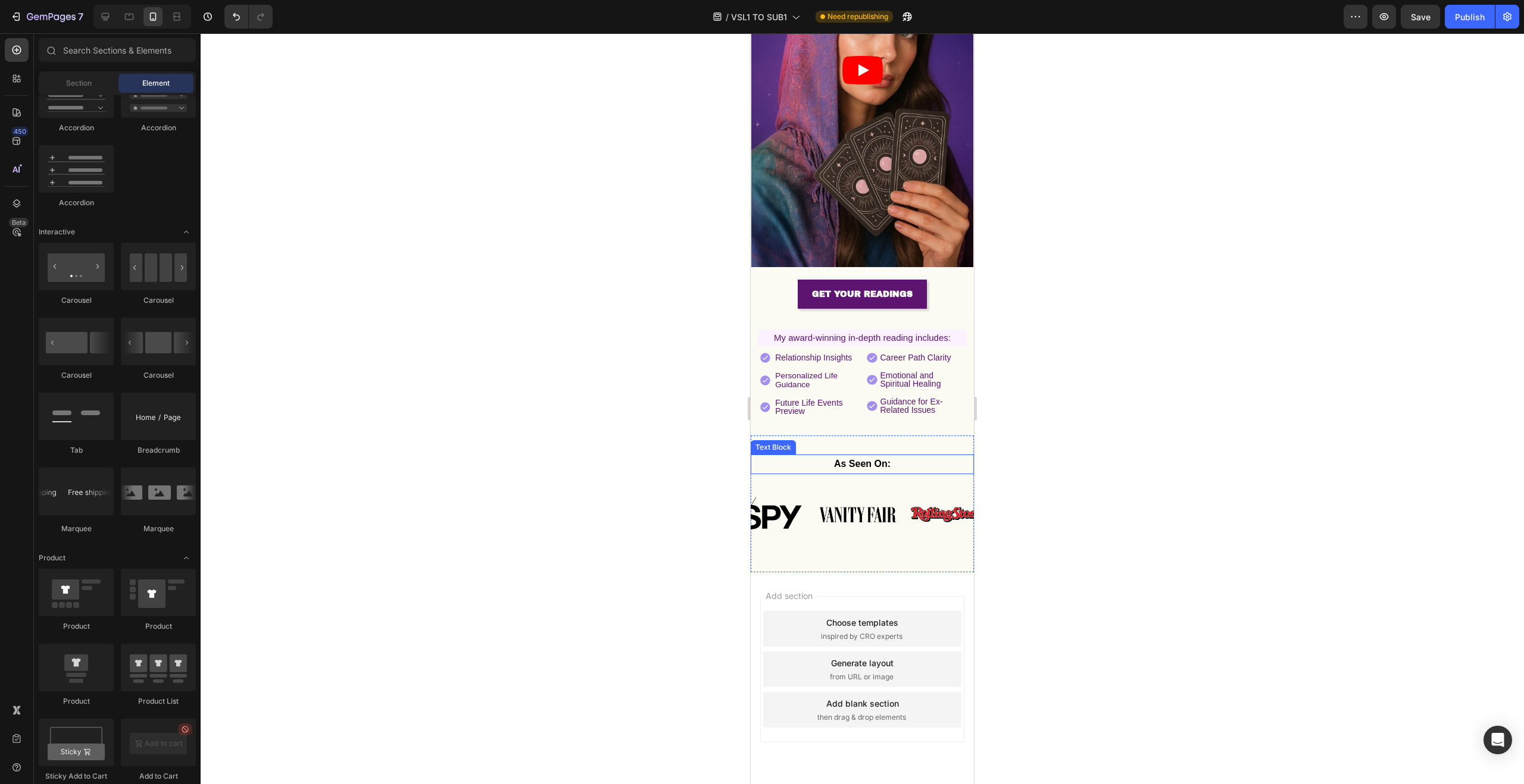
click at [903, 456] on p "As Seen On:" at bounding box center [862, 465] width 221 height 17
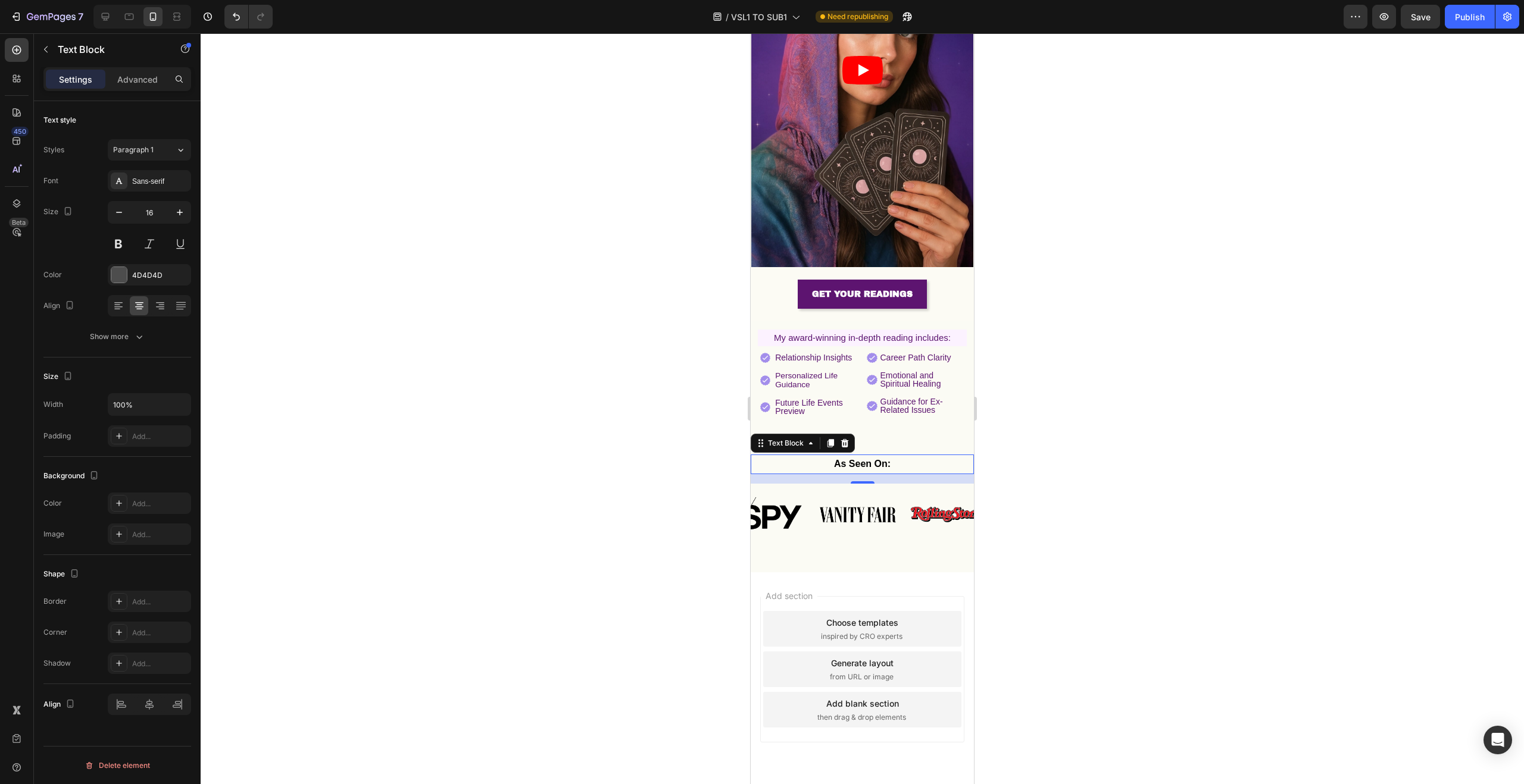
click at [848, 473] on div "Image" at bounding box center [834, 479] width 31 height 14
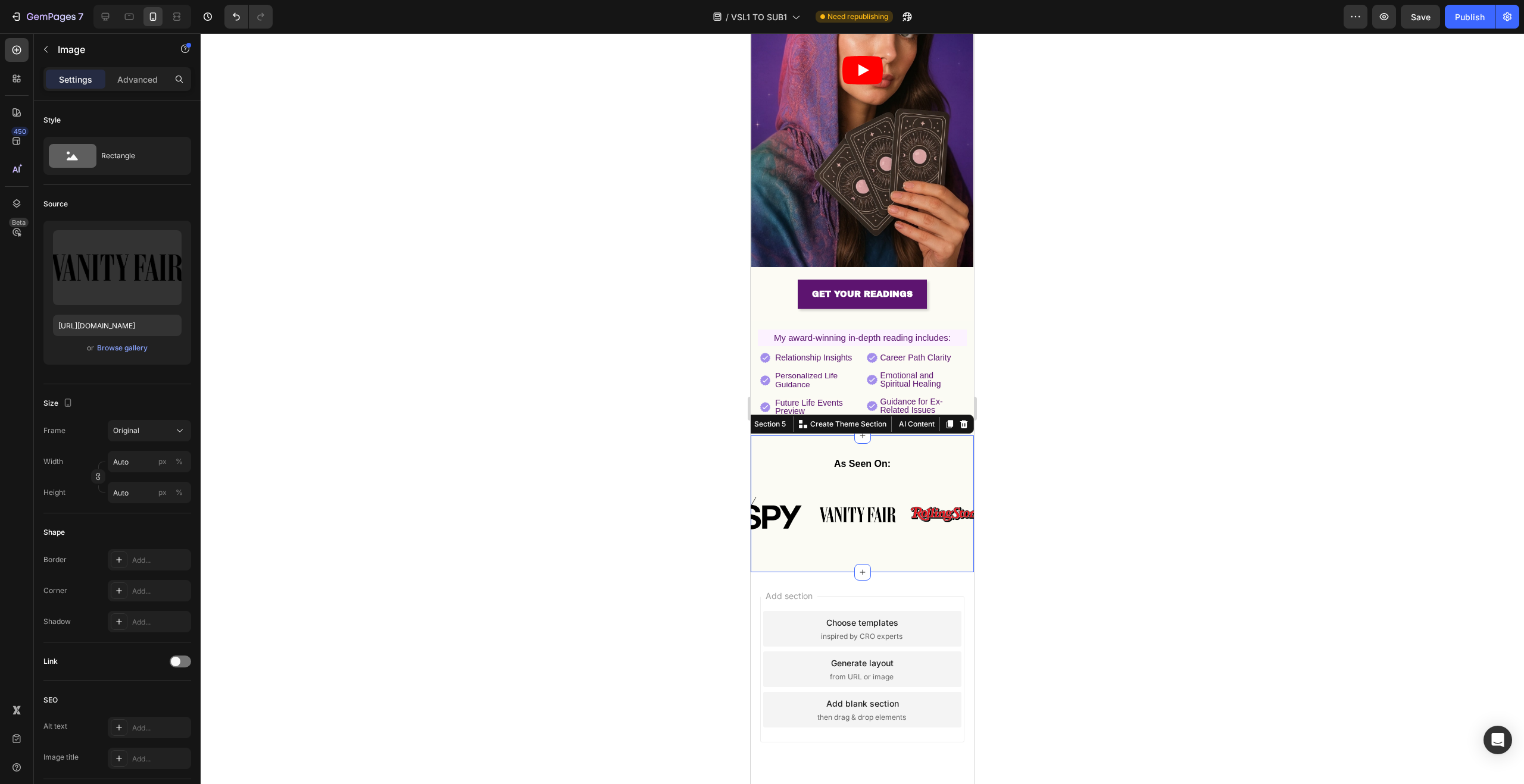
click at [836, 465] on div "As Seen On: Text Block Image Image Image Image Image Image Image Image Image Im…" at bounding box center [862, 504] width 223 height 99
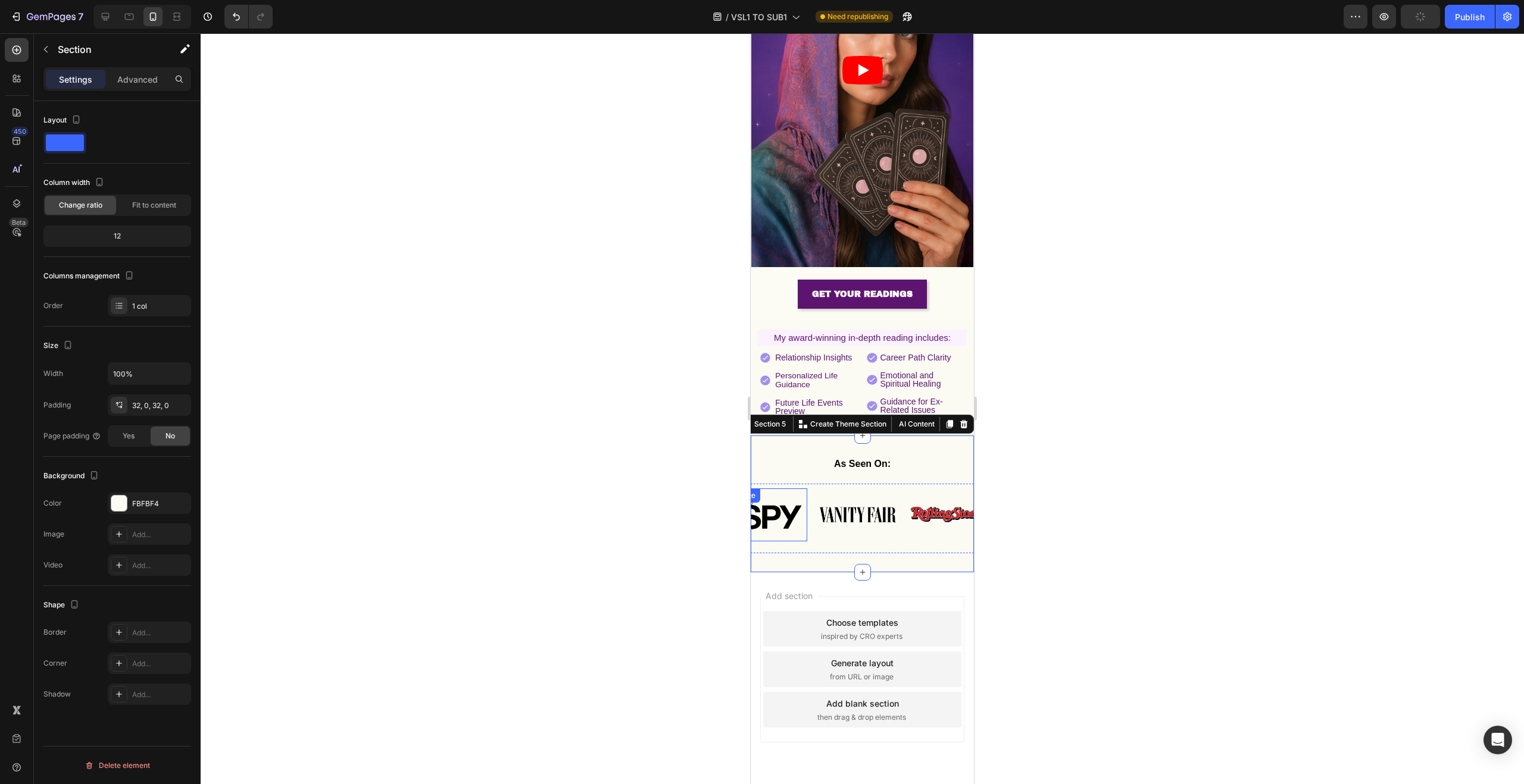
click at [803, 488] on div "Image" at bounding box center [768, 515] width 77 height 53
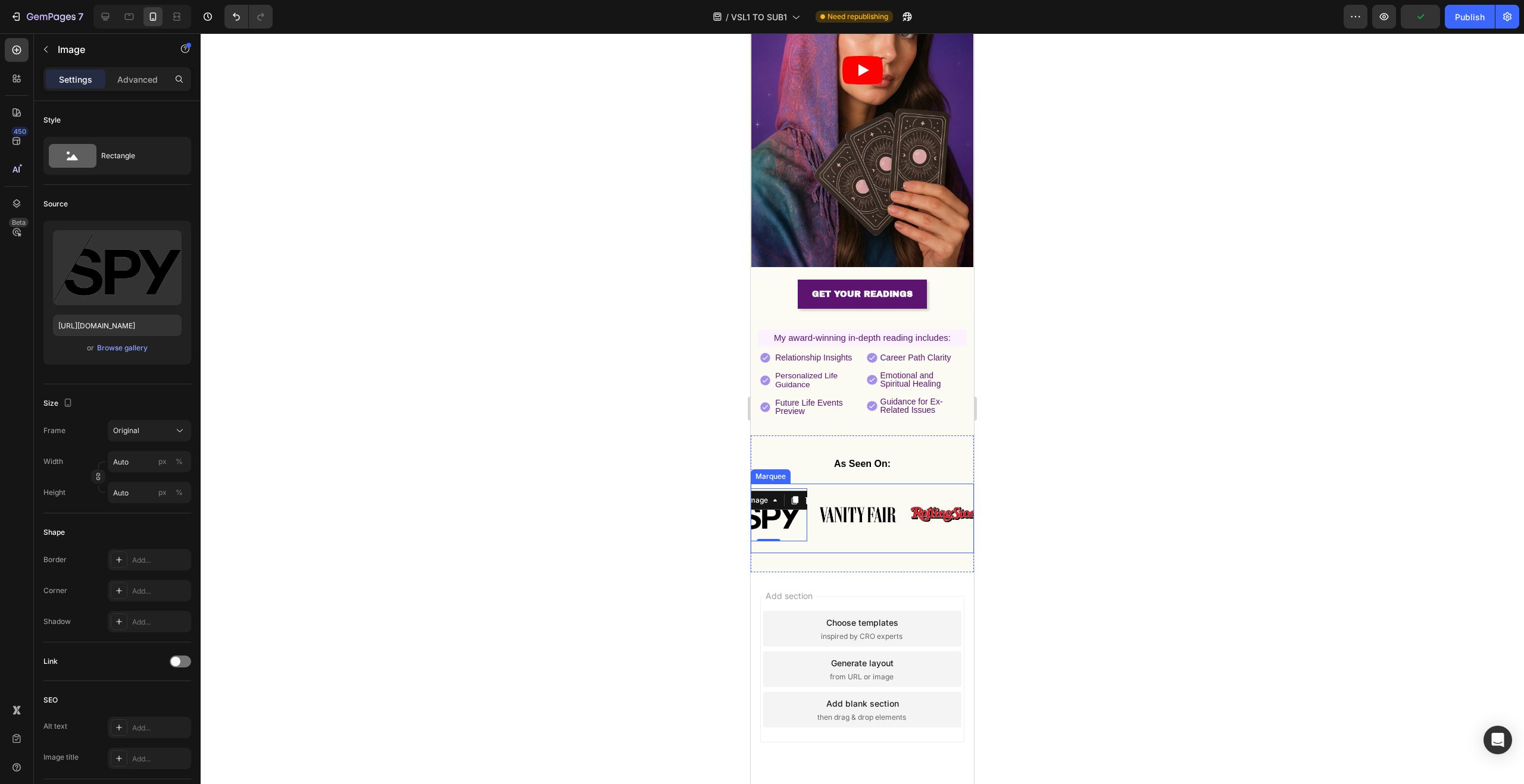
click at [824, 474] on div "Image" at bounding box center [835, 479] width 26 height 10
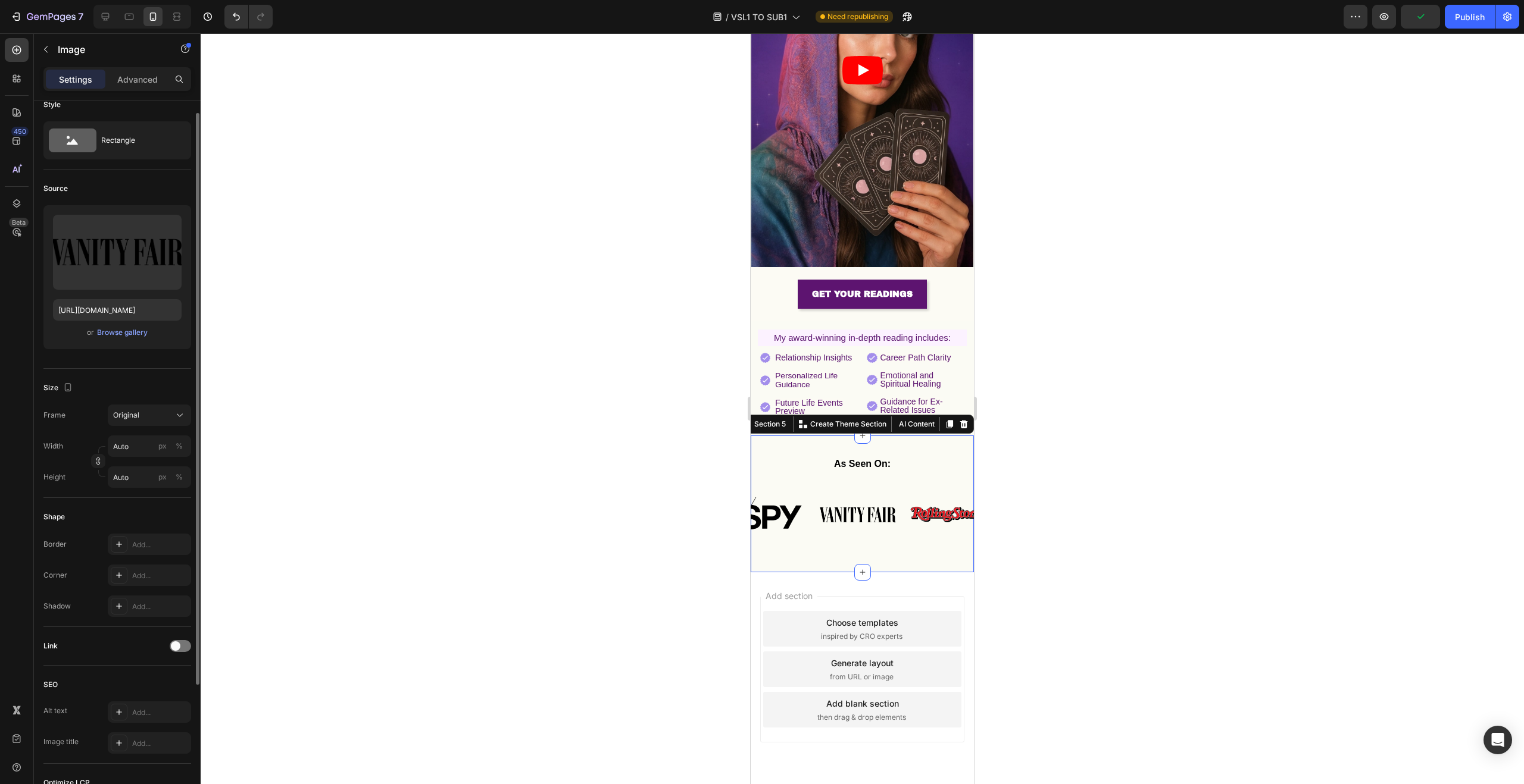
click at [807, 466] on div "As Seen On: Text Block Image Image Image Image Image Image Image Image Image Im…" at bounding box center [862, 504] width 223 height 99
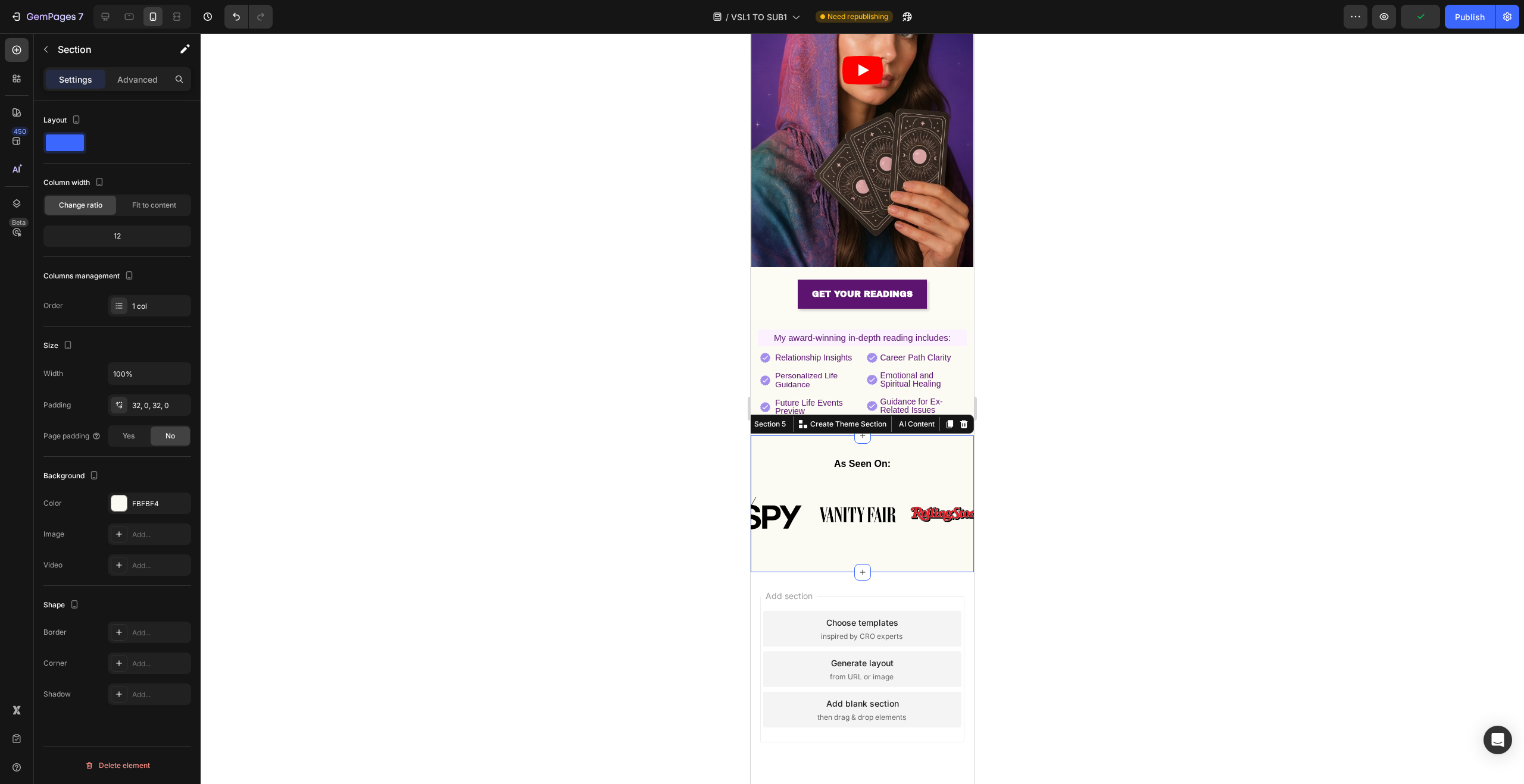
scroll to position [0, 0]
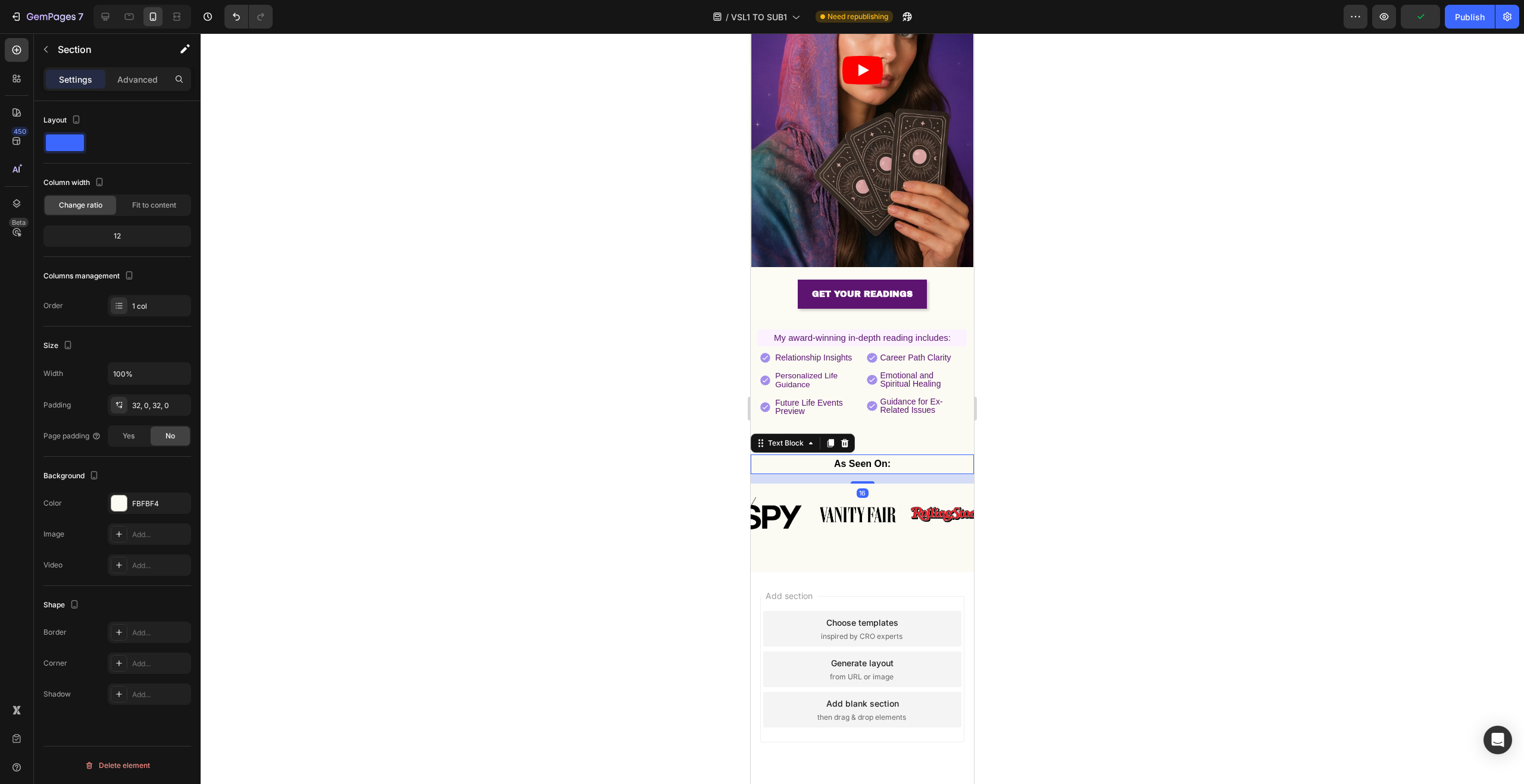
click at [826, 456] on p "As Seen On:" at bounding box center [862, 465] width 221 height 17
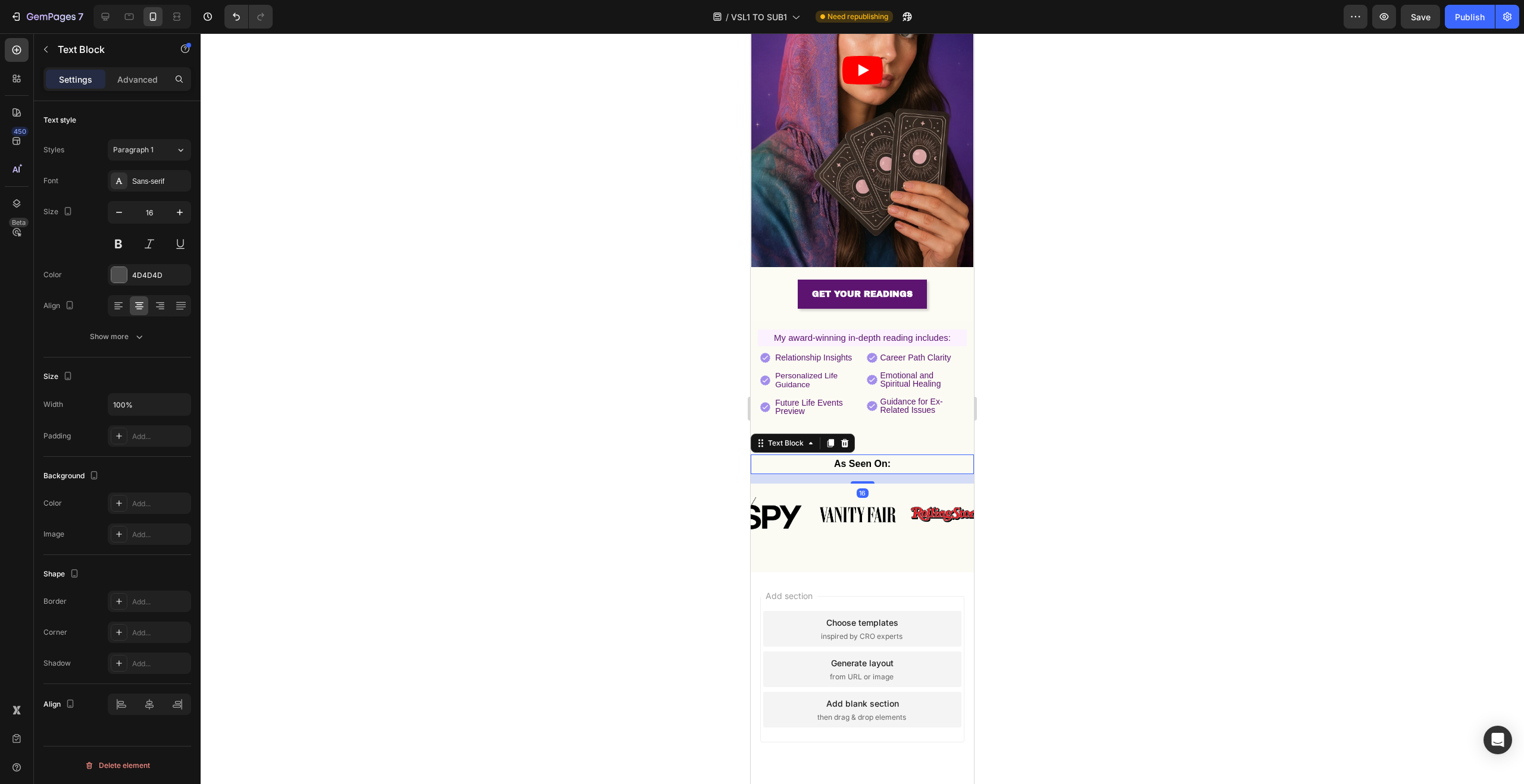
click at [818, 474] on div "16" at bounding box center [862, 479] width 223 height 9
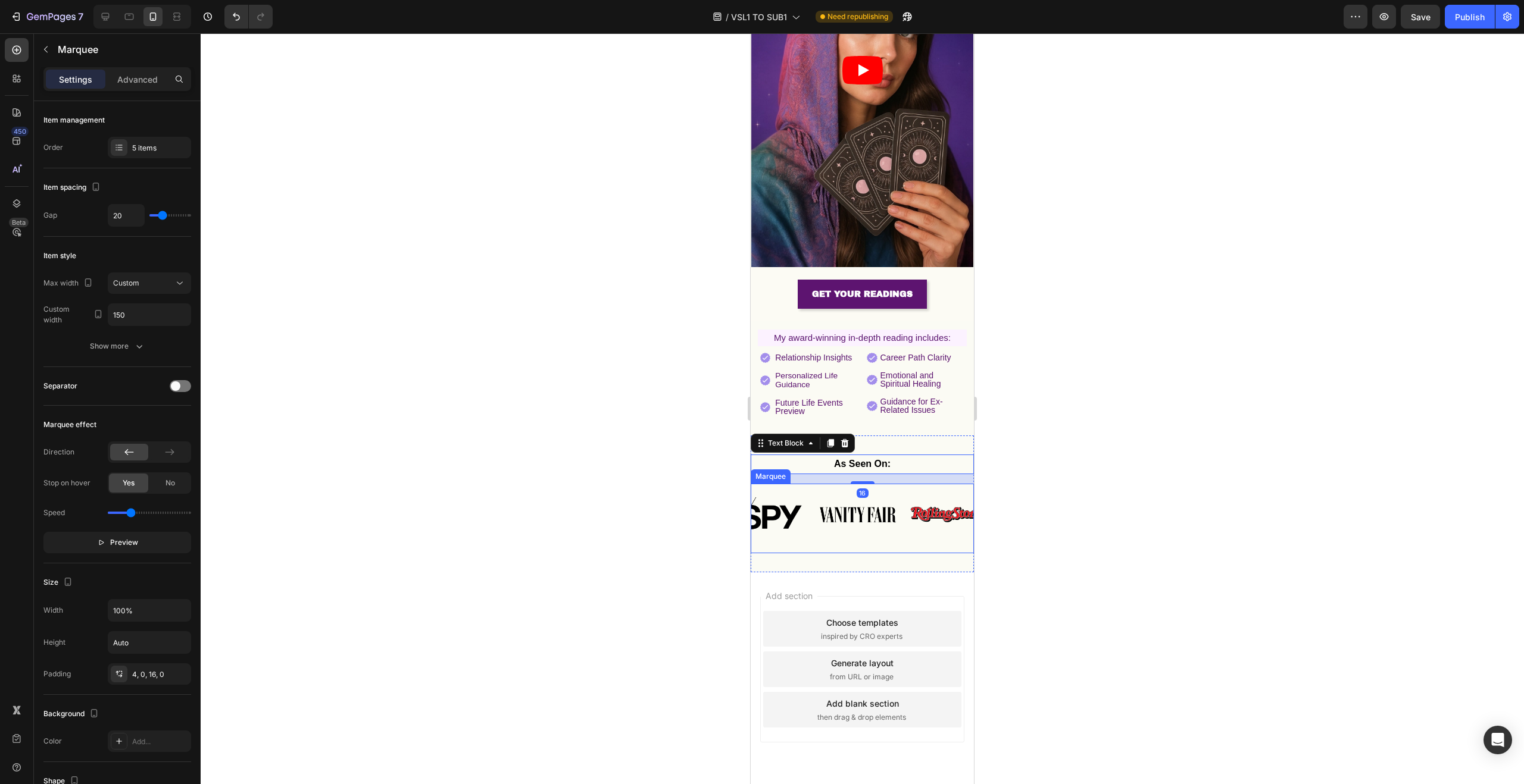
click at [816, 486] on div "Image Image Image Image Image" at bounding box center [775, 515] width 446 height 58
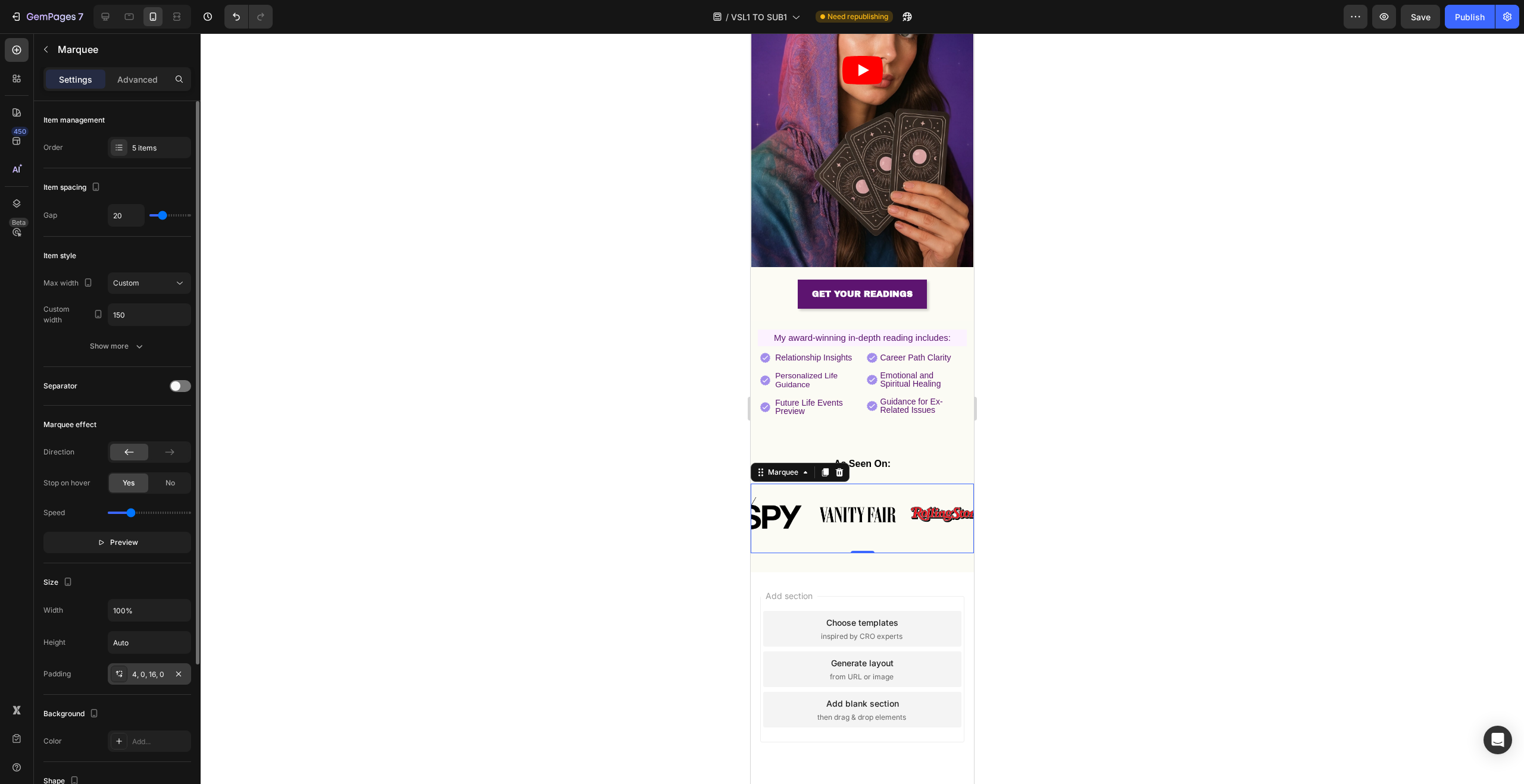
click at [154, 675] on div "4, 0, 16, 0" at bounding box center [149, 674] width 34 height 10
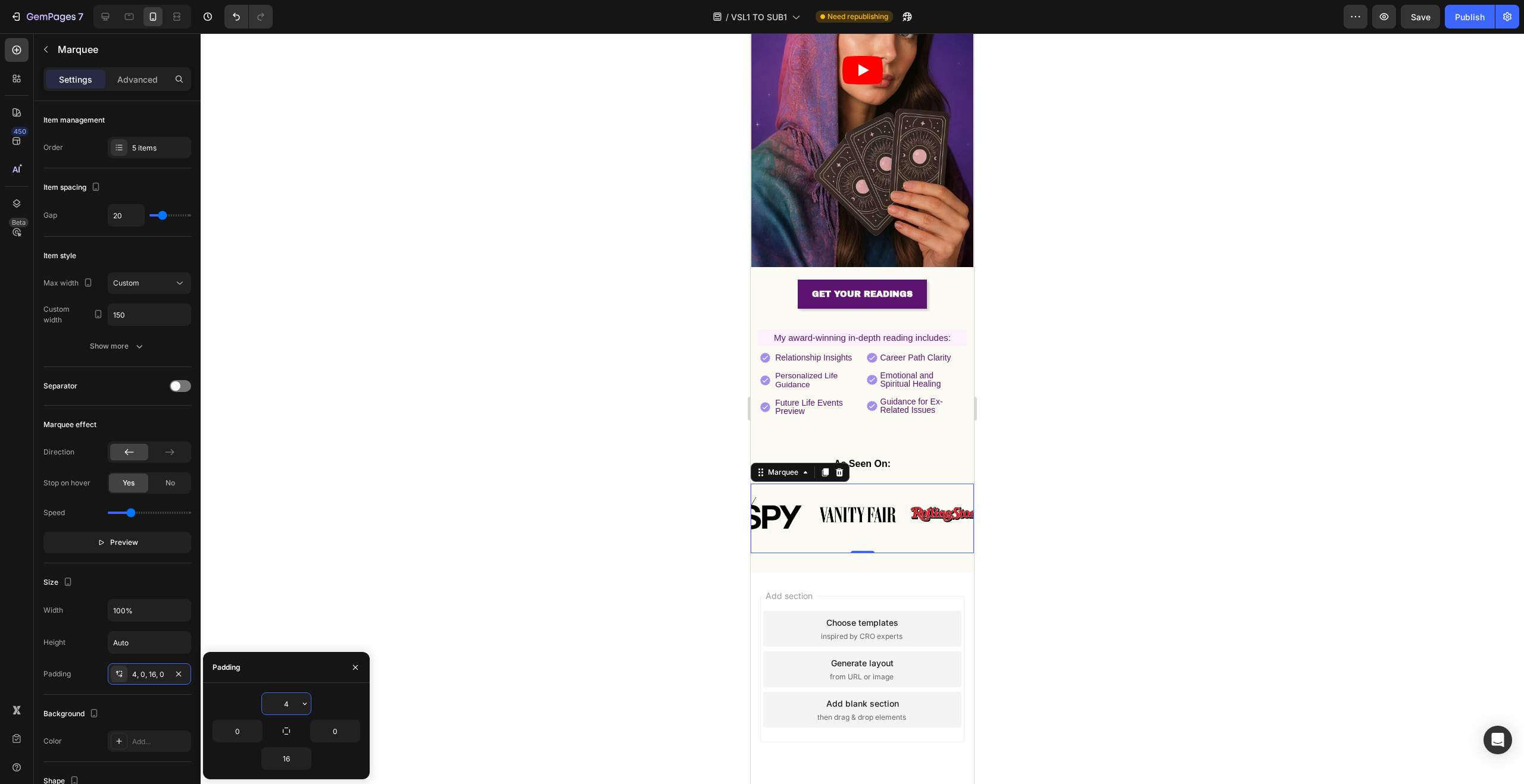
click at [287, 702] on input "4" at bounding box center [286, 704] width 49 height 22
type input "0"
click at [1041, 425] on div at bounding box center [862, 409] width 1324 height 751
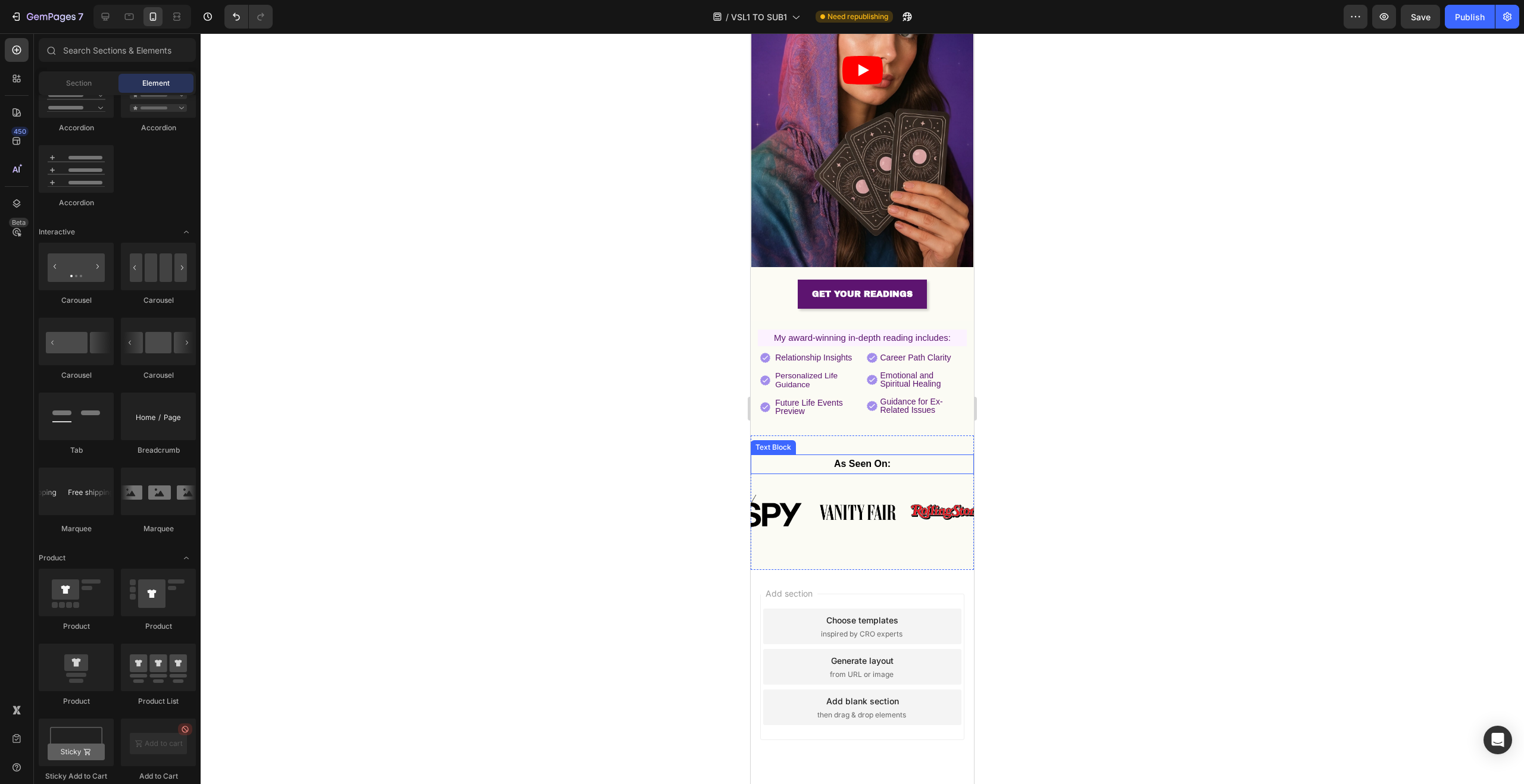
click at [889, 456] on p "As Seen On:" at bounding box center [862, 465] width 221 height 17
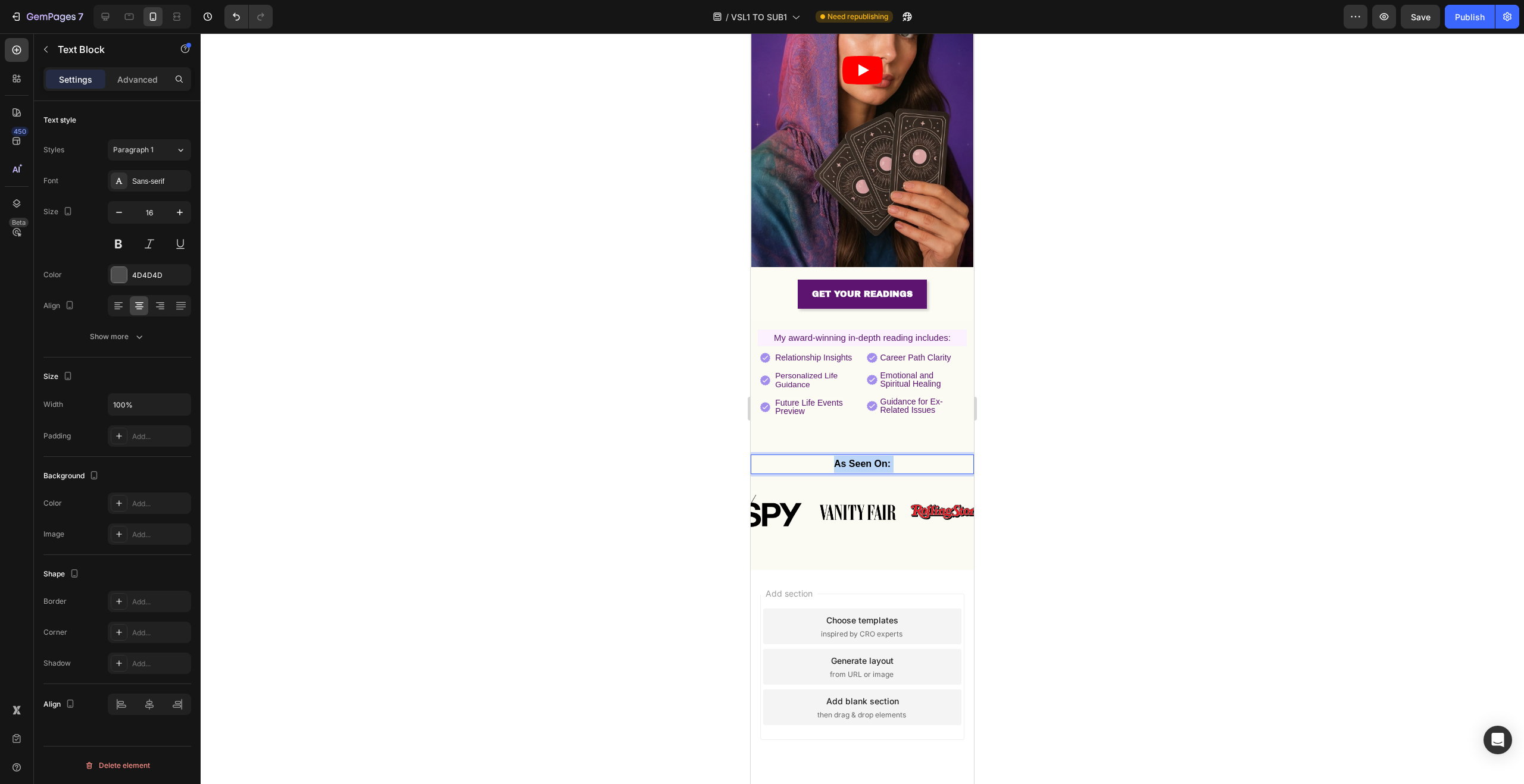
drag, startPoint x: 896, startPoint y: 448, endPoint x: 832, endPoint y: 447, distance: 64.0
click at [832, 456] on p "As Seen On:" at bounding box center [862, 465] width 221 height 17
drag, startPoint x: 827, startPoint y: 448, endPoint x: 910, endPoint y: 453, distance: 83.2
click at [910, 456] on p "As Seen On:" at bounding box center [862, 465] width 221 height 17
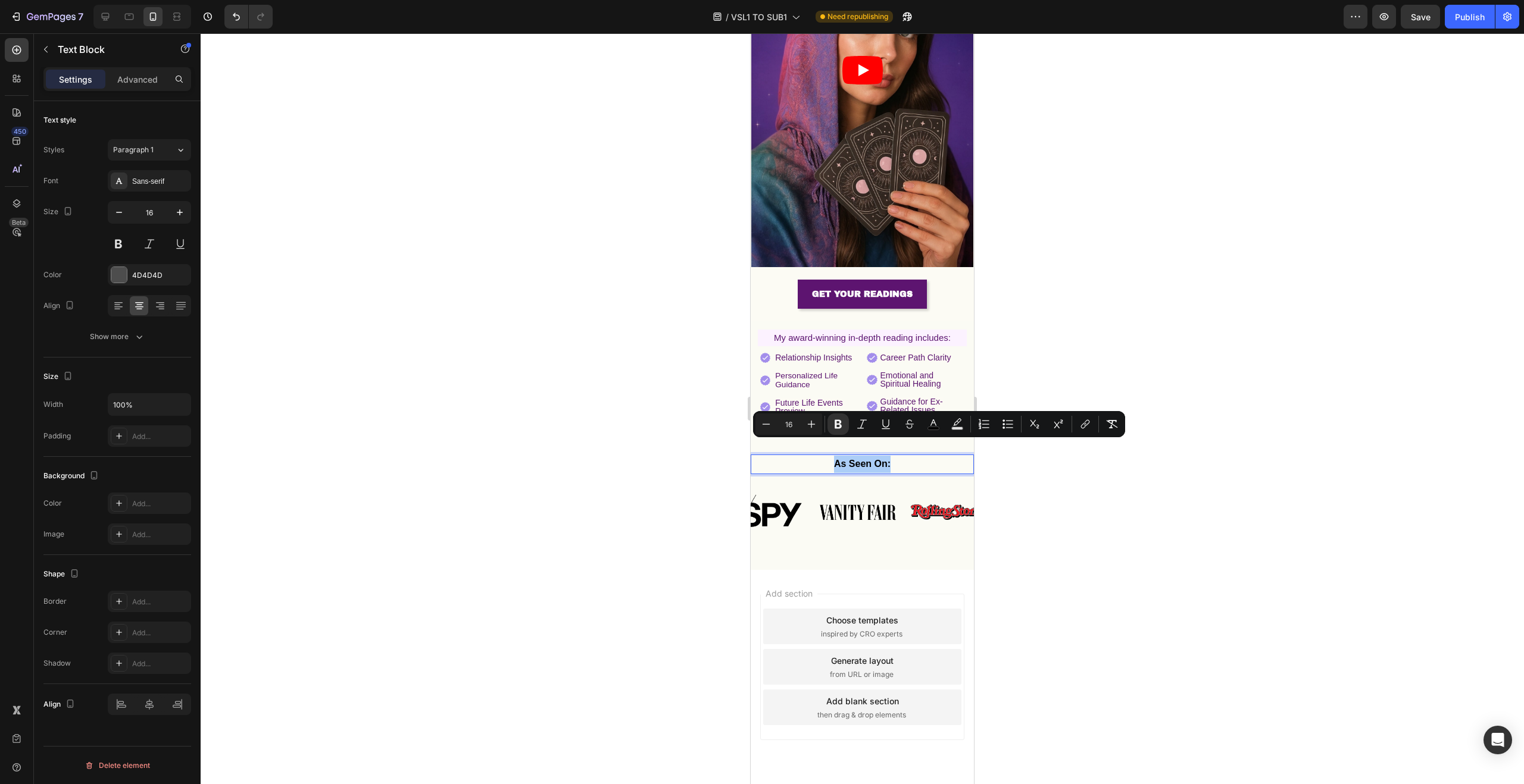
click at [1111, 409] on div at bounding box center [862, 409] width 1324 height 751
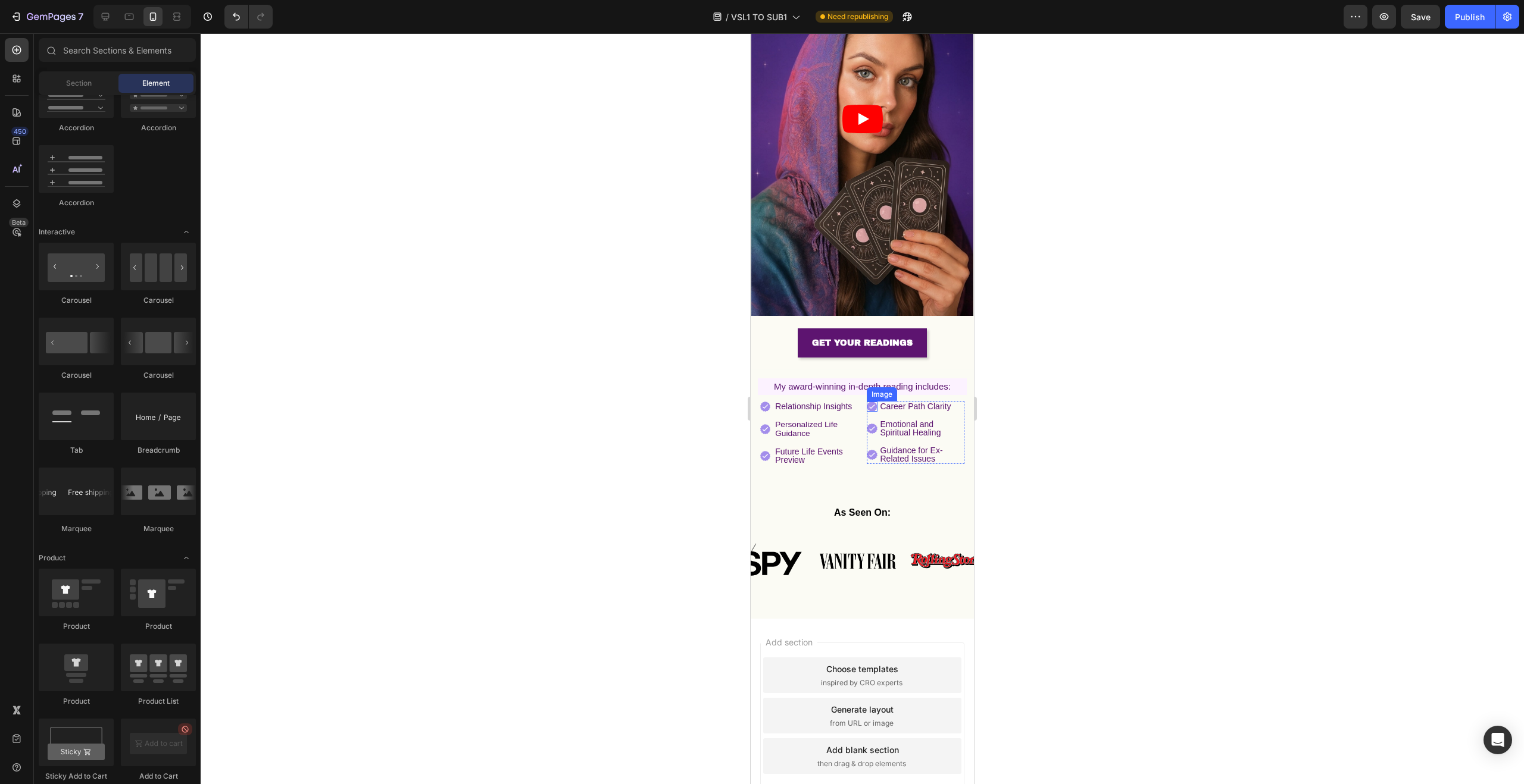
scroll to position [132, 0]
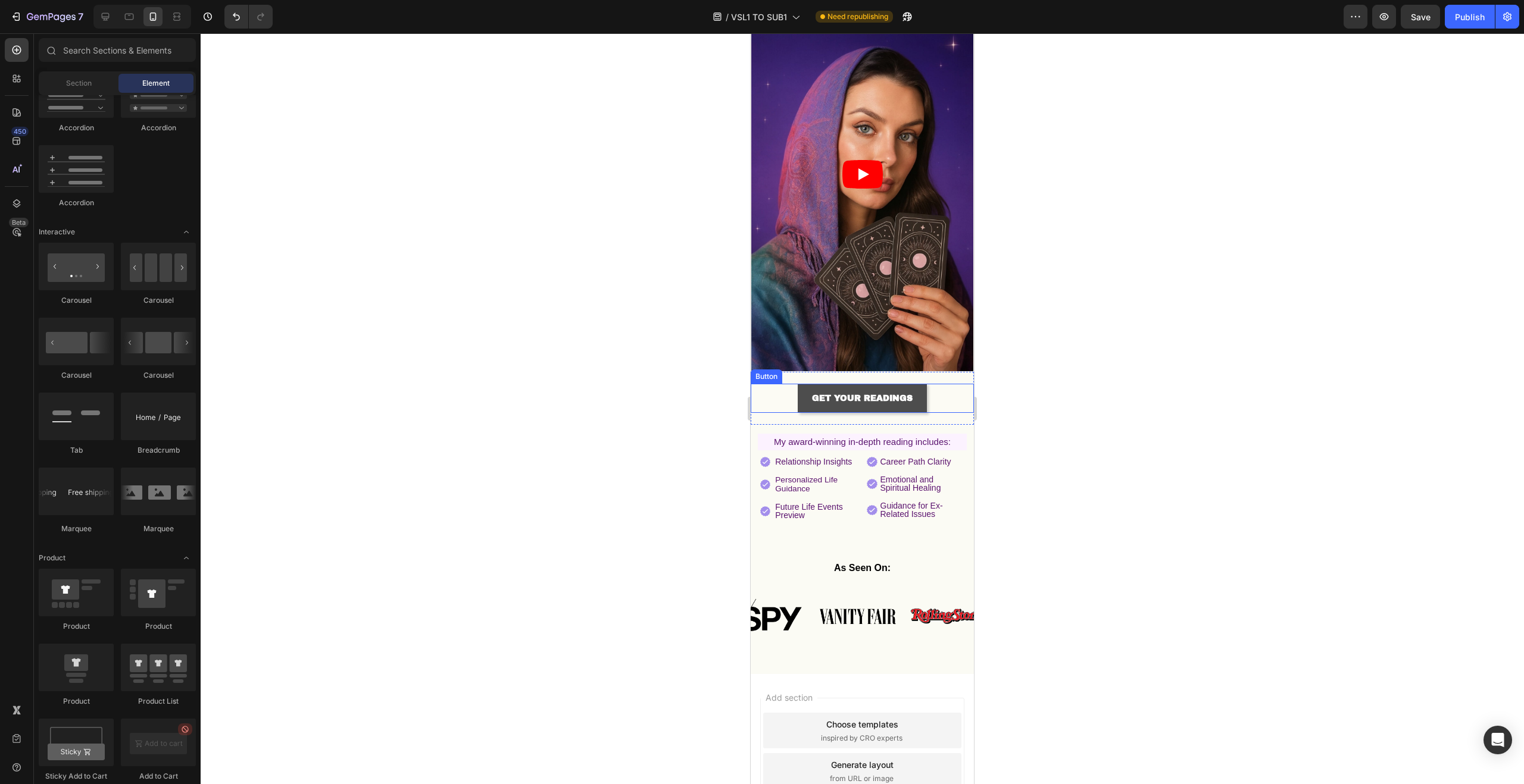
click at [908, 385] on link "GET YOUR READINGS" at bounding box center [863, 398] width 129 height 29
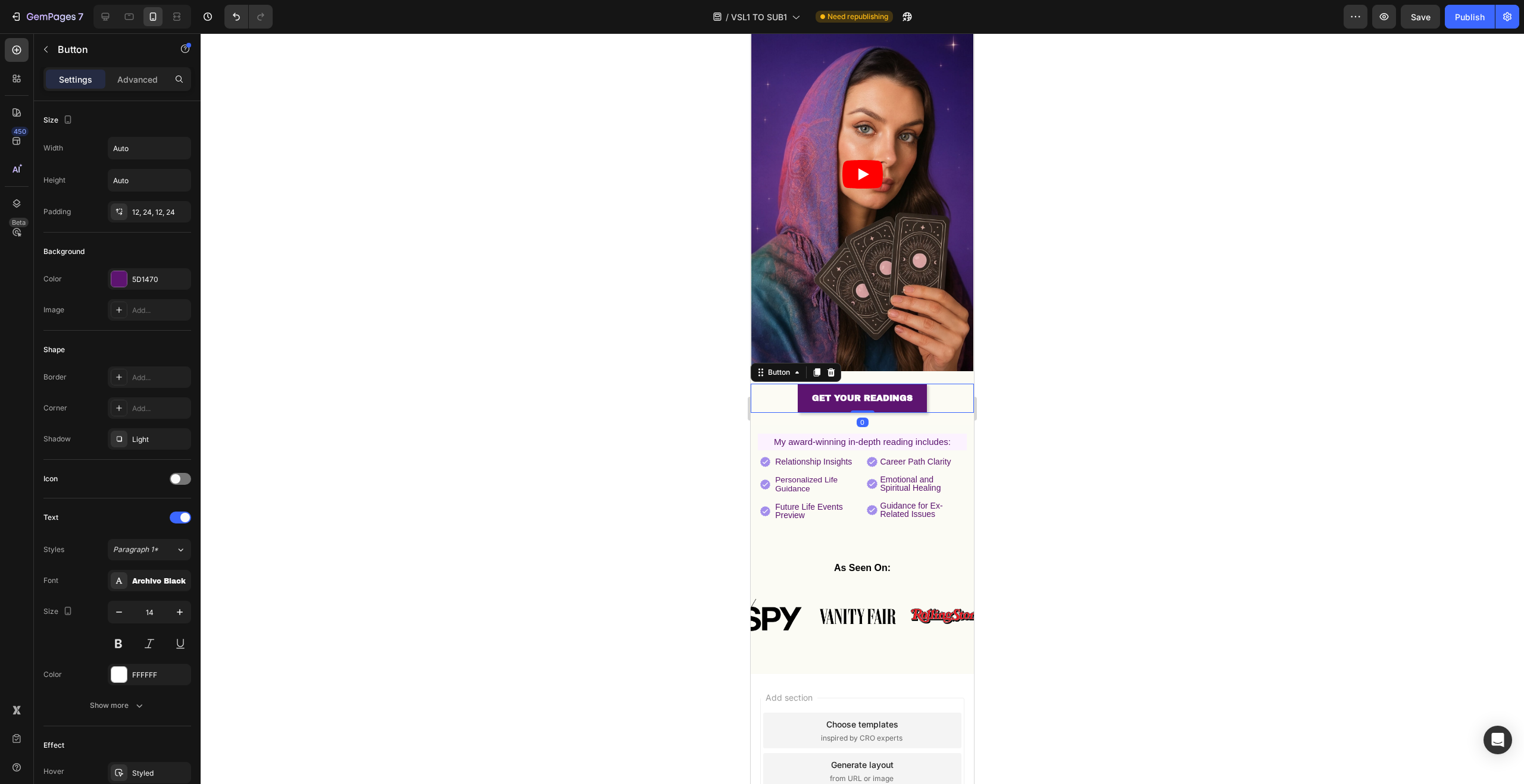
click at [1203, 299] on div at bounding box center [862, 409] width 1324 height 751
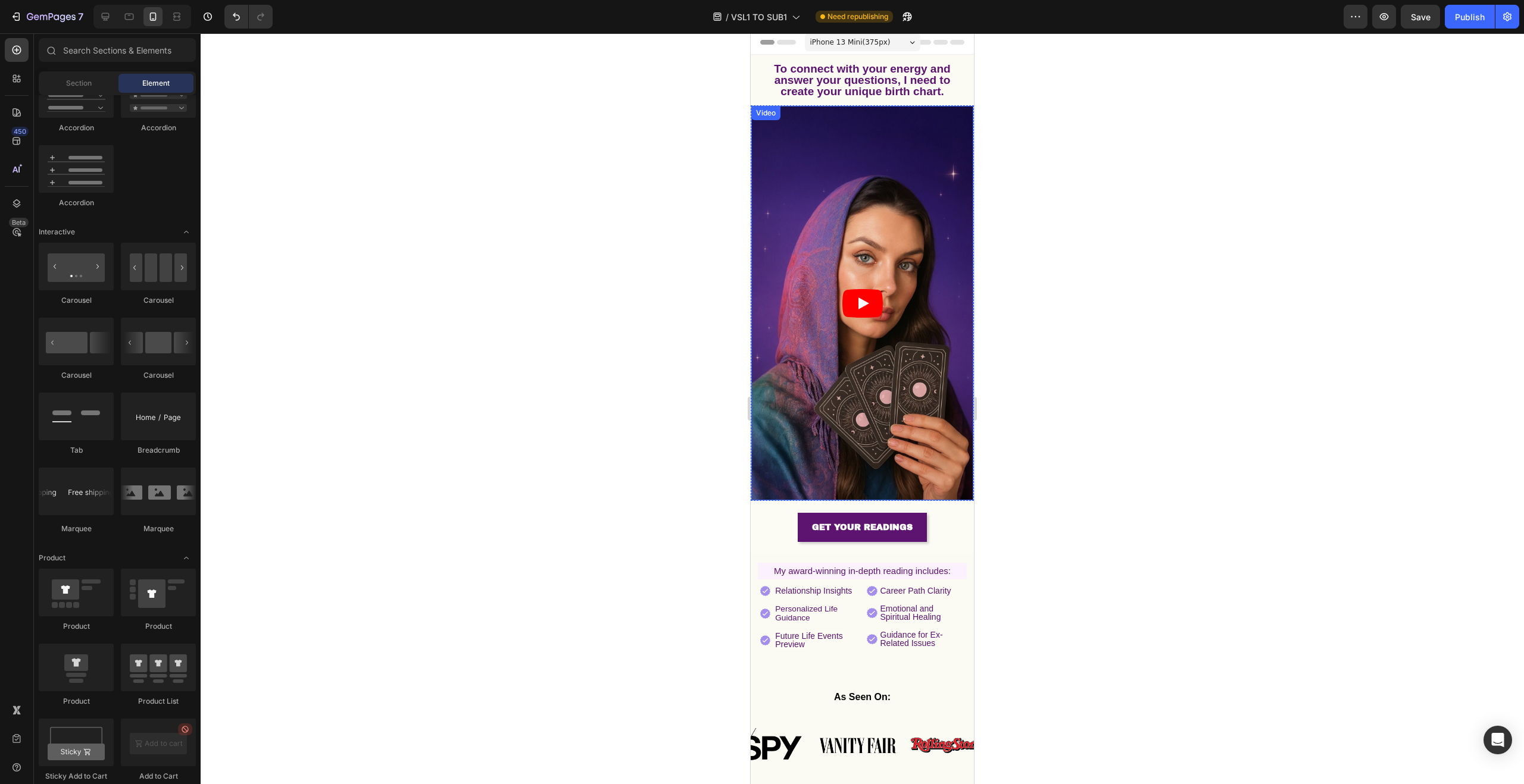
scroll to position [0, 0]
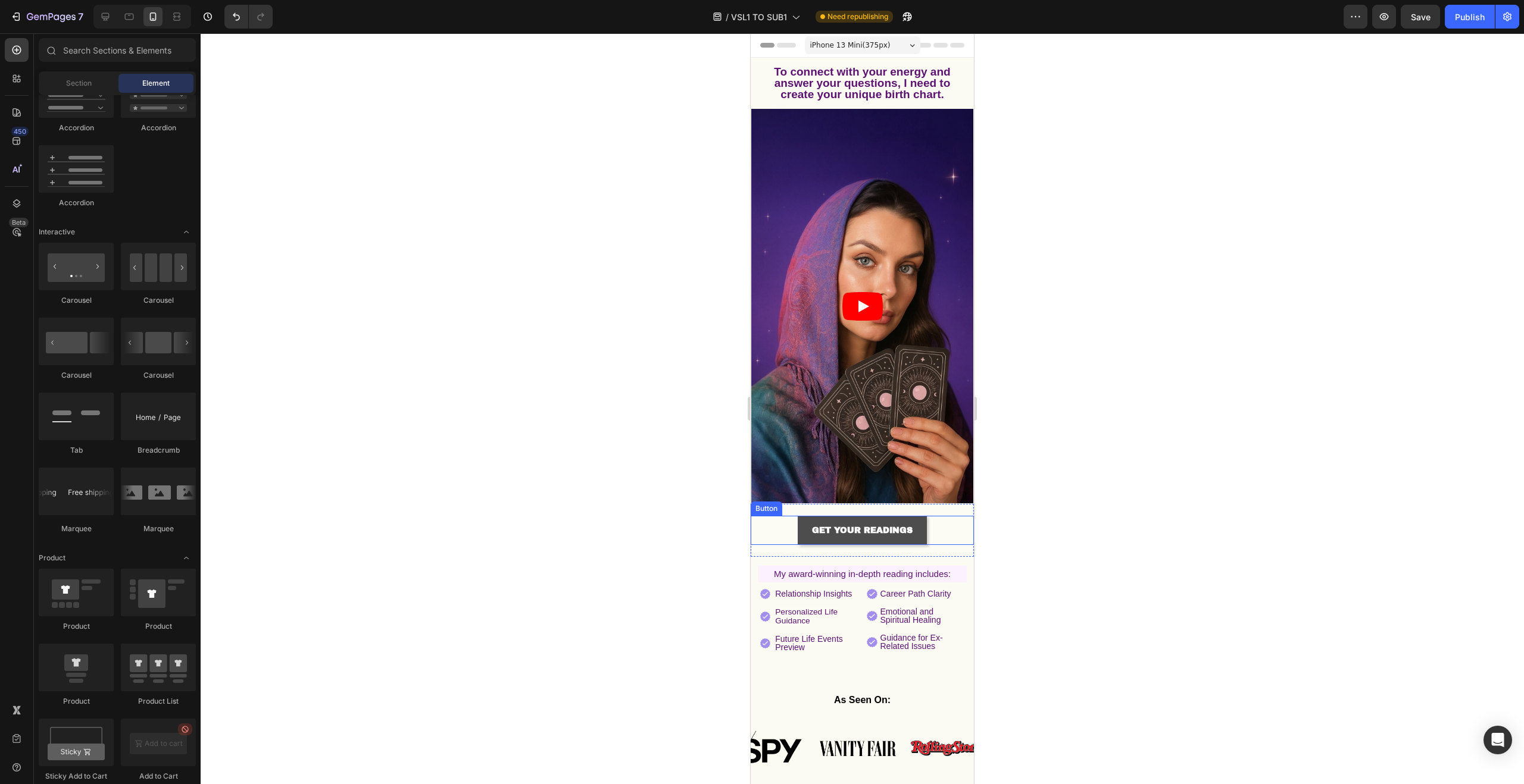
click at [920, 518] on link "GET YOUR READINGS" at bounding box center [863, 530] width 129 height 29
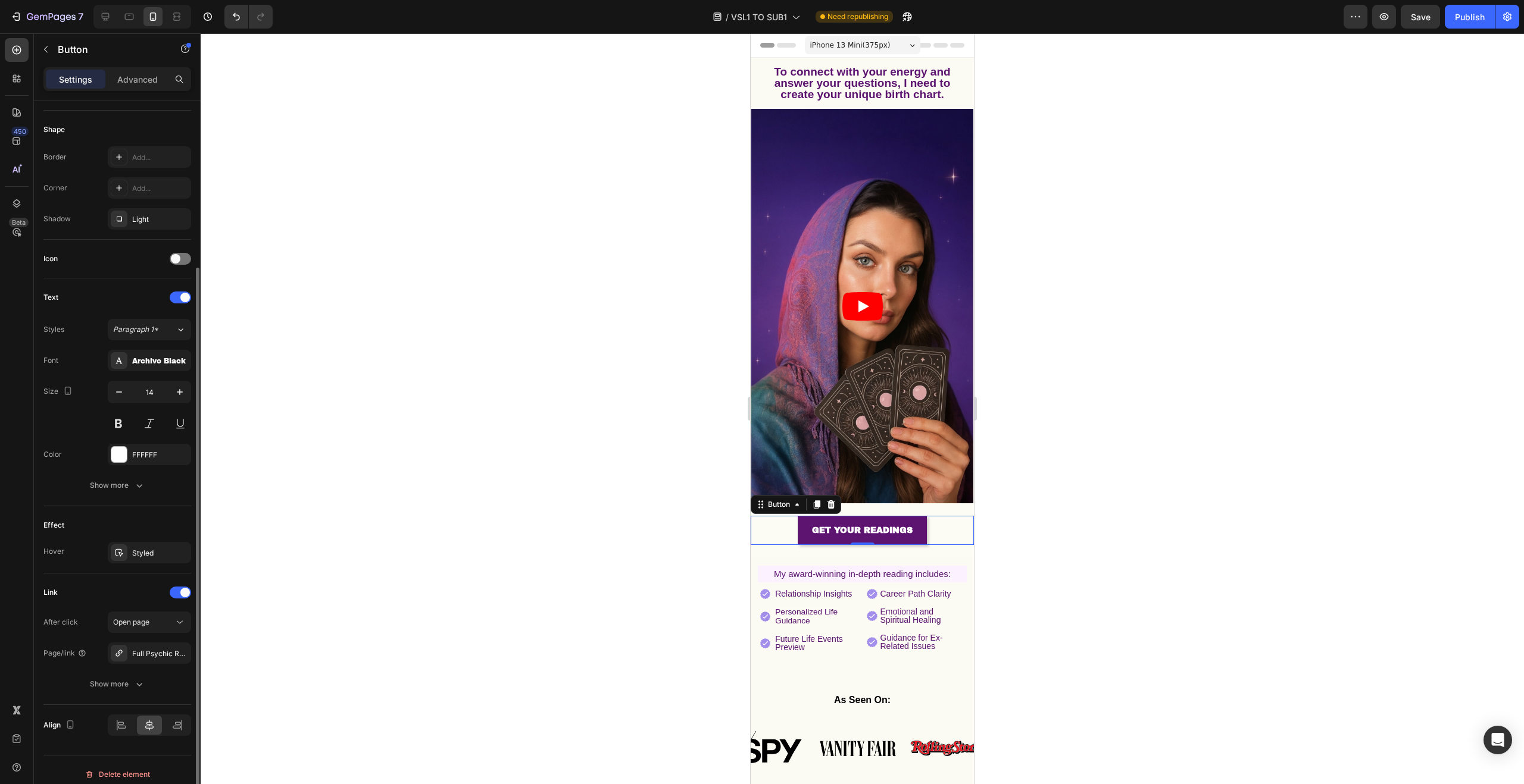
scroll to position [229, 0]
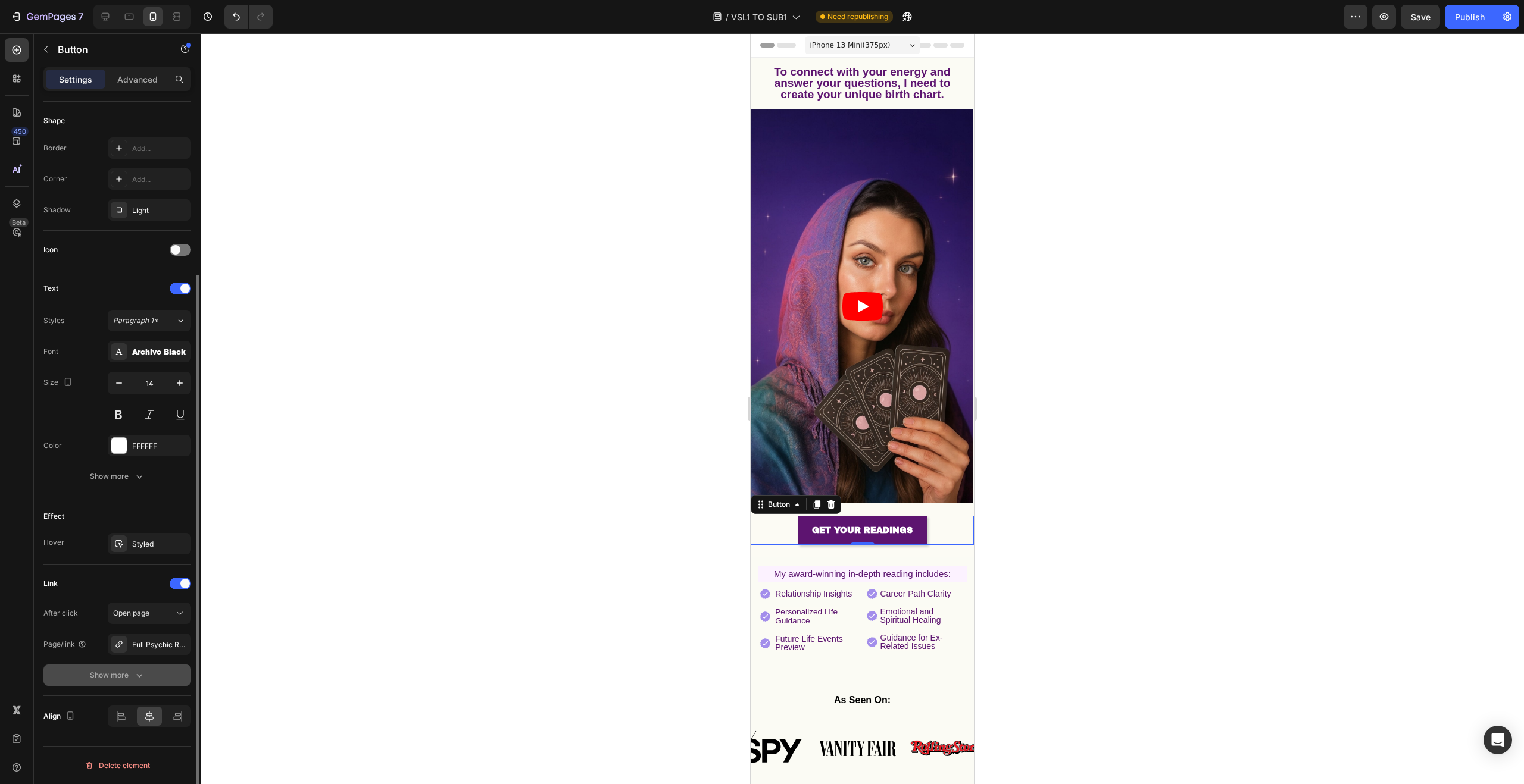
click at [130, 675] on div "Show more" at bounding box center [117, 675] width 55 height 12
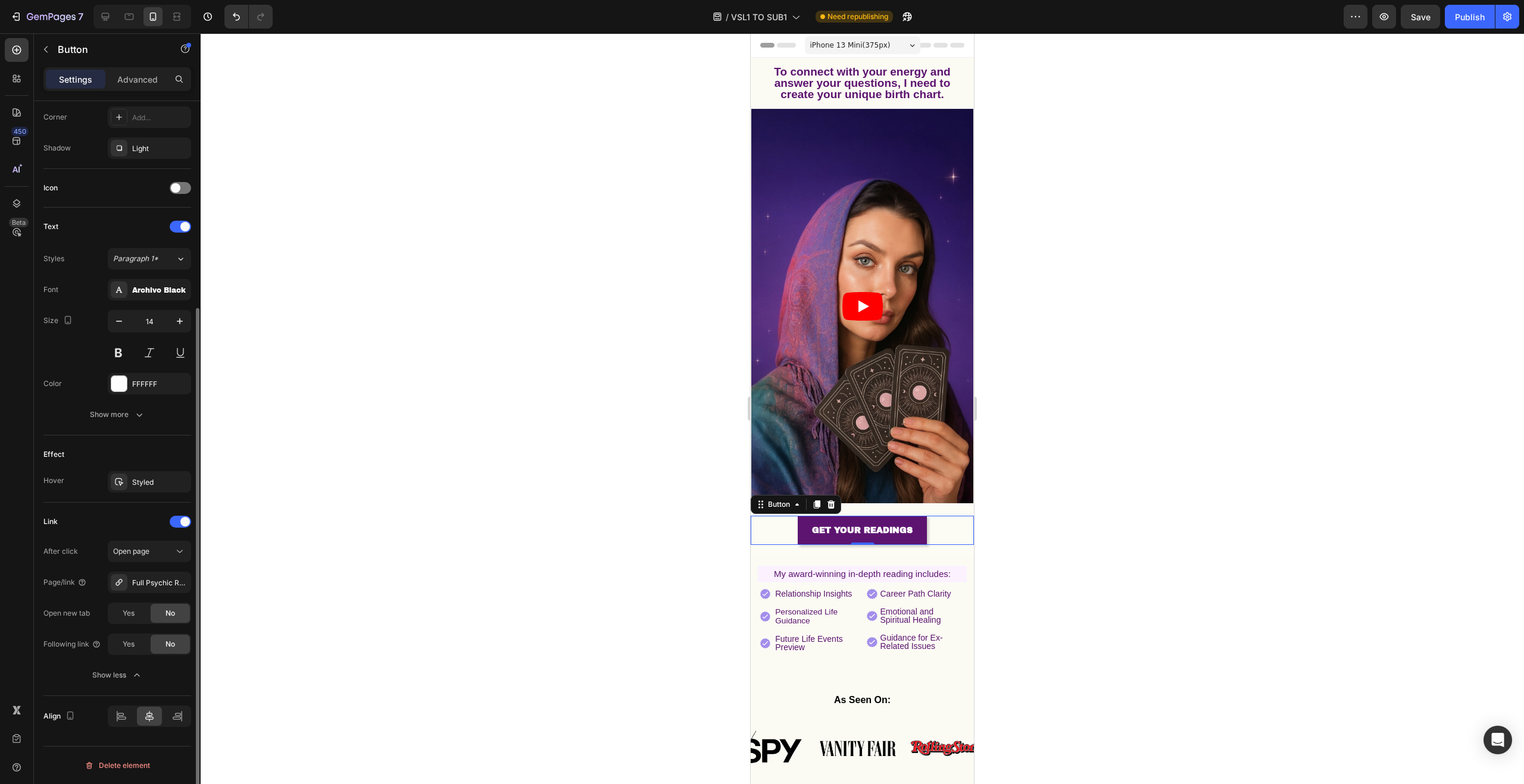
scroll to position [198, 0]
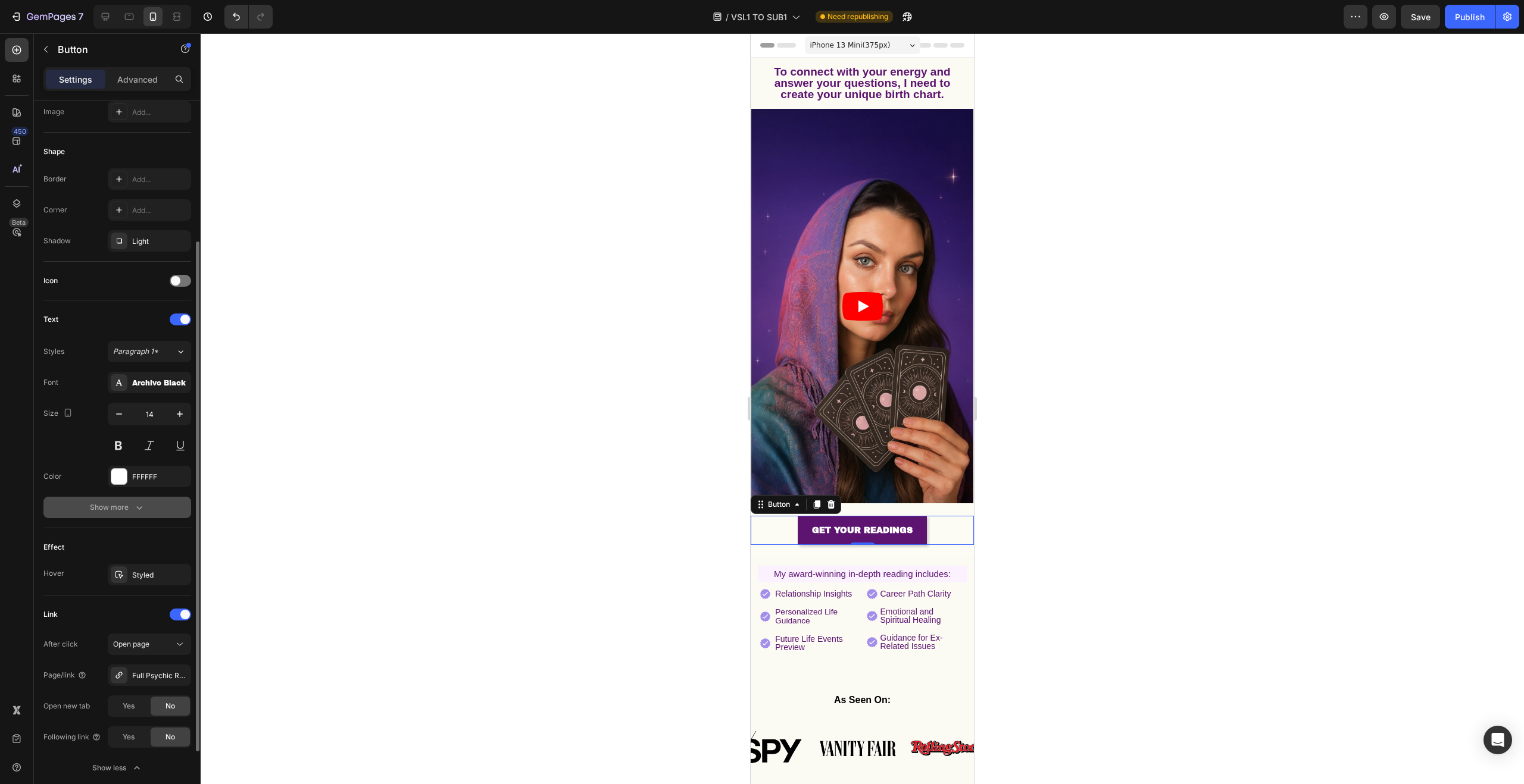
click at [124, 512] on div "Show more" at bounding box center [117, 507] width 55 height 12
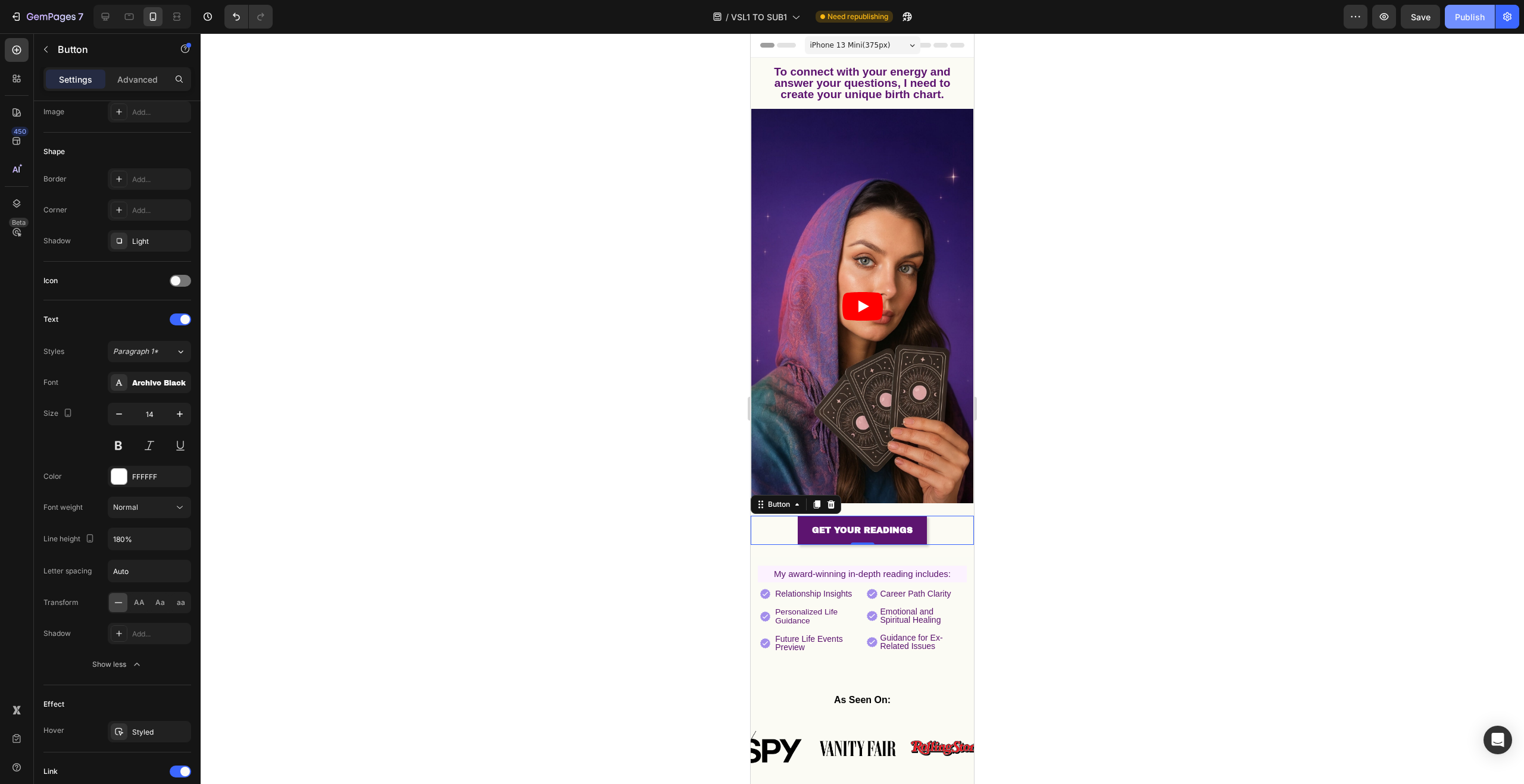
click at [1451, 10] on button "Publish" at bounding box center [1469, 17] width 50 height 24
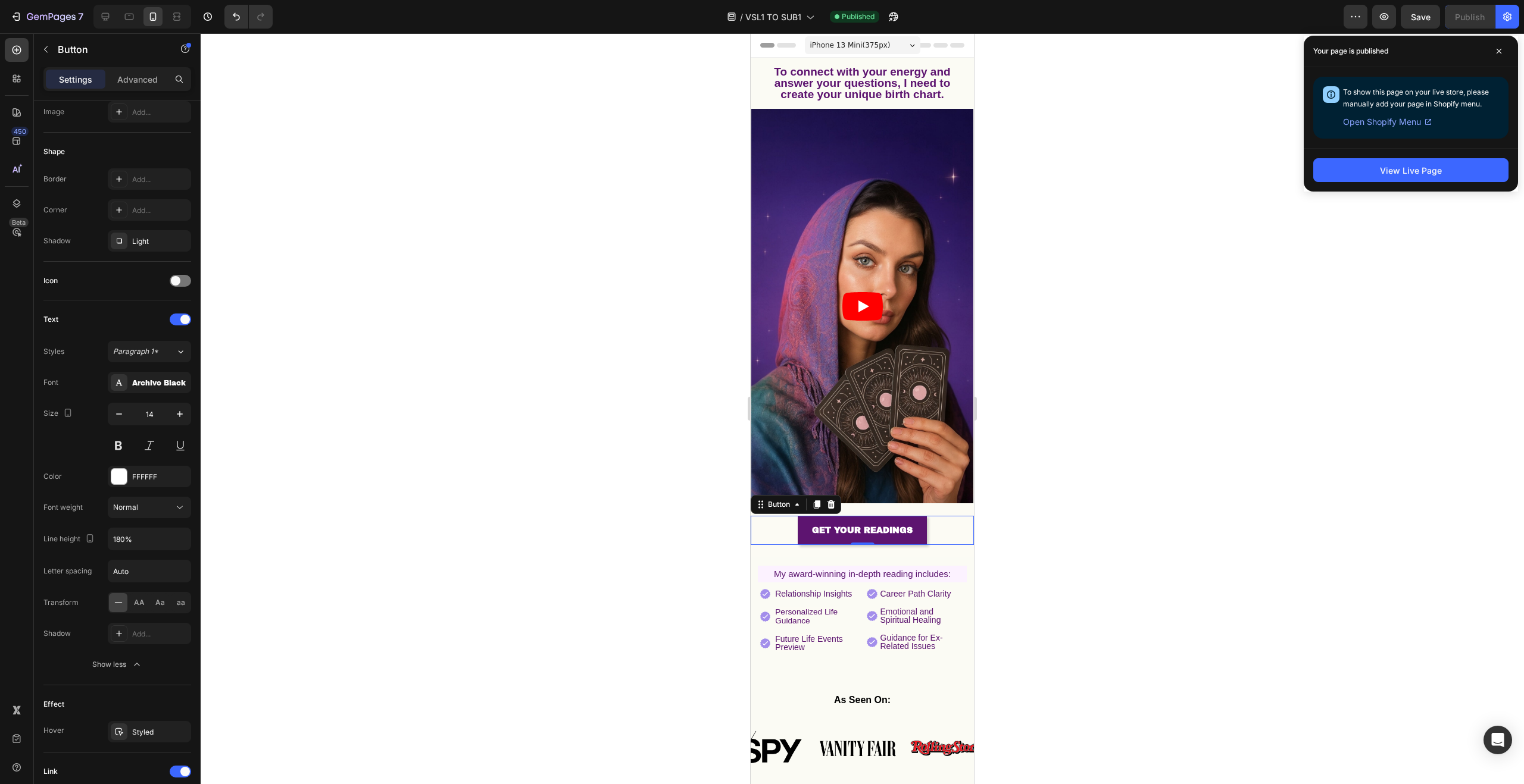
drag, startPoint x: 1290, startPoint y: 229, endPoint x: 1309, endPoint y: 212, distance: 25.5
click at [1291, 229] on div at bounding box center [862, 409] width 1324 height 751
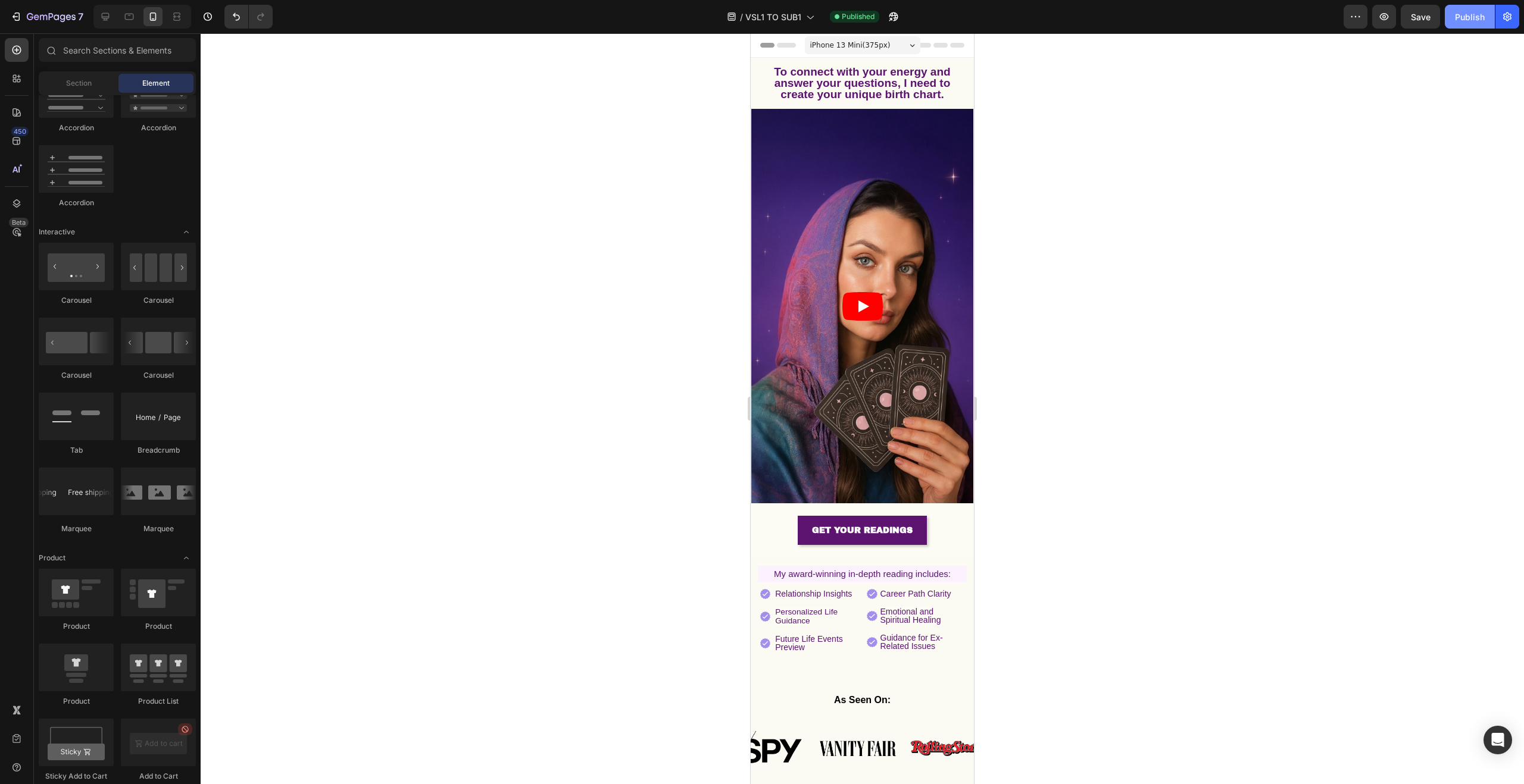
click at [1477, 22] on div "Publish" at bounding box center [1470, 17] width 30 height 12
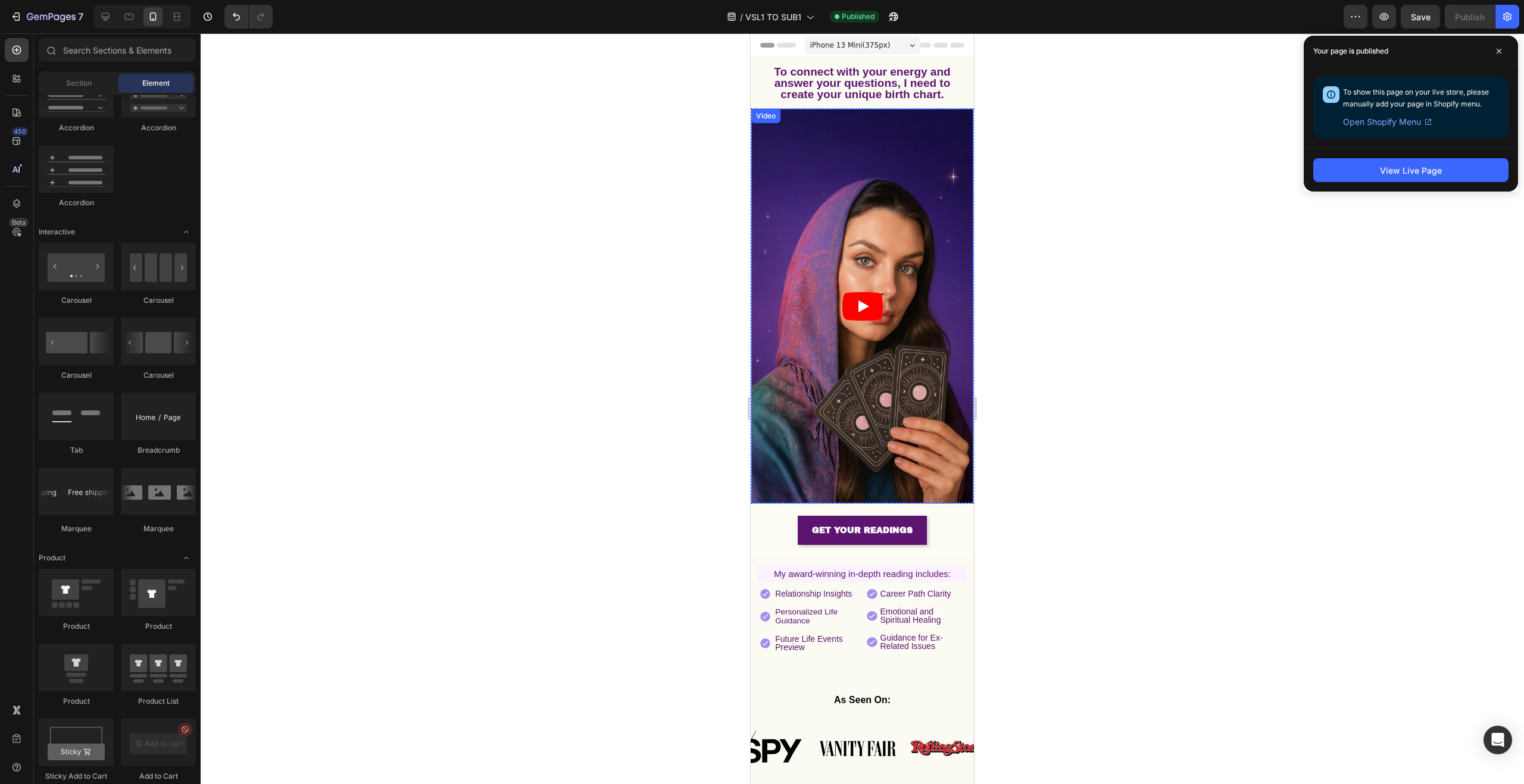
click at [819, 247] on article at bounding box center [862, 306] width 222 height 394
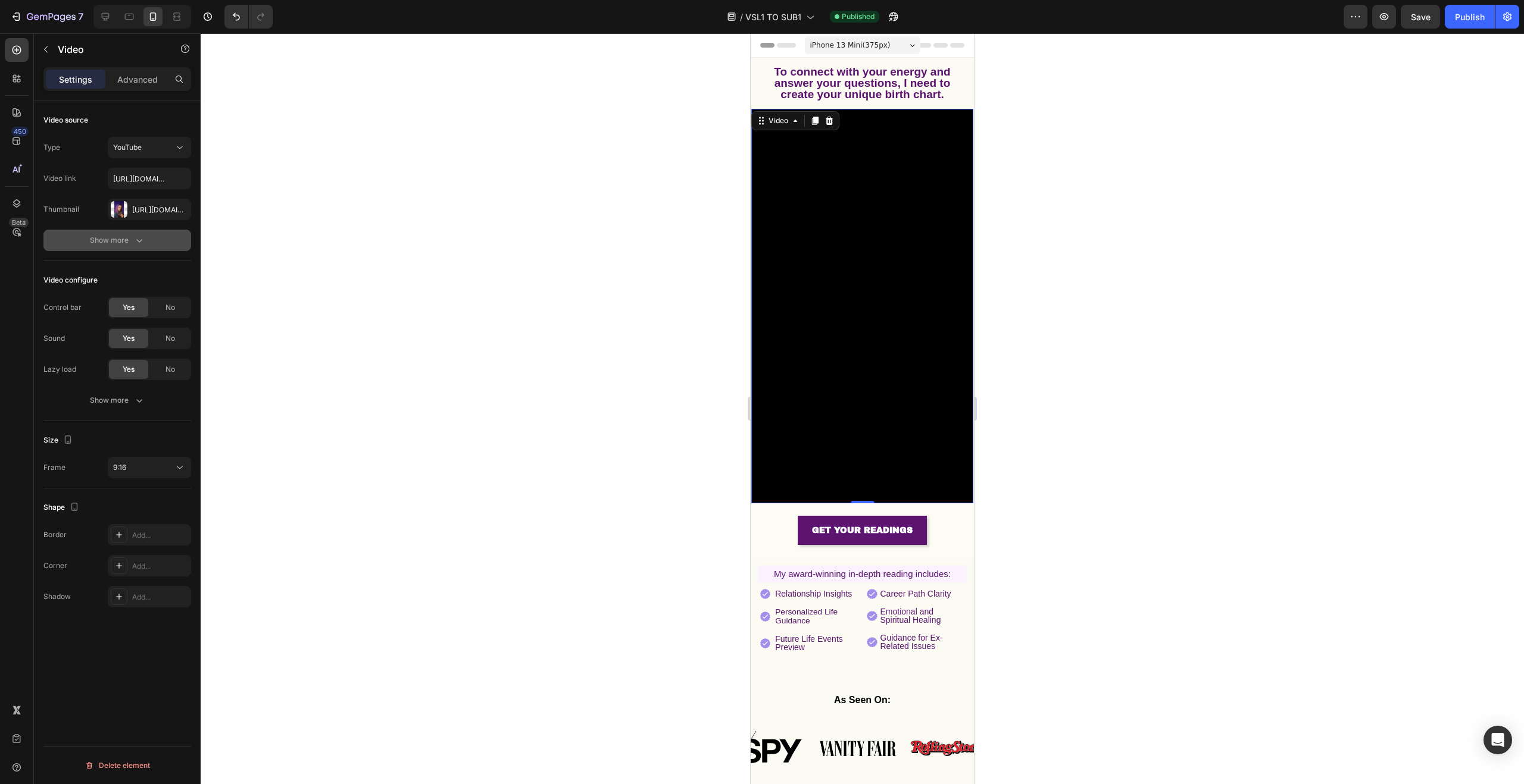
click at [141, 239] on icon "button" at bounding box center [139, 240] width 12 height 12
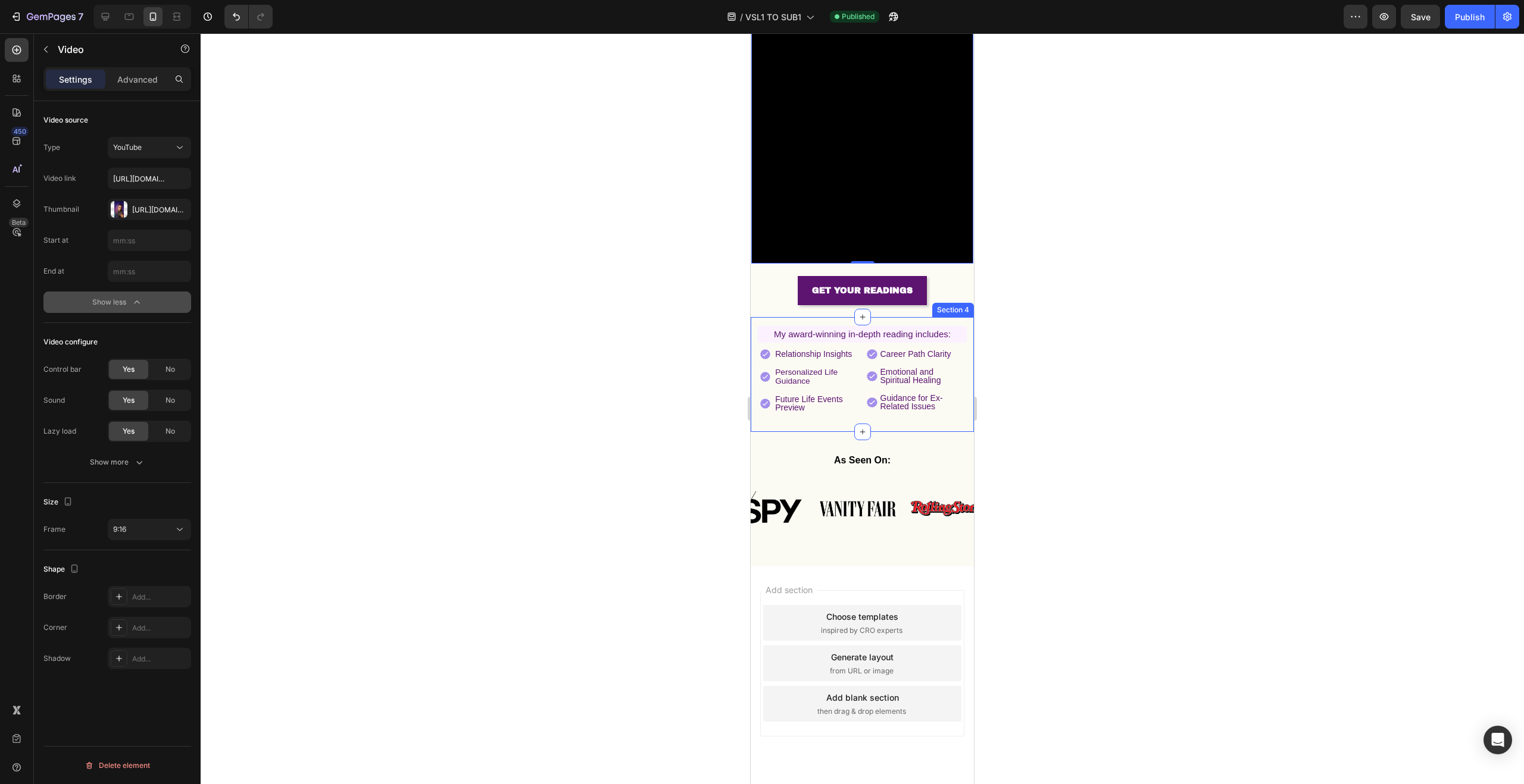
scroll to position [0, 0]
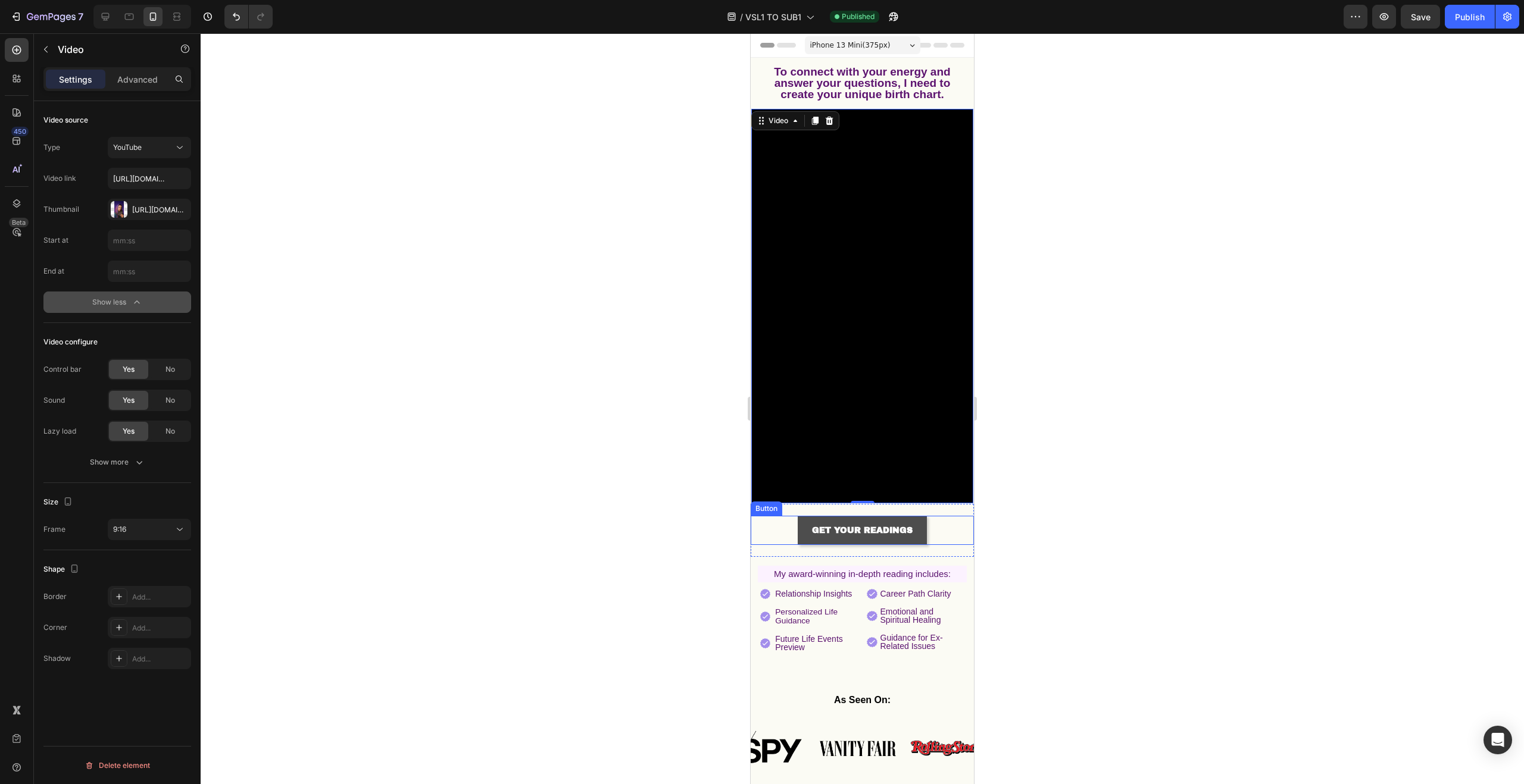
click at [803, 516] on link "GET YOUR READINGS" at bounding box center [863, 530] width 129 height 29
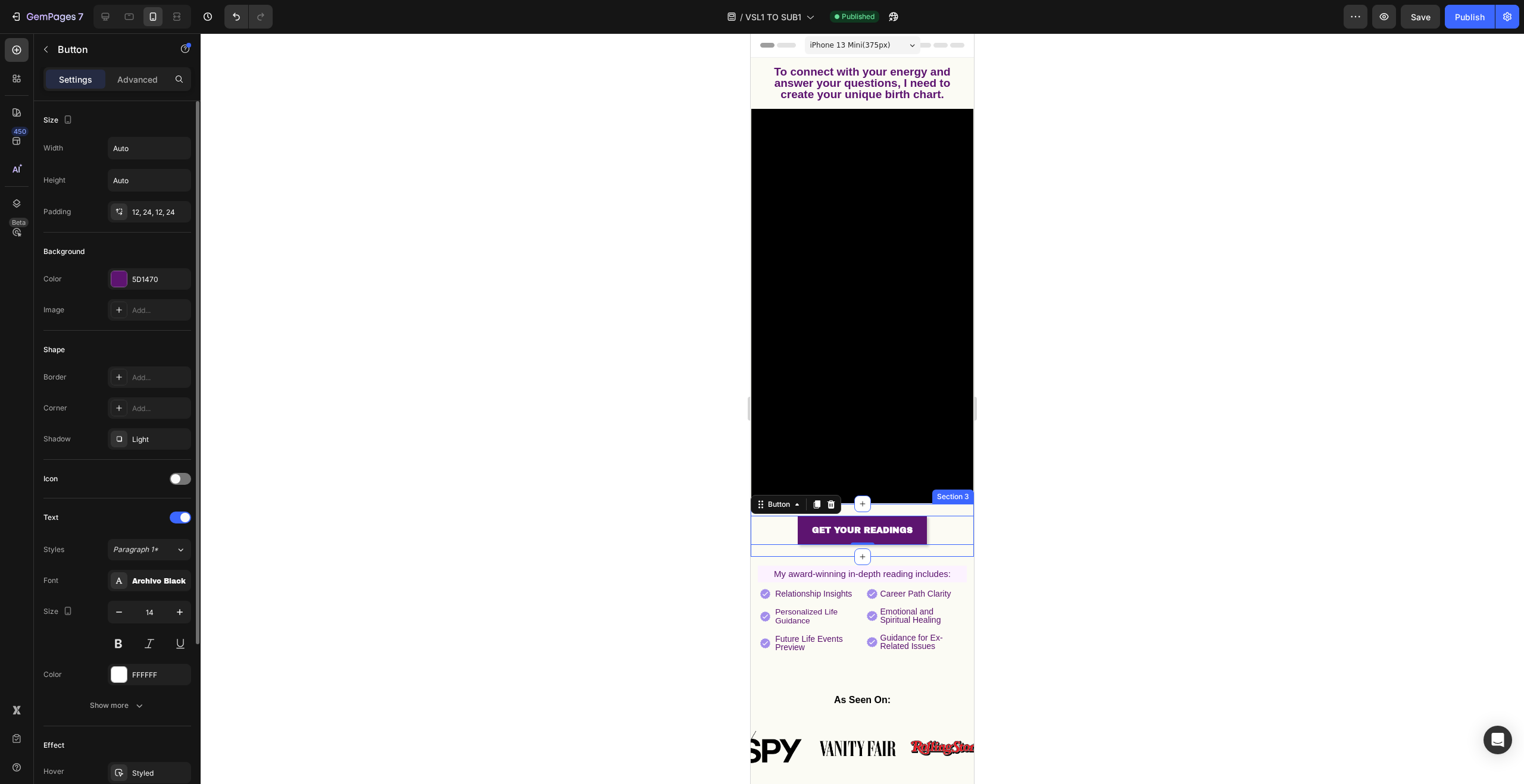
click at [494, 495] on div at bounding box center [862, 409] width 1324 height 751
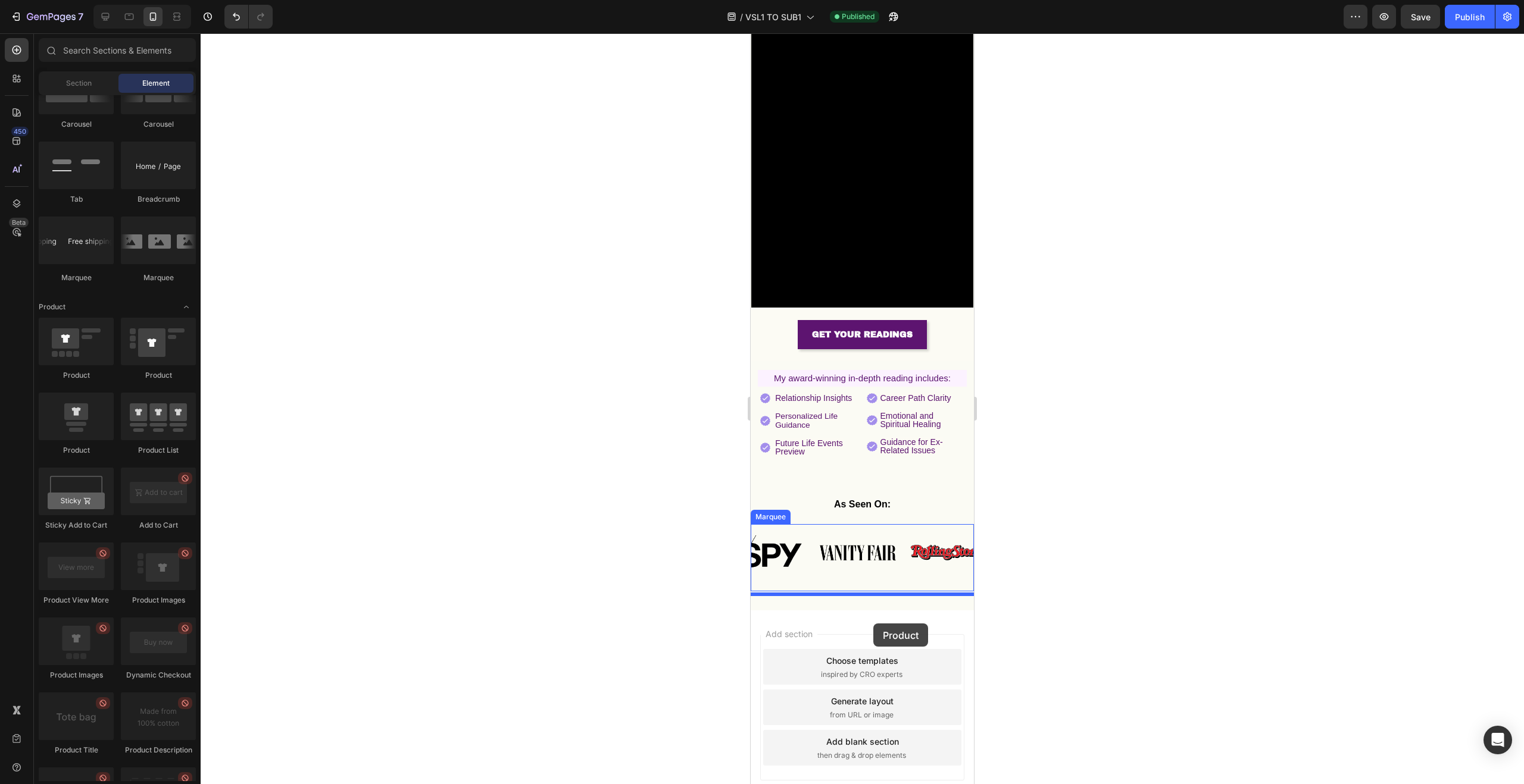
scroll to position [258, 0]
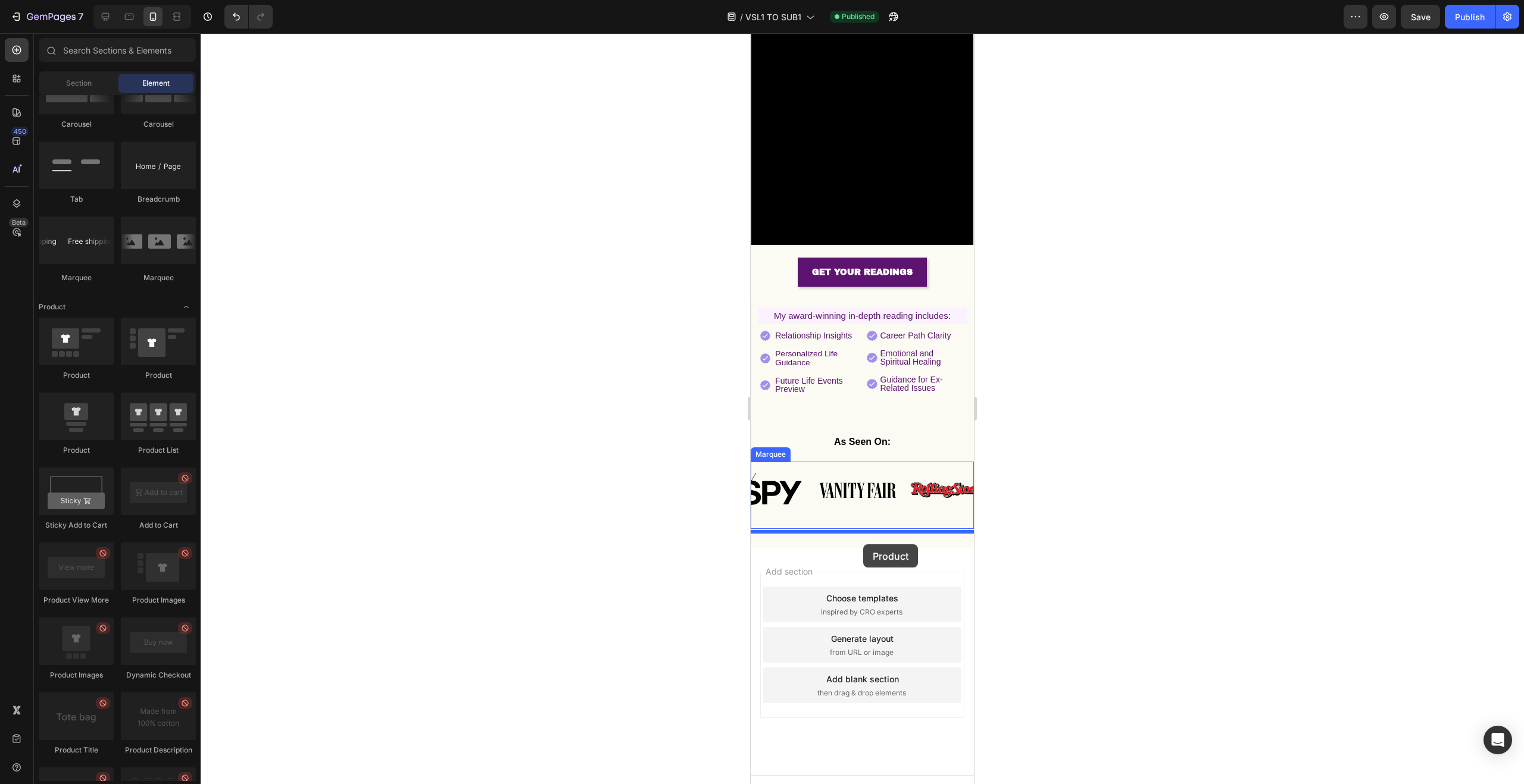
drag, startPoint x: 878, startPoint y: 387, endPoint x: 863, endPoint y: 544, distance: 157.7
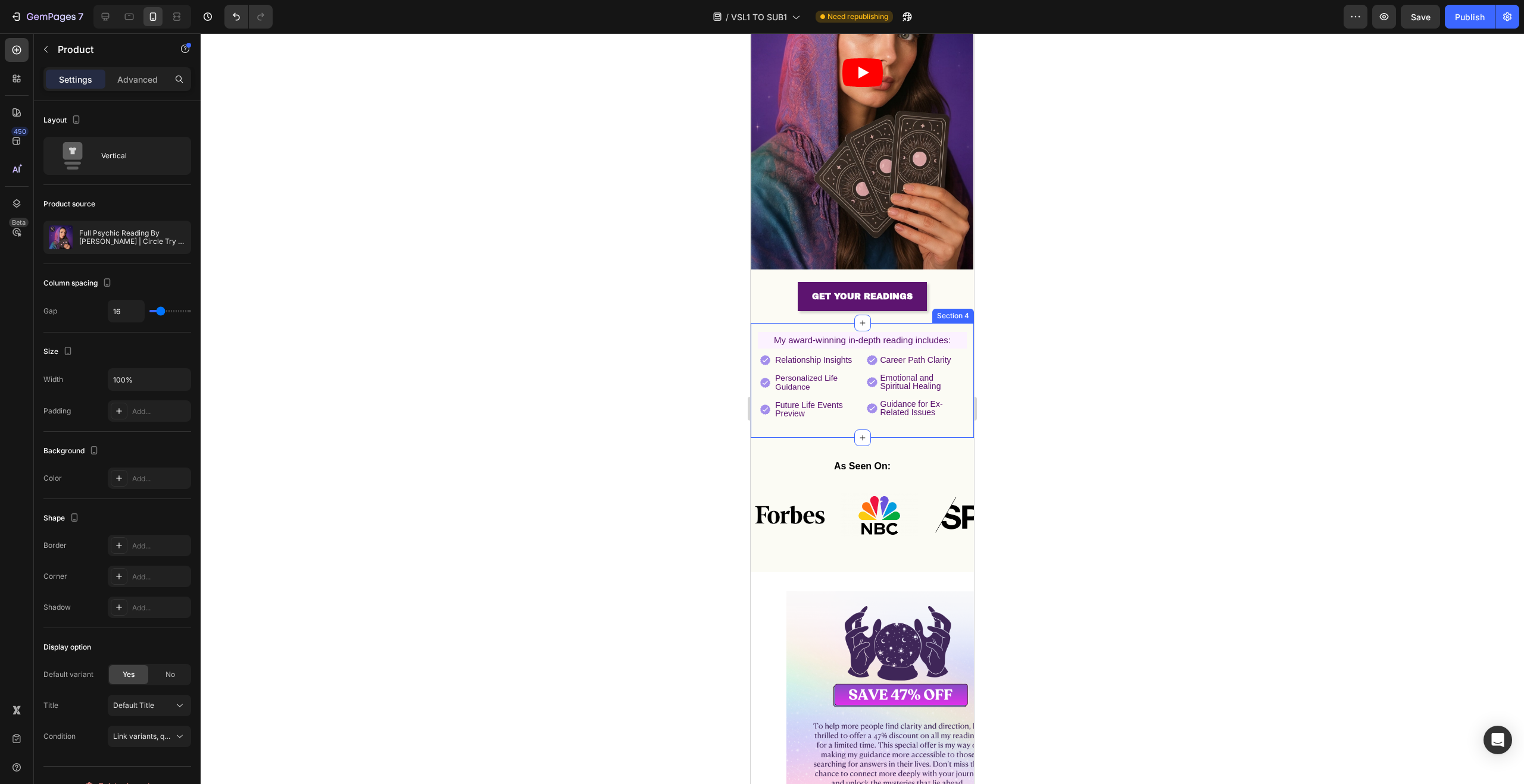
scroll to position [0, 0]
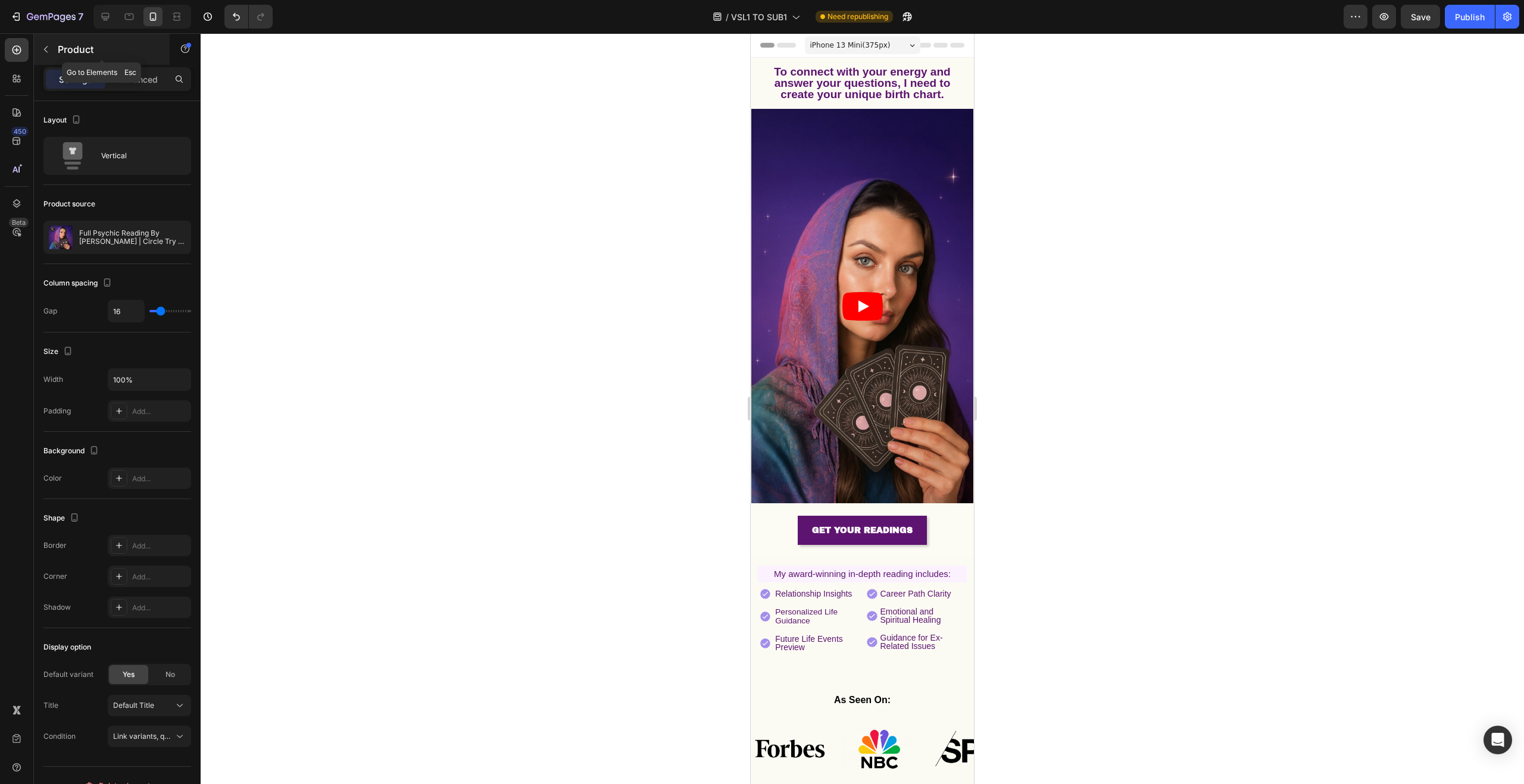
click at [49, 46] on icon "button" at bounding box center [45, 49] width 9 height 9
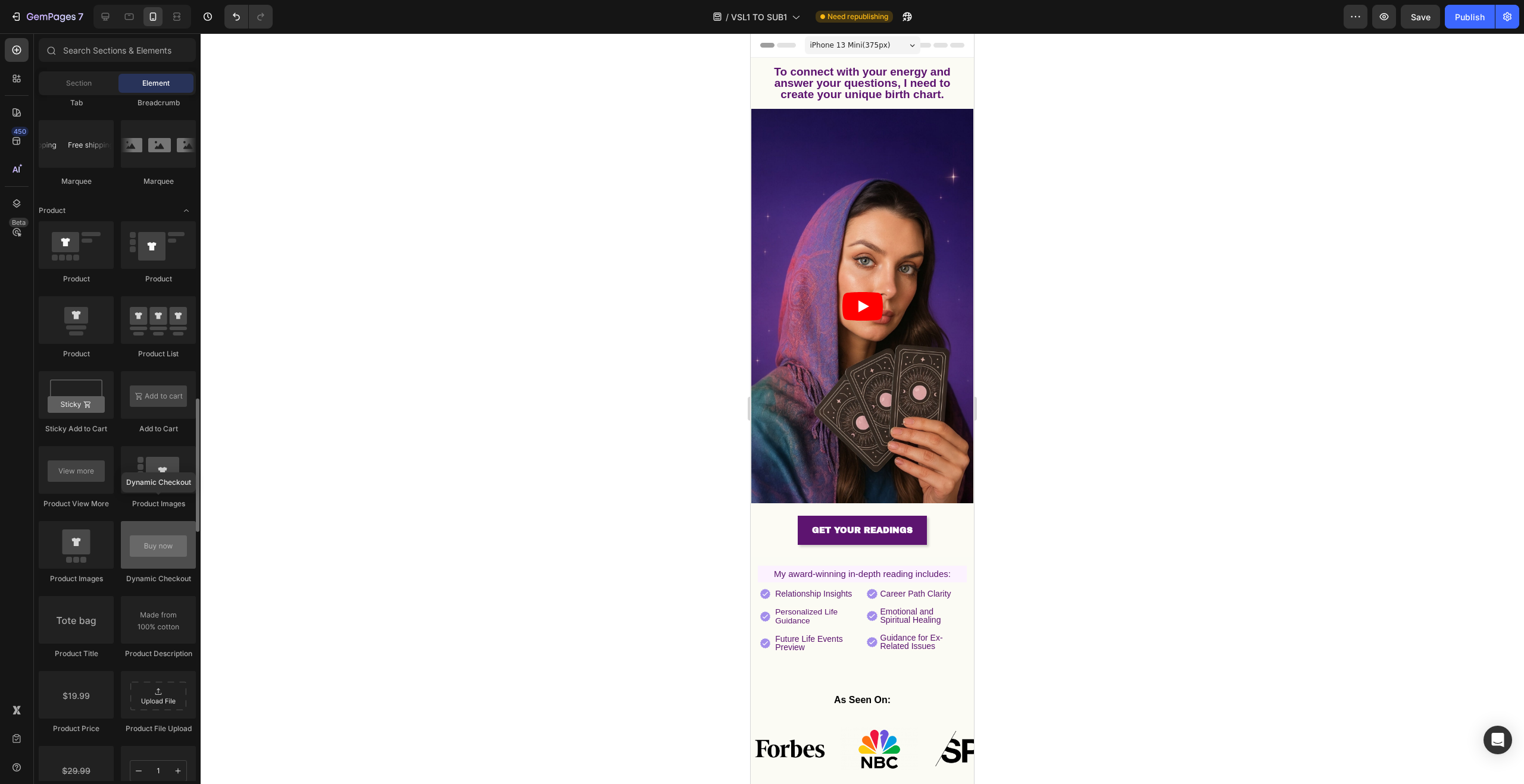
scroll to position [1439, 0]
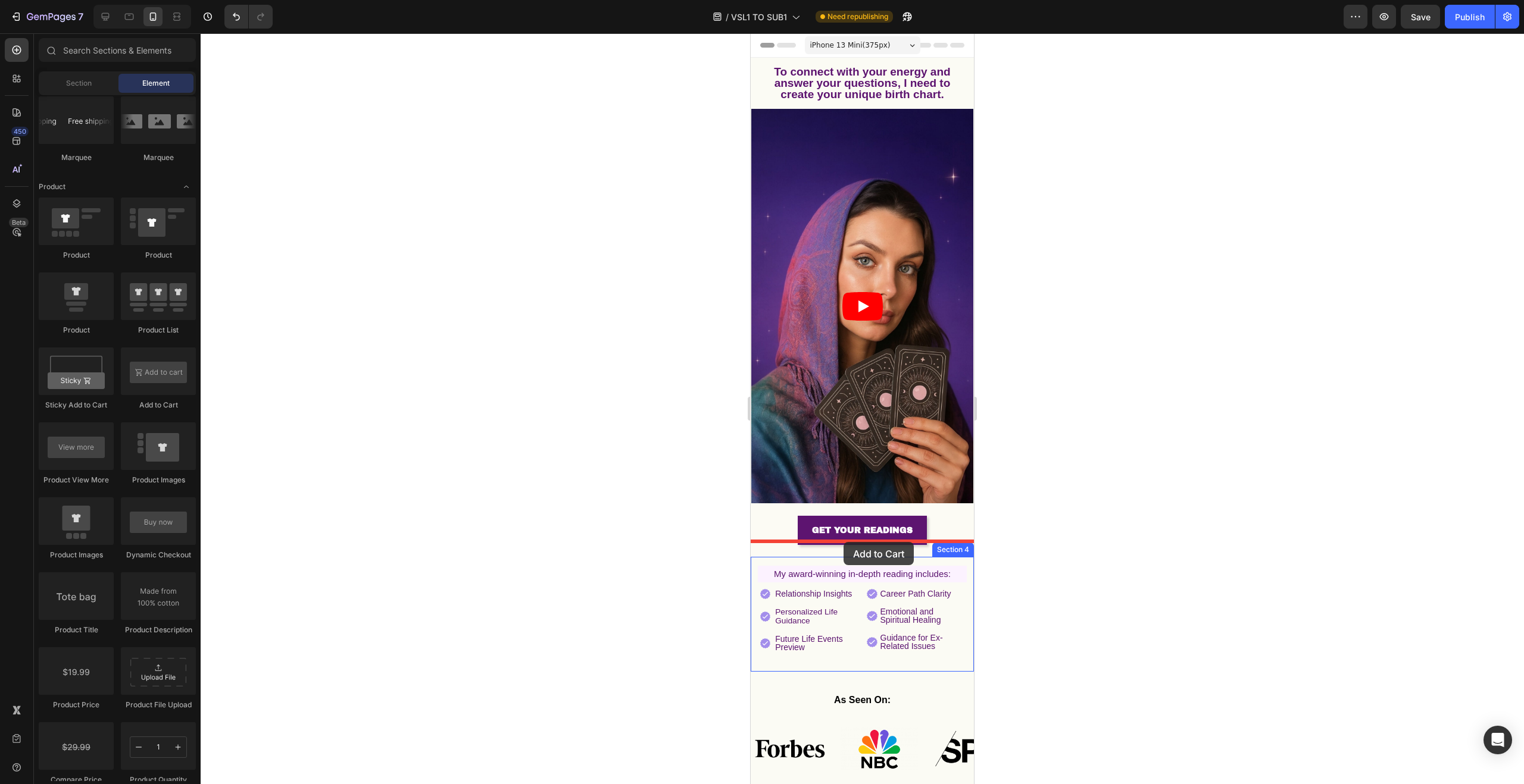
drag, startPoint x: 906, startPoint y: 418, endPoint x: 843, endPoint y: 542, distance: 139.1
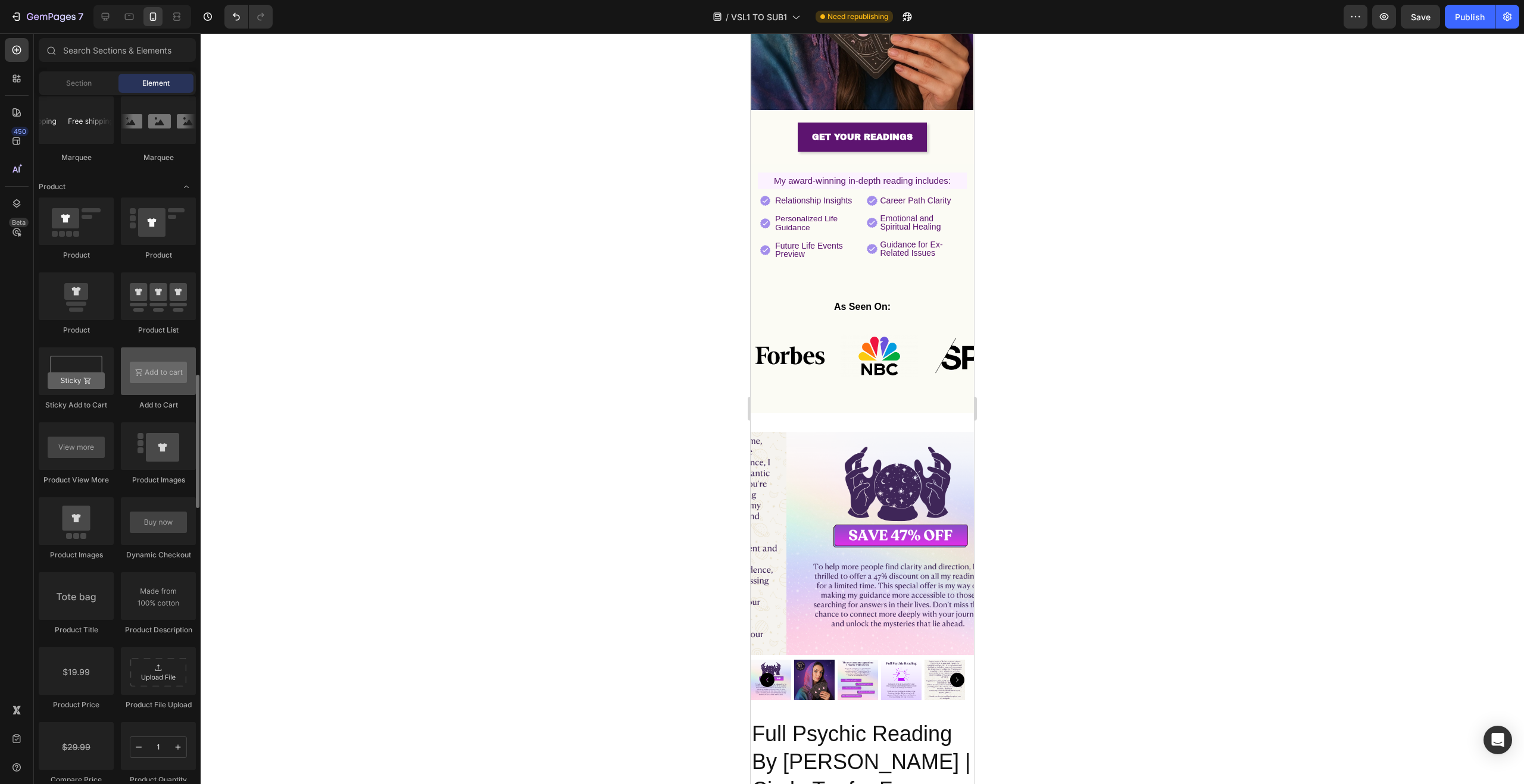
scroll to position [1423, 0]
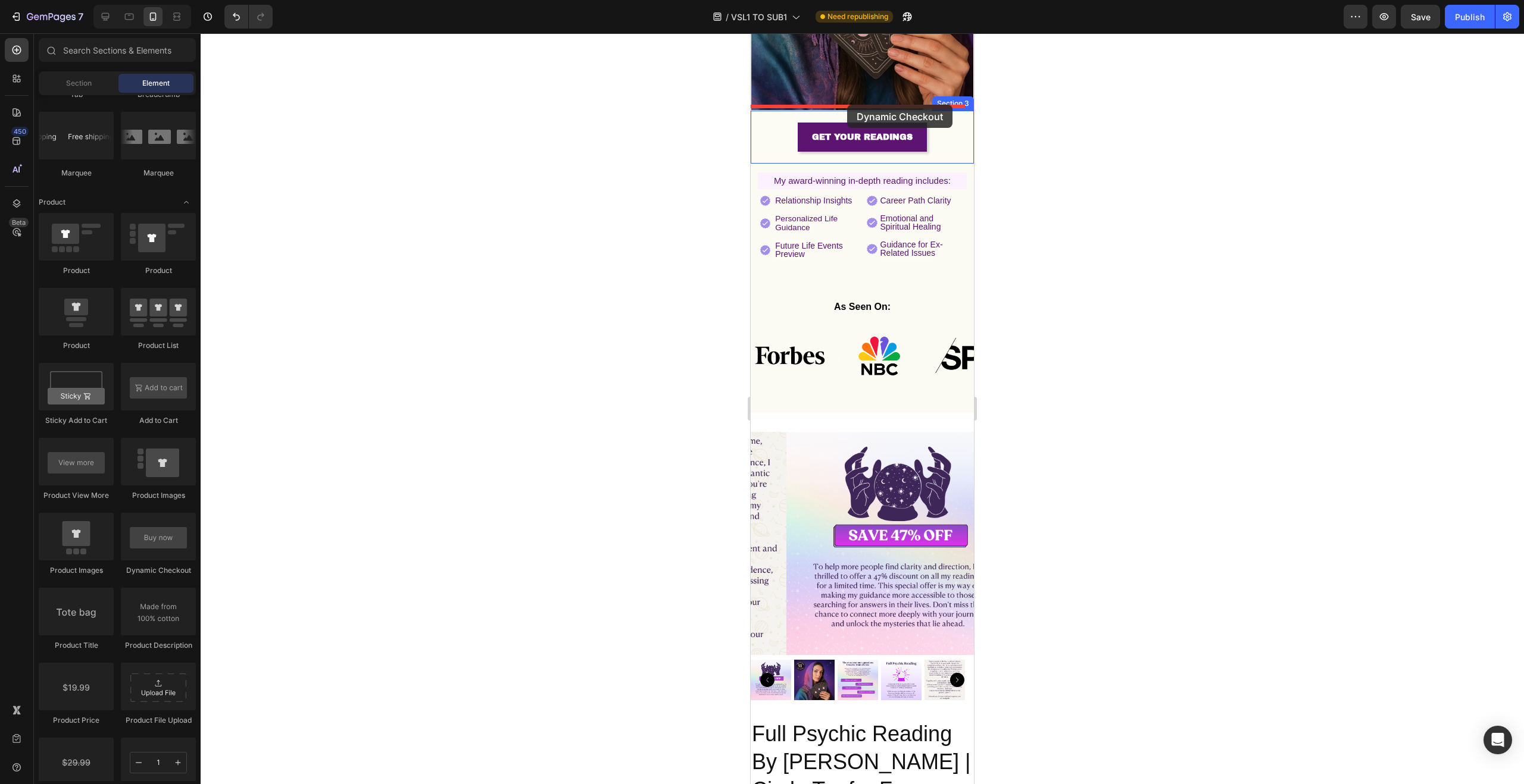
drag, startPoint x: 921, startPoint y: 573, endPoint x: 847, endPoint y: 104, distance: 474.8
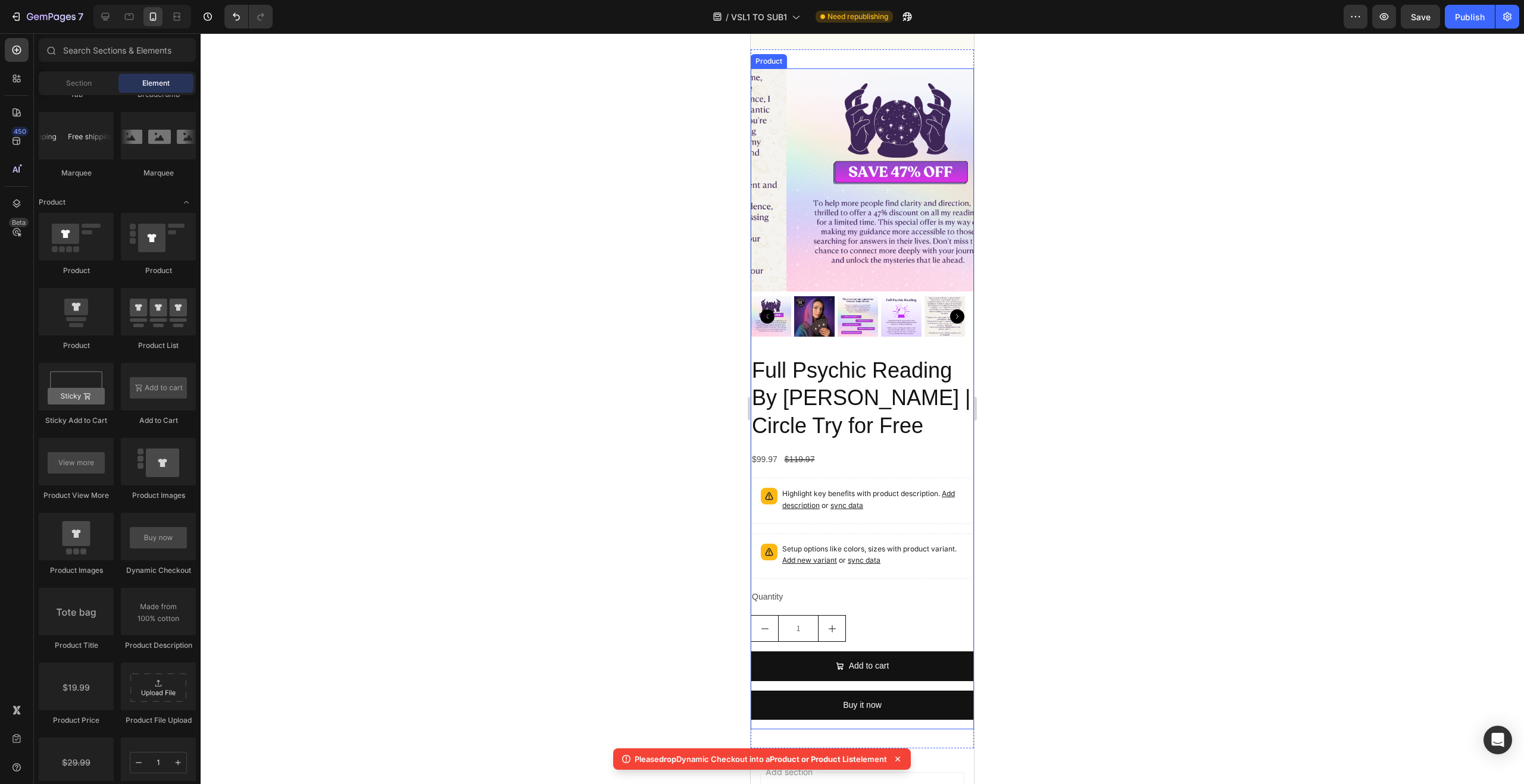
scroll to position [743, 0]
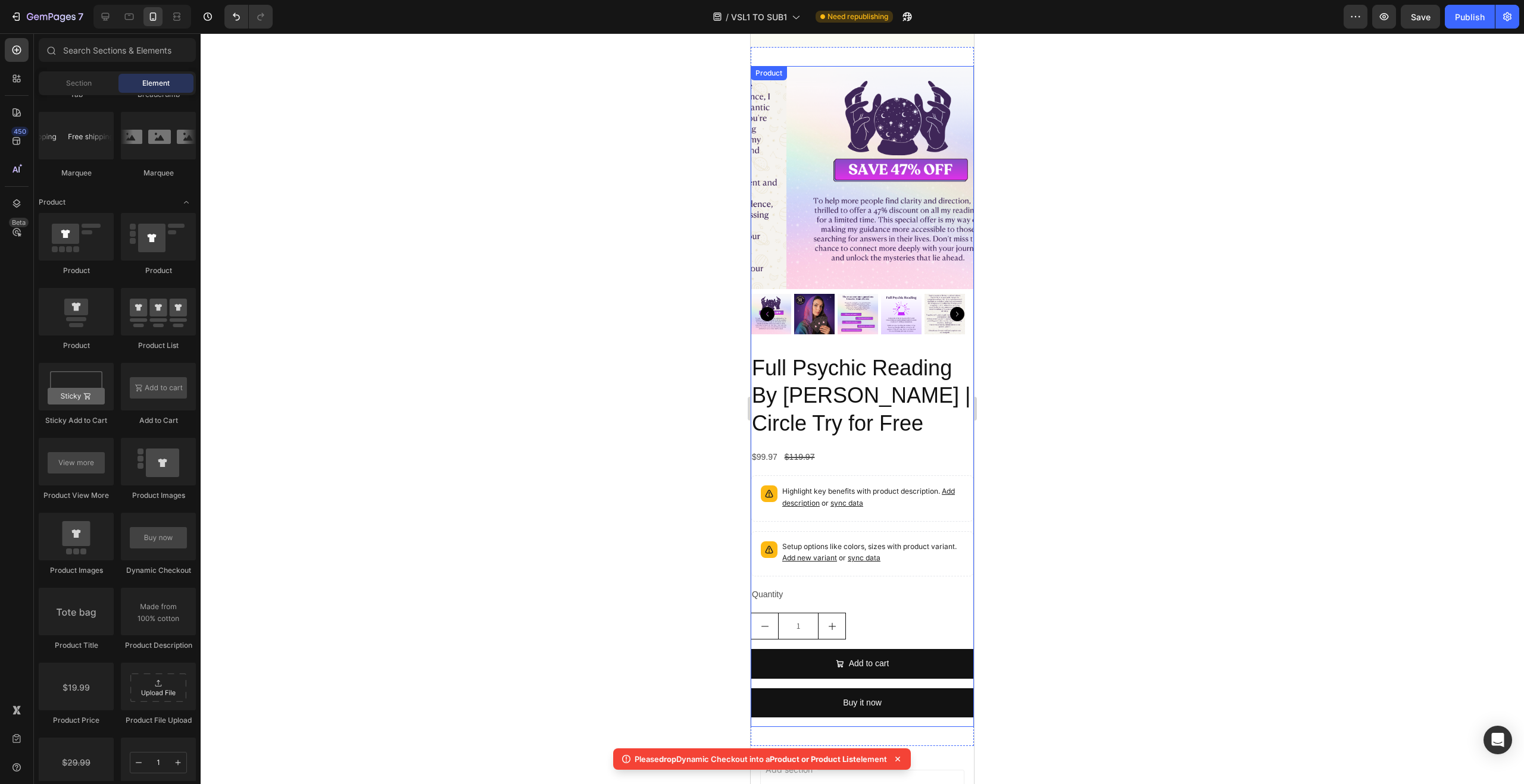
click at [848, 453] on div "$99.97 Product Price Product Price $119.97 Product Price Product Price Row" at bounding box center [862, 457] width 223 height 17
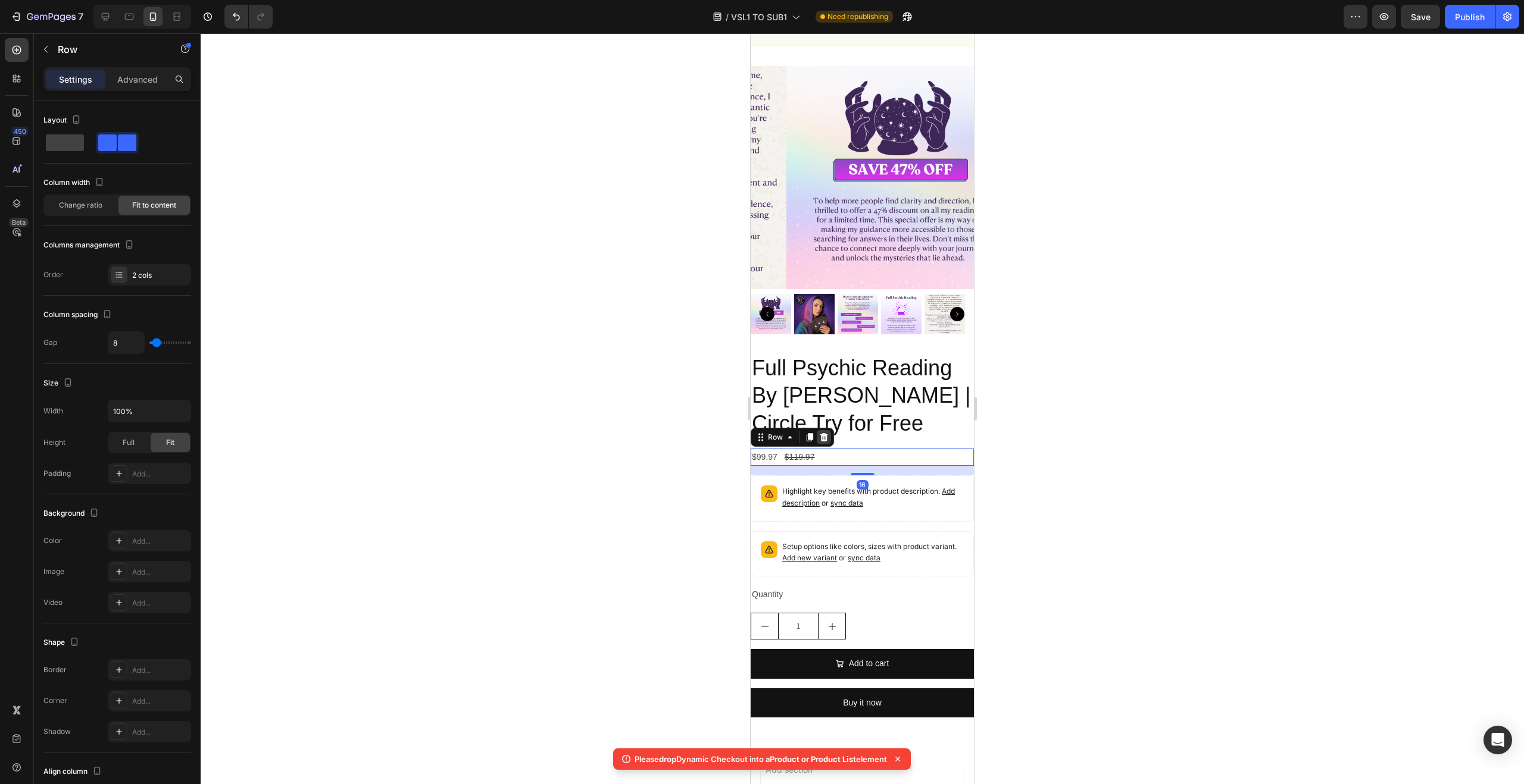
click at [826, 433] on icon at bounding box center [823, 437] width 9 height 9
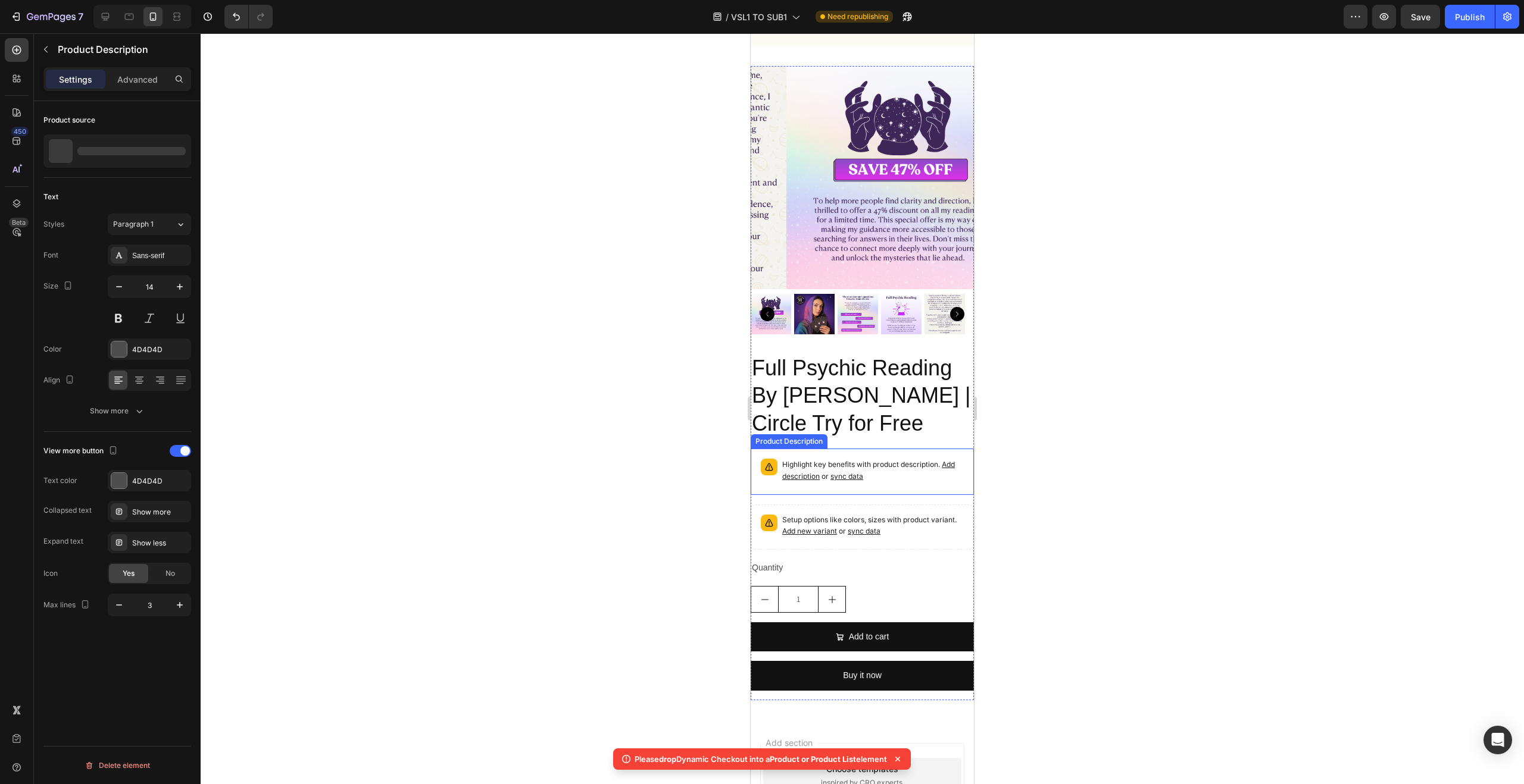
click at [910, 468] on p "Highlight key benefits with product description. Add description or sync data" at bounding box center [872, 471] width 181 height 24
click at [894, 433] on icon at bounding box center [890, 437] width 9 height 9
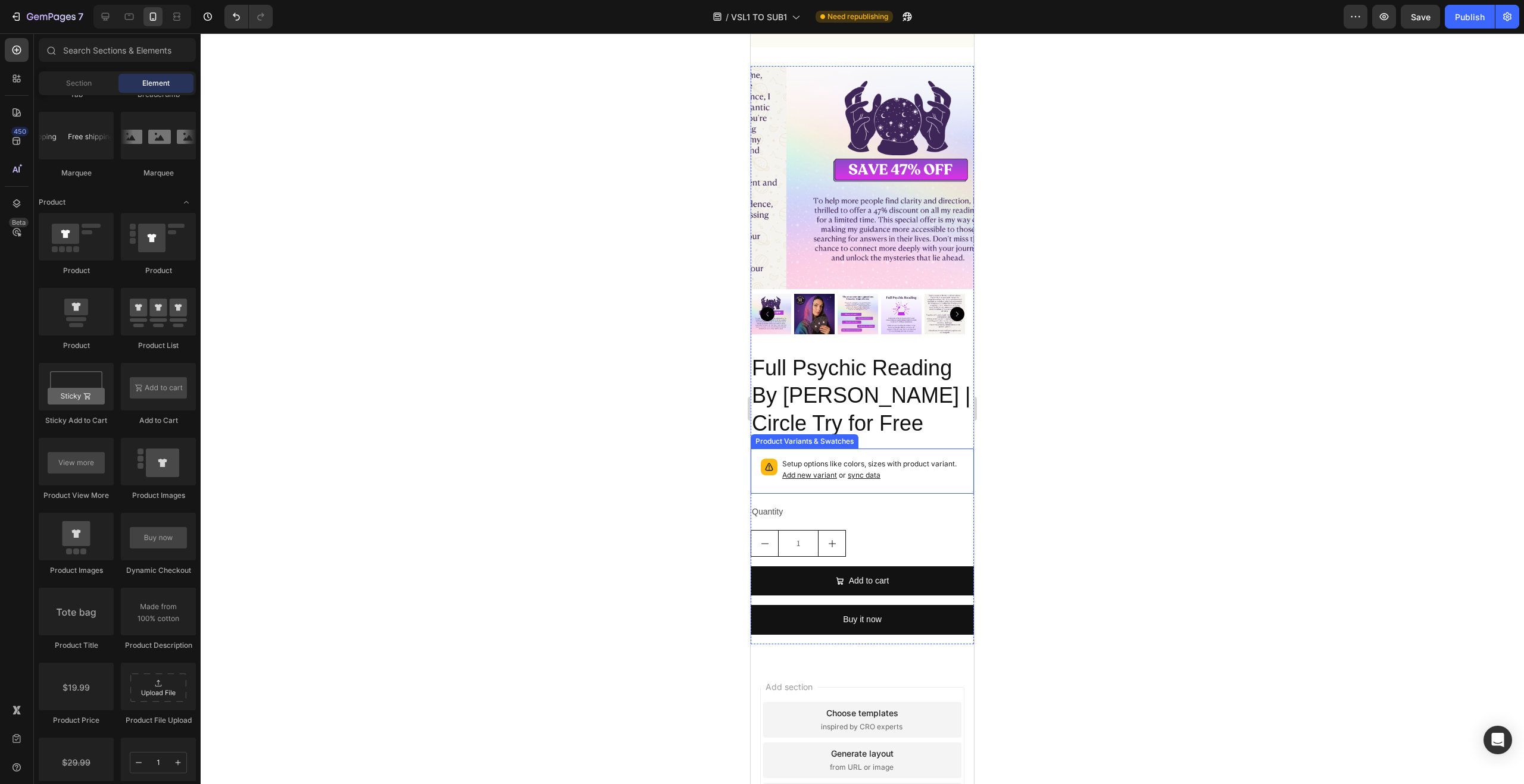
click at [942, 461] on p "Setup options like colors, sizes with product variant. Add new variant or sync …" at bounding box center [872, 470] width 181 height 23
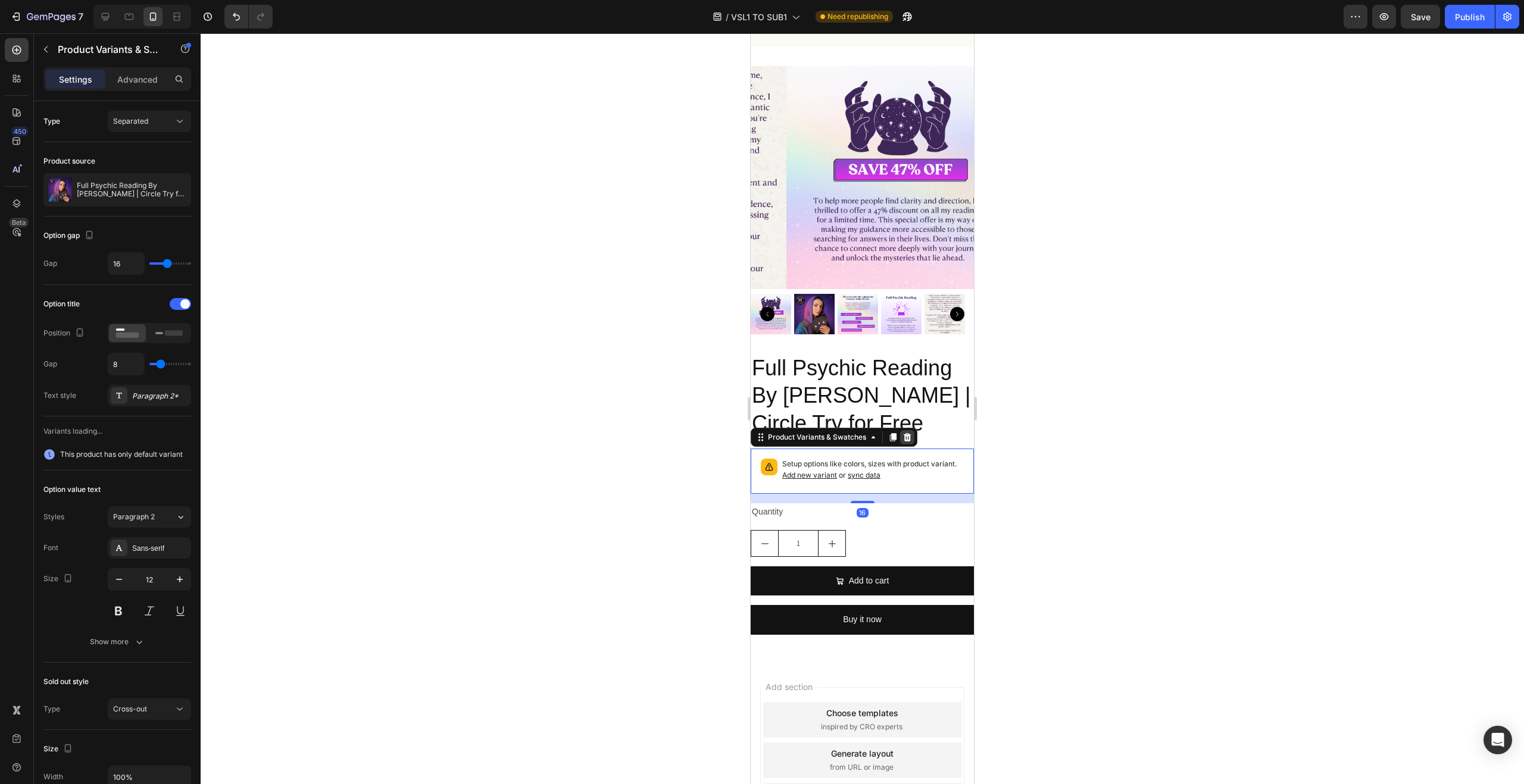
click at [904, 433] on icon at bounding box center [907, 437] width 9 height 9
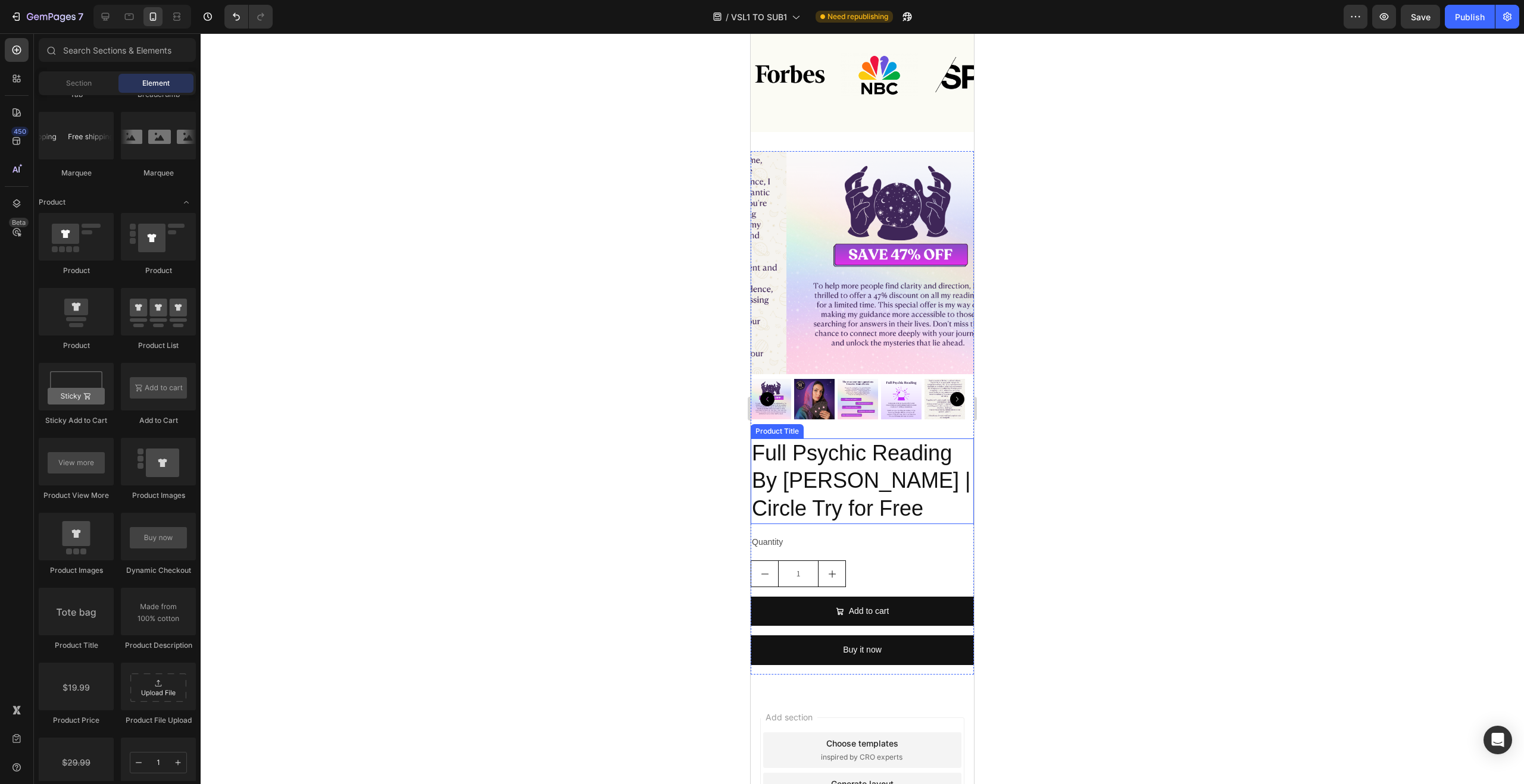
scroll to position [648, 0]
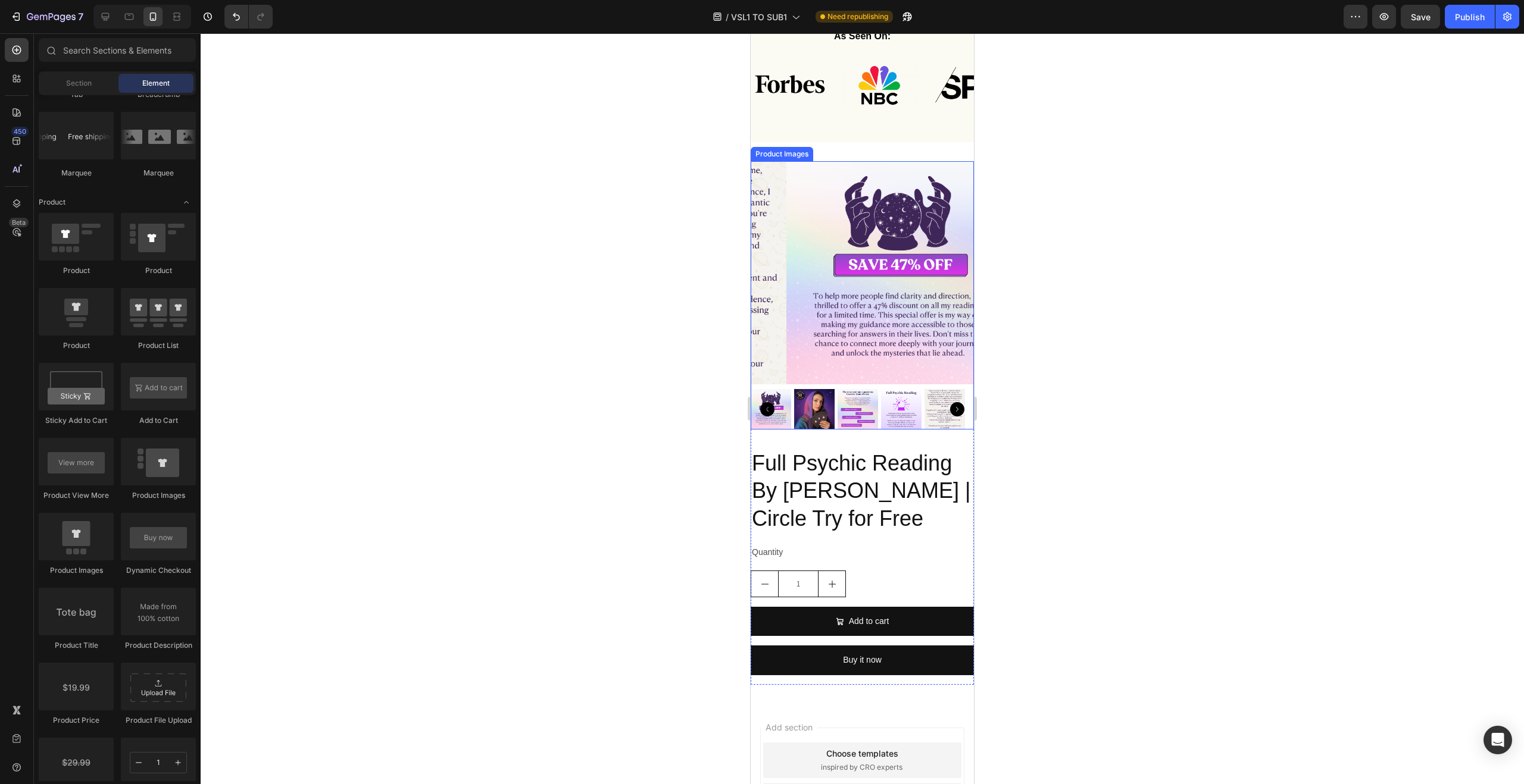
click at [867, 341] on img at bounding box center [898, 272] width 223 height 223
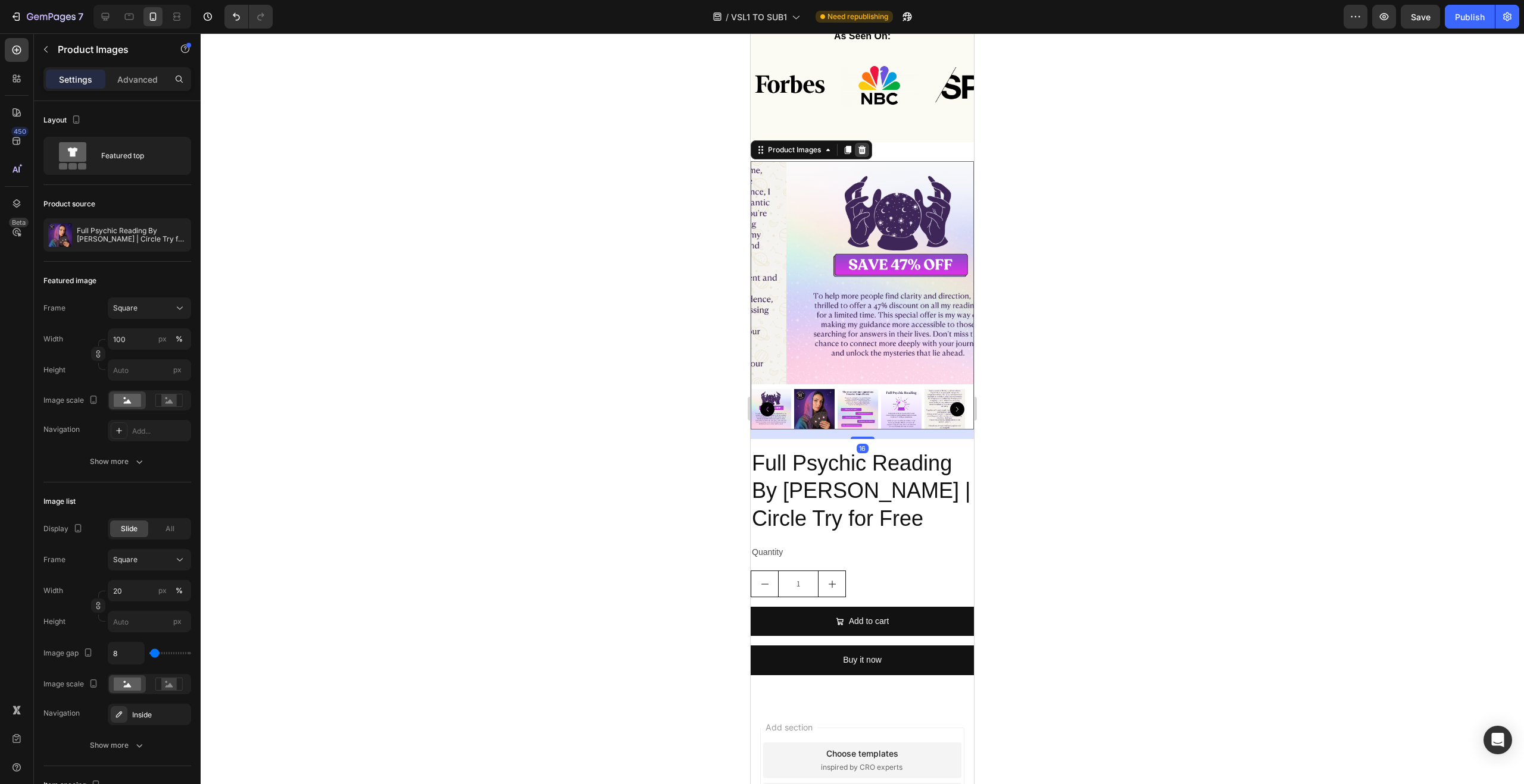
click at [859, 146] on icon at bounding box center [862, 150] width 8 height 9
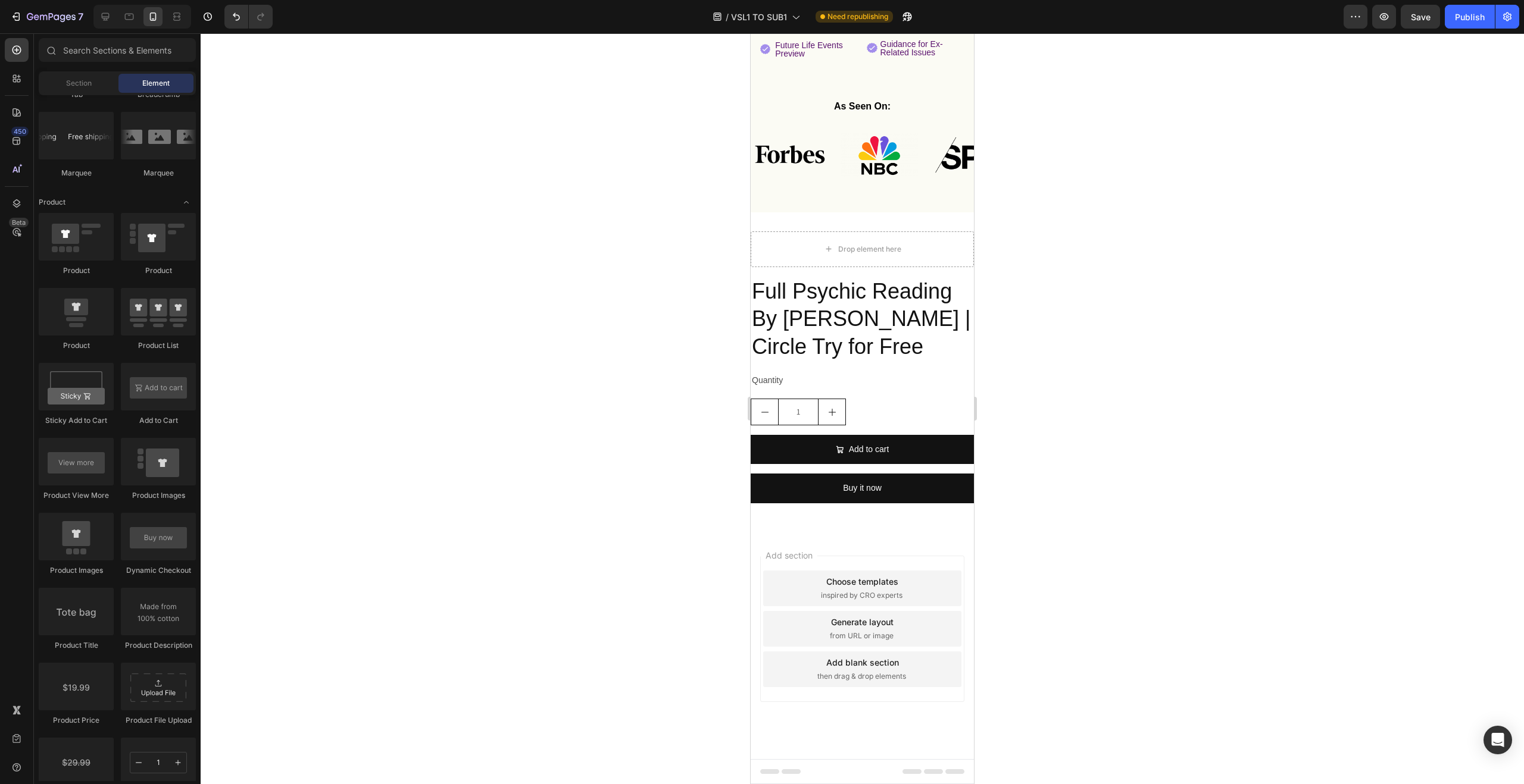
scroll to position [578, 0]
click at [872, 414] on div "1" at bounding box center [862, 413] width 223 height 27
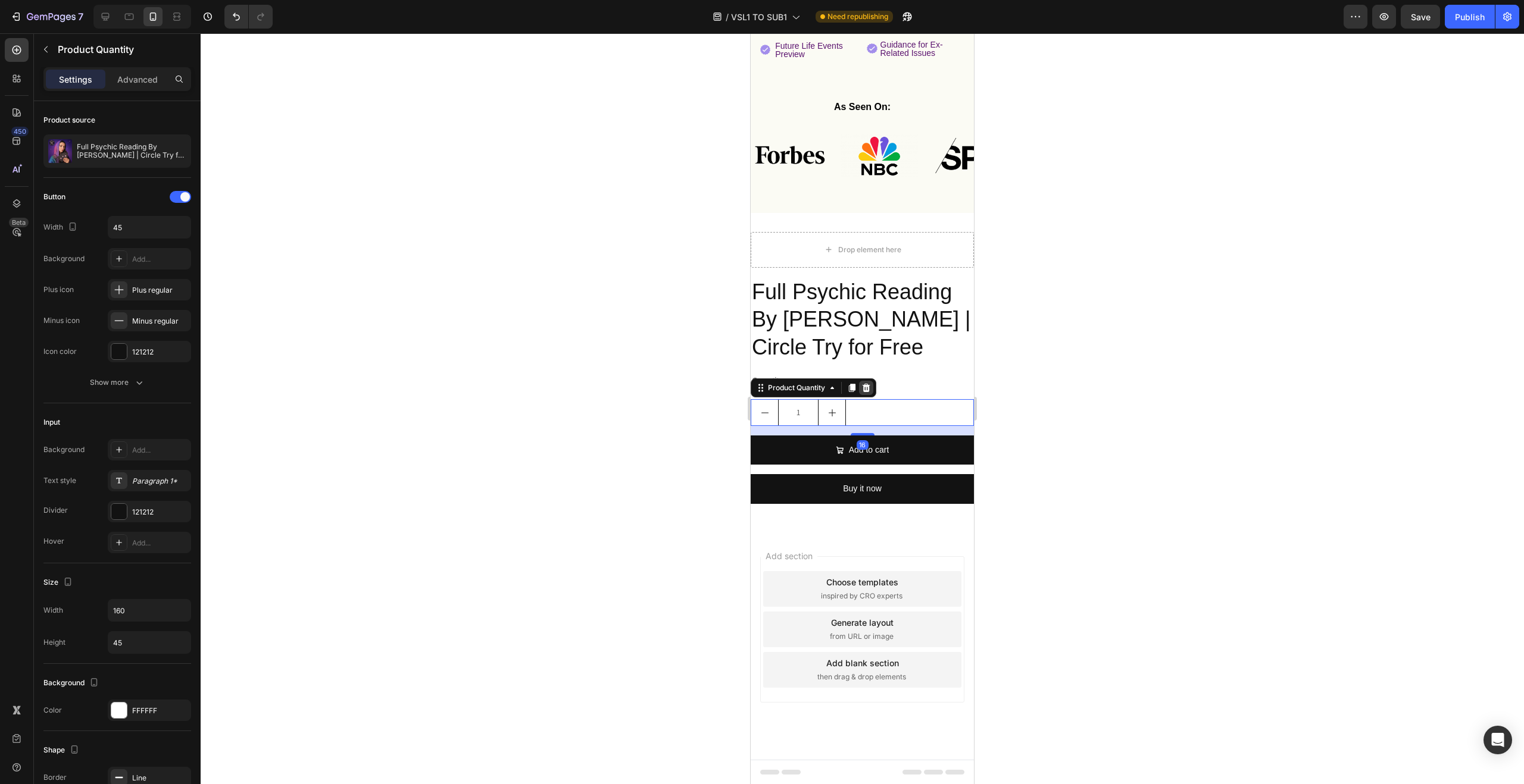
click at [864, 385] on icon at bounding box center [866, 388] width 8 height 9
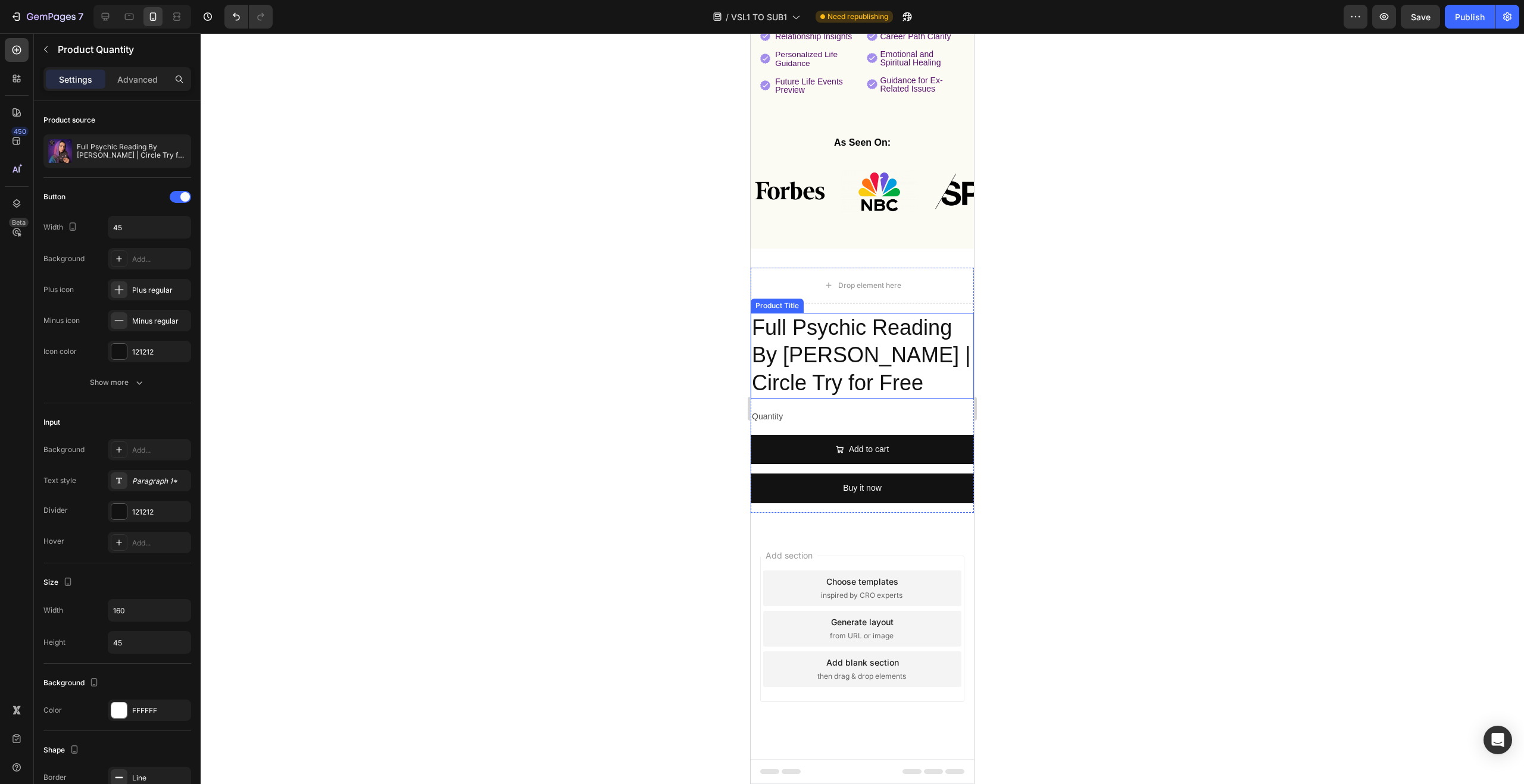
scroll to position [541, 0]
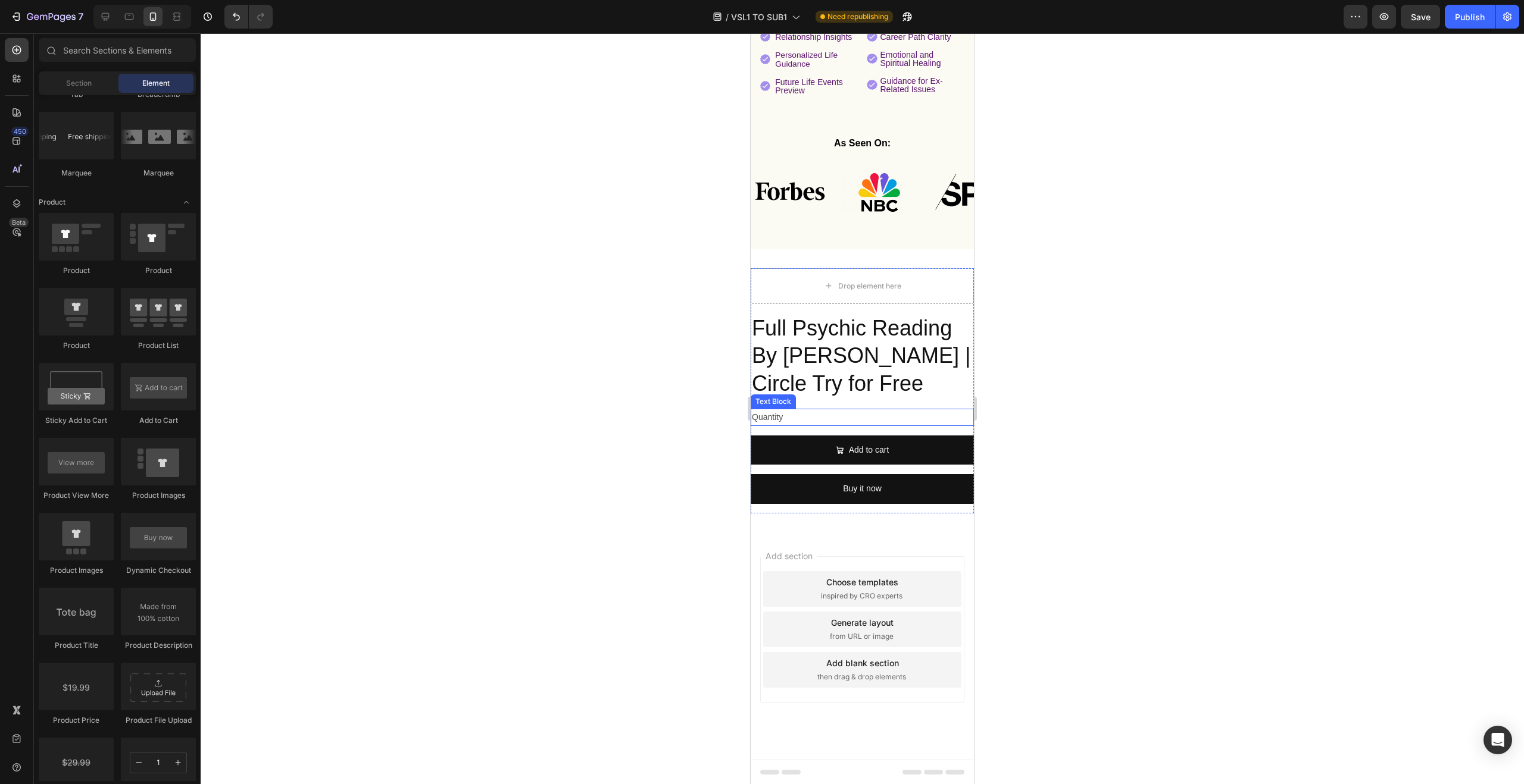
click at [793, 418] on div "Quantity" at bounding box center [862, 417] width 223 height 17
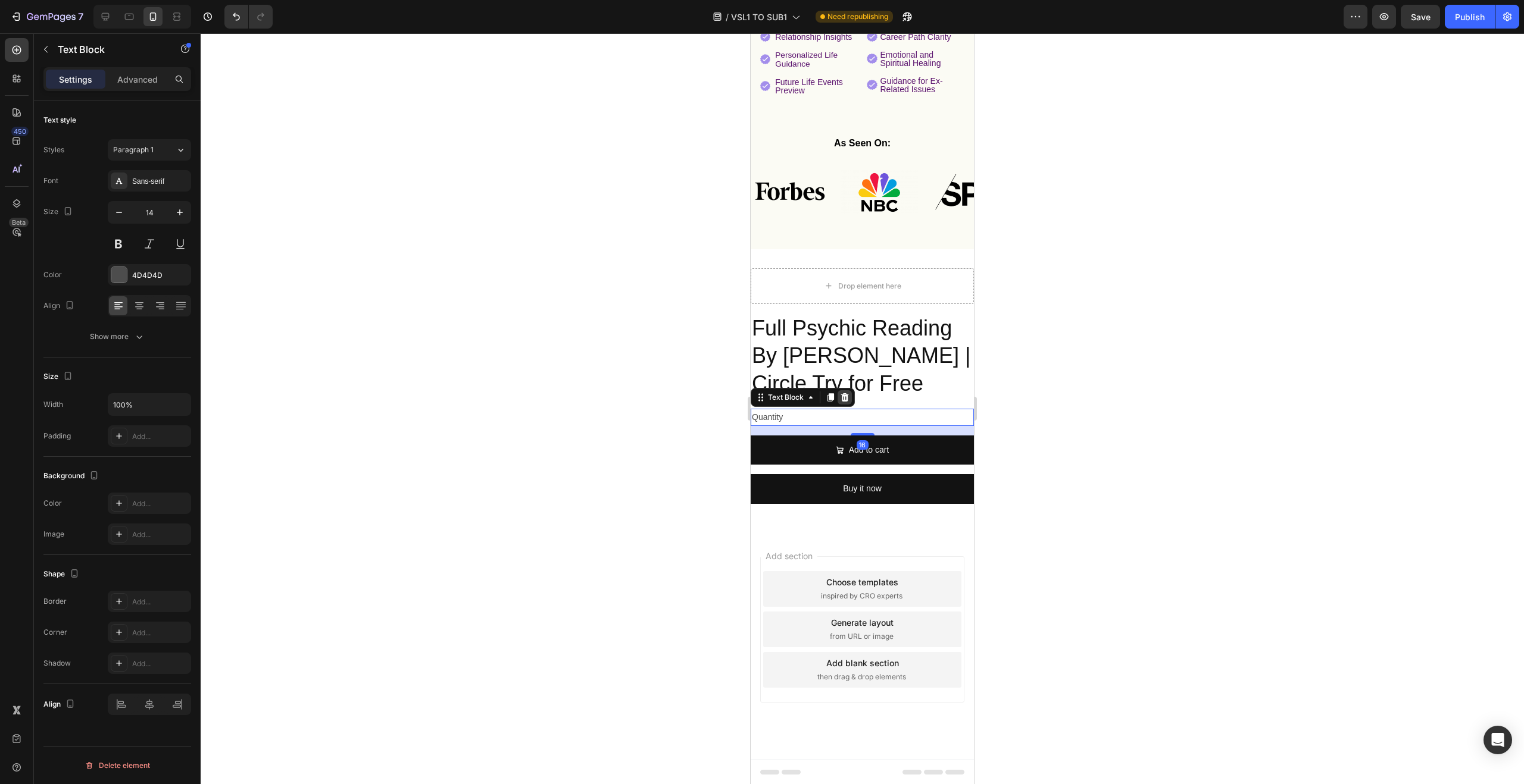
click at [843, 398] on icon at bounding box center [844, 397] width 9 height 9
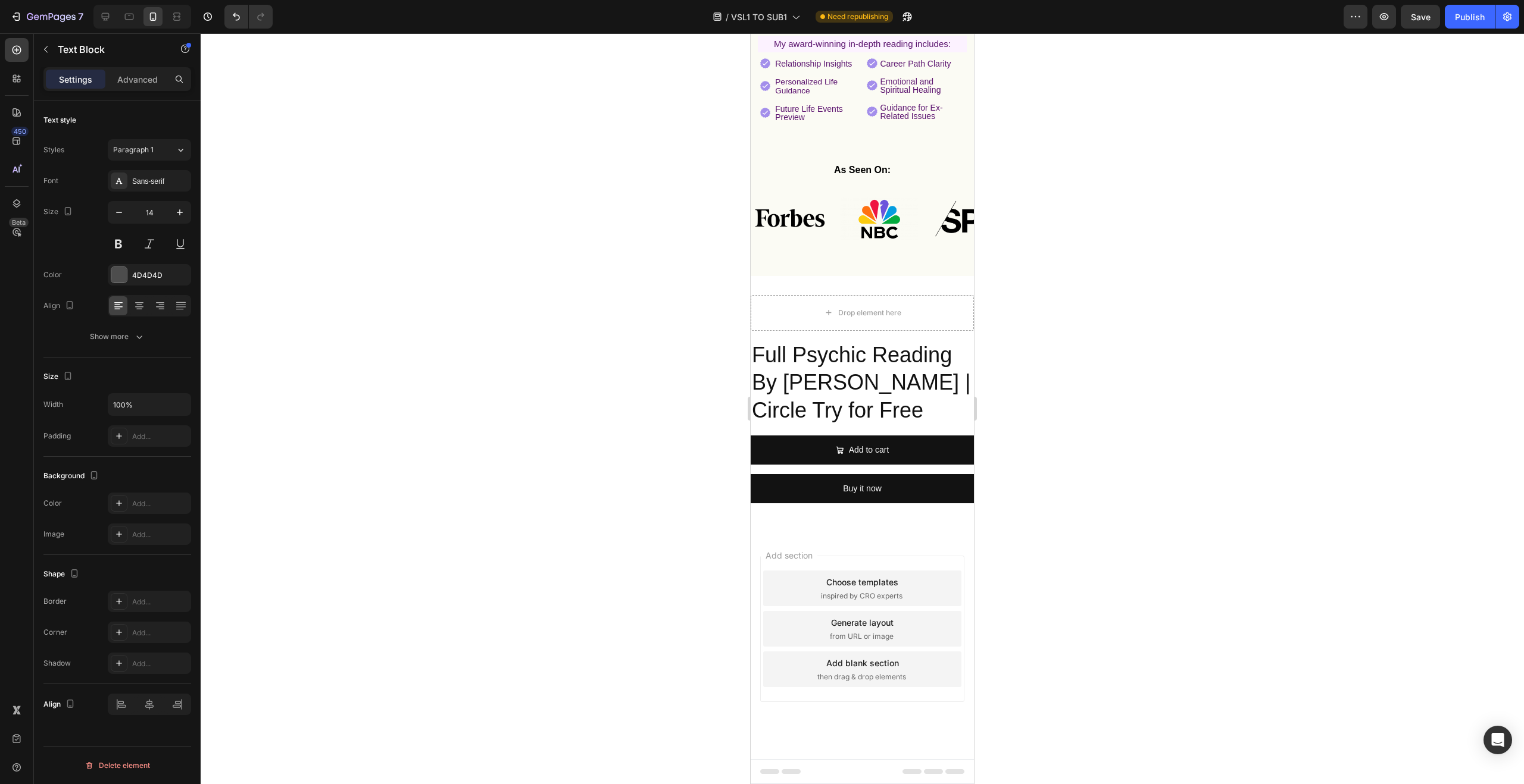
scroll to position [514, 0]
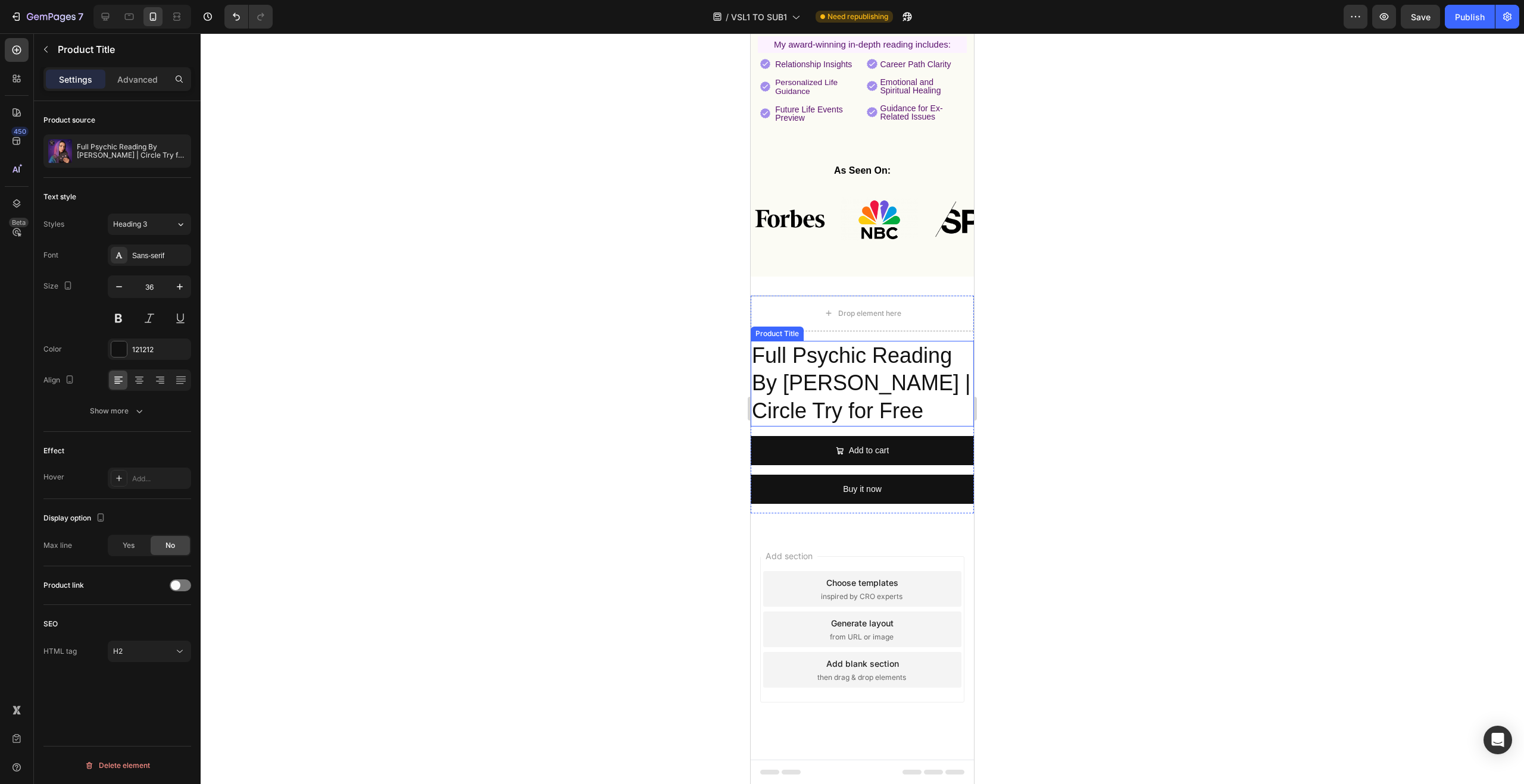
click at [845, 381] on h2 "Full Psychic Reading By [PERSON_NAME] | Circle Try for Free" at bounding box center [862, 383] width 223 height 85
click at [866, 330] on icon at bounding box center [867, 330] width 8 height 9
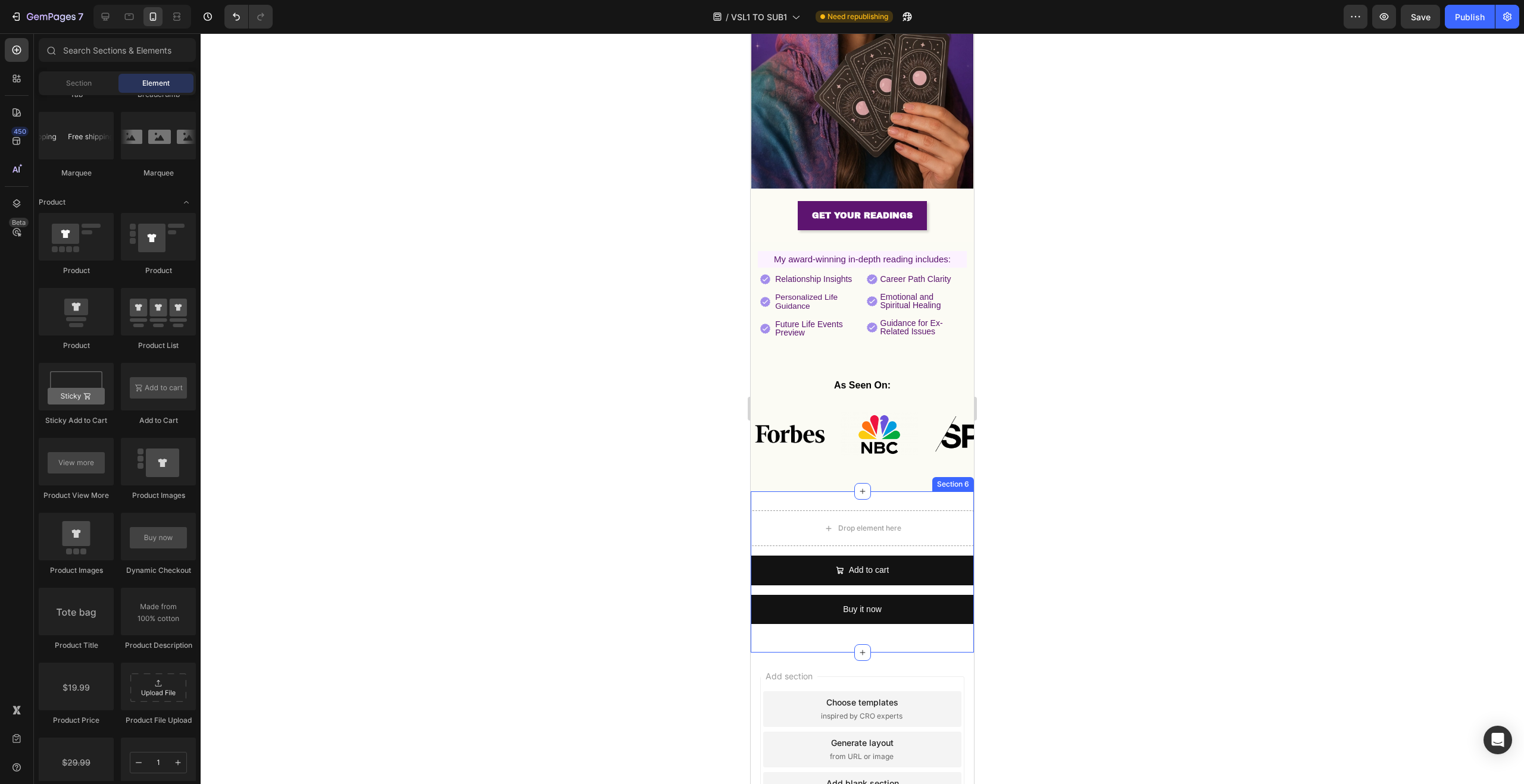
scroll to position [312, 0]
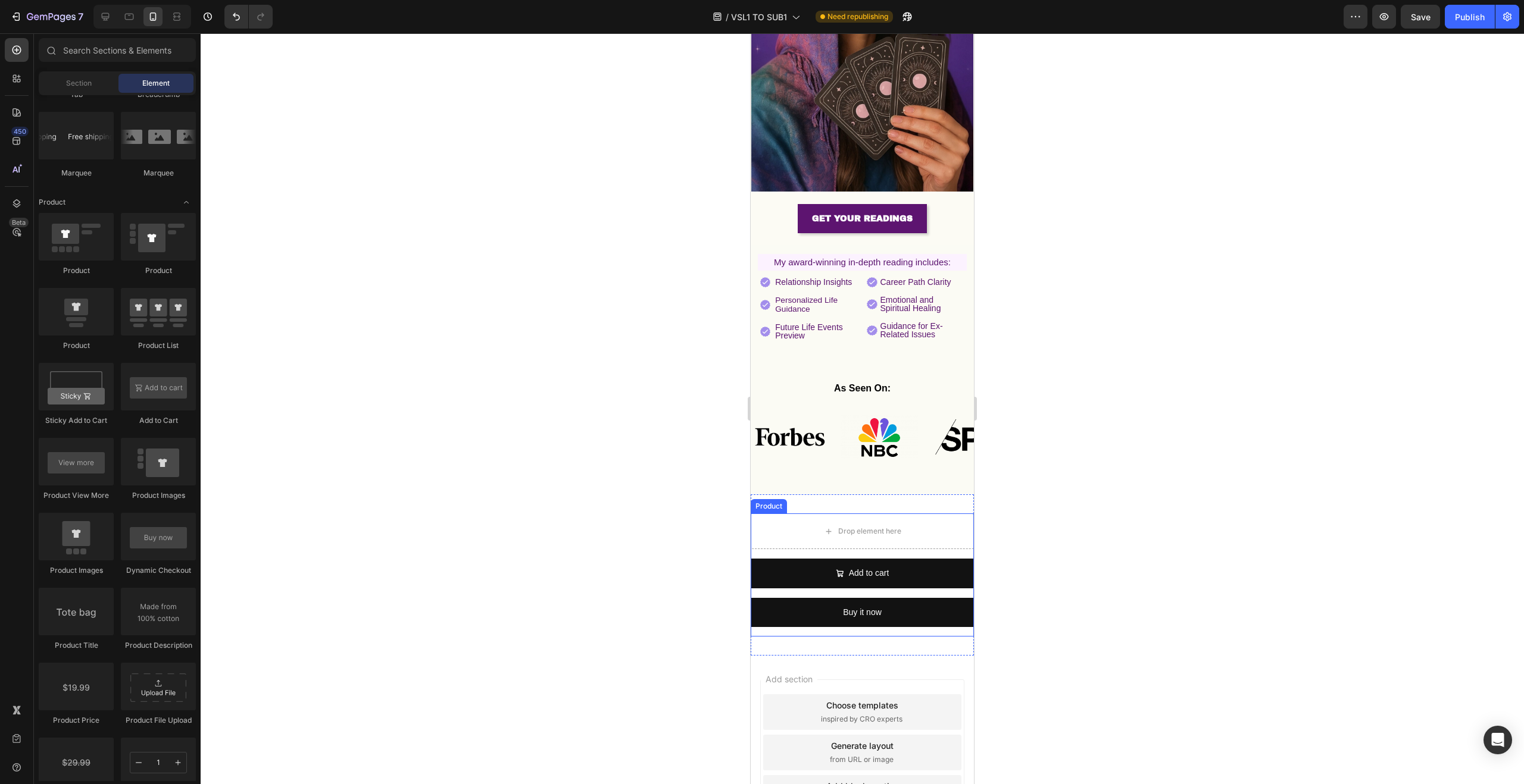
click at [862, 536] on div "Drop element here Add to cart Add to Cart Buy it now Dynamic Checkout Product" at bounding box center [862, 574] width 223 height 122
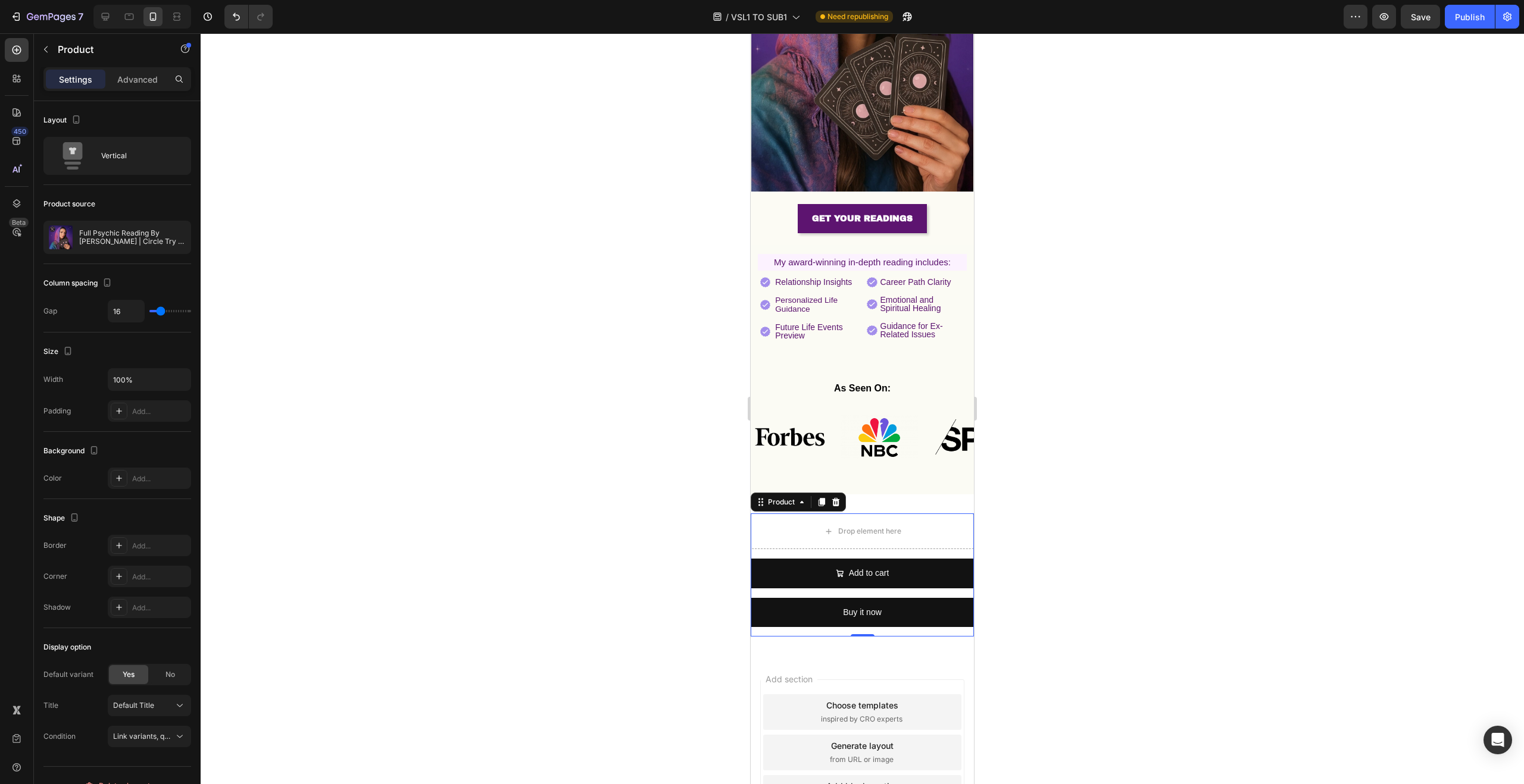
click at [874, 495] on div "Drop element here Add to cart Add to Cart Buy it now Dynamic Checkout Product 0…" at bounding box center [862, 574] width 223 height 160
click at [879, 514] on div "Drop element here" at bounding box center [862, 531] width 223 height 36
click at [838, 498] on icon at bounding box center [836, 503] width 8 height 9
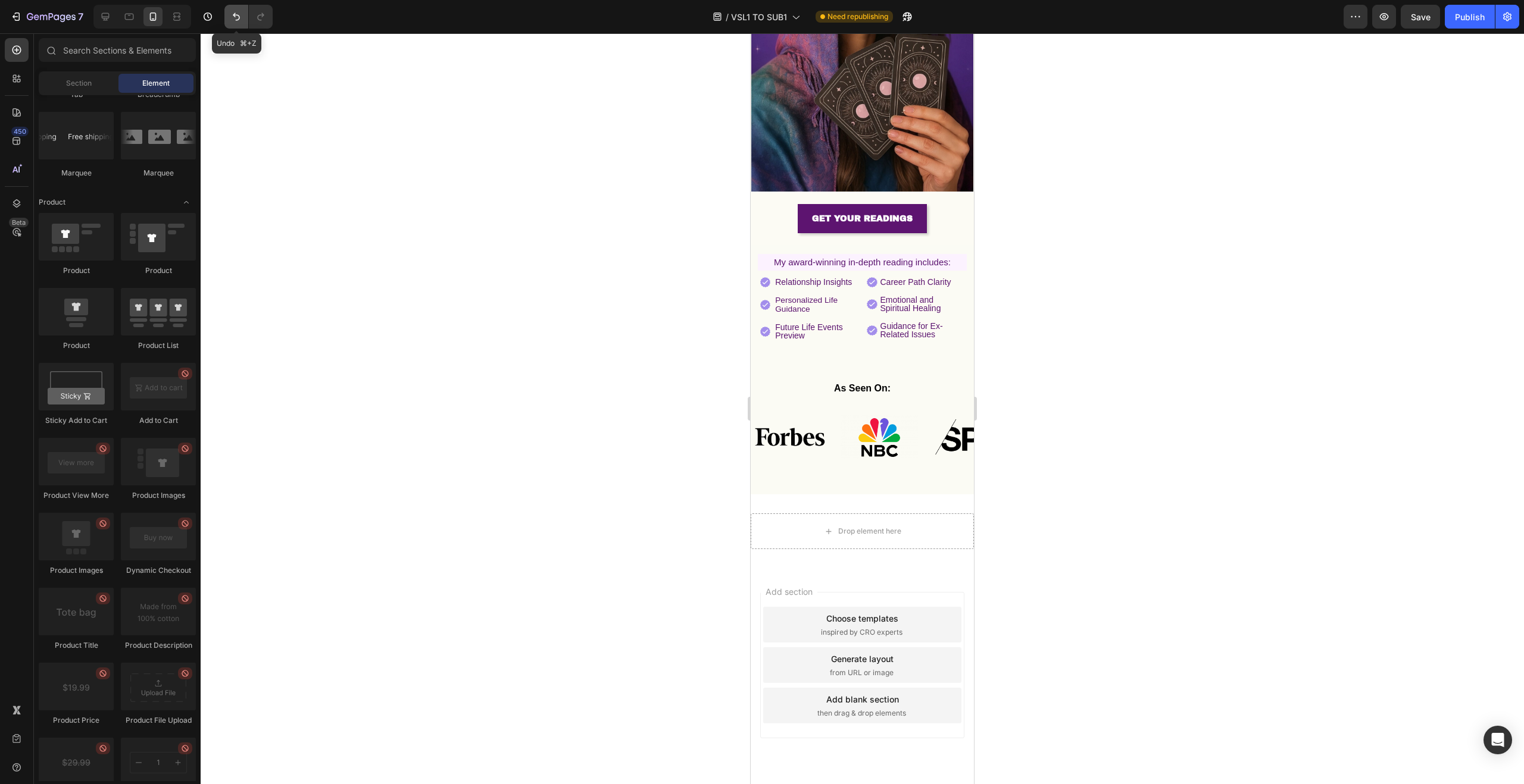
click at [237, 17] on icon "Undo/Redo" at bounding box center [236, 16] width 12 height 12
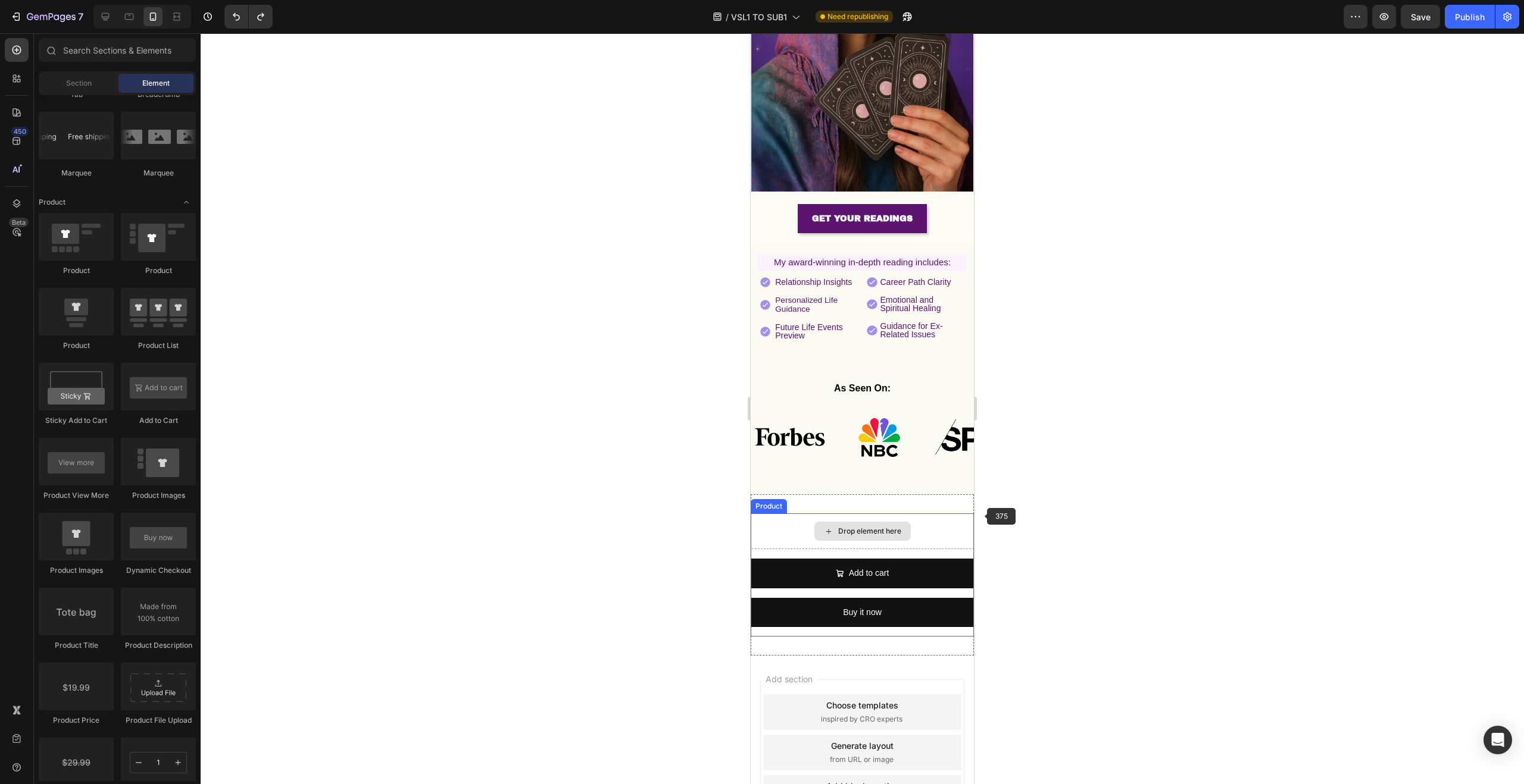
click at [996, 518] on div at bounding box center [862, 409] width 1324 height 751
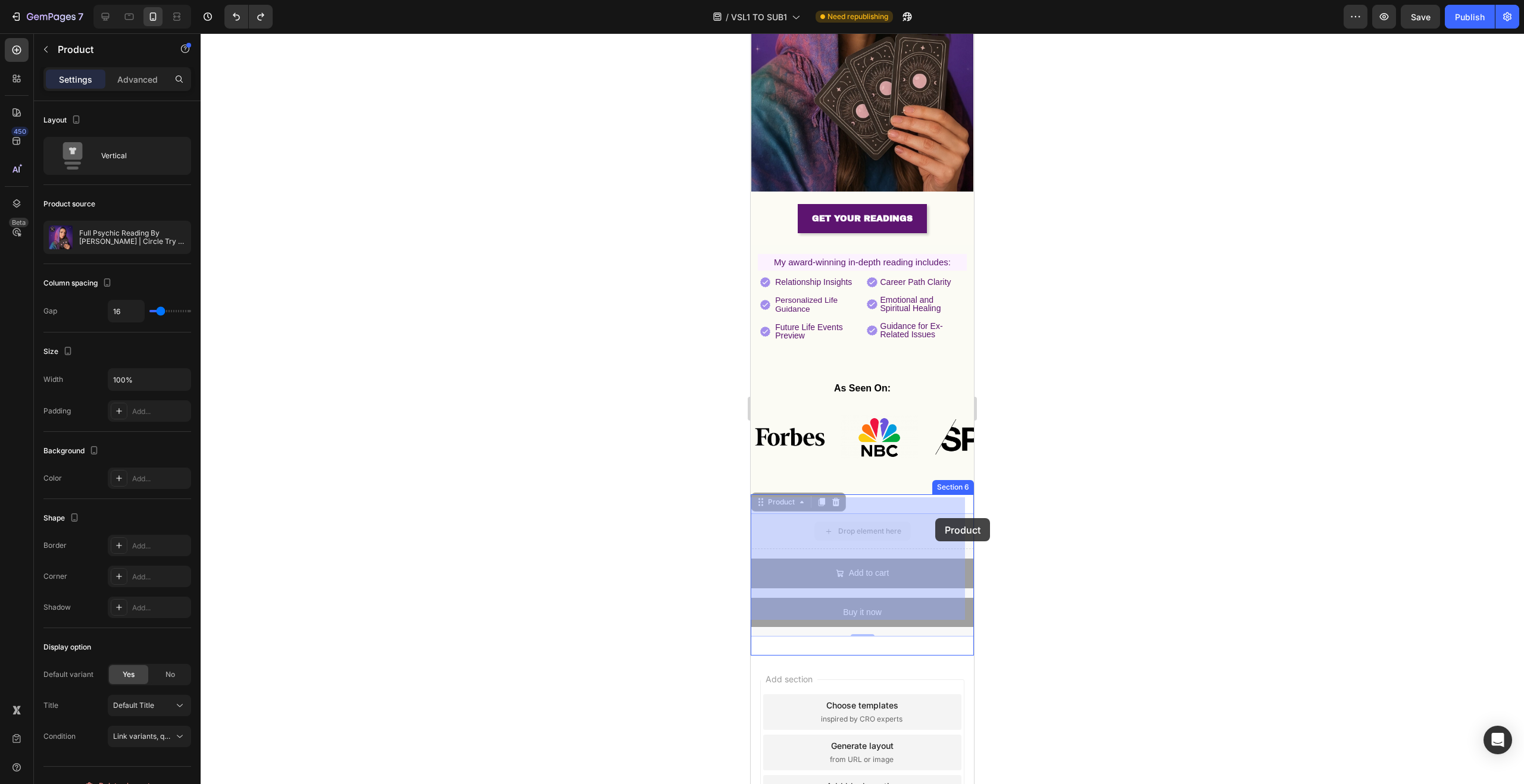
drag, startPoint x: 932, startPoint y: 537, endPoint x: 933, endPoint y: 515, distance: 22.0
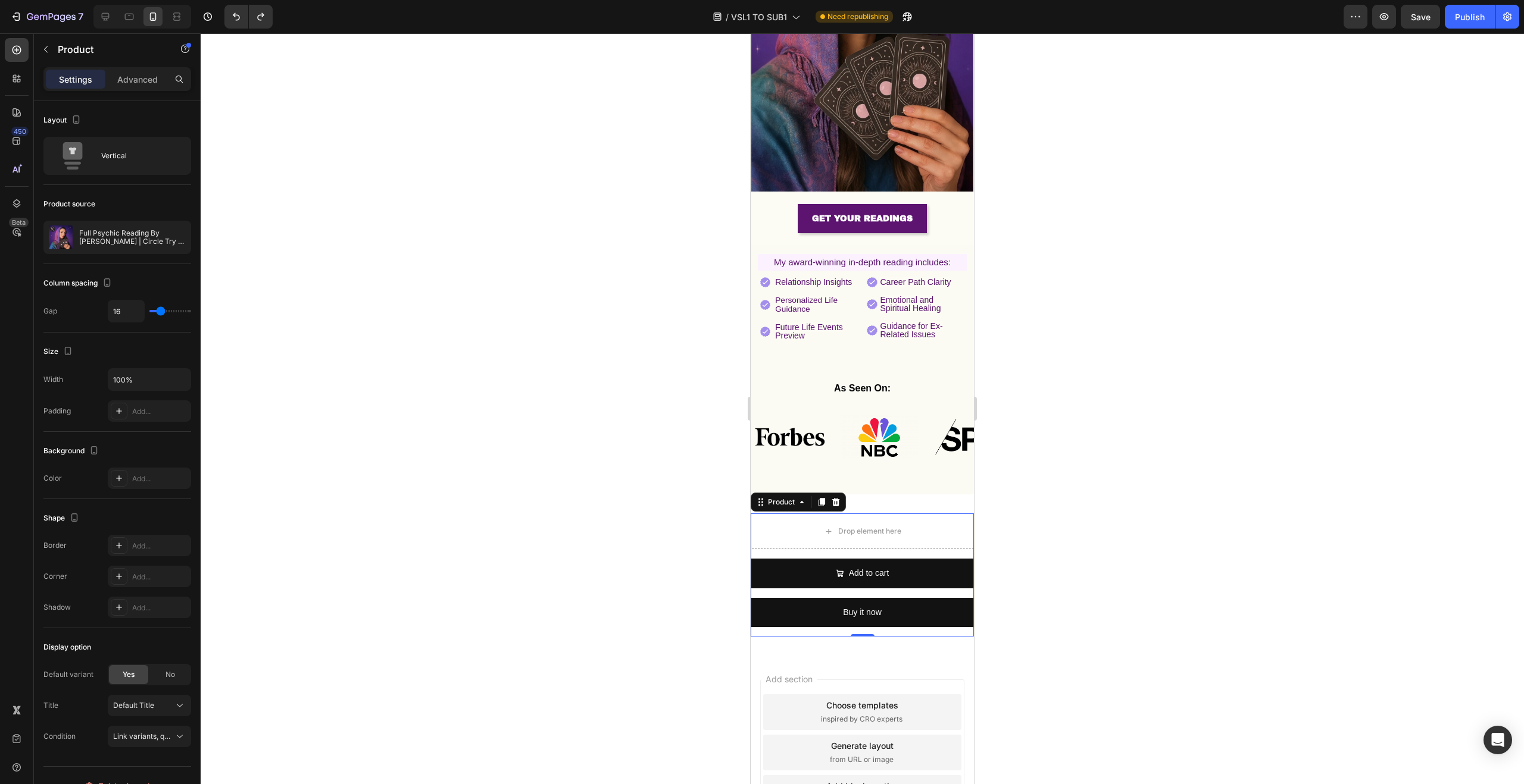
click at [1045, 523] on div at bounding box center [862, 409] width 1324 height 751
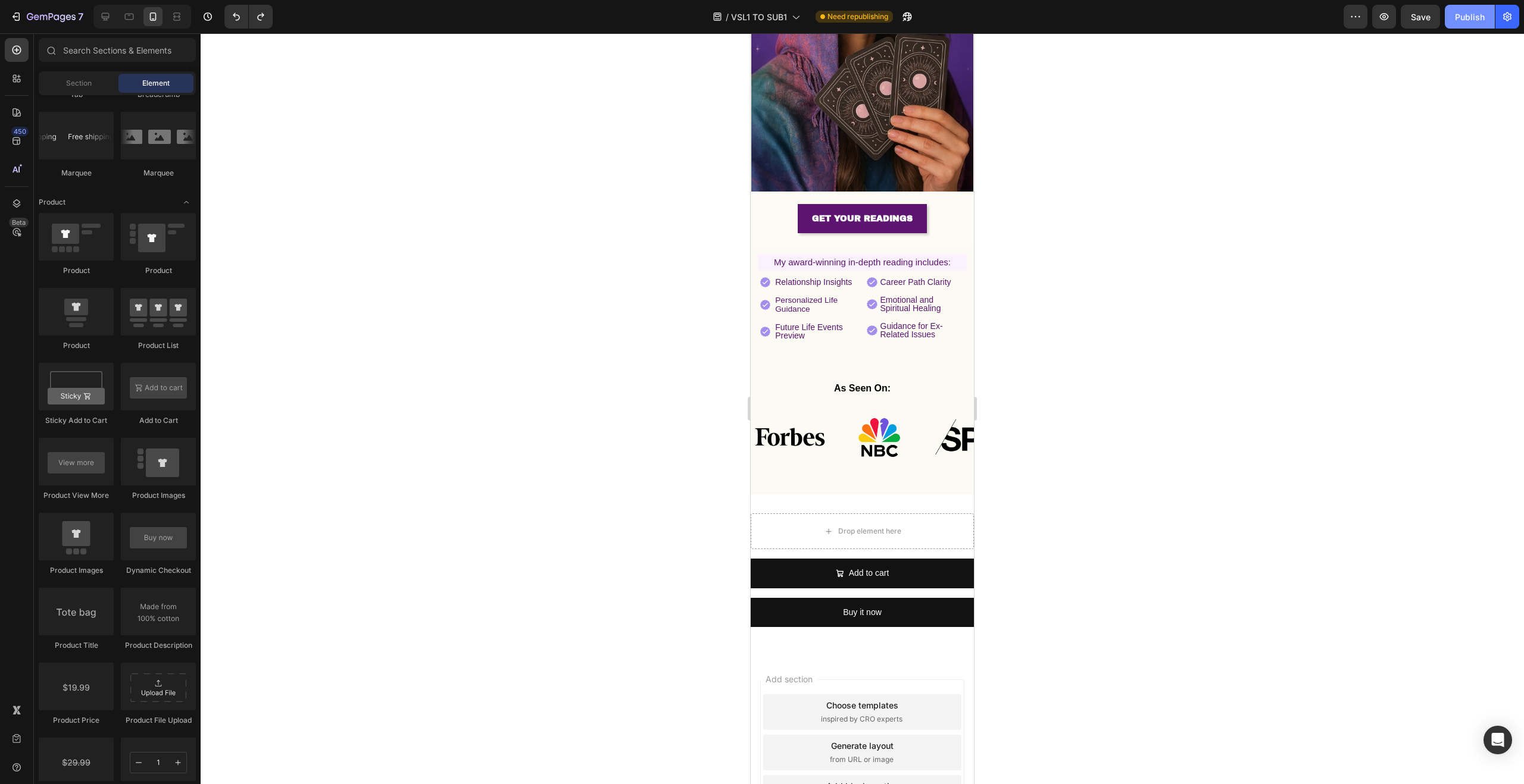
click at [1459, 20] on div "Publish" at bounding box center [1470, 17] width 30 height 12
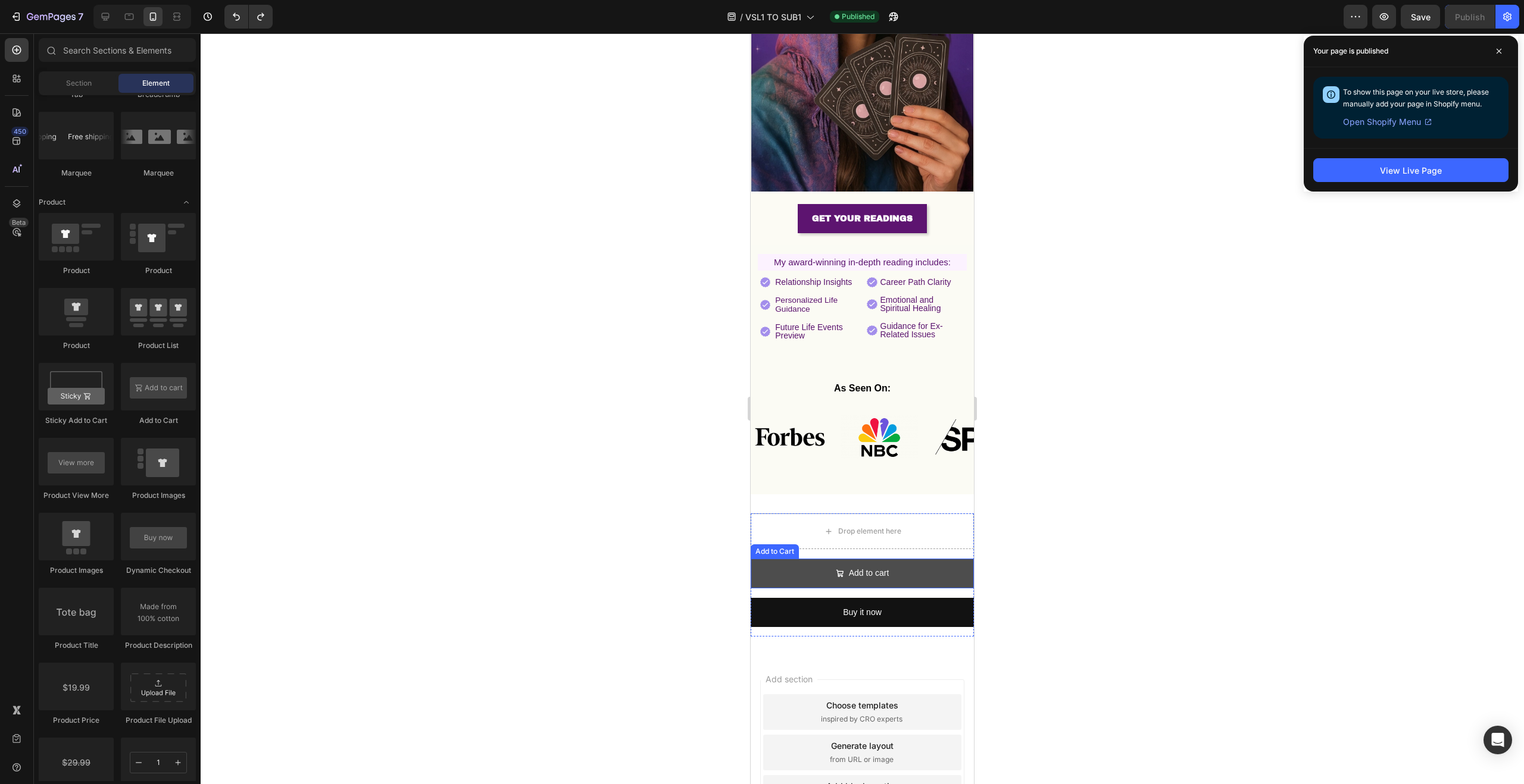
click at [781, 559] on button "Add to cart" at bounding box center [862, 573] width 223 height 29
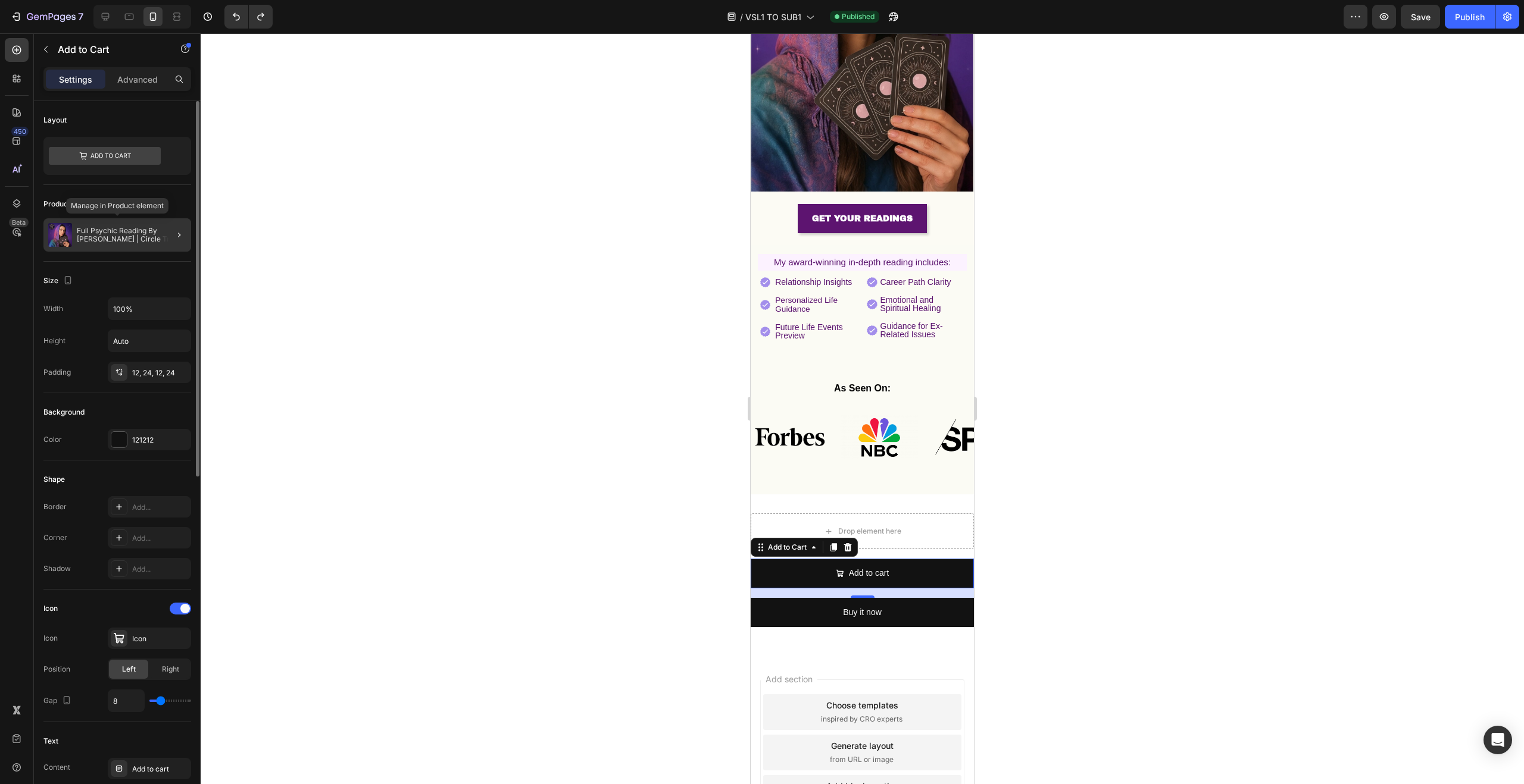
click at [127, 238] on p "Full Psychic Reading By [PERSON_NAME] | Circle Try for Free" at bounding box center [132, 235] width 109 height 17
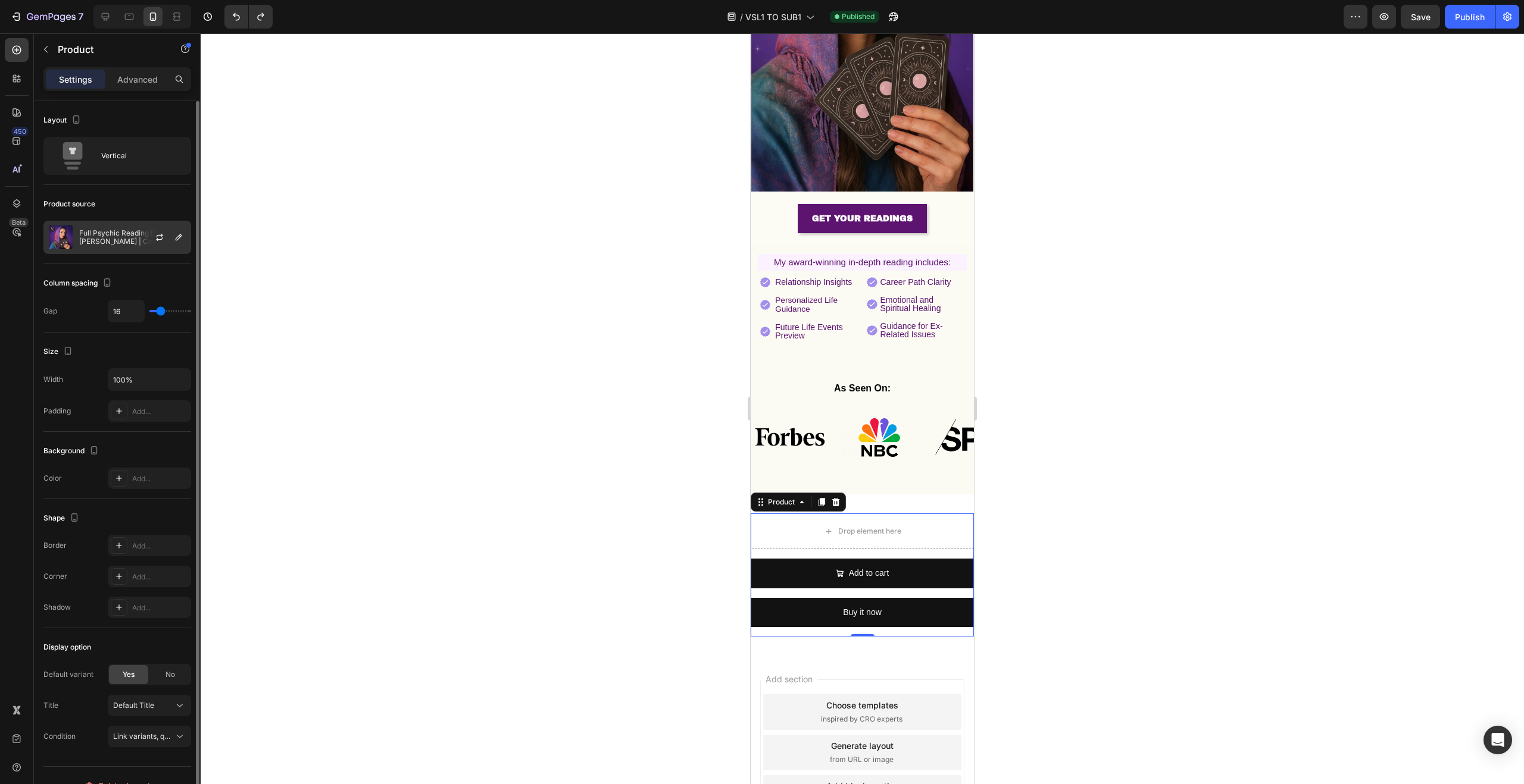
click at [125, 246] on div "Full Psychic Reading By [PERSON_NAME] | Circle Try for Free" at bounding box center [117, 237] width 148 height 33
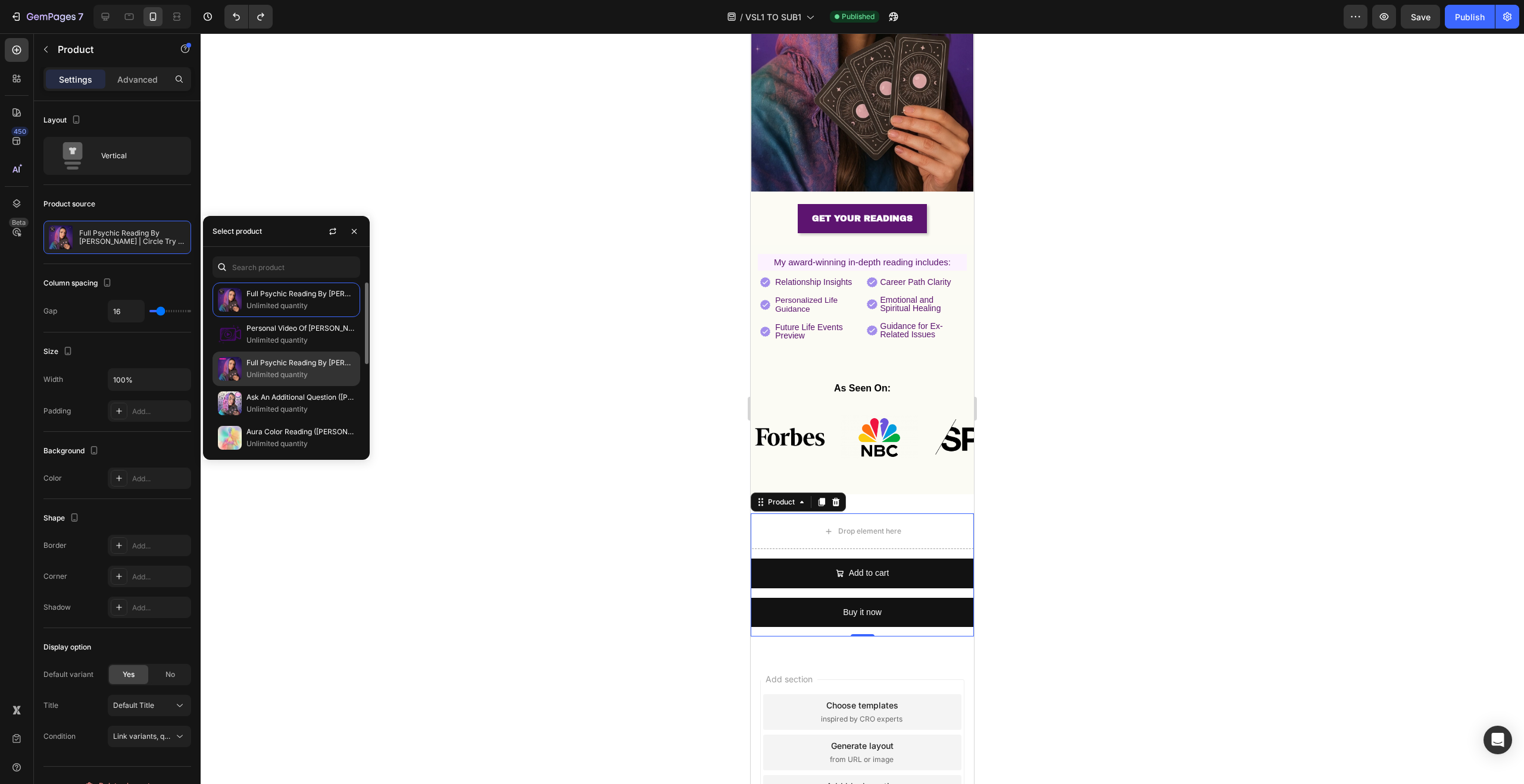
click at [293, 375] on p "Unlimited quantity" at bounding box center [301, 374] width 108 height 12
click at [492, 347] on div at bounding box center [862, 409] width 1324 height 751
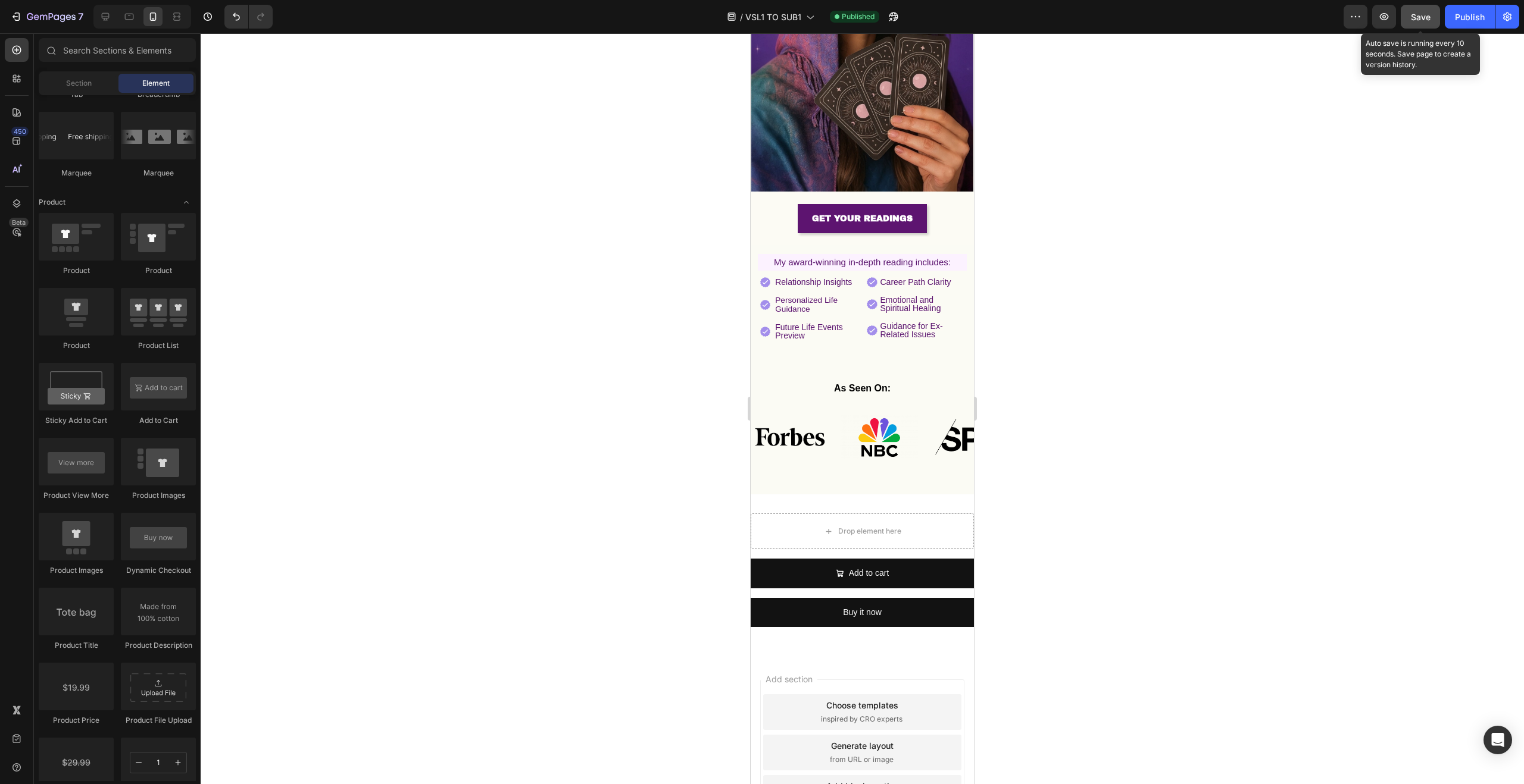
click at [1423, 25] on button "Save" at bounding box center [1421, 17] width 39 height 24
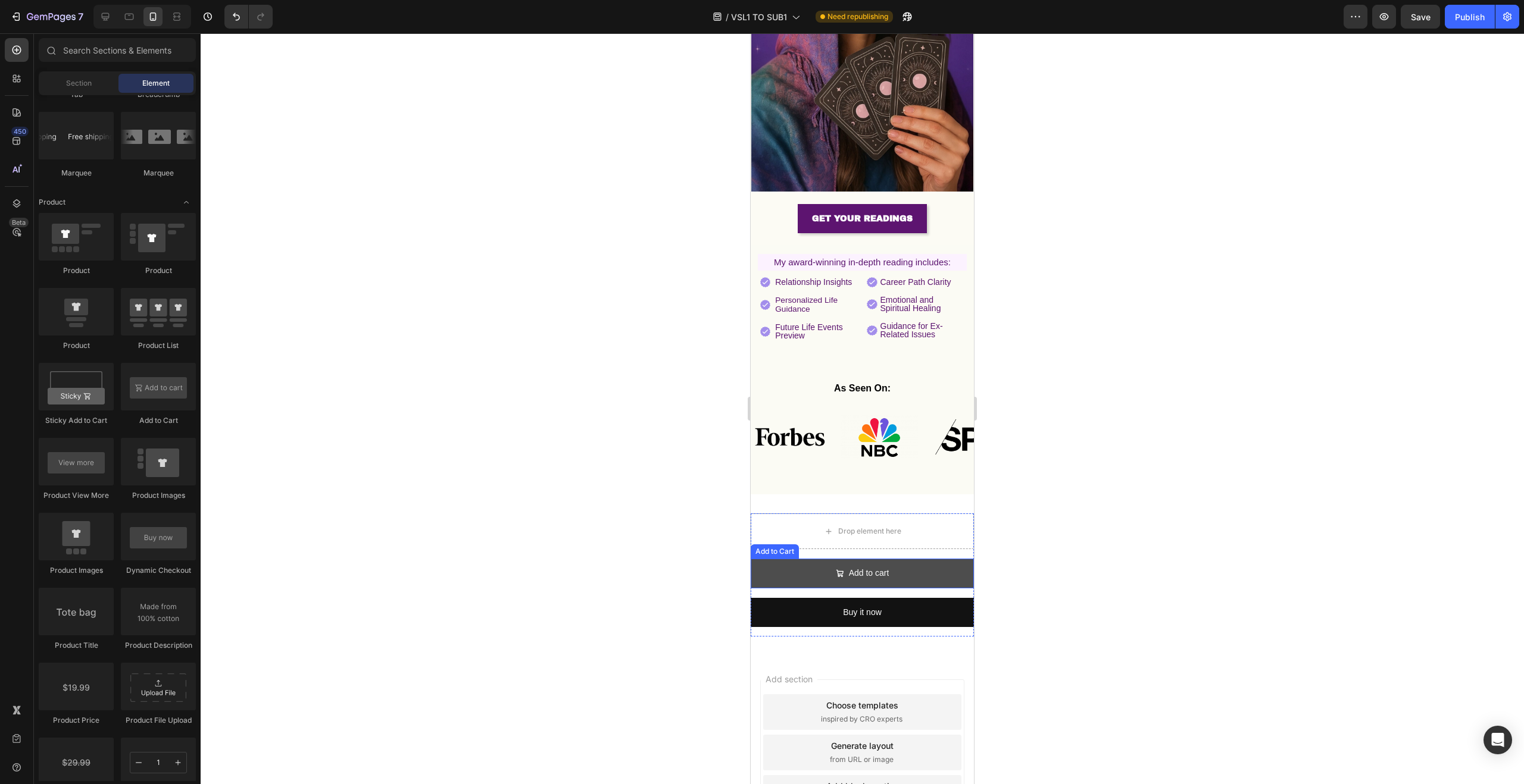
click at [800, 559] on button "Add to cart" at bounding box center [862, 573] width 223 height 29
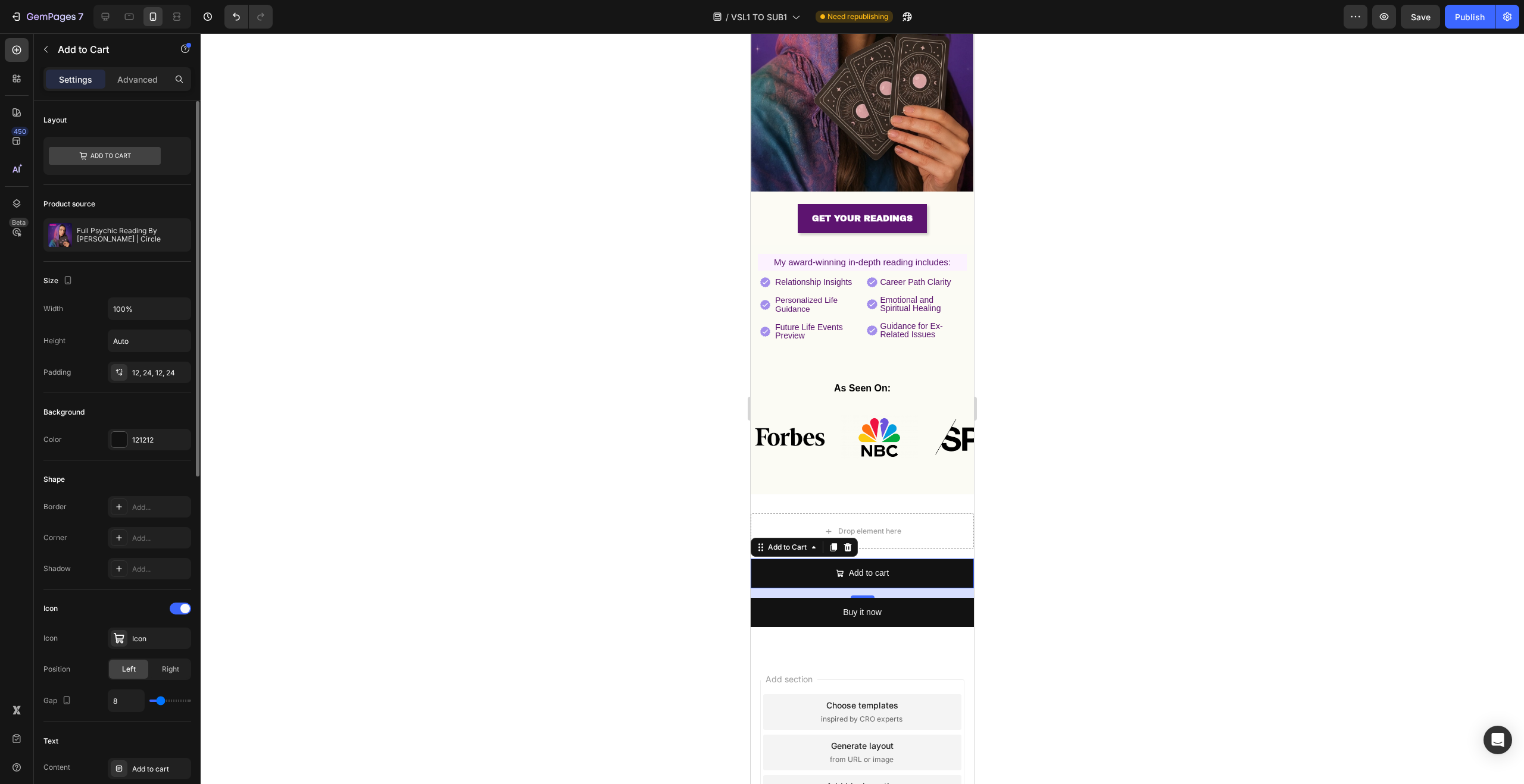
scroll to position [652, 0]
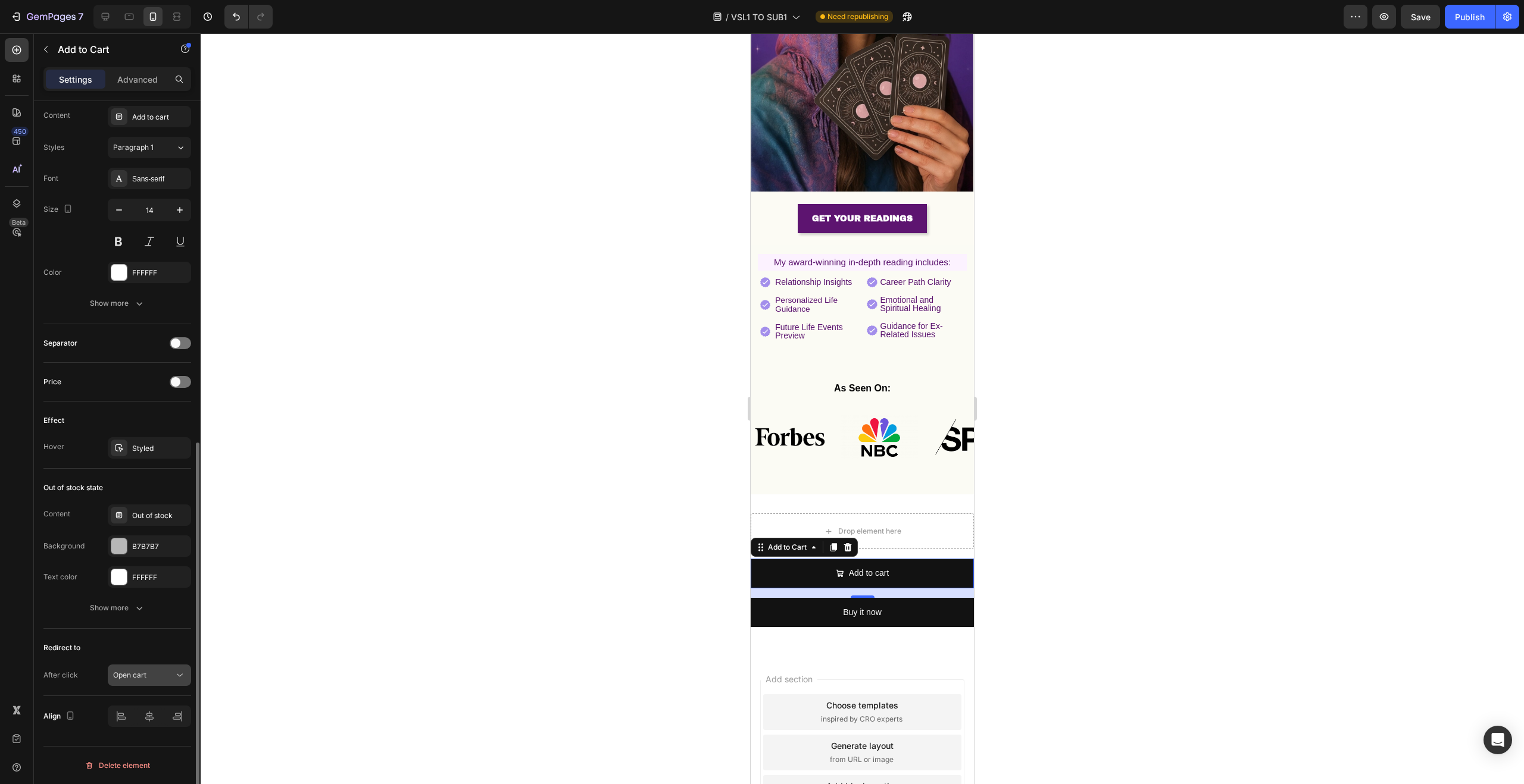
click at [156, 669] on div "Open cart" at bounding box center [149, 675] width 73 height 12
click at [154, 604] on span "Go to checkout" at bounding box center [138, 600] width 51 height 10
click at [1426, 15] on span "Save" at bounding box center [1421, 17] width 20 height 10
click at [181, 383] on div at bounding box center [180, 382] width 22 height 12
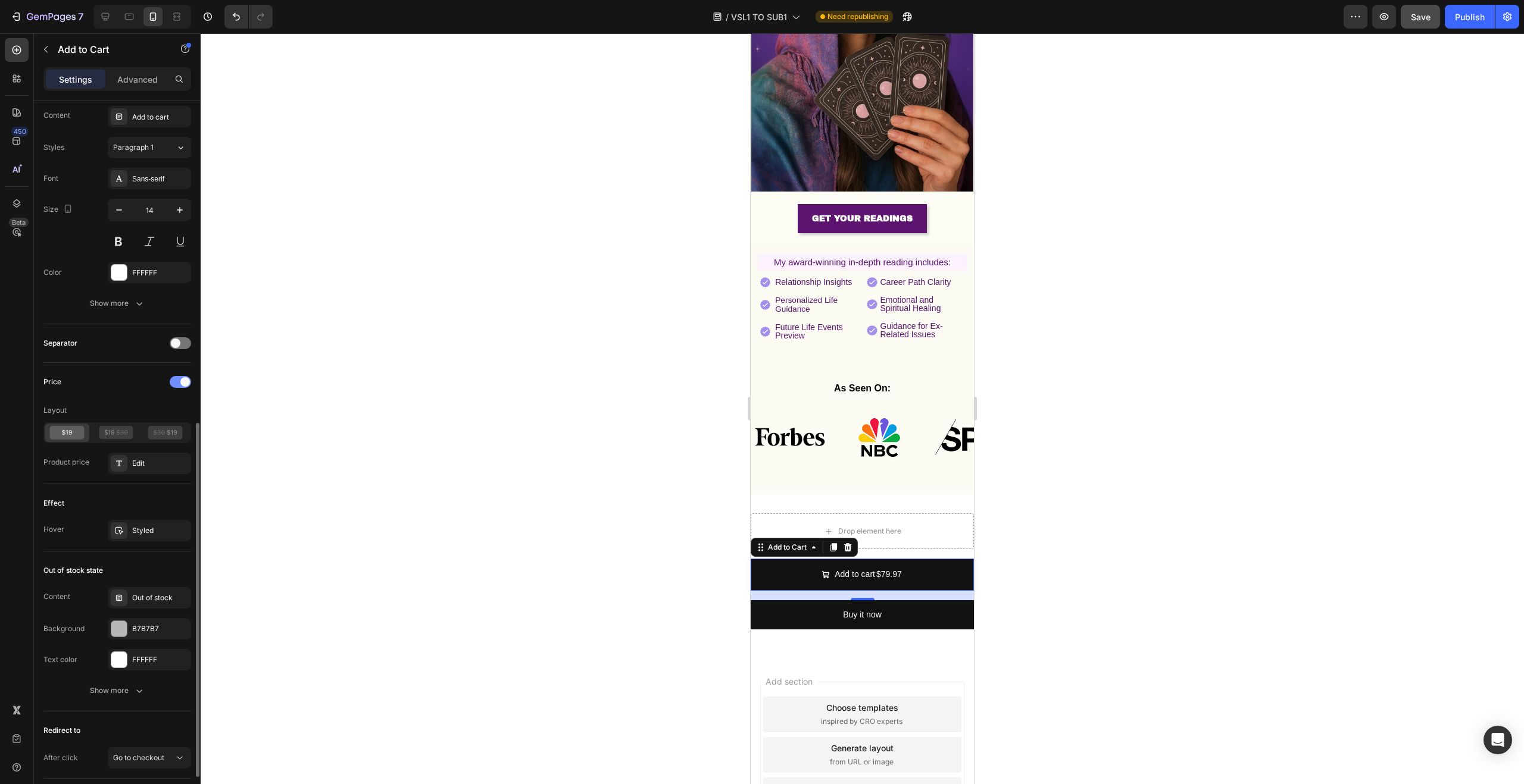
click at [181, 383] on span at bounding box center [184, 382] width 9 height 9
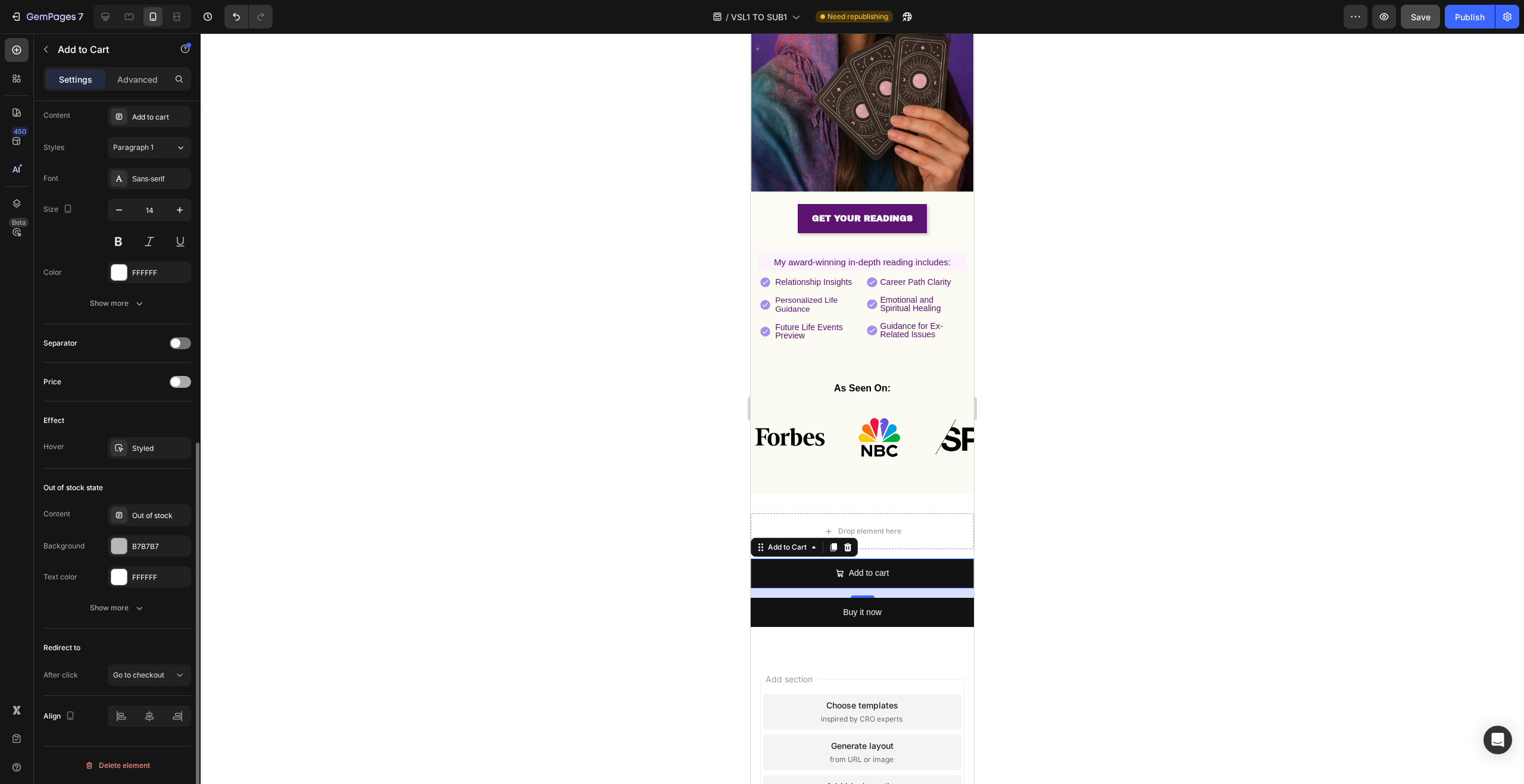
click at [181, 383] on div at bounding box center [180, 382] width 22 height 12
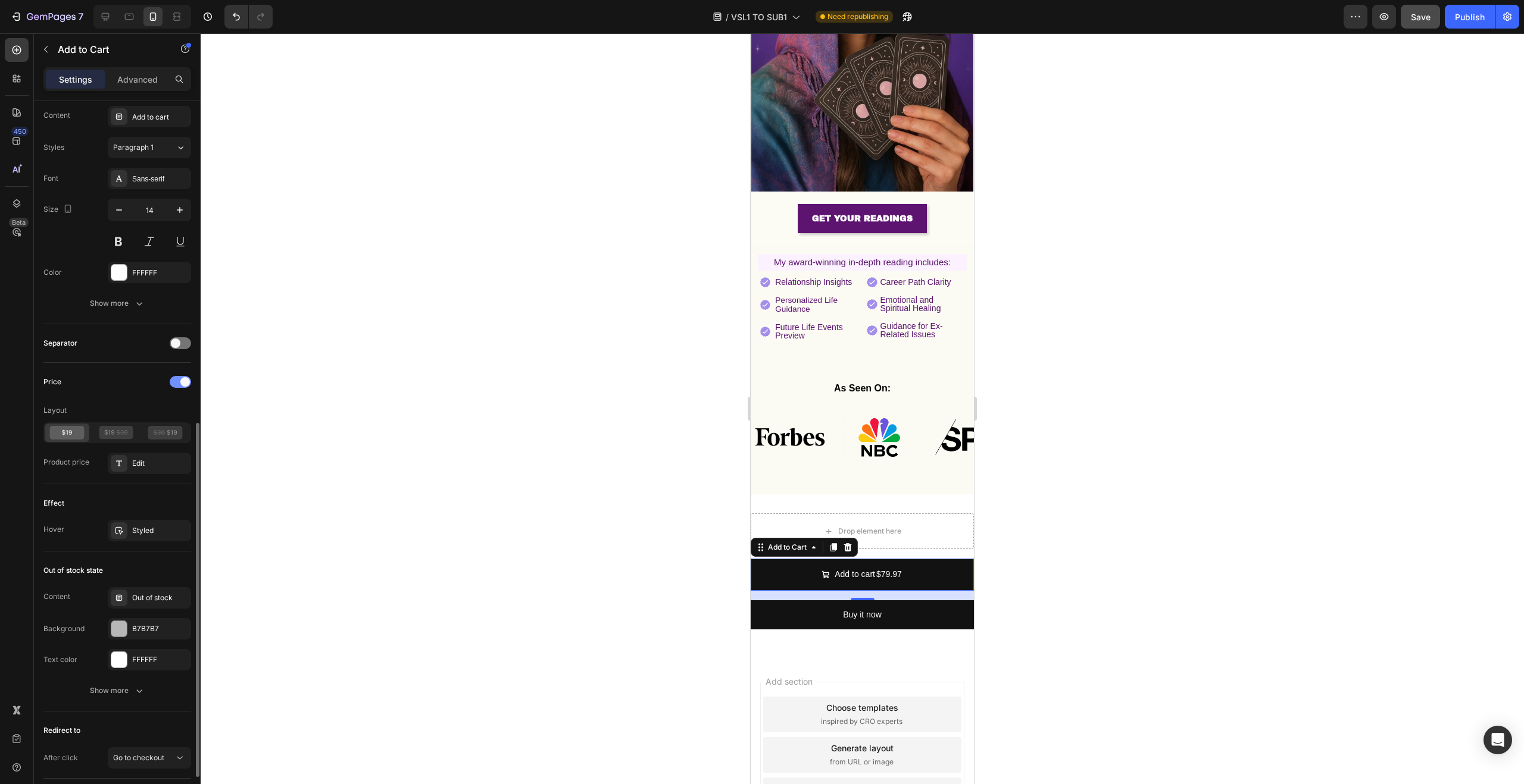
click at [180, 383] on span at bounding box center [184, 382] width 9 height 9
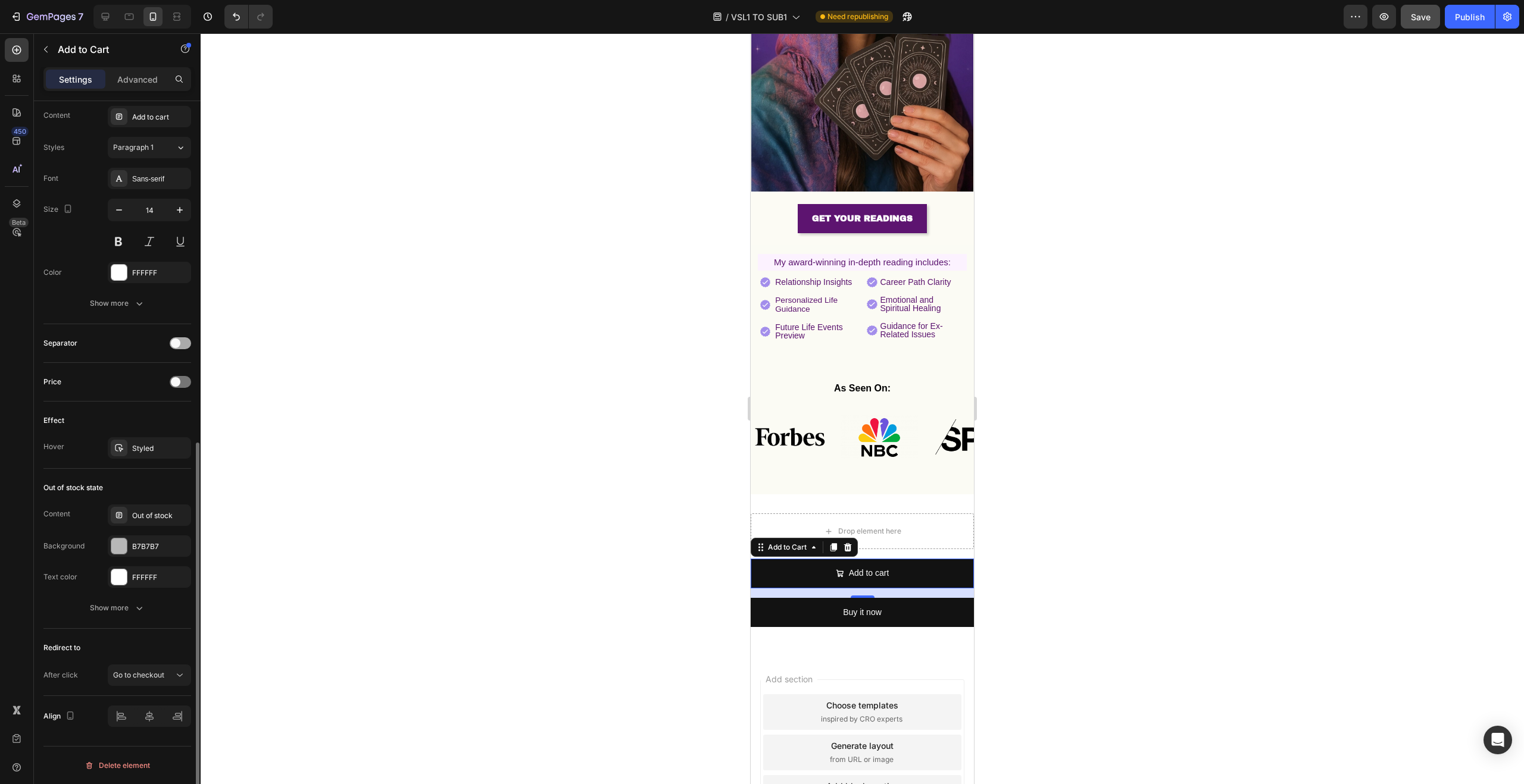
click at [177, 345] on span at bounding box center [175, 343] width 9 height 9
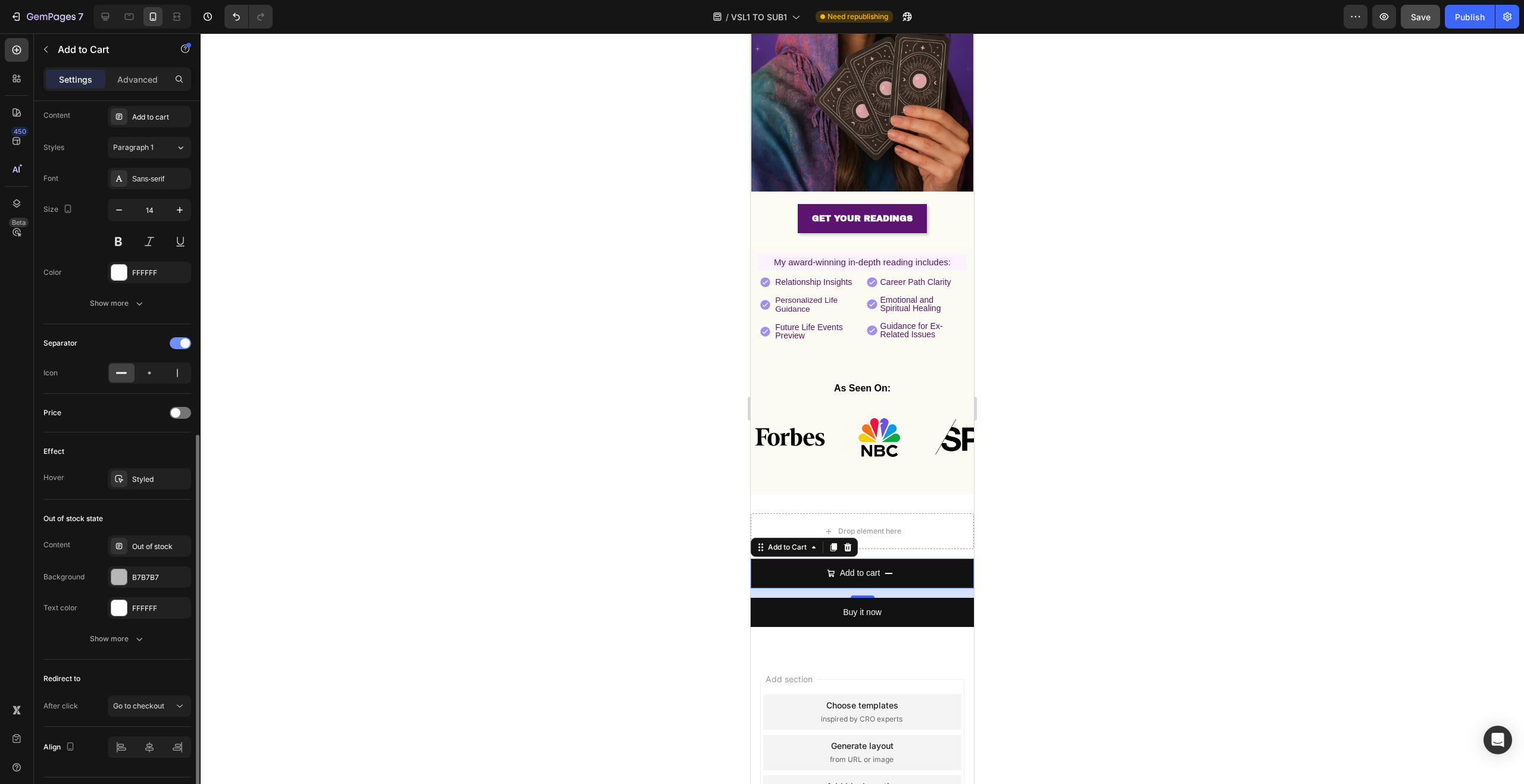
click at [178, 343] on div at bounding box center [180, 343] width 22 height 12
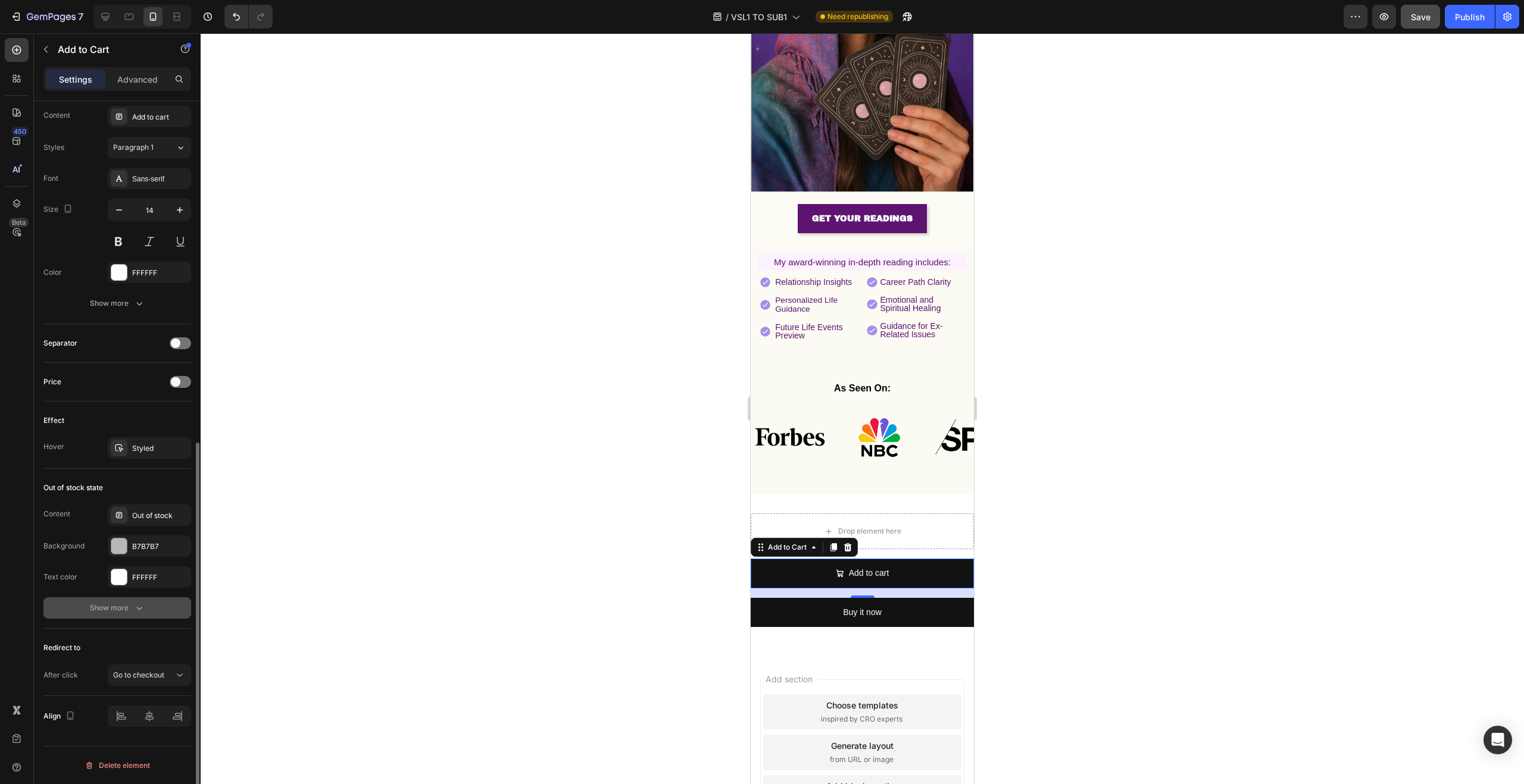
click at [137, 603] on icon "button" at bounding box center [139, 608] width 12 height 12
click at [146, 691] on button "Show less" at bounding box center [117, 700] width 148 height 22
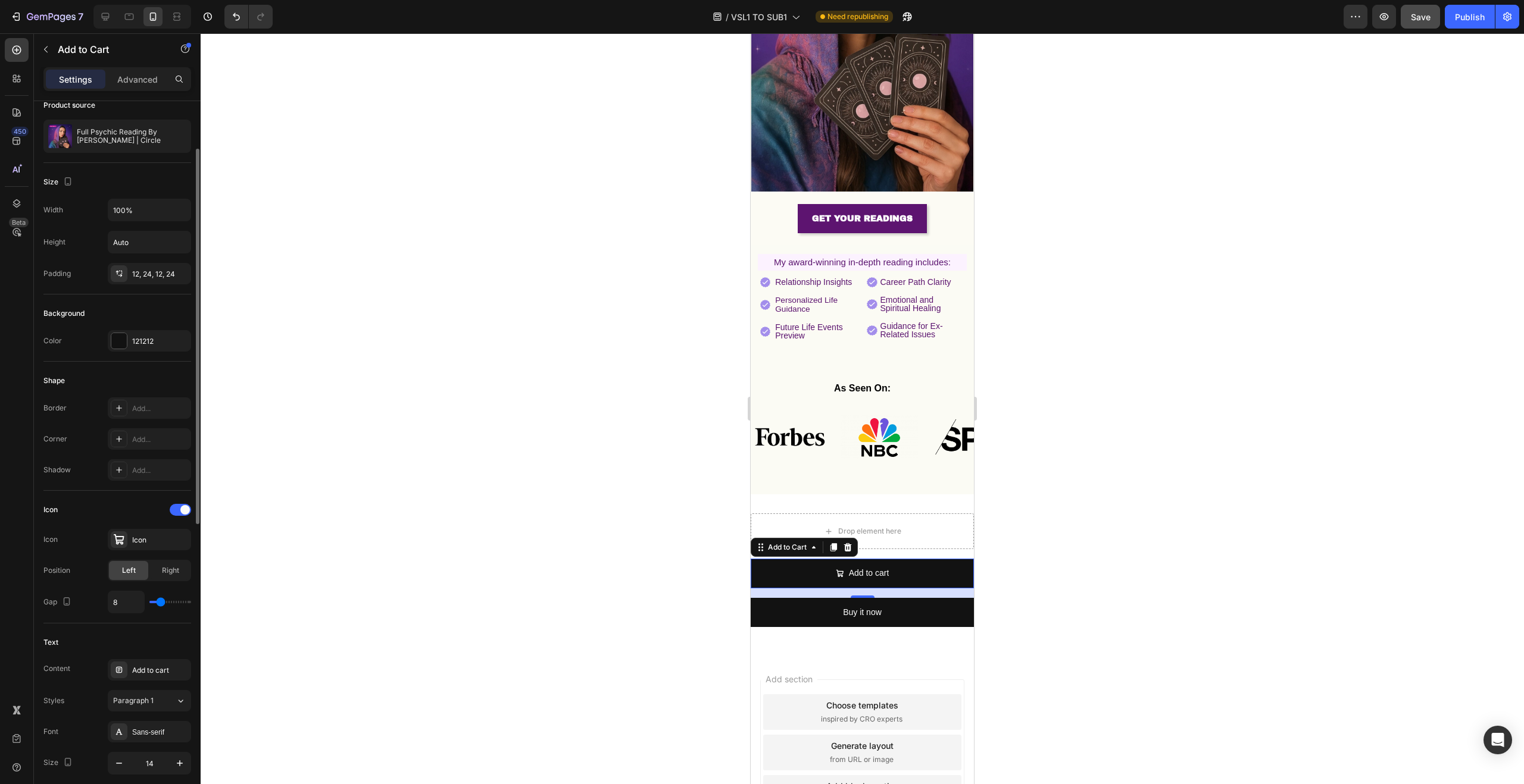
scroll to position [0, 0]
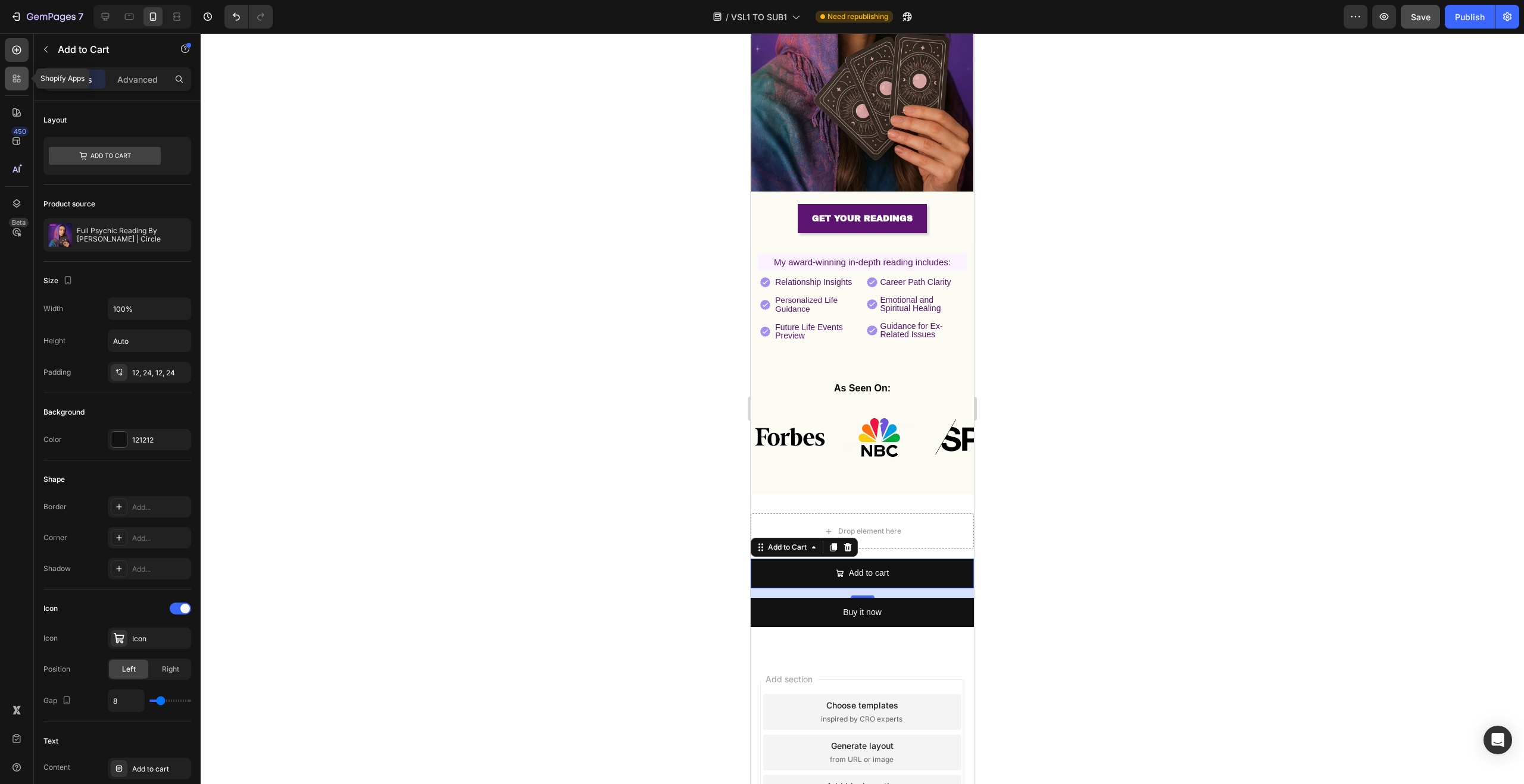
click at [20, 82] on icon at bounding box center [16, 78] width 12 height 12
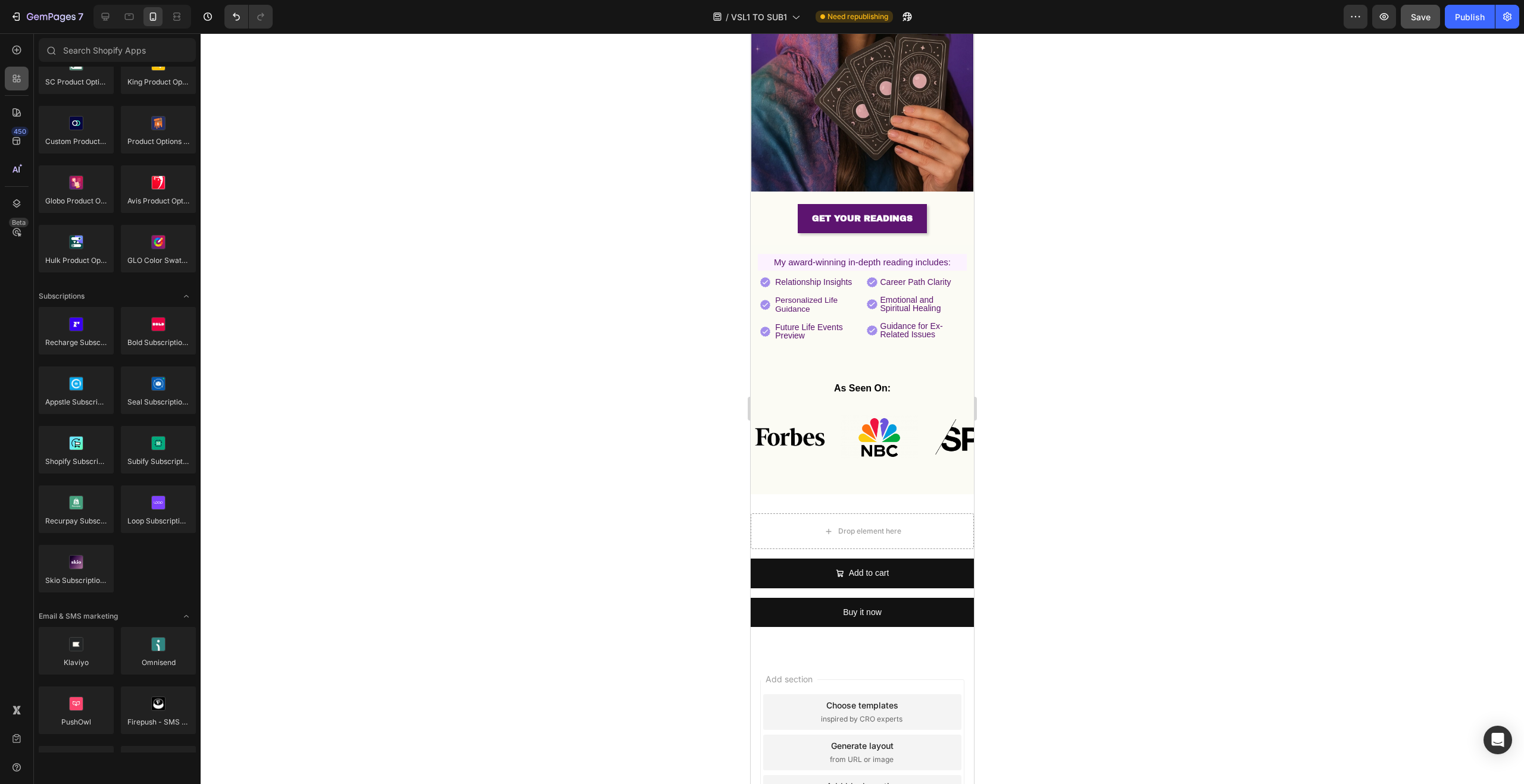
click at [18, 74] on icon at bounding box center [16, 78] width 12 height 12
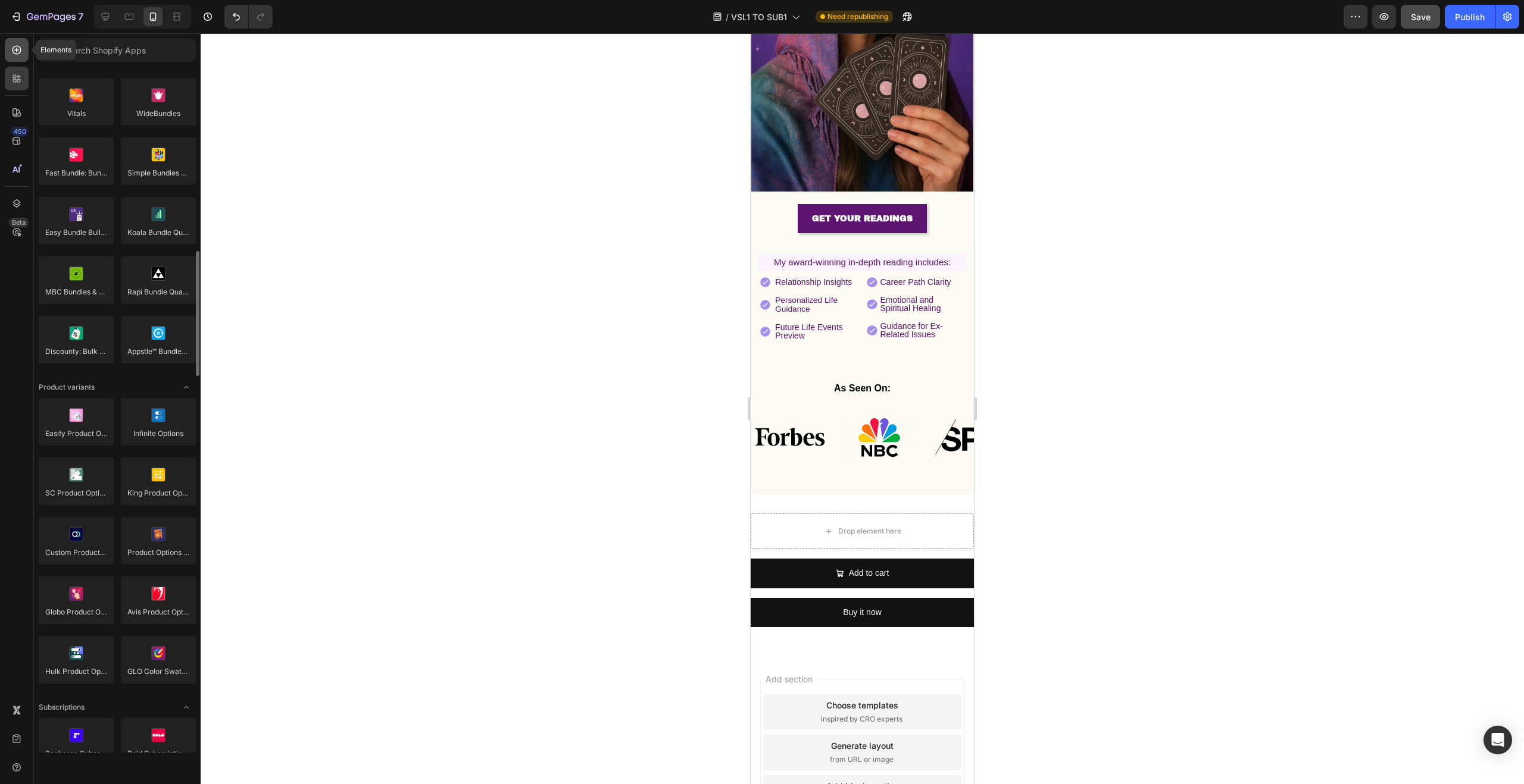
click at [17, 51] on icon at bounding box center [17, 50] width 5 height 5
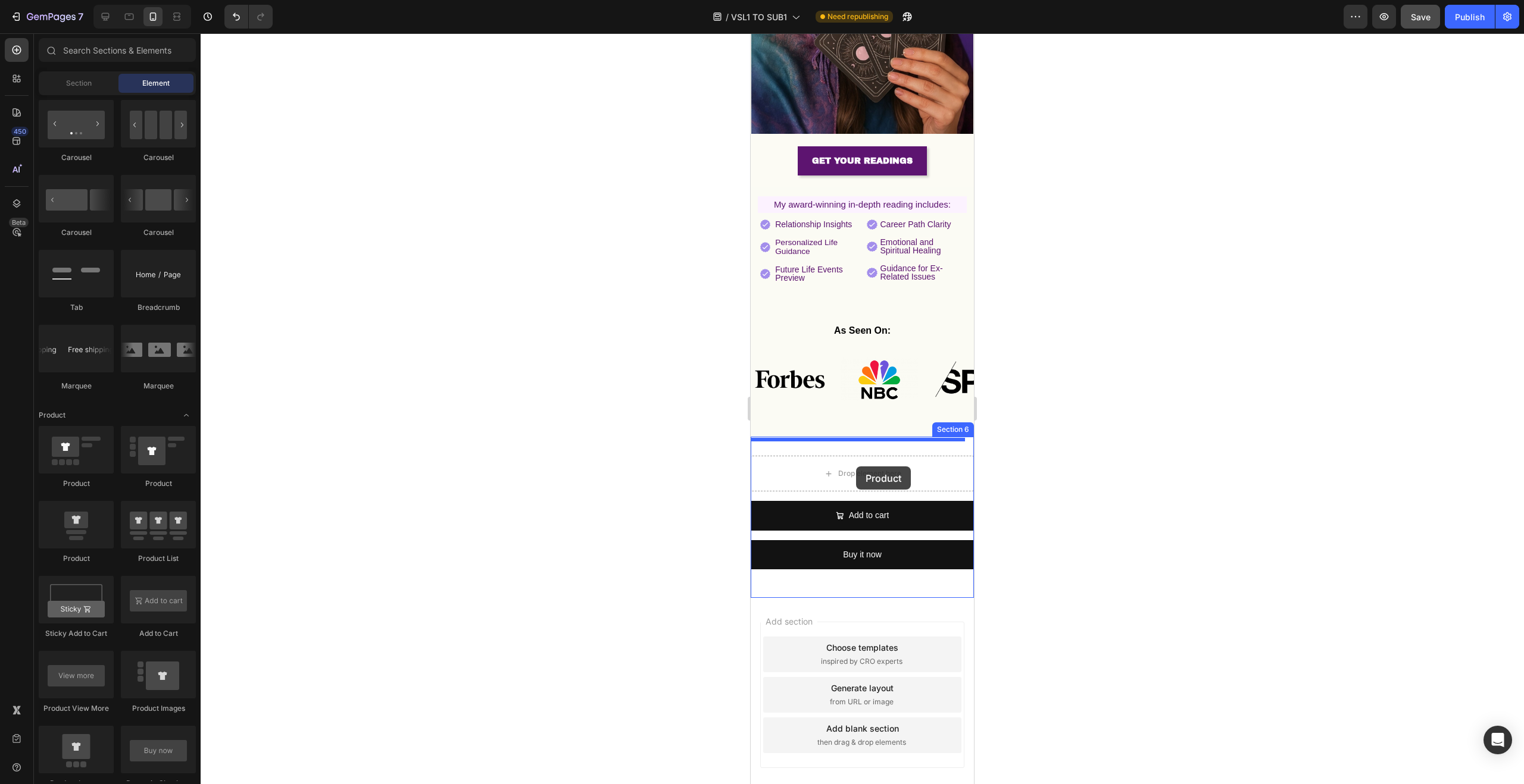
scroll to position [419, 0]
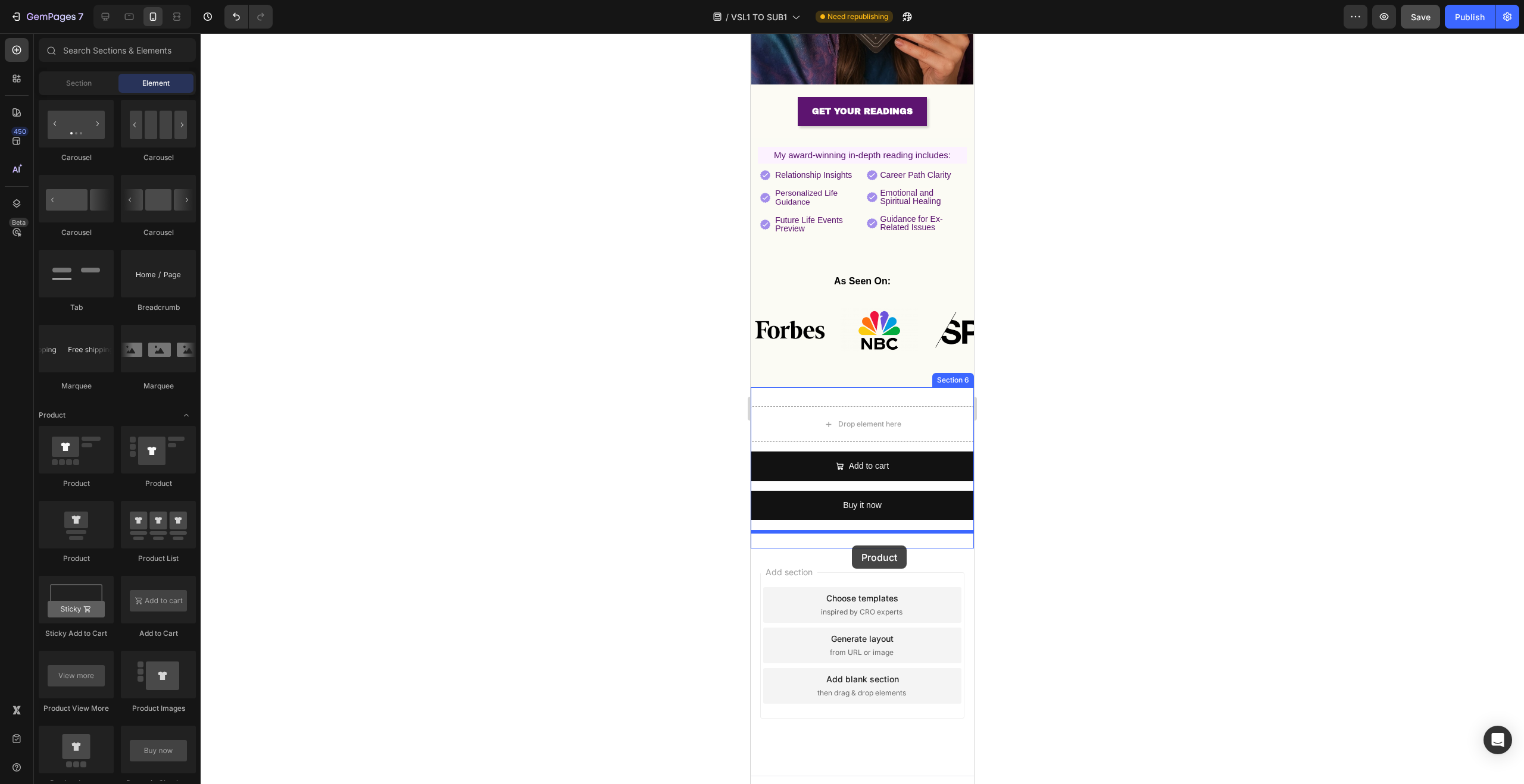
drag, startPoint x: 833, startPoint y: 489, endPoint x: 852, endPoint y: 546, distance: 60.1
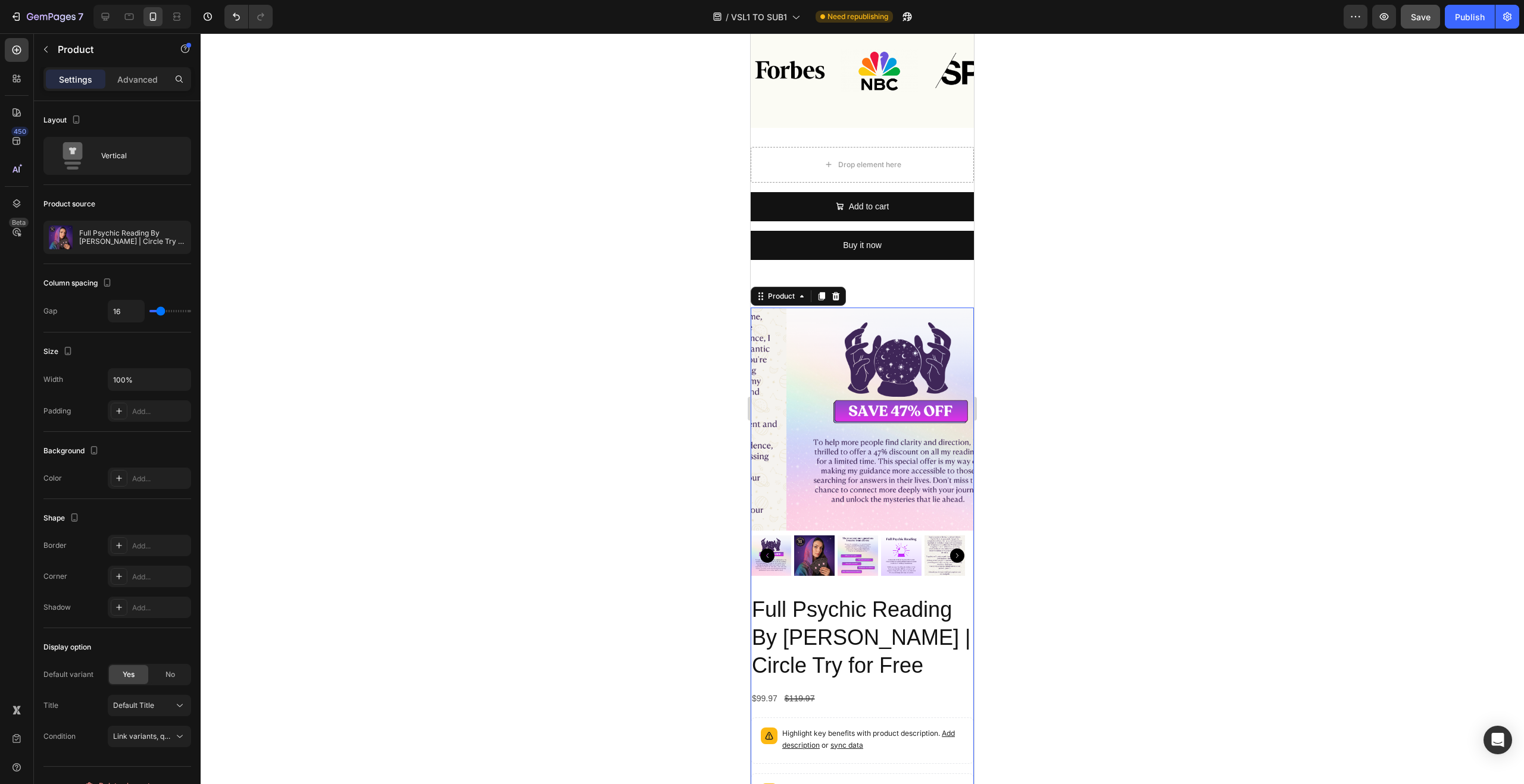
scroll to position [901, 0]
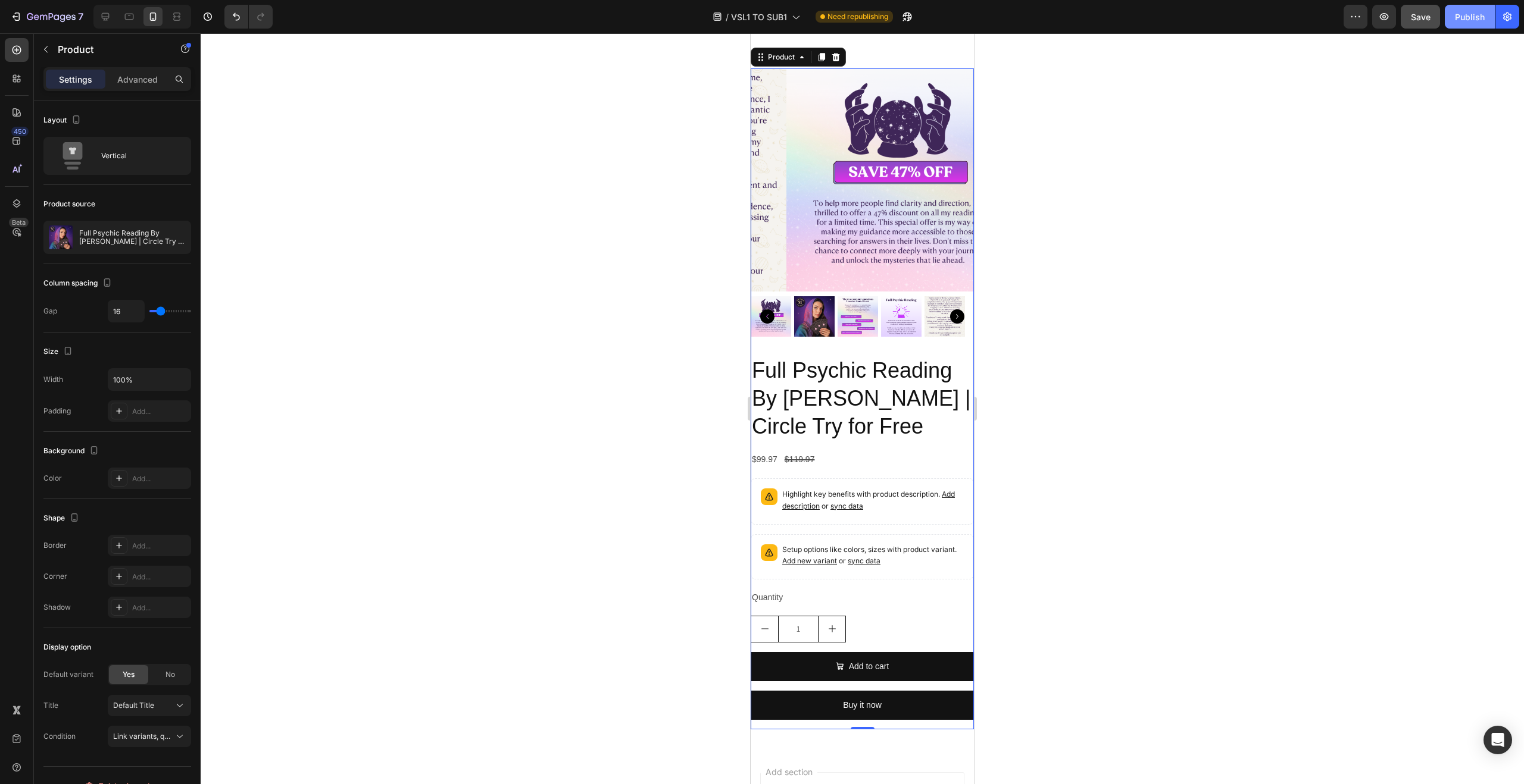
click at [1457, 22] on div "Publish" at bounding box center [1470, 17] width 30 height 12
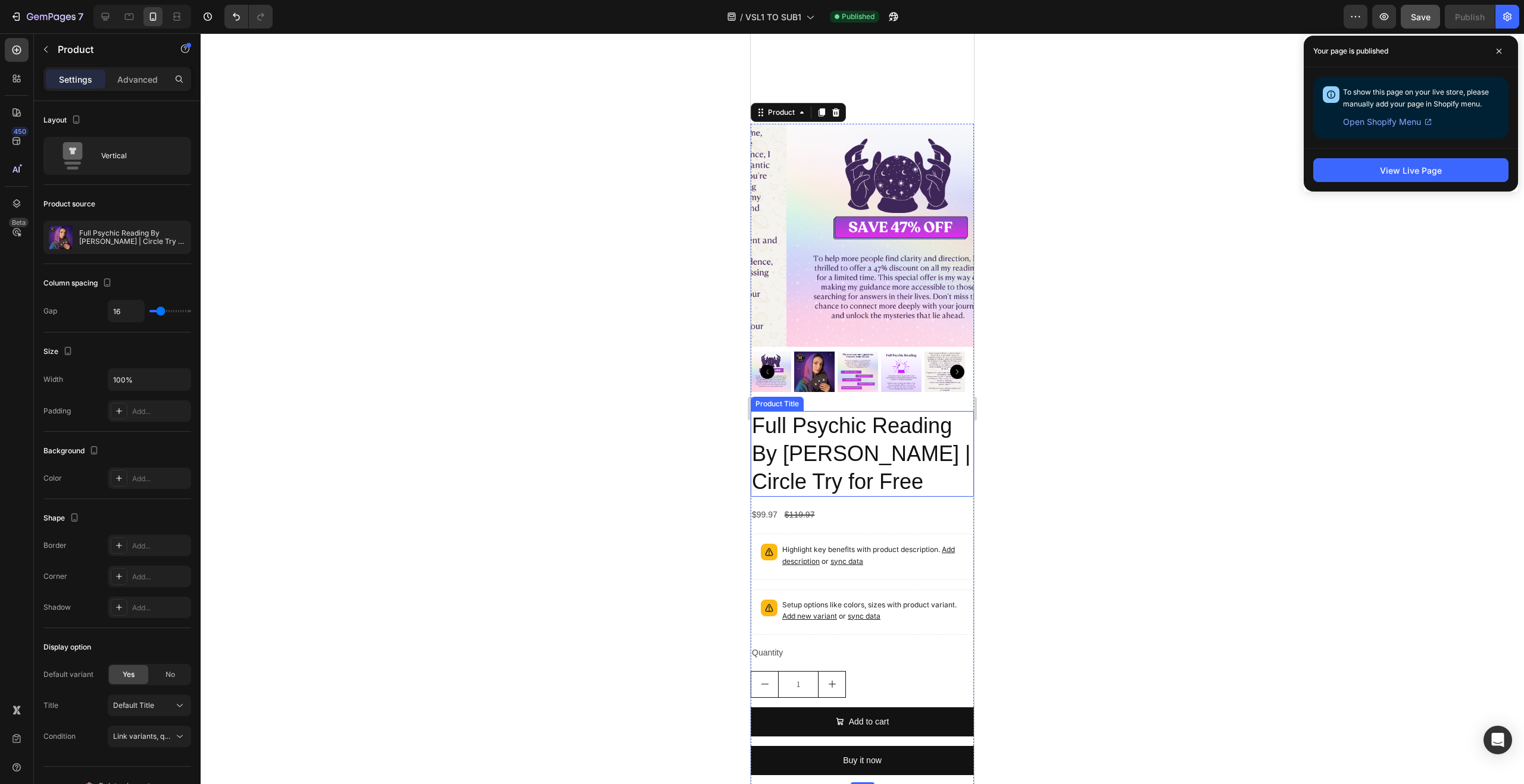
scroll to position [720, 0]
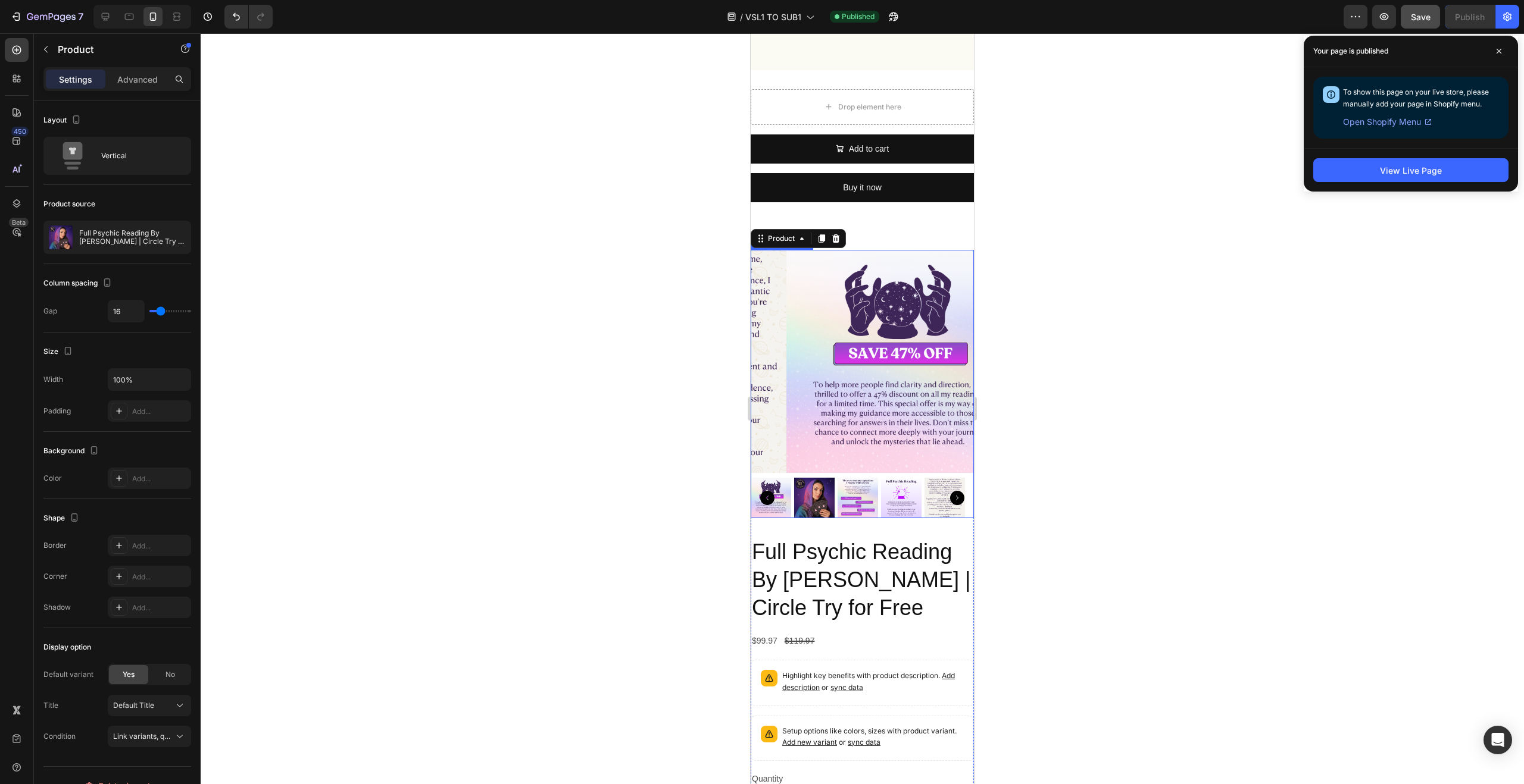
click at [935, 258] on img at bounding box center [898, 361] width 223 height 223
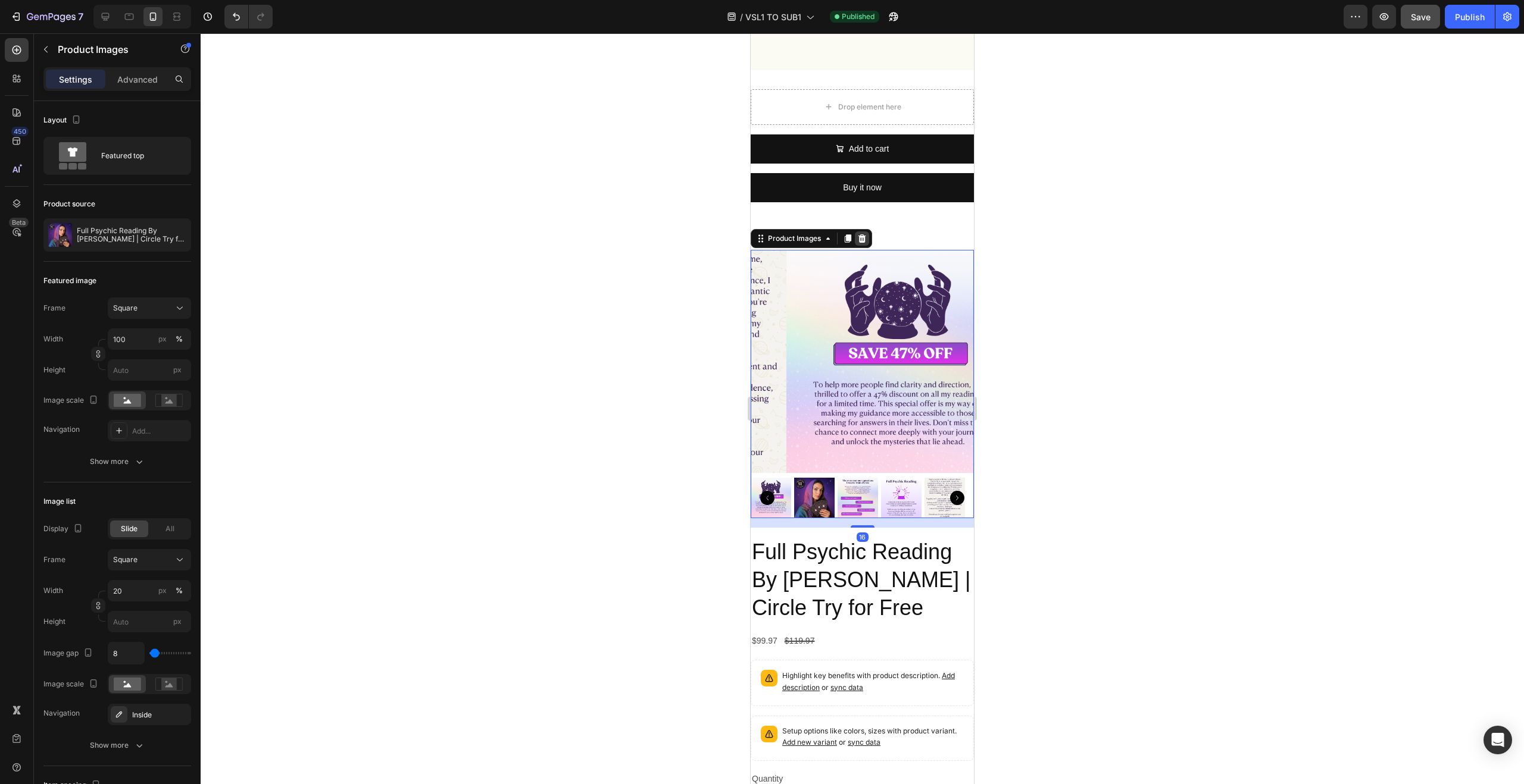
click at [864, 238] on icon at bounding box center [862, 239] width 8 height 9
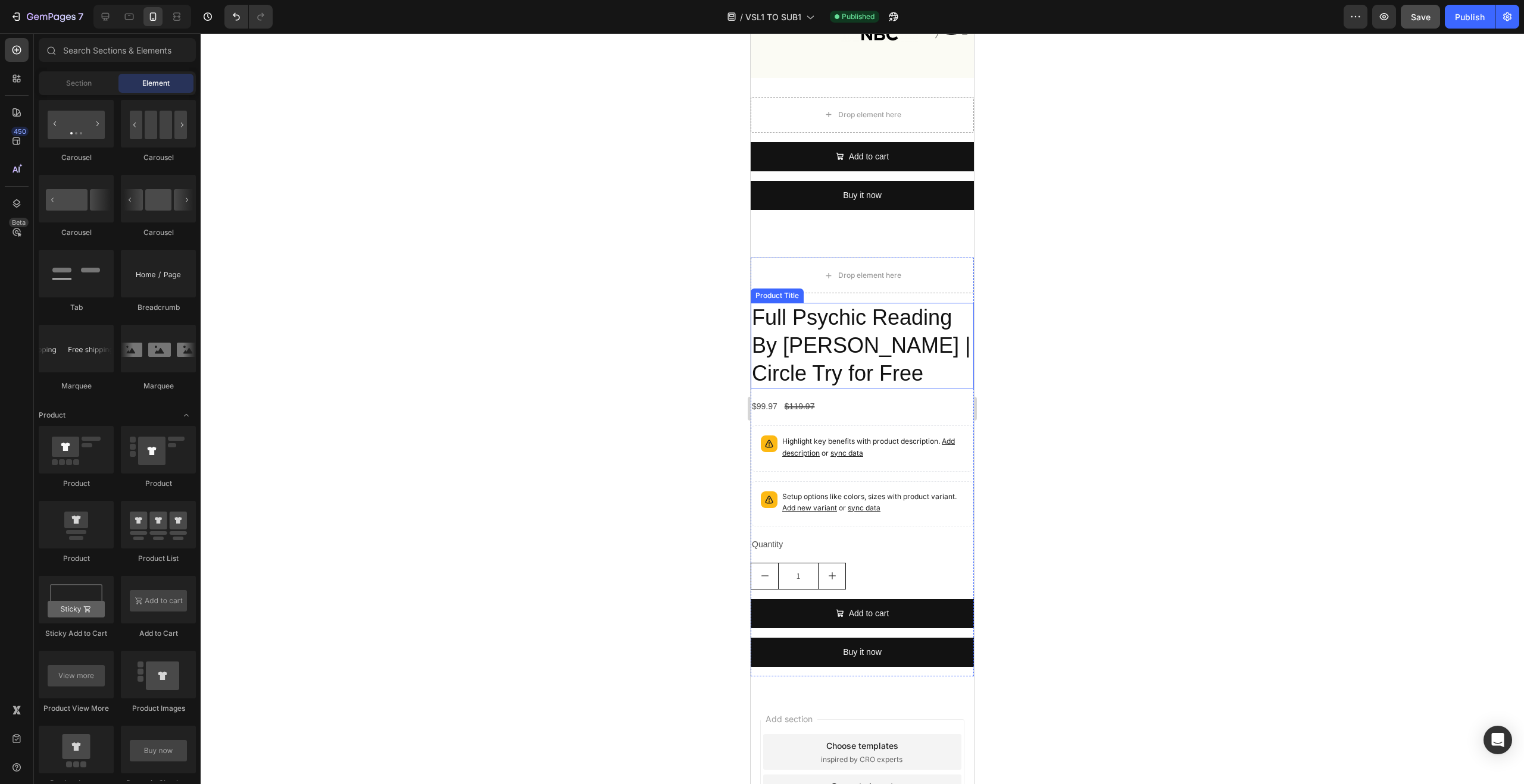
scroll to position [711, 0]
click at [947, 253] on div "Drop element here Full Psychic Reading By Marie | Circle Try for Free Product T…" at bounding box center [862, 468] width 223 height 457
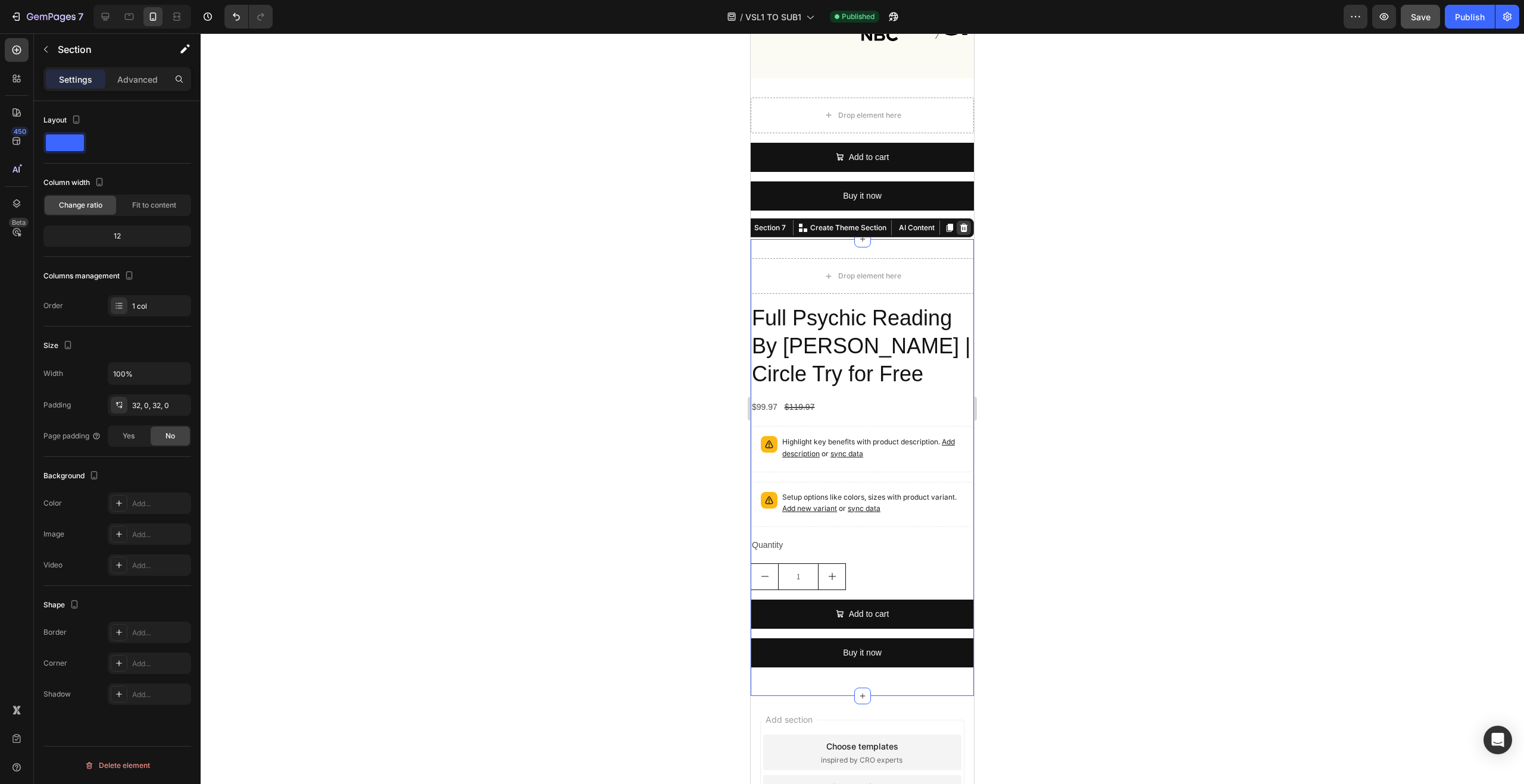
click at [959, 230] on icon at bounding box center [963, 227] width 9 height 9
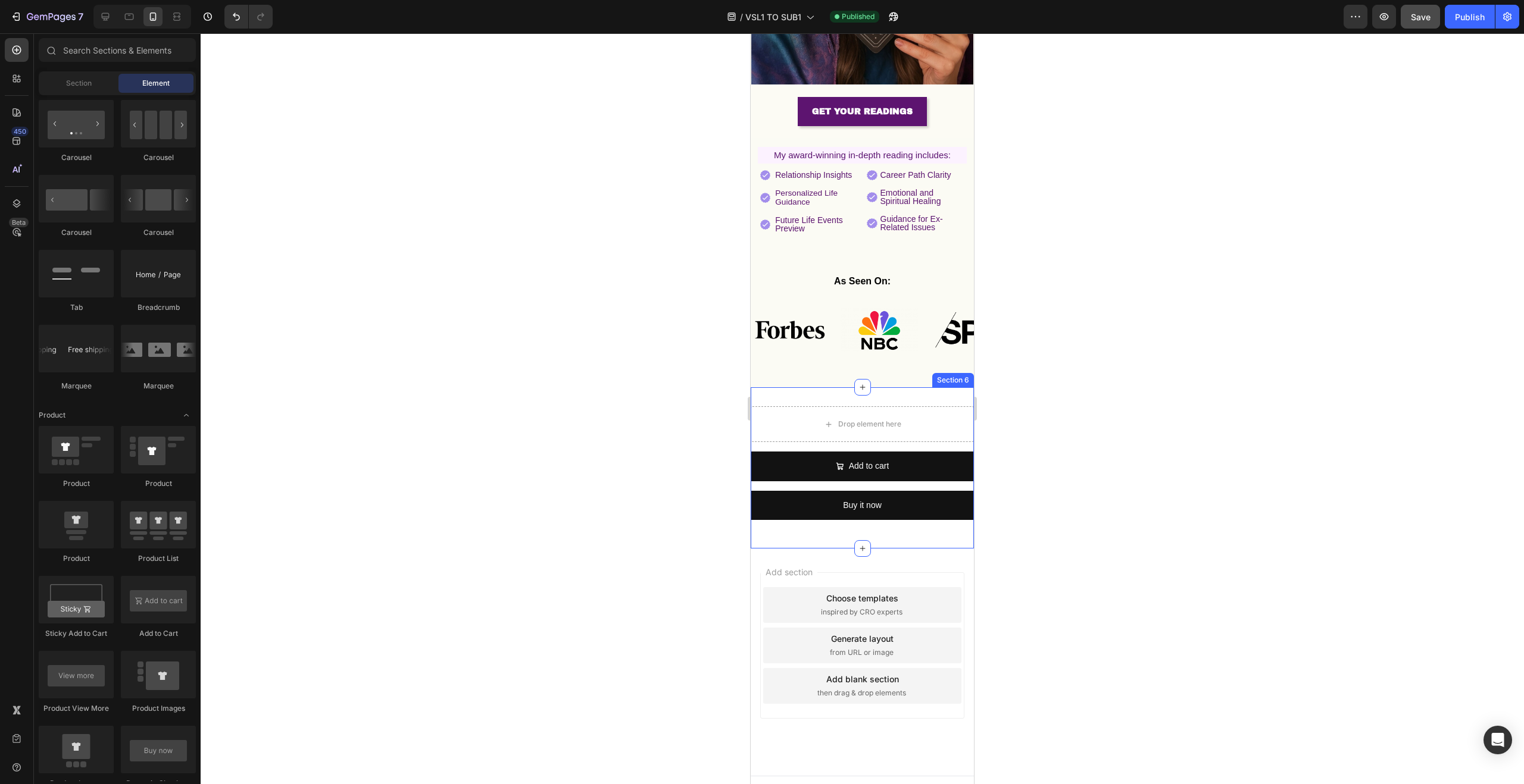
click at [940, 387] on div "Drop element here Add to cart Add to Cart Buy it now Dynamic Checkout Product S…" at bounding box center [862, 467] width 223 height 160
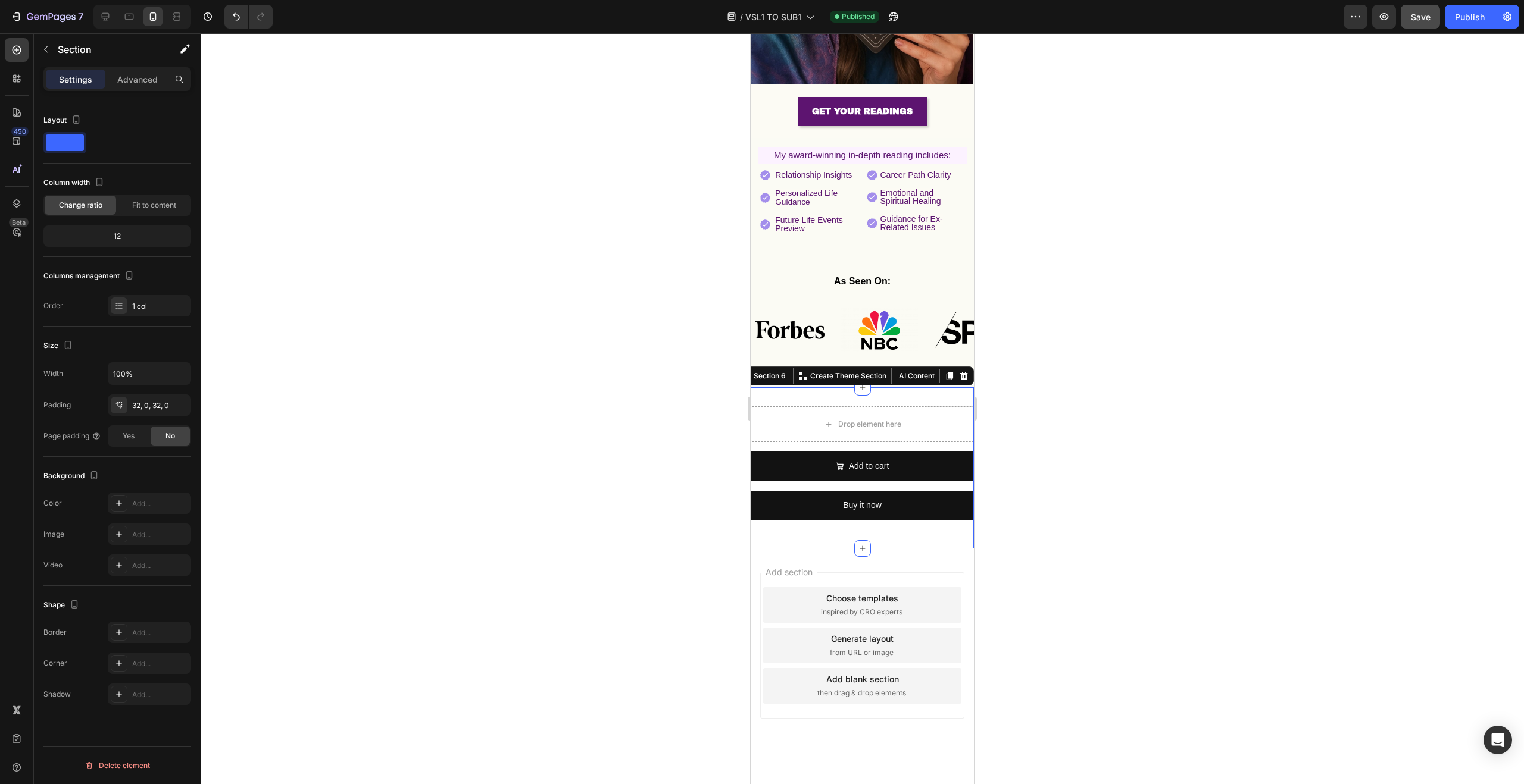
click at [960, 372] on icon at bounding box center [964, 376] width 8 height 9
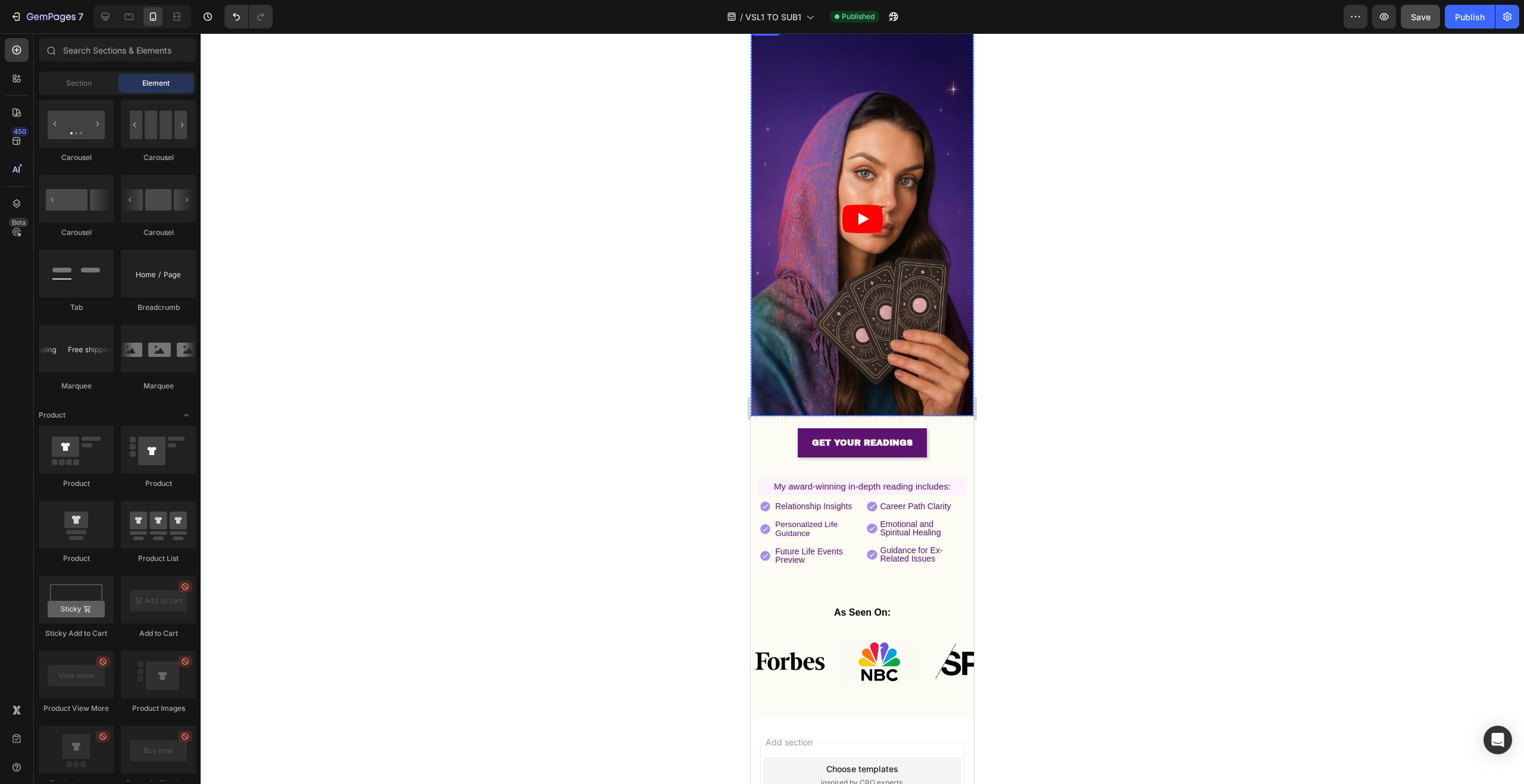
scroll to position [0, 0]
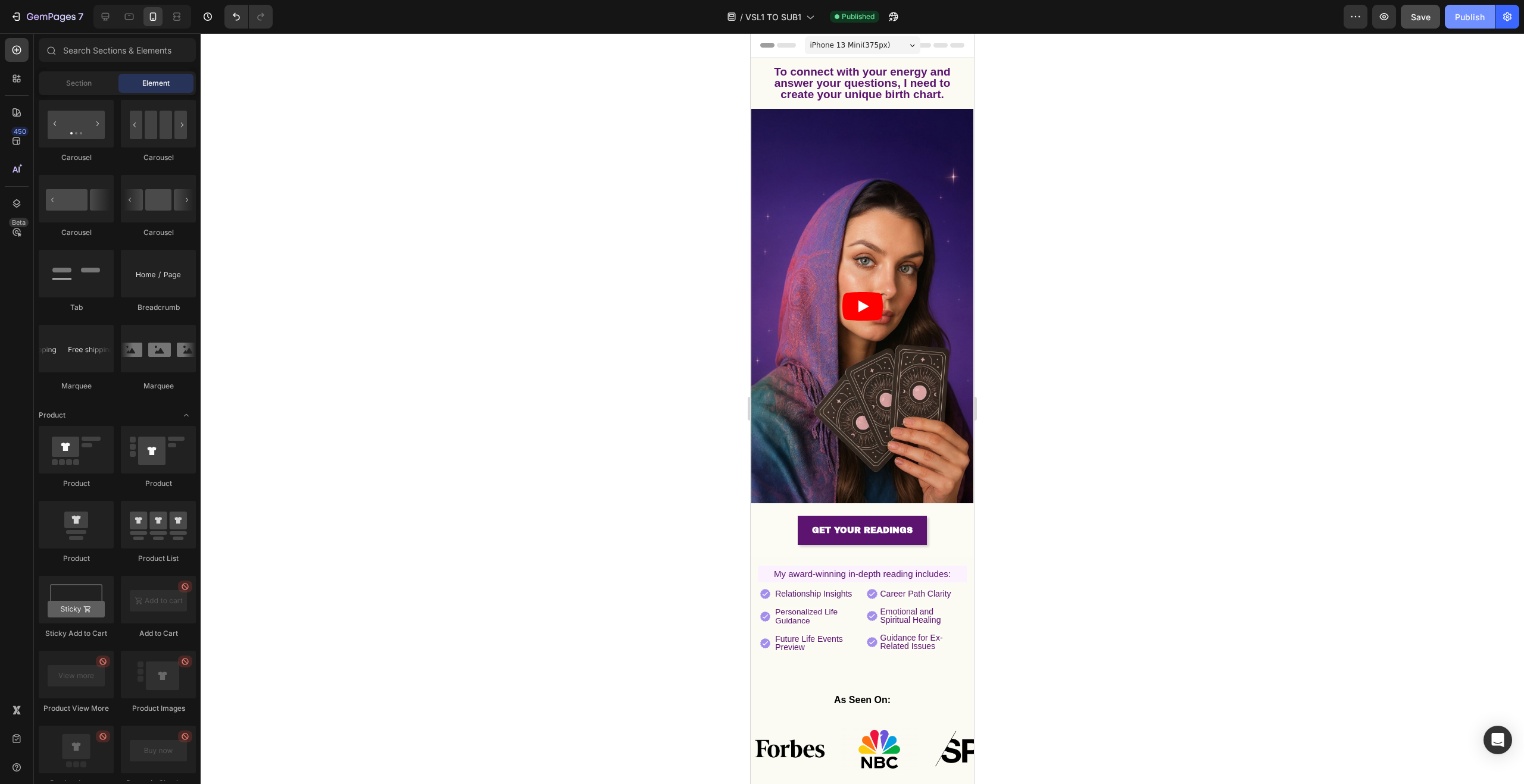
click at [1448, 18] on button "Publish" at bounding box center [1469, 17] width 50 height 24
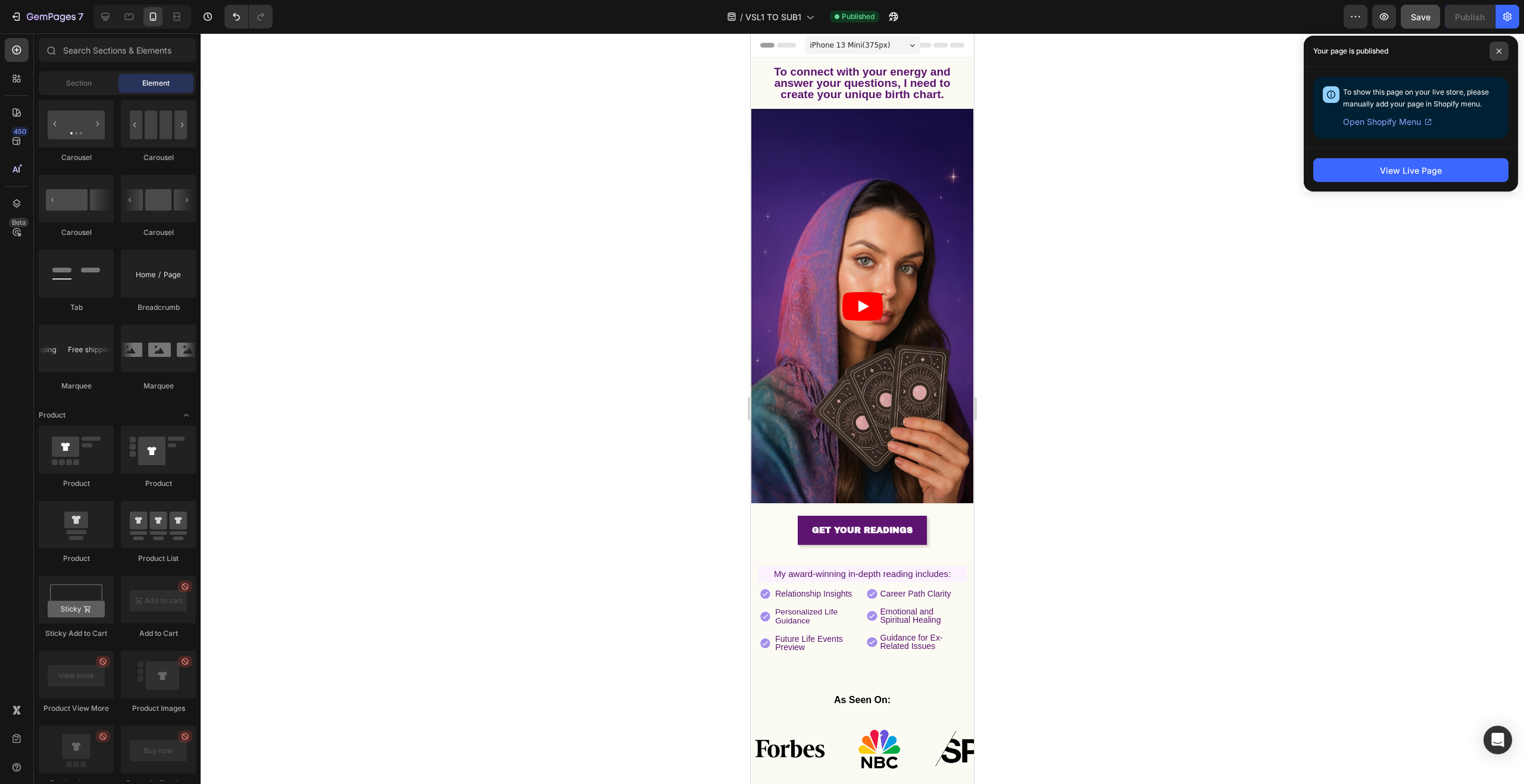
click at [1501, 55] on span at bounding box center [1499, 51] width 19 height 19
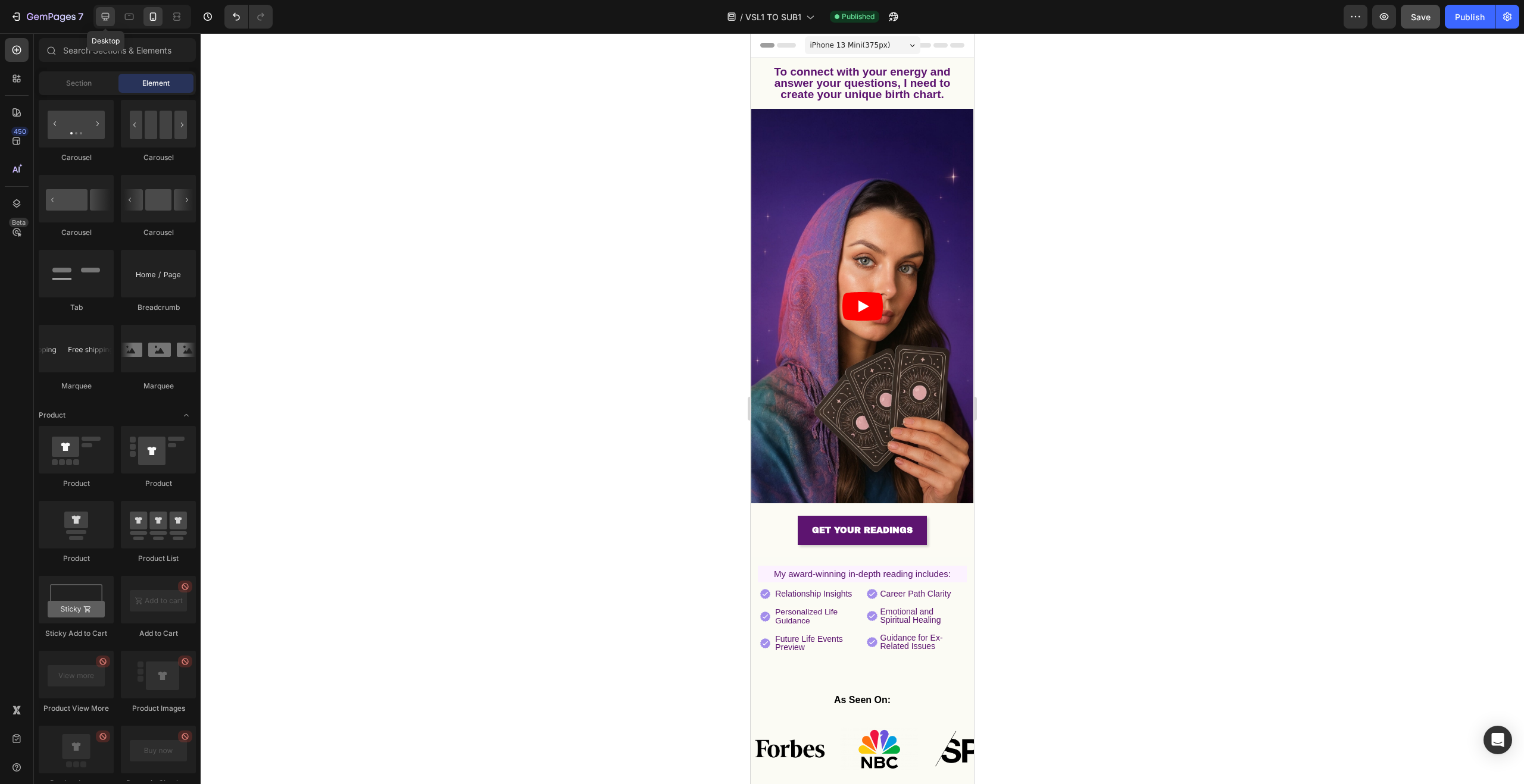
click at [108, 18] on icon at bounding box center [105, 16] width 12 height 12
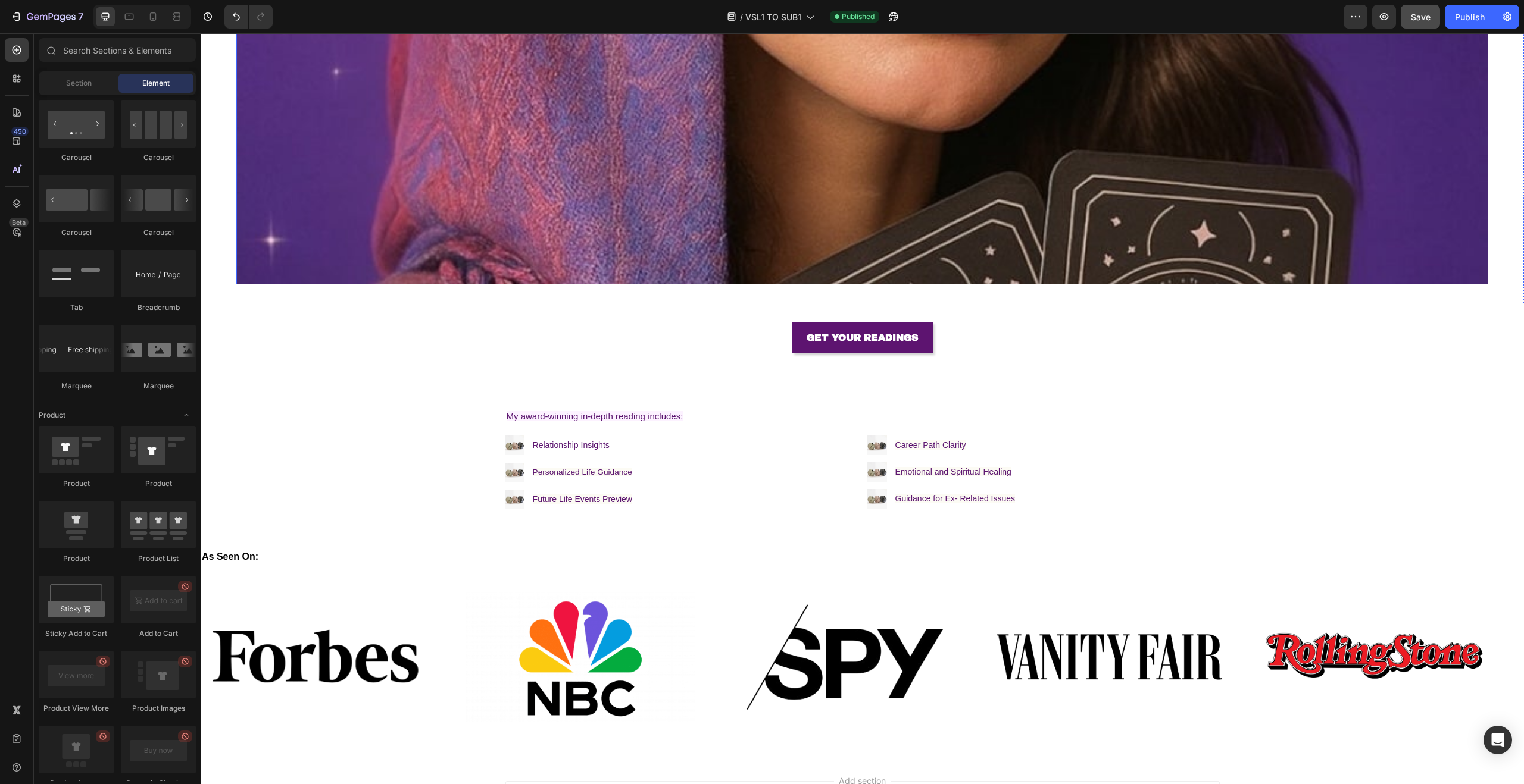
scroll to position [746, 0]
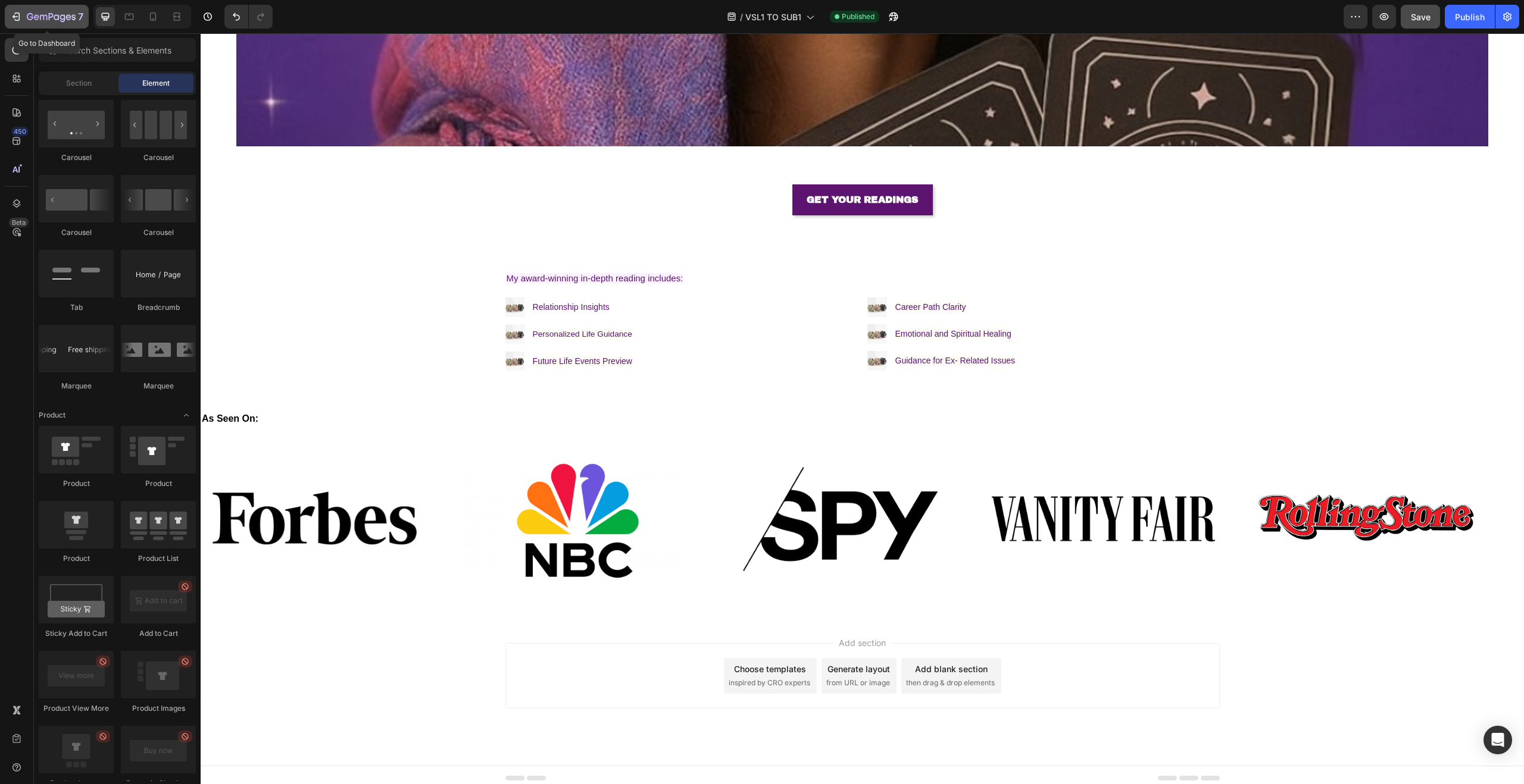
click at [22, 20] on div "7" at bounding box center [46, 16] width 73 height 14
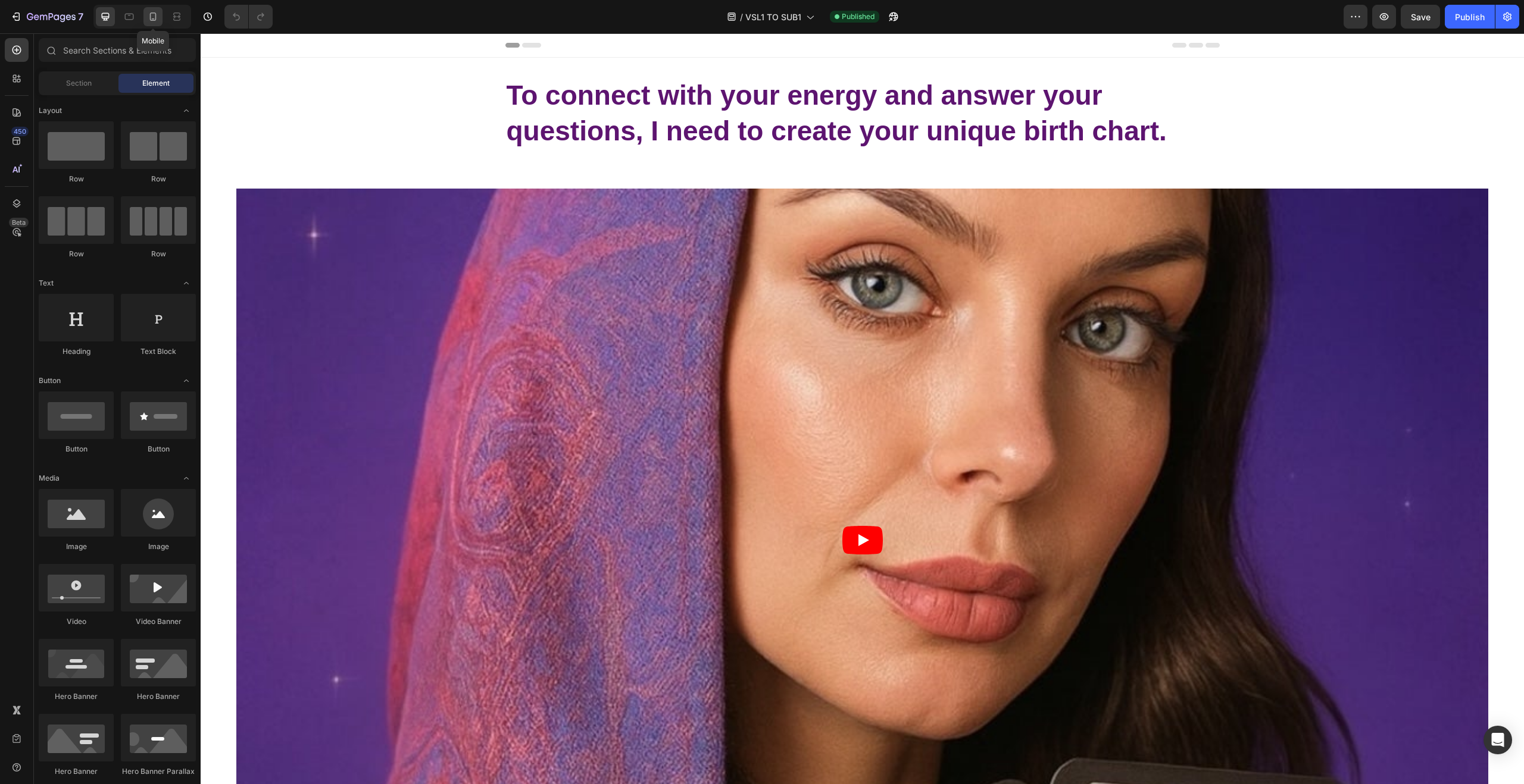
click at [151, 16] on icon at bounding box center [153, 17] width 7 height 9
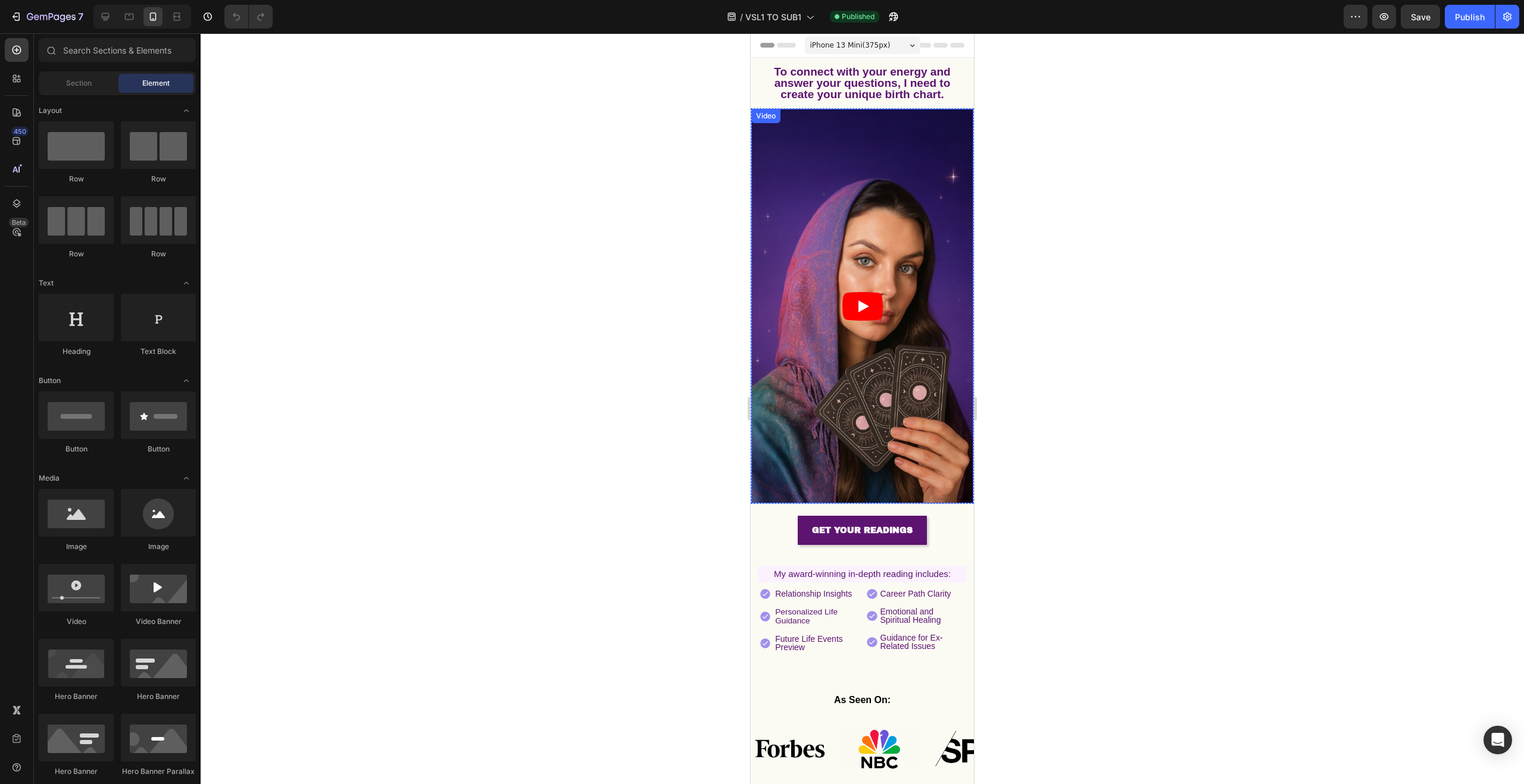
click at [789, 199] on article at bounding box center [862, 306] width 222 height 394
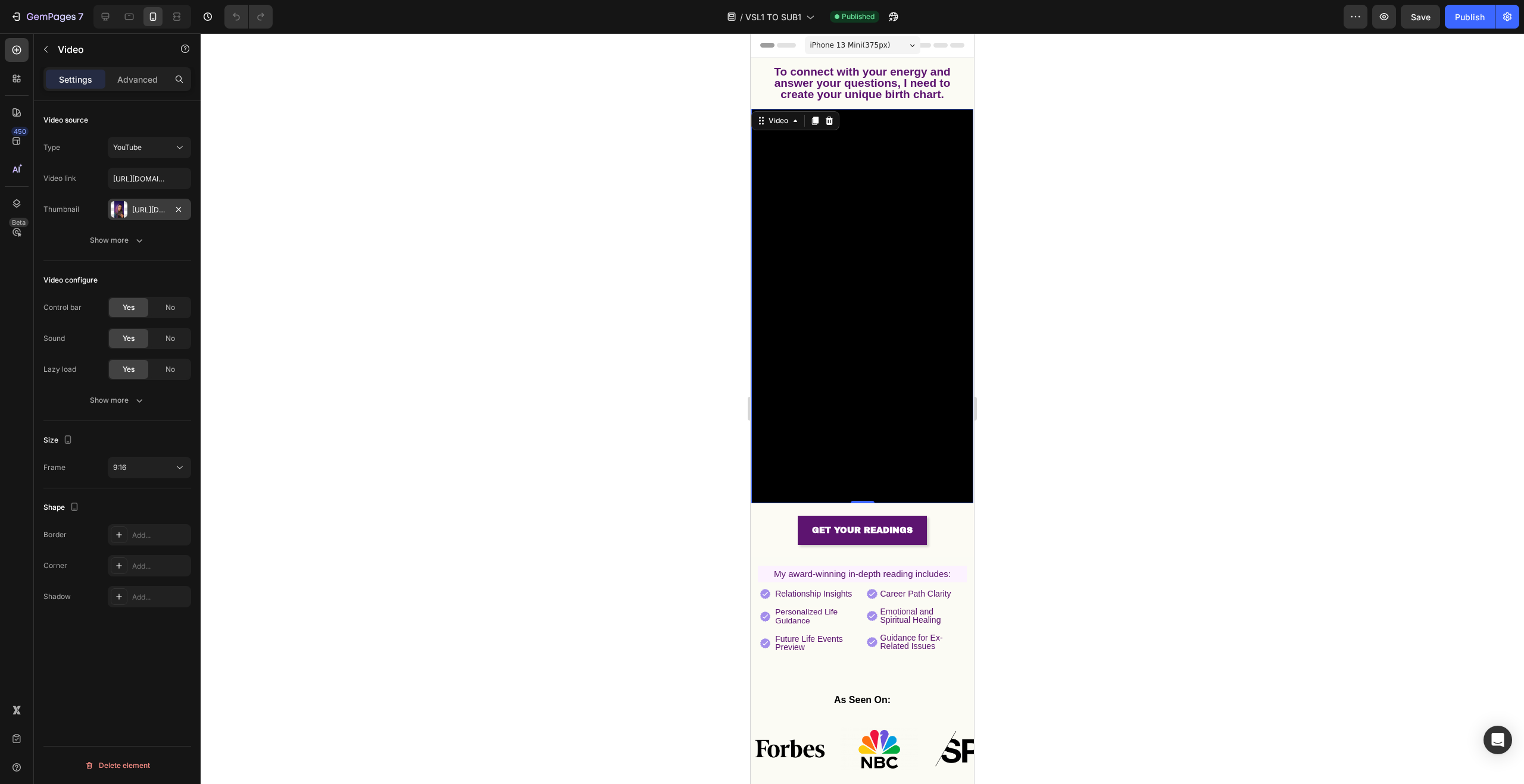
click at [159, 206] on div "[URL][DOMAIN_NAME]" at bounding box center [149, 210] width 34 height 10
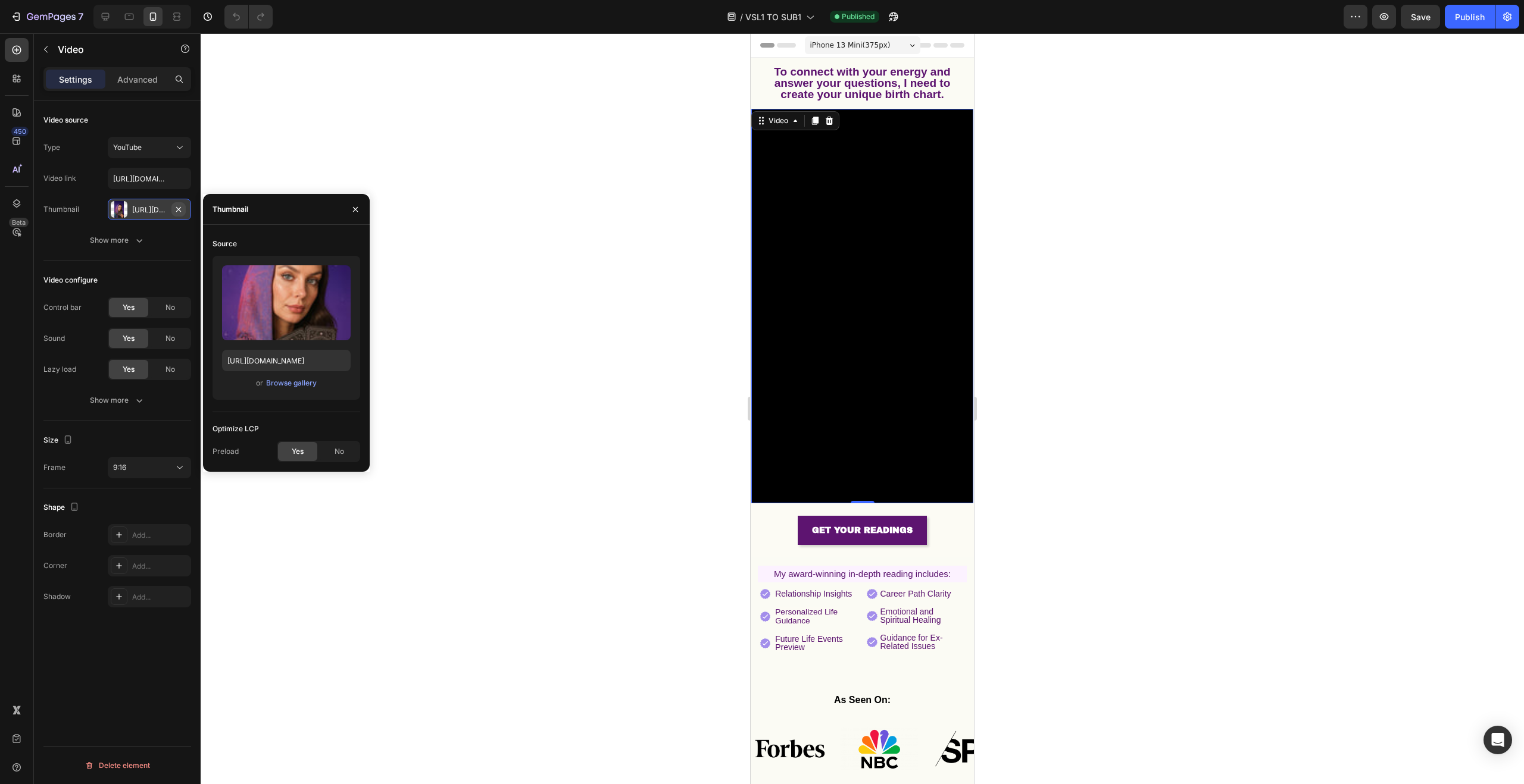
click at [180, 210] on icon "button" at bounding box center [178, 209] width 9 height 9
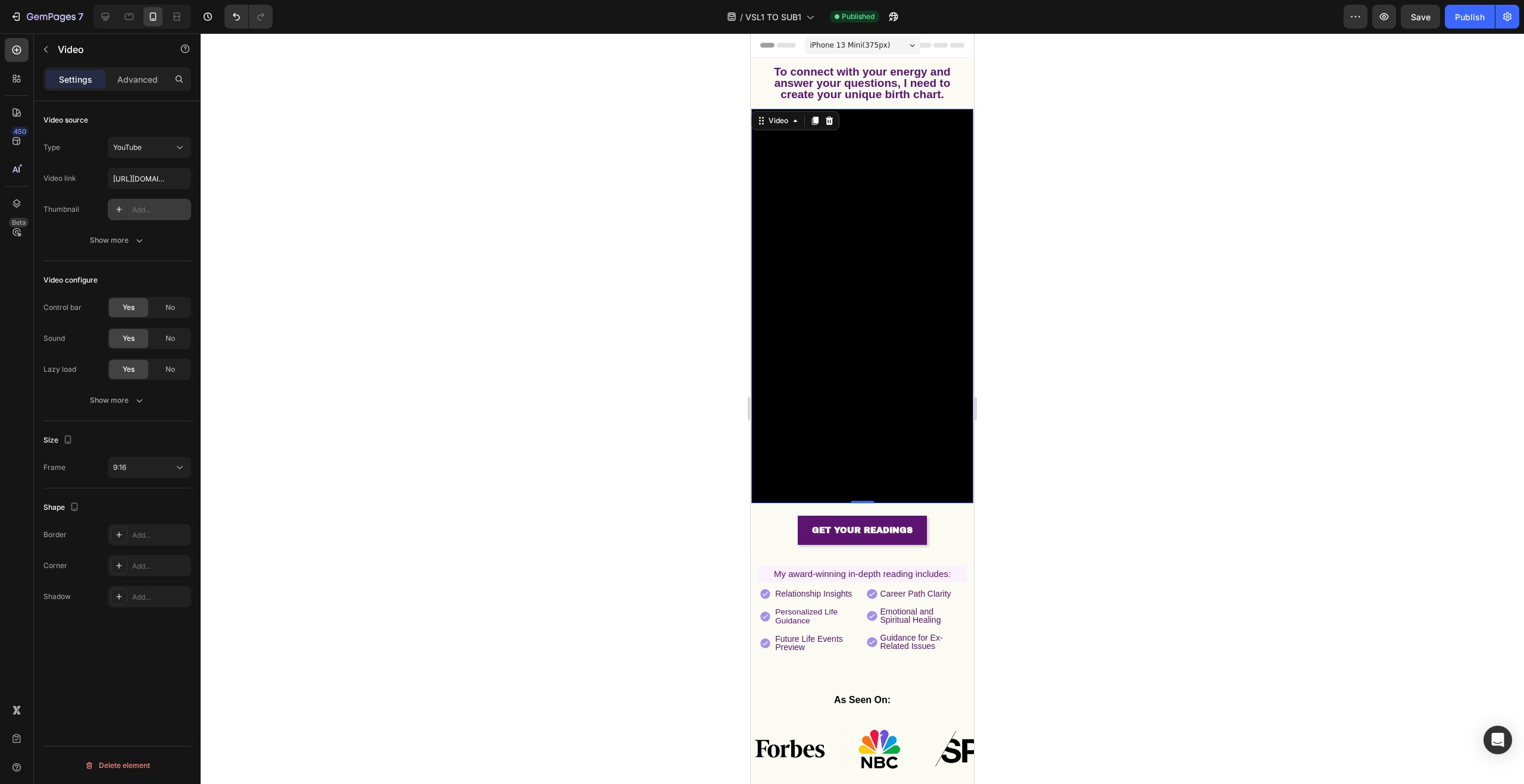
click at [146, 211] on div "Add..." at bounding box center [160, 210] width 56 height 10
type input "[URL][DOMAIN_NAME]"
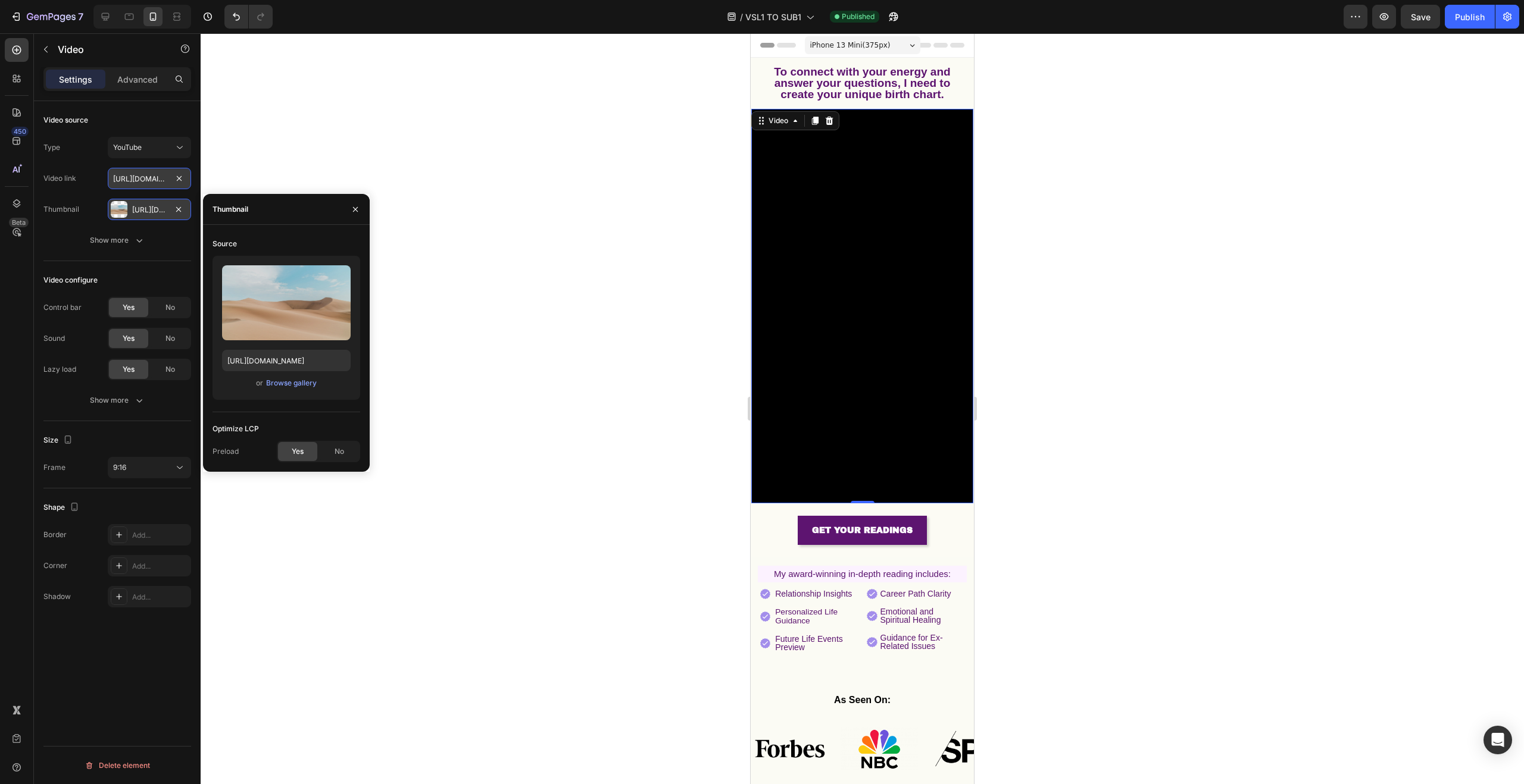
click at [152, 175] on input "[URL][DOMAIN_NAME]" at bounding box center [149, 178] width 84 height 22
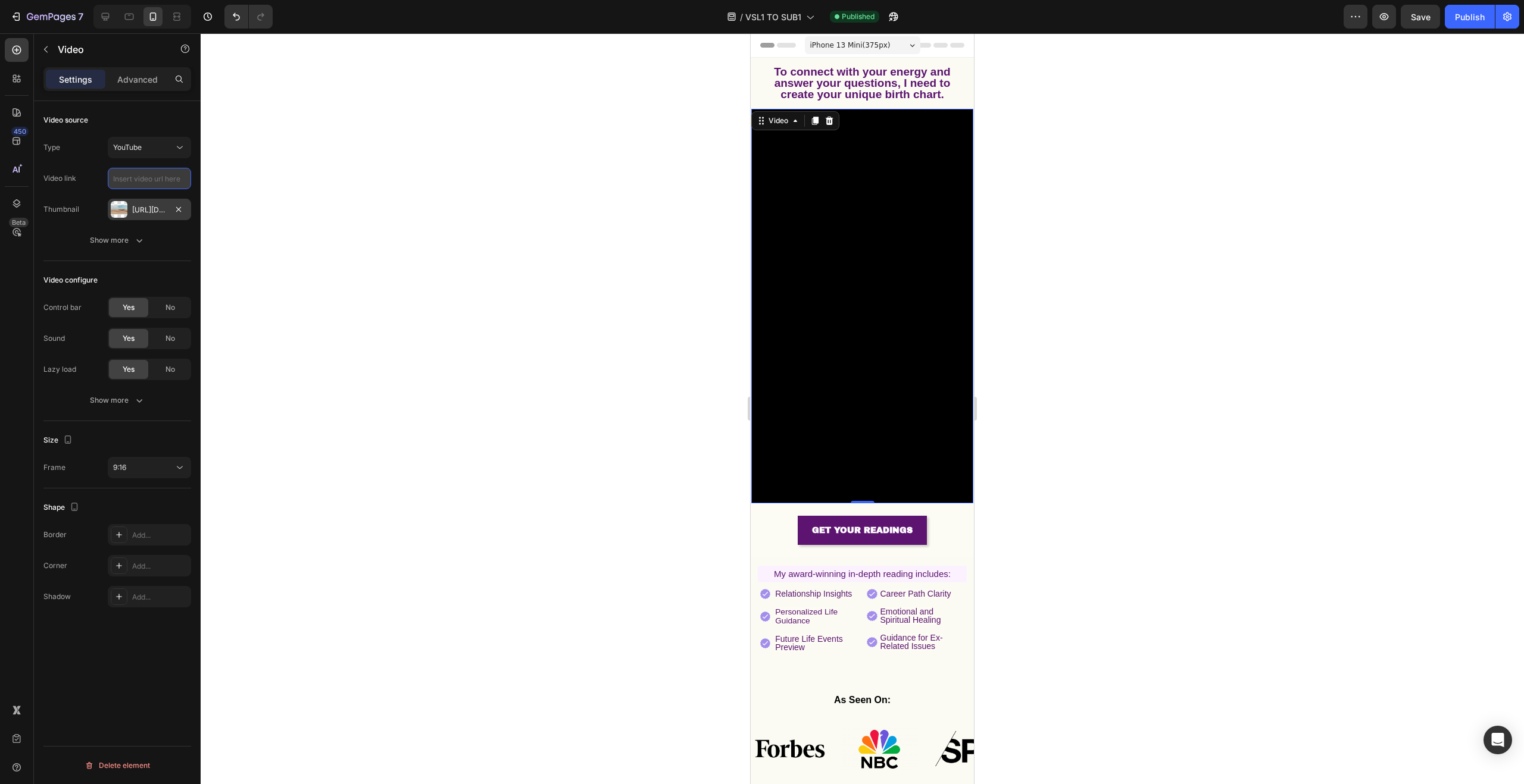
click at [151, 181] on input "text" at bounding box center [149, 178] width 84 height 22
click at [149, 151] on div "YouTube" at bounding box center [143, 147] width 61 height 10
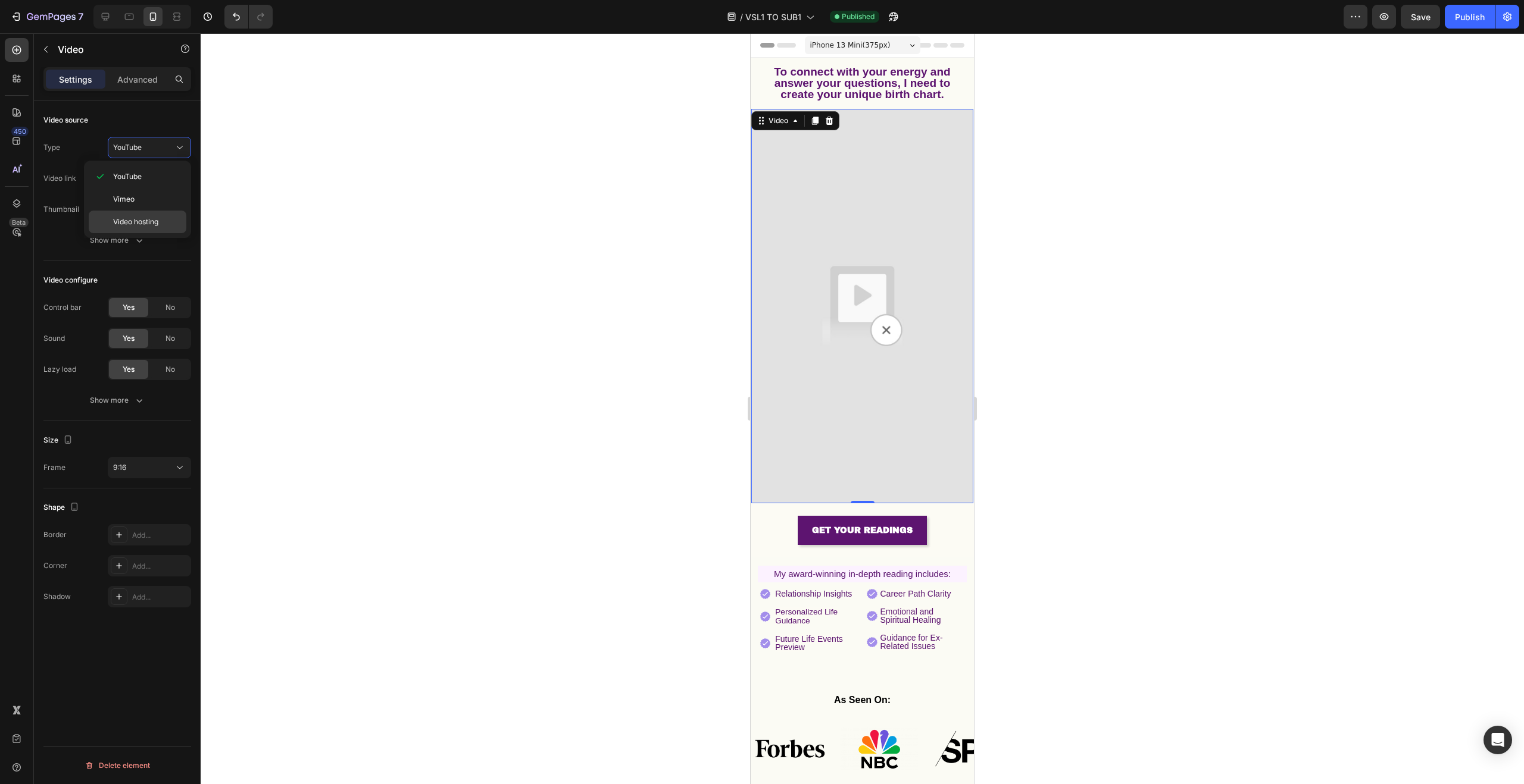
click at [155, 222] on span "Video hosting" at bounding box center [136, 221] width 45 height 10
type input "[URL][DOMAIN_NAME]"
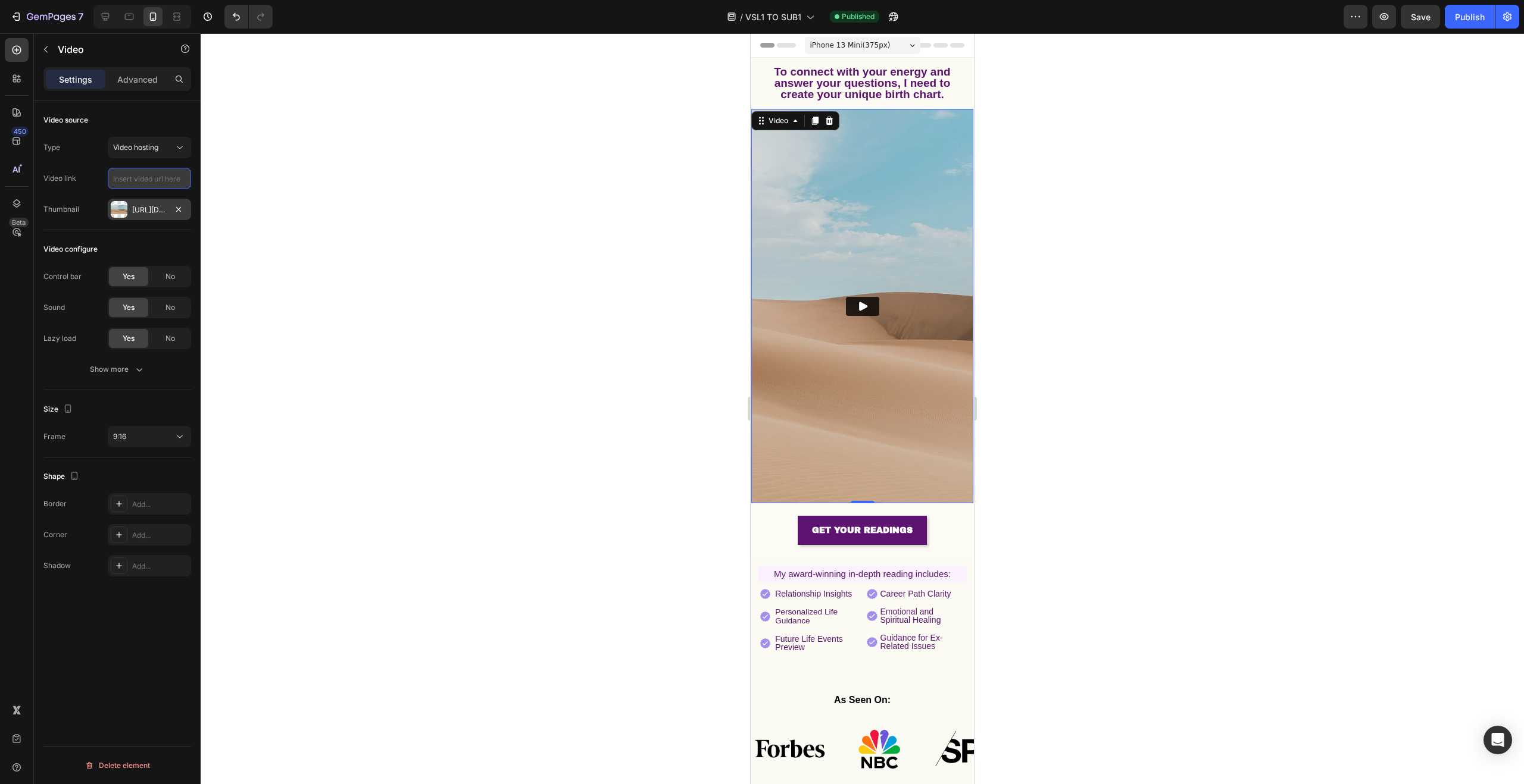
click at [144, 181] on input "text" at bounding box center [149, 178] width 84 height 22
paste input "[URL][DOMAIN_NAME]"
type input "[URL][DOMAIN_NAME]"
click at [153, 210] on div "[URL][DOMAIN_NAME]" at bounding box center [149, 210] width 34 height 10
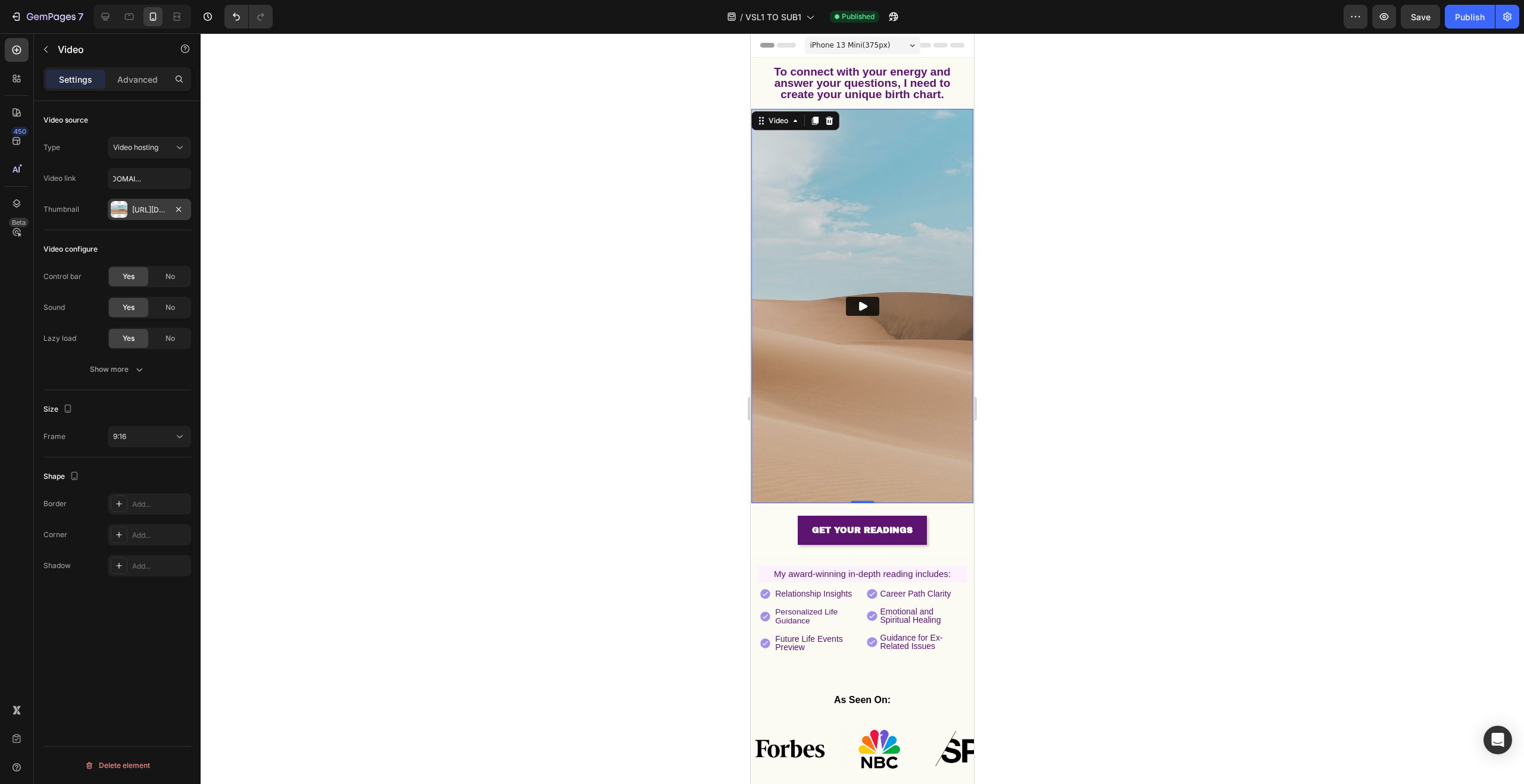
scroll to position [0, 0]
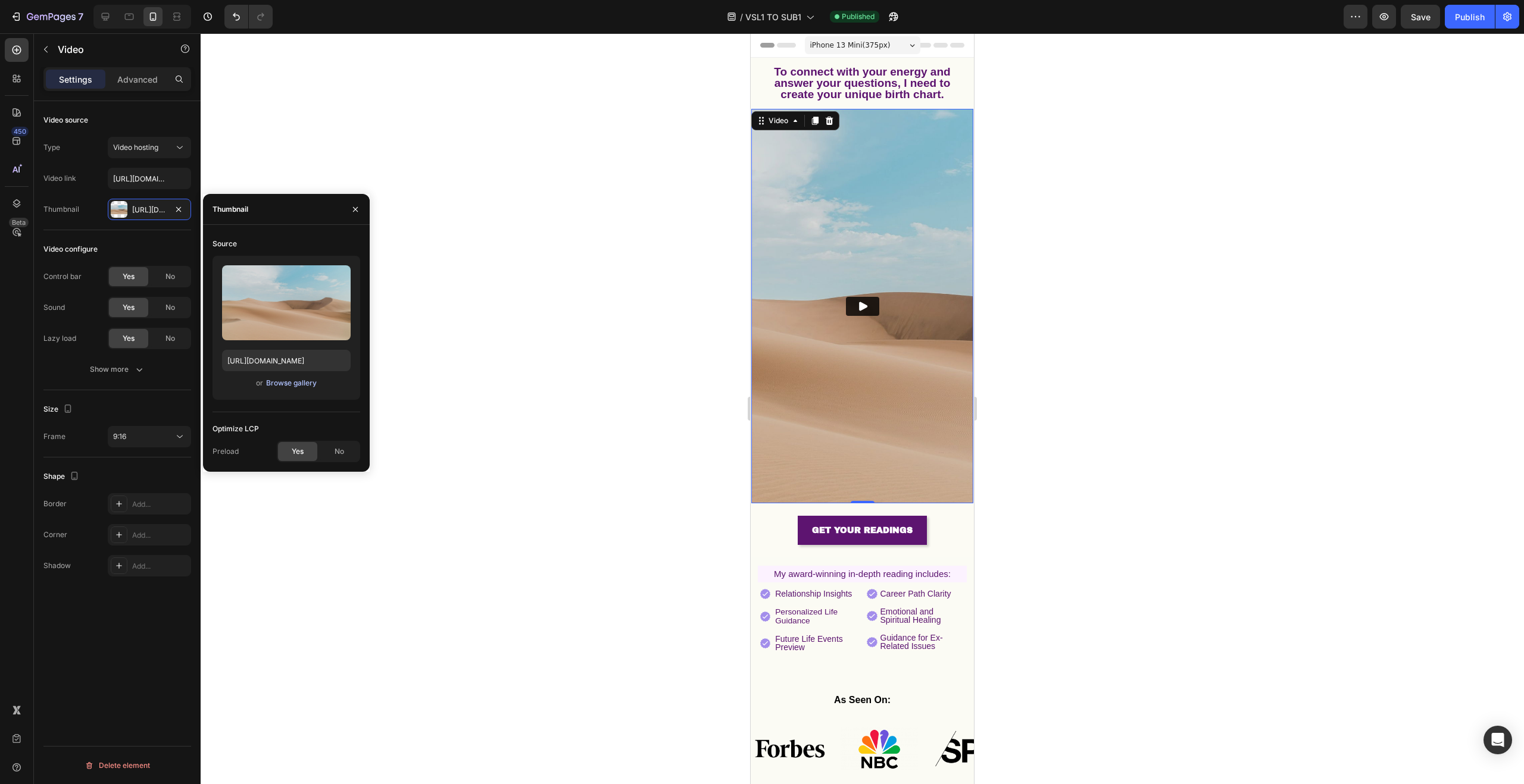
click at [301, 380] on div "Browse gallery" at bounding box center [291, 383] width 50 height 10
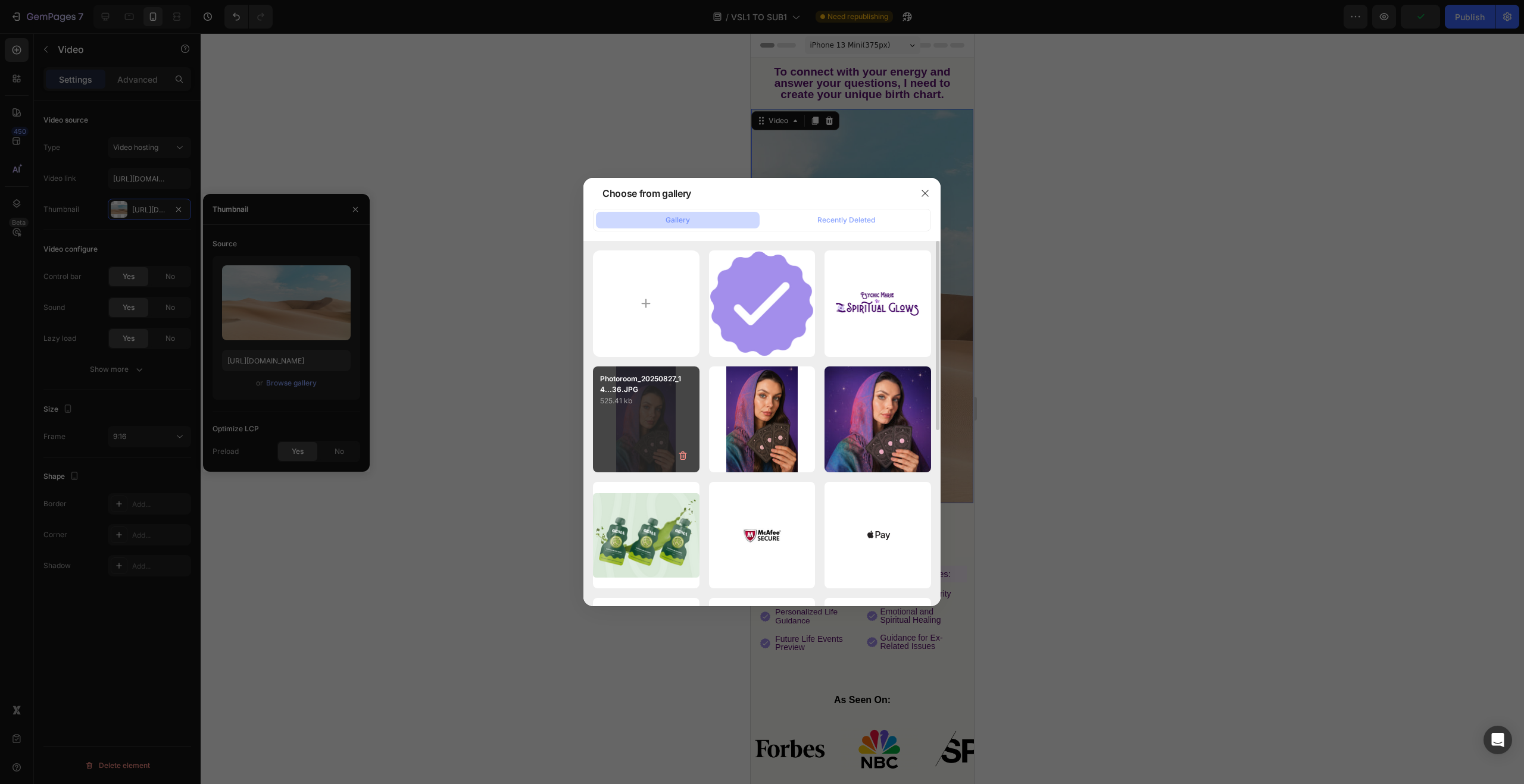
click at [668, 411] on div "Photoroom_20250827_14...36.JPG 525.41 kb" at bounding box center [646, 420] width 106 height 106
type input "[URL][DOMAIN_NAME]"
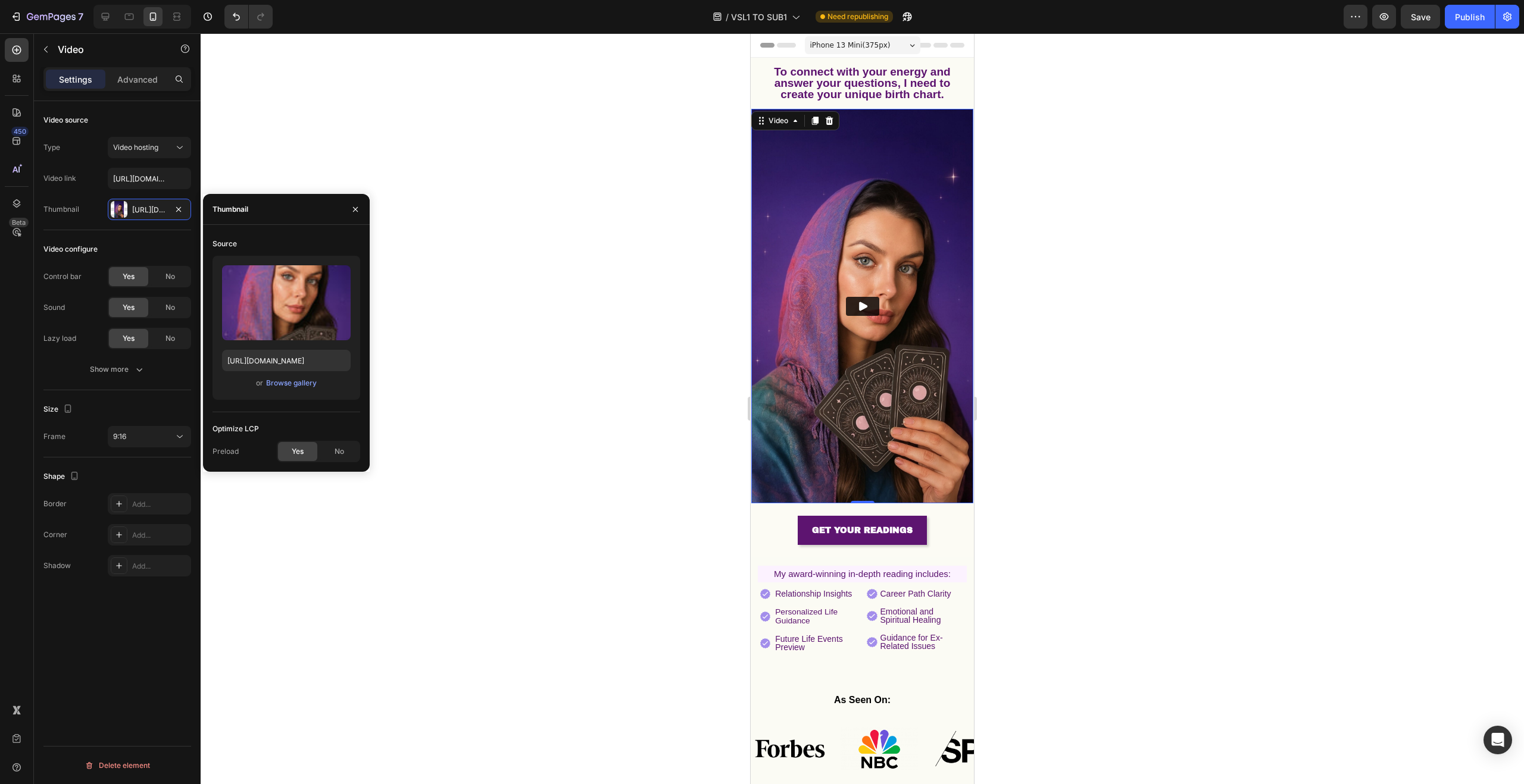
click at [495, 348] on div at bounding box center [862, 409] width 1324 height 751
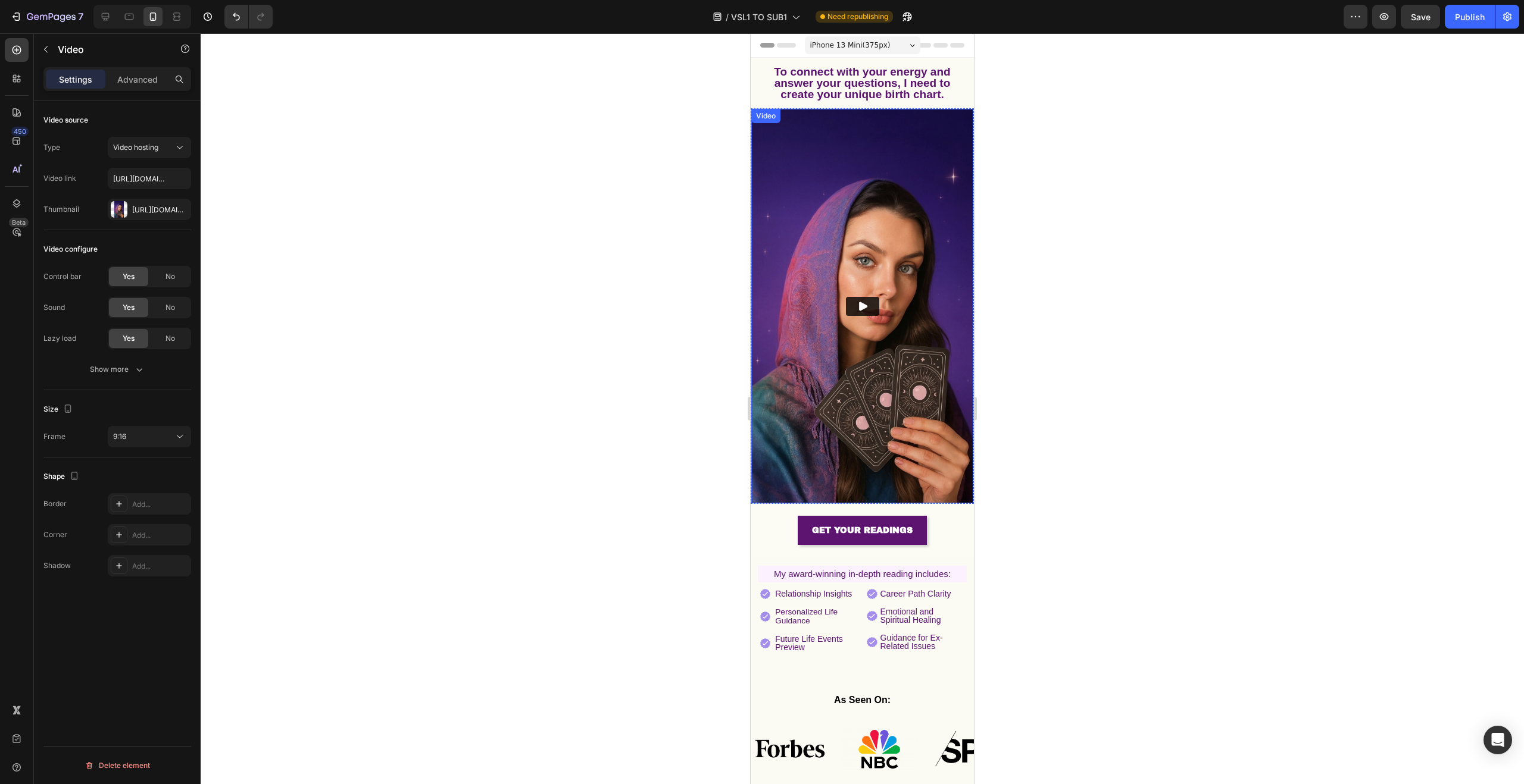
click at [812, 186] on img at bounding box center [862, 306] width 222 height 394
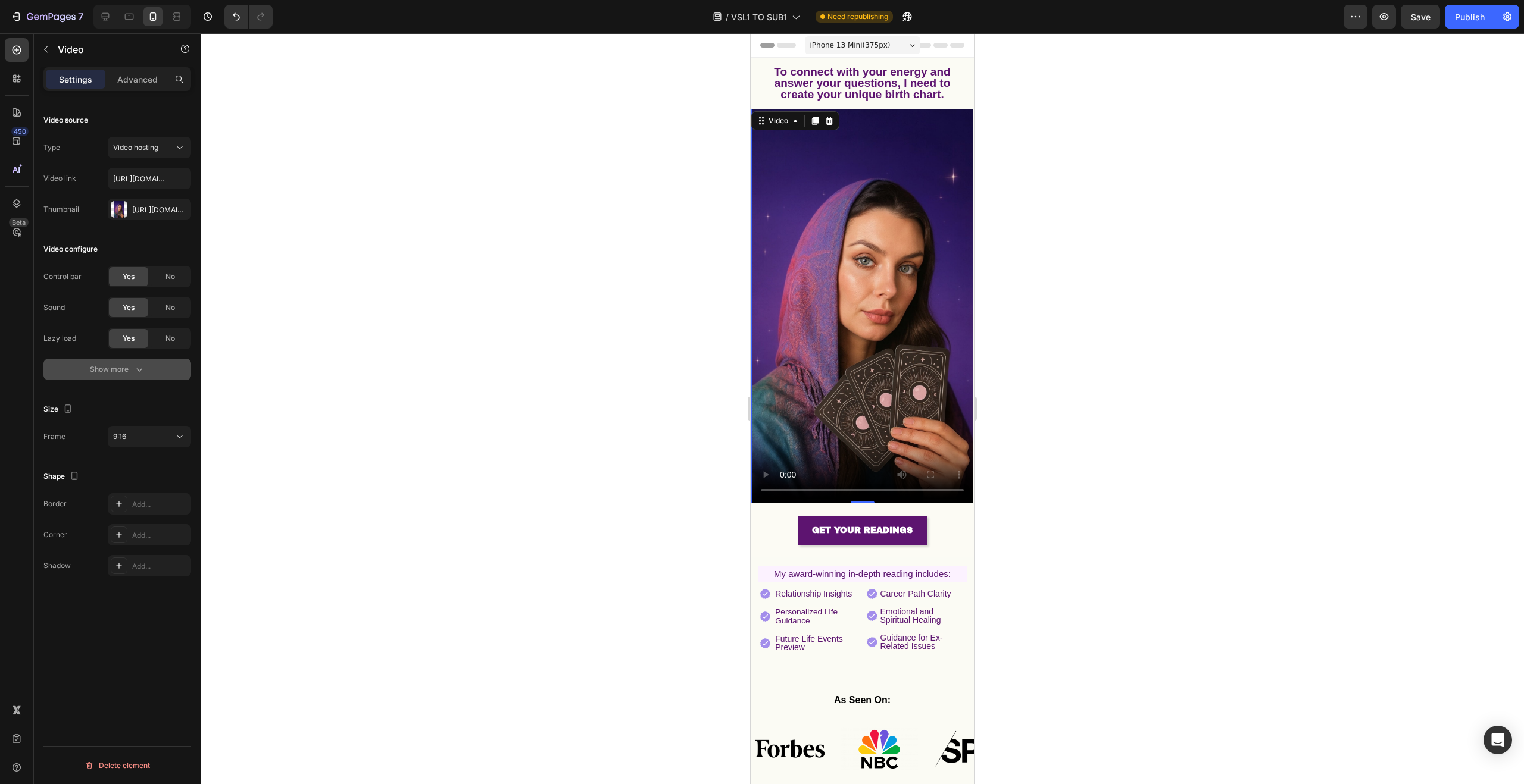
click at [146, 368] on button "Show more" at bounding box center [117, 369] width 148 height 22
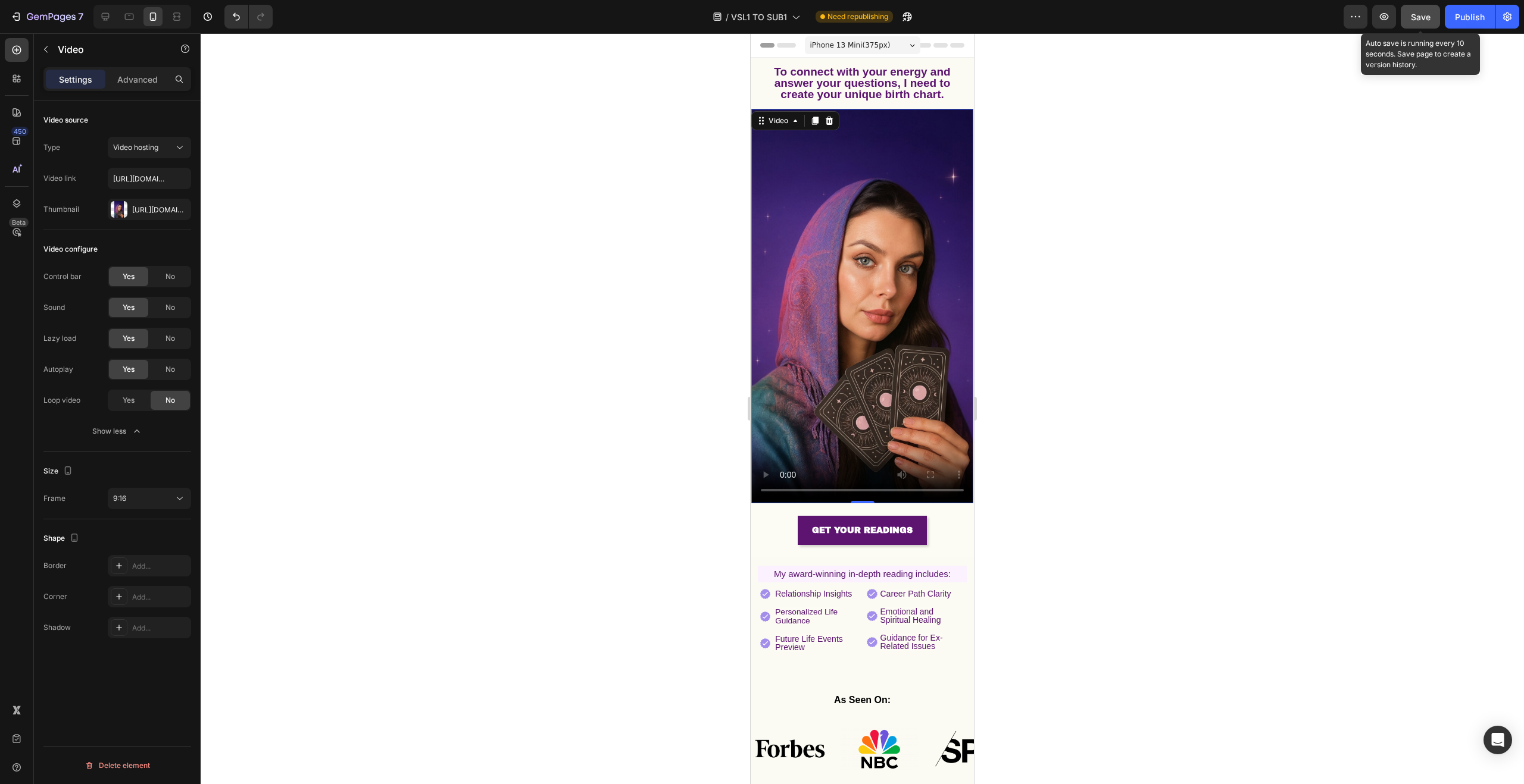
click at [1421, 21] on span "Save" at bounding box center [1421, 17] width 20 height 10
click at [1466, 13] on div "Publish" at bounding box center [1470, 17] width 30 height 12
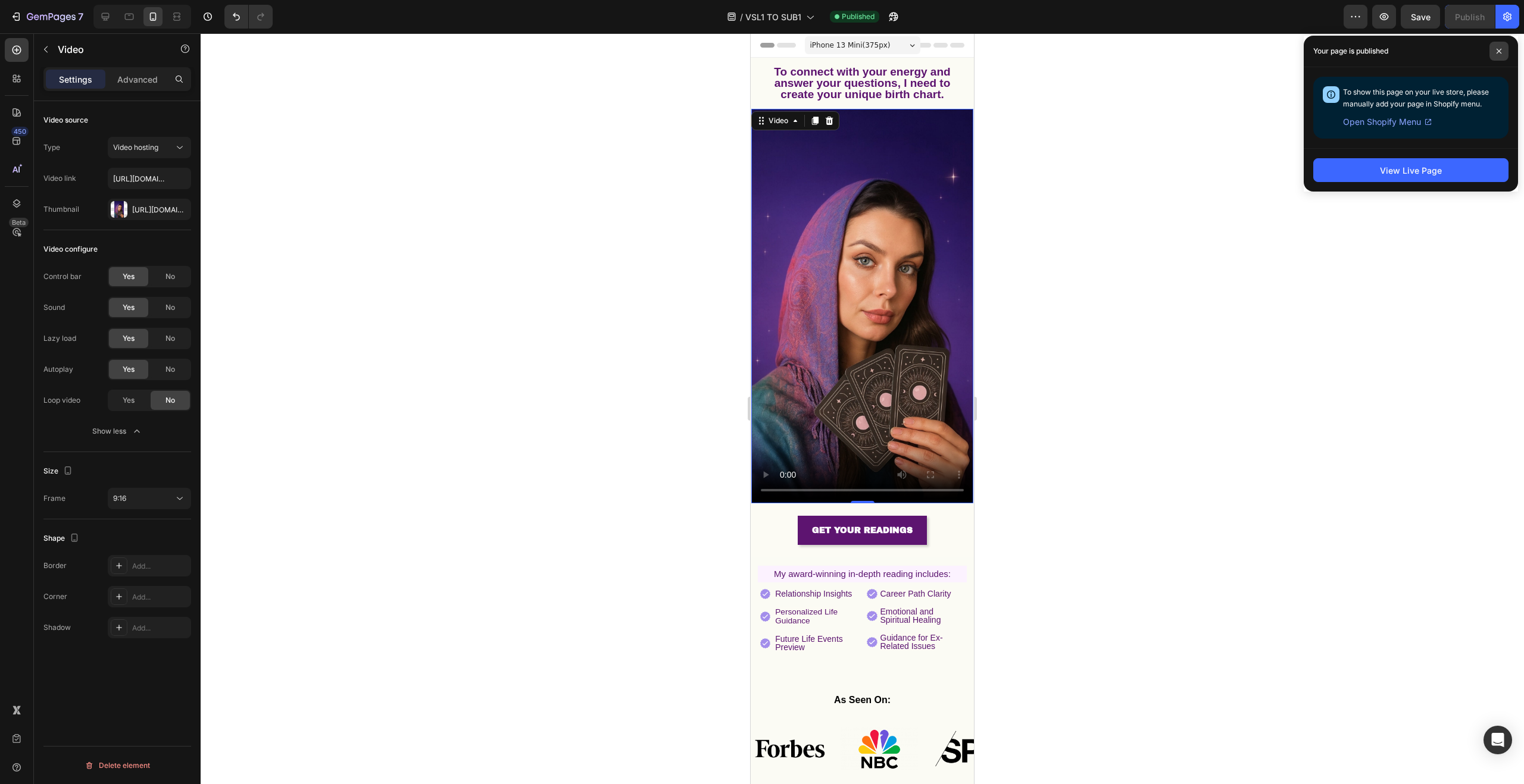
click at [1502, 53] on span at bounding box center [1499, 51] width 19 height 19
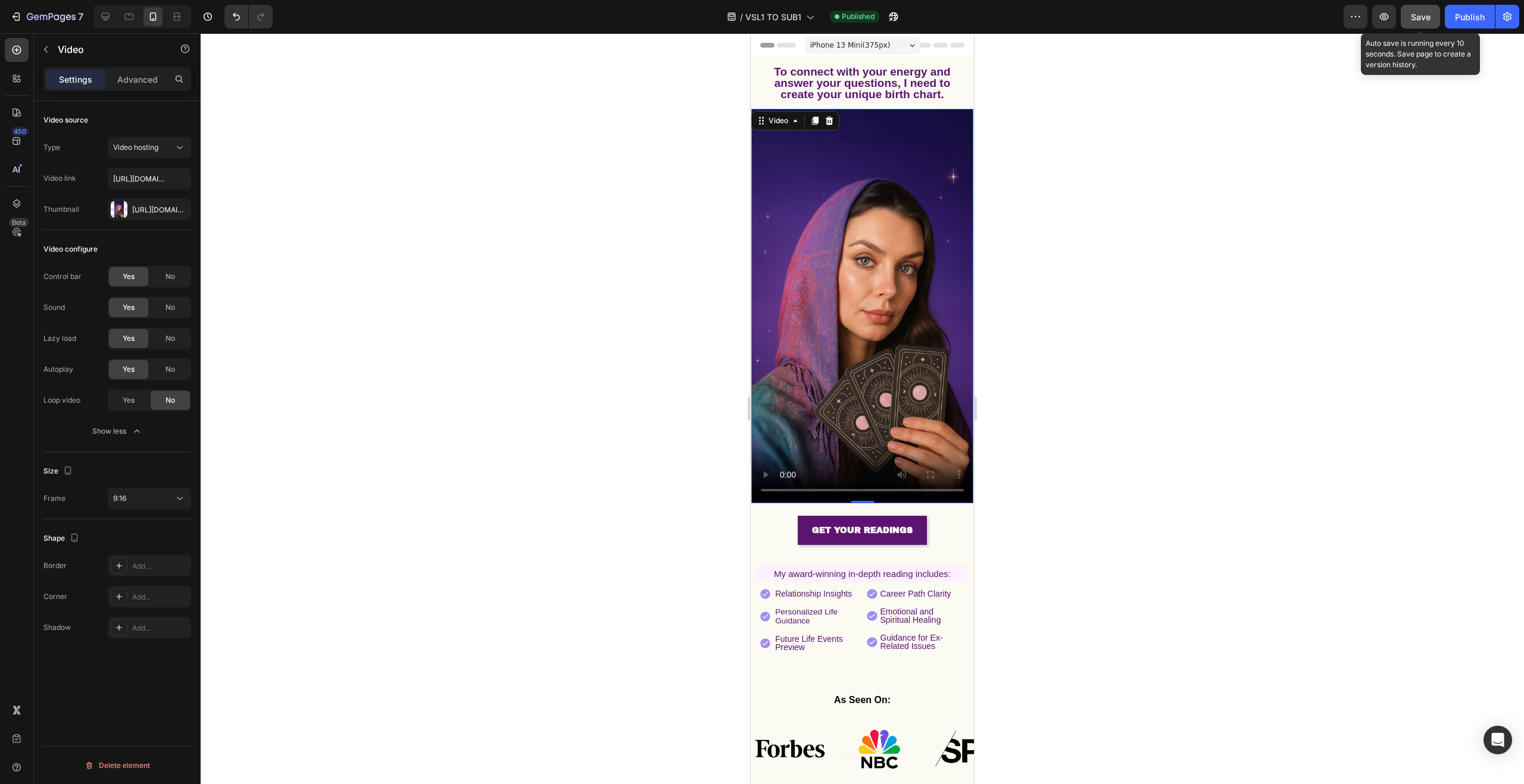
click at [1430, 20] on span "Save" at bounding box center [1421, 17] width 20 height 10
click at [1456, 20] on div "Publish" at bounding box center [1470, 17] width 30 height 12
click at [776, 179] on video at bounding box center [862, 306] width 222 height 394
click at [133, 435] on icon "button" at bounding box center [136, 431] width 12 height 12
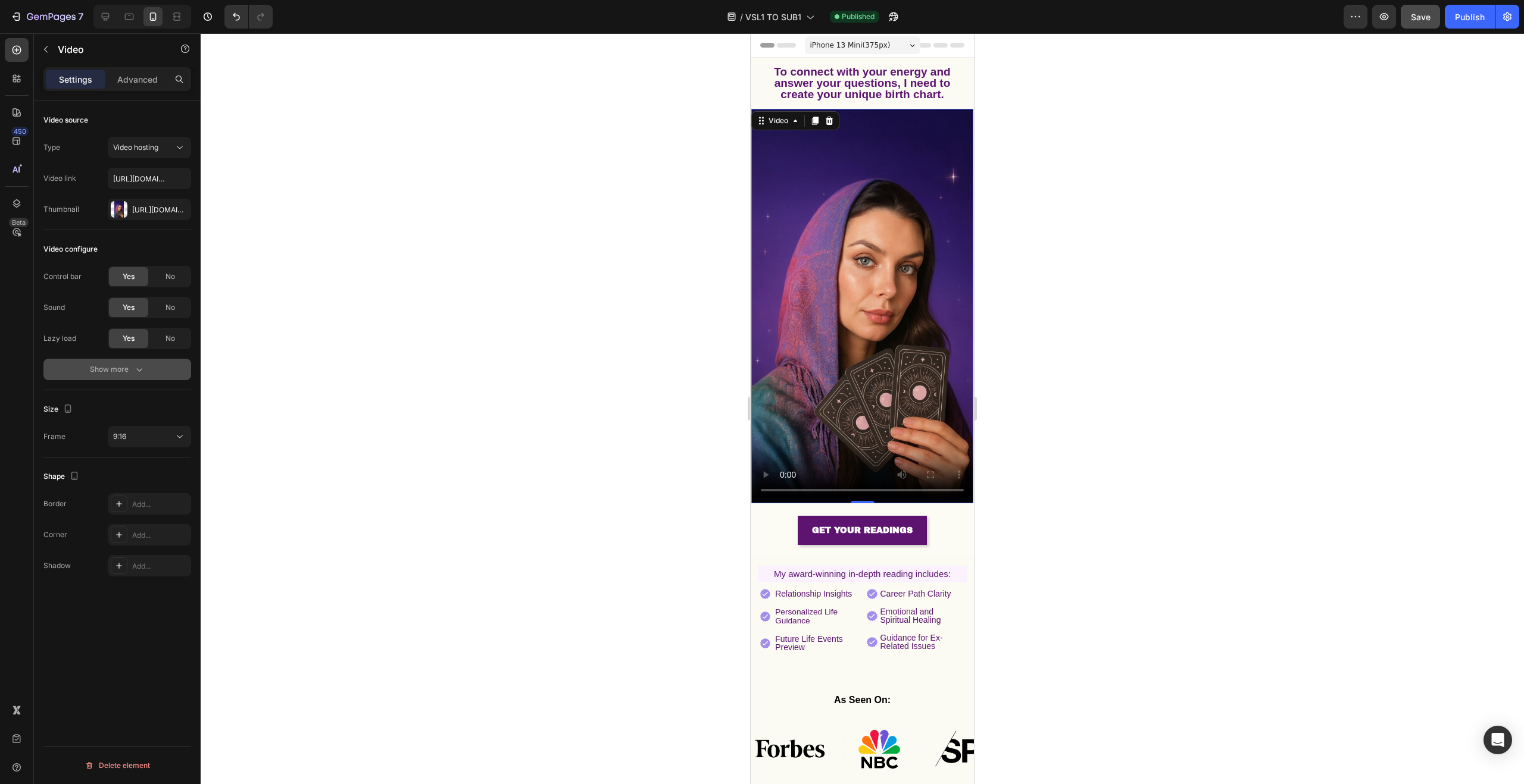
click at [143, 366] on icon "button" at bounding box center [139, 369] width 12 height 12
click at [1461, 17] on div "Publish" at bounding box center [1470, 17] width 30 height 12
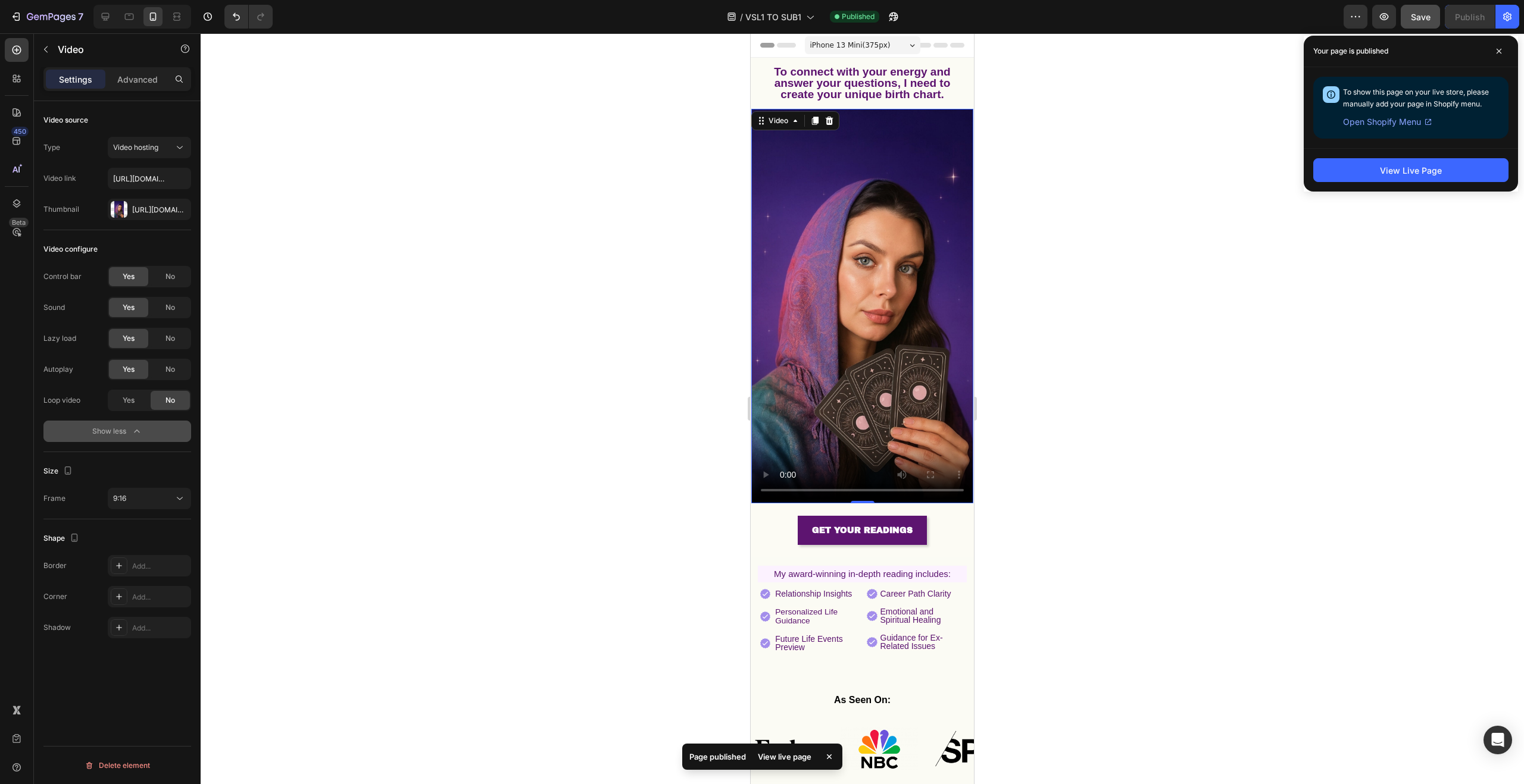
click at [497, 198] on div at bounding box center [862, 409] width 1324 height 751
